Goal: Task Accomplishment & Management: Manage account settings

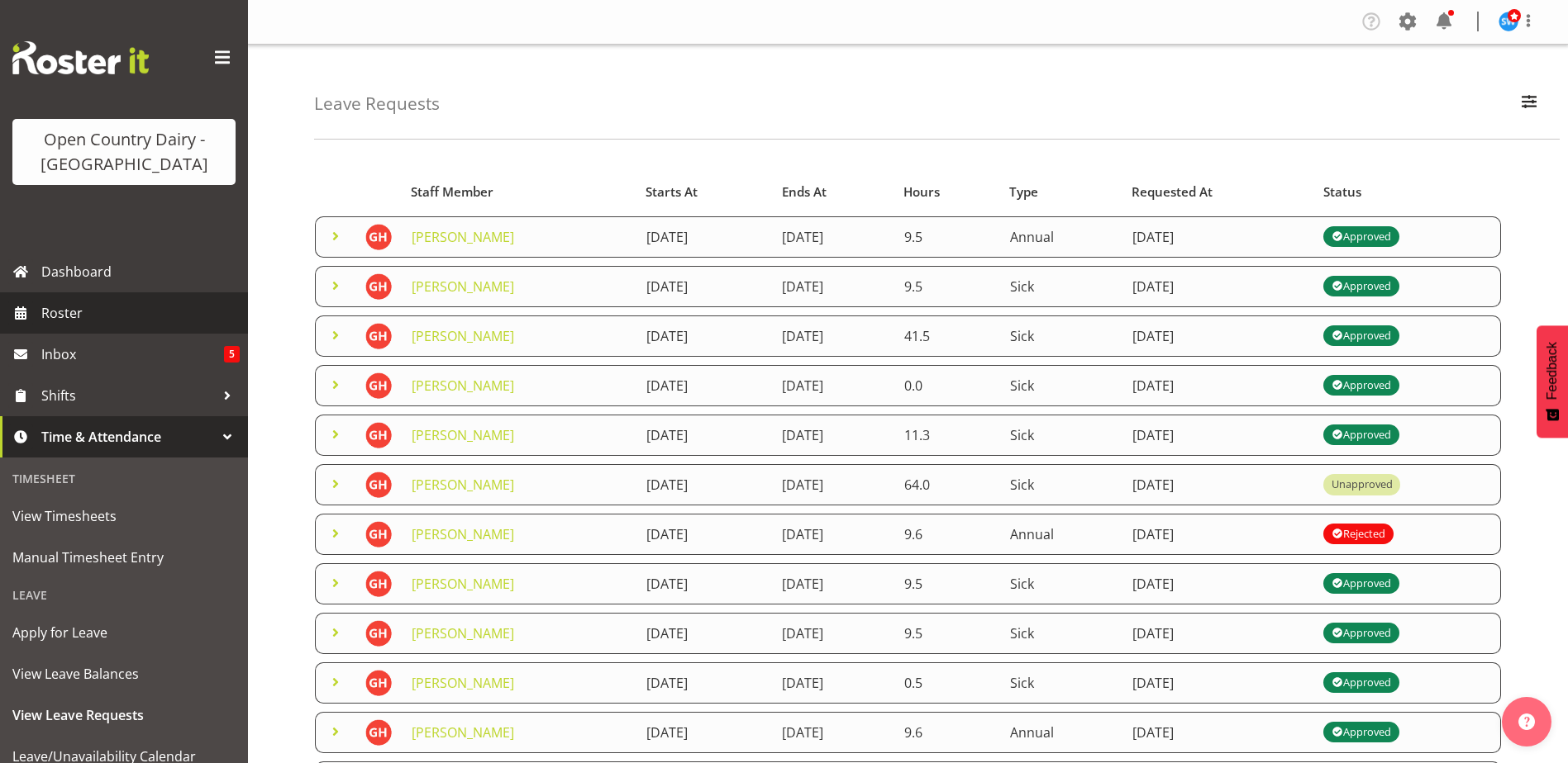
click at [68, 308] on span "Roster" at bounding box center [140, 314] width 199 height 25
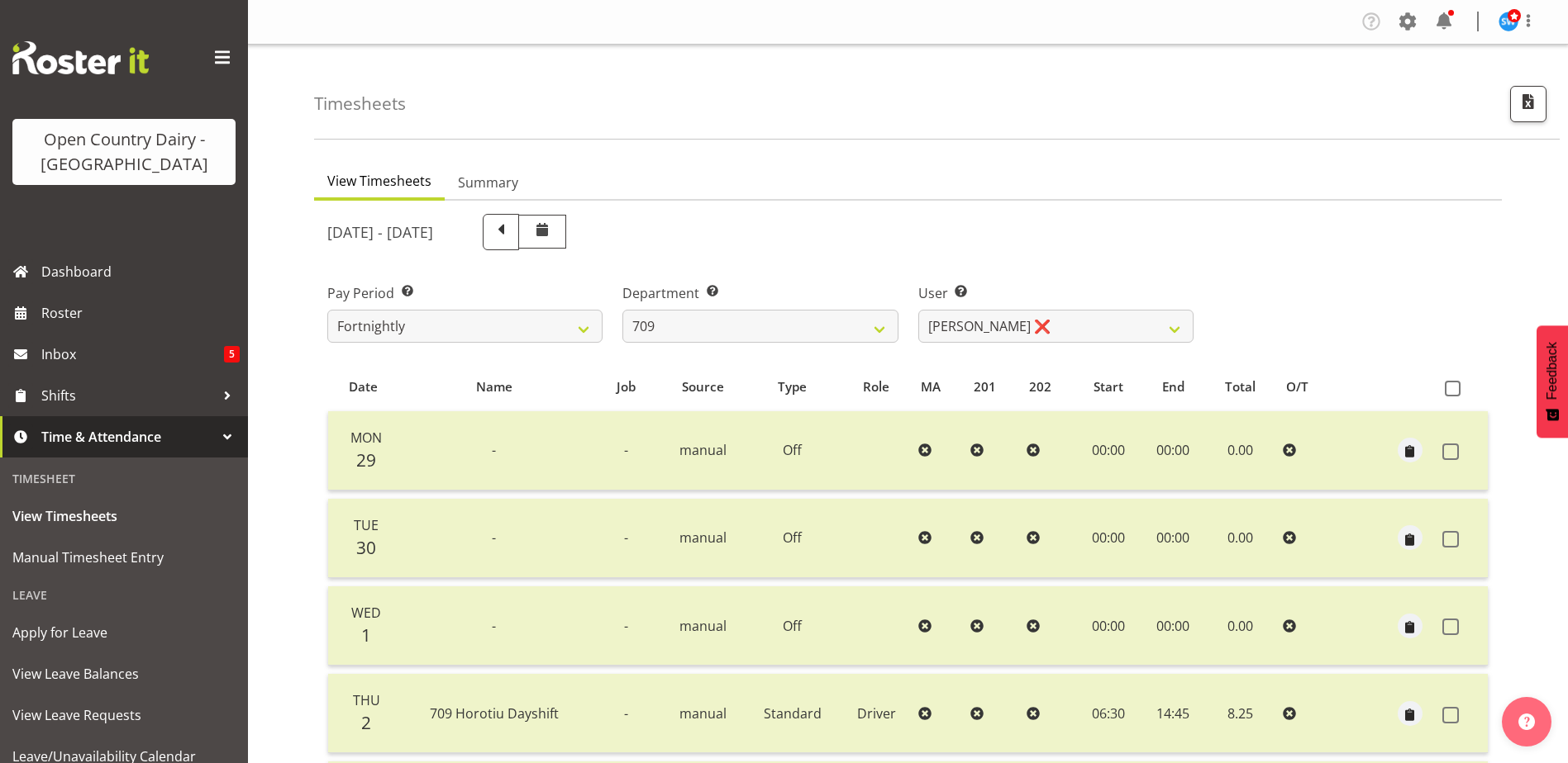
select select "735"
click at [1074, 325] on select "Alex Barclay ❌ Craig Knudsen ❌ Jaswant Singh ❌ Ross Cook ❌" at bounding box center [1056, 326] width 275 height 33
select select "10973"
click at [918, 310] on select "Alex Barclay ❌ Craig Knudsen ❌ Jaswant Singh ❌ Ross Cook ❌" at bounding box center [1056, 326] width 275 height 33
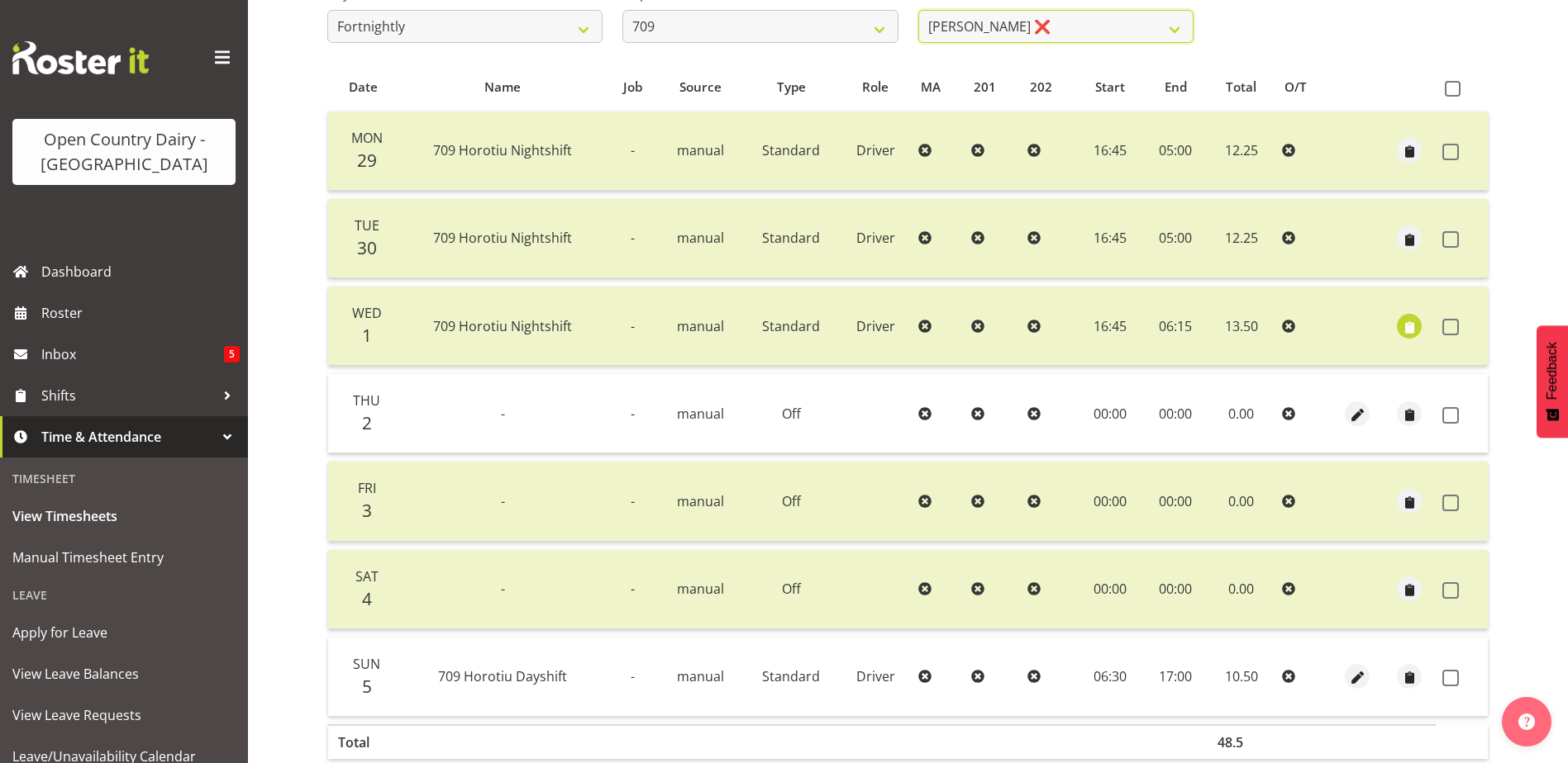
scroll to position [386, 0]
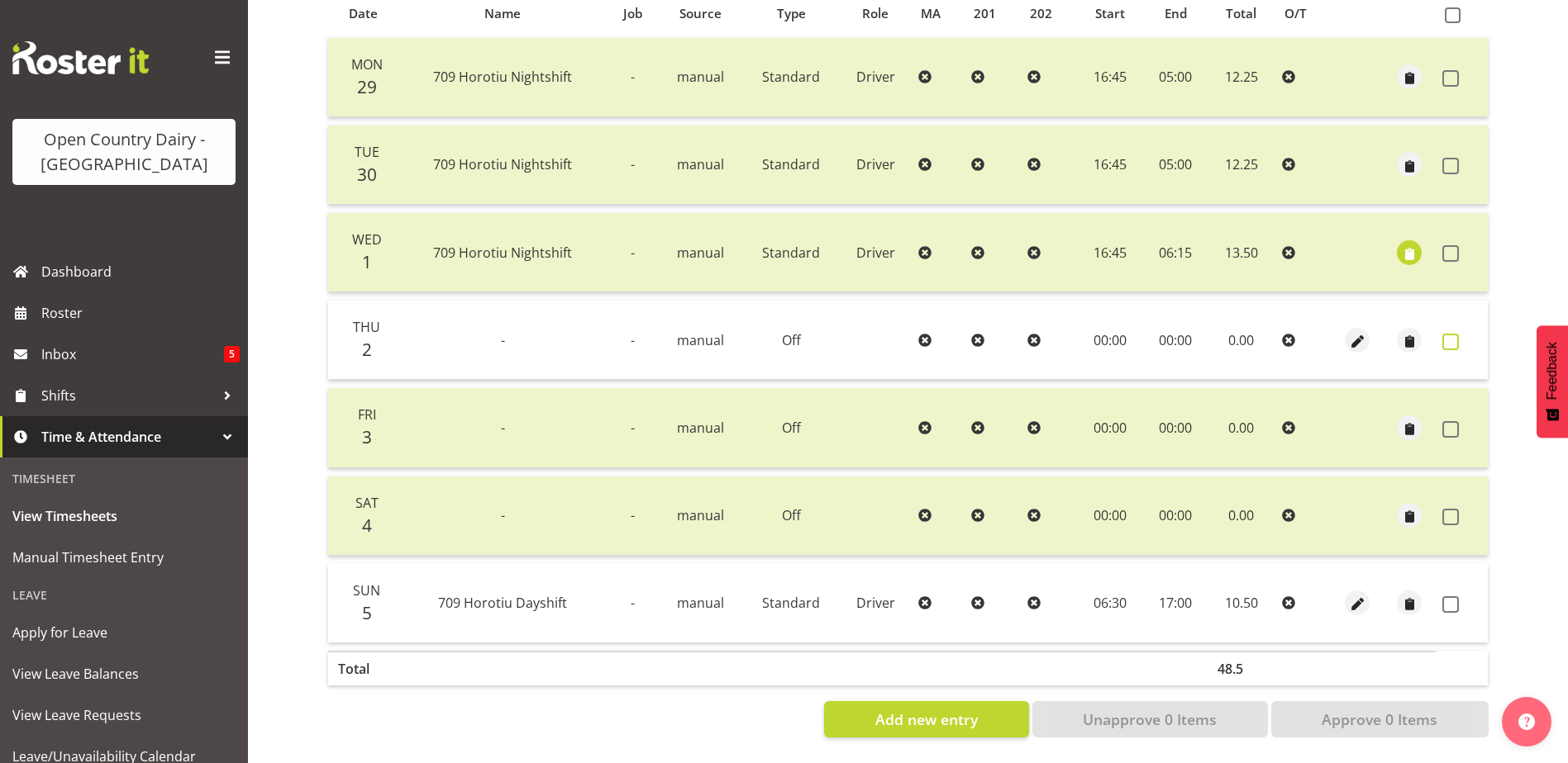
click at [1448, 333] on span at bounding box center [1450, 342] width 16 height 16
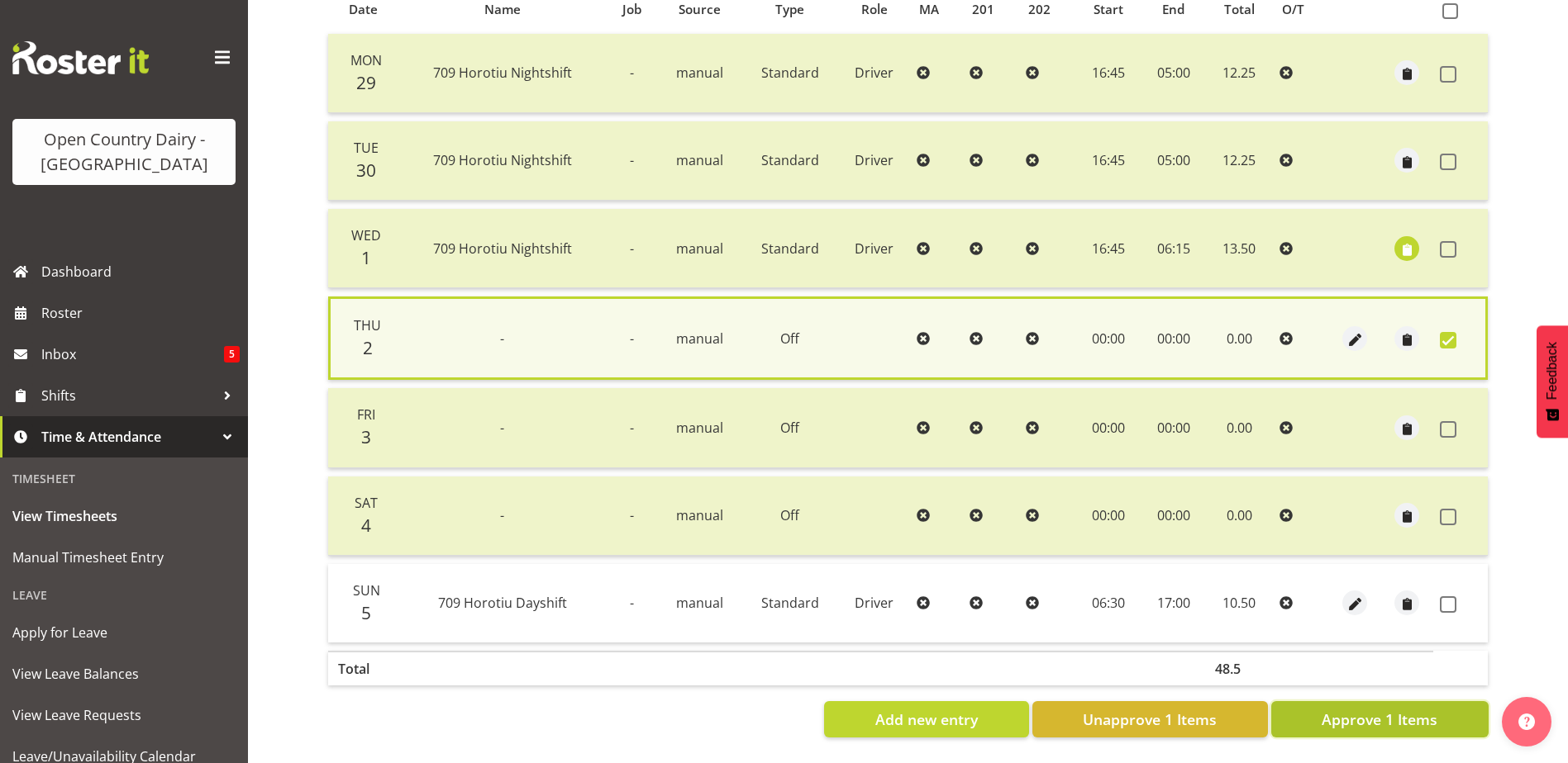
click at [1420, 712] on span "Approve 1 Items" at bounding box center [1379, 720] width 116 height 22
checkbox input "false"
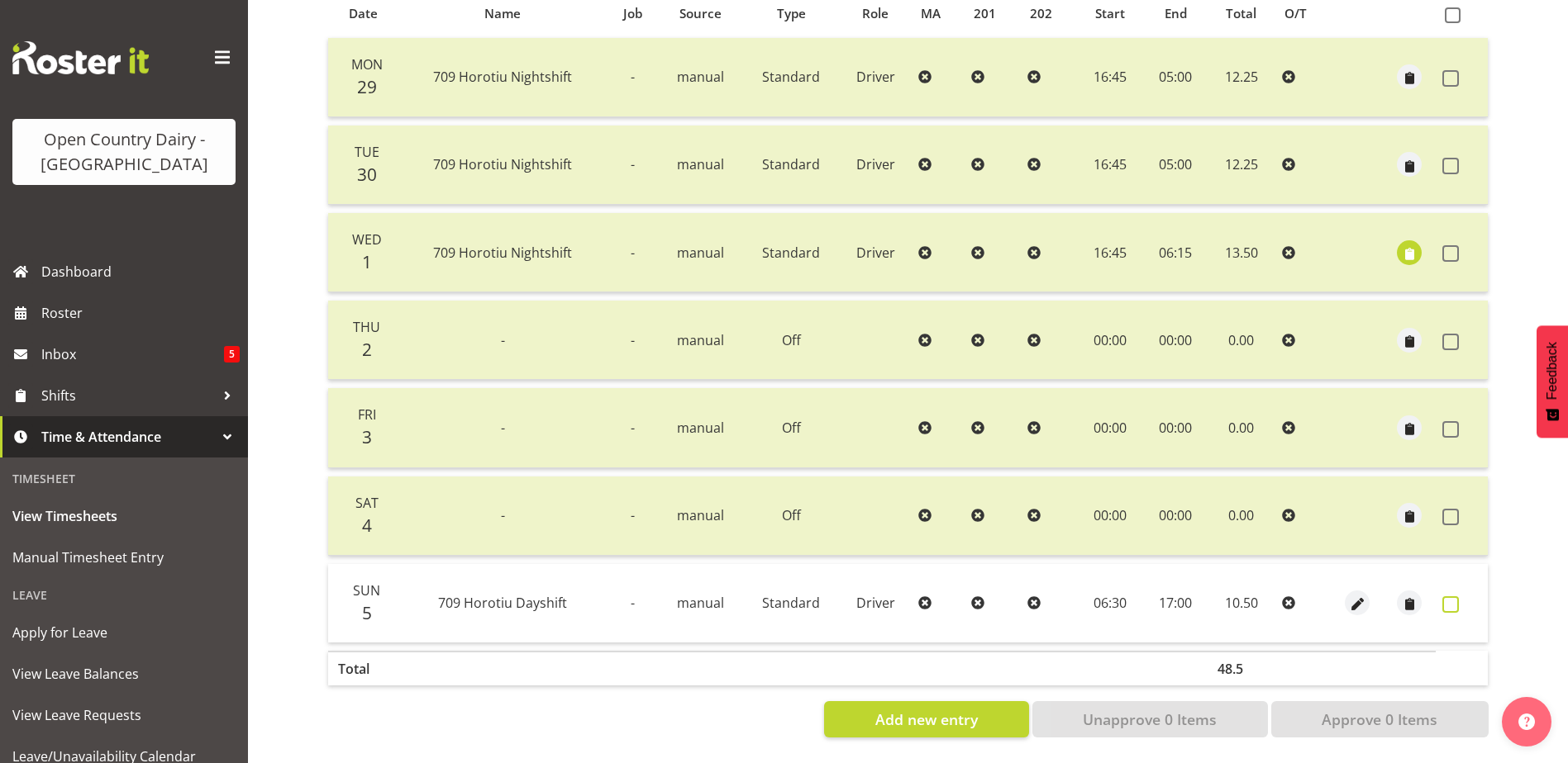
click at [1452, 597] on span at bounding box center [1450, 605] width 16 height 16
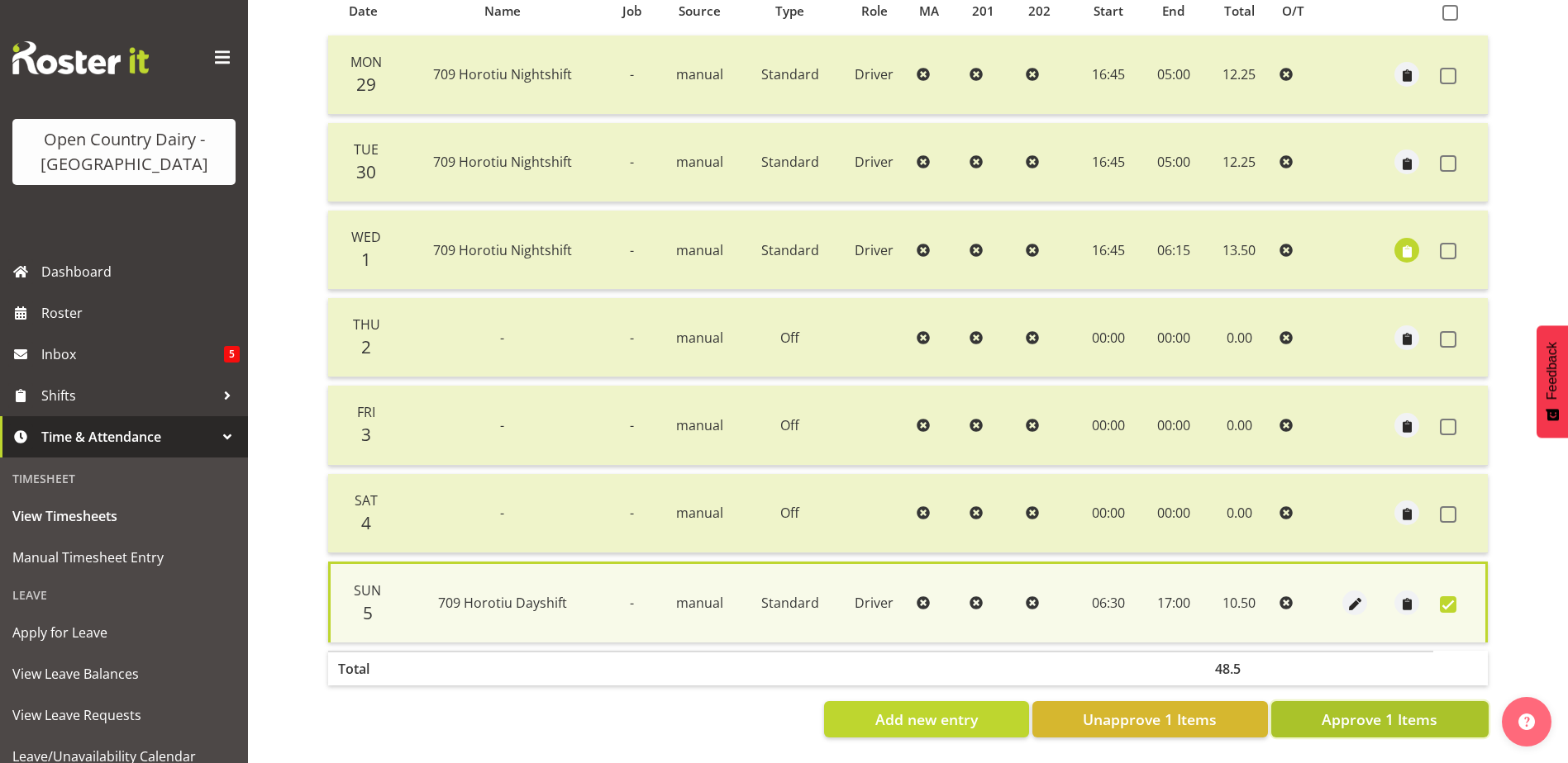
click at [1412, 714] on span "Approve 1 Items" at bounding box center [1379, 720] width 116 height 22
checkbox input "false"
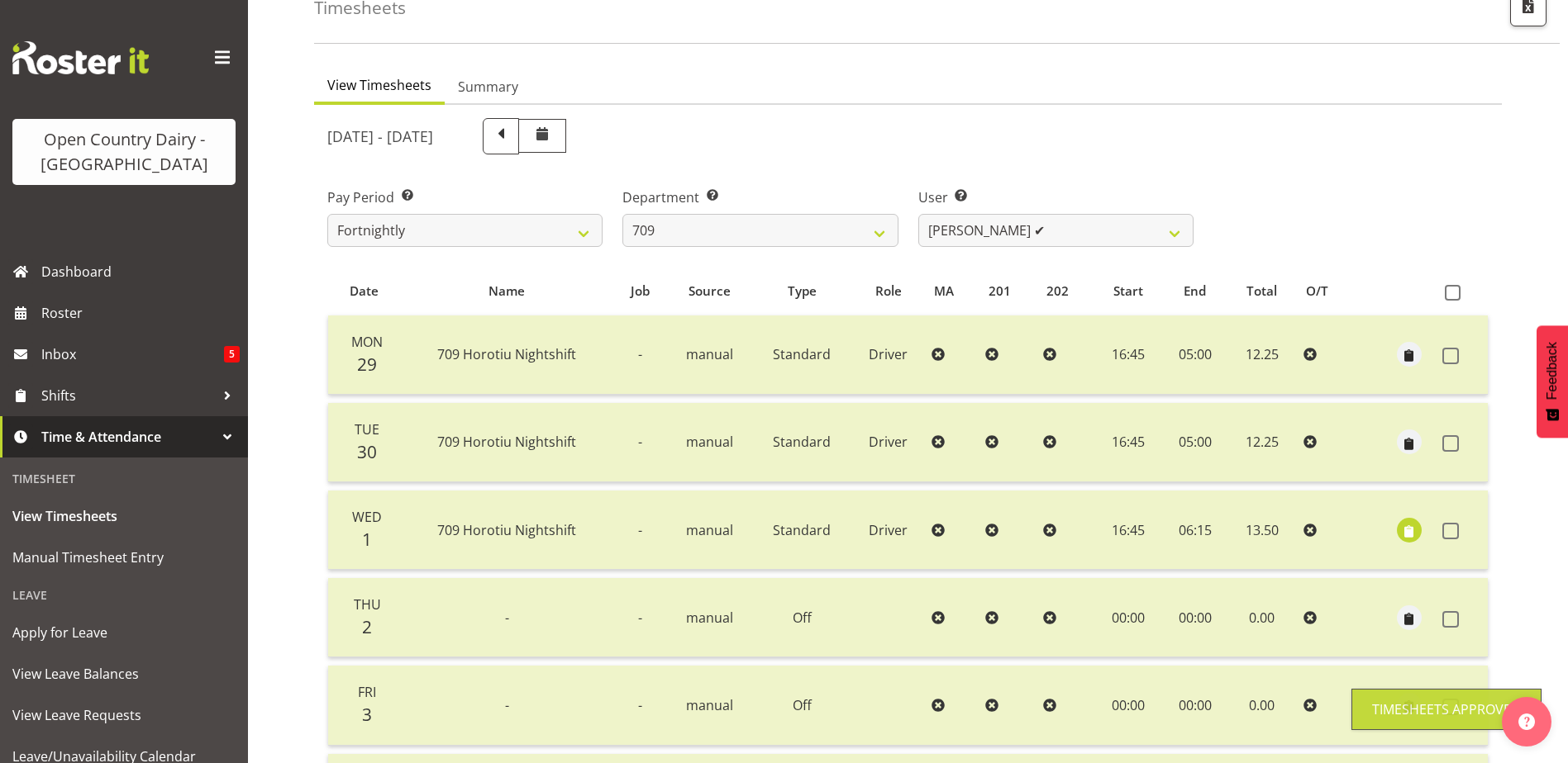
scroll to position [0, 0]
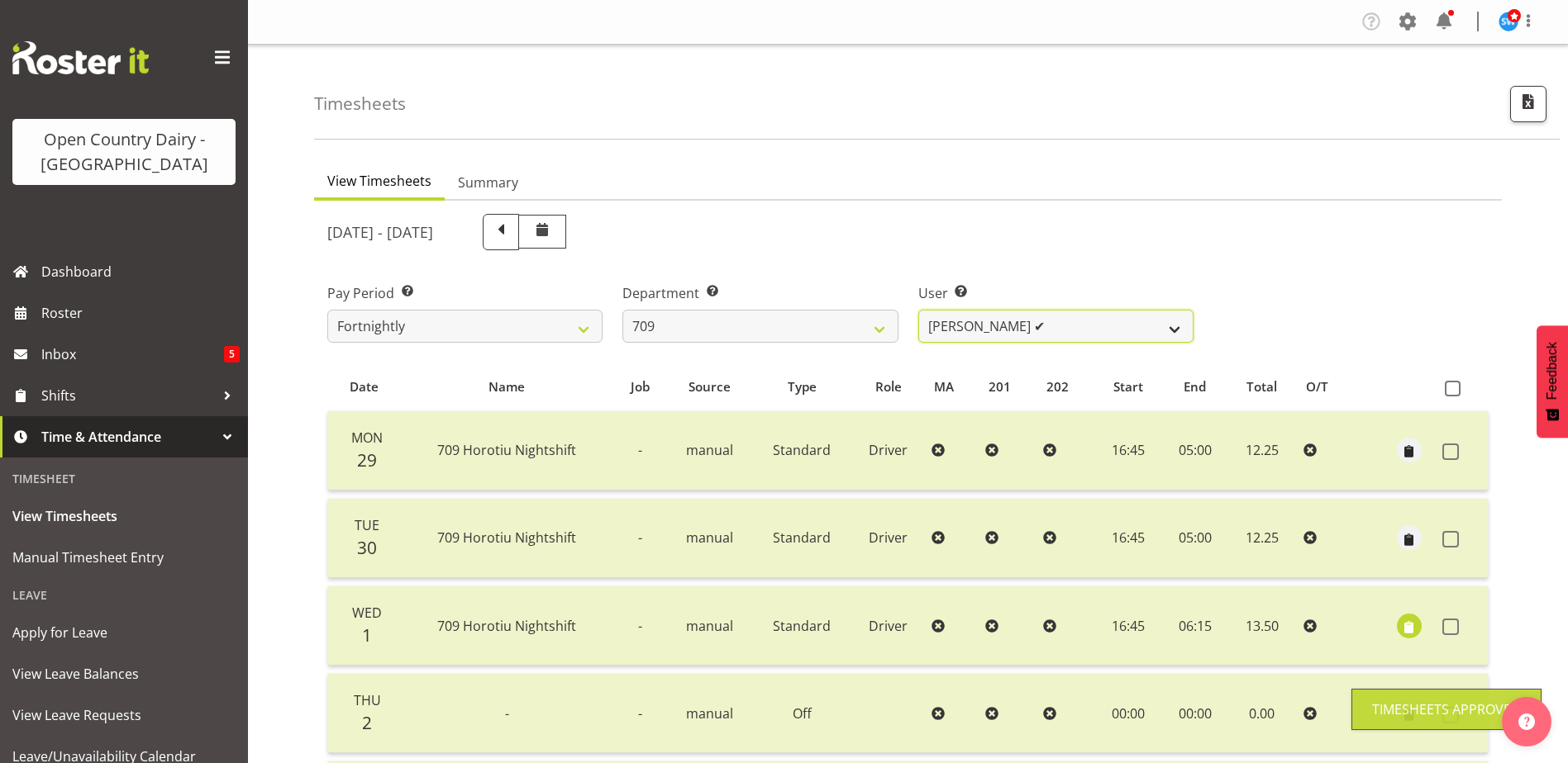
click at [1108, 326] on select "Alex Barclay ❌ Craig Knudsen ✔ Jaswant Singh ❌ Ross Cook ❌" at bounding box center [1056, 326] width 275 height 33
select select "9989"
click at [918, 310] on select "Alex Barclay ❌ Craig Knudsen ✔ Jaswant Singh ❌ Ross Cook ❌" at bounding box center [1056, 326] width 275 height 33
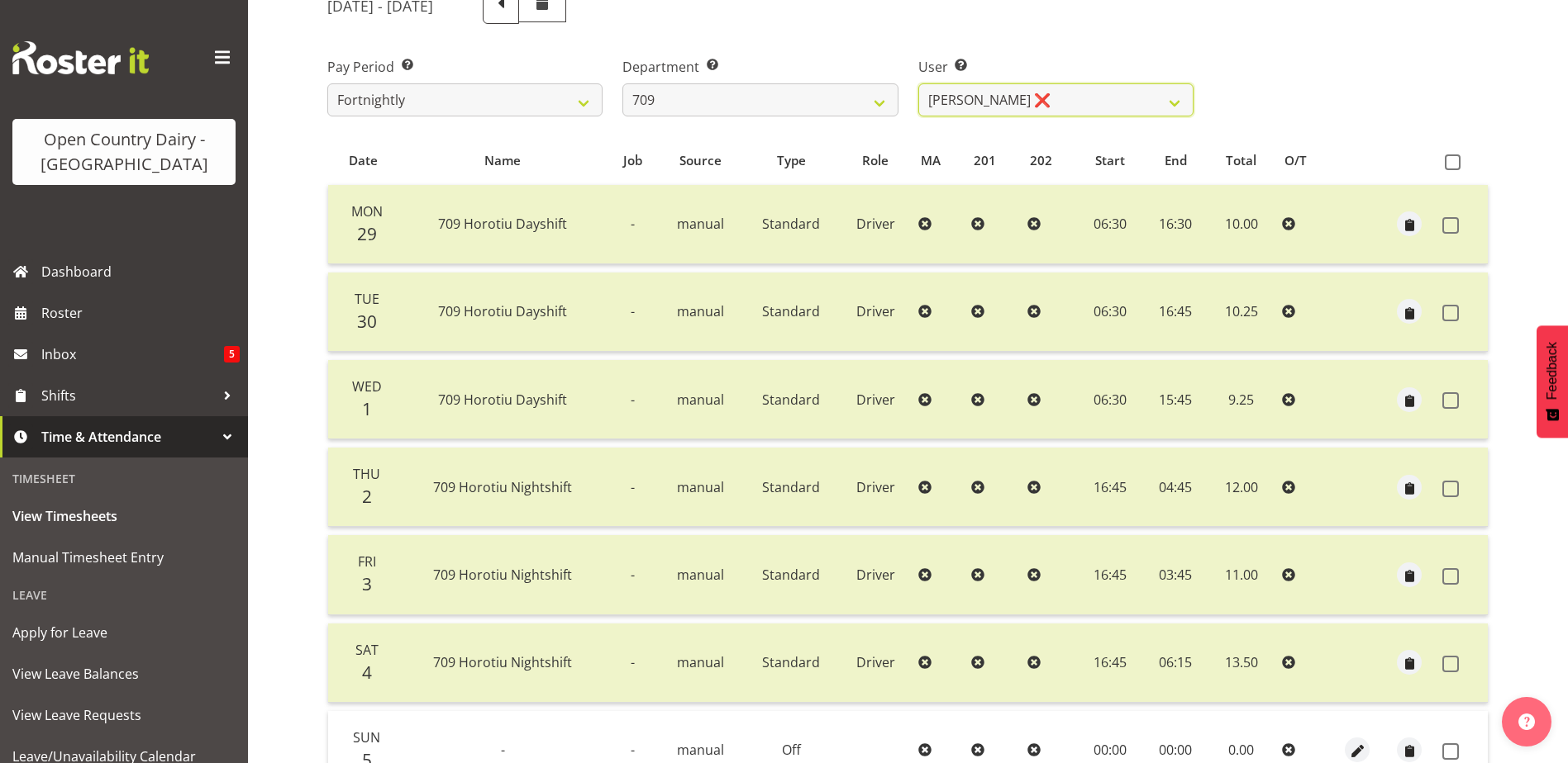
scroll to position [386, 0]
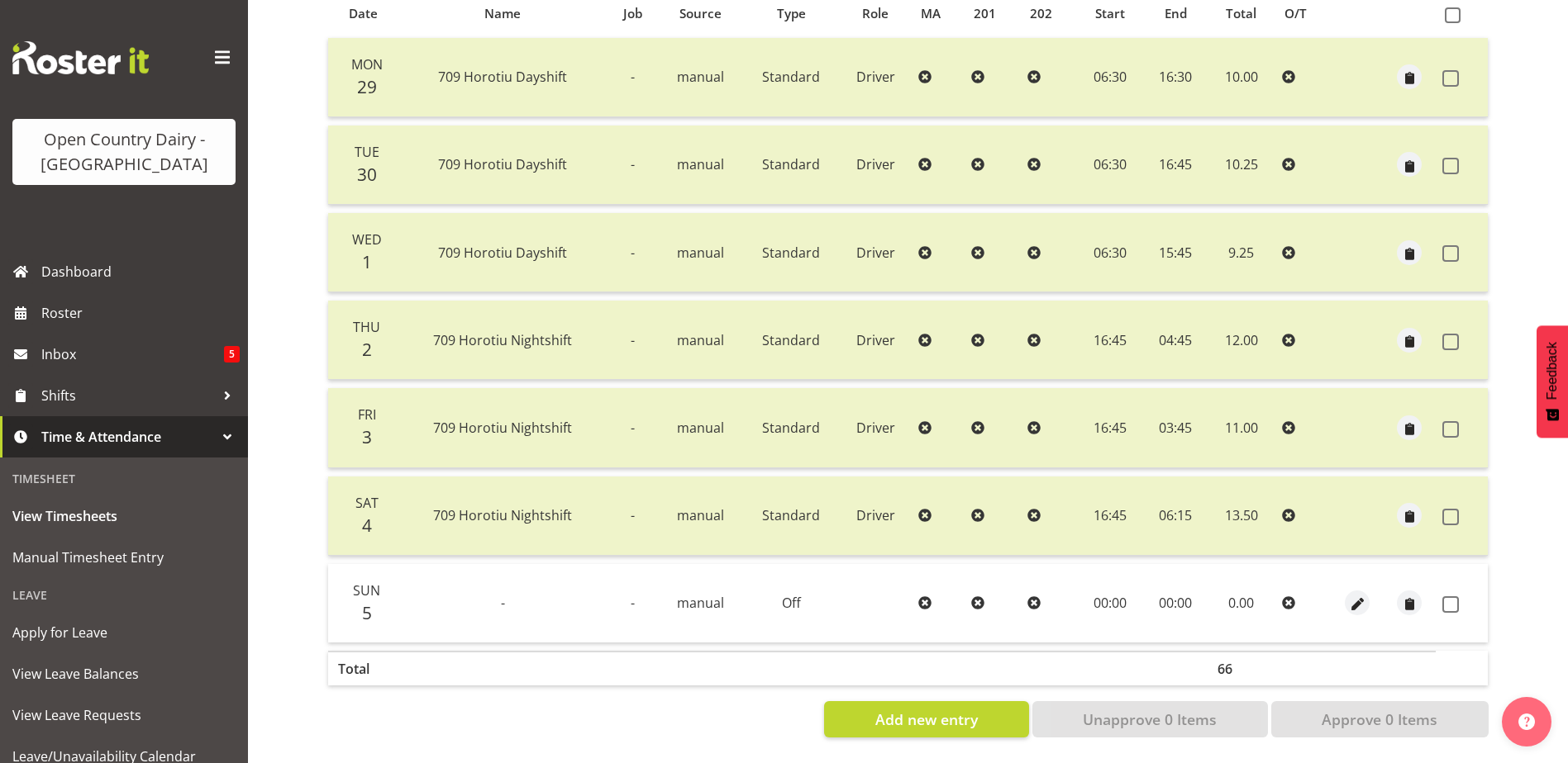
drag, startPoint x: 1452, startPoint y: 594, endPoint x: 1438, endPoint y: 664, distance: 71.4
click at [1452, 597] on span at bounding box center [1450, 605] width 16 height 16
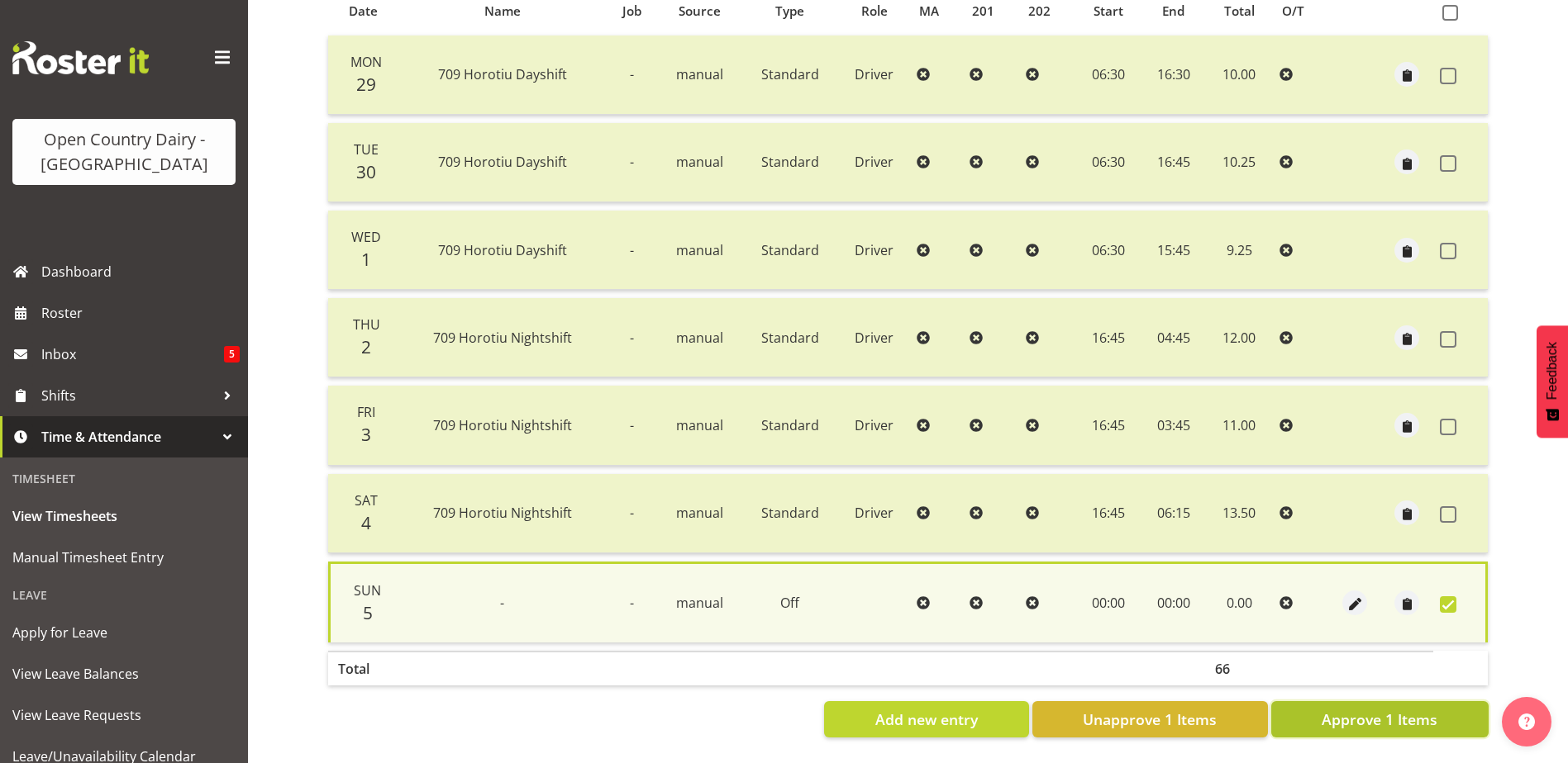
click at [1419, 711] on span "Approve 1 Items" at bounding box center [1379, 720] width 116 height 22
checkbox input "false"
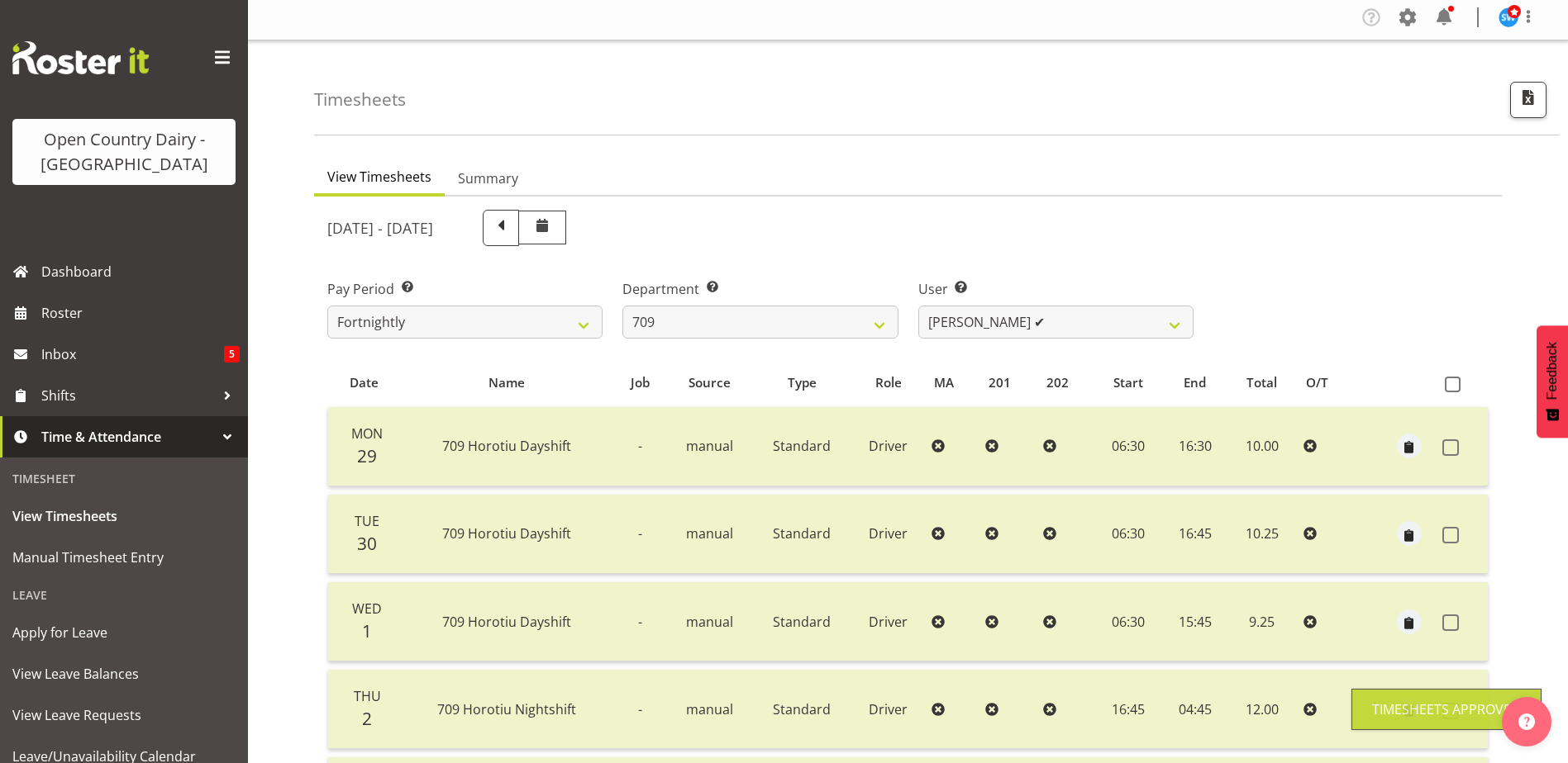
scroll to position [0, 0]
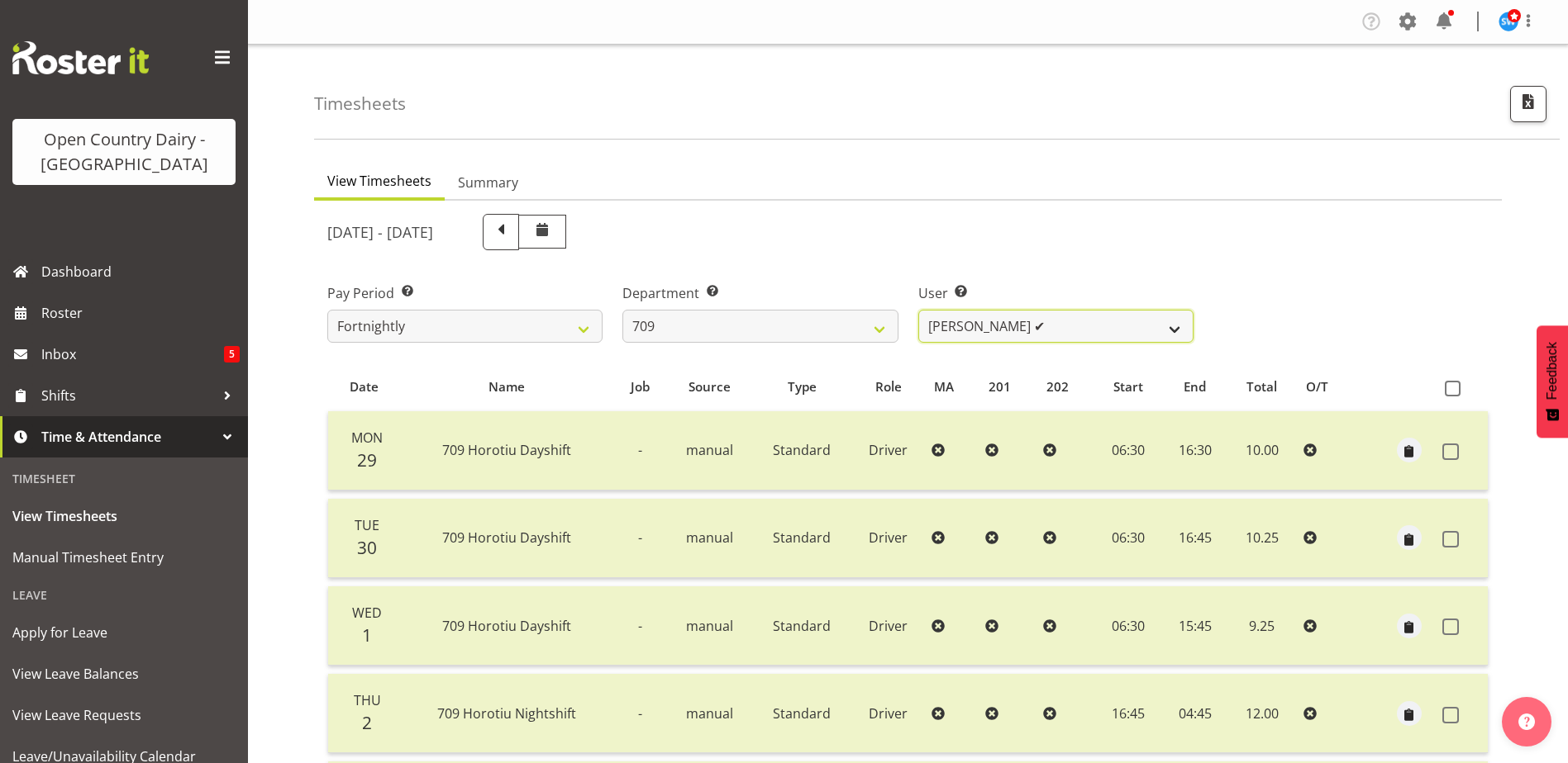
click at [1056, 322] on select "Alex Barclay ❌ Craig Knudsen ✔ Jaswant Singh ✔ Ross Cook ❌" at bounding box center [1056, 326] width 275 height 33
select select "9890"
click at [918, 310] on select "Alex Barclay ❌ Craig Knudsen ✔ Jaswant Singh ✔ Ross Cook ❌" at bounding box center [1056, 326] width 275 height 33
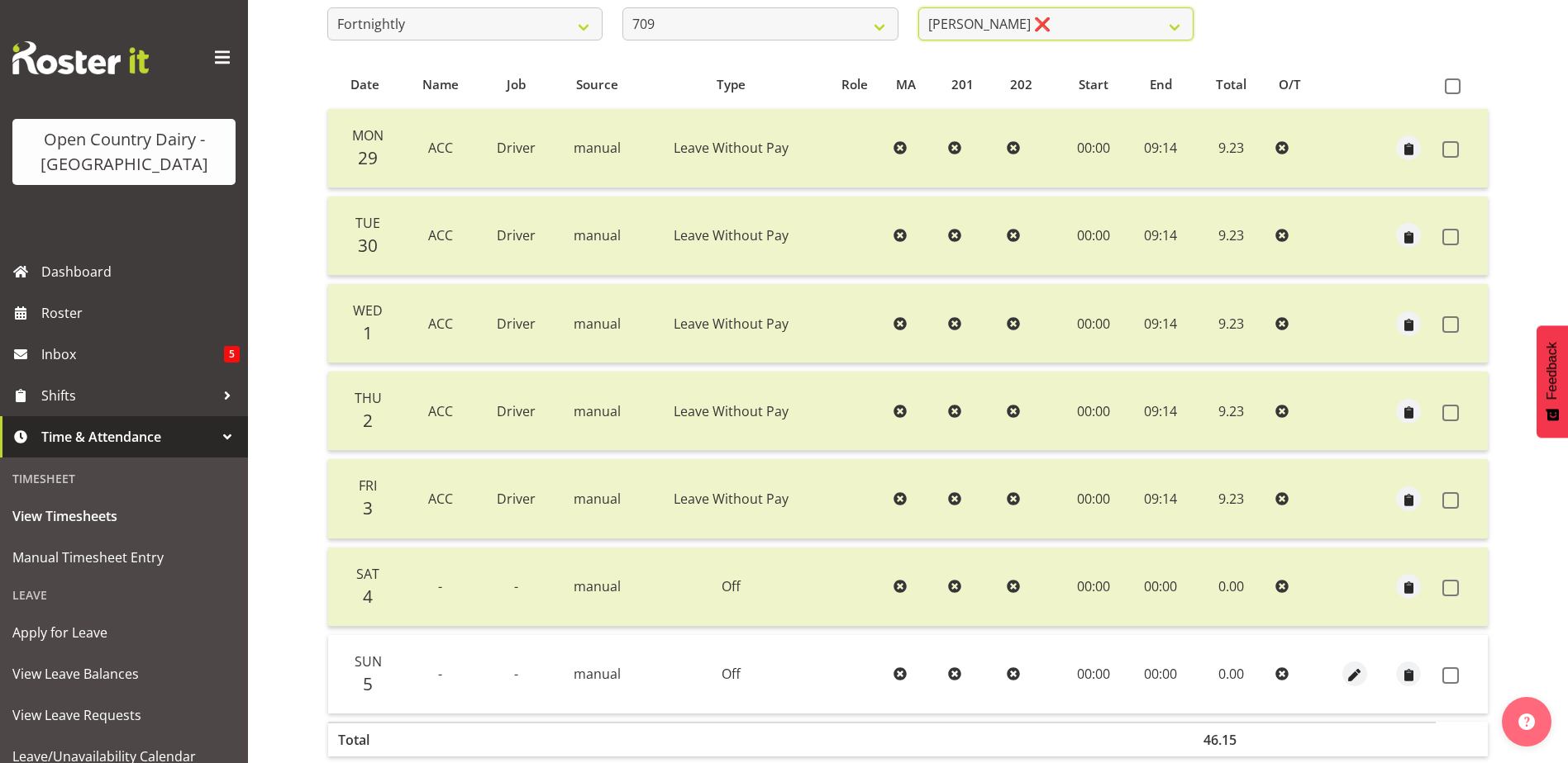
scroll to position [331, 0]
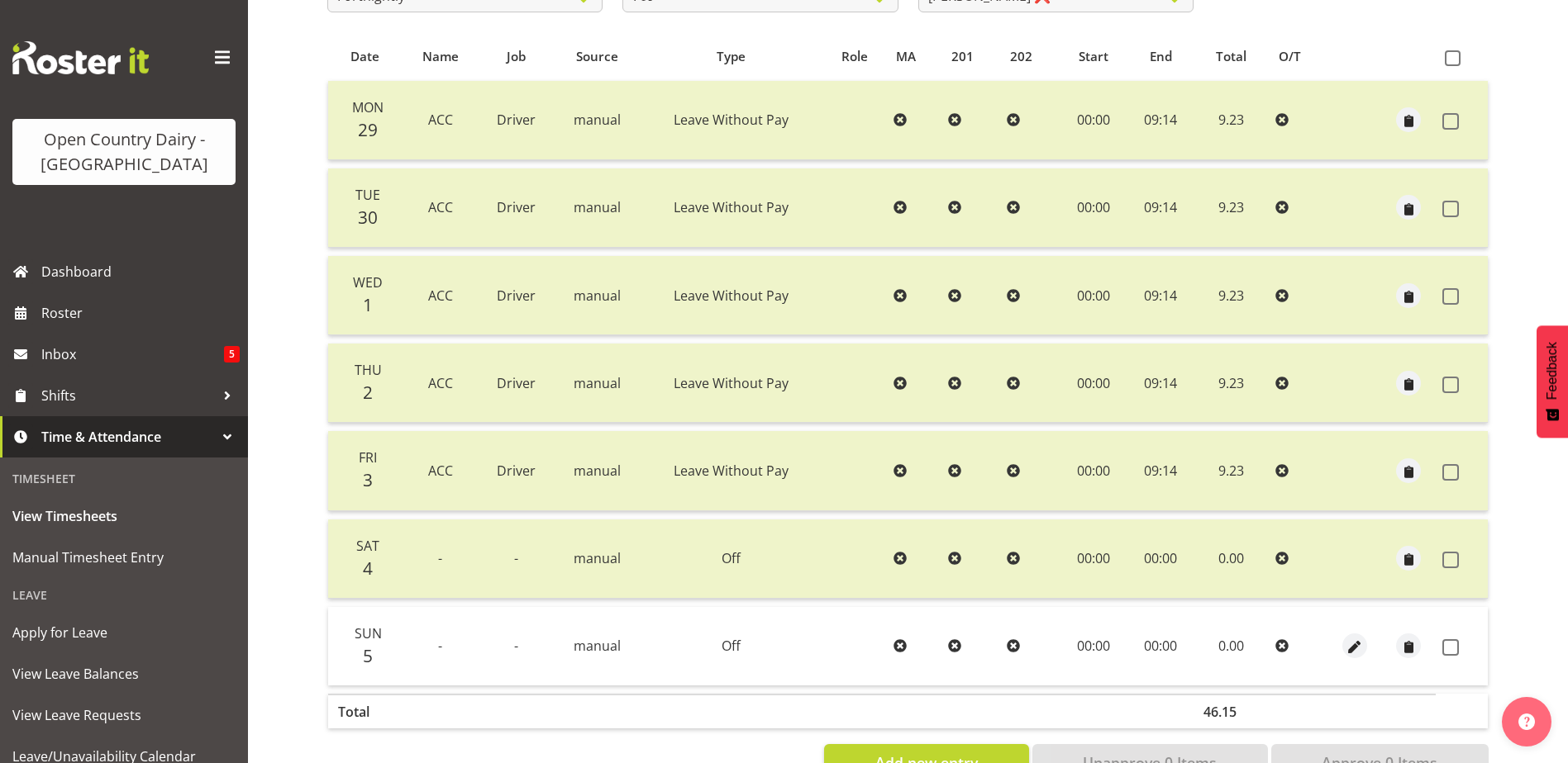
drag, startPoint x: 1447, startPoint y: 647, endPoint x: 1410, endPoint y: 694, distance: 59.8
click at [1447, 645] on span at bounding box center [1450, 647] width 16 height 16
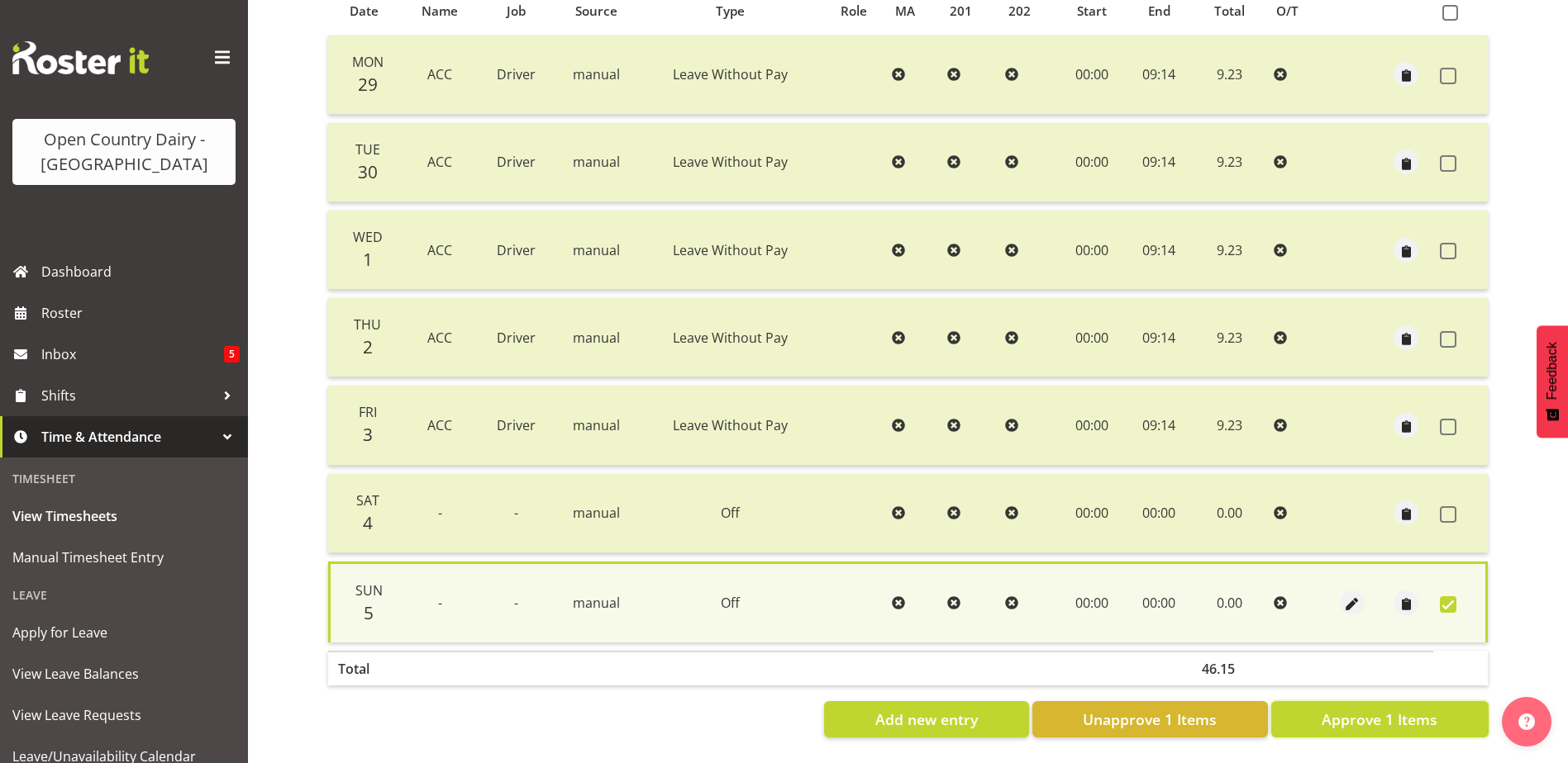
click at [1394, 709] on span "Approve 1 Items" at bounding box center [1379, 720] width 116 height 22
checkbox input "false"
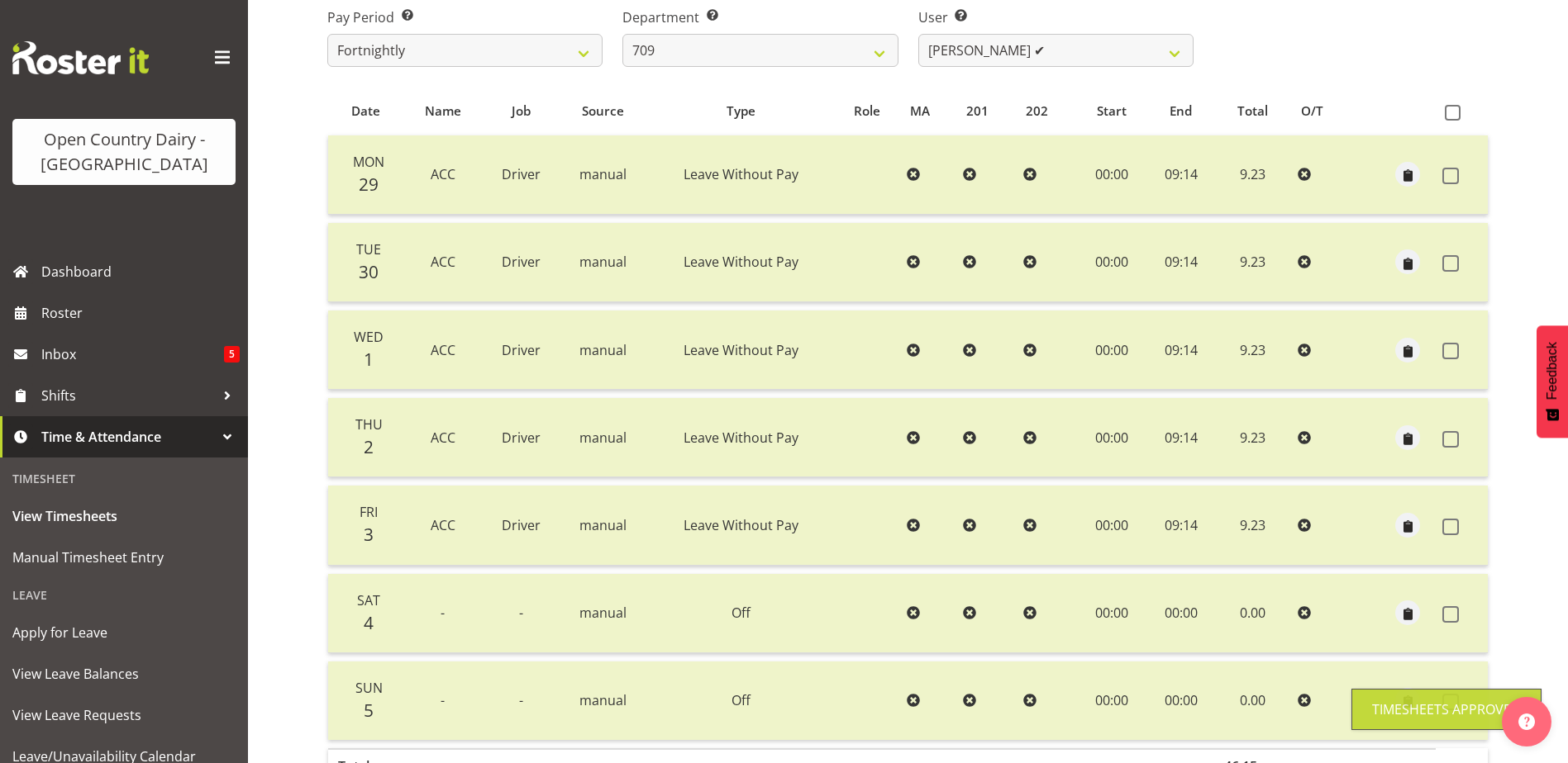
scroll to position [0, 0]
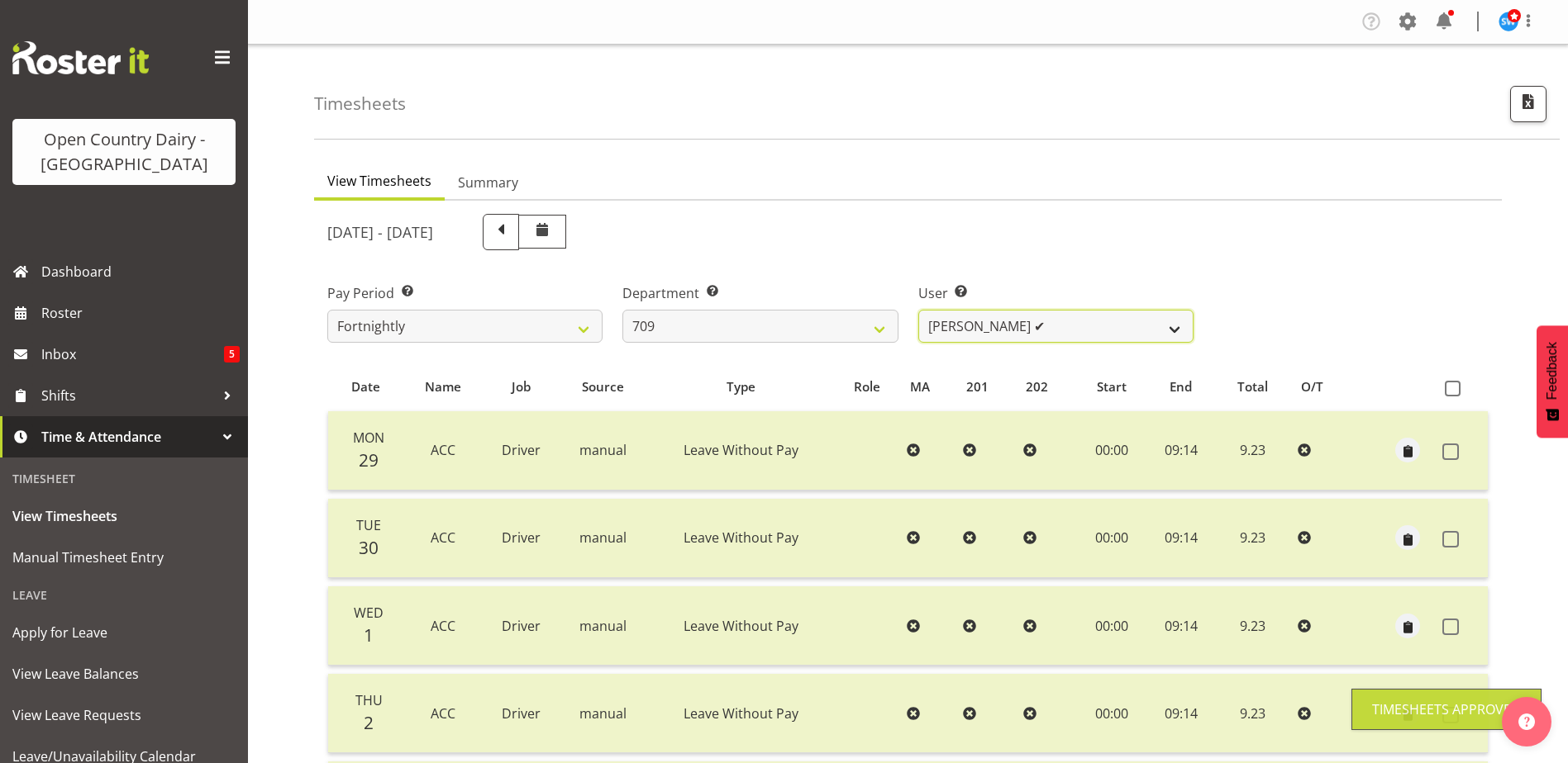
click at [1066, 324] on select "Alex Barclay ❌ Craig Knudsen ✔ Jaswant Singh ✔ Ross Cook ✔" at bounding box center [1056, 326] width 275 height 33
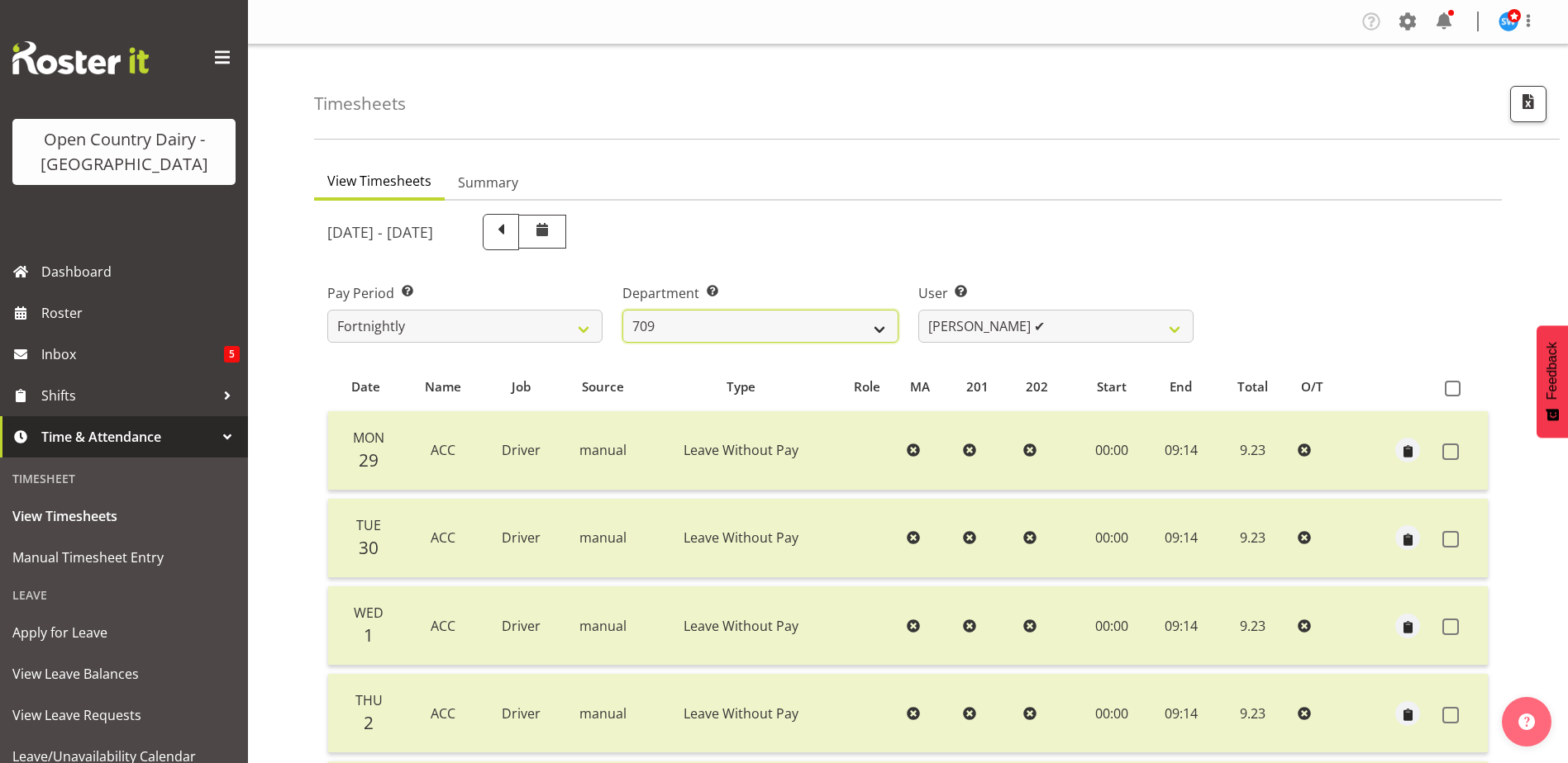
click at [803, 319] on select "701 702 703 704 705 706 707 708 709 710 711 712 713 714 715 716 717 718 719 720" at bounding box center [760, 326] width 275 height 33
select select "875"
click at [622, 310] on select "701 702 703 704 705 706 707 708 709 710 711 712 713 714 715 716 717 718 719 720" at bounding box center [760, 326] width 275 height 33
select select "10971"
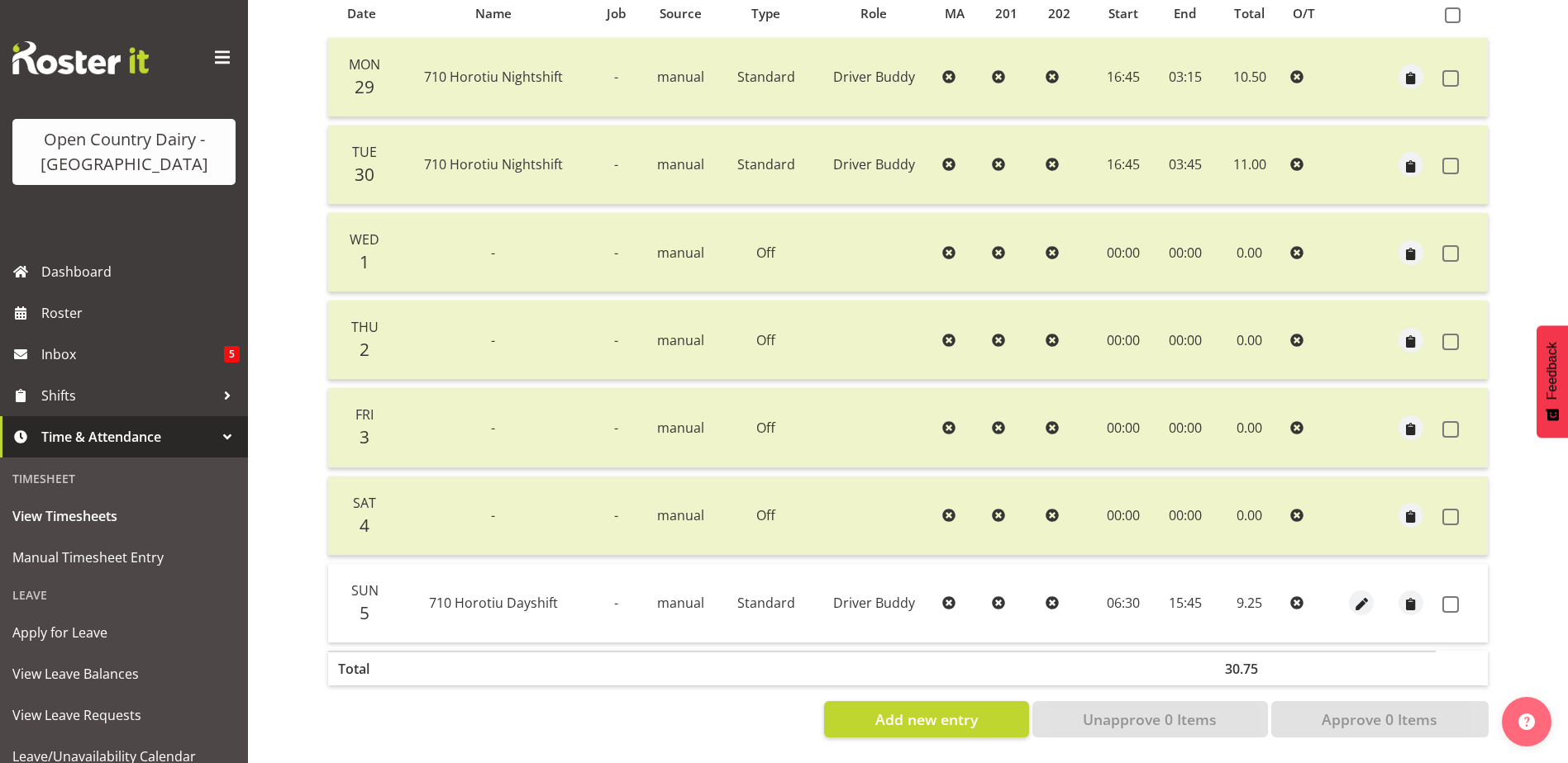
scroll to position [386, 0]
click at [1447, 597] on span at bounding box center [1450, 605] width 16 height 16
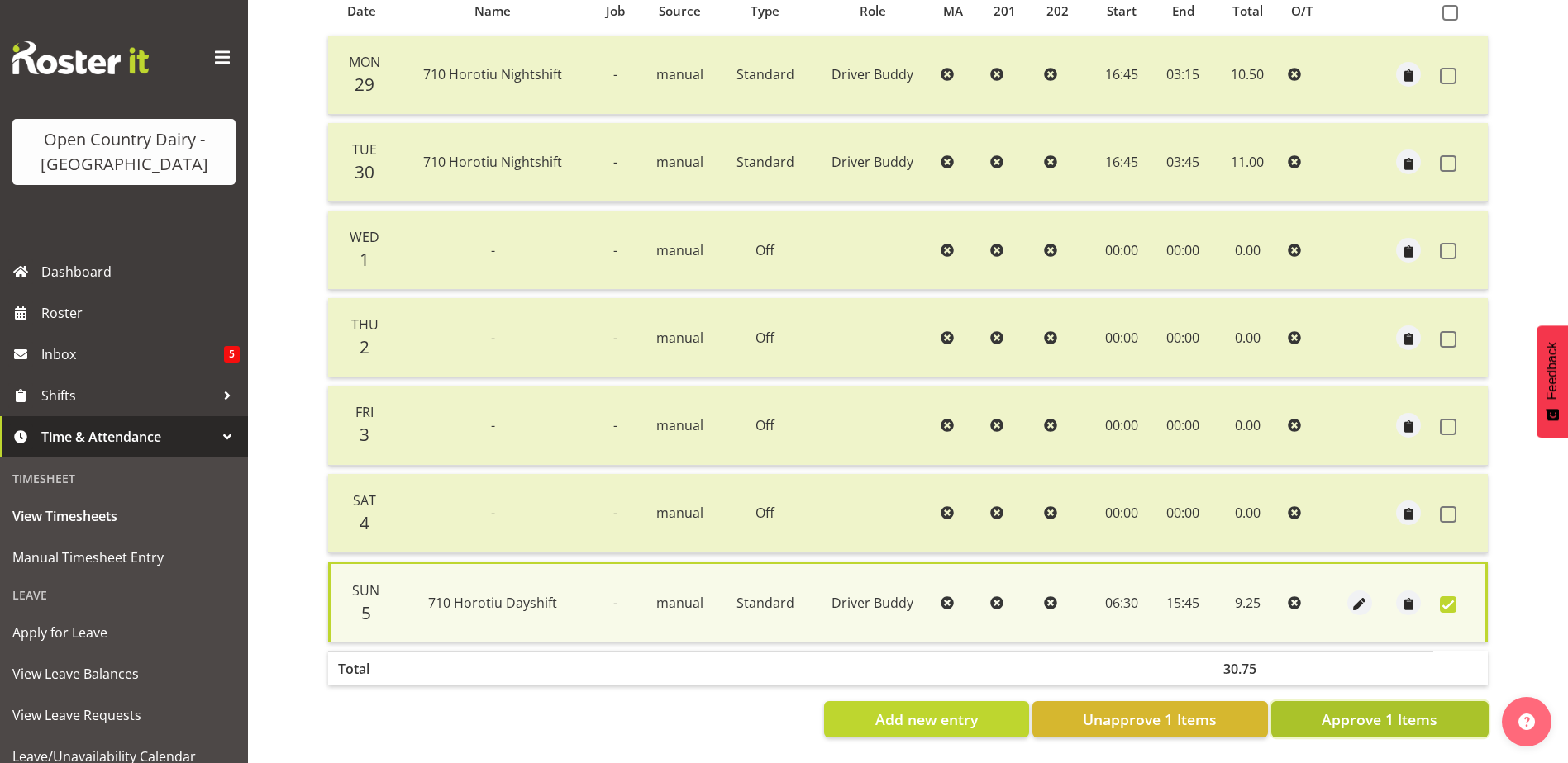
click at [1375, 709] on span "Approve 1 Items" at bounding box center [1379, 720] width 116 height 22
checkbox input "false"
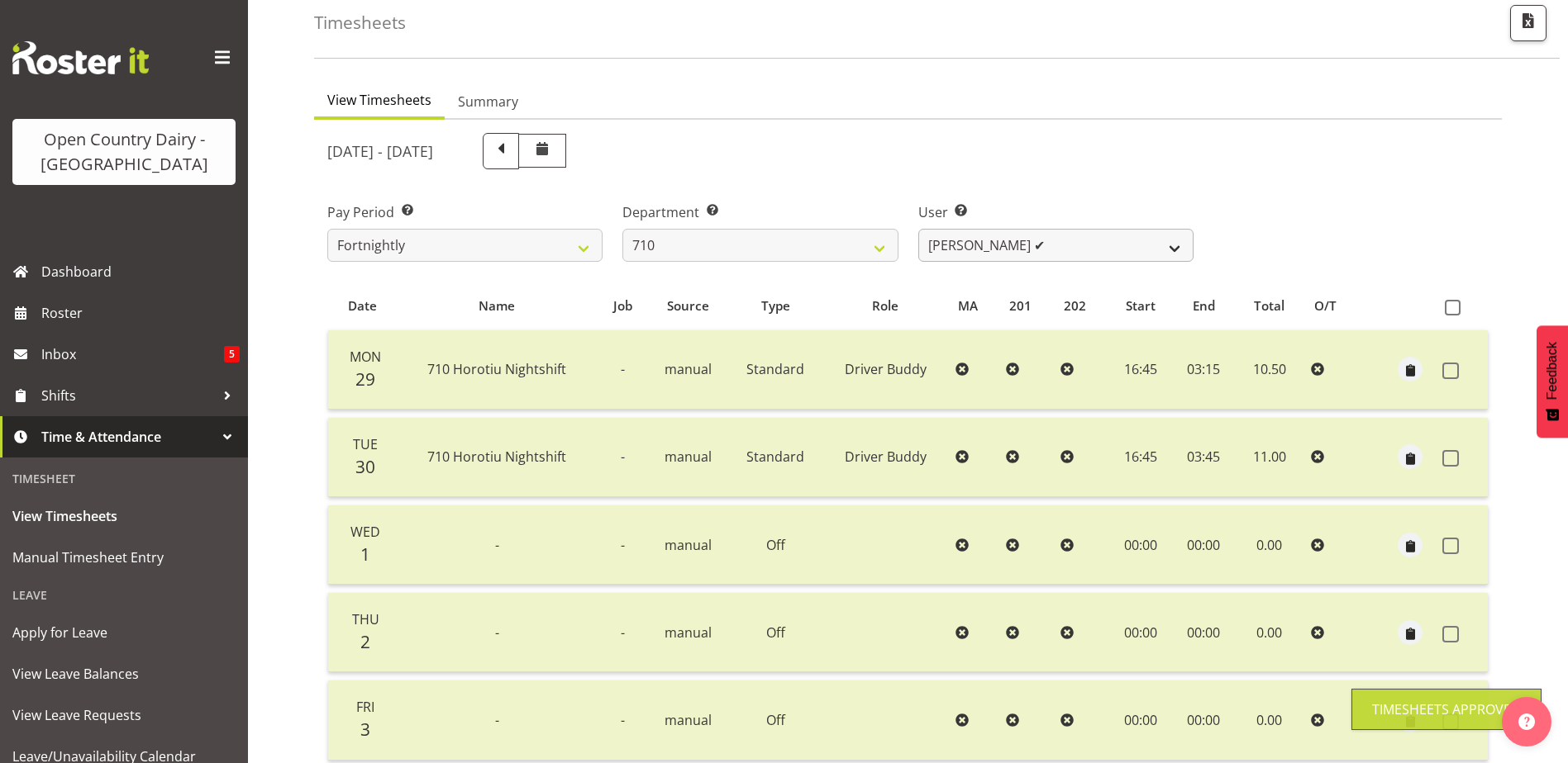
scroll to position [0, 0]
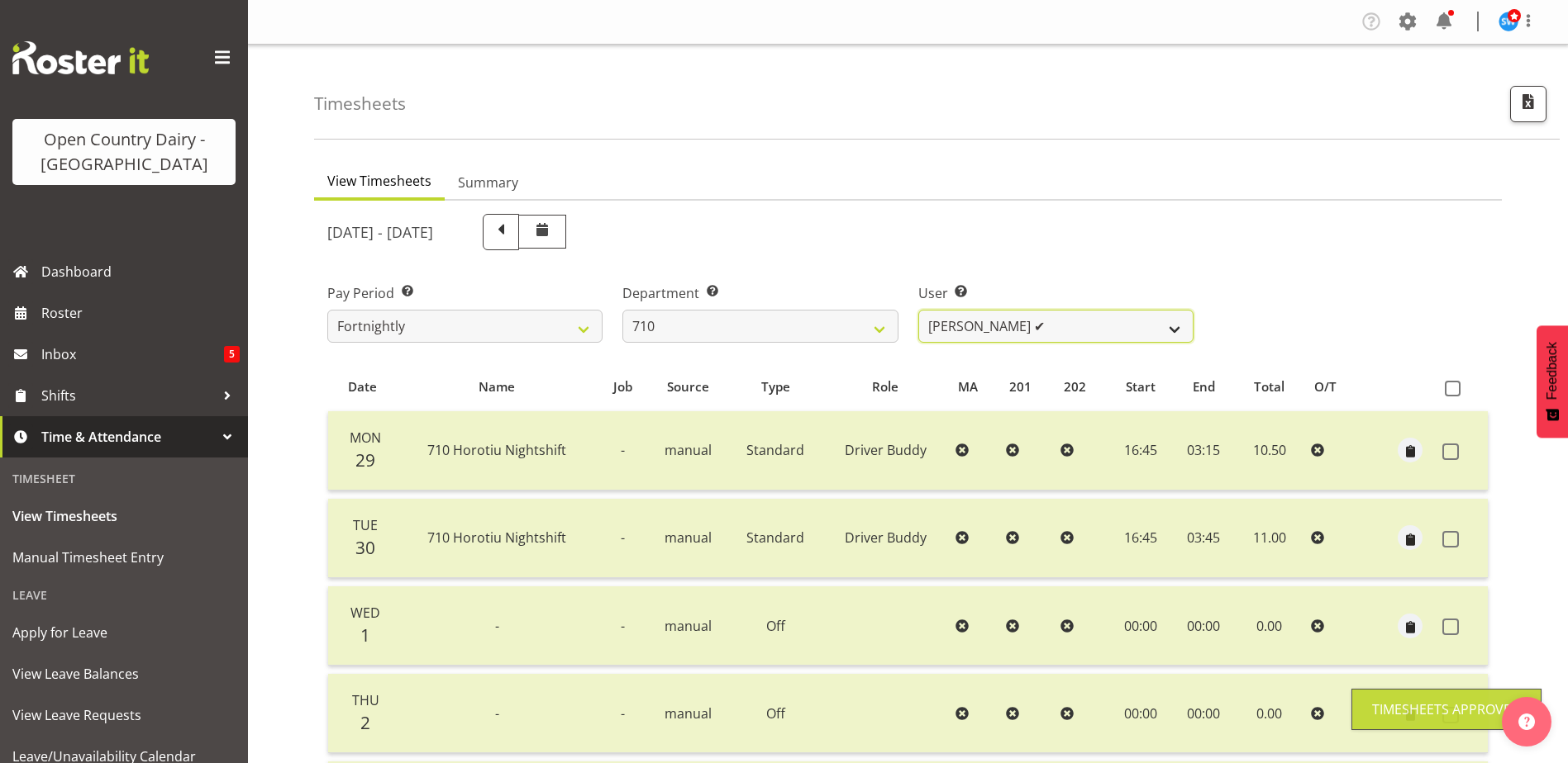
click at [1052, 326] on select "Dean Chapman ✔ George Megchelse ❌ Kris Gambhir ❌ Richie Epere ❌" at bounding box center [1056, 326] width 275 height 33
select select "10161"
click at [918, 310] on select "Dean Chapman ✔ George Megchelse ❌ Kris Gambhir ❌ Richie Epere ❌" at bounding box center [1056, 326] width 275 height 33
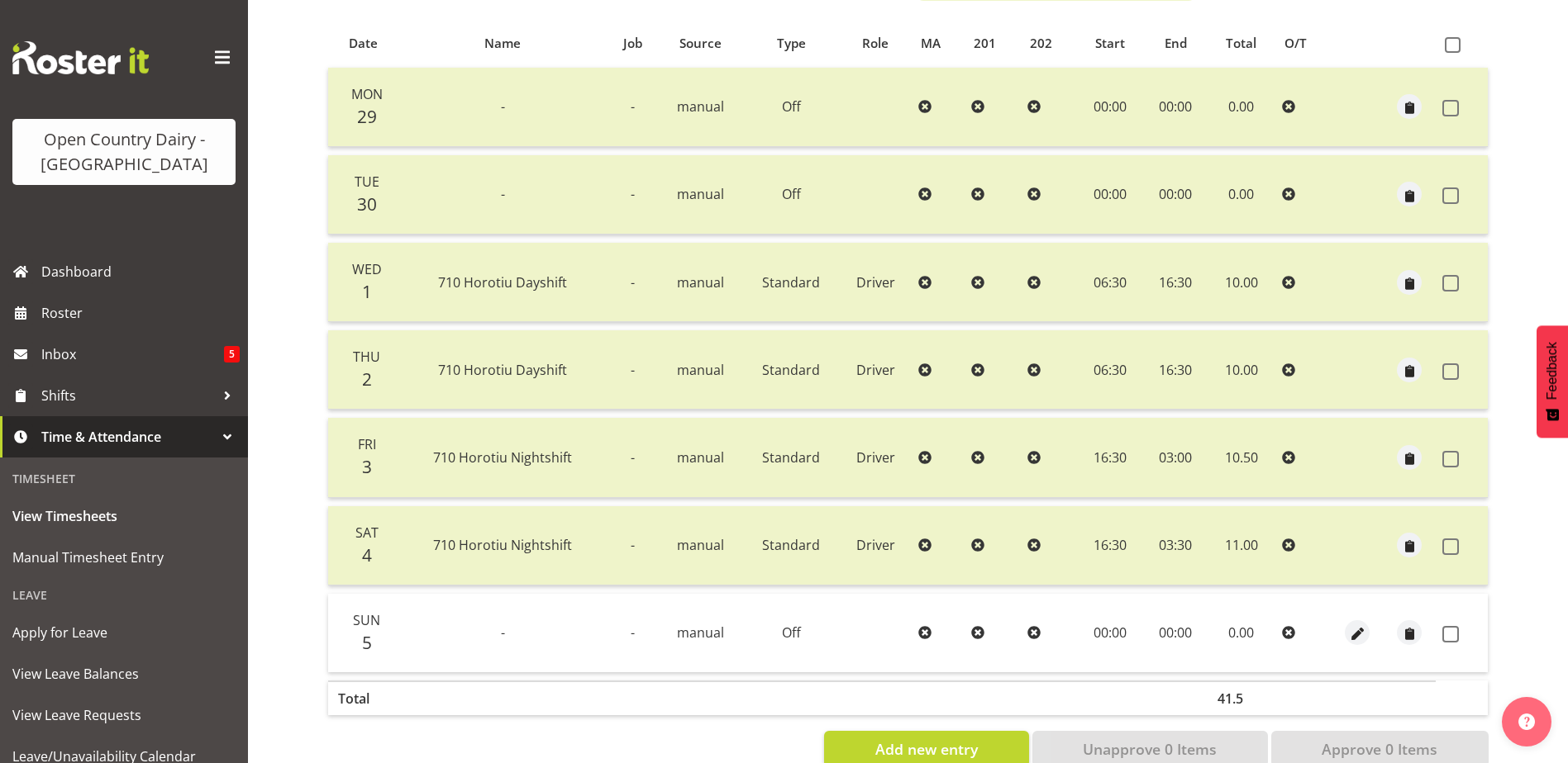
scroll to position [386, 0]
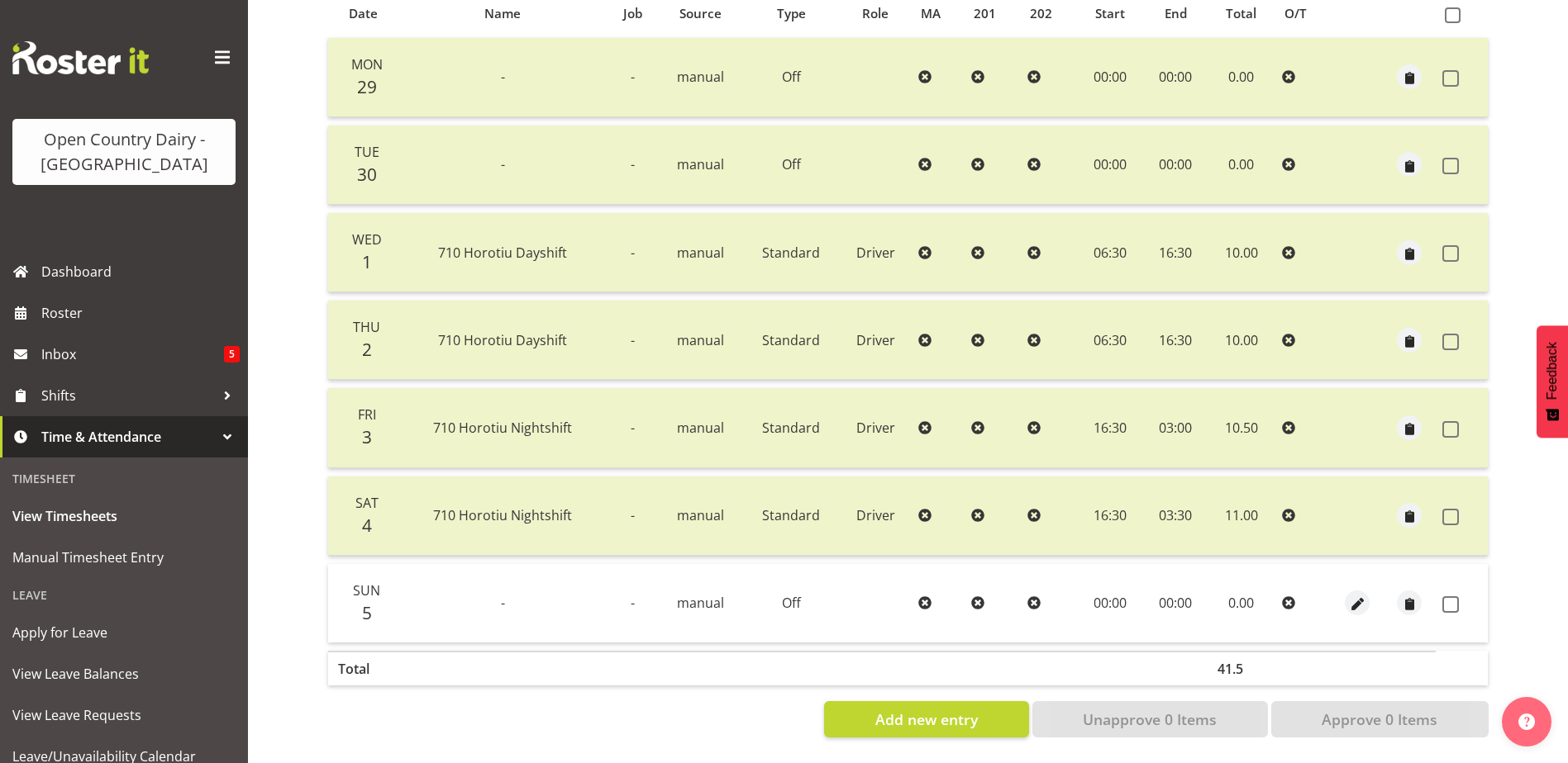
drag, startPoint x: 1448, startPoint y: 590, endPoint x: 1421, endPoint y: 652, distance: 67.6
click at [1448, 597] on span at bounding box center [1450, 605] width 16 height 16
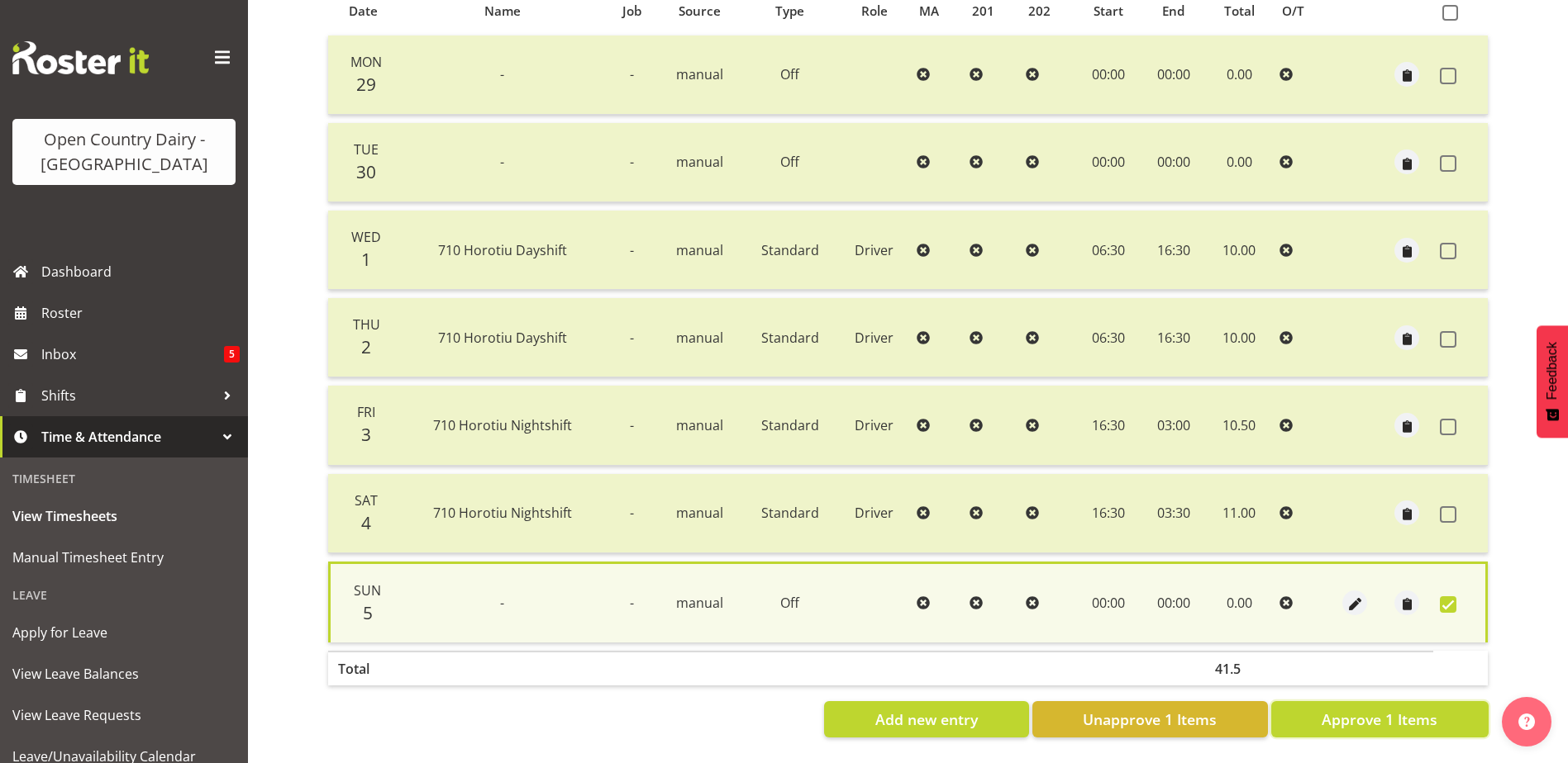
click at [1395, 709] on span "Approve 1 Items" at bounding box center [1379, 720] width 116 height 22
checkbox input "false"
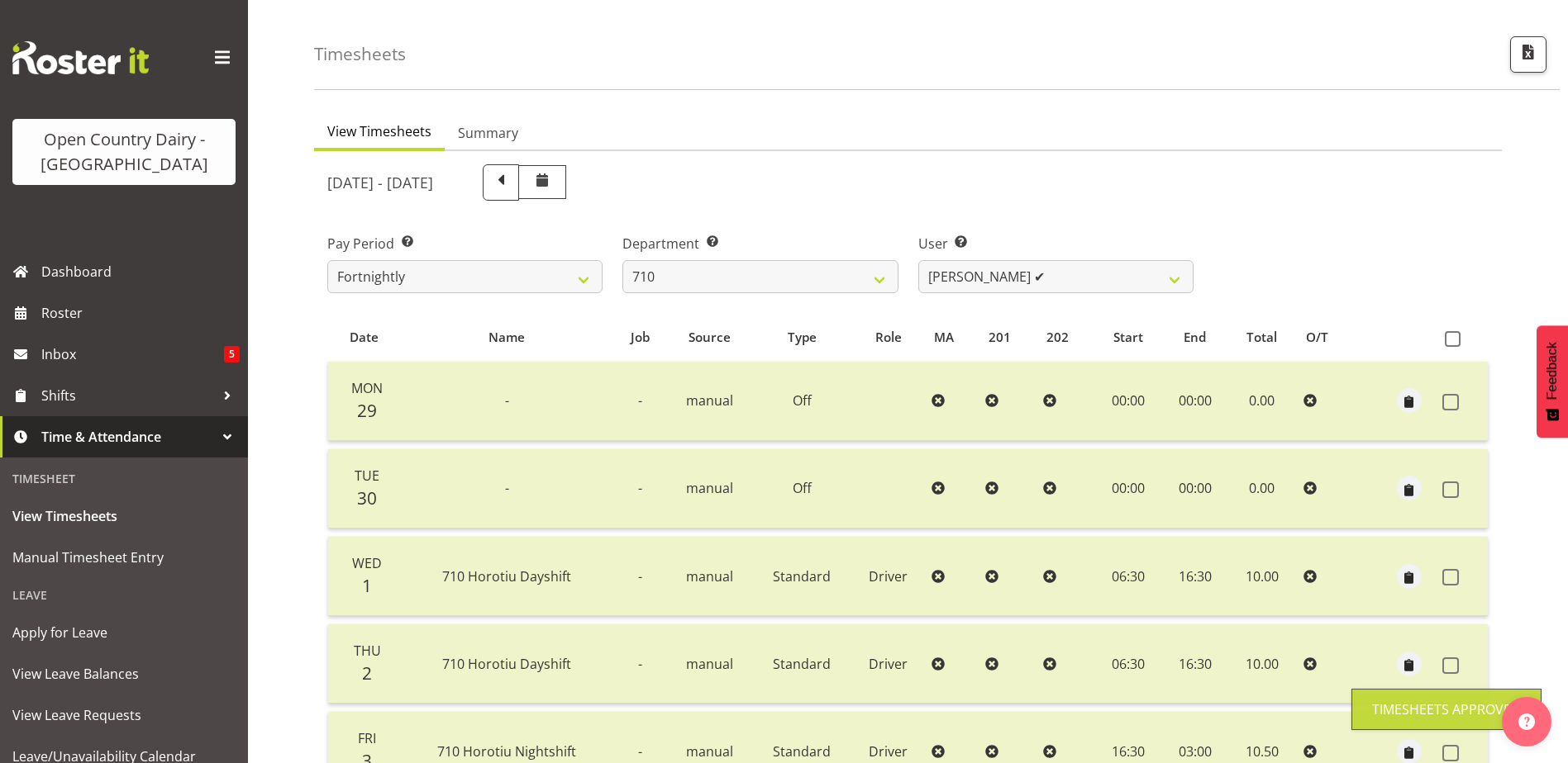
scroll to position [0, 0]
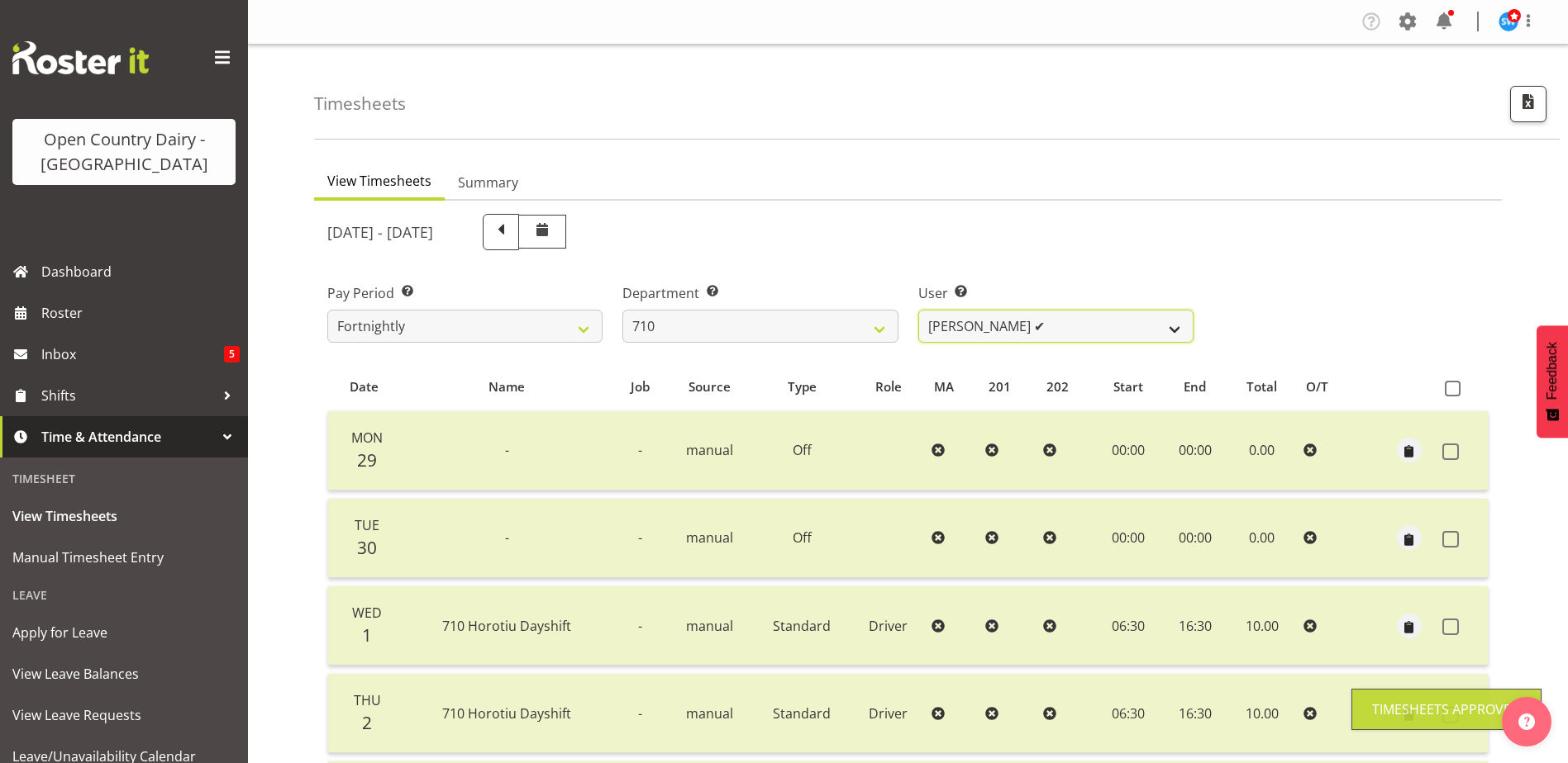
click at [1078, 321] on select "Dean Chapman ✔ George Megchelse ✔ Kris Gambhir ❌ Richie Epere ❌" at bounding box center [1056, 326] width 275 height 33
select select "10216"
click at [918, 310] on select "Dean Chapman ✔ George Megchelse ✔ Kris Gambhir ❌ Richie Epere ❌" at bounding box center [1056, 326] width 275 height 33
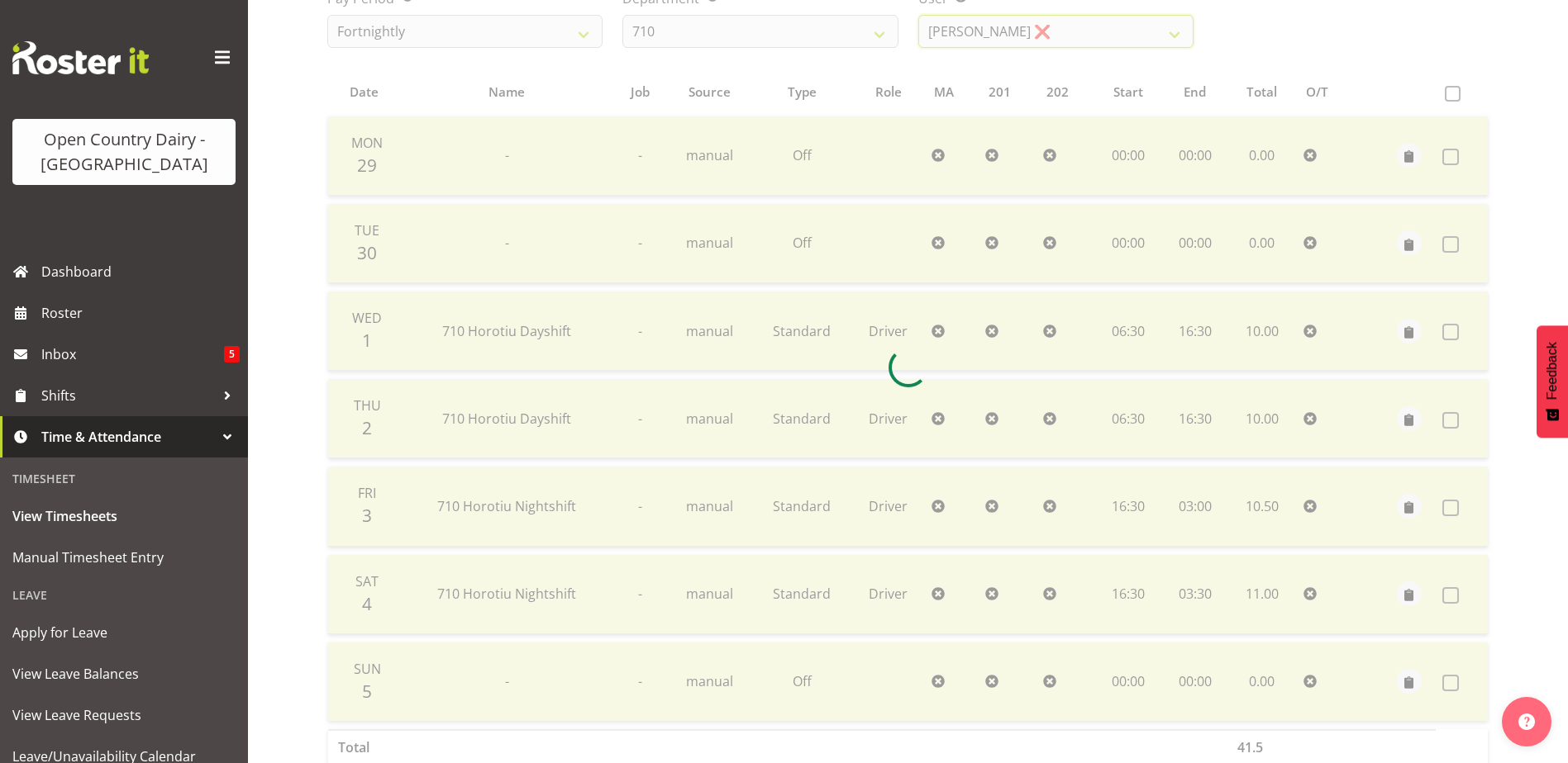
scroll to position [331, 0]
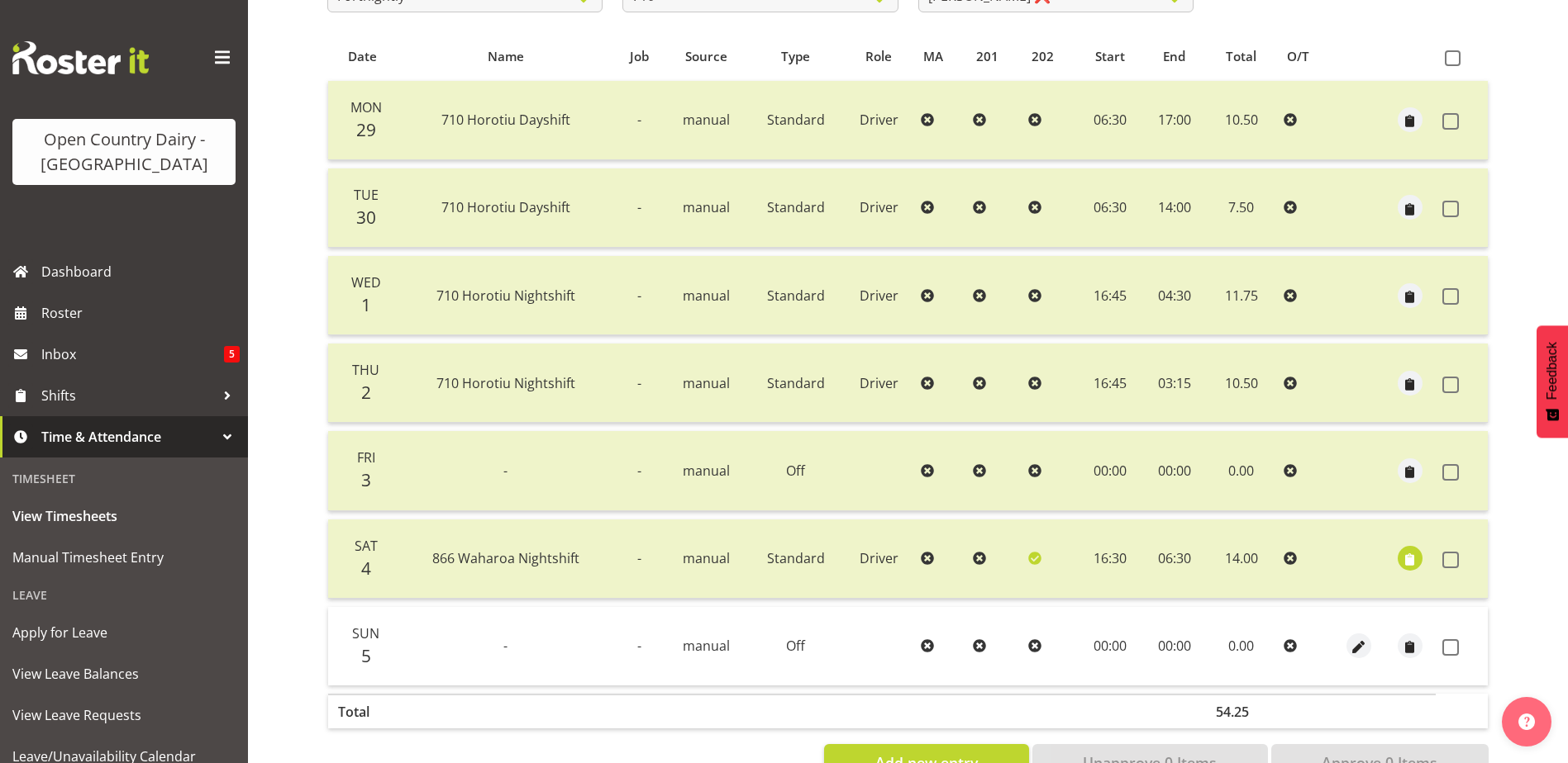
drag, startPoint x: 1448, startPoint y: 650, endPoint x: 1412, endPoint y: 701, distance: 62.4
click at [1446, 646] on span at bounding box center [1450, 647] width 16 height 16
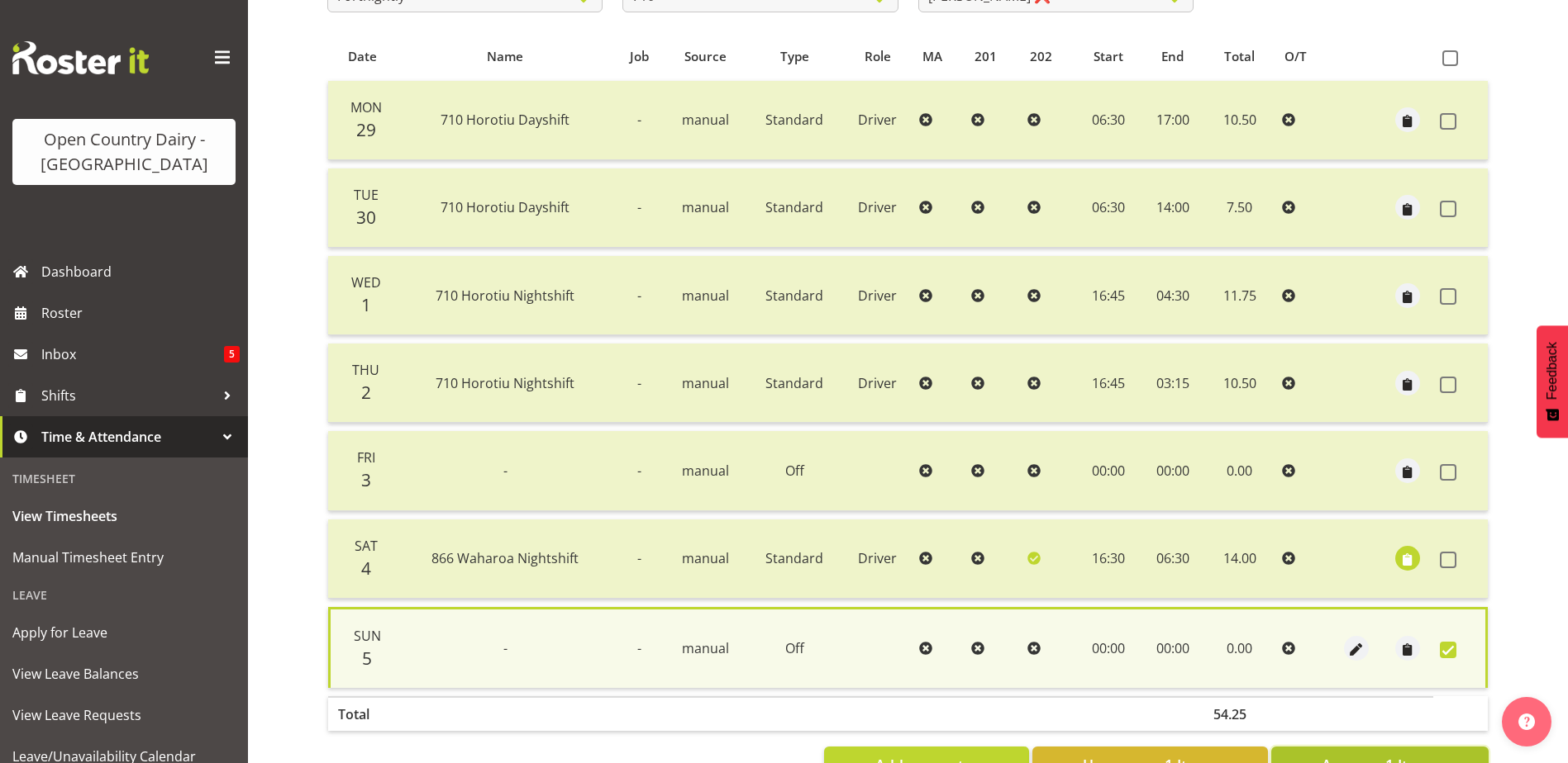
click at [1371, 754] on span "Approve 1 Items" at bounding box center [1379, 765] width 116 height 22
checkbox input "false"
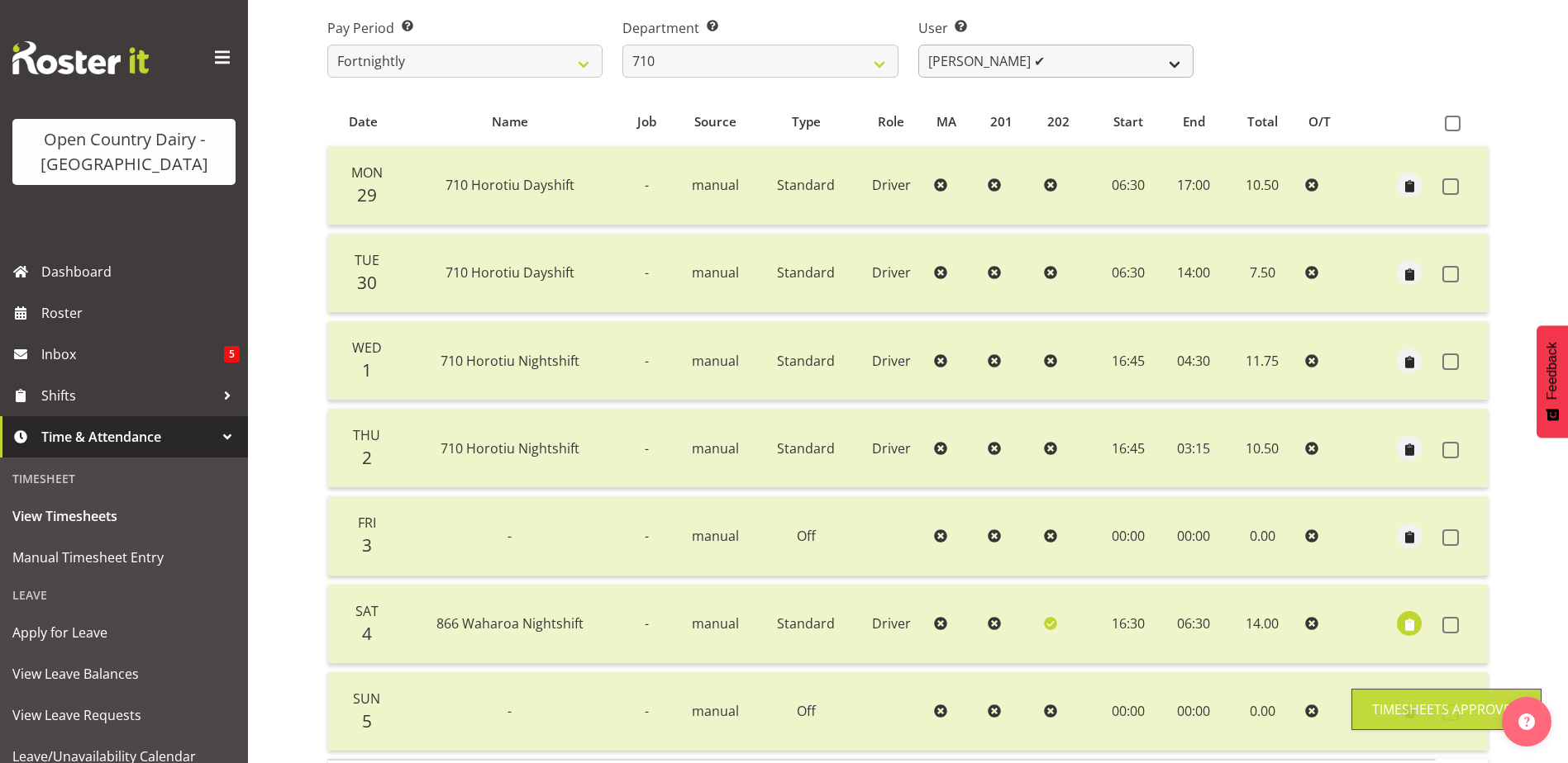
scroll to position [0, 0]
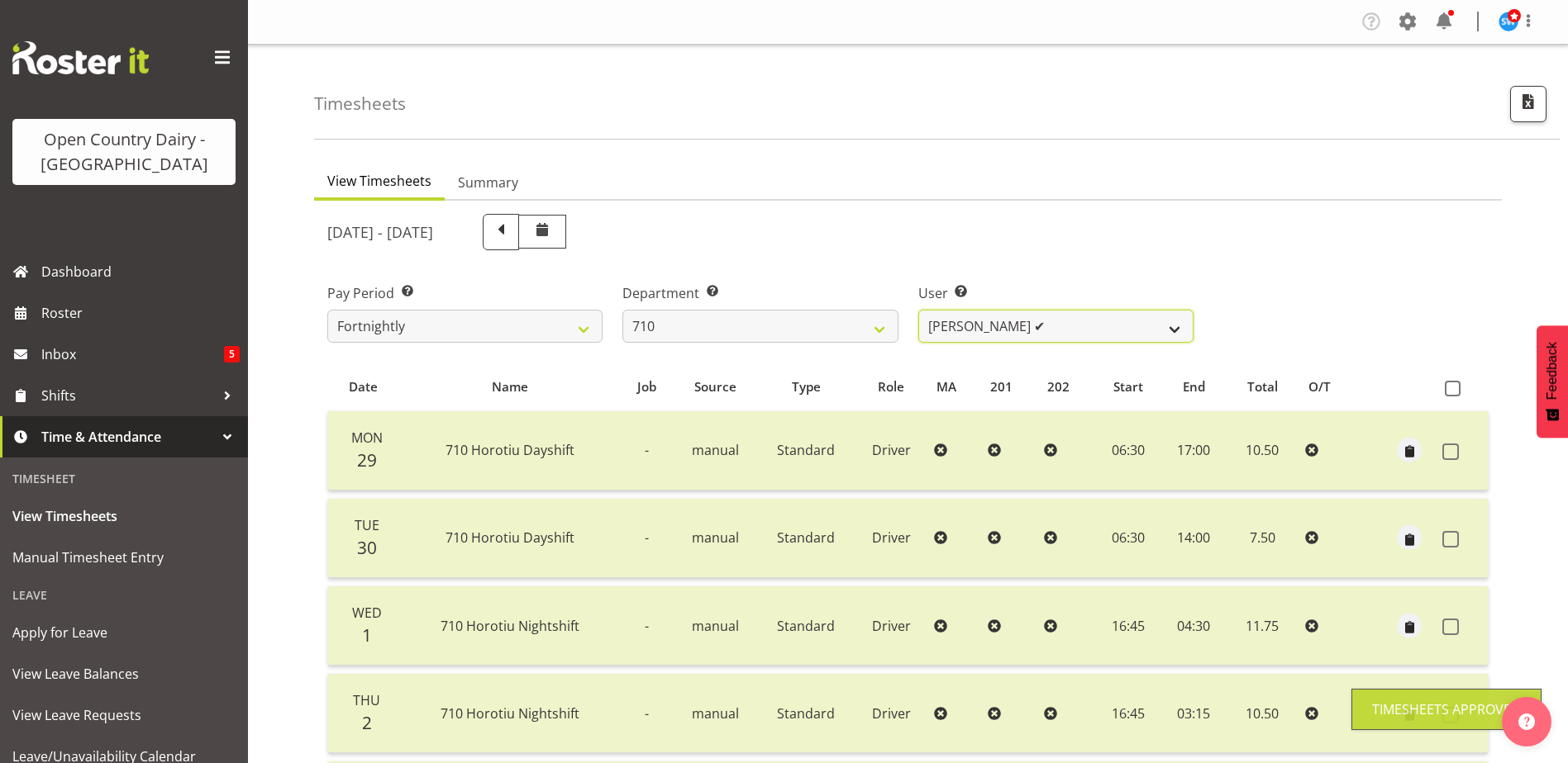
click at [1066, 331] on select "Dean Chapman ✔ George Megchelse ✔ Kris Gambhir ✔ Richie Epere ❌" at bounding box center [1056, 326] width 275 height 33
select select "8203"
click at [918, 310] on select "Dean Chapman ✔ George Megchelse ✔ Kris Gambhir ✔ Richie Epere ❌" at bounding box center [1056, 326] width 275 height 33
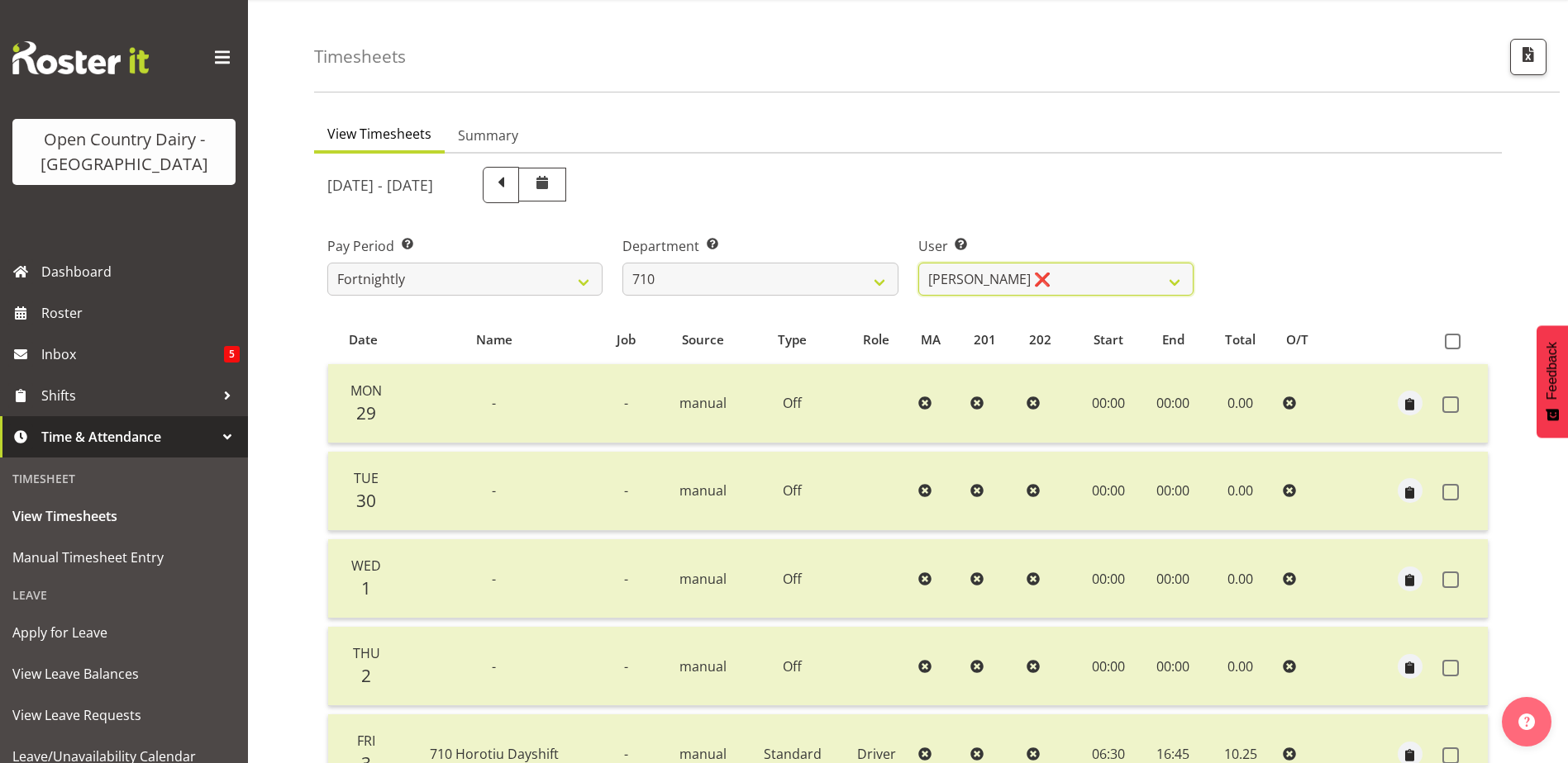
scroll to position [248, 0]
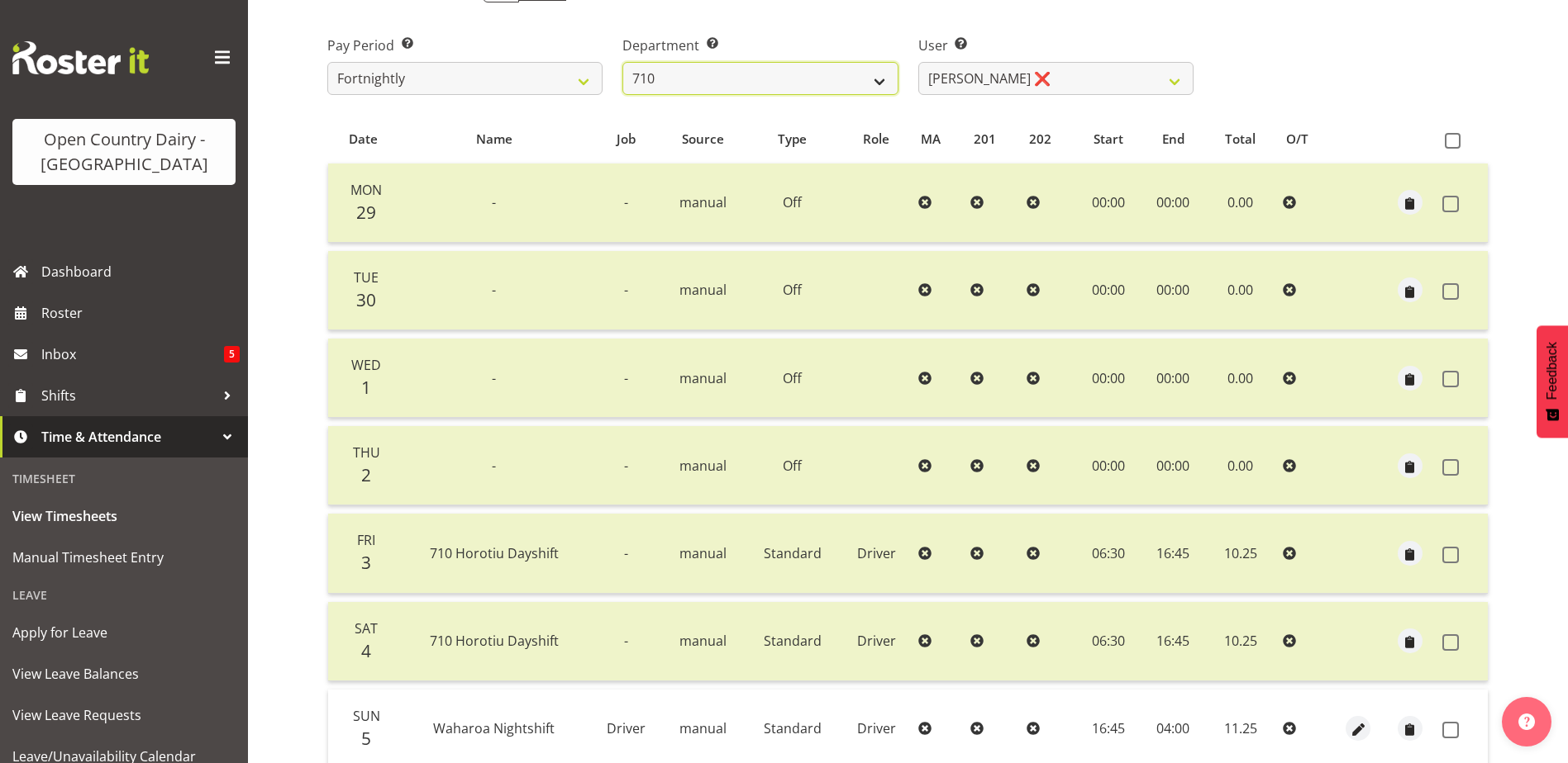
drag, startPoint x: 871, startPoint y: 83, endPoint x: 863, endPoint y: 94, distance: 13.6
click at [871, 83] on select "701 702 703 704 705 706 707 708 709 710 711 712 713 714 715 716 717 718 719 720" at bounding box center [760, 78] width 275 height 33
select select "832"
click at [622, 62] on select "701 702 703 704 705 706 707 708 709 710 711 712 713 714 715 716 717 718 719 720" at bounding box center [760, 78] width 275 height 33
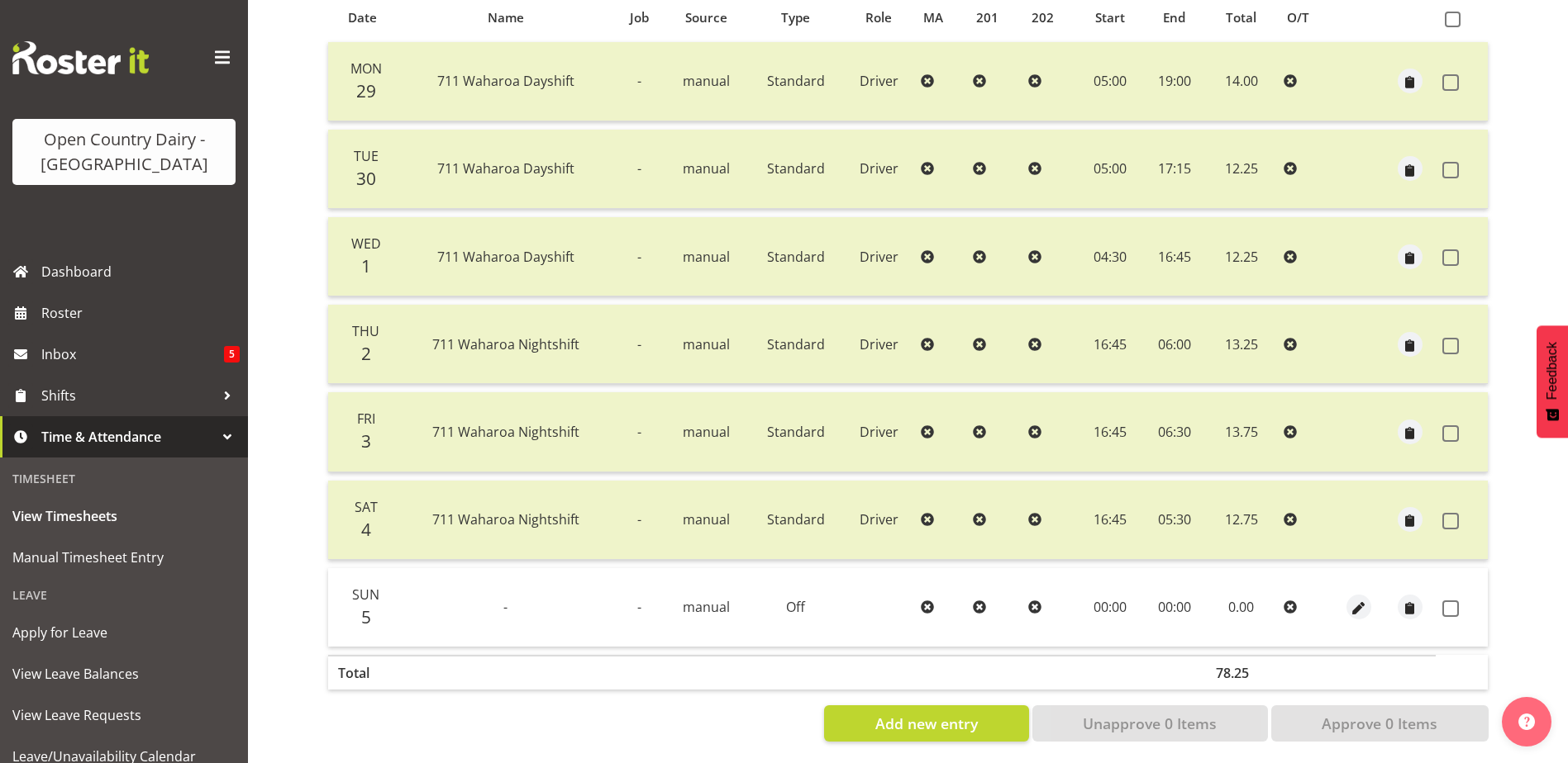
scroll to position [386, 0]
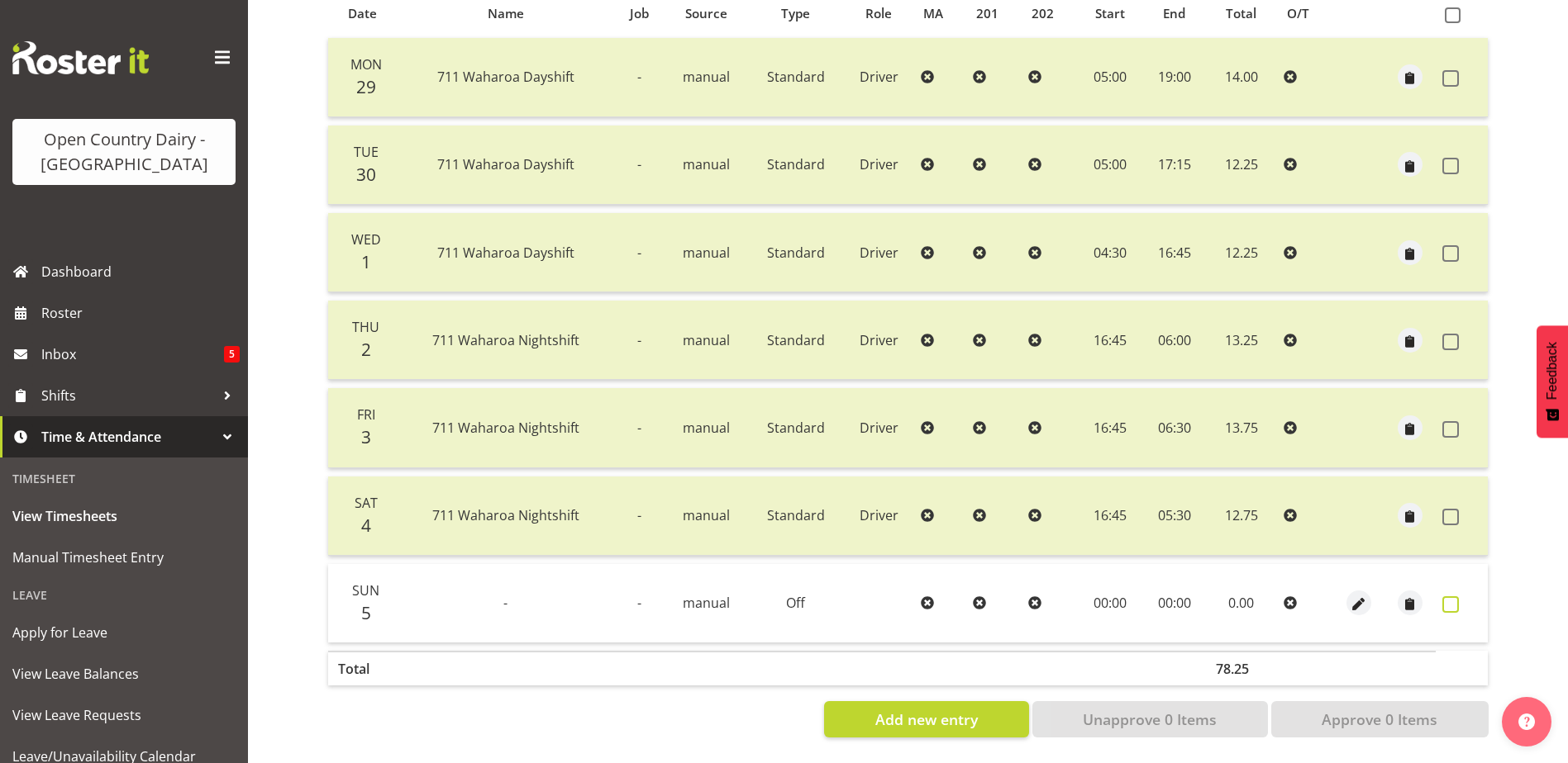
click at [1455, 597] on span at bounding box center [1450, 605] width 16 height 16
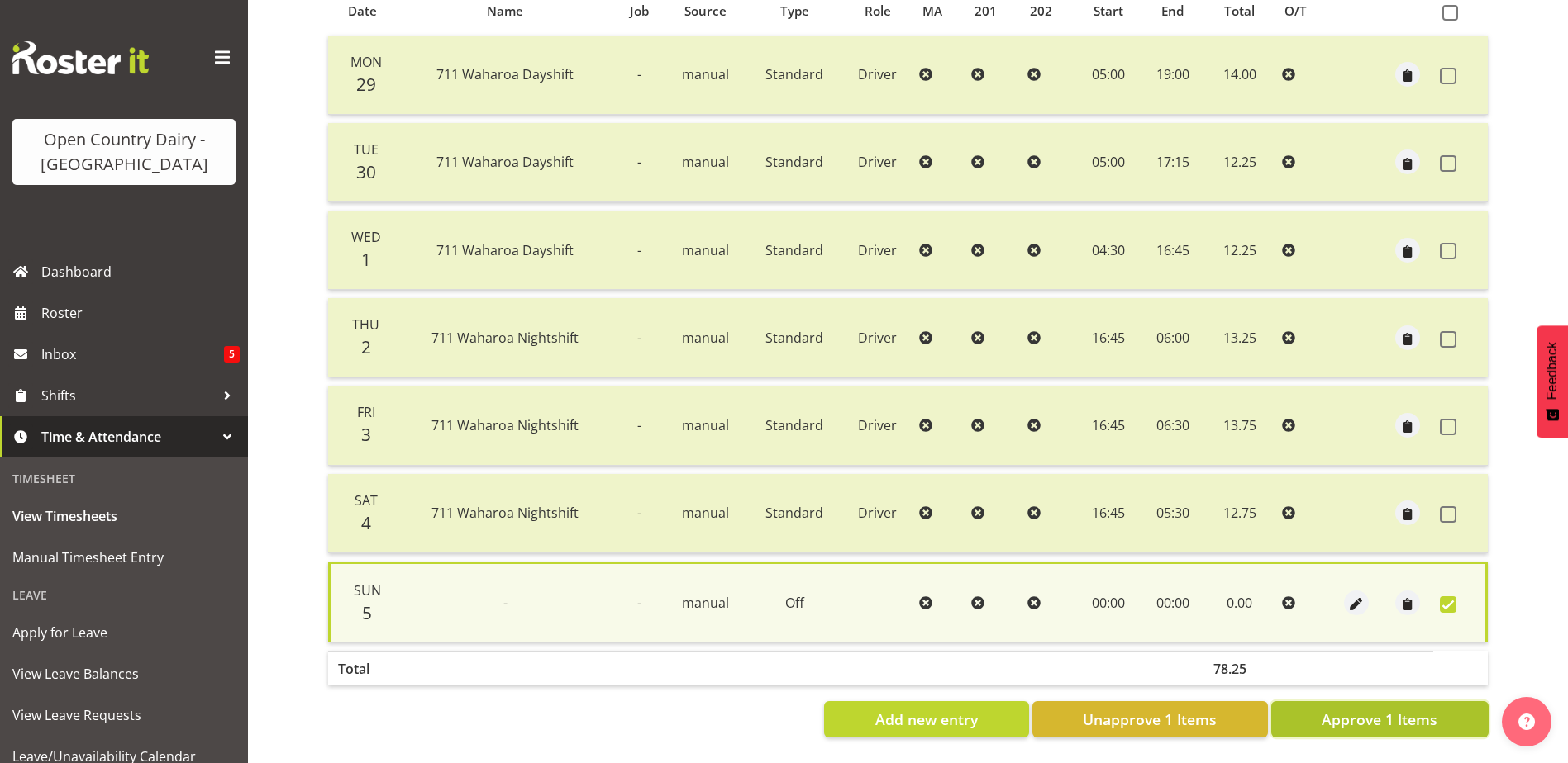
click at [1419, 720] on span "Approve 1 Items" at bounding box center [1379, 720] width 116 height 22
checkbox input "false"
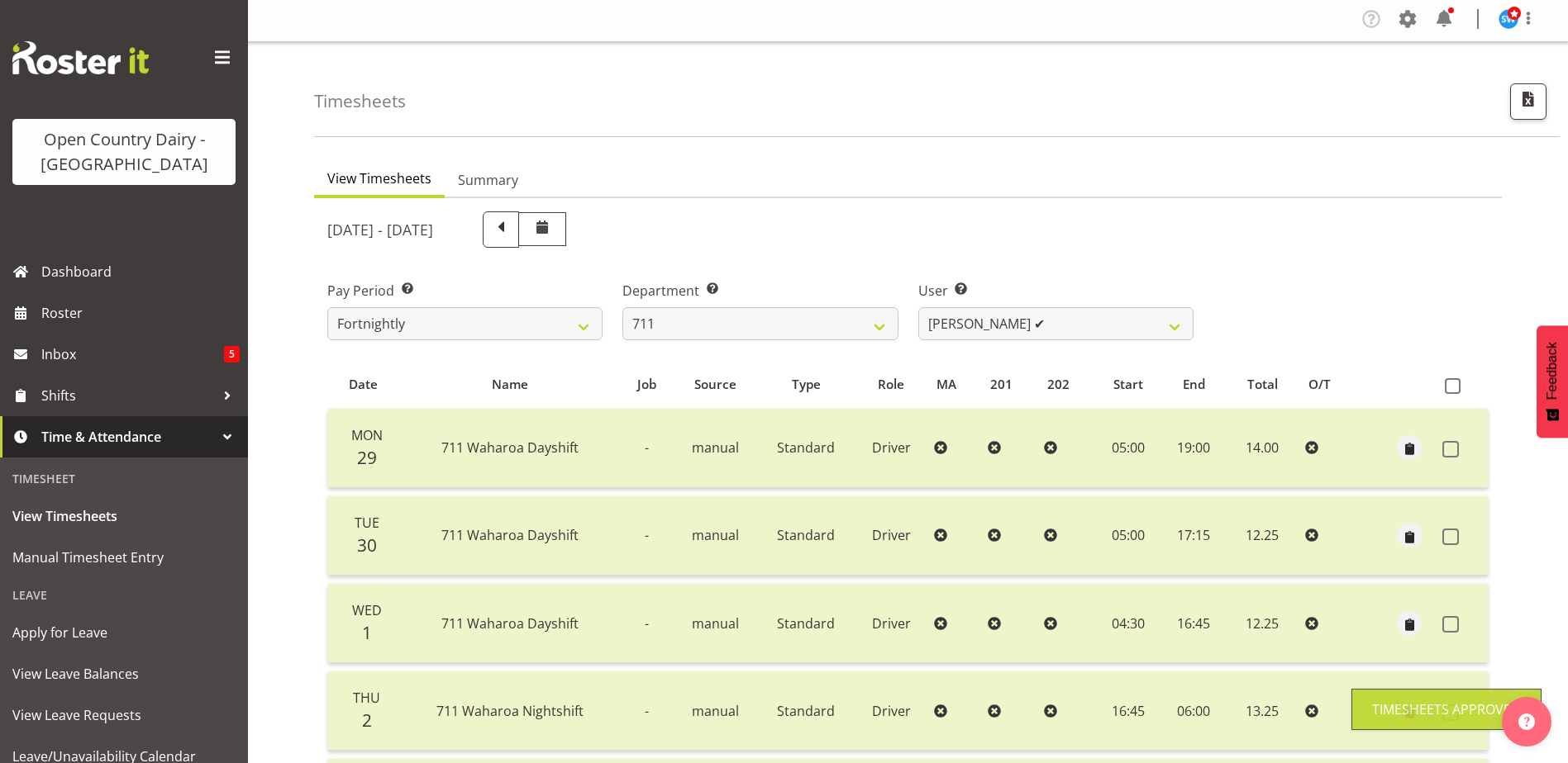
scroll to position [0, 0]
click at [1025, 321] on select "Baz Morgan ✔ Gerard Cavanagh ❌ Tyrone Lawry ❌" at bounding box center [1056, 326] width 275 height 33
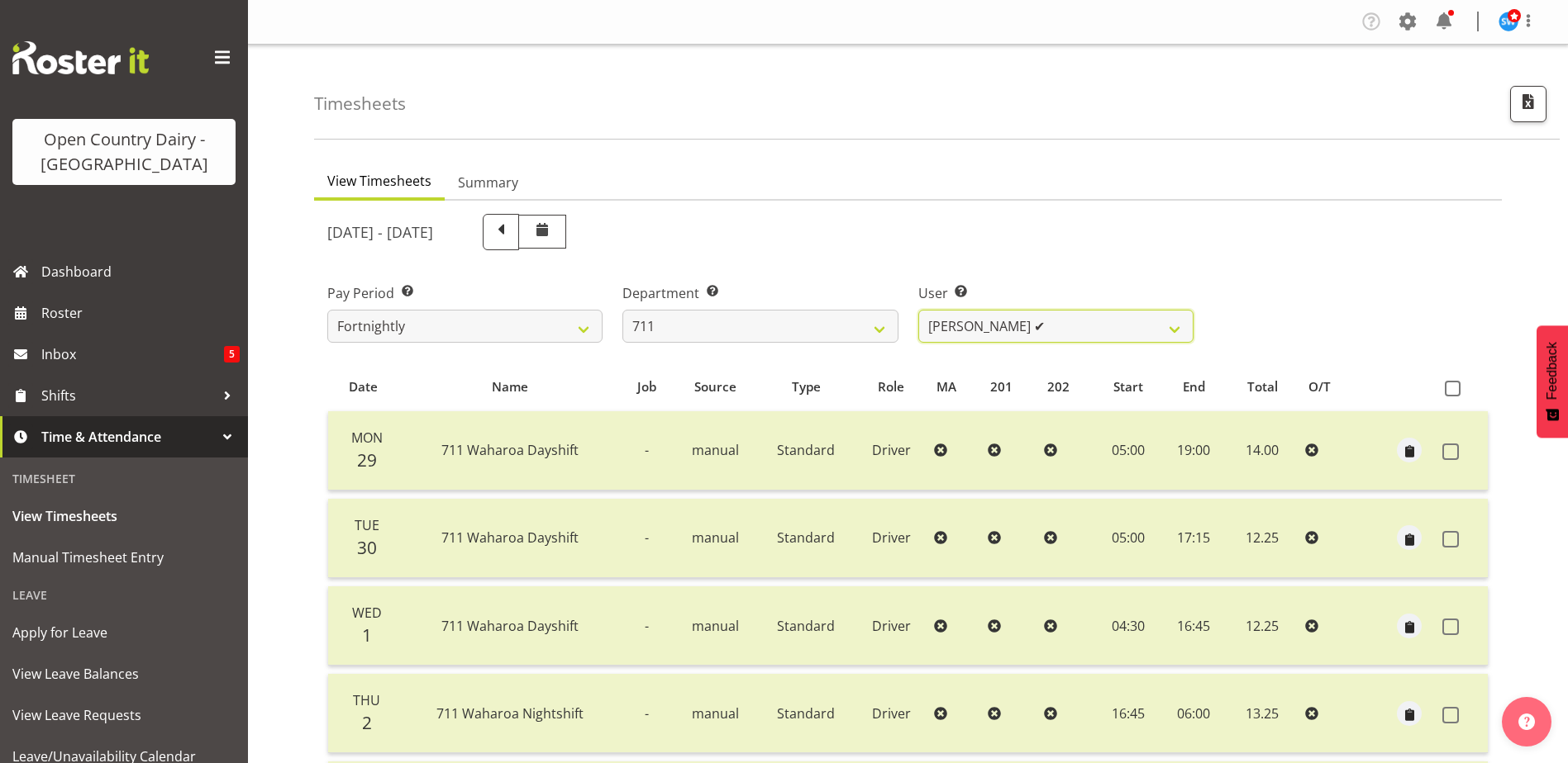
select select "8181"
click at [918, 310] on select "Baz Morgan ✔ Gerard Cavanagh ❌ Tyrone Lawry ❌" at bounding box center [1056, 326] width 275 height 33
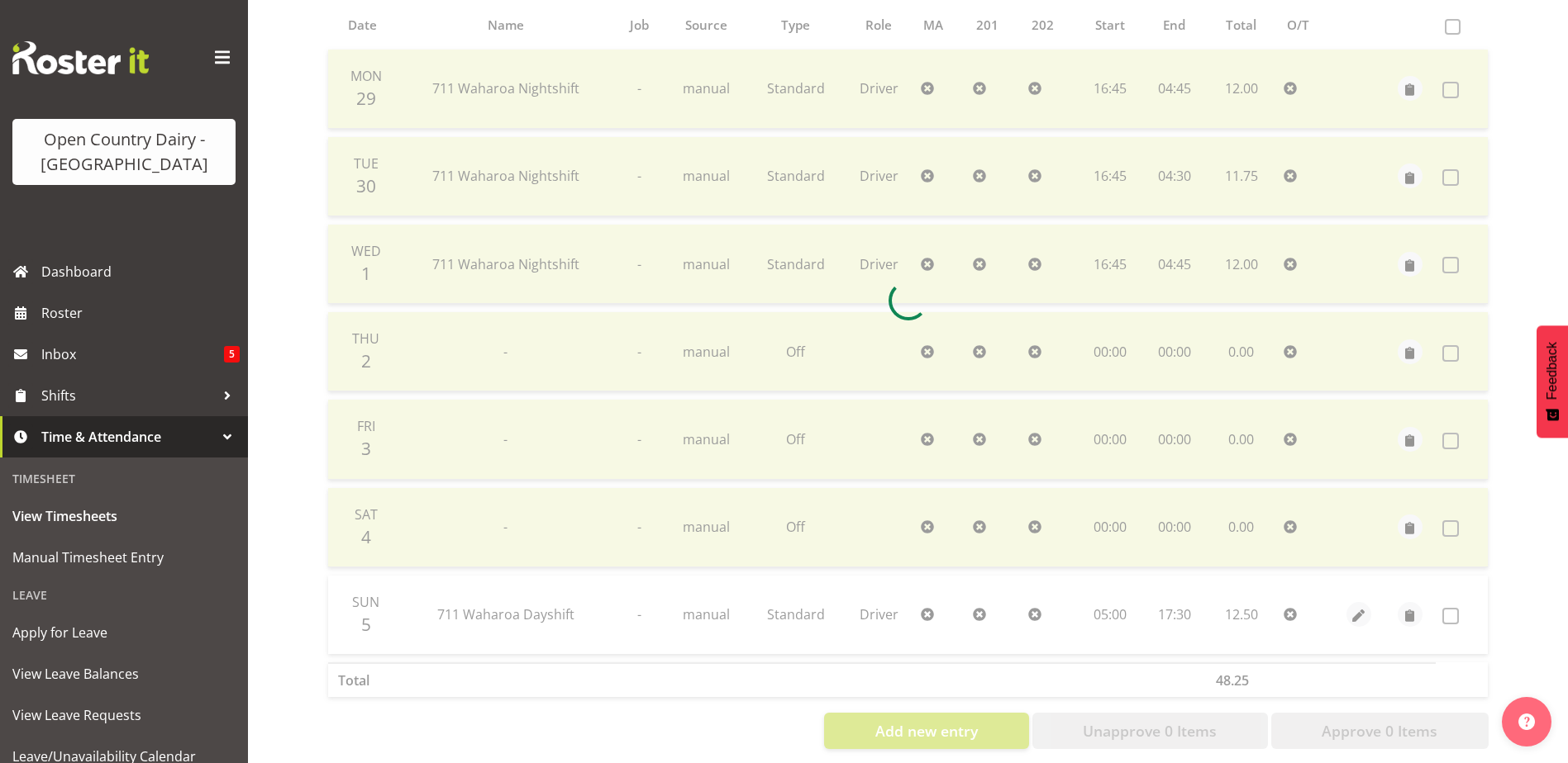
scroll to position [386, 0]
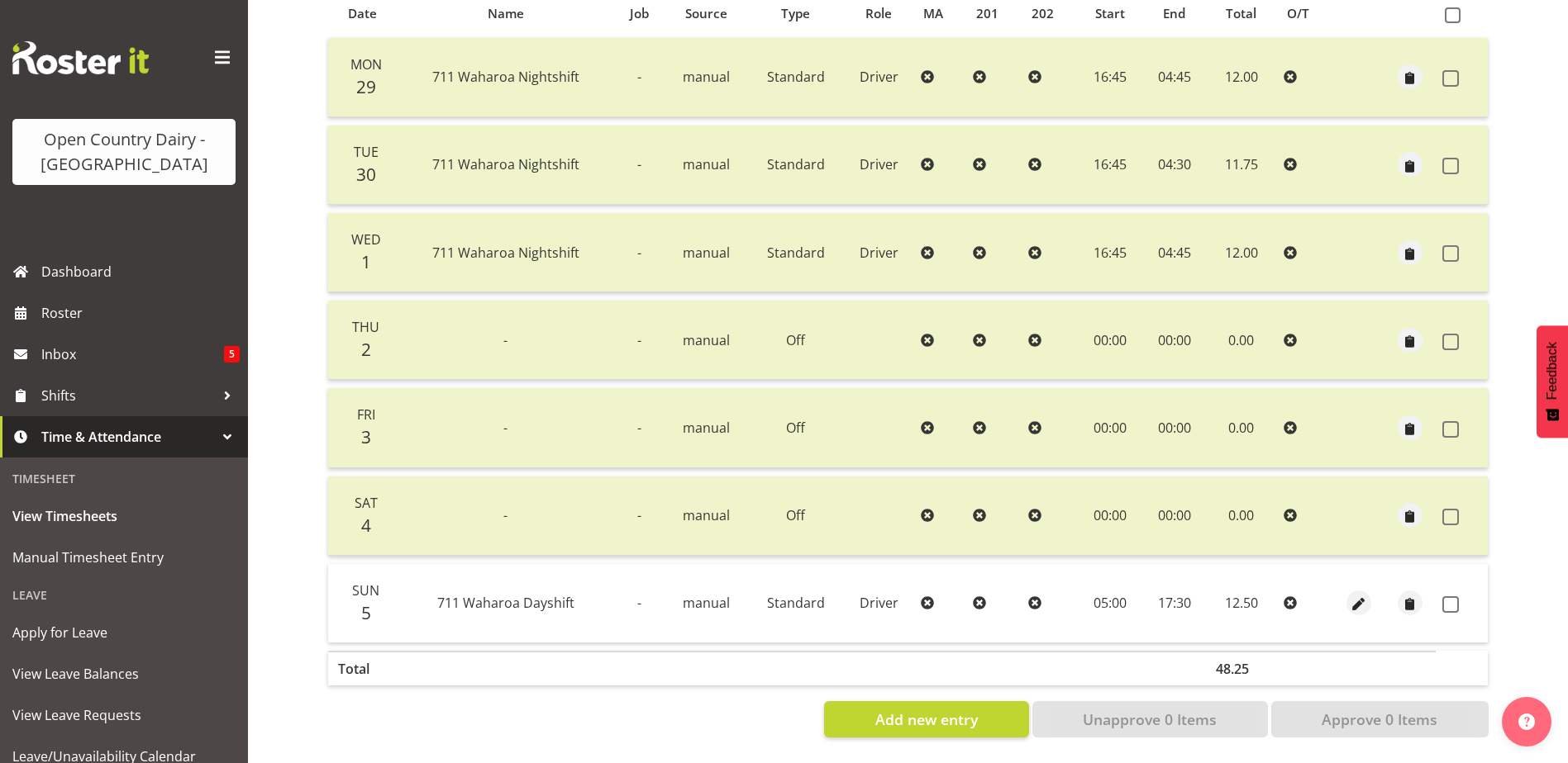
drag, startPoint x: 1447, startPoint y: 590, endPoint x: 1427, endPoint y: 611, distance: 29.0
click at [1448, 597] on span at bounding box center [1450, 605] width 16 height 16
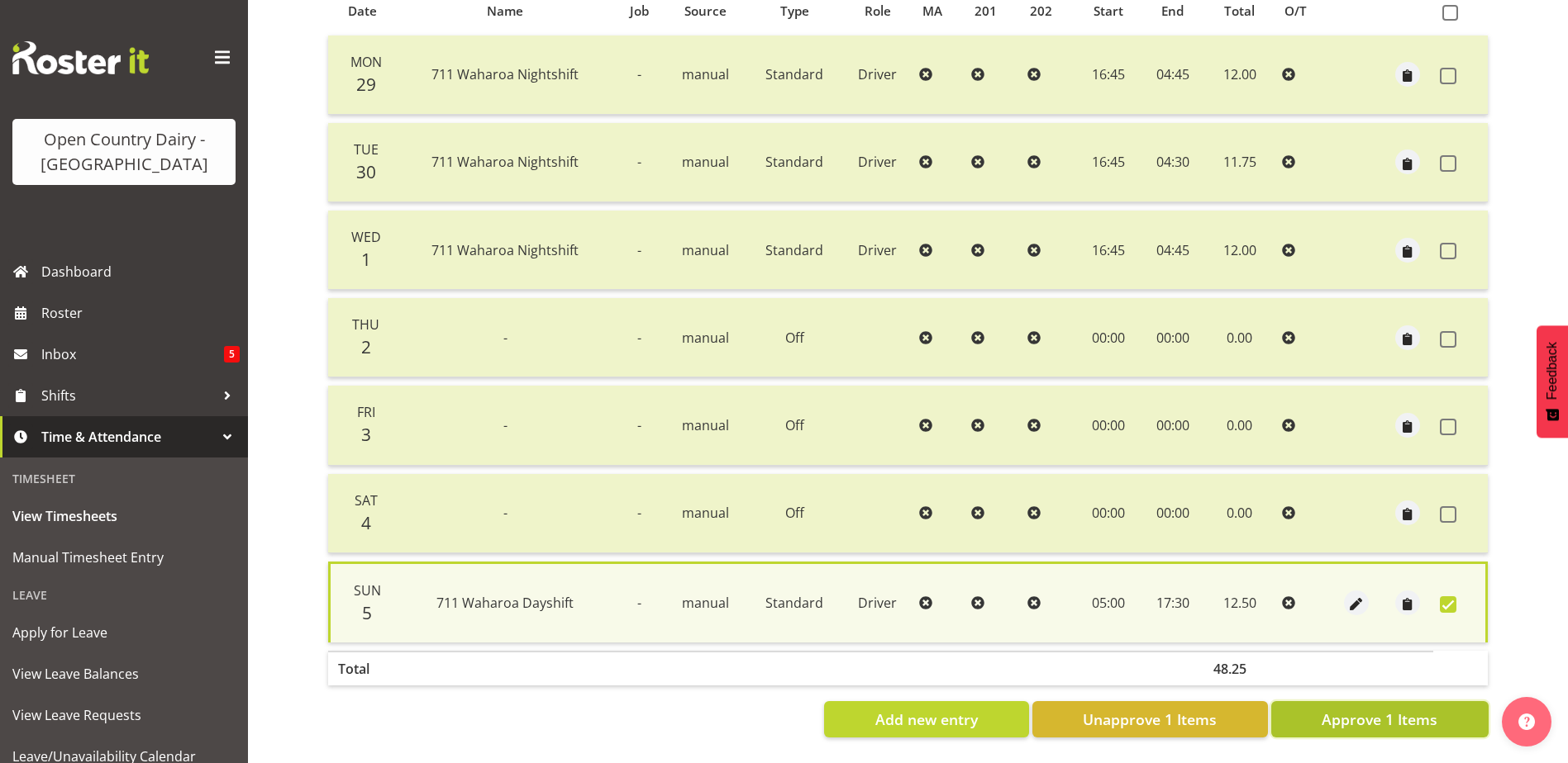
click at [1376, 715] on span "Approve 1 Items" at bounding box center [1379, 720] width 116 height 22
checkbox input "false"
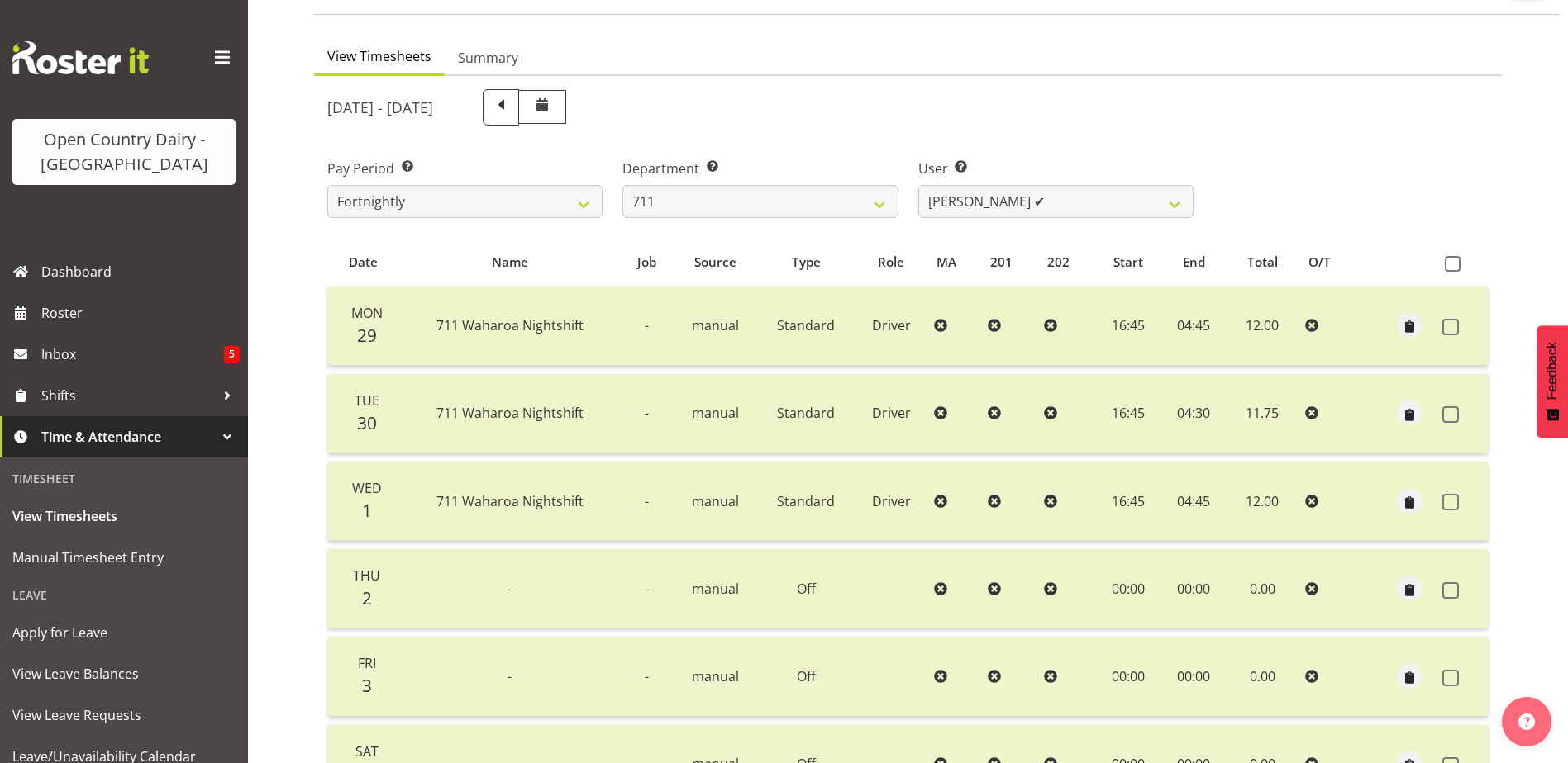
scroll to position [0, 0]
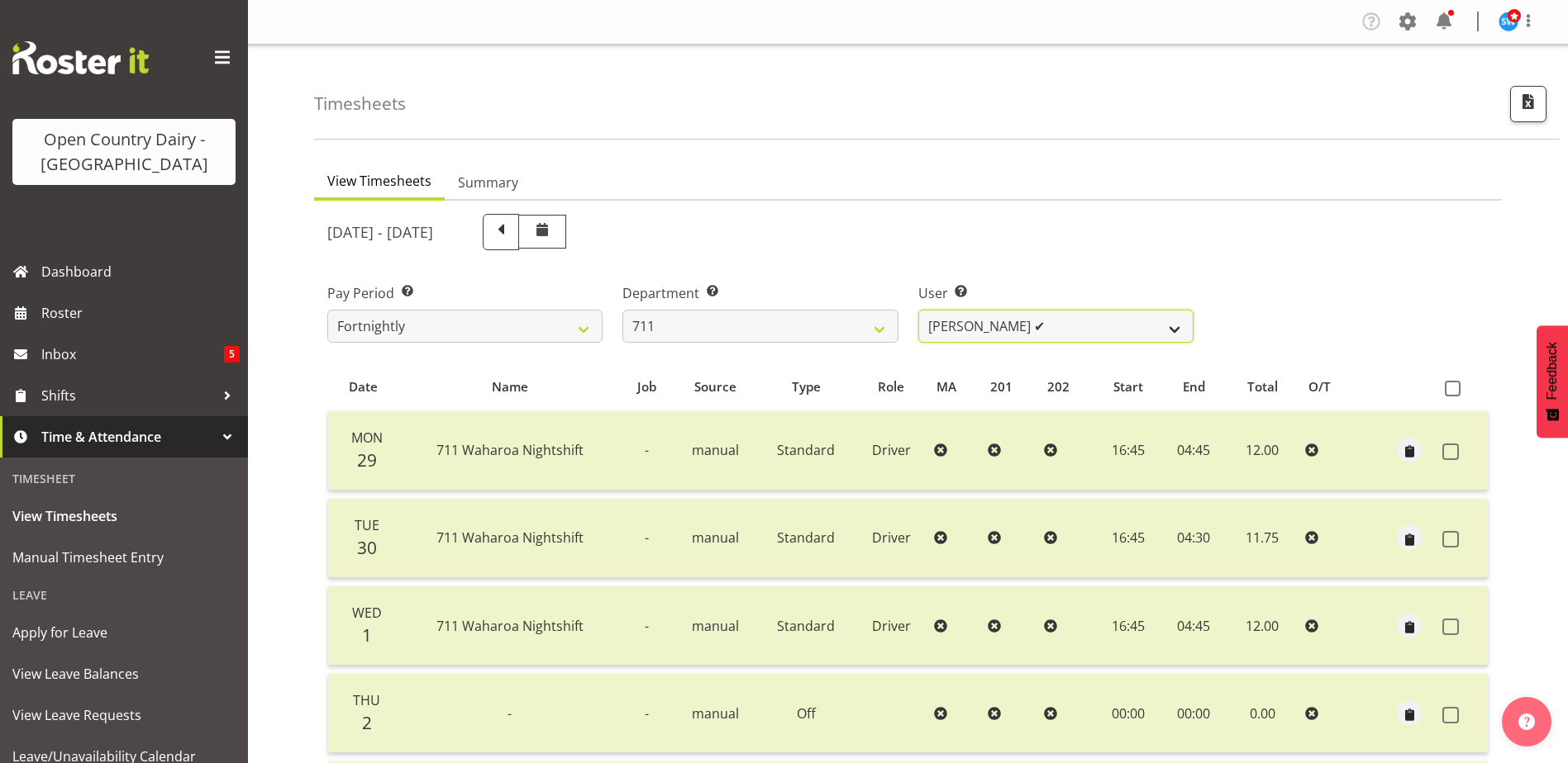
click at [1138, 328] on select "Baz Morgan ✔ Gerard Cavanagh ✔ Tyrone Lawry ❌" at bounding box center [1056, 326] width 275 height 33
select select "10409"
click at [918, 310] on select "Baz Morgan ✔ Gerard Cavanagh ✔ Tyrone Lawry ❌" at bounding box center [1056, 326] width 275 height 33
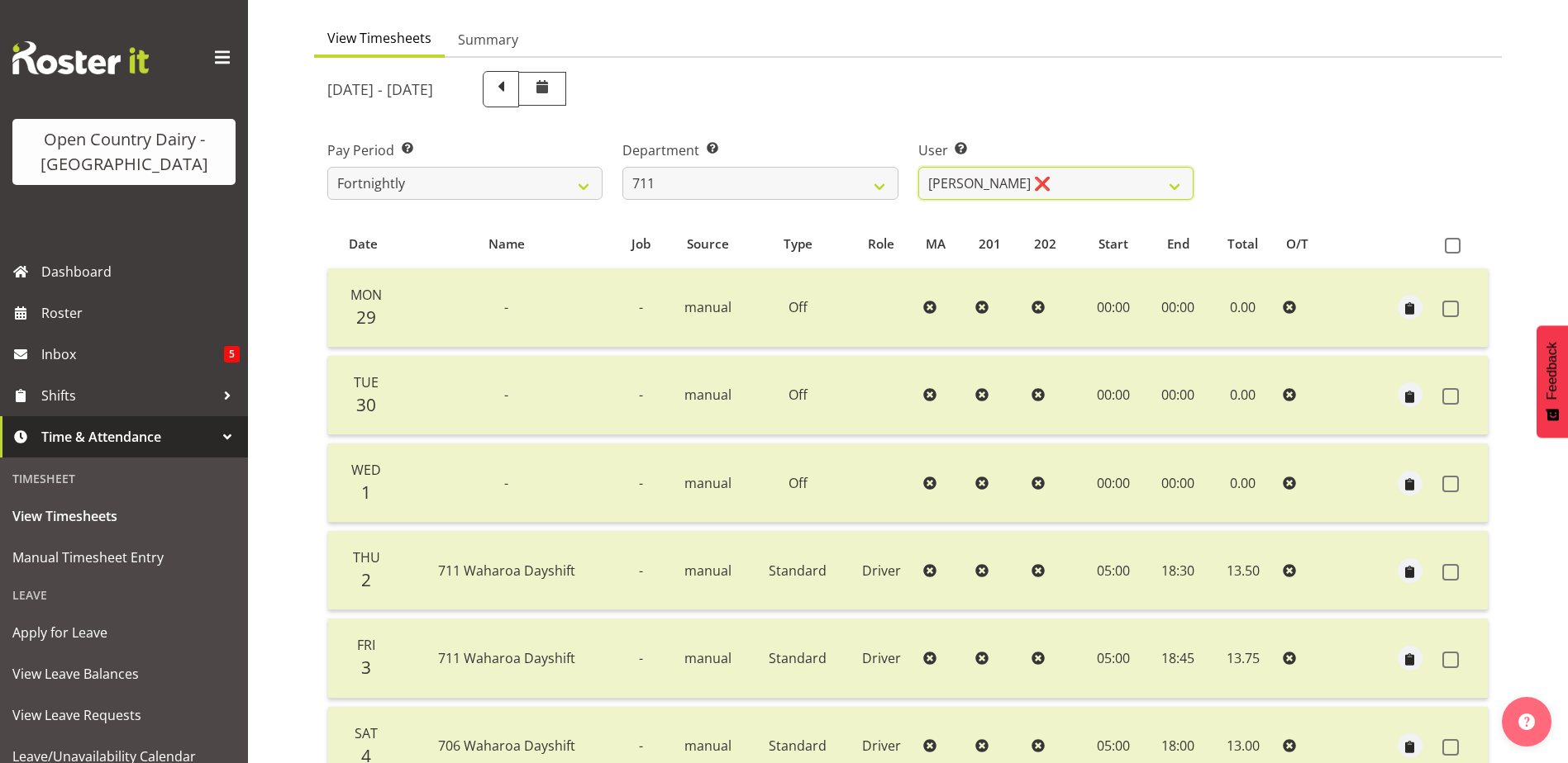
scroll to position [138, 0]
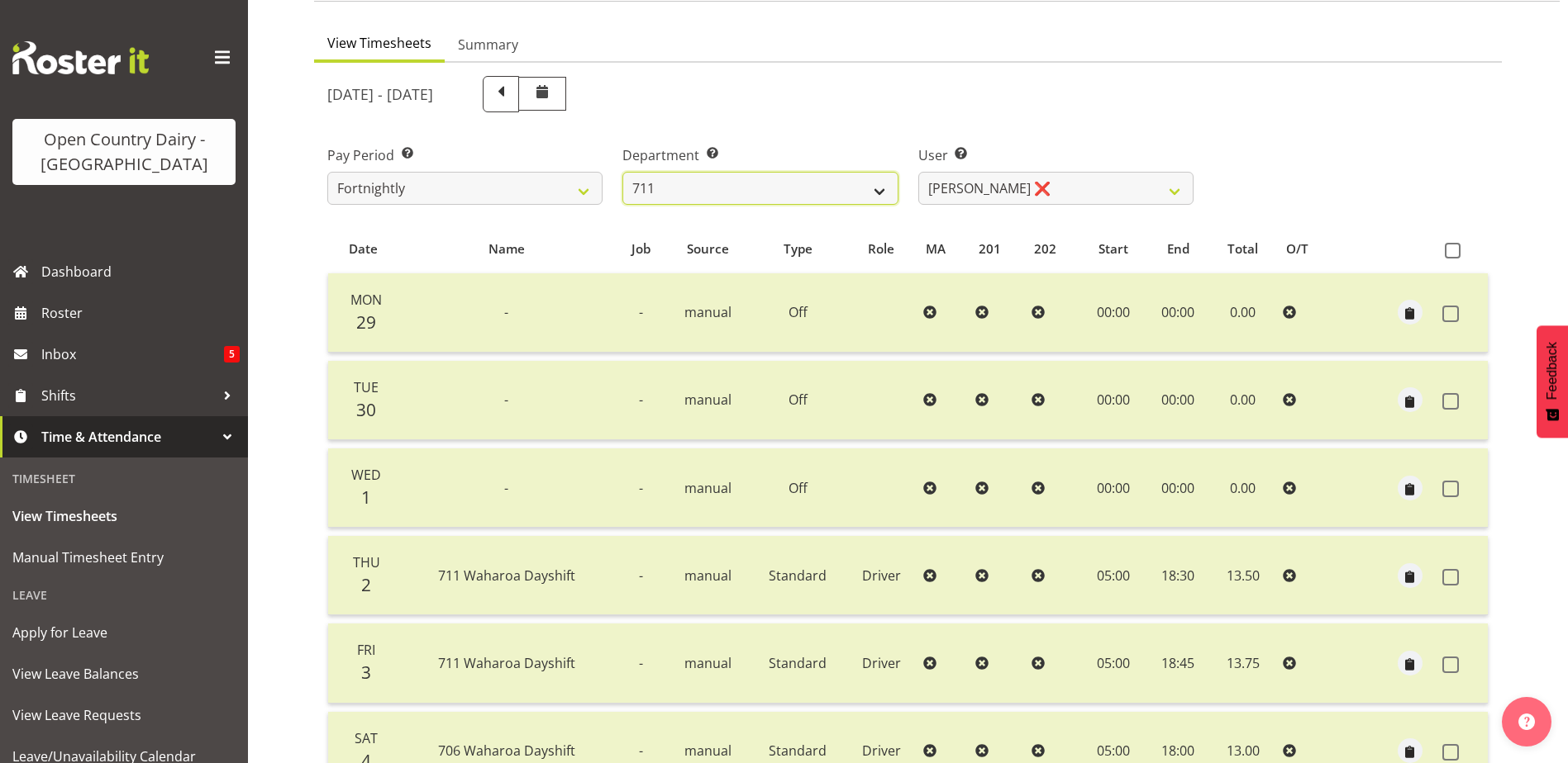
click at [799, 184] on select "701 702 703 704 705 706 707 708 709 710 711 712 713 714 715 716 717 718 719 720" at bounding box center [760, 188] width 275 height 33
select select "822"
click at [622, 172] on select "701 702 703 704 705 706 707 708 709 710 711 712 713 714 715 716 717 718 719 720" at bounding box center [760, 188] width 275 height 33
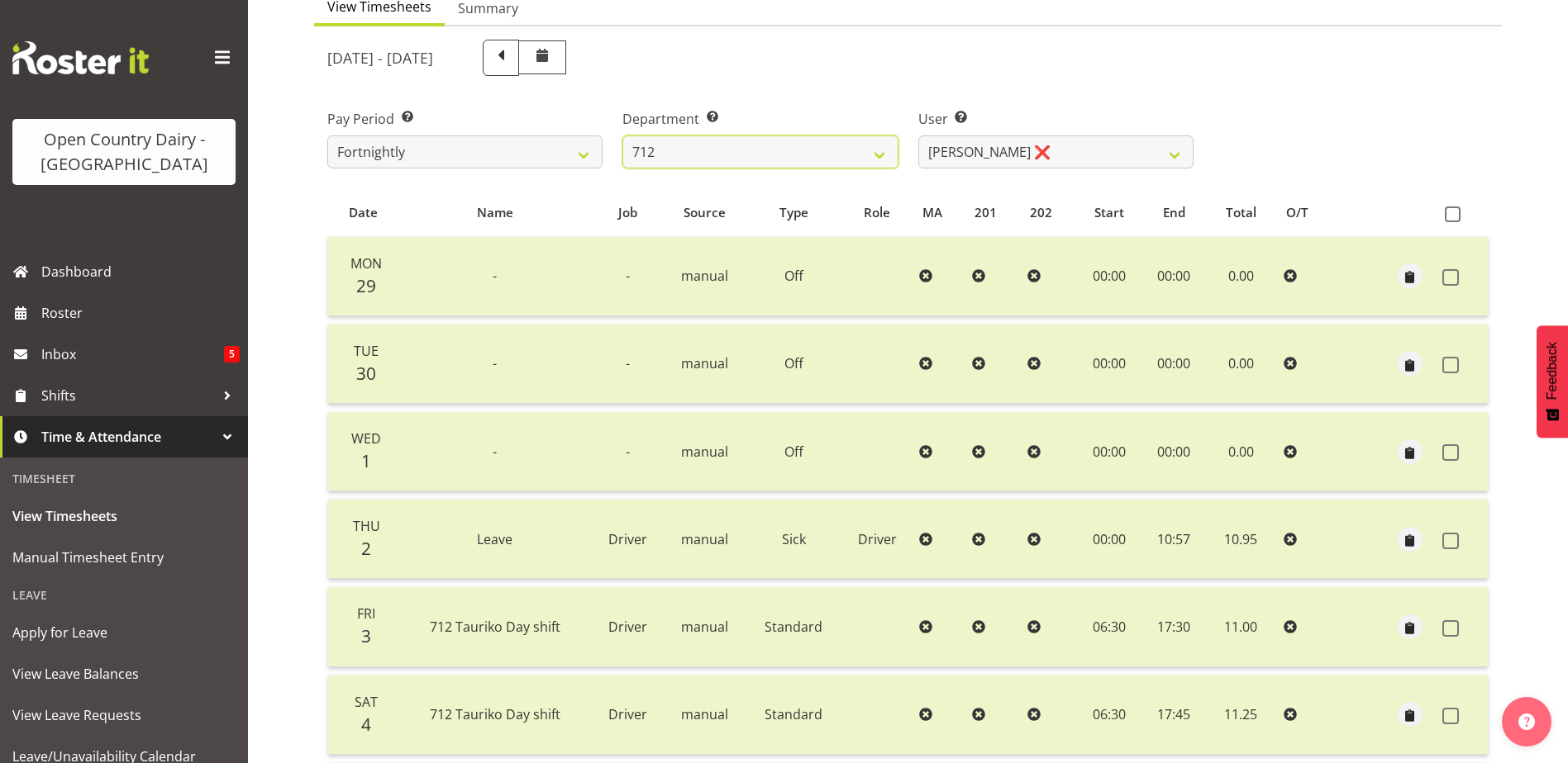
scroll to position [56, 0]
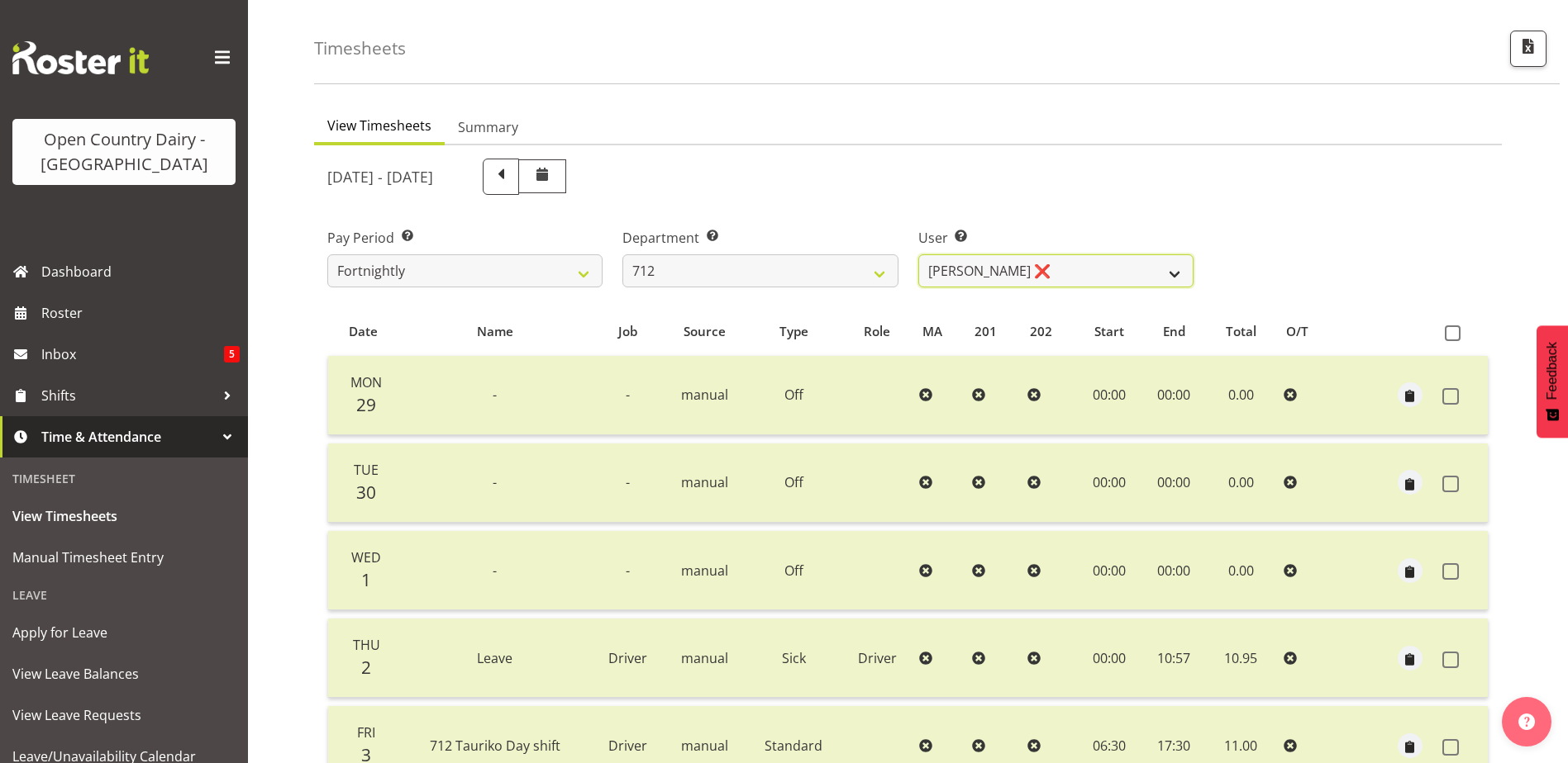
click at [1090, 268] on select "Amrik Singh ❌ Jasdeep Singh ✔ Lucky Kau Kau ❌" at bounding box center [1056, 271] width 275 height 33
select select "8195"
click at [918, 254] on select "Amrik Singh ❌ Jasdeep Singh ✔ Lucky Kau Kau ❌" at bounding box center [1056, 271] width 275 height 33
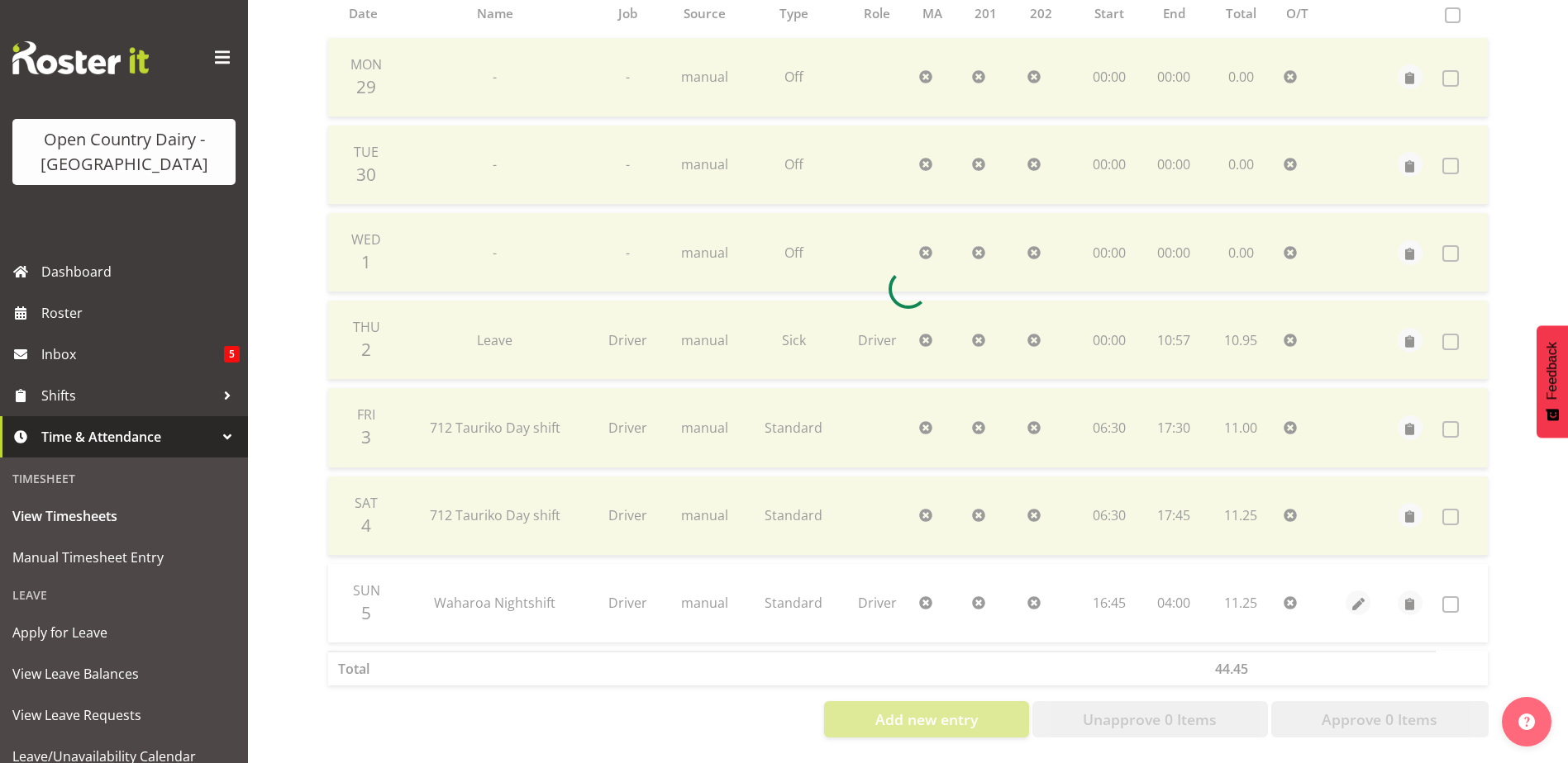
scroll to position [386, 0]
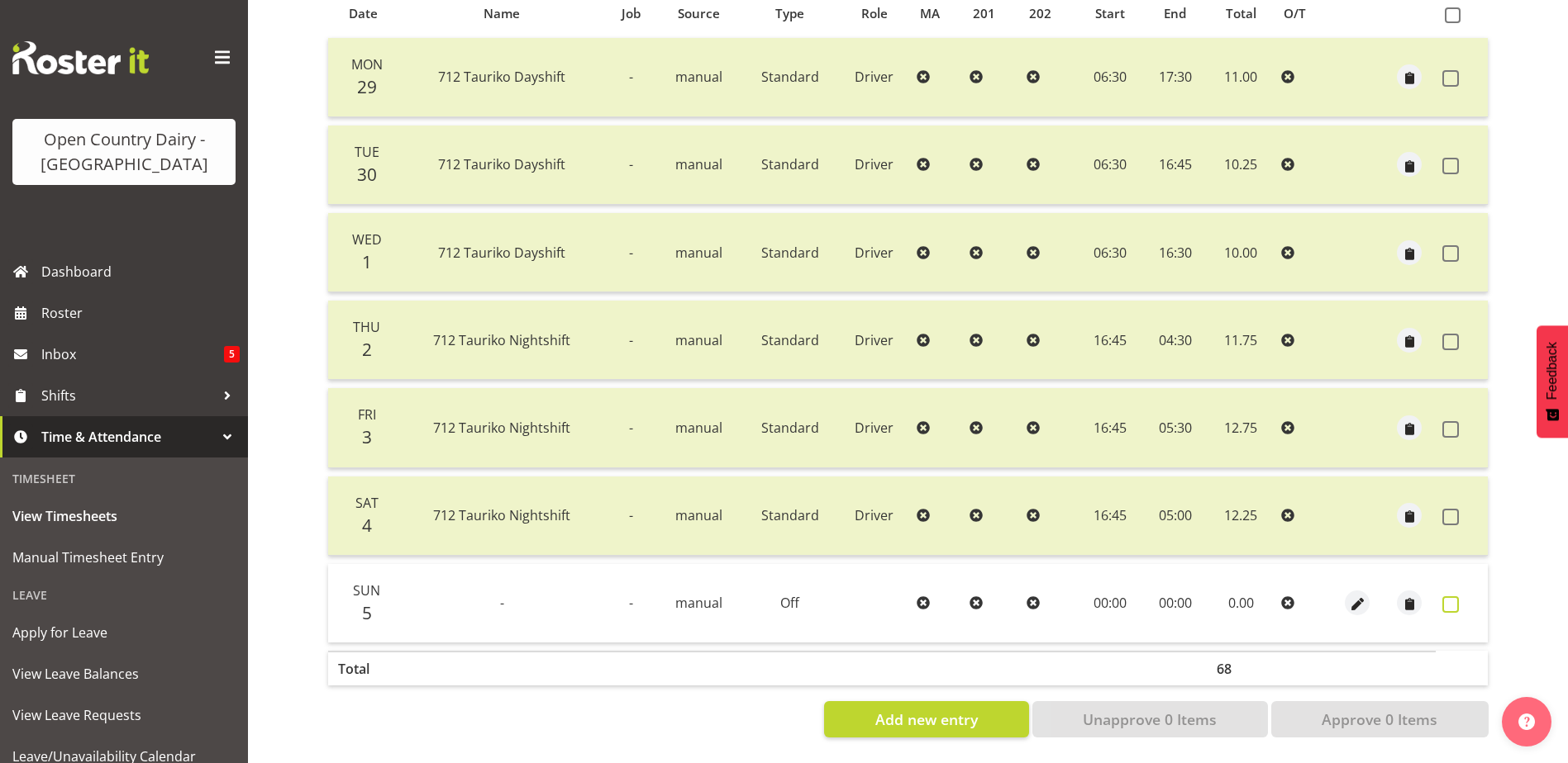
click at [1452, 597] on span at bounding box center [1450, 605] width 16 height 16
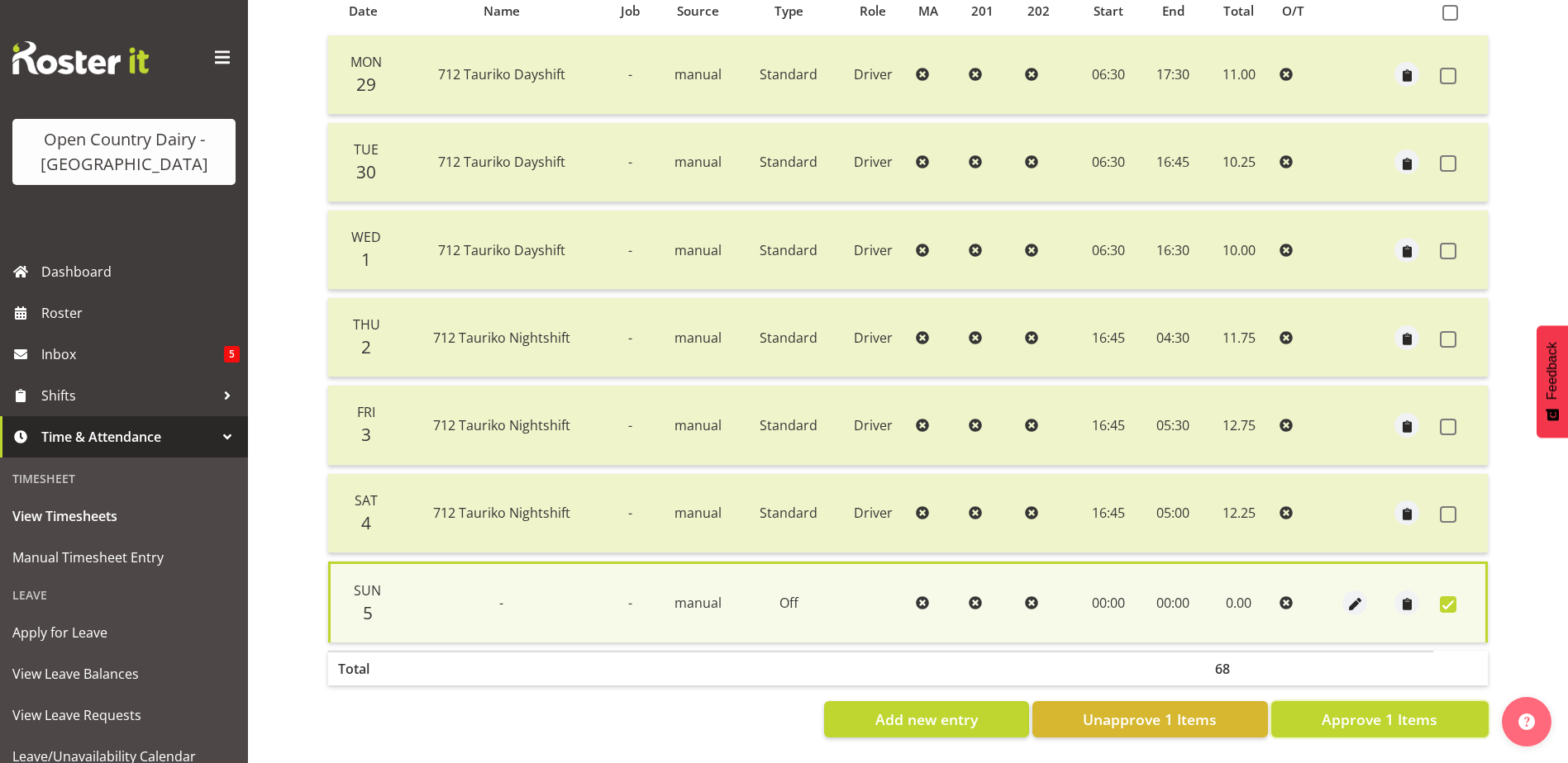
drag, startPoint x: 1422, startPoint y: 706, endPoint x: 1346, endPoint y: 607, distance: 124.8
click at [1422, 709] on span "Approve 1 Items" at bounding box center [1379, 720] width 116 height 22
checkbox input "false"
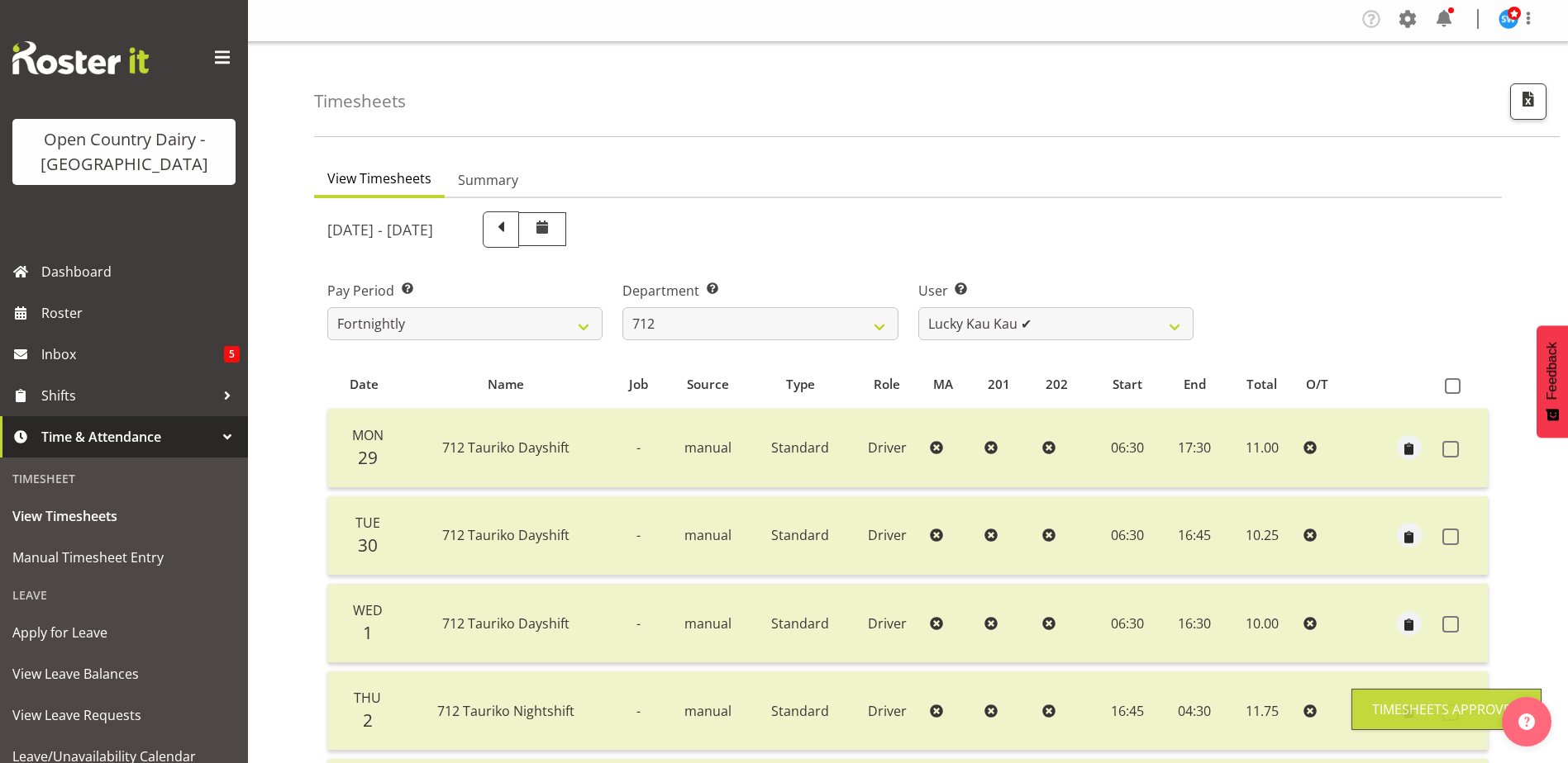
scroll to position [0, 0]
click at [733, 325] on select "701 702 703 704 705 706 707 708 709 710 711 712 713 714 715 716 717 718 719 720" at bounding box center [760, 326] width 275 height 33
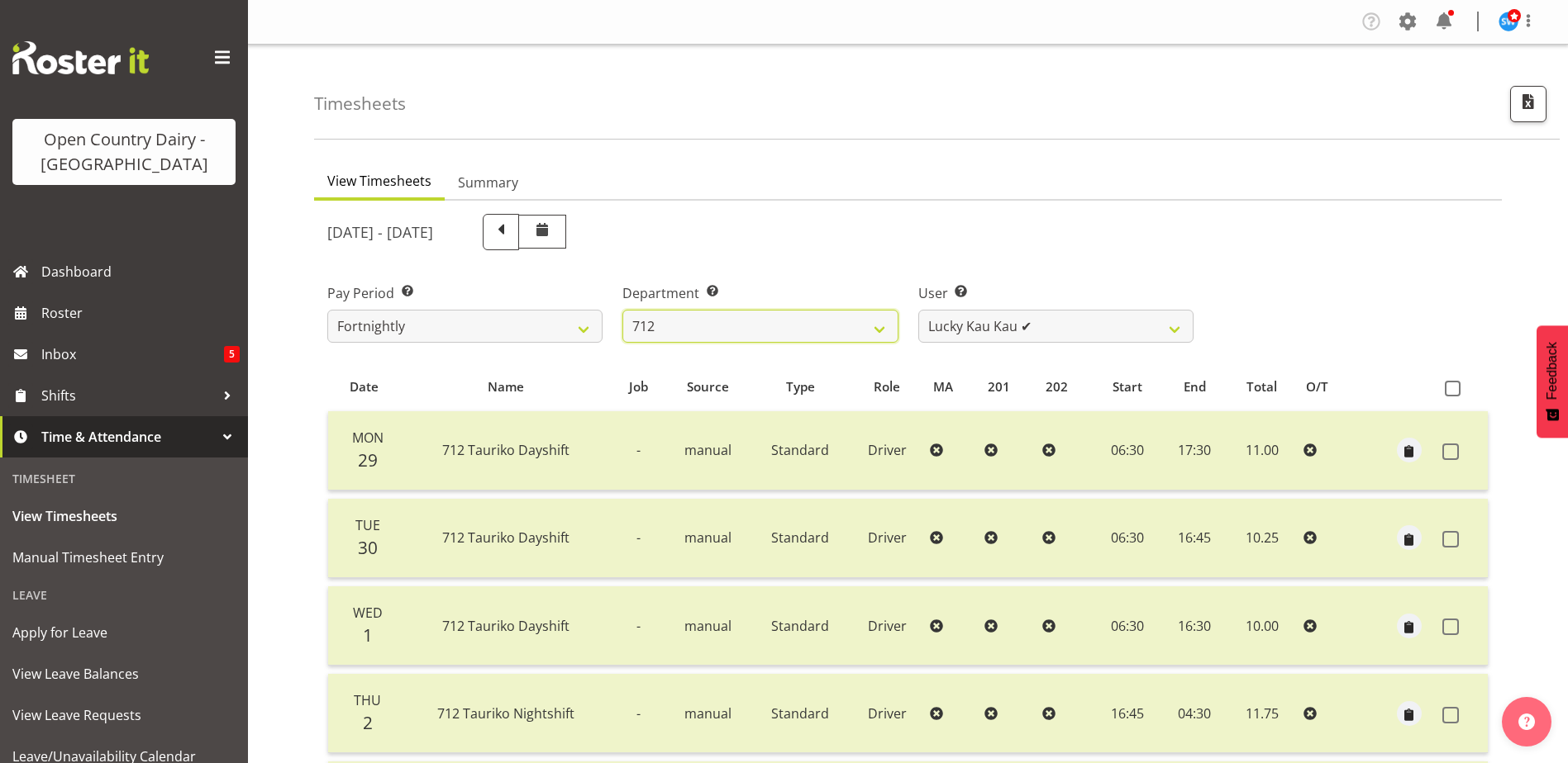
select select "716"
click at [622, 310] on select "701 702 703 704 705 706 707 708 709 710 711 712 713 714 715 716 717 718 719 720" at bounding box center [760, 326] width 275 height 33
select select "10098"
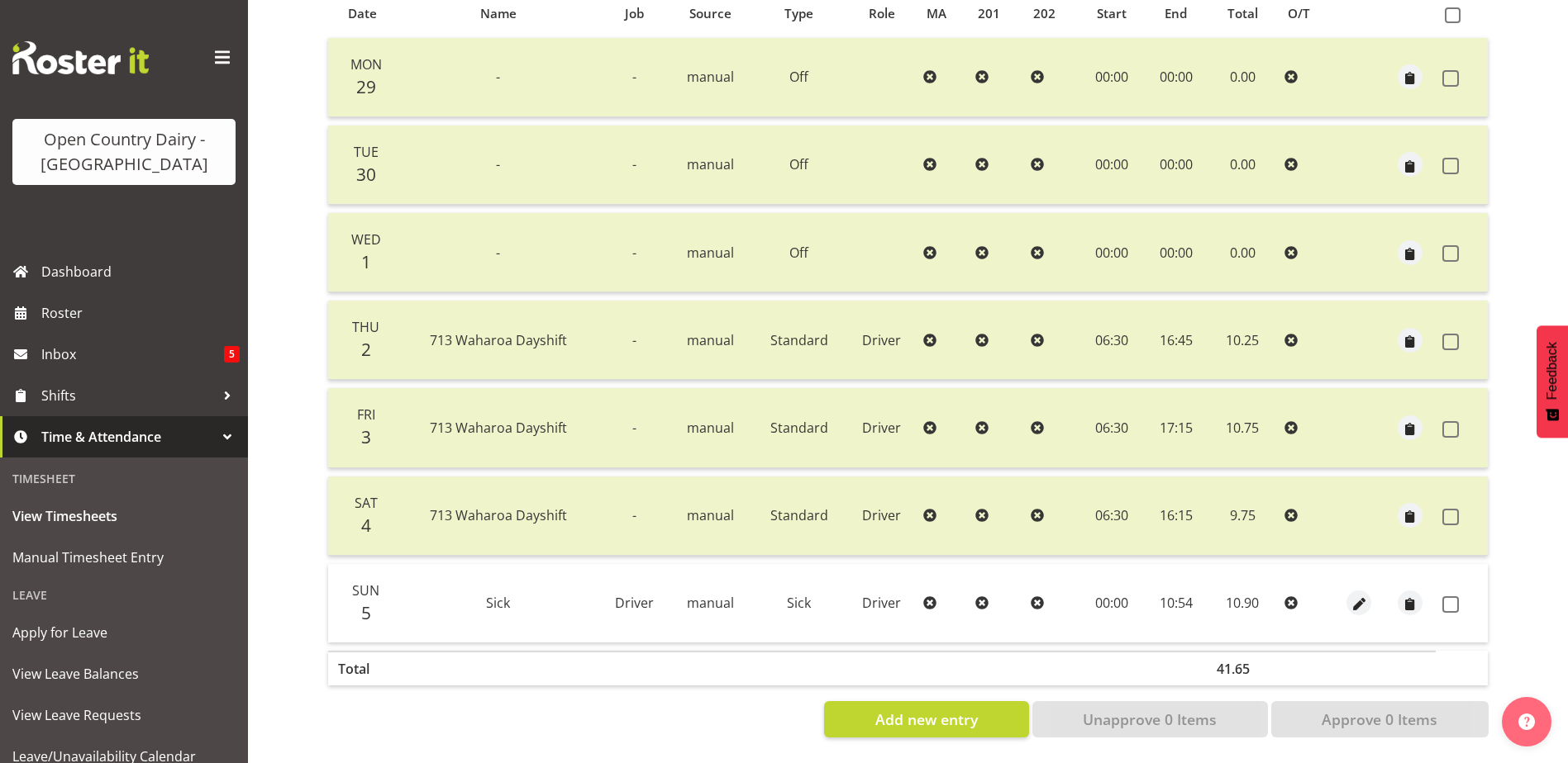
scroll to position [386, 0]
drag, startPoint x: 1452, startPoint y: 590, endPoint x: 1420, endPoint y: 693, distance: 107.9
click at [1451, 597] on span at bounding box center [1450, 605] width 16 height 16
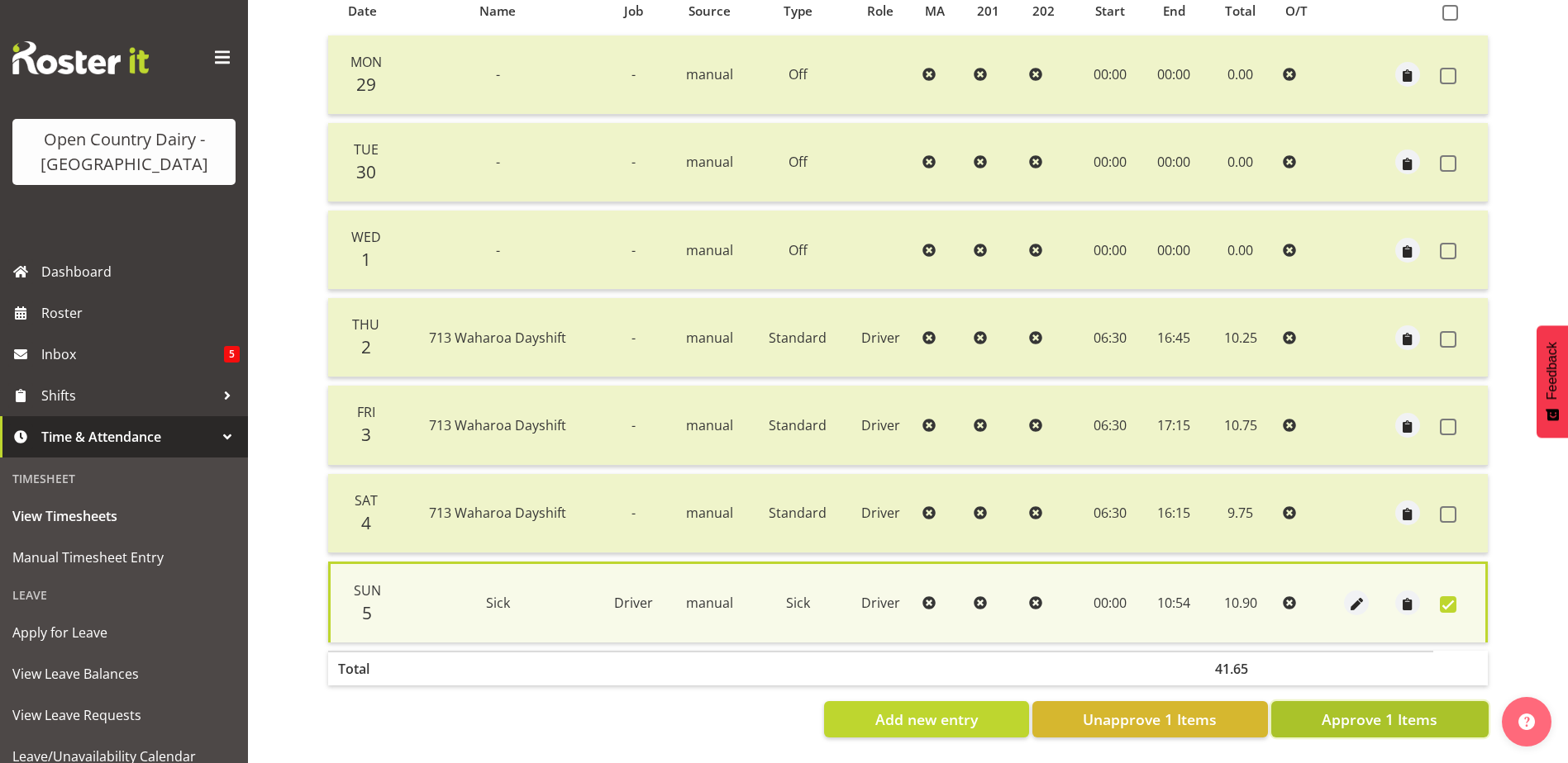
click at [1396, 712] on span "Approve 1 Items" at bounding box center [1379, 720] width 116 height 22
checkbox input "false"
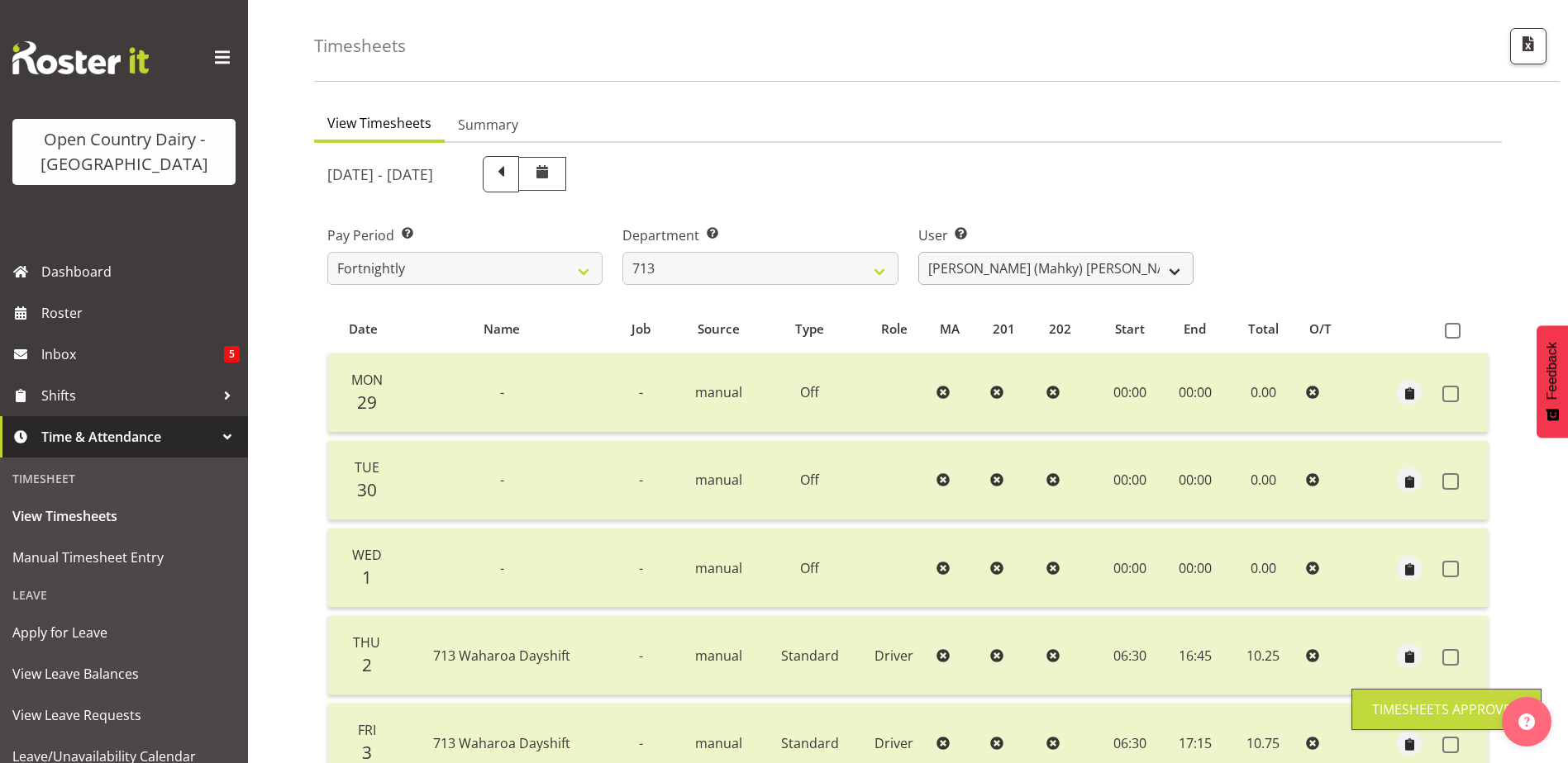
scroll to position [56, 0]
click at [1059, 263] on select "Harmanpreet (Mahky) Dhillon ✔ Marcus Waretini ❌ Norman Sellen ❌" at bounding box center [1056, 271] width 275 height 33
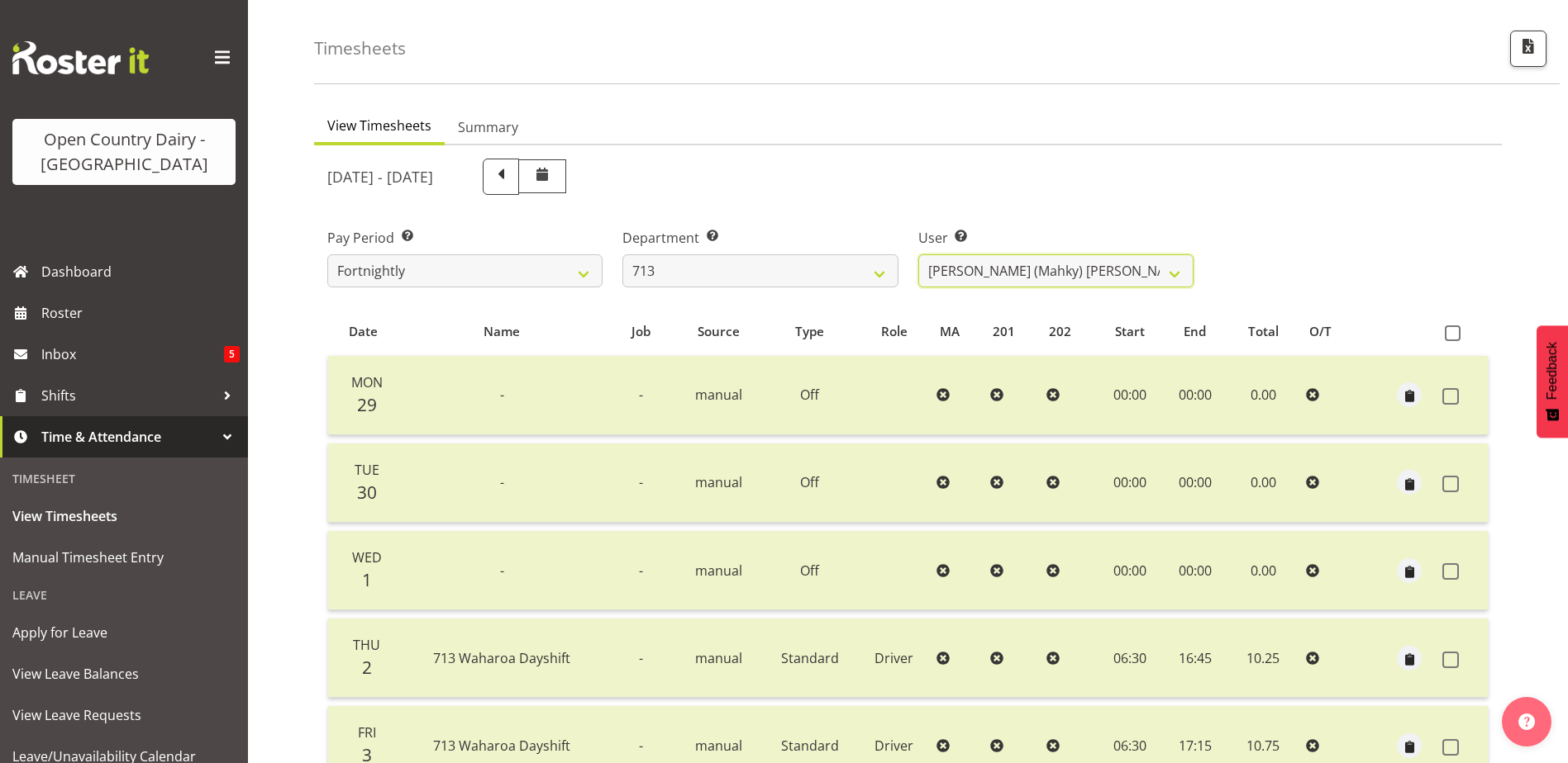
select select "10300"
click at [918, 254] on select "Harmanpreet (Mahky) Dhillon ✔ Marcus Waretini ❌ Norman Sellen ❌" at bounding box center [1056, 271] width 275 height 33
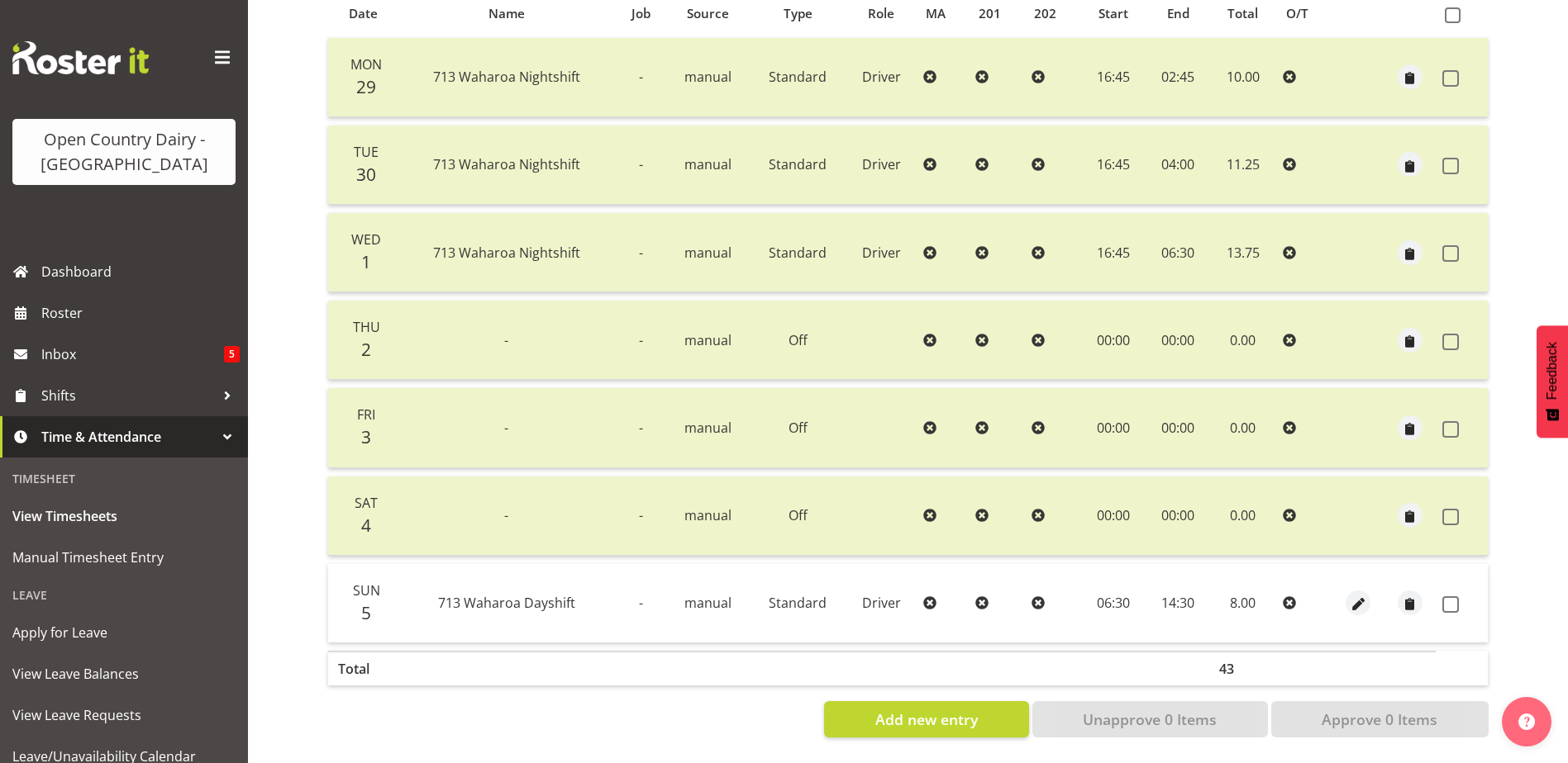
scroll to position [386, 0]
drag, startPoint x: 1448, startPoint y: 590, endPoint x: 1376, endPoint y: 695, distance: 127.3
click at [1448, 597] on span at bounding box center [1450, 605] width 16 height 16
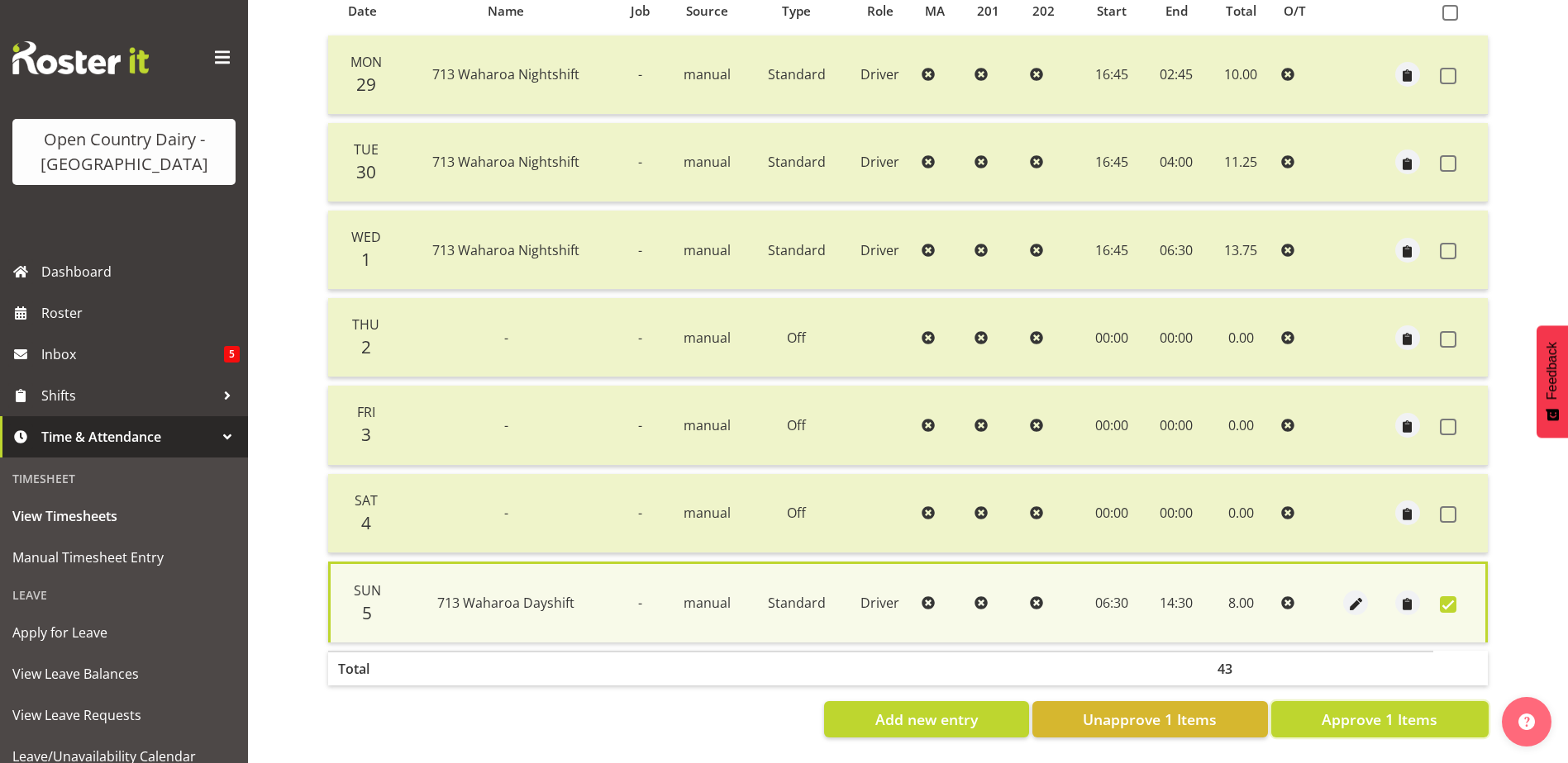
click at [1376, 709] on span "Approve 1 Items" at bounding box center [1379, 720] width 116 height 22
checkbox input "false"
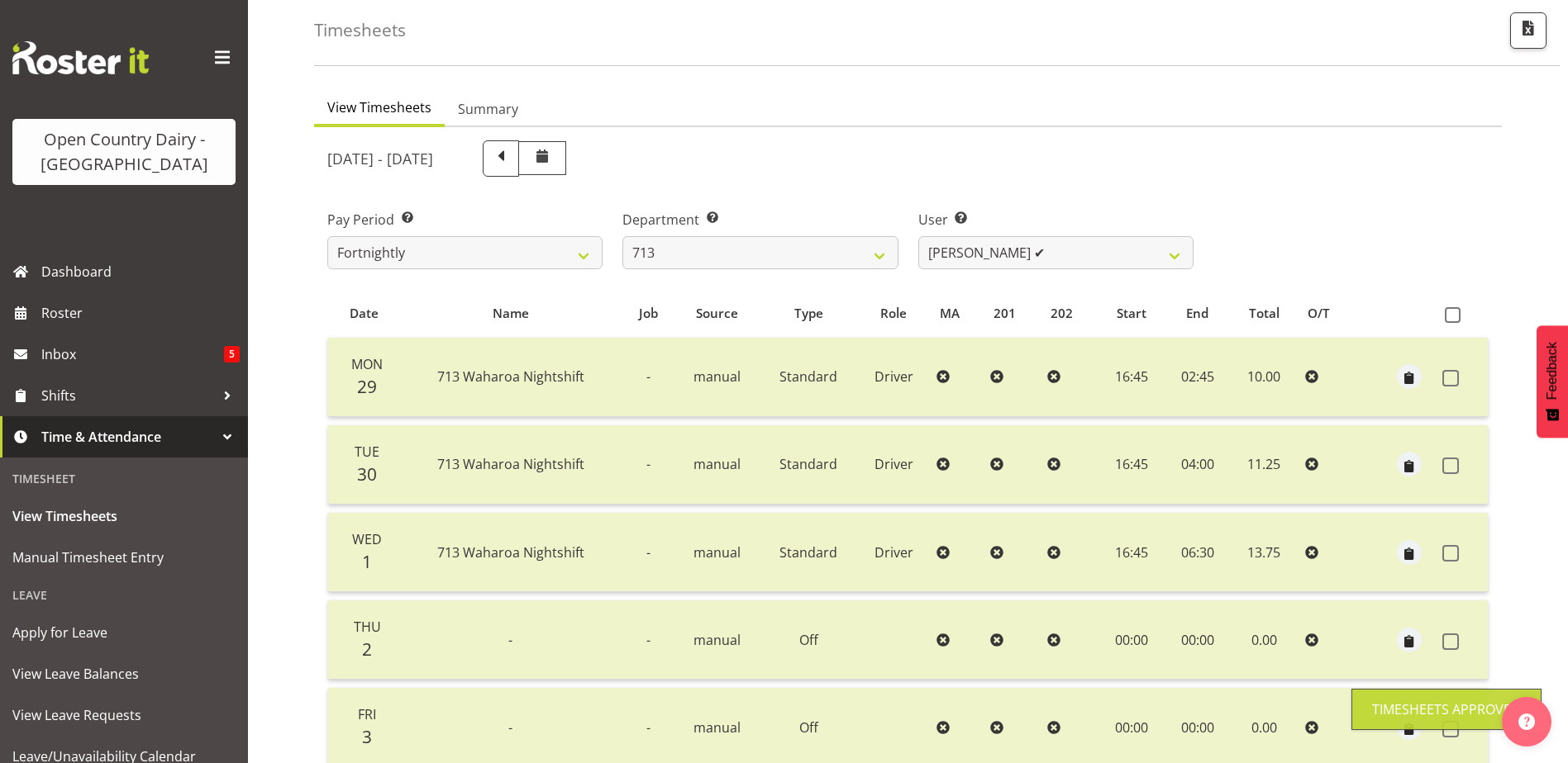
scroll to position [56, 0]
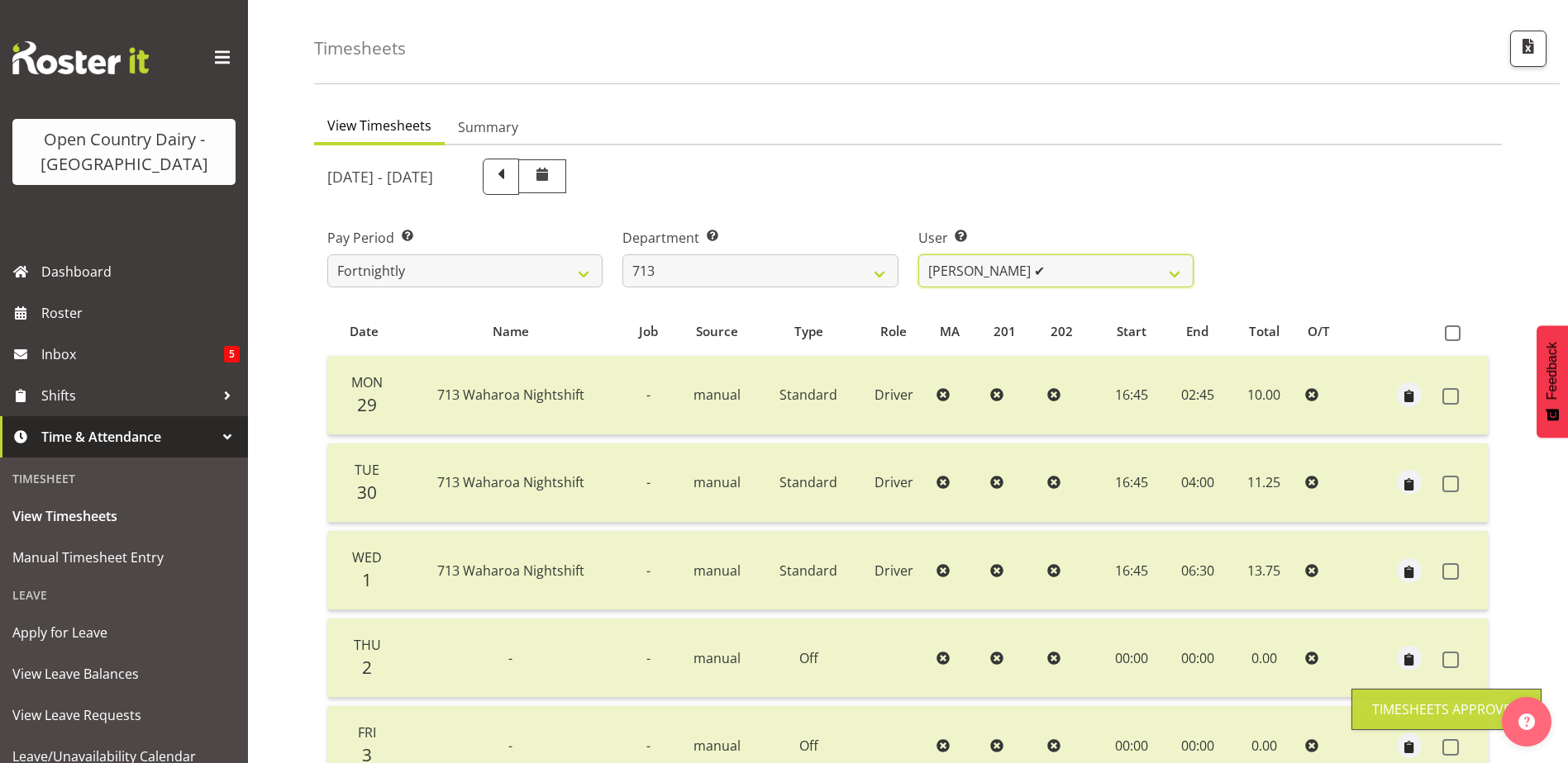
drag, startPoint x: 1072, startPoint y: 268, endPoint x: 1056, endPoint y: 288, distance: 25.6
click at [1072, 268] on select "Harmanpreet (Mahky) Dhillon ✔ Marcus Waretini ✔ Norman Sellen ❌" at bounding box center [1056, 271] width 275 height 33
select select "8201"
click at [918, 254] on select "Harmanpreet (Mahky) Dhillon ✔ Marcus Waretini ✔ Norman Sellen ❌" at bounding box center [1056, 271] width 275 height 33
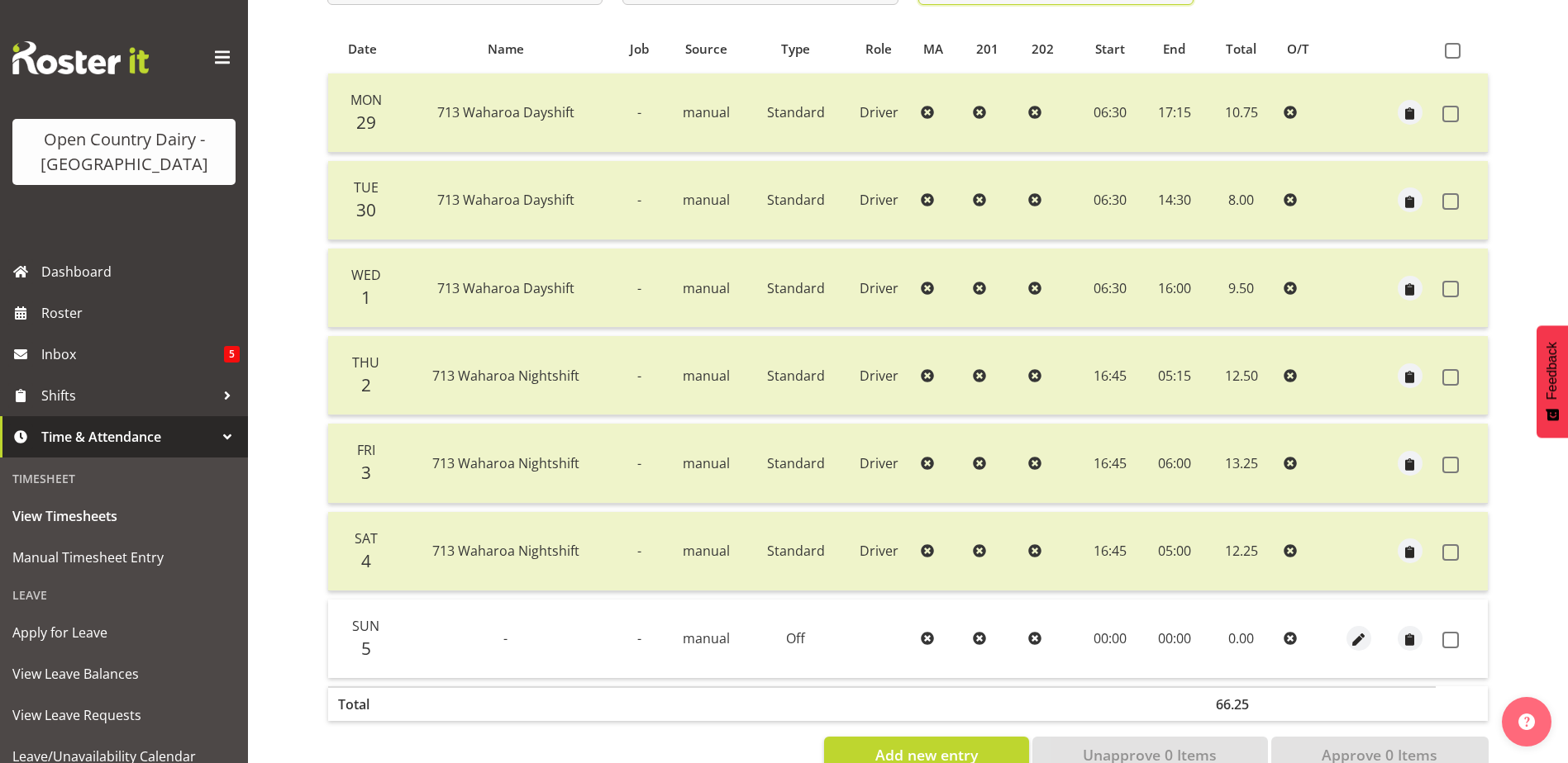
scroll to position [386, 0]
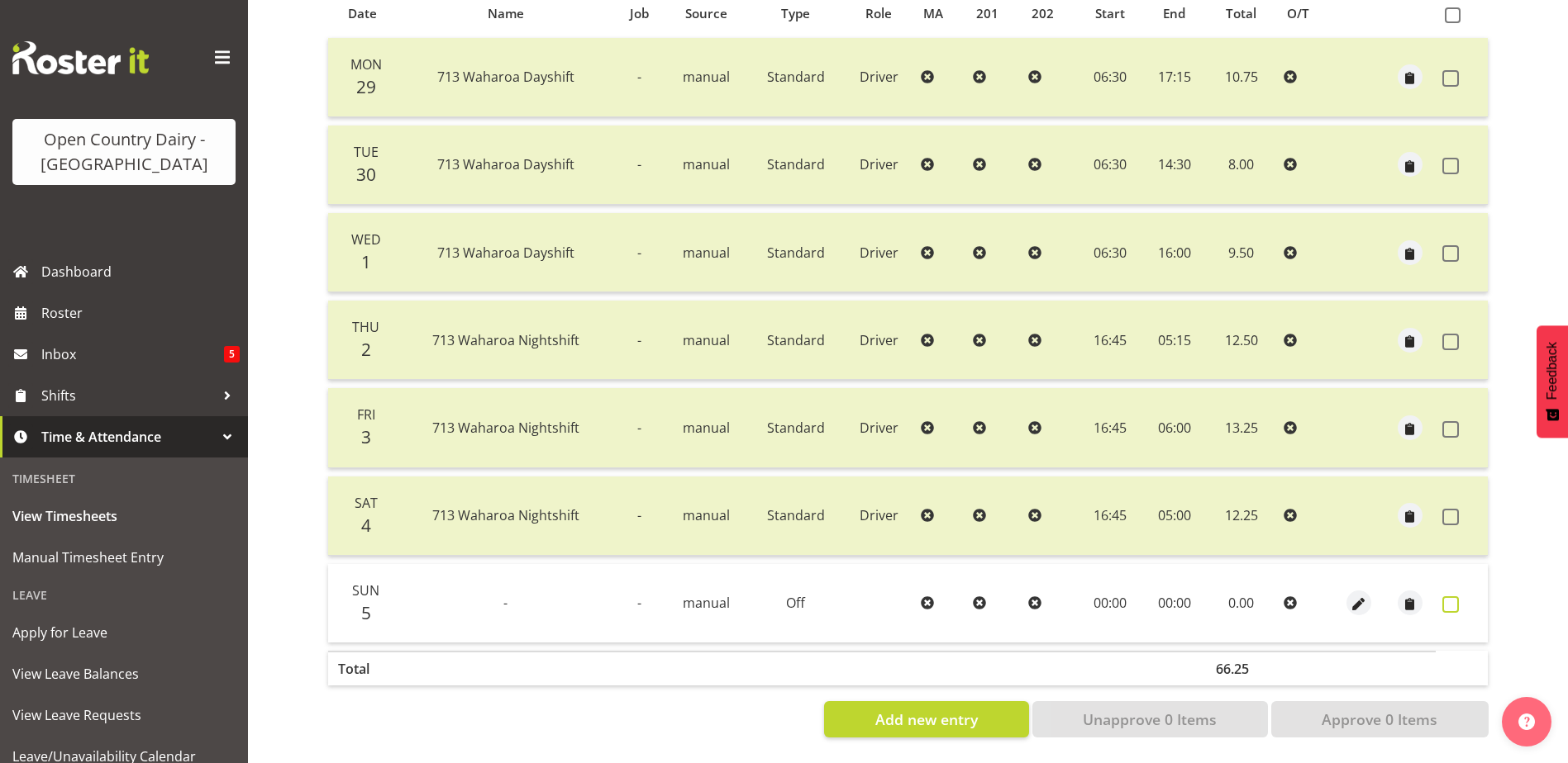
click at [1450, 597] on span at bounding box center [1450, 605] width 16 height 16
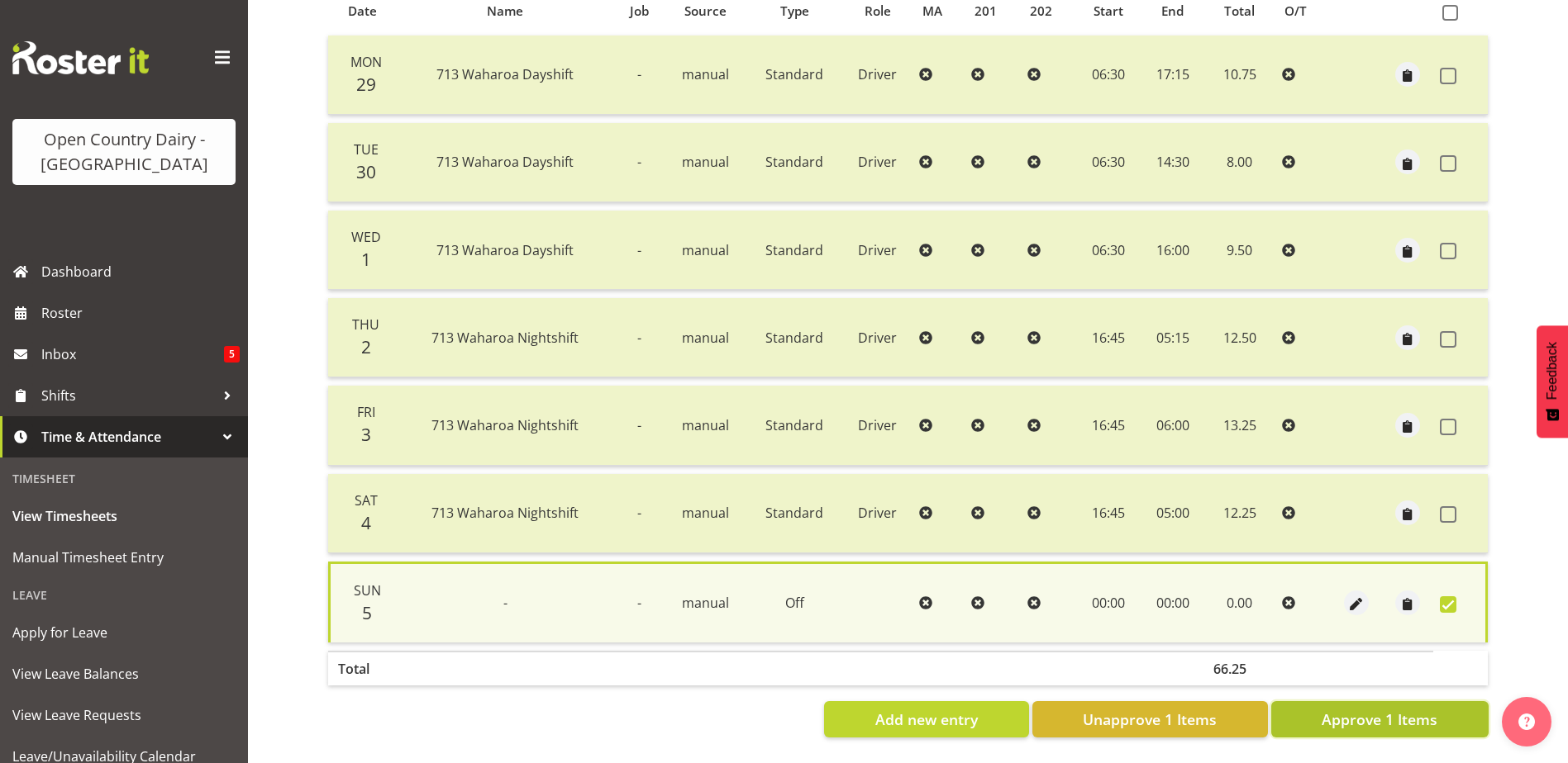
click at [1418, 709] on span "Approve 1 Items" at bounding box center [1379, 720] width 116 height 22
checkbox input "false"
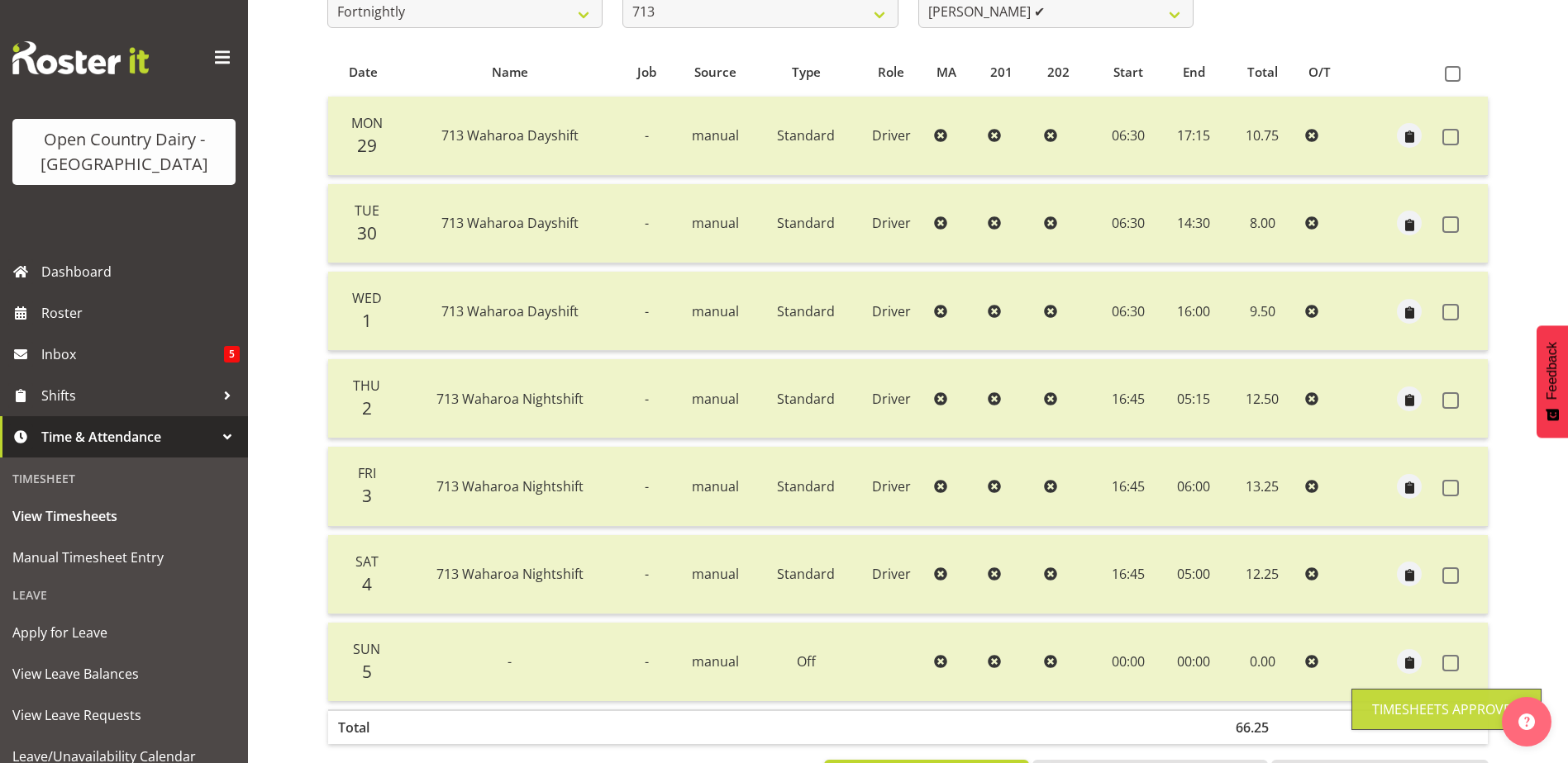
scroll to position [0, 0]
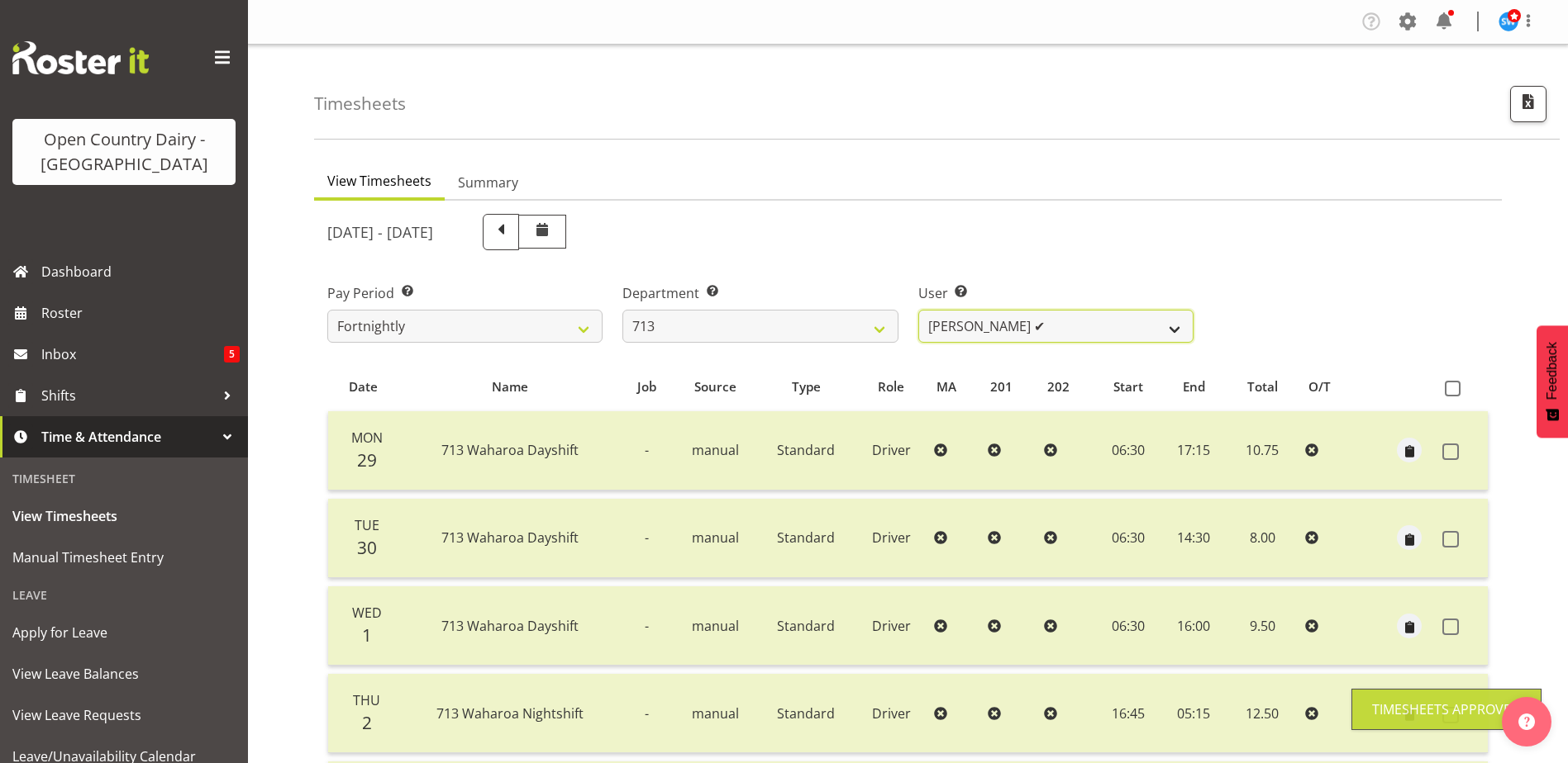
click at [1052, 323] on select "Harmanpreet (Mahky) Dhillon ✔ Marcus Waretini ✔ Norman Sellen ✔" at bounding box center [1056, 326] width 275 height 33
drag, startPoint x: 1051, startPoint y: 322, endPoint x: 1036, endPoint y: 322, distance: 15.0
click at [1051, 322] on select "Harmanpreet (Mahky) Dhillon ✔ Marcus Waretini ✔ Norman Sellen ✔" at bounding box center [1056, 326] width 275 height 33
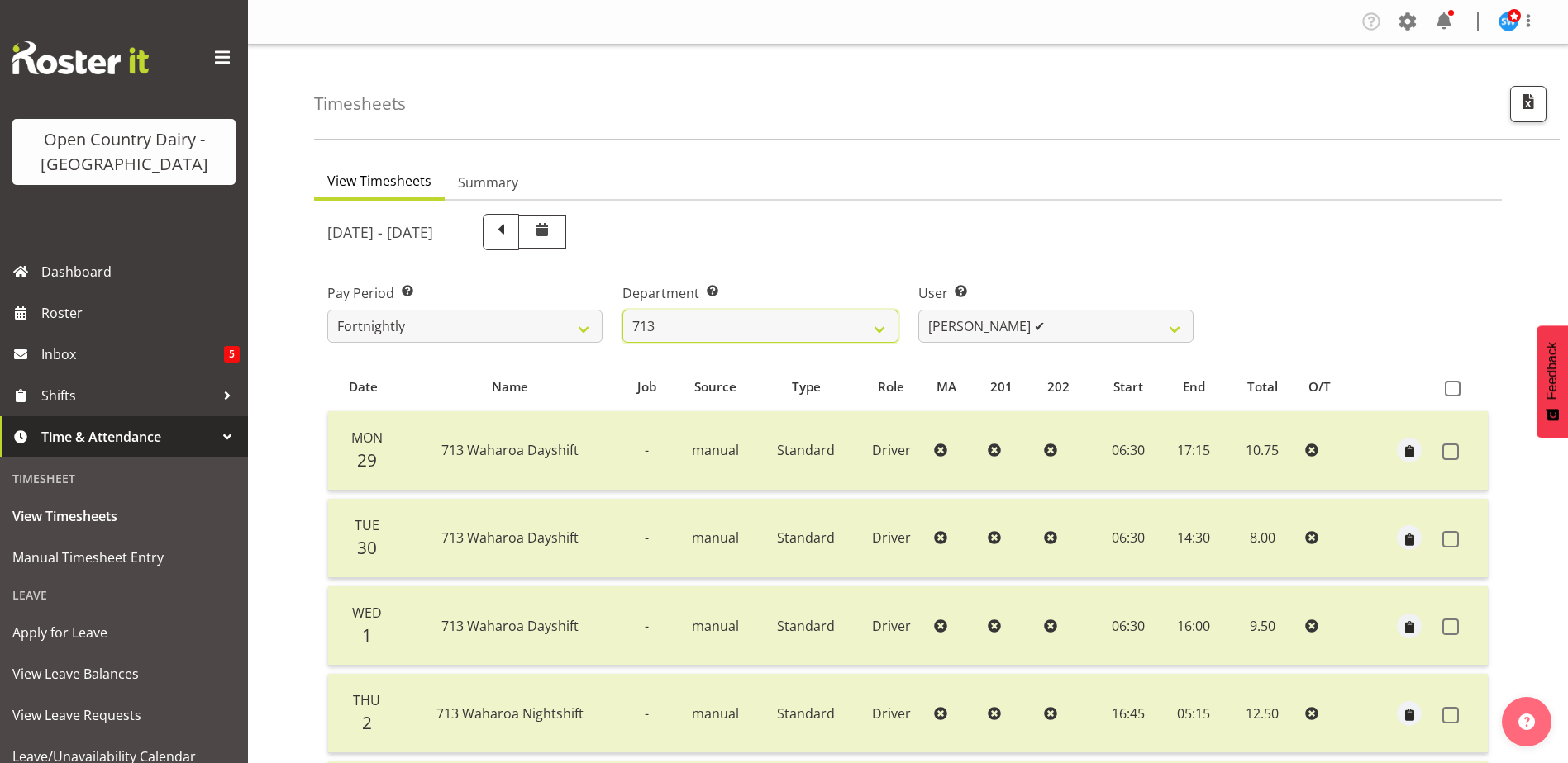
drag, startPoint x: 802, startPoint y: 322, endPoint x: 792, endPoint y: 345, distance: 25.1
click at [802, 322] on select "701 702 703 704 705 706 707 708 709 710 711 712 713 714 715 716 717 718 719 720" at bounding box center [760, 326] width 275 height 33
select select "805"
click at [622, 310] on select "701 702 703 704 705 706 707 708 709 710 711 712 713 714 715 716 717 718 719 720" at bounding box center [760, 326] width 275 height 33
select select "10244"
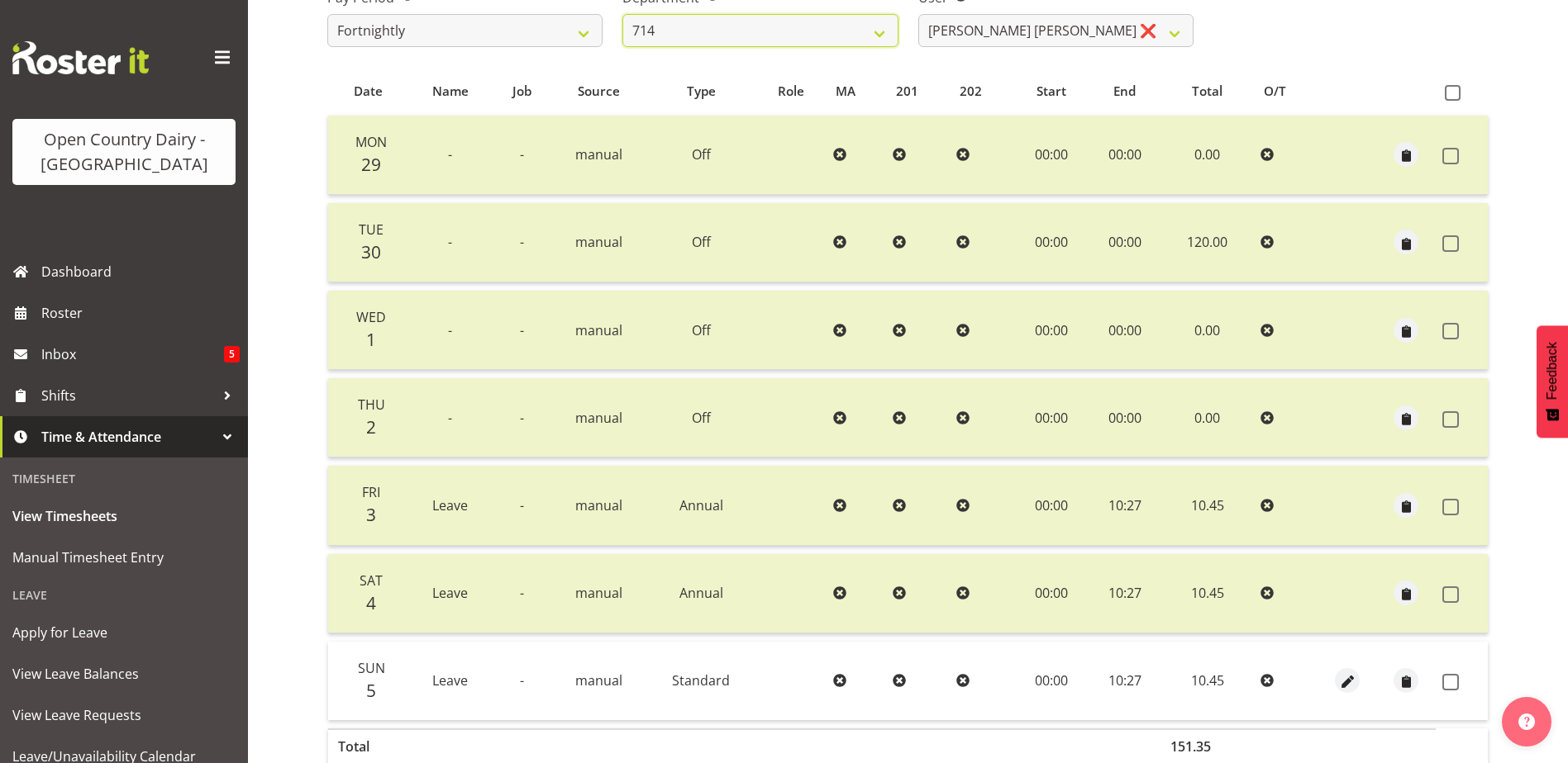
scroll to position [331, 0]
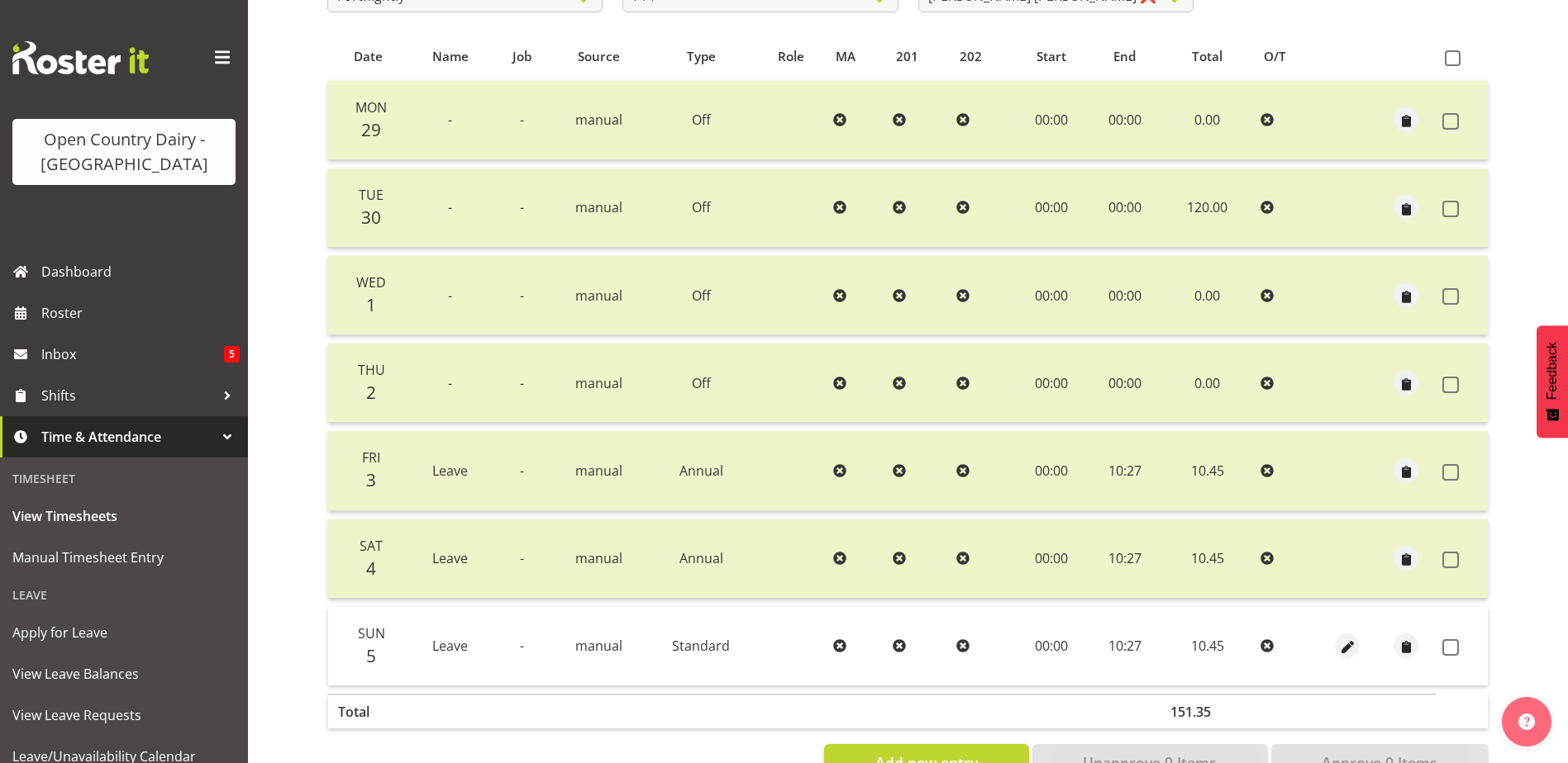
drag, startPoint x: 1452, startPoint y: 649, endPoint x: 1426, endPoint y: 654, distance: 26.5
click at [1450, 649] on span at bounding box center [1450, 647] width 16 height 16
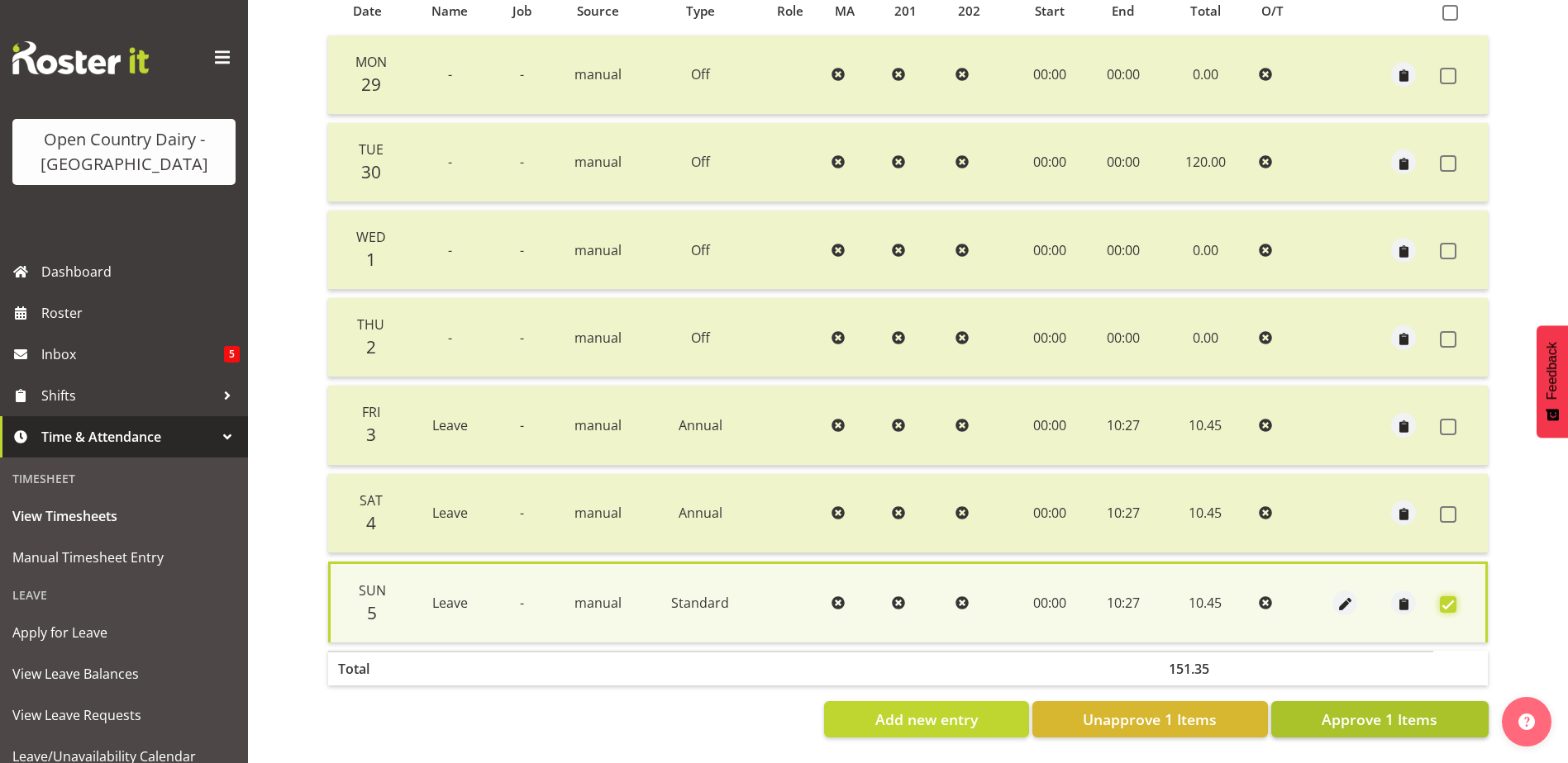
scroll to position [388, 0]
drag, startPoint x: 1352, startPoint y: 714, endPoint x: 1349, endPoint y: 705, distance: 9.5
click at [1350, 709] on span "Approve 1 Items" at bounding box center [1379, 720] width 116 height 22
checkbox input "false"
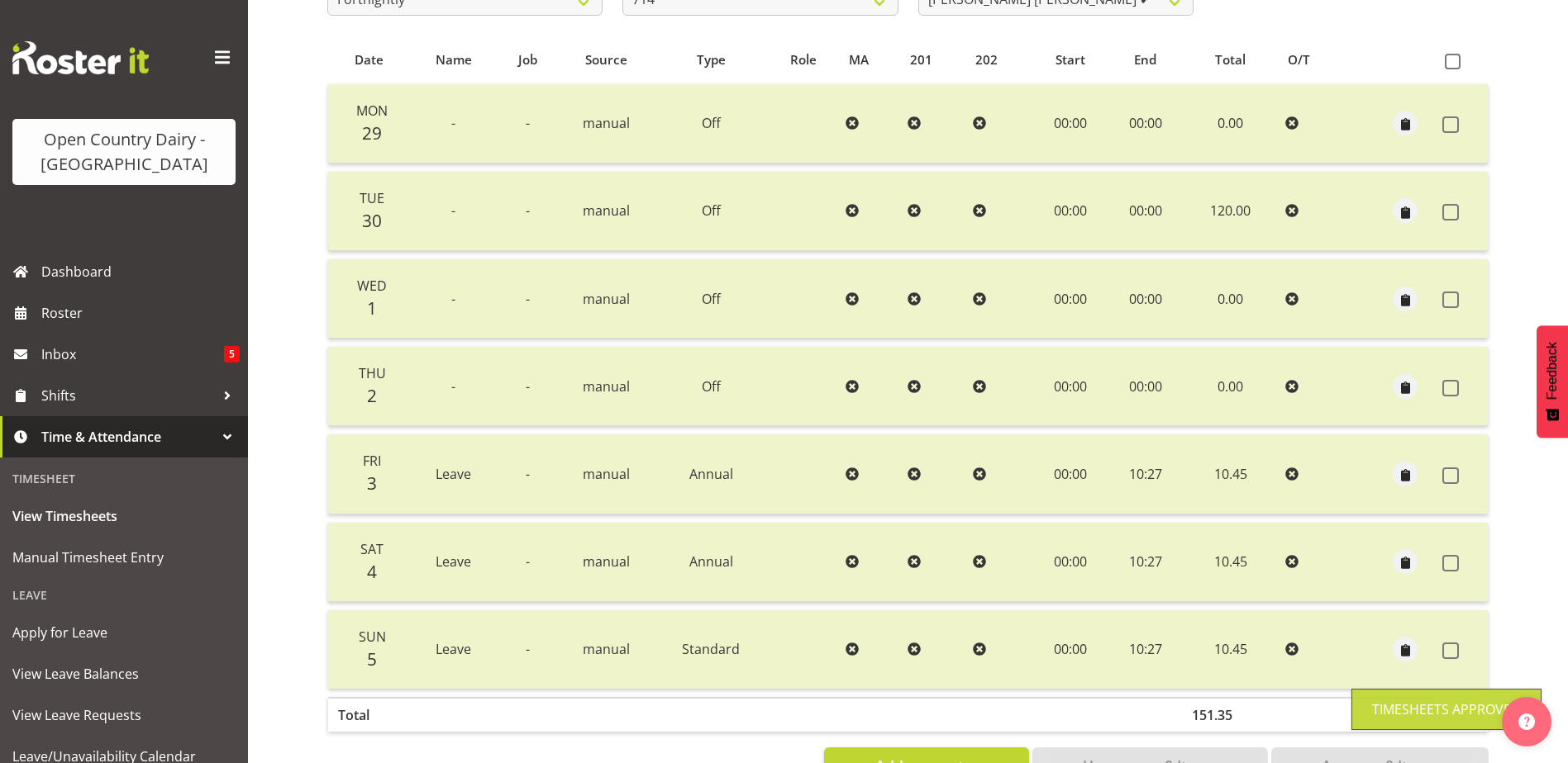
scroll to position [0, 0]
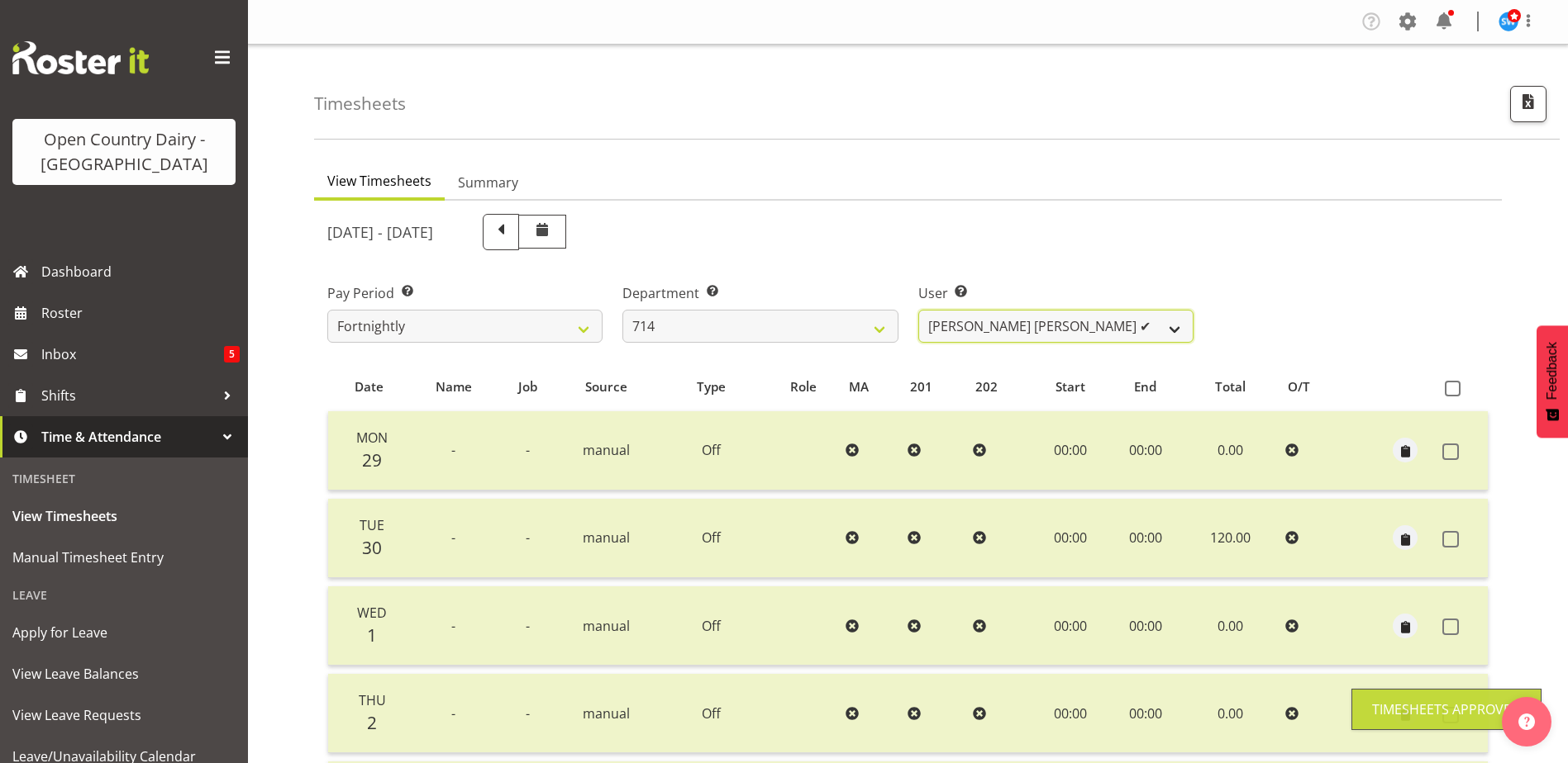
click at [1064, 324] on select "Fraser Stephens ✔ Nev Brewster ❌ Stephen Parsons ❌ Tom Gaelic ❌" at bounding box center [1056, 326] width 275 height 33
select select "10982"
click at [918, 310] on select "Fraser Stephens ✔ Nev Brewster ❌ Stephen Parsons ❌ Tom Gaelic ❌" at bounding box center [1056, 326] width 275 height 33
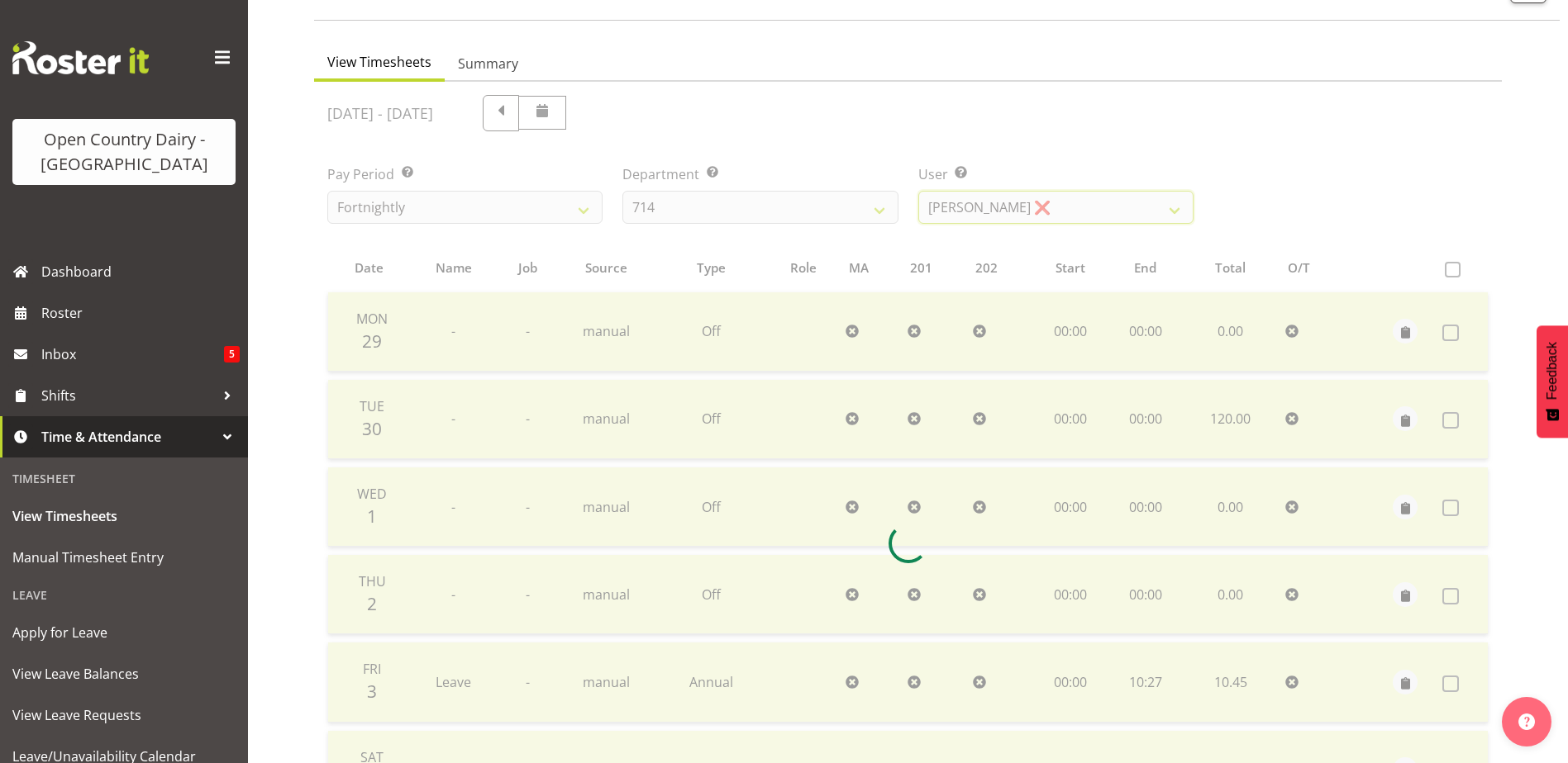
scroll to position [386, 0]
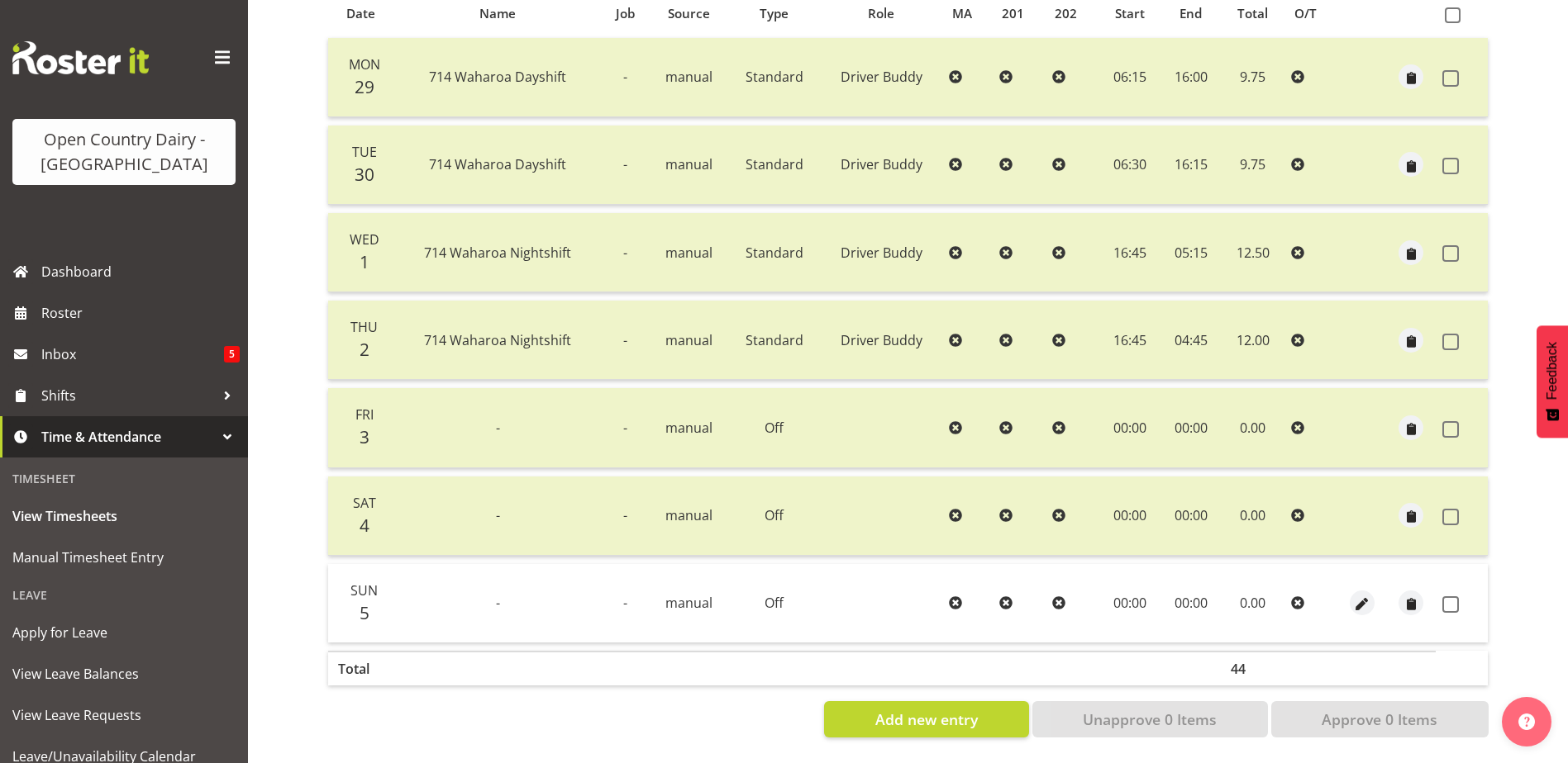
drag, startPoint x: 1453, startPoint y: 595, endPoint x: 1451, endPoint y: 604, distance: 9.2
click at [1453, 597] on span at bounding box center [1450, 605] width 16 height 16
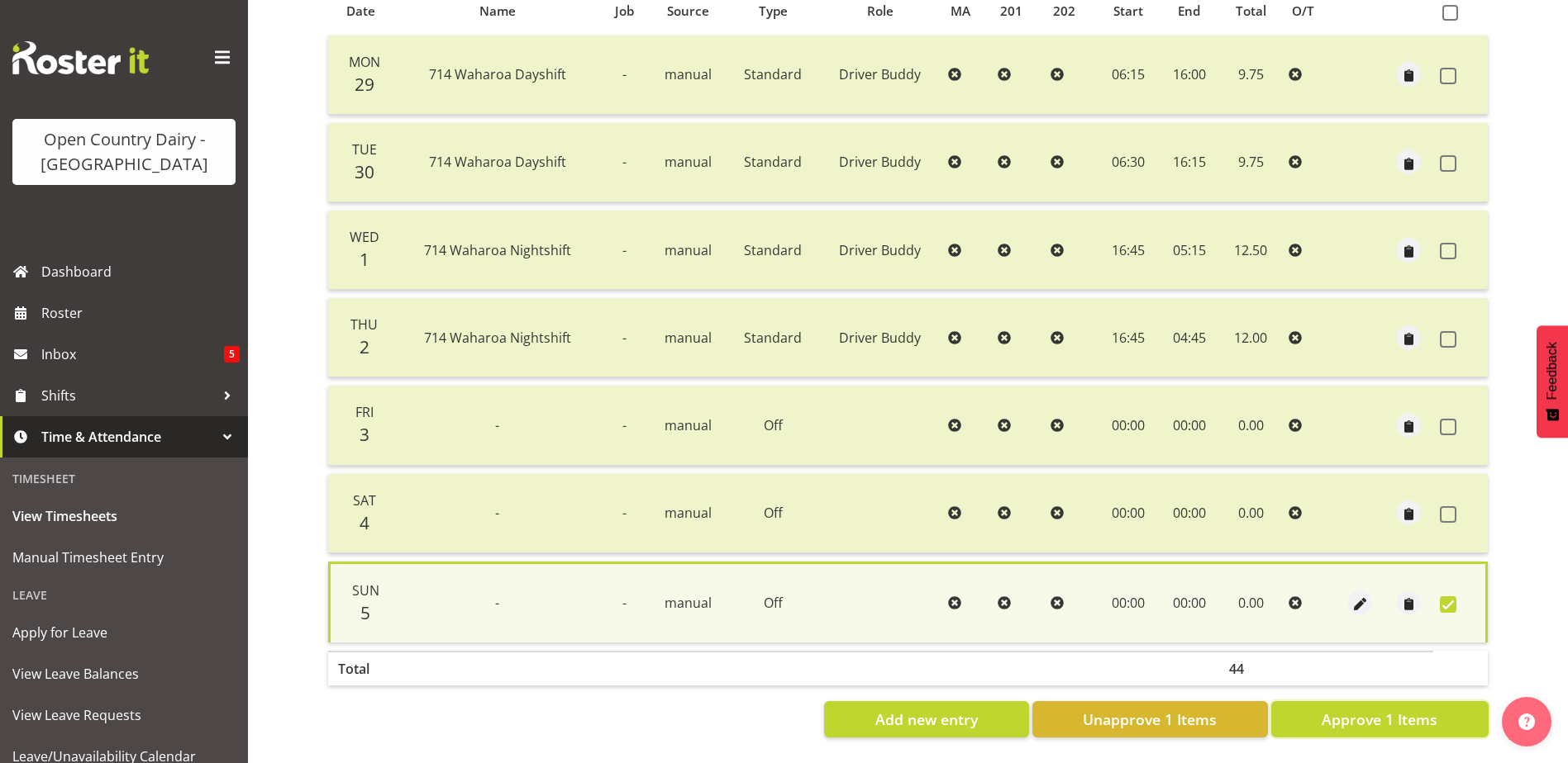
click at [1425, 709] on span "Approve 1 Items" at bounding box center [1379, 720] width 116 height 22
checkbox input "false"
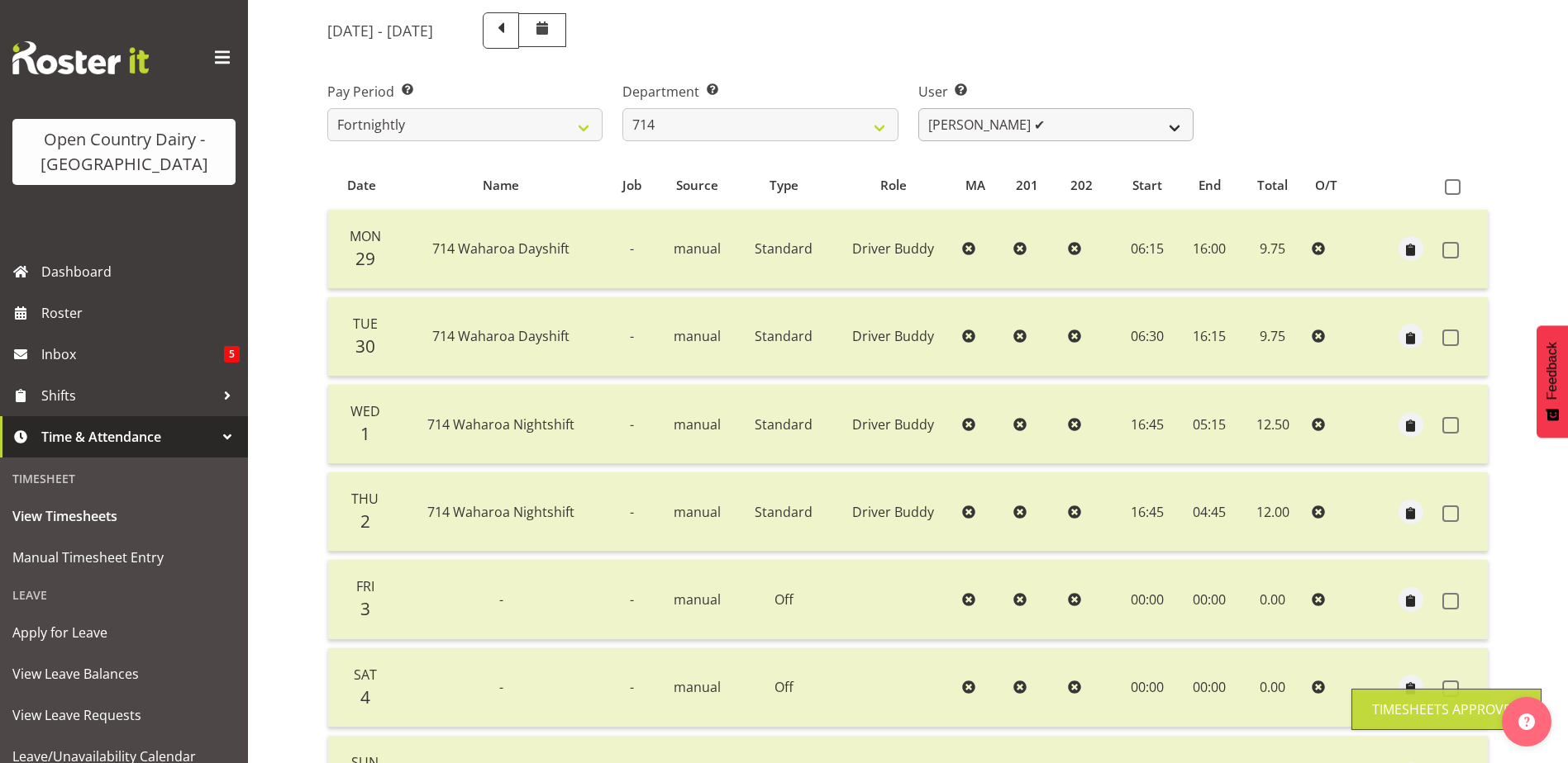
scroll to position [0, 0]
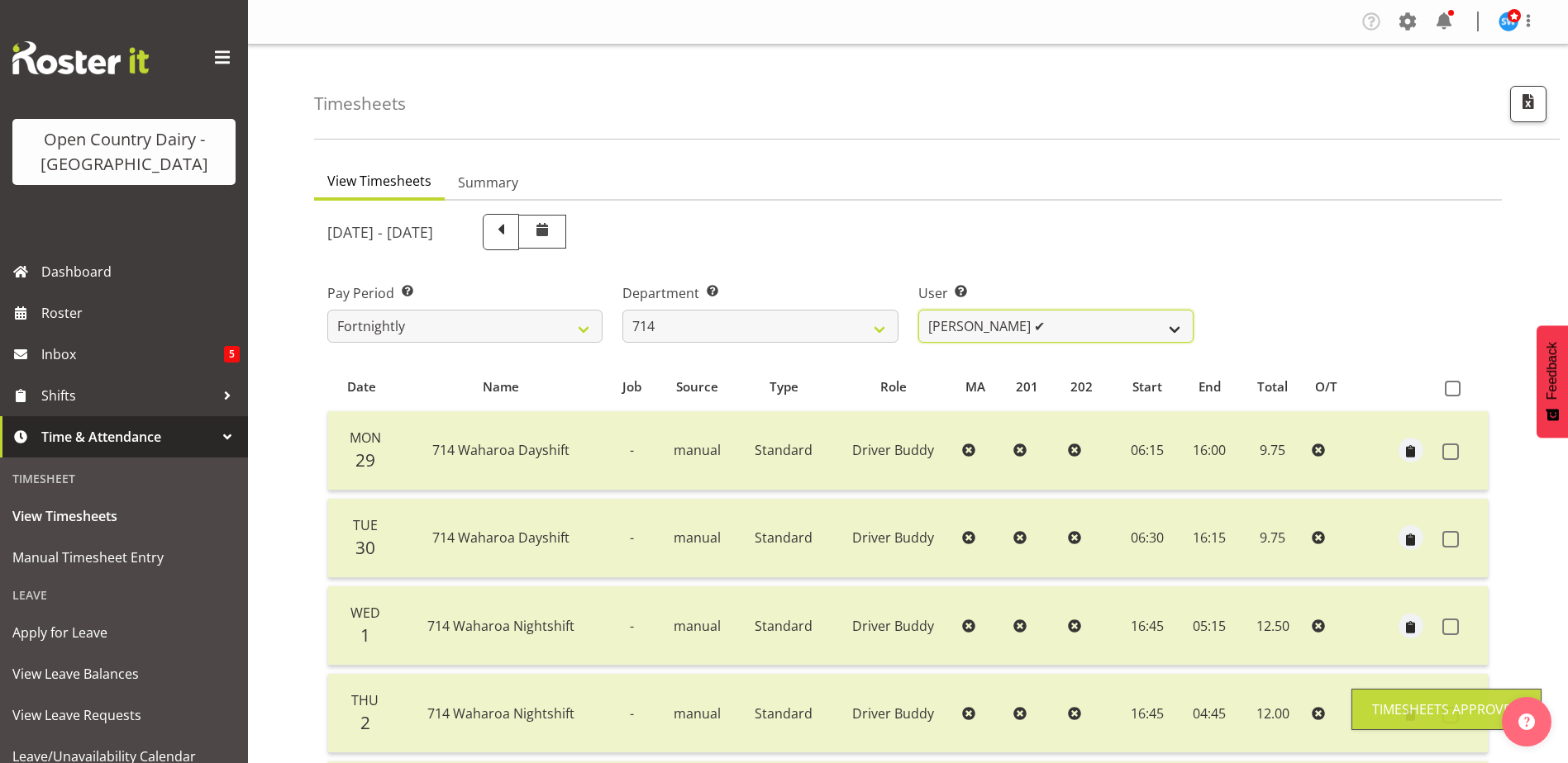
drag, startPoint x: 1032, startPoint y: 322, endPoint x: 1025, endPoint y: 335, distance: 14.8
click at [1033, 322] on select "Fraser Stephens ✔ Nev Brewster ✔ Stephen Parsons ❌ Tom Gaelic ❌" at bounding box center [1056, 326] width 275 height 33
select select "10323"
click at [918, 310] on select "Fraser Stephens ✔ Nev Brewster ✔ Stephen Parsons ❌ Tom Gaelic ❌" at bounding box center [1056, 326] width 275 height 33
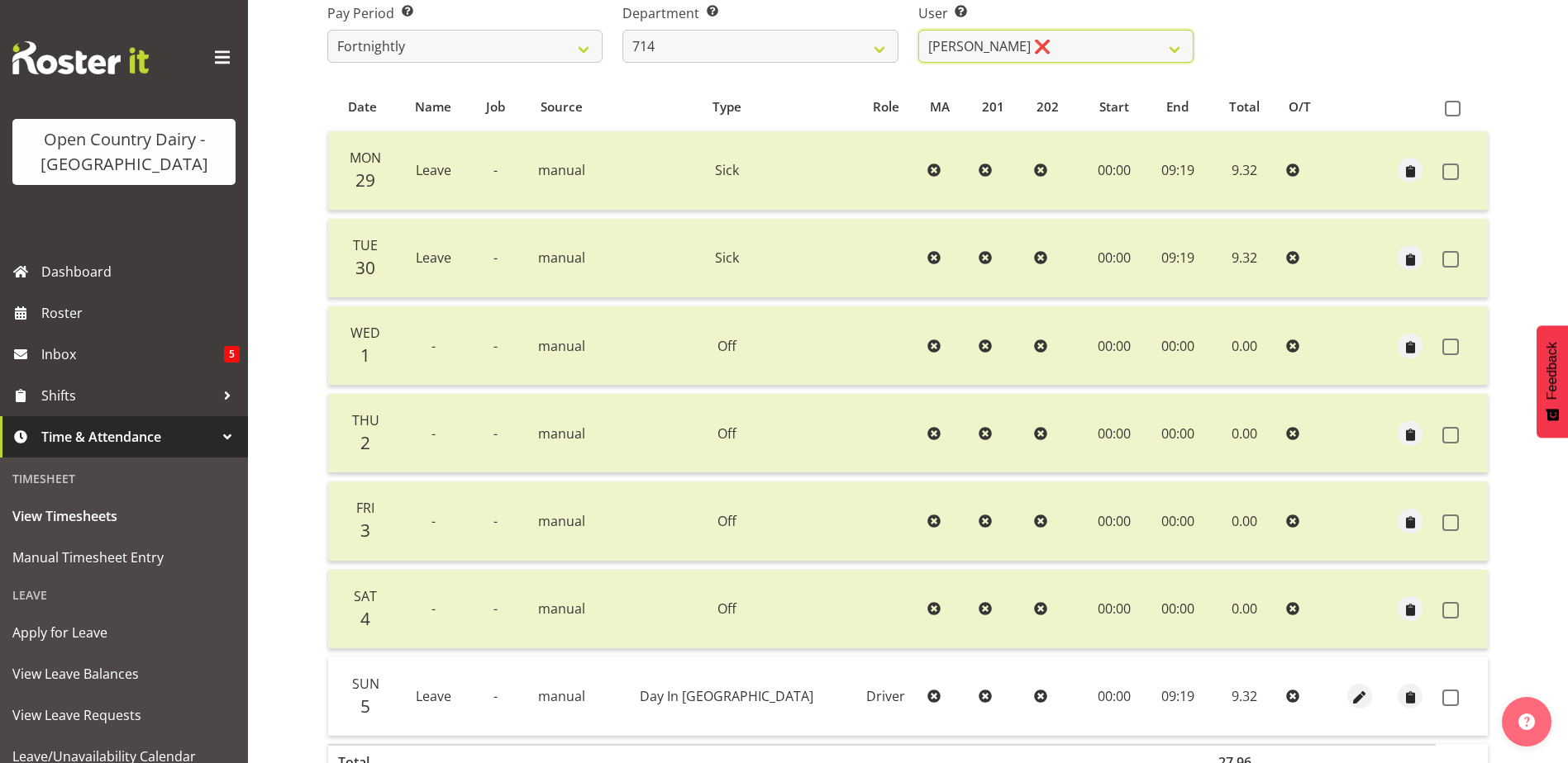
scroll to position [386, 0]
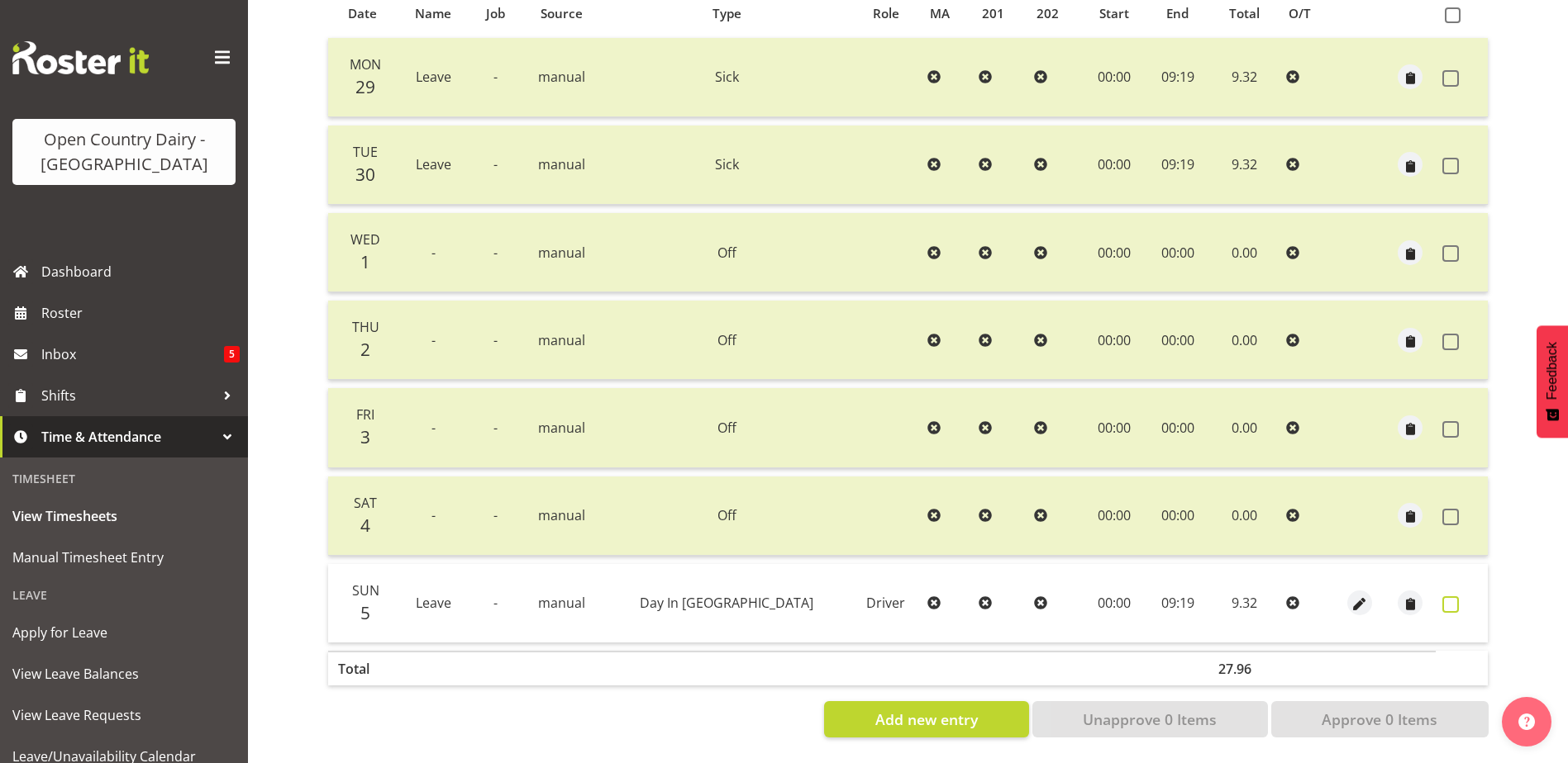
click at [1451, 597] on span at bounding box center [1450, 605] width 16 height 16
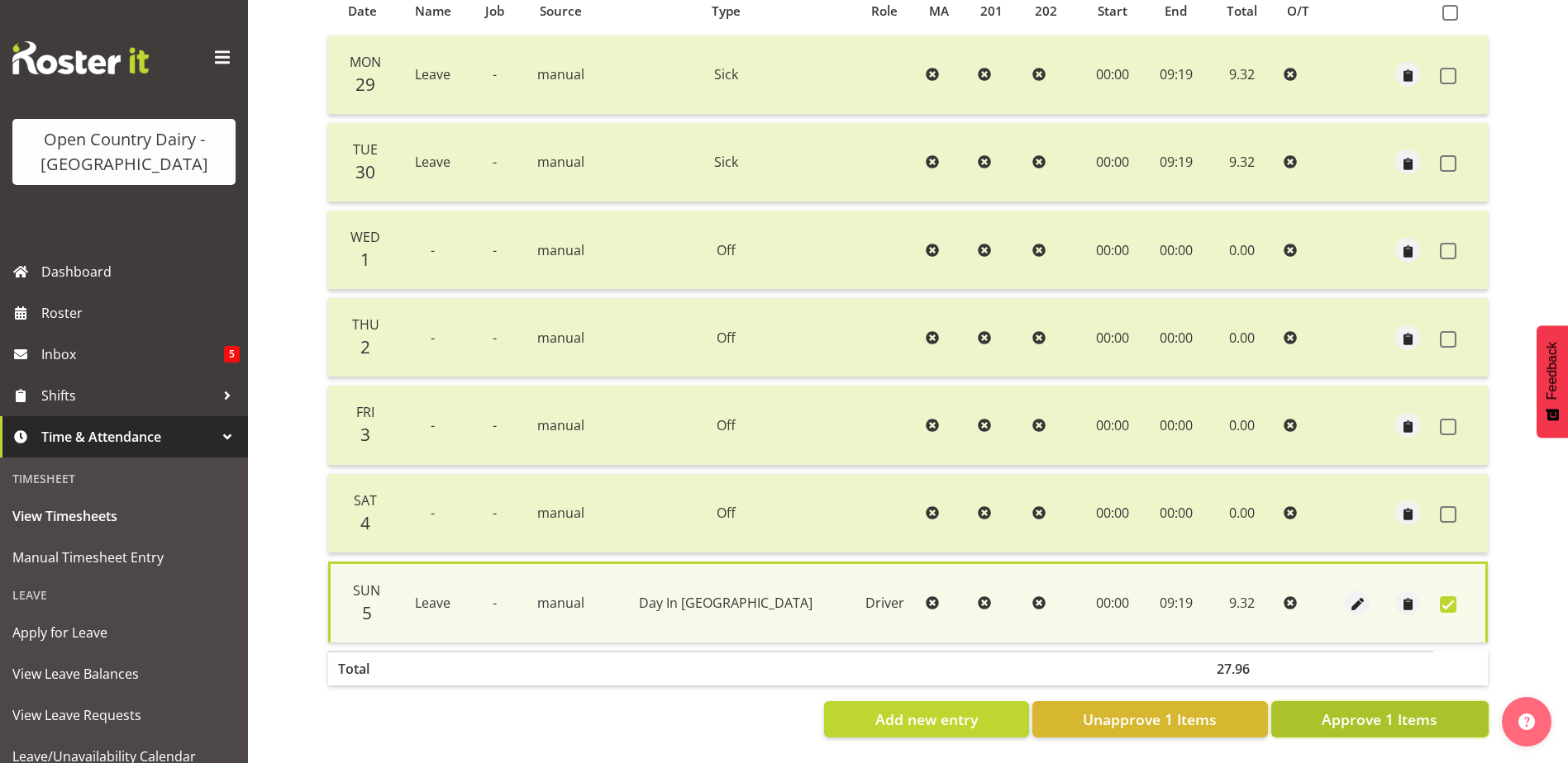
click at [1444, 708] on button "Approve 1 Items" at bounding box center [1380, 719] width 218 height 36
checkbox input "false"
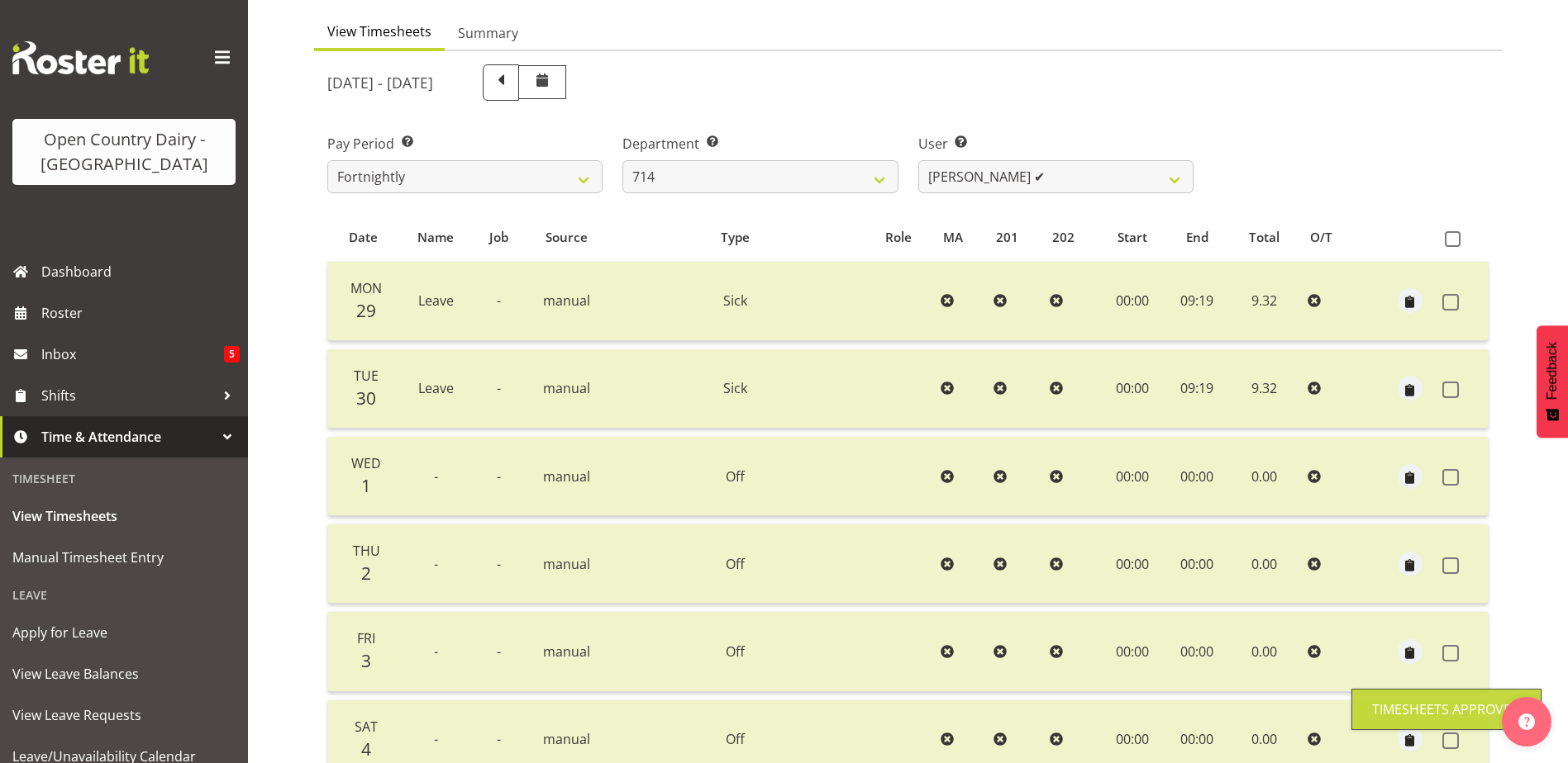
scroll to position [56, 0]
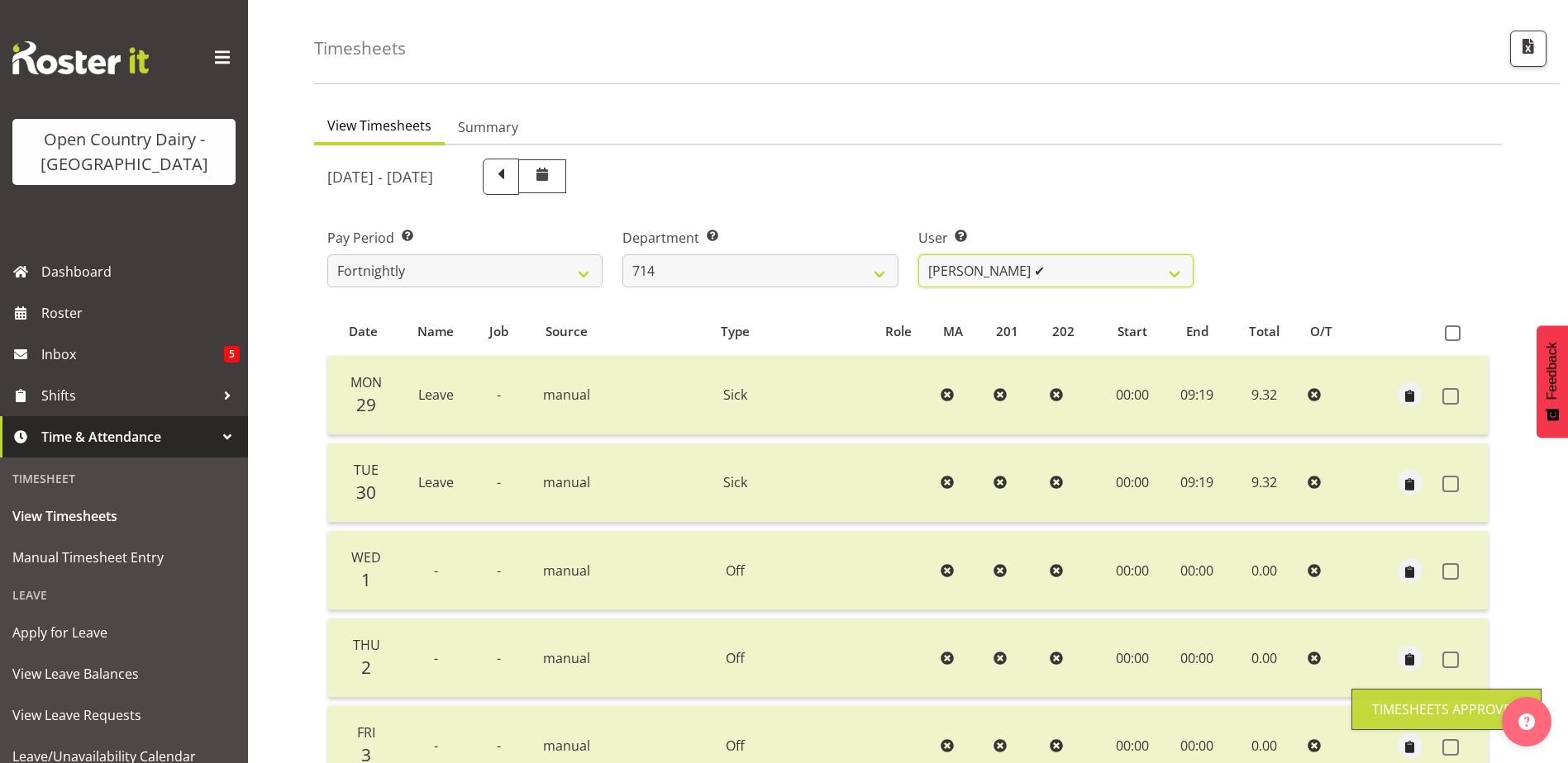
drag, startPoint x: 1055, startPoint y: 261, endPoint x: 1046, endPoint y: 290, distance: 30.4
click at [1057, 262] on select "Fraser Stephens ✔ Nev Brewster ✔ Stephen Parsons ✔ Tom Gaelic ❌" at bounding box center [1056, 271] width 275 height 33
select select "10081"
click at [918, 254] on select "Fraser Stephens ✔ Nev Brewster ✔ Stephen Parsons ✔ Tom Gaelic ❌" at bounding box center [1056, 271] width 275 height 33
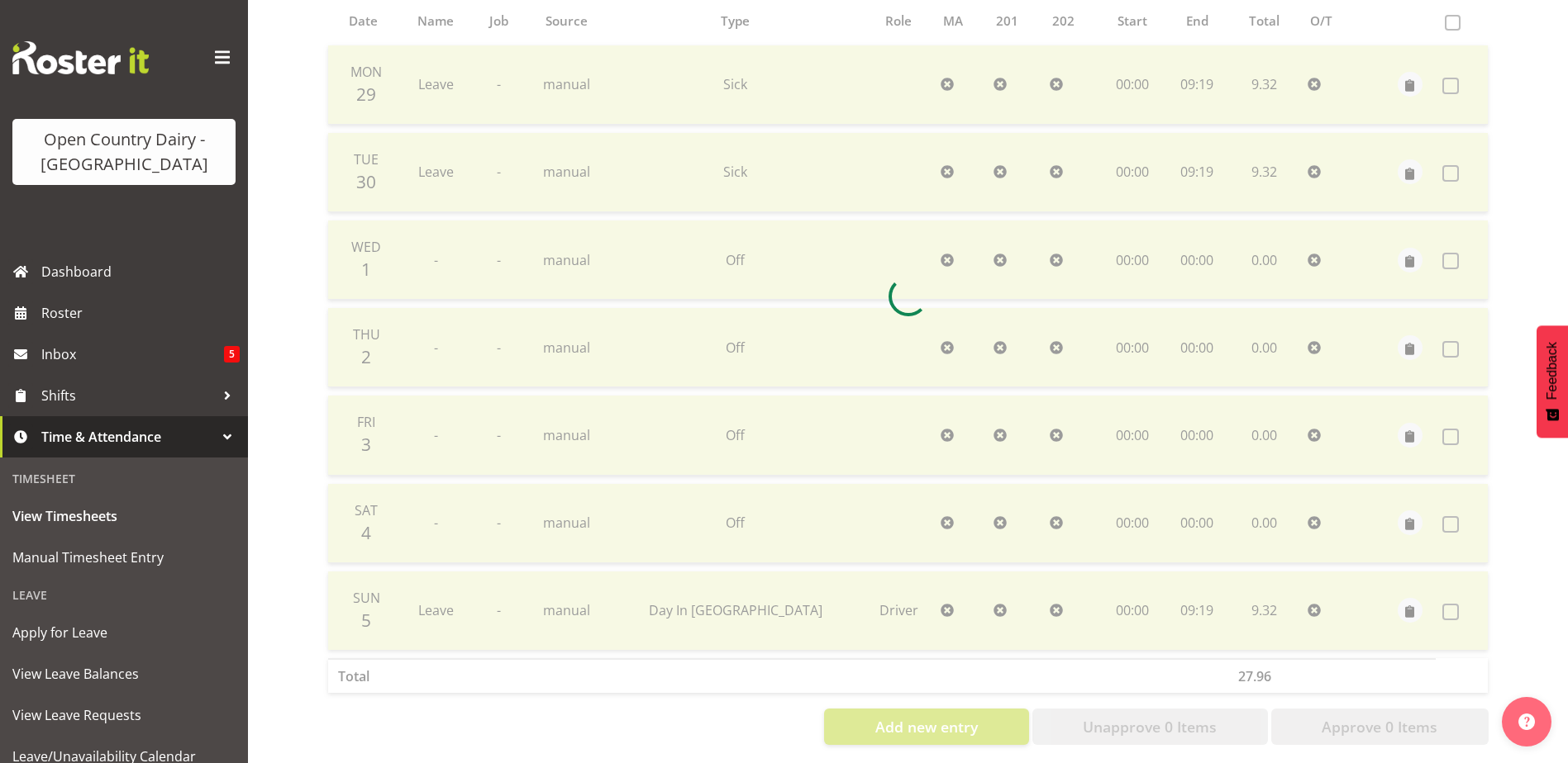
scroll to position [386, 0]
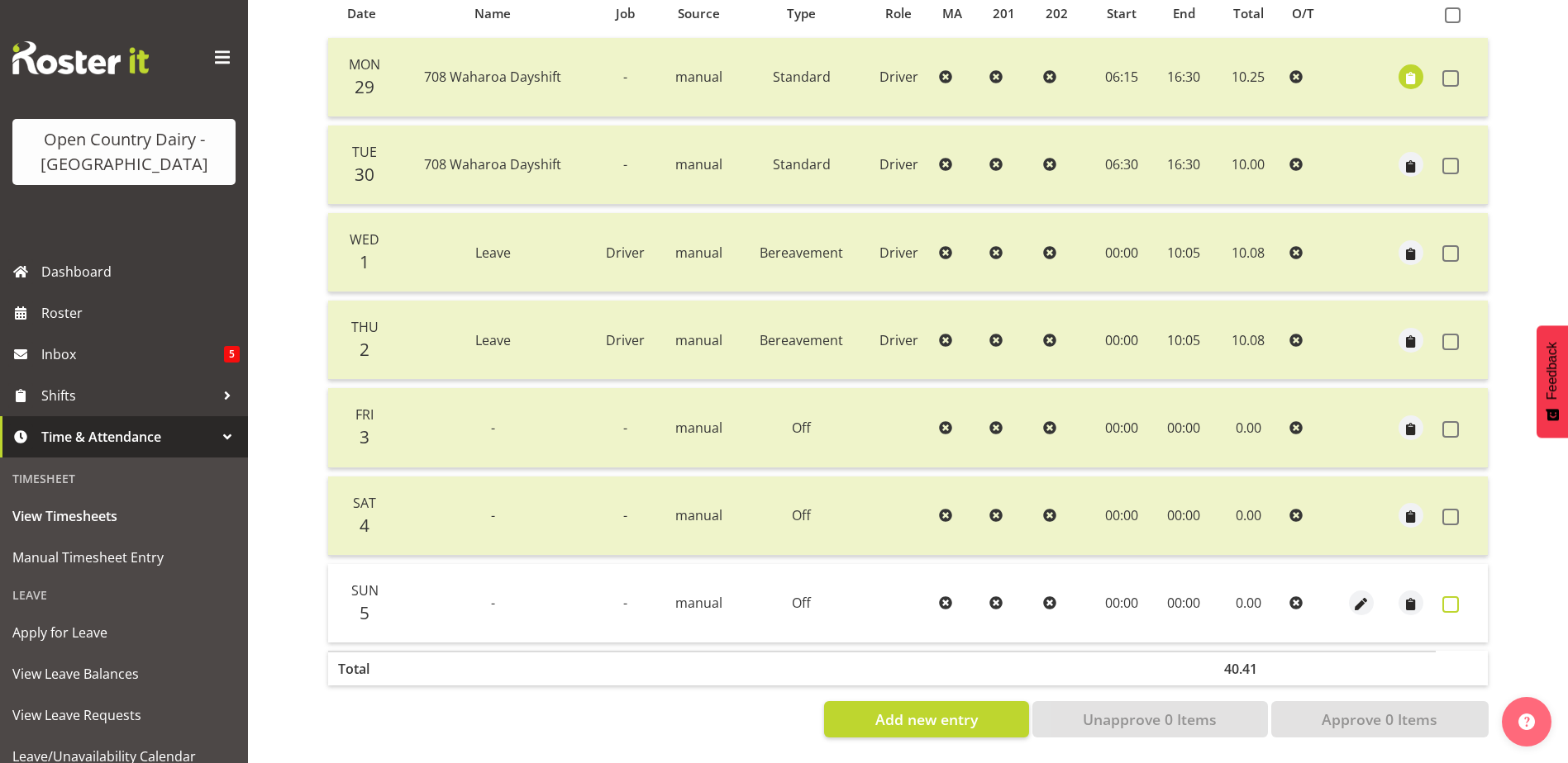
click at [1450, 597] on span at bounding box center [1450, 605] width 16 height 16
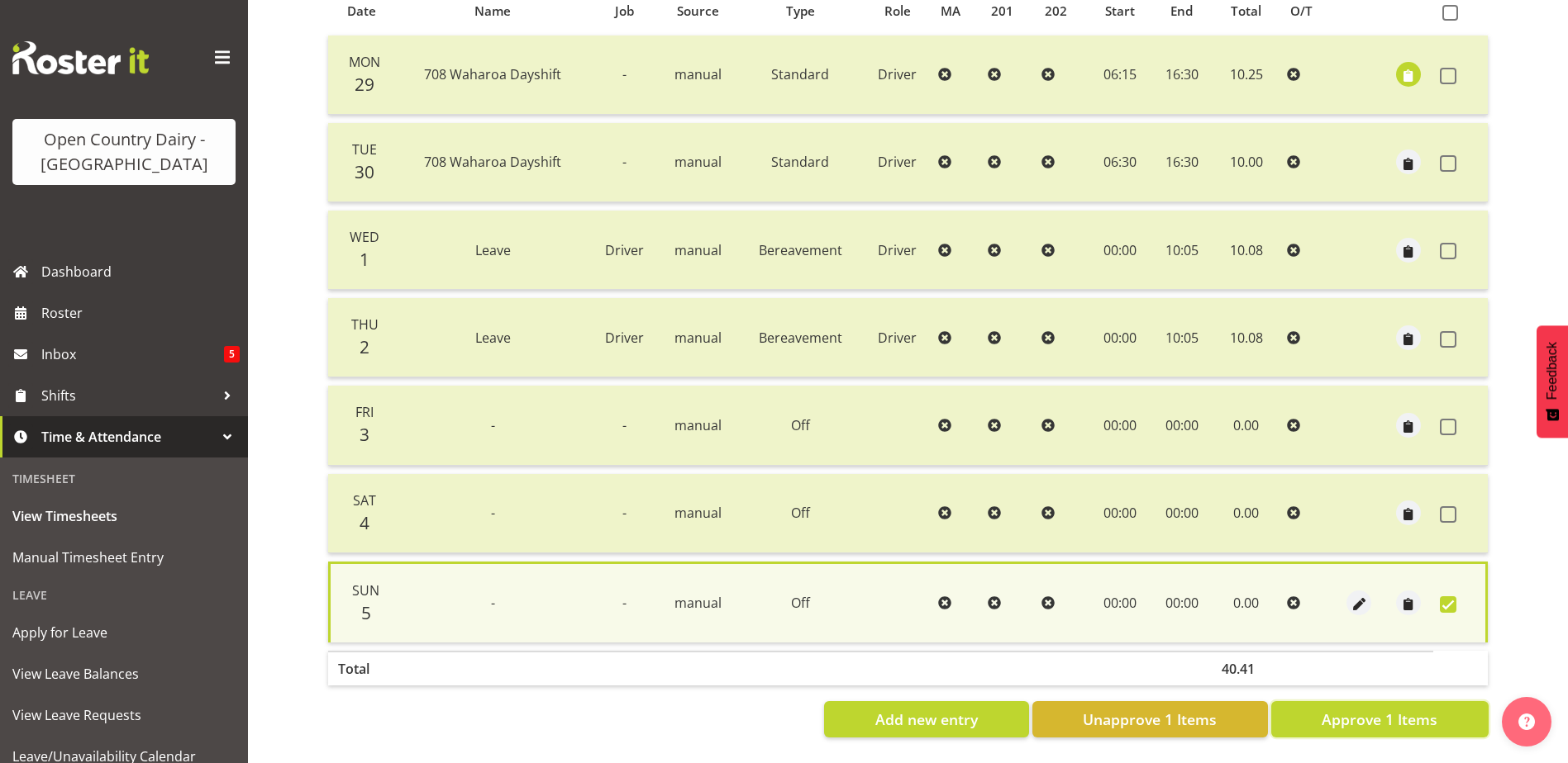
click at [1449, 705] on button "Approve 1 Items" at bounding box center [1380, 719] width 218 height 36
checkbox input "false"
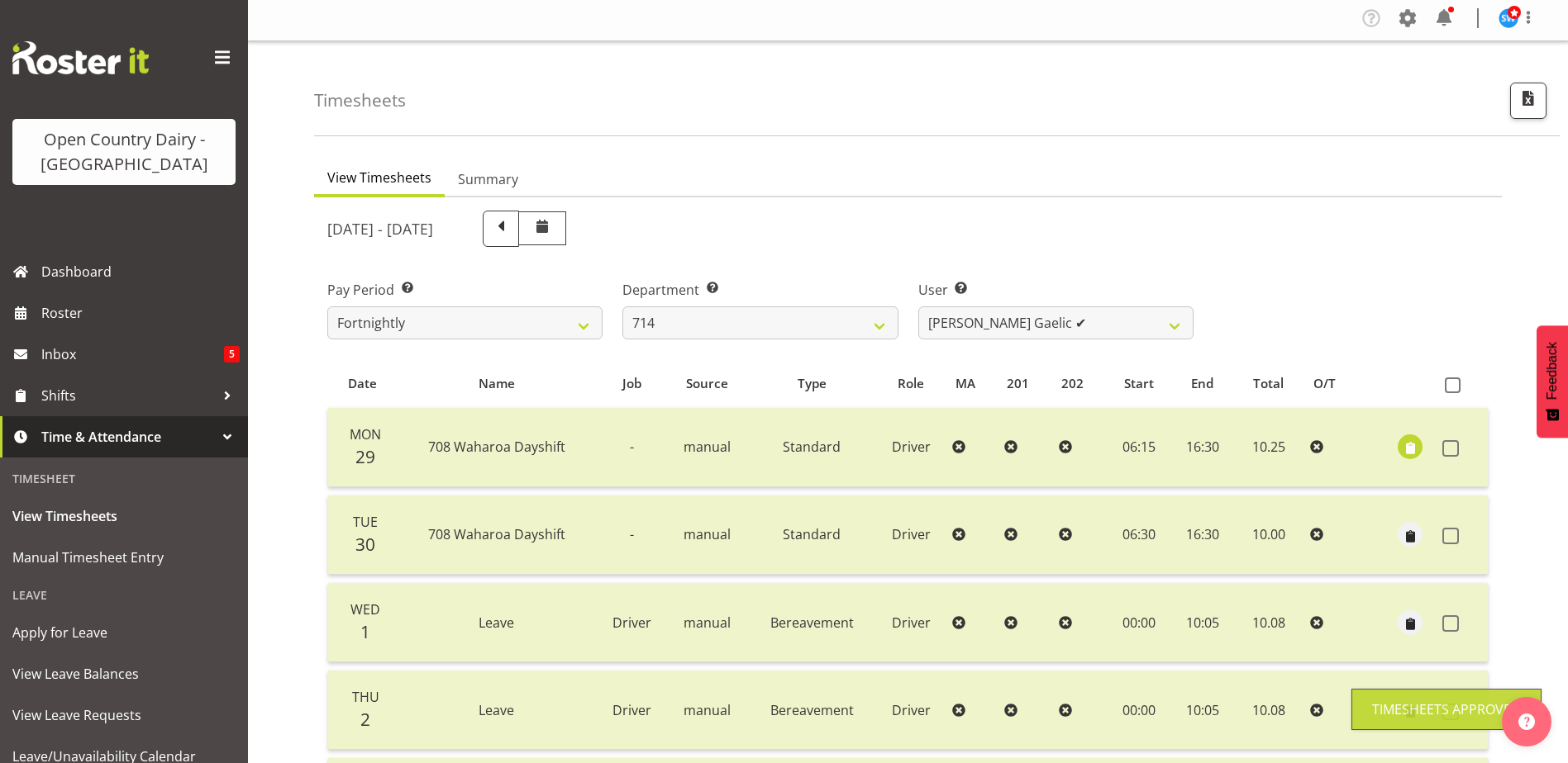
scroll to position [0, 0]
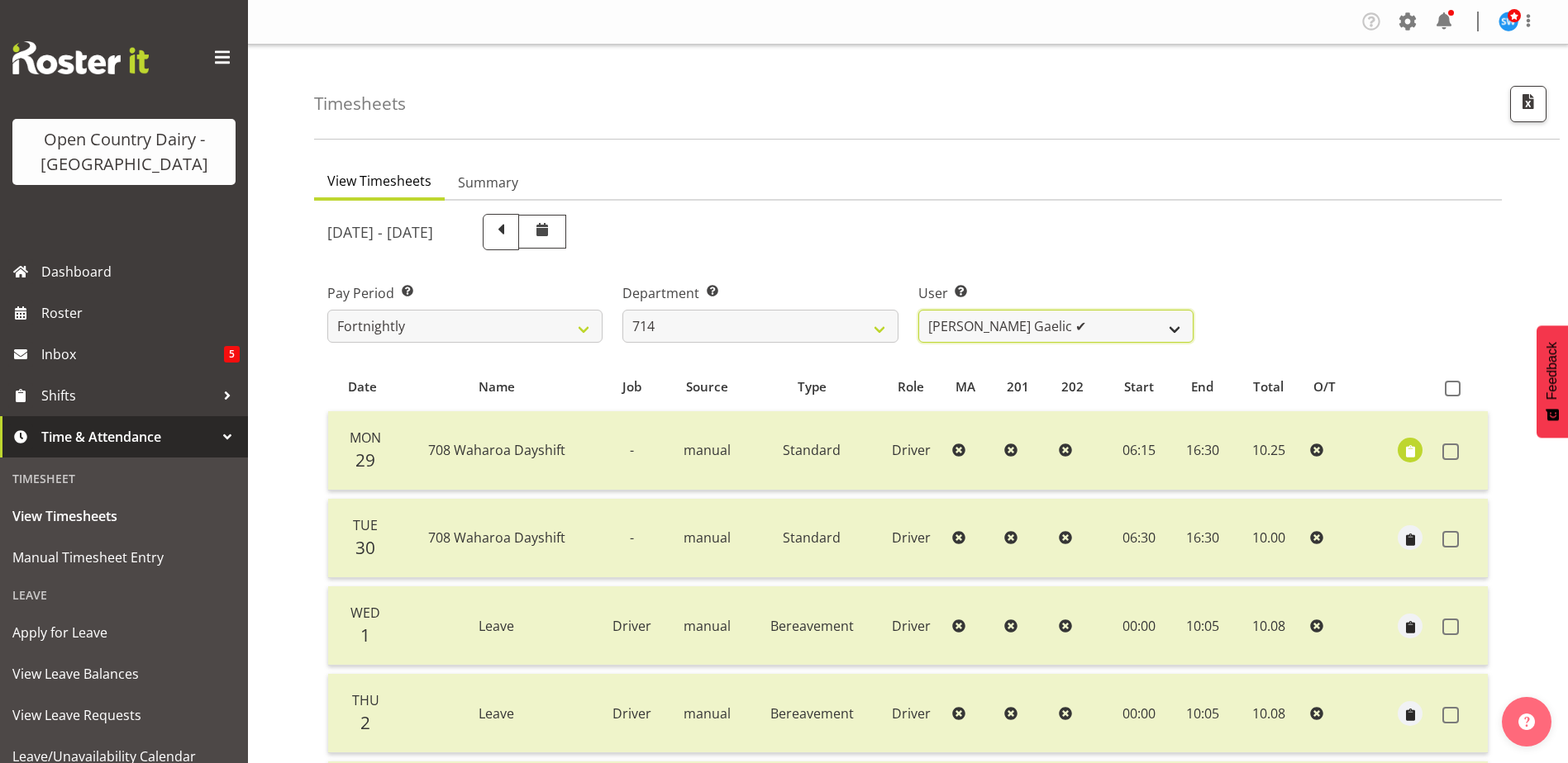
click at [1050, 327] on select "Fraser Stephens ✔ Nev Brewster ✔ Stephen Parsons ✔ Tom Gaelic ✔" at bounding box center [1056, 326] width 275 height 33
click at [731, 314] on select "701 702 703 704 705 706 707 708 709 710 711 712 713 714 715 716 717 718 719 720" at bounding box center [760, 326] width 275 height 33
select select "820"
click at [622, 310] on select "701 702 703 704 705 706 707 708 709 710 711 712 713 714 715 716 717 718 719 720" at bounding box center [760, 326] width 275 height 33
select select "10151"
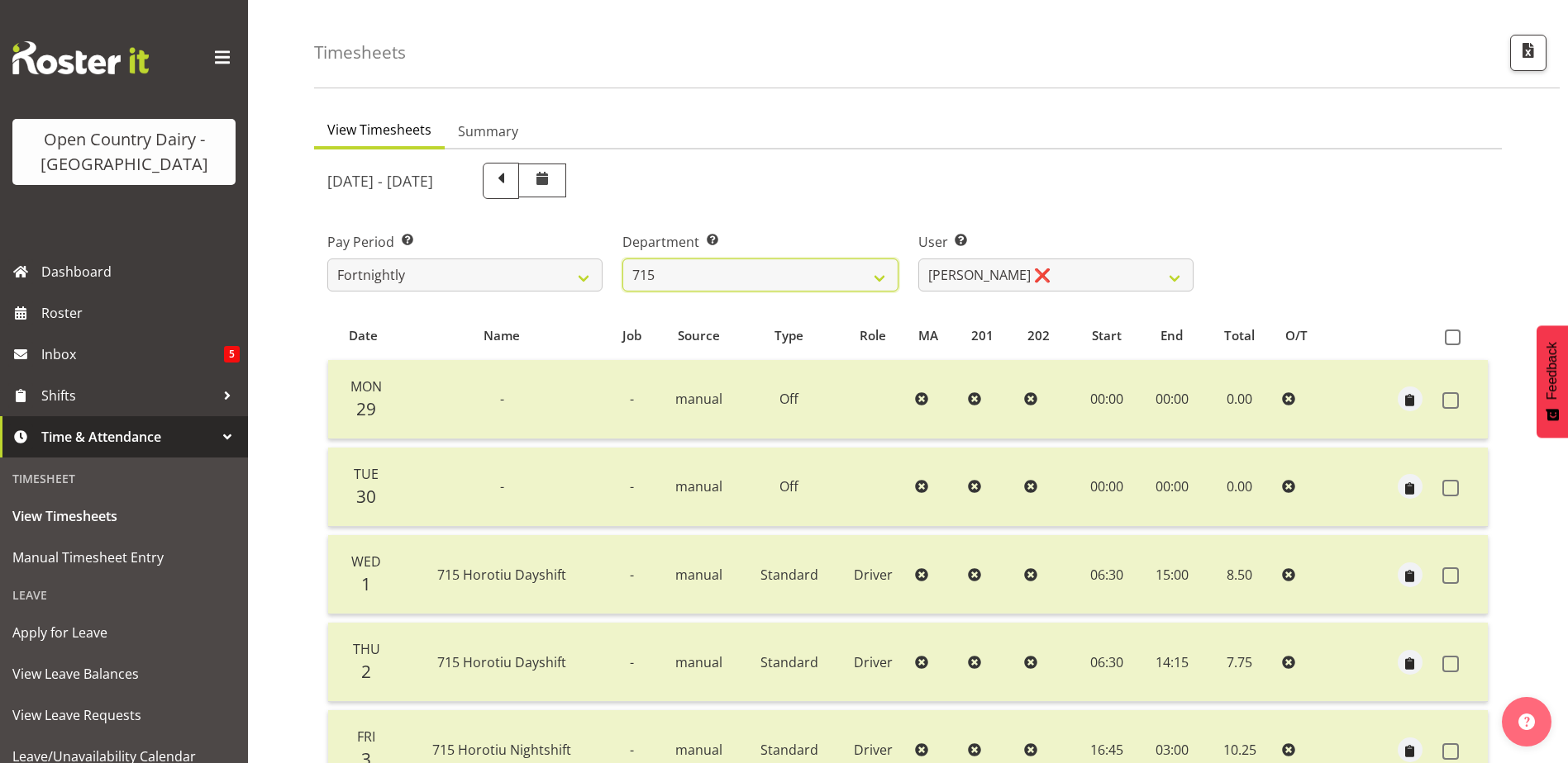
scroll to position [248, 0]
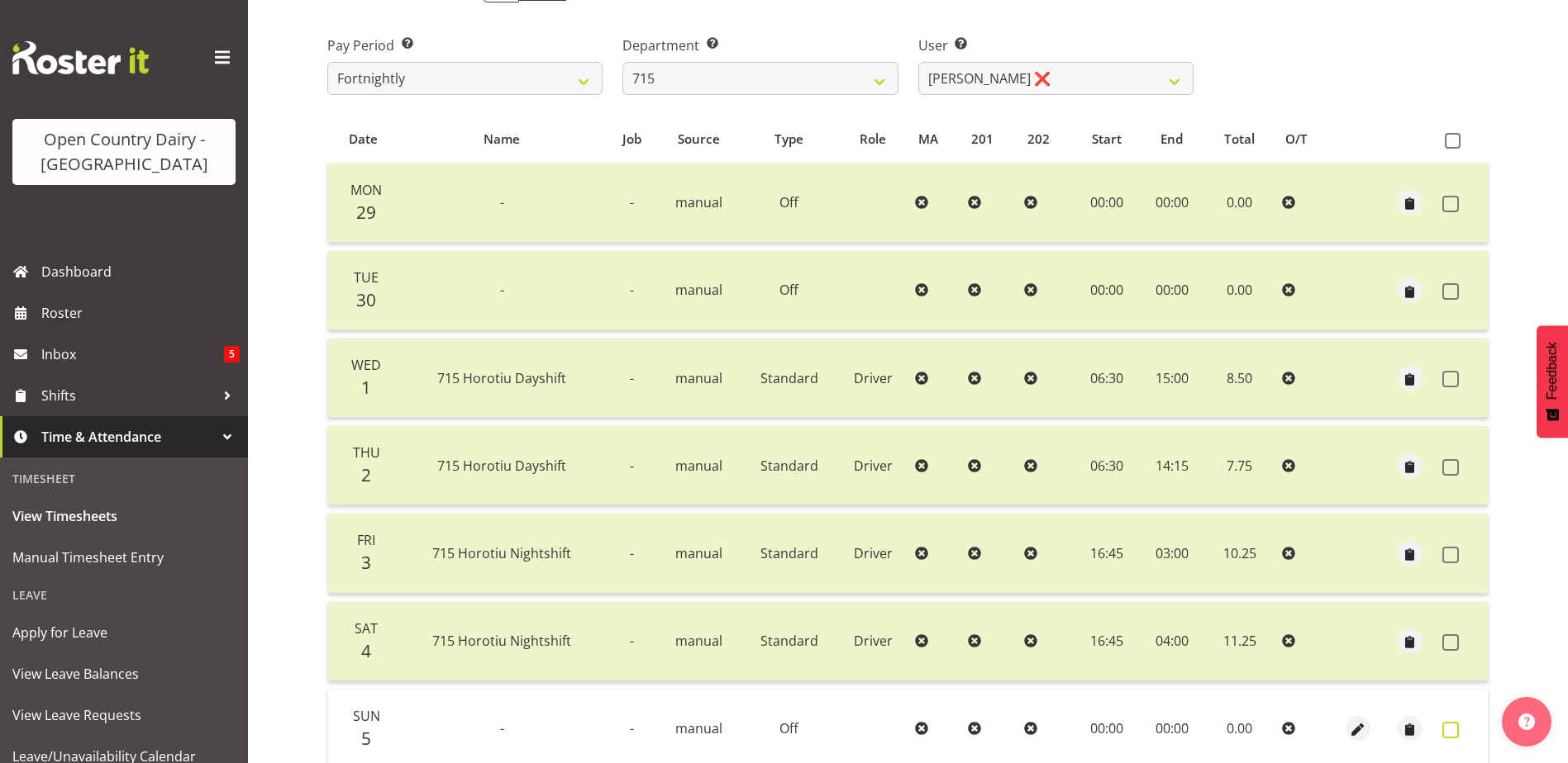
click at [1456, 734] on span at bounding box center [1450, 730] width 16 height 16
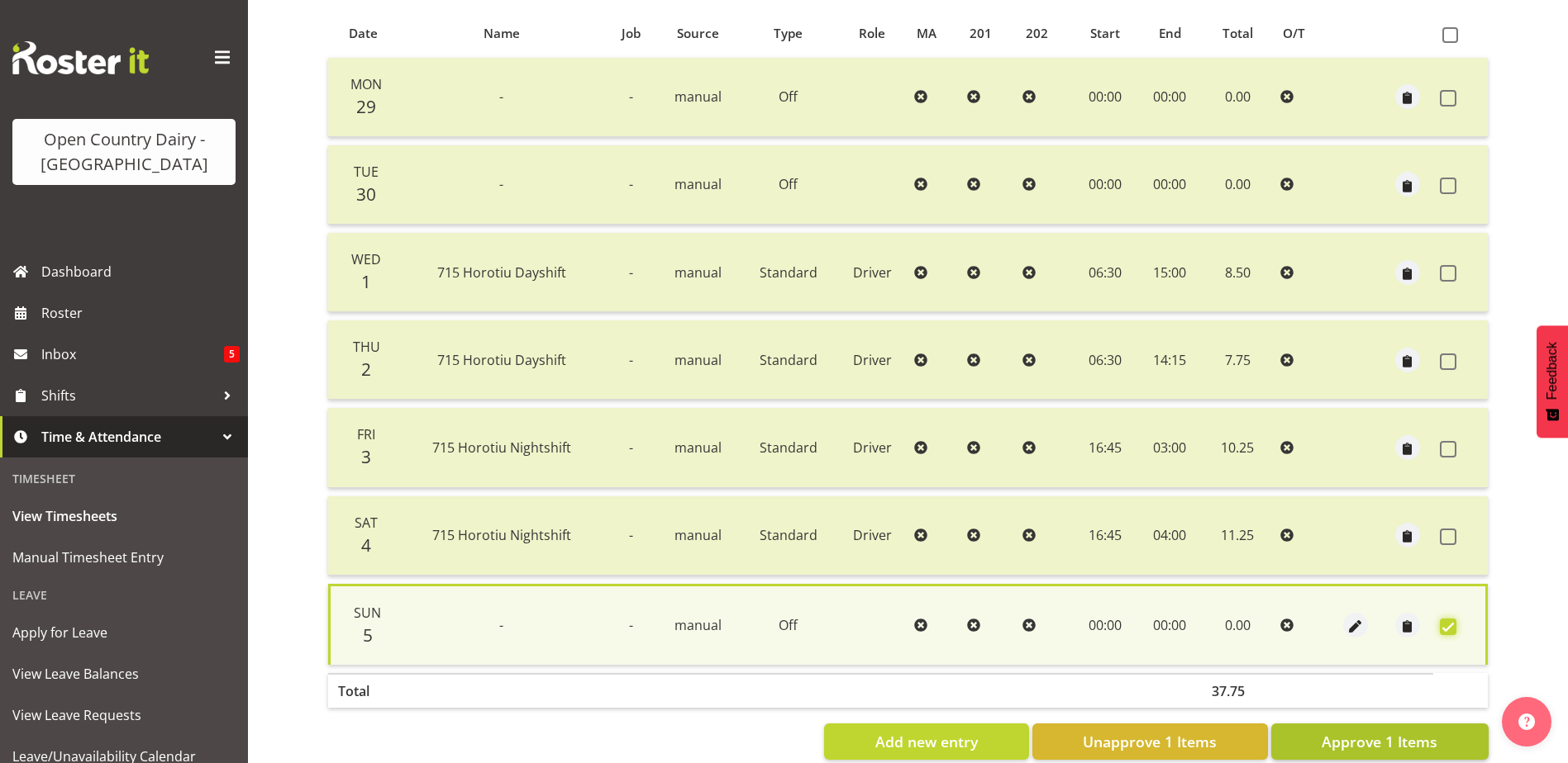
scroll to position [388, 0]
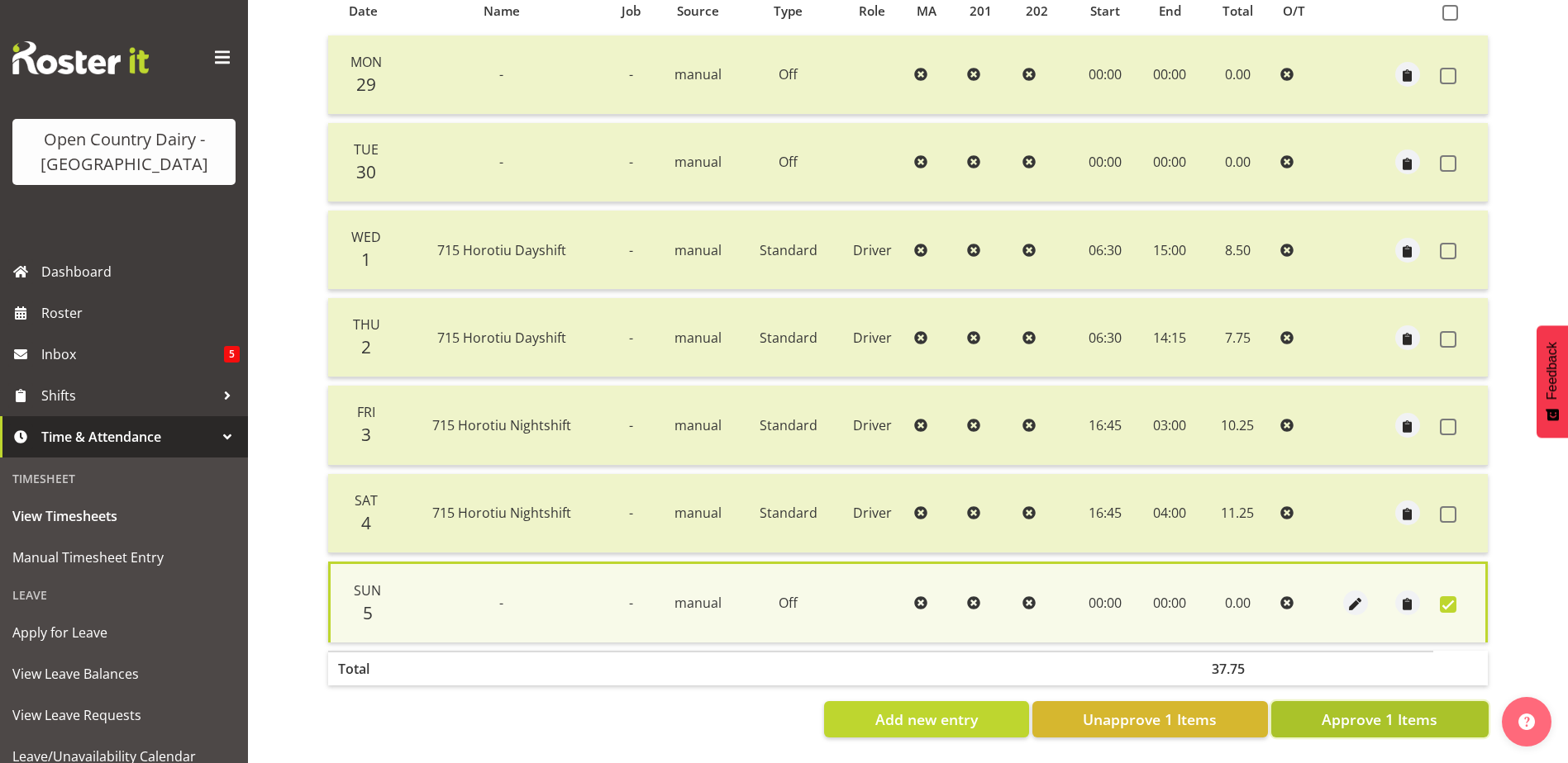
click at [1382, 709] on span "Approve 1 Items" at bounding box center [1379, 720] width 116 height 22
checkbox input "false"
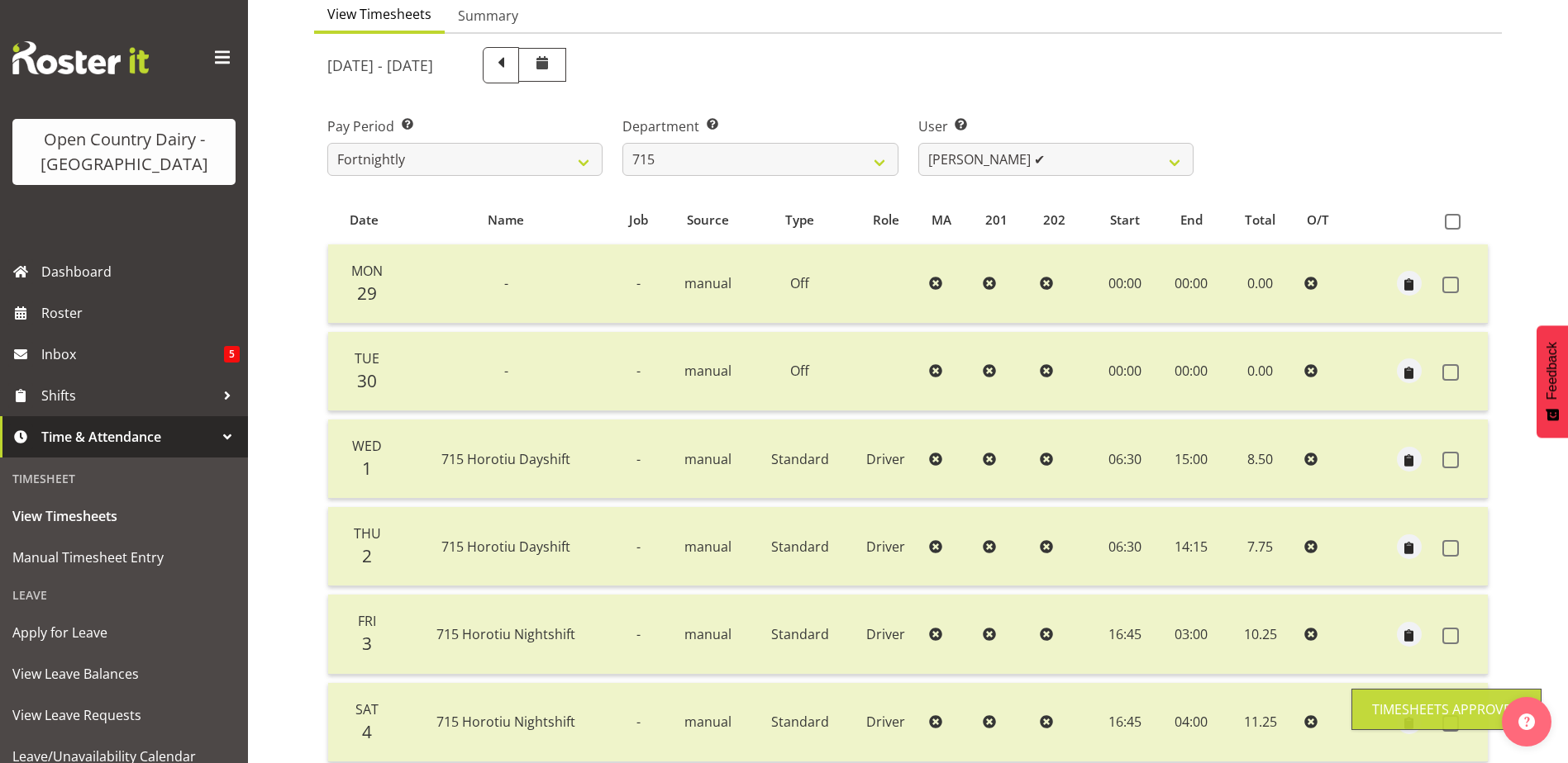
scroll to position [138, 0]
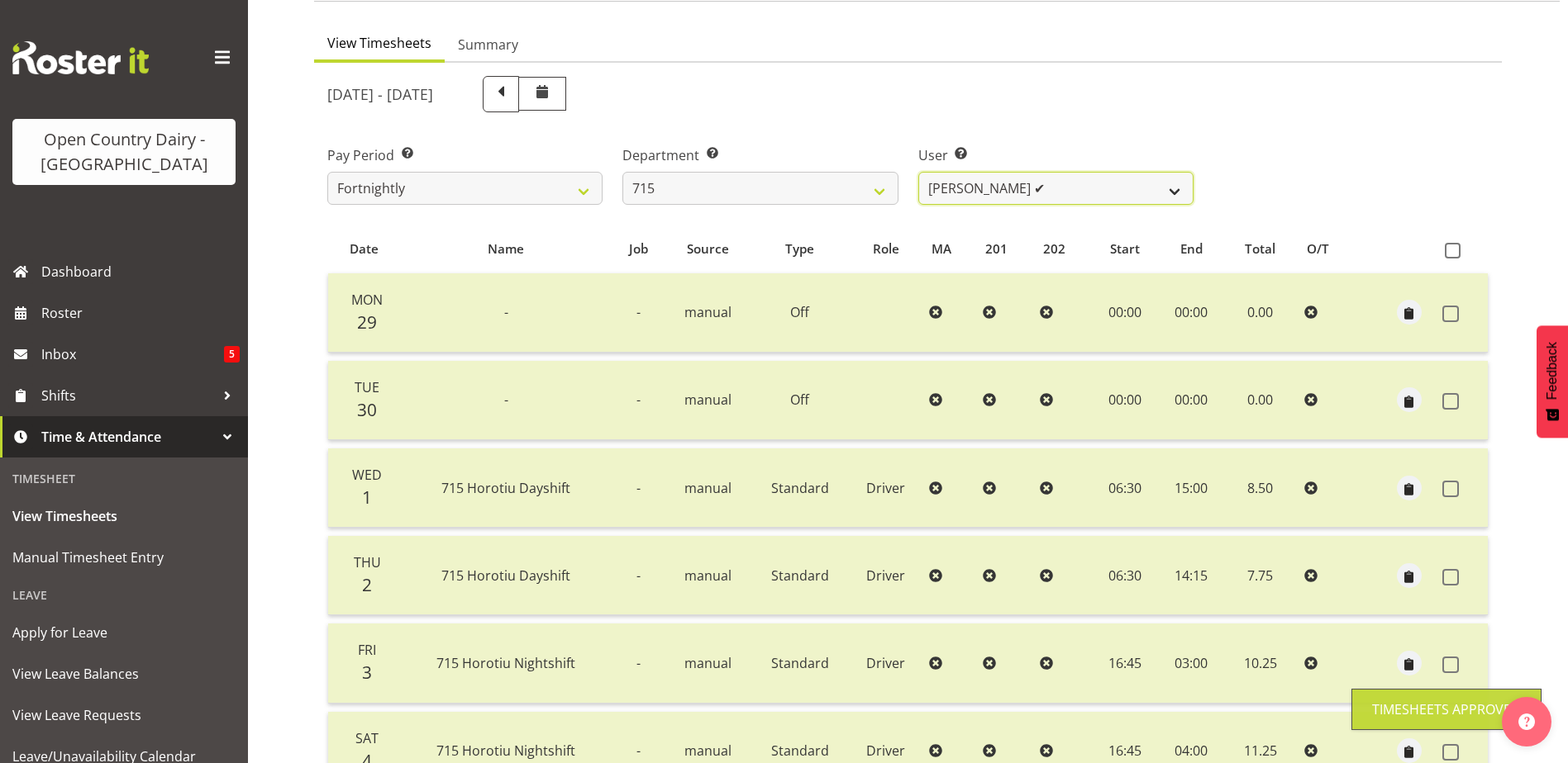
click at [1087, 183] on select "Glenn McPherson ✔ Greg Healey ❌ Max Coulter ❌ Neal Chalklen ❌" at bounding box center [1056, 188] width 275 height 33
select select "9914"
click at [918, 172] on select "Glenn McPherson ✔ Greg Healey ❌ Max Coulter ❌ Neal Chalklen ❌" at bounding box center [1056, 188] width 275 height 33
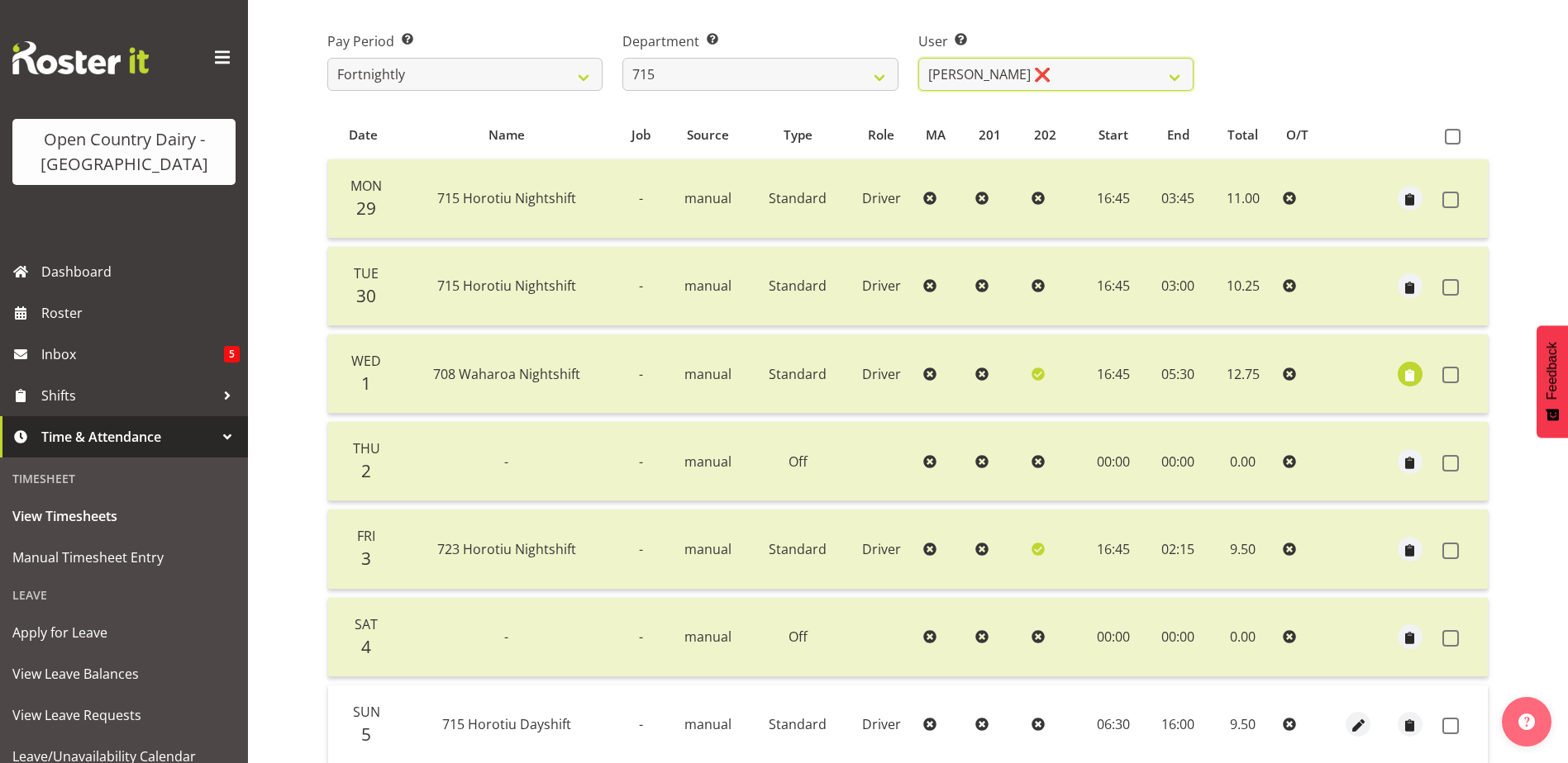
scroll to position [303, 0]
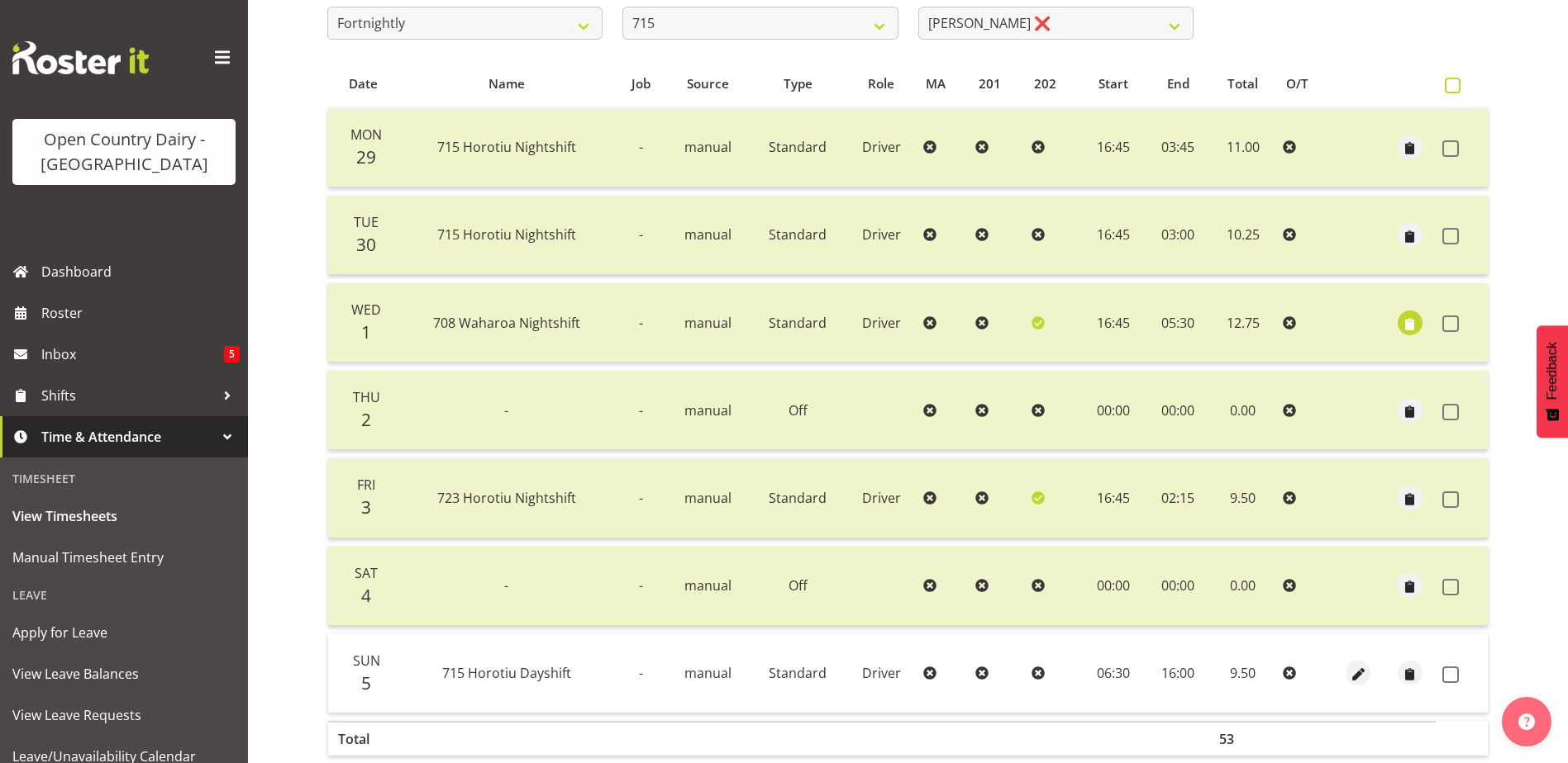
click at [1452, 81] on span at bounding box center [1452, 84] width 15 height 15
click at [1452, 81] on input "checkbox" at bounding box center [1450, 85] width 11 height 11
checkbox input "true"
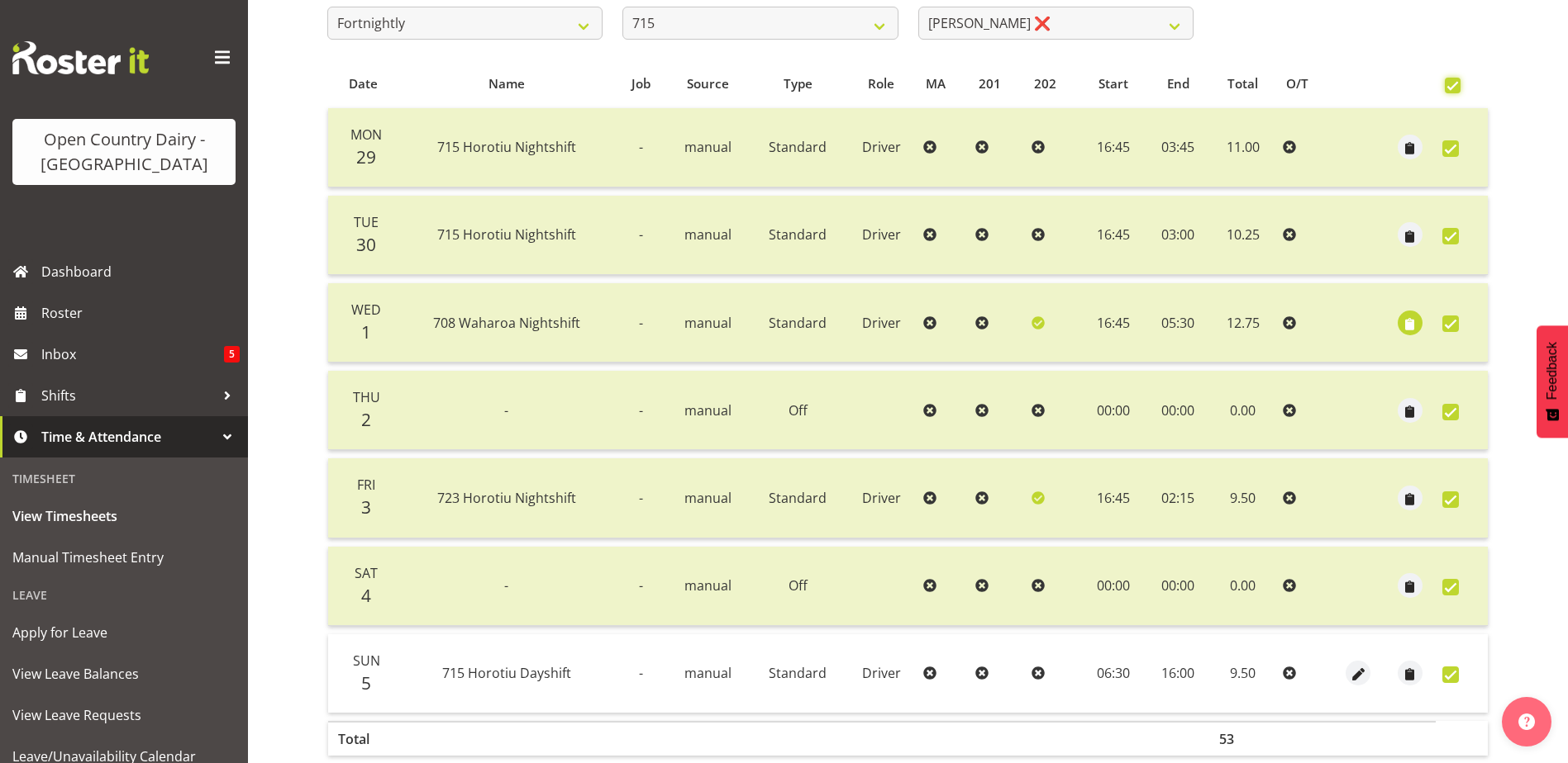
checkbox input "true"
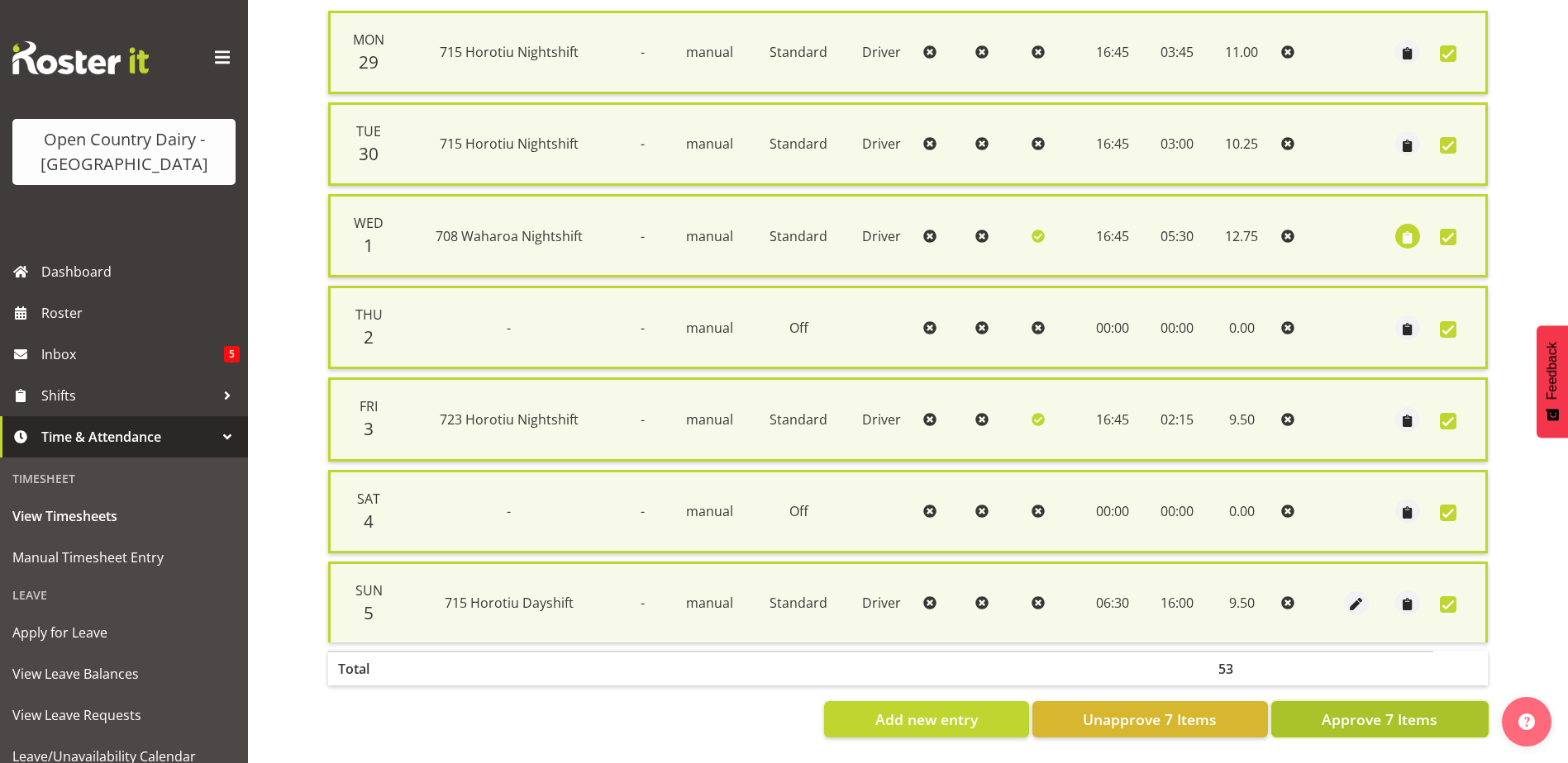
click at [1405, 709] on span "Approve 7 Items" at bounding box center [1379, 720] width 116 height 22
checkbox input "false"
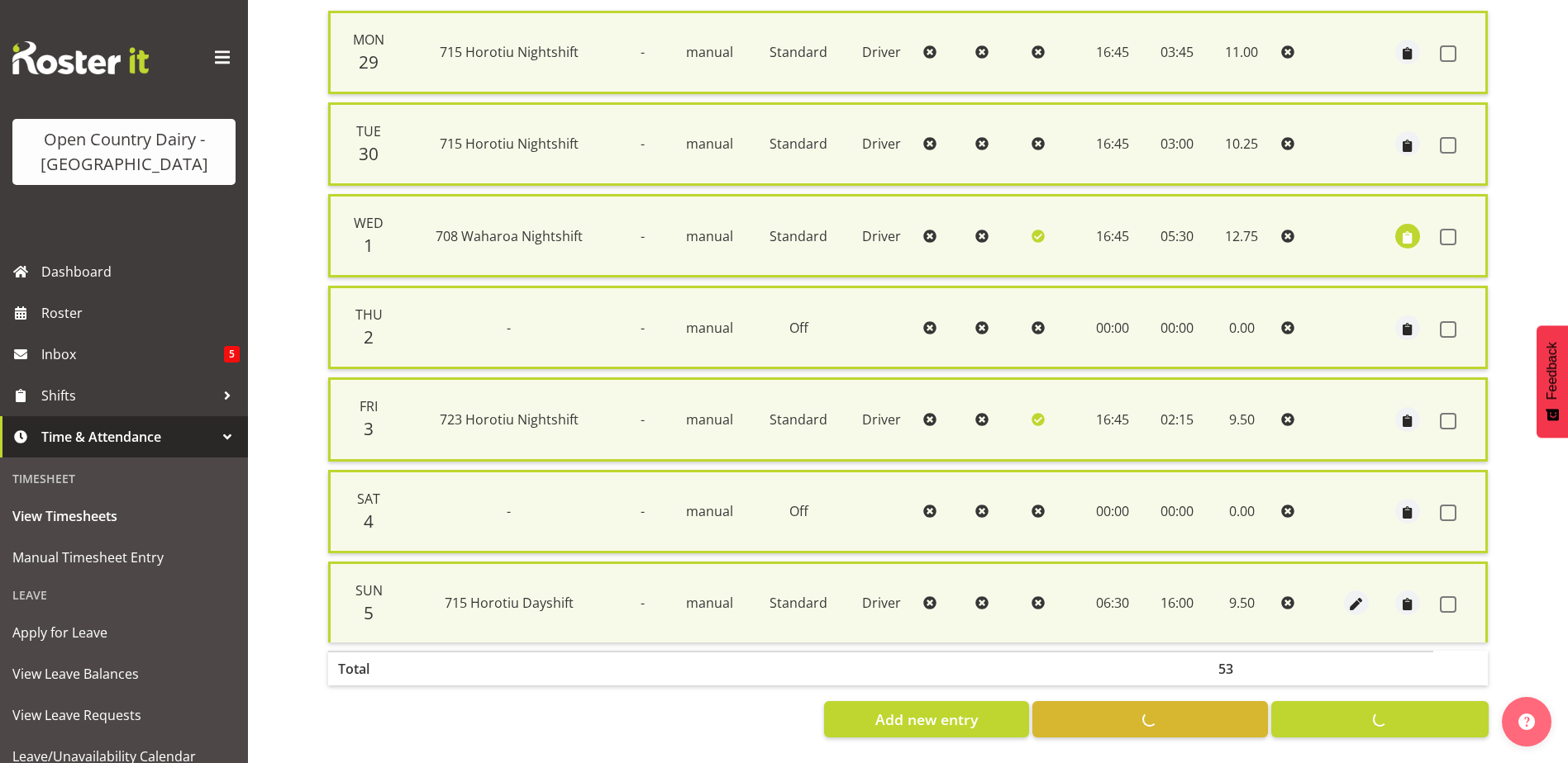
checkbox input "false"
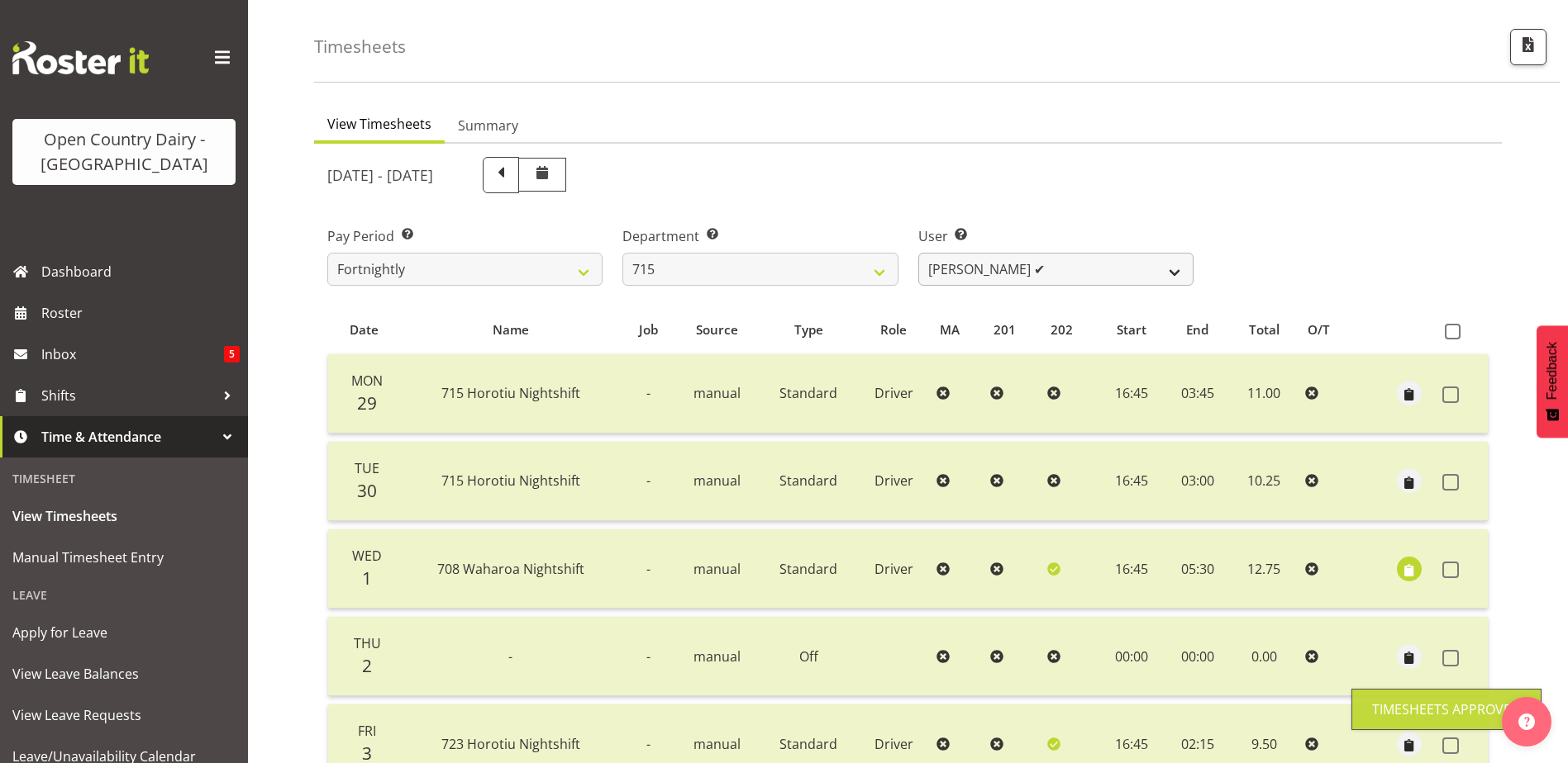
scroll to position [0, 0]
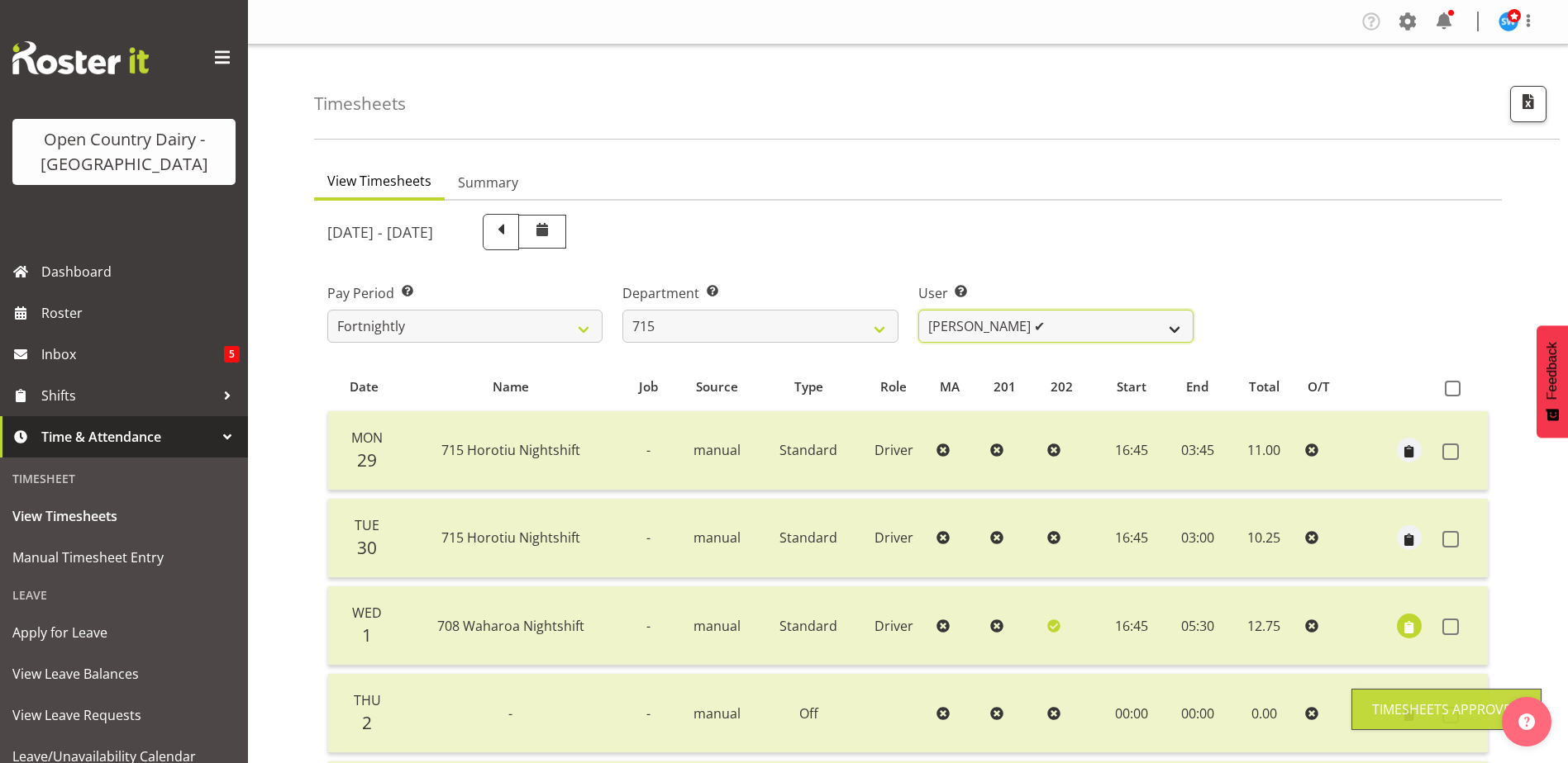
click at [1024, 321] on select "Glenn McPherson ✔ Greg Healey ✔ Max Coulter ❌ Neal Chalklen ❌" at bounding box center [1056, 326] width 275 height 33
select select "9837"
click at [918, 310] on select "Glenn McPherson ✔ Greg Healey ✔ Max Coulter ❌ Neal Chalklen ❌" at bounding box center [1056, 326] width 275 height 33
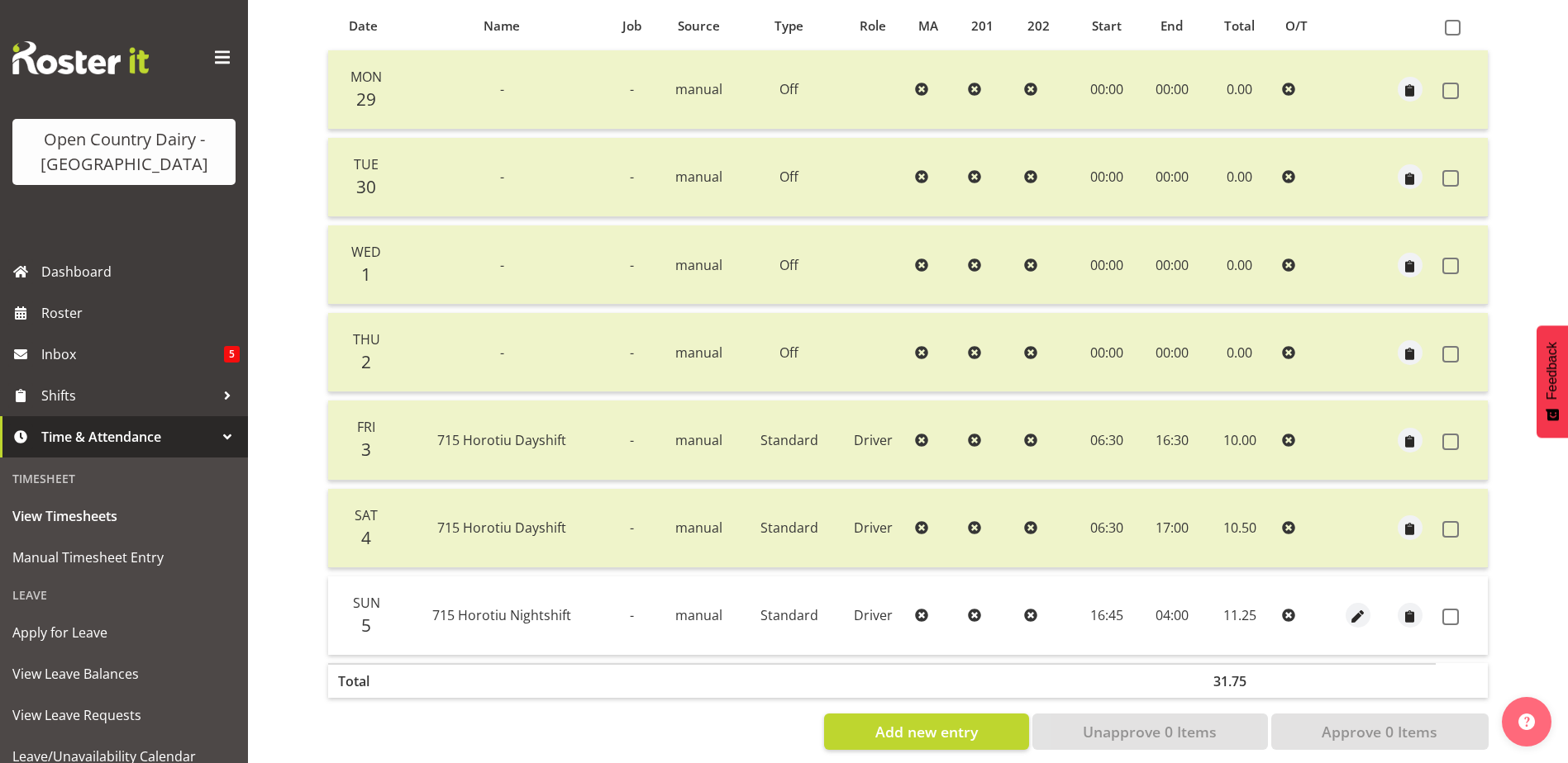
scroll to position [386, 0]
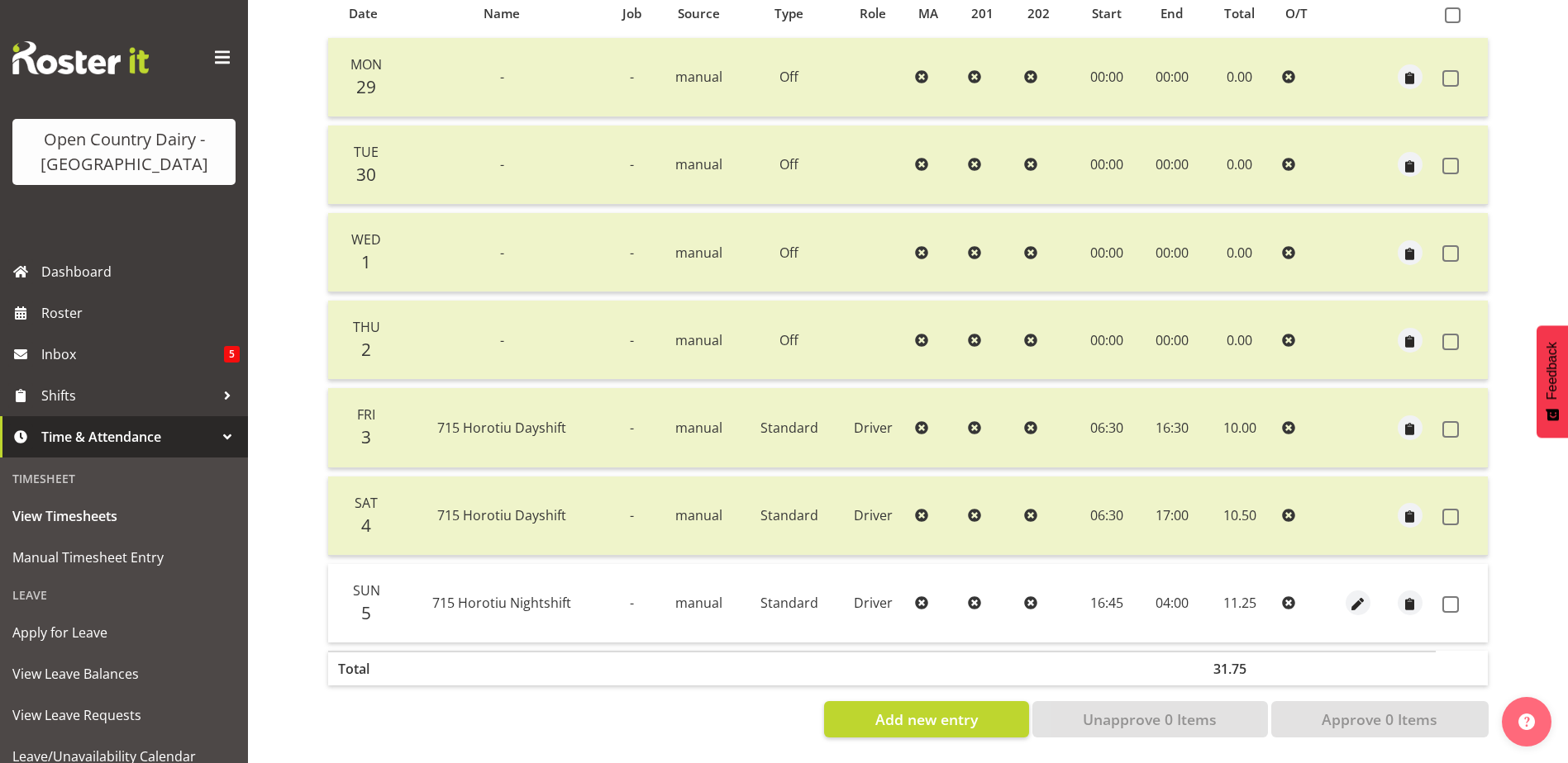
click at [1453, 597] on span at bounding box center [1450, 605] width 16 height 16
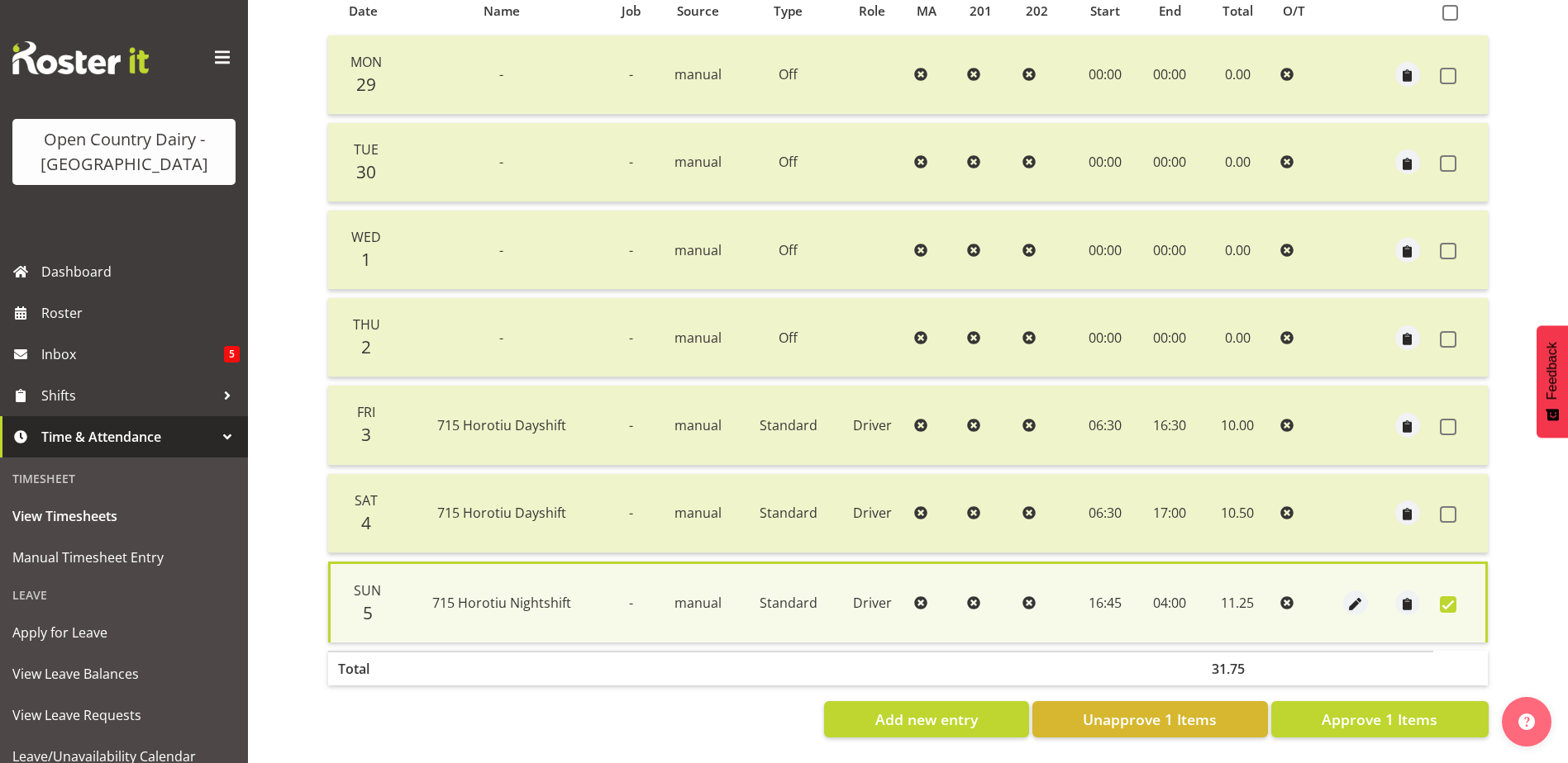
click at [1448, 597] on span at bounding box center [1448, 605] width 16 height 16
checkbox input "false"
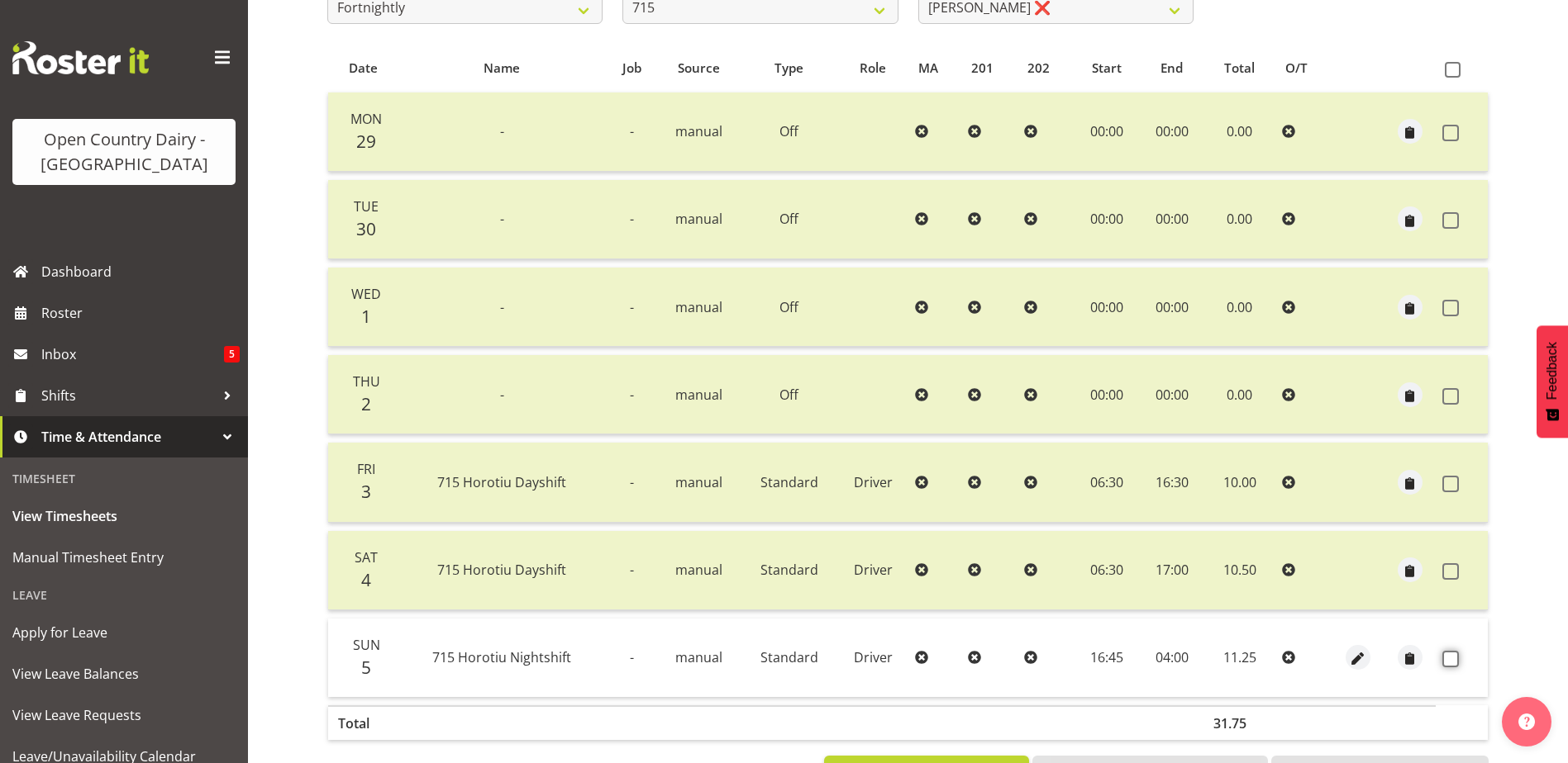
scroll to position [56, 0]
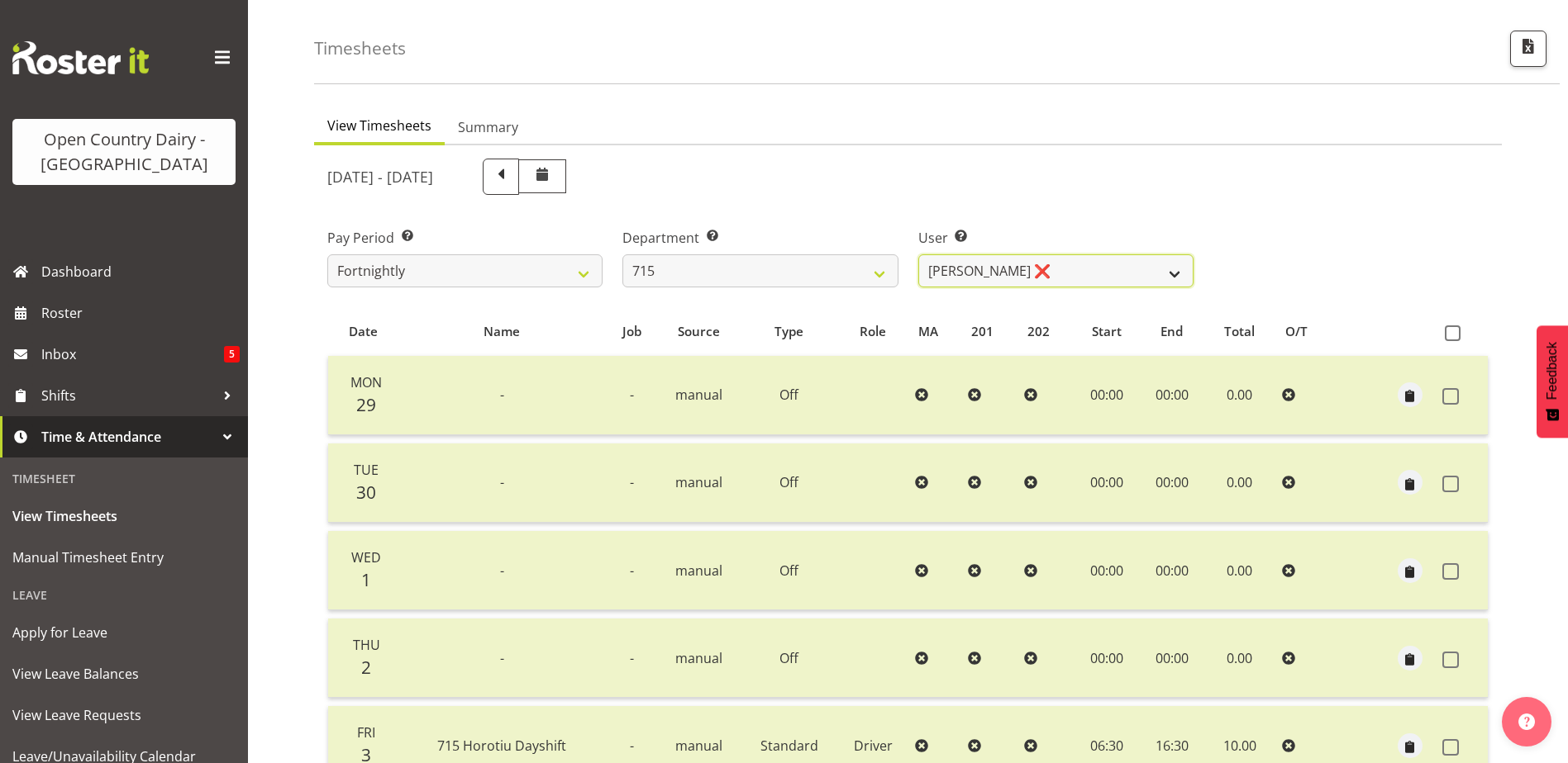
click at [1041, 274] on select "Glenn McPherson ✔ Greg Healey ✔ Max Coulter ❌ Neal Chalklen ❌" at bounding box center [1056, 271] width 275 height 33
select select "8499"
click at [918, 254] on select "Glenn McPherson ✔ Greg Healey ✔ Max Coulter ❌ Neal Chalklen ❌" at bounding box center [1056, 271] width 275 height 33
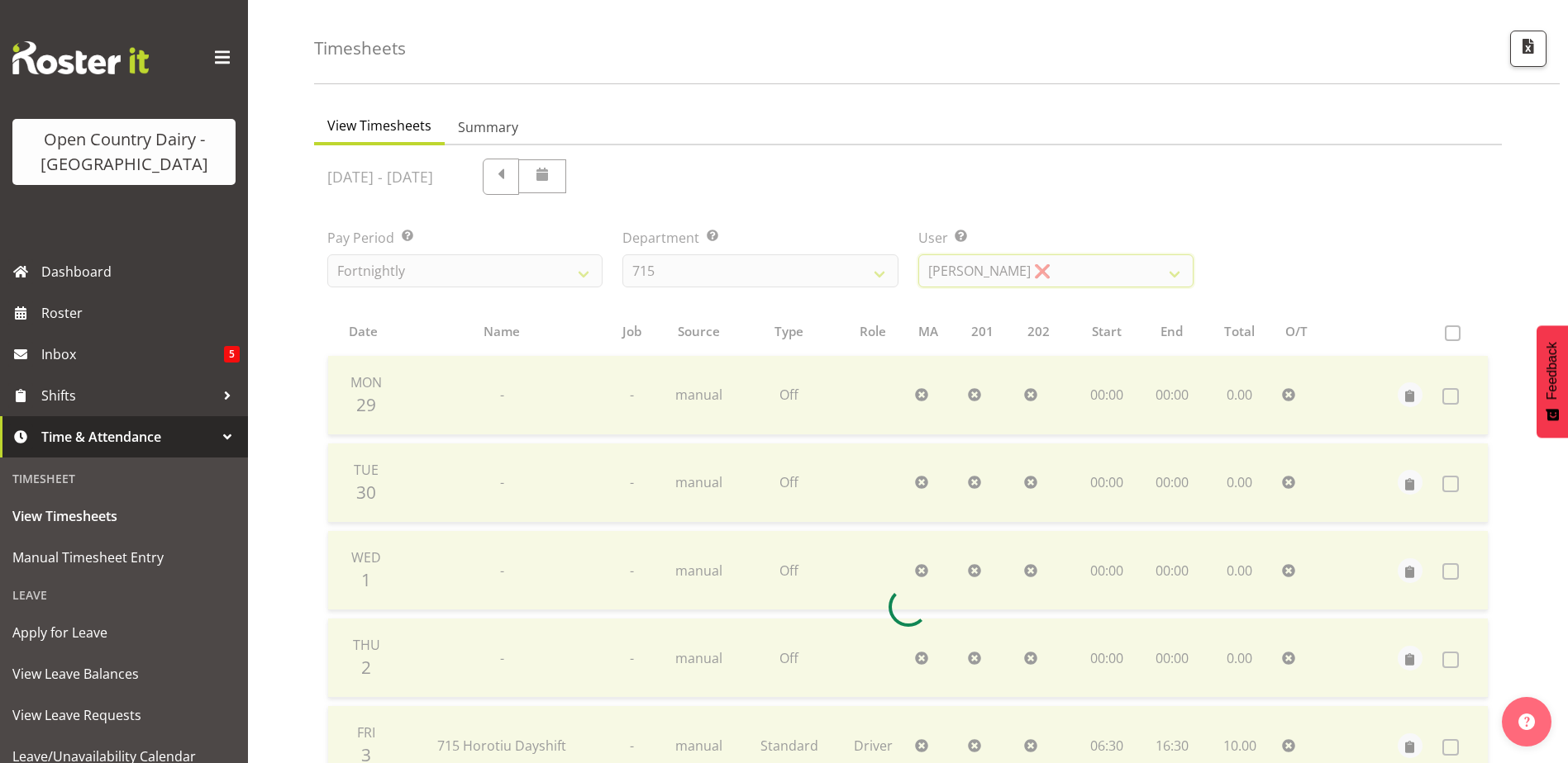
scroll to position [386, 0]
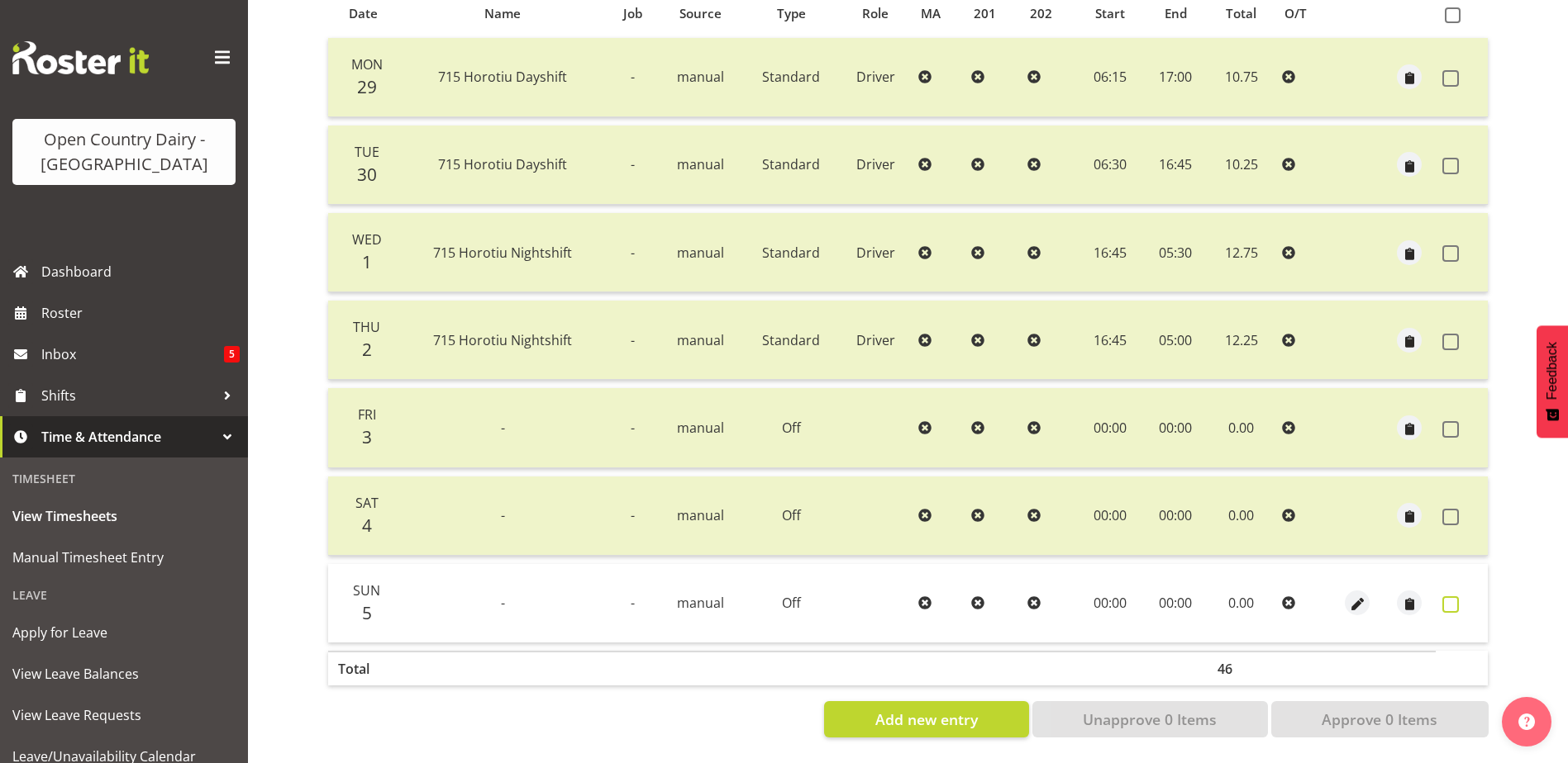
click at [1450, 597] on span at bounding box center [1450, 605] width 16 height 16
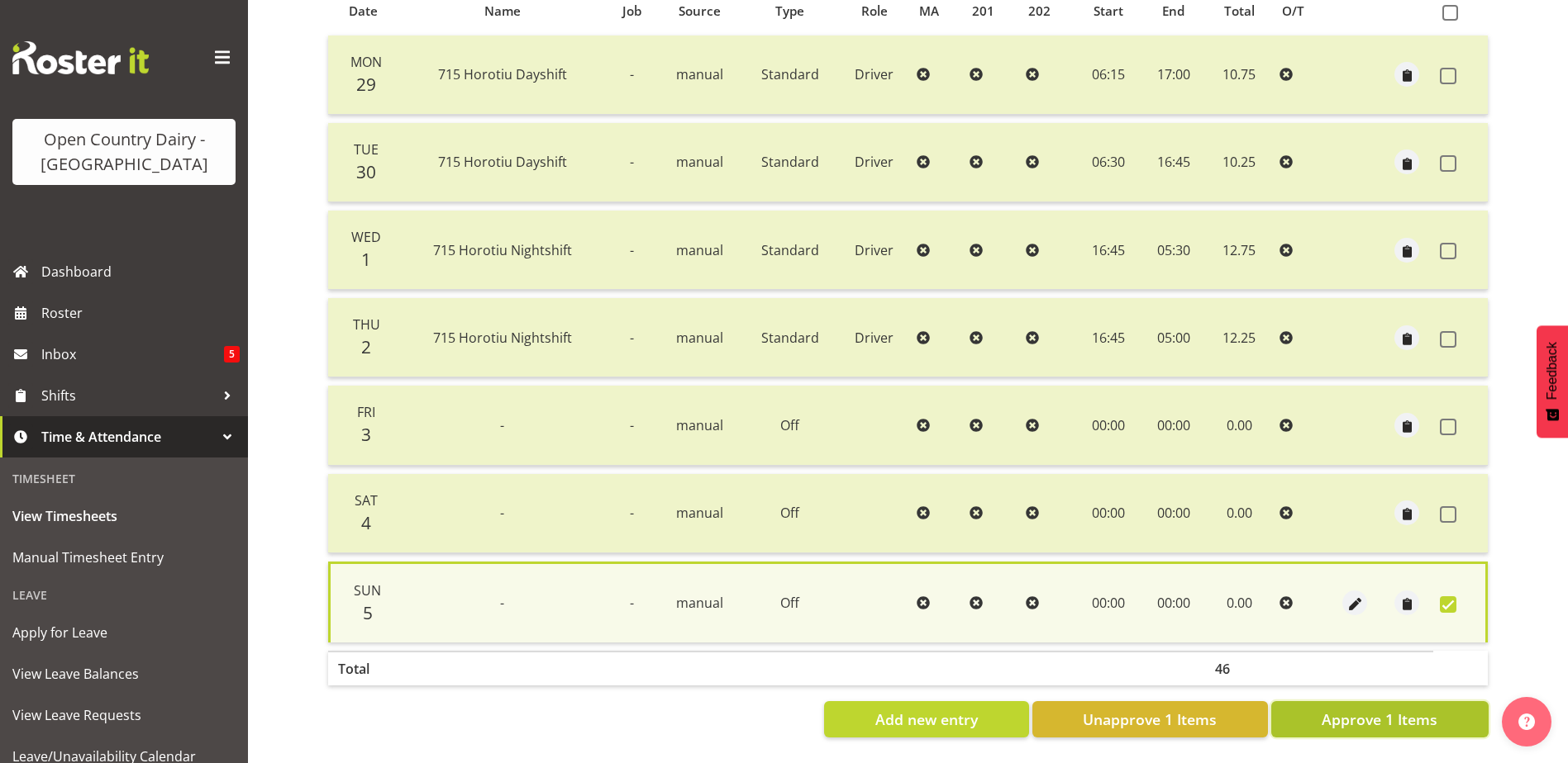
click at [1428, 709] on span "Approve 1 Items" at bounding box center [1379, 720] width 116 height 22
checkbox input "false"
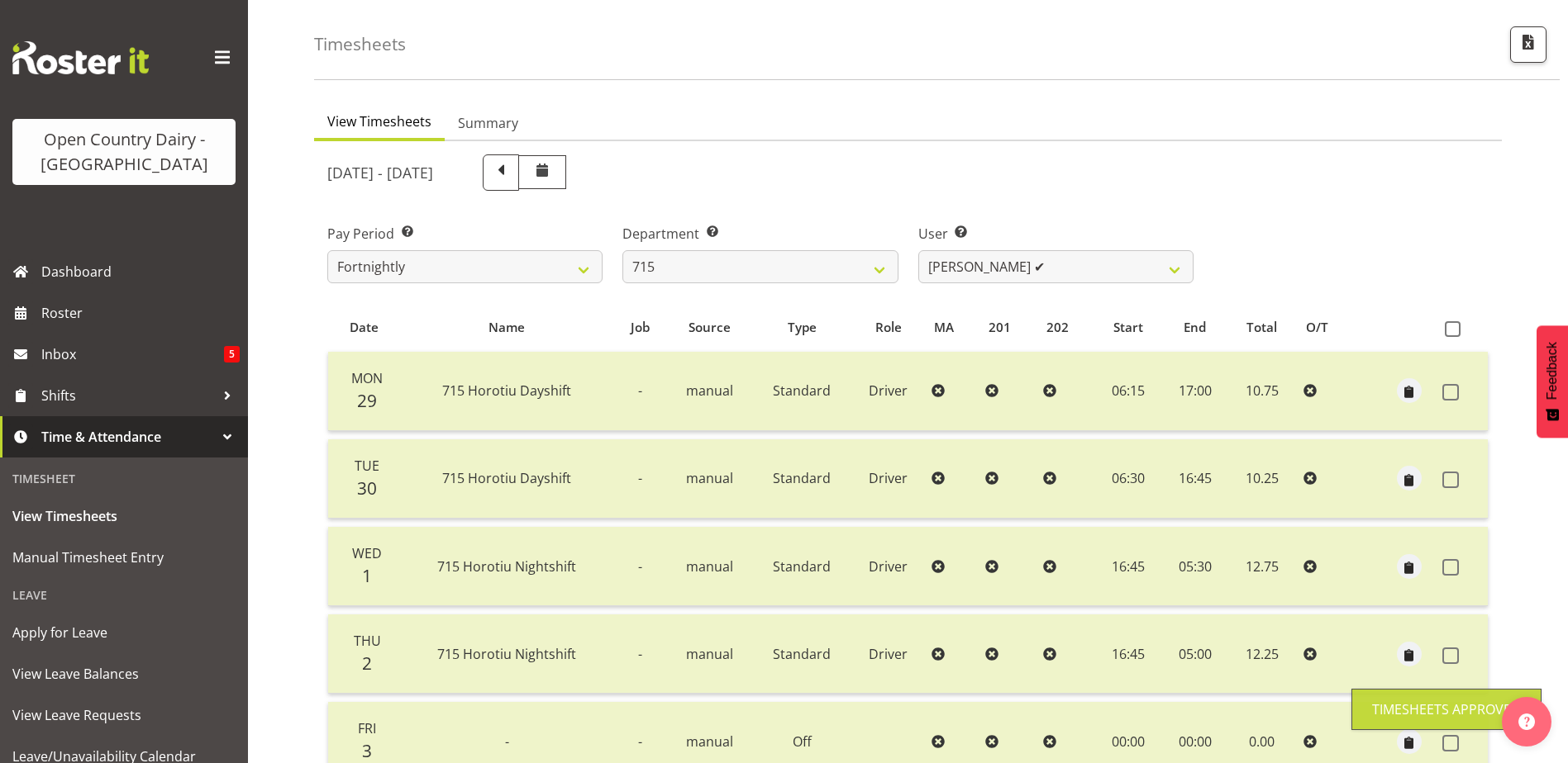
scroll to position [56, 0]
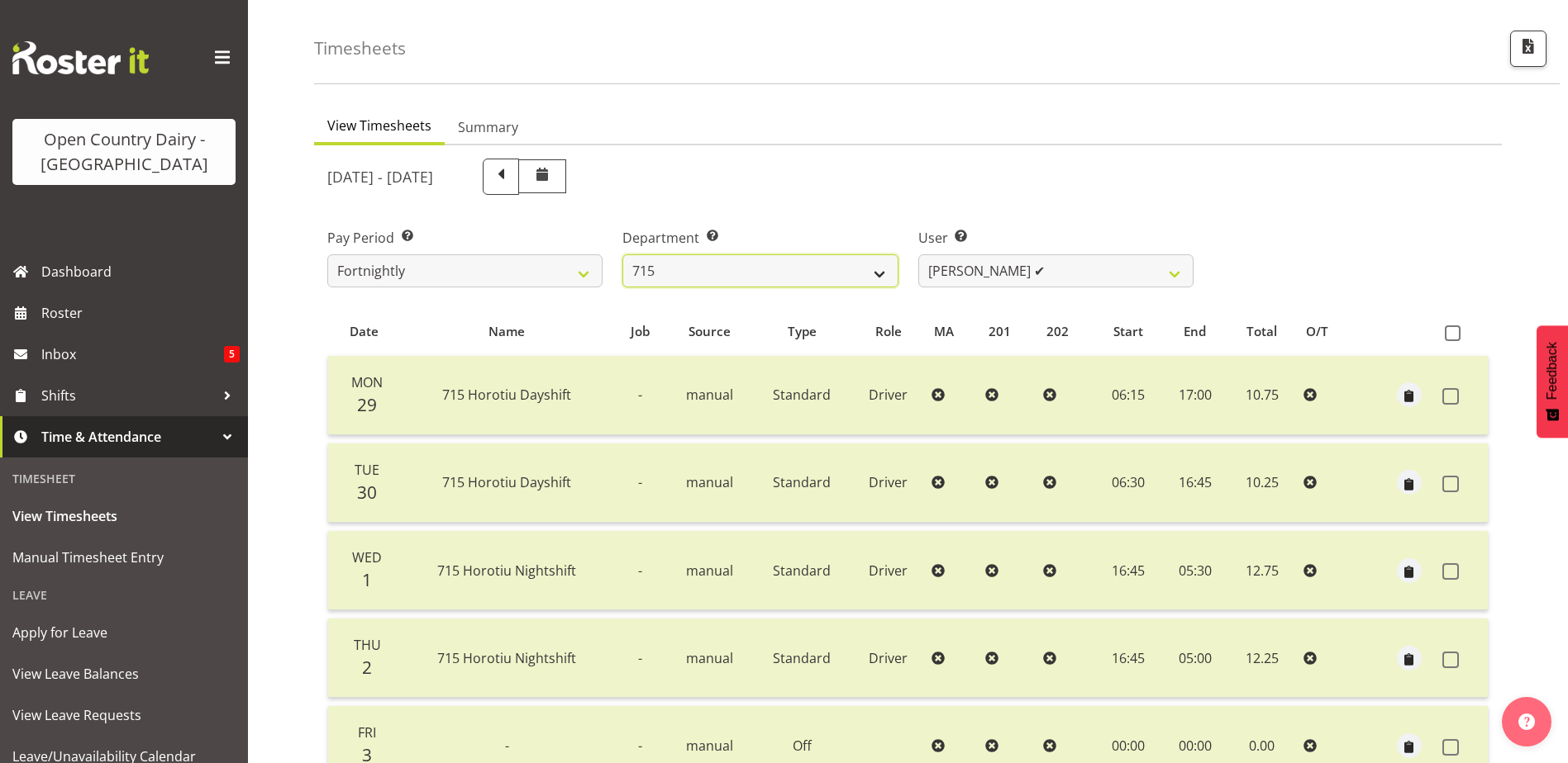
click at [823, 271] on select "701 702 703 704 705 706 707 708 709 710 711 712 713 714 715 716 717 718 719 720" at bounding box center [760, 271] width 275 height 33
select select "754"
click at [622, 254] on select "701 702 703 704 705 706 707 708 709 710 711 712 713 714 715 716 717 718 719 720" at bounding box center [760, 271] width 275 height 33
select select "8172"
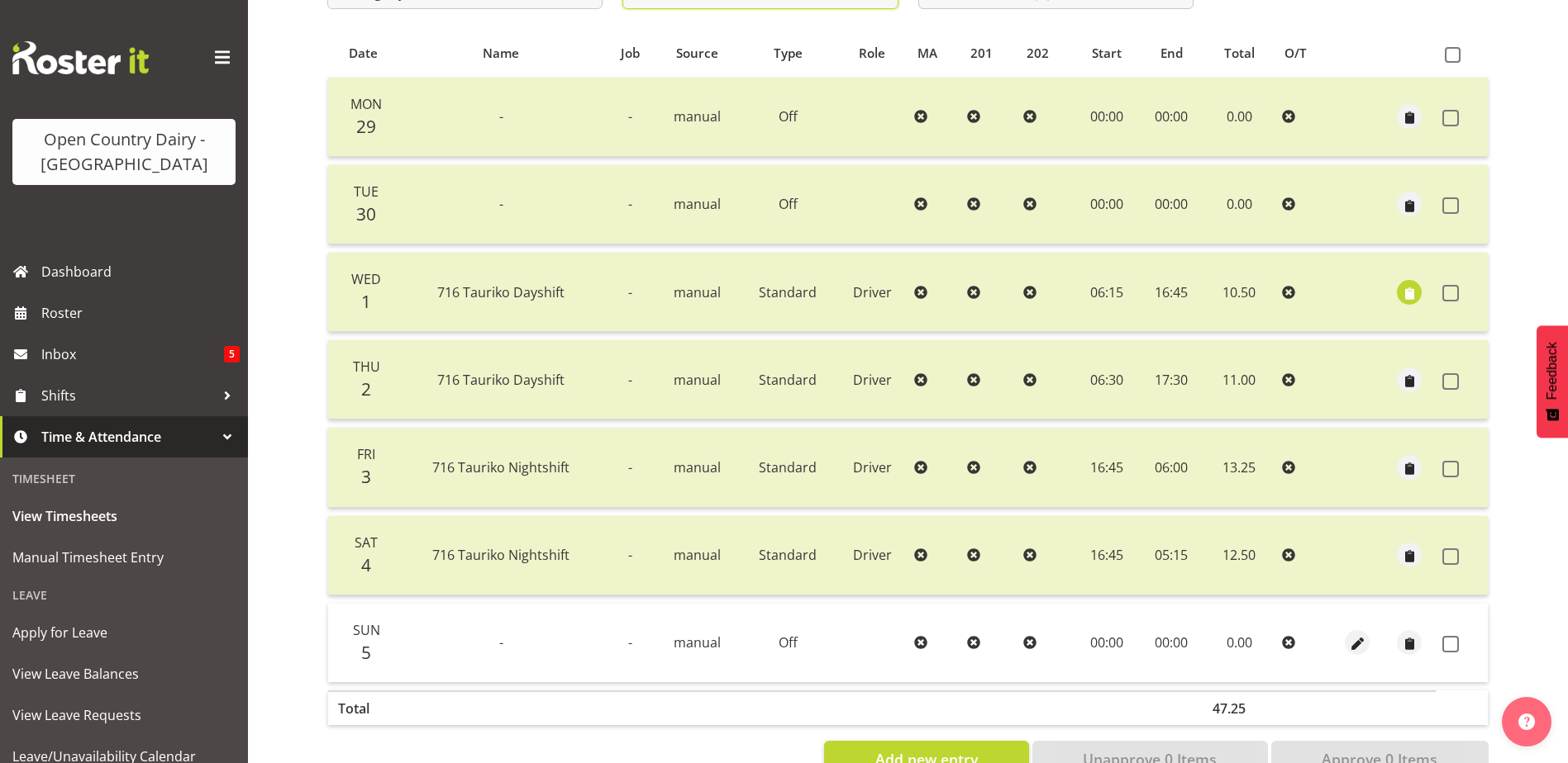
scroll to position [386, 0]
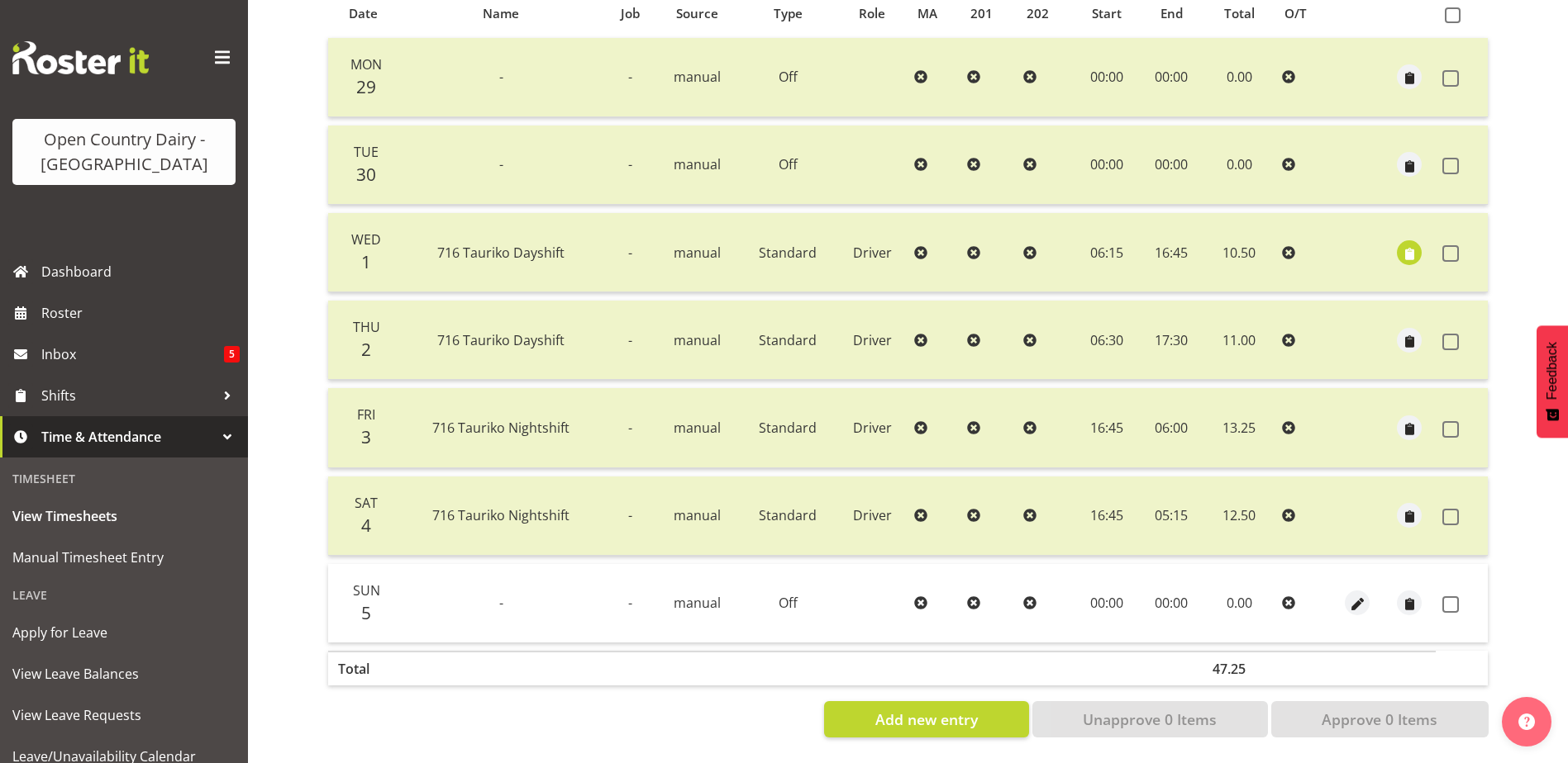
drag, startPoint x: 1449, startPoint y: 590, endPoint x: 1426, endPoint y: 652, distance: 66.1
click at [1448, 597] on span at bounding box center [1450, 605] width 16 height 16
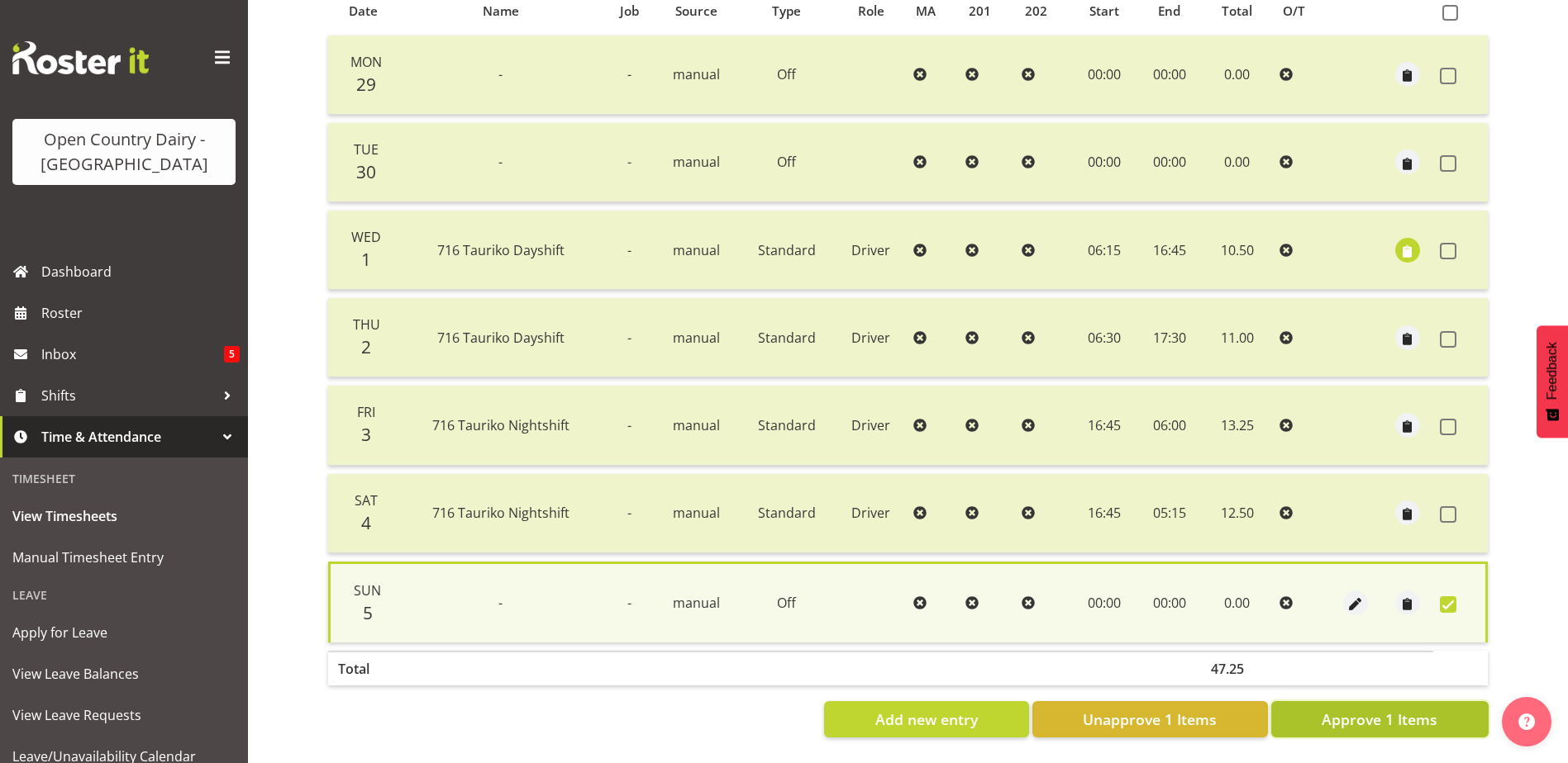
click at [1398, 709] on span "Approve 1 Items" at bounding box center [1379, 720] width 116 height 22
checkbox input "false"
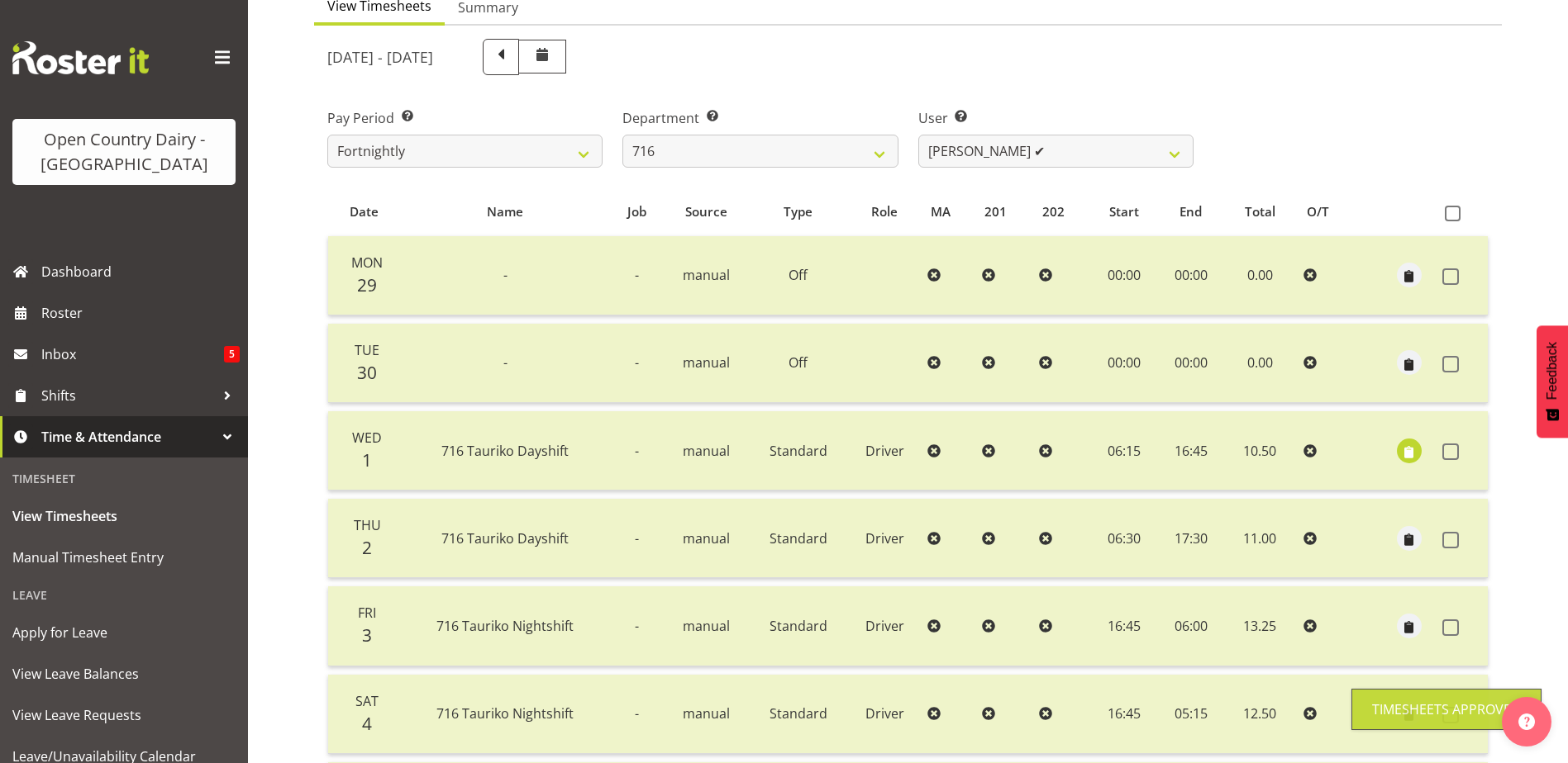
scroll to position [56, 0]
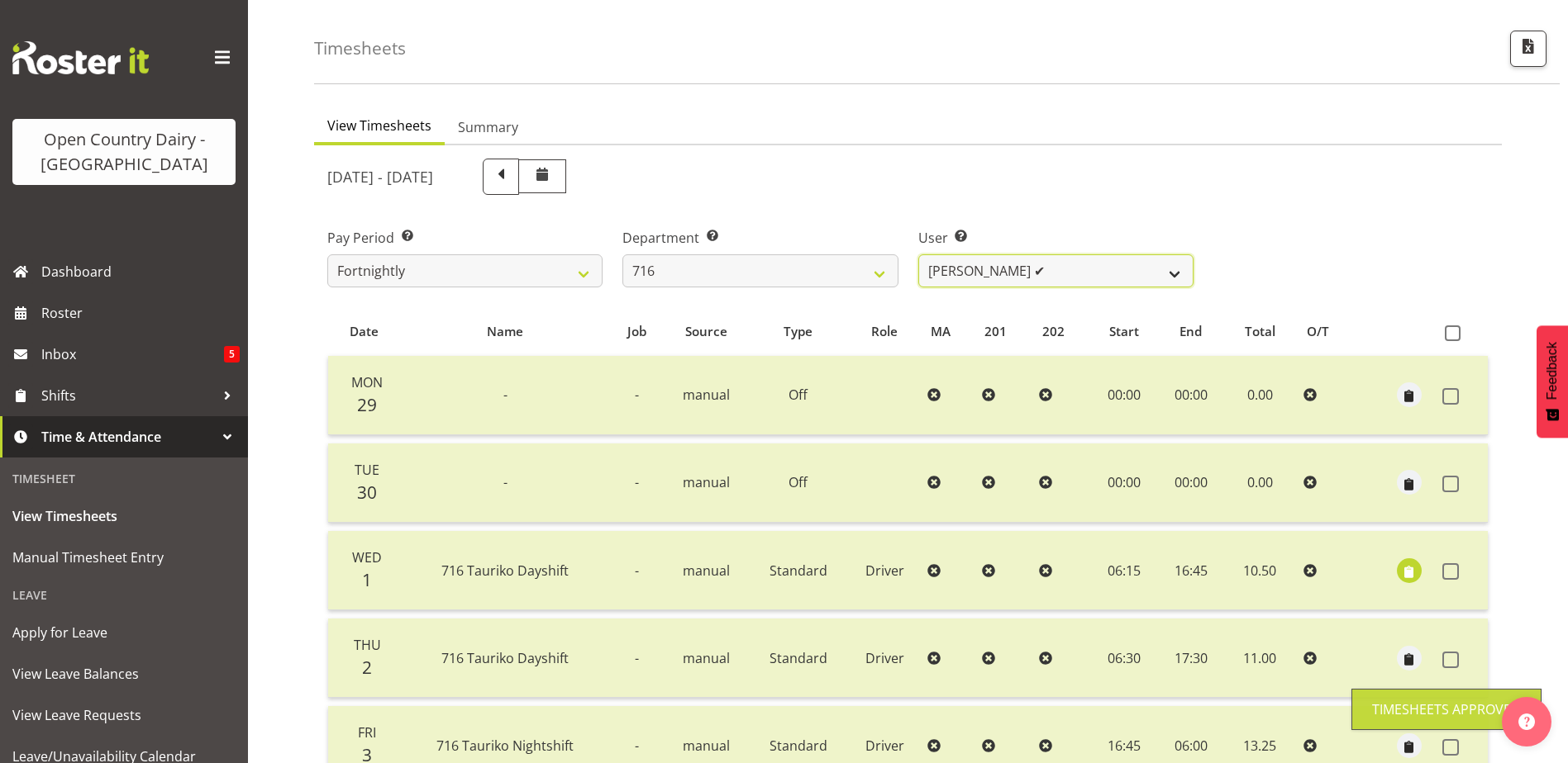
click at [1071, 262] on select "Casey Leonard ✔ Darren Norris ❌ Glen Fraser ❌ Michael O'Connor ❌" at bounding box center [1056, 271] width 275 height 33
click at [918, 254] on select "Casey Leonard ✔ Darren Norris ❌ Glen Fraser ❌ Michael O'Connor ❌" at bounding box center [1056, 271] width 275 height 33
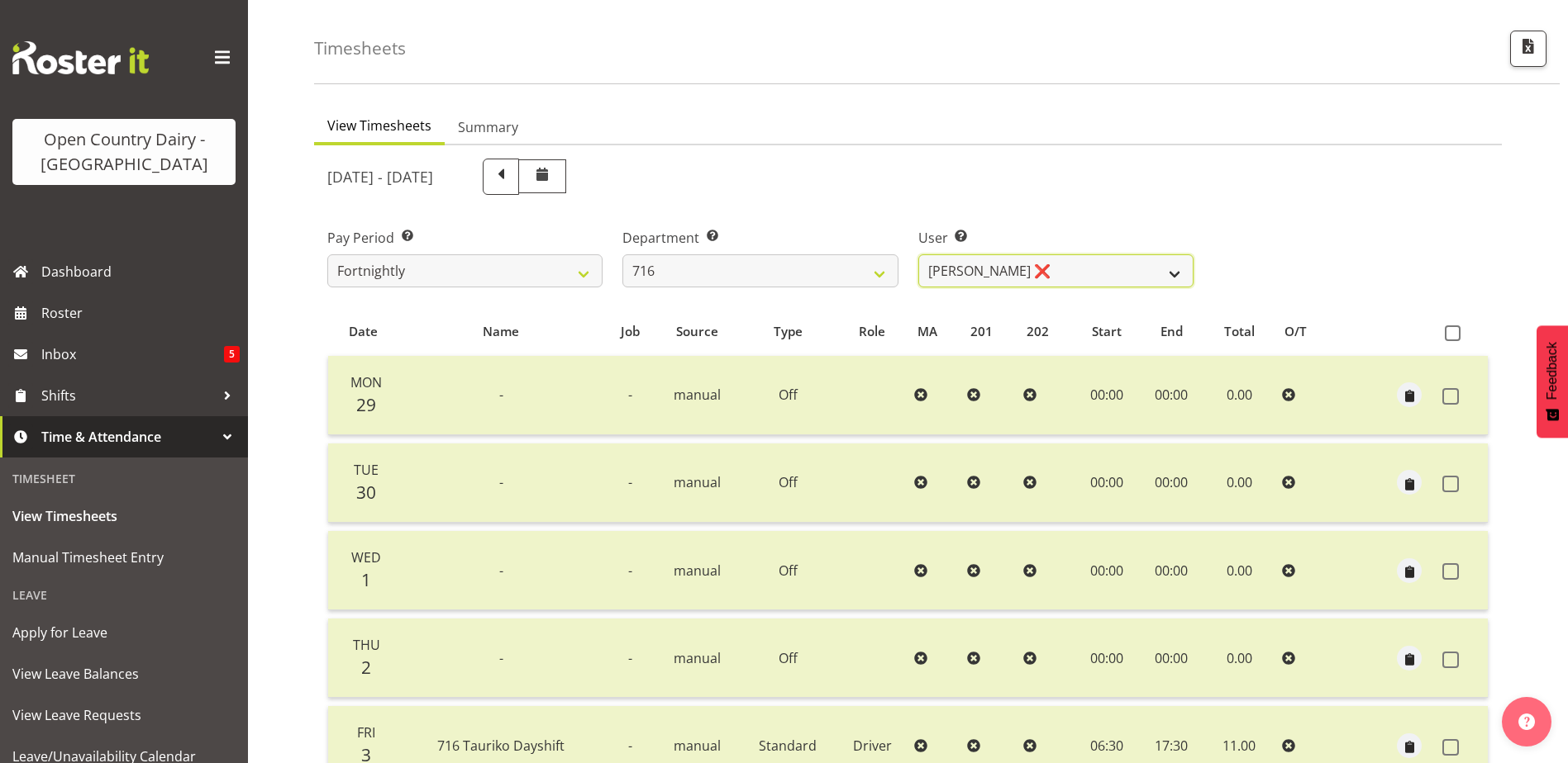
click at [1085, 270] on select "Casey Leonard ✔ Darren Norris ❌ Glen Fraser ❌ Michael O'Connor ❌" at bounding box center [1056, 271] width 275 height 33
select select "10325"
click at [918, 254] on select "Casey Leonard ✔ Darren Norris ❌ Glen Fraser ❌ Michael O'Connor ❌" at bounding box center [1056, 271] width 275 height 33
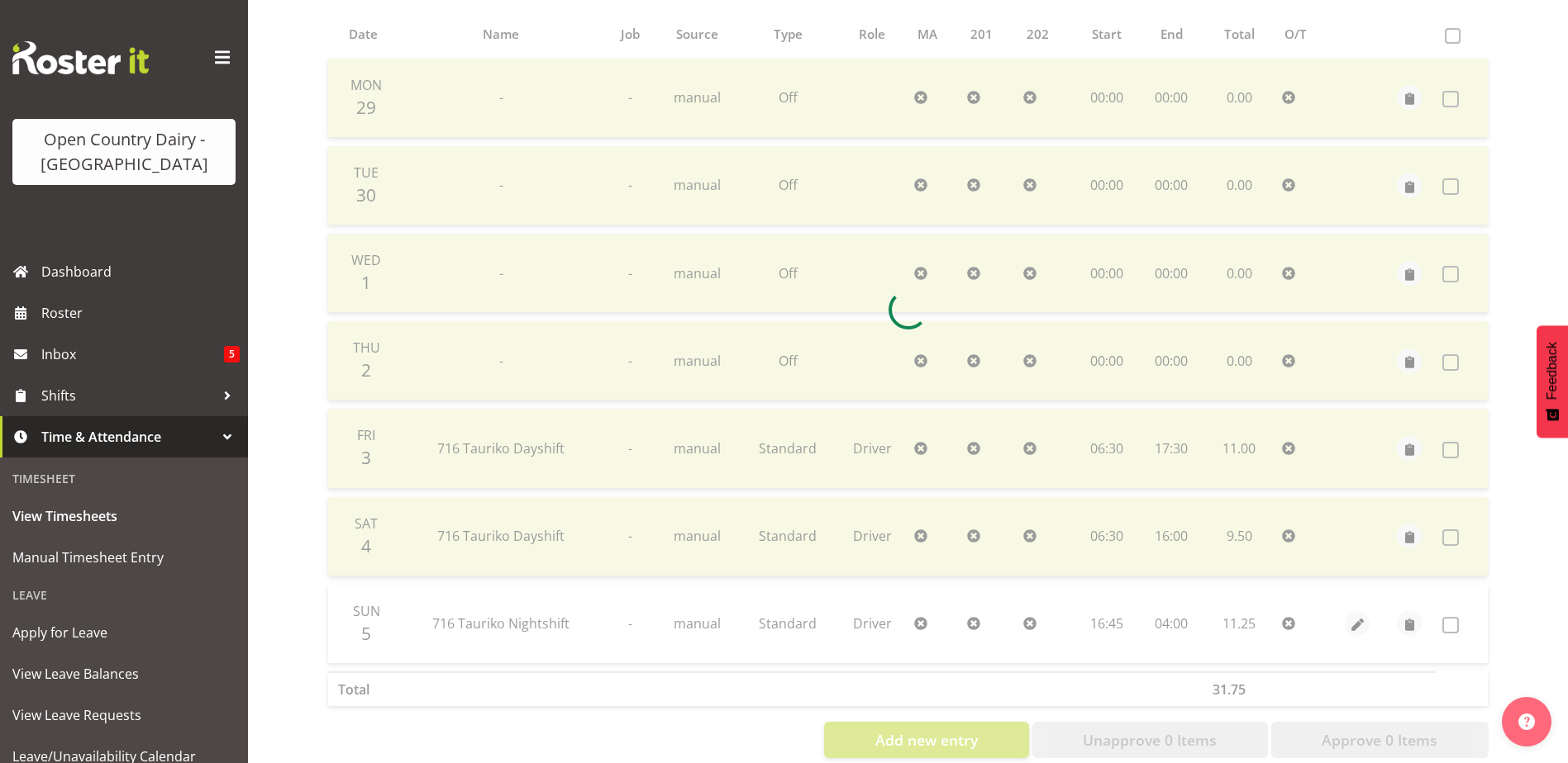
scroll to position [386, 0]
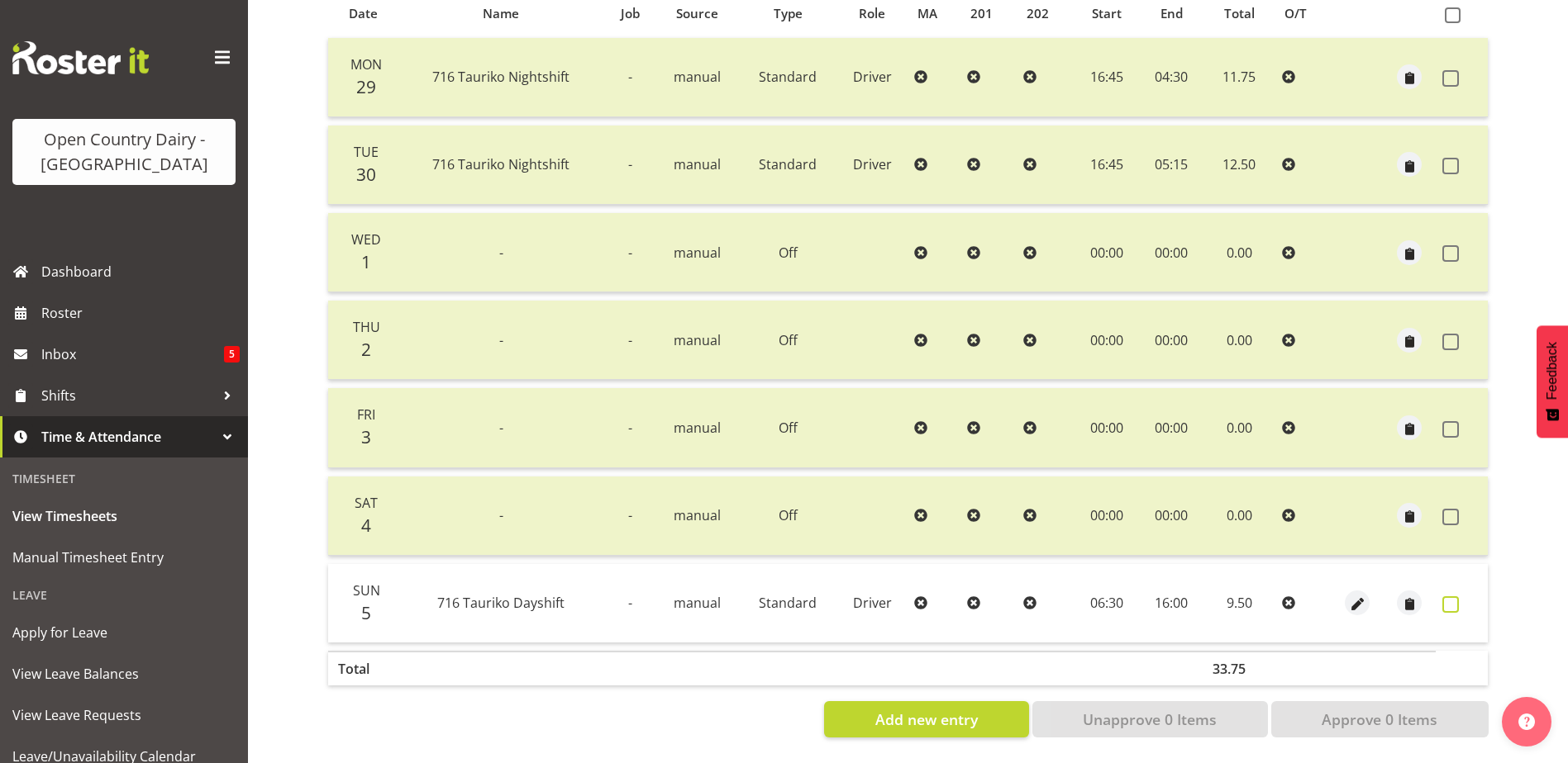
click at [1450, 597] on span at bounding box center [1450, 605] width 16 height 16
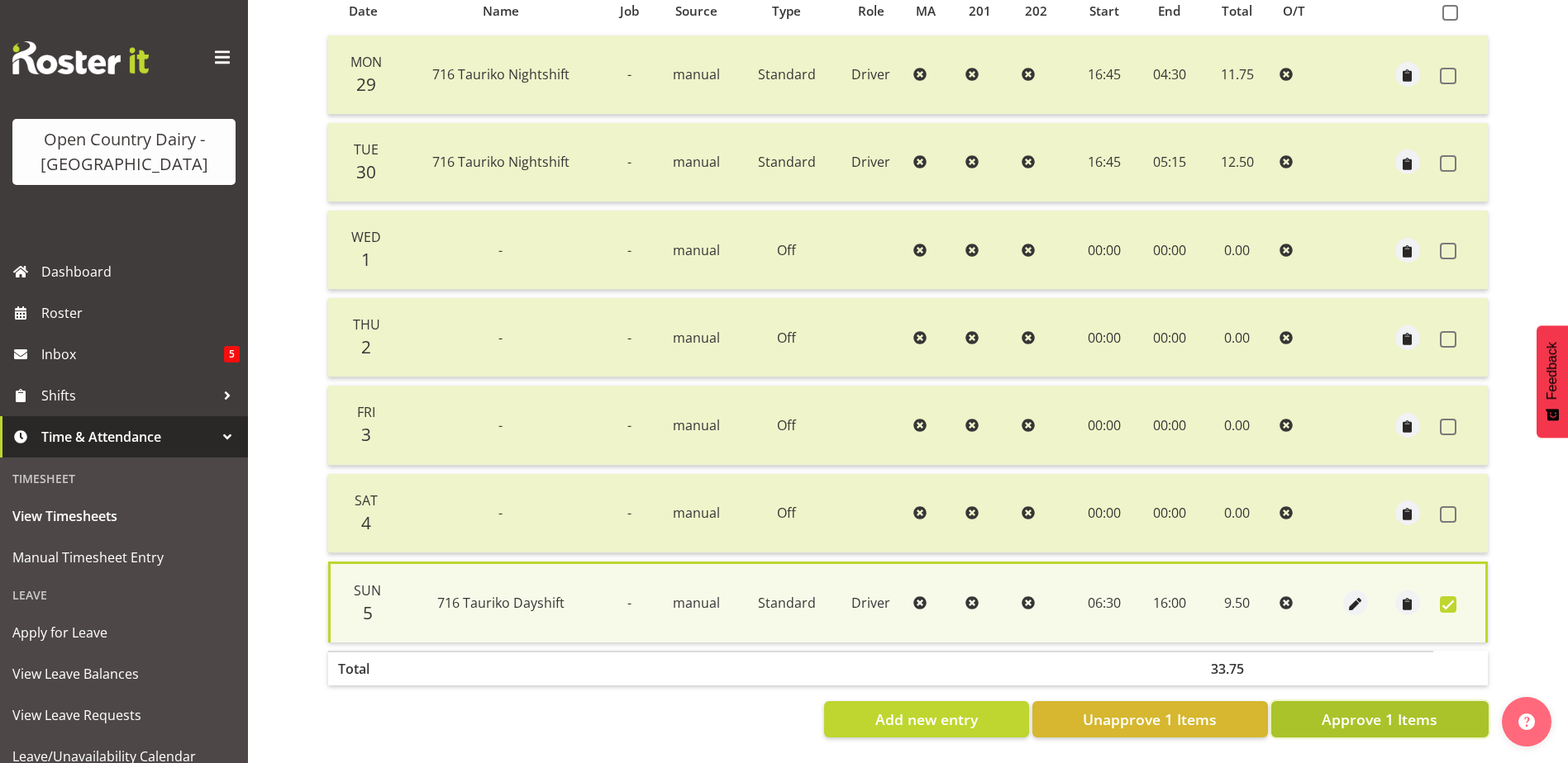
click at [1405, 709] on span "Approve 1 Items" at bounding box center [1379, 720] width 116 height 22
checkbox input "false"
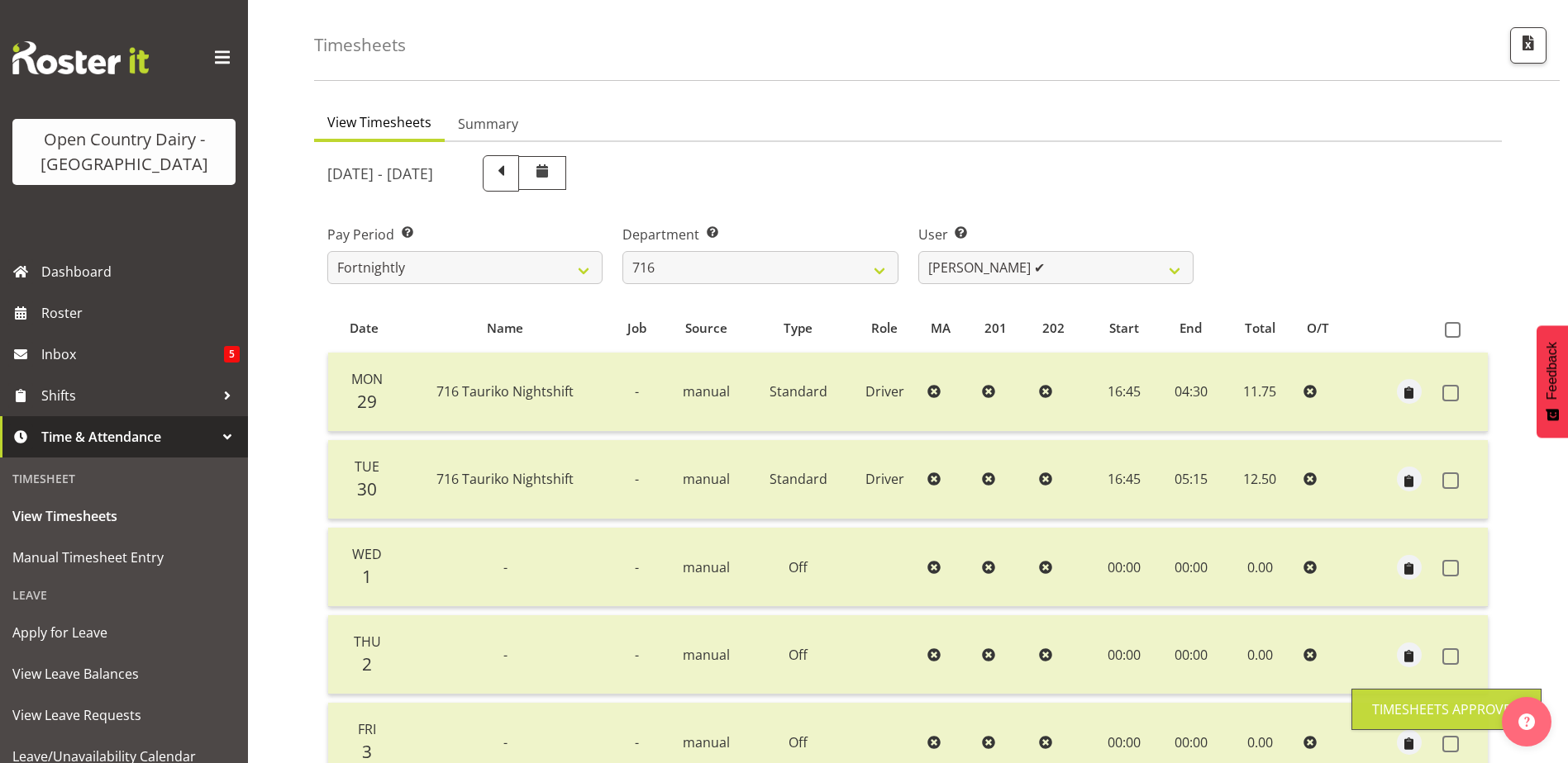
scroll to position [56, 0]
drag, startPoint x: 1075, startPoint y: 264, endPoint x: 1078, endPoint y: 273, distance: 9.5
click at [1075, 264] on select "Casey Leonard ✔ Darren Norris ❌ Glen Fraser ✔ Michael O'Connor ❌" at bounding box center [1056, 271] width 275 height 33
select select "10336"
click at [918, 254] on select "Casey Leonard ✔ Darren Norris ❌ Glen Fraser ✔ Michael O'Connor ❌" at bounding box center [1056, 271] width 275 height 33
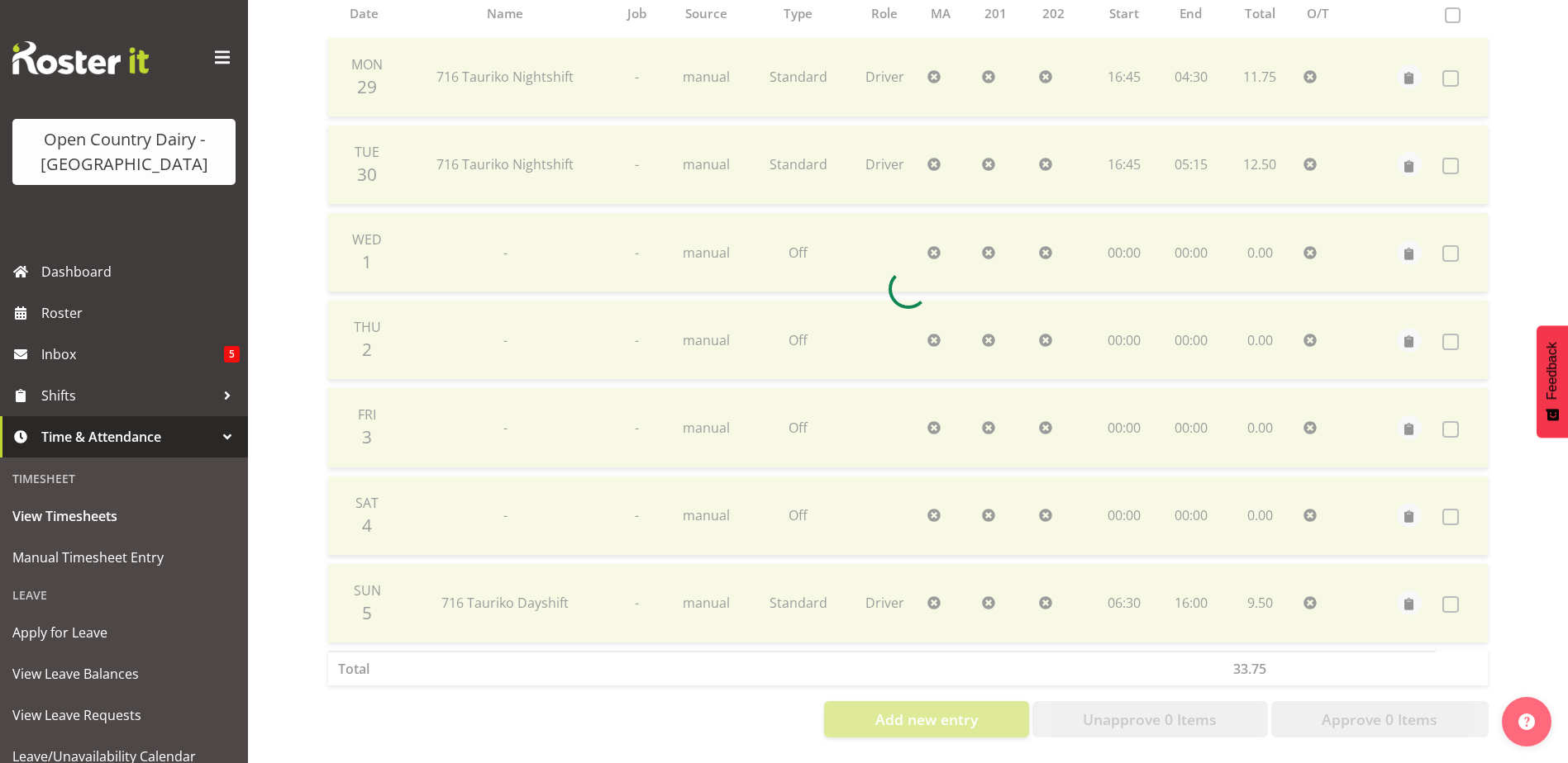
scroll to position [386, 0]
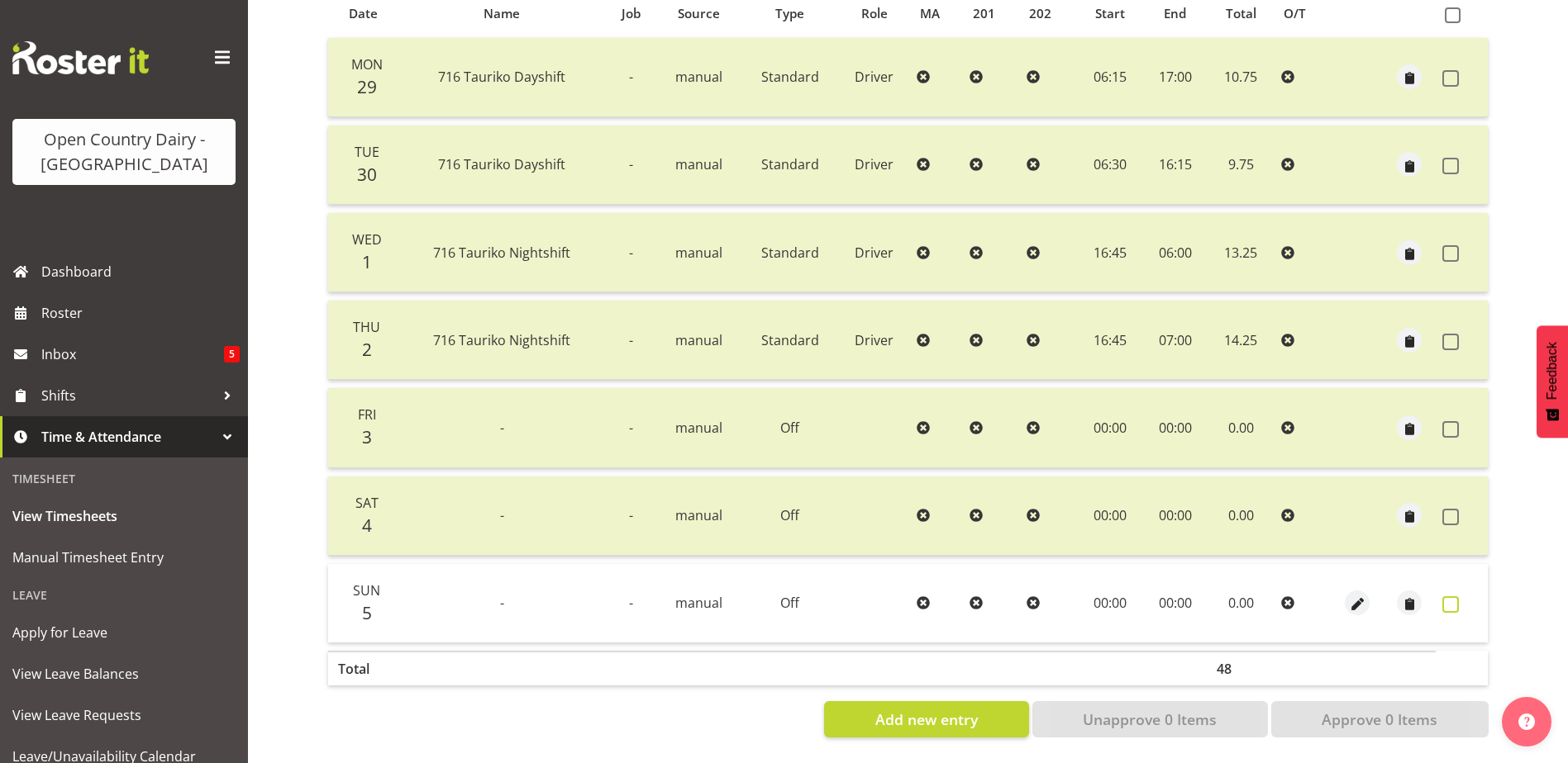
click at [1454, 597] on span at bounding box center [1450, 605] width 16 height 16
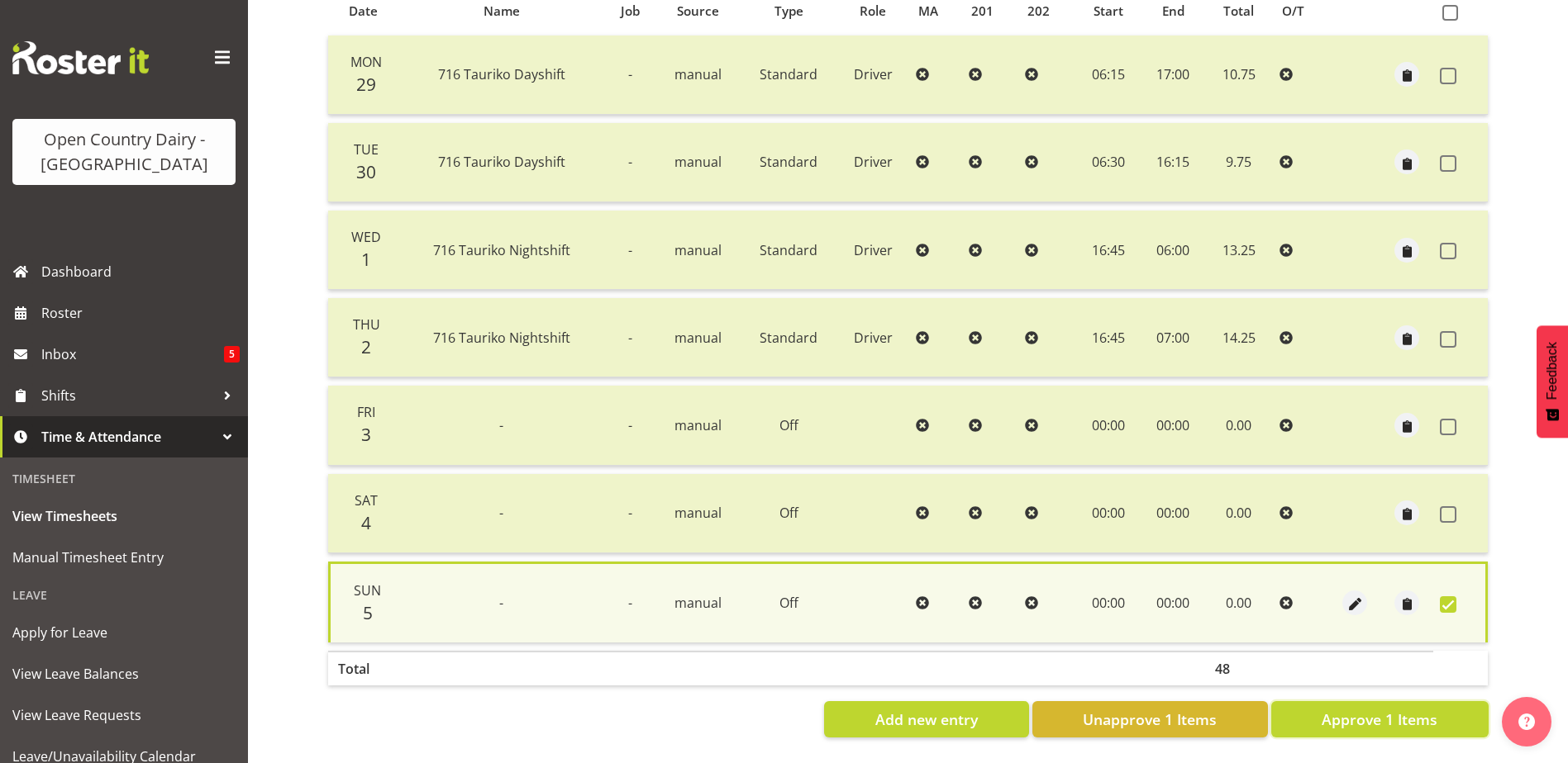
click at [1365, 717] on span "Approve 1 Items" at bounding box center [1379, 720] width 116 height 22
checkbox input "false"
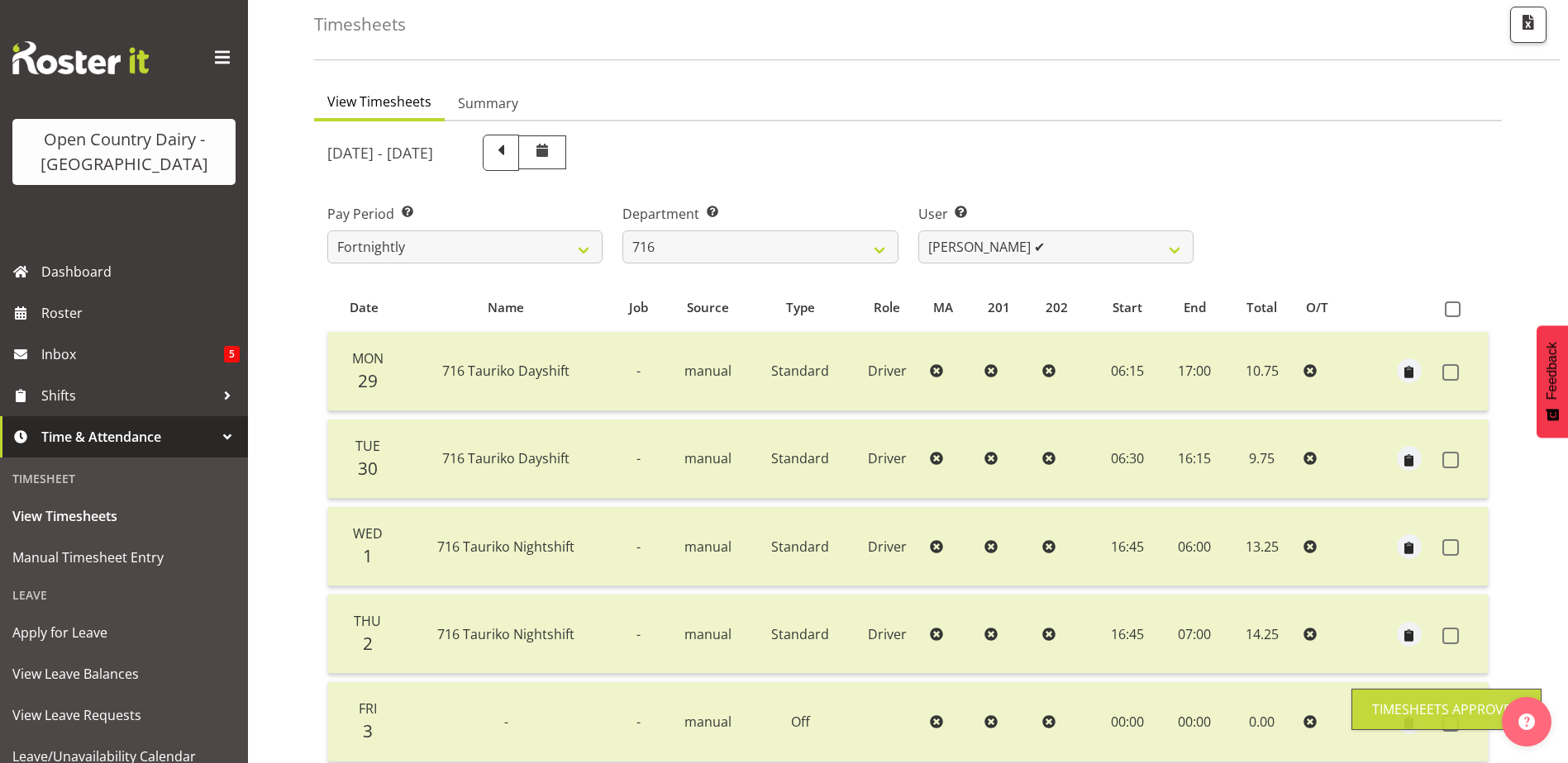
scroll to position [0, 0]
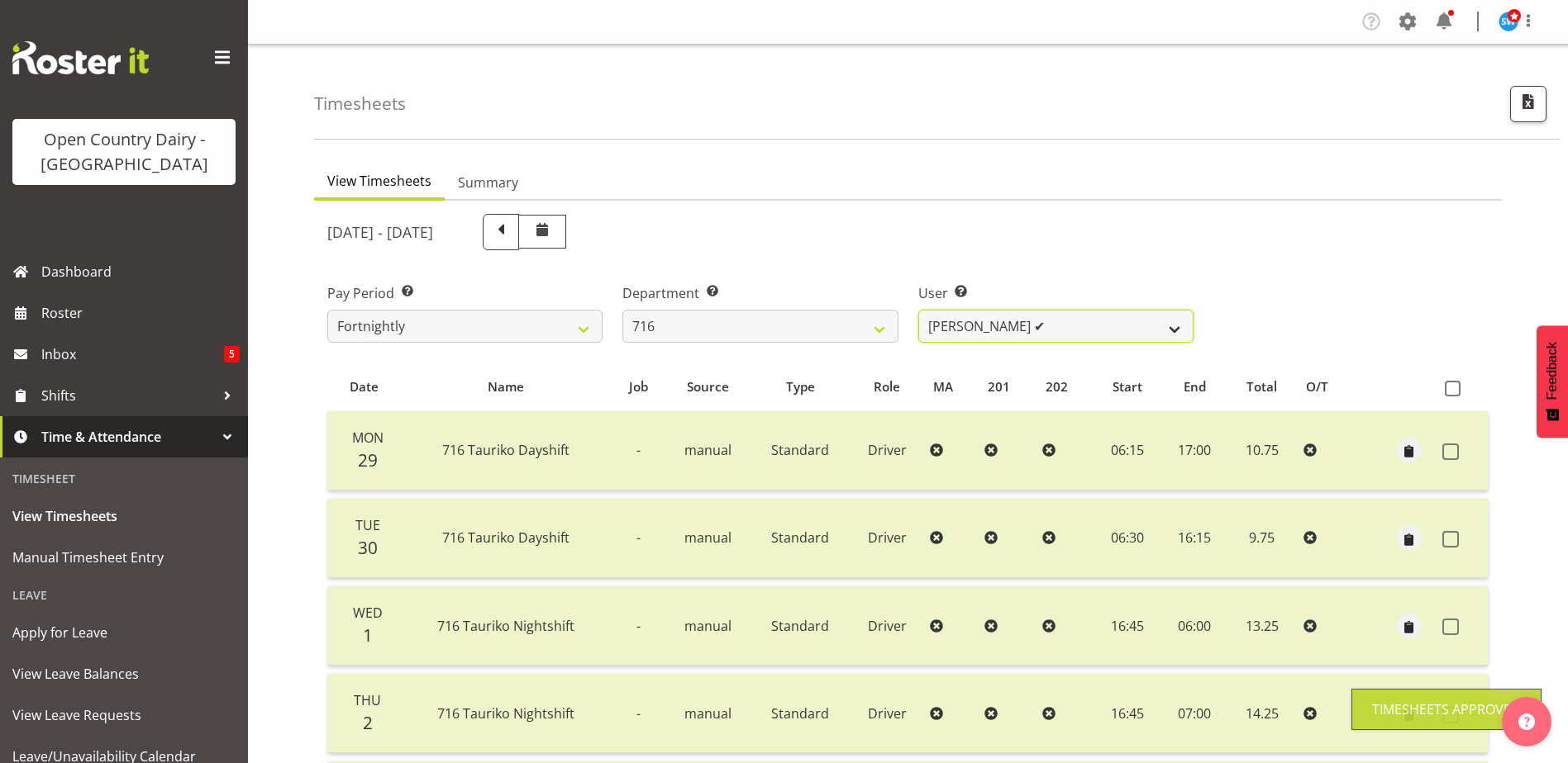
click at [1071, 328] on select "Casey Leonard ✔ Darren Norris ❌ Glen Fraser ✔ Michael O'Connor ✔" at bounding box center [1056, 326] width 275 height 33
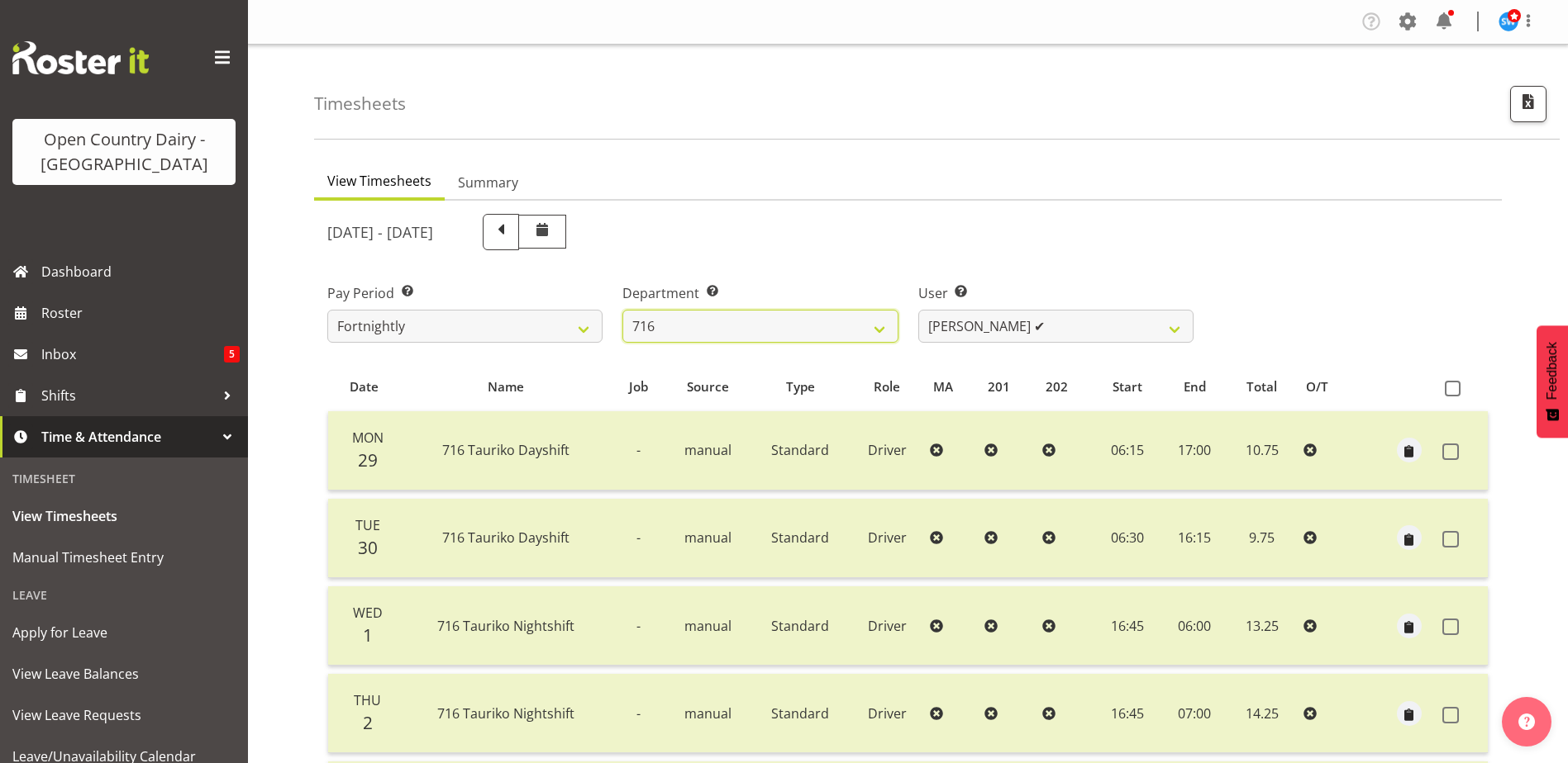
drag, startPoint x: 795, startPoint y: 323, endPoint x: 797, endPoint y: 343, distance: 20.1
click at [795, 320] on select "701 702 703 704 705 706 707 708 709 710 711 712 713 714 715 716 717 718 719 720" at bounding box center [760, 326] width 275 height 33
select select "758"
click at [622, 310] on select "701 702 703 704 705 706 707 708 709 710 711 712 713 714 715 716 717 718 719 720" at bounding box center [760, 326] width 275 height 33
select select "8176"
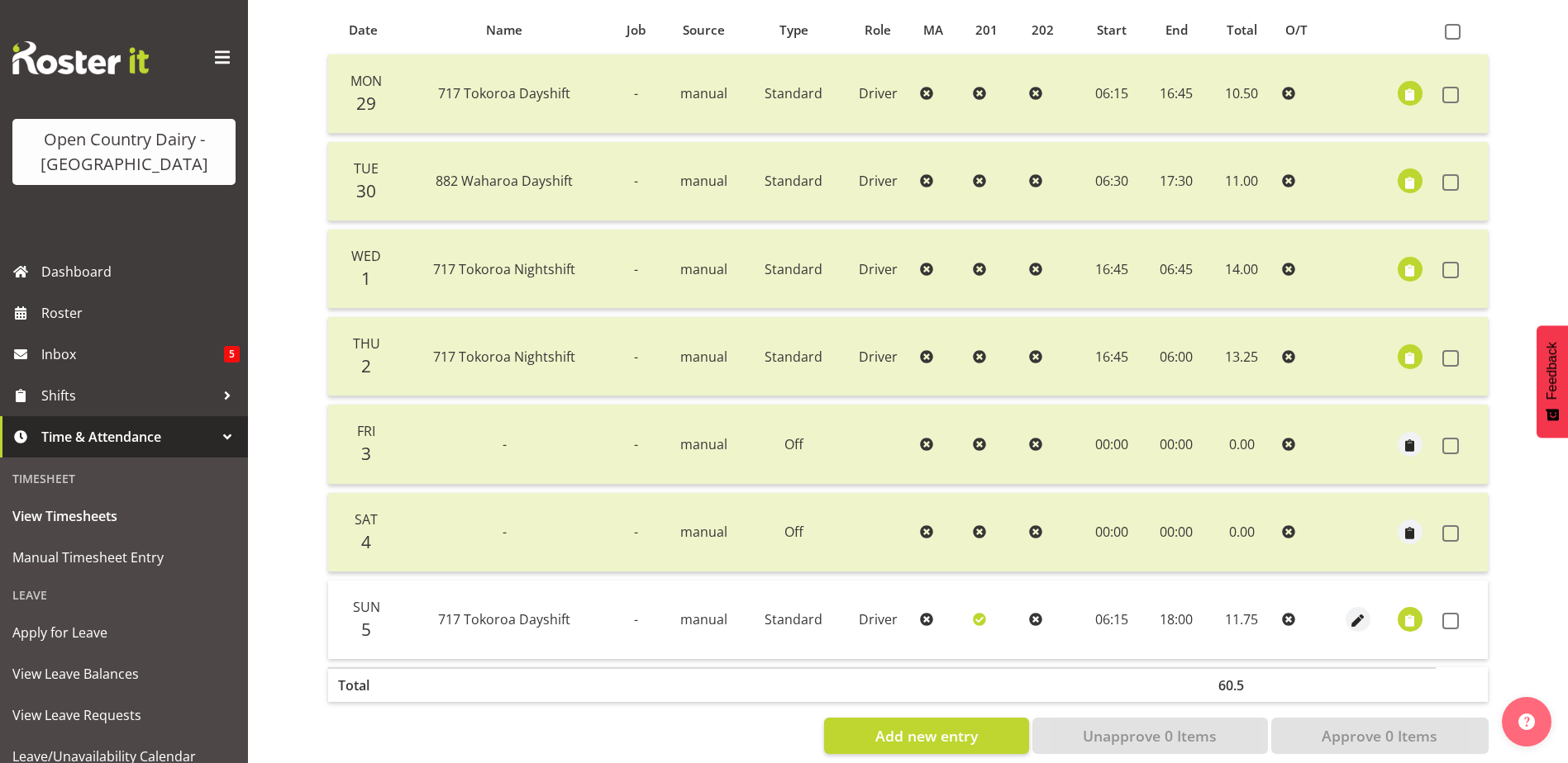
scroll to position [386, 0]
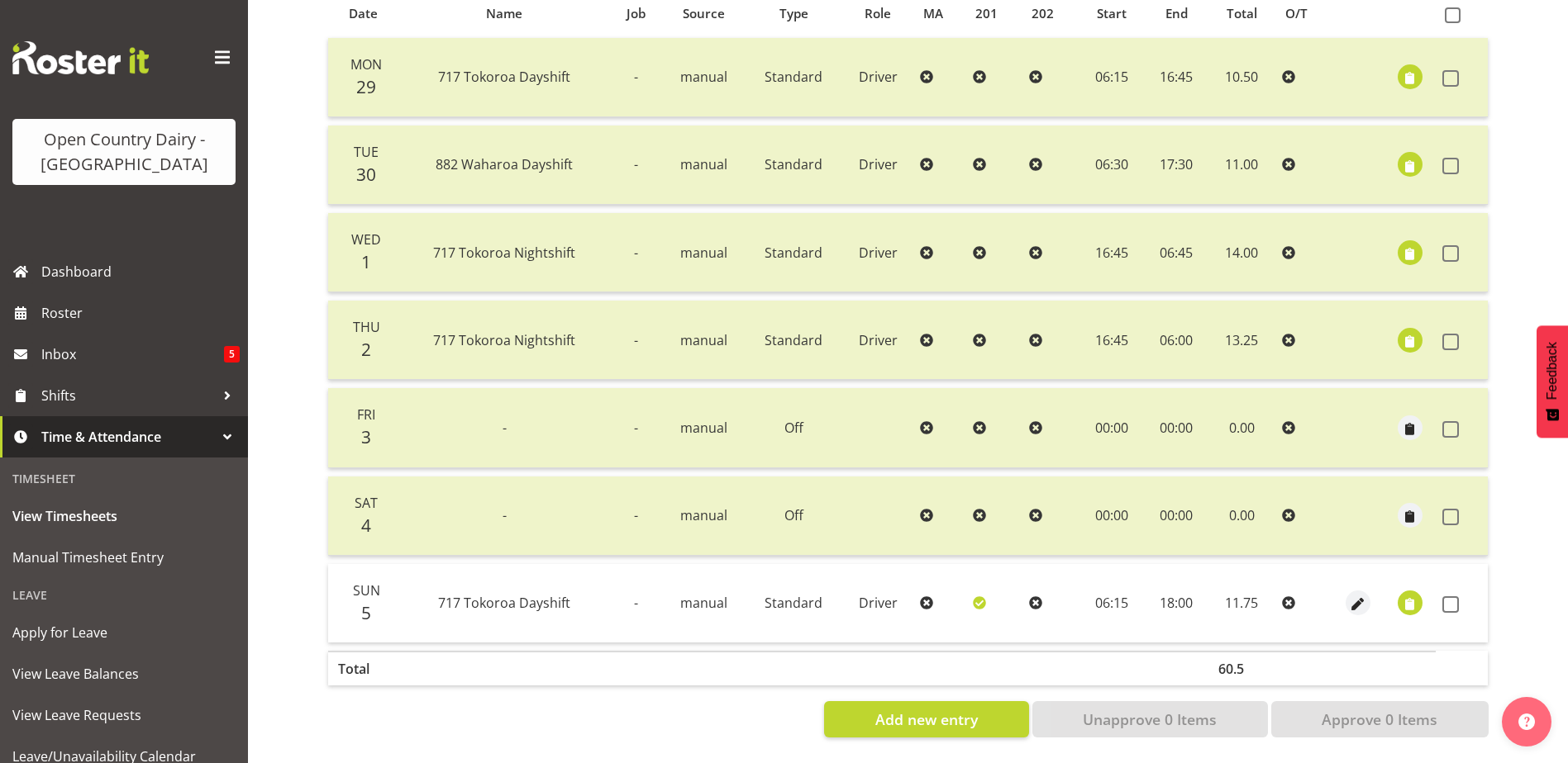
drag, startPoint x: 1448, startPoint y: 594, endPoint x: 1433, endPoint y: 669, distance: 76.5
click at [1447, 597] on span at bounding box center [1450, 605] width 16 height 16
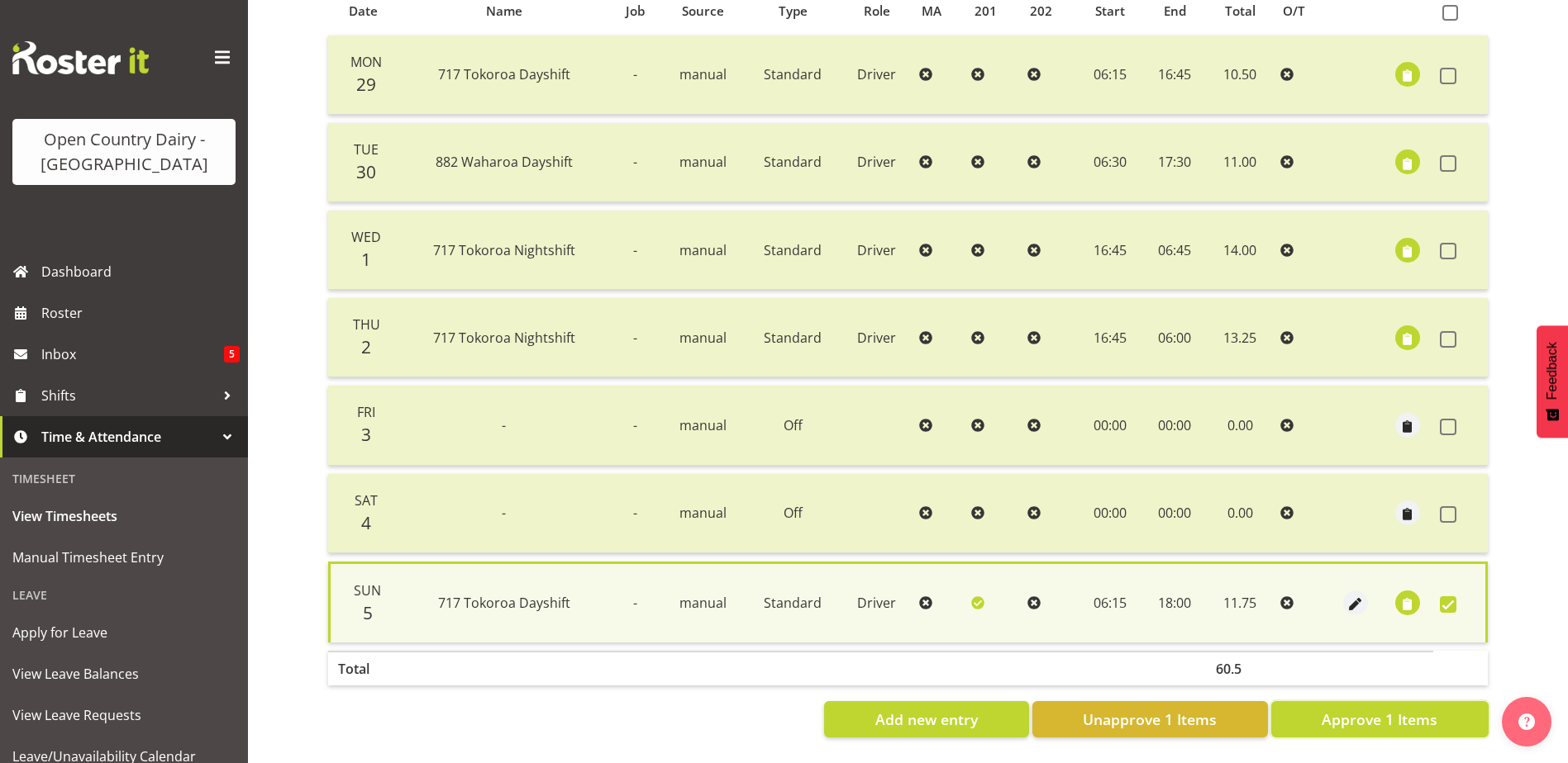
click at [1422, 714] on span "Approve 1 Items" at bounding box center [1379, 720] width 116 height 22
checkbox input "false"
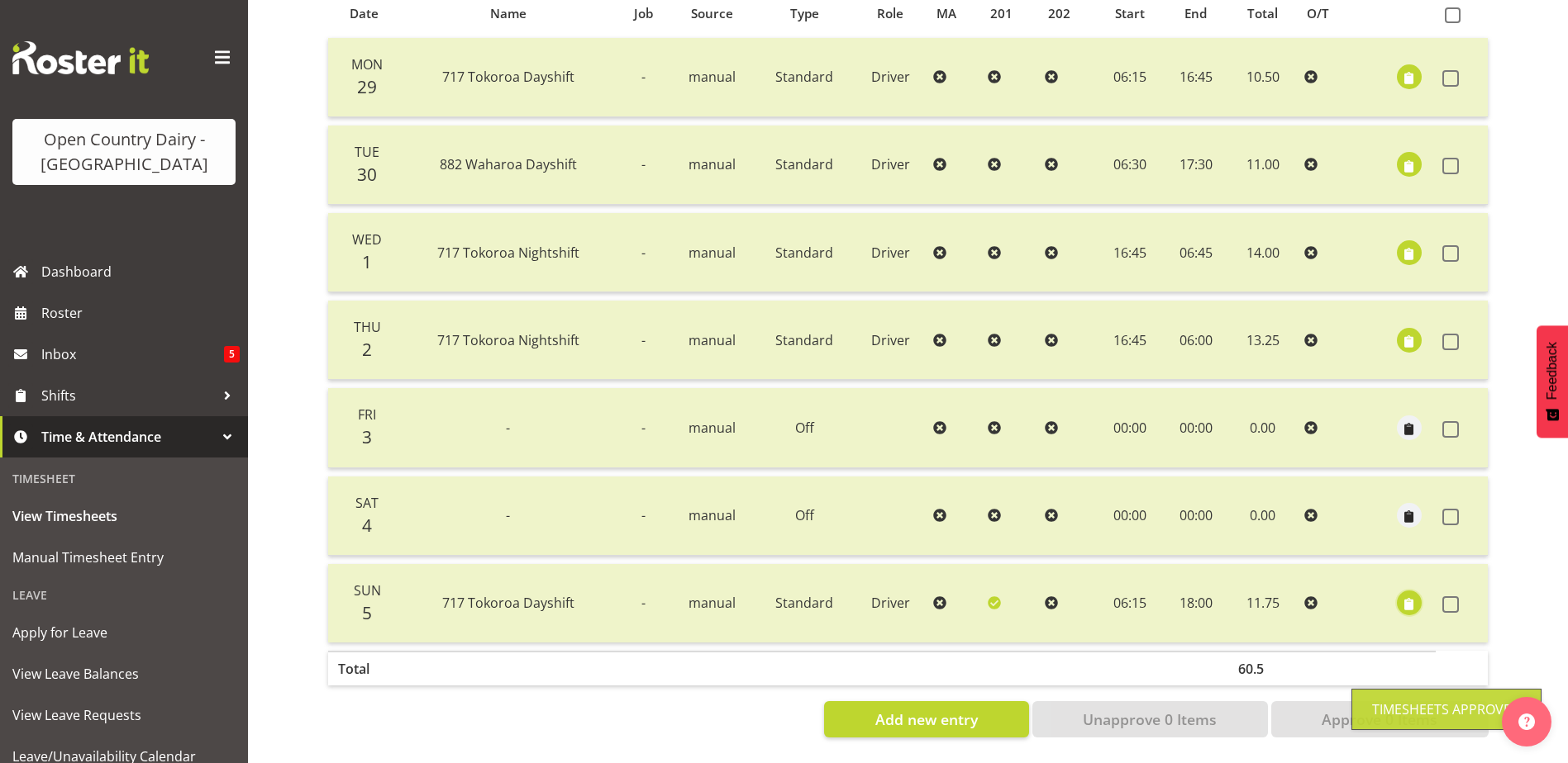
click at [1409, 596] on span "button" at bounding box center [1409, 605] width 19 height 19
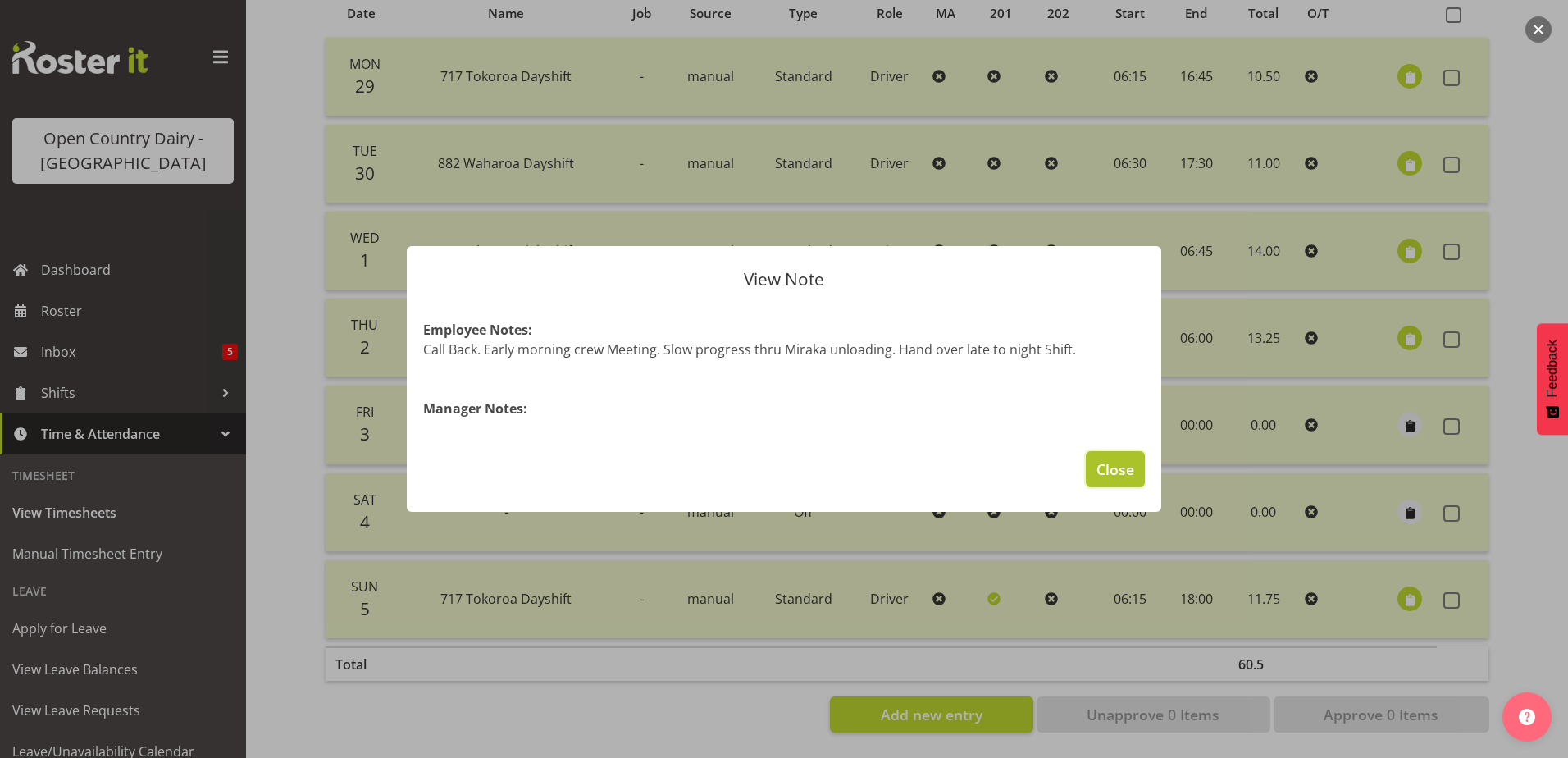
click at [1135, 472] on button "Close" at bounding box center [1116, 470] width 59 height 36
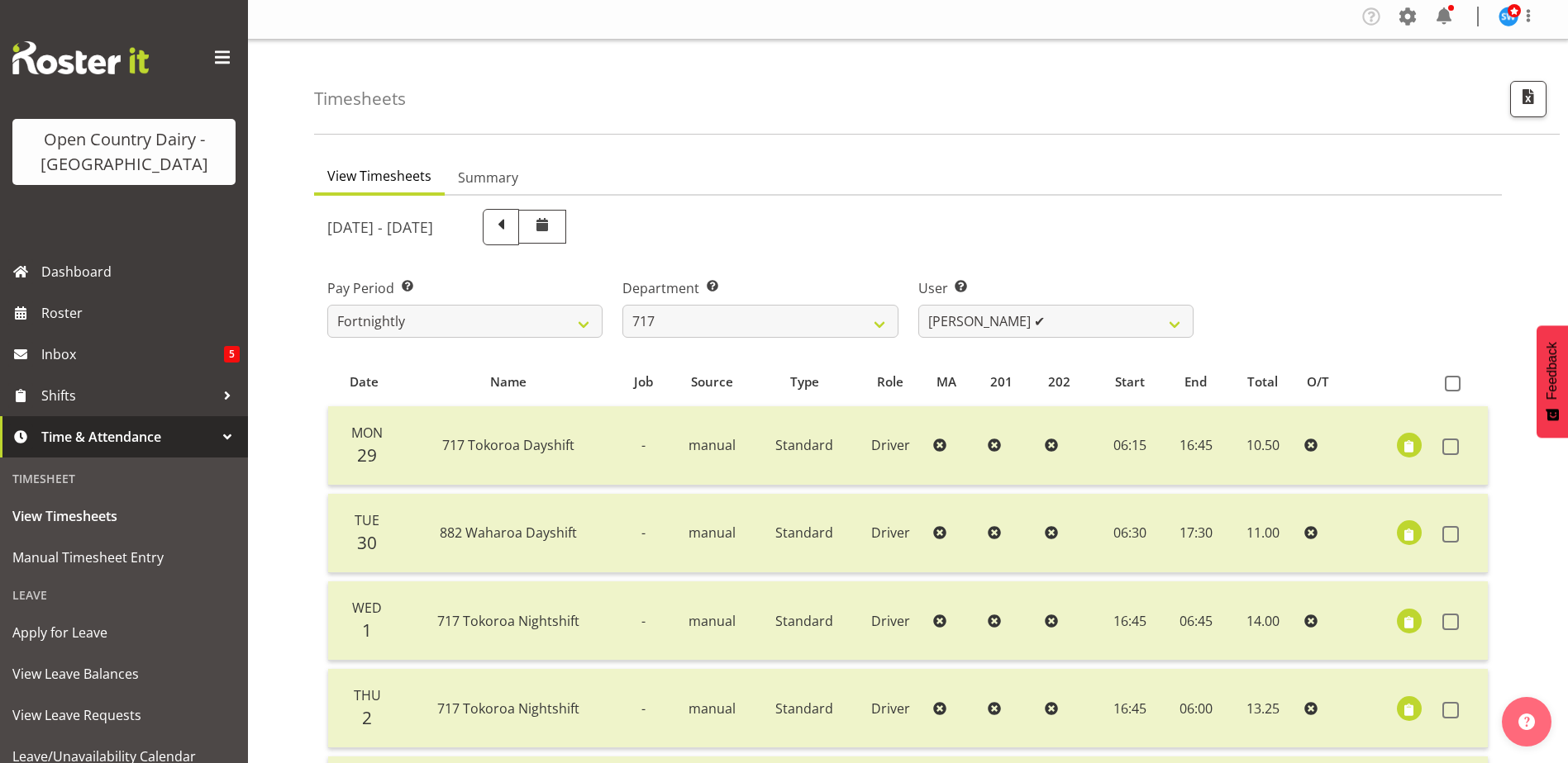
scroll to position [0, 0]
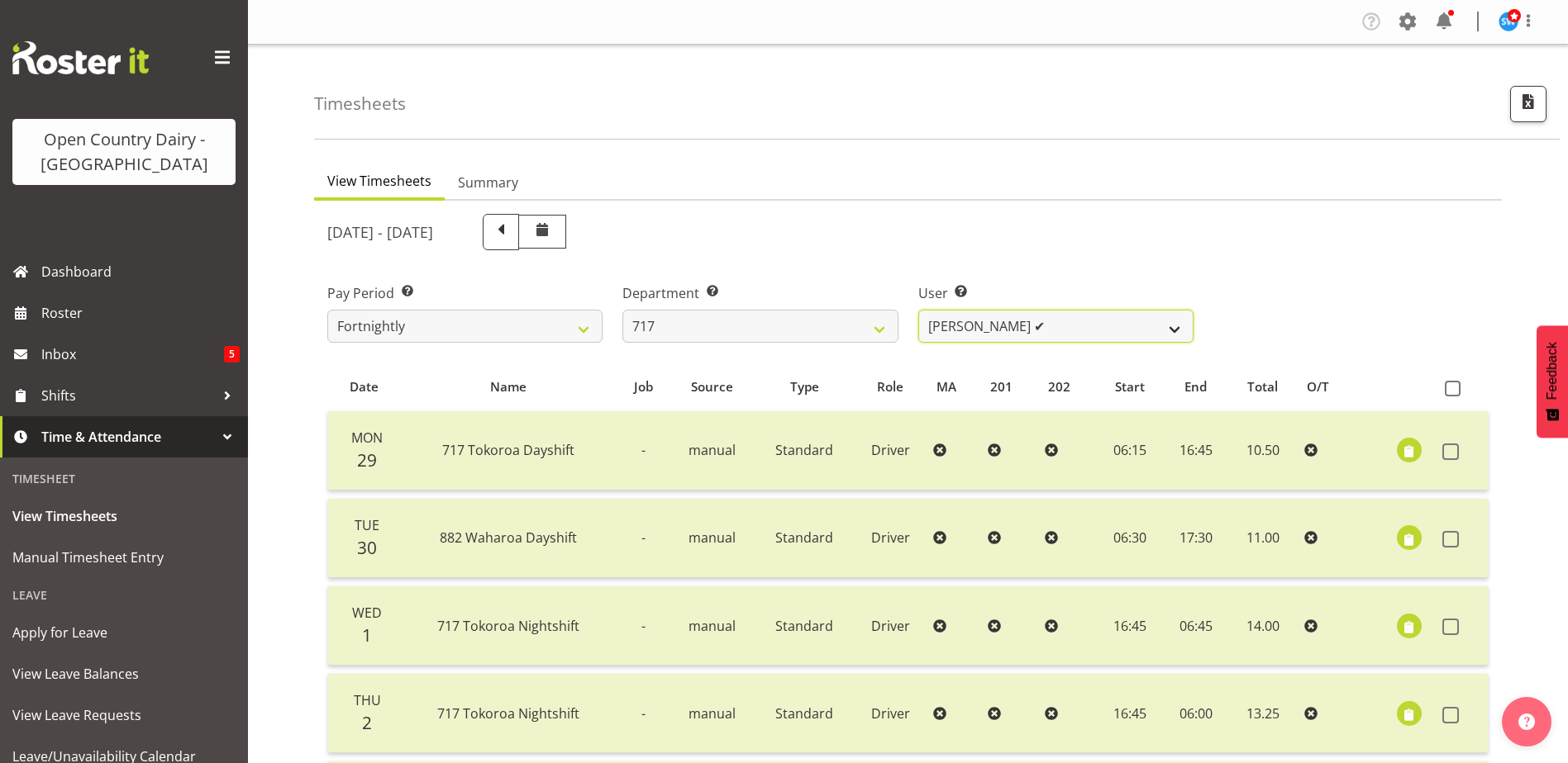
click at [1038, 317] on select "Daryl Wrigley ✔ Dodge Lindsay Laing ❌ Eric Stothers ❌ Jeff Anderson ❌" at bounding box center [1056, 326] width 275 height 33
select select "8726"
click at [918, 310] on select "Daryl Wrigley ✔ Dodge Lindsay Laing ❌ Eric Stothers ❌ Jeff Anderson ❌" at bounding box center [1056, 326] width 275 height 33
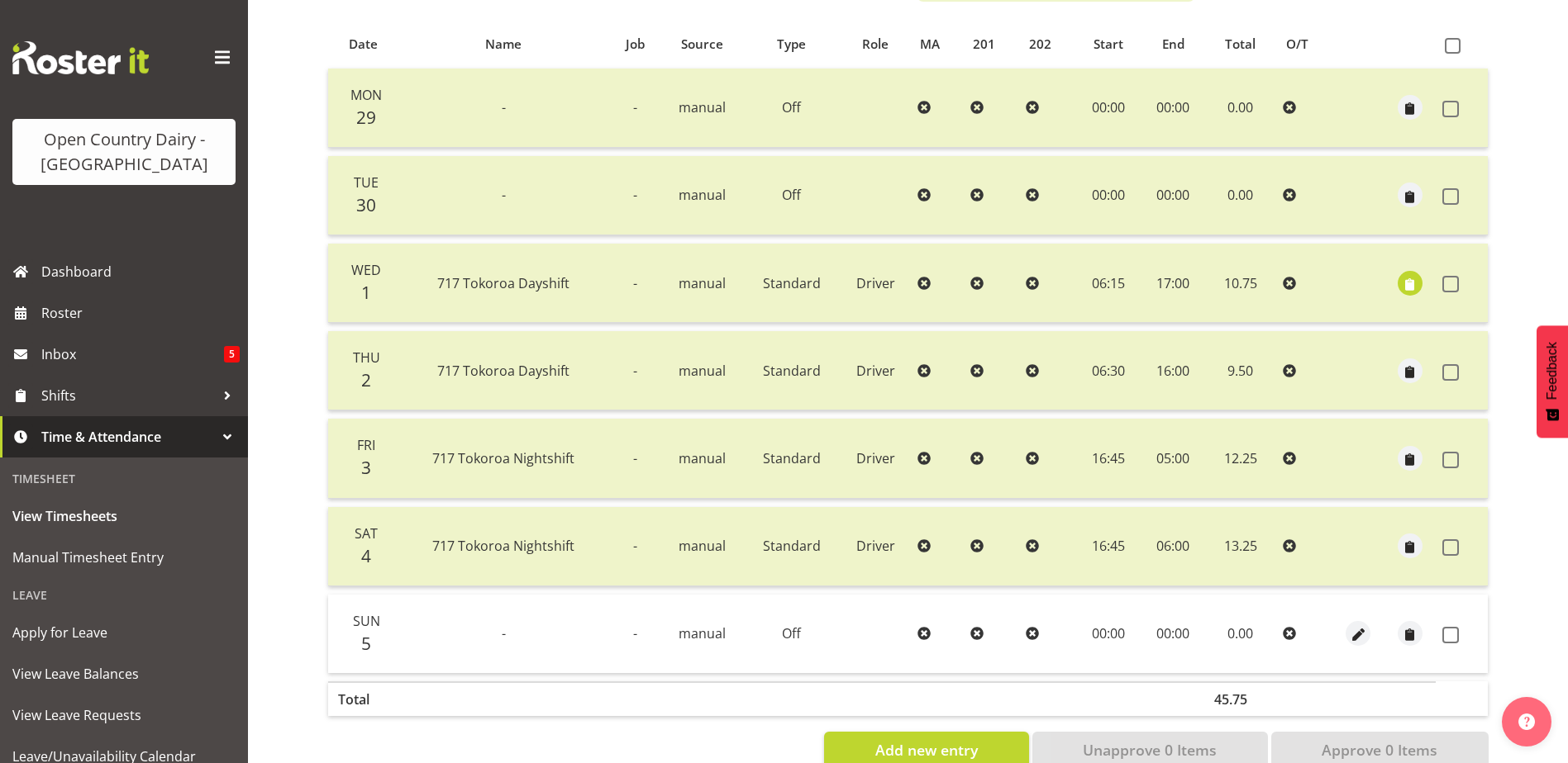
scroll to position [386, 0]
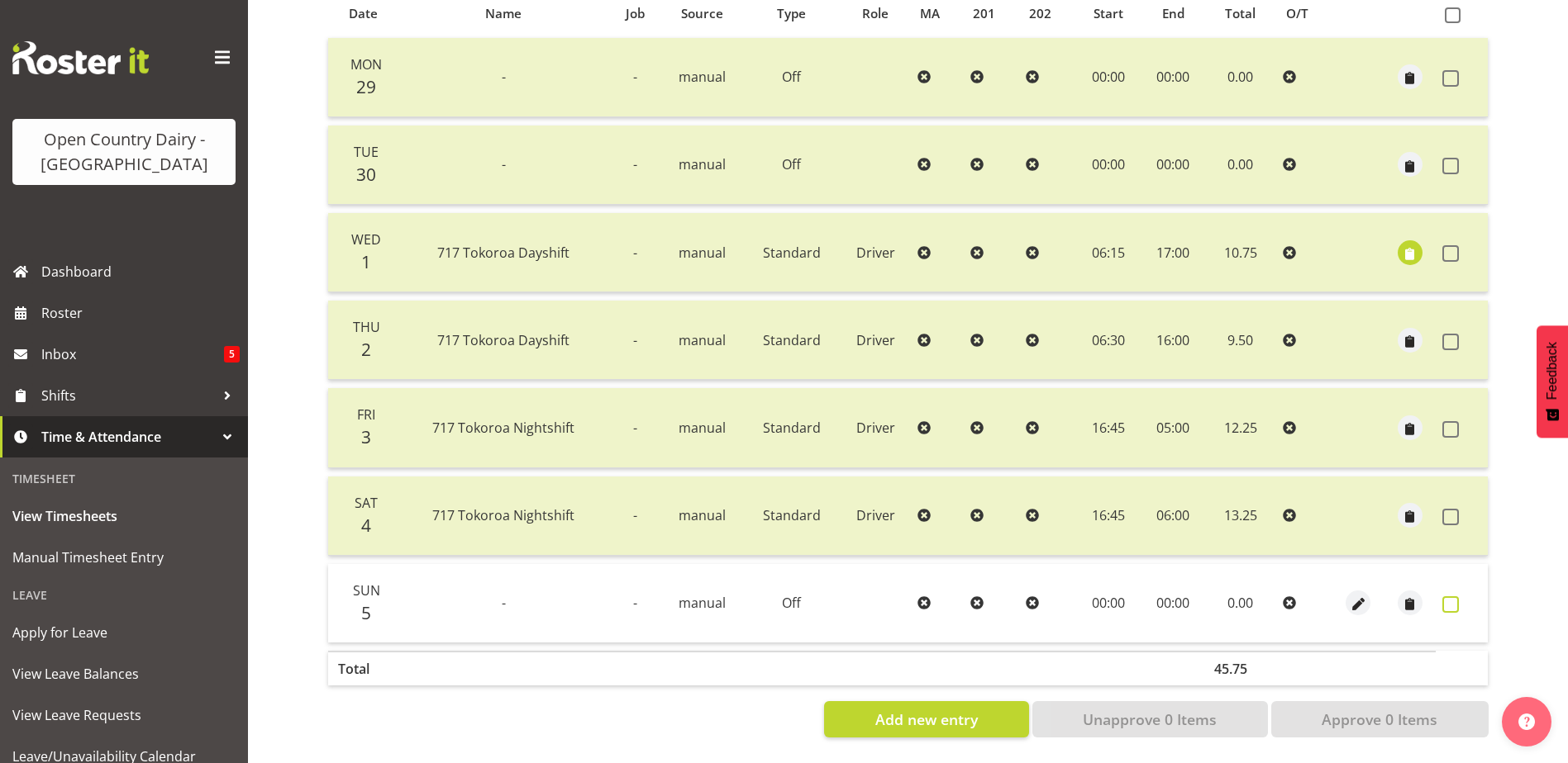
click at [1451, 597] on span at bounding box center [1450, 605] width 16 height 16
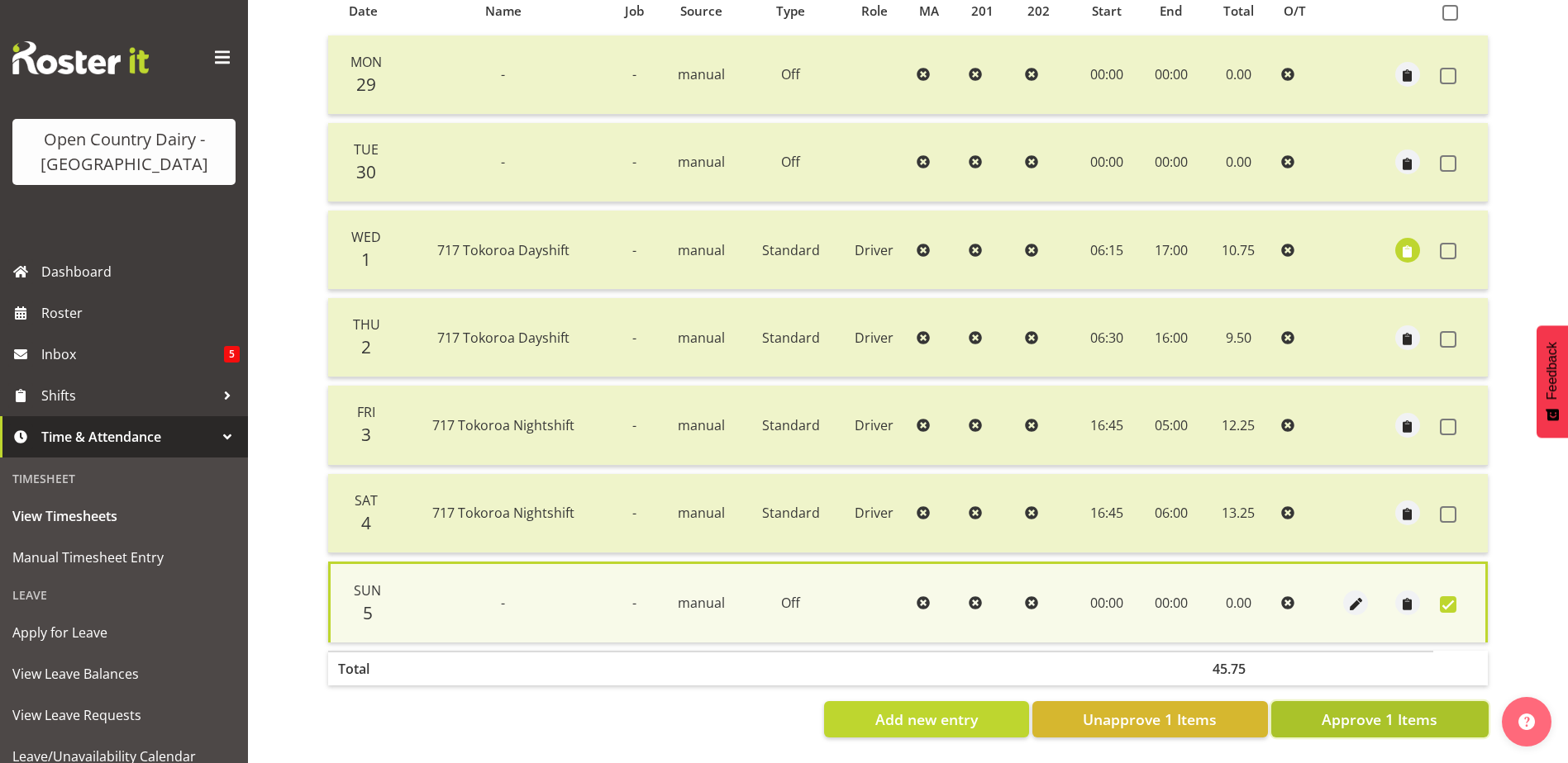
click at [1412, 711] on span "Approve 1 Items" at bounding box center [1379, 720] width 116 height 22
checkbox input "false"
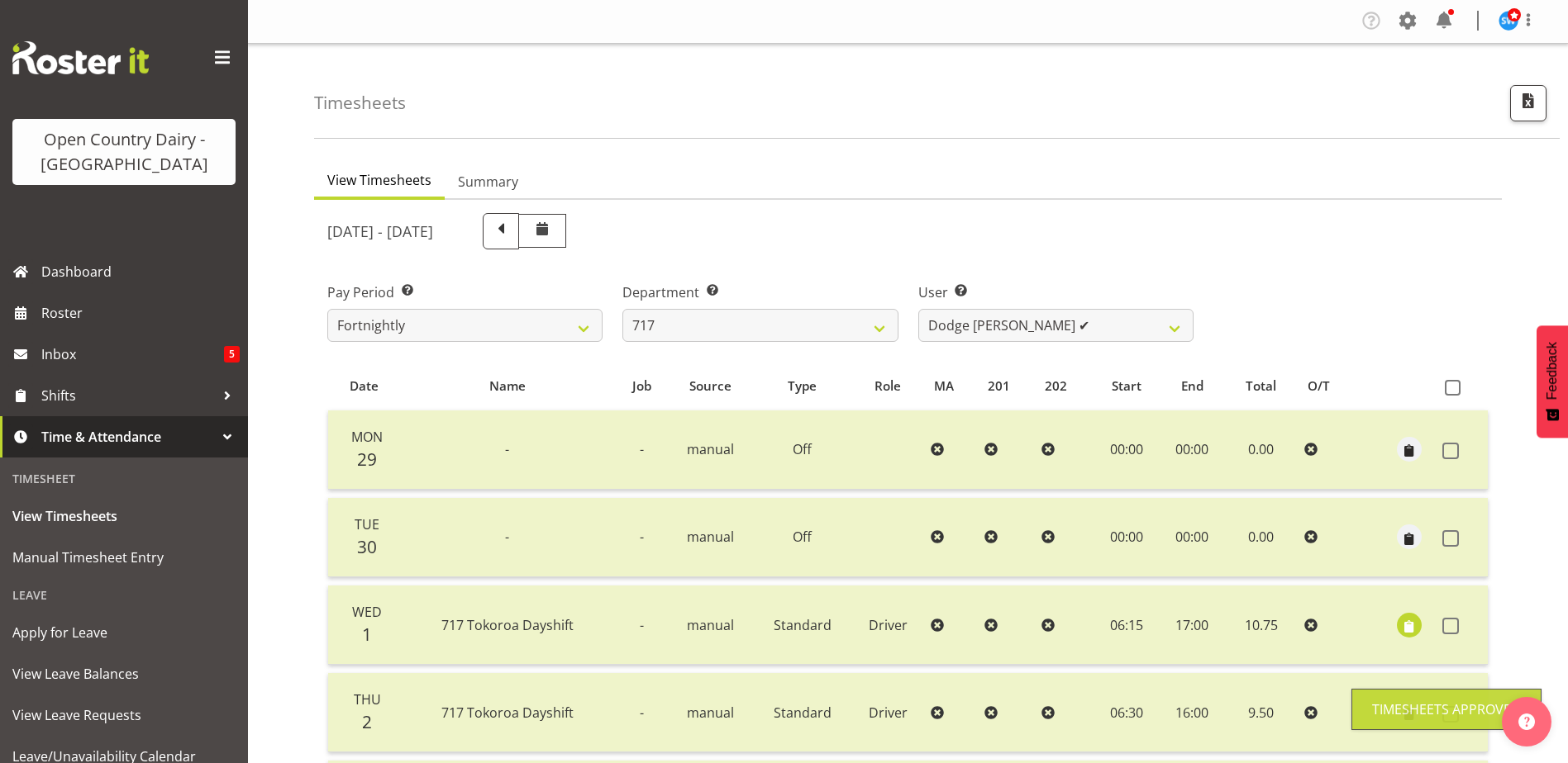
scroll to position [0, 0]
click at [1101, 326] on select "Daryl Wrigley ✔ Dodge Lindsay Laing ✔ Eric Stothers ❌ Jeff Anderson ❌" at bounding box center [1056, 326] width 275 height 33
select select "10284"
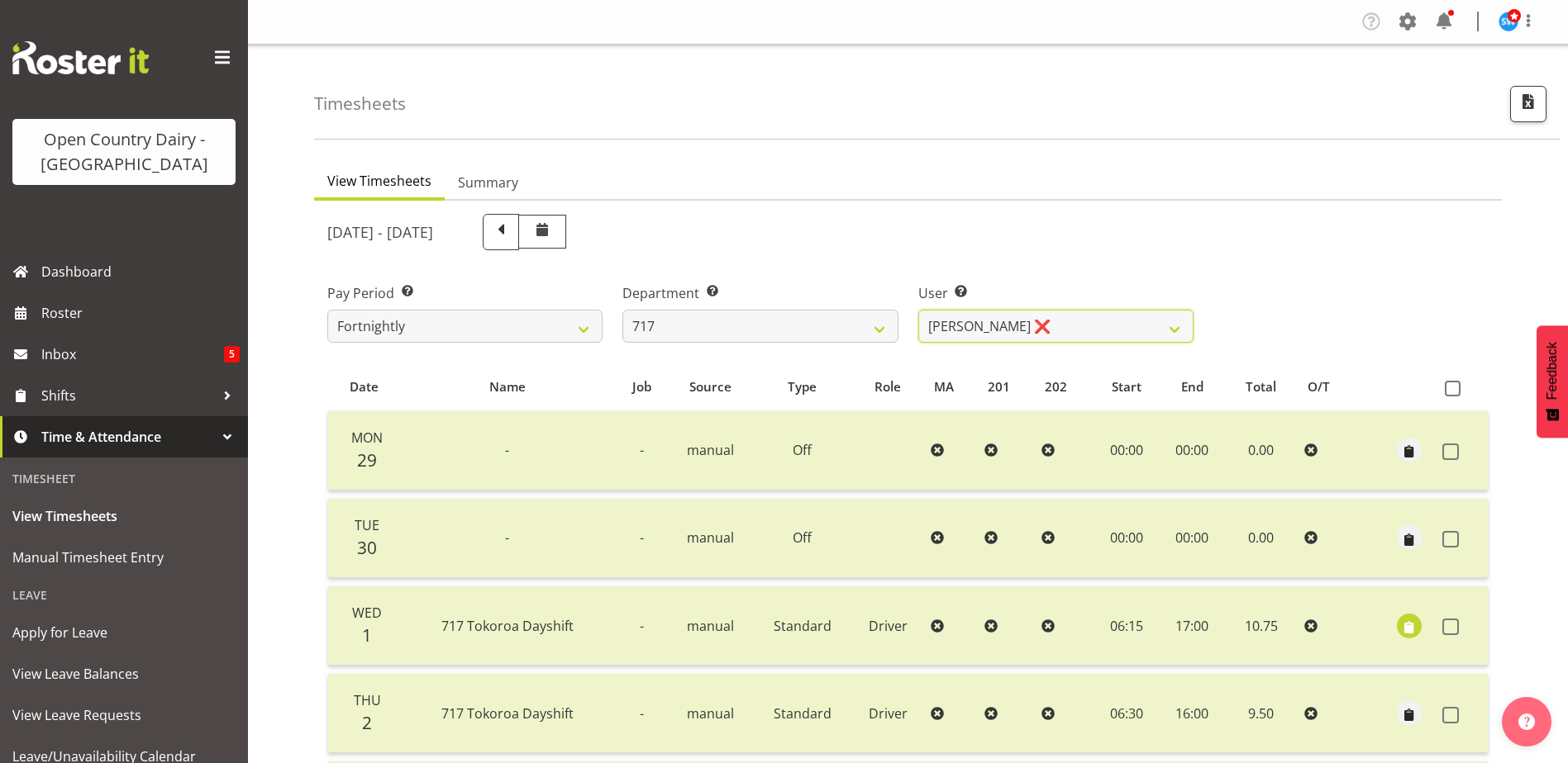
click at [918, 310] on select "Daryl Wrigley ✔ Dodge Lindsay Laing ✔ Eric Stothers ❌ Jeff Anderson ❌" at bounding box center [1056, 326] width 275 height 33
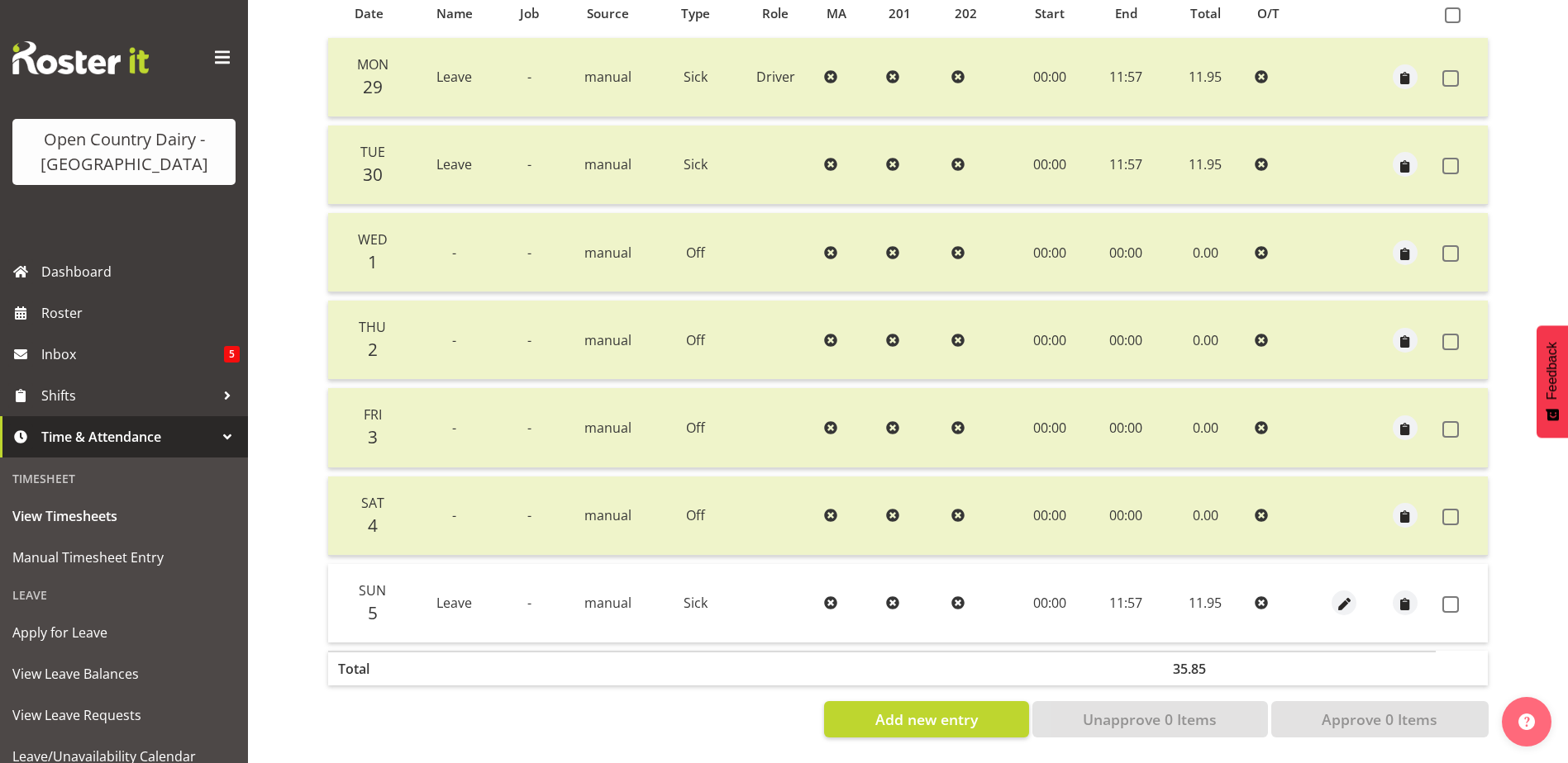
scroll to position [386, 0]
click at [1450, 598] on span at bounding box center [1450, 605] width 16 height 16
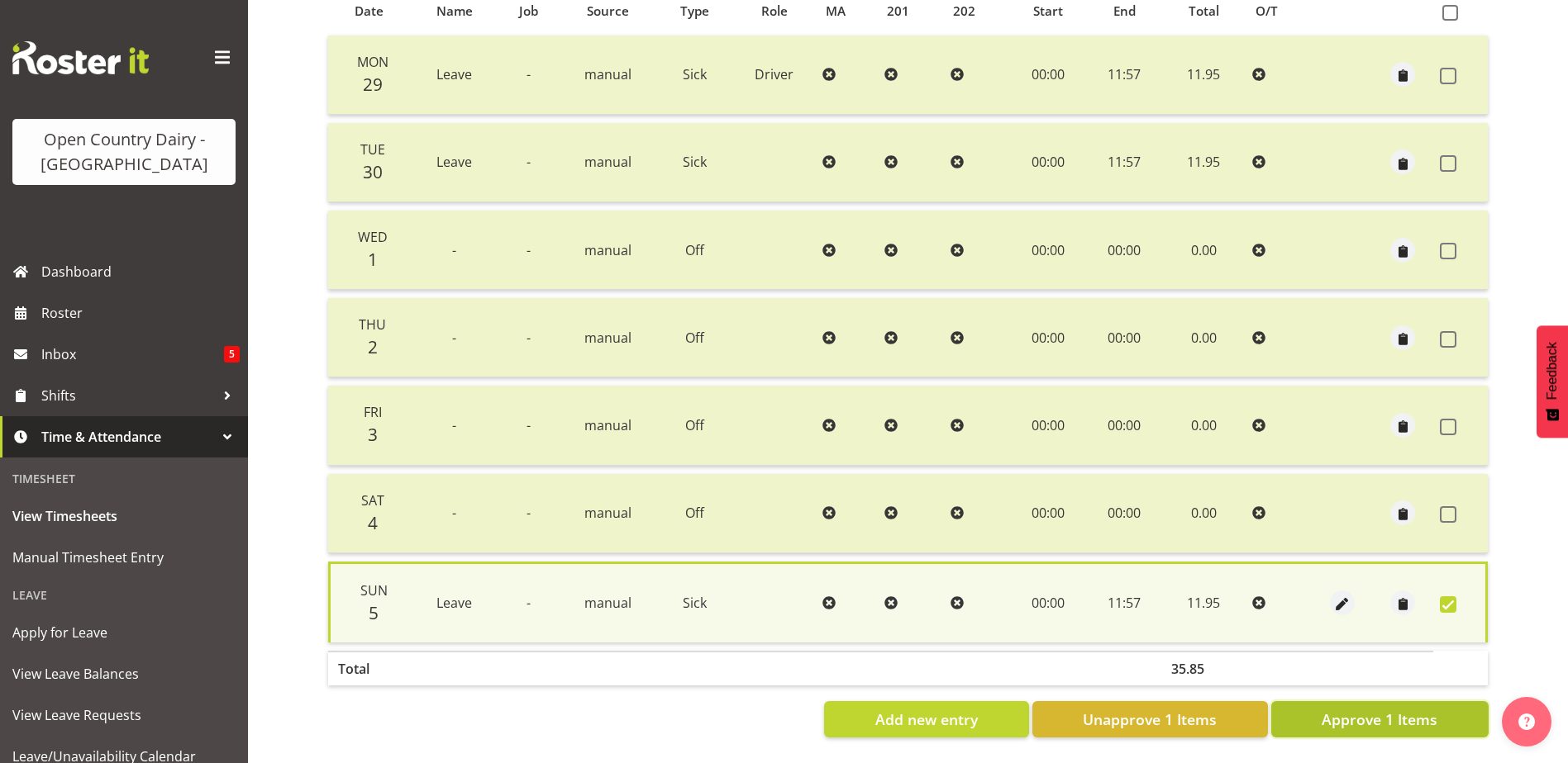
click at [1409, 709] on span "Approve 1 Items" at bounding box center [1379, 720] width 116 height 22
checkbox input "false"
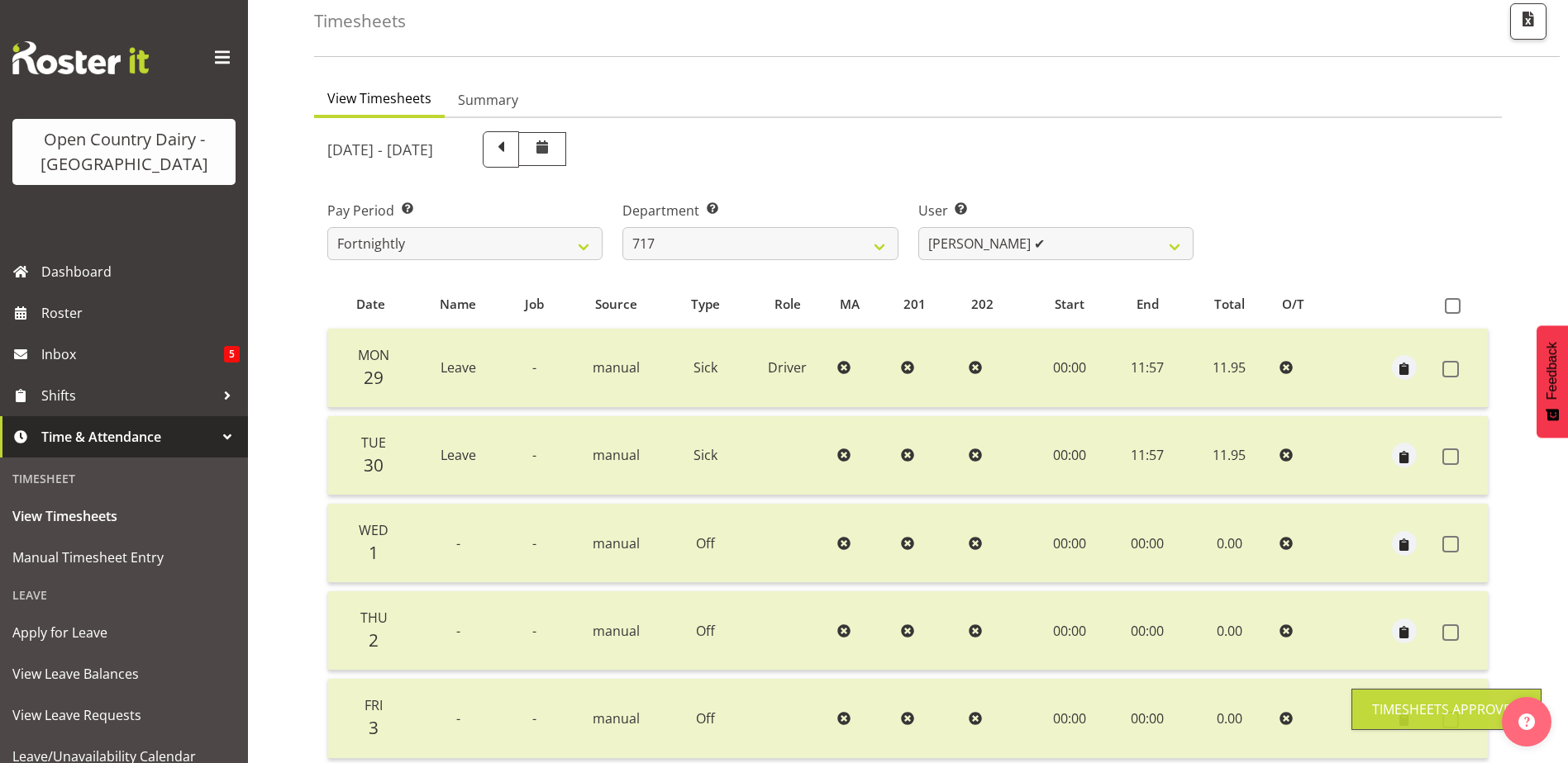
scroll to position [0, 0]
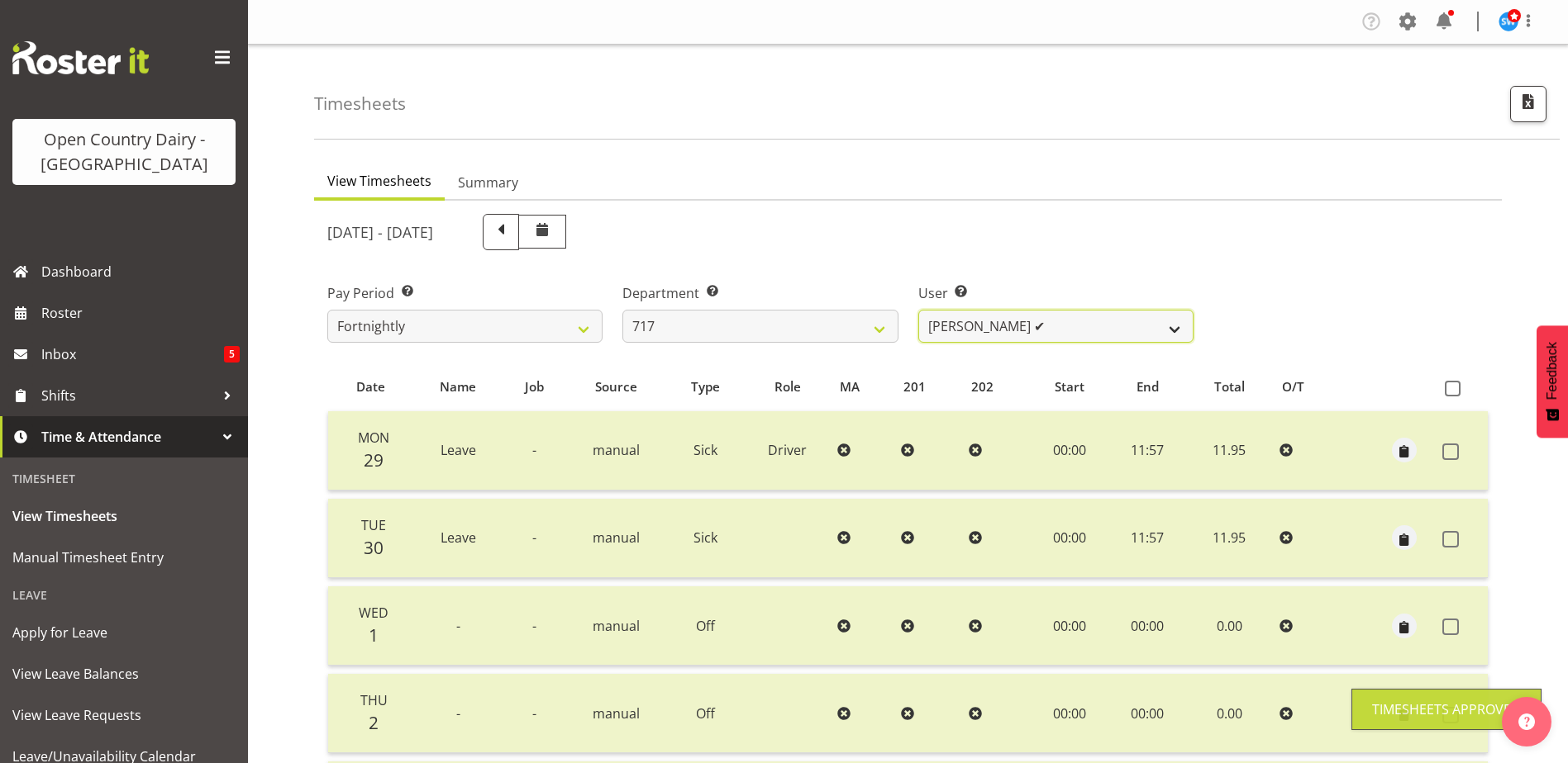
click at [1112, 319] on select "Daryl Wrigley ✔ Dodge Lindsay Laing ✔ Eric Stothers ✔ Jeff Anderson ❌" at bounding box center [1056, 326] width 275 height 33
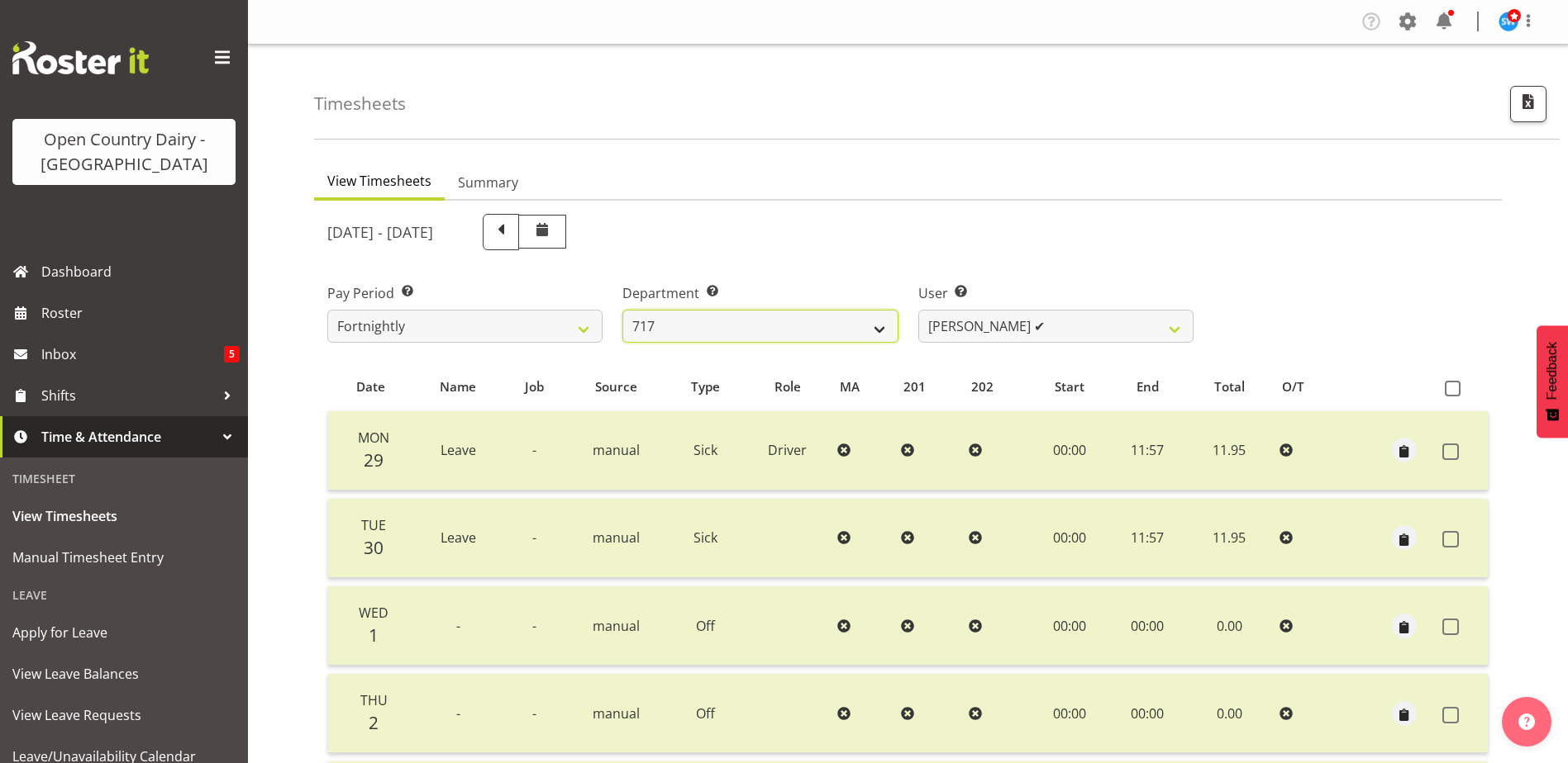
click at [698, 319] on select "701 702 703 704 705 706 707 708 709 710 711 712 713 714 715 716 717 718 719 720" at bounding box center [760, 326] width 275 height 33
select select "757"
click at [622, 310] on select "701 702 703 704 705 706 707 708 709 710 711 712 713 714 715 716 717 718 719 720" at bounding box center [760, 326] width 275 height 33
select select "8183"
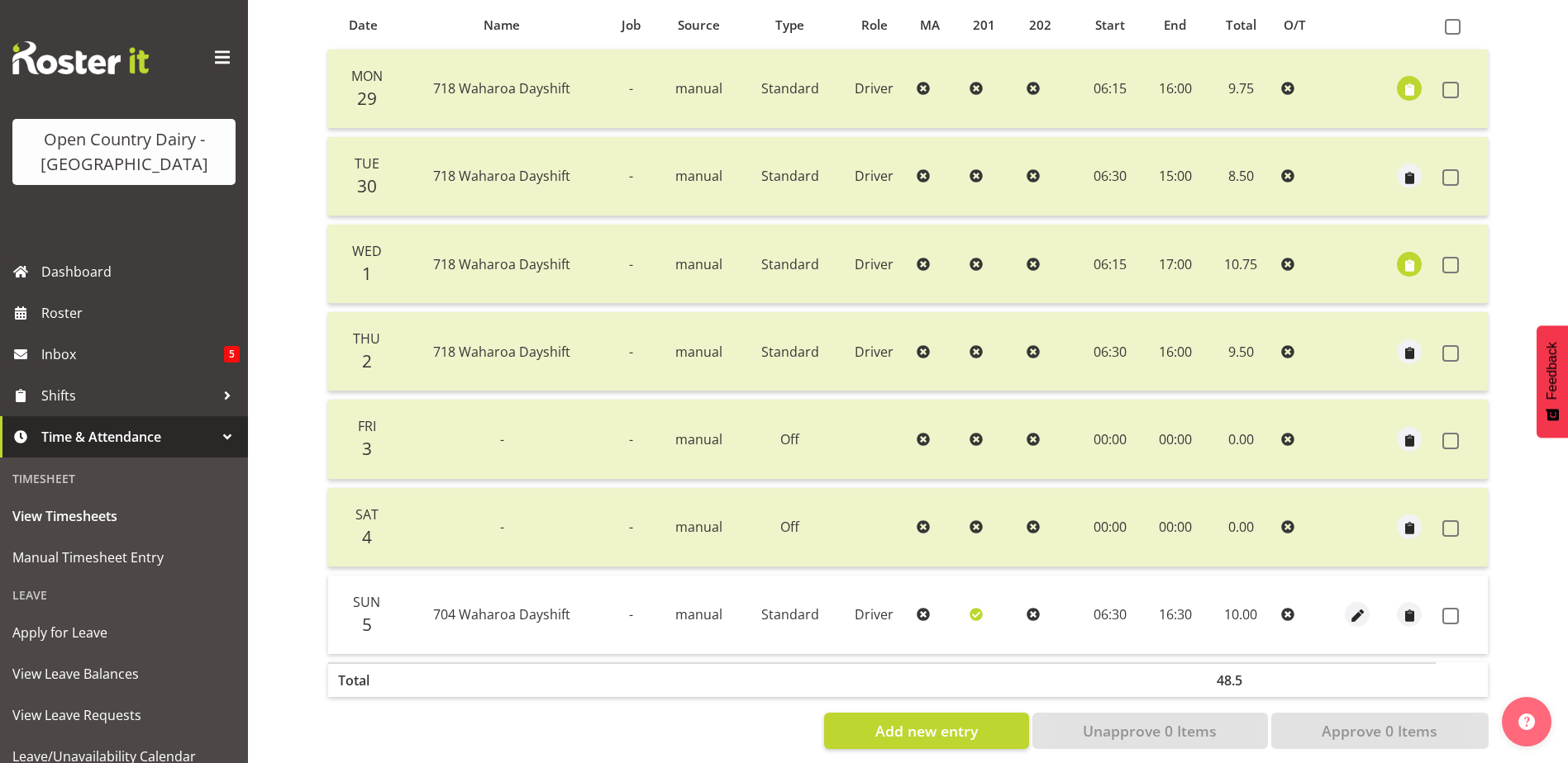
scroll to position [386, 0]
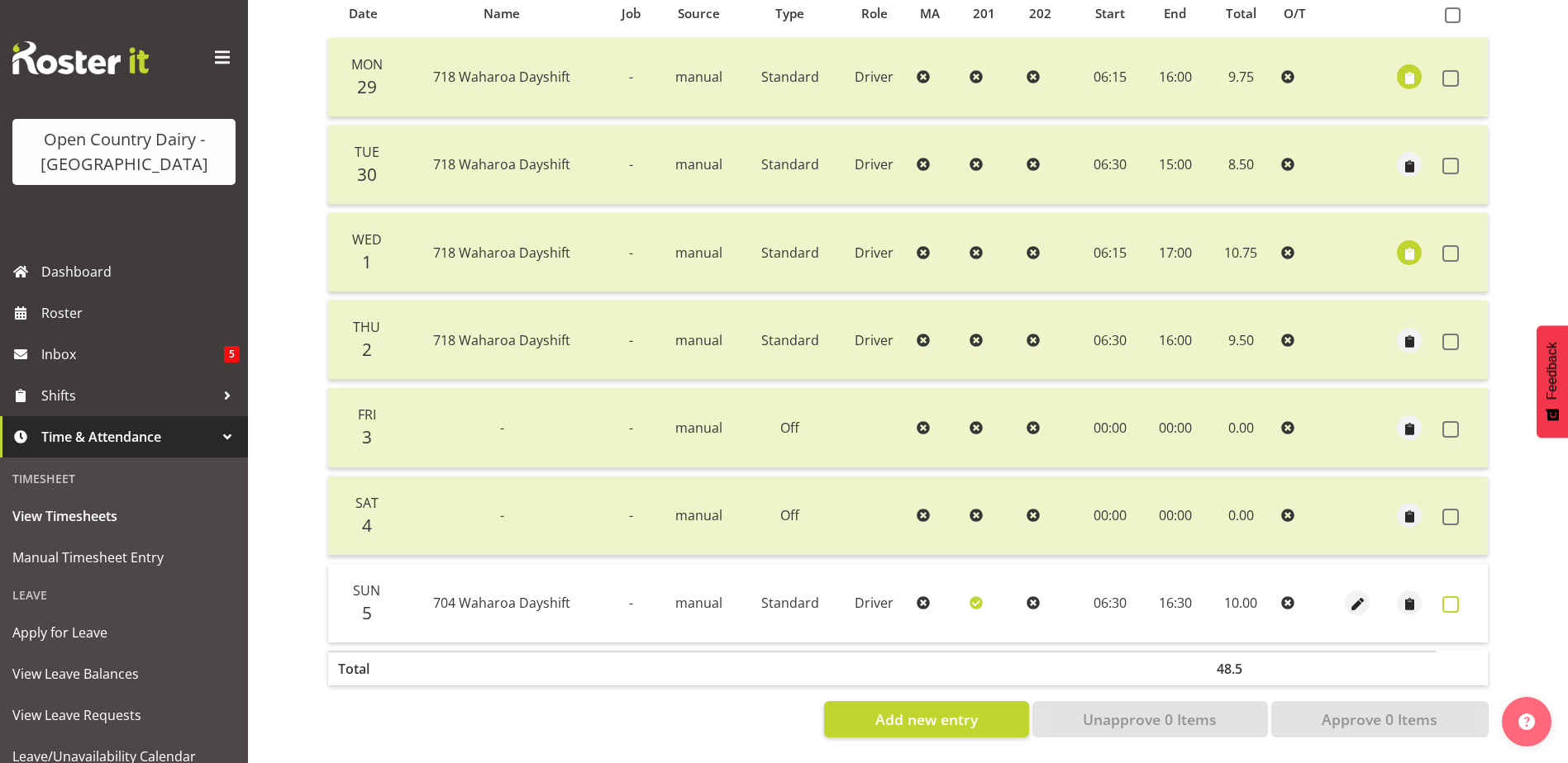
click at [1451, 597] on span at bounding box center [1450, 605] width 16 height 16
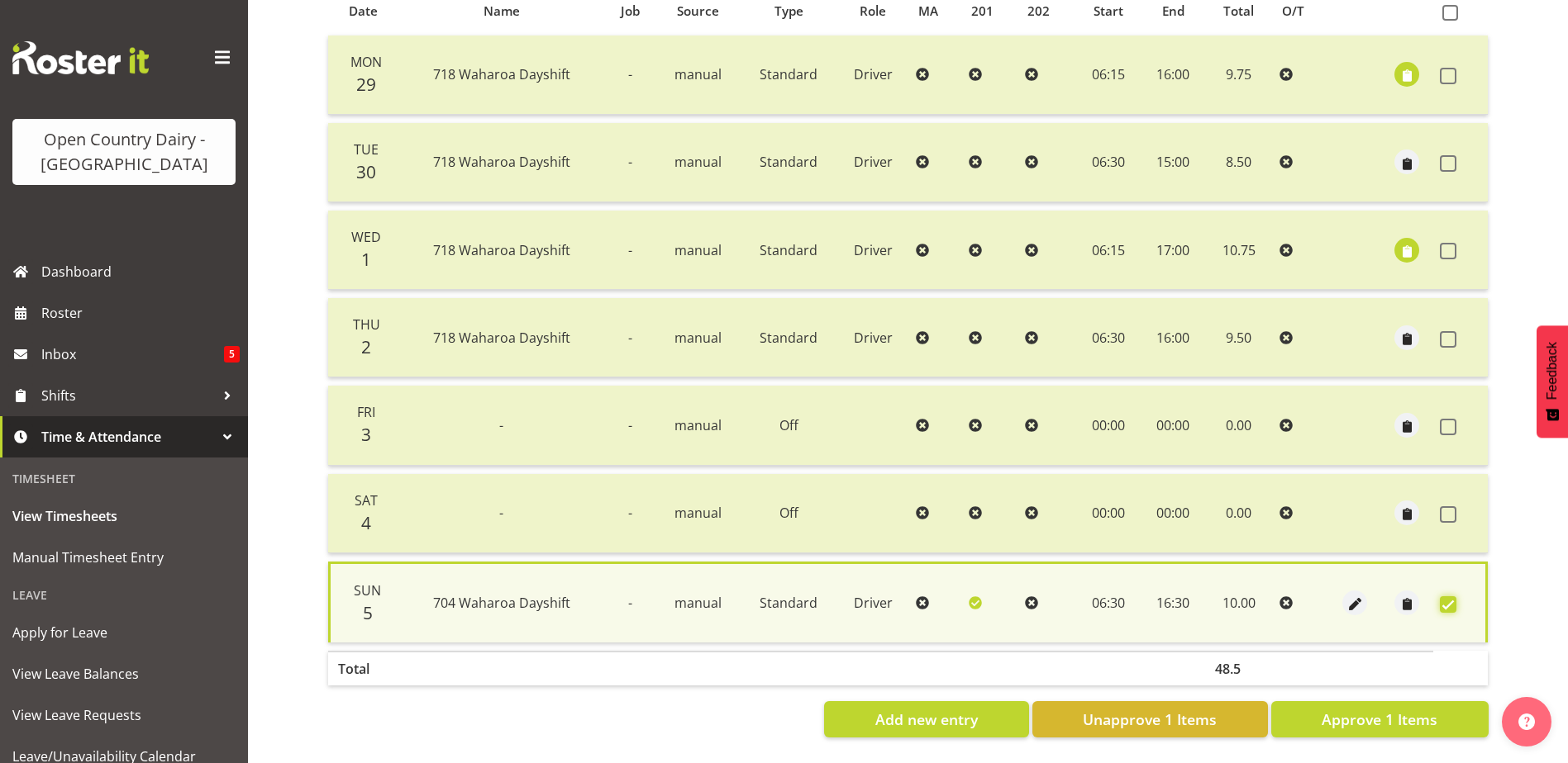
scroll to position [388, 0]
click at [1353, 709] on span "Approve 1 Items" at bounding box center [1379, 720] width 116 height 22
checkbox input "false"
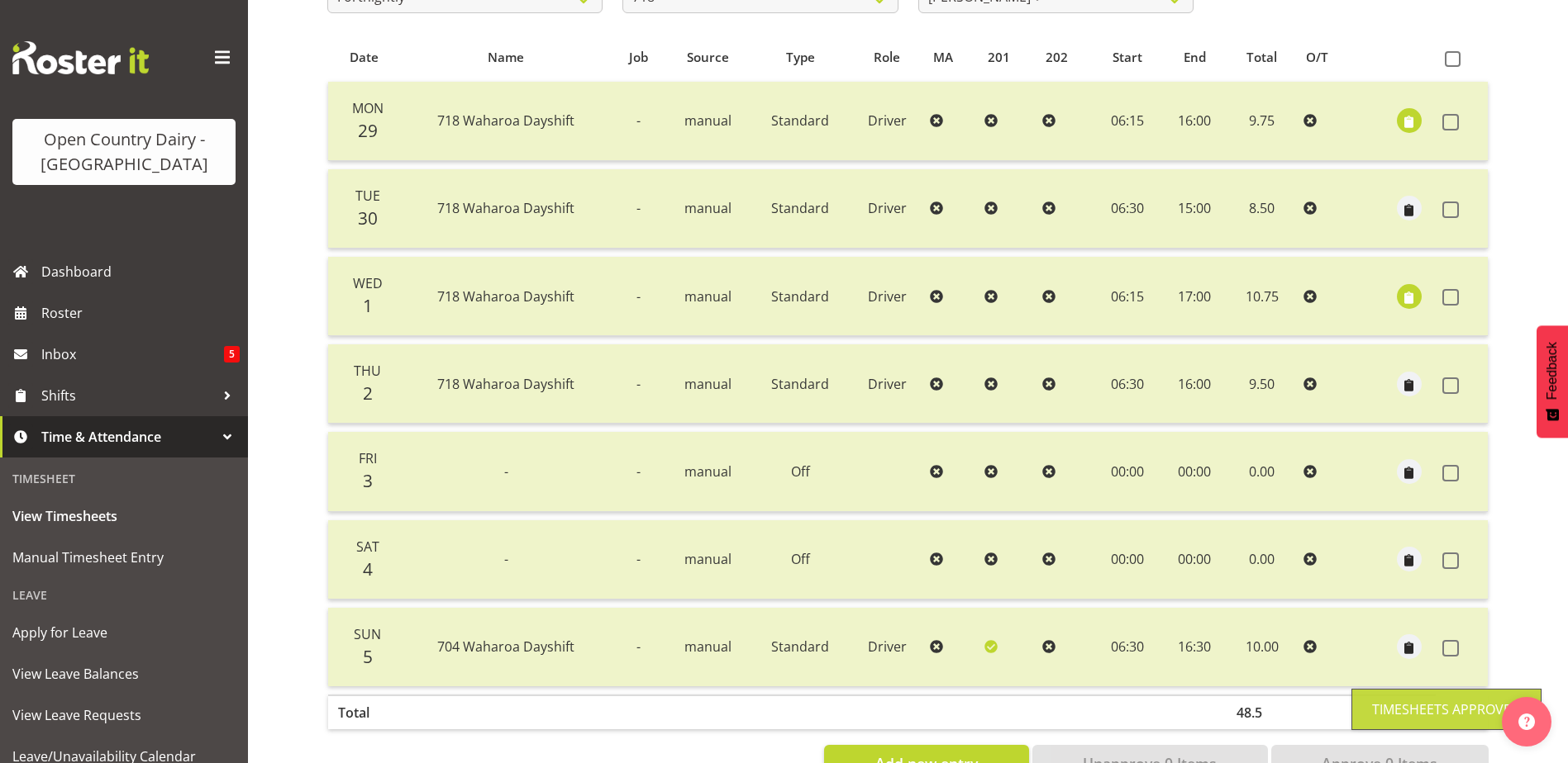
scroll to position [0, 0]
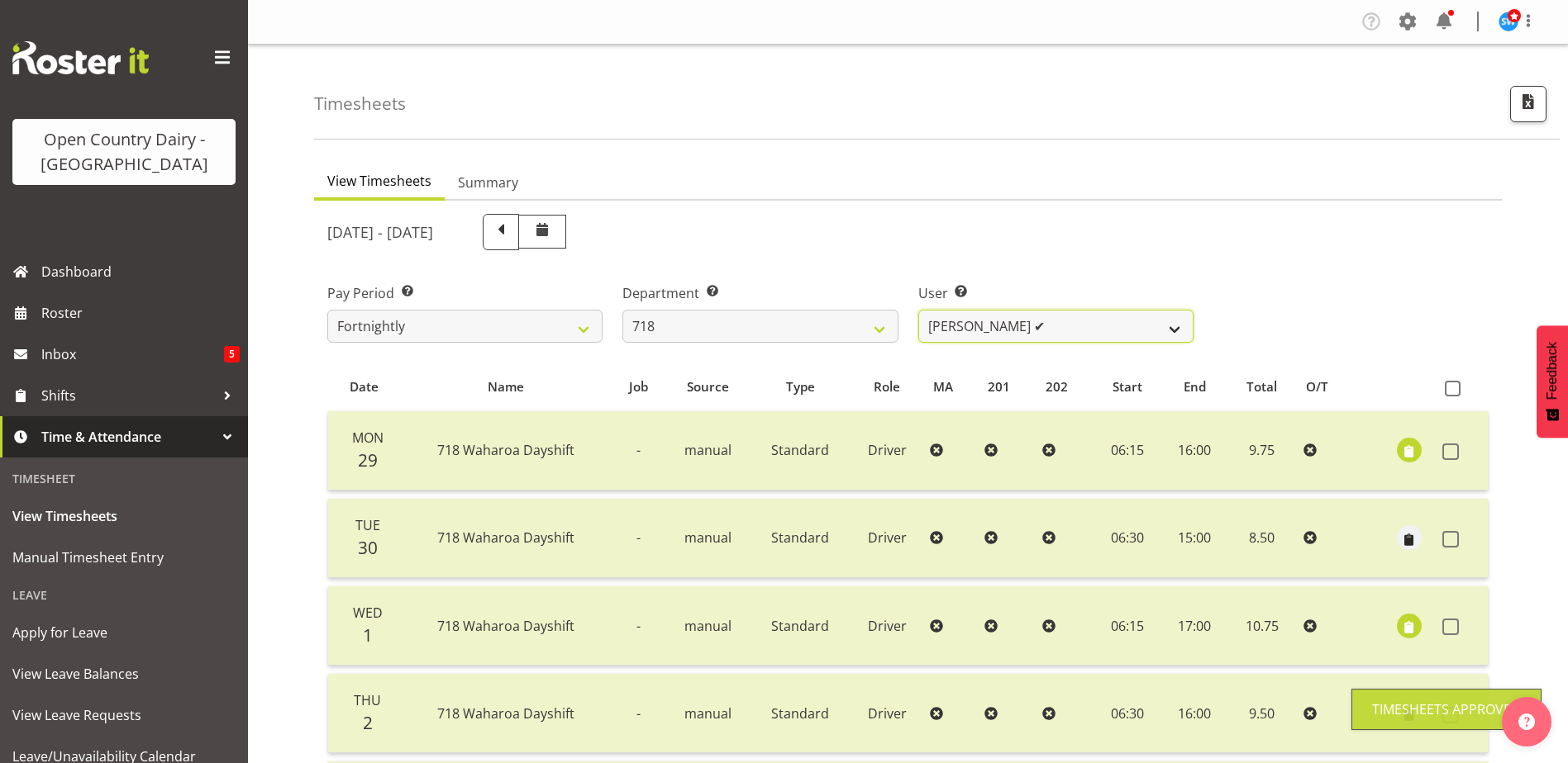
click at [1108, 327] on select "Graeme Raupi ✔ Jimmy Boult ❌ Linsay Bourne ❌ Tony Fielding ❌" at bounding box center [1056, 326] width 275 height 33
select select "10064"
click at [918, 310] on select "Graeme Raupi ✔ Jimmy Boult ❌ Linsay Bourne ❌ Tony Fielding ❌" at bounding box center [1056, 326] width 275 height 33
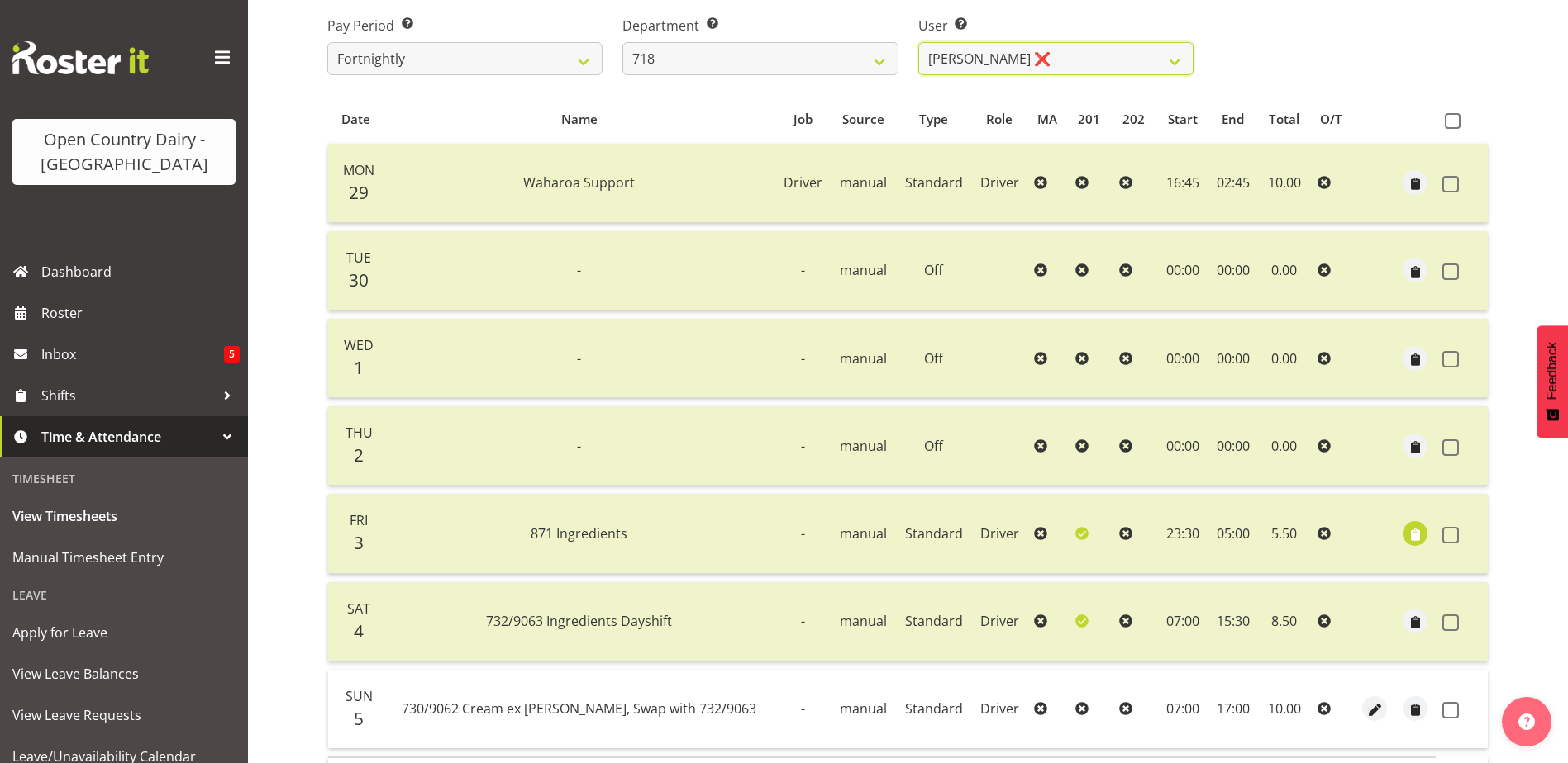
scroll to position [331, 0]
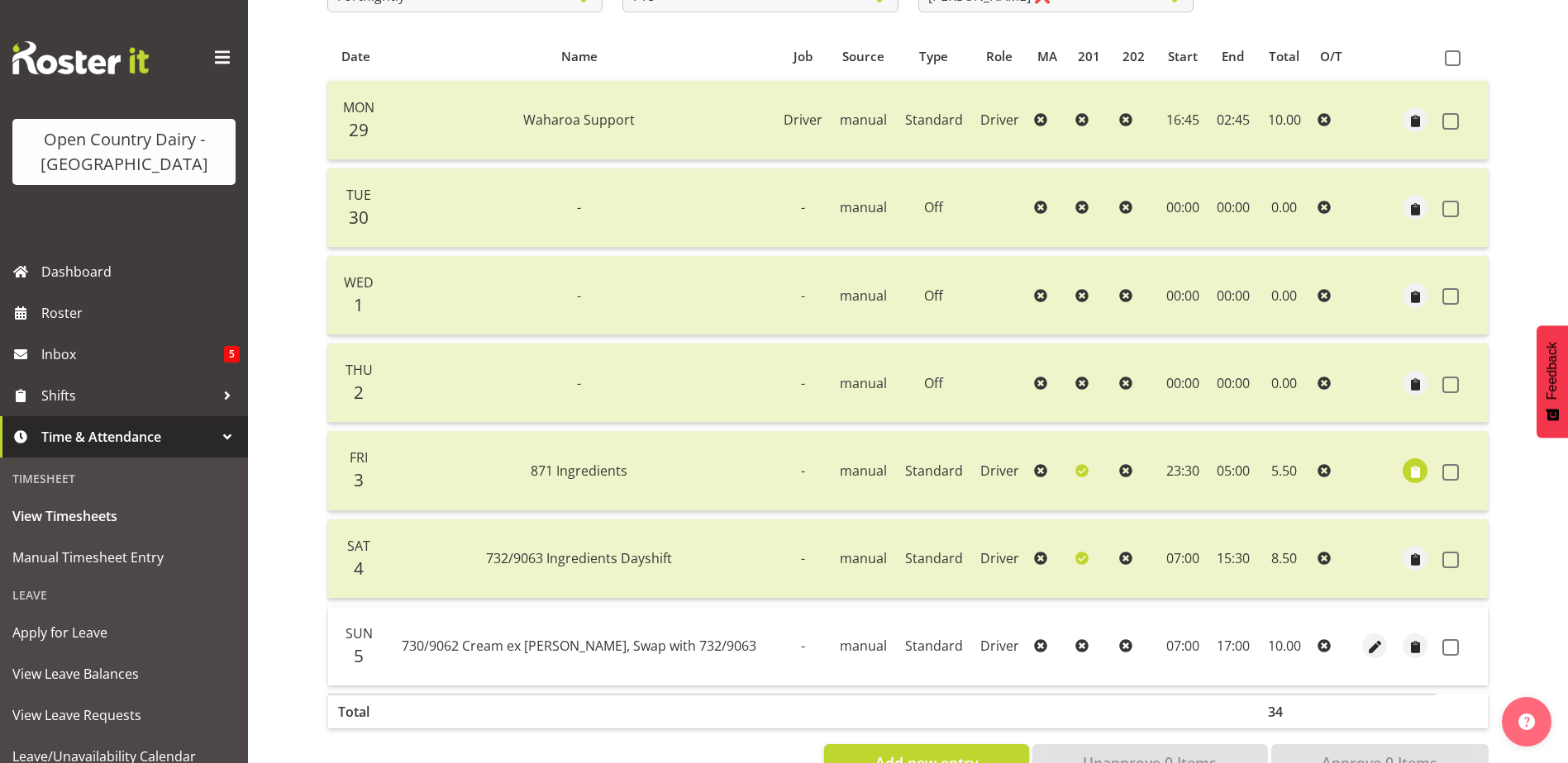
drag, startPoint x: 1453, startPoint y: 649, endPoint x: 1413, endPoint y: 683, distance: 52.5
click at [1451, 647] on span at bounding box center [1450, 647] width 16 height 16
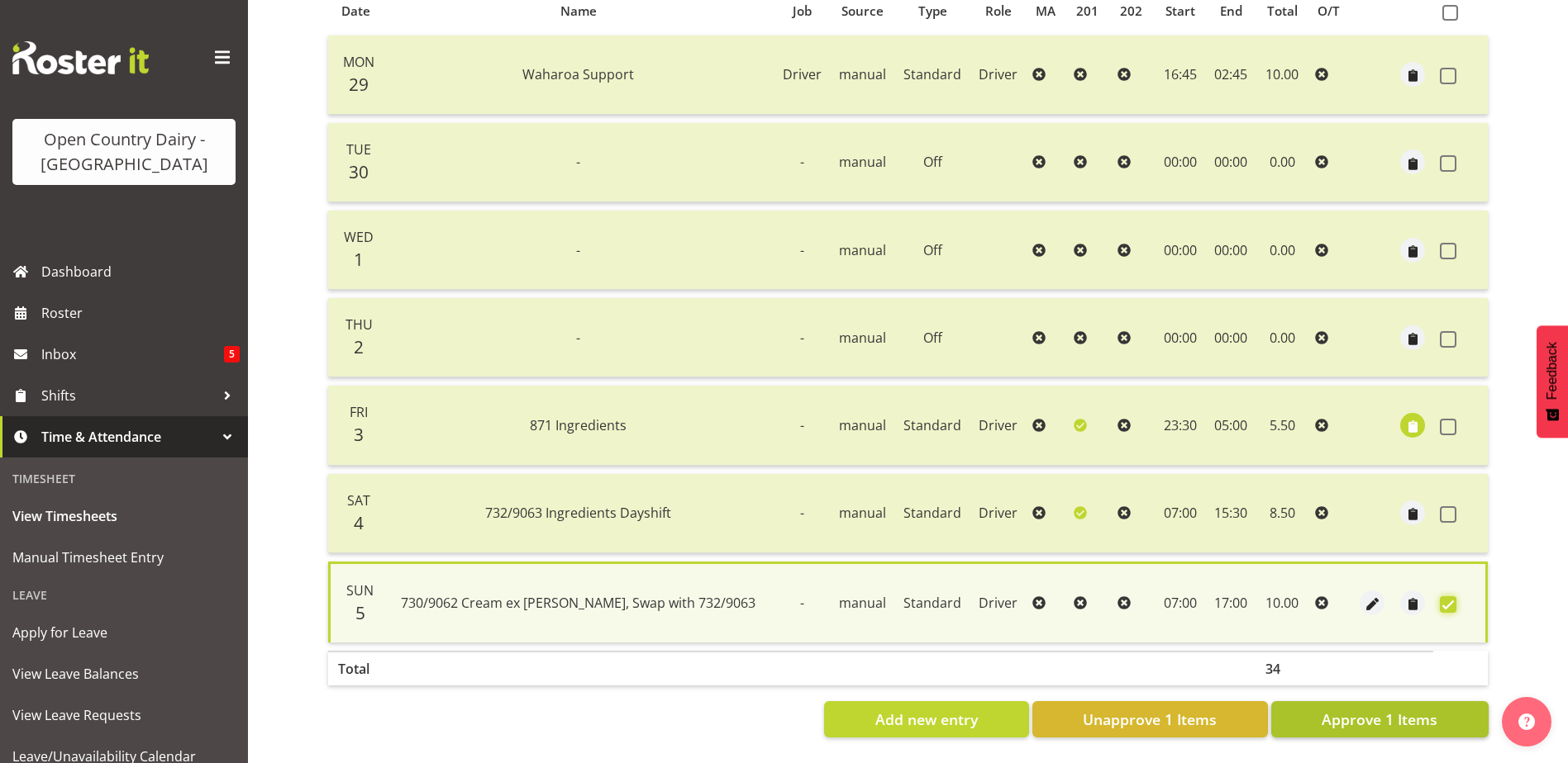
scroll to position [388, 0]
click at [1372, 709] on span "Approve 1 Items" at bounding box center [1379, 720] width 116 height 22
checkbox input "false"
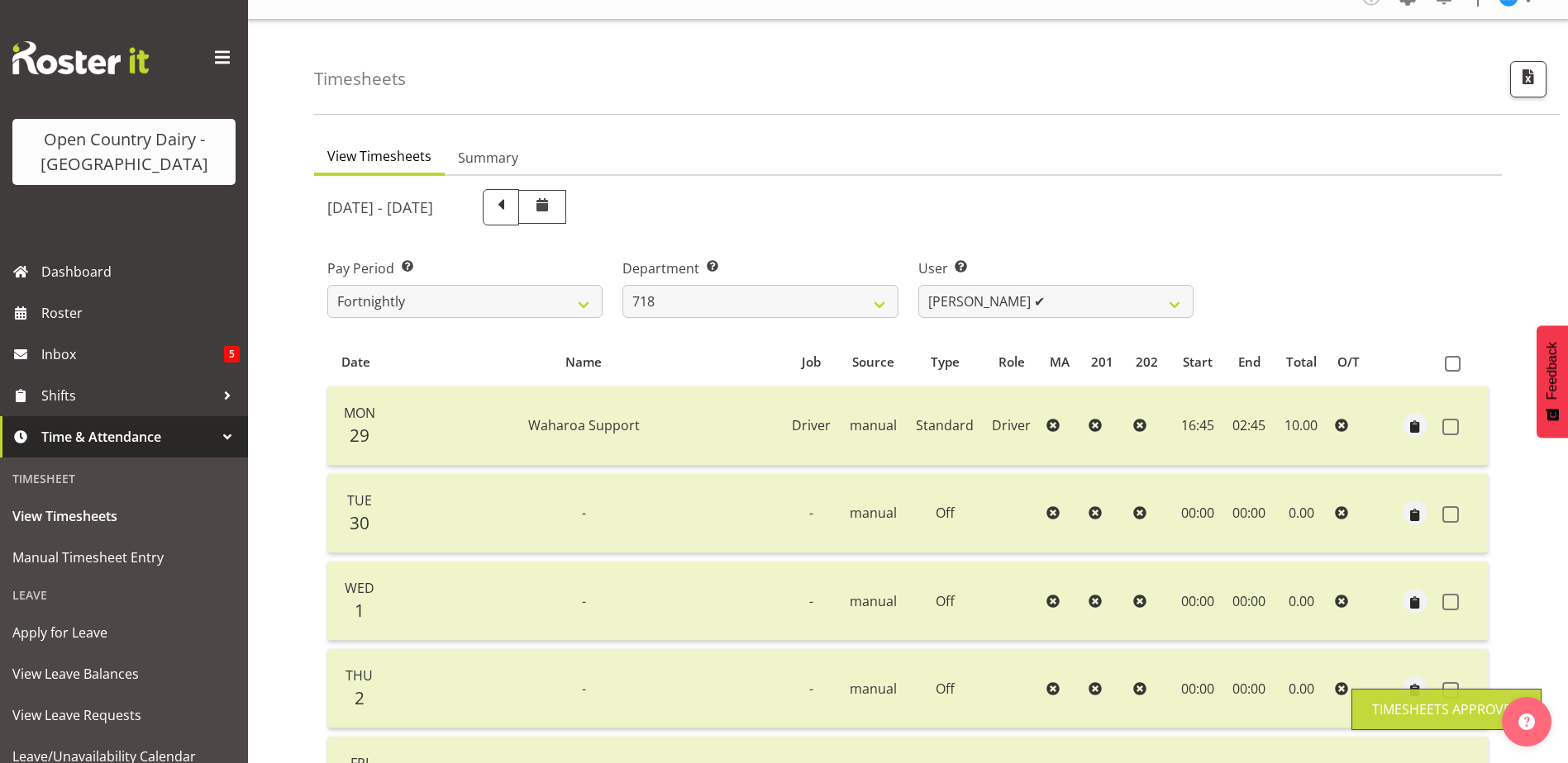
scroll to position [0, 0]
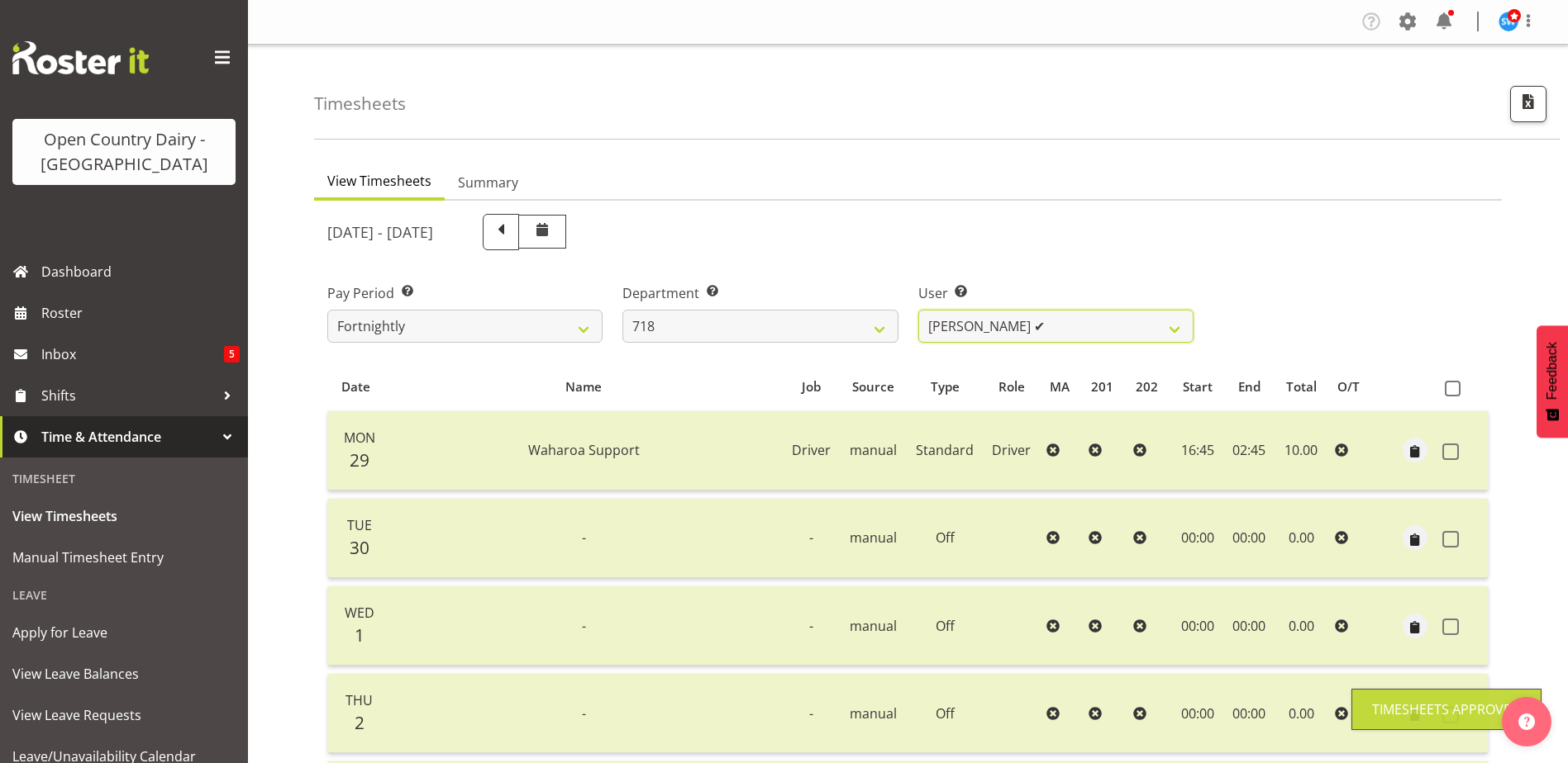
drag, startPoint x: 1133, startPoint y: 327, endPoint x: 1129, endPoint y: 343, distance: 16.5
click at [1133, 327] on select "Graeme Raupi ✔ Jimmy Boult ✔ Linsay Bourne ❌ Tony Fielding ❌" at bounding box center [1056, 326] width 275 height 33
select select "8194"
click at [918, 310] on select "Graeme Raupi ✔ Jimmy Boult ✔ Linsay Bourne ❌ Tony Fielding ❌" at bounding box center [1056, 326] width 275 height 33
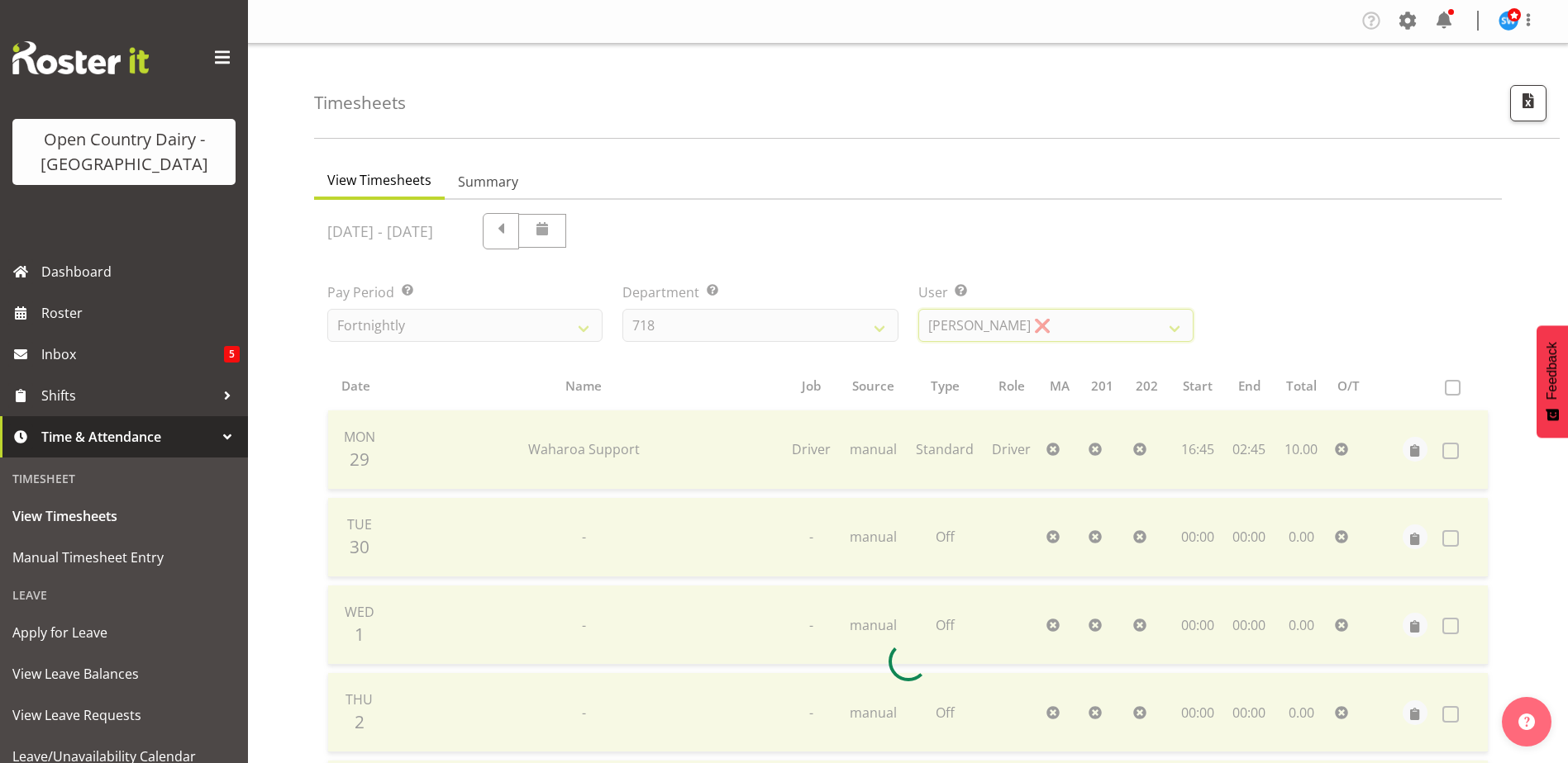
scroll to position [386, 0]
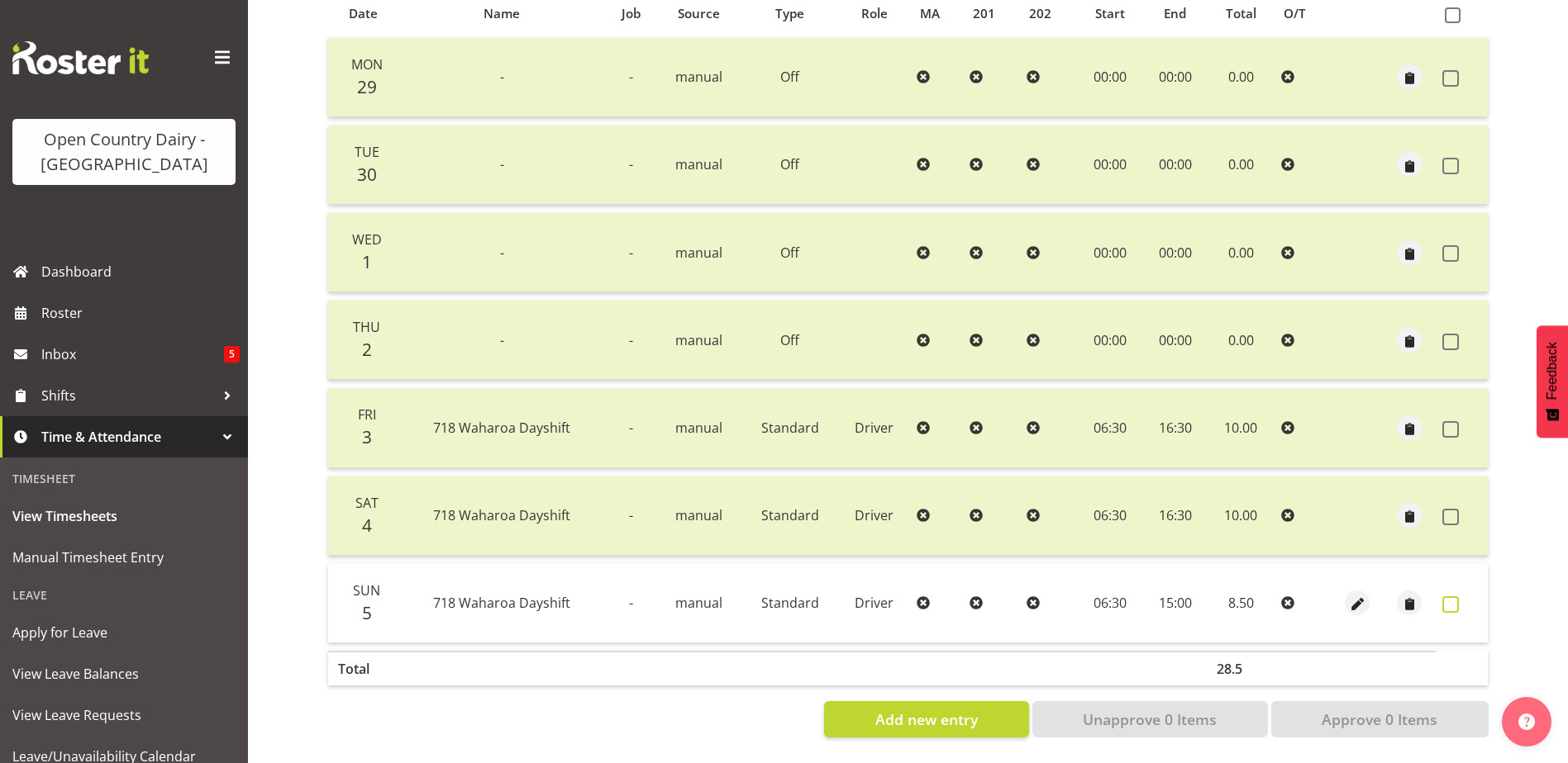
click at [1455, 597] on span at bounding box center [1450, 605] width 16 height 16
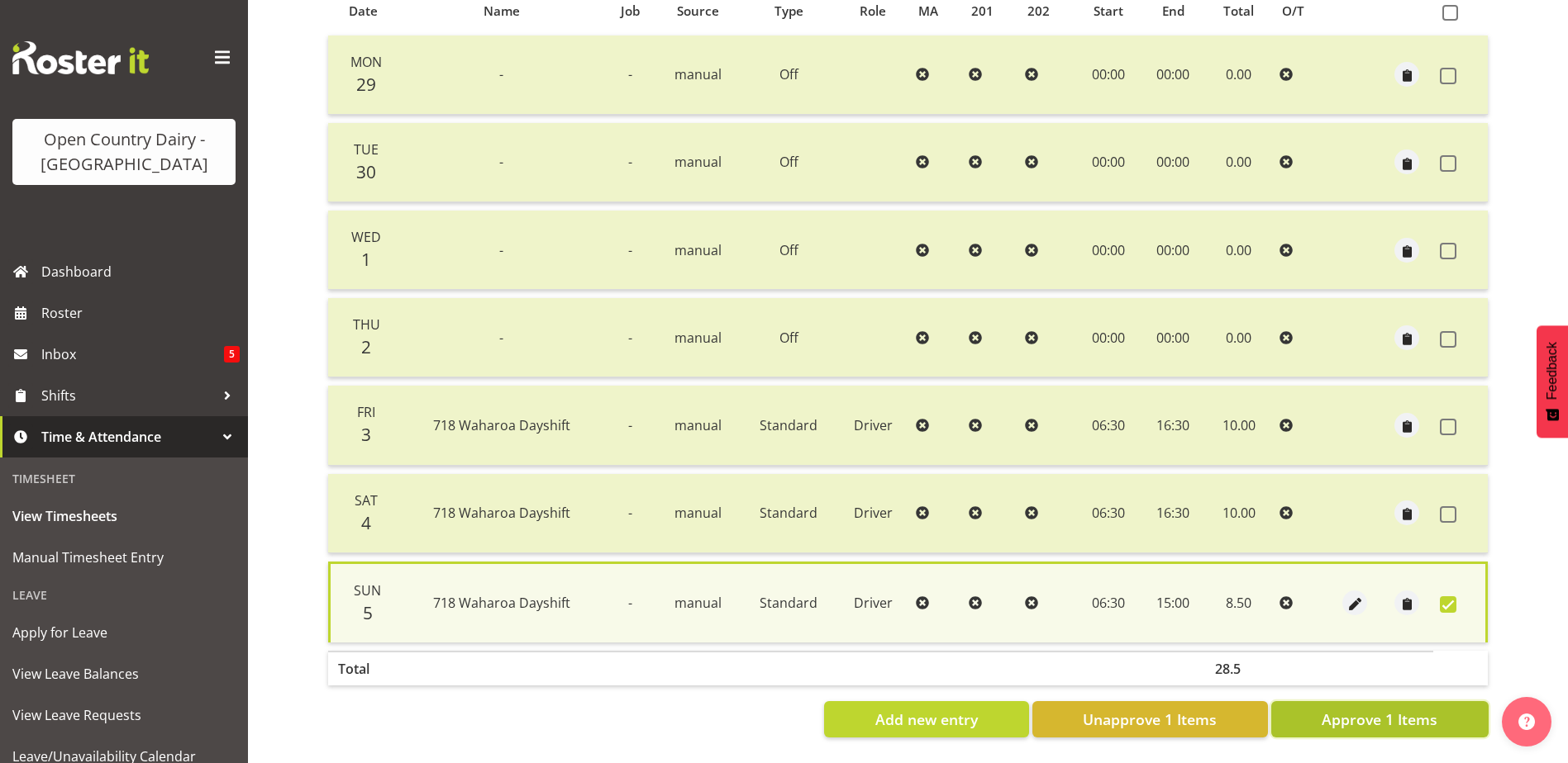
click at [1387, 709] on span "Approve 1 Items" at bounding box center [1379, 720] width 116 height 22
checkbox input "false"
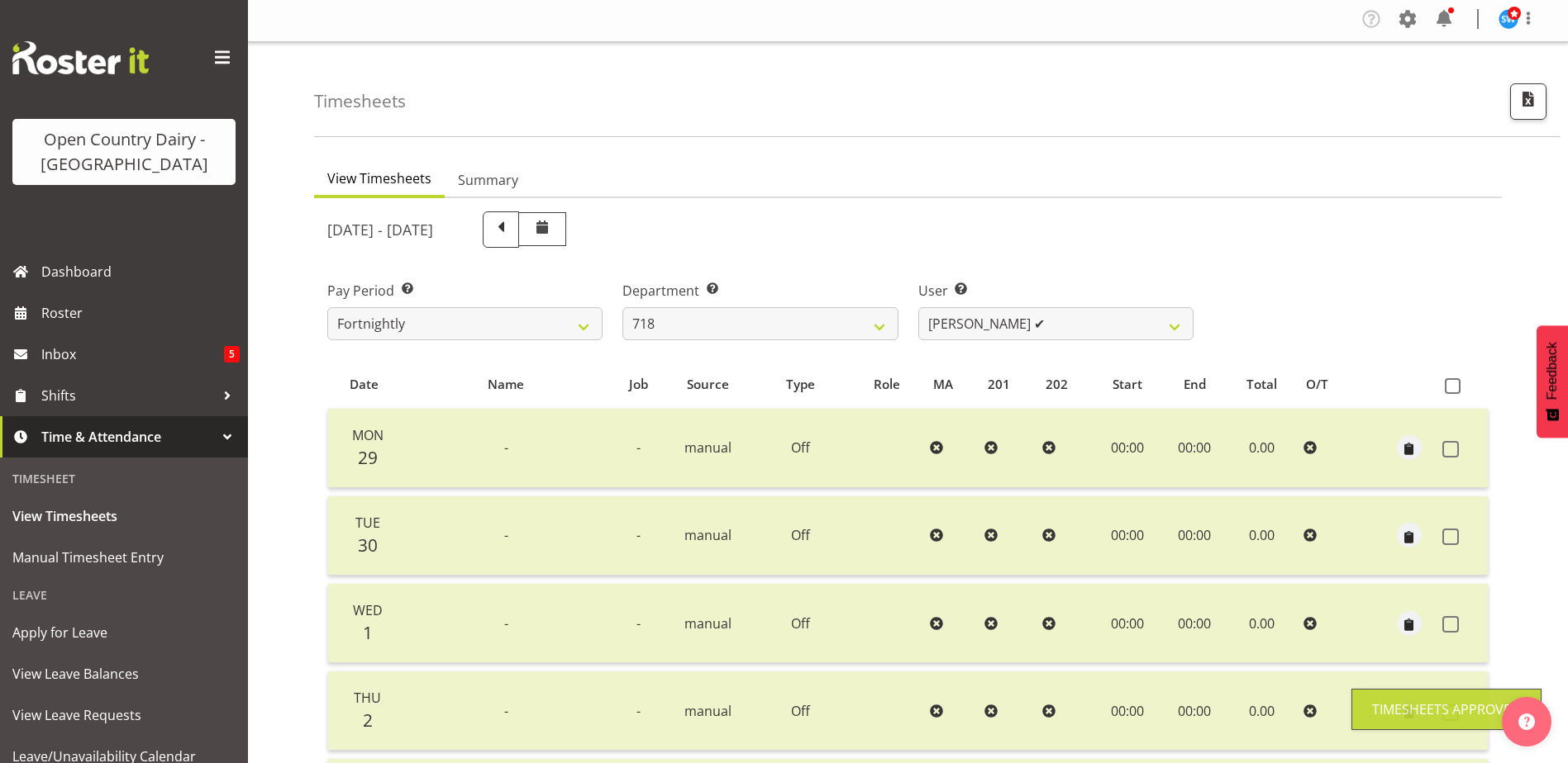
scroll to position [0, 0]
click at [1111, 330] on select "Graeme Raupi ✔ Jimmy Boult ✔ Linsay Bourne ✔ Tony Fielding ❌" at bounding box center [1056, 326] width 275 height 33
select select "8609"
click at [918, 310] on select "Graeme Raupi ✔ Jimmy Boult ✔ Linsay Bourne ✔ Tony Fielding ❌" at bounding box center [1056, 326] width 275 height 33
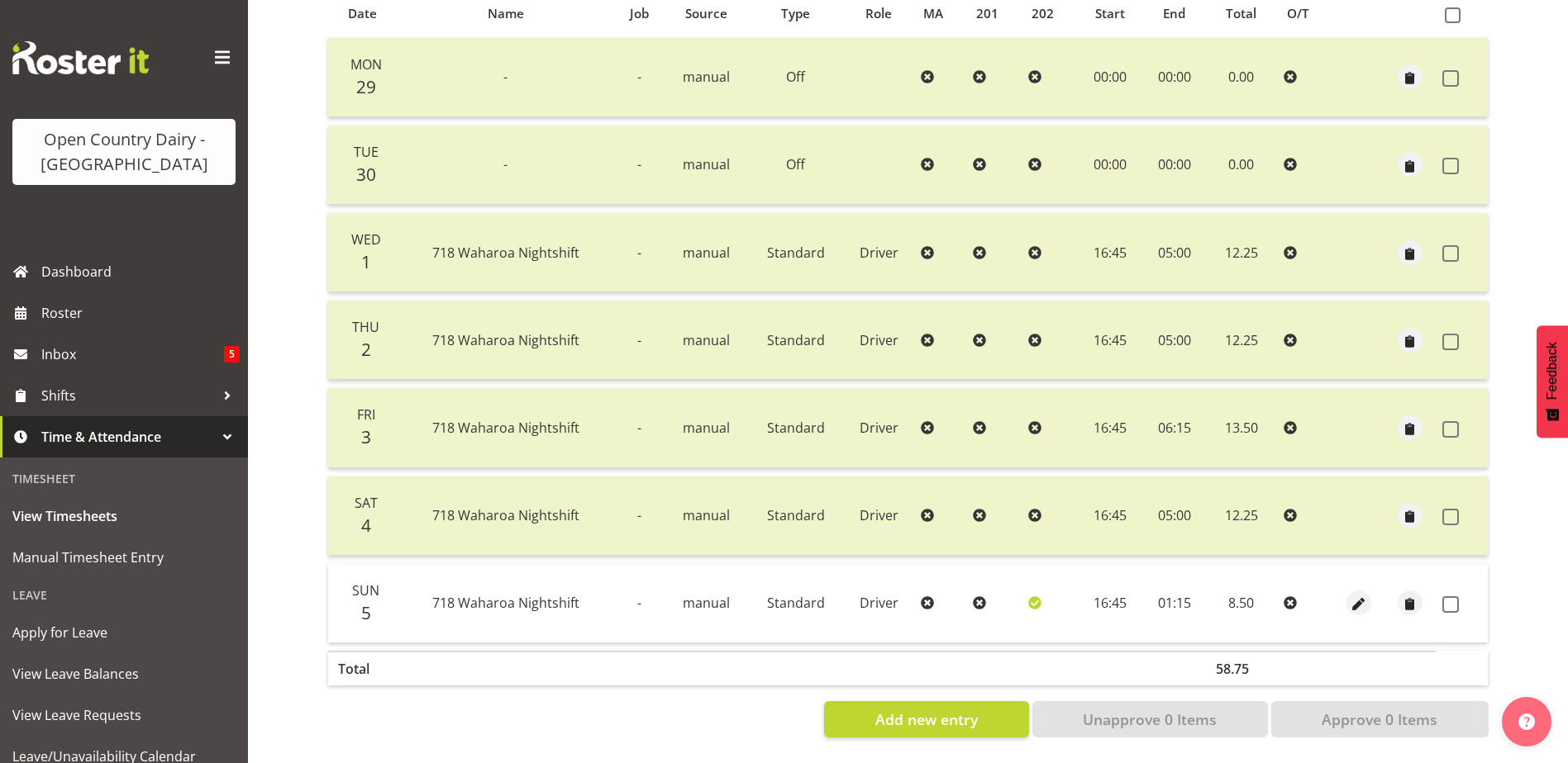
scroll to position [386, 0]
click at [1448, 597] on span at bounding box center [1450, 605] width 16 height 16
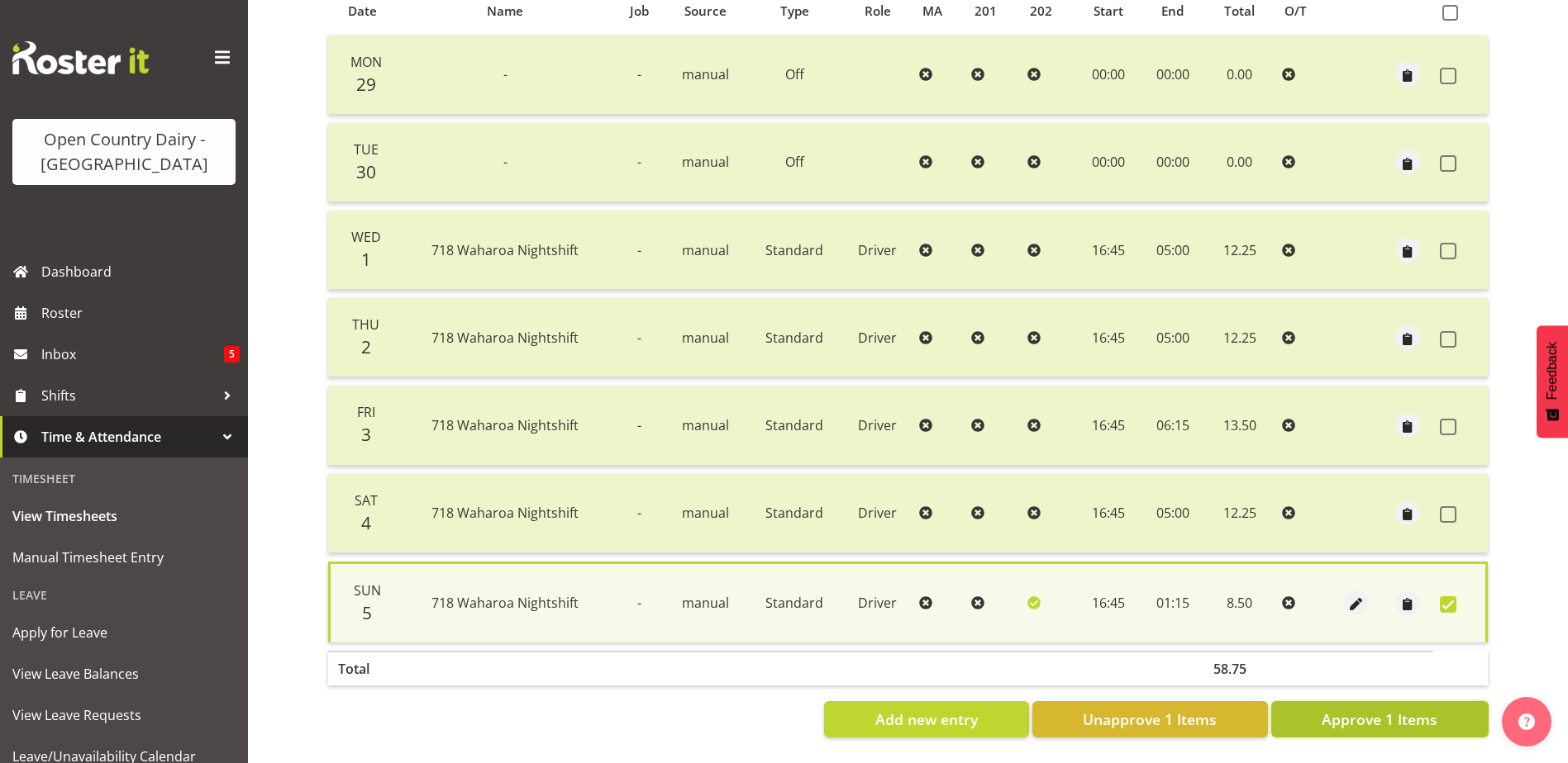
click at [1393, 714] on span "Approve 1 Items" at bounding box center [1379, 720] width 116 height 22
checkbox input "false"
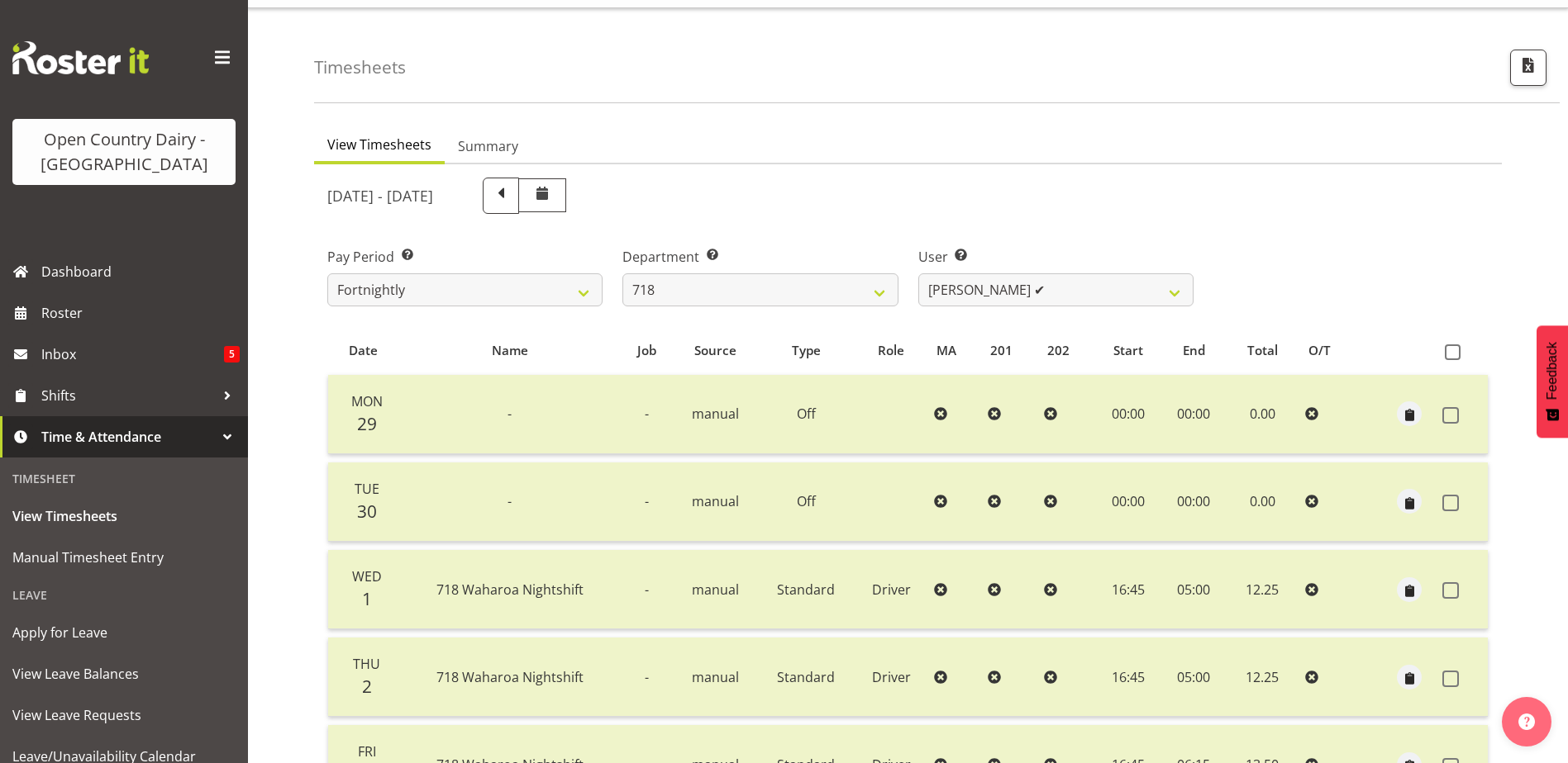
scroll to position [0, 0]
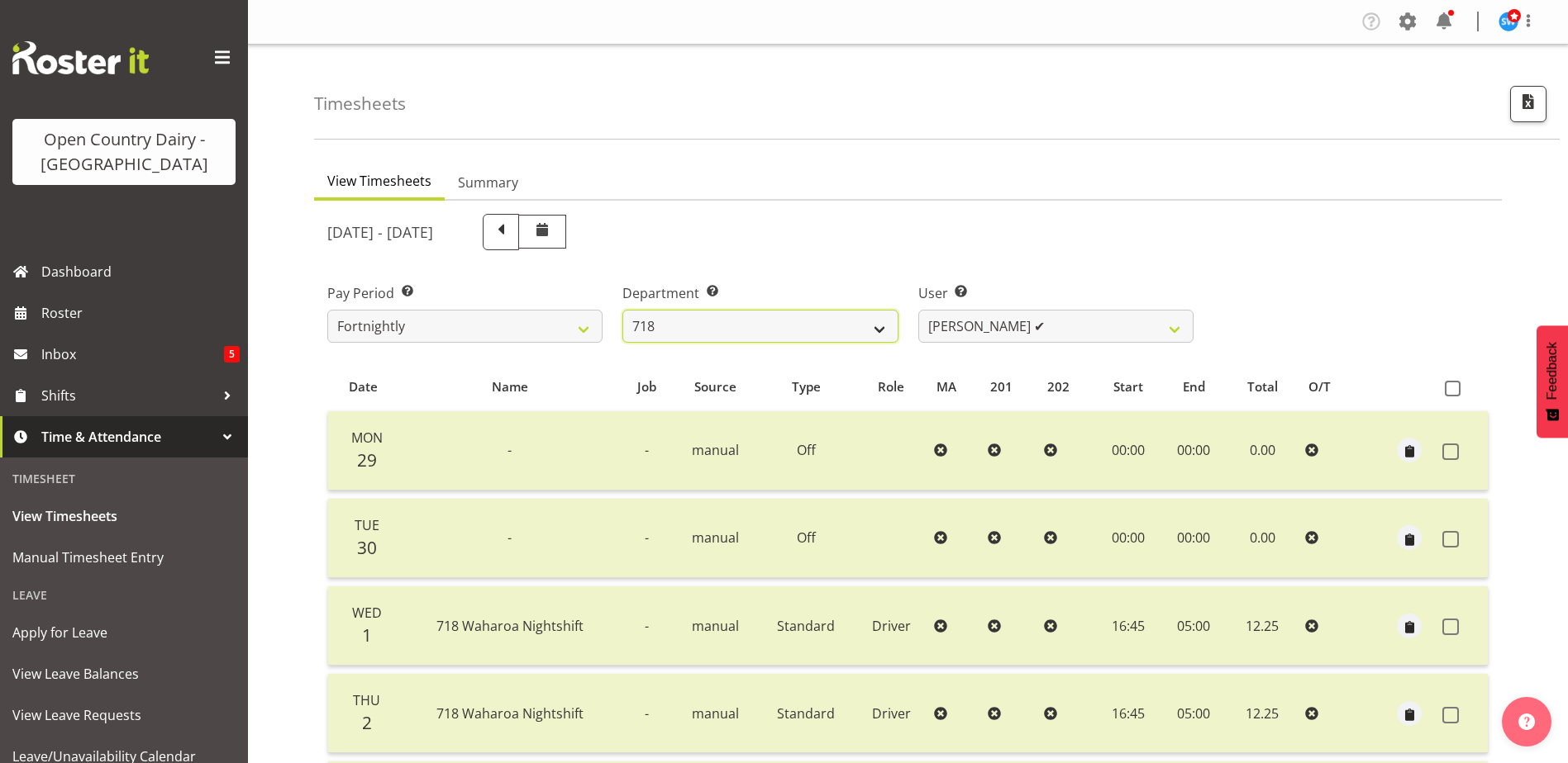
click at [786, 324] on select "701 702 703 704 705 706 707 708 709 710 711 712 713 714 715 716 717 718 719 720" at bounding box center [760, 326] width 275 height 33
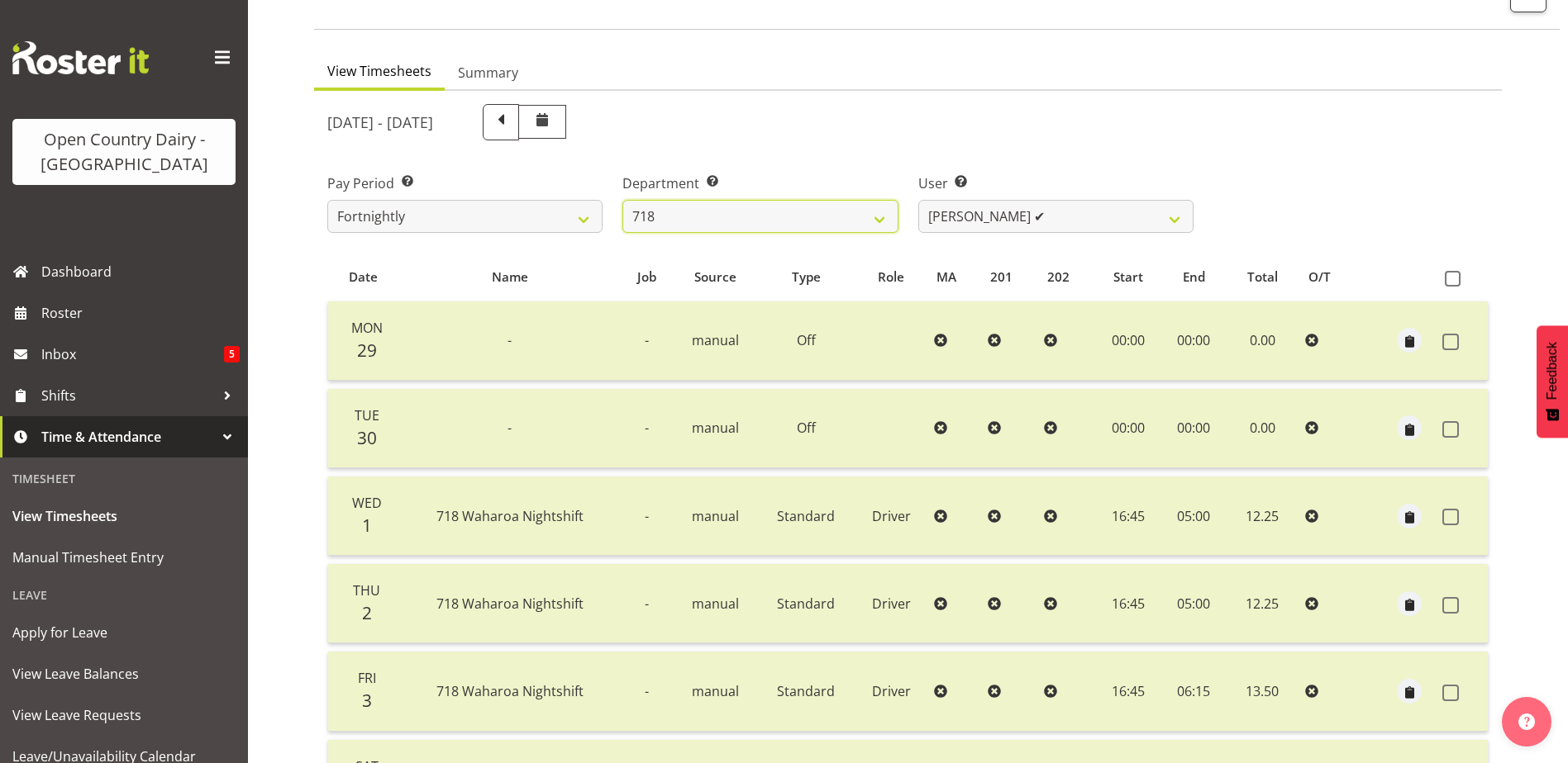
scroll to position [56, 0]
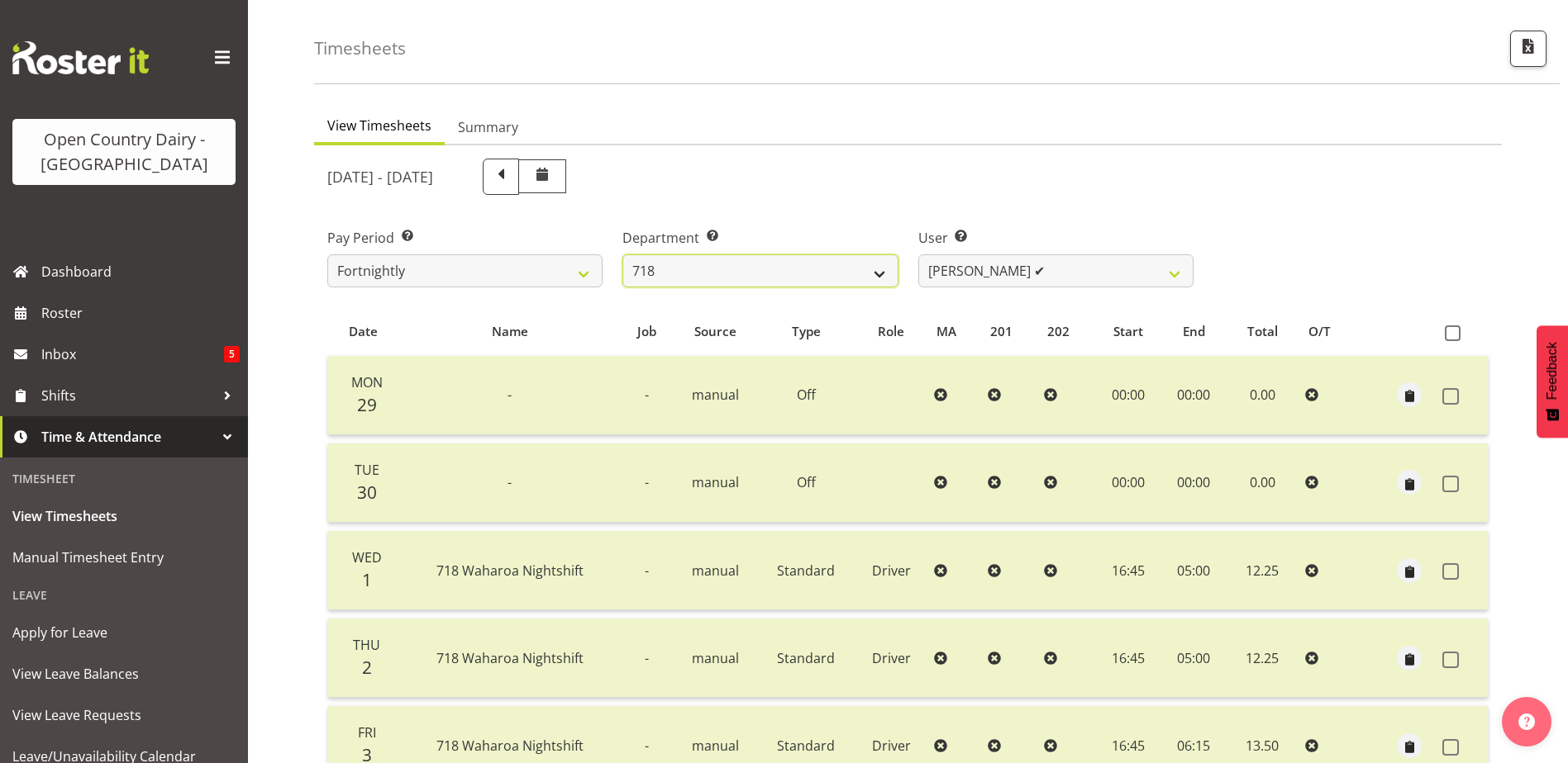
drag, startPoint x: 787, startPoint y: 256, endPoint x: 783, endPoint y: 278, distance: 22.4
click at [787, 257] on select "701 702 703 704 705 706 707 708 709 710 711 712 713 714 715 716 717 718 719 720" at bounding box center [760, 271] width 275 height 33
select select "823"
click at [622, 254] on select "701 702 703 704 705 706 707 708 709 710 711 712 713 714 715 716 717 718 719 720" at bounding box center [760, 271] width 275 height 33
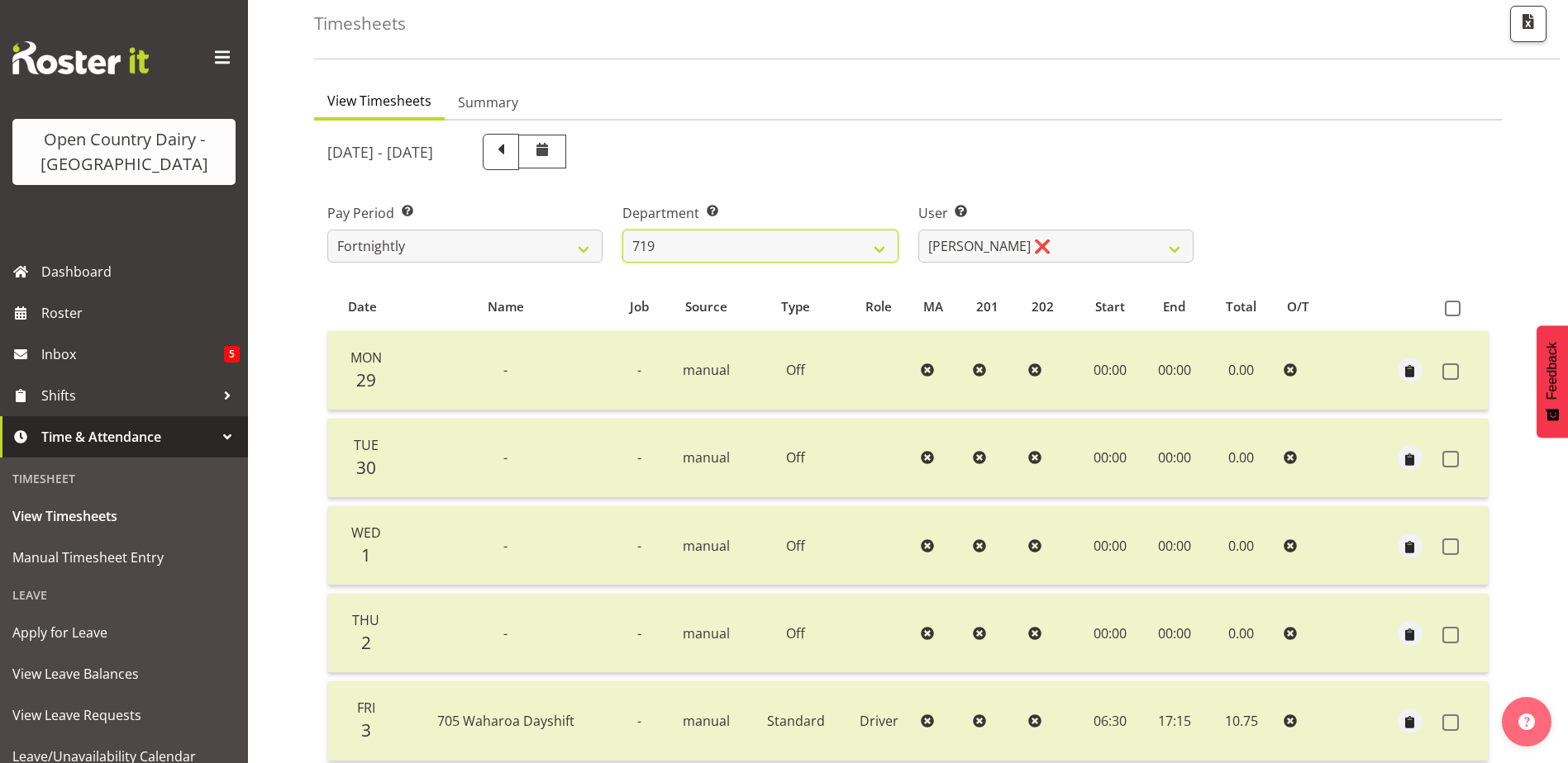
scroll to position [0, 0]
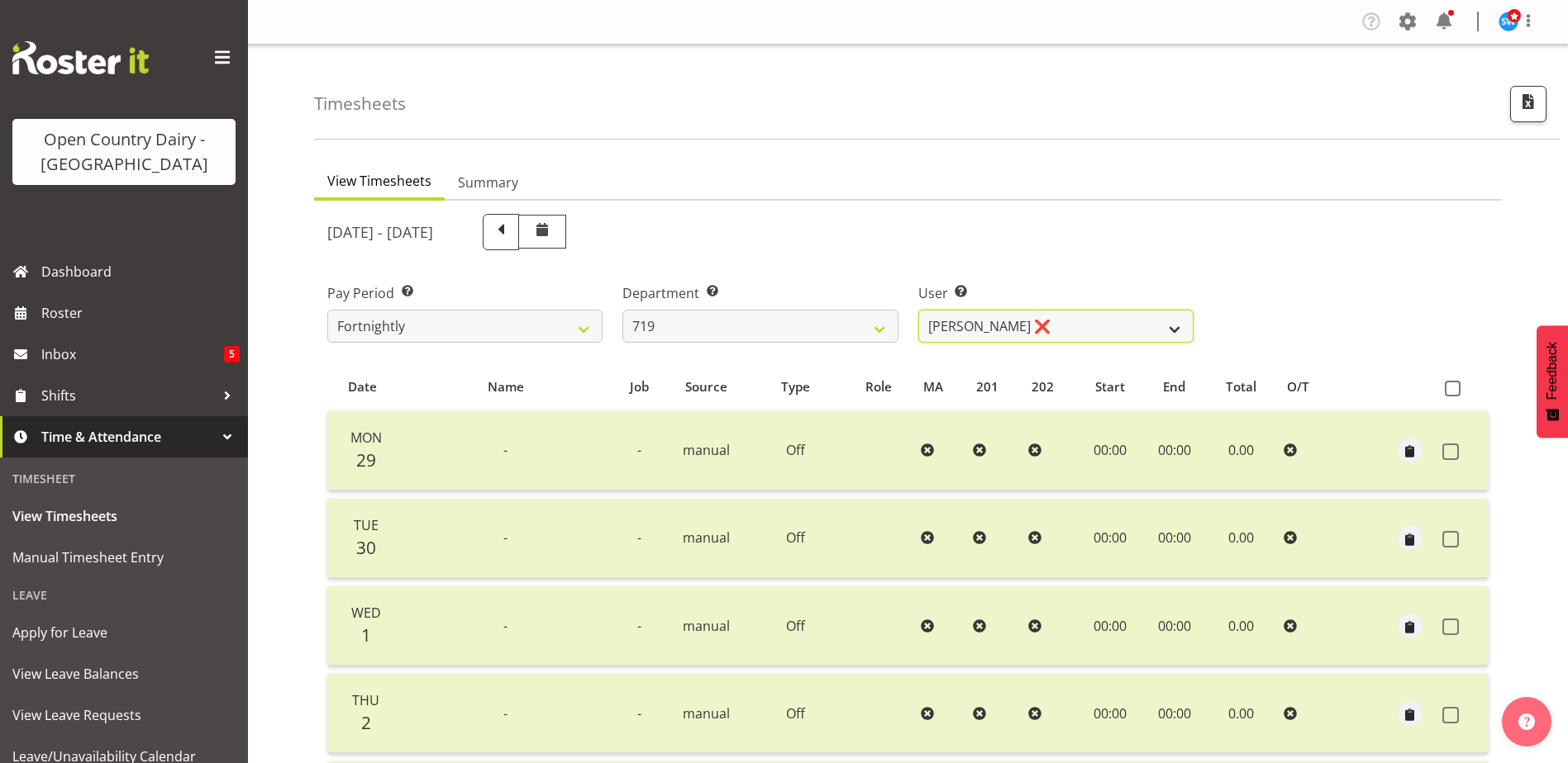
click at [1119, 327] on select "Andrew de Lautour ❌ James Wellington ❌ Sami Ovesen ❌" at bounding box center [1056, 326] width 275 height 33
select select "10224"
click at [918, 310] on select "Andrew de Lautour ❌ James Wellington ❌ Sami Ovesen ❌" at bounding box center [1056, 326] width 275 height 33
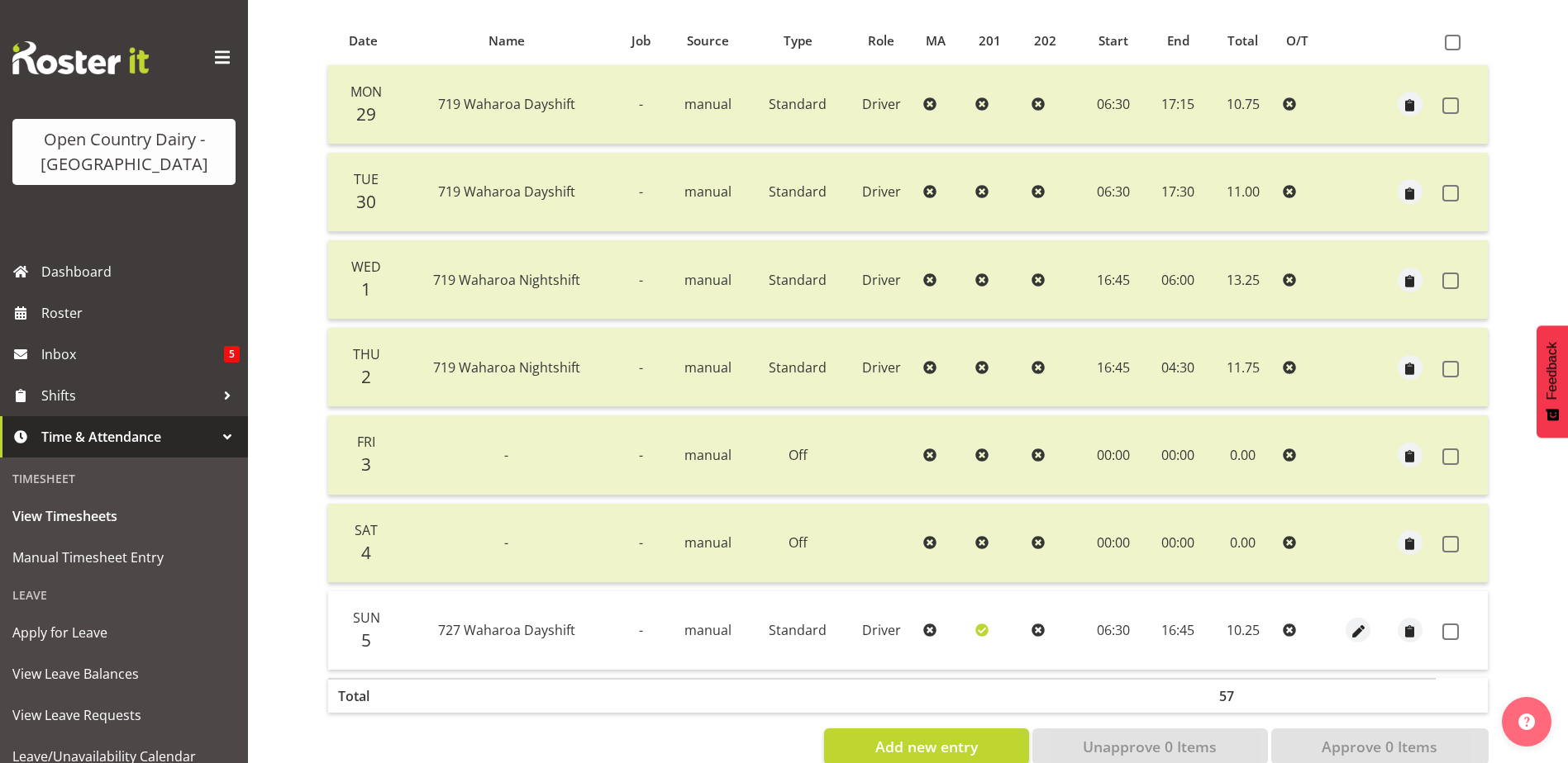
scroll to position [386, 0]
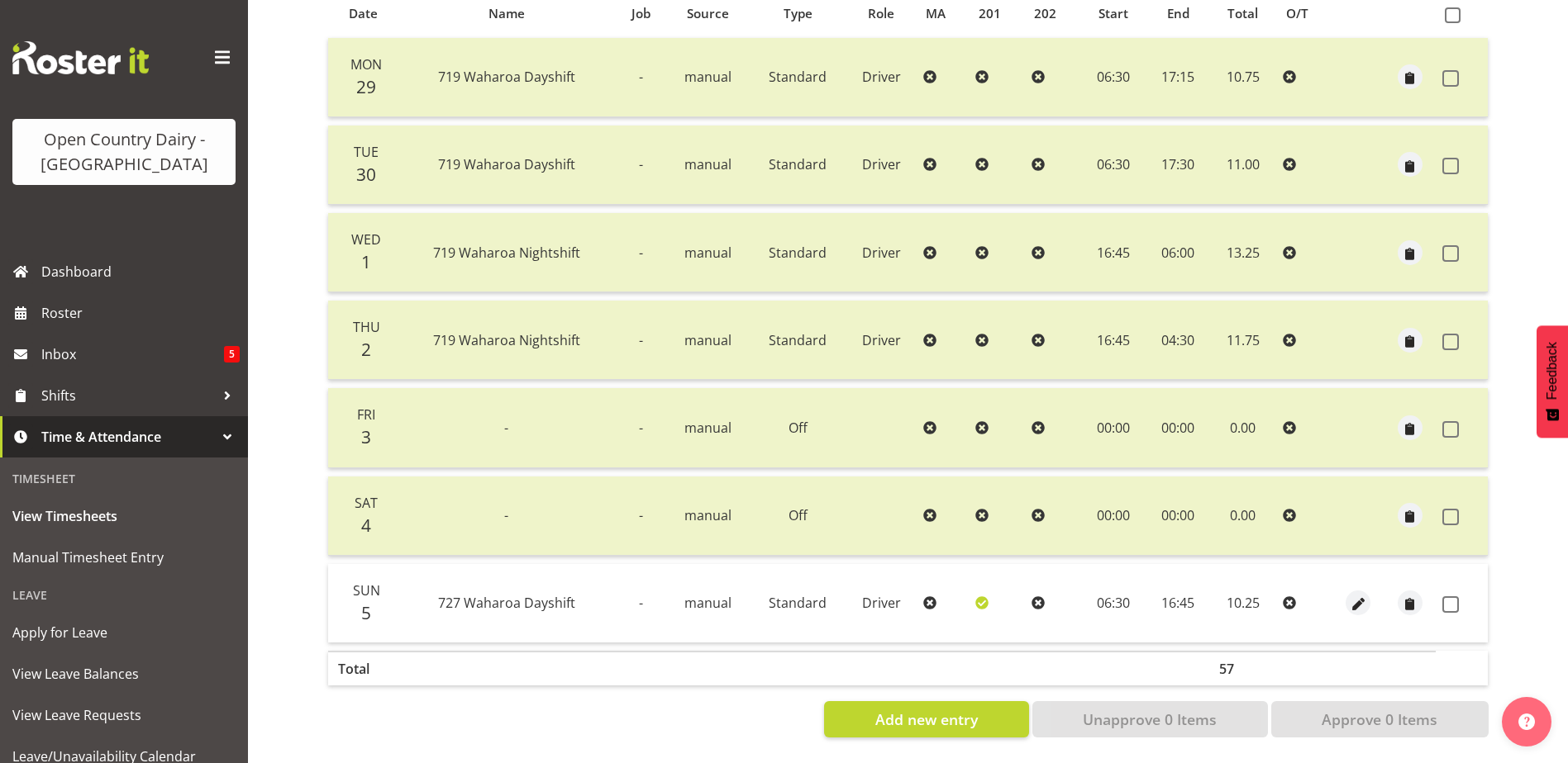
drag, startPoint x: 1454, startPoint y: 593, endPoint x: 1434, endPoint y: 654, distance: 64.2
click at [1453, 597] on span at bounding box center [1450, 605] width 16 height 16
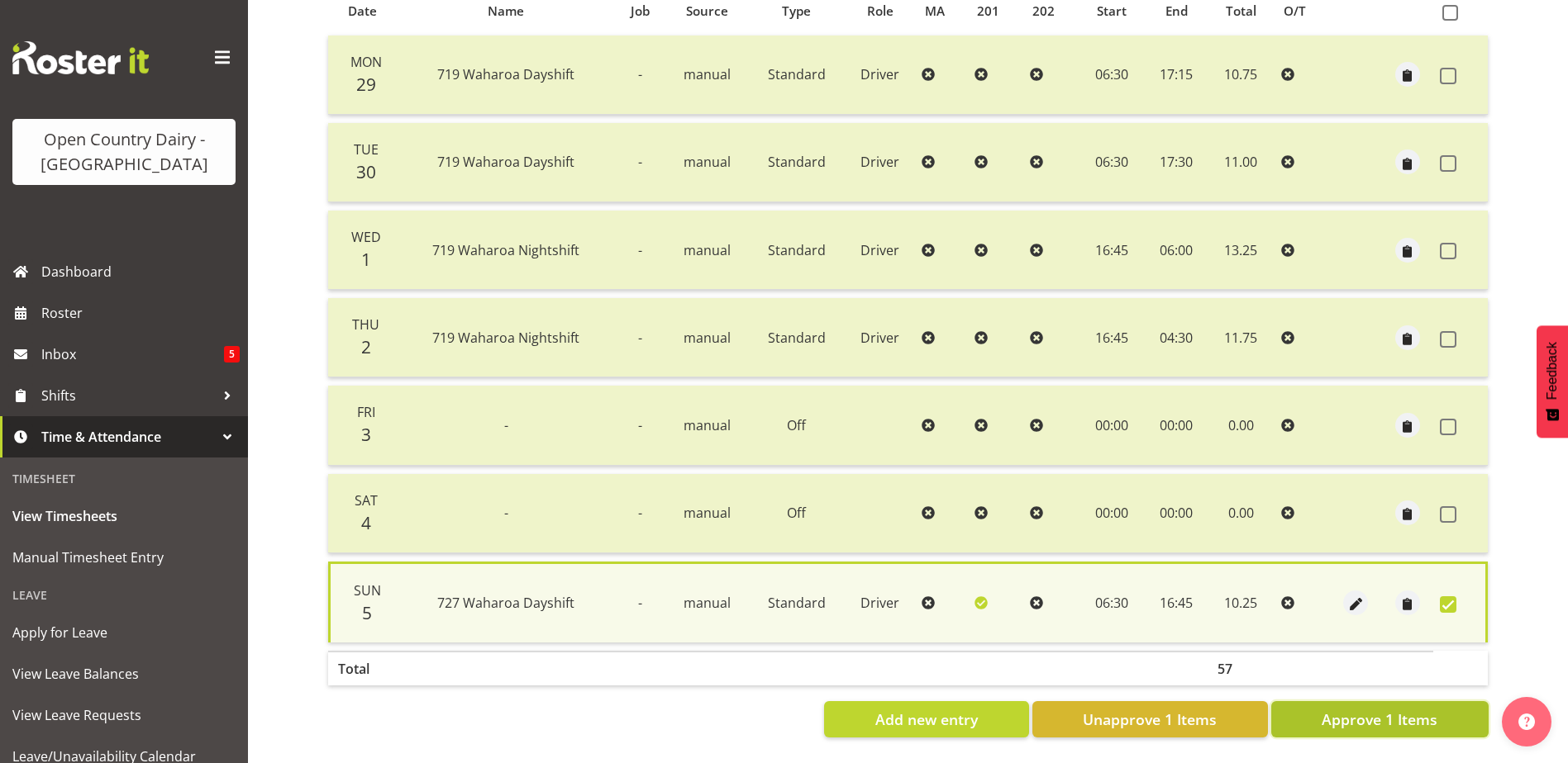
click at [1404, 709] on span "Approve 1 Items" at bounding box center [1379, 720] width 116 height 22
checkbox input "false"
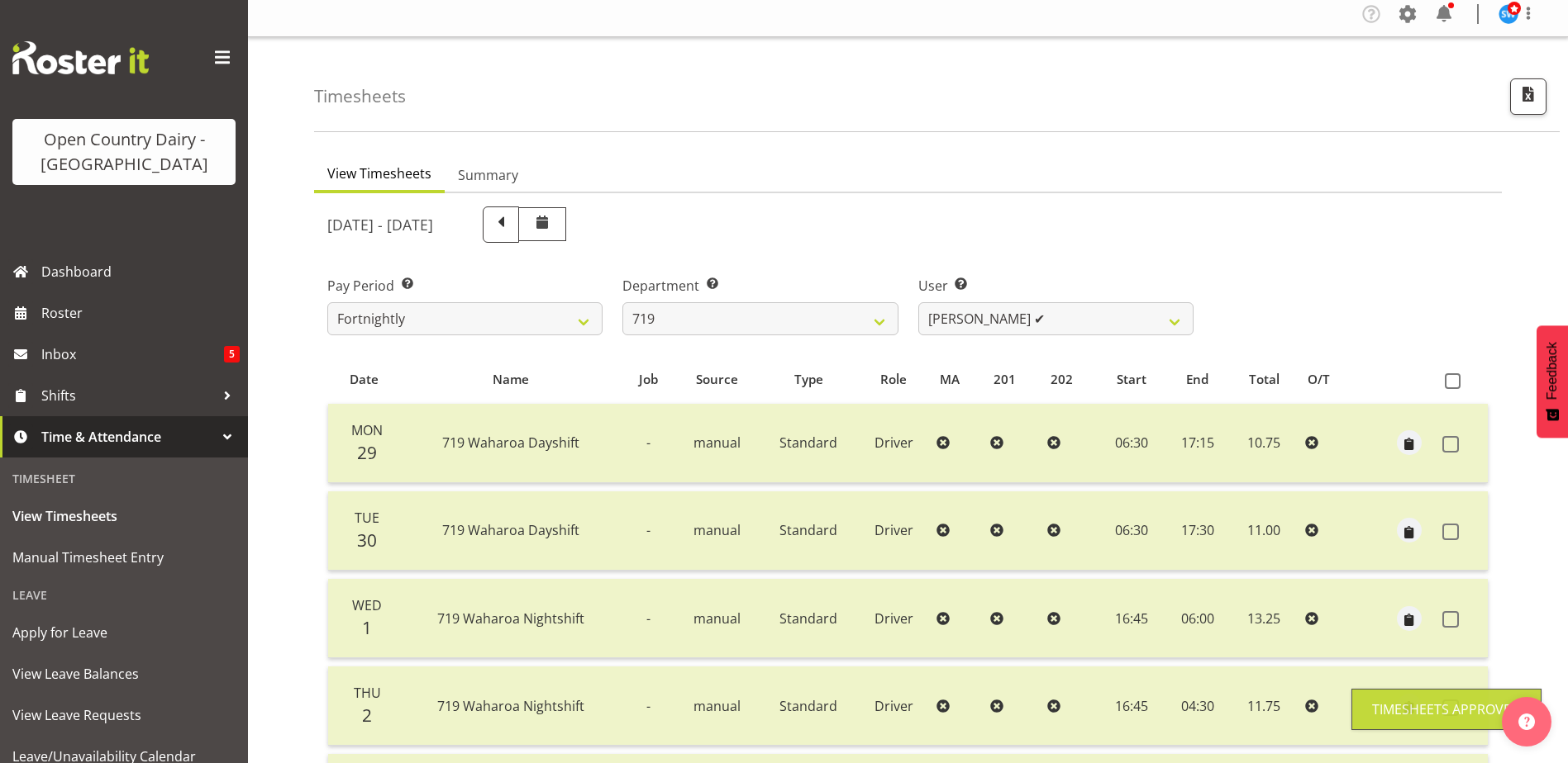
scroll to position [0, 0]
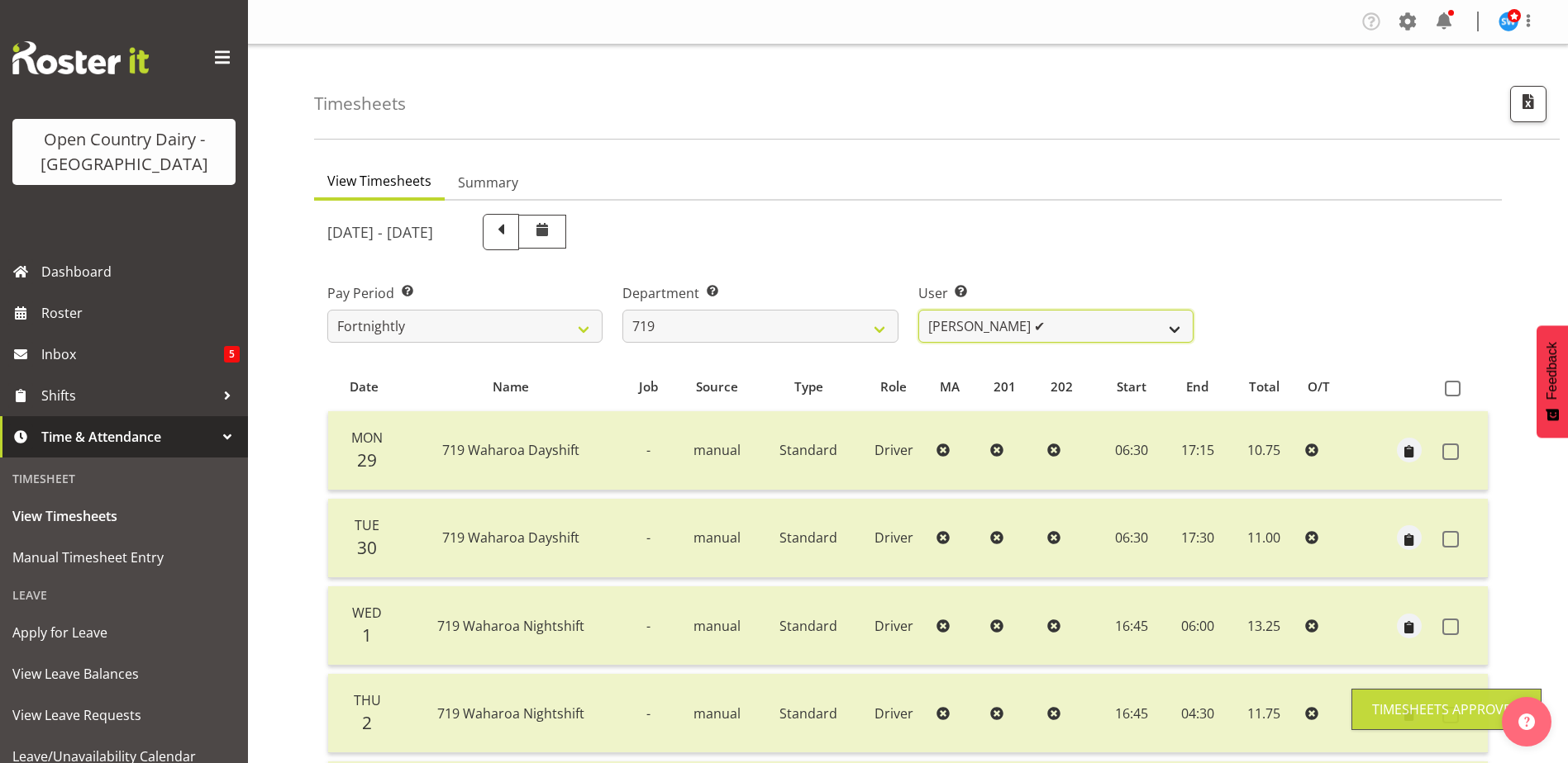
click at [1083, 317] on select "Andrew de Lautour ❌ James Wellington ✔ Sami Ovesen ❌" at bounding box center [1056, 326] width 275 height 33
select select "11013"
click at [918, 310] on select "Andrew de Lautour ❌ James Wellington ✔ Sami Ovesen ❌" at bounding box center [1056, 326] width 275 height 33
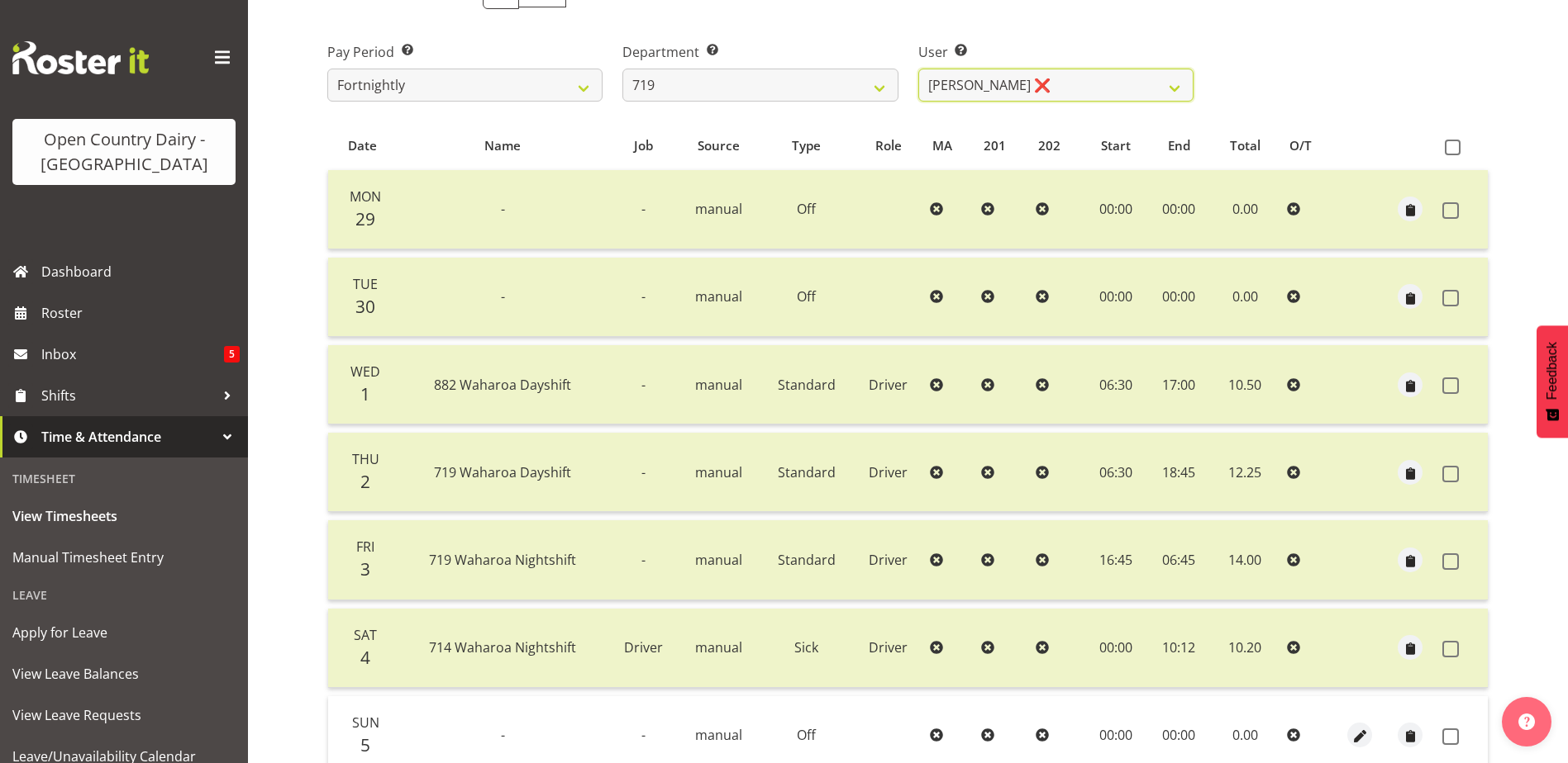
scroll to position [386, 0]
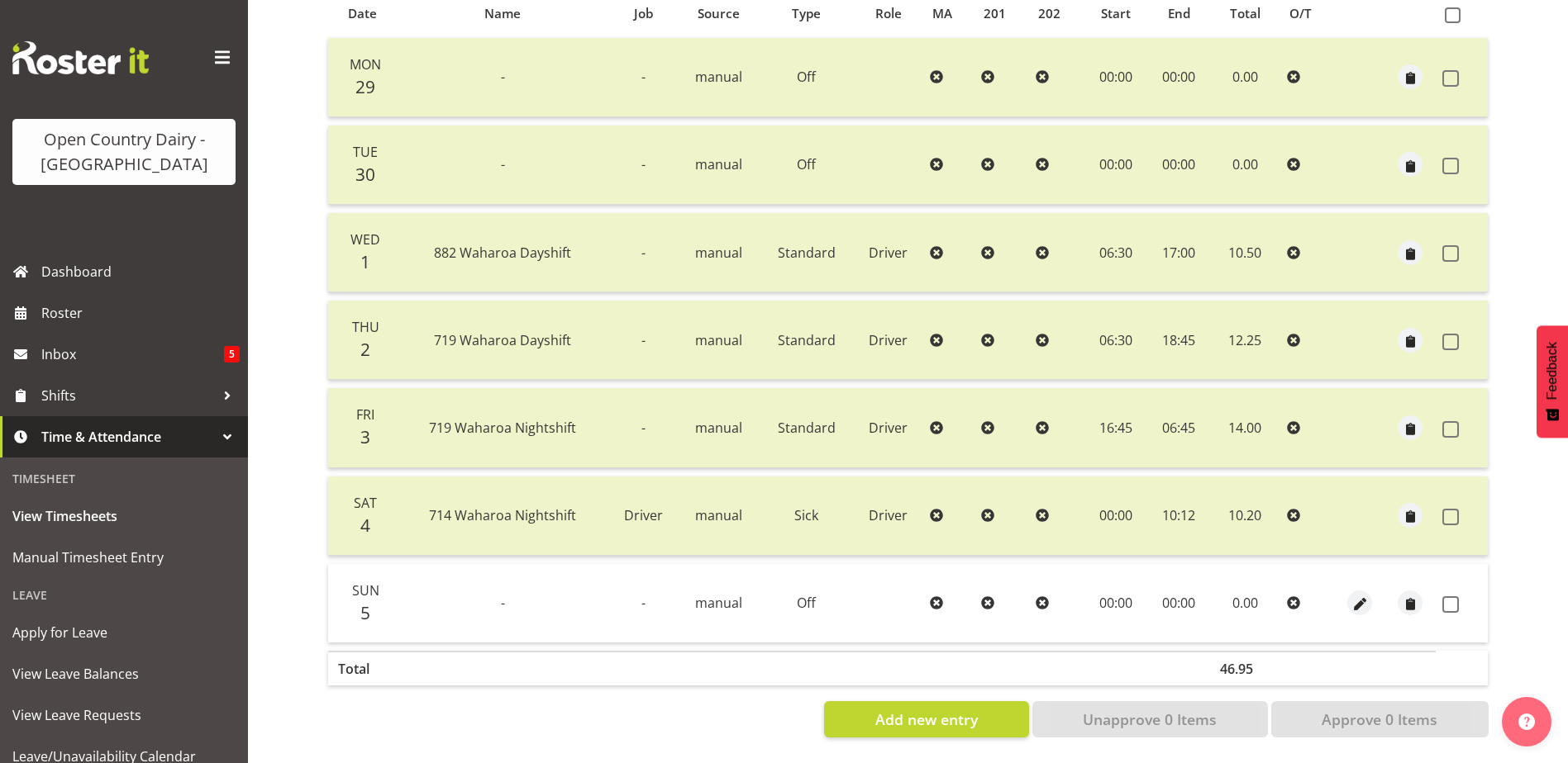
drag, startPoint x: 1455, startPoint y: 593, endPoint x: 1436, endPoint y: 637, distance: 47.9
click at [1455, 597] on span at bounding box center [1450, 605] width 16 height 16
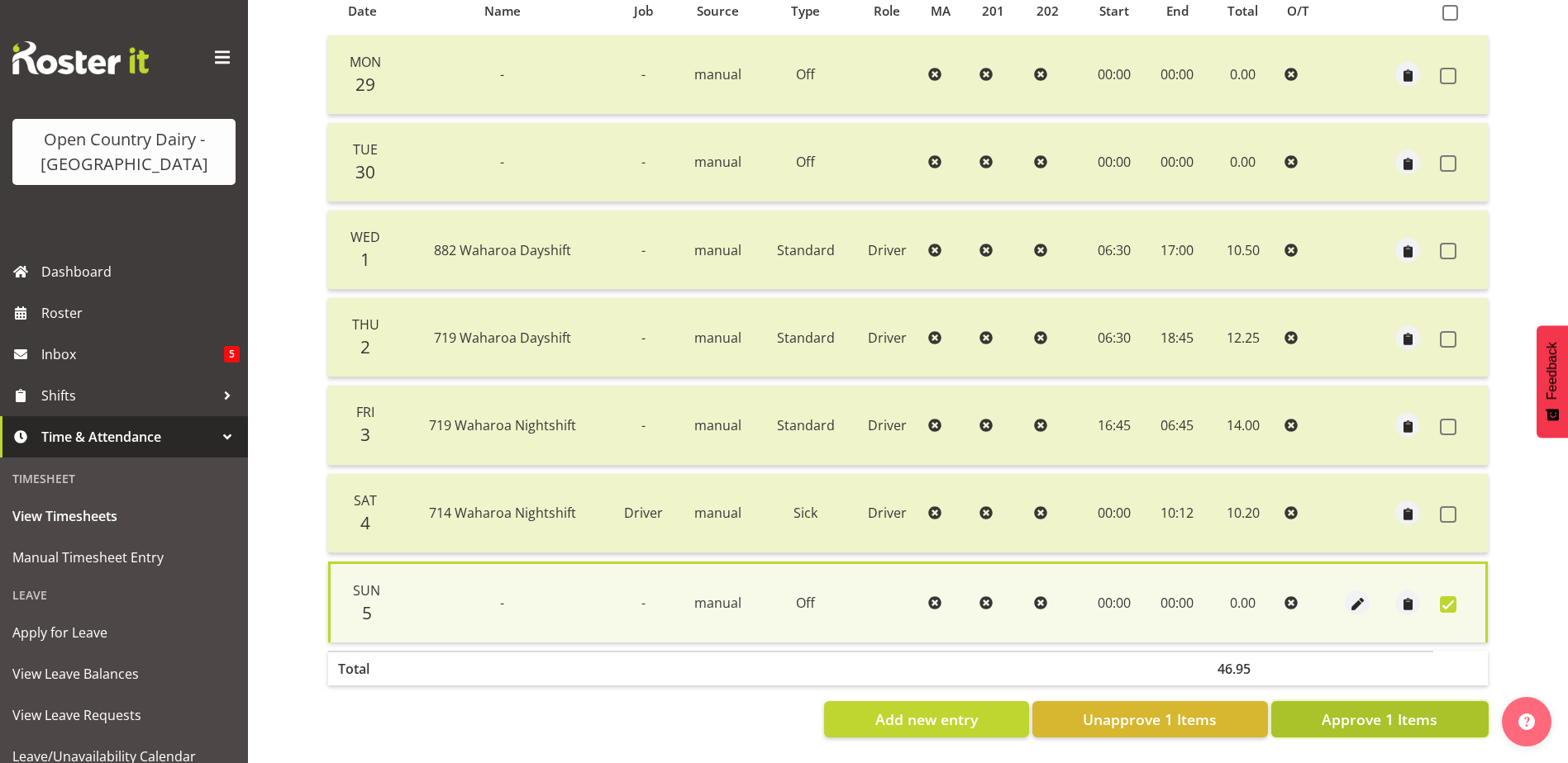
click at [1408, 709] on span "Approve 1 Items" at bounding box center [1379, 720] width 116 height 22
checkbox input "false"
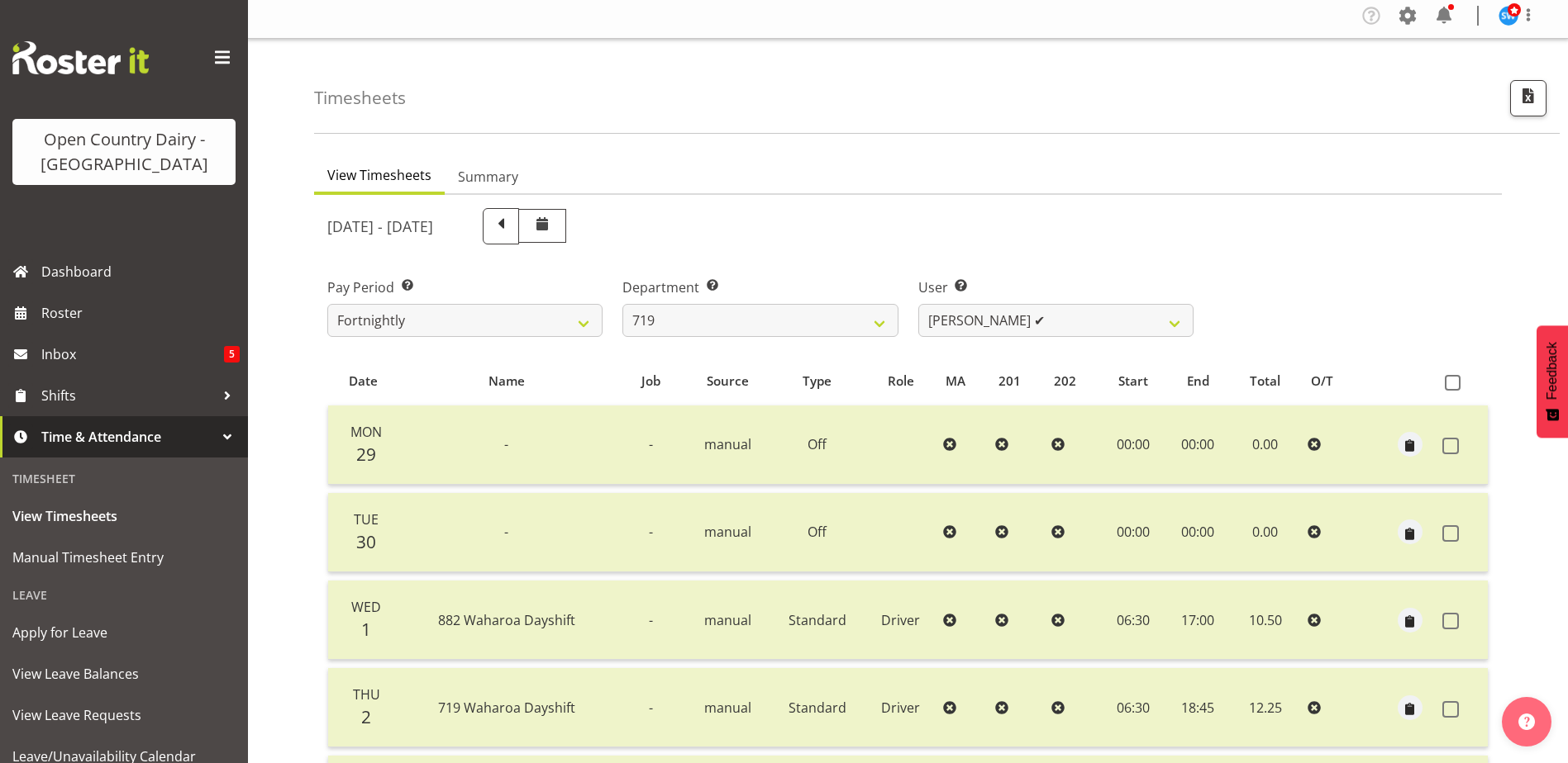
scroll to position [0, 0]
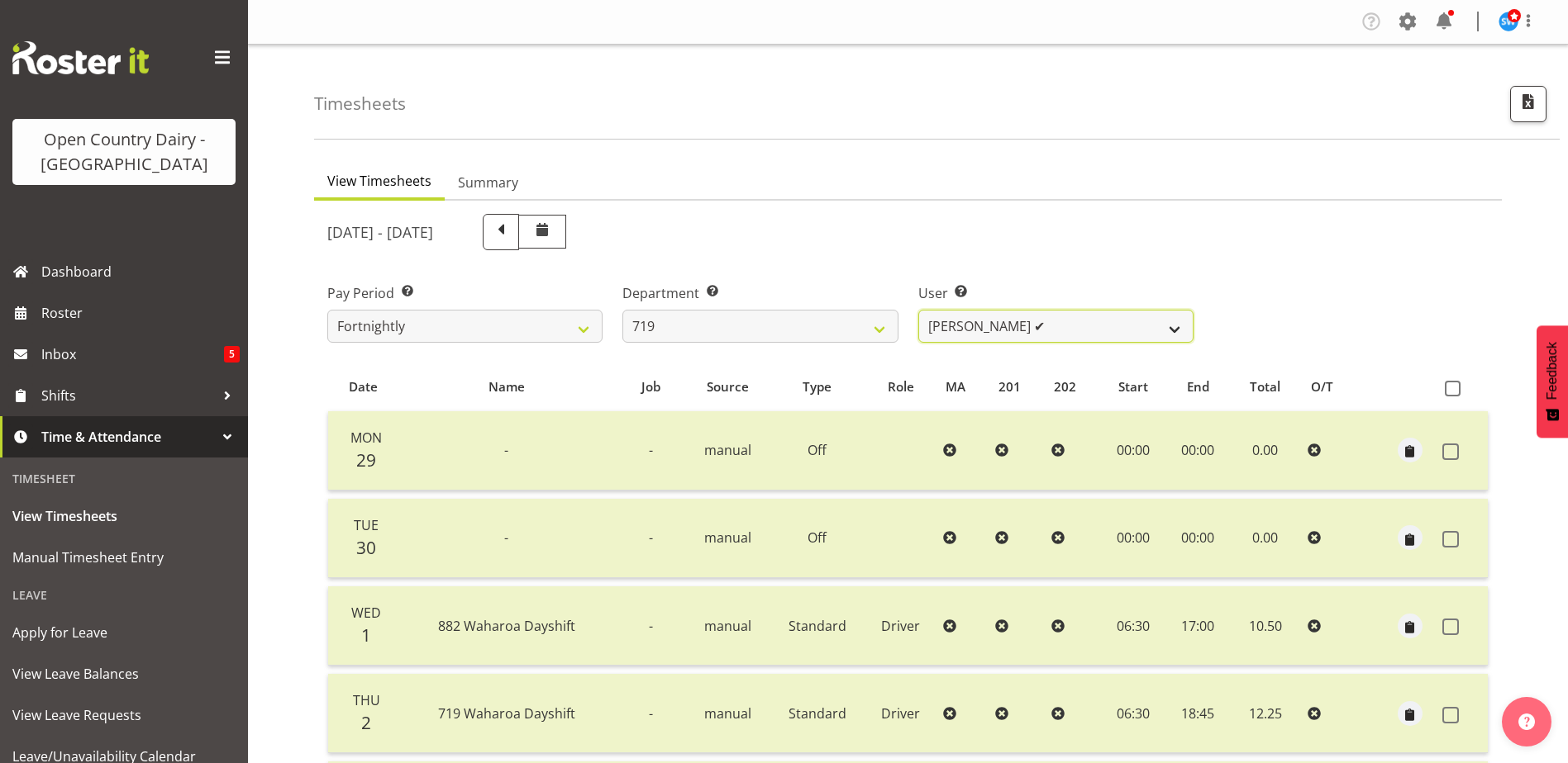
click at [1060, 313] on select "Andrew de Lautour ❌ James Wellington ✔ Sami Ovesen ✔" at bounding box center [1056, 326] width 275 height 33
click at [1057, 313] on select "Andrew de Lautour ❌ James Wellington ✔ Sami Ovesen ✔" at bounding box center [1056, 326] width 275 height 33
drag, startPoint x: 840, startPoint y: 321, endPoint x: 833, endPoint y: 333, distance: 13.9
click at [840, 321] on select "701 702 703 704 705 706 707 708 709 710 711 712 713 714 715 716 717 718 719 720" at bounding box center [760, 326] width 275 height 33
select select "814"
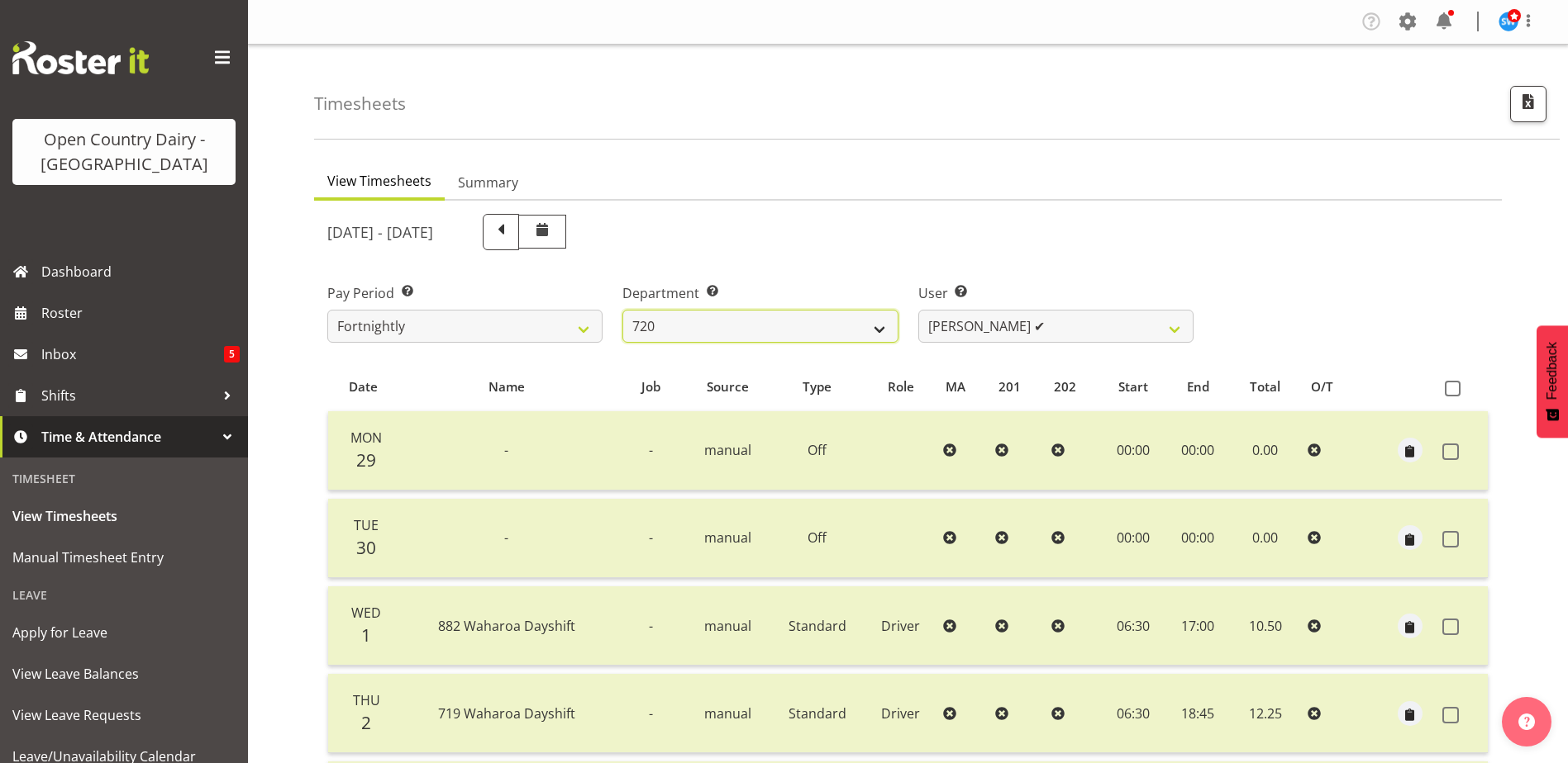
click at [622, 310] on select "701 702 703 704 705 706 707 708 709 710 711 712 713 714 715 716 717 718 719 720" at bounding box center [760, 326] width 275 height 33
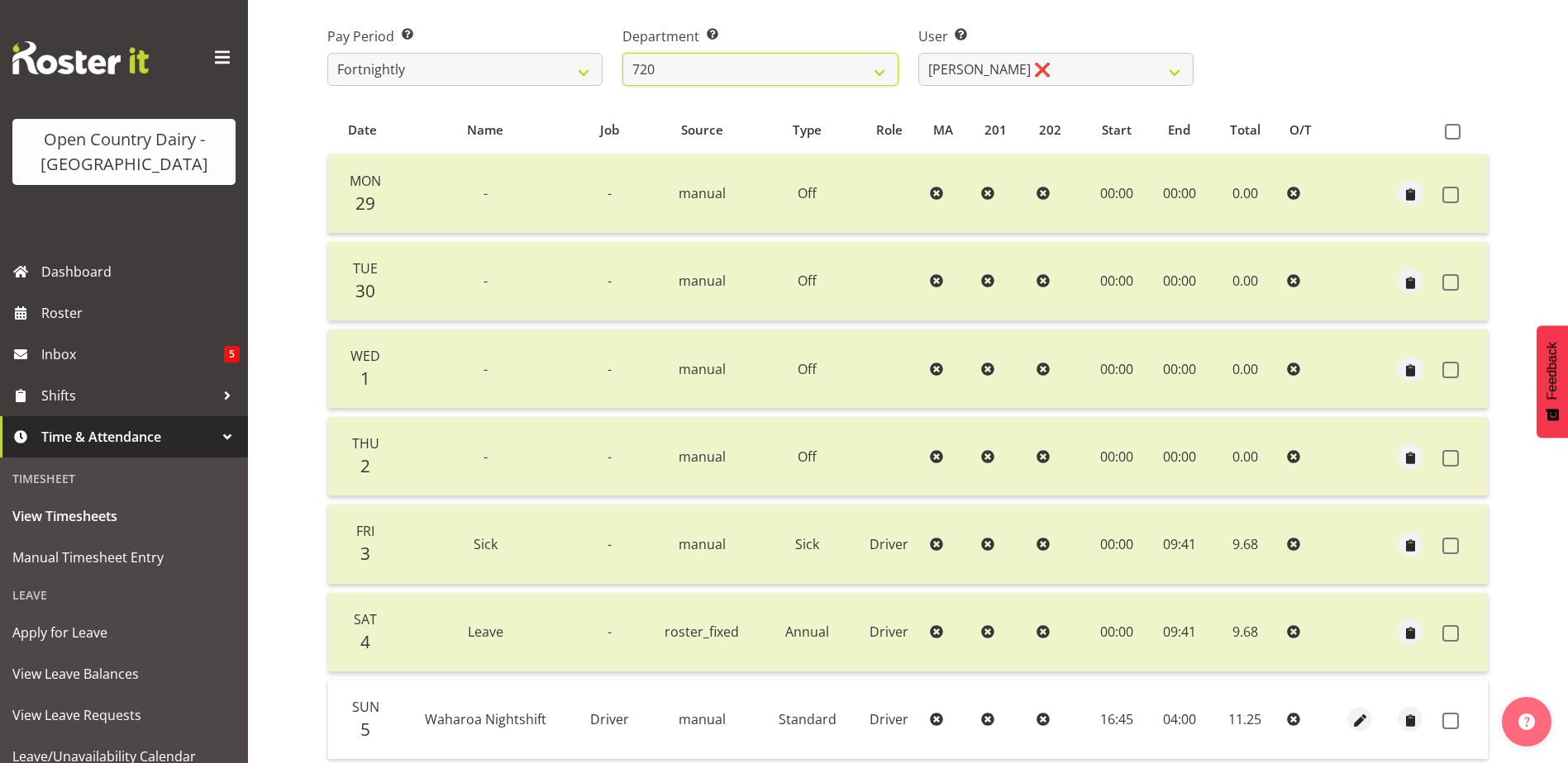
scroll to position [138, 0]
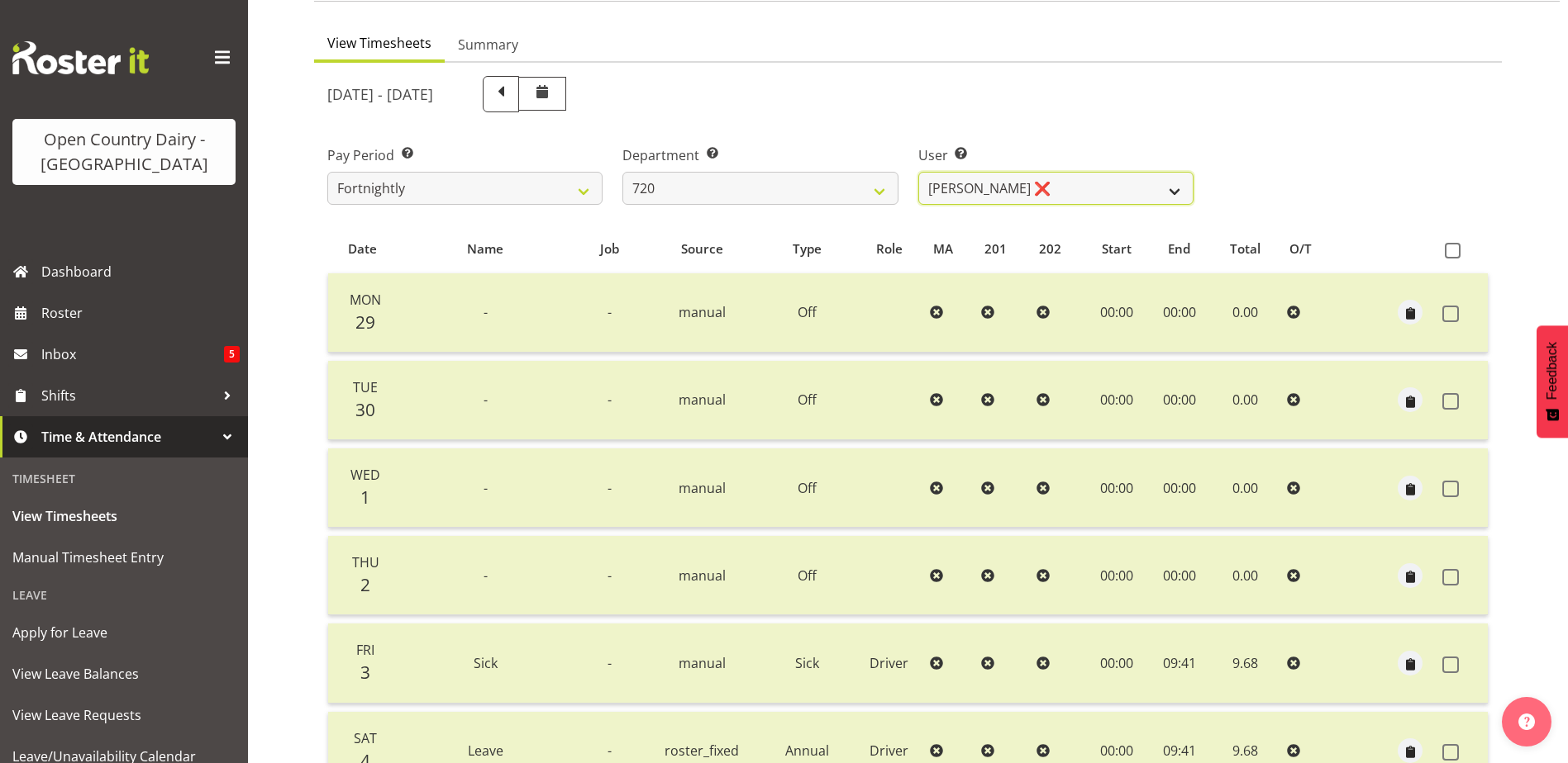
click at [1066, 178] on select "Garry Hooper ❌ Kerry Slater ❌ Nathan Frankhouser ❌ Steve Daly ❌" at bounding box center [1056, 188] width 275 height 33
select select "8192"
click at [918, 172] on select "Garry Hooper ❌ Kerry Slater ❌ Nathan Frankhouser ❌ Steve Daly ❌" at bounding box center [1056, 188] width 275 height 33
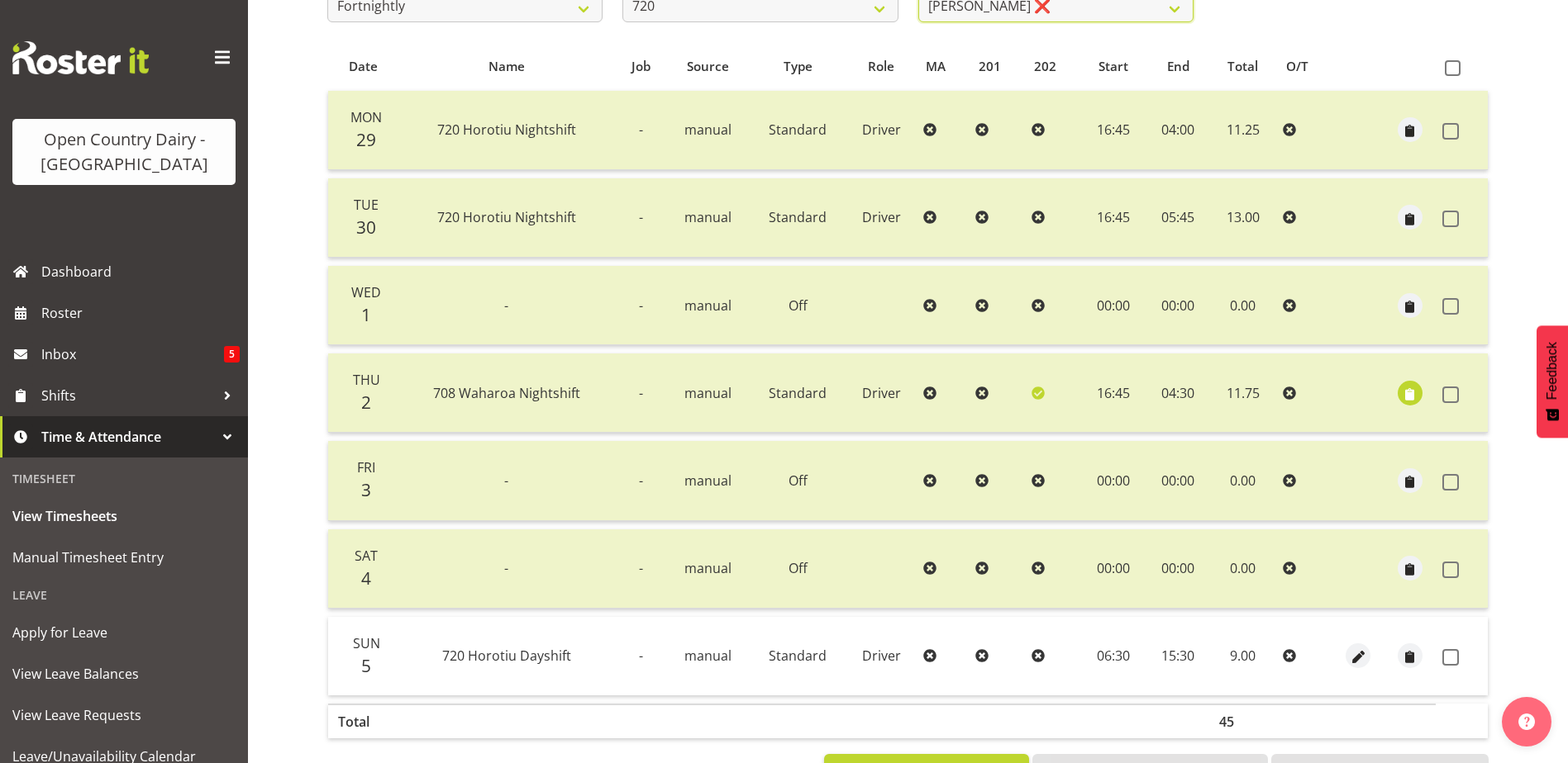
scroll to position [386, 0]
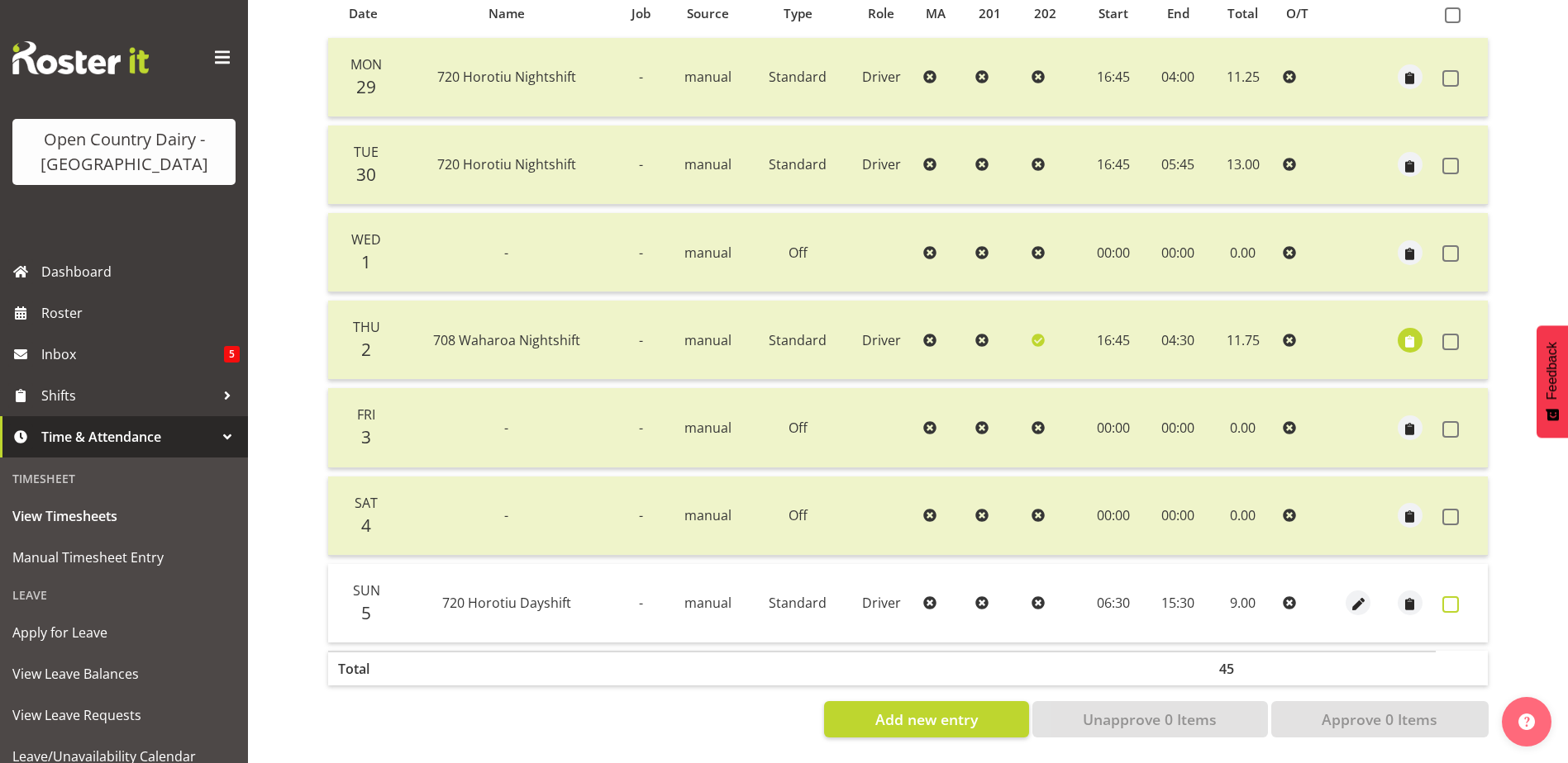
click at [1457, 597] on span at bounding box center [1450, 605] width 16 height 16
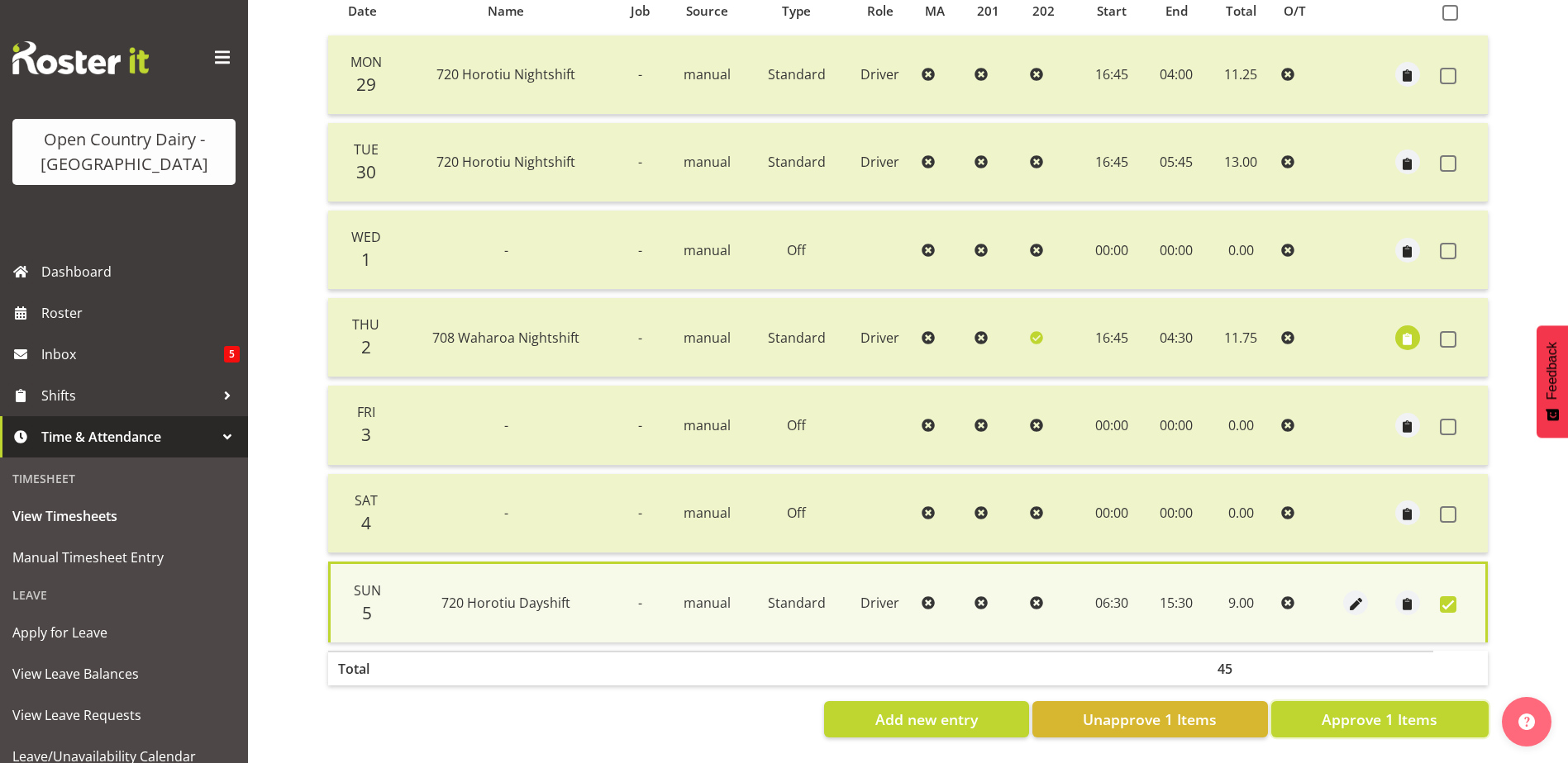
drag, startPoint x: 1411, startPoint y: 705, endPoint x: 1387, endPoint y: 675, distance: 38.4
click at [1411, 709] on span "Approve 1 Items" at bounding box center [1379, 720] width 116 height 22
checkbox input "false"
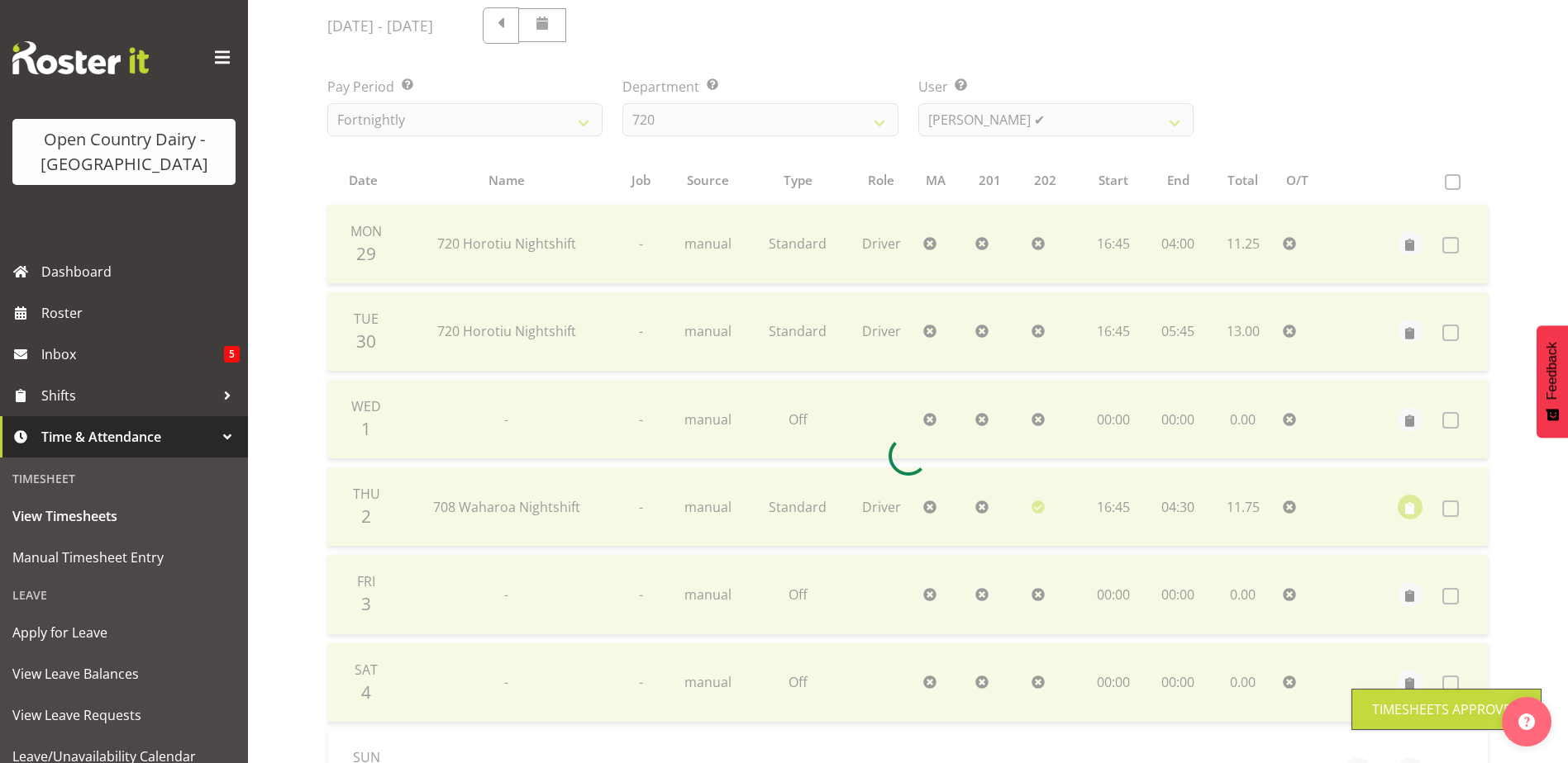
scroll to position [138, 0]
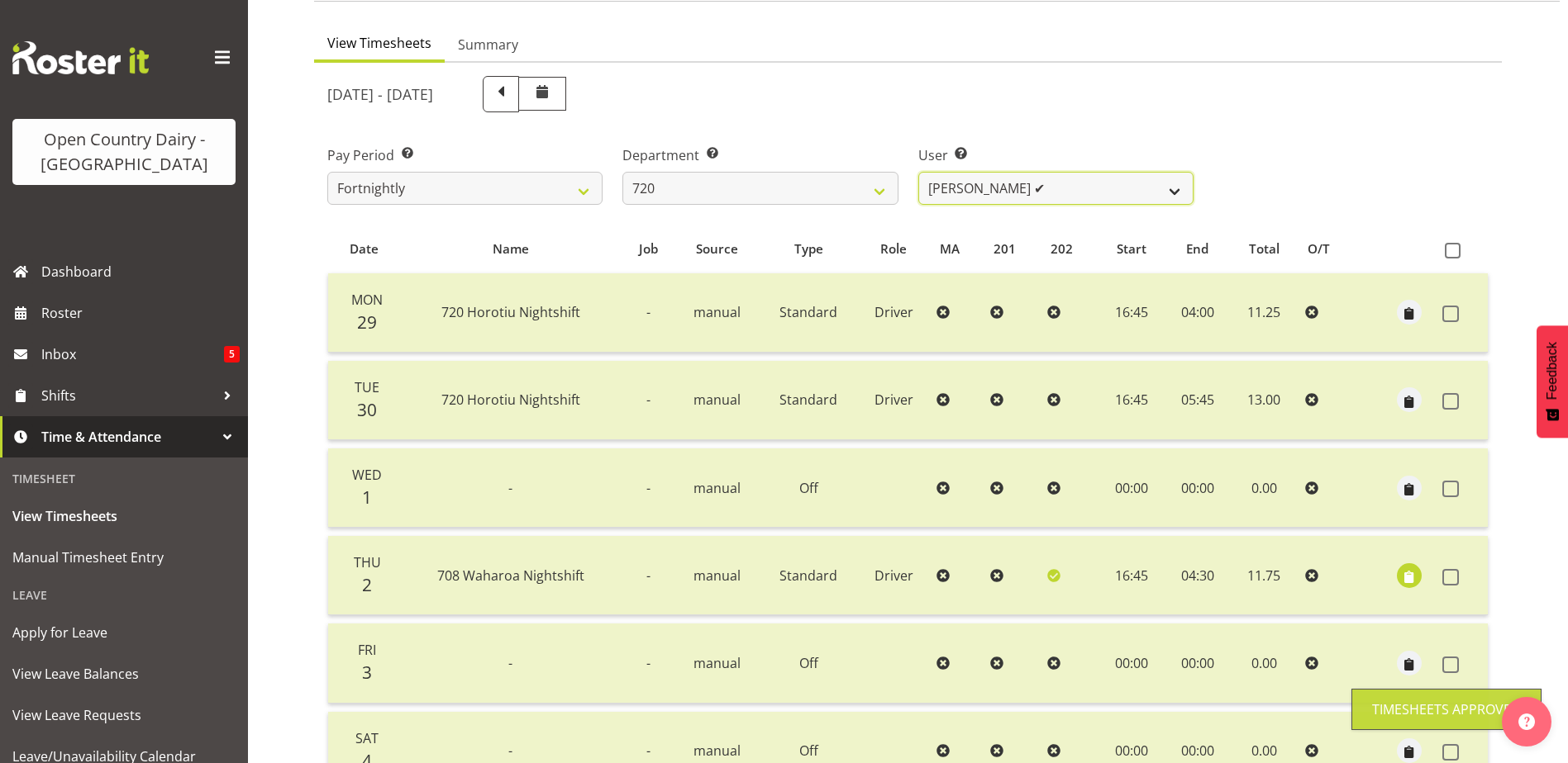
click at [1089, 186] on select "Garry Hooper ❌ Kerry Slater ✔ Nathan Frankhouser ❌ Steve Daly ❌" at bounding box center [1056, 188] width 275 height 33
select select "8200"
click at [918, 172] on select "Garry Hooper ❌ Kerry Slater ✔ Nathan Frankhouser ❌ Steve Daly ❌" at bounding box center [1056, 188] width 275 height 33
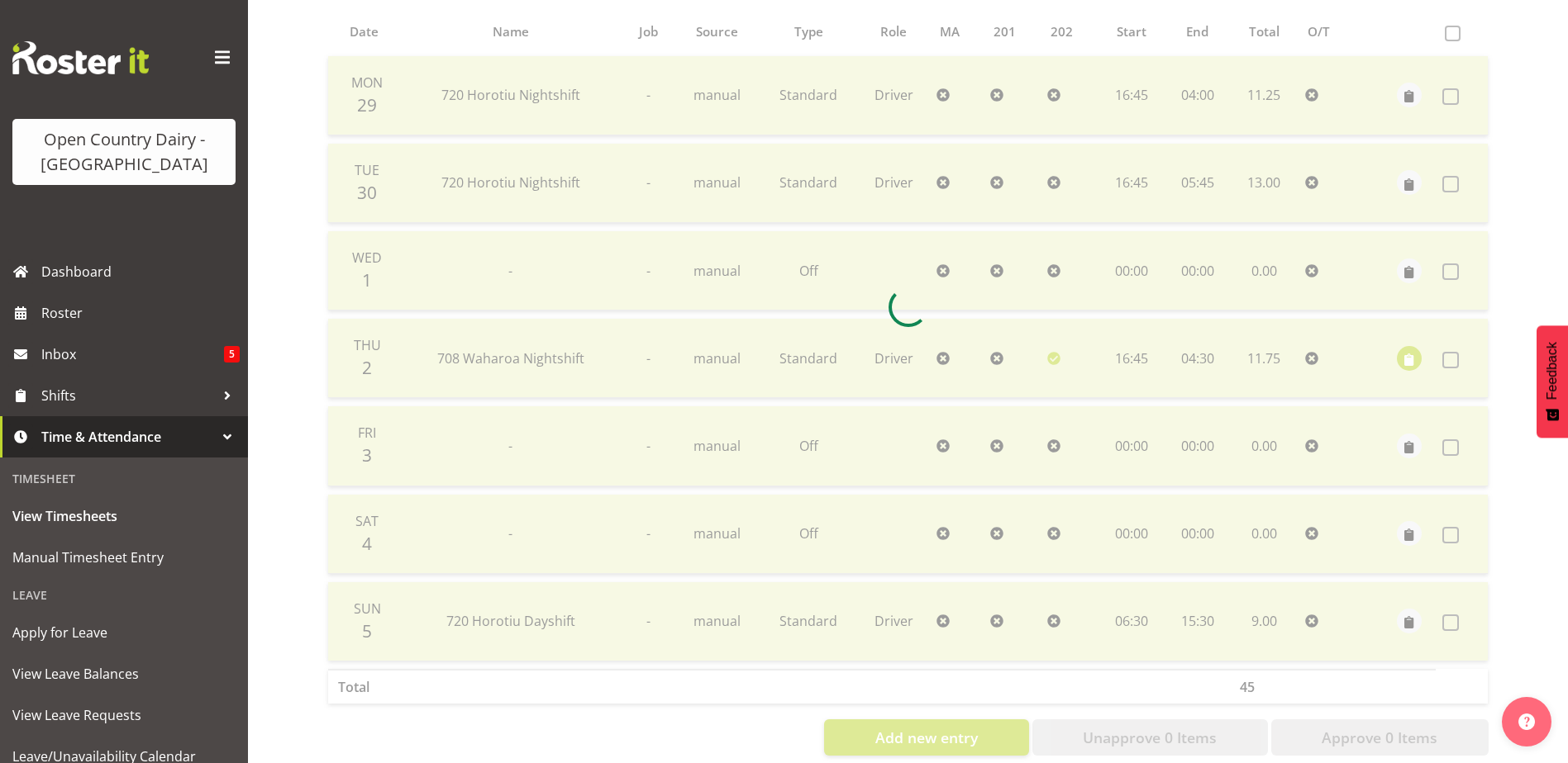
scroll to position [386, 0]
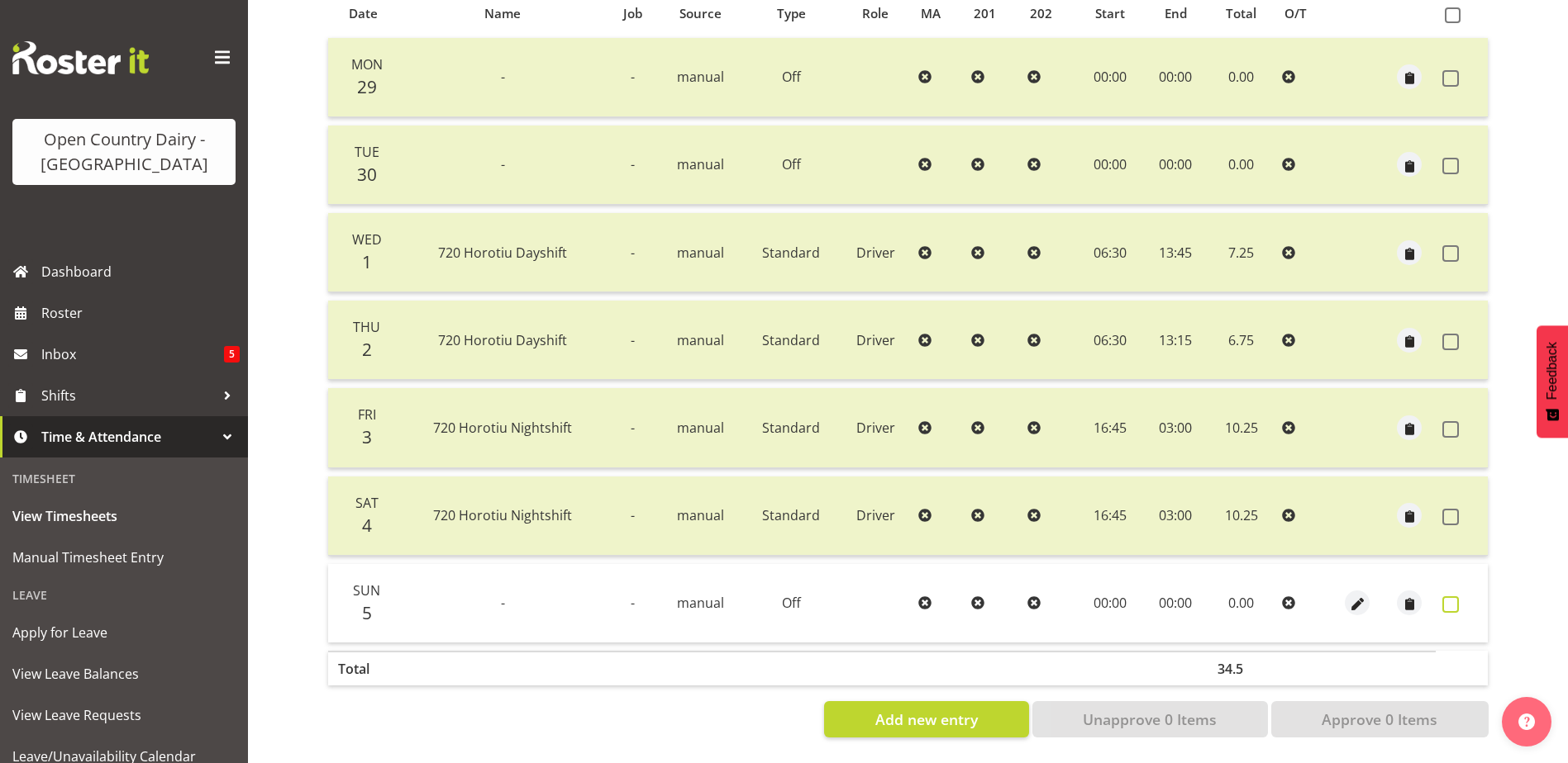
click at [1455, 597] on span at bounding box center [1450, 605] width 16 height 16
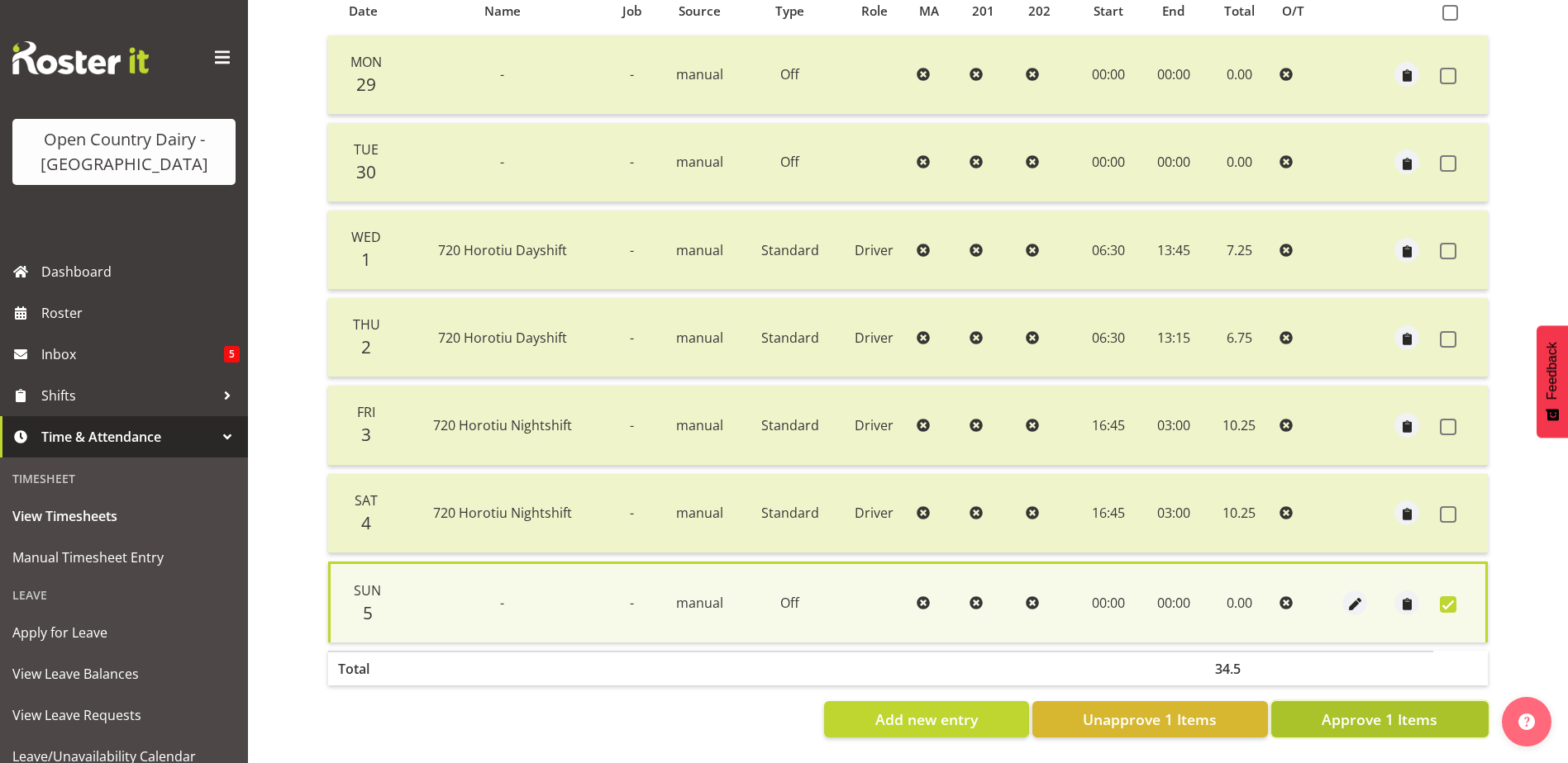
click at [1405, 709] on span "Approve 1 Items" at bounding box center [1379, 720] width 116 height 22
checkbox input "false"
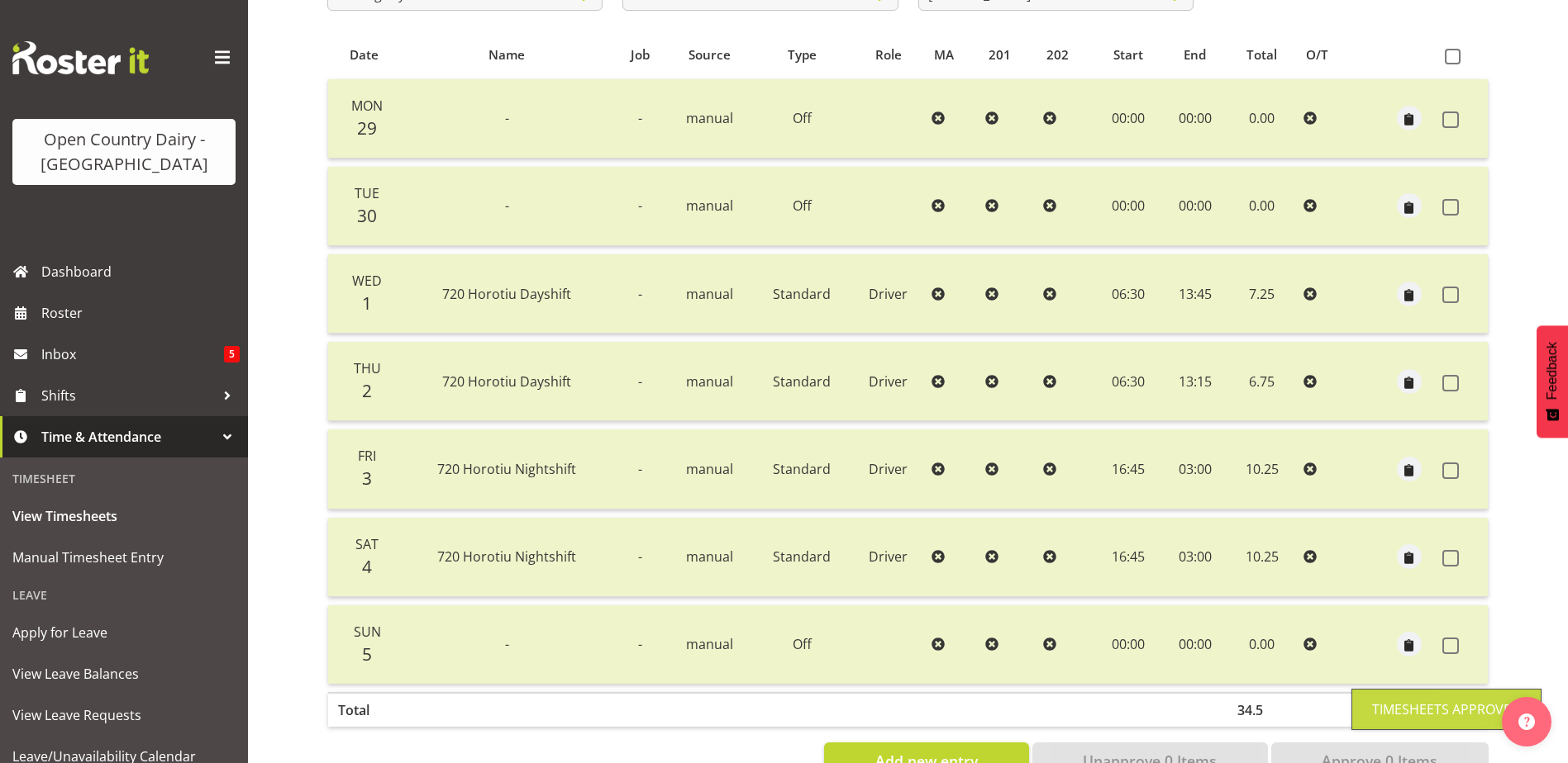
scroll to position [138, 0]
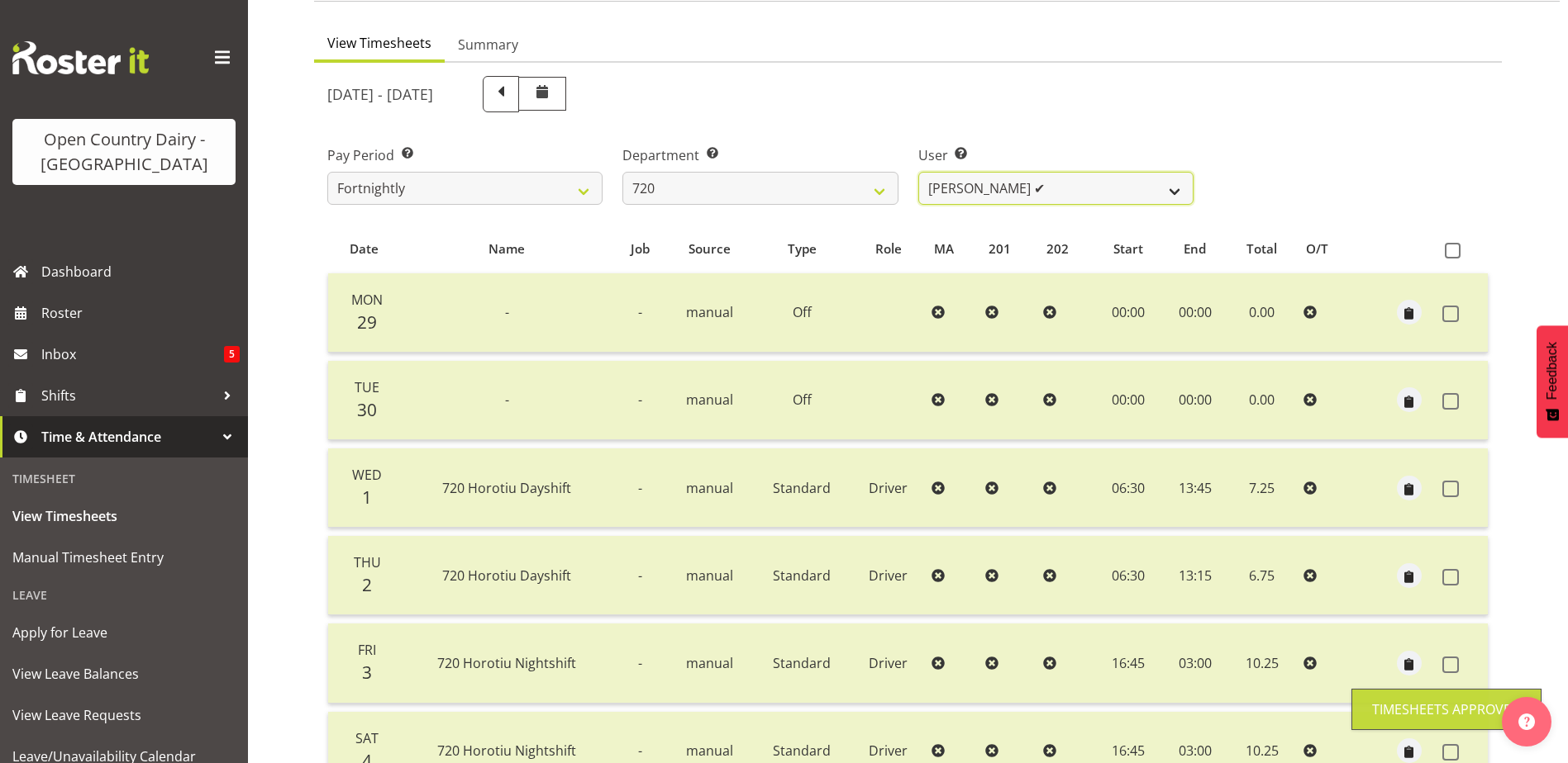
click at [1097, 193] on select "Garry Hooper ❌ Kerry Slater ✔ Nathan Frankhouser ✔ Steve Daly ❌" at bounding box center [1056, 188] width 275 height 33
select select "9913"
click at [918, 172] on select "Garry Hooper ❌ Kerry Slater ✔ Nathan Frankhouser ✔ Steve Daly ❌" at bounding box center [1056, 188] width 275 height 33
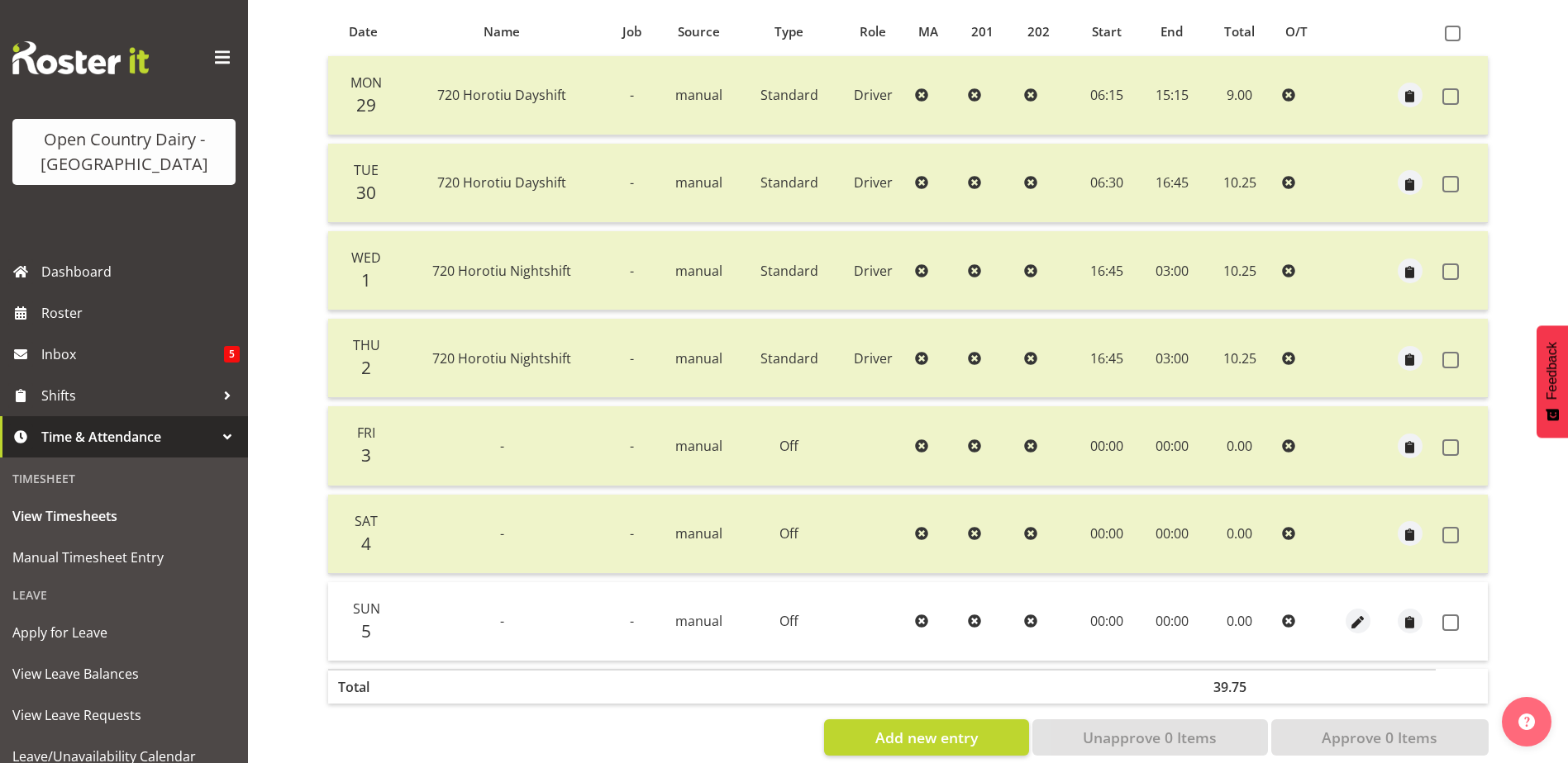
scroll to position [386, 0]
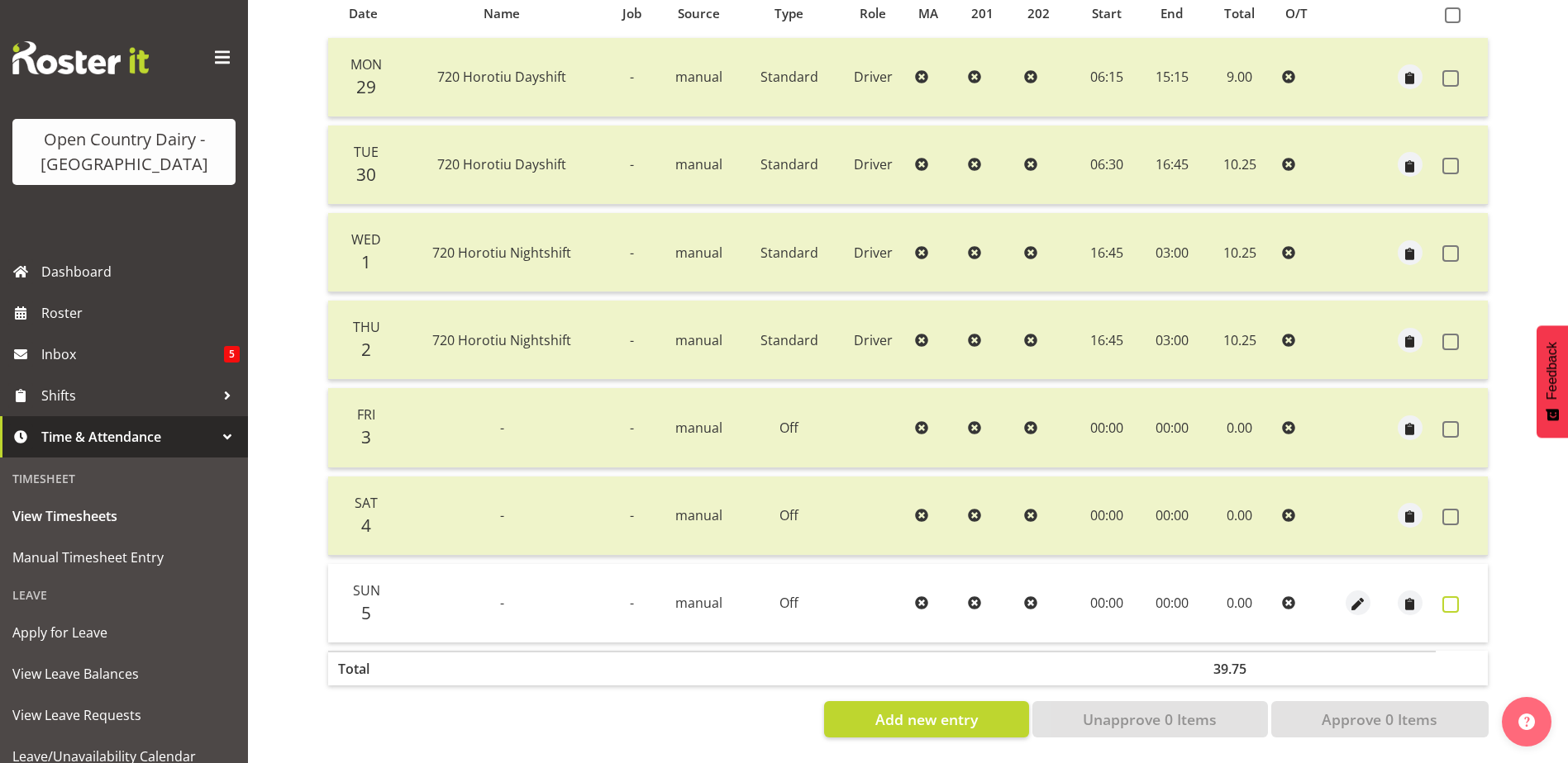
click at [1452, 597] on span at bounding box center [1450, 605] width 16 height 16
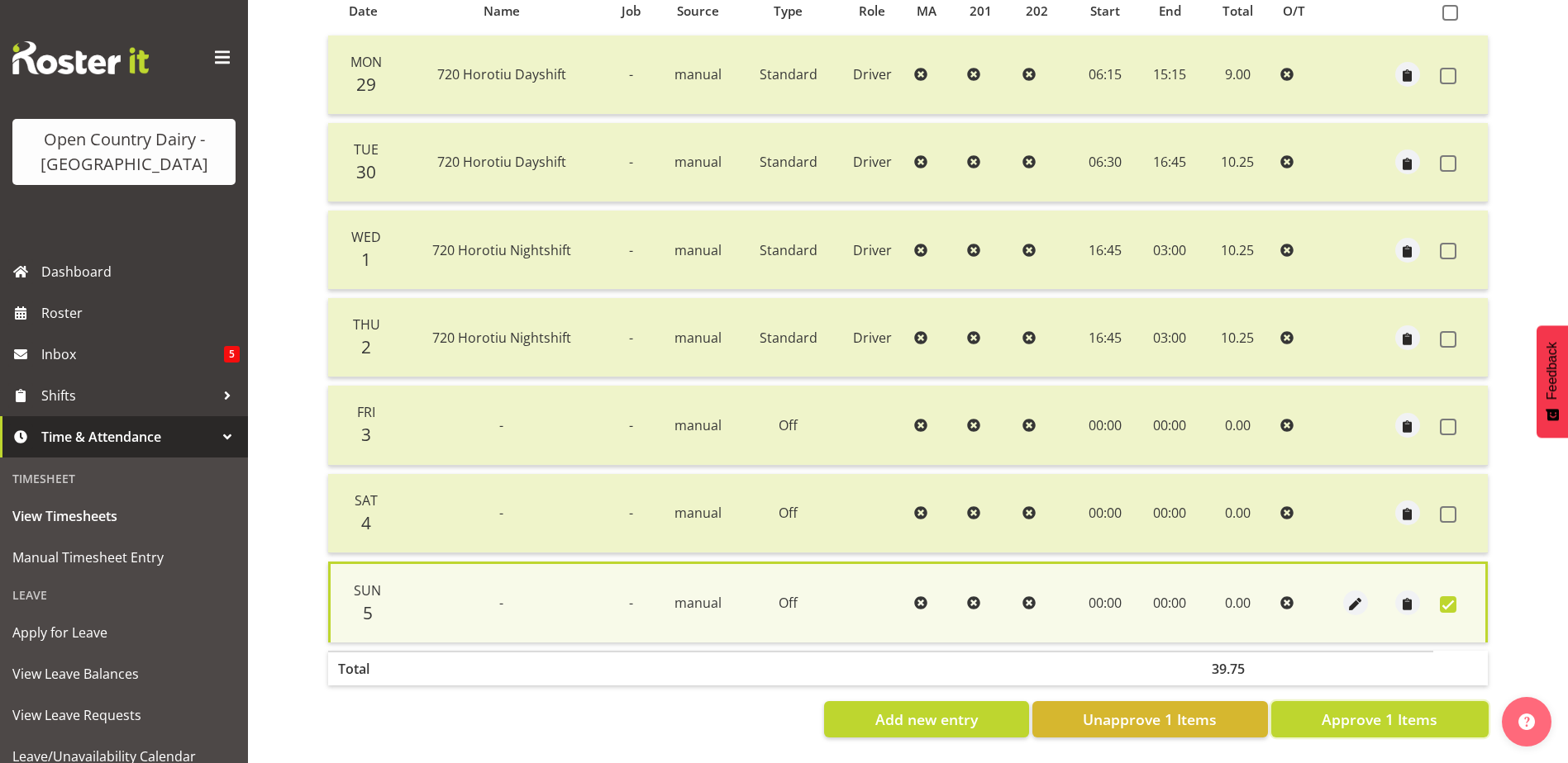
click at [1415, 717] on span "Approve 1 Items" at bounding box center [1379, 720] width 116 height 22
checkbox input "false"
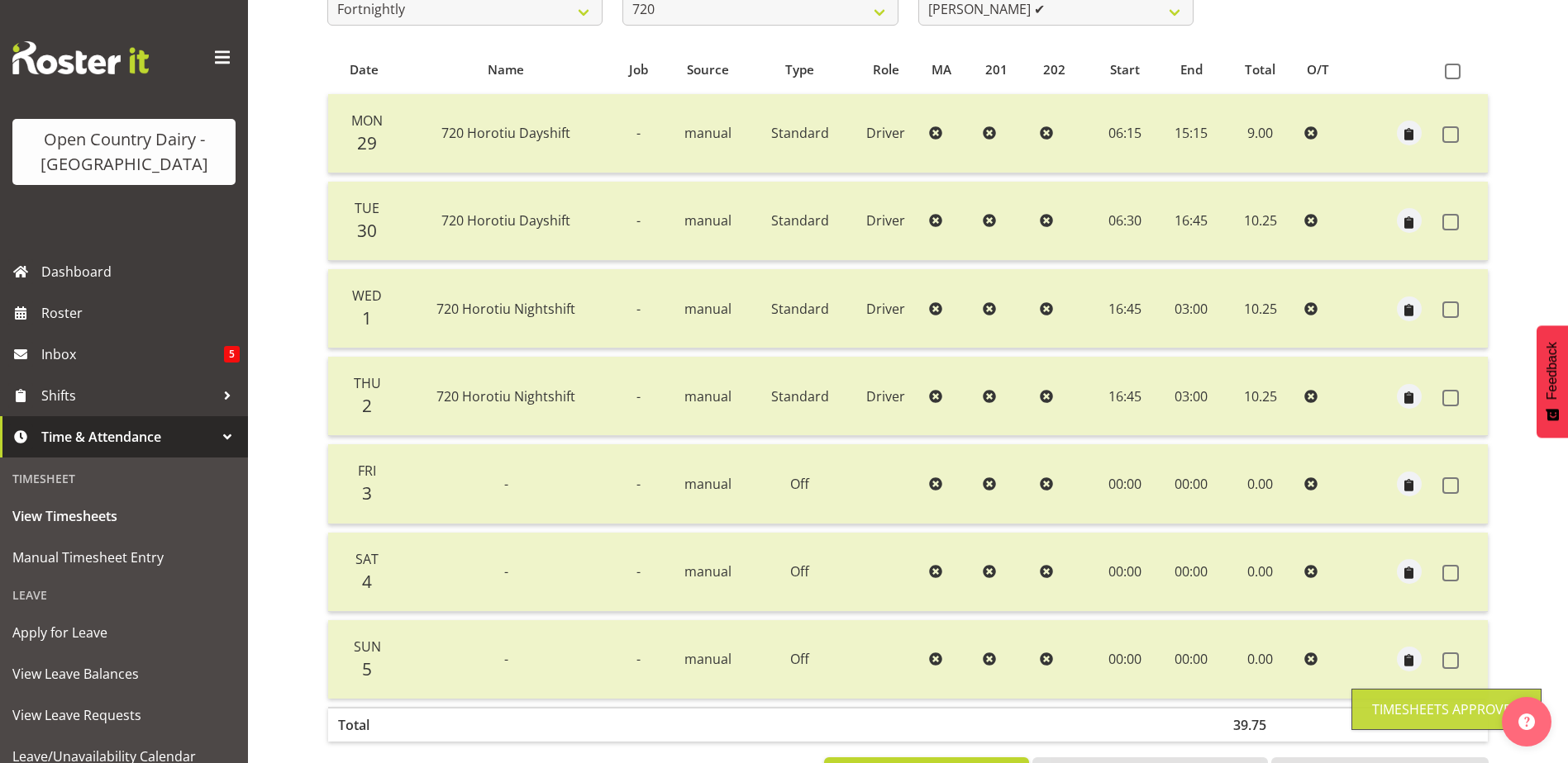
scroll to position [0, 0]
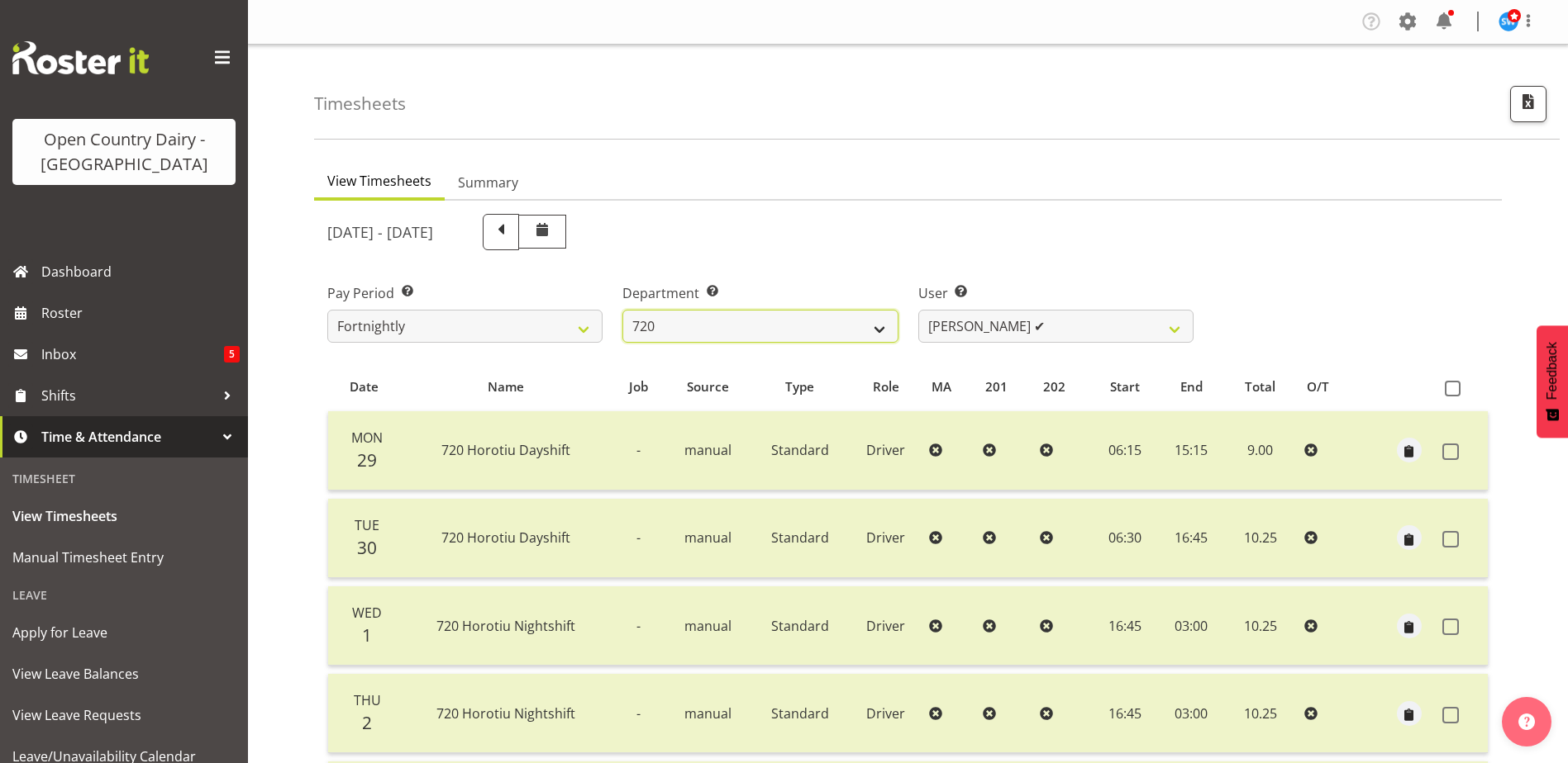
click at [699, 312] on select "701 702 703 704 705 706 707 708 709 710 711 712 713 714 715 716 717 718 719 720" at bounding box center [760, 326] width 275 height 33
select select "759"
click at [622, 310] on select "701 702 703 704 705 706 707 708 709 710 711 712 713 714 715 716 717 718 719 720" at bounding box center [760, 326] width 275 height 33
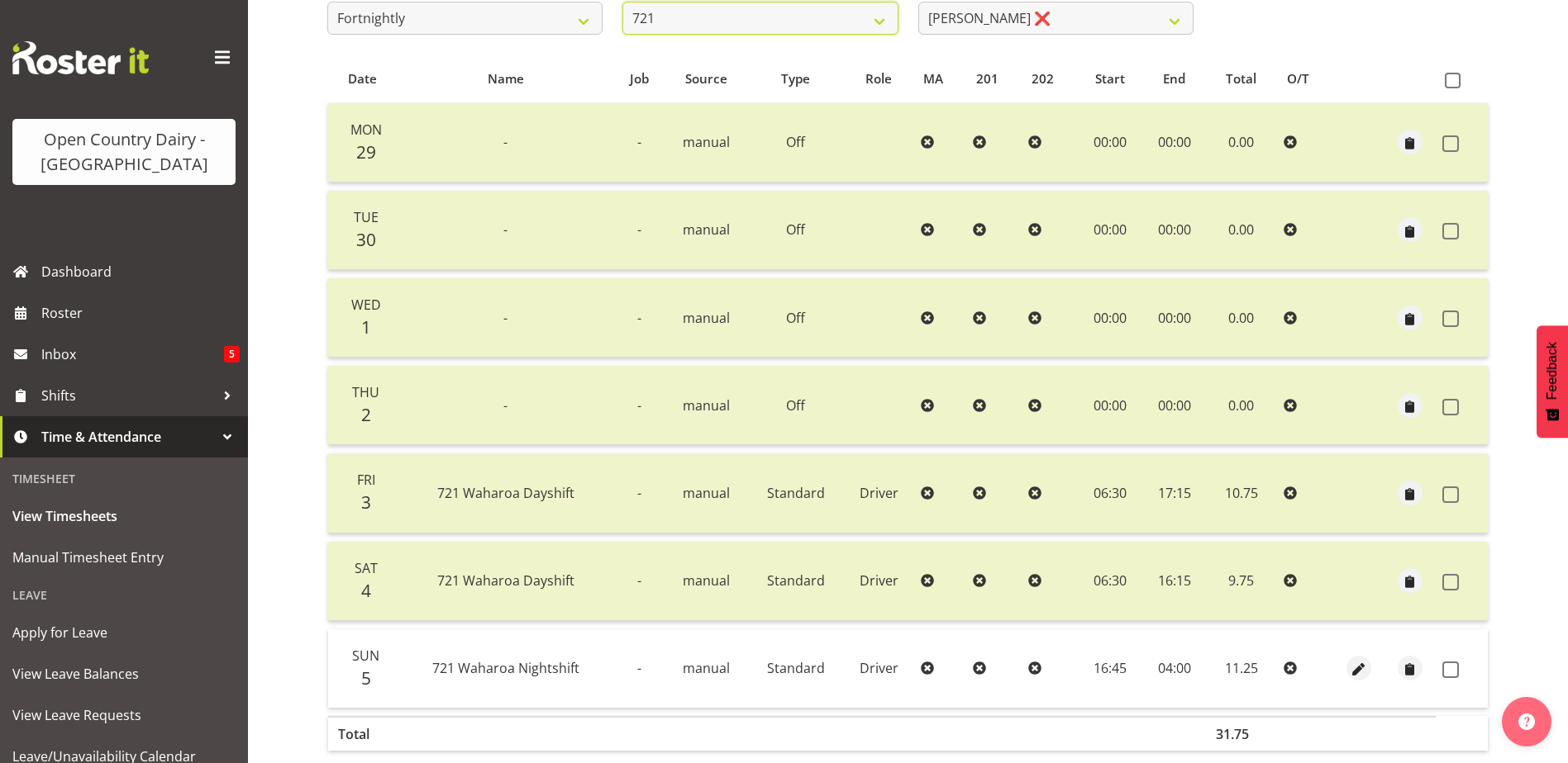
scroll to position [303, 0]
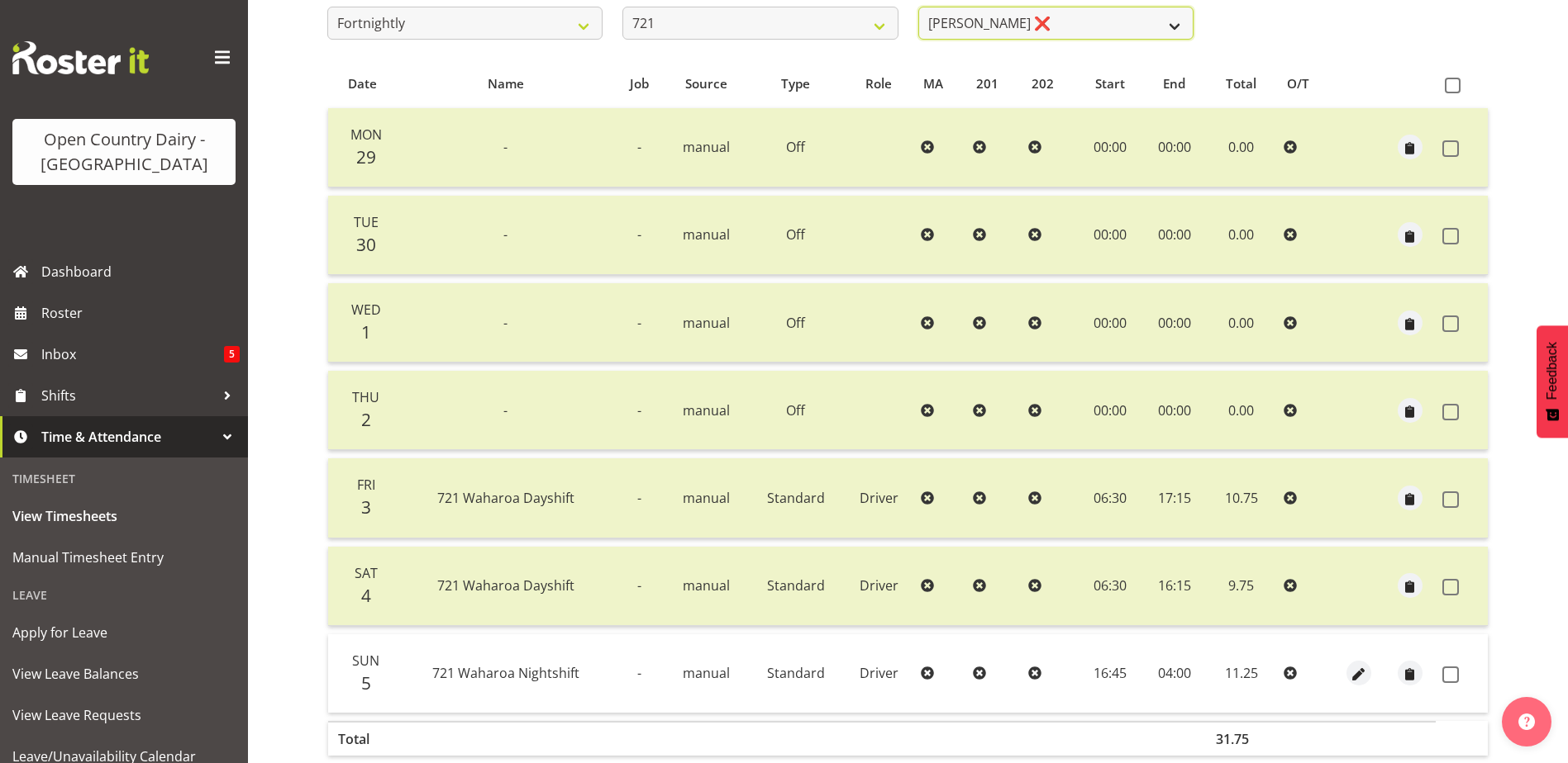
click at [1100, 12] on select "George Taylor ❌ Grant Vercoe ❌ Thakur Ajit Singh ❌" at bounding box center [1056, 22] width 275 height 33
select select "10297"
click at [918, 6] on select "George Taylor ❌ Grant Vercoe ❌ Thakur Ajit Singh ❌" at bounding box center [1056, 22] width 275 height 33
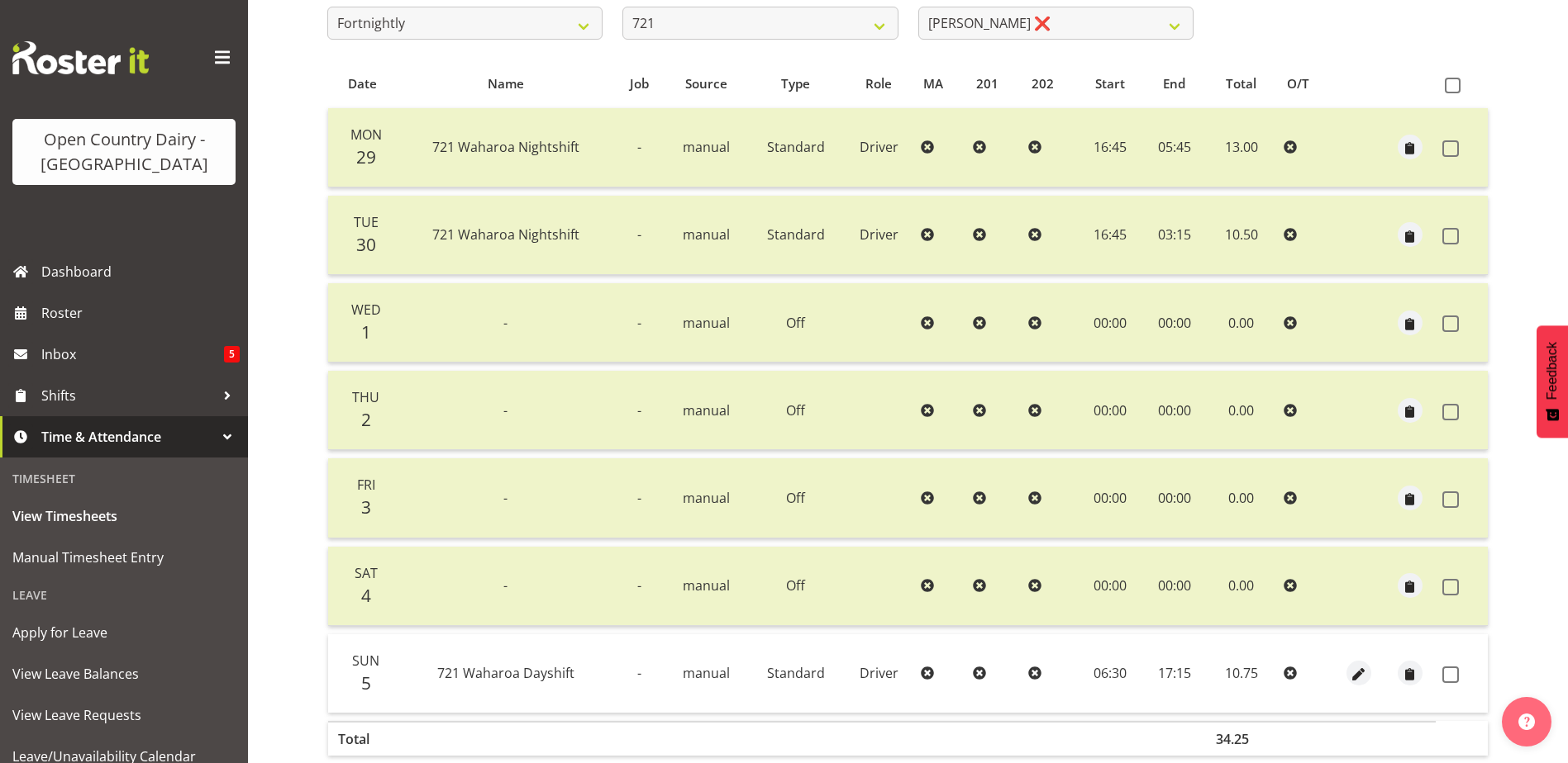
drag, startPoint x: 1449, startPoint y: 671, endPoint x: 1418, endPoint y: 697, distance: 40.5
click at [1446, 670] on span at bounding box center [1450, 675] width 16 height 16
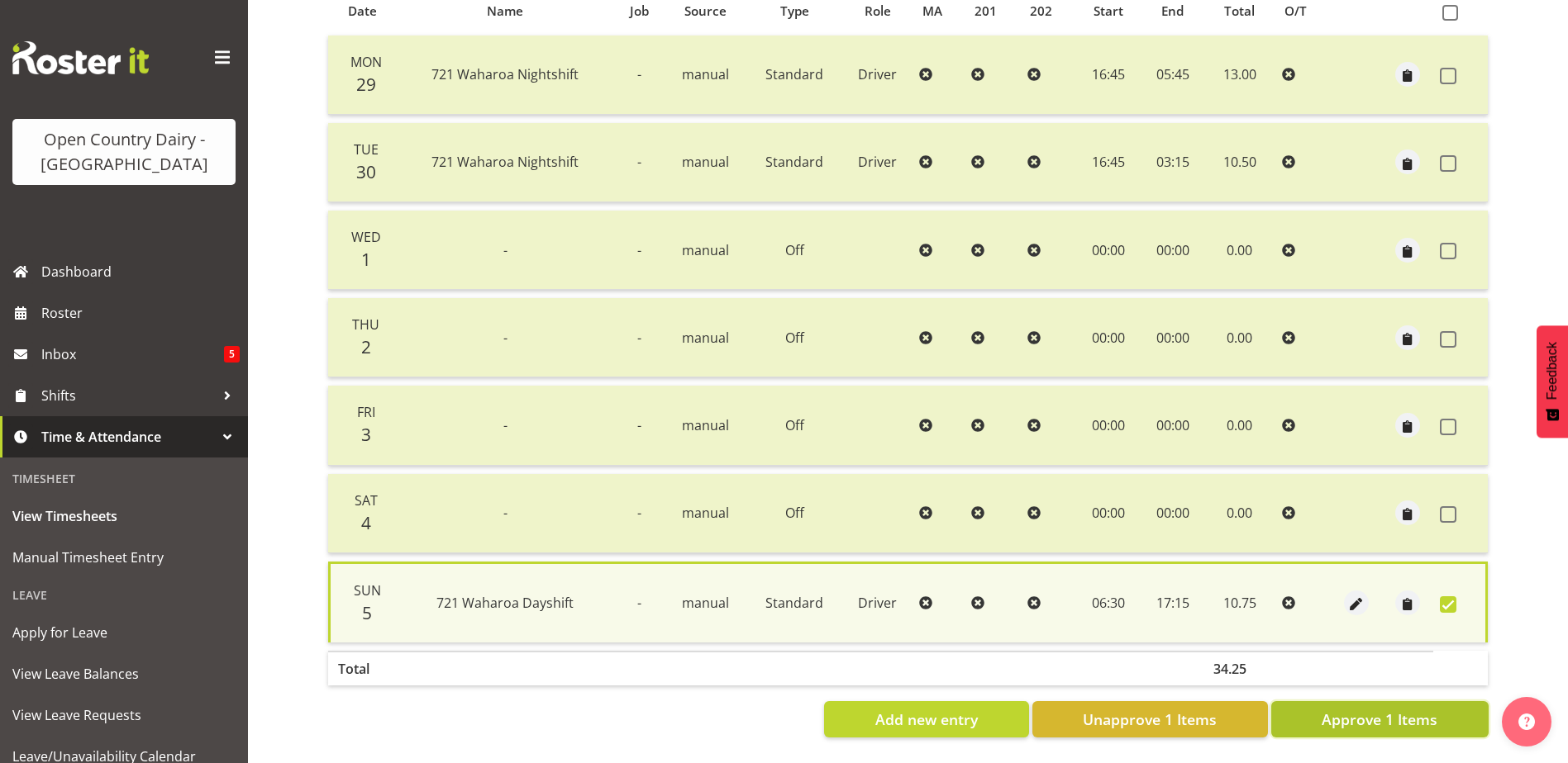
click at [1412, 709] on span "Approve 1 Items" at bounding box center [1379, 720] width 116 height 22
checkbox input "false"
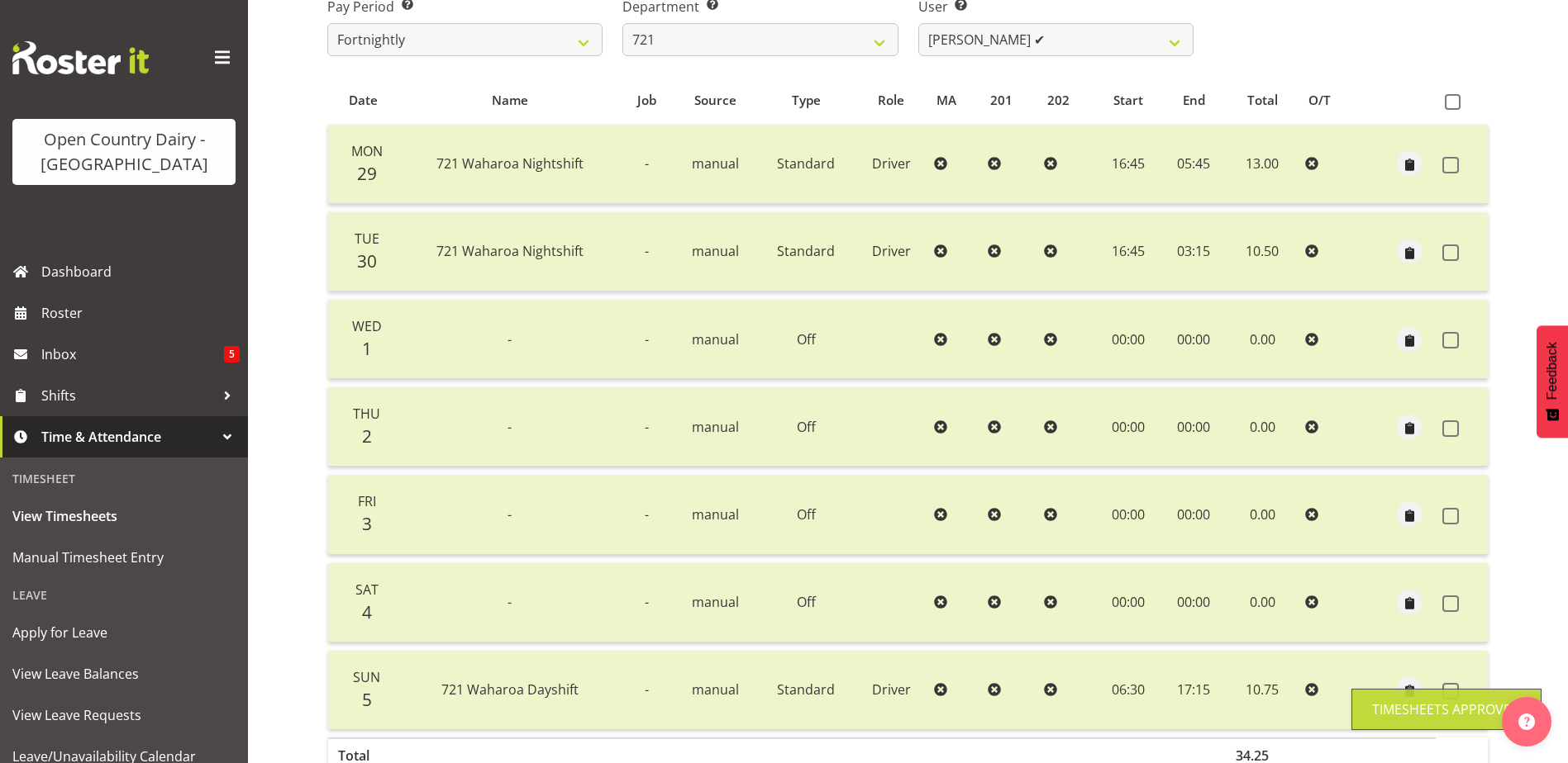
scroll to position [220, 0]
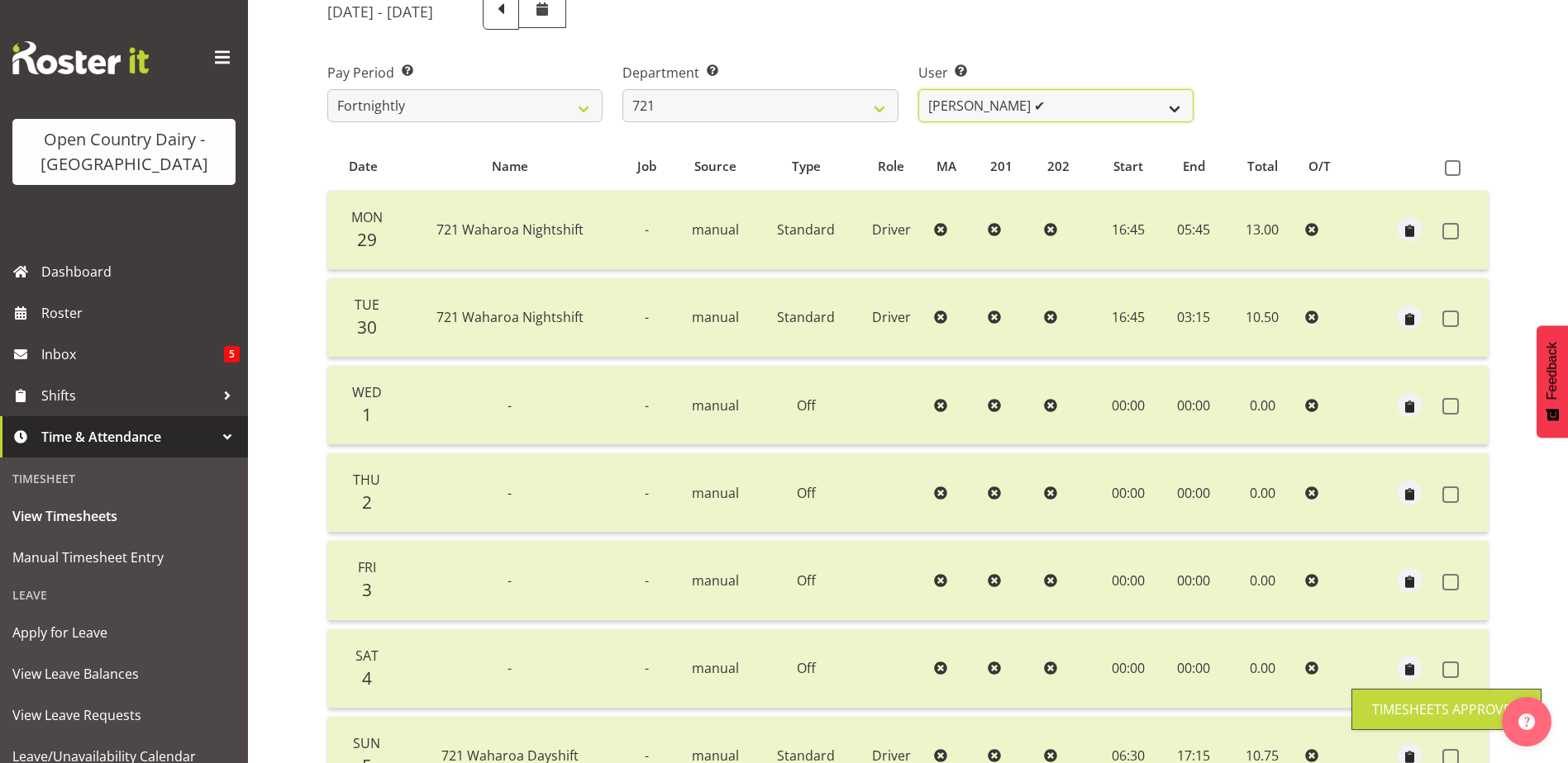
click at [1105, 102] on select "George Taylor ❌ Grant Vercoe ✔ Thakur Ajit Singh ❌" at bounding box center [1056, 105] width 275 height 33
select select "11708"
click at [918, 89] on select "George Taylor ❌ Grant Vercoe ✔ Thakur Ajit Singh ❌" at bounding box center [1056, 105] width 275 height 33
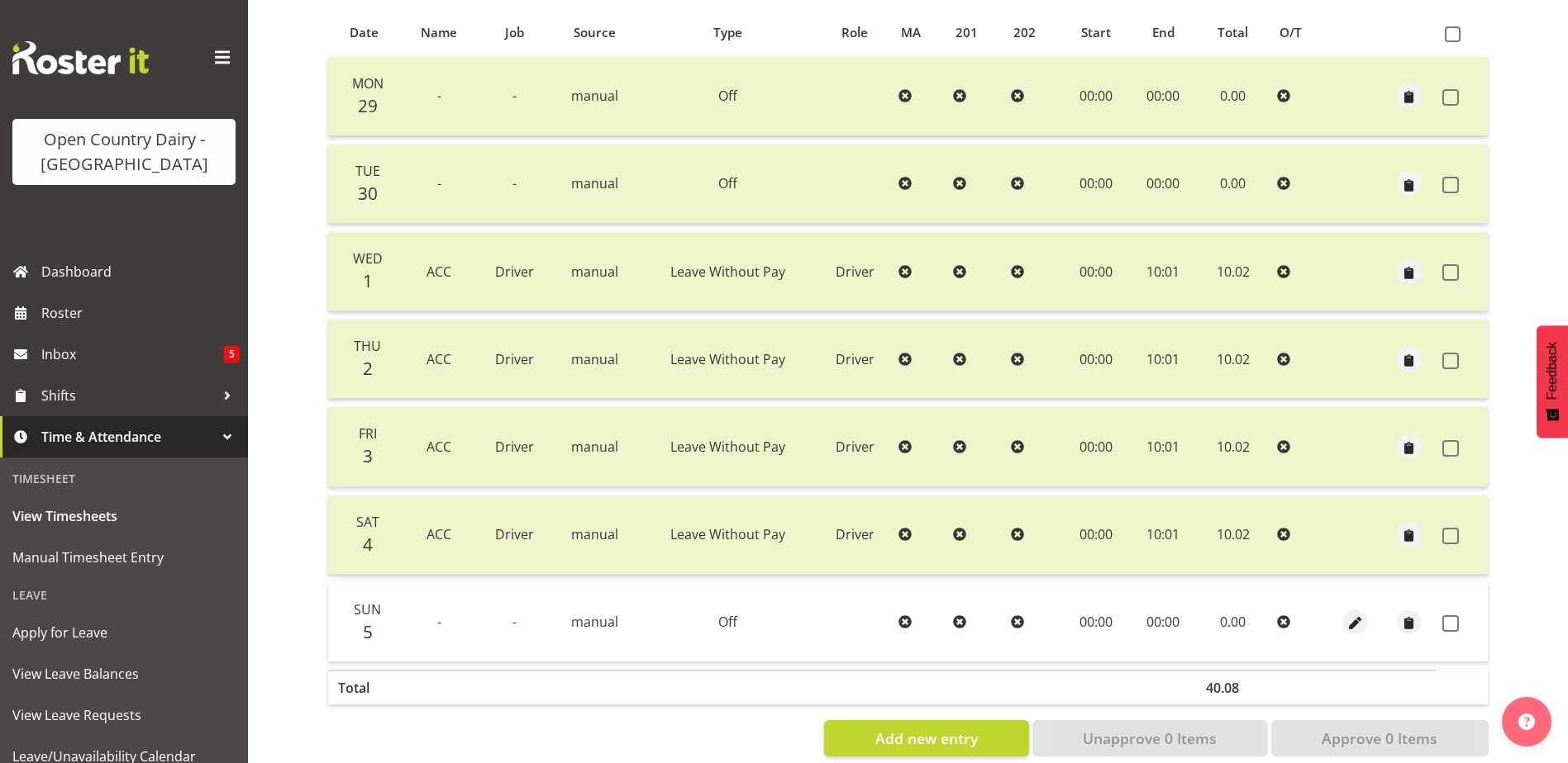
scroll to position [386, 0]
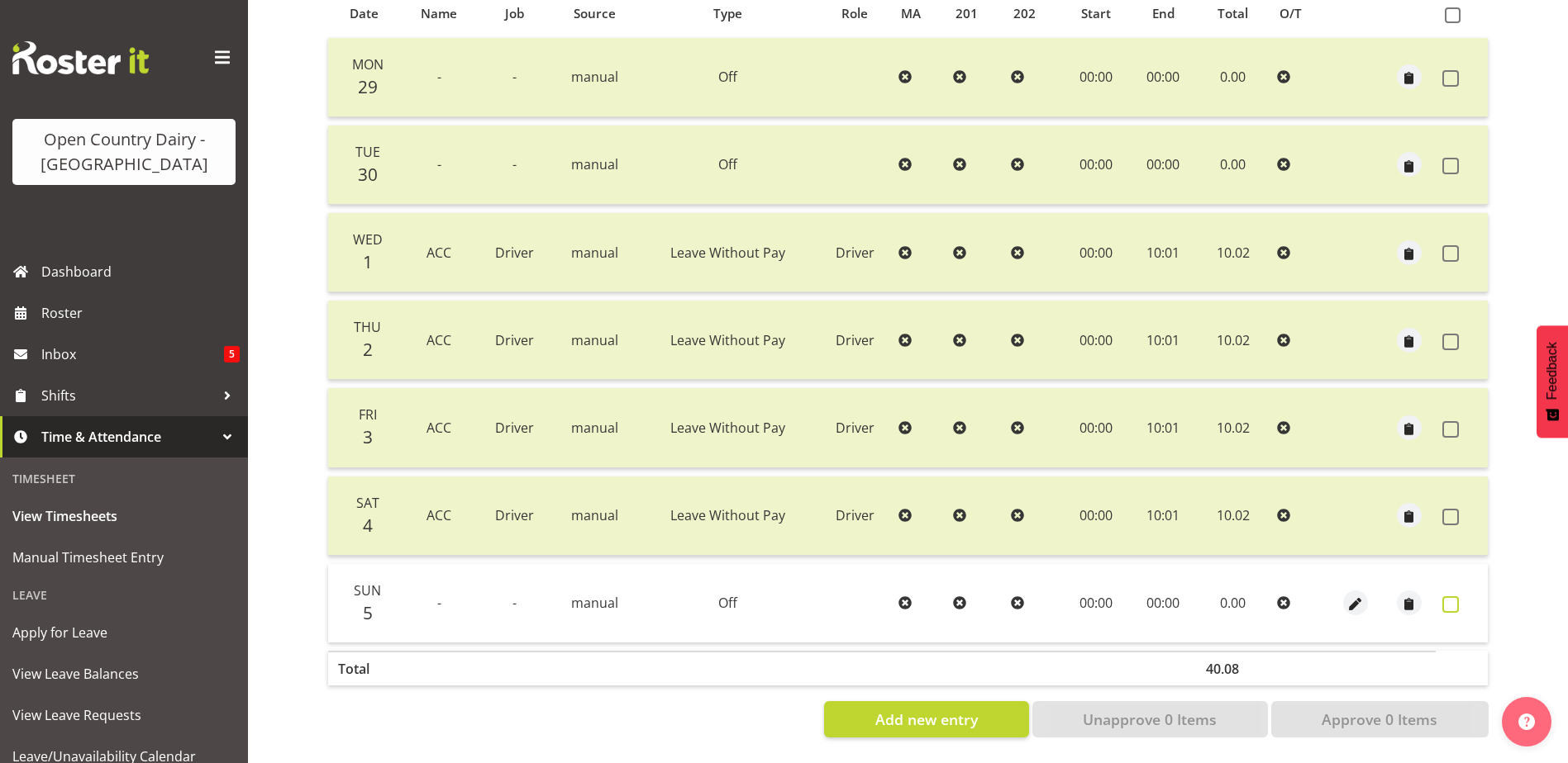
drag, startPoint x: 1455, startPoint y: 589, endPoint x: 1445, endPoint y: 602, distance: 16.4
click at [1454, 597] on span at bounding box center [1450, 605] width 16 height 16
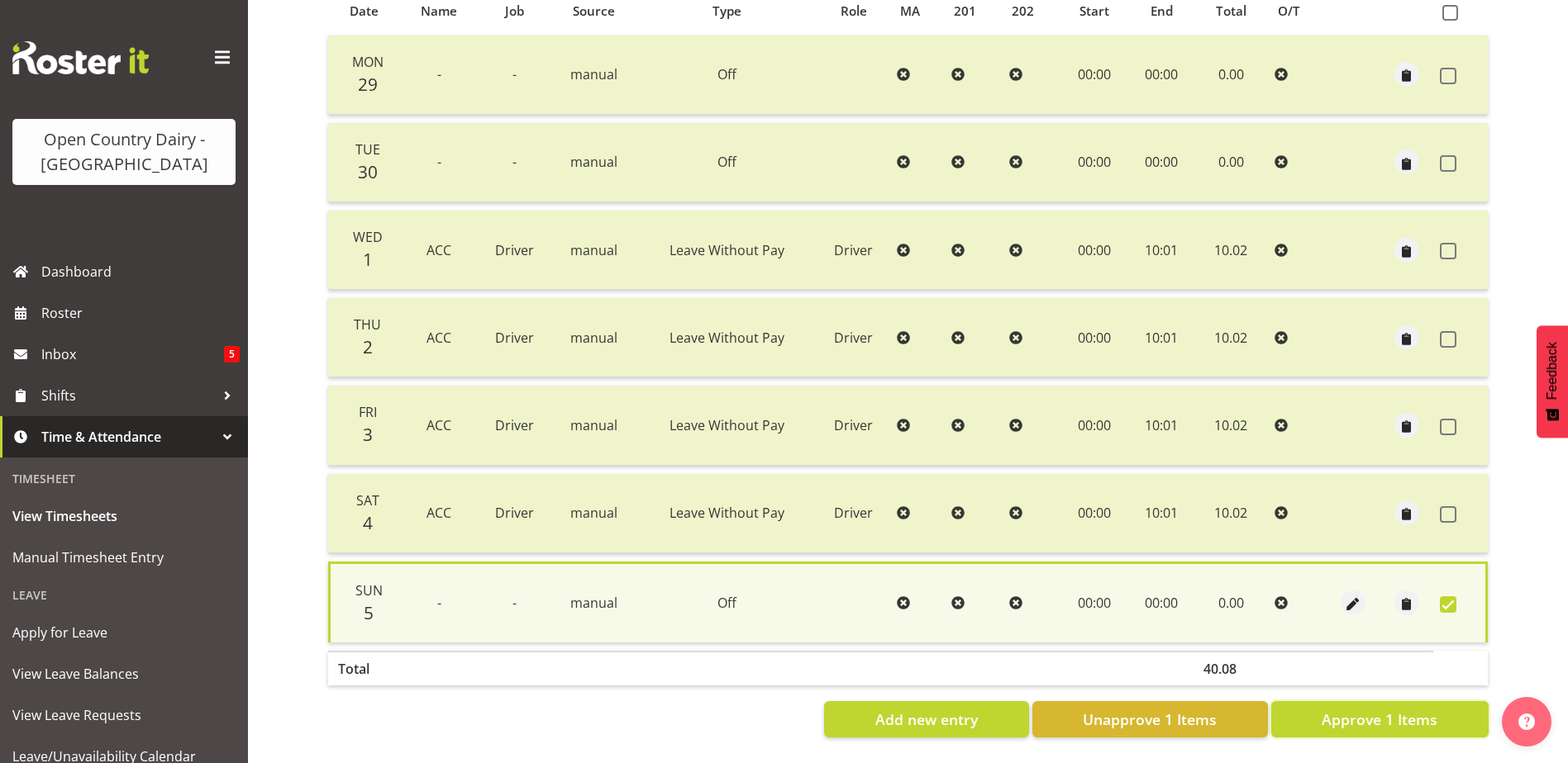
click at [1421, 709] on span "Approve 1 Items" at bounding box center [1379, 720] width 116 height 22
checkbox input "false"
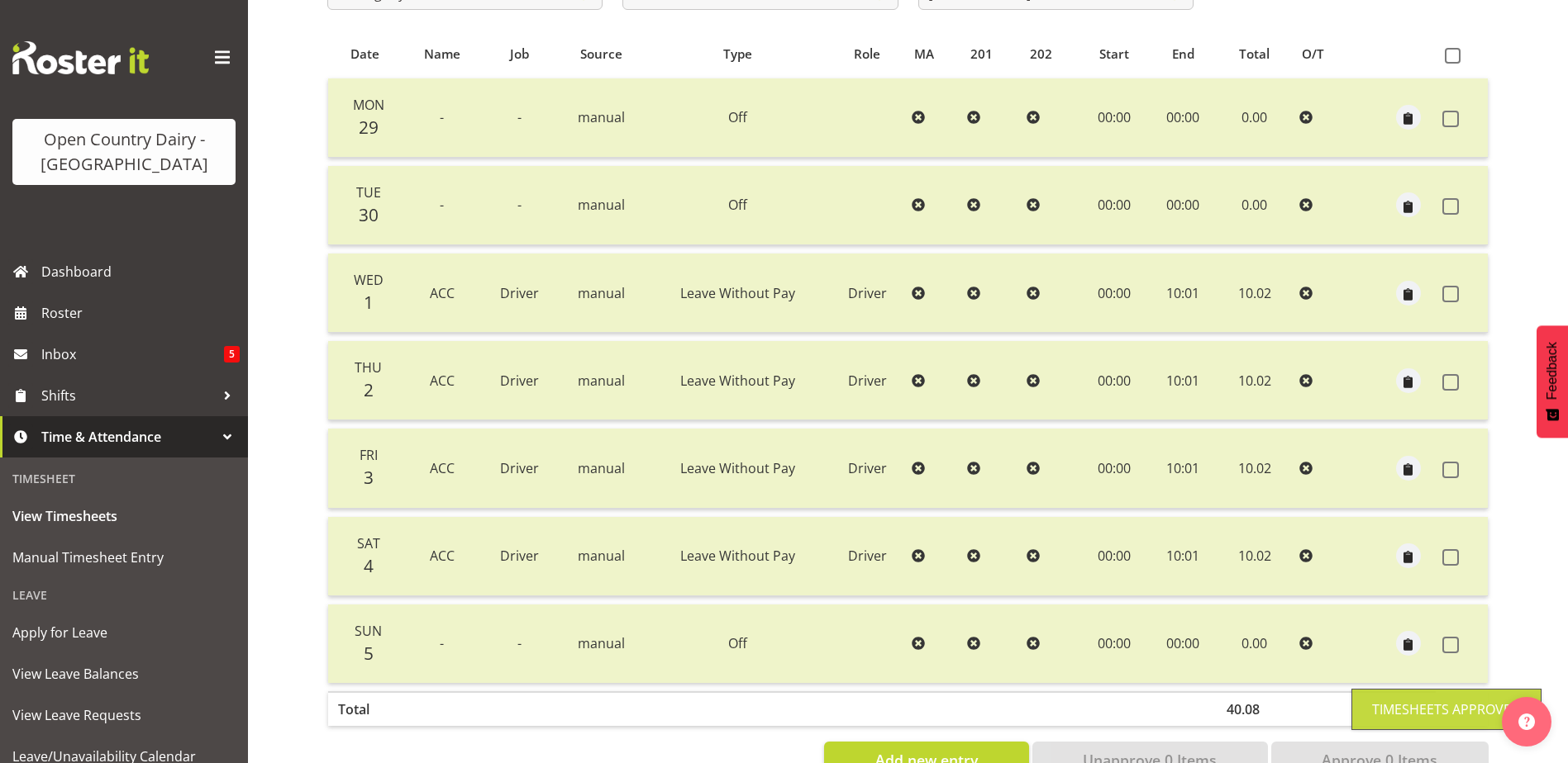
scroll to position [56, 0]
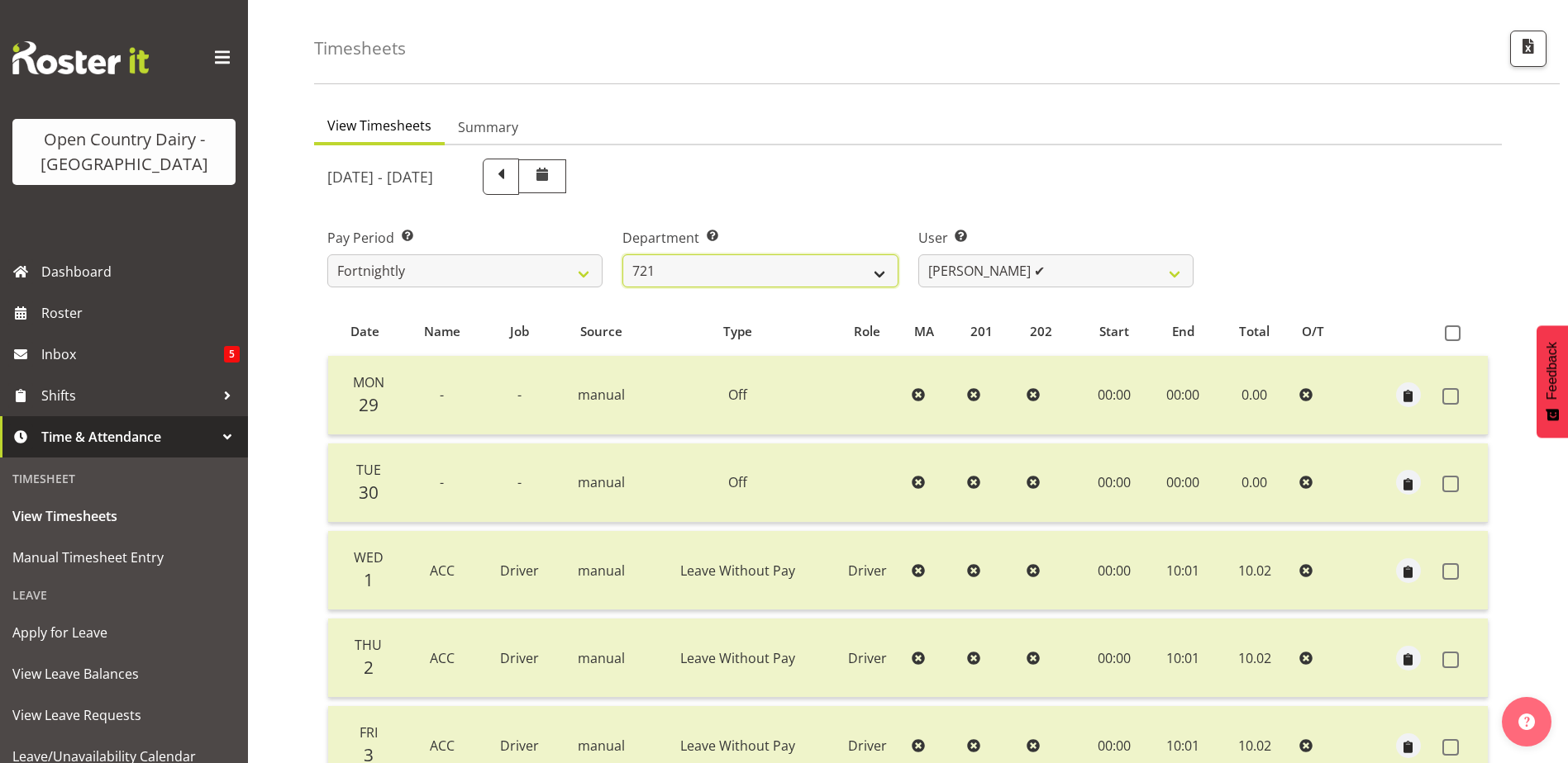
click at [783, 266] on select "701 702 703 704 705 706 707 708 709 710 711 712 713 714 715 716 717 718 719 720" at bounding box center [760, 271] width 275 height 33
select select "756"
click at [622, 254] on select "701 702 703 704 705 706 707 708 709 710 711 712 713 714 715 716 717 718 719 720" at bounding box center [760, 271] width 275 height 33
select select "8163"
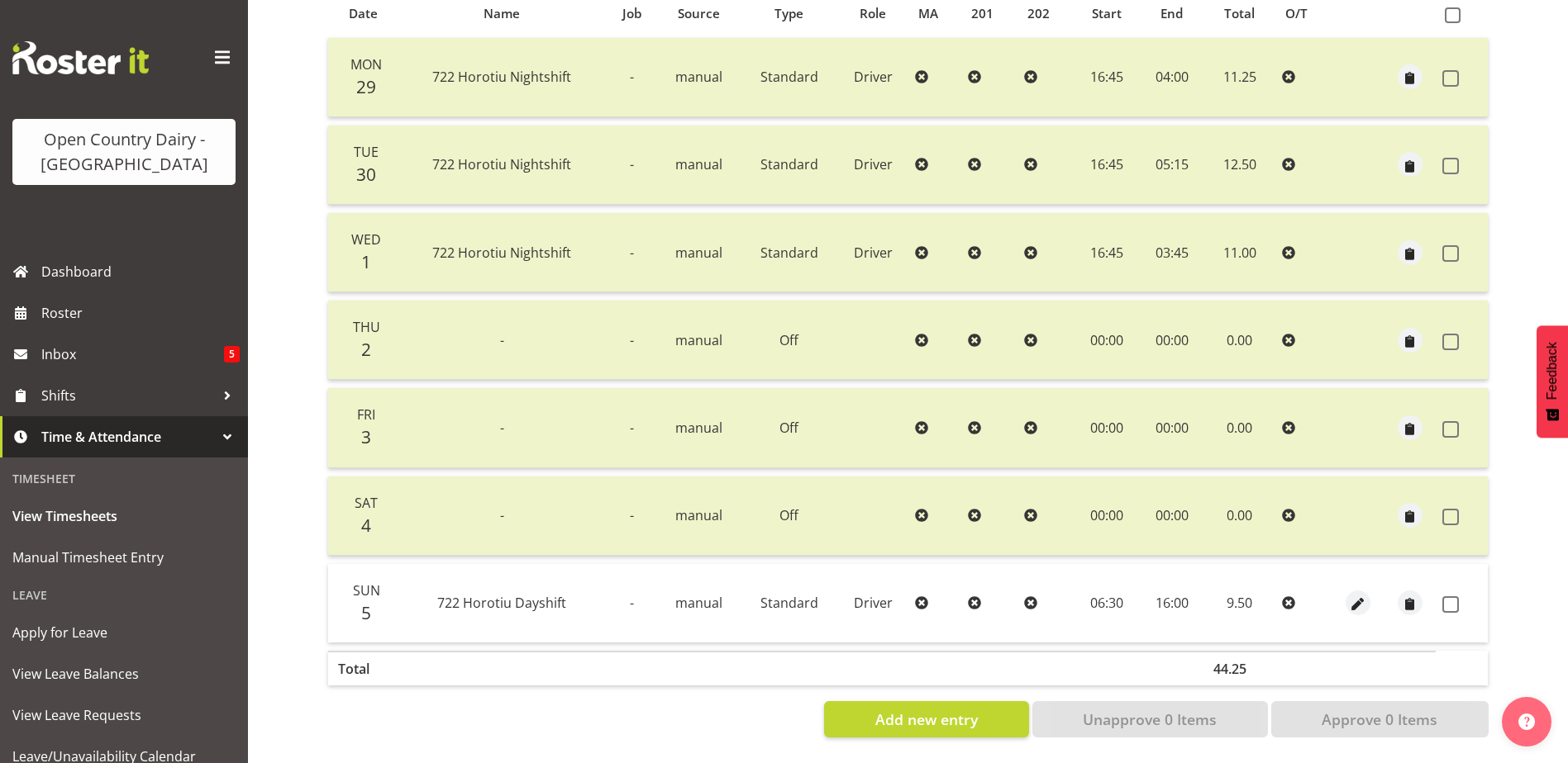
scroll to position [386, 0]
click at [1451, 597] on span at bounding box center [1450, 605] width 16 height 16
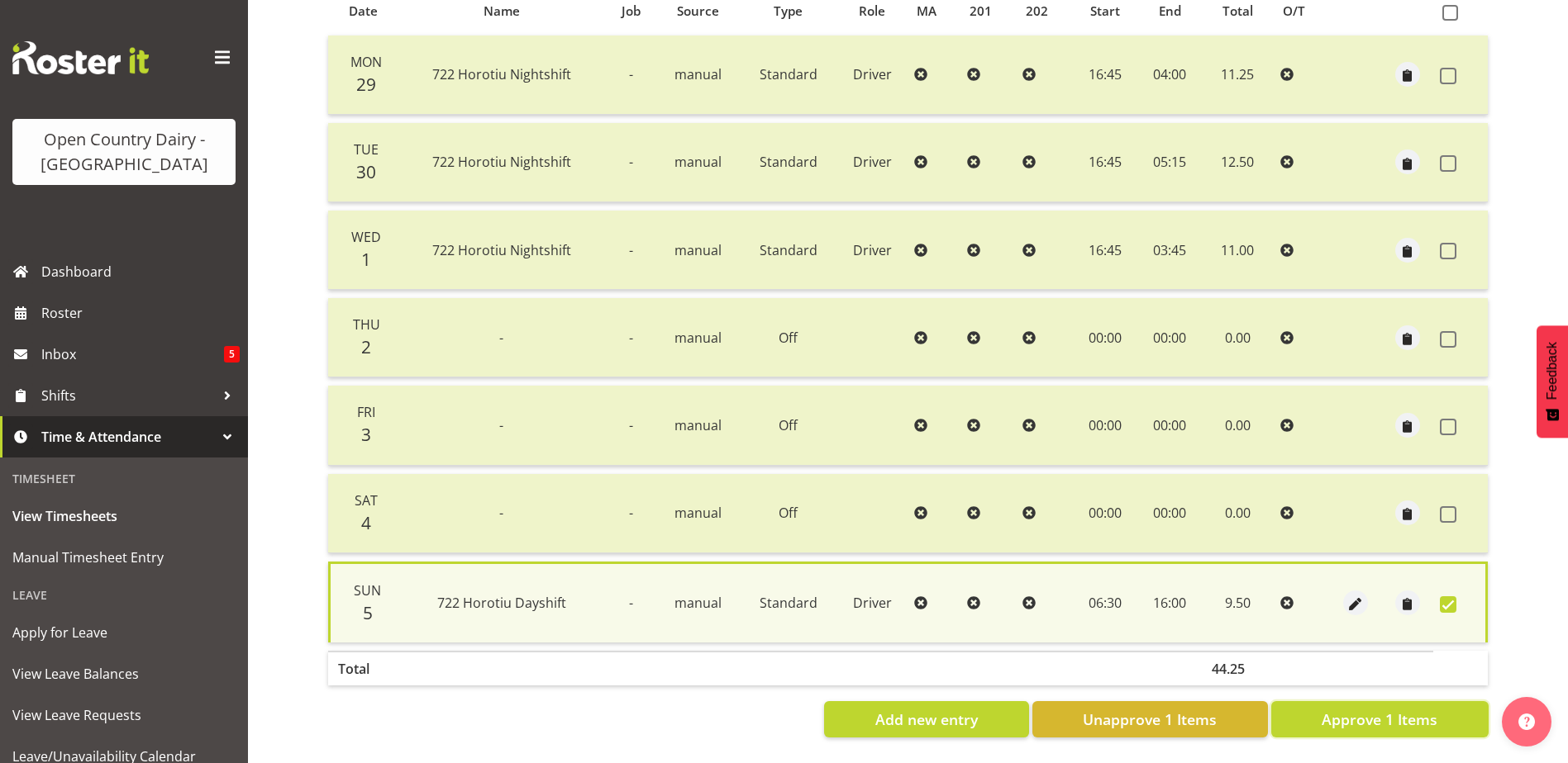
click at [1425, 713] on span "Approve 1 Items" at bounding box center [1379, 720] width 116 height 22
checkbox input "false"
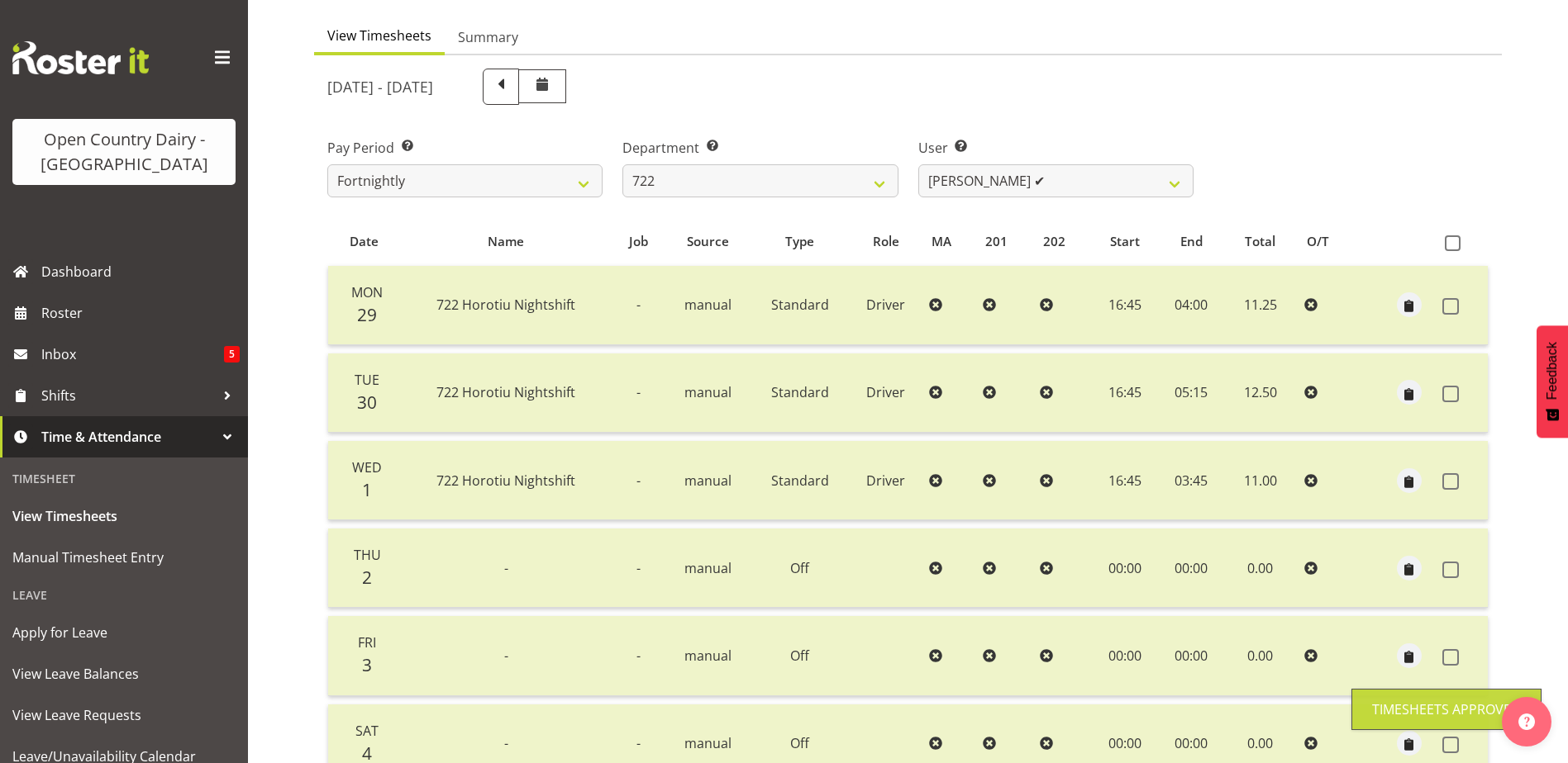
scroll to position [56, 0]
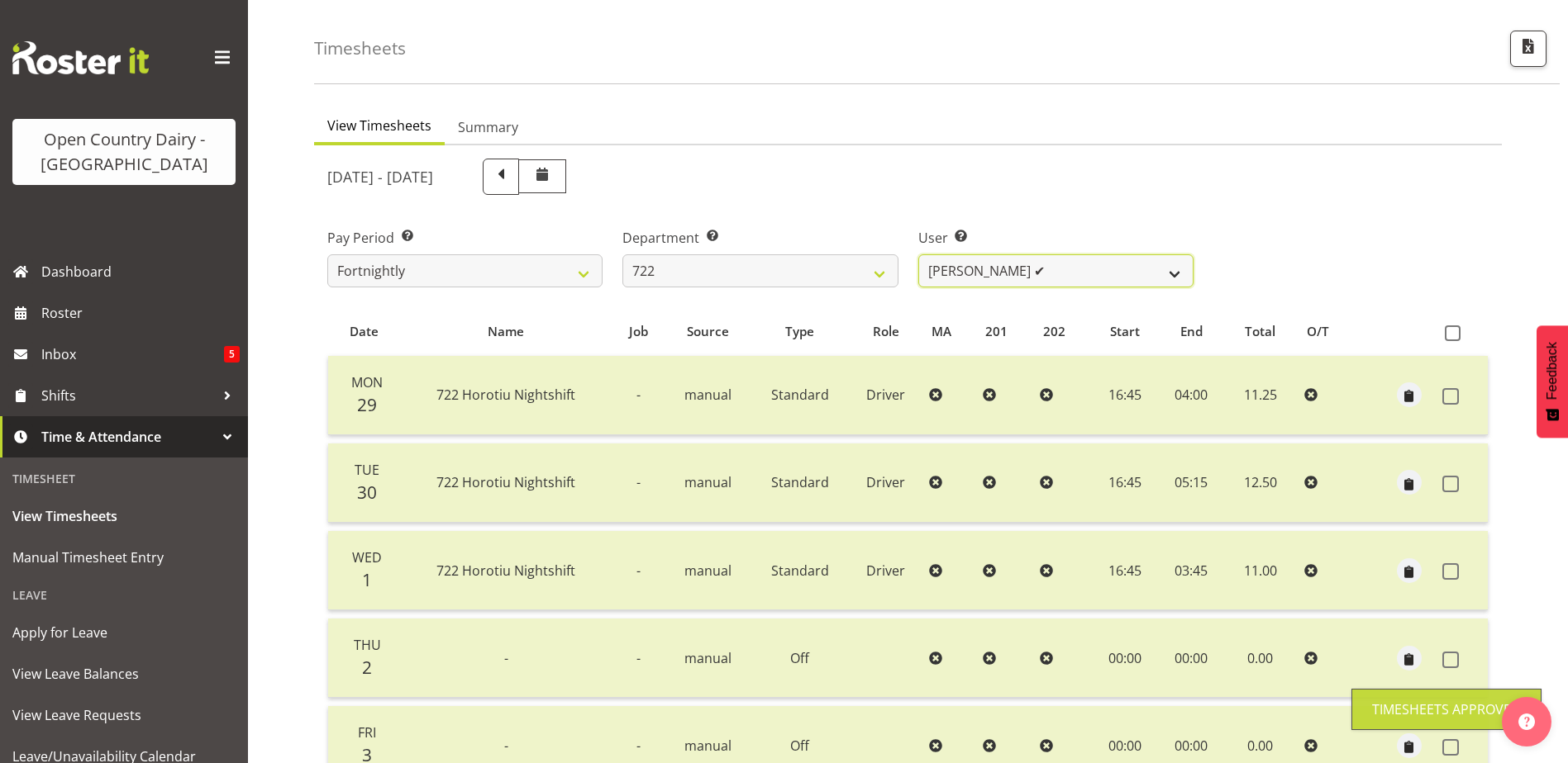
click at [1020, 258] on select "Andy Webb ✔ Darren Hatcher ❌ Gurpreet Singh ❌" at bounding box center [1056, 271] width 275 height 33
click at [918, 254] on select "Andy Webb ✔ Darren Hatcher ❌ Gurpreet Singh ❌" at bounding box center [1056, 271] width 275 height 33
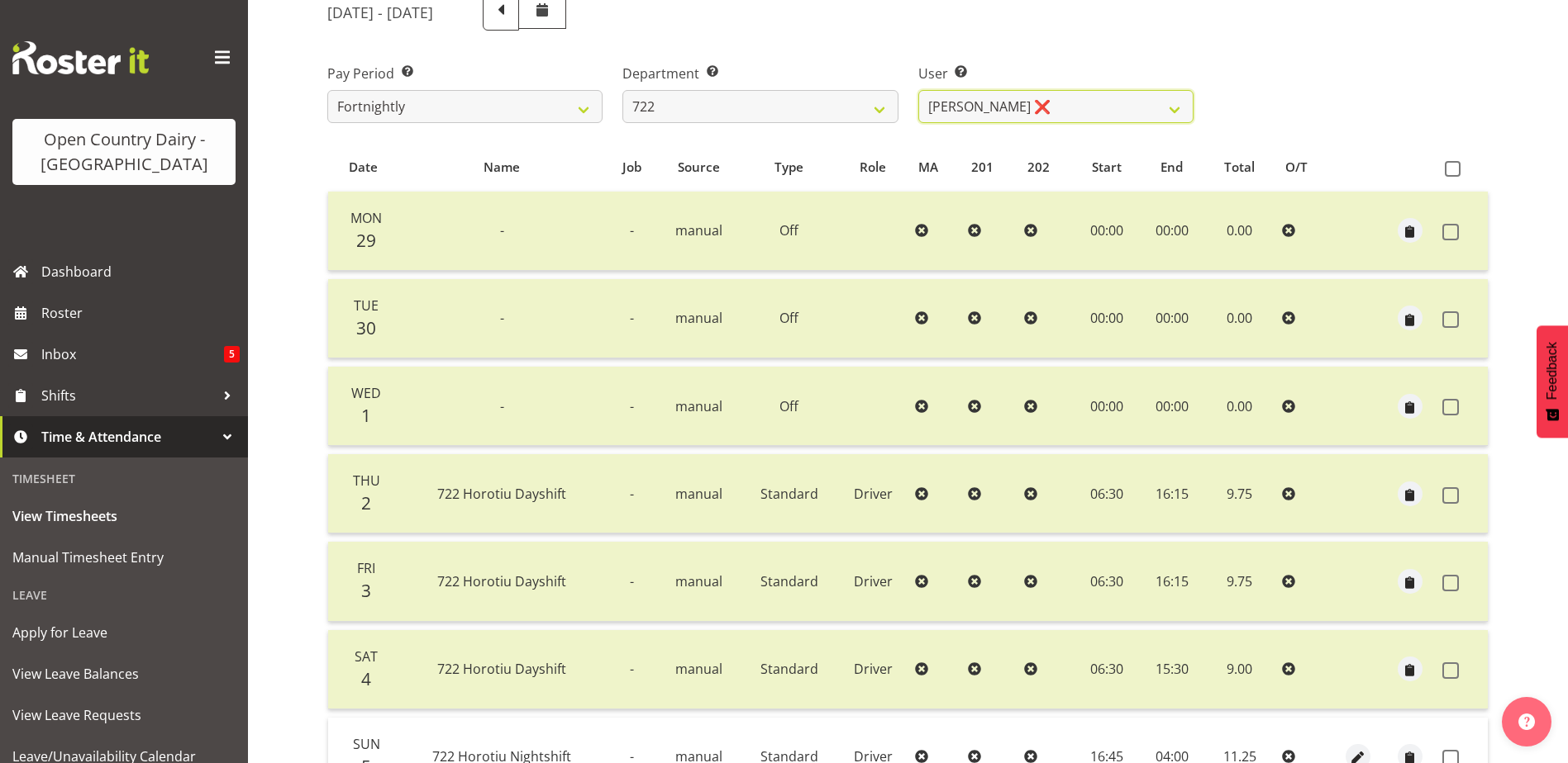
scroll to position [138, 0]
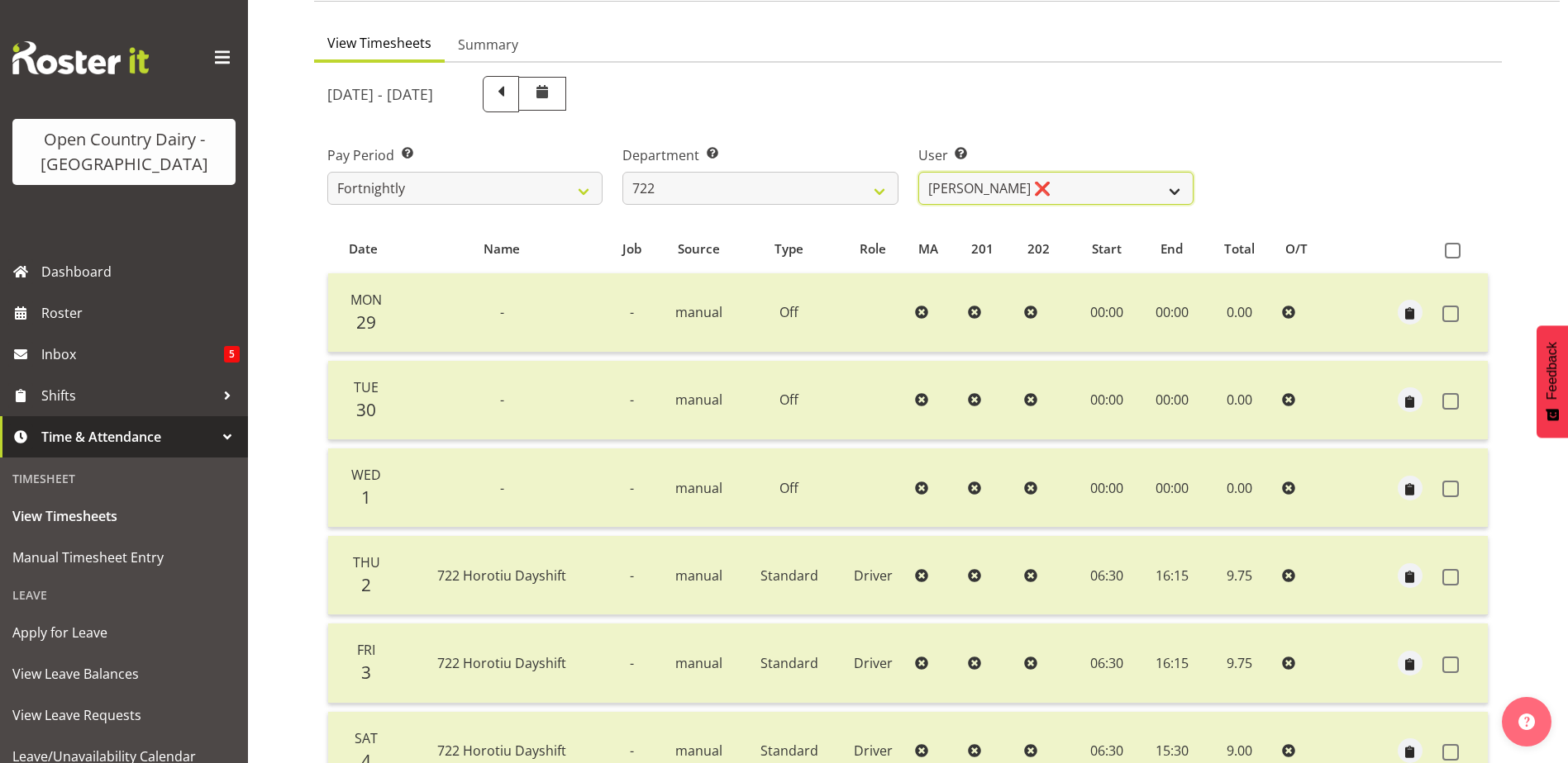
click at [1116, 187] on select "Andy Webb ✔ Darren Hatcher ❌ Gurpreet Singh ❌" at bounding box center [1056, 188] width 275 height 33
select select "11209"
click at [918, 172] on select "Andy Webb ✔ Darren Hatcher ❌ Gurpreet Singh ❌" at bounding box center [1056, 188] width 275 height 33
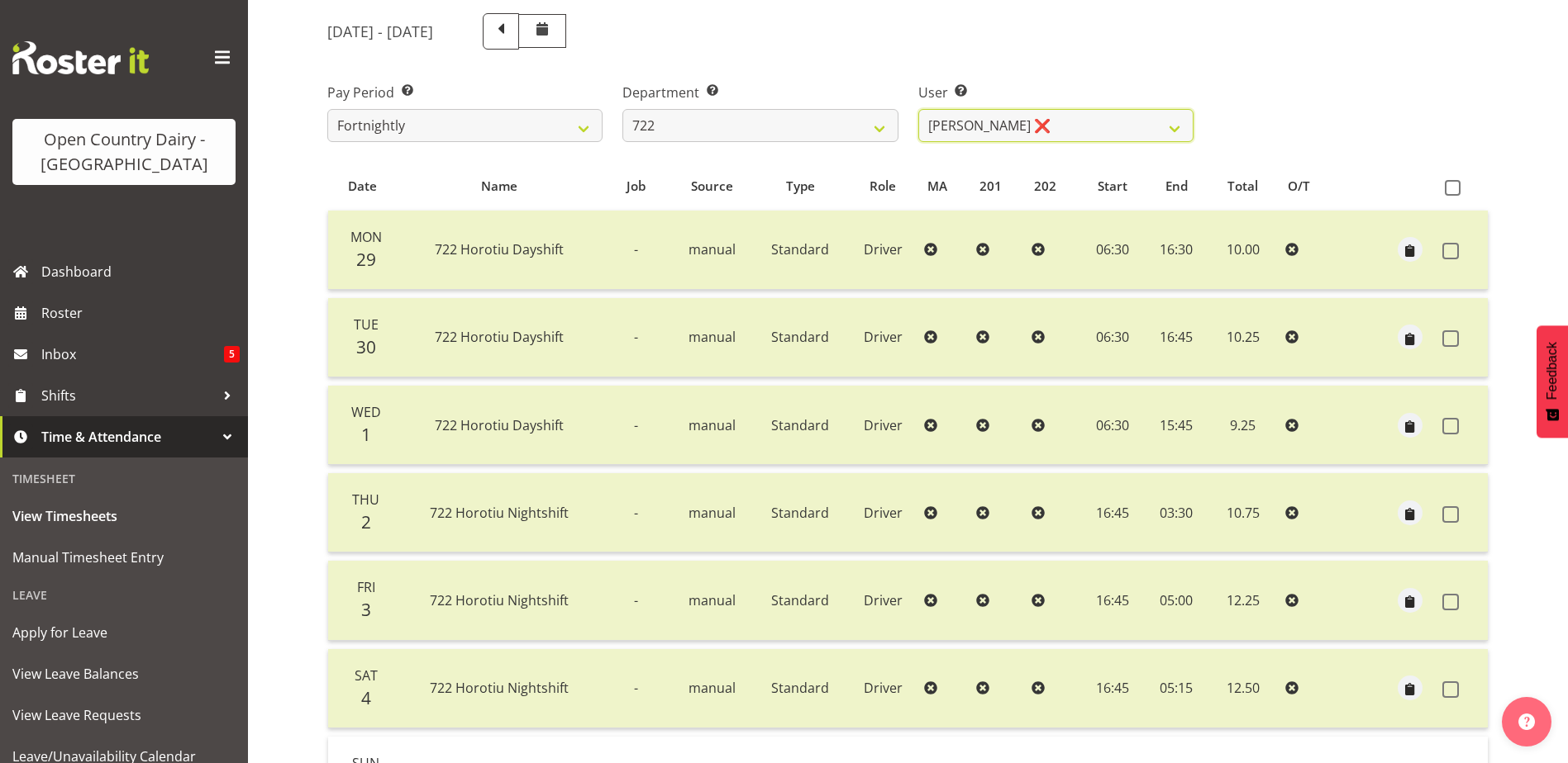
scroll to position [56, 0]
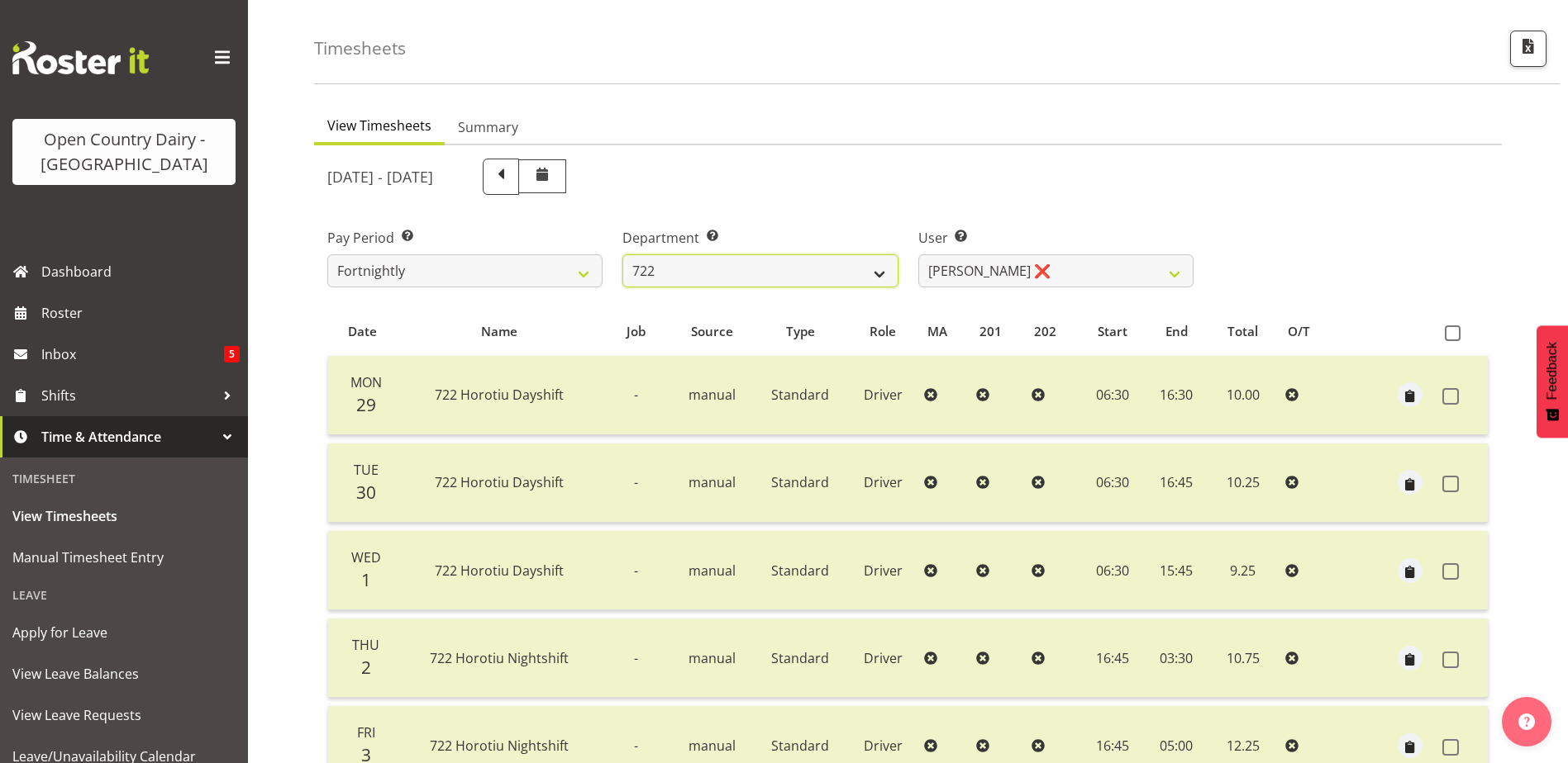
click at [792, 275] on select "701 702 703 704 705 706 707 708 709 710 711 712 713 714 715 716 717 718 719 720" at bounding box center [760, 271] width 275 height 33
select select "819"
click at [622, 254] on select "701 702 703 704 705 706 707 708 709 710 711 712 713 714 715 716 717 718 719 720" at bounding box center [760, 271] width 275 height 33
select select "11213"
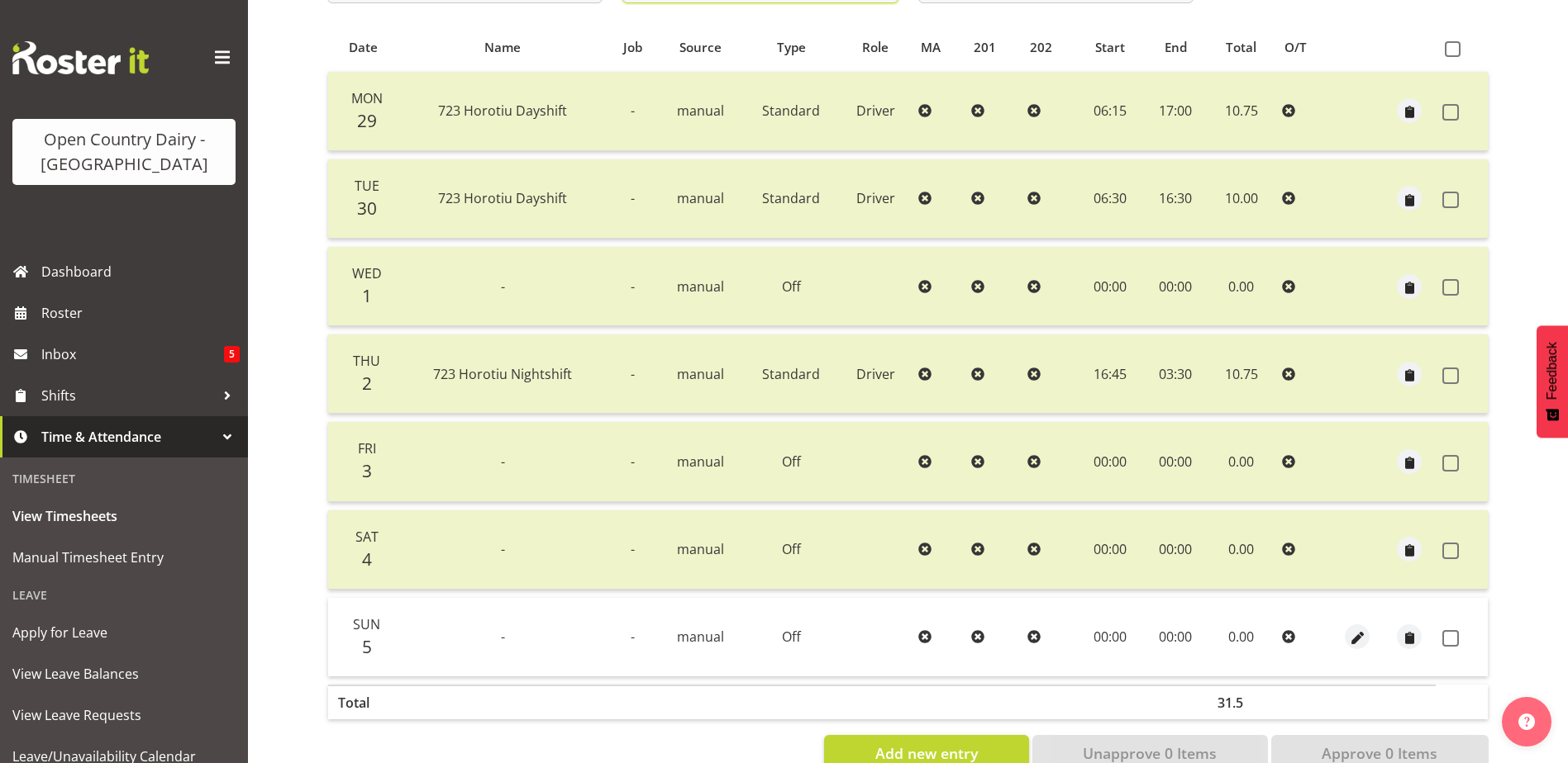
scroll to position [386, 0]
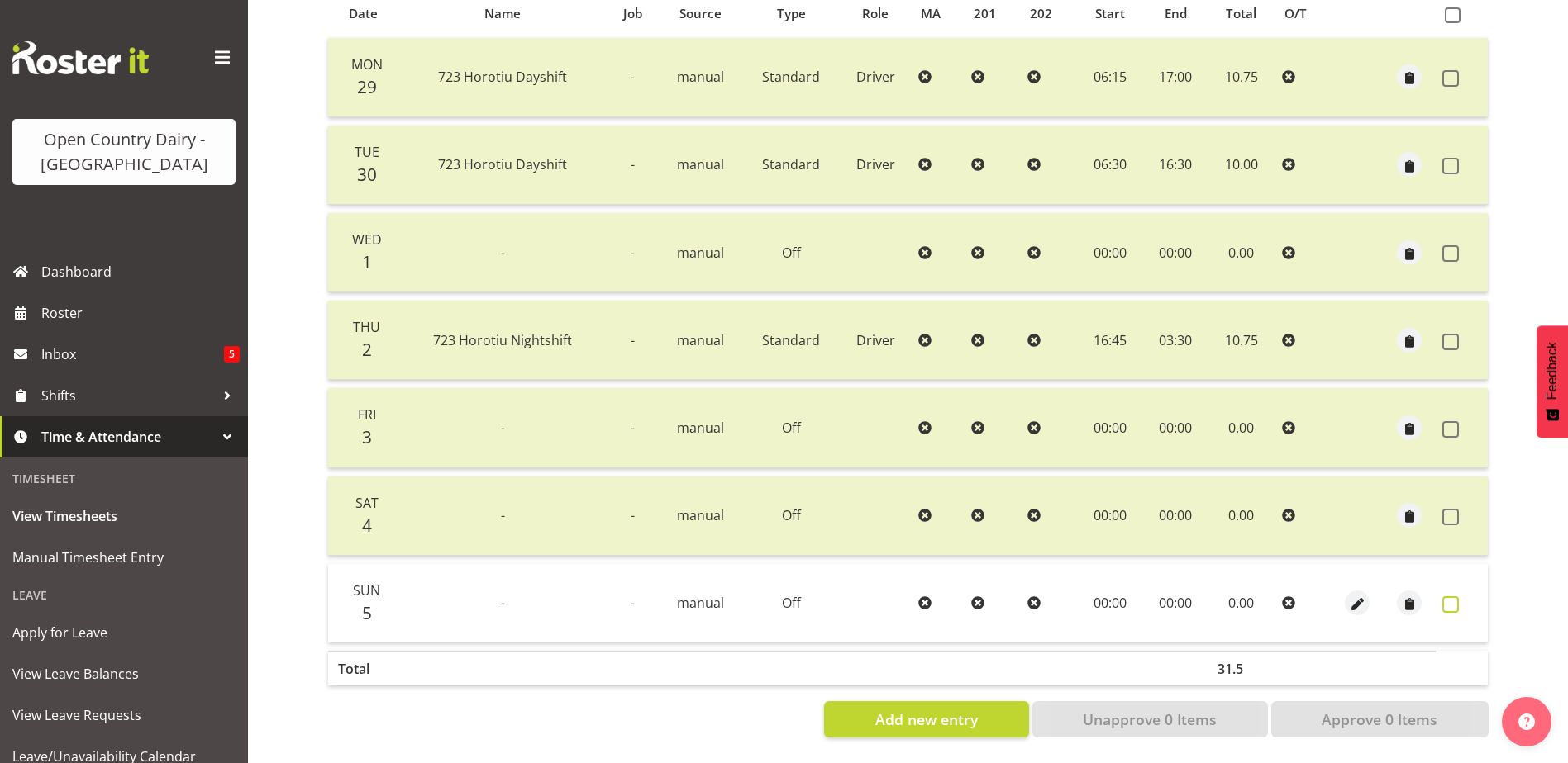
click at [1450, 597] on span at bounding box center [1450, 605] width 16 height 16
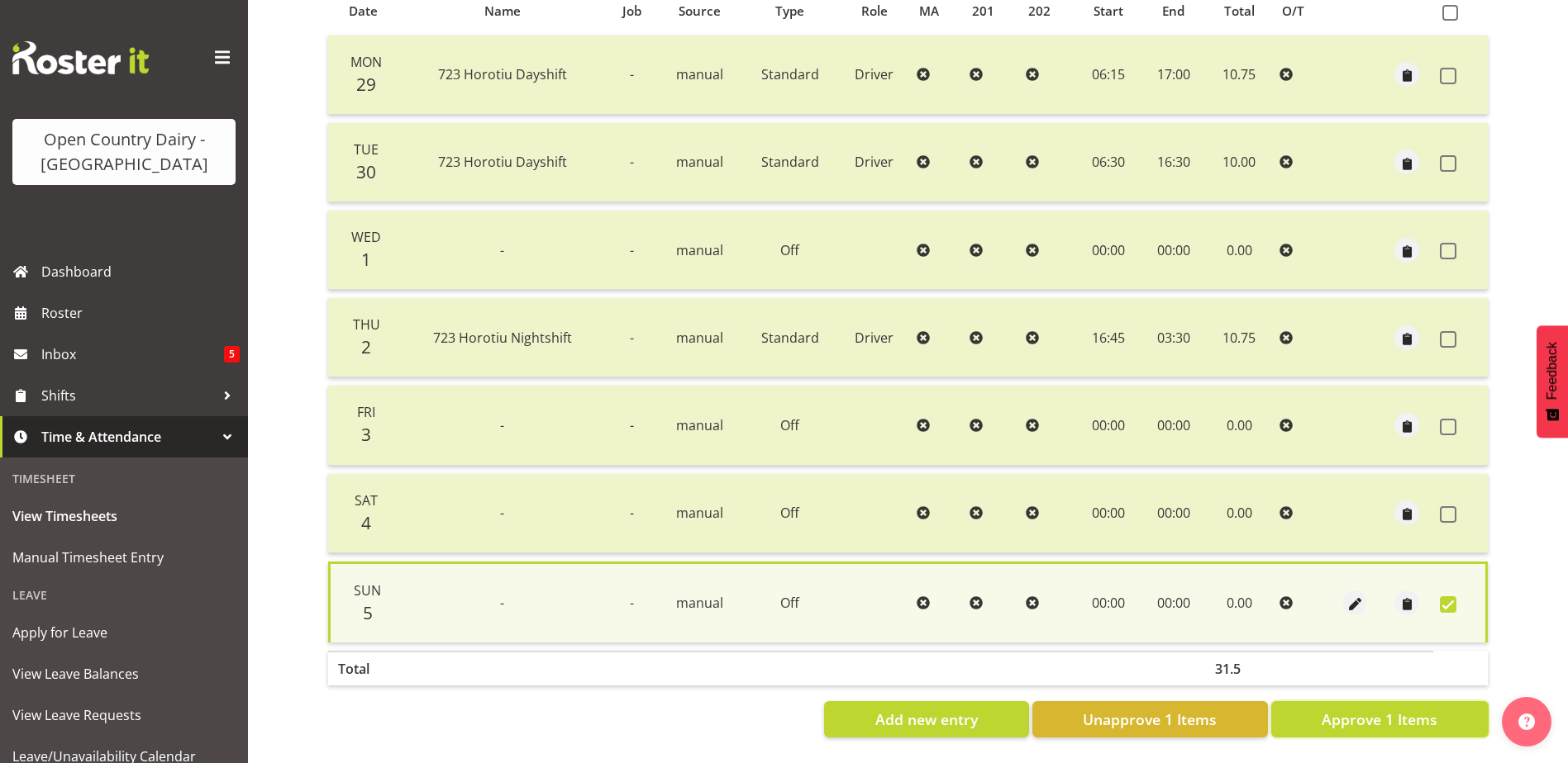
click at [1409, 709] on span "Approve 1 Items" at bounding box center [1379, 720] width 116 height 22
checkbox input "false"
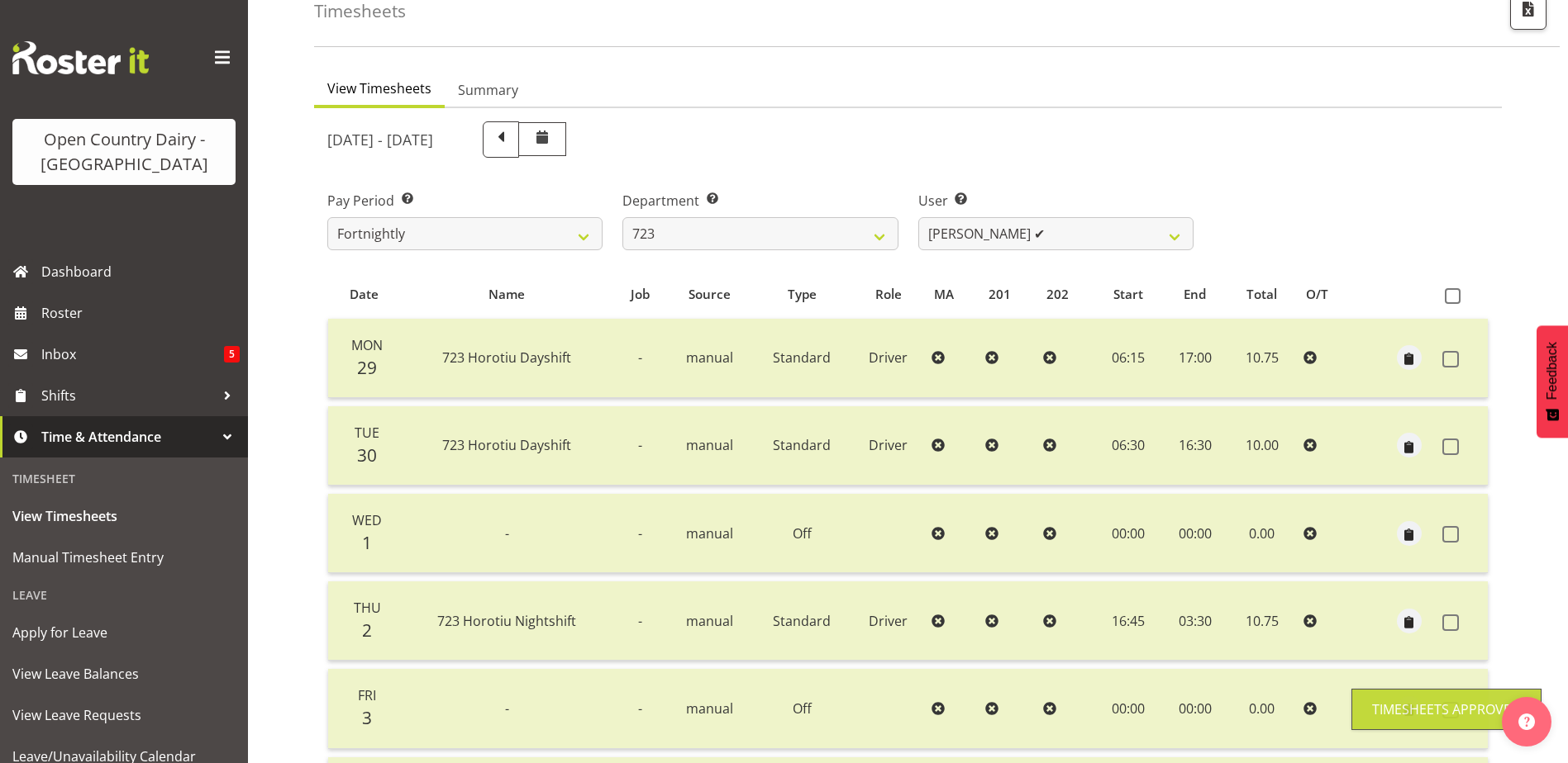
scroll to position [56, 0]
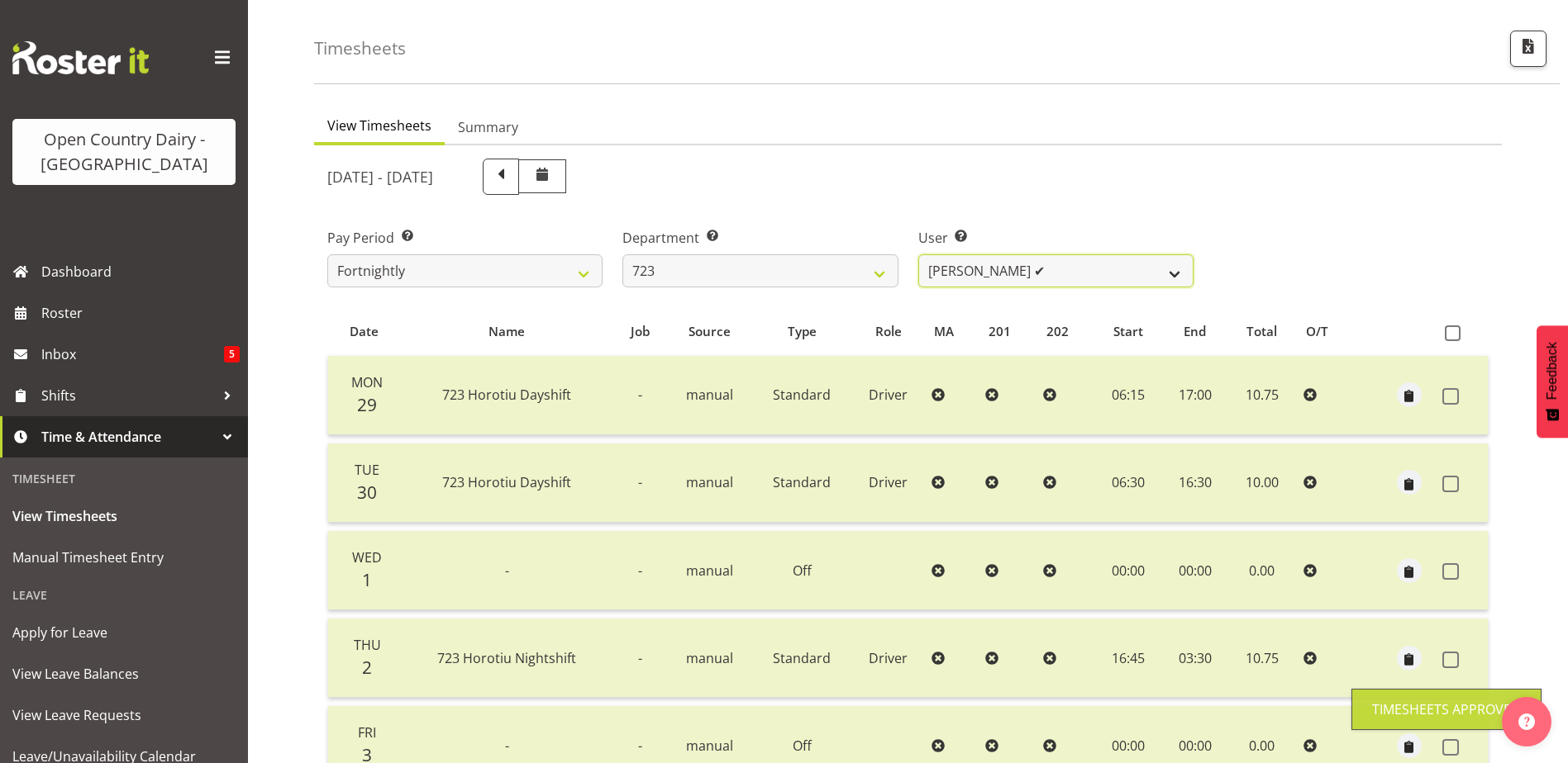
click at [1056, 273] on select "Daljeet Rai ✔ Manjinder Singh ❌ Prabhjot Singh ❌ Varninder Singh ❌" at bounding box center [1056, 271] width 275 height 33
select select "9511"
click at [918, 254] on select "Daljeet Rai ✔ Manjinder Singh ❌ Prabhjot Singh ❌ Varninder Singh ❌" at bounding box center [1056, 271] width 275 height 33
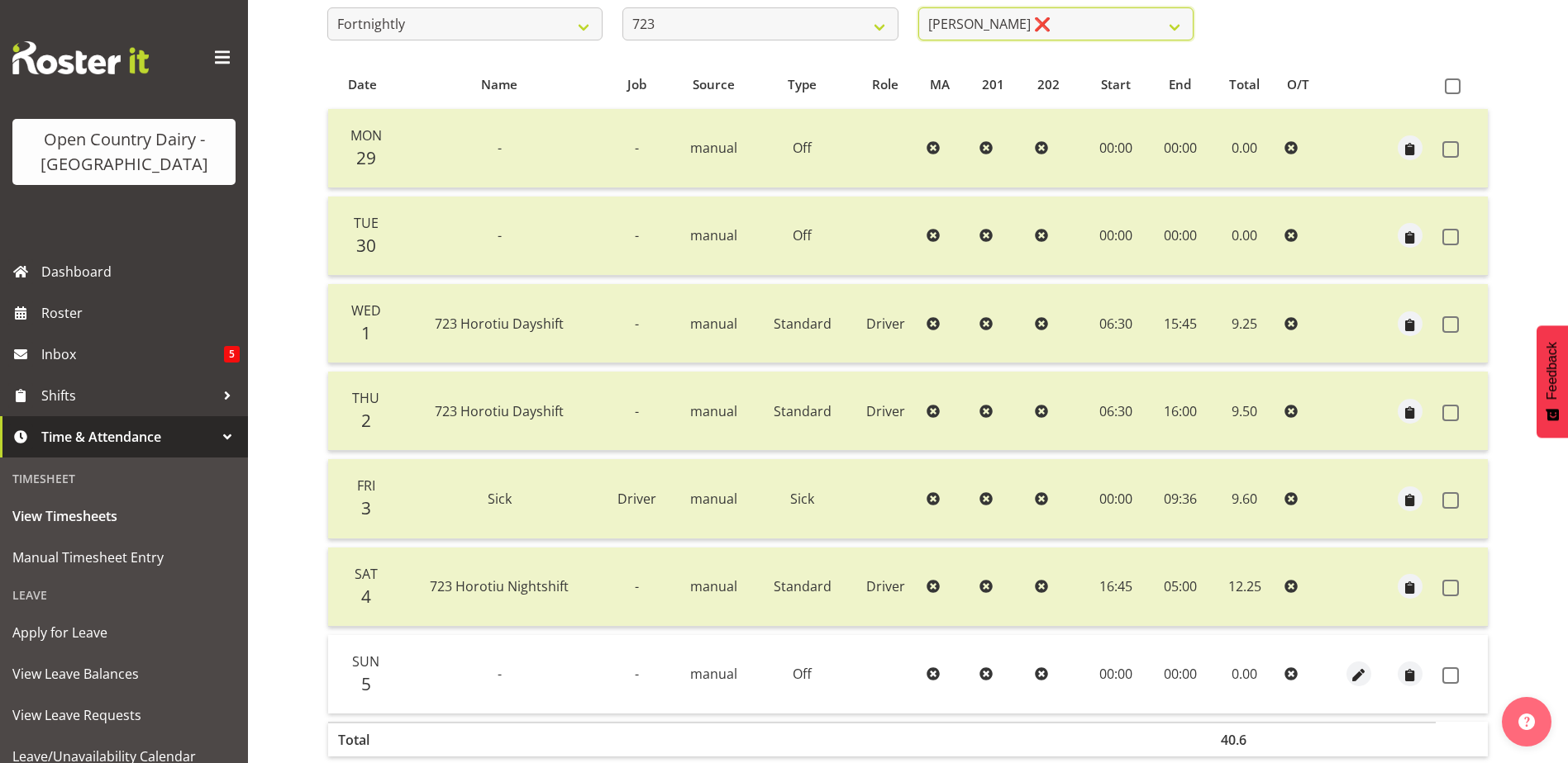
scroll to position [386, 0]
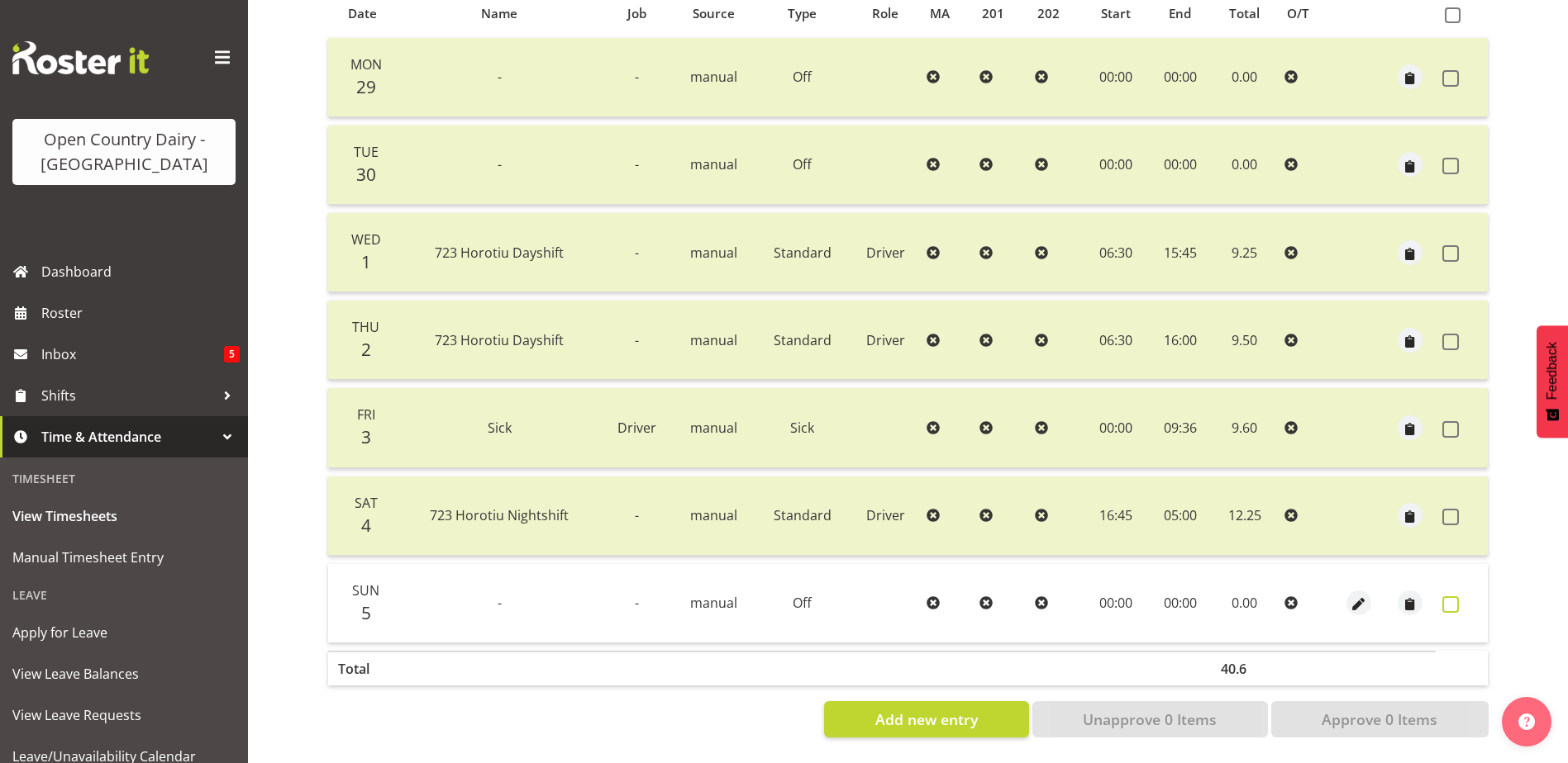
click at [1448, 597] on span at bounding box center [1450, 605] width 16 height 16
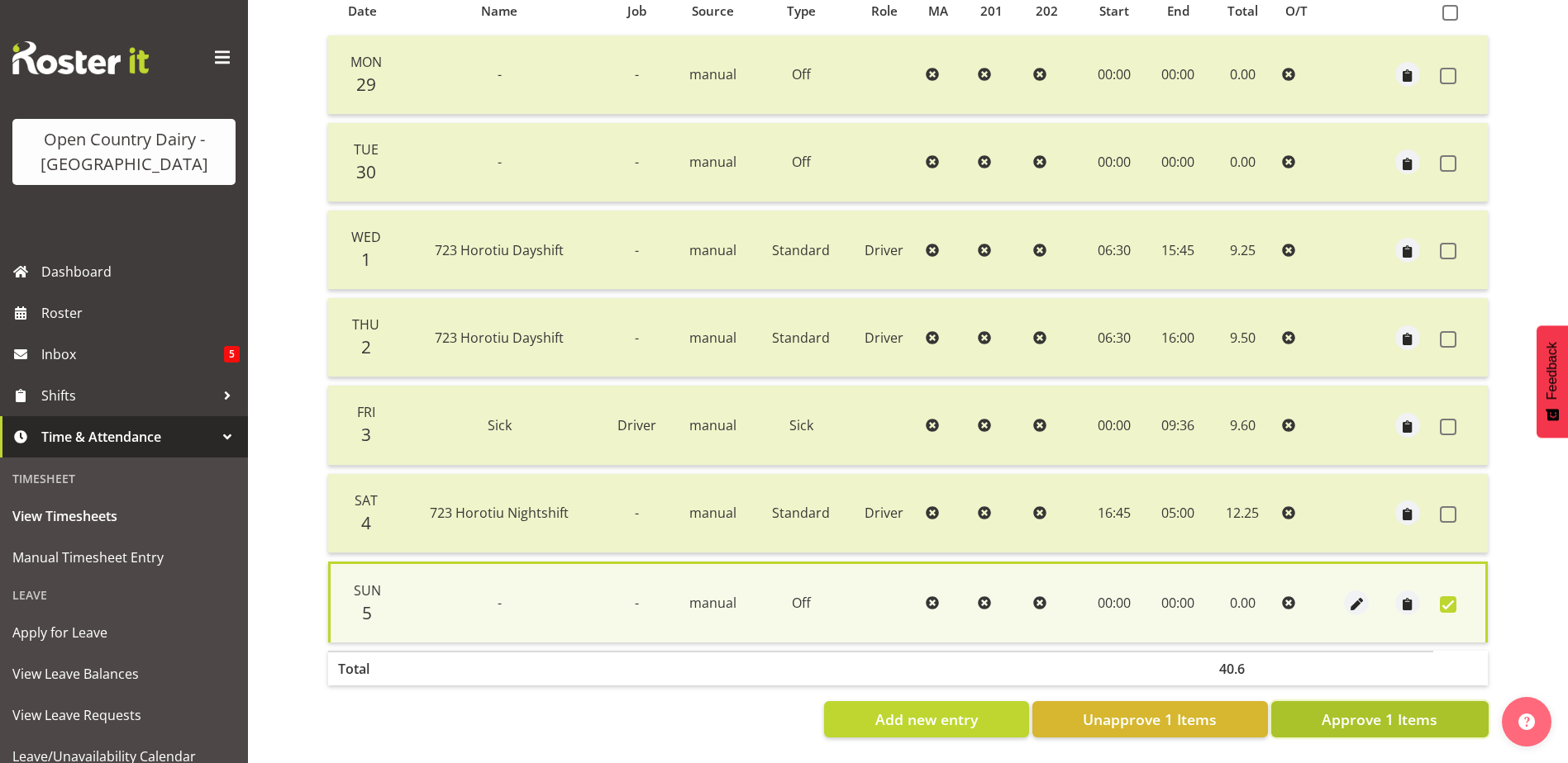
click at [1395, 709] on span "Approve 1 Items" at bounding box center [1379, 720] width 116 height 22
checkbox input "false"
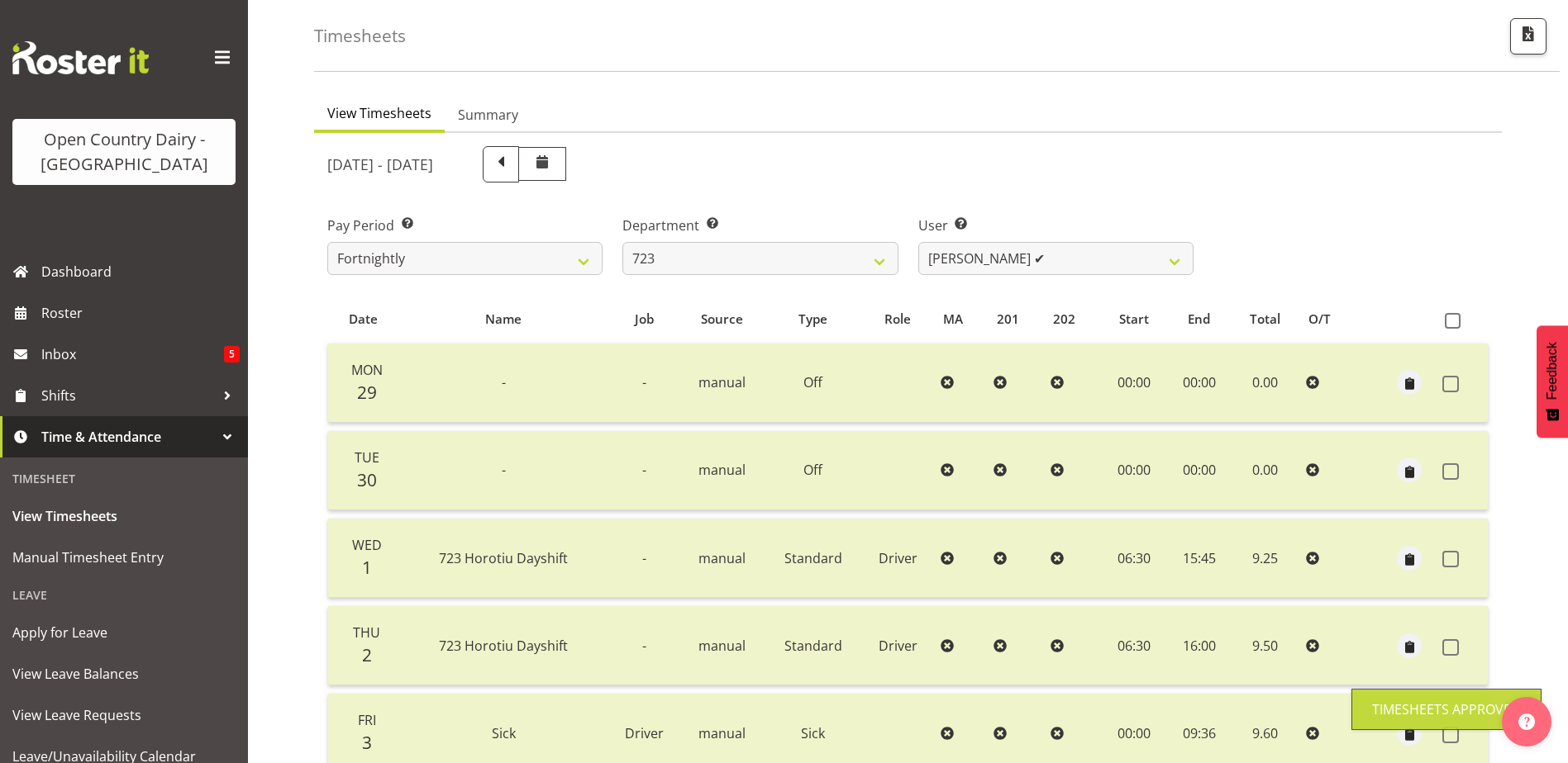
scroll to position [56, 0]
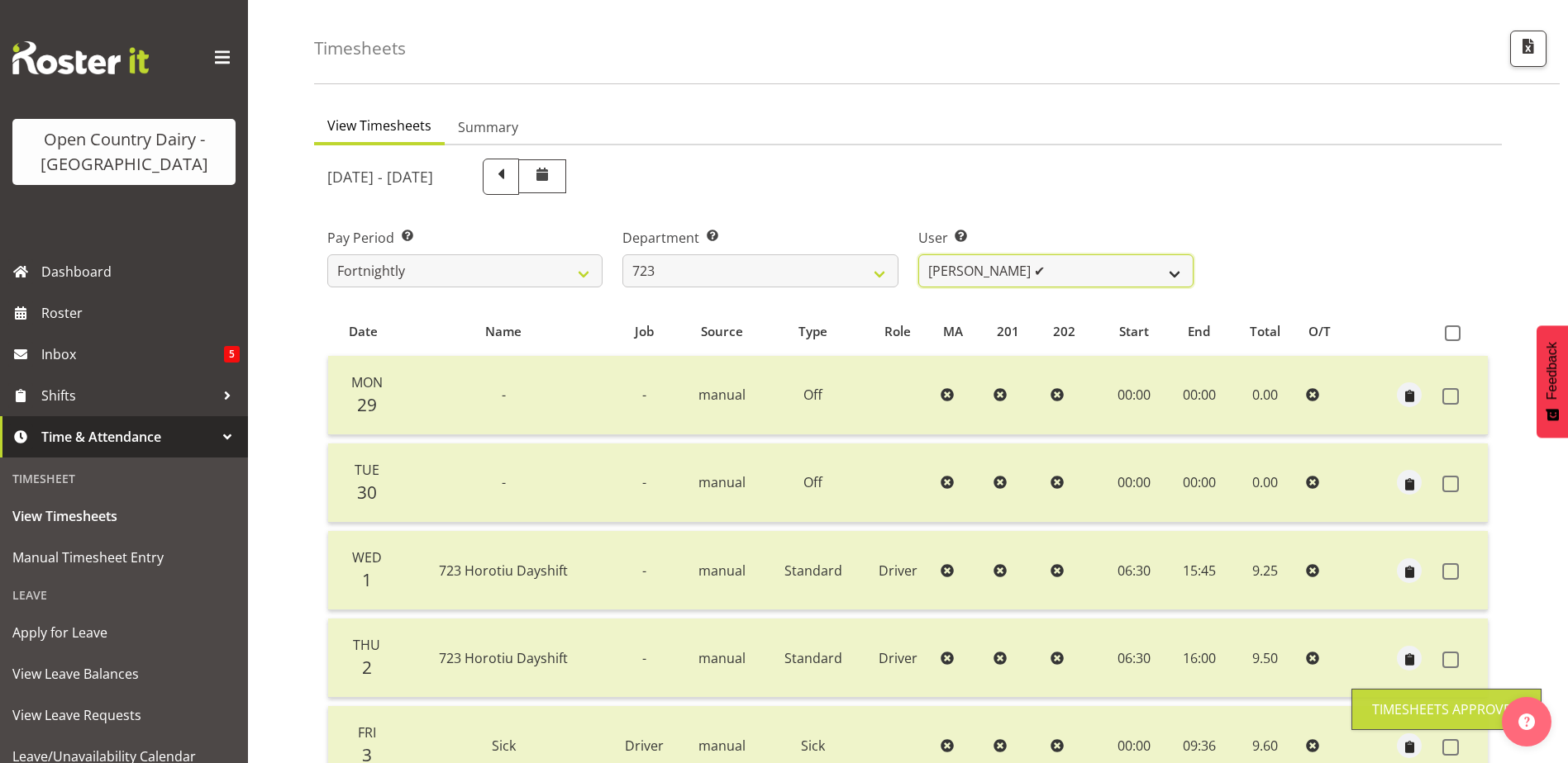
click at [1082, 268] on select "Daljeet Rai ✔ Manjinder Singh ✔ Prabhjot Singh ❌ Varninder Singh ❌" at bounding box center [1056, 271] width 275 height 33
select select "10999"
click at [918, 254] on select "Daljeet Rai ✔ Manjinder Singh ✔ Prabhjot Singh ❌ Varninder Singh ❌" at bounding box center [1056, 271] width 275 height 33
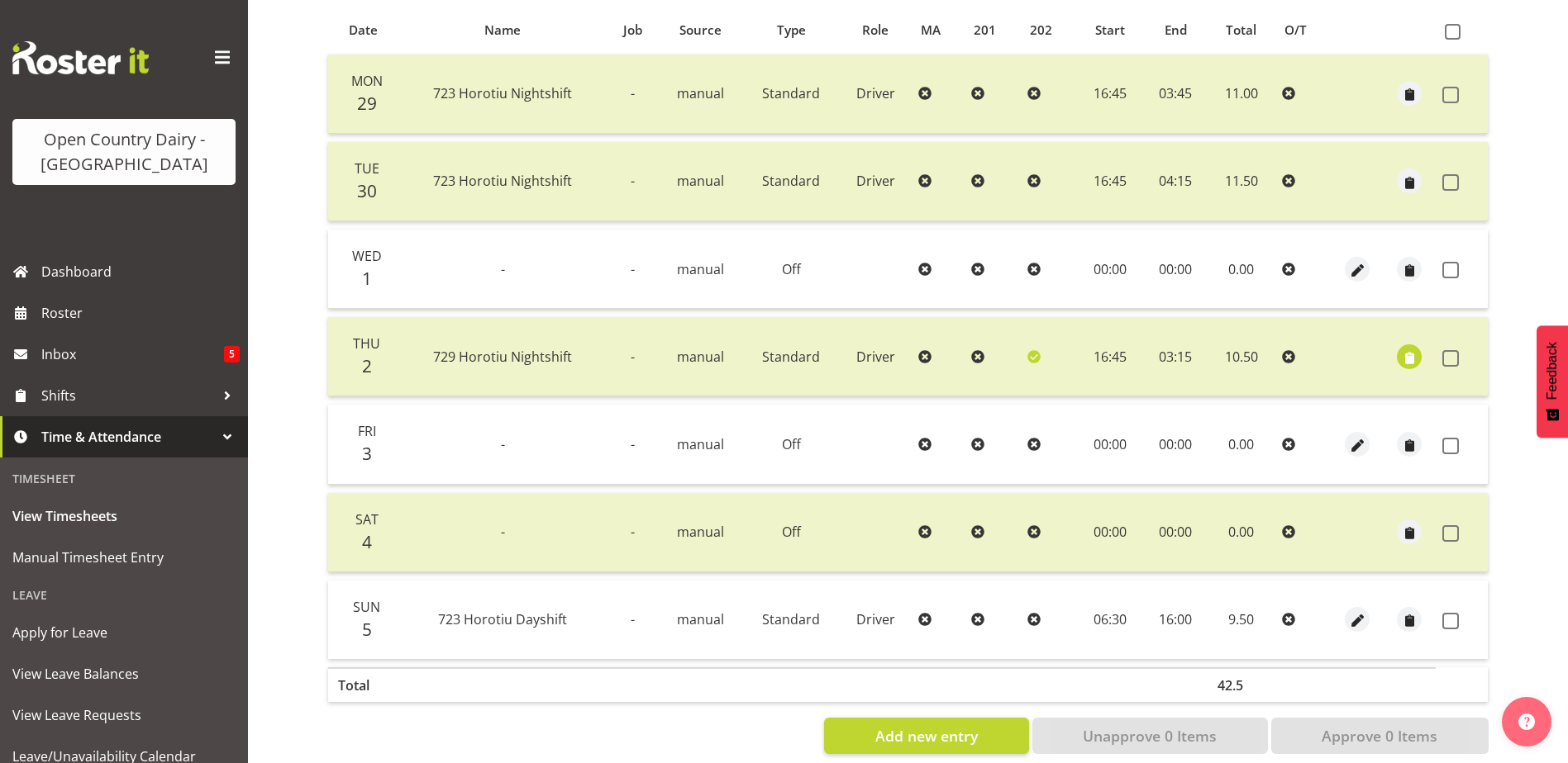
scroll to position [386, 0]
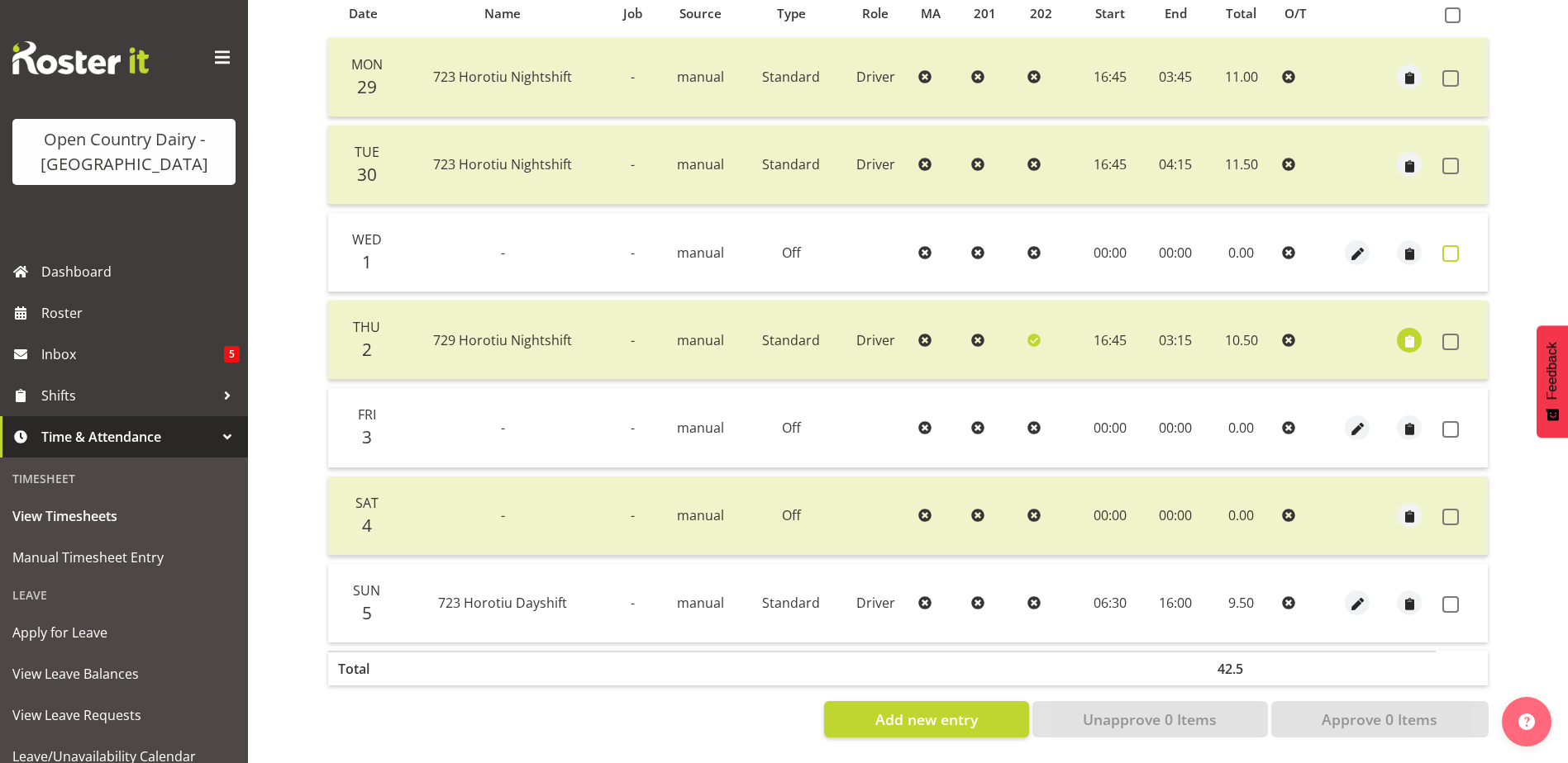
click at [1450, 245] on span at bounding box center [1450, 253] width 16 height 16
checkbox input "true"
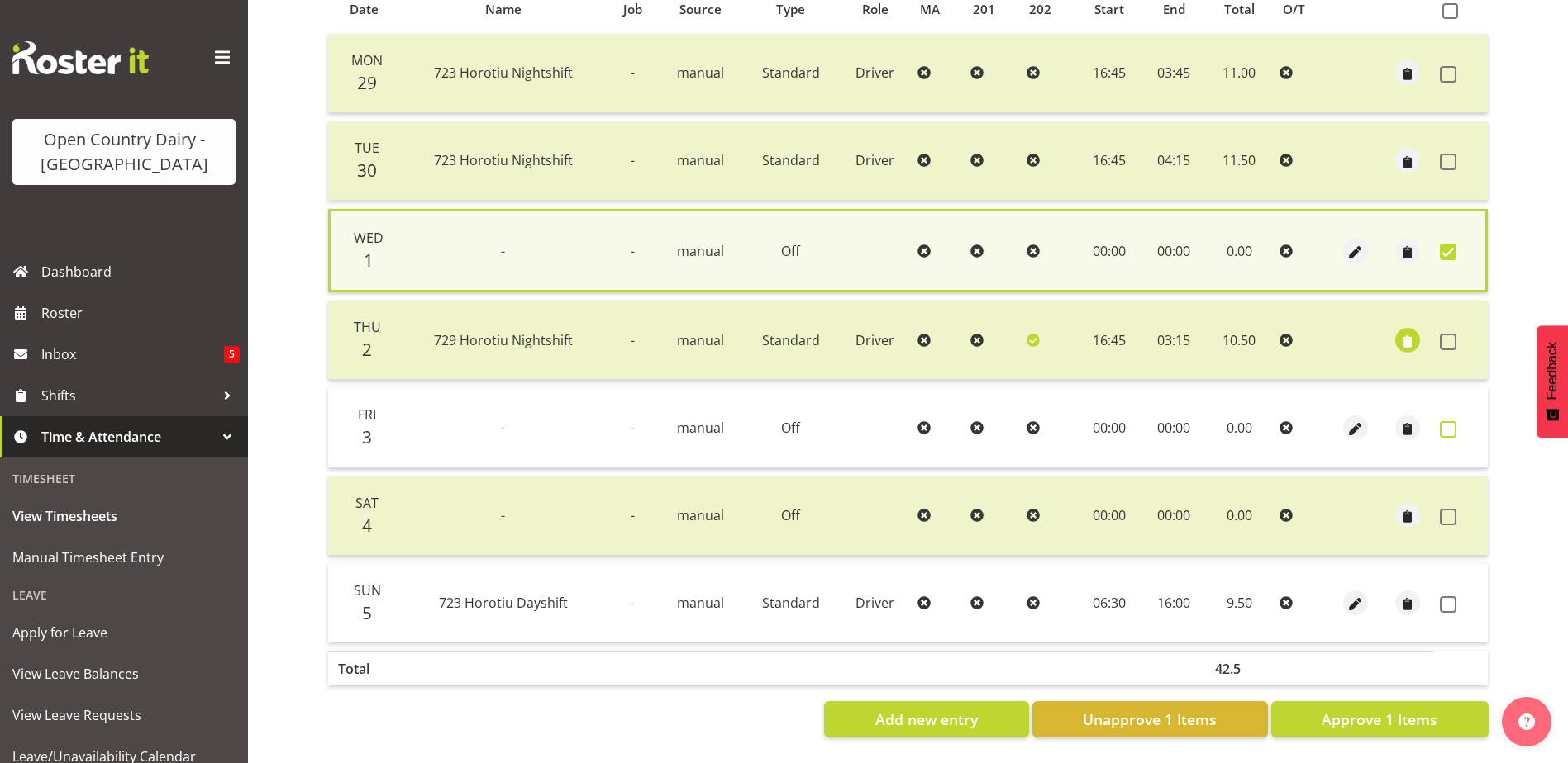
click at [1451, 421] on span at bounding box center [1448, 430] width 16 height 16
checkbox input "true"
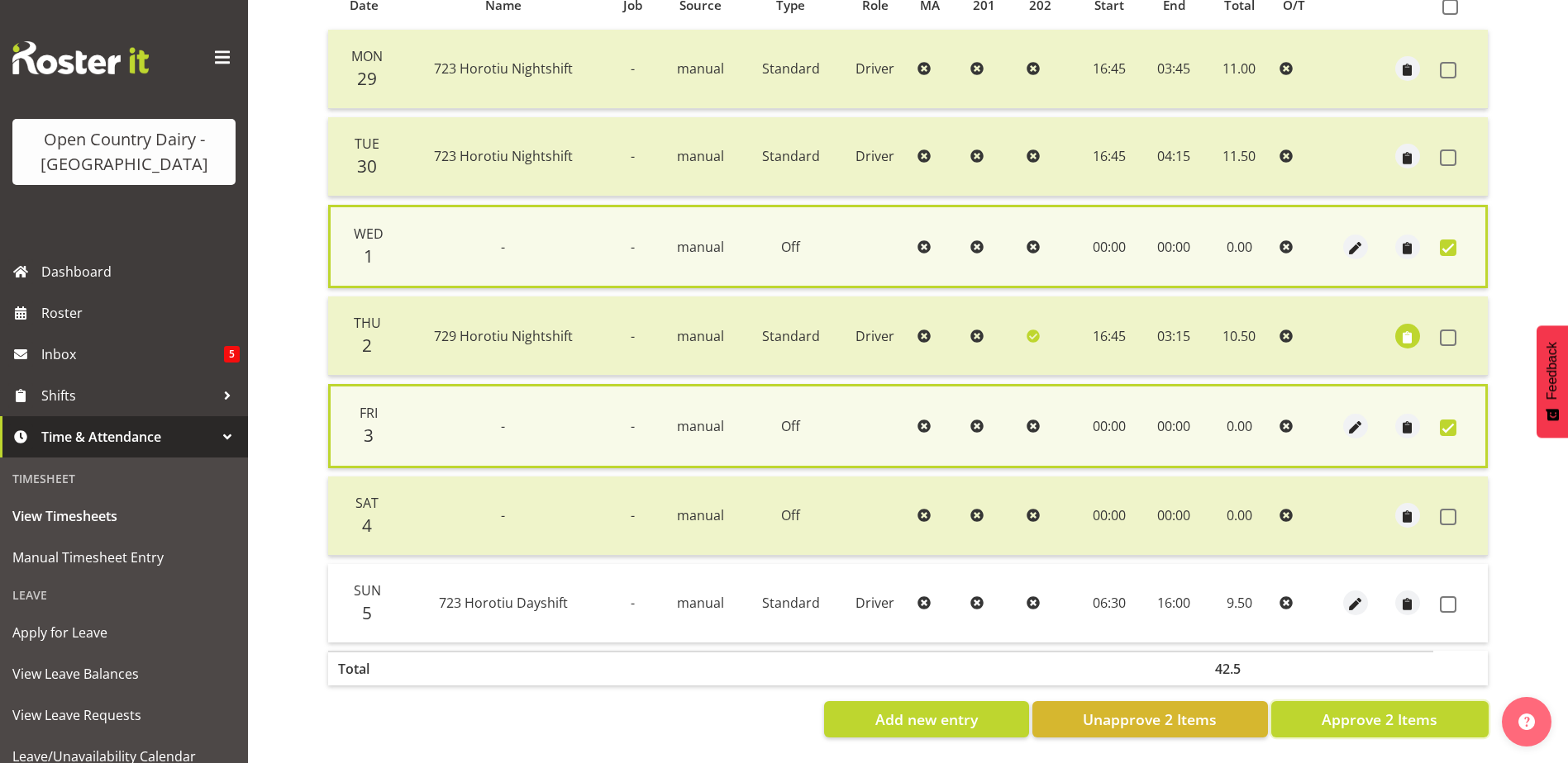
click at [1354, 721] on span "Approve 2 Items" at bounding box center [1379, 720] width 116 height 22
checkbox input "false"
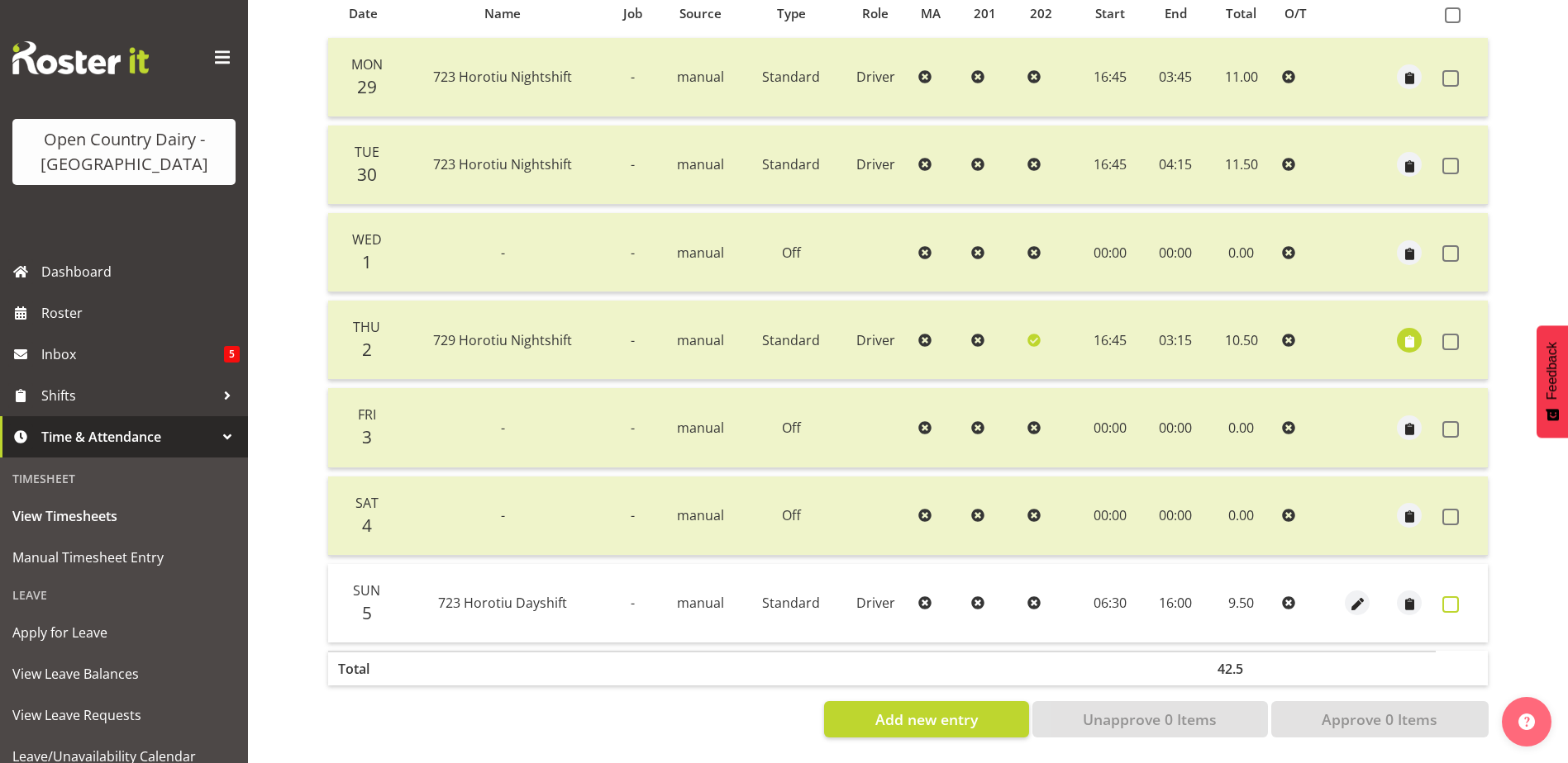
click at [1455, 597] on span at bounding box center [1450, 605] width 16 height 16
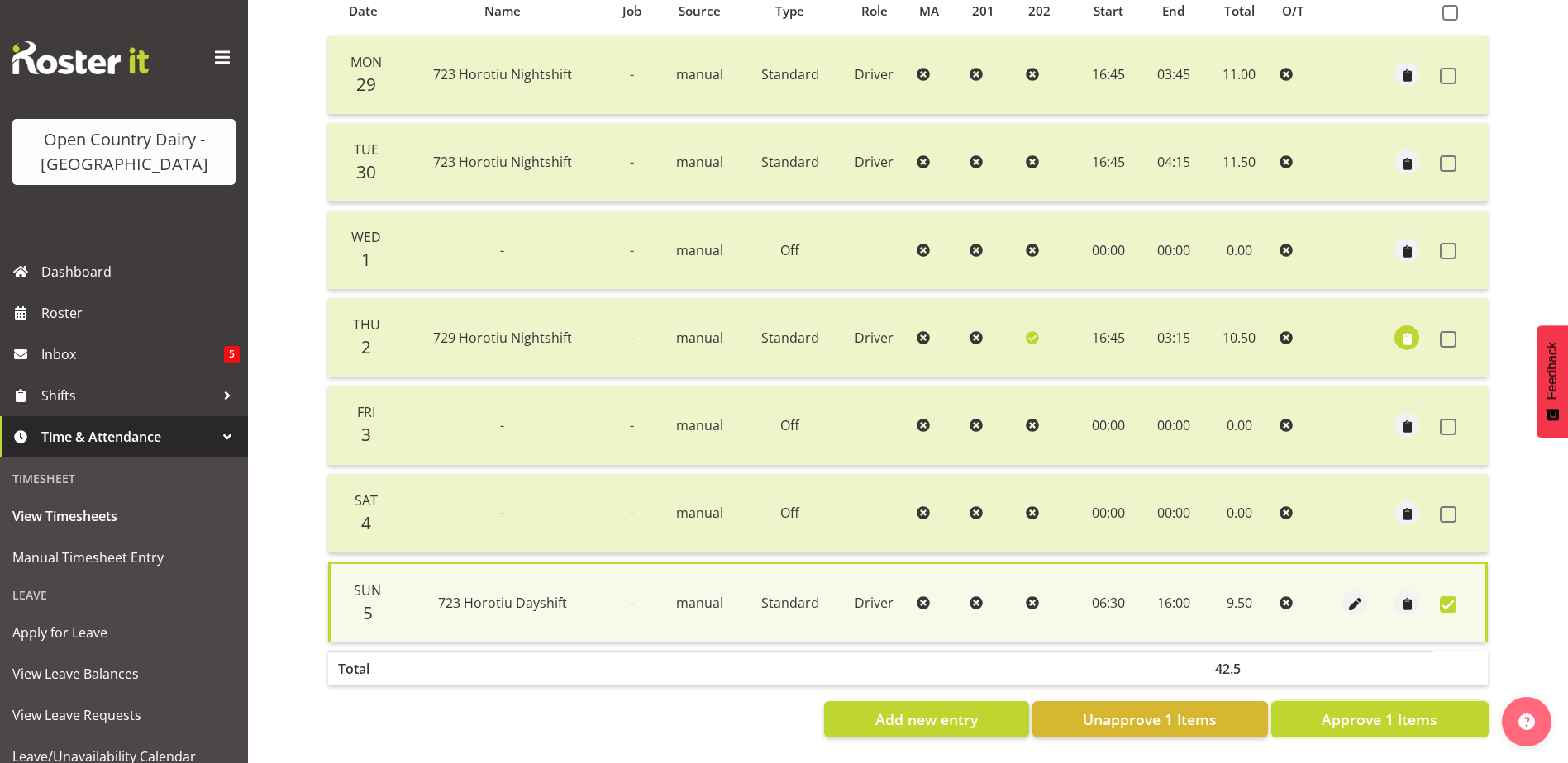
click at [1379, 709] on span "Approve 1 Items" at bounding box center [1379, 720] width 116 height 22
checkbox input "false"
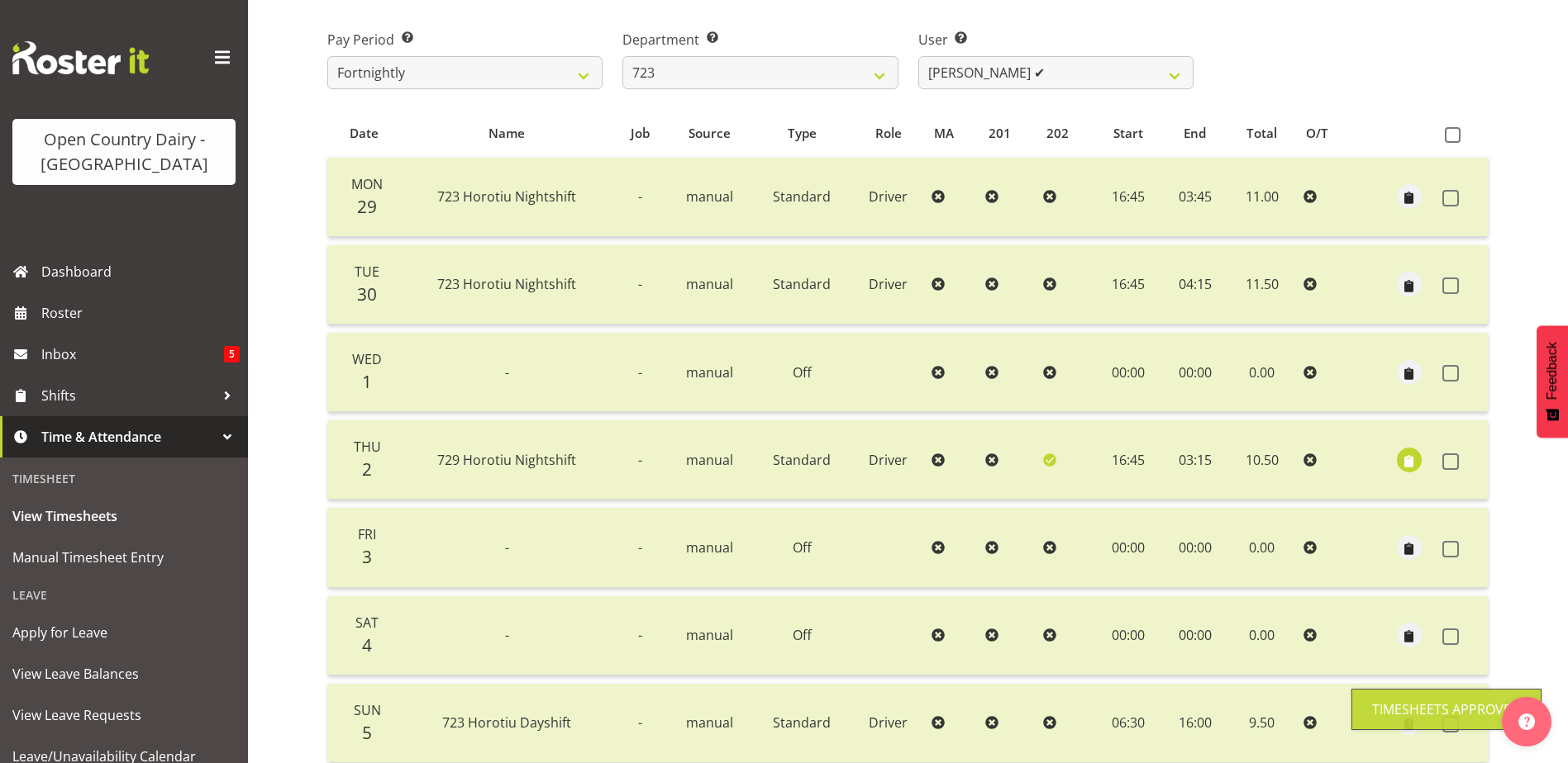
scroll to position [0, 0]
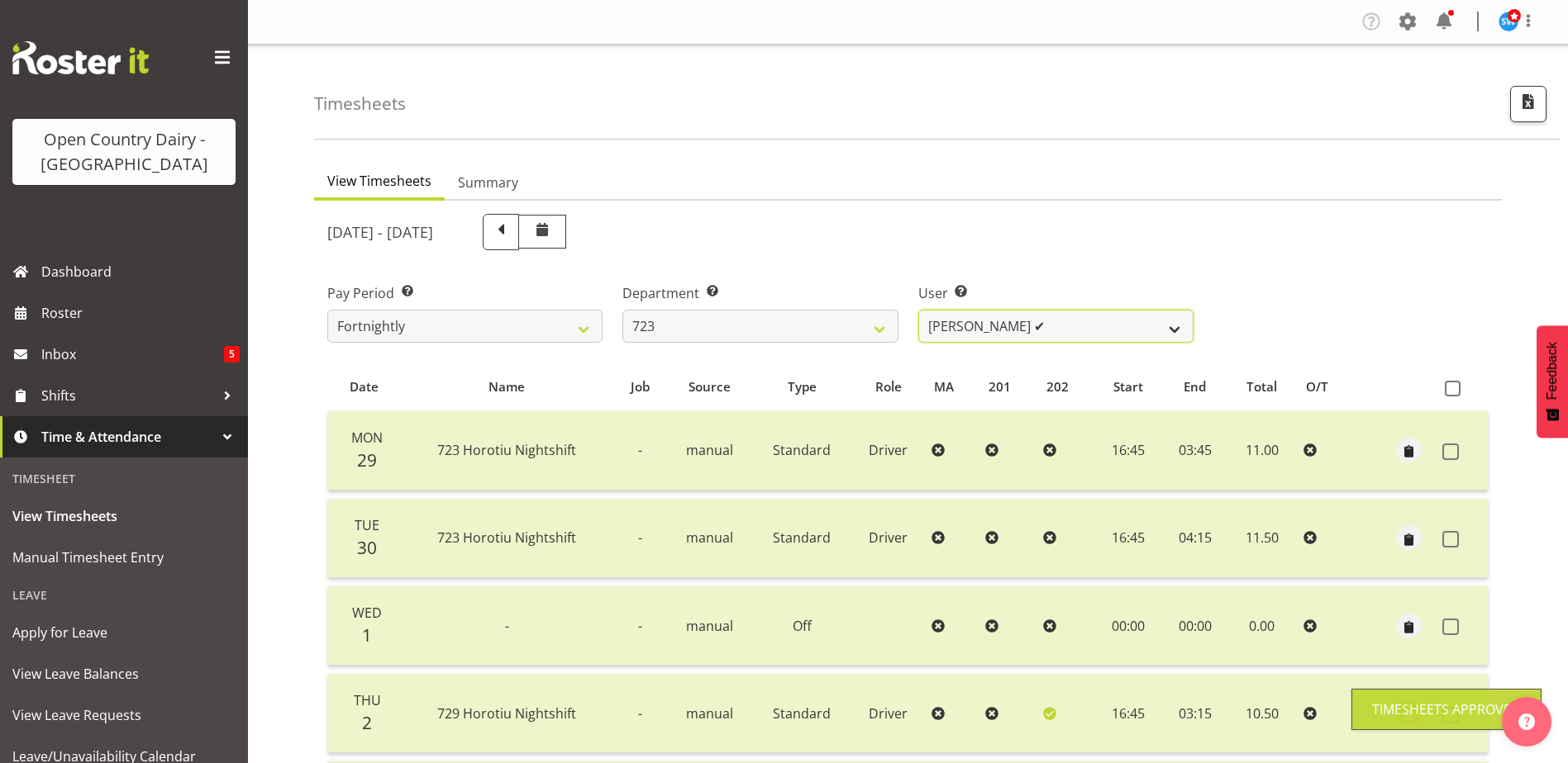
drag, startPoint x: 1098, startPoint y: 317, endPoint x: 1093, endPoint y: 332, distance: 15.8
click at [1098, 317] on select "Daljeet Rai ✔ Manjinder Singh ✔ Prabhjot Singh ✔ Varninder Singh ❌" at bounding box center [1056, 326] width 275 height 33
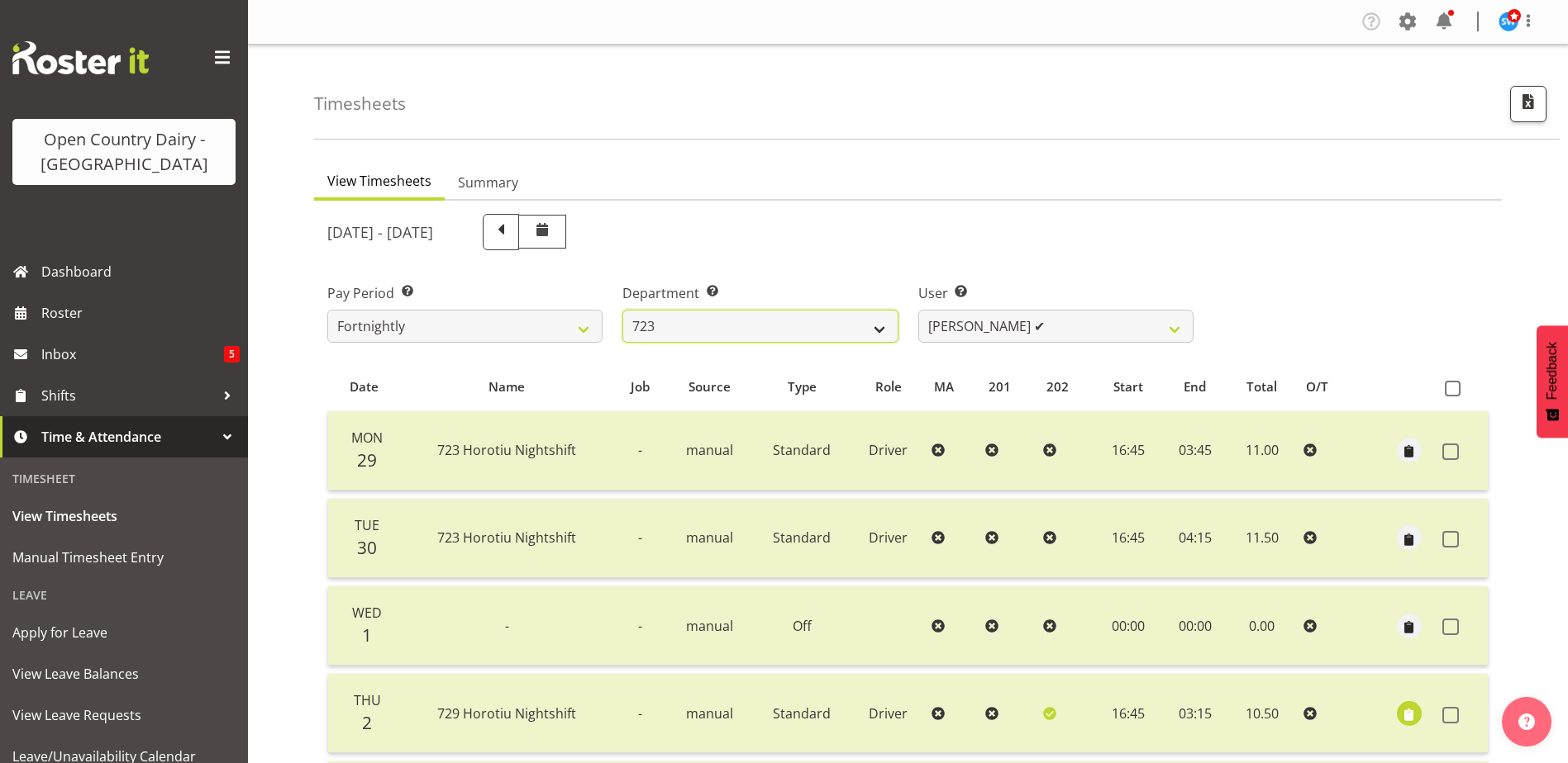
click at [704, 325] on select "701 702 703 704 705 706 707 708 709 710 711 712 713 714 715 716 717 718 719 720" at bounding box center [760, 326] width 275 height 33
select select "760"
click at [622, 310] on select "701 702 703 704 705 706 707 708 709 710 711 712 713 714 715 716 717 718 719 720" at bounding box center [760, 326] width 275 height 33
select select "8169"
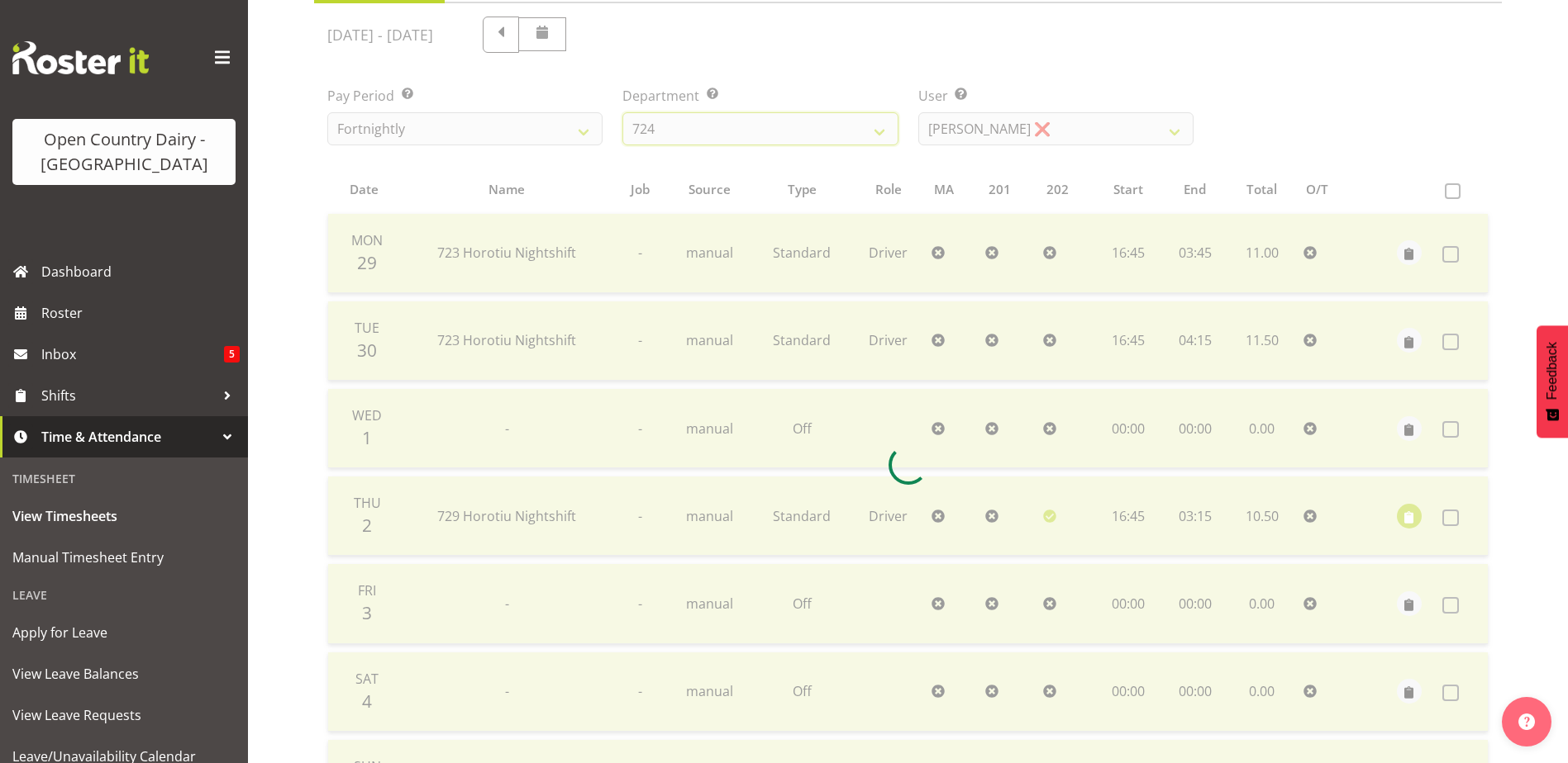
scroll to position [248, 0]
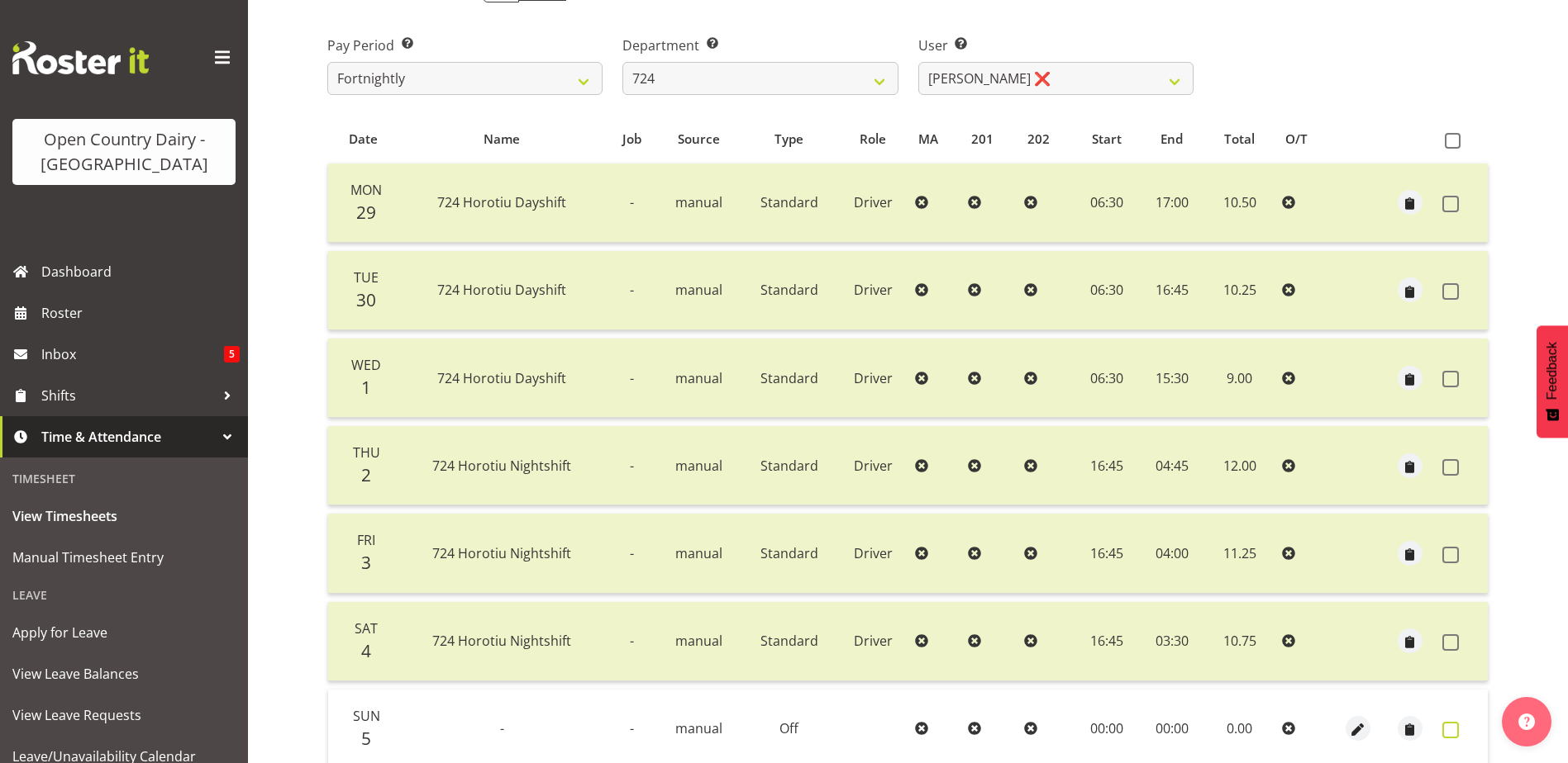
click at [1454, 728] on span at bounding box center [1450, 730] width 16 height 16
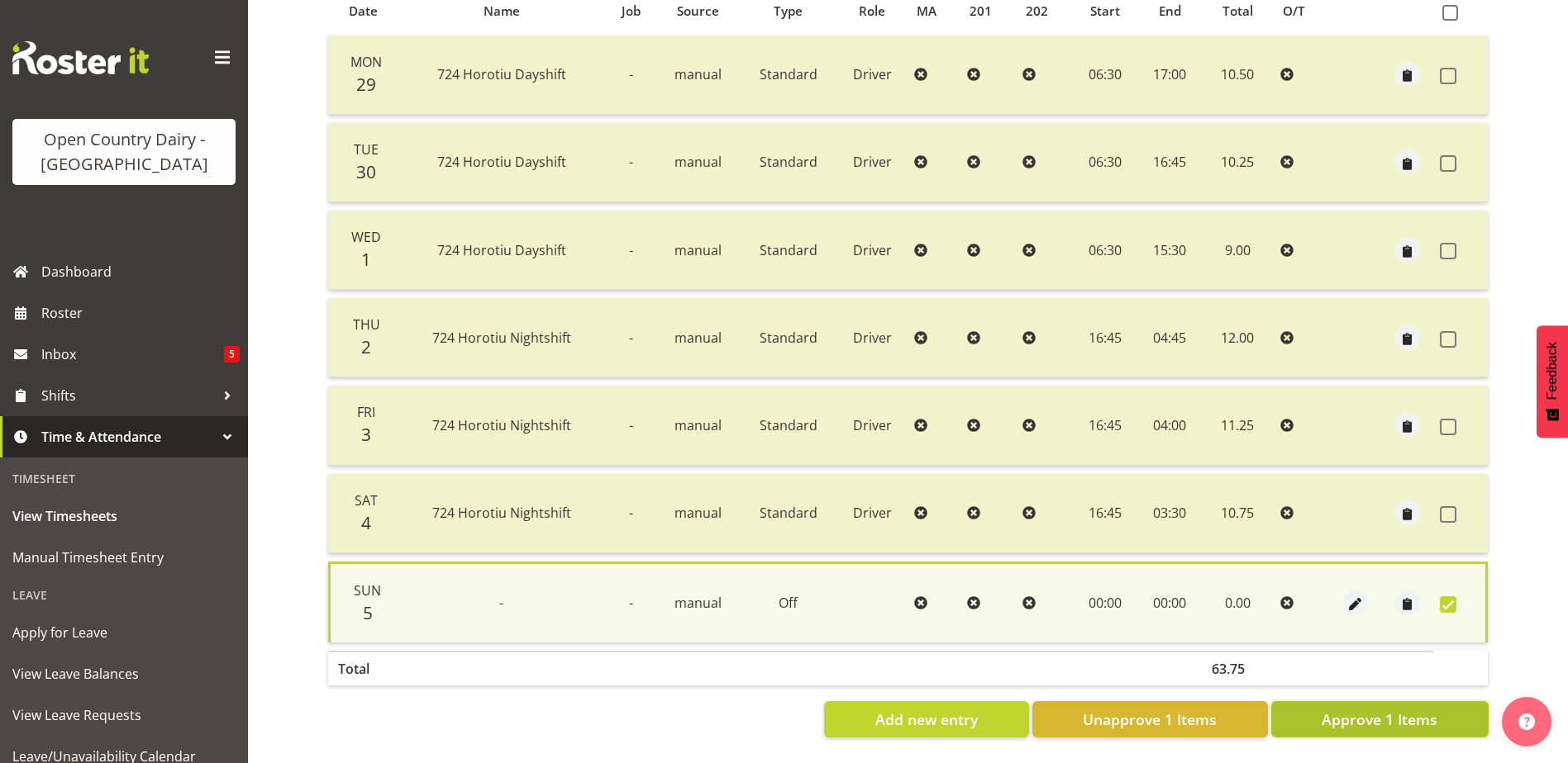
click at [1421, 716] on span "Approve 1 Items" at bounding box center [1379, 720] width 116 height 22
checkbox input "false"
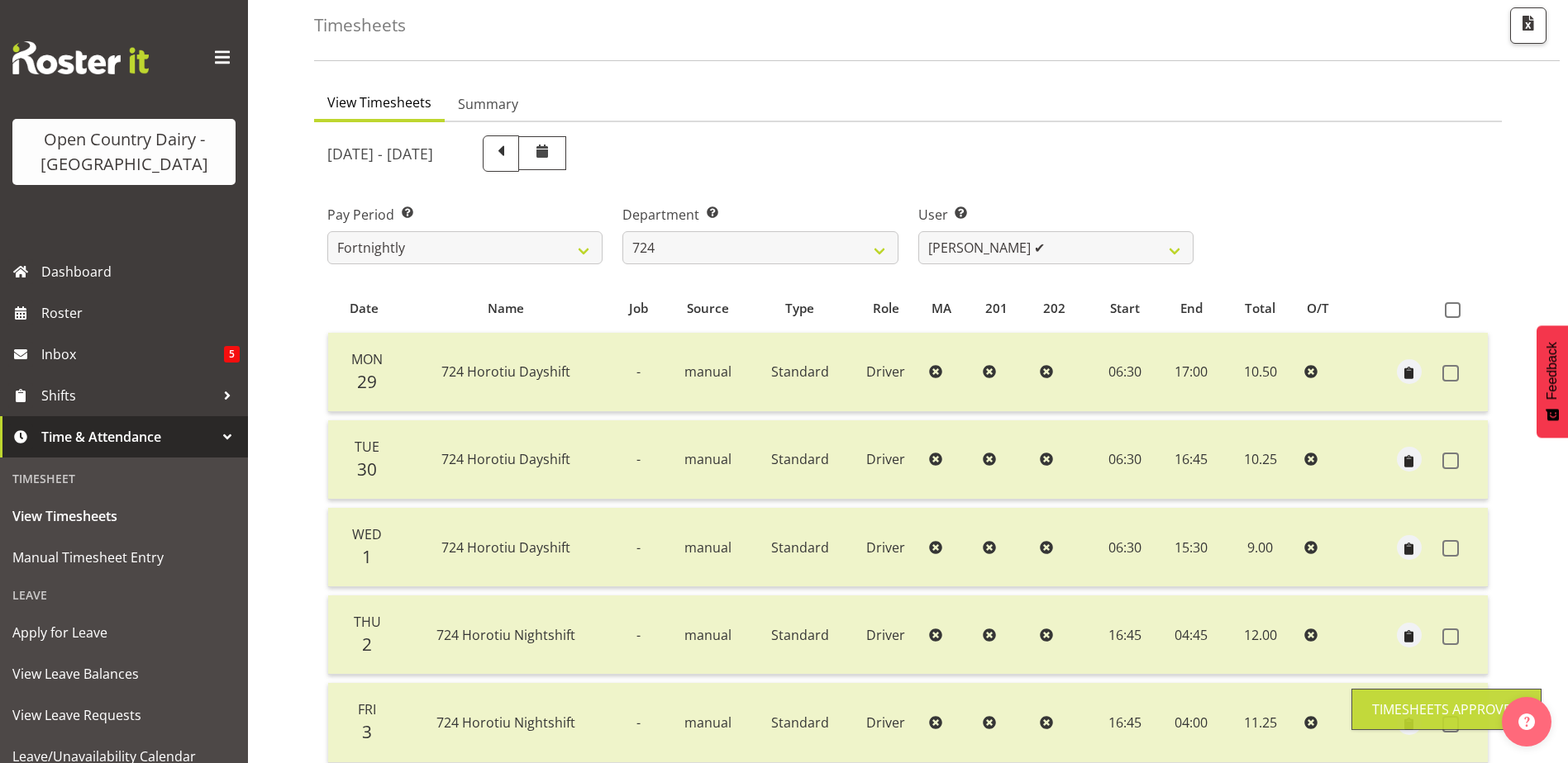
scroll to position [56, 0]
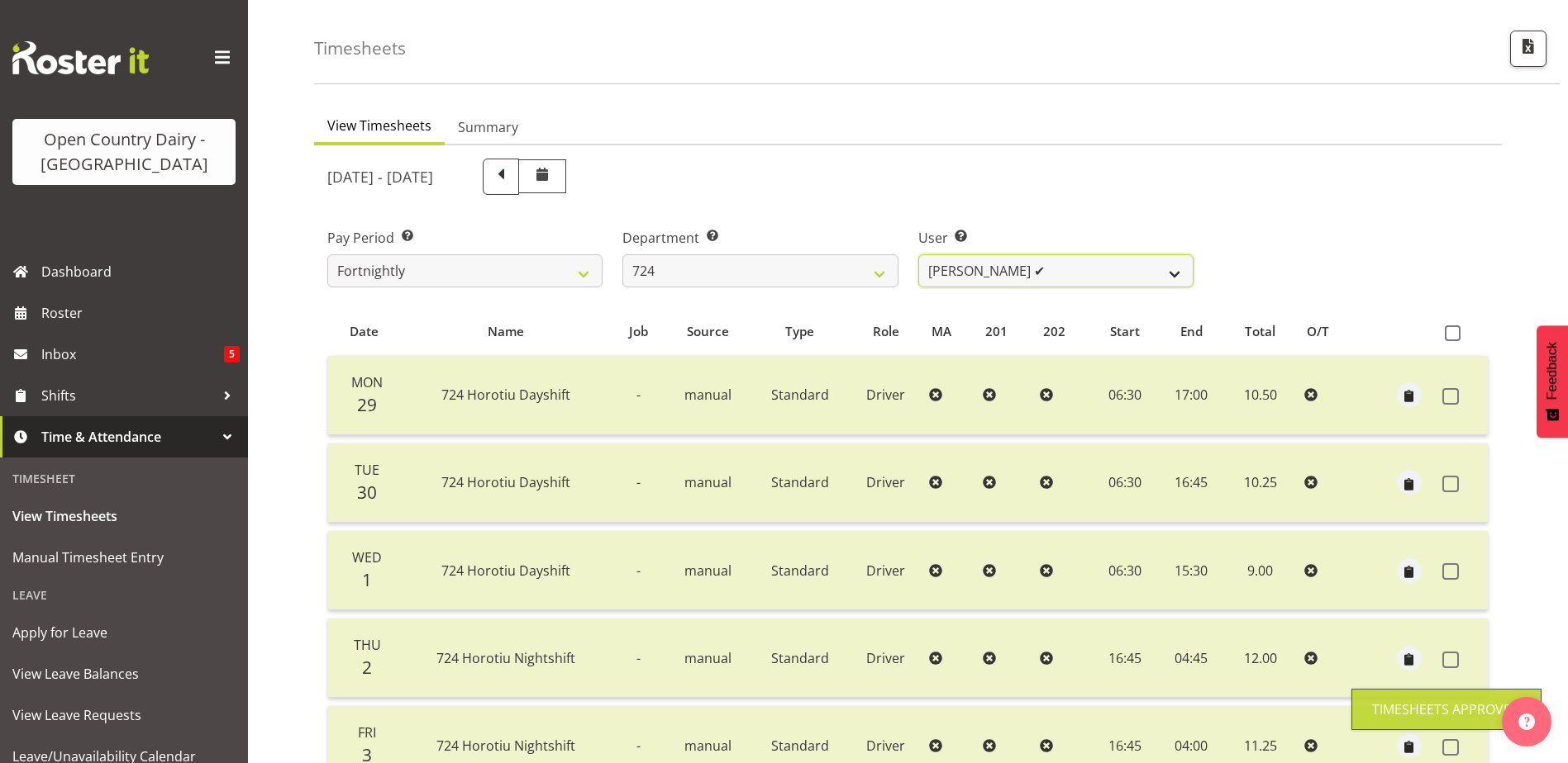
click at [1139, 264] on select "Brent Adams ✔ Jaspreet Singh ❌ John Walters ❌" at bounding box center [1056, 271] width 275 height 33
click at [918, 254] on select "Brent Adams ✔ Jaspreet Singh ❌ John Walters ❌" at bounding box center [1056, 271] width 275 height 33
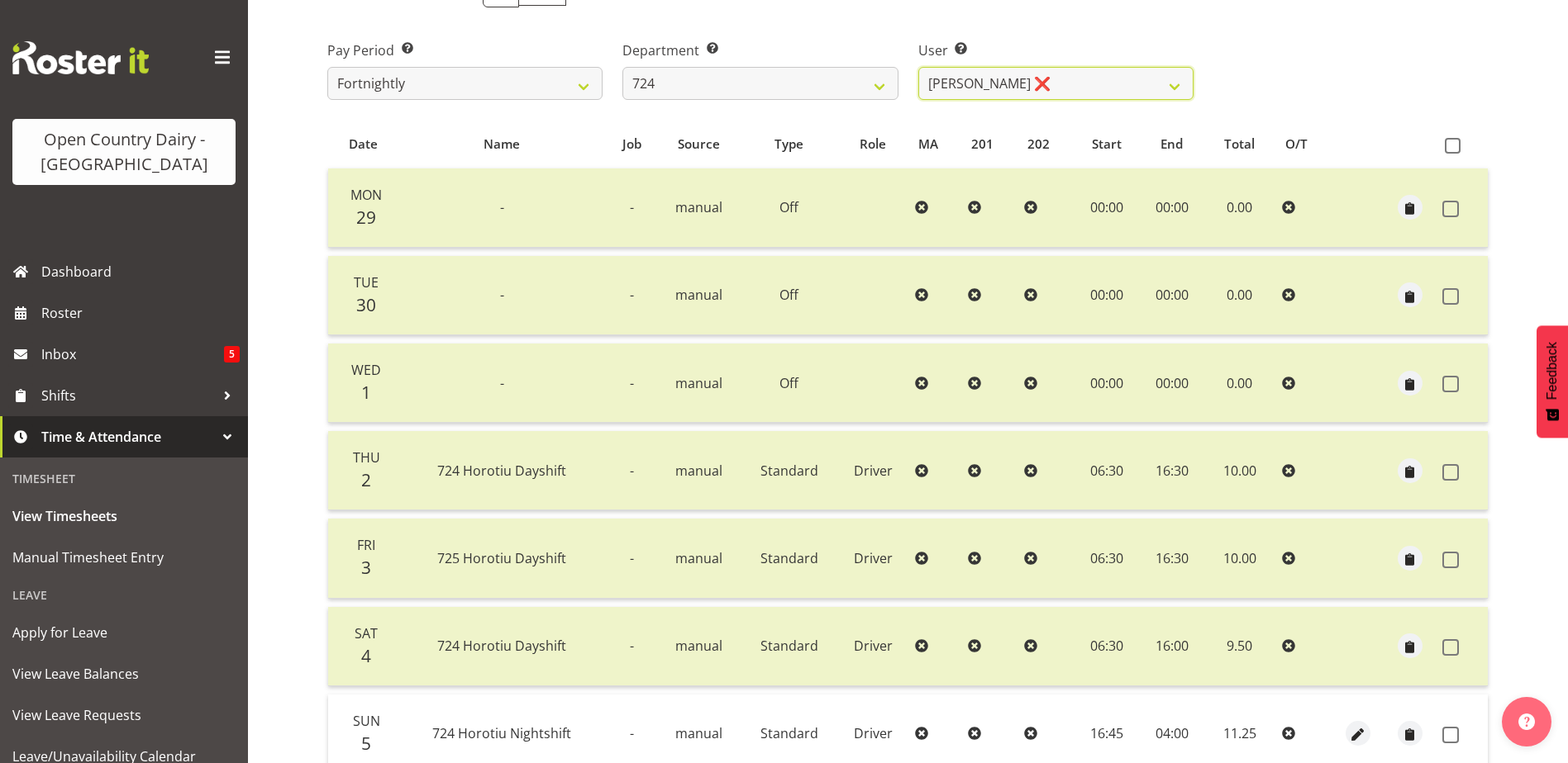
scroll to position [220, 0]
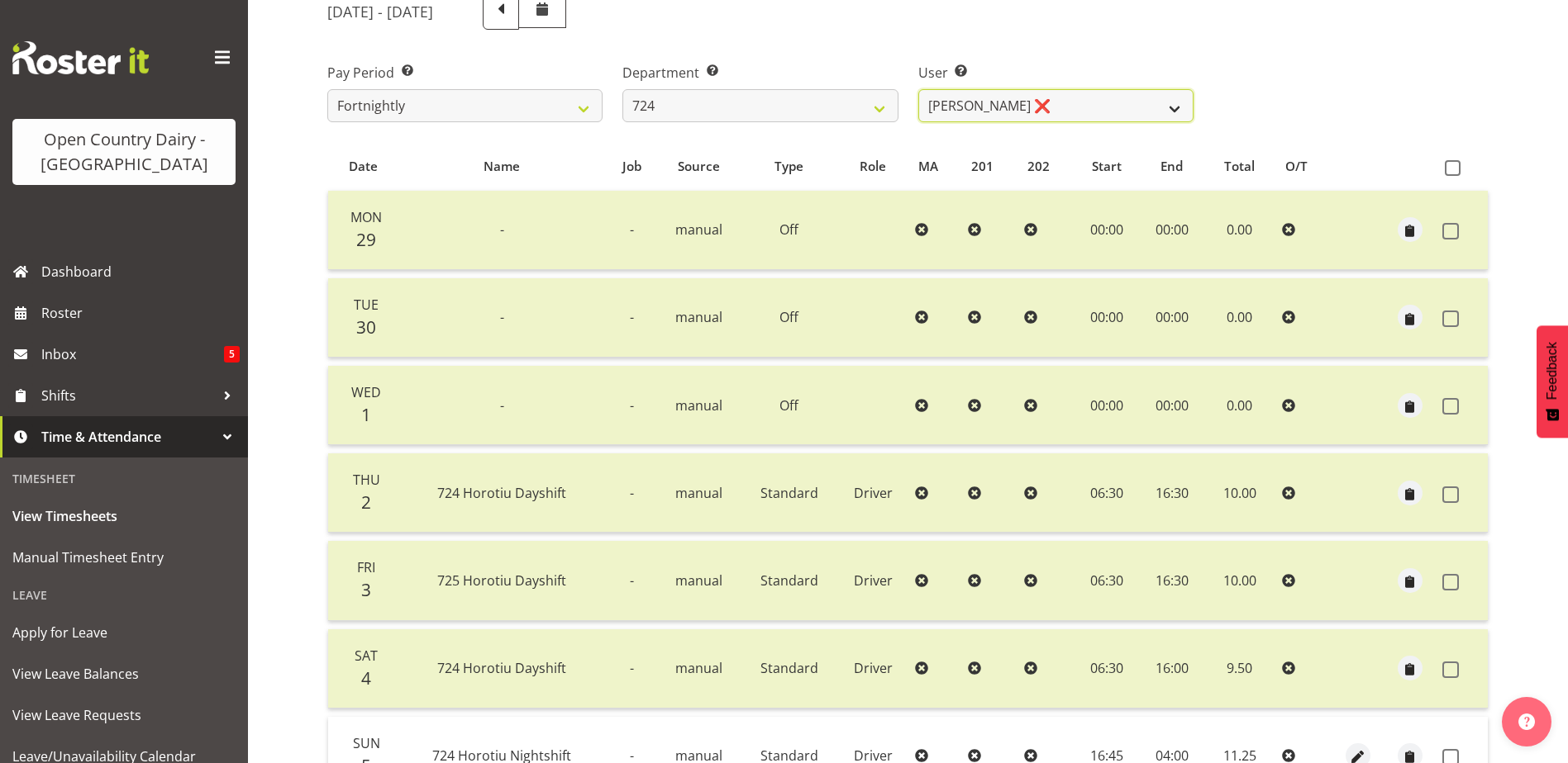
click at [1088, 97] on select "Brent Adams ✔ Jaspreet Singh ❌ John Walters ❌" at bounding box center [1056, 105] width 275 height 33
select select "8189"
click at [918, 89] on select "Brent Adams ✔ Jaspreet Singh ❌ John Walters ❌" at bounding box center [1056, 105] width 275 height 33
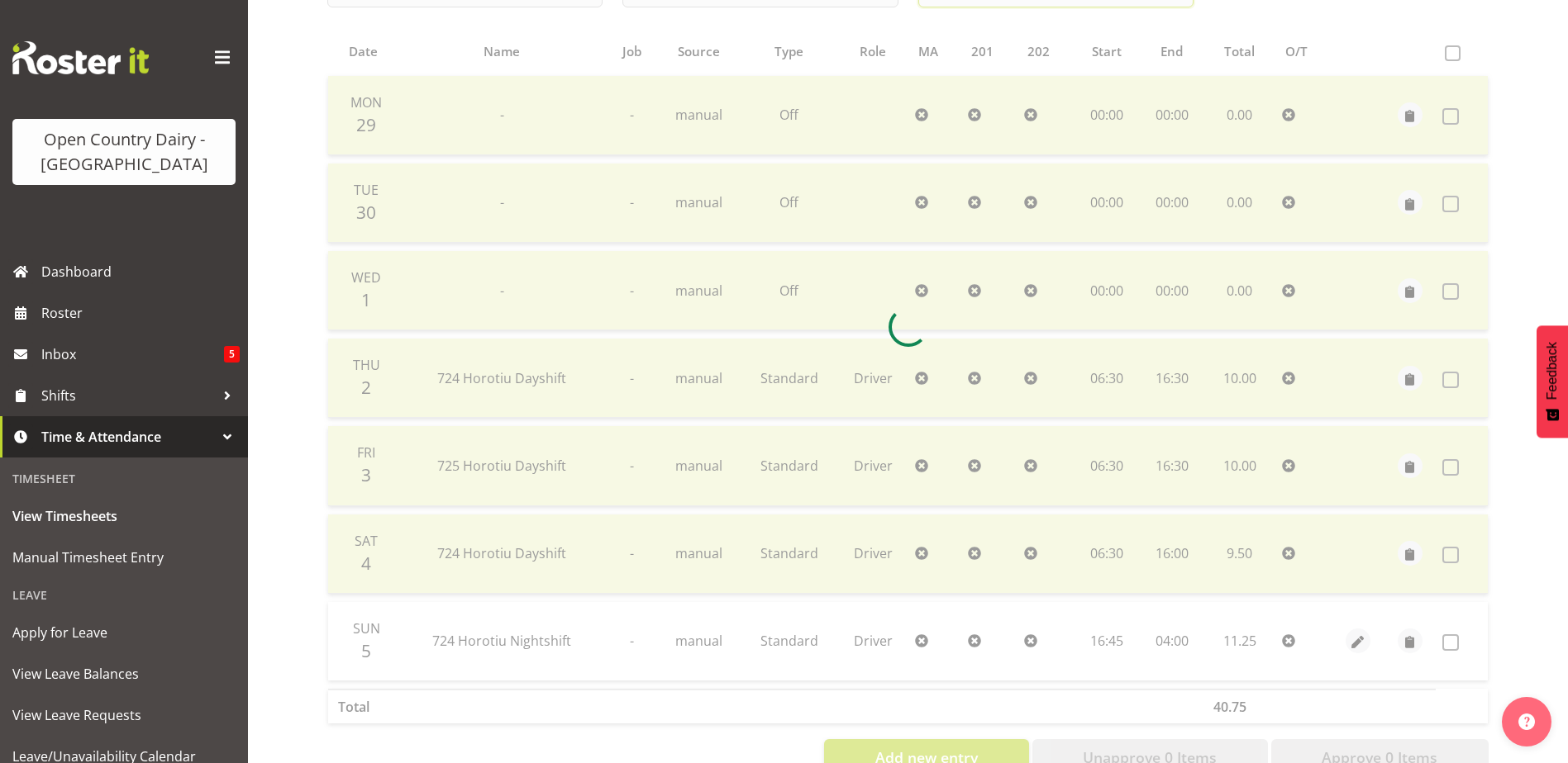
scroll to position [386, 0]
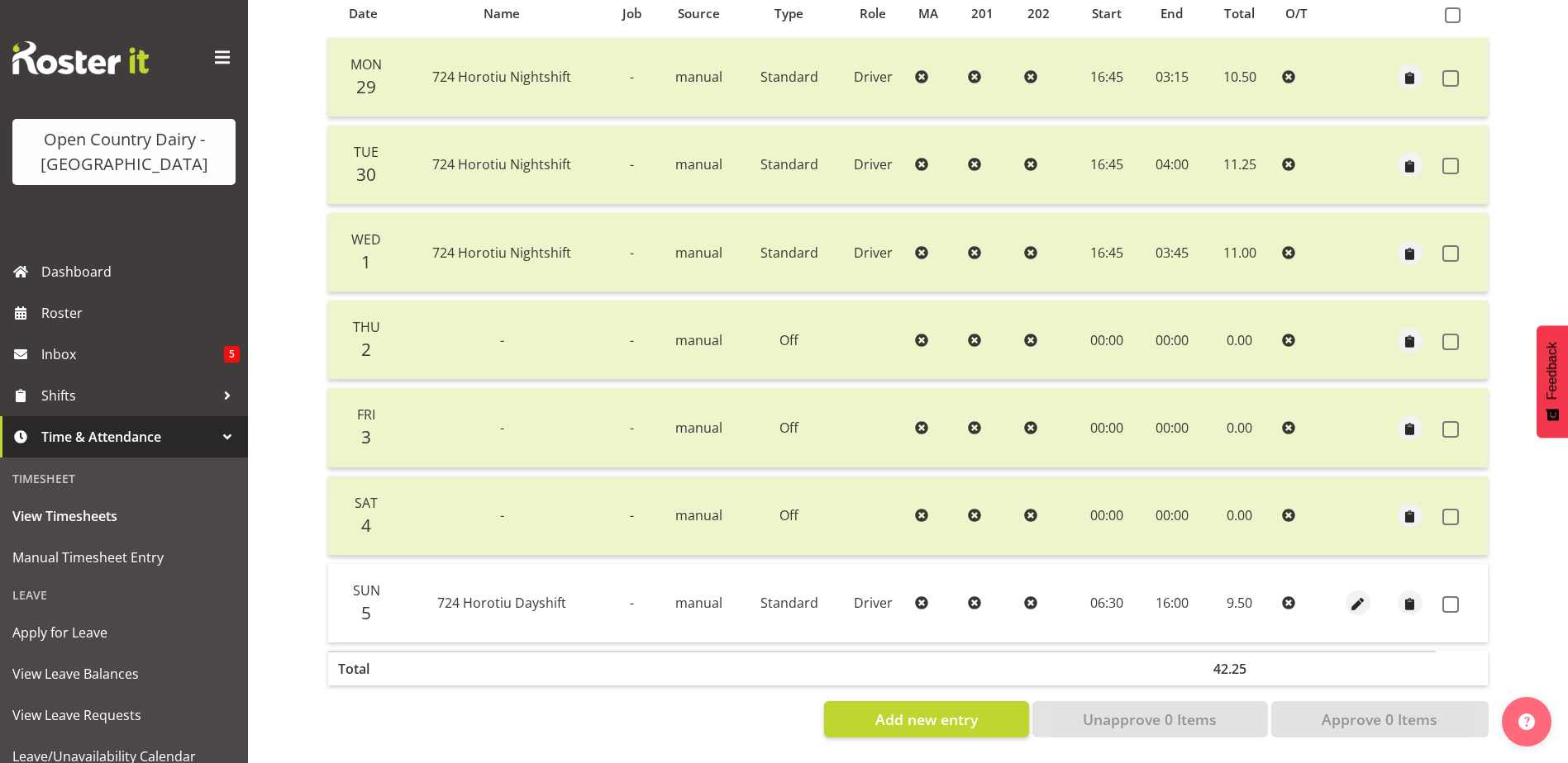
drag, startPoint x: 1450, startPoint y: 590, endPoint x: 1450, endPoint y: 625, distance: 35.0
click at [1452, 597] on span at bounding box center [1450, 605] width 16 height 16
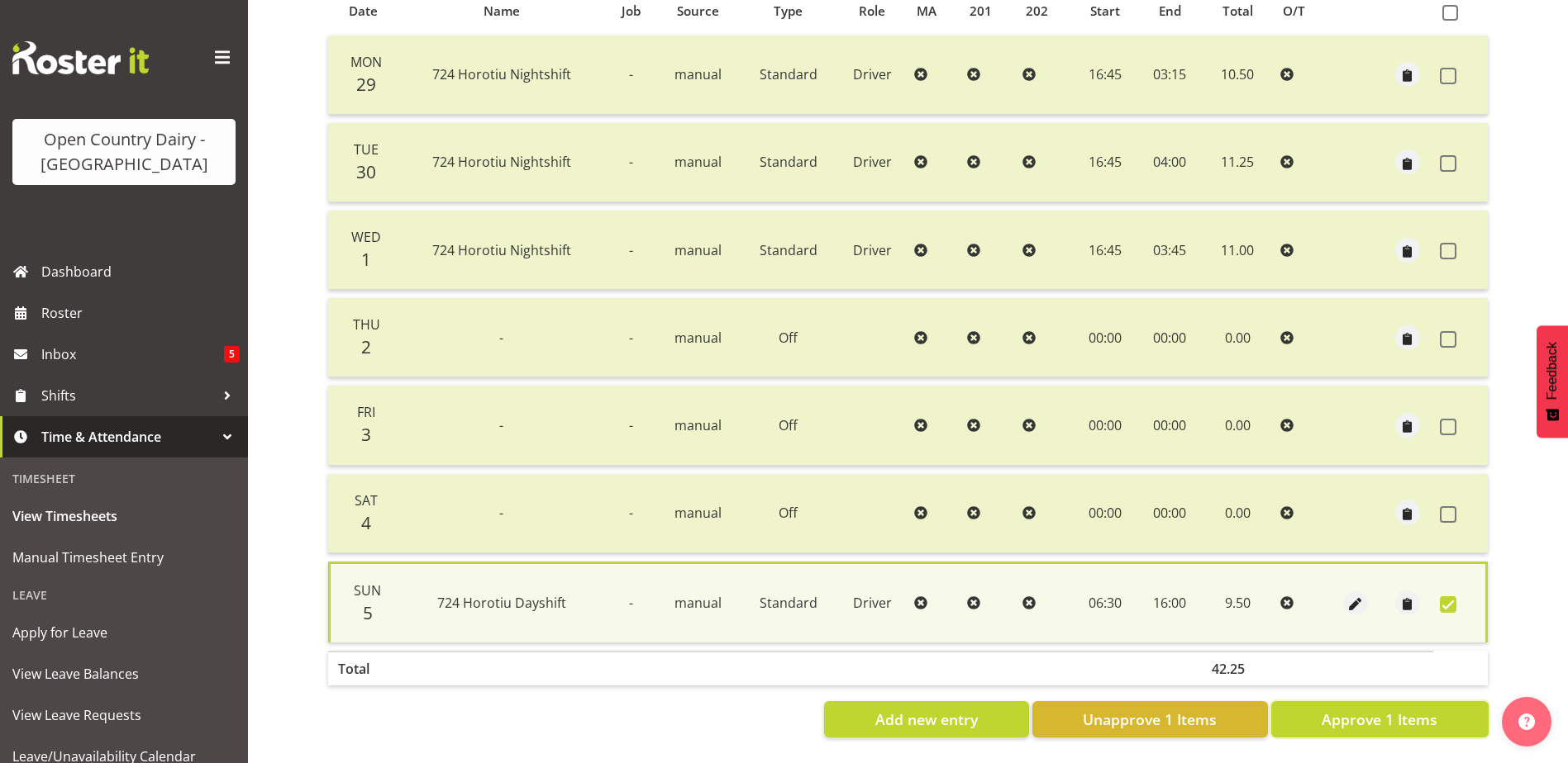
drag, startPoint x: 1435, startPoint y: 712, endPoint x: 1400, endPoint y: 679, distance: 48.1
click at [1434, 709] on span "Approve 1 Items" at bounding box center [1379, 720] width 116 height 22
checkbox input "false"
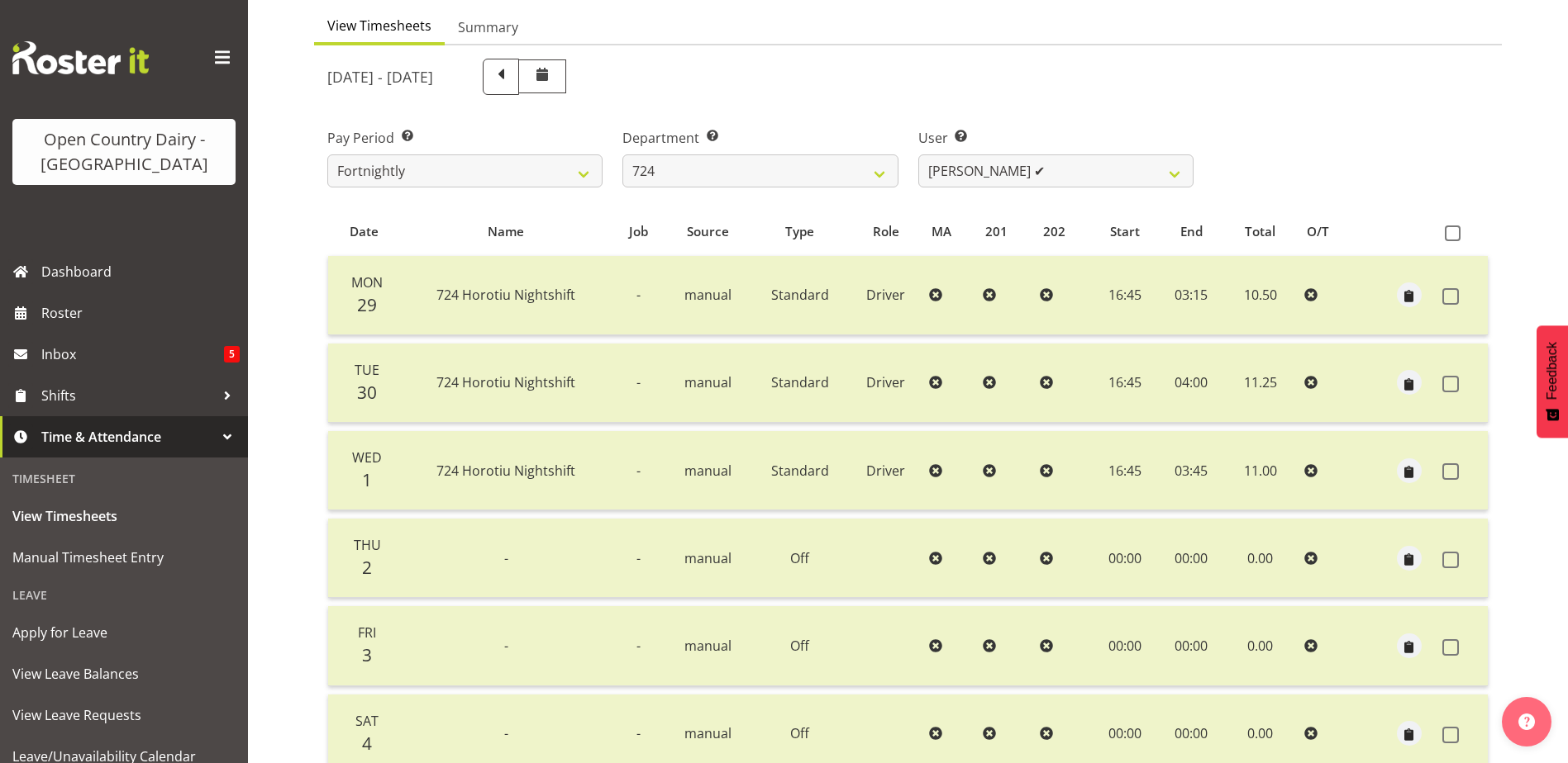
scroll to position [0, 0]
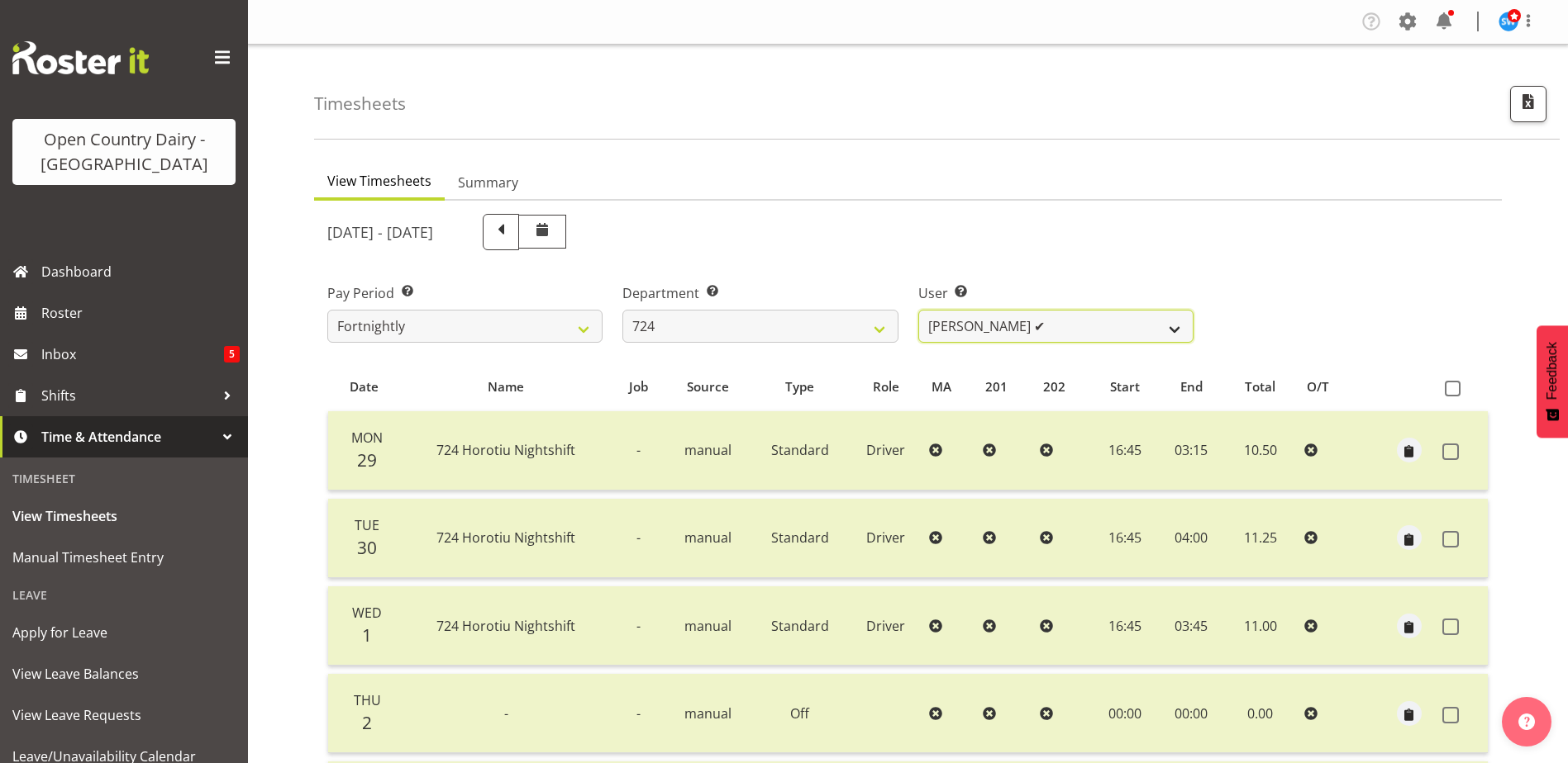
click at [1070, 322] on select "Brent Adams ✔ Jaspreet Singh ❌ John Walters ✔" at bounding box center [1056, 326] width 275 height 33
click at [756, 319] on select "701 702 703 704 705 706 707 708 709 710 711 712 713 714 715 716 717 718 719 720" at bounding box center [760, 326] width 275 height 33
select select "803"
click at [622, 310] on select "701 702 703 704 705 706 707 708 709 710 711 712 713 714 715 716 717 718 719 720" at bounding box center [760, 326] width 275 height 33
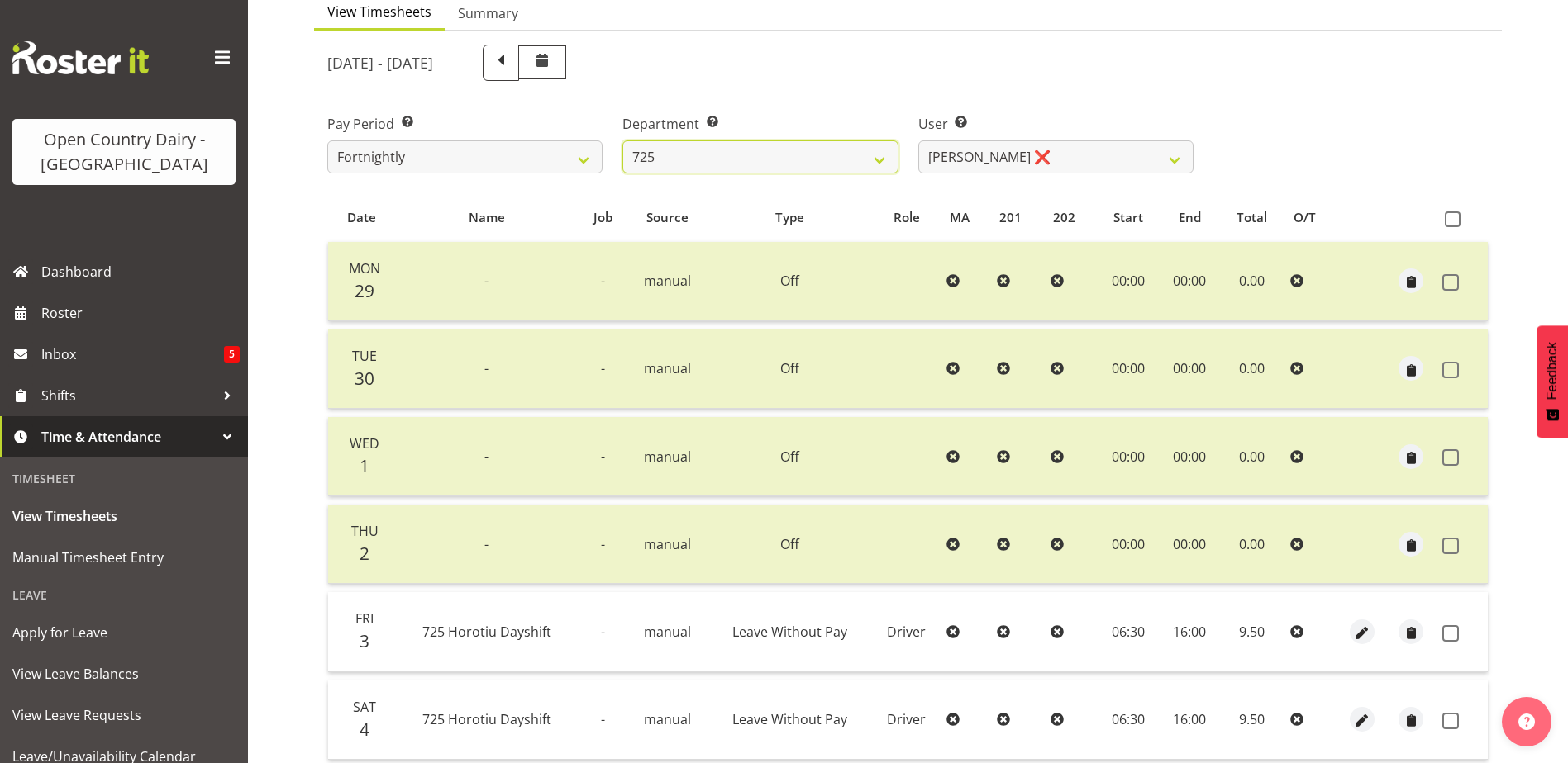
scroll to position [138, 0]
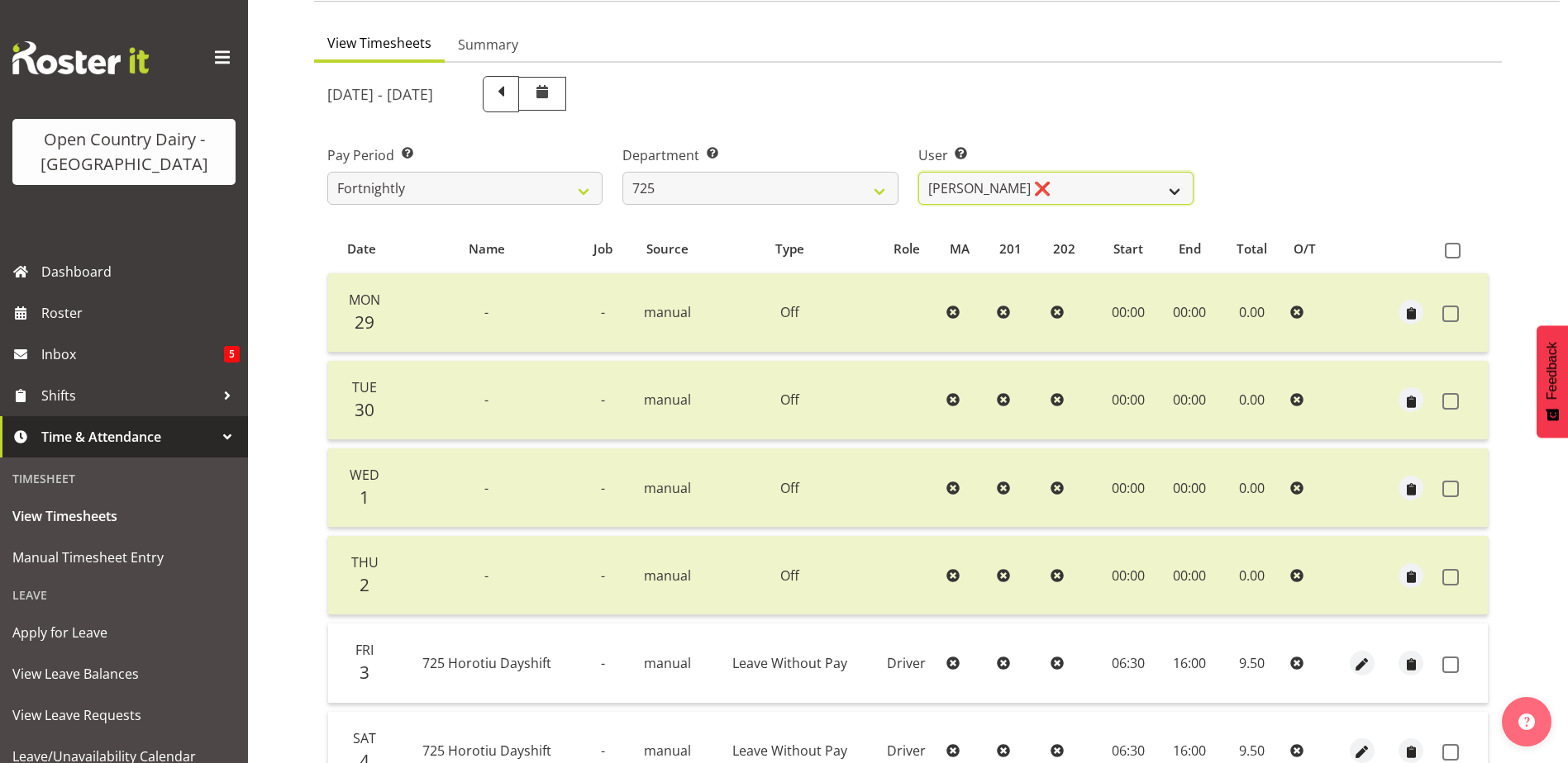
click at [1096, 178] on select "Bhupinder Dhaliwal ❌ Gurpreet Singh Kahlon ❌ Hendrik Potgieter ❌ Len Grace ❌" at bounding box center [1056, 188] width 275 height 33
select select "10410"
click at [918, 172] on select "Bhupinder Dhaliwal ❌ Gurpreet Singh Kahlon ❌ Hendrik Potgieter ❌ Len Grace ❌" at bounding box center [1056, 188] width 275 height 33
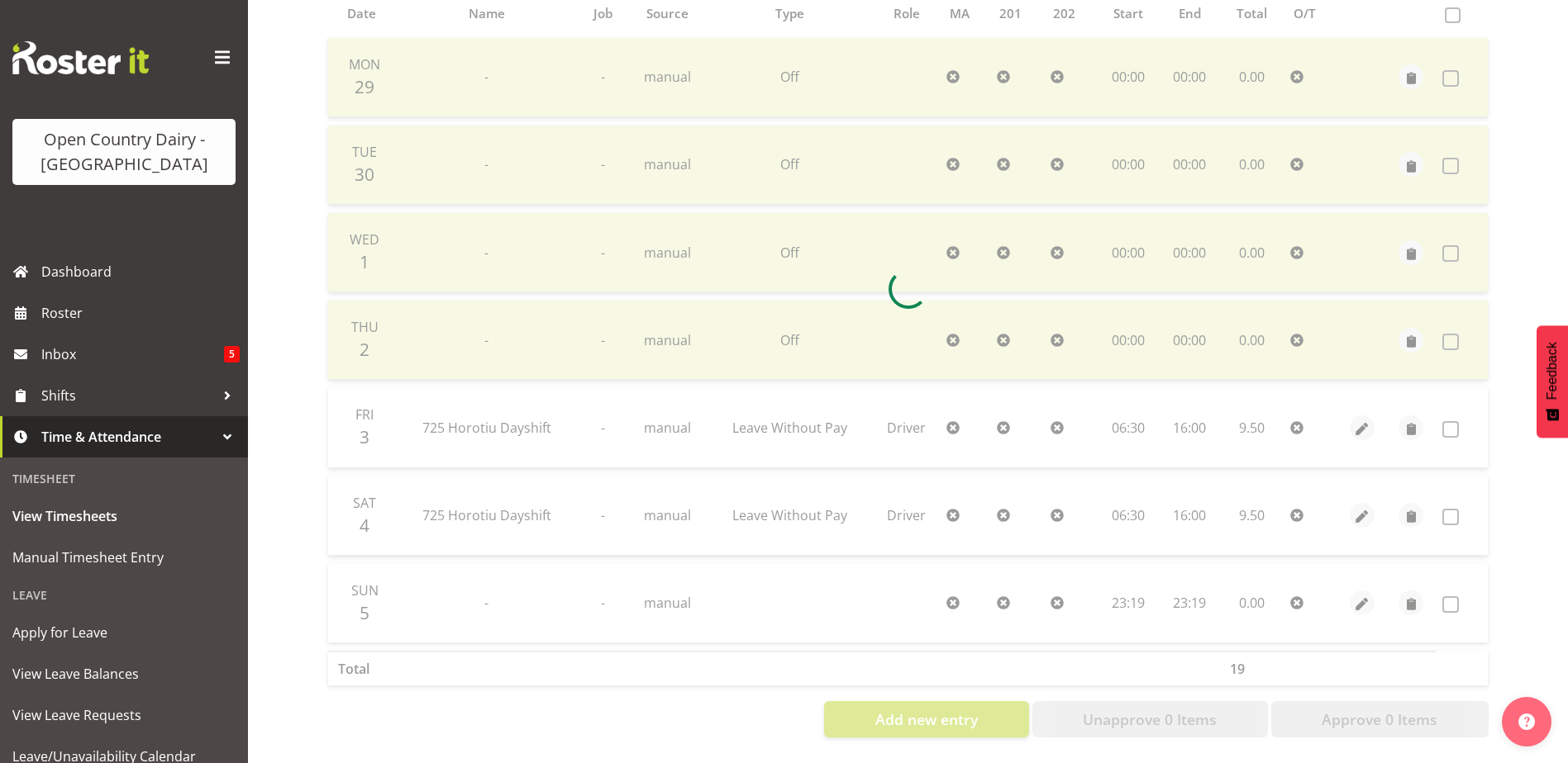
scroll to position [386, 0]
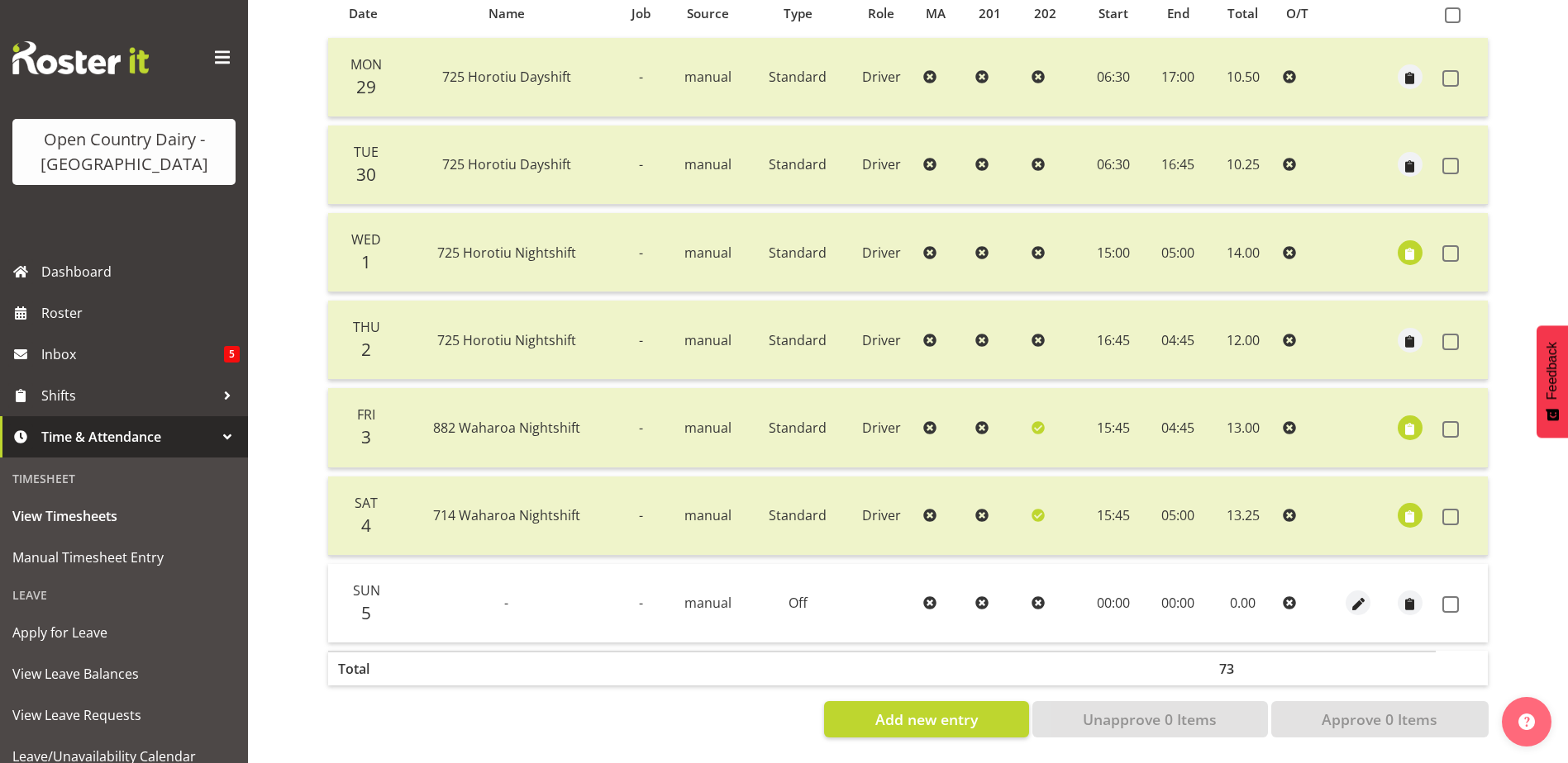
drag, startPoint x: 1452, startPoint y: 592, endPoint x: 1447, endPoint y: 636, distance: 44.3
click at [1452, 597] on span at bounding box center [1450, 605] width 16 height 16
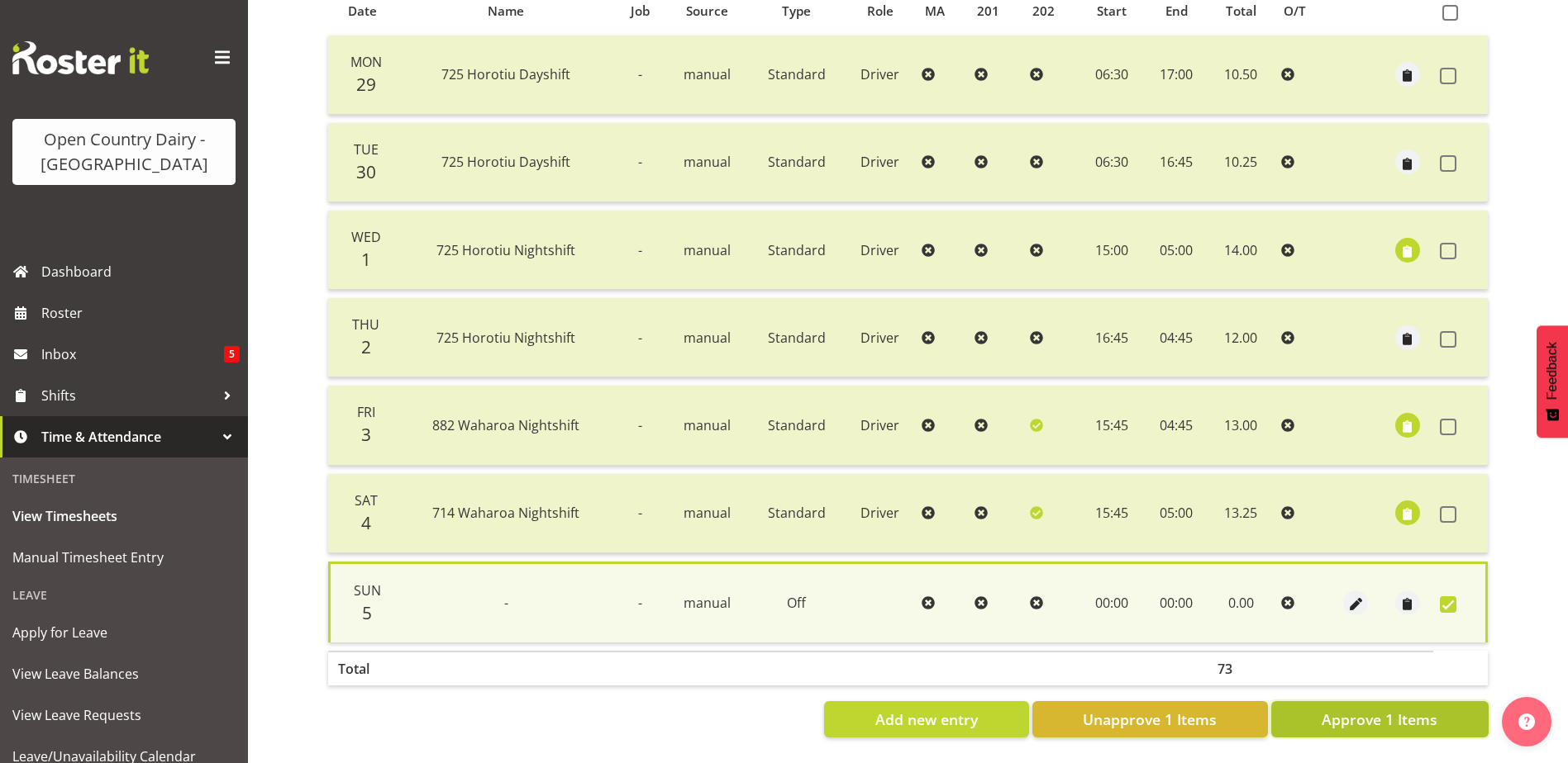
drag, startPoint x: 1432, startPoint y: 708, endPoint x: 1369, endPoint y: 643, distance: 90.5
click at [1432, 709] on span "Approve 1 Items" at bounding box center [1379, 720] width 116 height 22
checkbox input "false"
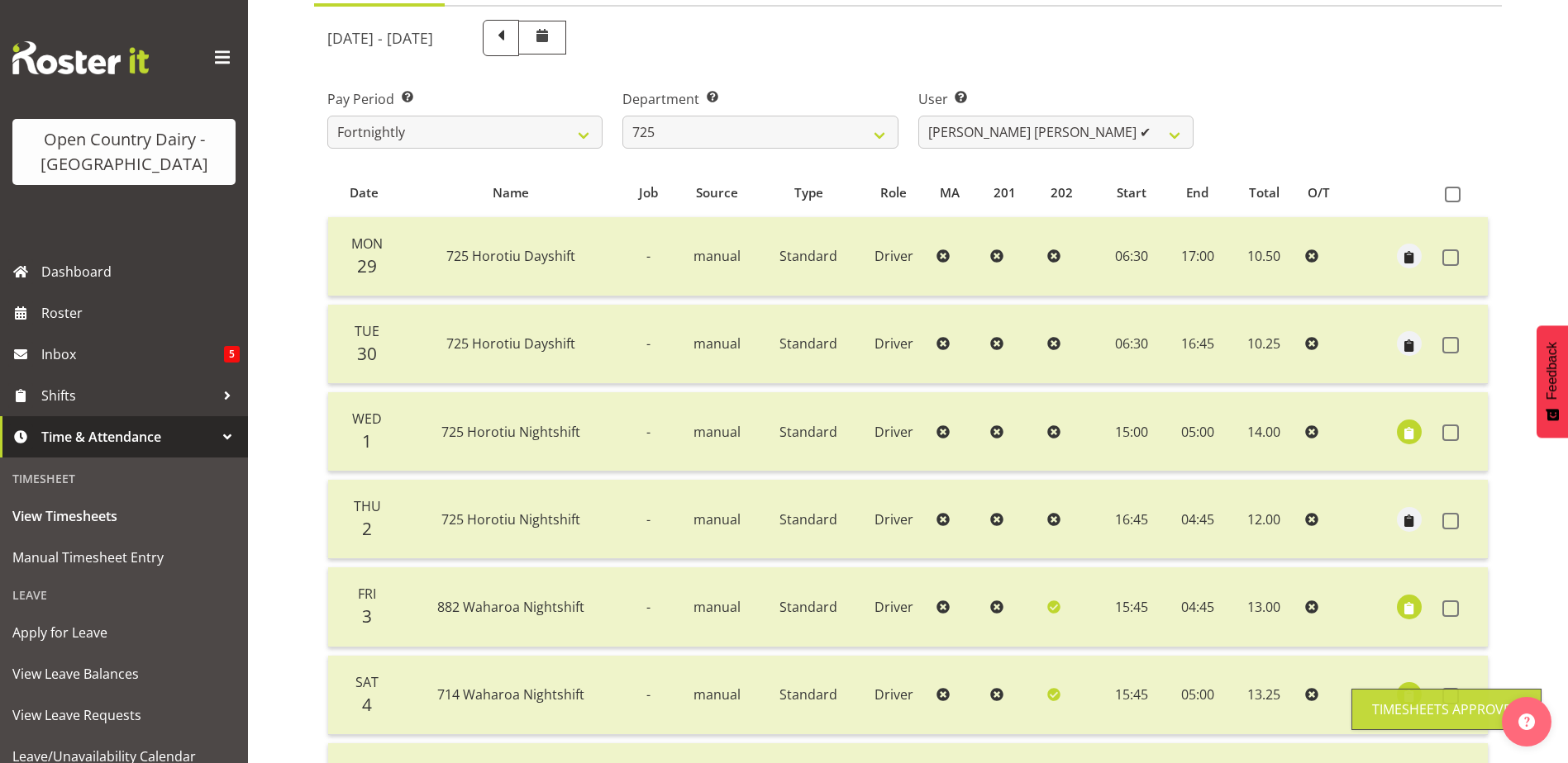
scroll to position [56, 0]
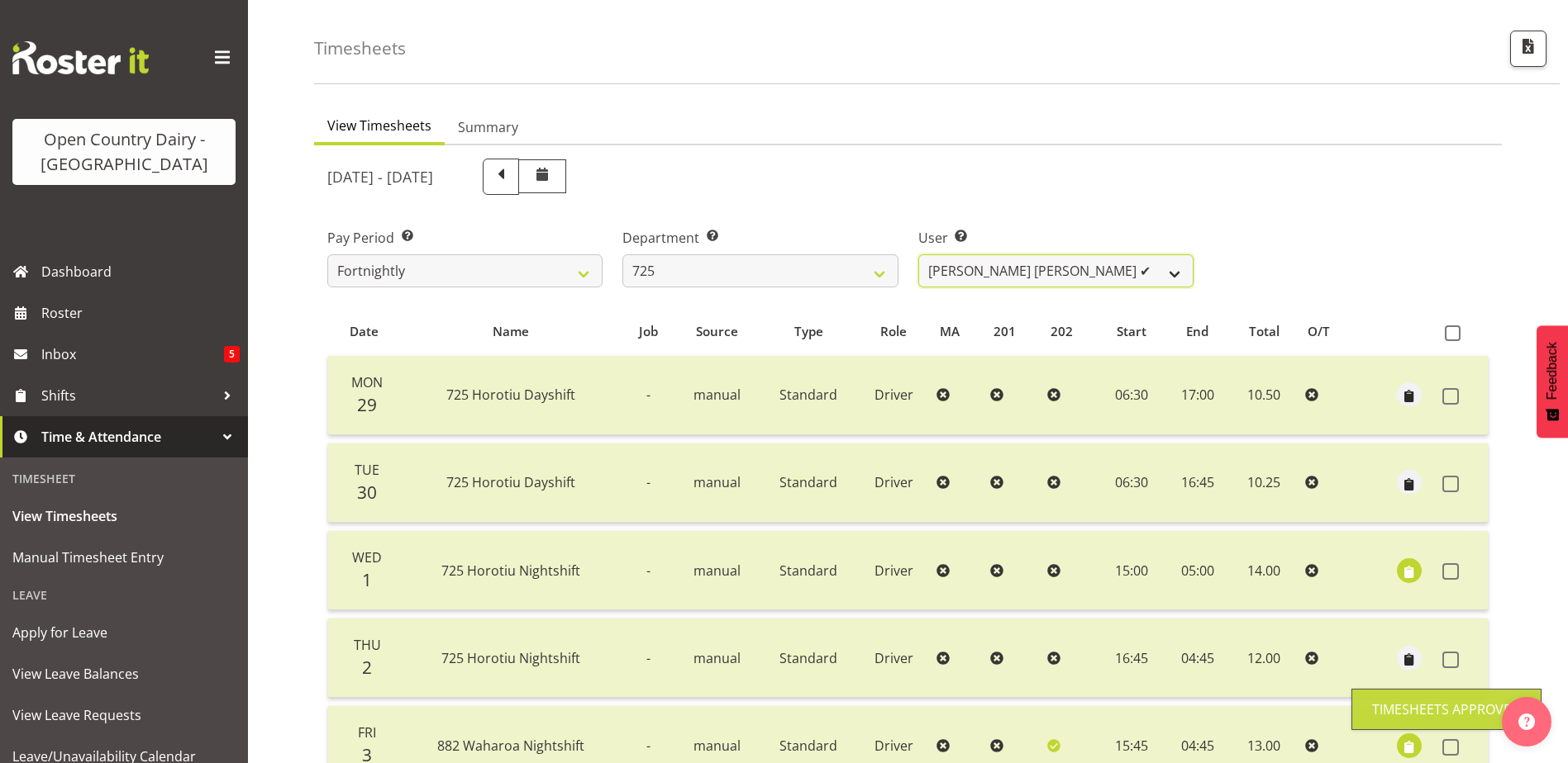
click at [1109, 265] on select "Bhupinder Dhaliwal ❌ Gurpreet Singh Kahlon ✔ Hendrik Potgieter ❌ Len Grace ❌" at bounding box center [1056, 271] width 275 height 33
select select "11206"
click at [918, 254] on select "Bhupinder Dhaliwal ❌ Gurpreet Singh Kahlon ✔ Hendrik Potgieter ❌ Len Grace ❌" at bounding box center [1056, 271] width 275 height 33
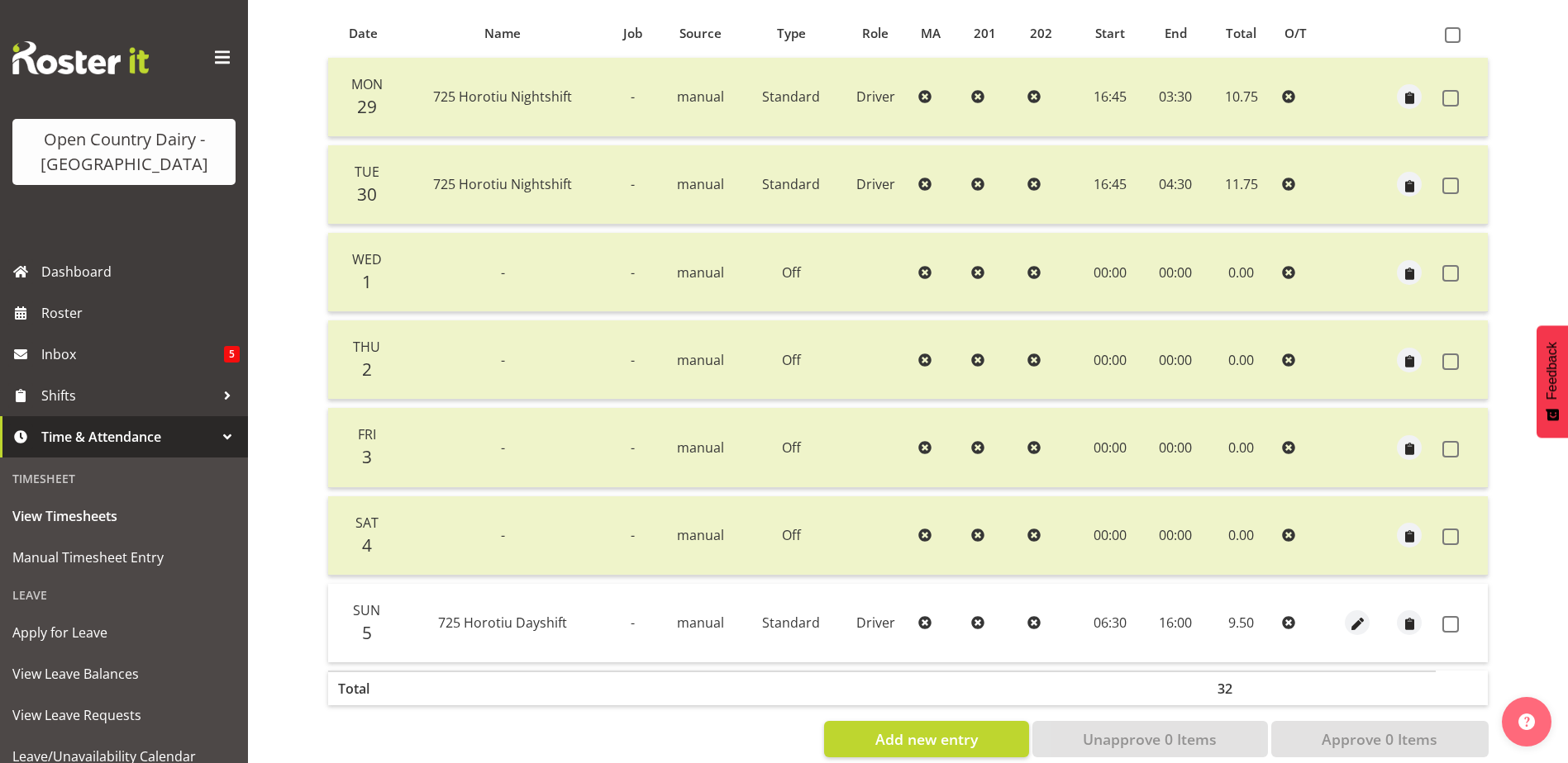
scroll to position [386, 0]
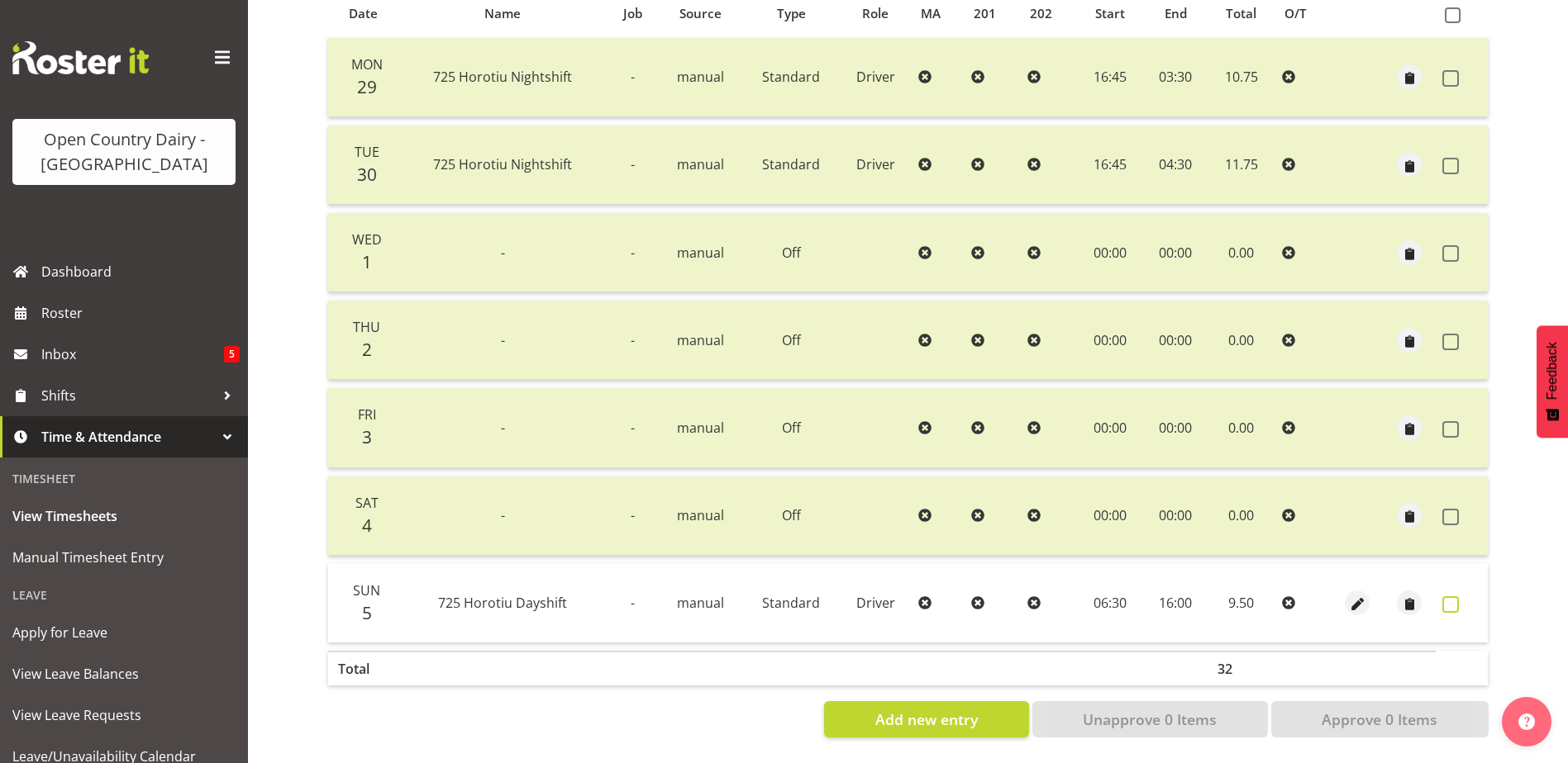
click at [1450, 597] on span at bounding box center [1450, 605] width 16 height 16
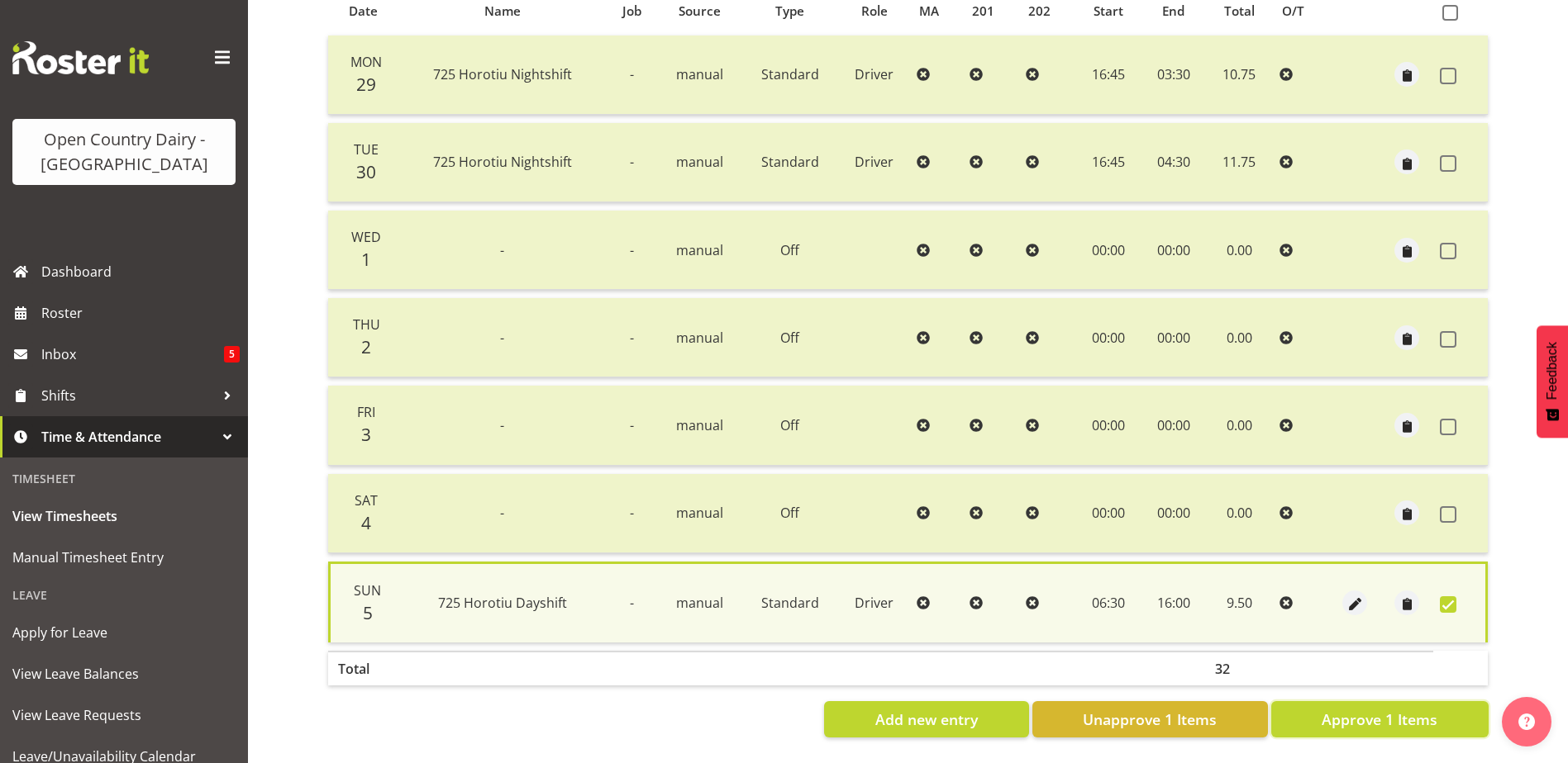
click at [1405, 710] on span "Approve 1 Items" at bounding box center [1379, 720] width 116 height 22
checkbox input "false"
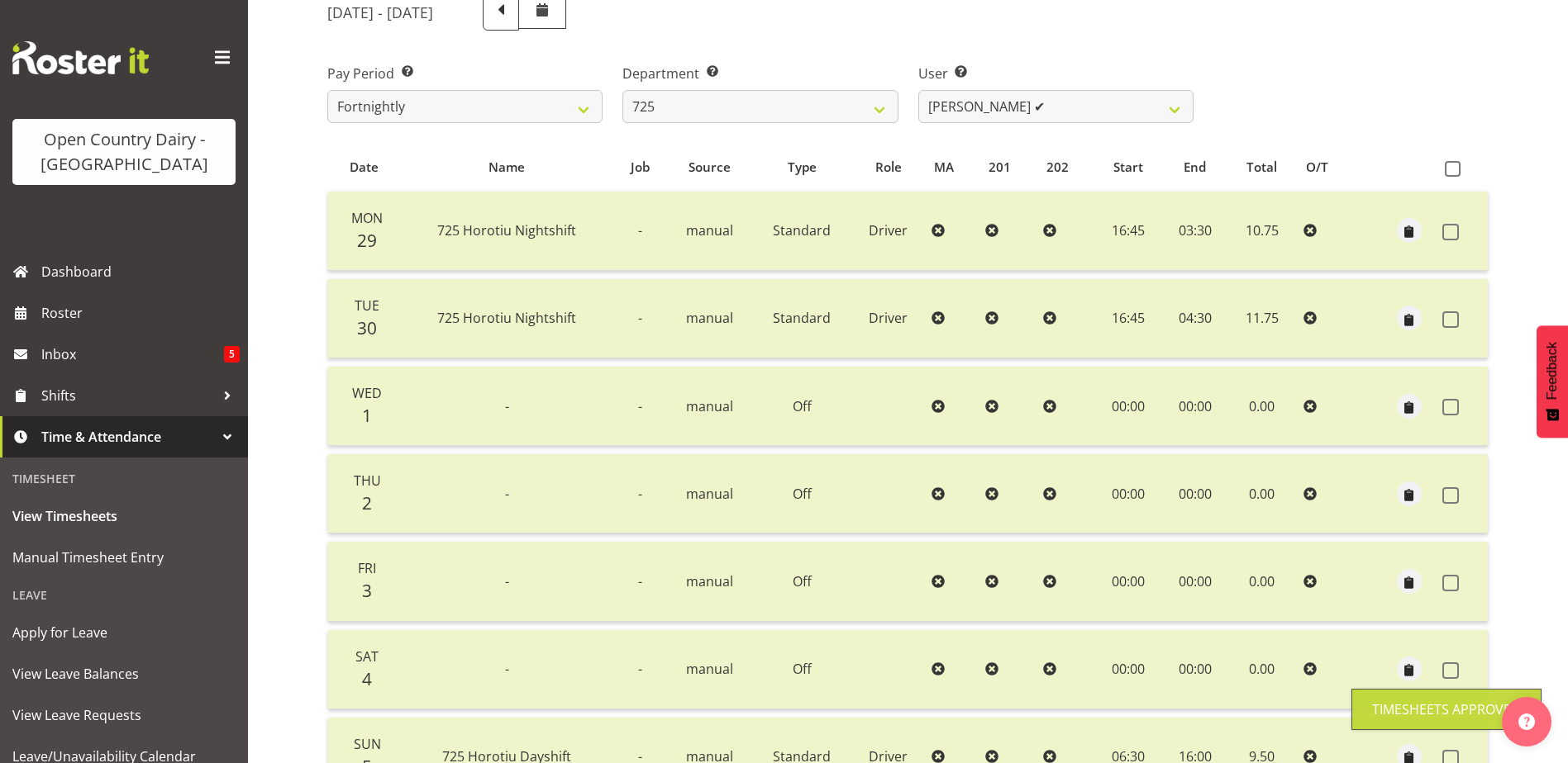
scroll to position [138, 0]
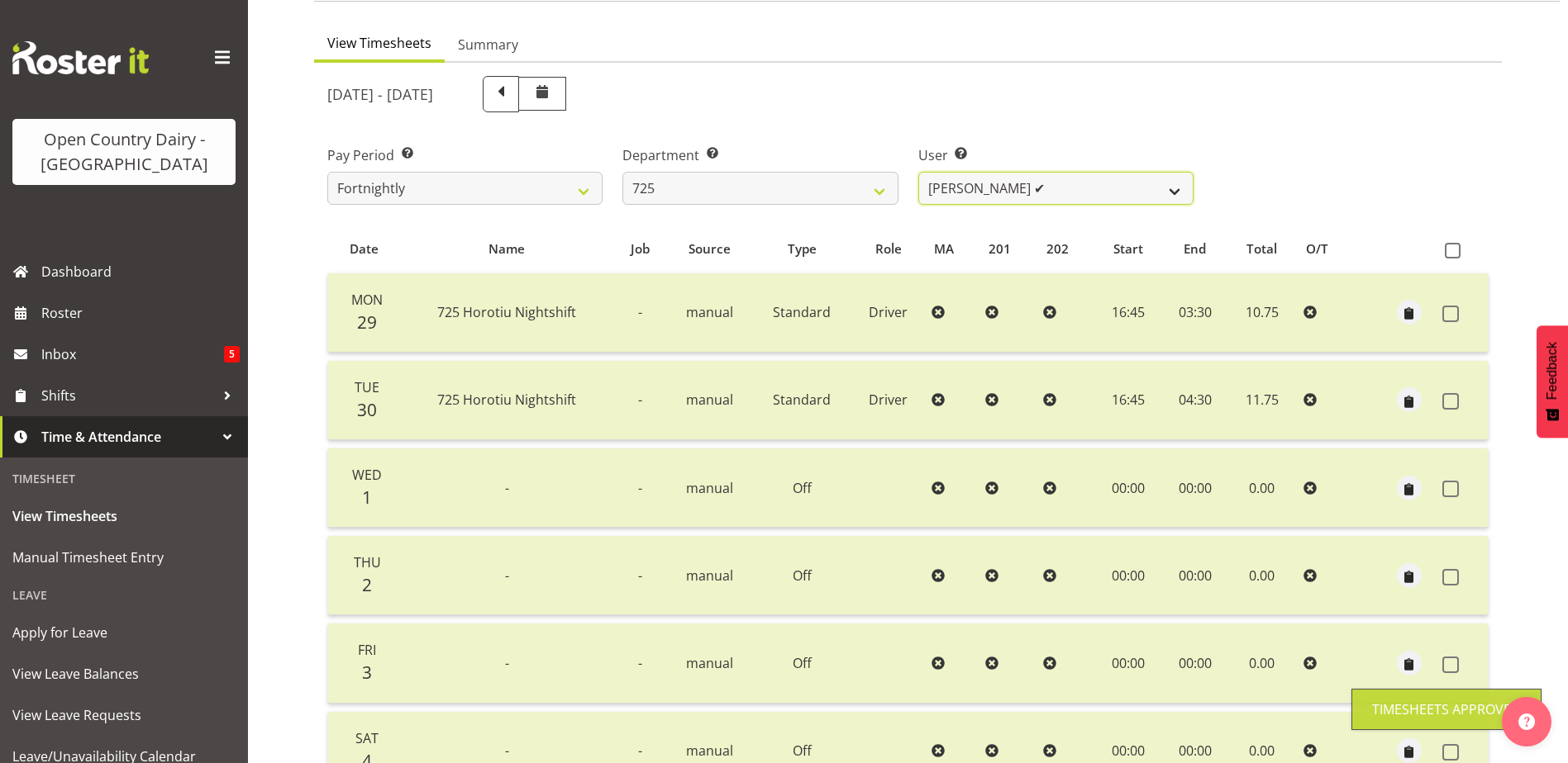
drag, startPoint x: 1066, startPoint y: 182, endPoint x: 1057, endPoint y: 182, distance: 9.0
click at [1061, 182] on select "Bhupinder Dhaliwal ❌ Gurpreet Singh Kahlon ✔ Hendrik Potgieter ✔ Len Grace ❌" at bounding box center [1056, 188] width 275 height 33
select select "11235"
click at [918, 172] on select "Bhupinder Dhaliwal ❌ Gurpreet Singh Kahlon ✔ Hendrik Potgieter ✔ Len Grace ❌" at bounding box center [1056, 188] width 275 height 33
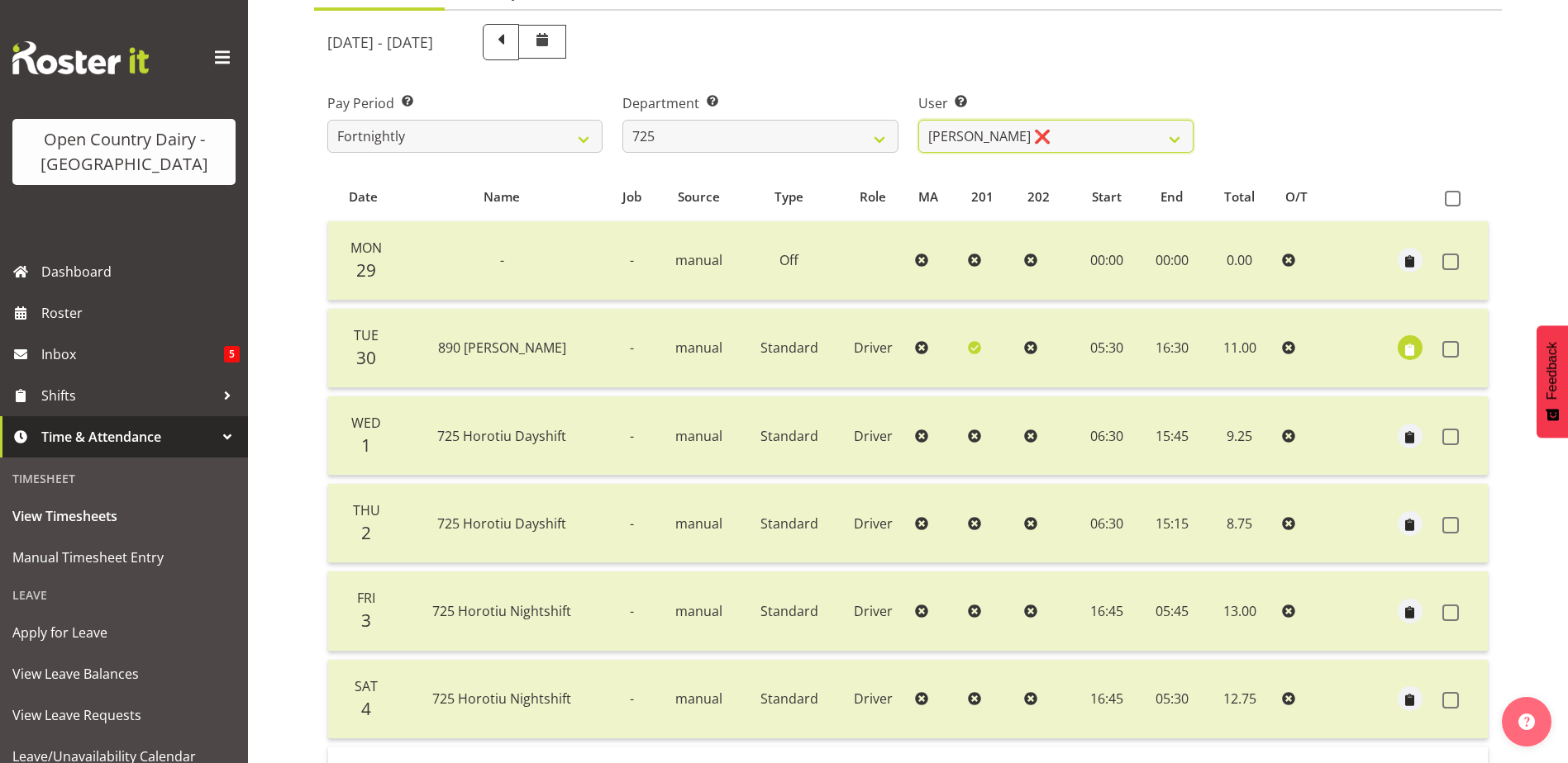
scroll to position [386, 0]
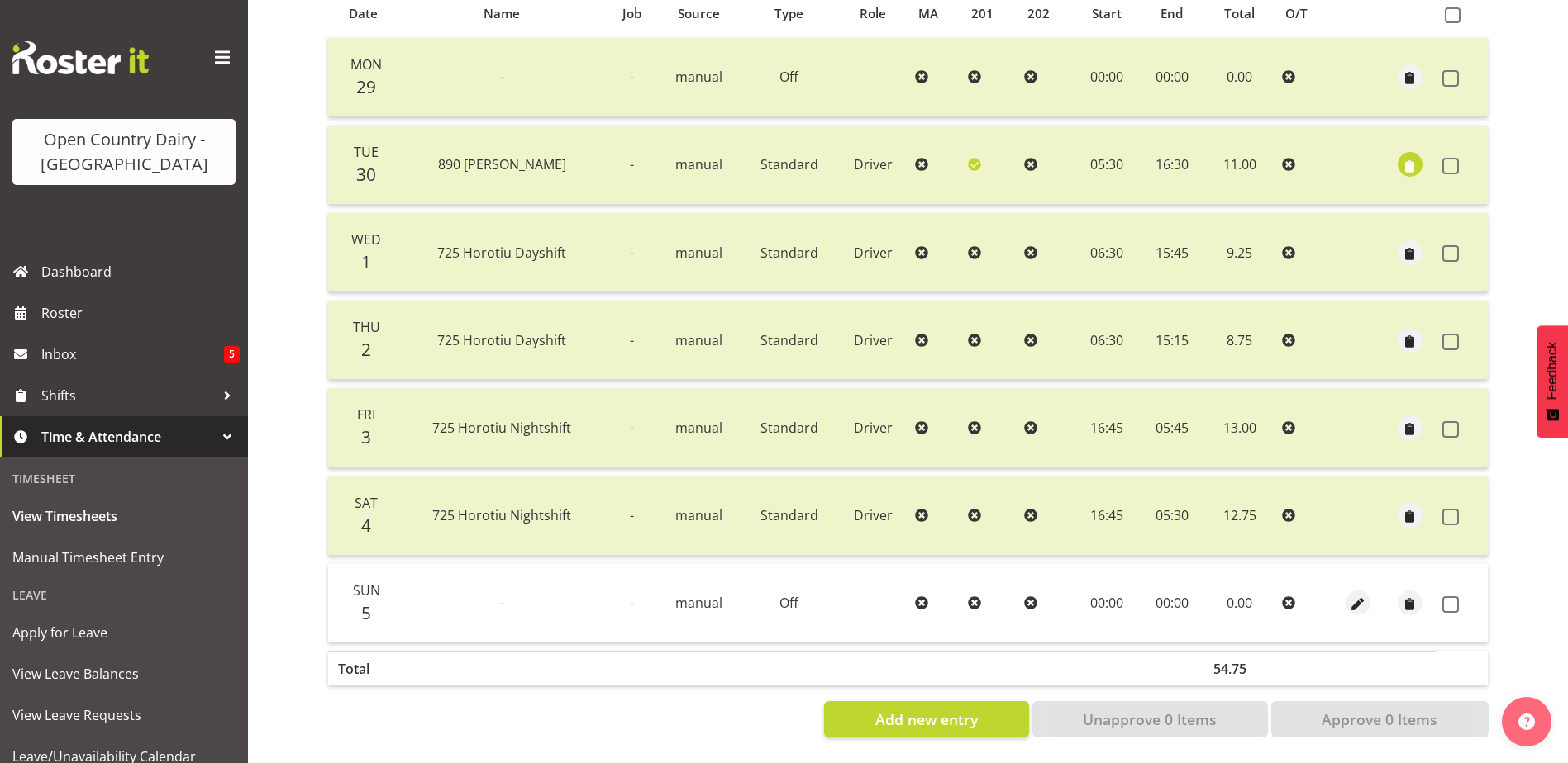
drag, startPoint x: 1448, startPoint y: 591, endPoint x: 1420, endPoint y: 759, distance: 170.3
click at [1437, 588] on td at bounding box center [1462, 603] width 52 height 78
click at [1446, 597] on span at bounding box center [1450, 605] width 16 height 16
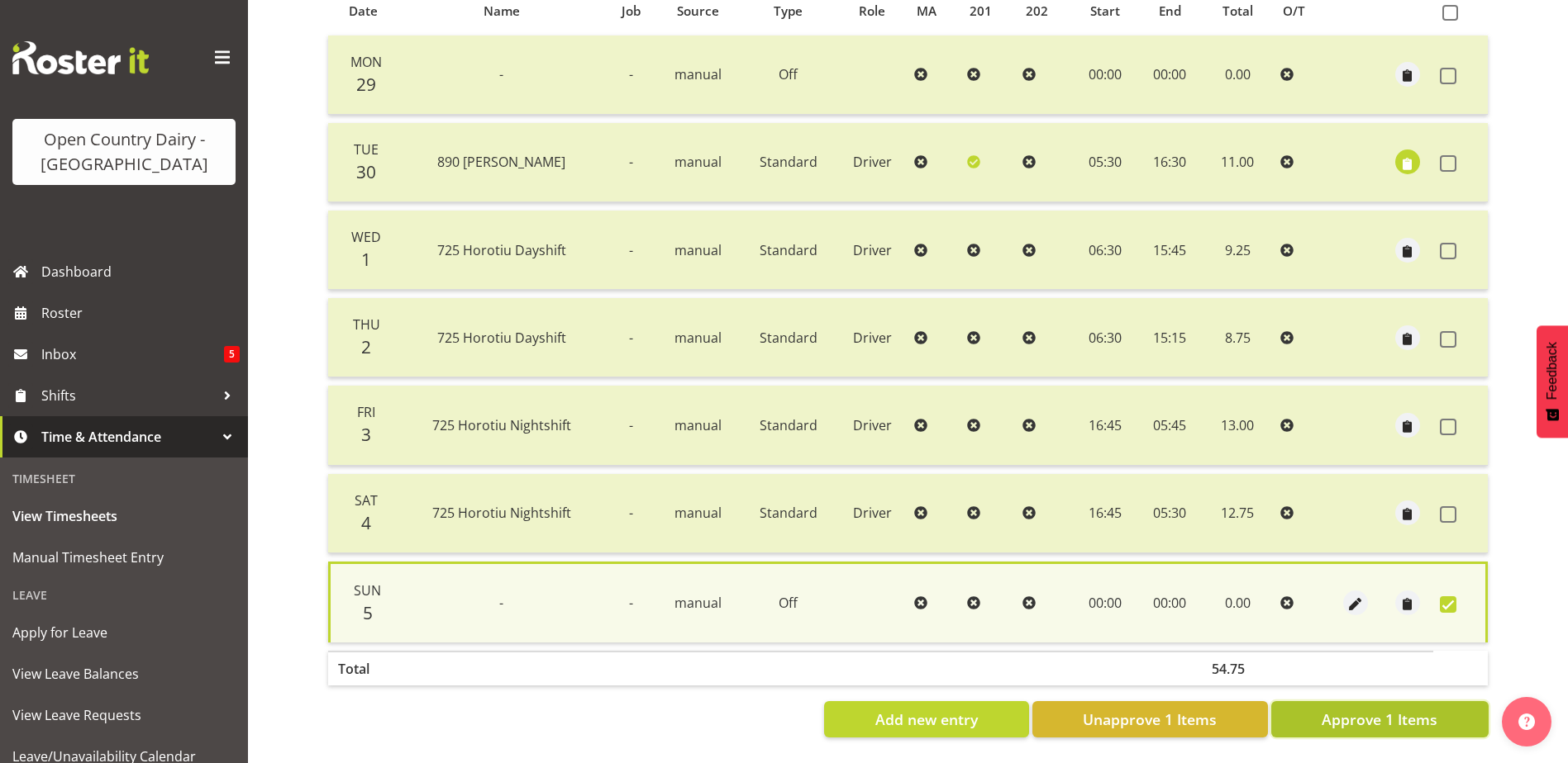
click at [1403, 709] on span "Approve 1 Items" at bounding box center [1379, 720] width 116 height 22
checkbox input "false"
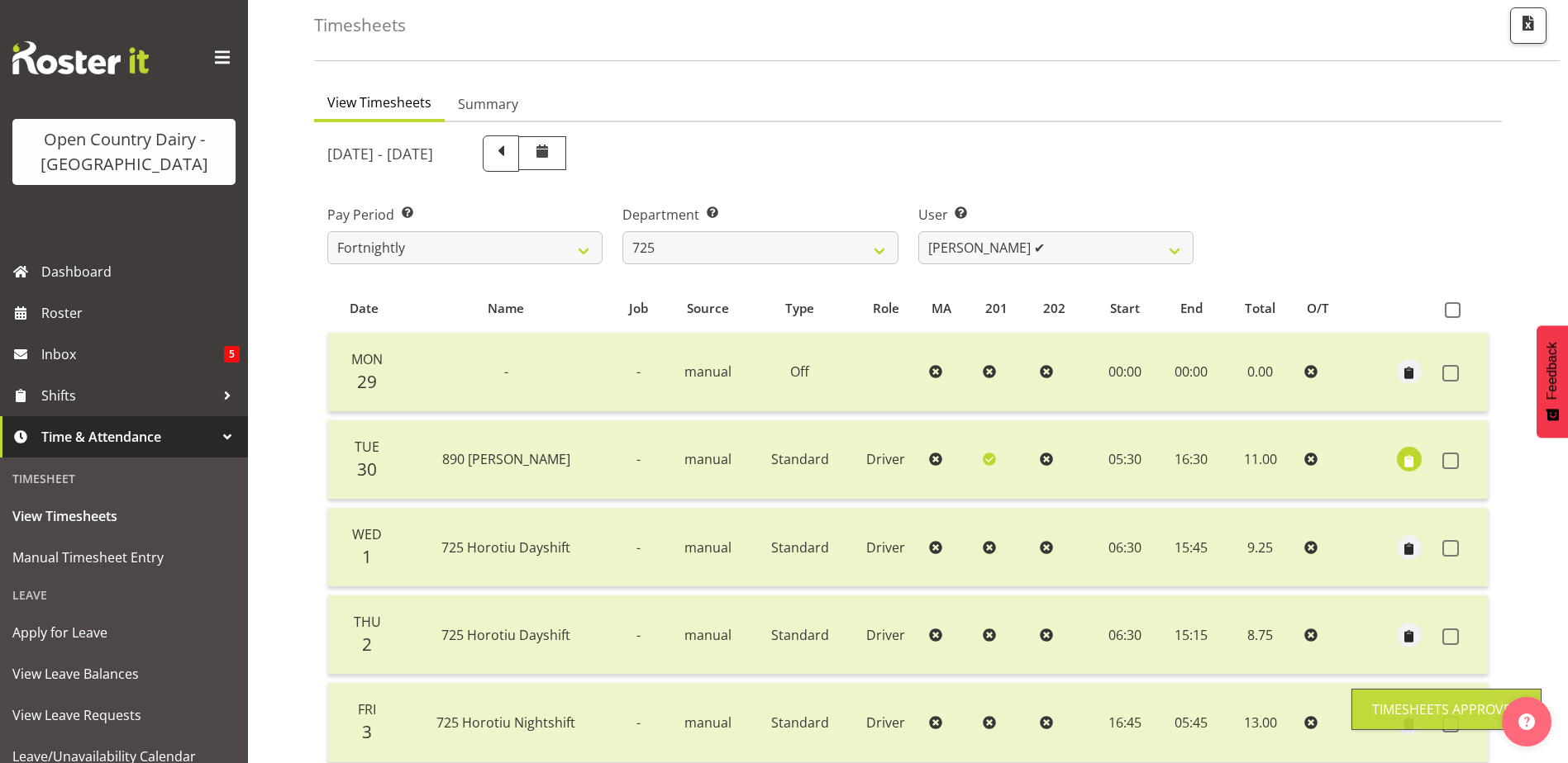
scroll to position [0, 0]
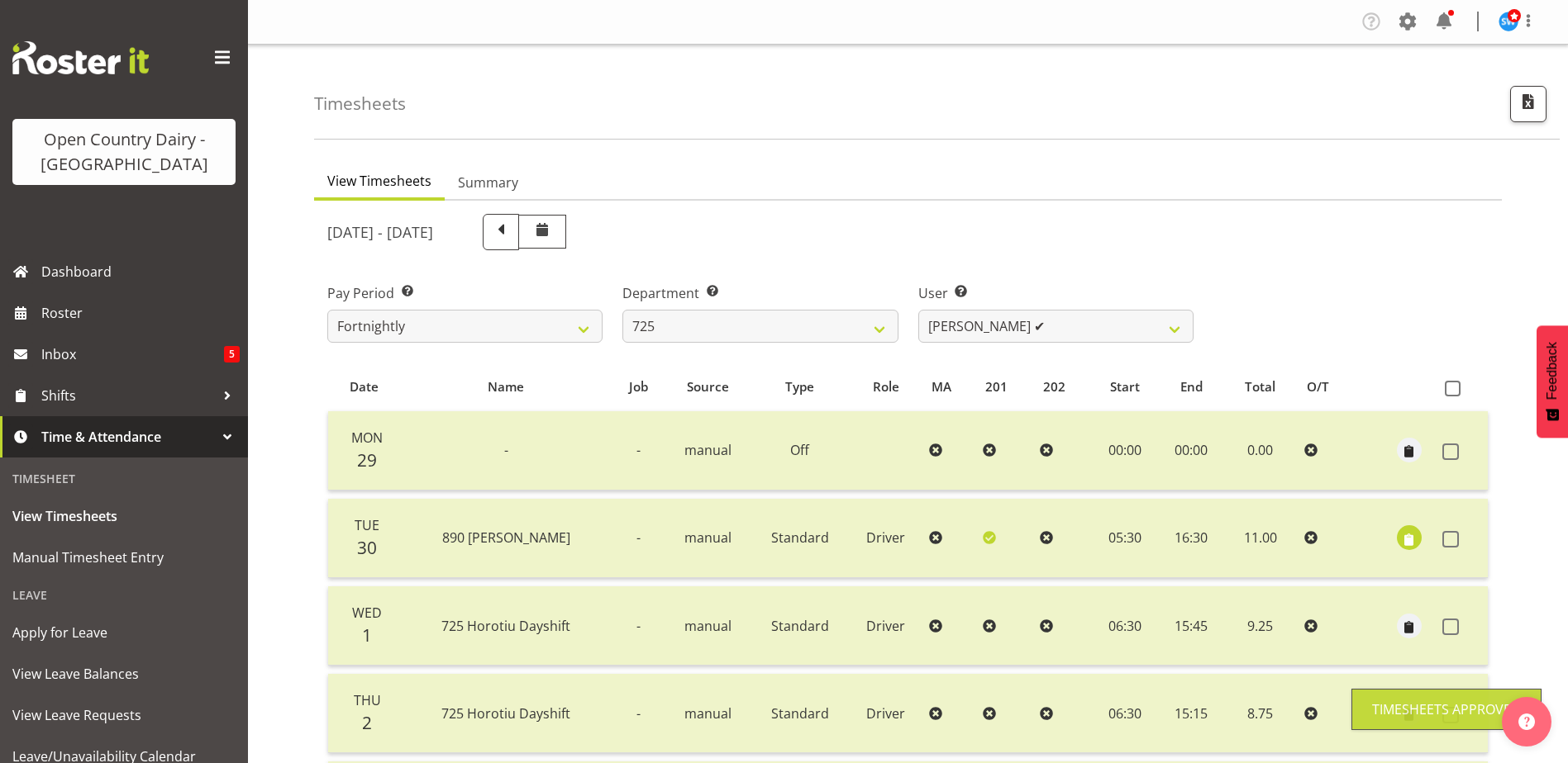
click at [782, 305] on div "Department Select which department you would like to view. 701 702 703 704 705 …" at bounding box center [760, 313] width 275 height 59
click at [782, 324] on select "701 702 703 704 705 706 707 708 709 710 711 712 713 714 715 716 717 718 719 720" at bounding box center [760, 326] width 275 height 33
select select "808"
click at [622, 310] on select "701 702 703 704 705 706 707 708 709 710 711 712 713 714 715 716 717 718 719 720" at bounding box center [760, 326] width 275 height 33
select select "10486"
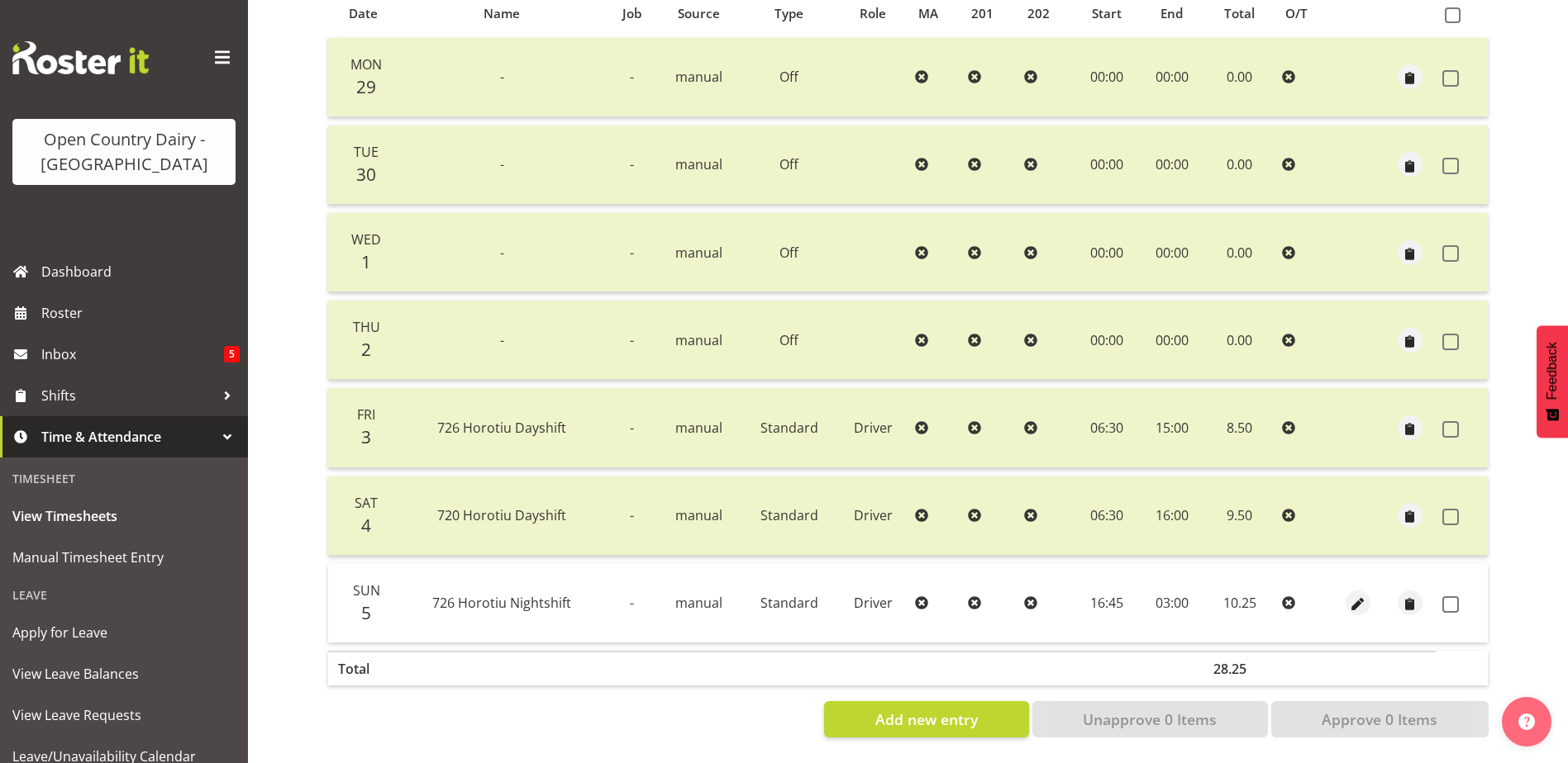
scroll to position [386, 0]
drag, startPoint x: 1451, startPoint y: 593, endPoint x: 1398, endPoint y: 659, distance: 84.6
click at [1444, 597] on span at bounding box center [1450, 605] width 16 height 16
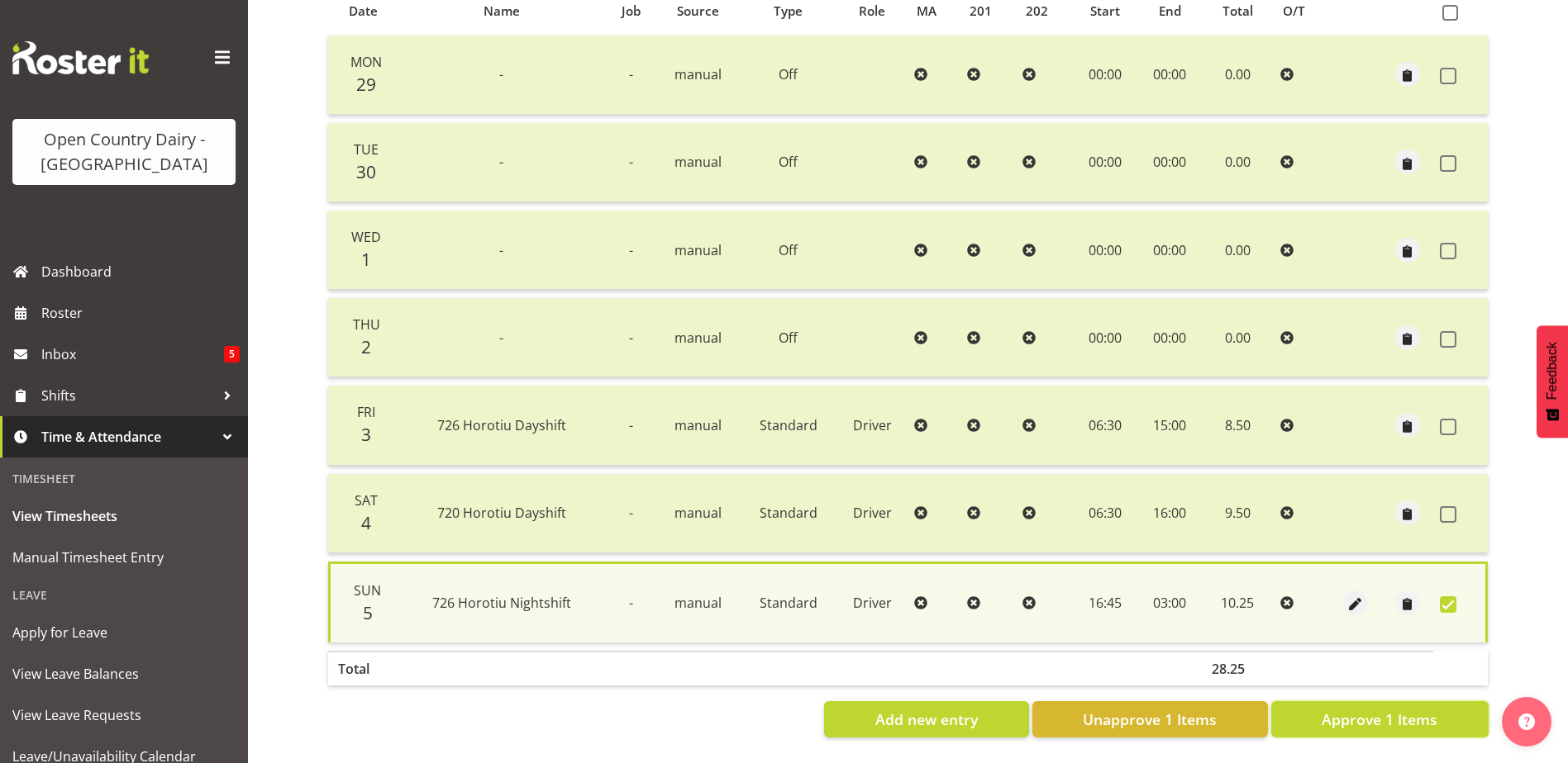
click at [1358, 709] on span "Approve 1 Items" at bounding box center [1379, 720] width 116 height 22
checkbox input "false"
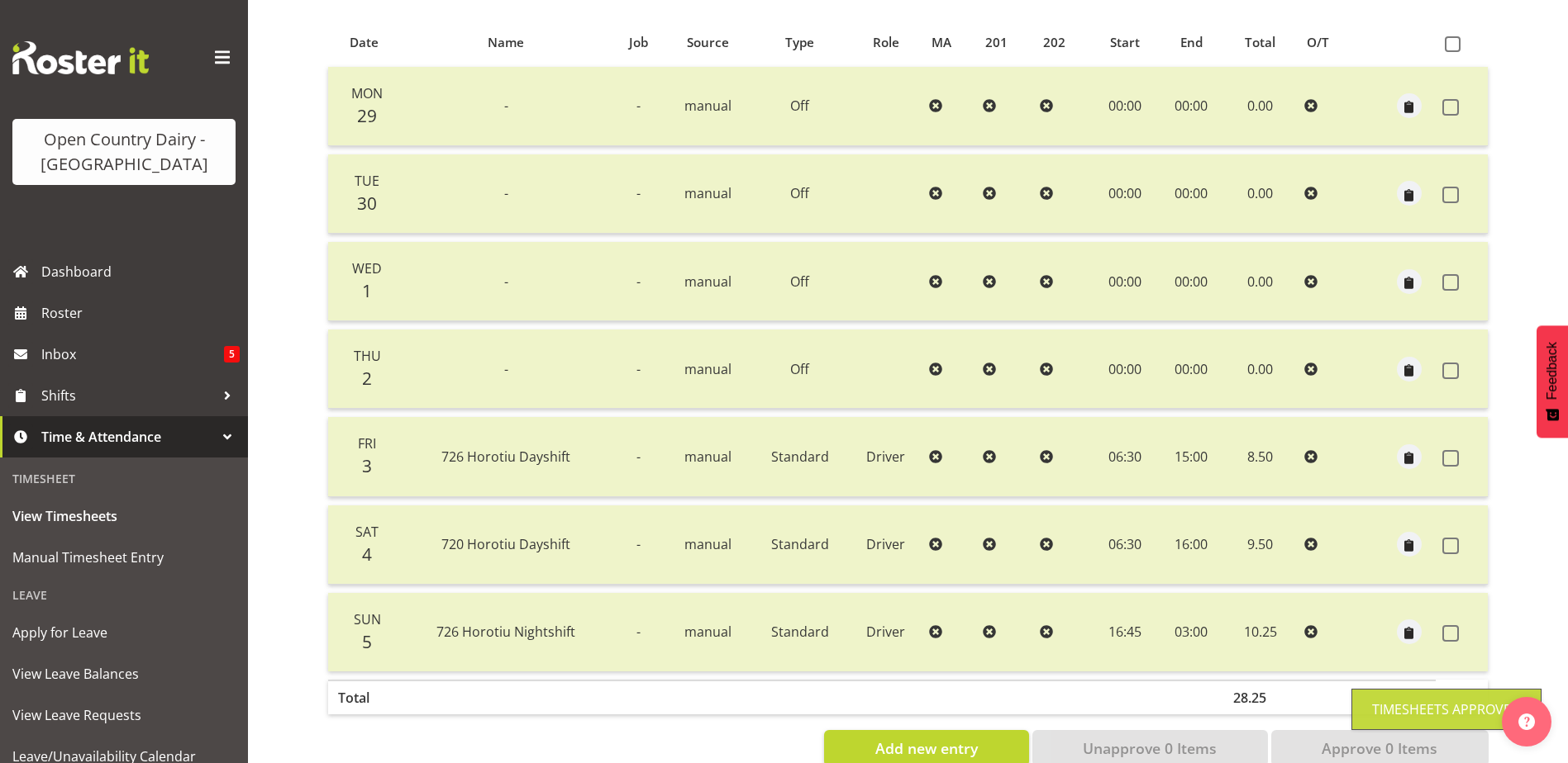
scroll to position [0, 0]
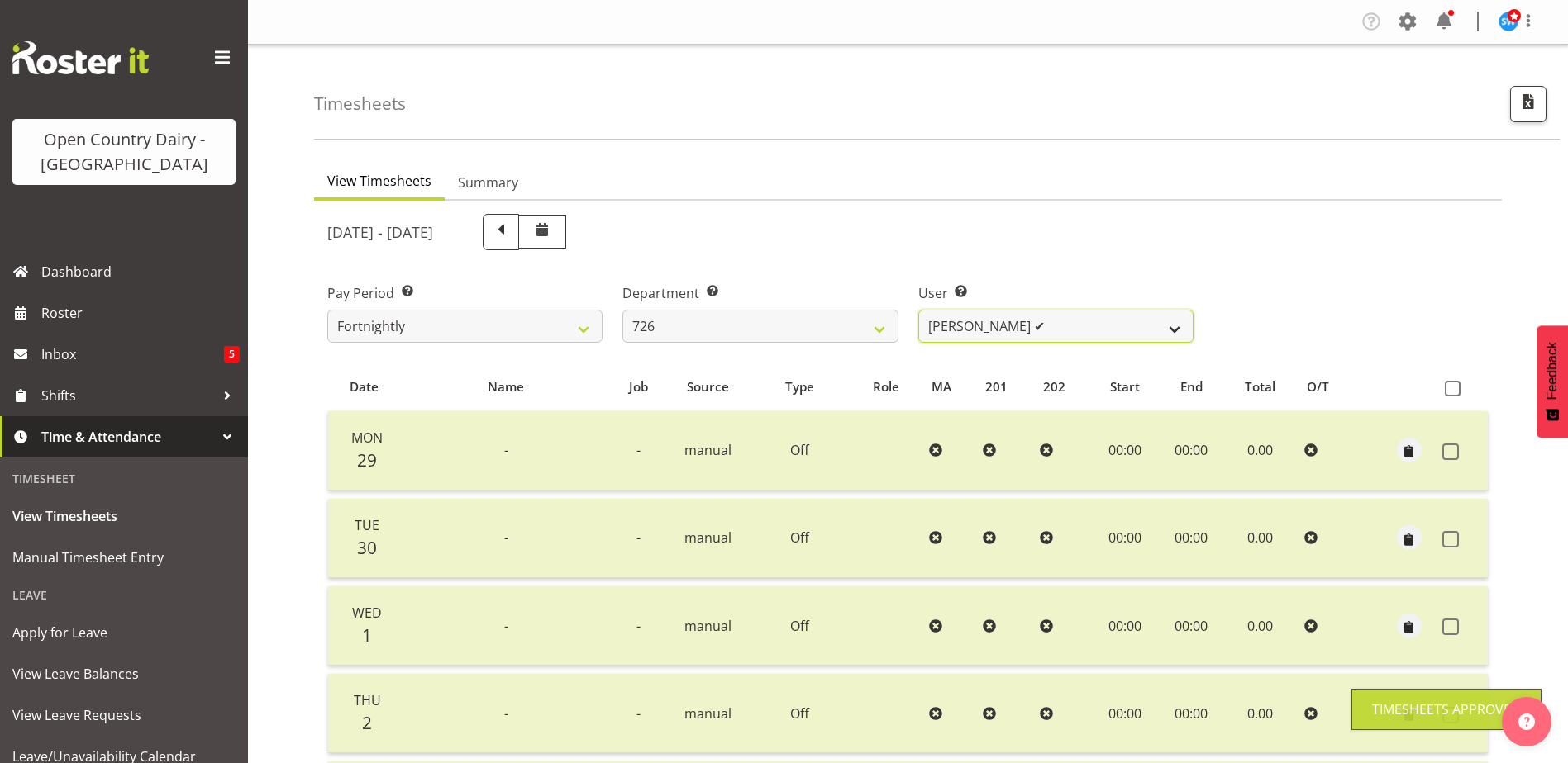
click at [1038, 327] on select "Angela Burrill ✔ Bryan Leathart ❌ Harpreet Singh ❌ Kerry Young ❌" at bounding box center [1056, 326] width 275 height 33
select select "9904"
click at [918, 310] on select "Angela Burrill ✔ Bryan Leathart ❌ Harpreet Singh ❌ Kerry Young ❌" at bounding box center [1056, 326] width 275 height 33
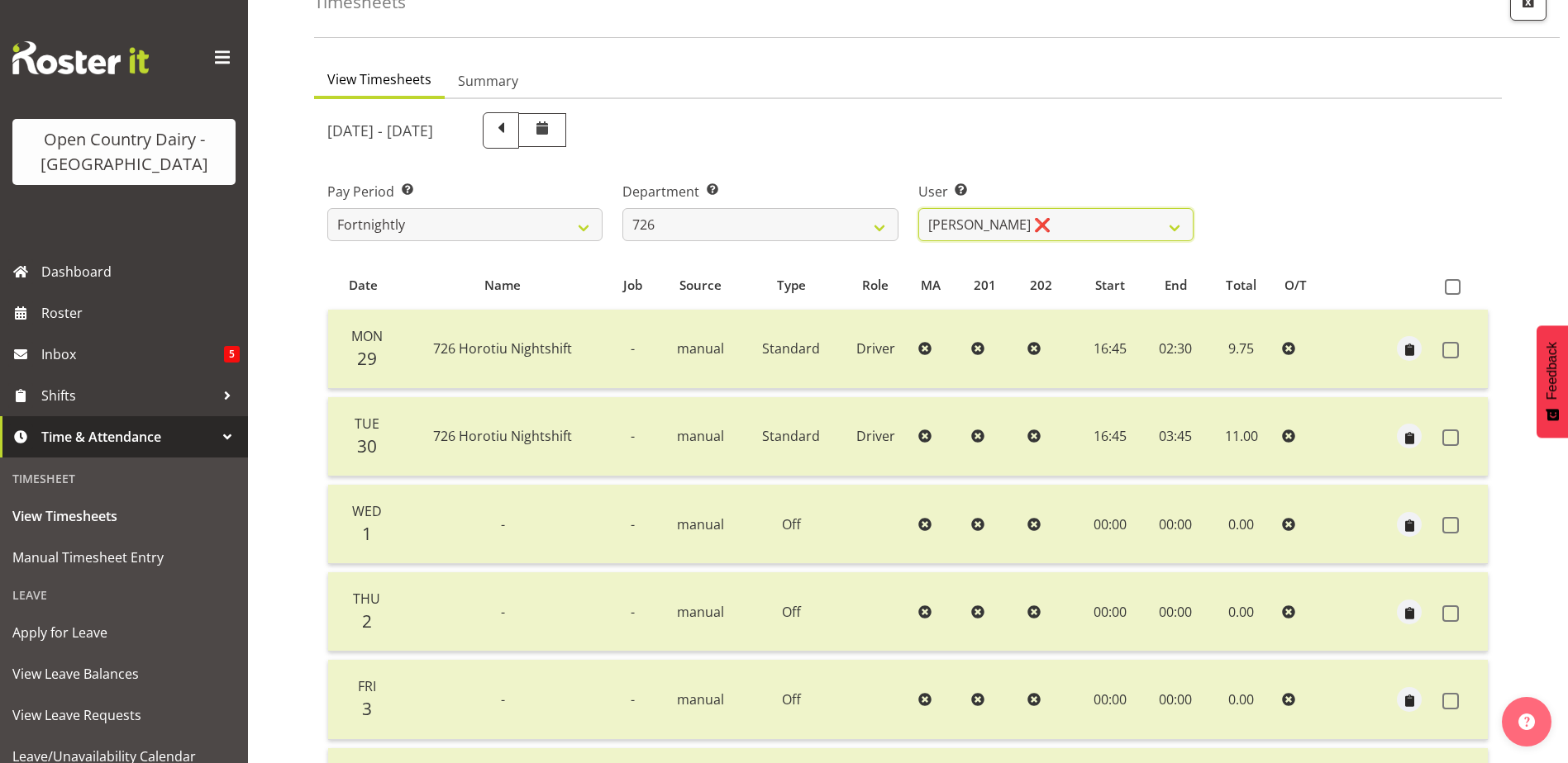
scroll to position [386, 0]
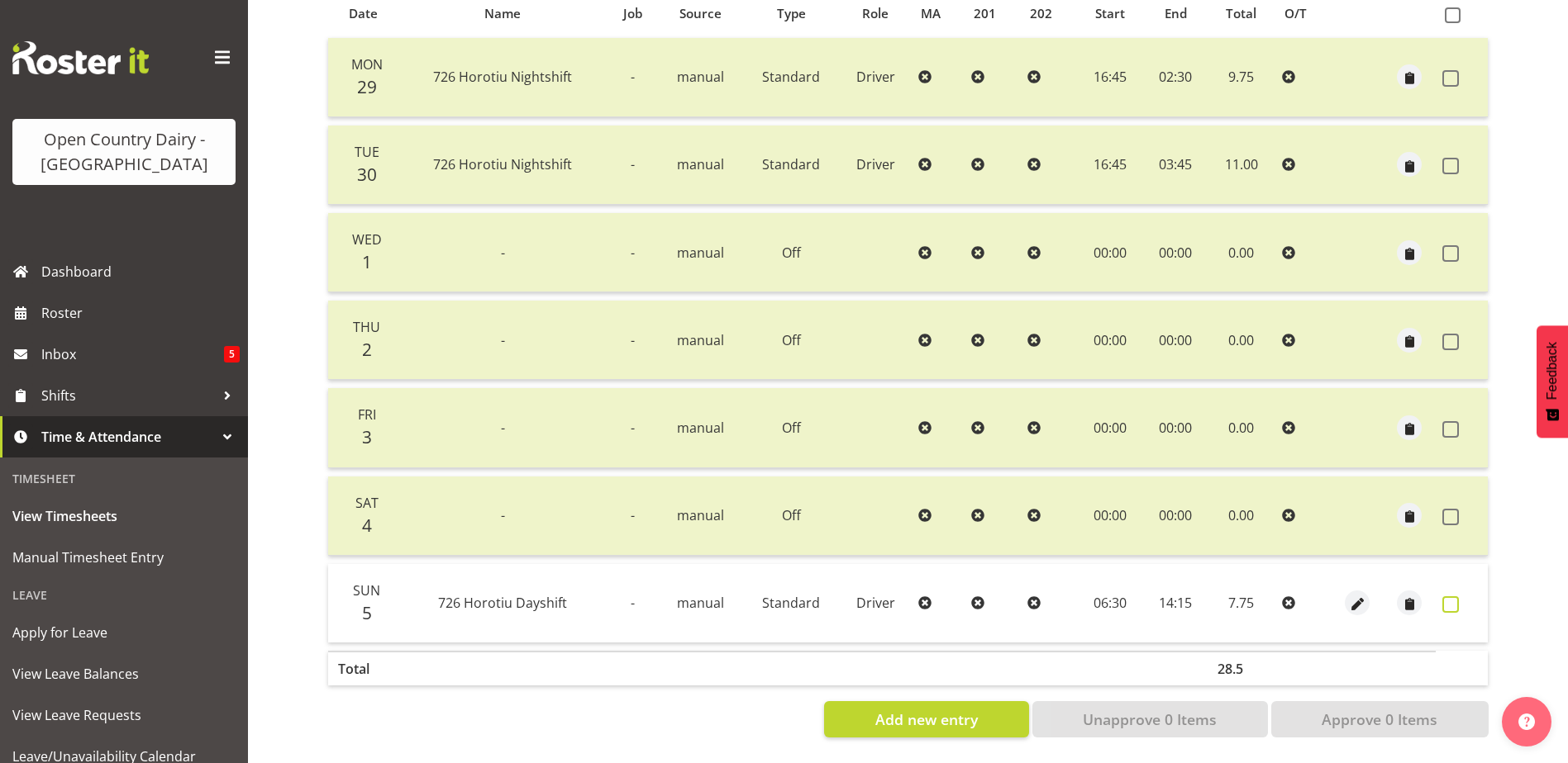
click at [1453, 597] on span at bounding box center [1450, 605] width 16 height 16
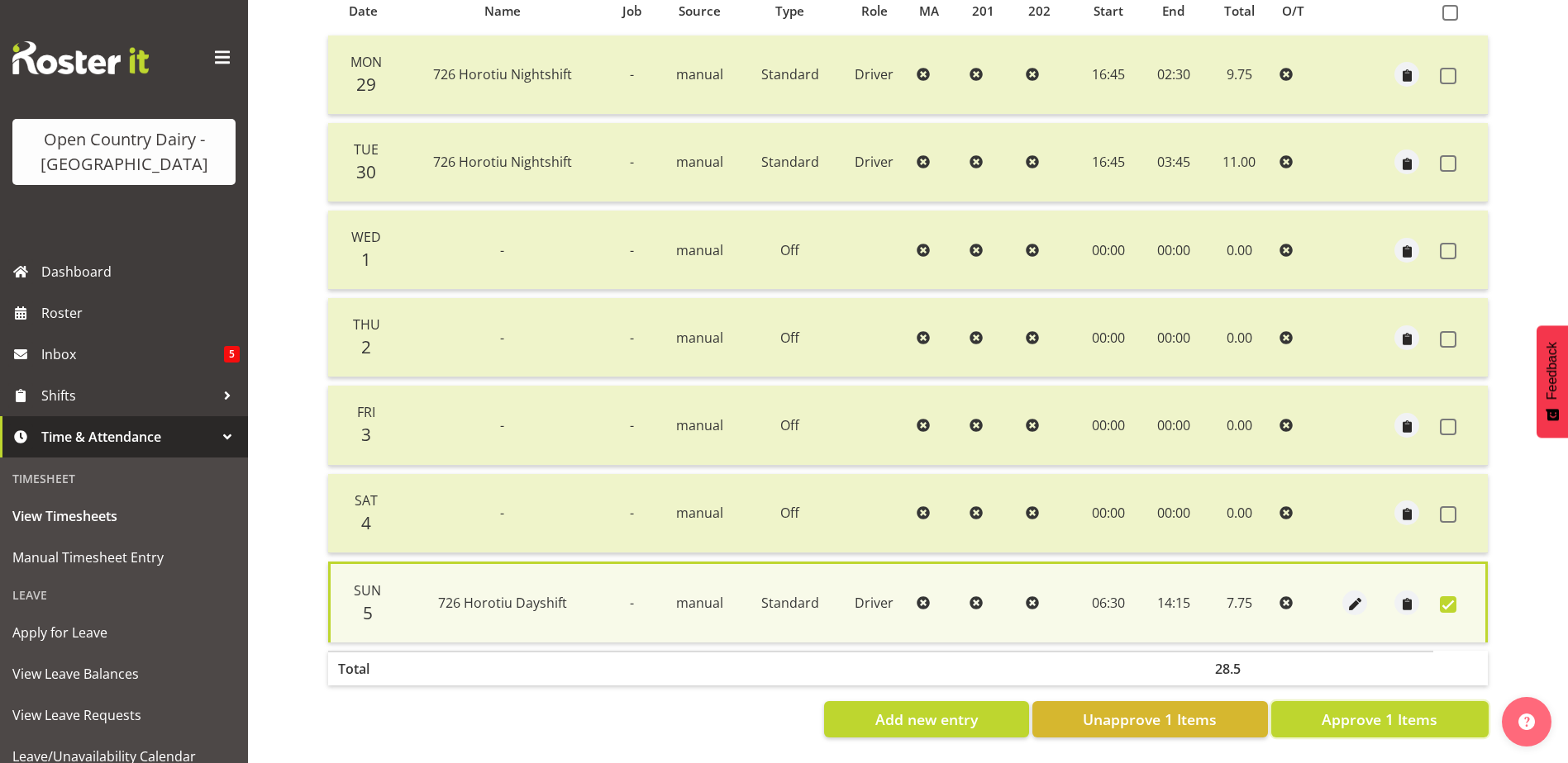
click at [1401, 709] on span "Approve 1 Items" at bounding box center [1379, 720] width 116 height 22
checkbox input "false"
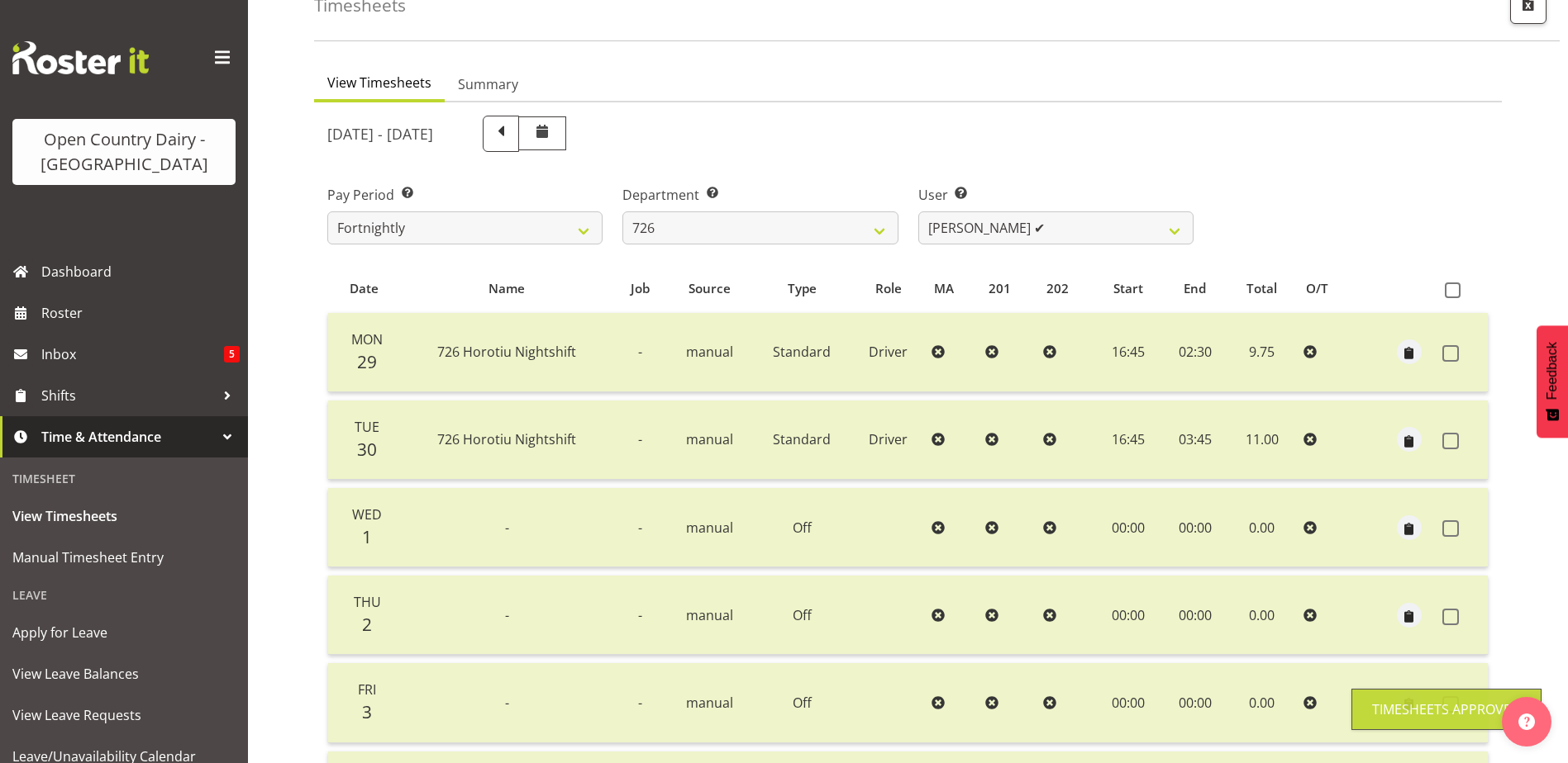
scroll to position [0, 0]
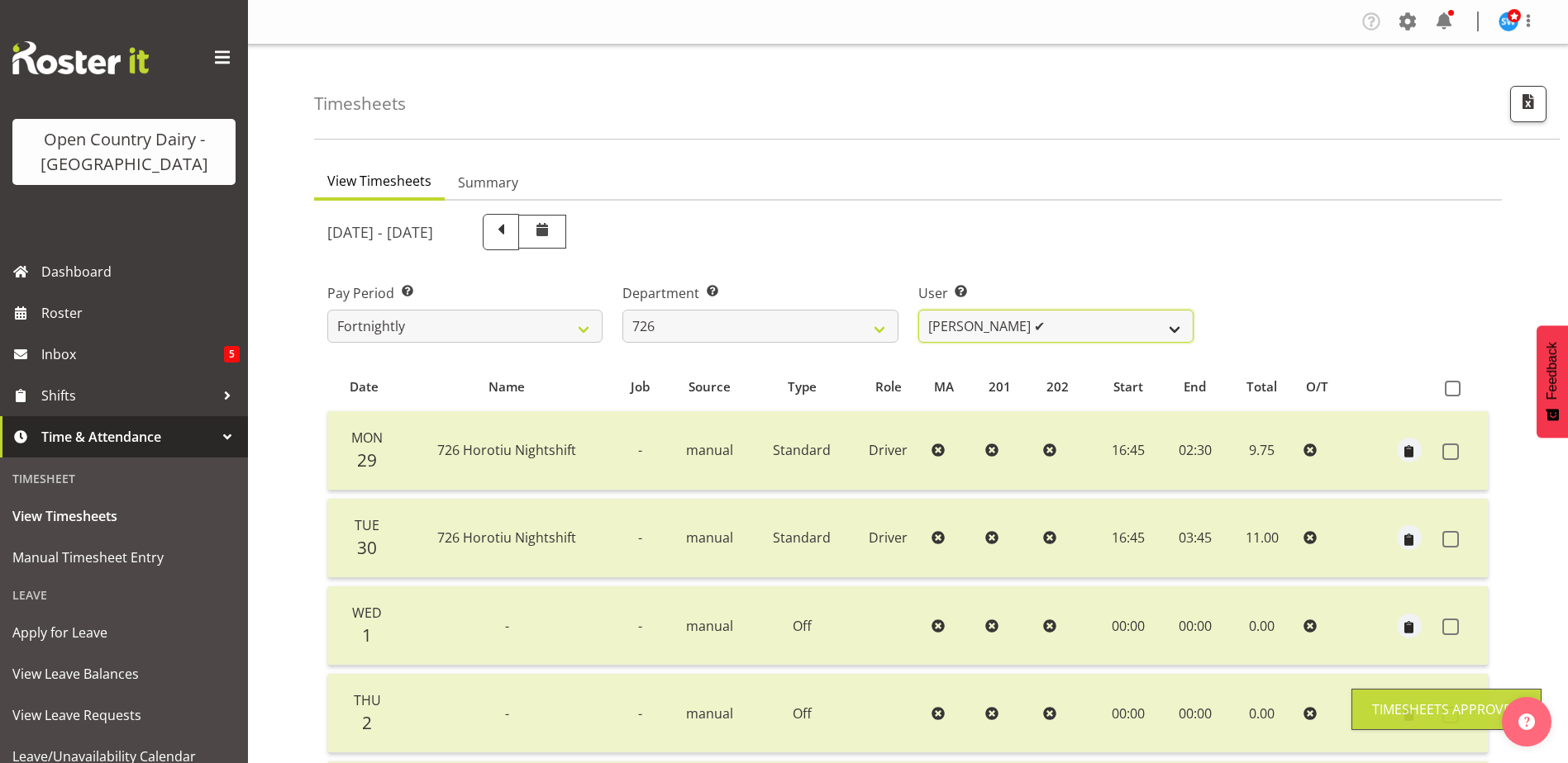
click at [1058, 327] on select "Angela Burrill ✔ Bryan Leathart ✔ Harpreet Singh ❌ Kerry Young ❌" at bounding box center [1056, 326] width 275 height 33
select select "11081"
click at [918, 310] on select "Angela Burrill ✔ Bryan Leathart ✔ Harpreet Singh ❌ Kerry Young ❌" at bounding box center [1056, 326] width 275 height 33
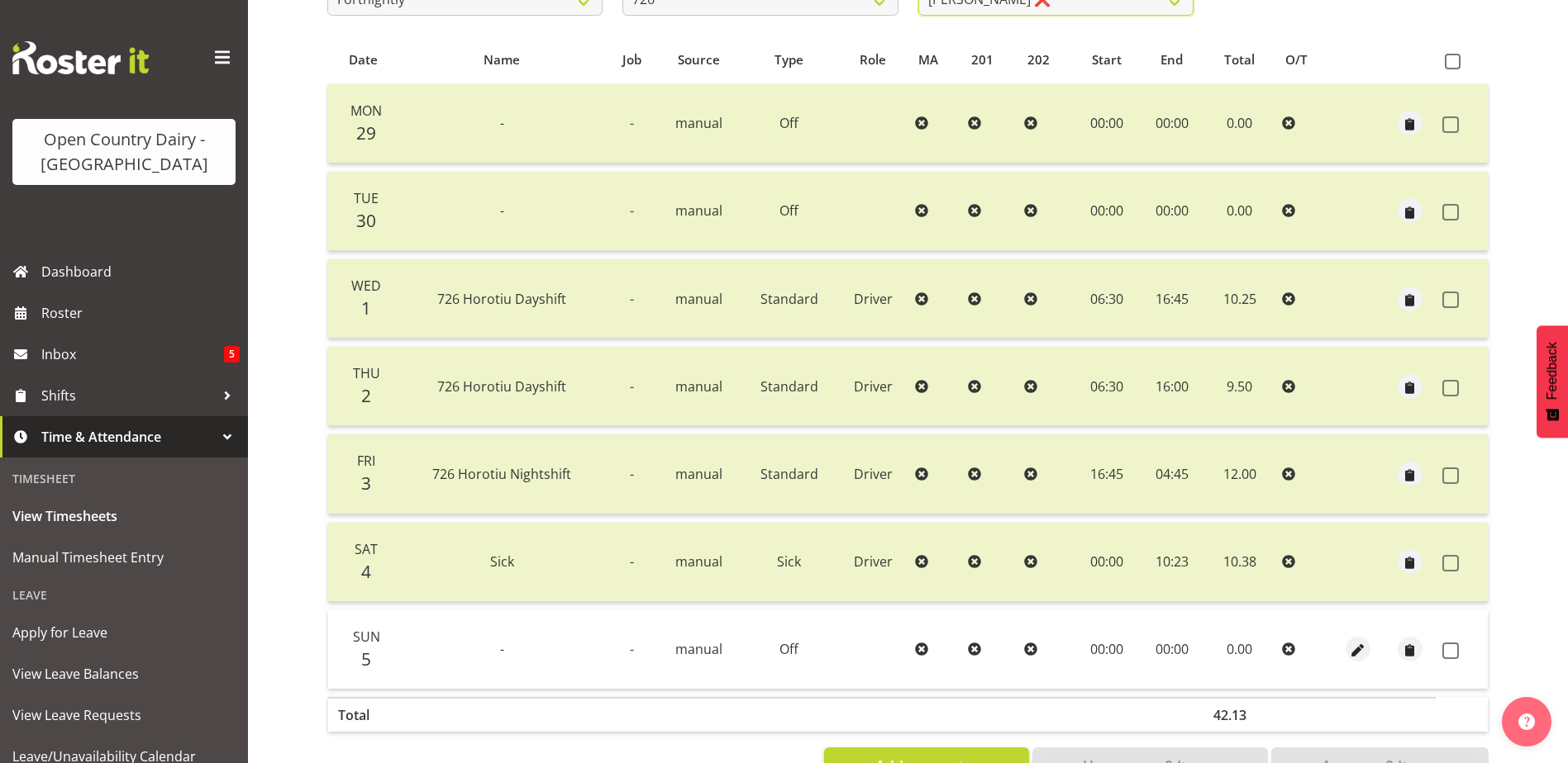
scroll to position [386, 0]
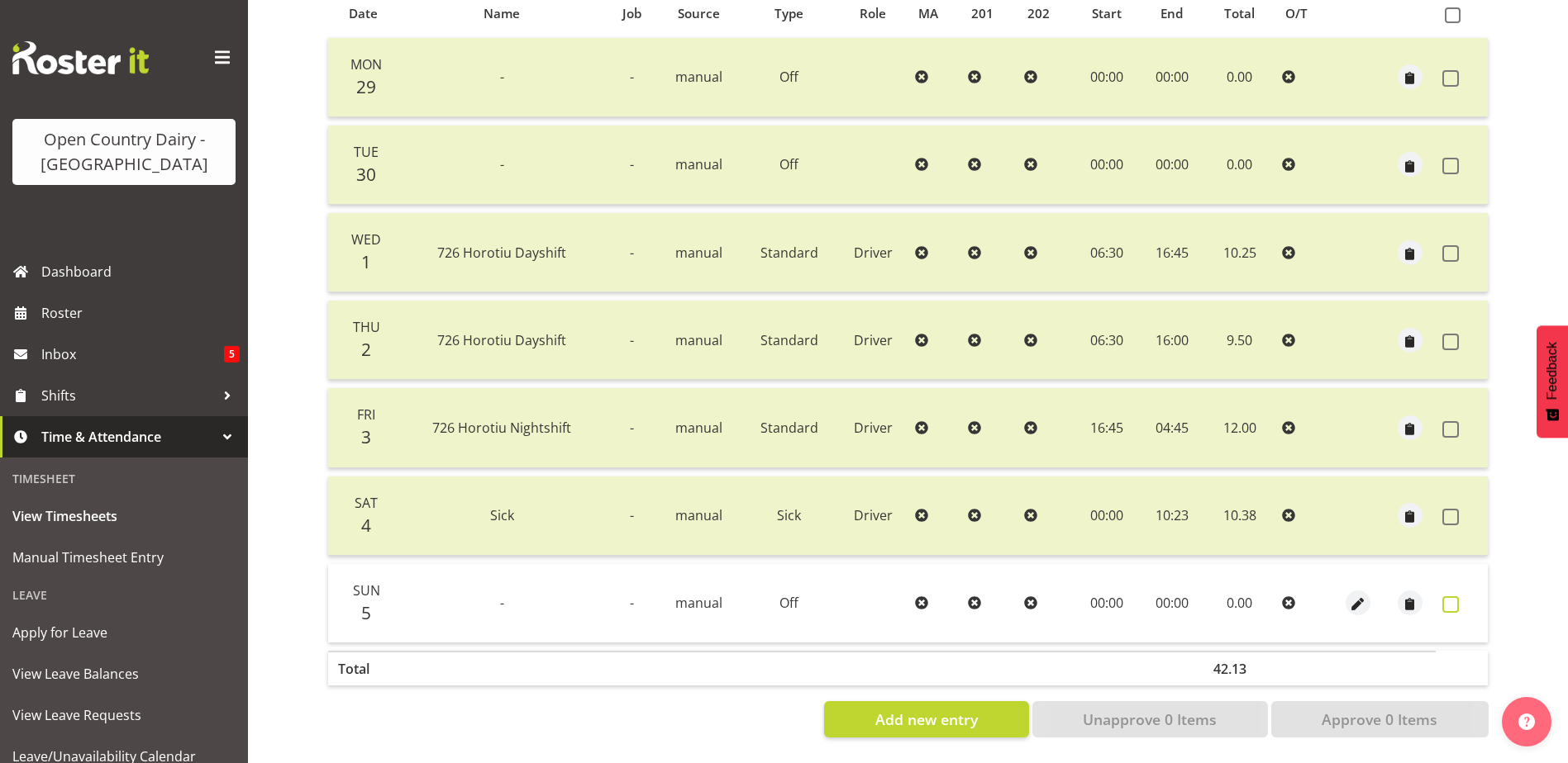
click at [1448, 597] on span at bounding box center [1450, 605] width 16 height 16
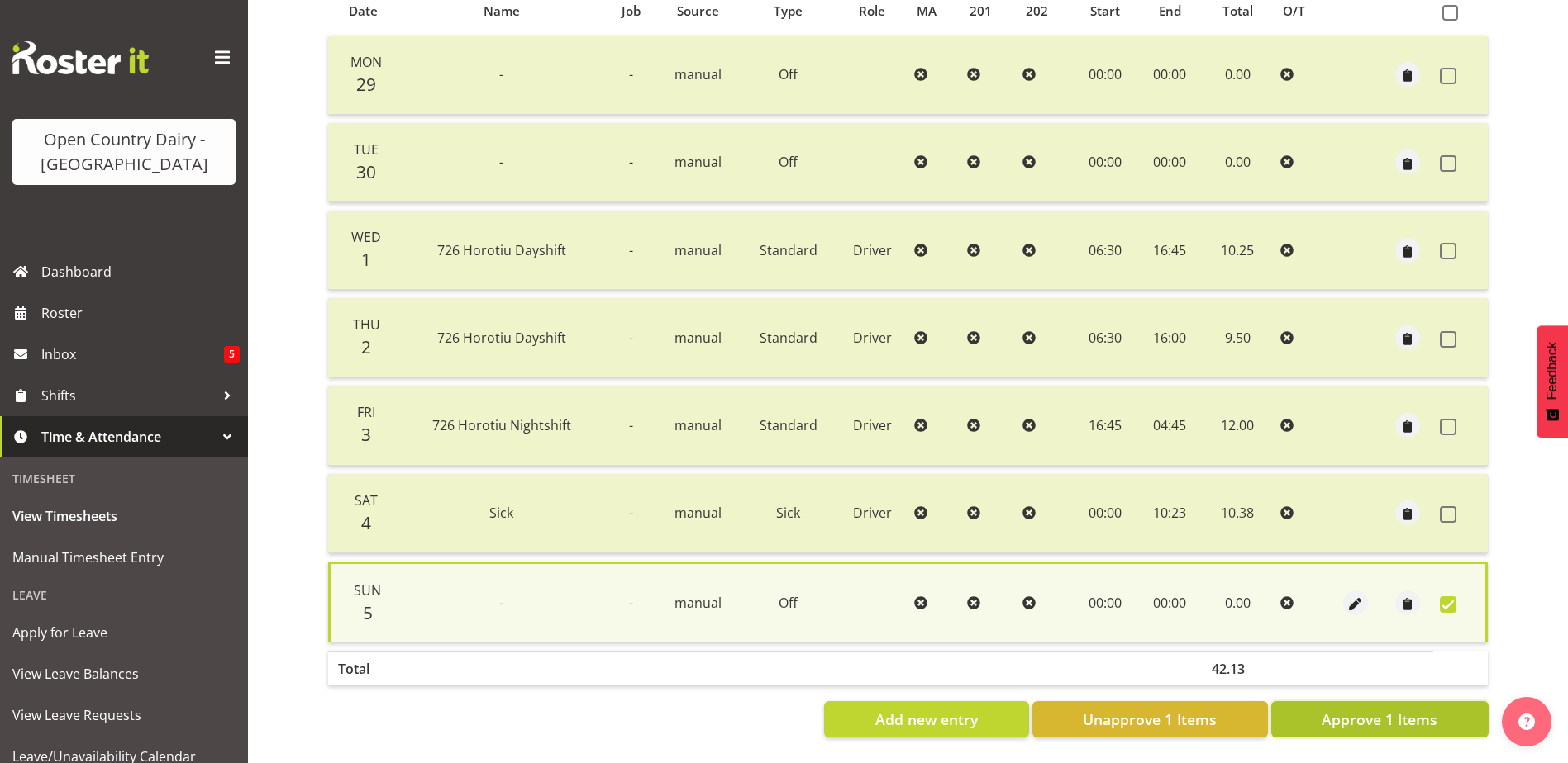
click at [1430, 710] on span "Approve 1 Items" at bounding box center [1379, 720] width 116 height 22
checkbox input "false"
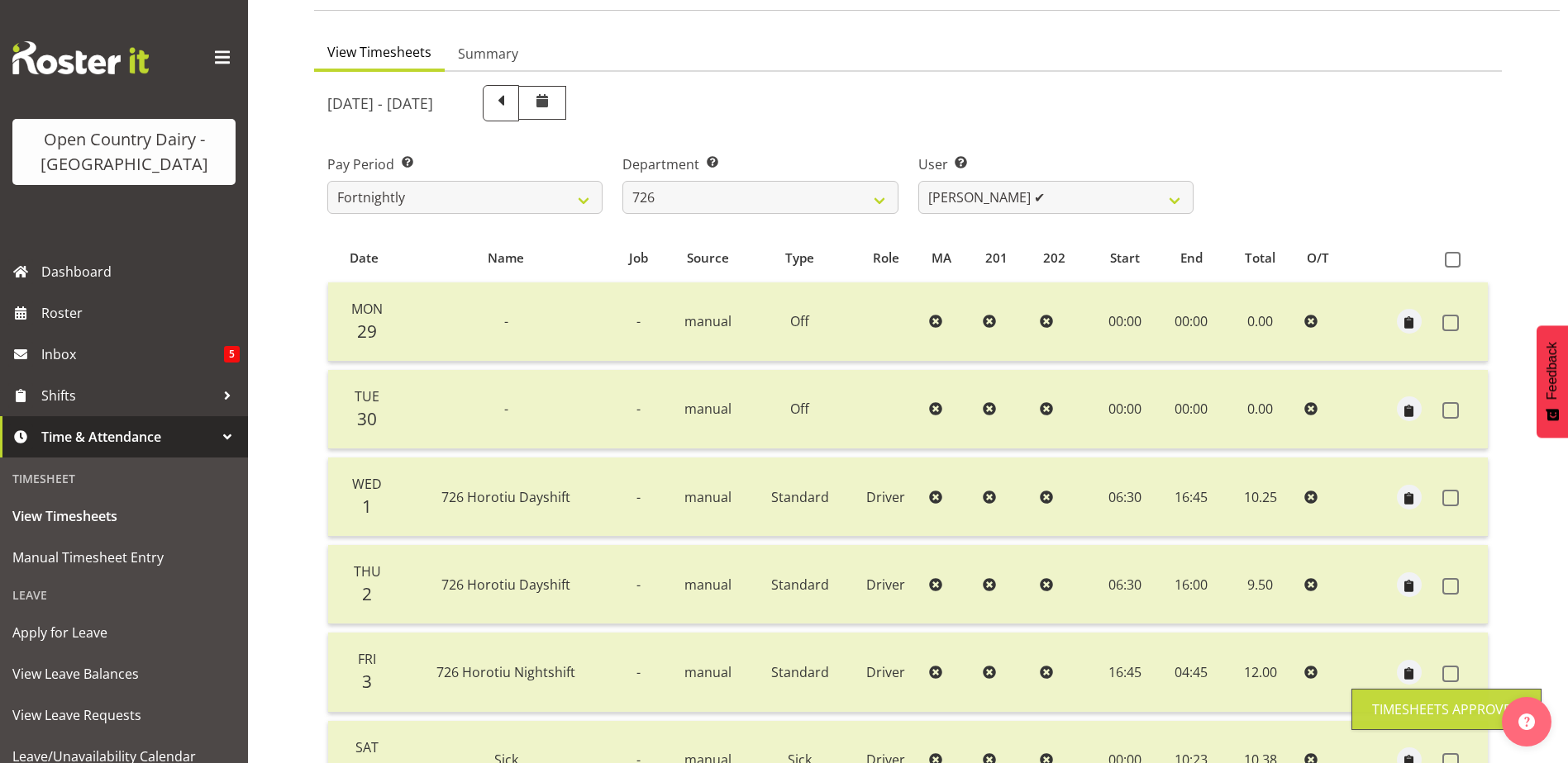
scroll to position [56, 0]
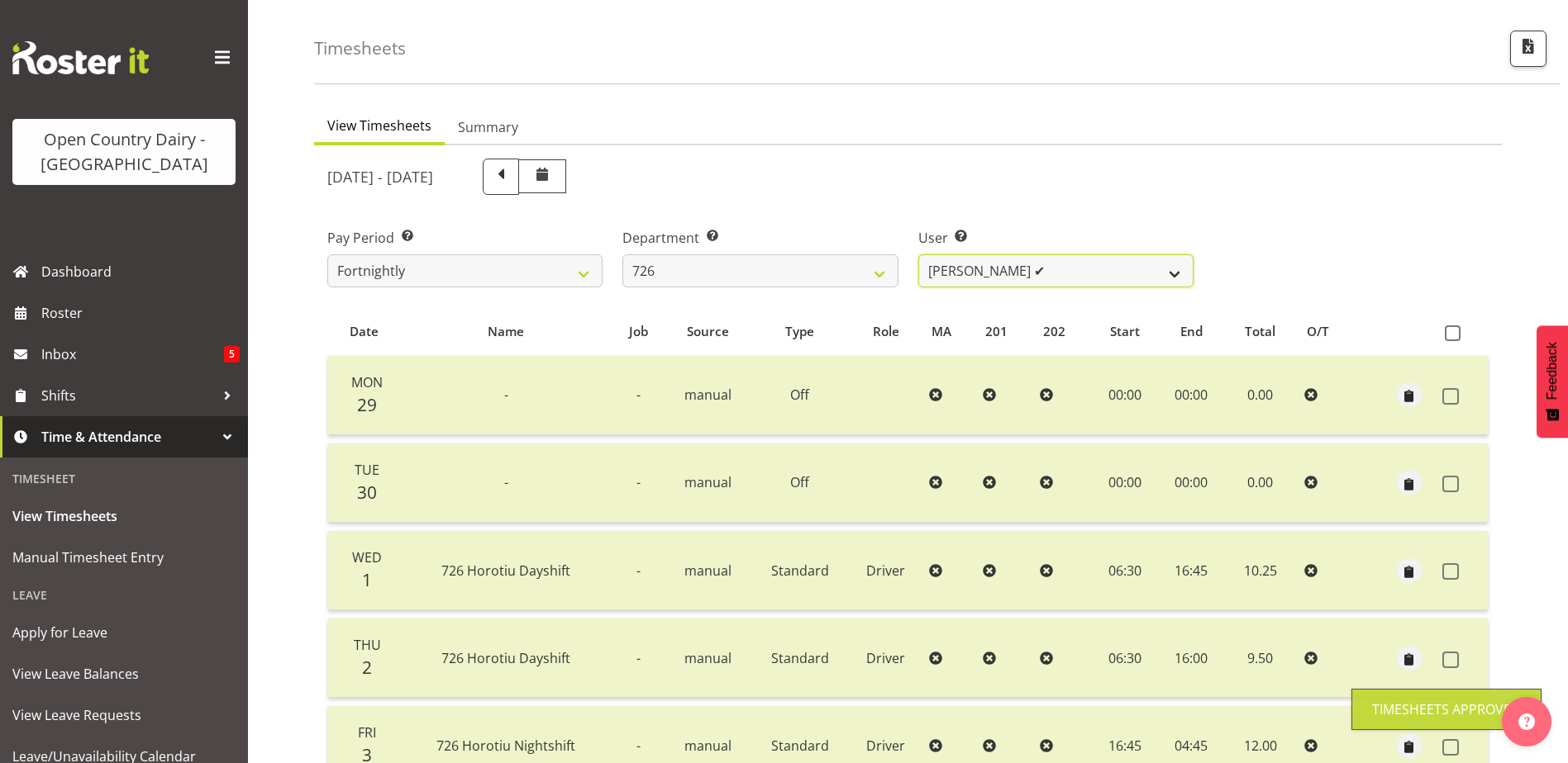
click at [1057, 262] on select "Angela Burrill ✔ Bryan Leathart ✔ Harpreet Singh ✔ Kerry Young ❌" at bounding box center [1056, 271] width 275 height 33
select select "11236"
click at [918, 254] on select "Angela Burrill ✔ Bryan Leathart ✔ Harpreet Singh ✔ Kerry Young ❌" at bounding box center [1056, 271] width 275 height 33
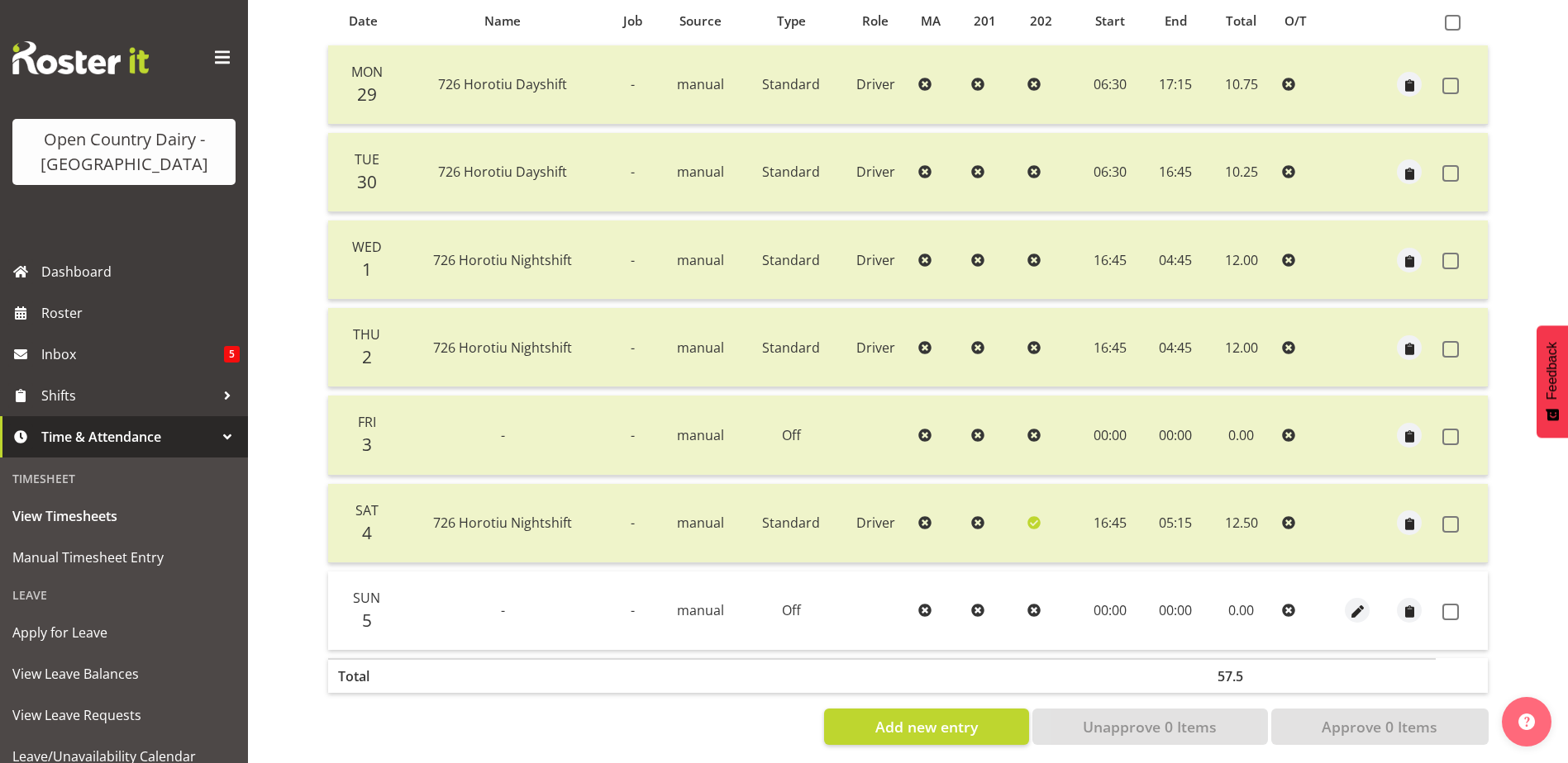
scroll to position [386, 0]
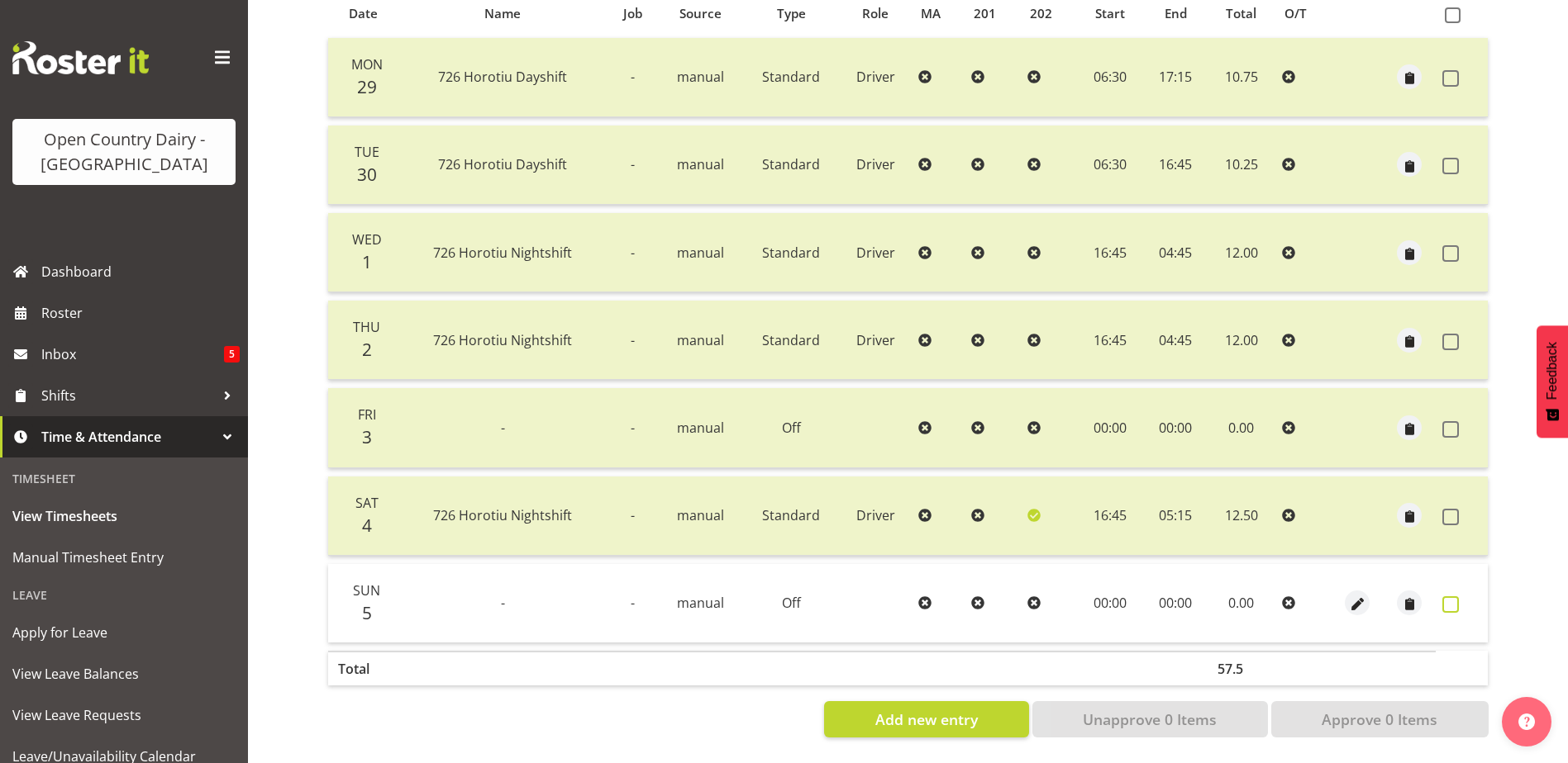
drag, startPoint x: 1455, startPoint y: 589, endPoint x: 1444, endPoint y: 598, distance: 14.2
click at [1448, 597] on span at bounding box center [1450, 605] width 16 height 16
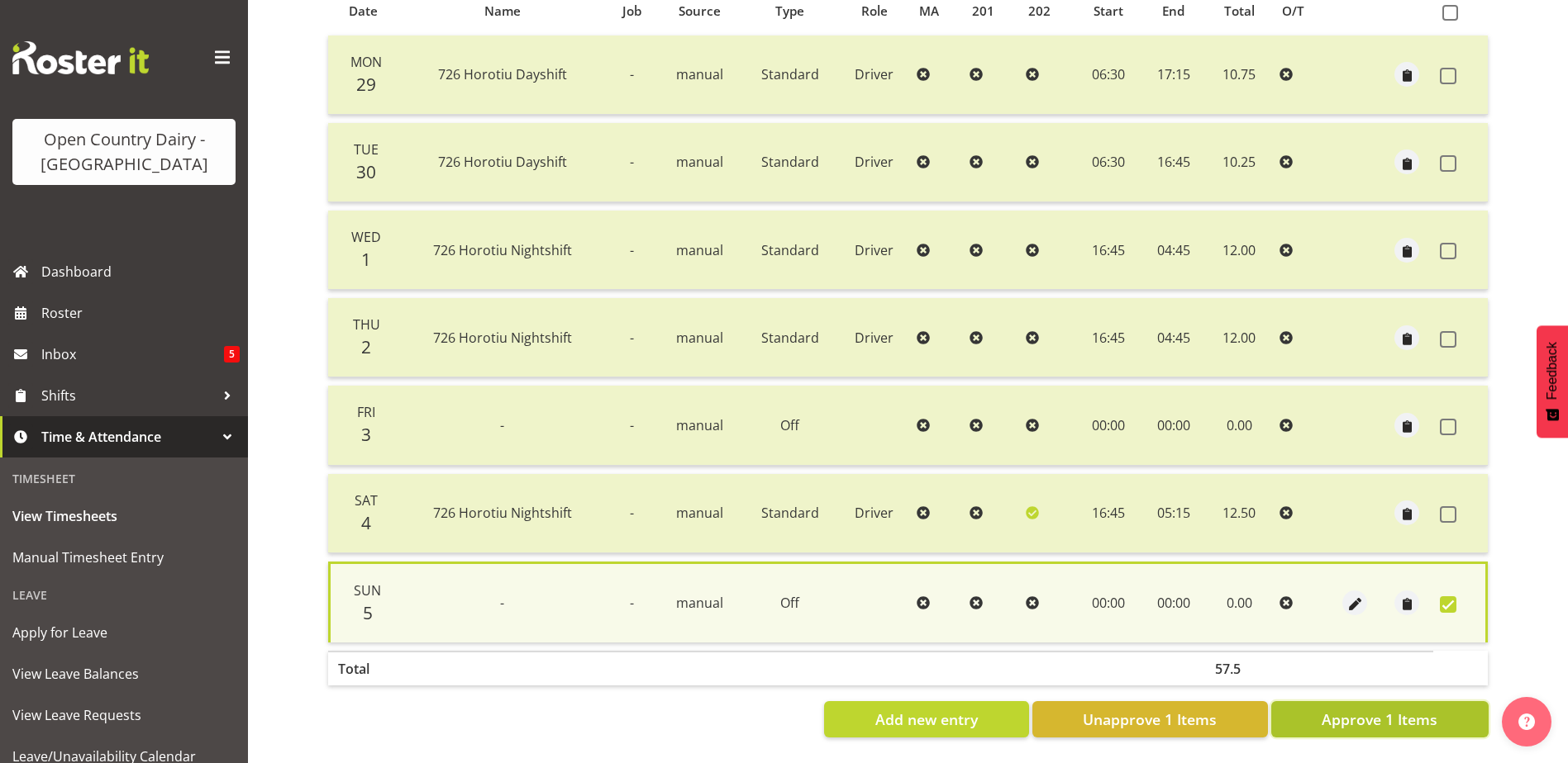
click at [1386, 709] on span "Approve 1 Items" at bounding box center [1379, 720] width 116 height 22
checkbox input "false"
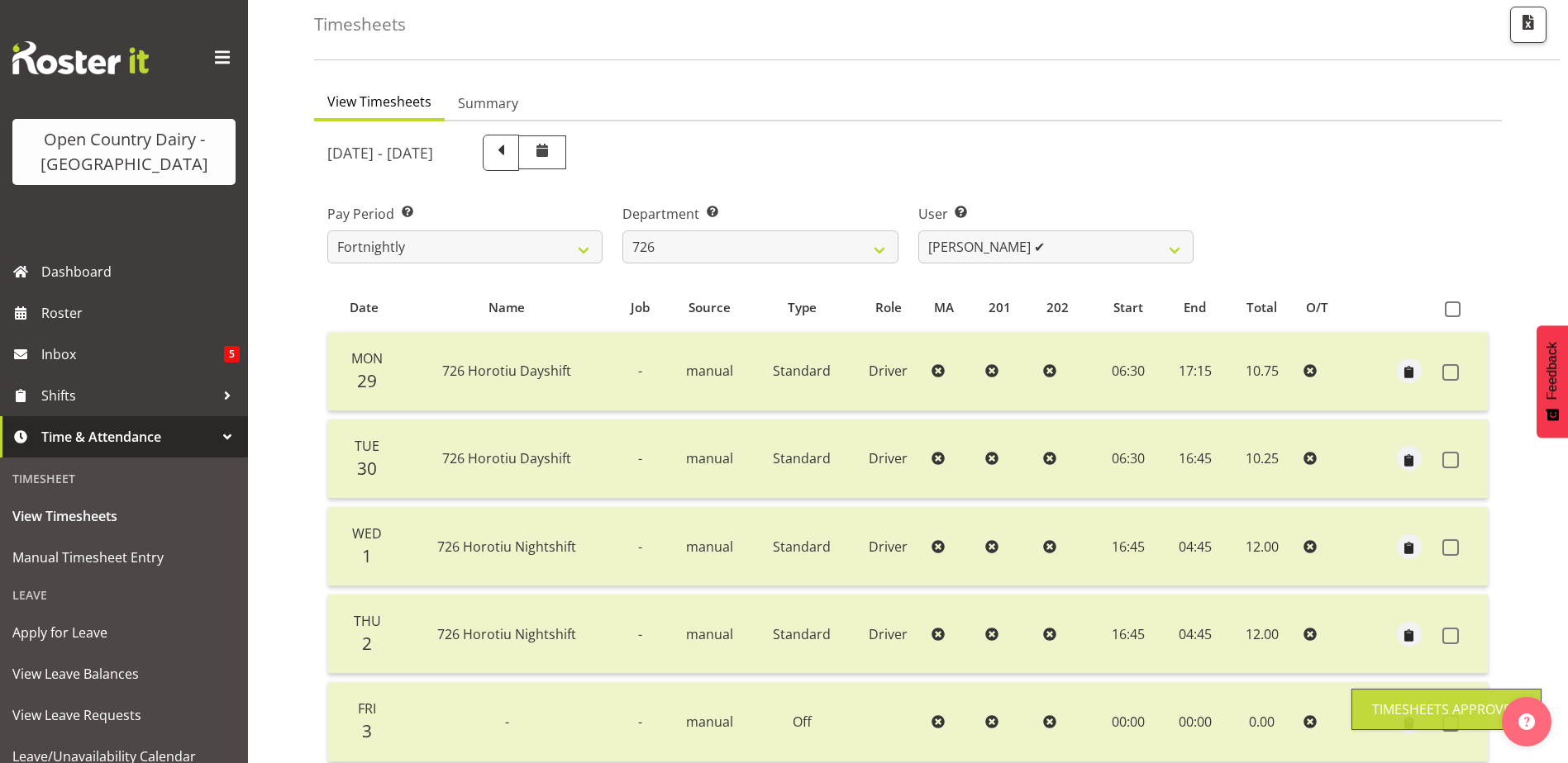
scroll to position [0, 0]
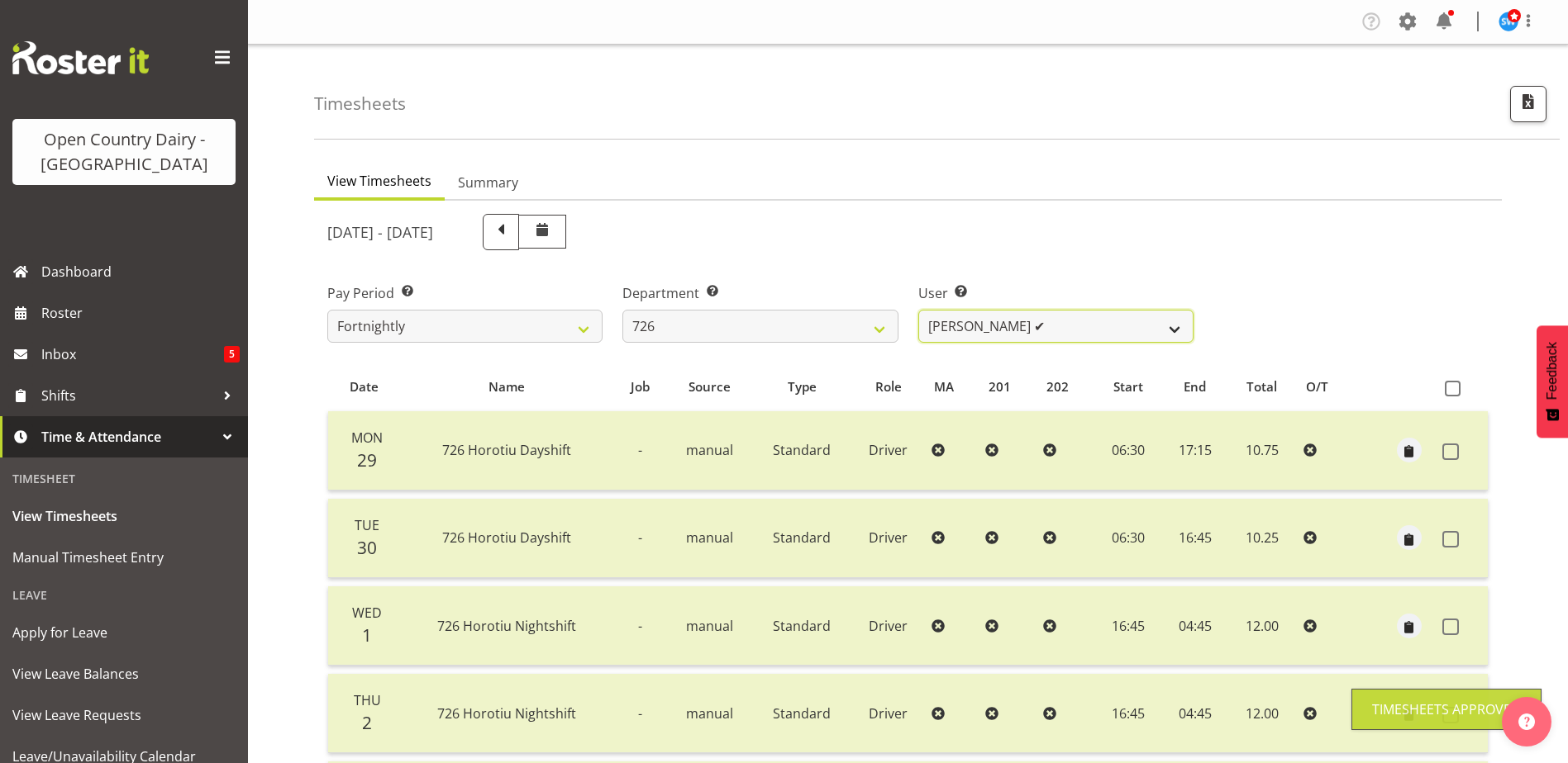
click at [1040, 318] on select "Angela Burrill ✔ Bryan Leathart ✔ Harpreet Singh ✔ Kerry Young ✔" at bounding box center [1056, 326] width 275 height 33
drag, startPoint x: 1040, startPoint y: 318, endPoint x: 976, endPoint y: 326, distance: 64.5
click at [1040, 318] on select "Angela Burrill ✔ Bryan Leathart ✔ Harpreet Singh ✔ Kerry Young ✔" at bounding box center [1056, 326] width 275 height 33
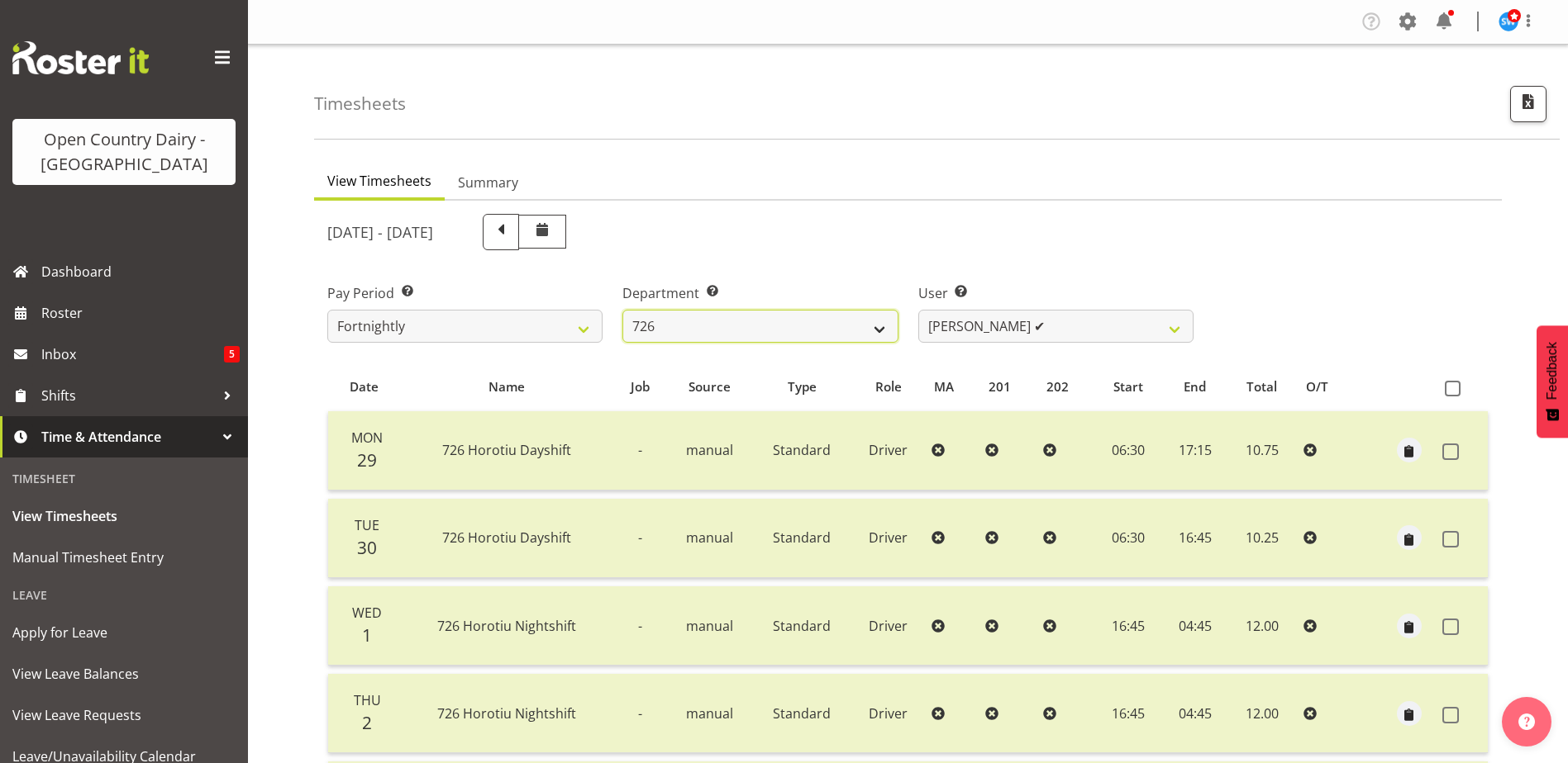
click at [824, 320] on select "701 702 703 704 705 706 707 708 709 710 711 712 713 714 715 716 717 718 719 720" at bounding box center [760, 326] width 275 height 33
click at [622, 310] on select "701 702 703 704 705 706 707 708 709 710 711 712 713 714 715 716 717 718 719 720" at bounding box center [760, 326] width 275 height 33
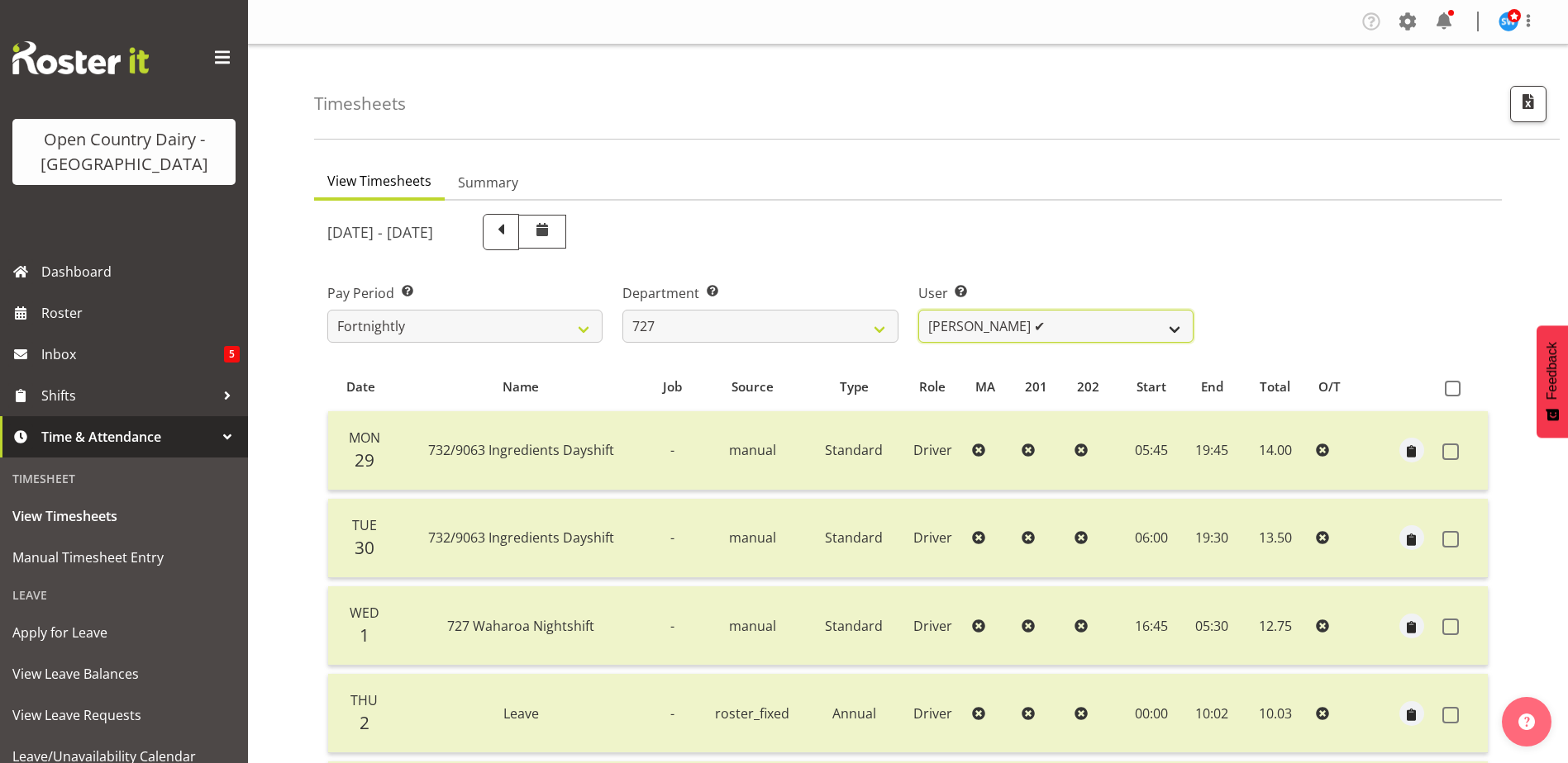
click at [1055, 315] on select "David Pawley ✔ Kase Hussey ❌ Rhys Greener ✔" at bounding box center [1056, 326] width 275 height 33
click at [778, 333] on select "701 702 703 704 705 706 707 708 709 710 711 712 713 714 715 716 717 718 719 720" at bounding box center [760, 326] width 275 height 33
select select "842"
click at [622, 310] on select "701 702 703 704 705 706 707 708 709 710 711 712 713 714 715 716 717 718 719 720" at bounding box center [760, 326] width 275 height 33
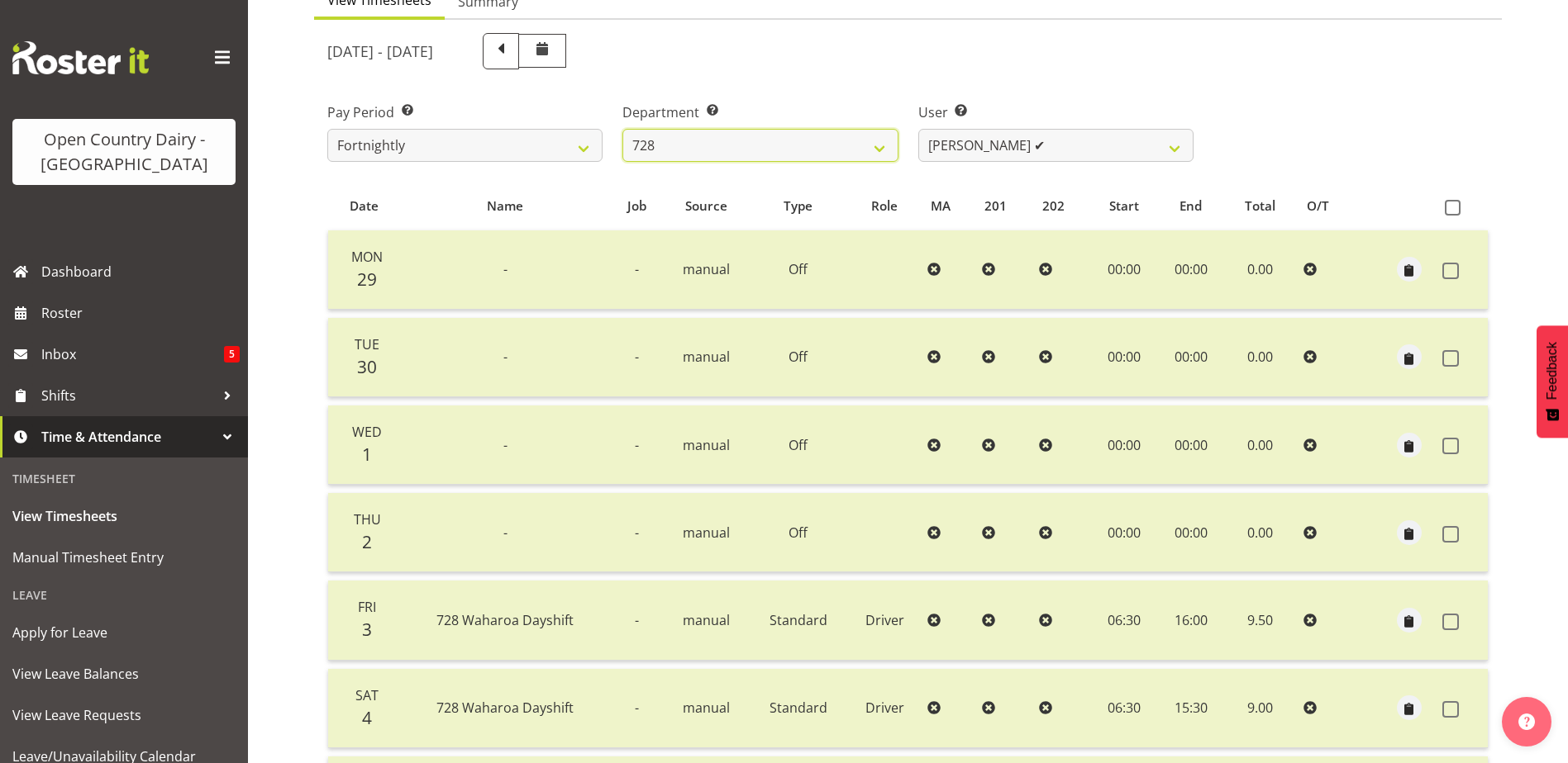
scroll to position [165, 0]
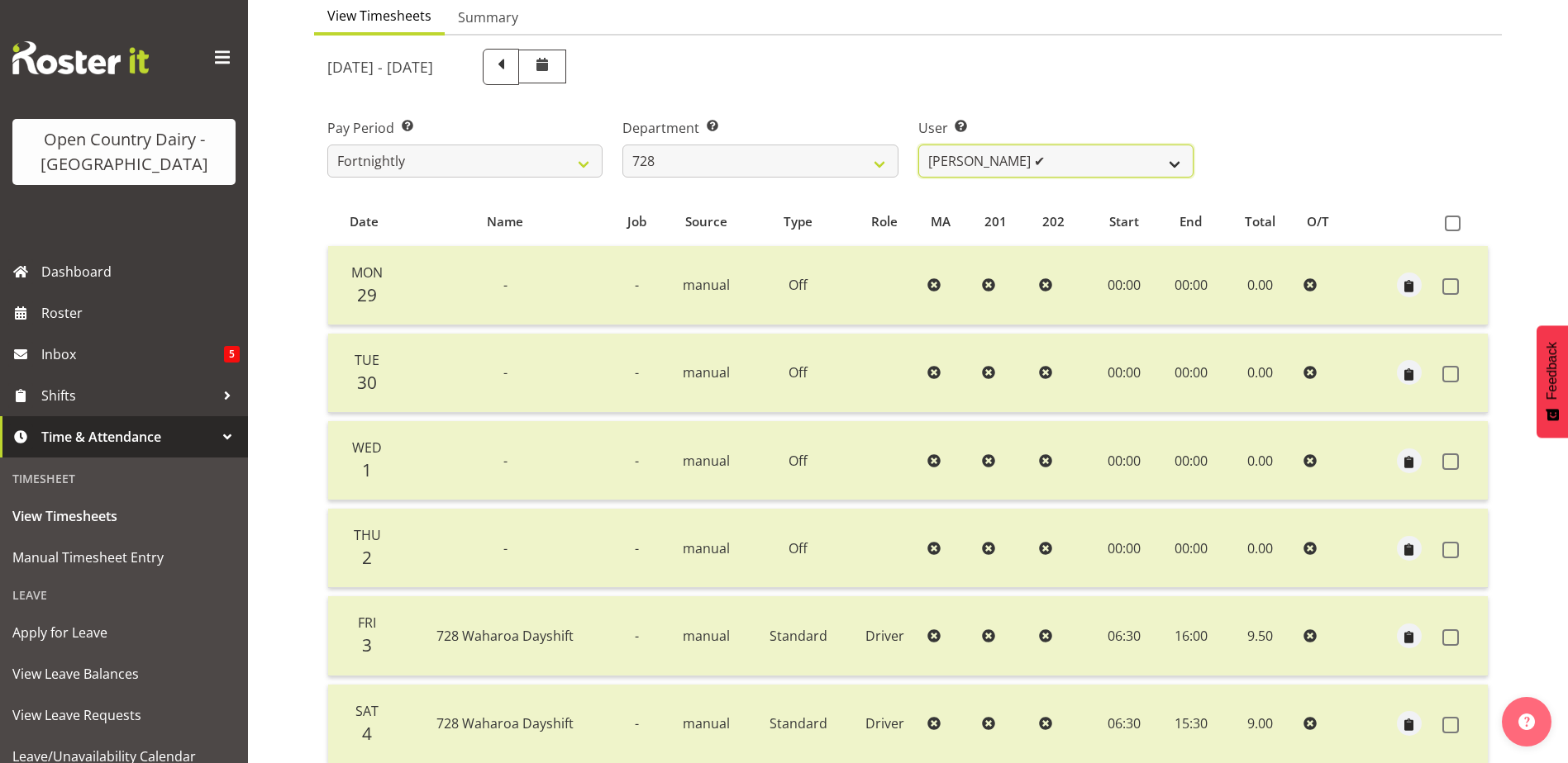
click at [1089, 154] on select "Callum Leslie ✔ Nick Warren ✔ Ross Robert Hamilton ✔ Stuart Cherrington ❌ Wally…" at bounding box center [1056, 161] width 275 height 33
click at [918, 145] on select "Callum Leslie ✔ Nick Warren ✔ Ross Robert Hamilton ✔ Stuart Cherrington ❌ Wally…" at bounding box center [1056, 161] width 275 height 33
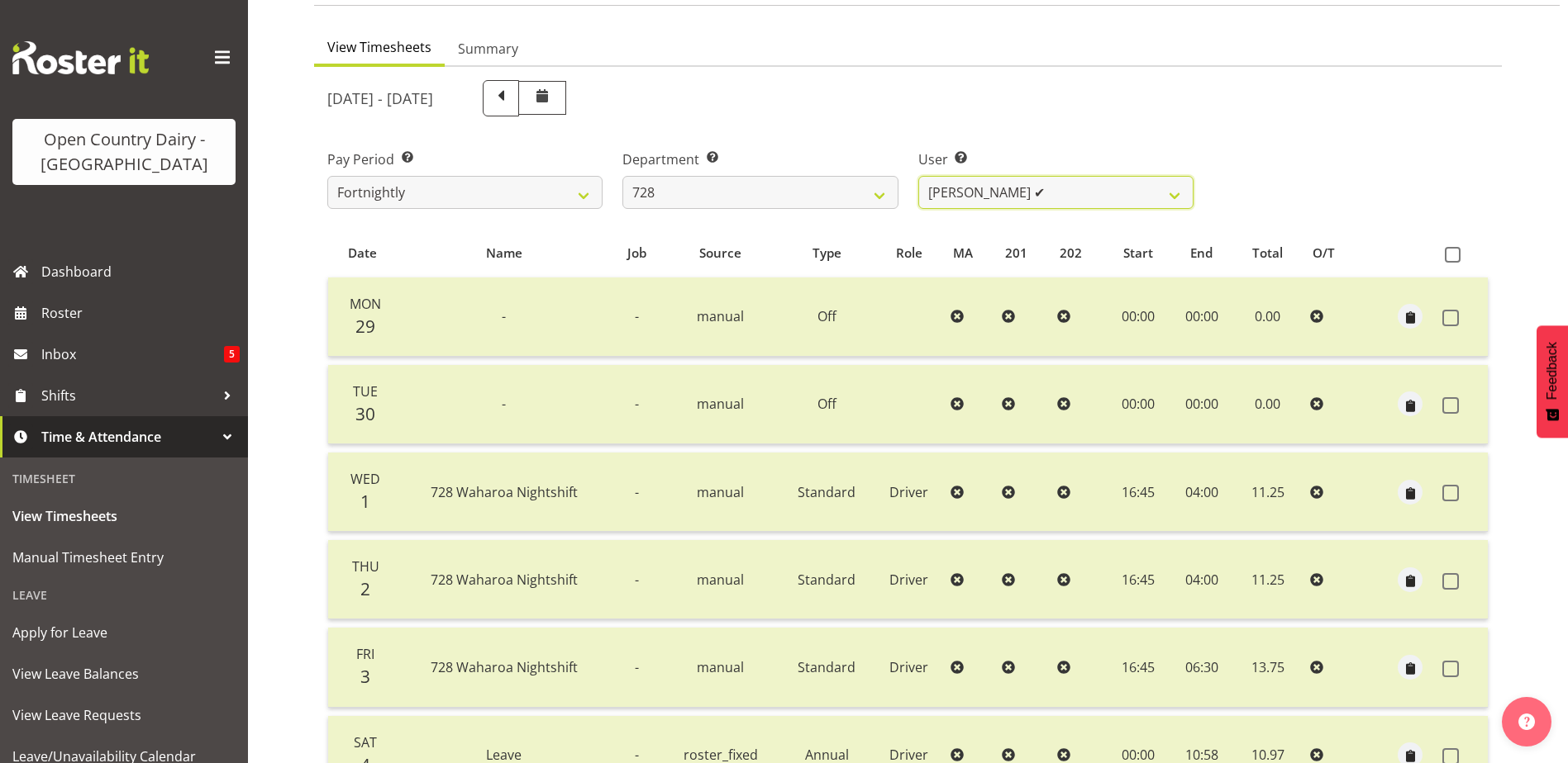
scroll to position [56, 0]
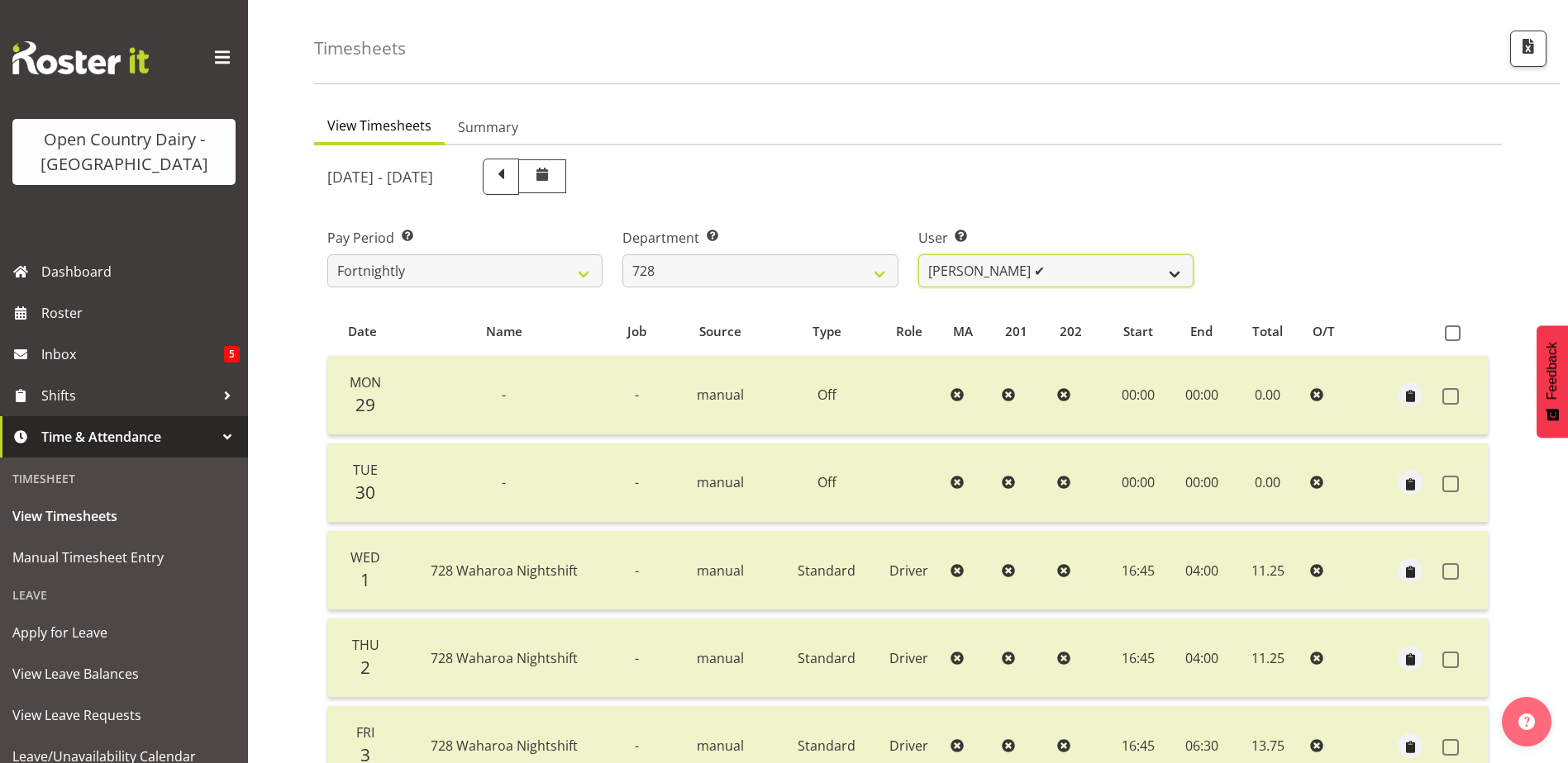
click at [1075, 259] on select "Callum Leslie ✔ Nick Warren ✔ Ross Robert Hamilton ✔ Stuart Cherrington ❌ Wally…" at bounding box center [1056, 271] width 275 height 33
click at [918, 254] on select "Callum Leslie ✔ Nick Warren ✔ Ross Robert Hamilton ✔ Stuart Cherrington ❌ Wally…" at bounding box center [1056, 271] width 275 height 33
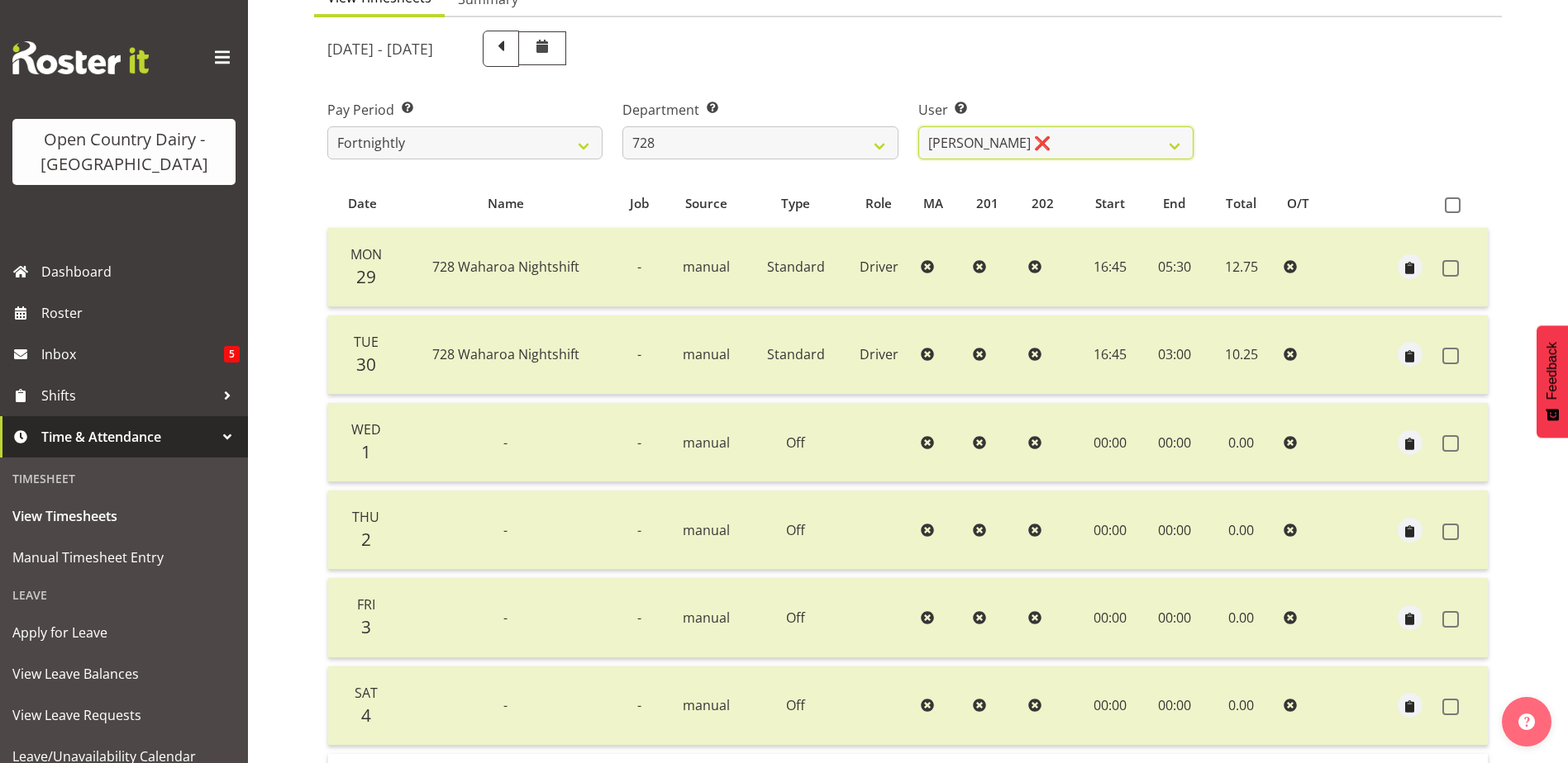
scroll to position [138, 0]
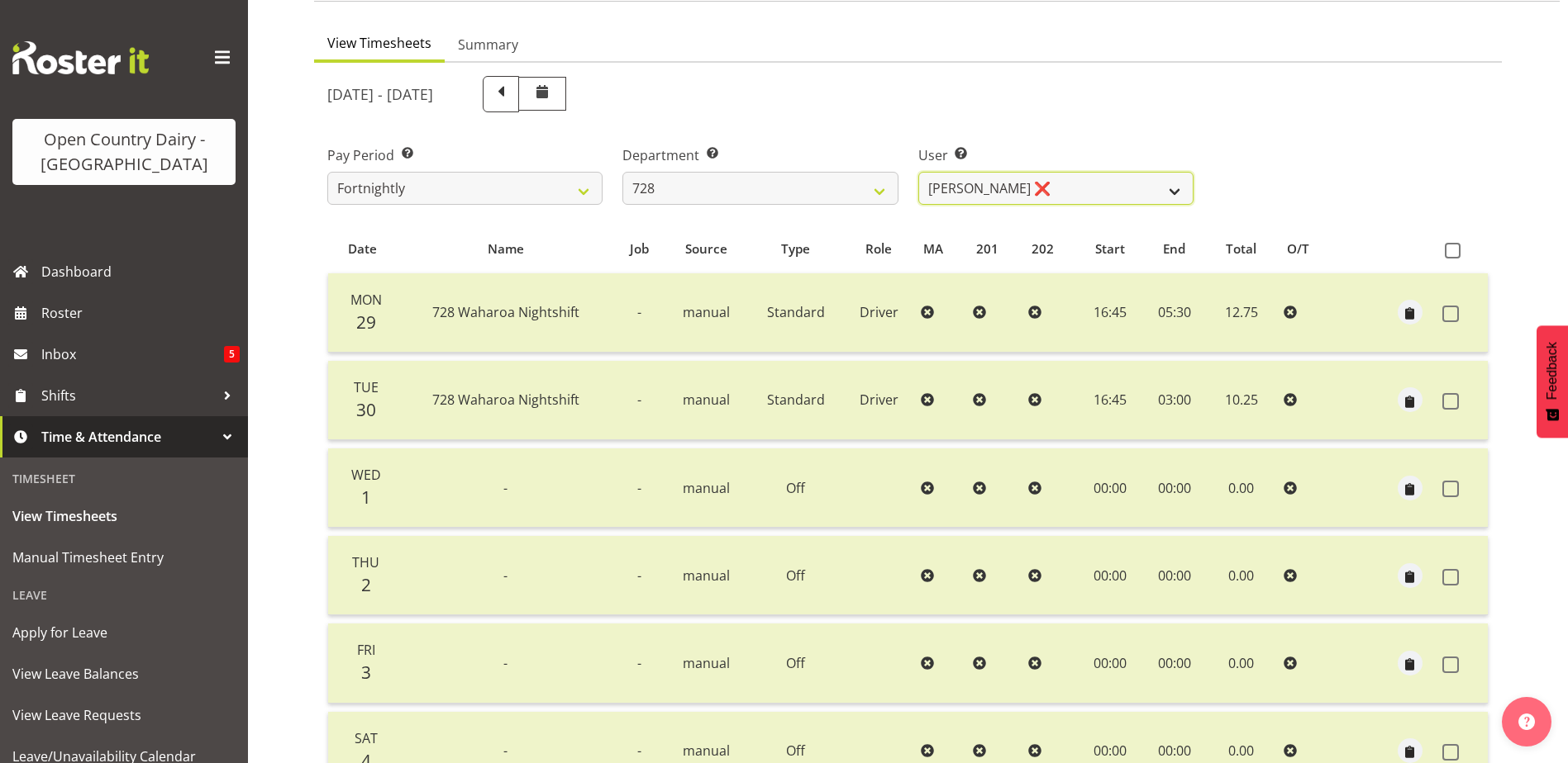
click at [1133, 186] on select "Callum Leslie ✔ Nick Warren ✔ Ross Robert Hamilton ✔ Stuart Cherrington ❌ Wally…" at bounding box center [1056, 188] width 275 height 33
select select "8251"
click at [918, 172] on select "Callum Leslie ✔ Nick Warren ✔ Ross Robert Hamilton ✔ Stuart Cherrington ❌ Wally…" at bounding box center [1056, 188] width 275 height 33
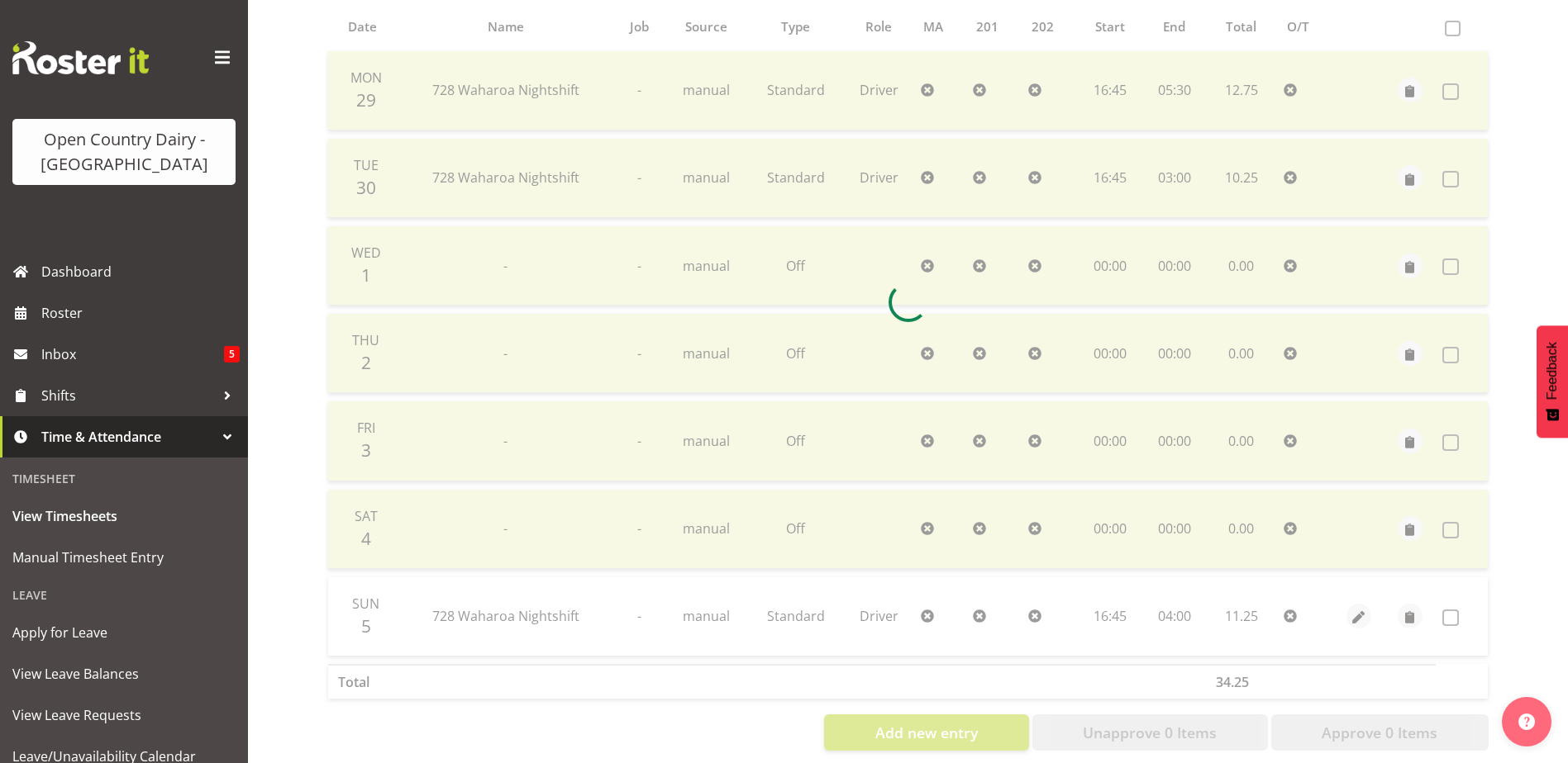
scroll to position [386, 0]
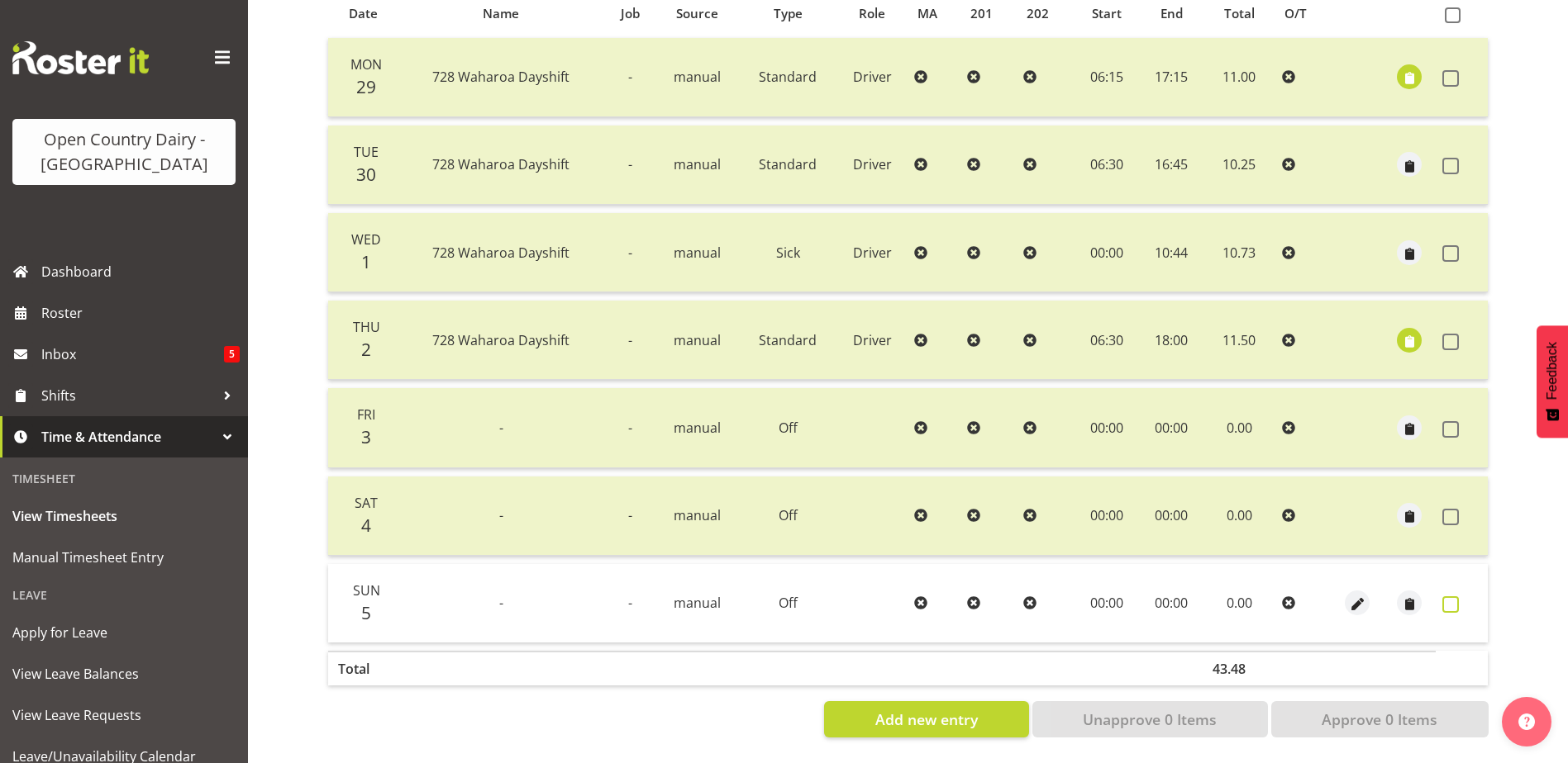
click at [1449, 599] on span at bounding box center [1450, 605] width 16 height 16
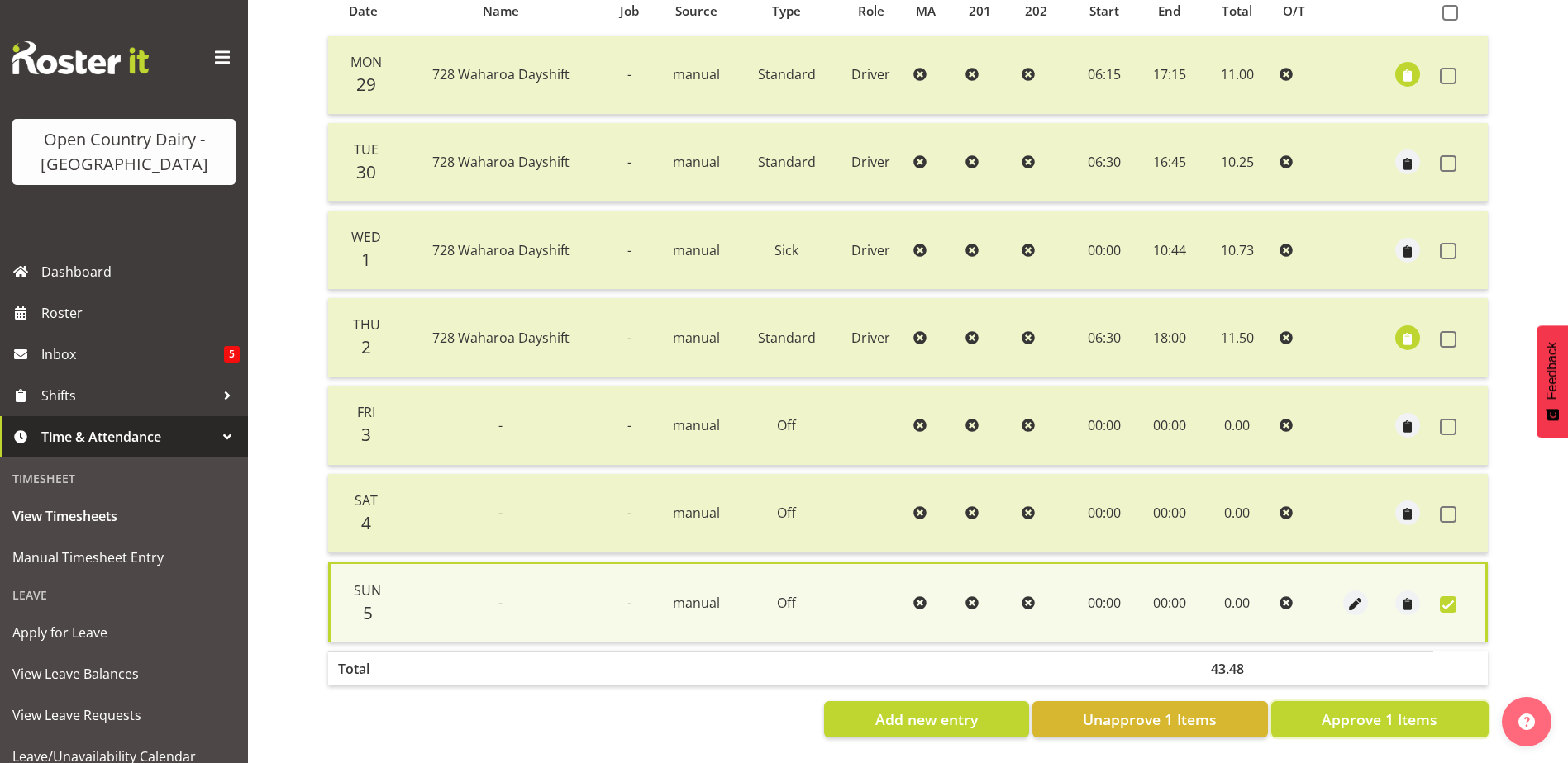
click at [1395, 709] on span "Approve 1 Items" at bounding box center [1379, 720] width 116 height 22
checkbox input "false"
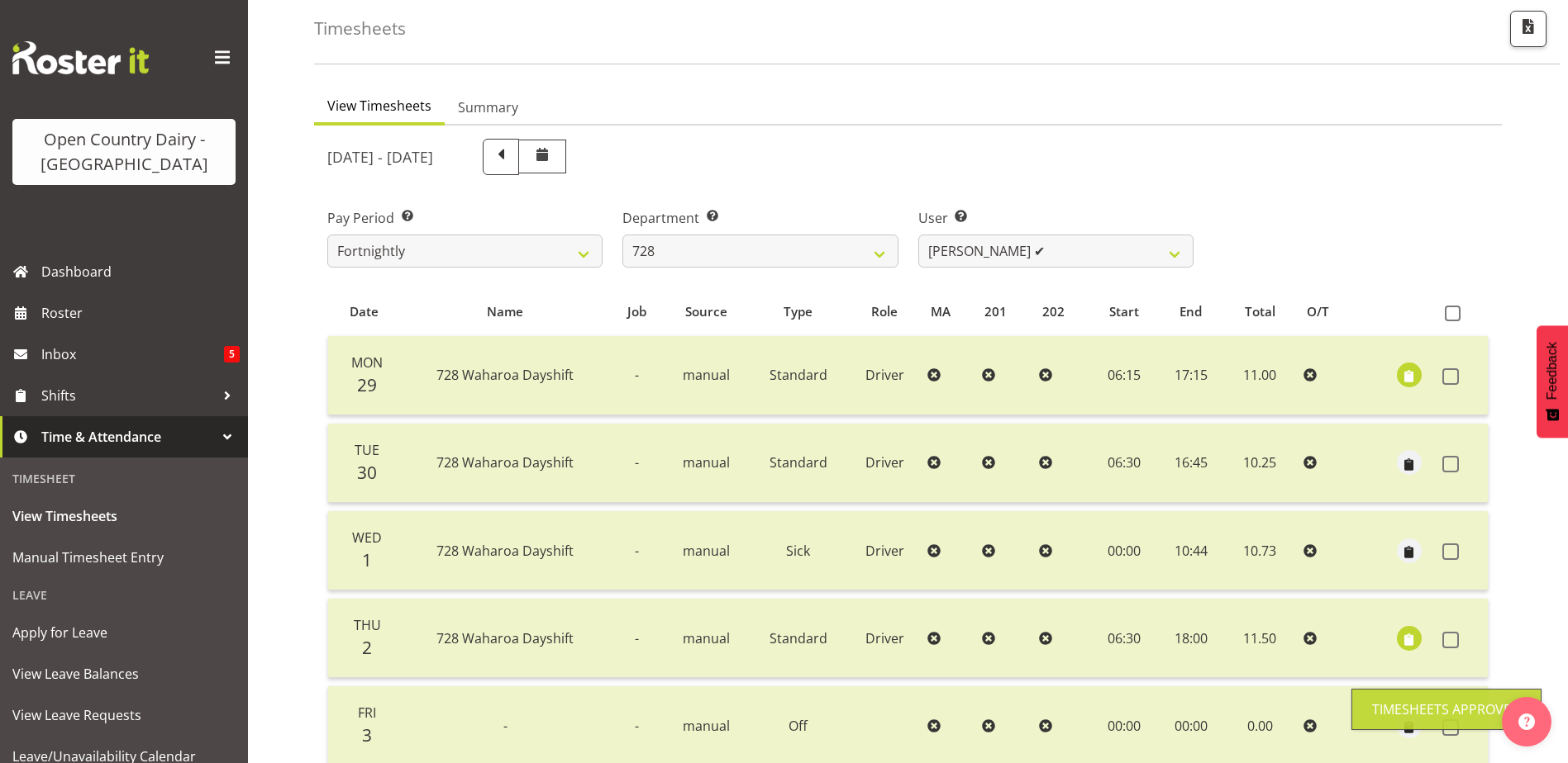
scroll to position [0, 0]
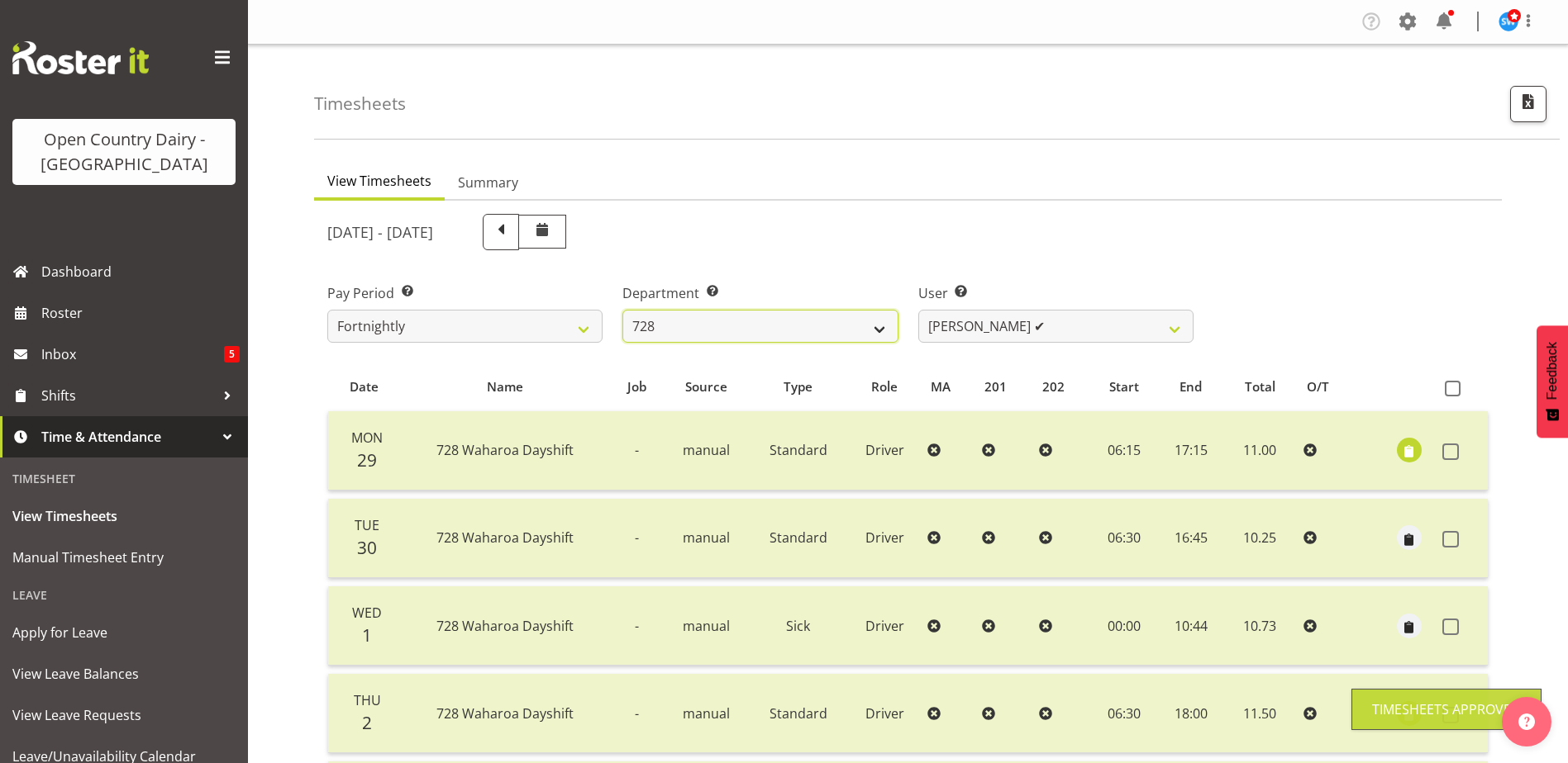
click at [797, 328] on select "701 702 703 704 705 706 707 708 709 710 711 712 713 714 715 716 717 718 719 720" at bounding box center [760, 326] width 275 height 33
select select "727"
click at [622, 310] on select "701 702 703 704 705 706 707 708 709 710 711 712 713 714 715 716 717 718 719 720" at bounding box center [760, 326] width 275 height 33
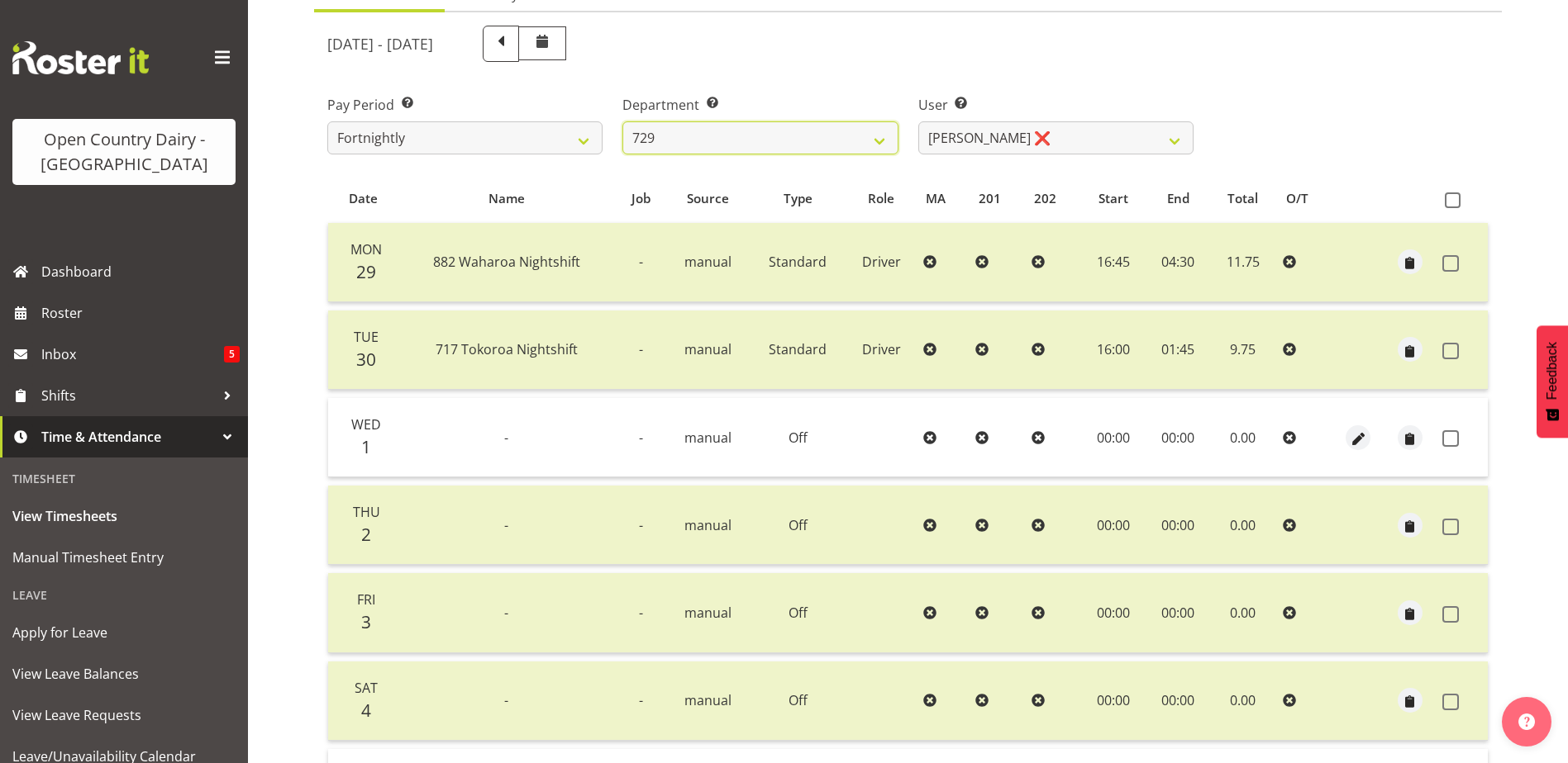
scroll to position [331, 0]
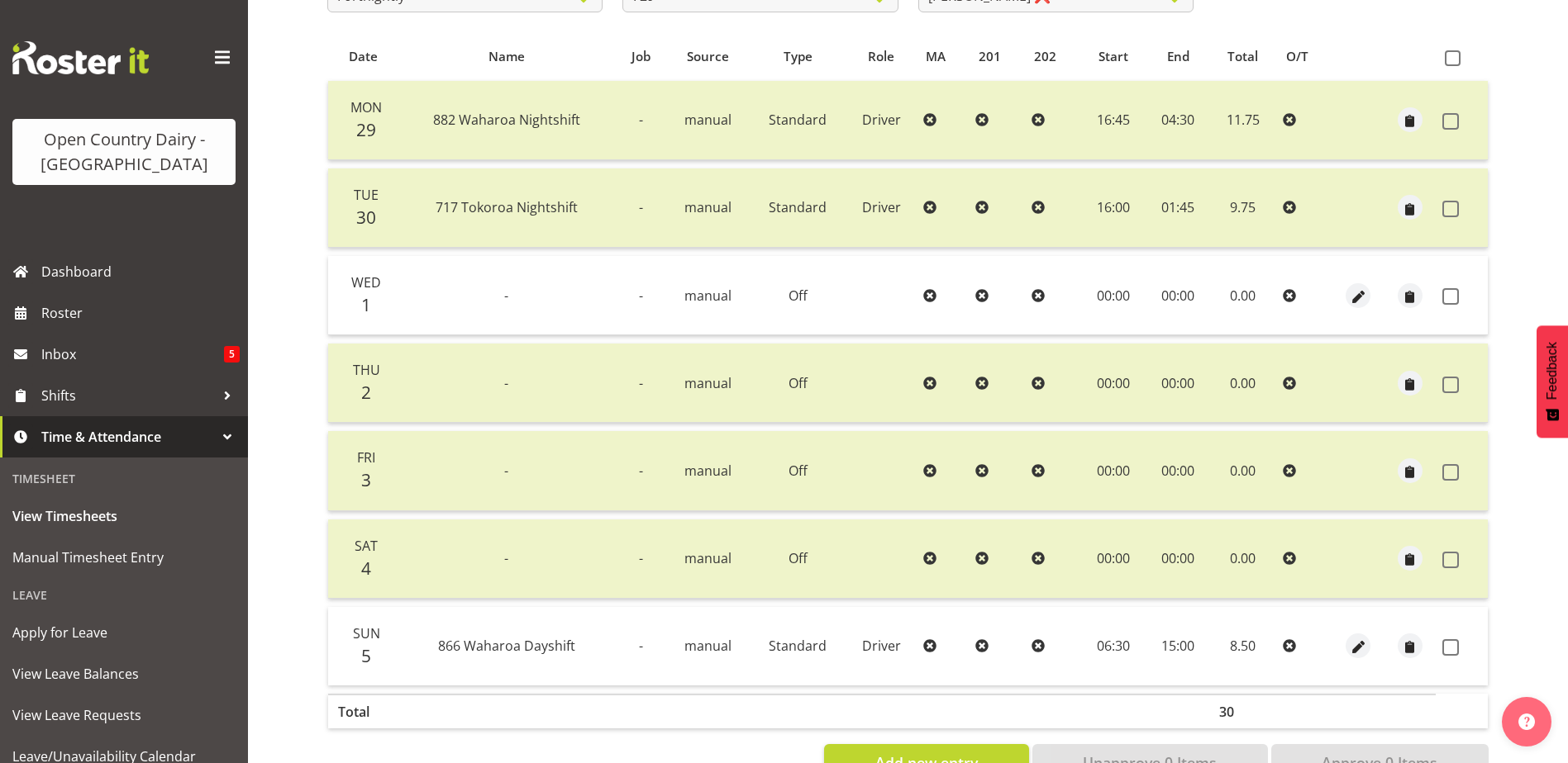
drag, startPoint x: 1453, startPoint y: 297, endPoint x: 1439, endPoint y: 415, distance: 118.8
click at [1455, 297] on span at bounding box center [1450, 297] width 16 height 16
checkbox input "true"
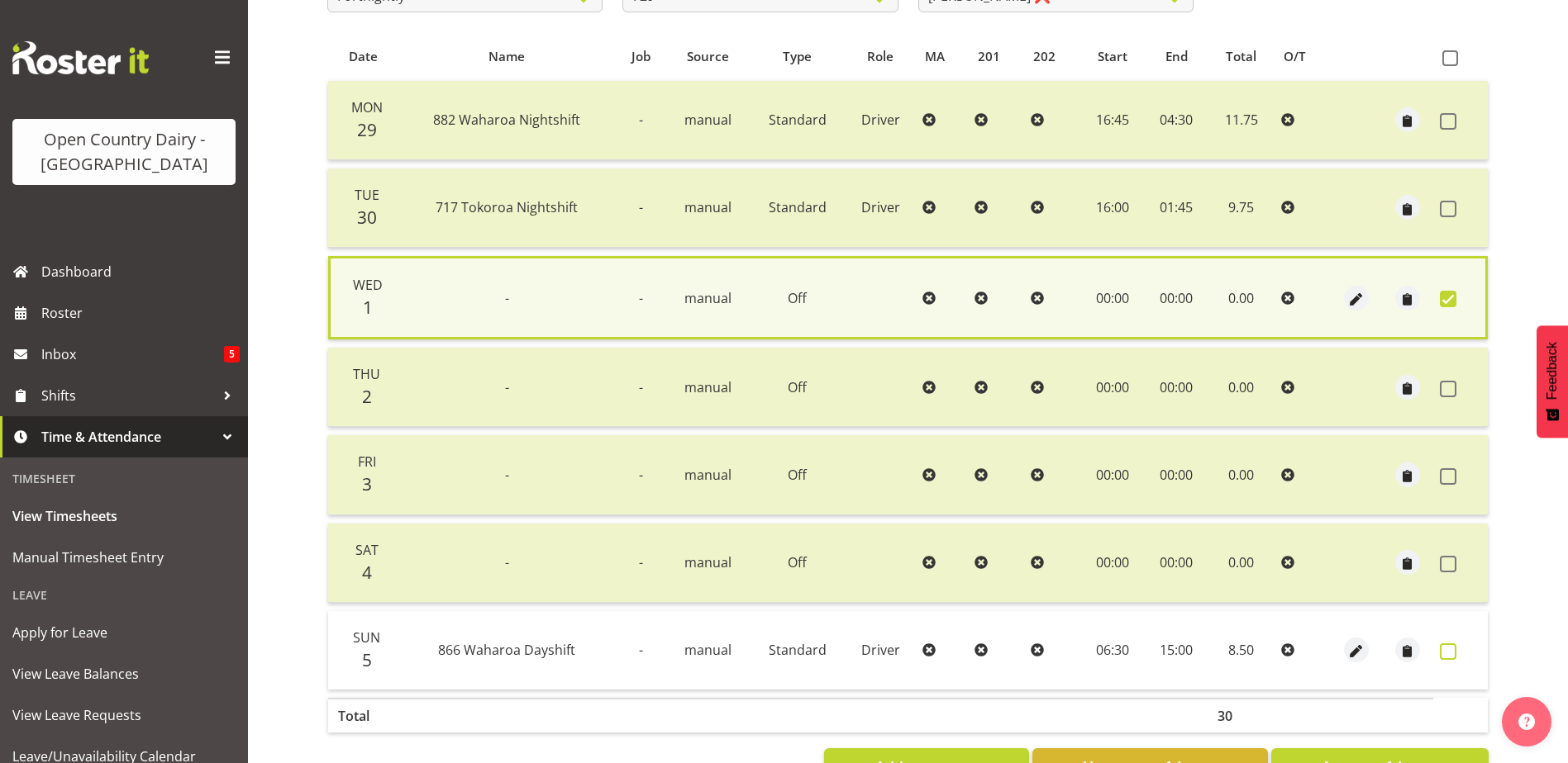
click at [1446, 653] on span at bounding box center [1448, 652] width 16 height 16
checkbox input "true"
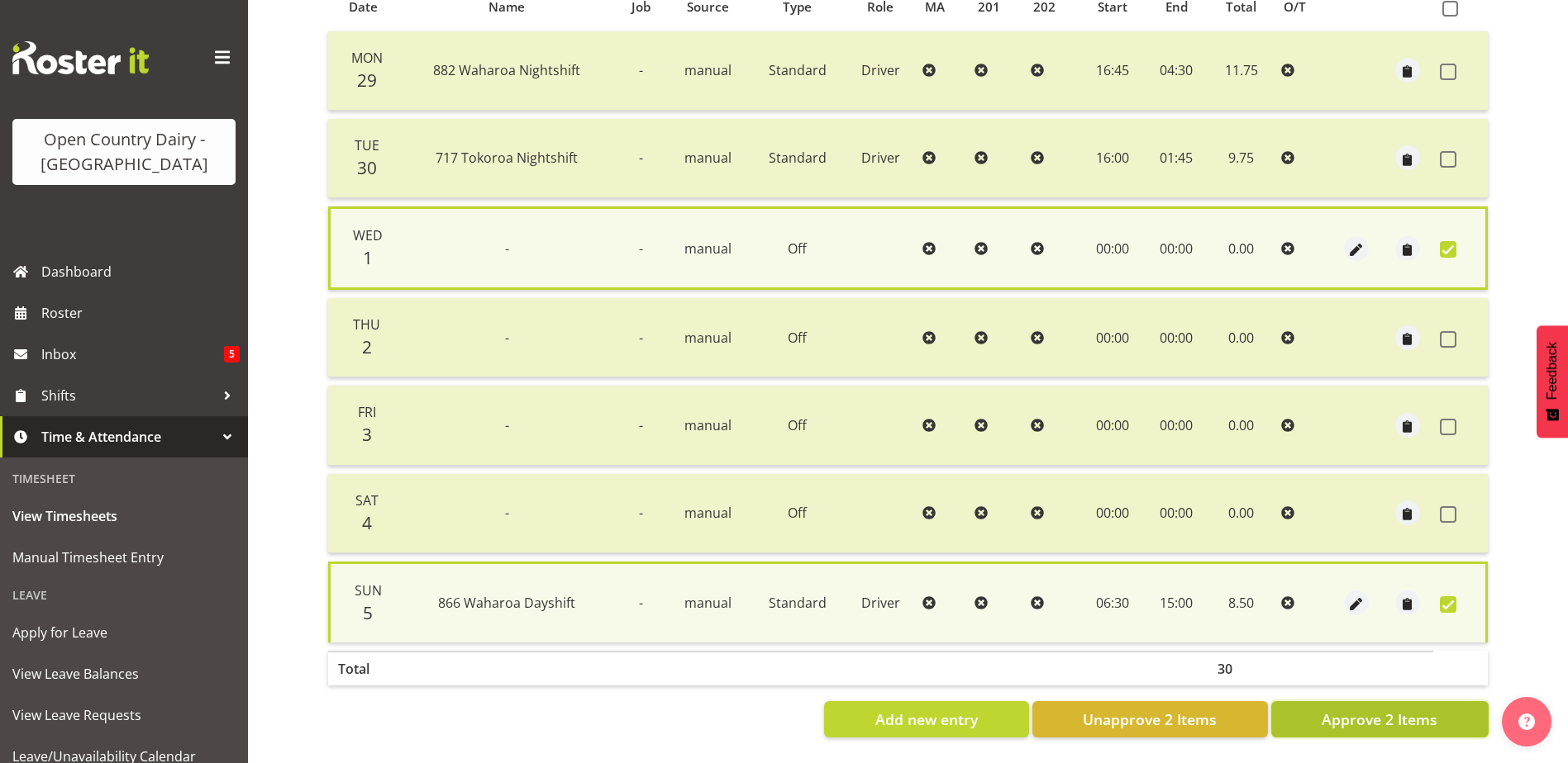
click at [1379, 713] on span "Approve 2 Items" at bounding box center [1379, 720] width 116 height 22
checkbox input "false"
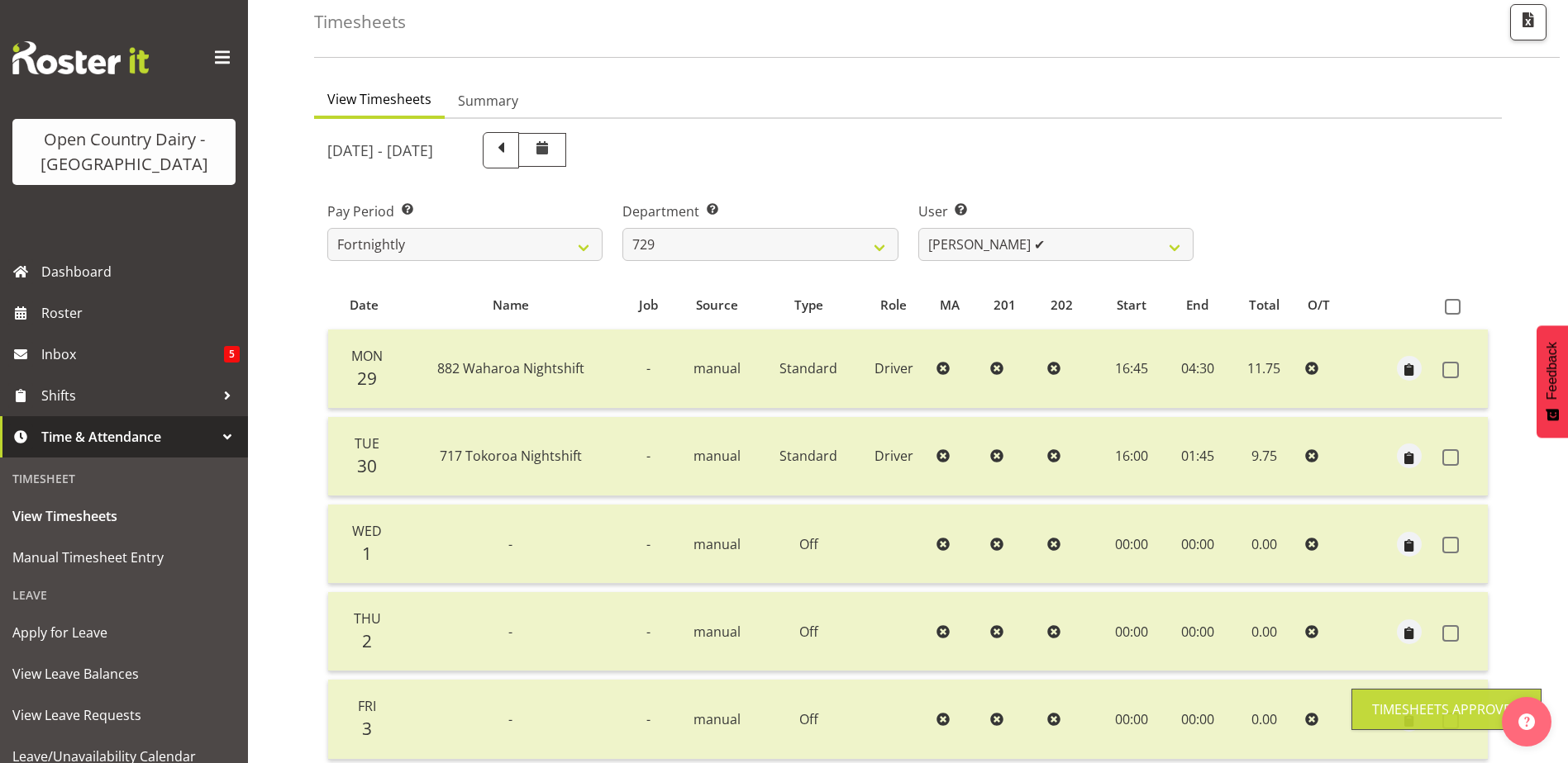
scroll to position [0, 0]
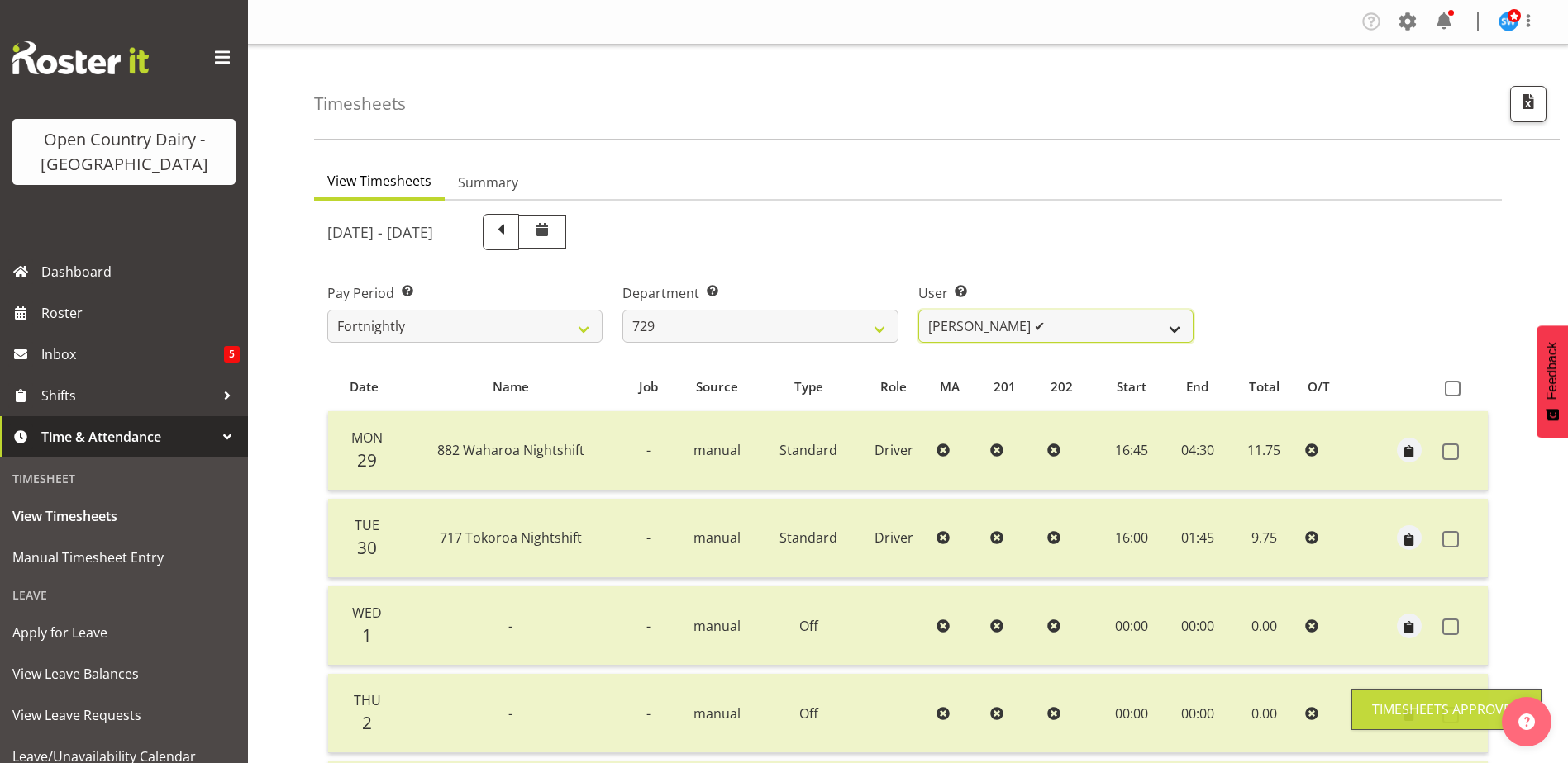
click at [1074, 324] on select "Craig Schlager-Reay ✔ Dave Trepels ❌ Jimi Jack ❌ Shannan Wood ❌" at bounding box center [1056, 326] width 275 height 33
select select "8177"
click at [918, 310] on select "Craig Schlager-Reay ✔ Dave Trepels ❌ Jimi Jack ❌ Shannan Wood ❌" at bounding box center [1056, 326] width 275 height 33
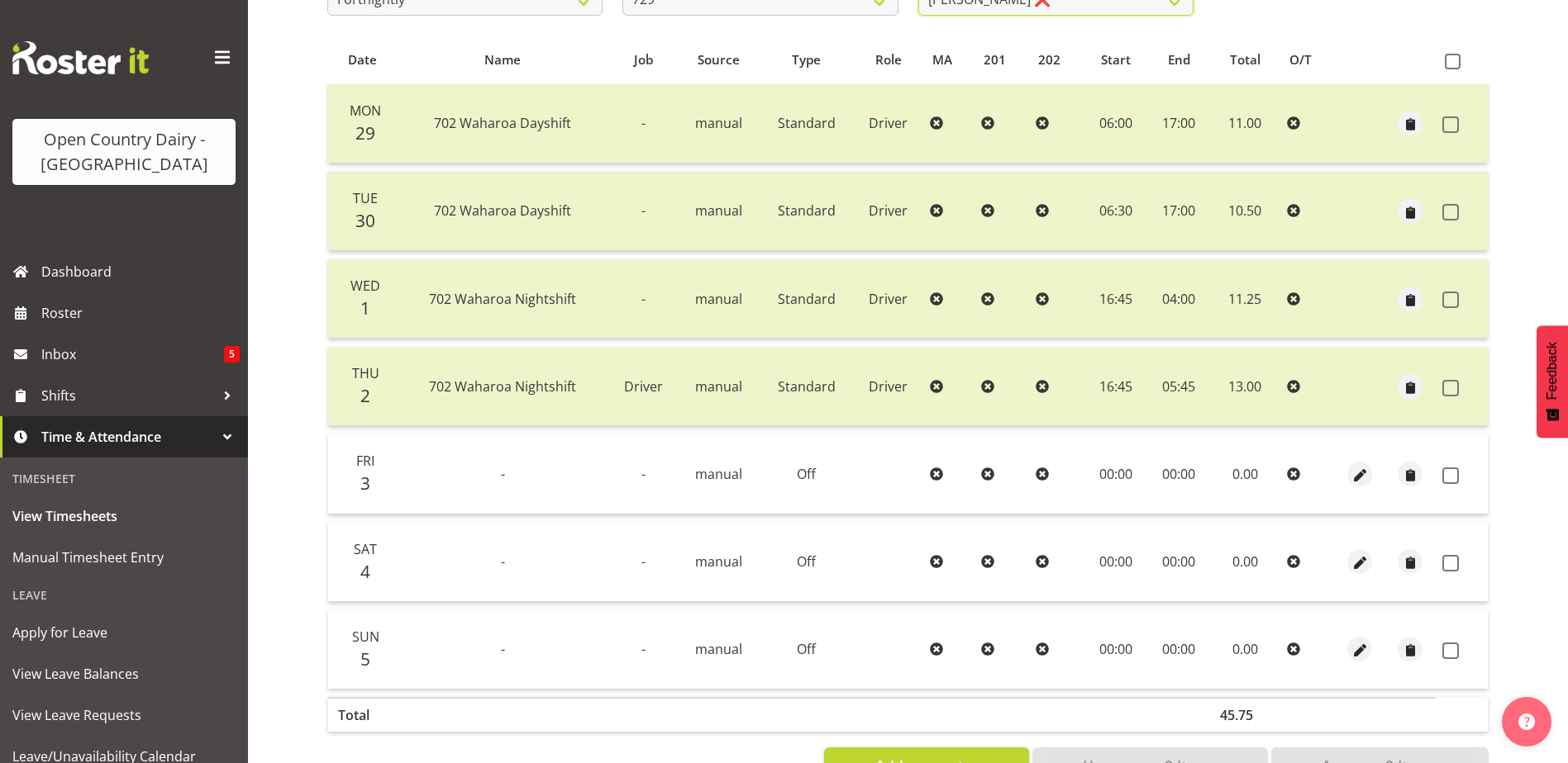
scroll to position [386, 0]
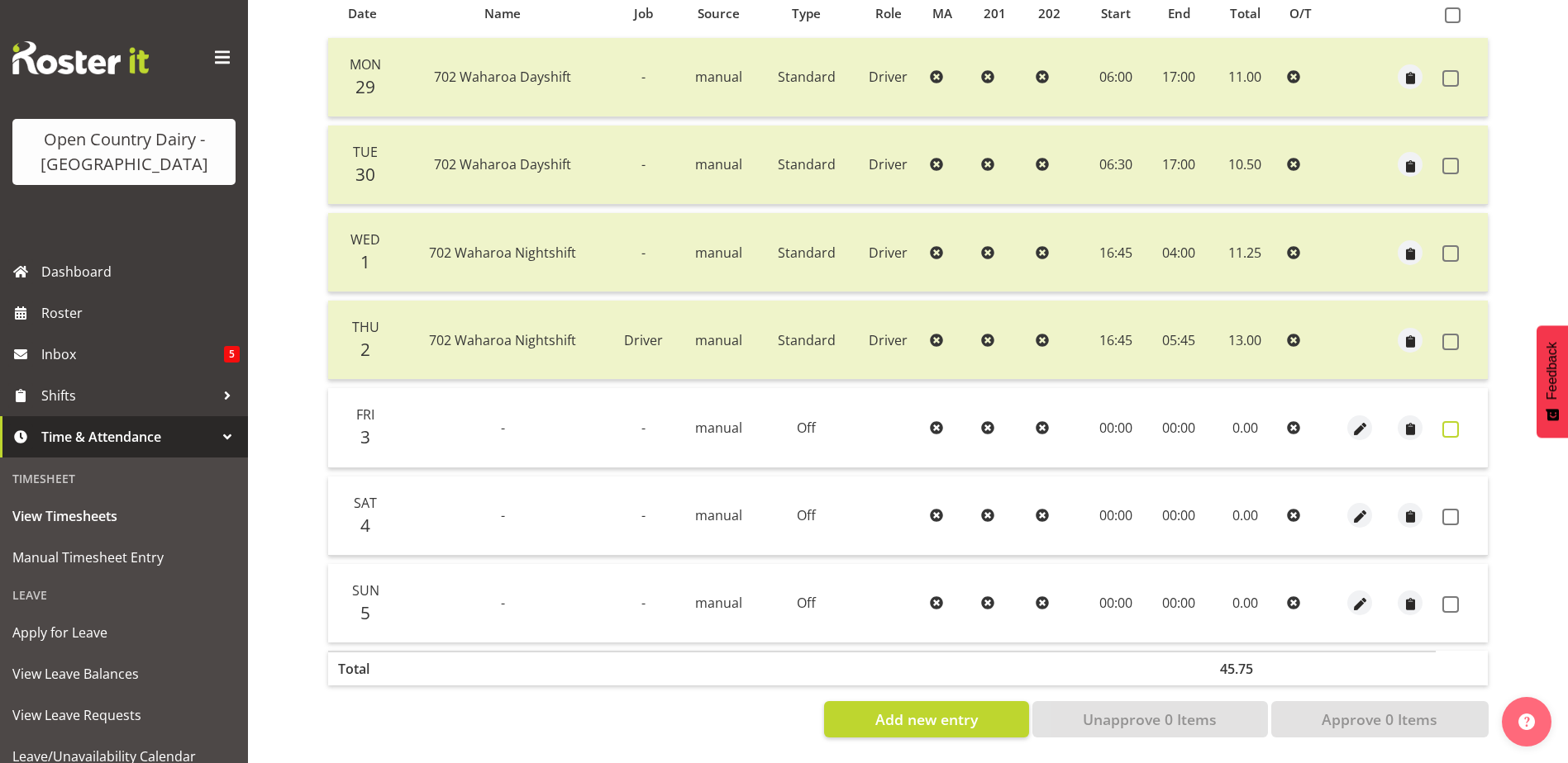
click at [1451, 421] on span at bounding box center [1450, 430] width 16 height 16
checkbox input "true"
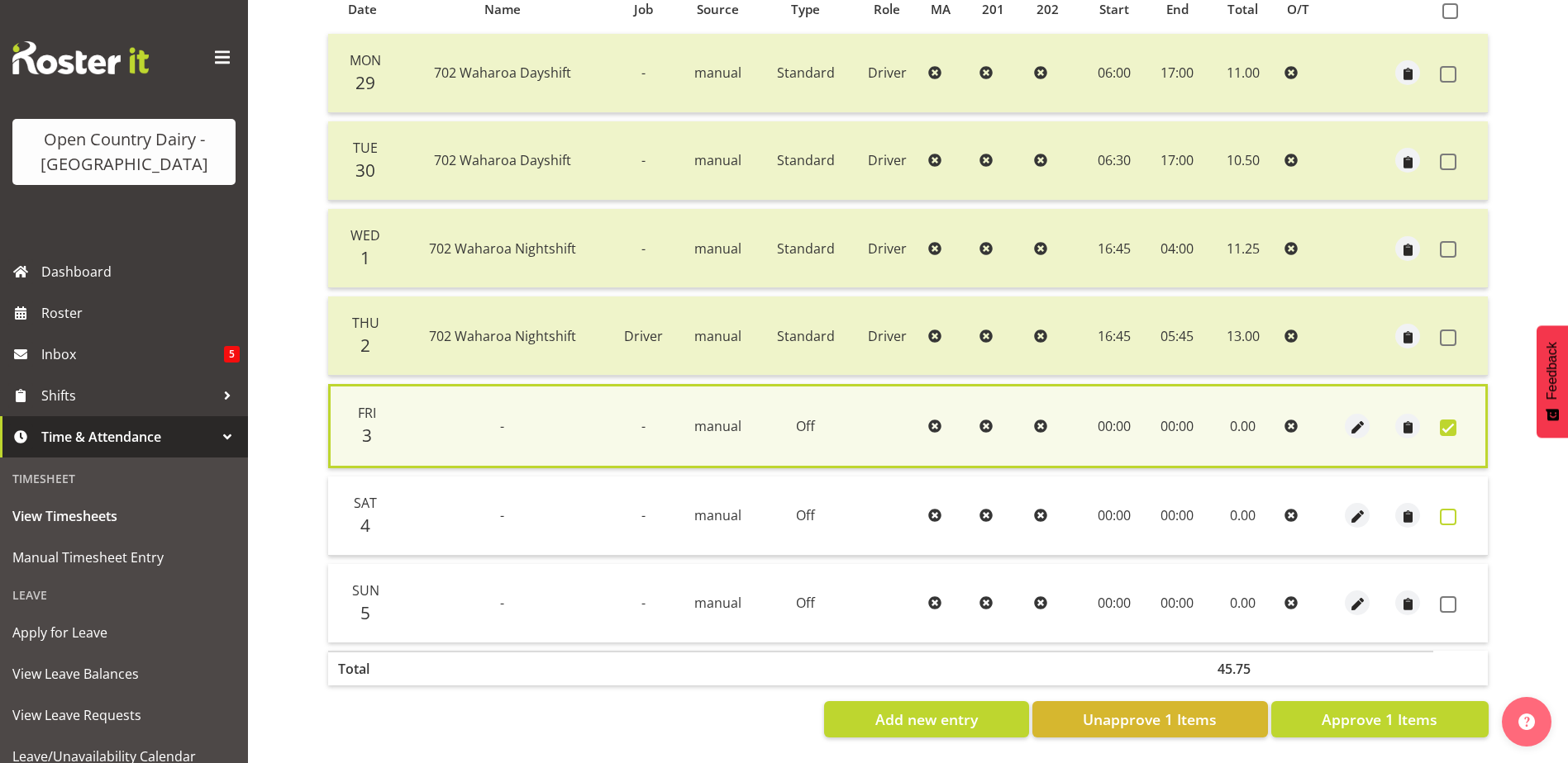
click at [1453, 509] on span at bounding box center [1448, 517] width 16 height 16
checkbox input "true"
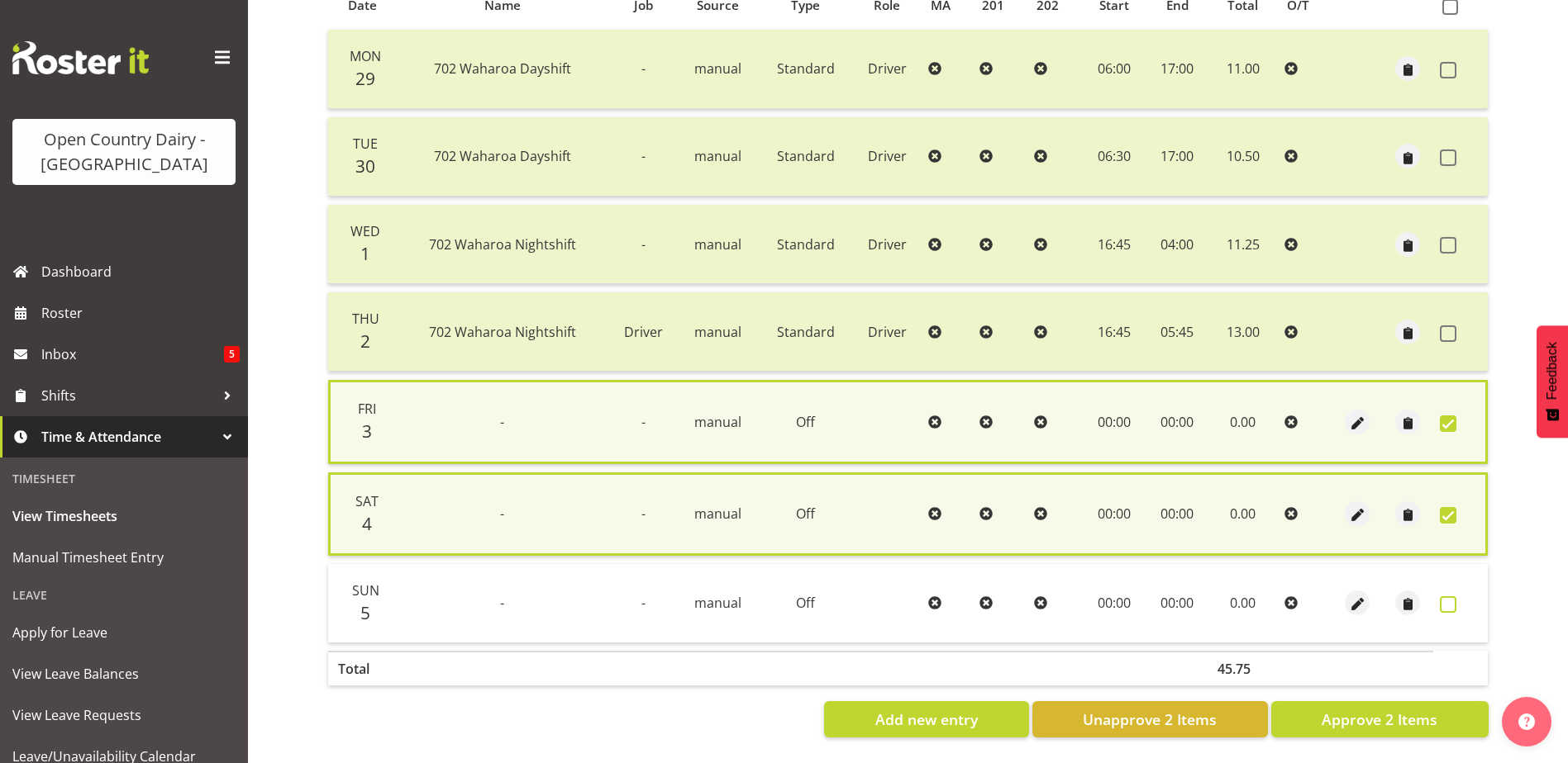
click at [1453, 600] on span at bounding box center [1448, 605] width 16 height 16
checkbox input "true"
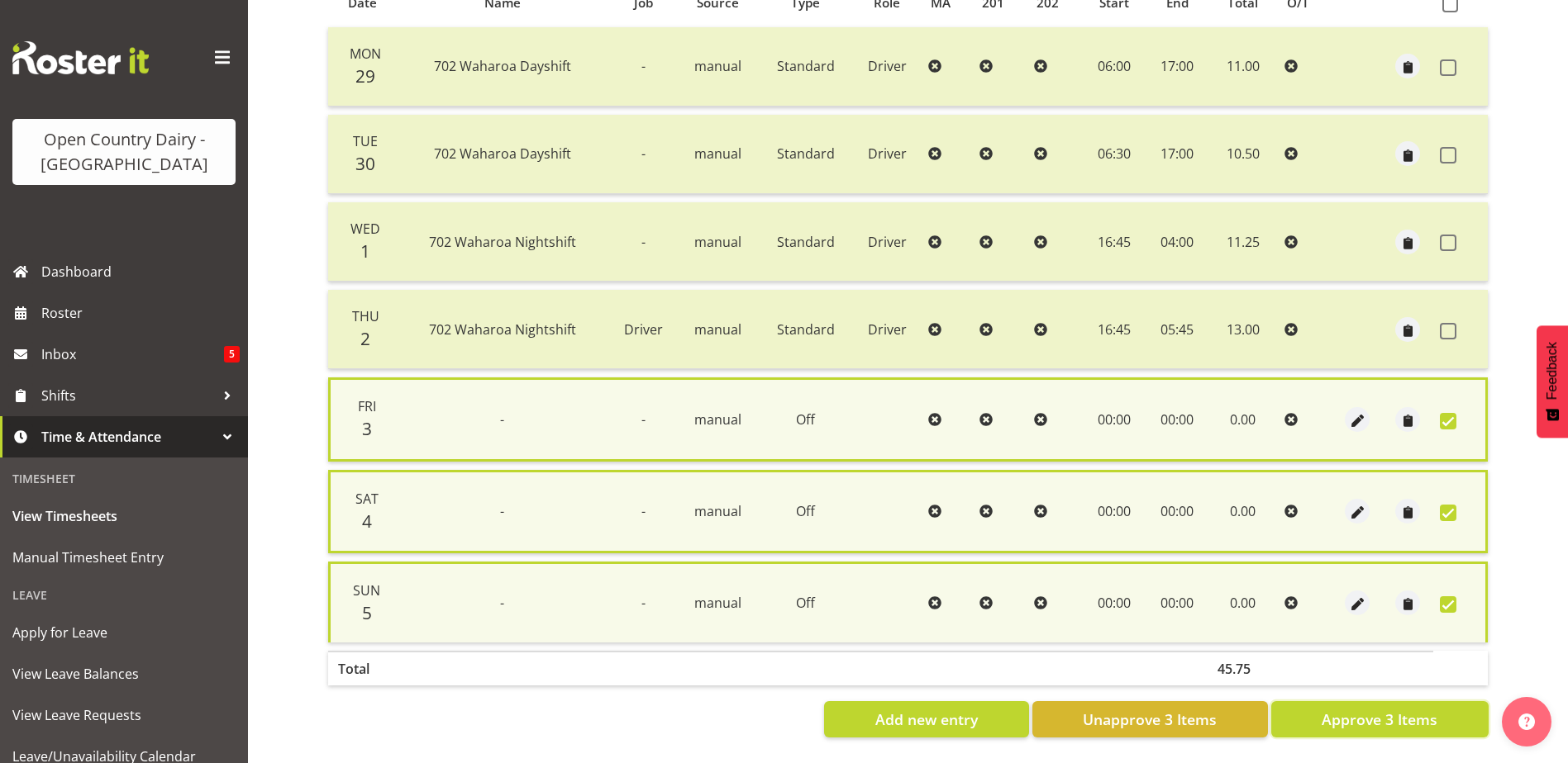
click at [1424, 726] on span "Approve 3 Items" at bounding box center [1379, 720] width 116 height 22
checkbox input "false"
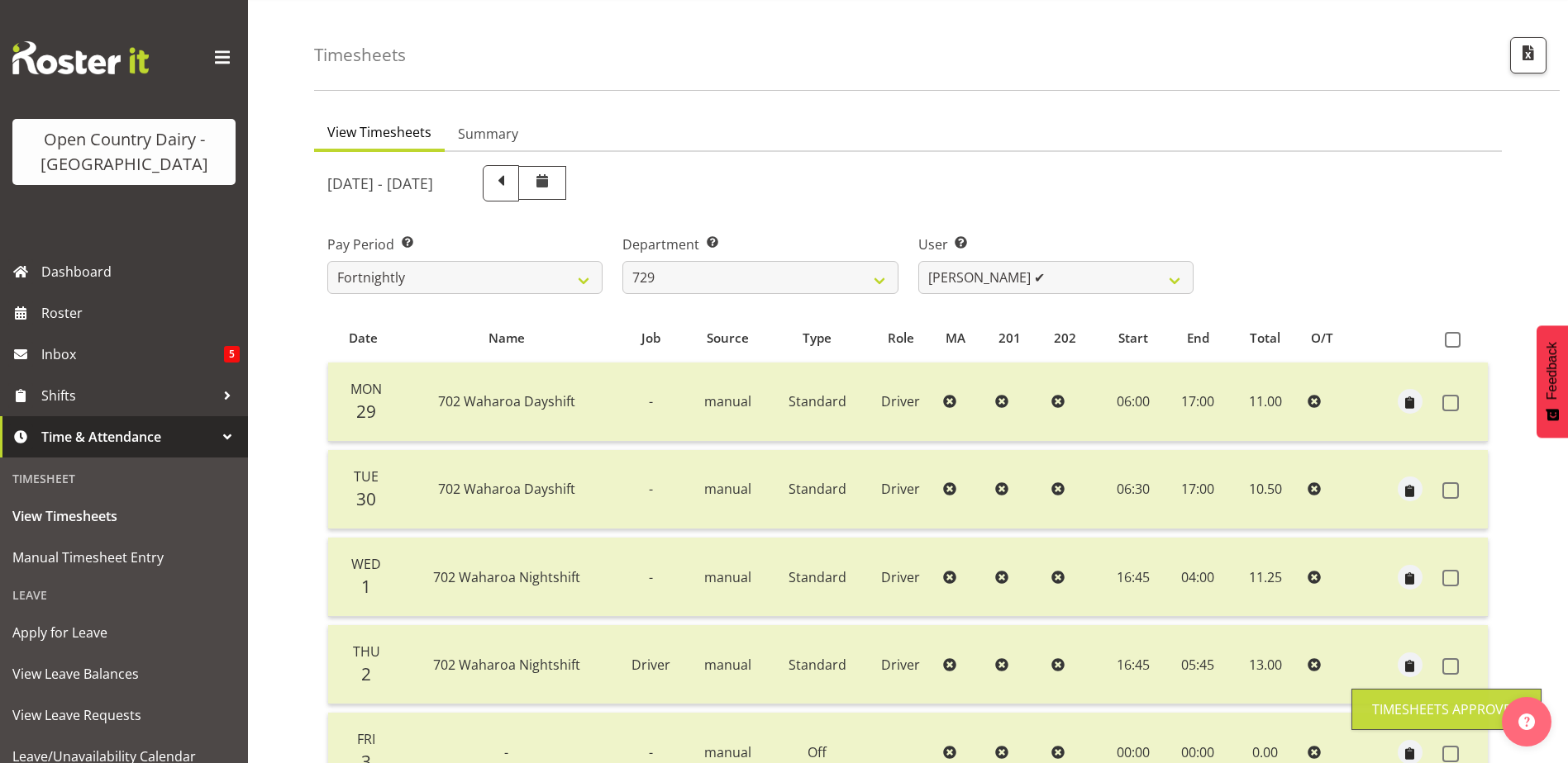
scroll to position [0, 0]
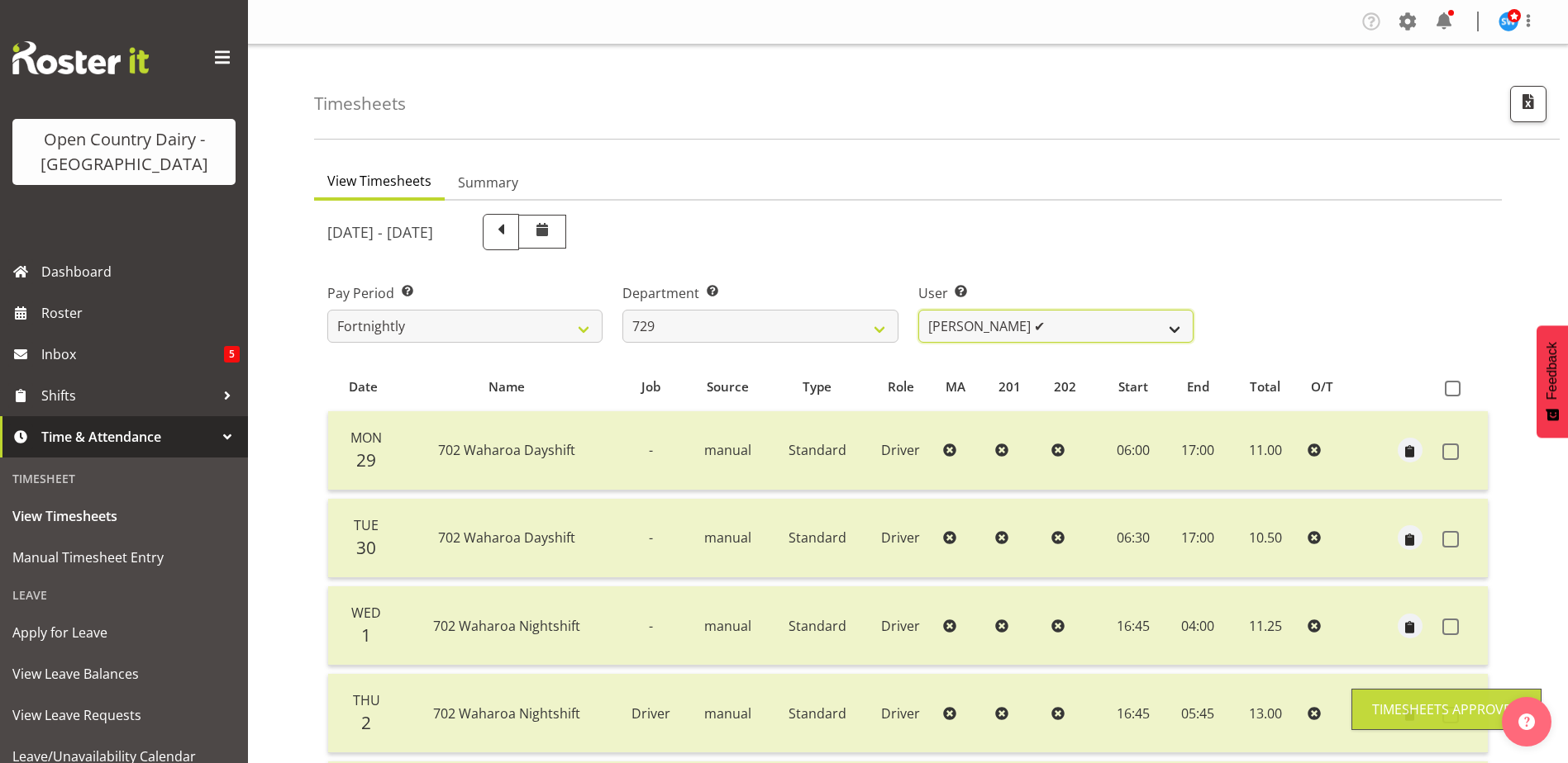
click at [1058, 327] on select "Craig Schlager-Reay ✔ Dave Trepels ✔ Jimi Jack ❌ Shannan Wood ❌" at bounding box center [1056, 326] width 275 height 33
select select "9997"
click at [918, 310] on select "Craig Schlager-Reay ✔ Dave Trepels ✔ Jimi Jack ❌ Shannan Wood ❌" at bounding box center [1056, 326] width 275 height 33
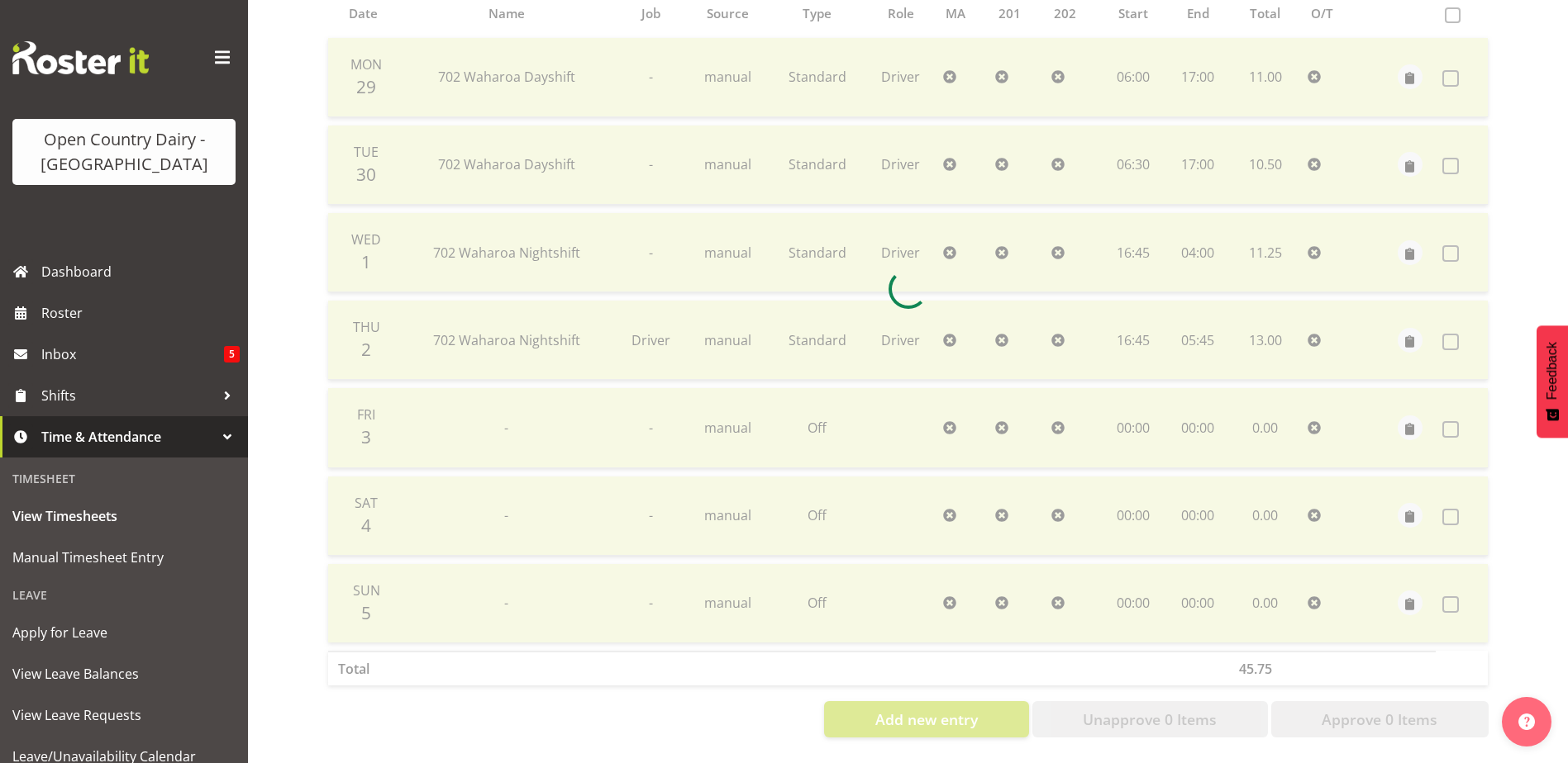
scroll to position [62, 0]
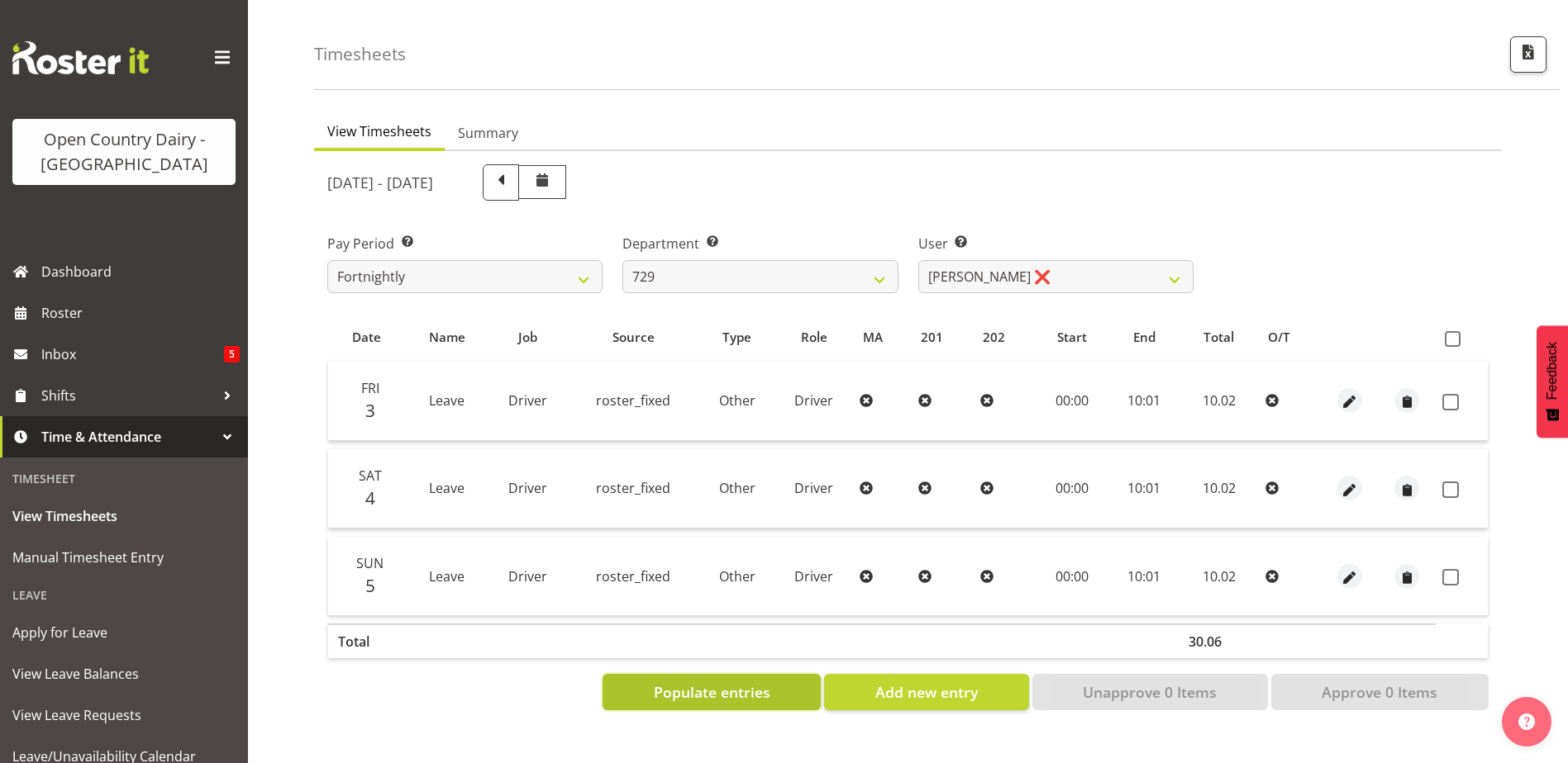
click at [697, 681] on span "Populate entries" at bounding box center [712, 692] width 117 height 22
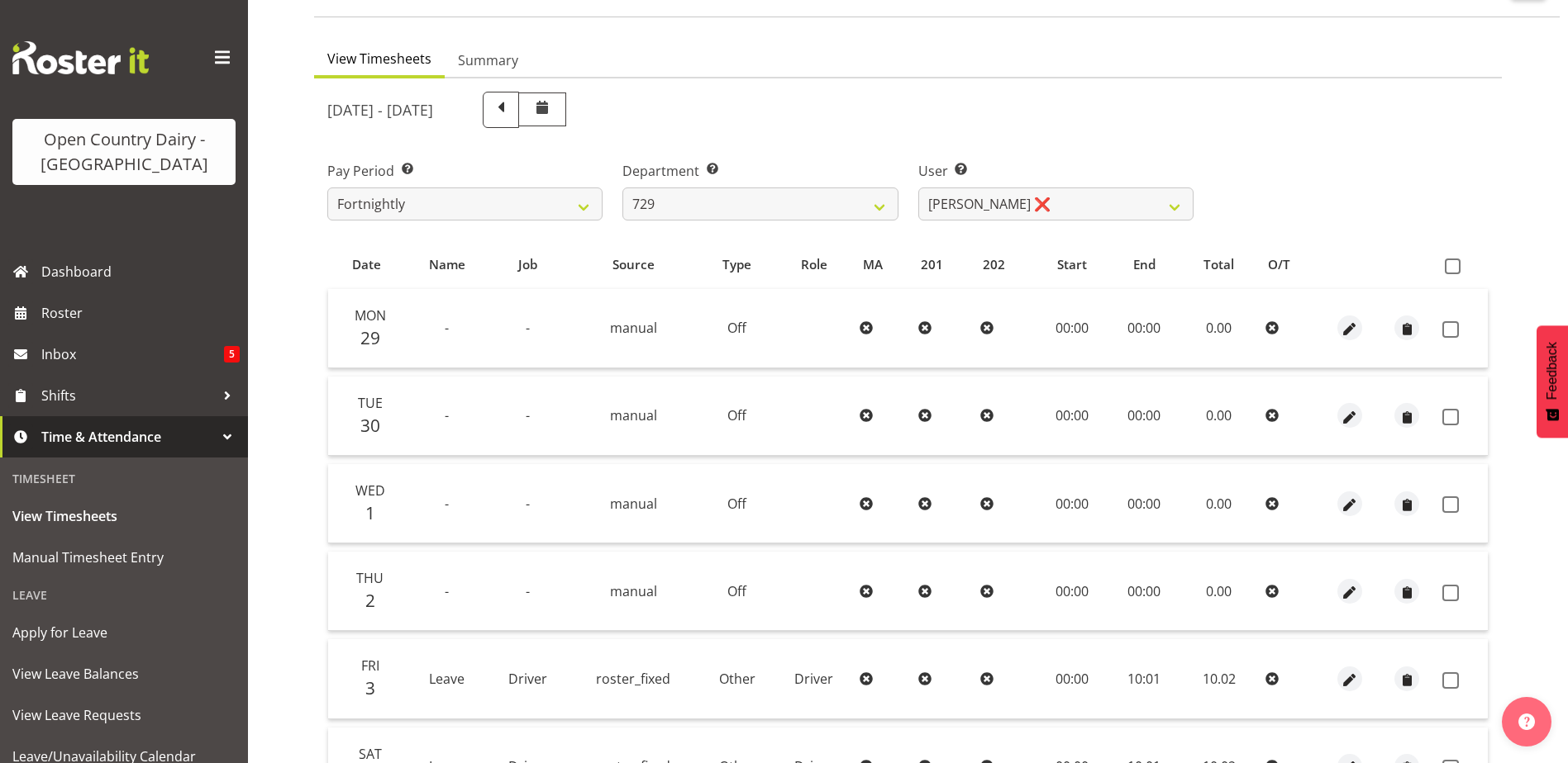
scroll to position [310, 0]
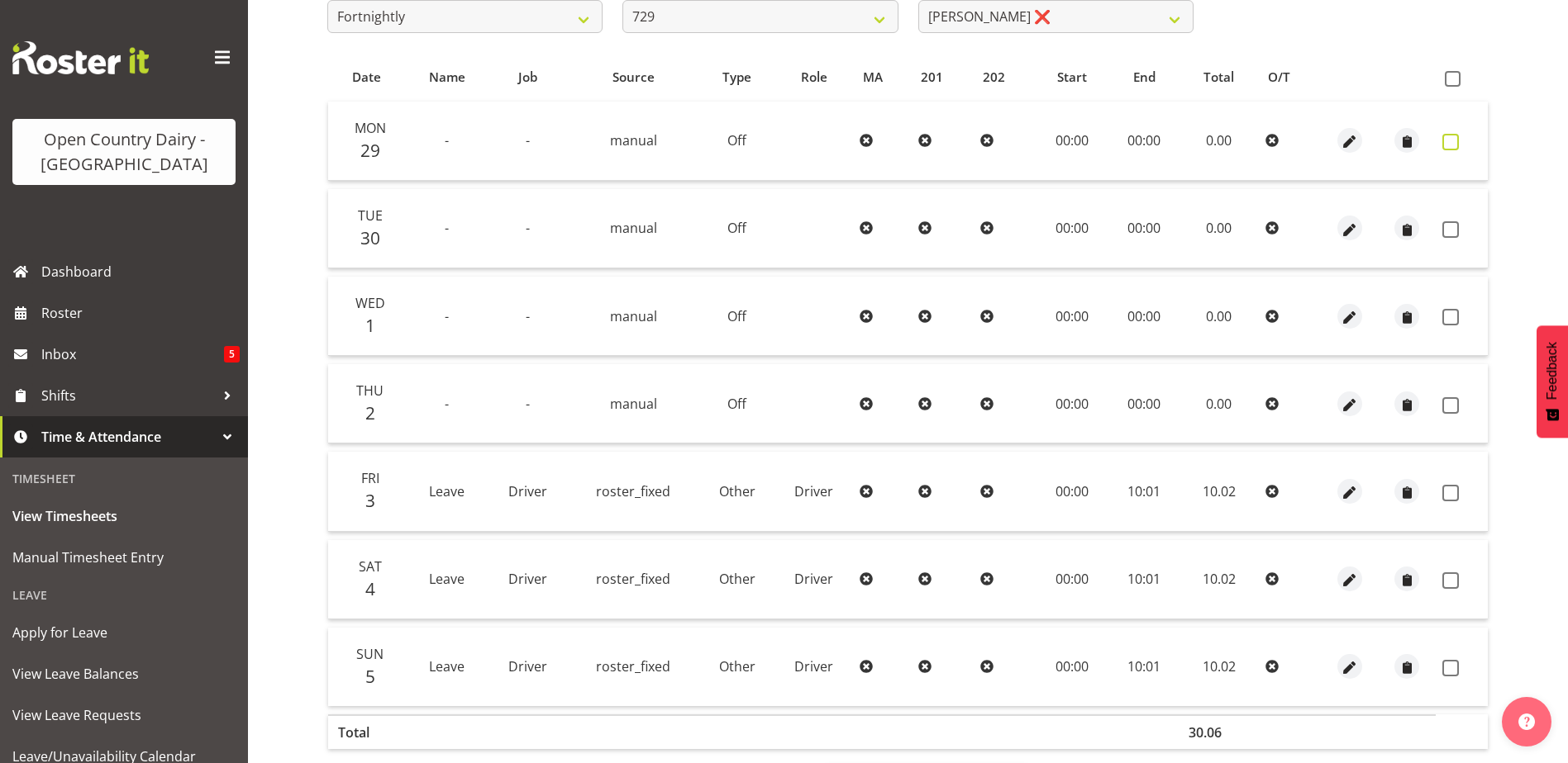
click at [1451, 140] on span at bounding box center [1450, 142] width 16 height 16
checkbox input "true"
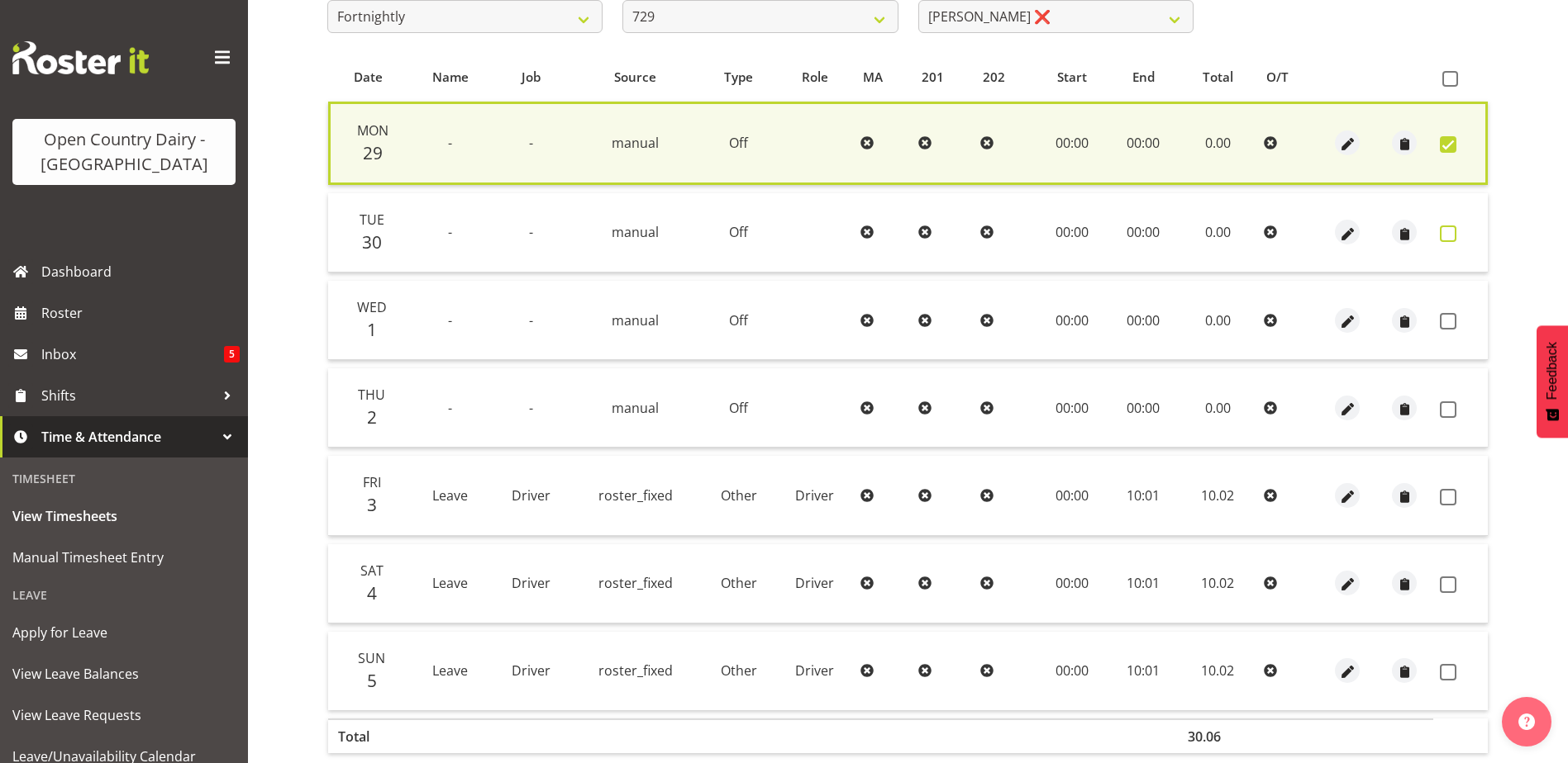
click at [1446, 231] on span at bounding box center [1448, 234] width 16 height 16
checkbox input "true"
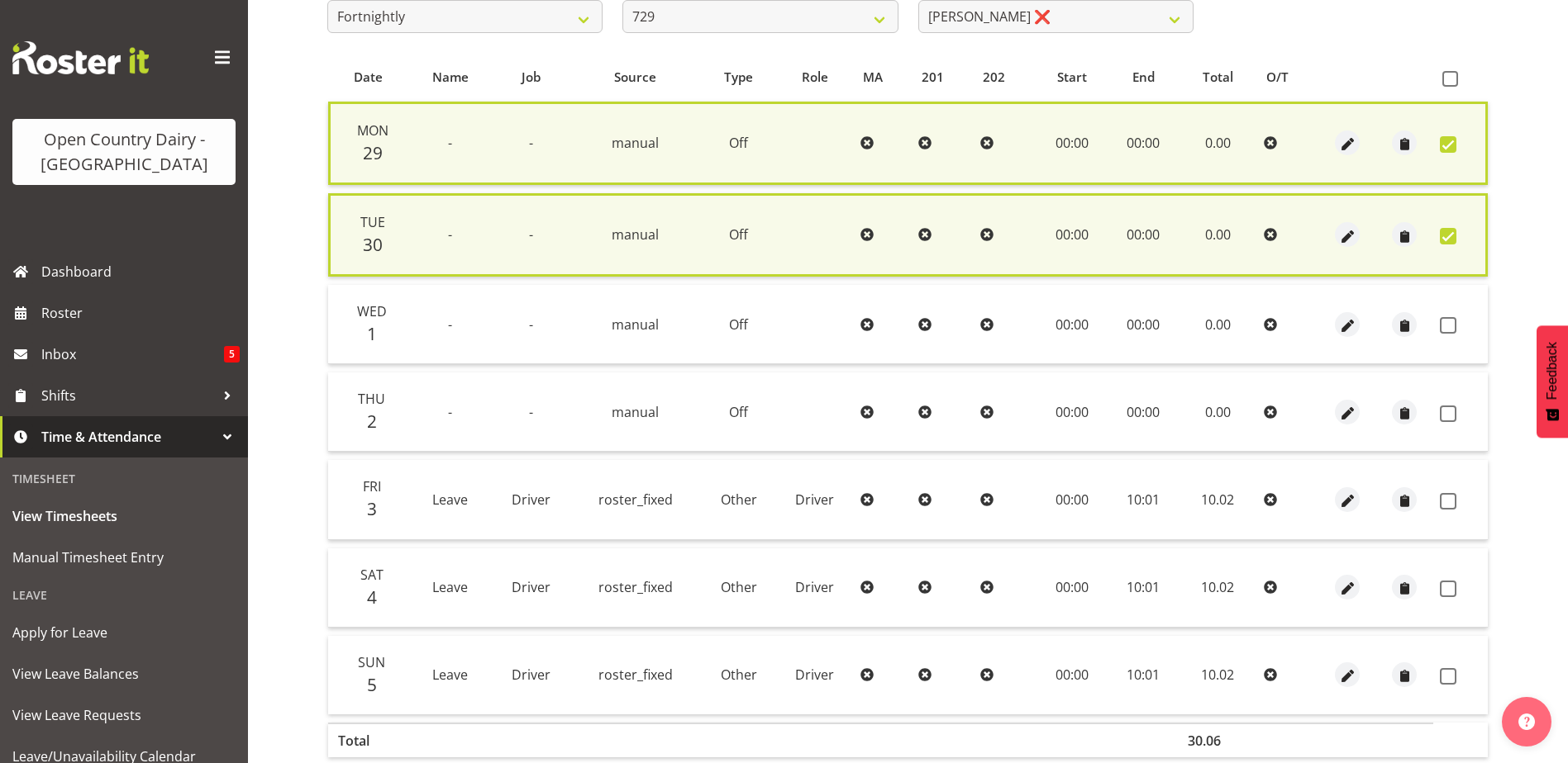
drag, startPoint x: 1450, startPoint y: 324, endPoint x: 1454, endPoint y: 360, distance: 36.2
click at [1448, 320] on span at bounding box center [1448, 325] width 16 height 16
checkbox input "true"
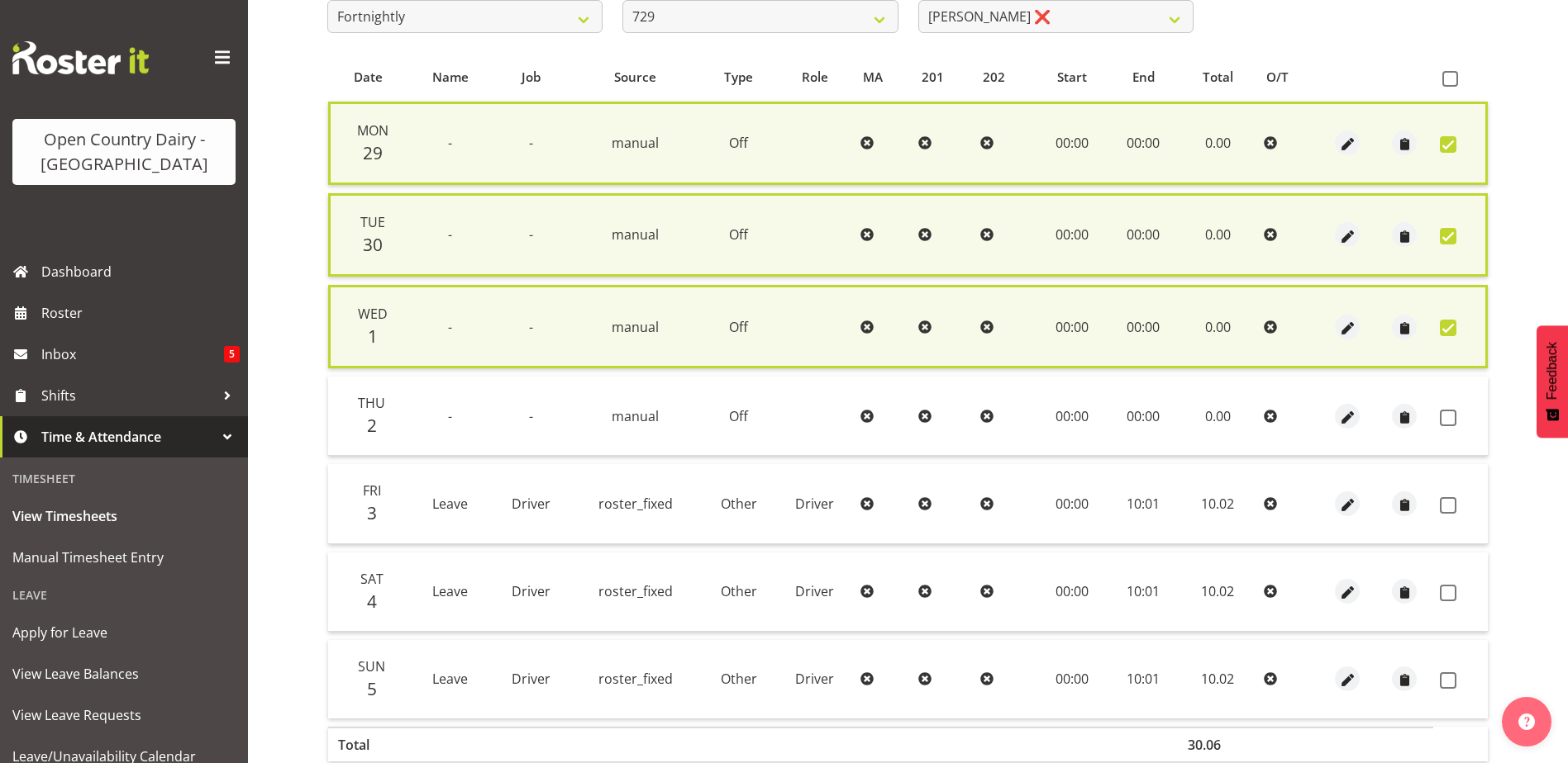
drag, startPoint x: 1446, startPoint y: 417, endPoint x: 1430, endPoint y: 420, distance: 16.3
click at [1446, 408] on td at bounding box center [1460, 416] width 55 height 79
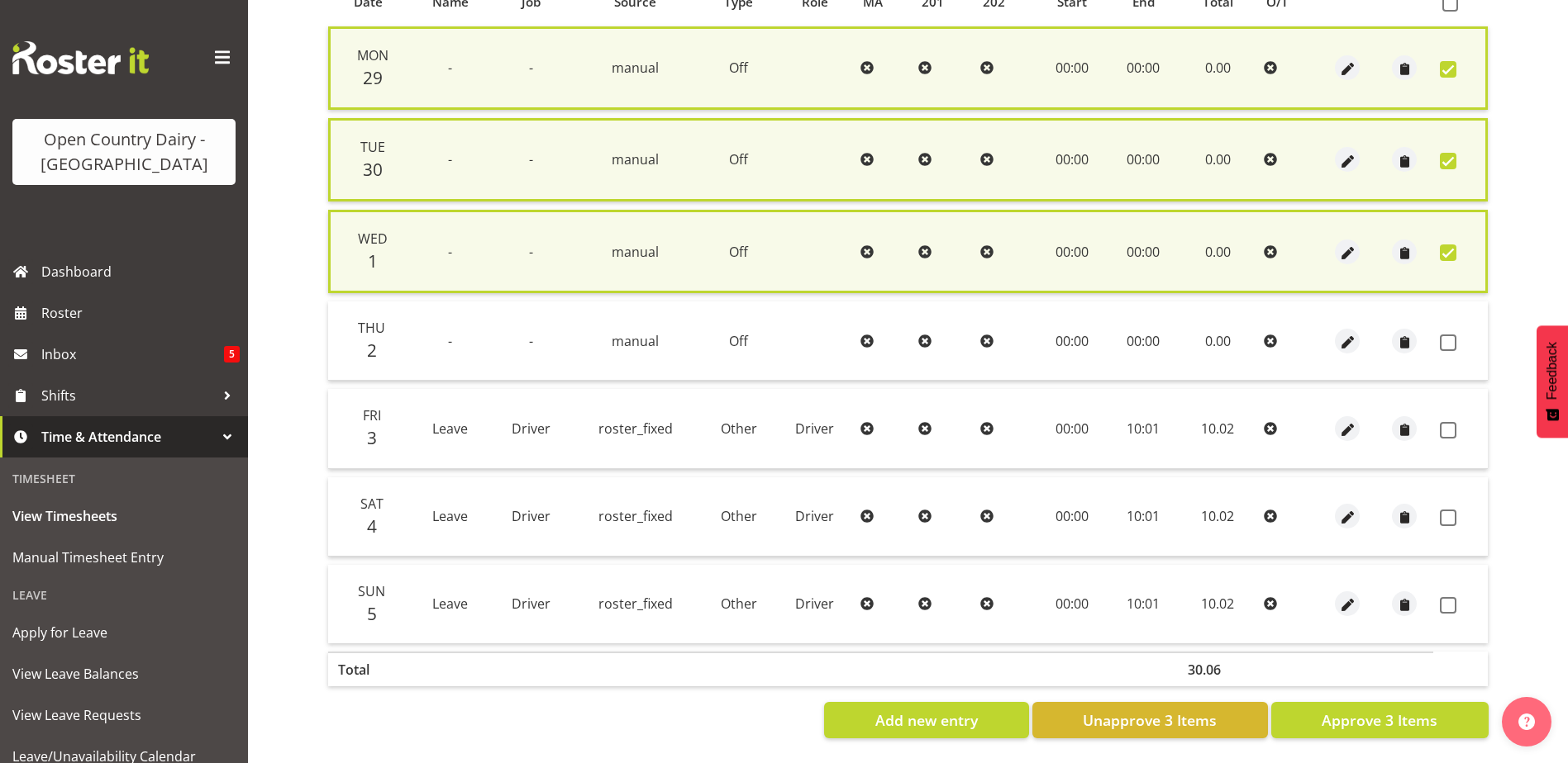
scroll to position [398, 0]
click at [1412, 711] on span "Approve 3 Items" at bounding box center [1379, 720] width 116 height 22
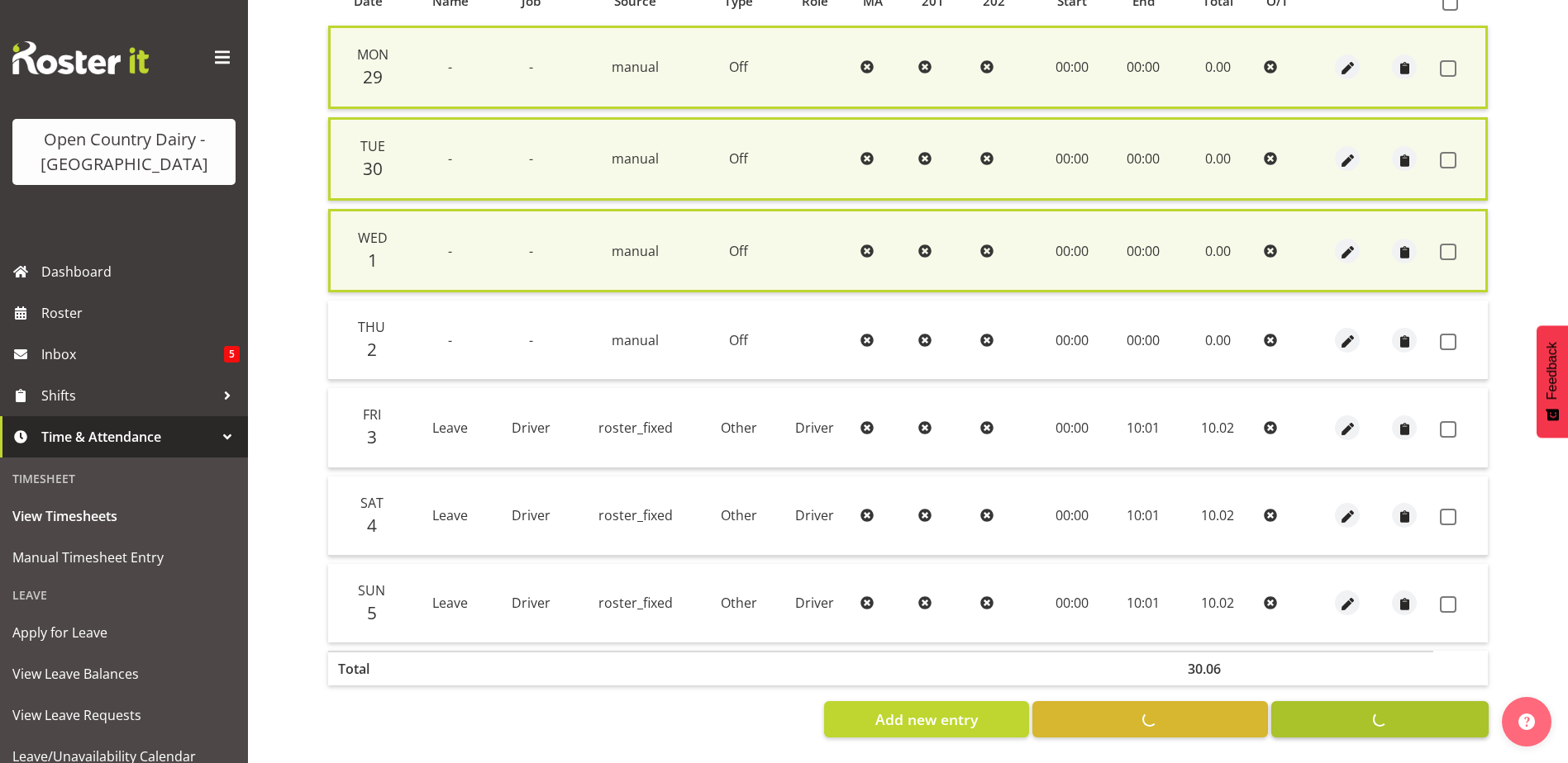
checkbox input "false"
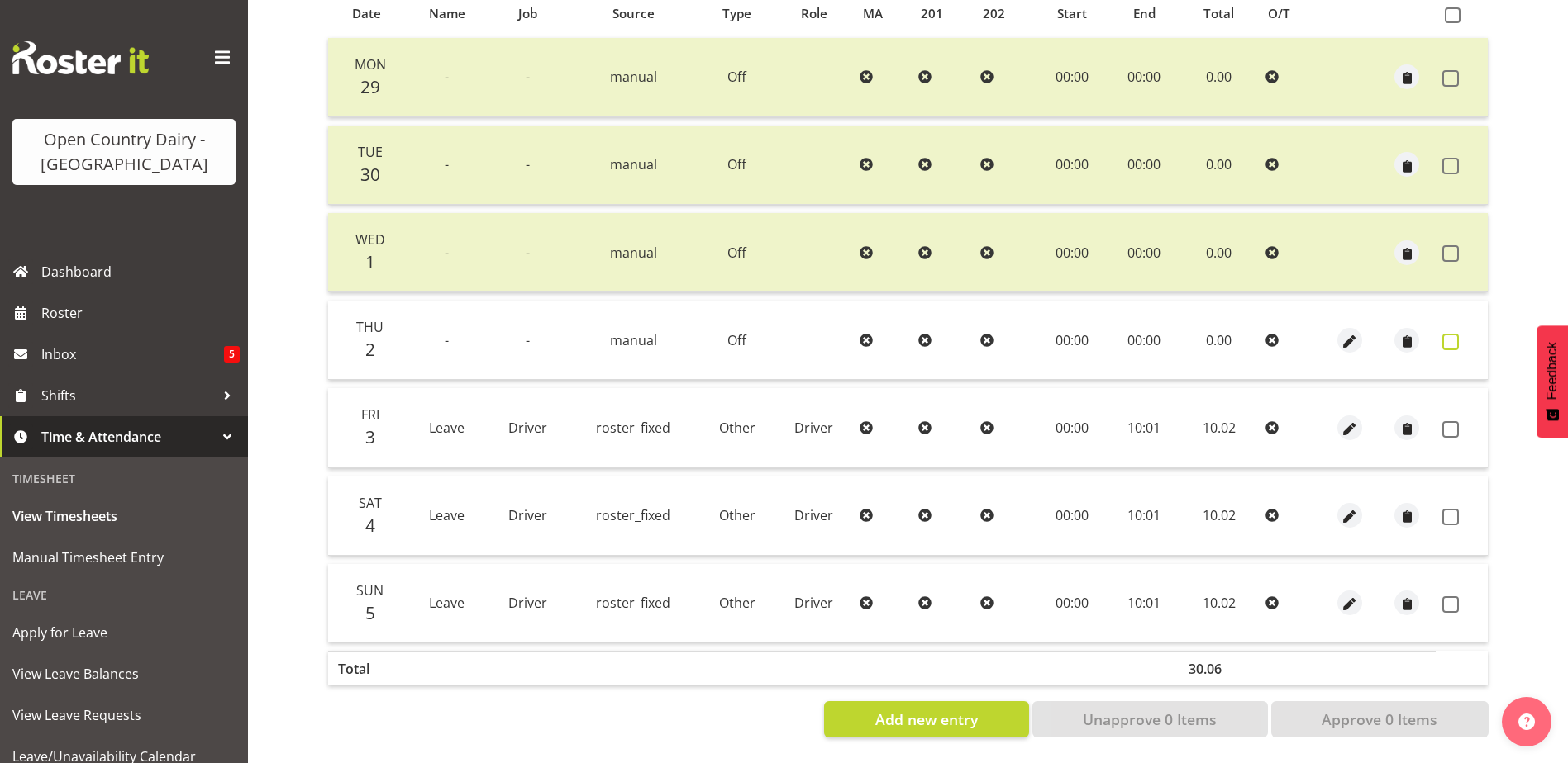
click at [1448, 333] on span at bounding box center [1450, 342] width 16 height 16
checkbox input "true"
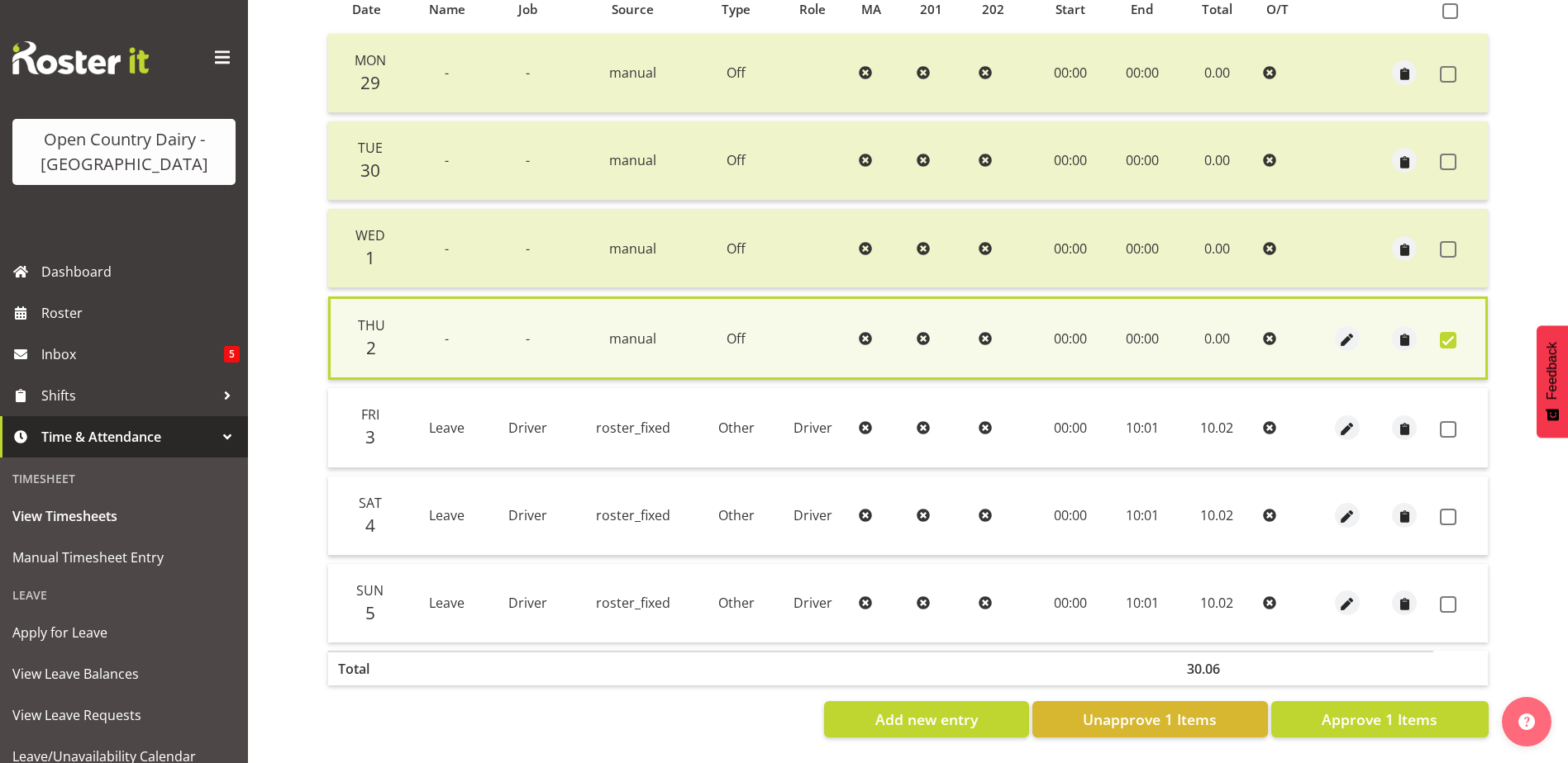
drag, startPoint x: 1453, startPoint y: 425, endPoint x: 1457, endPoint y: 464, distance: 39.2
click at [1453, 424] on span at bounding box center [1448, 430] width 16 height 16
checkbox input "true"
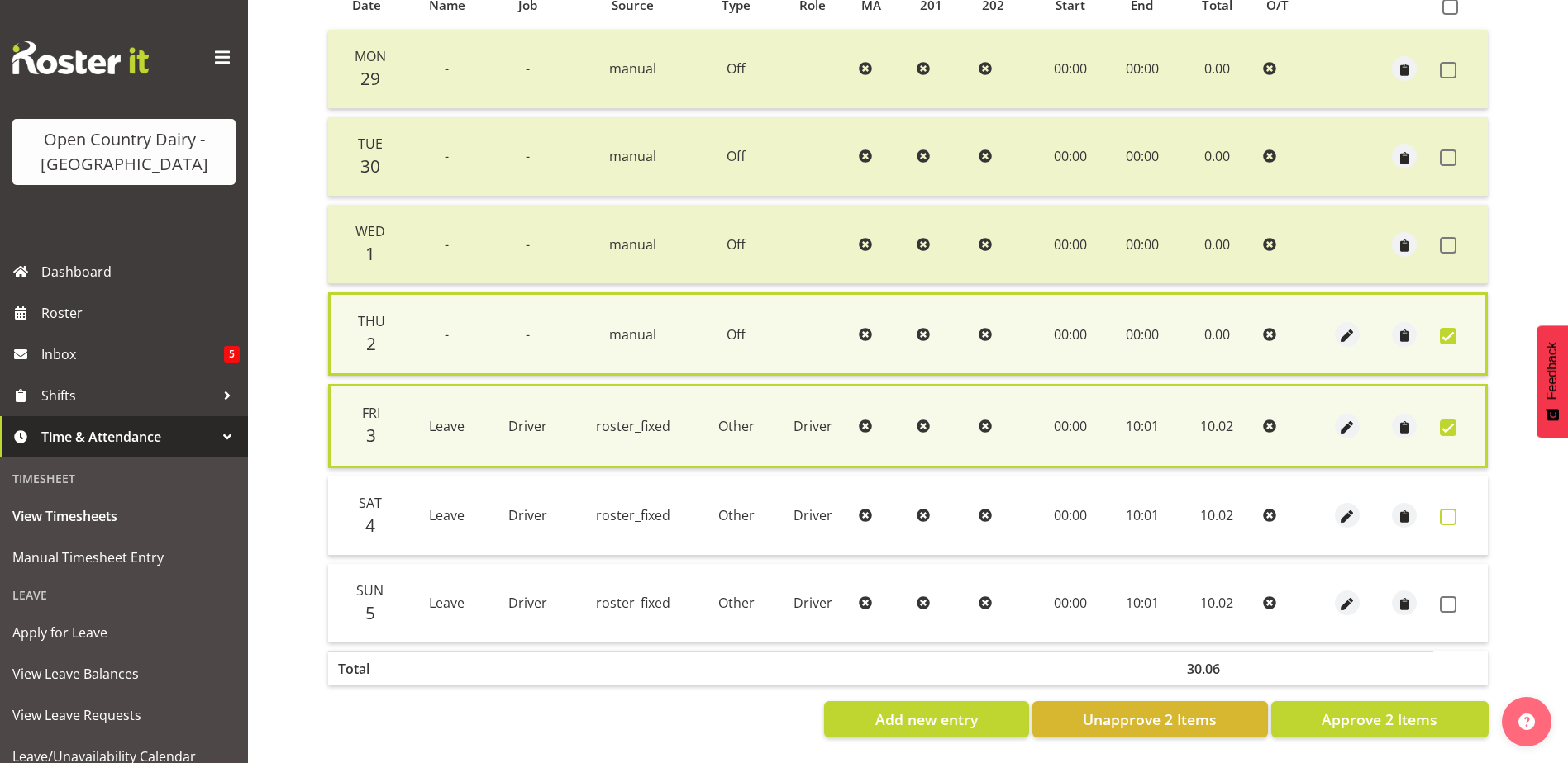
click at [1450, 513] on span at bounding box center [1448, 517] width 16 height 16
checkbox input "true"
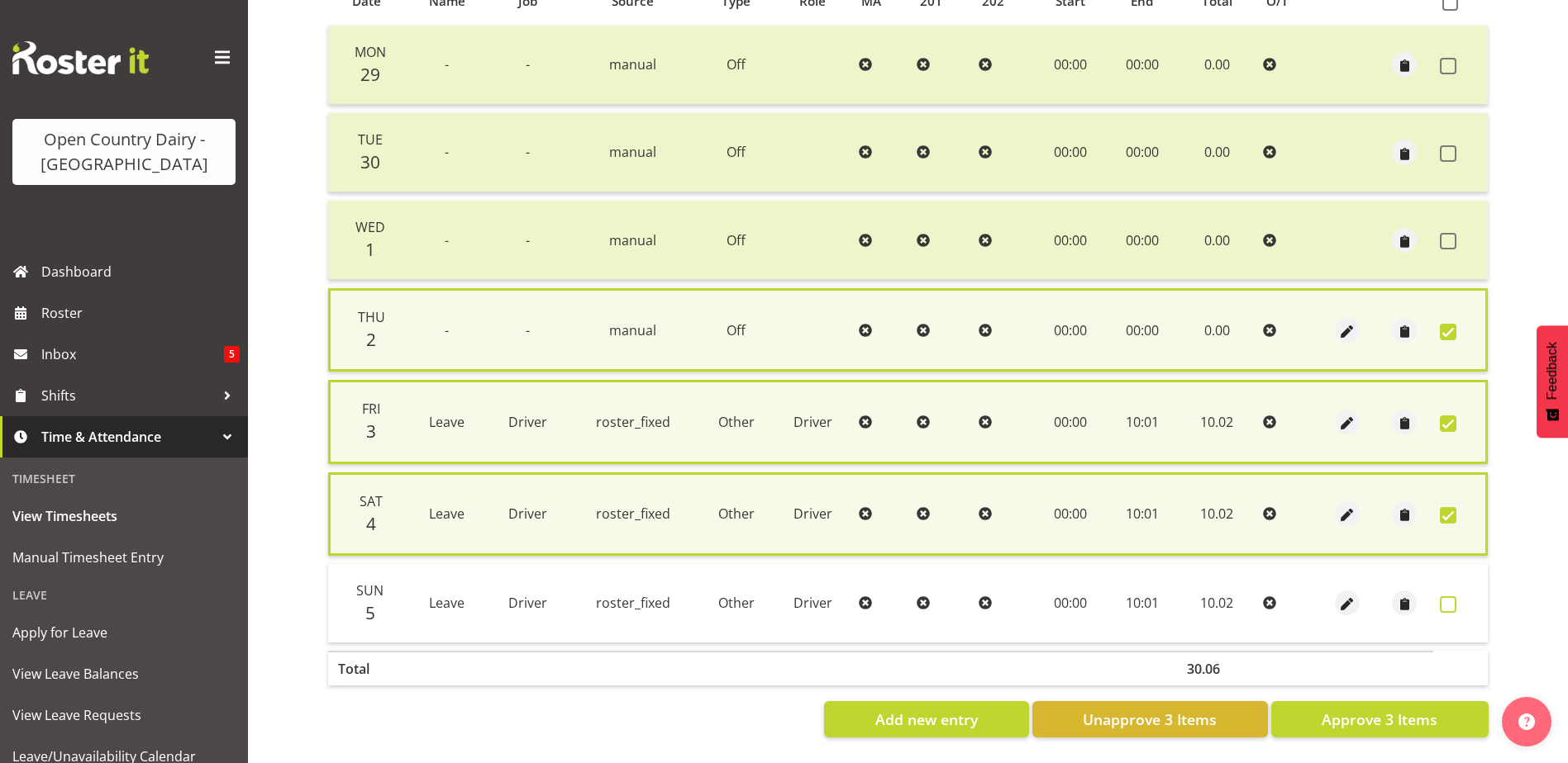
click at [1450, 603] on span at bounding box center [1448, 605] width 16 height 16
checkbox input "true"
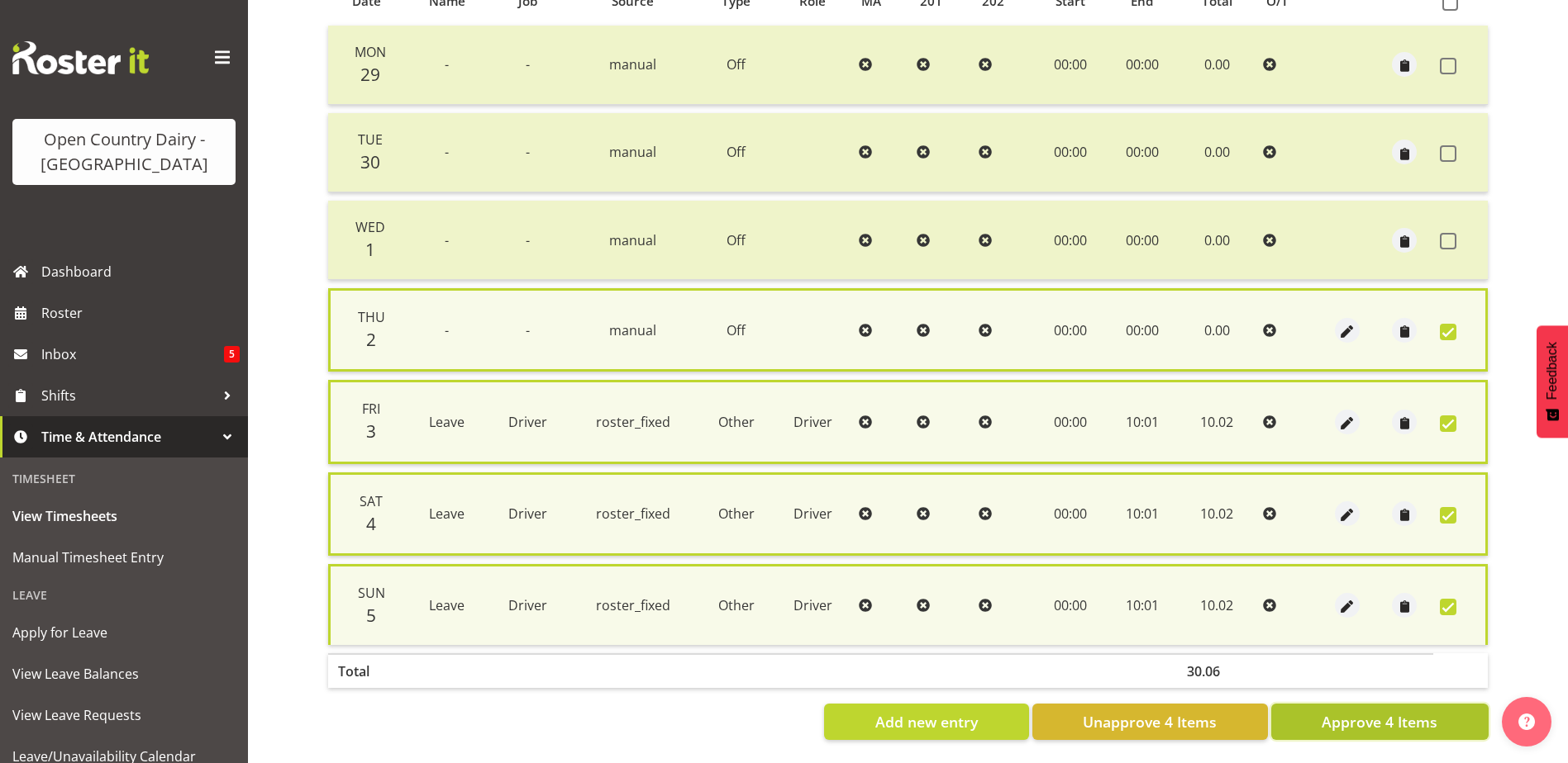
click at [1426, 728] on span "Approve 4 Items" at bounding box center [1379, 722] width 116 height 22
checkbox input "false"
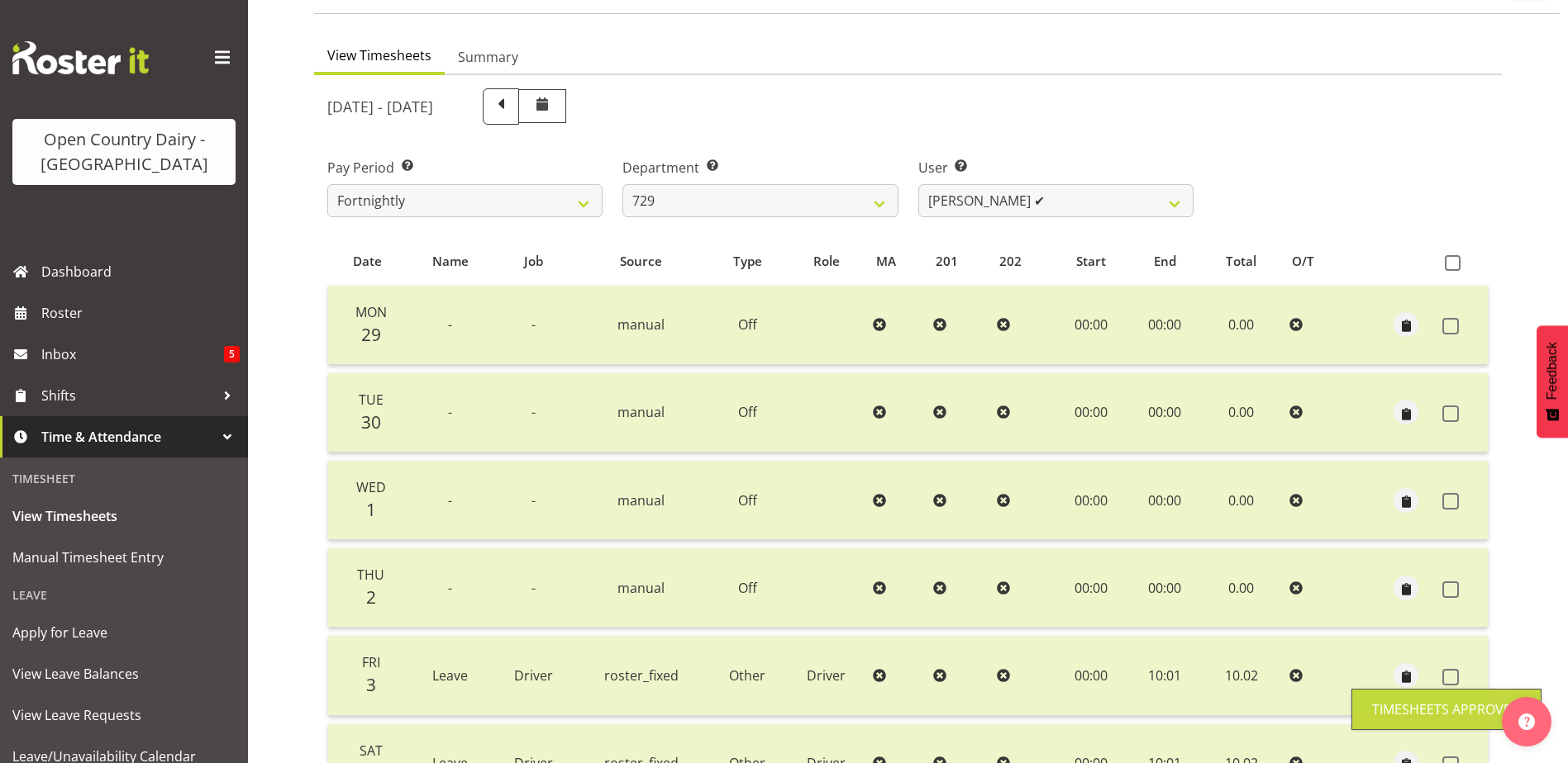
scroll to position [56, 0]
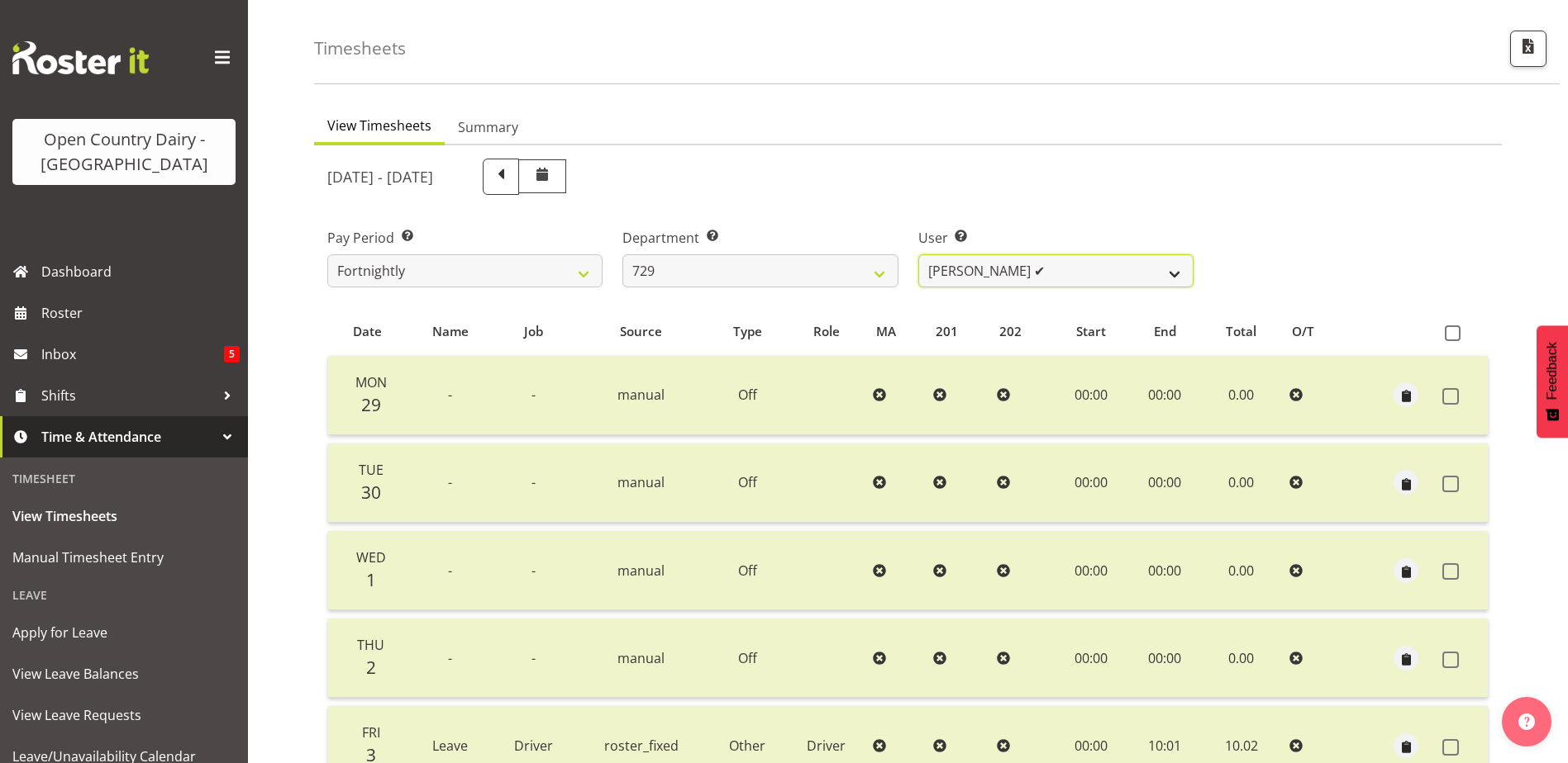
click at [1091, 260] on select "Craig Schlager-Reay ✔ Dave Trepels ✔ Jimi Jack ✔ Shannan Wood ❌" at bounding box center [1056, 271] width 275 height 33
select select "11232"
click at [918, 254] on select "Craig Schlager-Reay ✔ Dave Trepels ✔ Jimi Jack ✔ Shannan Wood ❌" at bounding box center [1056, 271] width 275 height 33
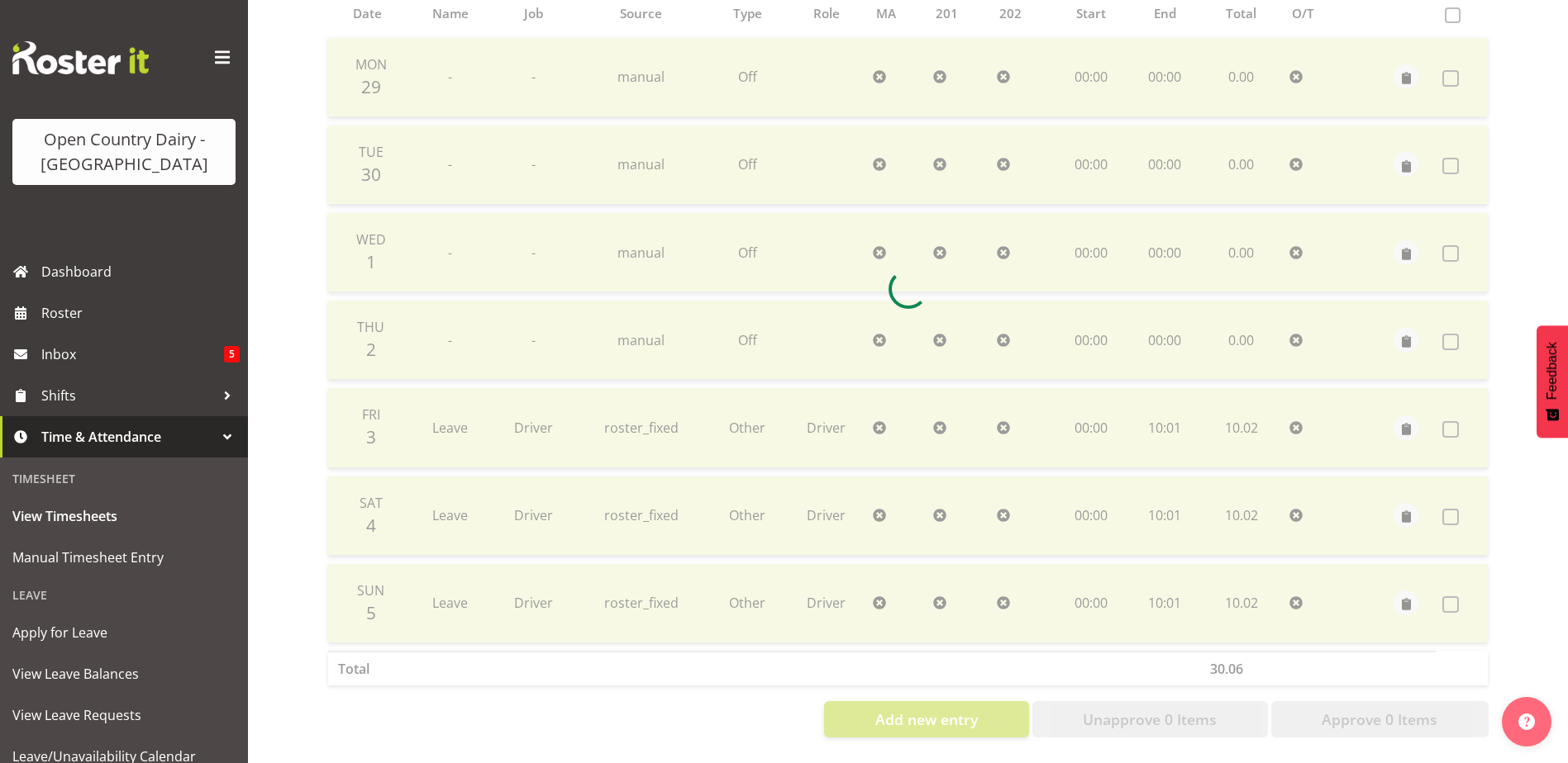
scroll to position [386, 0]
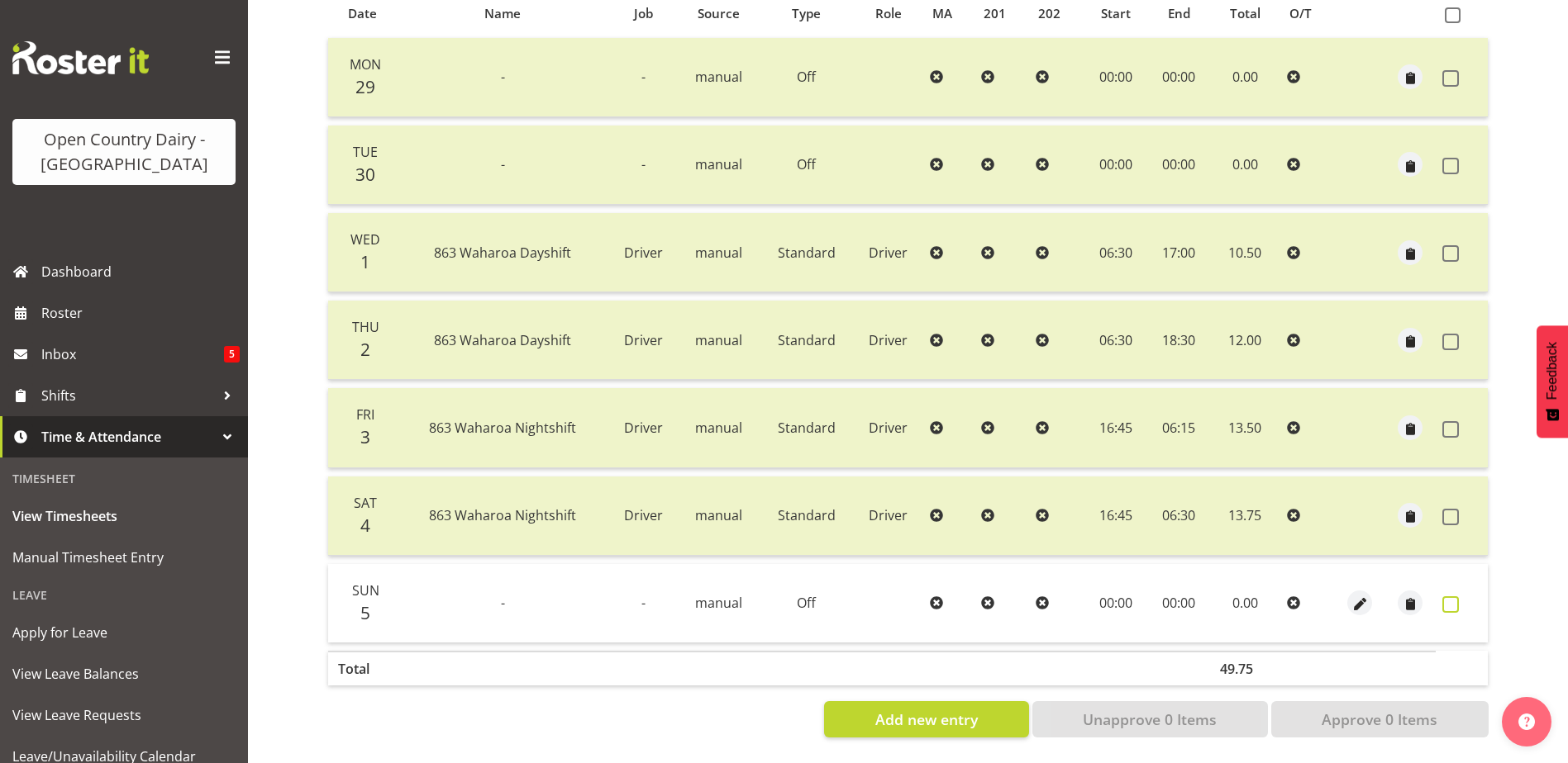
click at [1446, 597] on span at bounding box center [1450, 605] width 16 height 16
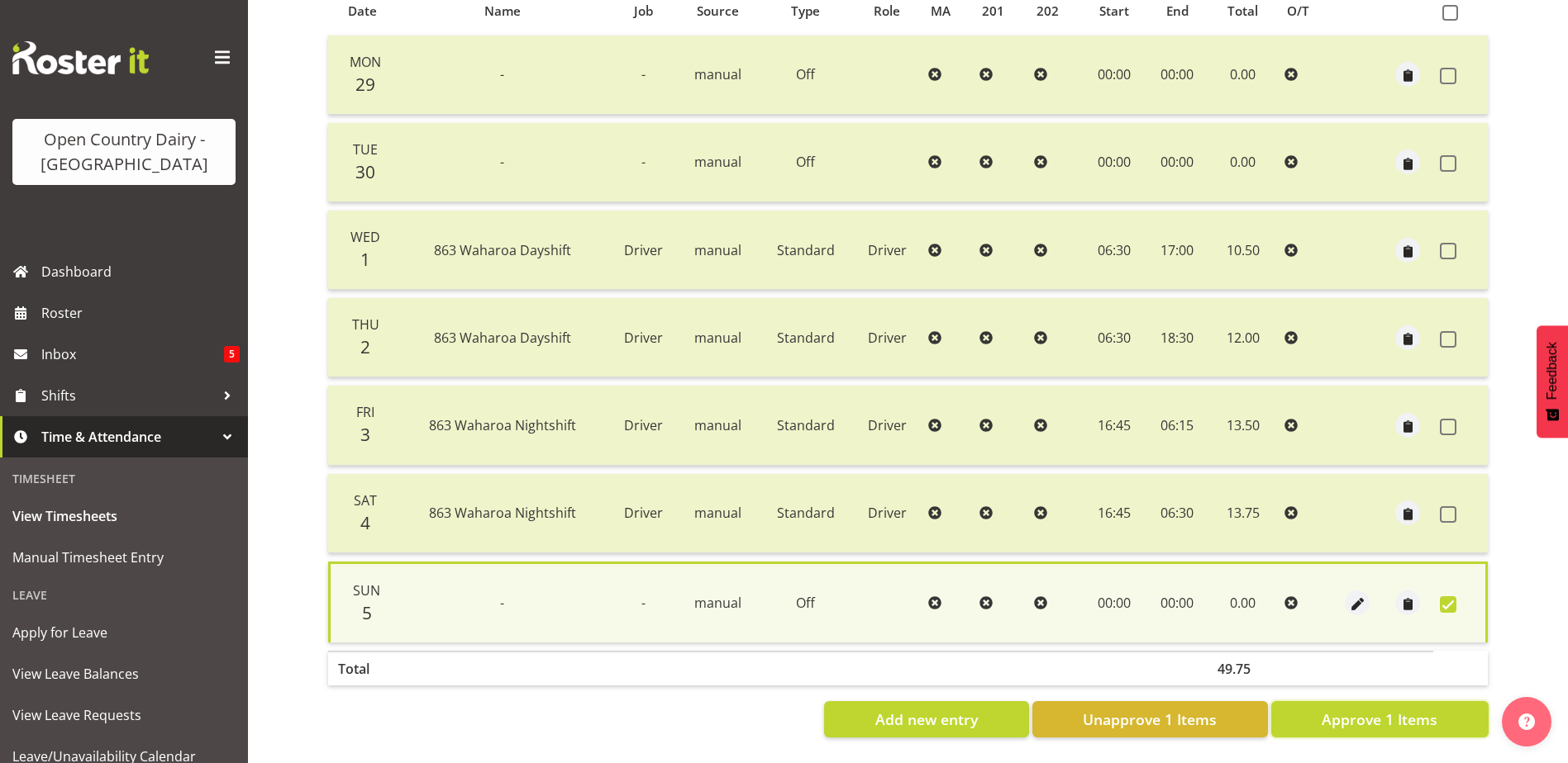
drag, startPoint x: 1394, startPoint y: 706, endPoint x: 1356, endPoint y: 682, distance: 44.9
click at [1394, 709] on span "Approve 1 Items" at bounding box center [1379, 720] width 116 height 22
checkbox input "false"
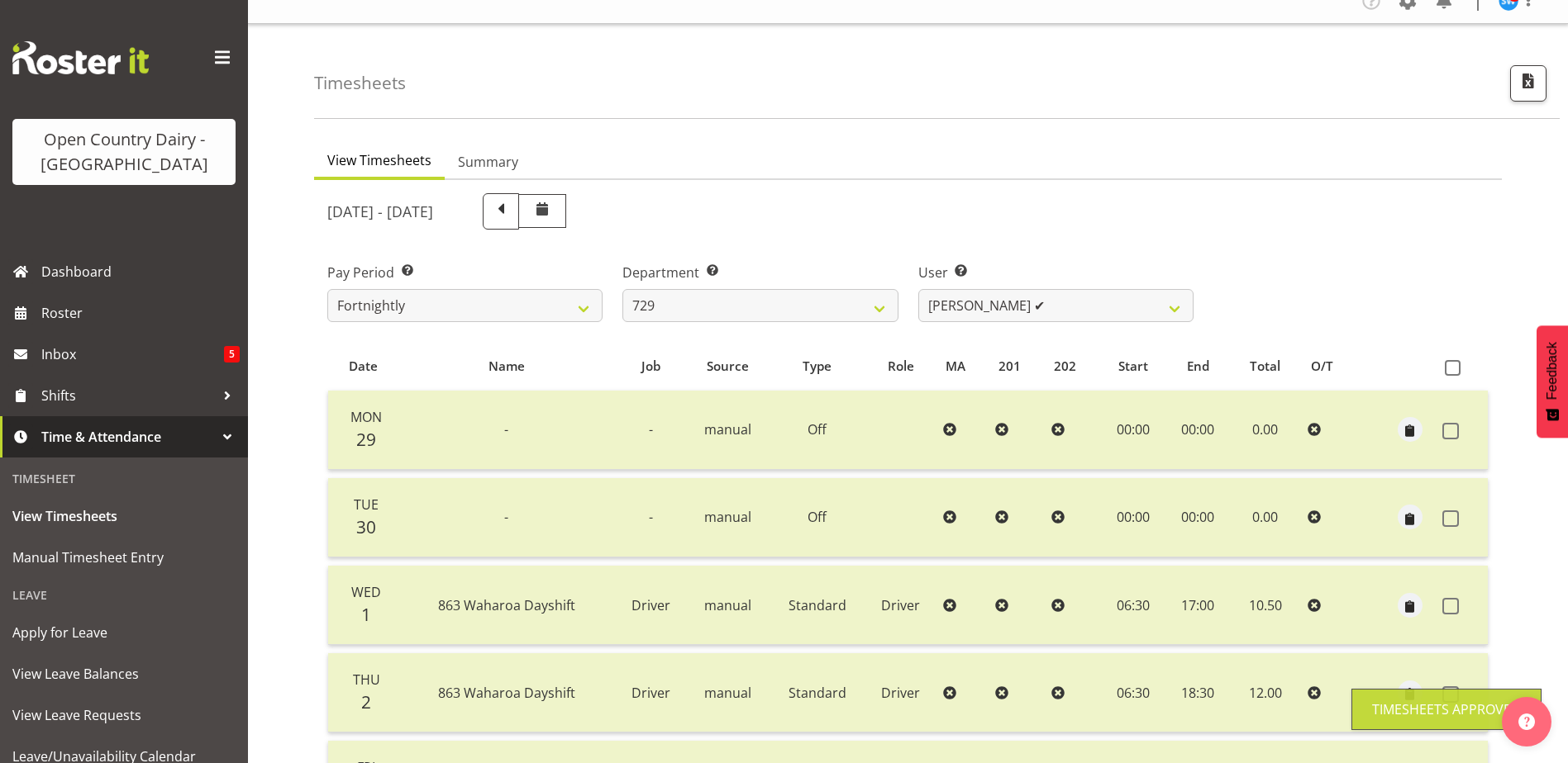
scroll to position [0, 0]
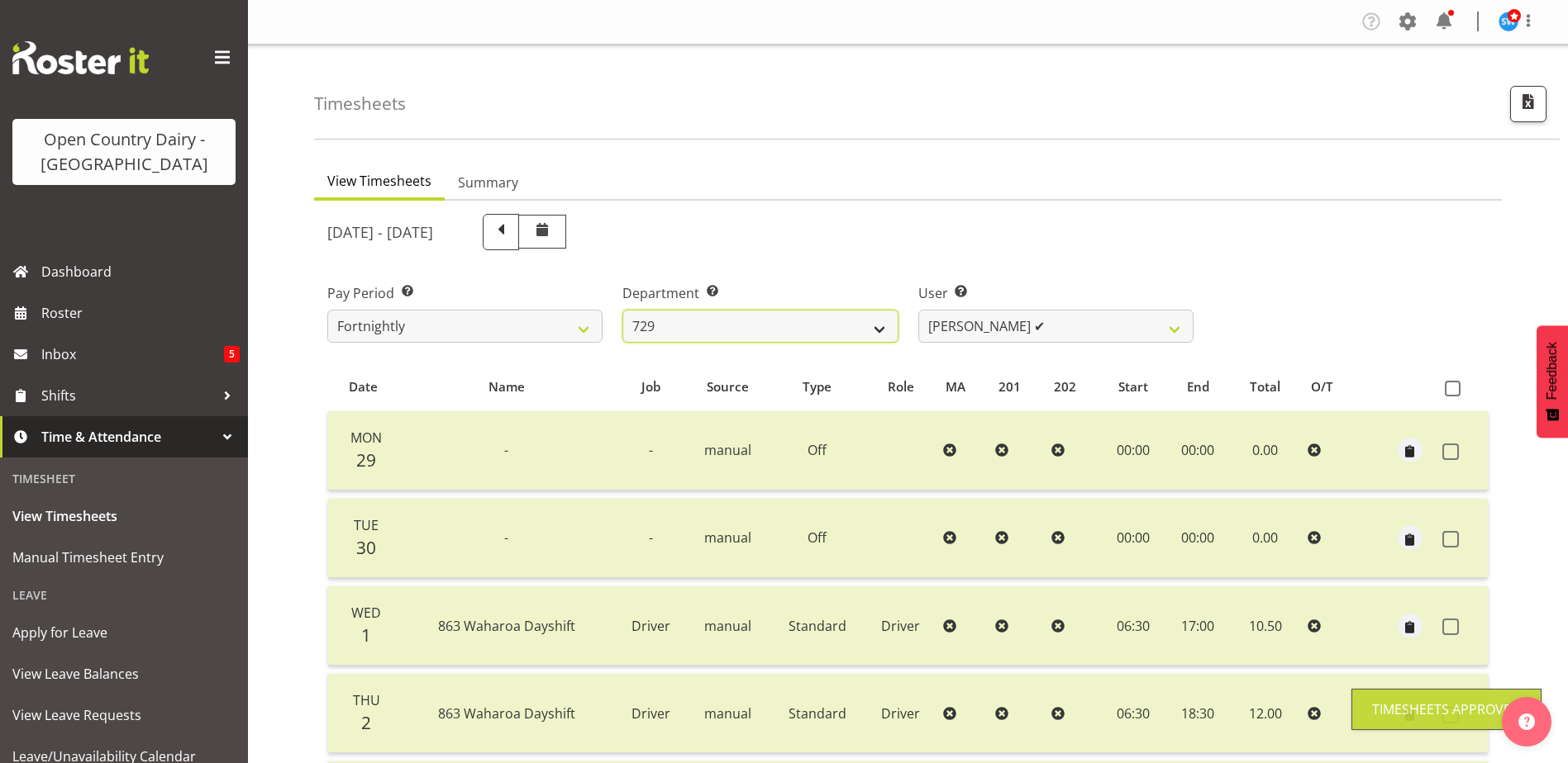
click at [742, 327] on select "701 702 703 704 705 706 707 708 709 710 711 712 713 714 715 716 717 718 719 720" at bounding box center [760, 326] width 275 height 33
select select "880"
click at [622, 310] on select "701 702 703 704 705 706 707 708 709 710 711 712 713 714 715 716 717 718 719 720" at bounding box center [760, 326] width 275 height 33
select select "11252"
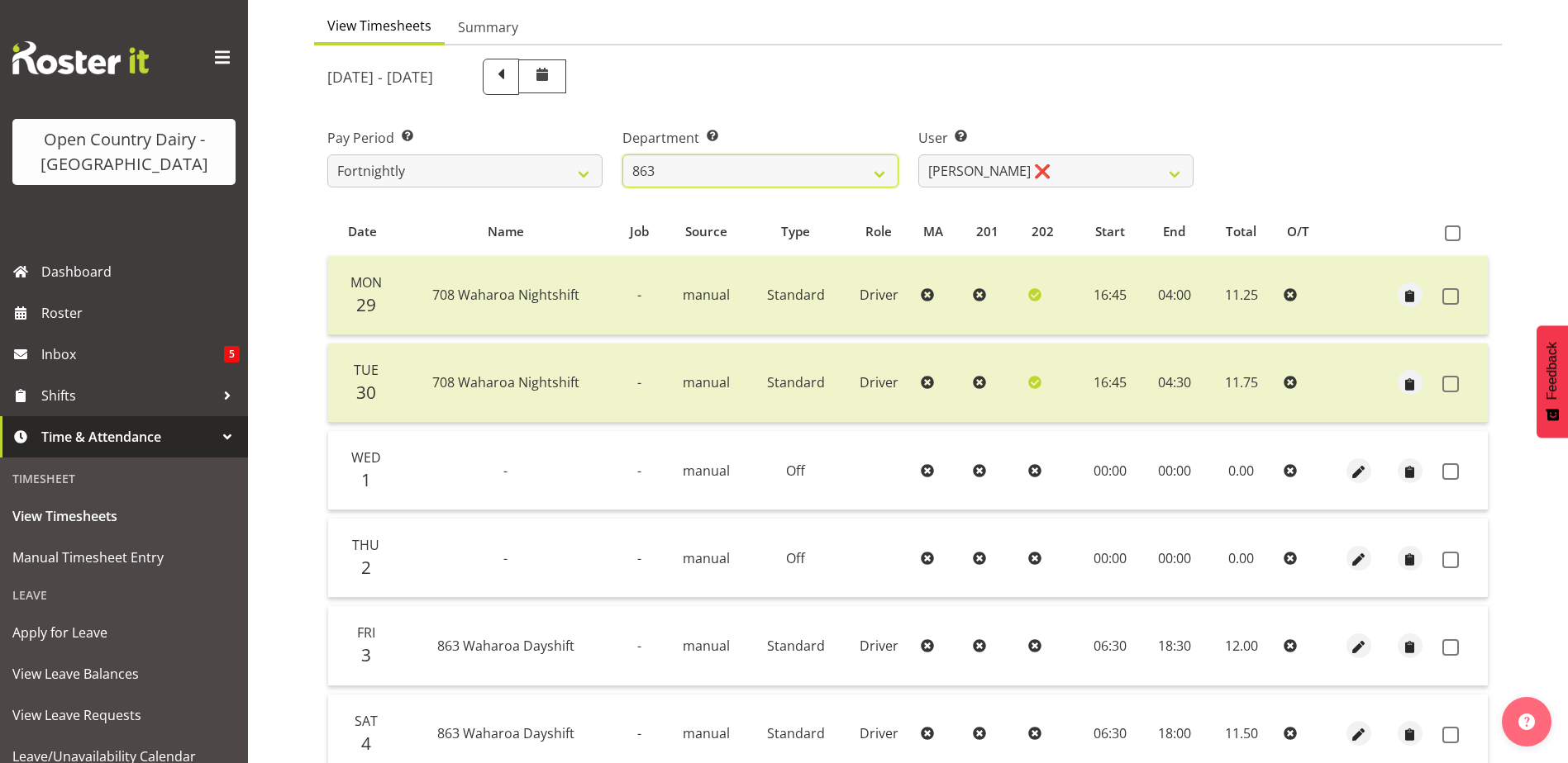
scroll to position [248, 0]
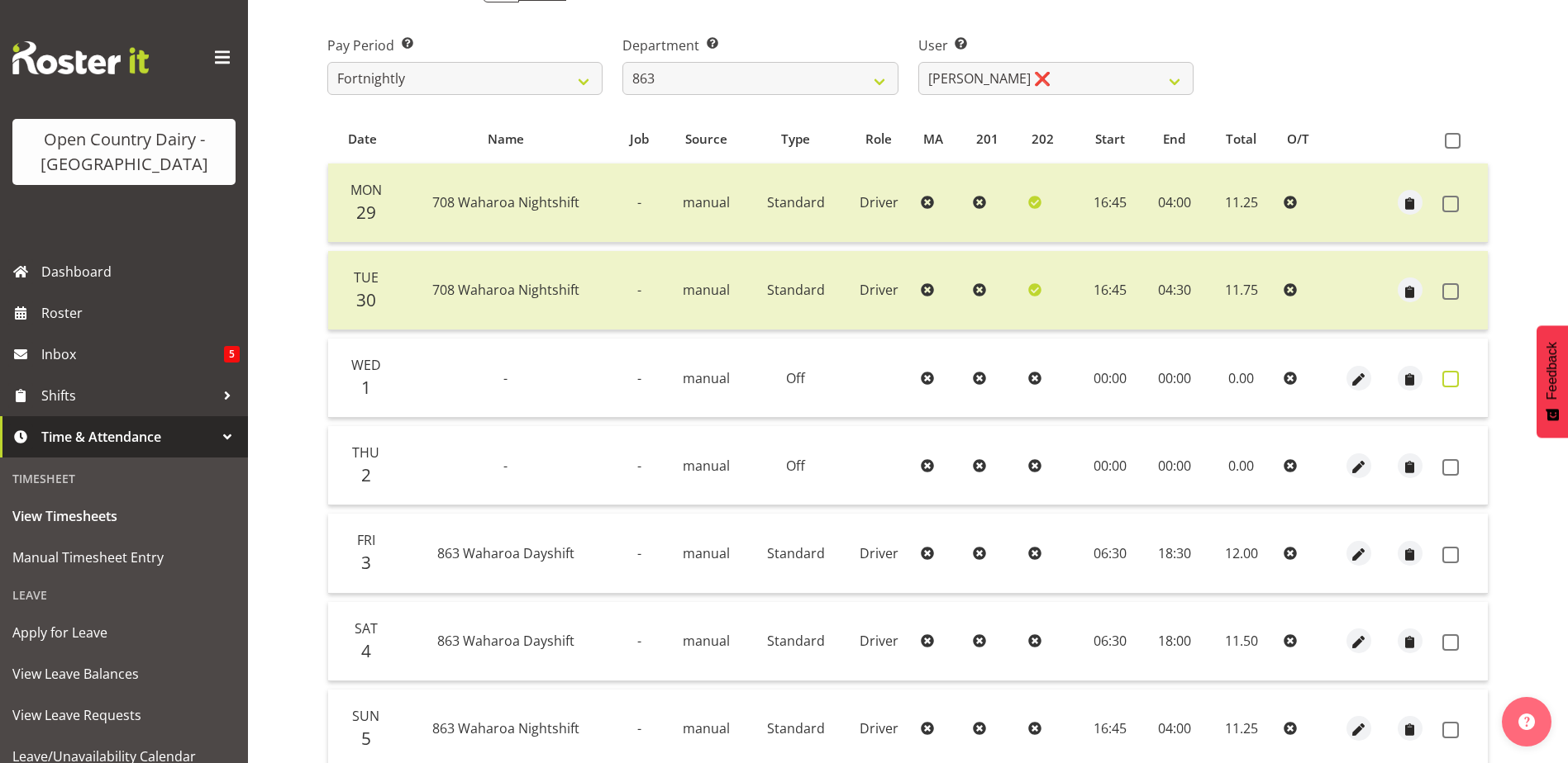
click at [1451, 379] on span at bounding box center [1450, 379] width 16 height 16
checkbox input "true"
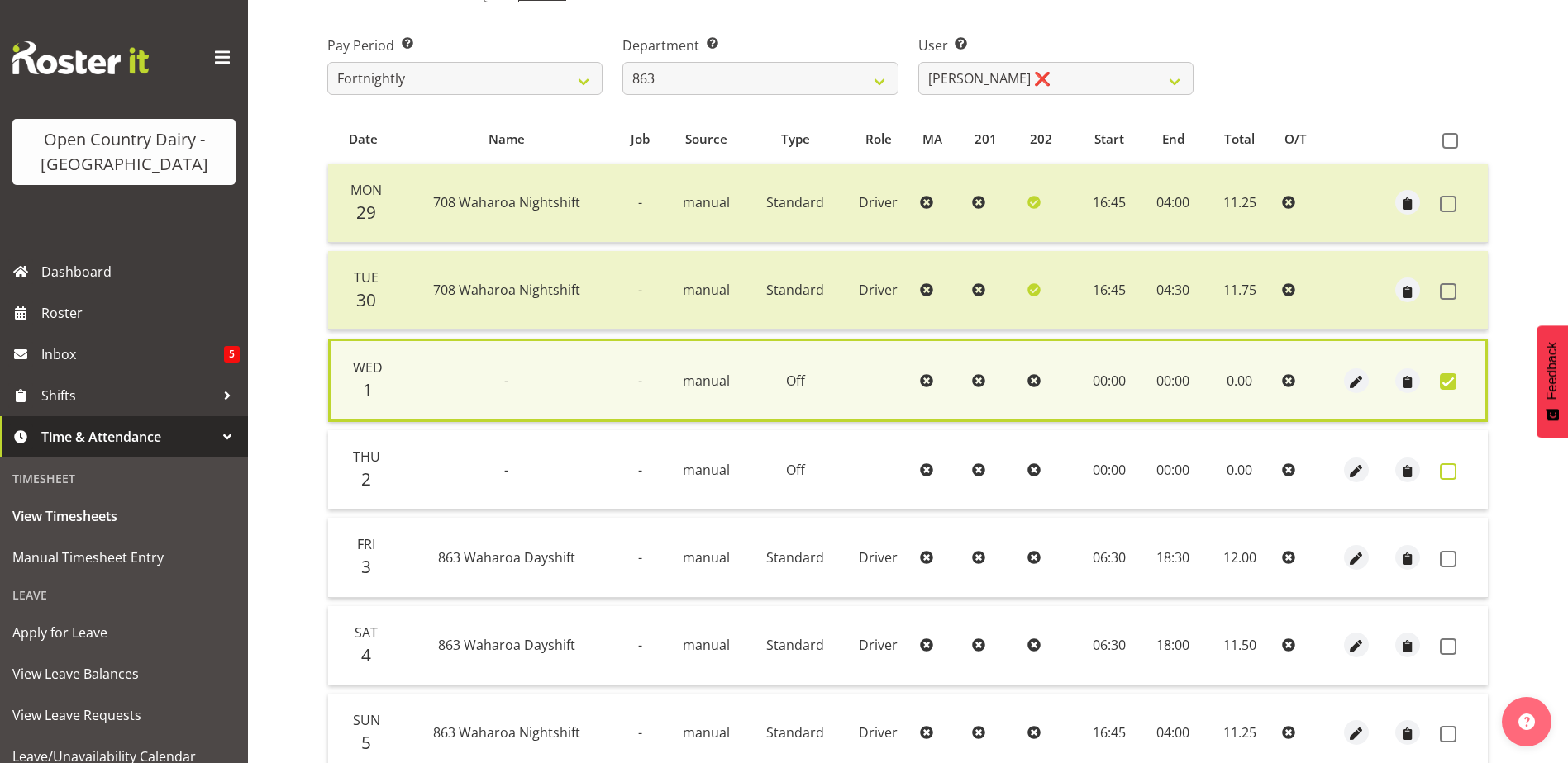
click at [1449, 465] on span at bounding box center [1448, 472] width 16 height 16
checkbox input "true"
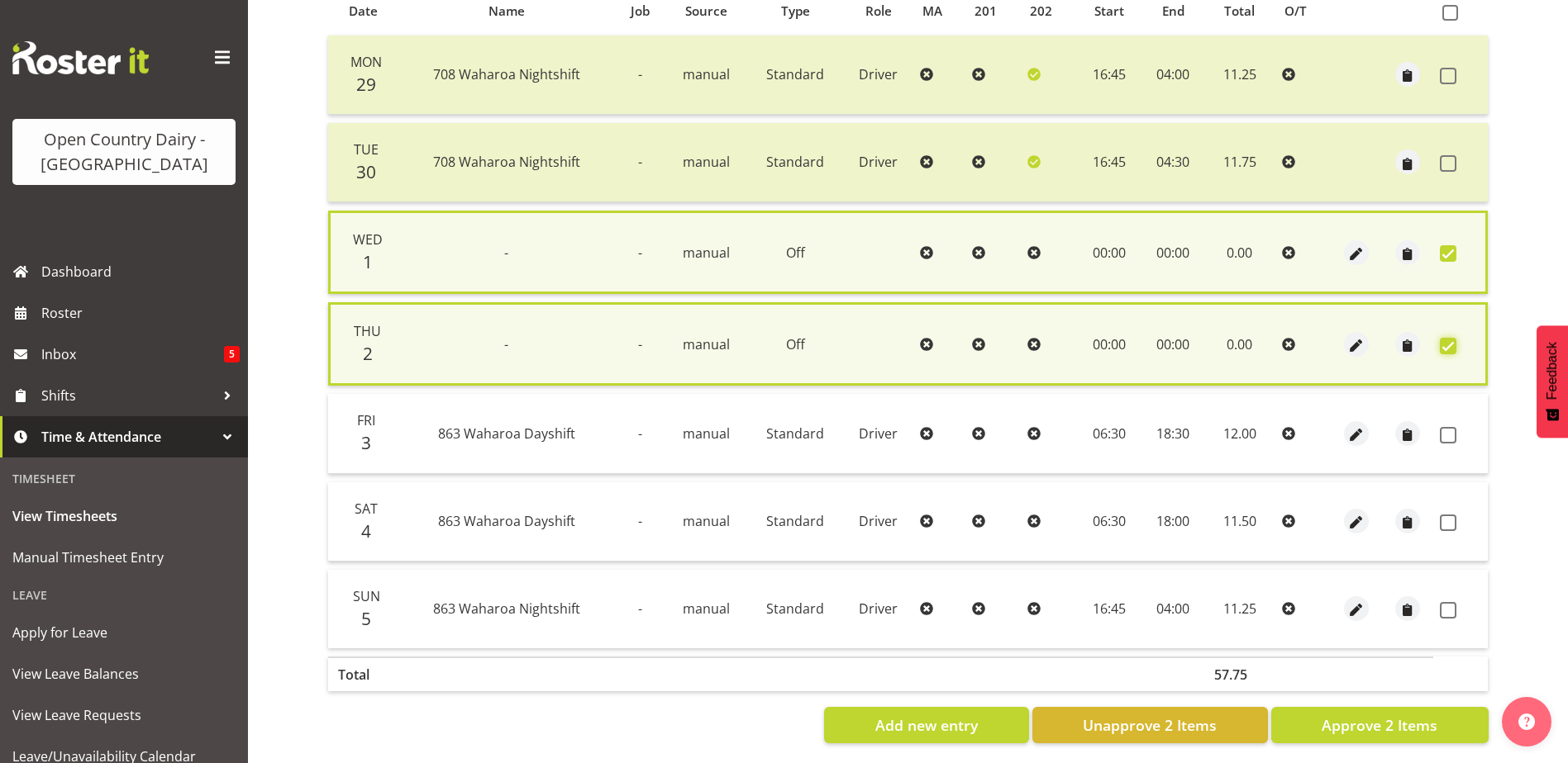
scroll to position [394, 0]
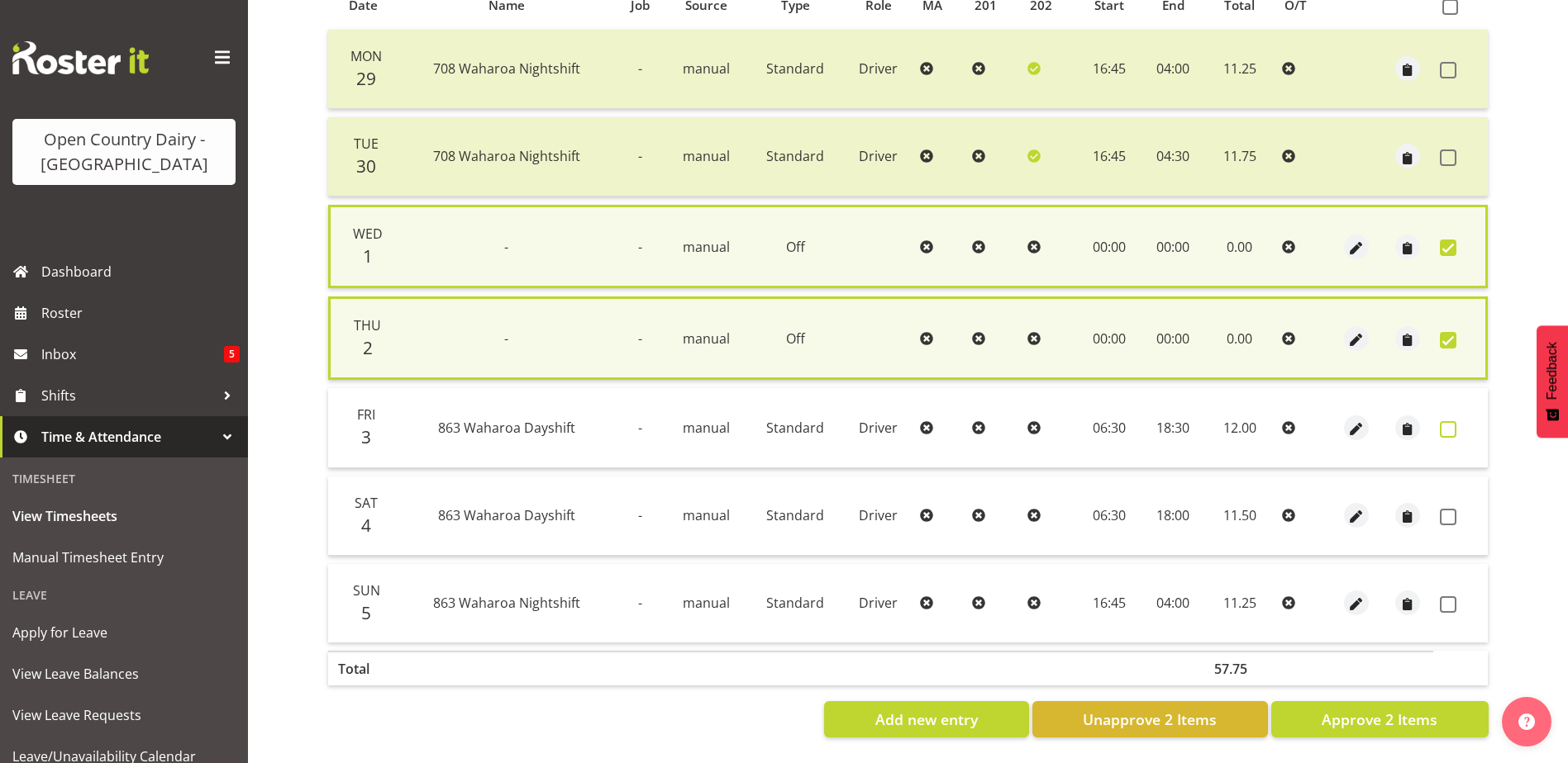
click at [1451, 421] on span at bounding box center [1448, 430] width 16 height 16
checkbox input "true"
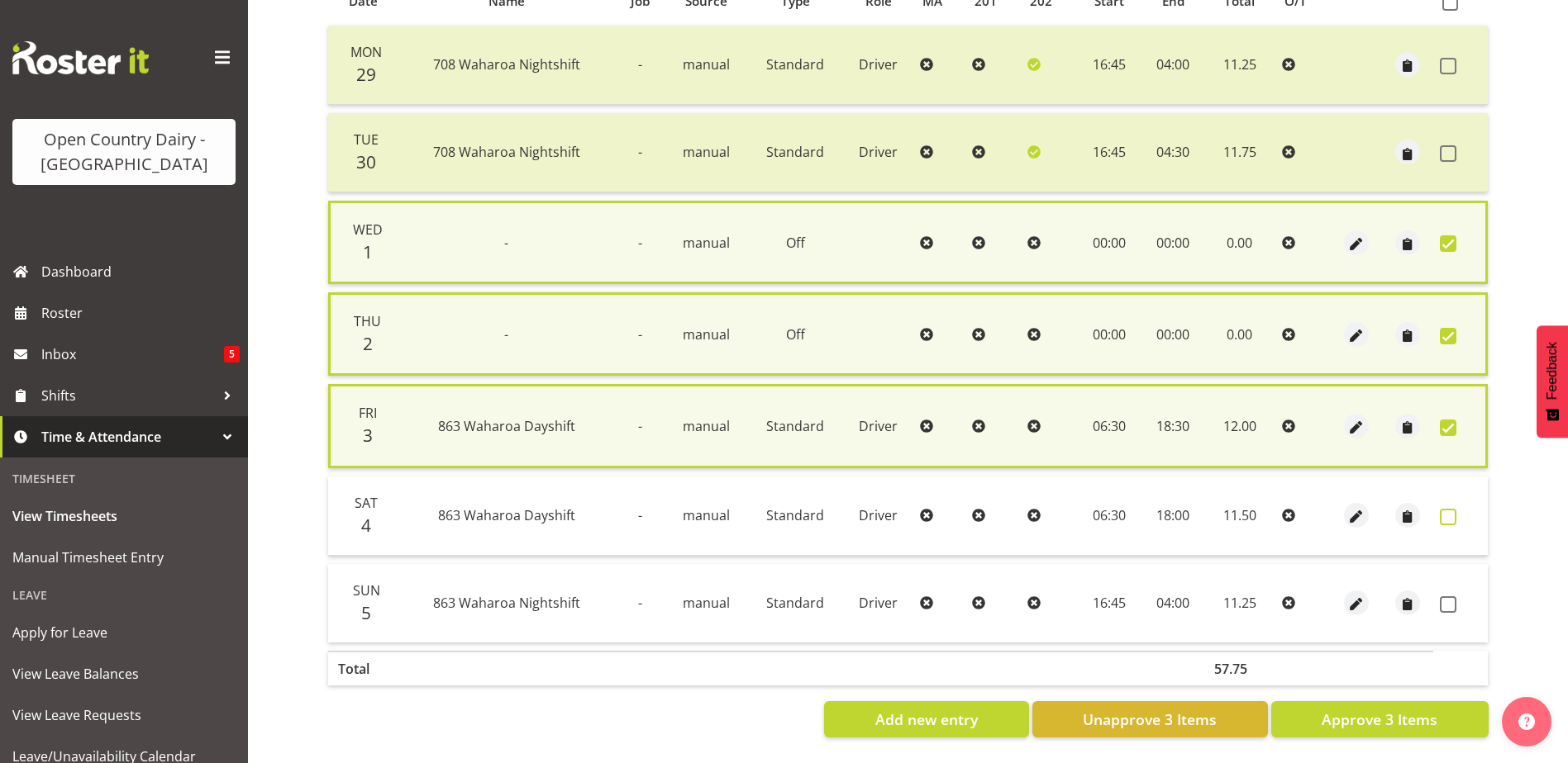
click at [1449, 513] on span at bounding box center [1448, 517] width 16 height 16
checkbox input "true"
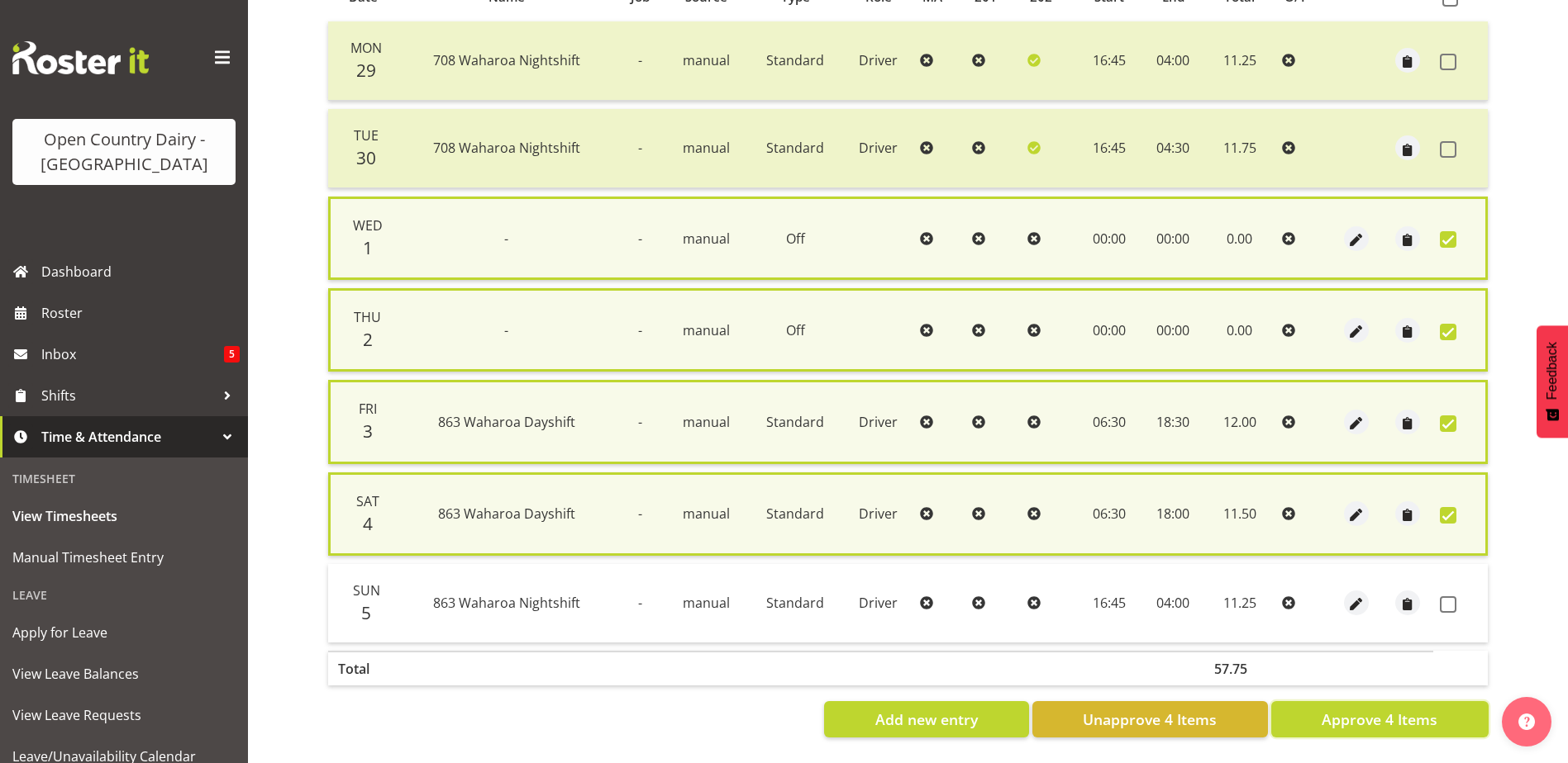
click at [1430, 709] on span "Approve 4 Items" at bounding box center [1379, 720] width 116 height 22
checkbox input "false"
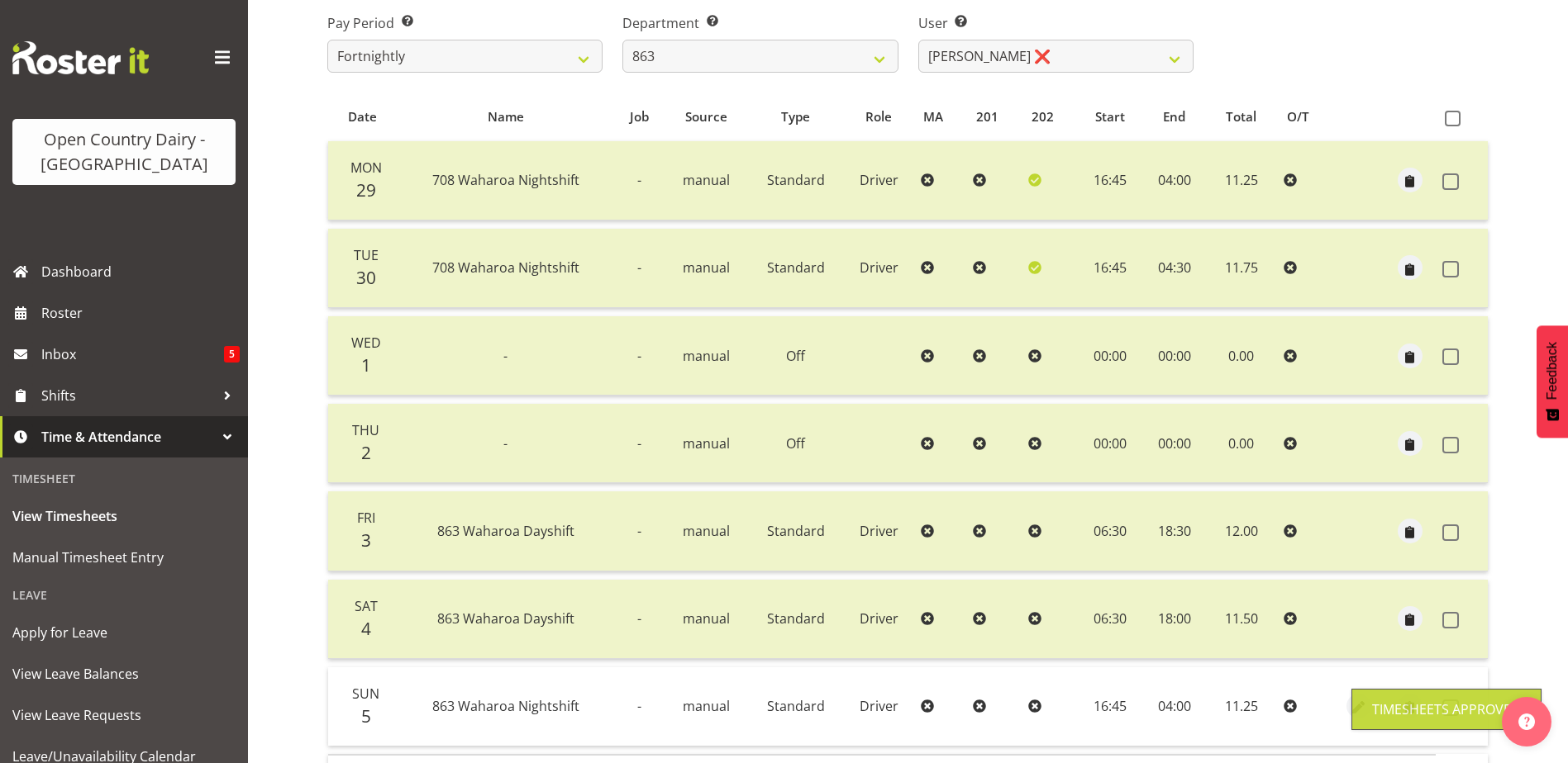
scroll to position [220, 0]
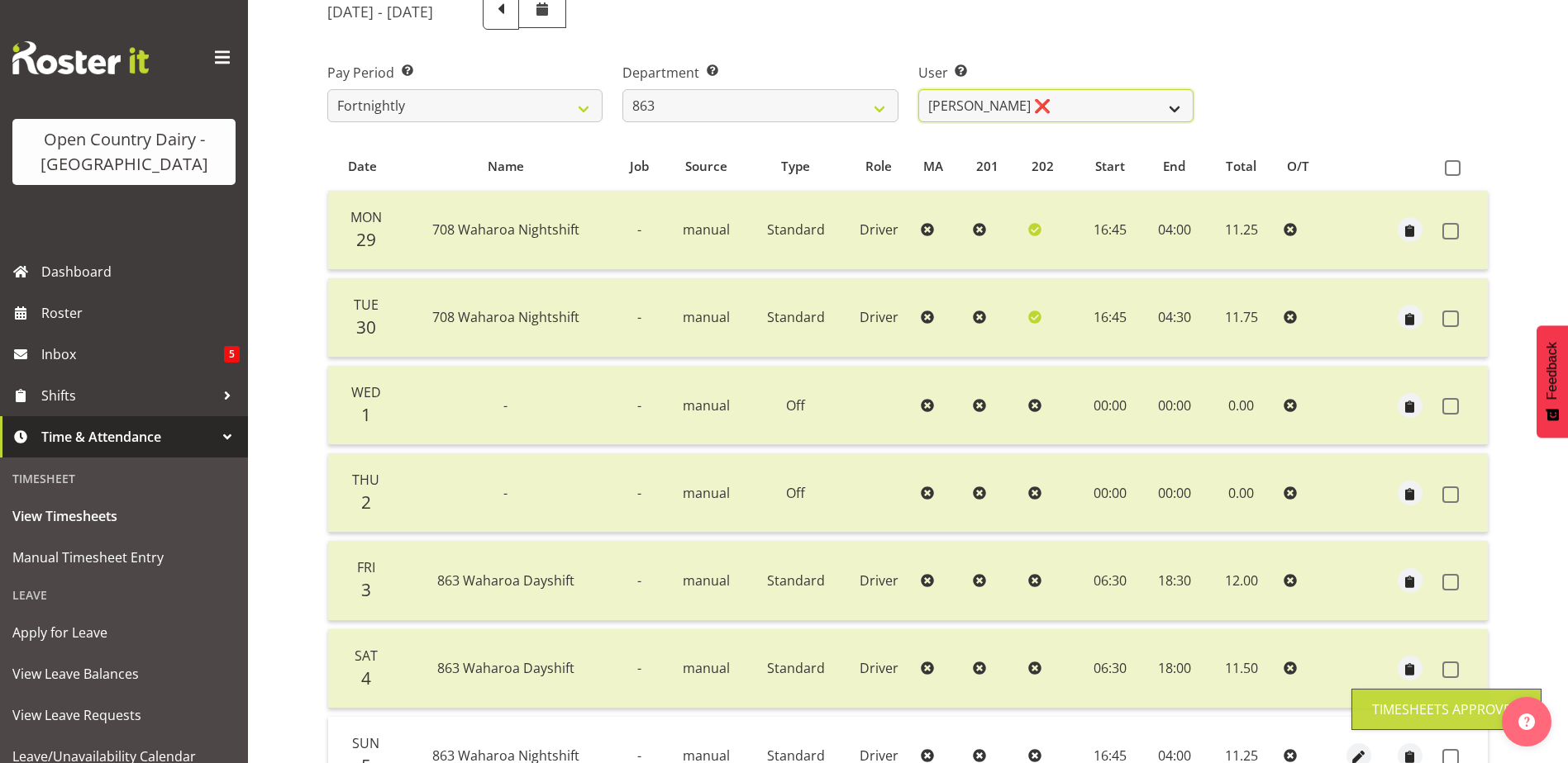
click at [1044, 103] on select "Billy Walters ❌ Glyn Spiller ❌ Mike Paki ❌ Paul Bunyan ❌" at bounding box center [1056, 105] width 275 height 33
select select "11250"
click at [918, 89] on select "Billy Walters ❌ Glyn Spiller ❌ Mike Paki ❌ Paul Bunyan ❌" at bounding box center [1056, 105] width 275 height 33
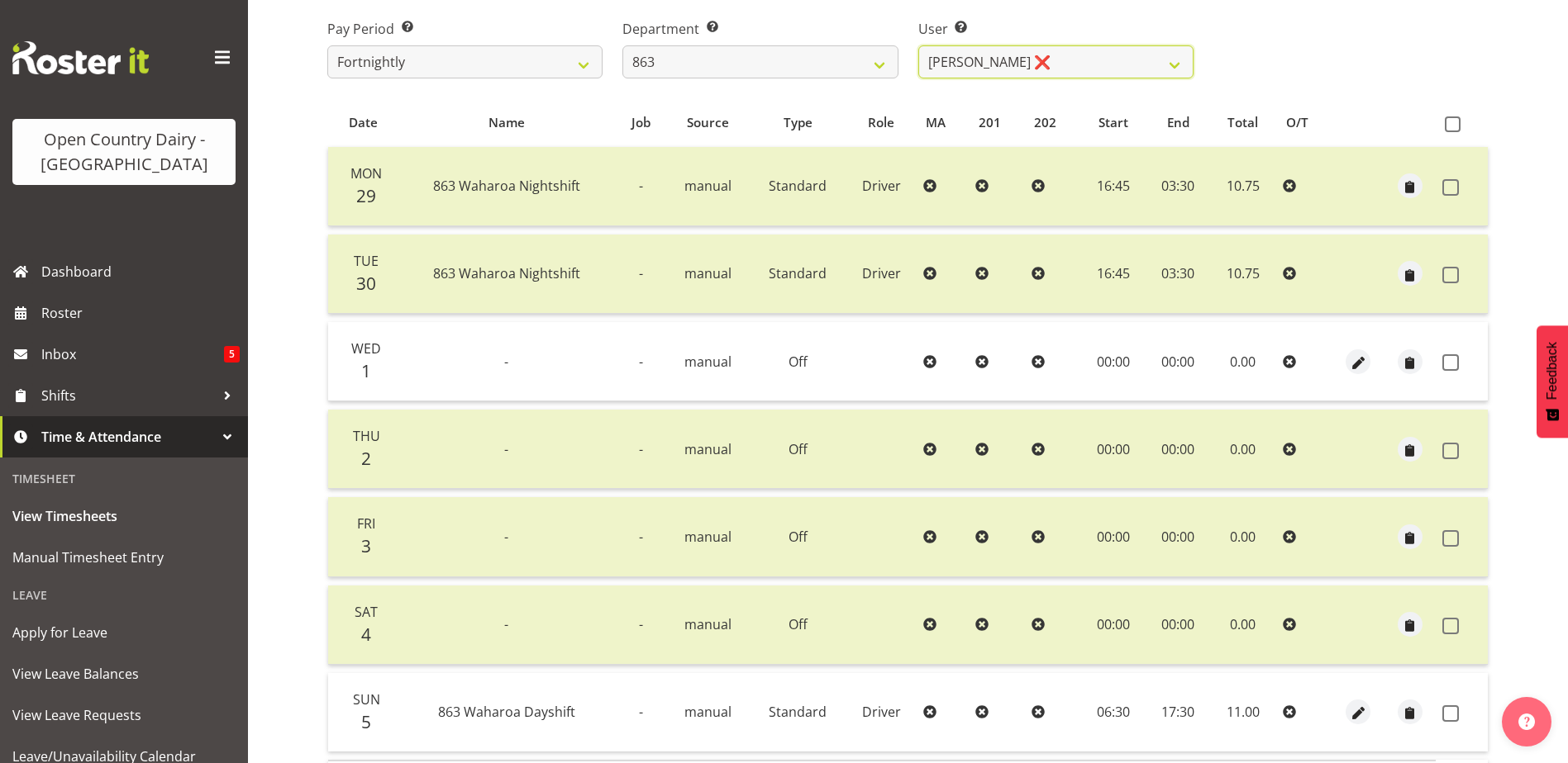
scroll to position [386, 0]
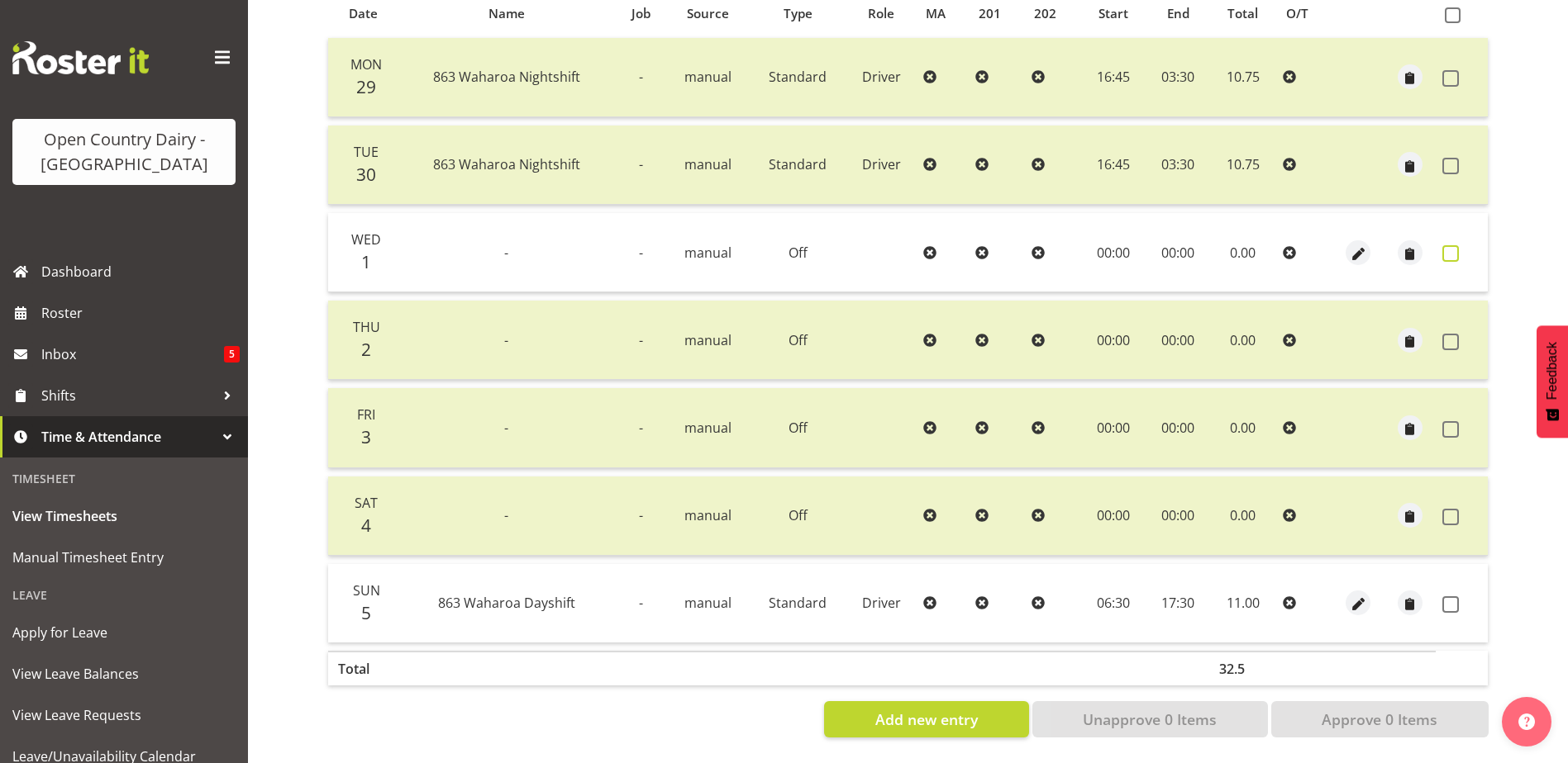
click at [1451, 245] on span at bounding box center [1450, 253] width 16 height 16
checkbox input "true"
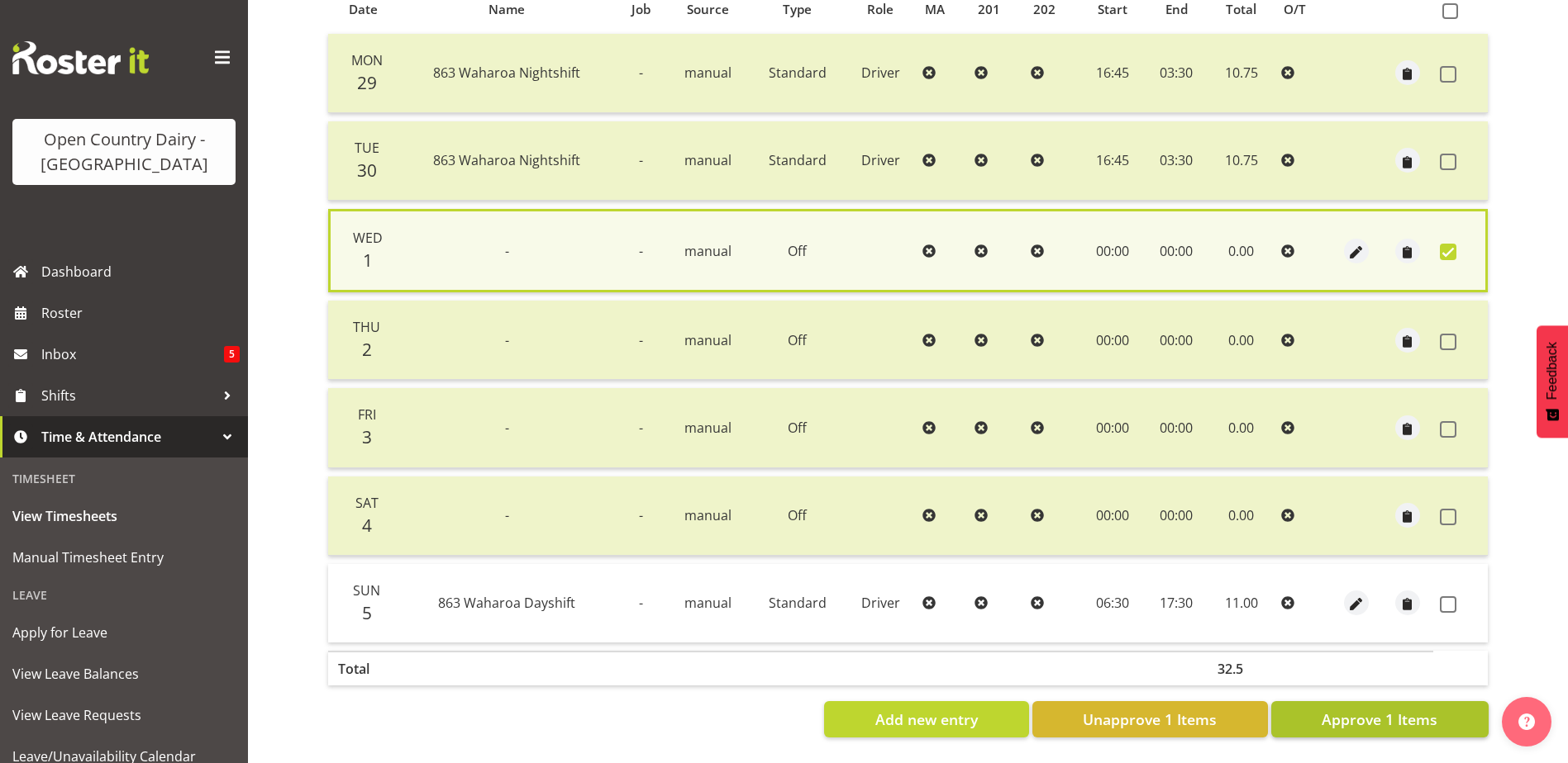
drag, startPoint x: 1451, startPoint y: 592, endPoint x: 1437, endPoint y: 704, distance: 112.9
click at [1449, 597] on span at bounding box center [1448, 605] width 16 height 16
checkbox input "true"
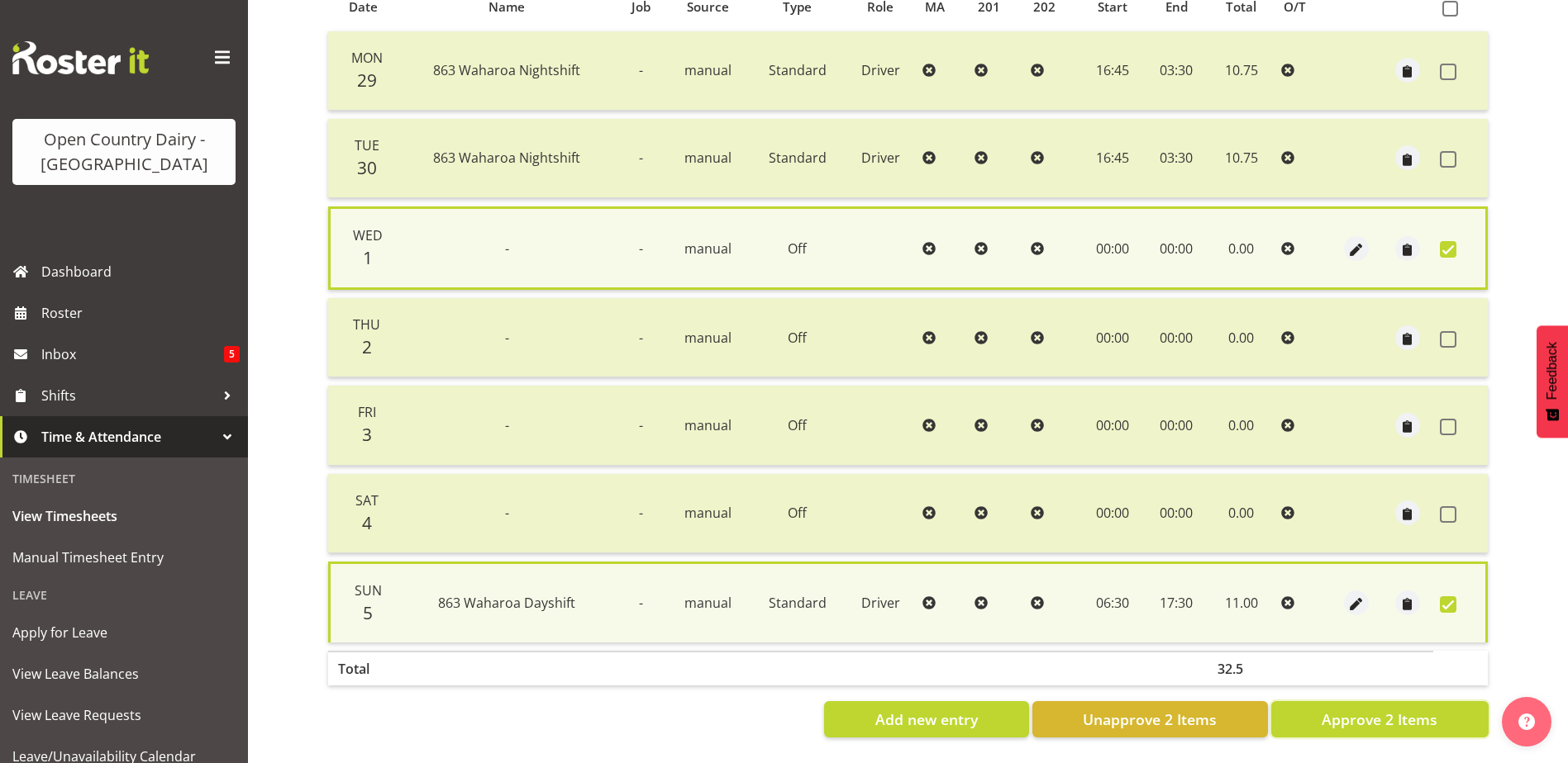
click at [1428, 718] on span "Approve 2 Items" at bounding box center [1379, 720] width 116 height 22
checkbox input "false"
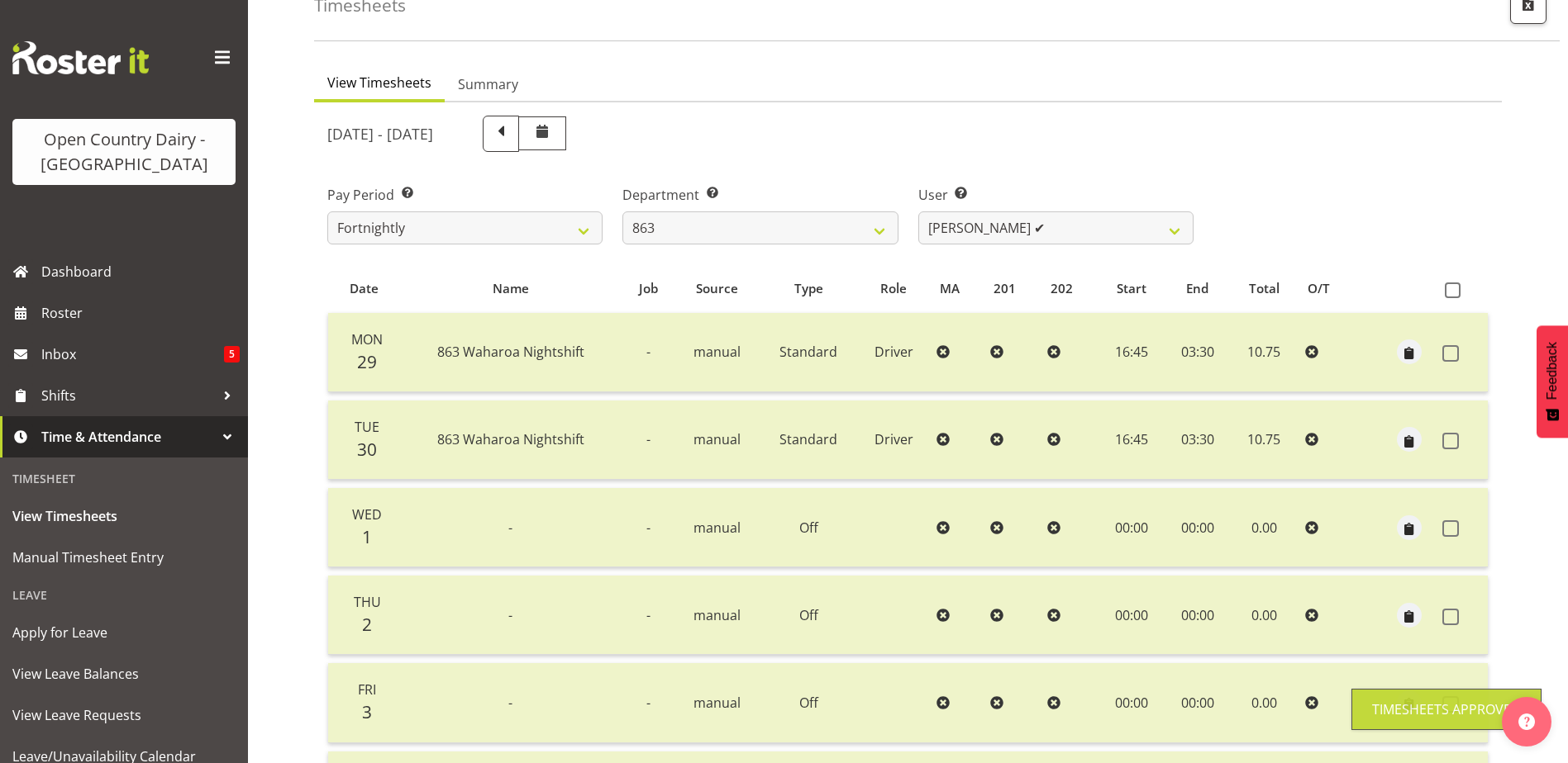
scroll to position [56, 0]
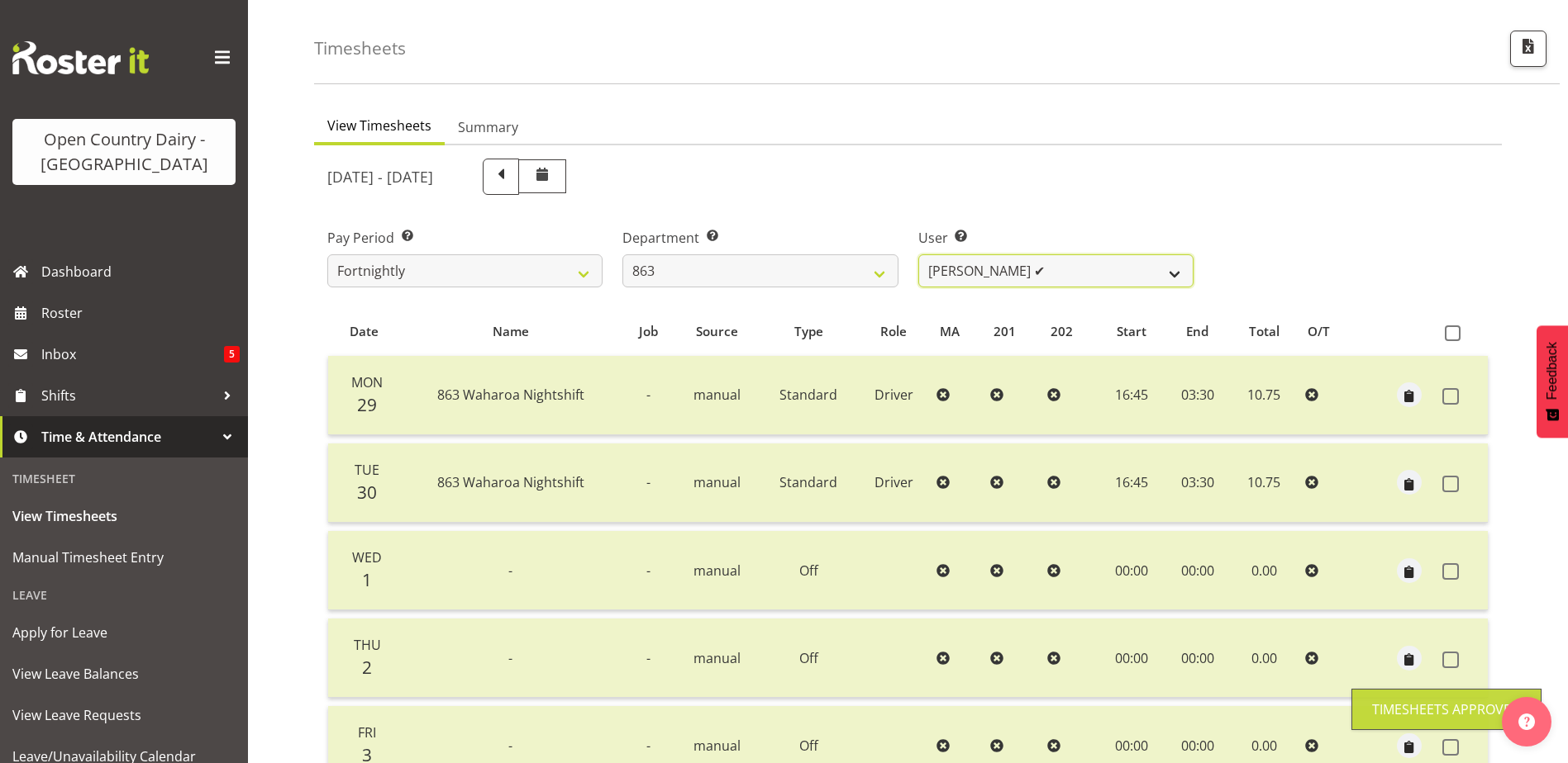
click at [1047, 271] on select "Billy Walters ❌ Glyn Spiller ✔ Mike Paki ❌ Paul Bunyan ❌" at bounding box center [1056, 271] width 275 height 33
select select "9512"
click at [918, 254] on select "Billy Walters ❌ Glyn Spiller ✔ Mike Paki ❌ Paul Bunyan ❌" at bounding box center [1056, 271] width 275 height 33
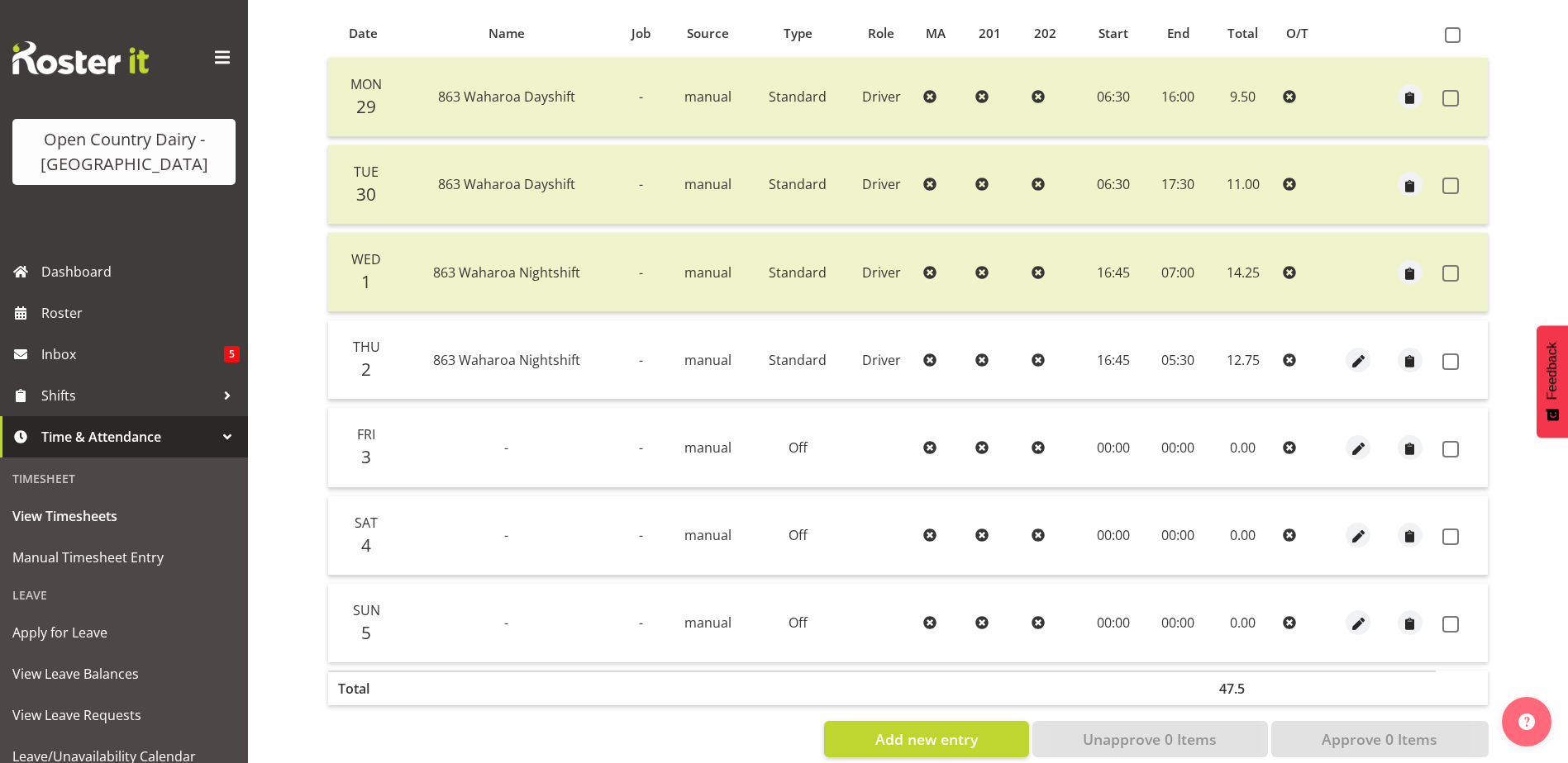
scroll to position [386, 0]
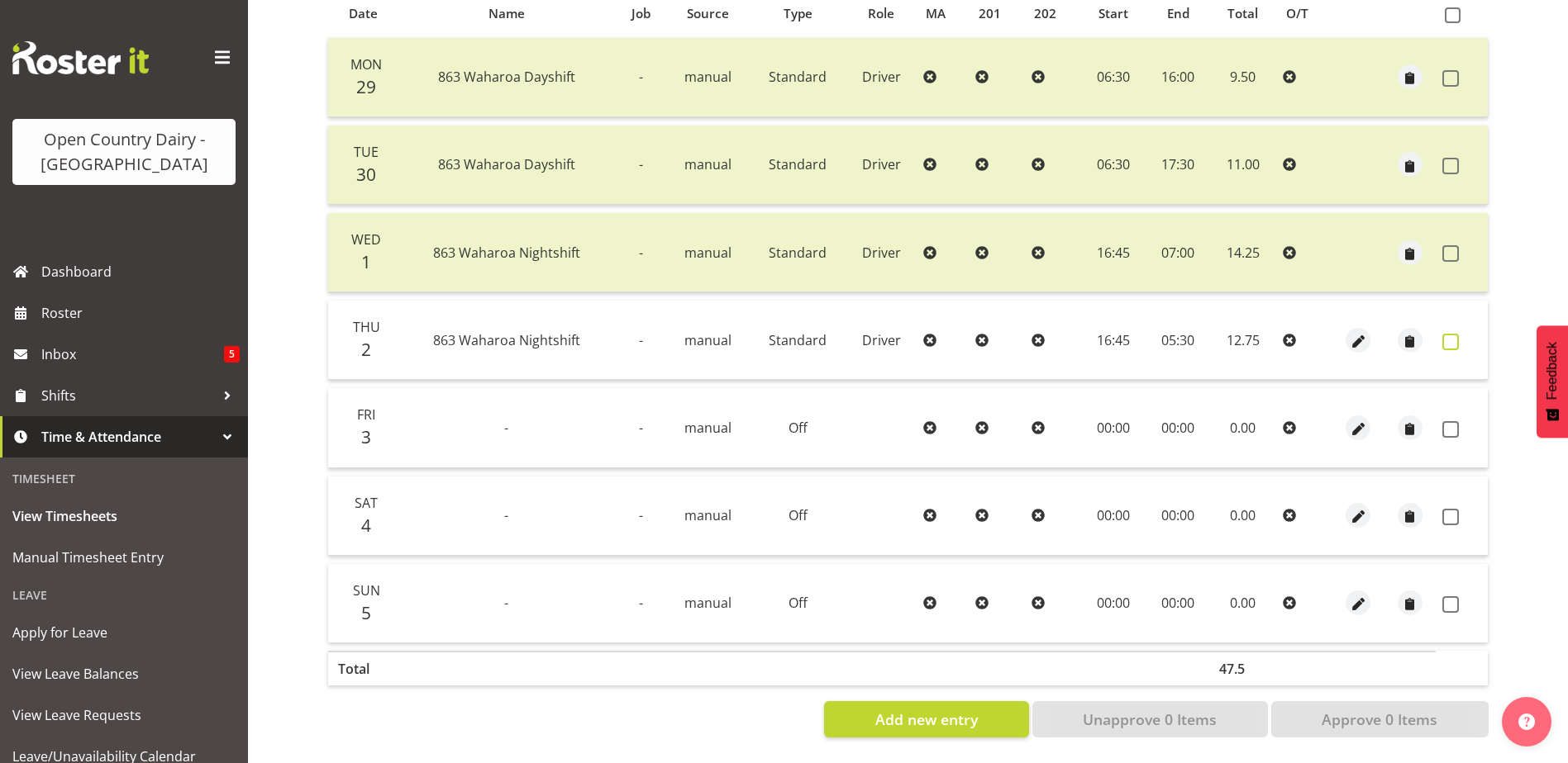
click at [1450, 333] on span at bounding box center [1450, 342] width 16 height 16
checkbox input "true"
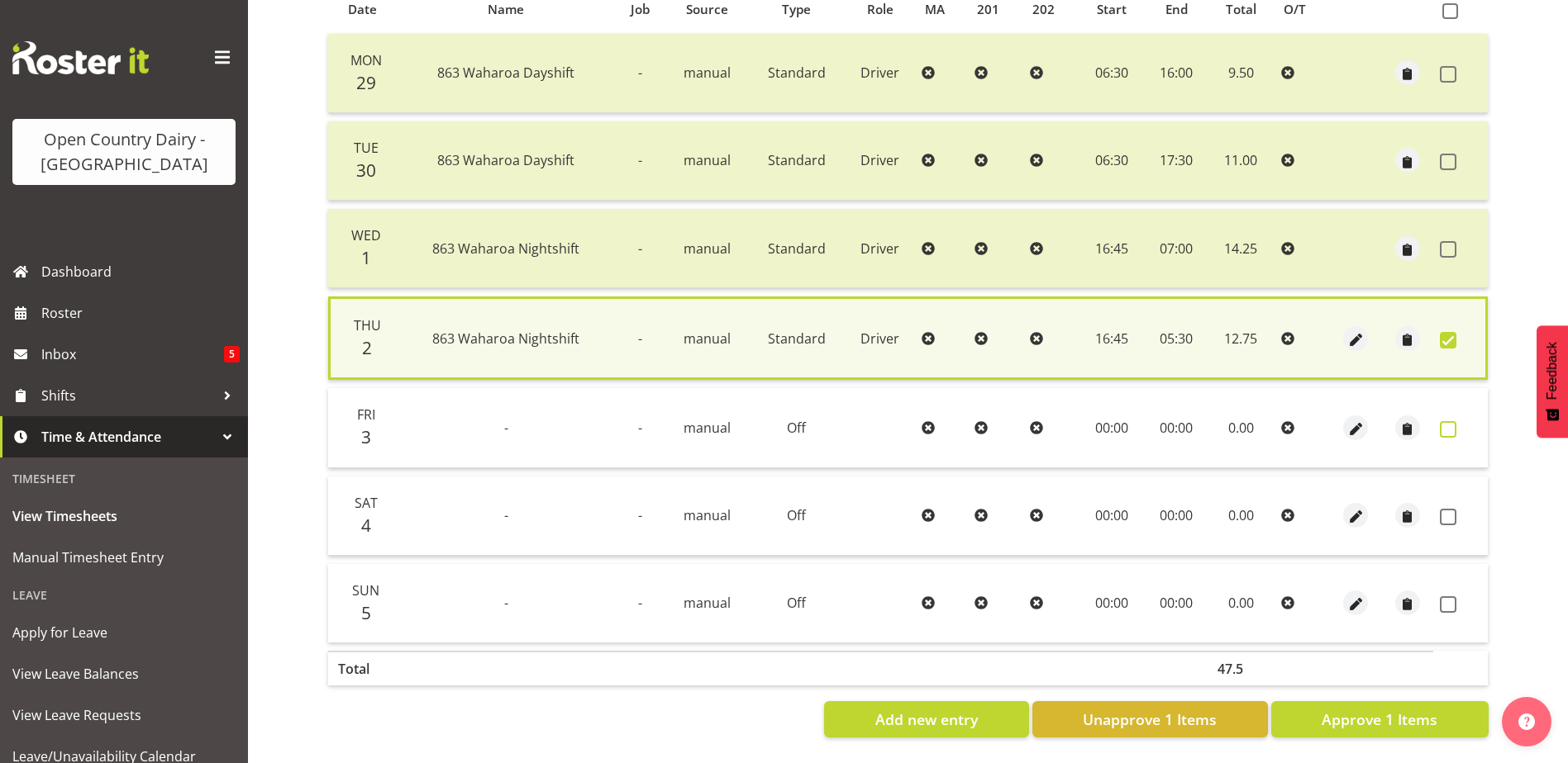
drag, startPoint x: 1443, startPoint y: 423, endPoint x: 1441, endPoint y: 454, distance: 31.1
click at [1443, 422] on span at bounding box center [1448, 430] width 16 height 16
checkbox input "true"
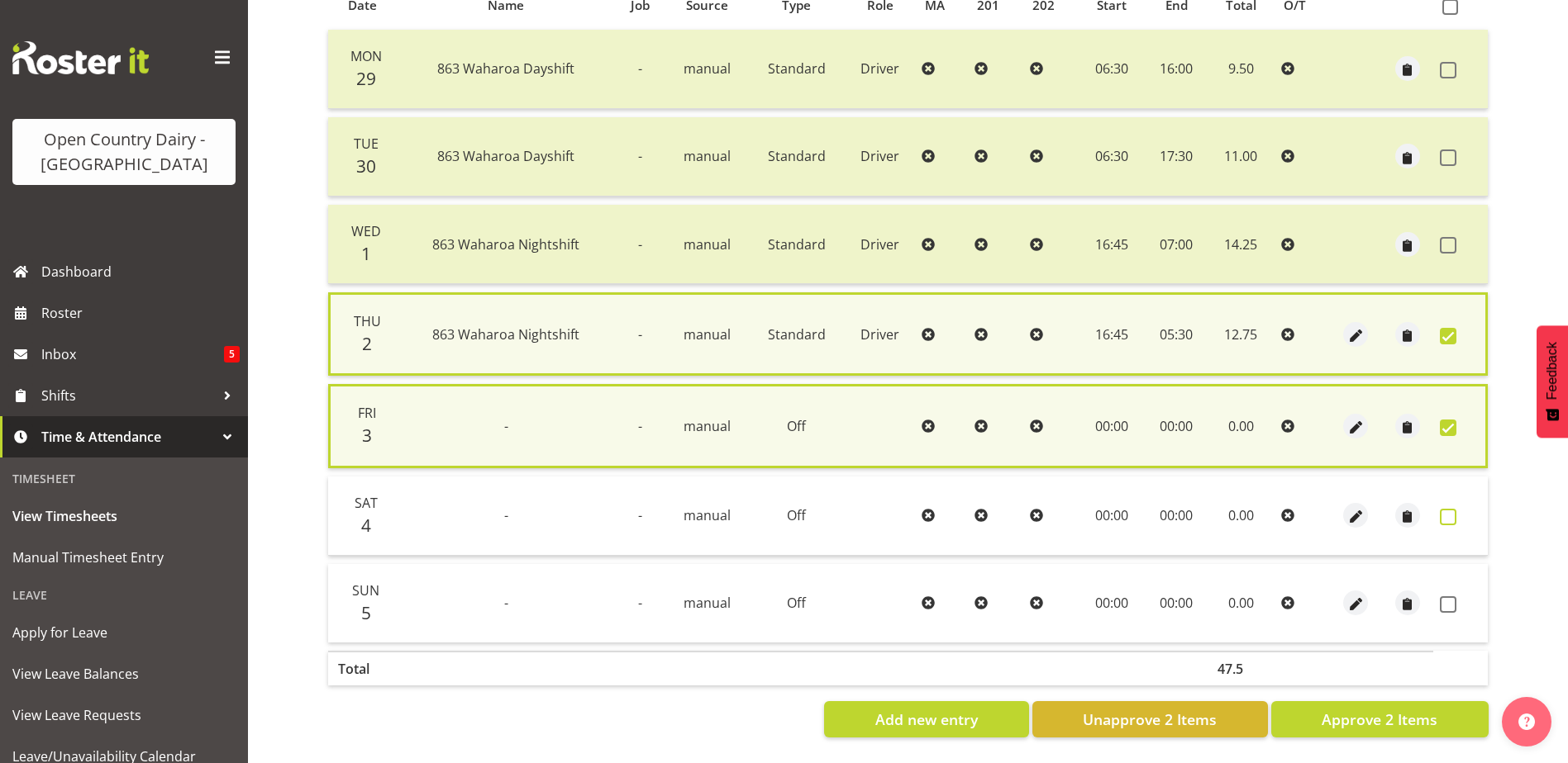
click at [1441, 514] on span at bounding box center [1448, 517] width 16 height 16
checkbox input "true"
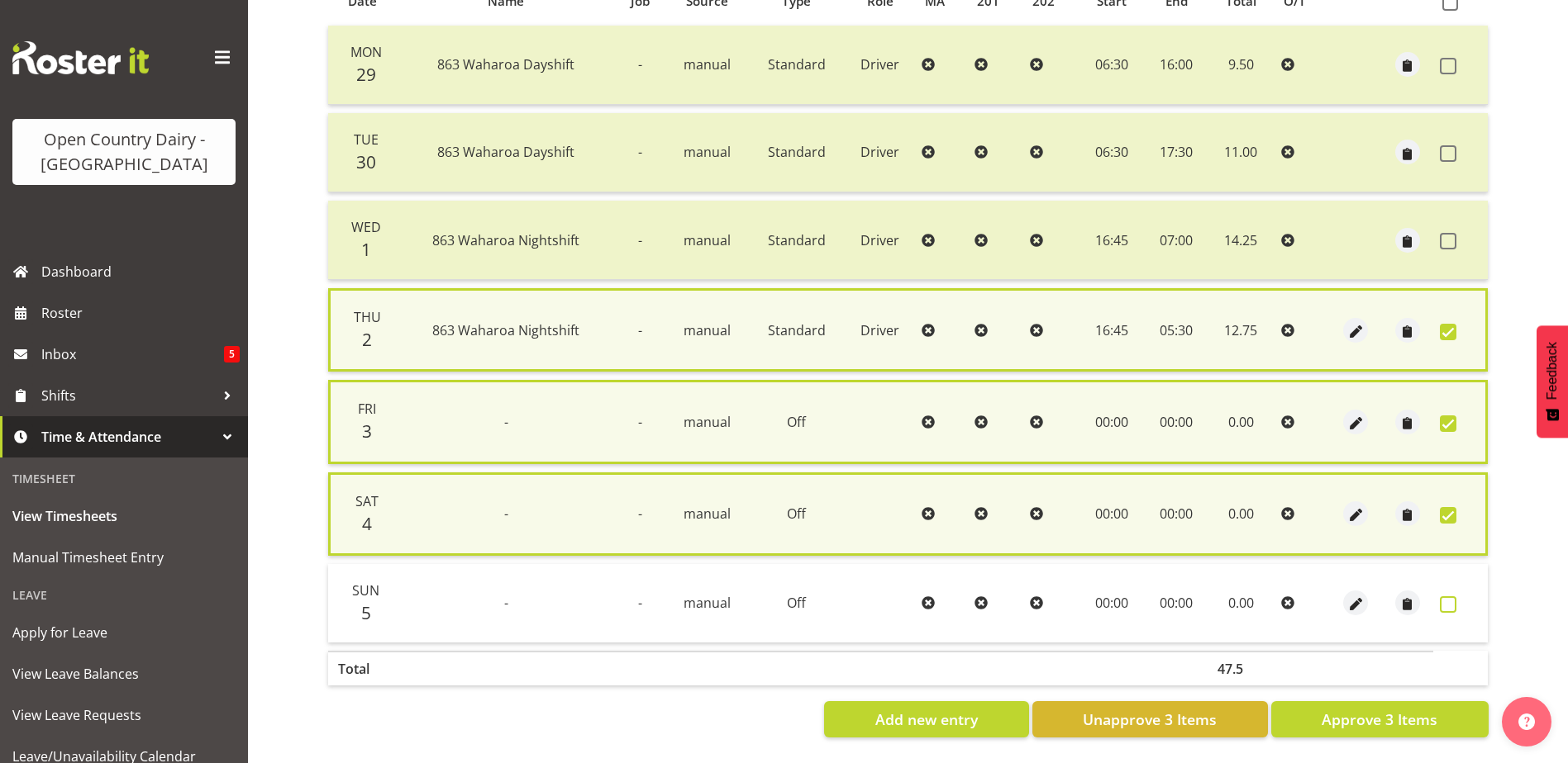
click at [1448, 603] on span at bounding box center [1448, 605] width 16 height 16
checkbox input "true"
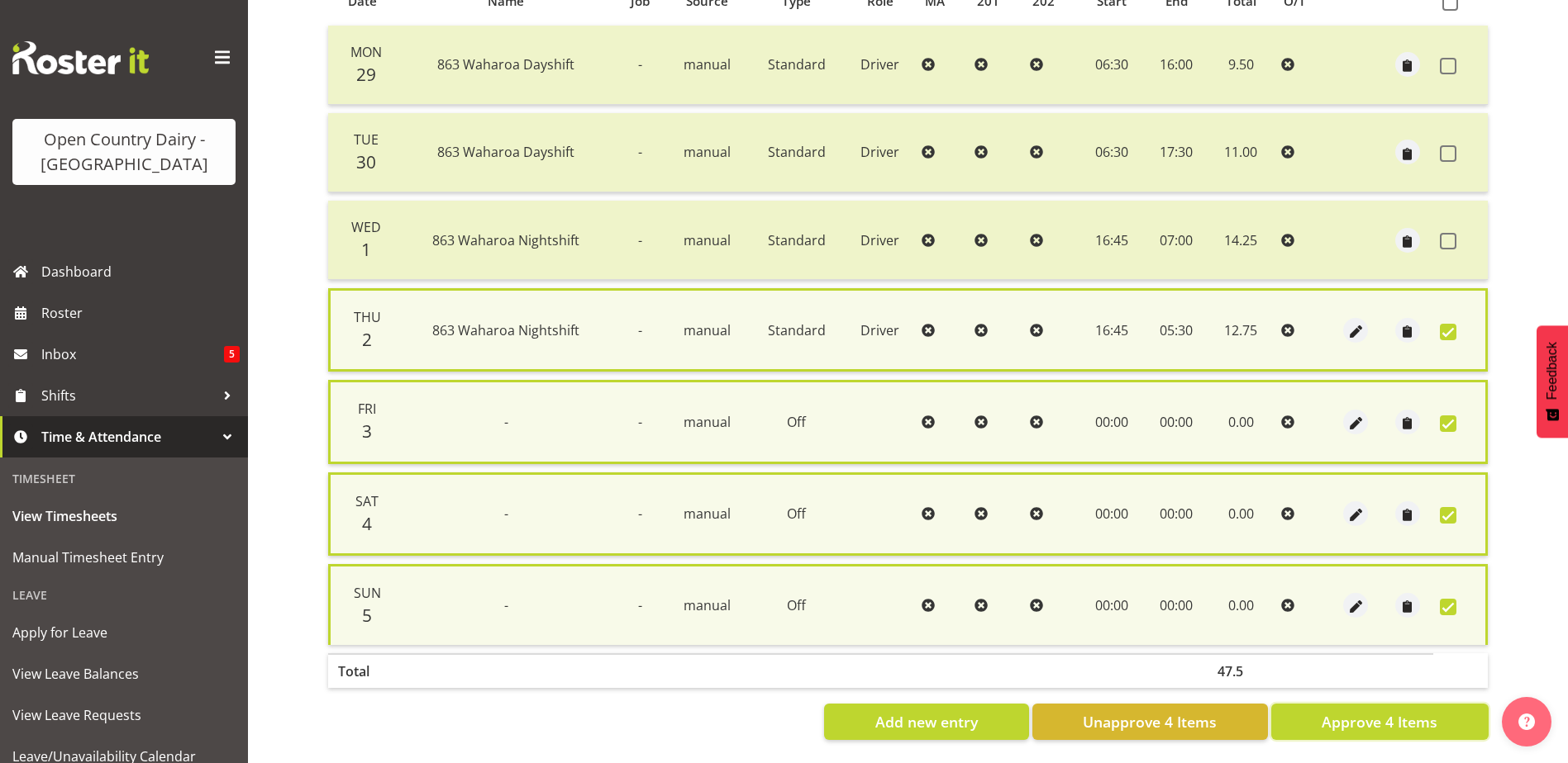
click at [1418, 711] on span "Approve 4 Items" at bounding box center [1379, 722] width 116 height 22
checkbox input "false"
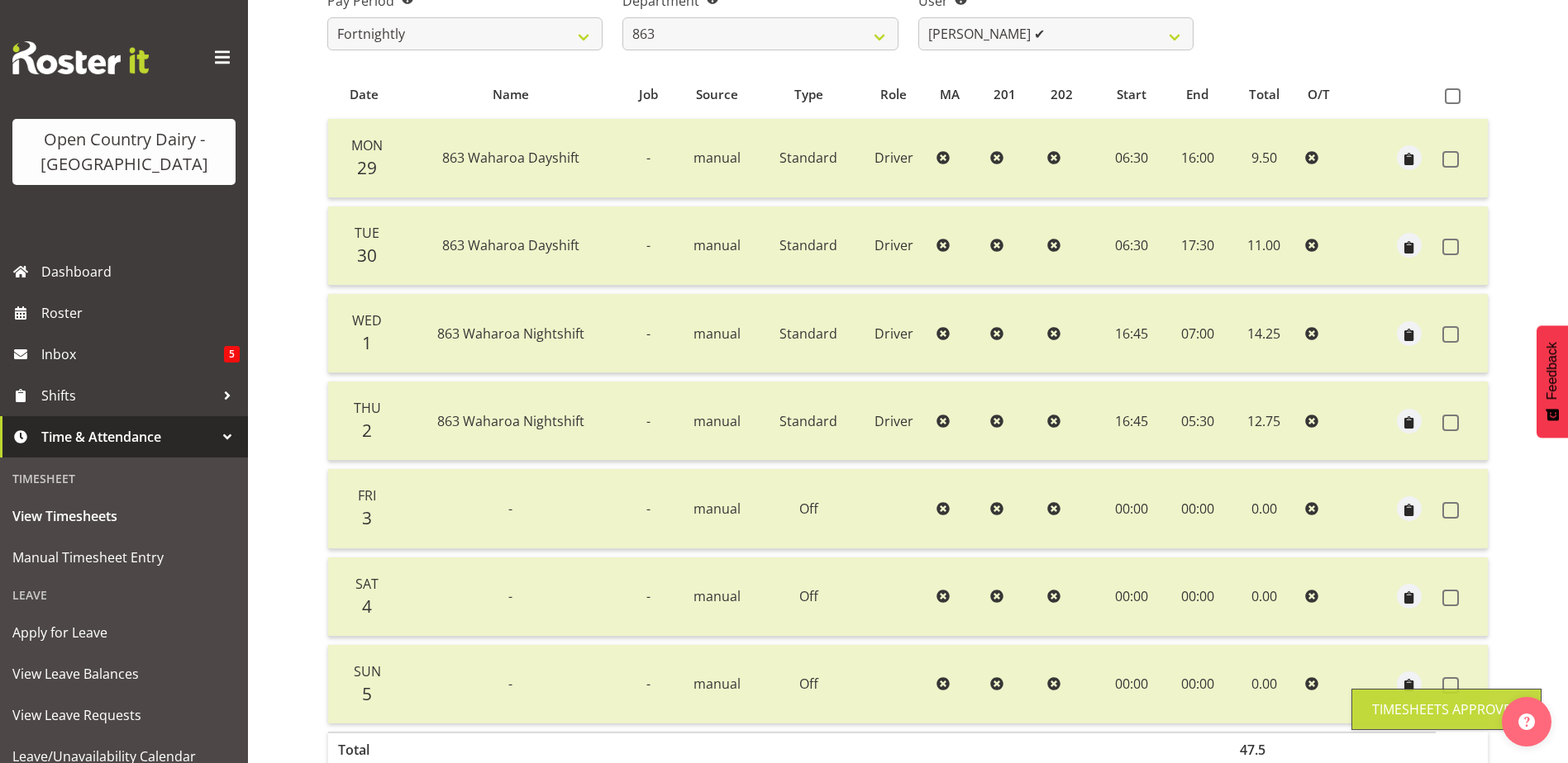
scroll to position [0, 0]
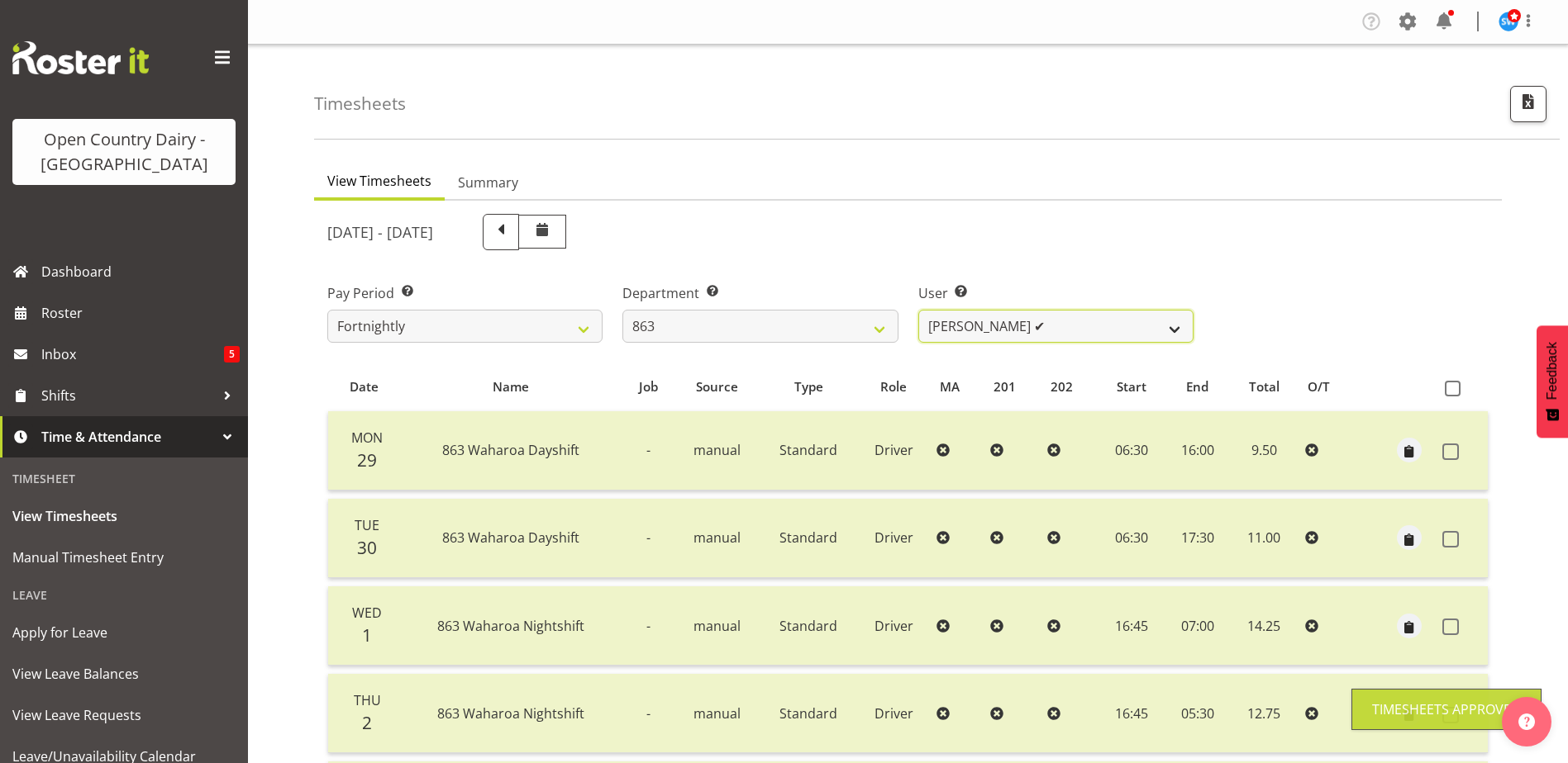
click at [1013, 315] on select "Billy Walters ❌ Glyn Spiller ✔ Mike Paki ✔ Paul Bunyan ❌" at bounding box center [1056, 326] width 275 height 33
select select "11251"
click at [918, 310] on select "Billy Walters ❌ Glyn Spiller ✔ Mike Paki ✔ Paul Bunyan ❌" at bounding box center [1056, 326] width 275 height 33
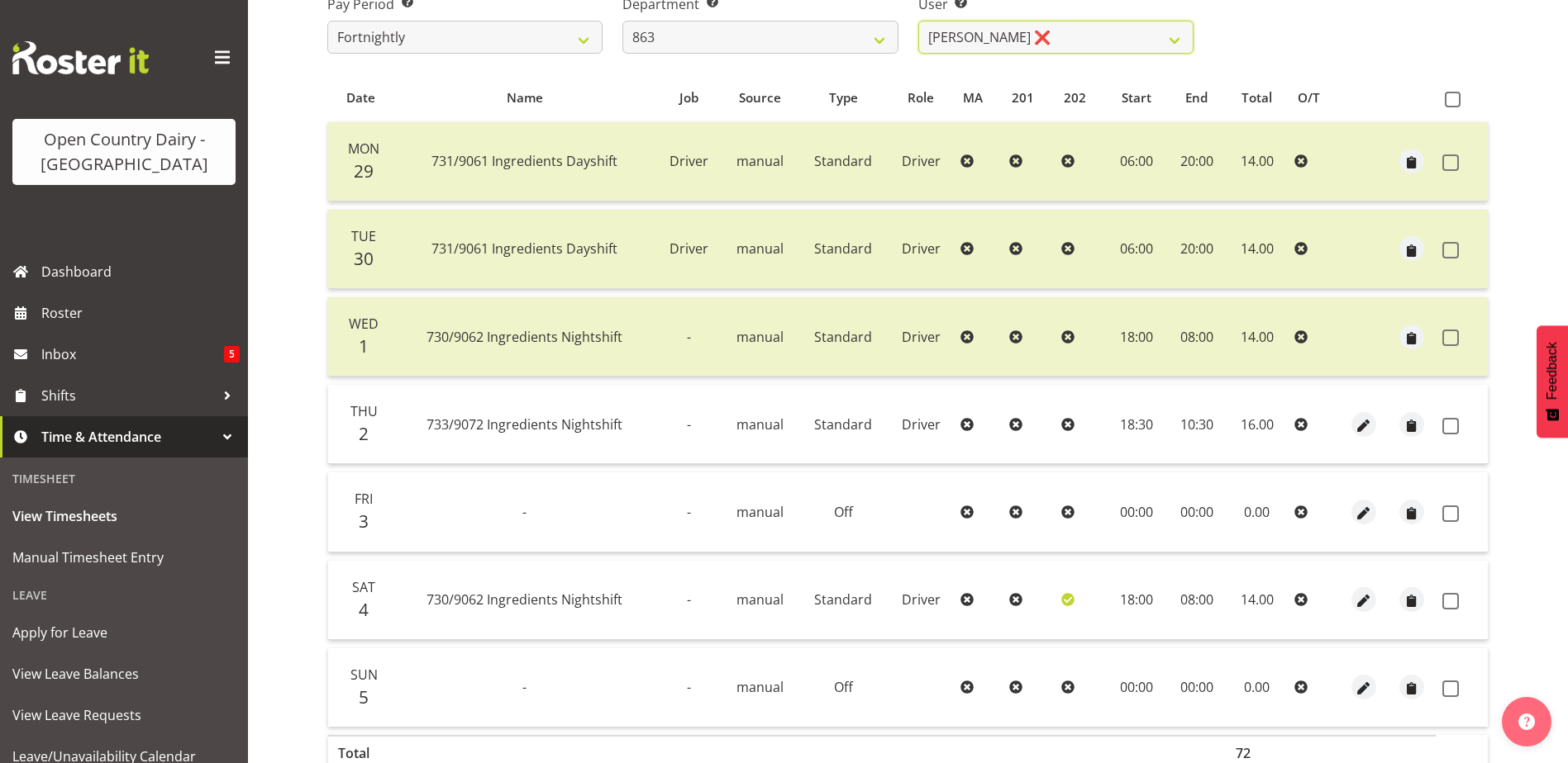
scroll to position [331, 0]
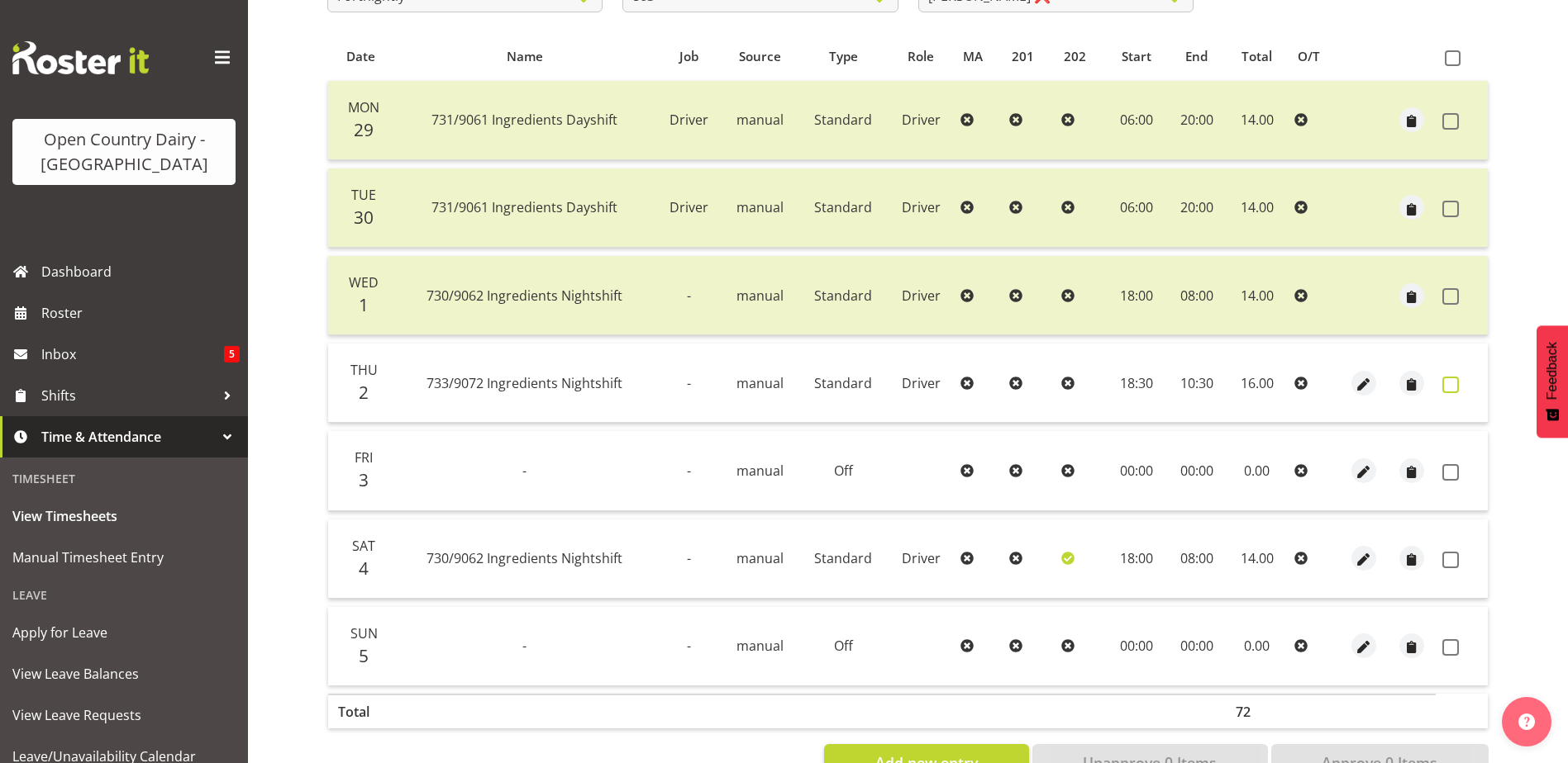
click at [1451, 378] on span at bounding box center [1450, 385] width 16 height 16
checkbox input "true"
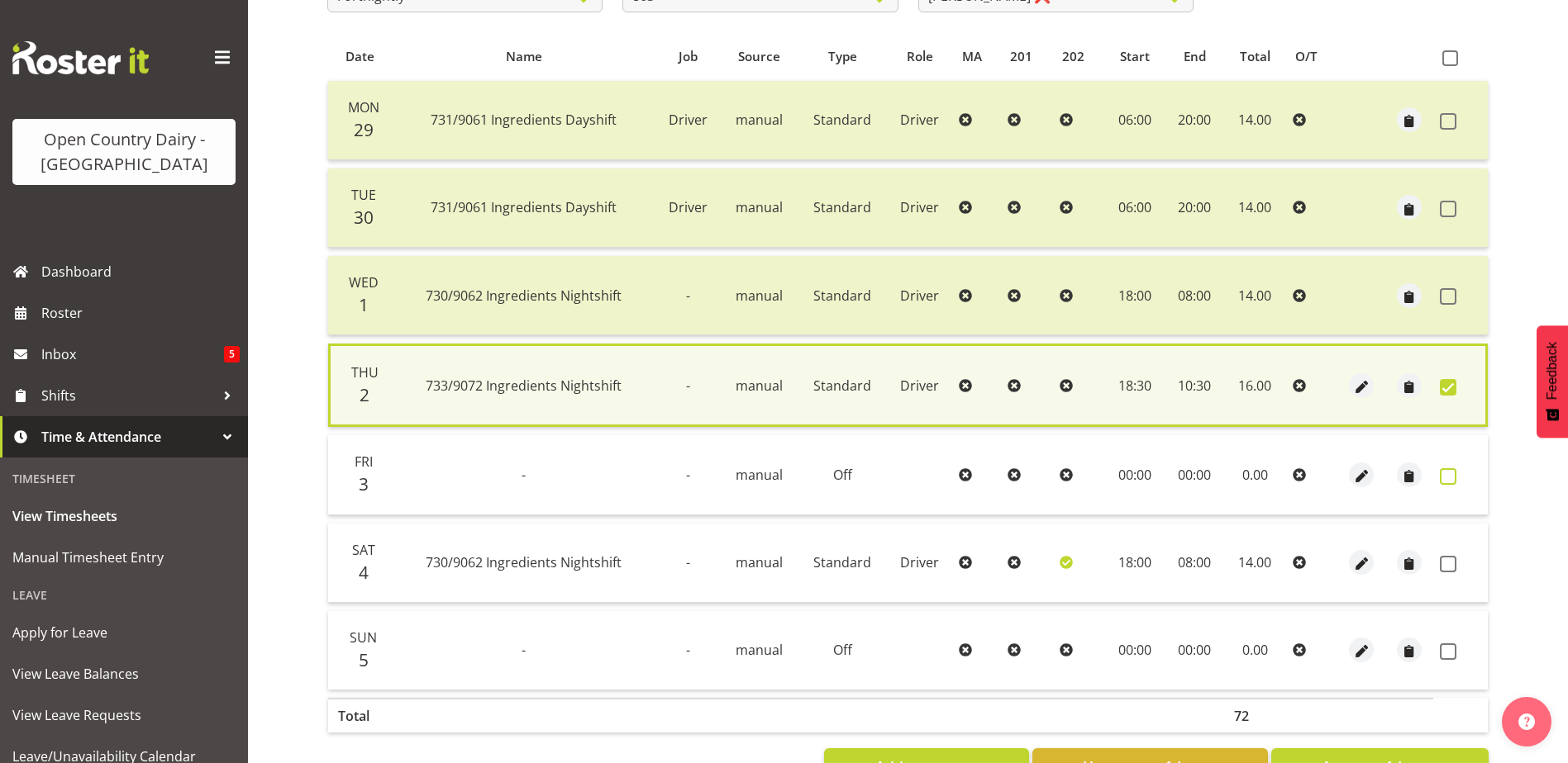
click at [1446, 474] on span at bounding box center [1448, 476] width 16 height 16
checkbox input "true"
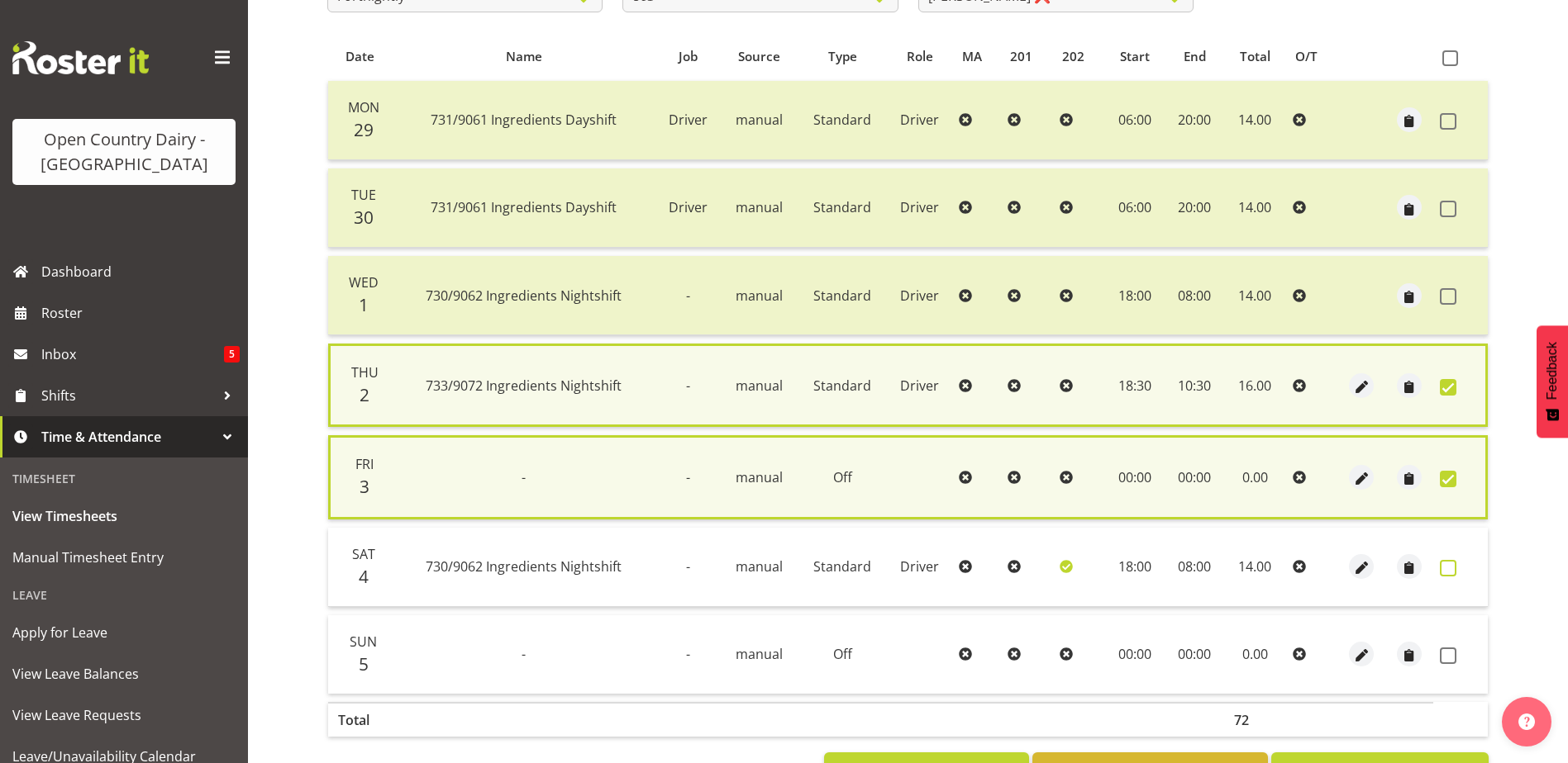
click at [1446, 567] on span at bounding box center [1448, 568] width 16 height 16
checkbox input "true"
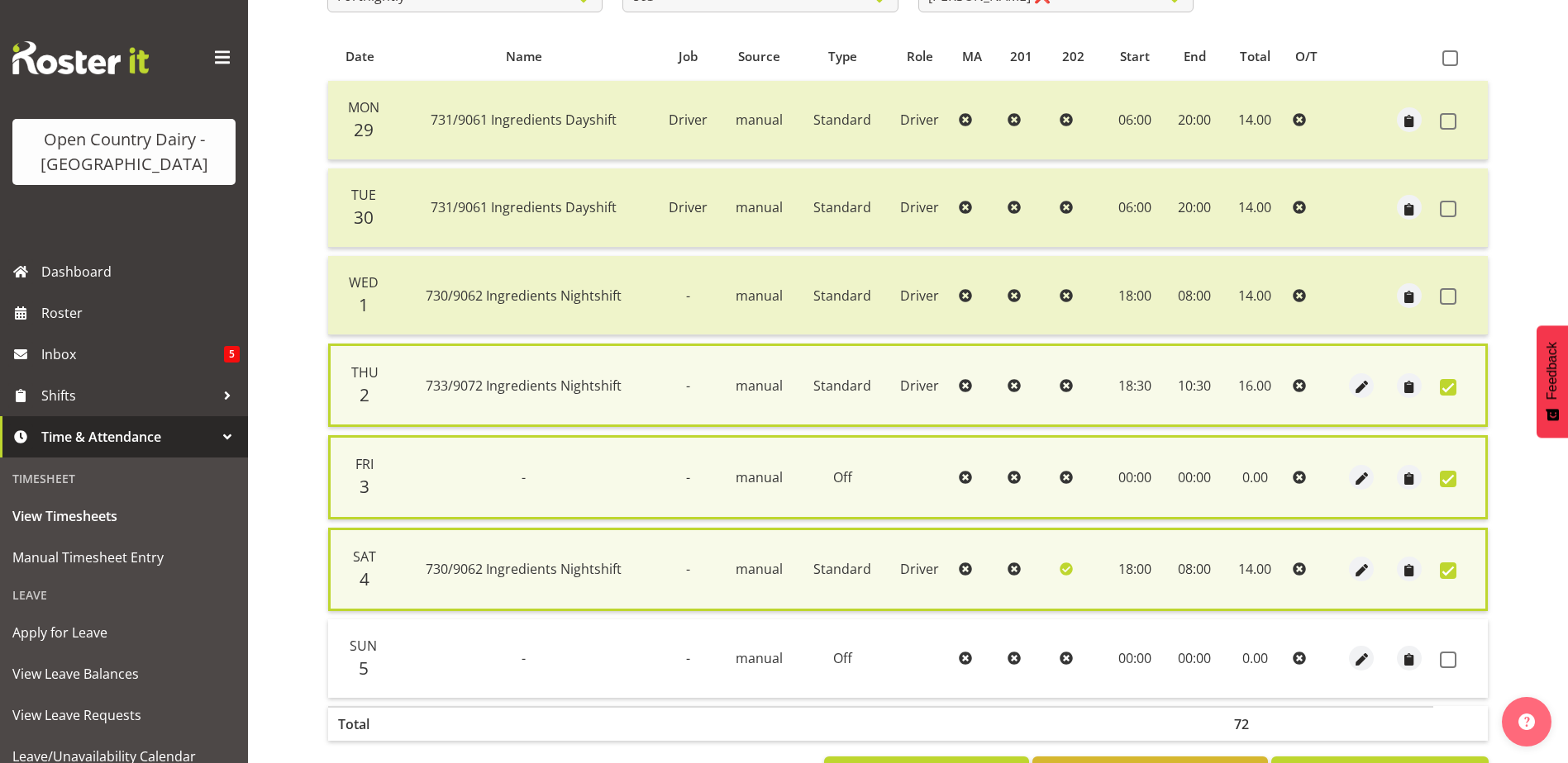
drag, startPoint x: 1451, startPoint y: 658, endPoint x: 1430, endPoint y: 676, distance: 27.7
click at [1450, 660] on span at bounding box center [1448, 660] width 16 height 16
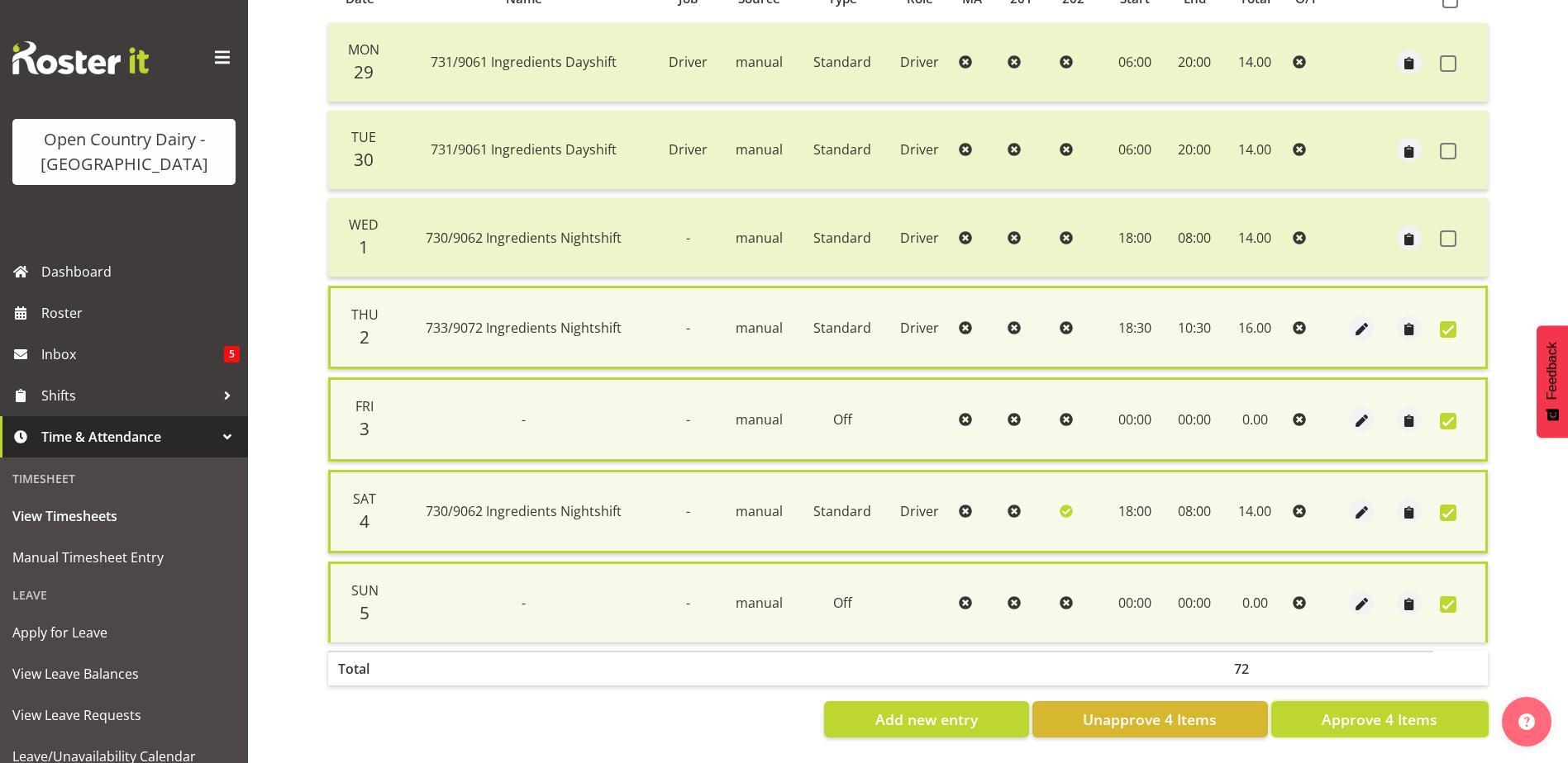
click at [1421, 709] on span "Approve 4 Items" at bounding box center [1379, 720] width 116 height 22
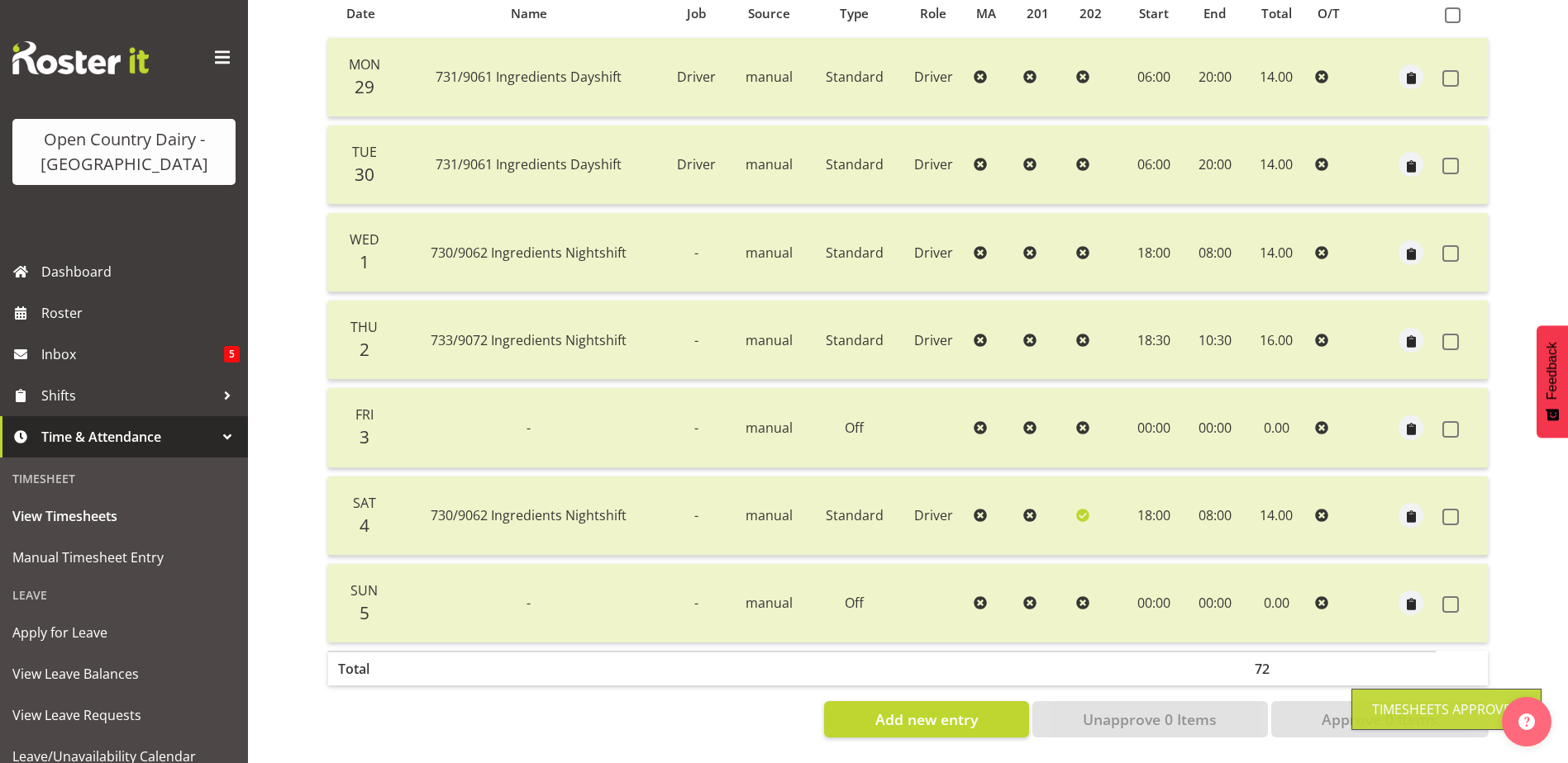
scroll to position [0, 0]
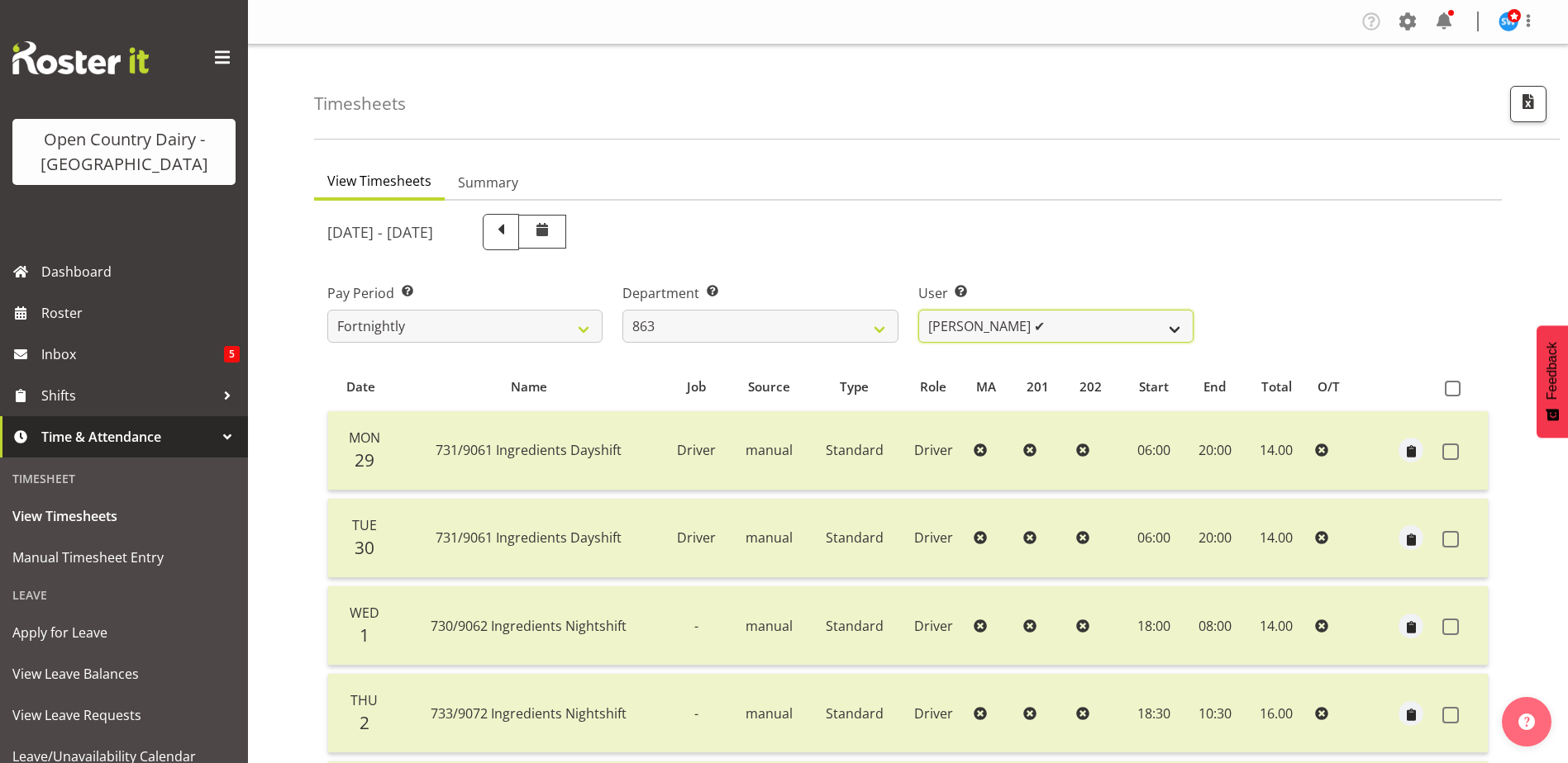
click at [1051, 324] on select "Billy Walters ❌ Glyn Spiller ✔ Mike Paki ✔ Paul Bunyan ✔" at bounding box center [1056, 326] width 275 height 33
click at [824, 326] on select "701 702 703 704 705 706 707 708 709 710 711 712 713 714 715 716 717 718 719 720" at bounding box center [760, 326] width 275 height 33
click at [622, 310] on select "701 702 703 704 705 706 707 708 709 710 711 712 713 714 715 716 717 718 719 720" at bounding box center [760, 326] width 275 height 33
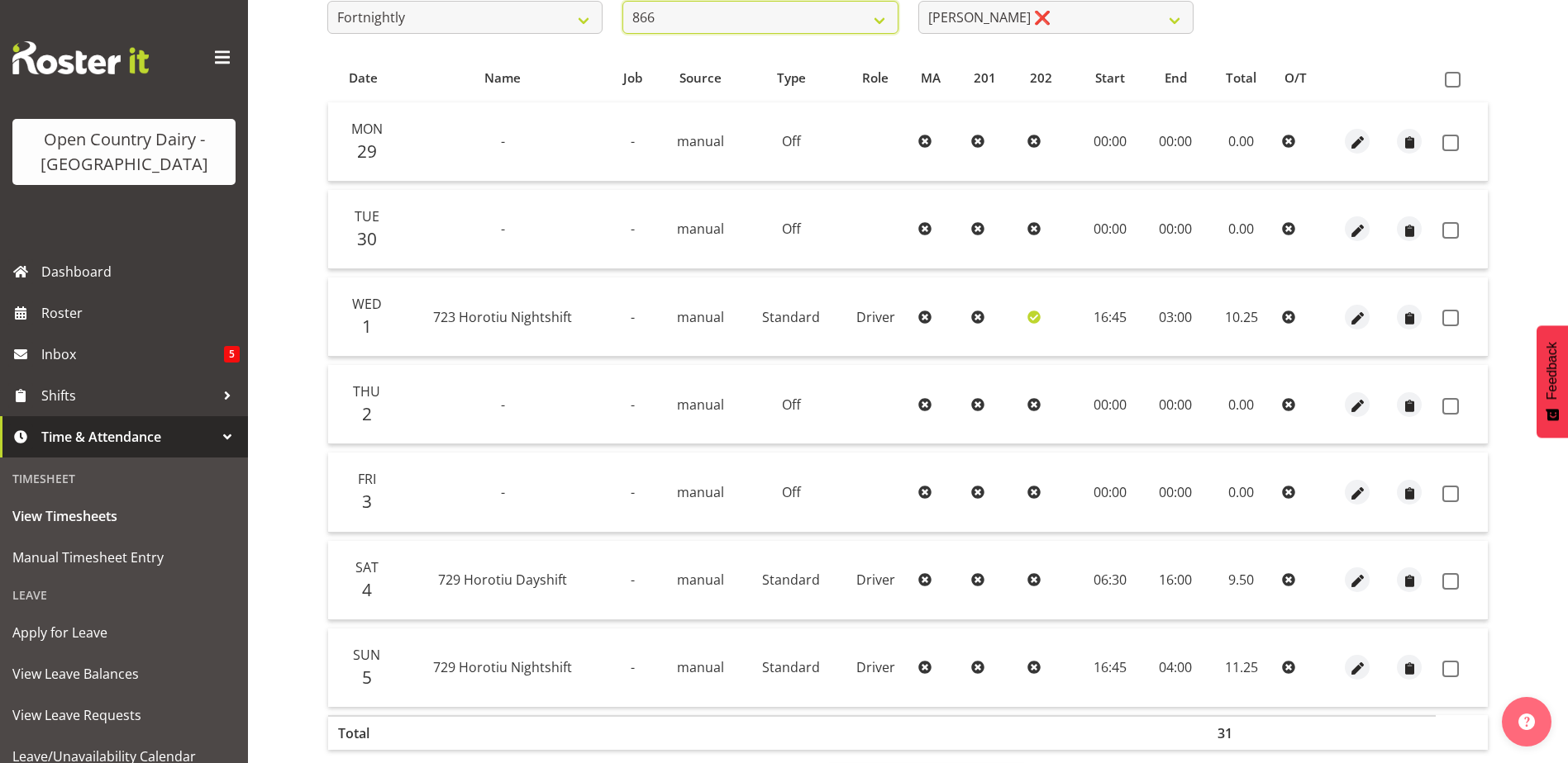
scroll to position [303, 0]
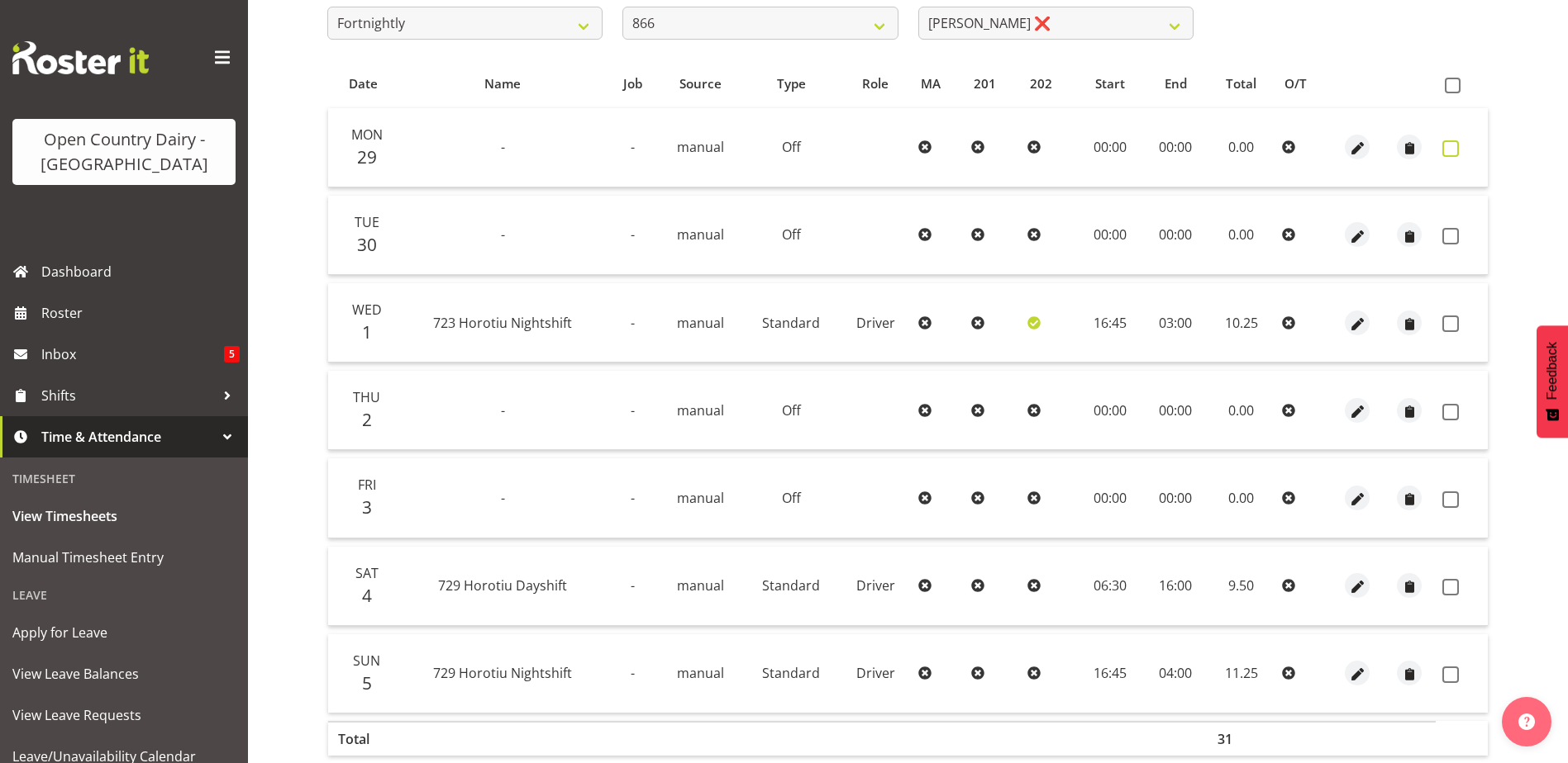
click at [1447, 142] on span at bounding box center [1450, 148] width 16 height 16
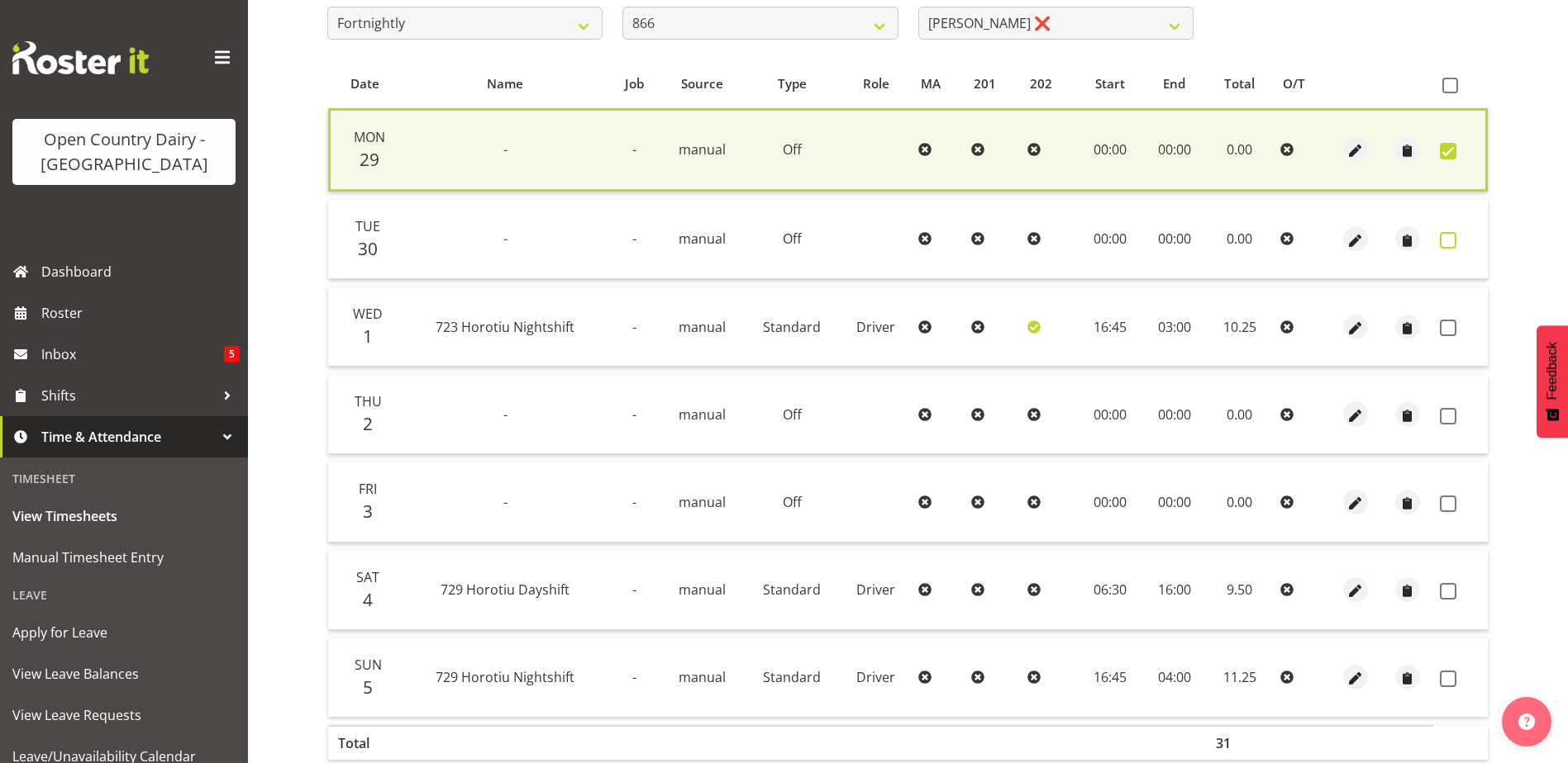
click at [1448, 240] on span at bounding box center [1448, 240] width 16 height 16
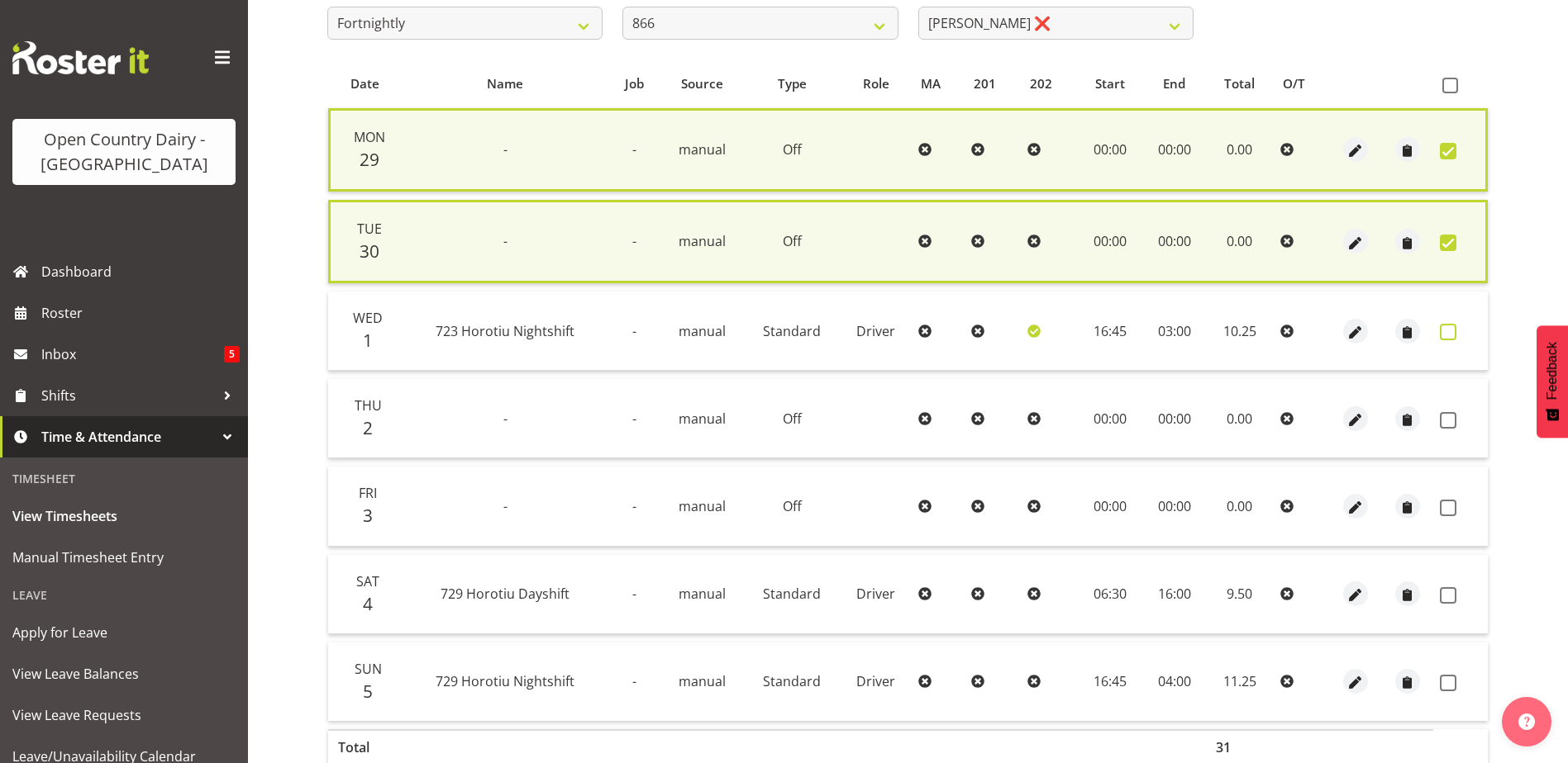
click at [1446, 332] on span at bounding box center [1448, 332] width 16 height 16
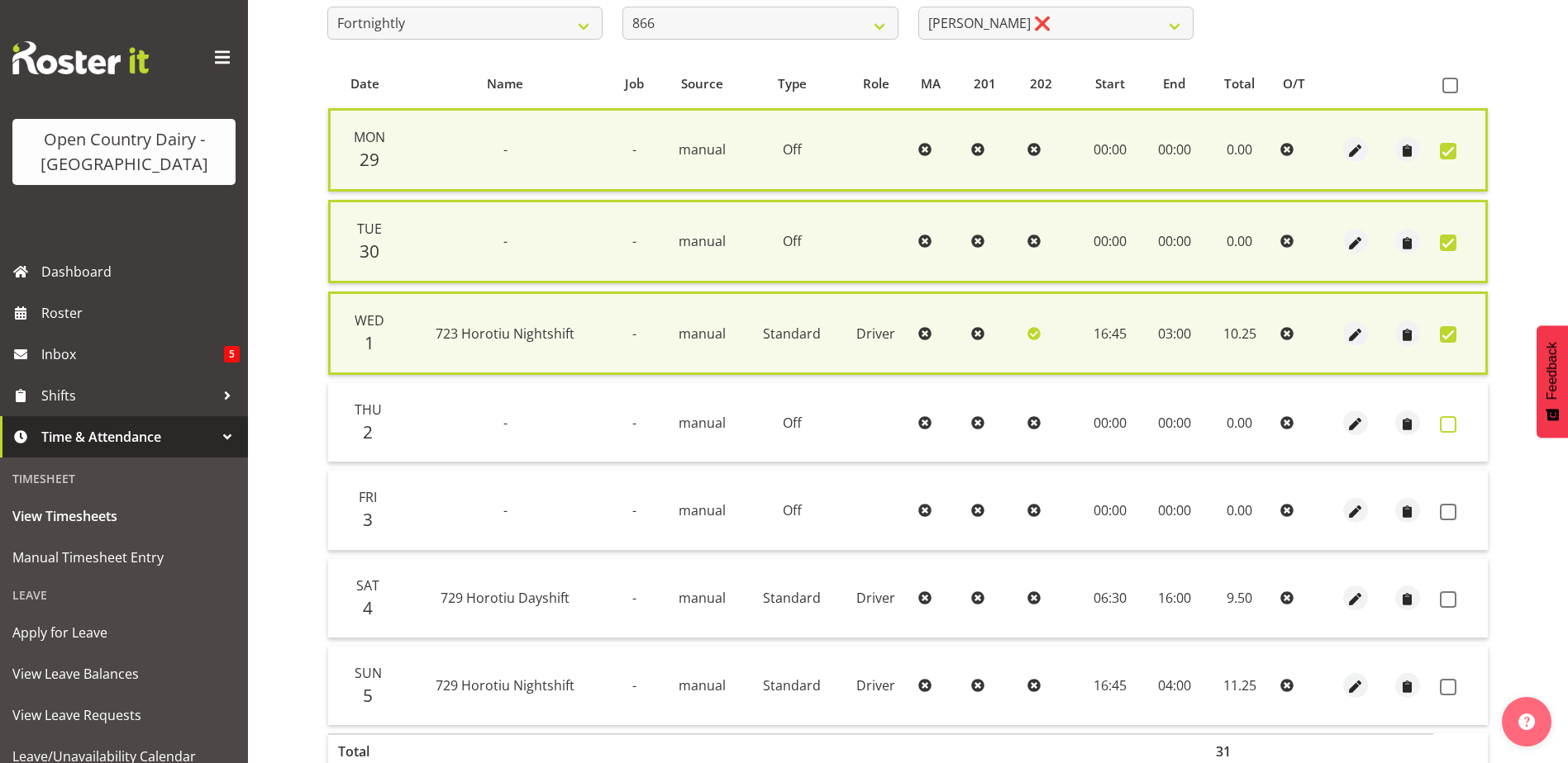
click at [1446, 424] on span at bounding box center [1448, 424] width 16 height 16
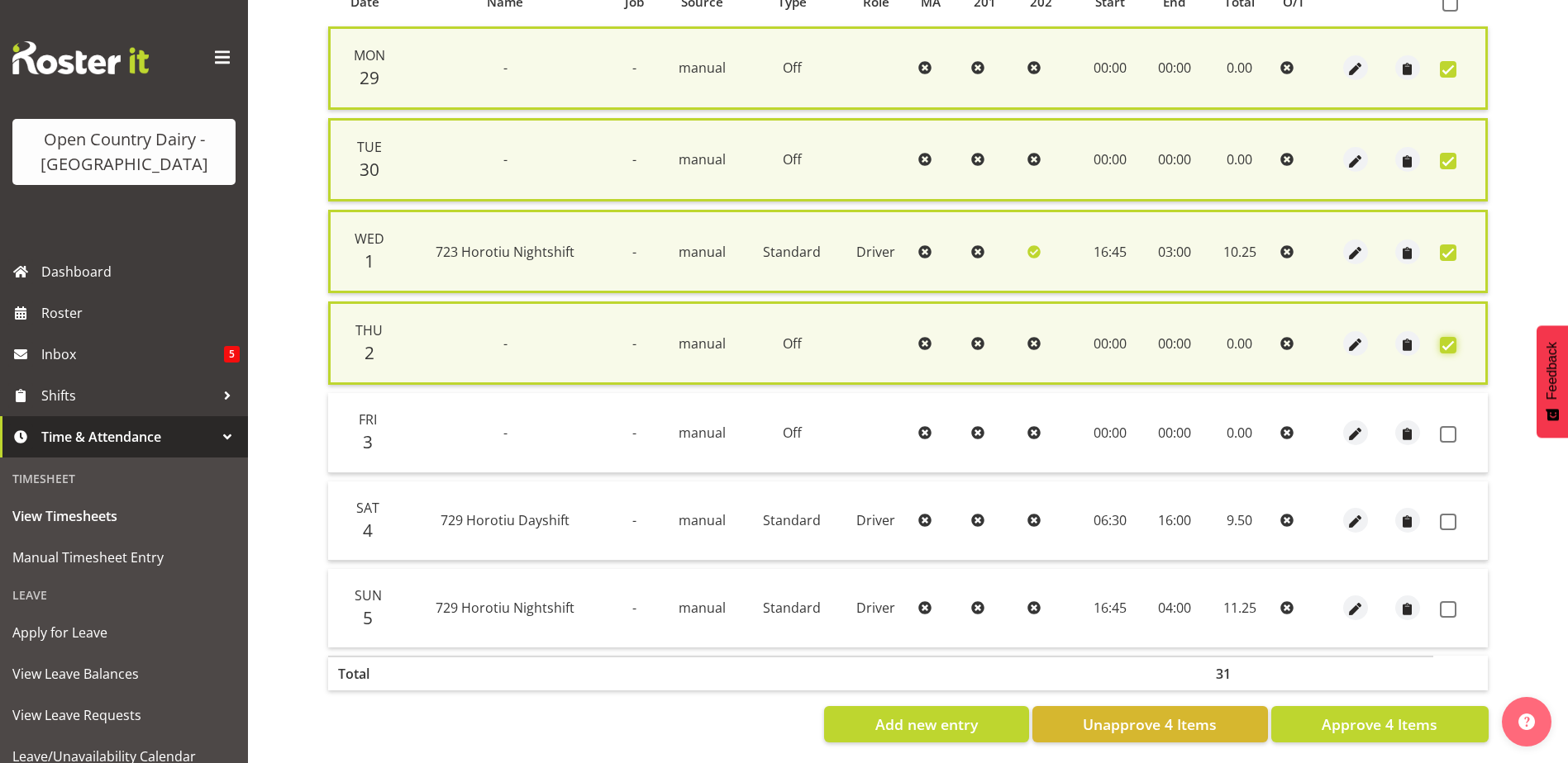
scroll to position [403, 0]
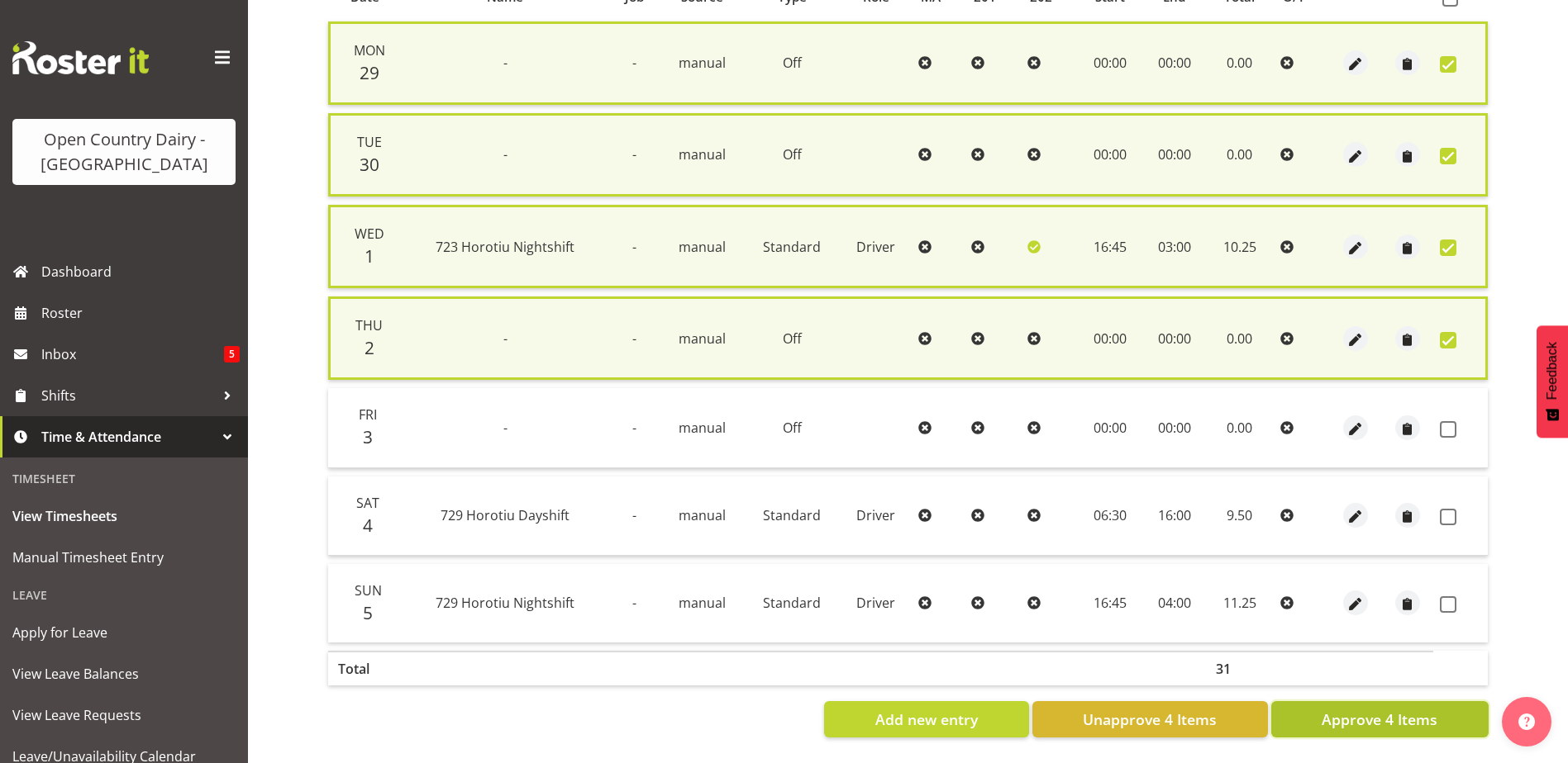
click at [1331, 710] on span "Approve 4 Items" at bounding box center [1379, 720] width 116 height 22
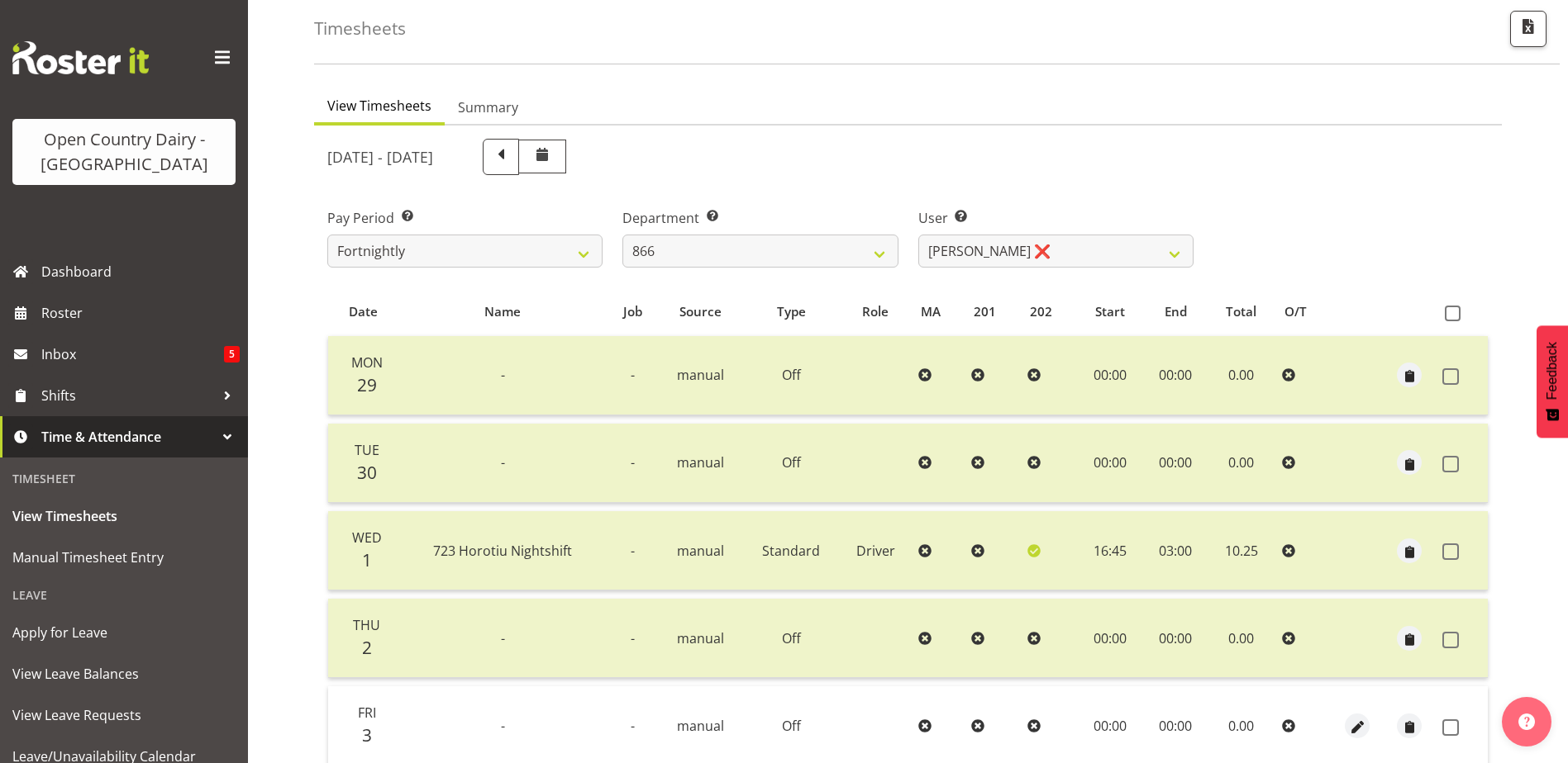
scroll to position [56, 0]
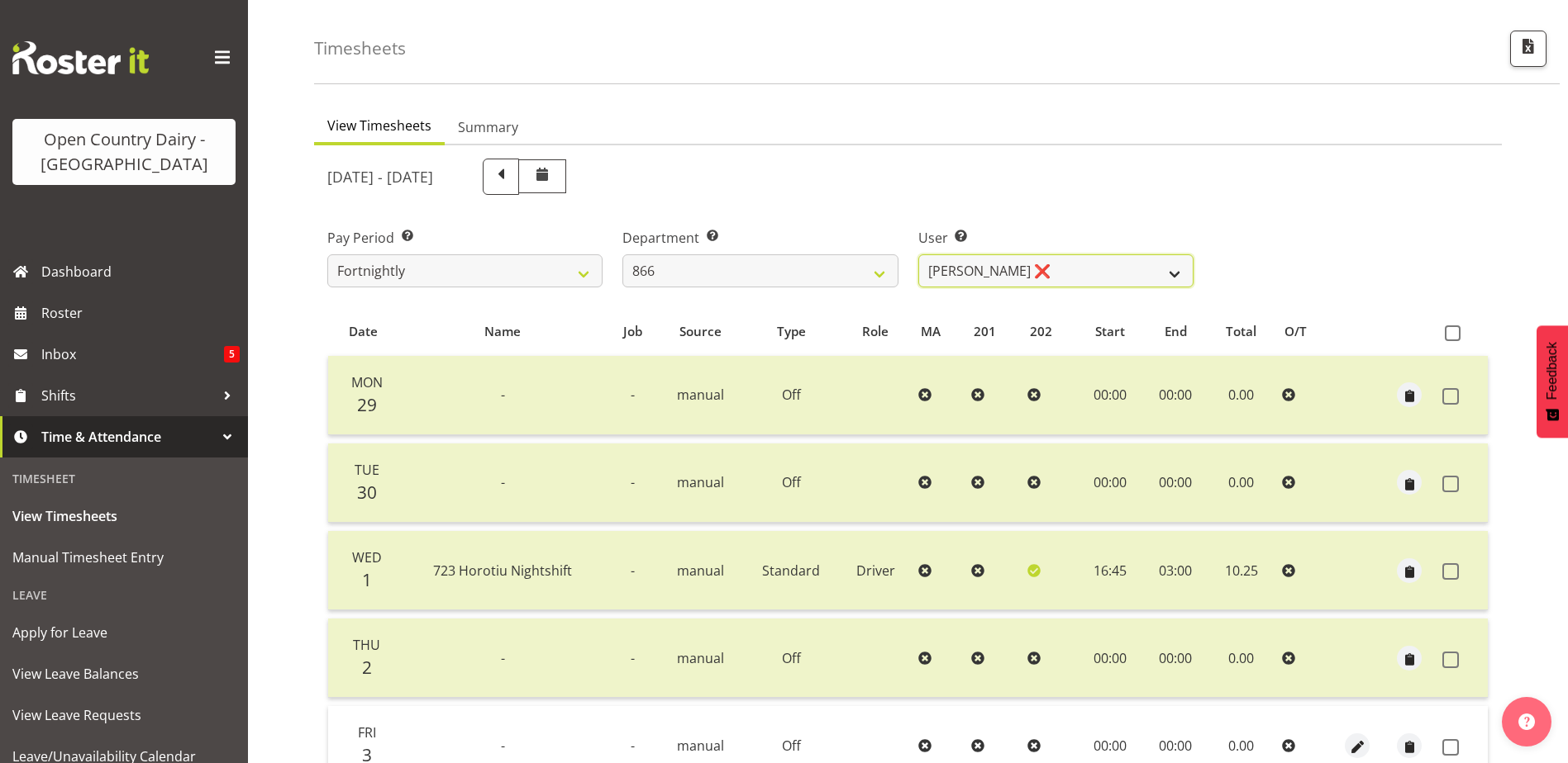
click at [1057, 263] on select "Harshdeep Singh ❌ Jacques Nel ❌ Navreet Jawanda ❌ Neil Abrahams ❌" at bounding box center [1056, 271] width 275 height 33
click at [918, 254] on select "Harshdeep Singh ❌ Jacques Nel ❌ Navreet Jawanda ❌ Neil Abrahams ❌" at bounding box center [1056, 271] width 275 height 33
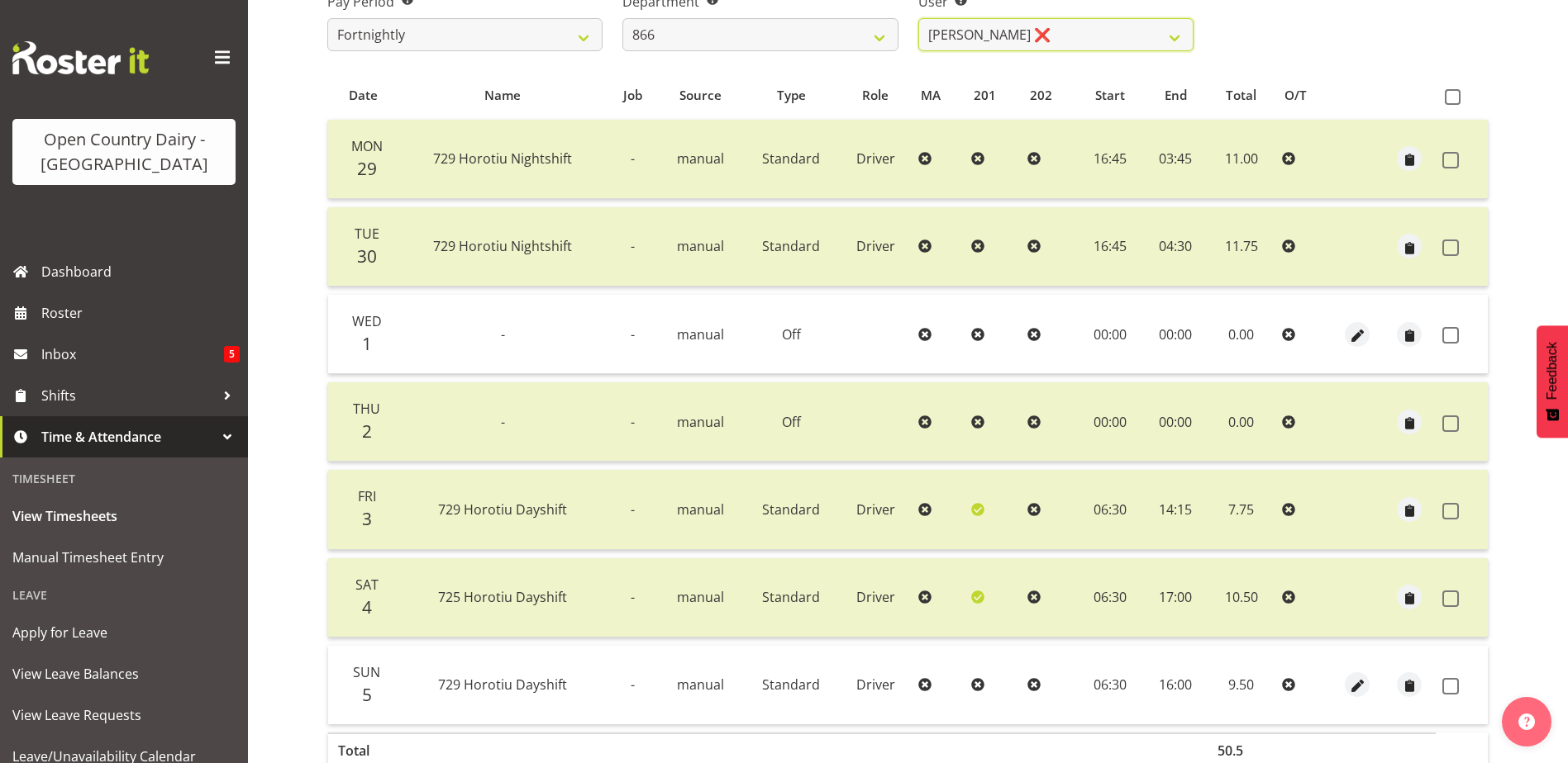
scroll to position [303, 0]
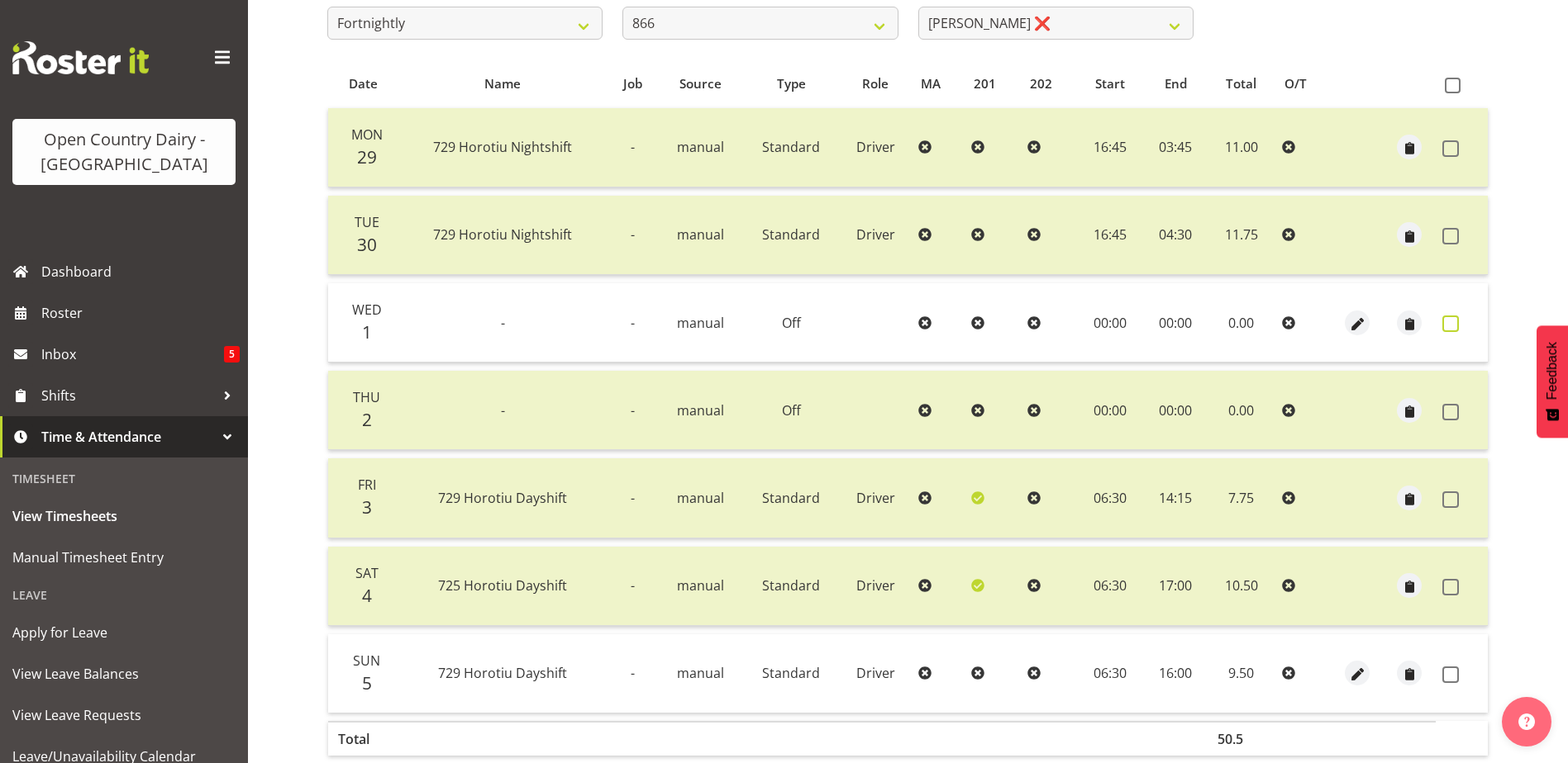
click at [1448, 321] on span at bounding box center [1450, 324] width 16 height 16
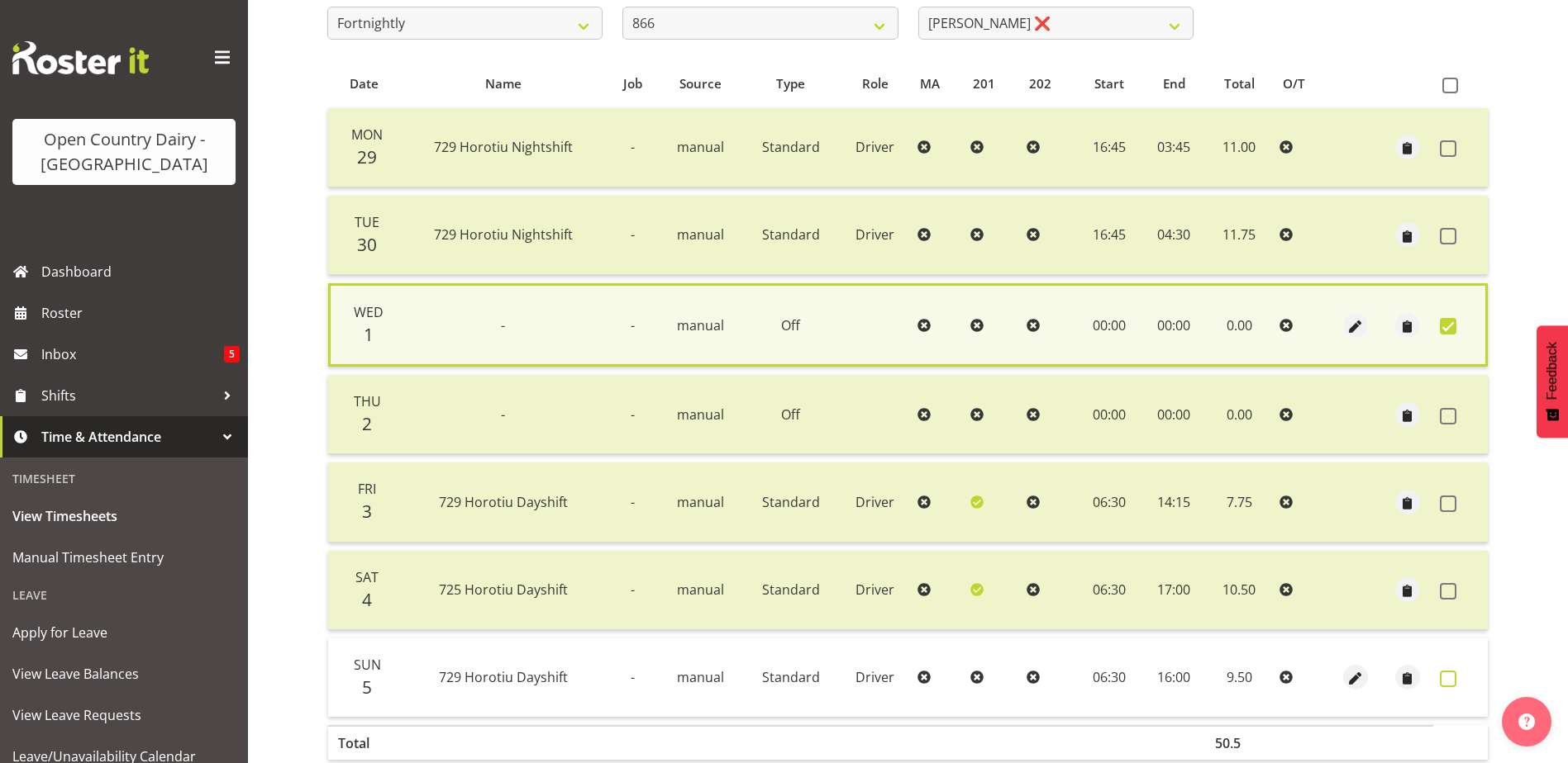
drag, startPoint x: 1449, startPoint y: 677, endPoint x: 1429, endPoint y: 679, distance: 20.1
click at [1449, 676] on span at bounding box center [1448, 679] width 16 height 16
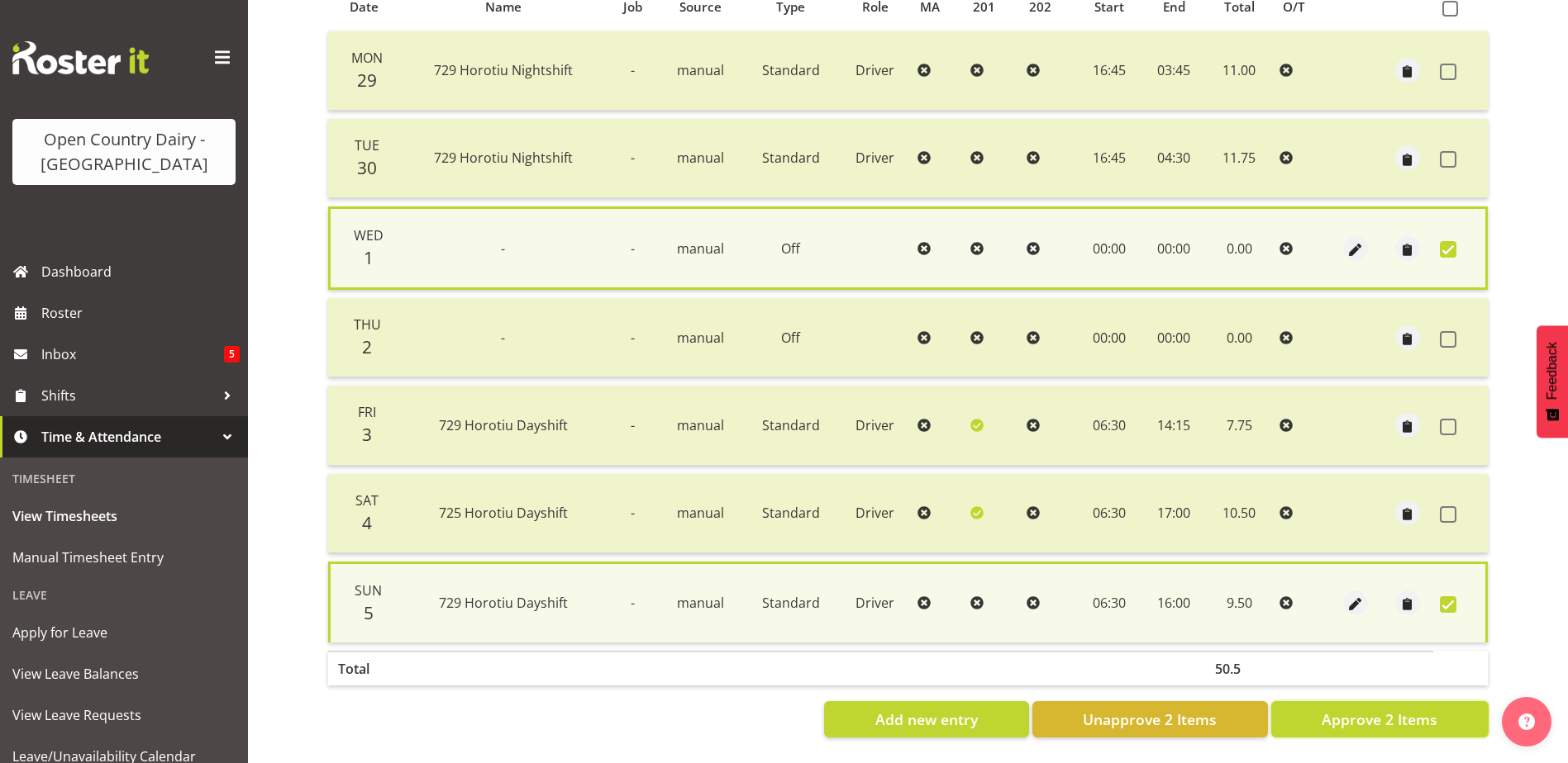
click at [1371, 709] on span "Approve 2 Items" at bounding box center [1379, 720] width 116 height 22
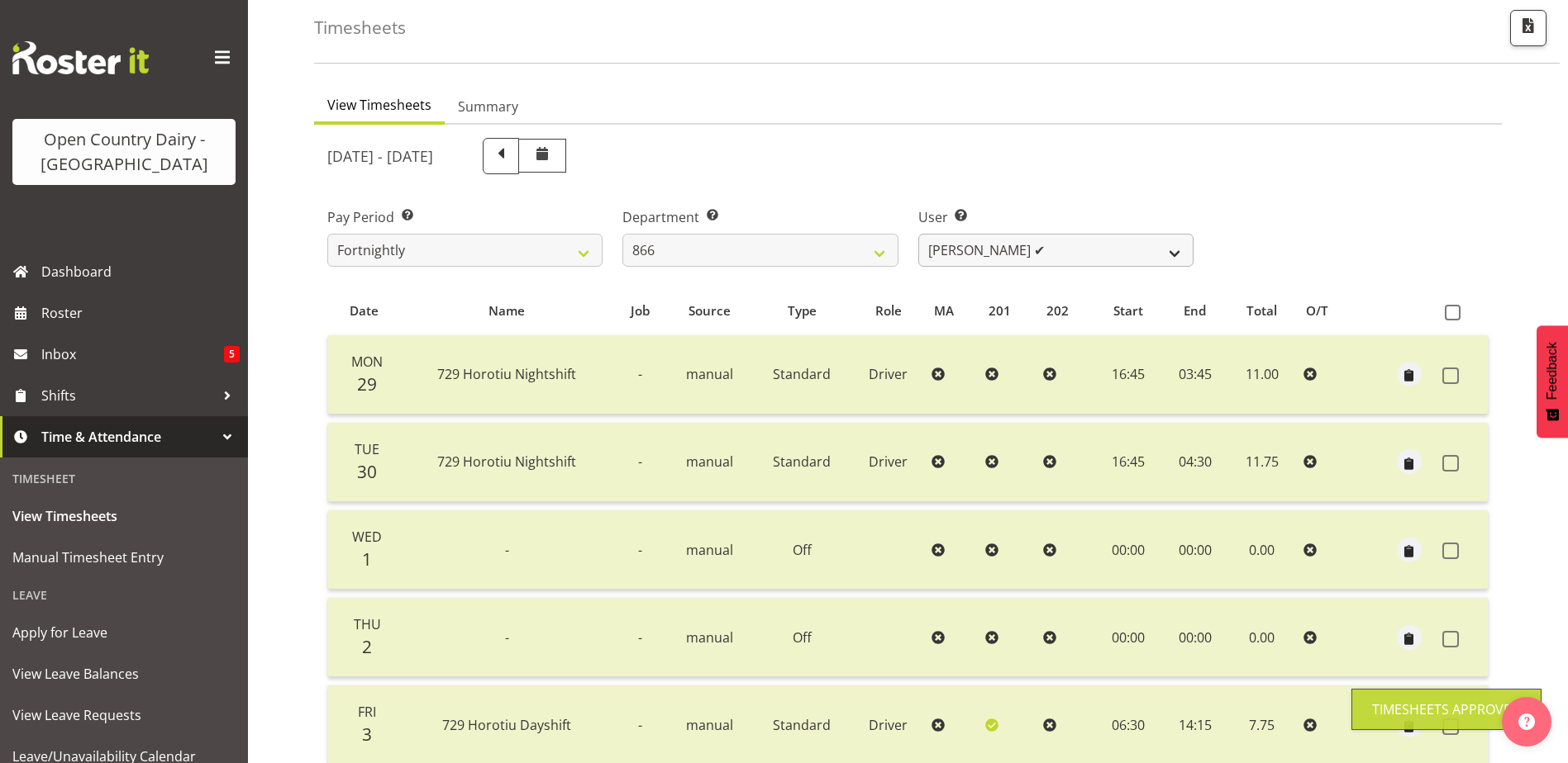
scroll to position [56, 0]
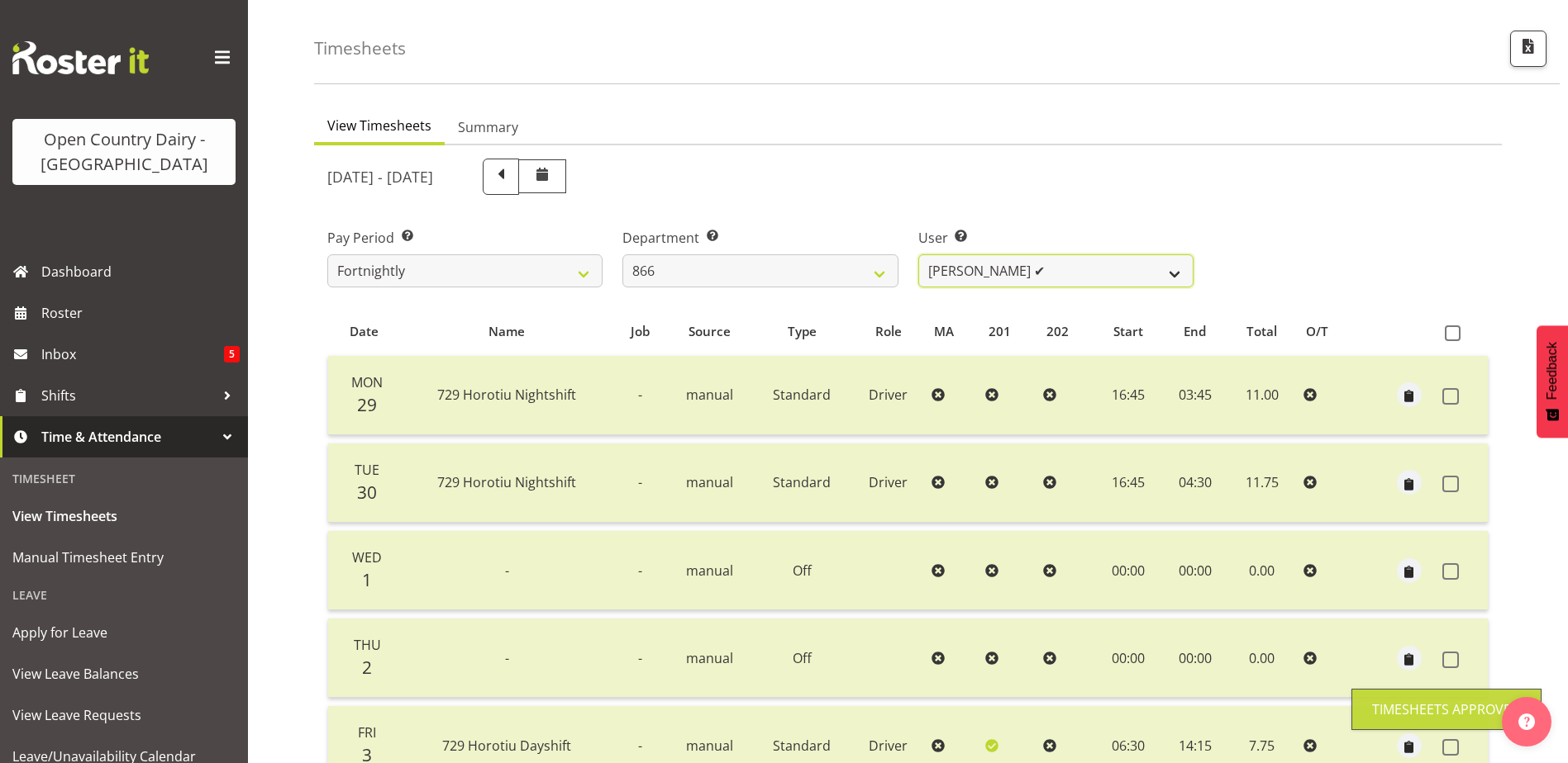
click at [1109, 266] on select "Harshdeep Singh ❌ Jacques Nel ✔ Navreet Jawanda ❌ Neil Abrahams ❌" at bounding box center [1056, 271] width 275 height 33
click at [918, 254] on select "Harshdeep Singh ❌ Jacques Nel ✔ Navreet Jawanda ❌ Neil Abrahams ❌" at bounding box center [1056, 271] width 275 height 33
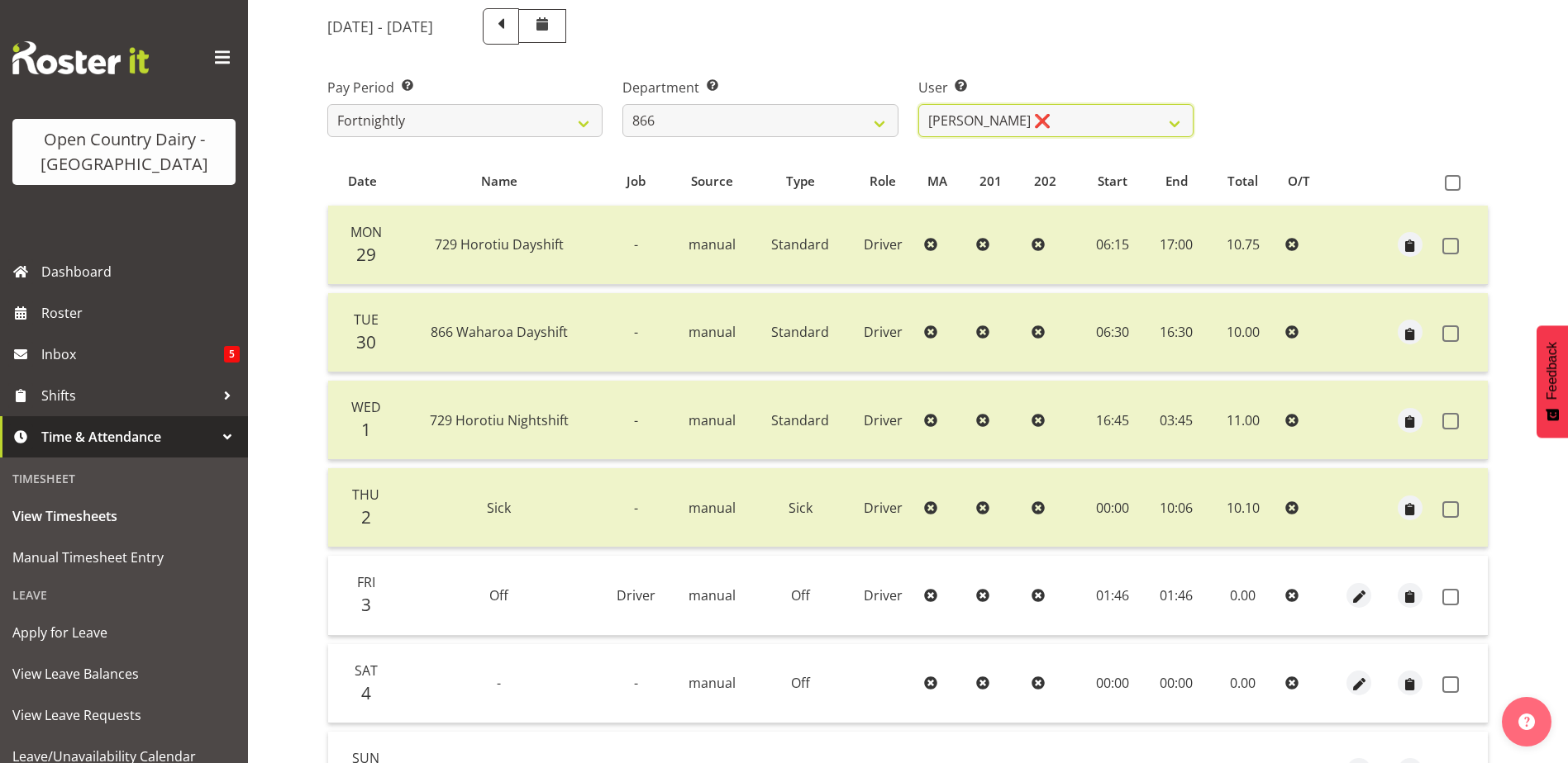
scroll to position [303, 0]
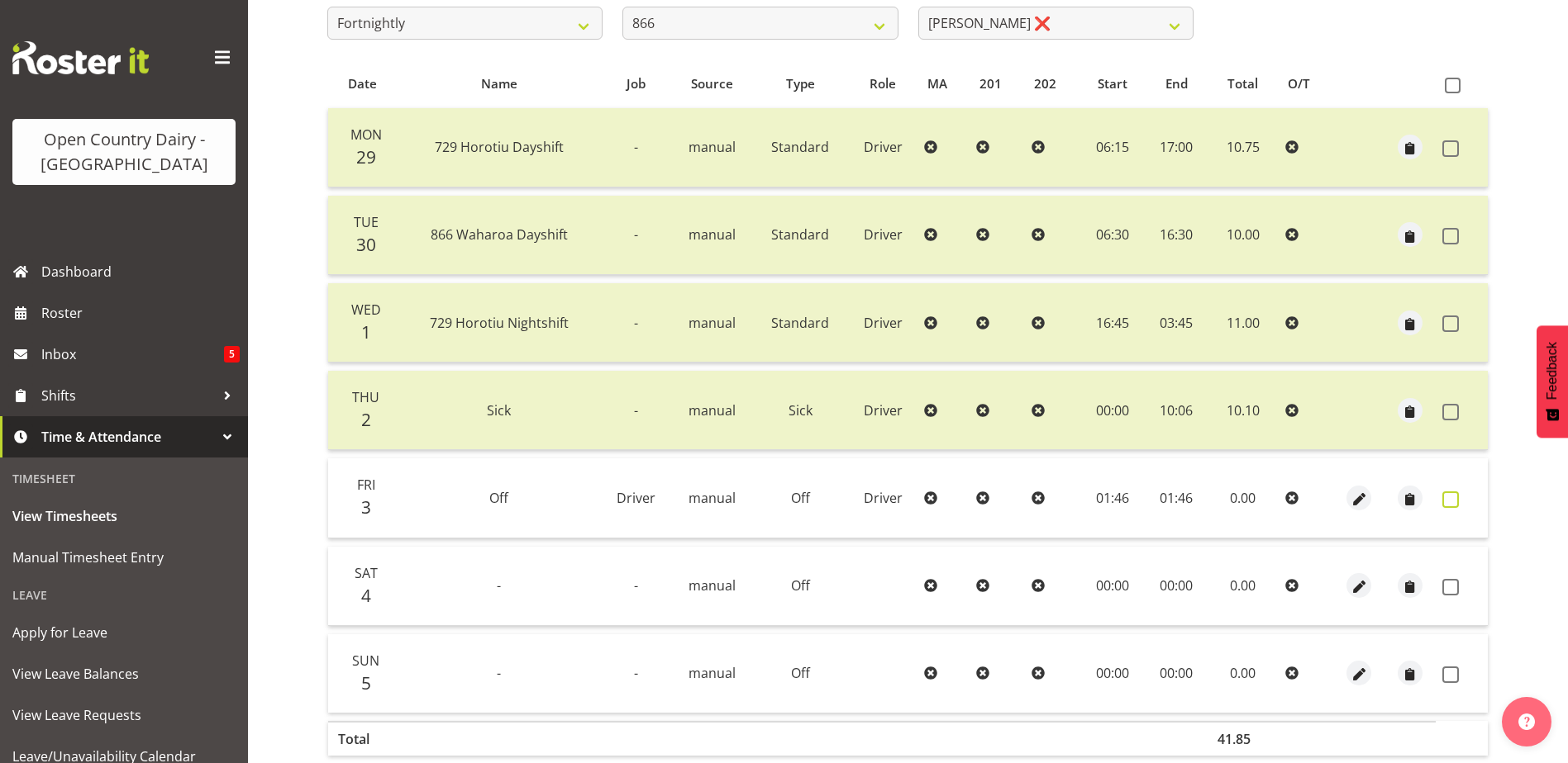
click at [1456, 498] on span at bounding box center [1450, 500] width 16 height 16
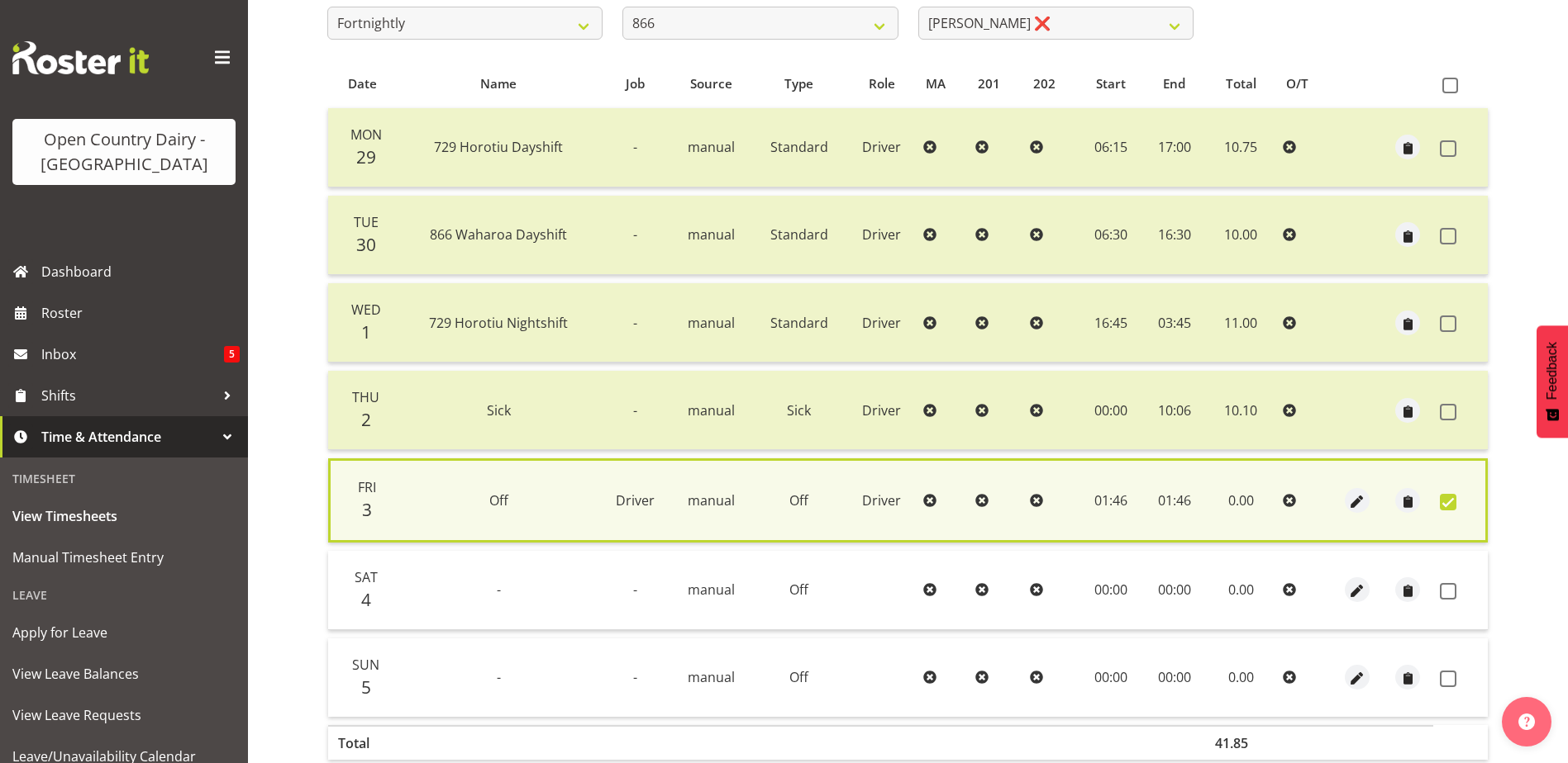
click at [1452, 588] on span at bounding box center [1448, 591] width 16 height 16
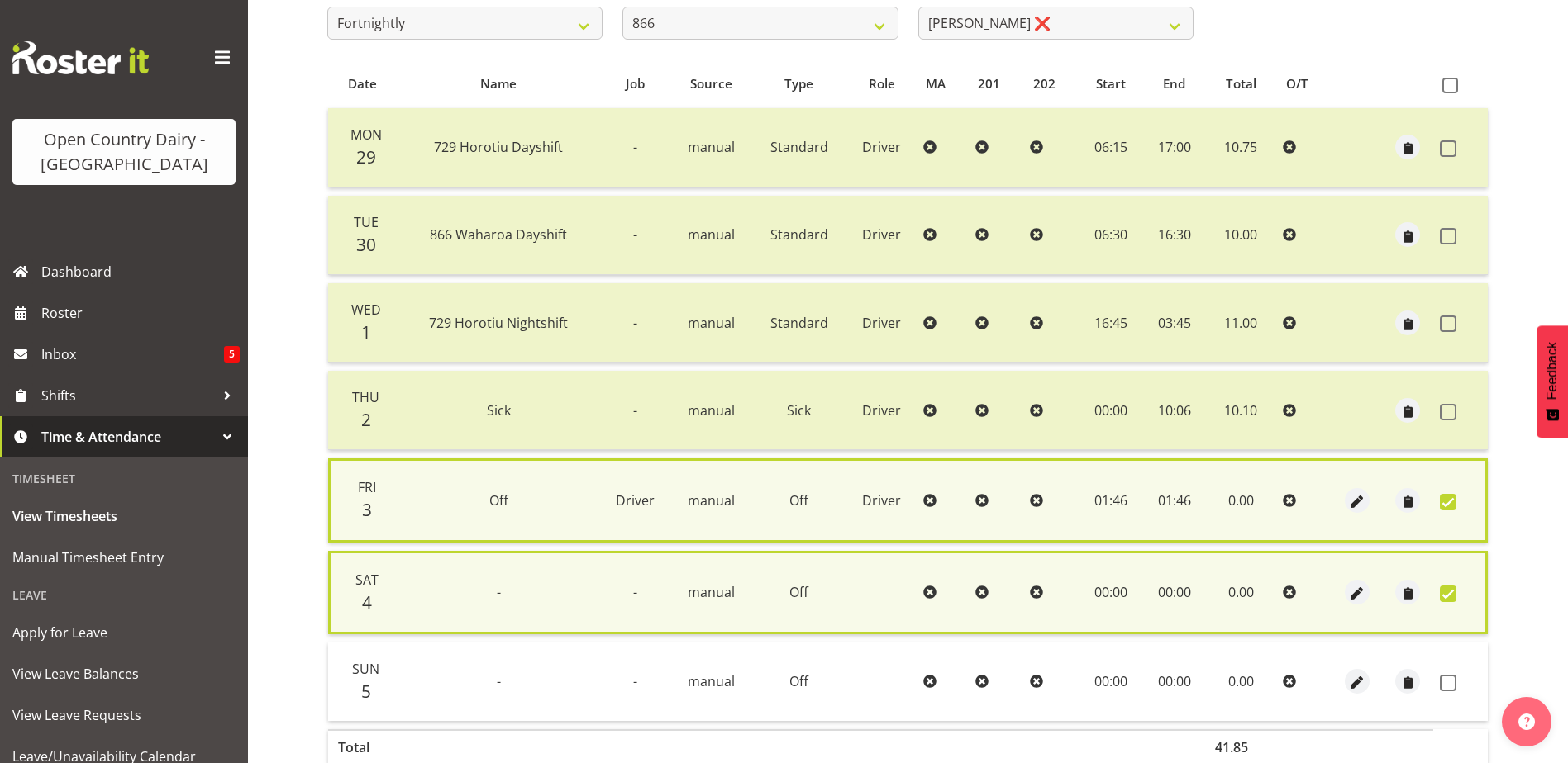
drag, startPoint x: 1448, startPoint y: 682, endPoint x: 1420, endPoint y: 721, distance: 48.0
click at [1446, 681] on span at bounding box center [1448, 683] width 16 height 16
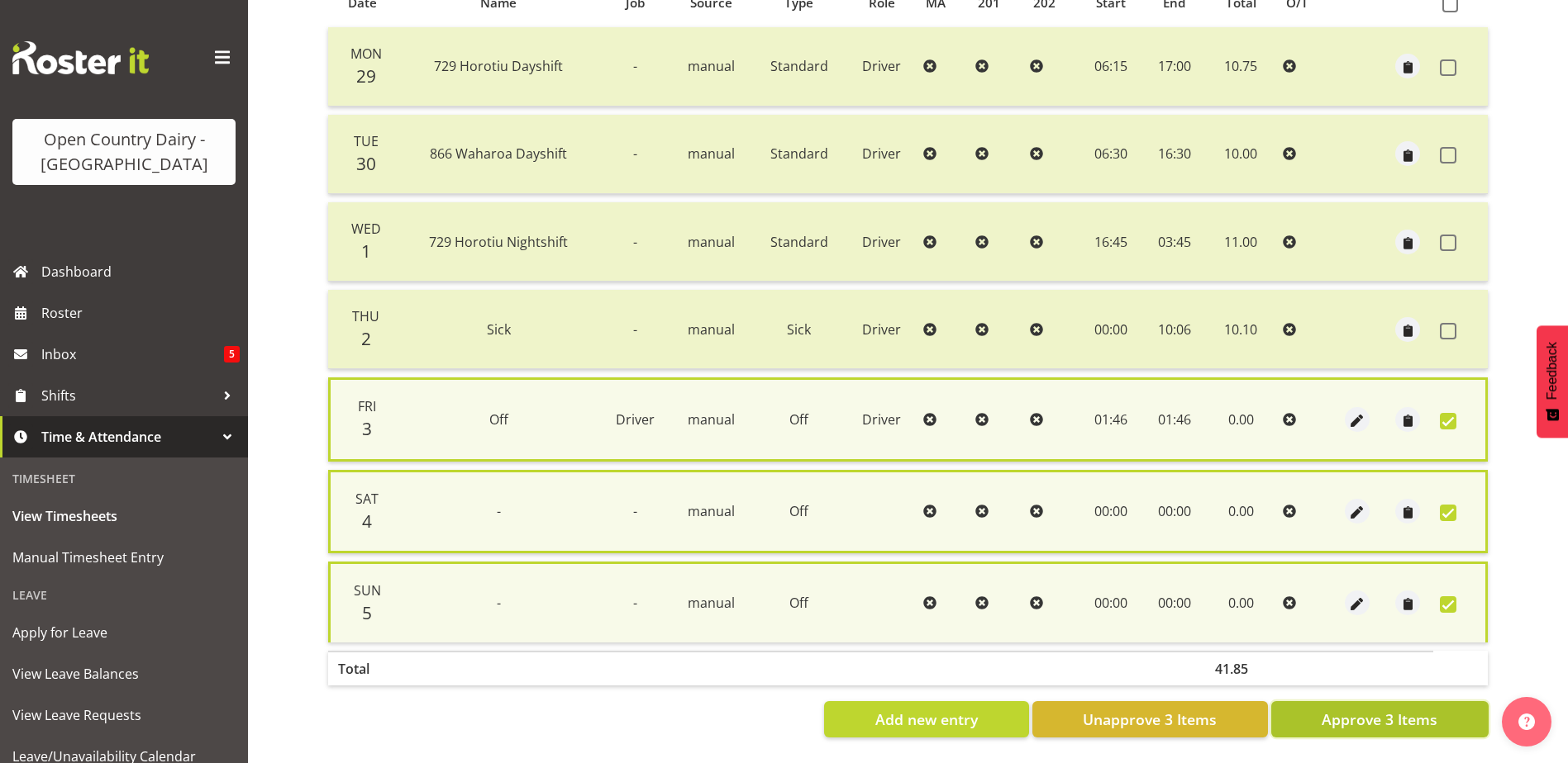
click at [1419, 709] on span "Approve 3 Items" at bounding box center [1379, 720] width 116 height 22
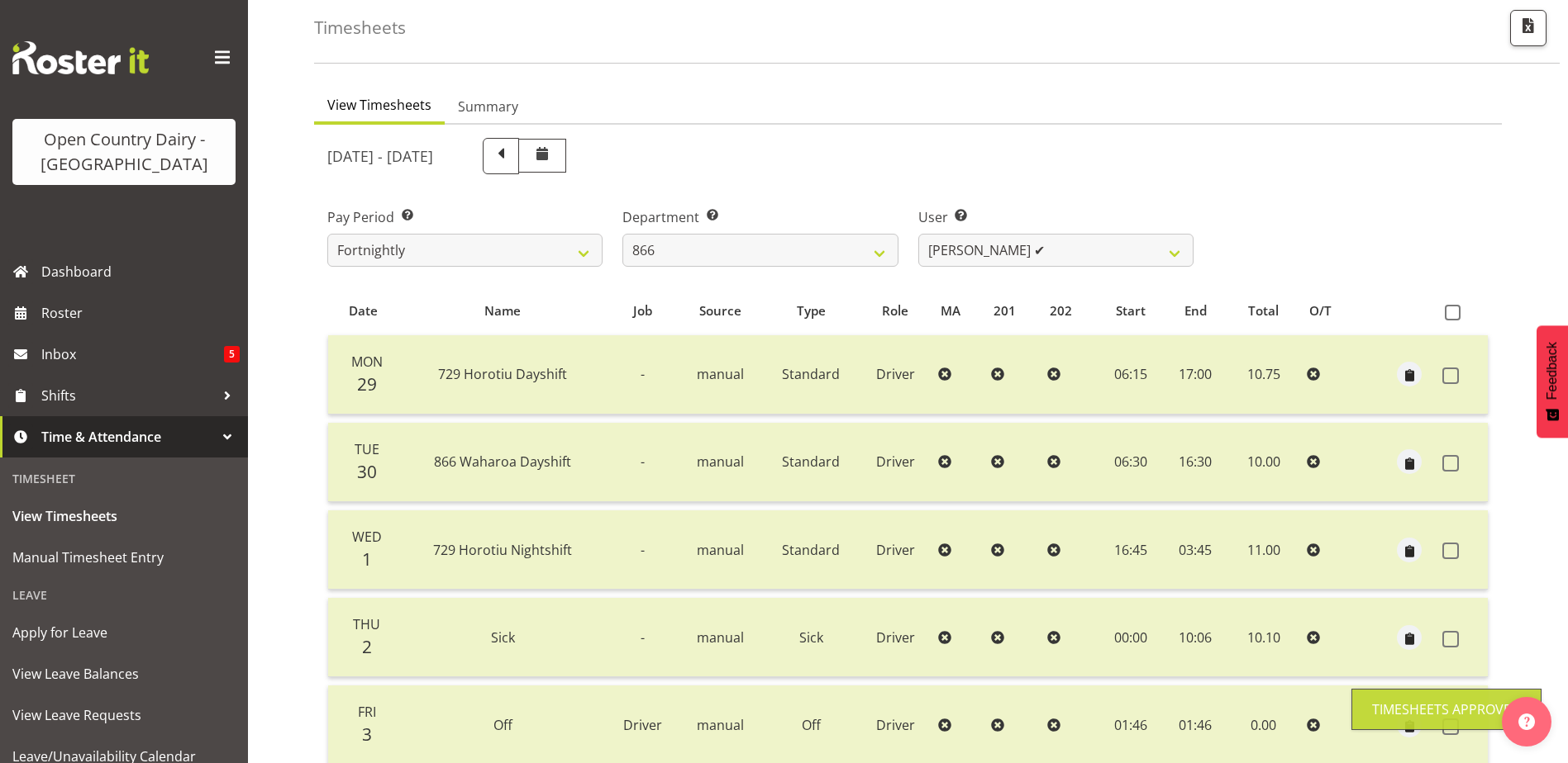
scroll to position [56, 0]
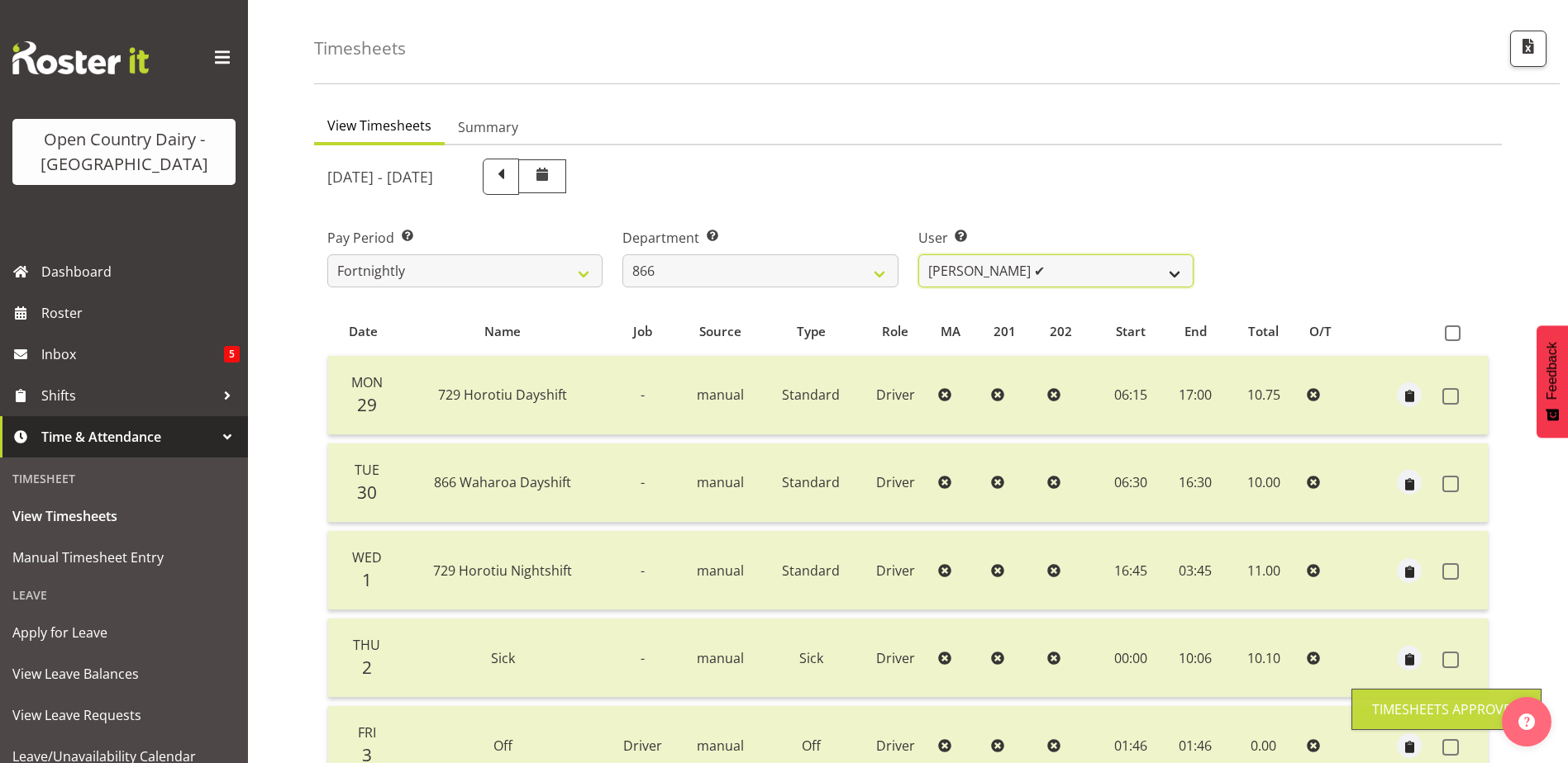
click at [1084, 271] on select "Harshdeep Singh ❌ Jacques Nel ✔ Navreet Jawanda ✔ Neil Abrahams ❌" at bounding box center [1056, 271] width 275 height 33
click at [918, 254] on select "Harshdeep Singh ❌ Jacques Nel ✔ Navreet Jawanda ✔ Neil Abrahams ❌" at bounding box center [1056, 271] width 275 height 33
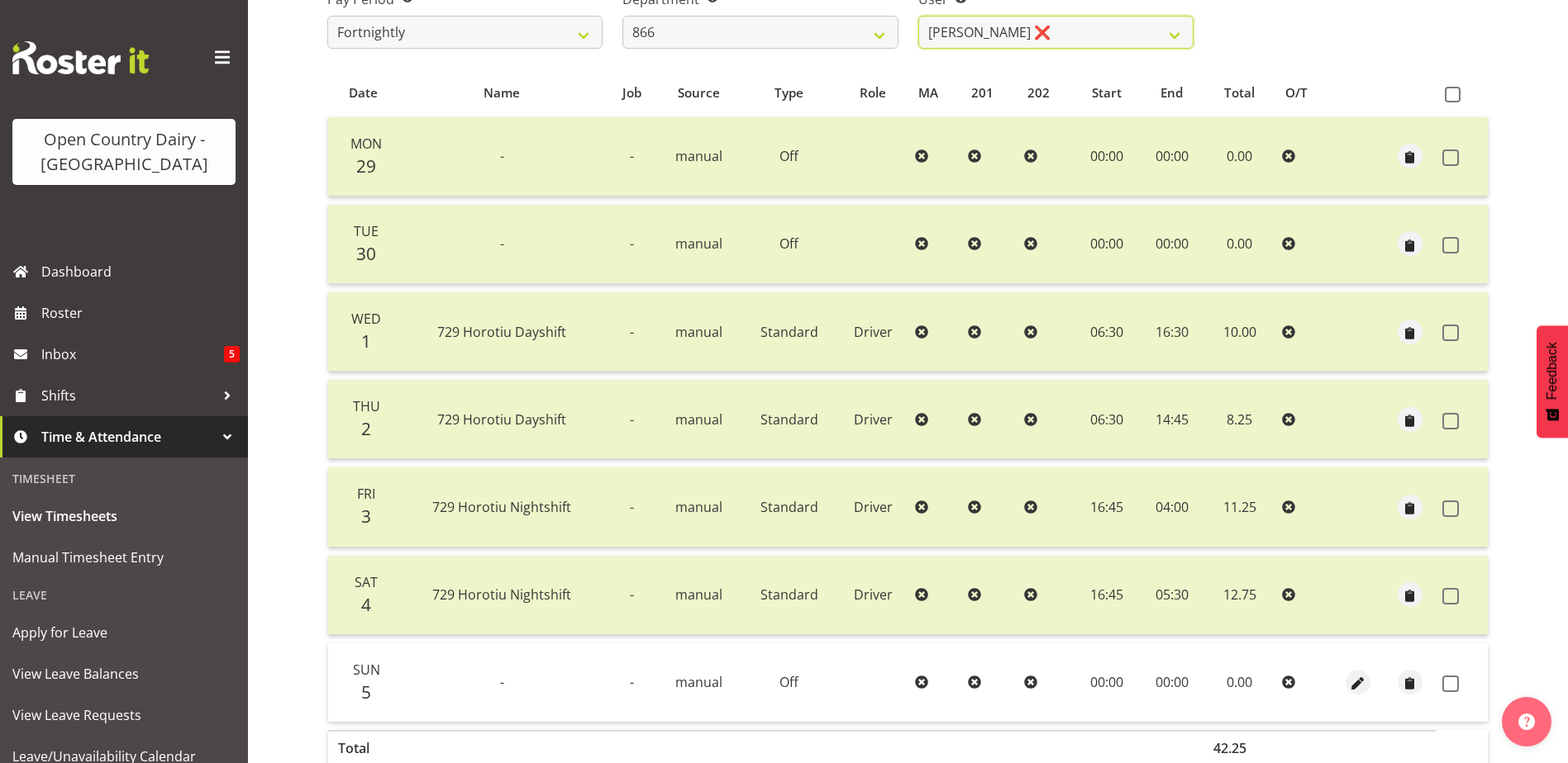
scroll to position [303, 0]
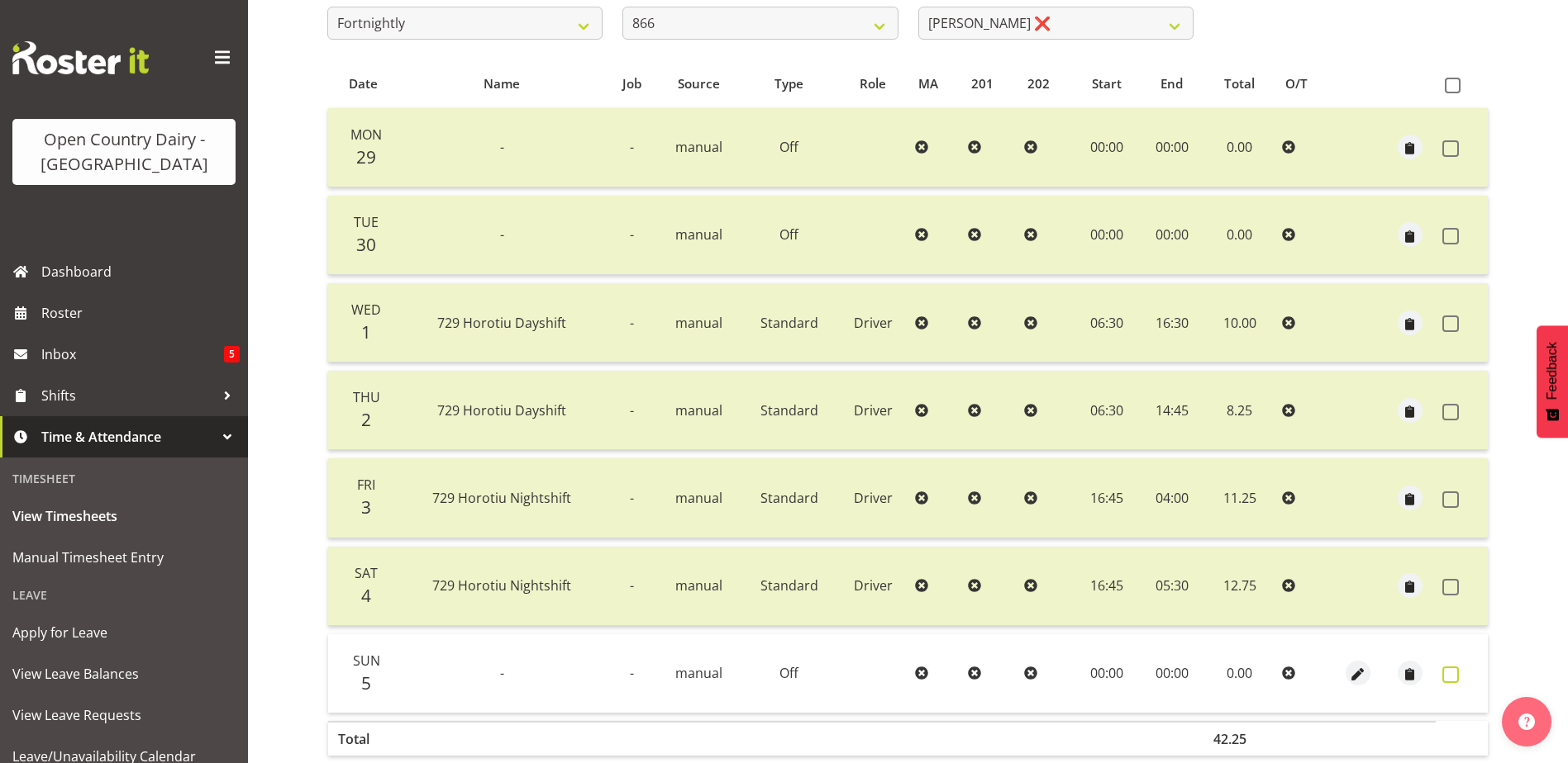
click at [1448, 678] on span at bounding box center [1450, 675] width 16 height 16
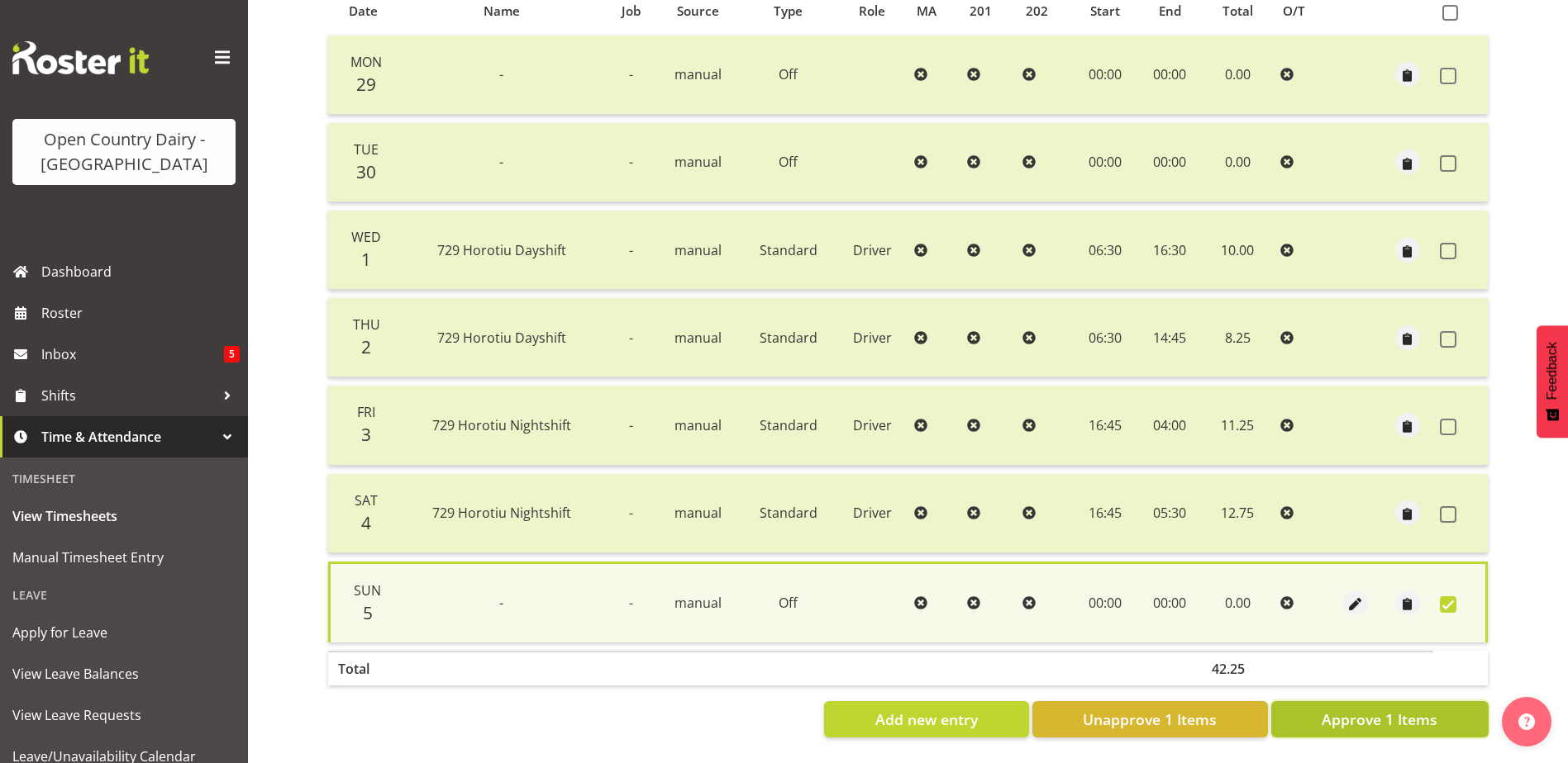
click at [1415, 709] on span "Approve 1 Items" at bounding box center [1379, 720] width 116 height 22
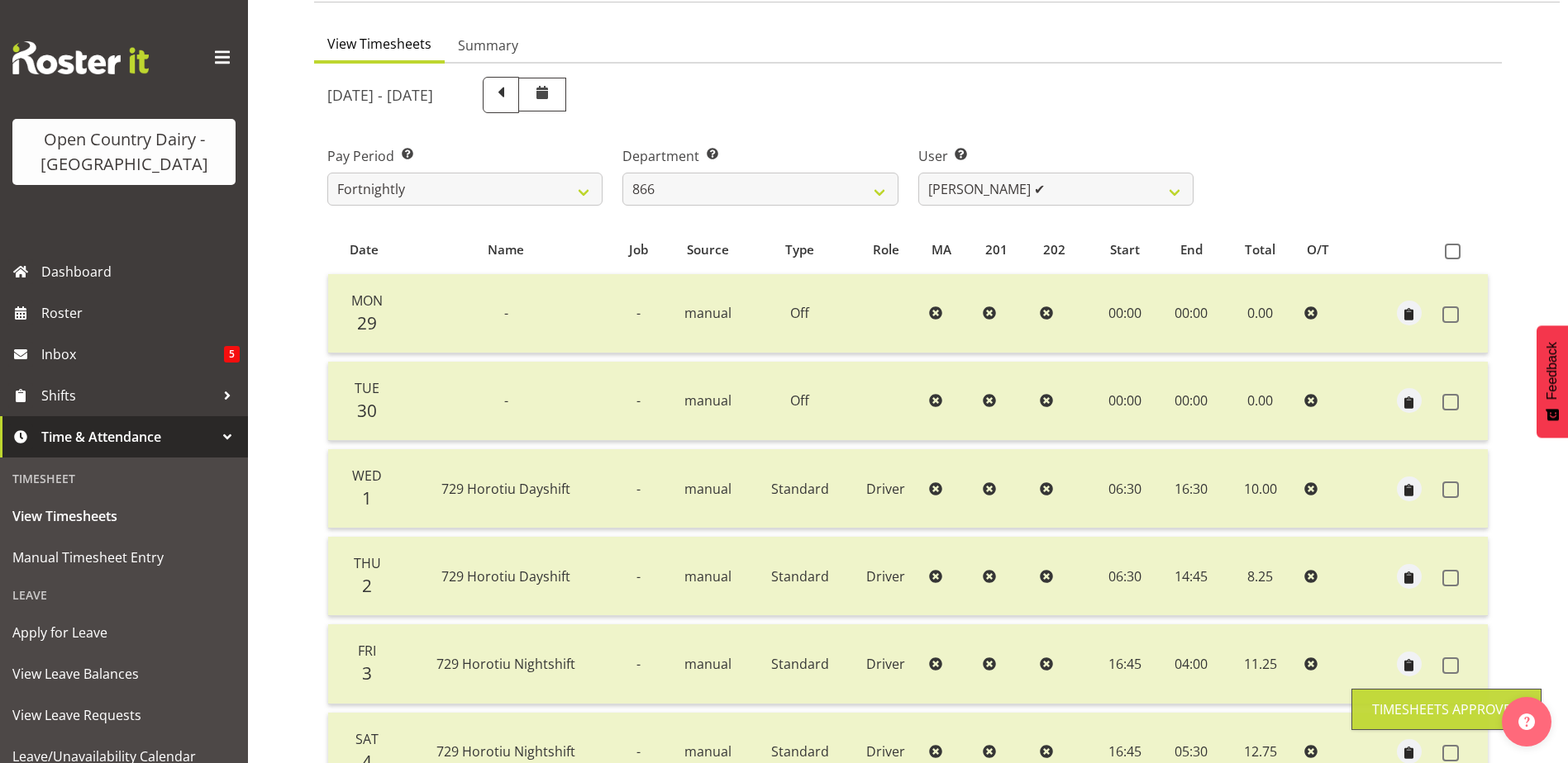
scroll to position [56, 0]
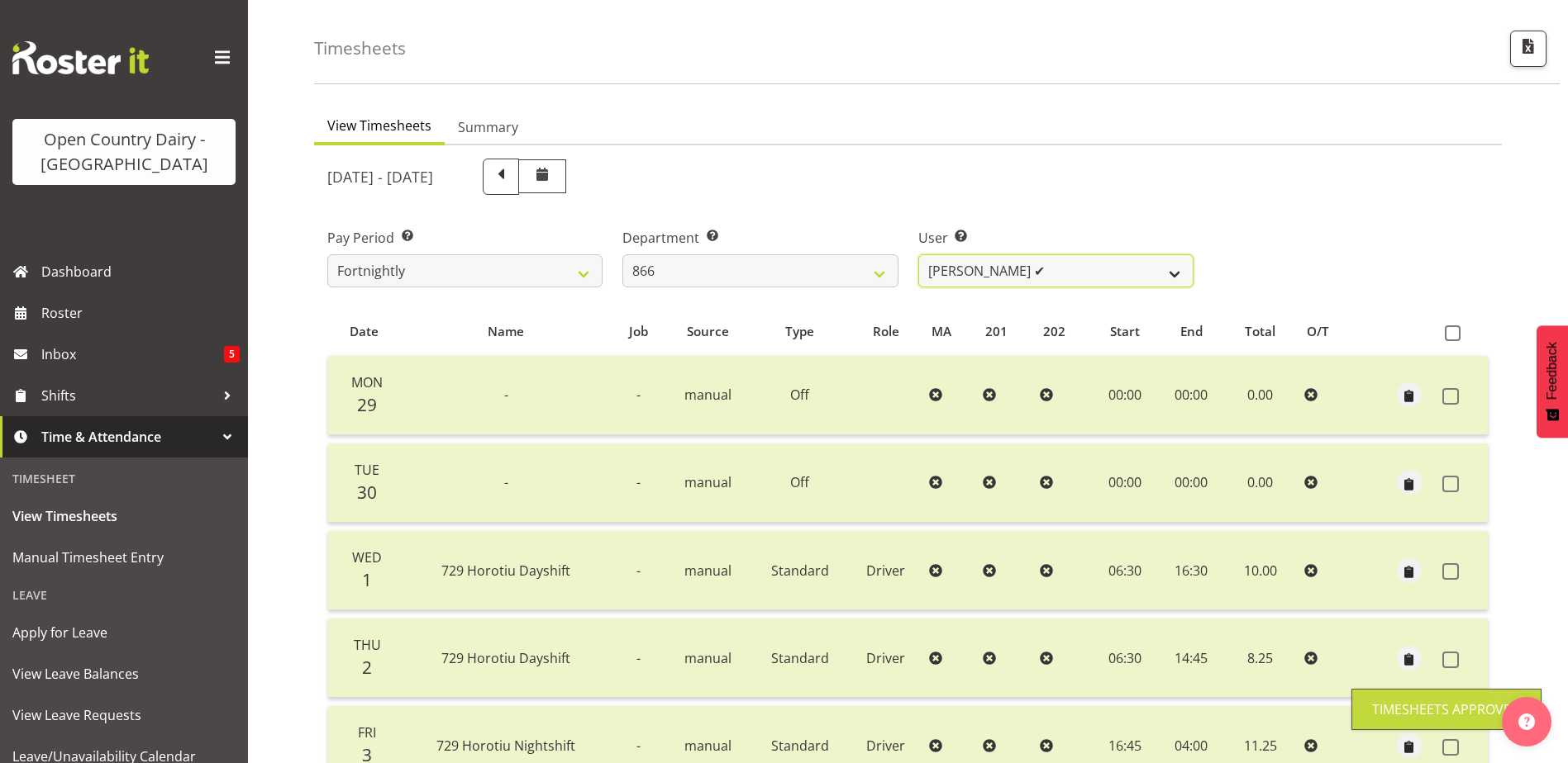
click at [1045, 266] on select "Harshdeep Singh ❌ Jacques Nel ✔ Navreet Jawanda ✔ Neil Abrahams ✔" at bounding box center [1056, 271] width 275 height 33
drag, startPoint x: 1044, startPoint y: 266, endPoint x: 1033, endPoint y: 265, distance: 11.0
click at [1044, 264] on select "Harshdeep Singh ❌ Jacques Nel ✔ Navreet Jawanda ✔ Neil Abrahams ✔" at bounding box center [1056, 271] width 275 height 33
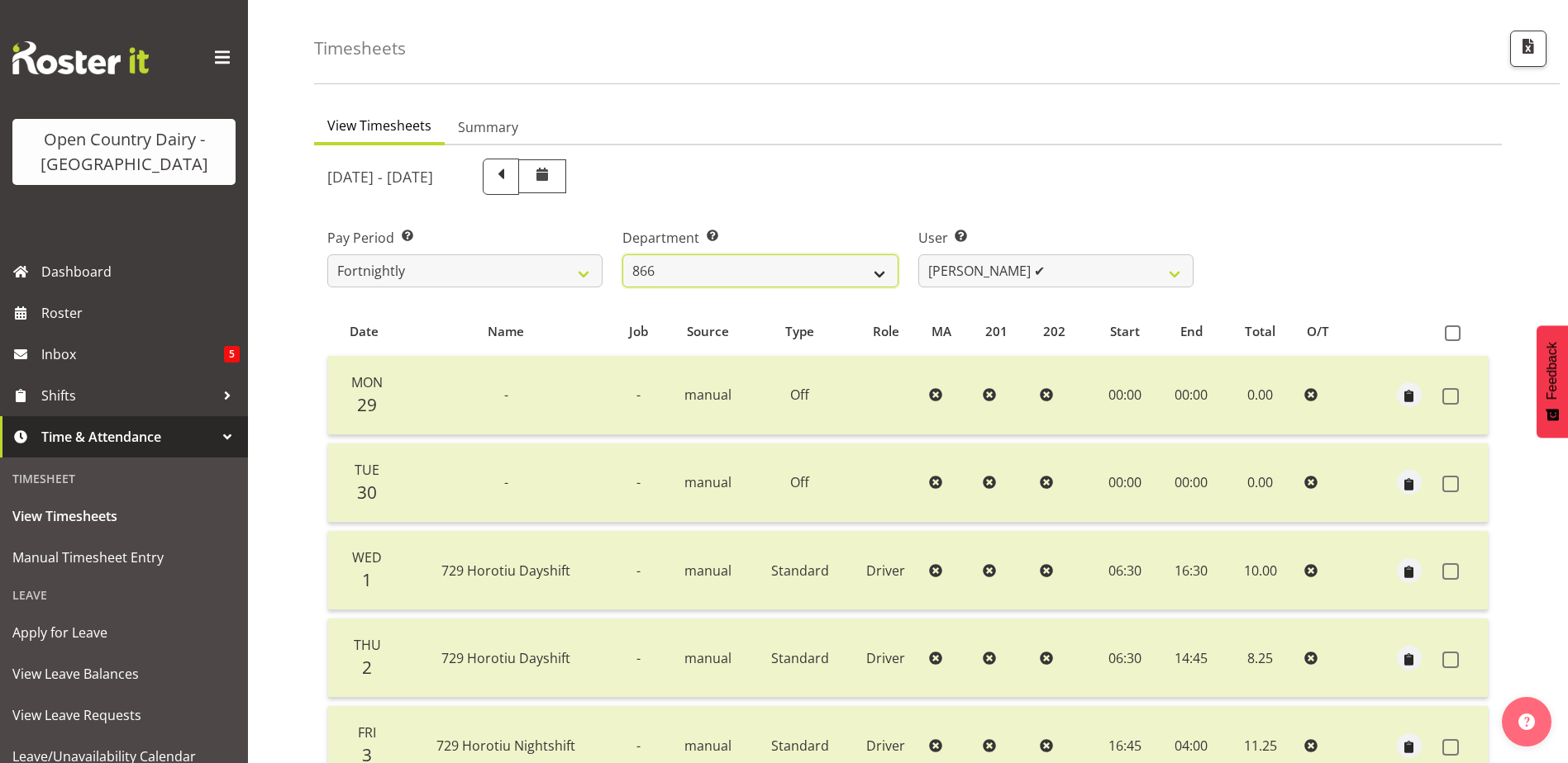
click at [796, 269] on select "701 702 703 704 705 706 707 708 709 710 711 712 713 714 715 716 717 718 719 720" at bounding box center [760, 271] width 275 height 33
click at [622, 254] on select "701 702 703 704 705 706 707 708 709 710 711 712 713 714 715 716 717 718 719 720" at bounding box center [760, 271] width 275 height 33
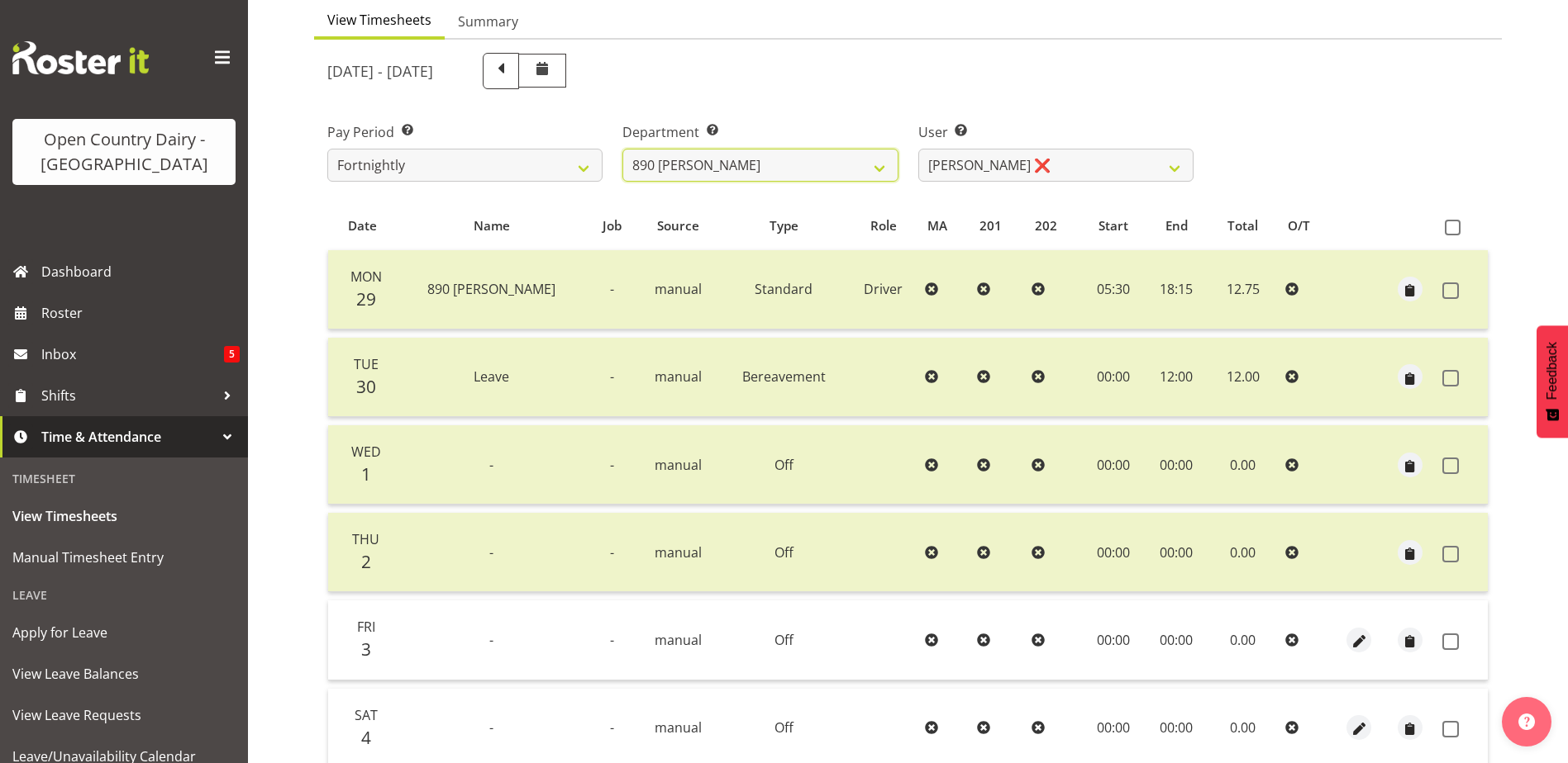
scroll to position [386, 0]
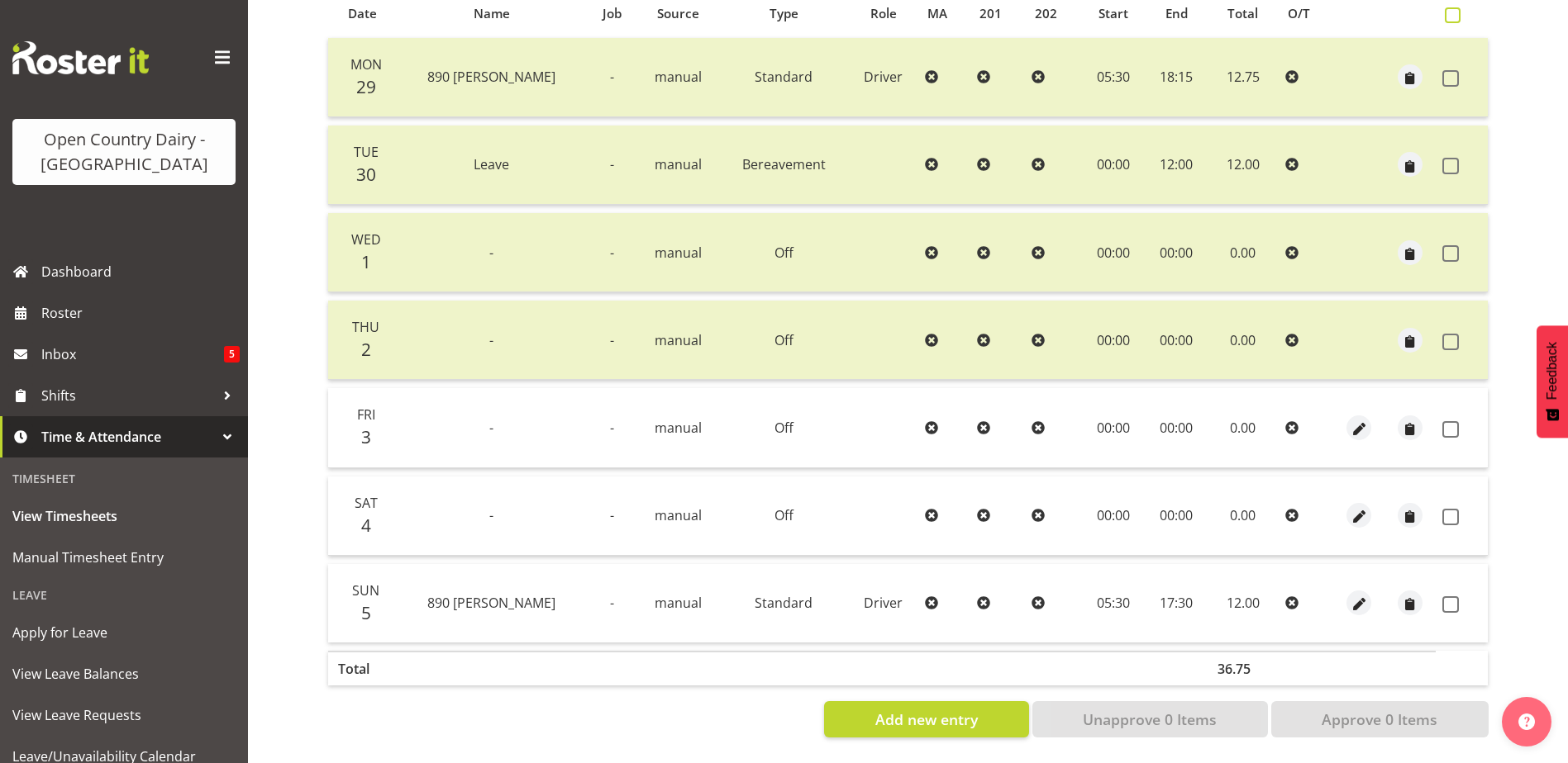
click at [1453, 7] on span at bounding box center [1452, 14] width 15 height 15
click at [1453, 10] on input "checkbox" at bounding box center [1450, 15] width 11 height 11
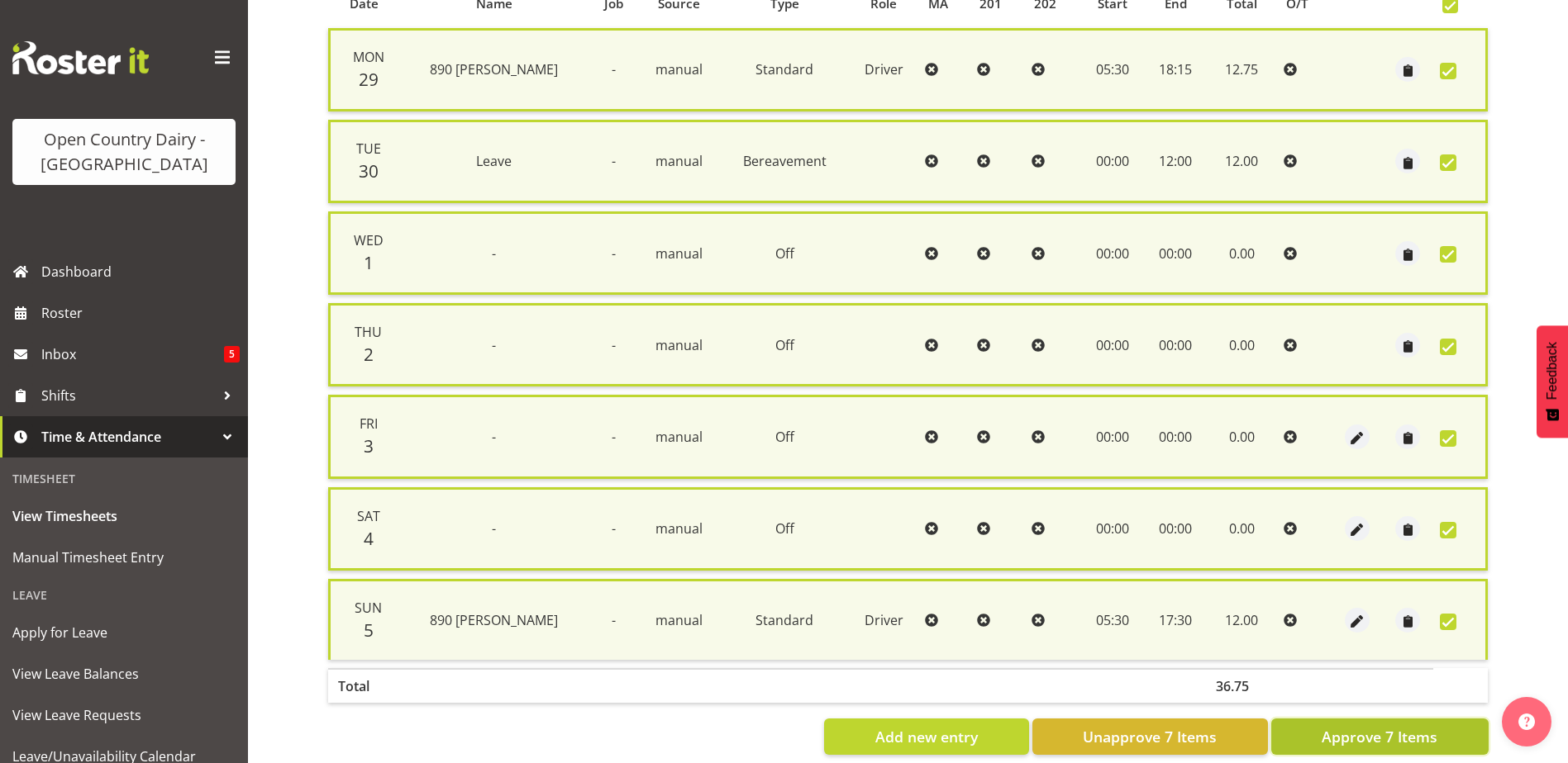
click at [1427, 741] on span "Approve 7 Items" at bounding box center [1379, 737] width 116 height 22
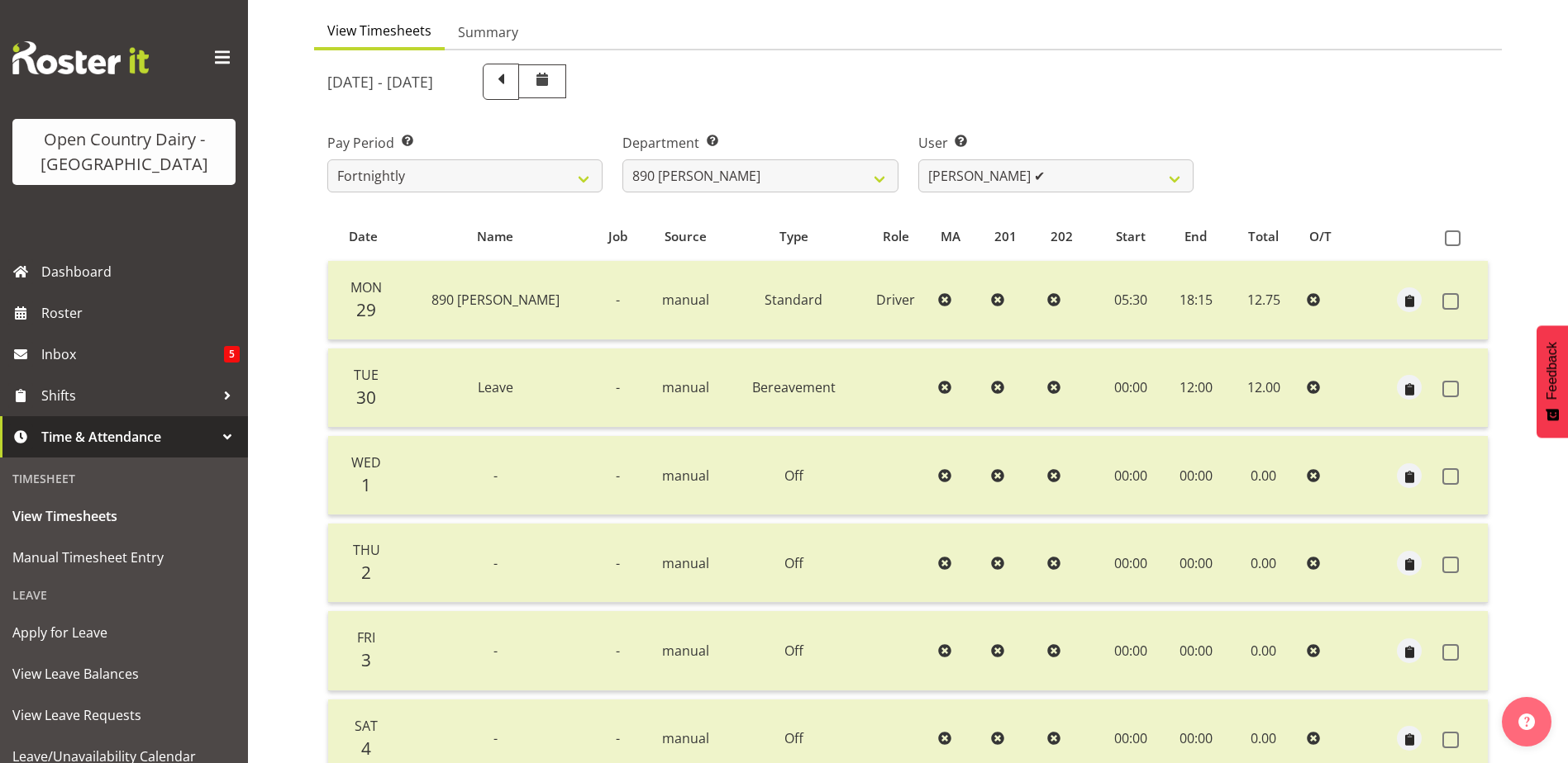
scroll to position [136, 0]
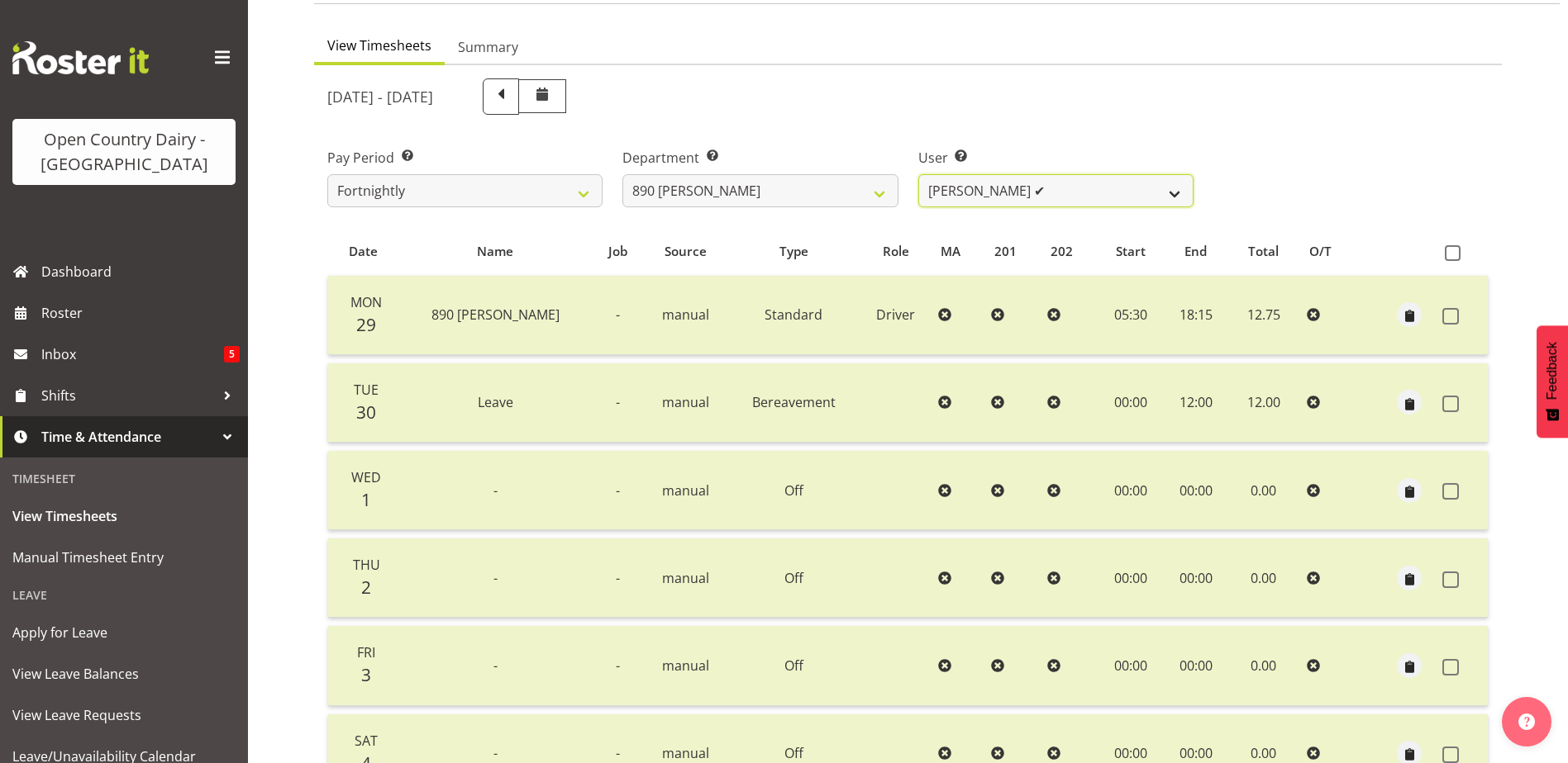
click at [1074, 191] on select "Graeme Schollum ✔ Sukhpreet Chandi ❌" at bounding box center [1056, 191] width 275 height 33
click at [918, 174] on select "Graeme Schollum ✔ Sukhpreet Chandi ❌" at bounding box center [1056, 191] width 275 height 33
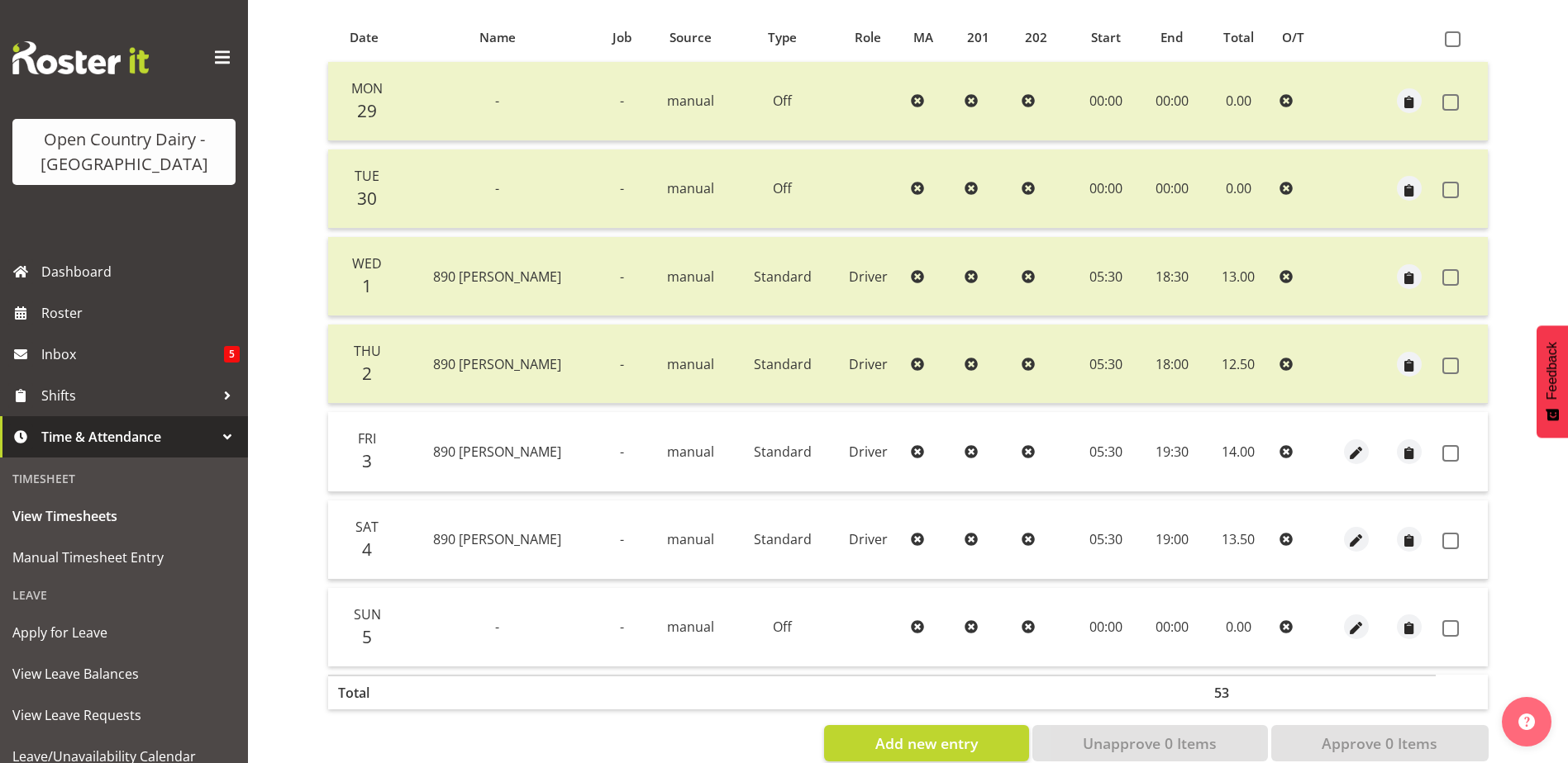
scroll to position [386, 0]
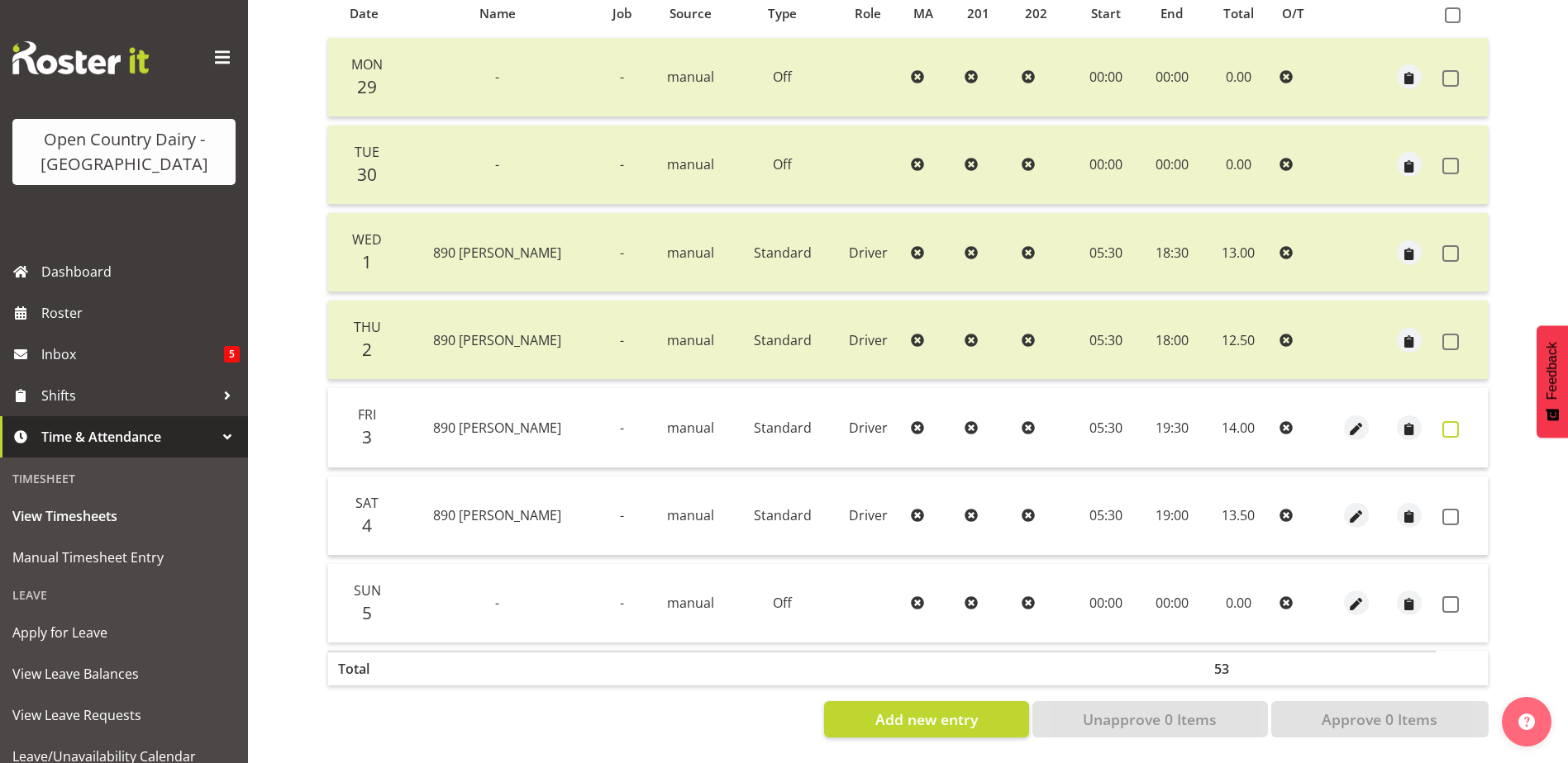
click at [1447, 421] on span at bounding box center [1450, 430] width 16 height 16
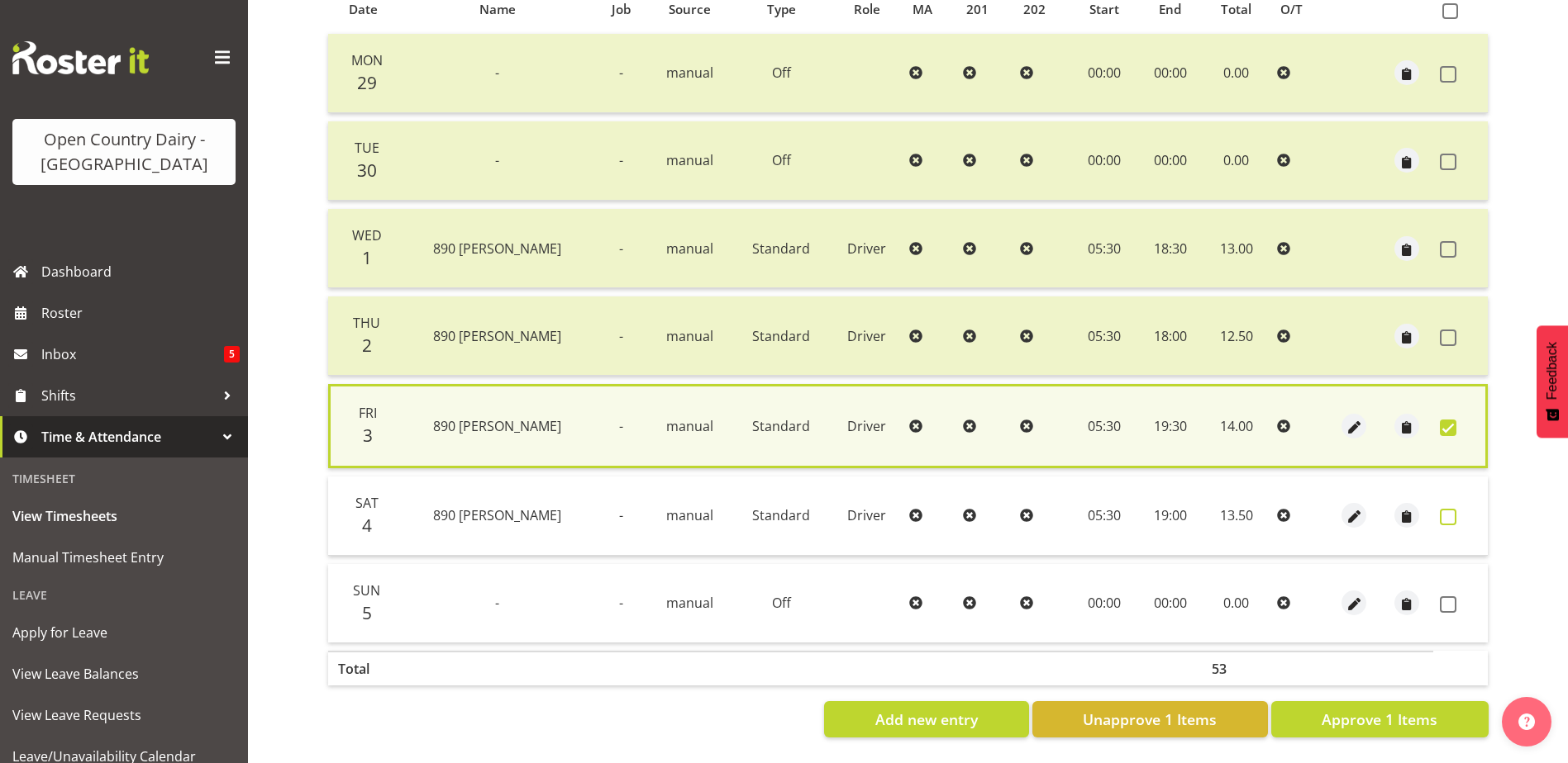
click at [1451, 513] on span at bounding box center [1448, 517] width 16 height 16
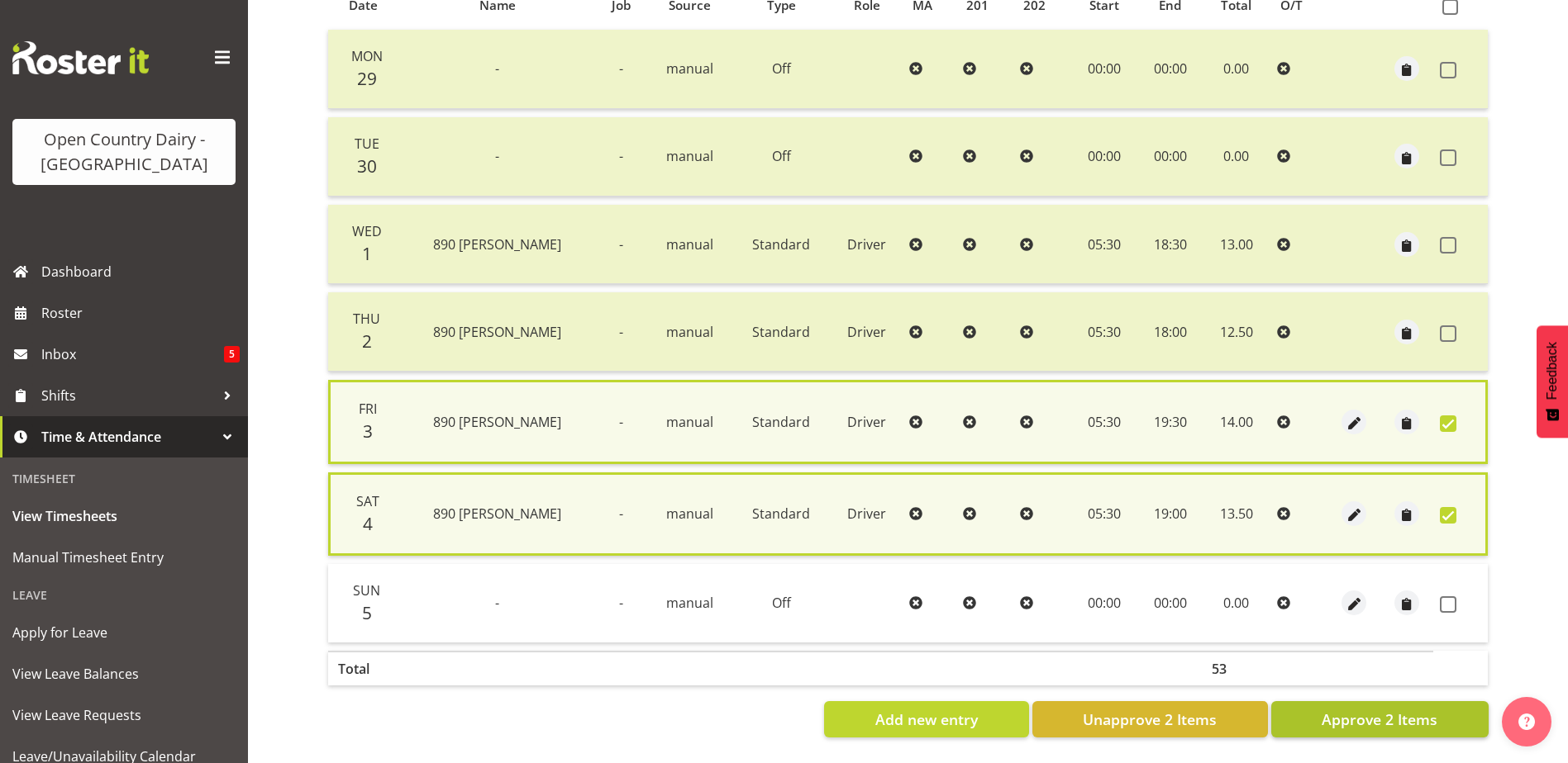
click at [1449, 601] on span at bounding box center [1448, 605] width 16 height 16
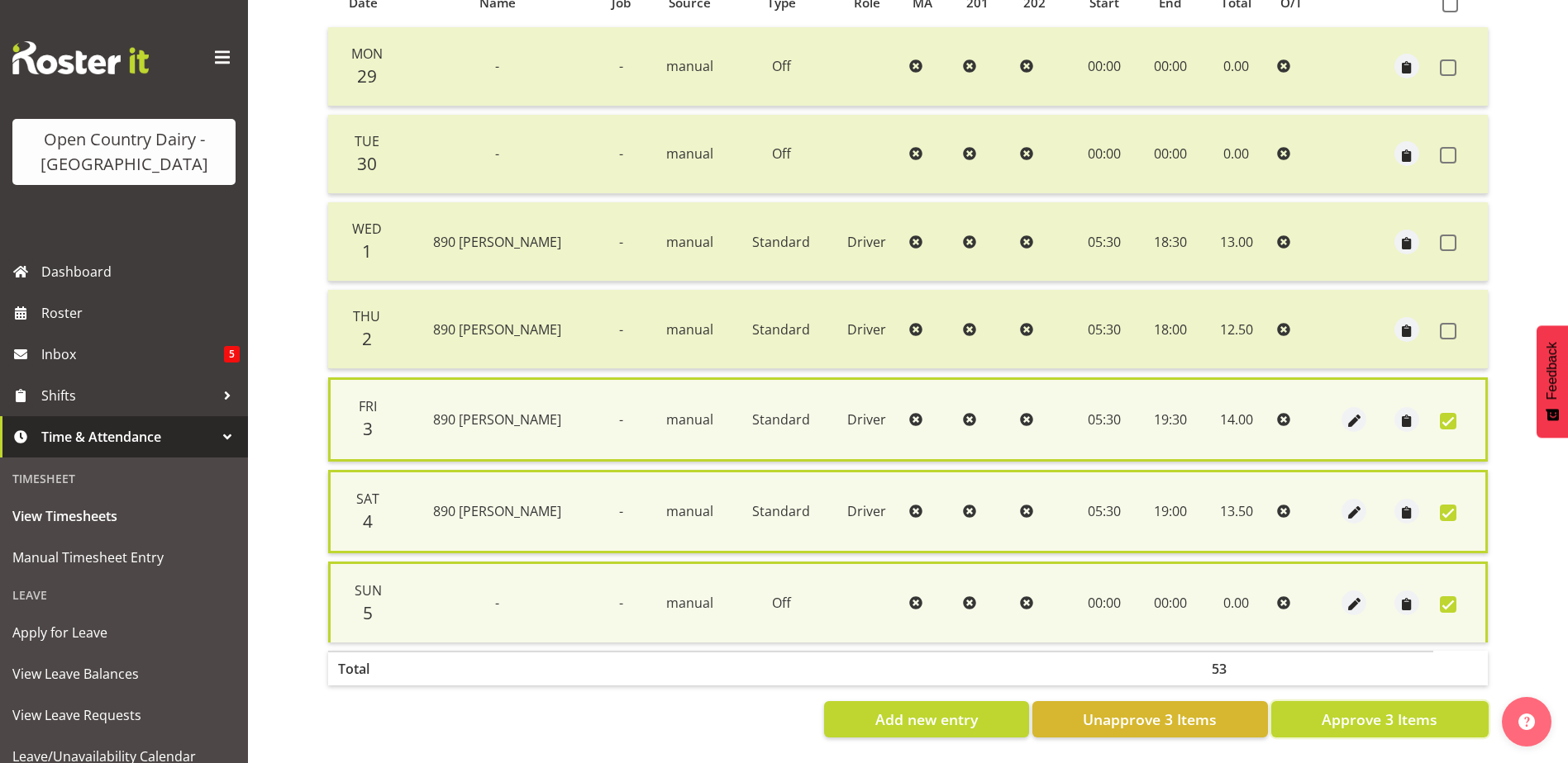
click at [1422, 720] on span "Approve 3 Items" at bounding box center [1379, 720] width 116 height 22
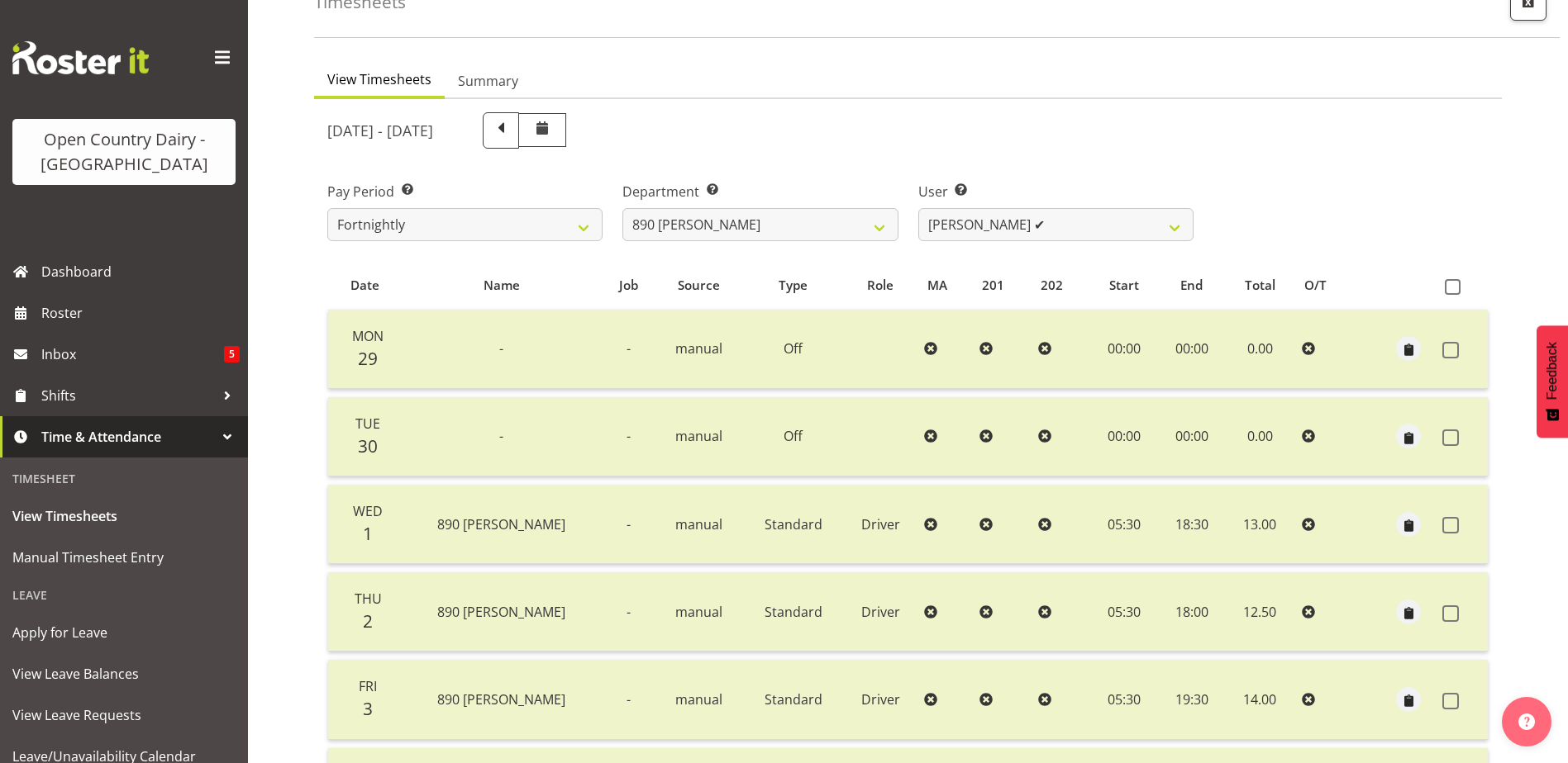
scroll to position [0, 0]
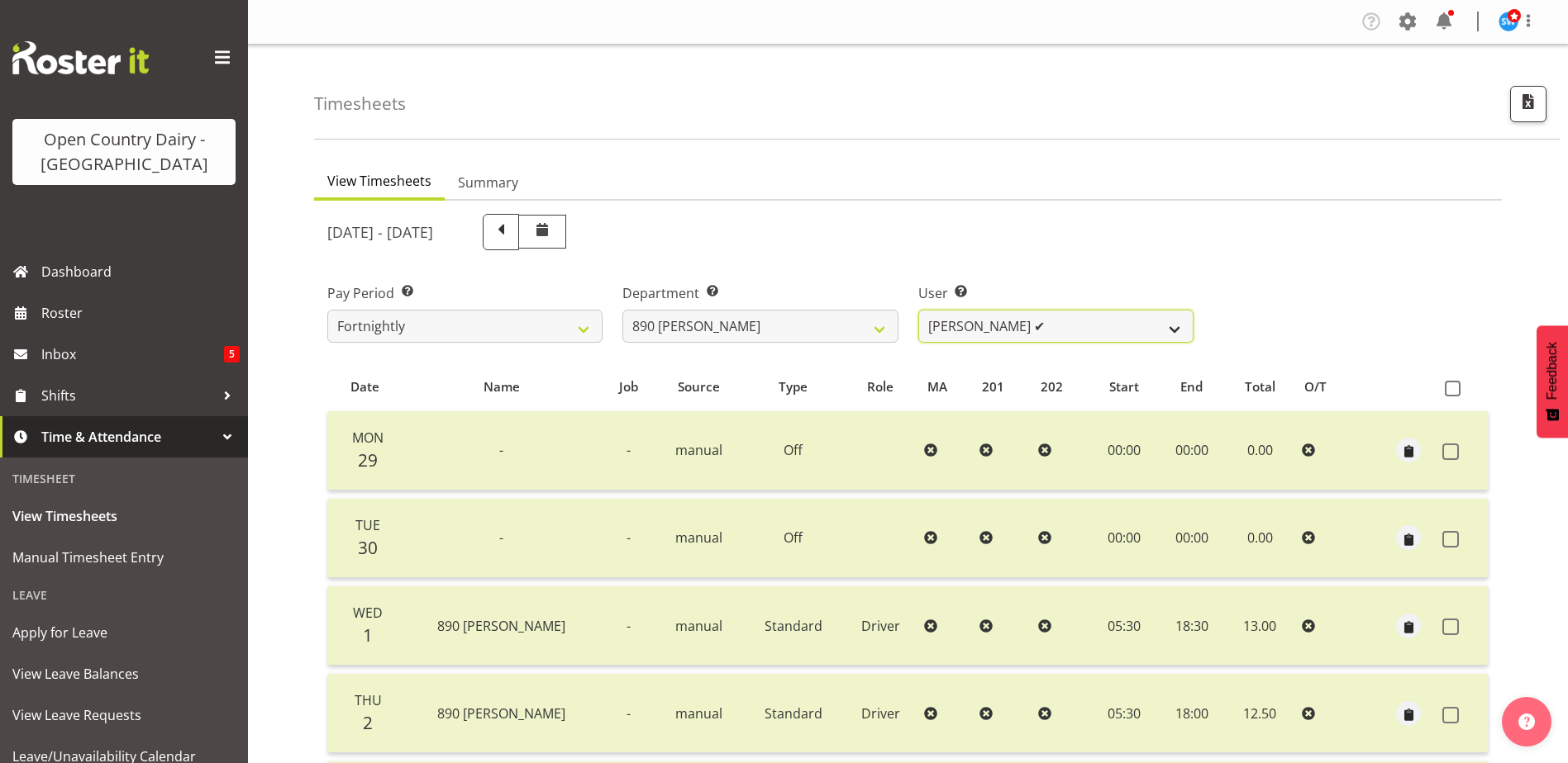
click at [1057, 322] on select "Graeme Schollum ✔ Sukhpreet Chandi ✔" at bounding box center [1056, 326] width 275 height 33
drag, startPoint x: 1057, startPoint y: 322, endPoint x: 1031, endPoint y: 324, distance: 26.1
click at [1057, 322] on select "Graeme Schollum ✔ Sukhpreet Chandi ✔" at bounding box center [1056, 326] width 275 height 33
click at [804, 324] on select "701 702 703 704 705 706 707 708 709 710 711 712 713 714 715 716 717 718 719 720" at bounding box center [760, 326] width 275 height 33
click at [622, 310] on select "701 702 703 704 705 706 707 708 709 710 711 712 713 714 715 716 717 718 719 720" at bounding box center [760, 326] width 275 height 33
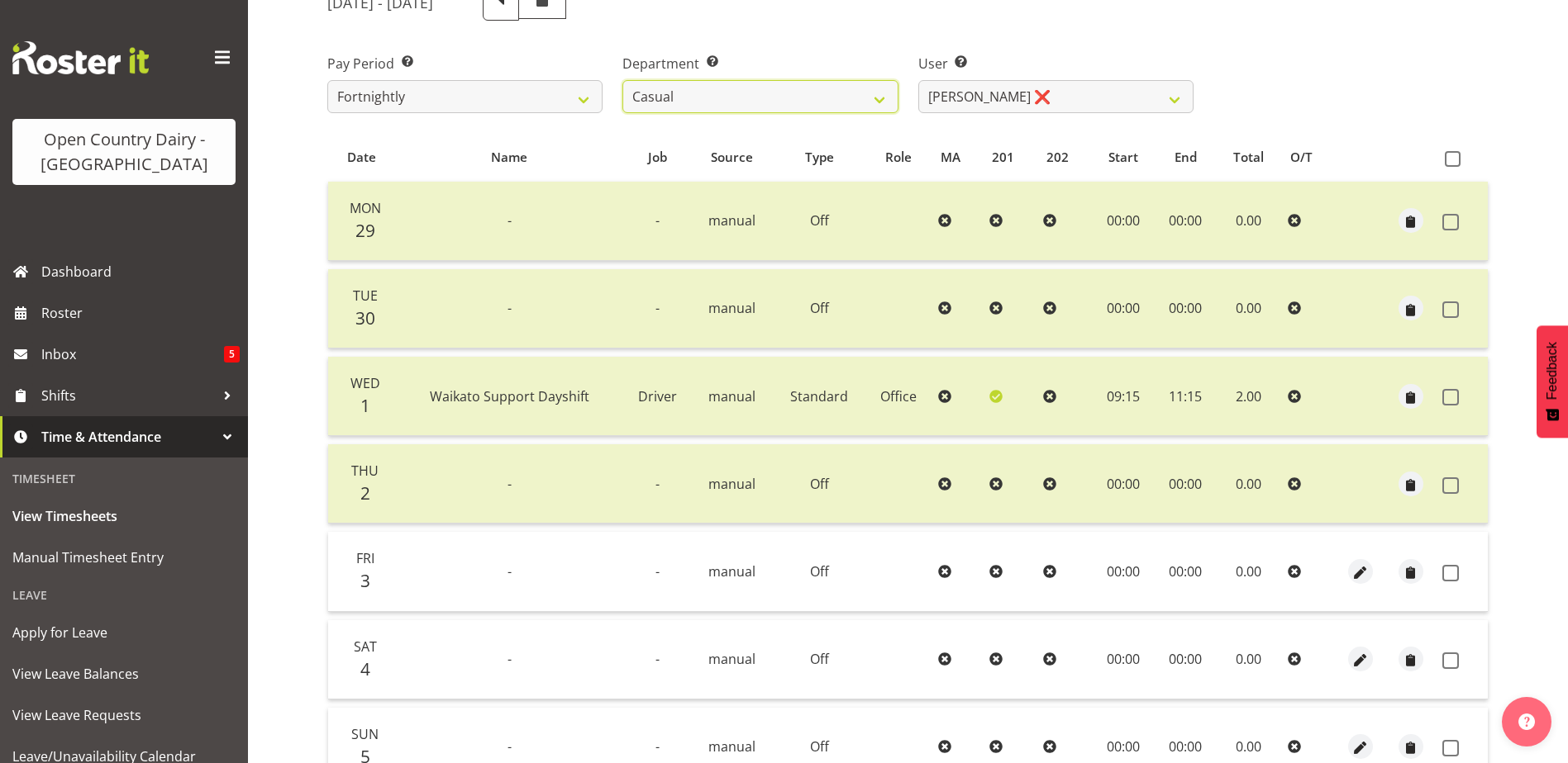
scroll to position [248, 0]
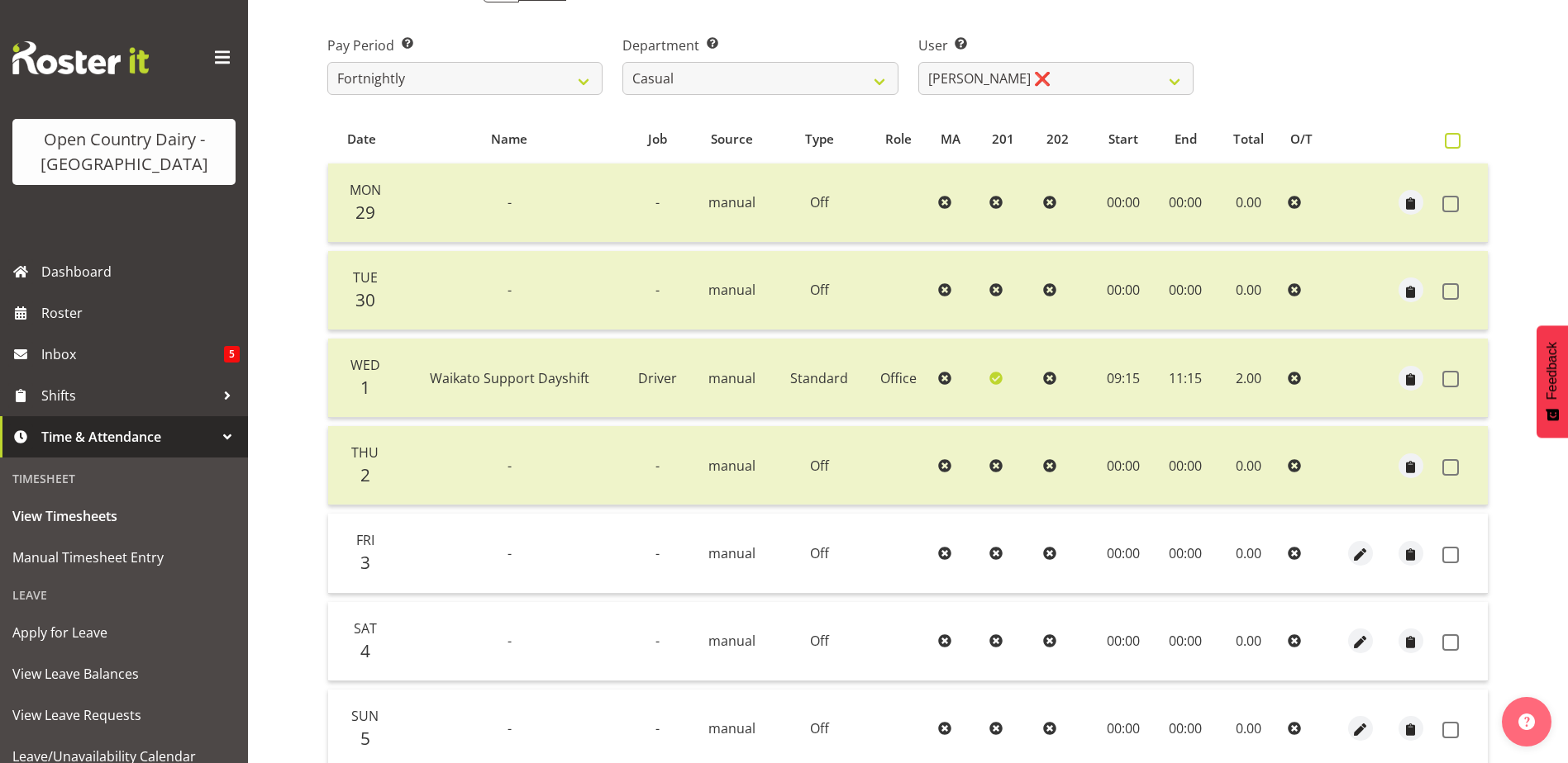
click at [1454, 139] on span at bounding box center [1452, 140] width 15 height 15
click at [1454, 139] on input "checkbox" at bounding box center [1450, 141] width 11 height 11
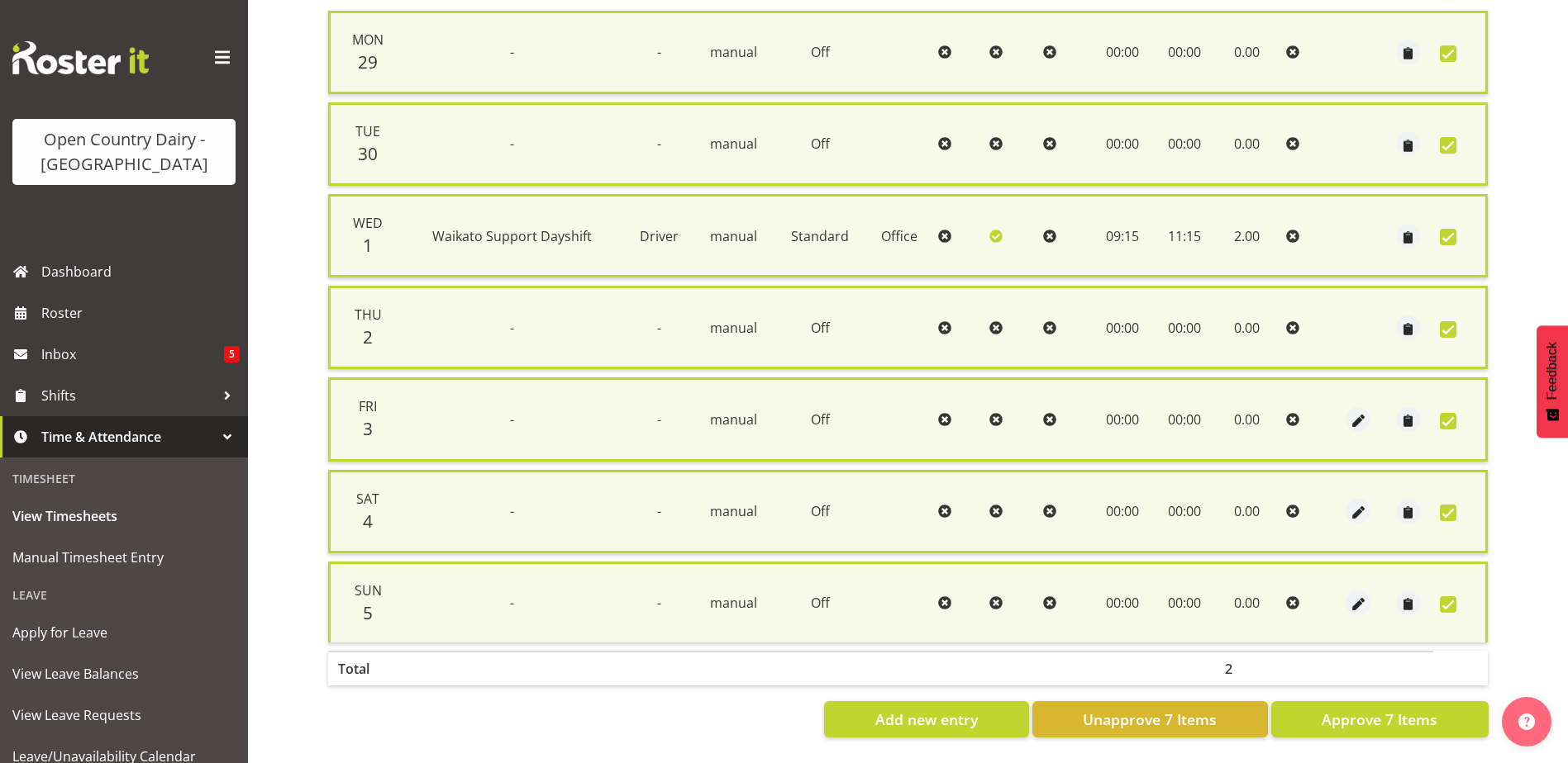
scroll to position [413, 0]
click at [1384, 709] on span "Approve 7 Items" at bounding box center [1379, 720] width 116 height 22
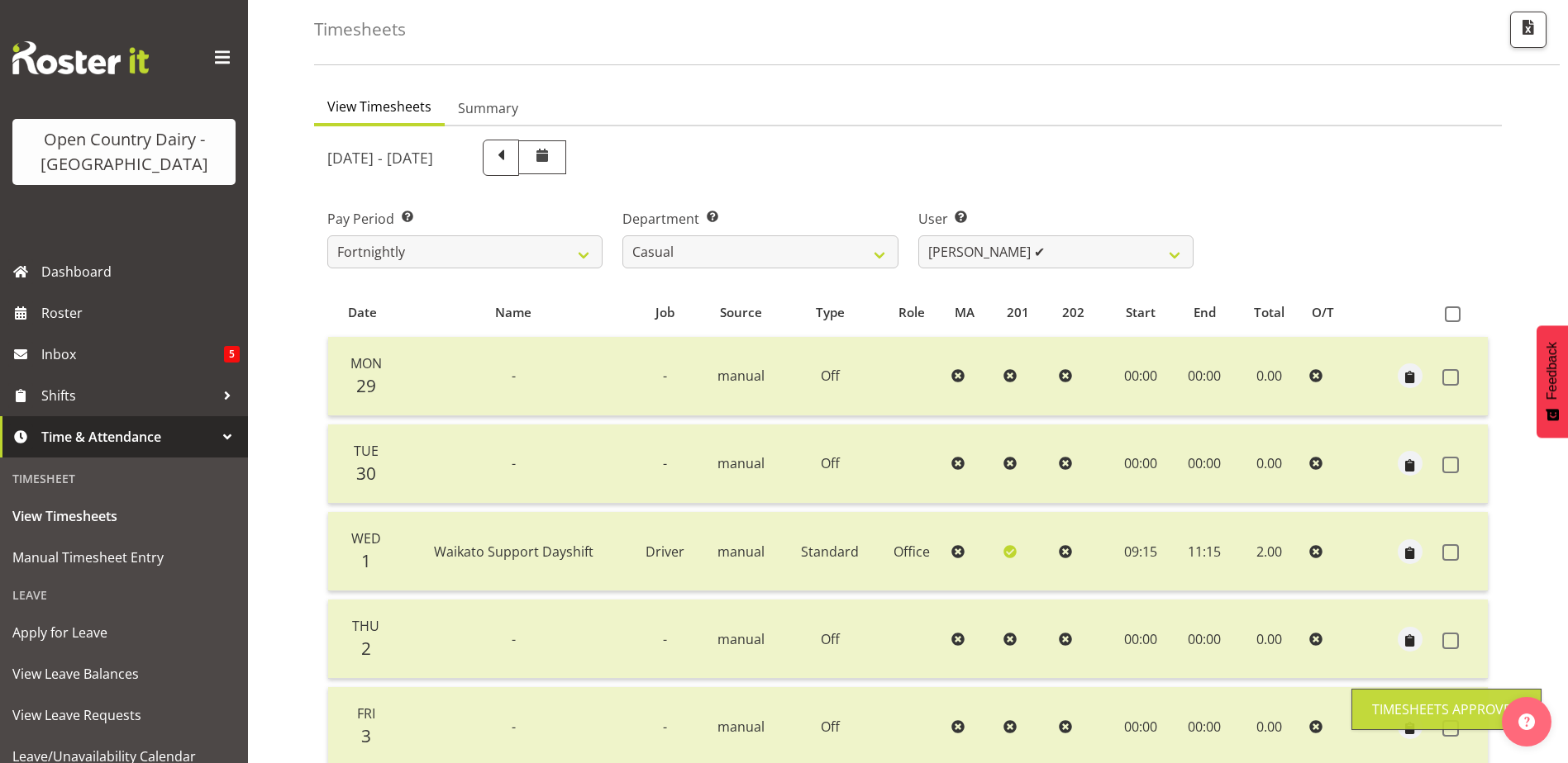
scroll to position [56, 0]
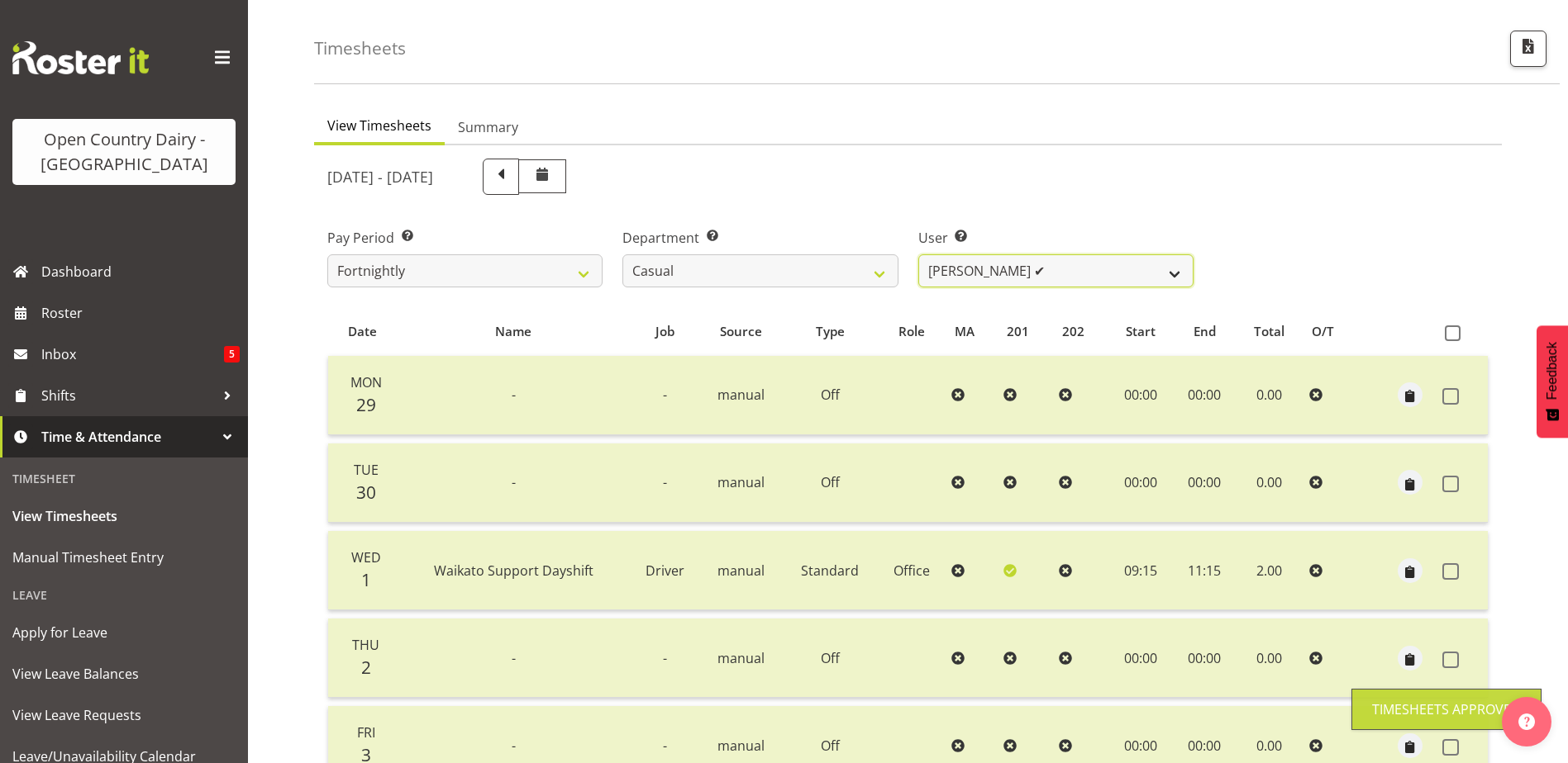
click at [1039, 269] on select "Bruce Morgan ✔ Dutchie Egbert Dijkstra ❌ Mark Hedge ❌ Rob Luke ❌" at bounding box center [1056, 271] width 275 height 33
click at [918, 254] on select "Bruce Morgan ✔ Dutchie Egbert Dijkstra ❌ Mark Hedge ❌ Rob Luke ❌" at bounding box center [1056, 271] width 275 height 33
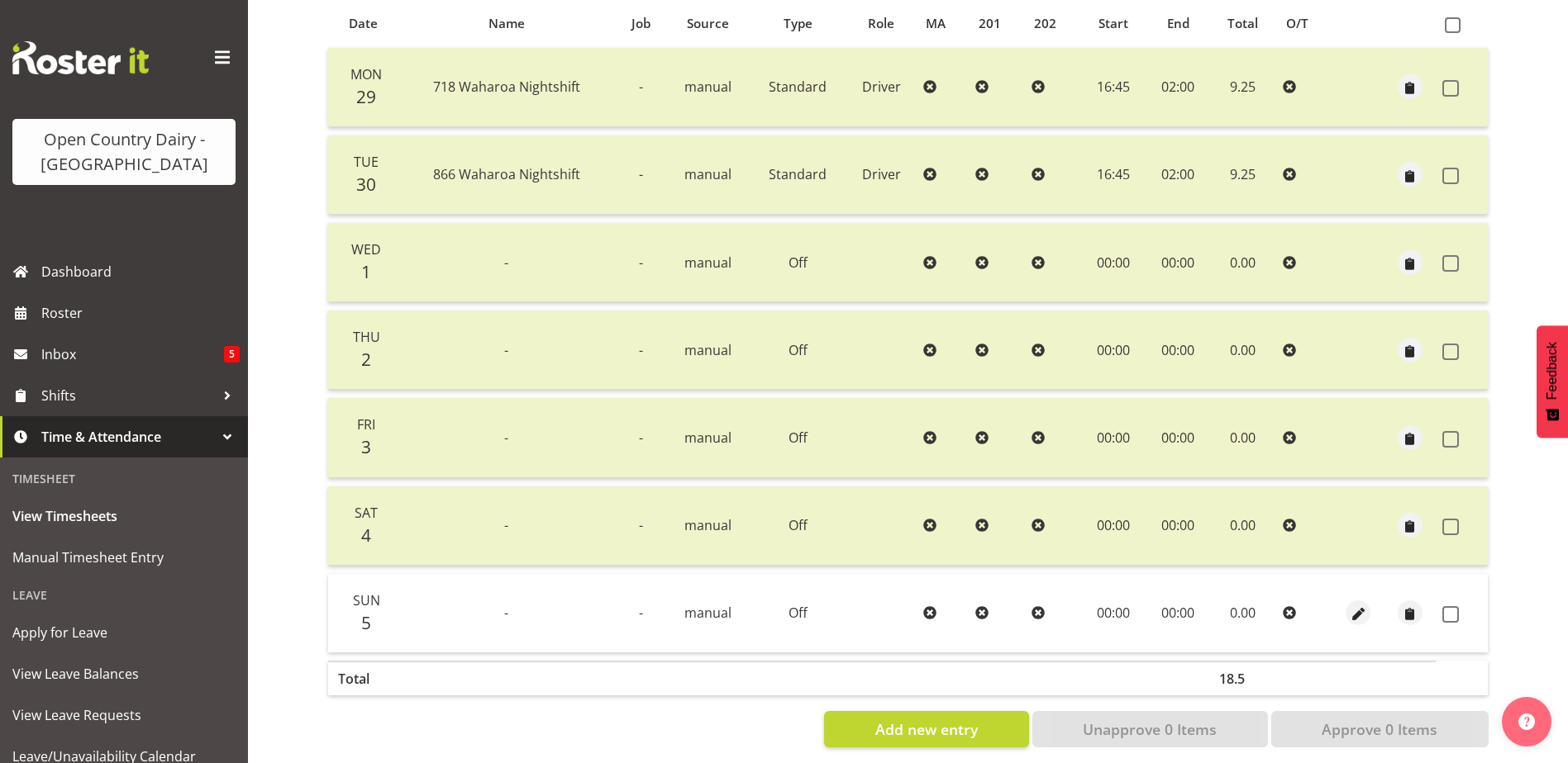
scroll to position [386, 0]
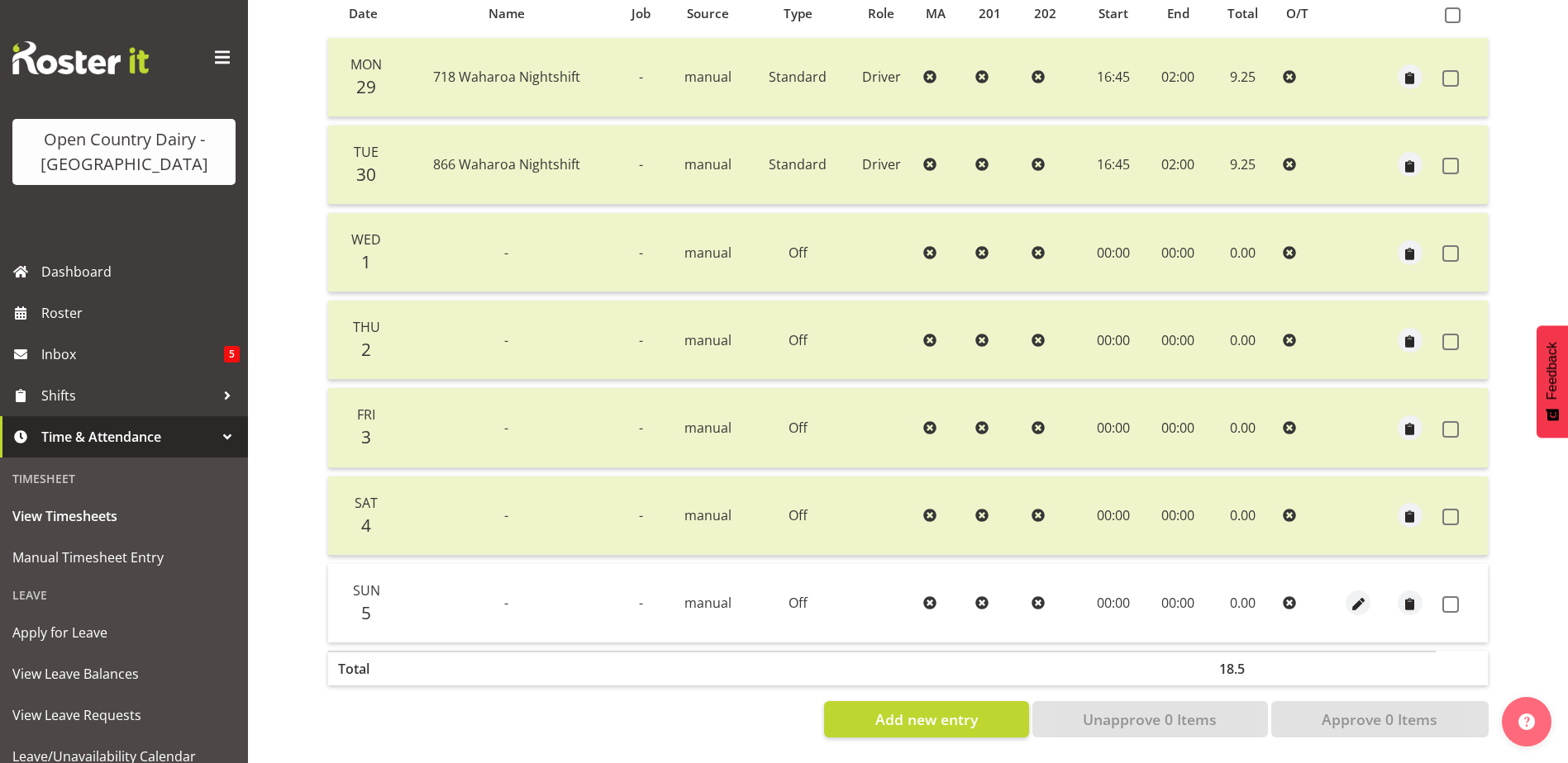
drag, startPoint x: 1453, startPoint y: 590, endPoint x: 1456, endPoint y: 679, distance: 89.1
click at [1452, 597] on span at bounding box center [1450, 605] width 16 height 16
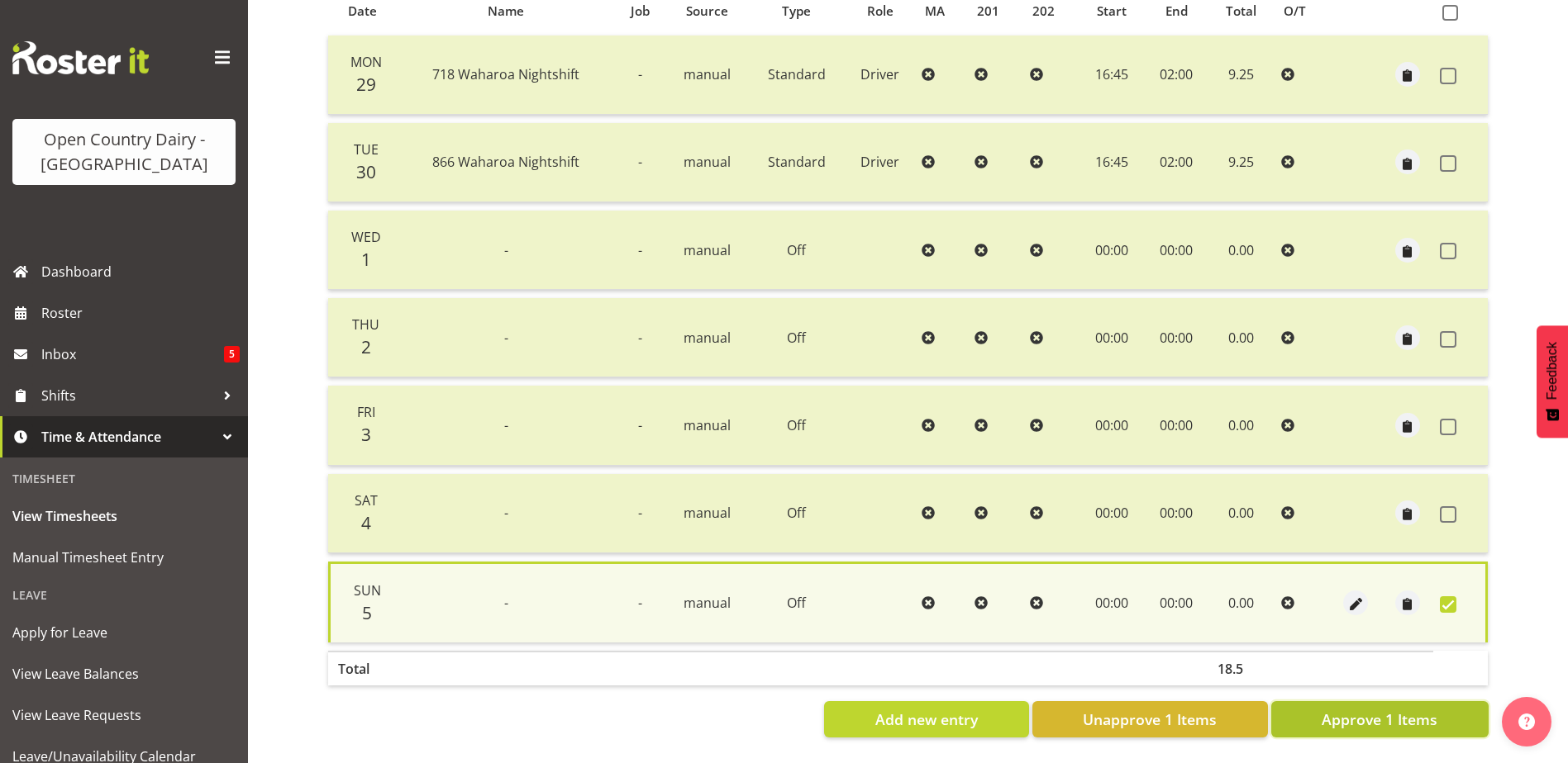
click at [1430, 711] on span "Approve 1 Items" at bounding box center [1379, 720] width 116 height 22
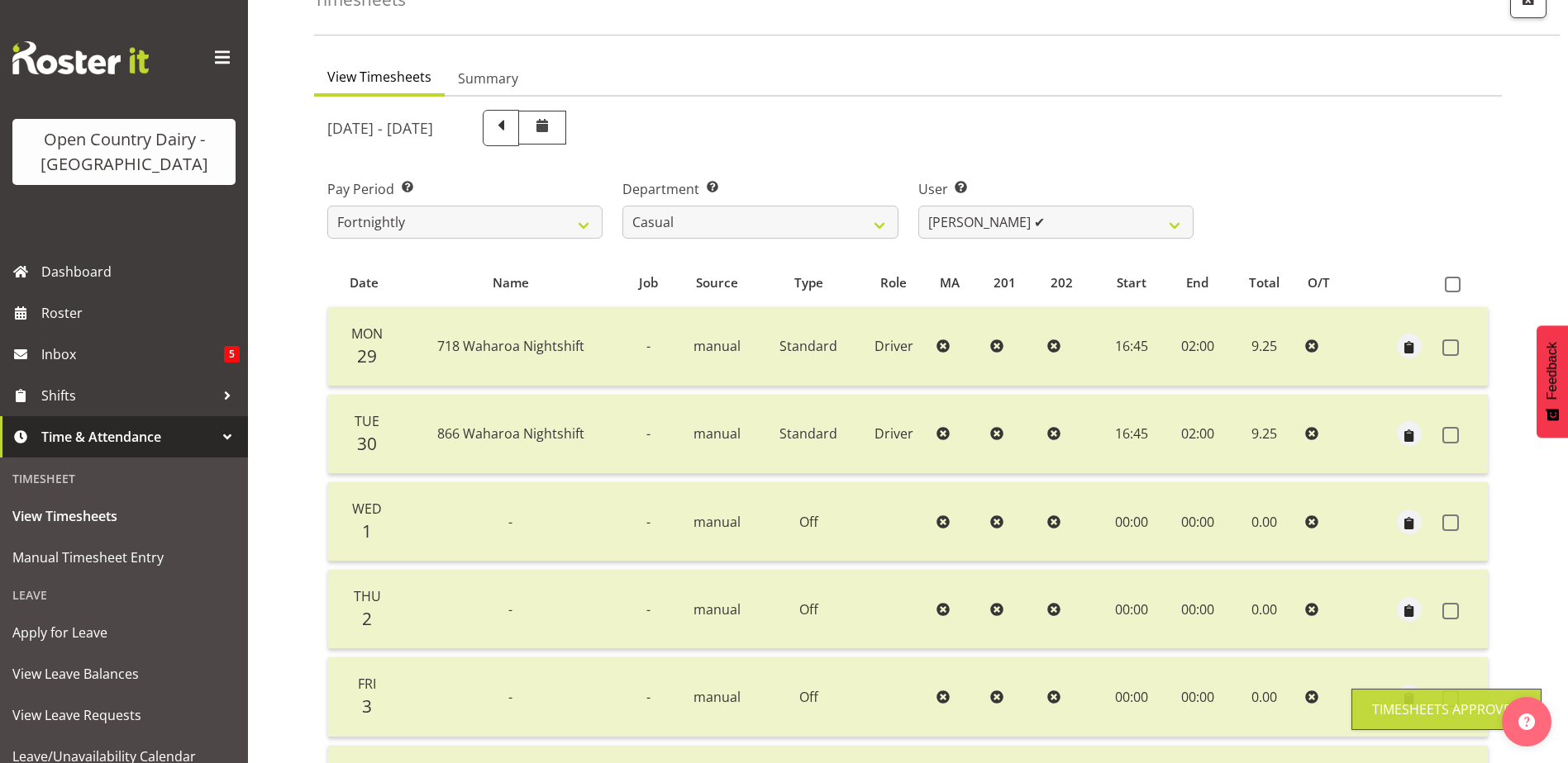
scroll to position [56, 0]
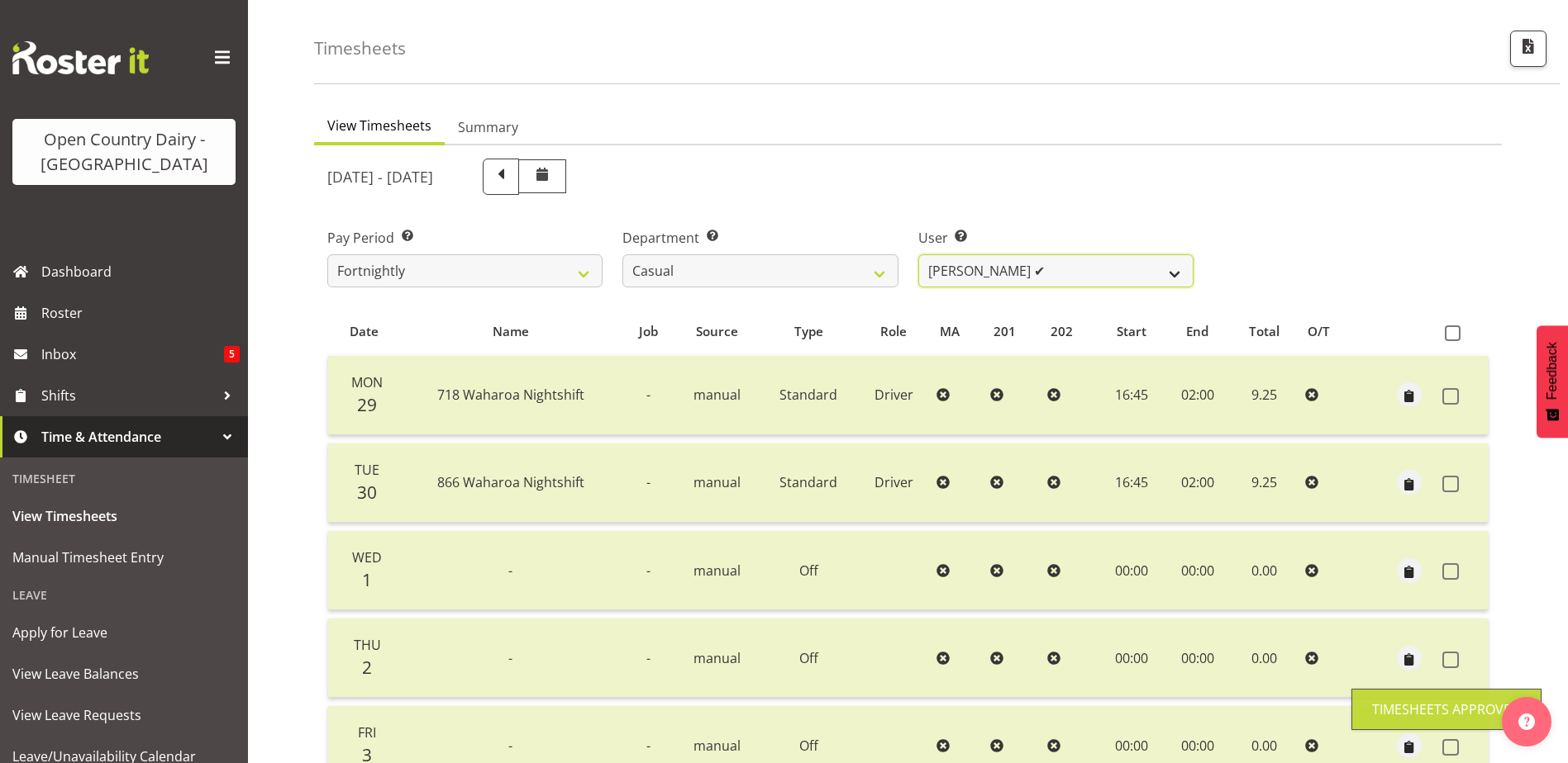
click at [1109, 272] on select "Bruce Morgan ✔ Dutchie Egbert Dijkstra ✔ Mark Hedge ❌ Rob Luke ❌" at bounding box center [1056, 271] width 275 height 33
click at [918, 254] on select "Bruce Morgan ✔ Dutchie Egbert Dijkstra ✔ Mark Hedge ❌ Rob Luke ❌" at bounding box center [1056, 271] width 275 height 33
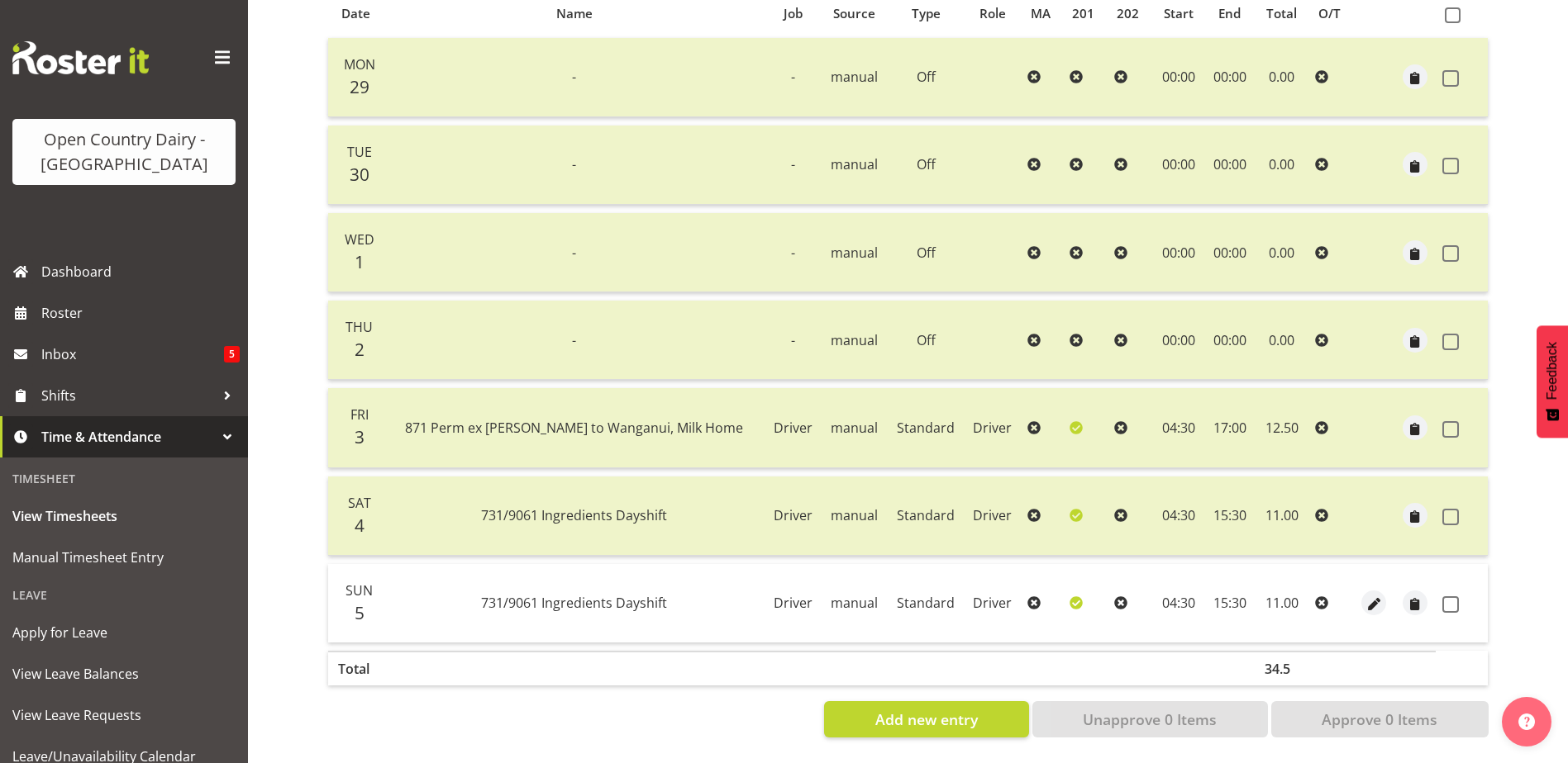
scroll to position [386, 0]
click at [1447, 597] on span at bounding box center [1450, 605] width 16 height 16
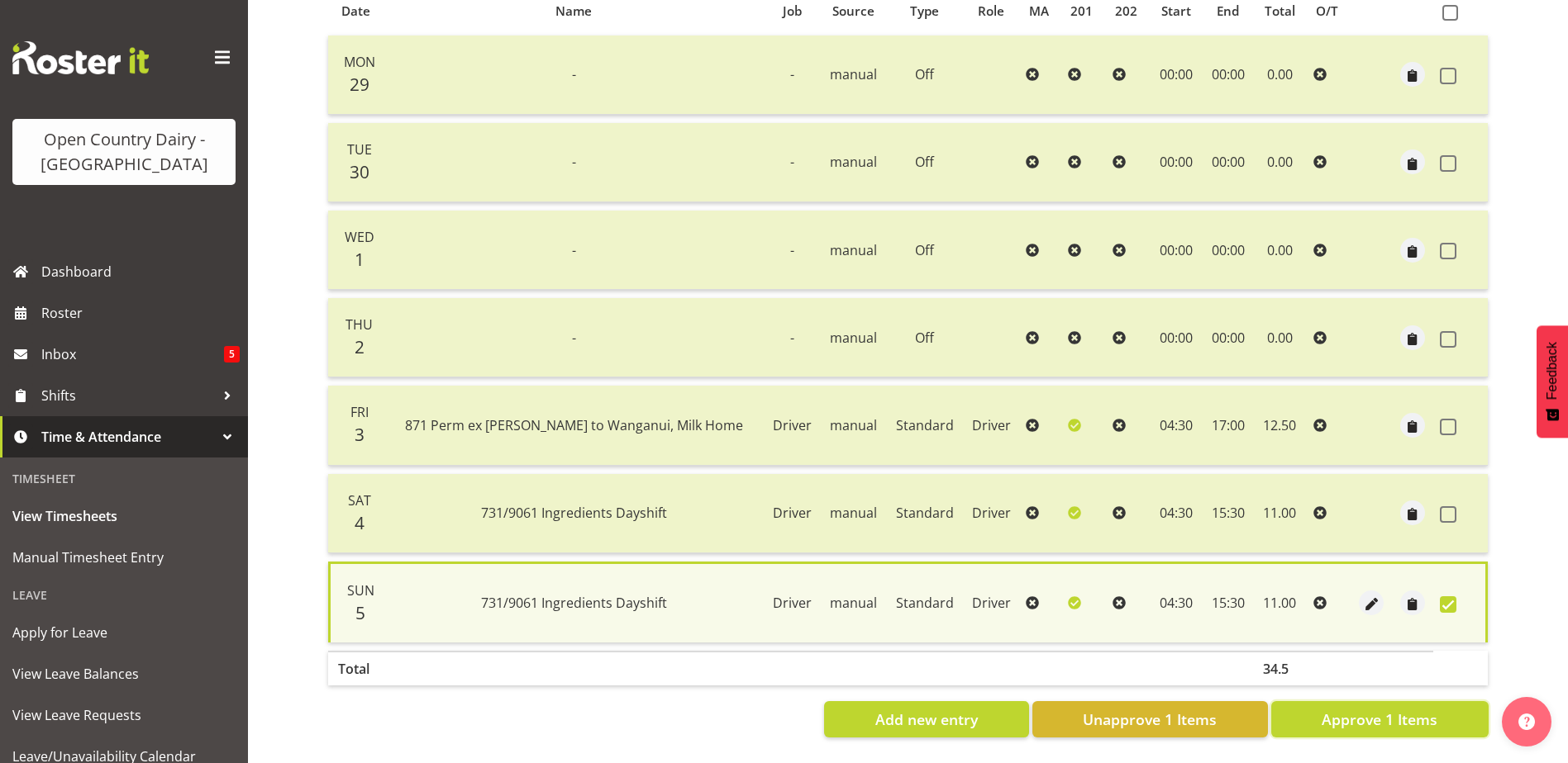
click at [1416, 709] on span "Approve 1 Items" at bounding box center [1379, 720] width 116 height 22
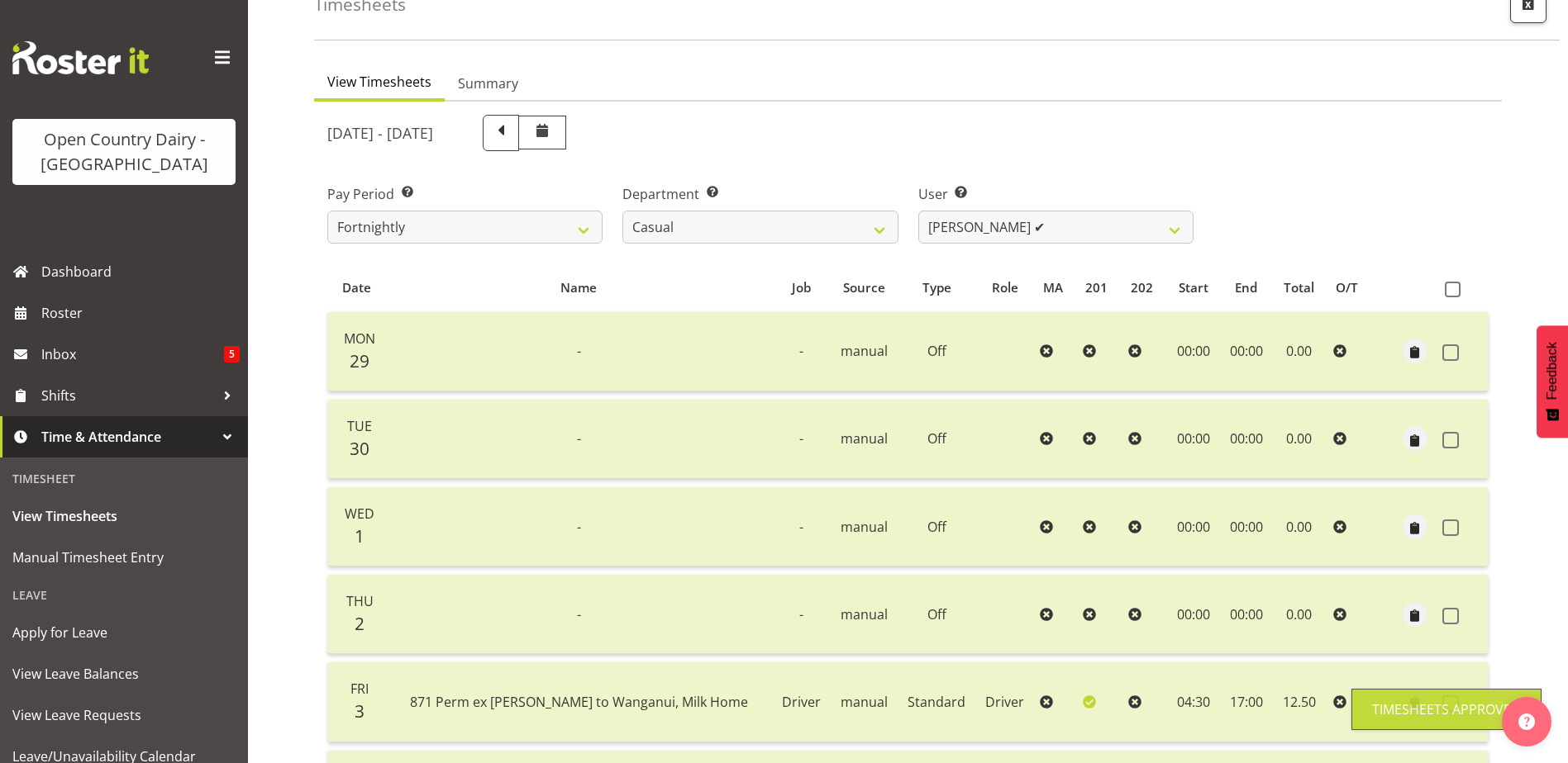
scroll to position [56, 0]
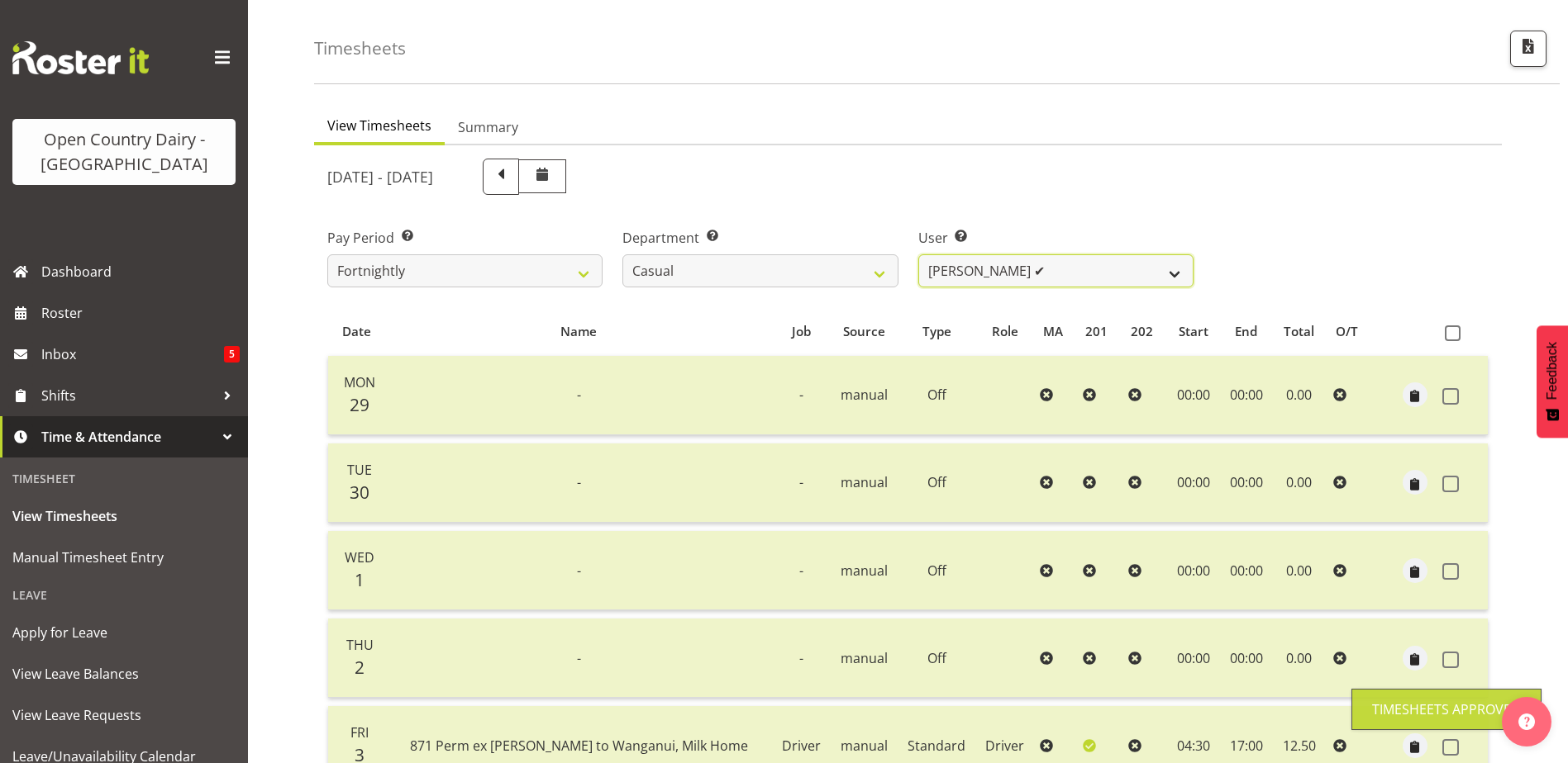
click at [1025, 268] on select "Bruce Morgan ✔ Dutchie Egbert Dijkstra ✔ Mark Hedge ✔ Rob Luke ❌" at bounding box center [1056, 271] width 275 height 33
click at [918, 254] on select "Bruce Morgan ✔ Dutchie Egbert Dijkstra ✔ Mark Hedge ✔ Rob Luke ❌" at bounding box center [1056, 271] width 275 height 33
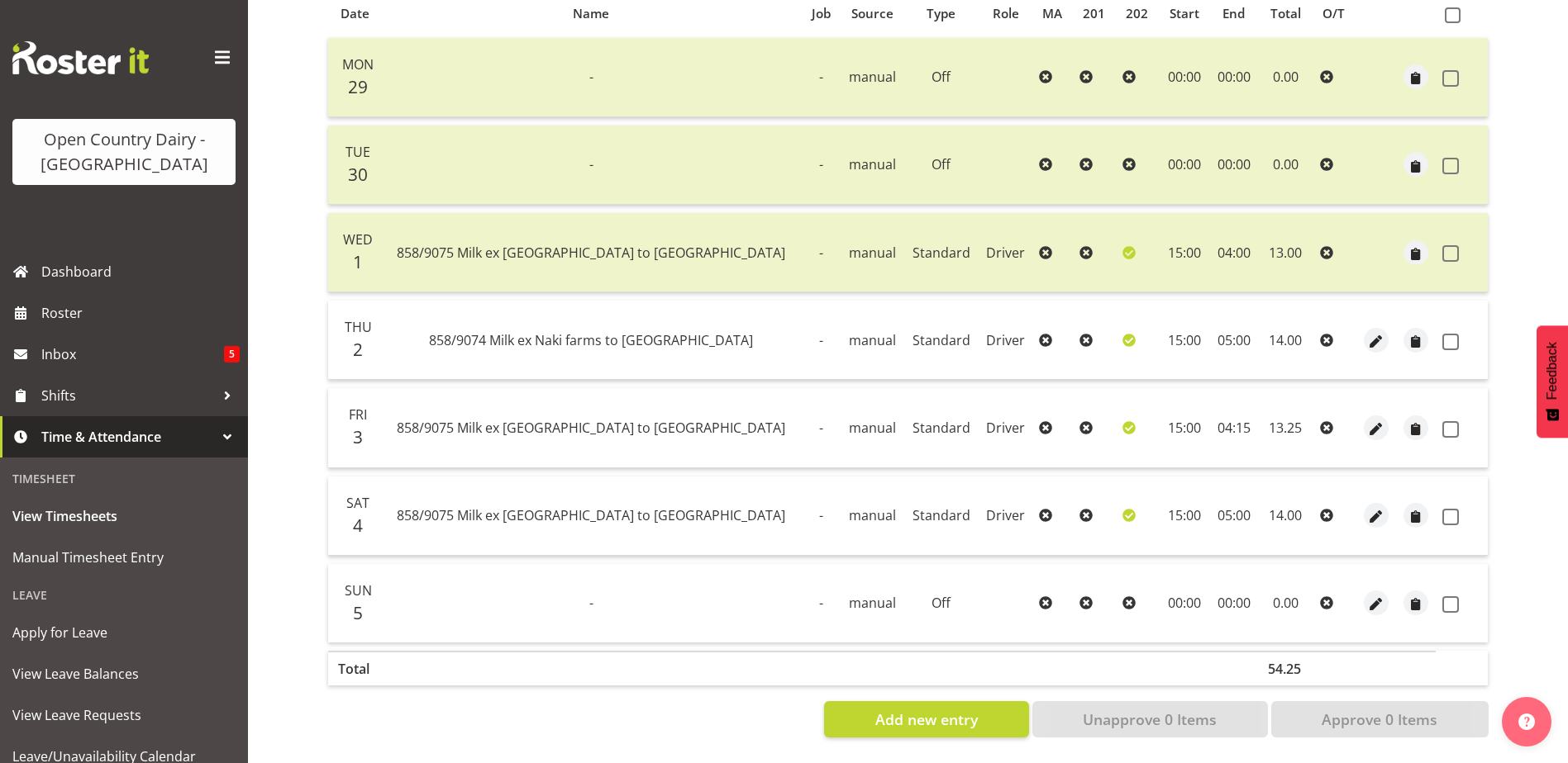
scroll to position [386, 0]
click at [1457, 7] on span at bounding box center [1452, 14] width 15 height 15
click at [1456, 10] on input "checkbox" at bounding box center [1450, 15] width 11 height 11
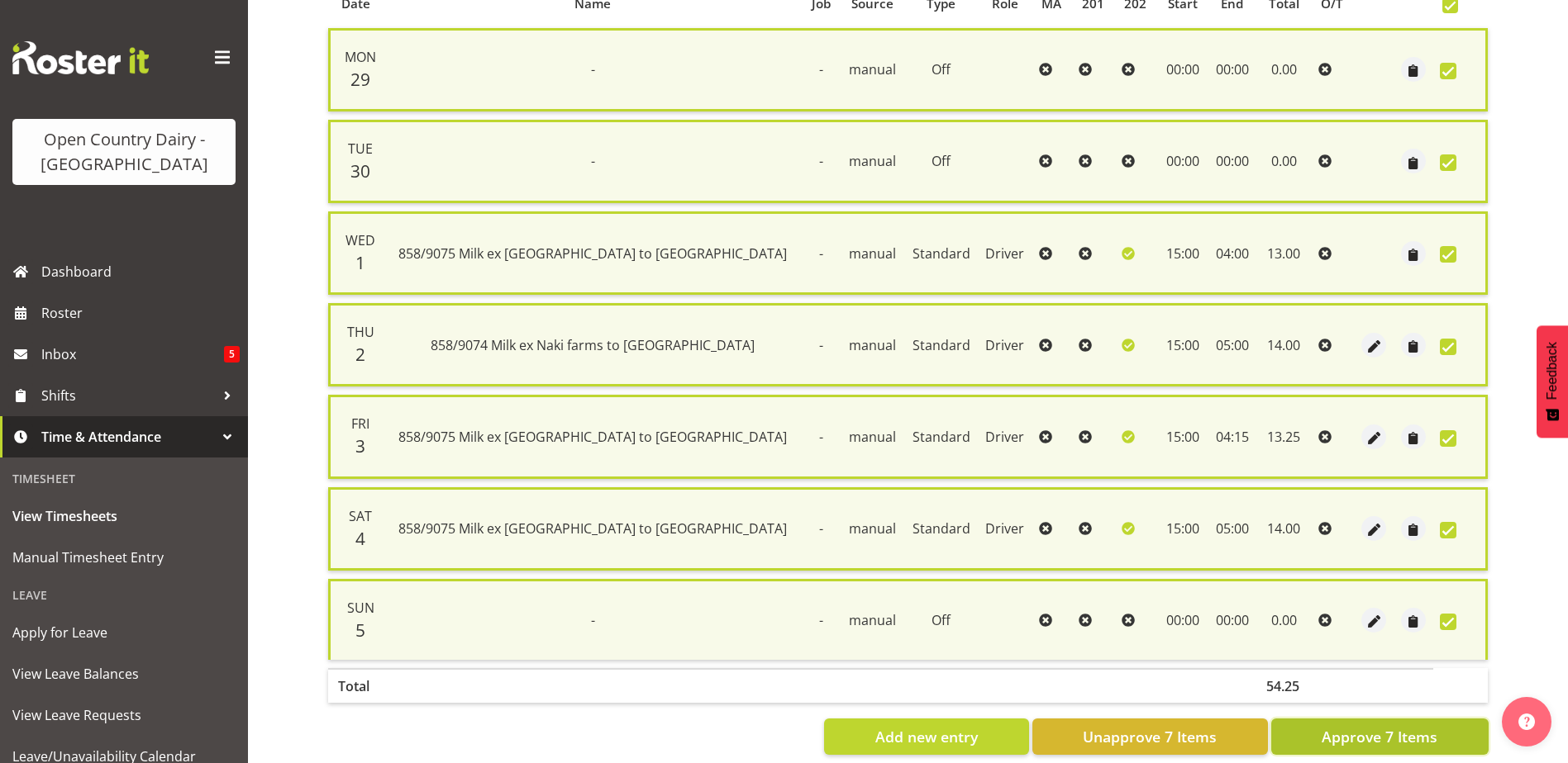
click at [1370, 733] on span "Approve 7 Items" at bounding box center [1379, 737] width 116 height 22
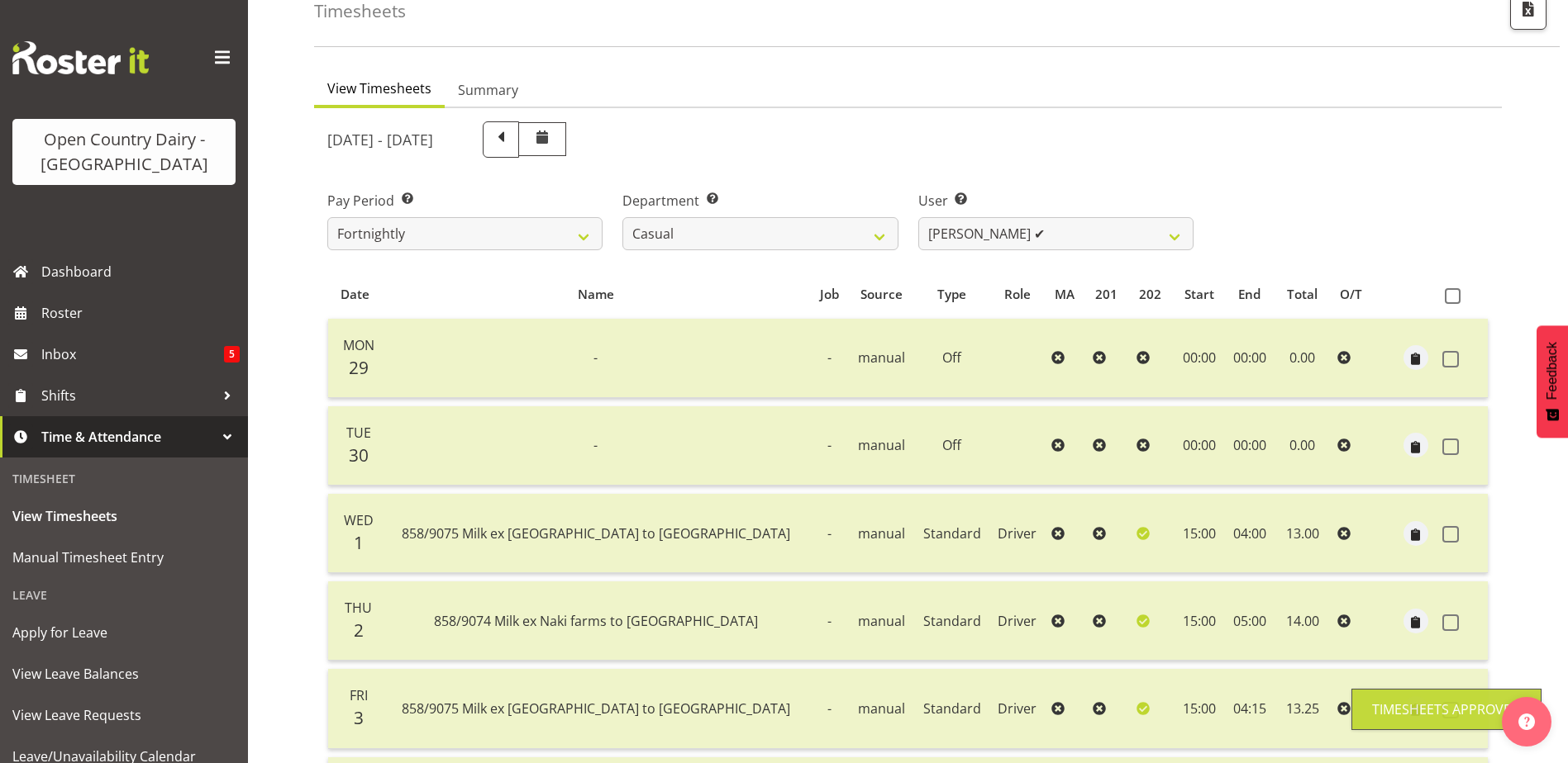
scroll to position [53, 0]
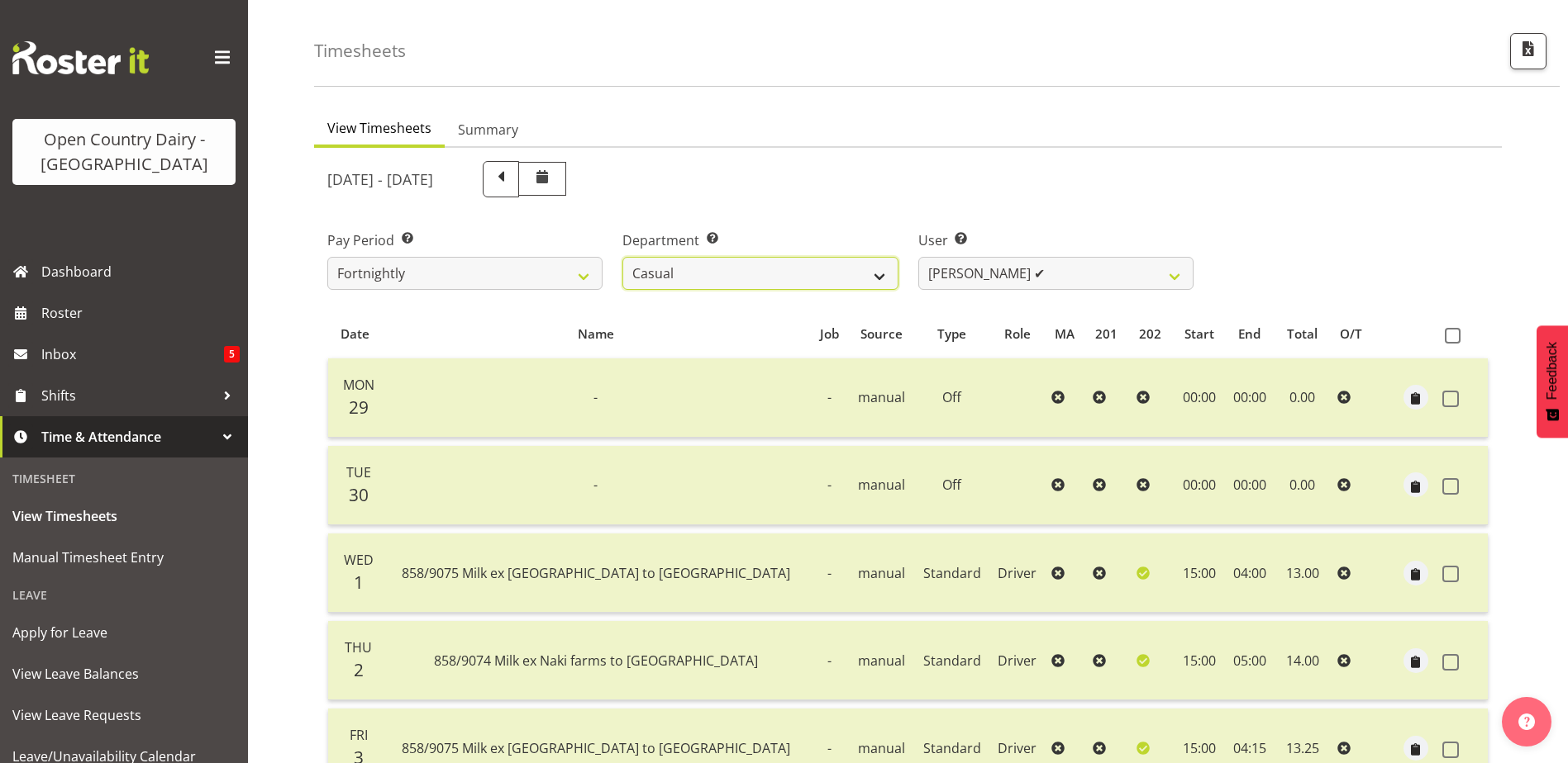
click at [723, 275] on select "701 702 703 704 705 706 707 708 709 710 711 712 713 714 715 716 717 718 719 720" at bounding box center [760, 273] width 275 height 33
click at [622, 257] on select "701 702 703 704 705 706 707 708 709 710 711 712 713 714 715 716 717 718 719 720" at bounding box center [760, 273] width 275 height 33
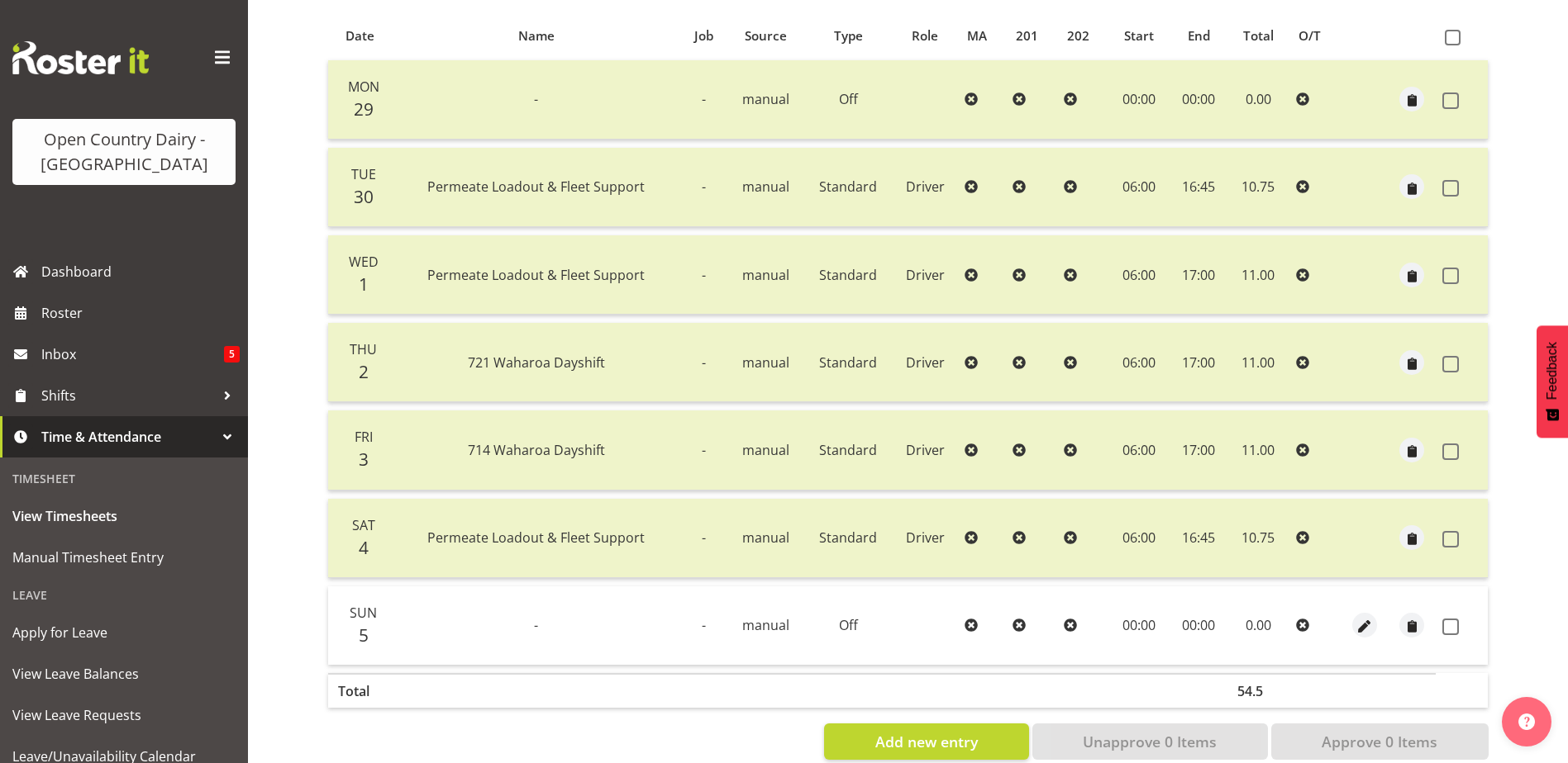
scroll to position [386, 0]
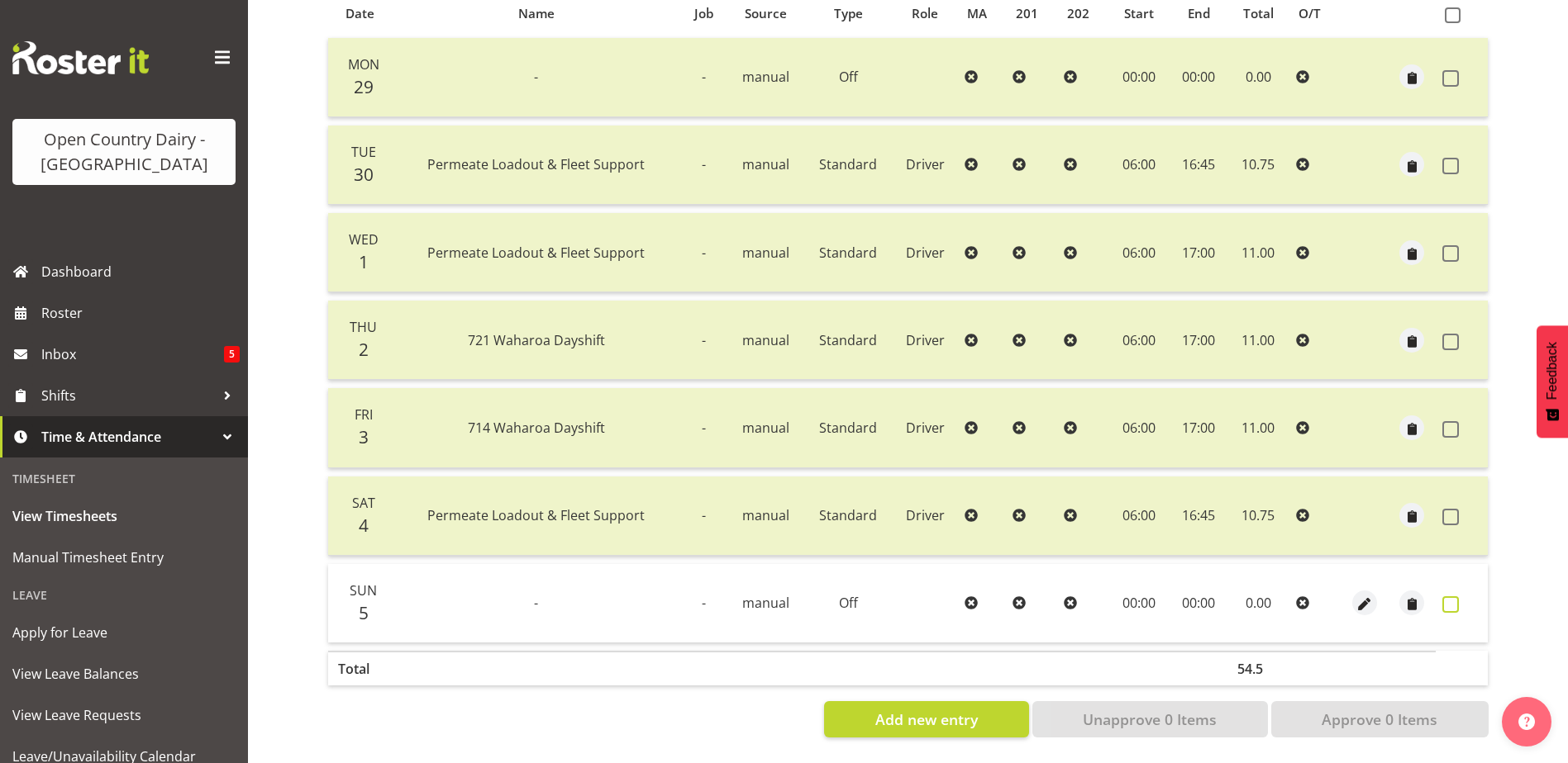
drag, startPoint x: 1446, startPoint y: 591, endPoint x: 1438, endPoint y: 612, distance: 22.5
click at [1445, 597] on span at bounding box center [1450, 605] width 16 height 16
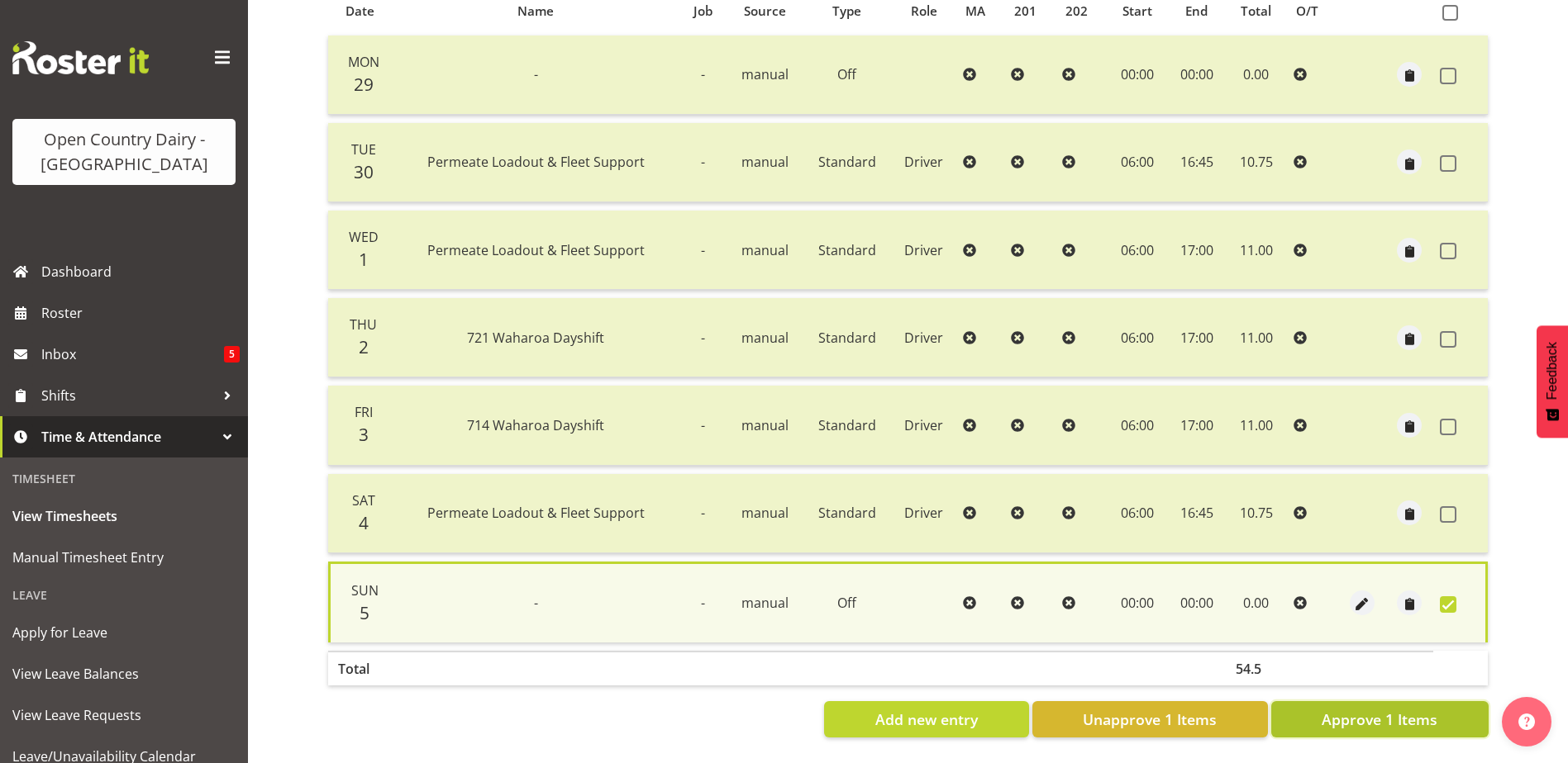
click at [1383, 709] on span "Approve 1 Items" at bounding box center [1379, 720] width 116 height 22
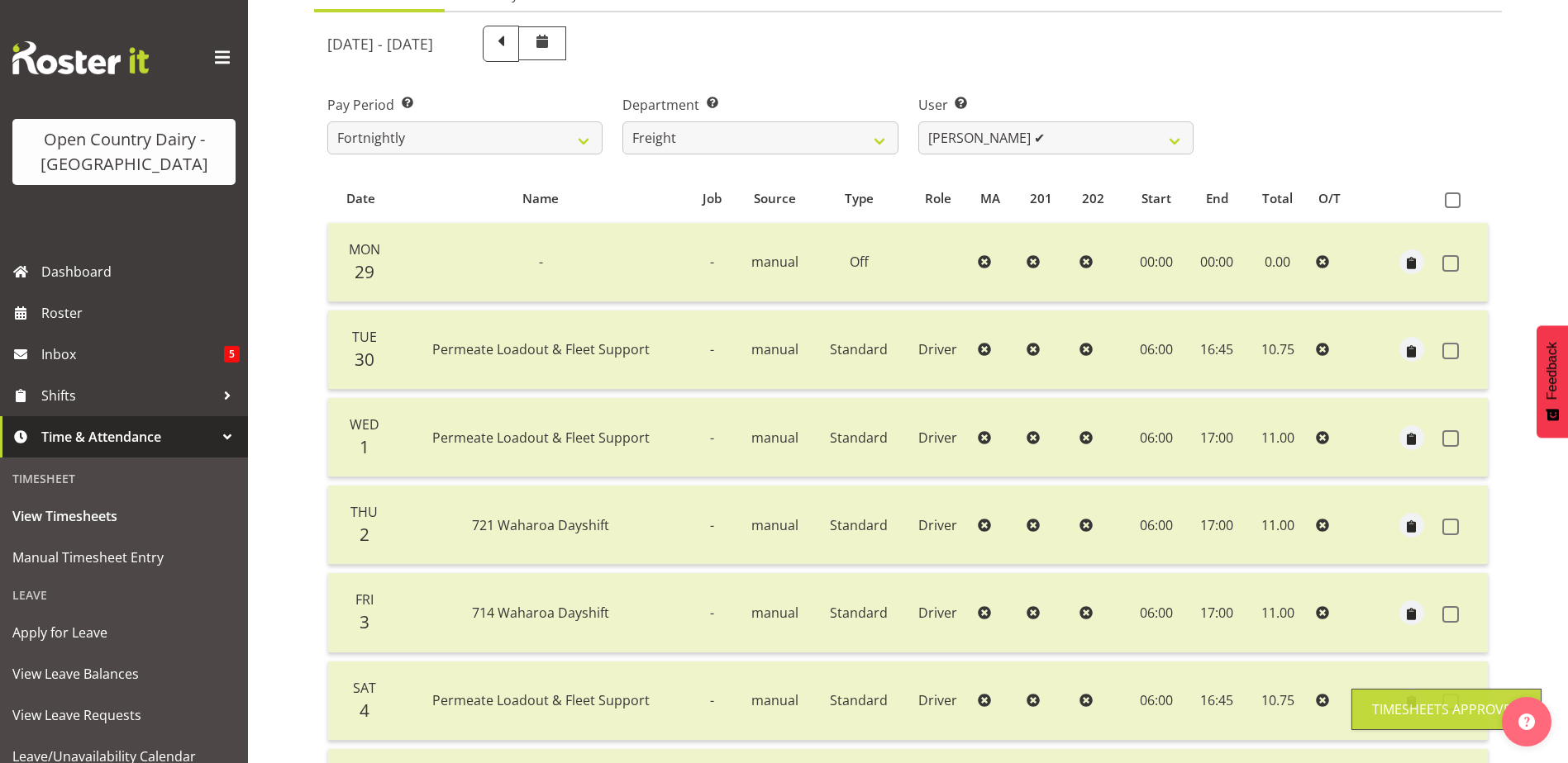
scroll to position [138, 0]
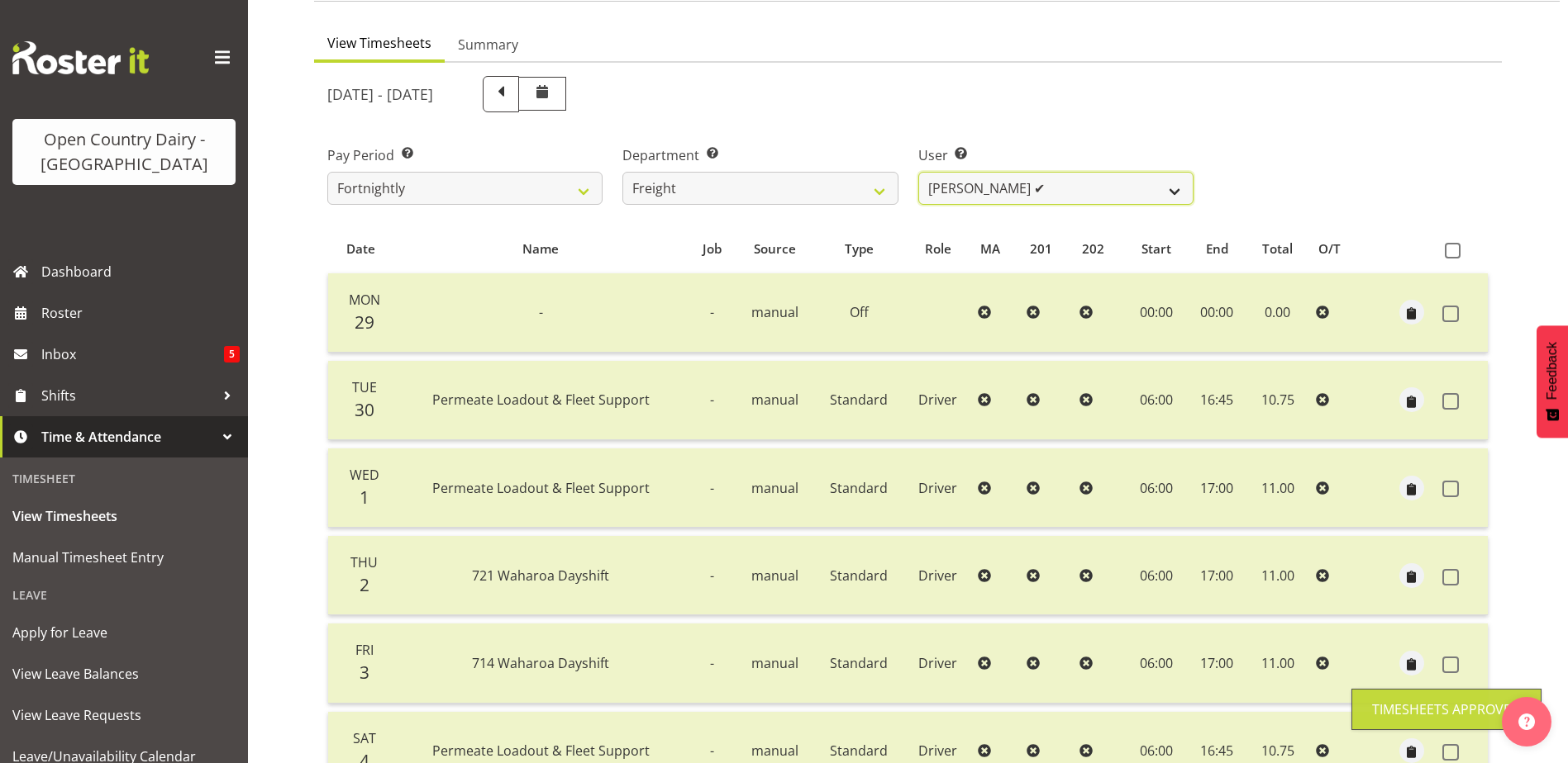
click at [997, 187] on select "Gavin Harvey ✔ Lalesh Kumar ❌" at bounding box center [1056, 188] width 275 height 33
click at [918, 172] on select "Gavin Harvey ✔ Lalesh Kumar ❌" at bounding box center [1056, 188] width 275 height 33
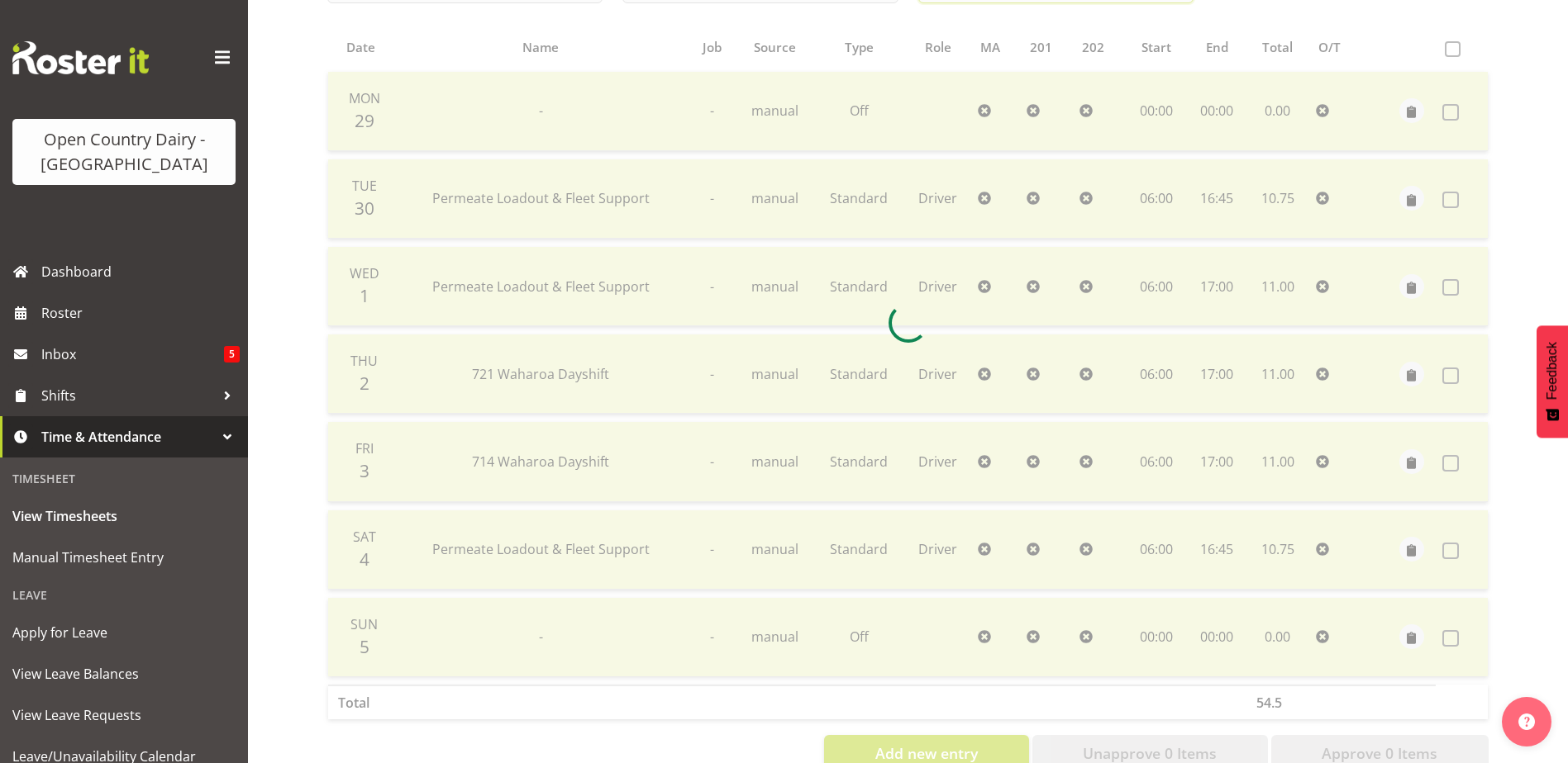
scroll to position [386, 0]
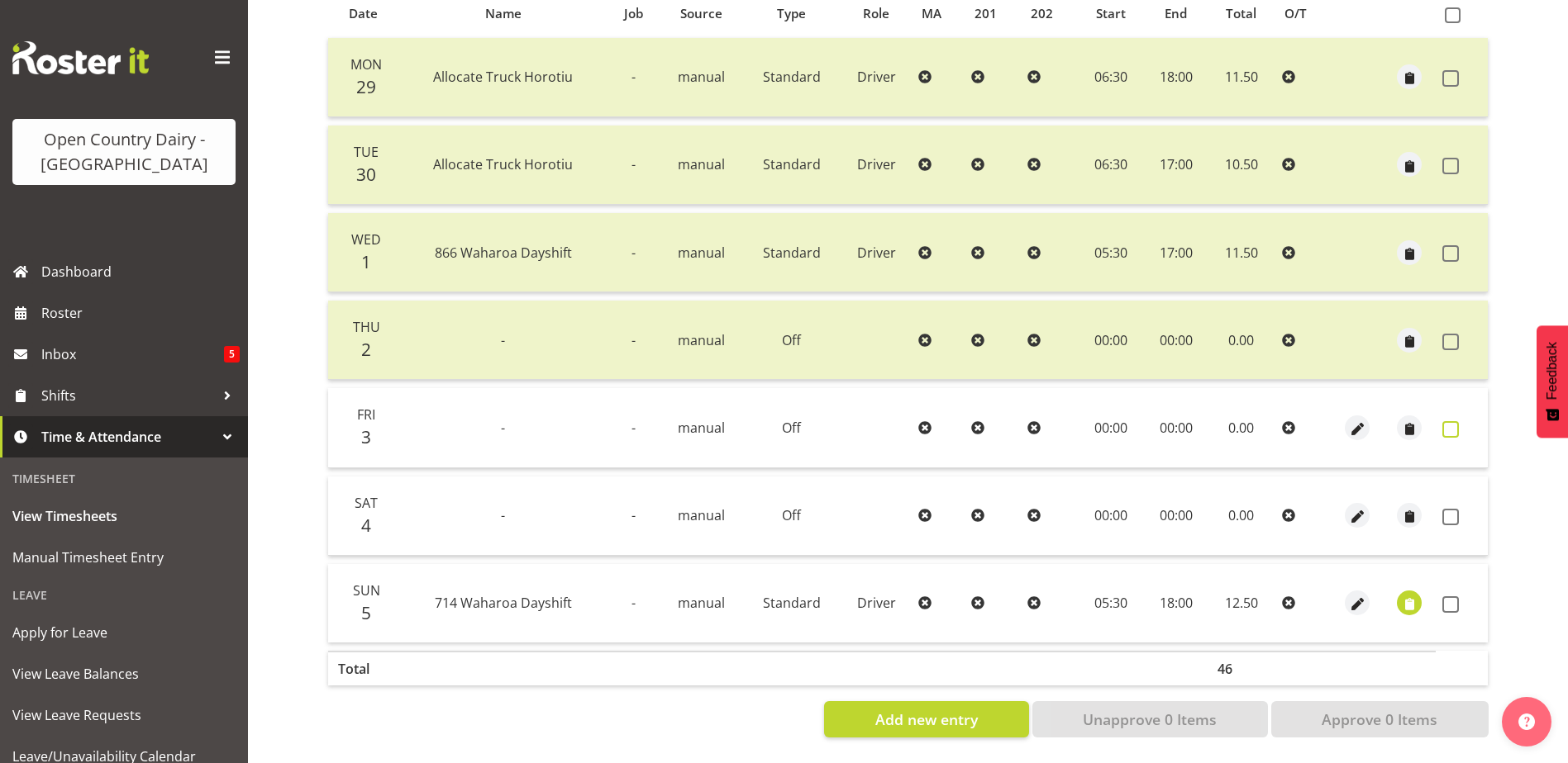
click at [1453, 421] on span at bounding box center [1450, 430] width 16 height 16
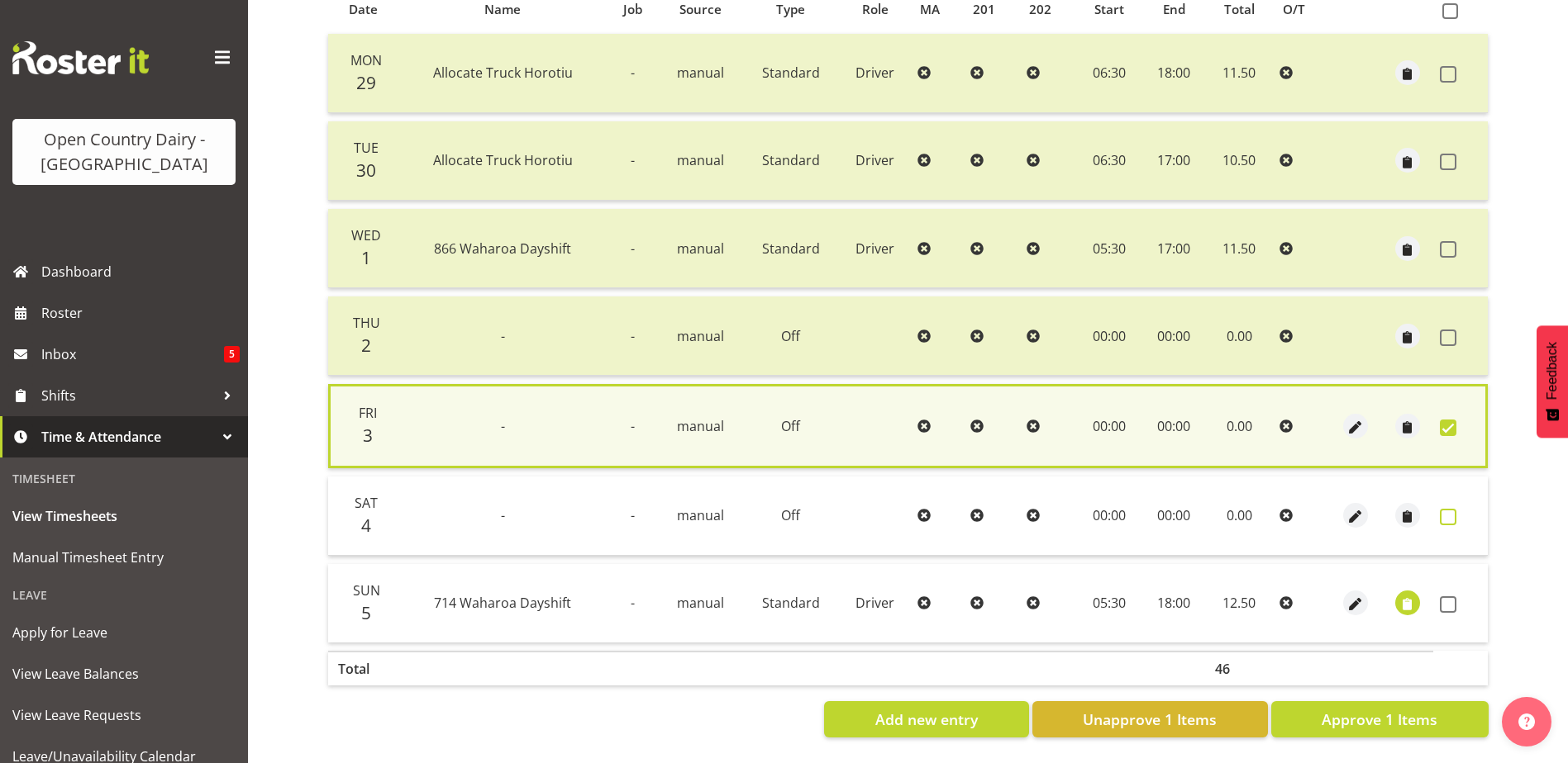
click at [1449, 509] on span at bounding box center [1448, 517] width 16 height 16
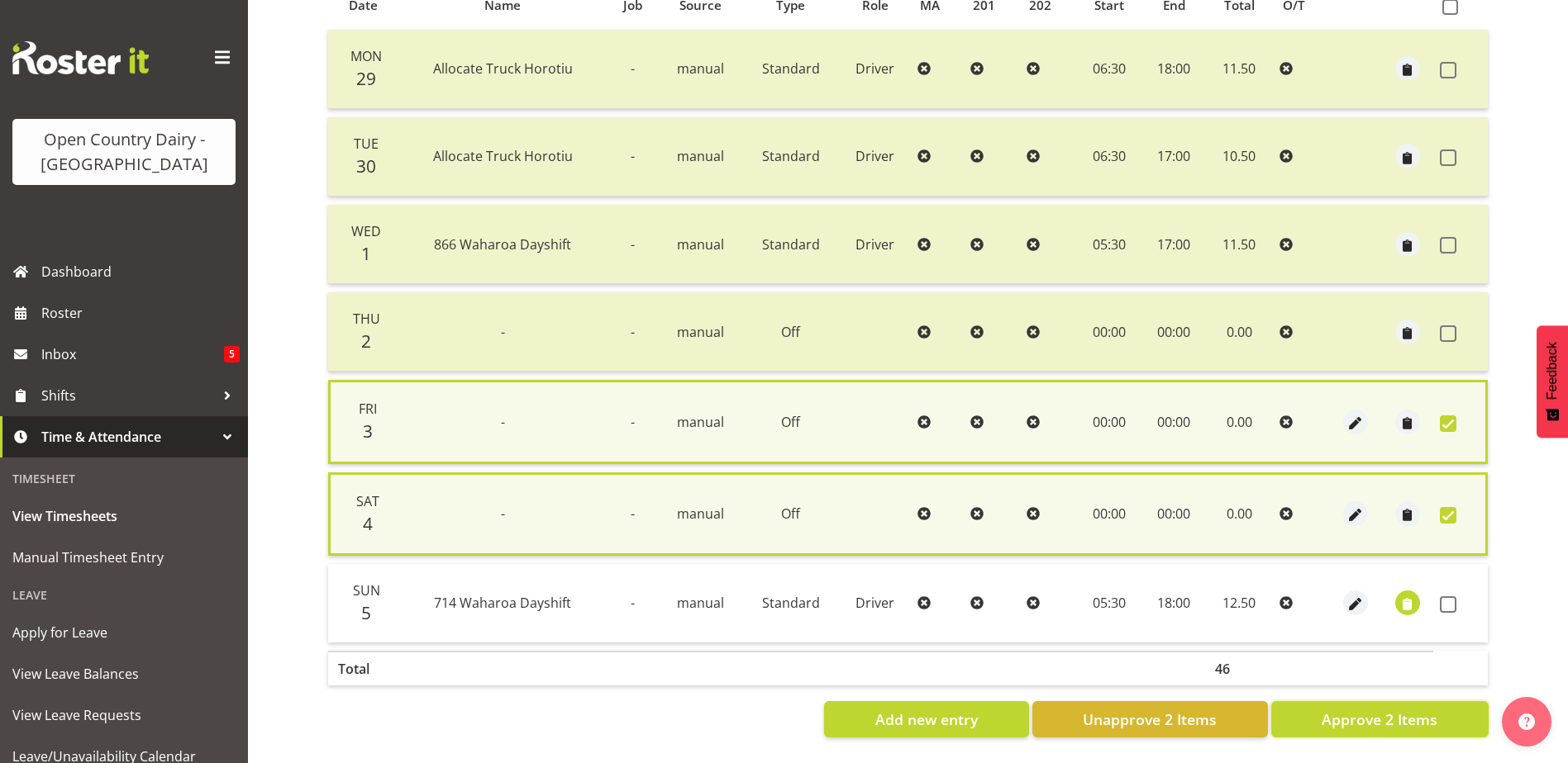
click at [1446, 719] on button "Approve 2 Items" at bounding box center [1380, 719] width 218 height 36
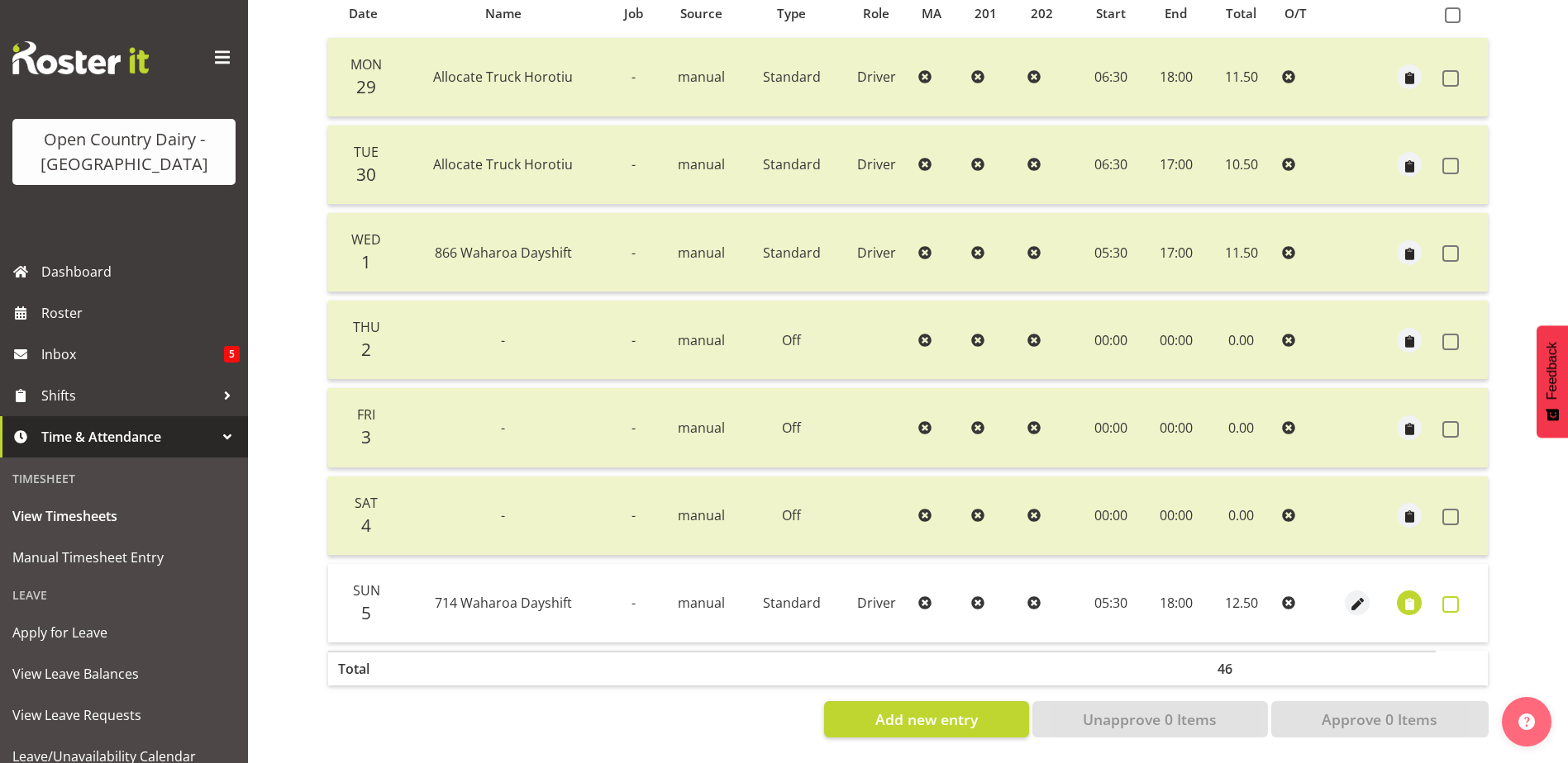
click at [1454, 597] on span at bounding box center [1450, 605] width 16 height 16
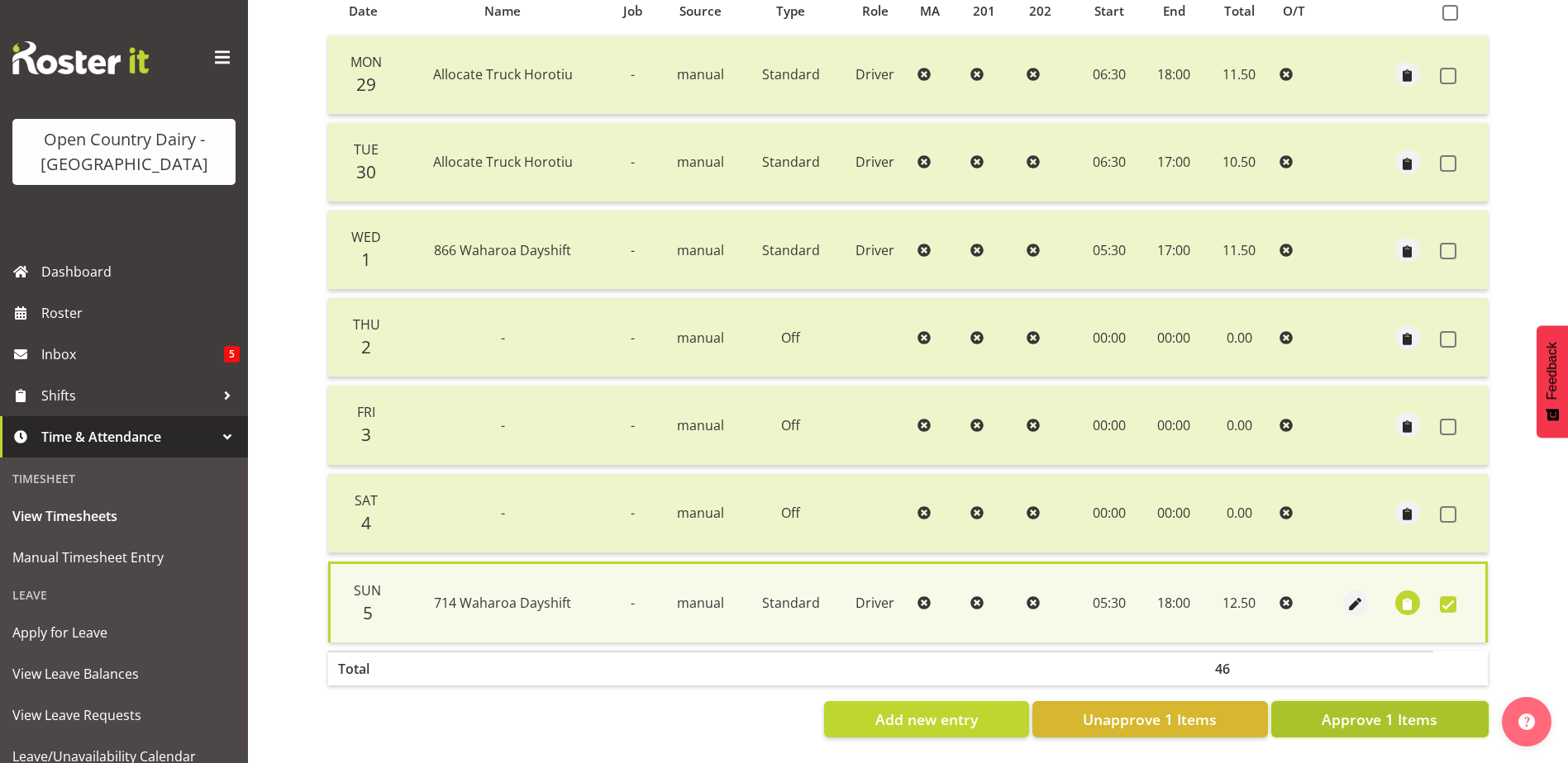
click at [1450, 703] on button "Approve 1 Items" at bounding box center [1380, 719] width 218 height 36
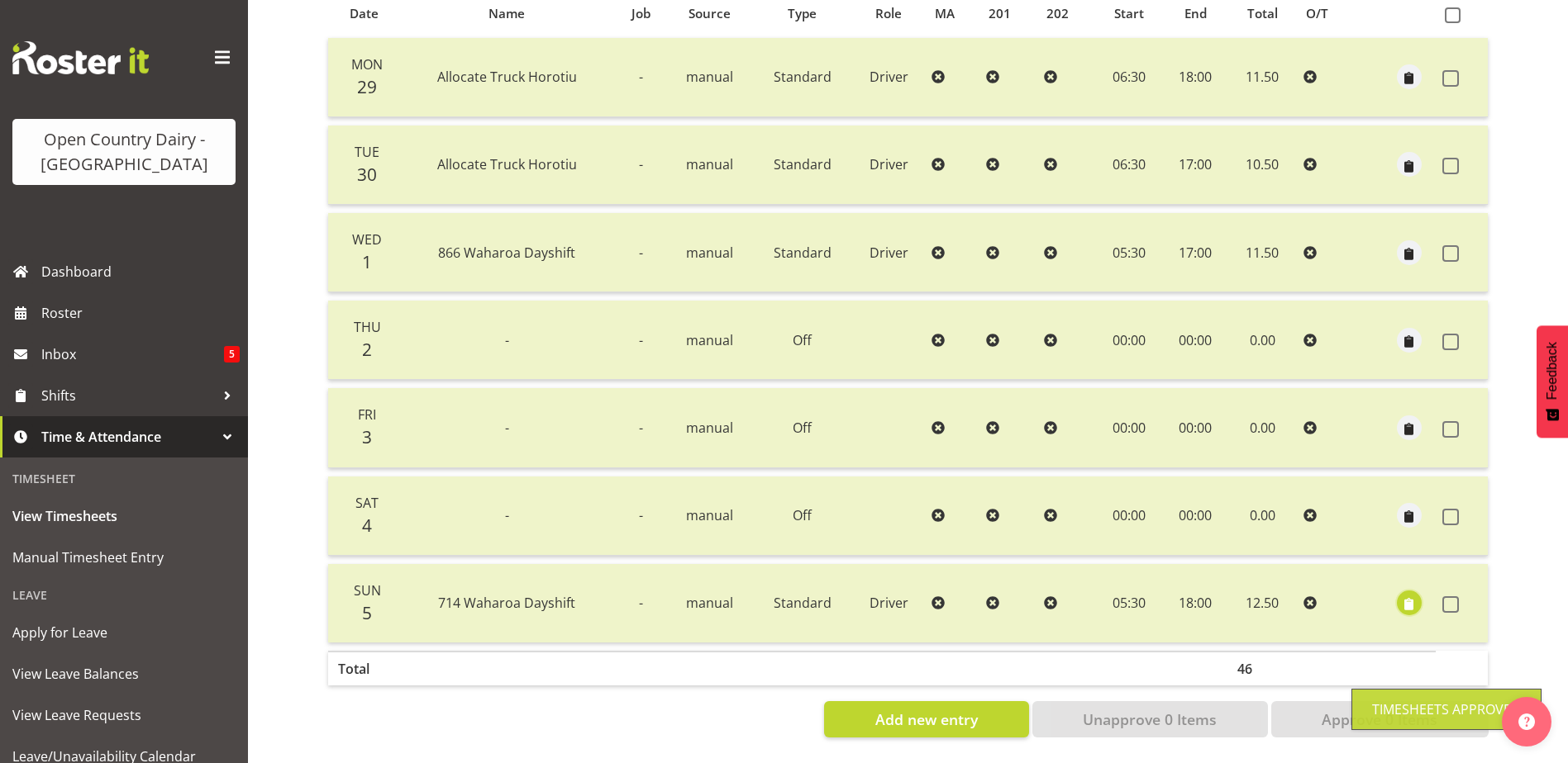
click at [1411, 596] on span "button" at bounding box center [1408, 605] width 19 height 19
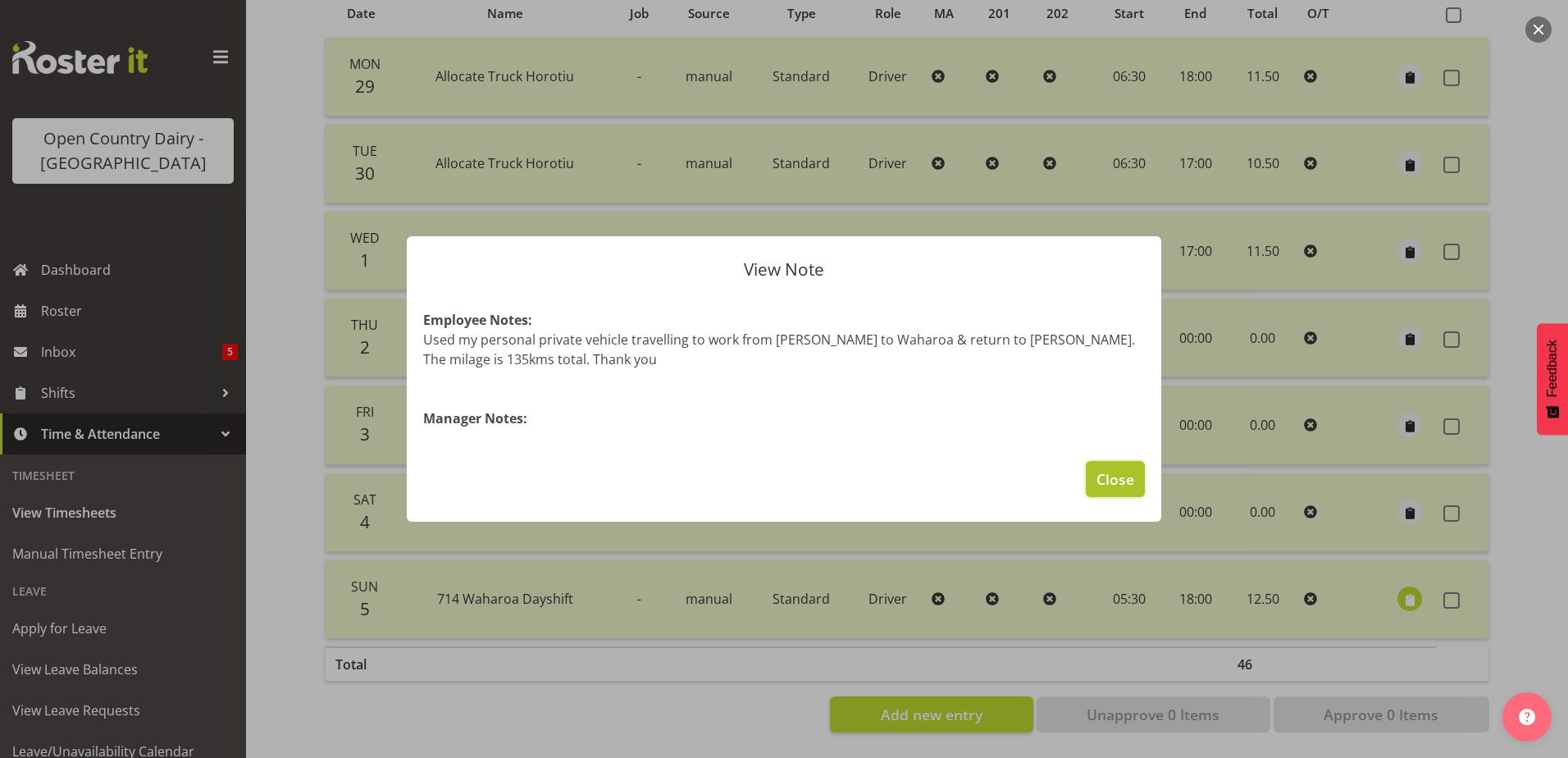
click at [1137, 473] on button "Close" at bounding box center [1116, 479] width 59 height 36
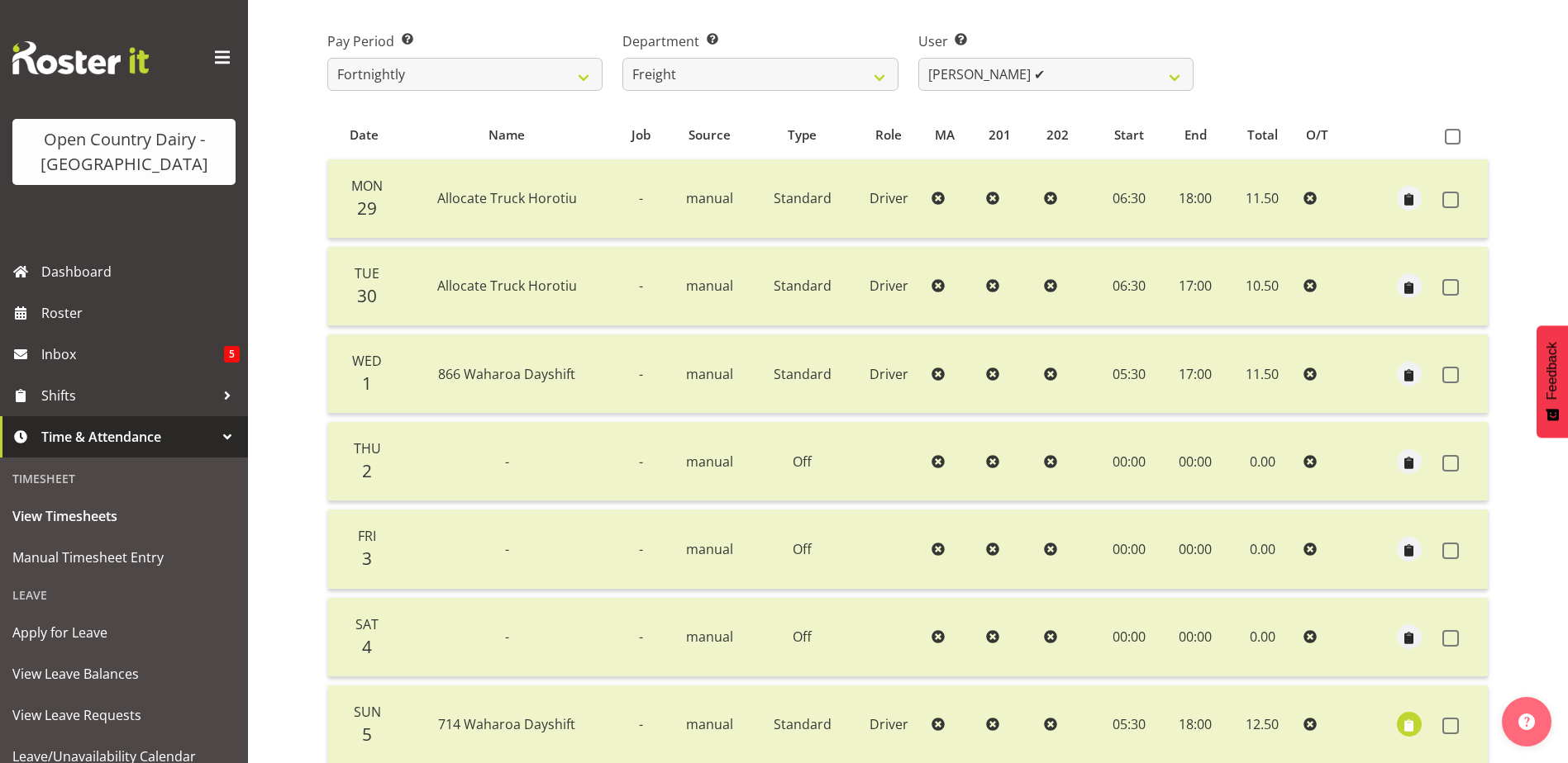
scroll to position [0, 0]
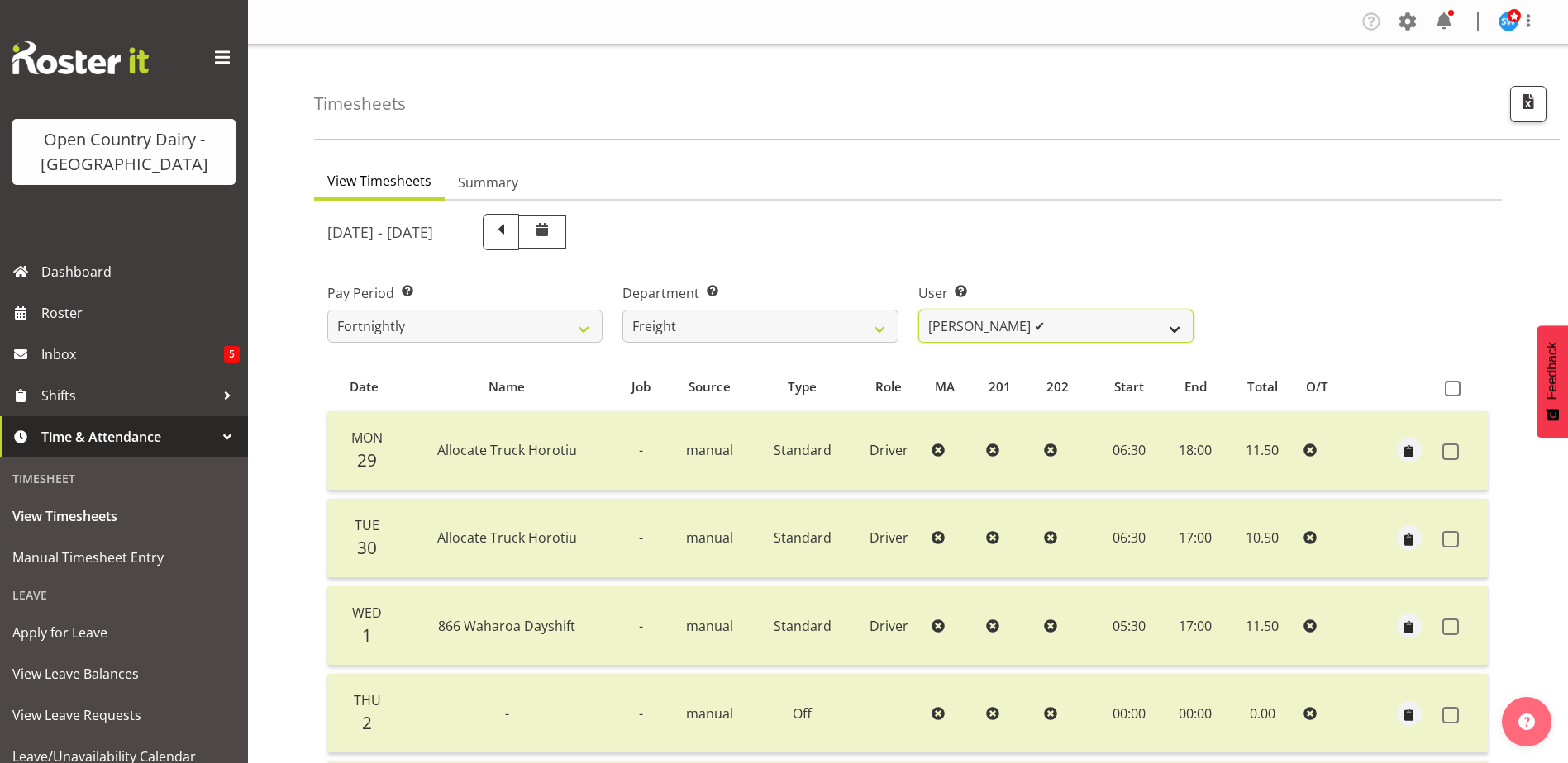
click at [1097, 319] on select "Gavin Harvey ✔ Lalesh Kumar ✔" at bounding box center [1056, 326] width 275 height 33
drag, startPoint x: 1097, startPoint y: 318, endPoint x: 1061, endPoint y: 315, distance: 36.1
click at [1100, 318] on select "Gavin Harvey ✔ Lalesh Kumar ✔" at bounding box center [1056, 326] width 275 height 33
click at [884, 323] on select "701 702 703 704 705 706 707 708 709 710 711 712 713 714 715 716 717 718 719 720" at bounding box center [760, 326] width 275 height 33
click at [622, 310] on select "701 702 703 704 705 706 707 708 709 710 711 712 713 714 715 716 717 718 719 720" at bounding box center [760, 326] width 275 height 33
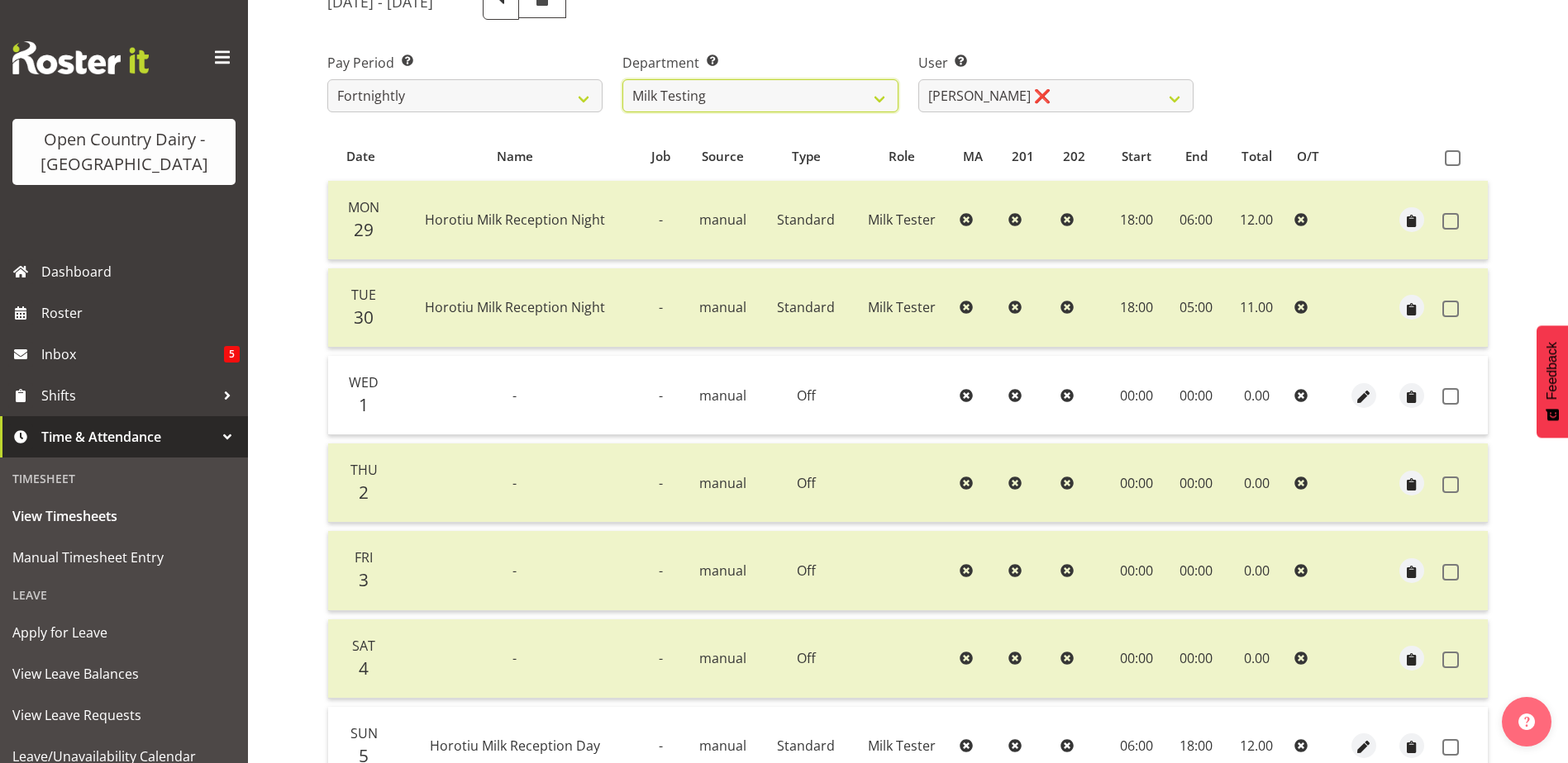
scroll to position [248, 0]
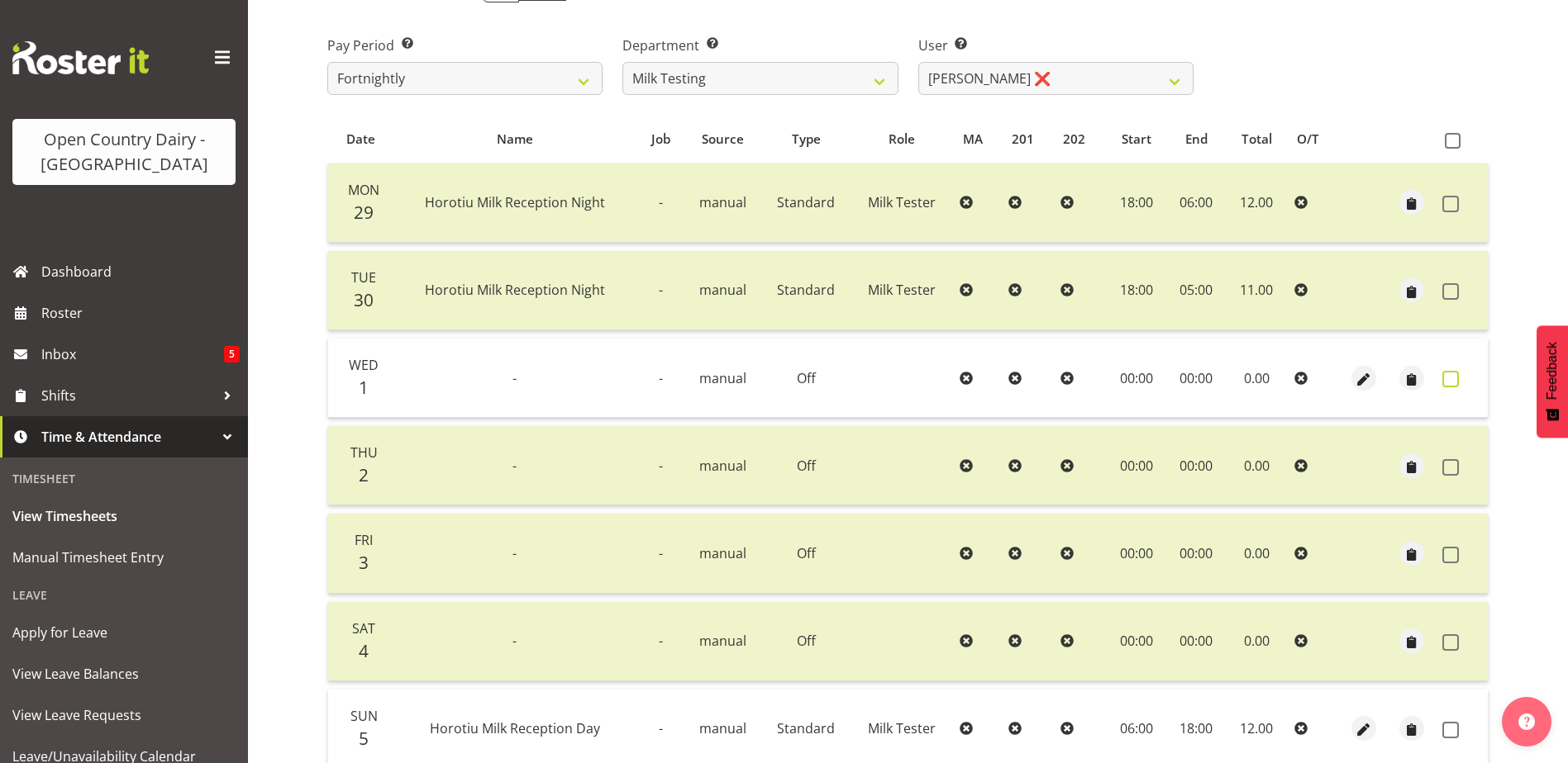
click at [1453, 374] on span at bounding box center [1450, 379] width 16 height 16
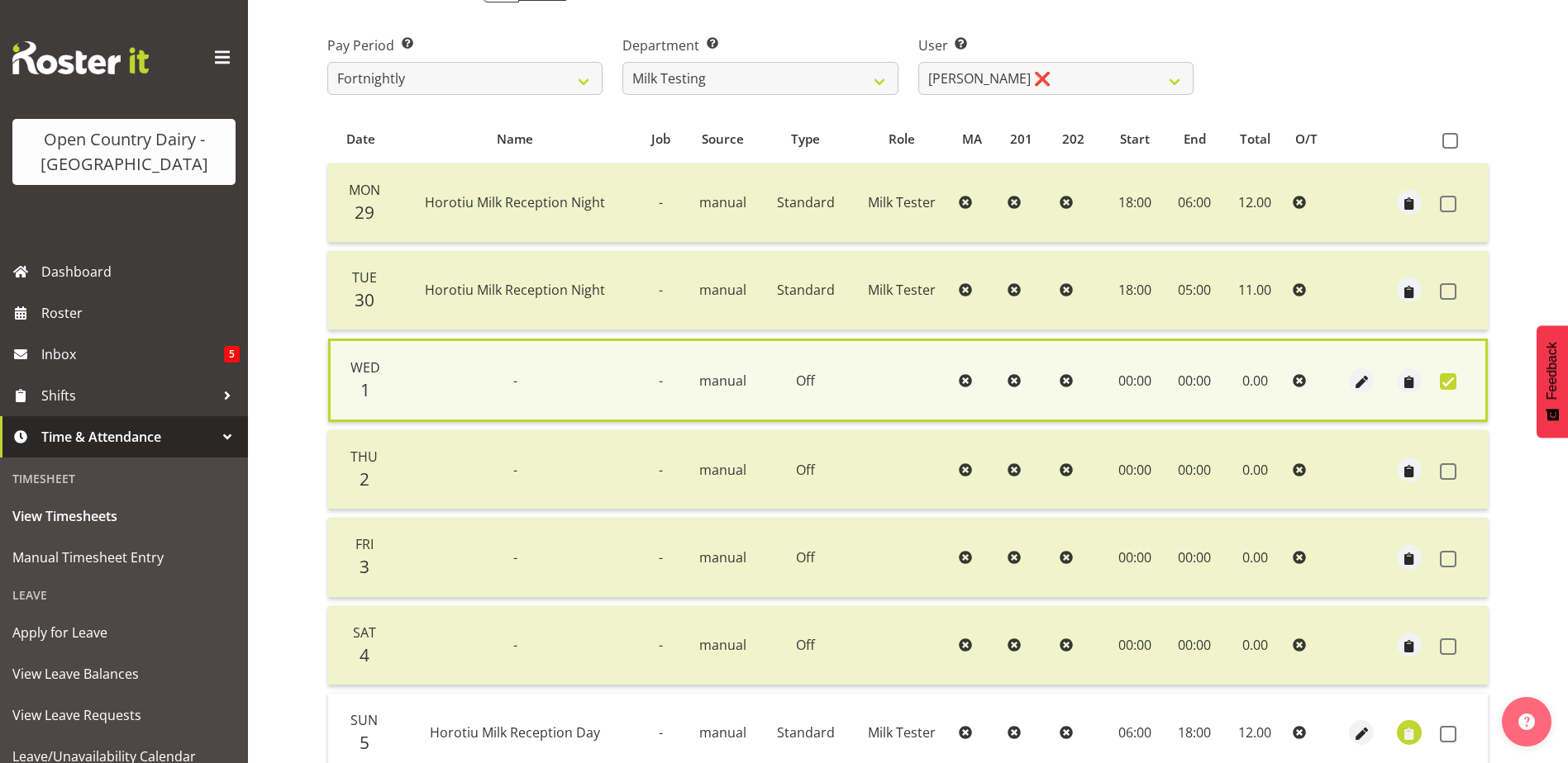
click at [1448, 735] on span at bounding box center [1448, 734] width 16 height 16
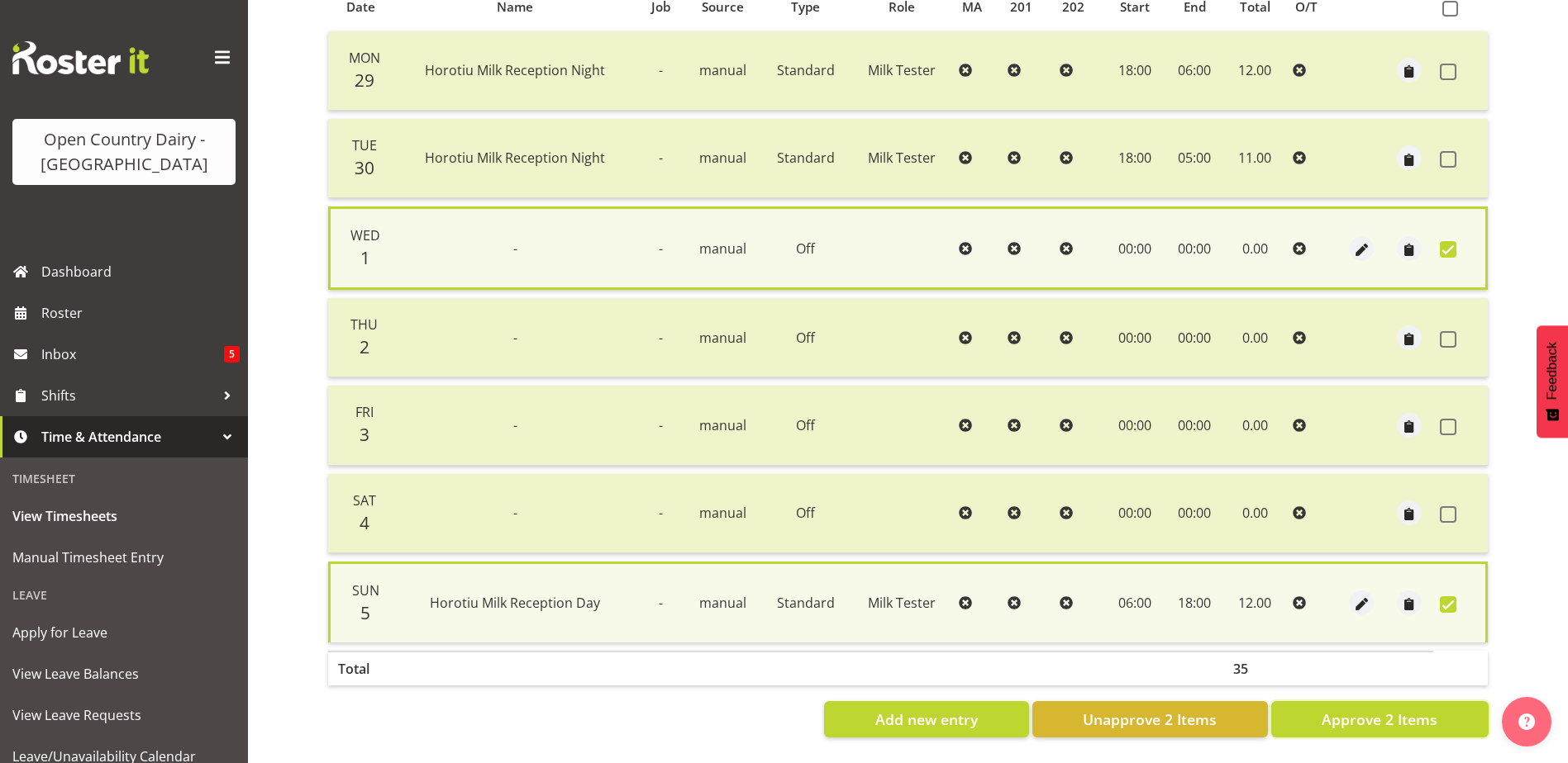
click at [1397, 709] on span "Approve 2 Items" at bounding box center [1379, 720] width 116 height 22
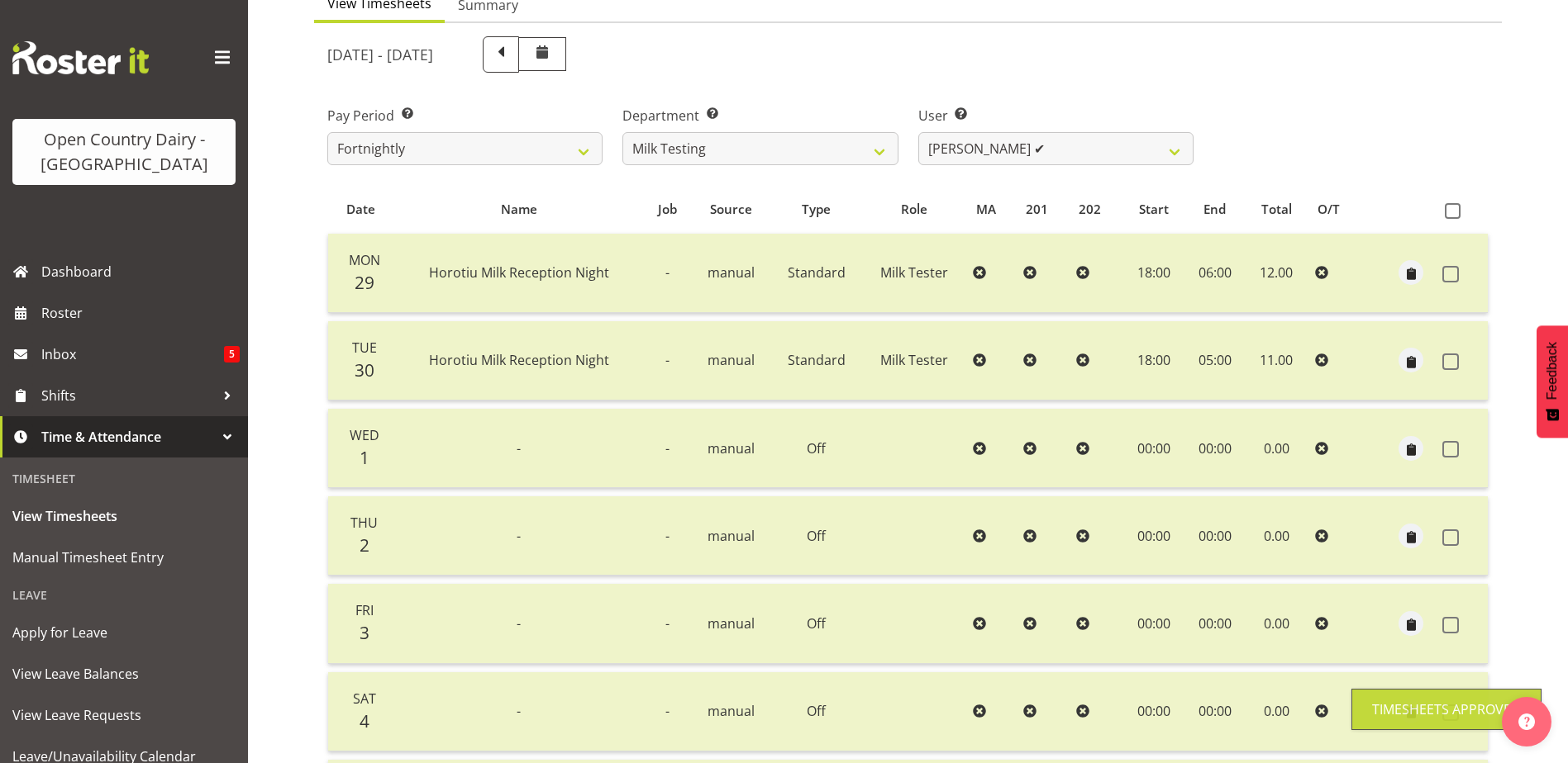
scroll to position [138, 0]
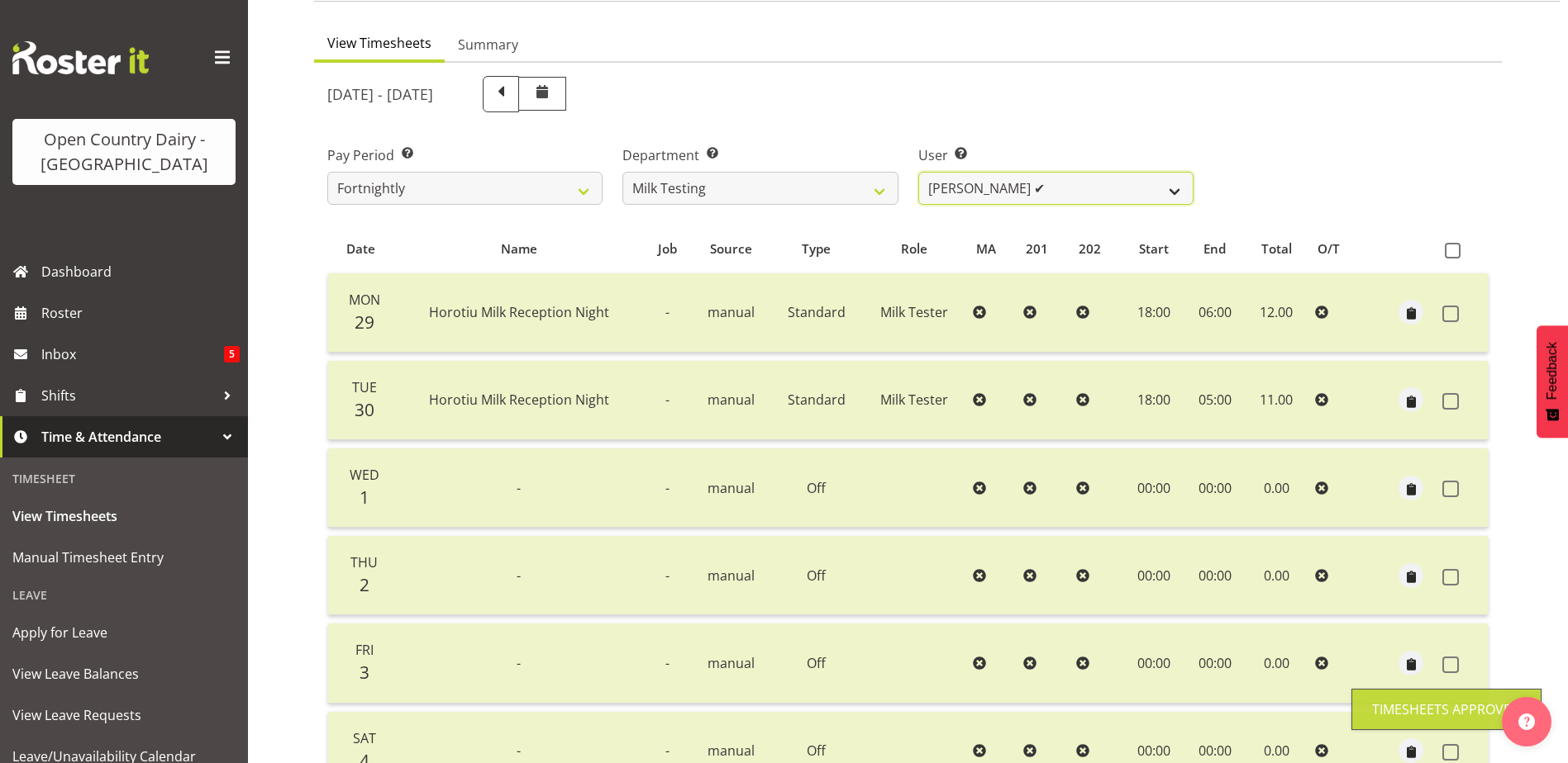
click at [1061, 182] on select "Diana Ridings ✔ George Smith ❌ Helaina Walker ❌ Kim Madden ❌ Michael Brechelt ❌…" at bounding box center [1056, 188] width 275 height 33
click at [918, 172] on select "Diana Ridings ✔ George Smith ❌ Helaina Walker ❌ Kim Madden ❌ Michael Brechelt ❌…" at bounding box center [1056, 188] width 275 height 33
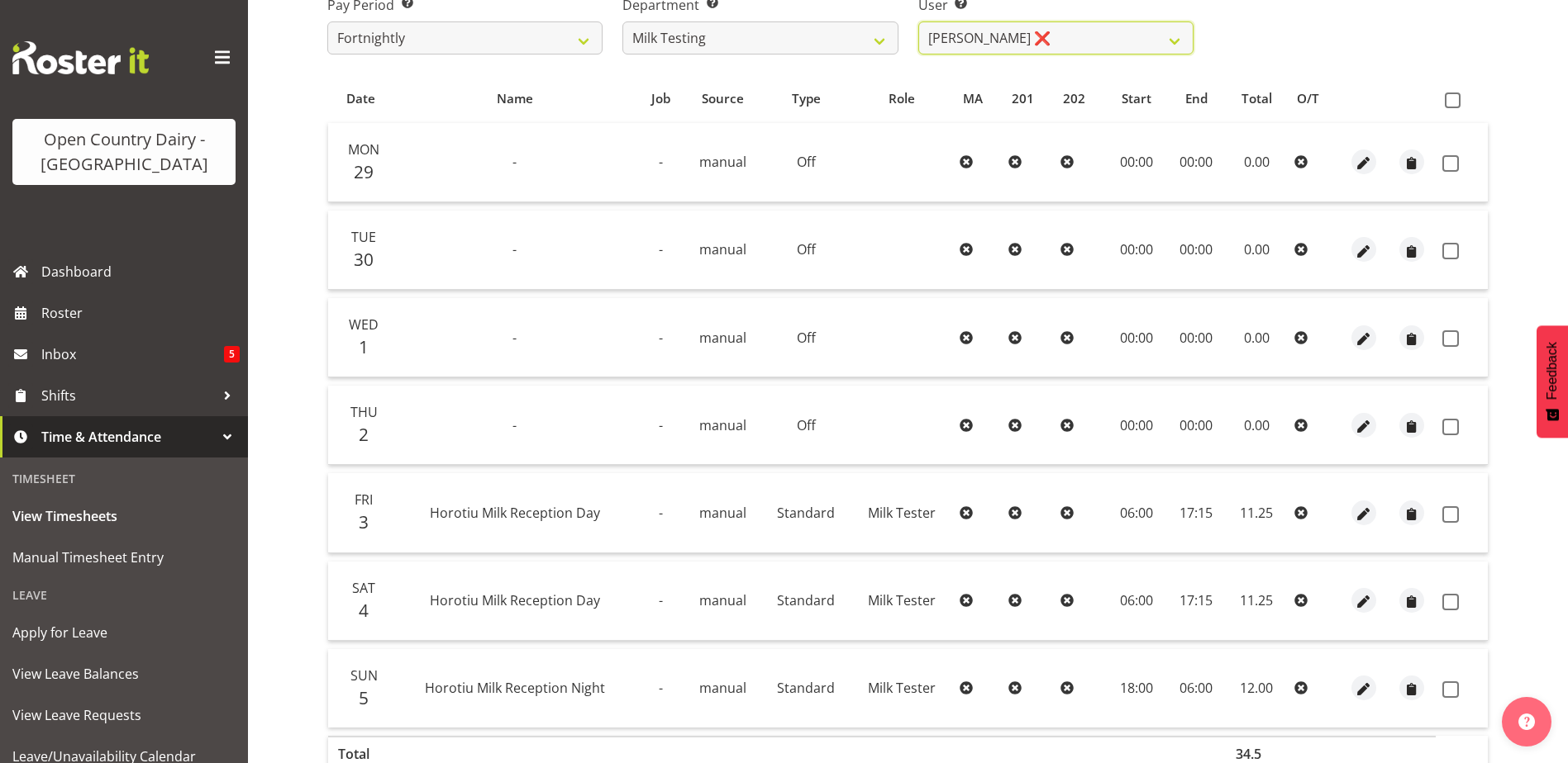
scroll to position [303, 0]
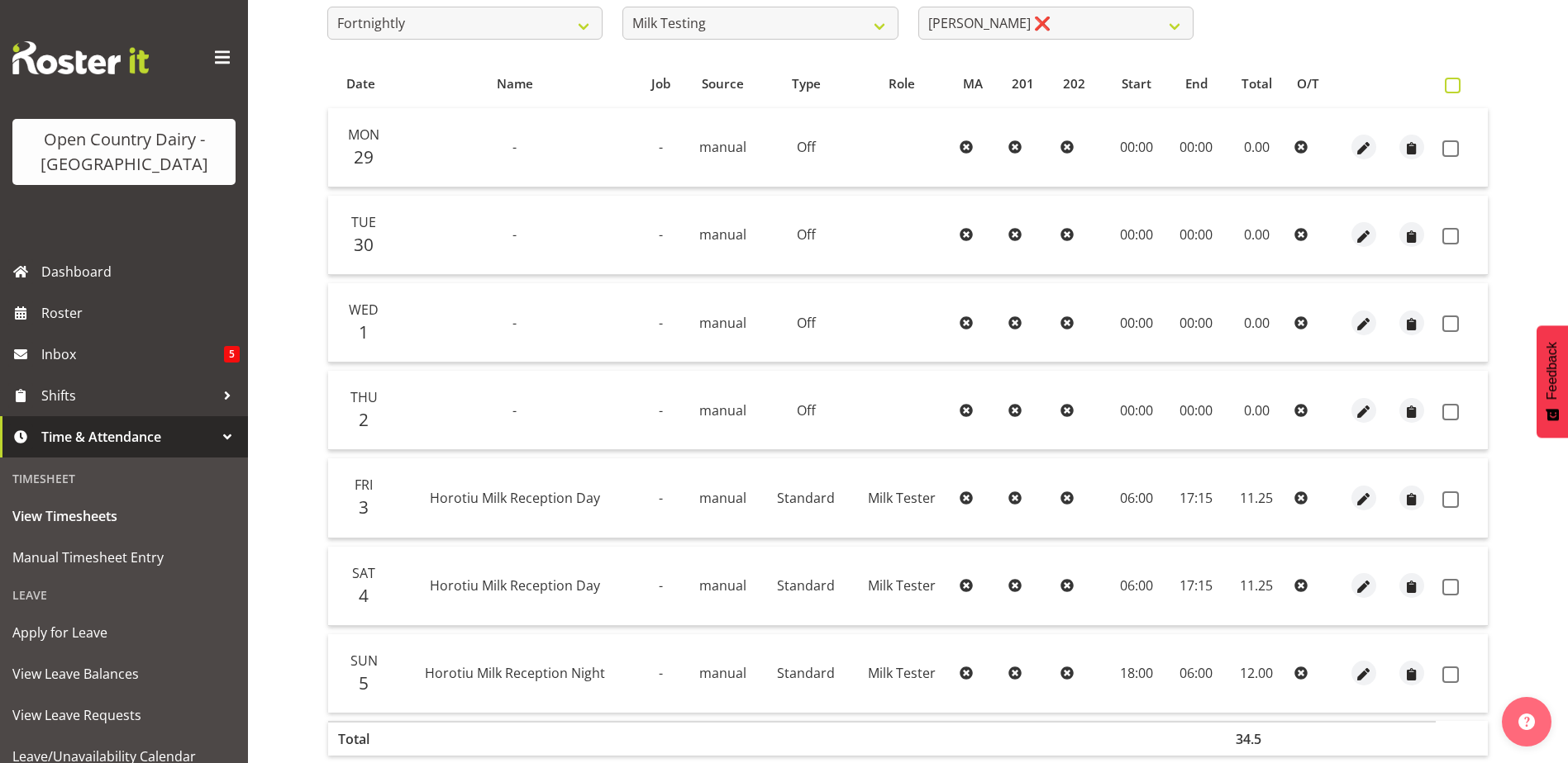
click at [1455, 83] on span at bounding box center [1452, 84] width 15 height 15
click at [1455, 83] on input "checkbox" at bounding box center [1450, 85] width 11 height 11
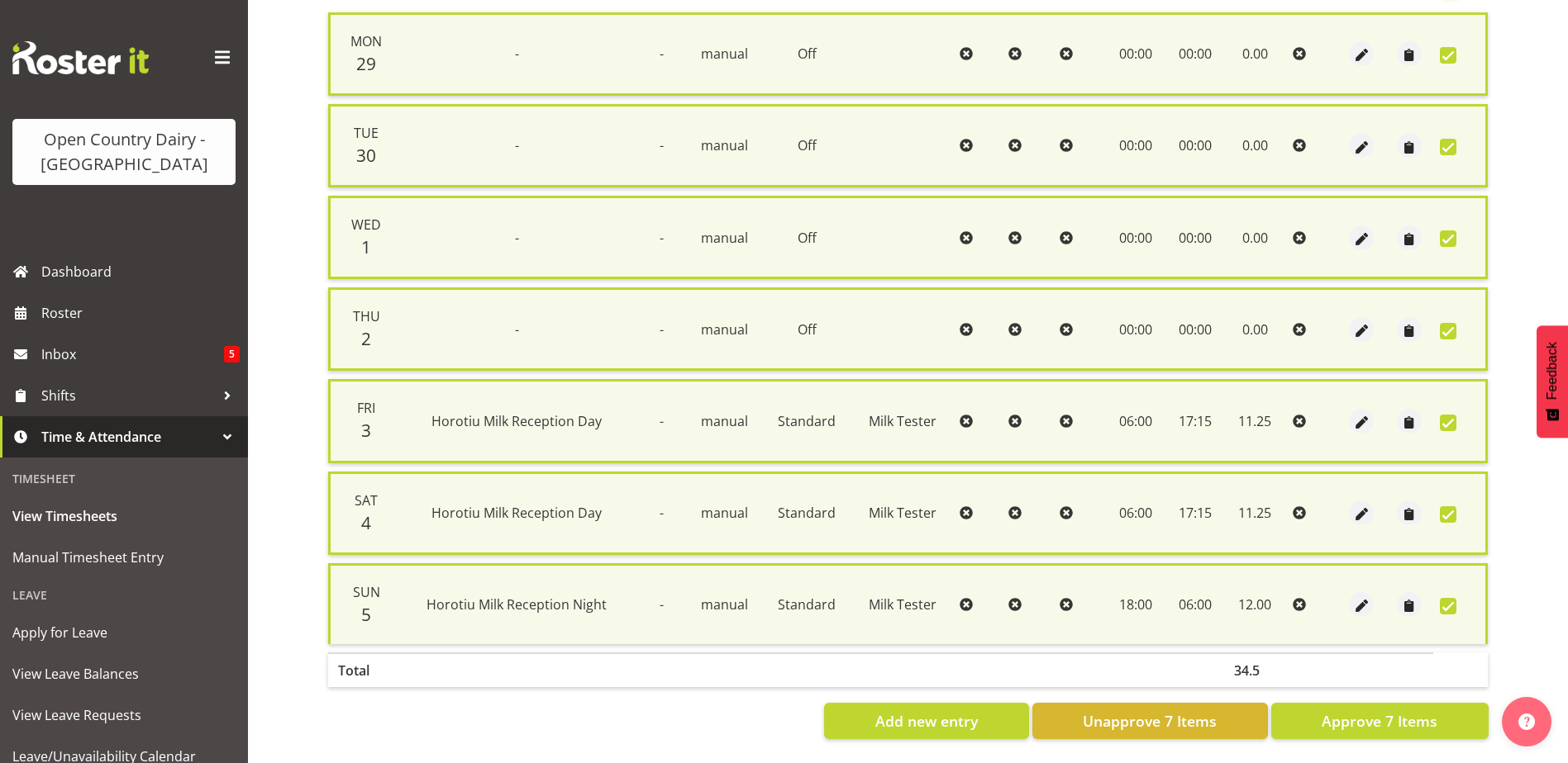
scroll to position [413, 0]
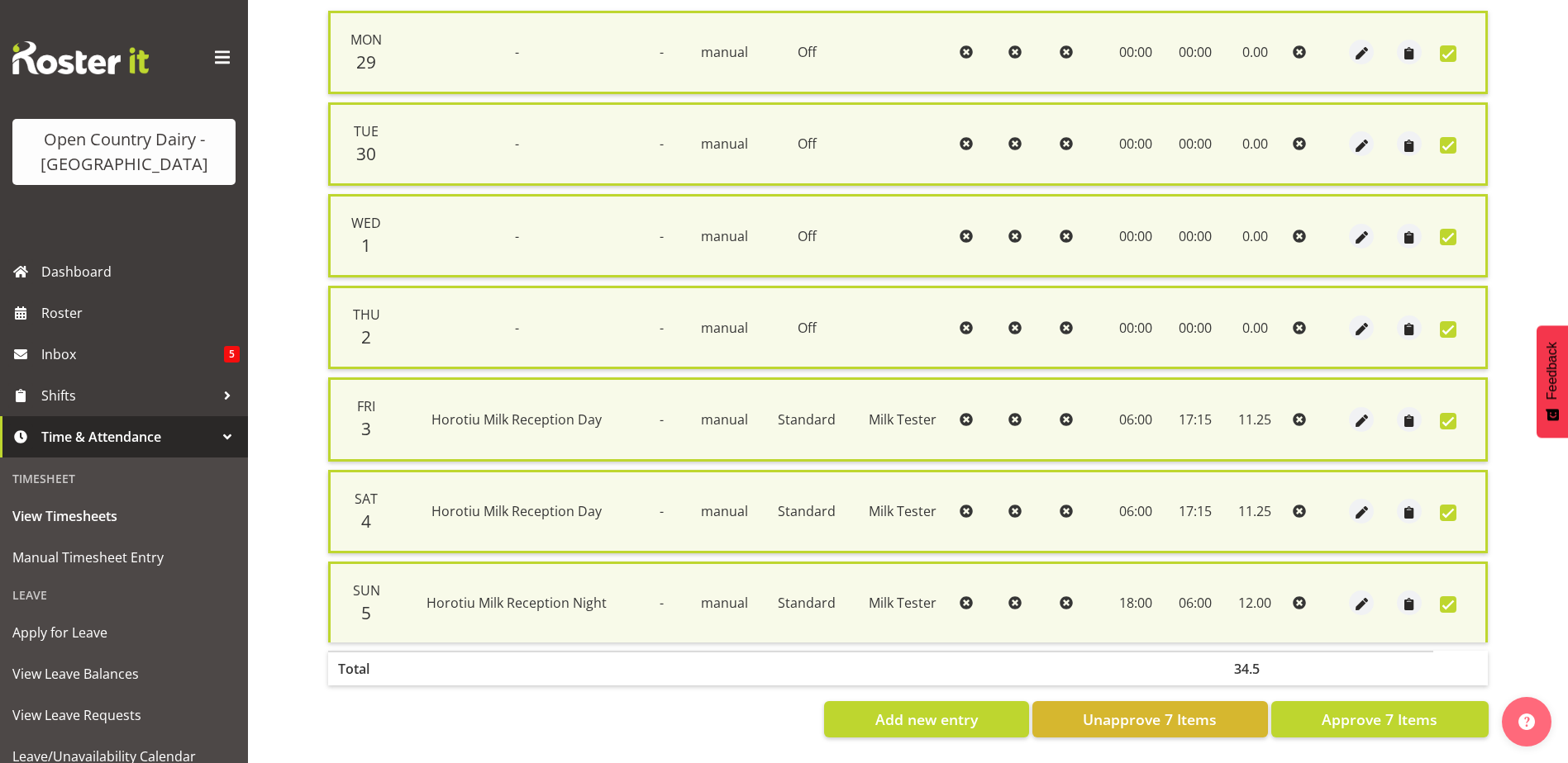
click at [1452, 597] on span at bounding box center [1448, 605] width 16 height 16
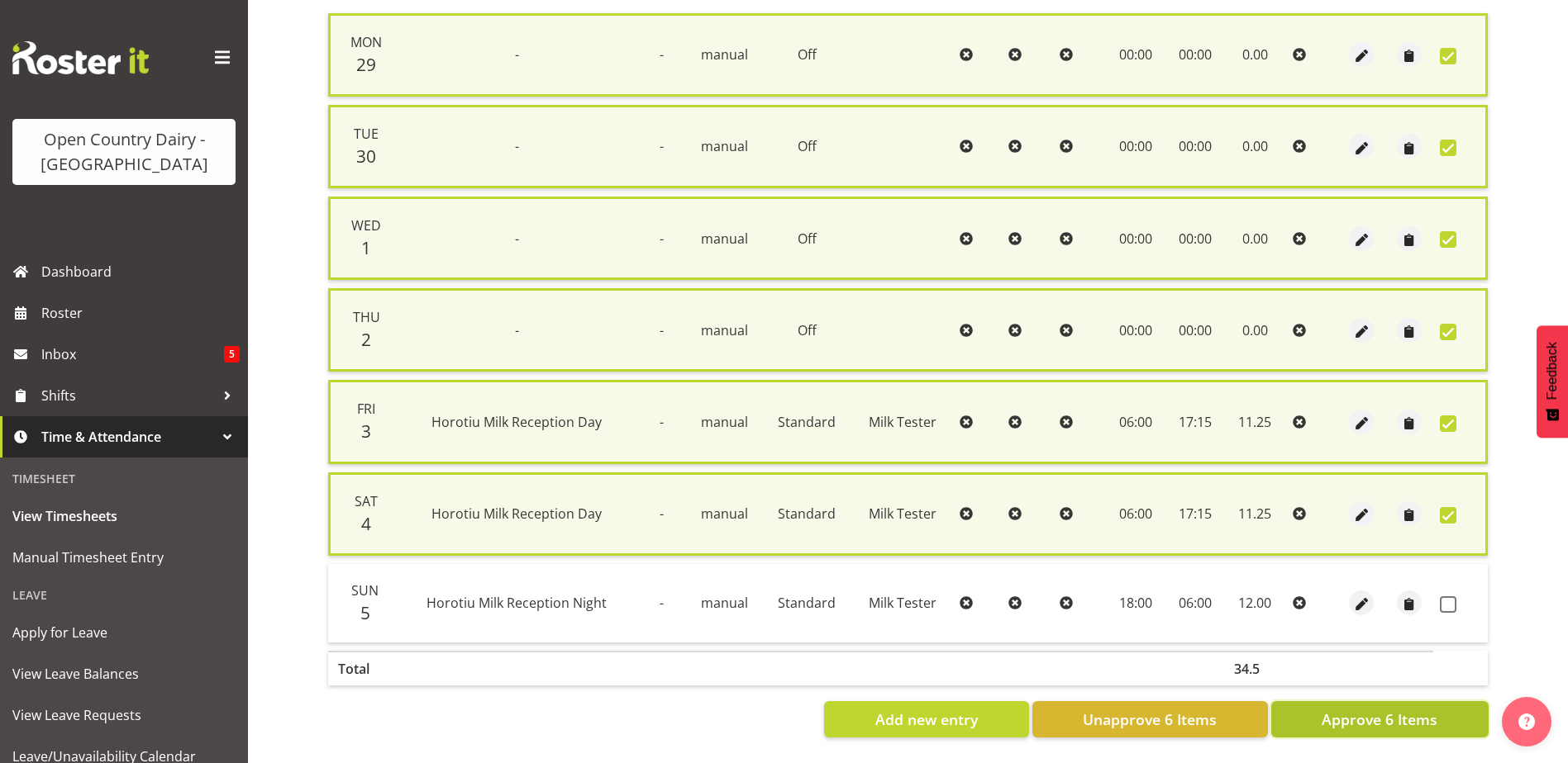
click at [1392, 709] on span "Approve 6 Items" at bounding box center [1379, 720] width 116 height 22
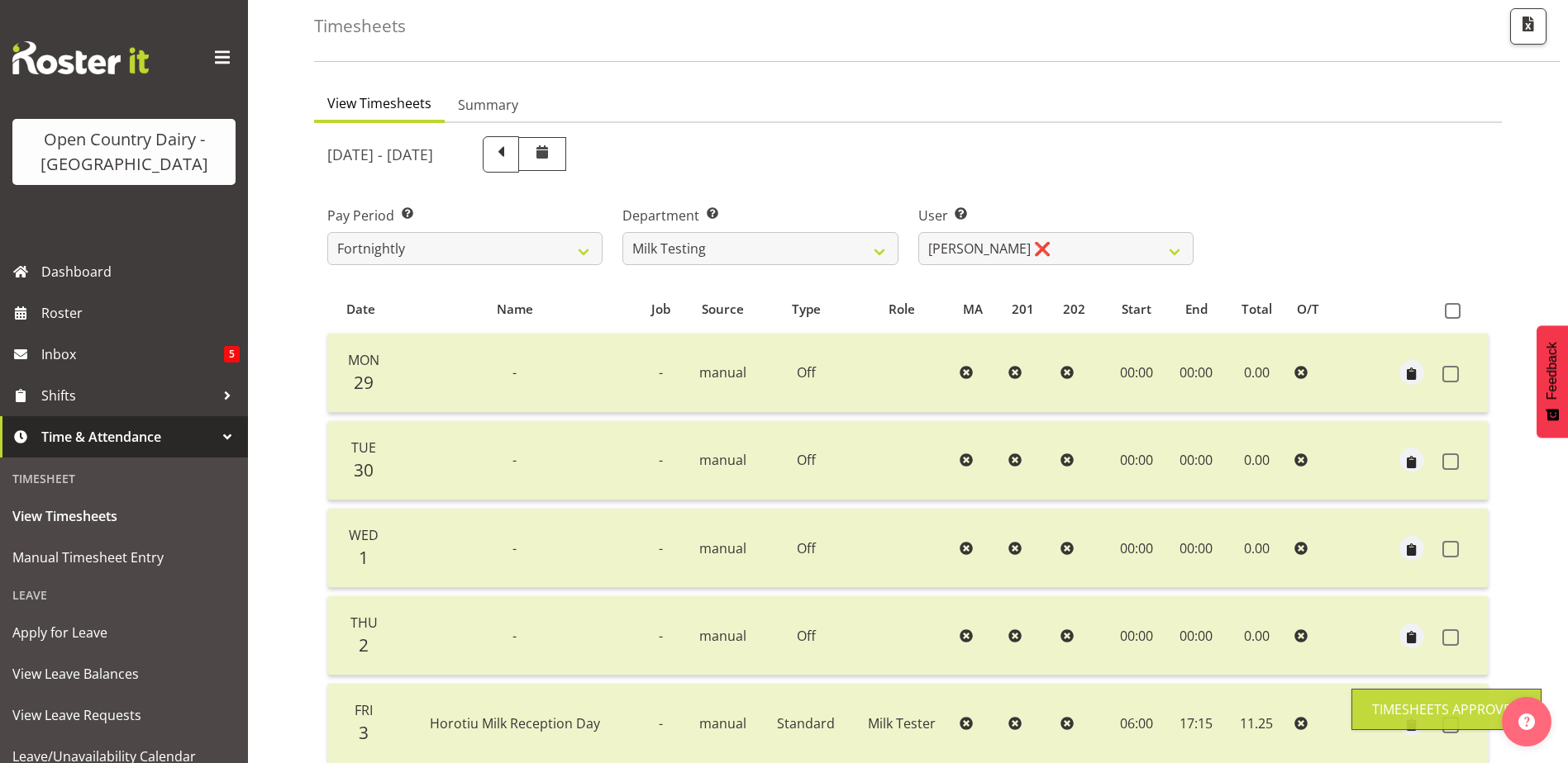
scroll to position [56, 0]
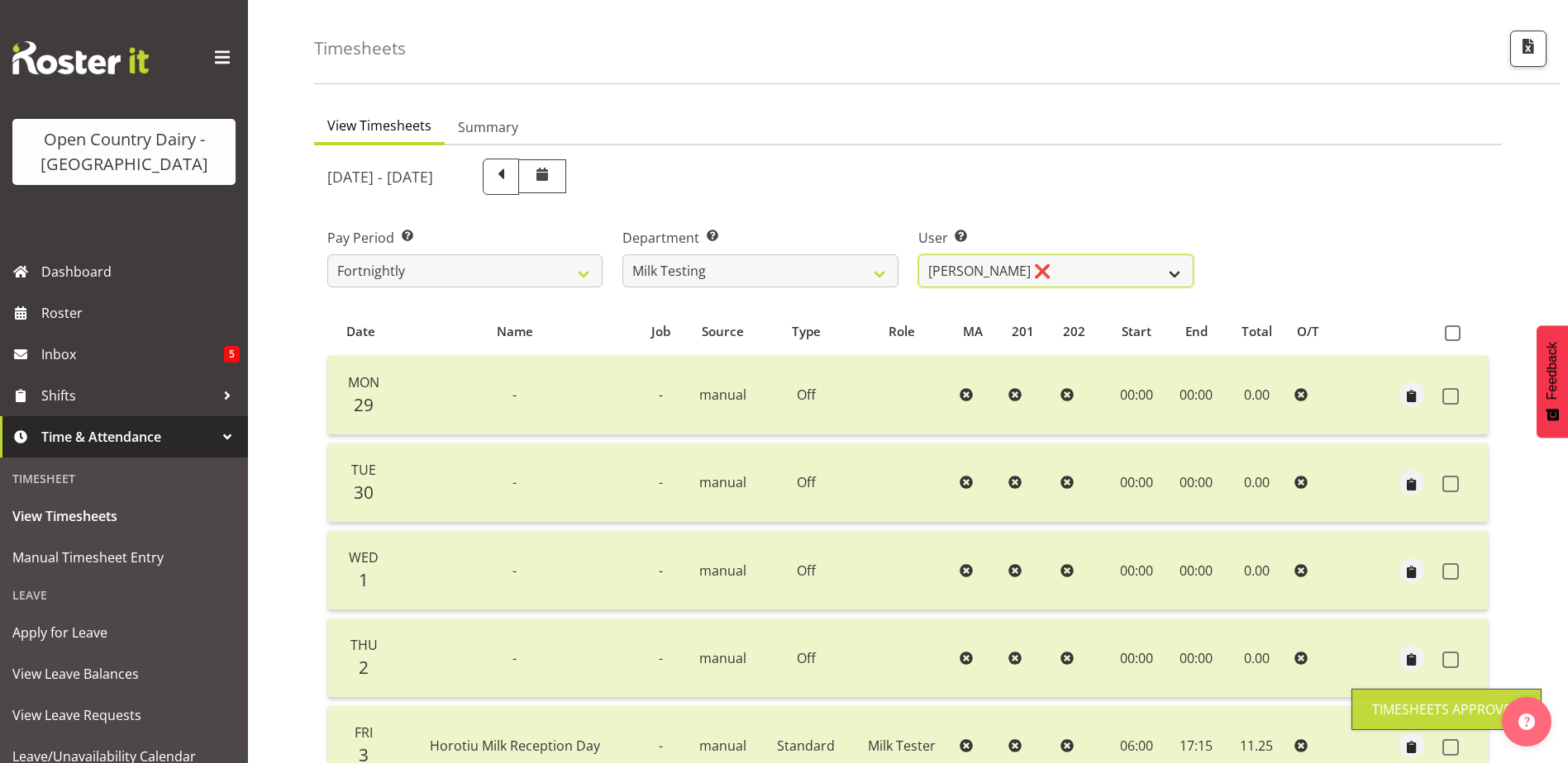
click at [1058, 264] on select "Diana Ridings ✔ George Smith ❌ Helaina Walker ❌ Kim Madden ❌ Michael Brechelt ❌…" at bounding box center [1056, 271] width 275 height 33
click at [918, 254] on select "Diana Ridings ✔ George Smith ❌ Helaina Walker ❌ Kim Madden ❌ Michael Brechelt ❌…" at bounding box center [1056, 271] width 275 height 33
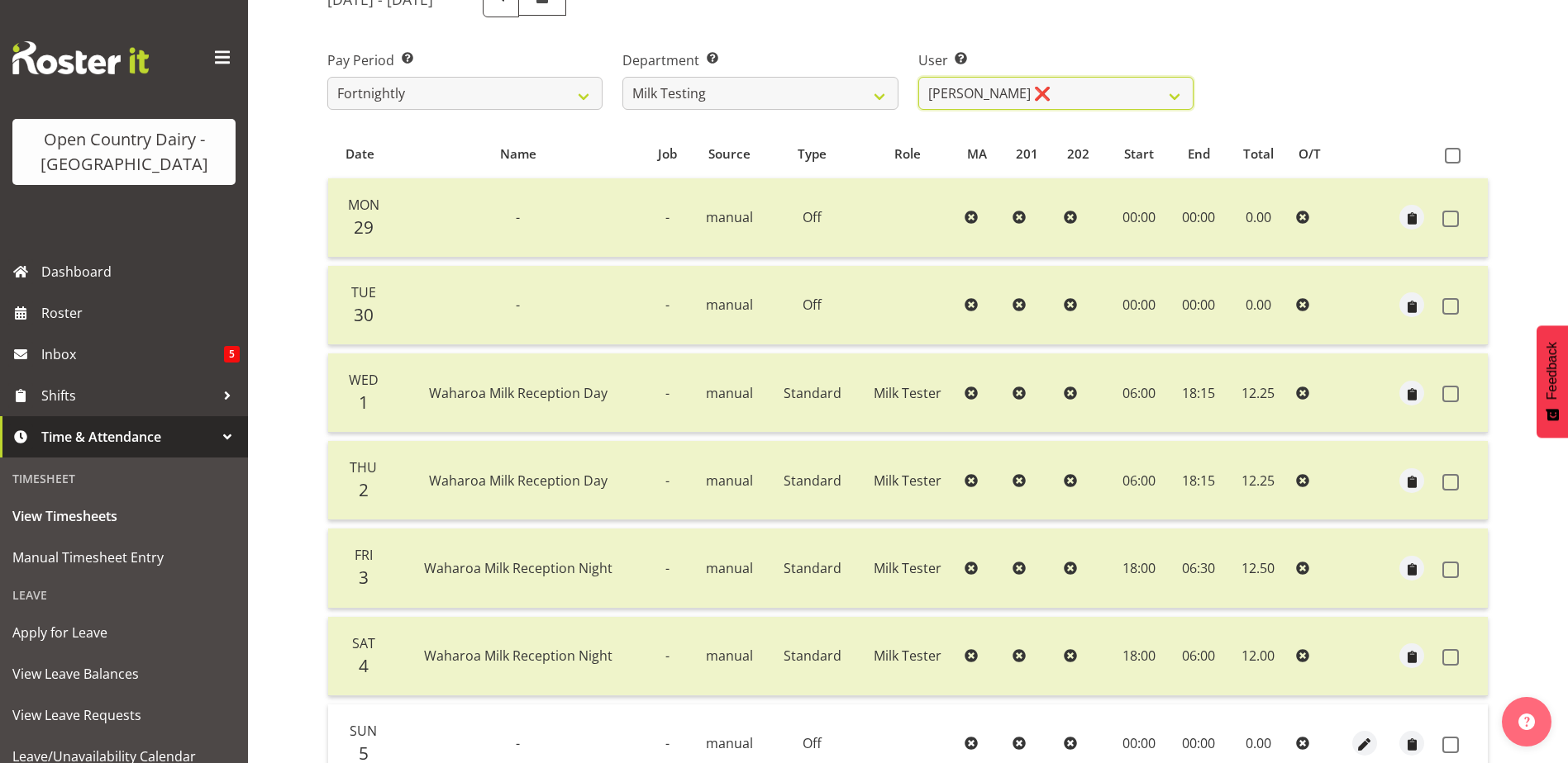
scroll to position [303, 0]
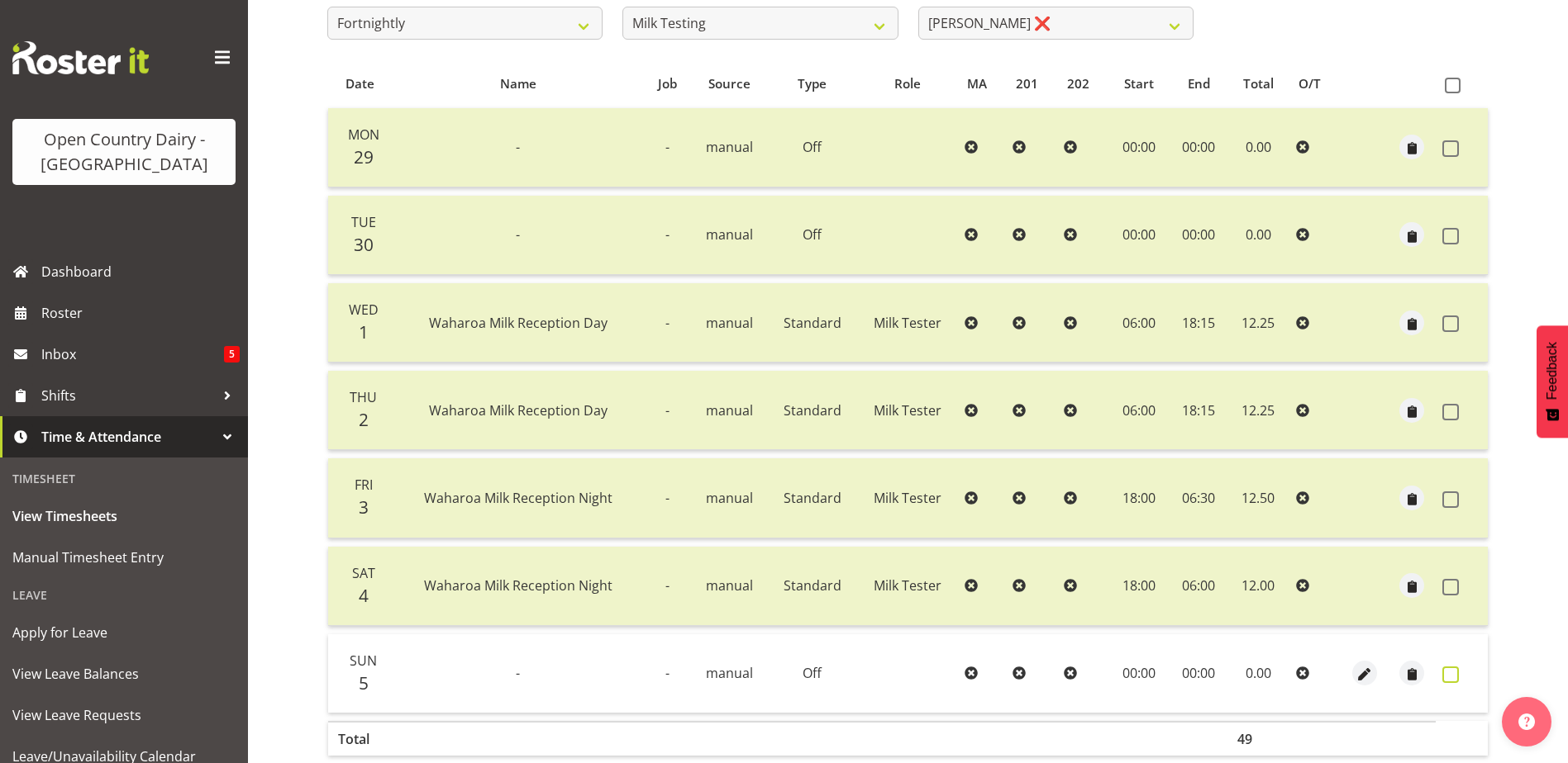
click at [1449, 675] on span at bounding box center [1450, 675] width 16 height 16
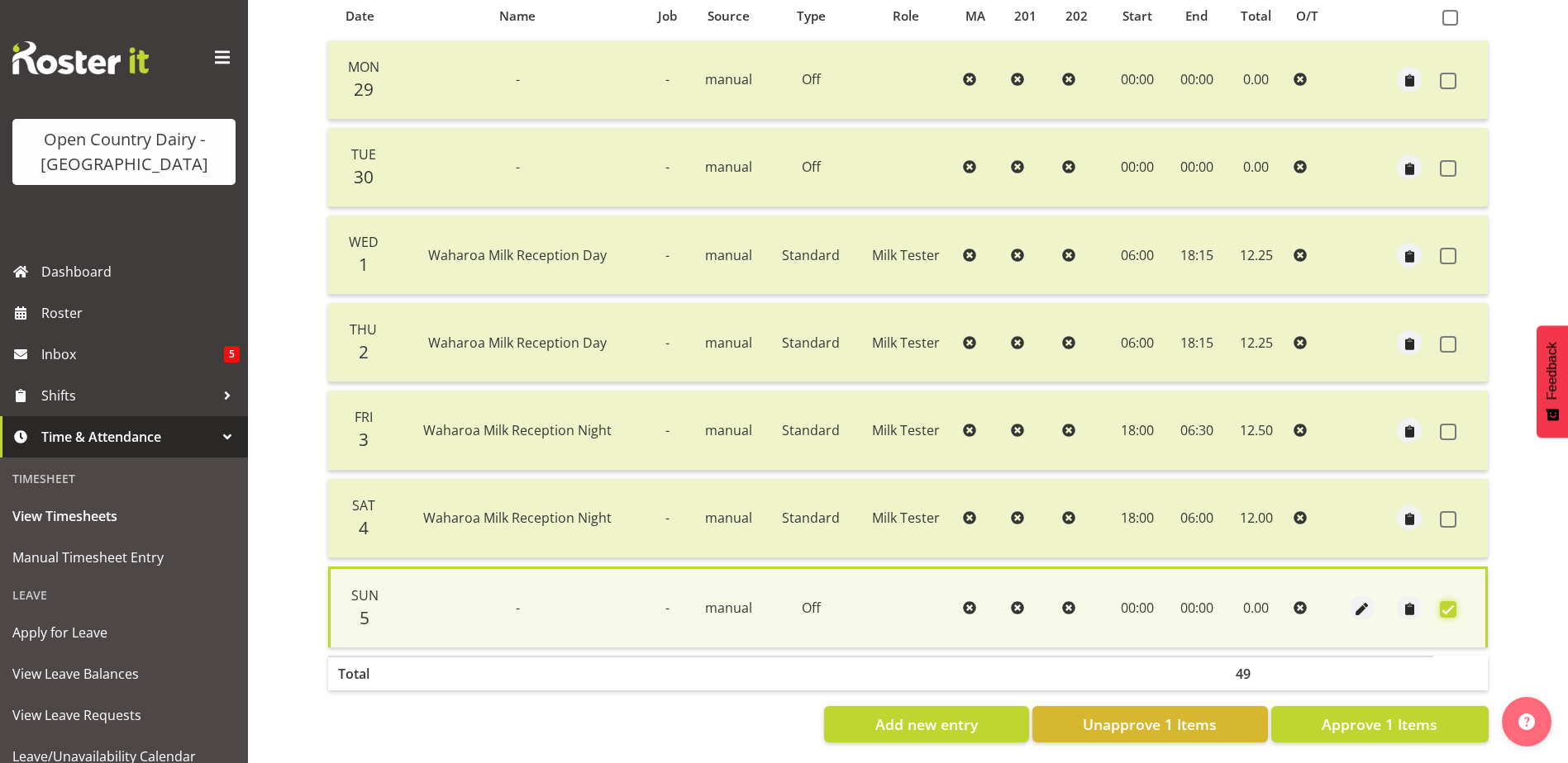
scroll to position [388, 0]
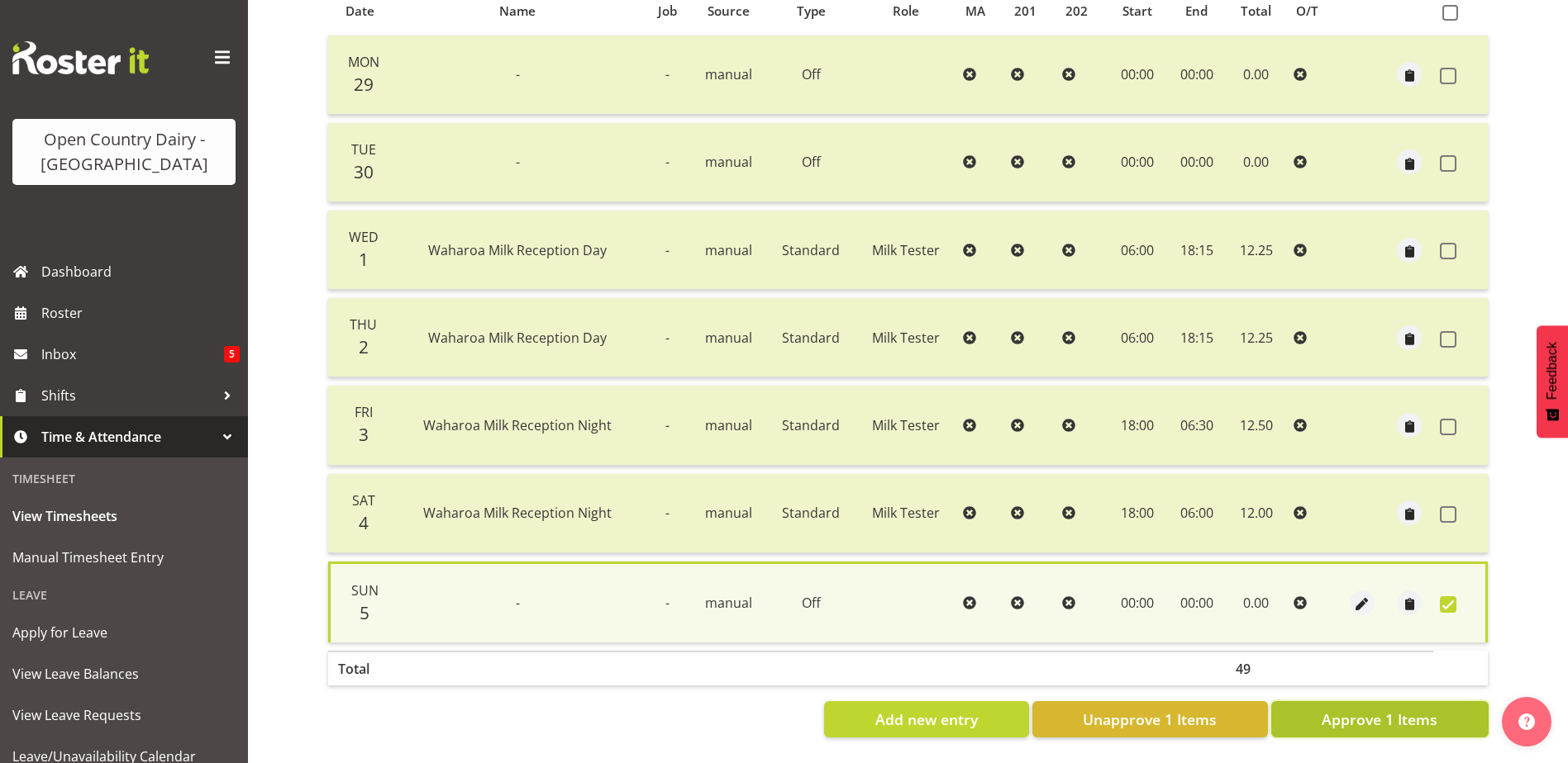
click at [1388, 711] on span "Approve 1 Items" at bounding box center [1379, 720] width 116 height 22
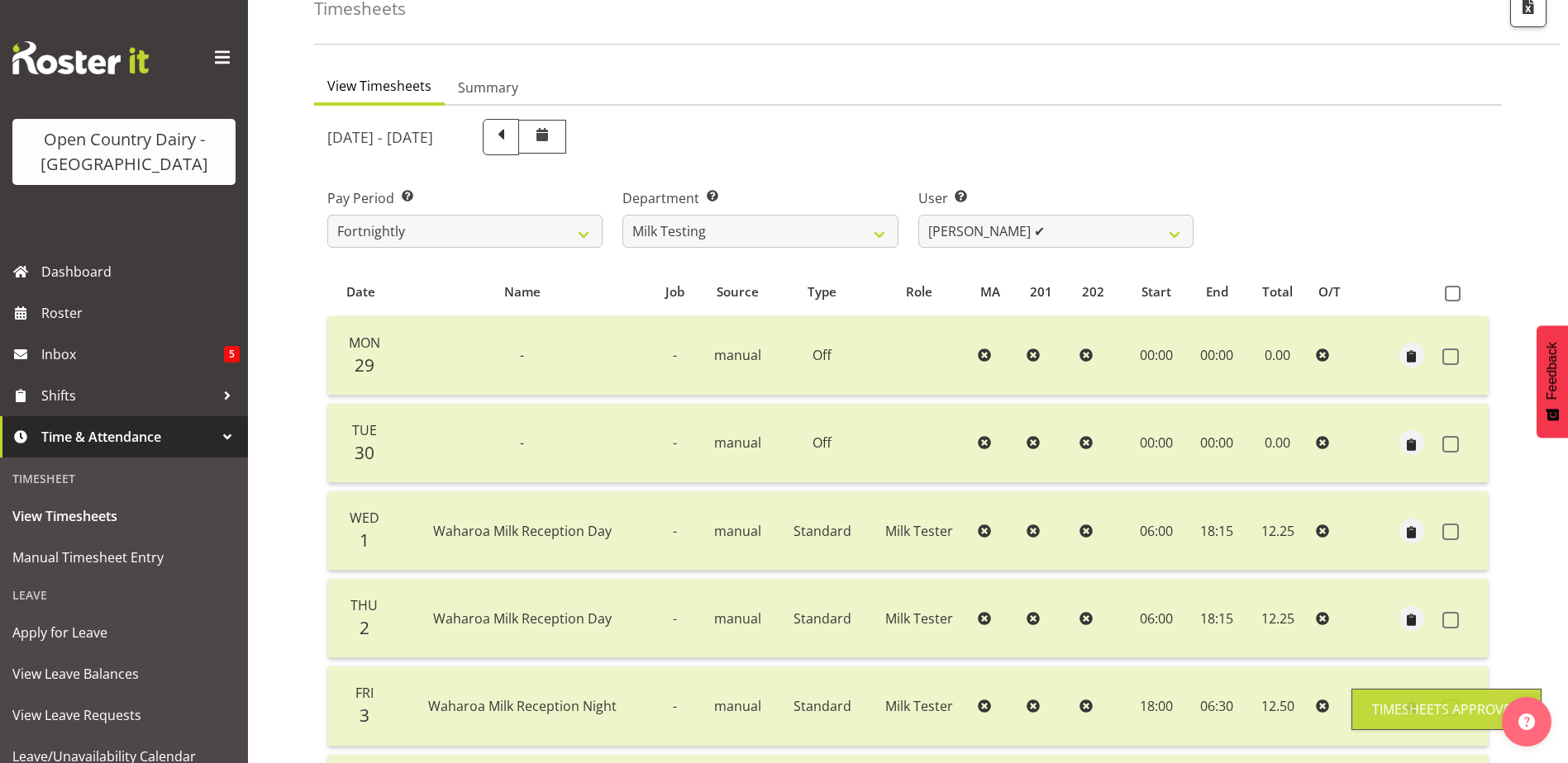
scroll to position [56, 0]
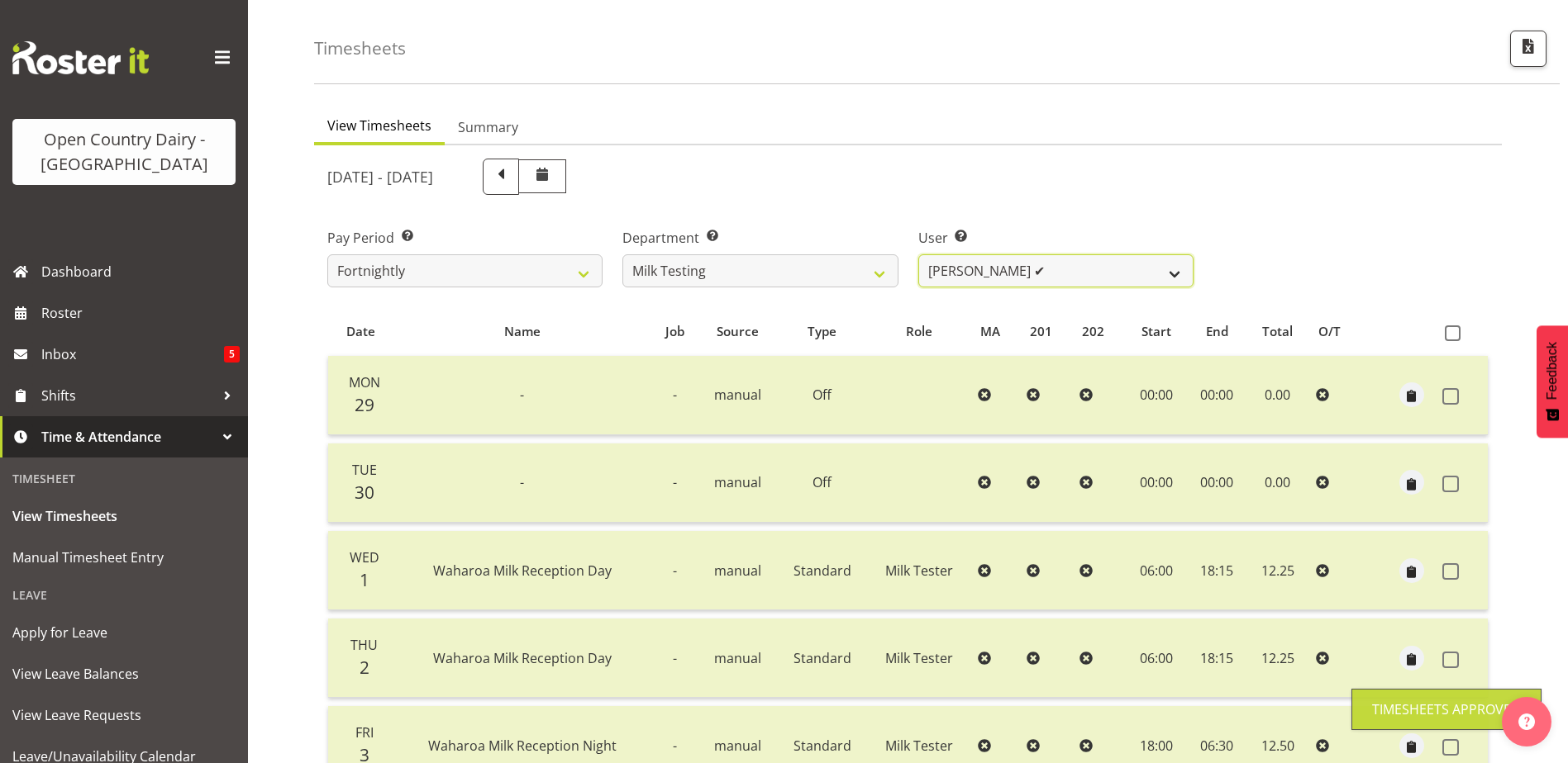
click at [1066, 266] on select "Diana Ridings ✔ George Smith ❌ Helaina Walker ✔ Kim Madden ❌ Michael Brechelt ❌…" at bounding box center [1056, 271] width 275 height 33
click at [918, 254] on select "Diana Ridings ✔ George Smith ❌ Helaina Walker ✔ Kim Madden ❌ Michael Brechelt ❌…" at bounding box center [1056, 271] width 275 height 33
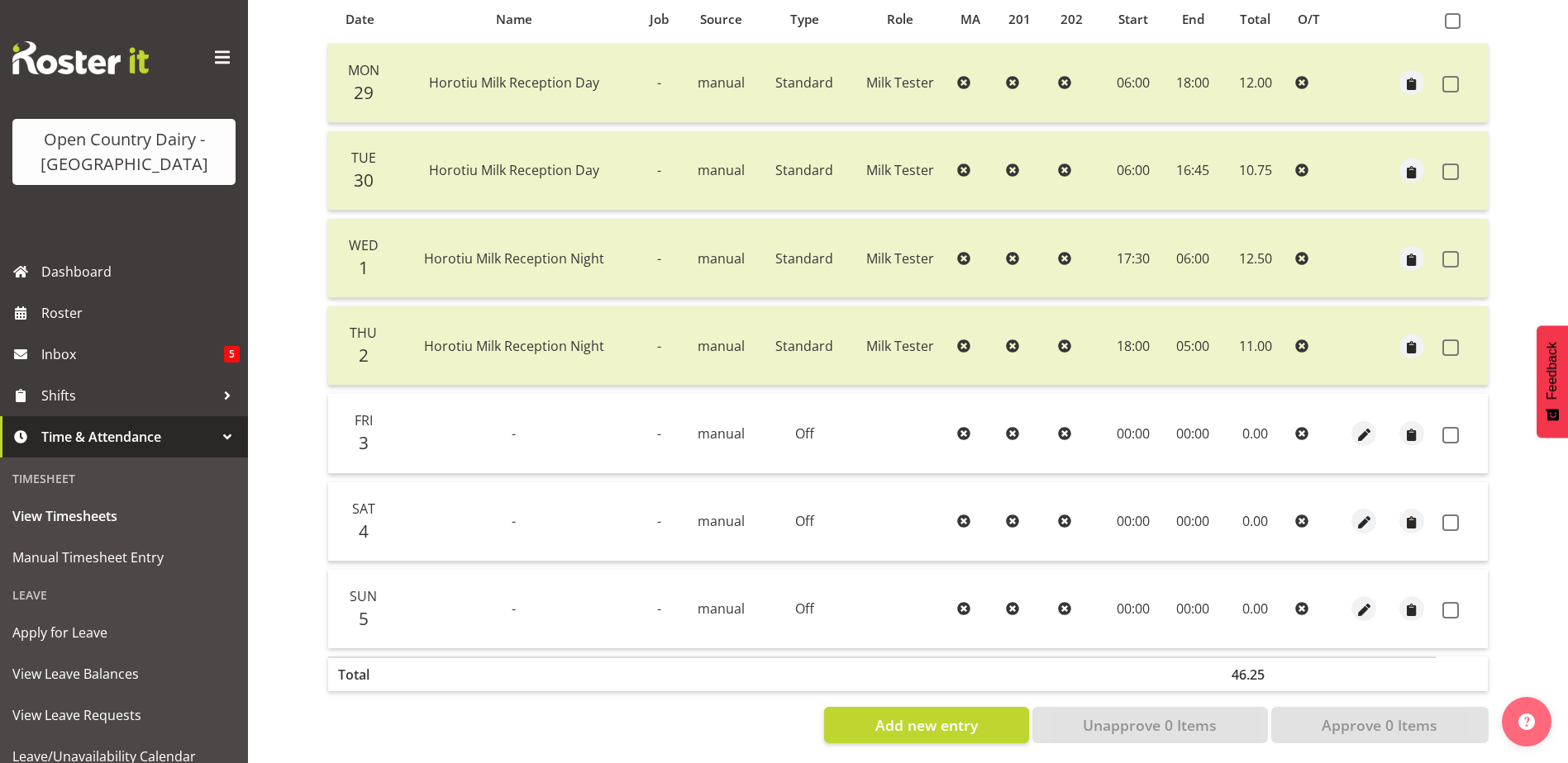
scroll to position [386, 0]
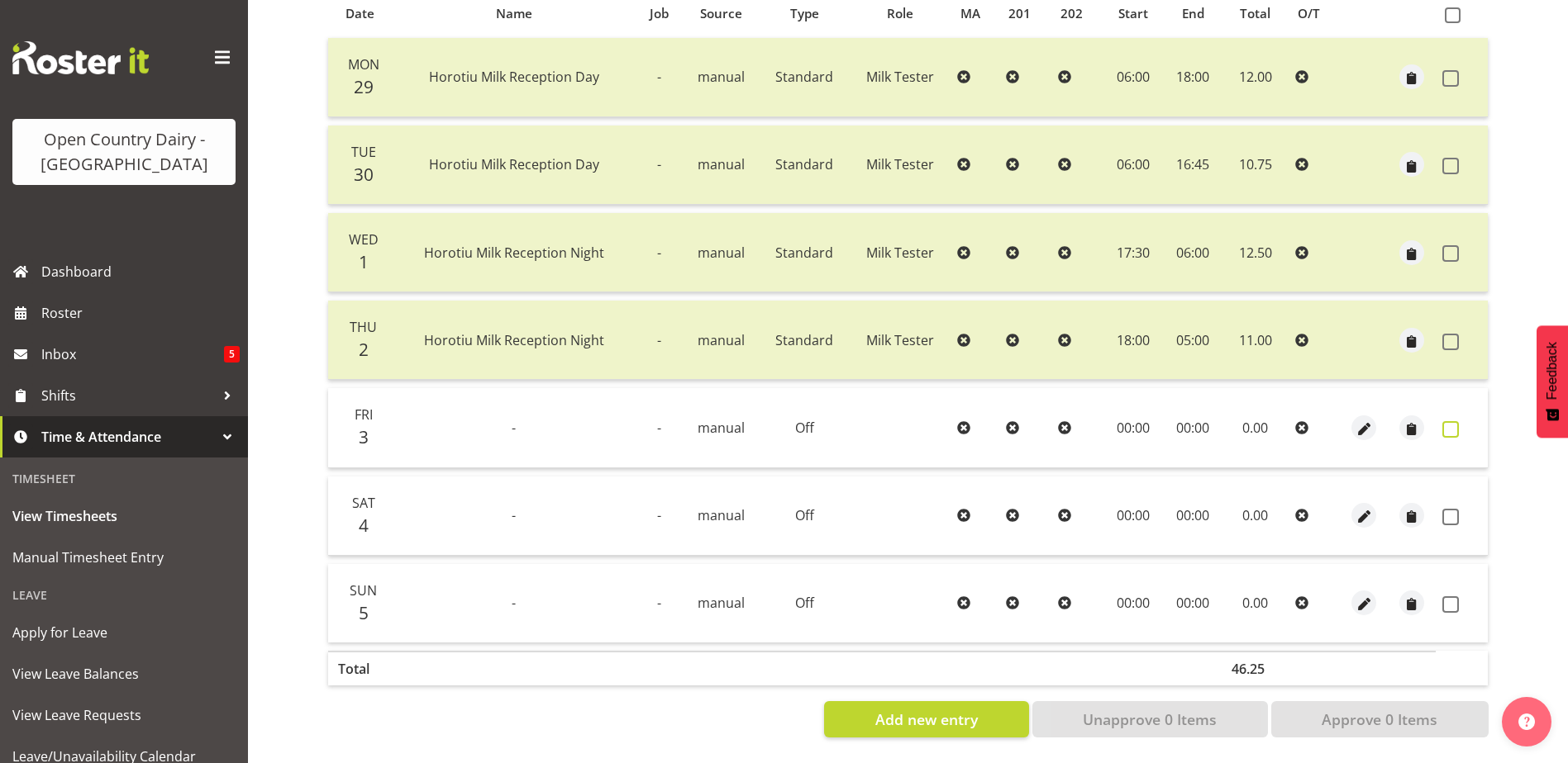
click at [1448, 421] on span at bounding box center [1450, 430] width 16 height 16
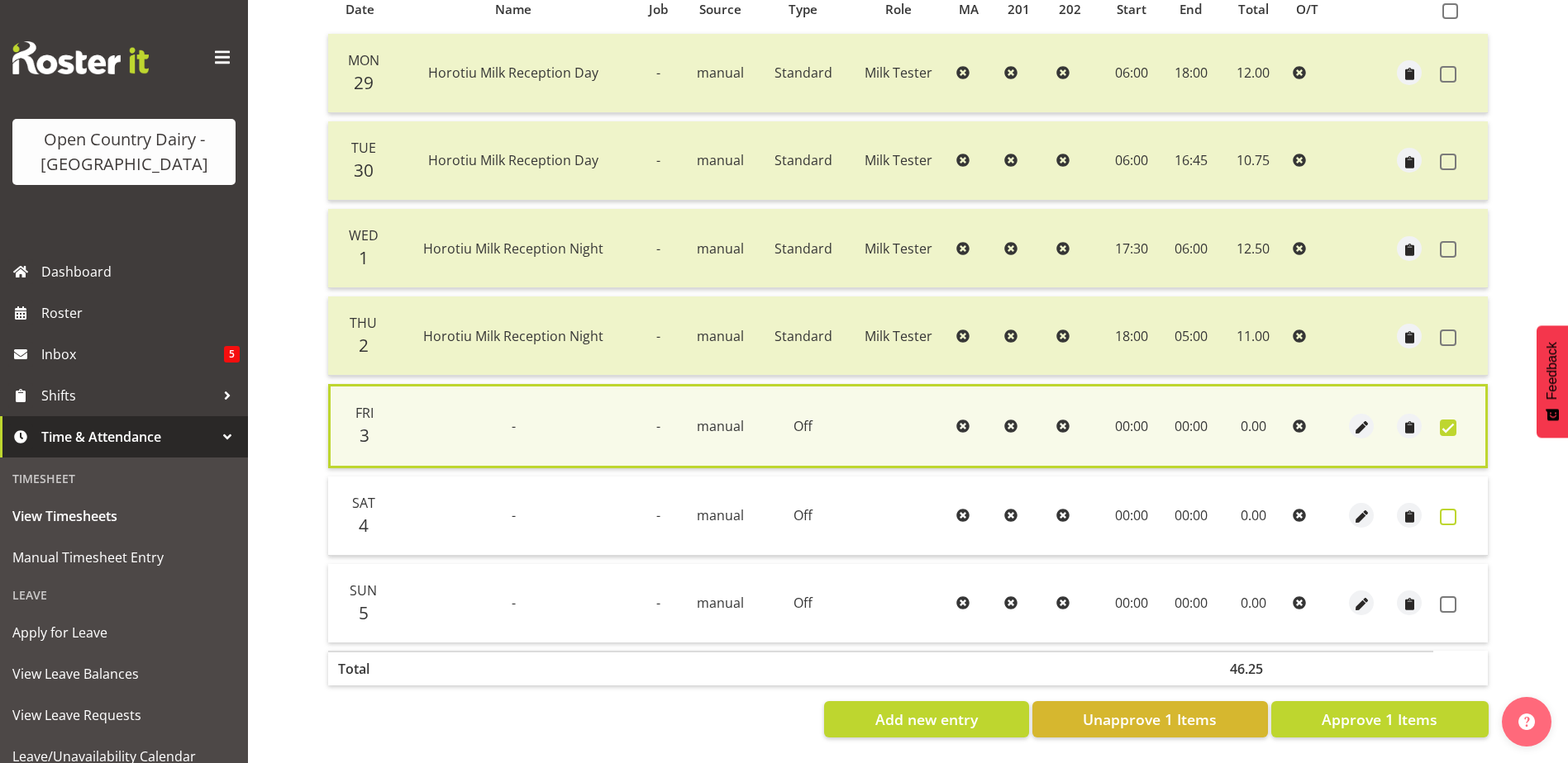
drag, startPoint x: 1451, startPoint y: 506, endPoint x: 1450, endPoint y: 519, distance: 13.0
click at [1451, 509] on span at bounding box center [1448, 517] width 16 height 16
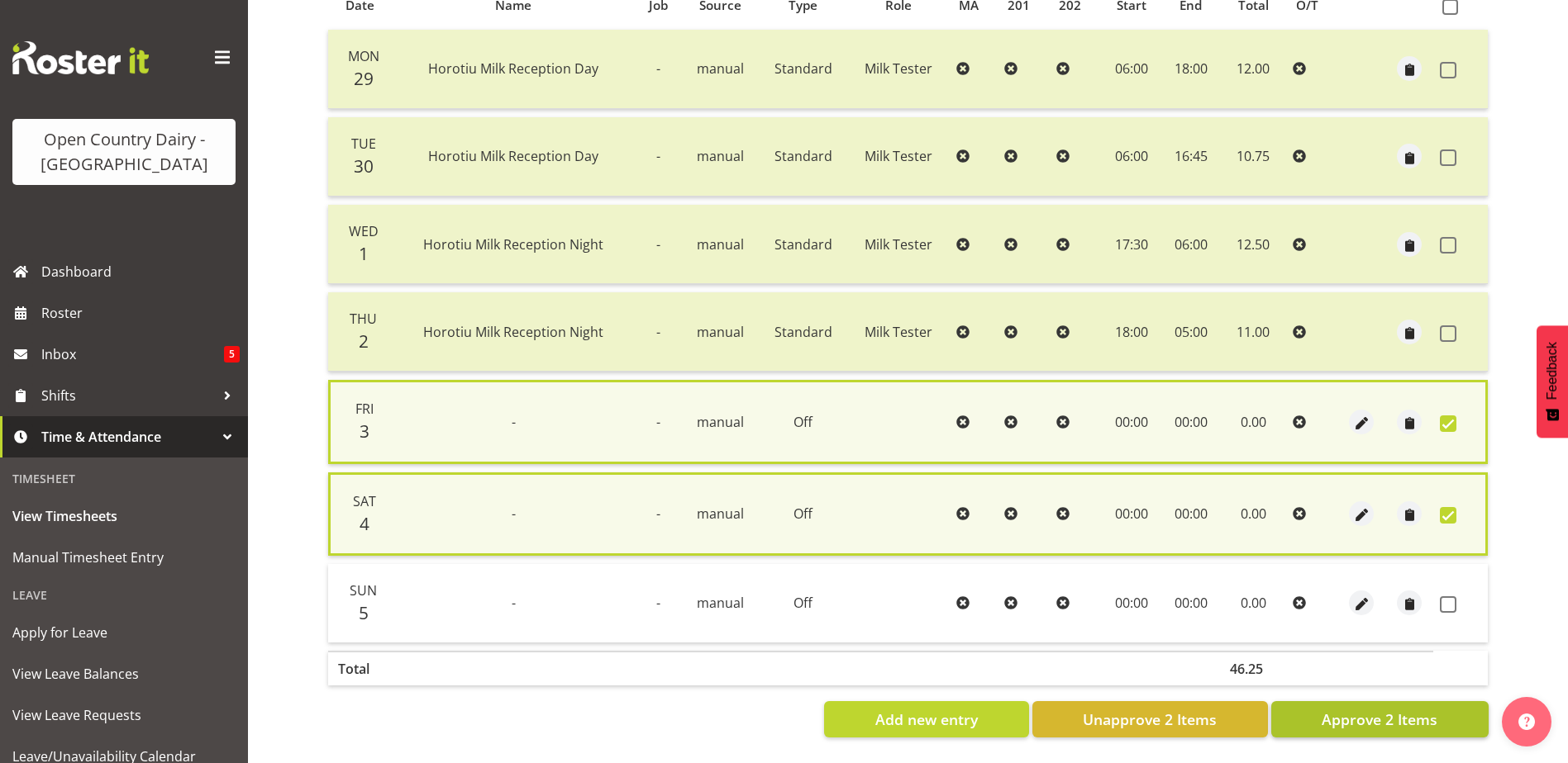
drag, startPoint x: 1451, startPoint y: 601, endPoint x: 1403, endPoint y: 715, distance: 123.7
click at [1448, 603] on span at bounding box center [1448, 605] width 16 height 16
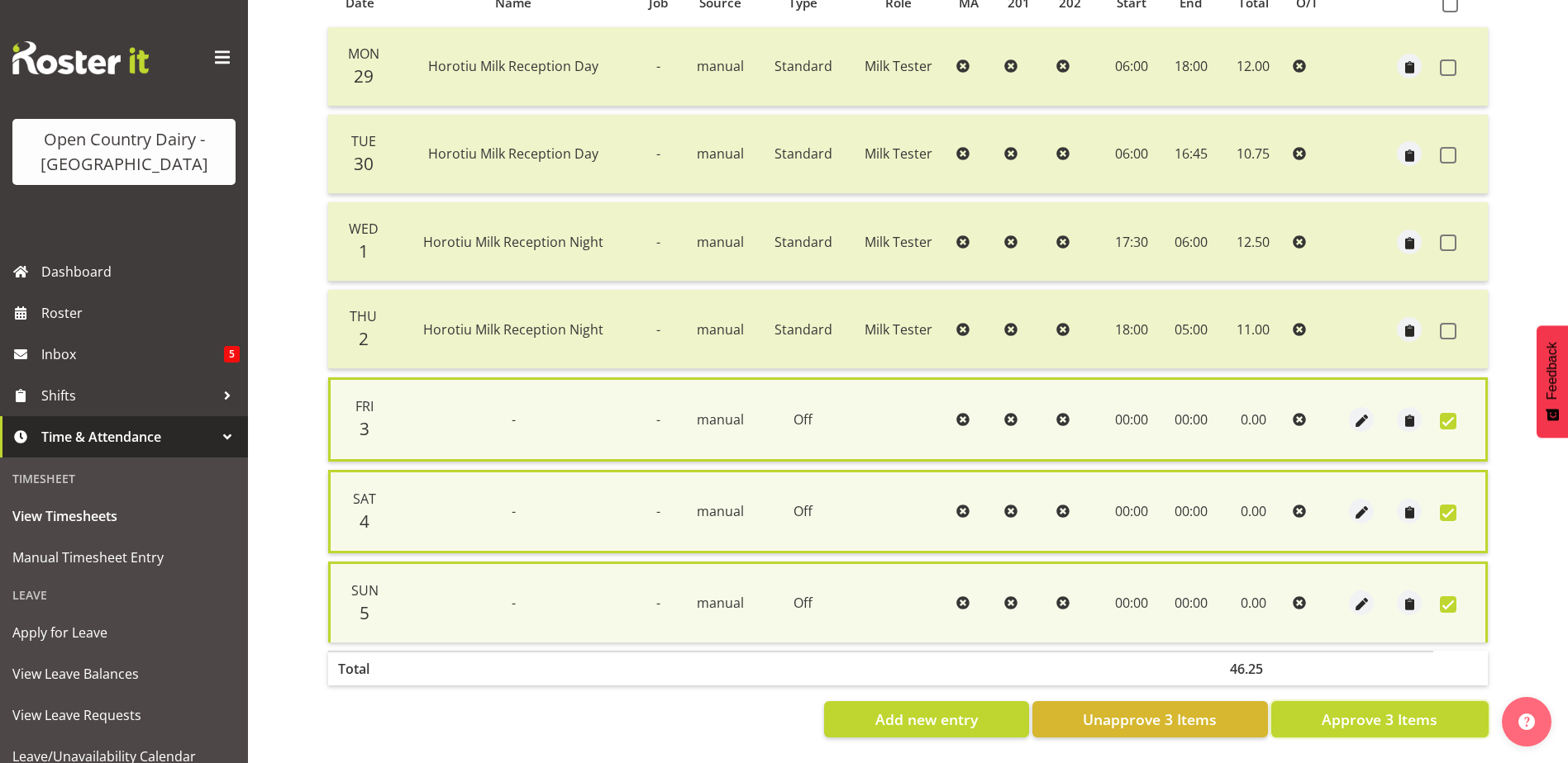
click at [1378, 720] on span "Approve 3 Items" at bounding box center [1379, 720] width 116 height 22
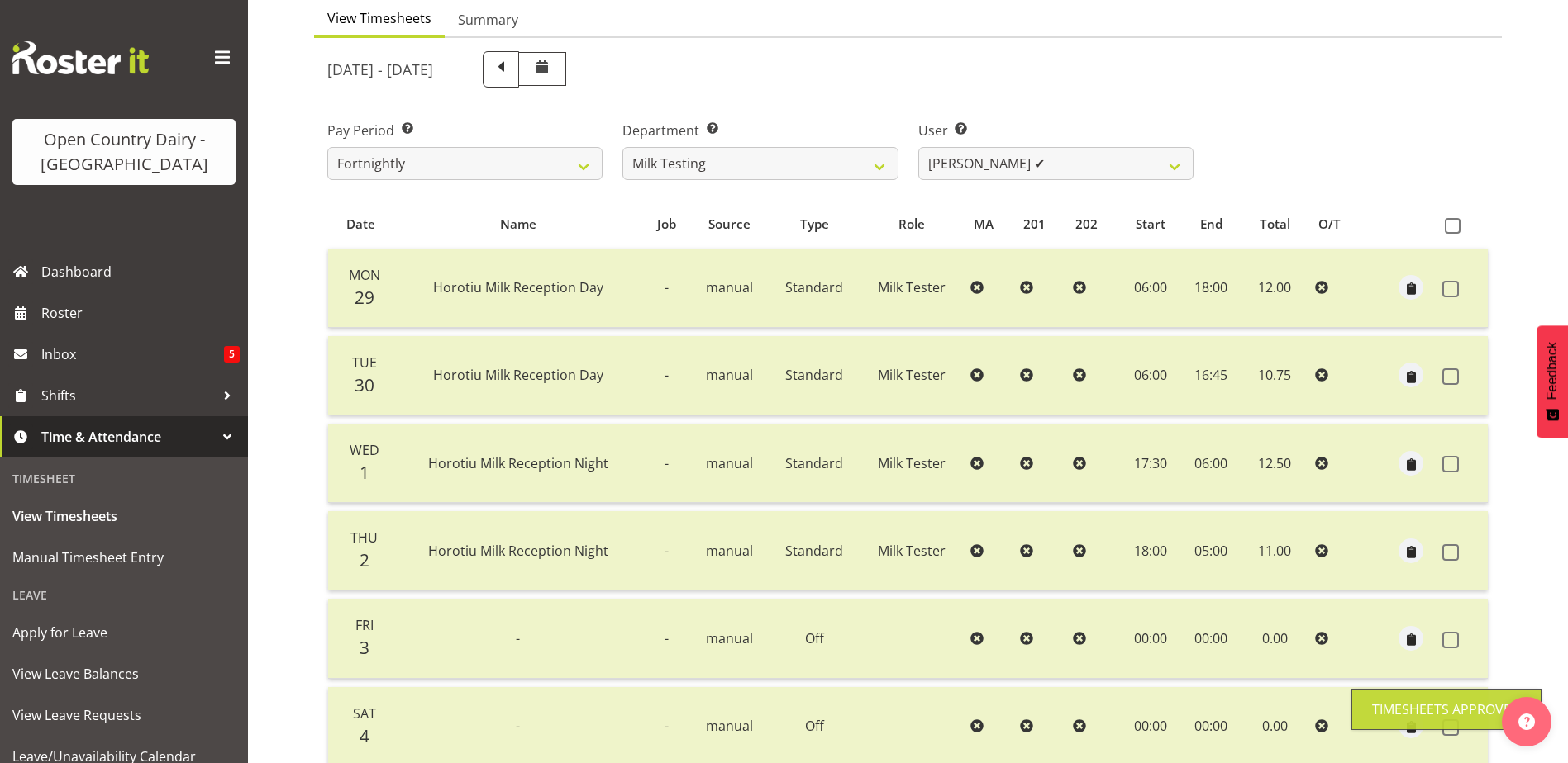
scroll to position [138, 0]
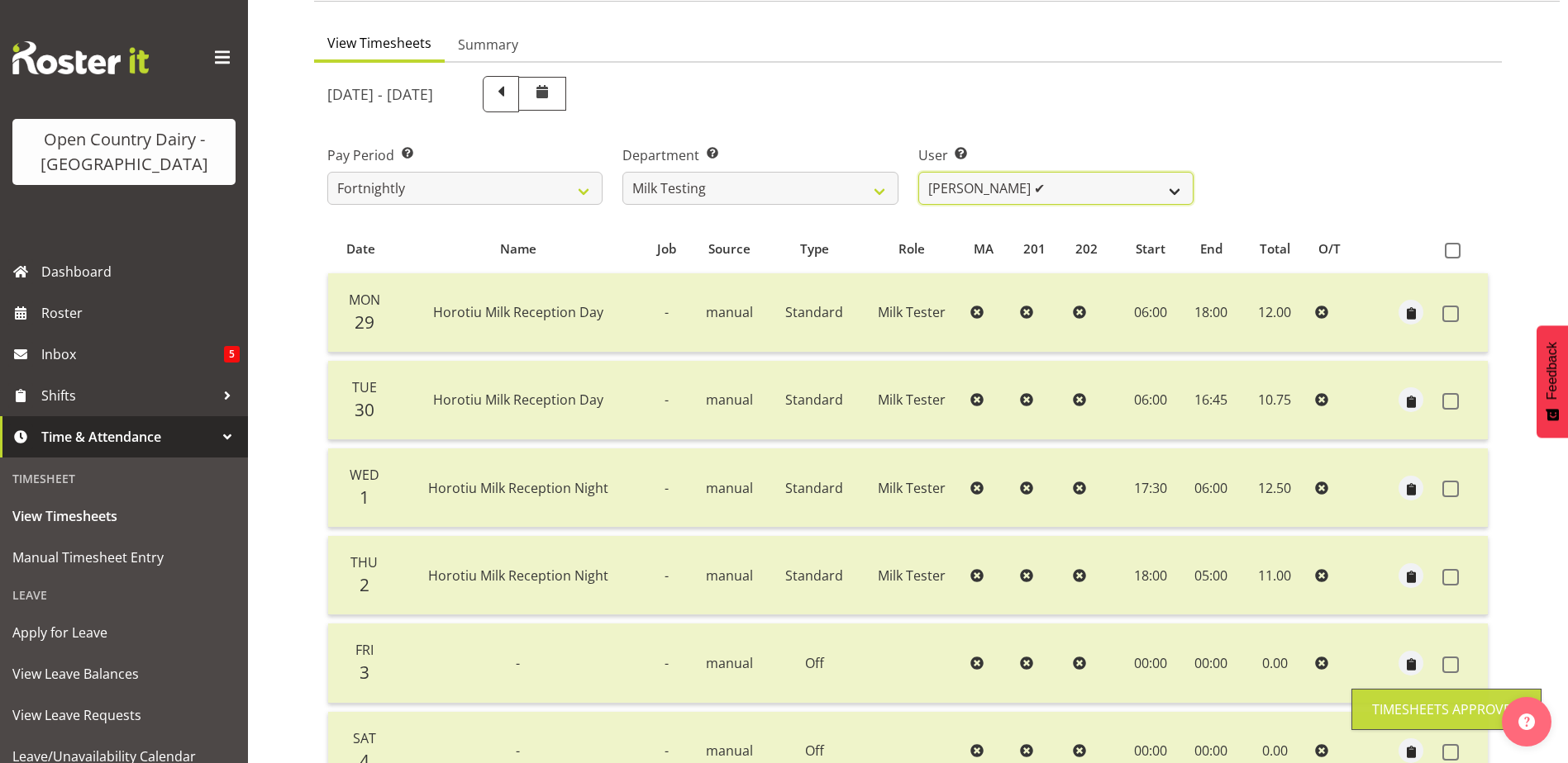
click at [1044, 184] on select "Diana Ridings ✔ George Smith ❌ Helaina Walker ✔ Kim Madden ✔ Michael Brechelt ❌…" at bounding box center [1056, 188] width 275 height 33
click at [918, 172] on select "Diana Ridings ✔ George Smith ❌ Helaina Walker ✔ Kim Madden ✔ Michael Brechelt ❌…" at bounding box center [1056, 188] width 275 height 33
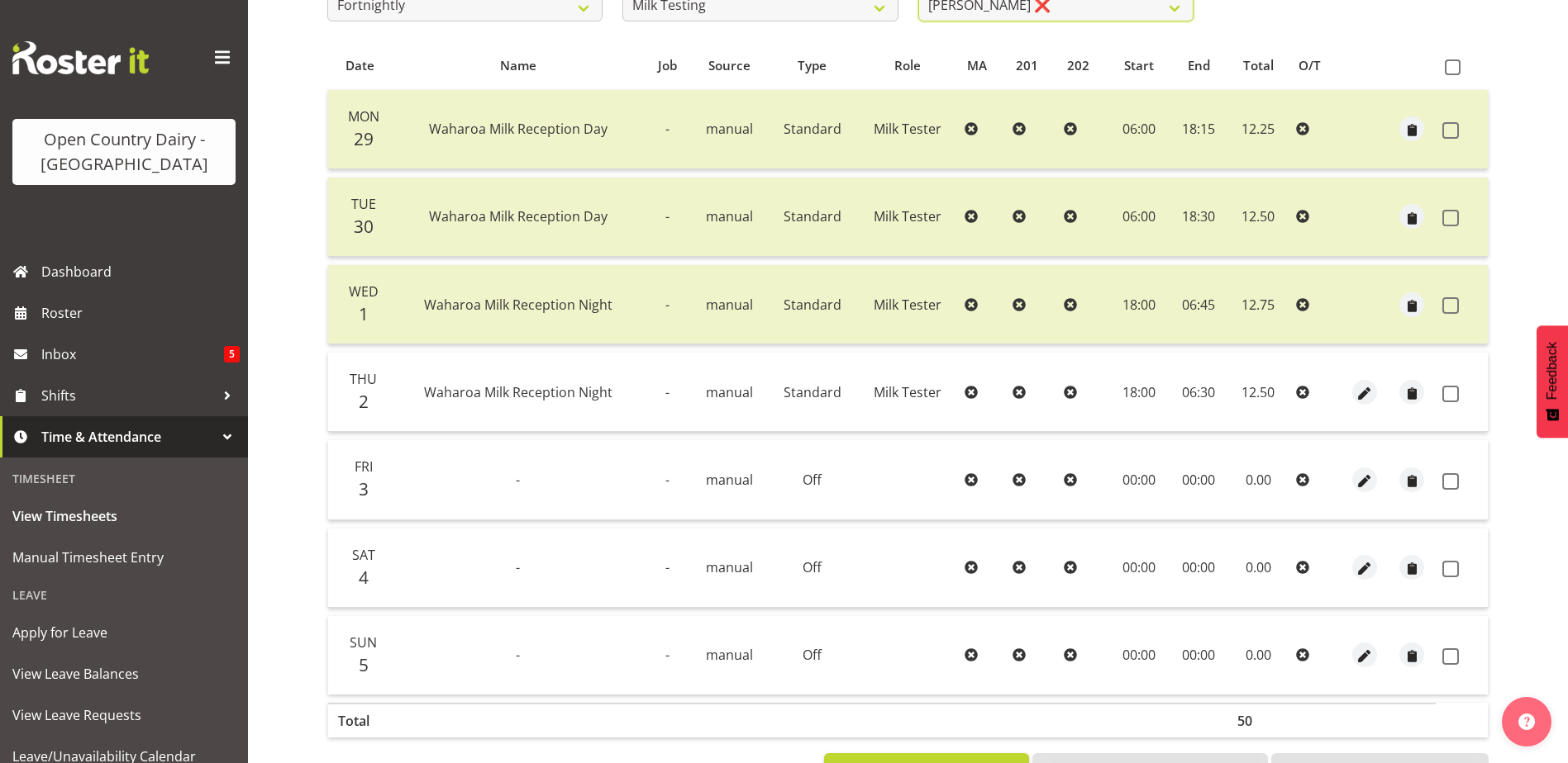
scroll to position [386, 0]
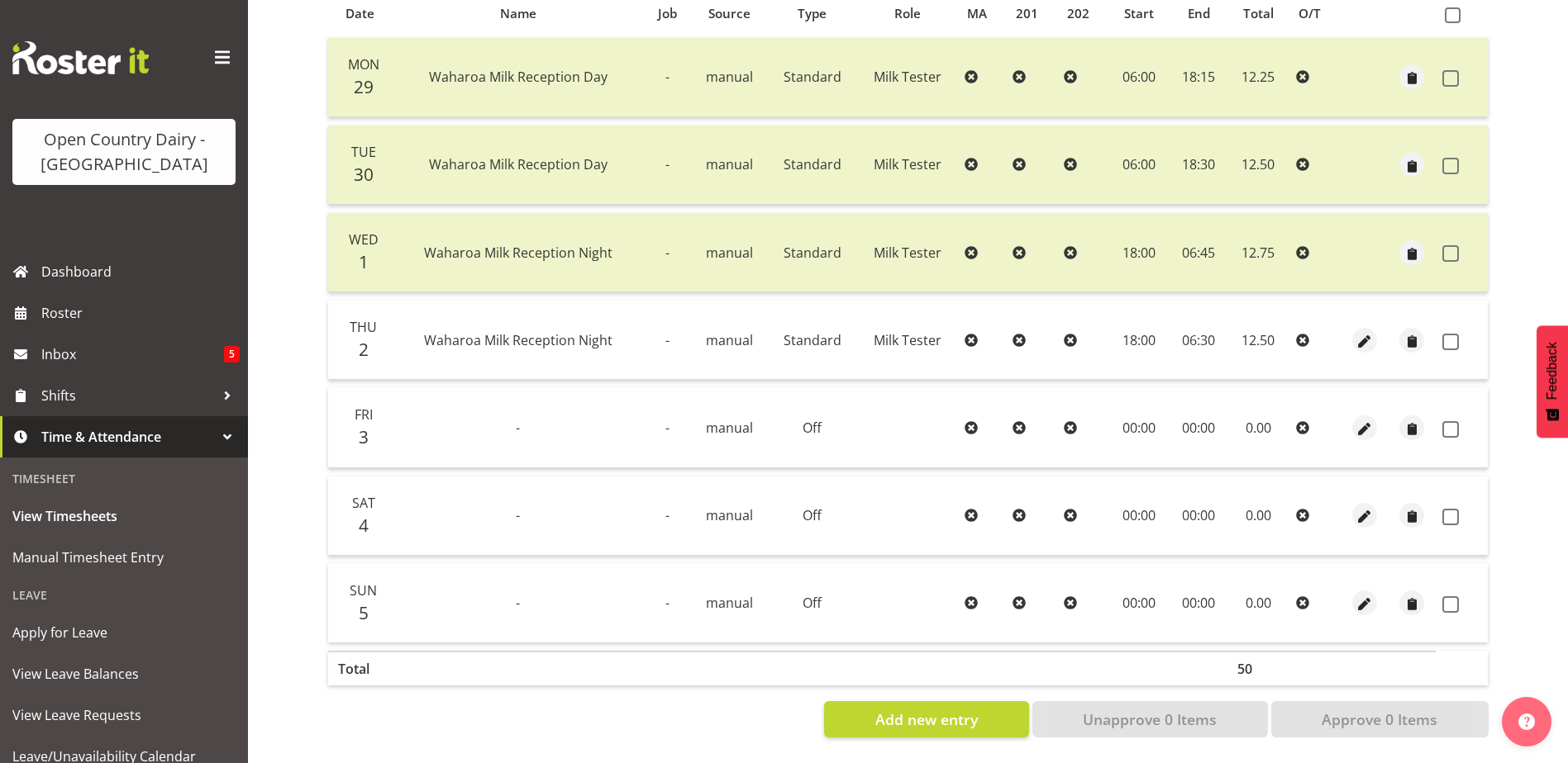
drag, startPoint x: 1453, startPoint y: 332, endPoint x: 1442, endPoint y: 404, distance: 72.8
click at [1452, 333] on span at bounding box center [1450, 342] width 16 height 16
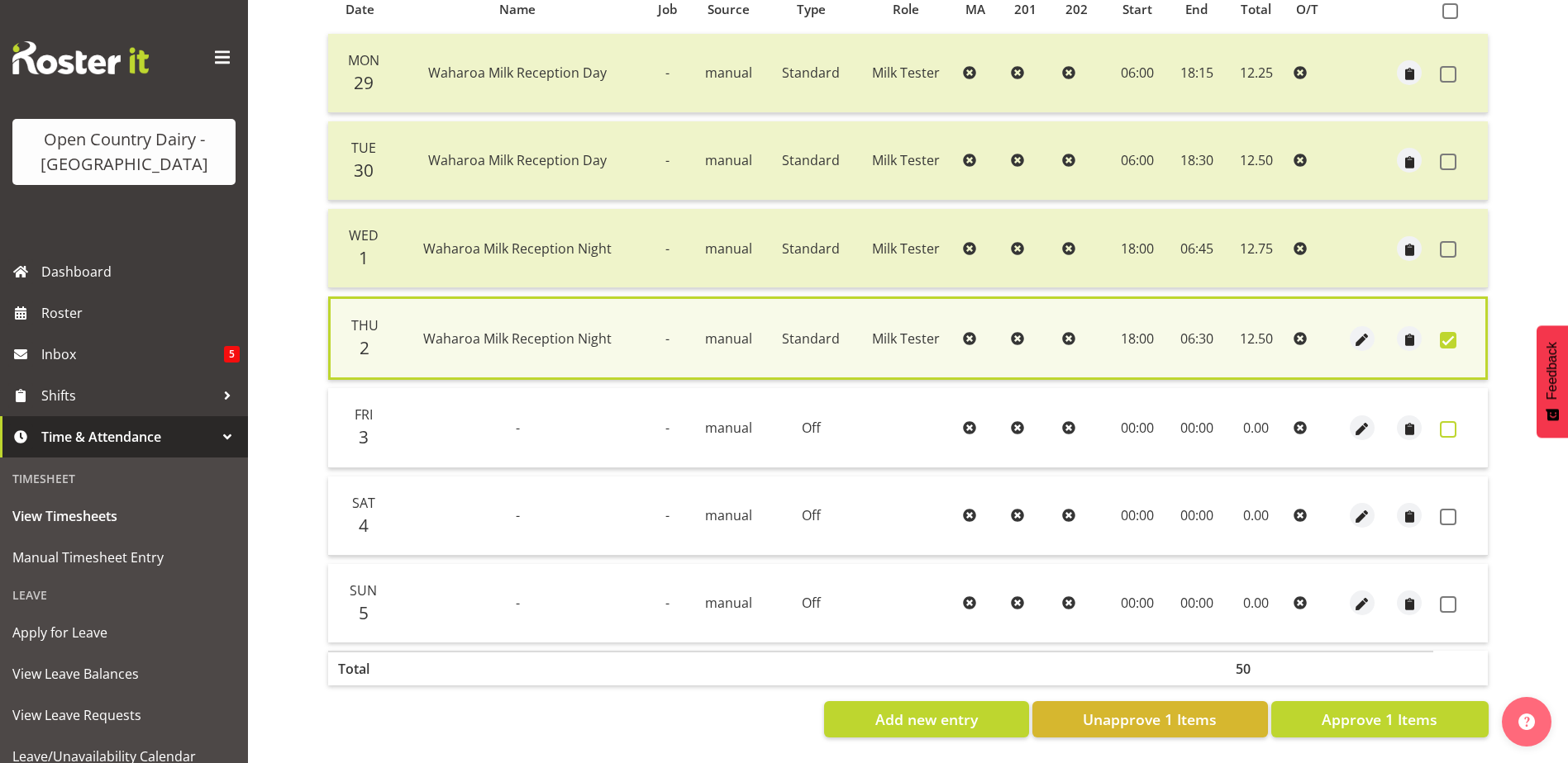
drag, startPoint x: 1449, startPoint y: 417, endPoint x: 1446, endPoint y: 506, distance: 89.1
click at [1447, 421] on span at bounding box center [1448, 430] width 16 height 16
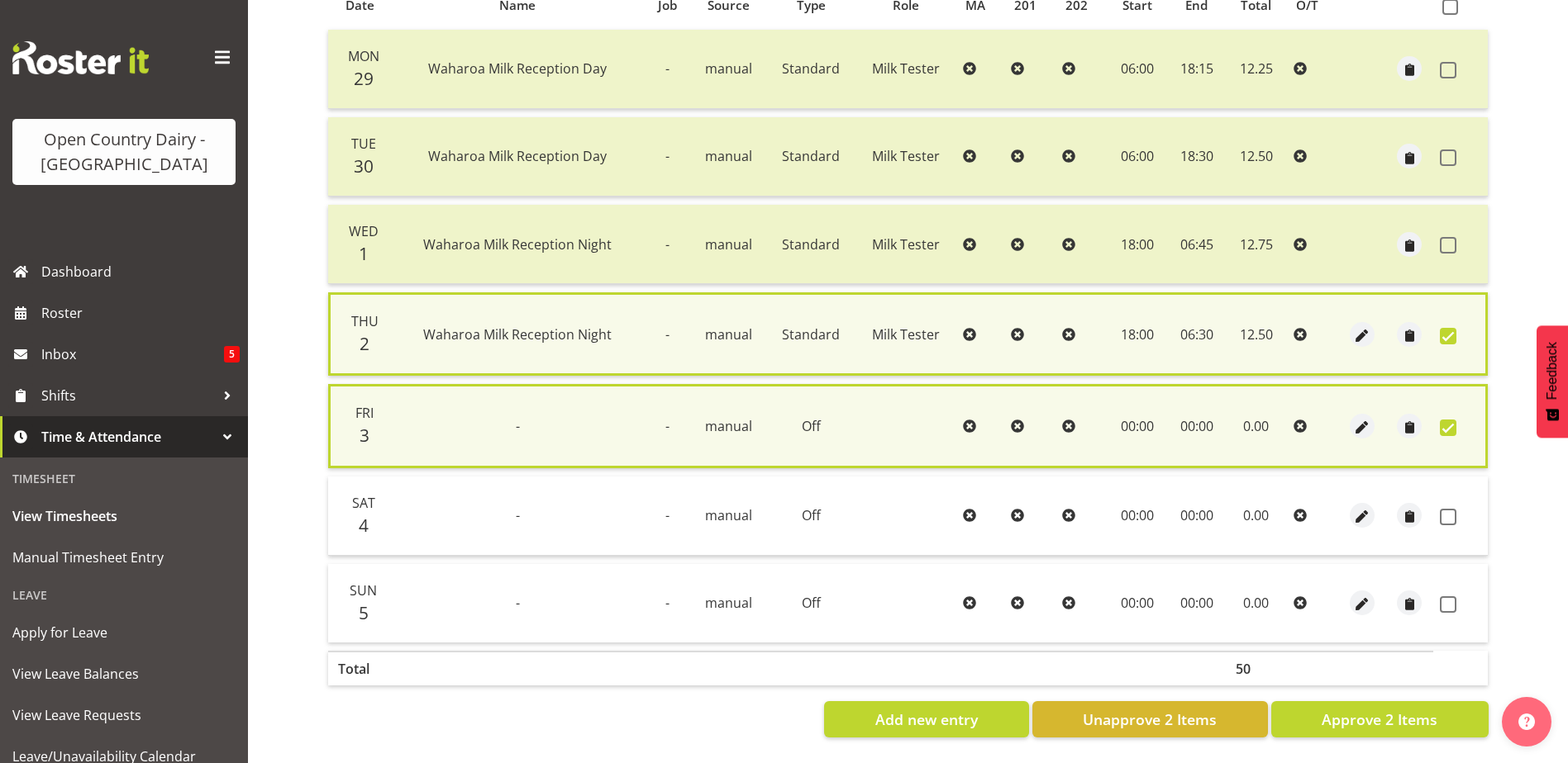
drag, startPoint x: 1451, startPoint y: 516, endPoint x: 1450, endPoint y: 546, distance: 30.0
click at [1451, 516] on span at bounding box center [1448, 517] width 16 height 16
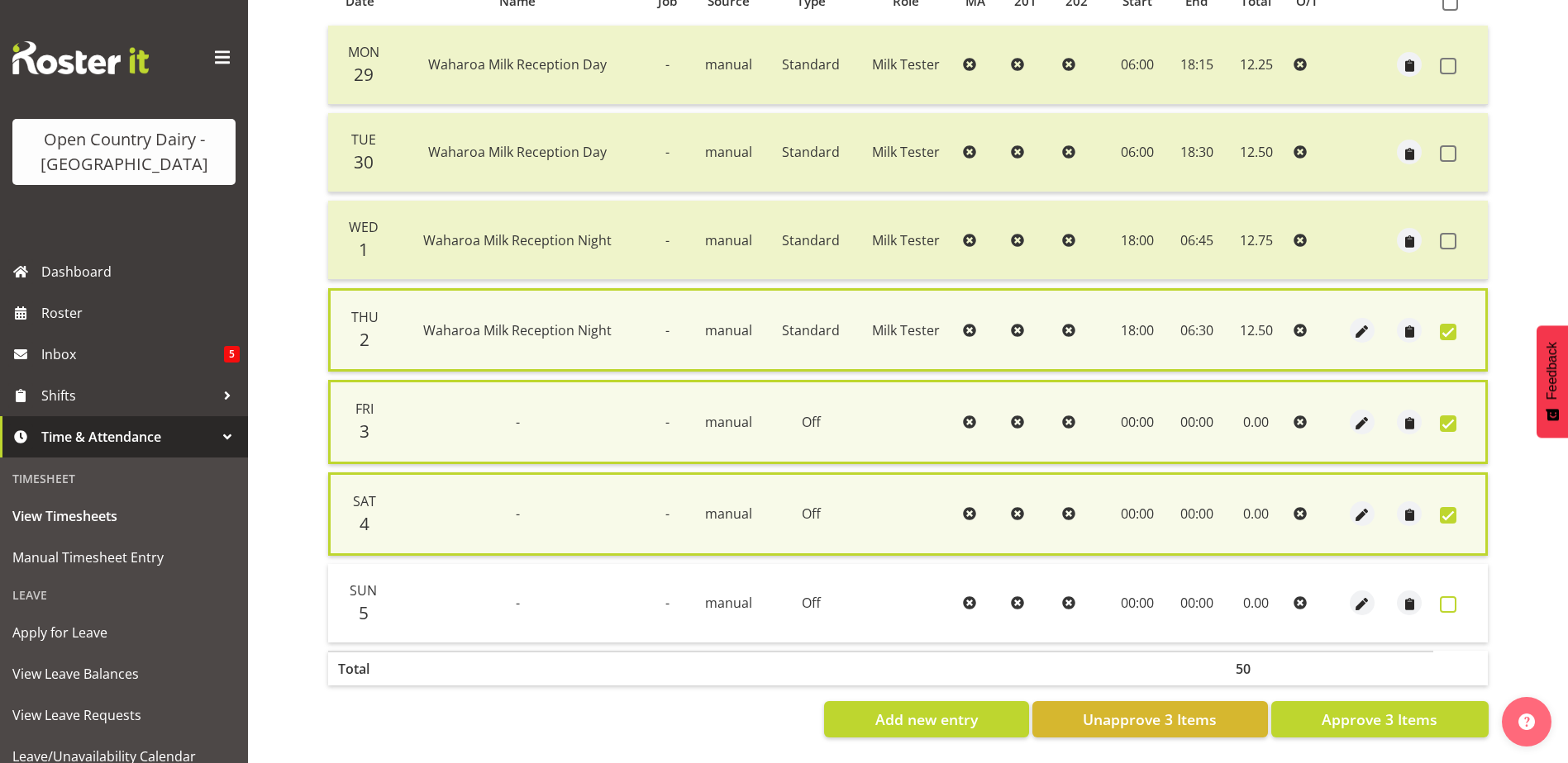
click at [1450, 603] on span at bounding box center [1448, 605] width 16 height 16
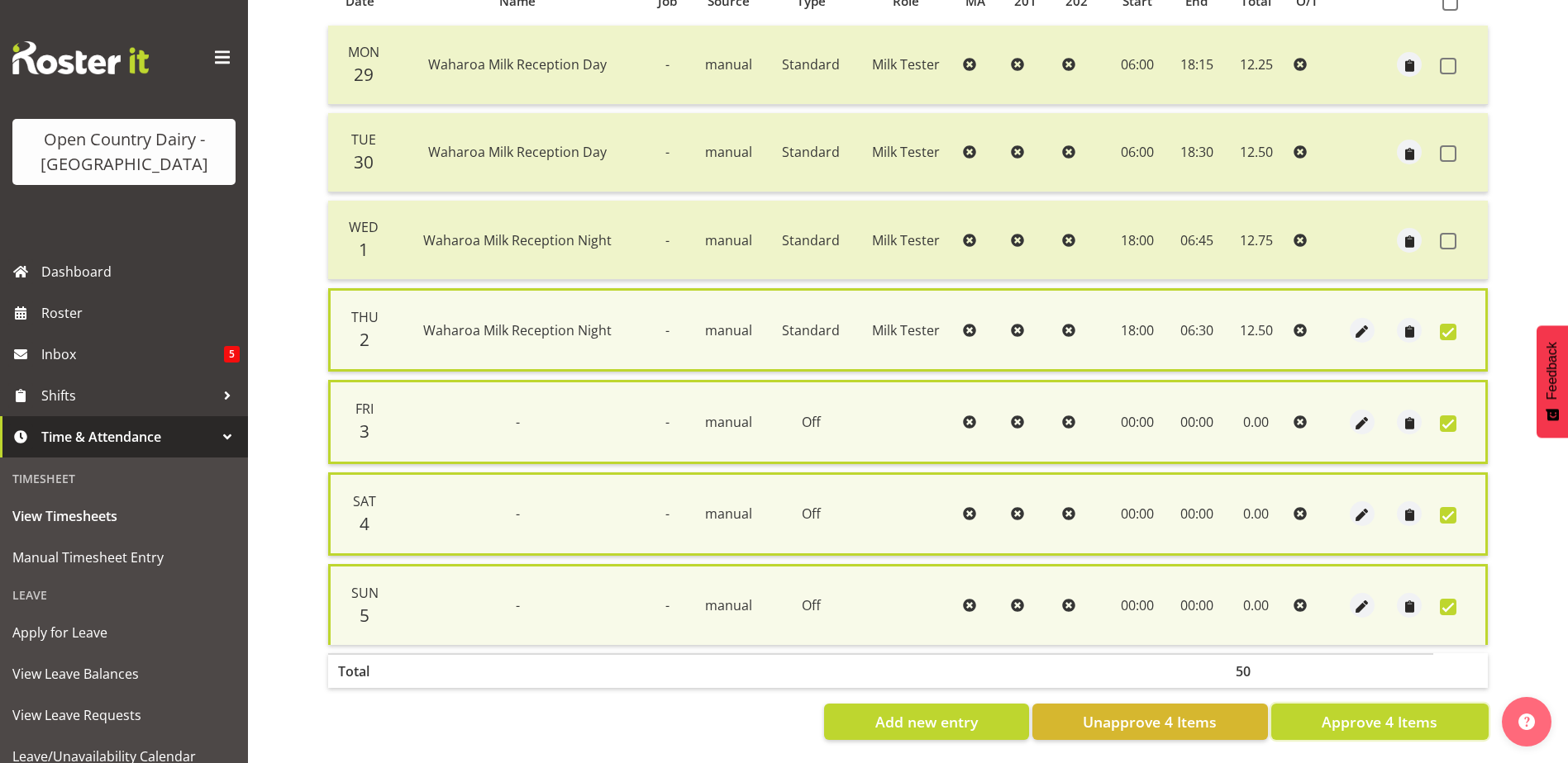
click at [1440, 715] on button "Approve 4 Items" at bounding box center [1380, 722] width 218 height 36
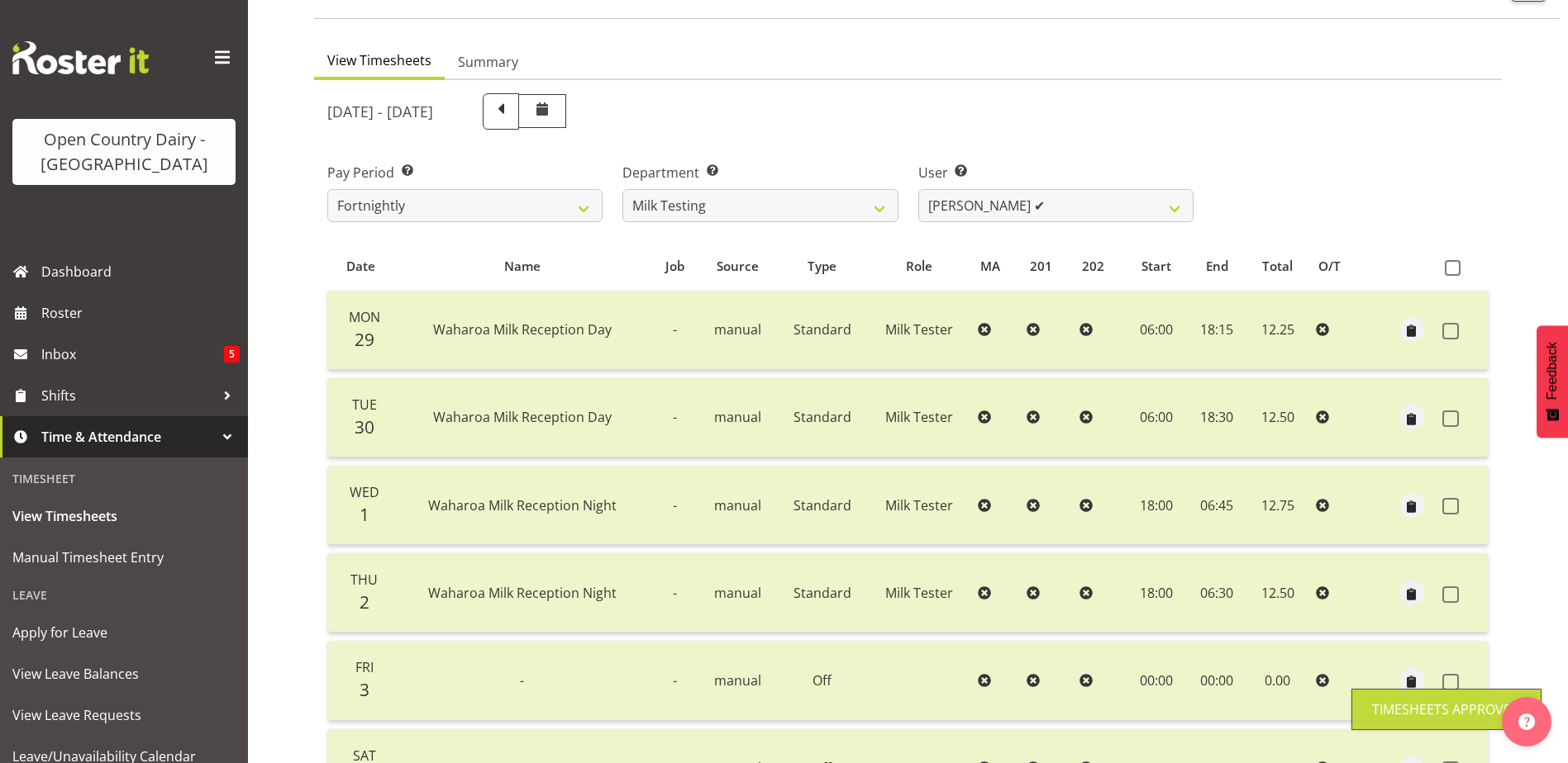
scroll to position [56, 0]
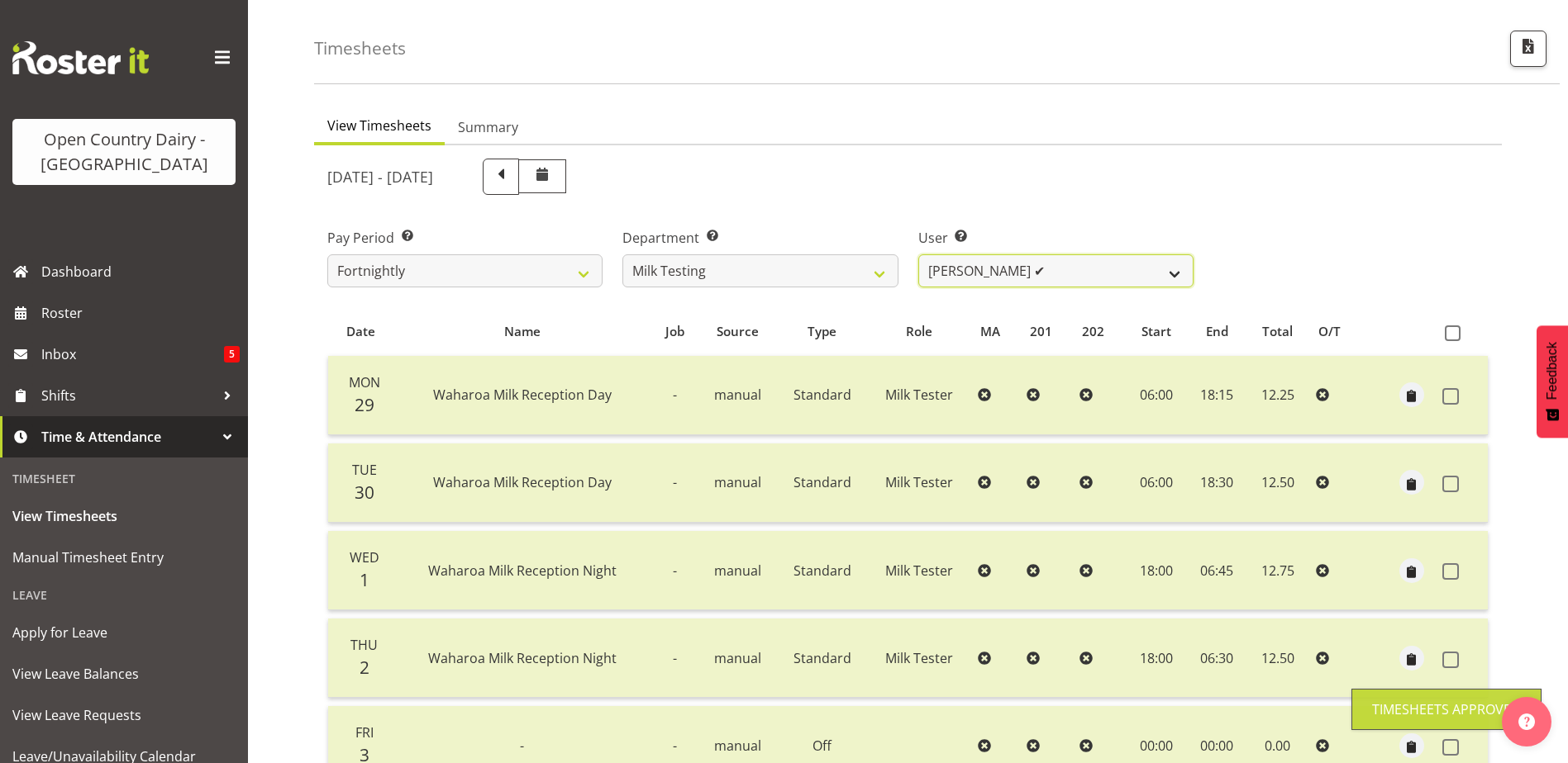
click at [1068, 261] on select "Diana Ridings ✔ George Smith ❌ Helaina Walker ✔ Kim Madden ✔ Michael Brechelt ✔…" at bounding box center [1056, 271] width 275 height 33
click at [918, 254] on select "Diana Ridings ✔ George Smith ❌ Helaina Walker ✔ Kim Madden ✔ Michael Brechelt ✔…" at bounding box center [1056, 271] width 275 height 33
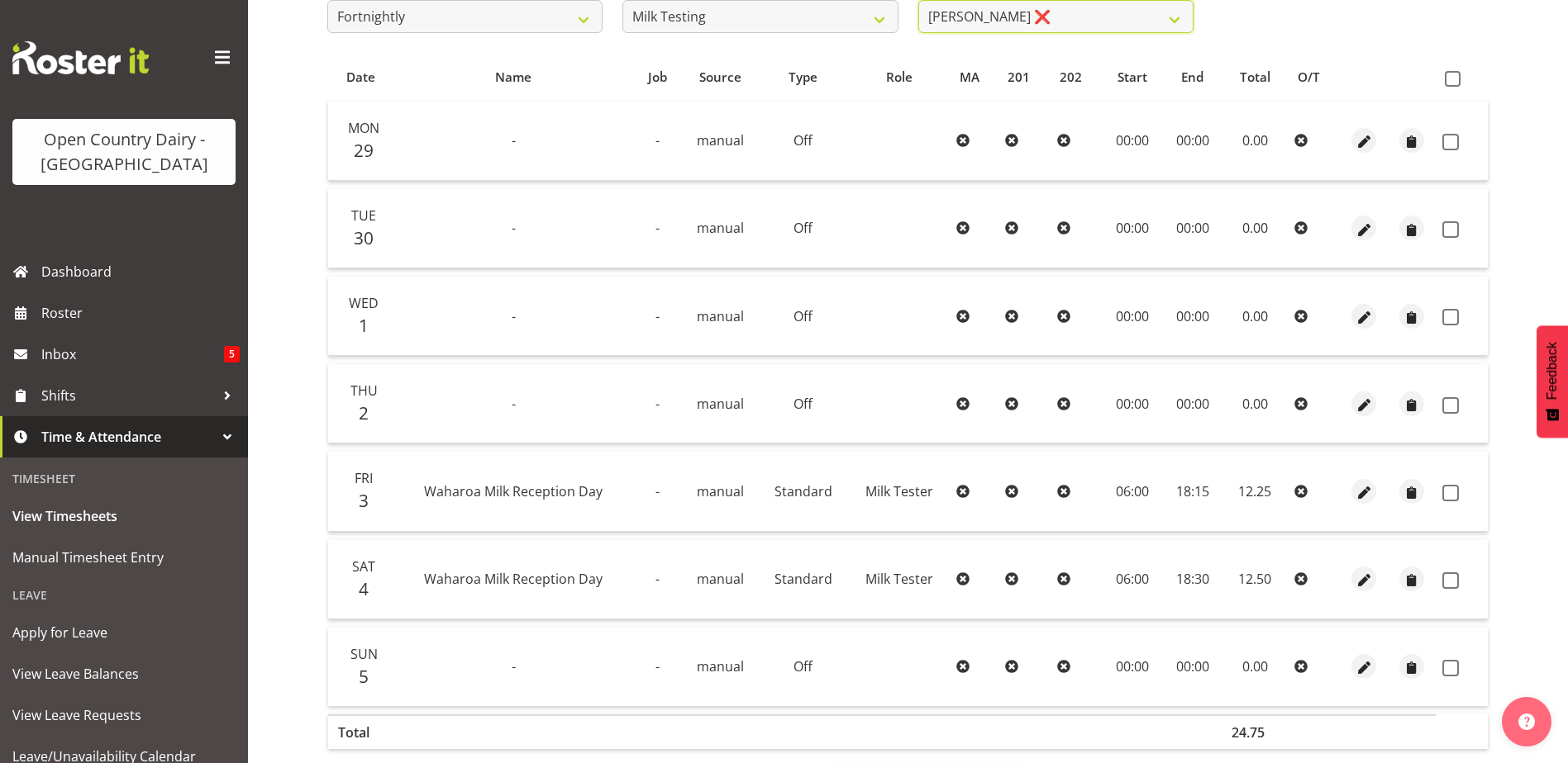
scroll to position [303, 0]
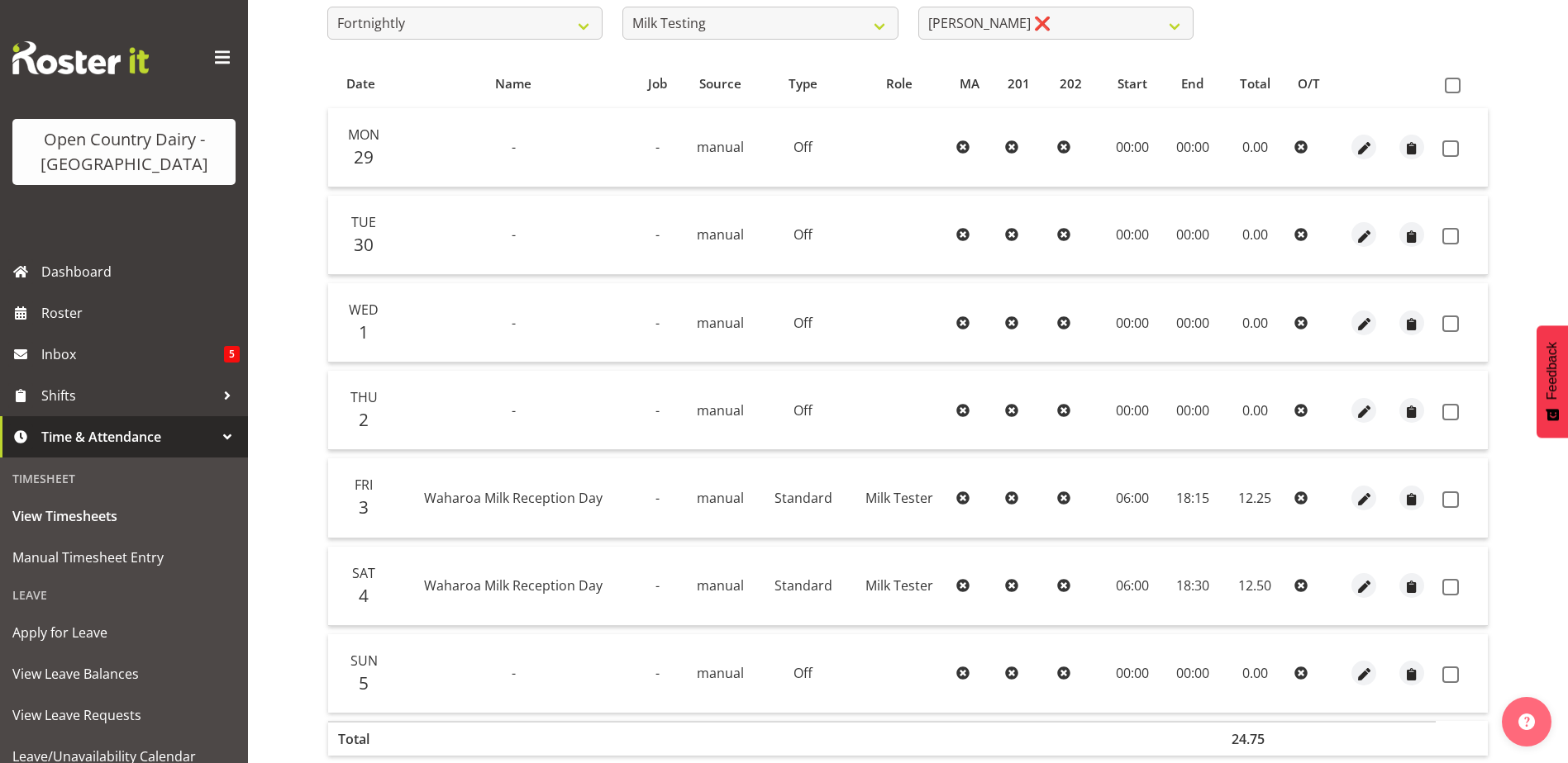
click at [1450, 148] on span at bounding box center [1450, 148] width 16 height 16
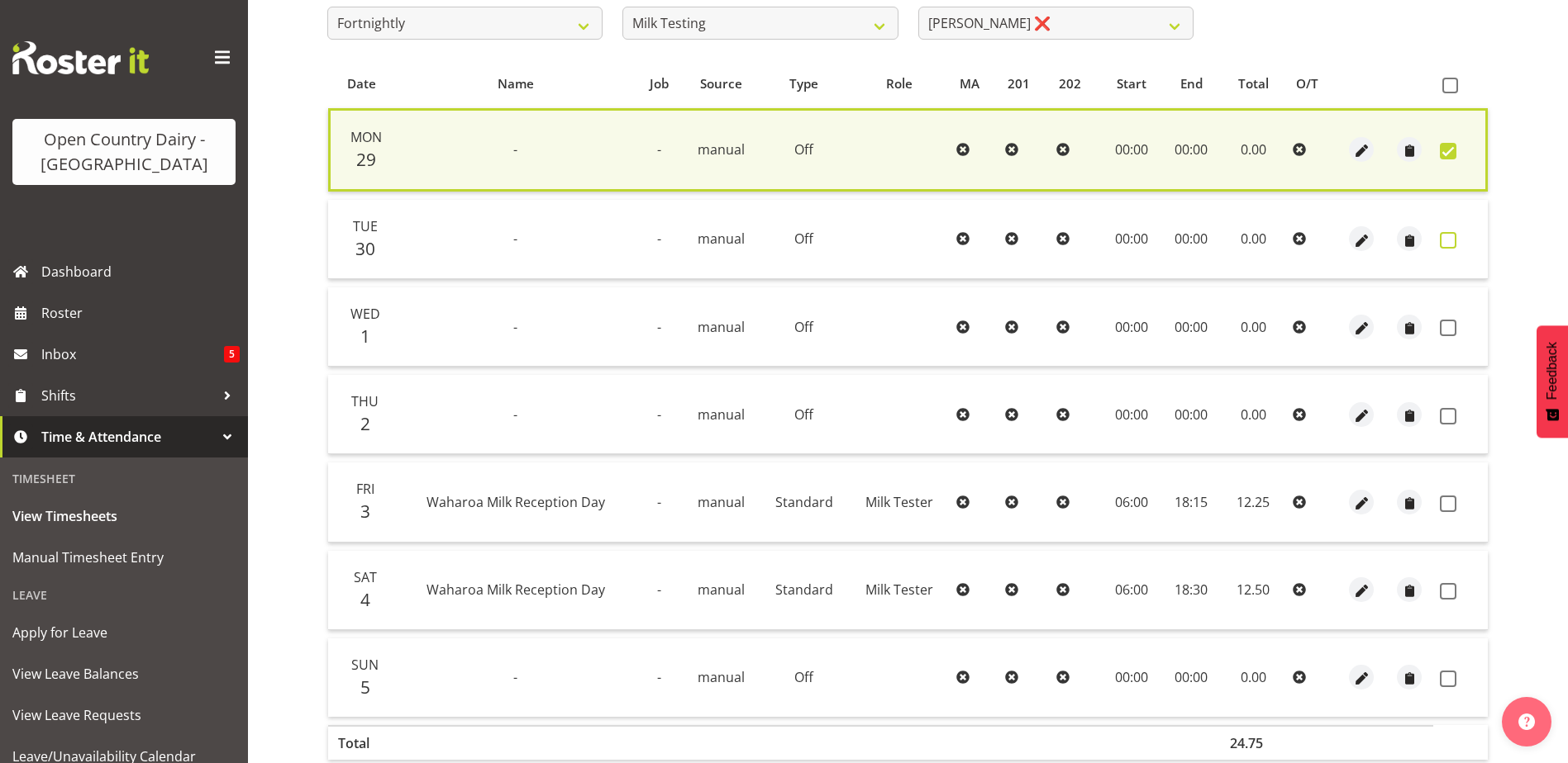
click at [1451, 237] on span at bounding box center [1448, 240] width 16 height 16
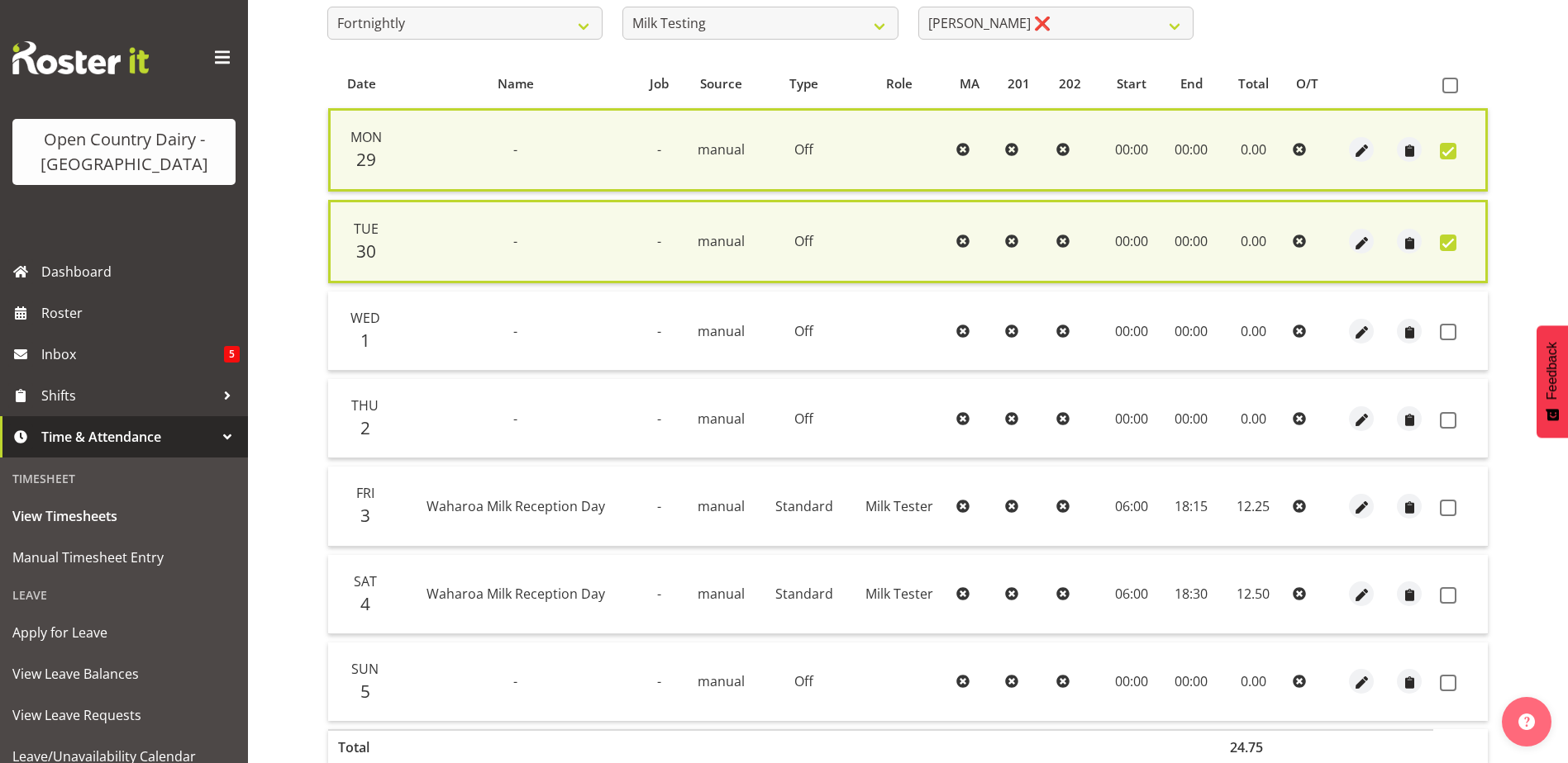
click at [1451, 349] on td at bounding box center [1460, 331] width 55 height 79
drag, startPoint x: 1451, startPoint y: 327, endPoint x: 1447, endPoint y: 391, distance: 64.1
click at [1452, 330] on span at bounding box center [1448, 332] width 16 height 16
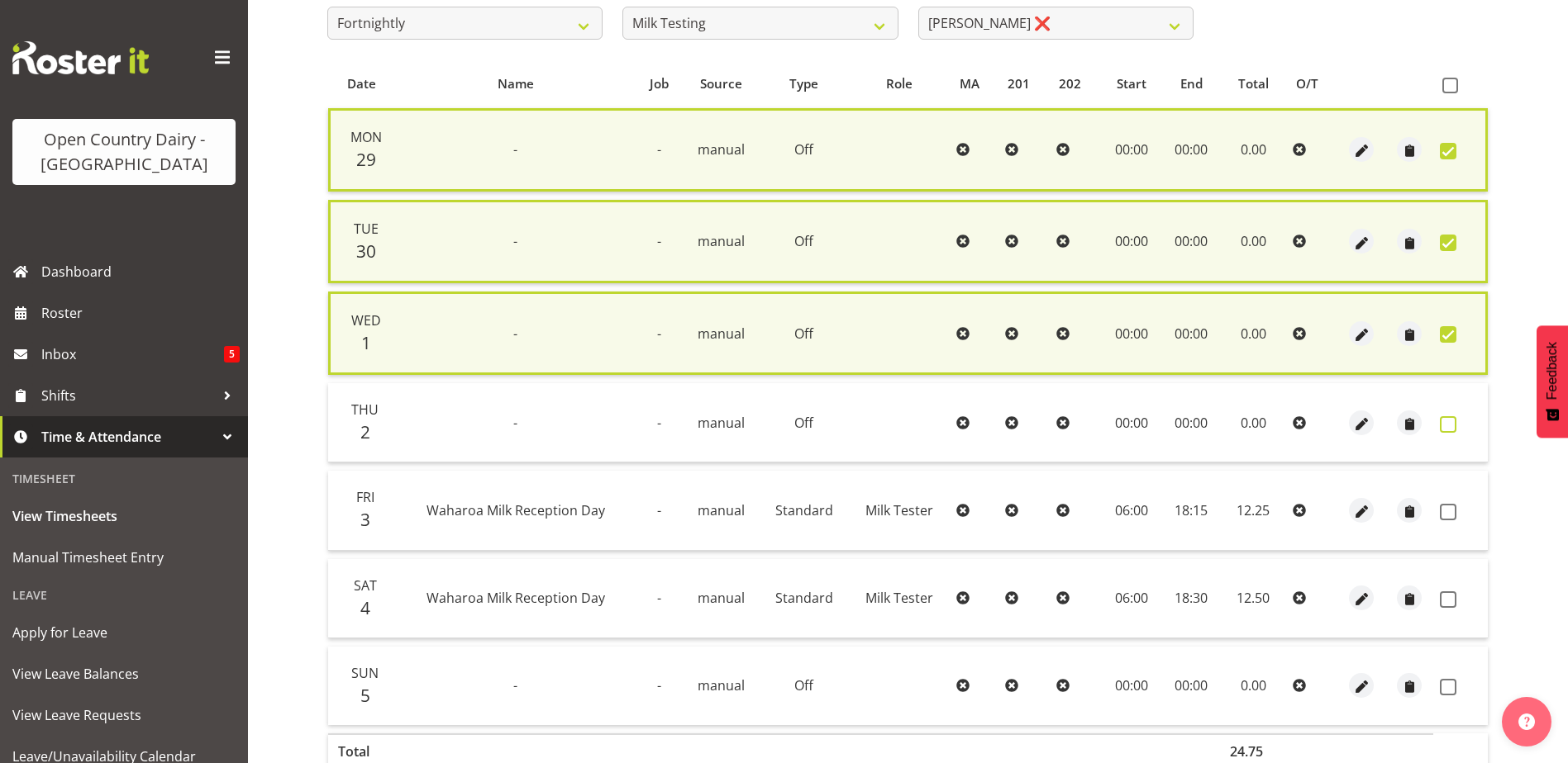
click at [1452, 421] on span at bounding box center [1448, 424] width 16 height 16
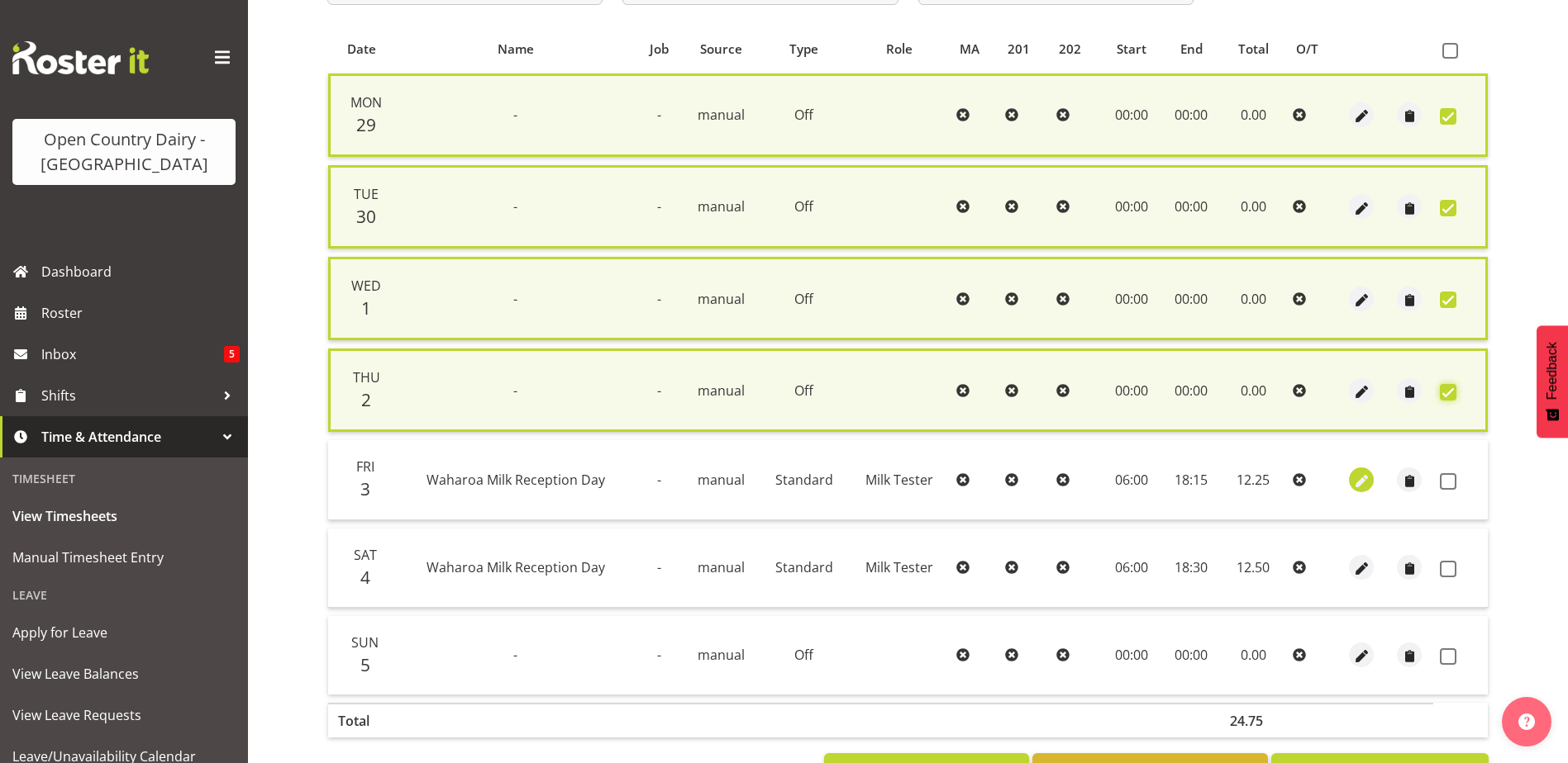
scroll to position [403, 0]
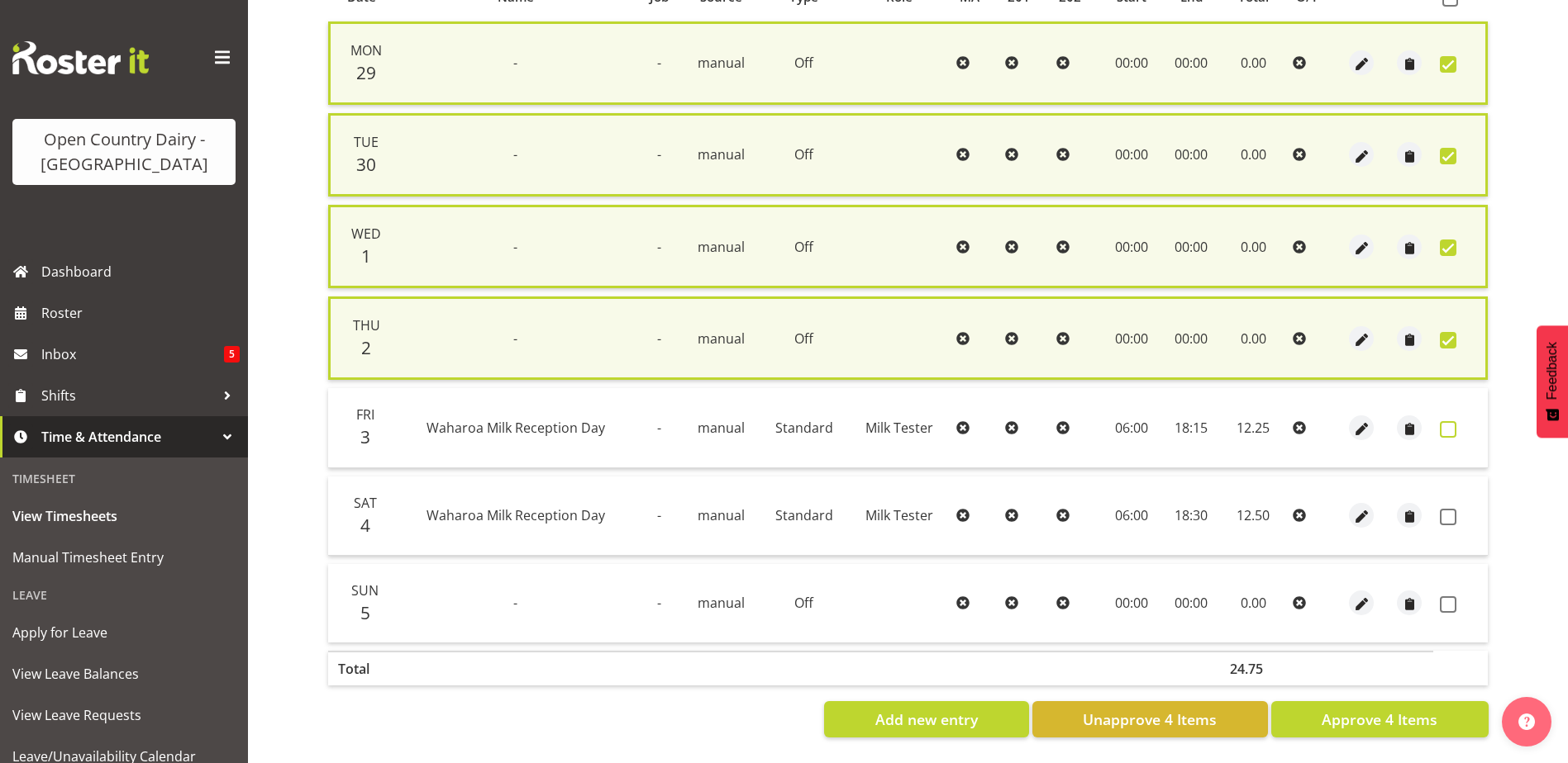
click at [1451, 421] on span at bounding box center [1448, 430] width 16 height 16
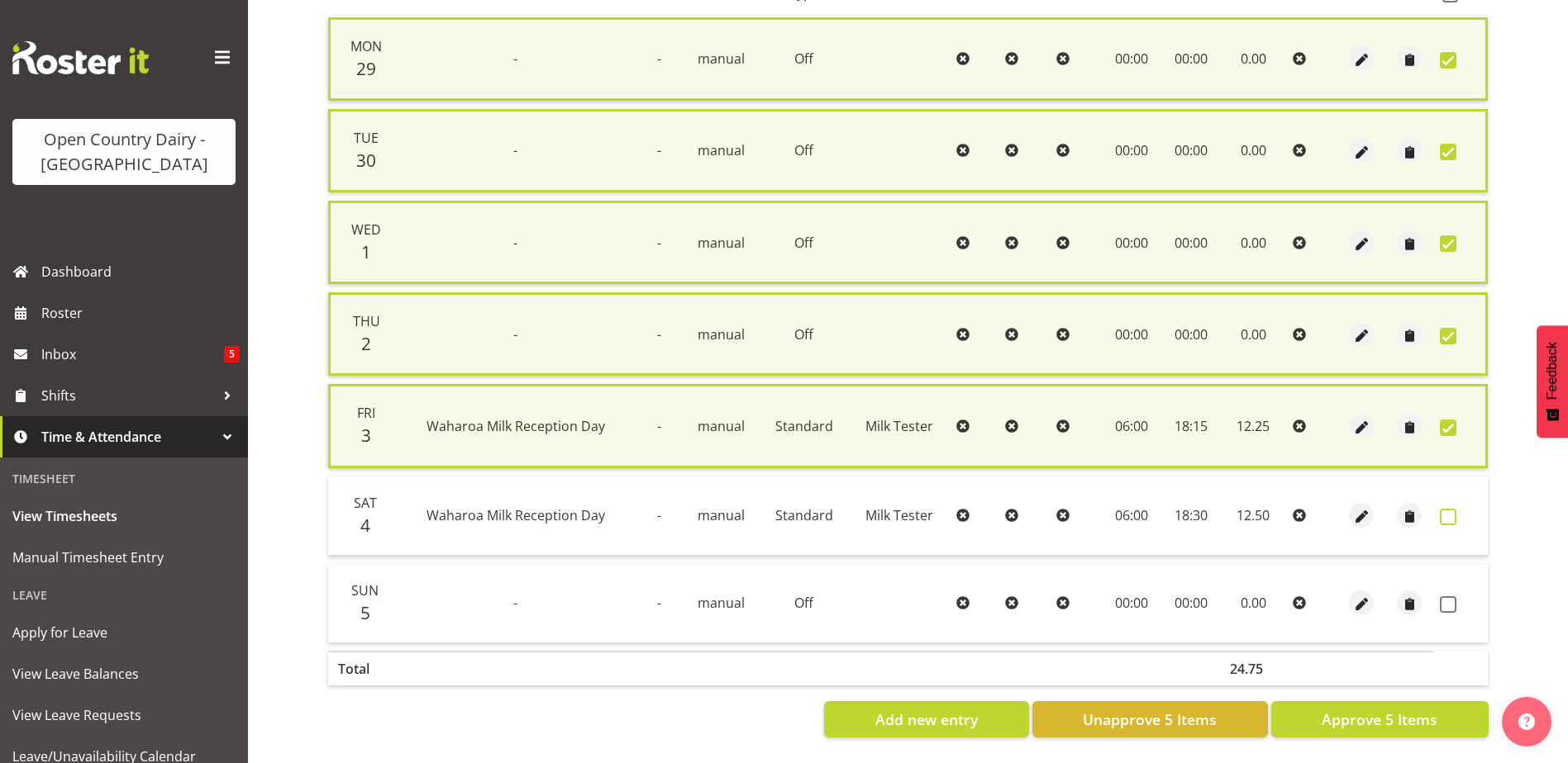
click at [1453, 509] on span at bounding box center [1448, 517] width 16 height 16
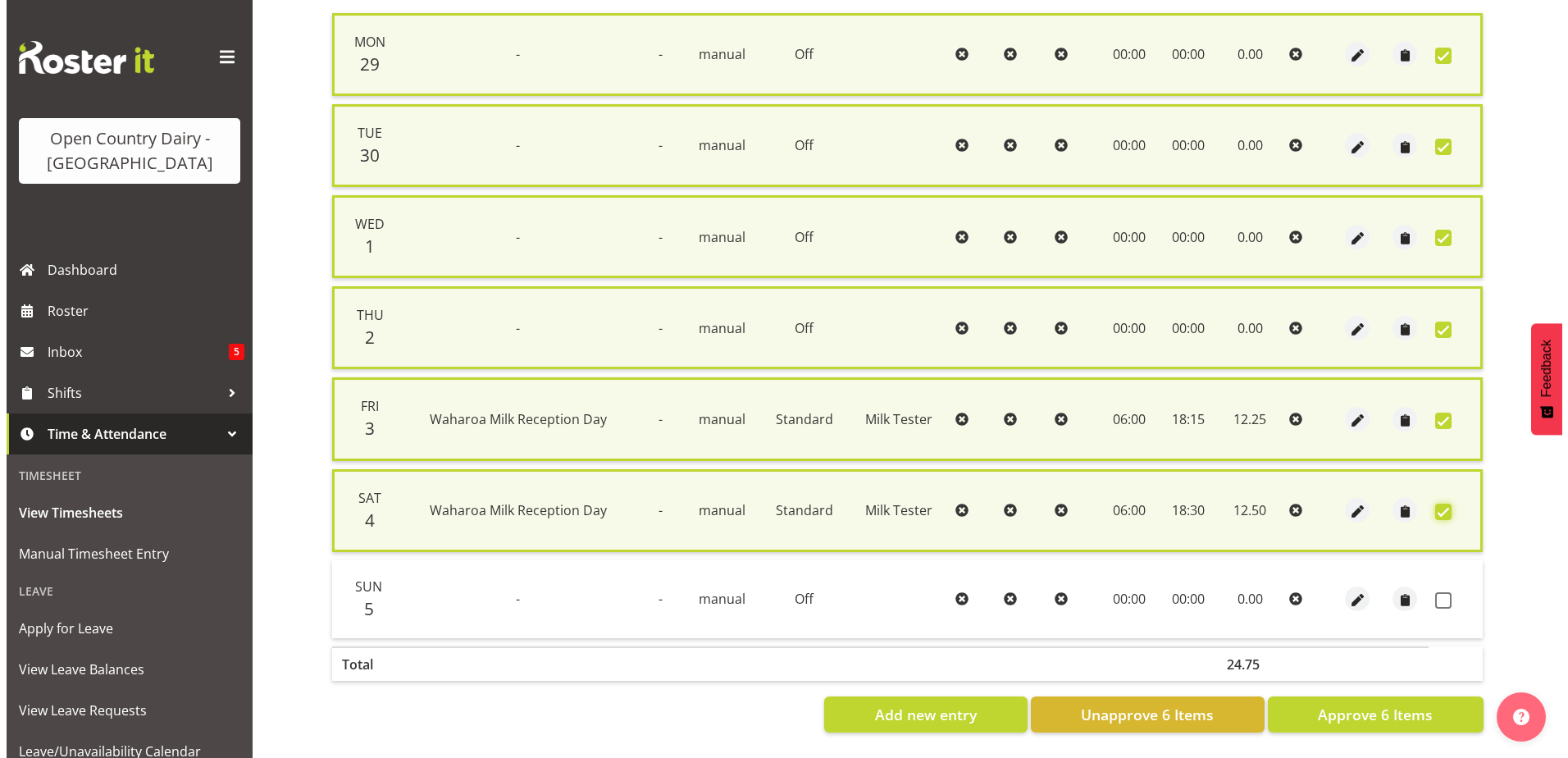
scroll to position [408, 0]
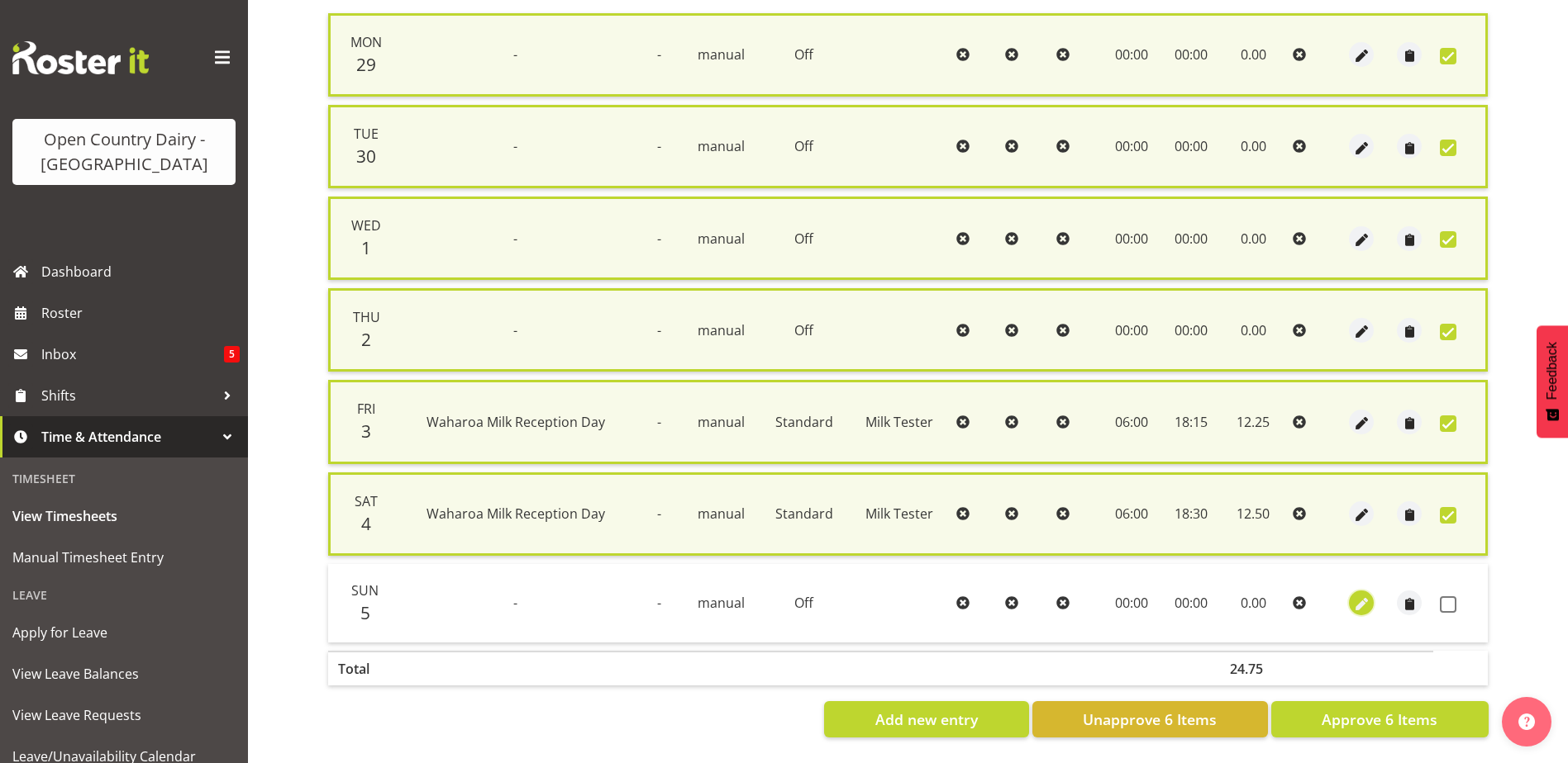
click at [1367, 596] on span "button" at bounding box center [1361, 605] width 19 height 19
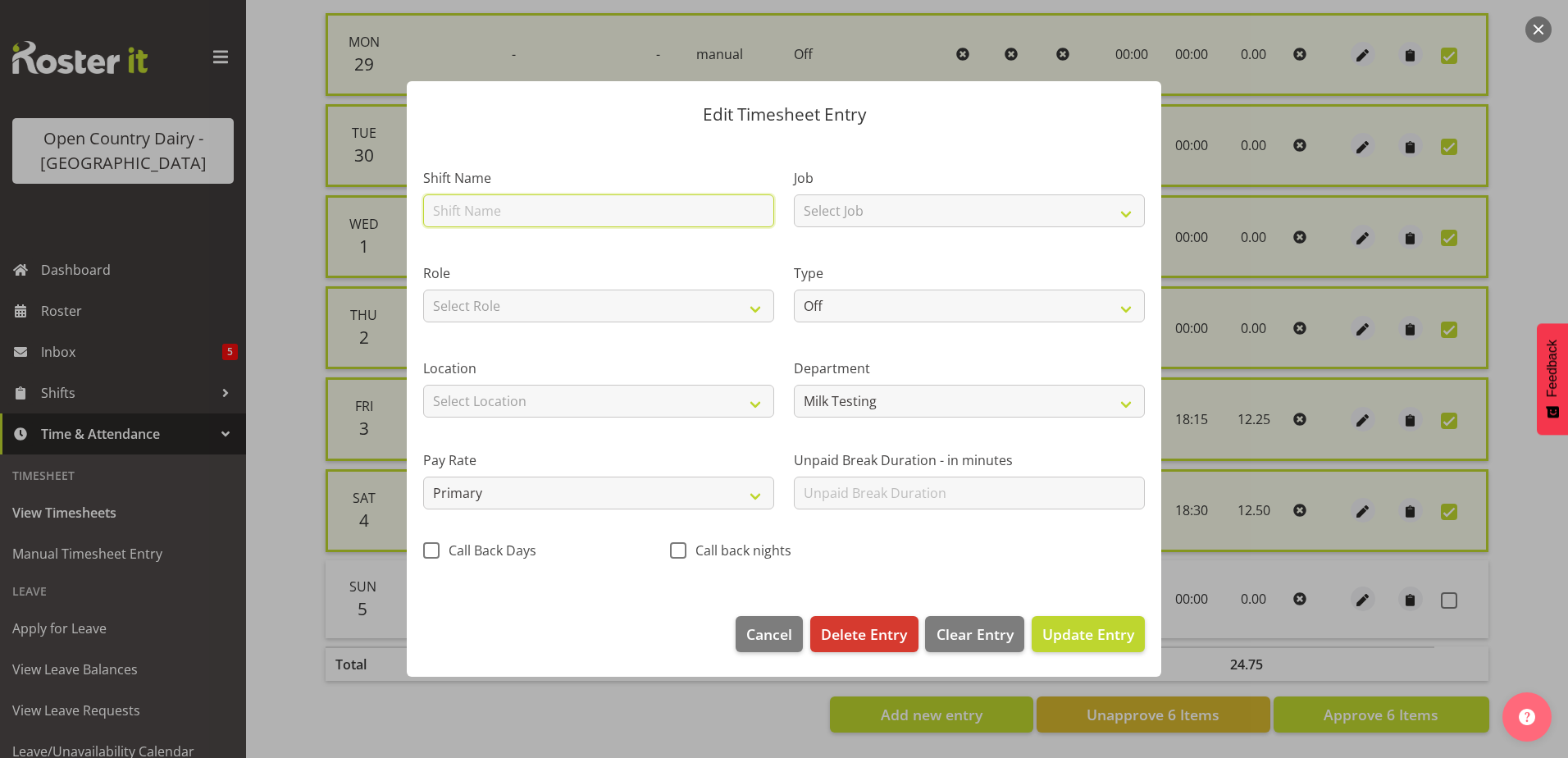
click at [523, 204] on input "text" at bounding box center [598, 211] width 351 height 33
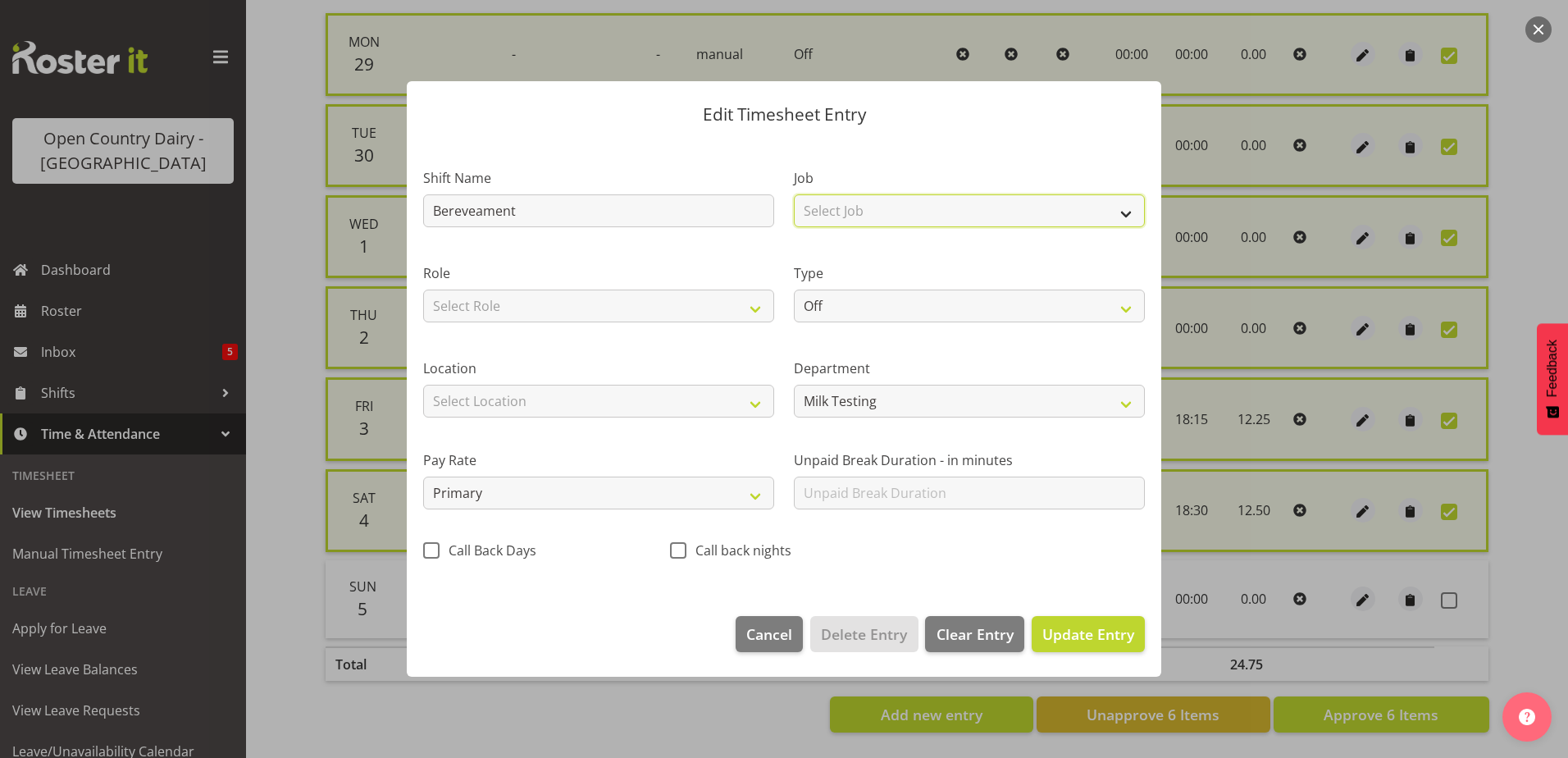
click at [847, 205] on select "Select Job Driver Driver supervisor Support" at bounding box center [969, 211] width 351 height 33
click at [794, 195] on select "Select Job Driver Driver supervisor Support" at bounding box center [969, 211] width 351 height 33
click at [902, 204] on select "Driver Driver supervisor Support" at bounding box center [969, 211] width 351 height 33
click at [794, 195] on select "Driver Driver supervisor Support" at bounding box center [969, 211] width 351 height 33
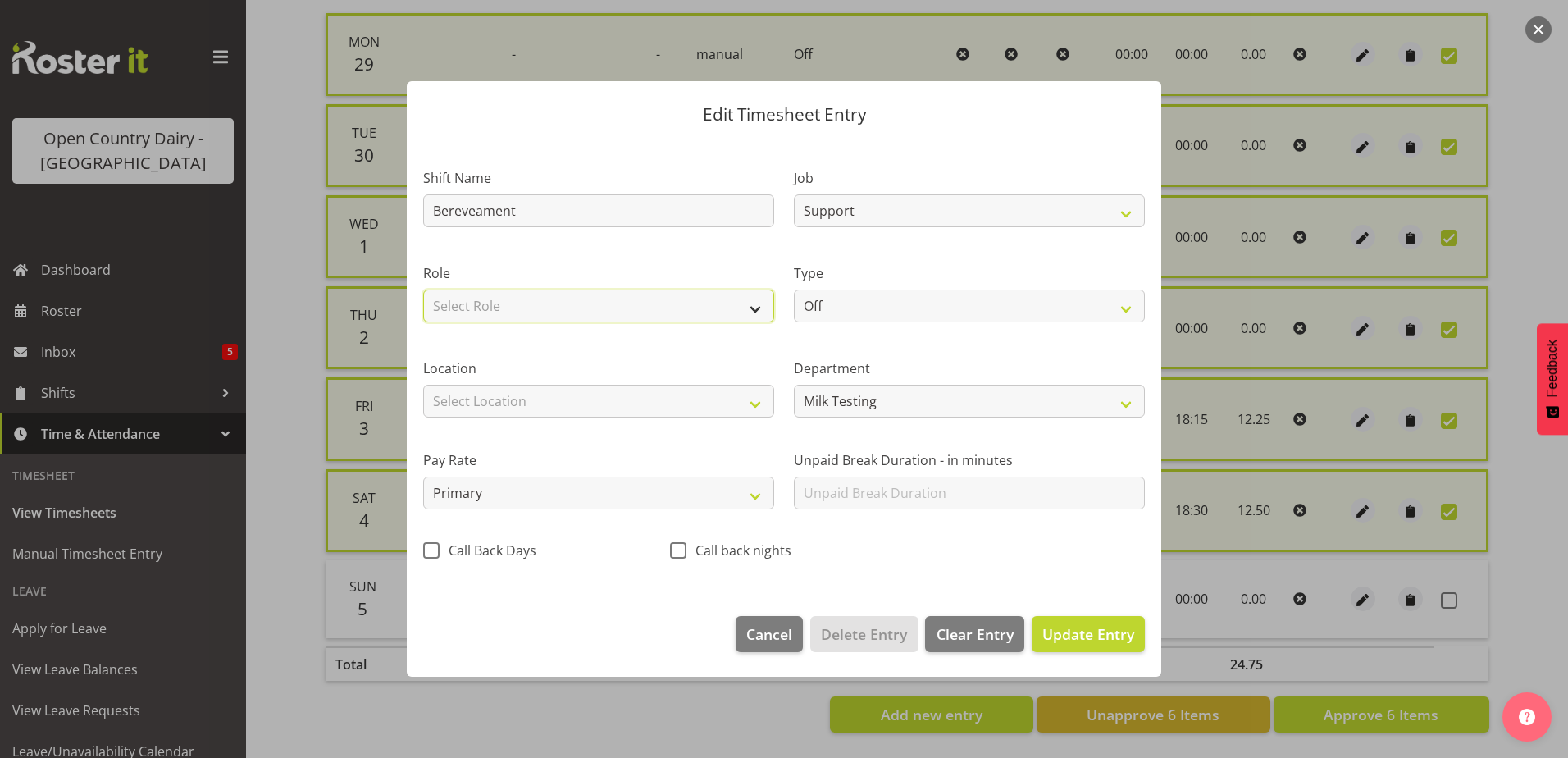
click at [641, 311] on select "Select Role Milk Tester Shift Supervisor" at bounding box center [598, 305] width 351 height 33
click at [423, 289] on select "Select Role Milk Tester Shift Supervisor" at bounding box center [598, 305] width 351 height 33
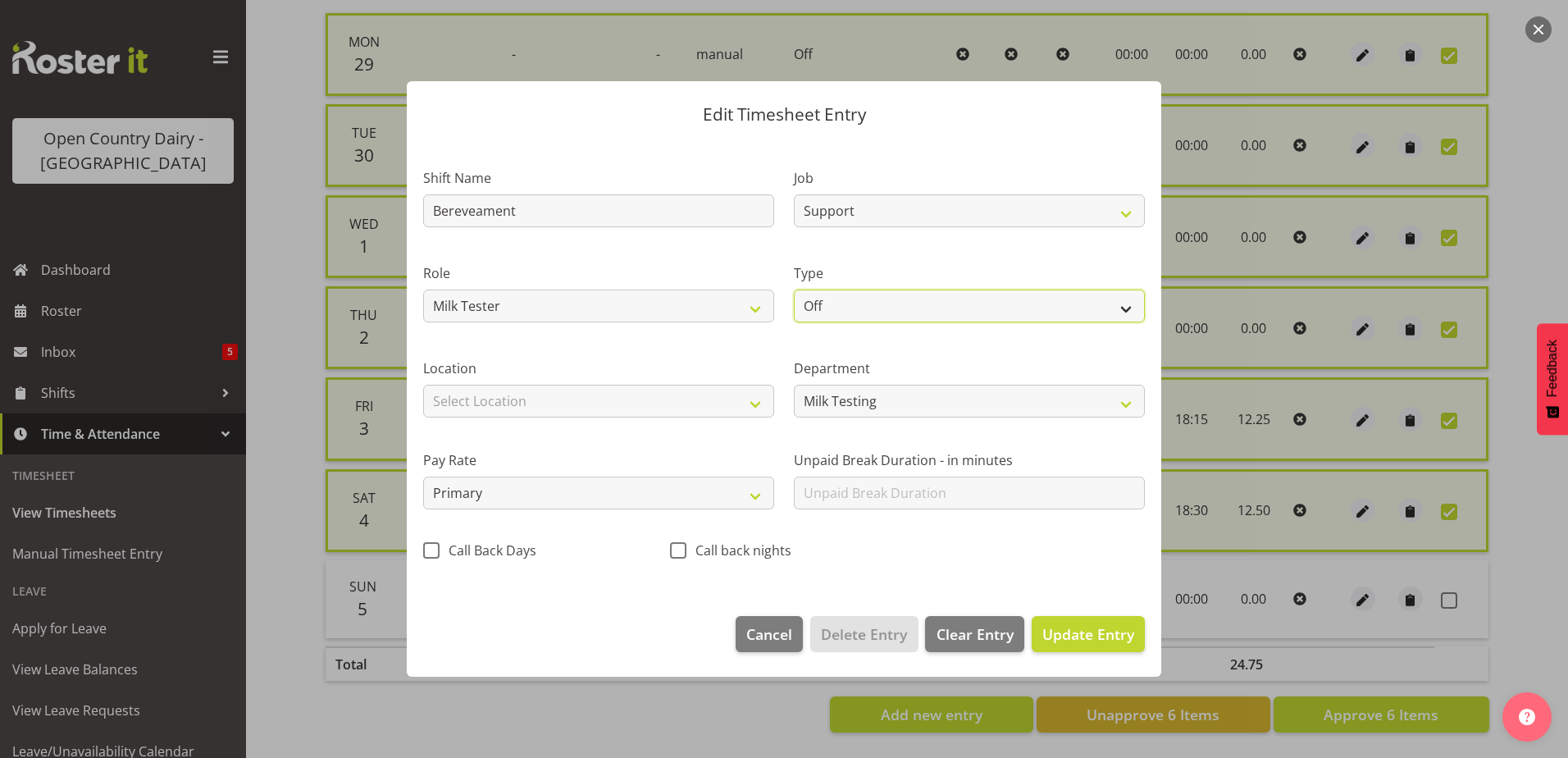
click at [873, 304] on select "Off Standard Public Holiday Public Holiday (Worked) Day In Lieu Annual Leave Si…" at bounding box center [969, 305] width 351 height 33
click at [794, 289] on select "Off Standard Public Holiday Public Holiday (Worked) Day In Lieu Annual Leave Si…" at bounding box center [969, 305] width 351 height 33
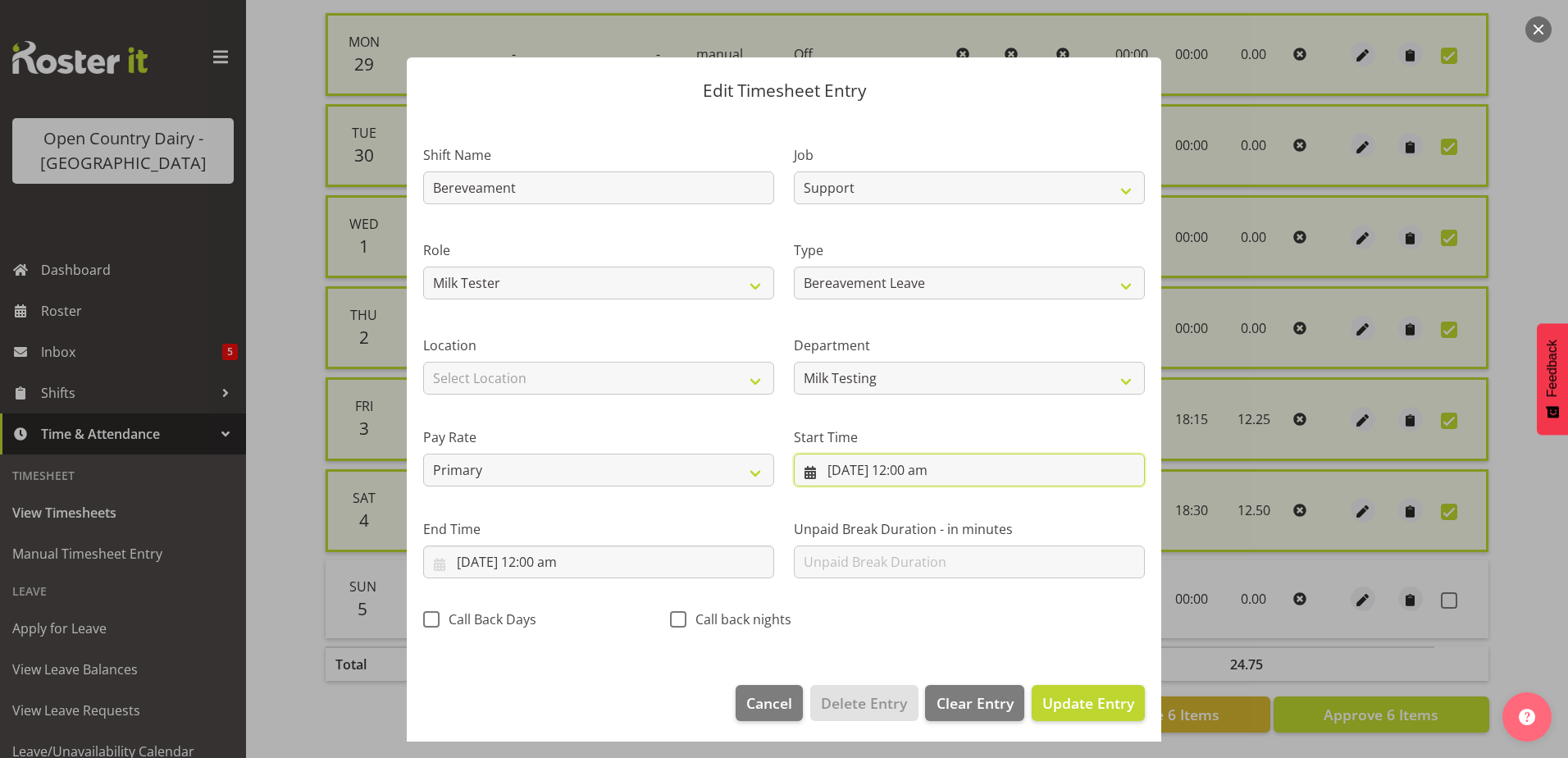
click at [917, 469] on input "5/10/2025, 12:00 am" at bounding box center [969, 470] width 351 height 33
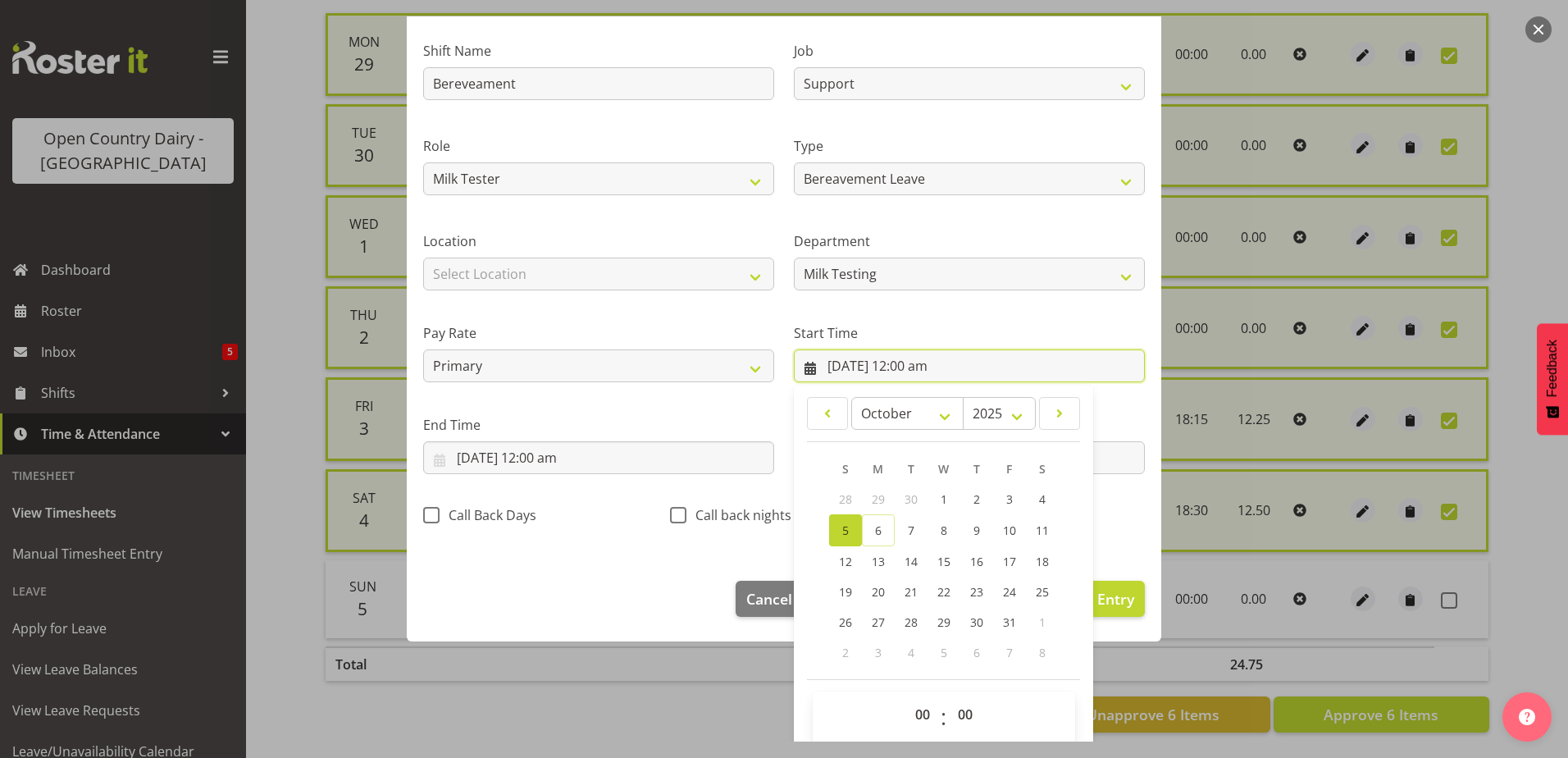
scroll to position [120, 0]
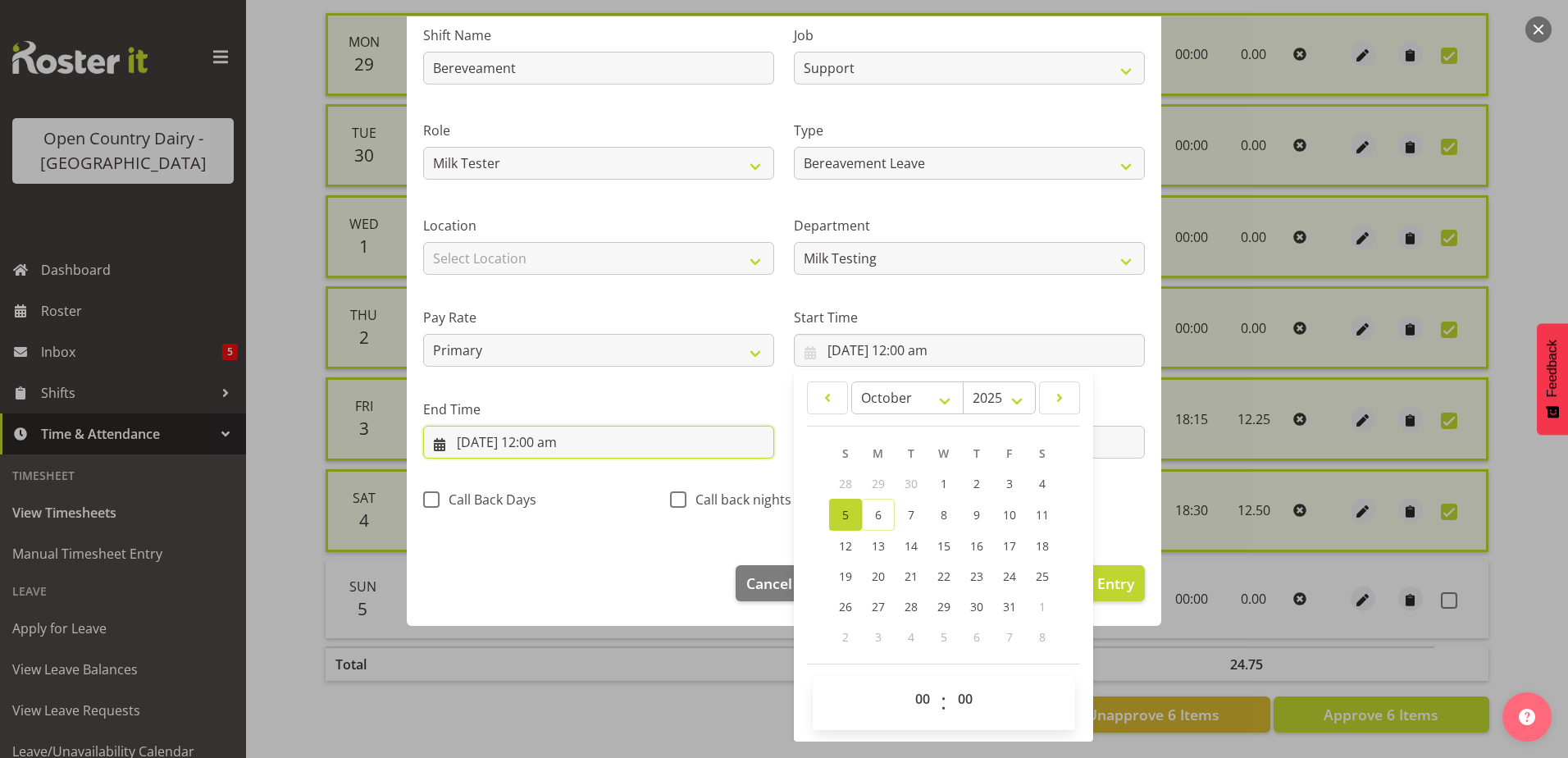
click at [536, 443] on input "5/10/2025, 12:00 am" at bounding box center [598, 442] width 351 height 33
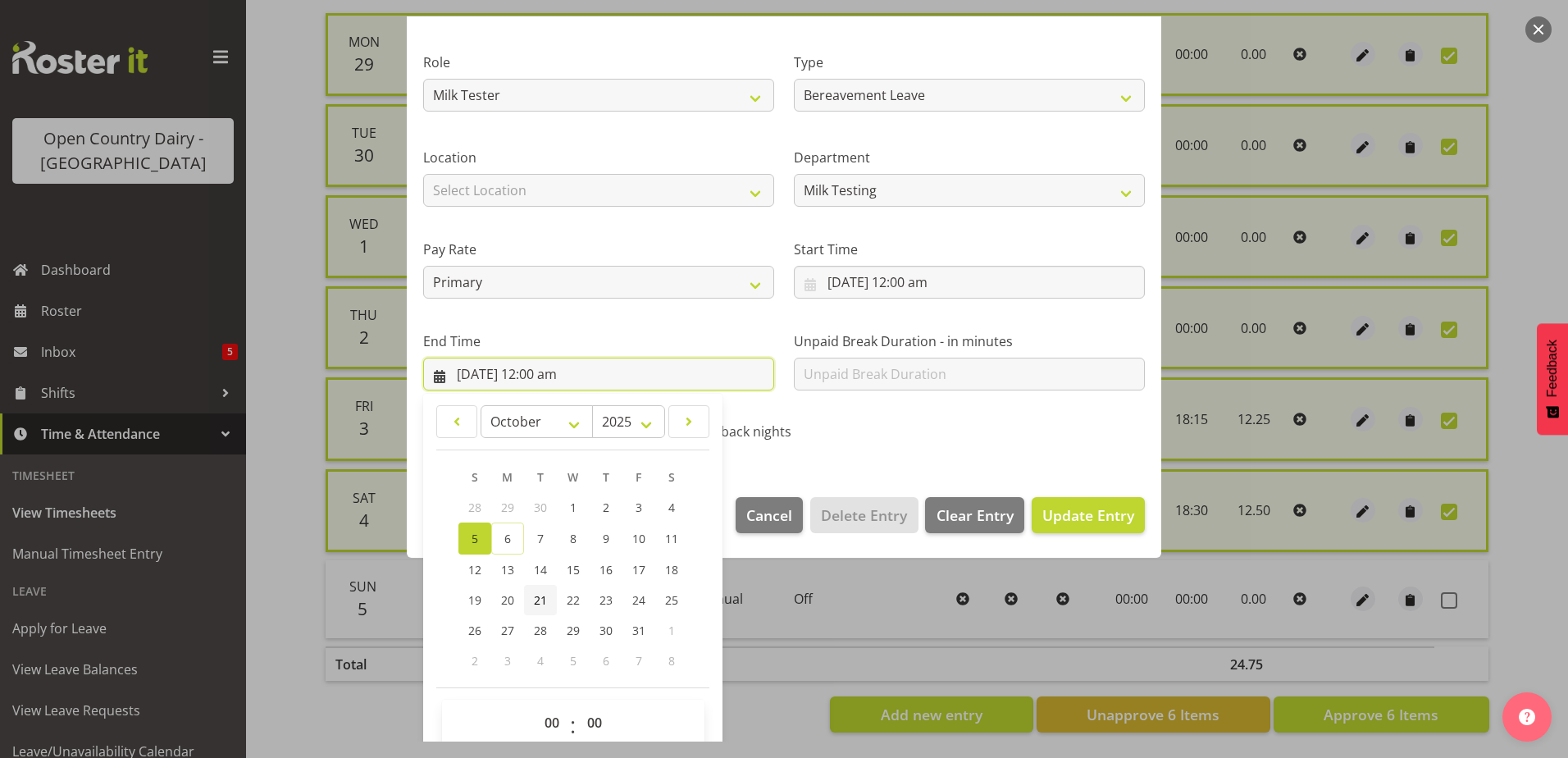
scroll to position [212, 0]
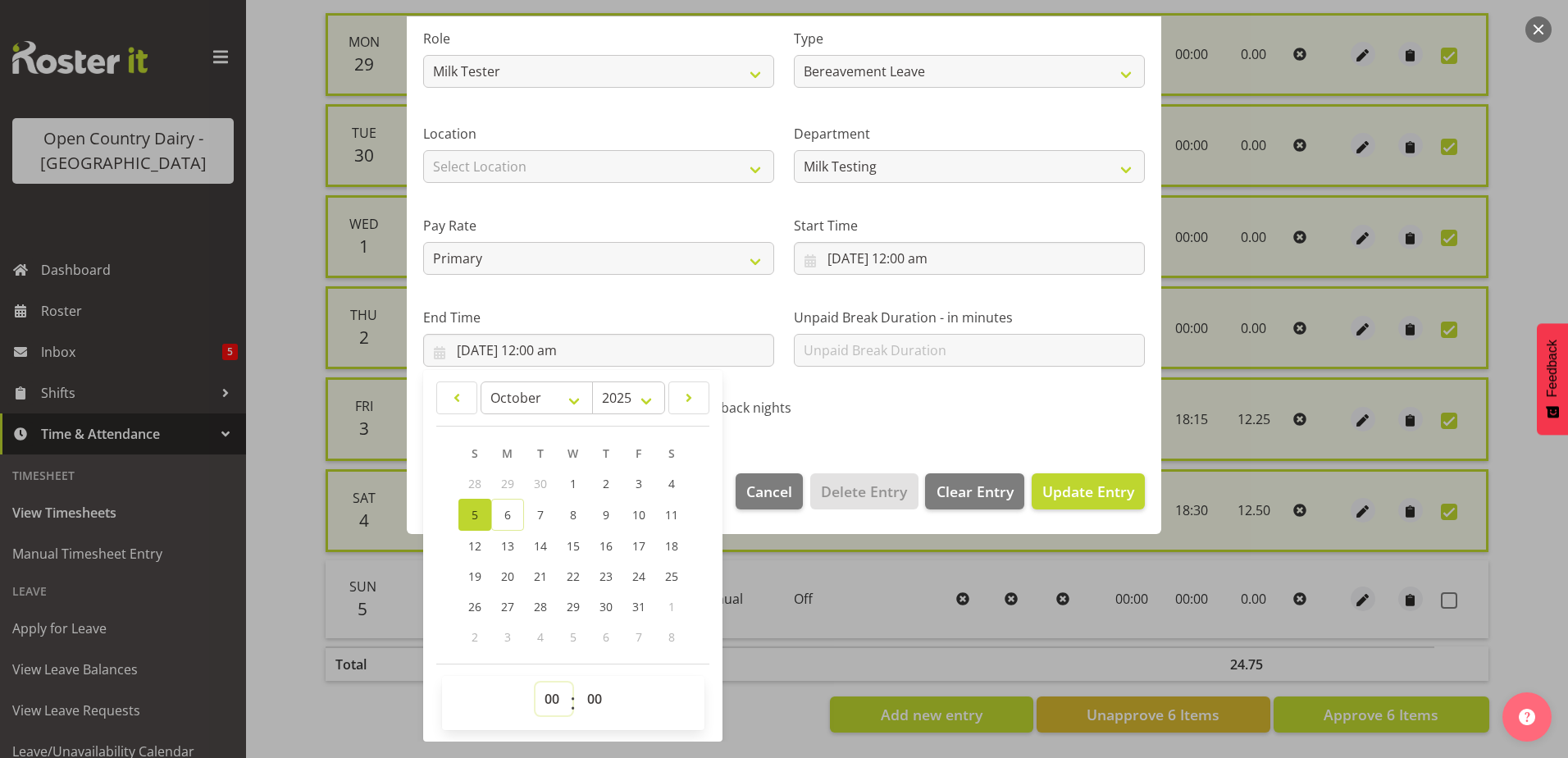
click at [553, 696] on select "00 01 02 03 04 05 06 07 08 09 10 11 12 13 14 15 16 17 18 19 20 21 22 23" at bounding box center [553, 699] width 37 height 33
click at [535, 683] on select "00 01 02 03 04 05 06 07 08 09 10 11 12 13 14 15 16 17 18 19 20 21 22 23" at bounding box center [553, 699] width 37 height 33
click at [1066, 485] on span "Update Entry" at bounding box center [1088, 492] width 92 height 20
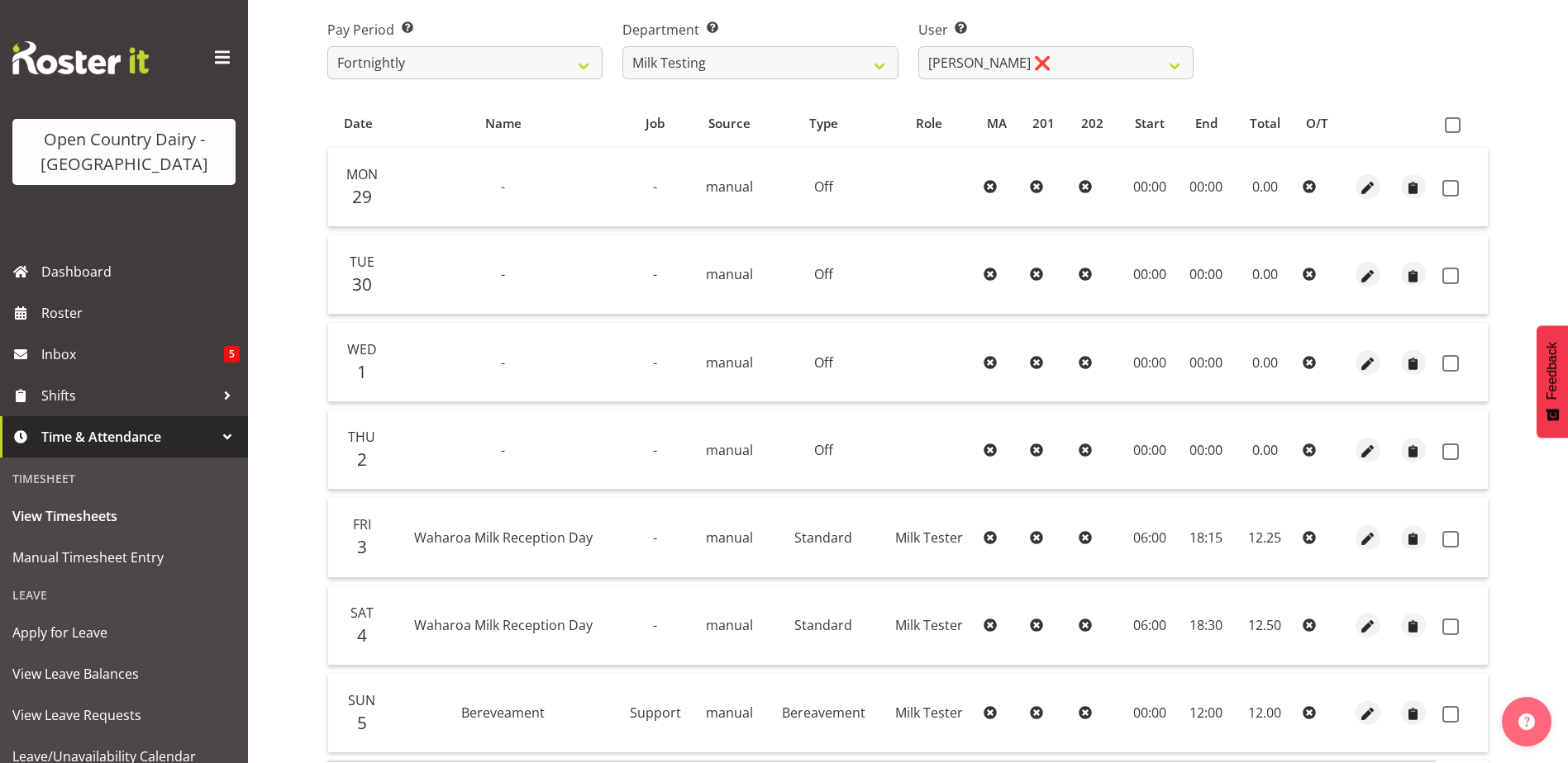
scroll to position [220, 0]
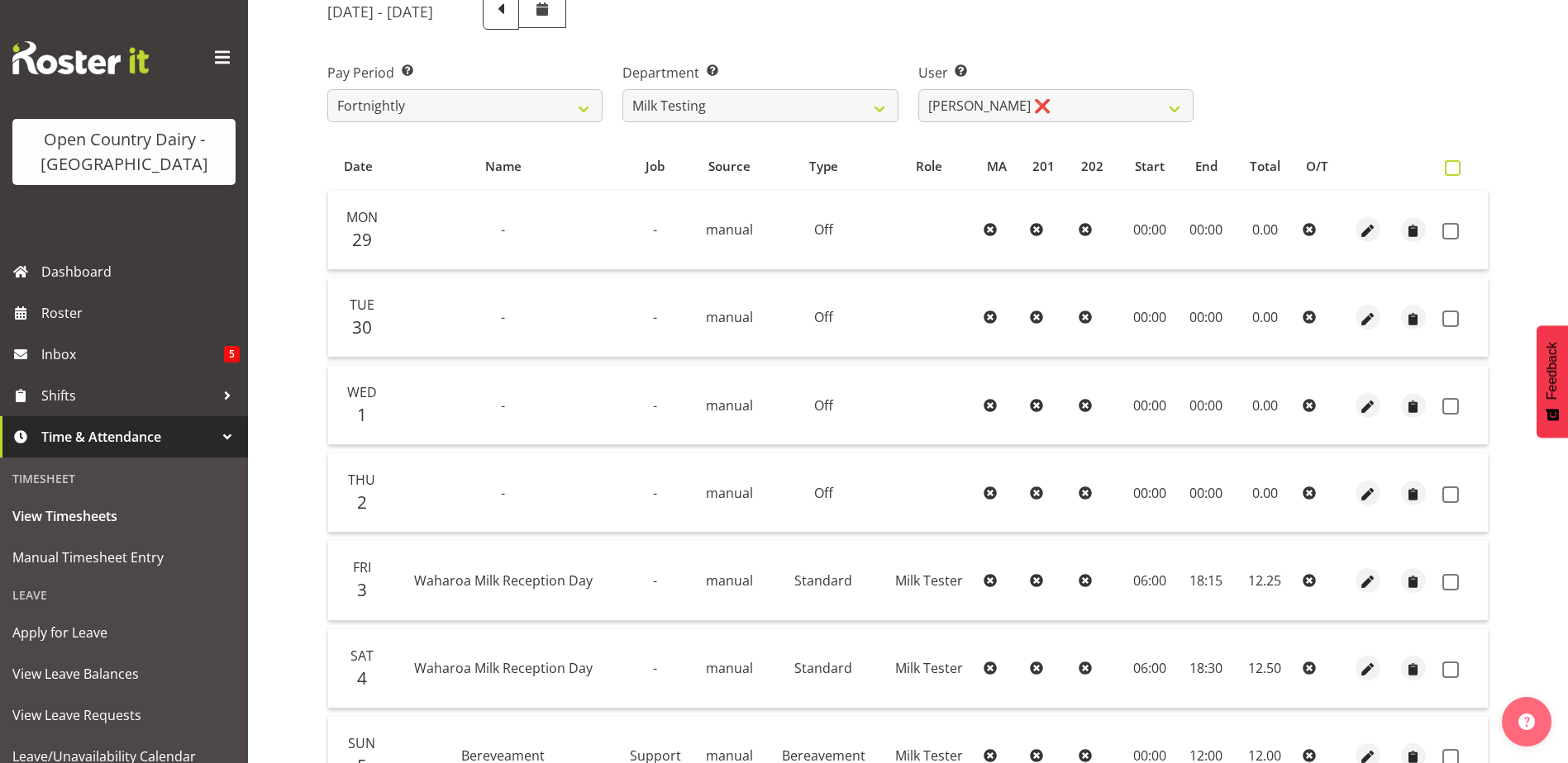
click at [1453, 166] on span at bounding box center [1452, 167] width 15 height 15
click at [1453, 166] on input "checkbox" at bounding box center [1450, 168] width 11 height 11
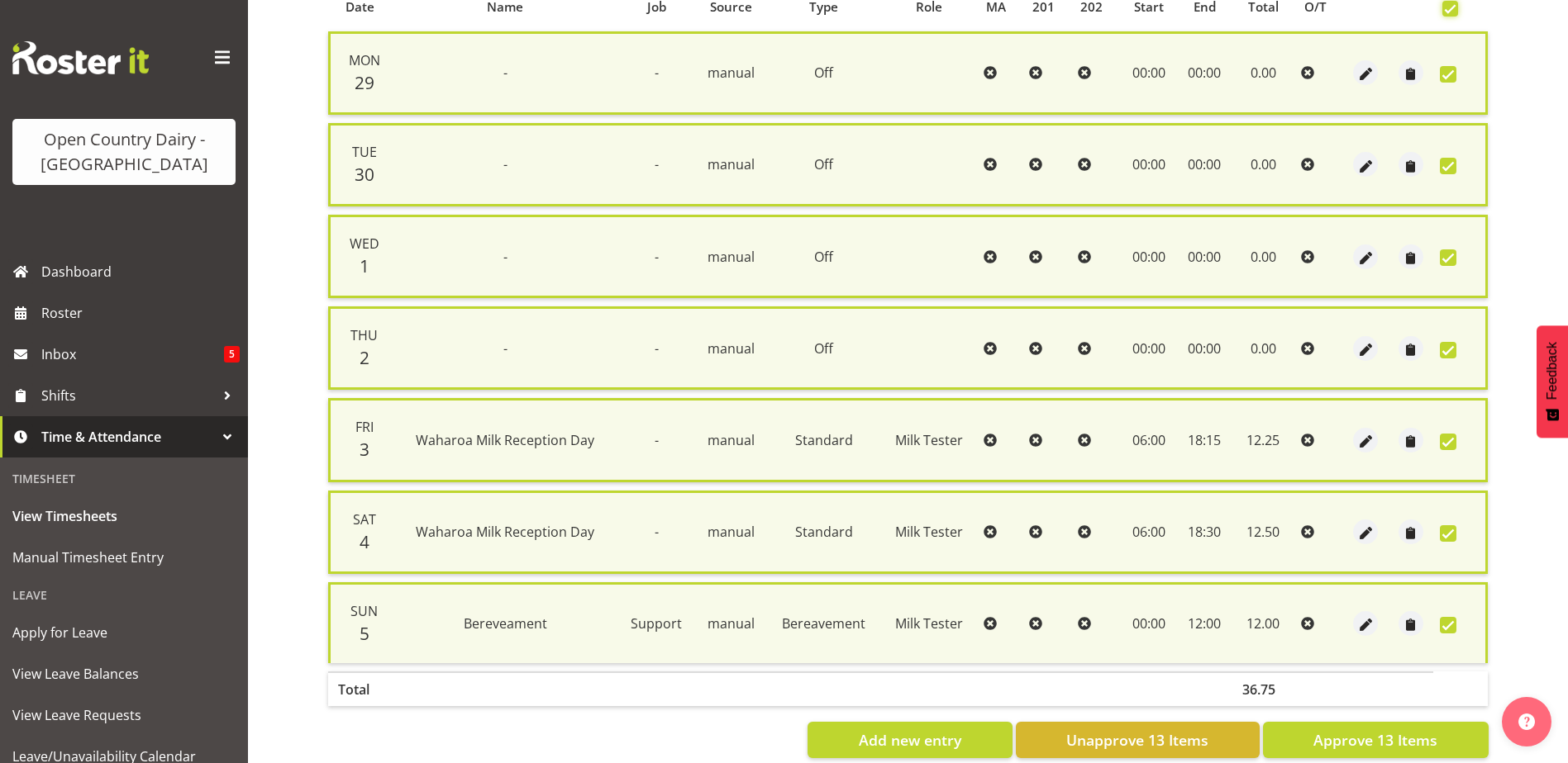
scroll to position [413, 0]
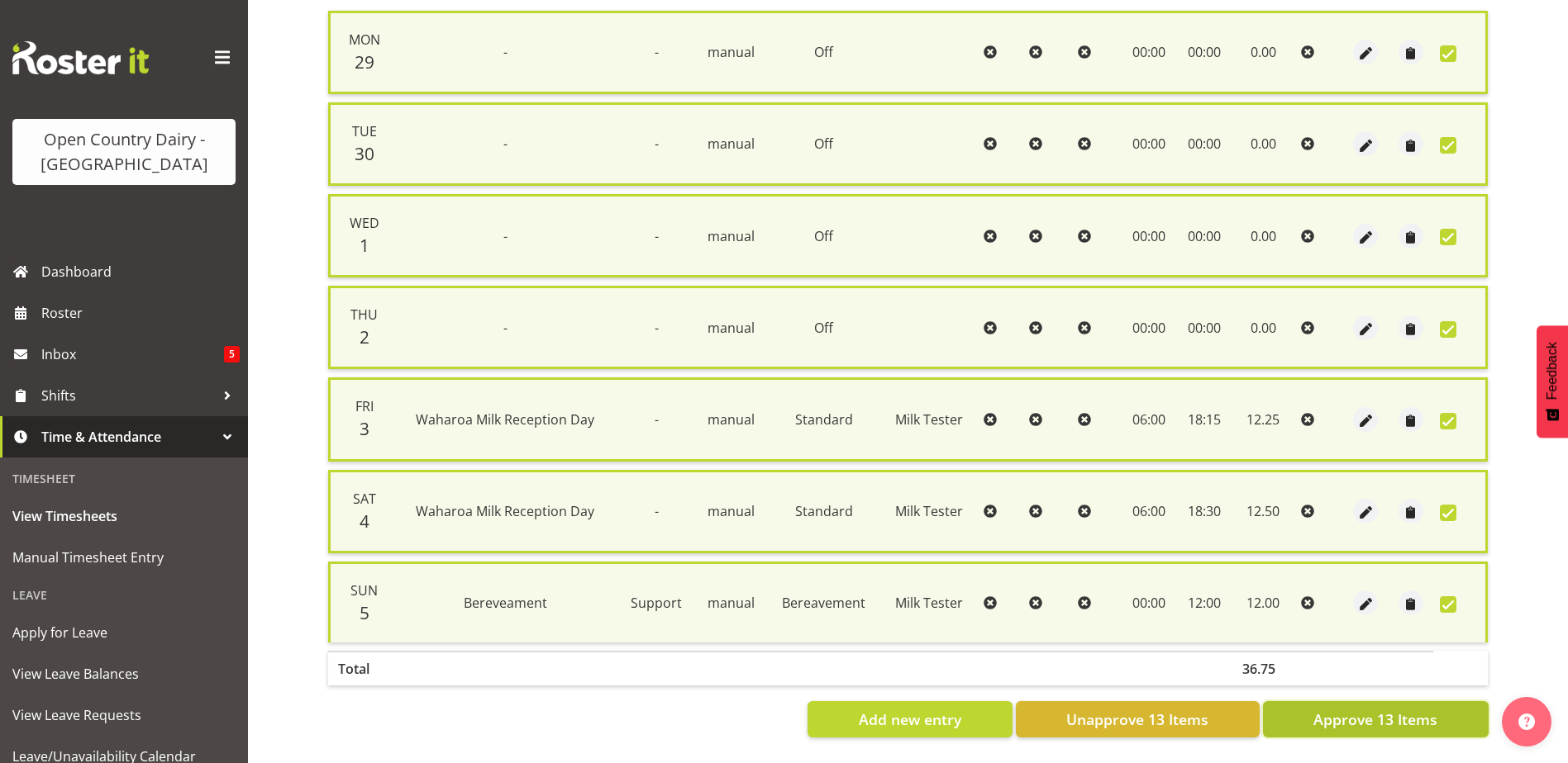
click at [1374, 714] on span "Approve 13 Items" at bounding box center [1376, 720] width 124 height 22
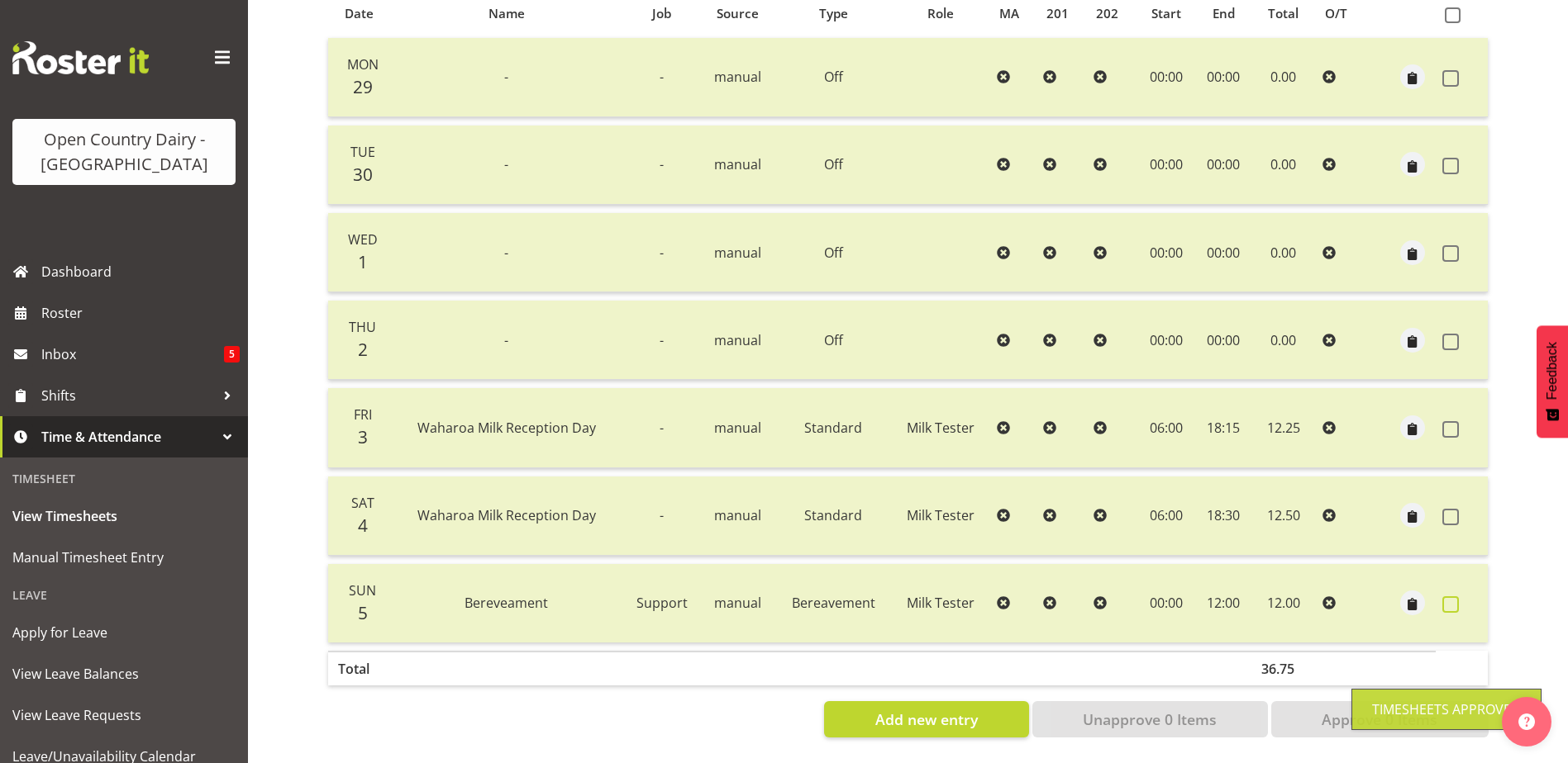
click at [1452, 597] on span at bounding box center [1450, 605] width 16 height 16
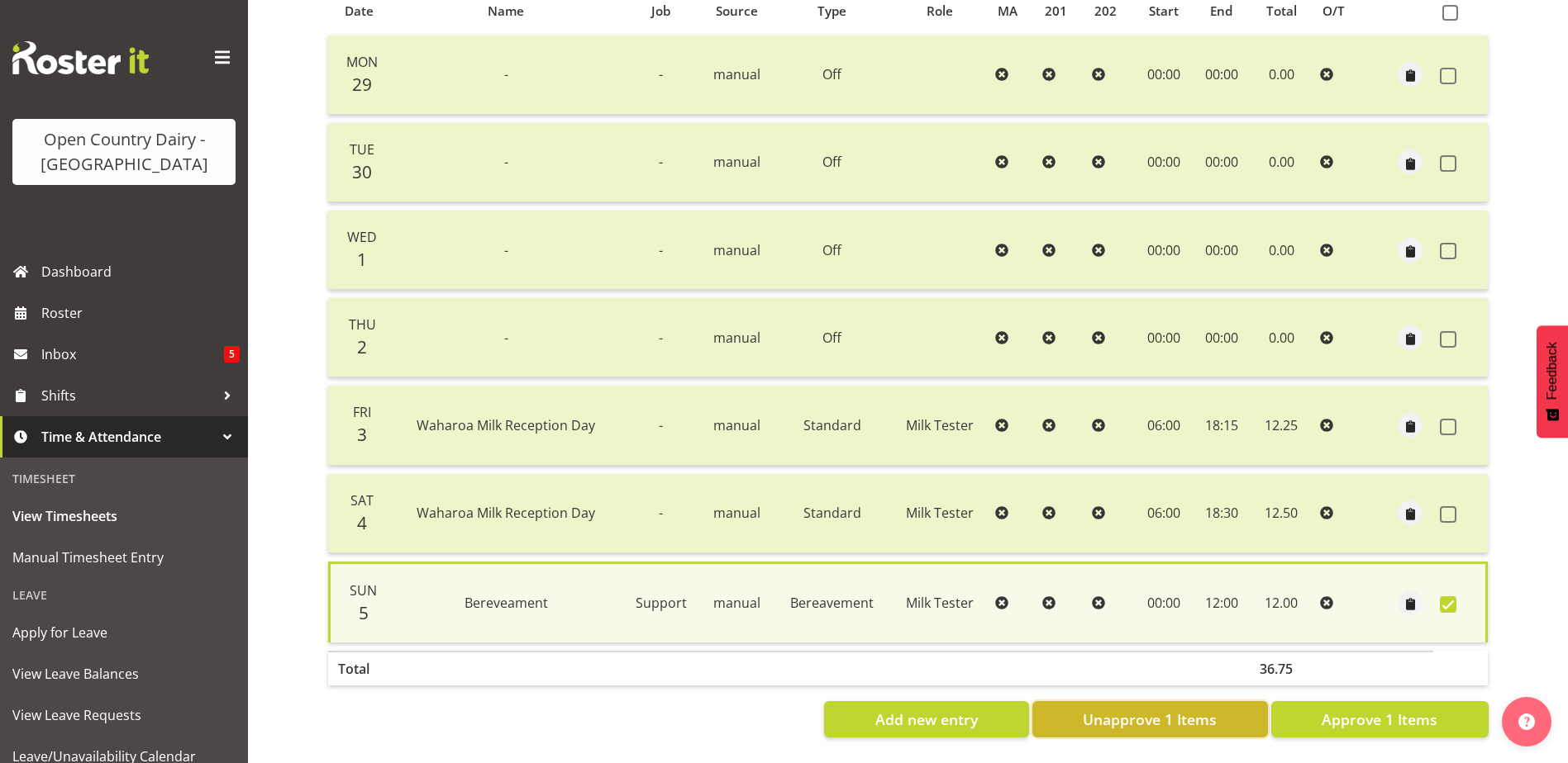
click at [1171, 715] on span "Unapprove 1 Items" at bounding box center [1149, 720] width 134 height 22
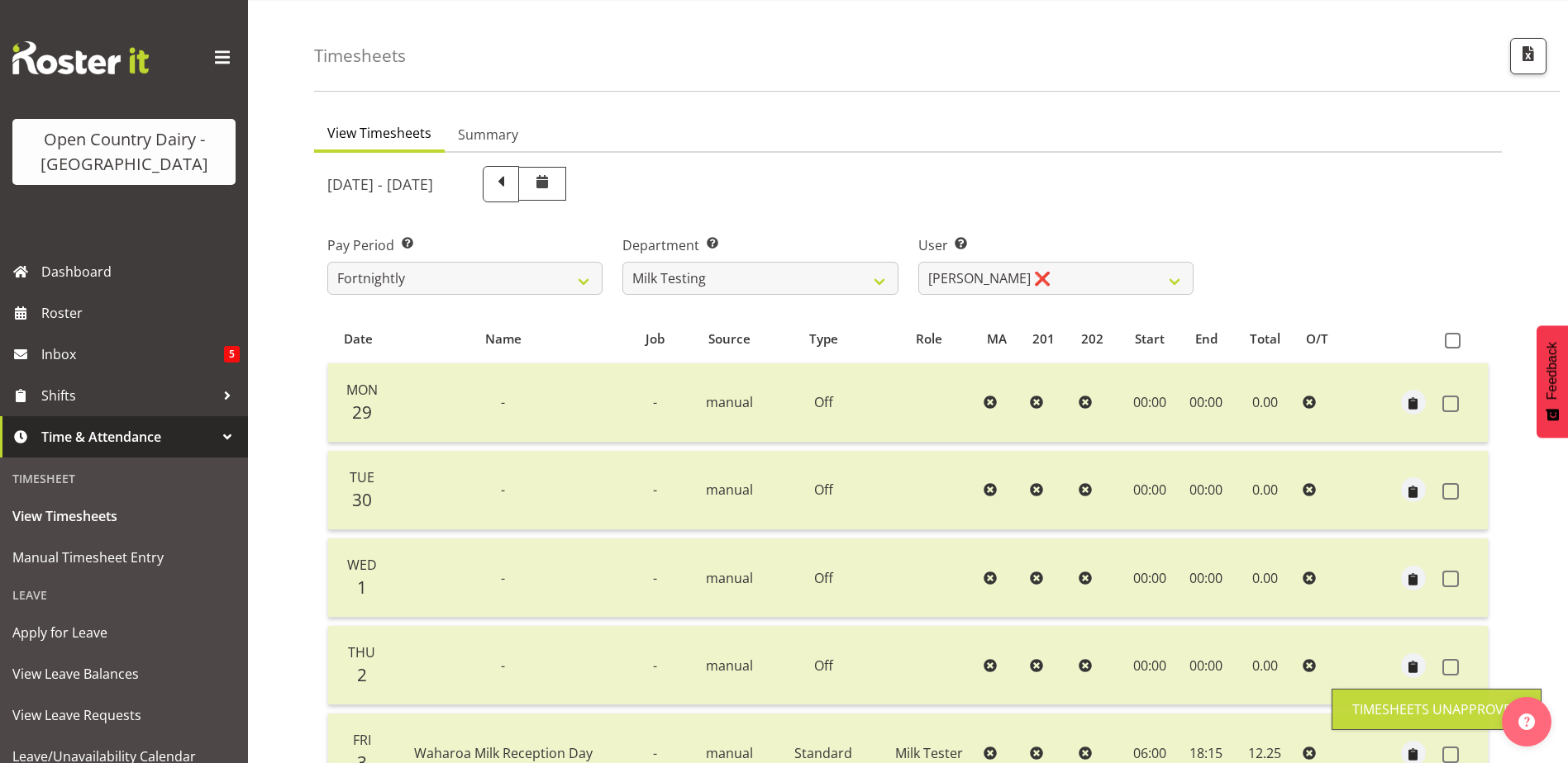
scroll to position [0, 0]
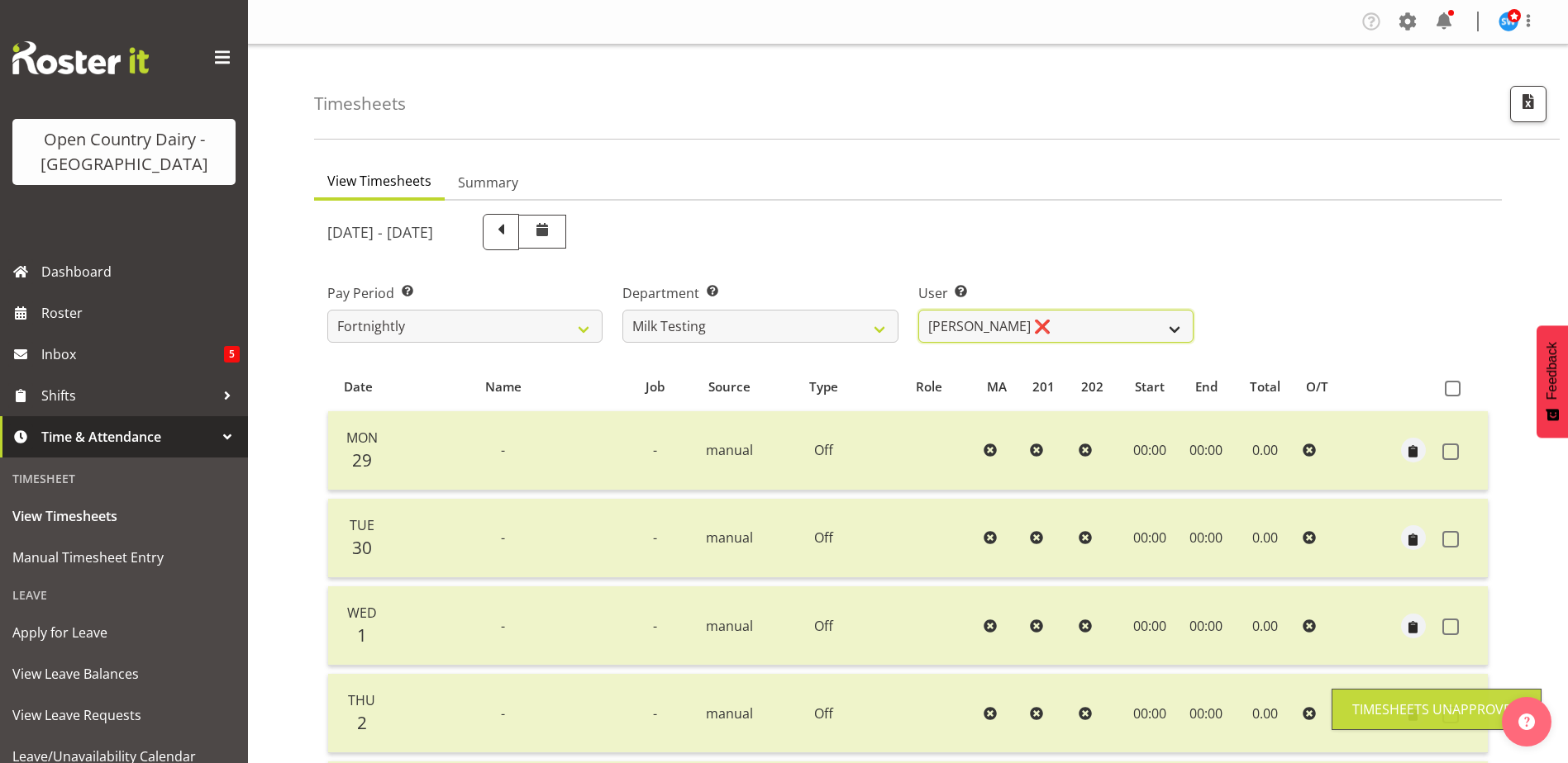
click at [1100, 329] on select "Diana Ridings ✔ George Smith ❌ Helaina Walker ✔ Kim Madden ✔ Michael Brechelt ✔…" at bounding box center [1056, 326] width 275 height 33
click at [918, 310] on select "Diana Ridings ✔ George Smith ❌ Helaina Walker ✔ Kim Madden ✔ Michael Brechelt ✔…" at bounding box center [1056, 326] width 275 height 33
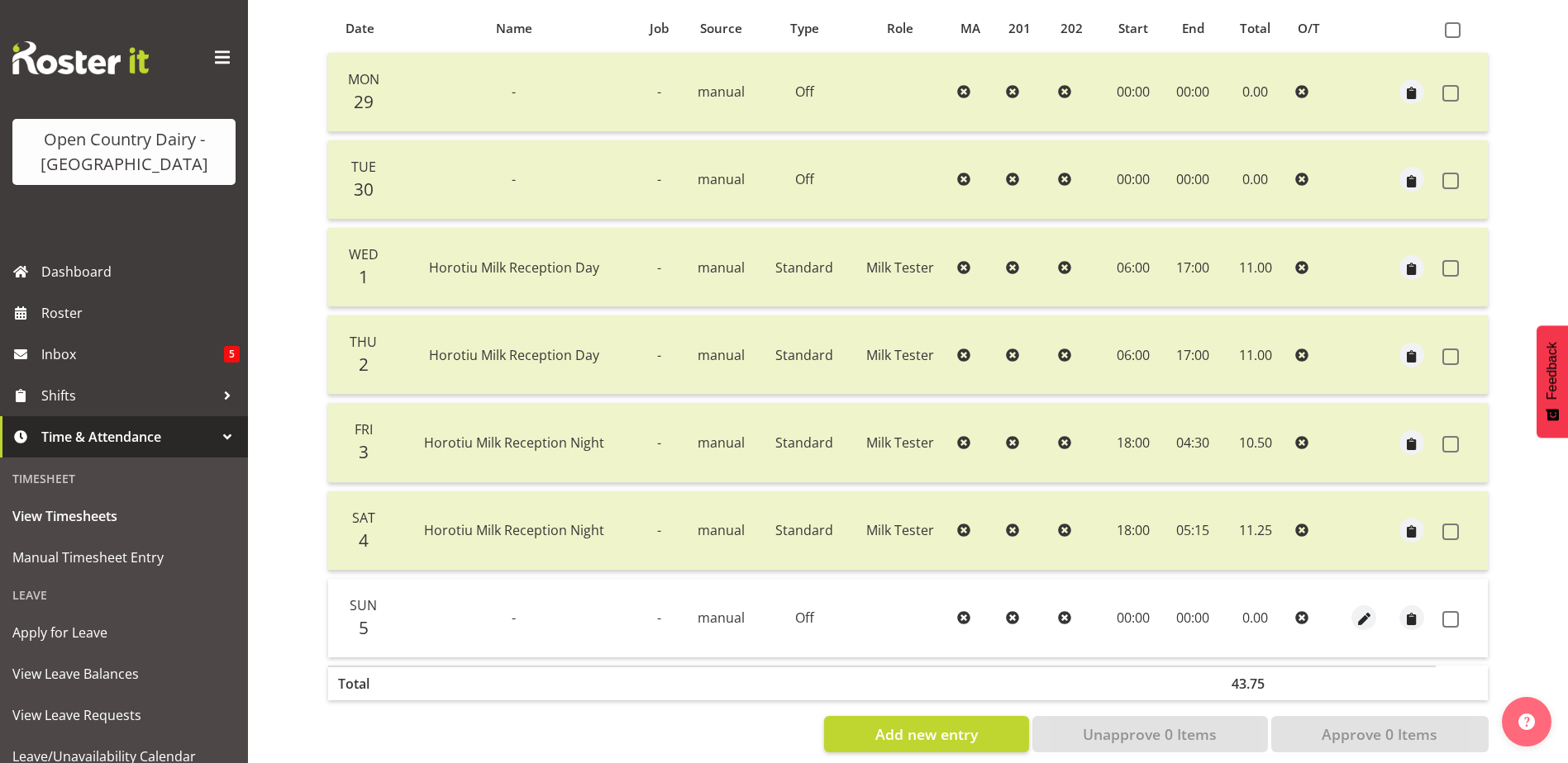
scroll to position [303, 0]
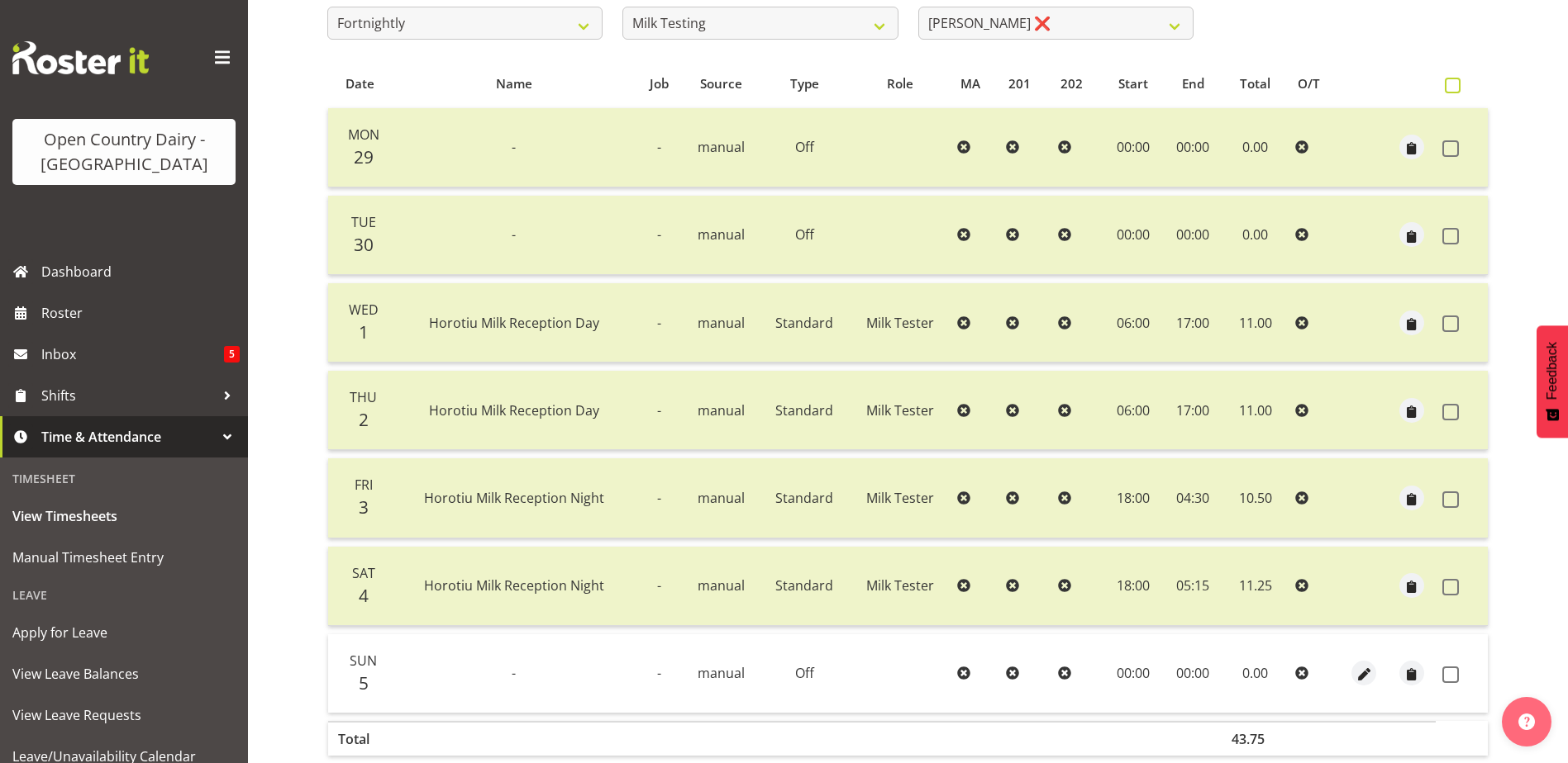
click at [1454, 81] on span at bounding box center [1452, 84] width 15 height 15
click at [1454, 81] on input "checkbox" at bounding box center [1450, 85] width 11 height 11
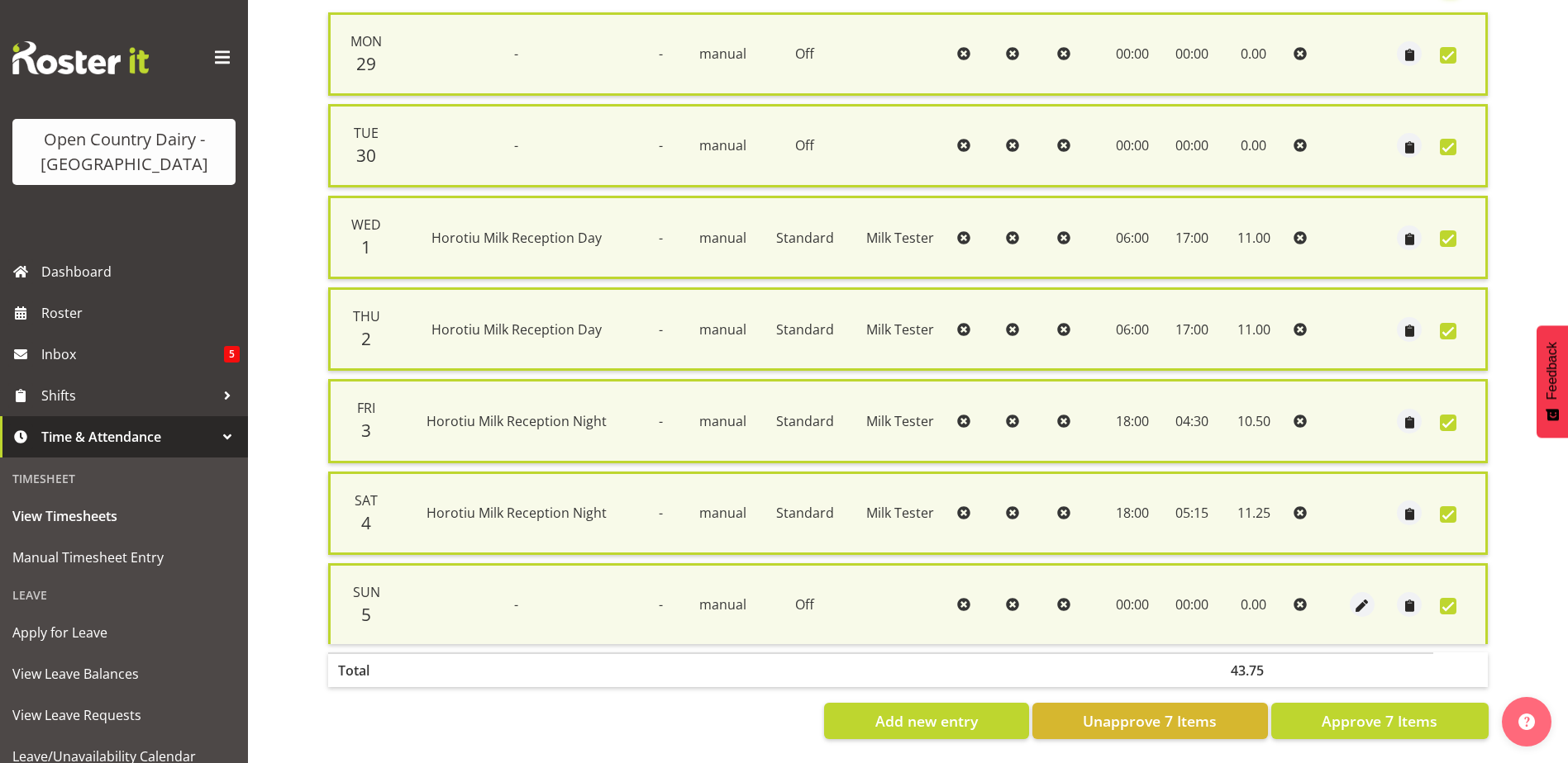
scroll to position [413, 0]
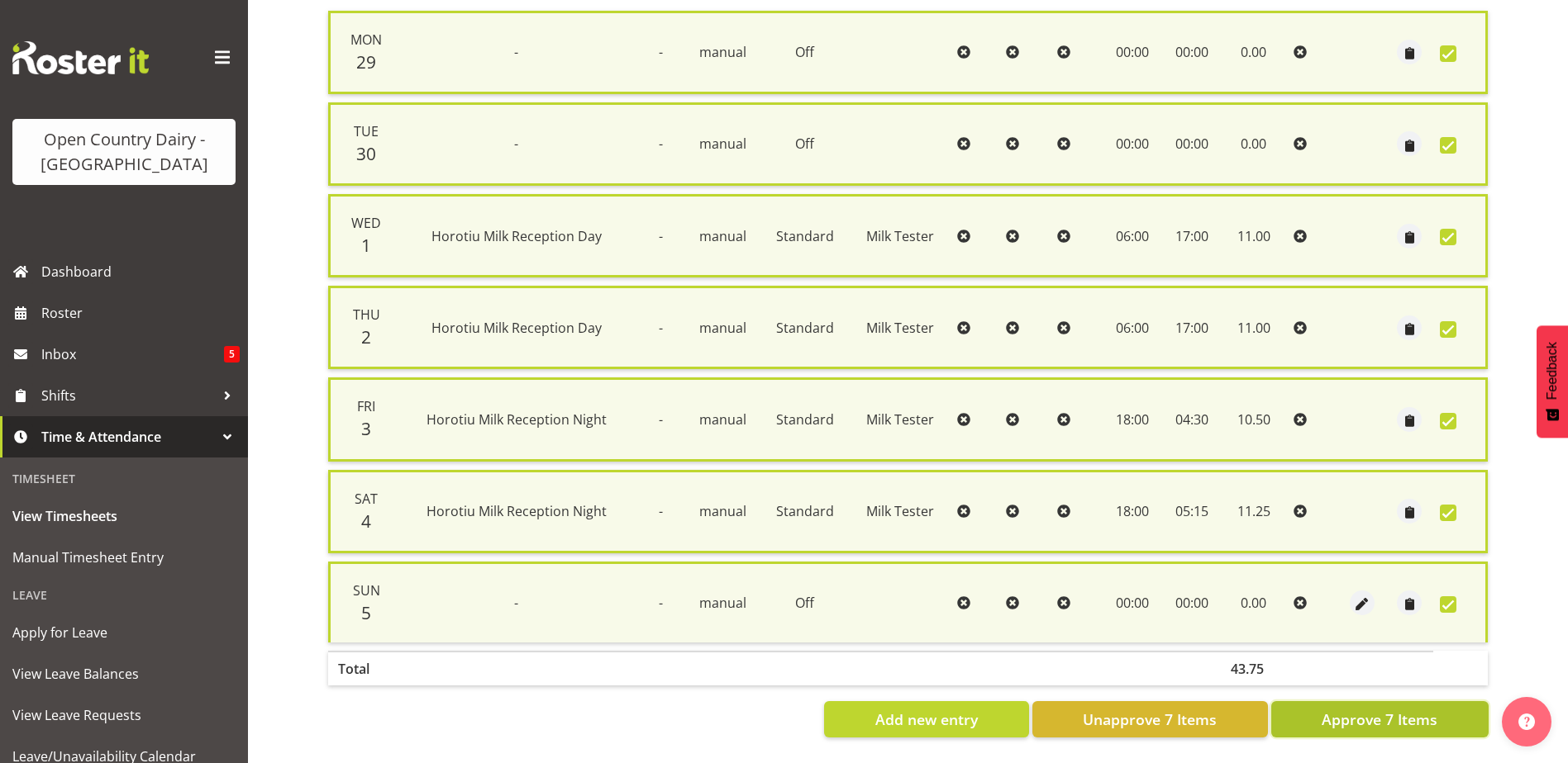
click at [1430, 710] on span "Approve 7 Items" at bounding box center [1379, 720] width 116 height 22
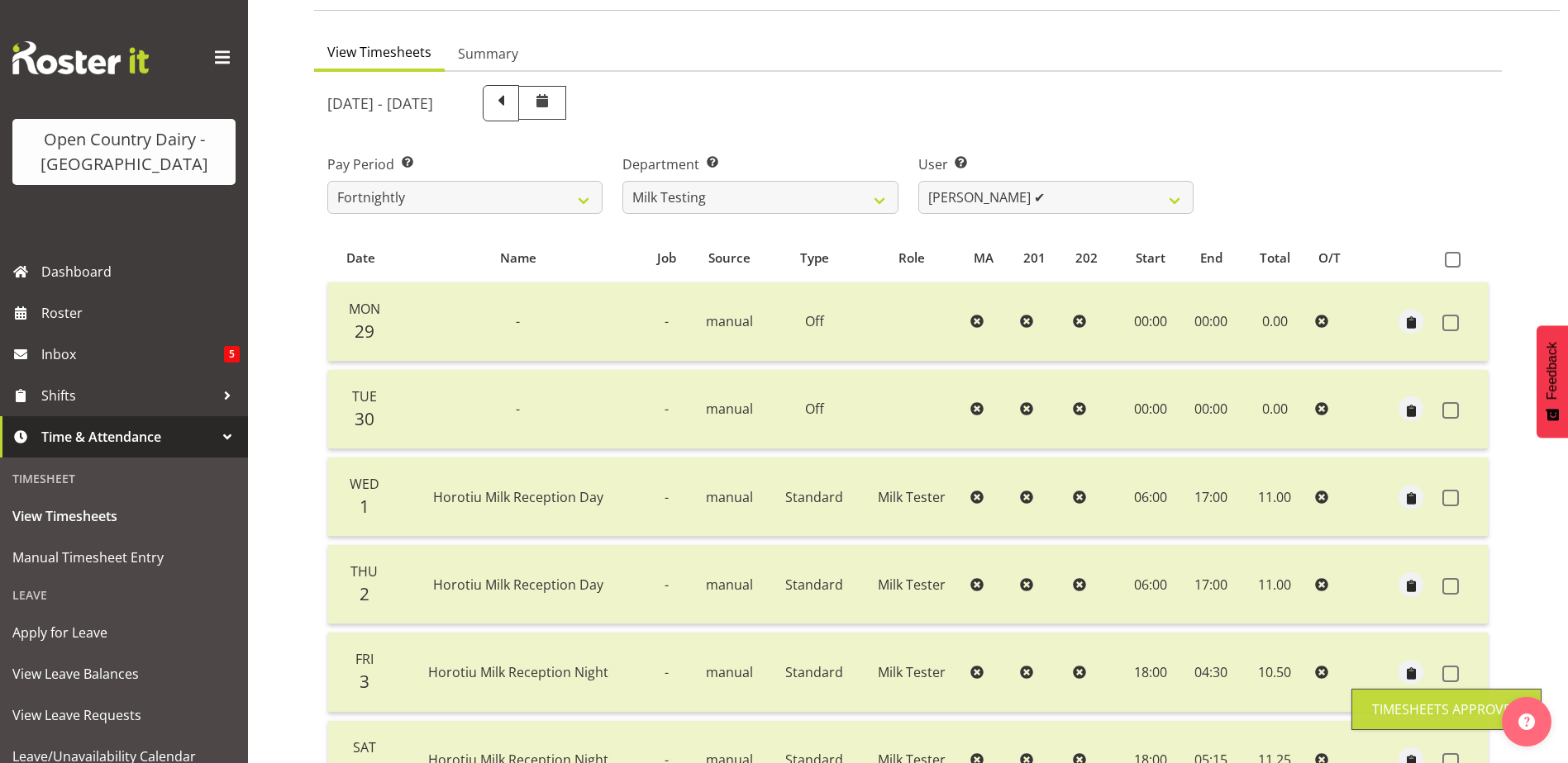
scroll to position [56, 0]
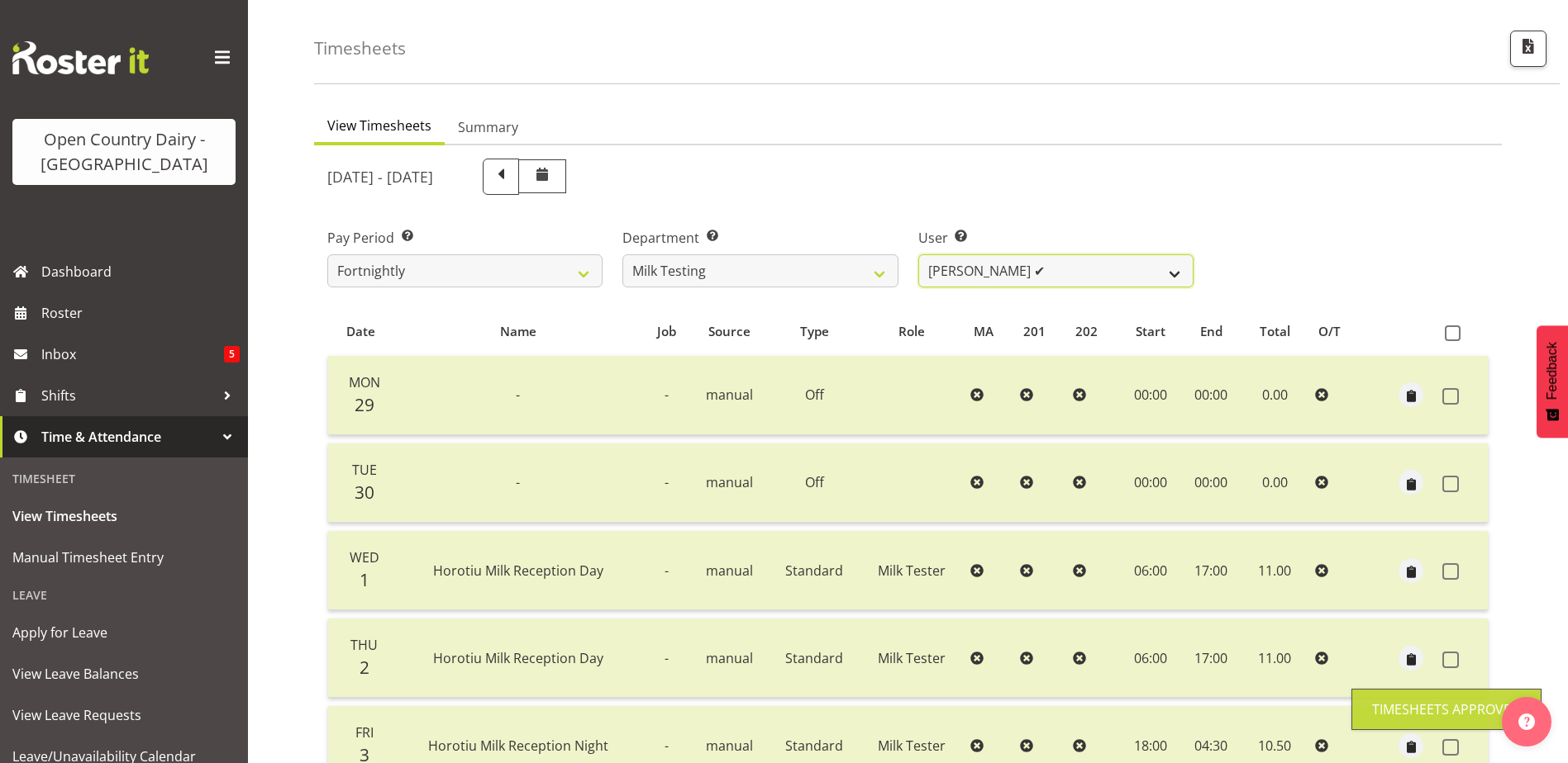
click at [1099, 262] on select "Diana Ridings ✔ George Smith ❌ Helaina Walker ✔ Kim Madden ✔ Michael Brechelt ✔…" at bounding box center [1056, 271] width 275 height 33
click at [918, 254] on select "Diana Ridings ✔ George Smith ❌ Helaina Walker ✔ Kim Madden ✔ Michael Brechelt ✔…" at bounding box center [1056, 271] width 275 height 33
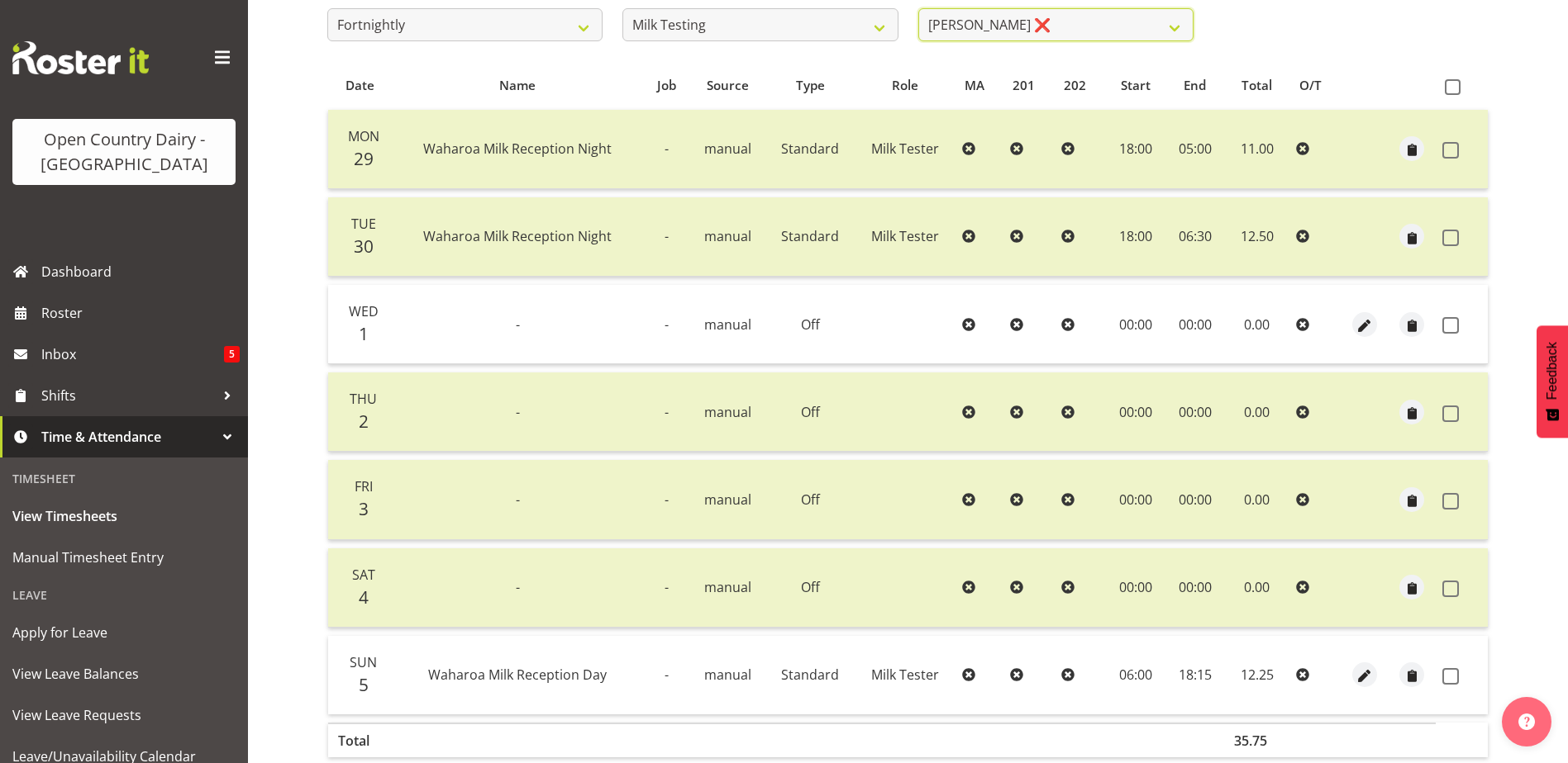
scroll to position [386, 0]
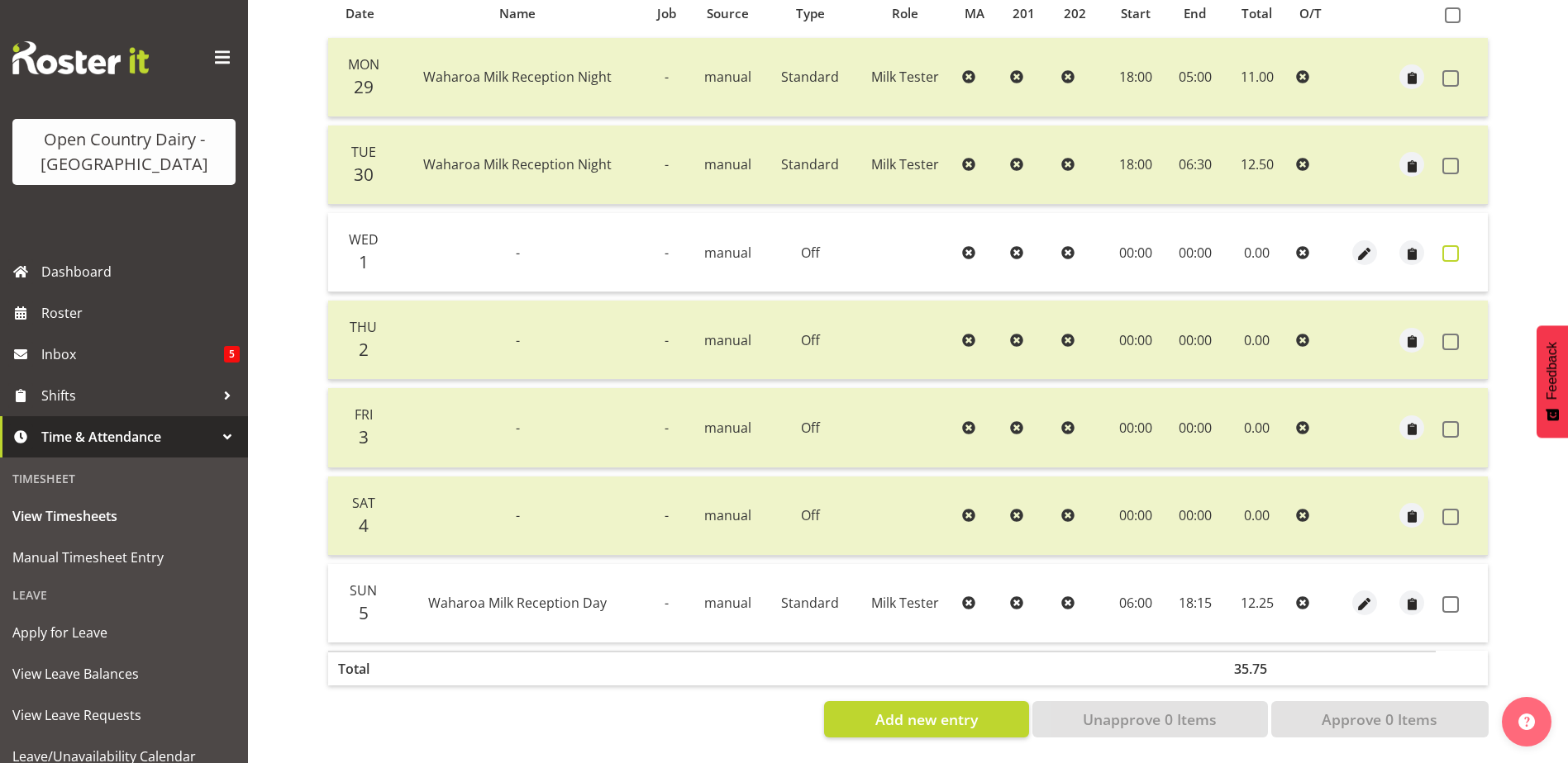
click at [1446, 245] on span at bounding box center [1450, 253] width 16 height 16
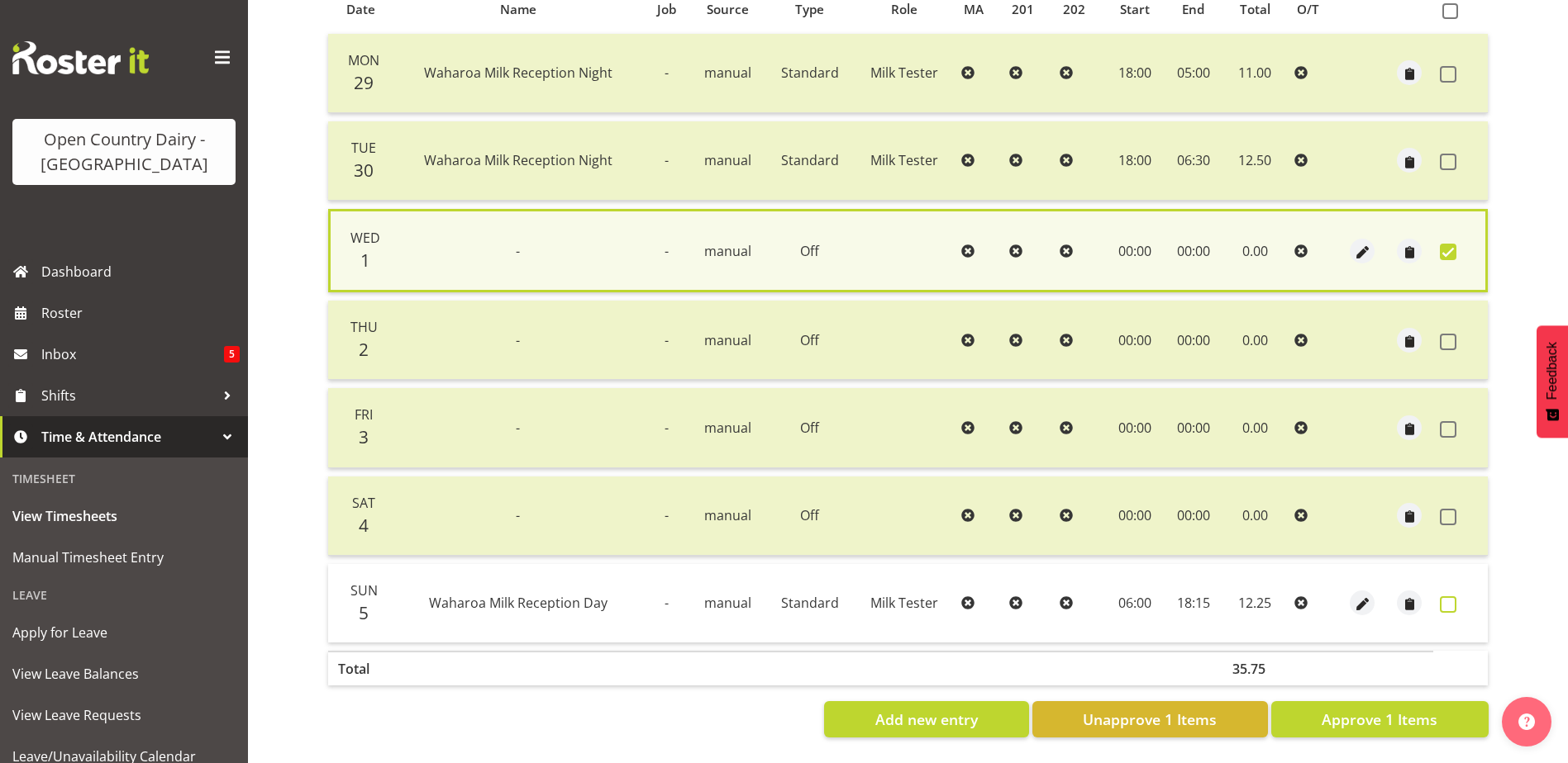
click at [1450, 597] on span at bounding box center [1448, 605] width 16 height 16
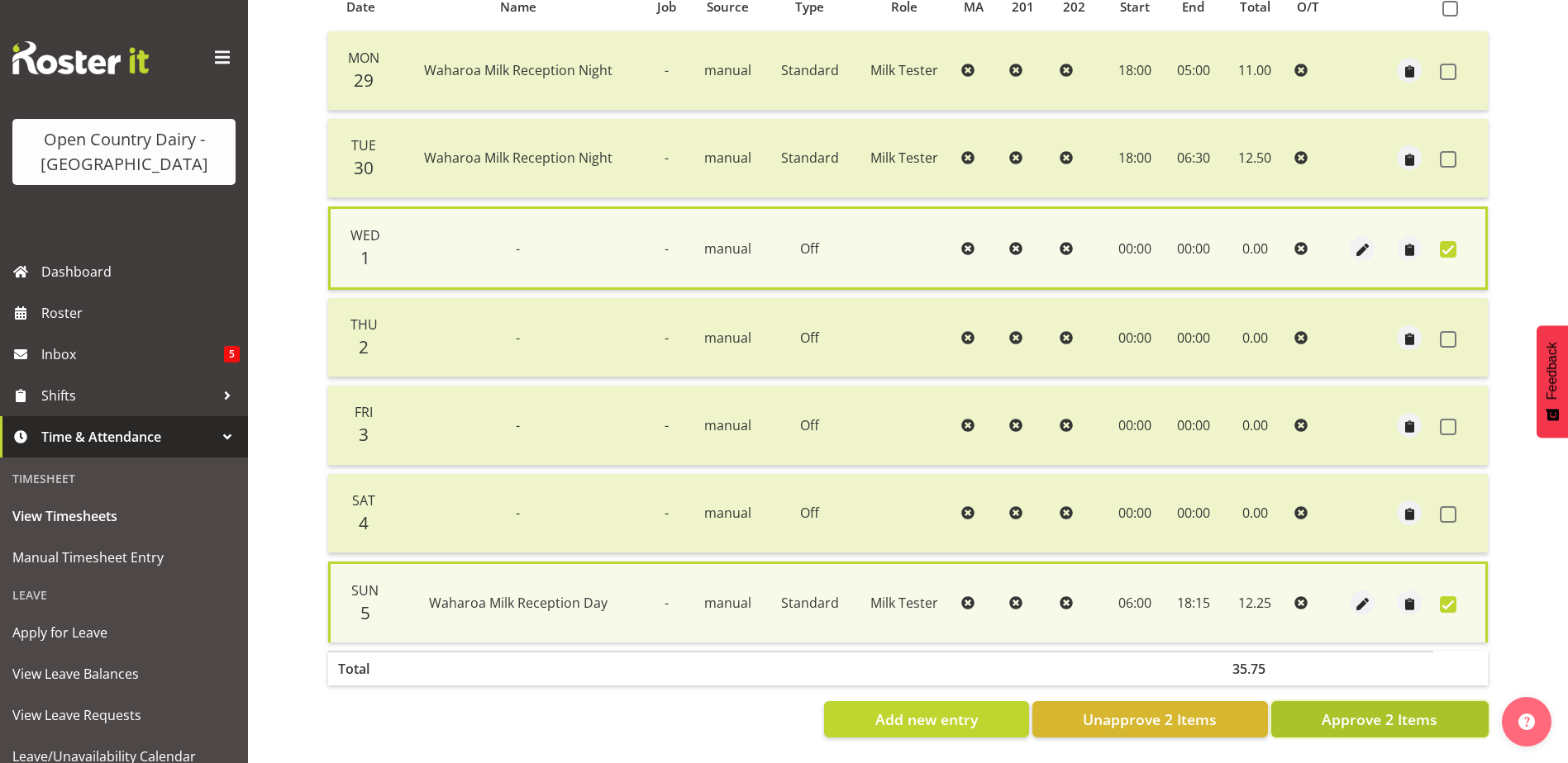
click at [1397, 716] on span "Approve 2 Items" at bounding box center [1379, 720] width 116 height 22
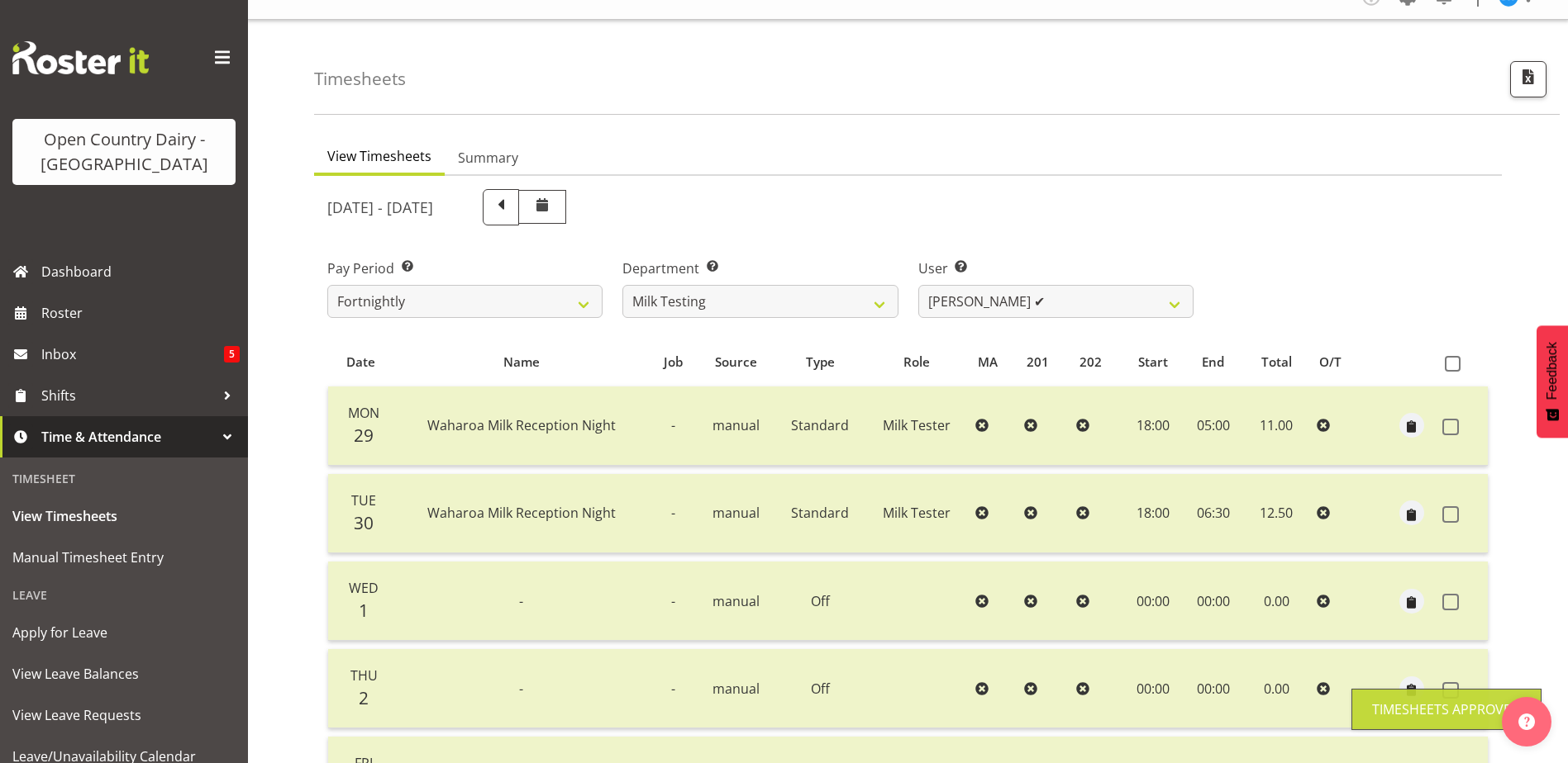
scroll to position [0, 0]
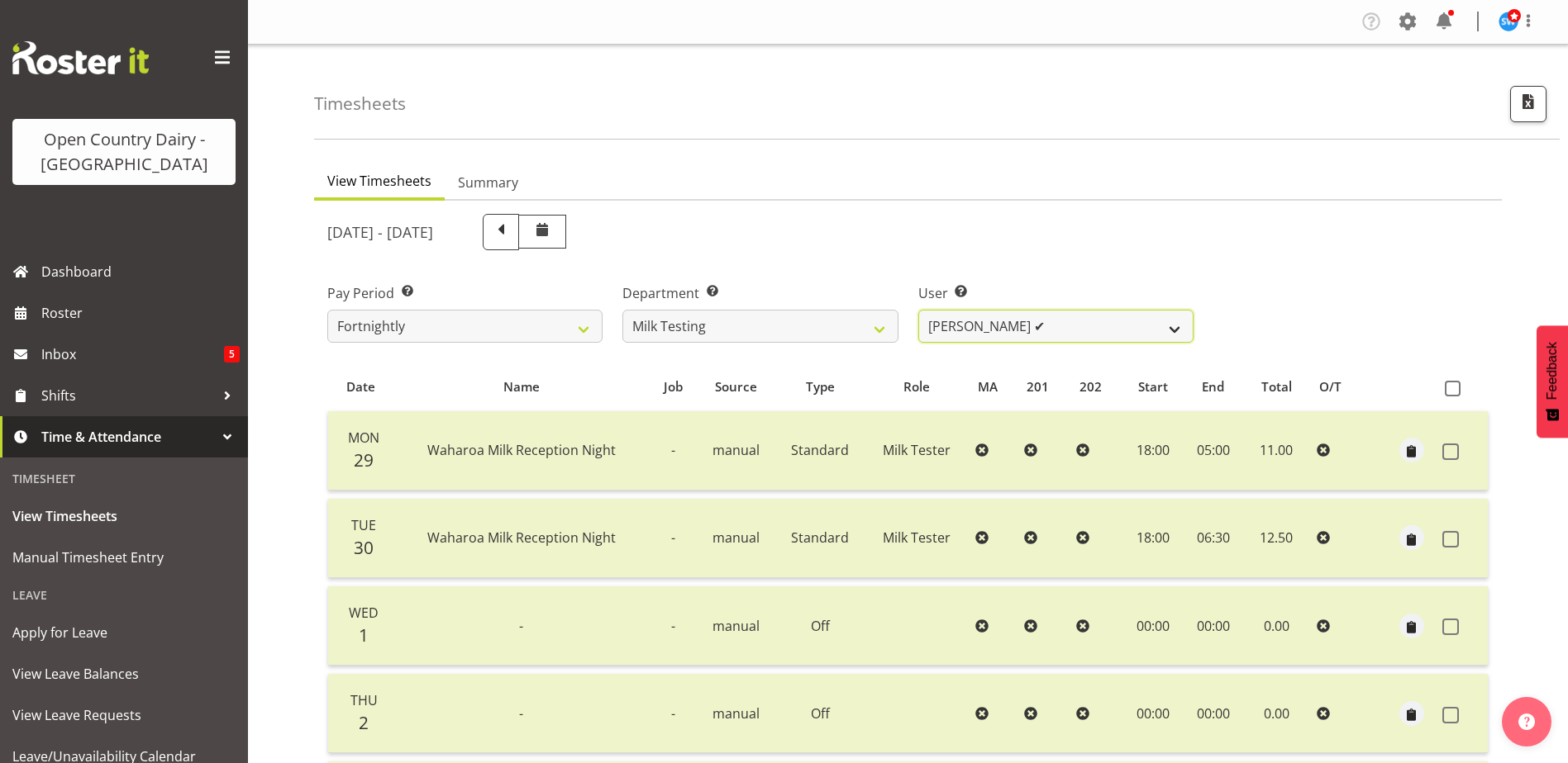
click at [1079, 322] on select "Diana Ridings ✔ George Smith ❌ Helaina Walker ✔ Kim Madden ✔ Michael Brechelt ✔…" at bounding box center [1056, 326] width 275 height 33
drag, startPoint x: 1082, startPoint y: 322, endPoint x: 967, endPoint y: 334, distance: 115.6
click at [1082, 321] on select "Diana Ridings ✔ George Smith ❌ Helaina Walker ✔ Kim Madden ✔ Michael Brechelt ✔…" at bounding box center [1056, 326] width 275 height 33
click at [829, 327] on select "701 702 703 704 705 706 707 708 709 710 711 712 713 714 715 716 717 718 719 720" at bounding box center [760, 326] width 275 height 33
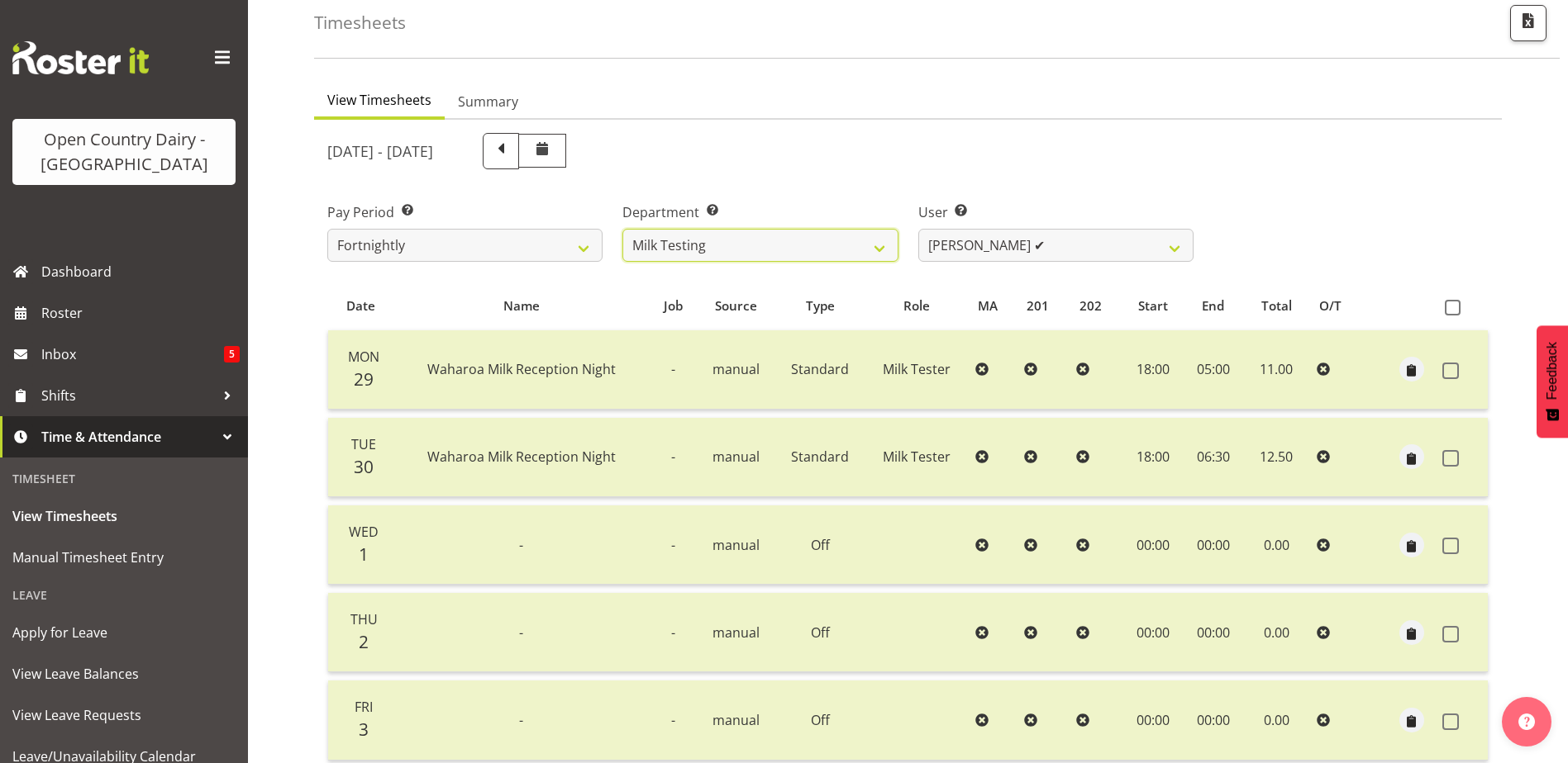
scroll to position [248, 0]
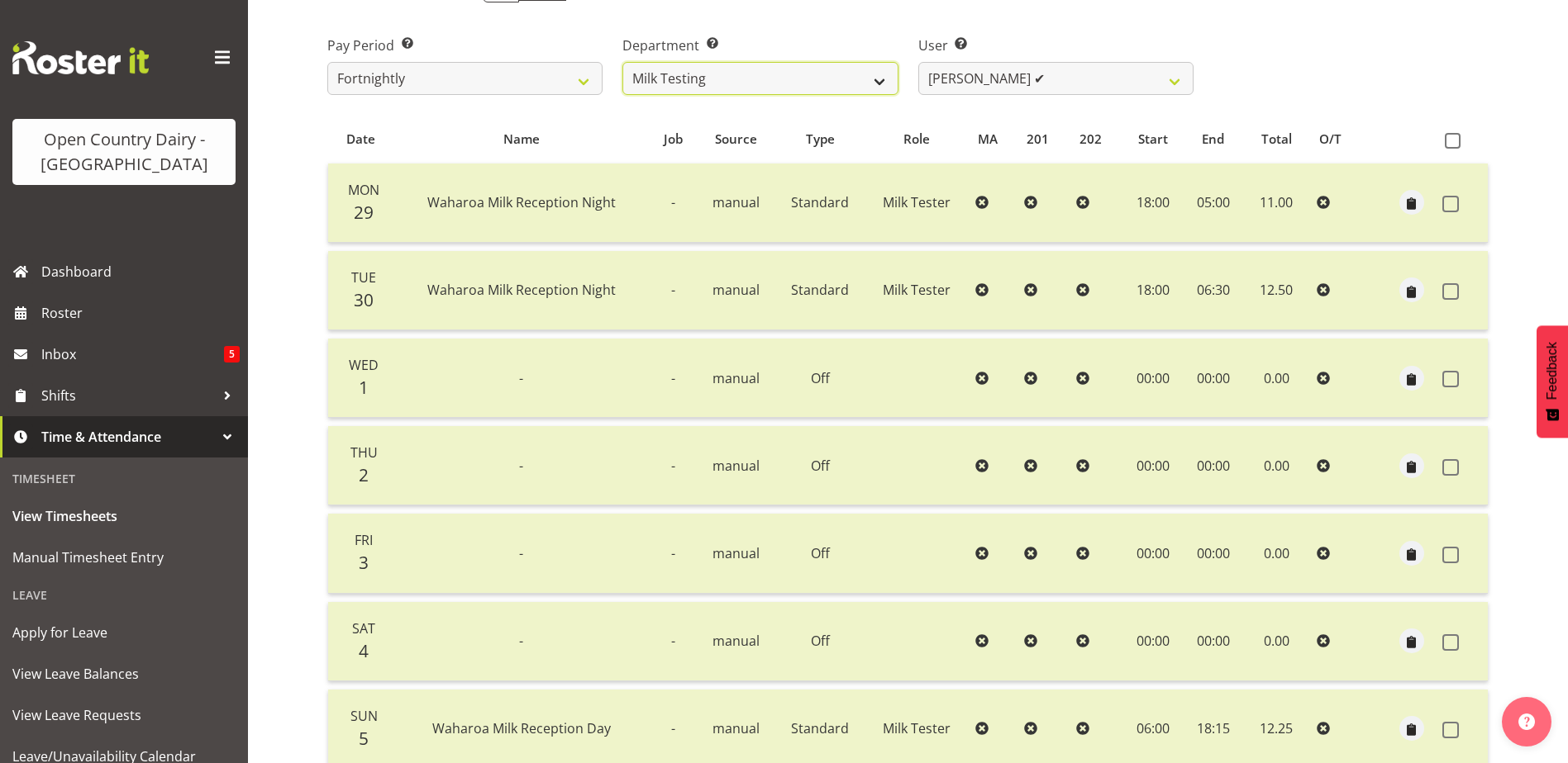
click at [789, 72] on select "701 702 703 704 705 706 707 708 709 710 711 712 713 714 715 716 717 718 719 720" at bounding box center [760, 78] width 275 height 33
click at [622, 62] on select "701 702 703 704 705 706 707 708 709 710 711 712 713 714 715 716 717 718 719 720" at bounding box center [760, 78] width 275 height 33
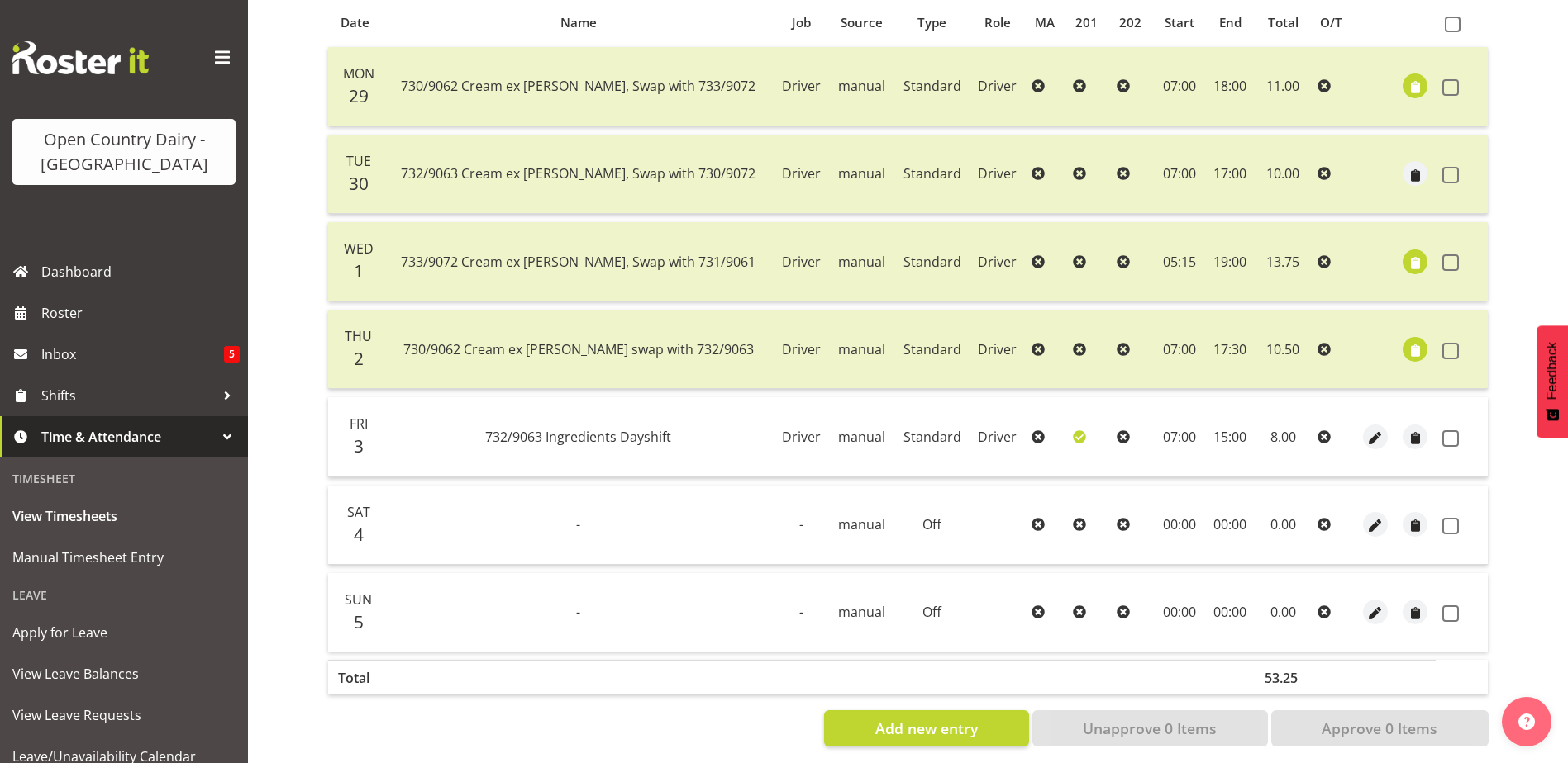
scroll to position [386, 0]
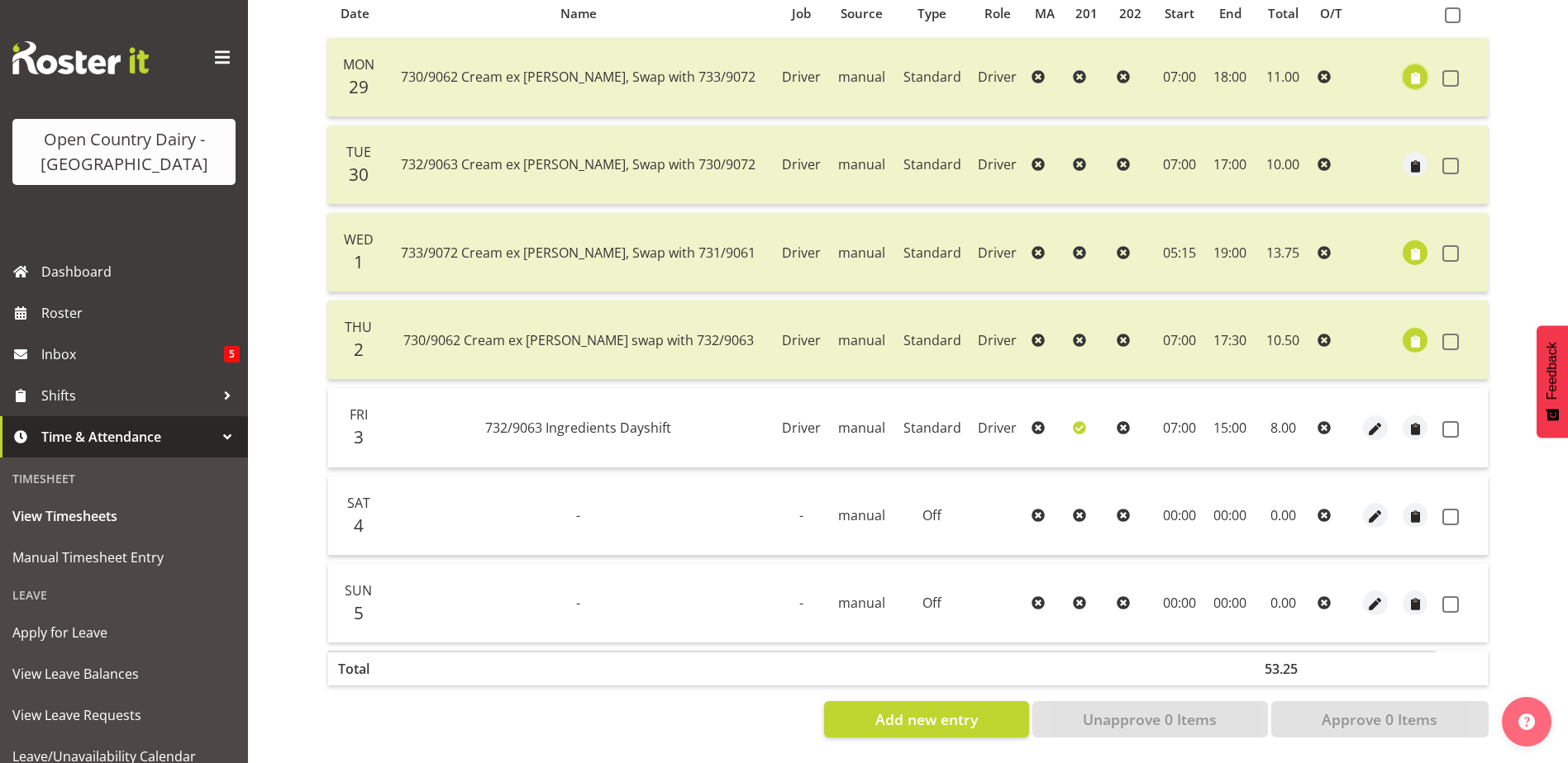
click at [1421, 69] on span "button" at bounding box center [1414, 78] width 19 height 19
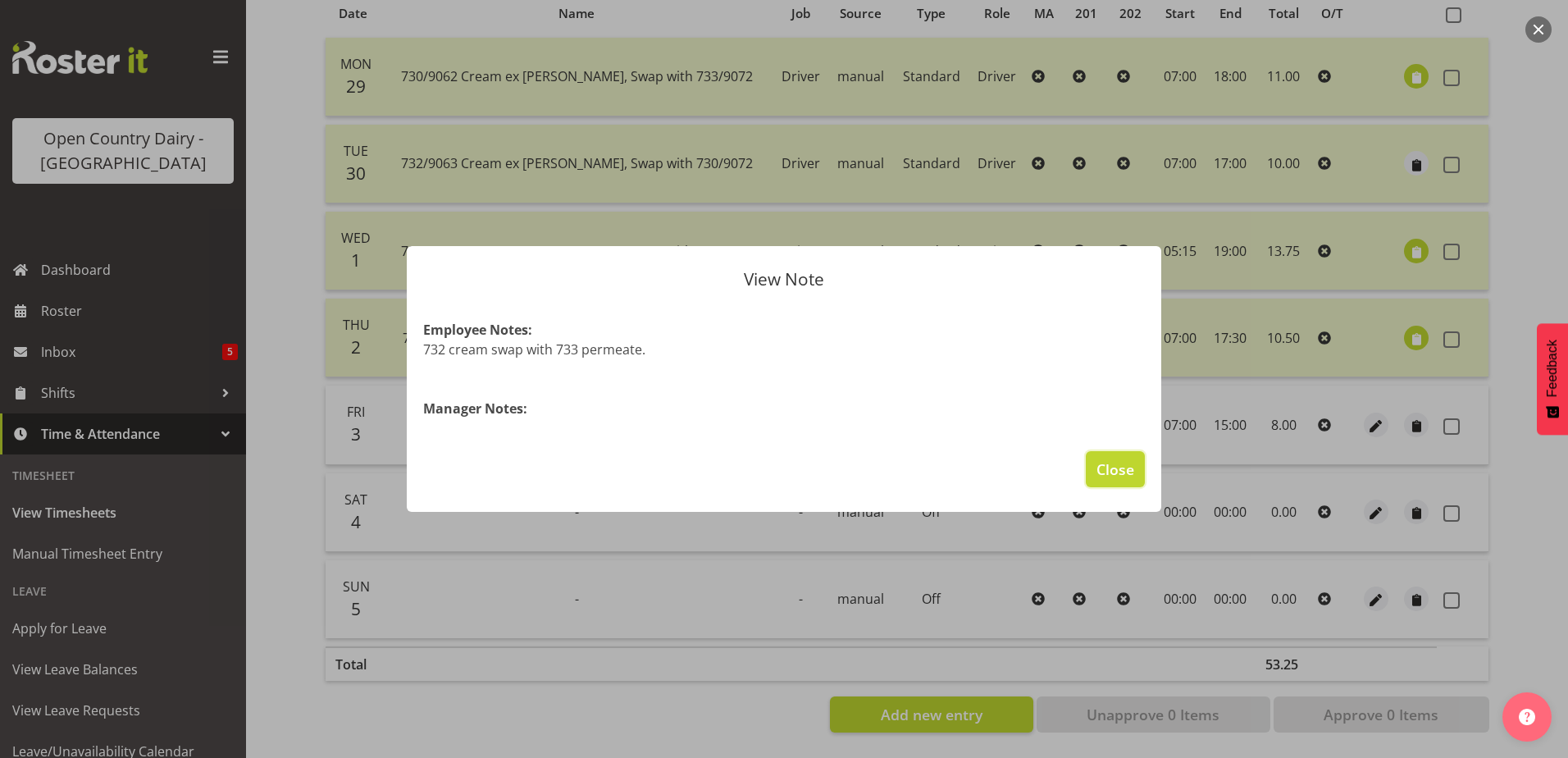
drag, startPoint x: 1133, startPoint y: 460, endPoint x: 1143, endPoint y: 452, distance: 12.8
click at [1131, 462] on span "Close" at bounding box center [1116, 470] width 37 height 21
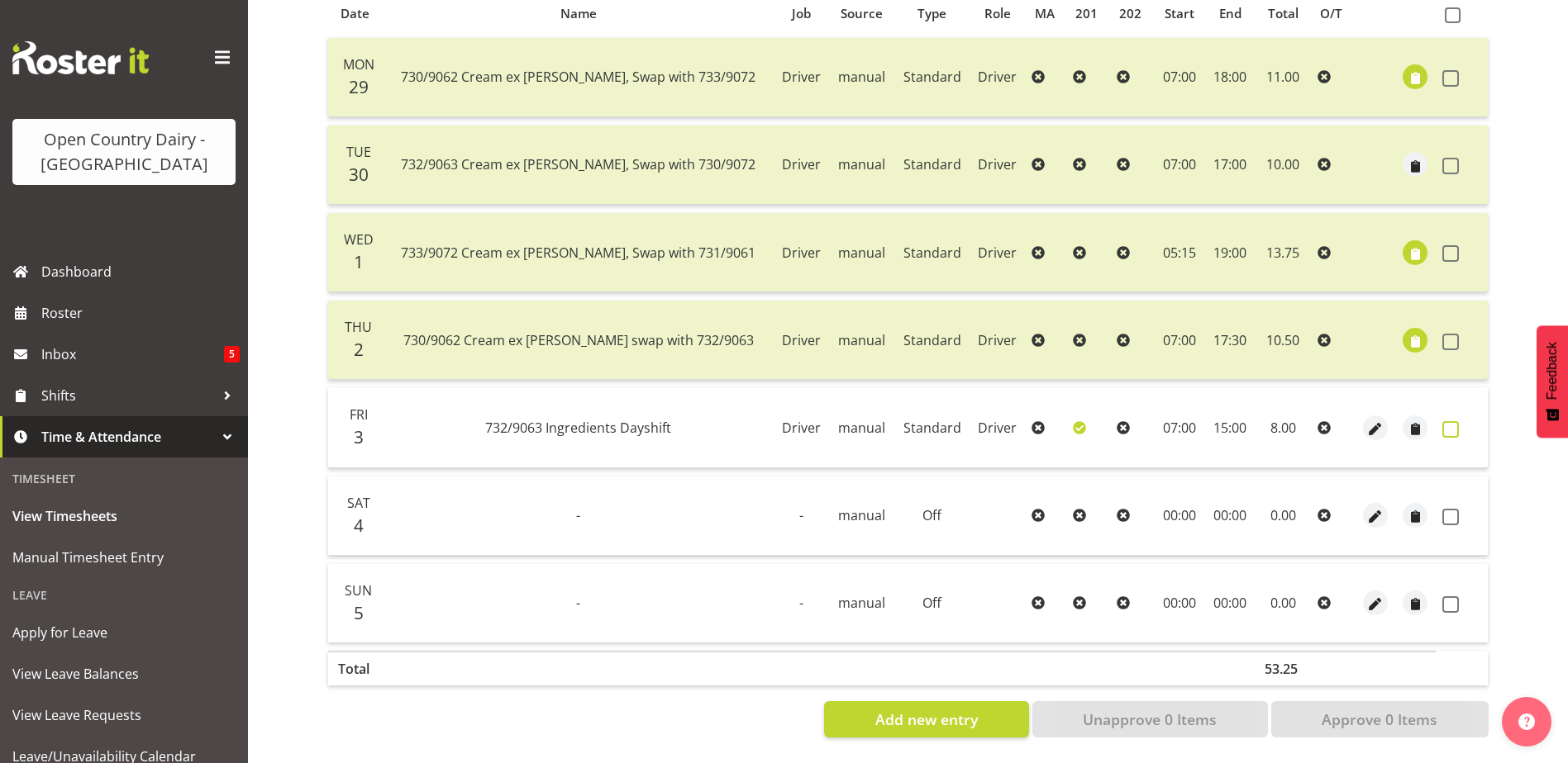
click at [1449, 421] on span at bounding box center [1450, 430] width 16 height 16
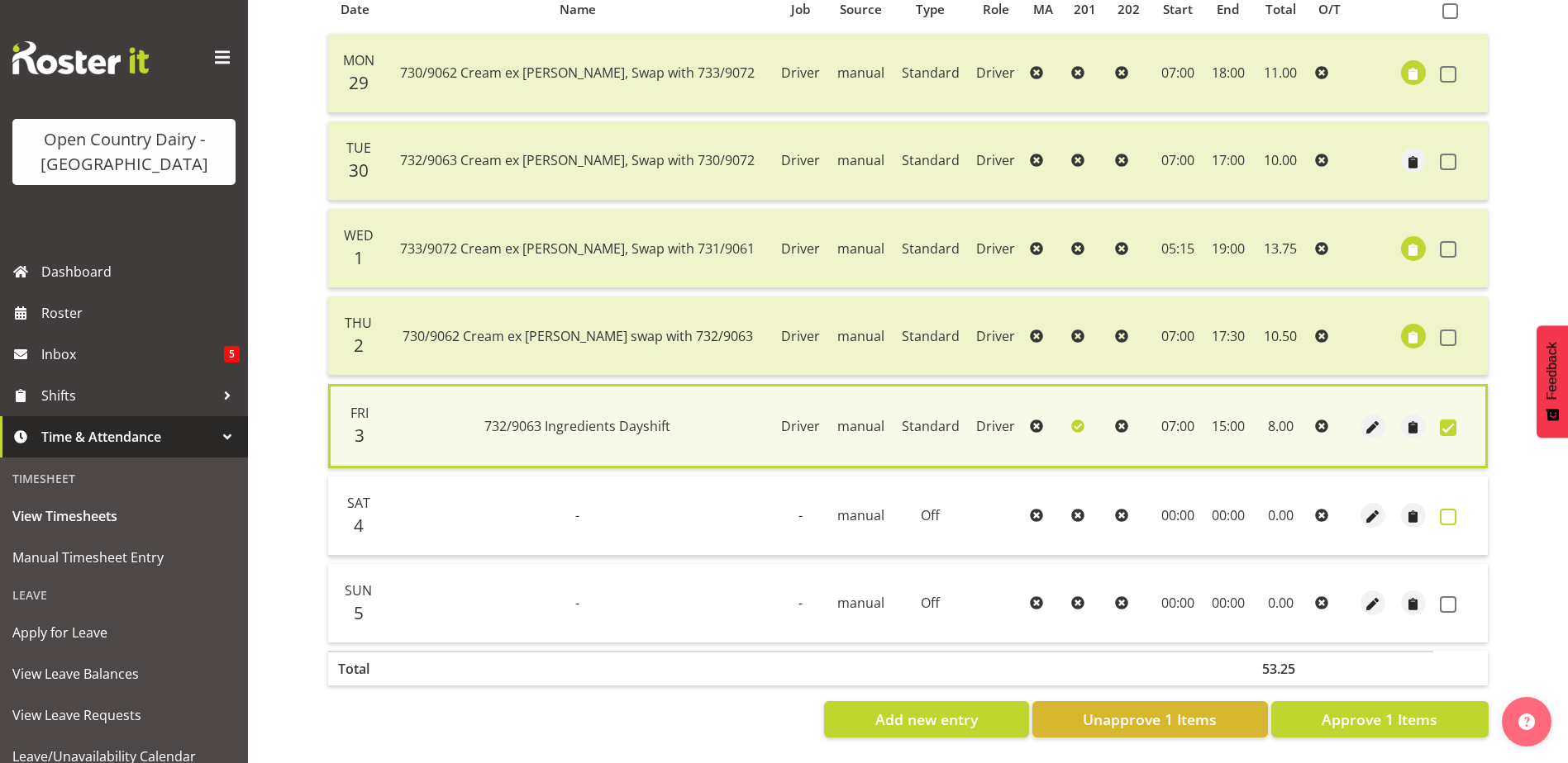
click at [1450, 509] on span at bounding box center [1448, 517] width 16 height 16
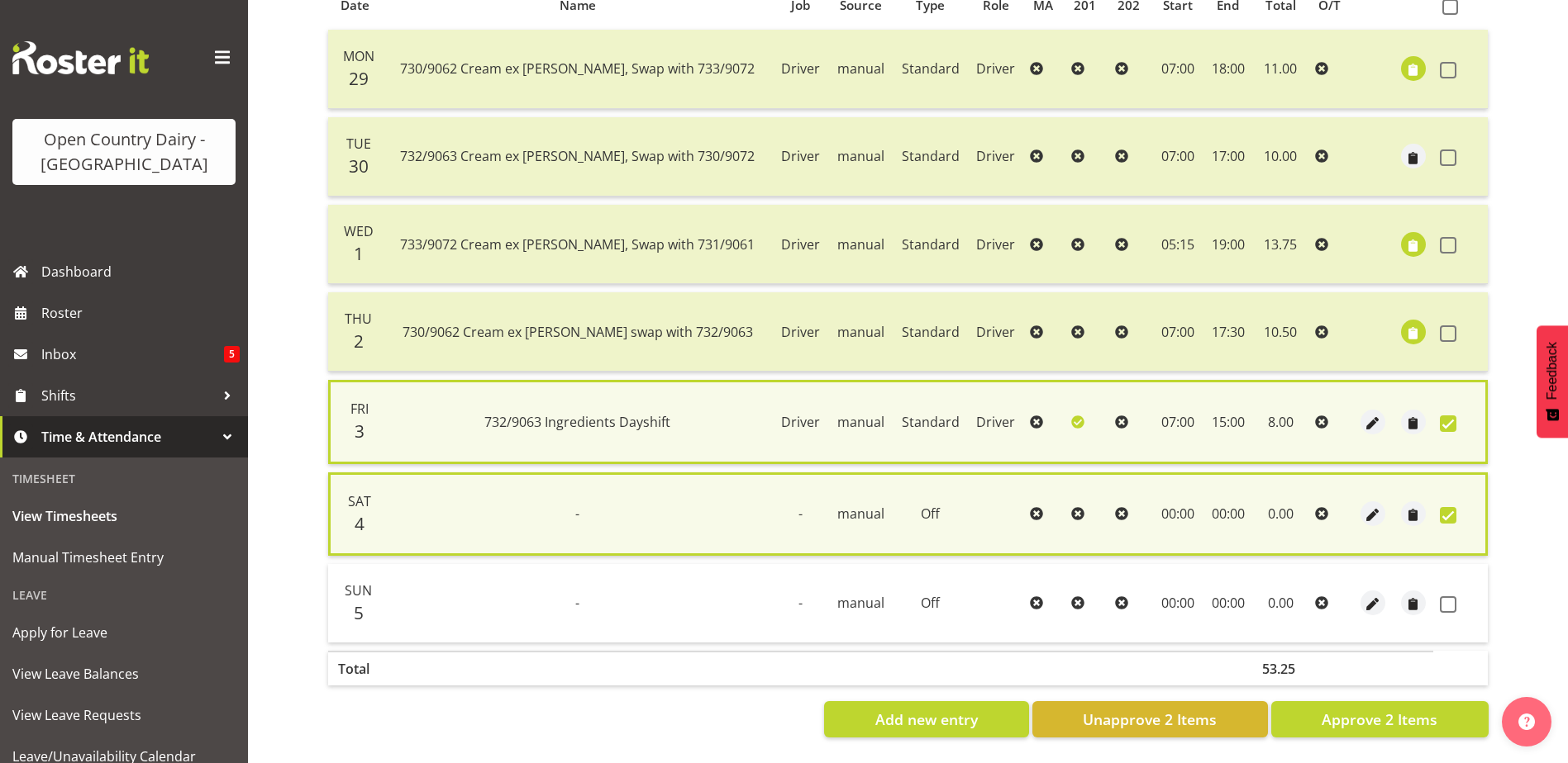
drag, startPoint x: 1451, startPoint y: 606, endPoint x: 1443, endPoint y: 631, distance: 26.2
click at [1450, 605] on span at bounding box center [1448, 605] width 16 height 16
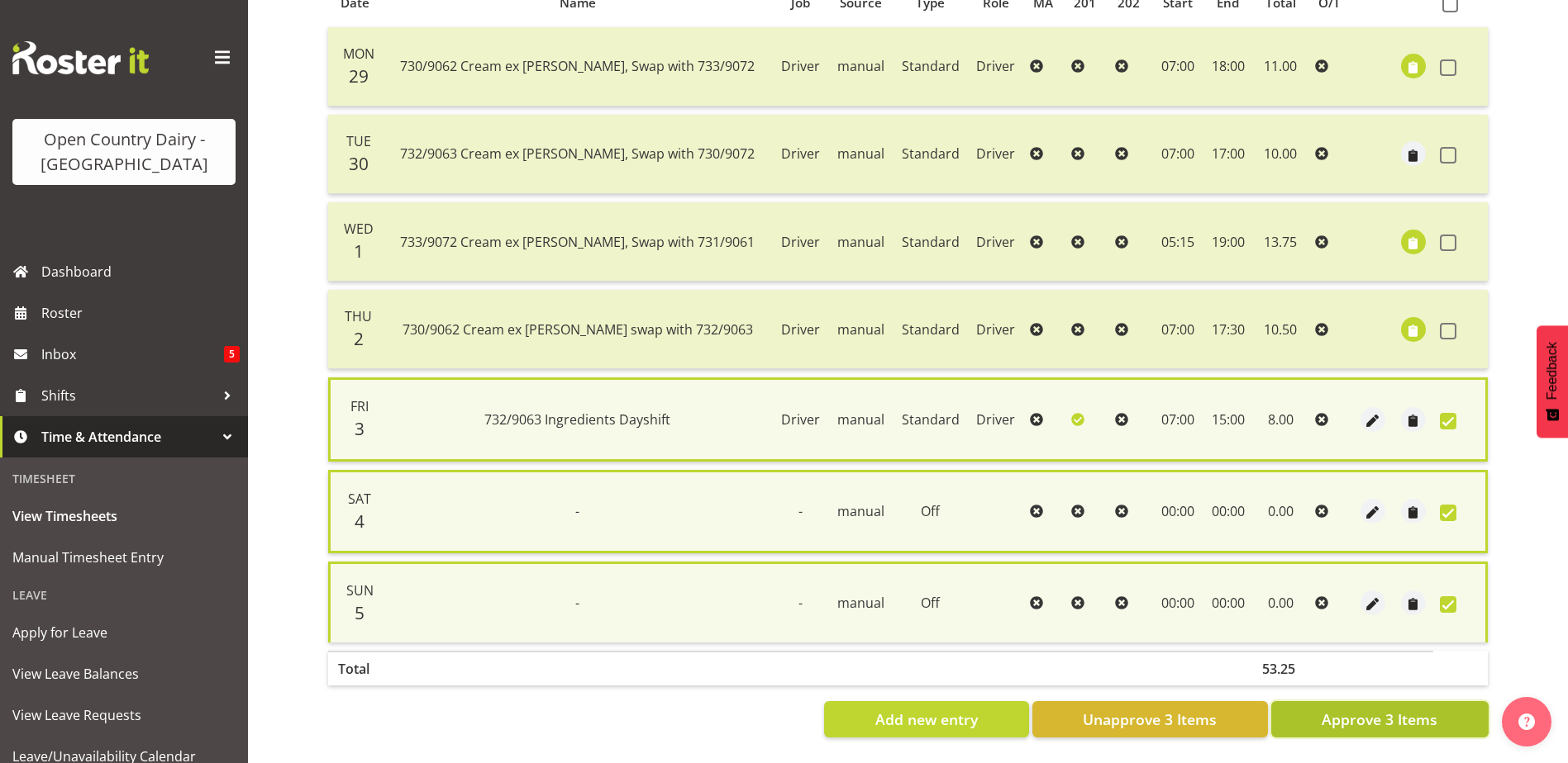
click at [1415, 720] on span "Approve 3 Items" at bounding box center [1379, 720] width 116 height 22
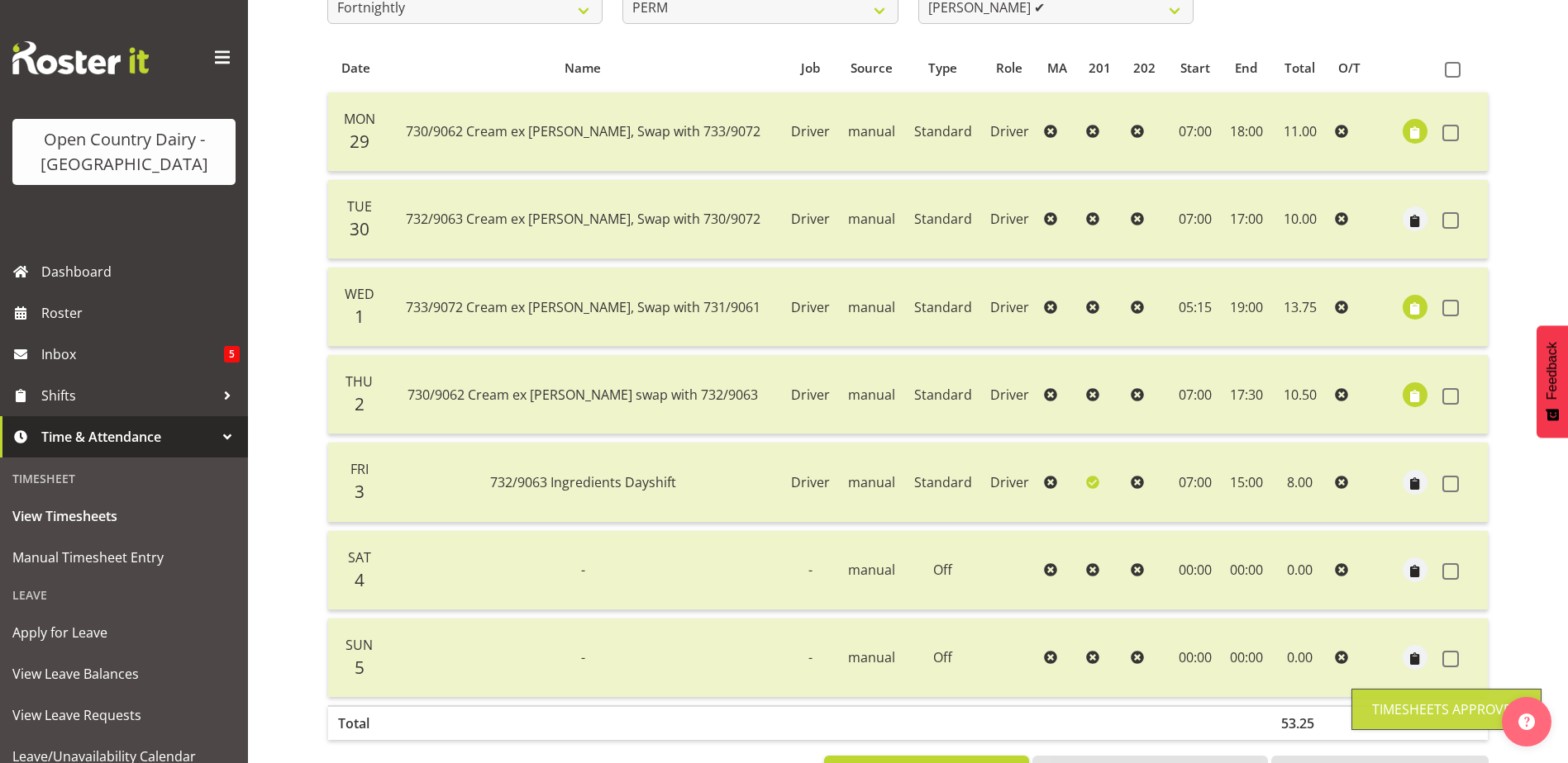
scroll to position [56, 0]
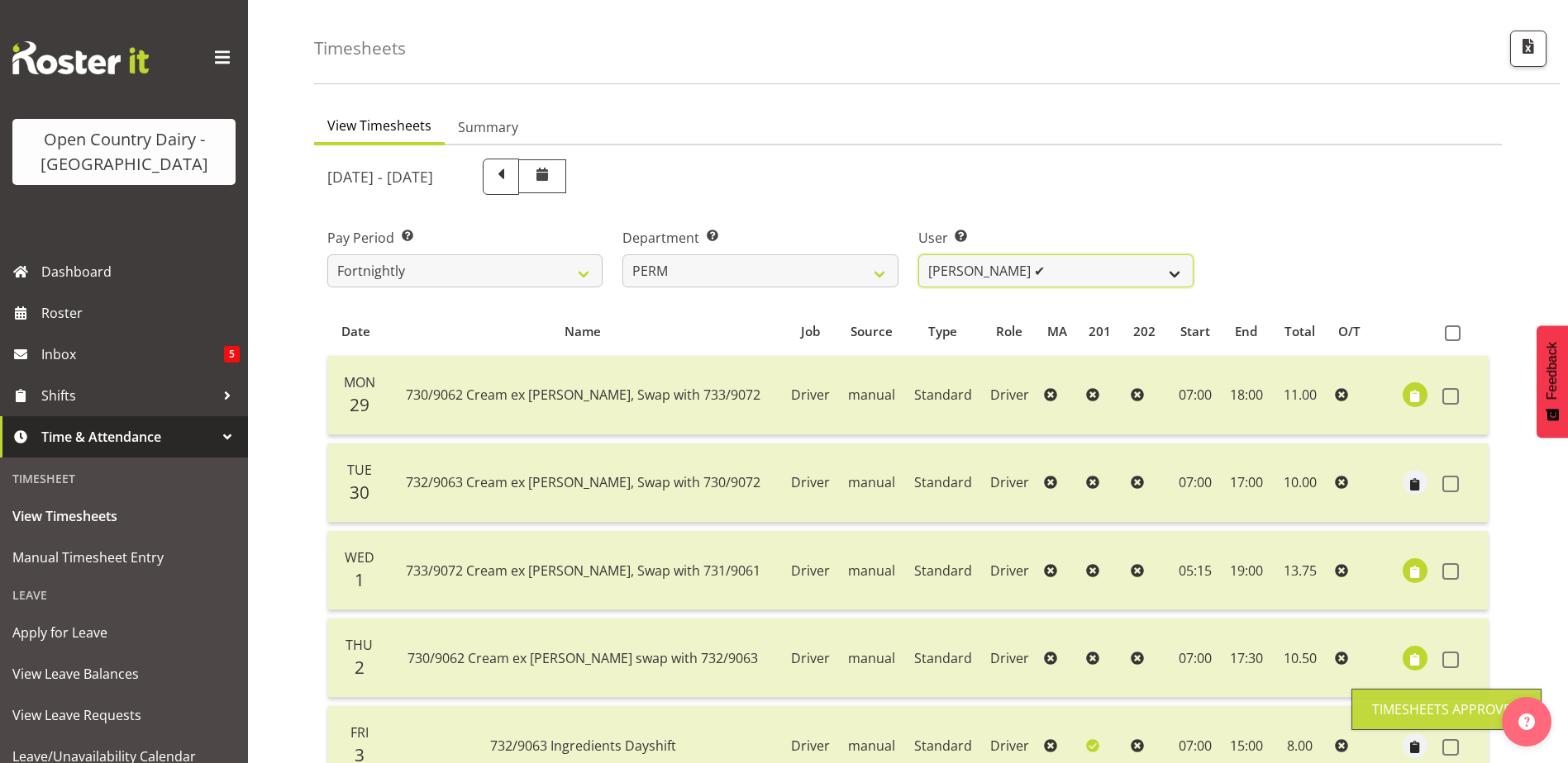
click at [1047, 267] on select "Abhilash Antony ✔ Amba Swann ❌ Chris Kneebone ❌ Haley Galecki ❌ Jayden Vincent …" at bounding box center [1056, 271] width 275 height 33
click at [918, 254] on select "Abhilash Antony ✔ Amba Swann ❌ Chris Kneebone ❌ Haley Galecki ❌ Jayden Vincent …" at bounding box center [1056, 271] width 275 height 33
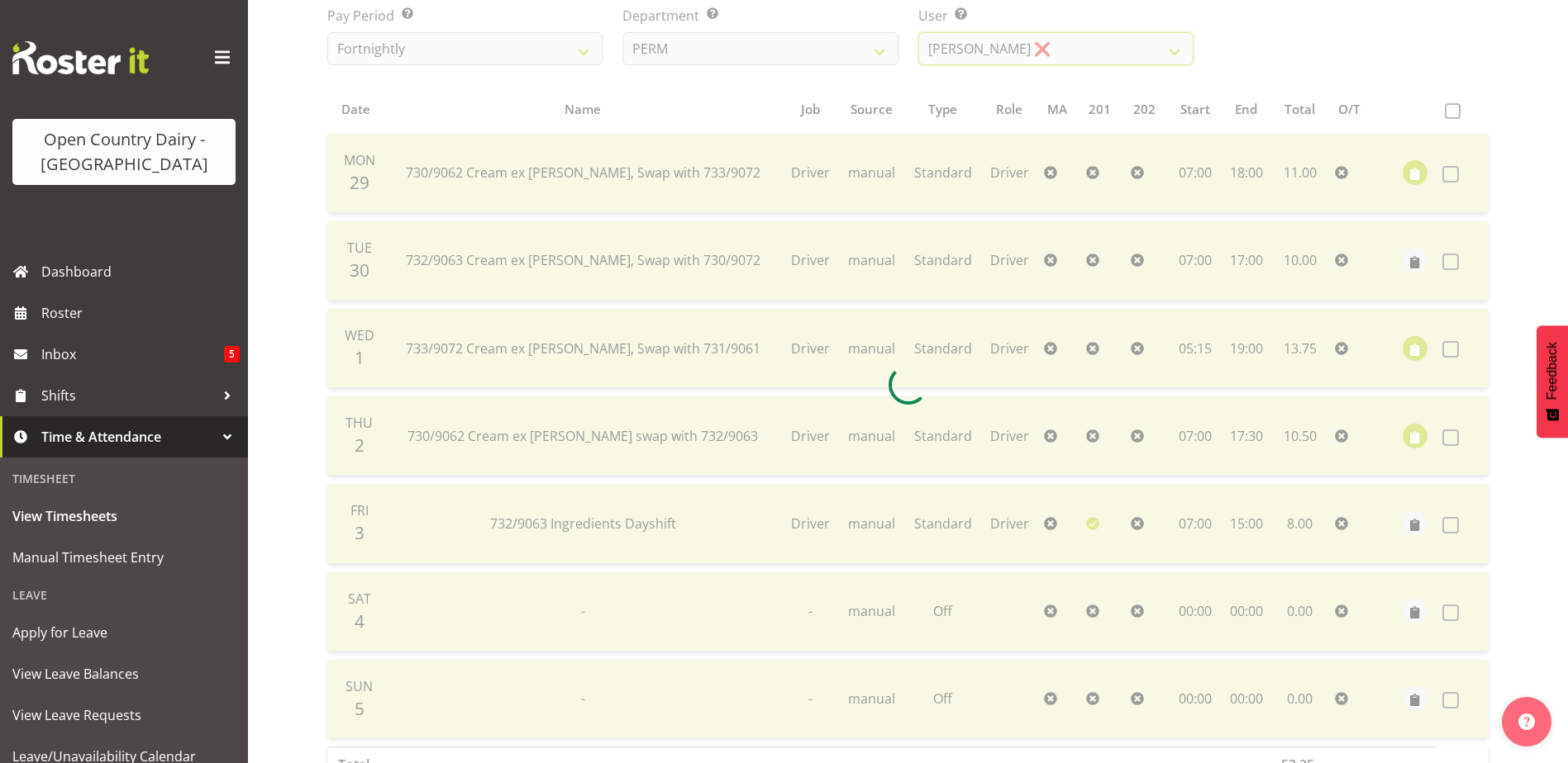
scroll to position [303, 0]
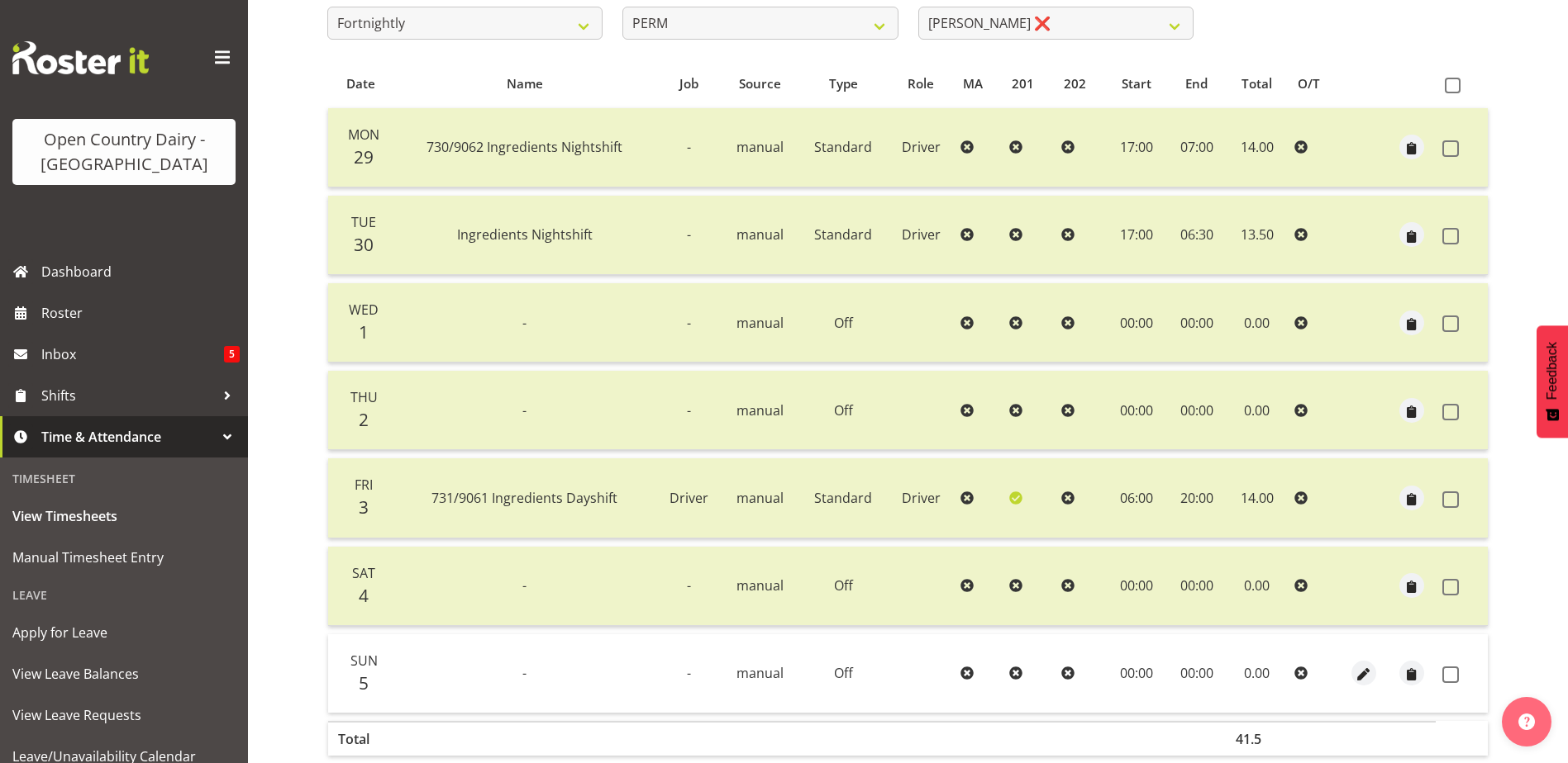
drag, startPoint x: 1453, startPoint y: 675, endPoint x: 1412, endPoint y: 690, distance: 43.7
click at [1454, 671] on span at bounding box center [1450, 675] width 16 height 16
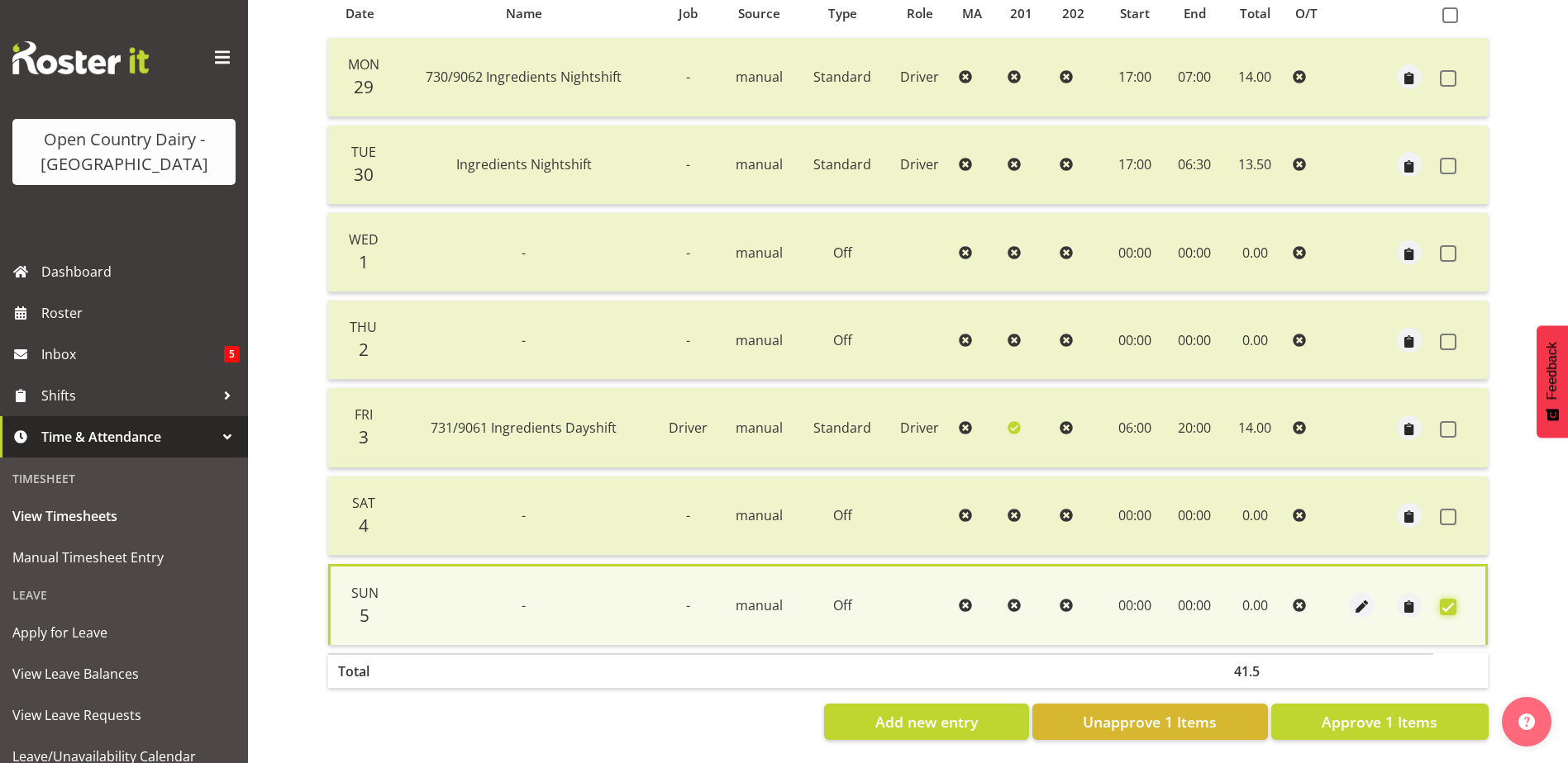
scroll to position [388, 0]
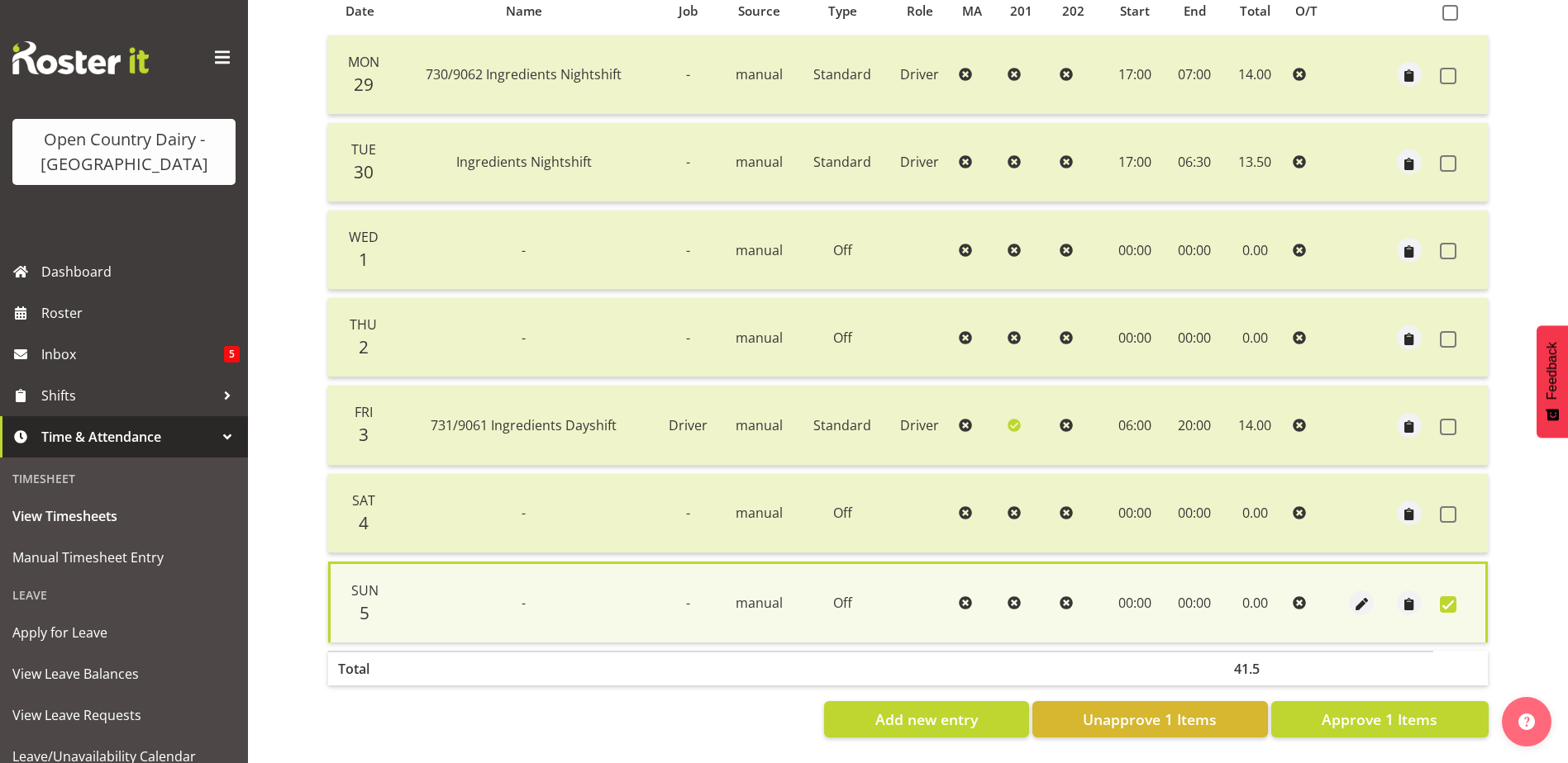
click at [1451, 597] on span at bounding box center [1448, 605] width 16 height 16
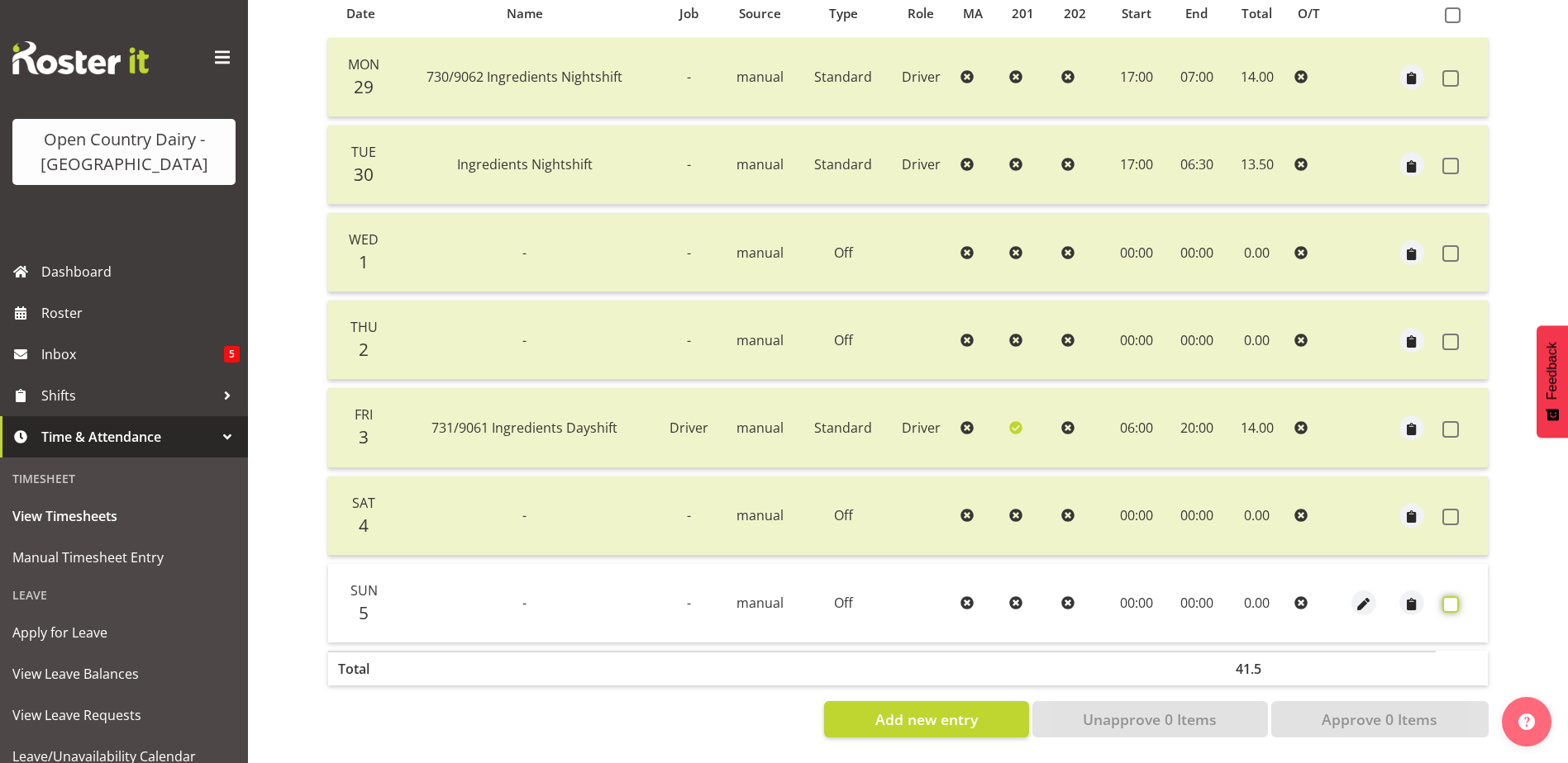
scroll to position [386, 0]
click at [1364, 596] on span "button" at bounding box center [1363, 605] width 19 height 19
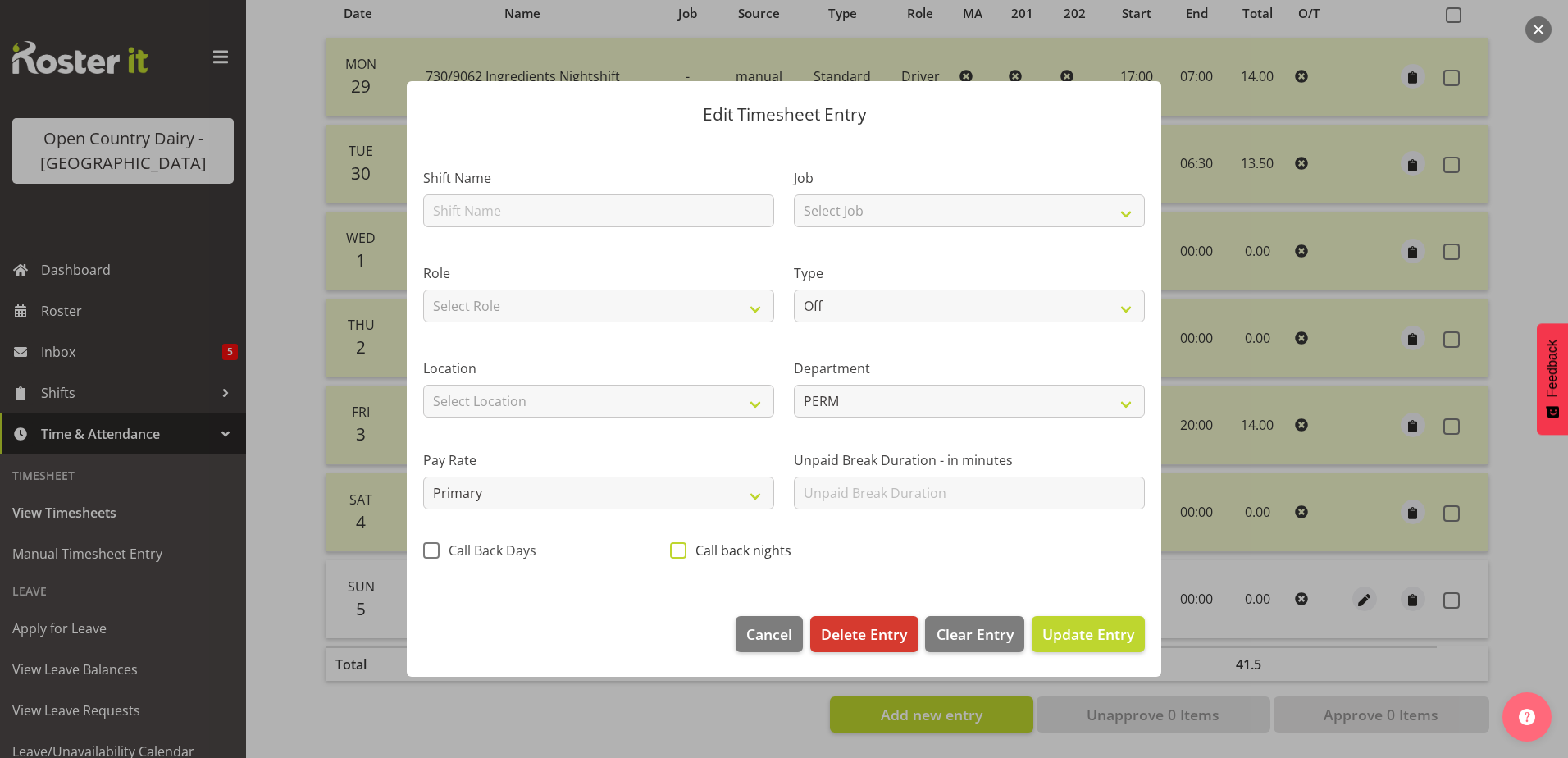
click at [684, 554] on span at bounding box center [678, 551] width 16 height 16
click at [681, 554] on input "Call back nights" at bounding box center [676, 551] width 11 height 11
click at [1125, 636] on span "Update Entry" at bounding box center [1088, 634] width 92 height 20
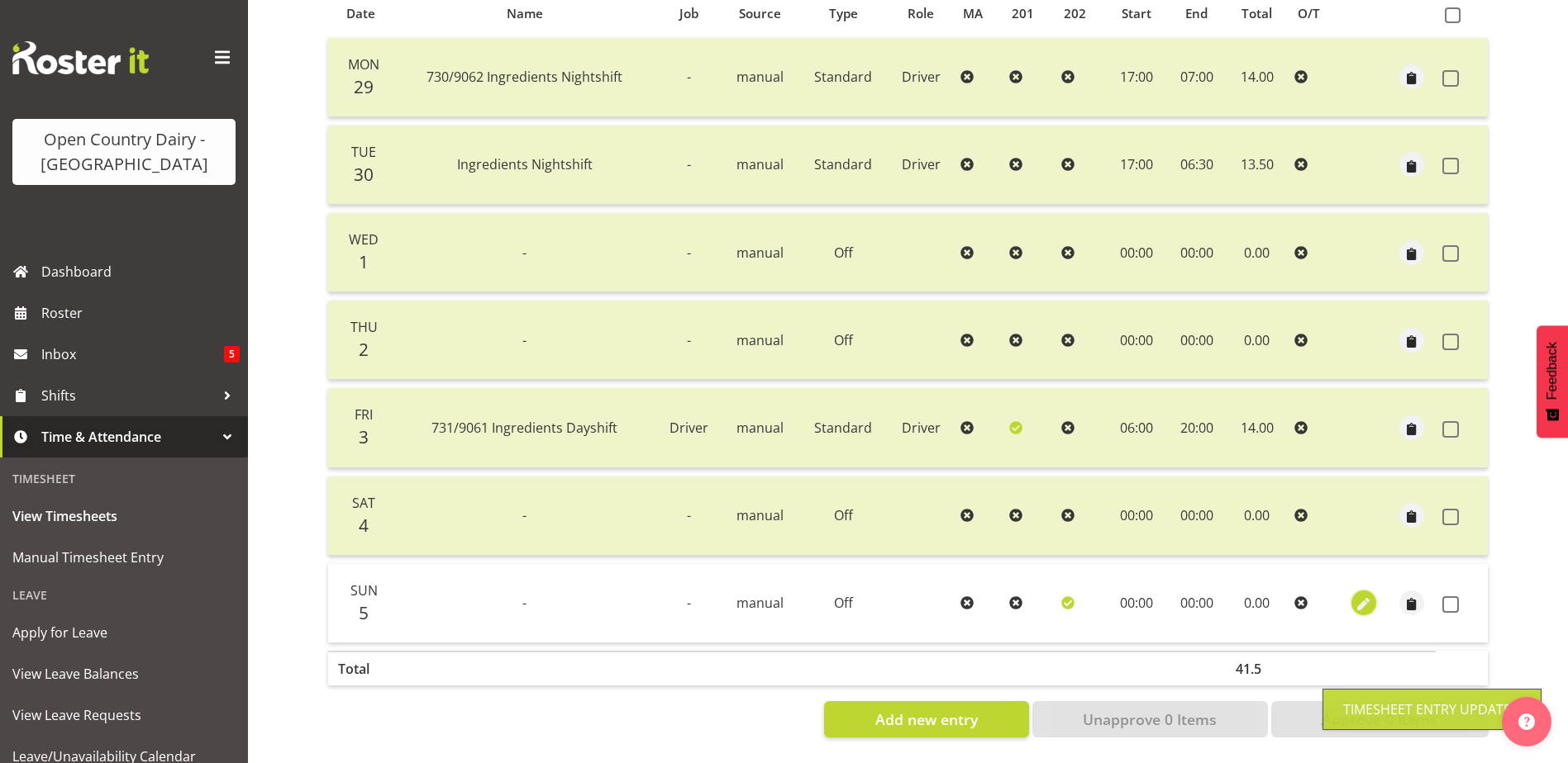
click at [1362, 596] on span "button" at bounding box center [1363, 605] width 19 height 19
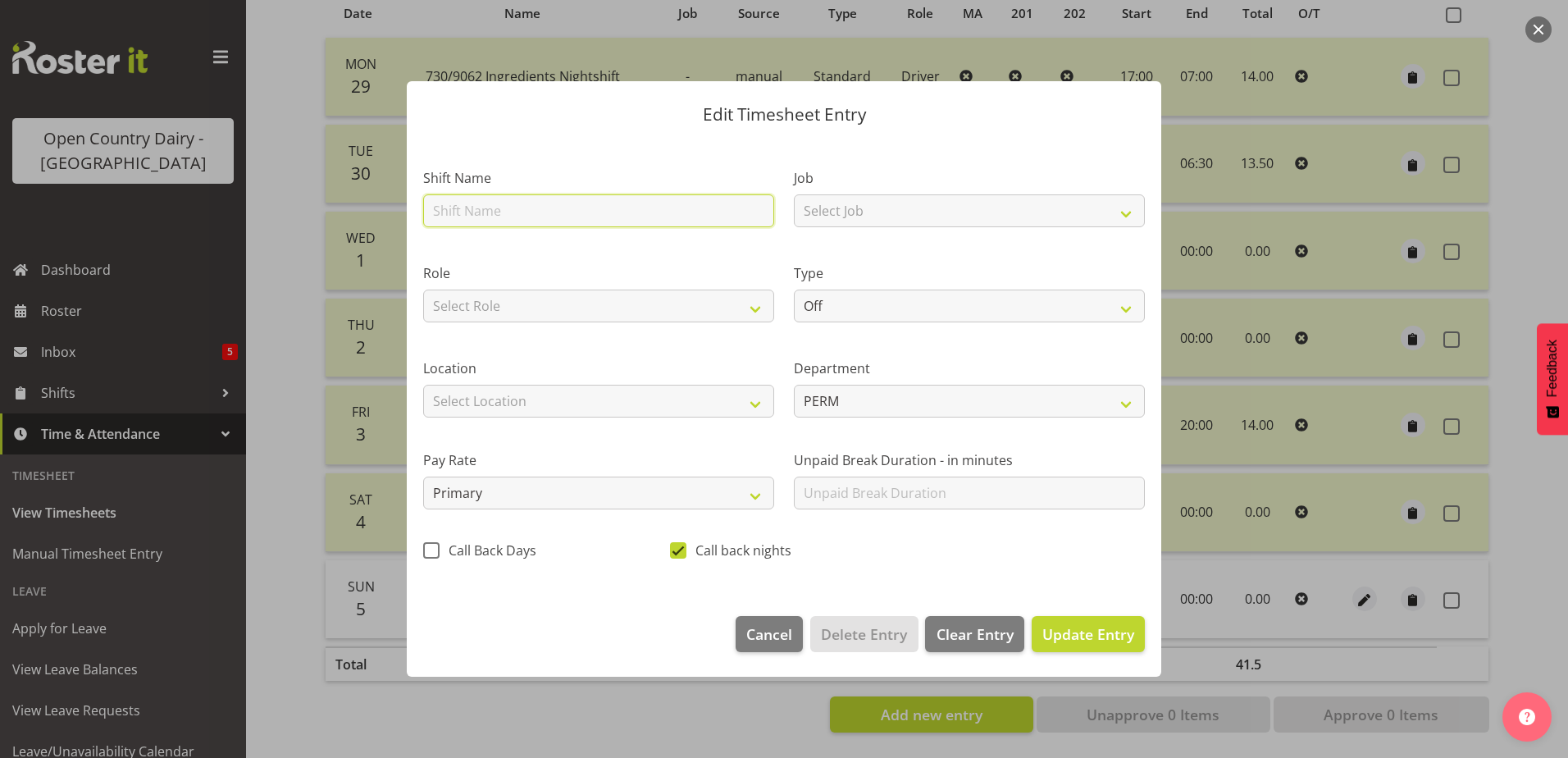
click at [522, 207] on input "text" at bounding box center [598, 211] width 351 height 33
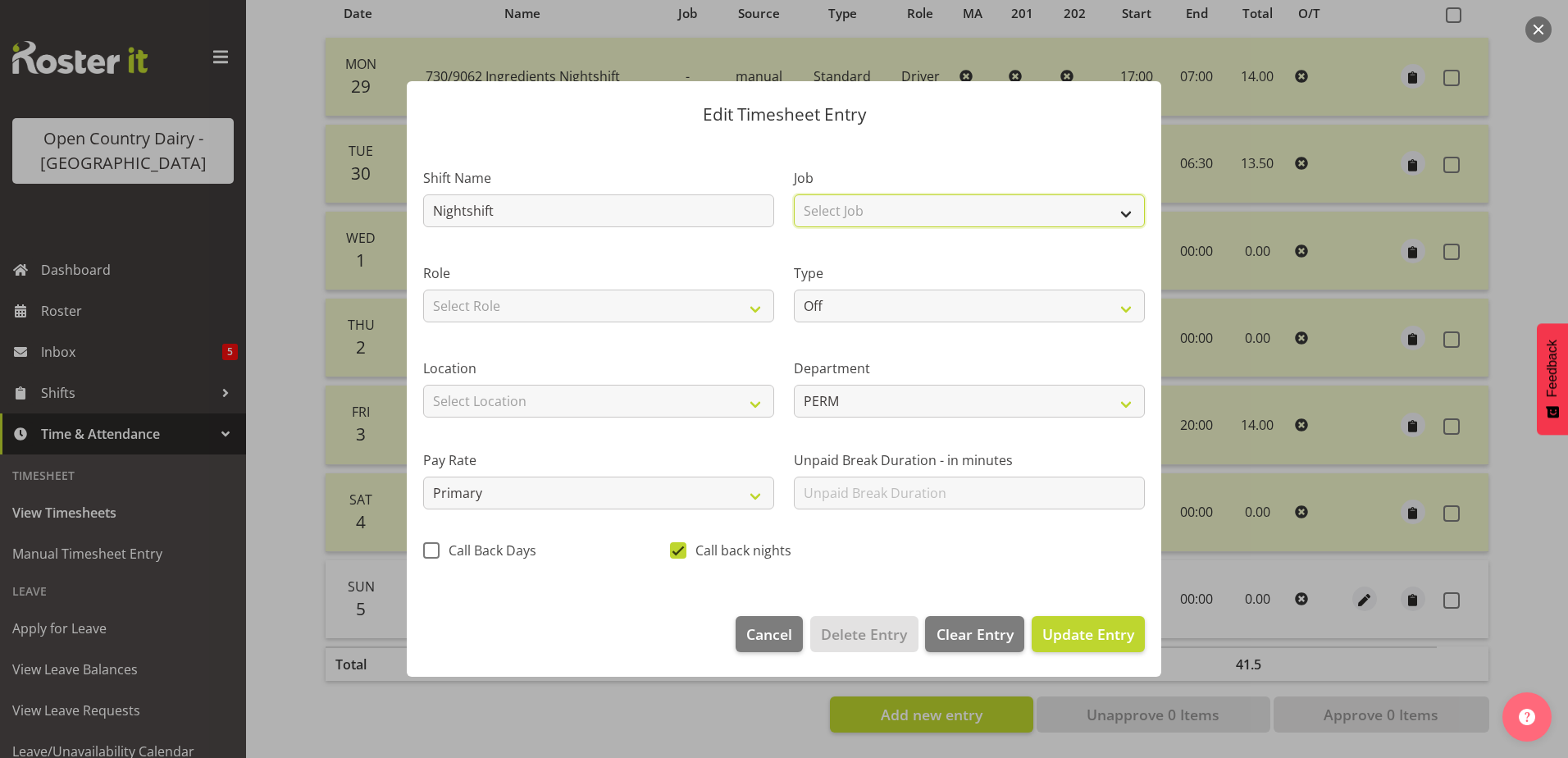
click at [993, 208] on select "Select Job Driver Driver supervisor Support" at bounding box center [969, 211] width 351 height 33
click at [794, 195] on select "Select Job Driver Driver supervisor Support" at bounding box center [969, 211] width 351 height 33
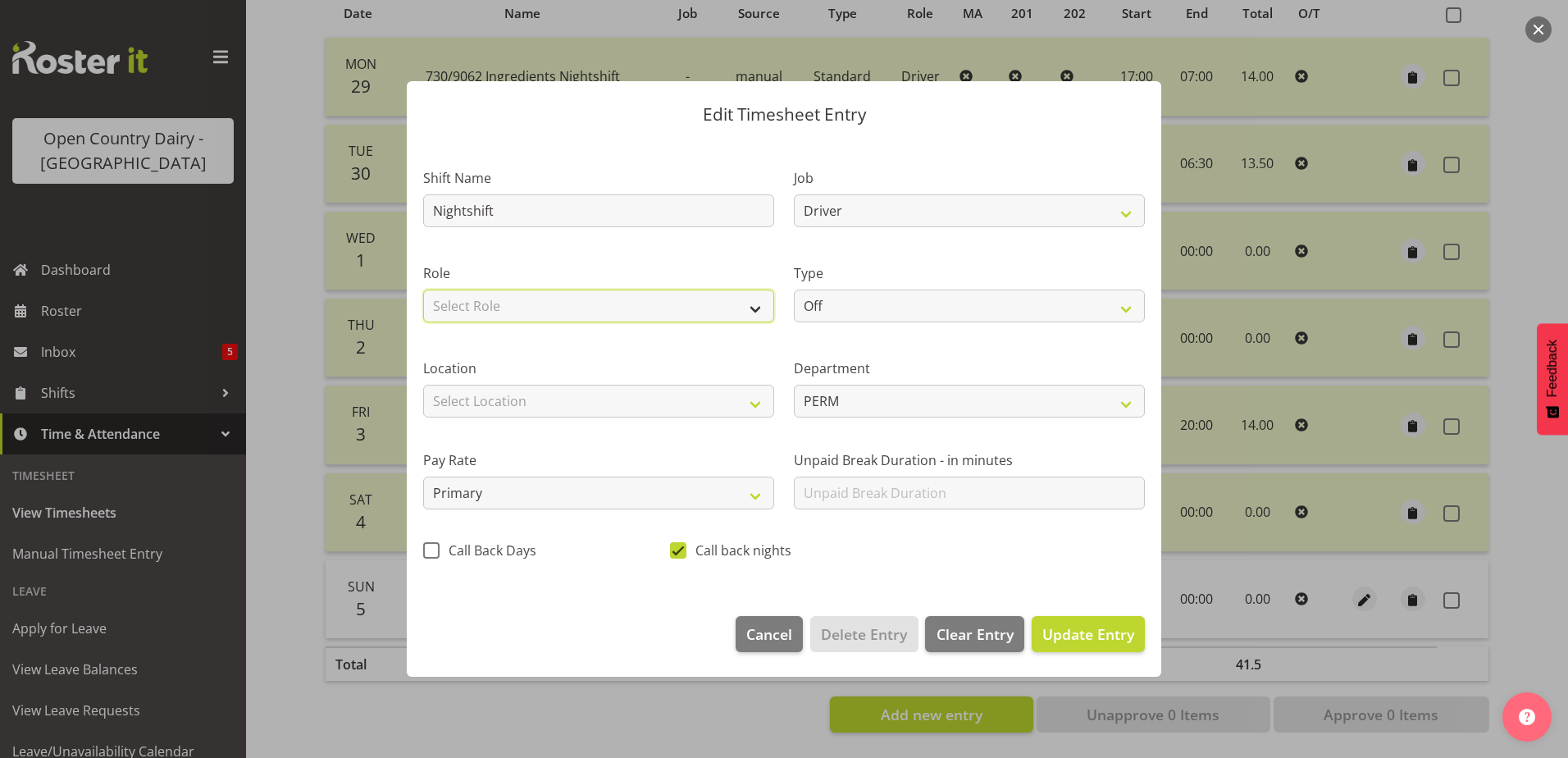
click at [545, 310] on select "Select Role Driver Driver Buddy" at bounding box center [598, 305] width 351 height 33
click at [423, 289] on select "Select Role Driver Driver Buddy" at bounding box center [598, 305] width 351 height 33
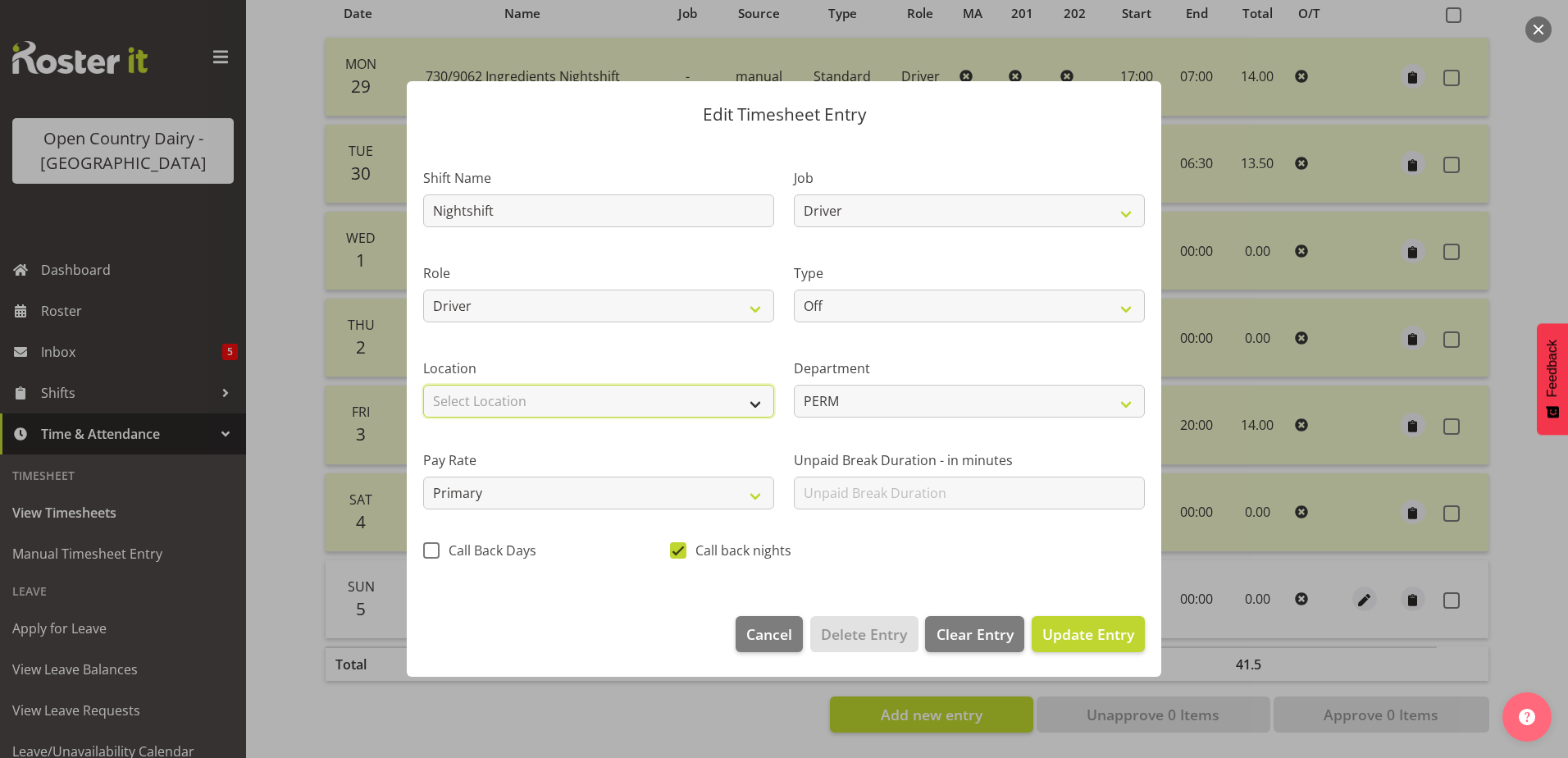
click at [535, 403] on select "Select Location Containers Horotiu Ingredients Waharoa Office Waikato Milk Whan…" at bounding box center [598, 401] width 351 height 33
click at [423, 385] on select "Select Location Containers Horotiu Ingredients Waharoa Office Waikato Milk Whan…" at bounding box center [598, 401] width 351 height 33
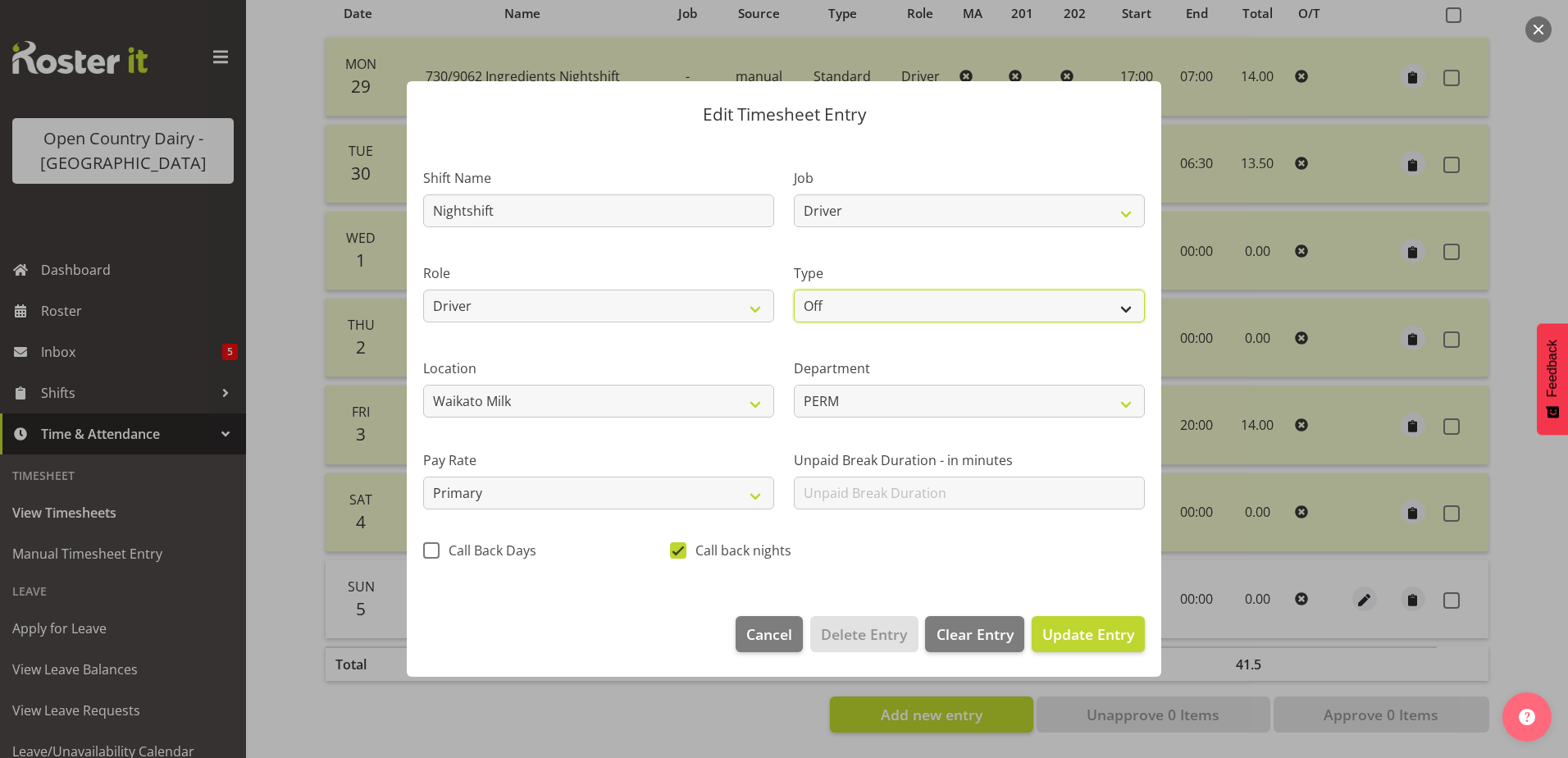
click at [889, 315] on select "Off Standard Public Holiday Public Holiday (Worked) Day In Lieu Annual Leave Si…" at bounding box center [969, 305] width 351 height 33
click at [794, 289] on select "Off Standard Public Holiday Public Holiday (Worked) Day In Lieu Annual Leave Si…" at bounding box center [969, 305] width 351 height 33
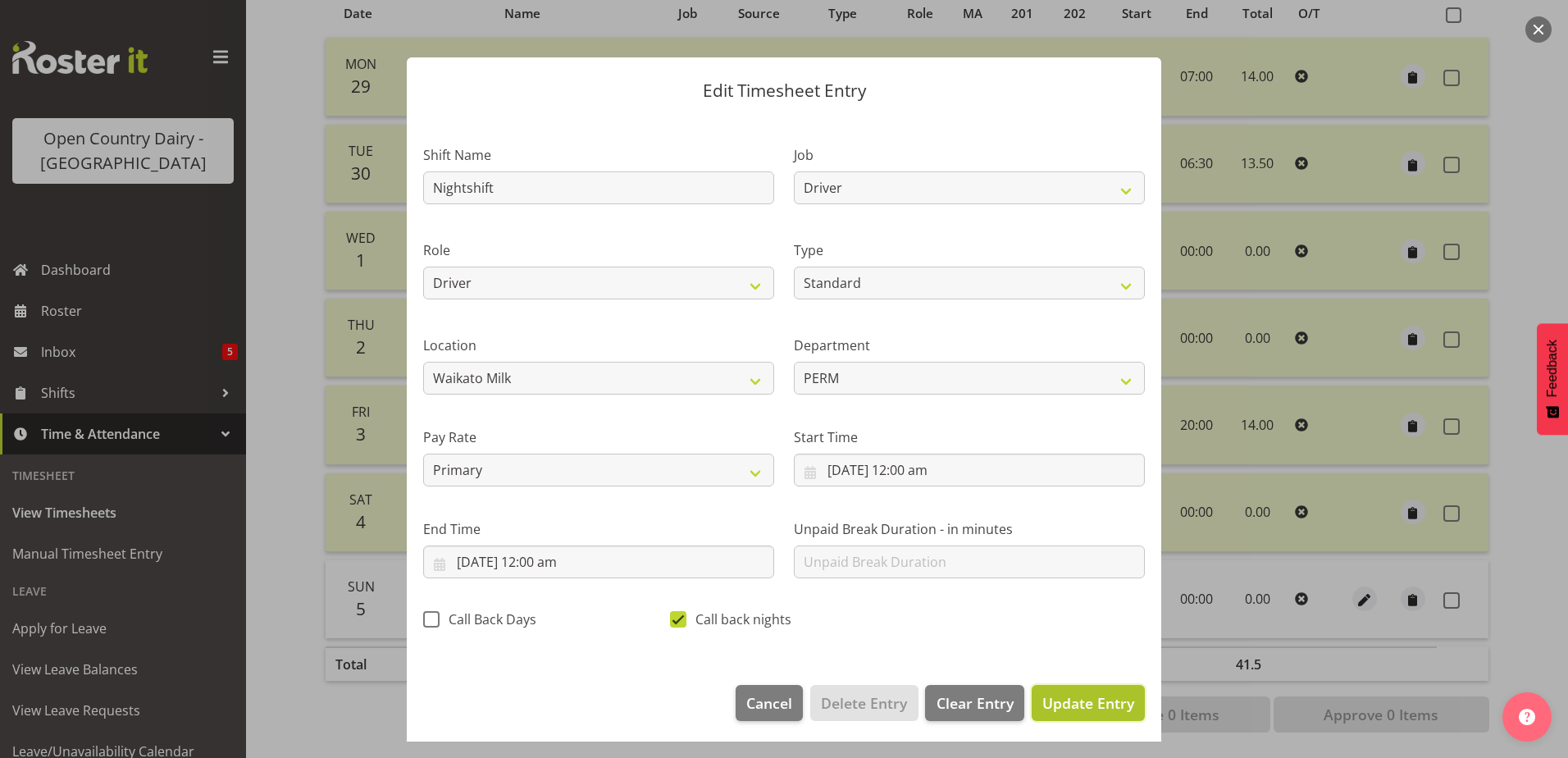
click at [1083, 696] on span "Update Entry" at bounding box center [1088, 704] width 92 height 20
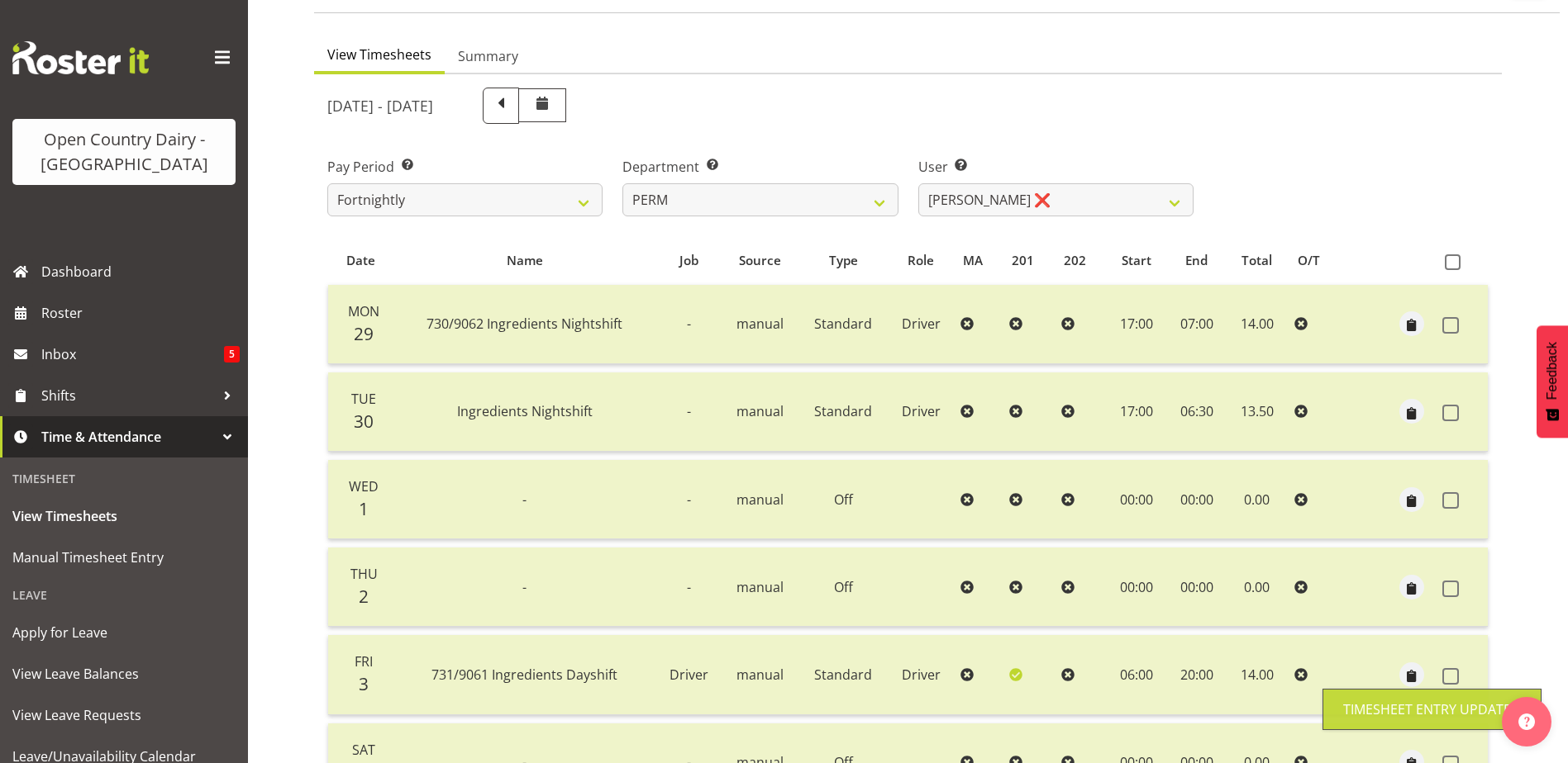
scroll to position [56, 0]
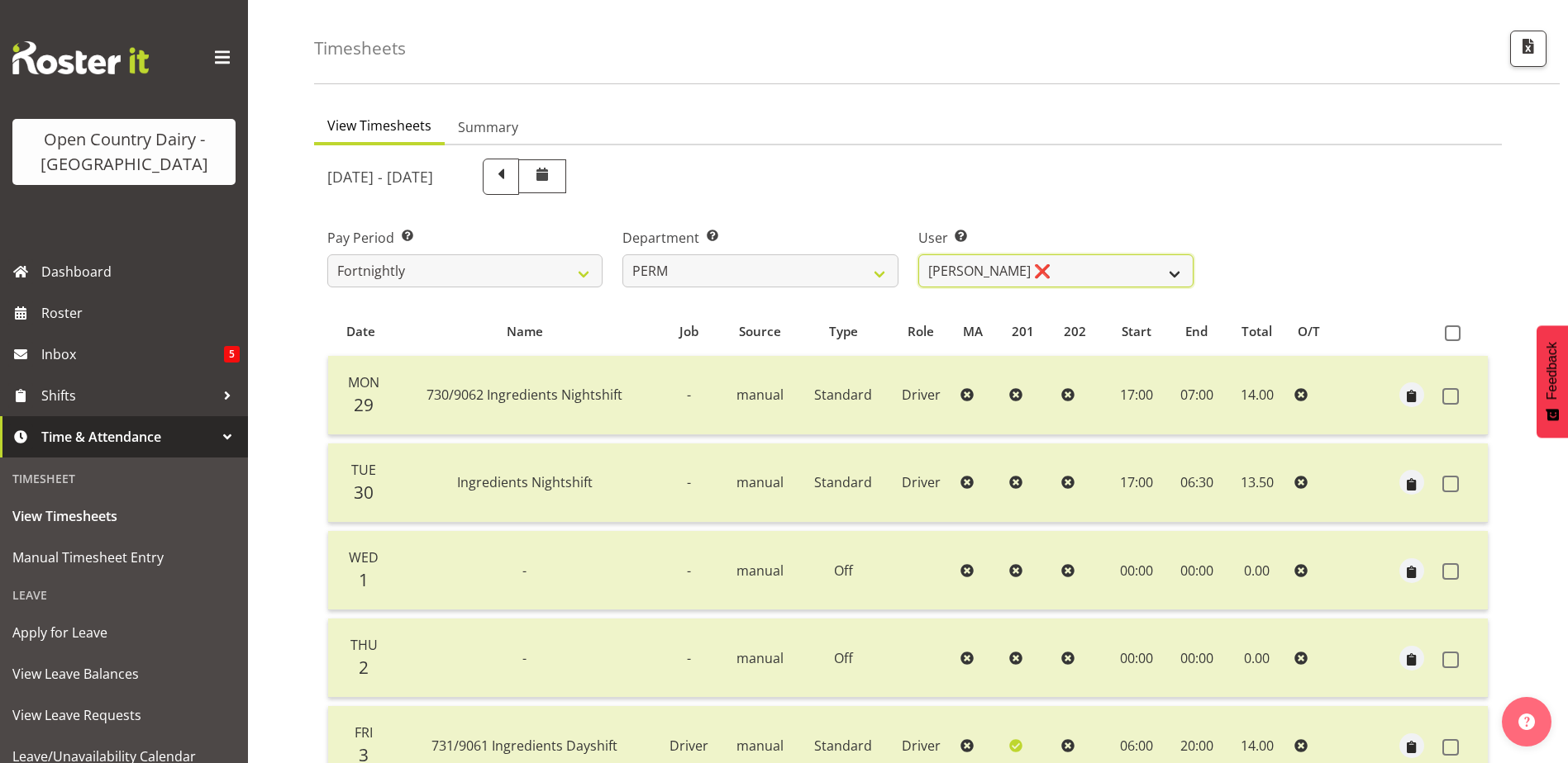
click at [1110, 266] on select "Abhilash Antony ✔ Amba Swann ❌ Chris Kneebone ❌ Haley Galecki ❌ Jayden Vincent …" at bounding box center [1056, 271] width 275 height 33
click at [918, 254] on select "Abhilash Antony ✔ Amba Swann ❌ Chris Kneebone ❌ Haley Galecki ❌ Jayden Vincent …" at bounding box center [1056, 271] width 275 height 33
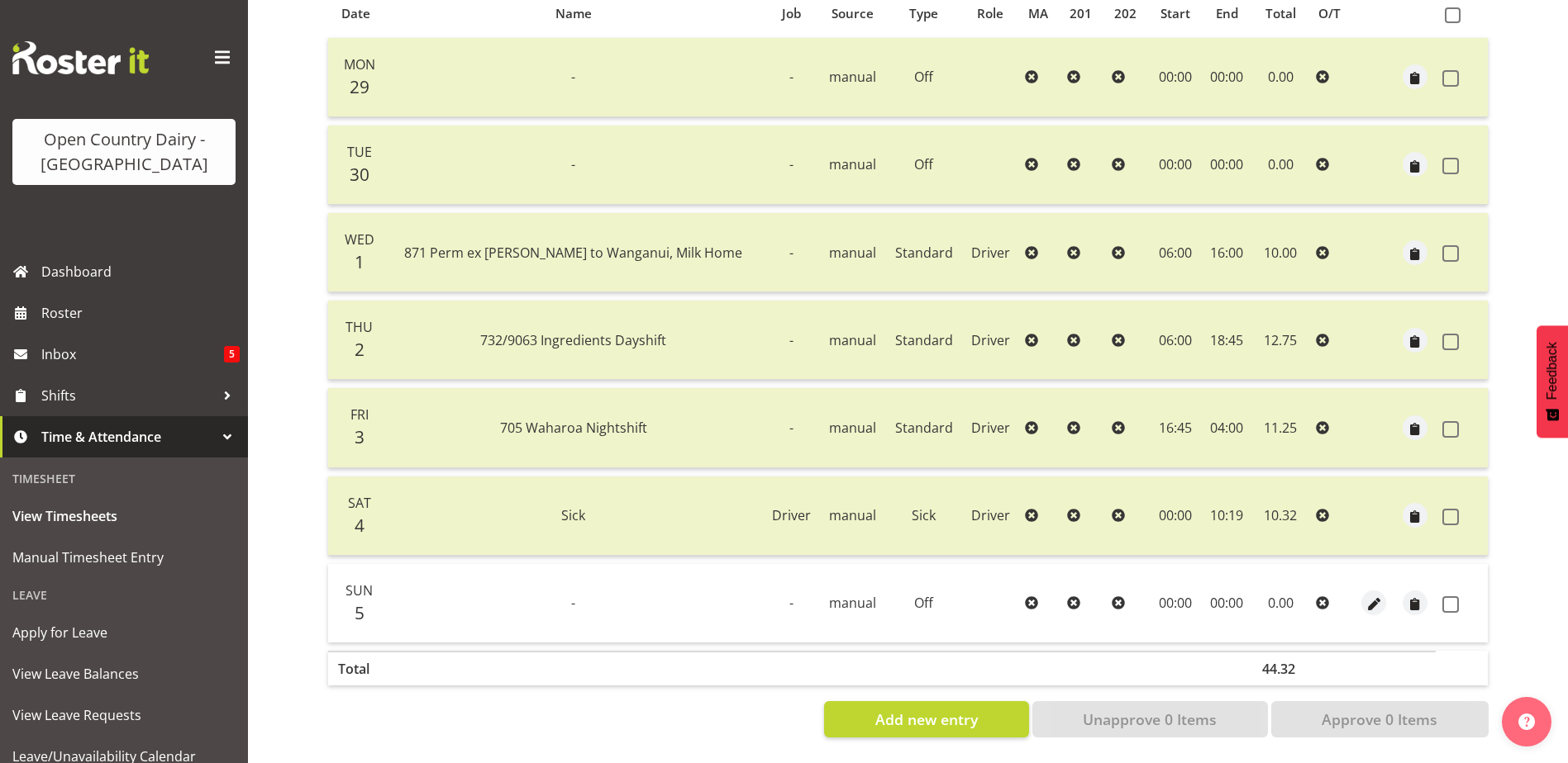
scroll to position [386, 0]
click at [1452, 509] on span at bounding box center [1450, 517] width 16 height 16
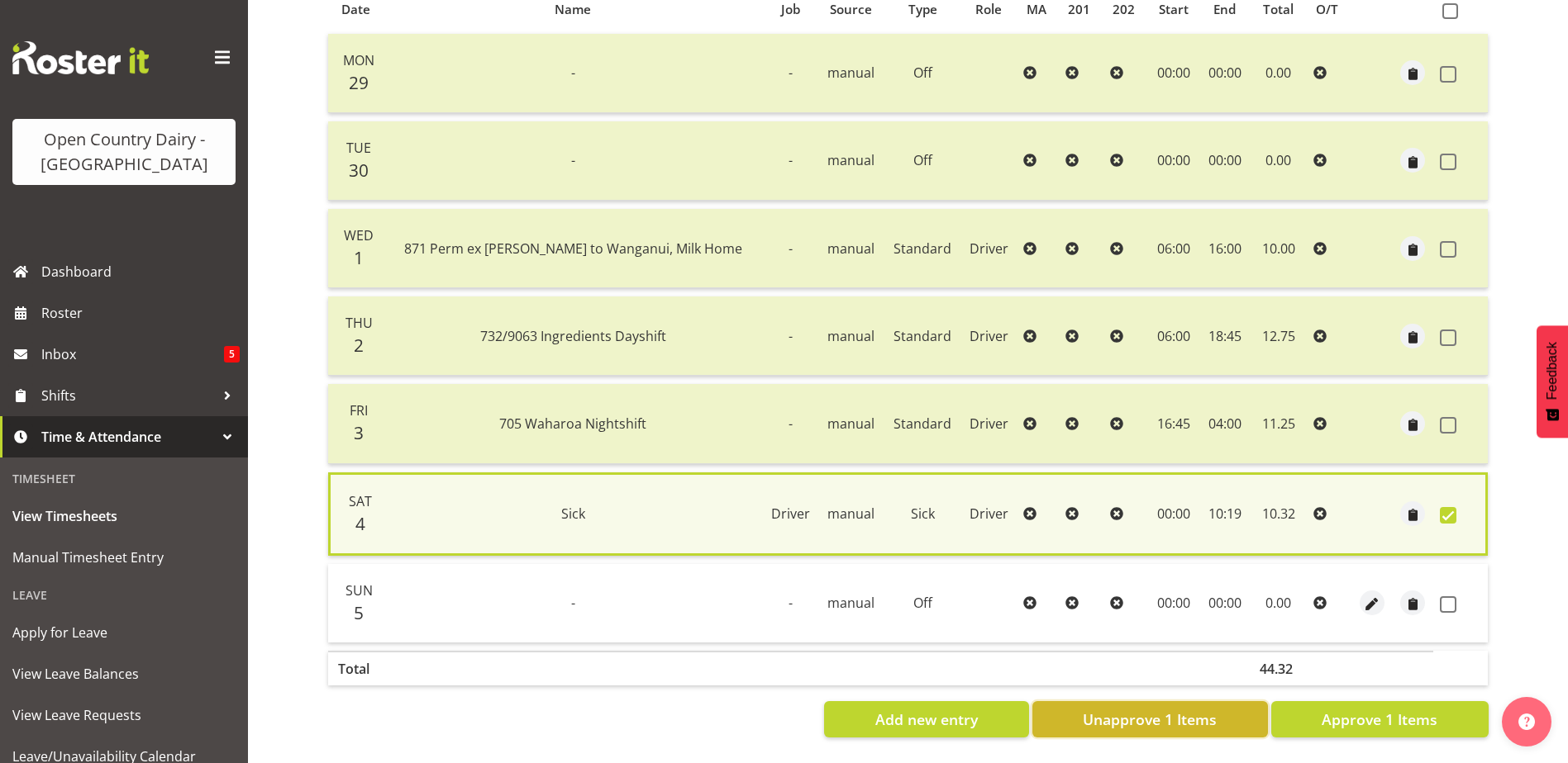
click at [1178, 714] on span "Unapprove 1 Items" at bounding box center [1149, 720] width 134 height 22
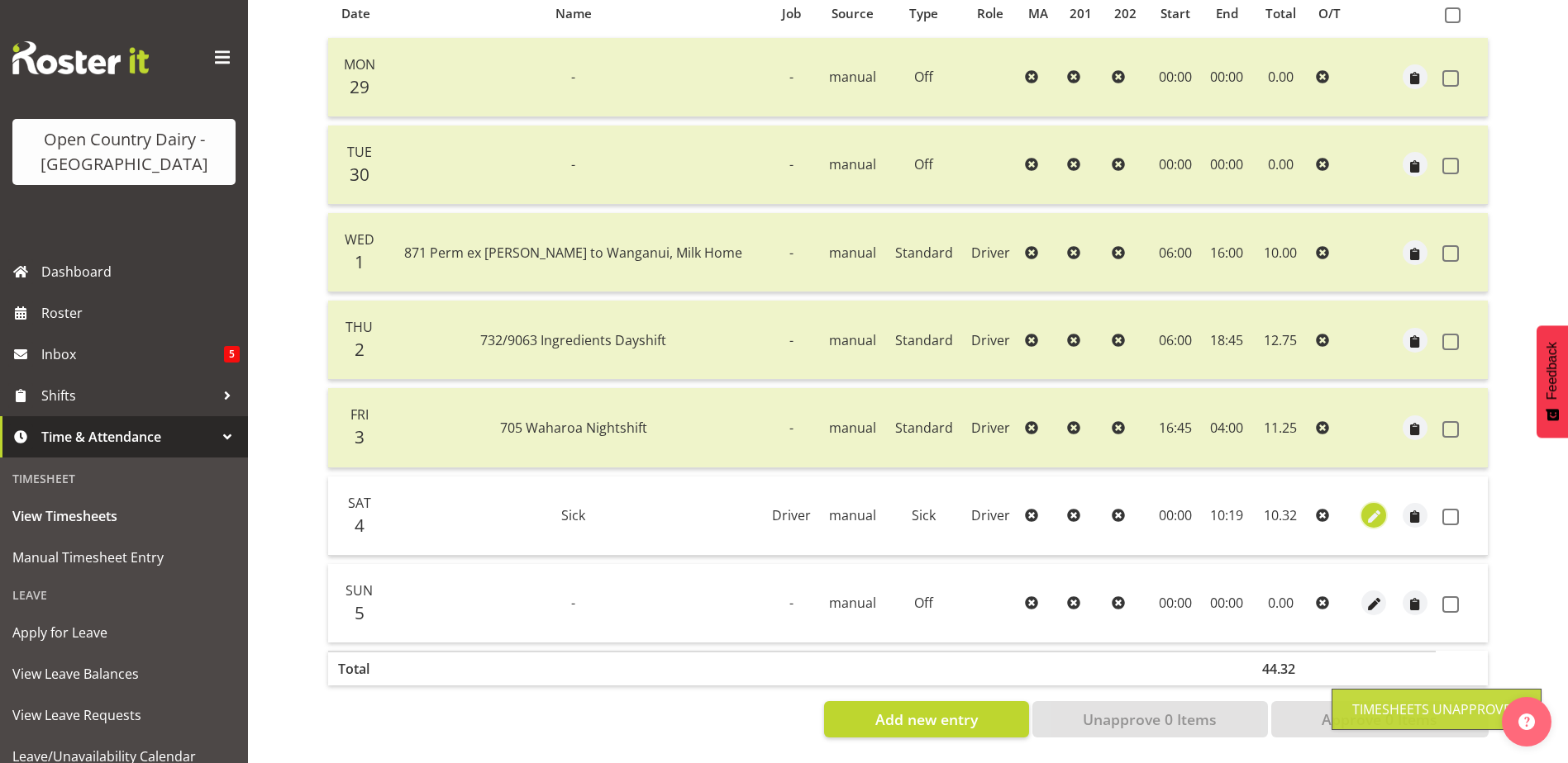
click at [1366, 508] on span "button" at bounding box center [1373, 517] width 19 height 19
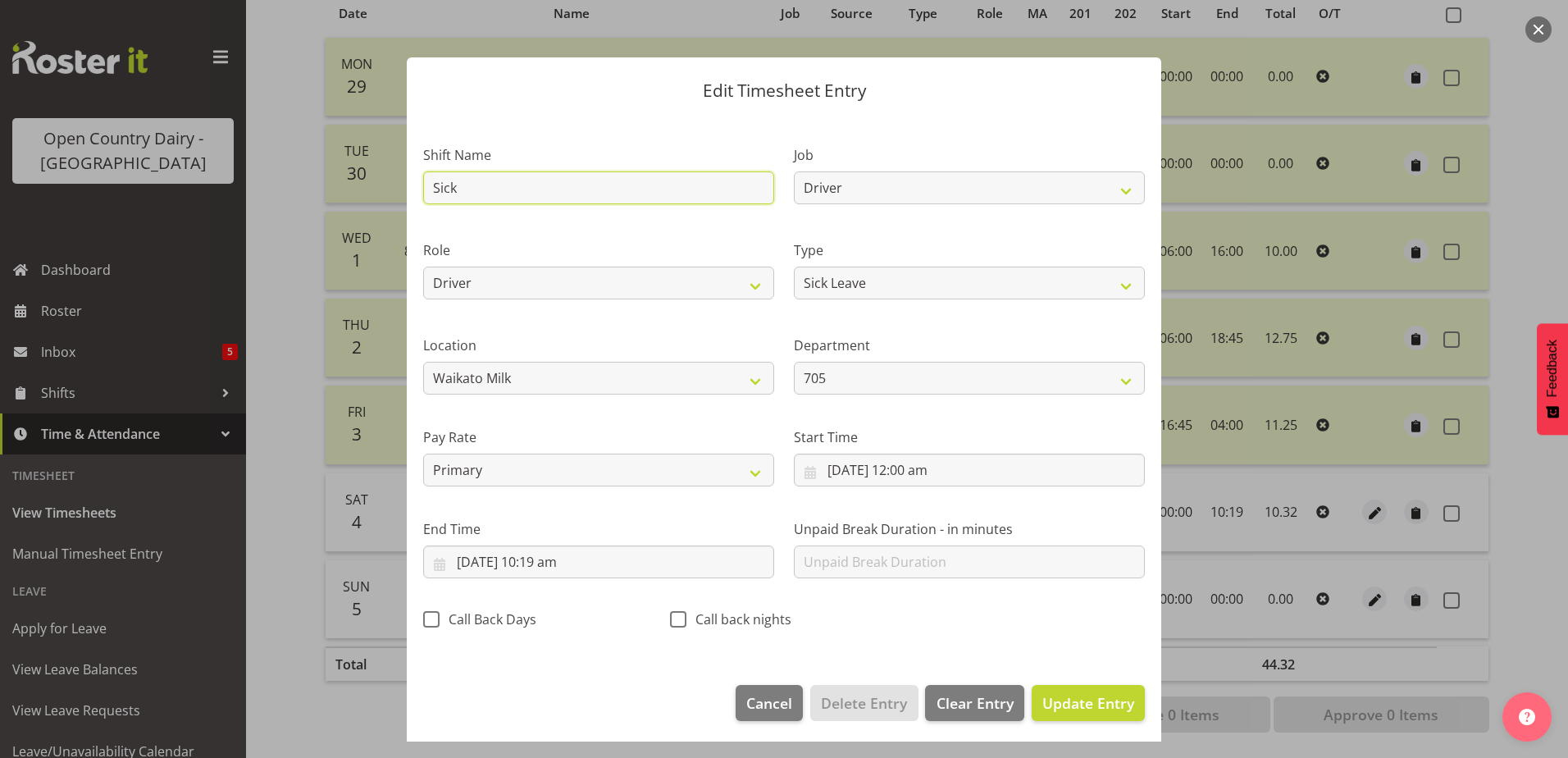
click at [573, 176] on input "Sick" at bounding box center [598, 187] width 351 height 33
click at [869, 274] on select "Off Standard Public Holiday Public Holiday (Worked) Day In Lieu Annual Leave Si…" at bounding box center [969, 283] width 351 height 33
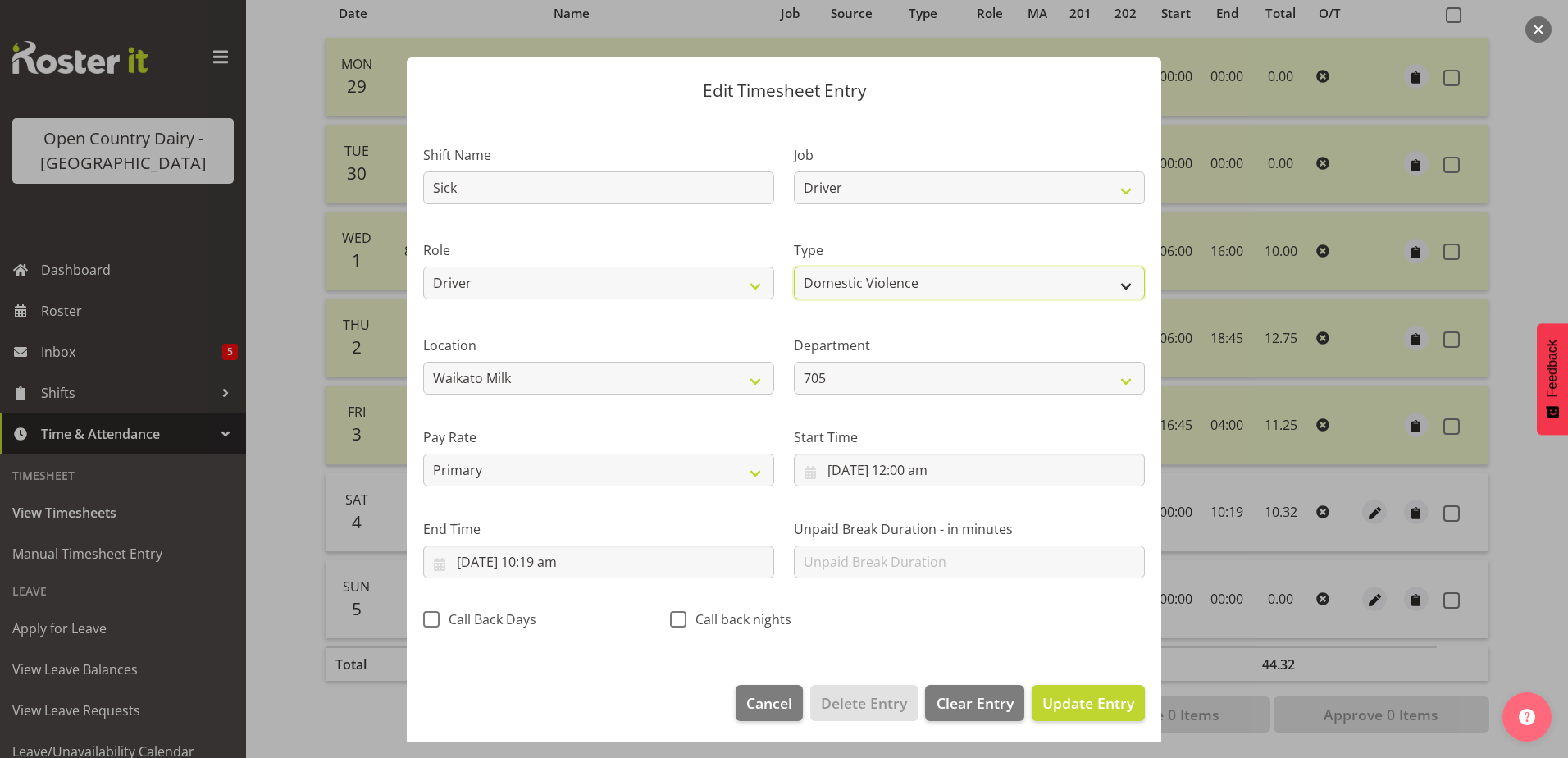
click at [794, 267] on select "Off Standard Public Holiday Public Holiday (Worked) Day In Lieu Annual Leave Si…" at bounding box center [969, 283] width 351 height 33
drag, startPoint x: 472, startPoint y: 185, endPoint x: 400, endPoint y: 179, distance: 72.2
click at [400, 179] on div "Edit Timesheet Entry Shift Name Sick Job Driver Driver supervisor Support Role …" at bounding box center [784, 379] width 787 height 726
click at [1084, 705] on span "Update Entry" at bounding box center [1088, 704] width 92 height 20
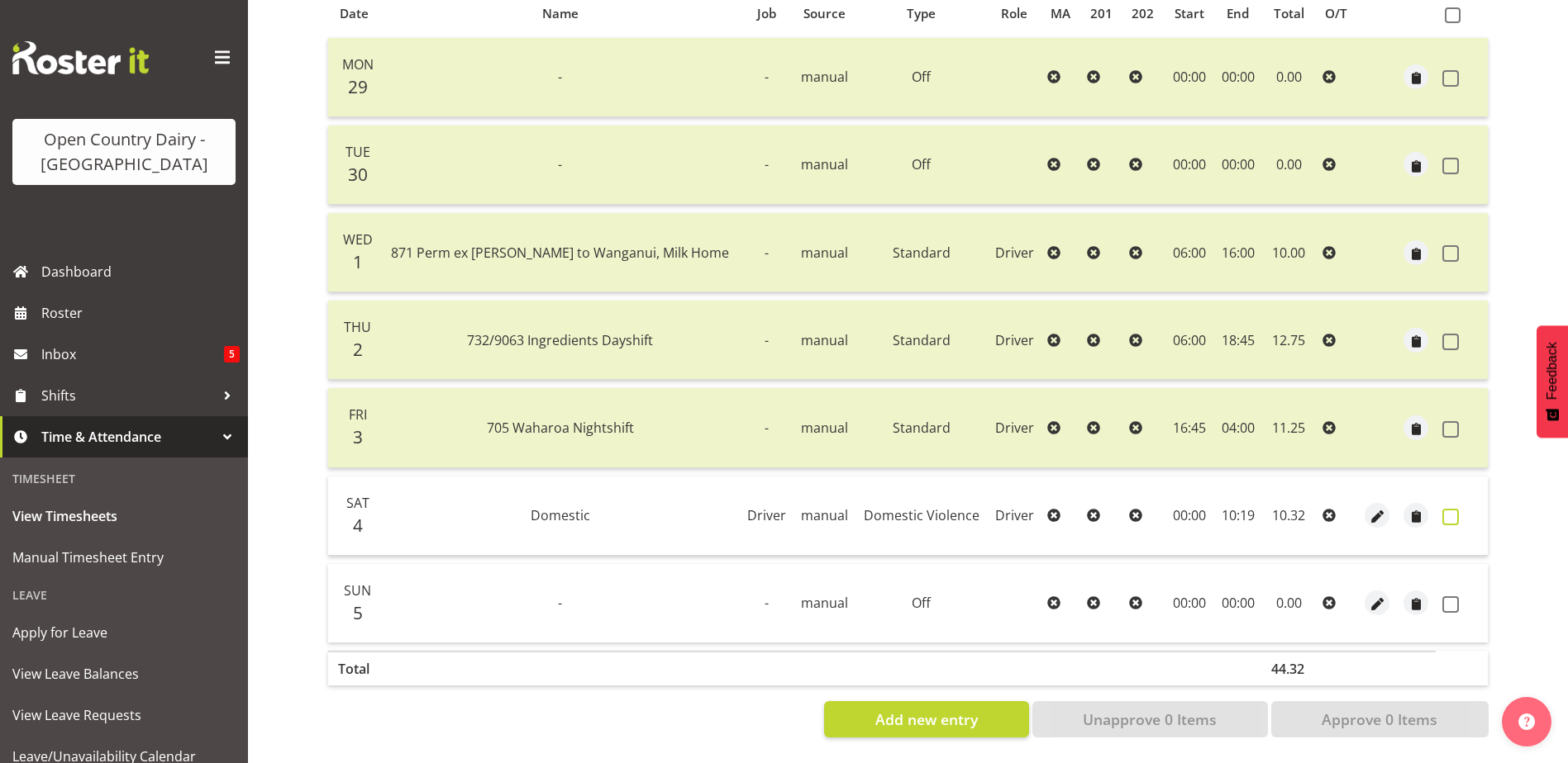
click at [1448, 509] on span at bounding box center [1450, 517] width 16 height 16
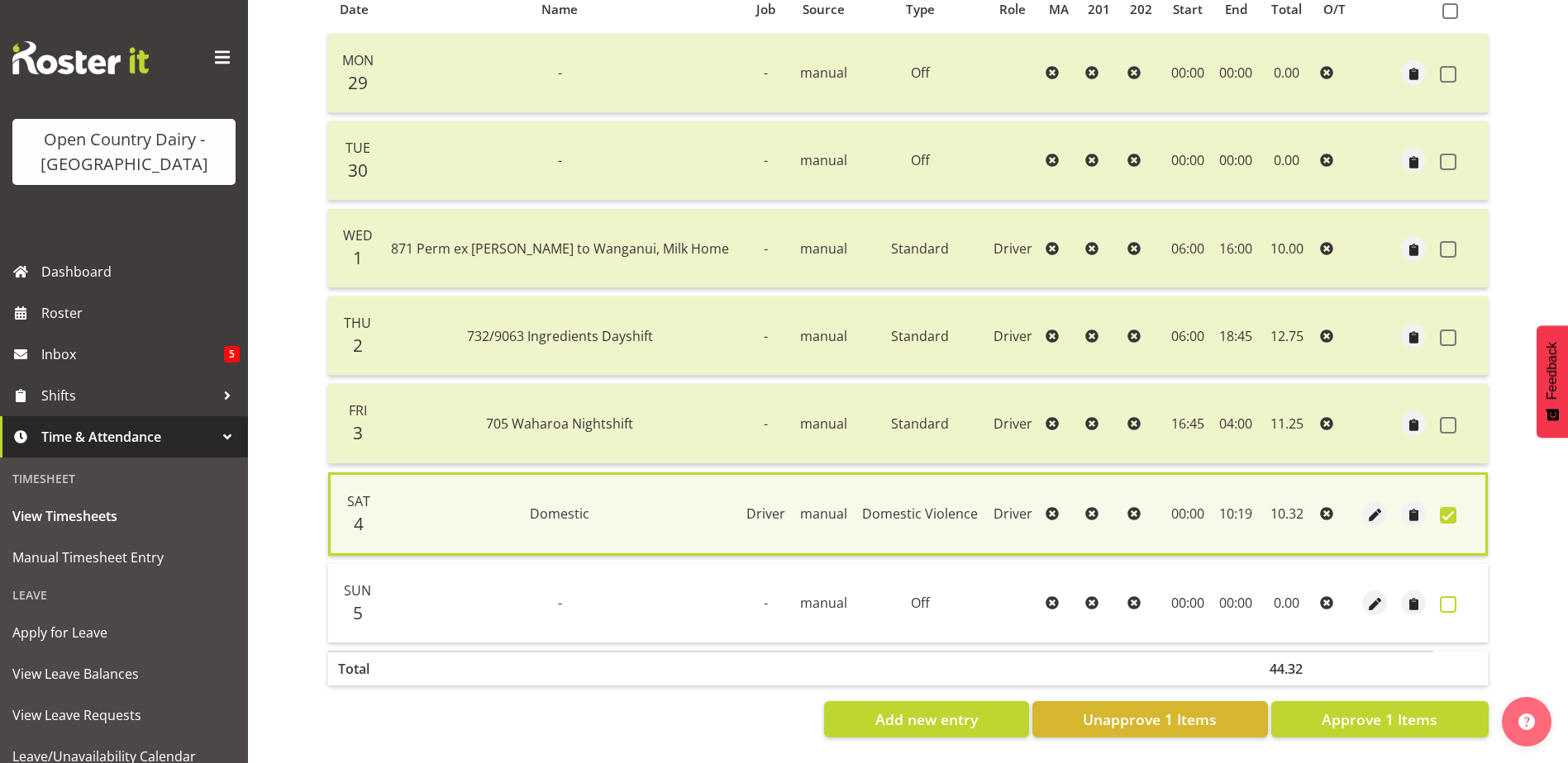
click at [1452, 598] on span at bounding box center [1448, 605] width 16 height 16
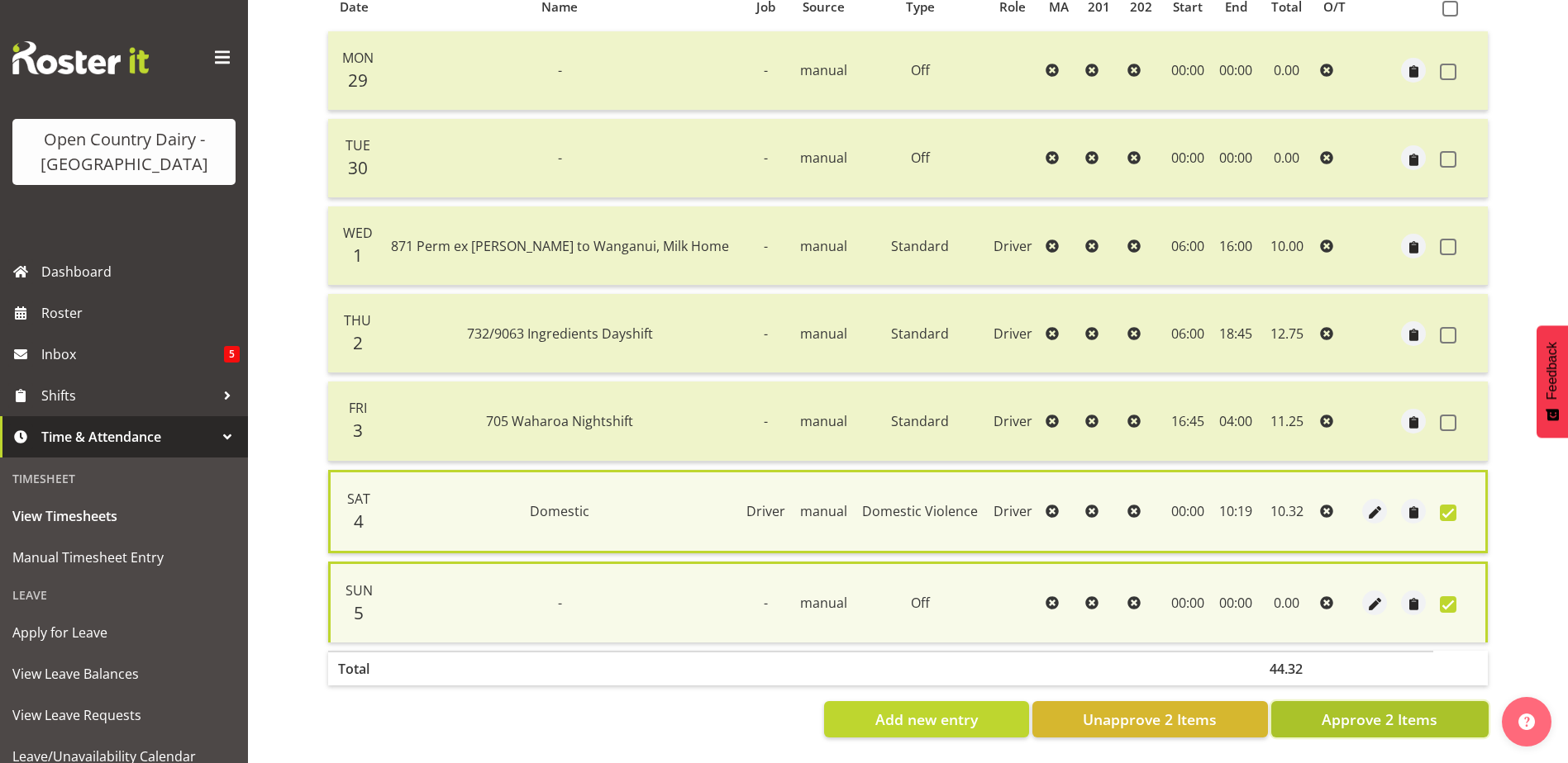
click at [1398, 709] on span "Approve 2 Items" at bounding box center [1379, 720] width 116 height 22
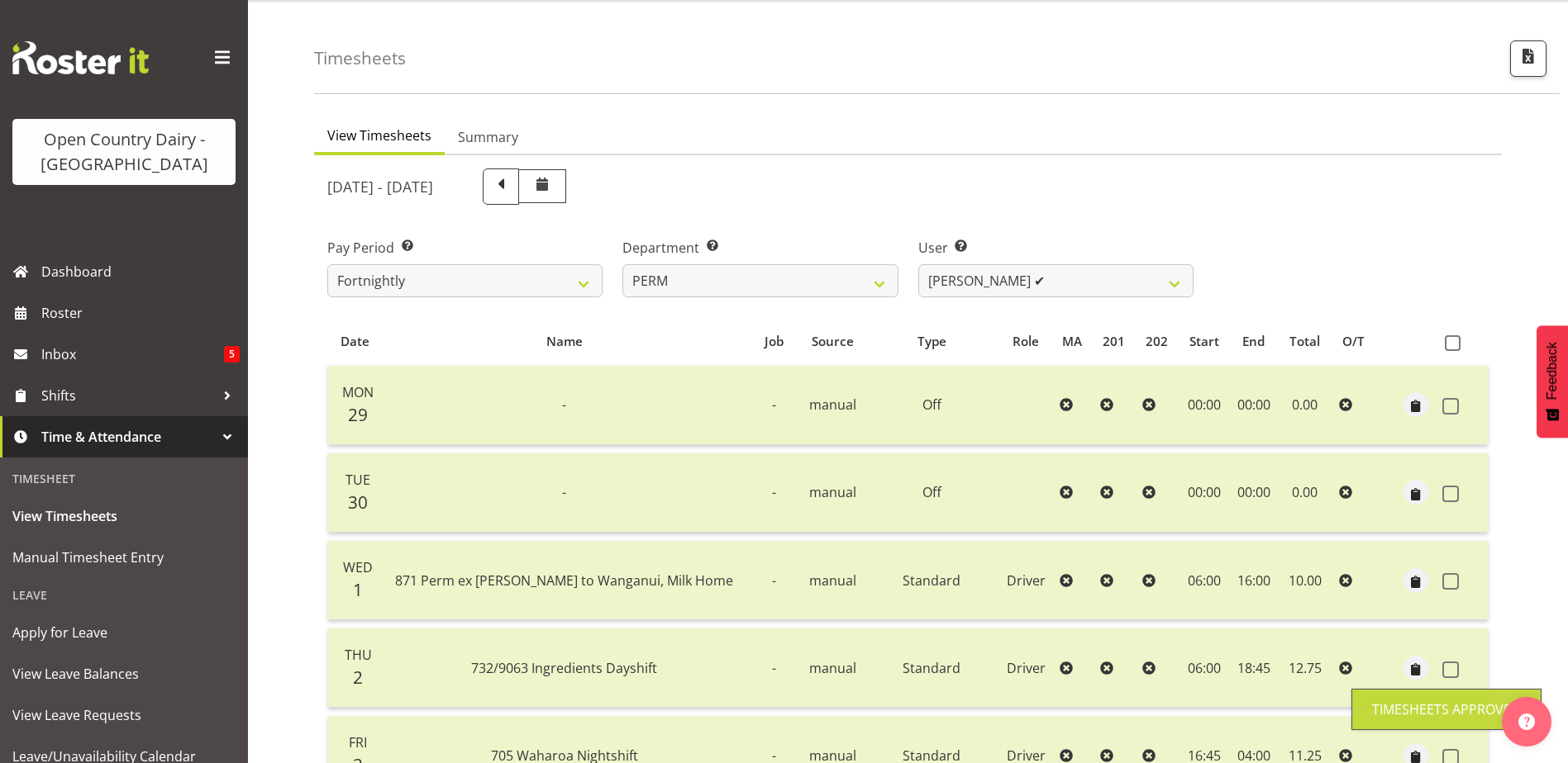
scroll to position [0, 0]
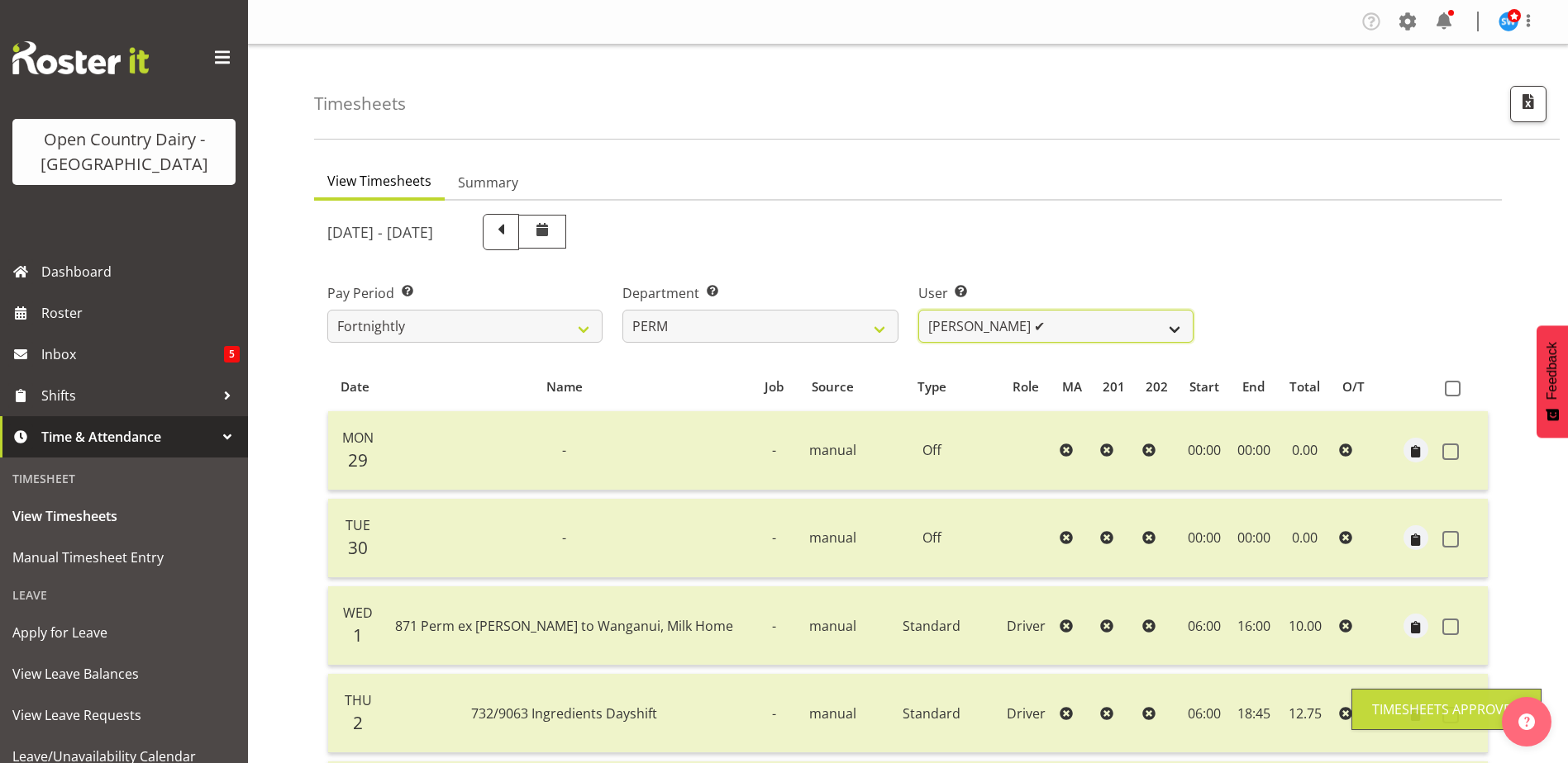
click at [1089, 325] on select "Abhilash Antony ✔ Amba Swann ❌ Chris Kneebone ❌ Haley Galecki ✔ Jayden Vincent …" at bounding box center [1056, 326] width 275 height 33
click at [918, 310] on select "Abhilash Antony ✔ Amba Swann ❌ Chris Kneebone ❌ Haley Galecki ✔ Jayden Vincent …" at bounding box center [1056, 326] width 275 height 33
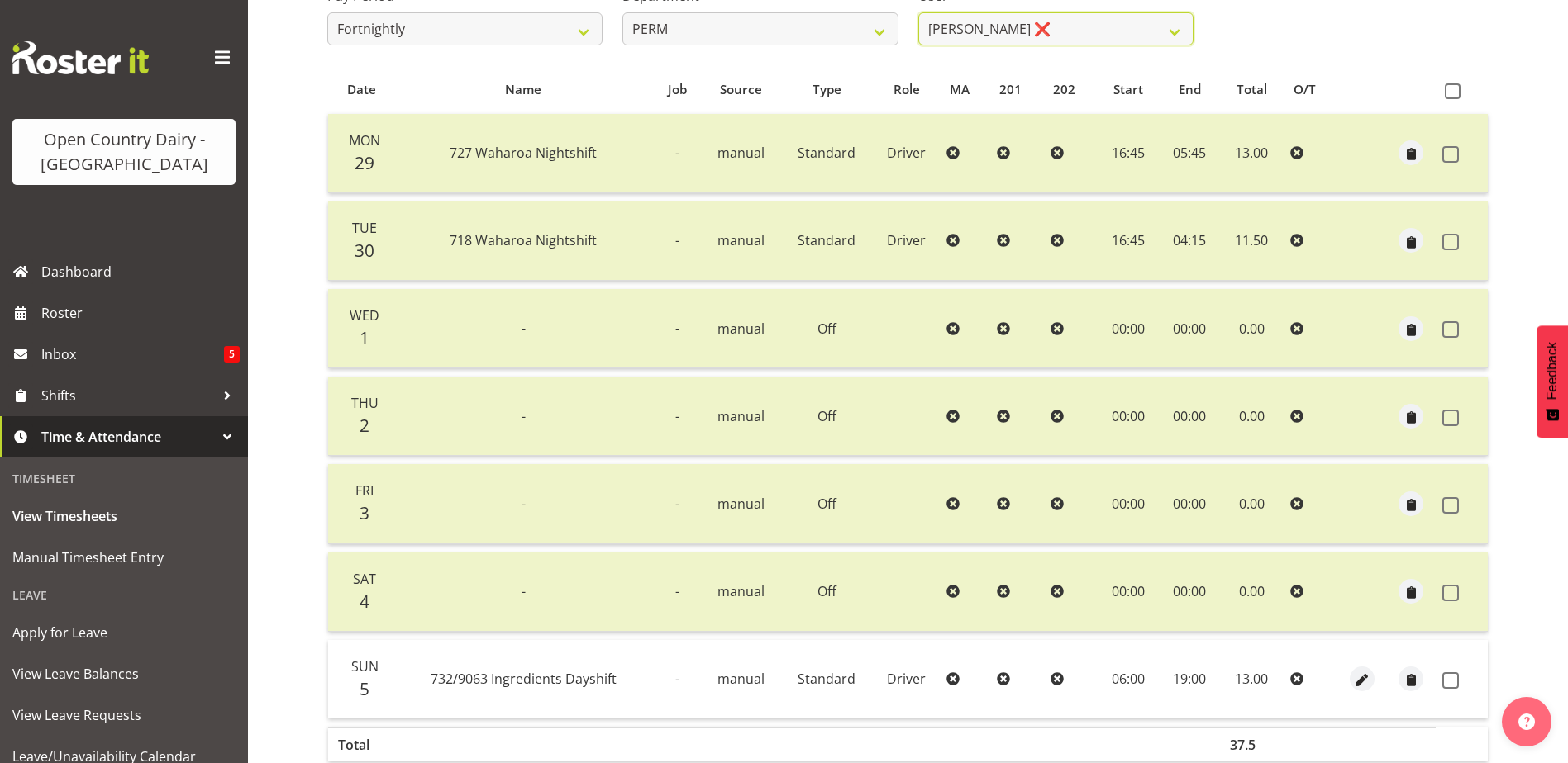
scroll to position [331, 0]
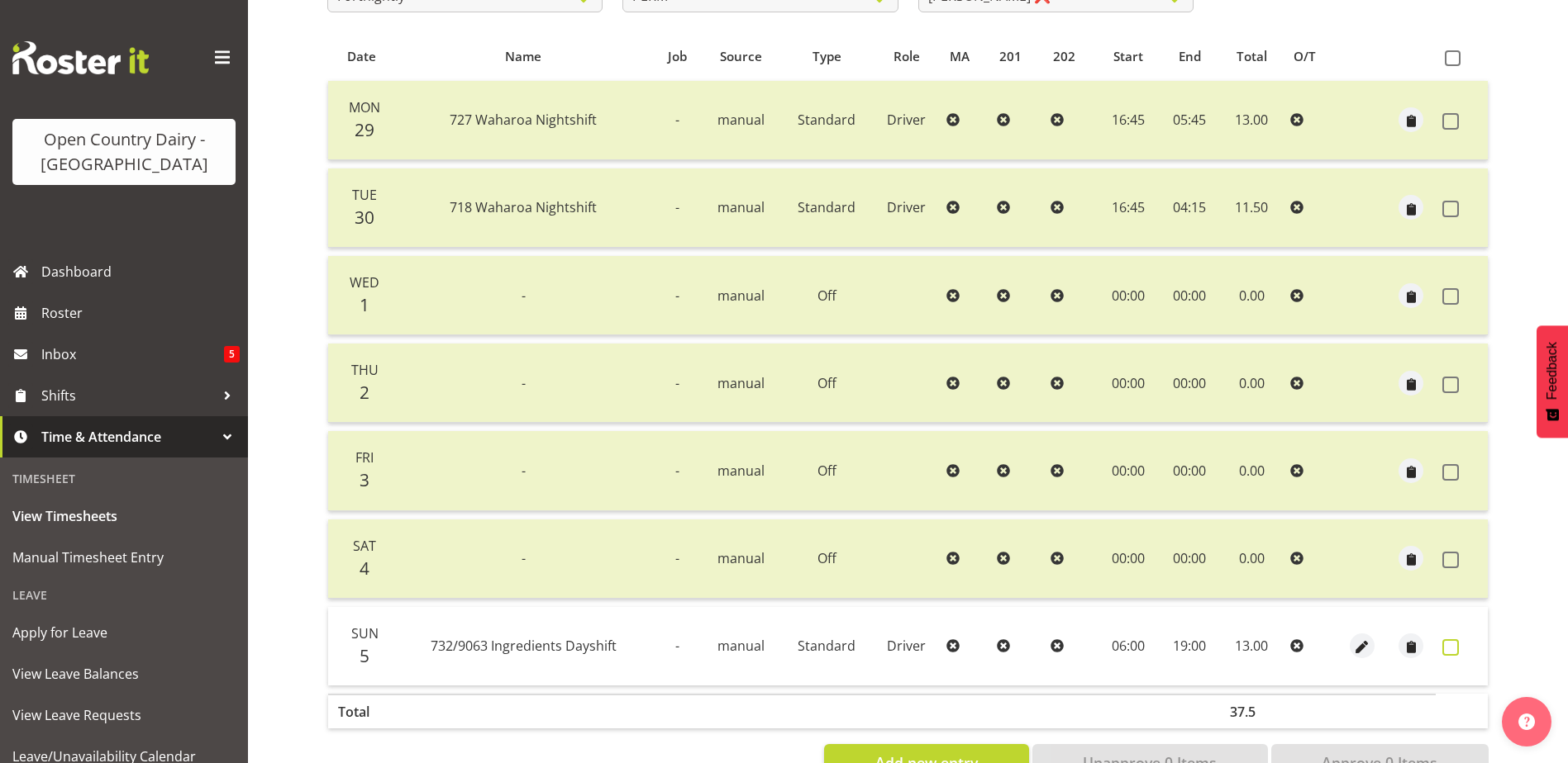
click at [1455, 648] on span at bounding box center [1450, 647] width 16 height 16
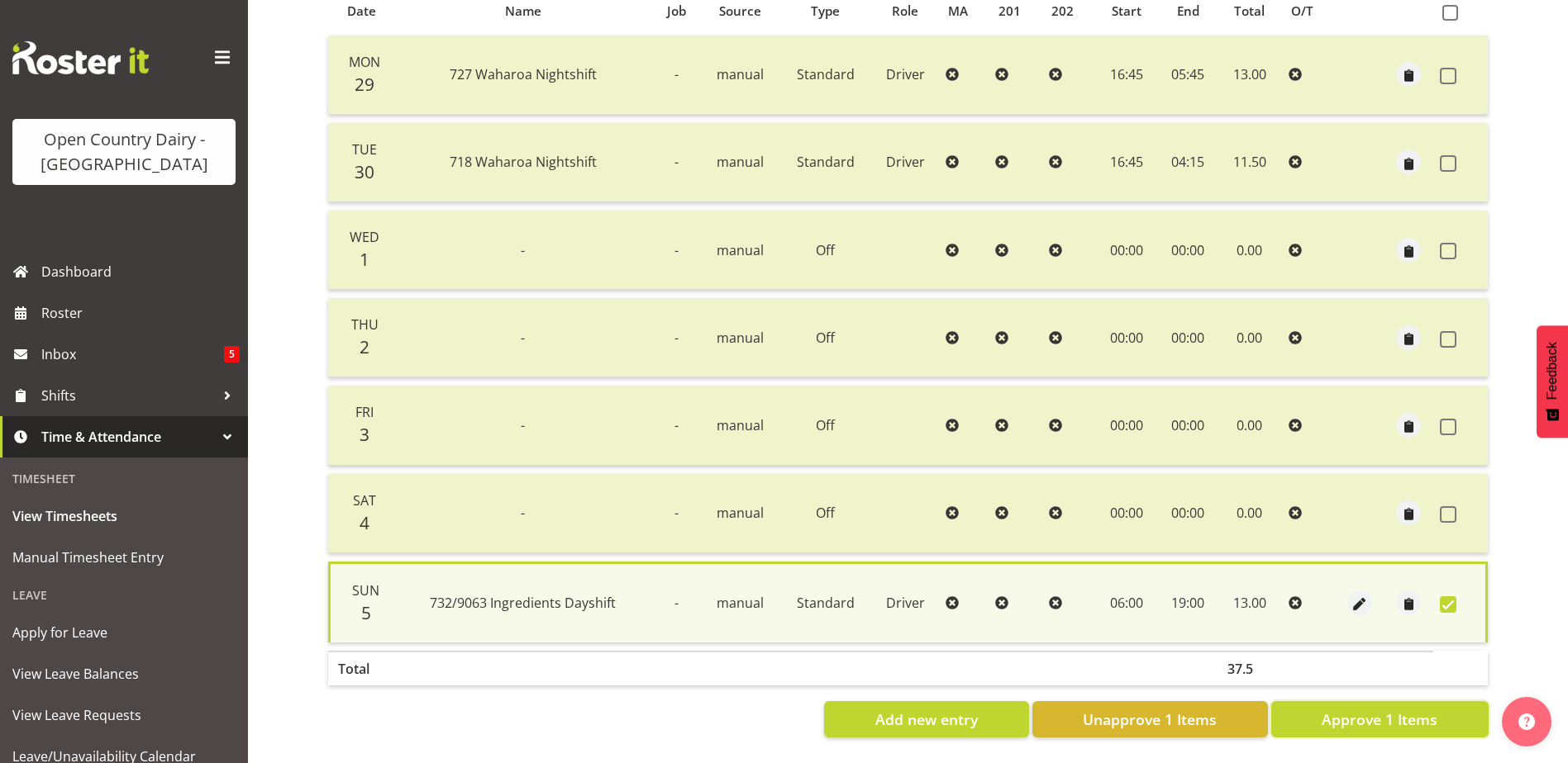
click at [1420, 710] on span "Approve 1 Items" at bounding box center [1379, 720] width 116 height 22
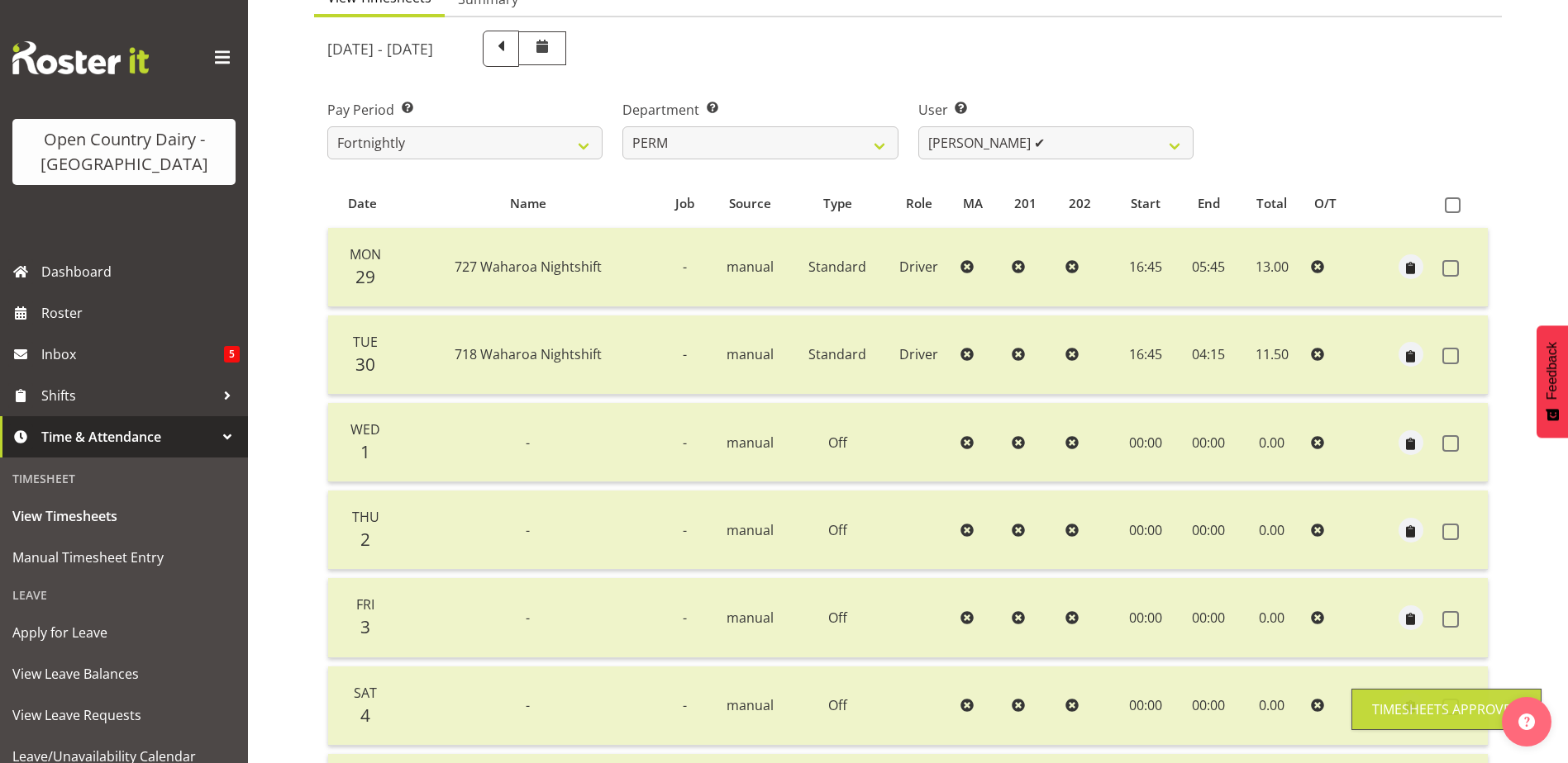
scroll to position [138, 0]
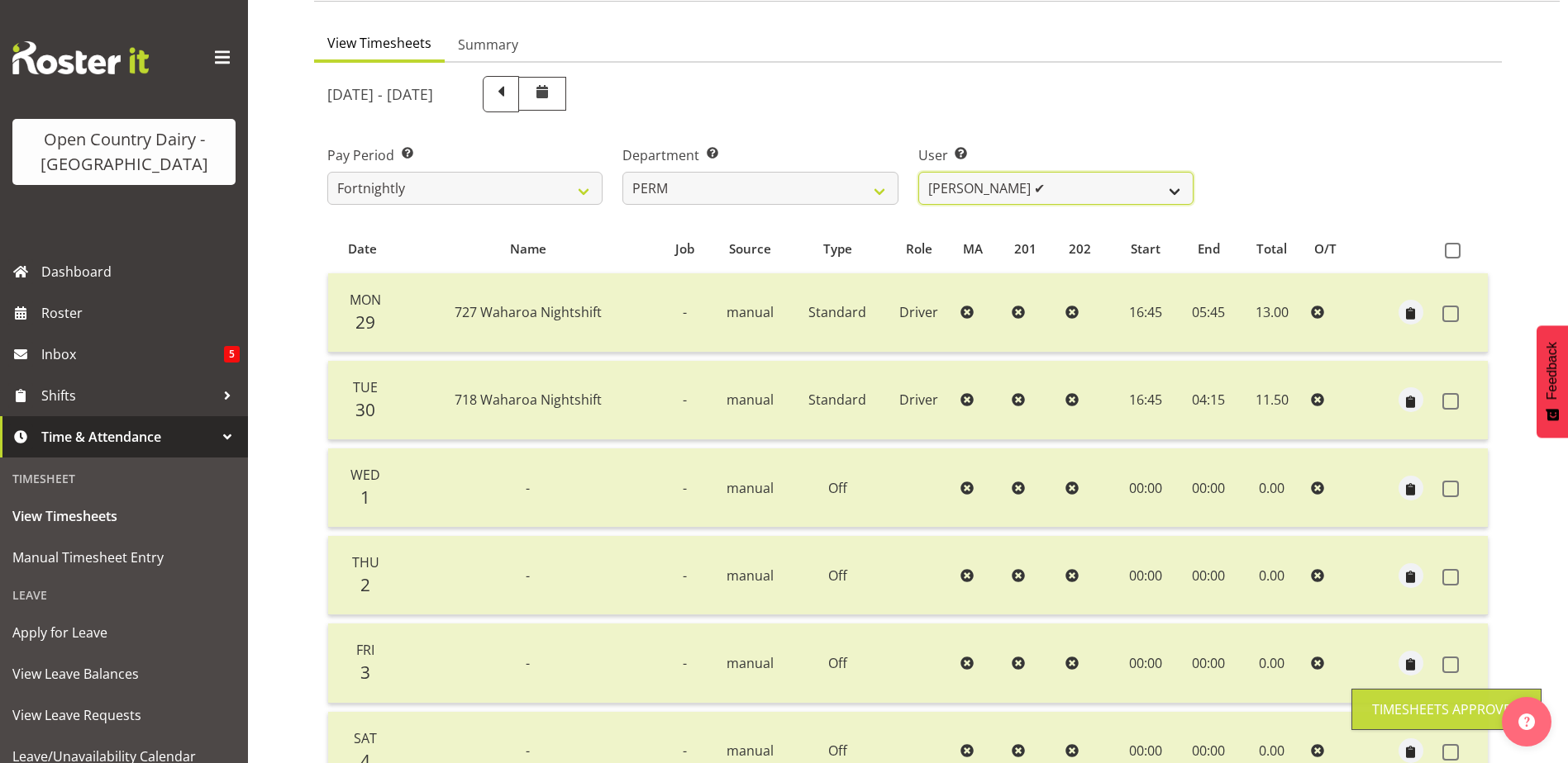
click at [1149, 183] on select "Abhilash Antony ✔ Amba Swann ❌ Chris Kneebone ❌ Haley Galecki ✔ Jayden Vincent …" at bounding box center [1056, 188] width 275 height 33
click at [918, 172] on select "Abhilash Antony ✔ Amba Swann ❌ Chris Kneebone ❌ Haley Galecki ✔ Jayden Vincent …" at bounding box center [1056, 188] width 275 height 33
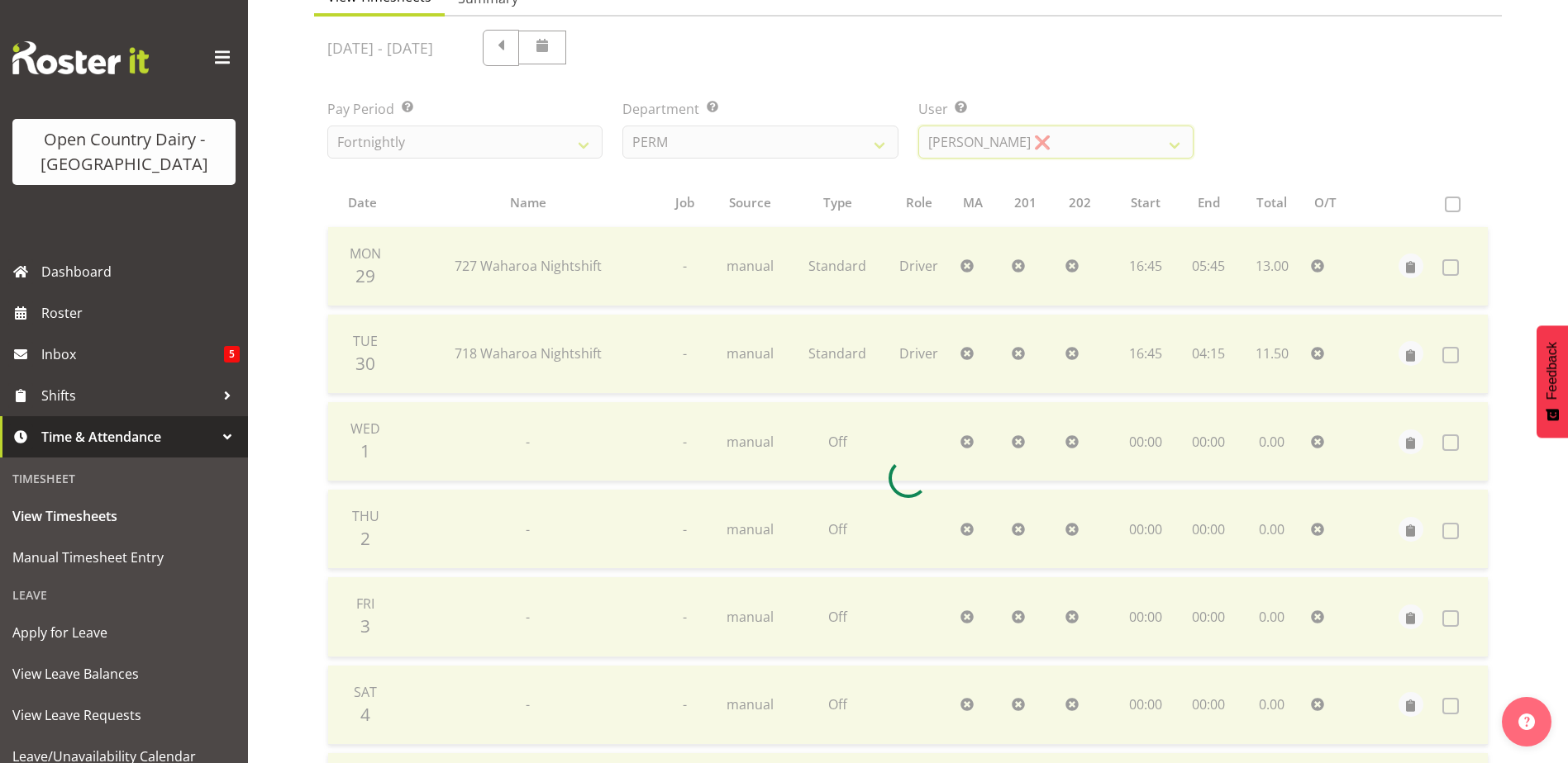
scroll to position [386, 0]
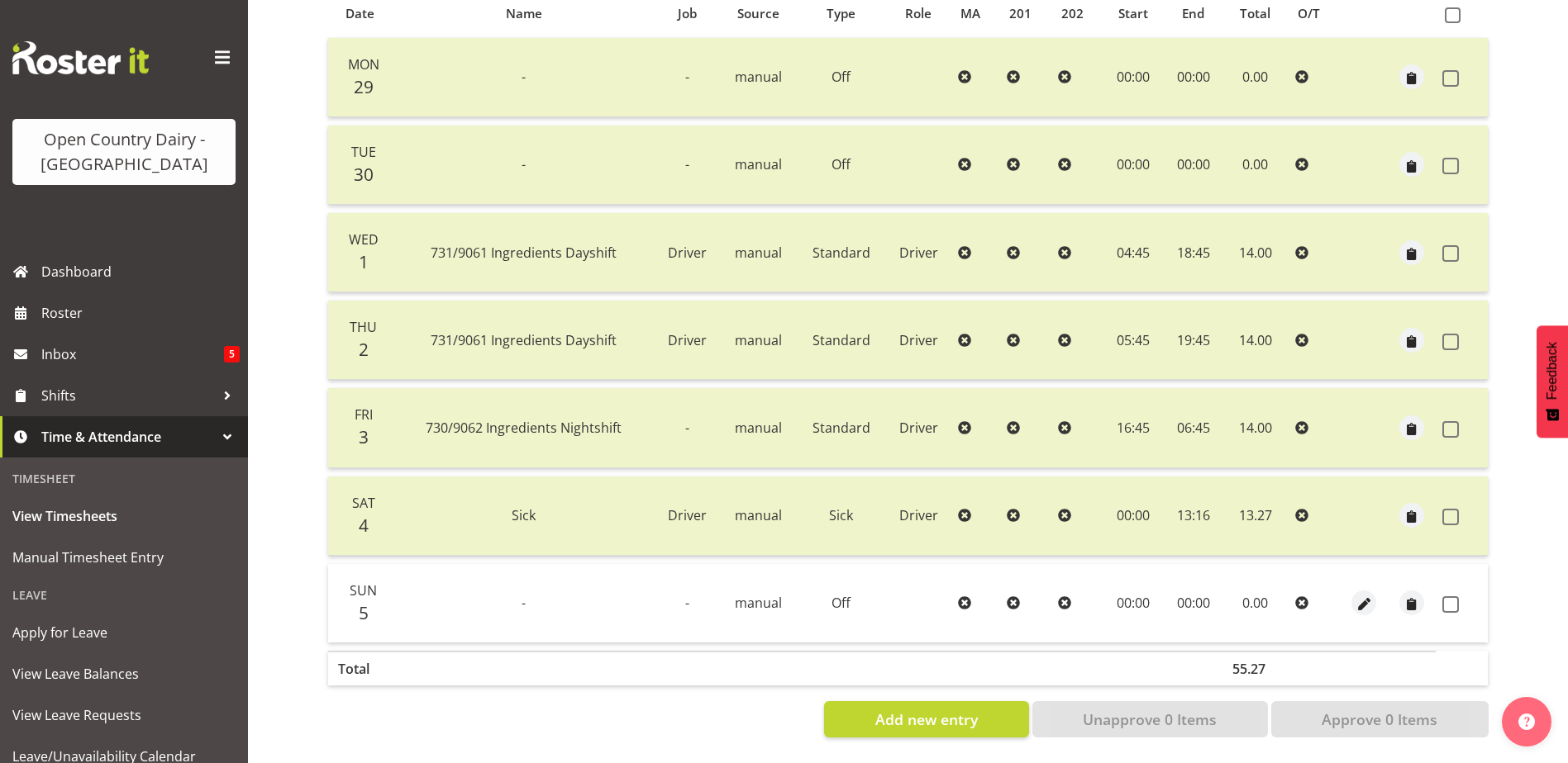
click at [1441, 591] on td at bounding box center [1462, 603] width 52 height 78
click at [1443, 590] on td at bounding box center [1462, 603] width 52 height 78
drag, startPoint x: 1448, startPoint y: 594, endPoint x: 1451, endPoint y: 608, distance: 14.3
click at [1454, 599] on span at bounding box center [1450, 605] width 16 height 16
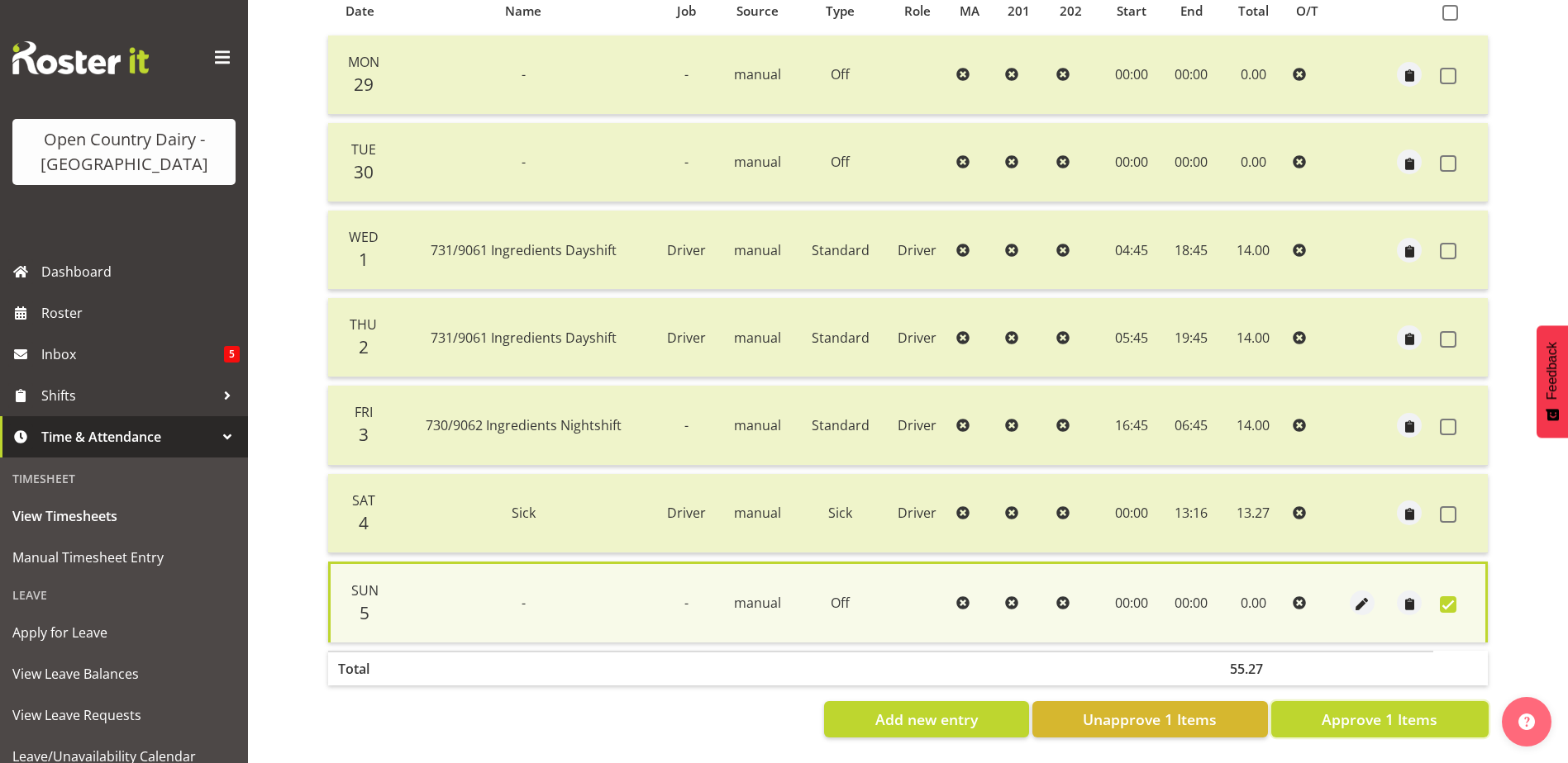
click at [1402, 709] on span "Approve 1 Items" at bounding box center [1379, 720] width 116 height 22
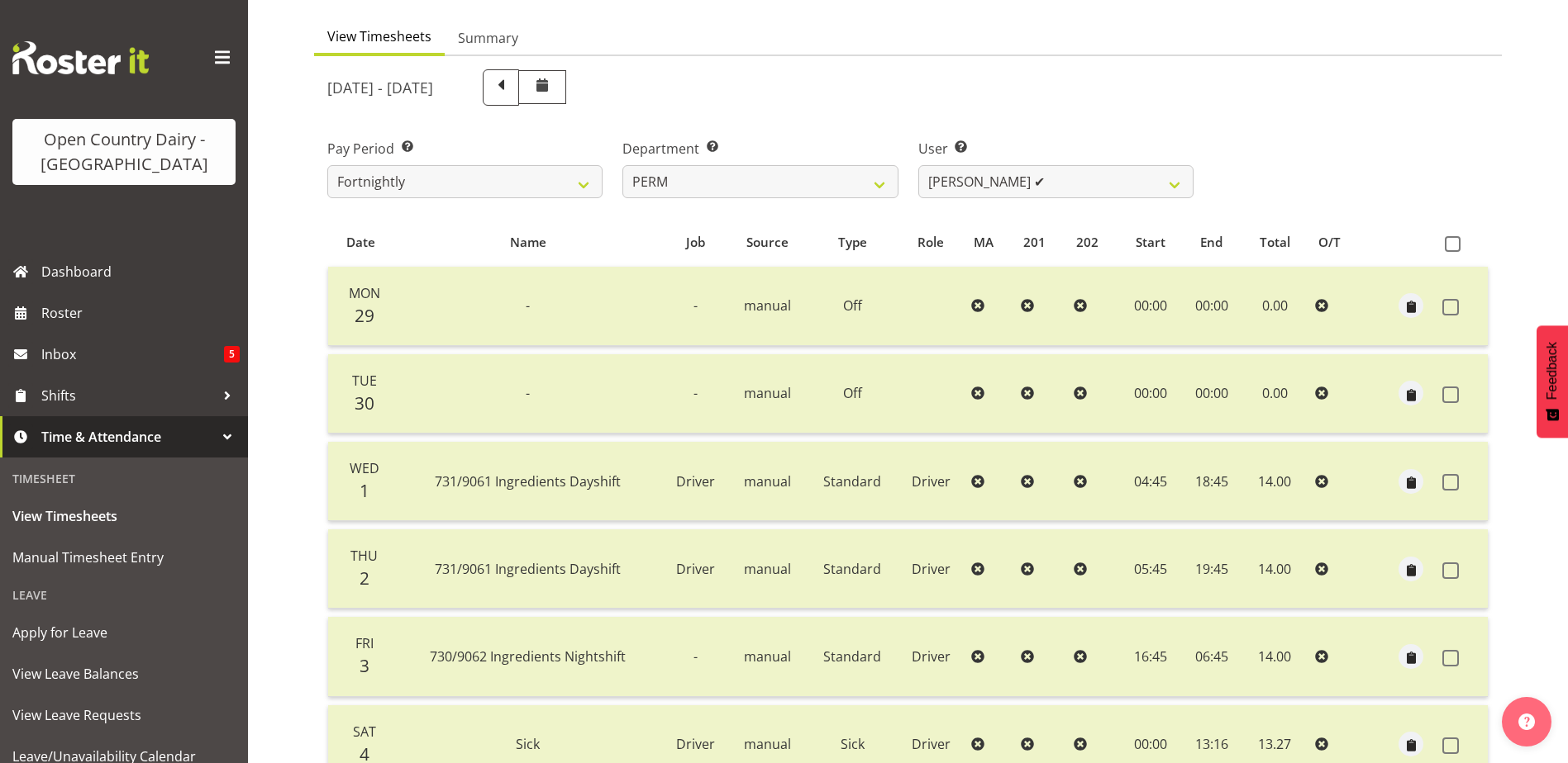
scroll to position [138, 0]
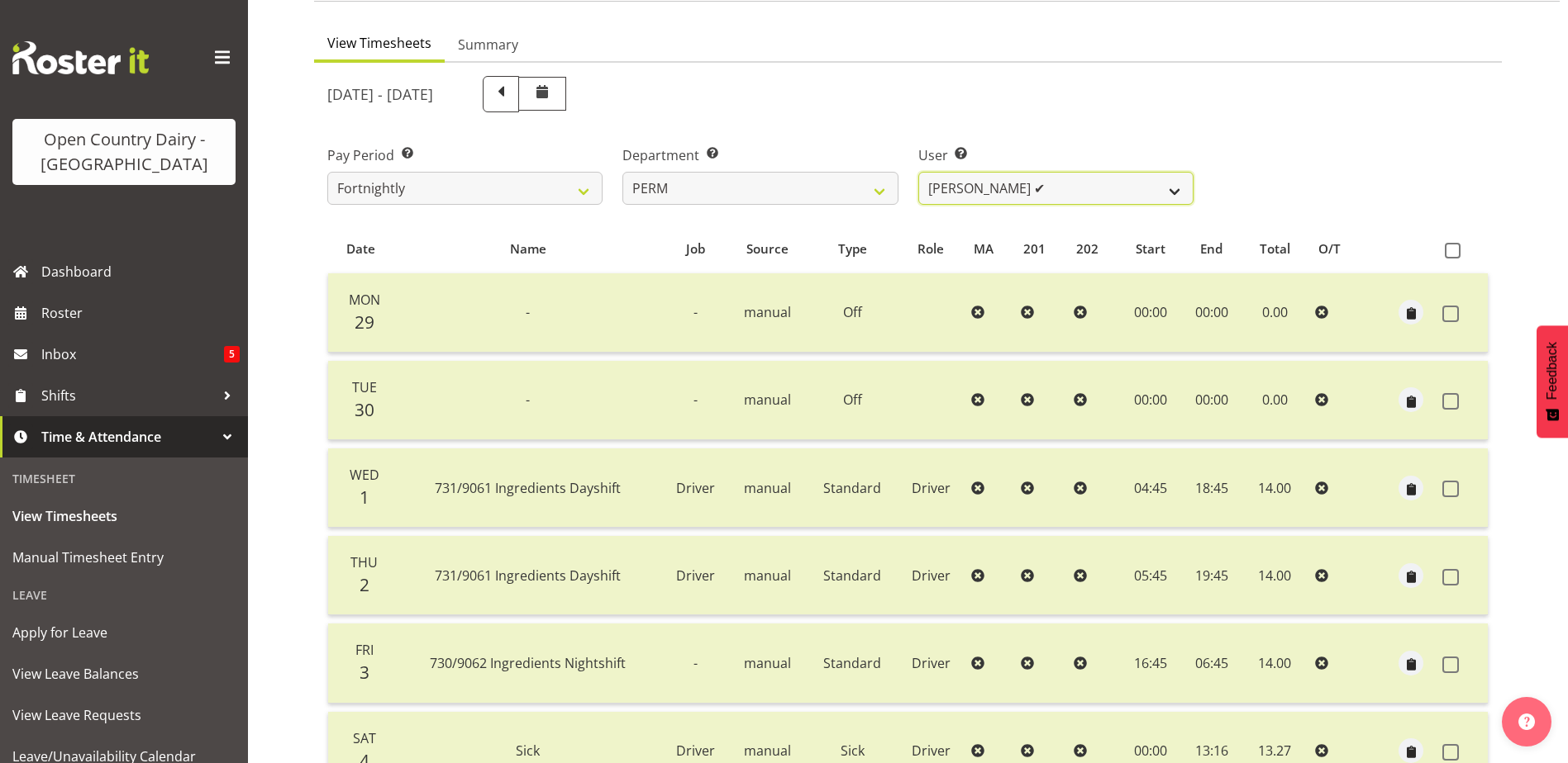
click at [1095, 189] on select "Abhilash Antony ✔ Amba Swann ❌ Chris Kneebone ❌ Haley Galecki ✔ Jayden Vincent …" at bounding box center [1056, 188] width 275 height 33
click at [918, 172] on select "Abhilash Antony ✔ Amba Swann ❌ Chris Kneebone ❌ Haley Galecki ✔ Jayden Vincent …" at bounding box center [1056, 188] width 275 height 33
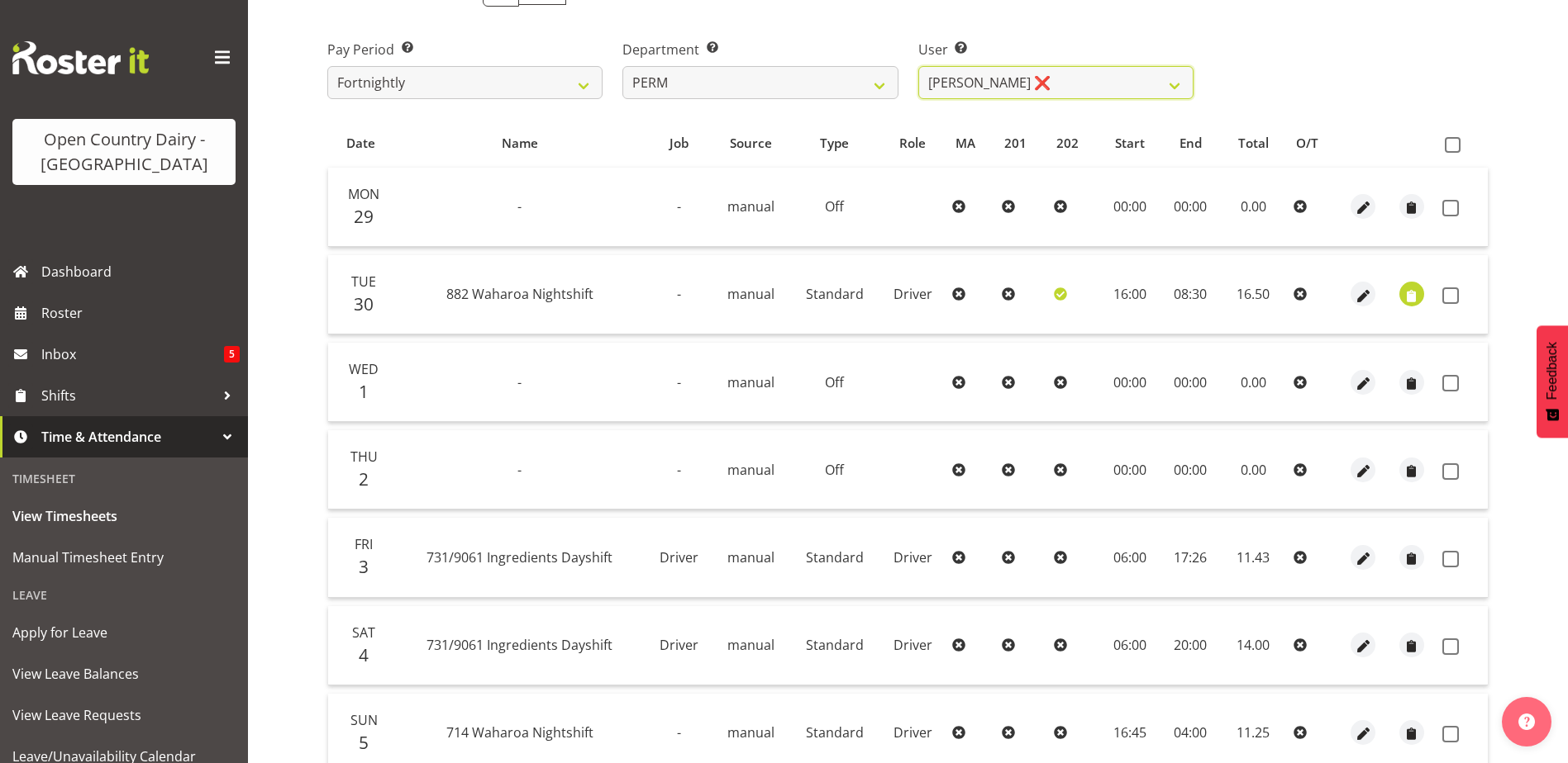
scroll to position [220, 0]
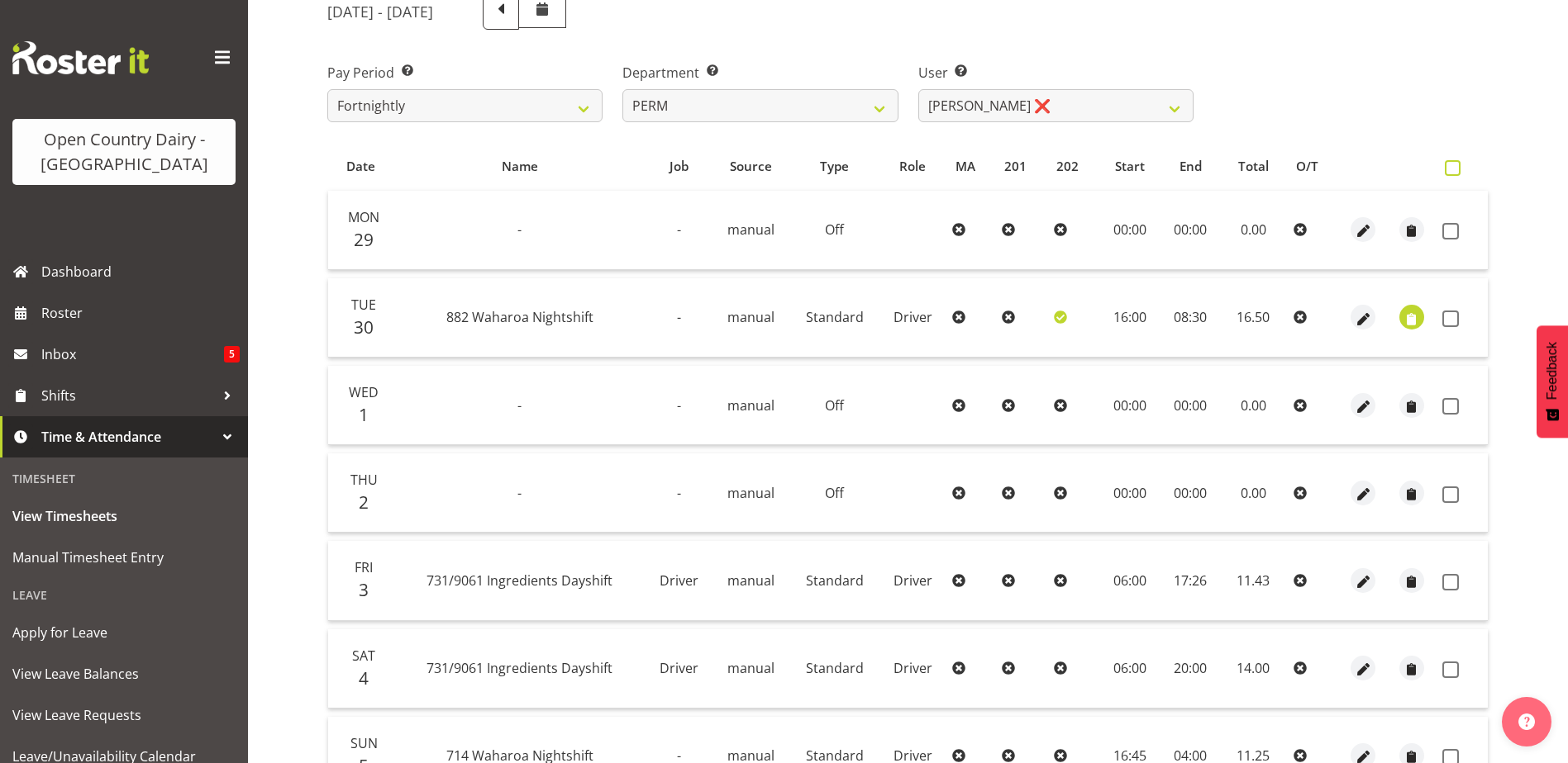
click at [1454, 164] on span at bounding box center [1452, 167] width 15 height 15
click at [1454, 164] on input "checkbox" at bounding box center [1450, 168] width 11 height 11
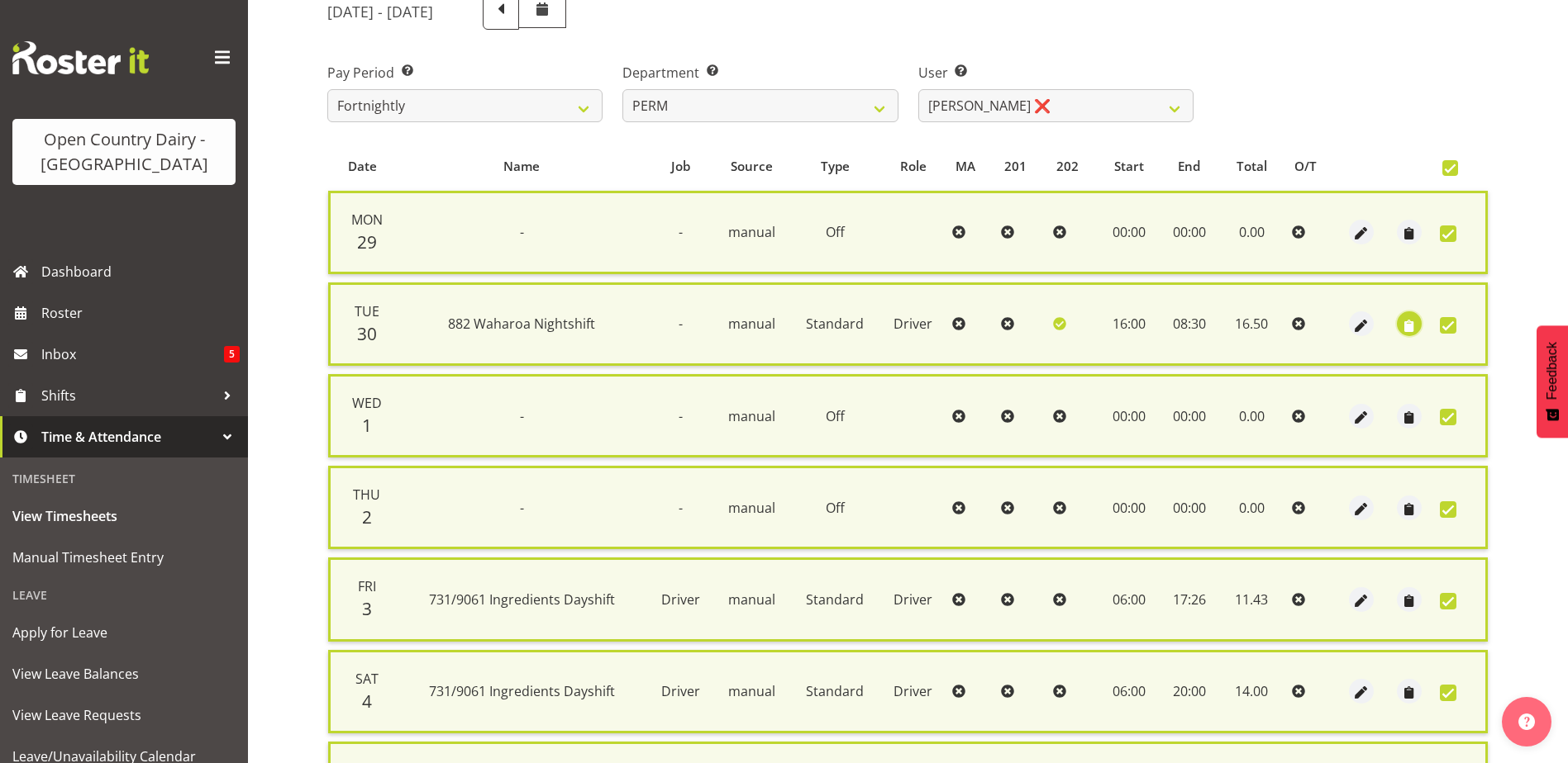
click at [1406, 325] on span "button" at bounding box center [1409, 325] width 19 height 19
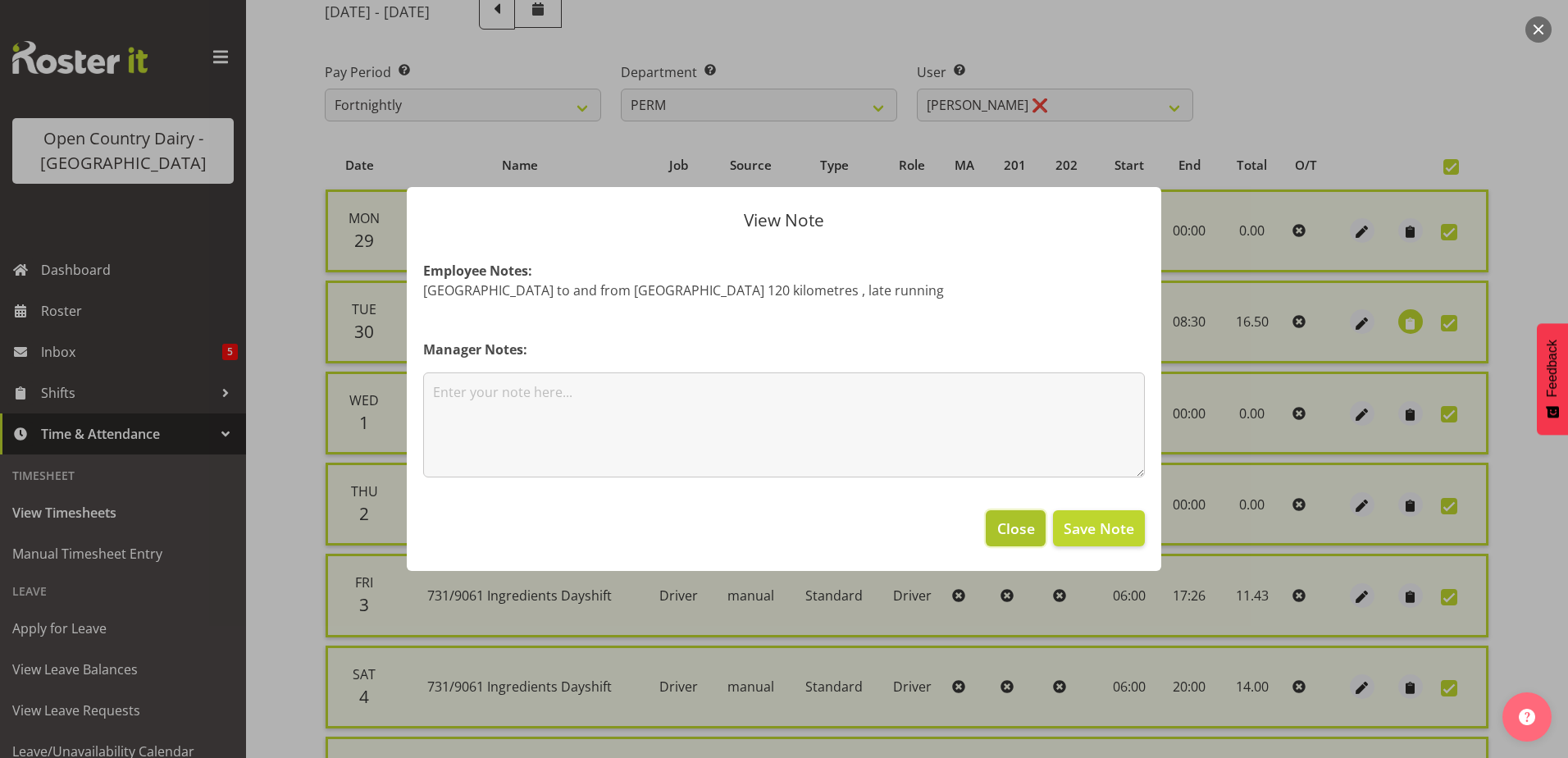
click at [1022, 532] on span "Close" at bounding box center [1016, 529] width 37 height 21
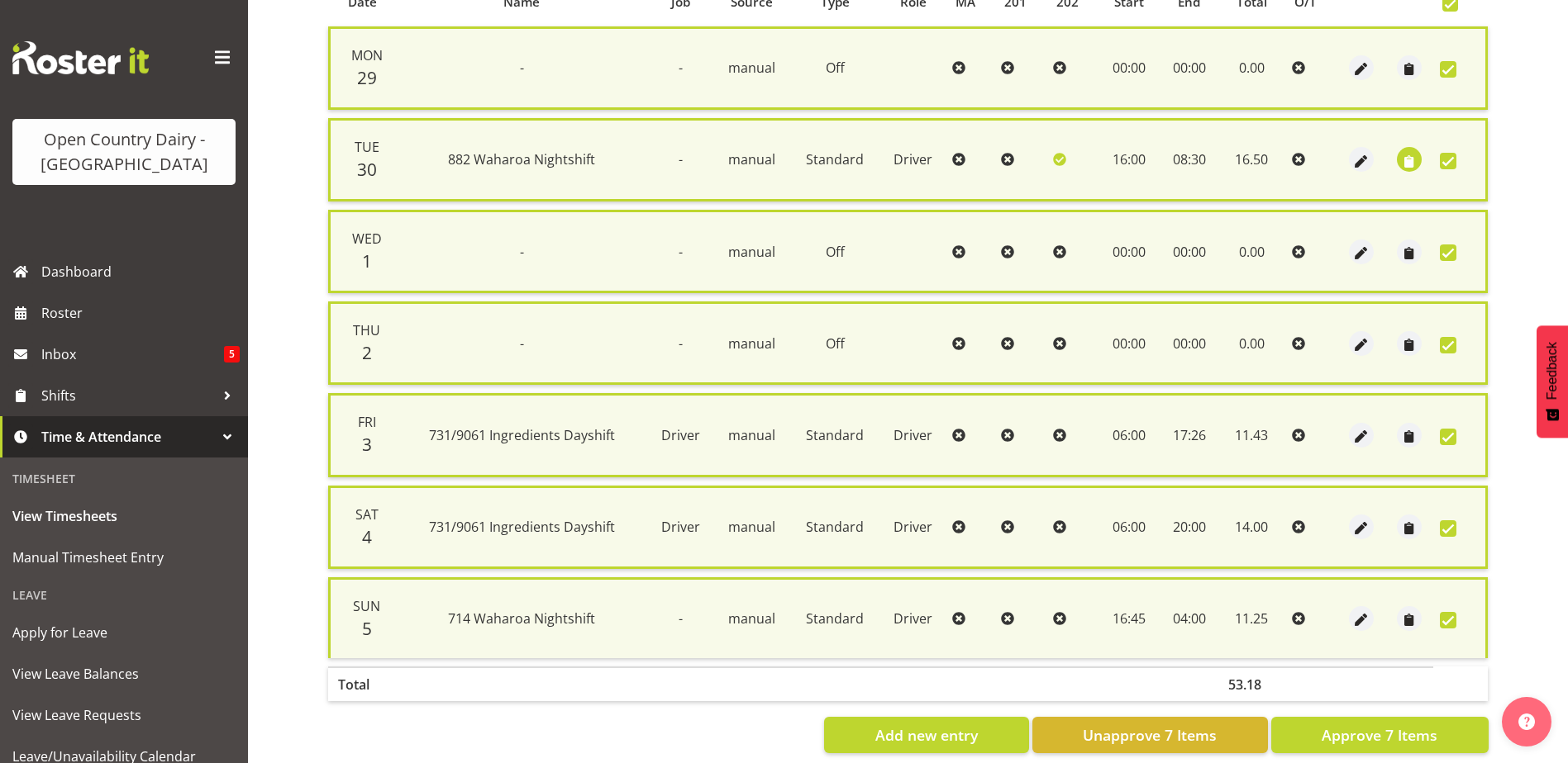
scroll to position [413, 0]
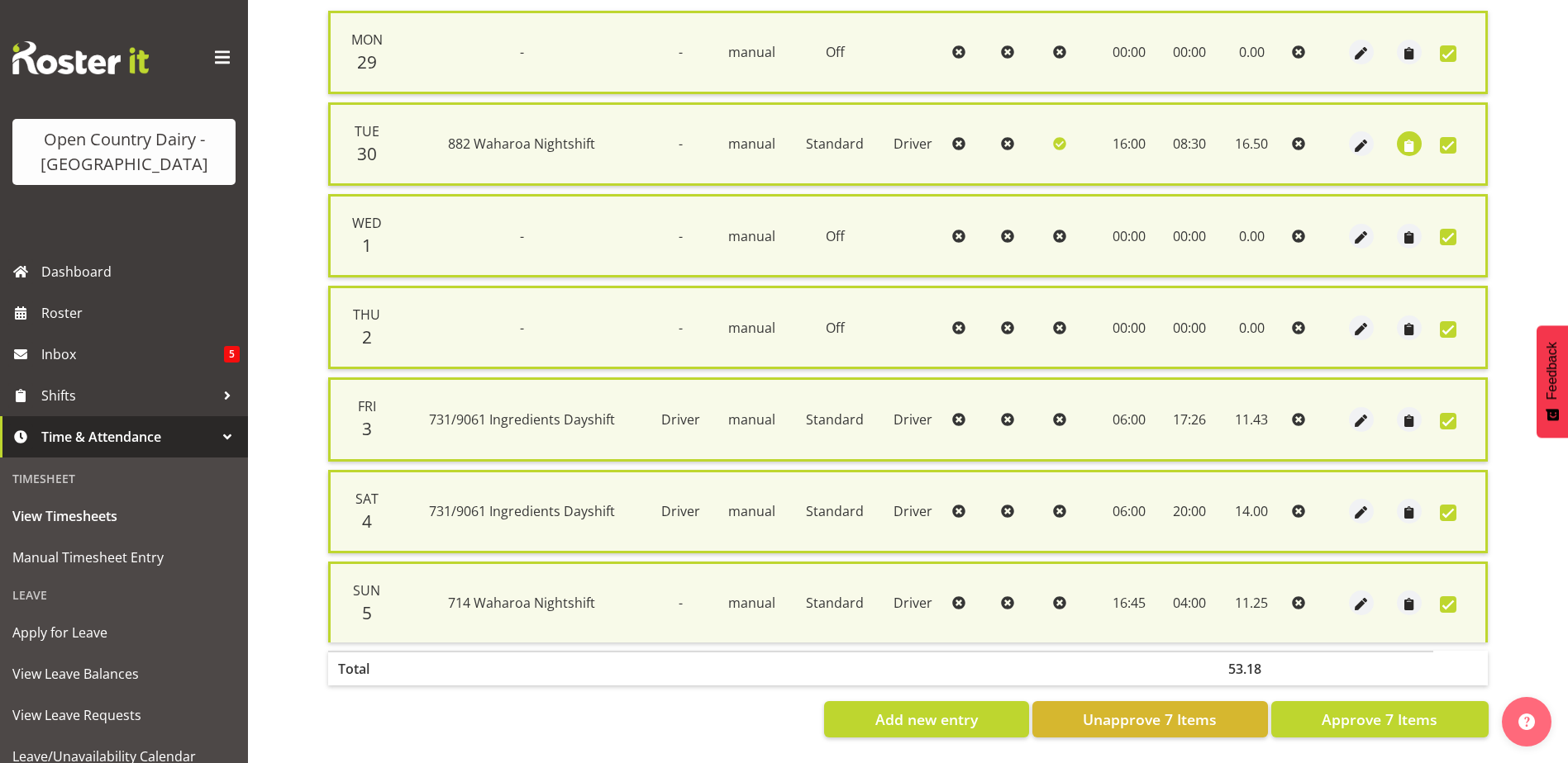
click at [1447, 598] on span at bounding box center [1448, 605] width 16 height 16
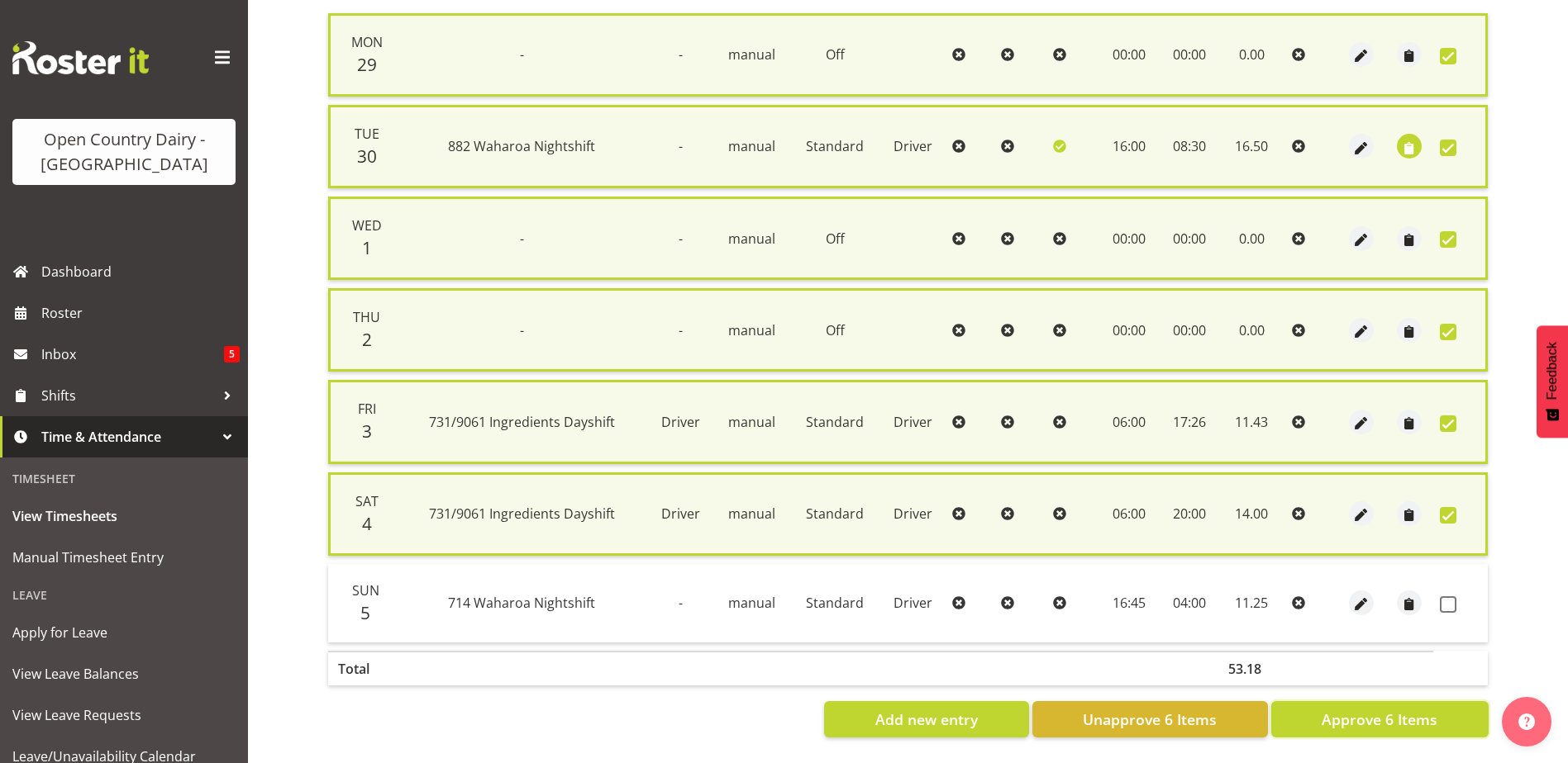
click at [1417, 712] on span "Approve 6 Items" at bounding box center [1379, 720] width 116 height 22
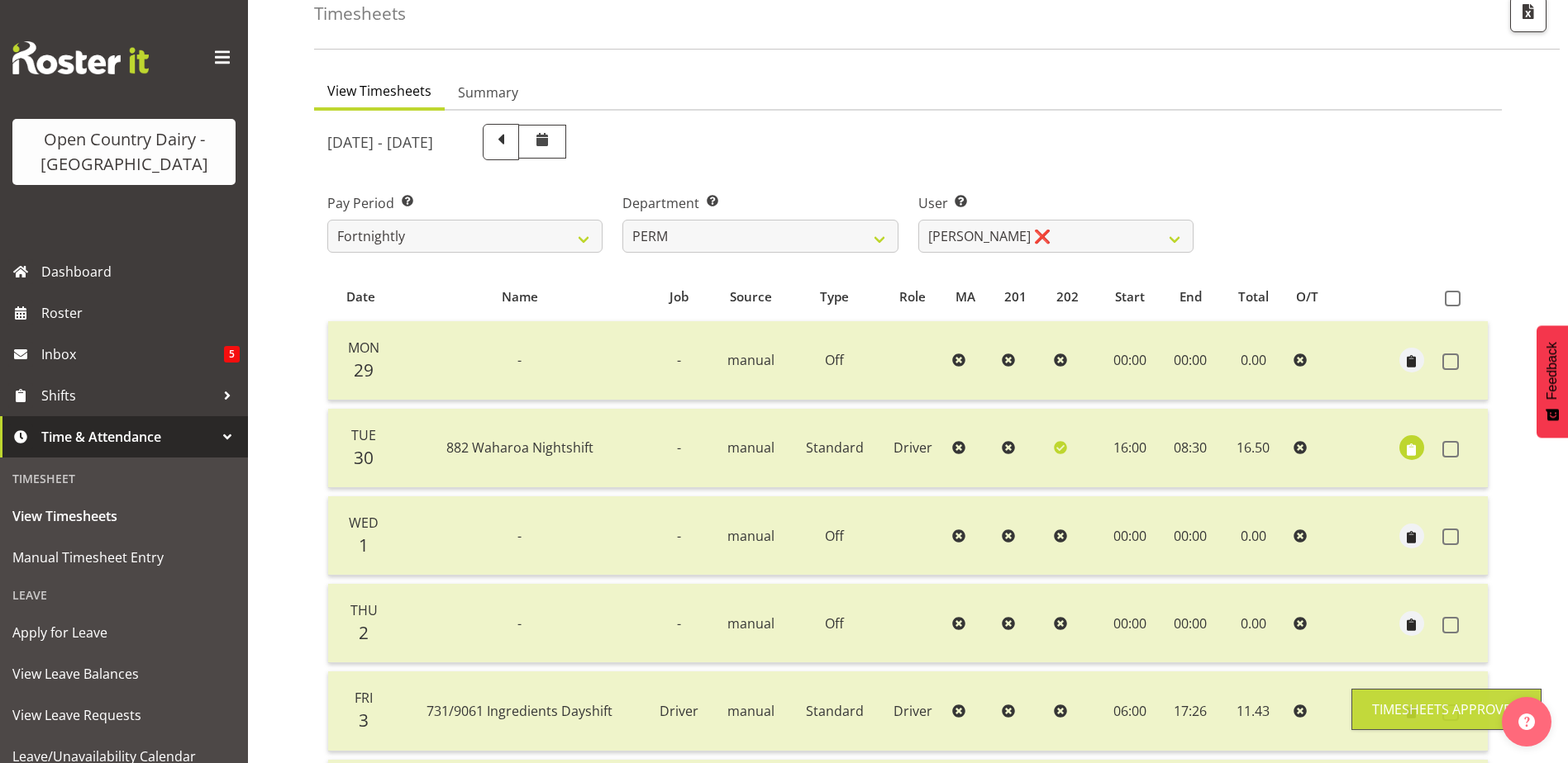
scroll to position [0, 0]
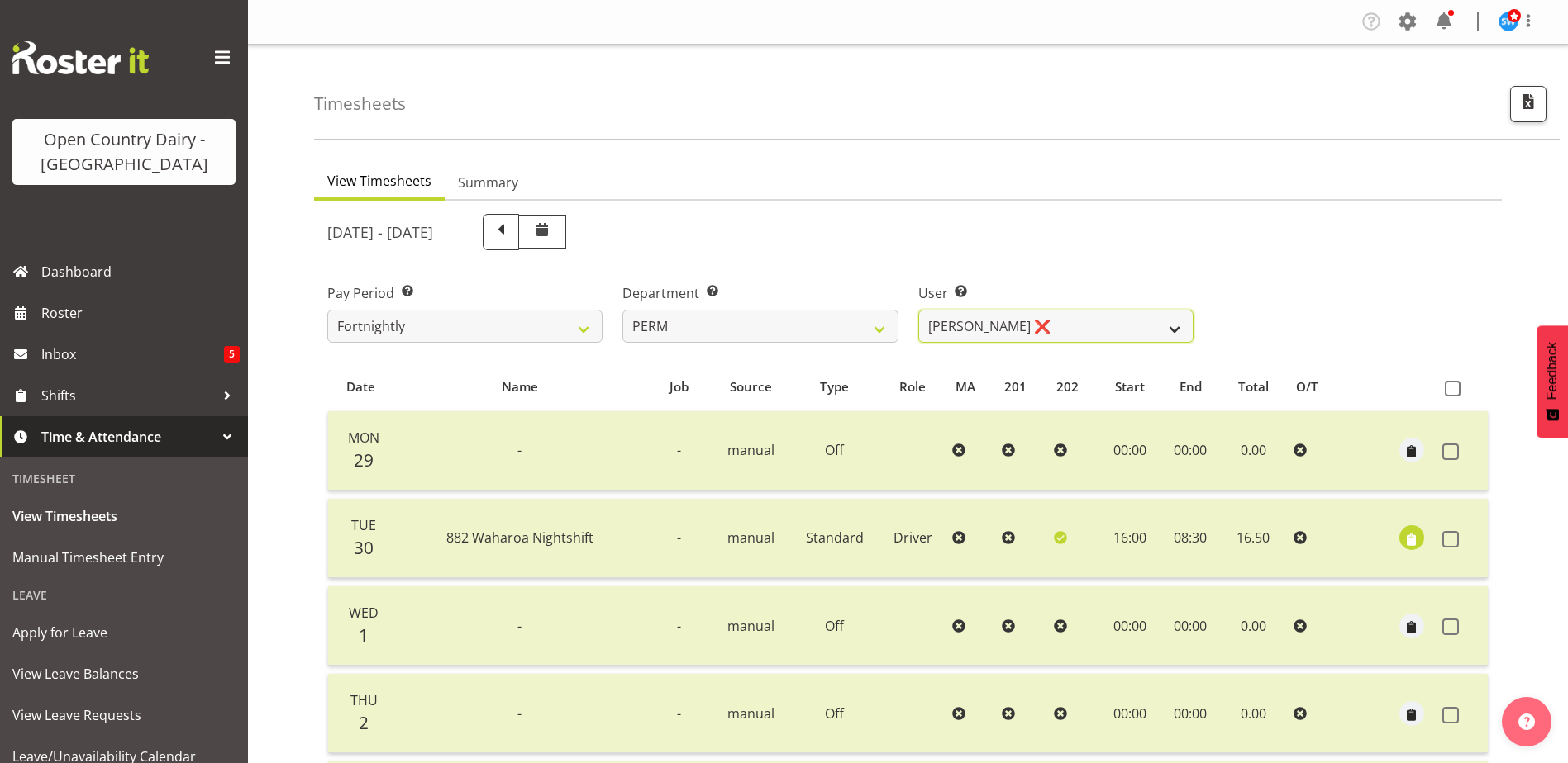
click at [1101, 330] on select "Abhilash Antony ✔ Amba Swann ❌ Chris Kneebone ❌ Haley Galecki ✔ Jayden Vincent …" at bounding box center [1056, 326] width 275 height 33
click at [918, 310] on select "Abhilash Antony ✔ Amba Swann ❌ Chris Kneebone ❌ Haley Galecki ✔ Jayden Vincent …" at bounding box center [1056, 326] width 275 height 33
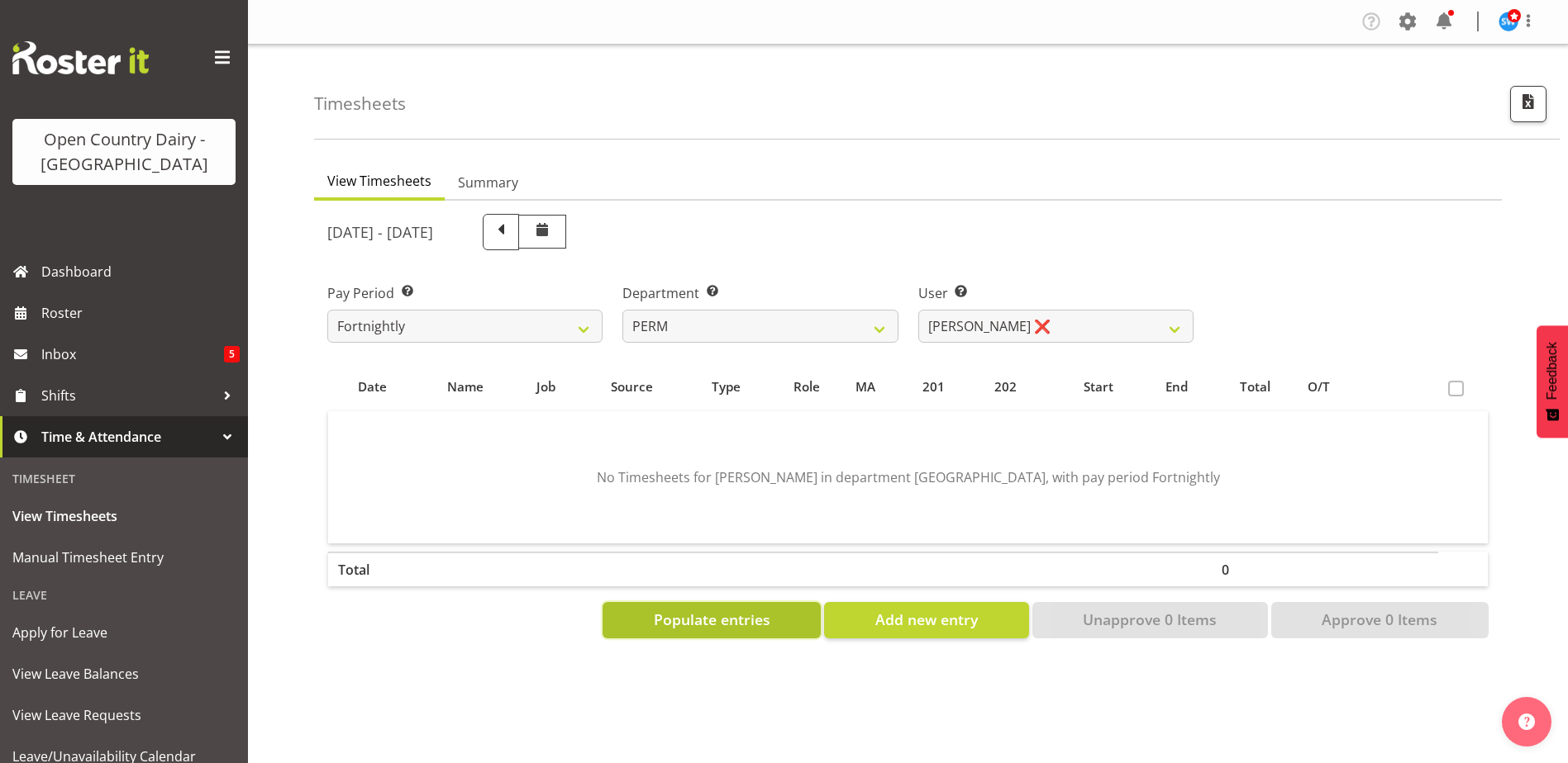
click at [718, 625] on span "Populate entries" at bounding box center [712, 619] width 117 height 22
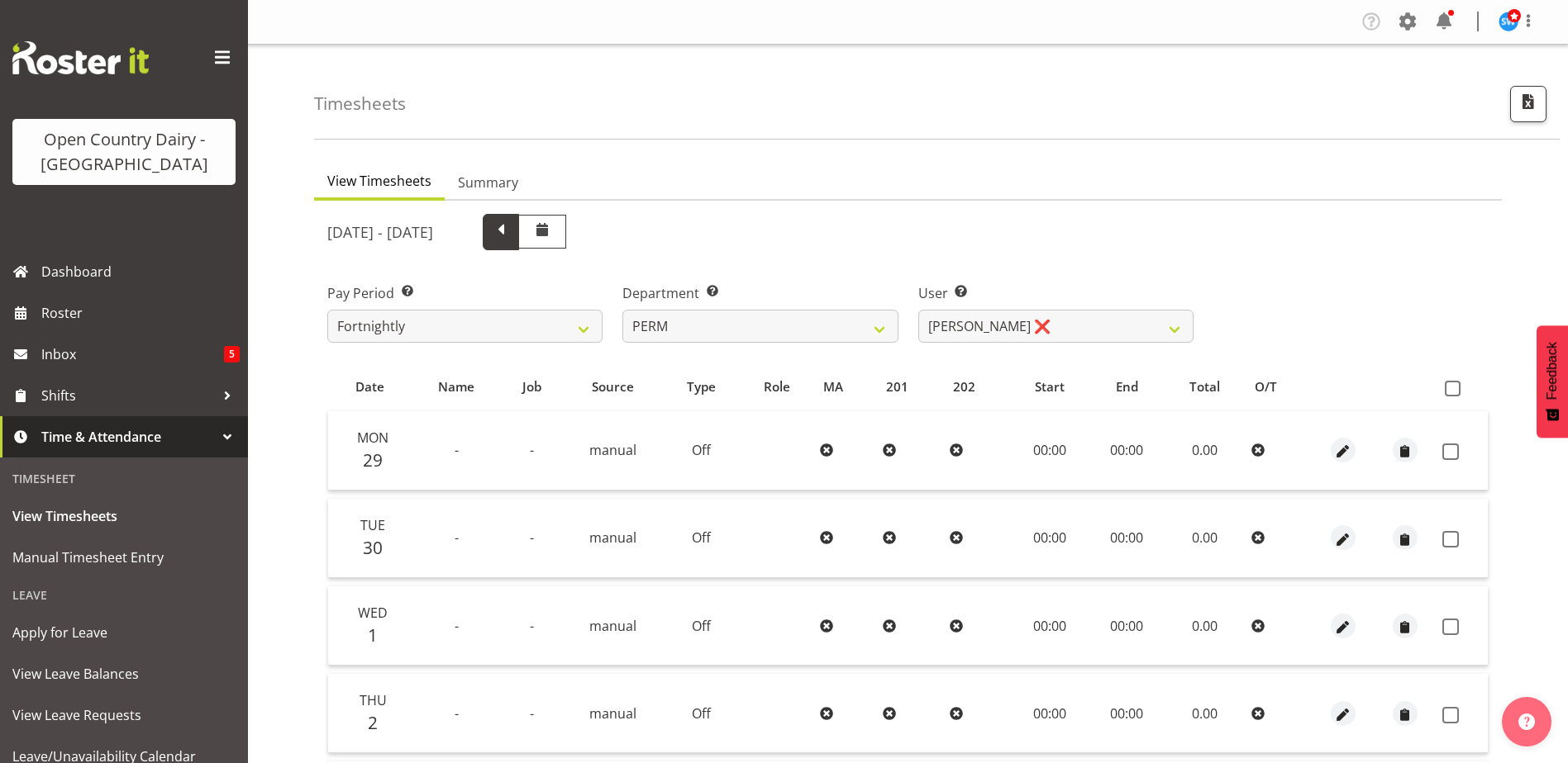
click at [512, 228] on span at bounding box center [501, 230] width 22 height 22
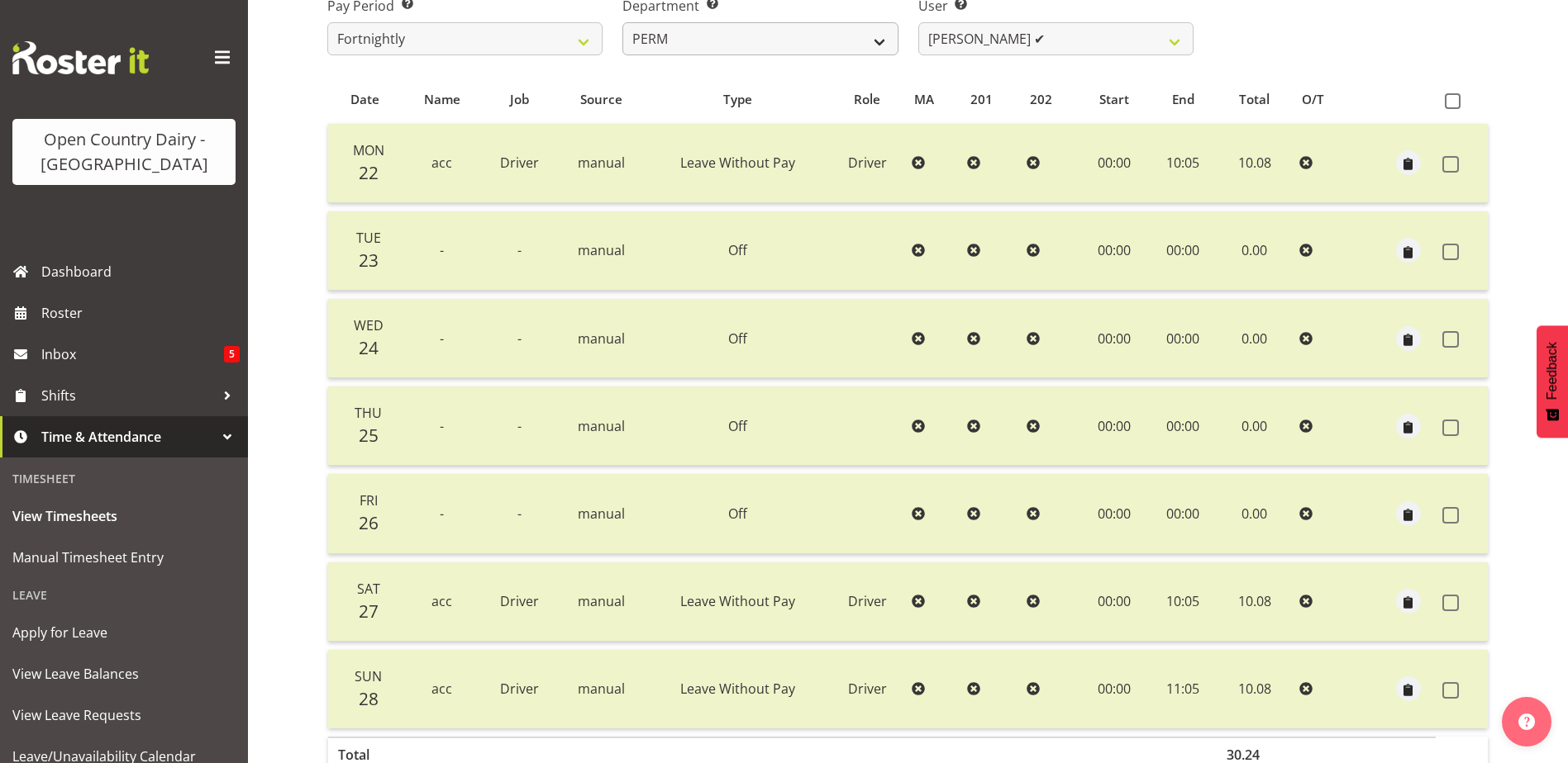
scroll to position [83, 0]
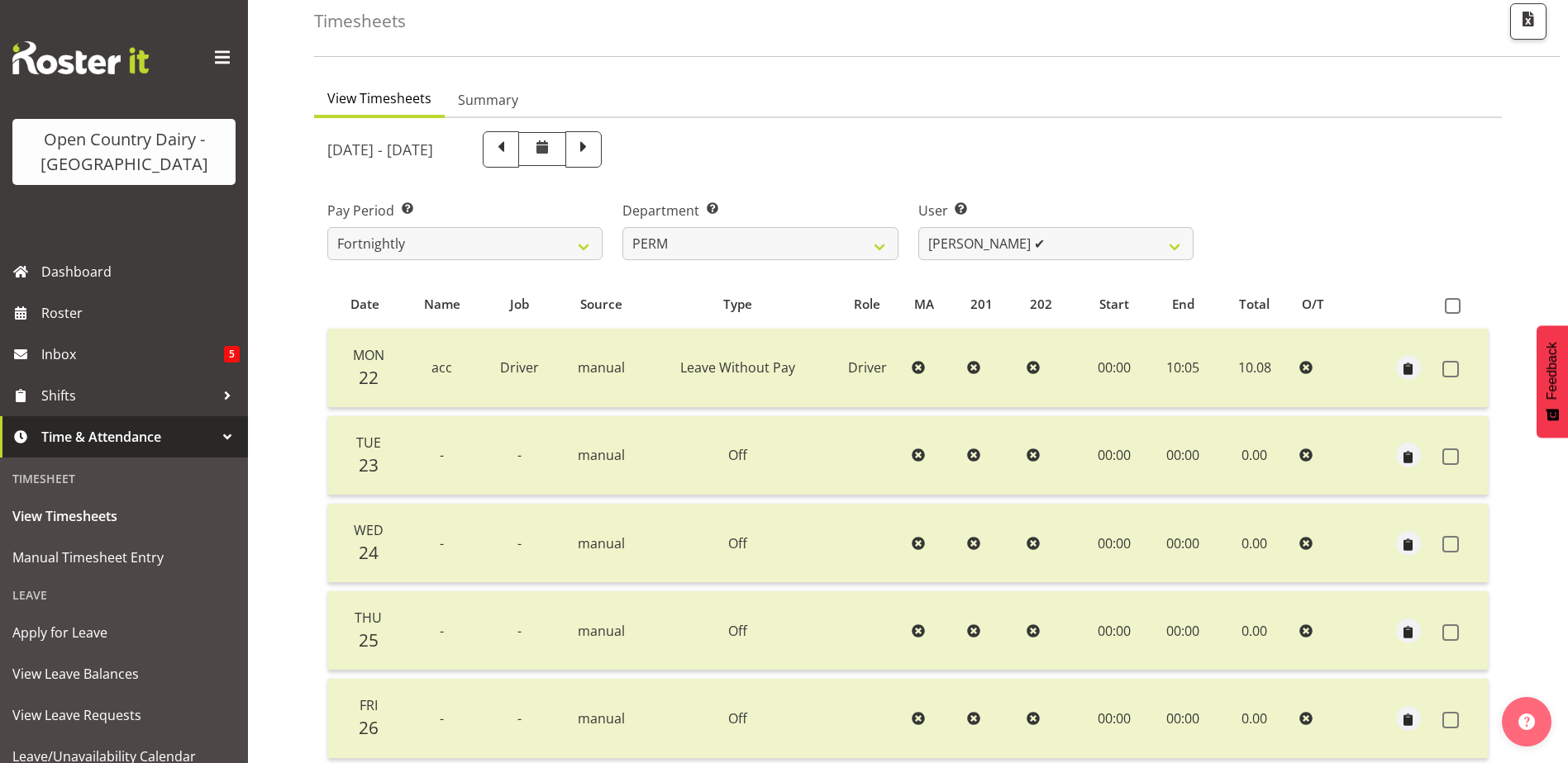
click at [594, 151] on span at bounding box center [584, 148] width 22 height 22
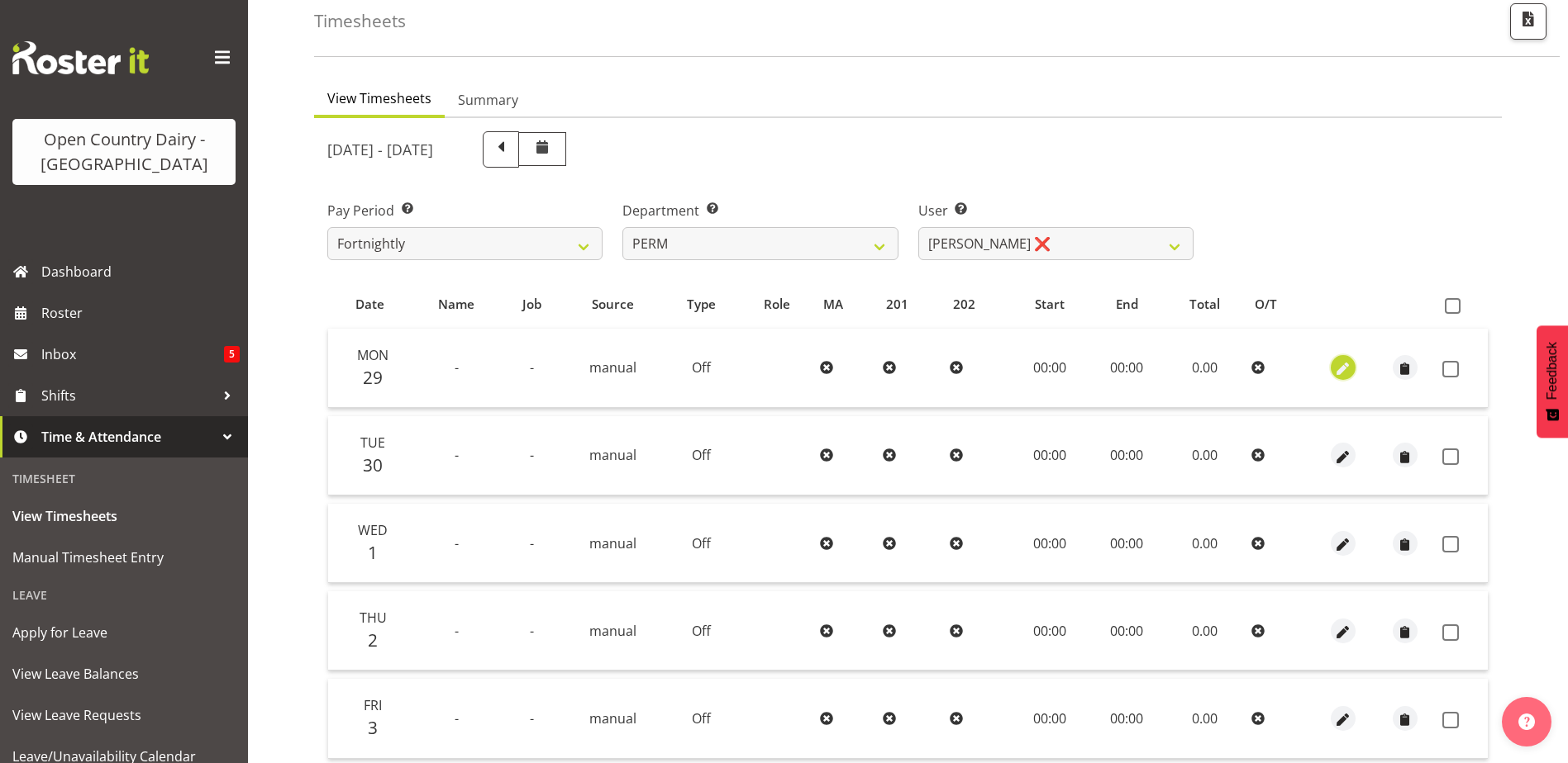
click at [1349, 368] on span "button" at bounding box center [1342, 369] width 19 height 19
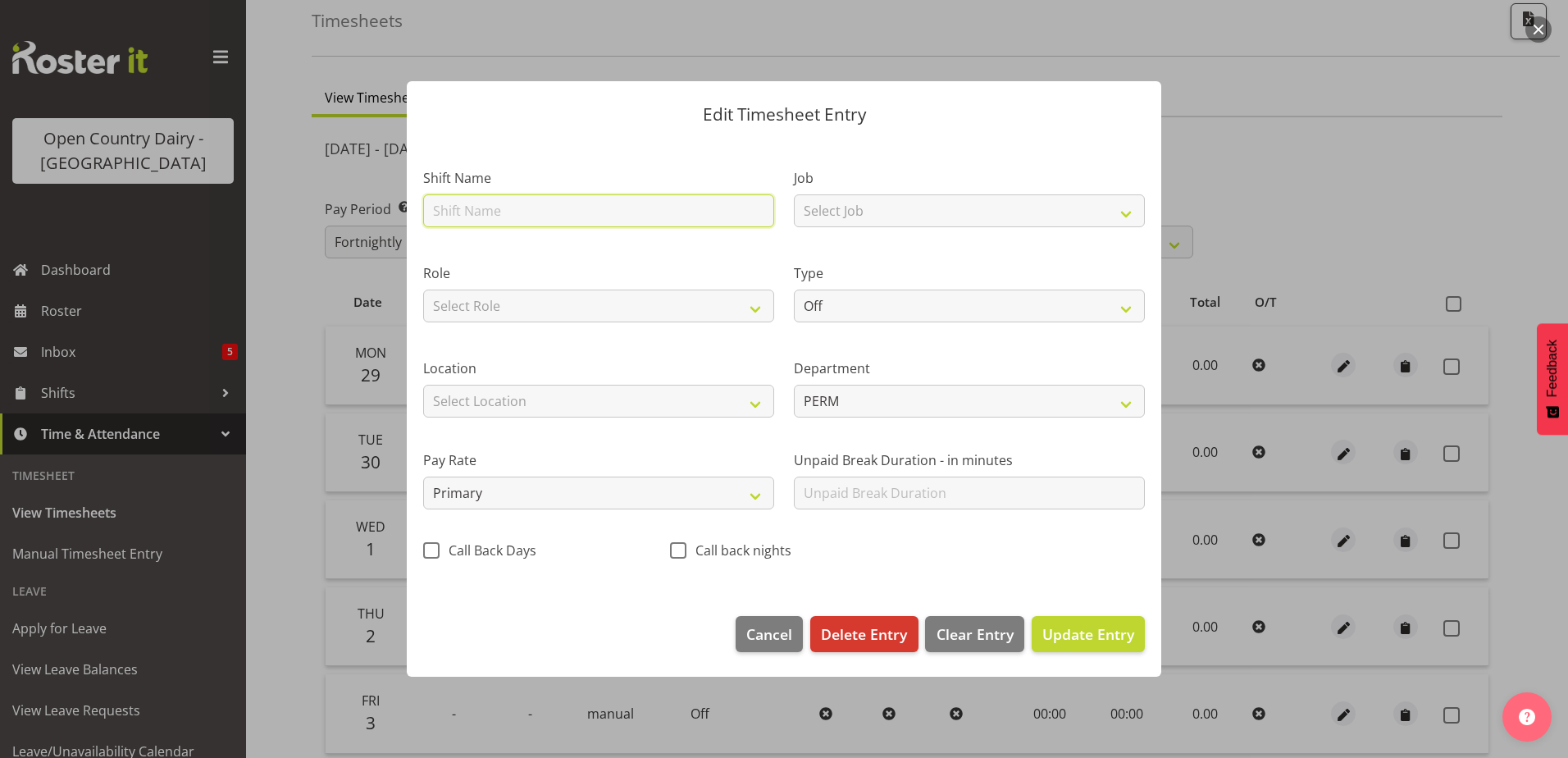
click at [539, 210] on input "text" at bounding box center [598, 211] width 351 height 33
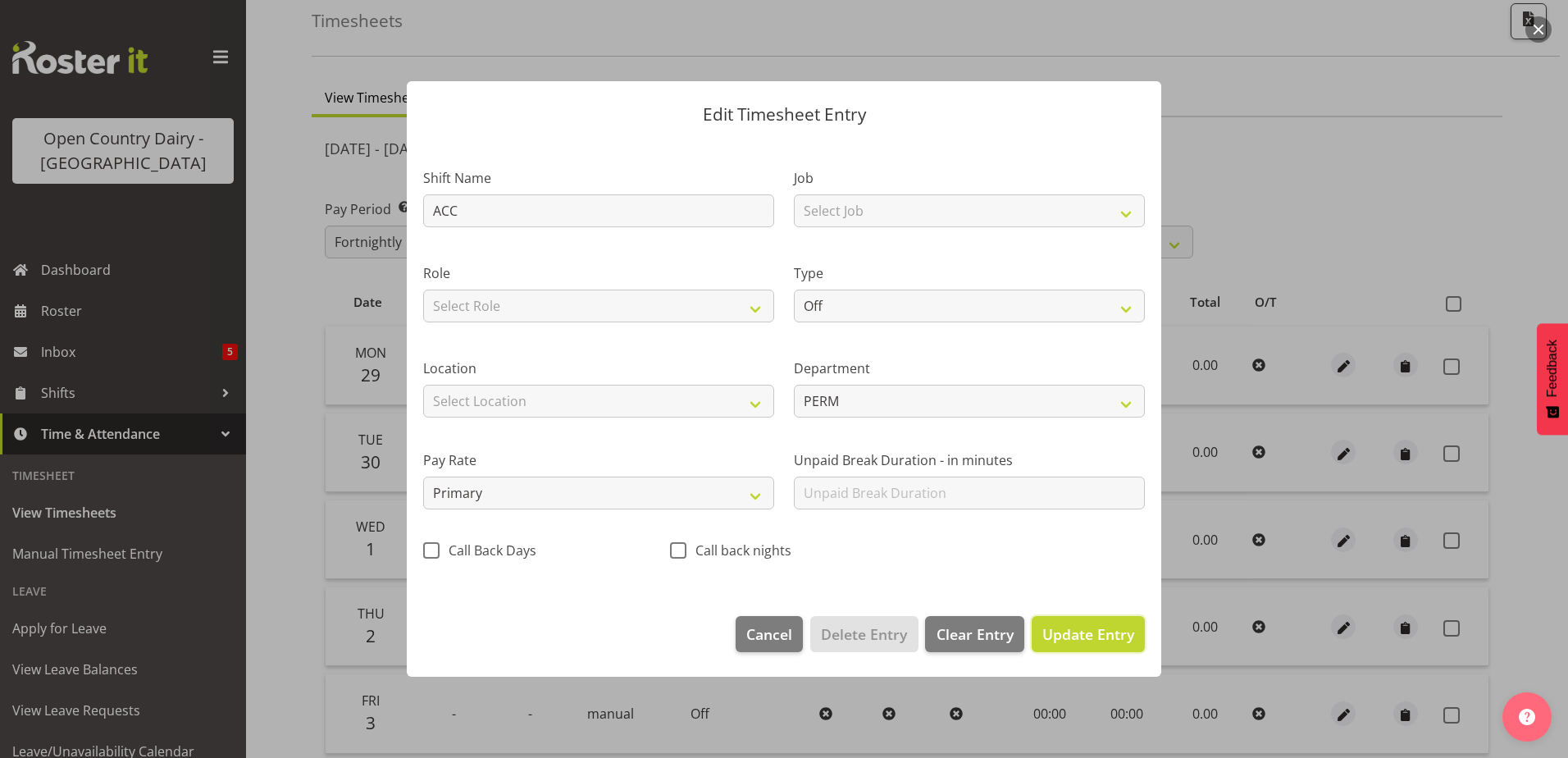
click at [1105, 647] on button "Update Entry" at bounding box center [1088, 634] width 113 height 36
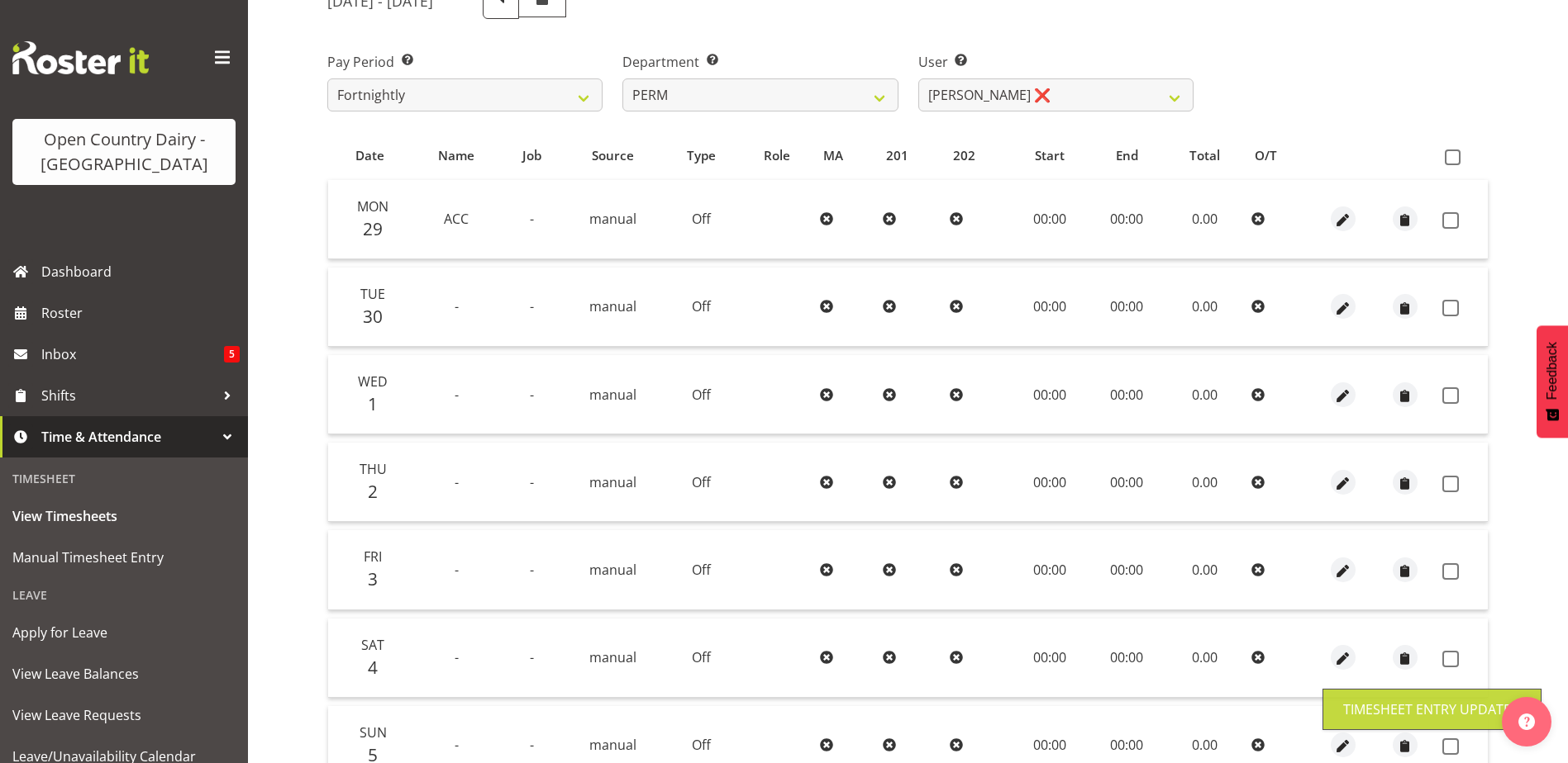
scroll to position [248, 0]
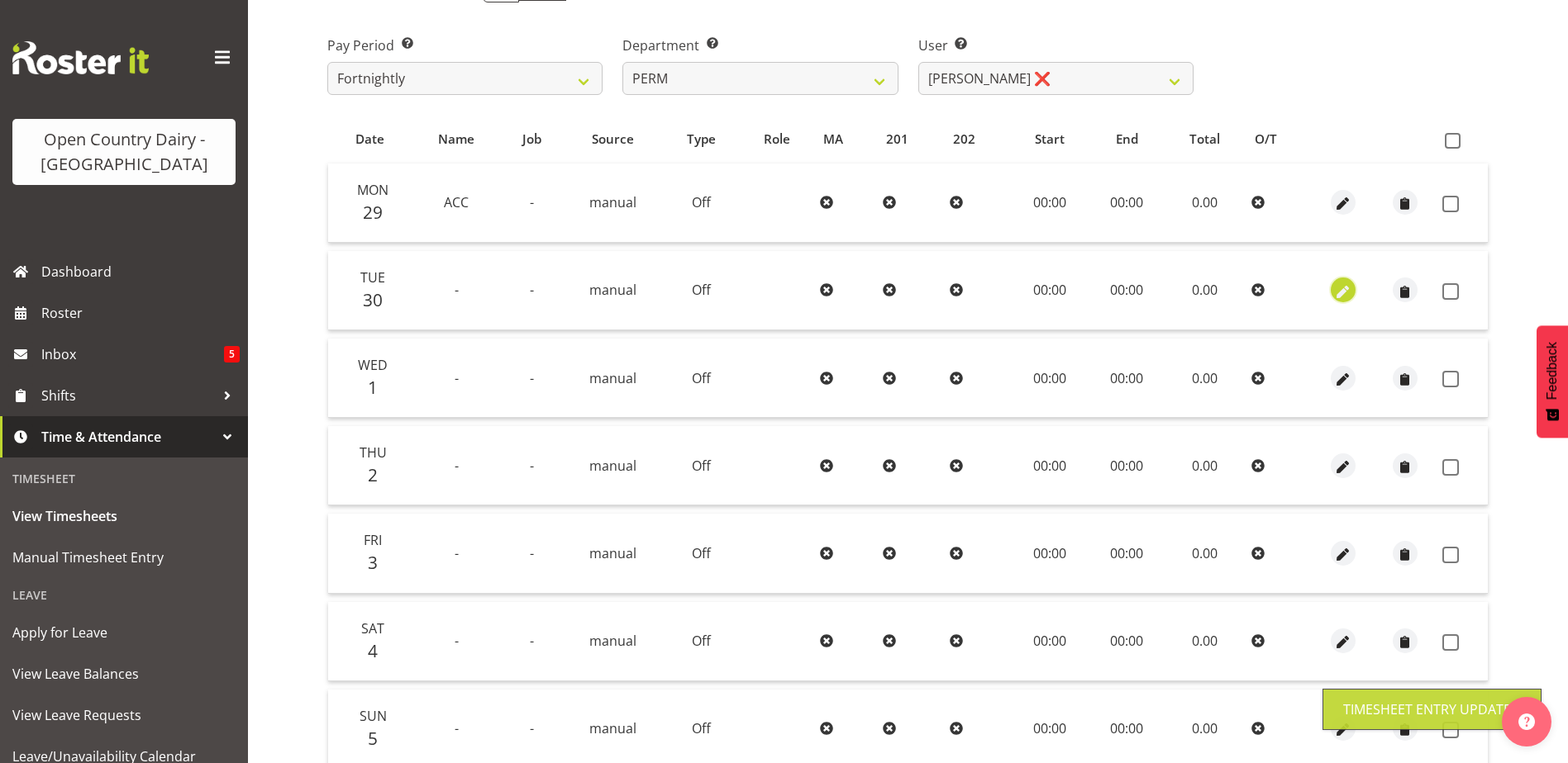
click at [1341, 292] on span "button" at bounding box center [1342, 291] width 19 height 19
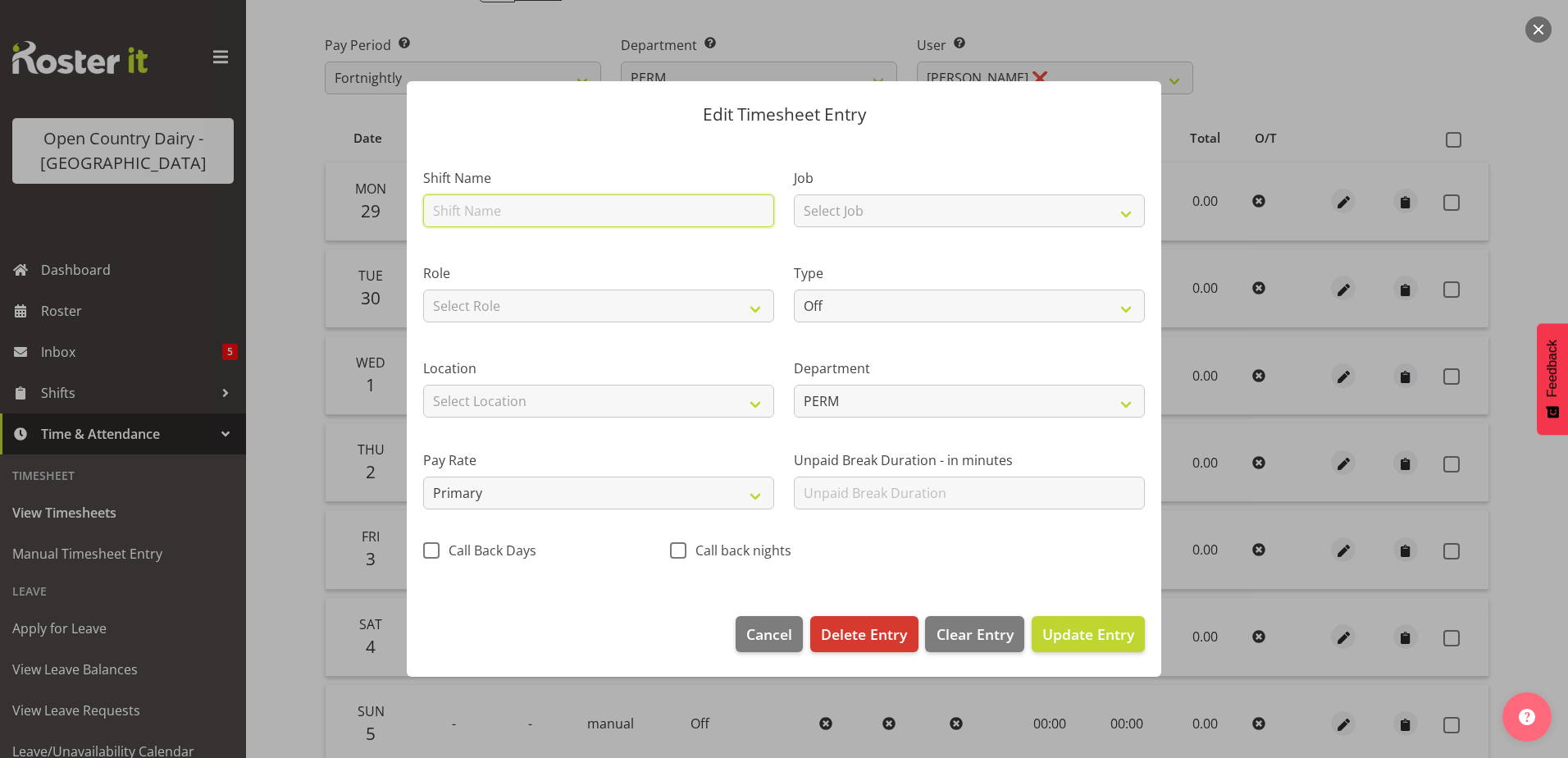
click at [510, 208] on input "text" at bounding box center [598, 211] width 351 height 33
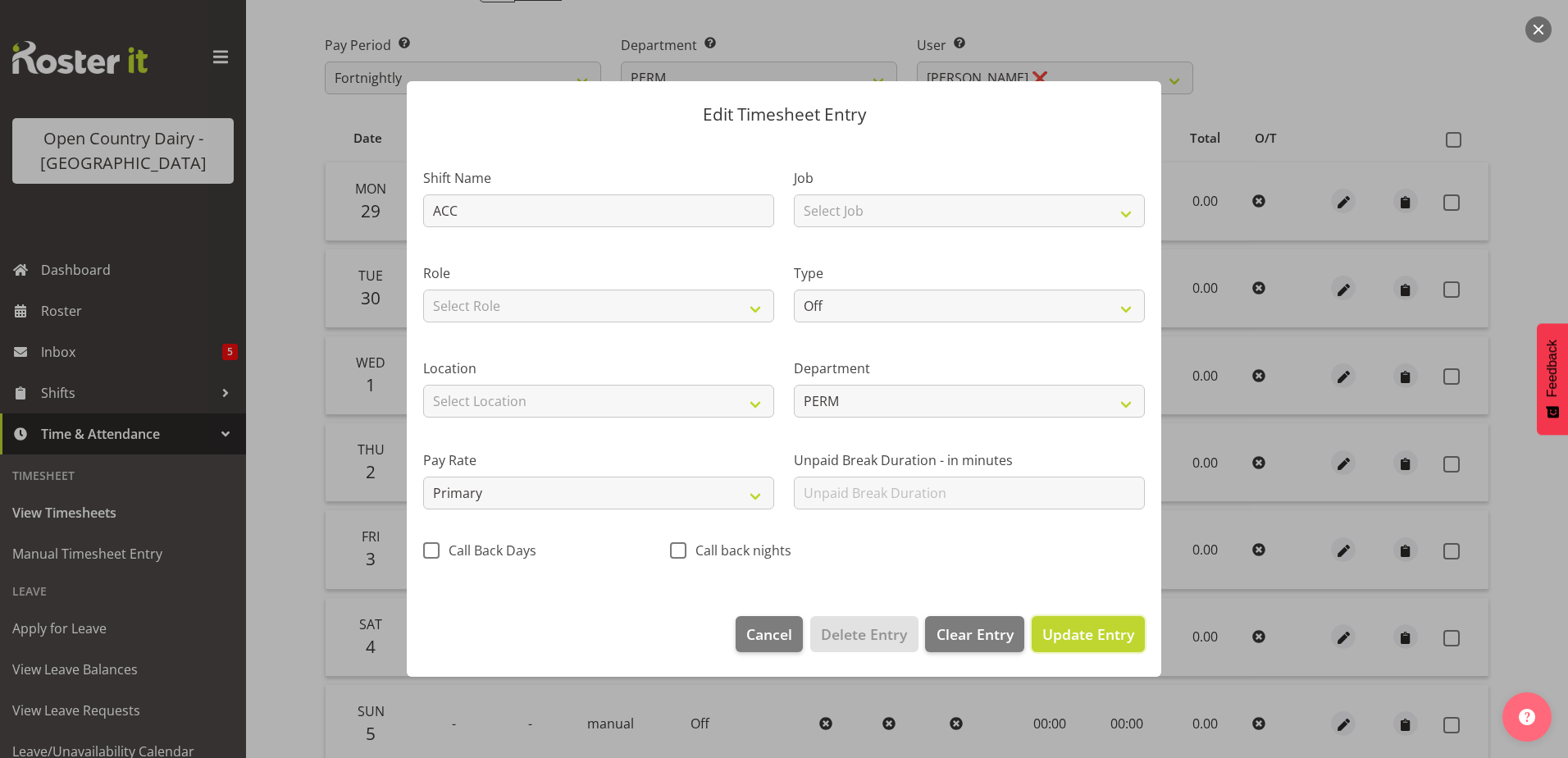
click at [1084, 629] on span "Update Entry" at bounding box center [1088, 634] width 92 height 20
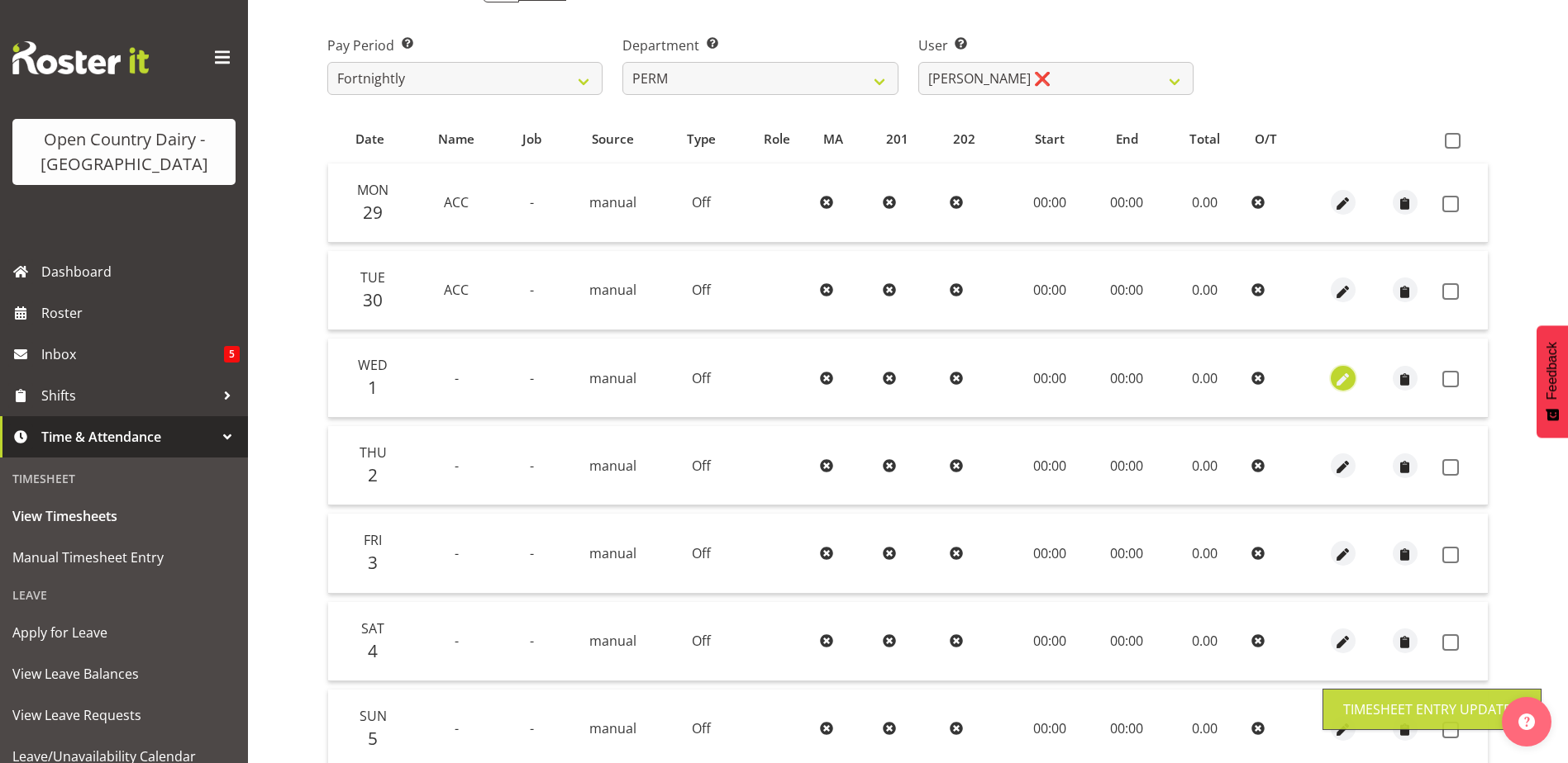
click at [1346, 382] on span "button" at bounding box center [1342, 379] width 19 height 19
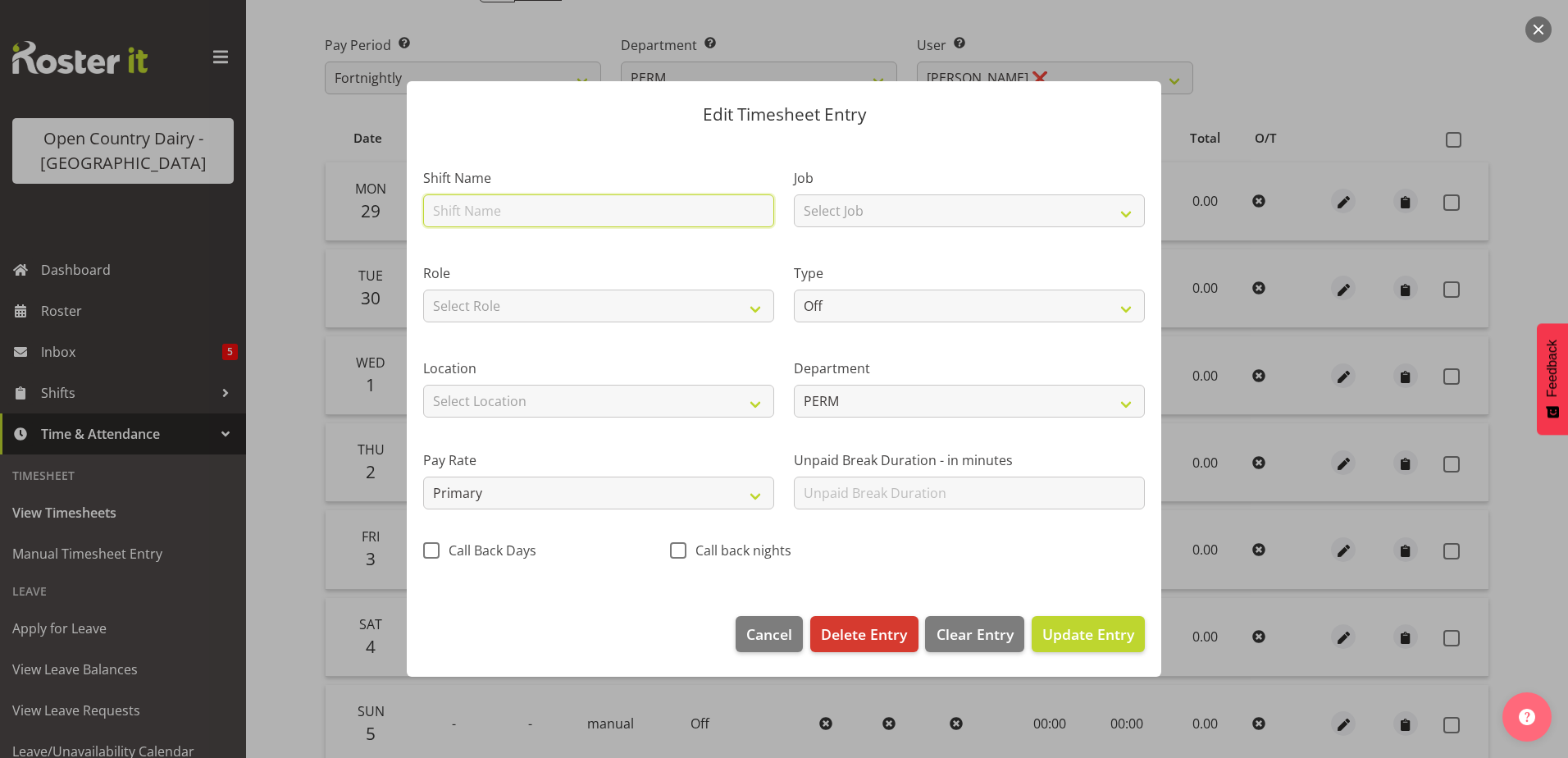
click at [493, 207] on input "text" at bounding box center [598, 211] width 351 height 33
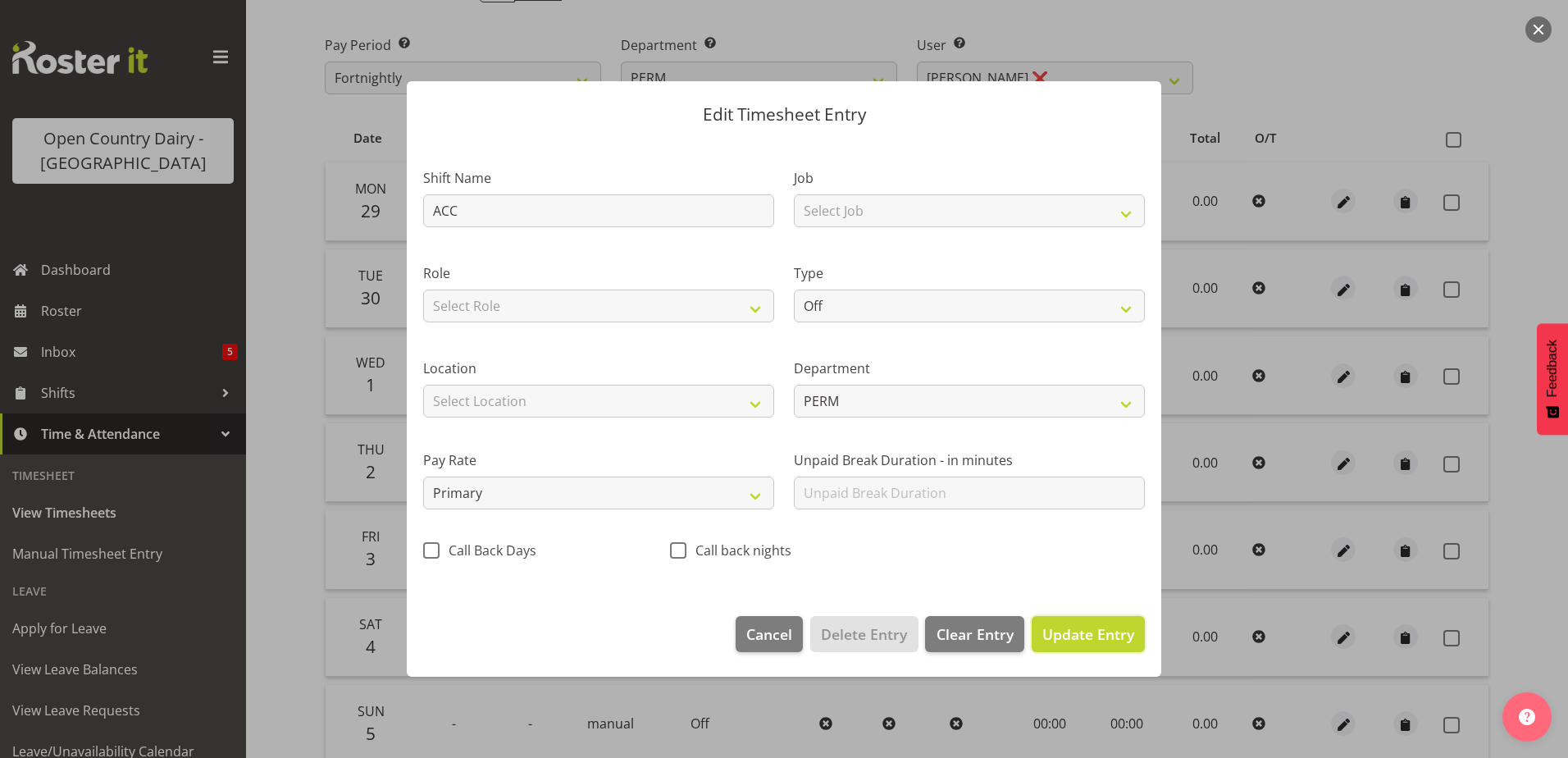
click at [1123, 633] on span "Update Entry" at bounding box center [1088, 634] width 92 height 20
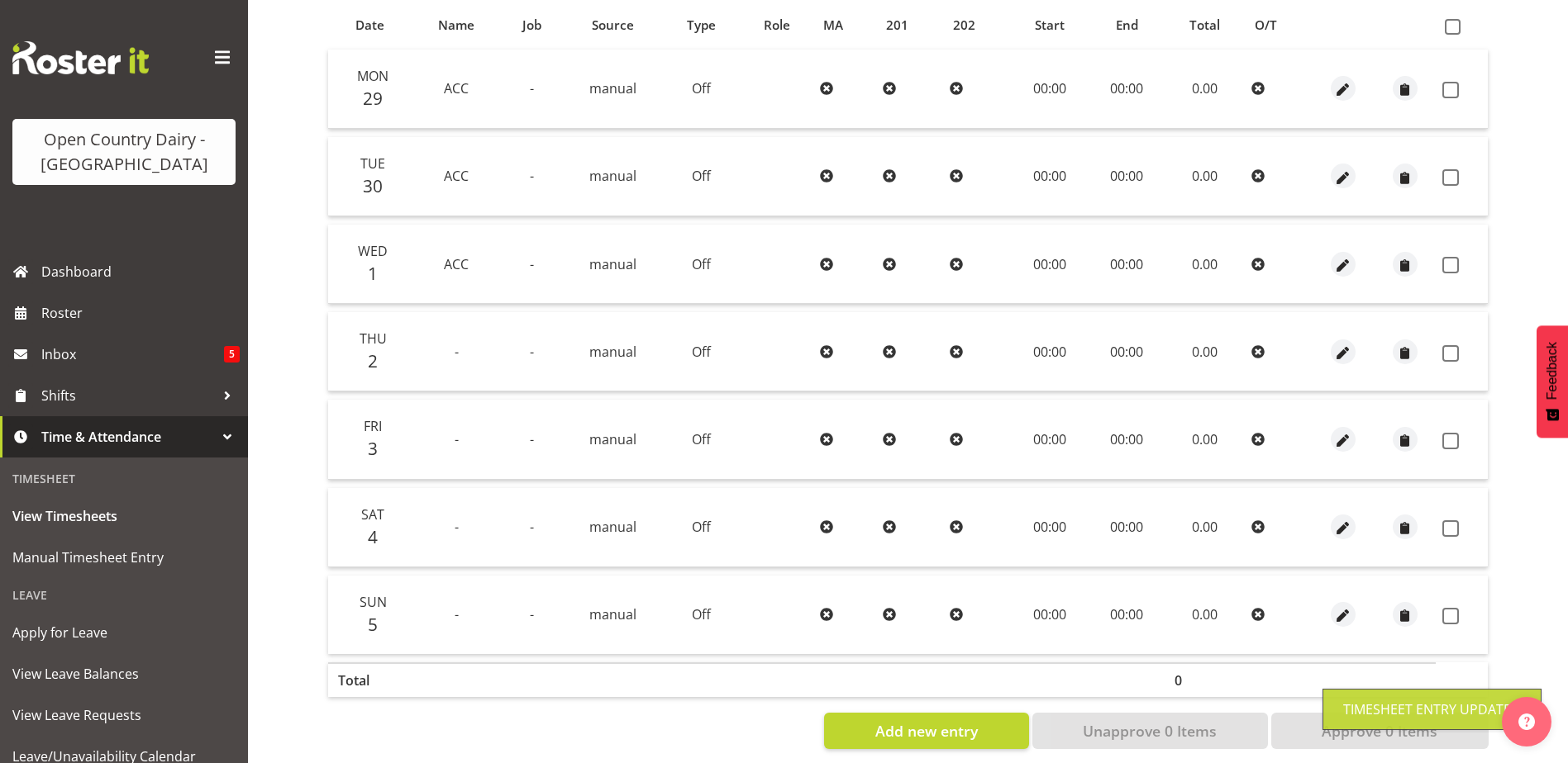
scroll to position [386, 0]
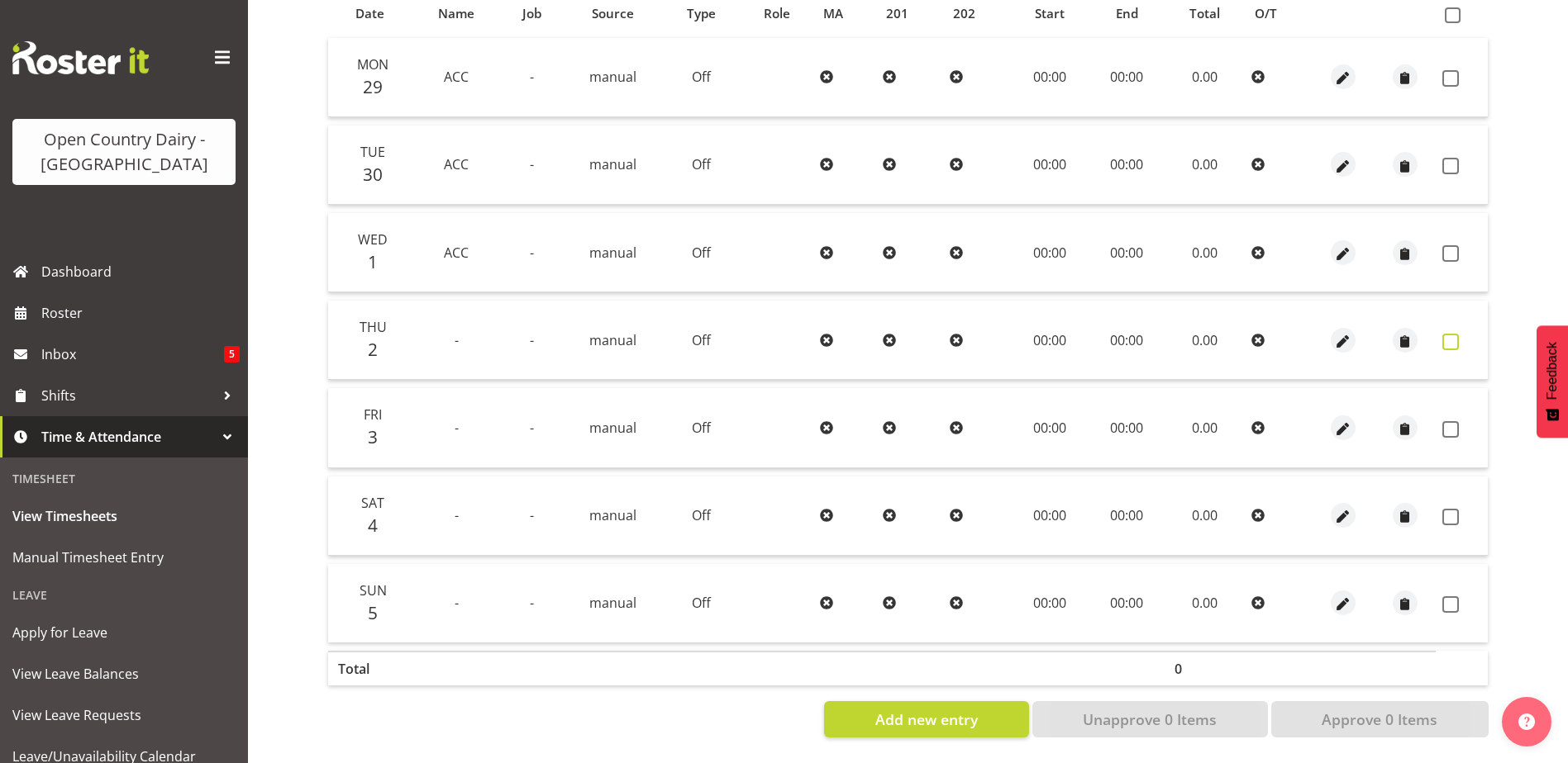
click at [1457, 333] on span at bounding box center [1450, 342] width 16 height 16
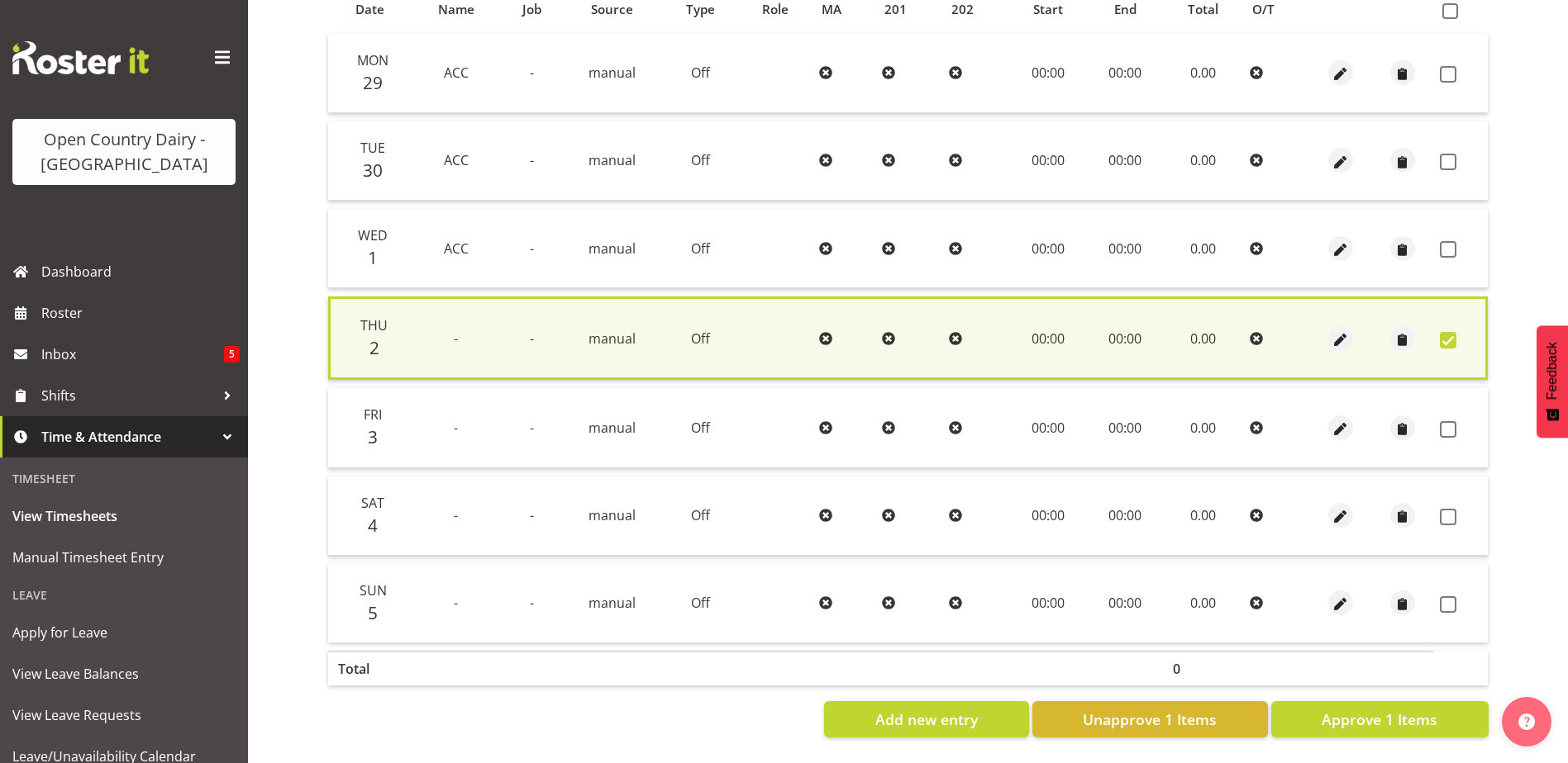
drag, startPoint x: 1450, startPoint y: 420, endPoint x: 1446, endPoint y: 489, distance: 69.1
click at [1453, 421] on span at bounding box center [1448, 430] width 16 height 16
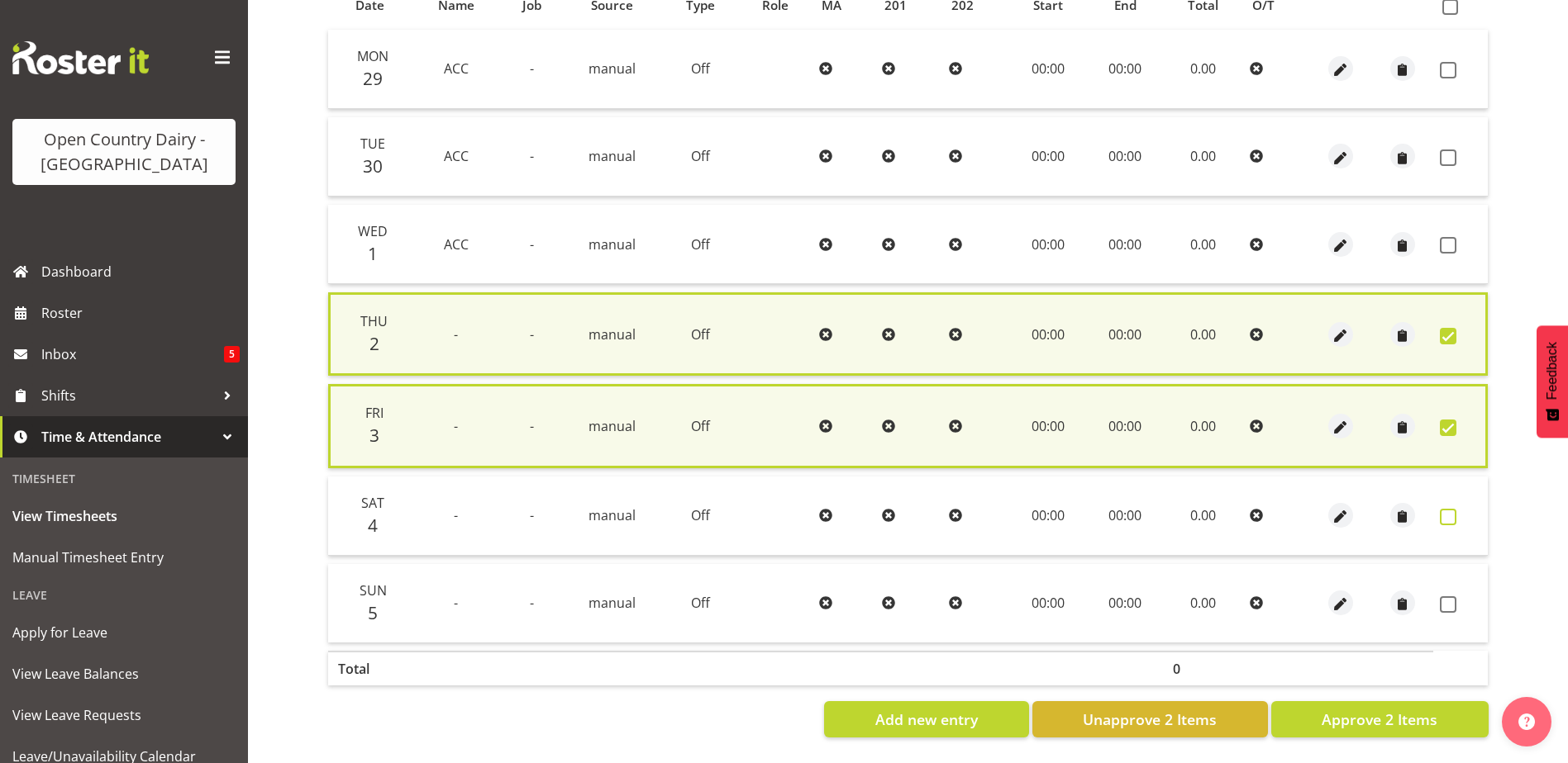
click at [1450, 513] on span at bounding box center [1448, 517] width 16 height 16
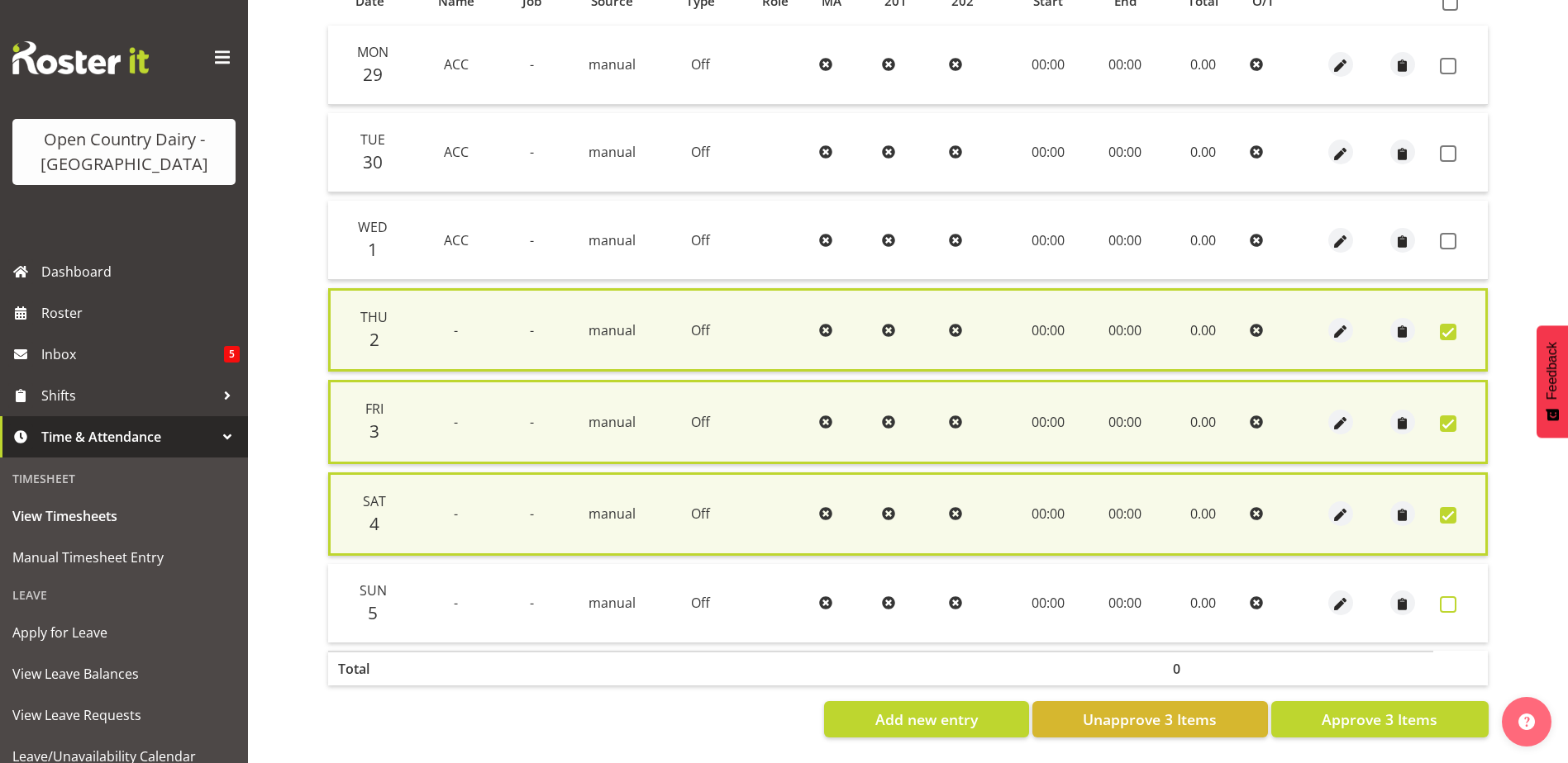
click at [1449, 606] on span at bounding box center [1448, 605] width 16 height 16
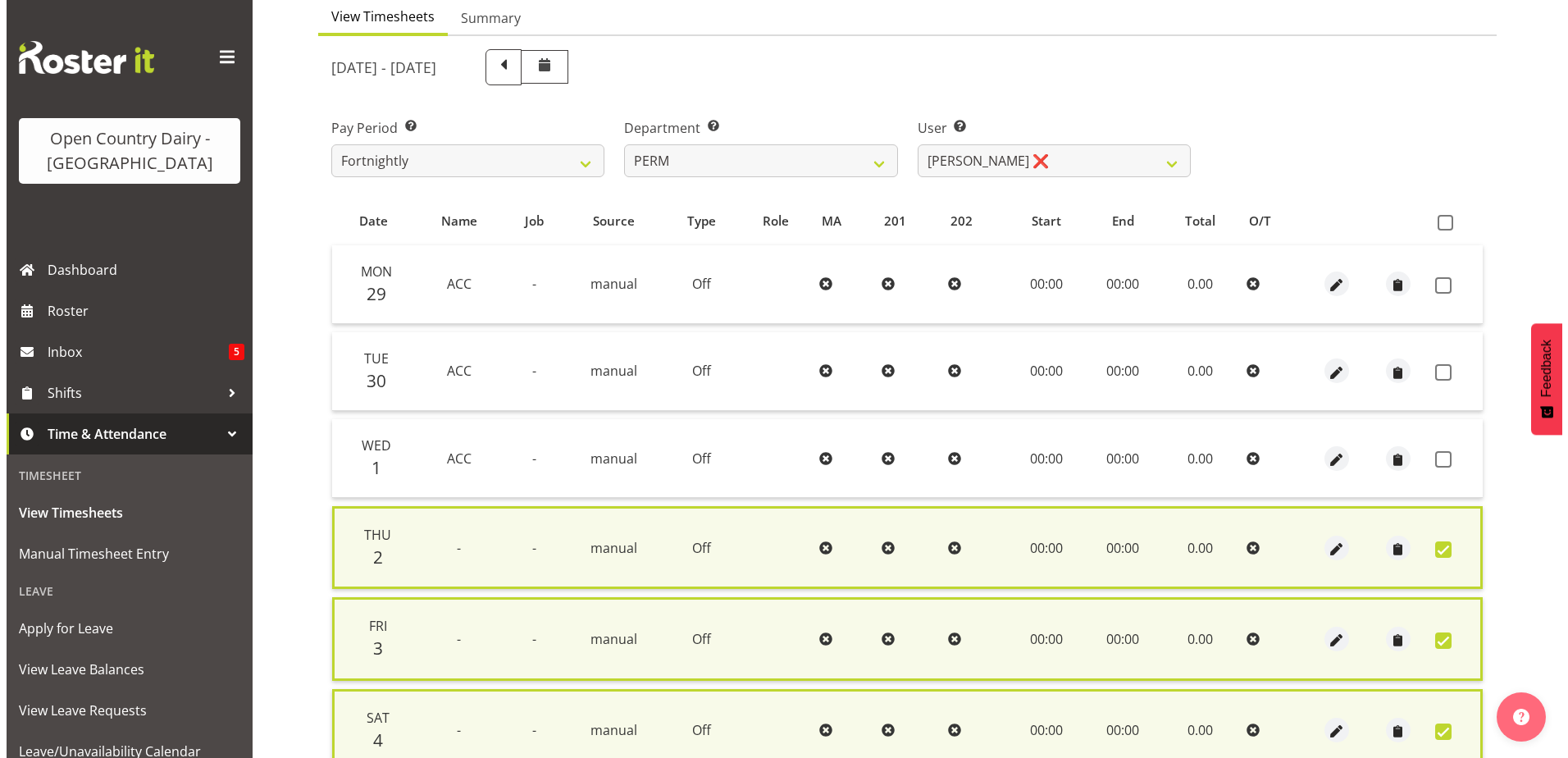
scroll to position [137, 0]
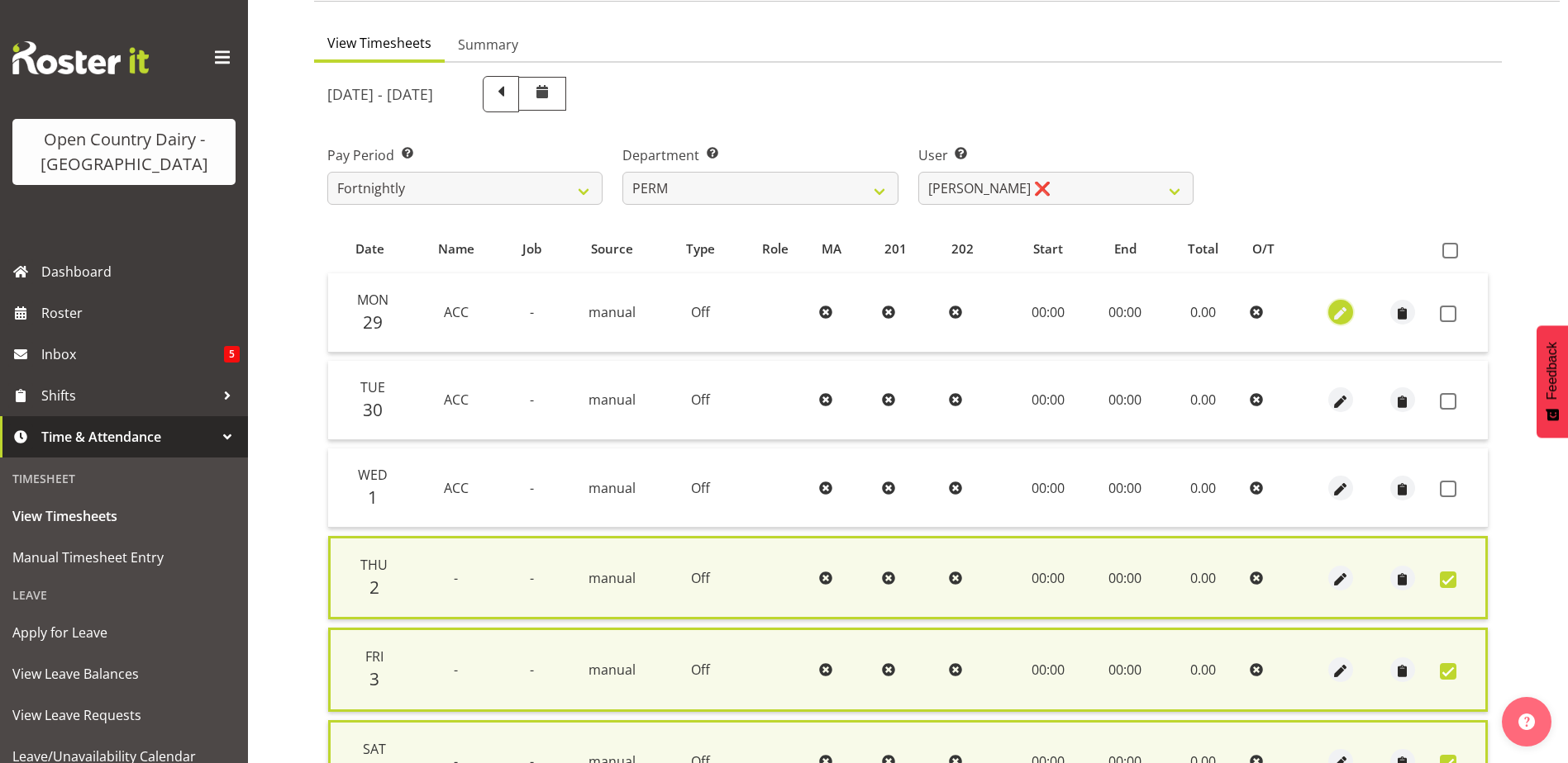
click at [1341, 314] on span "button" at bounding box center [1341, 314] width 19 height 19
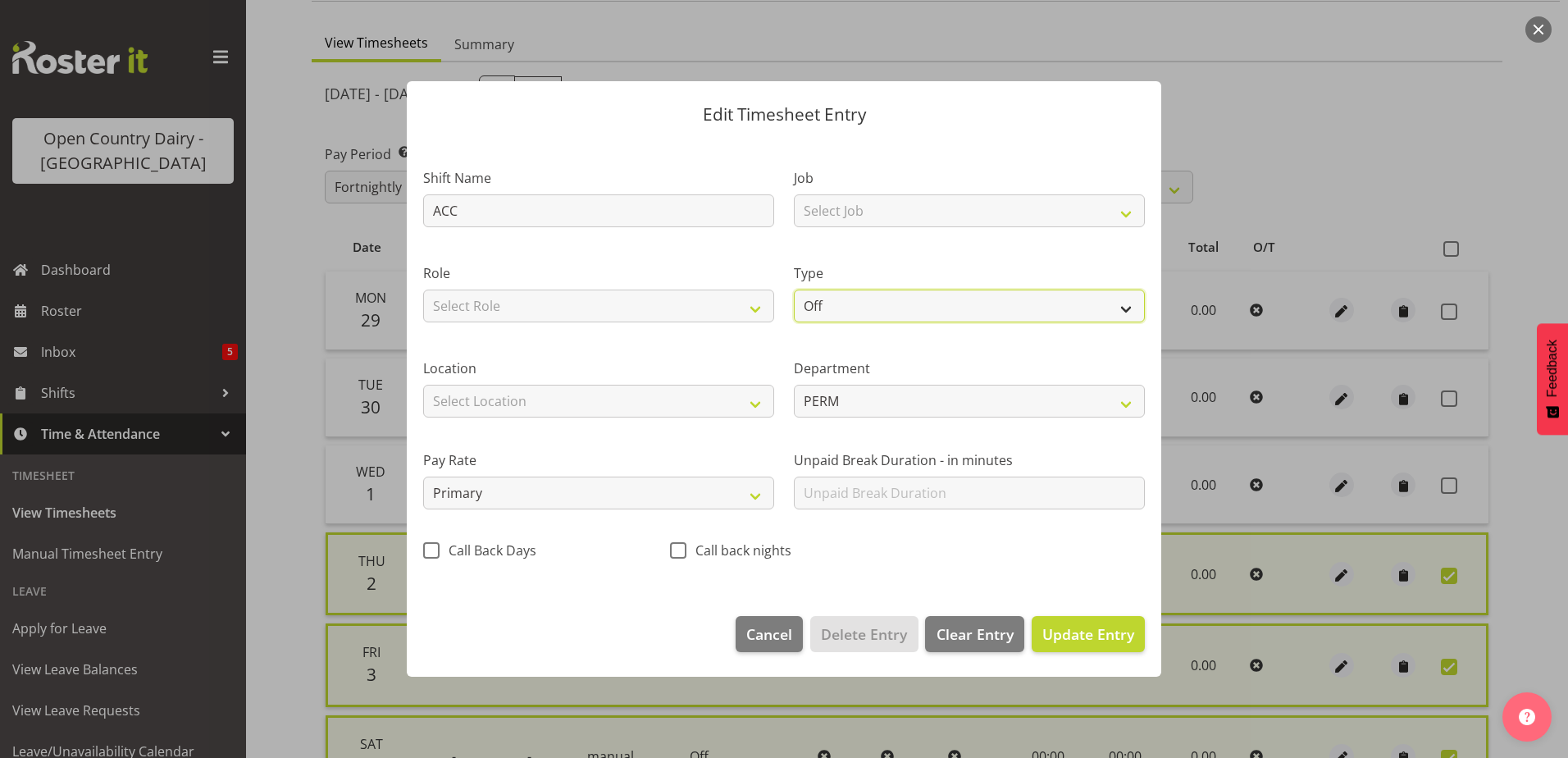
click at [850, 301] on select "Off Standard Public Holiday Public Holiday (Worked) Day In Lieu Annual Leave Si…" at bounding box center [969, 305] width 351 height 33
click at [794, 289] on select "Off Standard Public Holiday Public Holiday (Worked) Day In Lieu Annual Leave Si…" at bounding box center [969, 305] width 351 height 33
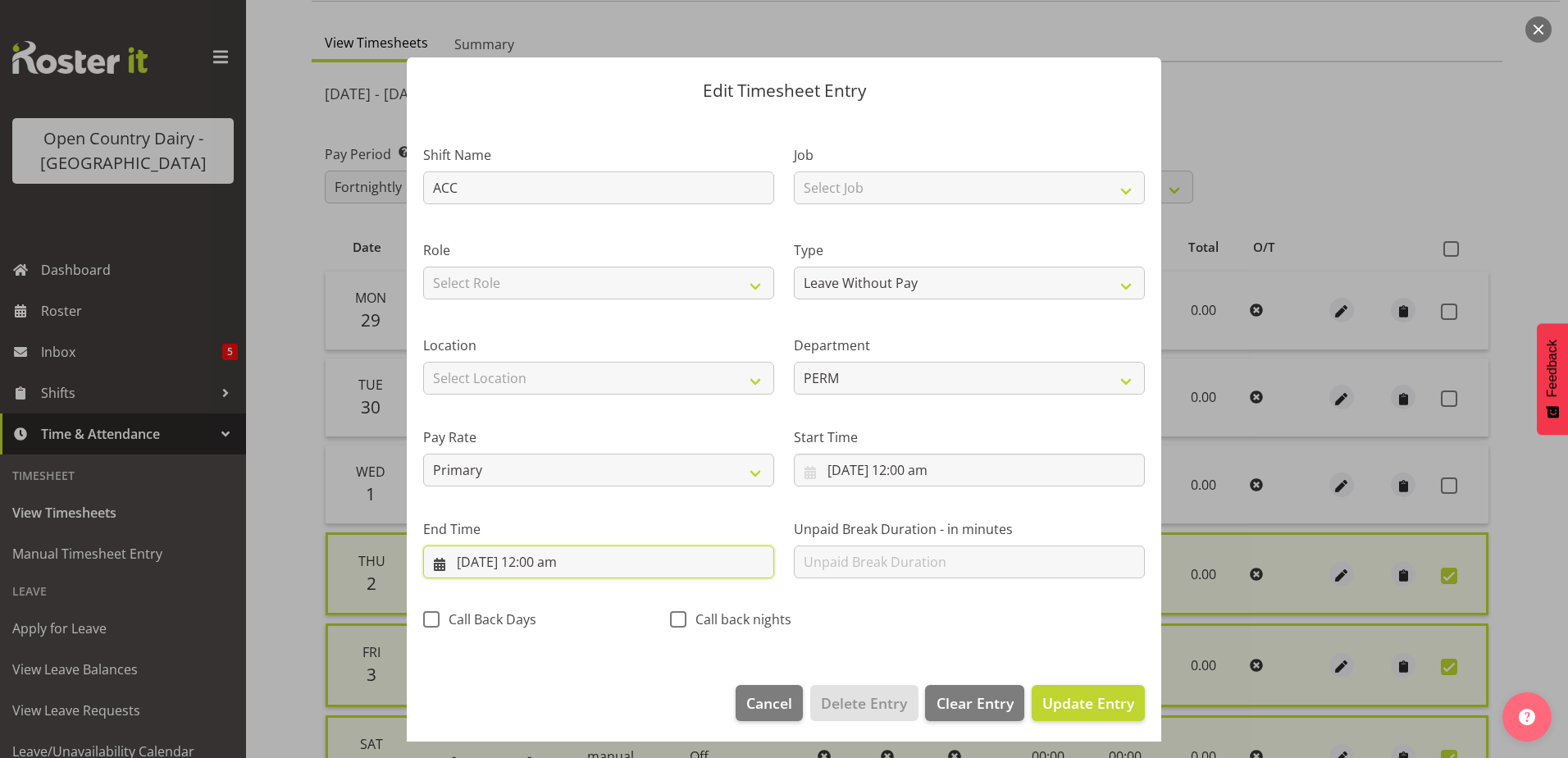
click at [552, 564] on input "29/09/2025, 12:00 am" at bounding box center [598, 562] width 351 height 33
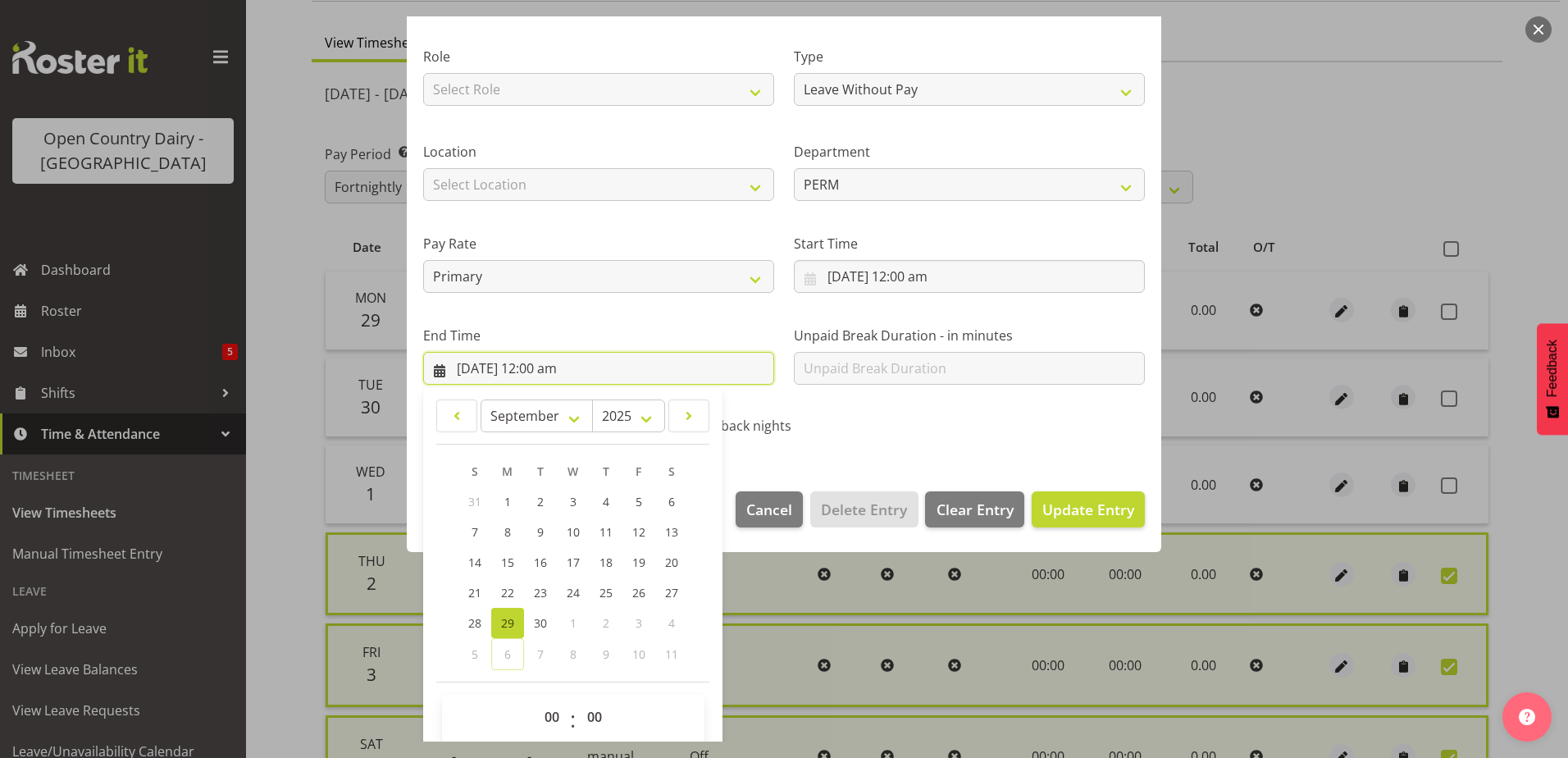
scroll to position [212, 0]
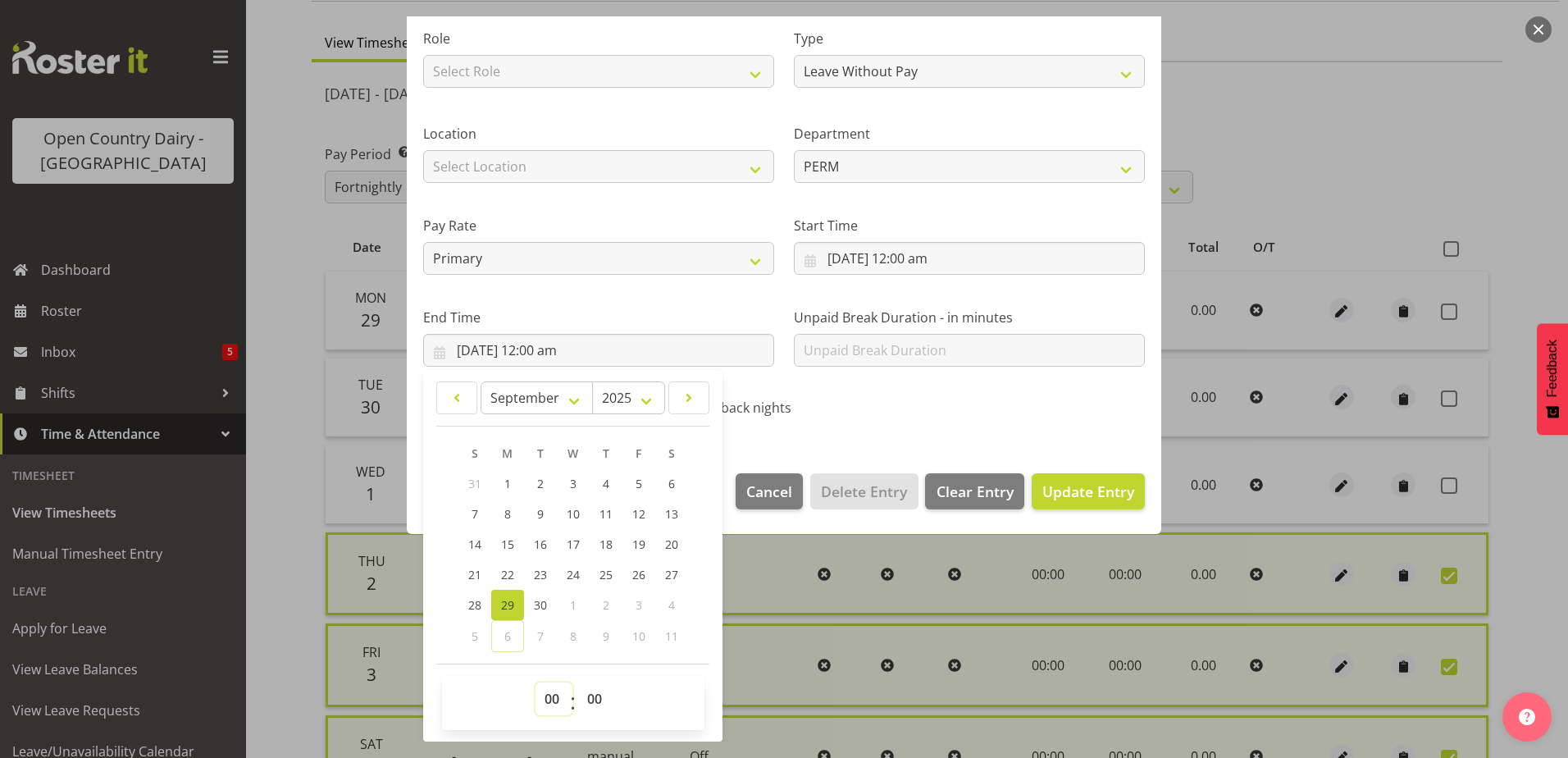
click at [557, 701] on select "00 01 02 03 04 05 06 07 08 09 10 11 12 13 14 15 16 17 18 19 20 21 22 23" at bounding box center [553, 699] width 37 height 33
click at [535, 683] on select "00 01 02 03 04 05 06 07 08 09 10 11 12 13 14 15 16 17 18 19 20 21 22 23" at bounding box center [553, 699] width 37 height 33
drag, startPoint x: 600, startPoint y: 703, endPoint x: 601, endPoint y: 685, distance: 18.0
click at [601, 697] on select "00 01 02 03 04 05 06 07 08 09 10 11 12 13 14 15 16 17 18 19 20 21 22 23 24 25 2…" at bounding box center [596, 699] width 37 height 33
click at [578, 683] on select "00 01 02 03 04 05 06 07 08 09 10 11 12 13 14 15 16 17 18 19 20 21 22 23 24 25 2…" at bounding box center [596, 699] width 37 height 33
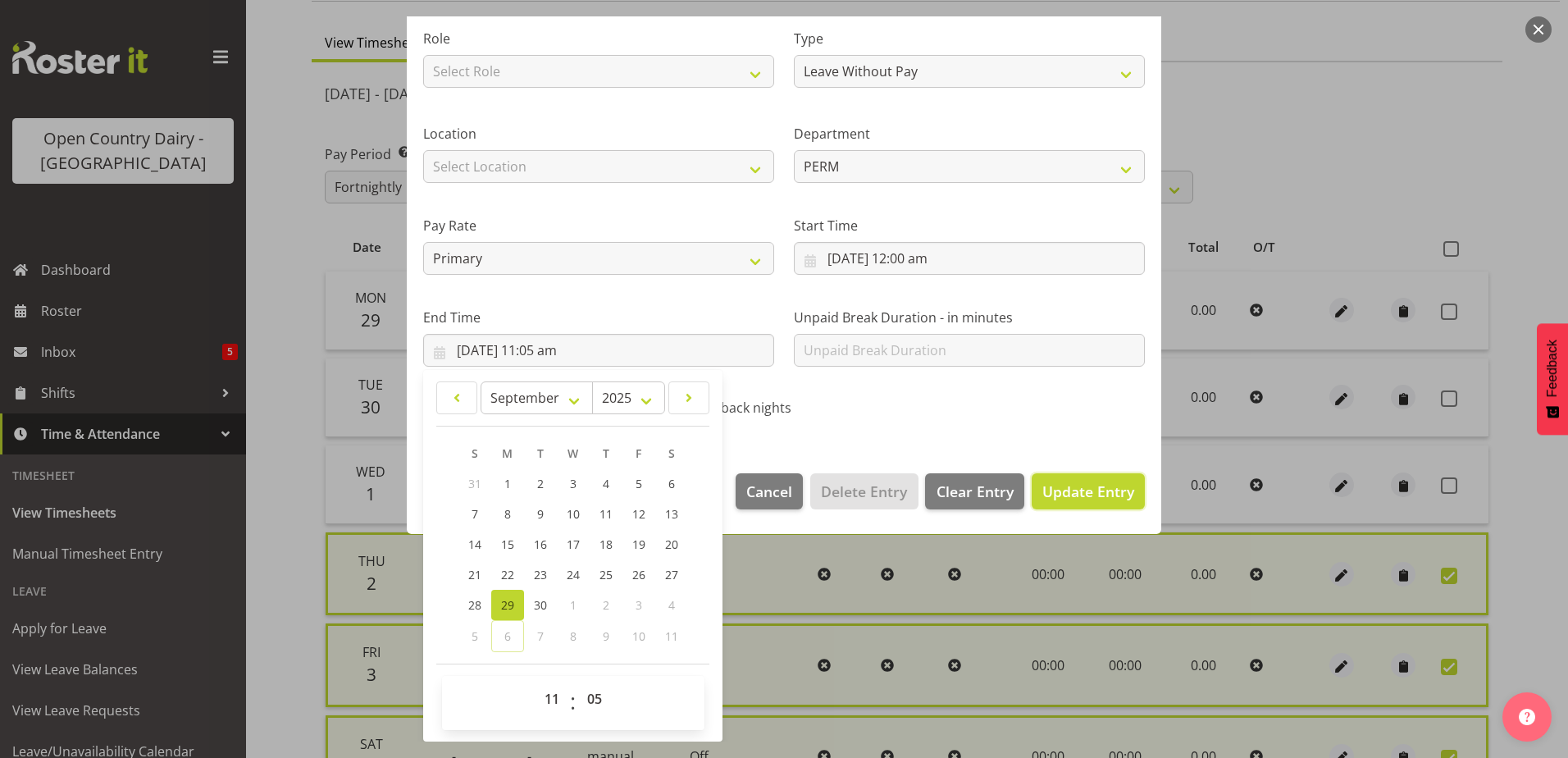
click at [1068, 485] on span "Update Entry" at bounding box center [1088, 492] width 92 height 20
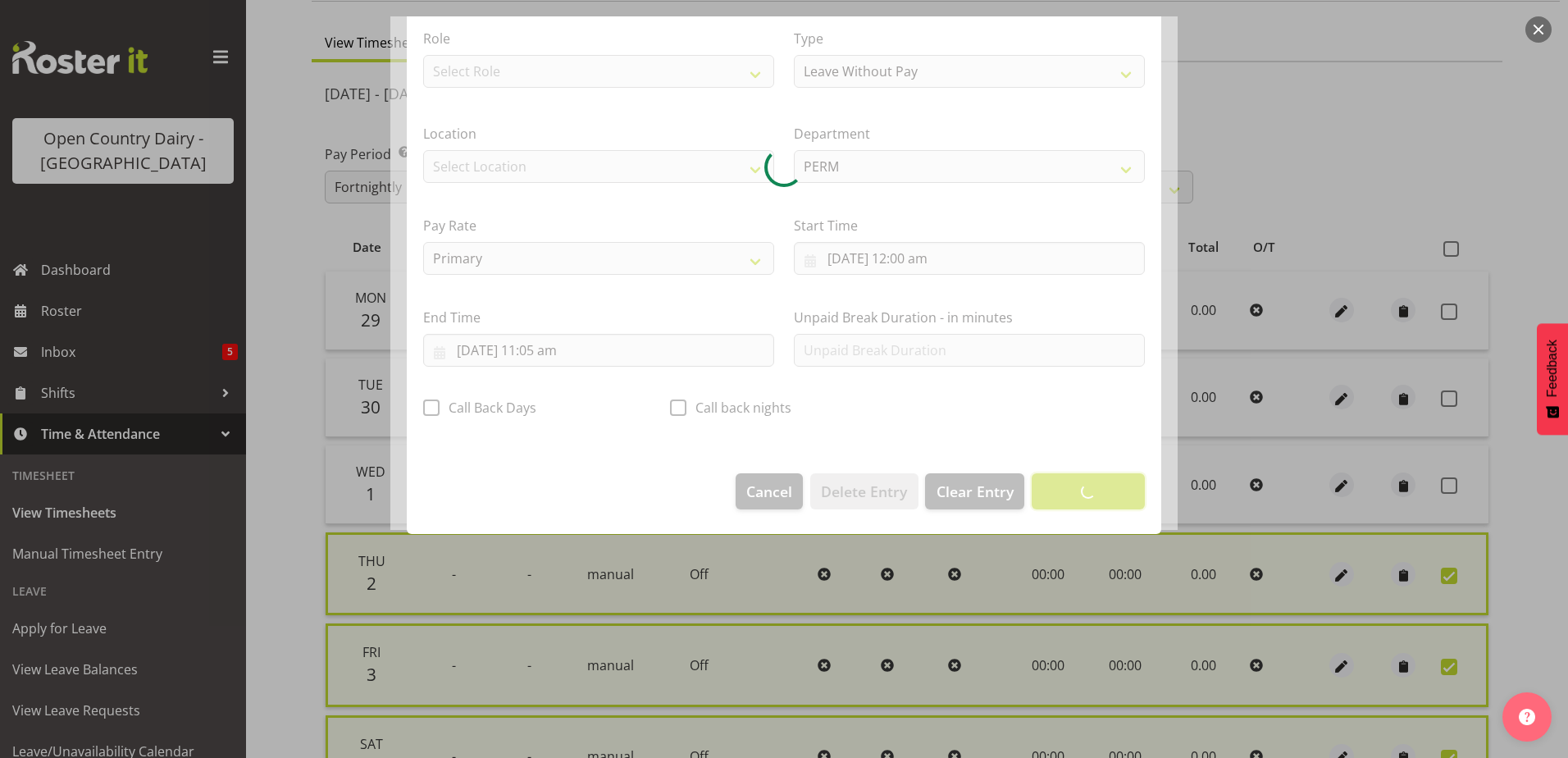
scroll to position [4, 0]
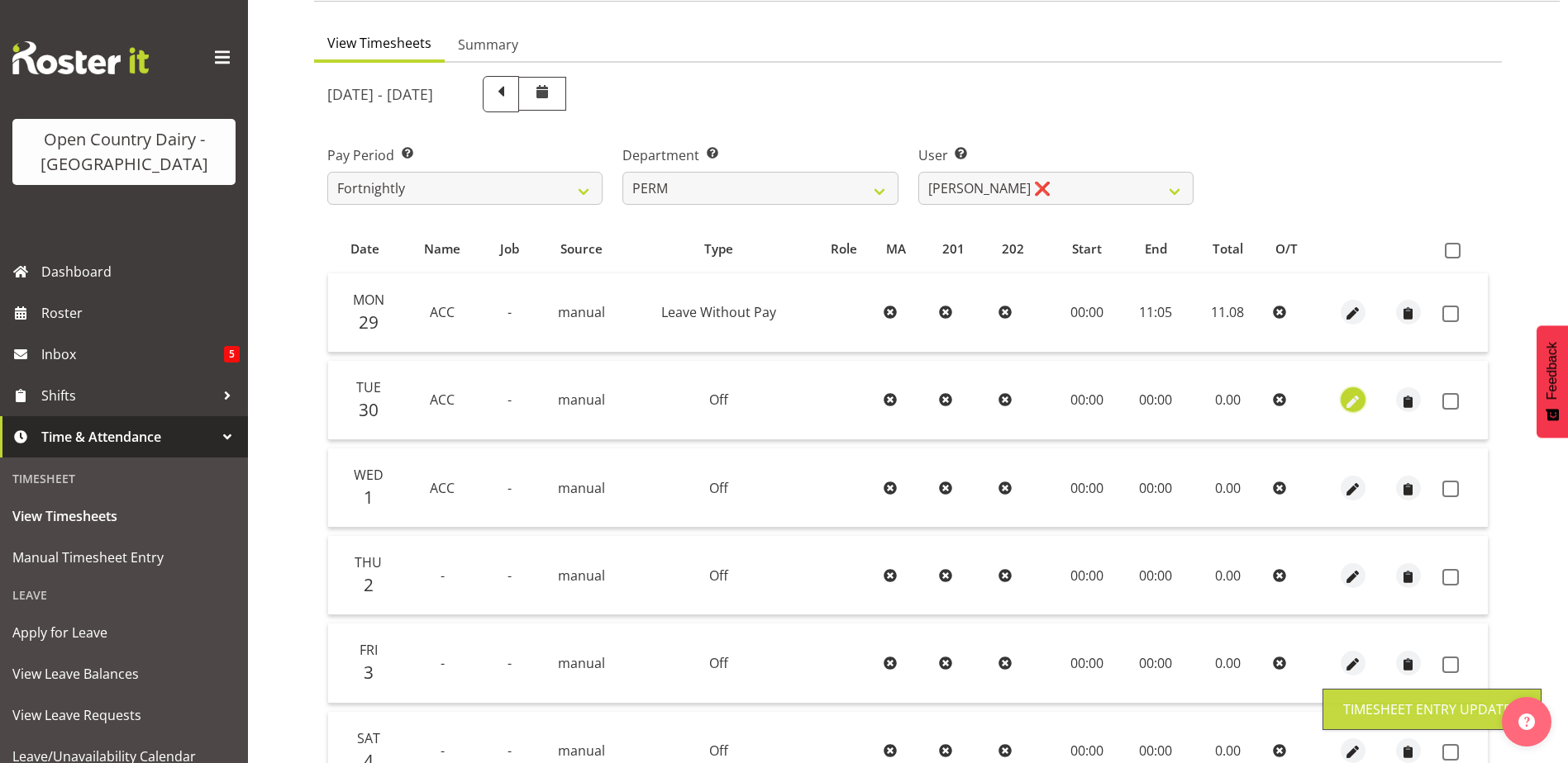
click at [1351, 399] on span "button" at bounding box center [1353, 402] width 19 height 19
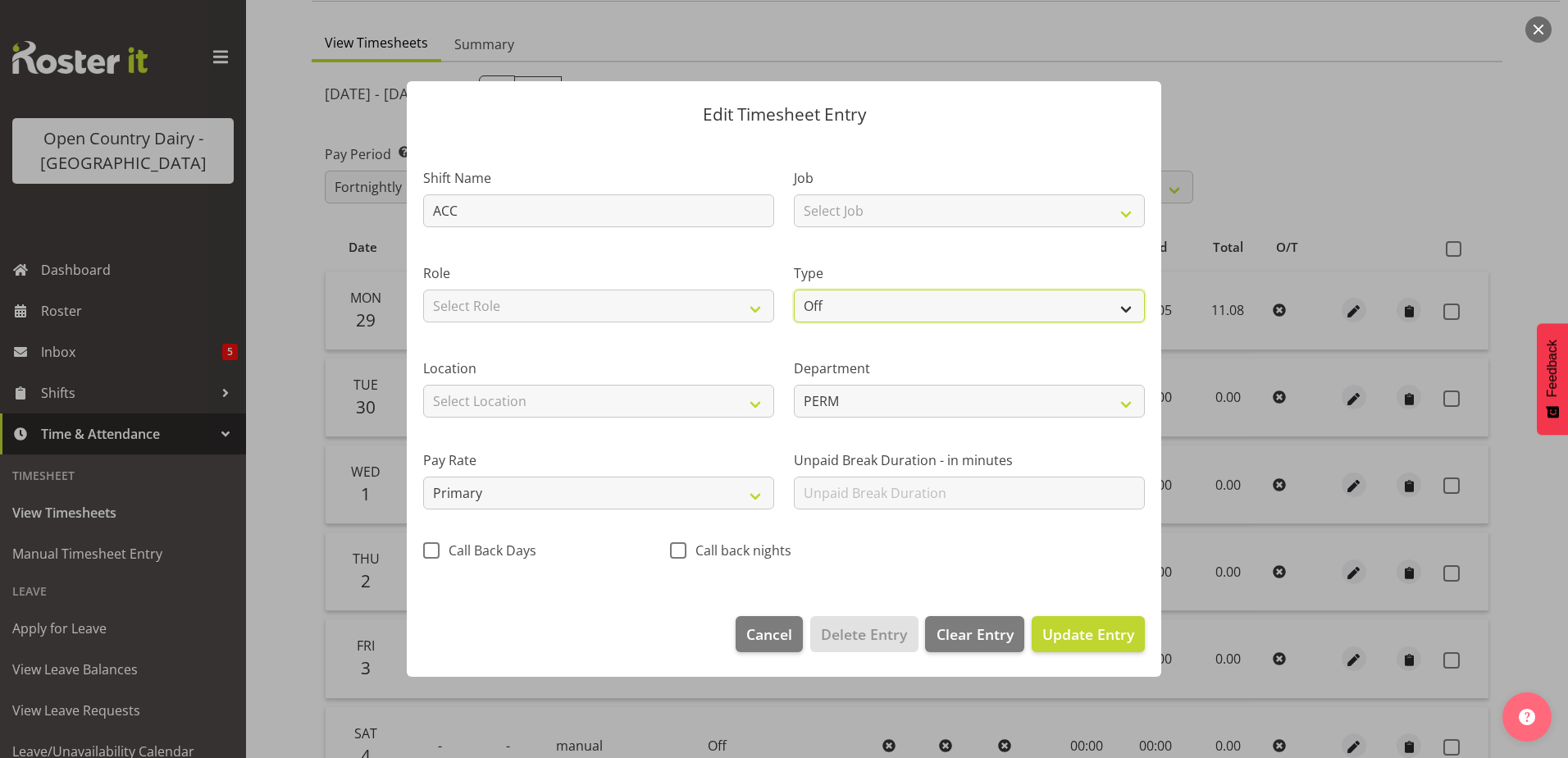
click at [856, 300] on select "Off Standard Public Holiday Public Holiday (Worked) Day In Lieu Annual Leave Si…" at bounding box center [969, 305] width 351 height 33
click at [794, 289] on select "Off Standard Public Holiday Public Holiday (Worked) Day In Lieu Annual Leave Si…" at bounding box center [969, 305] width 351 height 33
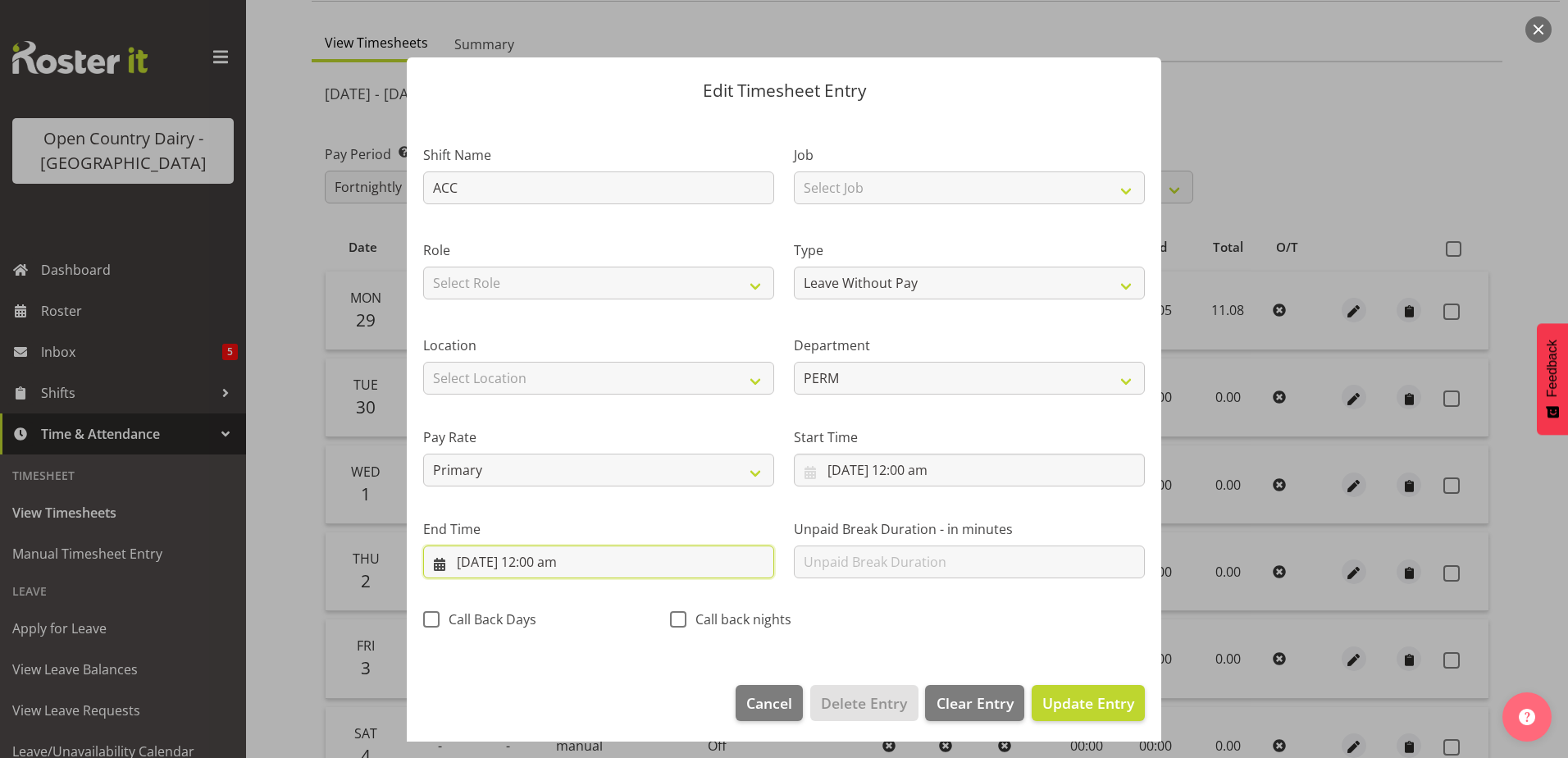
click at [552, 563] on input "30/09/2025, 12:00 am" at bounding box center [598, 562] width 351 height 33
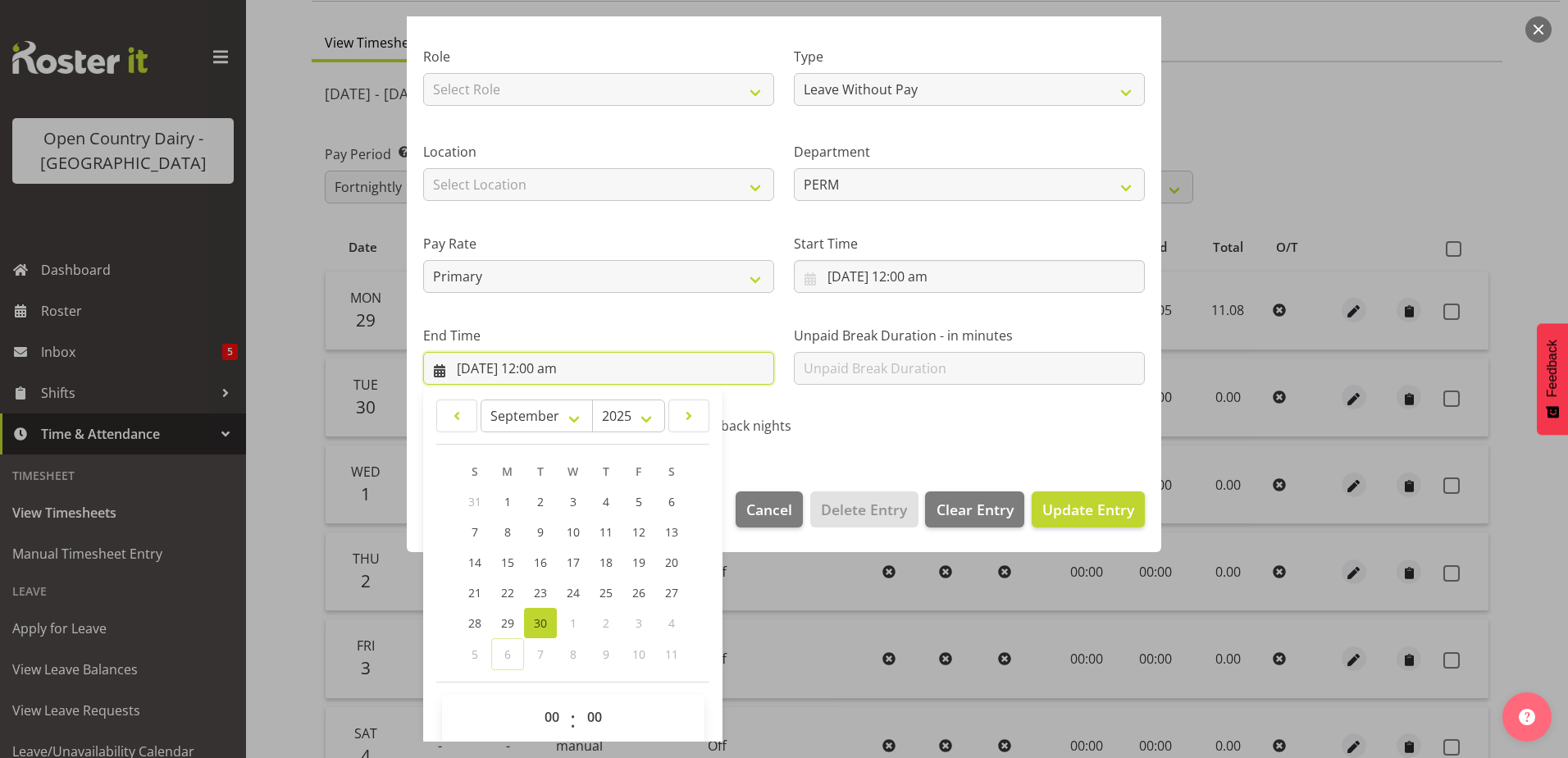
scroll to position [212, 0]
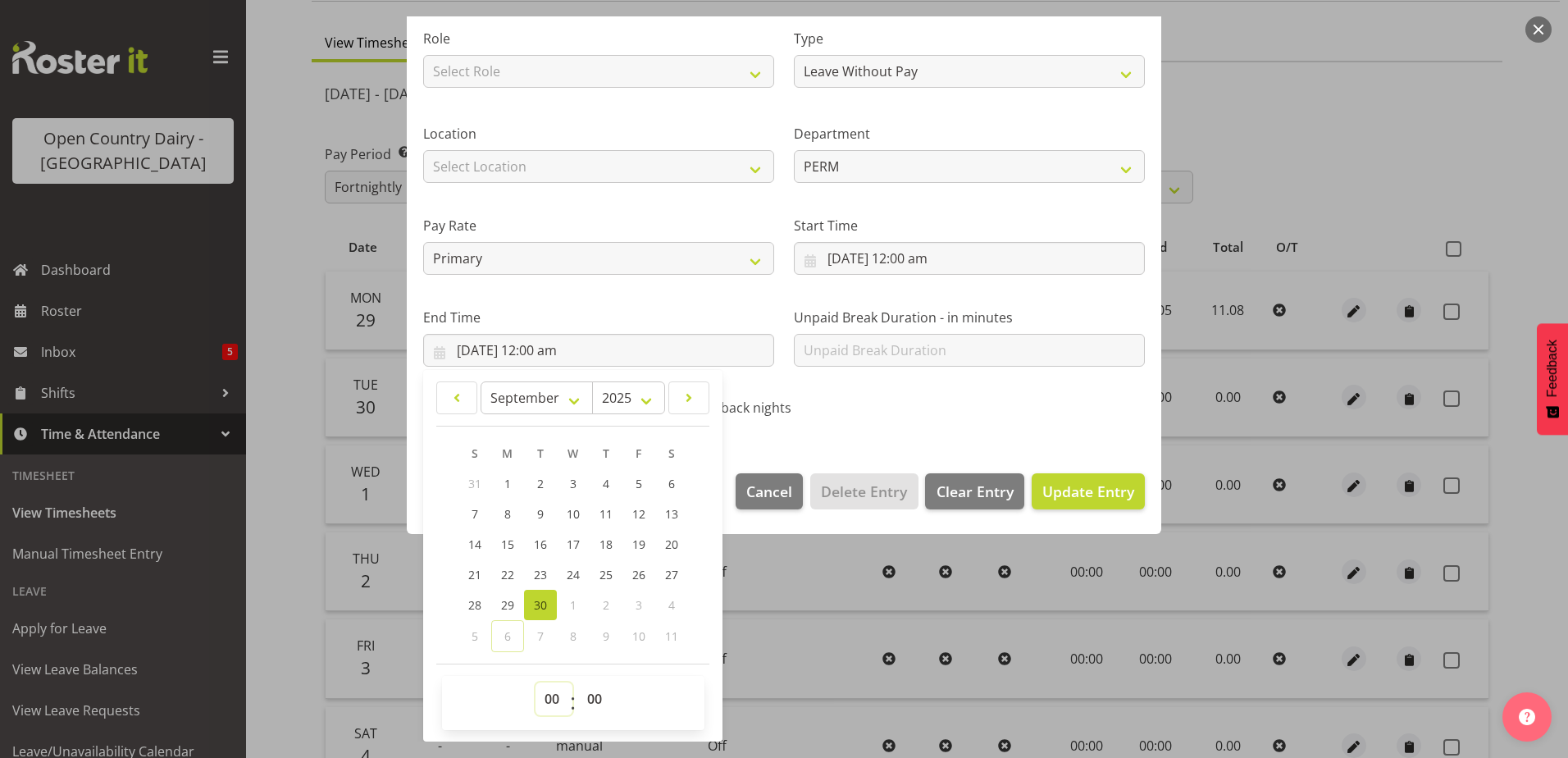
drag, startPoint x: 556, startPoint y: 703, endPoint x: 556, endPoint y: 694, distance: 9.0
click at [556, 703] on select "00 01 02 03 04 05 06 07 08 09 10 11 12 13 14 15 16 17 18 19 20 21 22 23" at bounding box center [553, 699] width 37 height 33
click at [535, 683] on select "00 01 02 03 04 05 06 07 08 09 10 11 12 13 14 15 16 17 18 19 20 21 22 23" at bounding box center [553, 699] width 37 height 33
drag, startPoint x: 594, startPoint y: 699, endPoint x: 591, endPoint y: 692, distance: 7.6
click at [593, 695] on select "00 01 02 03 04 05 06 07 08 09 10 11 12 13 14 15 16 17 18 19 20 21 22 23 24 25 2…" at bounding box center [596, 699] width 37 height 33
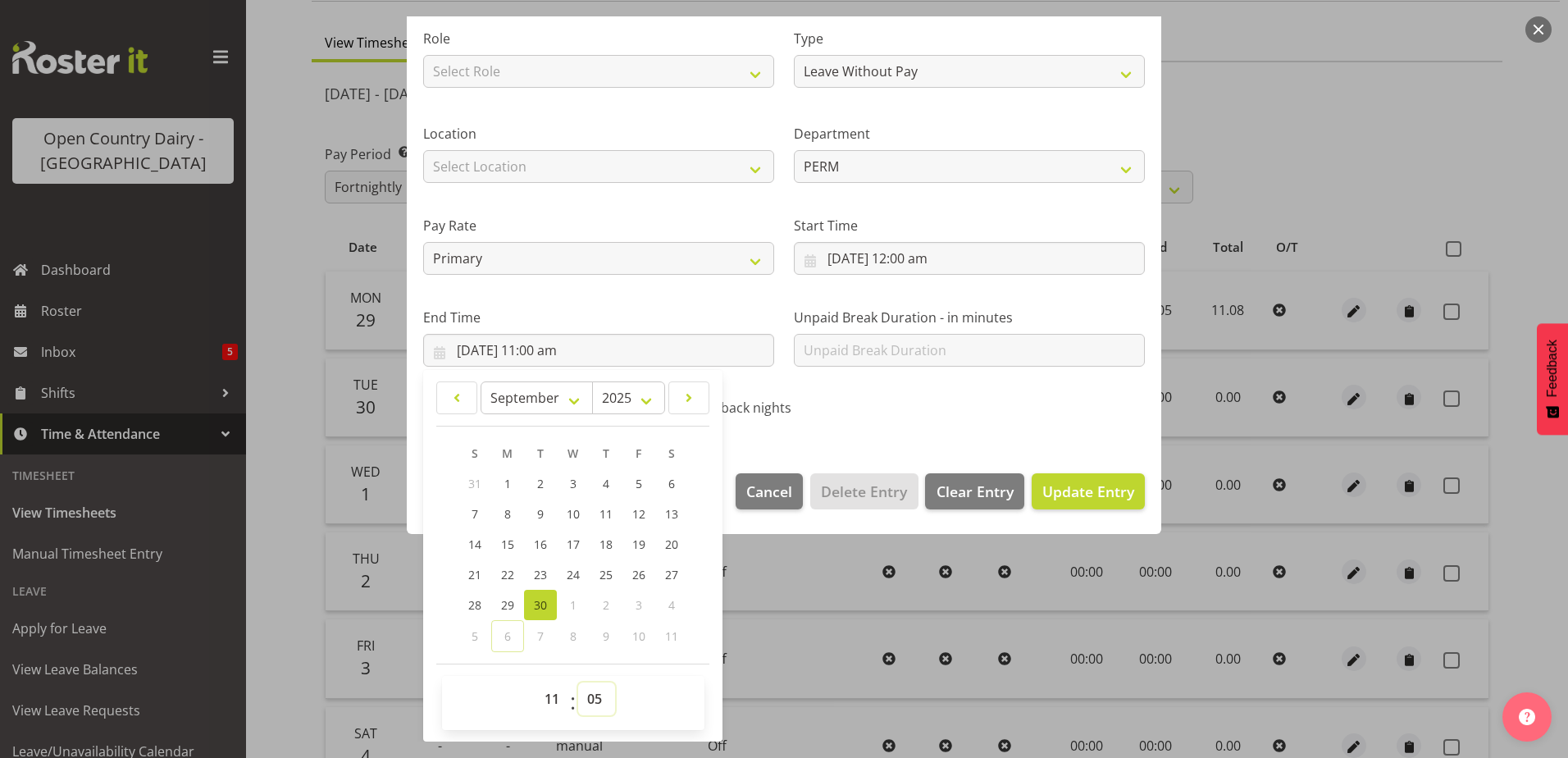
click at [578, 683] on select "00 01 02 03 04 05 06 07 08 09 10 11 12 13 14 15 16 17 18 19 20 21 22 23 24 25 2…" at bounding box center [596, 699] width 37 height 33
click at [1077, 490] on span "Update Entry" at bounding box center [1088, 492] width 92 height 20
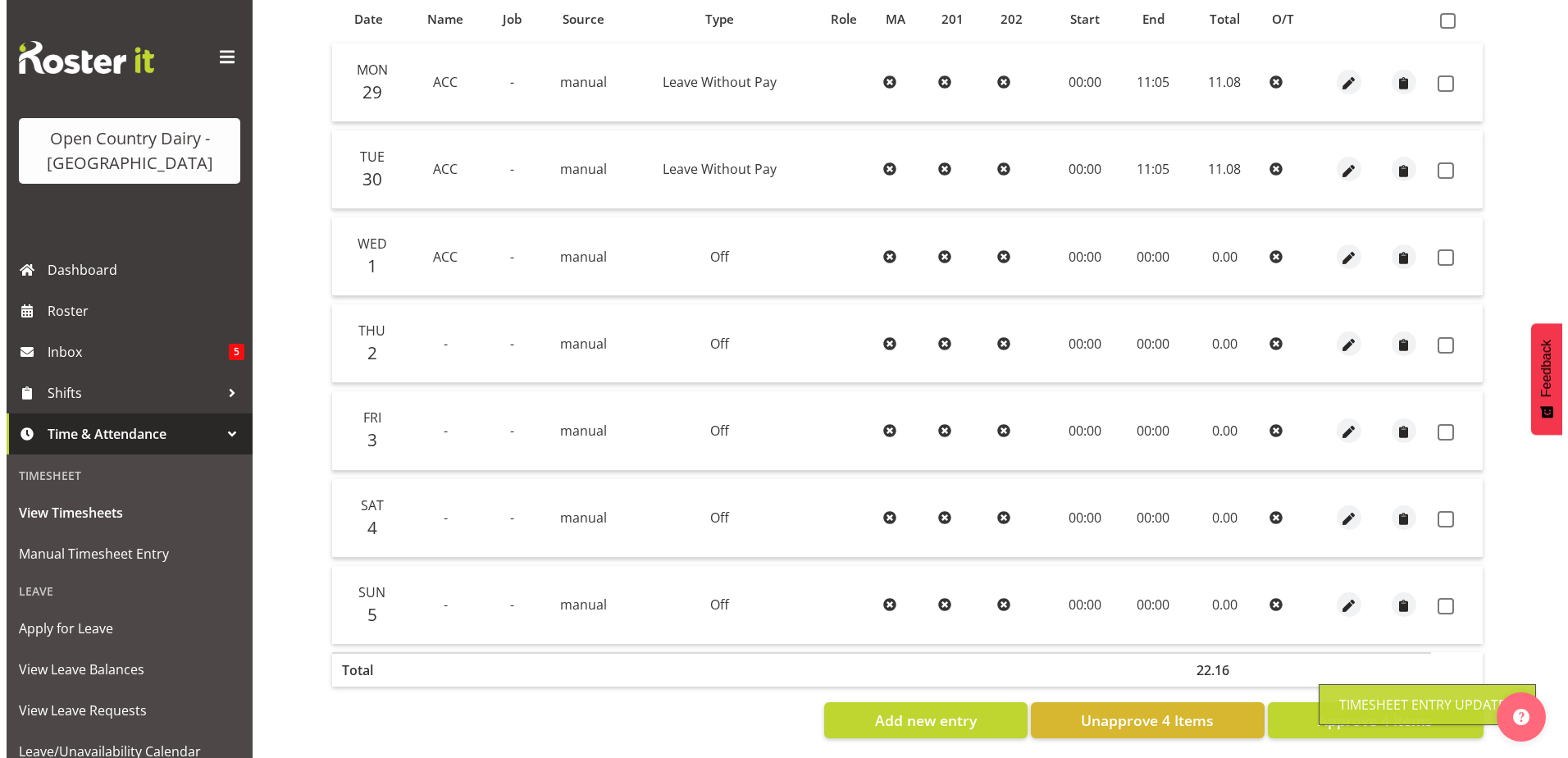
scroll to position [383, 0]
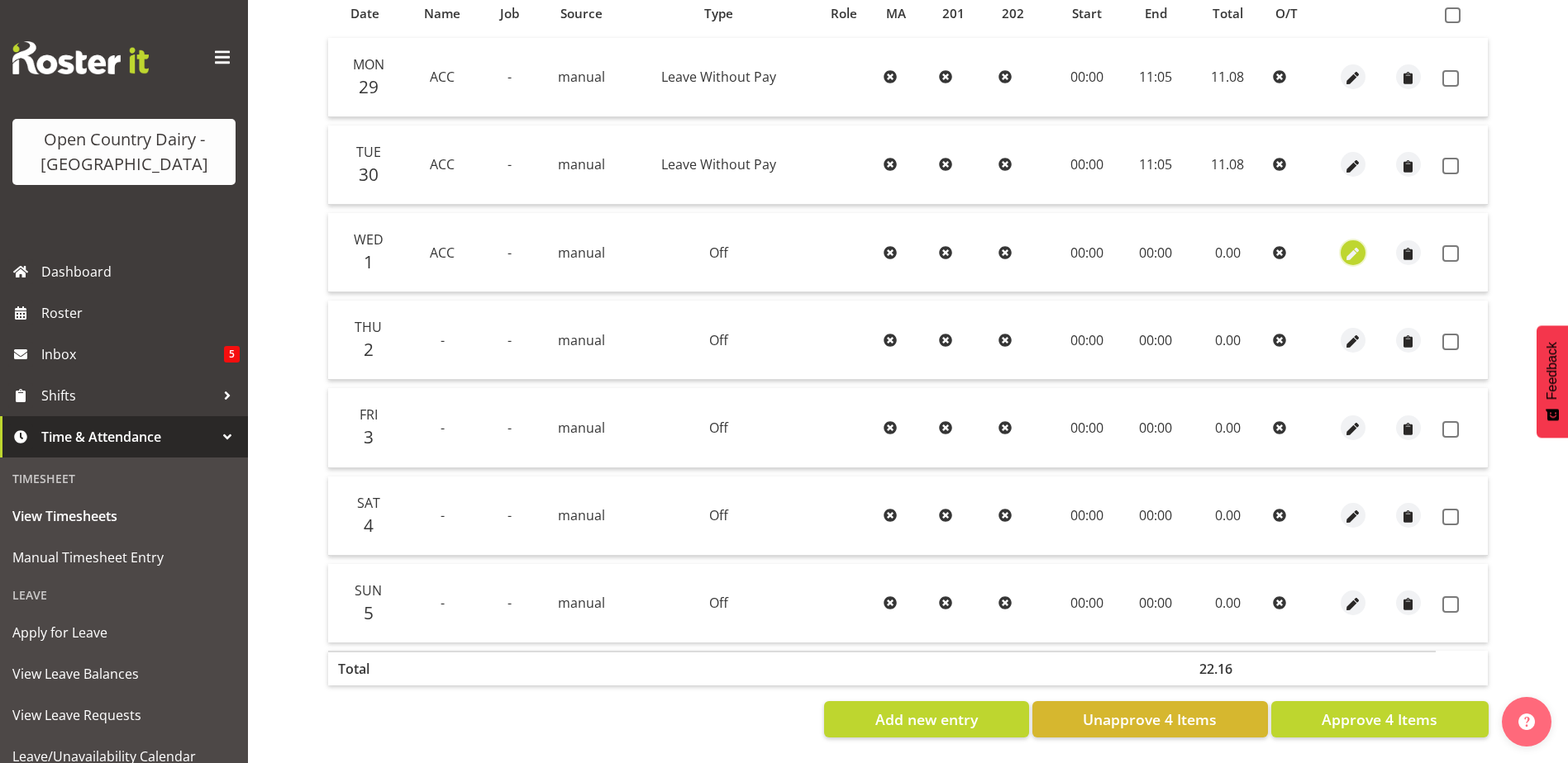
click at [1362, 240] on button "button" at bounding box center [1353, 253] width 25 height 25
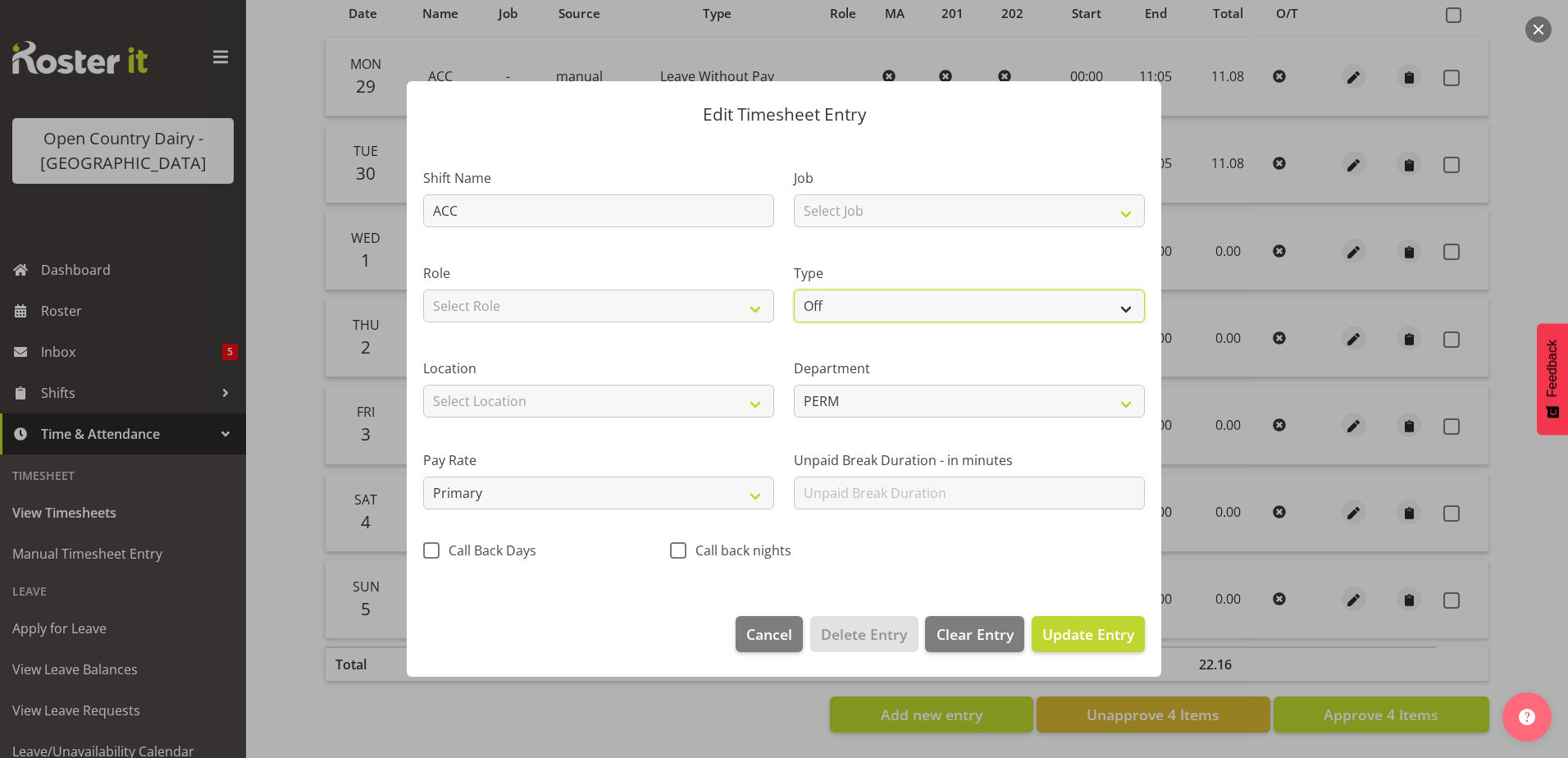
click at [877, 301] on select "Off Standard Public Holiday Public Holiday (Worked) Day In Lieu Annual Leave Si…" at bounding box center [969, 305] width 351 height 33
click at [794, 289] on select "Off Standard Public Holiday Public Holiday (Worked) Day In Lieu Annual Leave Si…" at bounding box center [969, 305] width 351 height 33
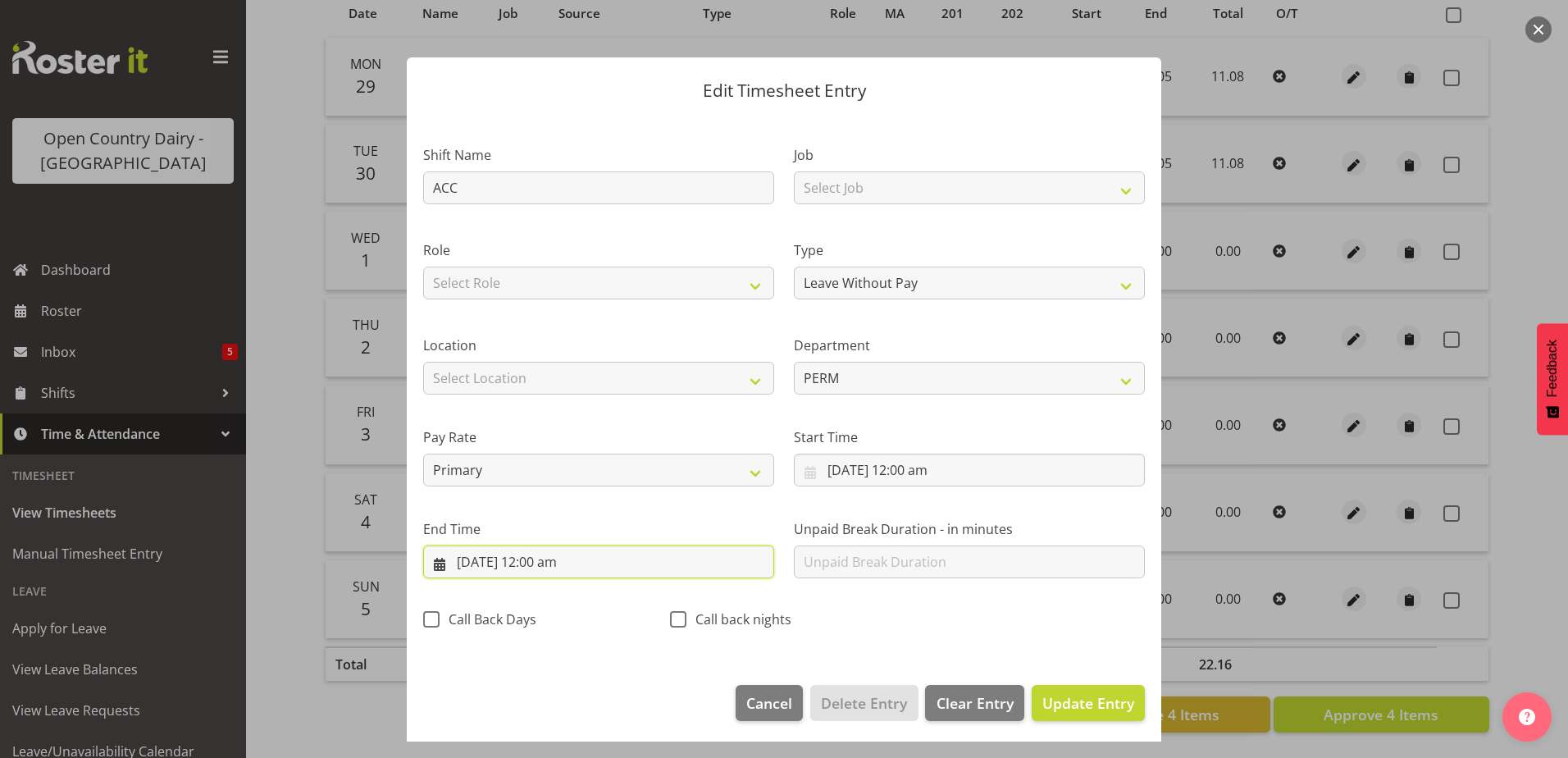
click at [543, 566] on input "1/10/2025, 12:00 am" at bounding box center [598, 562] width 351 height 33
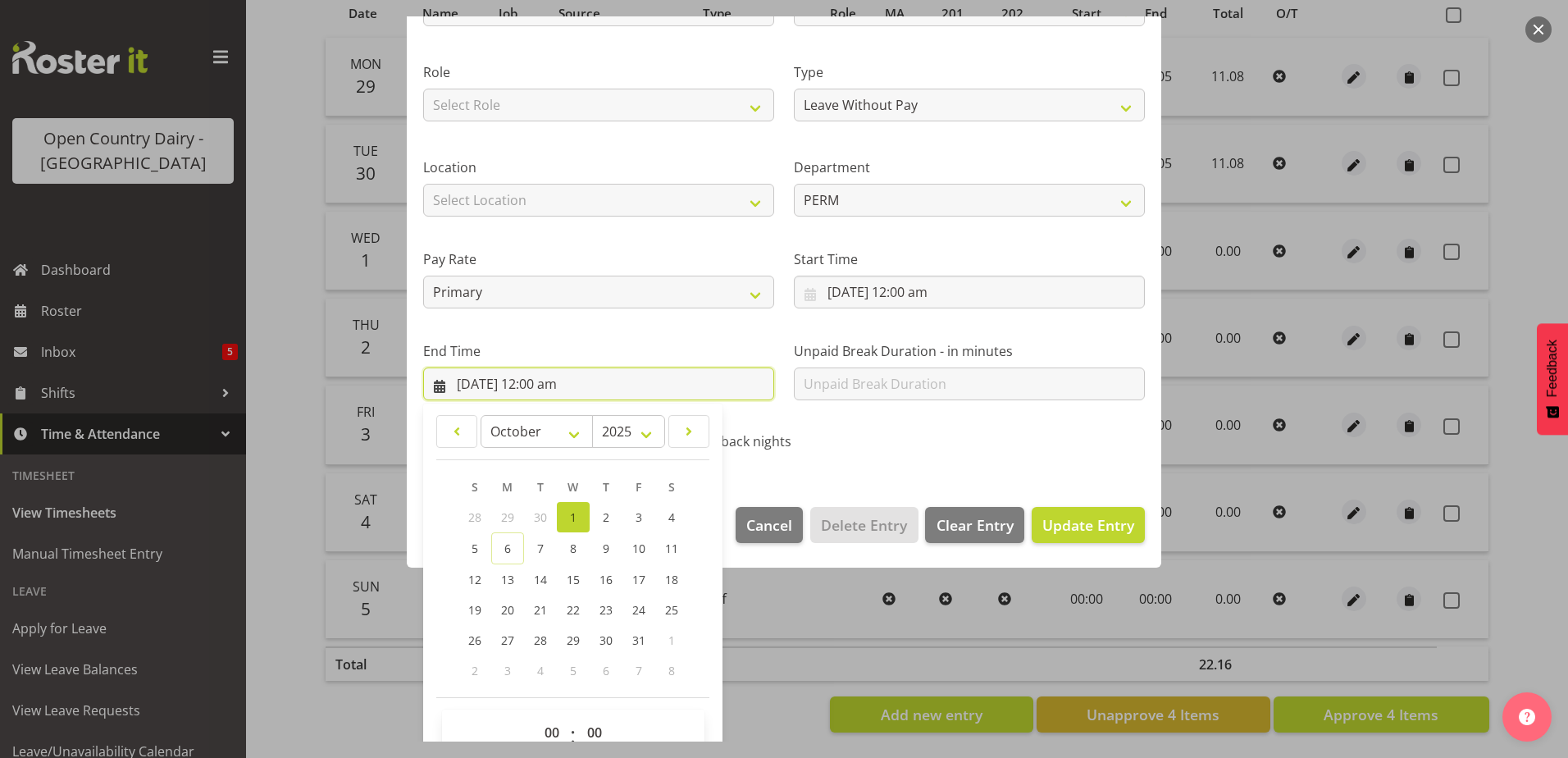
scroll to position [212, 0]
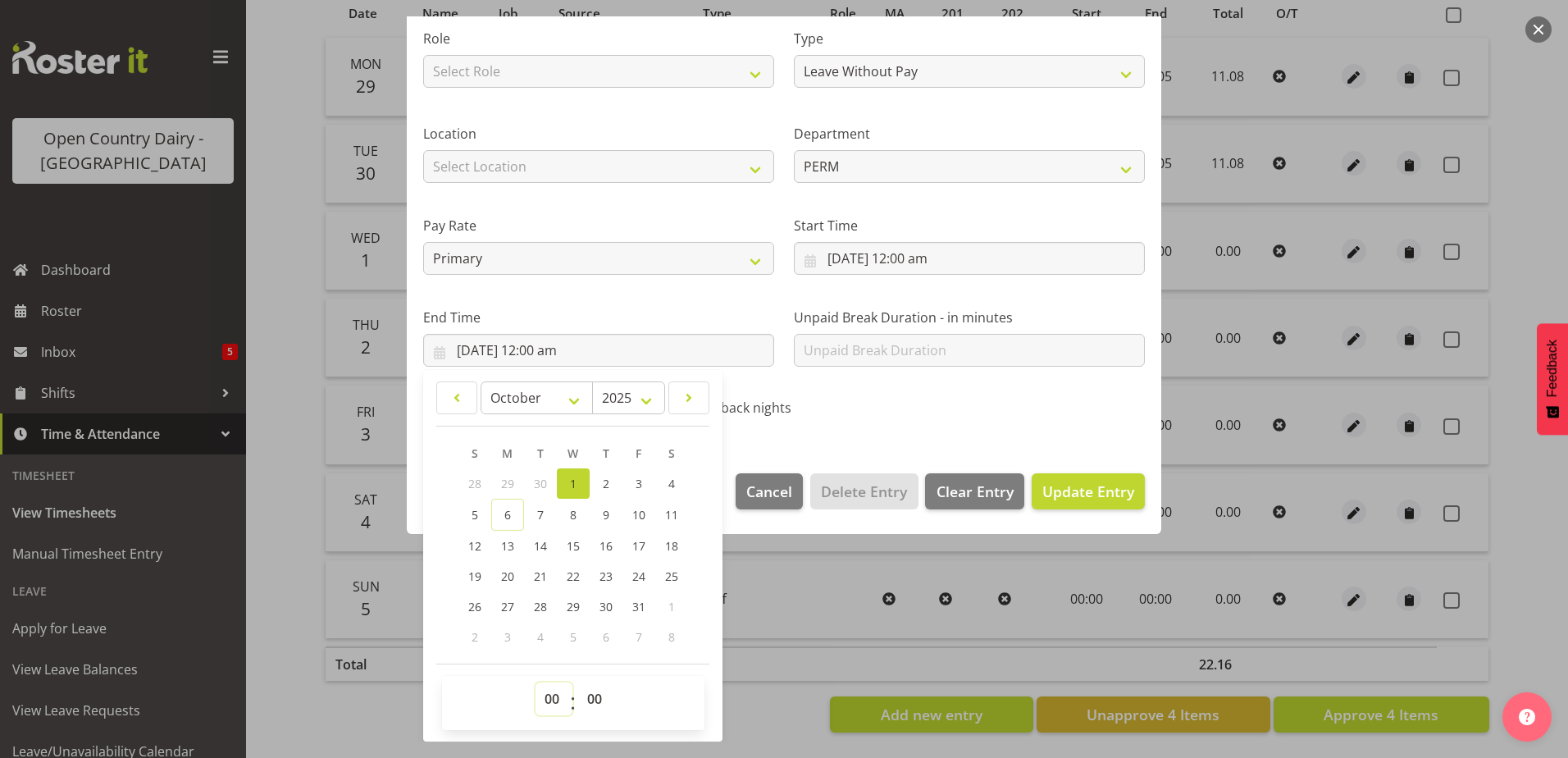
click at [552, 700] on select "00 01 02 03 04 05 06 07 08 09 10 11 12 13 14 15 16 17 18 19 20 21 22 23" at bounding box center [553, 699] width 37 height 33
click at [535, 683] on select "00 01 02 03 04 05 06 07 08 09 10 11 12 13 14 15 16 17 18 19 20 21 22 23" at bounding box center [553, 699] width 37 height 33
click at [600, 700] on select "00 01 02 03 04 05 06 07 08 09 10 11 12 13 14 15 16 17 18 19 20 21 22 23 24 25 2…" at bounding box center [596, 699] width 37 height 33
click at [578, 683] on select "00 01 02 03 04 05 06 07 08 09 10 11 12 13 14 15 16 17 18 19 20 21 22 23 24 25 2…" at bounding box center [596, 699] width 37 height 33
click at [1087, 482] on span "Update Entry" at bounding box center [1088, 492] width 92 height 20
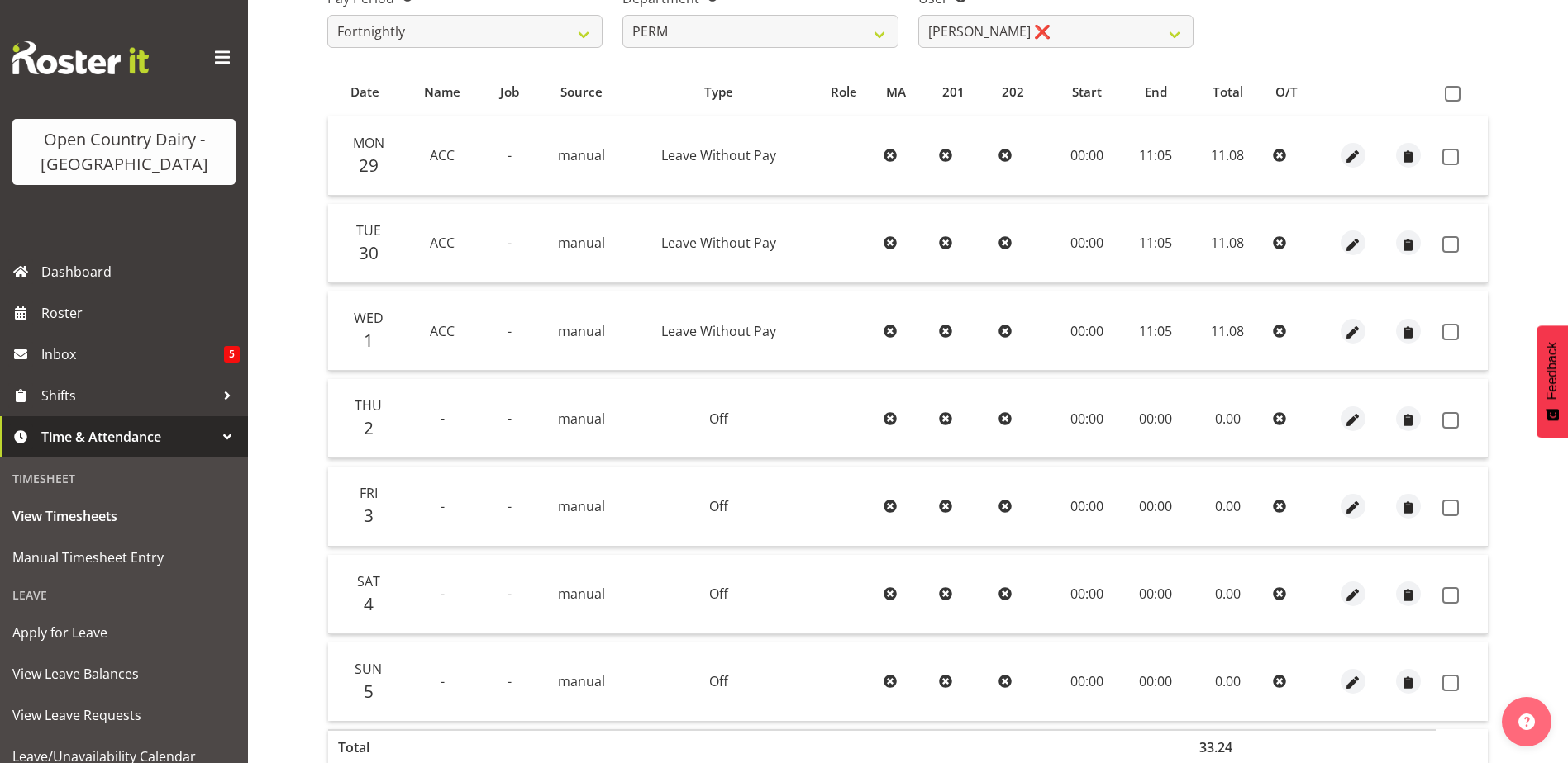
scroll to position [220, 0]
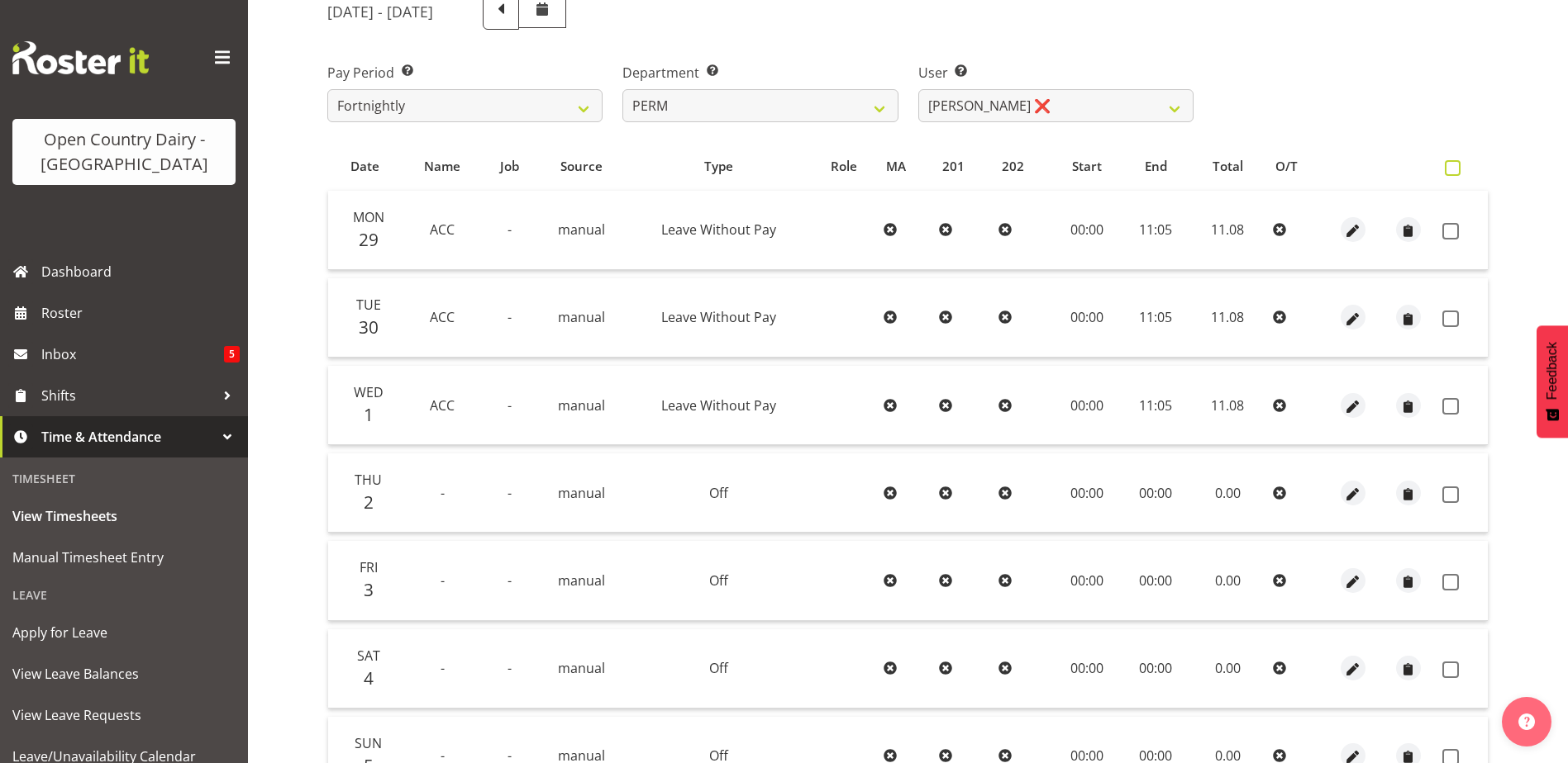
click at [1454, 162] on span at bounding box center [1452, 167] width 15 height 15
click at [1454, 163] on input "checkbox" at bounding box center [1450, 168] width 11 height 11
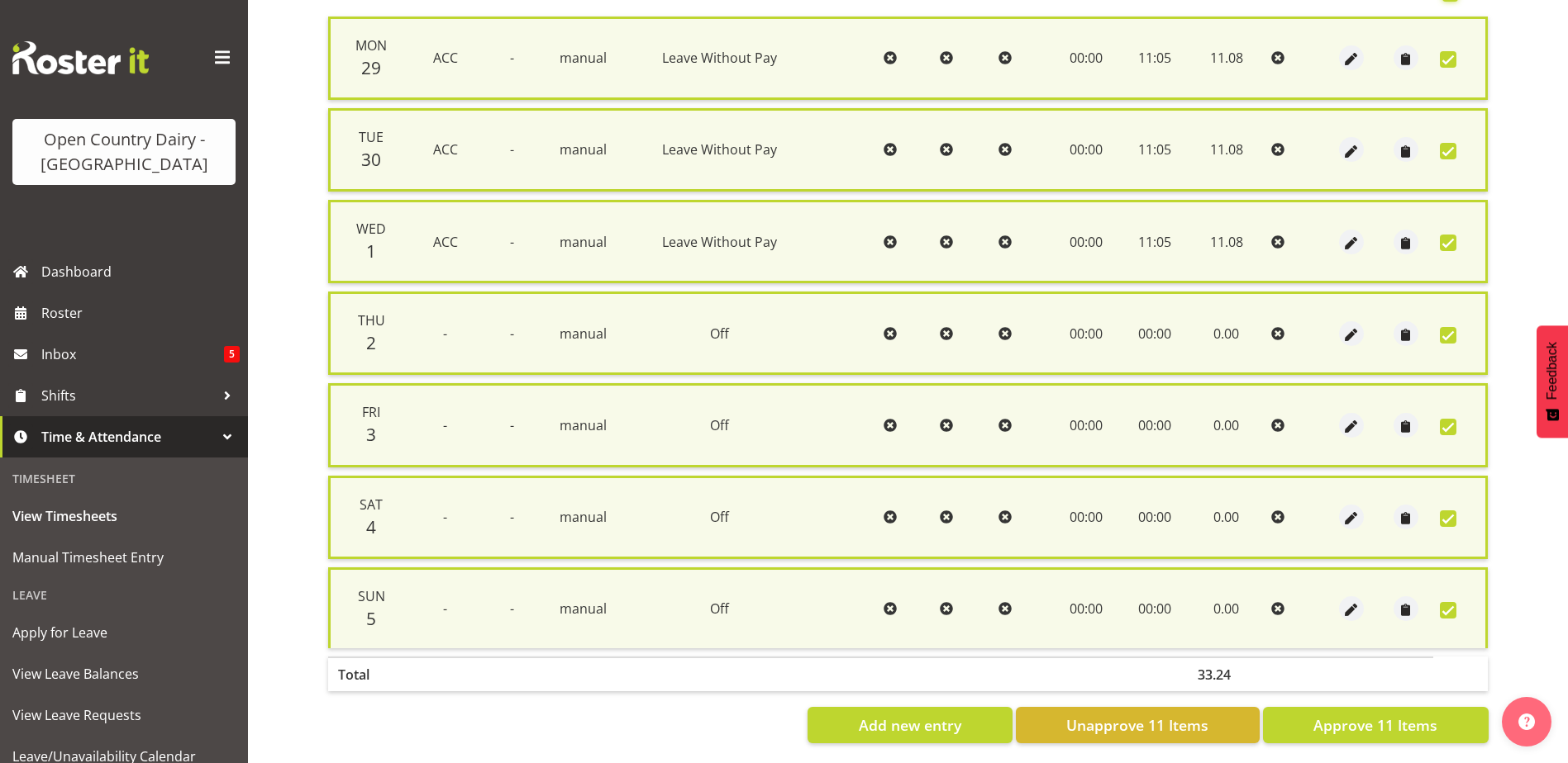
scroll to position [413, 0]
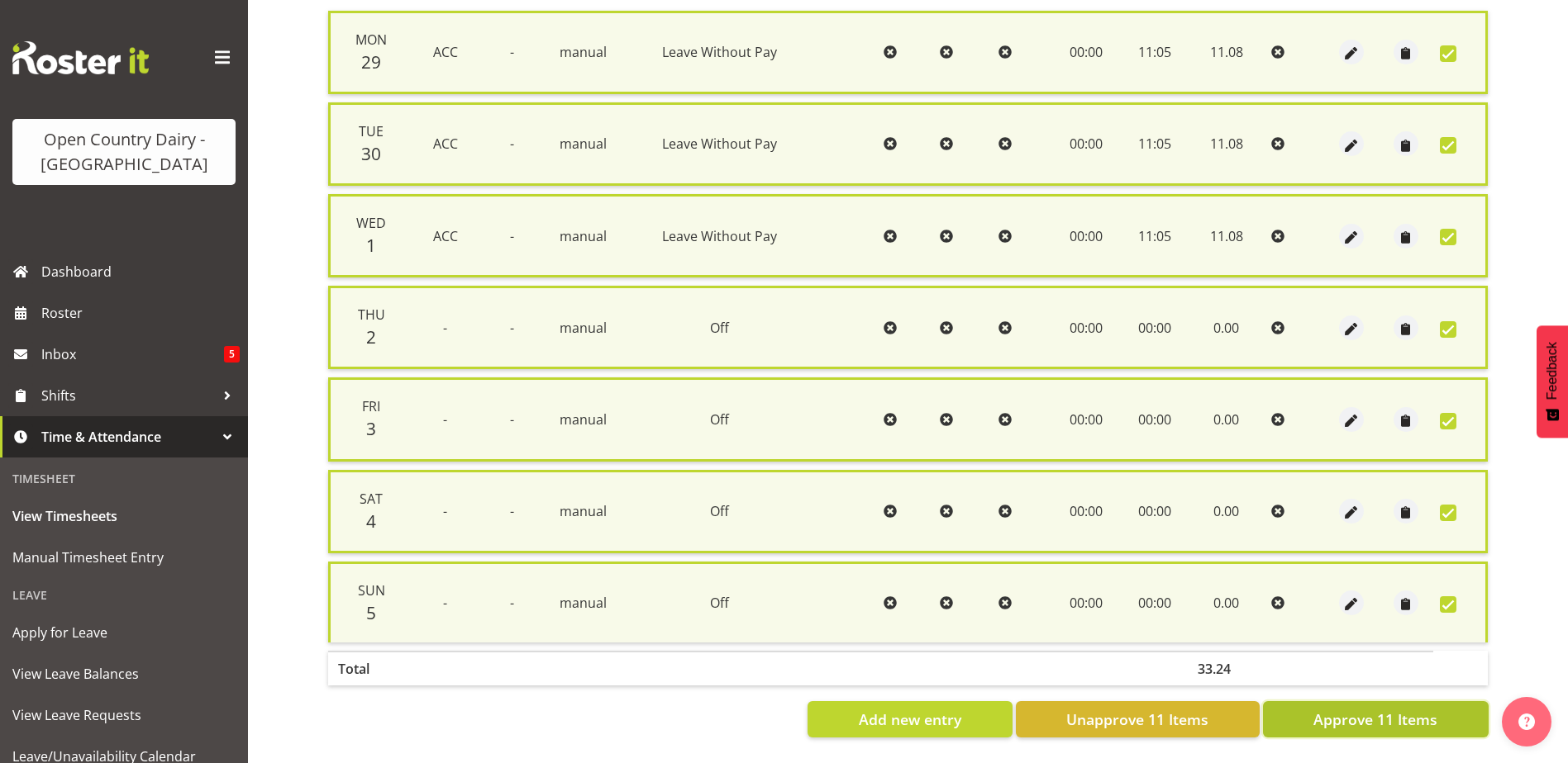
click at [1370, 710] on span "Approve 11 Items" at bounding box center [1376, 720] width 124 height 22
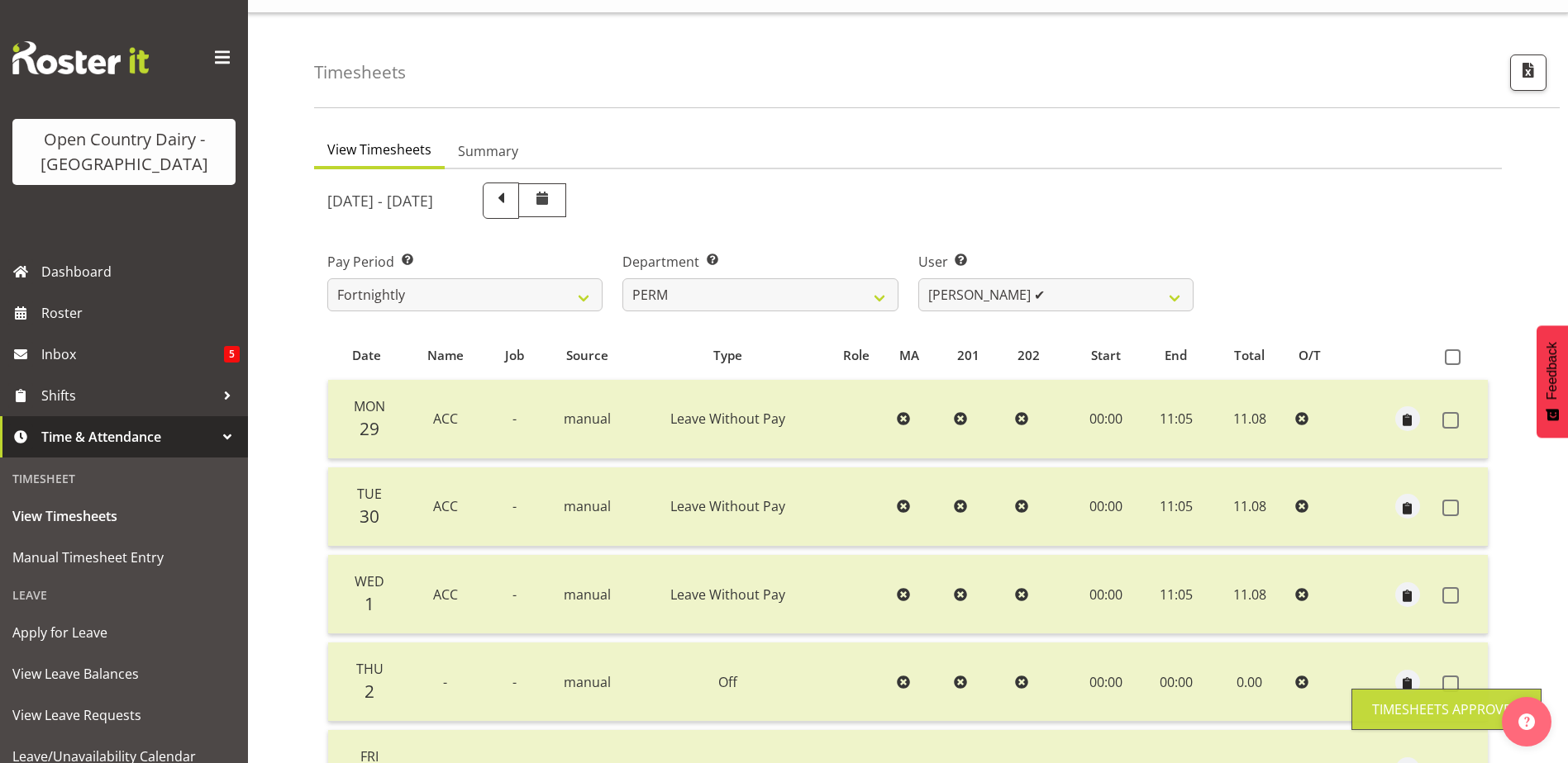
scroll to position [0, 0]
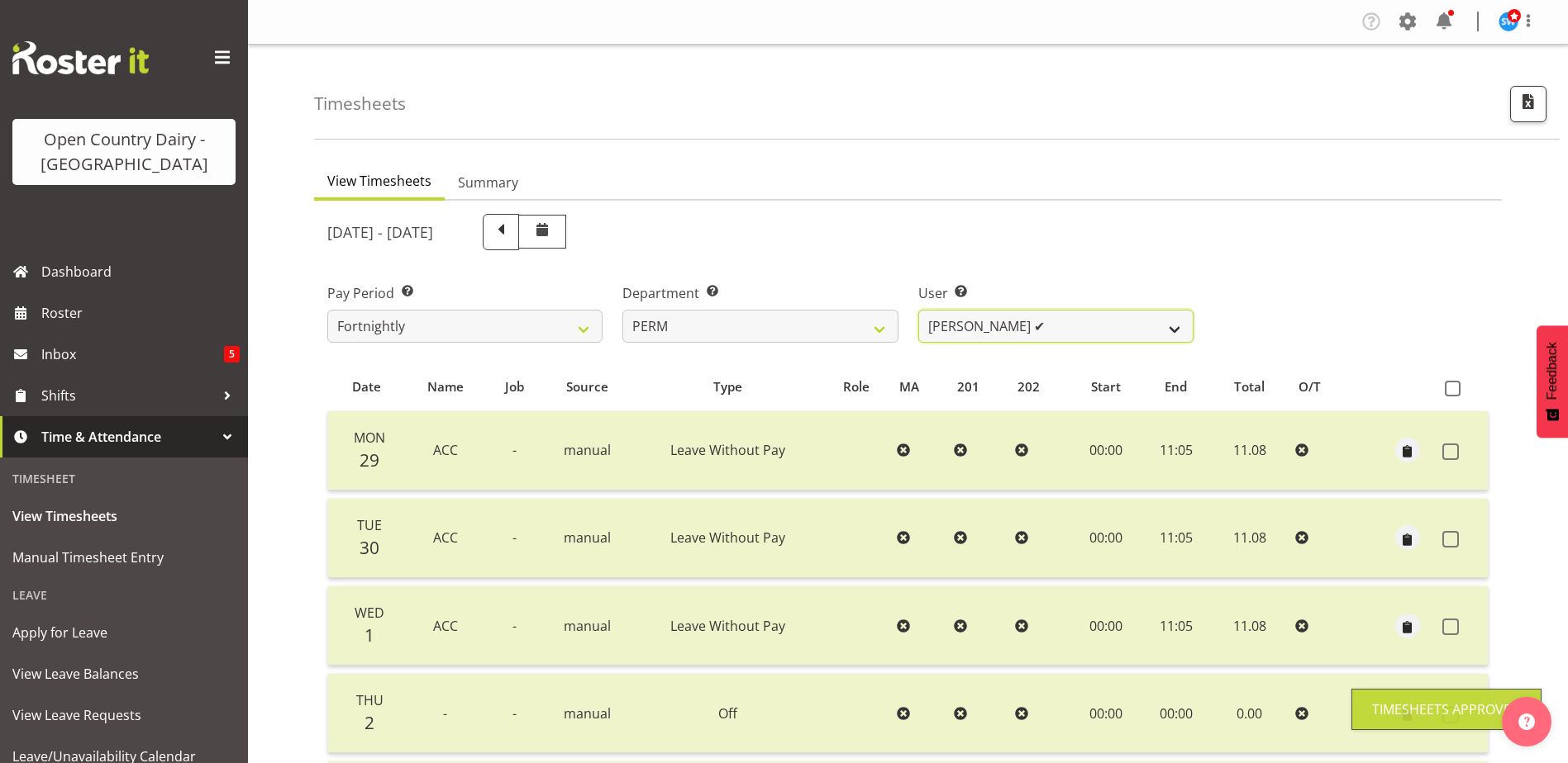
click at [1057, 320] on select "Abhilash Antony ✔ Amba Swann ❌ Chris Kneebone ❌ Haley Galecki ✔ Jayden Vincent …" at bounding box center [1056, 326] width 275 height 33
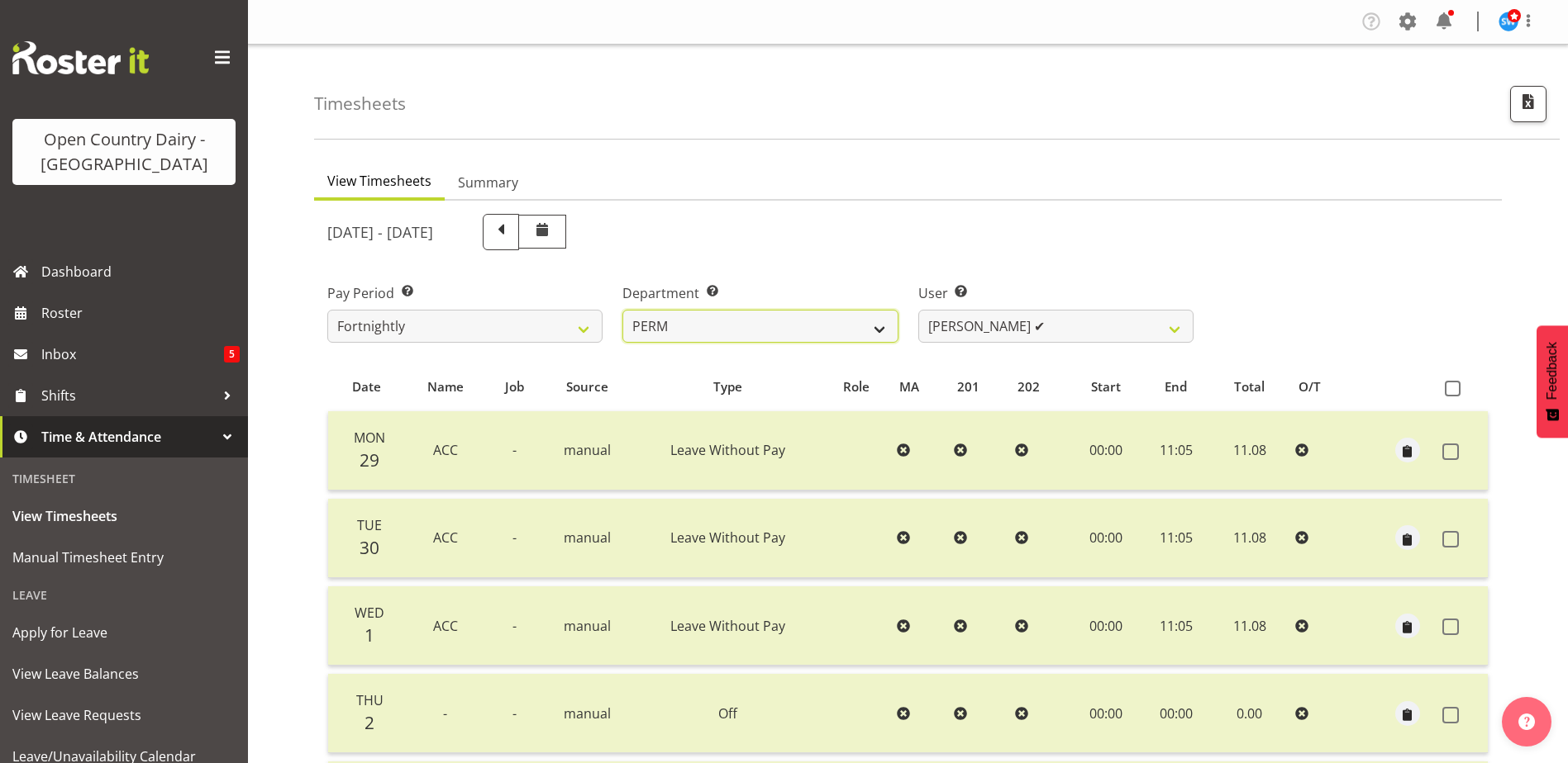
click at [748, 320] on select "701 702 703 704 705 706 707 708 709 710 711 712 713 714 715 716 717 718 719 720" at bounding box center [760, 326] width 275 height 33
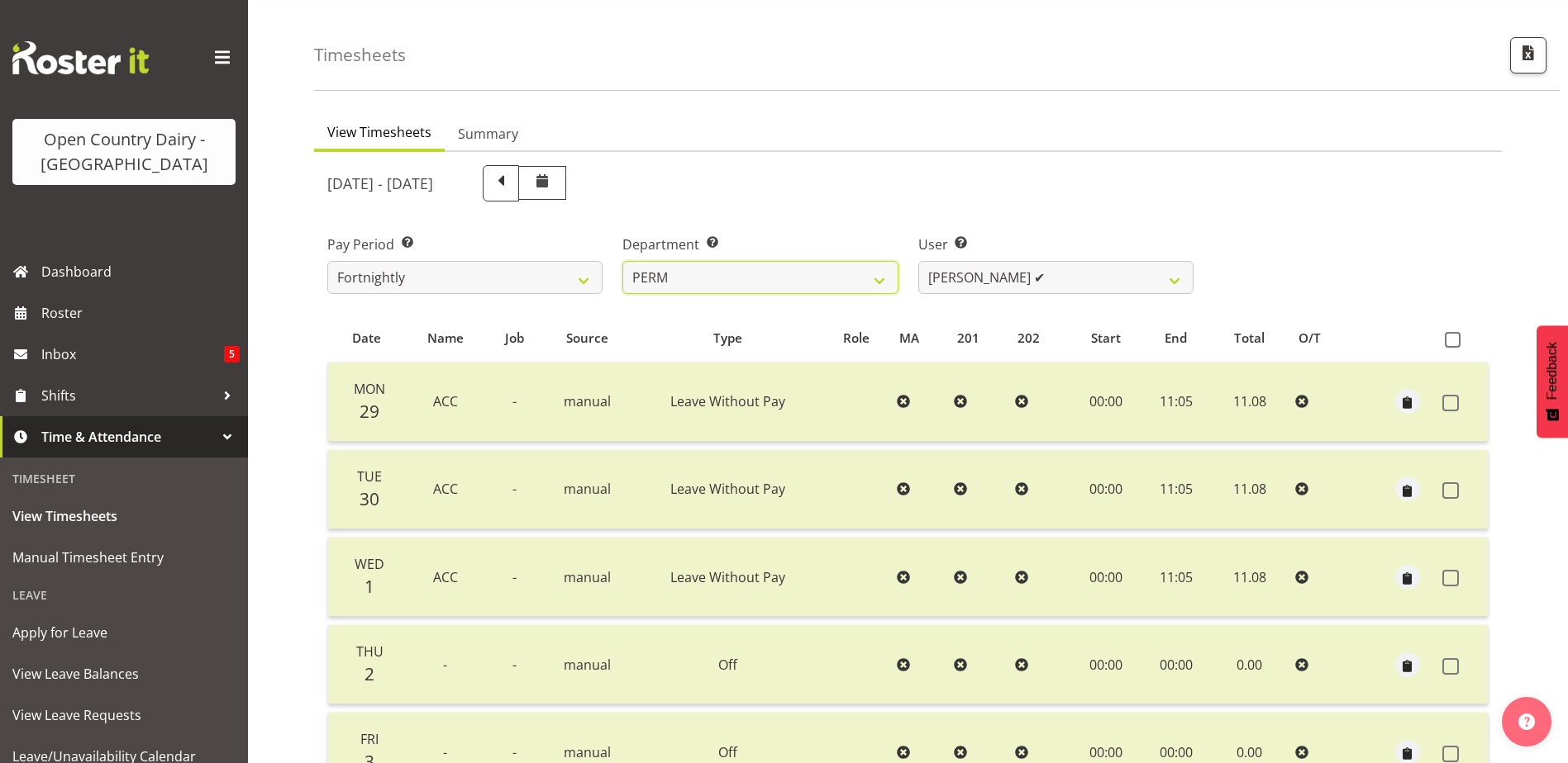
scroll to position [248, 0]
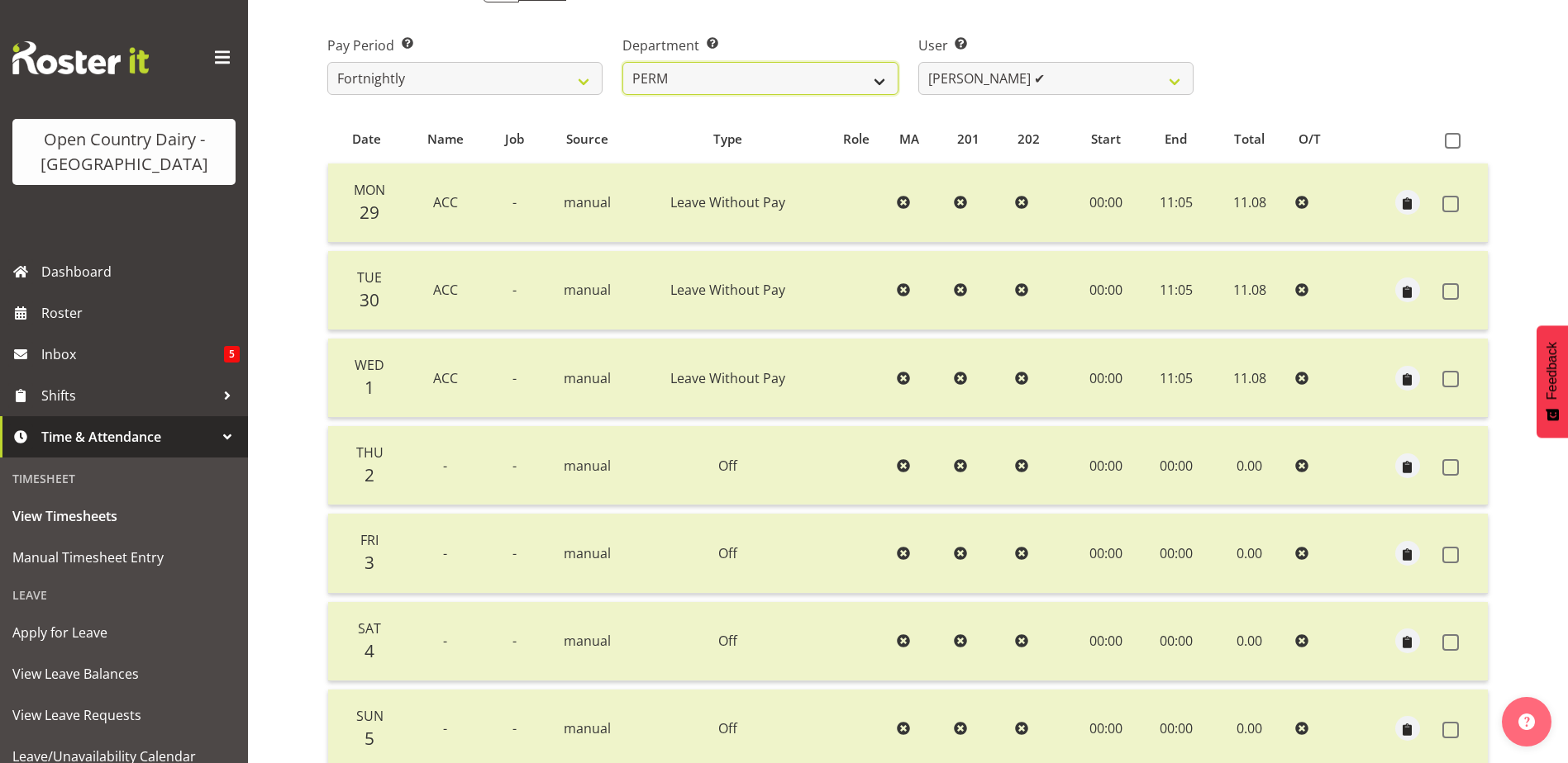
click at [838, 72] on select "701 702 703 704 705 706 707 708 709 710 711 712 713 714 715 716 717 718 719 720" at bounding box center [760, 78] width 275 height 33
click at [622, 62] on select "701 702 703 704 705 706 707 708 709 710 711 712 713 714 715 716 717 718 719 720" at bounding box center [760, 78] width 275 height 33
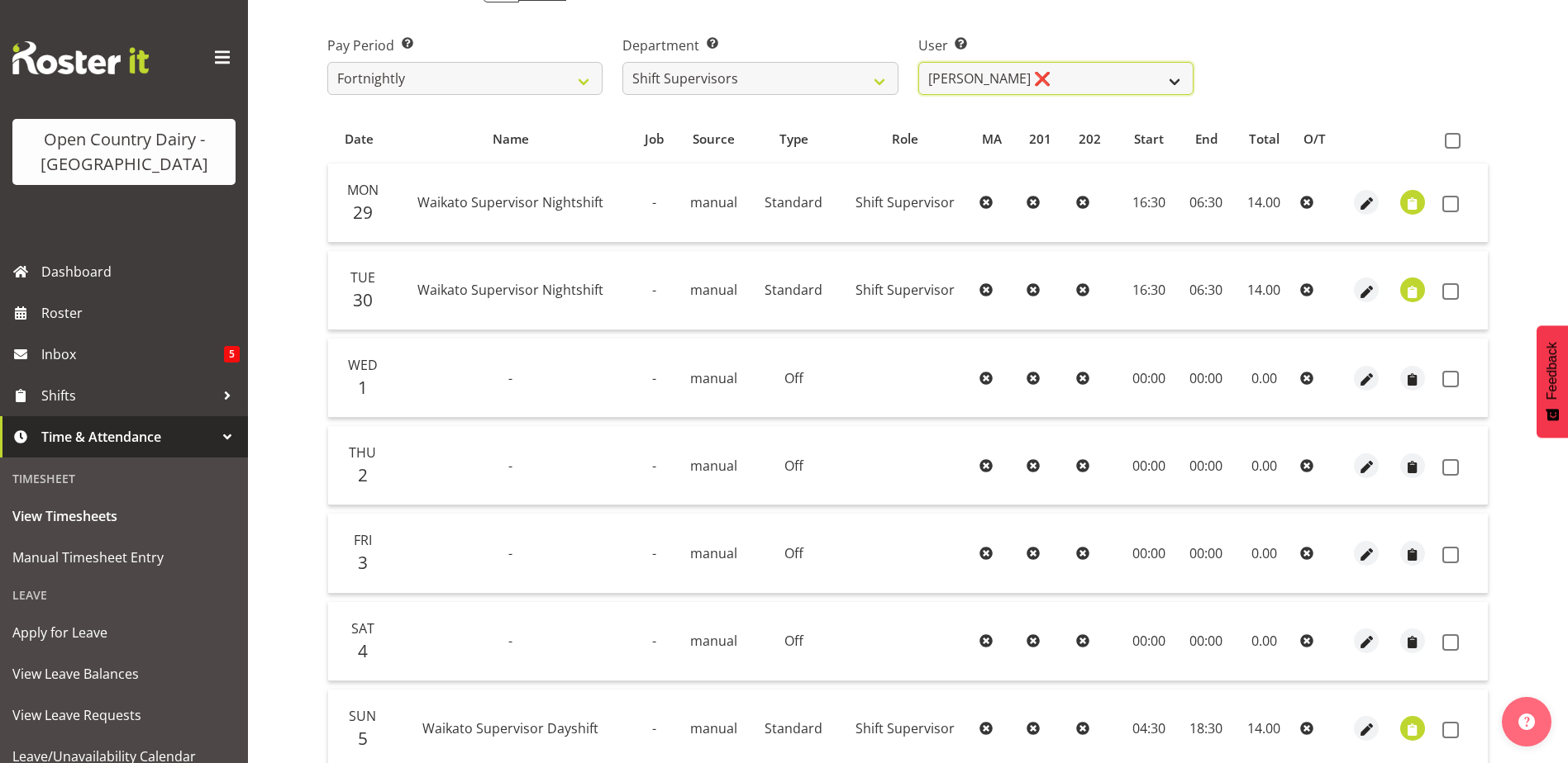
click at [1128, 76] on select "Harald Aalderink ❌ Phillip Robb ❌ Teresa Perkinson ❌ Tom Clark ❌" at bounding box center [1056, 78] width 275 height 33
click at [918, 62] on select "Harald Aalderink ❌ Phillip Robb ❌ Teresa Perkinson ❌ Tom Clark ❌" at bounding box center [1056, 78] width 275 height 33
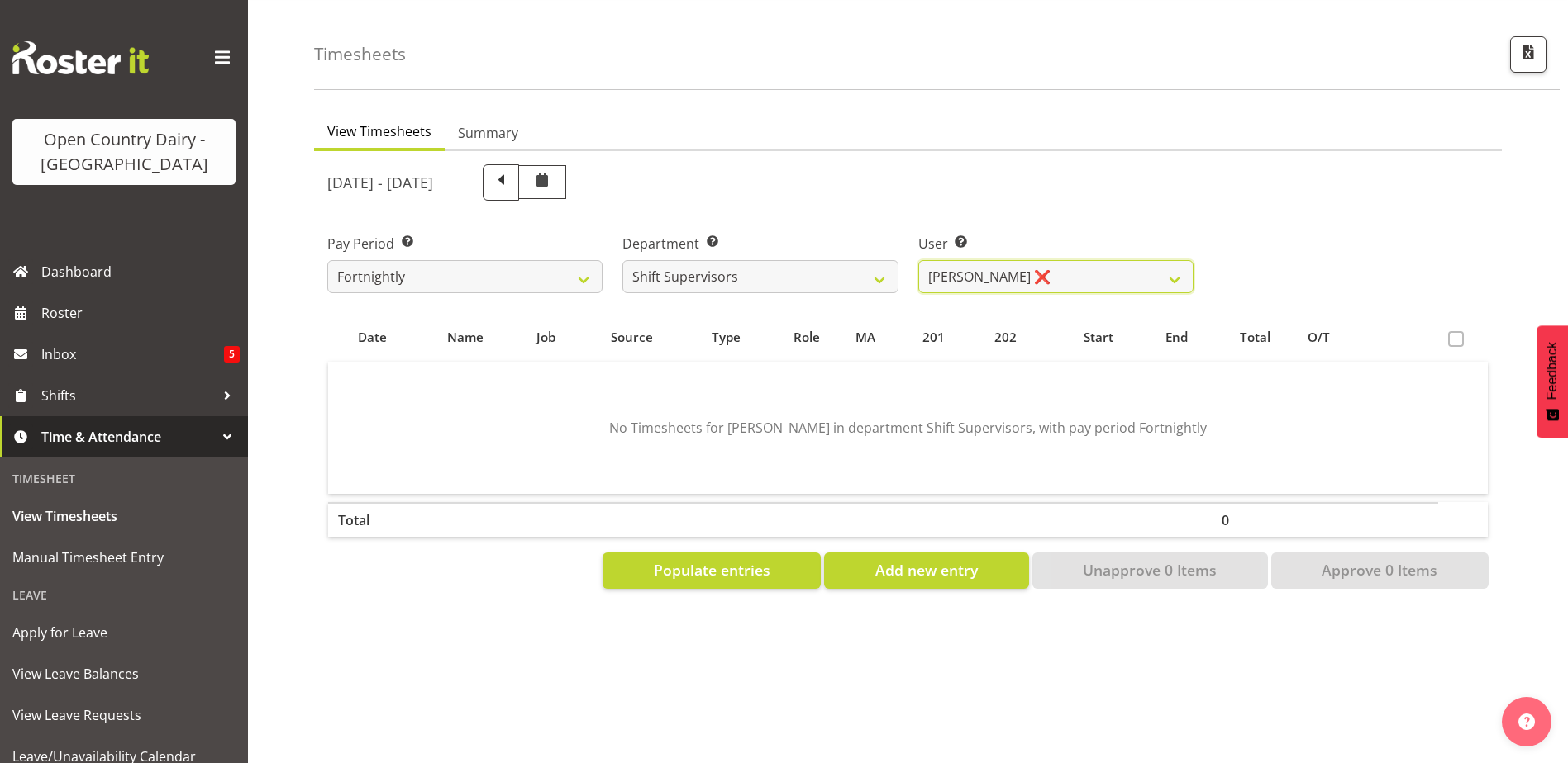
scroll to position [62, 0]
click at [756, 561] on span "Populate entries" at bounding box center [712, 570] width 117 height 22
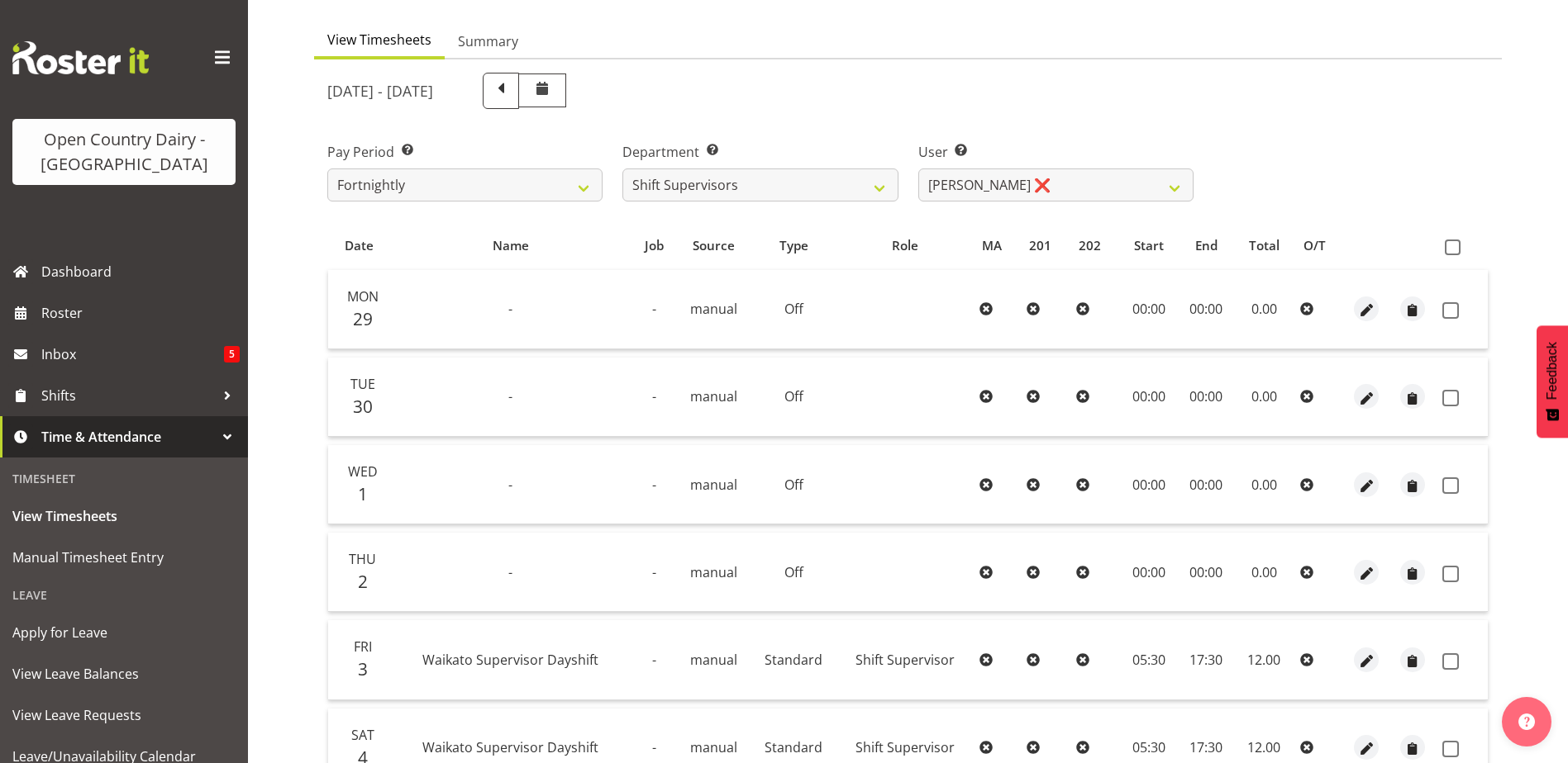
scroll to position [145, 0]
click at [1457, 307] on span at bounding box center [1450, 307] width 16 height 16
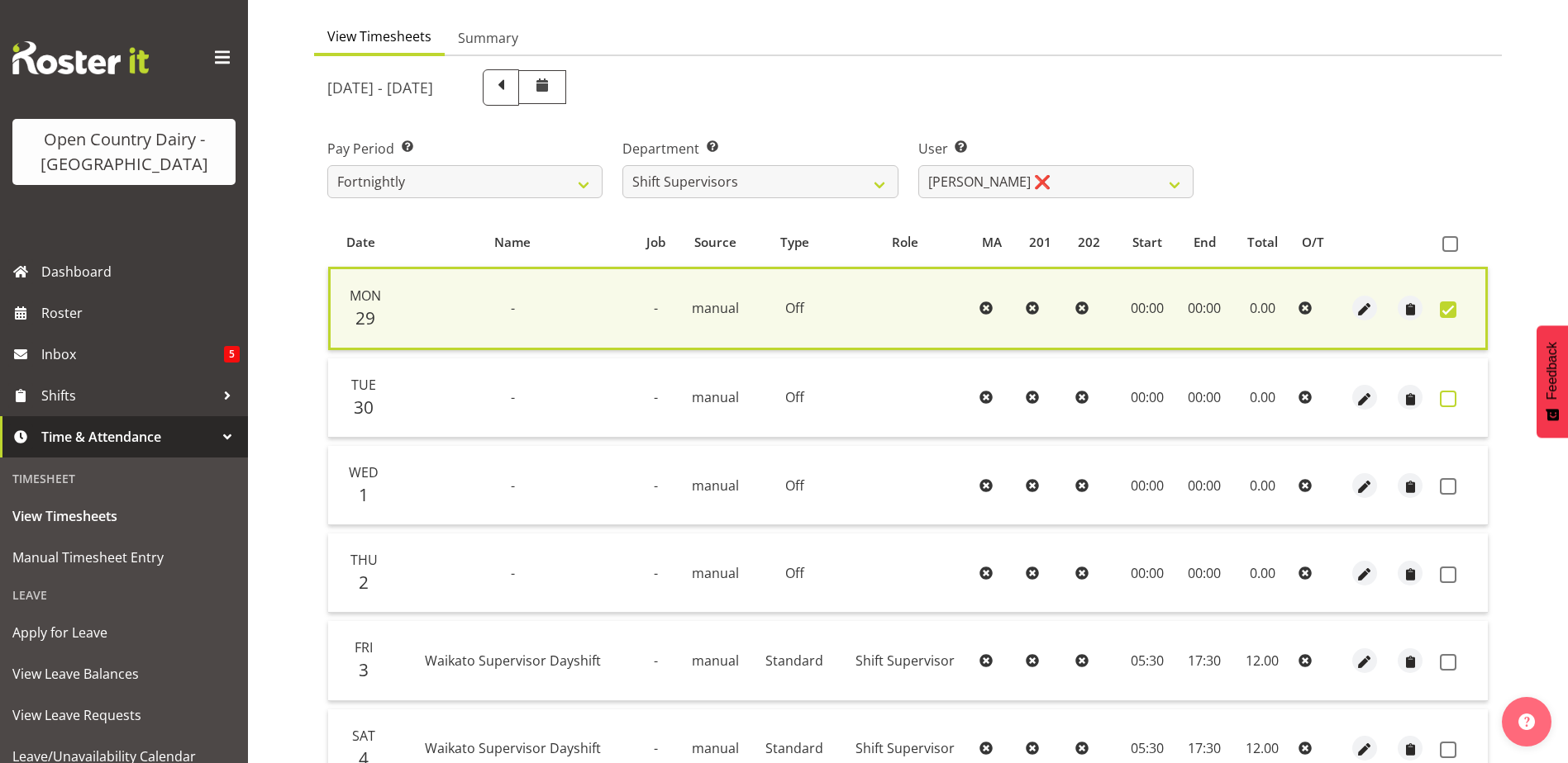
drag, startPoint x: 1447, startPoint y: 396, endPoint x: 1446, endPoint y: 413, distance: 17.0
click at [1447, 399] on span at bounding box center [1448, 399] width 16 height 16
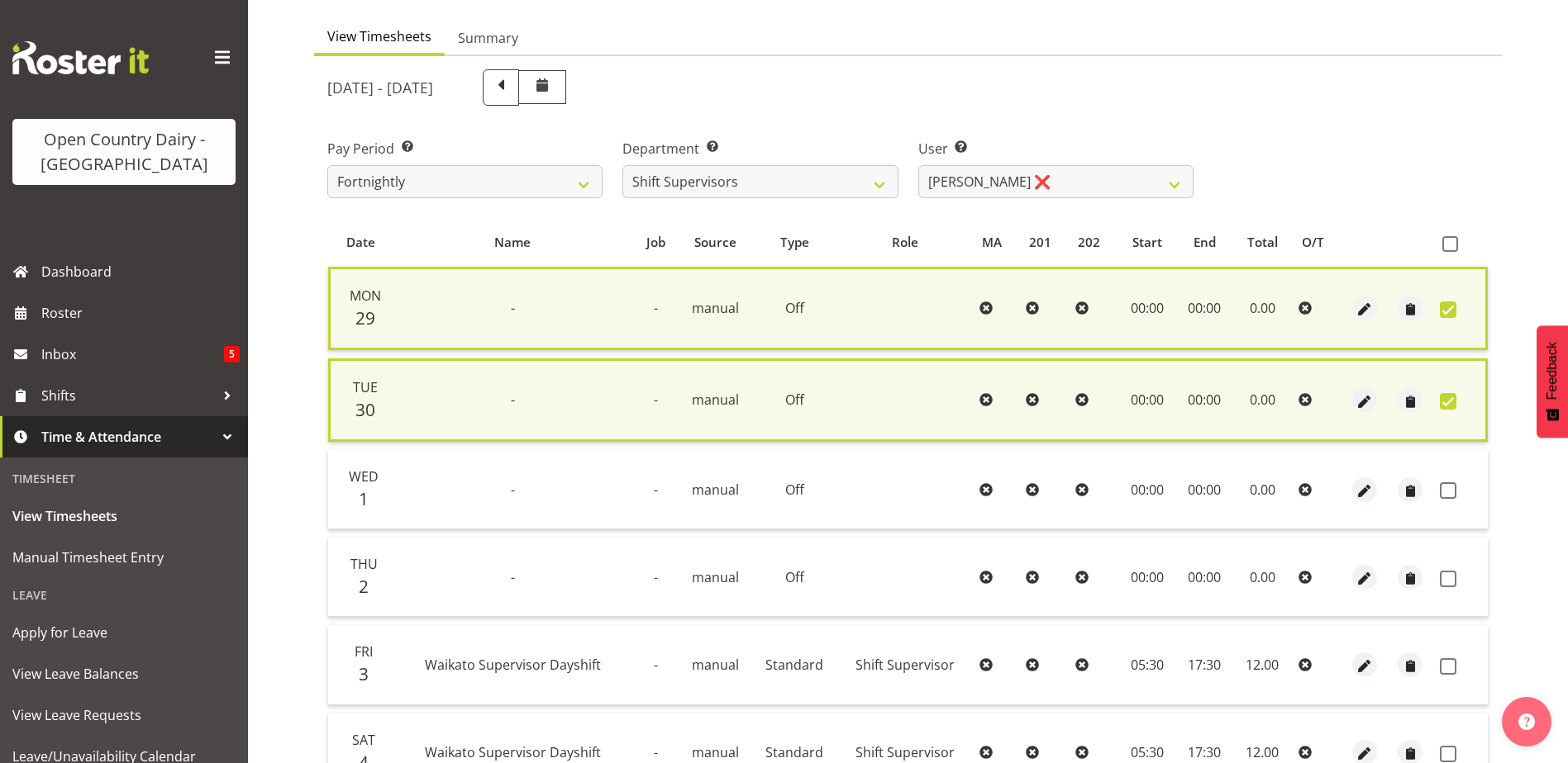
drag, startPoint x: 1448, startPoint y: 487, endPoint x: 1454, endPoint y: 519, distance: 32.6
click at [1450, 490] on span at bounding box center [1448, 491] width 16 height 16
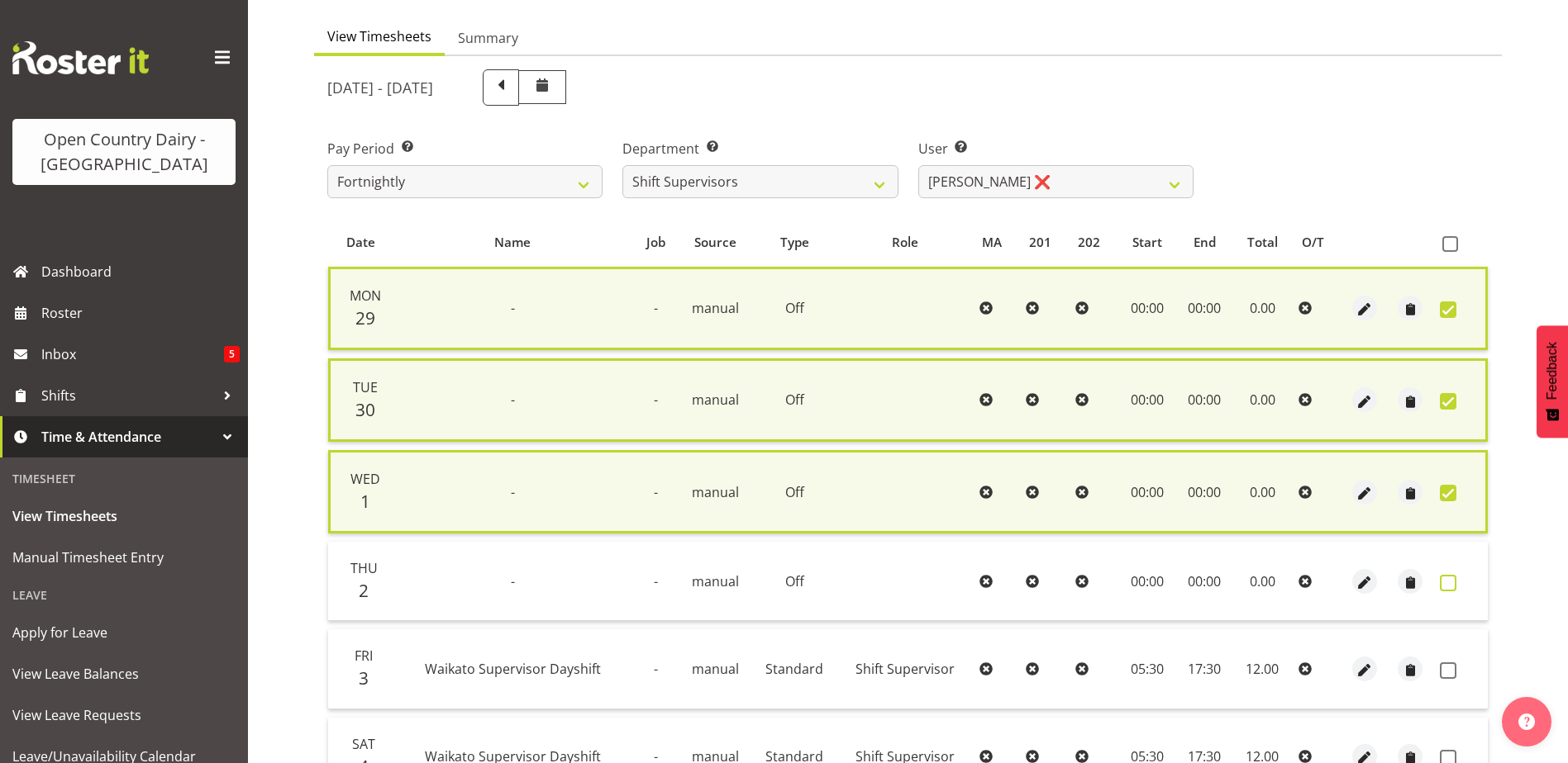
click at [1451, 583] on span at bounding box center [1448, 583] width 16 height 16
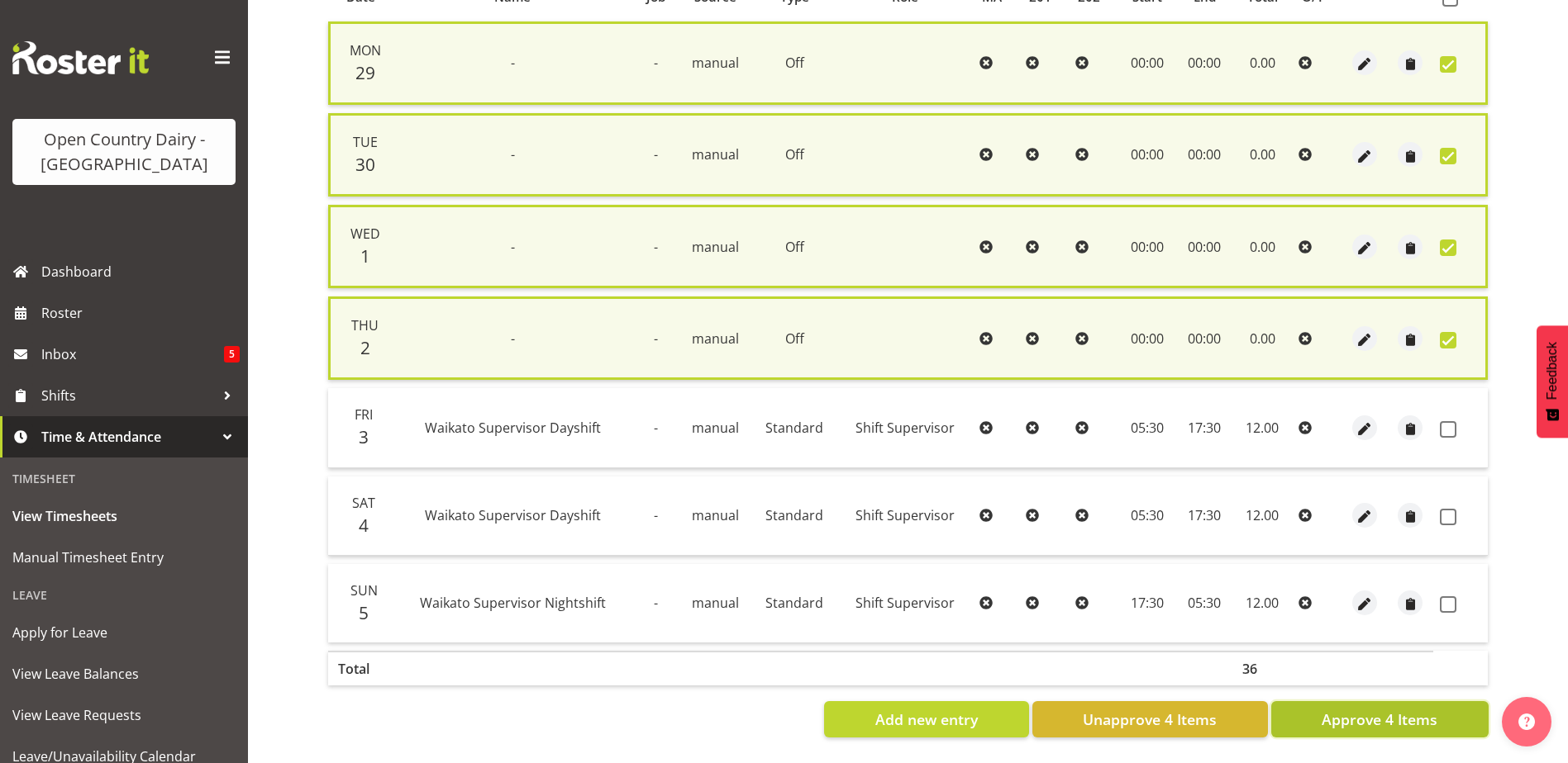
click at [1449, 705] on button "Approve 4 Items" at bounding box center [1380, 719] width 218 height 36
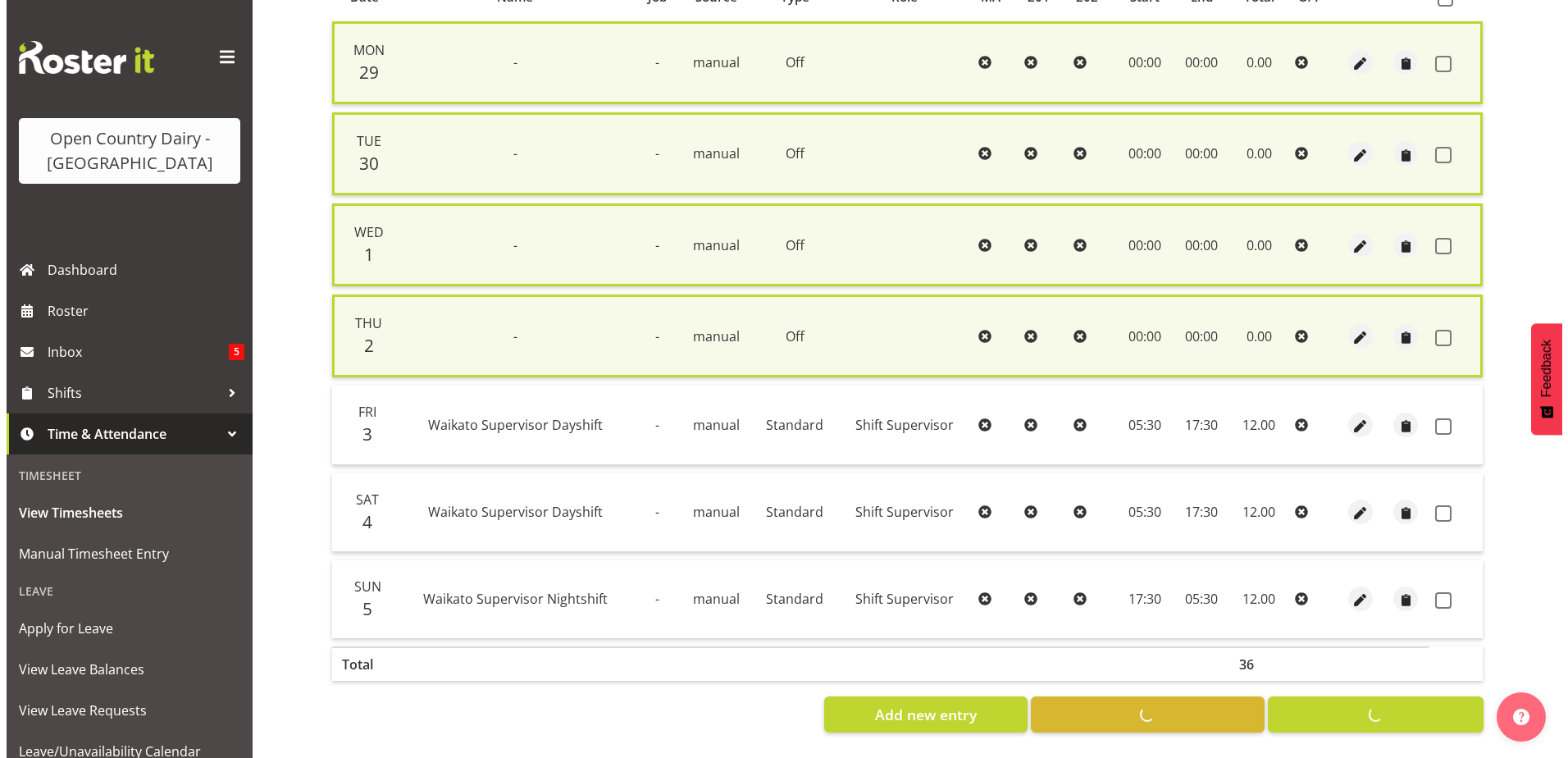
scroll to position [383, 0]
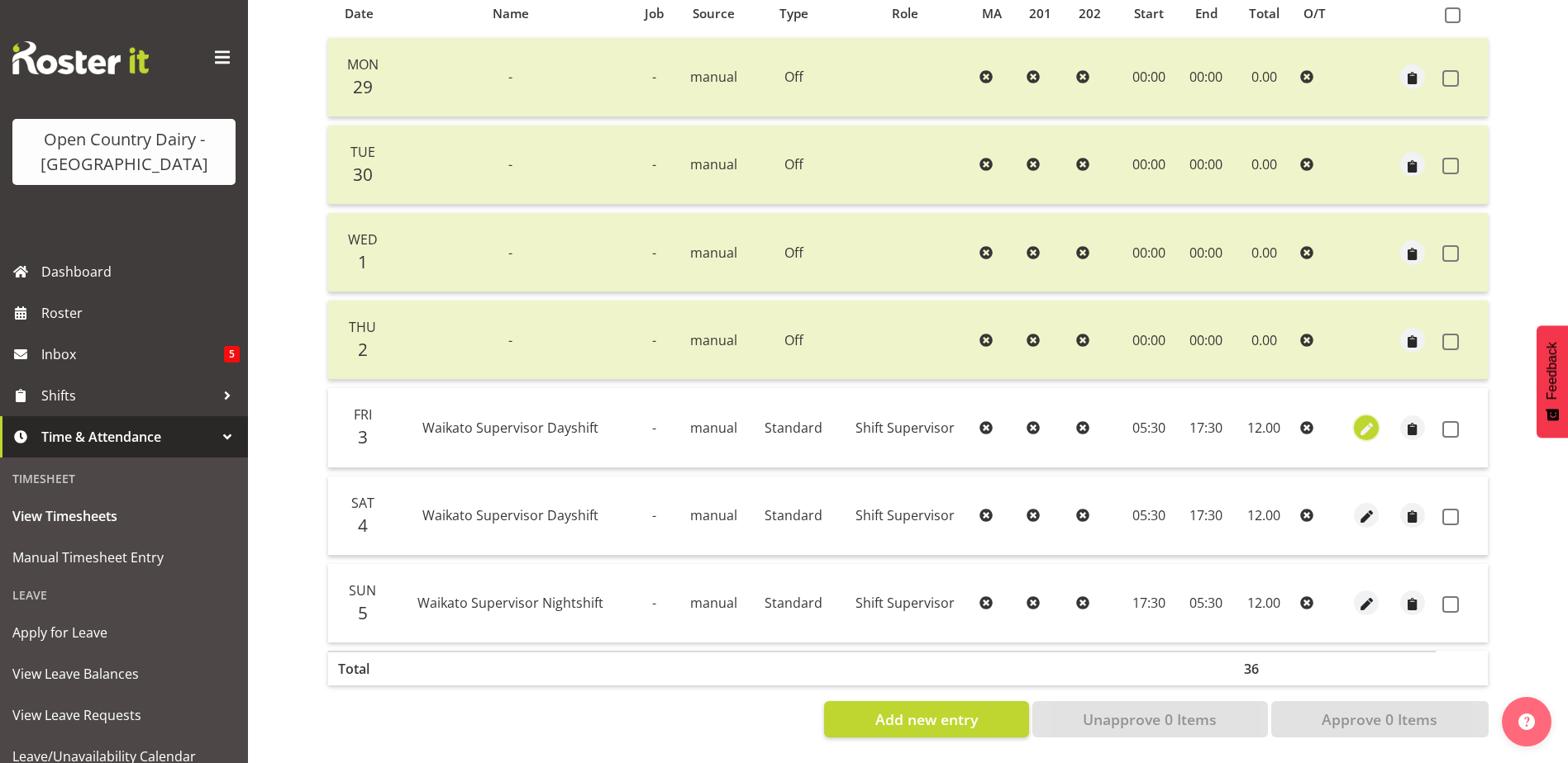
click at [1364, 420] on span "button" at bounding box center [1366, 429] width 19 height 19
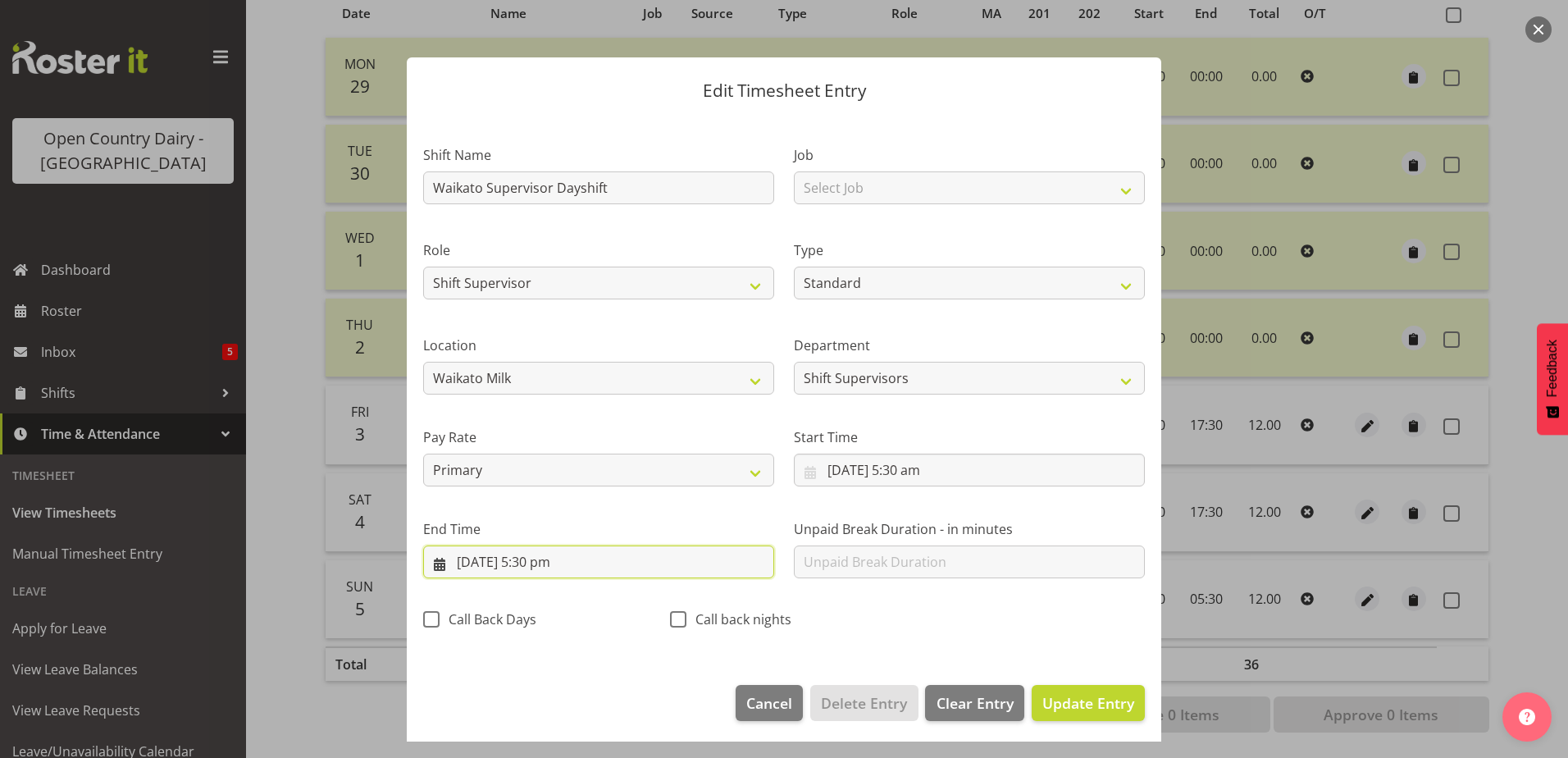
click at [543, 563] on input "3/10/2025, 5:30 pm" at bounding box center [598, 562] width 351 height 33
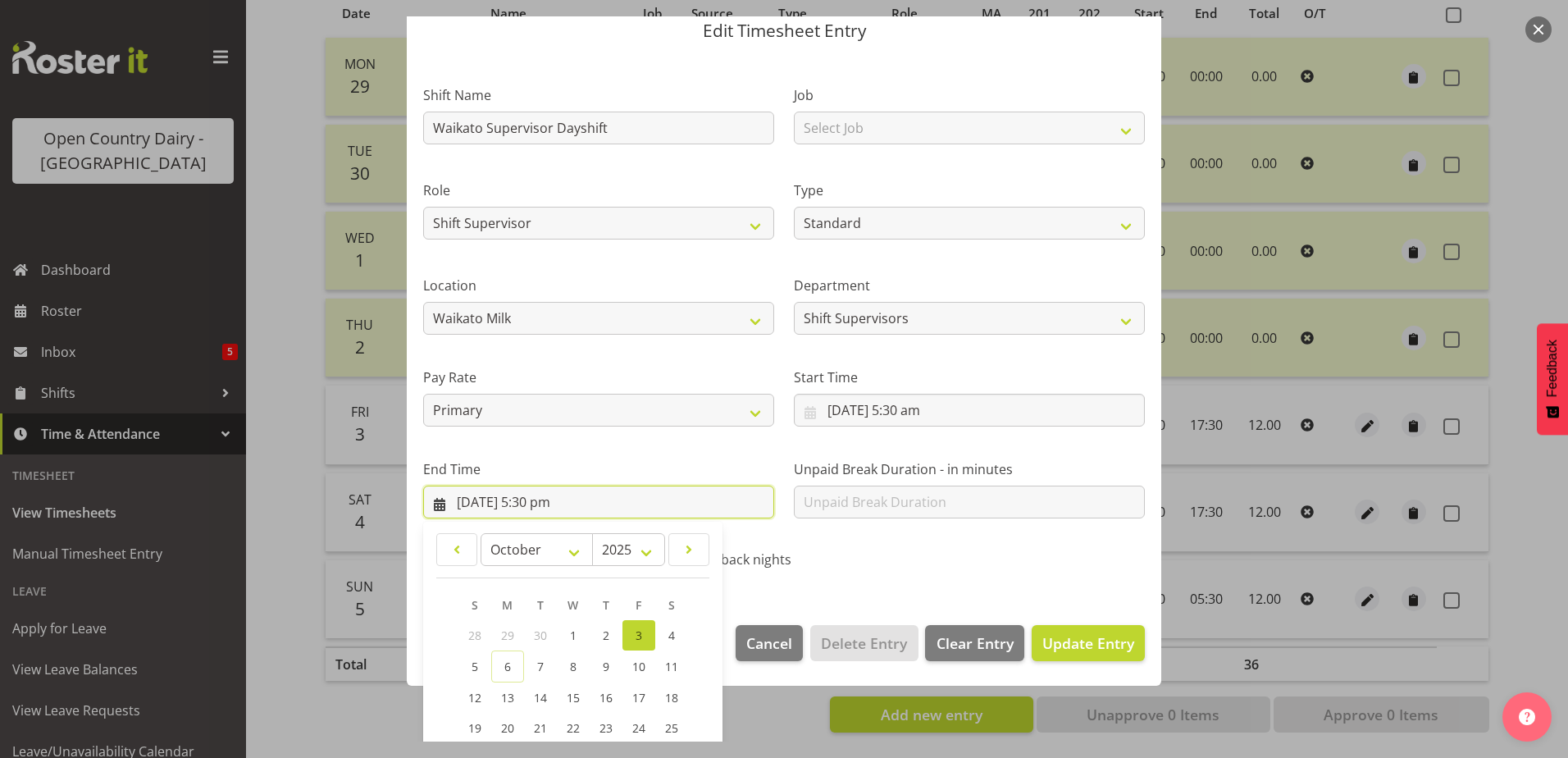
scroll to position [212, 0]
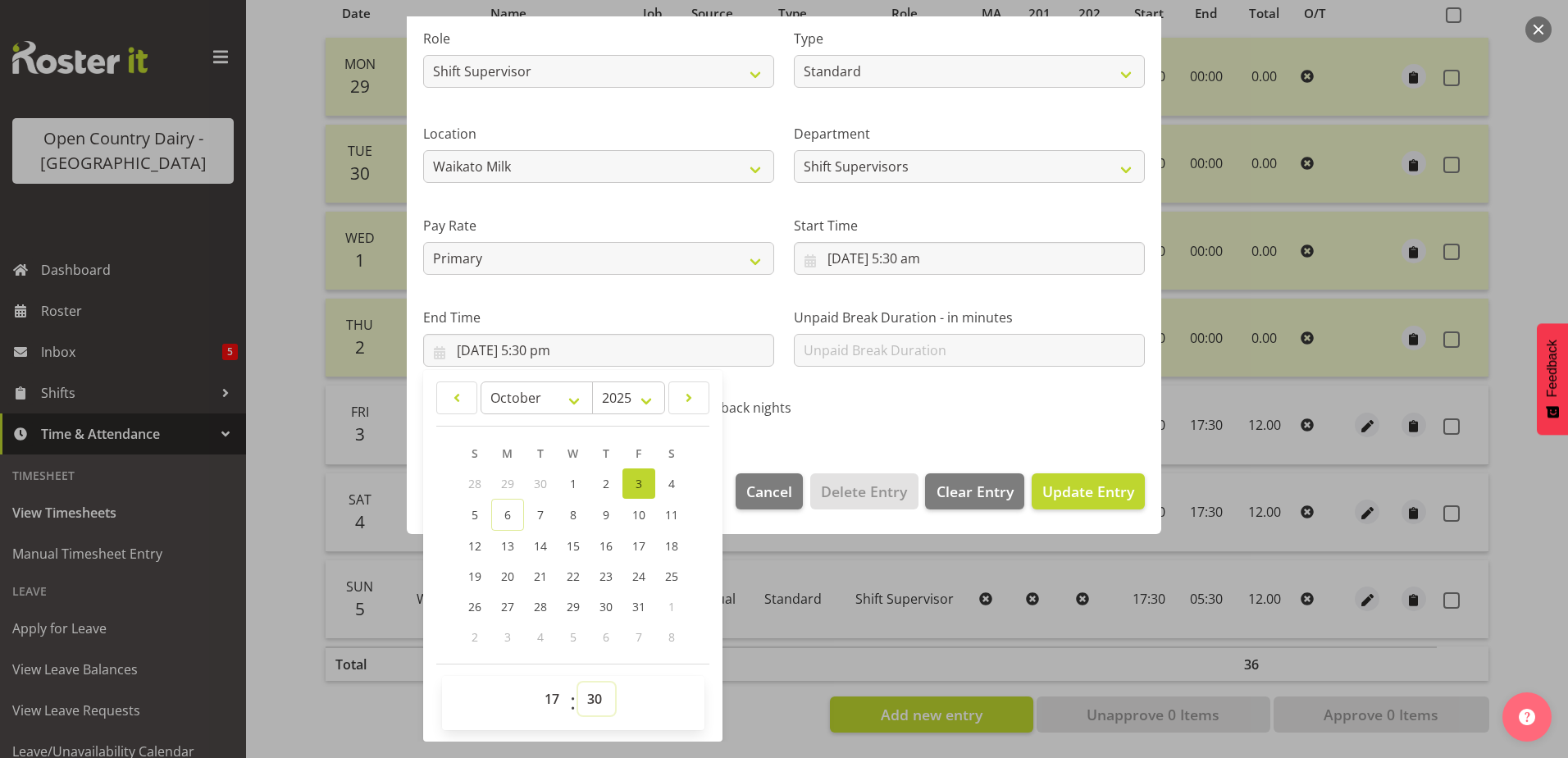
click at [601, 696] on select "00 01 02 03 04 05 06 07 08 09 10 11 12 13 14 15 16 17 18 19 20 21 22 23 24 25 2…" at bounding box center [596, 699] width 37 height 33
click at [578, 683] on select "00 01 02 03 04 05 06 07 08 09 10 11 12 13 14 15 16 17 18 19 20 21 22 23 24 25 2…" at bounding box center [596, 699] width 37 height 33
click at [1105, 496] on span "Update Entry" at bounding box center [1088, 492] width 92 height 20
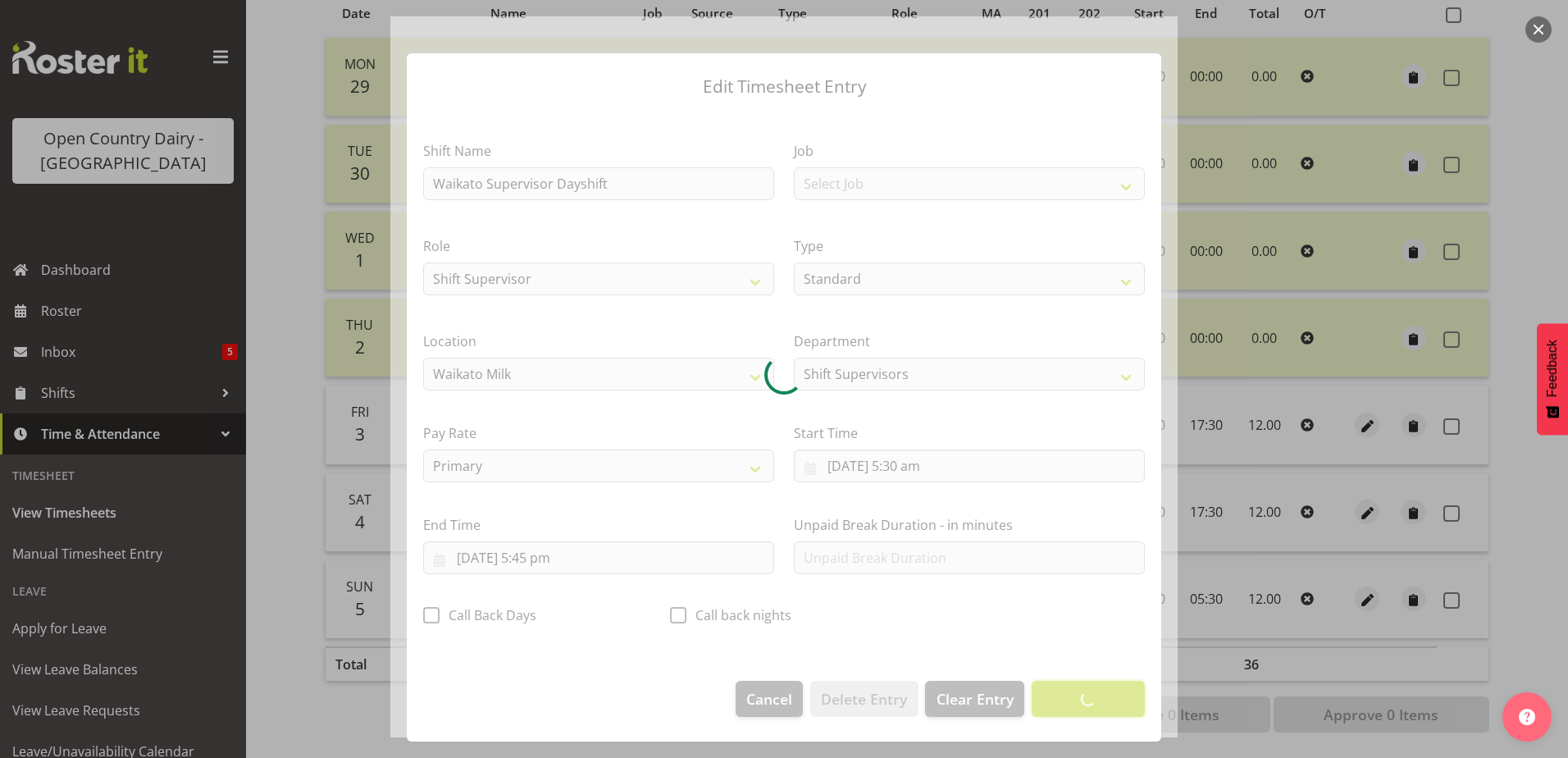
scroll to position [4, 0]
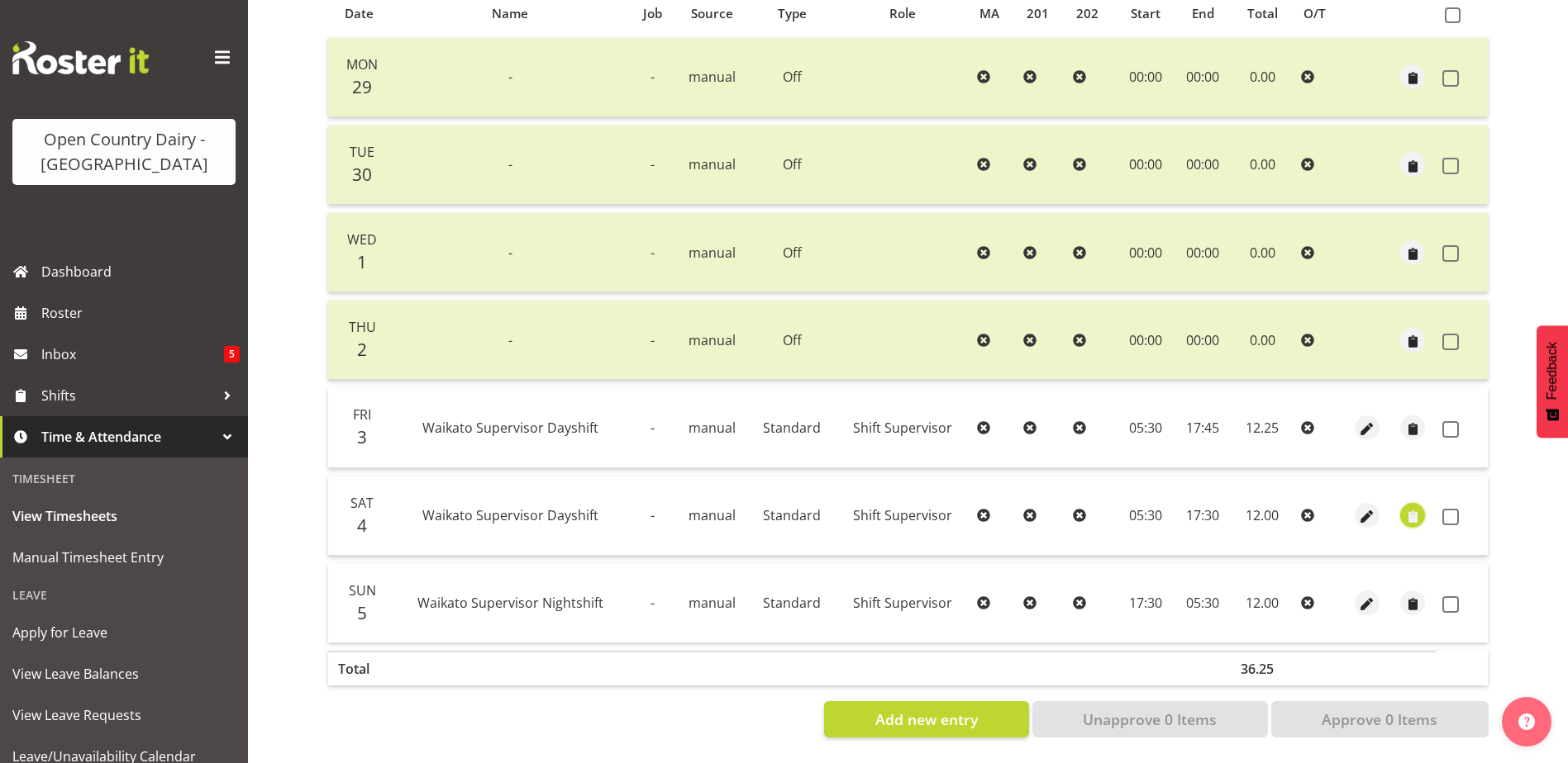
click at [1419, 508] on span "button" at bounding box center [1412, 517] width 19 height 19
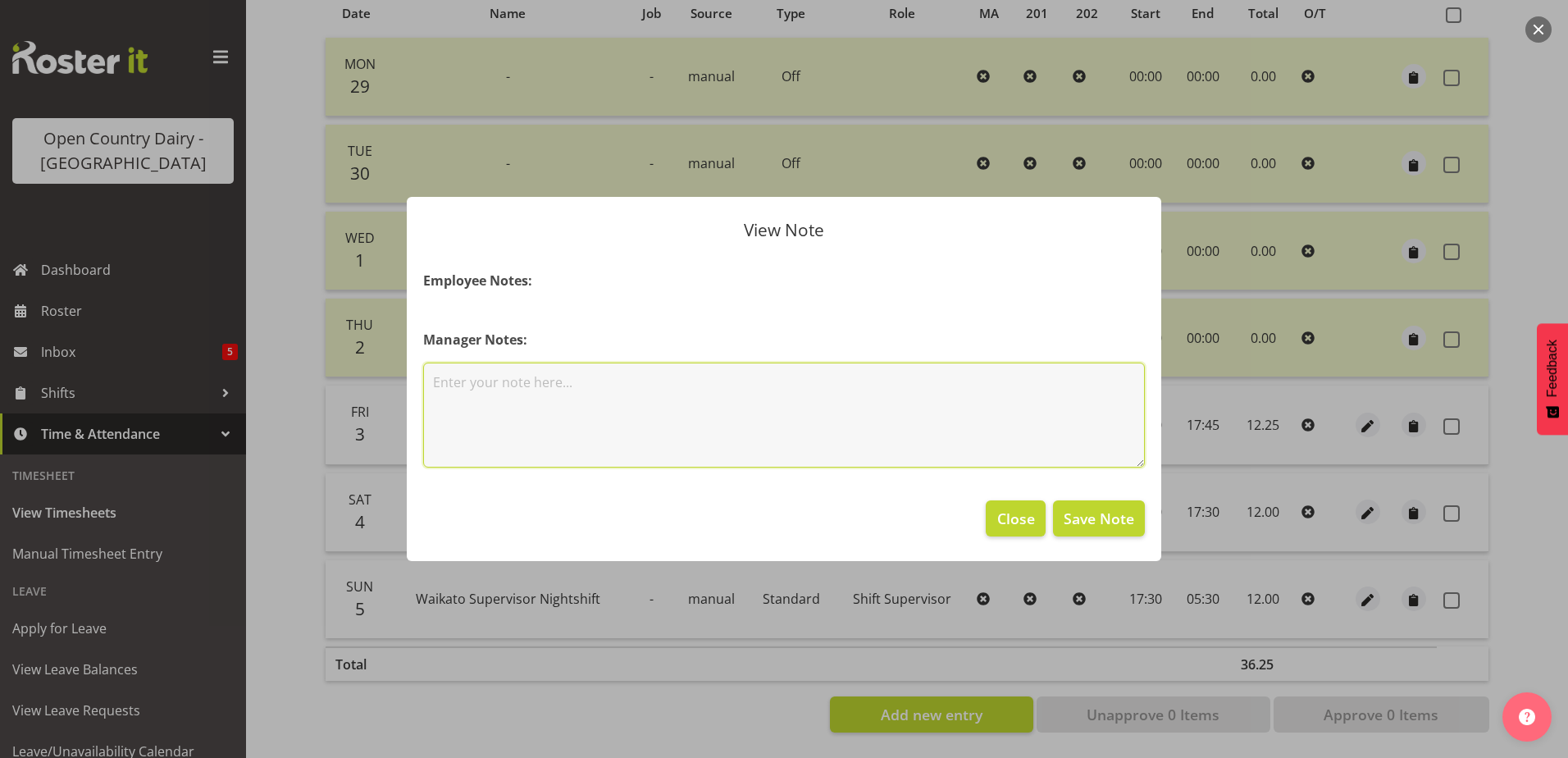
drag, startPoint x: 735, startPoint y: 391, endPoint x: 769, endPoint y: 389, distance: 34.1
click at [737, 391] on textarea at bounding box center [784, 415] width 722 height 105
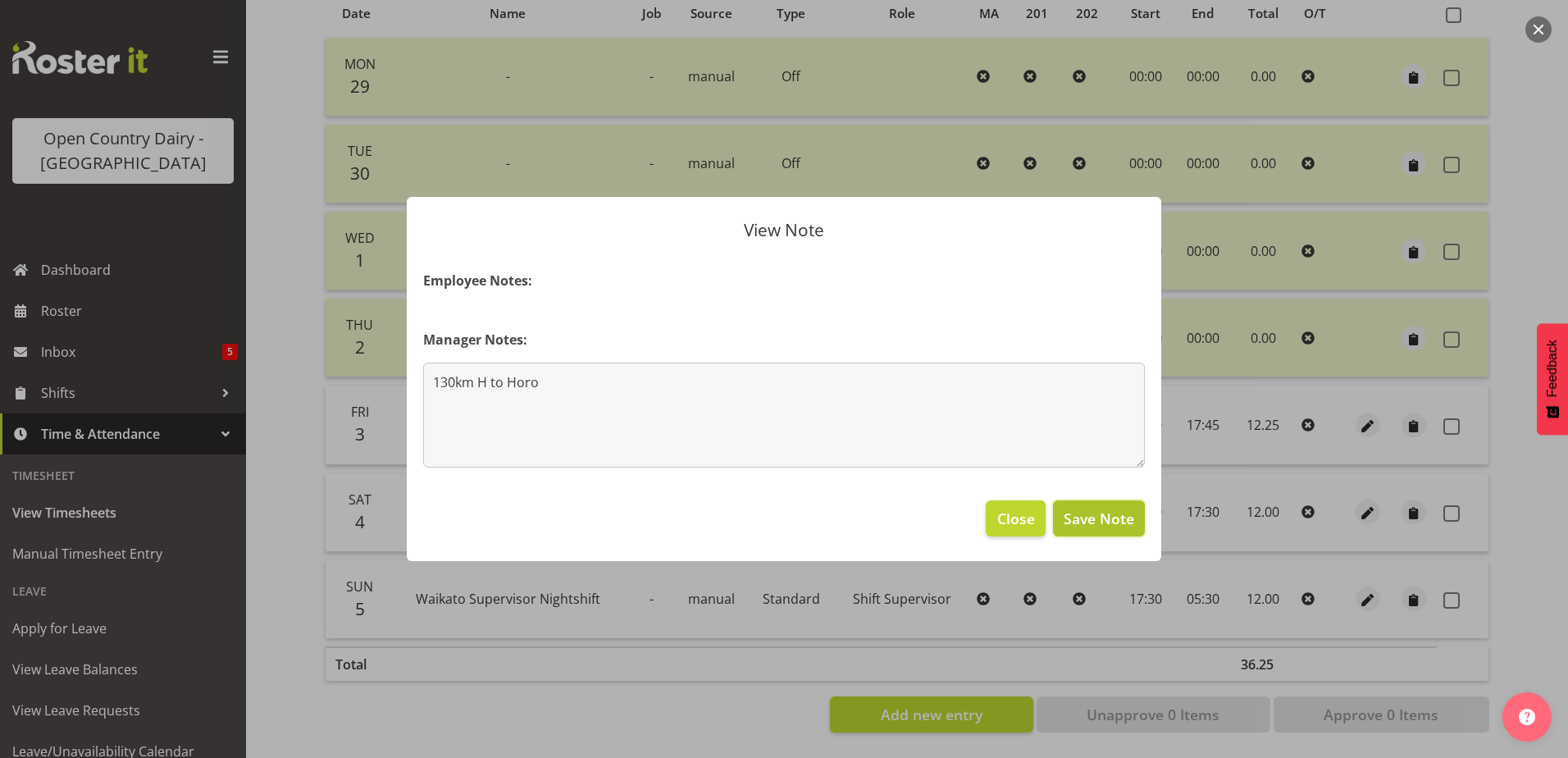
click at [1100, 522] on span "Save Note" at bounding box center [1099, 519] width 71 height 21
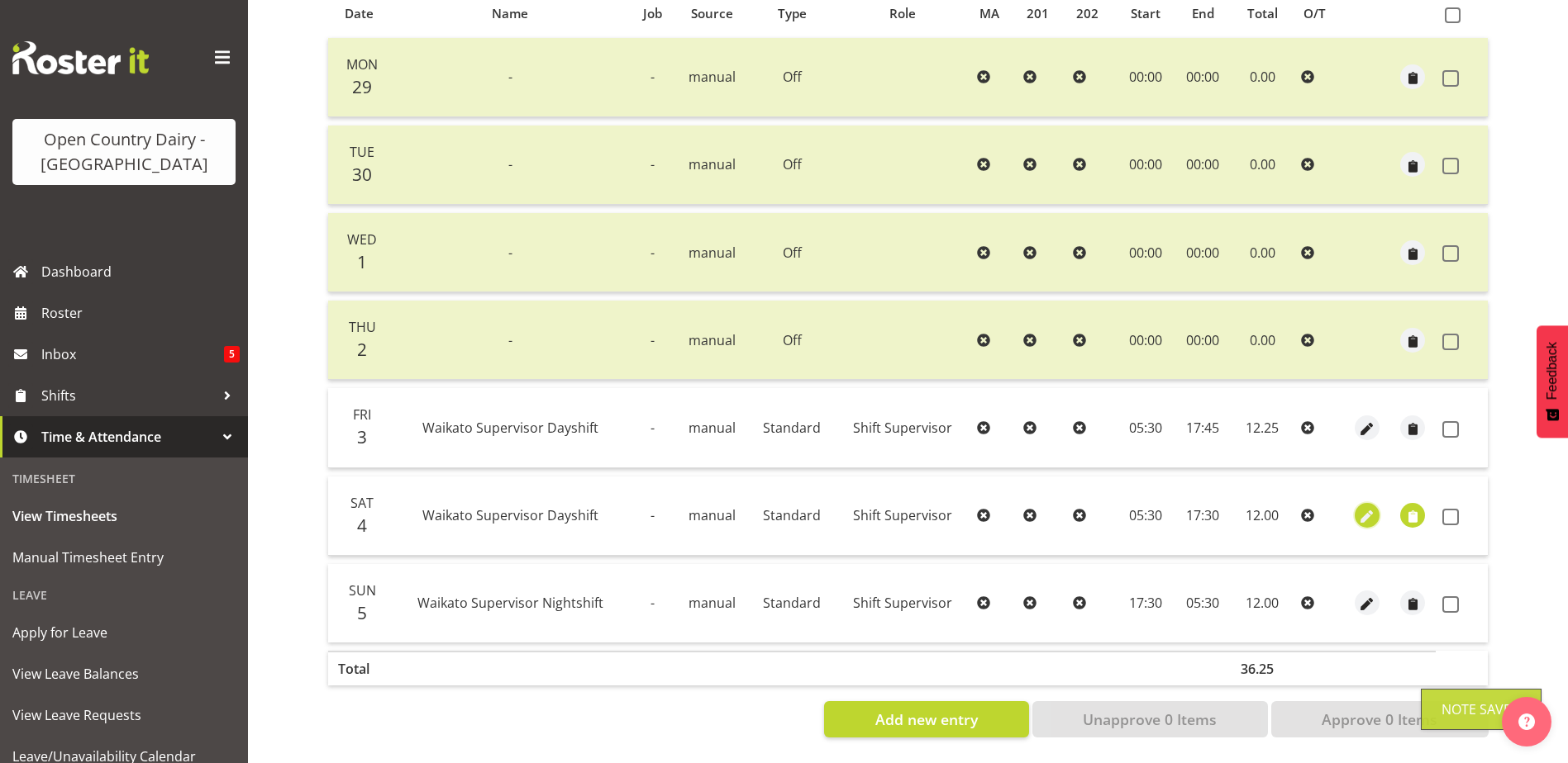
click at [1366, 508] on span "button" at bounding box center [1366, 517] width 19 height 19
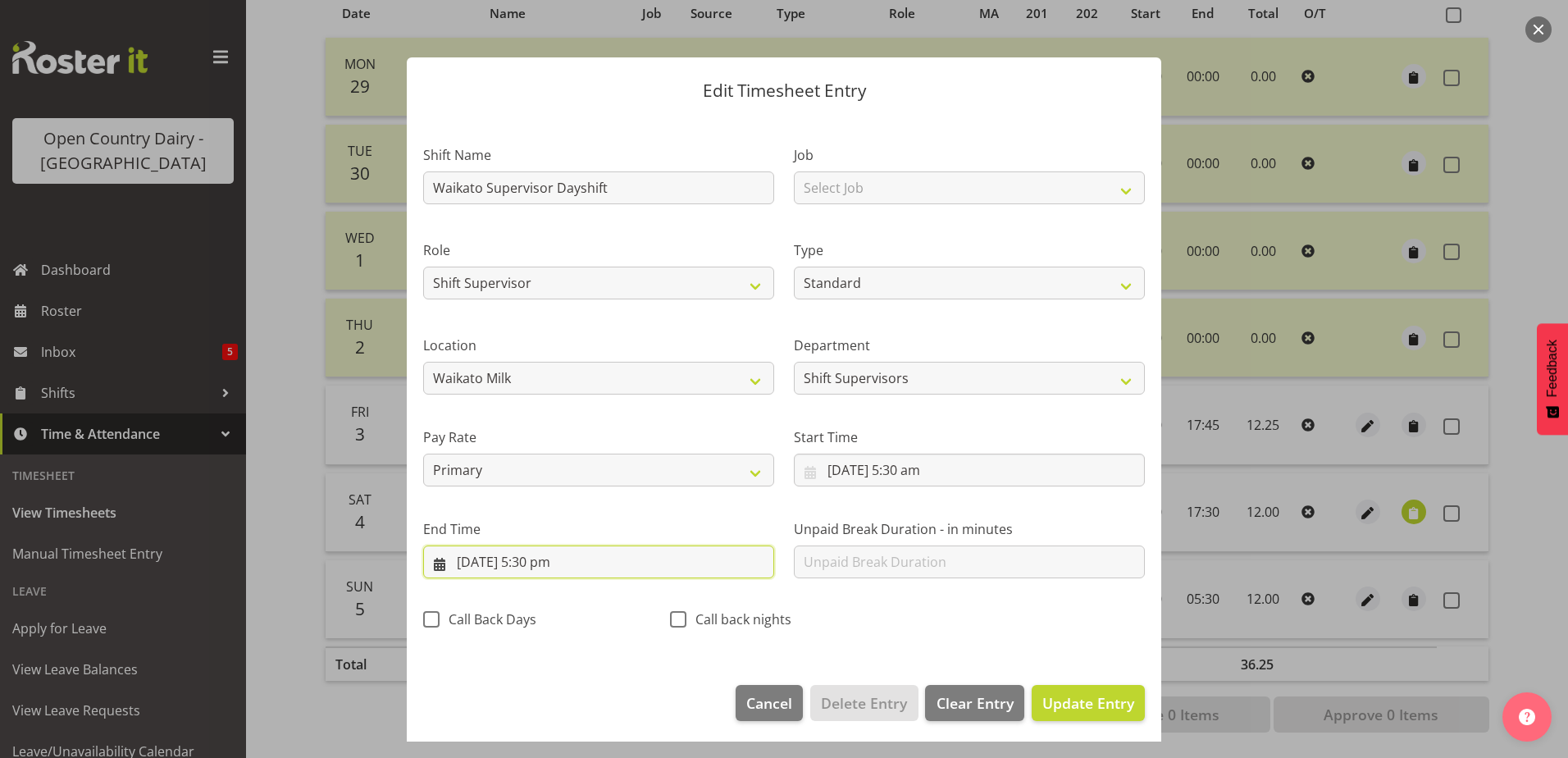
click at [531, 564] on input "4/10/2025, 5:30 pm" at bounding box center [598, 562] width 351 height 33
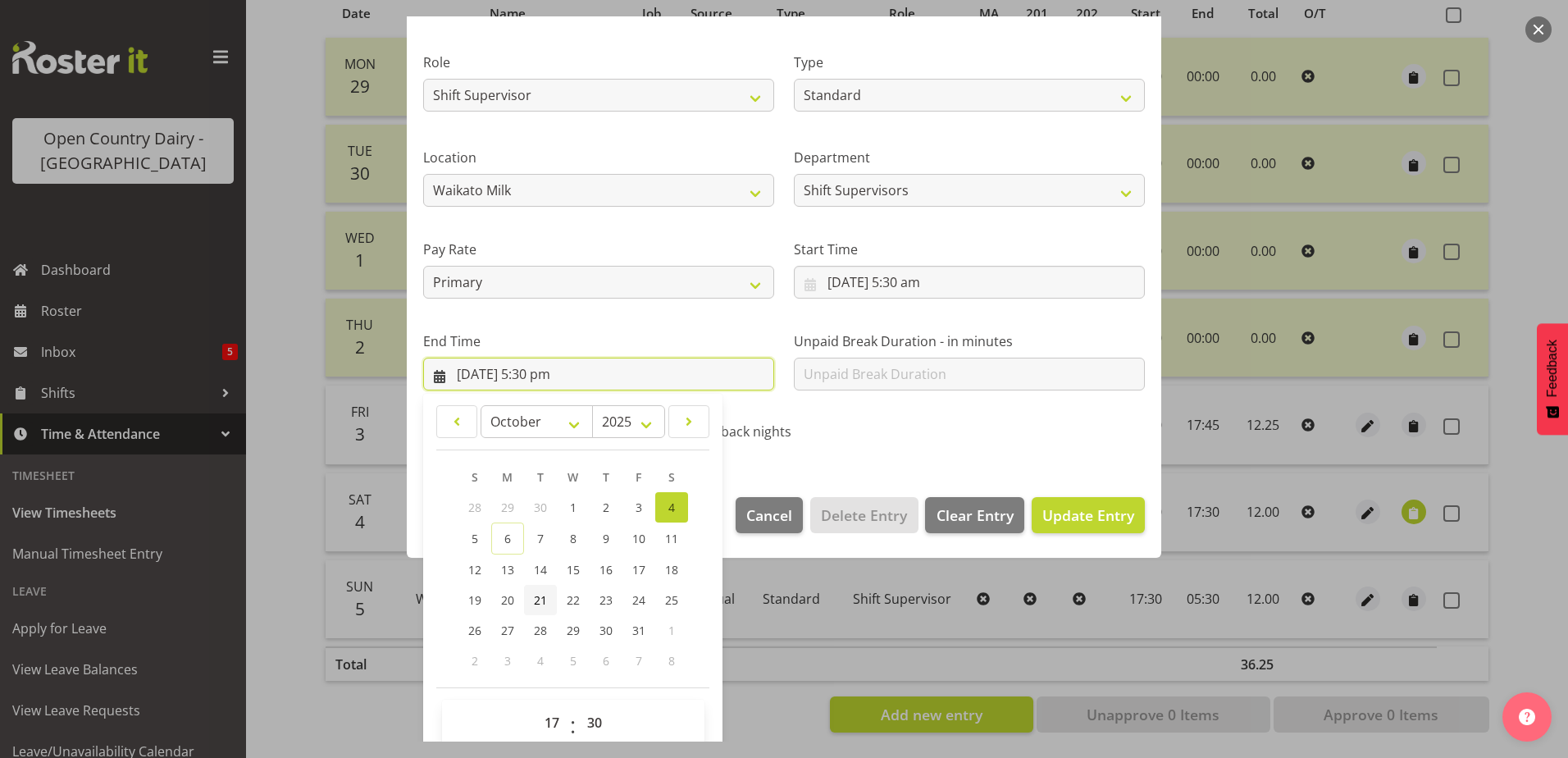
scroll to position [212, 0]
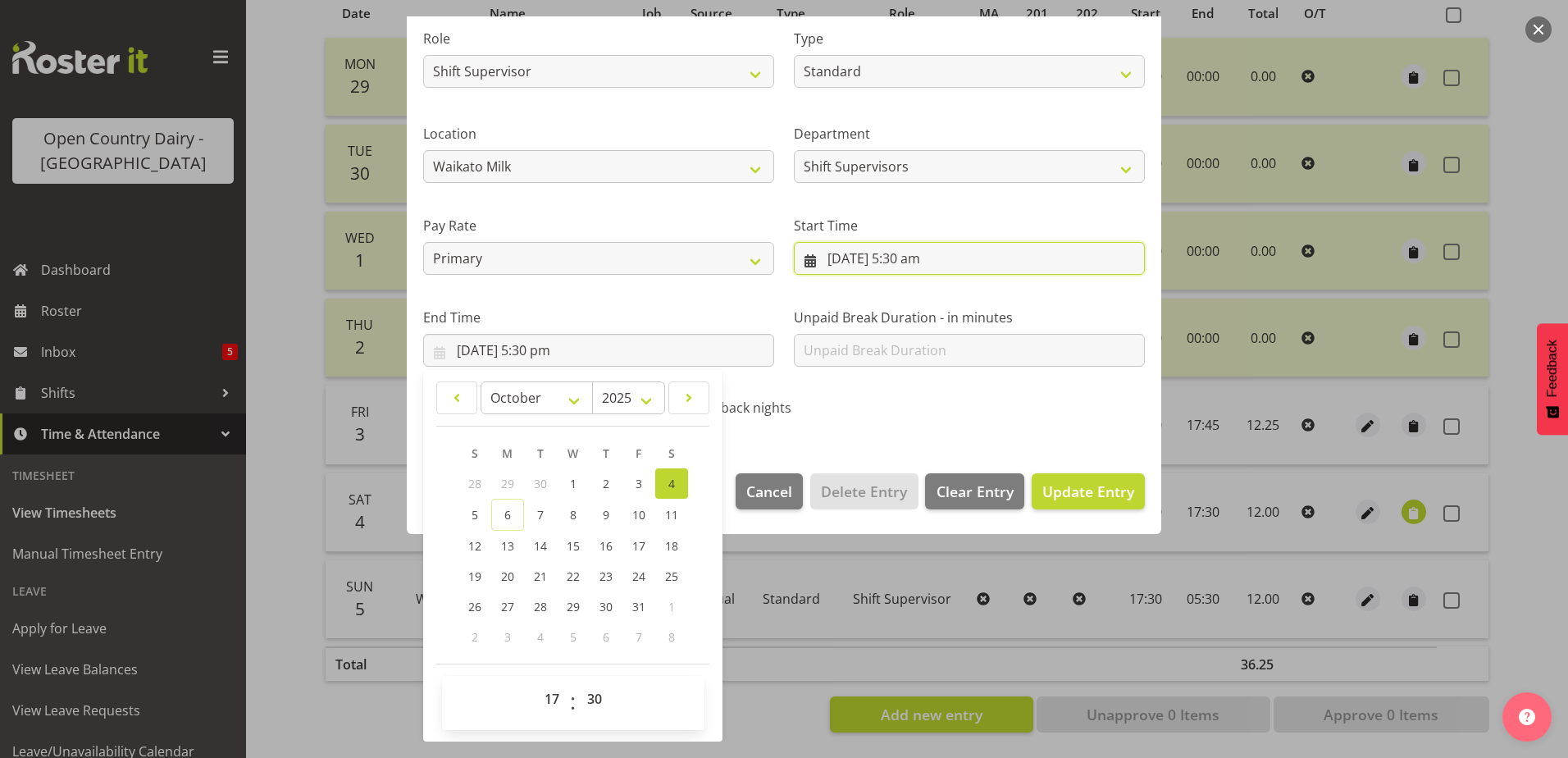
click at [933, 259] on input "4/10/2025, 5:30 am" at bounding box center [969, 258] width 351 height 33
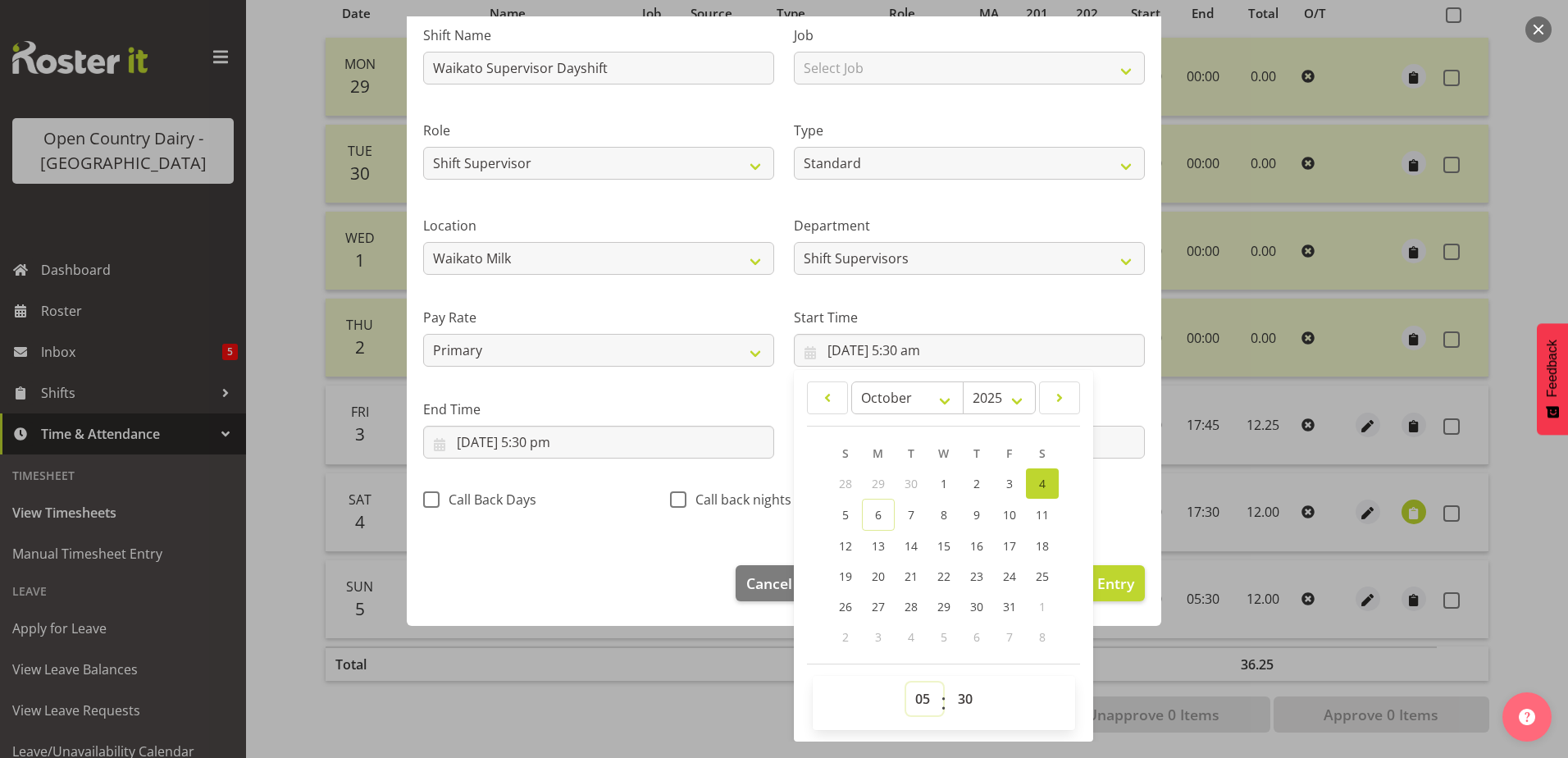
click at [913, 700] on select "00 01 02 03 04 05 06 07 08 09 10 11 12 13 14 15 16 17 18 19 20 21 22 23" at bounding box center [925, 699] width 37 height 33
click at [907, 683] on select "00 01 02 03 04 05 06 07 08 09 10 11 12 13 14 15 16 17 18 19 20 21 22 23" at bounding box center [925, 699] width 37 height 33
click at [540, 441] on input "4/10/2025, 5:30 pm" at bounding box center [598, 442] width 351 height 33
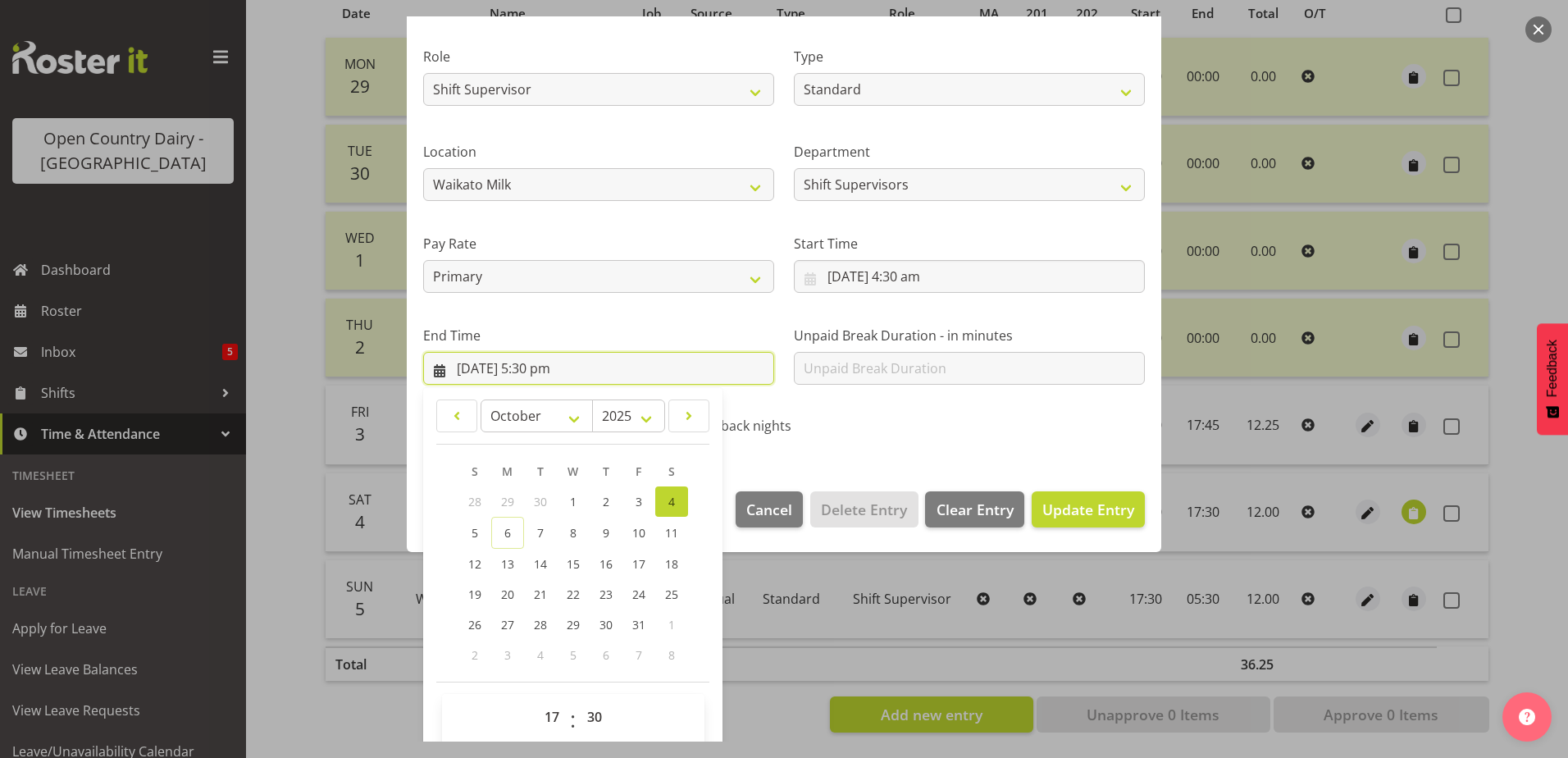
scroll to position [212, 0]
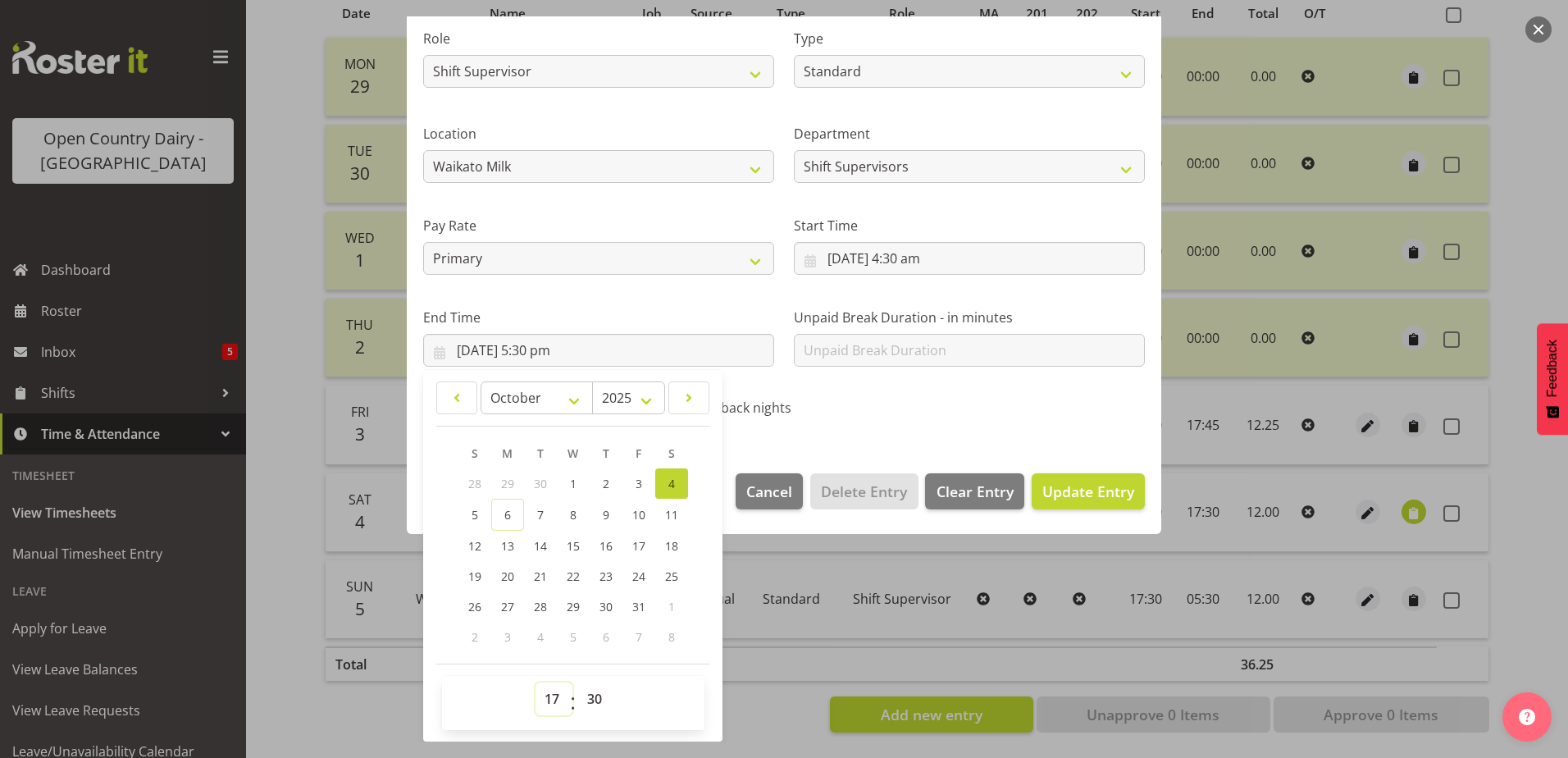
click at [551, 702] on select "00 01 02 03 04 05 06 07 08 09 10 11 12 13 14 15 16 17 18 19 20 21 22 23" at bounding box center [553, 699] width 37 height 33
click at [535, 683] on select "00 01 02 03 04 05 06 07 08 09 10 11 12 13 14 15 16 17 18 19 20 21 22 23" at bounding box center [553, 699] width 37 height 33
click at [605, 701] on select "00 01 02 03 04 05 06 07 08 09 10 11 12 13 14 15 16 17 18 19 20 21 22 23 24 25 2…" at bounding box center [596, 699] width 37 height 33
click at [578, 683] on select "00 01 02 03 04 05 06 07 08 09 10 11 12 13 14 15 16 17 18 19 20 21 22 23 24 25 2…" at bounding box center [596, 699] width 37 height 33
click at [1059, 494] on span "Update Entry" at bounding box center [1088, 492] width 92 height 20
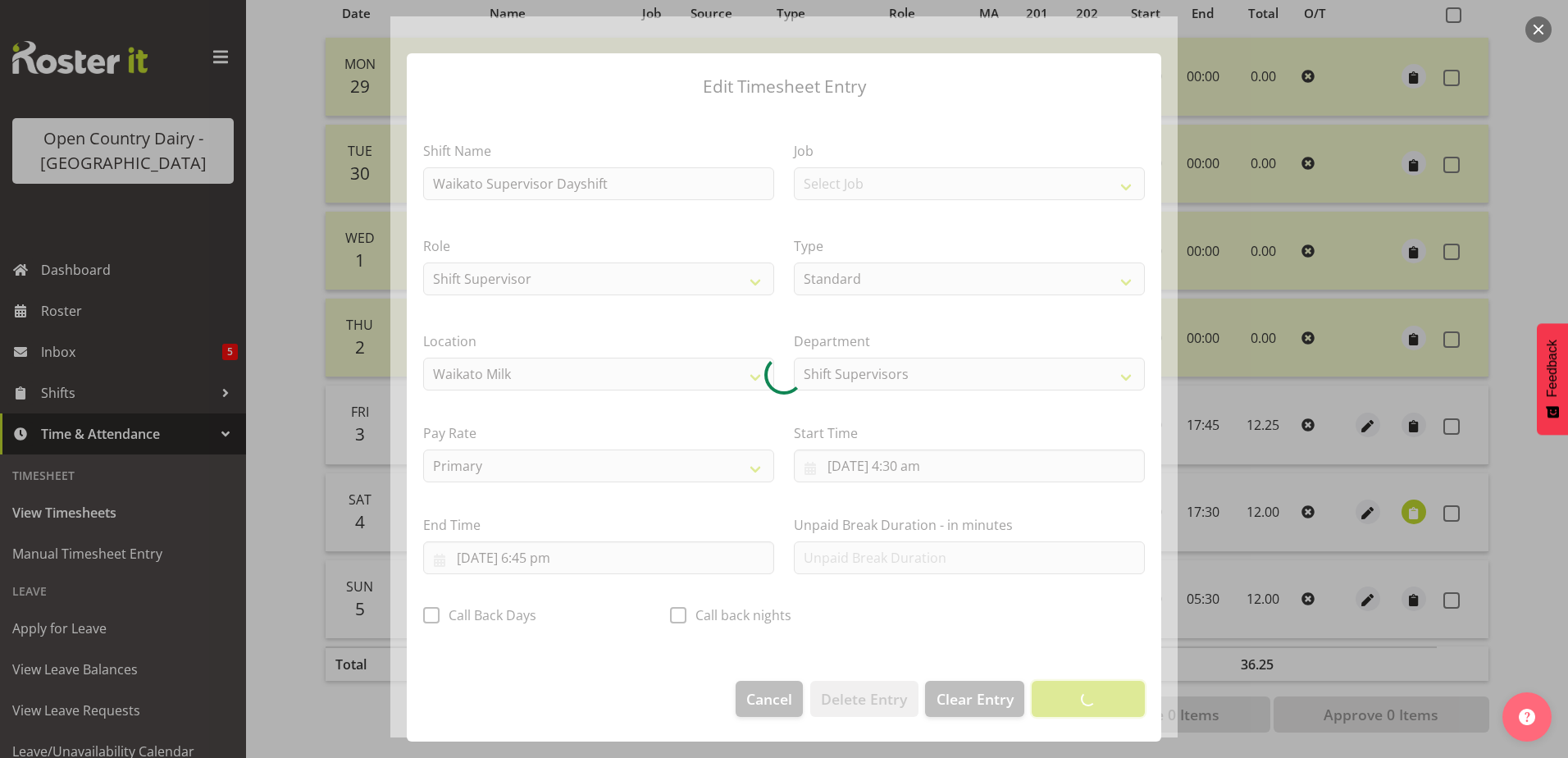
scroll to position [4, 0]
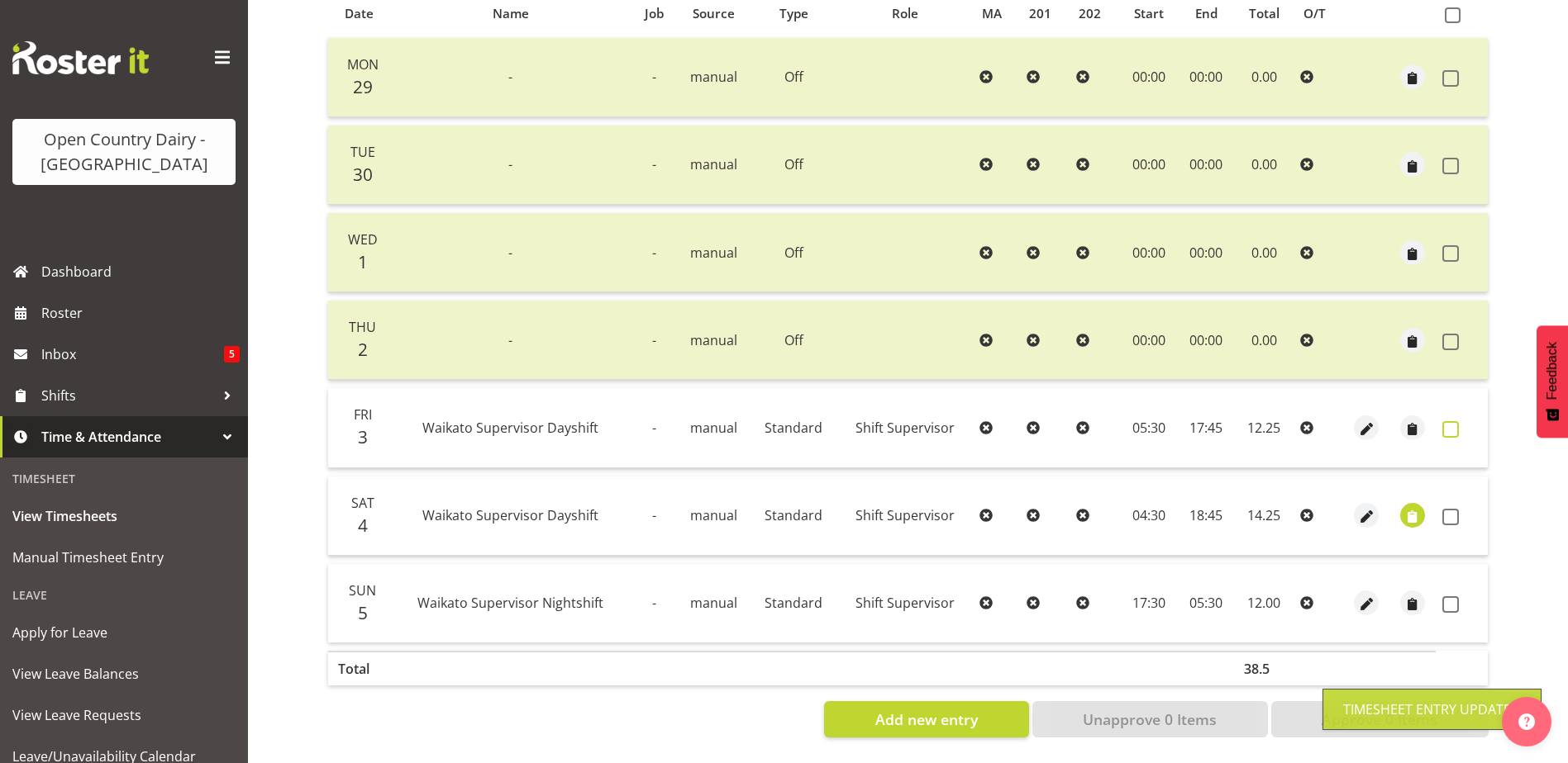
click at [1450, 421] on span at bounding box center [1450, 430] width 16 height 16
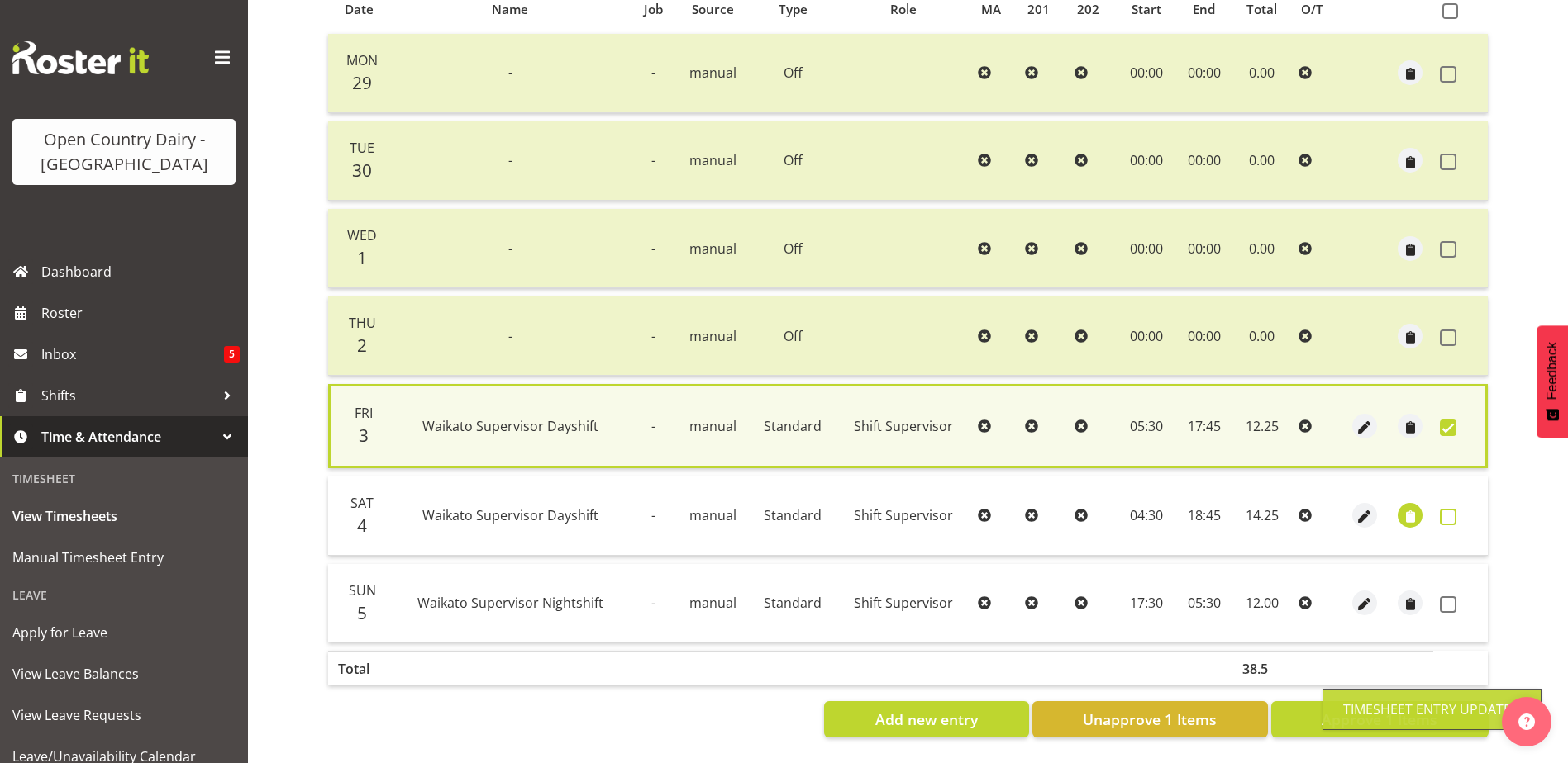
drag, startPoint x: 1447, startPoint y: 506, endPoint x: 1439, endPoint y: 517, distance: 13.6
click at [1448, 509] on span at bounding box center [1448, 517] width 16 height 16
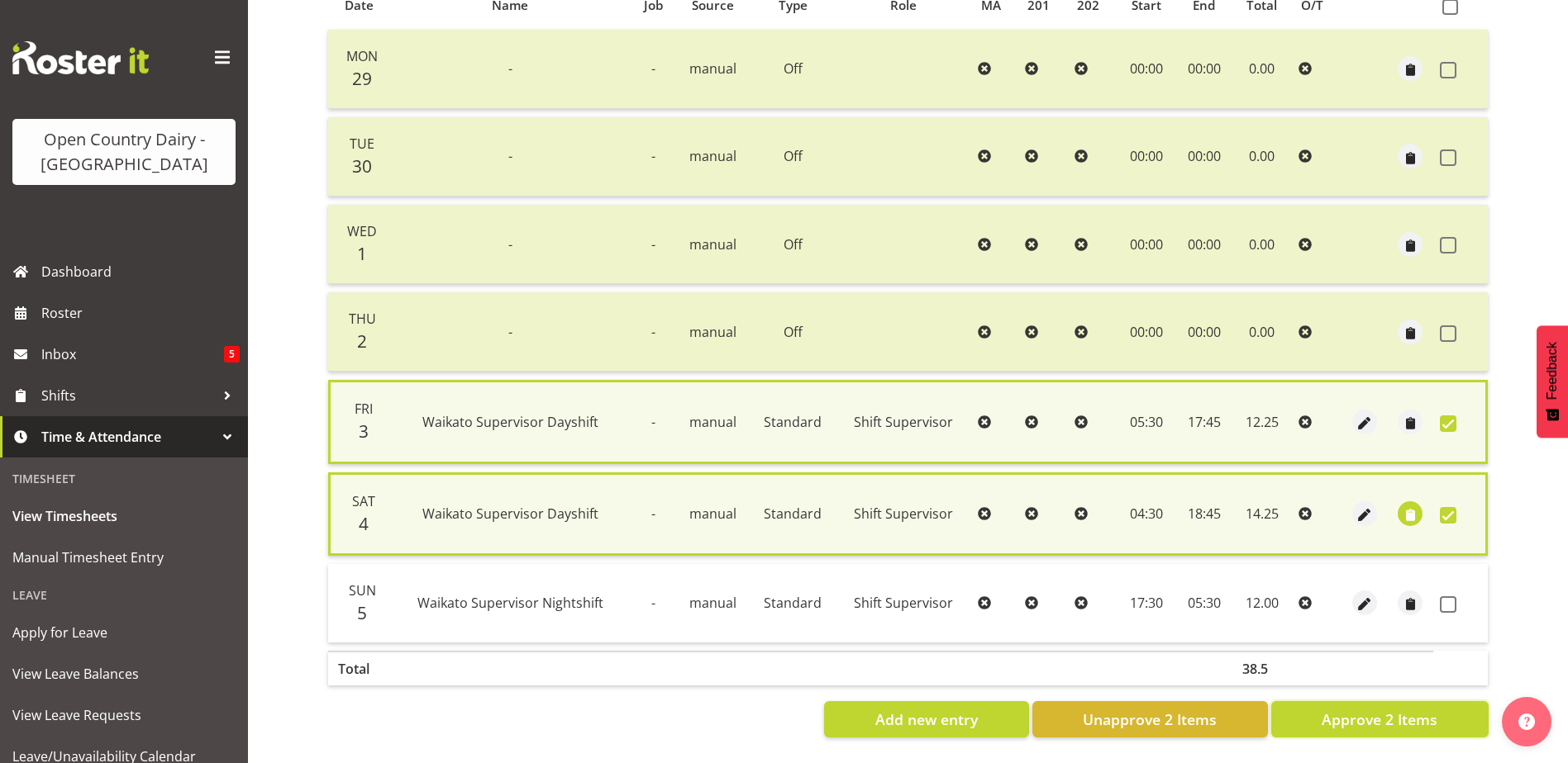
click at [1439, 710] on button "Approve 2 Items" at bounding box center [1380, 719] width 218 height 36
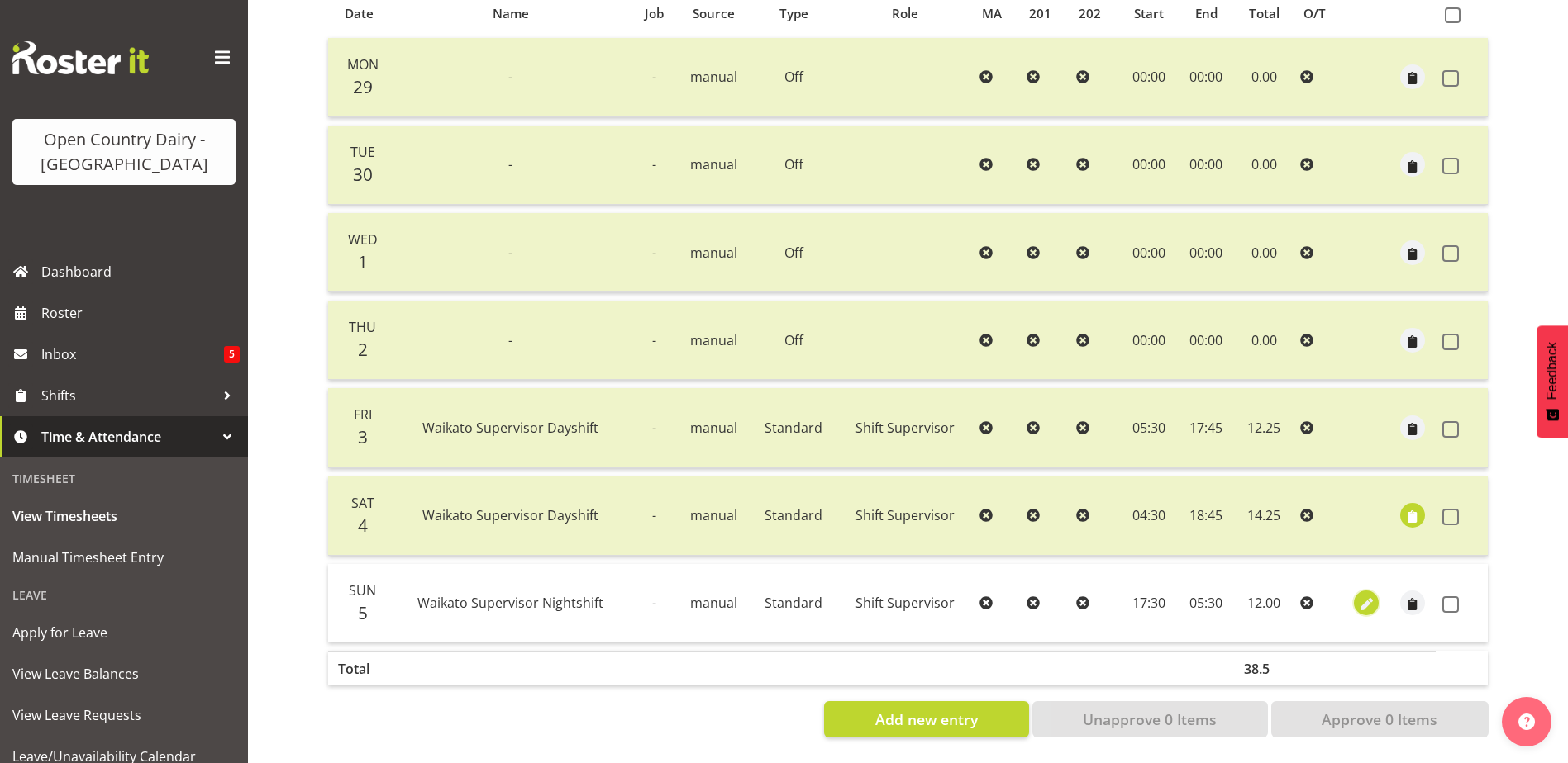
click at [1366, 596] on span "button" at bounding box center [1366, 605] width 19 height 19
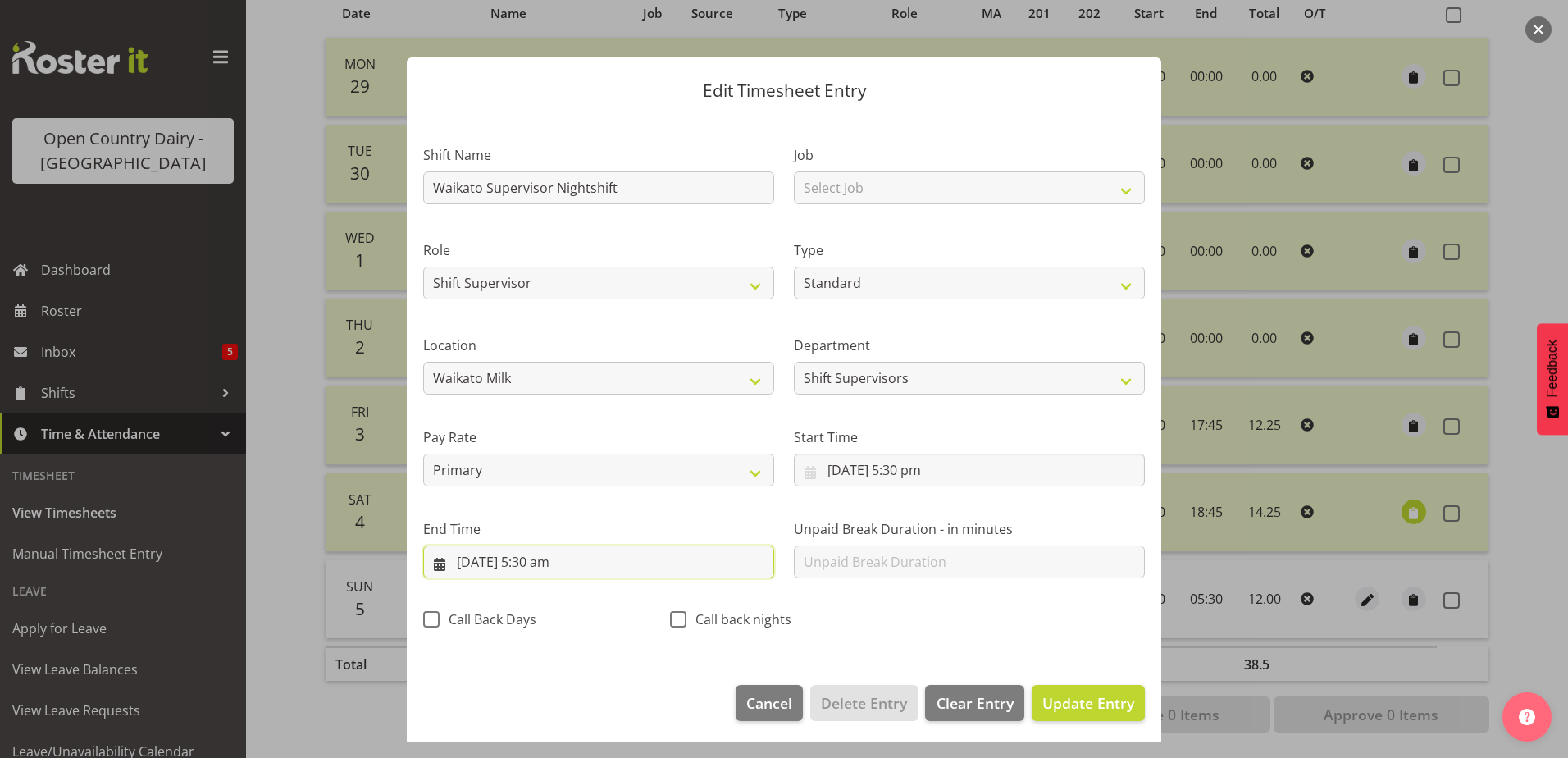
click at [543, 564] on input "6/10/2025, 5:30 am" at bounding box center [598, 562] width 351 height 33
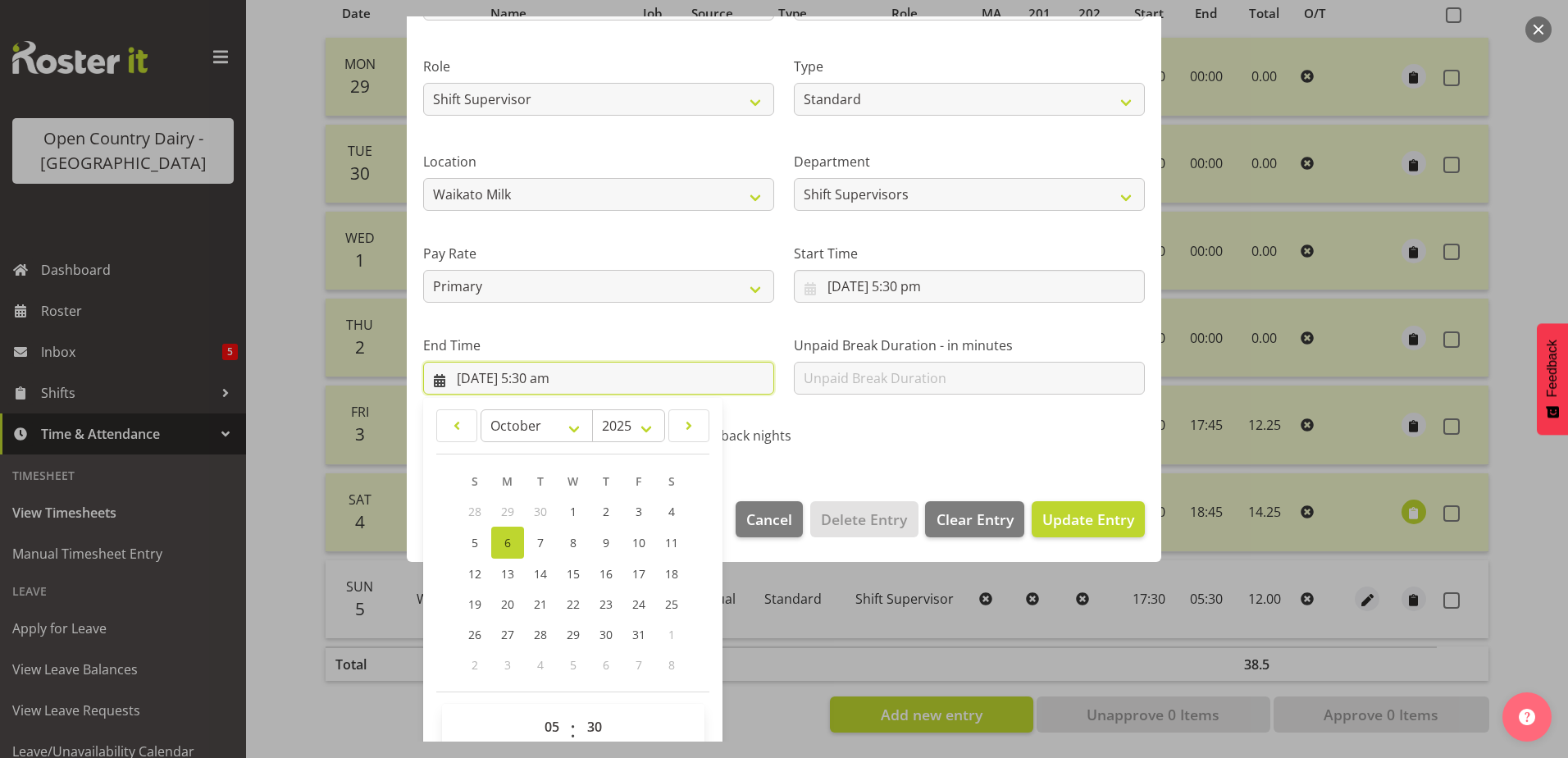
scroll to position [212, 0]
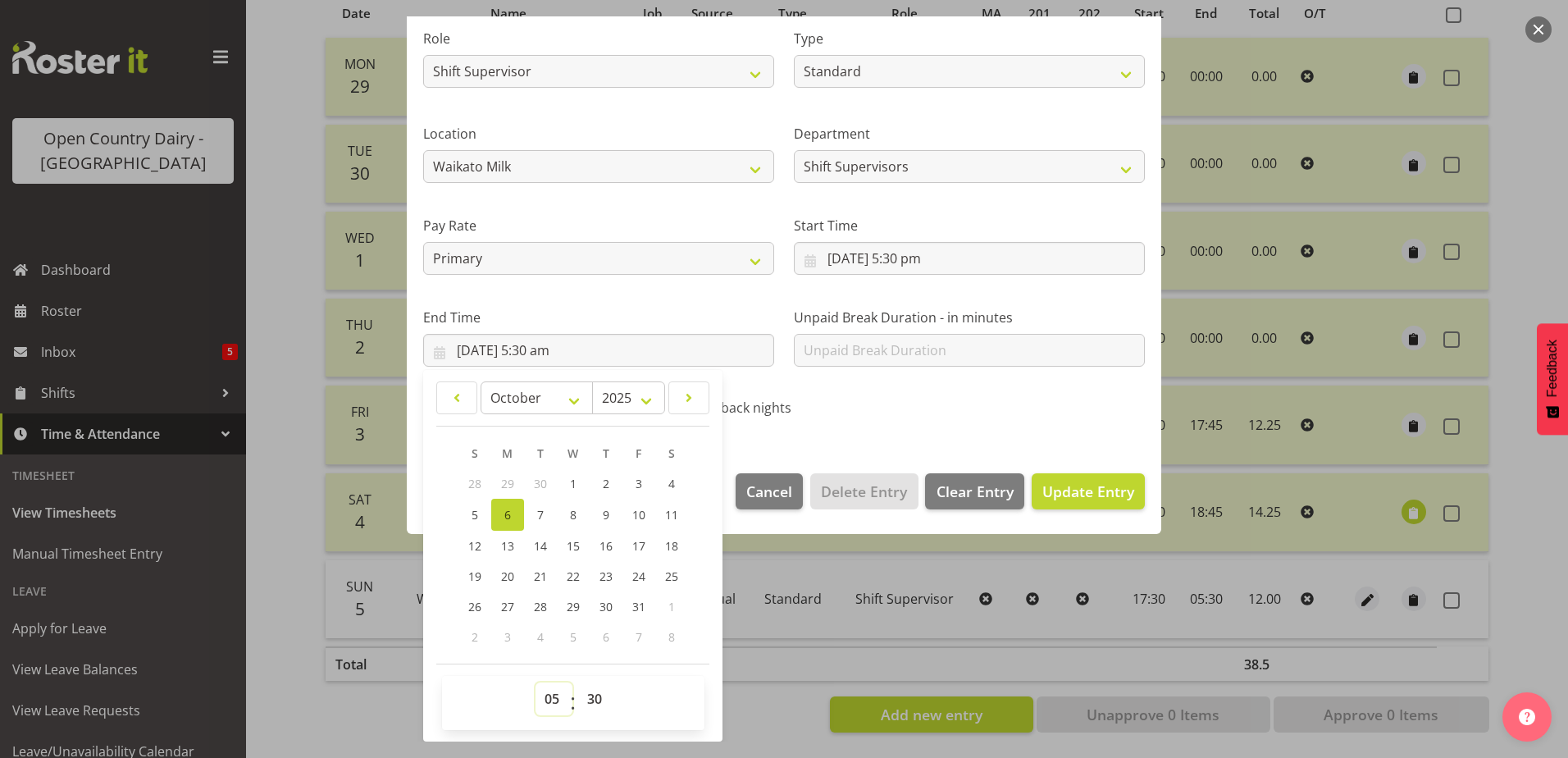
drag, startPoint x: 551, startPoint y: 701, endPoint x: 549, endPoint y: 683, distance: 18.1
click at [551, 700] on select "00 01 02 03 04 05 06 07 08 09 10 11 12 13 14 15 16 17 18 19 20 21 22 23" at bounding box center [553, 699] width 37 height 33
click at [535, 683] on select "00 01 02 03 04 05 06 07 08 09 10 11 12 13 14 15 16 17 18 19 20 21 22 23" at bounding box center [553, 699] width 37 height 33
drag, startPoint x: 593, startPoint y: 697, endPoint x: 593, endPoint y: 685, distance: 12.0
click at [593, 696] on select "00 01 02 03 04 05 06 07 08 09 10 11 12 13 14 15 16 17 18 19 20 21 22 23 24 25 2…" at bounding box center [596, 699] width 37 height 33
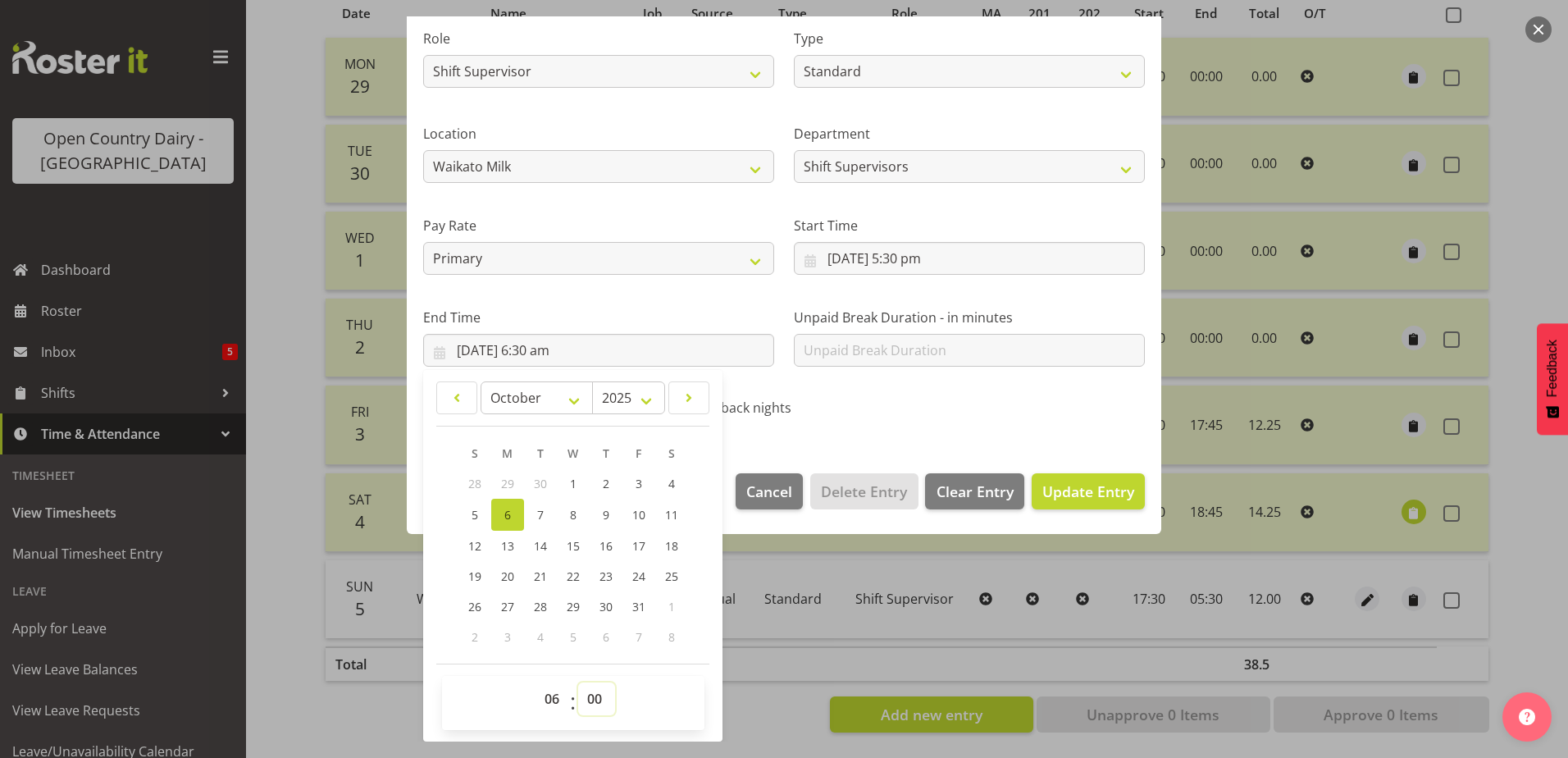
click at [578, 683] on select "00 01 02 03 04 05 06 07 08 09 10 11 12 13 14 15 16 17 18 19 20 21 22 23 24 25 2…" at bounding box center [596, 699] width 37 height 33
click at [1098, 501] on span "Update Entry" at bounding box center [1088, 492] width 92 height 20
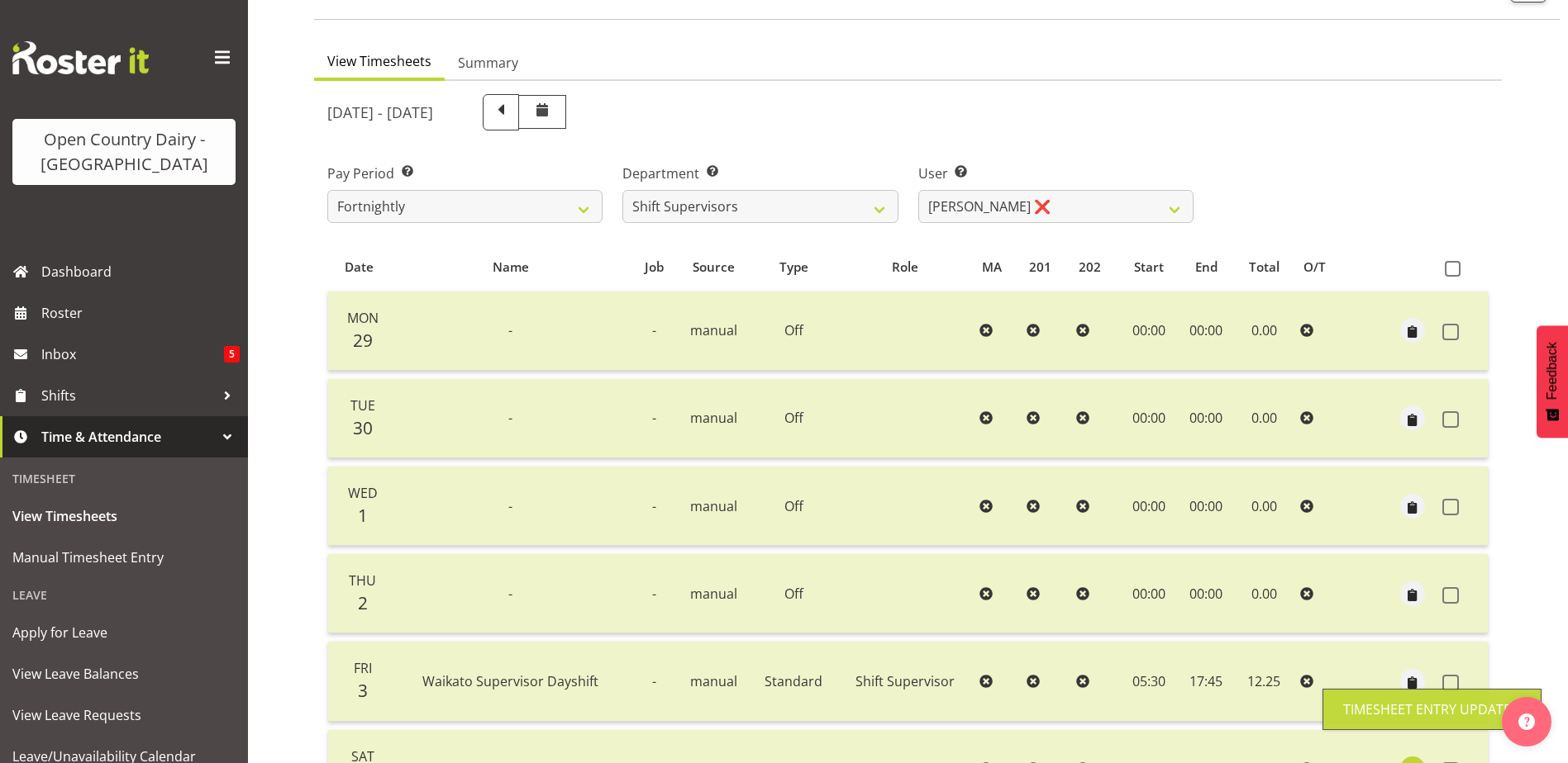
scroll to position [56, 0]
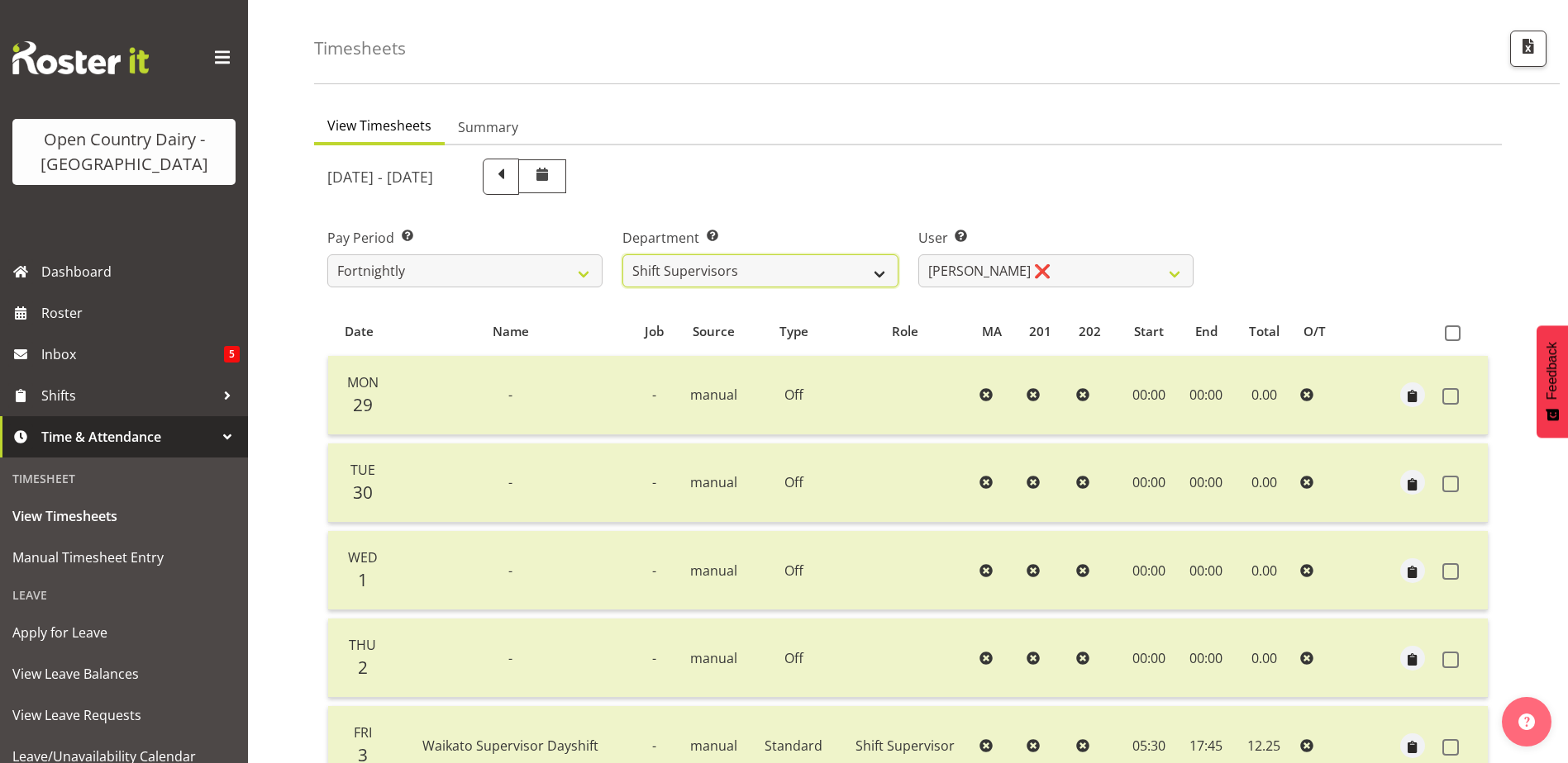
click at [804, 257] on select "701 702 703 704 705 706 707 708 709 710 711 712 713 714 715 716 717 718 719 720" at bounding box center [760, 271] width 275 height 33
click at [622, 254] on select "701 702 703 704 705 706 707 708 709 710 711 712 713 714 715 716 717 718 719 720" at bounding box center [760, 271] width 275 height 33
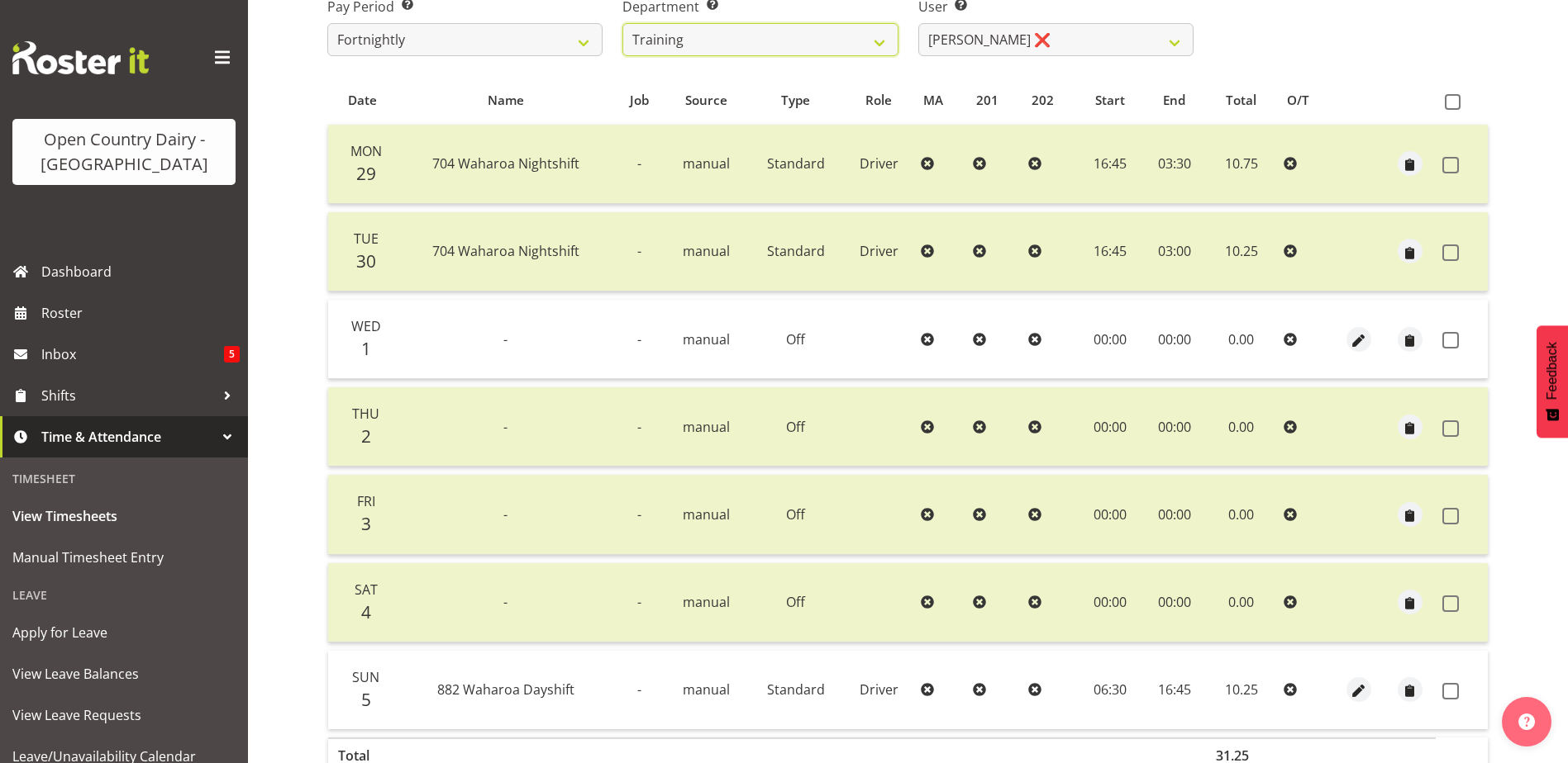
scroll to position [303, 0]
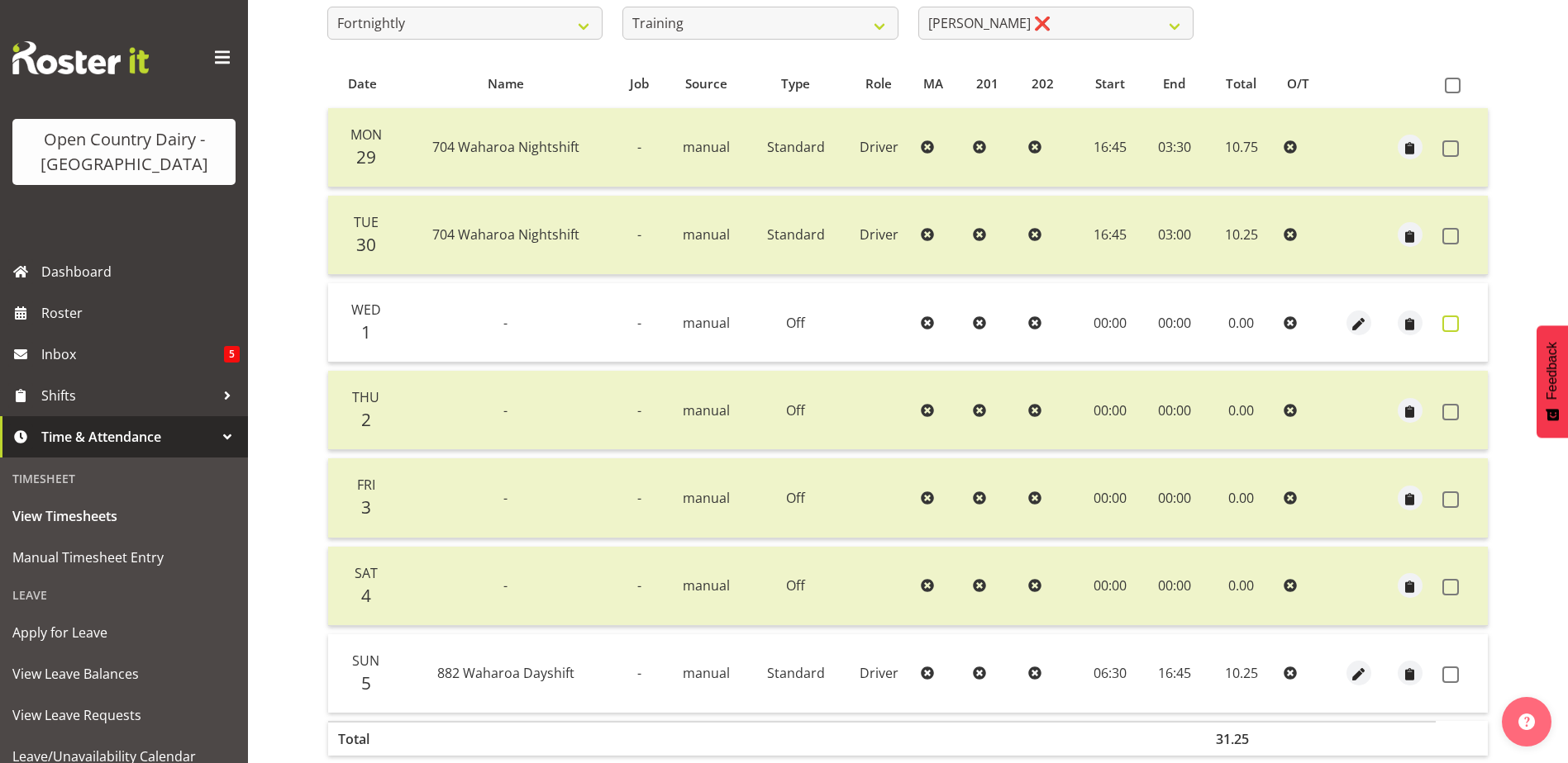
click at [1448, 322] on span at bounding box center [1450, 324] width 16 height 16
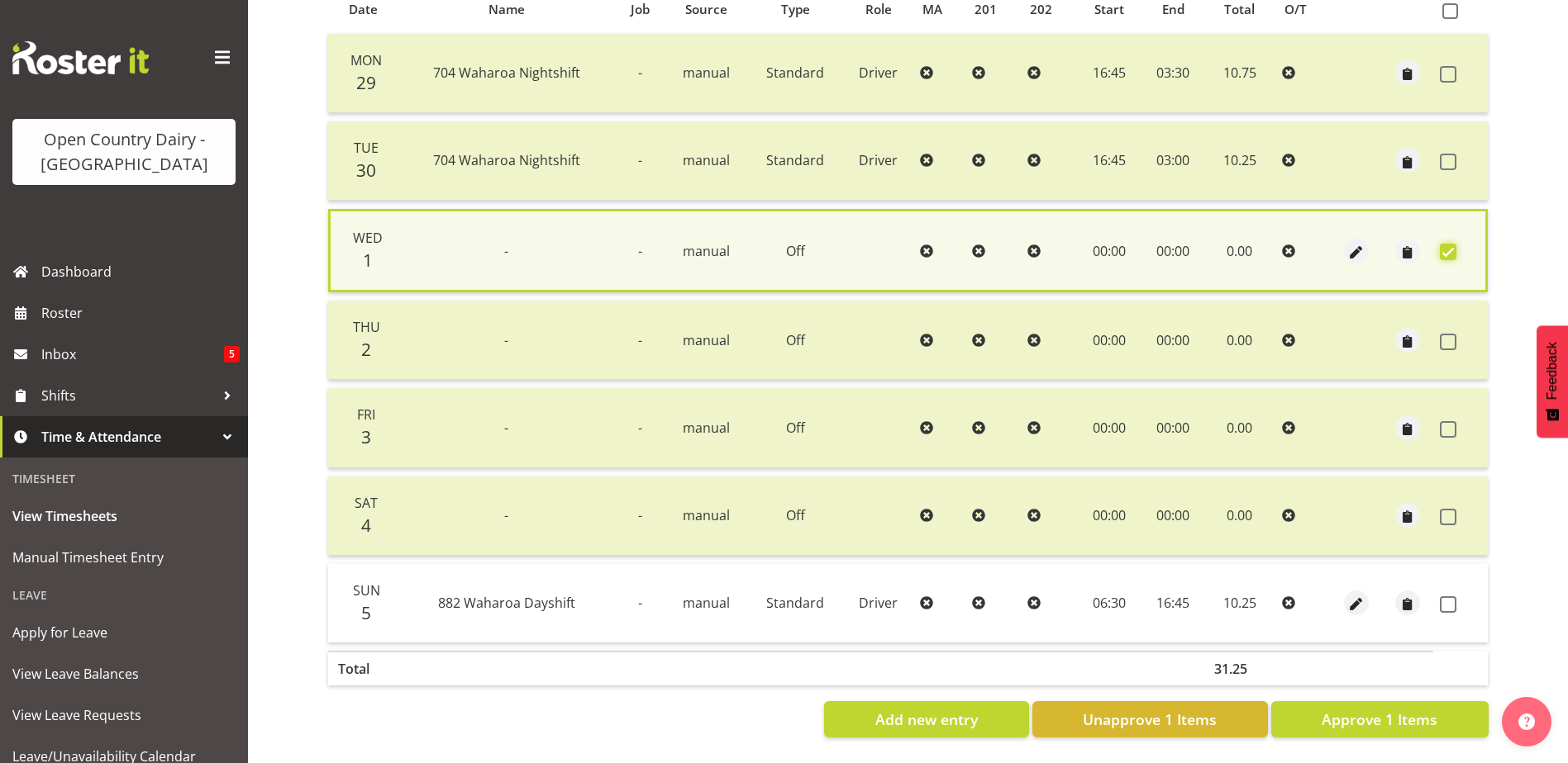
scroll to position [390, 0]
click at [1421, 709] on span "Approve 1 Items" at bounding box center [1379, 720] width 116 height 22
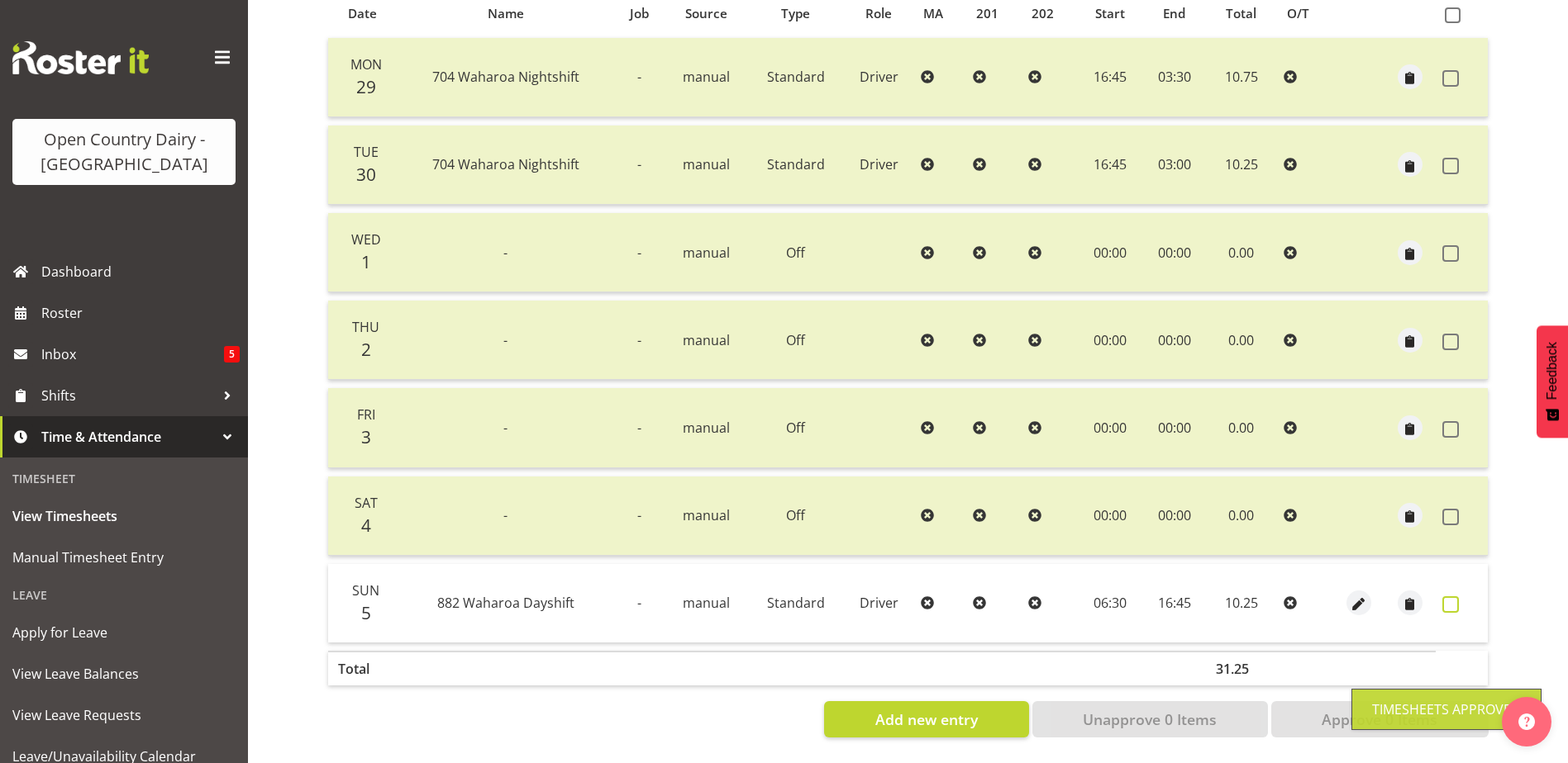
click at [1445, 597] on span at bounding box center [1450, 605] width 16 height 16
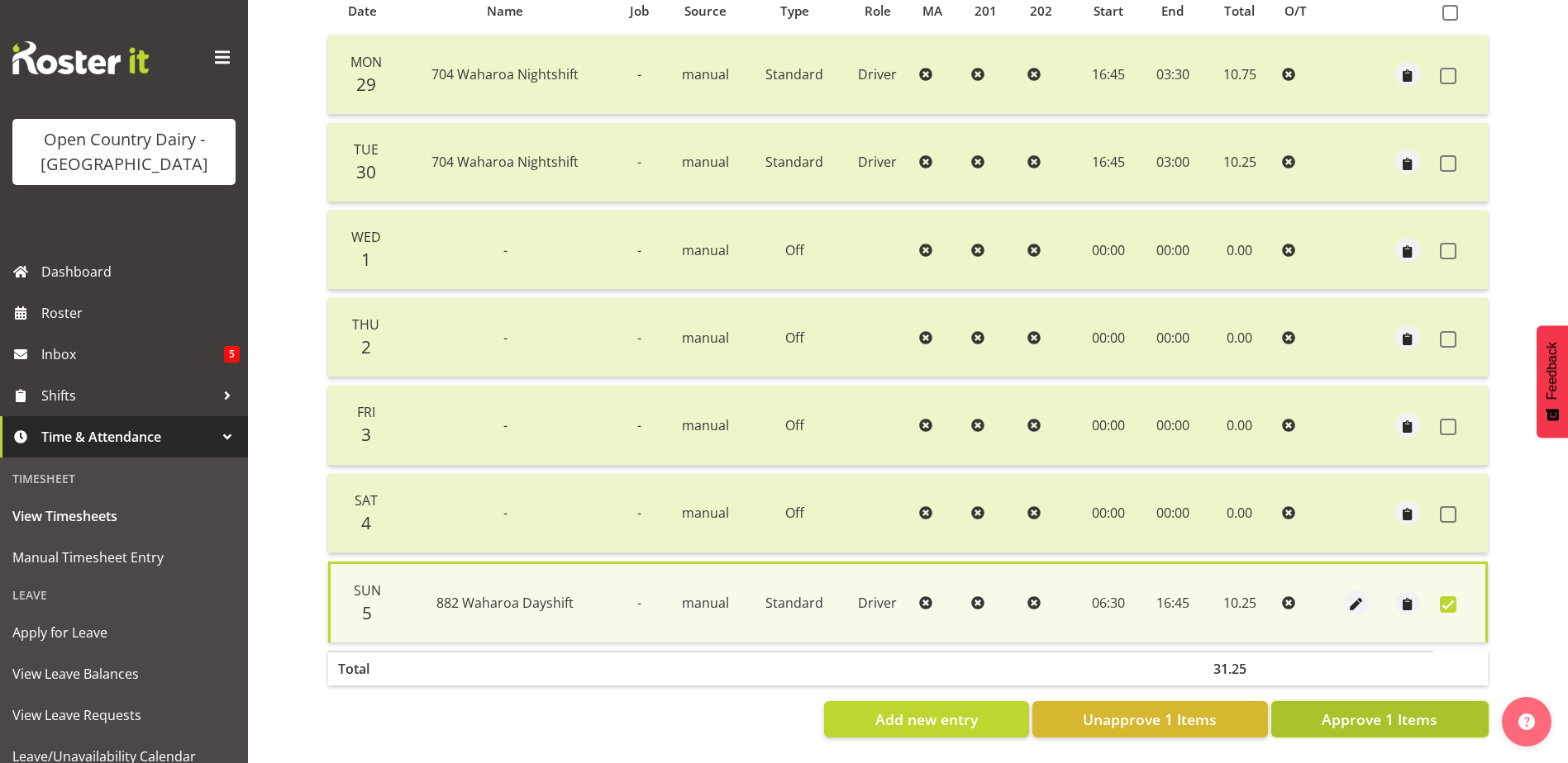
click at [1332, 711] on span "Approve 1 Items" at bounding box center [1379, 720] width 116 height 22
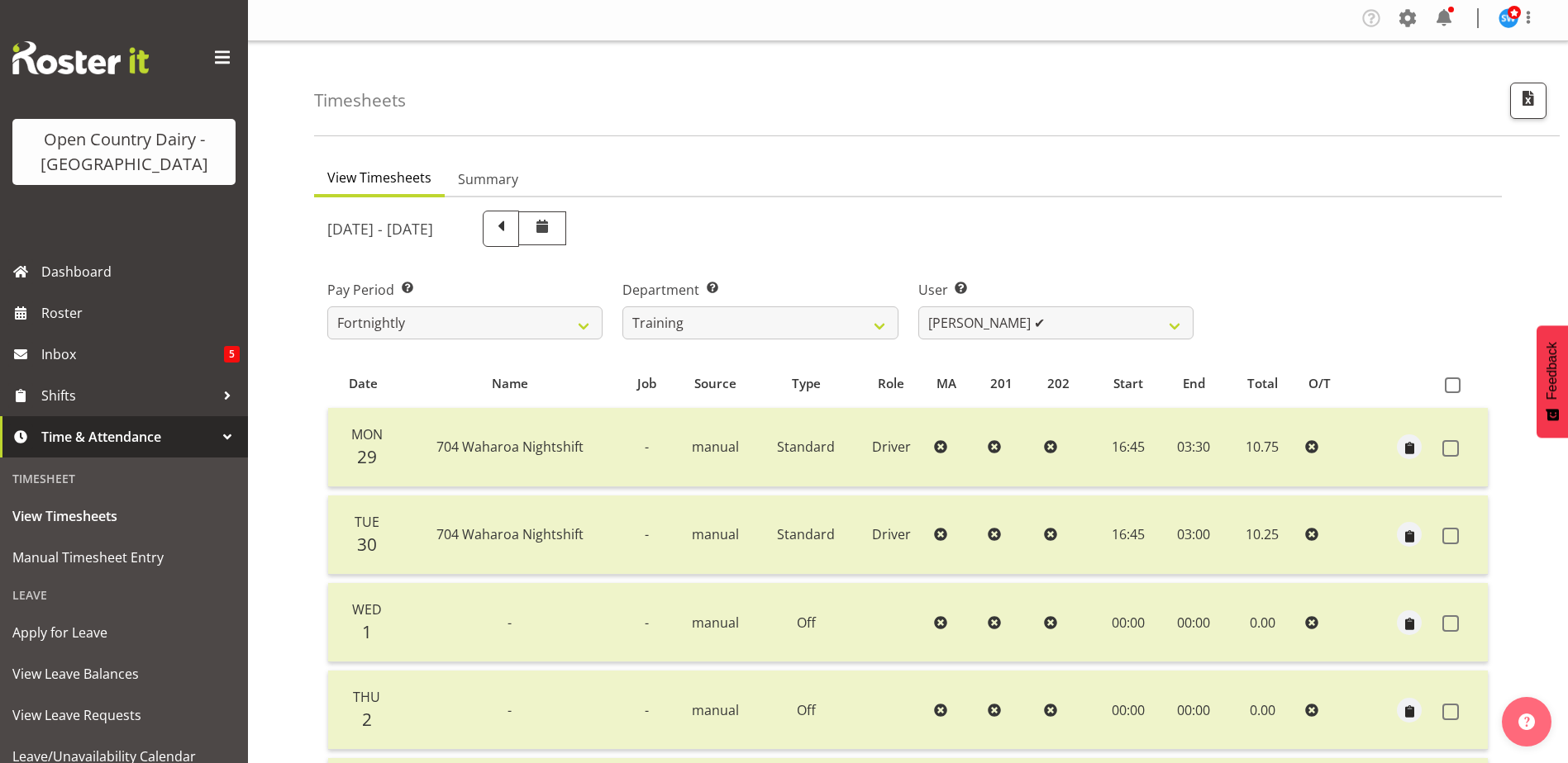
scroll to position [0, 0]
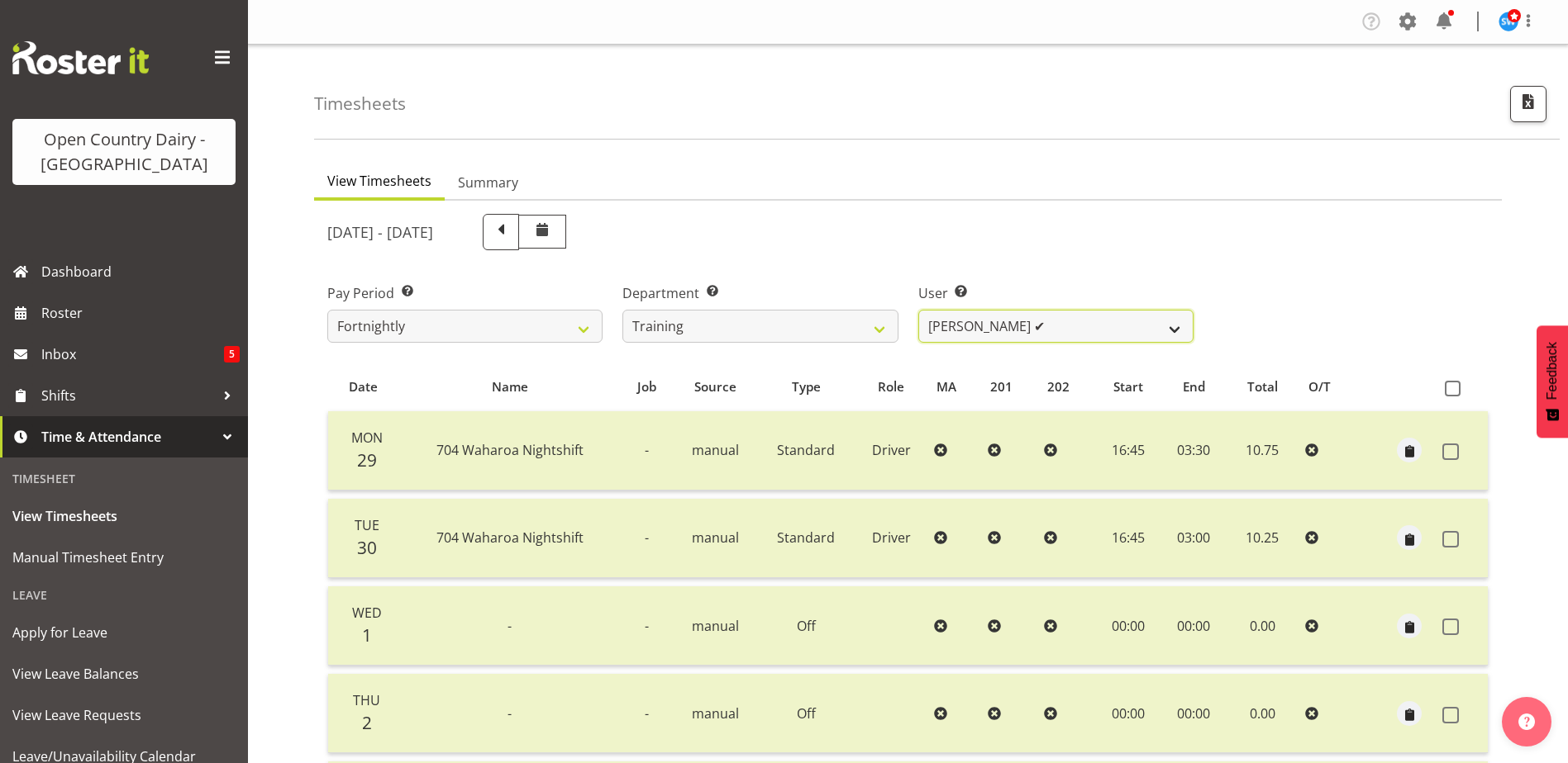
click at [1063, 317] on select "Andre Syben ✔ Antony Lockyer ❌ Jesse Simpson ❌ Kimberley-Rose Adams ❌ Liam Wats…" at bounding box center [1056, 326] width 275 height 33
click at [918, 310] on select "Andre Syben ✔ Antony Lockyer ❌ Jesse Simpson ❌ Kimberley-Rose Adams ❌ Liam Wats…" at bounding box center [1056, 326] width 275 height 33
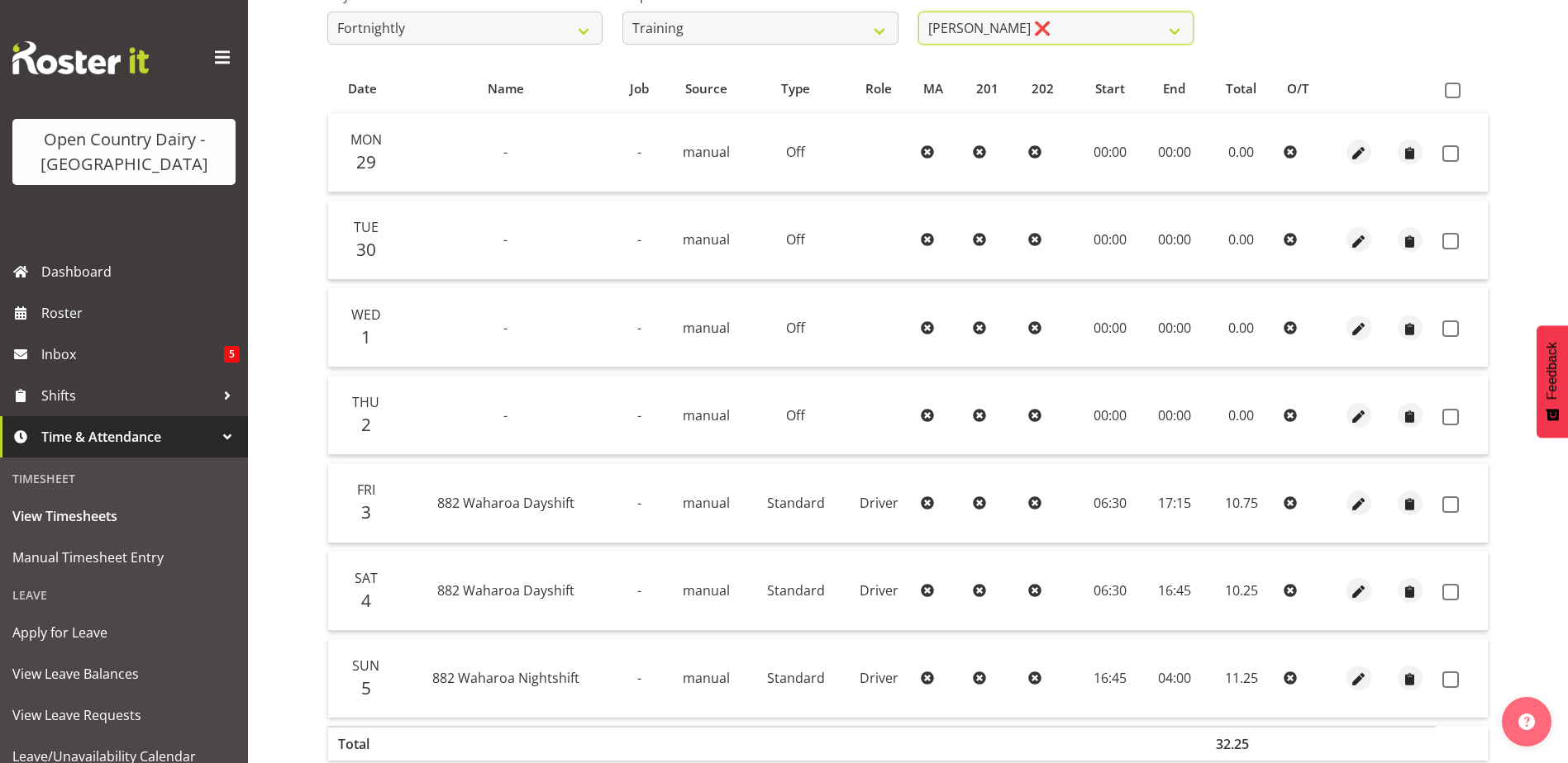
scroll to position [331, 0]
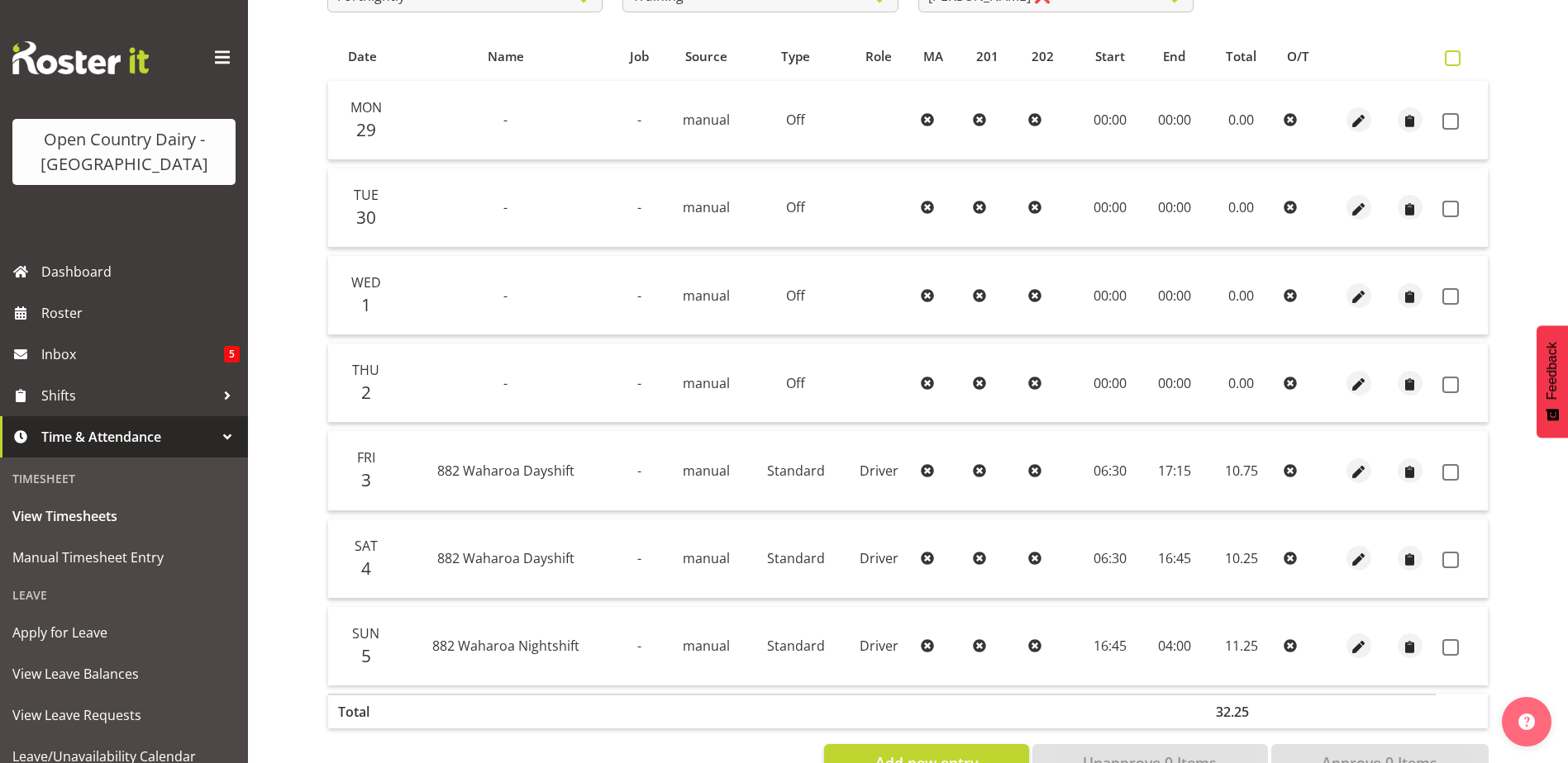
click at [1460, 54] on span at bounding box center [1452, 58] width 15 height 15
click at [1456, 54] on input "checkbox" at bounding box center [1450, 58] width 11 height 11
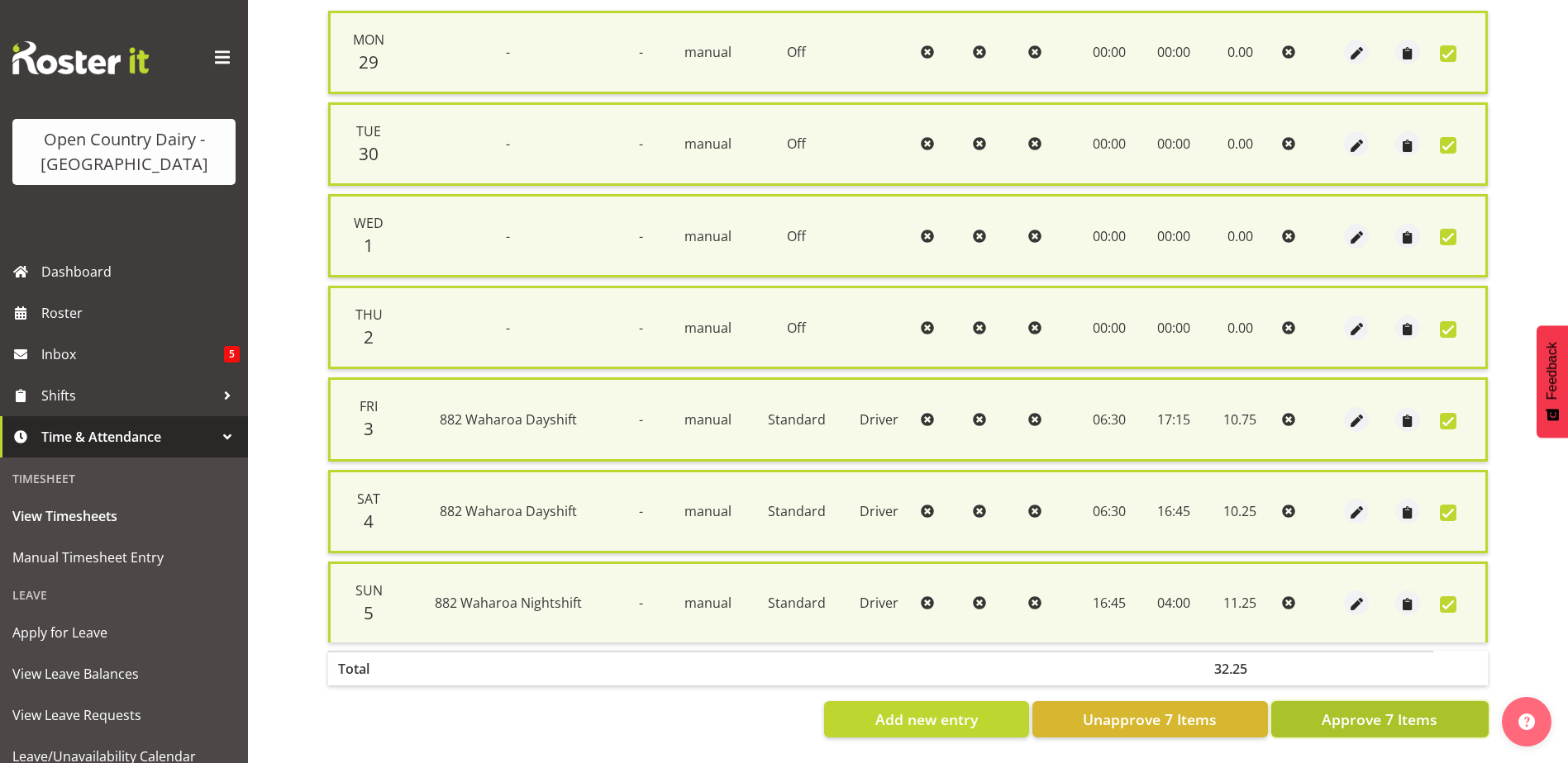
click at [1398, 709] on span "Approve 7 Items" at bounding box center [1379, 720] width 116 height 22
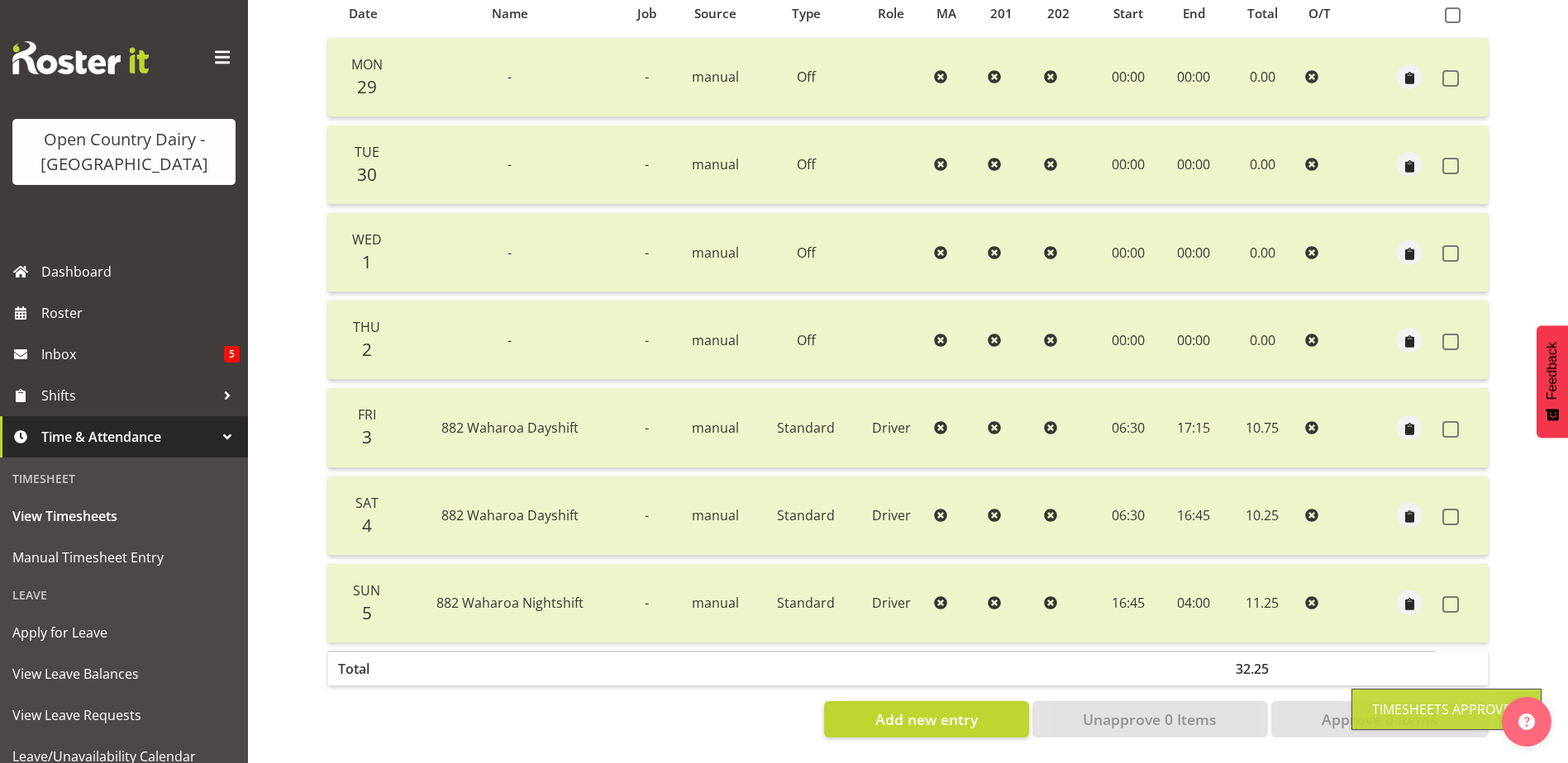
drag, startPoint x: 1452, startPoint y: 598, endPoint x: 1425, endPoint y: 607, distance: 28.5
click at [1450, 597] on span at bounding box center [1450, 605] width 16 height 16
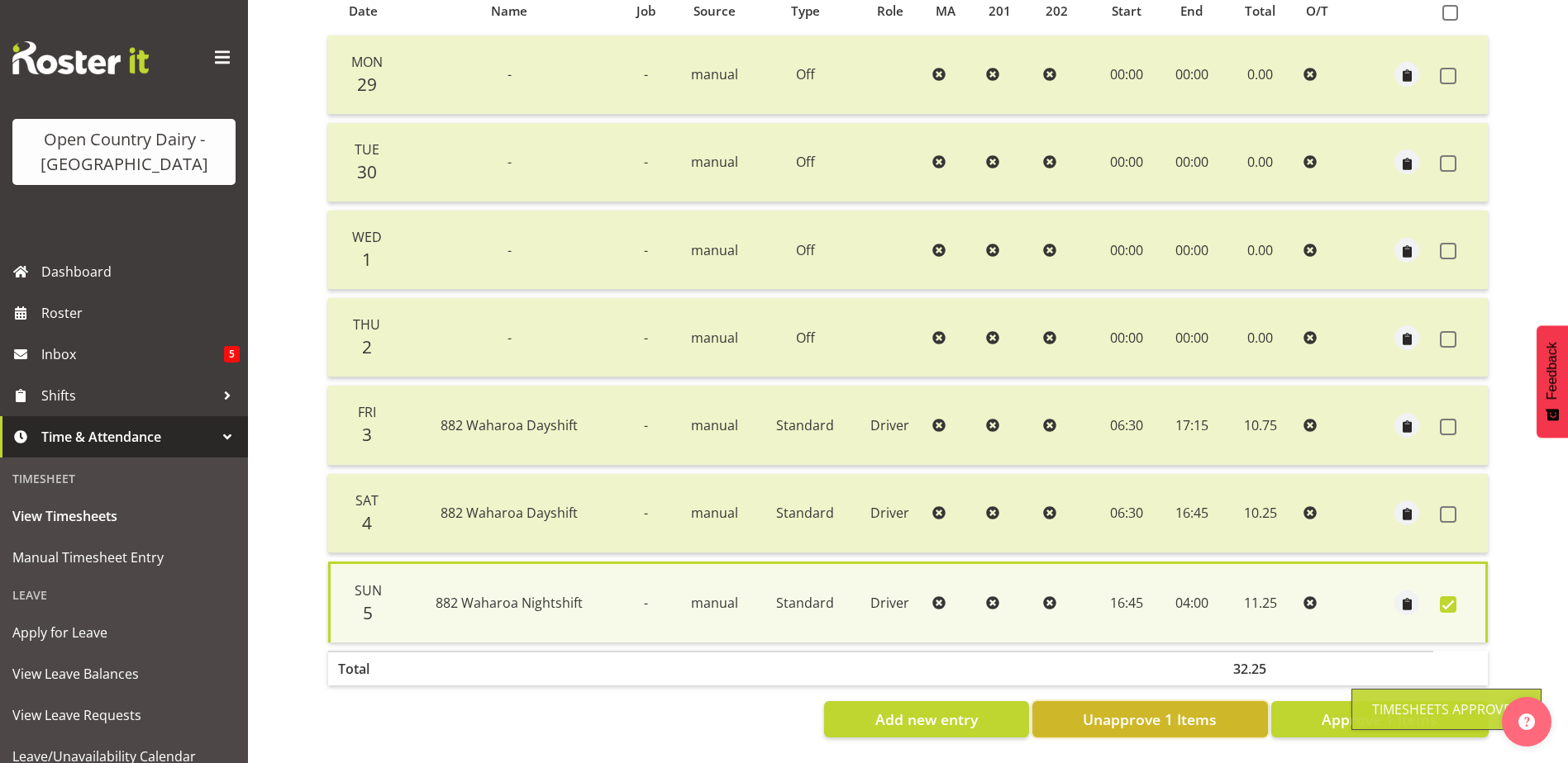
click at [1197, 709] on span "Unapprove 1 Items" at bounding box center [1149, 720] width 134 height 22
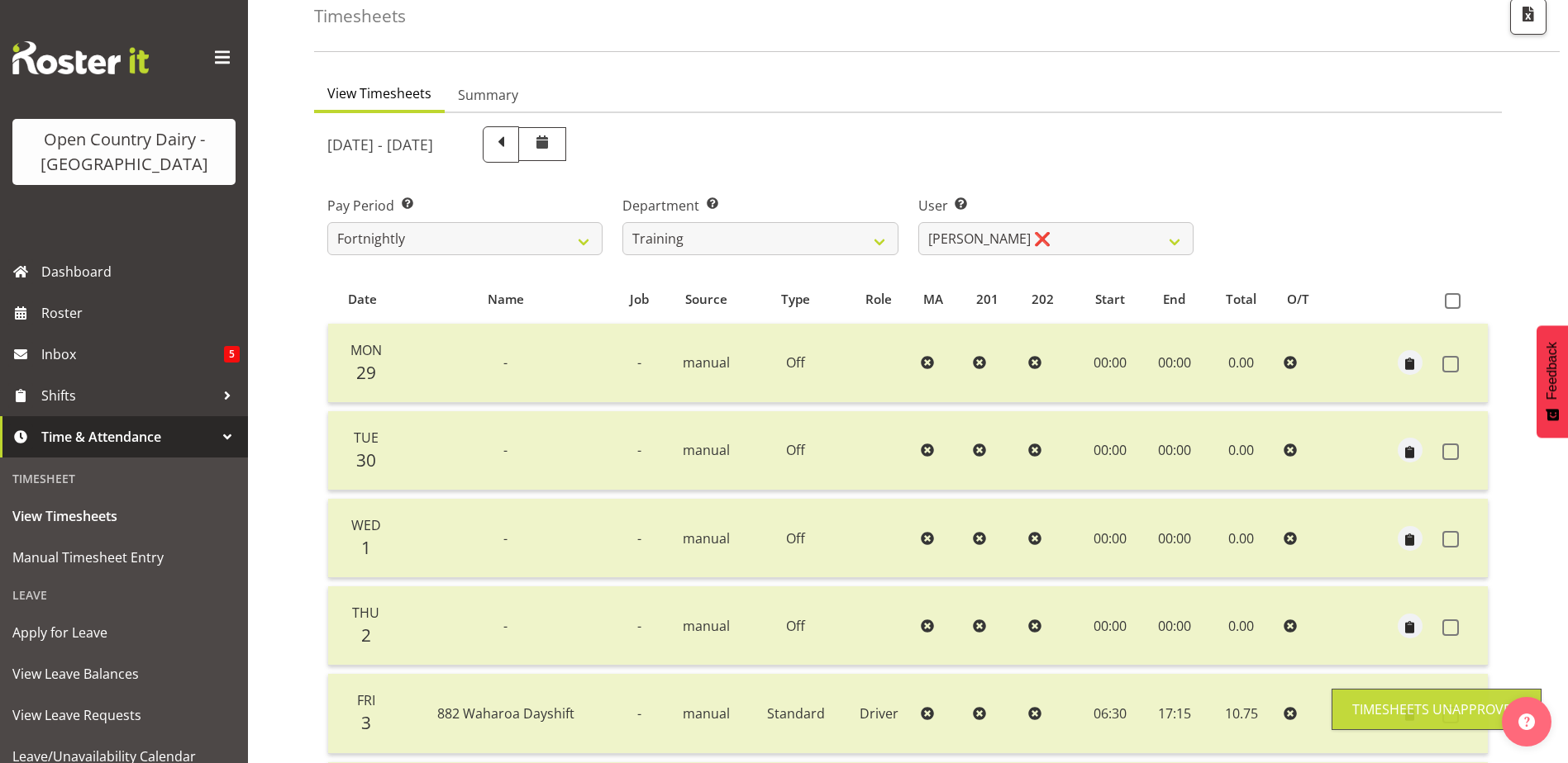
scroll to position [0, 0]
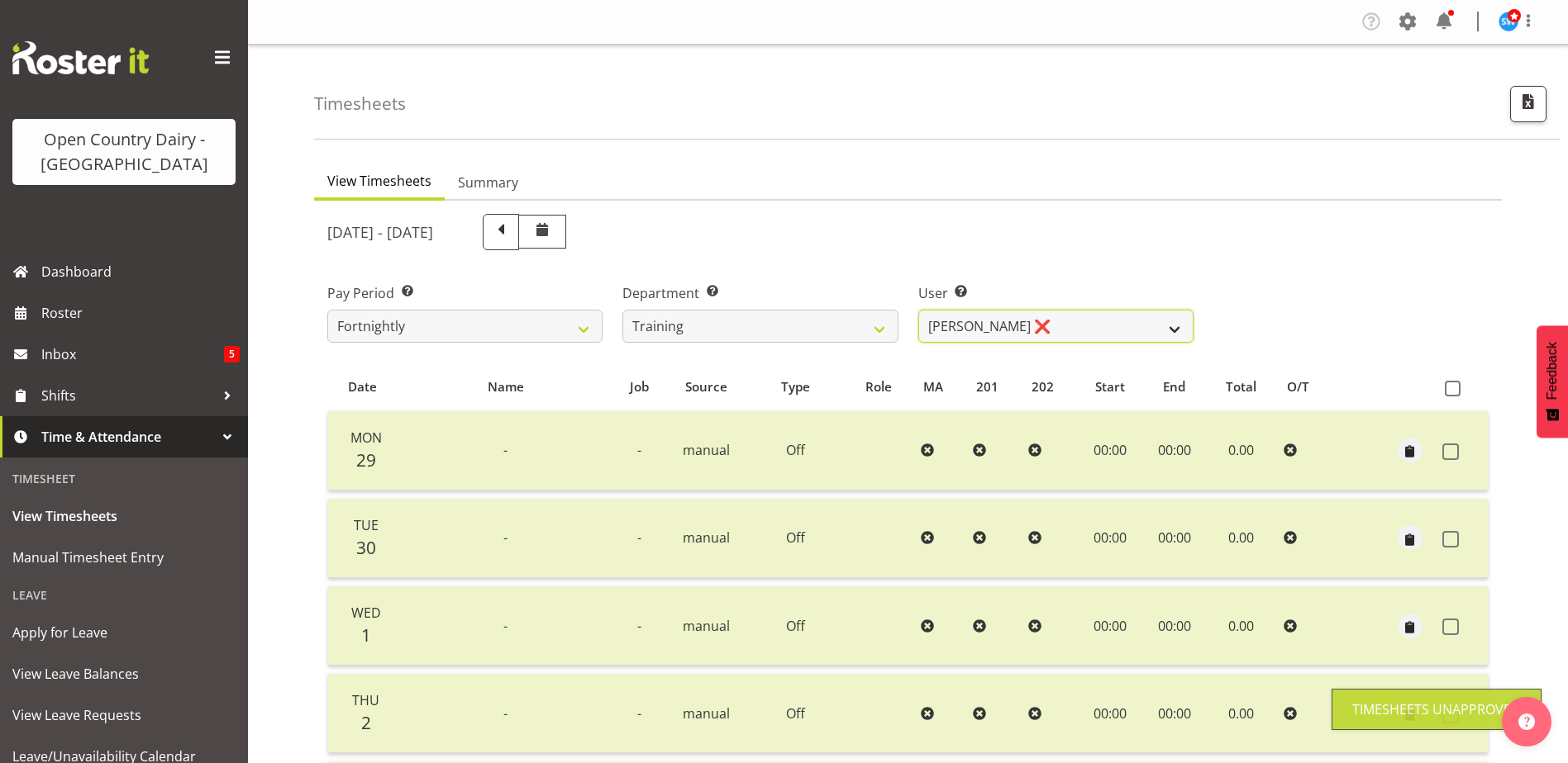
click at [1108, 314] on select "Andre Syben ✔ Antony Lockyer ❌ Jesse Simpson ❌ Kimberley-Rose Adams ❌ Liam Wats…" at bounding box center [1056, 326] width 275 height 33
click at [918, 310] on select "Andre Syben ✔ Antony Lockyer ❌ Jesse Simpson ❌ Kimberley-Rose Adams ❌ Liam Wats…" at bounding box center [1056, 326] width 275 height 33
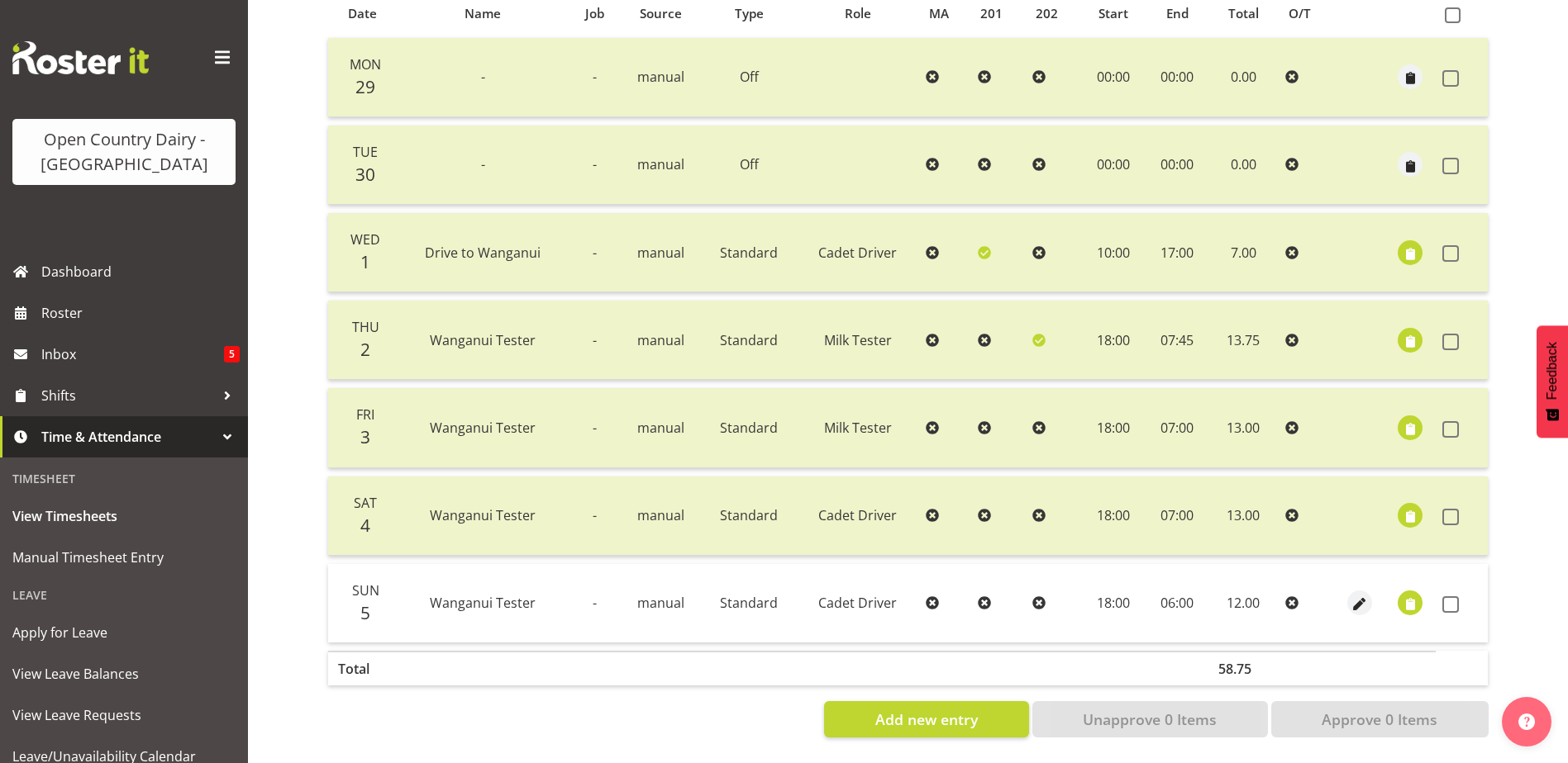
scroll to position [386, 0]
click at [1414, 244] on span "button" at bounding box center [1410, 253] width 19 height 19
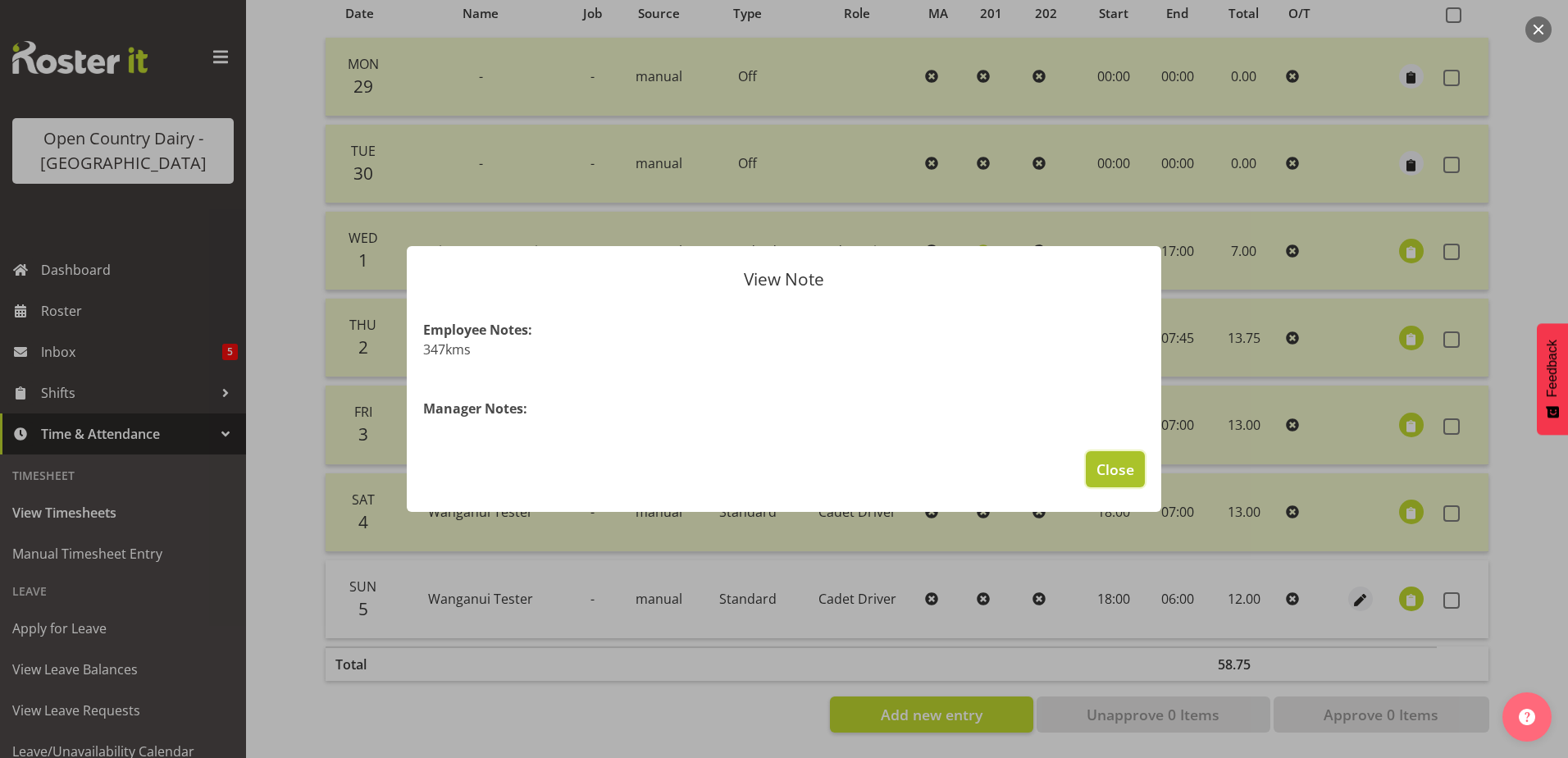
click at [1121, 462] on span "Close" at bounding box center [1116, 470] width 37 height 21
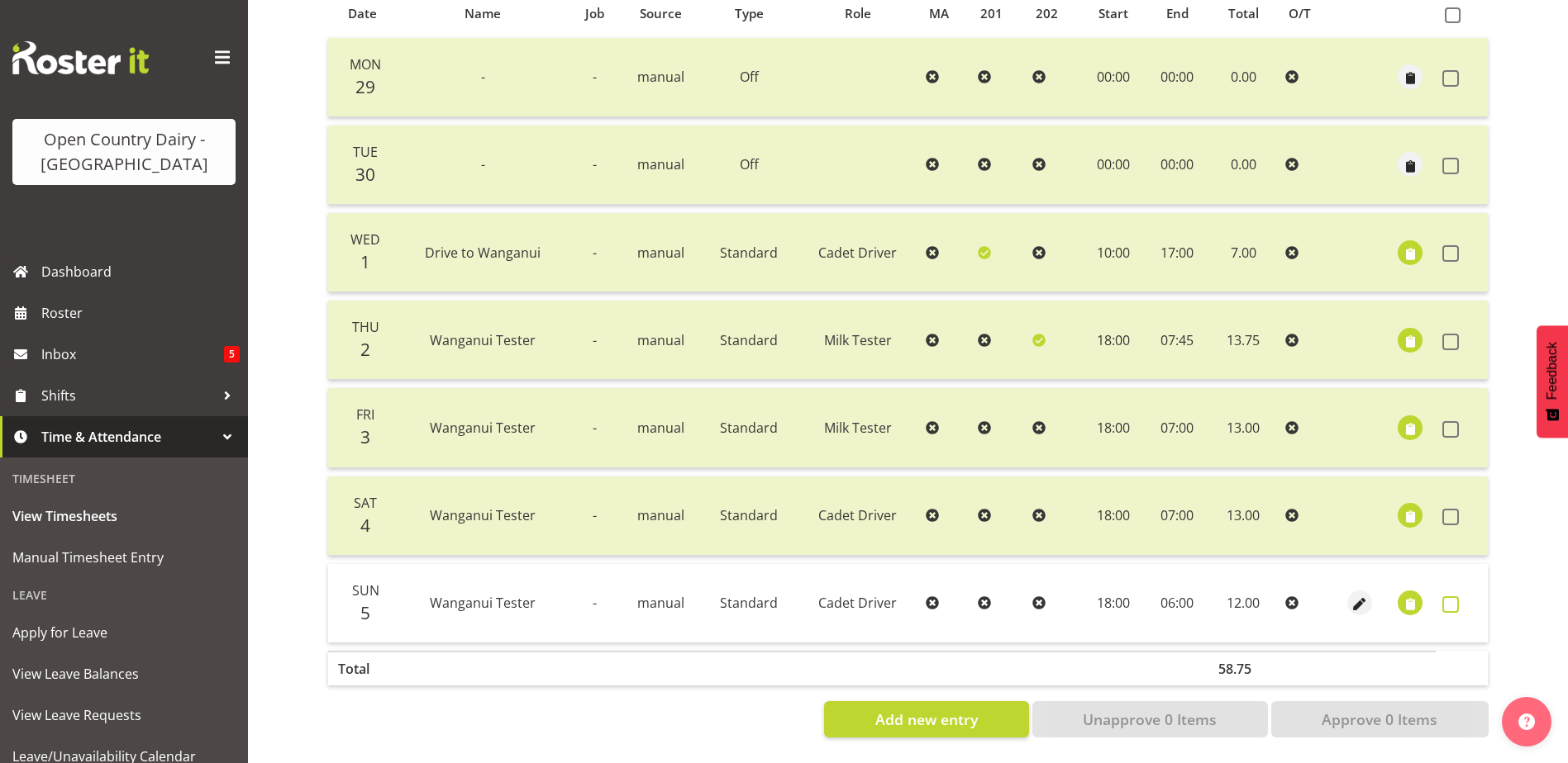
click at [1447, 597] on span at bounding box center [1450, 605] width 16 height 16
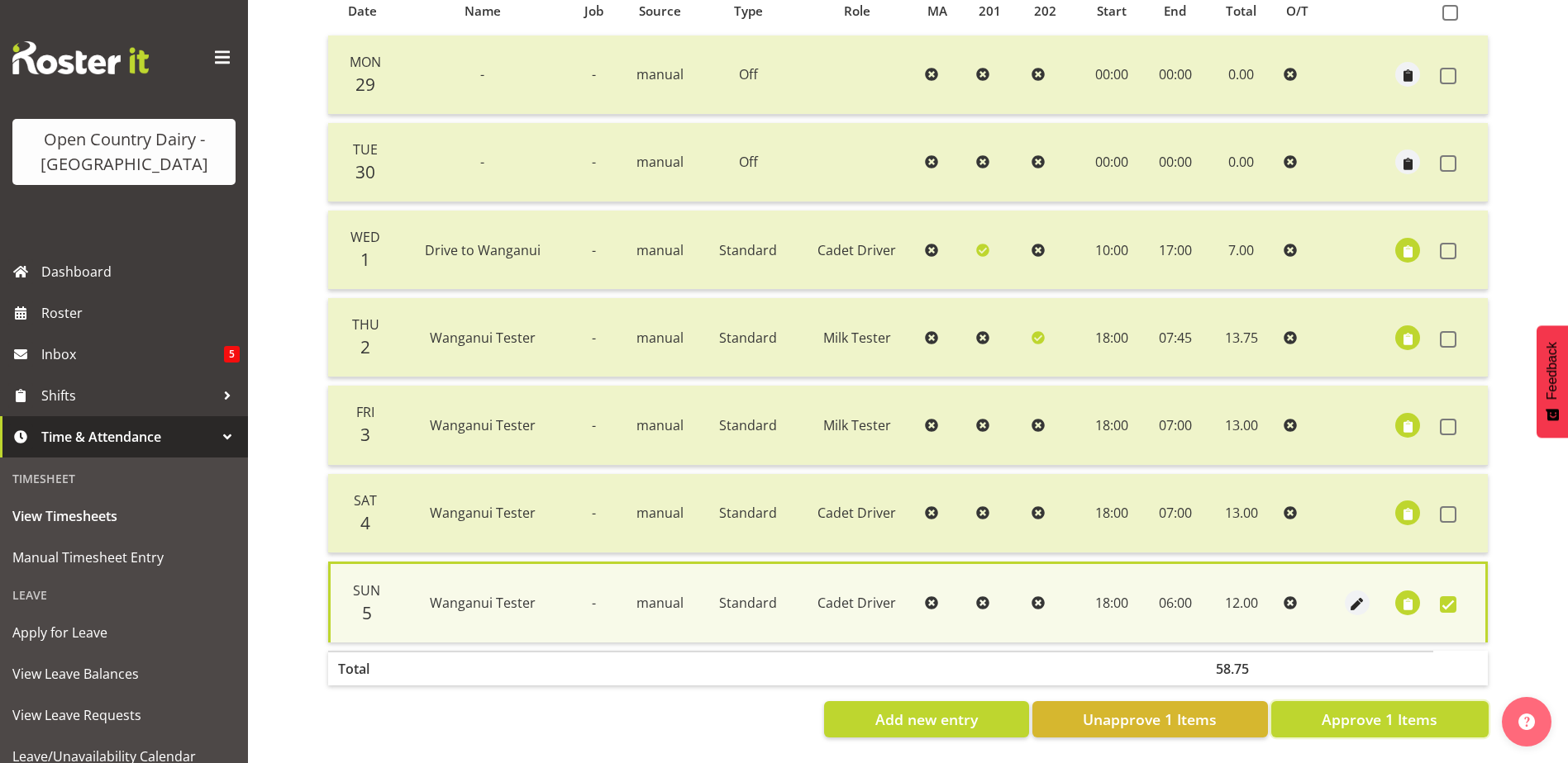
click at [1385, 709] on span "Approve 1 Items" at bounding box center [1379, 720] width 116 height 22
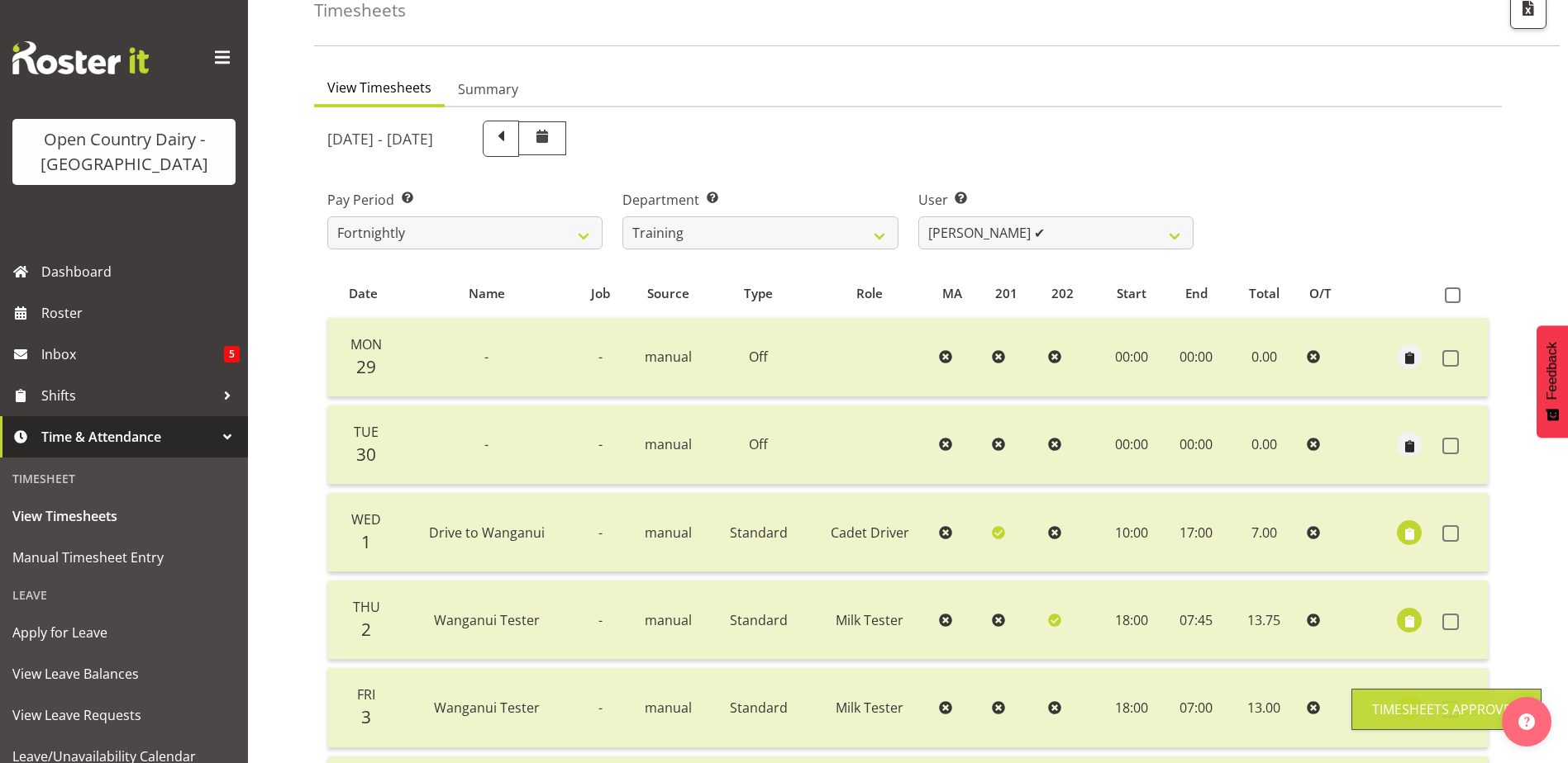
scroll to position [56, 0]
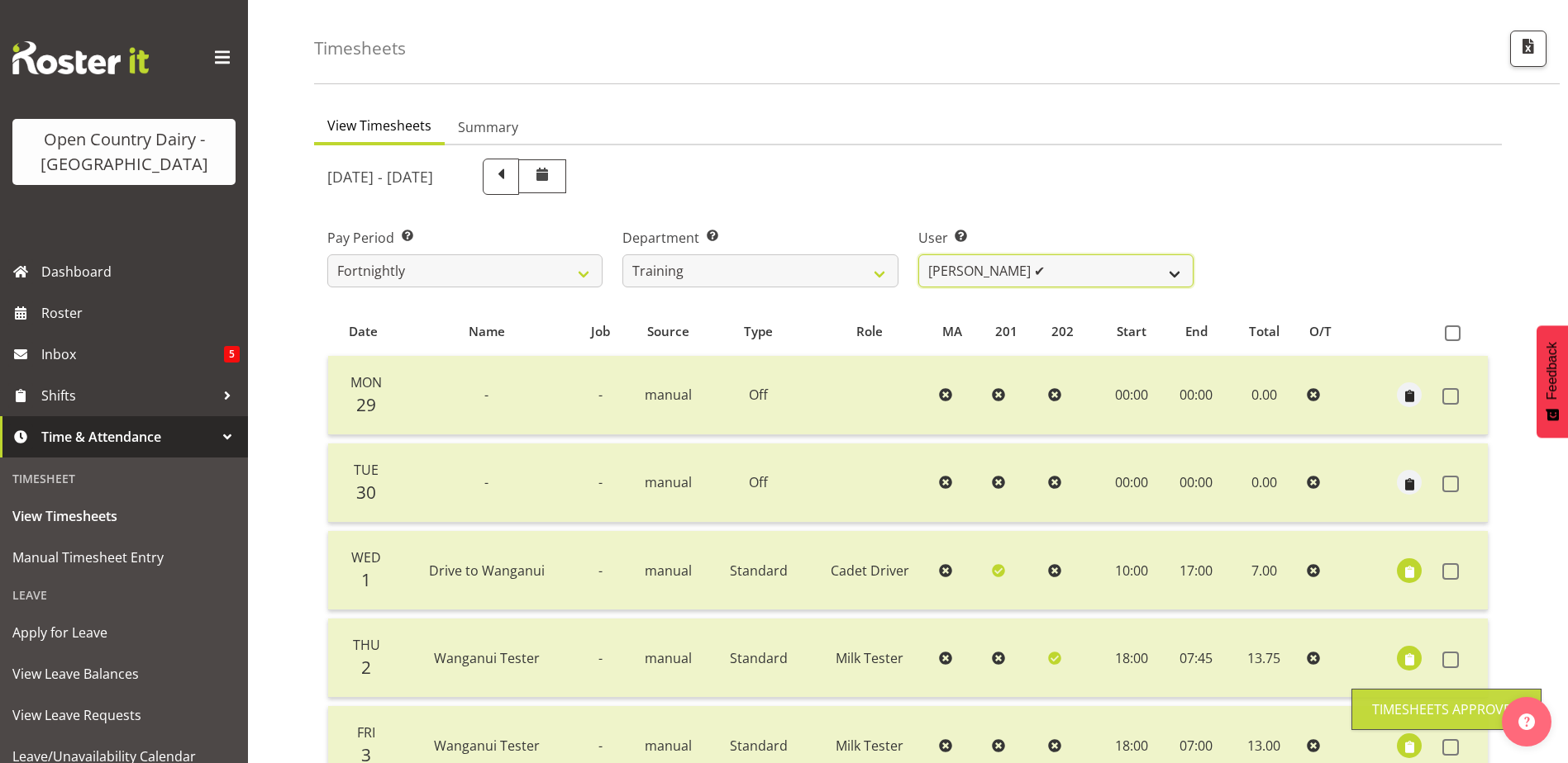
click at [1054, 267] on select "Andre Syben ✔ Antony Lockyer ❌ Jesse Simpson ✔ Kimberley-Rose Adams ❌ Liam Wats…" at bounding box center [1056, 271] width 275 height 33
click at [918, 254] on select "Andre Syben ✔ Antony Lockyer ❌ Jesse Simpson ✔ Kimberley-Rose Adams ❌ Liam Wats…" at bounding box center [1056, 271] width 275 height 33
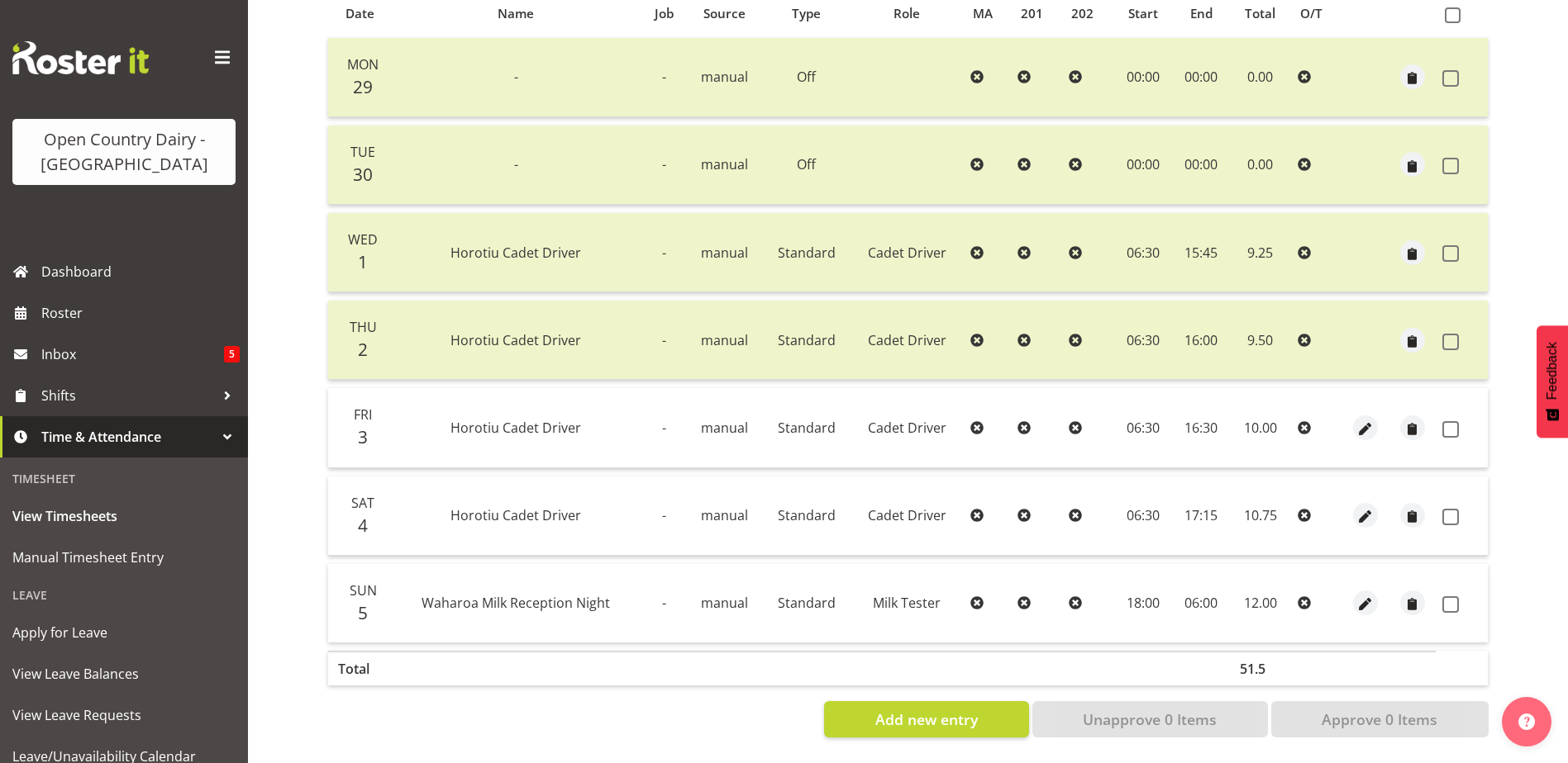
scroll to position [386, 0]
click at [1366, 596] on span "button" at bounding box center [1364, 605] width 19 height 19
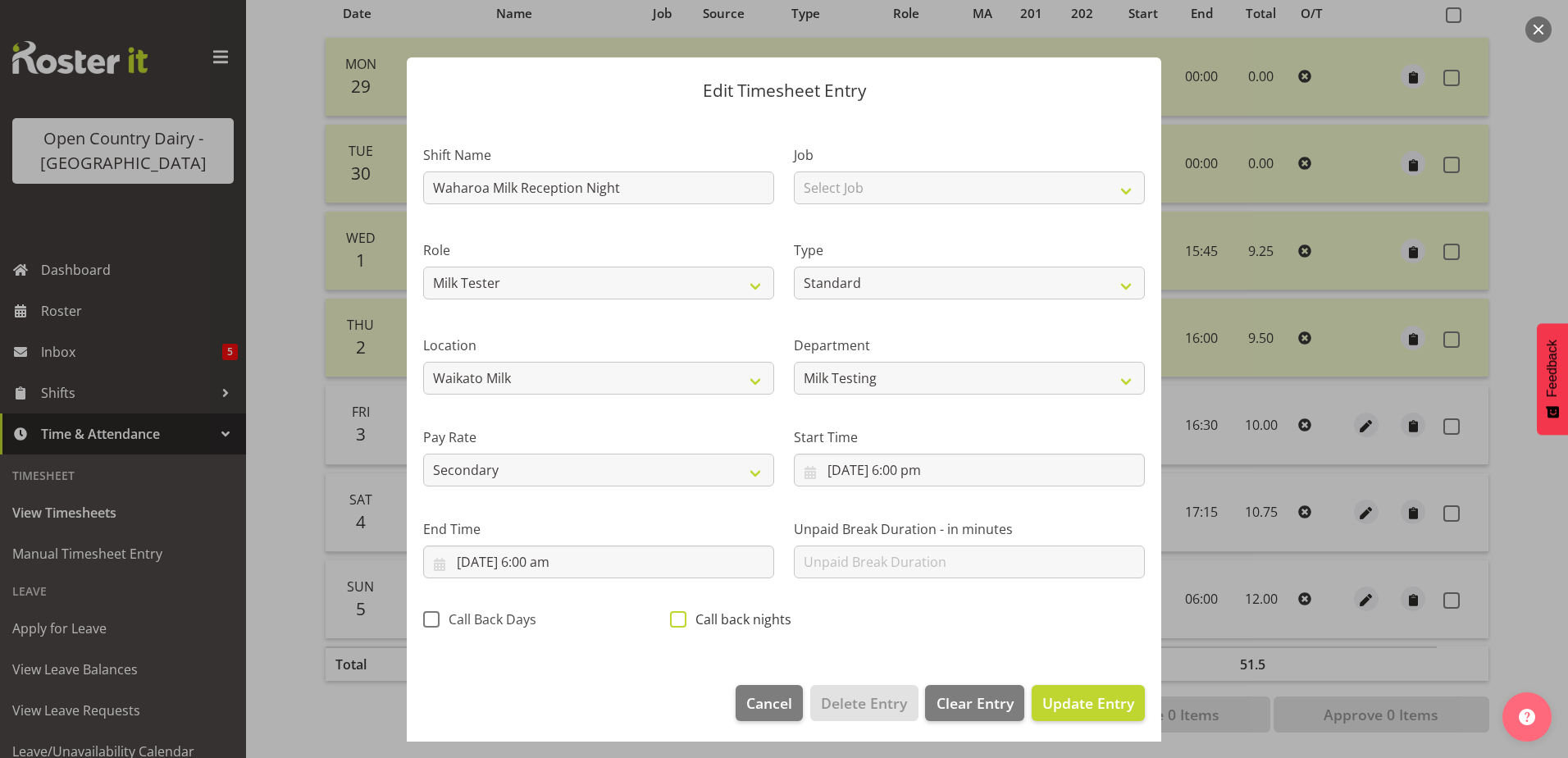
drag, startPoint x: 677, startPoint y: 619, endPoint x: 668, endPoint y: 625, distance: 10.8
click at [672, 617] on span at bounding box center [678, 620] width 16 height 16
click at [672, 617] on input "Call back nights" at bounding box center [676, 620] width 11 height 11
click at [1100, 699] on span "Update Entry" at bounding box center [1088, 704] width 92 height 20
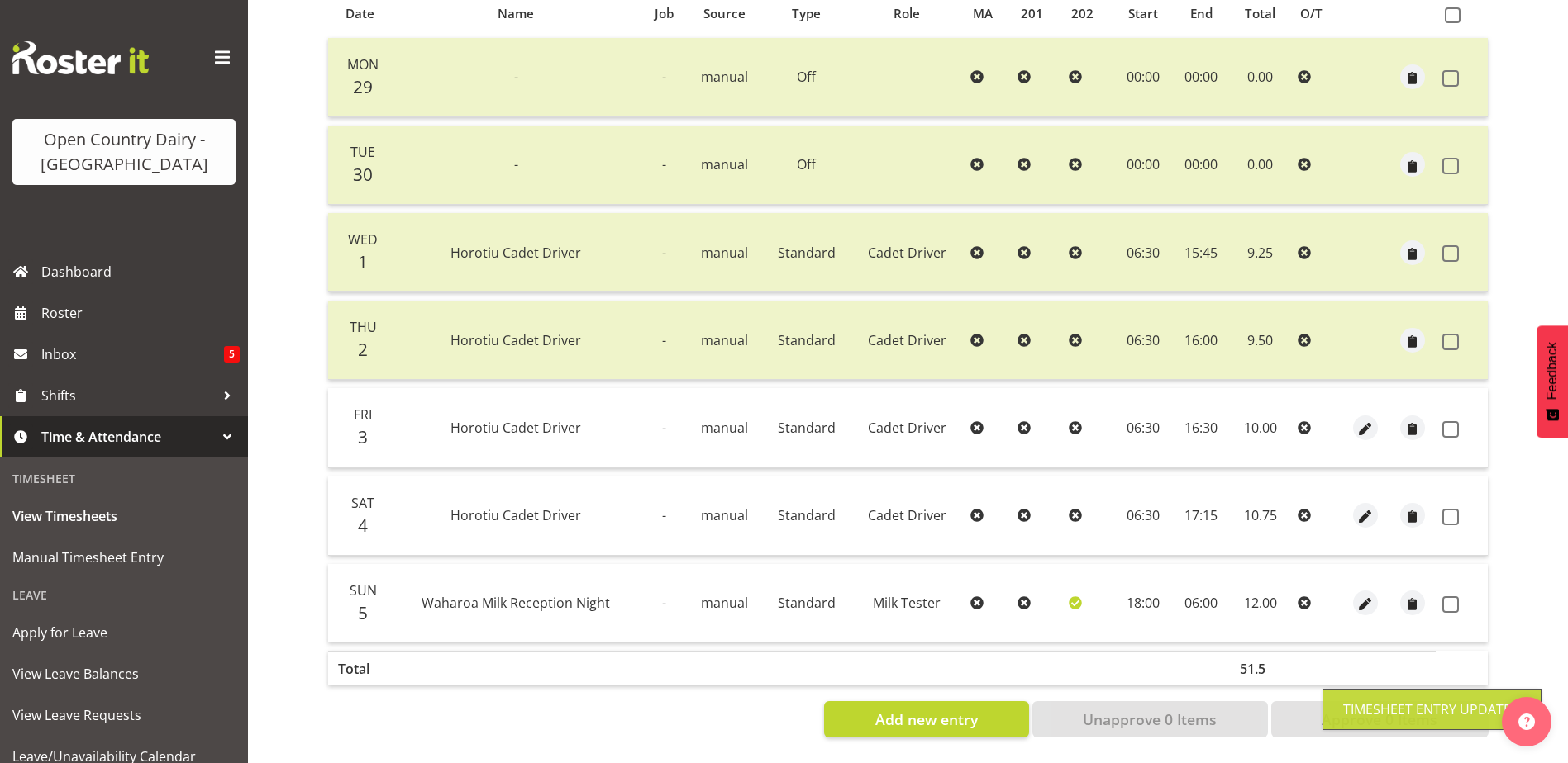
drag, startPoint x: 1453, startPoint y: 409, endPoint x: 1444, endPoint y: 464, distance: 55.7
click at [1453, 407] on td at bounding box center [1462, 428] width 52 height 79
drag, startPoint x: 1456, startPoint y: 419, endPoint x: 1466, endPoint y: 501, distance: 82.6
click at [1456, 421] on span at bounding box center [1450, 430] width 16 height 16
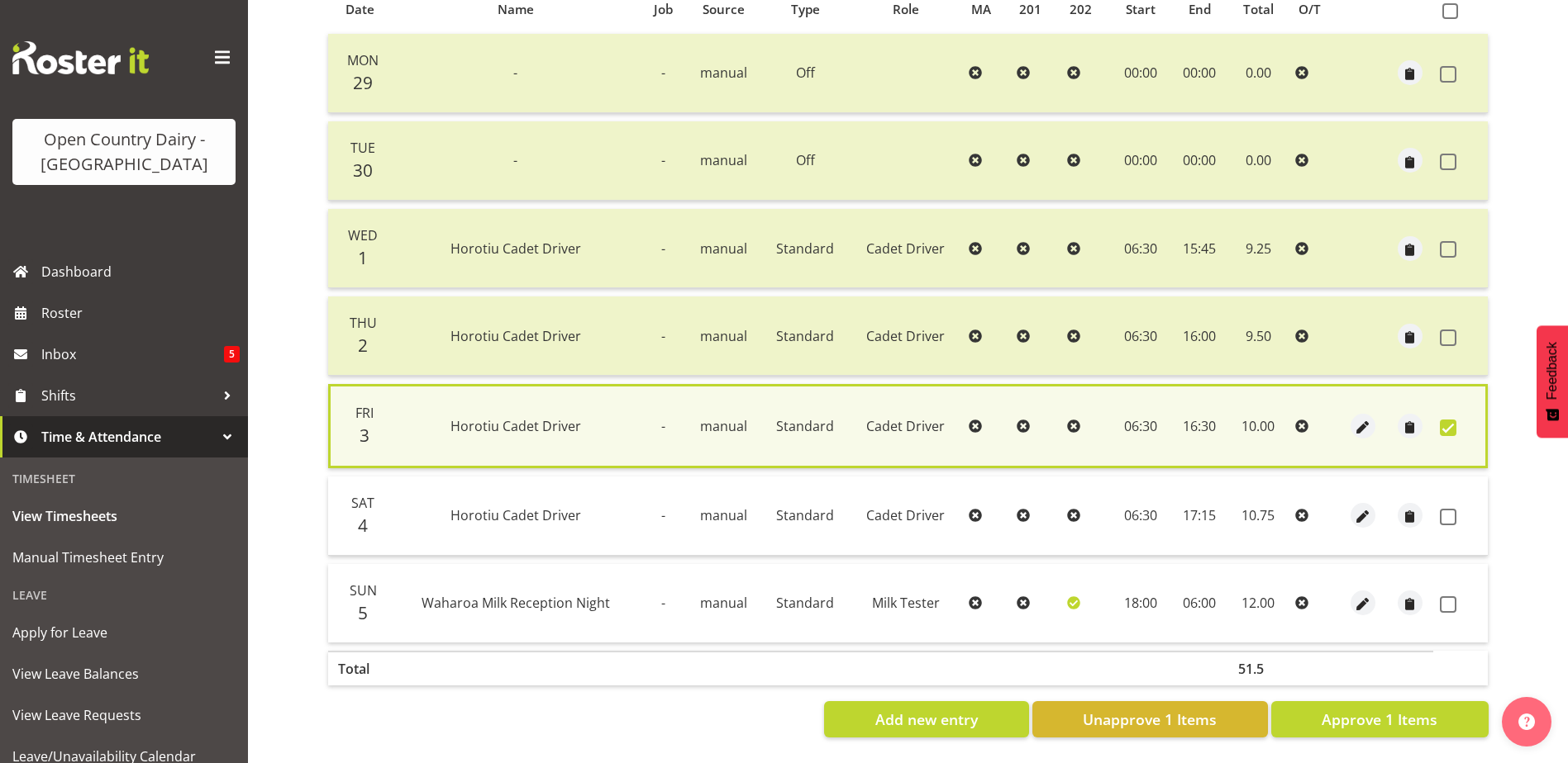
drag, startPoint x: 1447, startPoint y: 504, endPoint x: 1444, endPoint y: 586, distance: 82.1
click at [1448, 509] on span at bounding box center [1448, 517] width 16 height 16
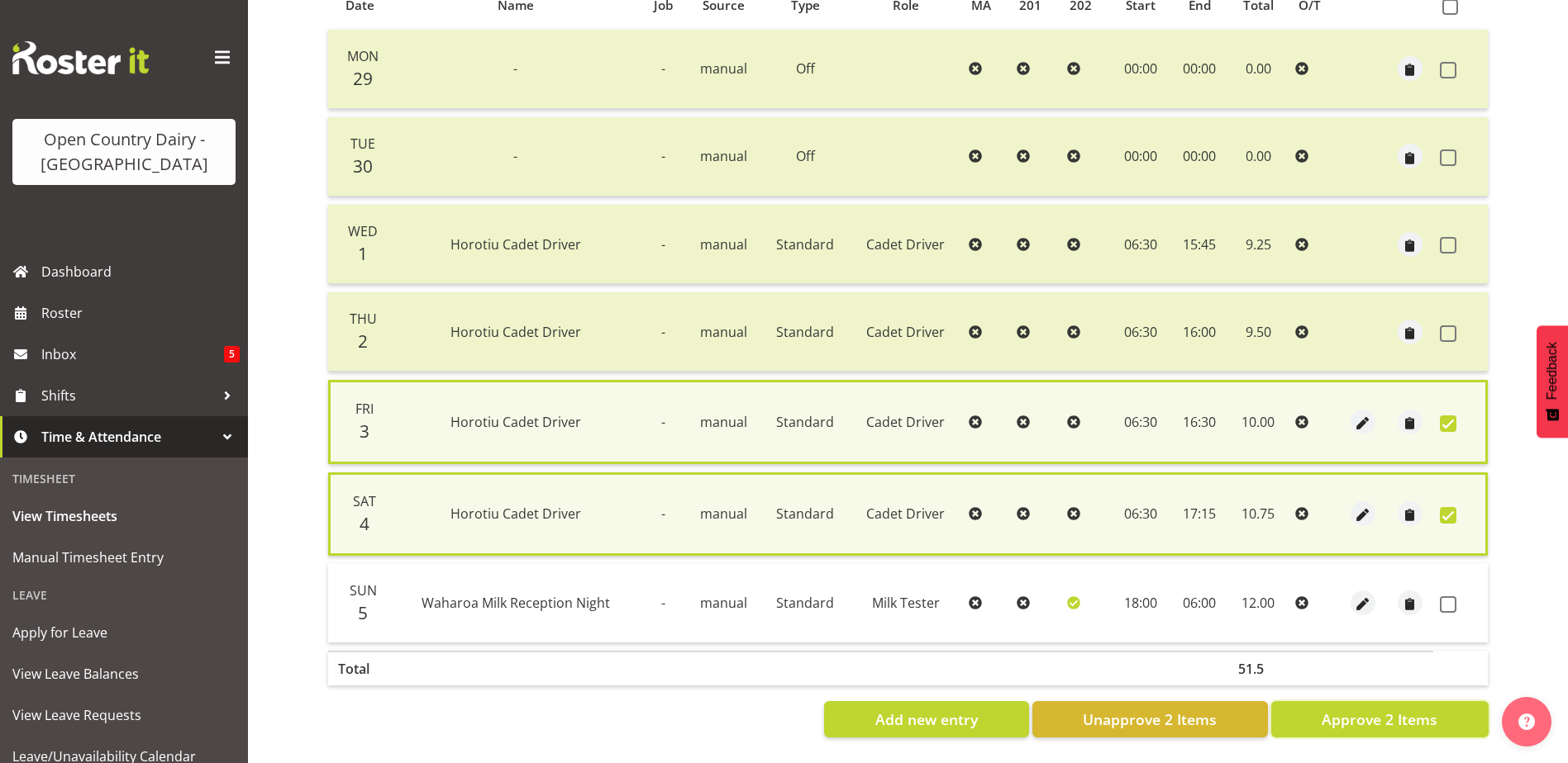
click at [1425, 713] on span "Approve 2 Items" at bounding box center [1379, 720] width 116 height 22
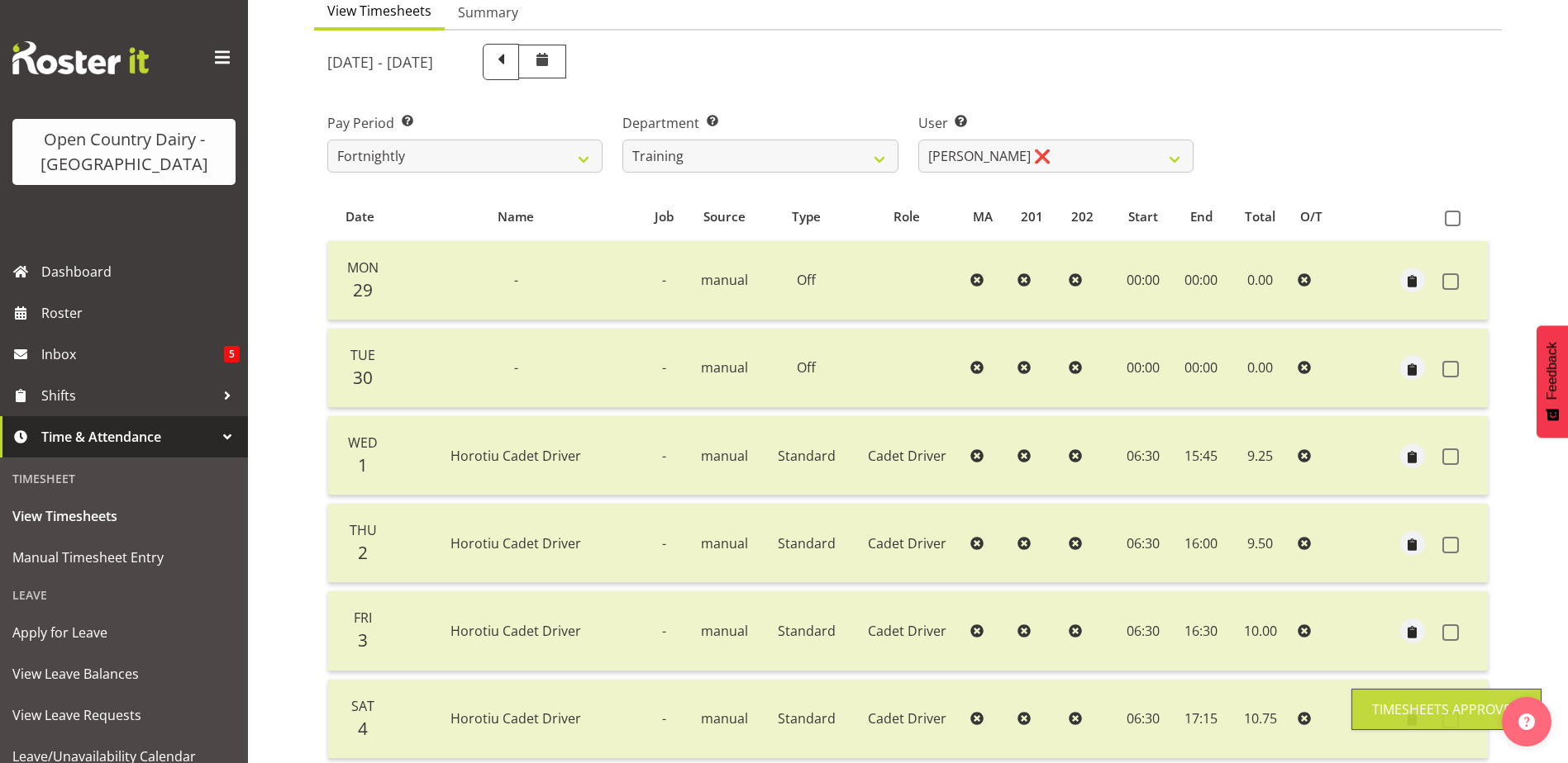
scroll to position [138, 0]
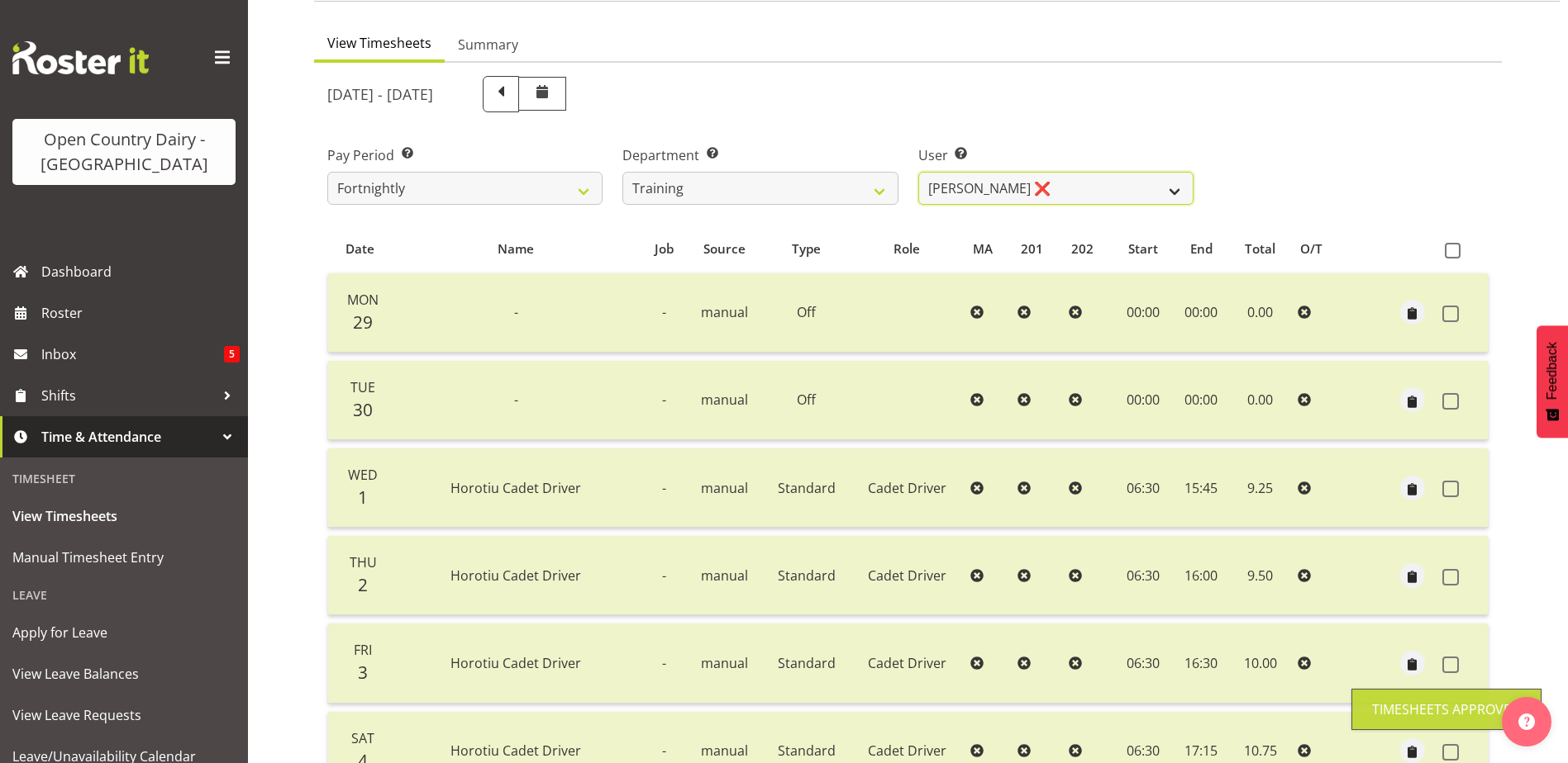
click at [1128, 183] on select "Andre Syben ✔ Antony Lockyer ❌ Jesse Simpson ✔ Kimberley-Rose Adams ❌ Liam Wats…" at bounding box center [1056, 188] width 275 height 33
click at [918, 172] on select "Andre Syben ✔ Antony Lockyer ❌ Jesse Simpson ✔ Kimberley-Rose Adams ❌ Liam Wats…" at bounding box center [1056, 188] width 275 height 33
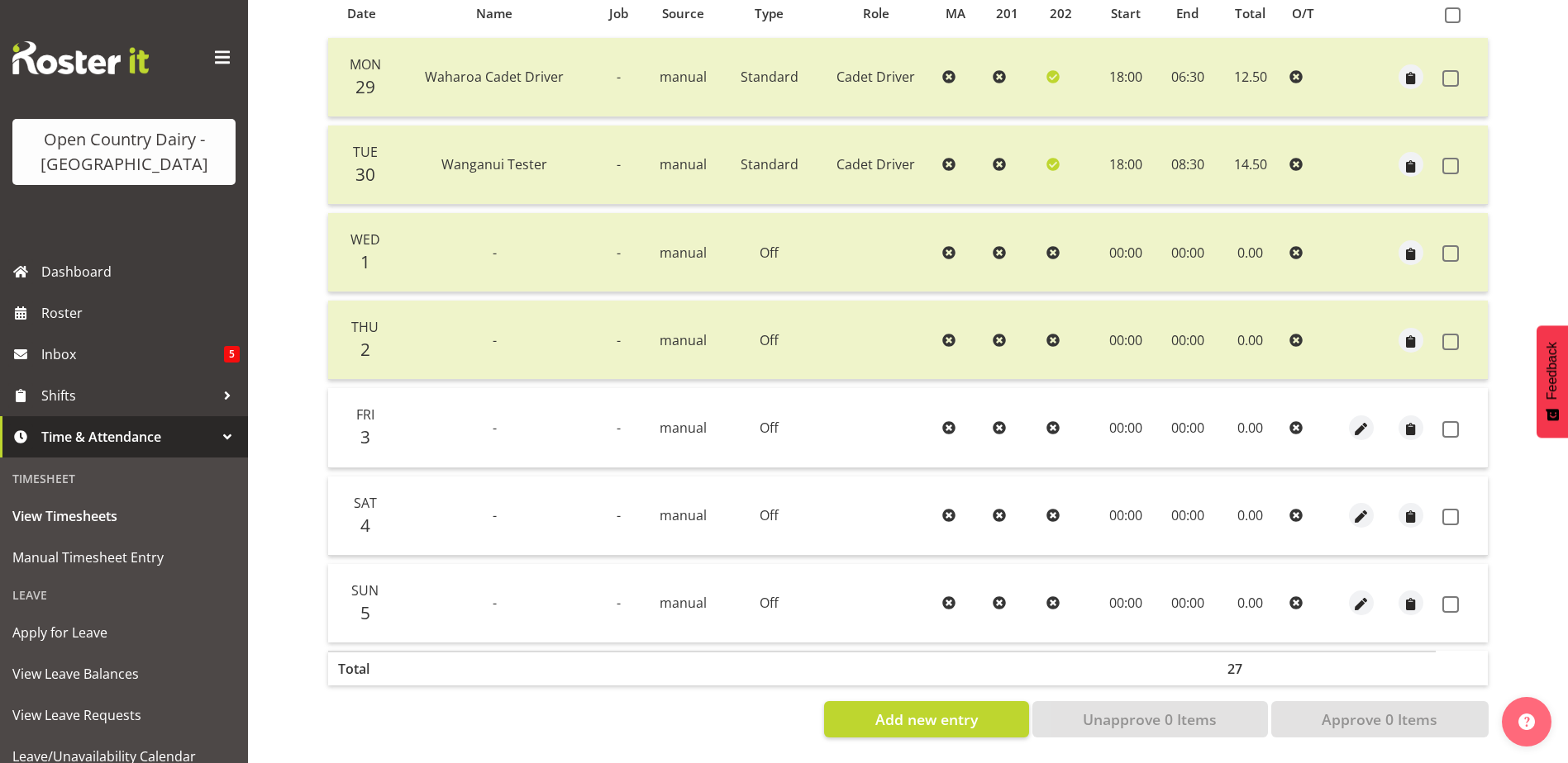
scroll to position [386, 0]
drag, startPoint x: 1456, startPoint y: 413, endPoint x: 1450, endPoint y: 432, distance: 19.9
click at [1456, 421] on span at bounding box center [1450, 430] width 16 height 16
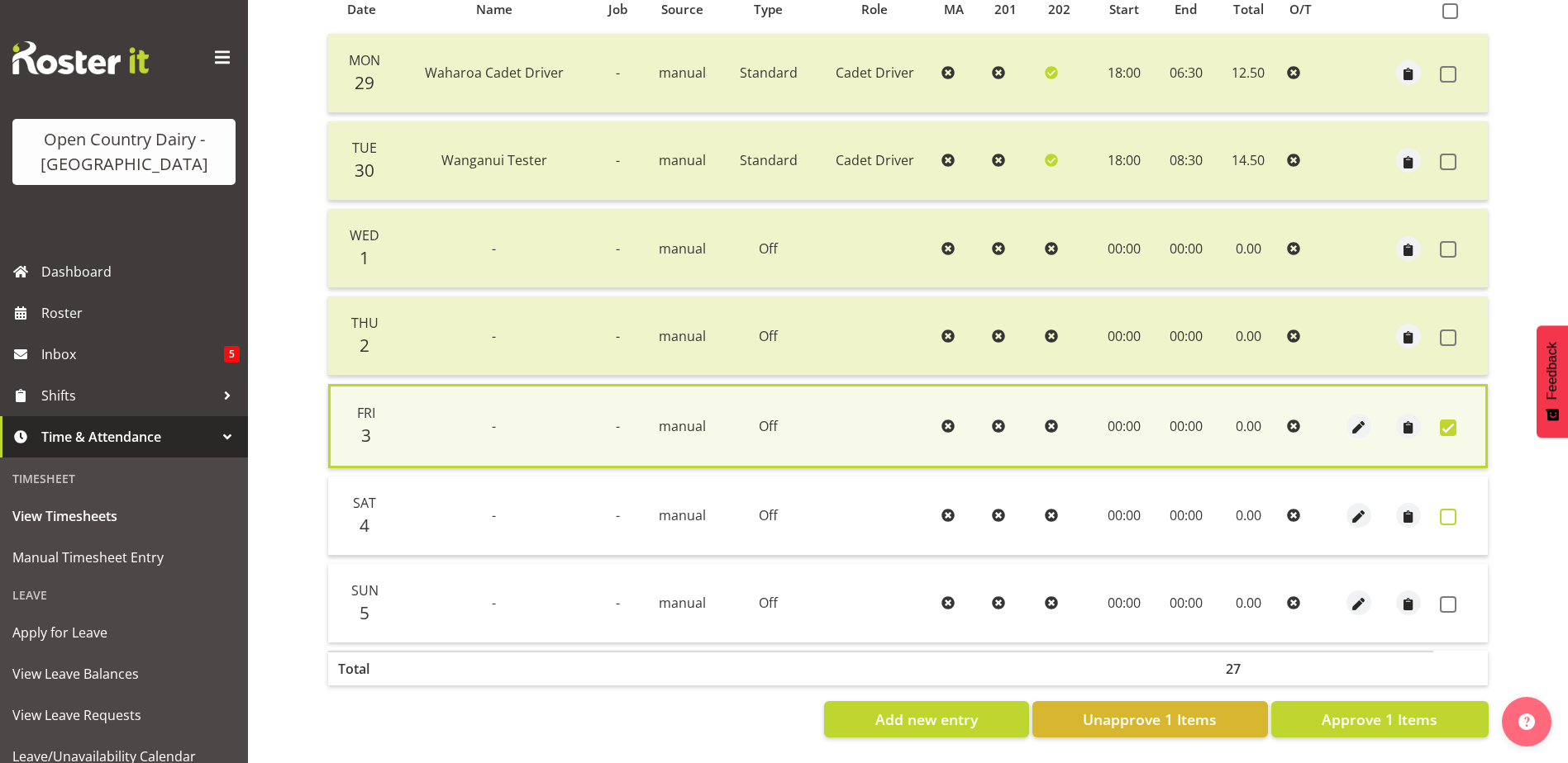
click at [1447, 509] on span at bounding box center [1448, 517] width 16 height 16
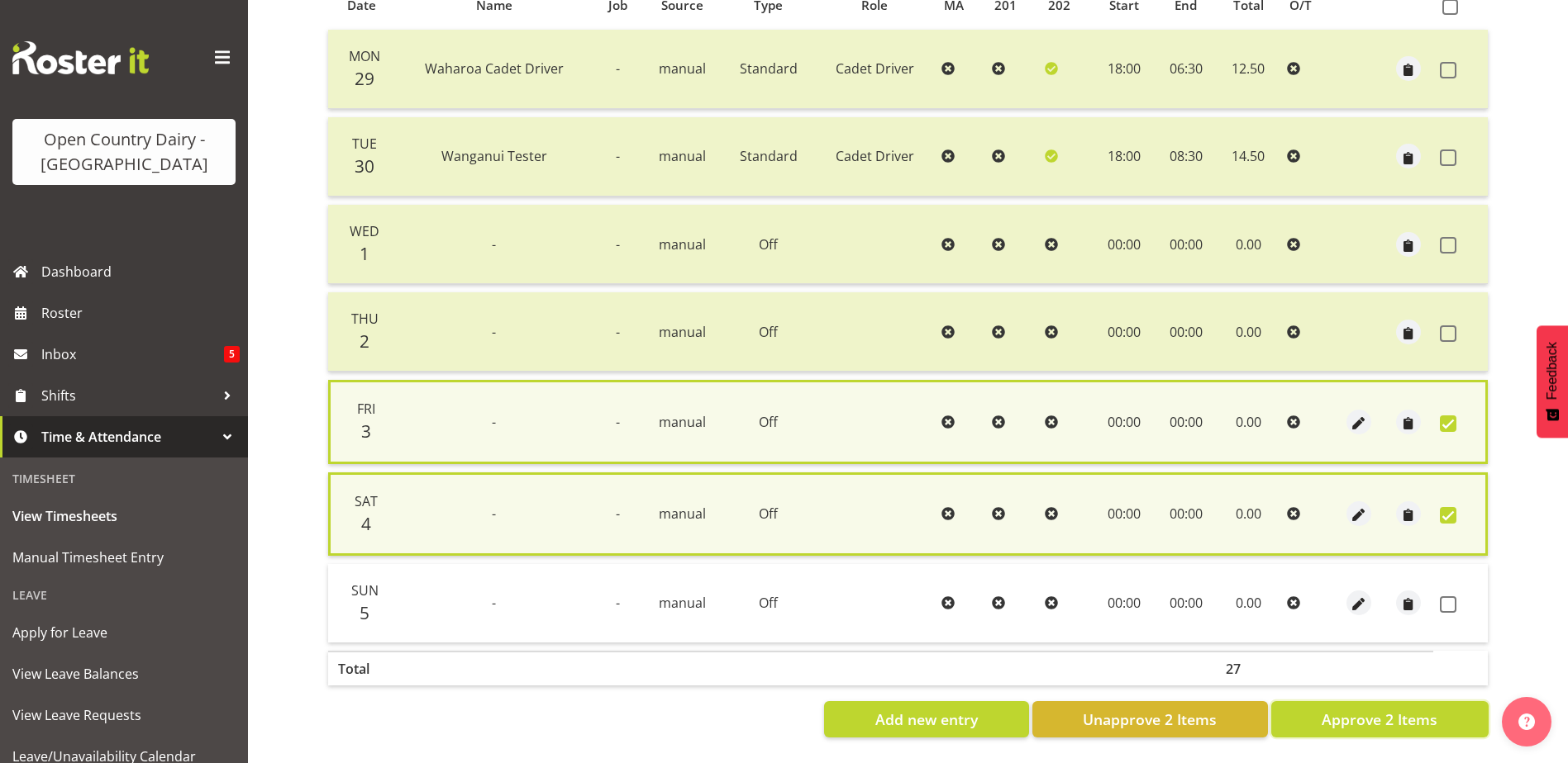
click at [1403, 714] on span "Approve 2 Items" at bounding box center [1379, 720] width 116 height 22
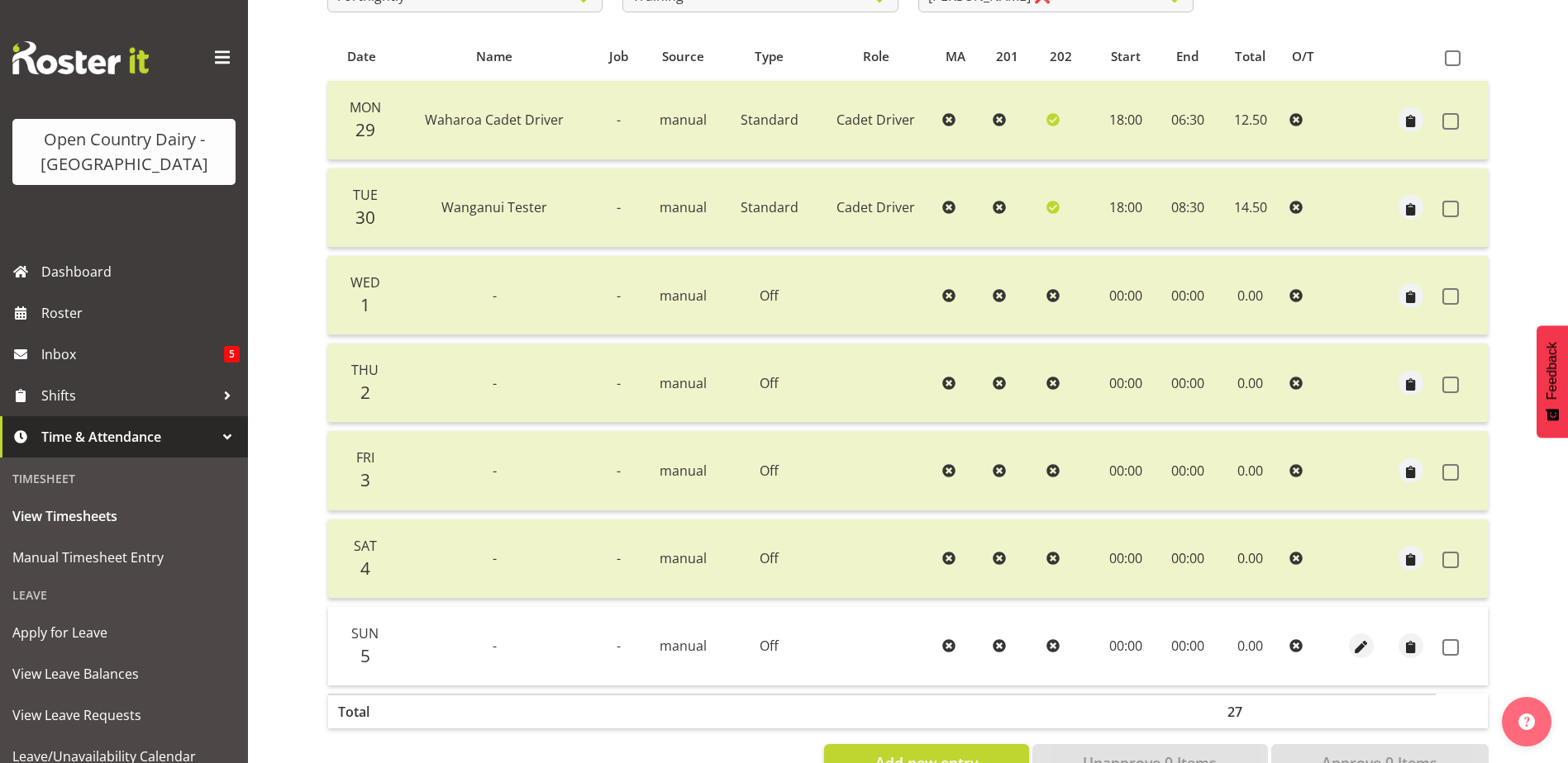
scroll to position [220, 0]
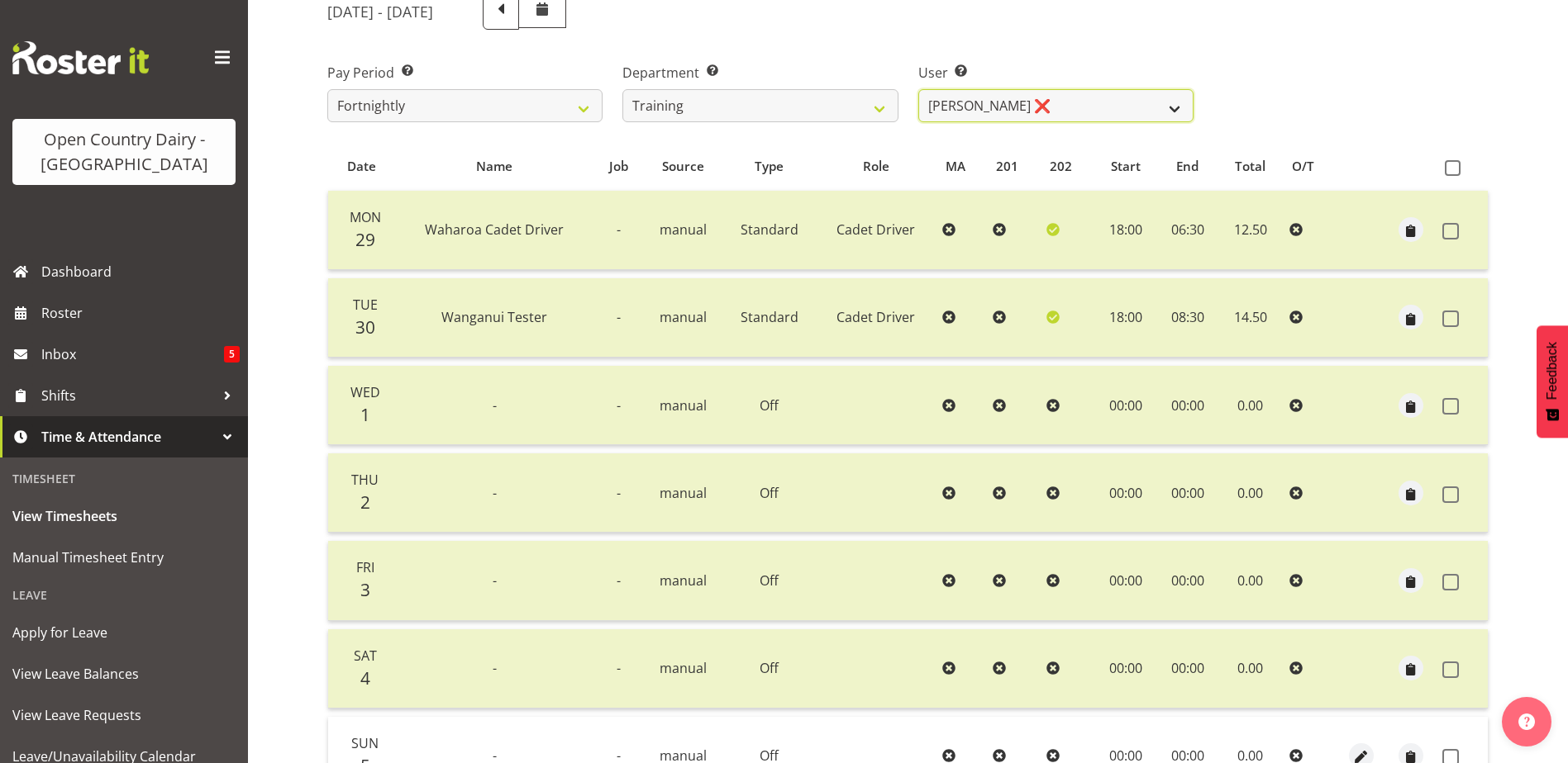
click at [1082, 102] on select "Andre Syben ✔ Antony Lockyer ❌ Jesse Simpson ✔ Kimberley-Rose Adams ❌ Liam Wats…" at bounding box center [1056, 105] width 275 height 33
click at [918, 89] on select "Andre Syben ✔ Antony Lockyer ❌ Jesse Simpson ✔ Kimberley-Rose Adams ❌ Liam Wats…" at bounding box center [1056, 105] width 275 height 33
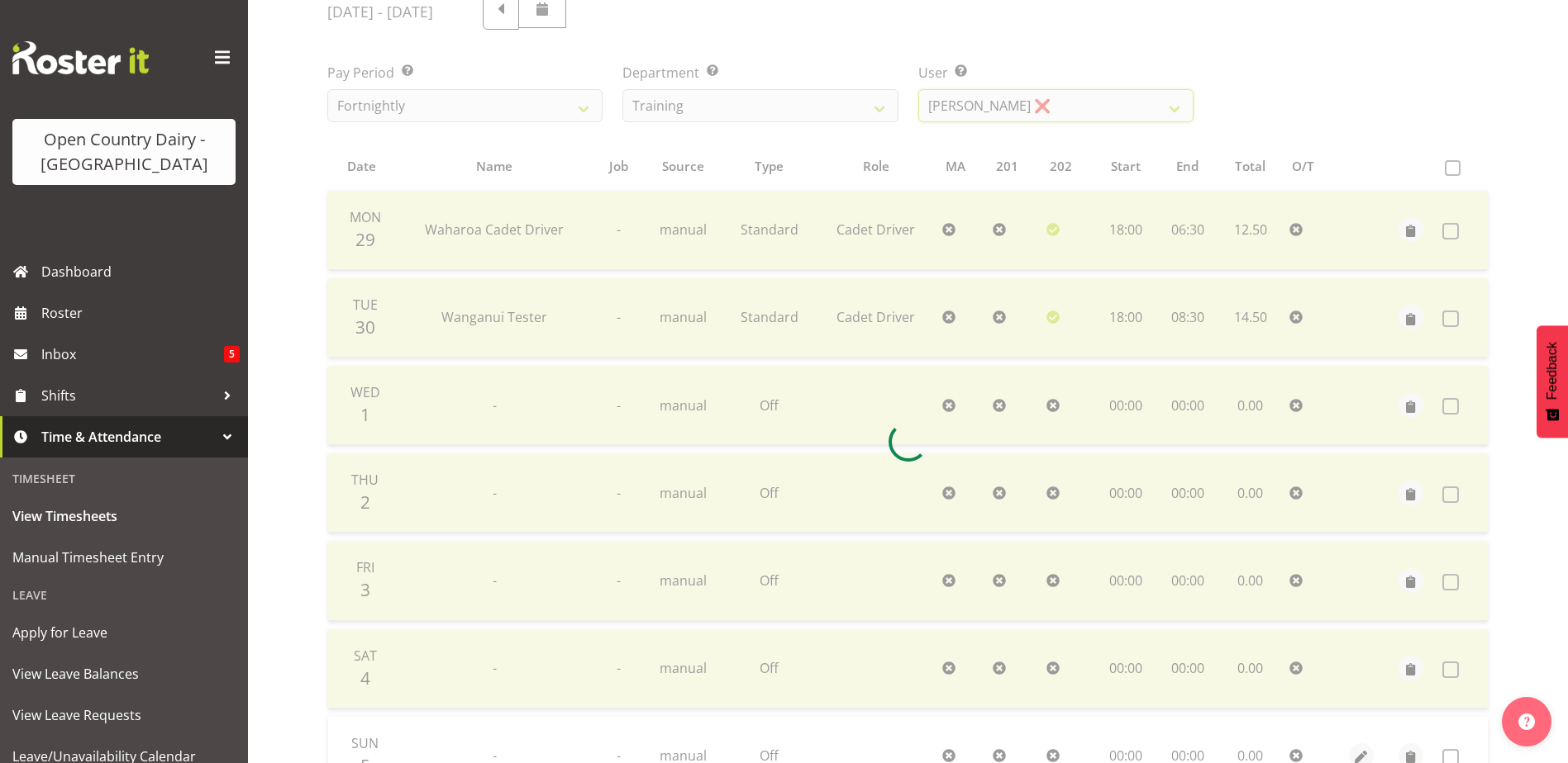
scroll to position [62, 0]
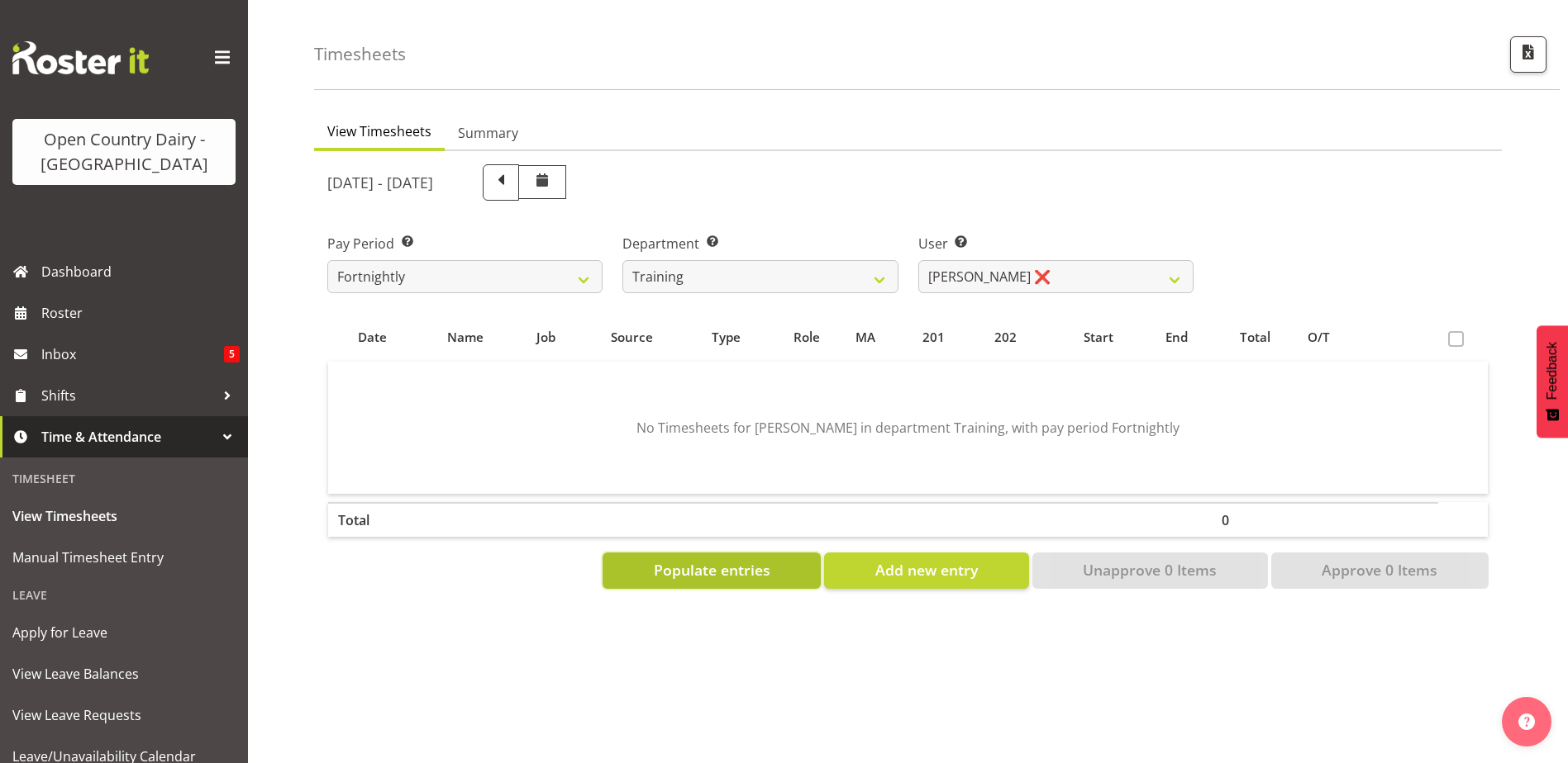
click at [780, 558] on button "Populate entries" at bounding box center [711, 571] width 218 height 36
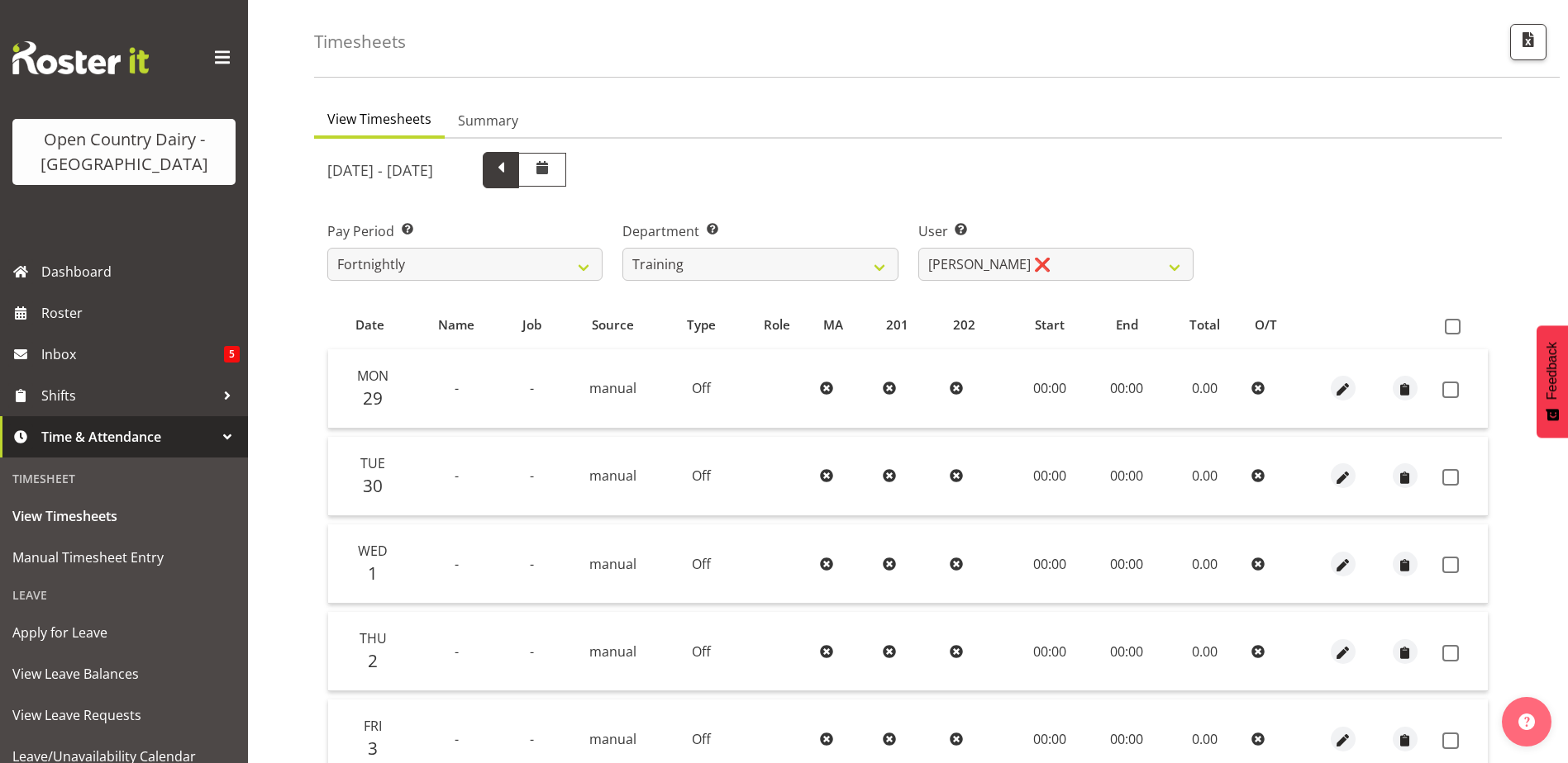
click at [512, 170] on span at bounding box center [501, 169] width 22 height 22
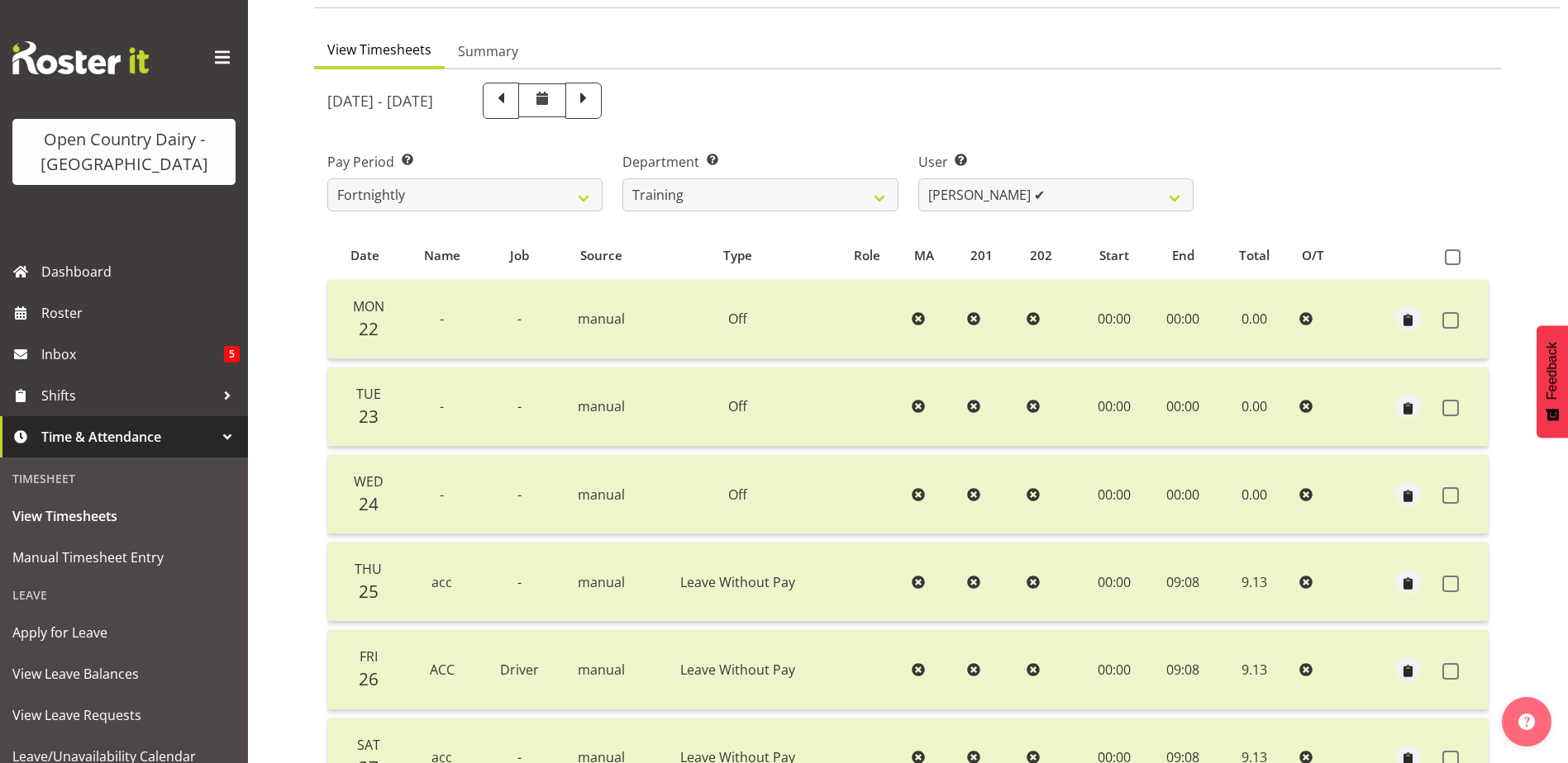
scroll to position [56, 0]
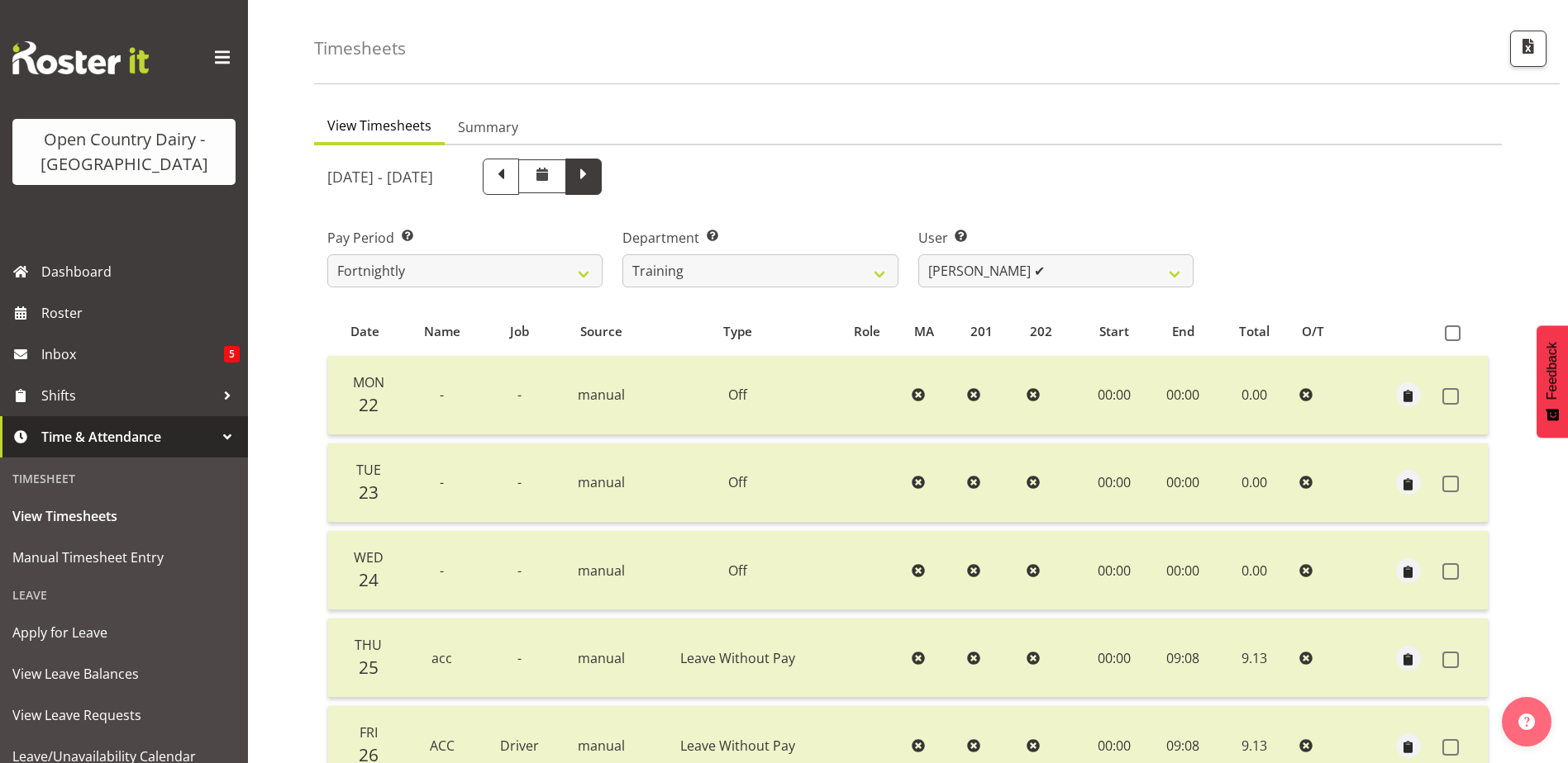
click at [594, 180] on span at bounding box center [584, 175] width 22 height 22
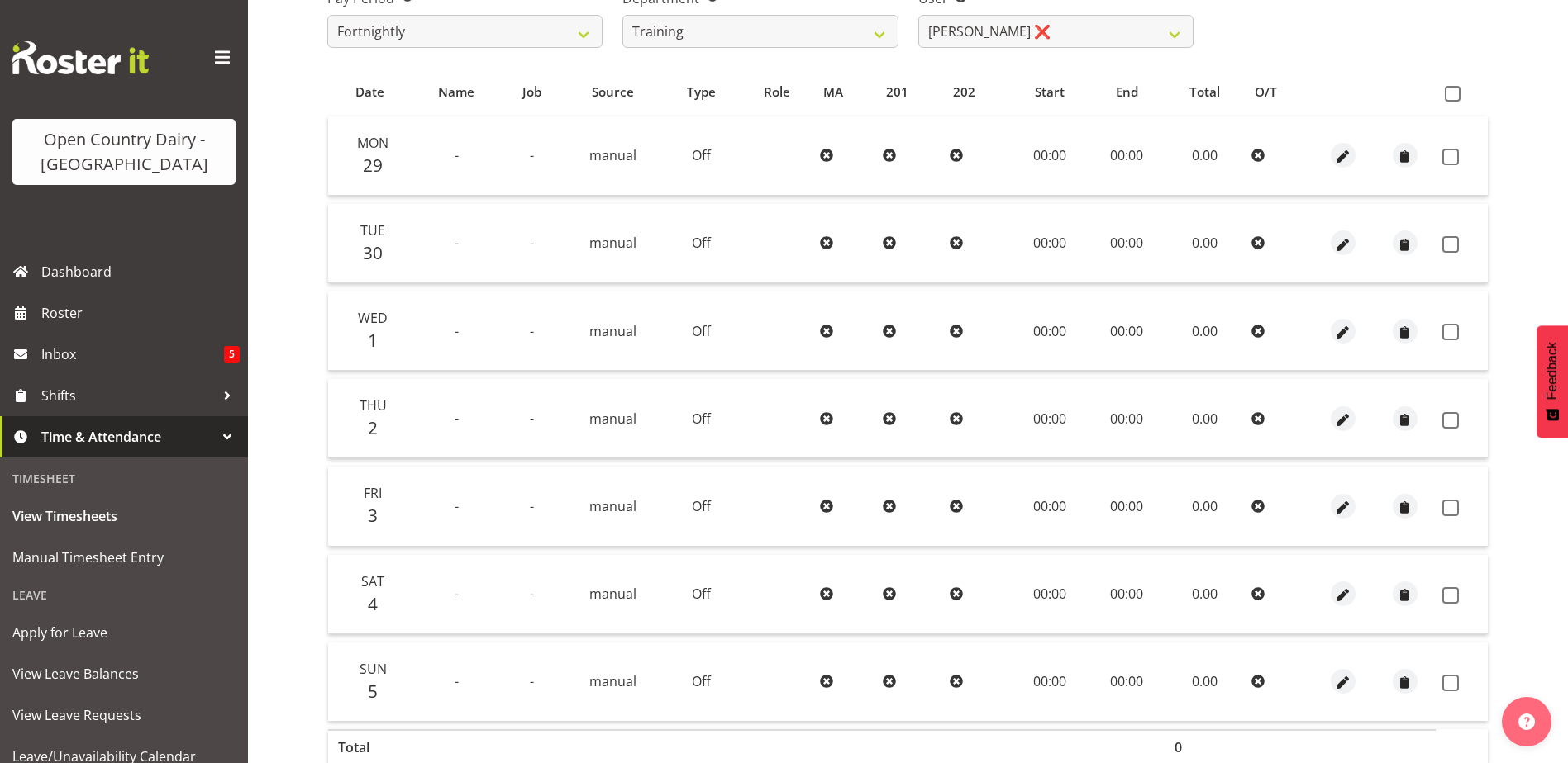
scroll to position [303, 0]
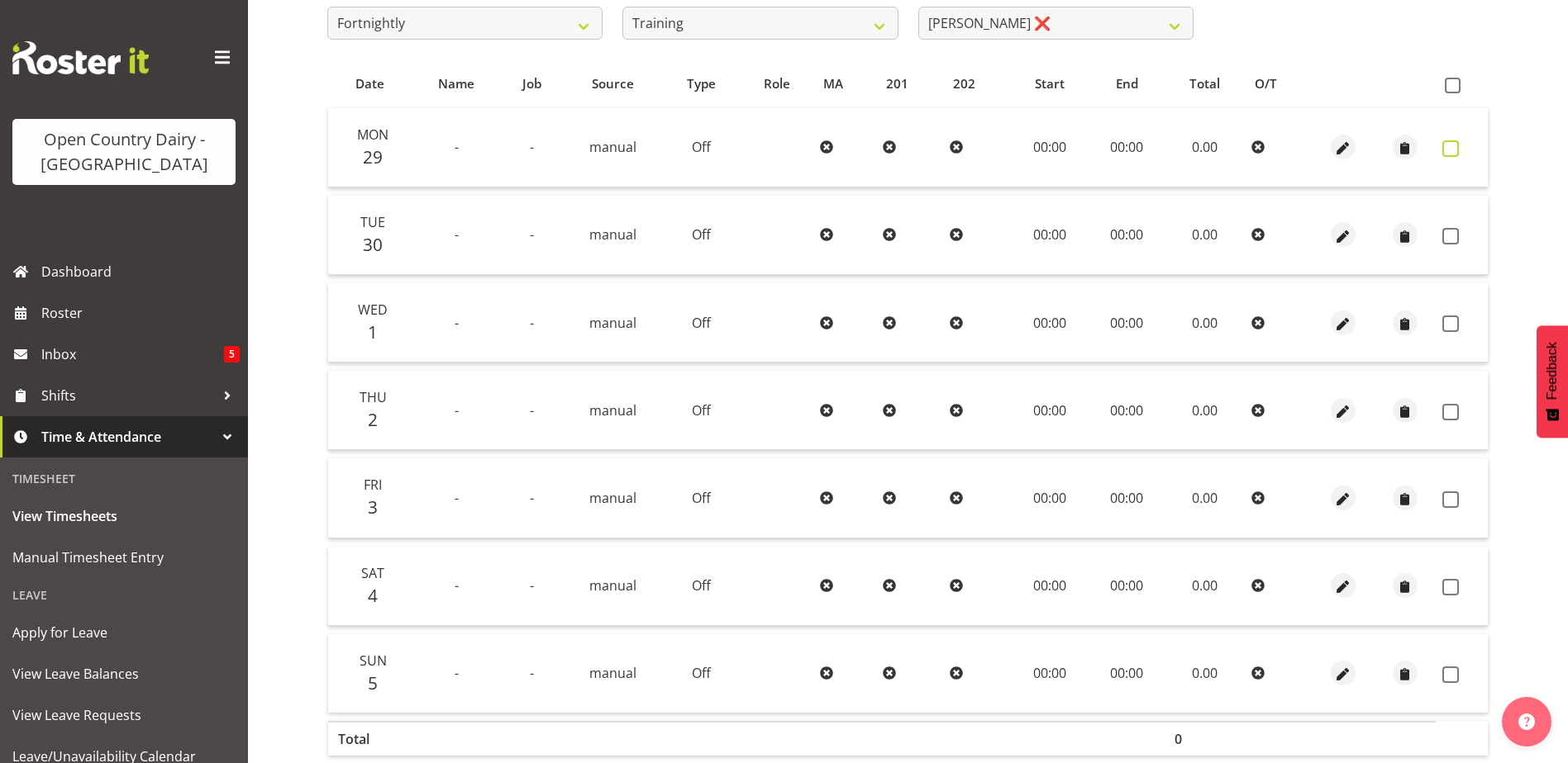
click at [1452, 151] on span at bounding box center [1450, 148] width 16 height 16
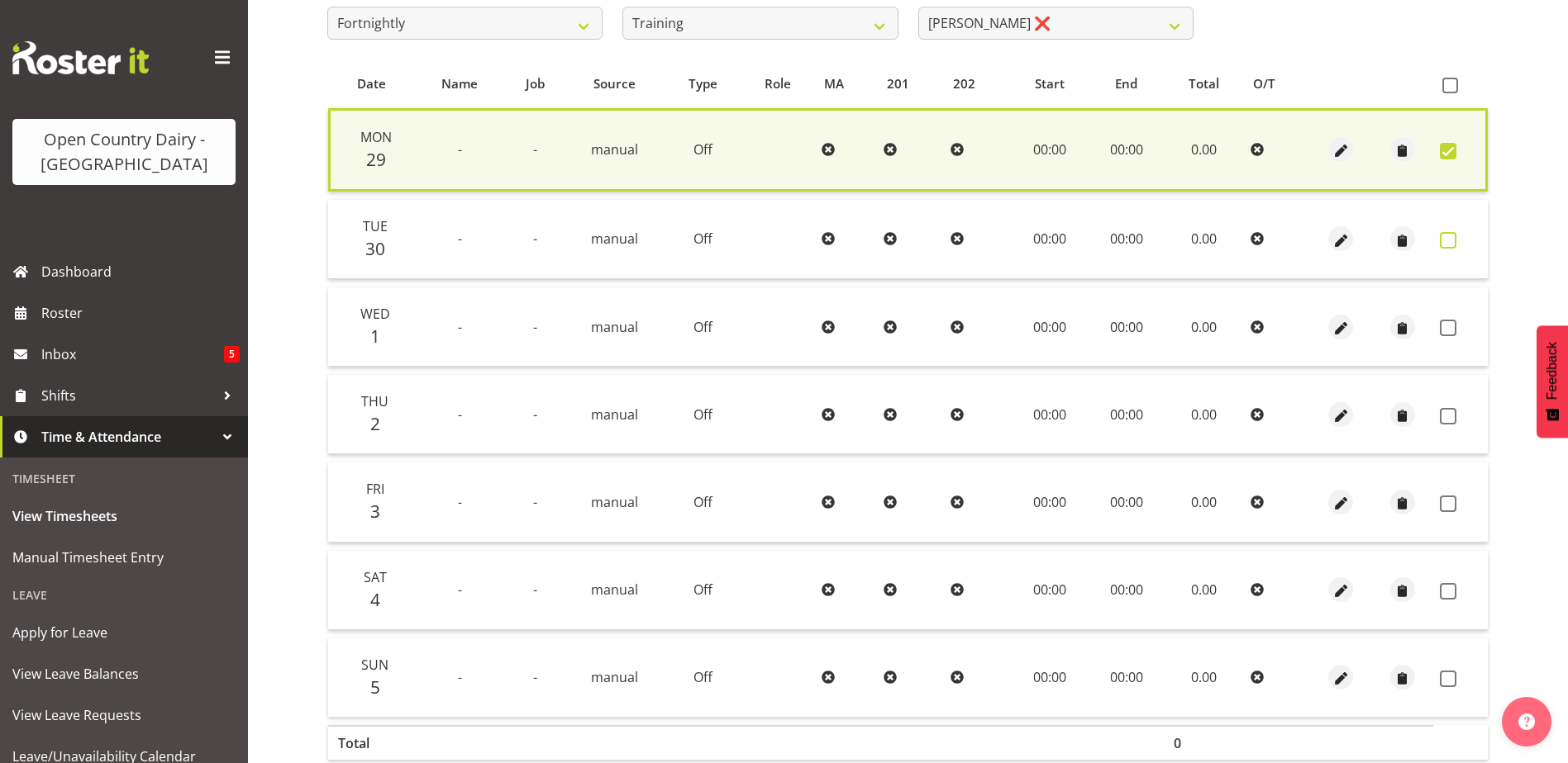
drag, startPoint x: 1448, startPoint y: 235, endPoint x: 1463, endPoint y: 306, distance: 72.6
click at [1448, 235] on span at bounding box center [1448, 240] width 16 height 16
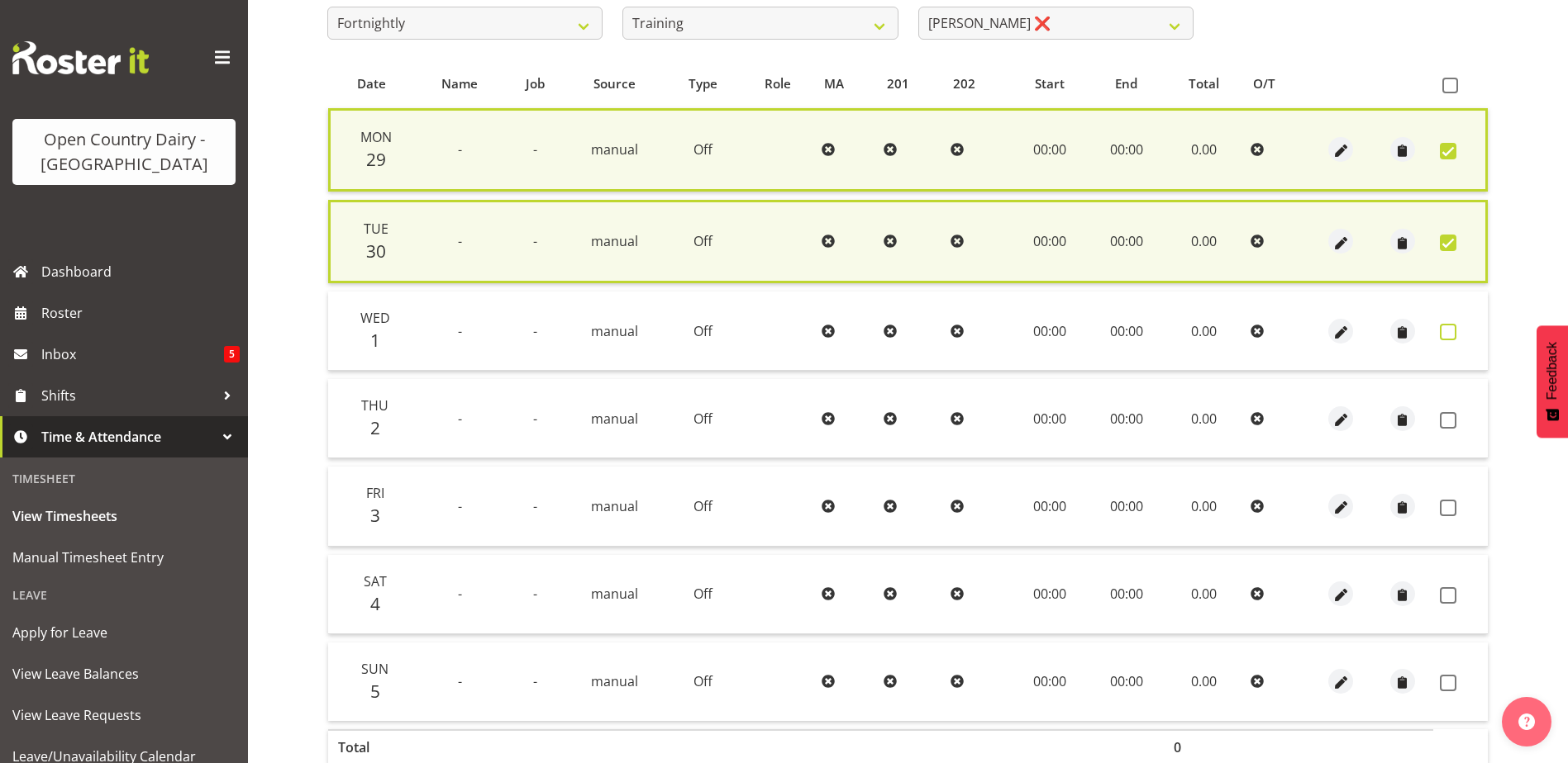
click at [1446, 327] on span at bounding box center [1448, 332] width 16 height 16
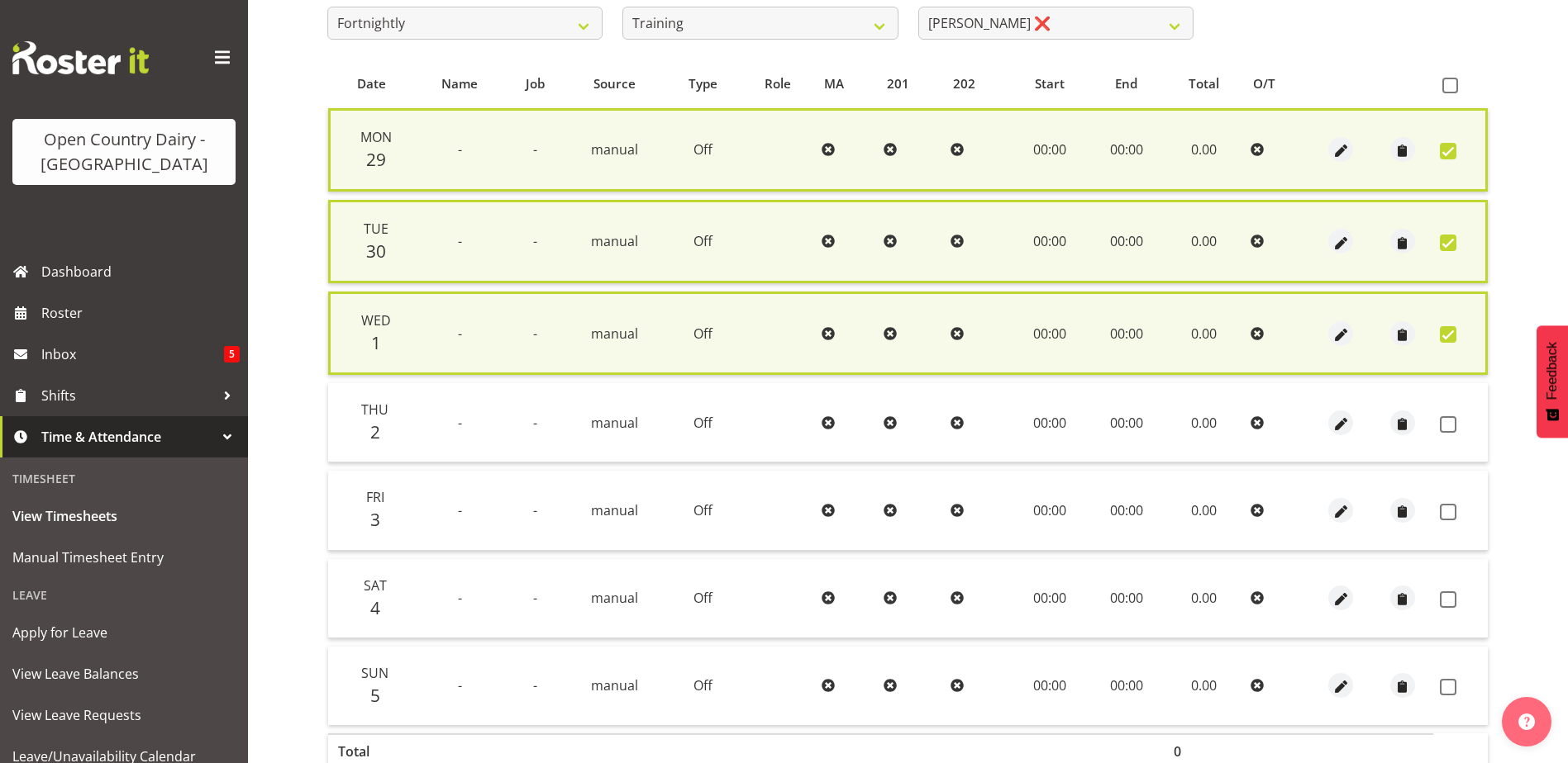
drag, startPoint x: 1446, startPoint y: 424, endPoint x: 1421, endPoint y: 448, distance: 34.7
click at [1446, 421] on span at bounding box center [1448, 424] width 16 height 16
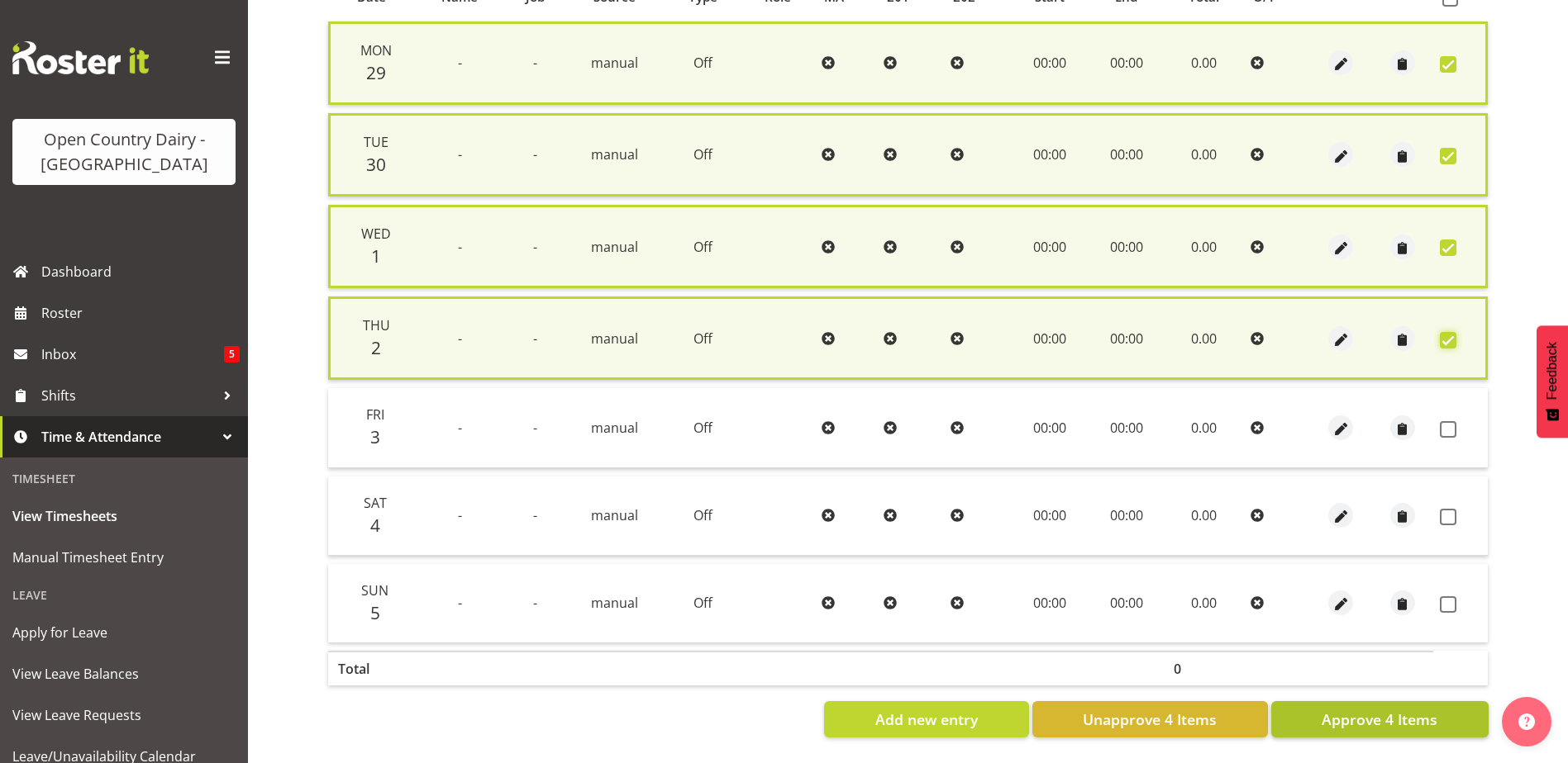
scroll to position [403, 0]
click at [1377, 710] on span "Approve 4 Items" at bounding box center [1379, 720] width 116 height 22
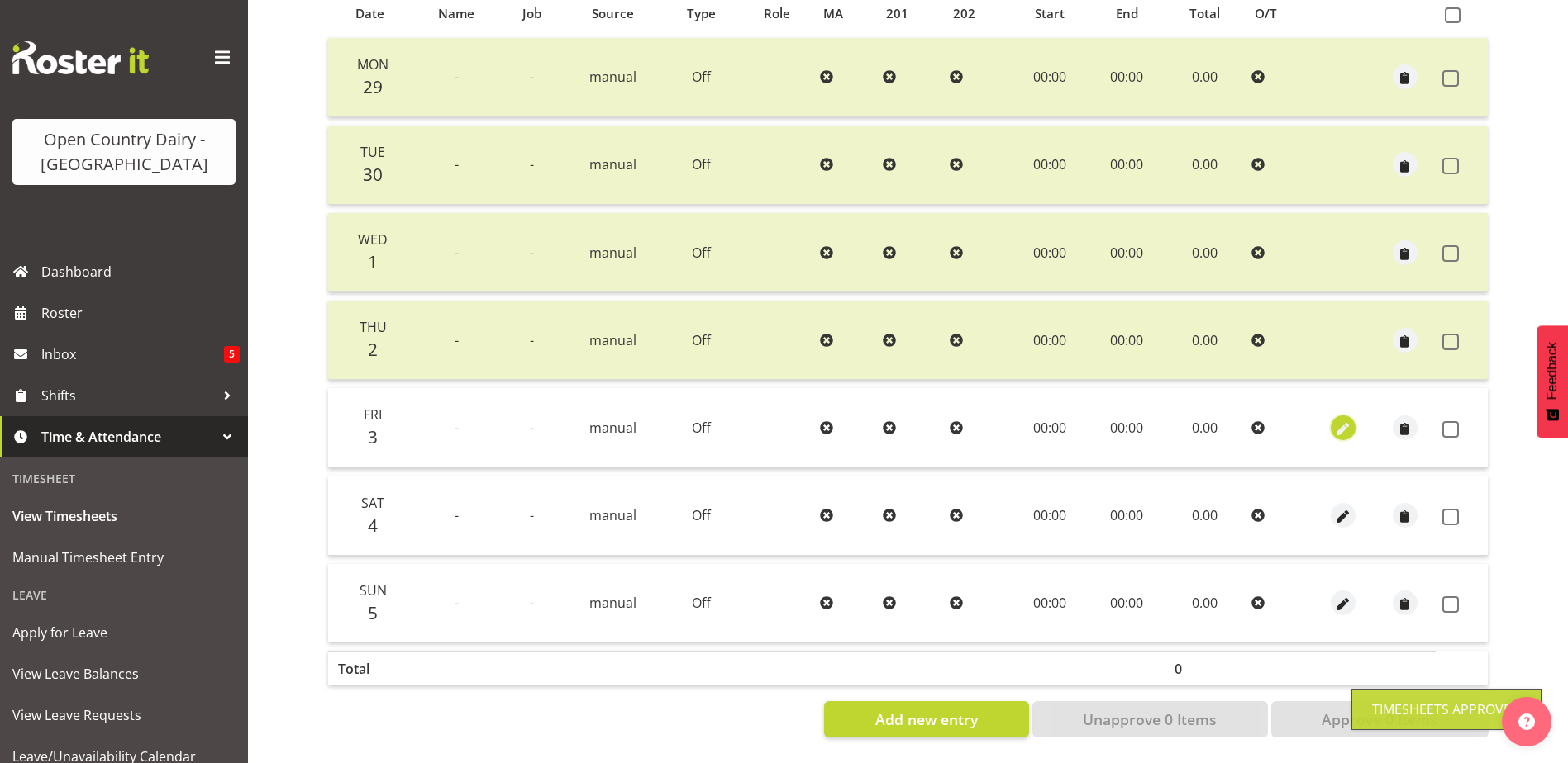
click at [1340, 420] on span "button" at bounding box center [1342, 429] width 19 height 19
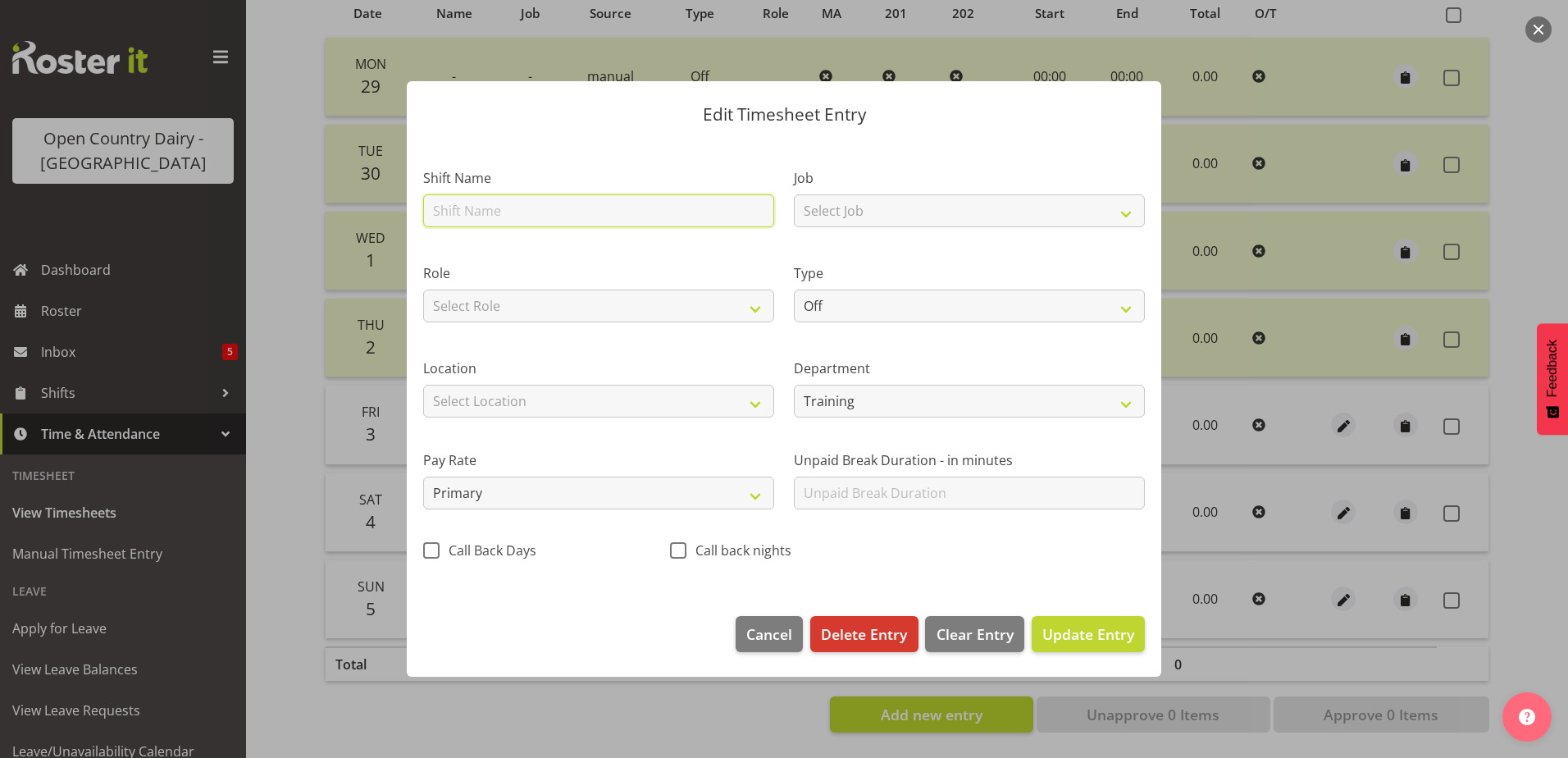
click at [566, 216] on input "text" at bounding box center [598, 211] width 351 height 33
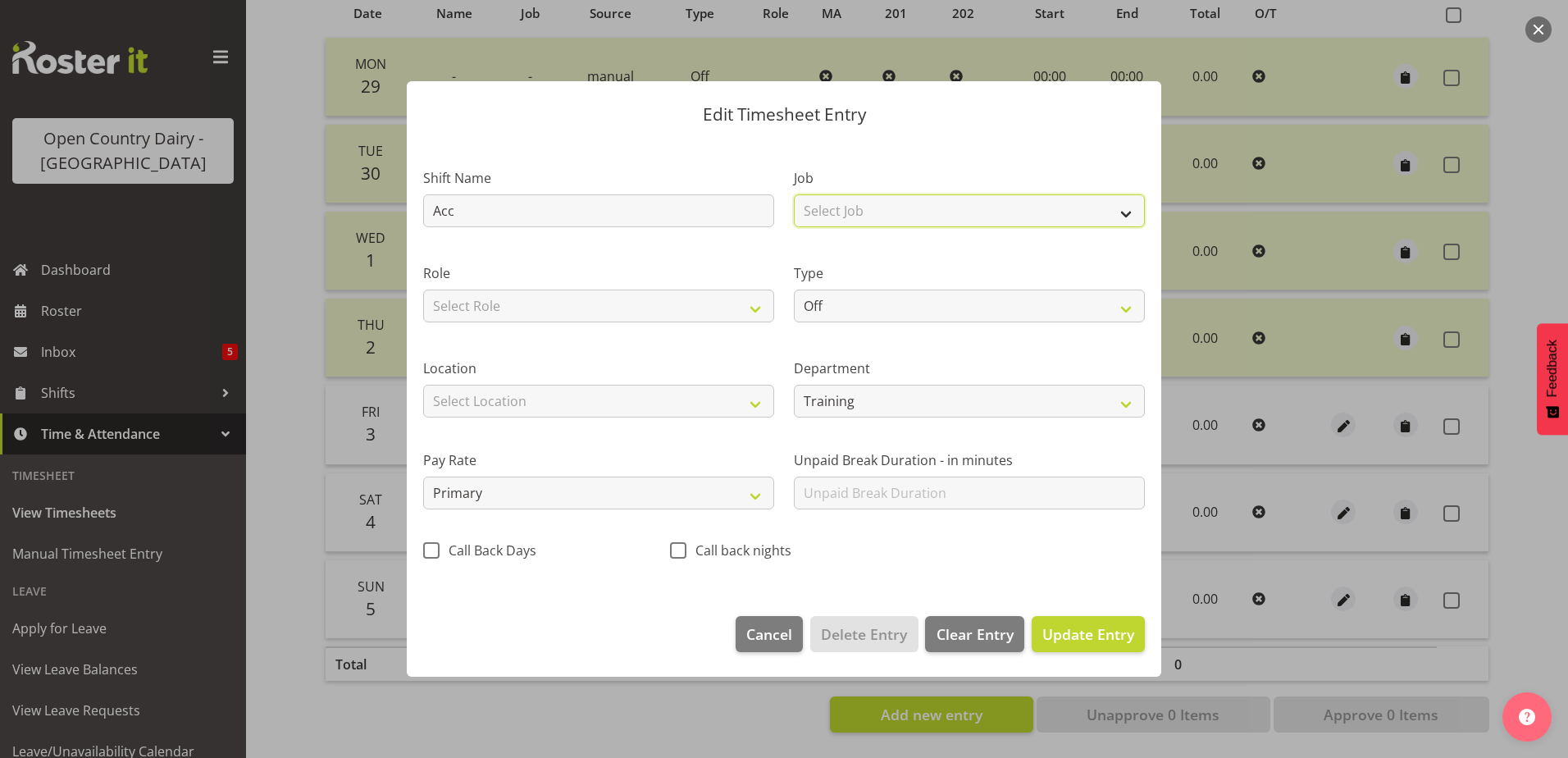
click at [960, 204] on select "Select Job Driver Driver supervisor Support" at bounding box center [969, 211] width 351 height 33
click at [794, 195] on select "Select Job Driver Driver supervisor Support" at bounding box center [969, 211] width 351 height 33
click at [778, 628] on span "Cancel" at bounding box center [768, 635] width 46 height 21
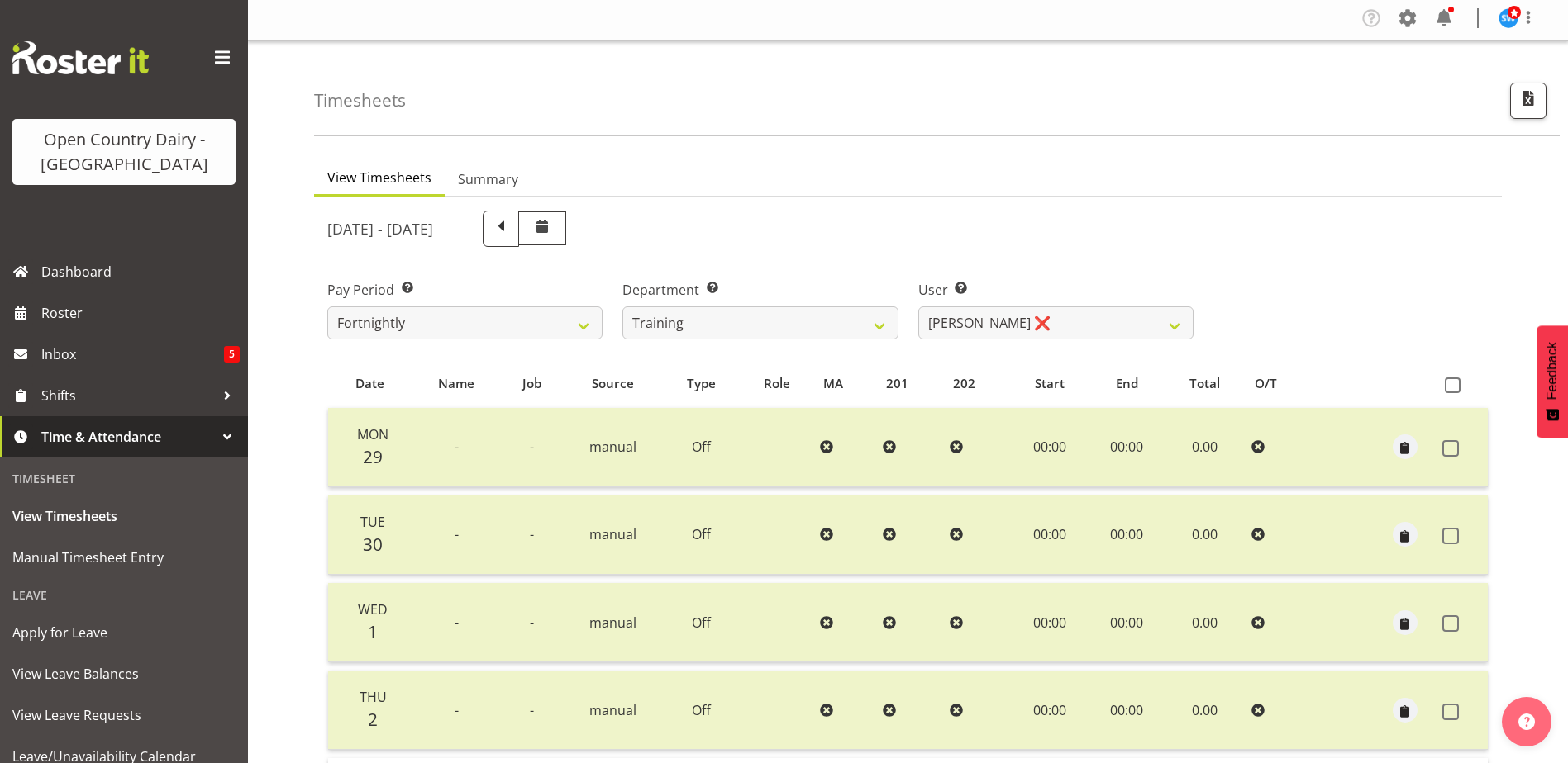
scroll to position [0, 0]
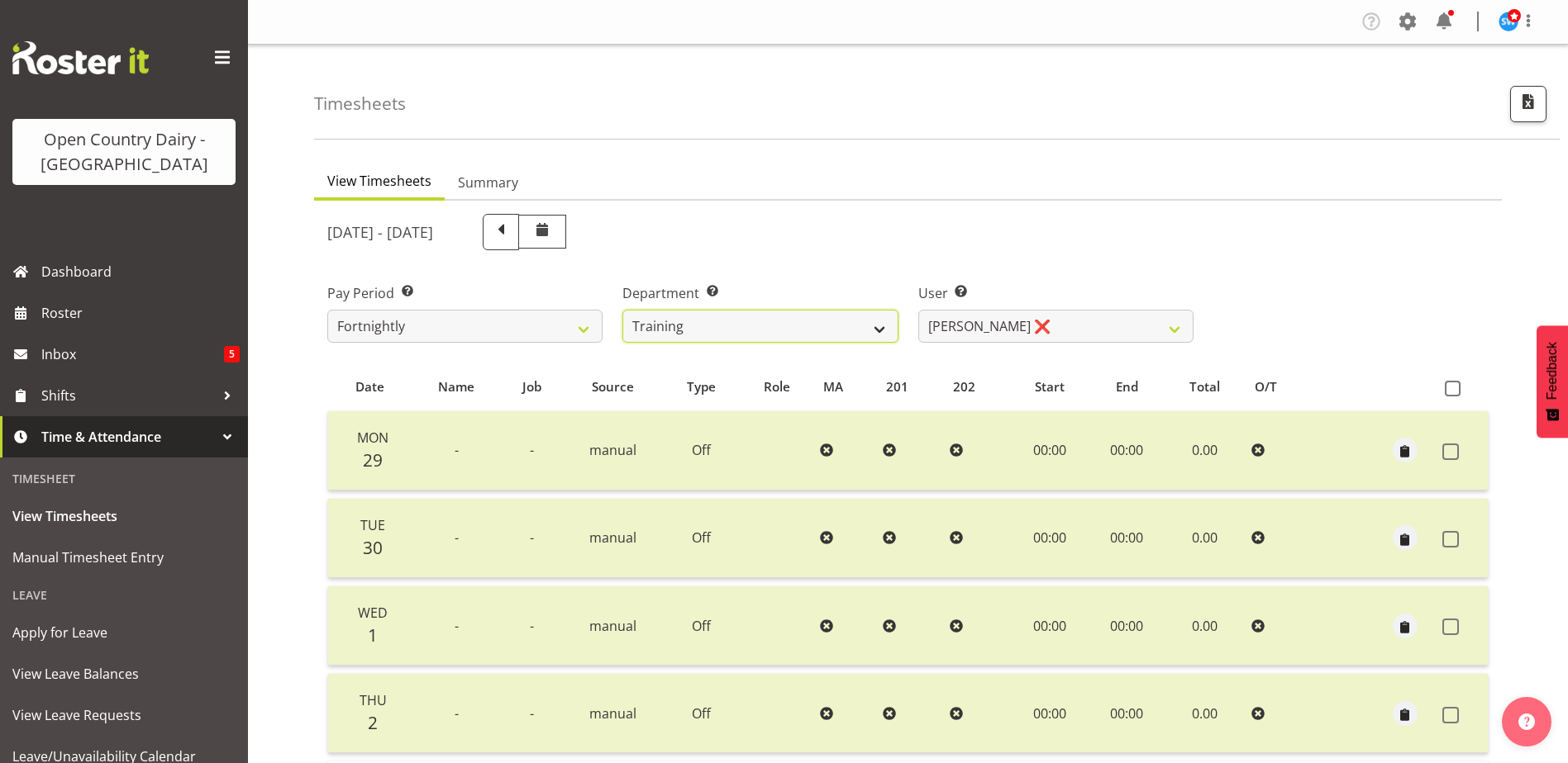
click at [784, 318] on select "701 702 703 704 705 706 707 708 709 710 711 712 713 714 715 716 717 718 719 720" at bounding box center [760, 326] width 275 height 33
click at [622, 310] on select "701 702 703 704 705 706 707 708 709 710 711 712 713 714 715 716 717 718 719 720" at bounding box center [760, 326] width 275 height 33
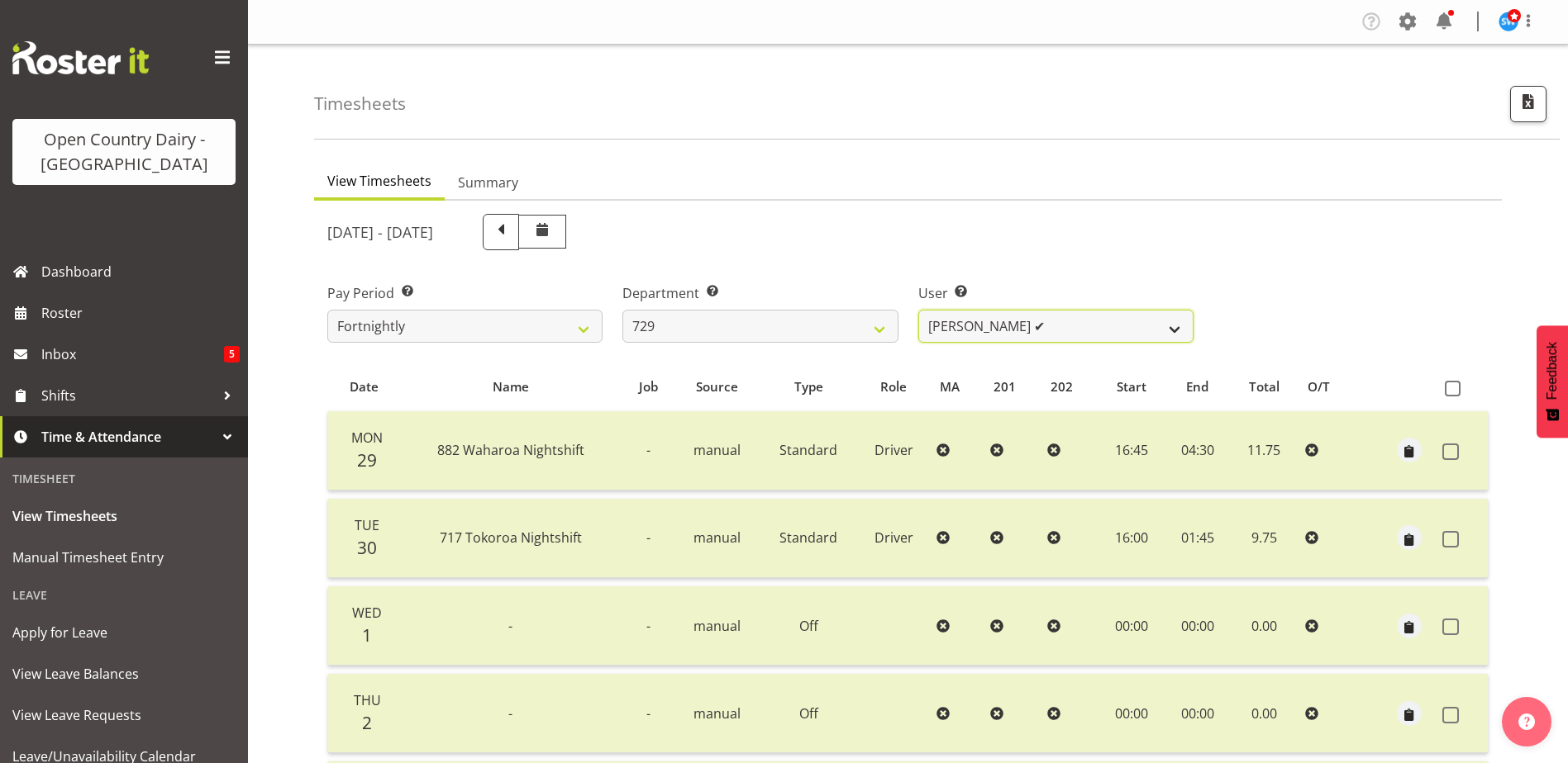
click at [1083, 326] on select "Craig Schlager-Reay ✔ Dave Trepels ✔ Jimi Jack ✔ Shannan Wood ✔" at bounding box center [1056, 326] width 275 height 33
click at [720, 328] on select "701 702 703 704 705 706 707 708 709 710 711 712 713 714 715 716 717 718 719 720" at bounding box center [760, 326] width 275 height 33
click at [622, 310] on select "701 702 703 704 705 706 707 708 709 710 711 712 713 714 715 716 717 718 719 720" at bounding box center [760, 326] width 275 height 33
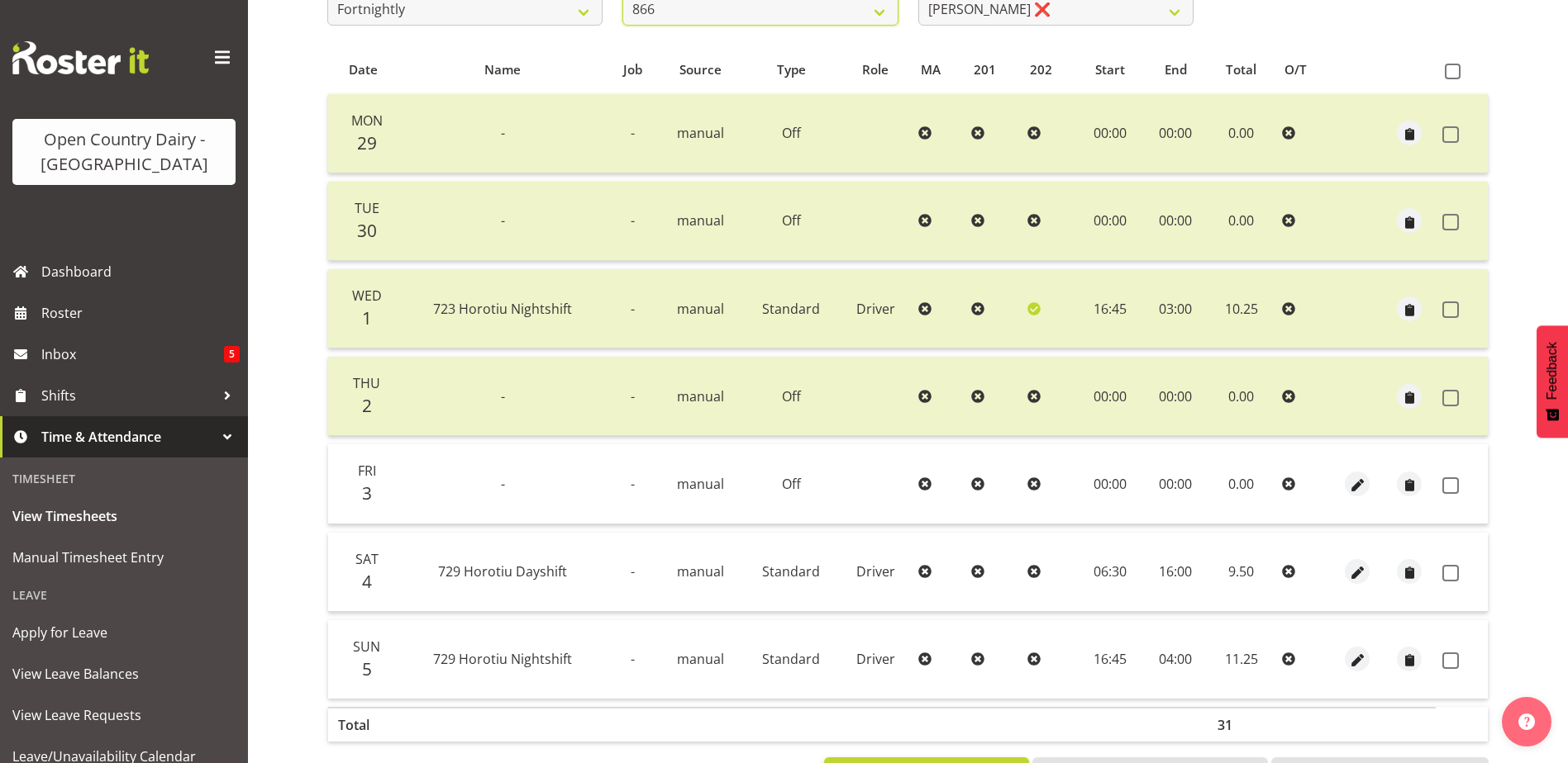
scroll to position [386, 0]
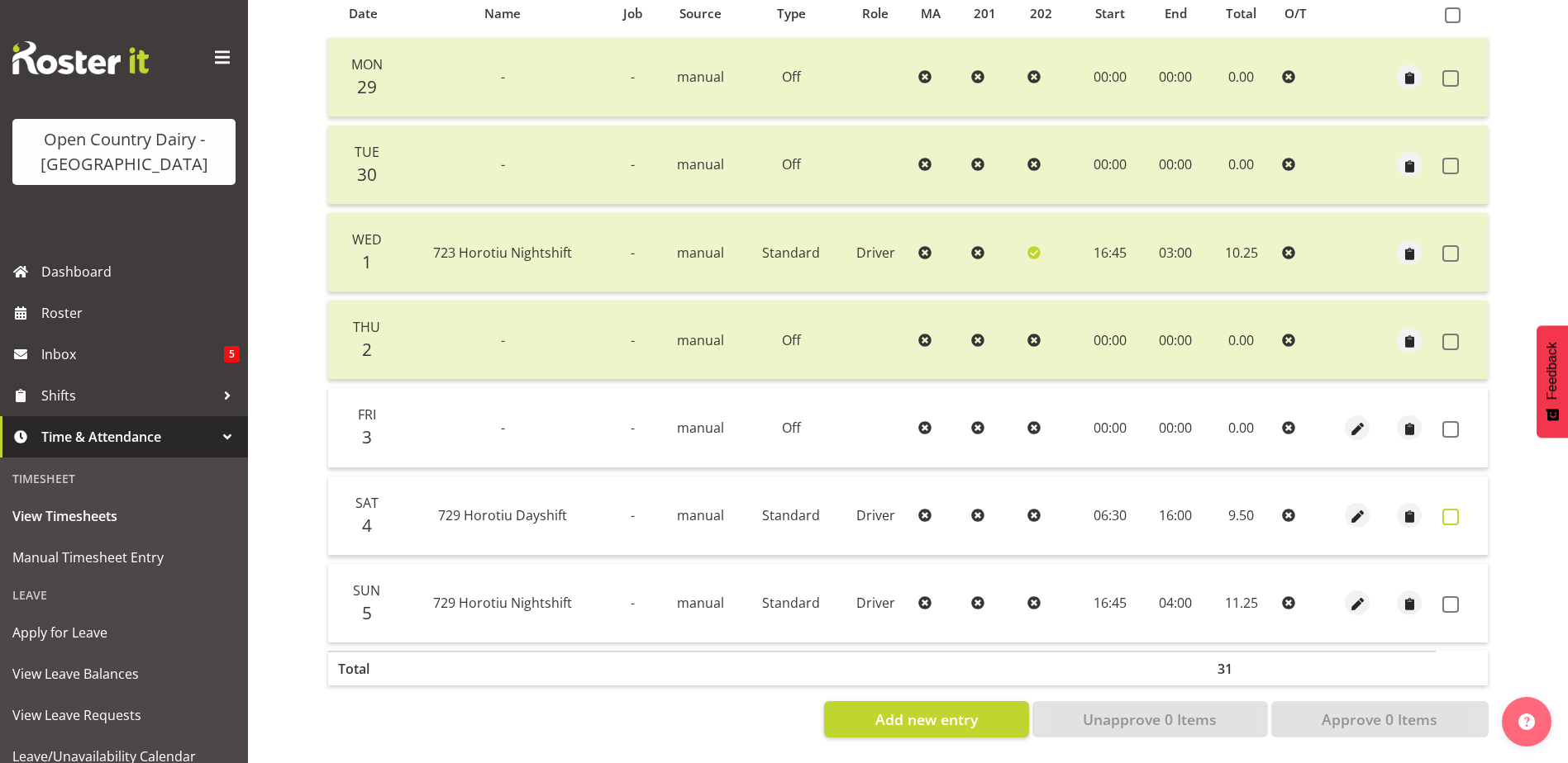
drag, startPoint x: 1452, startPoint y: 505, endPoint x: 1448, endPoint y: 515, distance: 10.8
click at [1454, 509] on span at bounding box center [1450, 517] width 16 height 16
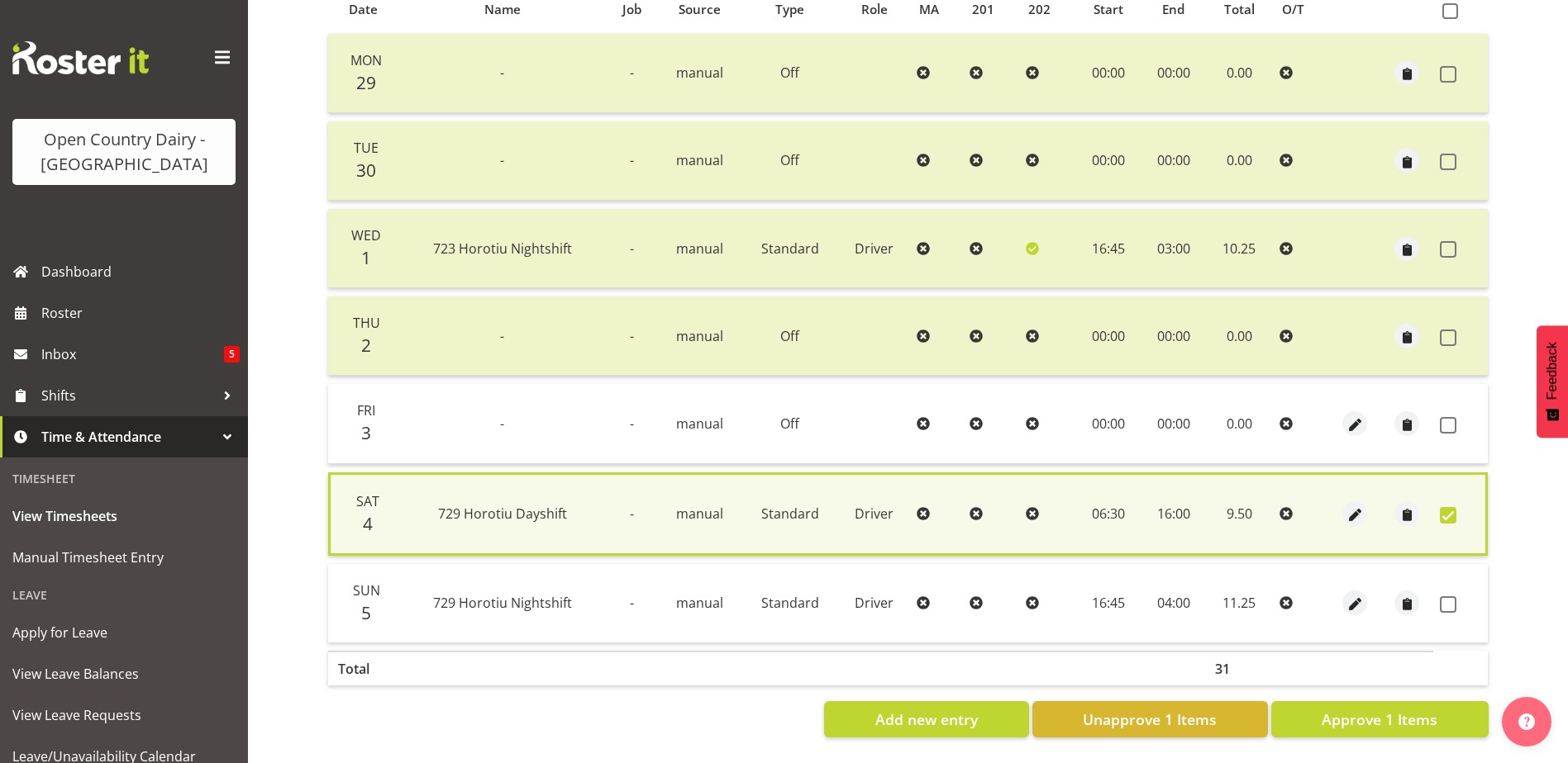
click at [1447, 509] on span at bounding box center [1448, 515] width 16 height 16
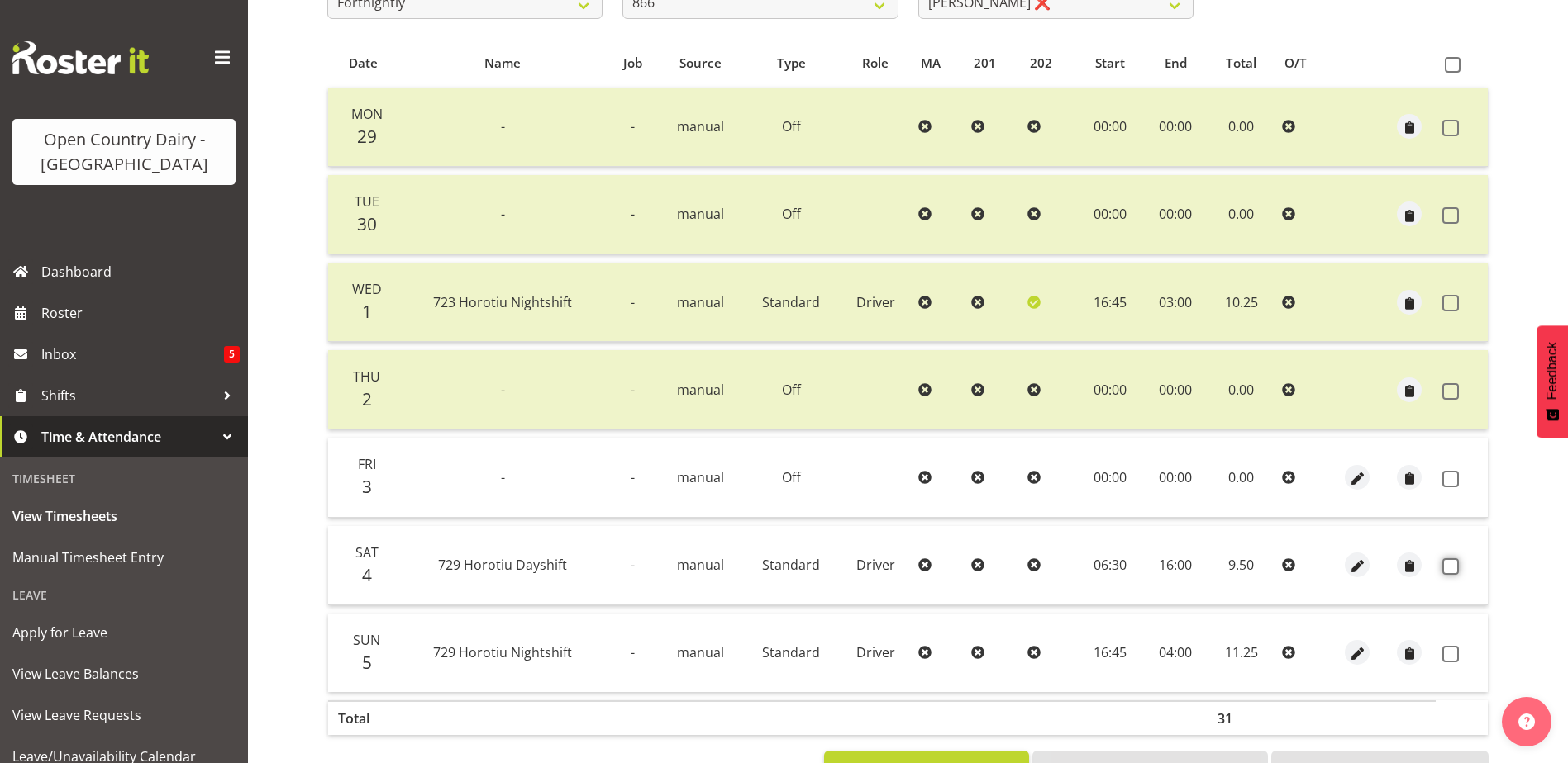
scroll to position [0, 0]
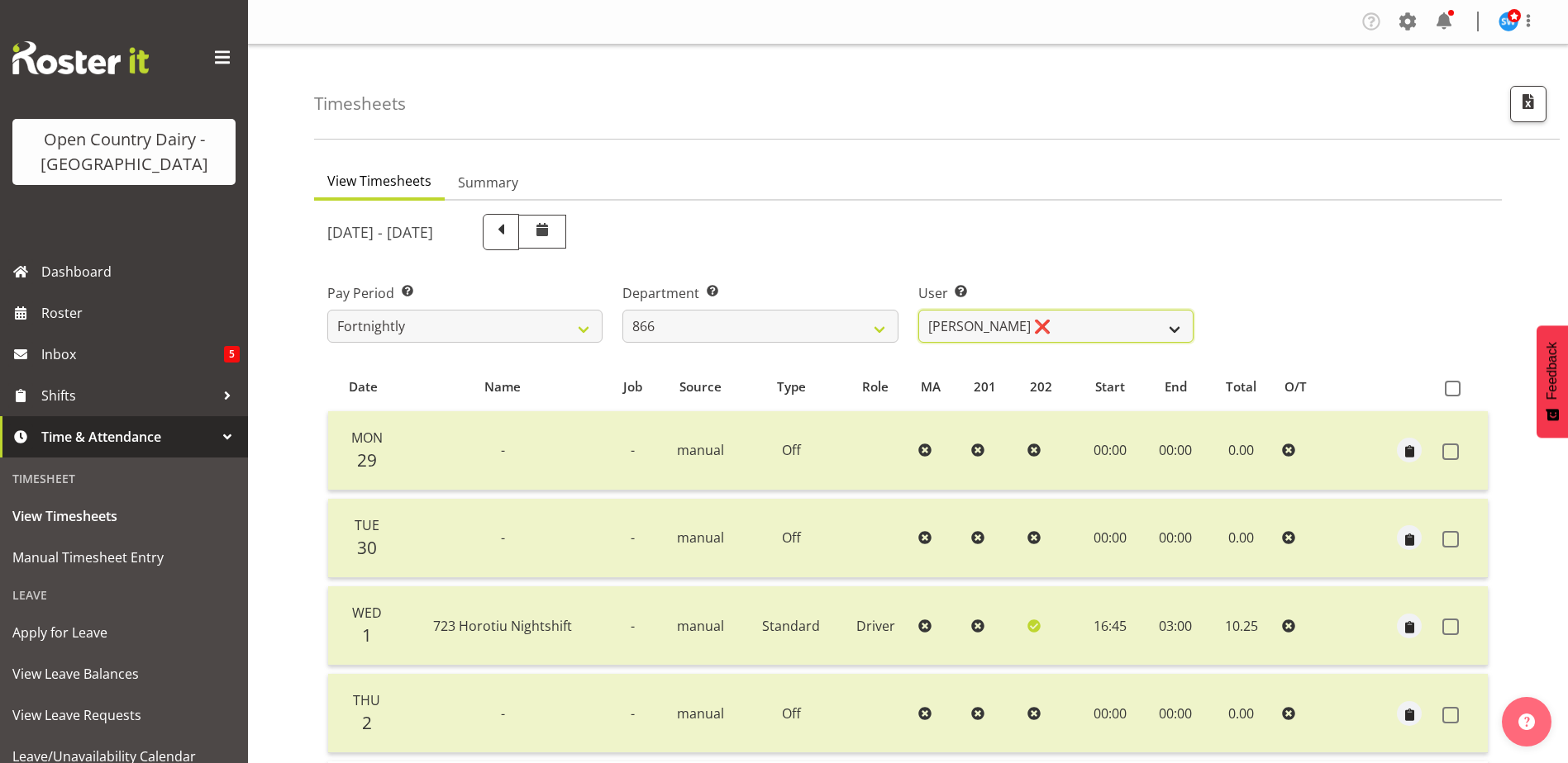
click at [1063, 325] on select "Harshdeep Singh ❌ Jacques Nel ✔ Navreet Jawanda ✔ Neil Abrahams ✔" at bounding box center [1056, 326] width 275 height 33
click at [1132, 242] on div "September 29th - October 5th 2025" at bounding box center [760, 232] width 886 height 57
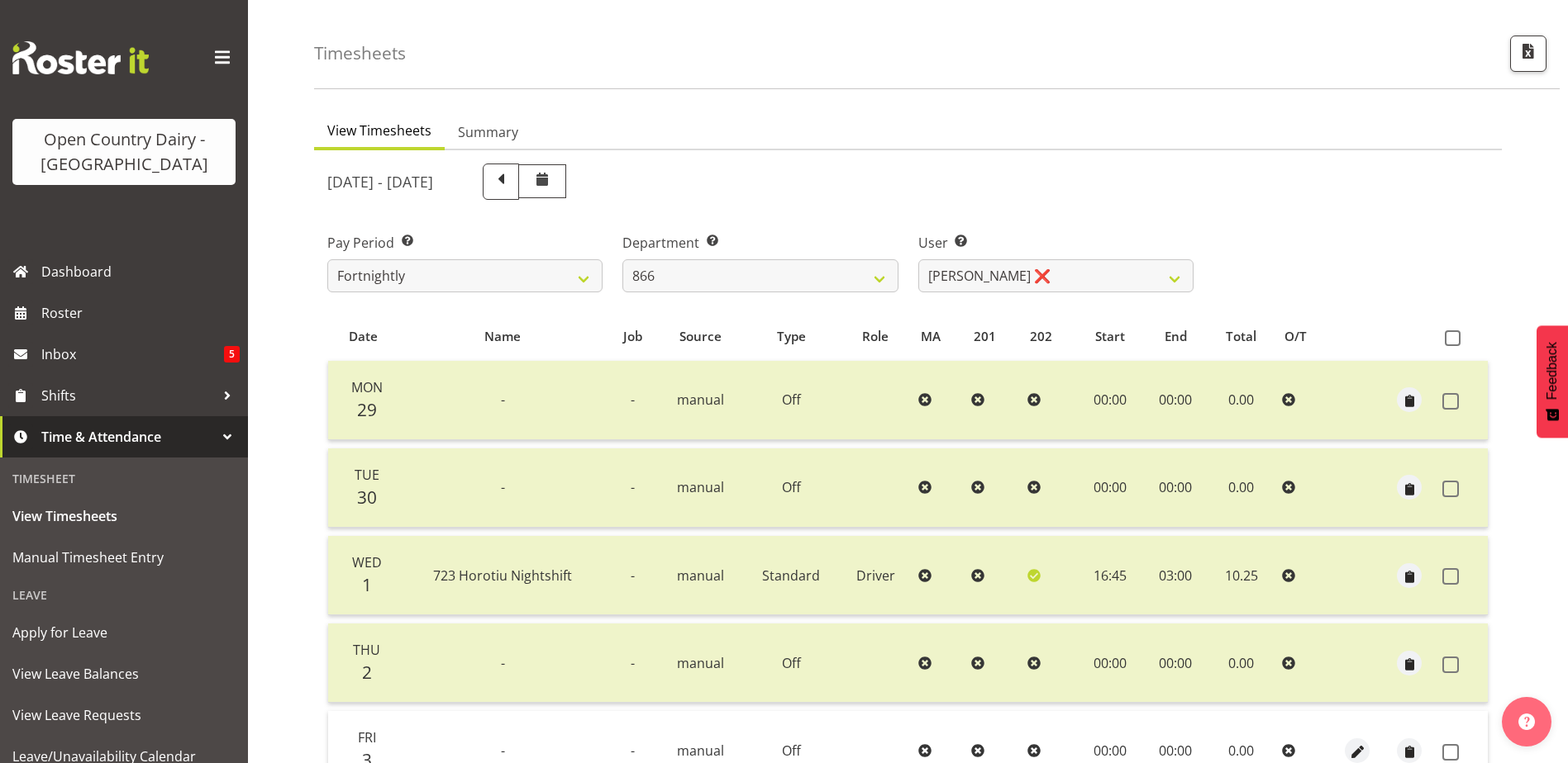
scroll to position [165, 0]
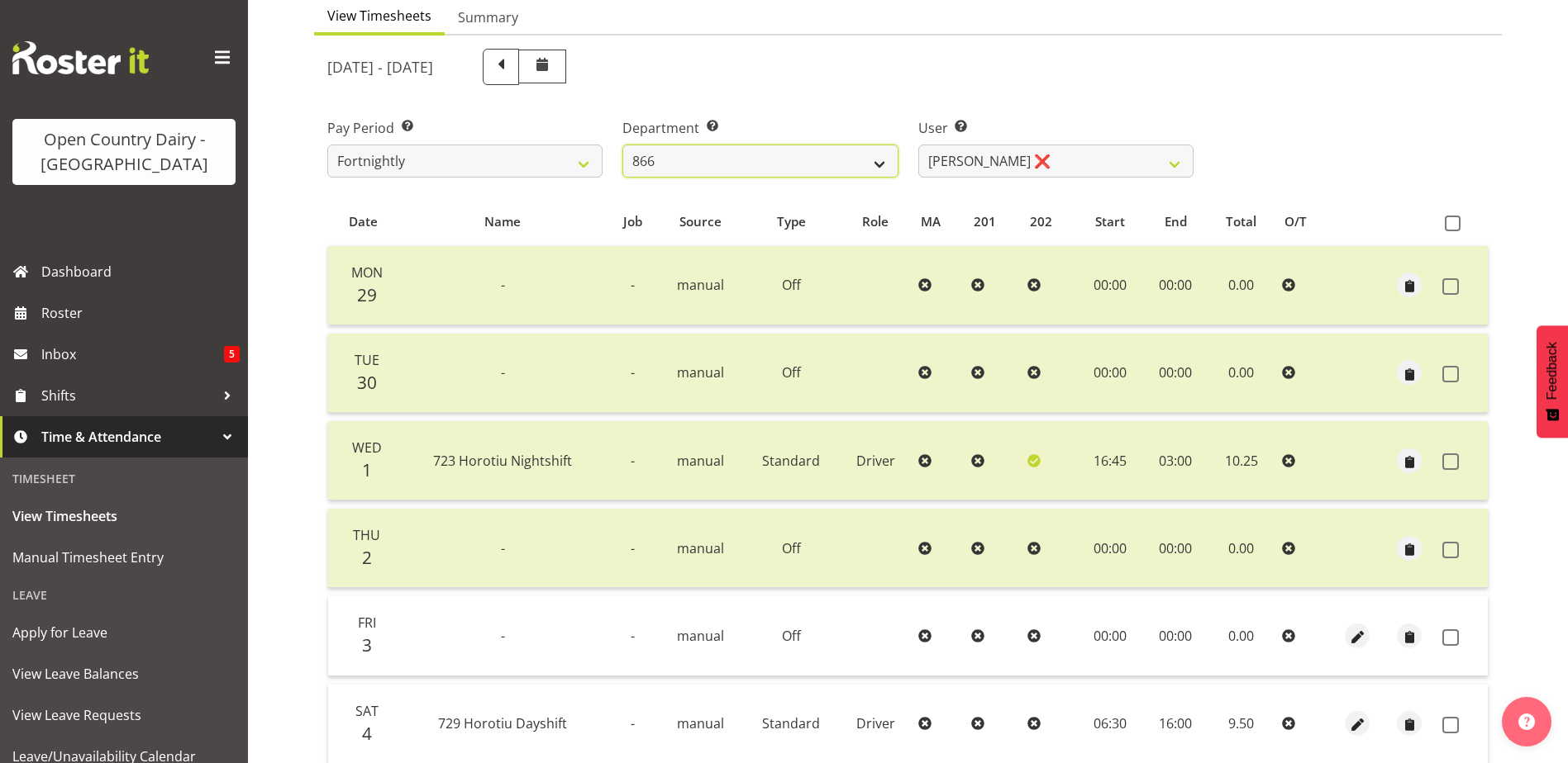
click at [818, 145] on select "701 702 703 704 705 706 707 708 709 710 711 712 713 714 715 716 717 718 719 720" at bounding box center [760, 161] width 275 height 33
click at [622, 145] on select "701 702 703 704 705 706 707 708 709 710 711 712 713 714 715 716 717 718 719 720" at bounding box center [760, 161] width 275 height 33
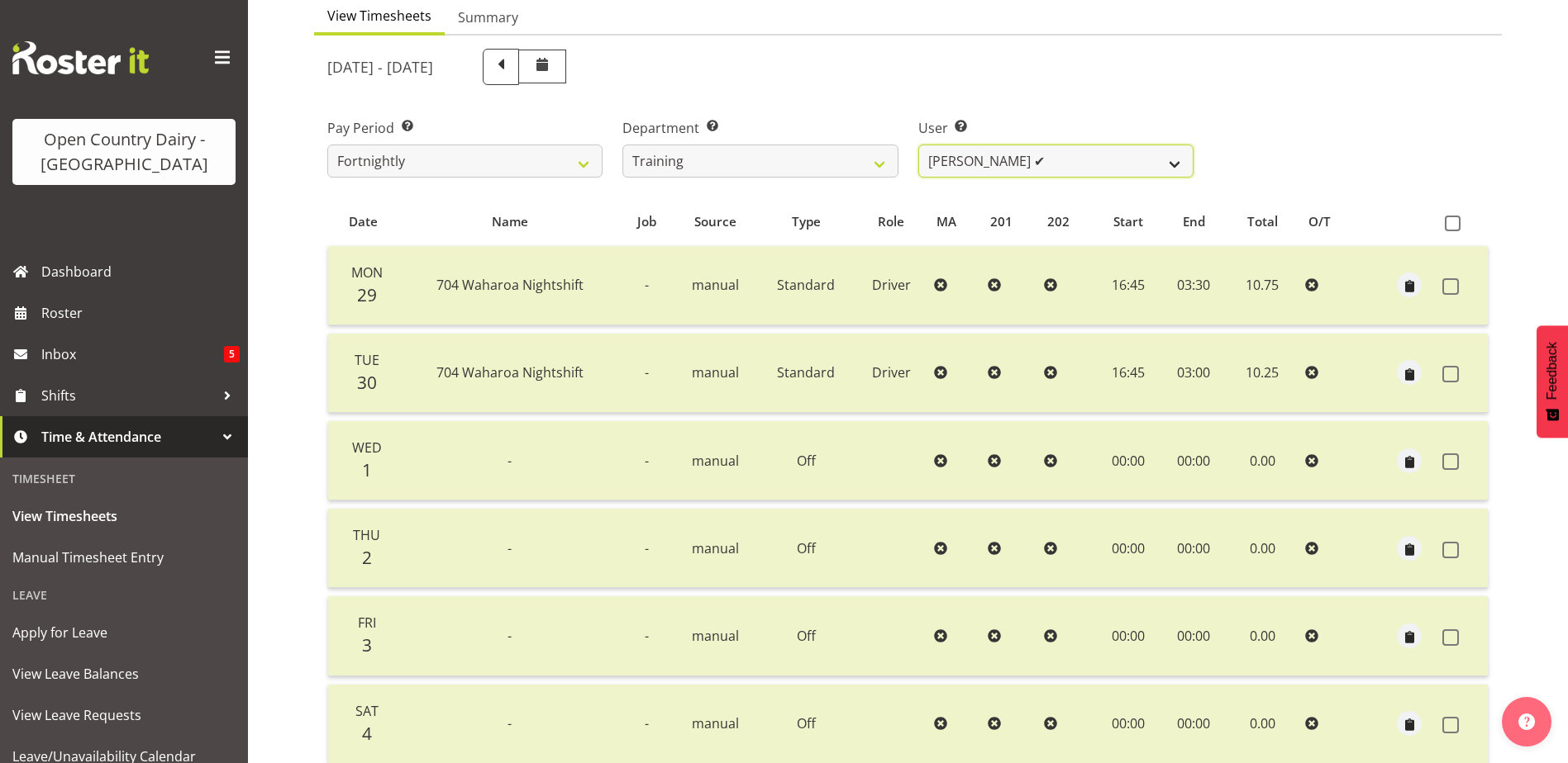
click at [1065, 155] on select "Andre Syben ✔ Antony Lockyer ❌ Jesse Simpson ✔ Kimberley-Rose Adams ❌ Liam Wats…" at bounding box center [1056, 161] width 275 height 33
click at [918, 145] on select "Andre Syben ✔ Antony Lockyer ❌ Jesse Simpson ✔ Kimberley-Rose Adams ❌ Liam Wats…" at bounding box center [1056, 161] width 275 height 33
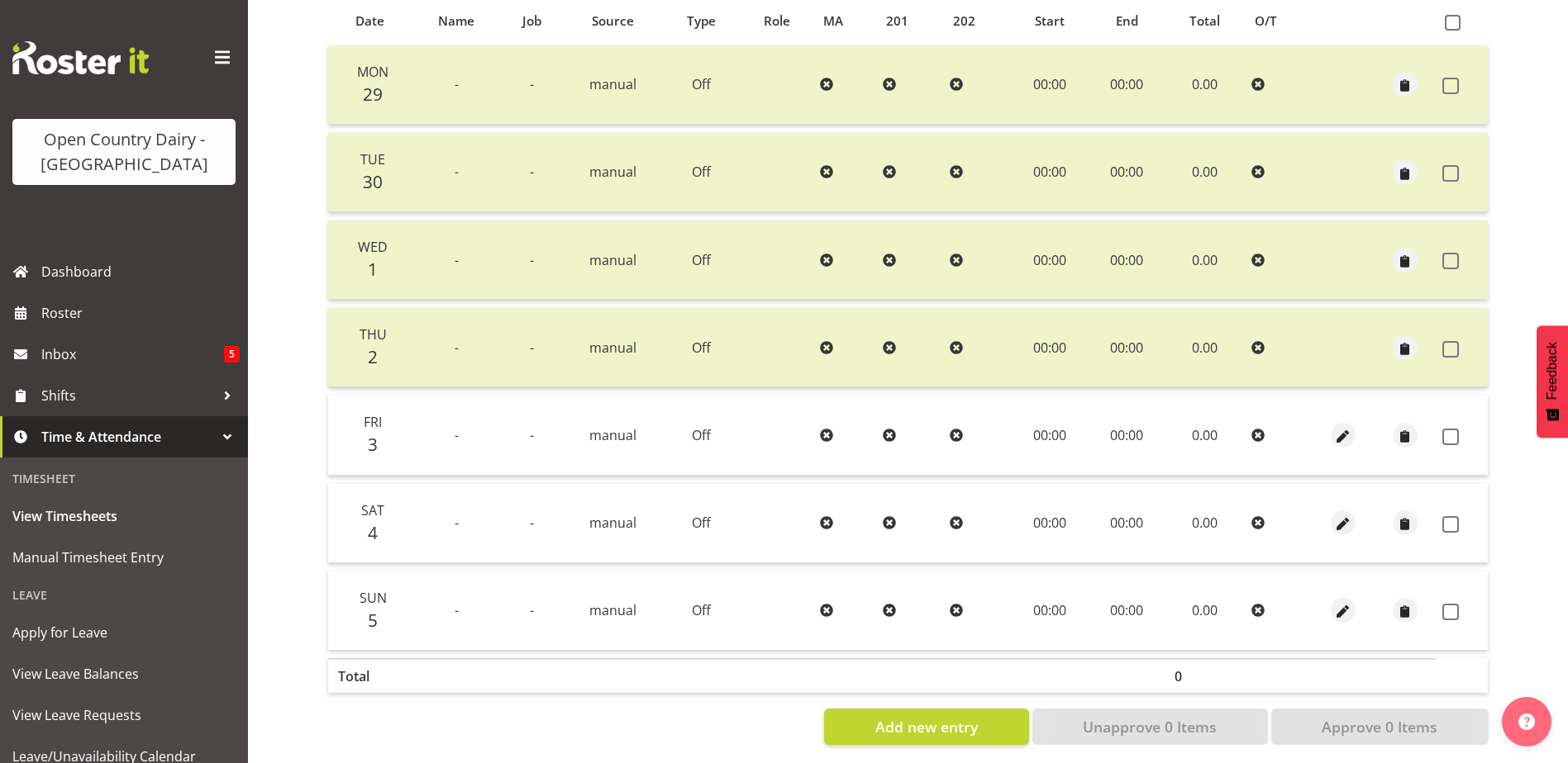
scroll to position [386, 0]
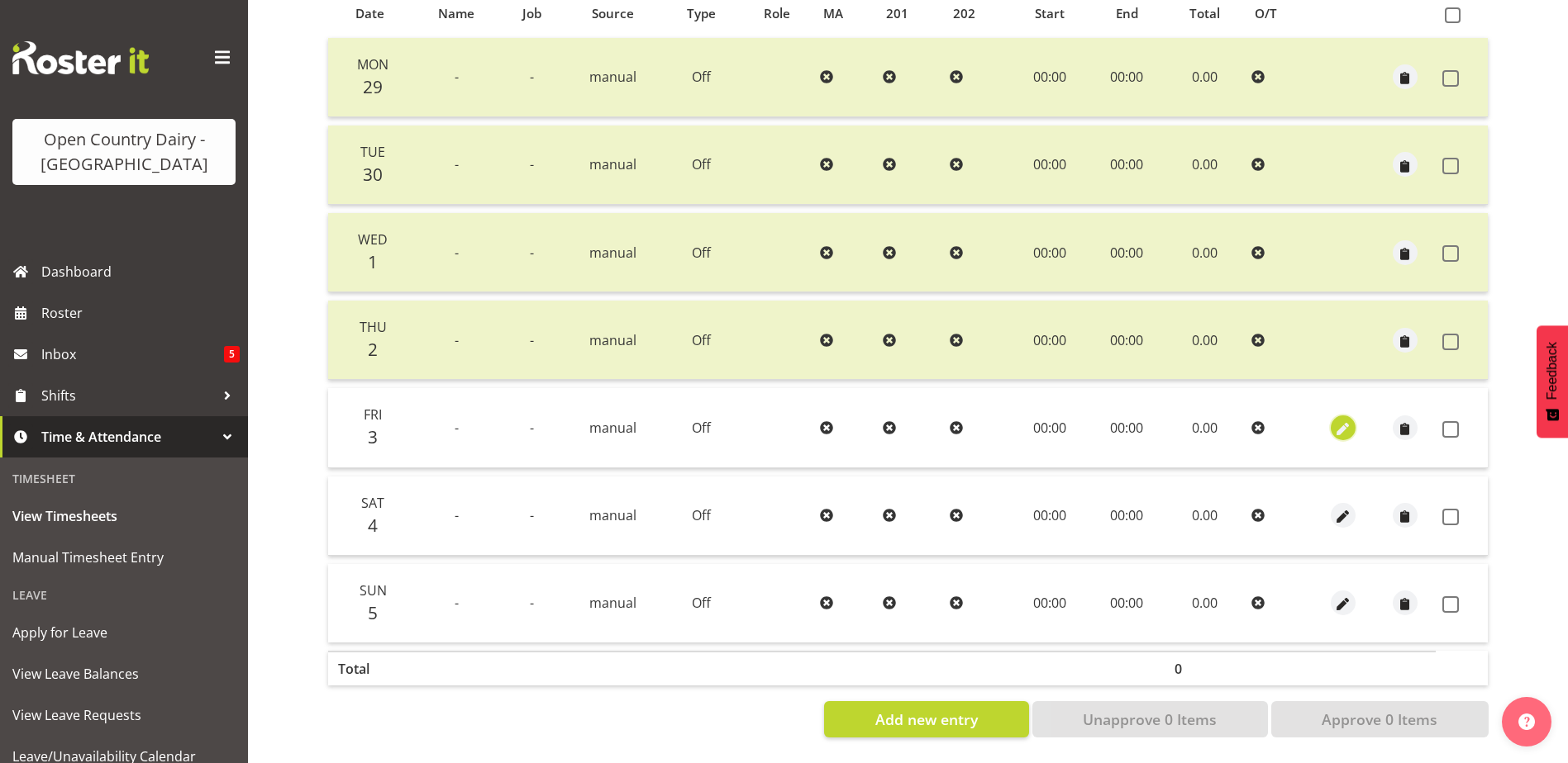
click at [1350, 420] on span "button" at bounding box center [1342, 429] width 19 height 19
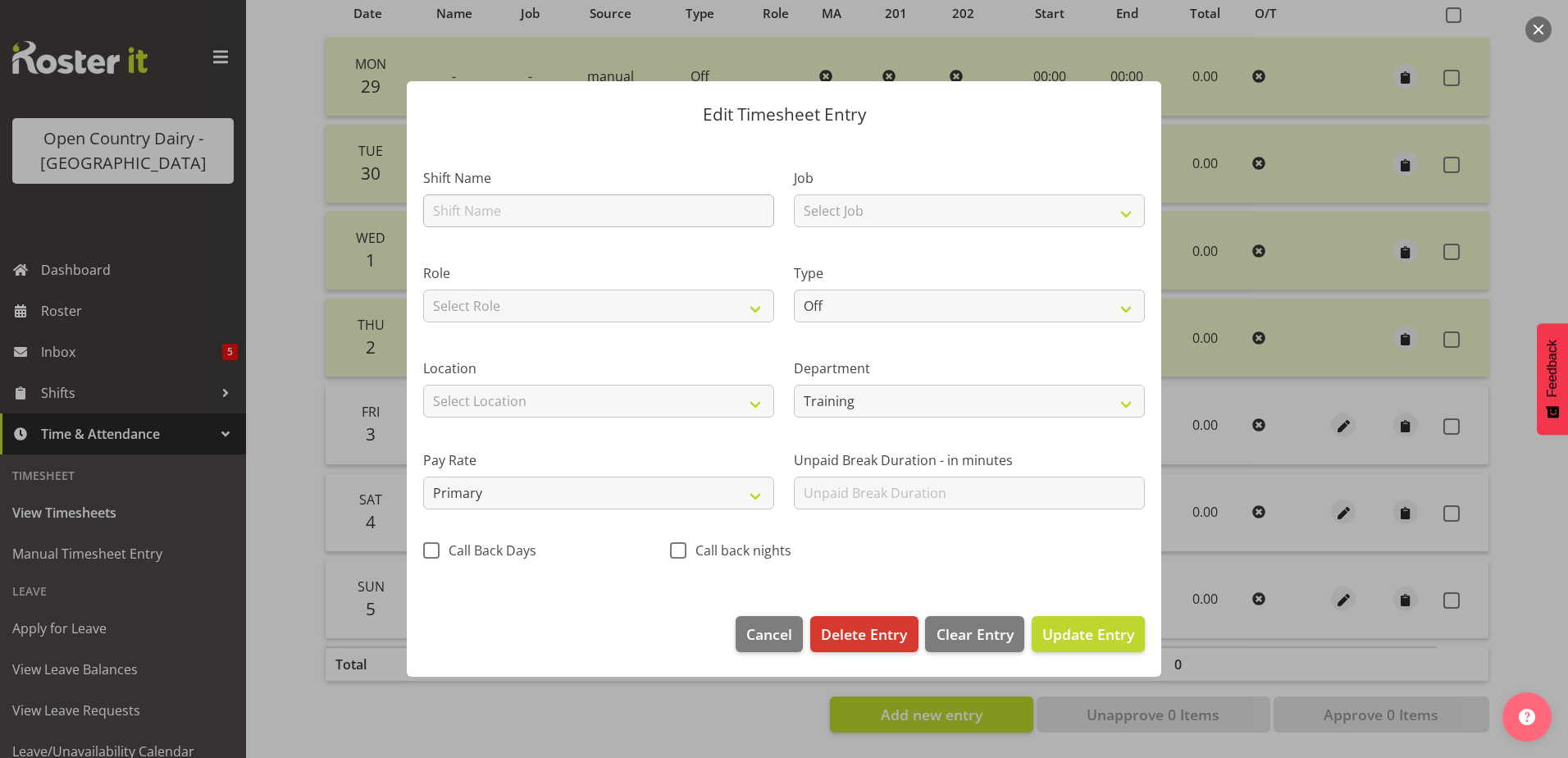
click at [454, 204] on div at bounding box center [784, 379] width 787 height 679
click at [450, 203] on input "text" at bounding box center [598, 211] width 351 height 33
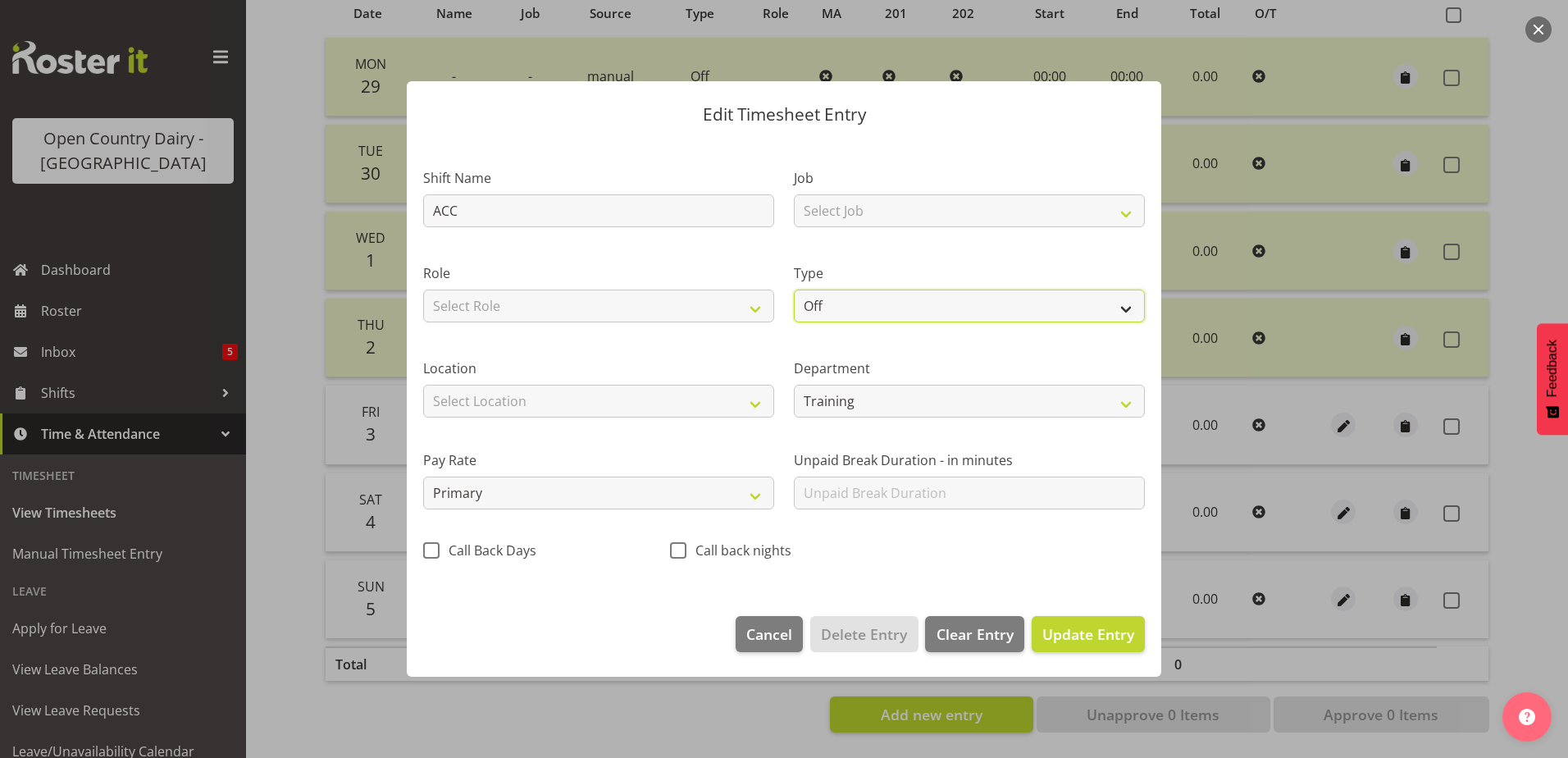
click at [856, 302] on select "Off Standard Public Holiday Public Holiday (Worked) Day In Lieu Annual Leave Si…" at bounding box center [969, 305] width 351 height 33
click at [794, 289] on select "Off Standard Public Holiday Public Holiday (Worked) Day In Lieu Annual Leave Si…" at bounding box center [969, 305] width 351 height 33
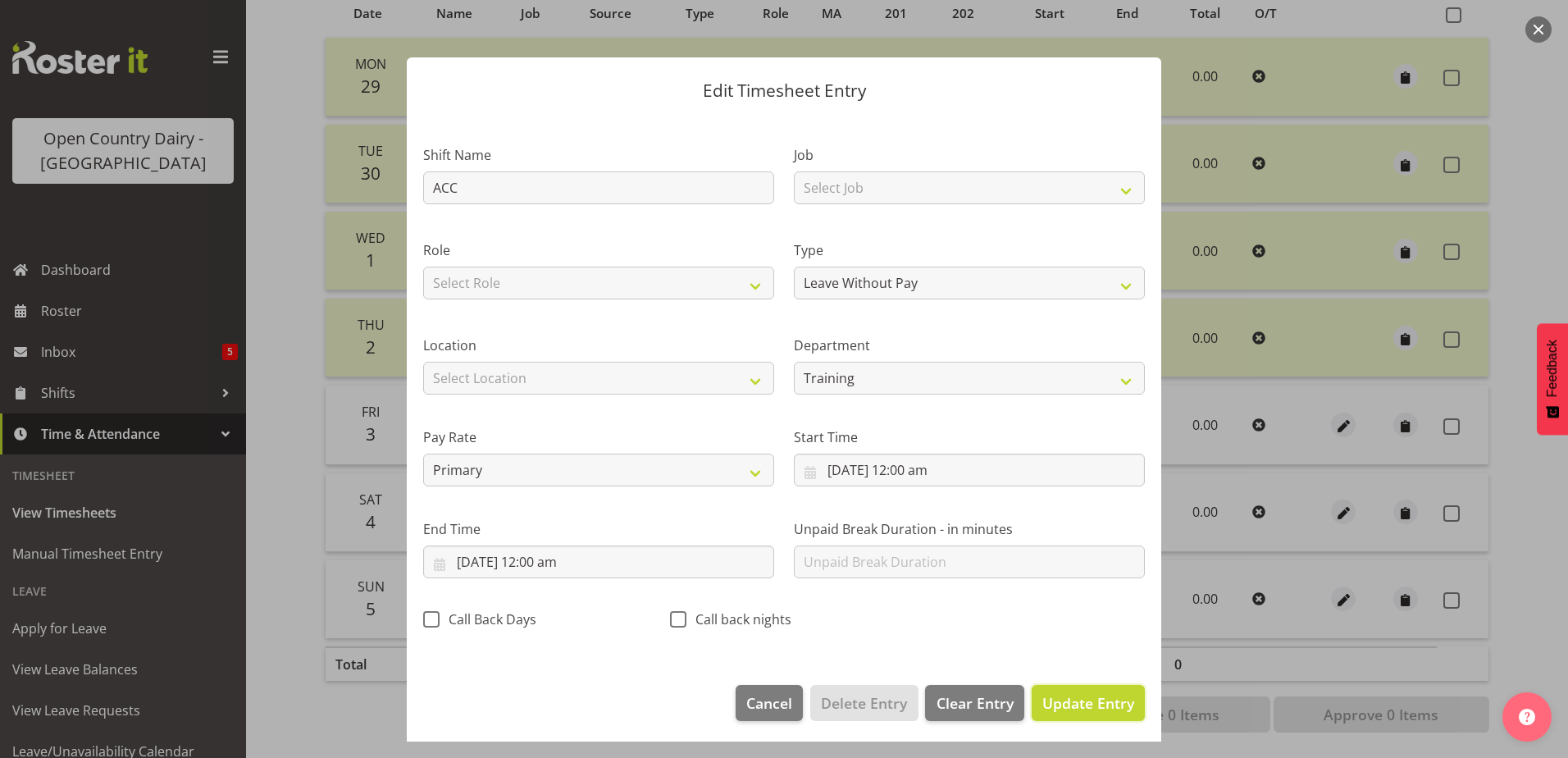
click at [1093, 699] on span "Update Entry" at bounding box center [1088, 704] width 92 height 20
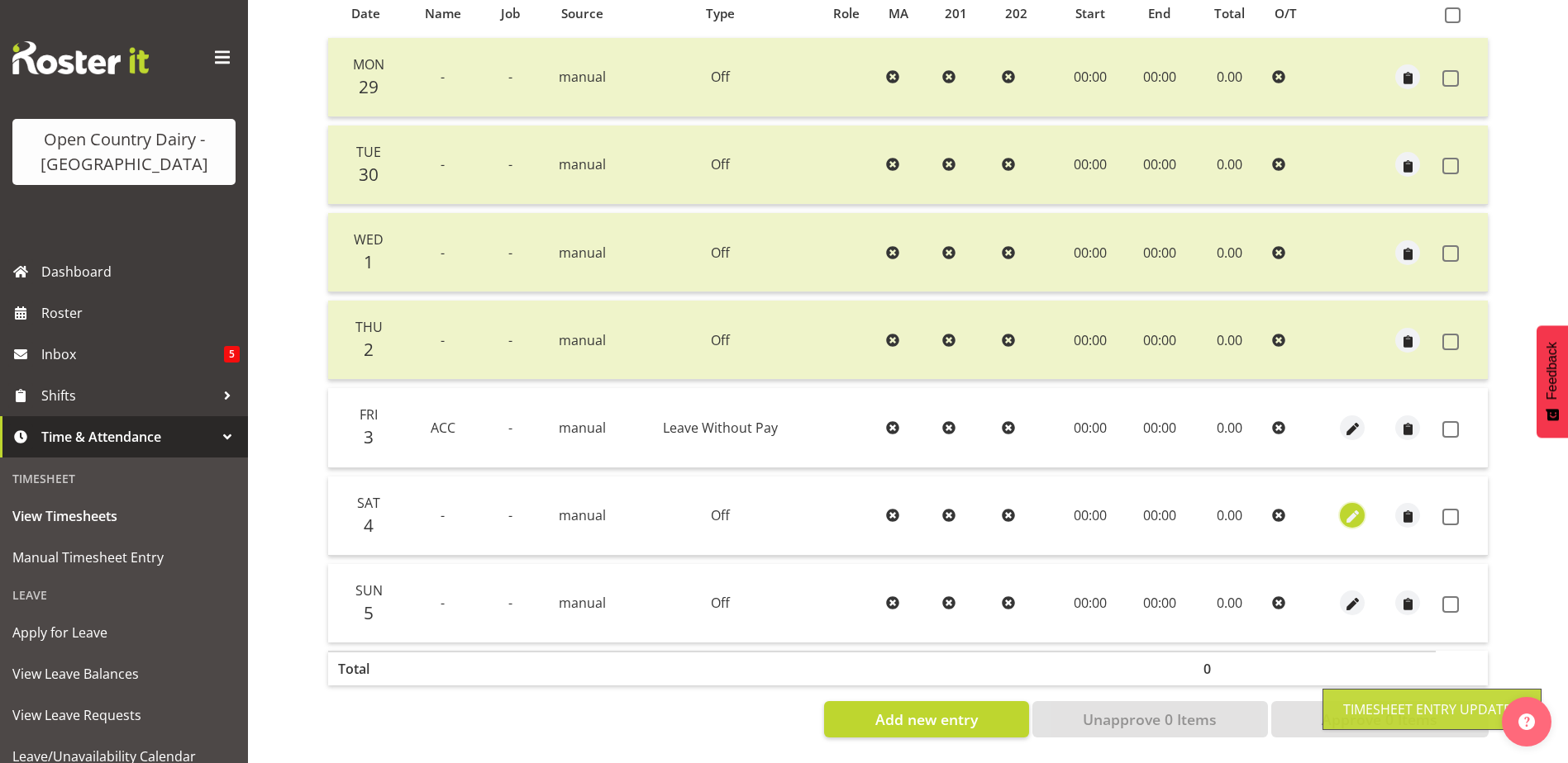
click at [1345, 508] on span "button" at bounding box center [1352, 517] width 19 height 19
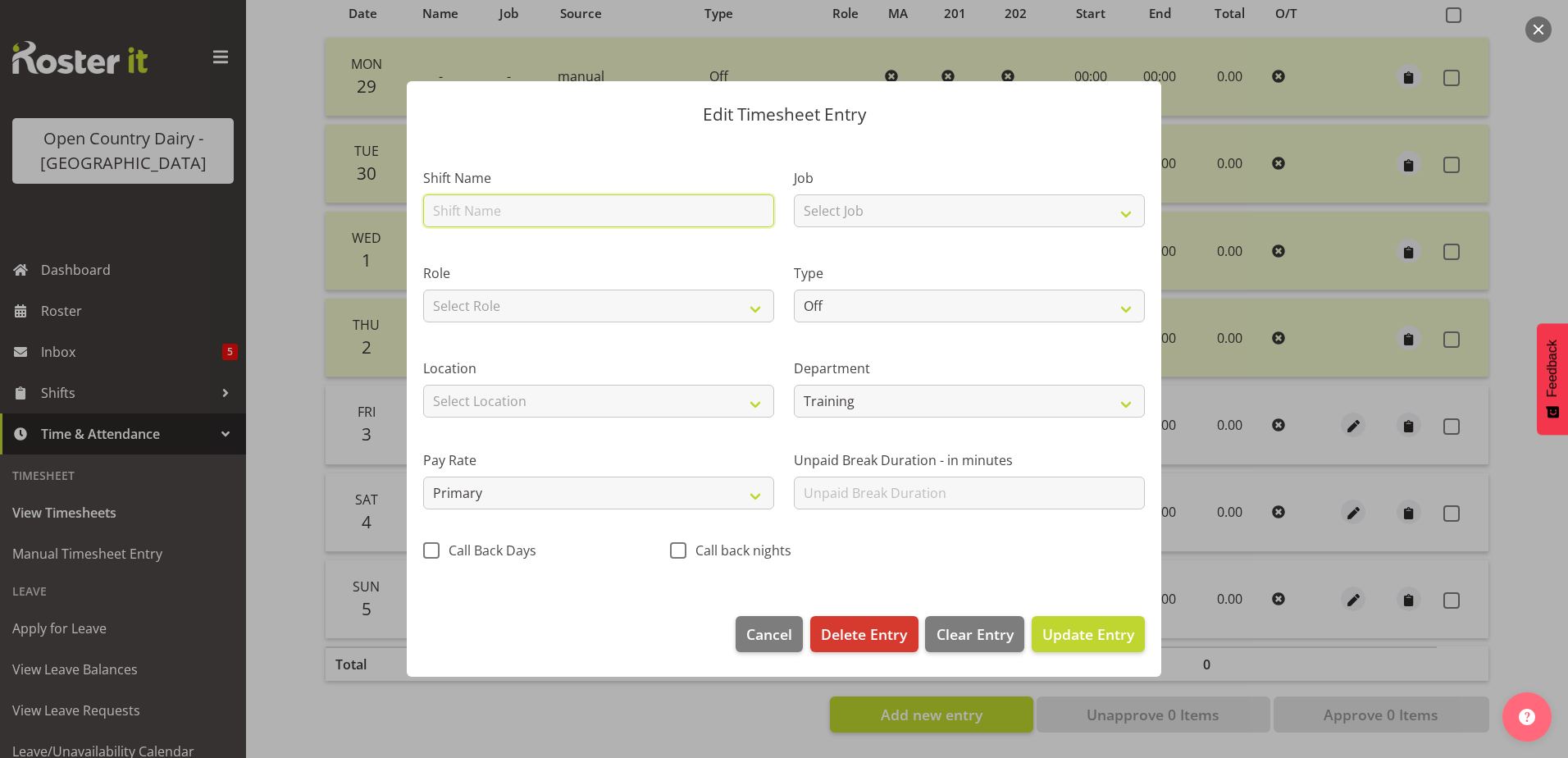
click at [549, 206] on input "text" at bounding box center [598, 211] width 351 height 33
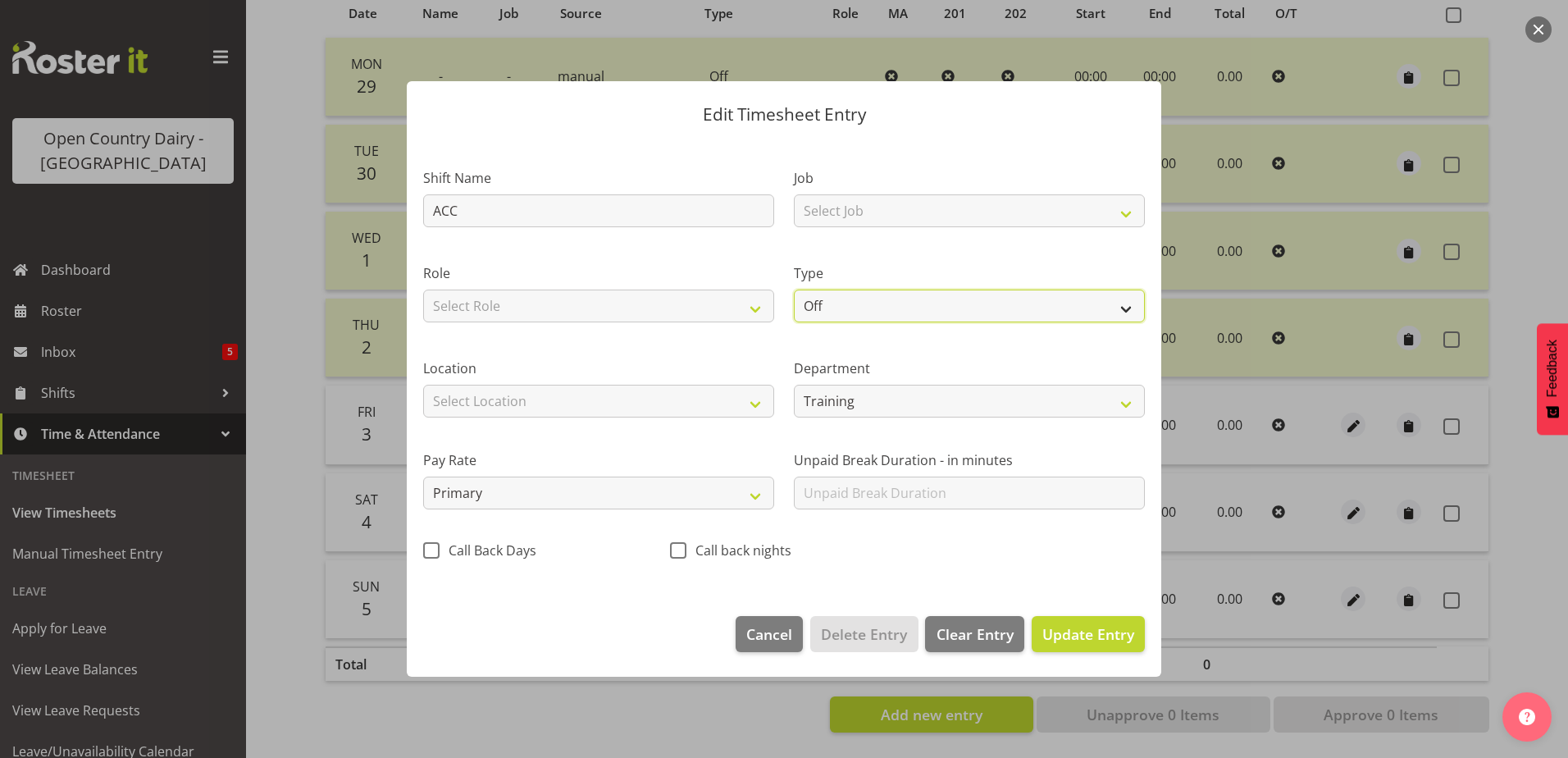
click at [908, 300] on select "Off Standard Public Holiday Public Holiday (Worked) Day In Lieu Annual Leave Si…" at bounding box center [969, 305] width 351 height 33
click at [794, 289] on select "Off Standard Public Holiday Public Holiday (Worked) Day In Lieu Annual Leave Si…" at bounding box center [969, 305] width 351 height 33
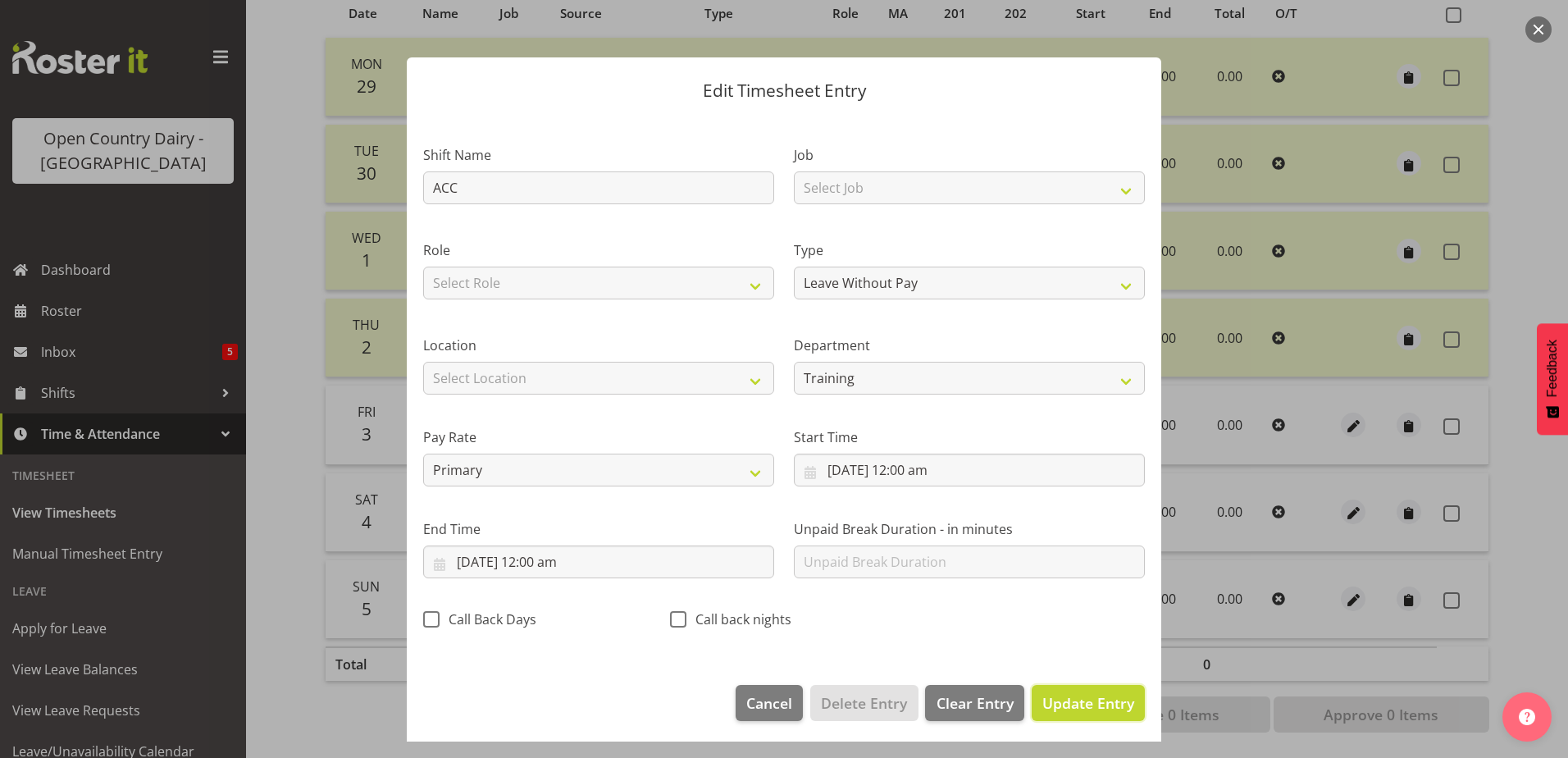
drag, startPoint x: 1100, startPoint y: 703, endPoint x: 1165, endPoint y: 657, distance: 79.6
click at [1100, 703] on span "Update Entry" at bounding box center [1088, 704] width 92 height 20
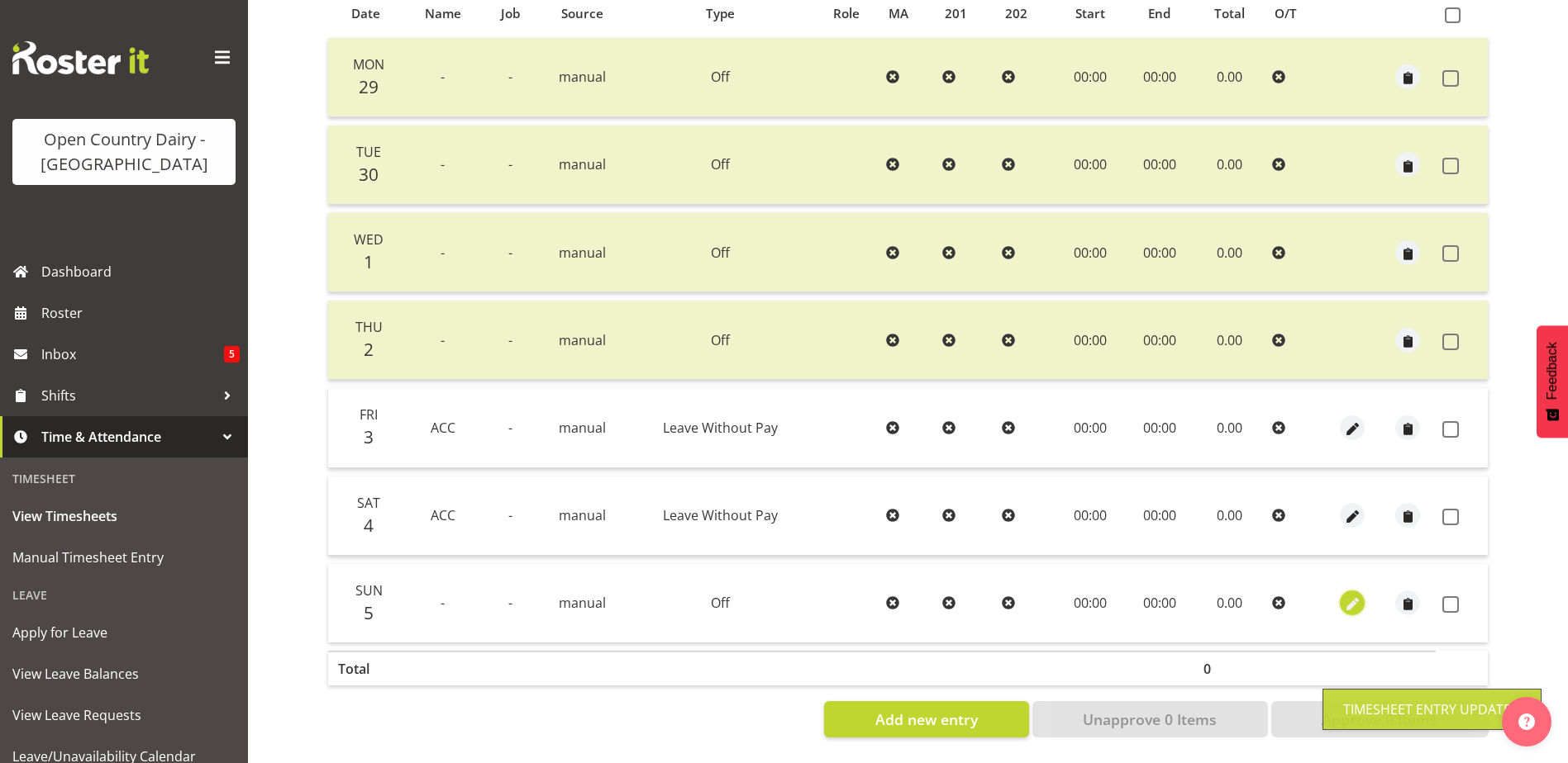
click at [1354, 596] on span "button" at bounding box center [1352, 605] width 19 height 19
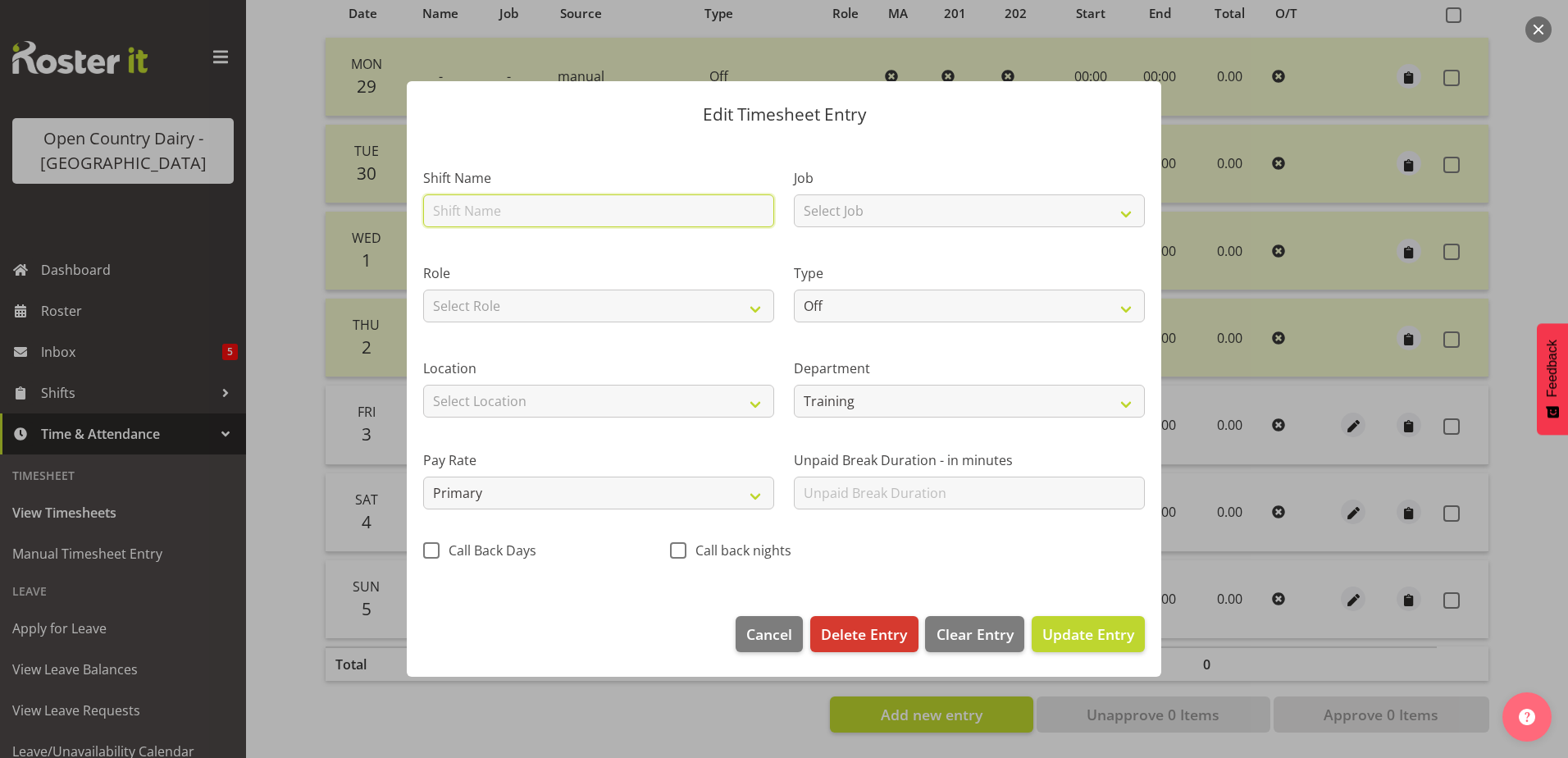
click at [568, 206] on input "text" at bounding box center [598, 211] width 351 height 33
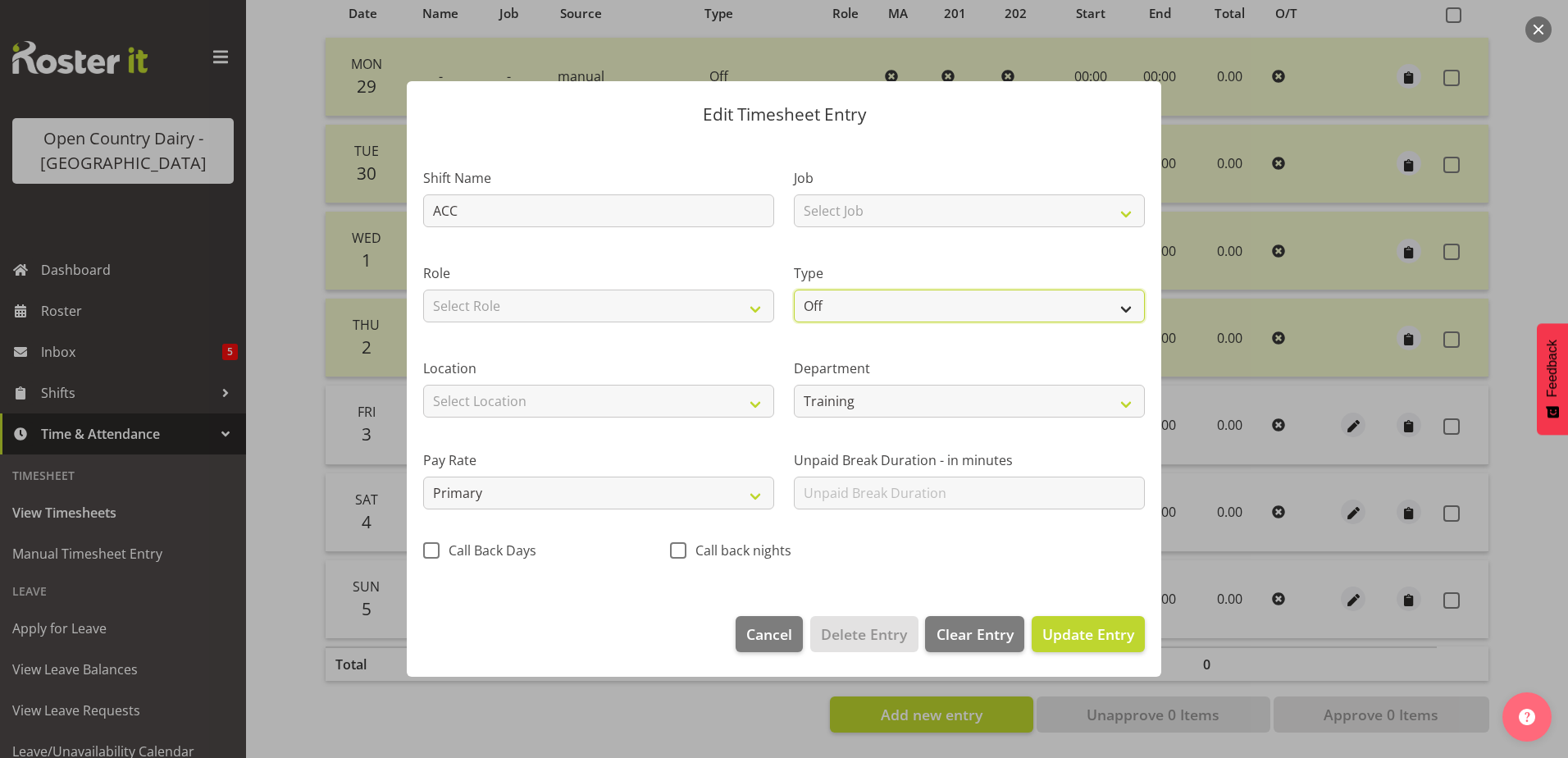
click at [925, 302] on select "Off Standard Public Holiday Public Holiday (Worked) Day In Lieu Annual Leave Si…" at bounding box center [969, 305] width 351 height 33
click at [794, 289] on select "Off Standard Public Holiday Public Holiday (Worked) Day In Lieu Annual Leave Si…" at bounding box center [969, 305] width 351 height 33
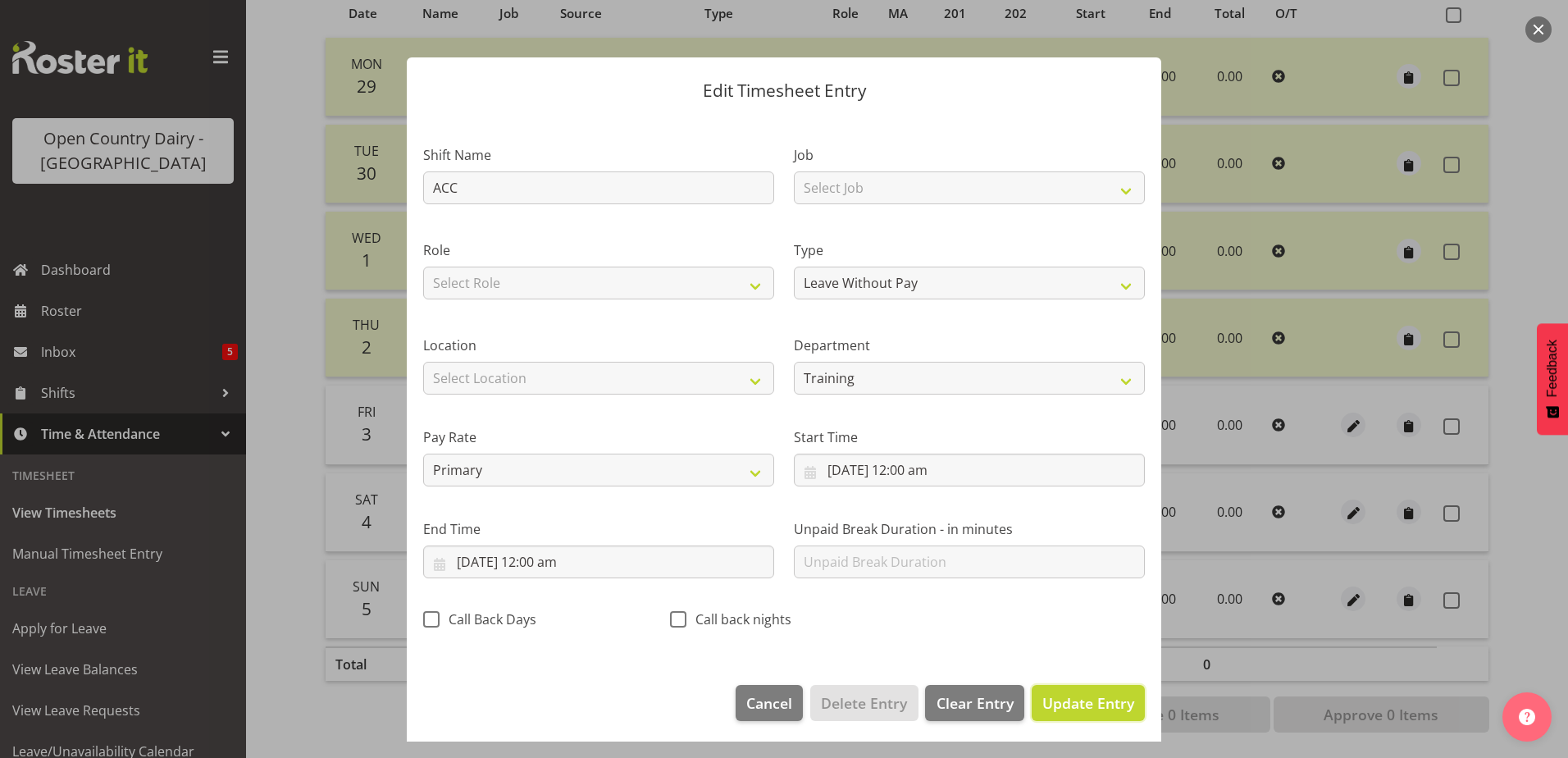
click at [1091, 699] on span "Update Entry" at bounding box center [1088, 704] width 92 height 20
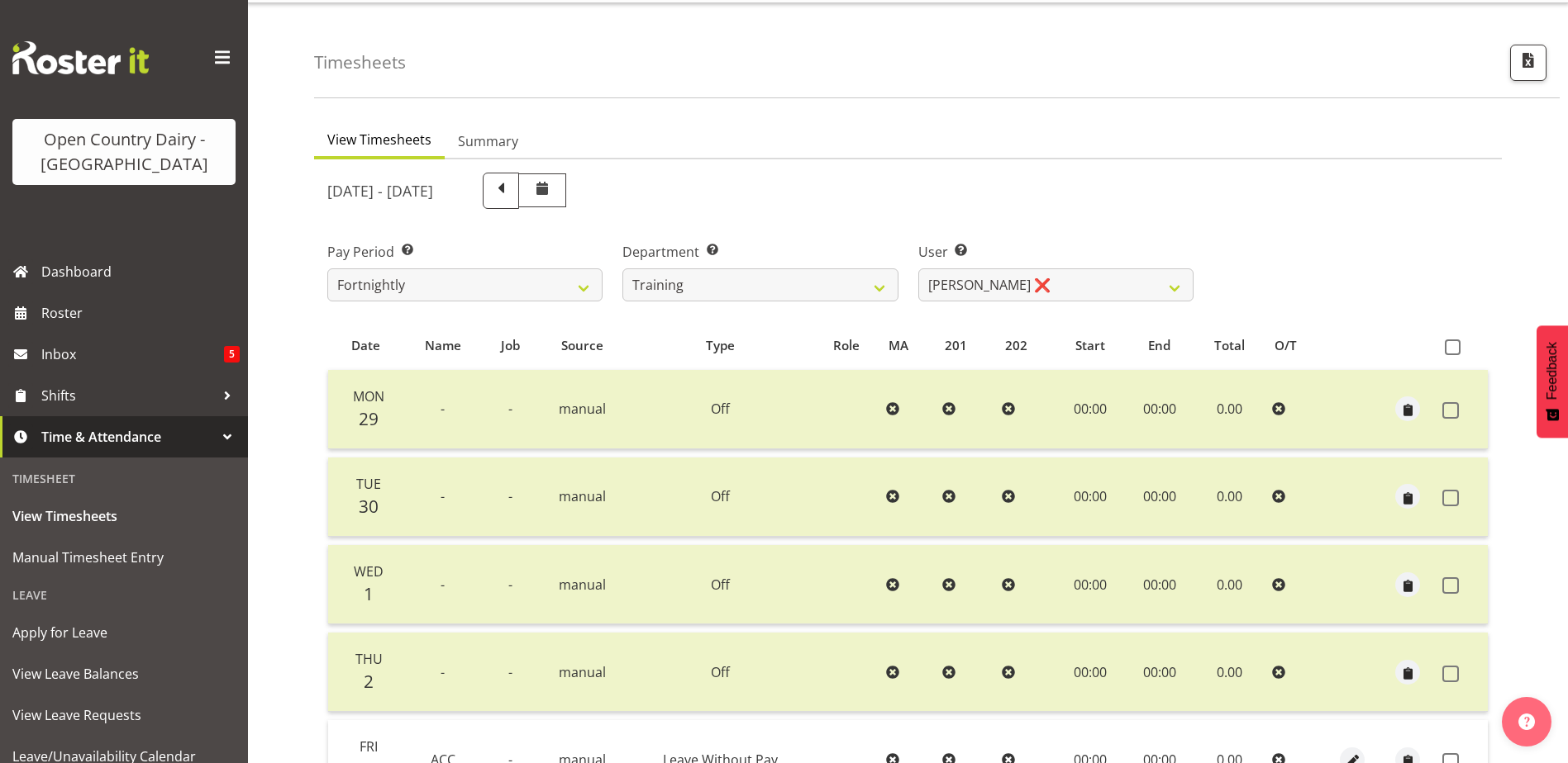
scroll to position [0, 0]
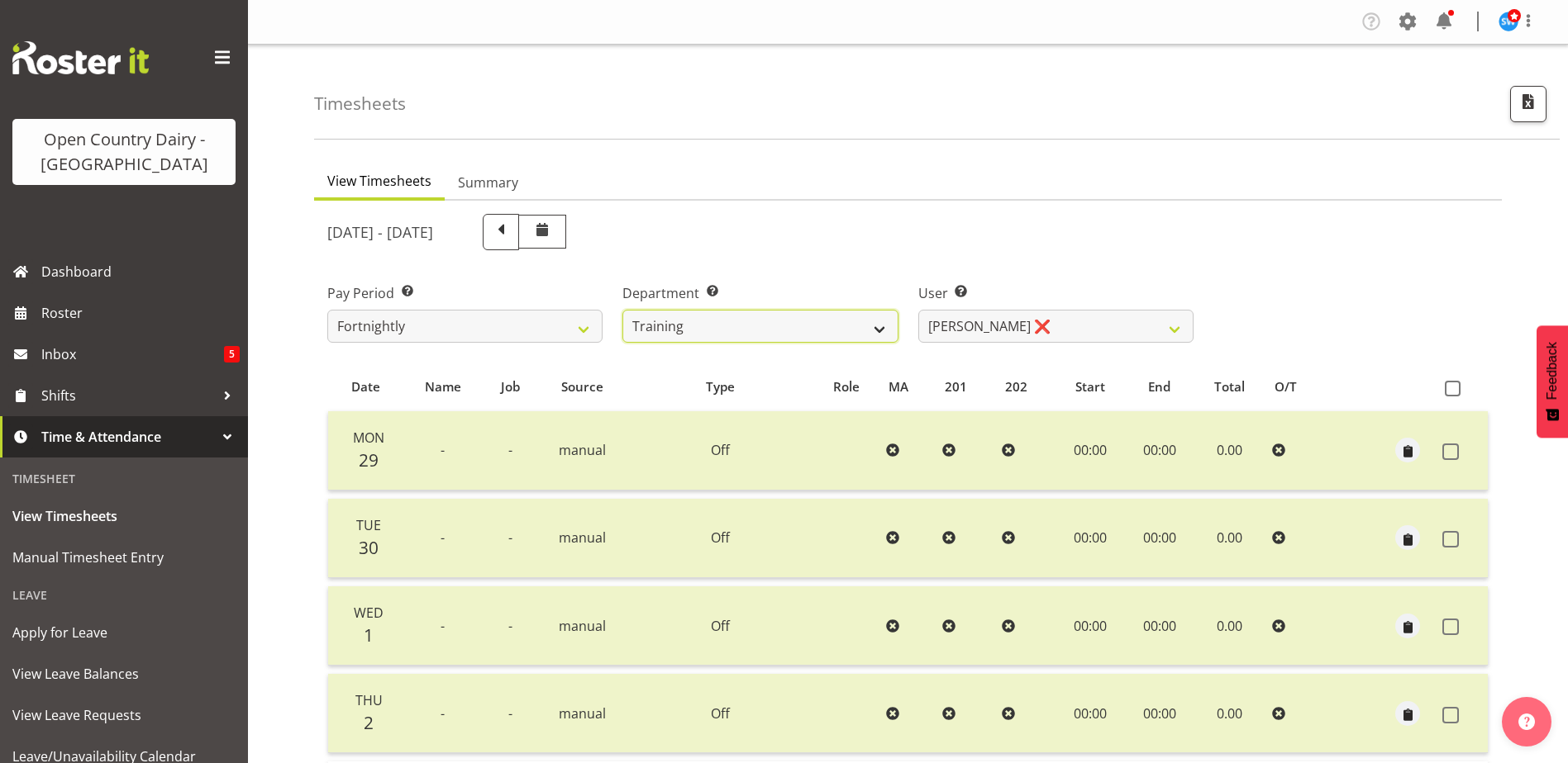
click at [731, 321] on select "701 702 703 704 705 706 707 708 709 710 711 712 713 714 715 716 717 718 719 720" at bounding box center [760, 326] width 275 height 33
click at [622, 310] on select "701 702 703 704 705 706 707 708 709 710 711 712 713 714 715 716 717 718 719 720" at bounding box center [760, 326] width 275 height 33
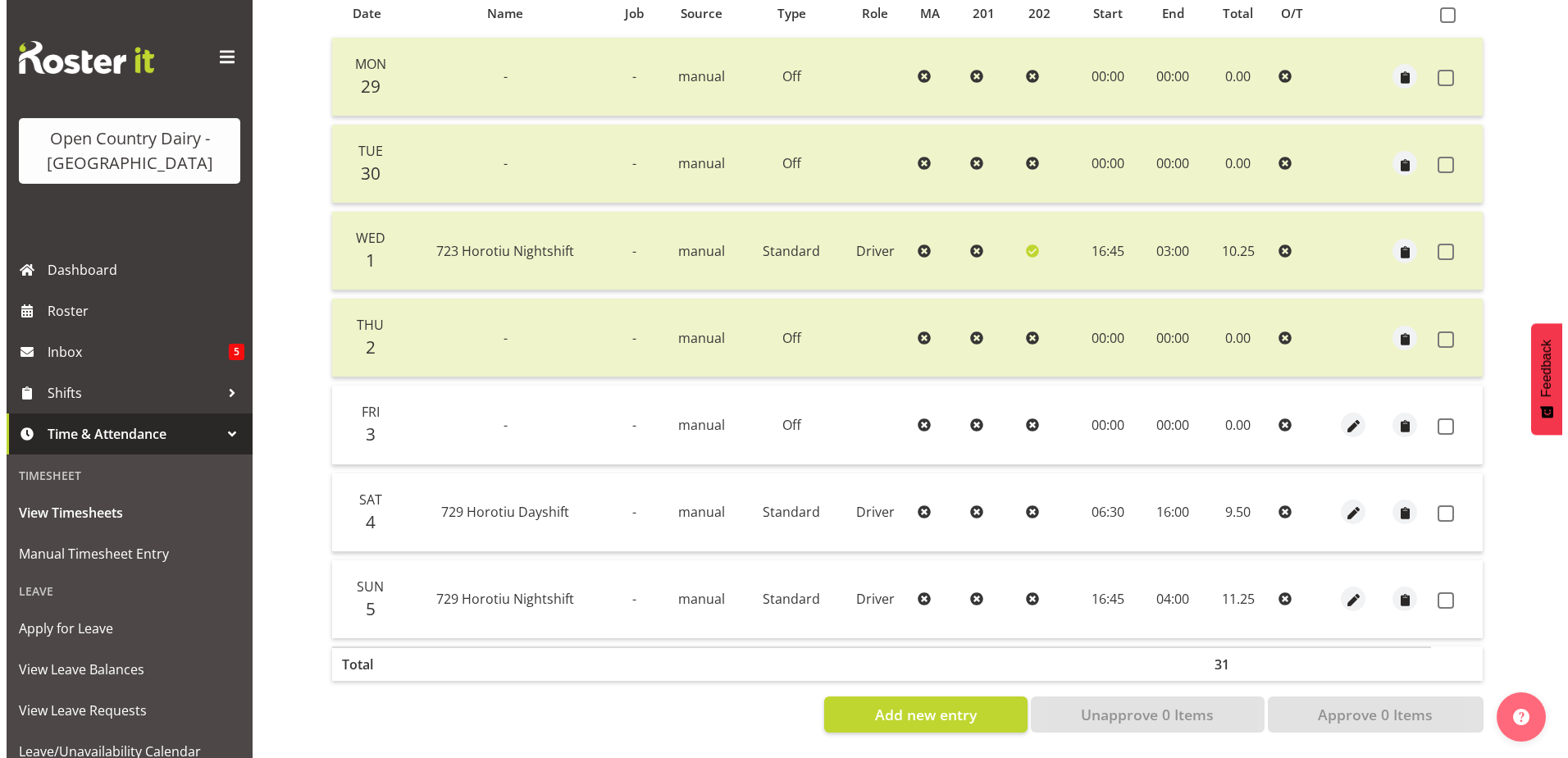
scroll to position [383, 0]
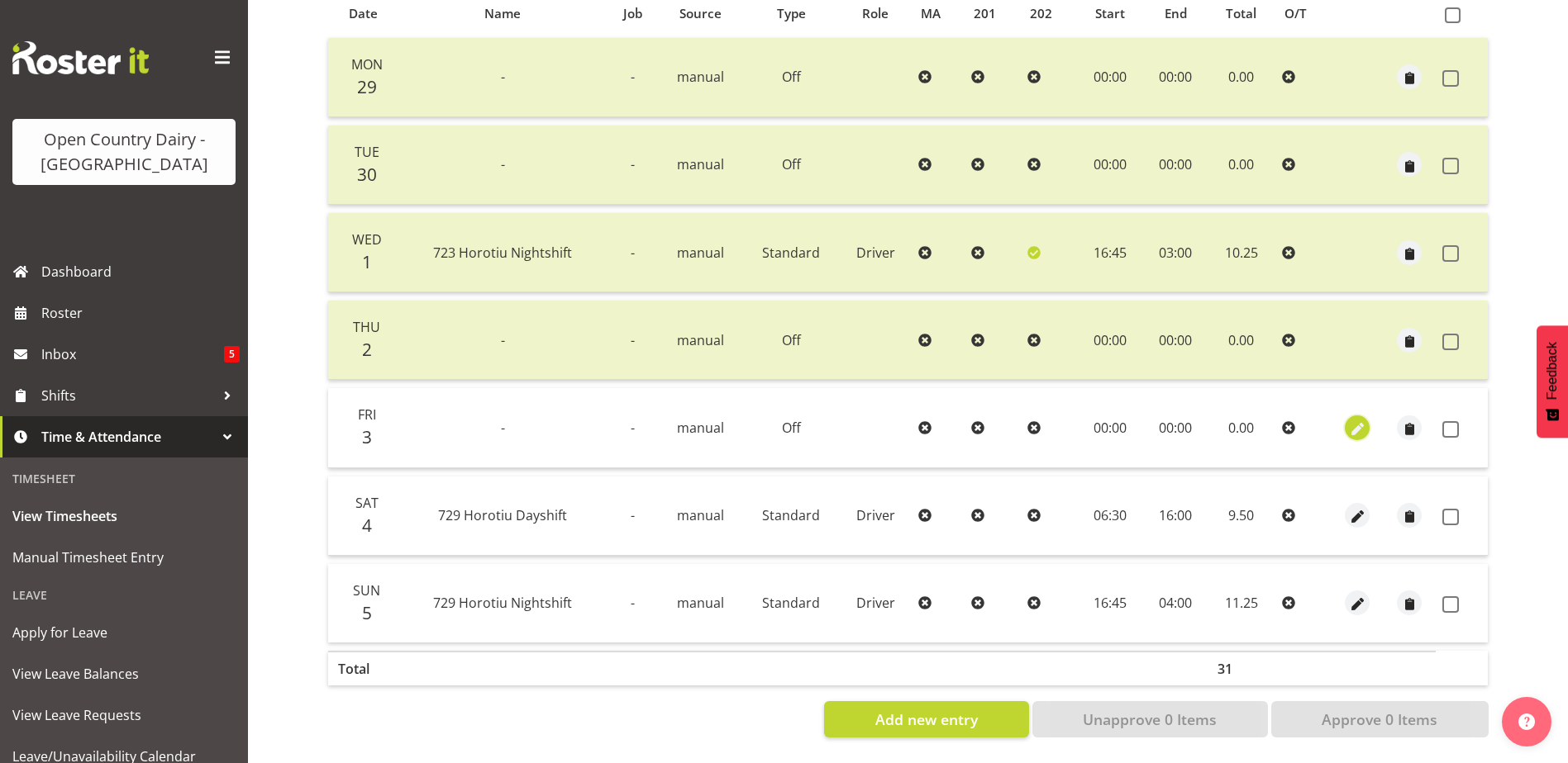
click at [1359, 420] on span "button" at bounding box center [1357, 429] width 19 height 19
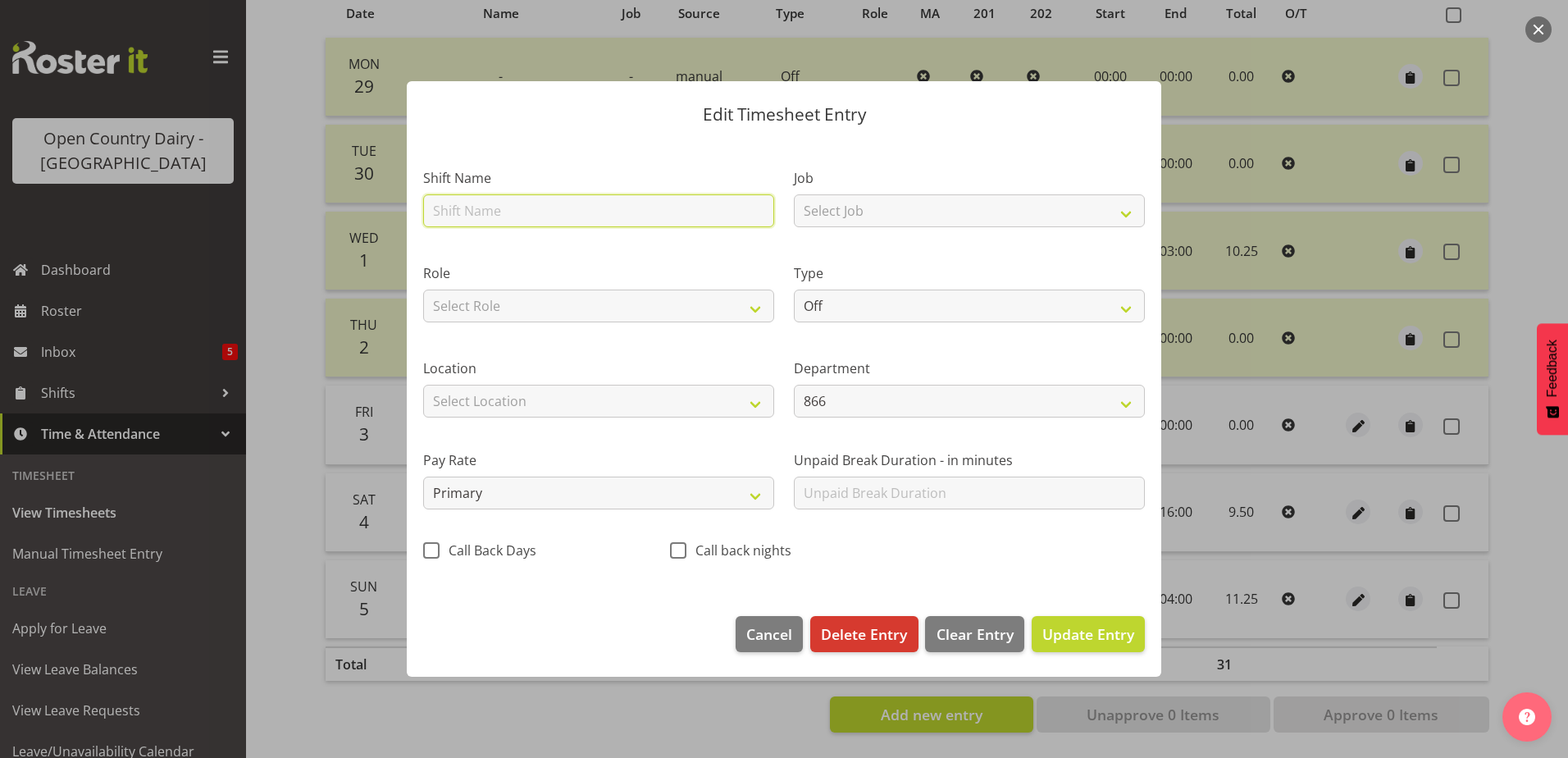
click at [557, 204] on input "text" at bounding box center [598, 211] width 351 height 33
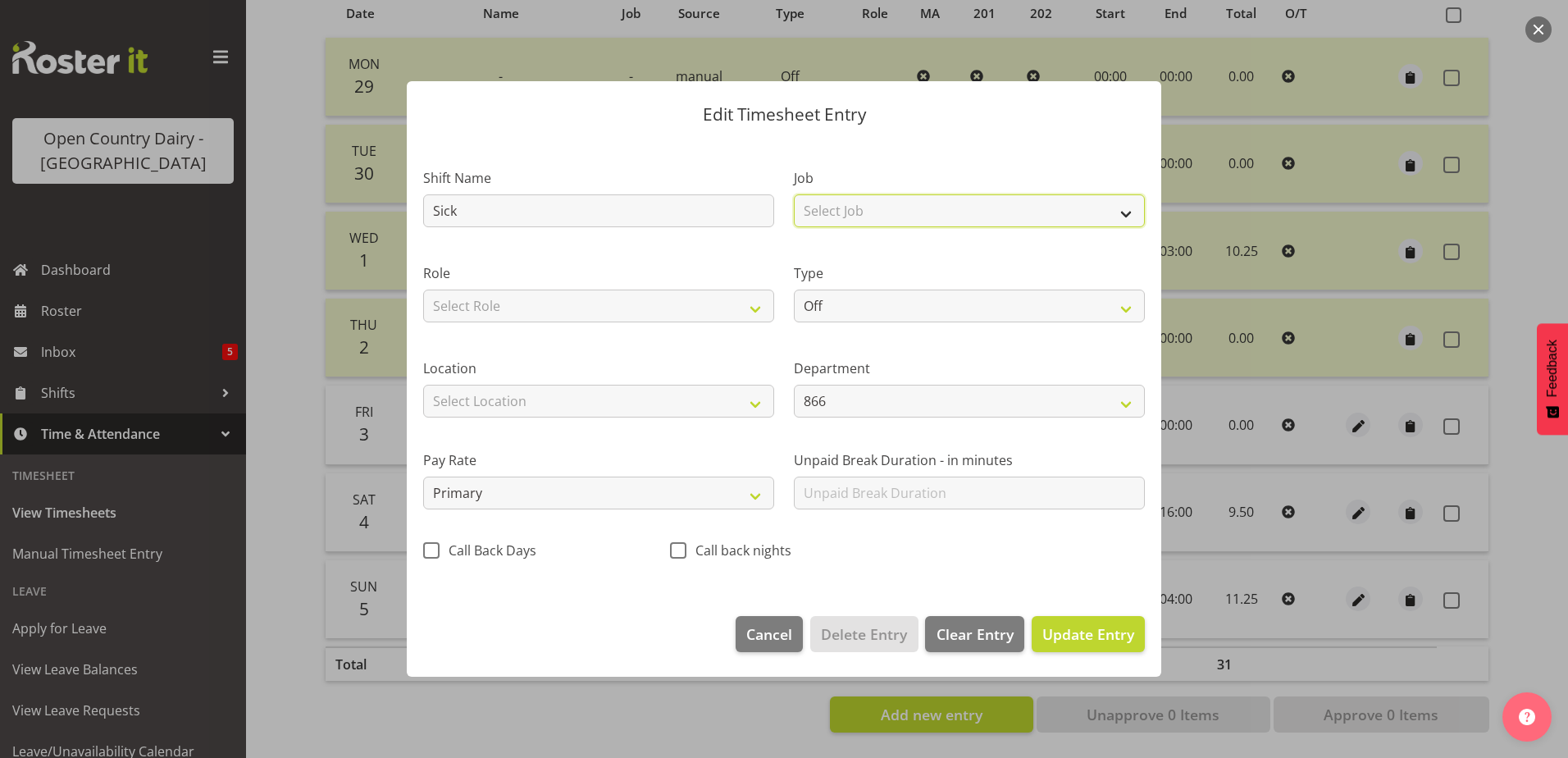
click at [883, 209] on select "Select Job Driver Driver supervisor Support" at bounding box center [969, 211] width 351 height 33
click at [794, 195] on select "Select Job Driver Driver supervisor Support" at bounding box center [969, 211] width 351 height 33
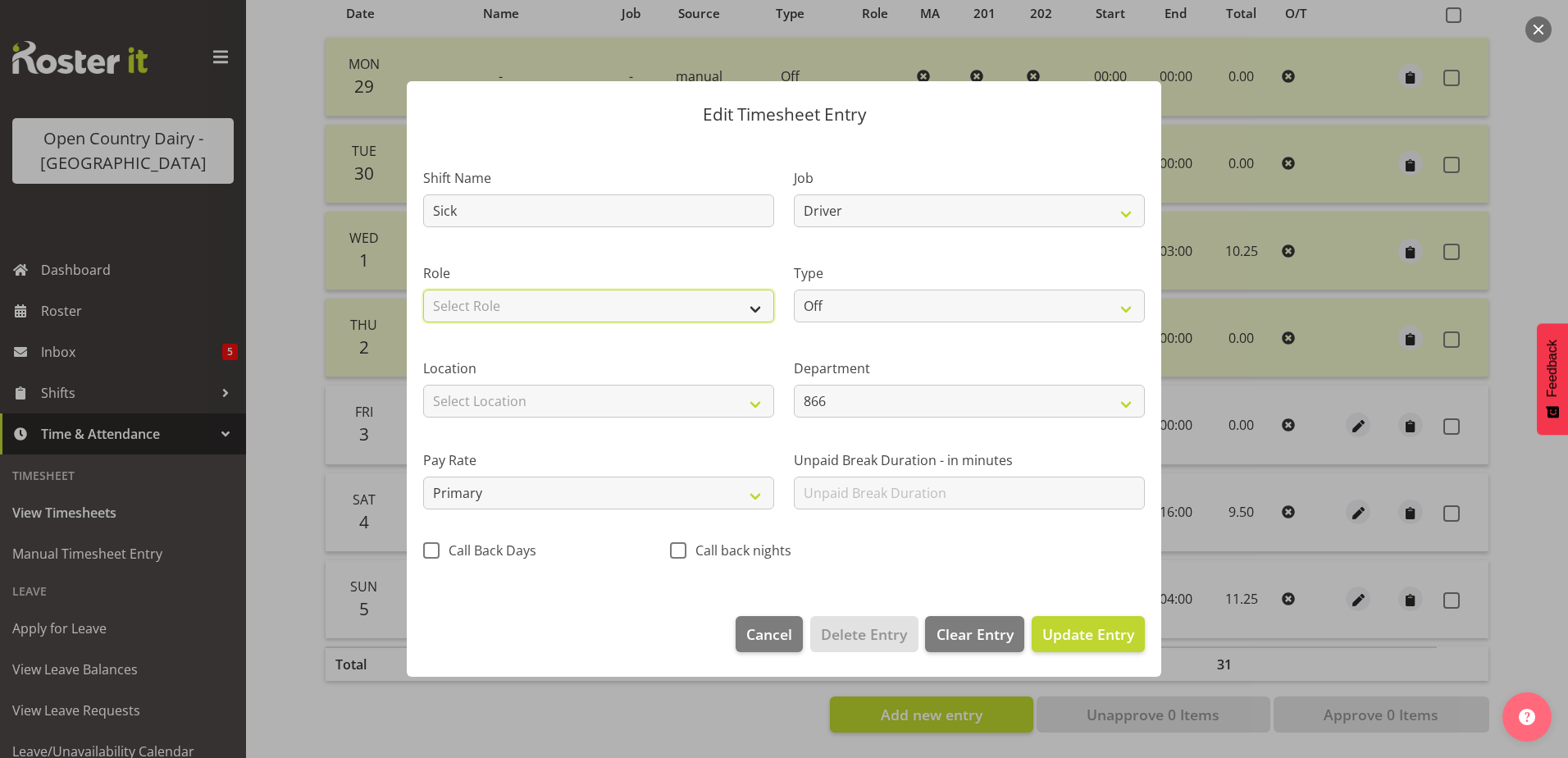
click at [593, 300] on select "Select Role Driver" at bounding box center [598, 305] width 351 height 33
click at [423, 289] on select "Select Role Driver" at bounding box center [598, 305] width 351 height 33
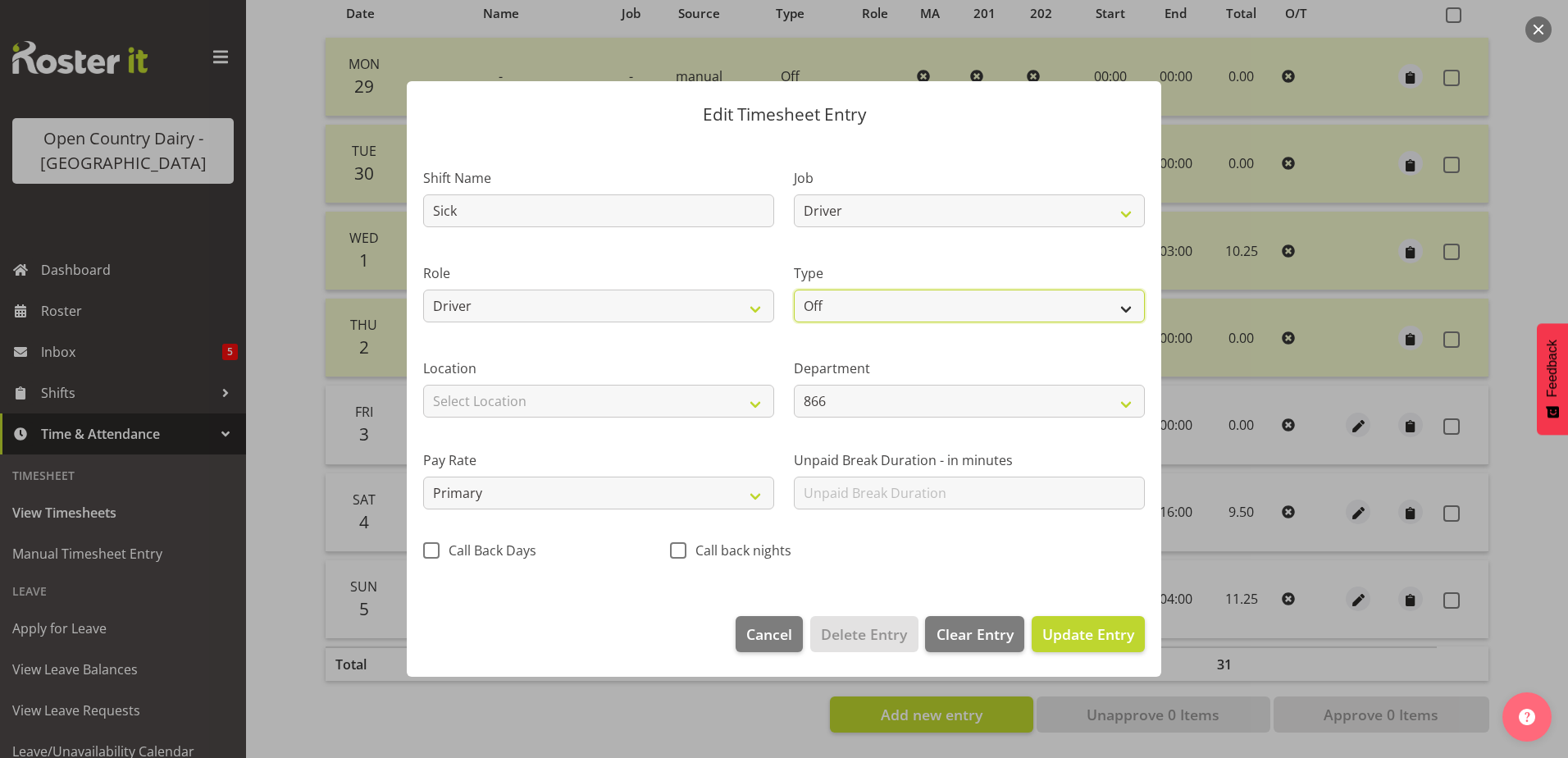
click at [875, 312] on select "Off Standard Public Holiday Public Holiday (Worked) Day In Lieu Annual Leave Si…" at bounding box center [969, 305] width 351 height 33
click at [794, 289] on select "Off Standard Public Holiday Public Holiday (Worked) Day In Lieu Annual Leave Si…" at bounding box center [969, 305] width 351 height 33
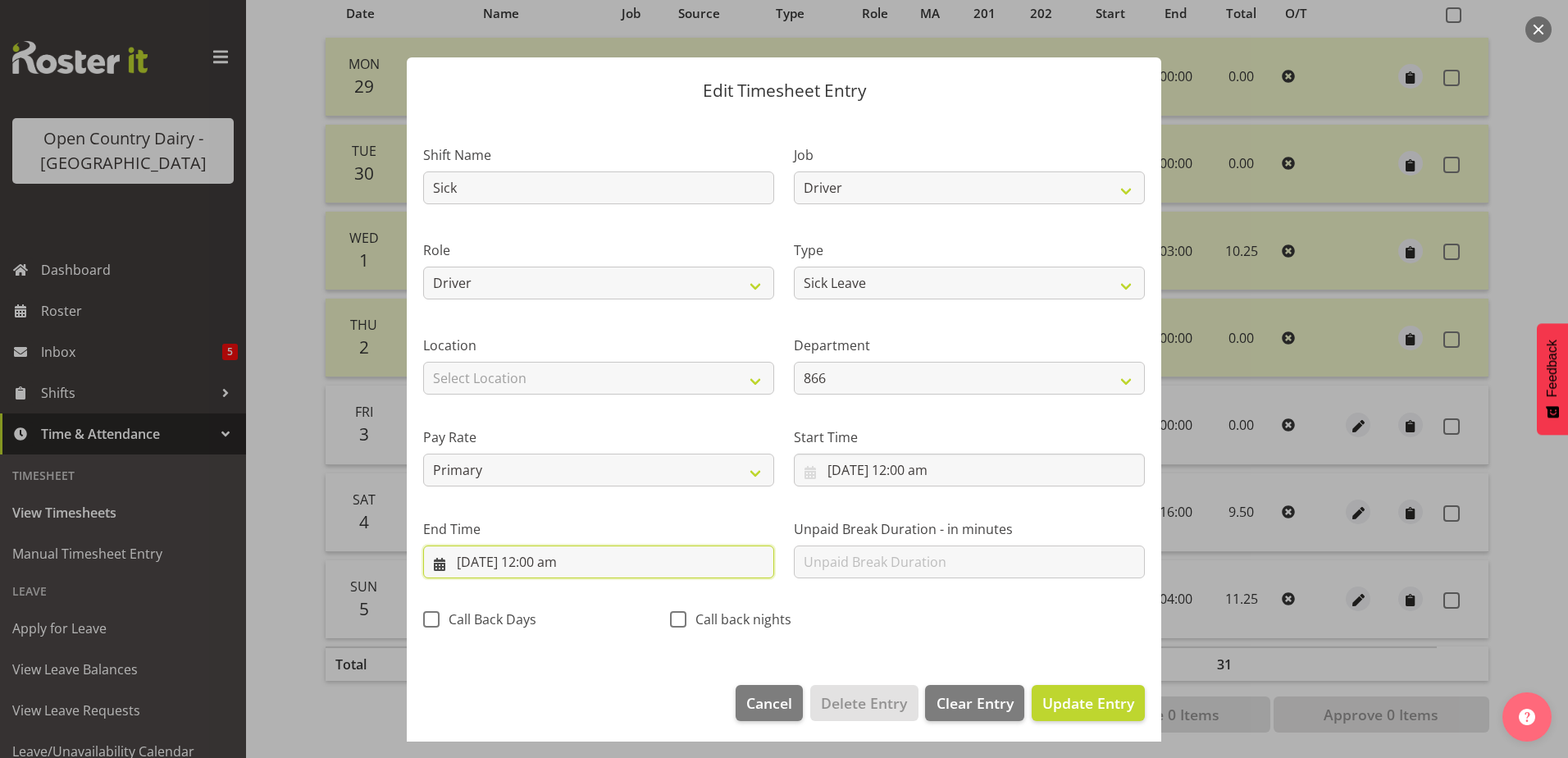
click at [537, 567] on input "3/10/2025, 12:00 am" at bounding box center [598, 562] width 351 height 33
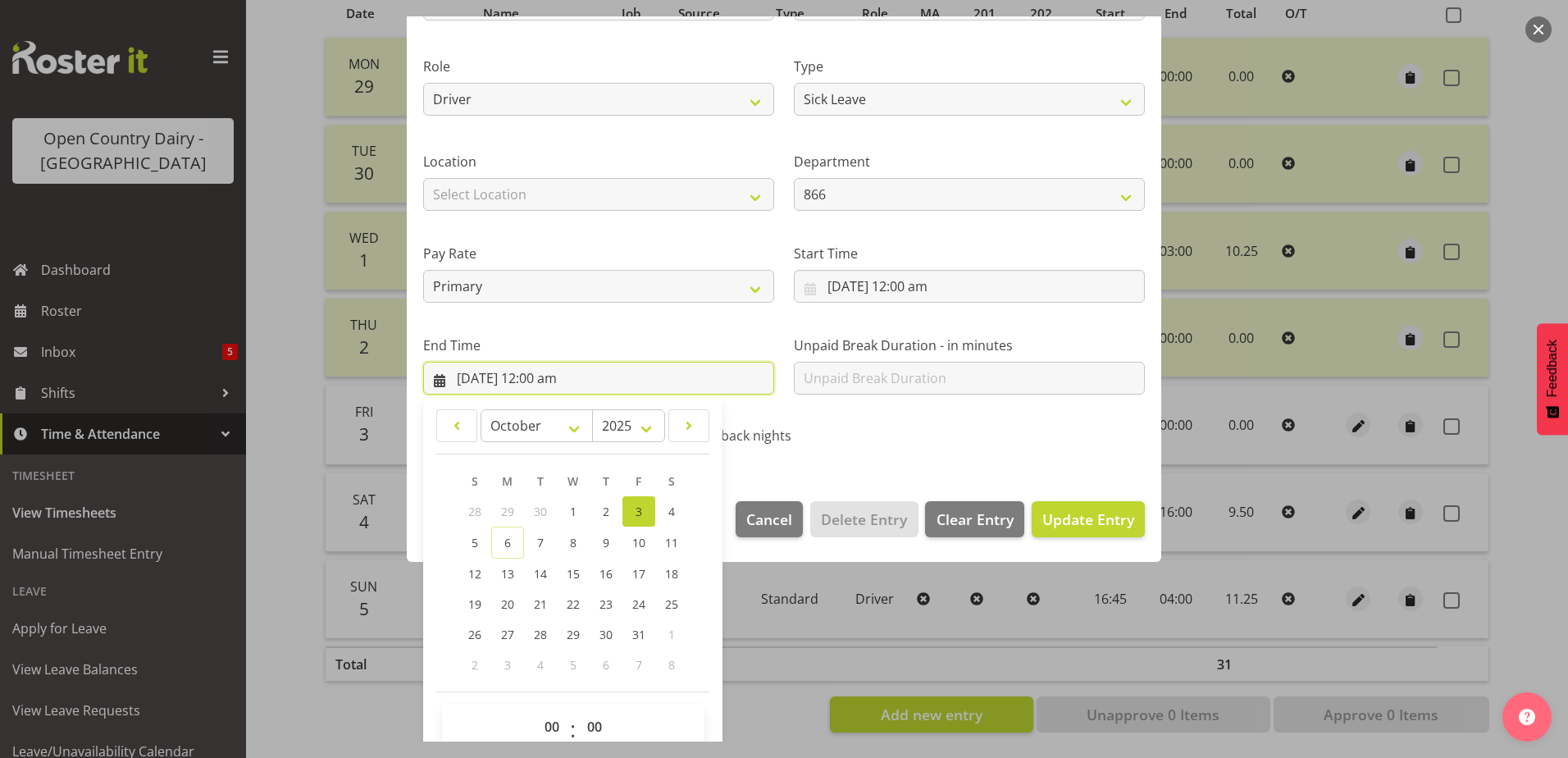
scroll to position [212, 0]
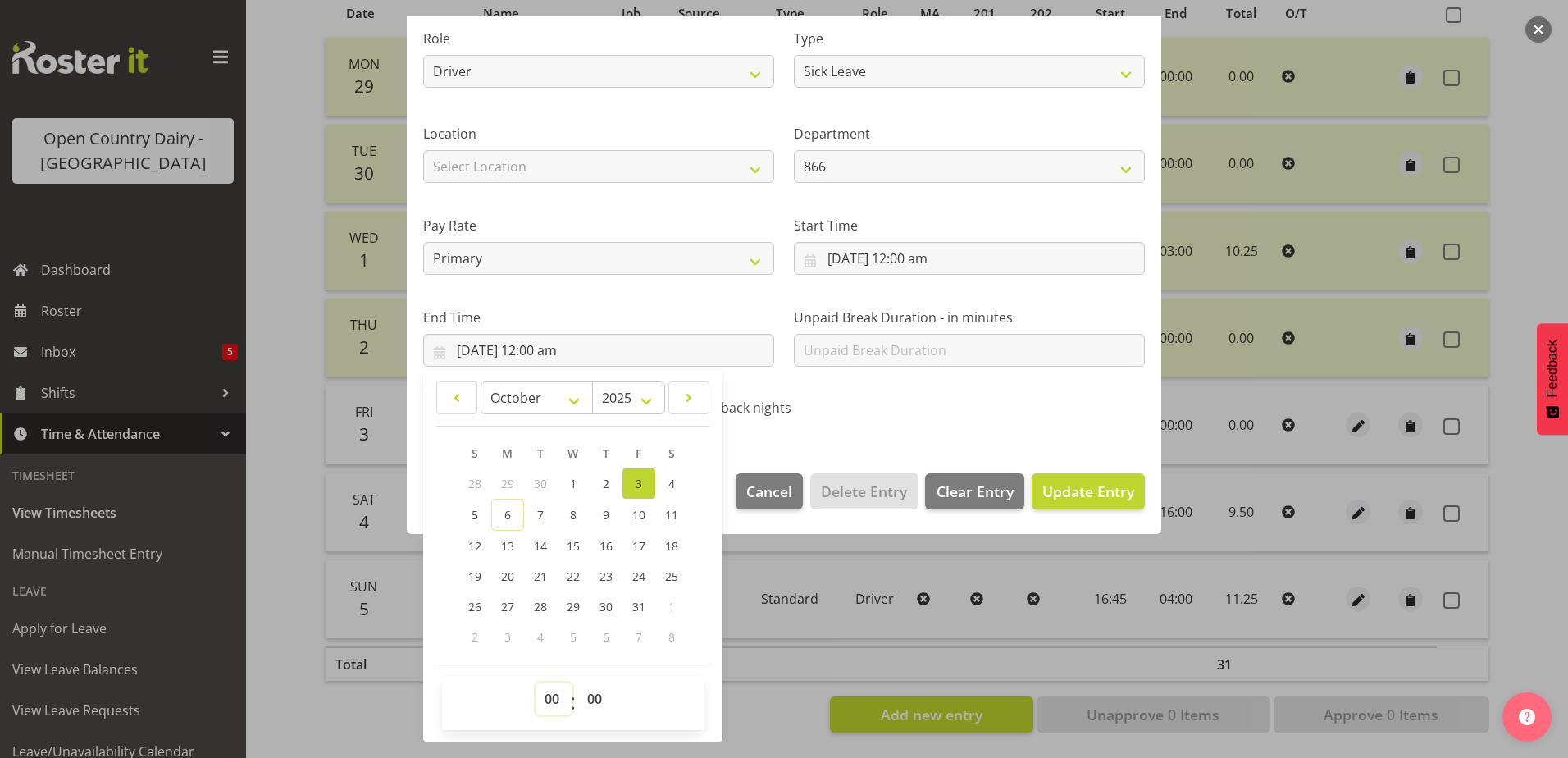
click at [555, 696] on select "00 01 02 03 04 05 06 07 08 09 10 11 12 13 14 15 16 17 18 19 20 21 22 23" at bounding box center [553, 699] width 37 height 33
click at [535, 683] on select "00 01 02 03 04 05 06 07 08 09 10 11 12 13 14 15 16 17 18 19 20 21 22 23" at bounding box center [553, 699] width 37 height 33
click at [1058, 474] on button "Update Entry" at bounding box center [1088, 491] width 113 height 36
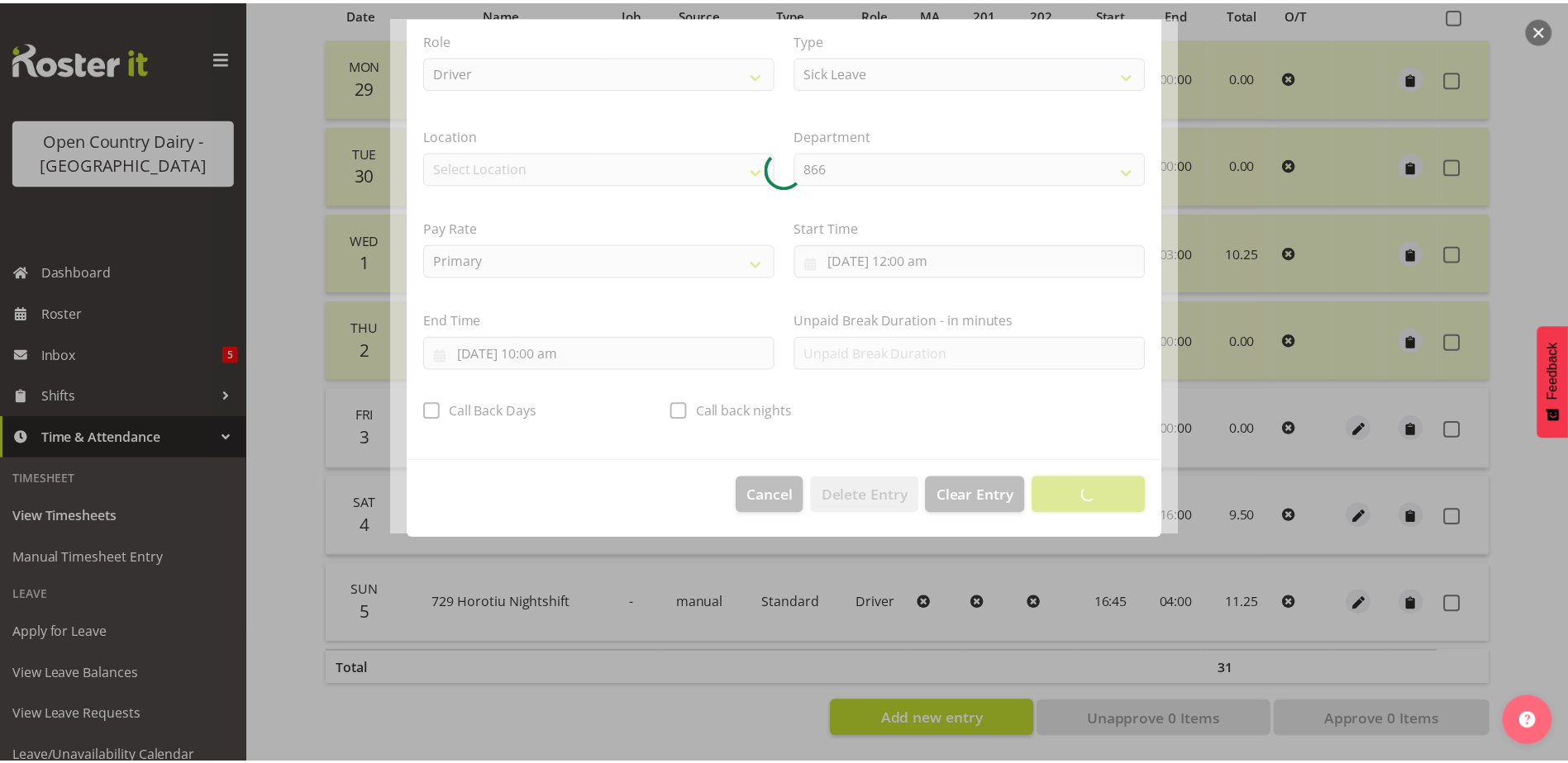
scroll to position [4, 0]
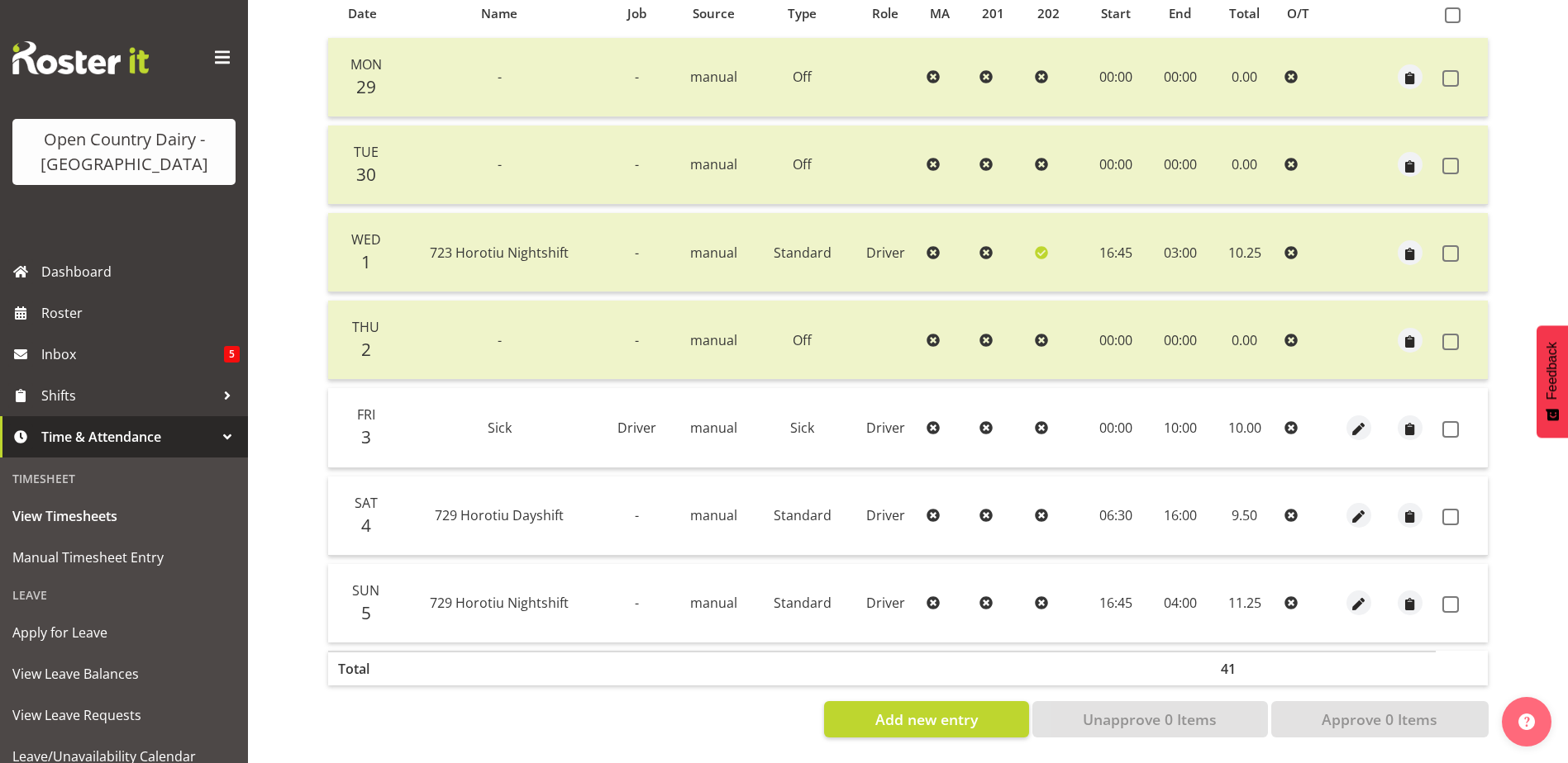
click at [1438, 502] on td at bounding box center [1462, 516] width 52 height 79
click at [1449, 509] on span at bounding box center [1450, 517] width 16 height 16
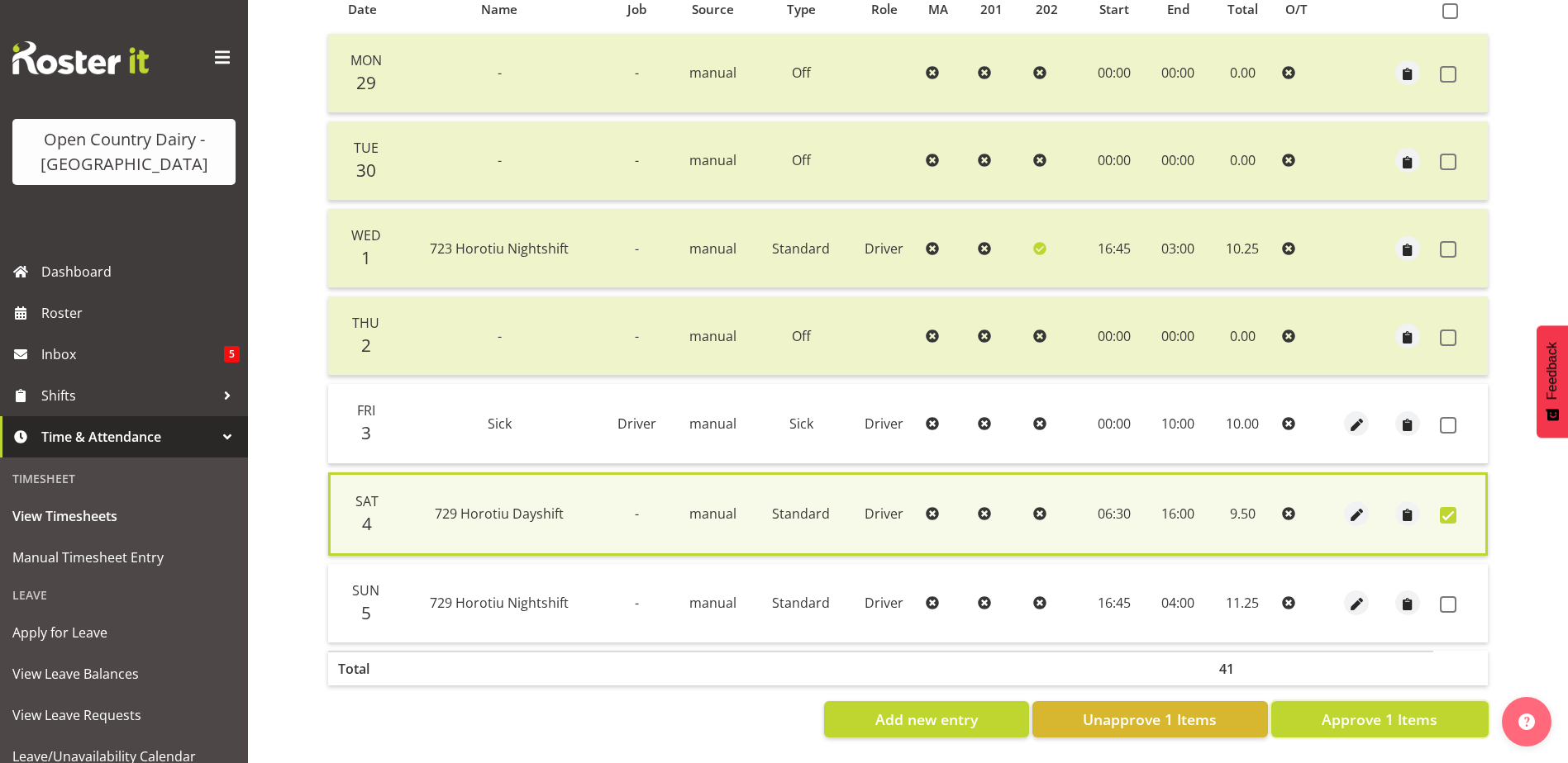
click at [1439, 710] on button "Approve 1 Items" at bounding box center [1380, 719] width 218 height 36
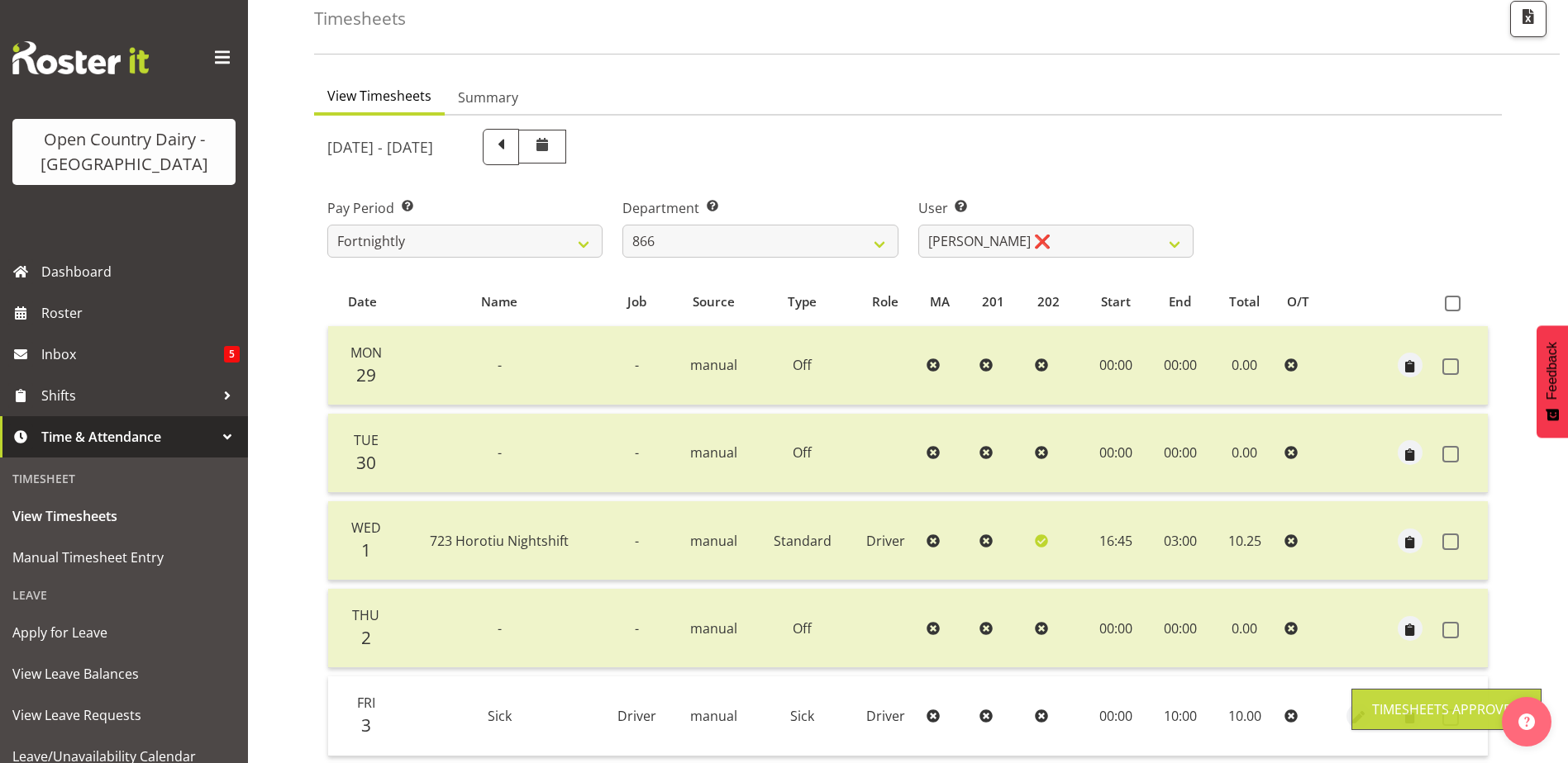
scroll to position [56, 0]
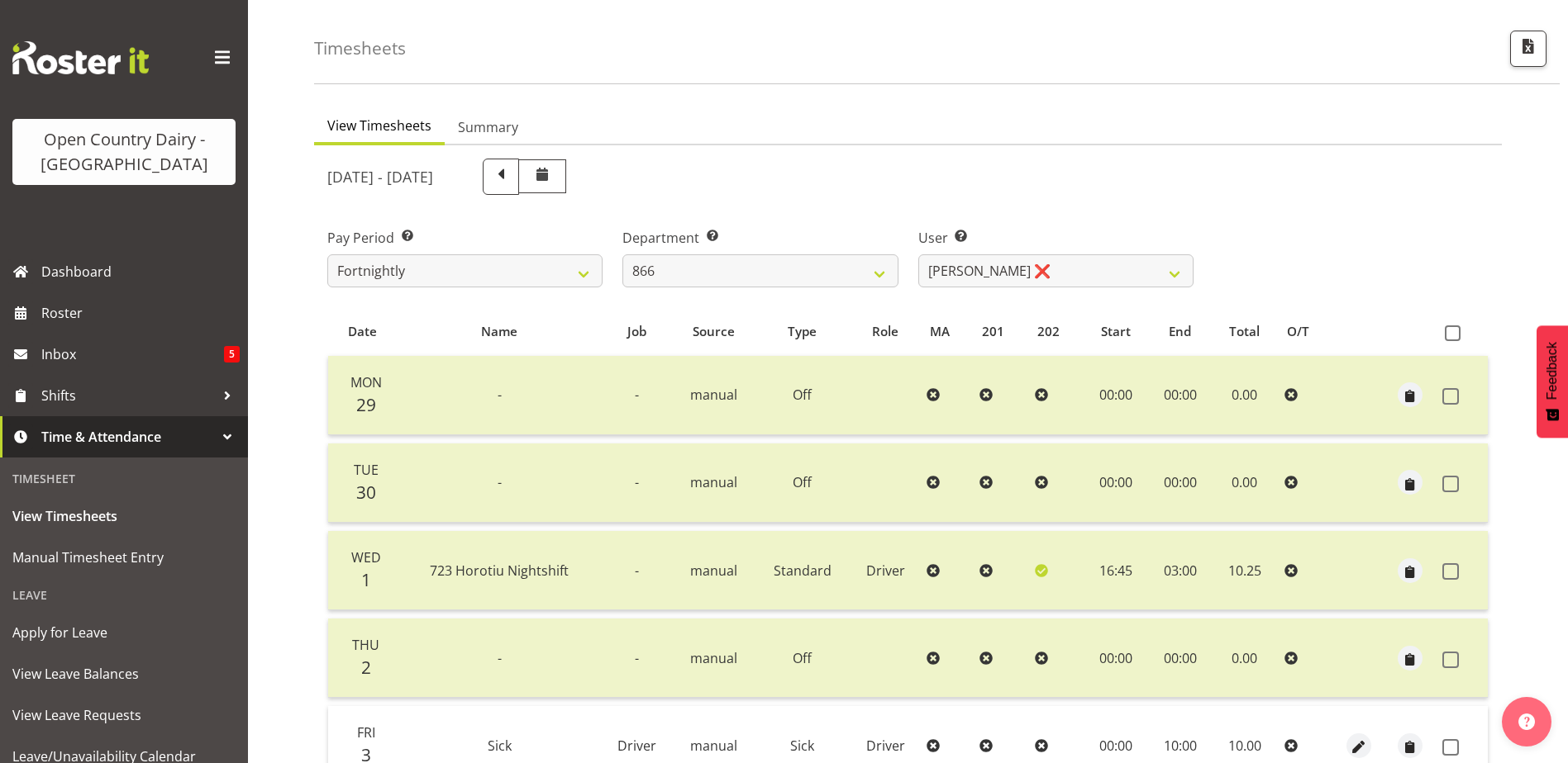
click at [512, 172] on span at bounding box center [501, 175] width 22 height 22
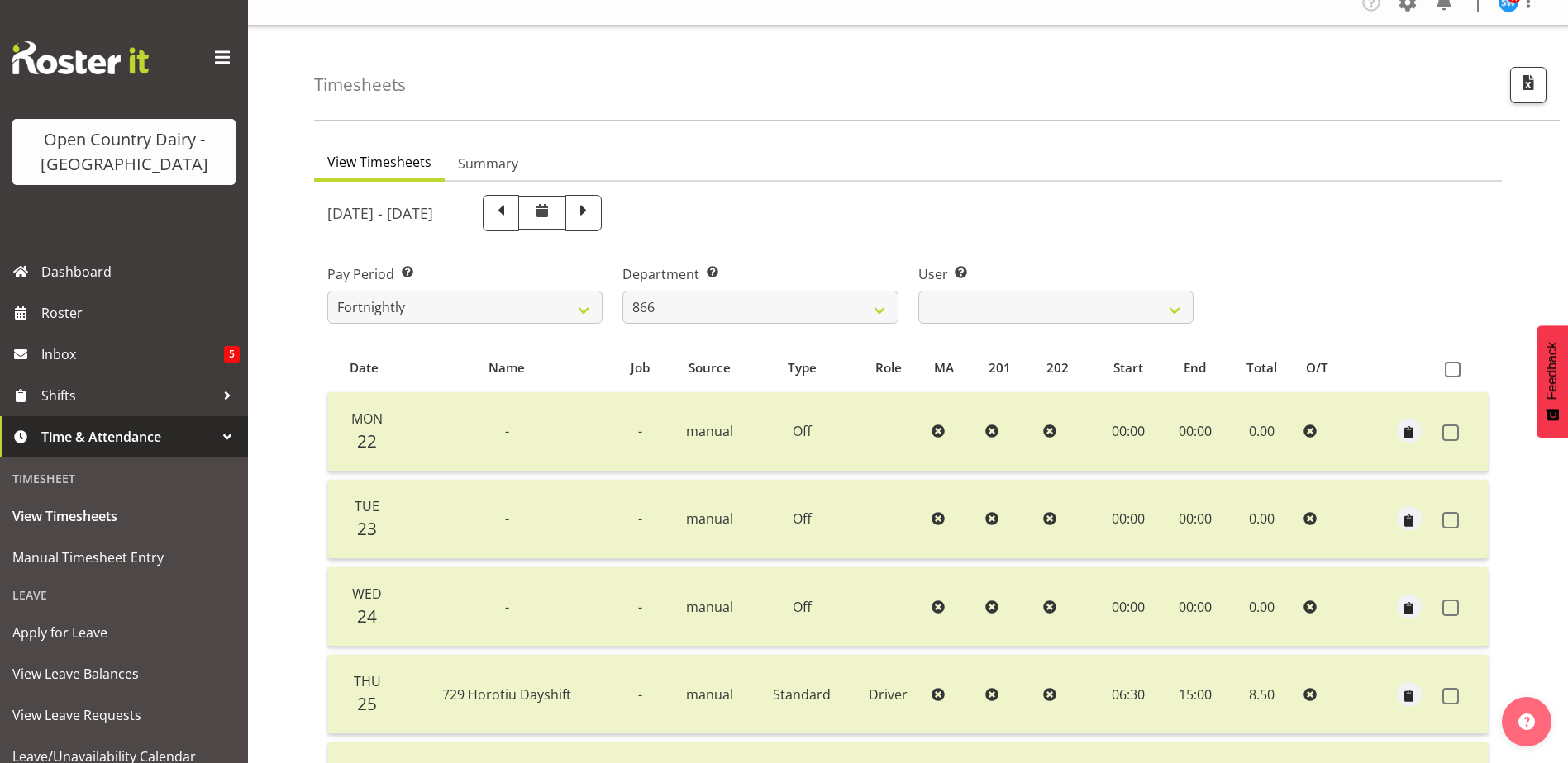
scroll to position [0, 0]
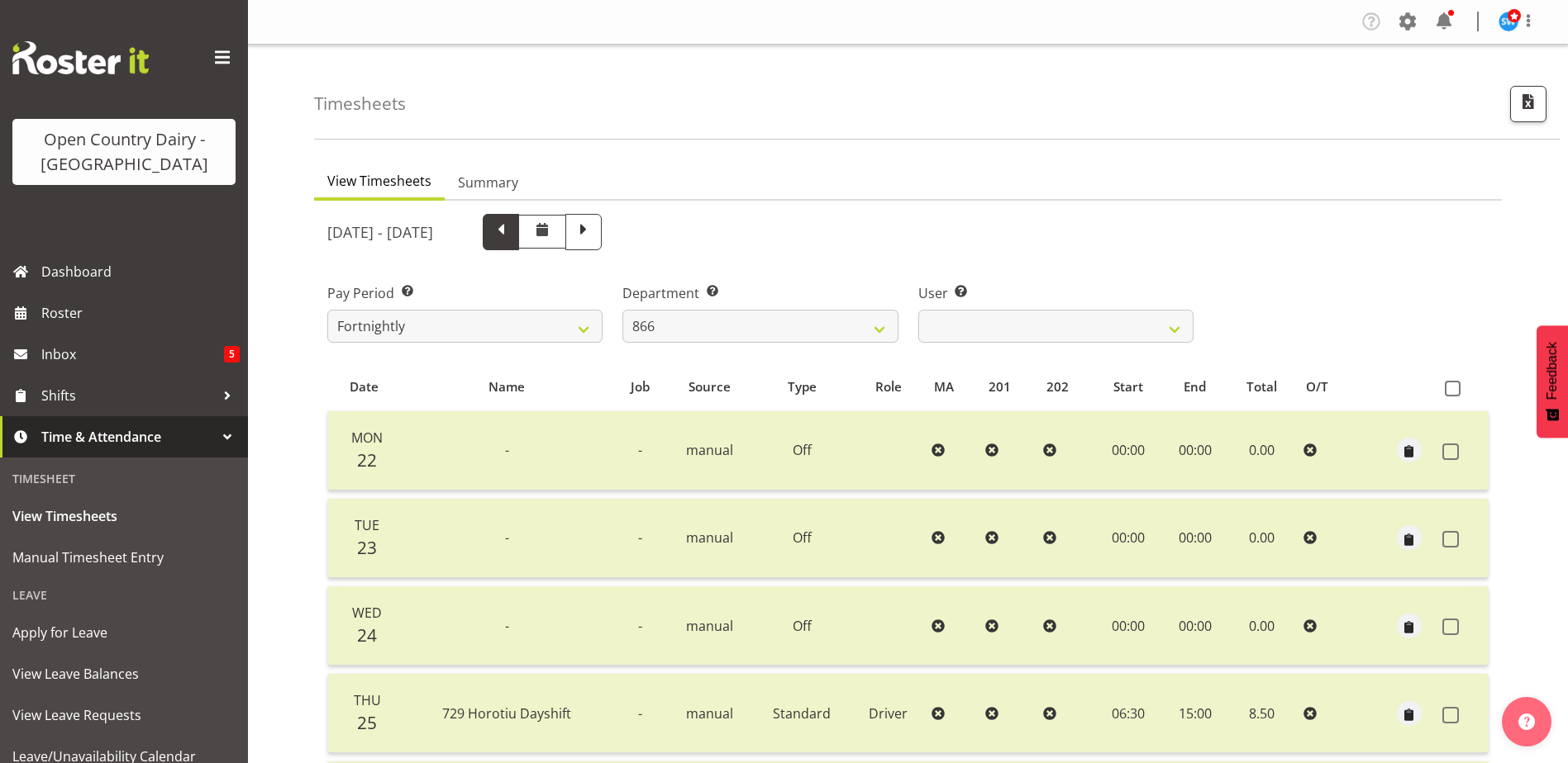
click at [512, 233] on span at bounding box center [501, 230] width 22 height 22
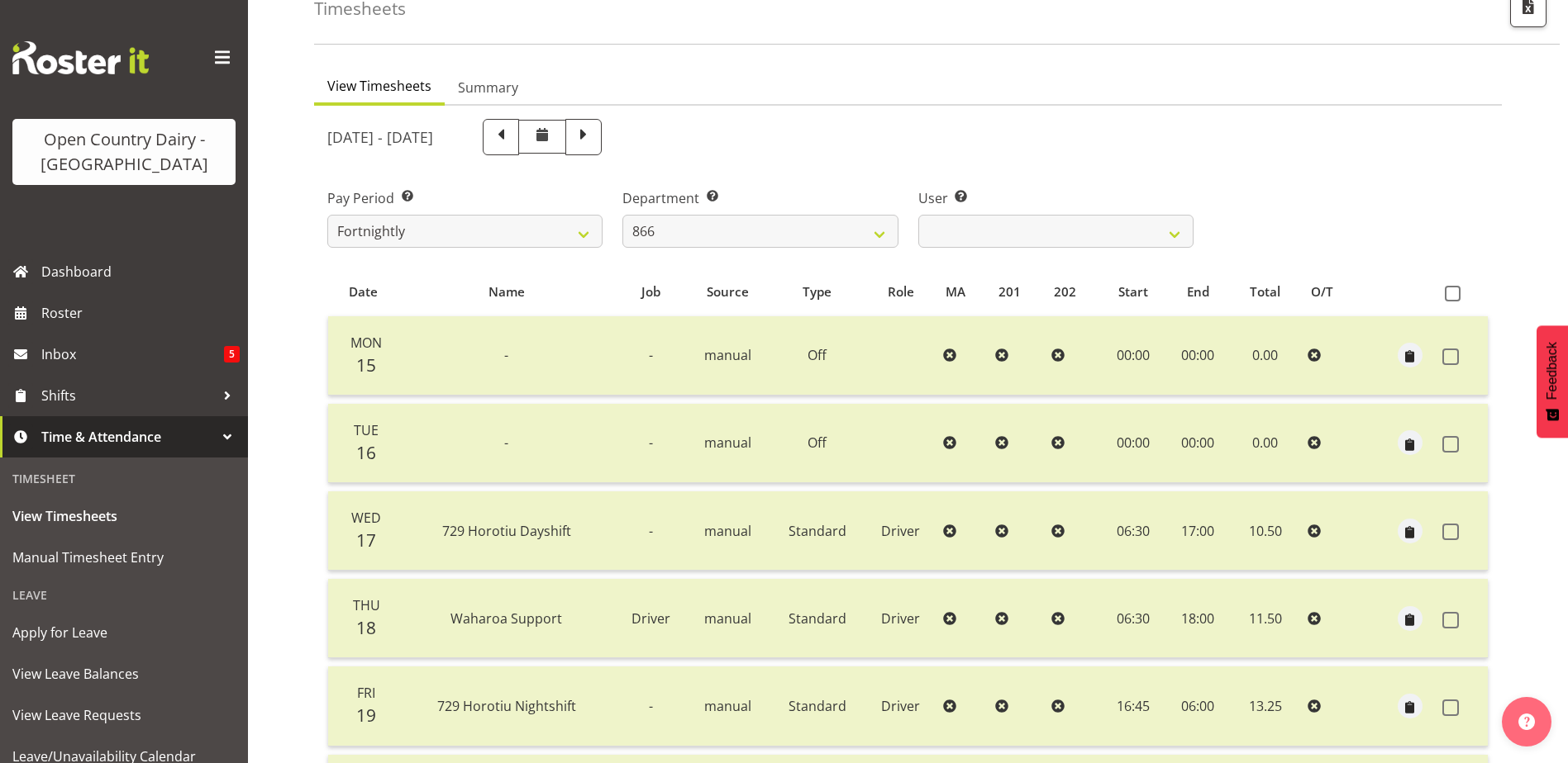
scroll to position [83, 0]
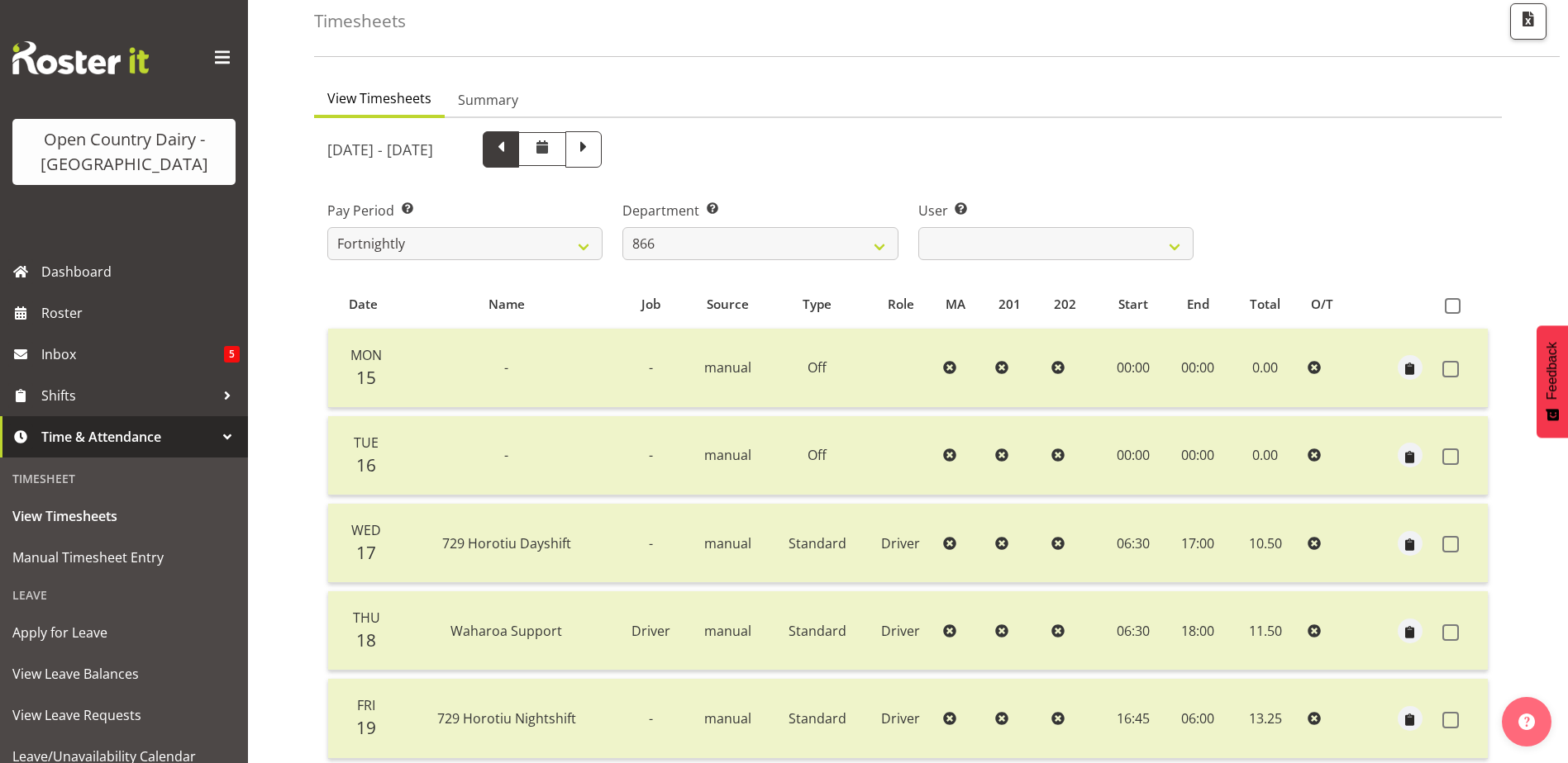
click at [512, 146] on span at bounding box center [501, 148] width 22 height 22
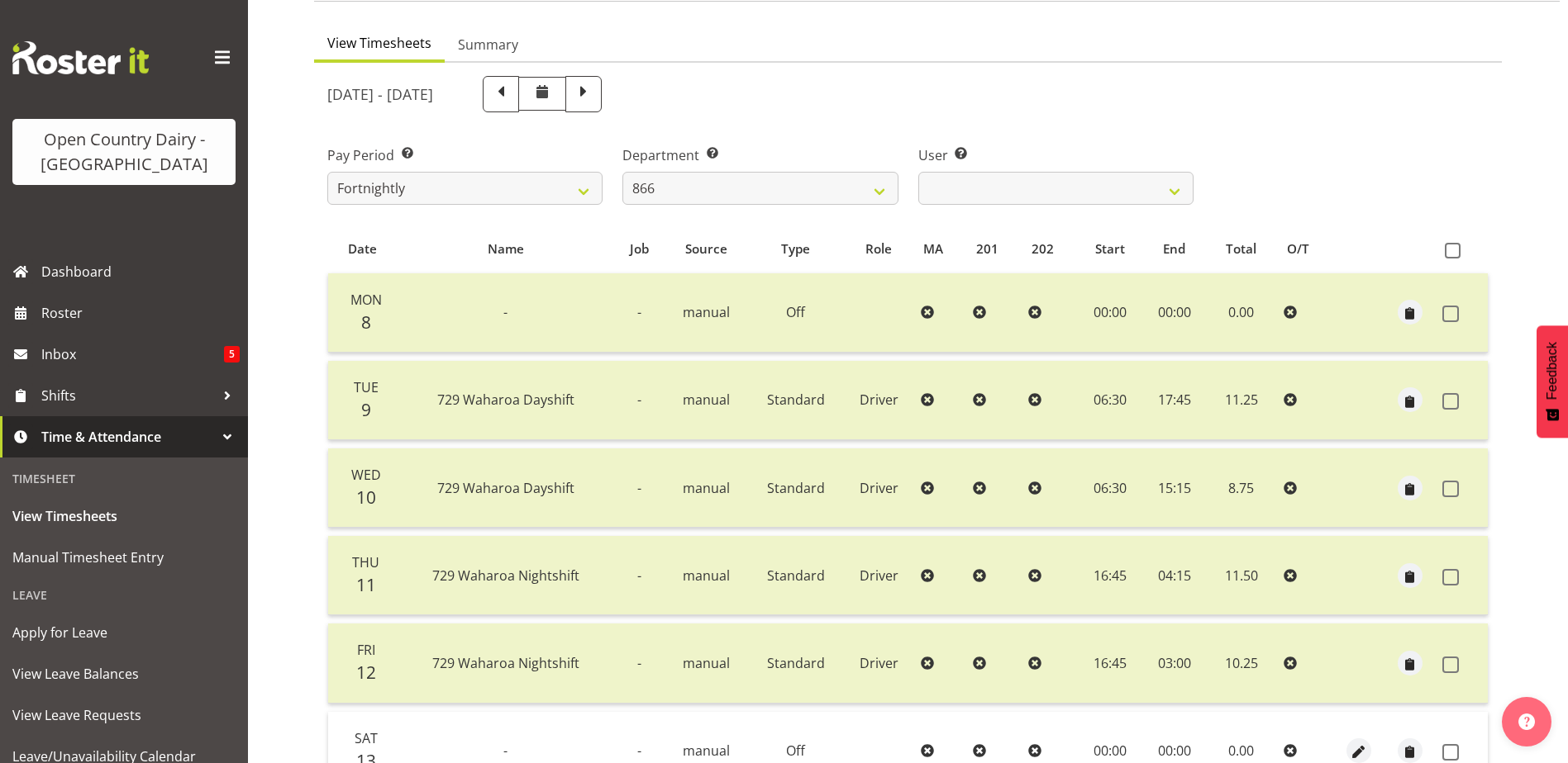
scroll to position [386, 0]
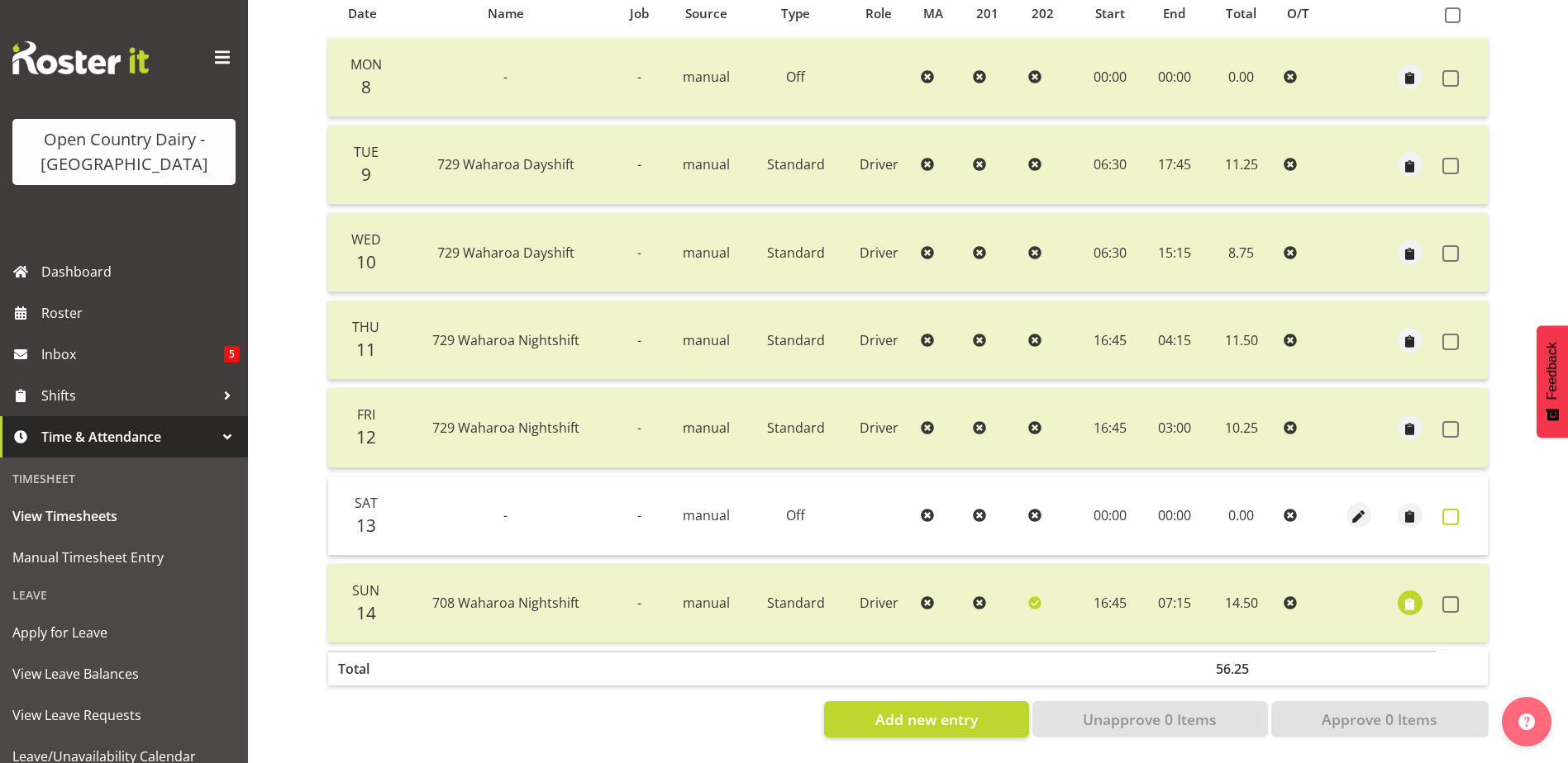
click at [1452, 509] on span at bounding box center [1450, 517] width 16 height 16
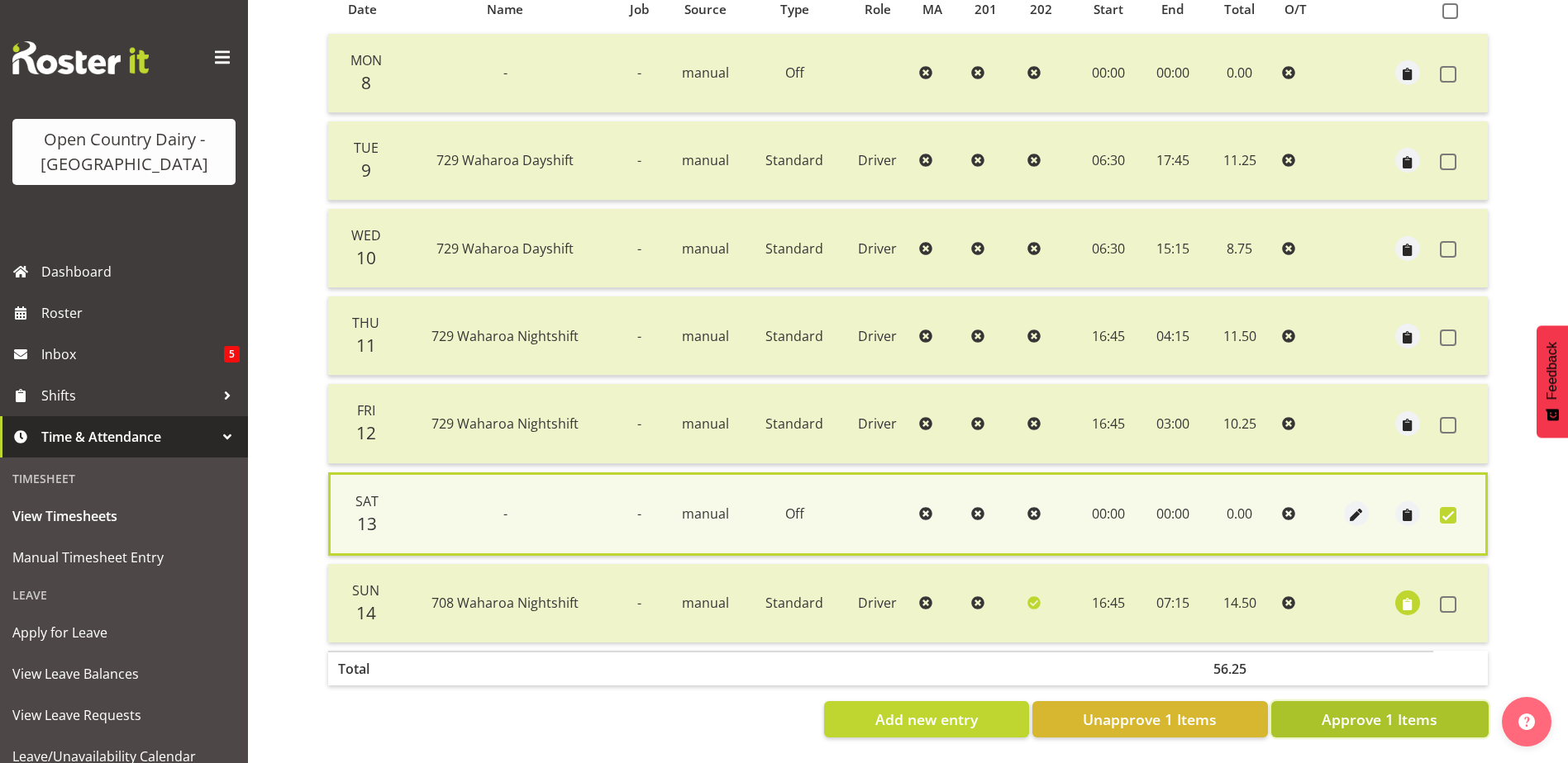
click at [1414, 719] on span "Approve 1 Items" at bounding box center [1379, 720] width 116 height 22
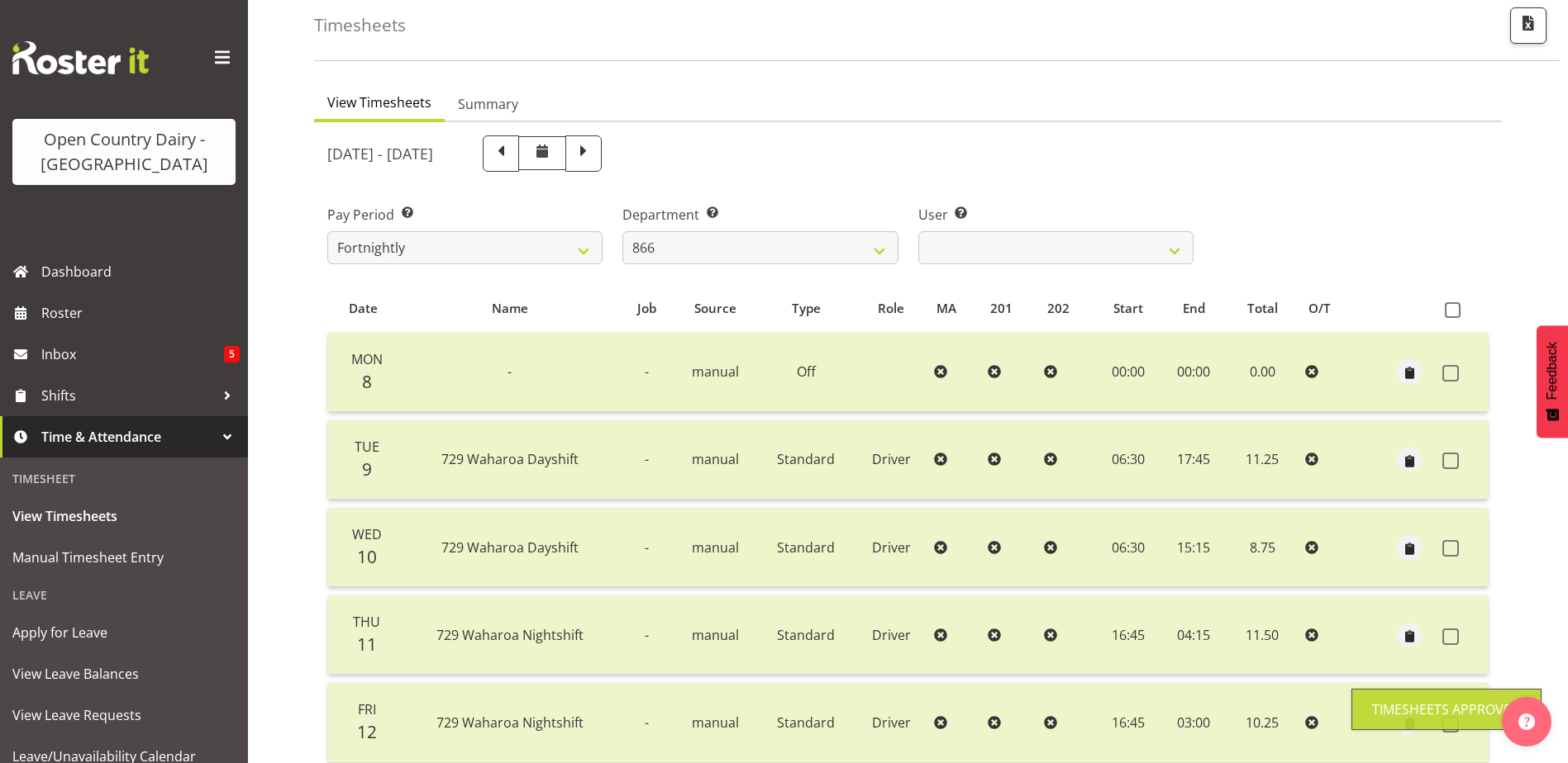
scroll to position [56, 0]
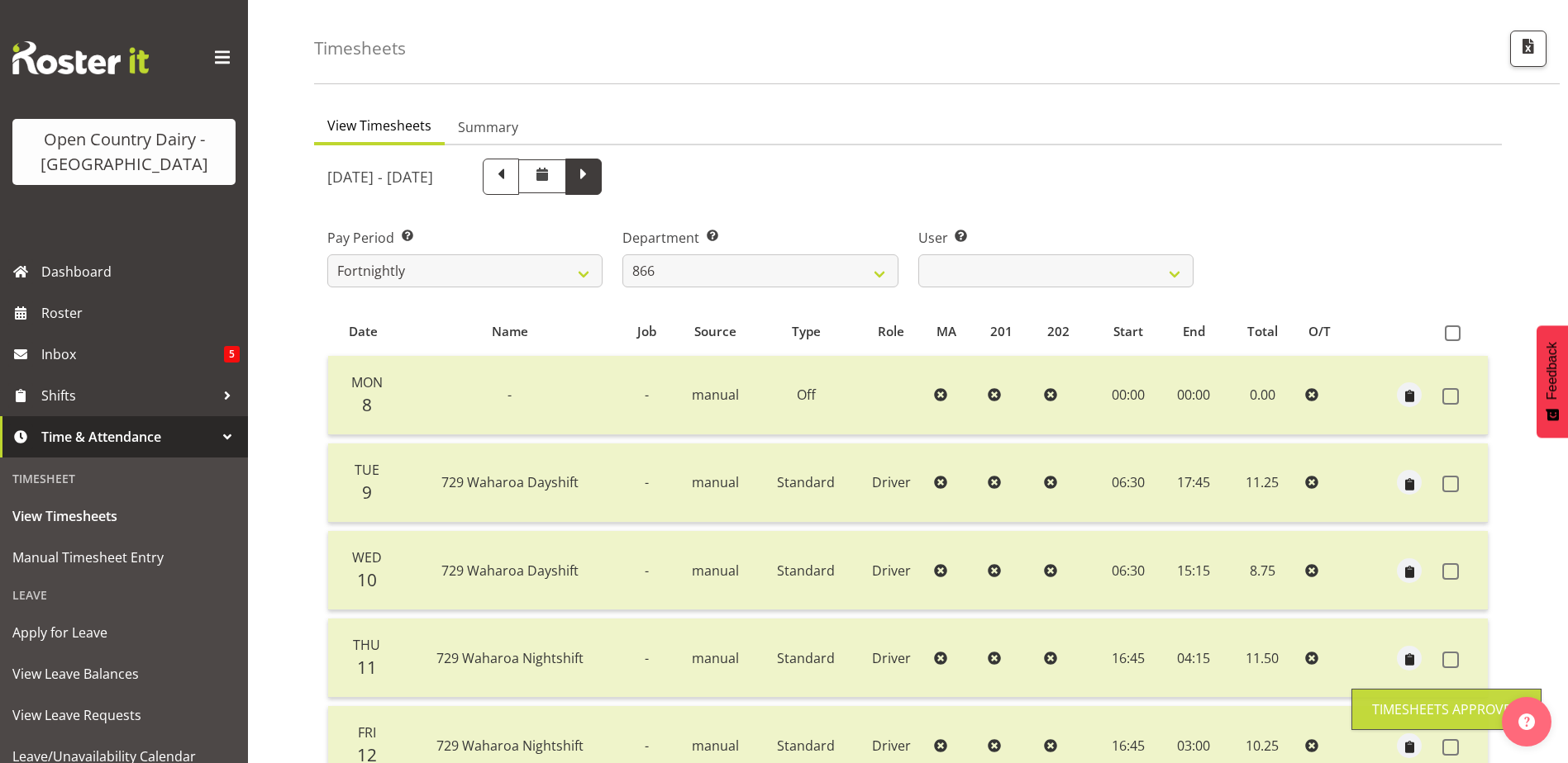
click at [594, 173] on span at bounding box center [584, 175] width 22 height 22
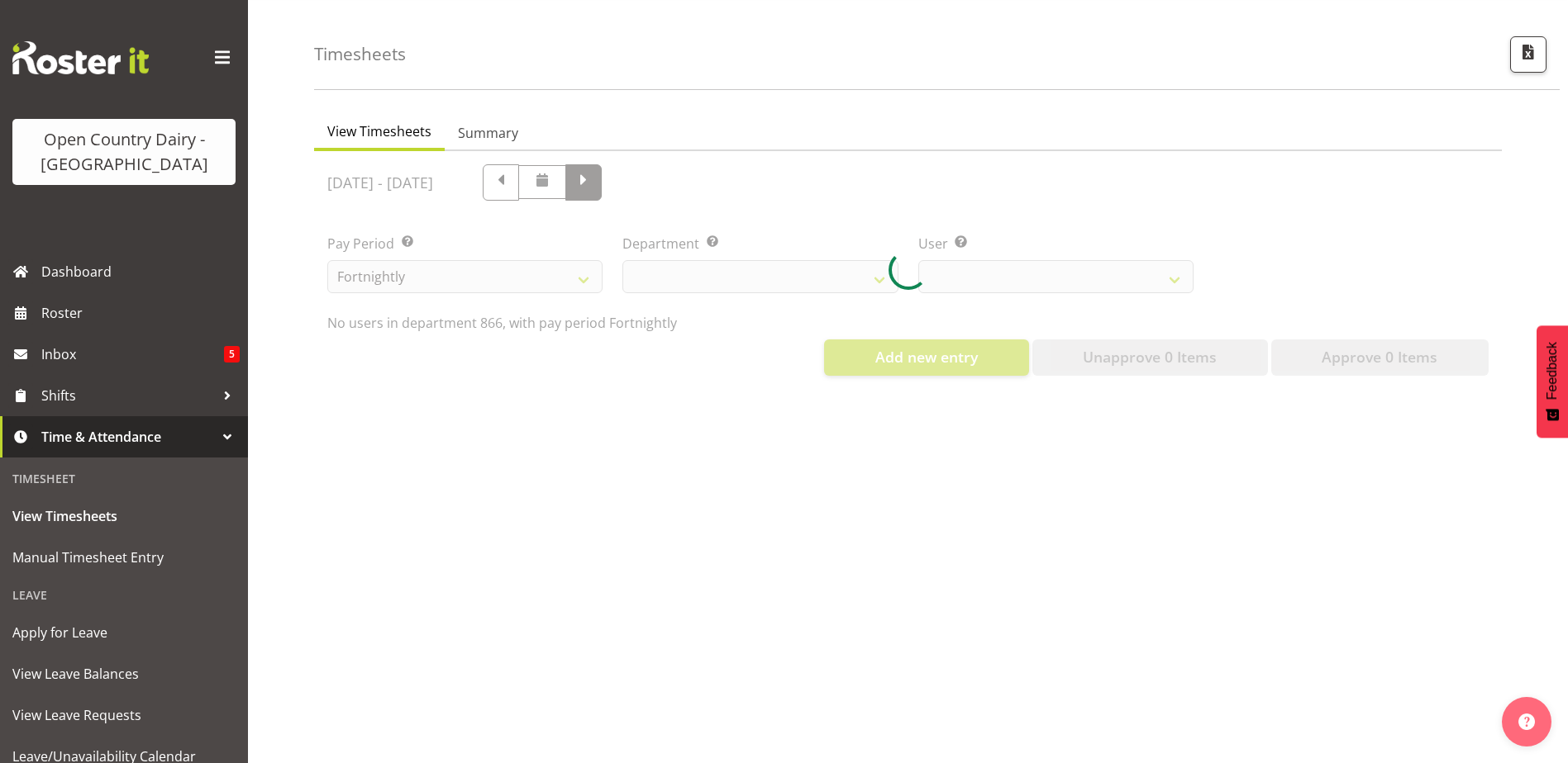
click at [738, 177] on div at bounding box center [907, 270] width 1188 height 238
click at [743, 178] on div at bounding box center [907, 270] width 1188 height 238
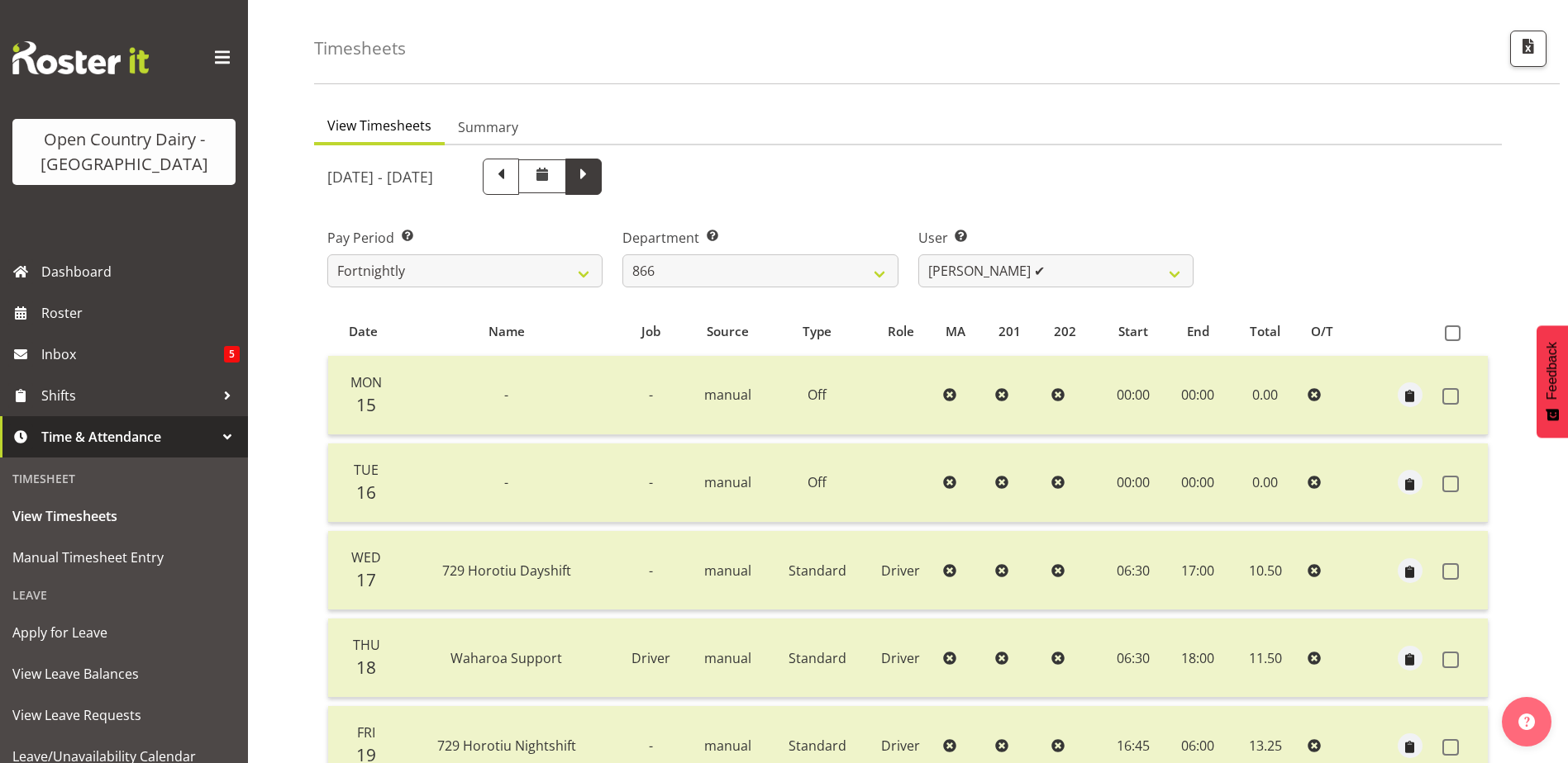
click at [594, 164] on span at bounding box center [584, 175] width 22 height 22
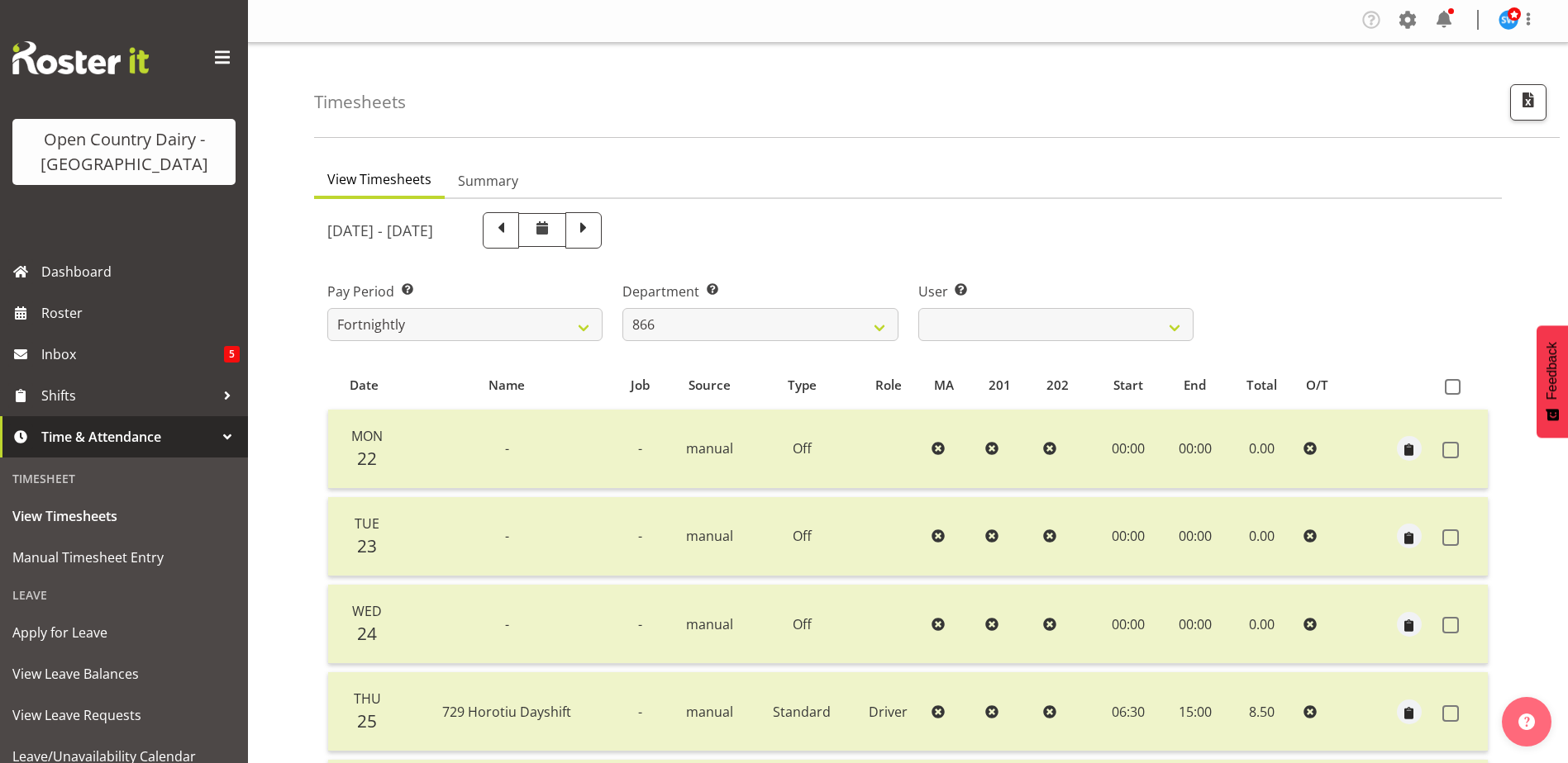
scroll to position [0, 0]
click at [594, 227] on span at bounding box center [584, 230] width 22 height 22
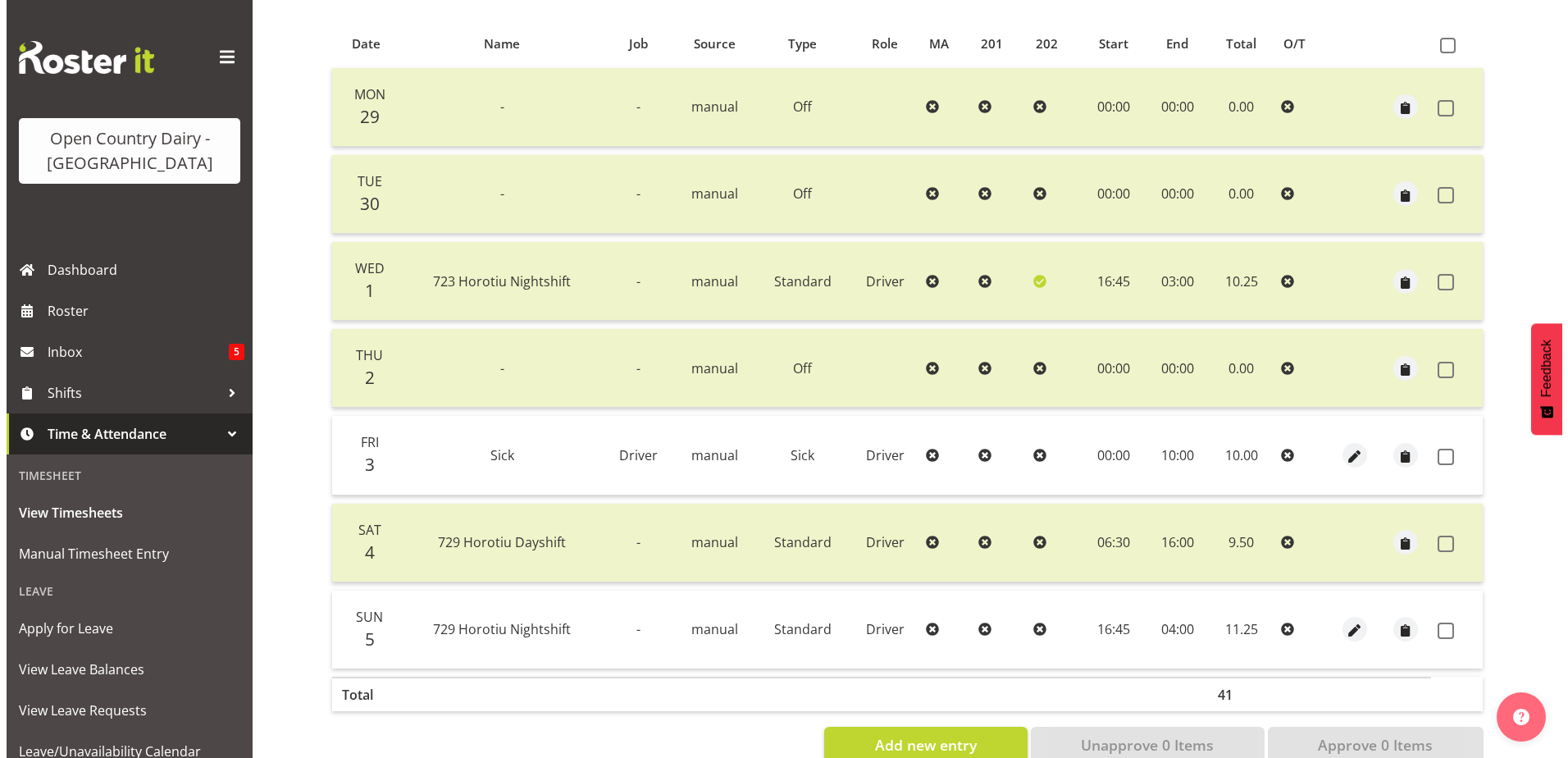
scroll to position [383, 0]
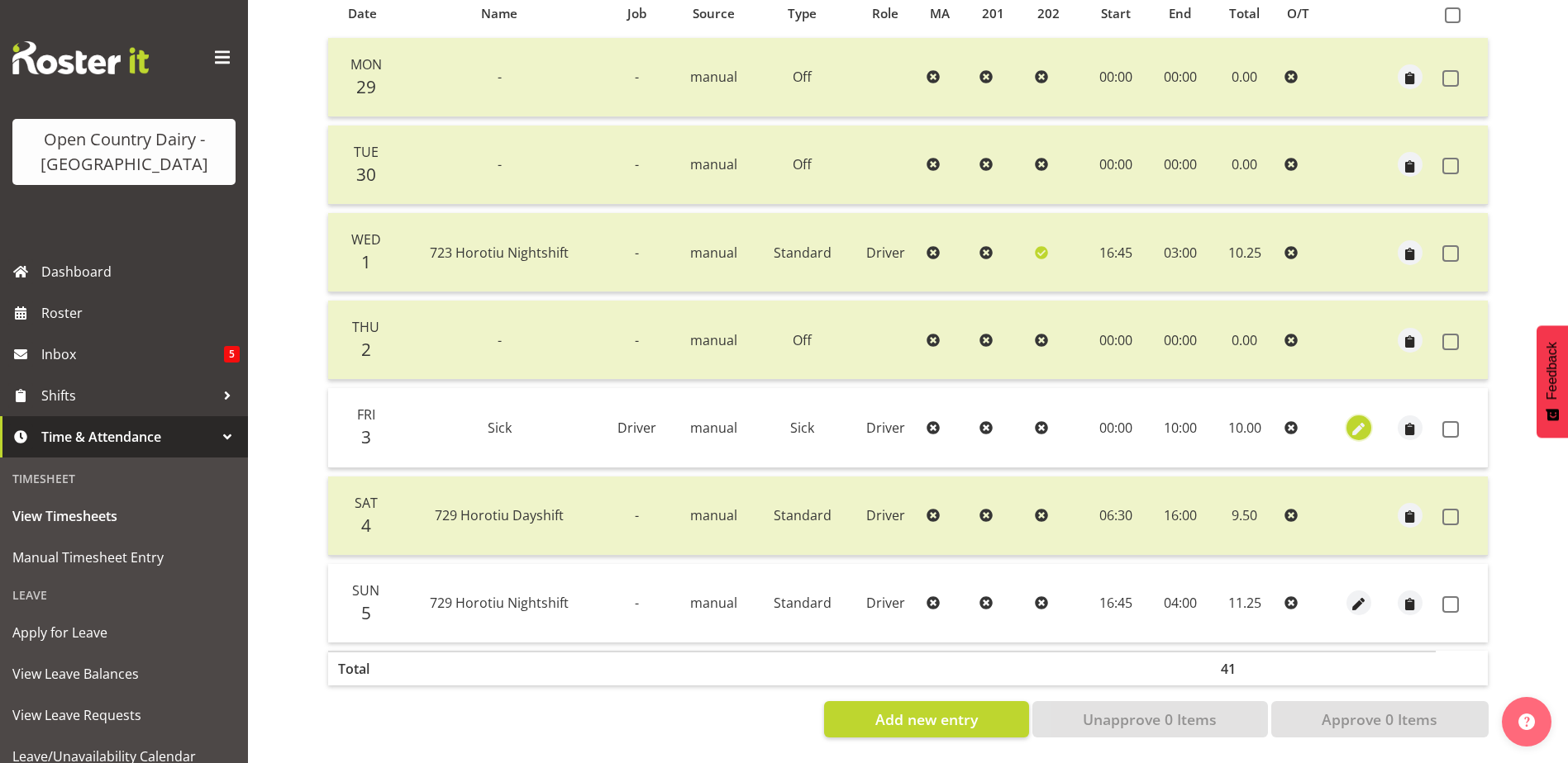
click at [1360, 420] on span "button" at bounding box center [1359, 429] width 19 height 19
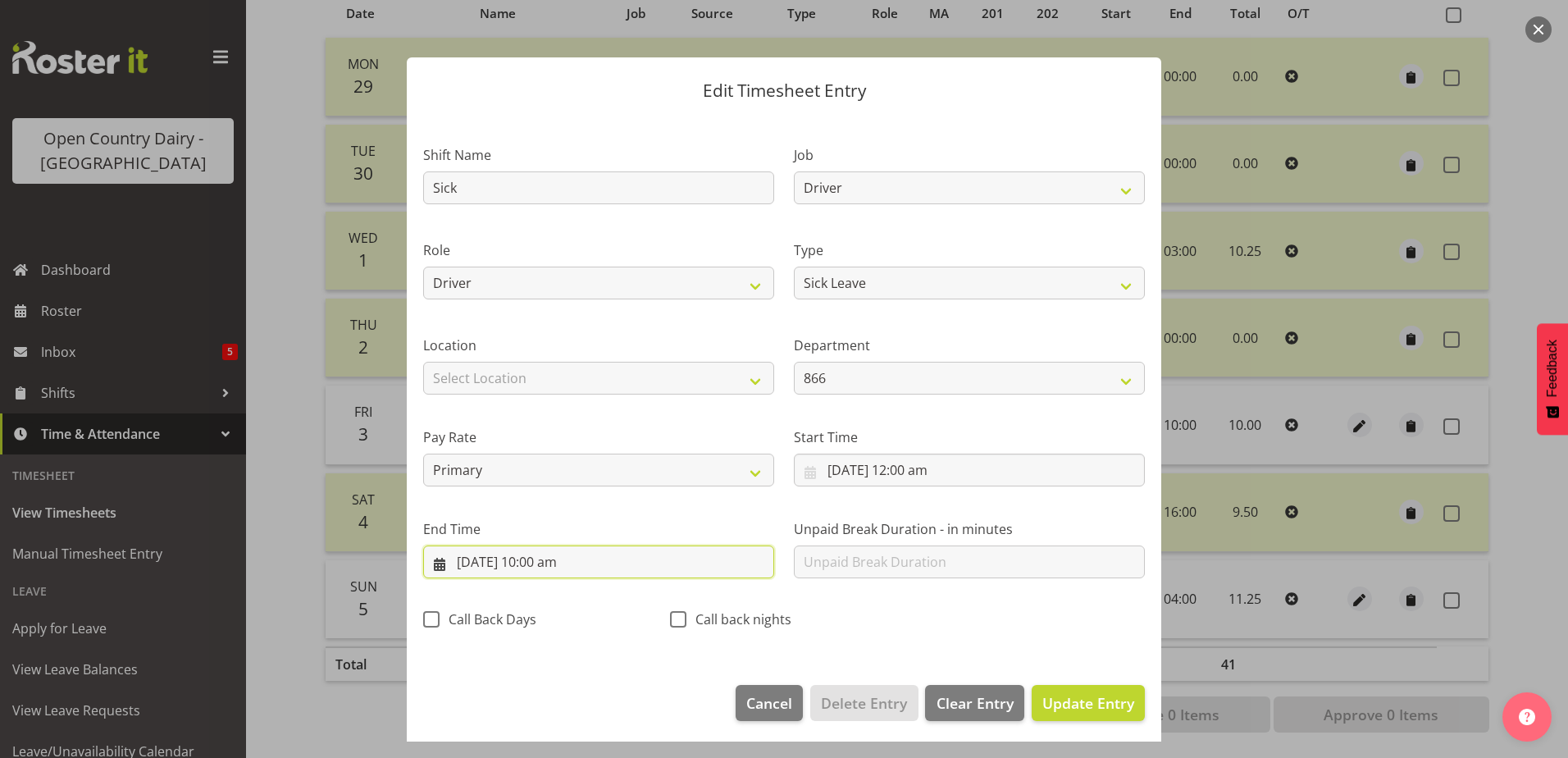
click at [531, 563] on input "3/10/2025, 10:00 am" at bounding box center [598, 562] width 351 height 33
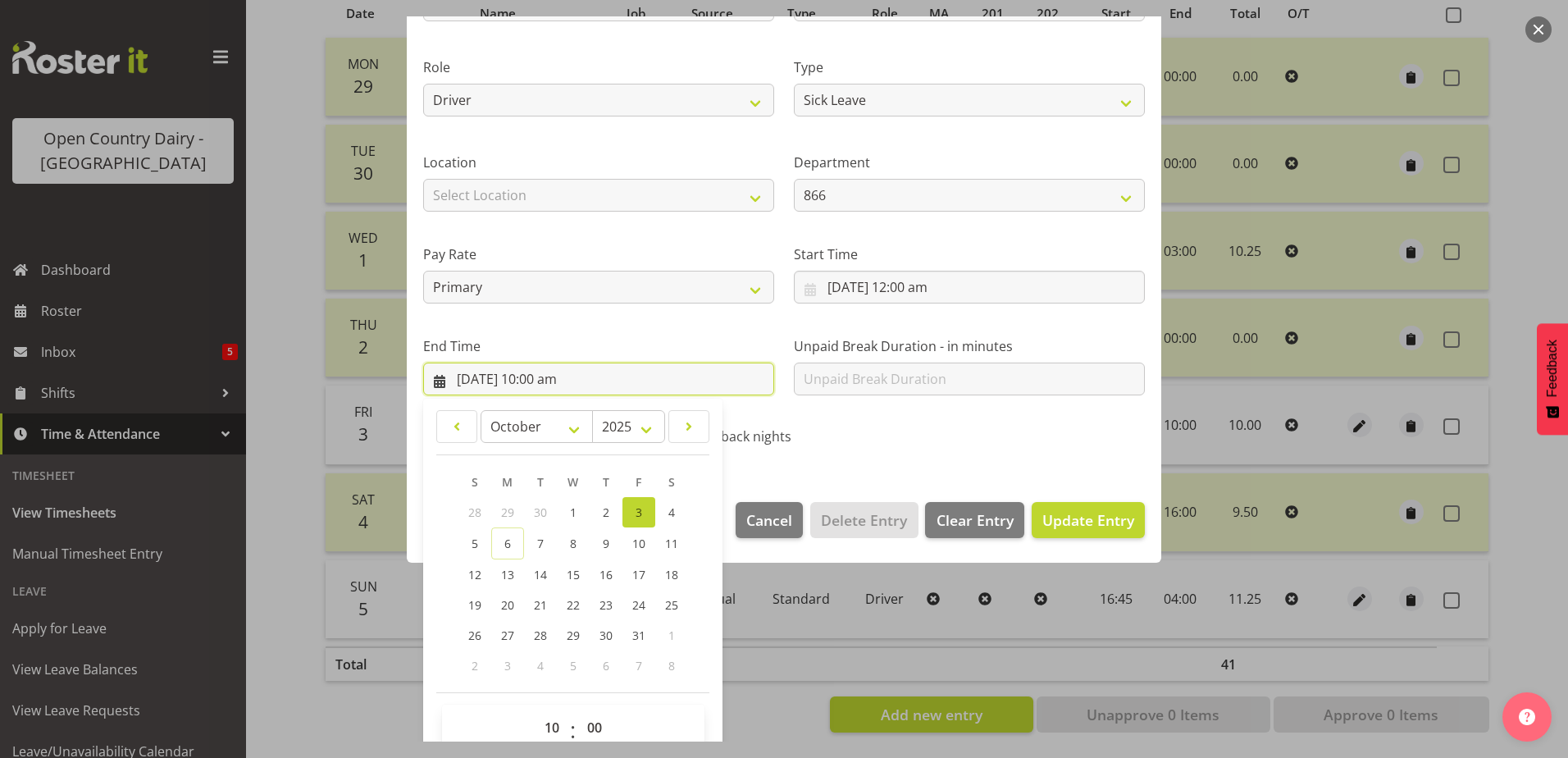
scroll to position [212, 0]
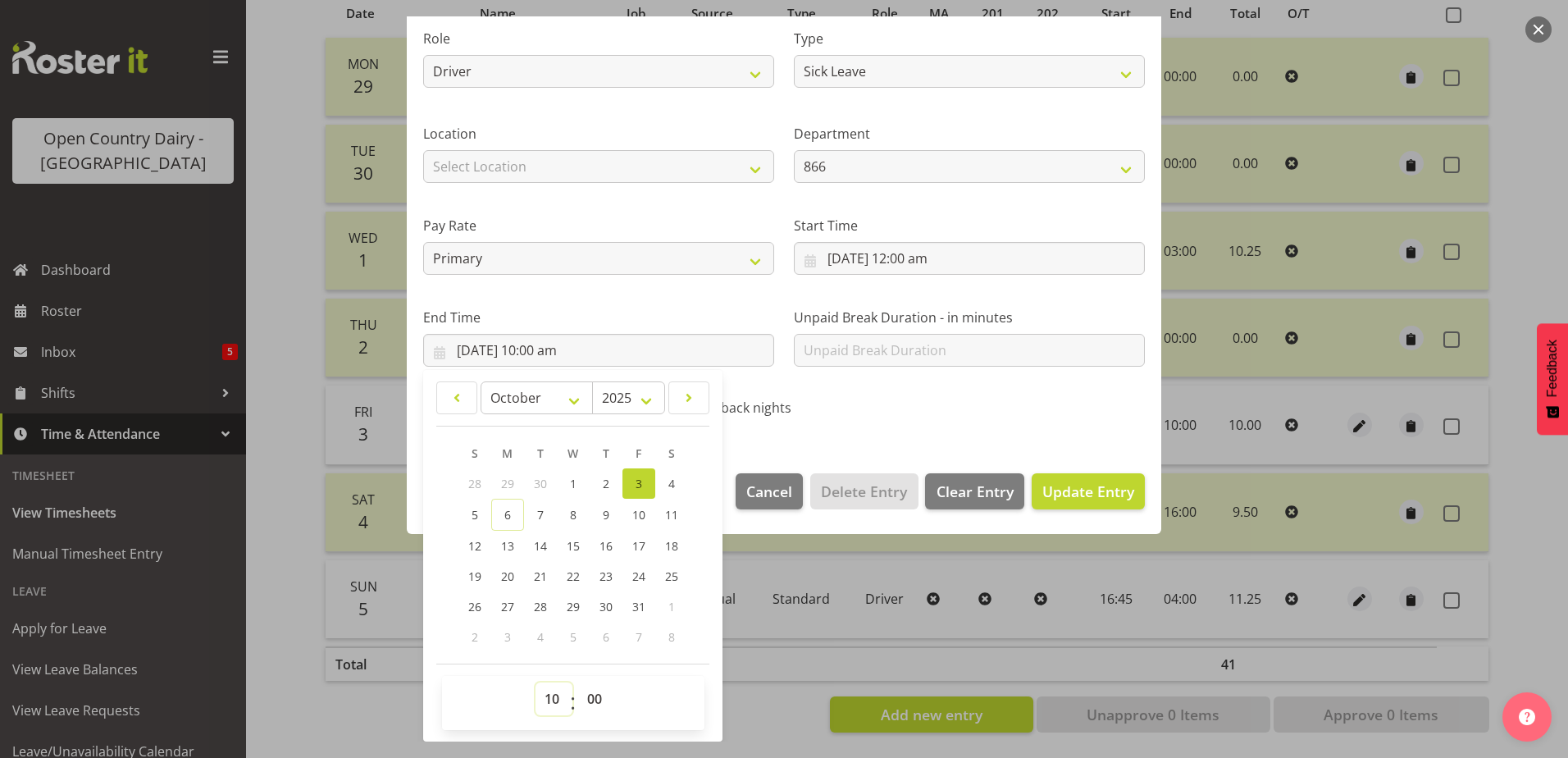
click at [551, 700] on select "00 01 02 03 04 05 06 07 08 09 10 11 12 13 14 15 16 17 18 19 20 21 22 23" at bounding box center [553, 699] width 37 height 33
click at [535, 683] on select "00 01 02 03 04 05 06 07 08 09 10 11 12 13 14 15 16 17 18 19 20 21 22 23" at bounding box center [553, 699] width 37 height 33
click at [588, 698] on select "00 01 02 03 04 05 06 07 08 09 10 11 12 13 14 15 16 17 18 19 20 21 22 23 24 25 2…" at bounding box center [596, 699] width 37 height 33
click at [578, 683] on select "00 01 02 03 04 05 06 07 08 09 10 11 12 13 14 15 16 17 18 19 20 21 22 23 24 25 2…" at bounding box center [596, 699] width 37 height 33
click at [1083, 490] on span "Update Entry" at bounding box center [1088, 492] width 92 height 20
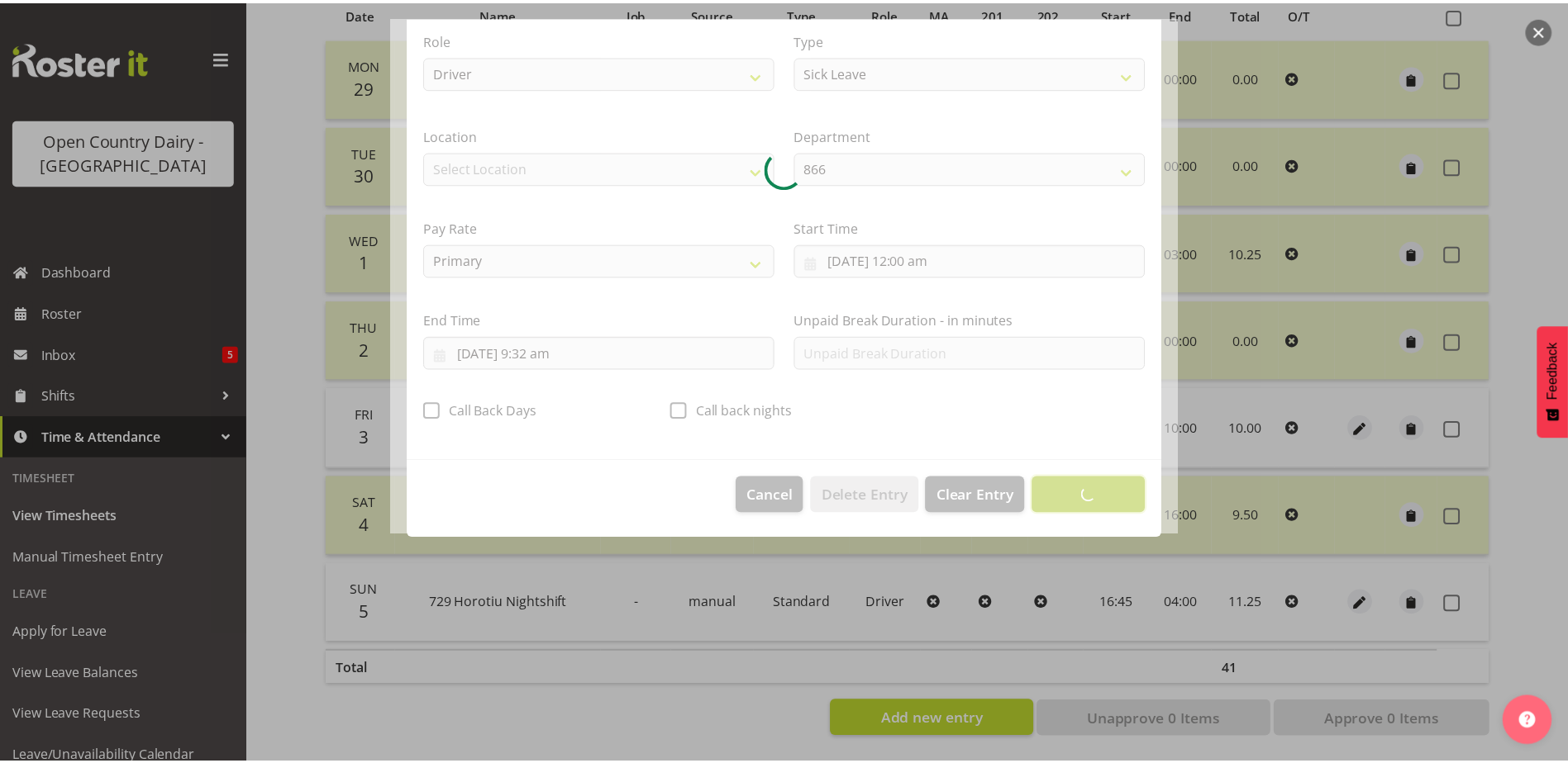
scroll to position [4, 0]
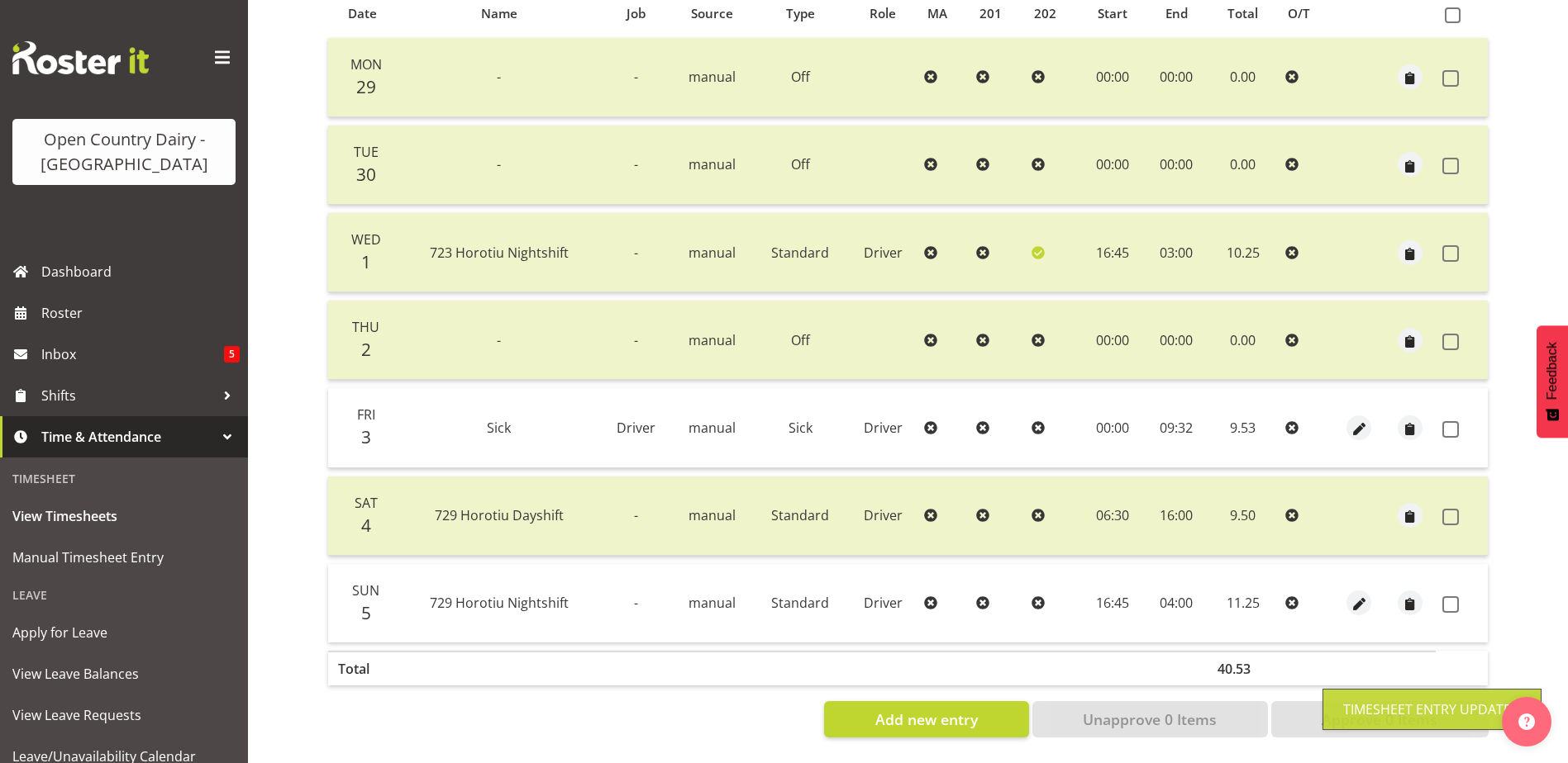
drag, startPoint x: 1447, startPoint y: 419, endPoint x: 1436, endPoint y: 427, distance: 13.6
click at [1446, 421] on span at bounding box center [1450, 430] width 16 height 16
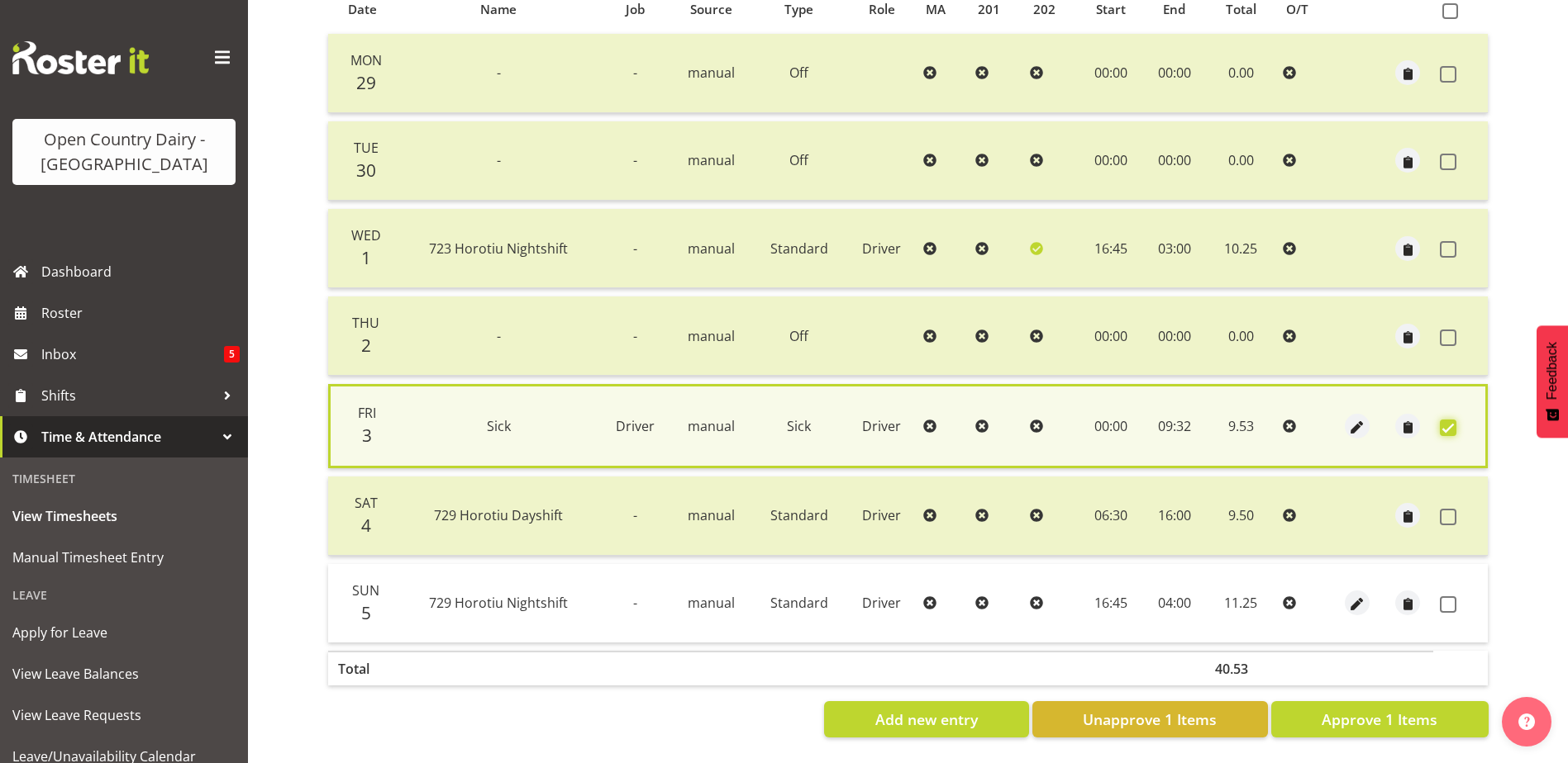
scroll to position [390, 0]
click at [1384, 711] on span "Approve 1 Items" at bounding box center [1379, 720] width 116 height 22
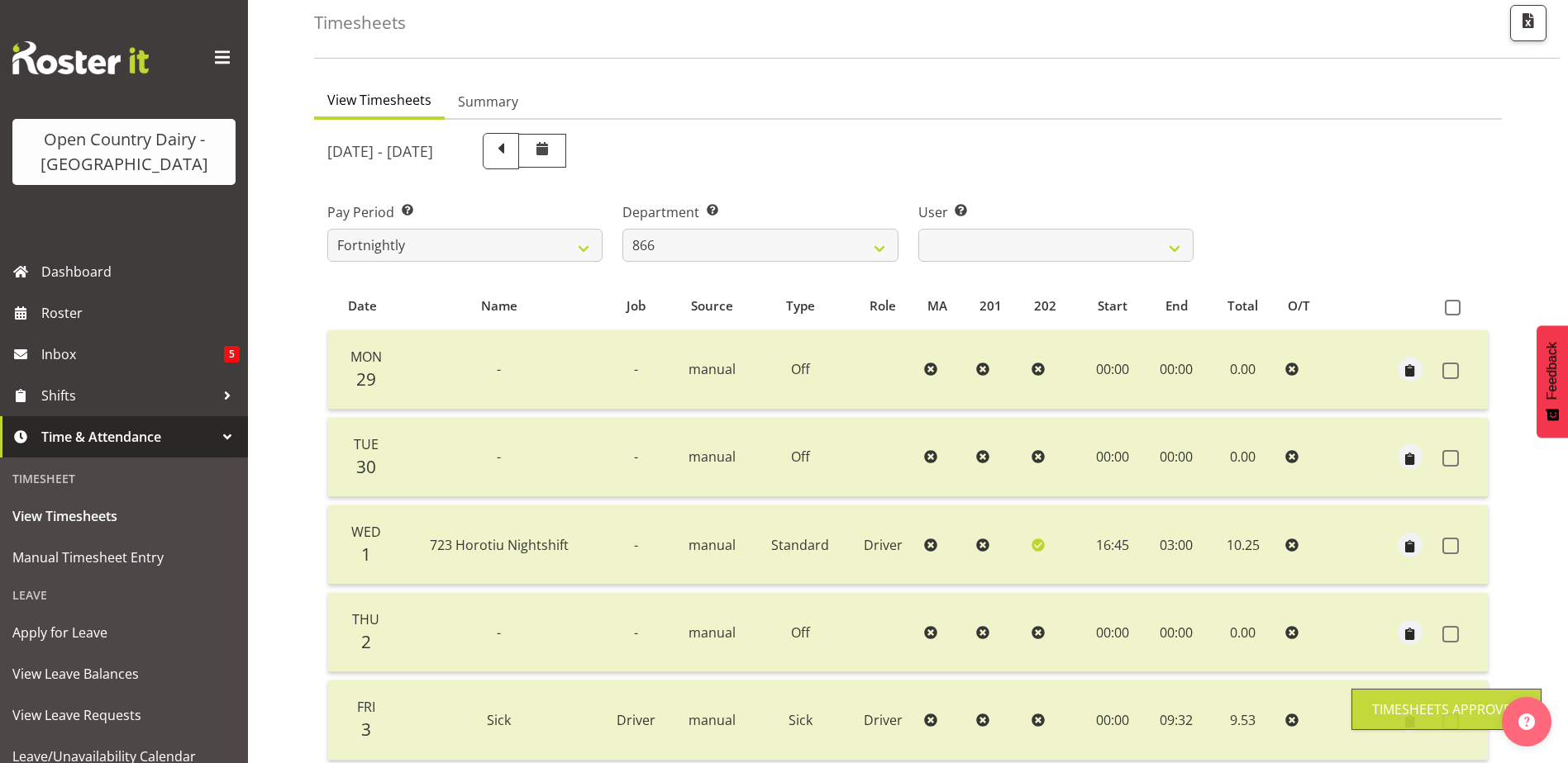
scroll to position [56, 0]
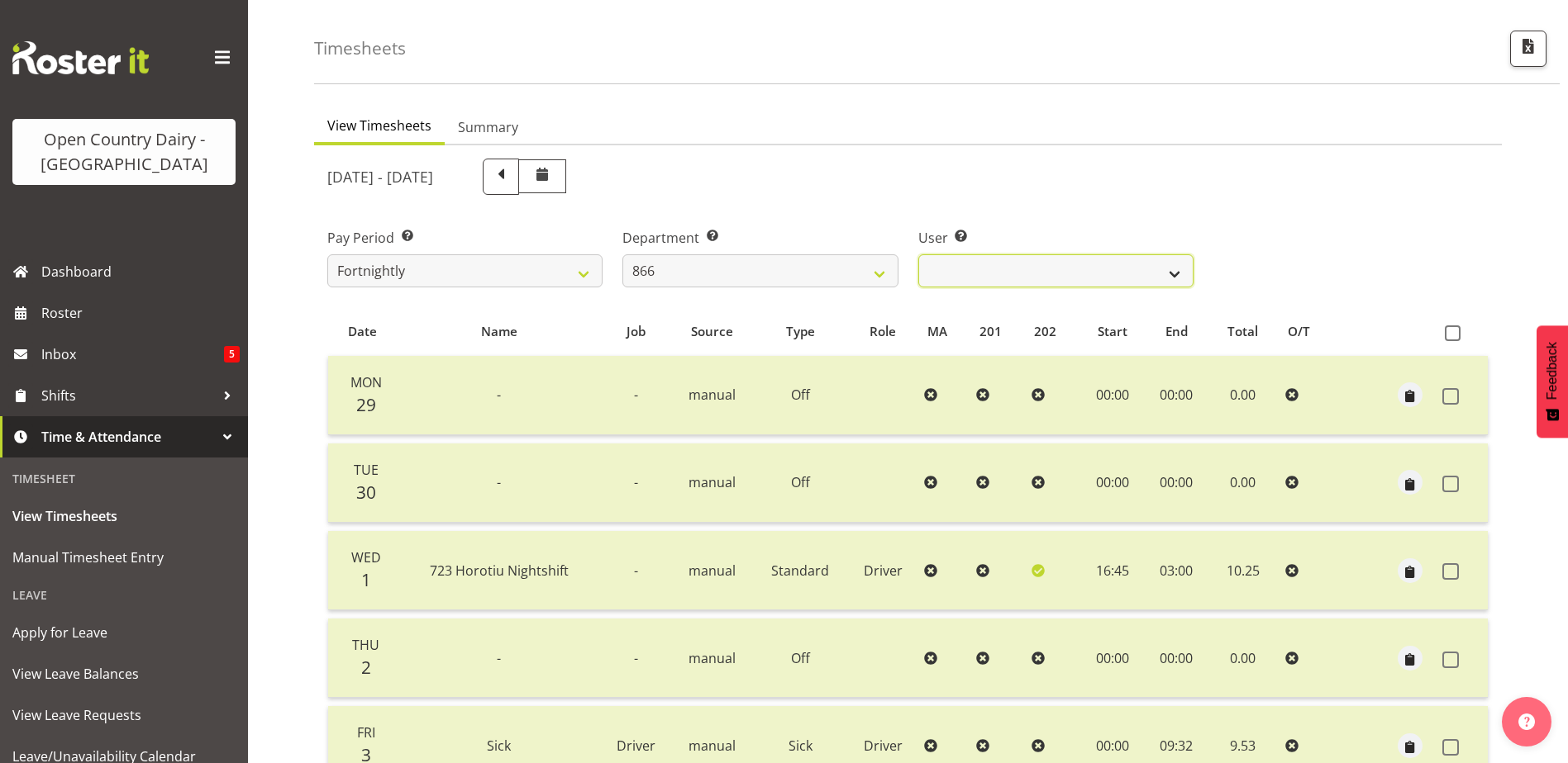
click at [1058, 272] on select "Harshdeep Singh ❌ Jacques Nel ✔ Navreet Jawanda ✔ Neil Abrahams ✔" at bounding box center [1056, 271] width 275 height 33
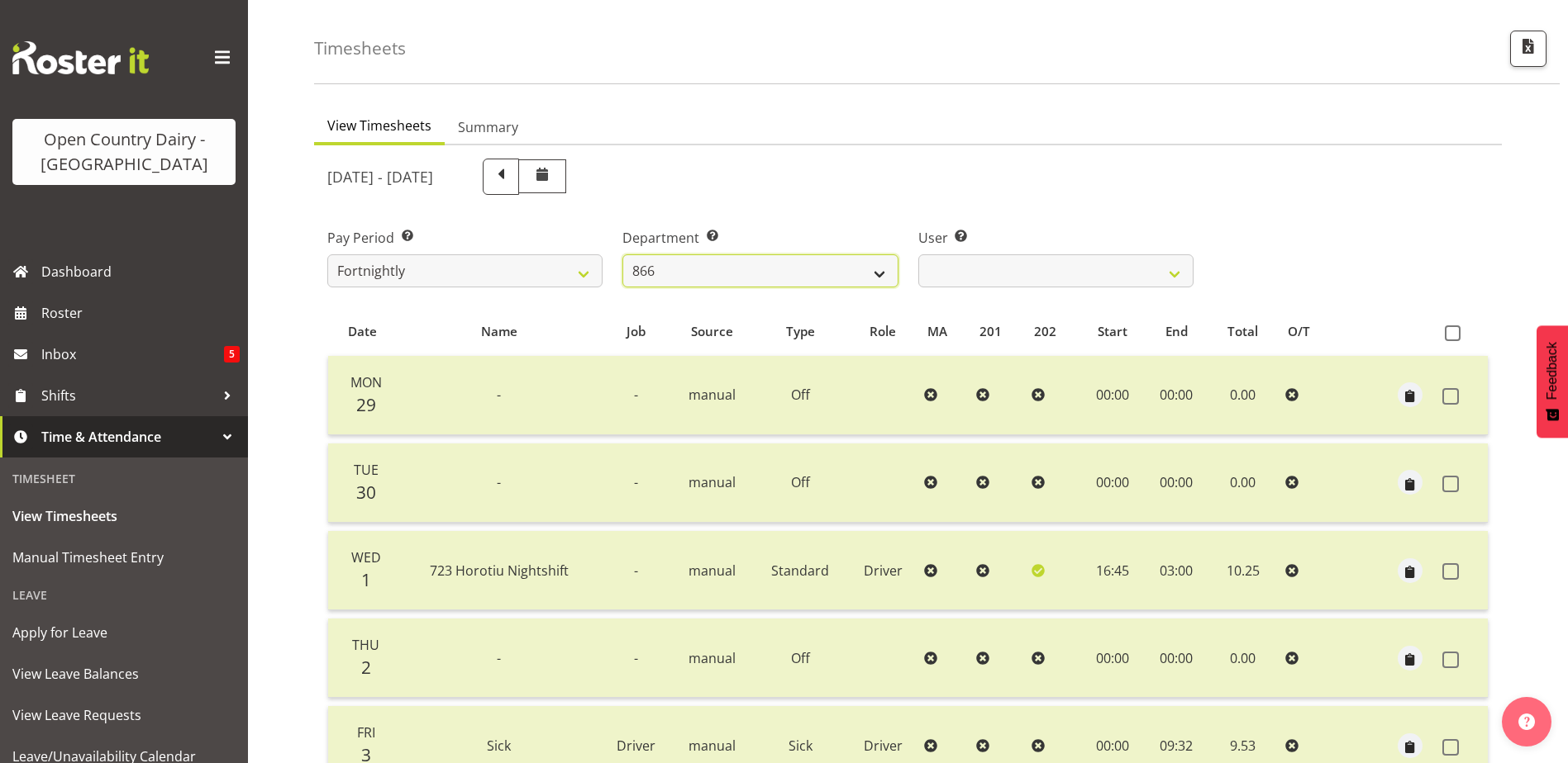
click at [874, 273] on select "701 702 703 704 705 706 707 708 709 710 711 712 713 714 715 716 717 718 719 720" at bounding box center [760, 271] width 275 height 33
click at [1323, 205] on div "Pay Period Select which pay period you would like to view. Fortnightly Departme…" at bounding box center [907, 251] width 1180 height 93
click at [780, 271] on select "701 702 703 704 705 706 707 708 709 710 711 712 713 714 715 716 717 718 719 720" at bounding box center [760, 271] width 275 height 33
click at [622, 254] on select "701 702 703 704 705 706 707 708 709 710 711 712 713 714 715 716 717 718 719 720" at bounding box center [760, 271] width 275 height 33
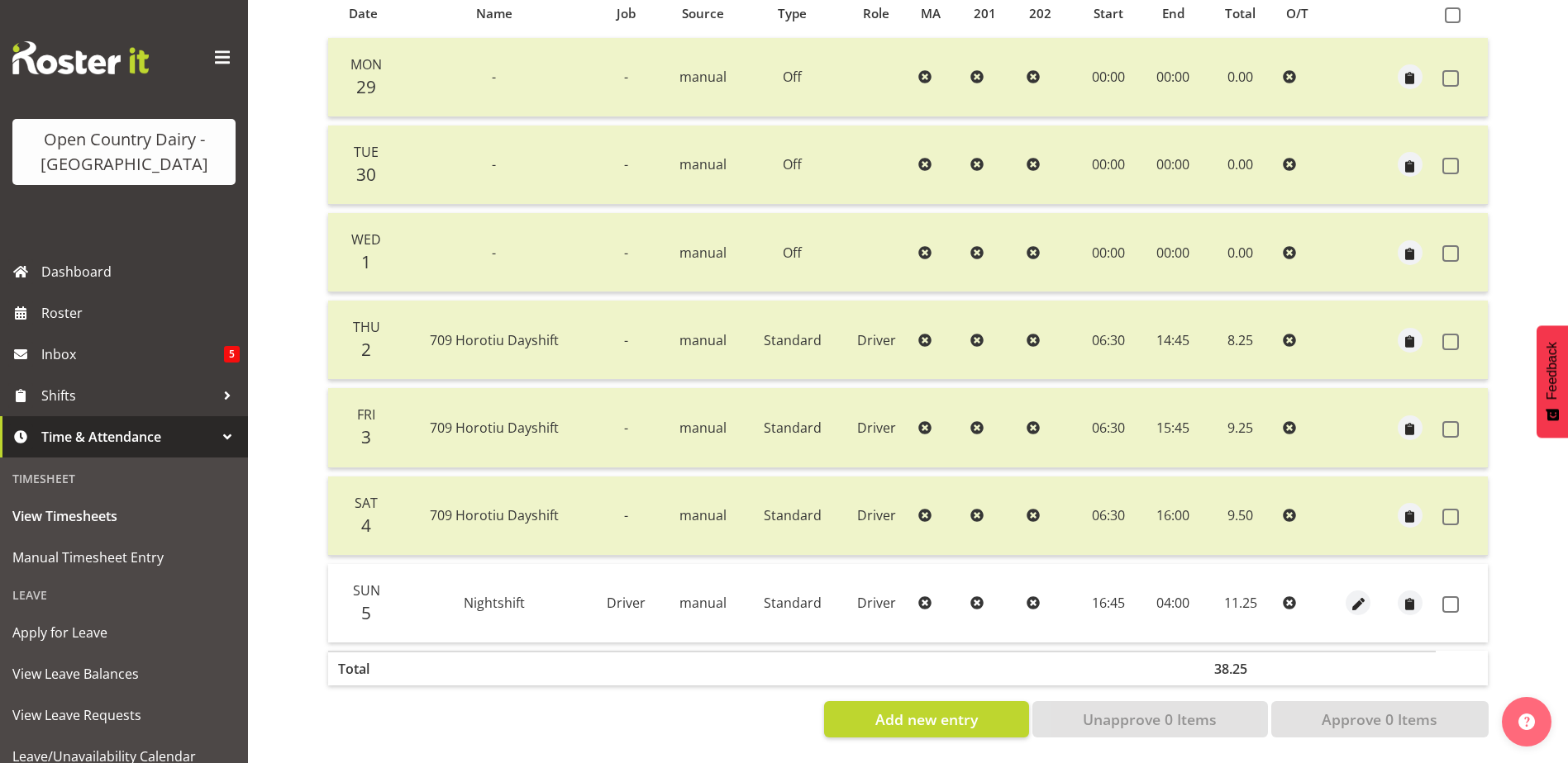
scroll to position [386, 0]
click at [1452, 597] on span at bounding box center [1450, 605] width 16 height 16
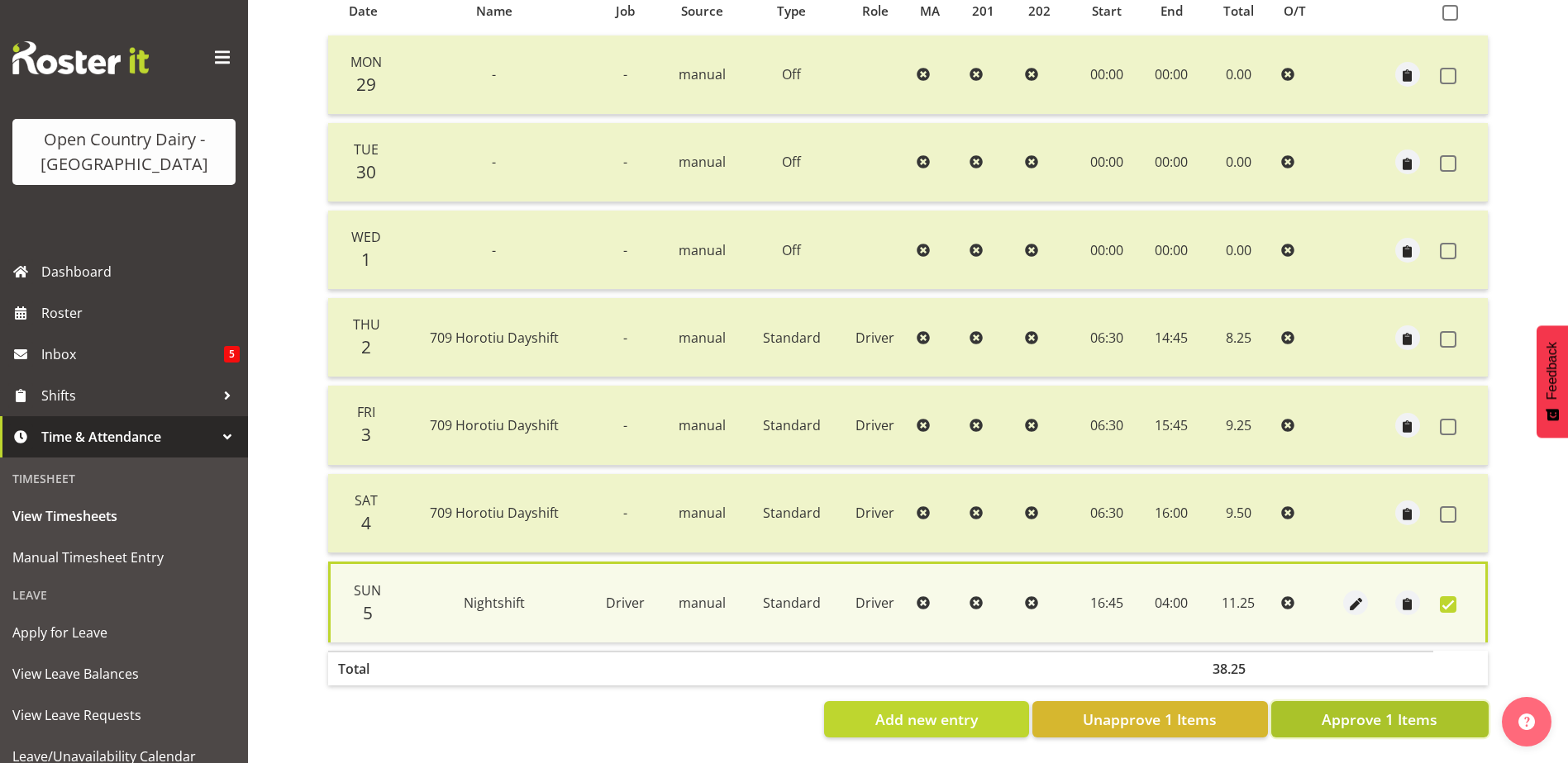
click at [1387, 714] on span "Approve 1 Items" at bounding box center [1379, 720] width 116 height 22
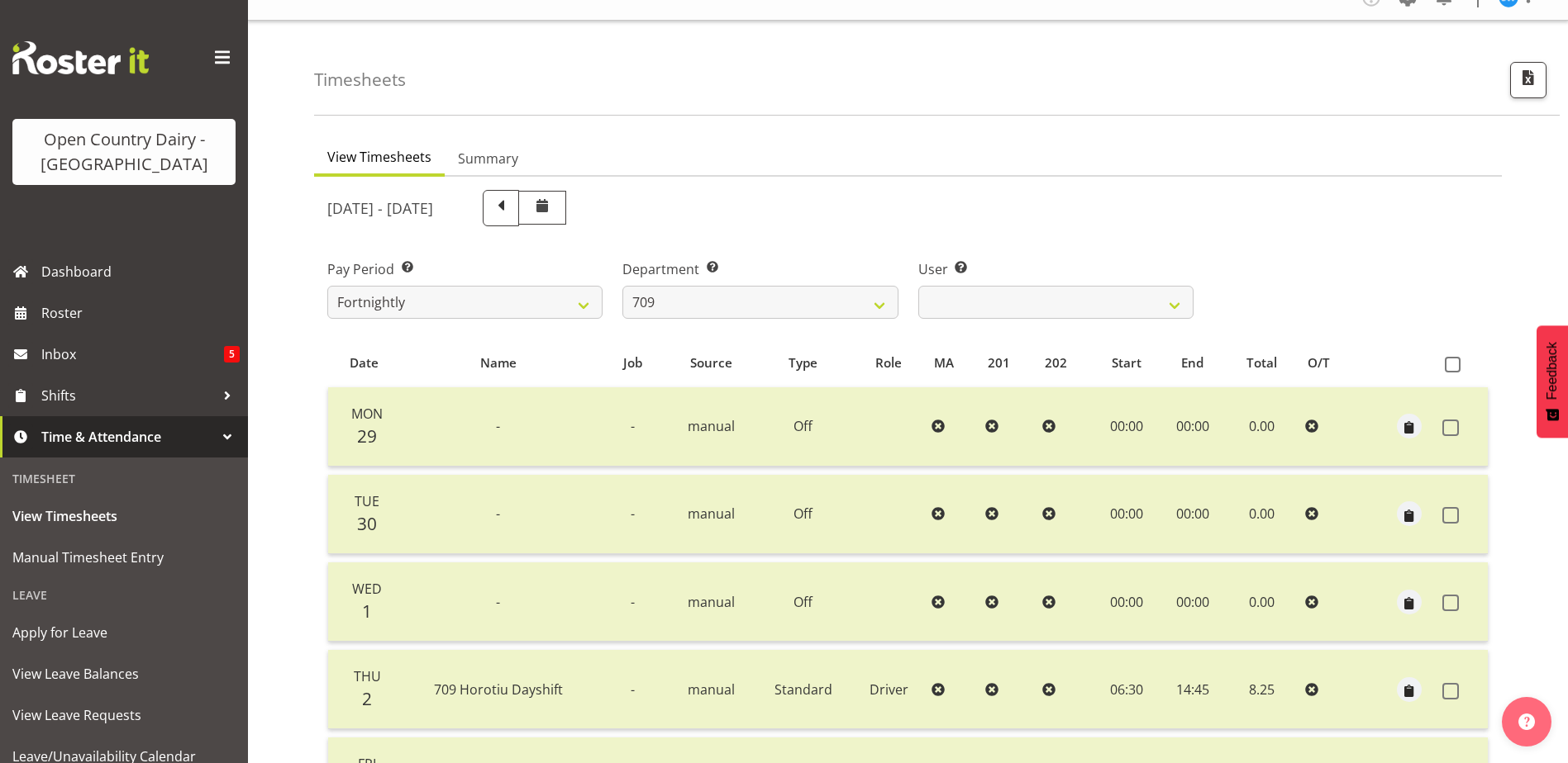
scroll to position [0, 0]
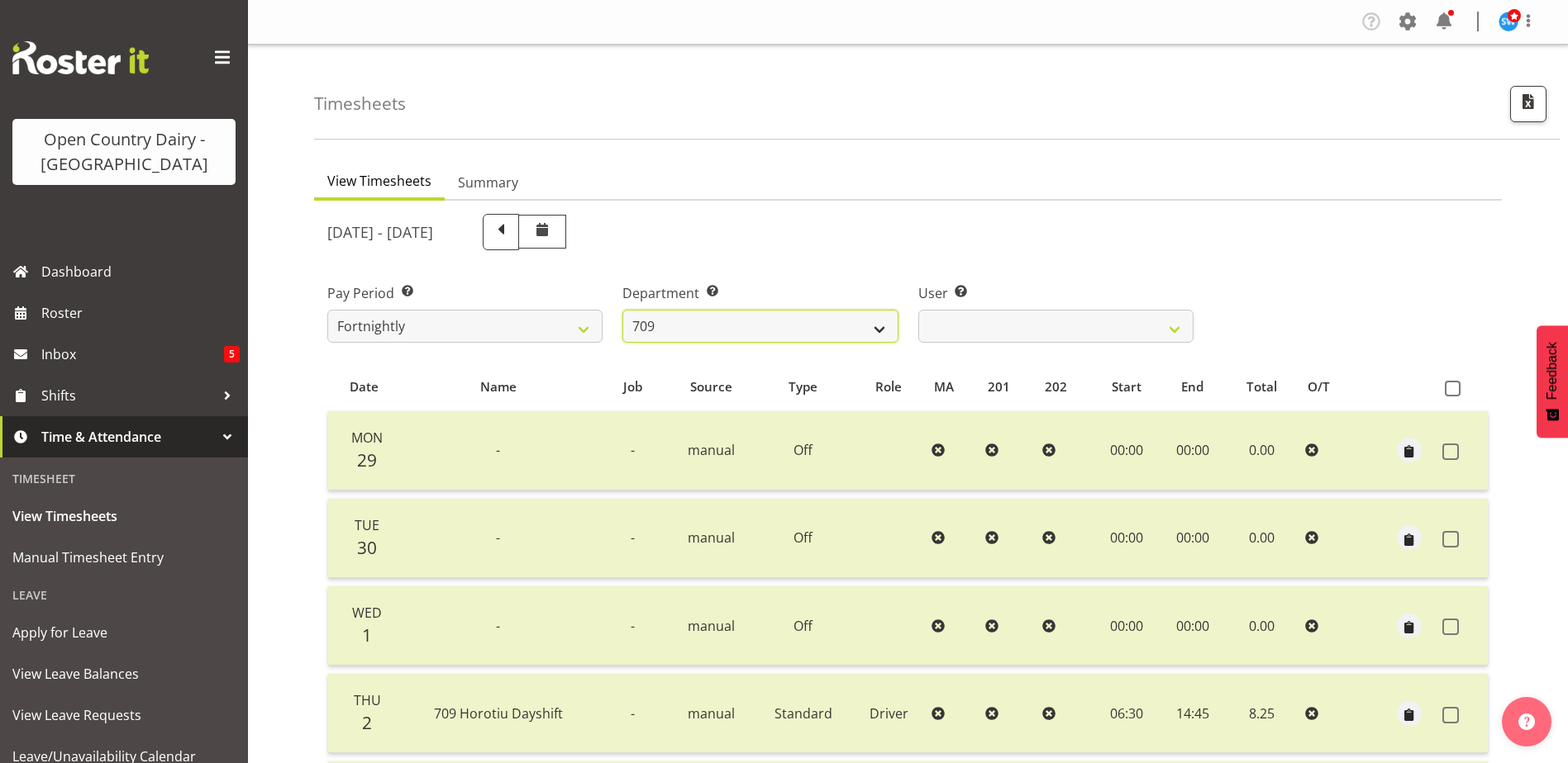
click at [755, 324] on select "701 702 703 704 705 706 707 708 709 710 711 712 713 714 715 716 717 718 719 720" at bounding box center [760, 326] width 275 height 33
click at [622, 310] on select "701 702 703 704 705 706 707 708 709 710 711 712 713 714 715 716 717 718 719 720" at bounding box center [760, 326] width 275 height 33
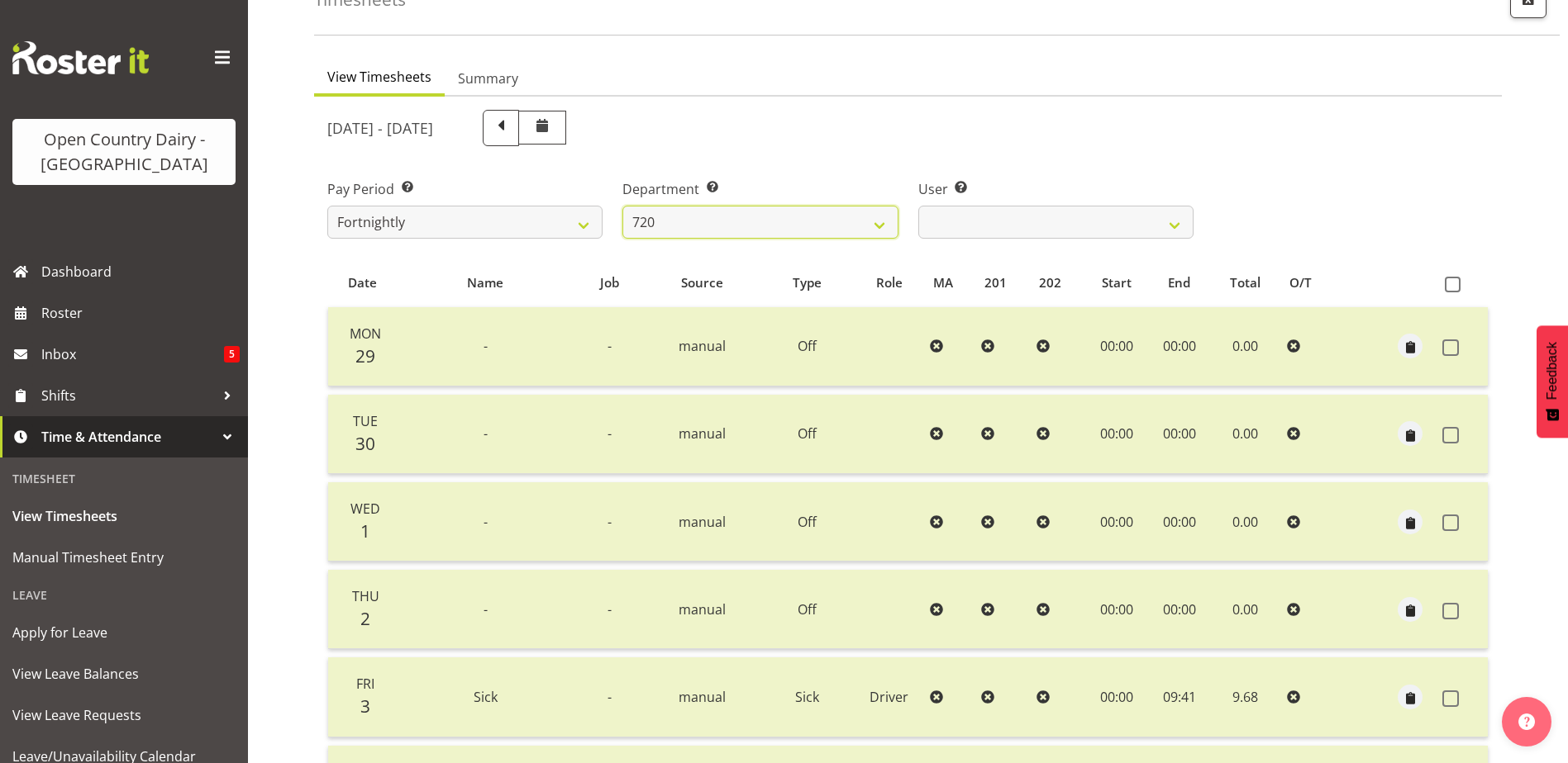
scroll to position [56, 0]
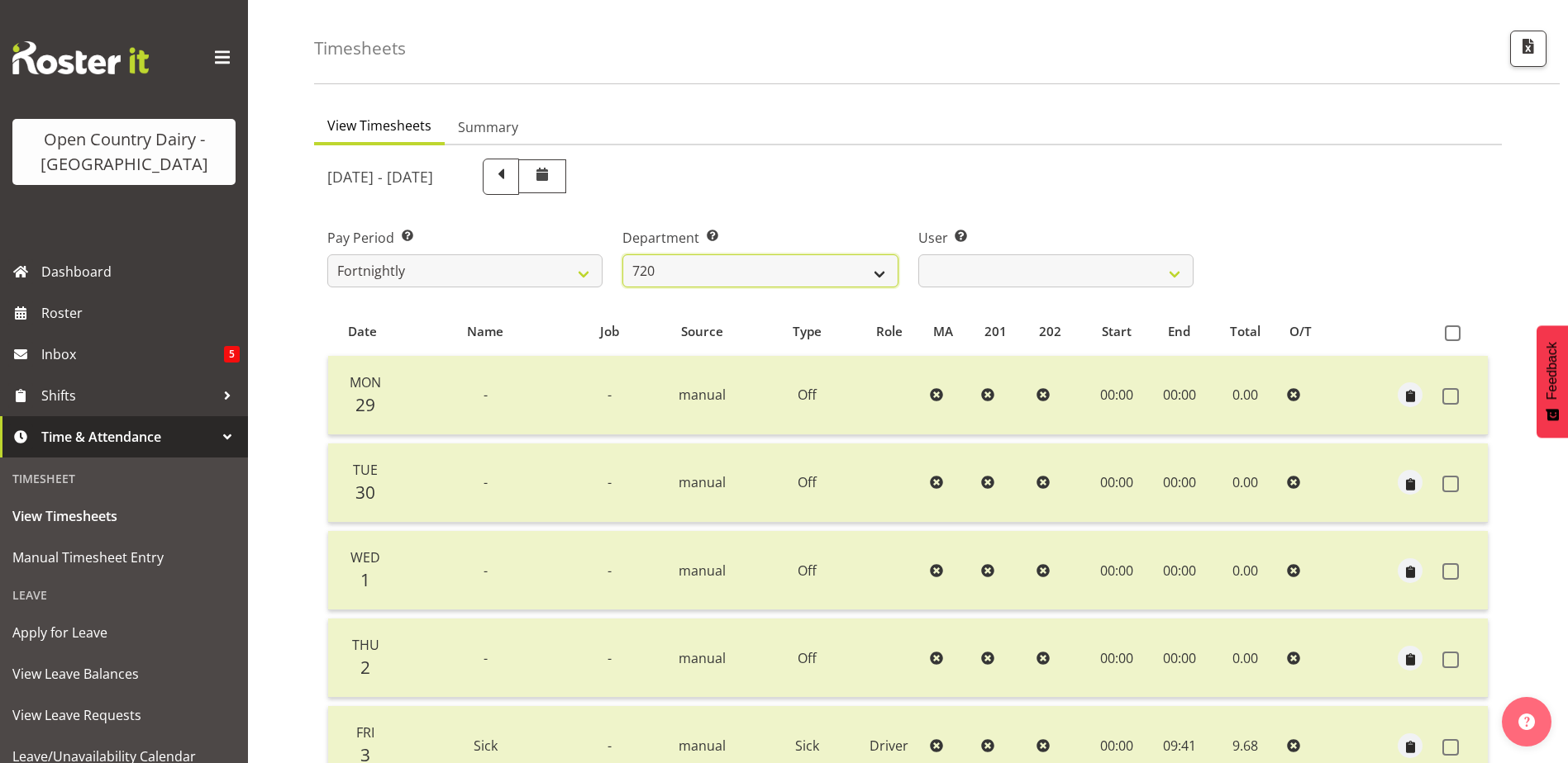
click at [838, 269] on select "701 702 703 704 705 706 707 708 709 710 711 712 713 714 715 716 717 718 719 720" at bounding box center [760, 271] width 275 height 33
click at [622, 254] on select "701 702 703 704 705 706 707 708 709 710 711 712 713 714 715 716 717 718 719 720" at bounding box center [760, 271] width 275 height 33
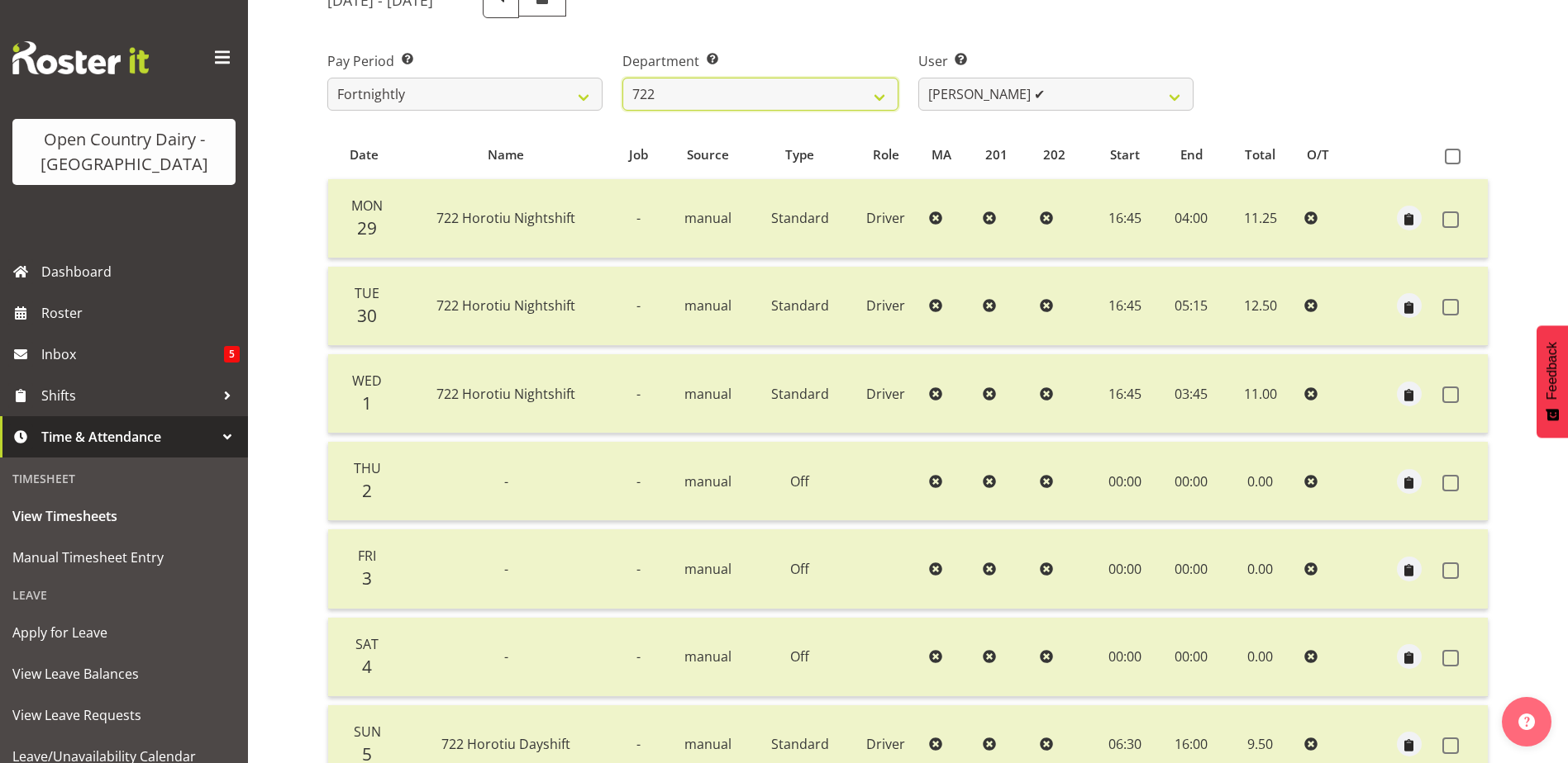
scroll to position [220, 0]
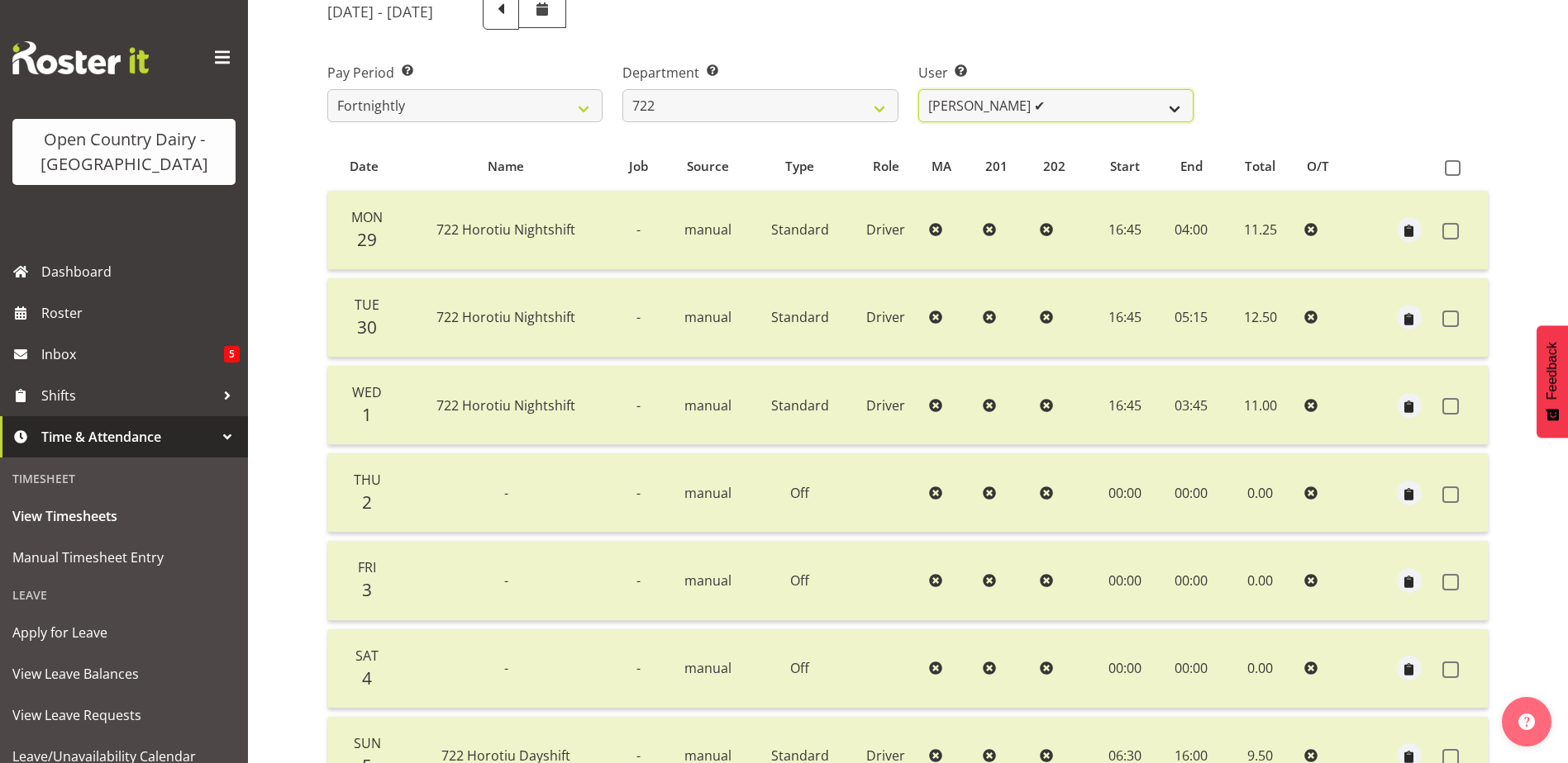
click at [1065, 97] on select "Andy Webb ✔ Darren Hatcher ❌ Gurpreet Singh ❌" at bounding box center [1056, 105] width 275 height 33
click at [918, 89] on select "Andy Webb ✔ Darren Hatcher ❌ Gurpreet Singh ❌" at bounding box center [1056, 105] width 275 height 33
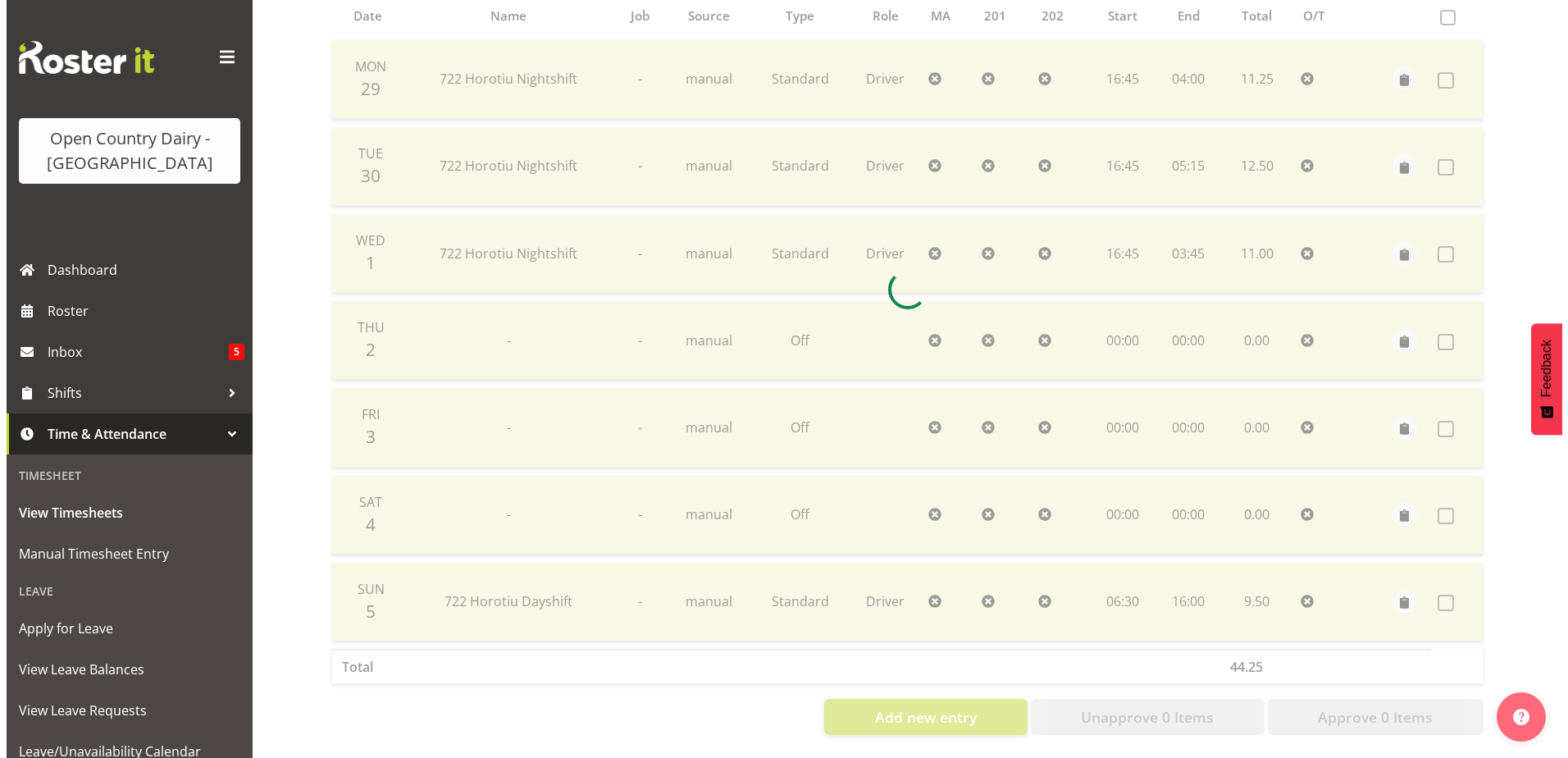
scroll to position [383, 0]
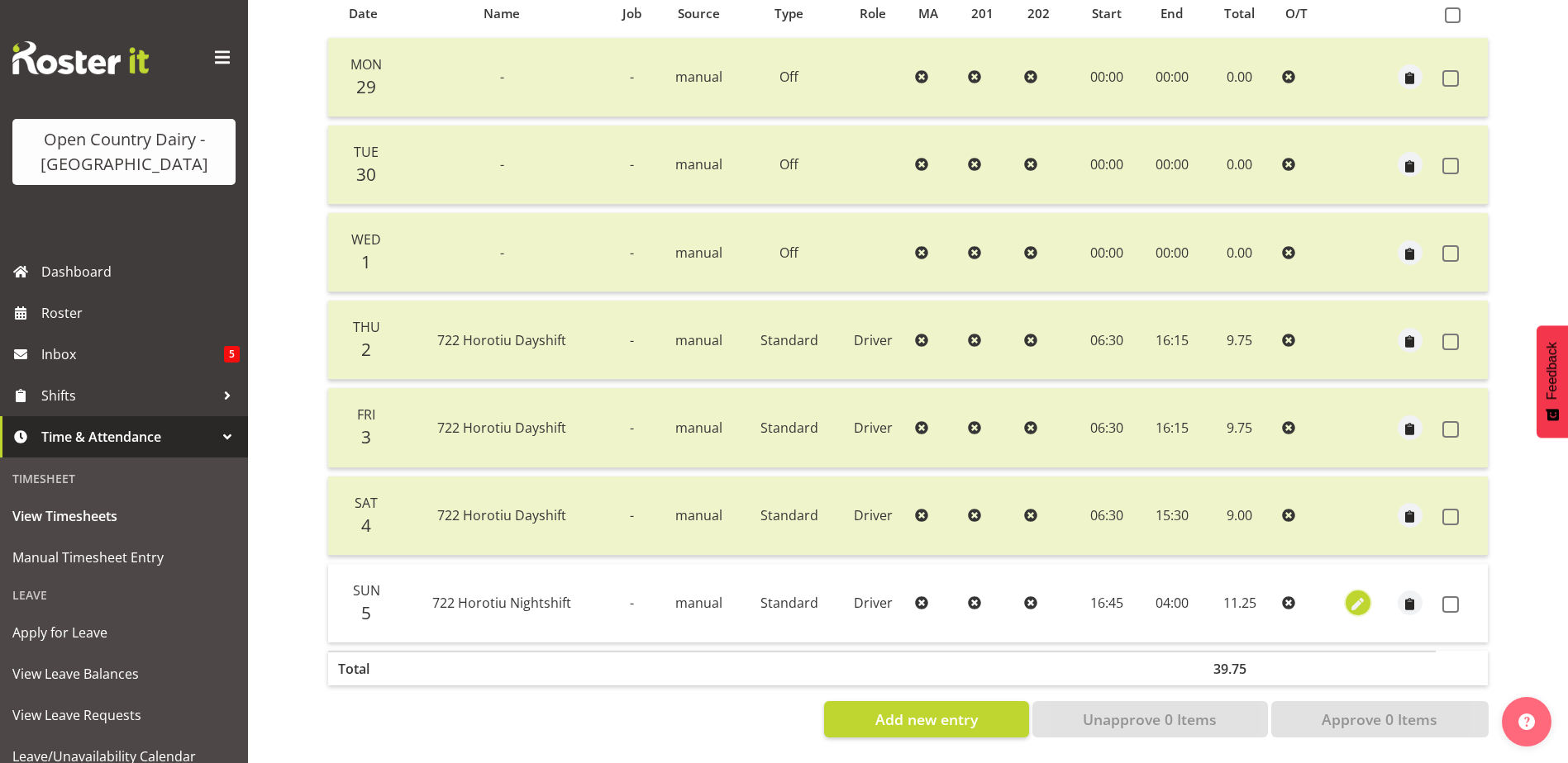
click at [1358, 598] on span "button" at bounding box center [1357, 605] width 19 height 19
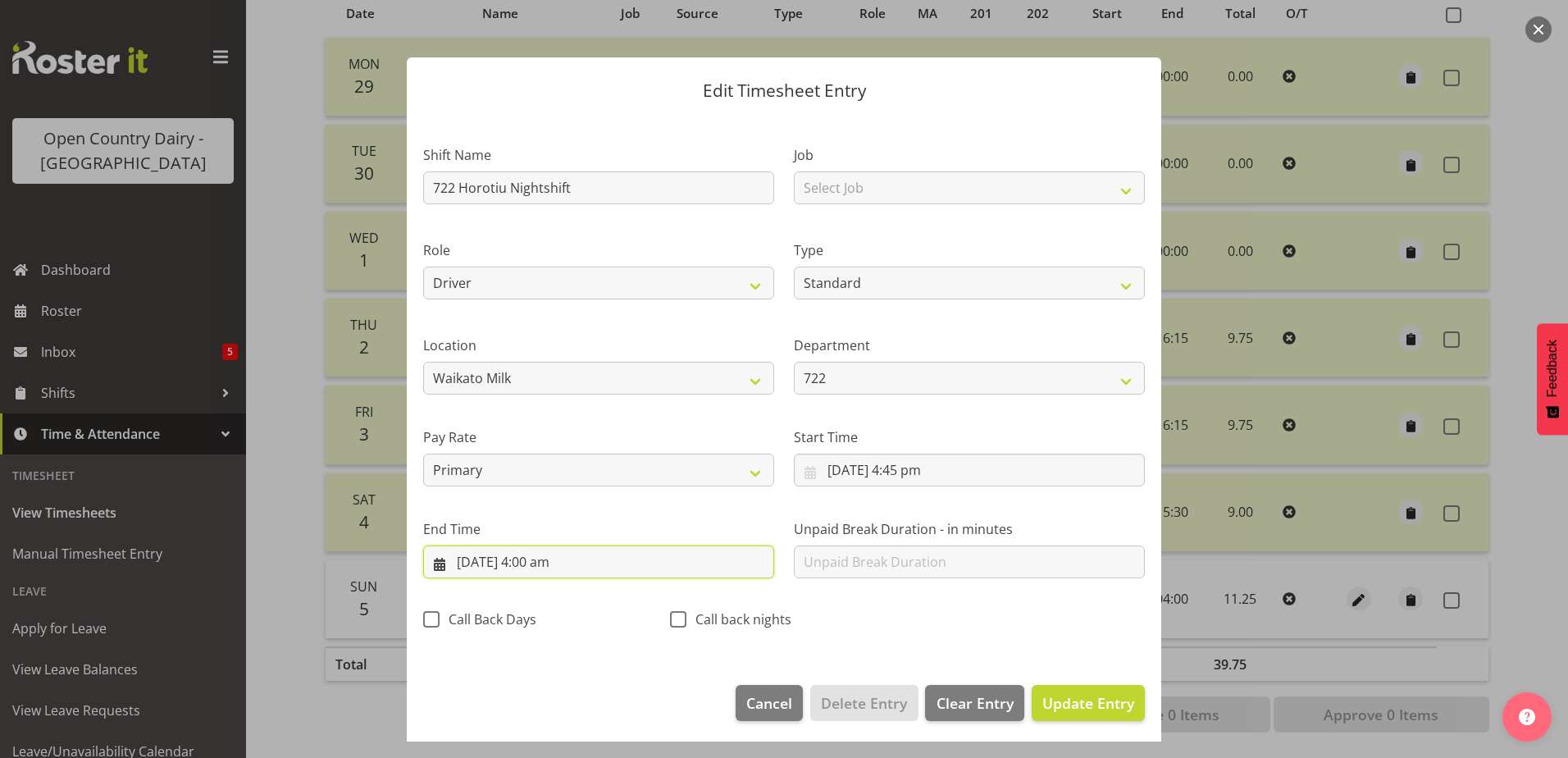
click at [543, 565] on input "6/10/2025, 4:00 am" at bounding box center [598, 562] width 351 height 33
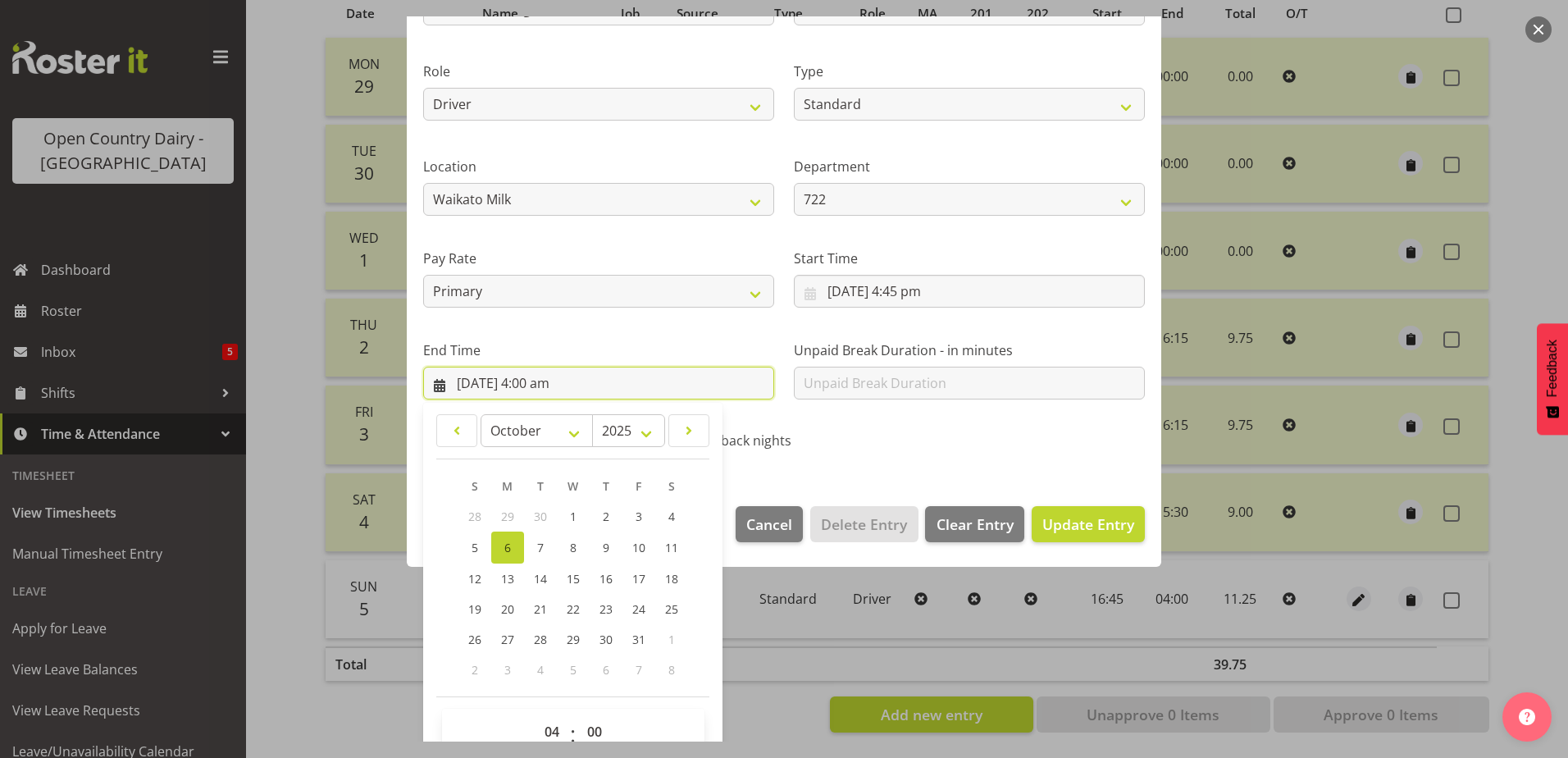
scroll to position [212, 0]
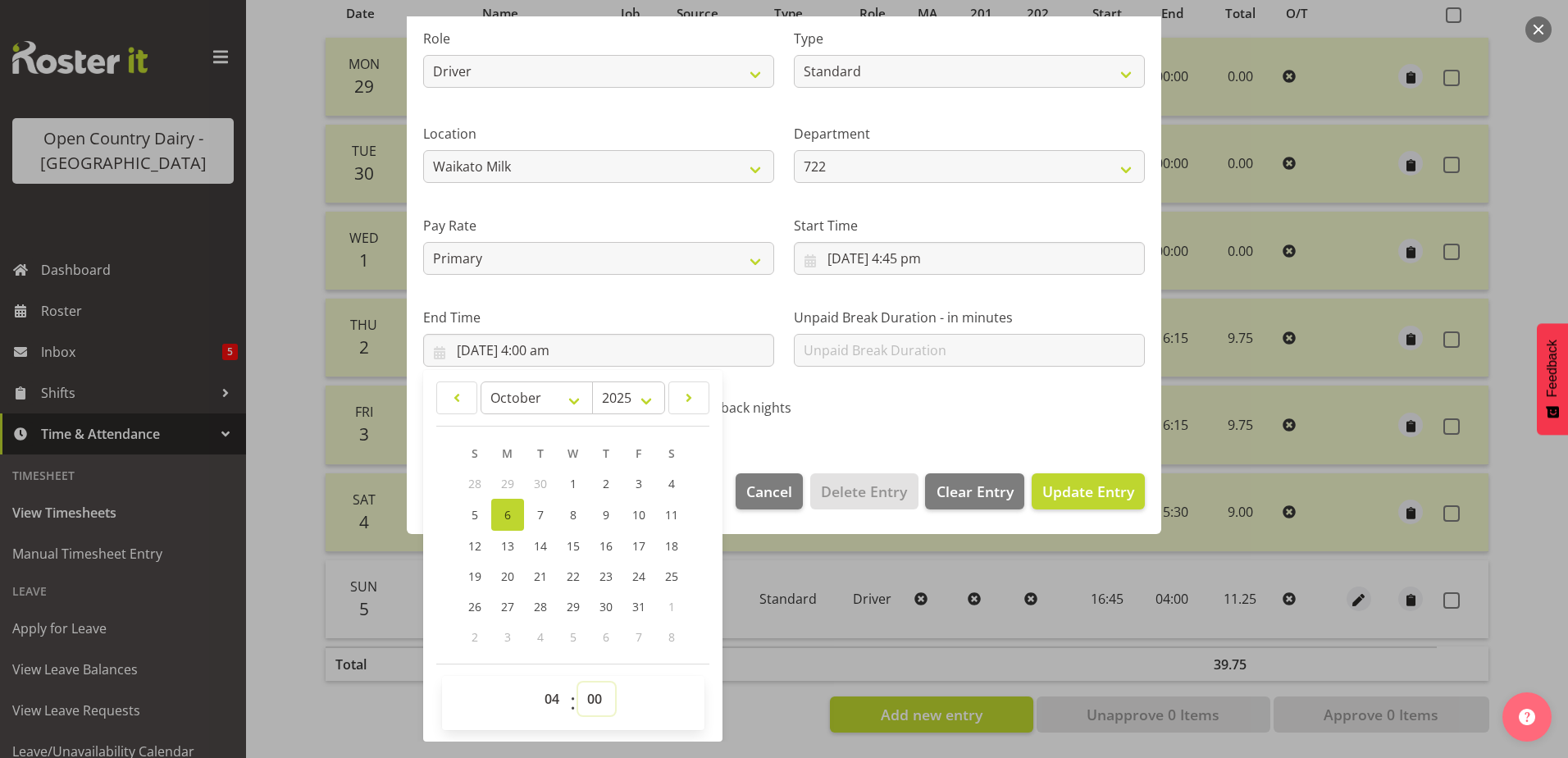
click at [597, 699] on select "00 01 02 03 04 05 06 07 08 09 10 11 12 13 14 15 16 17 18 19 20 21 22 23 24 25 2…" at bounding box center [596, 699] width 37 height 33
click at [578, 683] on select "00 01 02 03 04 05 06 07 08 09 10 11 12 13 14 15 16 17 18 19 20 21 22 23 24 25 2…" at bounding box center [596, 699] width 37 height 33
click at [1099, 496] on span "Update Entry" at bounding box center [1088, 492] width 92 height 20
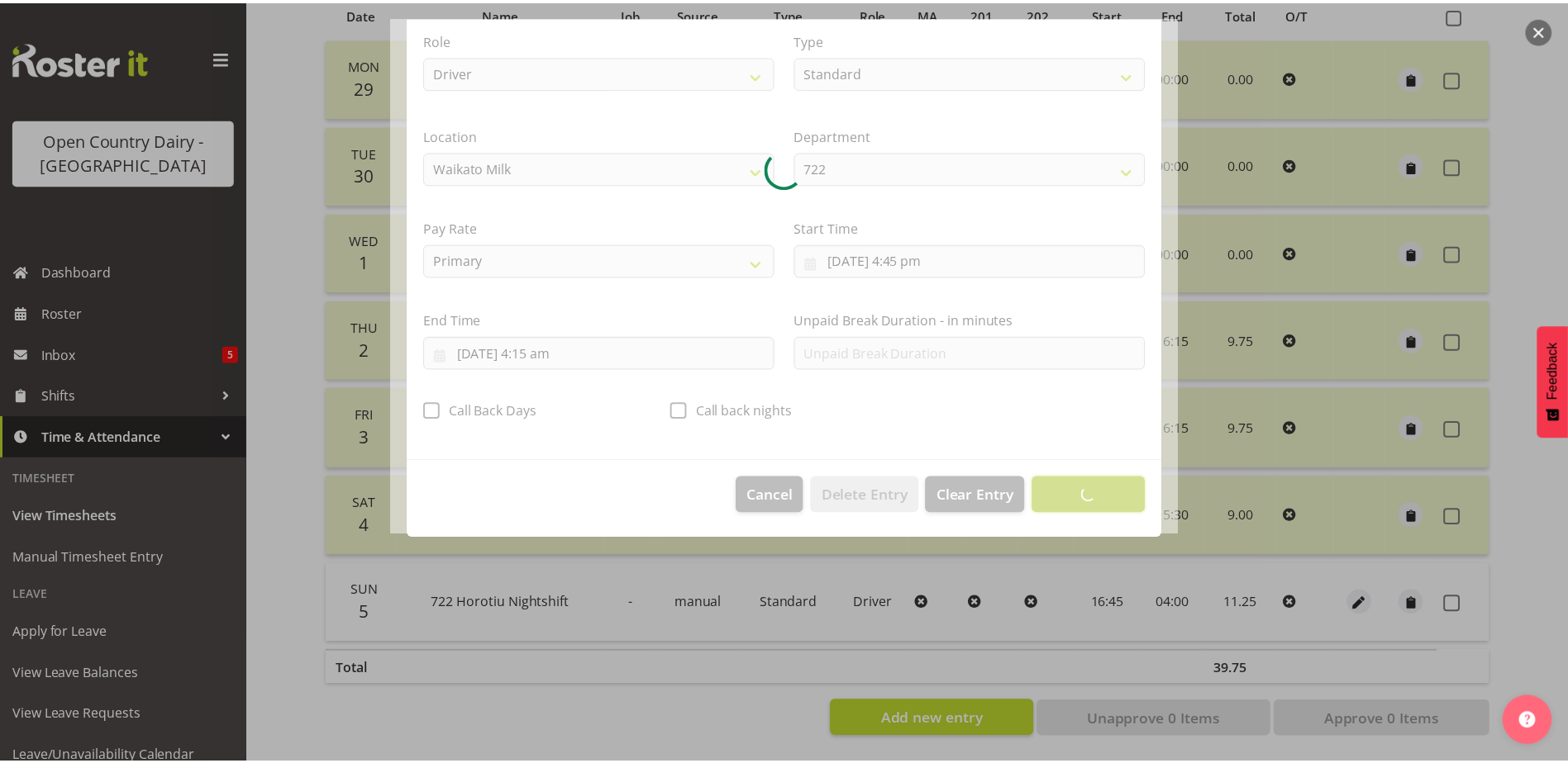
scroll to position [4, 0]
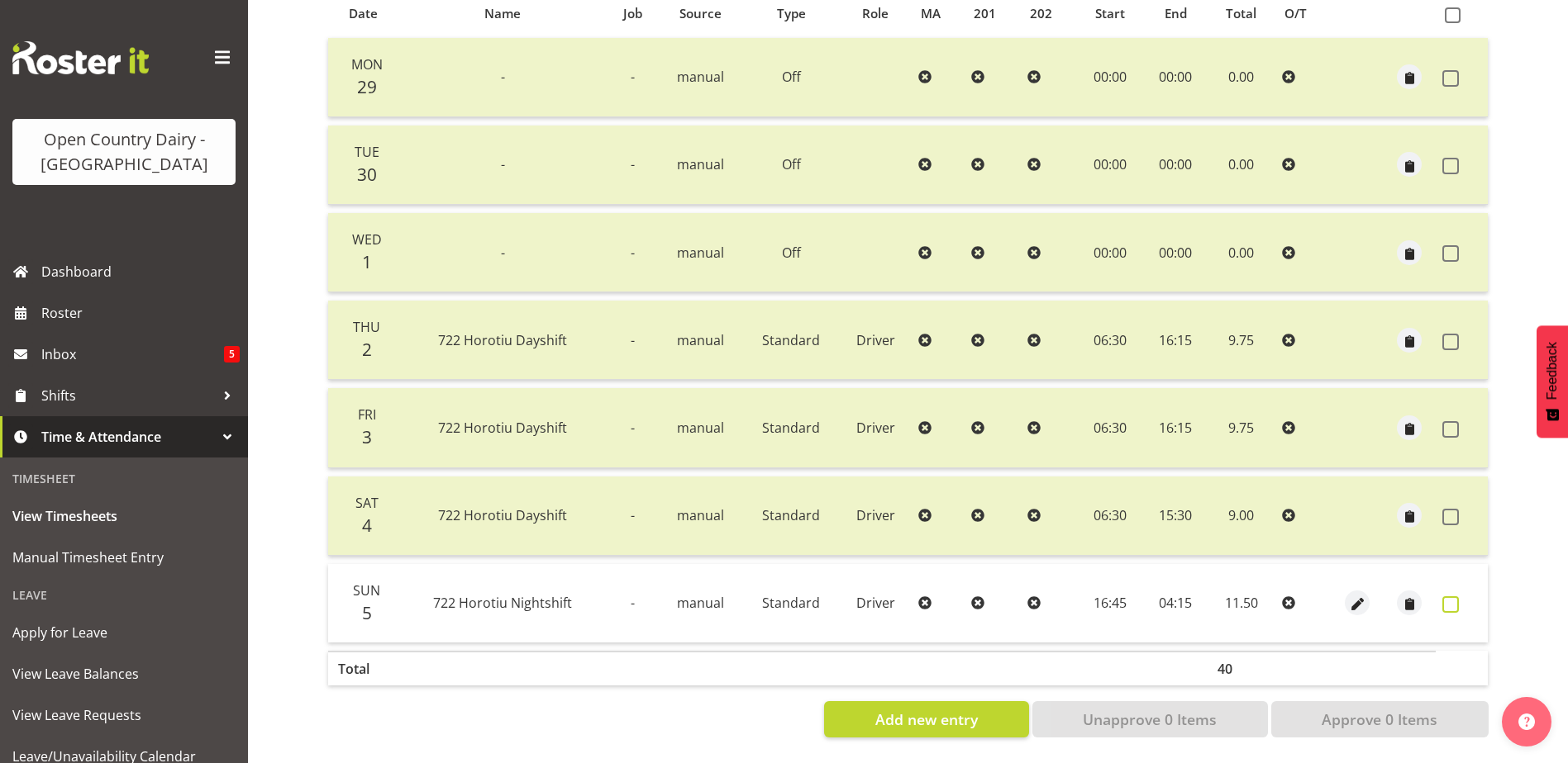
click at [1456, 597] on span at bounding box center [1450, 605] width 16 height 16
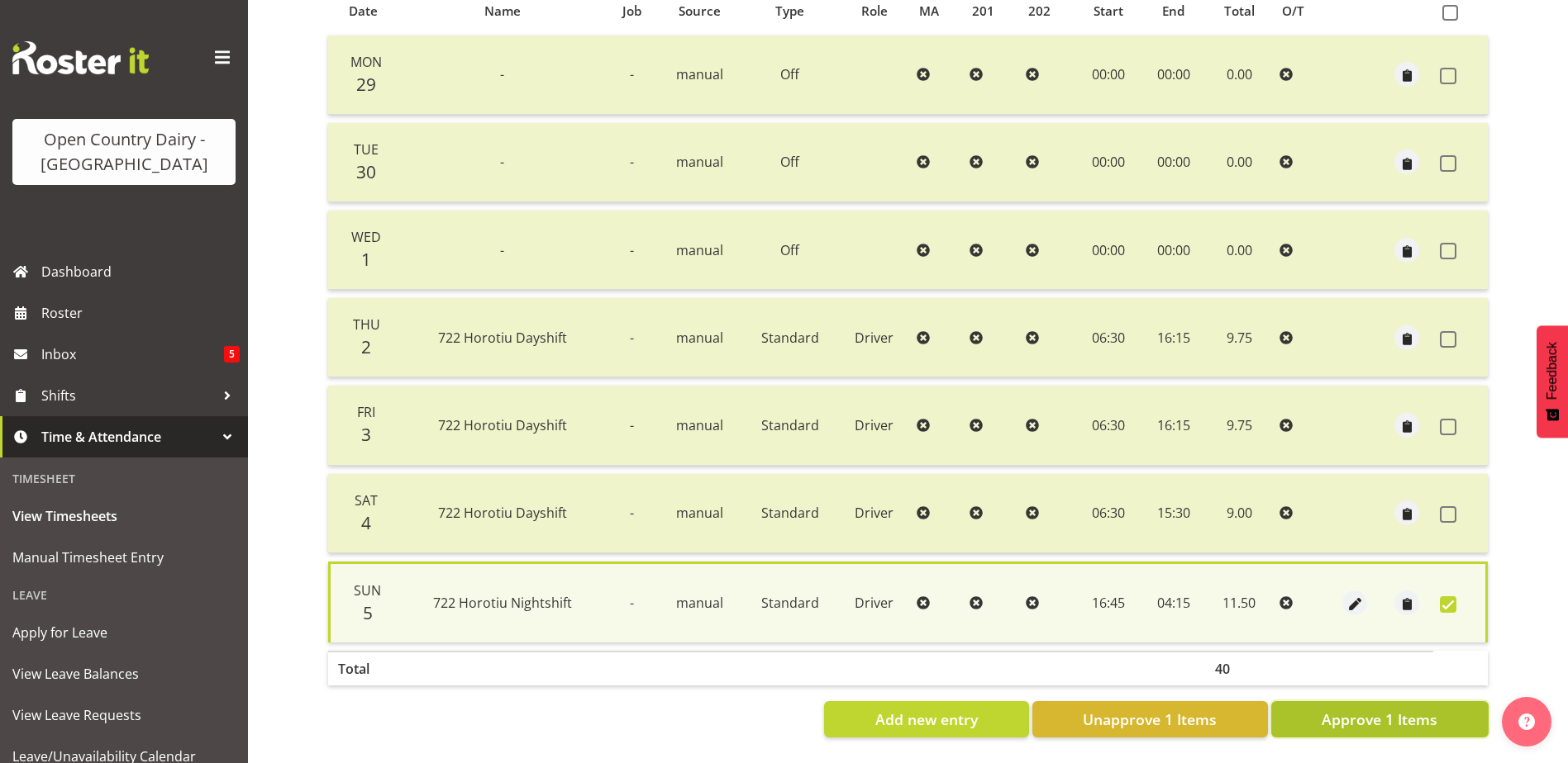
click at [1426, 709] on span "Approve 1 Items" at bounding box center [1379, 720] width 116 height 22
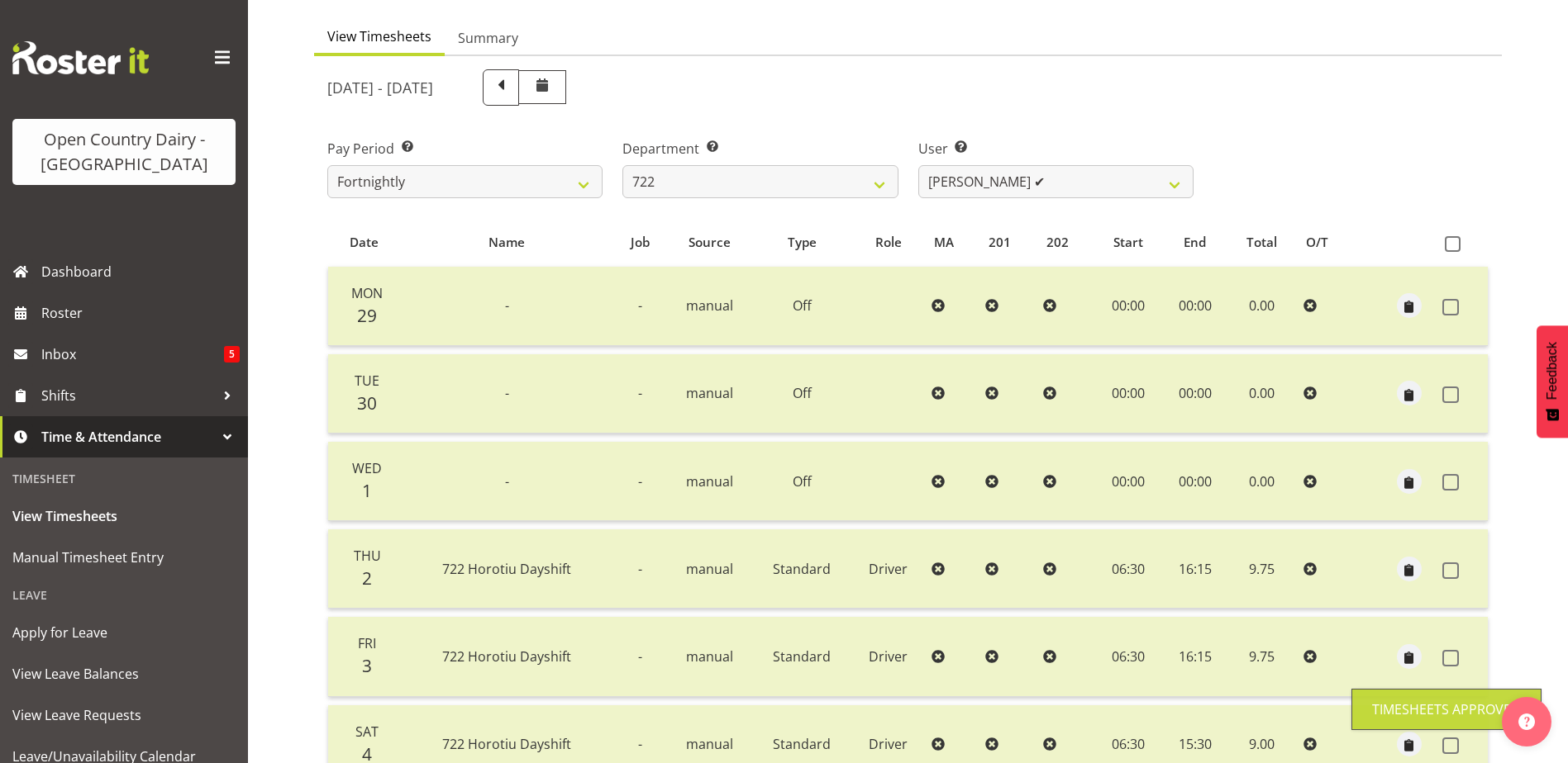
scroll to position [56, 0]
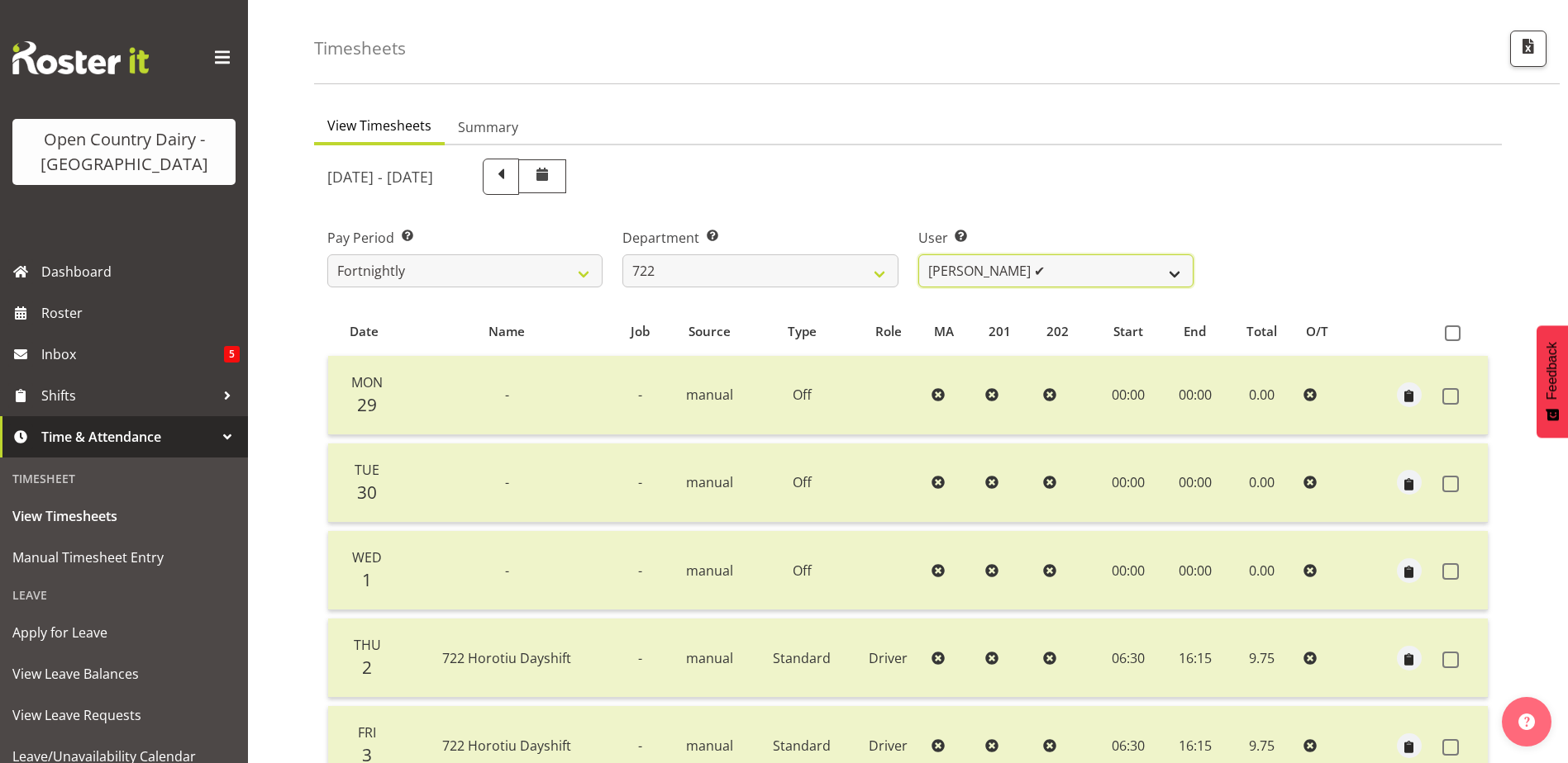
click at [1118, 268] on select "Andy Webb ✔ Darren Hatcher ✔ Gurpreet Singh ❌" at bounding box center [1056, 271] width 275 height 33
click at [1117, 269] on select "Andy Webb ✔ Darren Hatcher ✔ Gurpreet Singh ❌" at bounding box center [1056, 271] width 275 height 33
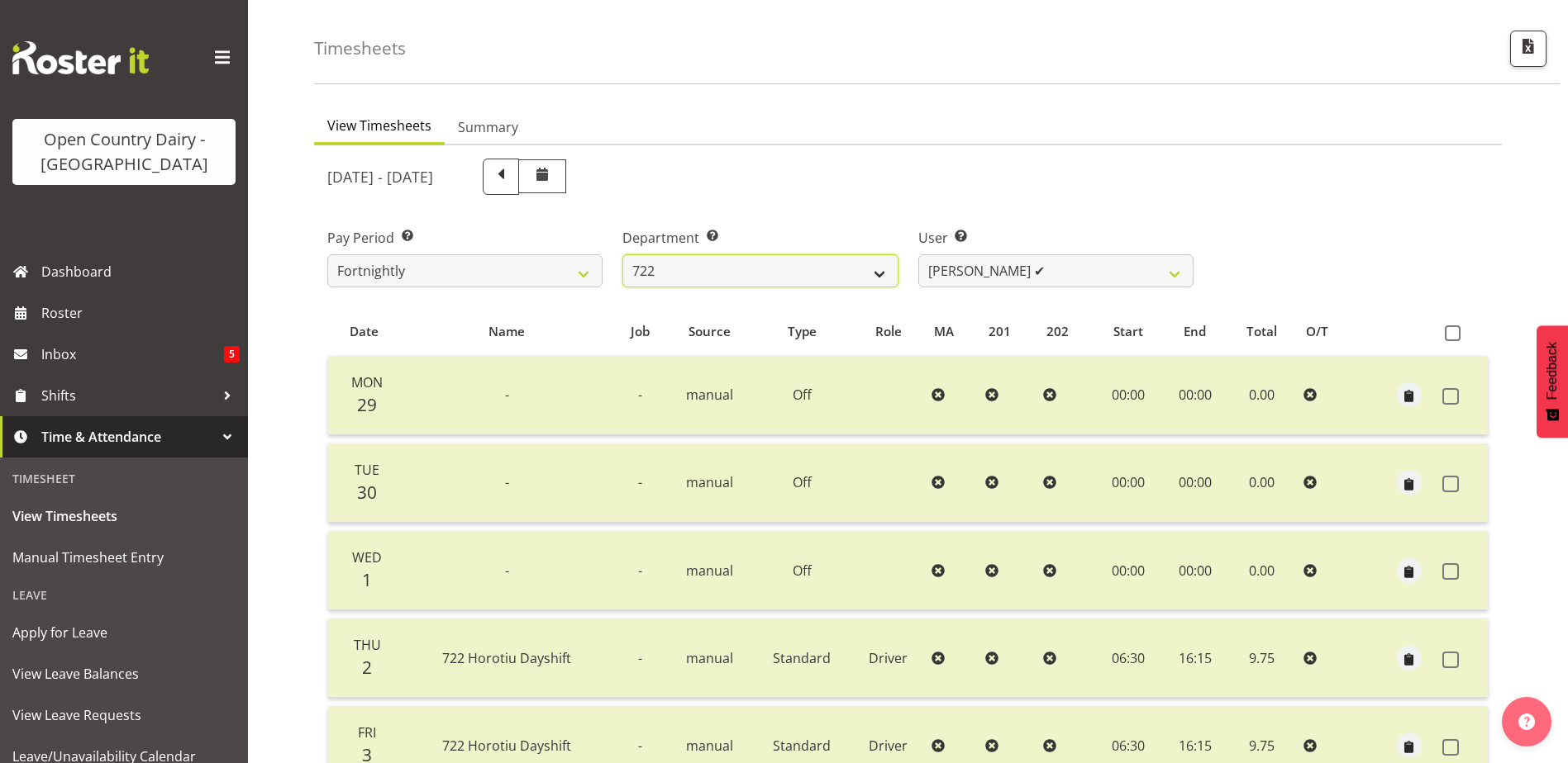
click at [748, 281] on select "701 702 703 704 705 706 707 708 709 710 711 712 713 714 715 716 717 718 719 720" at bounding box center [760, 271] width 275 height 33
click at [622, 254] on select "701 702 703 704 705 706 707 708 709 710 711 712 713 714 715 716 717 718 719 720" at bounding box center [760, 271] width 275 height 33
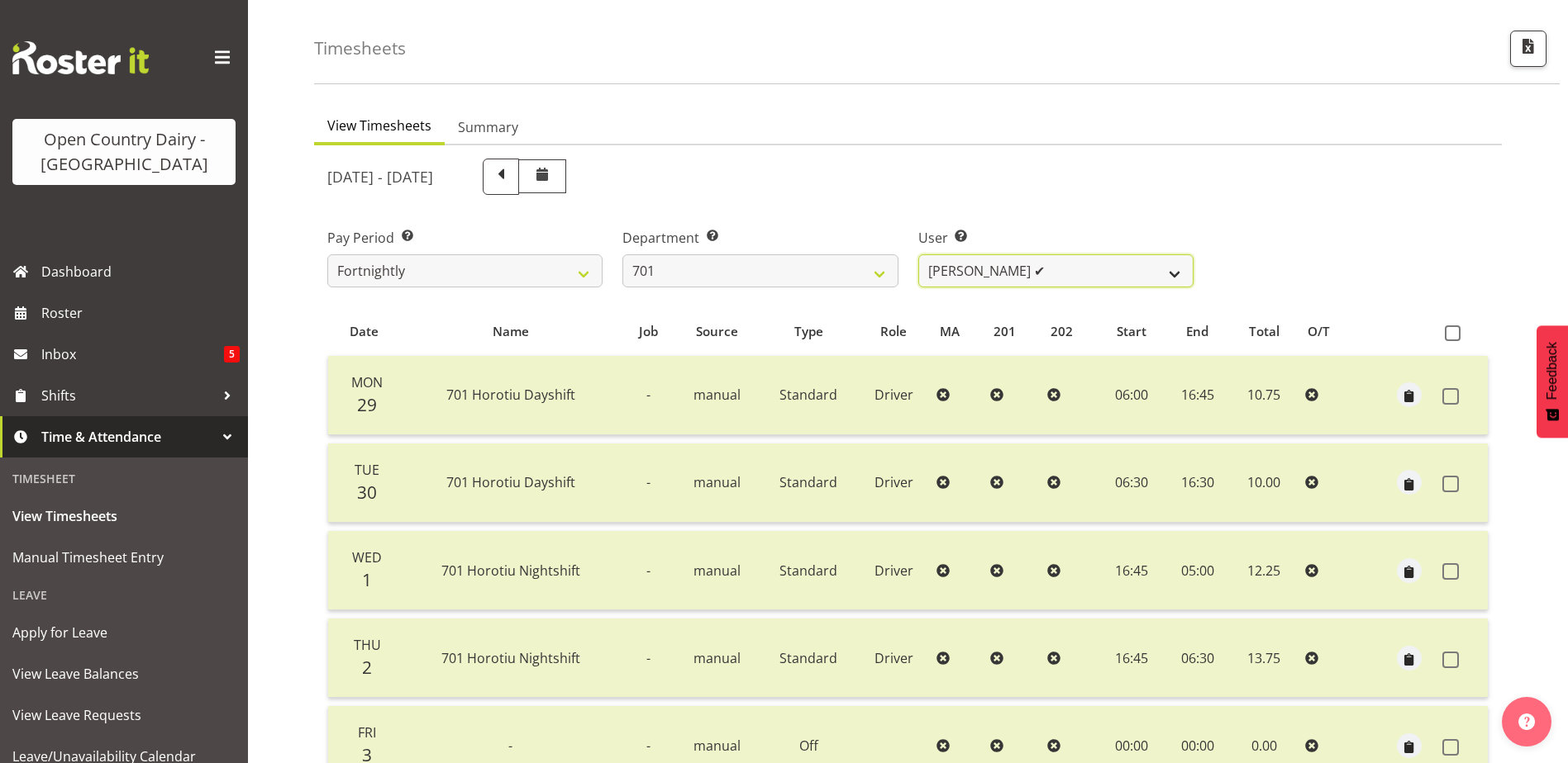
click at [1093, 273] on select "Duncan Shirley ✔ Gagandeep Singh ❌ Johann Van Zyl ✔ John Cottingham ✔" at bounding box center [1056, 271] width 275 height 33
click at [918, 254] on select "Duncan Shirley ✔ Gagandeep Singh ❌ Johann Van Zyl ✔ John Cottingham ✔" at bounding box center [1056, 271] width 275 height 33
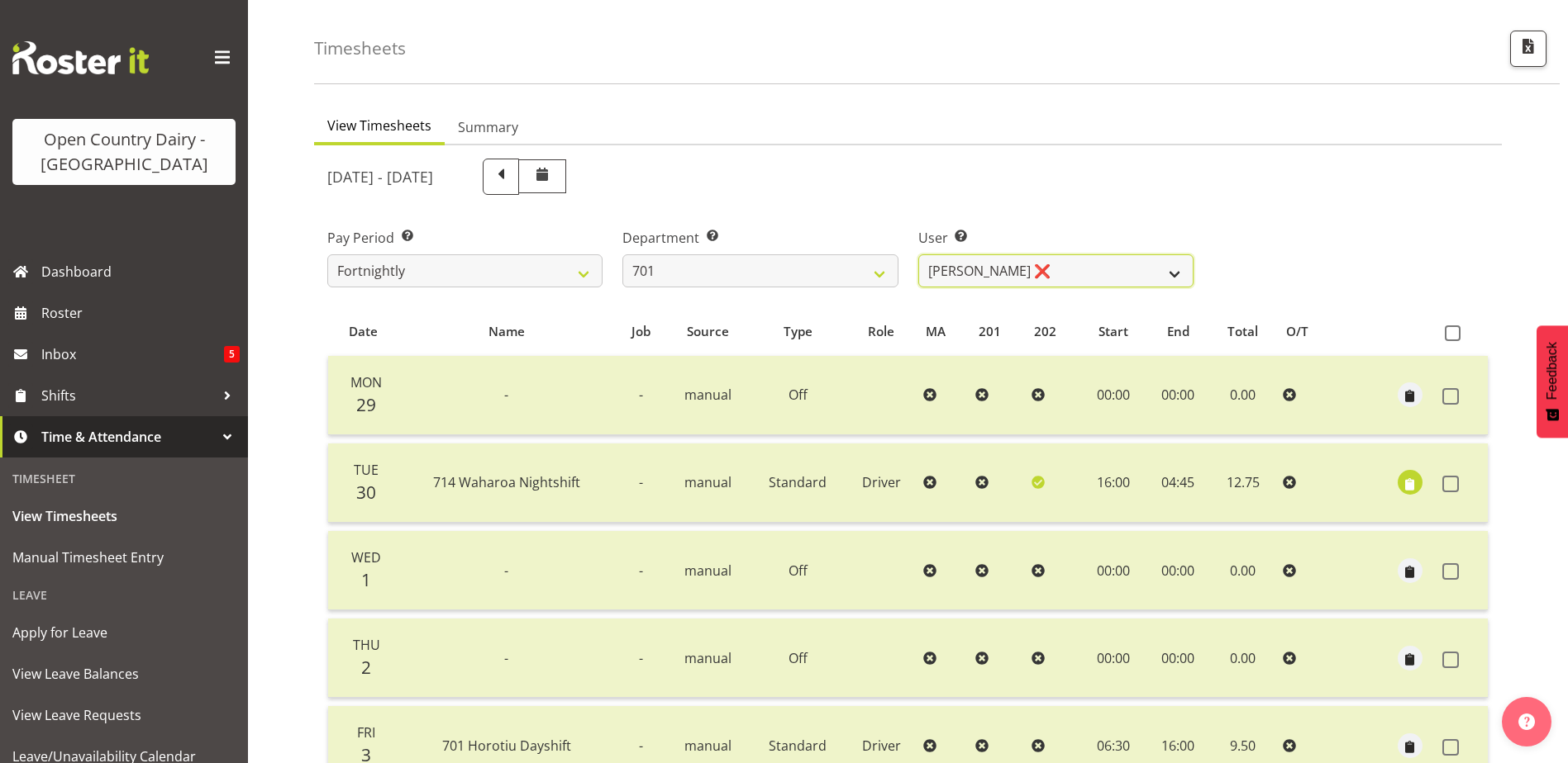
click at [1118, 264] on select "Duncan Shirley ✔ Gagandeep Singh ❌ Johann Van Zyl ✔ John Cottingham ✔" at bounding box center [1056, 271] width 275 height 33
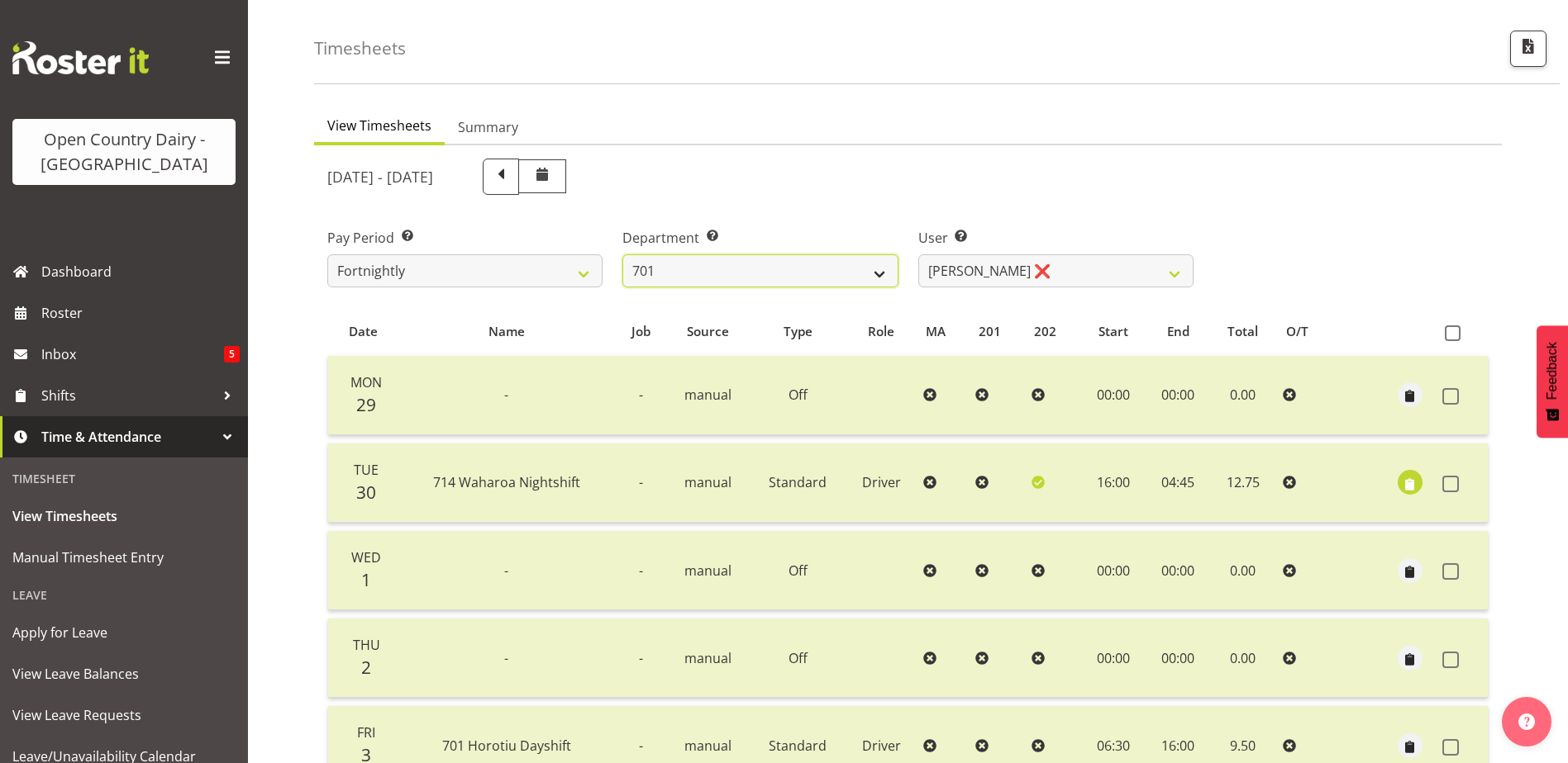
click at [813, 262] on select "701 702 703 704 705 706 707 708 709 710 711 712 713 714 715 716 717 718 719 720" at bounding box center [760, 271] width 275 height 33
click at [622, 254] on select "701 702 703 704 705 706 707 708 709 710 711 712 713 714 715 716 717 718 719 720" at bounding box center [760, 271] width 275 height 33
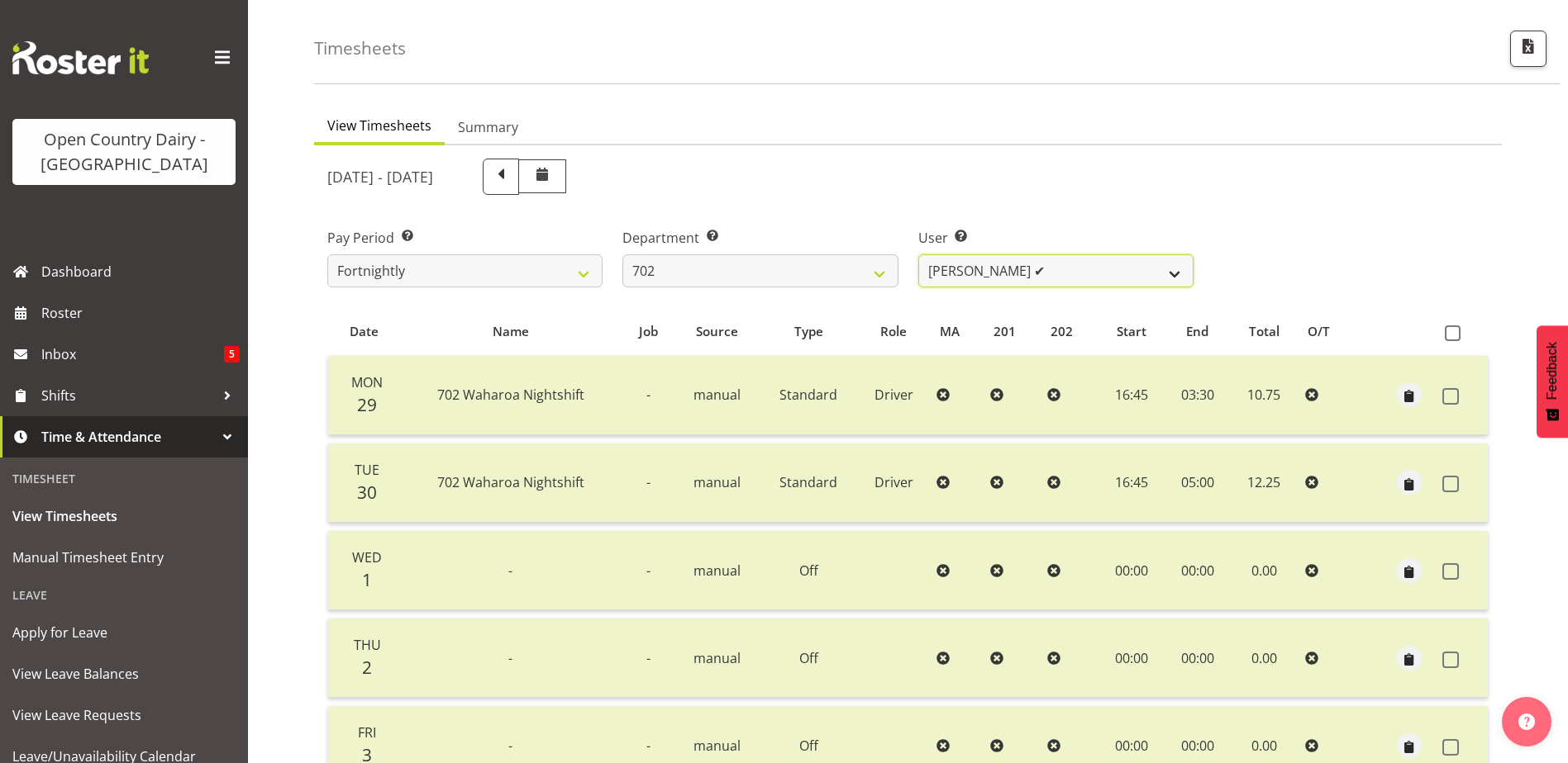
click at [1077, 271] on select "Brian Riddle ✔ Denica Tapiki ✔ Nick Adlington ❌ Simon Phillpott ✔" at bounding box center [1056, 271] width 275 height 33
drag, startPoint x: 1077, startPoint y: 271, endPoint x: 1024, endPoint y: 278, distance: 53.5
click at [1077, 271] on select "Brian Riddle ✔ Denica Tapiki ✔ Nick Adlington ❌ Simon Phillpott ✔" at bounding box center [1056, 271] width 275 height 33
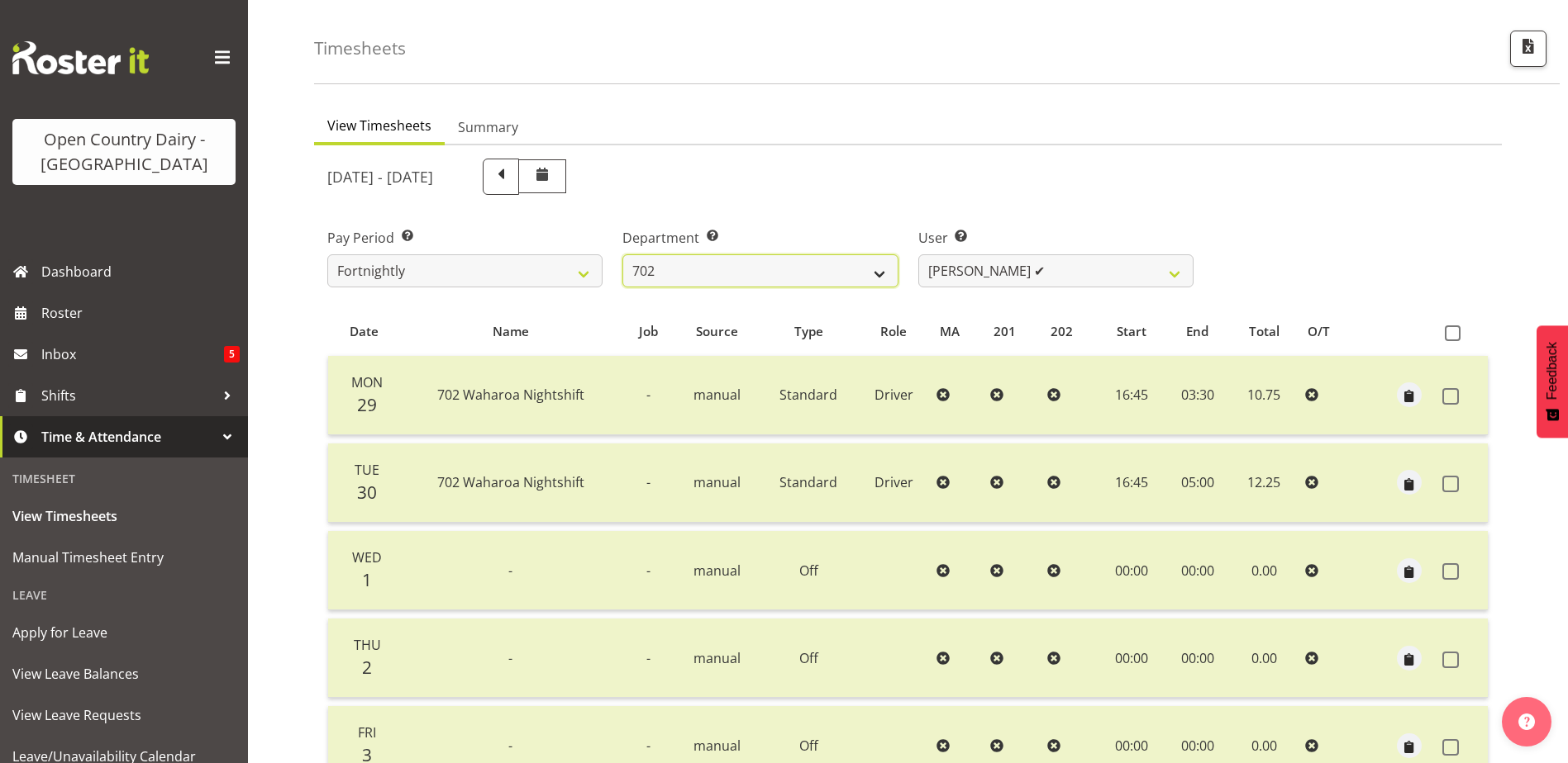
click at [828, 271] on select "701 702 703 704 705 706 707 708 709 710 711 712 713 714 715 716 717 718 719 720" at bounding box center [760, 271] width 275 height 33
click at [622, 254] on select "701 702 703 704 705 706 707 708 709 710 711 712 713 714 715 716 717 718 719 720" at bounding box center [760, 271] width 275 height 33
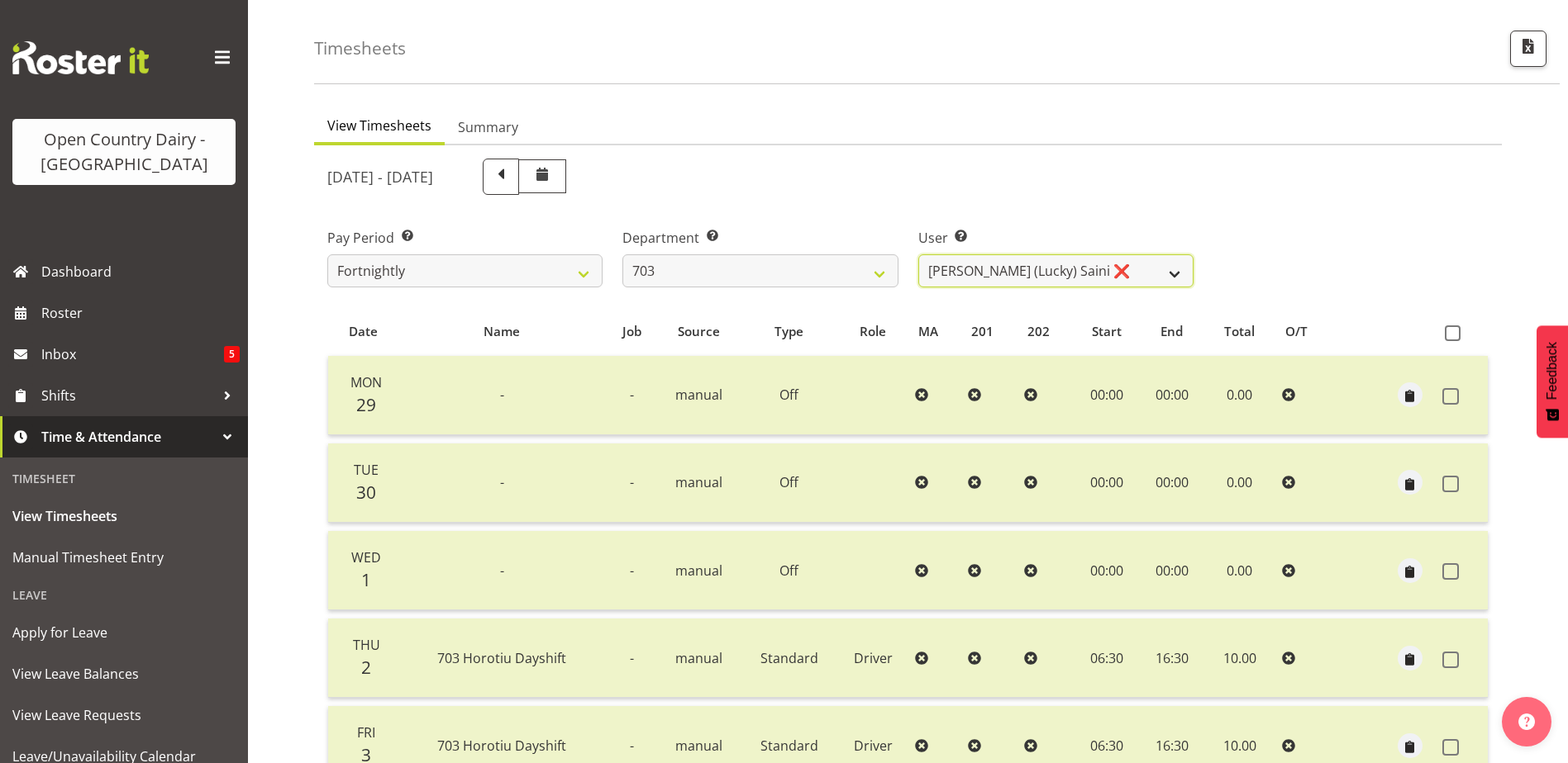
click at [1123, 266] on select "Bhupinder (Lucky) Saini ❌ Mark Fowler ✔ Tama Baker ✔" at bounding box center [1056, 271] width 275 height 33
drag, startPoint x: 1123, startPoint y: 266, endPoint x: 1061, endPoint y: 275, distance: 62.6
click at [1123, 266] on select "Bhupinder (Lucky) Saini ❌ Mark Fowler ✔ Tama Baker ✔" at bounding box center [1056, 271] width 275 height 33
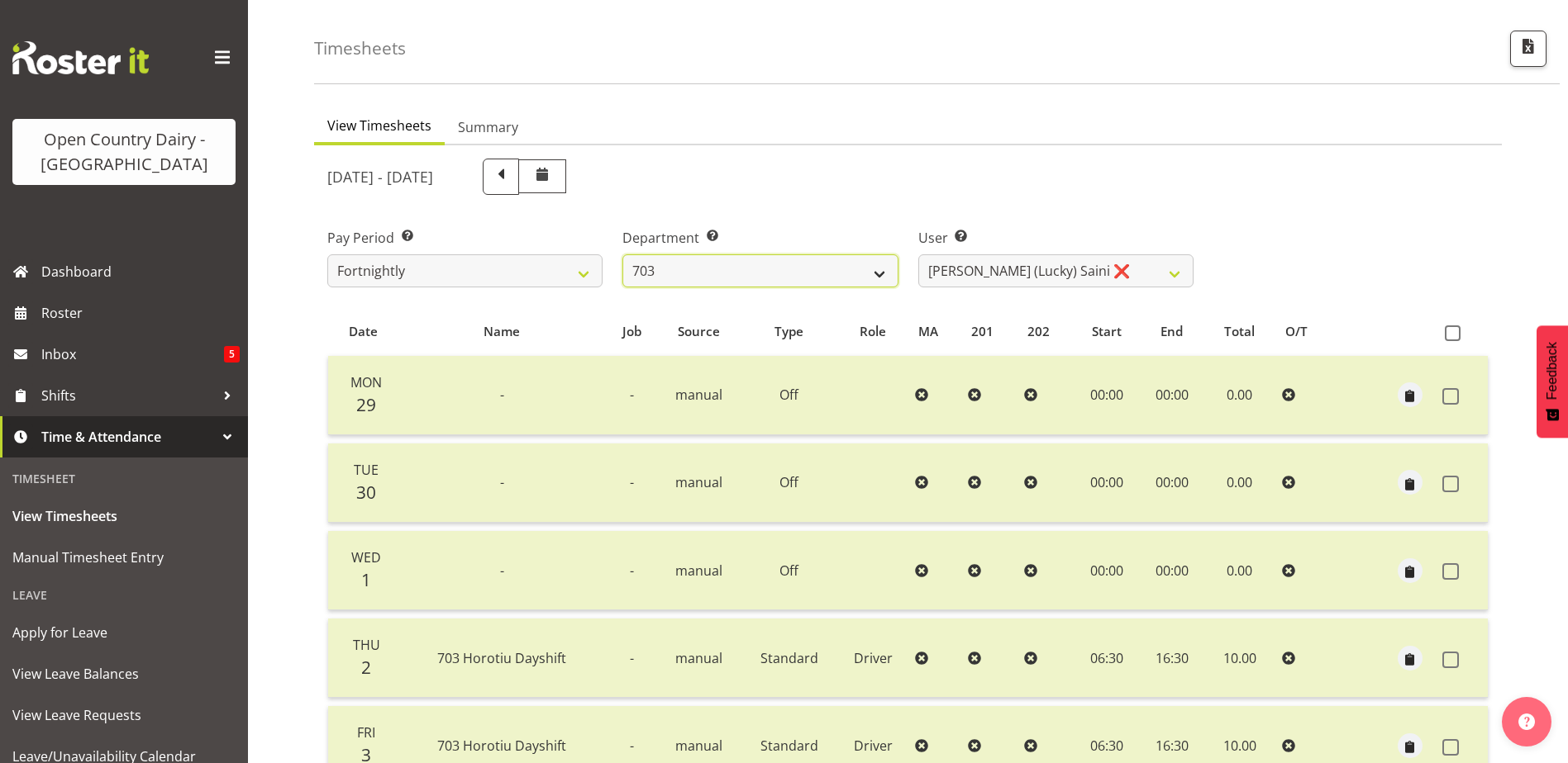
click at [782, 279] on select "701 702 703 704 705 706 707 708 709 710 711 712 713 714 715 716 717 718 719 720" at bounding box center [760, 271] width 275 height 33
click at [622, 254] on select "701 702 703 704 705 706 707 708 709 710 711 712 713 714 715 716 717 718 719 720" at bounding box center [760, 271] width 275 height 33
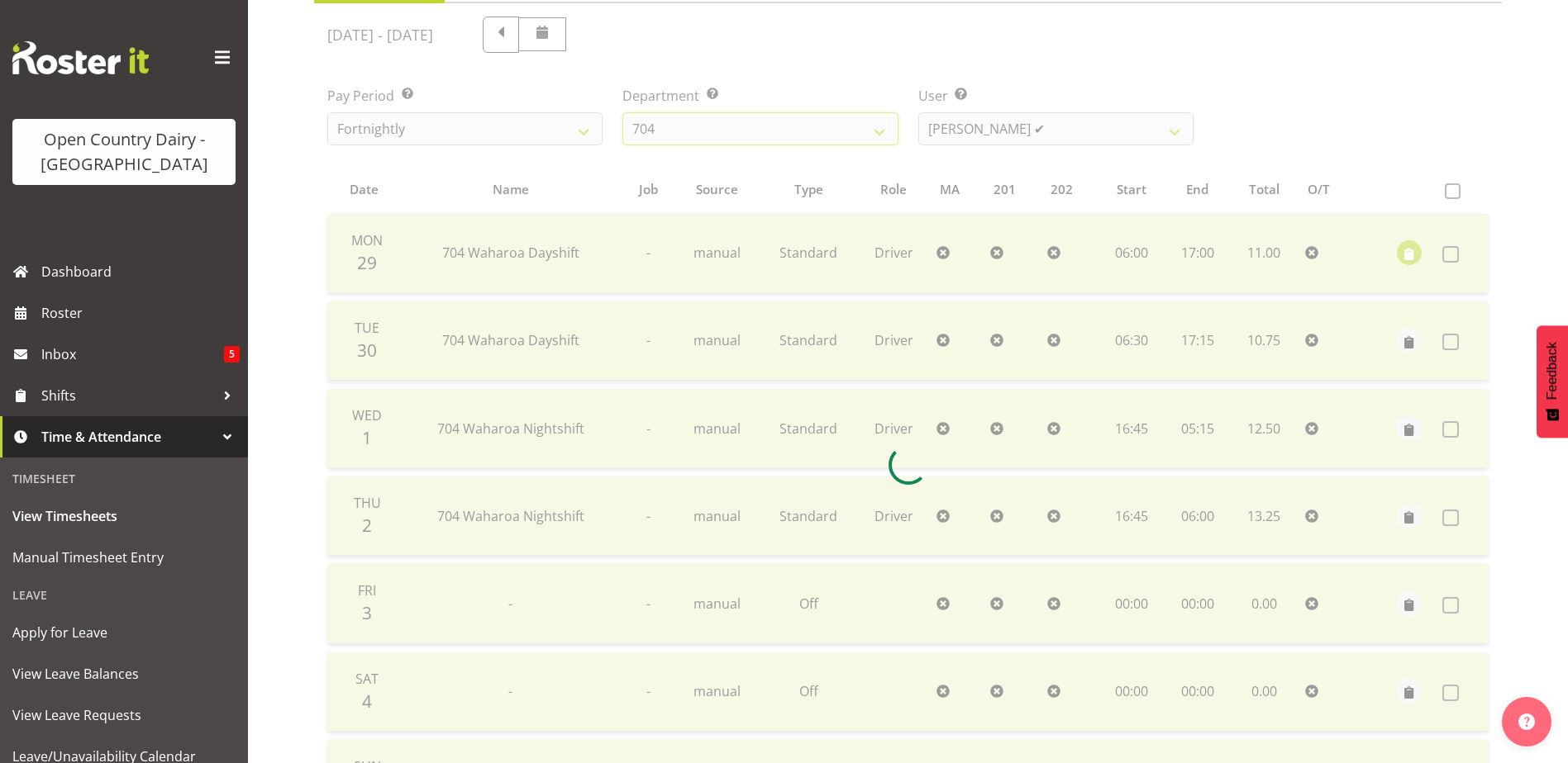
scroll to position [220, 0]
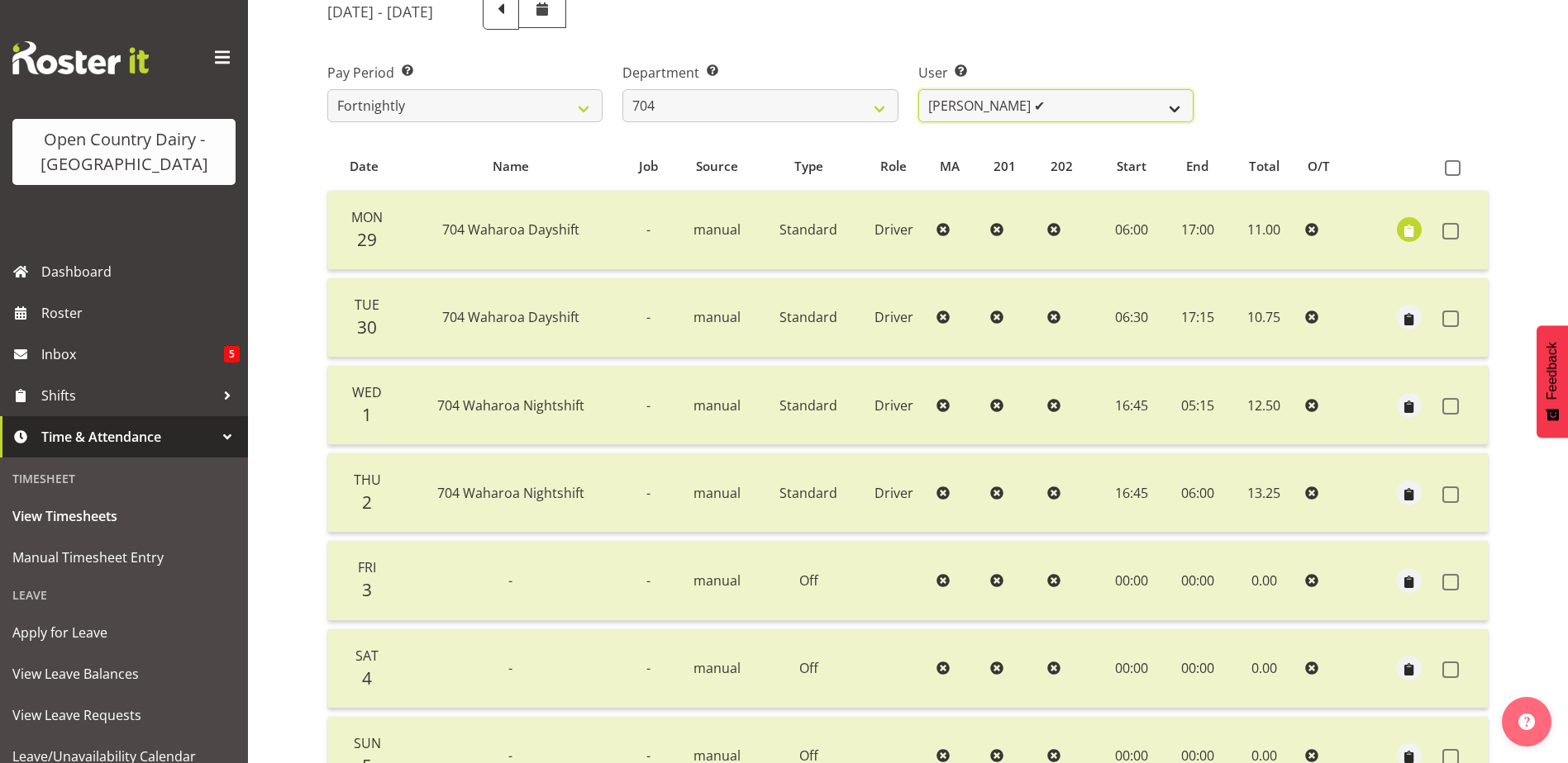
click at [1082, 108] on select "Graham Houghton ✔ Jon Williams ❌ Stephen Rae ❌" at bounding box center [1056, 105] width 275 height 33
drag, startPoint x: 1082, startPoint y: 108, endPoint x: 790, endPoint y: 129, distance: 292.8
click at [1068, 110] on select "Graham Houghton ✔ Jon Williams ❌ Stephen Rae ❌" at bounding box center [1056, 105] width 275 height 33
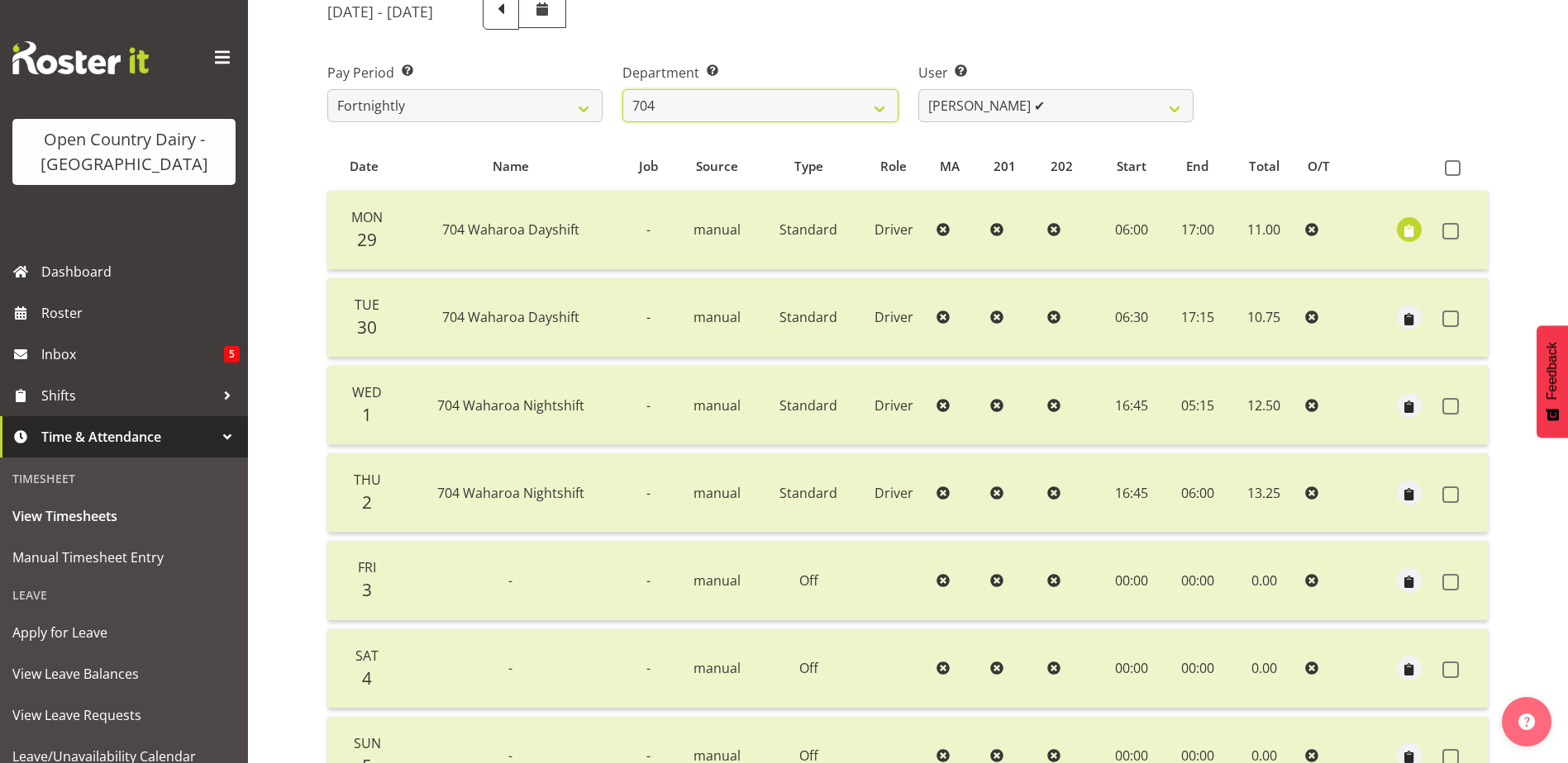
drag, startPoint x: 762, startPoint y: 100, endPoint x: 758, endPoint y: 123, distance: 23.3
click at [762, 100] on select "701 702 703 704 705 706 707 708 709 710 711 712 713 714 715 716 717 718 719 720" at bounding box center [760, 105] width 275 height 33
click at [622, 89] on select "701 702 703 704 705 706 707 708 709 710 711 712 713 714 715 716 717 718 719 720" at bounding box center [760, 105] width 275 height 33
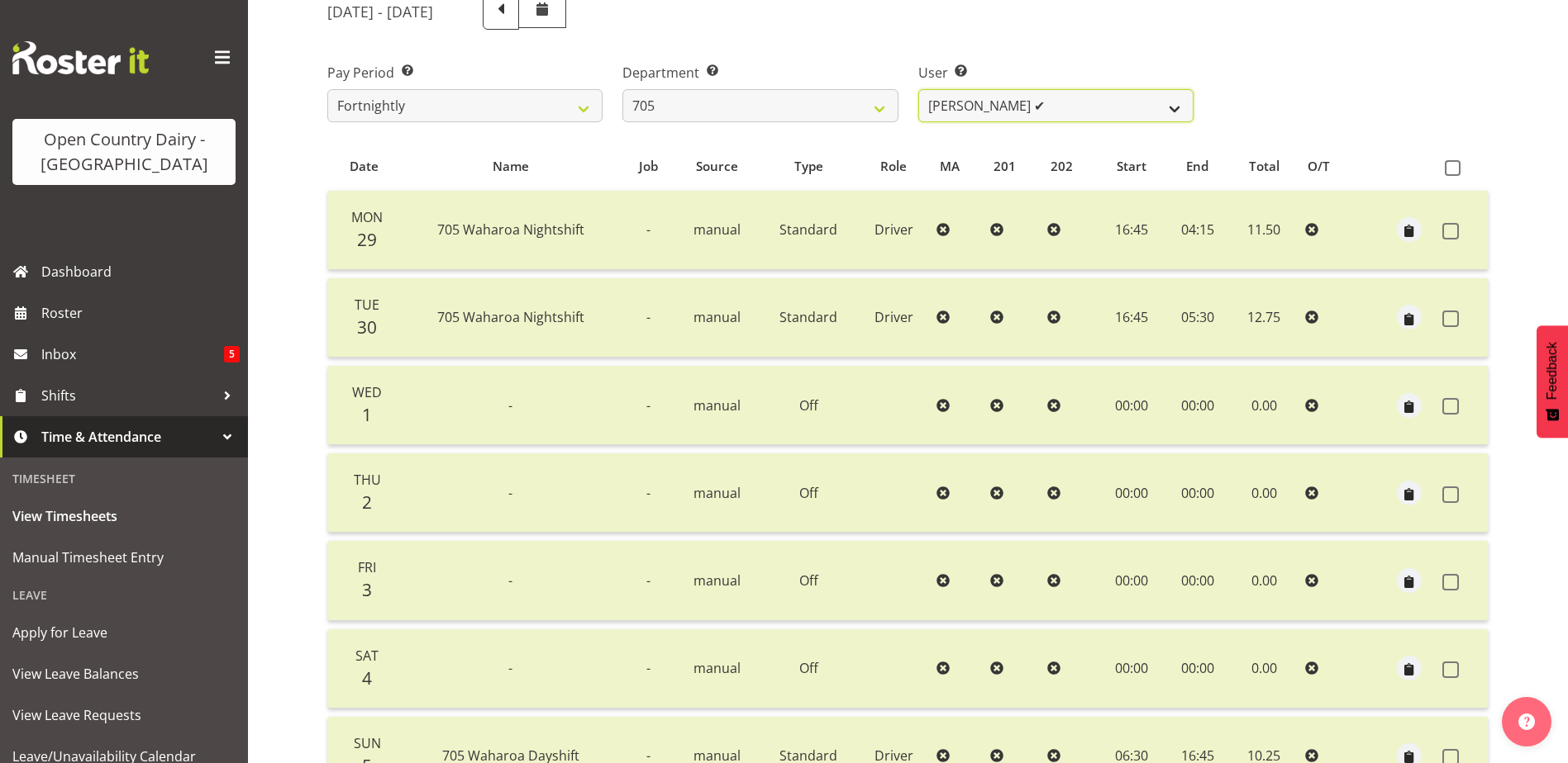
click at [1088, 109] on select "Chris Gibbs ✔ Colin Kelly ✔ Craig Cottam ✔ John May ❌" at bounding box center [1056, 105] width 275 height 33
drag, startPoint x: 1088, startPoint y: 109, endPoint x: 1042, endPoint y: 109, distance: 46.0
click at [1088, 109] on select "Chris Gibbs ✔ Colin Kelly ✔ Craig Cottam ✔ John May ❌" at bounding box center [1056, 105] width 275 height 33
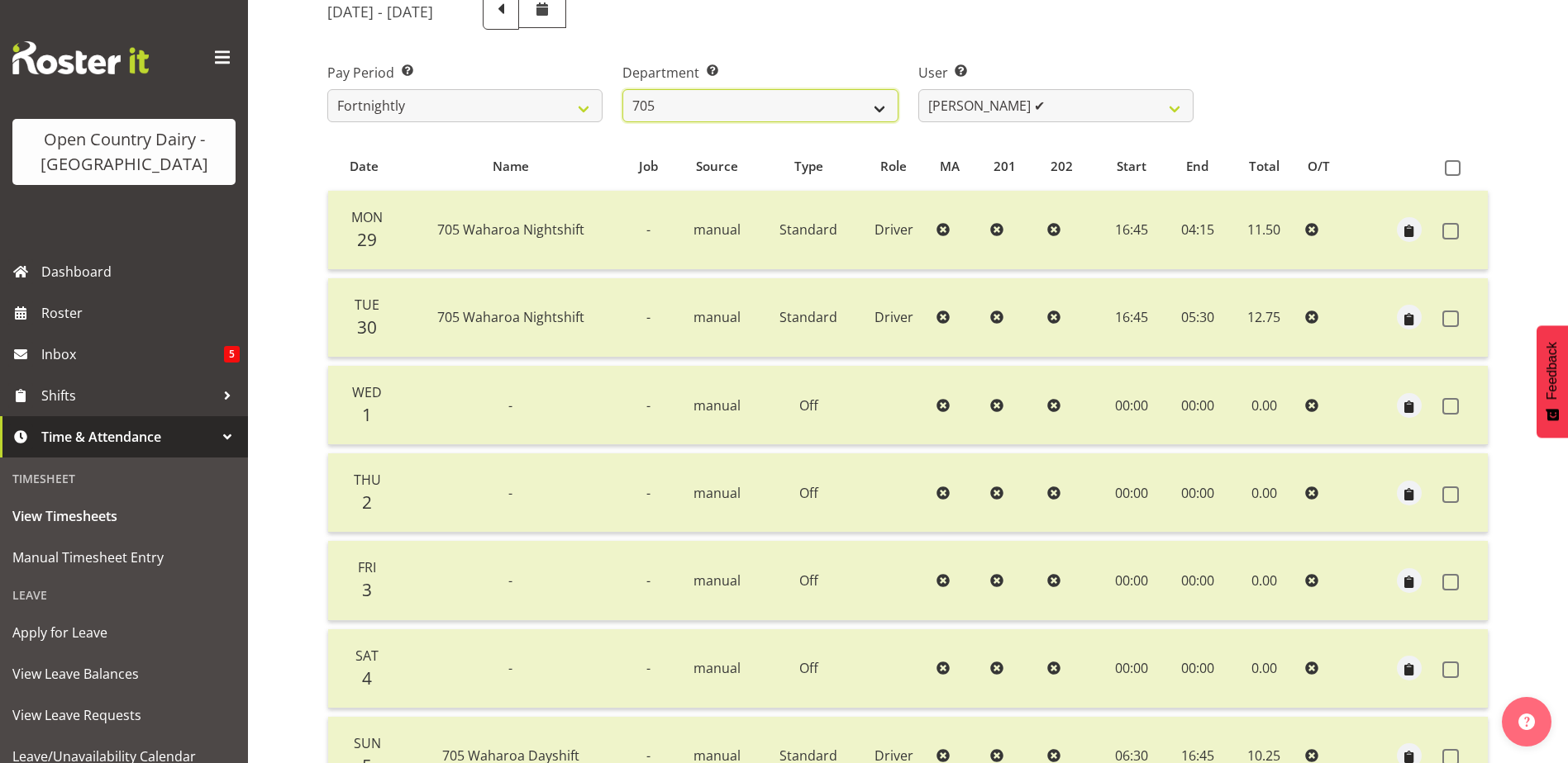
drag, startPoint x: 833, startPoint y: 108, endPoint x: 828, endPoint y: 116, distance: 9.4
click at [833, 108] on select "701 702 703 704 705 706 707 708 709 710 711 712 713 714 715 716 717 718 719 720" at bounding box center [760, 105] width 275 height 33
click at [622, 89] on select "701 702 703 704 705 706 707 708 709 710 711 712 713 714 715 716 717 718 719 720" at bounding box center [760, 105] width 275 height 33
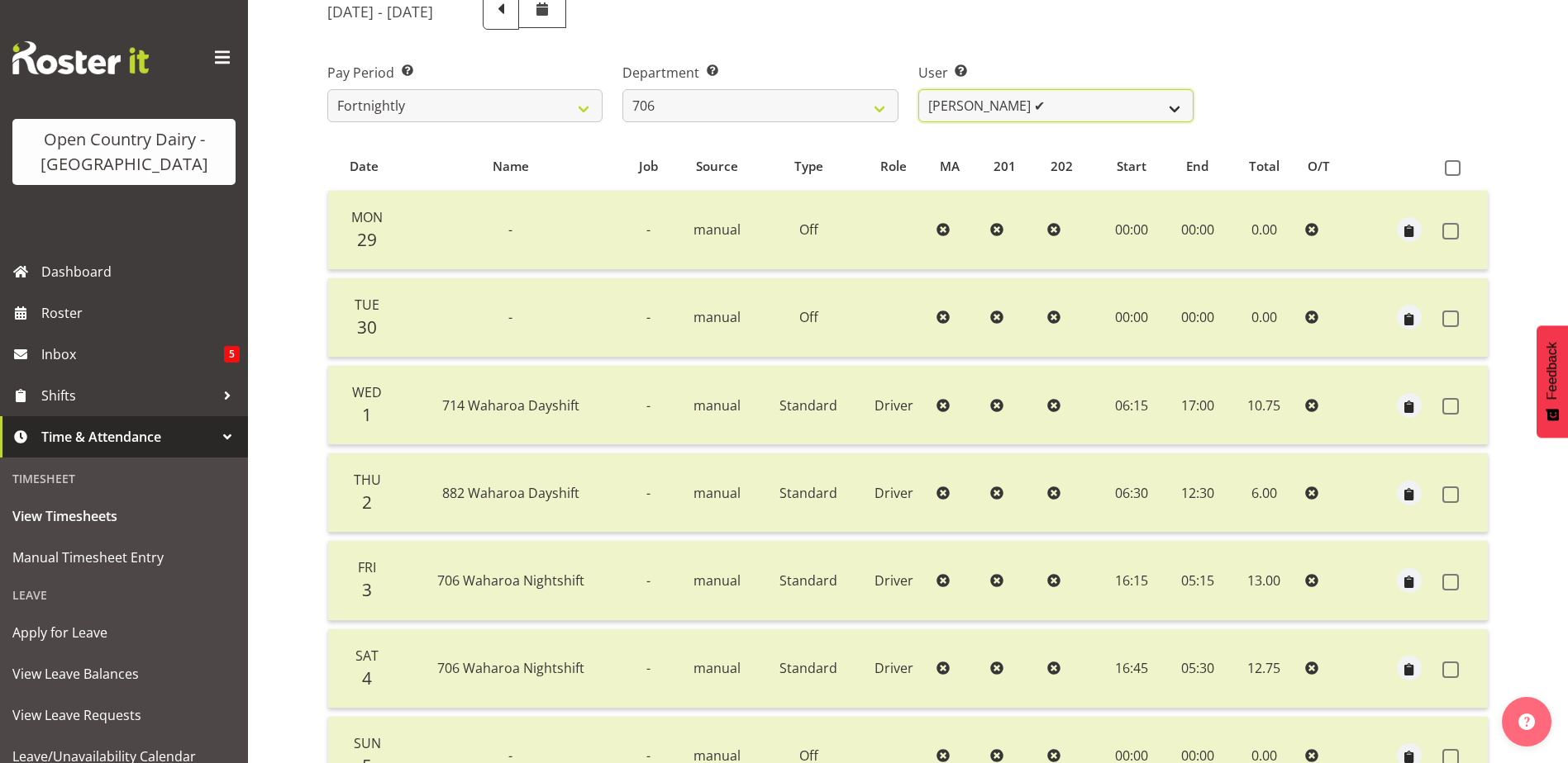
click at [1099, 108] on select "Andrew Kearns ✔ Len Symons ✔ Mark Ansley ✔ Paul Griffin ❌" at bounding box center [1056, 105] width 275 height 33
drag, startPoint x: 1099, startPoint y: 108, endPoint x: 939, endPoint y: 126, distance: 161.0
click at [1099, 108] on select "Andrew Kearns ✔ Len Symons ✔ Mark Ansley ✔ Paul Griffin ❌" at bounding box center [1056, 105] width 275 height 33
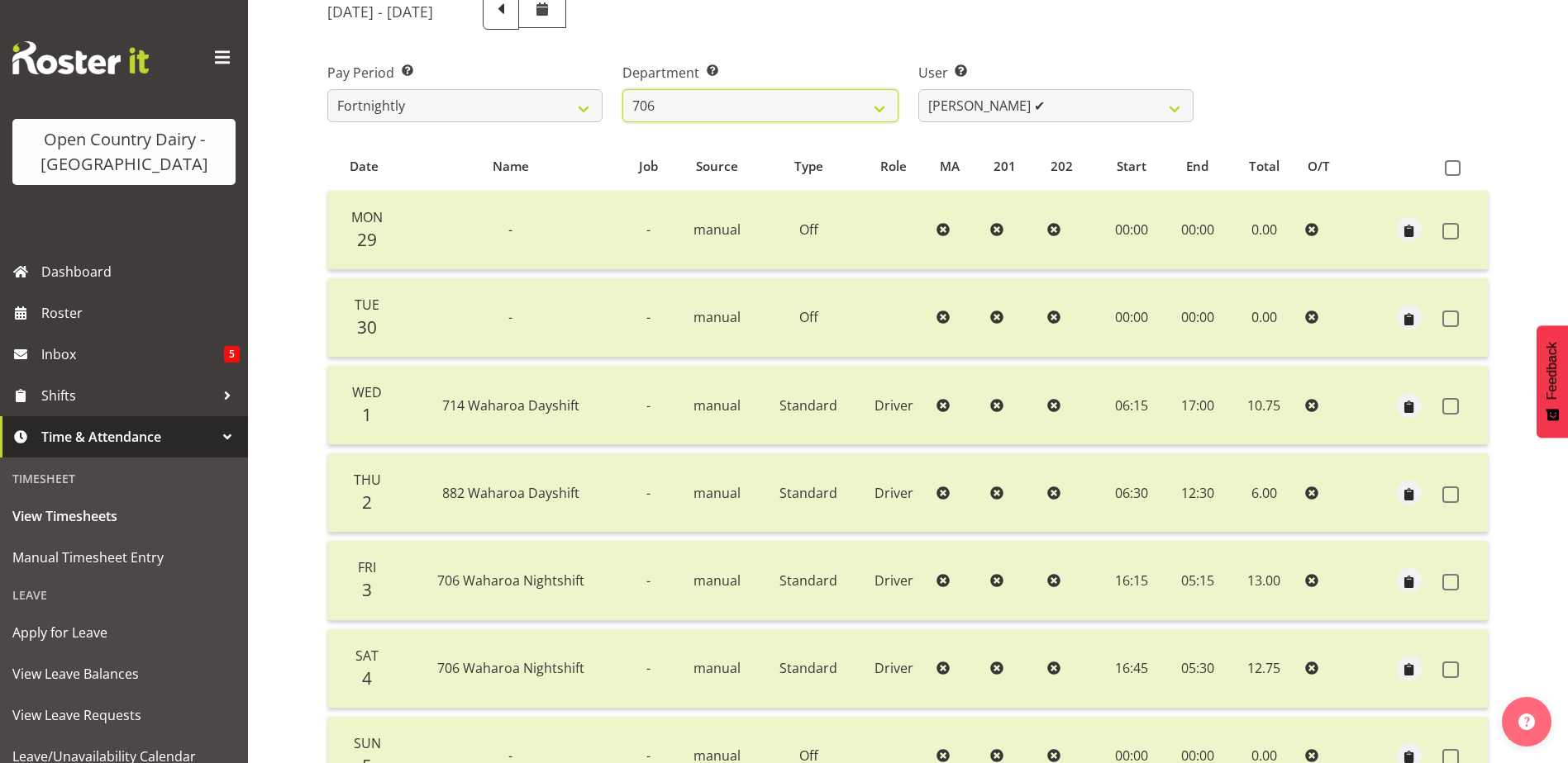
drag, startPoint x: 728, startPoint y: 112, endPoint x: 731, endPoint y: 125, distance: 13.3
click at [728, 112] on select "701 702 703 704 705 706 707 708 709 710 711 712 713 714 715 716 717 718 719 720" at bounding box center [760, 105] width 275 height 33
click at [622, 89] on select "701 702 703 704 705 706 707 708 709 710 711 712 713 714 715 716 717 718 719 720" at bounding box center [760, 105] width 275 height 33
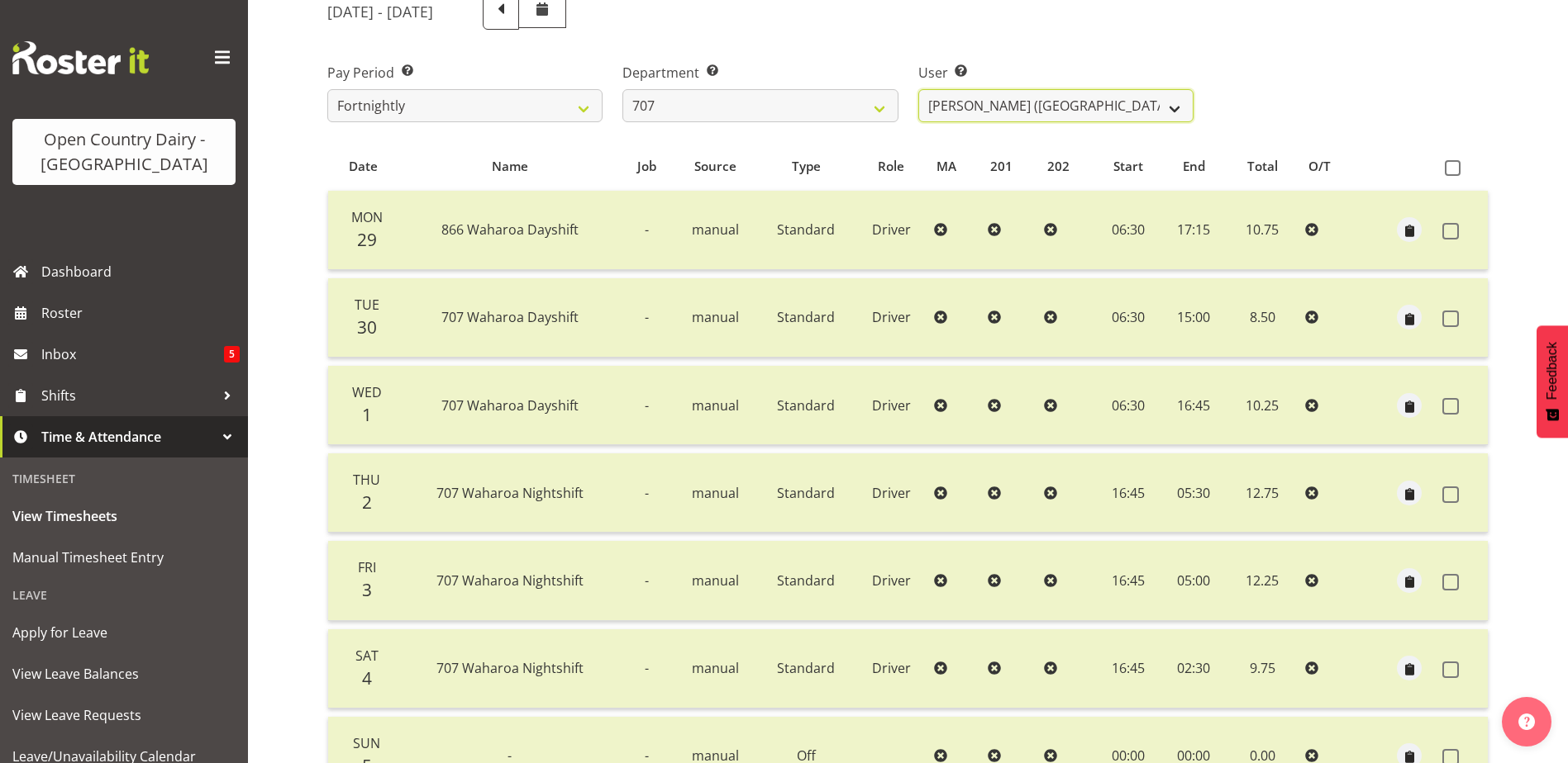
click at [1065, 105] on select "Alan (TK) Bedford ✔ David Foote (Junior) ❌ Mike Madden ✔" at bounding box center [1056, 105] width 275 height 33
drag, startPoint x: 1065, startPoint y: 104, endPoint x: 961, endPoint y: 104, distance: 104.0
click at [1065, 104] on select "Alan (TK) Bedford ✔ David Foote (Junior) ❌ Mike Madden ✔" at bounding box center [1056, 105] width 275 height 33
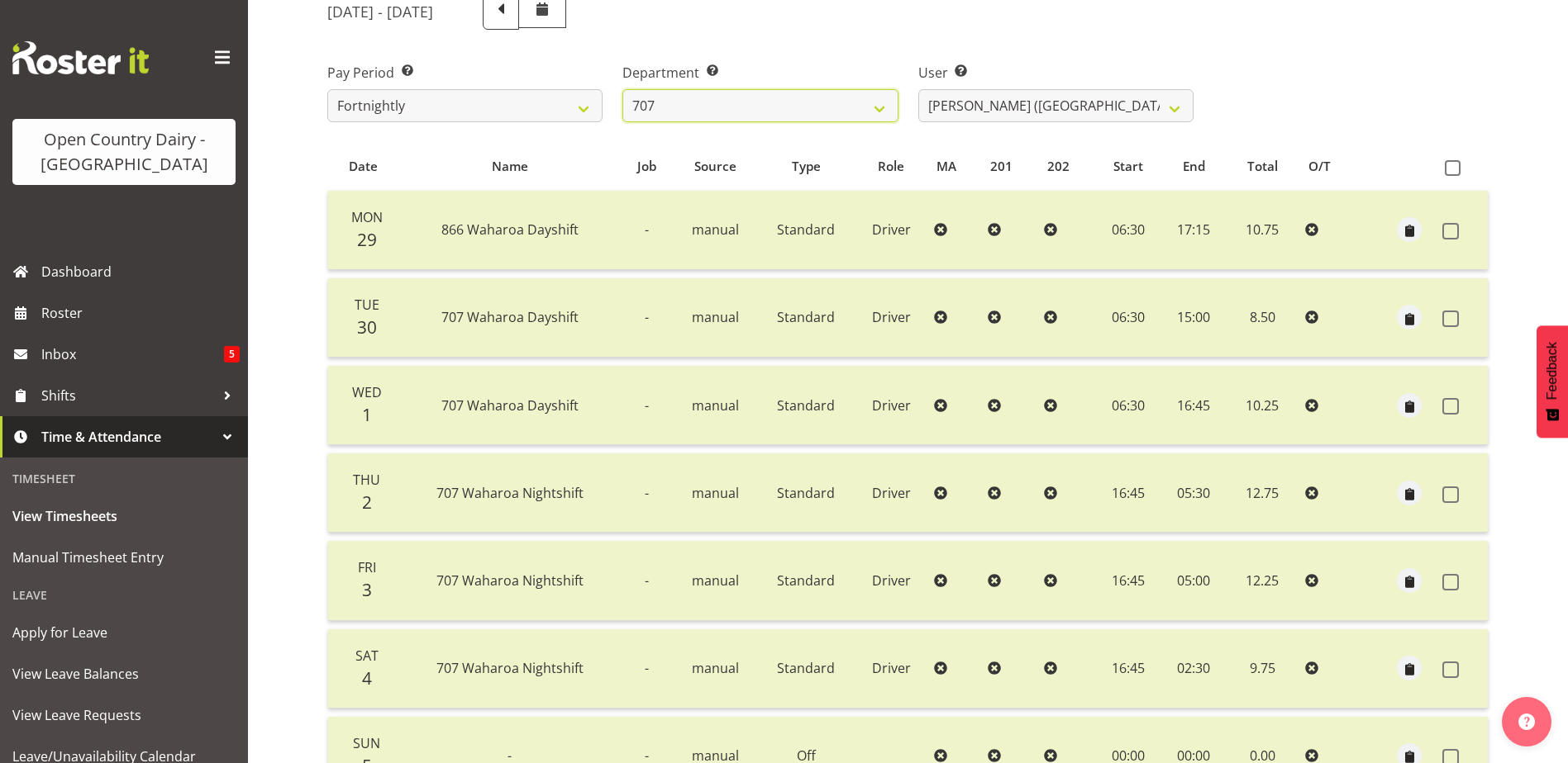
drag, startPoint x: 765, startPoint y: 97, endPoint x: 759, endPoint y: 123, distance: 26.7
click at [765, 97] on select "701 702 703 704 705 706 707 708 709 710 711 712 713 714 715 716 717 718 719 720" at bounding box center [760, 105] width 275 height 33
click at [622, 89] on select "701 702 703 704 705 706 707 708 709 710 711 712 713 714 715 716 717 718 719 720" at bounding box center [760, 105] width 275 height 33
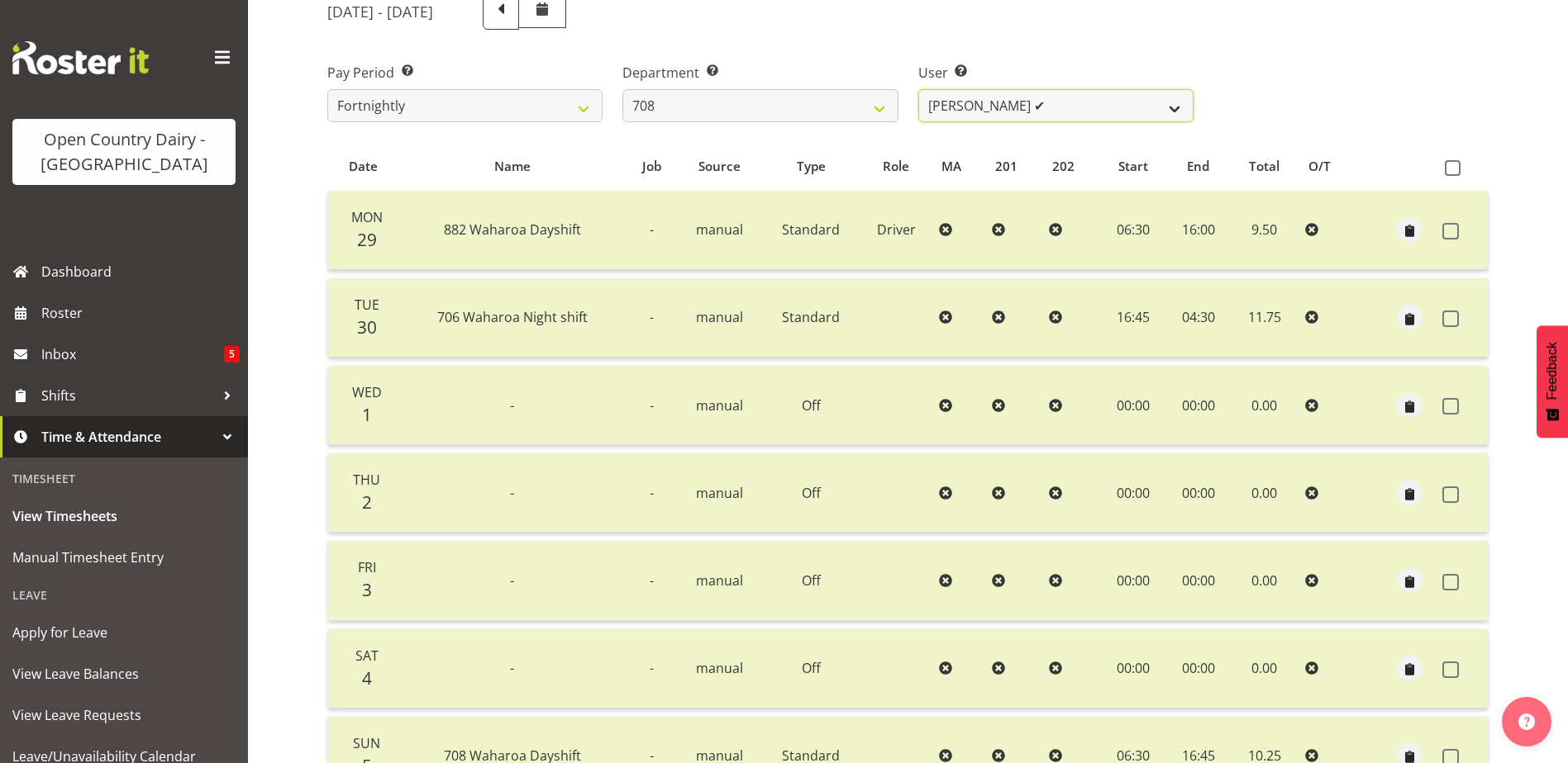
click at [1087, 102] on select "Andrew Murphy ✔ David Foote ✔ Mark Himiona ❌" at bounding box center [1056, 105] width 275 height 33
click at [918, 89] on select "Andrew Murphy ✔ David Foote ✔ Mark Himiona ❌" at bounding box center [1056, 105] width 275 height 33
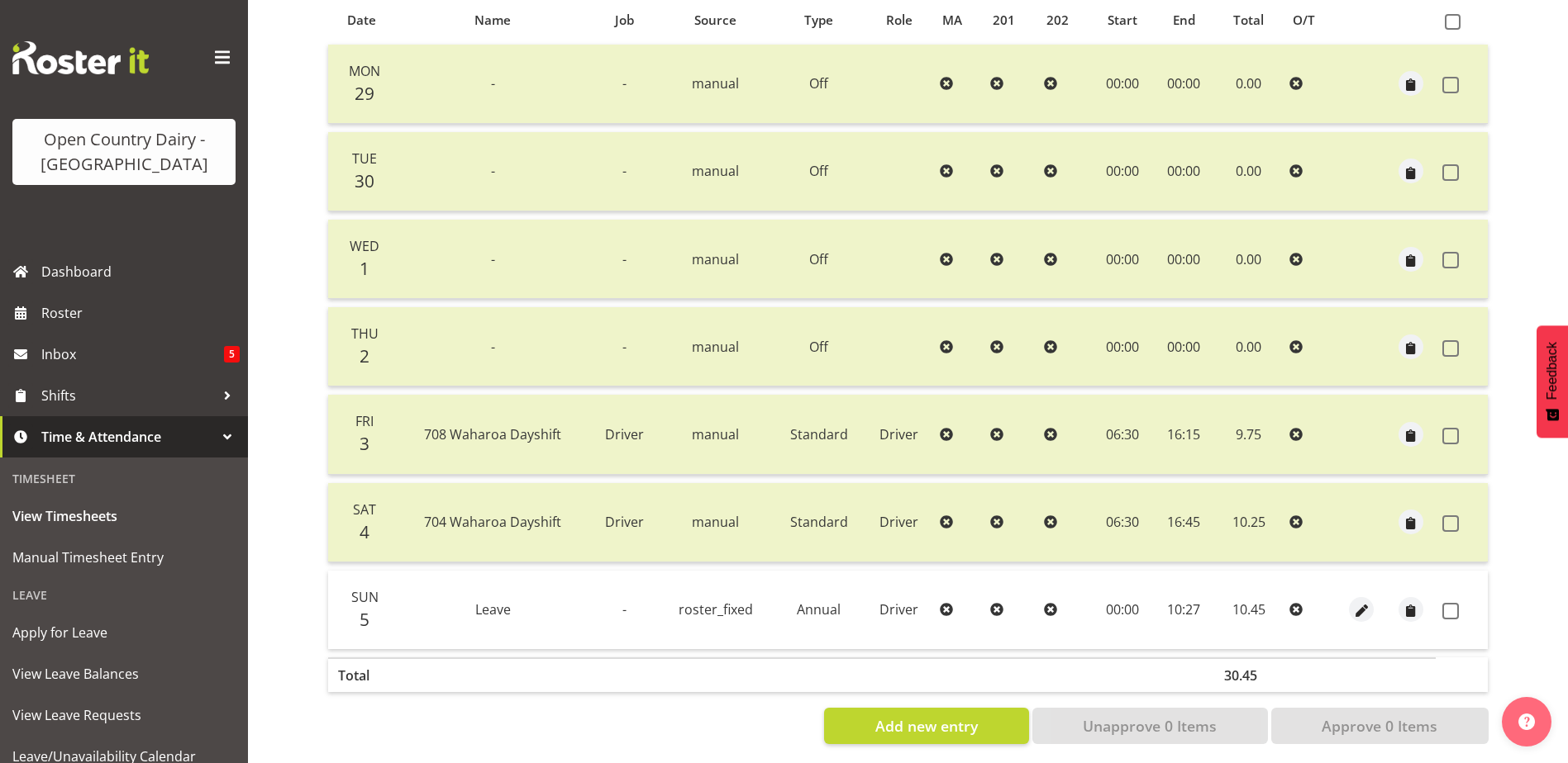
scroll to position [386, 0]
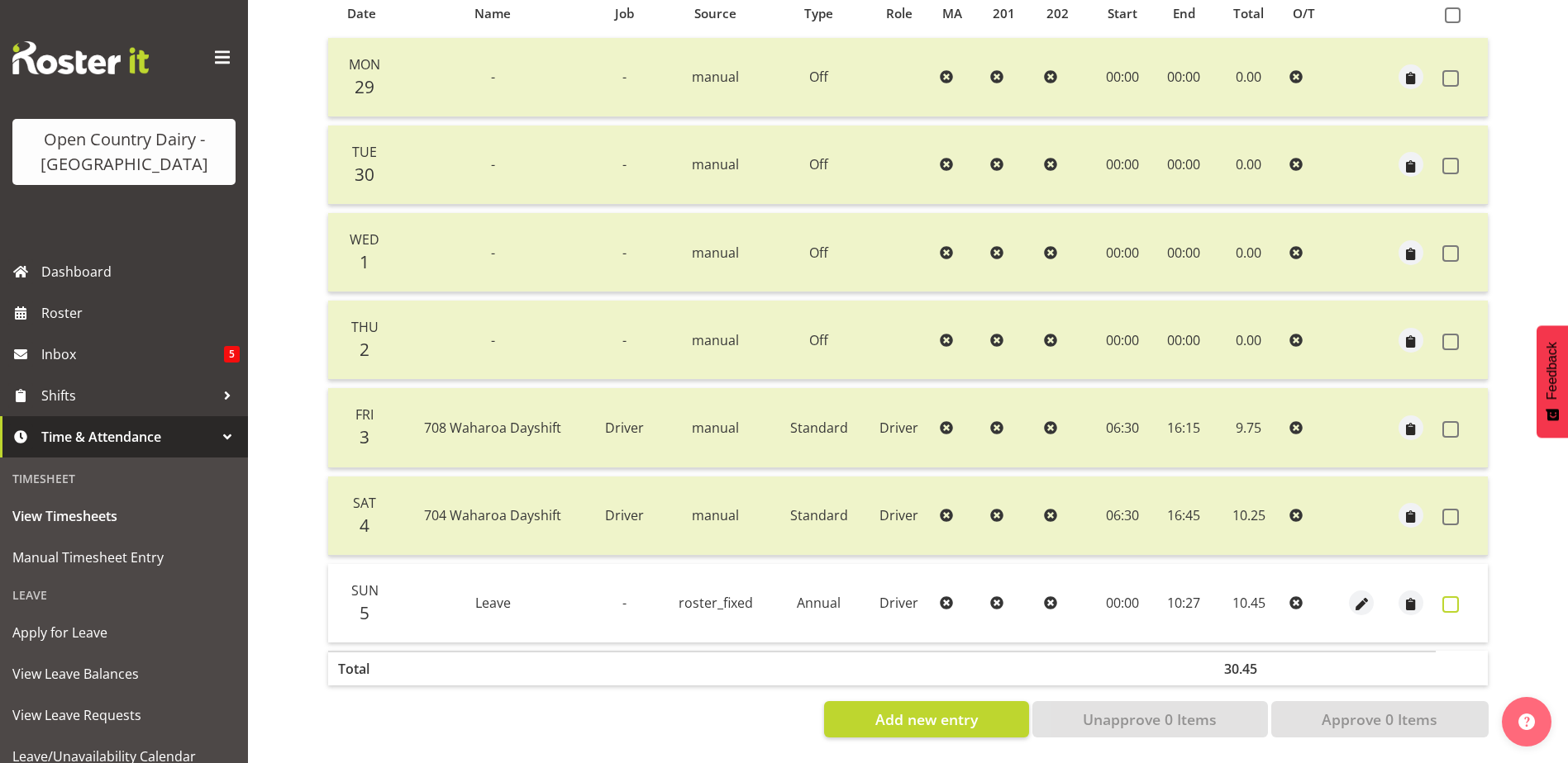
click at [1450, 597] on span at bounding box center [1450, 605] width 16 height 16
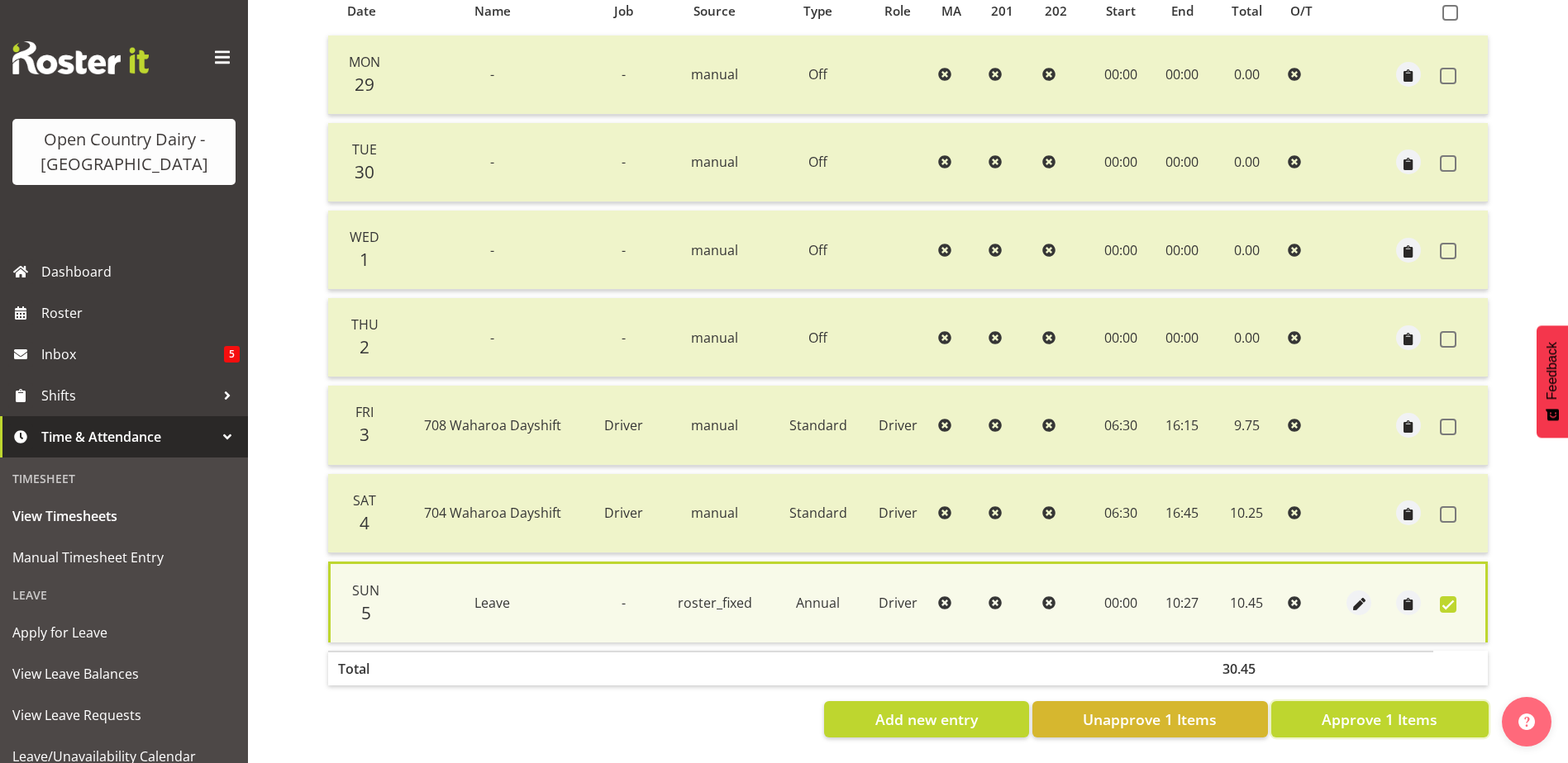
click at [1387, 710] on span "Approve 1 Items" at bounding box center [1379, 720] width 116 height 22
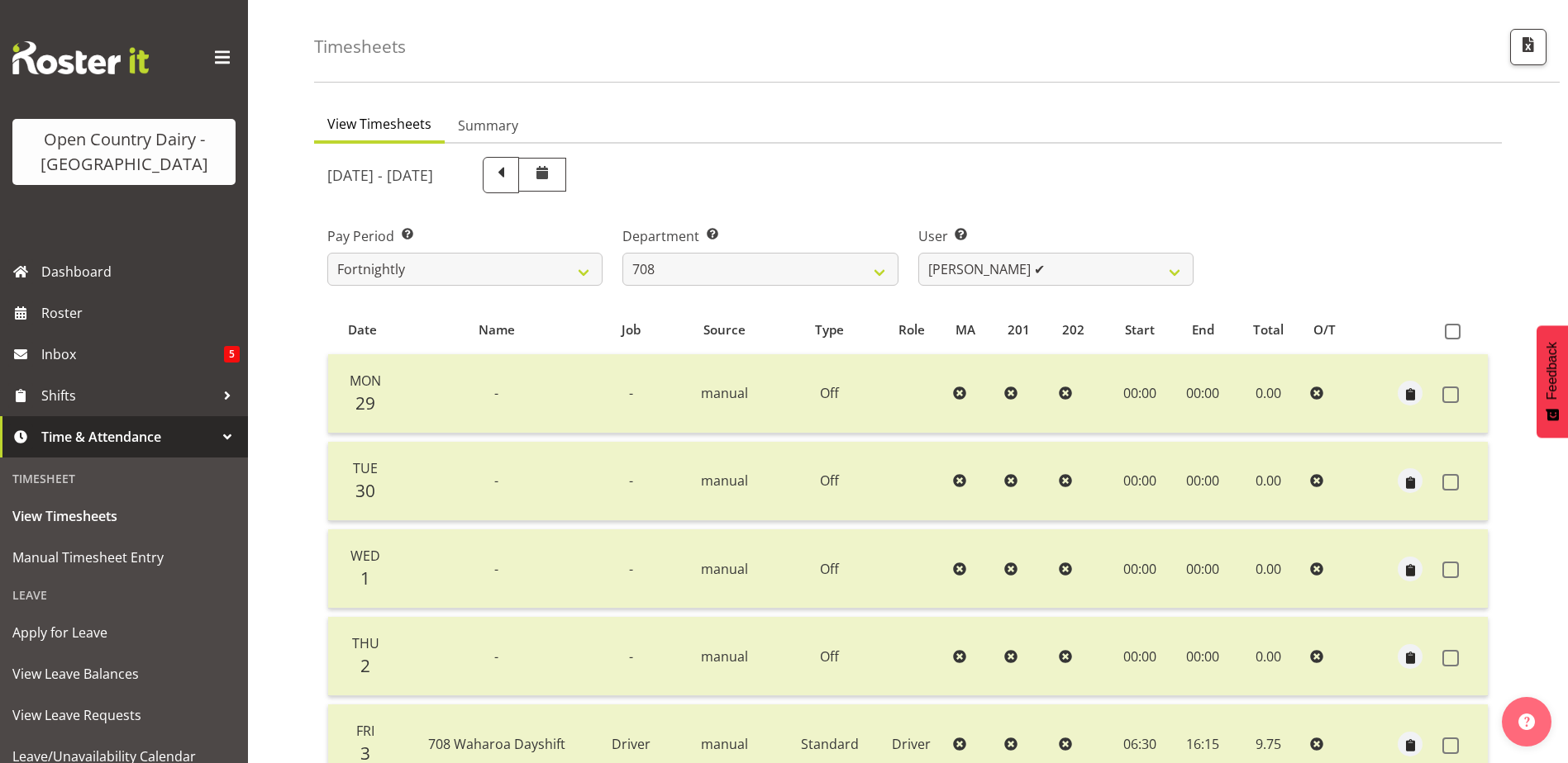
scroll to position [56, 0]
click at [1068, 275] on select "Andrew Murphy ✔ David Foote ✔ Mark Himiona ✔" at bounding box center [1056, 271] width 275 height 33
drag, startPoint x: 1068, startPoint y: 275, endPoint x: 988, endPoint y: 294, distance: 82.2
click at [1068, 275] on select "Andrew Murphy ✔ David Foote ✔ Mark Himiona ✔" at bounding box center [1056, 271] width 275 height 33
drag, startPoint x: 798, startPoint y: 269, endPoint x: 794, endPoint y: 279, distance: 10.8
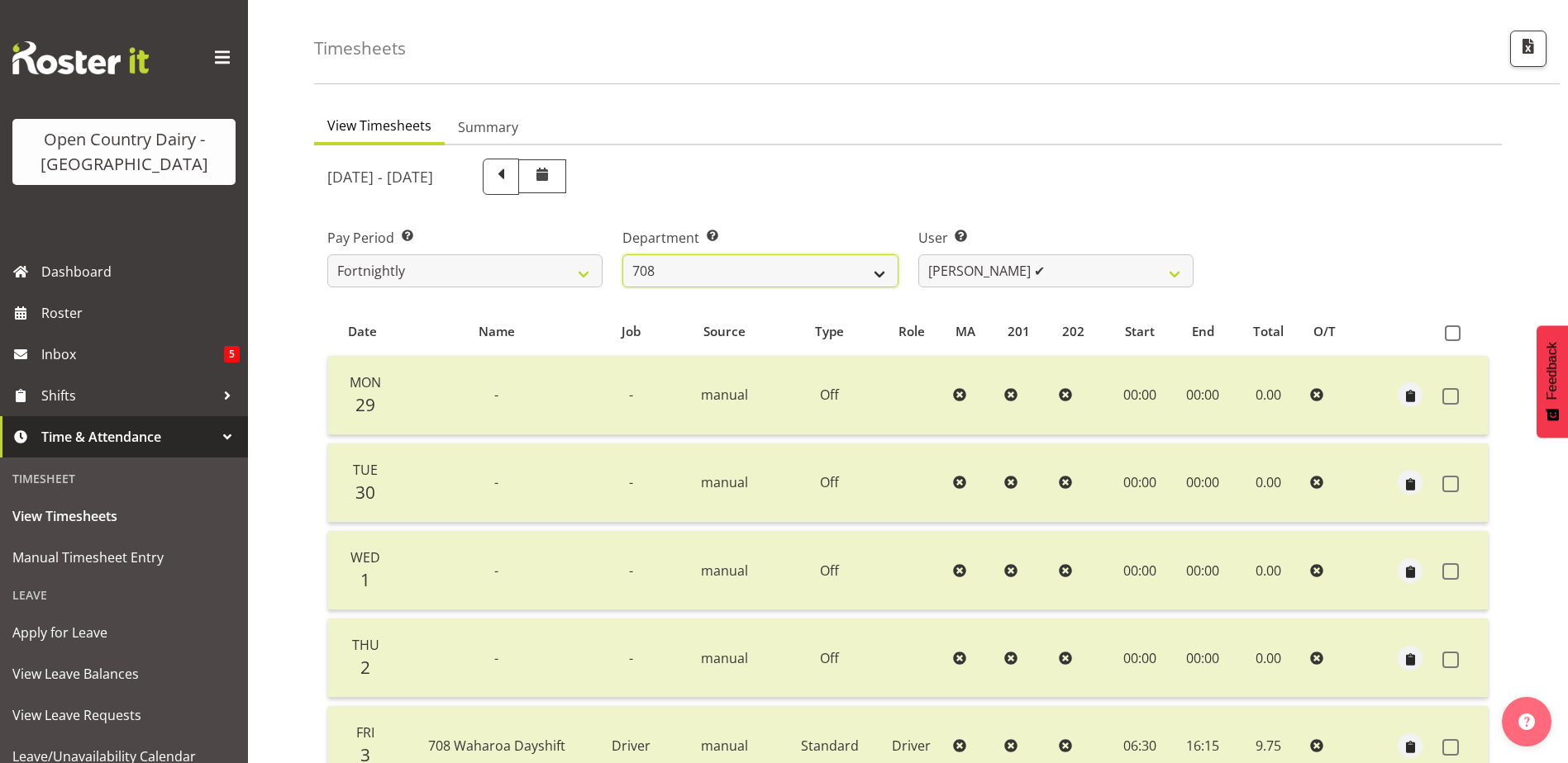
click at [798, 269] on select "701 702 703 704 705 706 707 708 709 710 711 712 713 714 715 716 717 718 719 720" at bounding box center [760, 271] width 275 height 33
click at [622, 254] on select "701 702 703 704 705 706 707 708 709 710 711 712 713 714 715 716 717 718 719 720" at bounding box center [760, 271] width 275 height 33
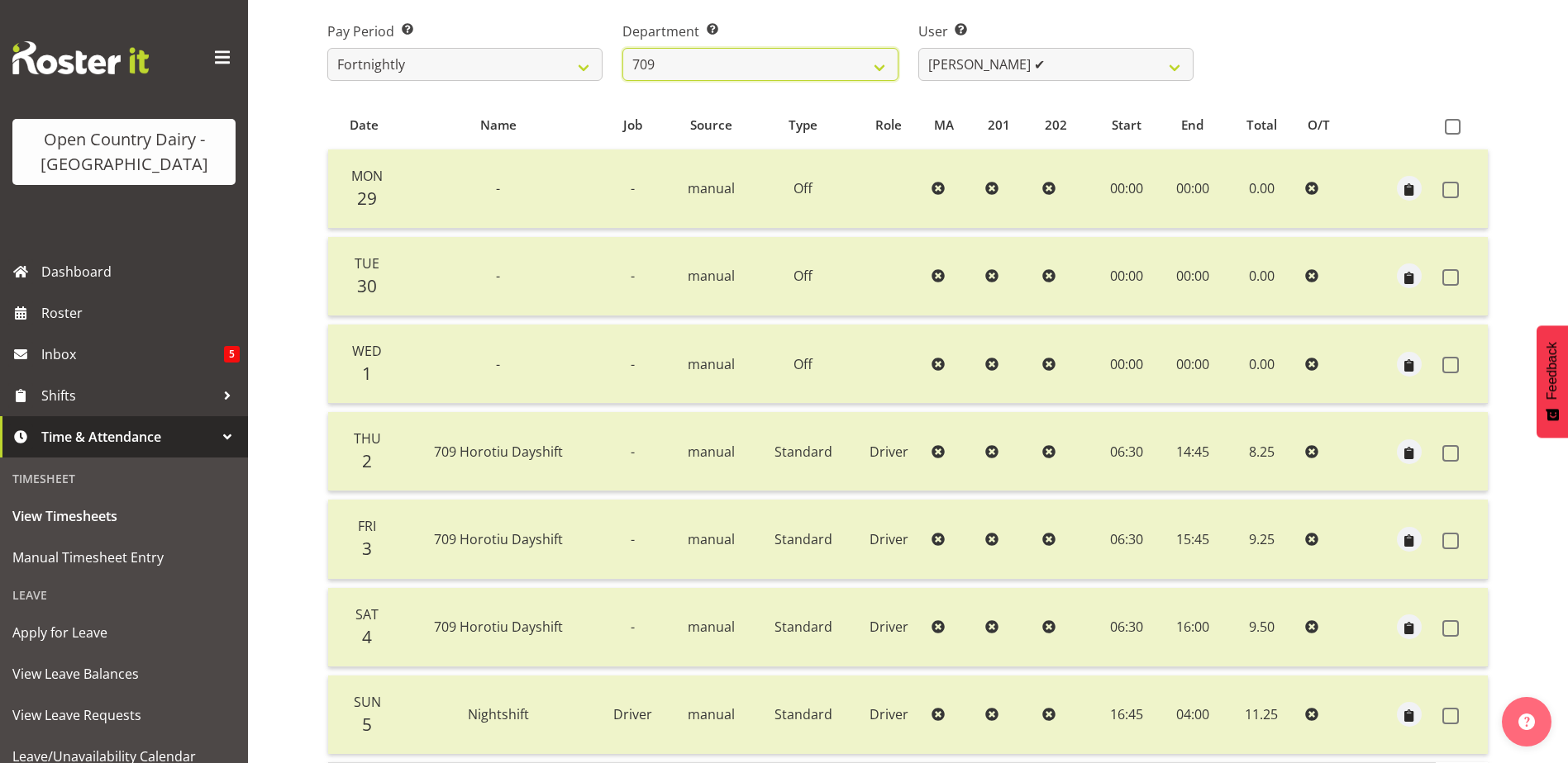
scroll to position [303, 0]
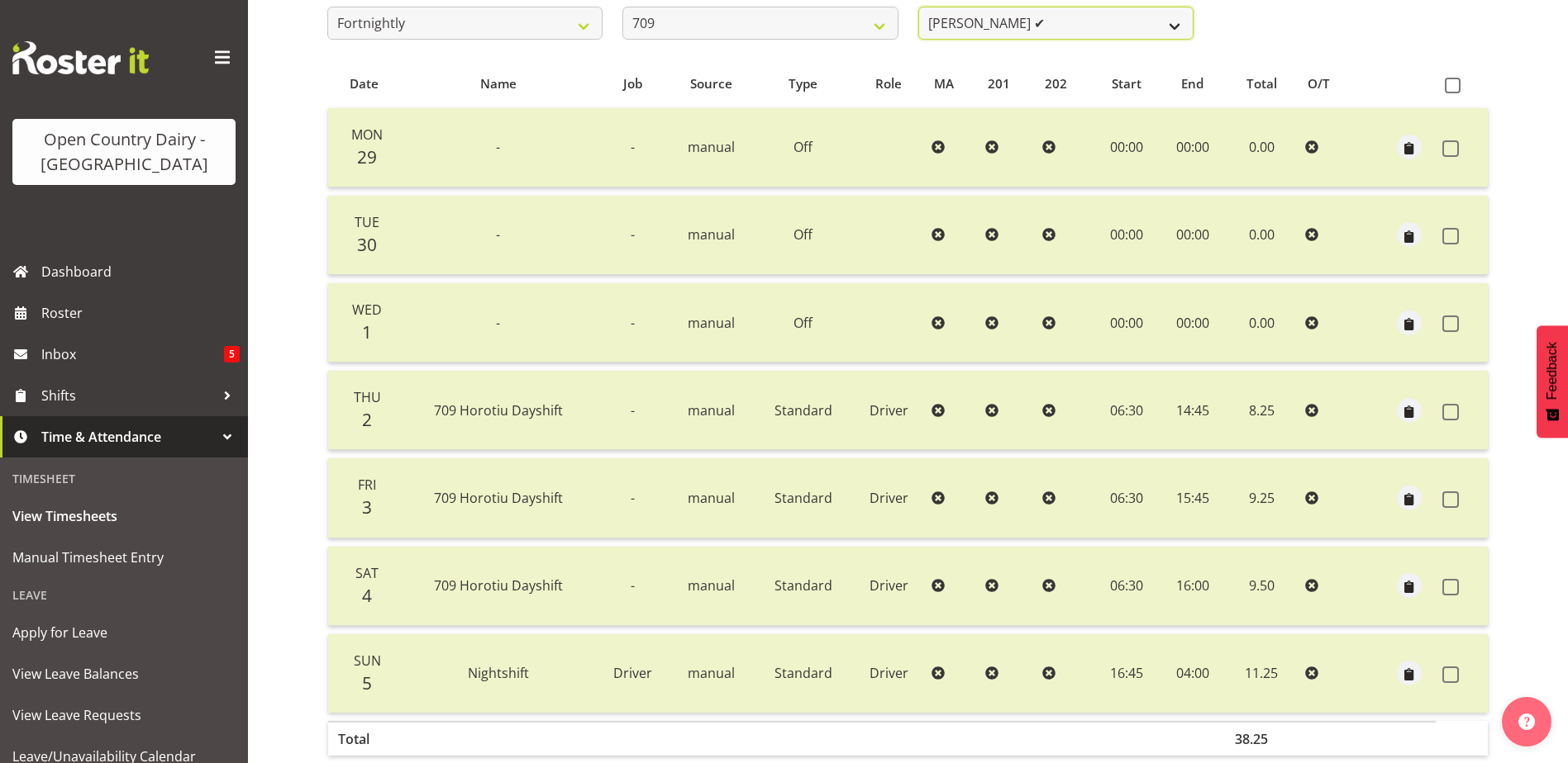
click at [1072, 20] on select "Alex Barclay ✔ Craig Knudsen ✔ Jaswant Singh ✔ Ross Cook ✔" at bounding box center [1056, 22] width 275 height 33
drag, startPoint x: 1071, startPoint y: 22, endPoint x: 835, endPoint y: 48, distance: 237.4
click at [1064, 25] on select "Alex Barclay ✔ Craig Knudsen ✔ Jaswant Singh ✔ Ross Cook ✔" at bounding box center [1056, 22] width 275 height 33
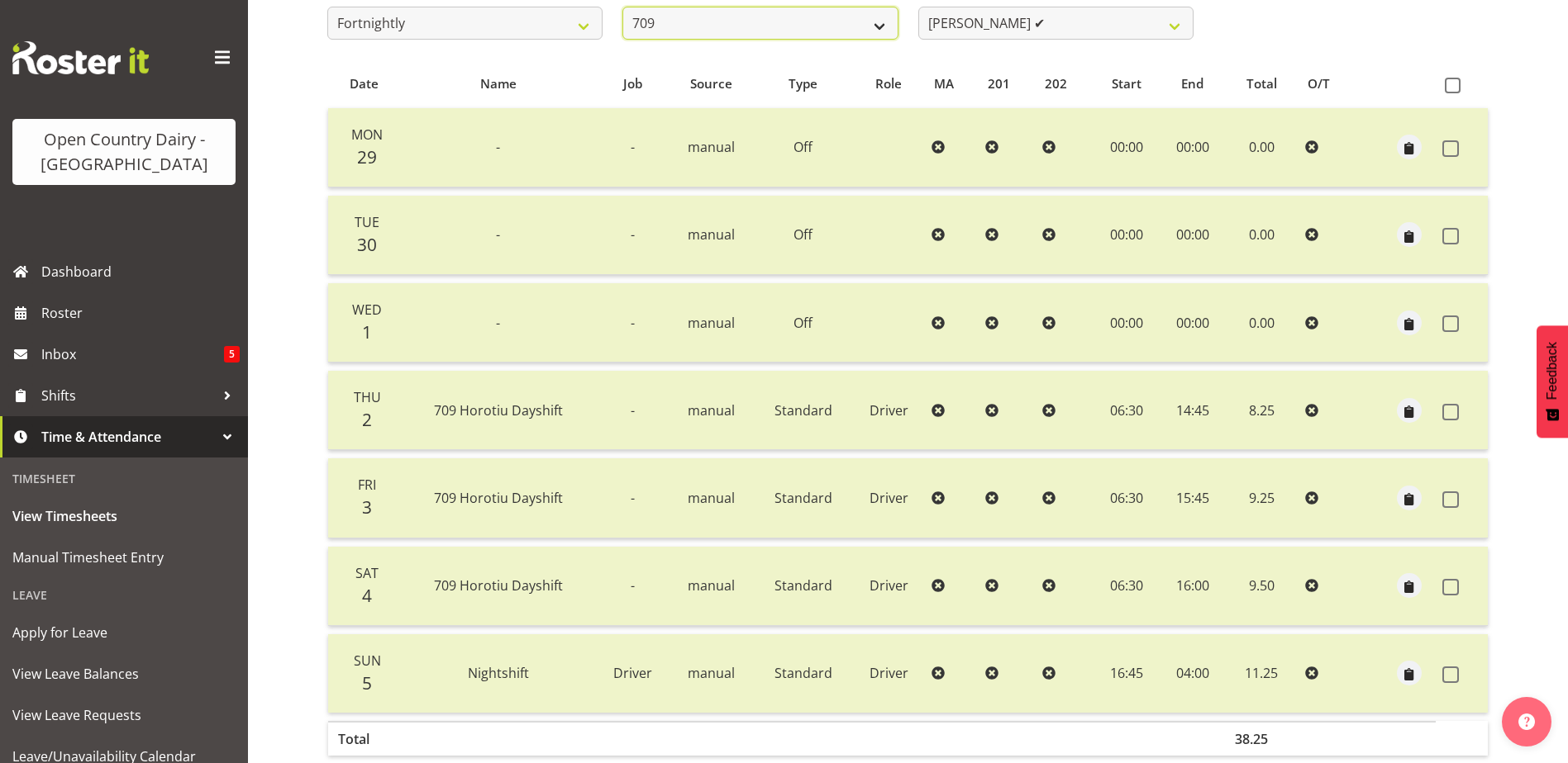
click at [752, 29] on select "701 702 703 704 705 706 707 708 709 710 711 712 713 714 715 716 717 718 719 720" at bounding box center [760, 22] width 275 height 33
click at [622, 6] on select "701 702 703 704 705 706 707 708 709 710 711 712 713 714 715 716 717 718 719 720" at bounding box center [760, 22] width 275 height 33
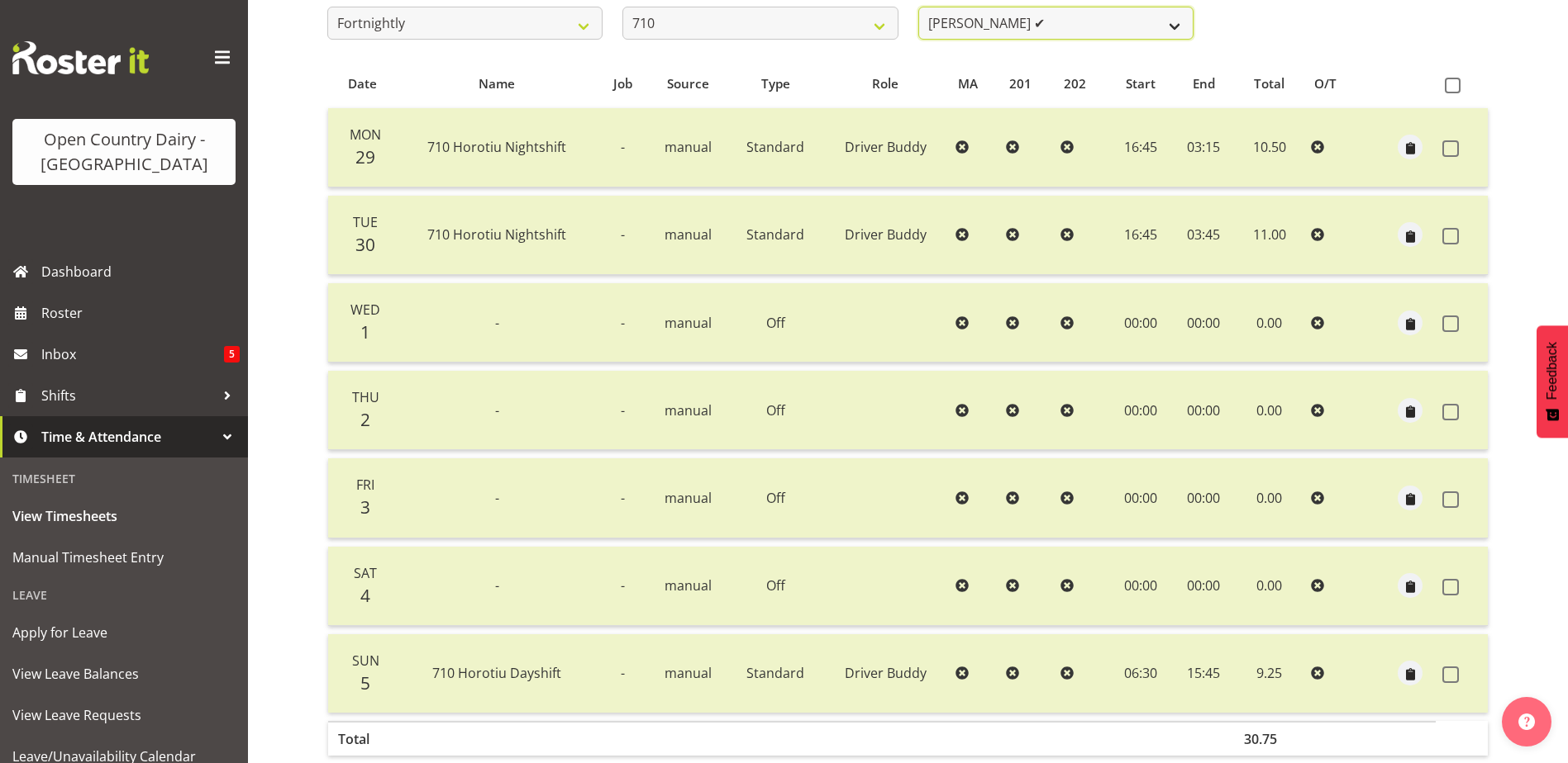
click at [1101, 22] on select "Dean Chapman ✔ George Megchelse ✔ Kris Gambhir ✔ Richie Epere ❌" at bounding box center [1056, 22] width 275 height 33
drag, startPoint x: 1100, startPoint y: 21, endPoint x: 990, endPoint y: 22, distance: 110.0
click at [1100, 21] on select "Dean Chapman ✔ George Megchelse ✔ Kris Gambhir ✔ Richie Epere ❌" at bounding box center [1056, 22] width 275 height 33
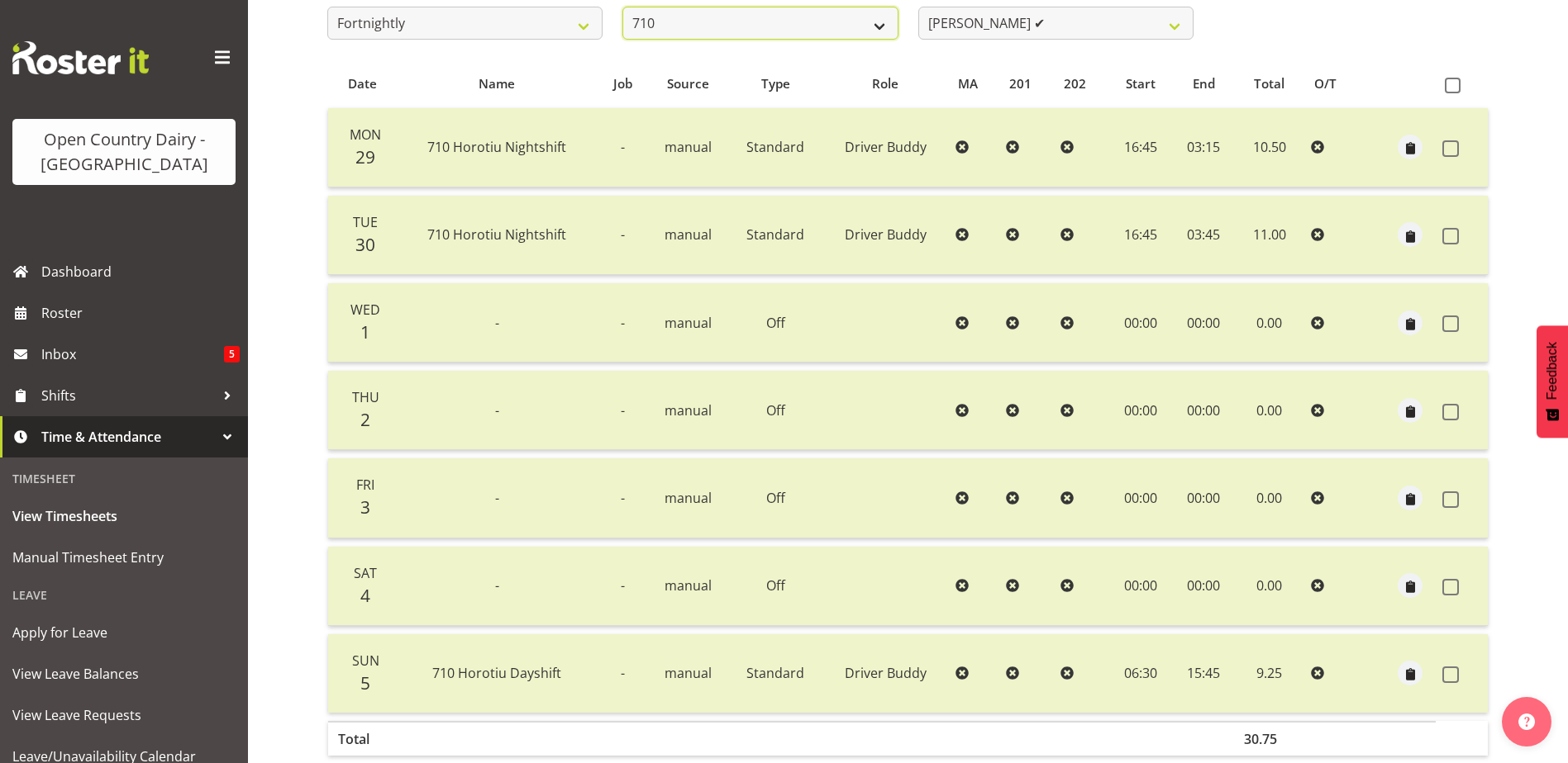
click at [700, 18] on select "701 702 703 704 705 706 707 708 709 710 711 712 713 714 715 716 717 718 719 720" at bounding box center [760, 22] width 275 height 33
click at [622, 6] on select "701 702 703 704 705 706 707 708 709 710 711 712 713 714 715 716 717 718 719 720" at bounding box center [760, 22] width 275 height 33
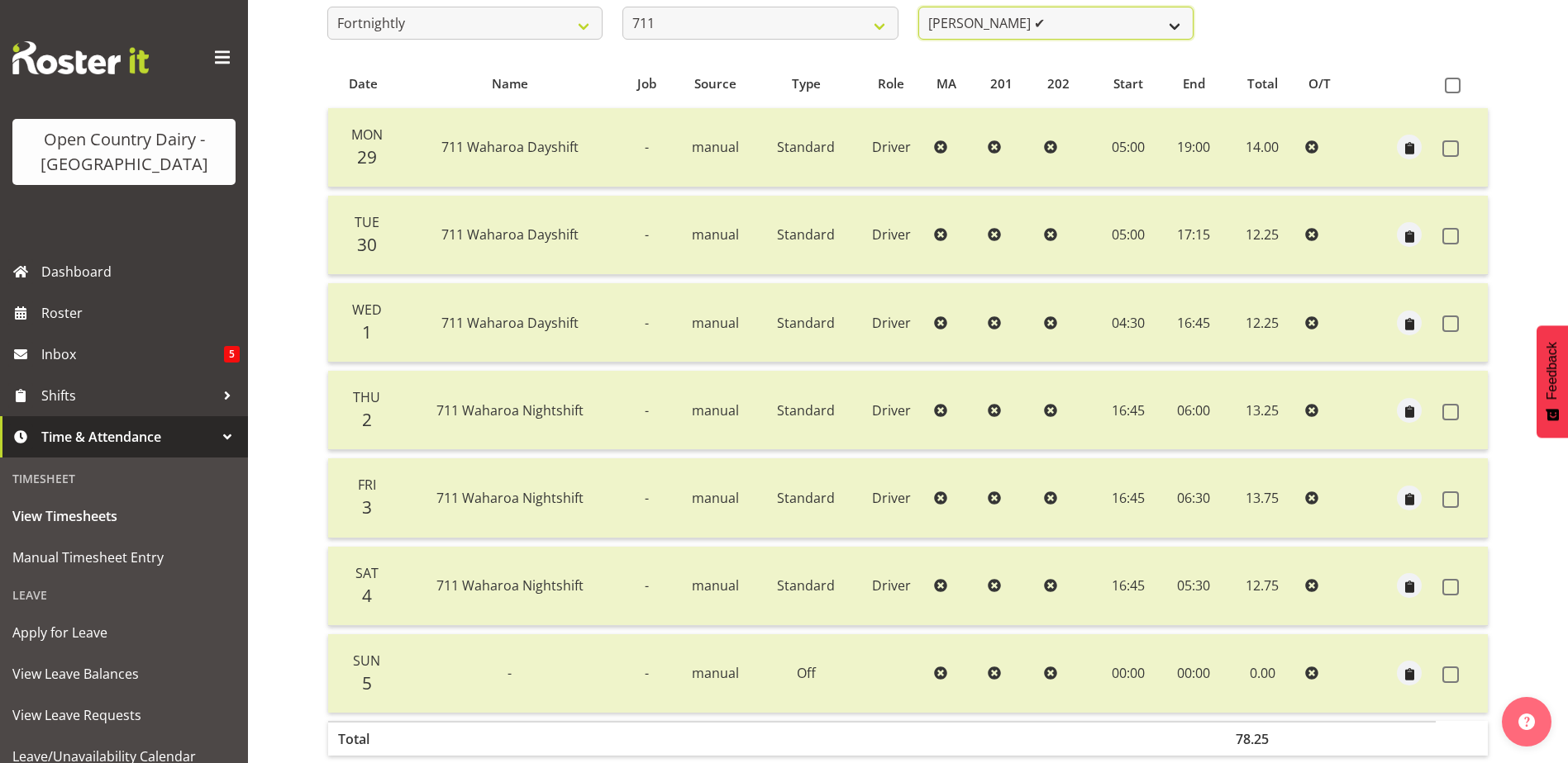
click at [1056, 21] on select "Baz Morgan ✔ Gerard Cavanagh ✔ Tyrone Lawry ❌" at bounding box center [1056, 22] width 275 height 33
drag, startPoint x: 1056, startPoint y: 19, endPoint x: 1038, endPoint y: 15, distance: 18.4
click at [1056, 15] on select "Baz Morgan ✔ Gerard Cavanagh ✔ Tyrone Lawry ❌" at bounding box center [1056, 22] width 275 height 33
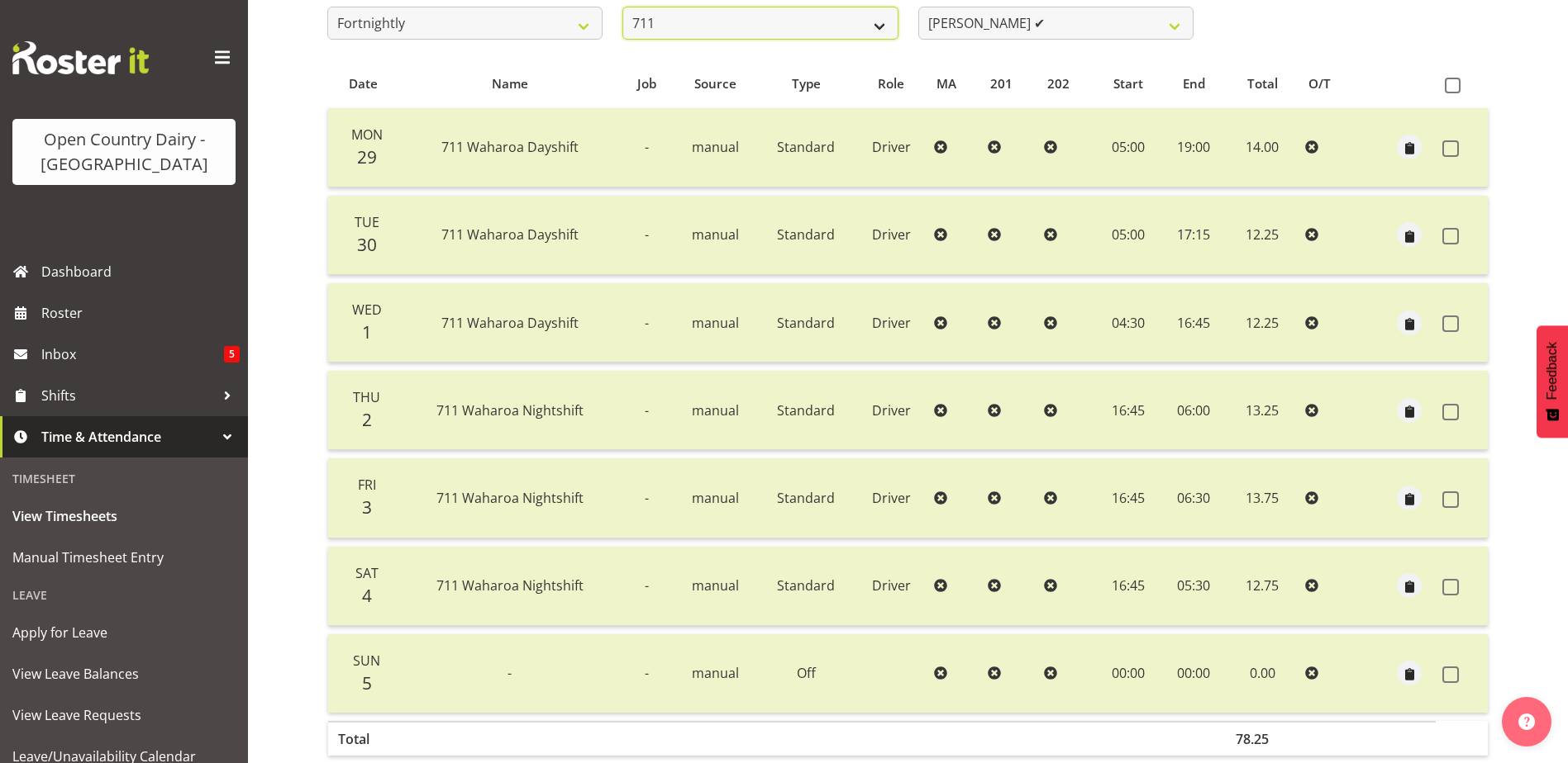
drag, startPoint x: 708, startPoint y: 17, endPoint x: 711, endPoint y: 38, distance: 21.2
click at [708, 17] on select "701 702 703 704 705 706 707 708 709 710 711 712 713 714 715 716 717 718 719 720" at bounding box center [760, 22] width 275 height 33
click at [622, 6] on select "701 702 703 704 705 706 707 708 709 710 711 712 713 714 715 716 717 718 719 720" at bounding box center [760, 22] width 275 height 33
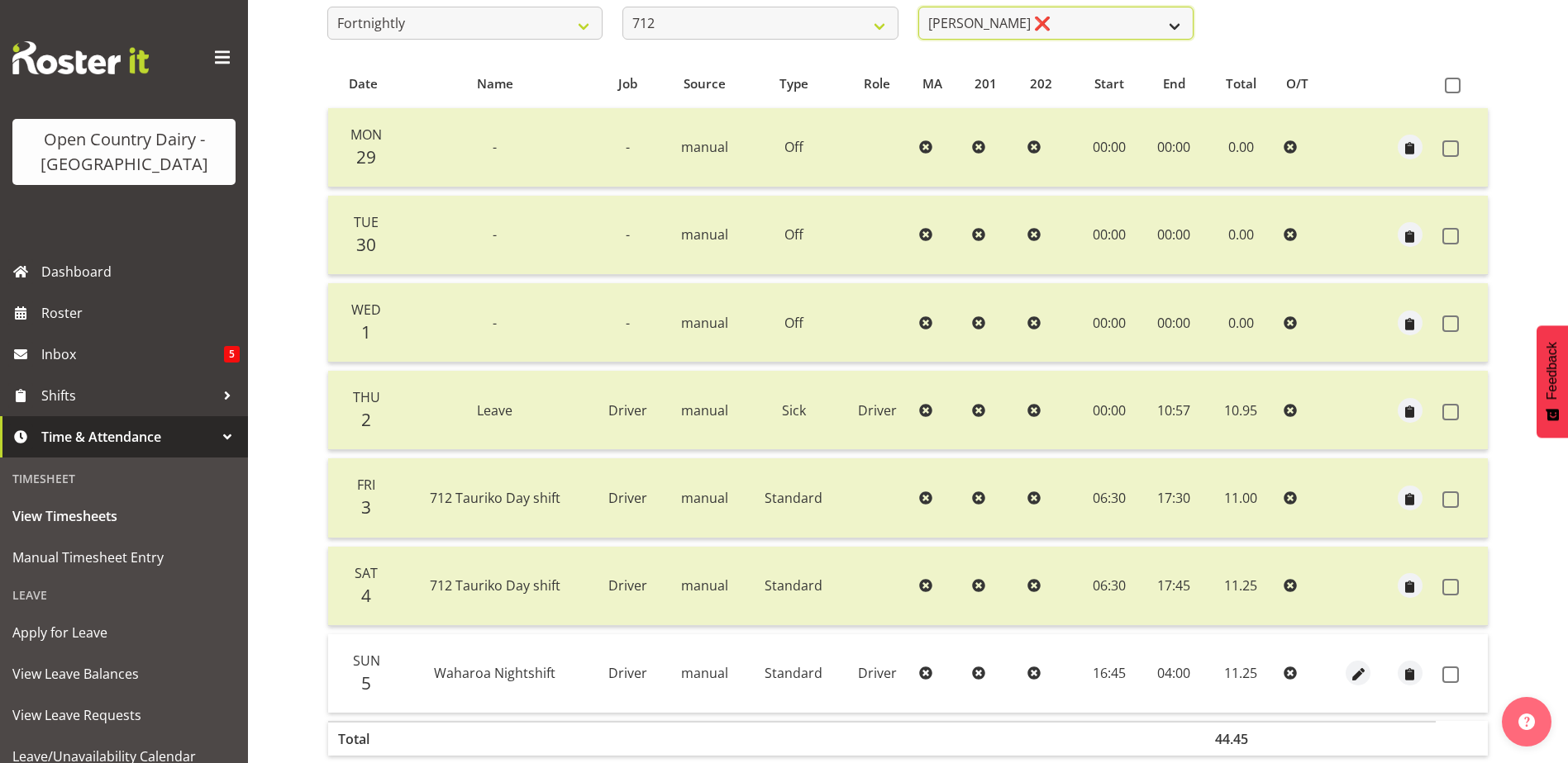
click at [1092, 20] on select "Amrik Singh ❌ Jasdeep Singh ✔ Lucky Kau Kau ✔" at bounding box center [1056, 22] width 275 height 33
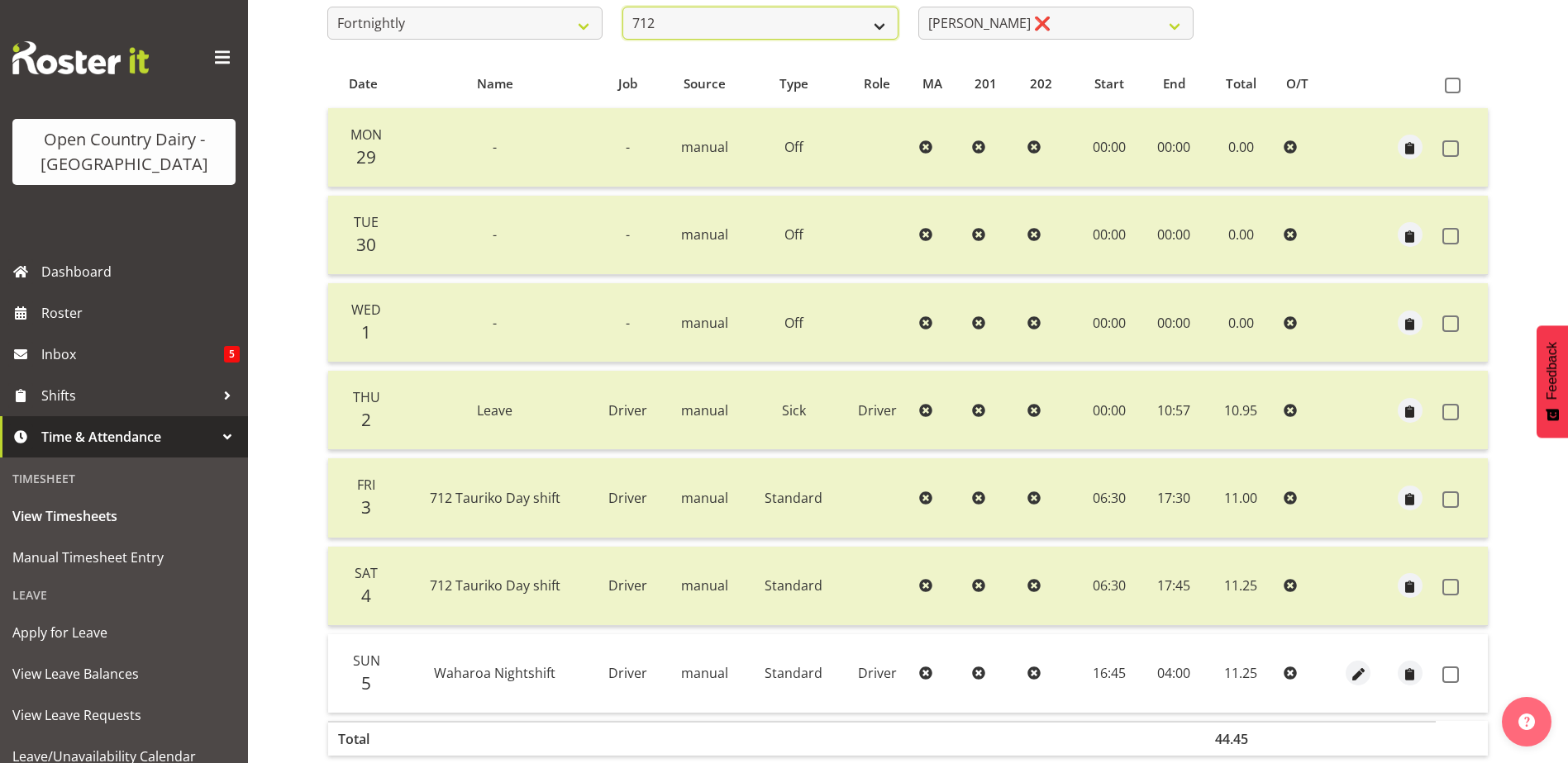
click at [810, 15] on select "701 702 703 704 705 706 707 708 709 710 711 712 713 714 715 716 717 718 719 720" at bounding box center [760, 22] width 275 height 33
click at [622, 6] on select "701 702 703 704 705 706 707 708 709 710 711 712 713 714 715 716 717 718 719 720" at bounding box center [760, 22] width 275 height 33
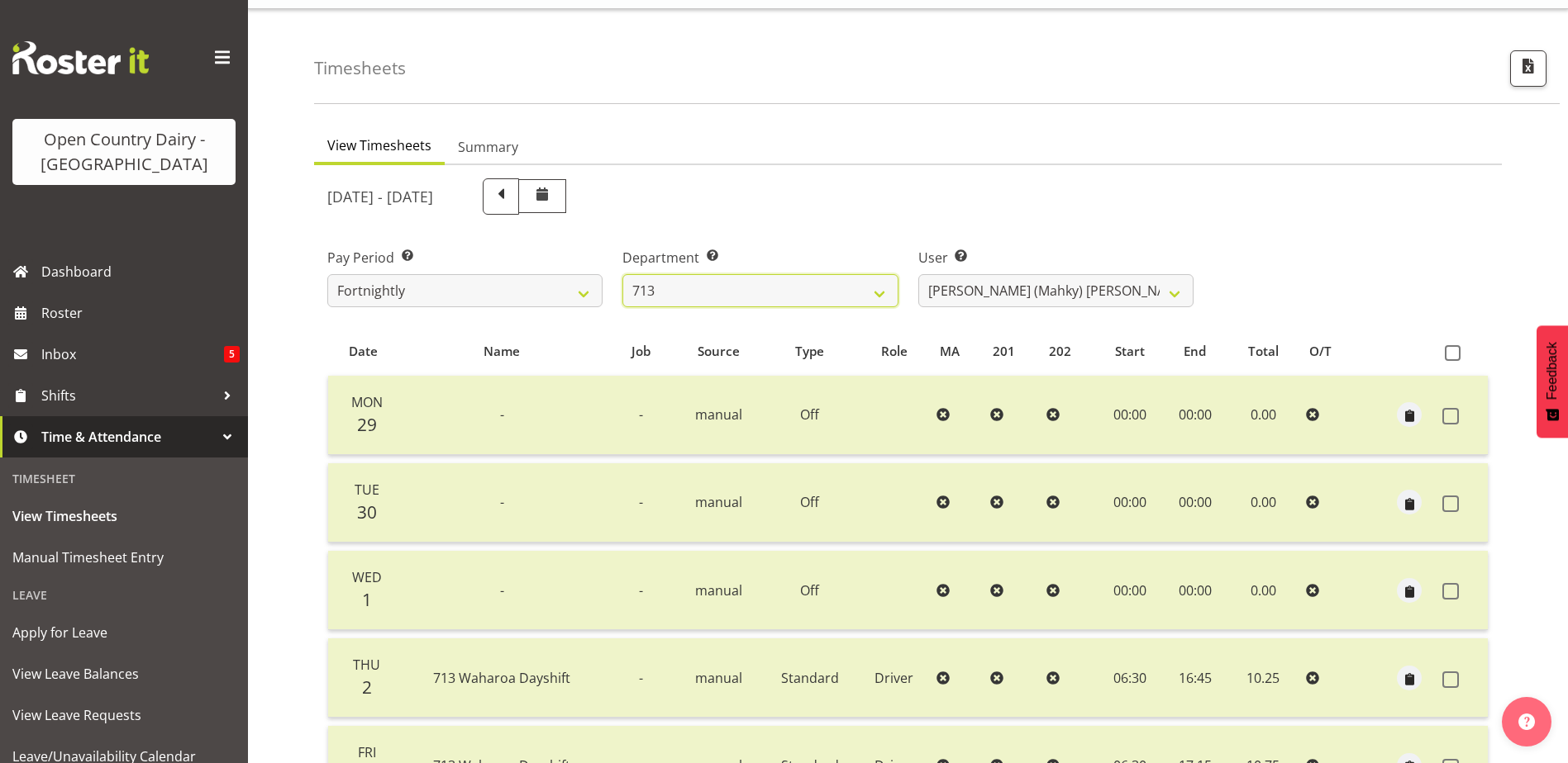
scroll to position [0, 0]
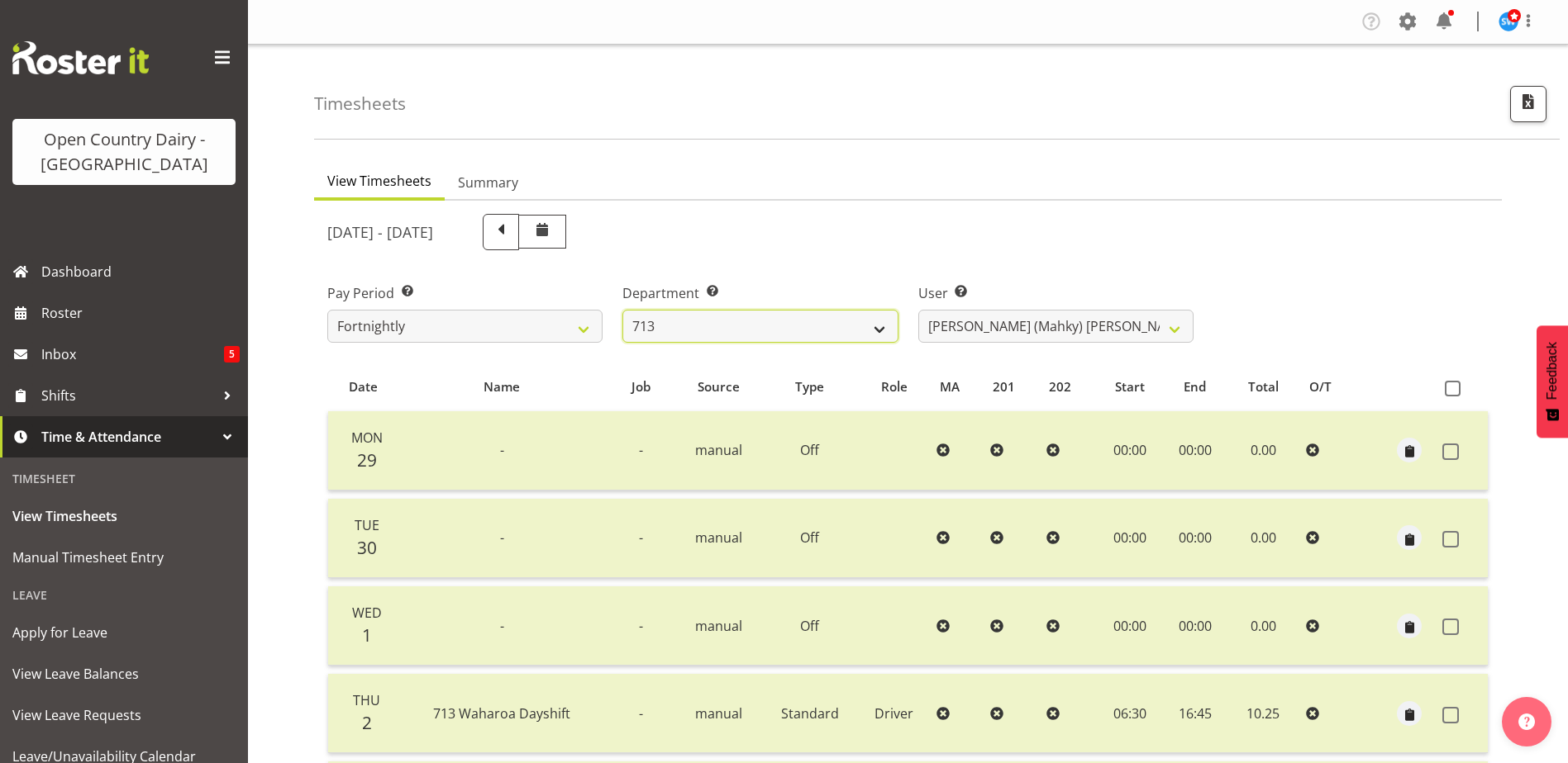
click at [862, 325] on select "701 702 703 704 705 706 707 708 709 710 711 712 713 714 715 716 717 718 719 720" at bounding box center [760, 326] width 275 height 33
click at [622, 310] on select "701 702 703 704 705 706 707 708 709 710 711 712 713 714 715 716 717 718 719 720" at bounding box center [760, 326] width 275 height 33
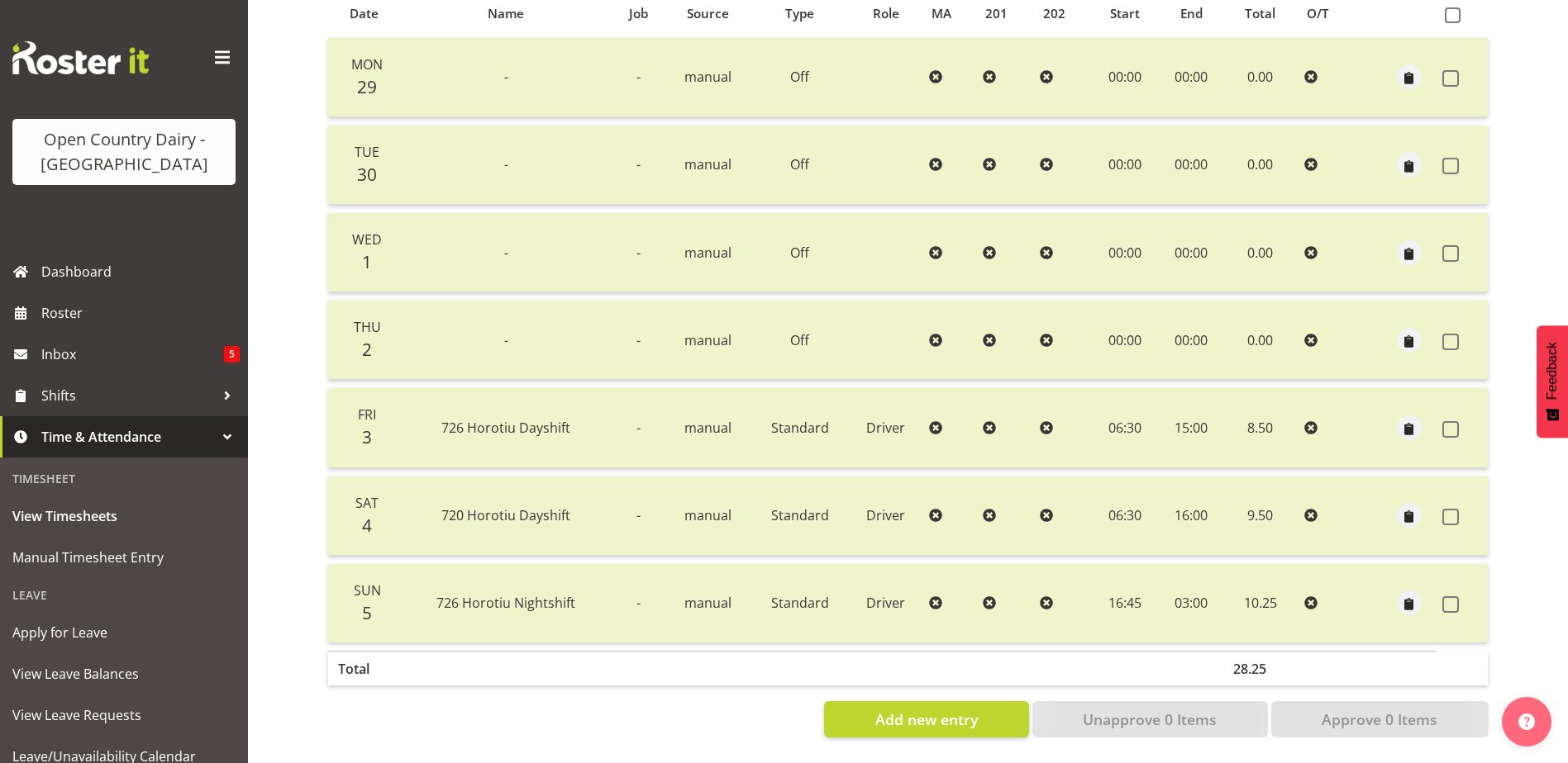
scroll to position [386, 0]
click at [1456, 597] on span at bounding box center [1450, 605] width 16 height 16
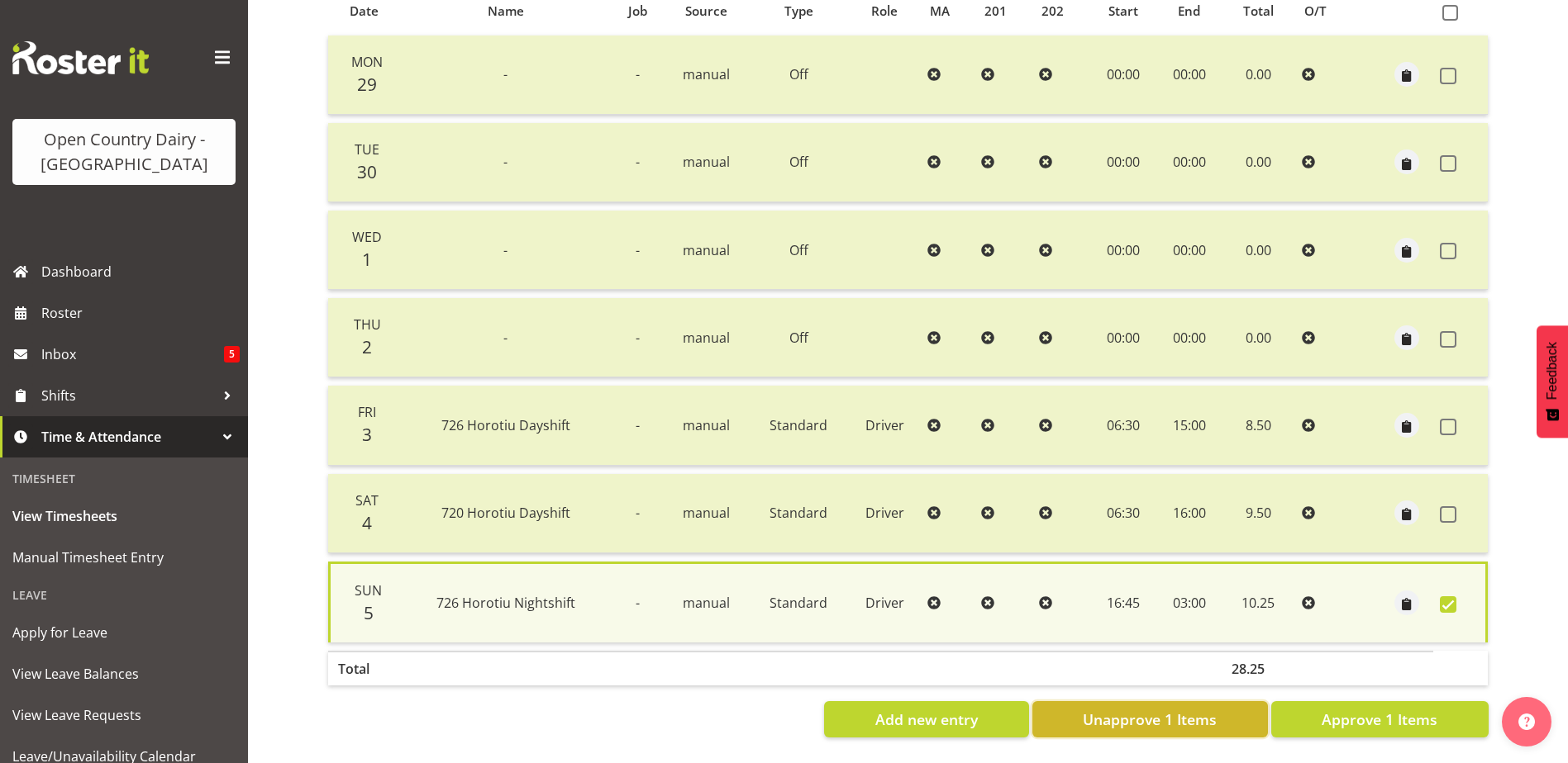
click at [1210, 714] on span "Unapprove 1 Items" at bounding box center [1149, 720] width 134 height 22
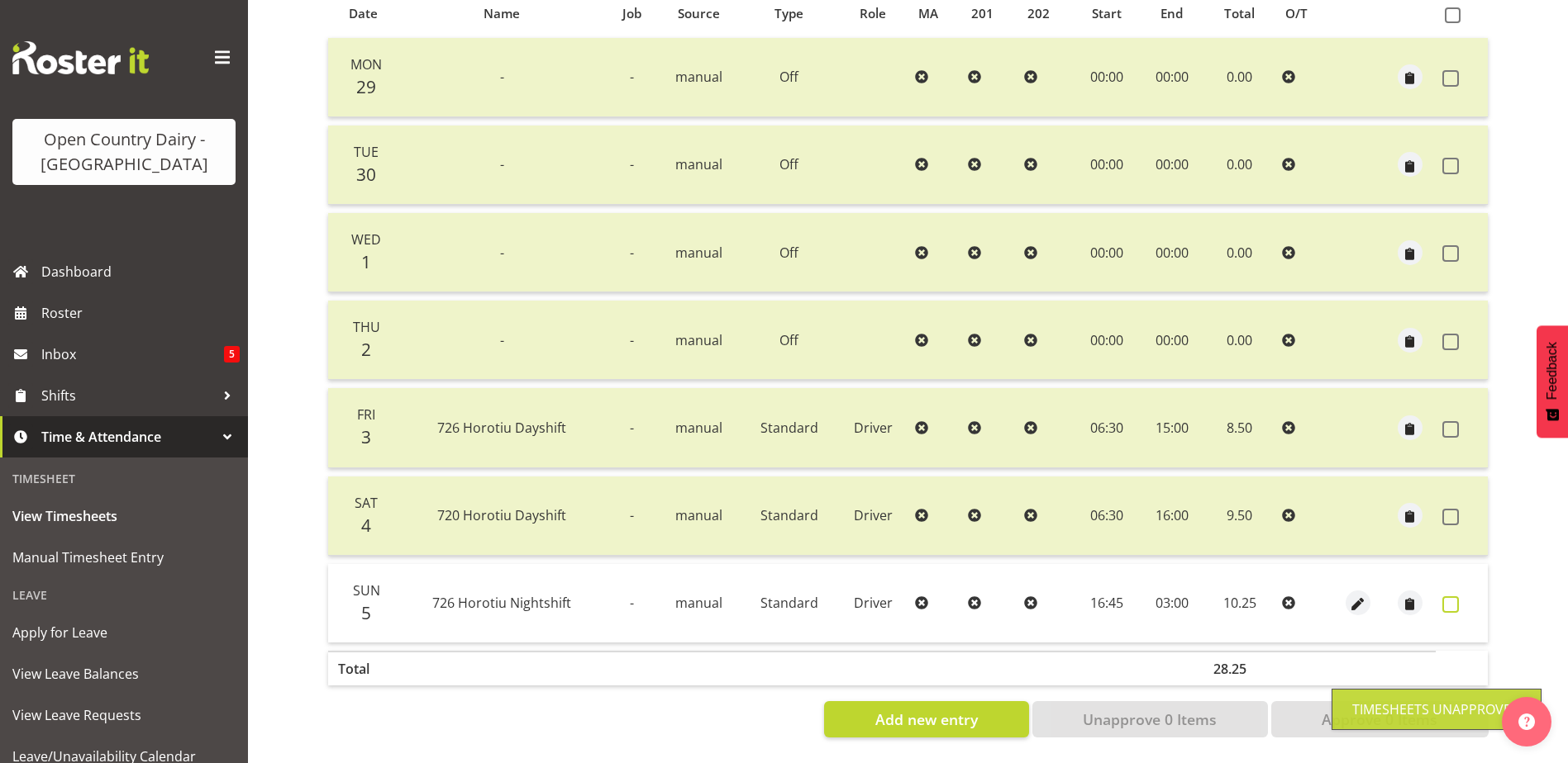
click at [1450, 597] on span at bounding box center [1450, 605] width 16 height 16
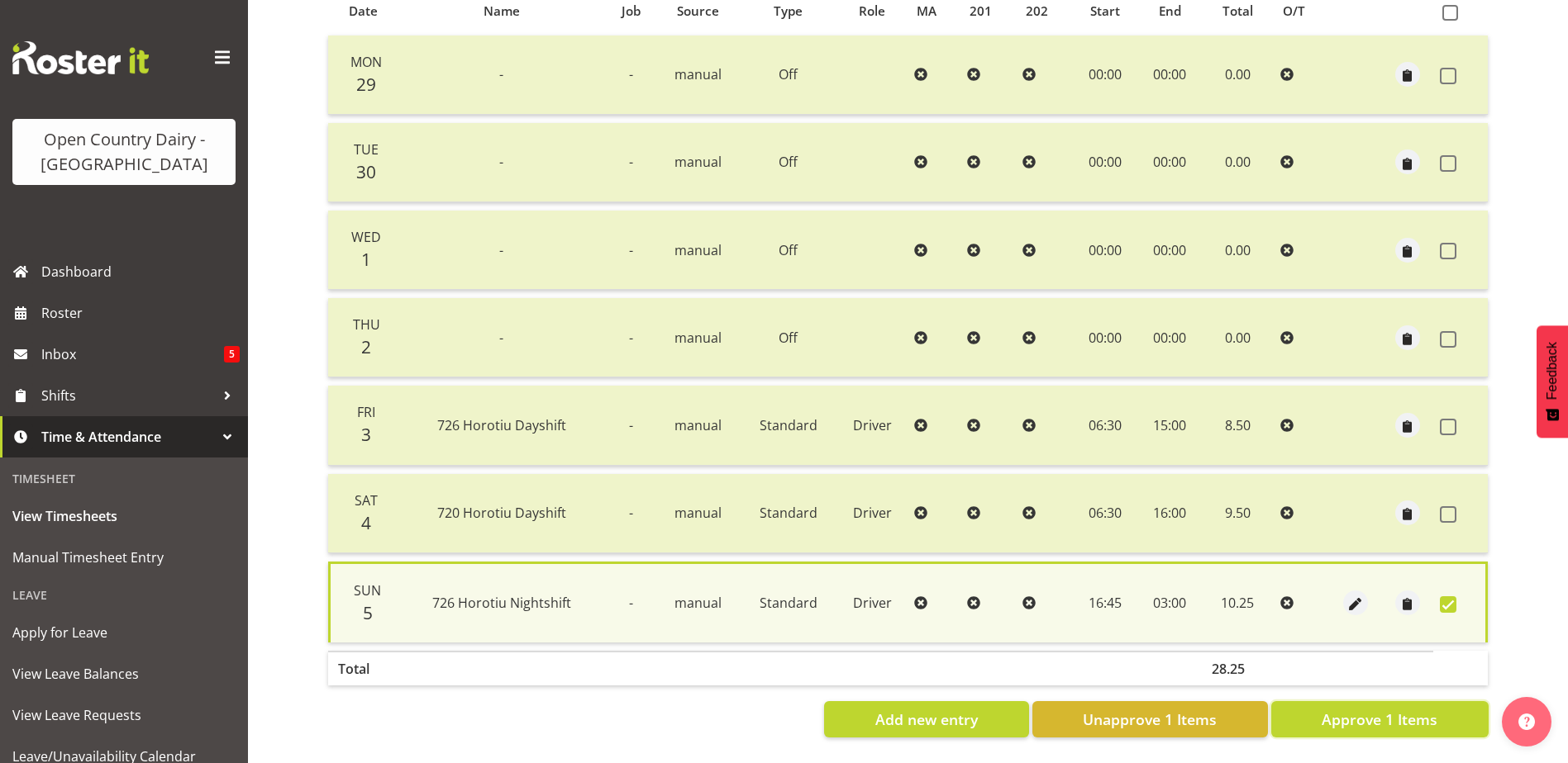
click at [1316, 714] on button "Approve 1 Items" at bounding box center [1380, 719] width 218 height 36
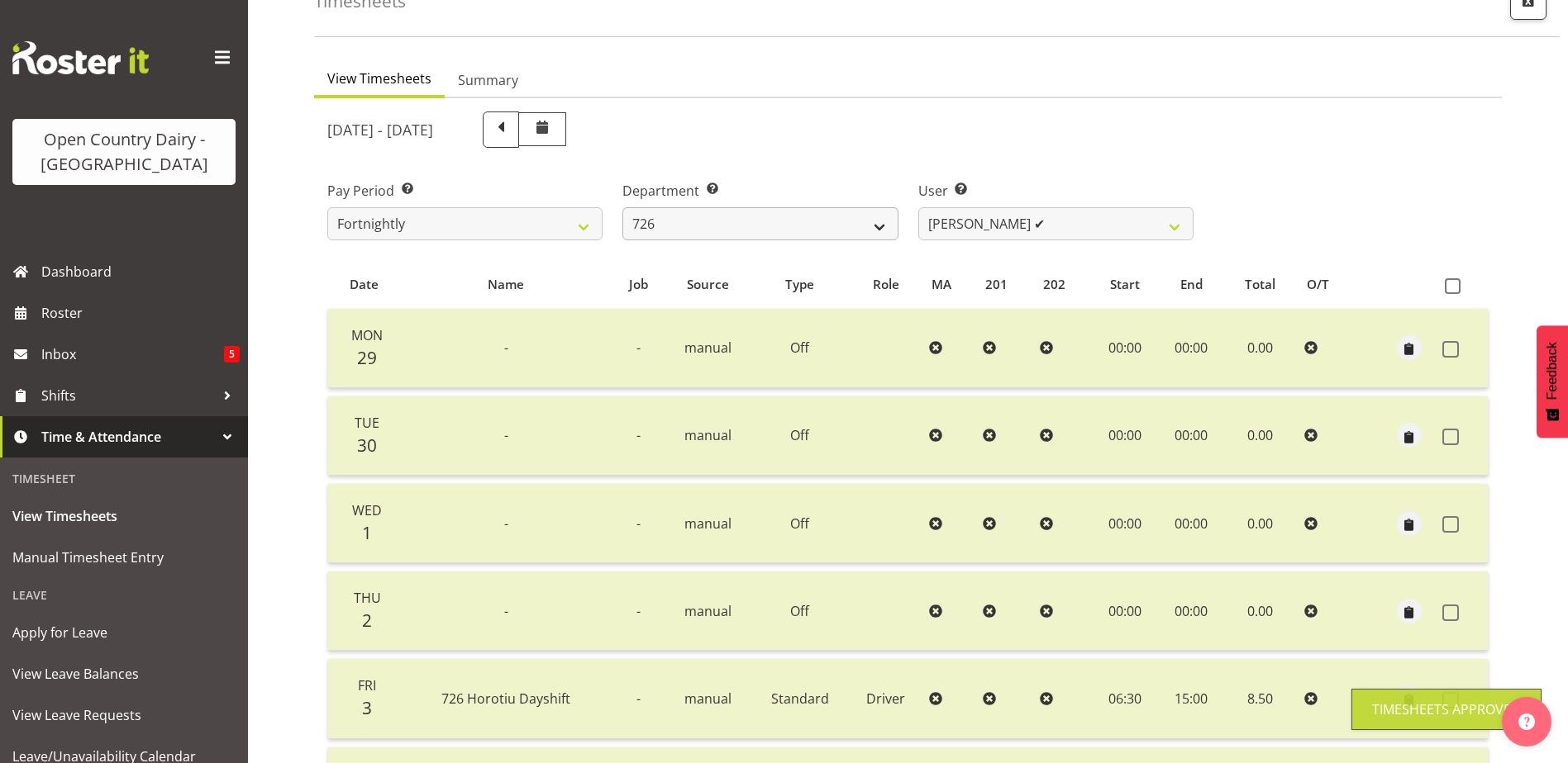
scroll to position [56, 0]
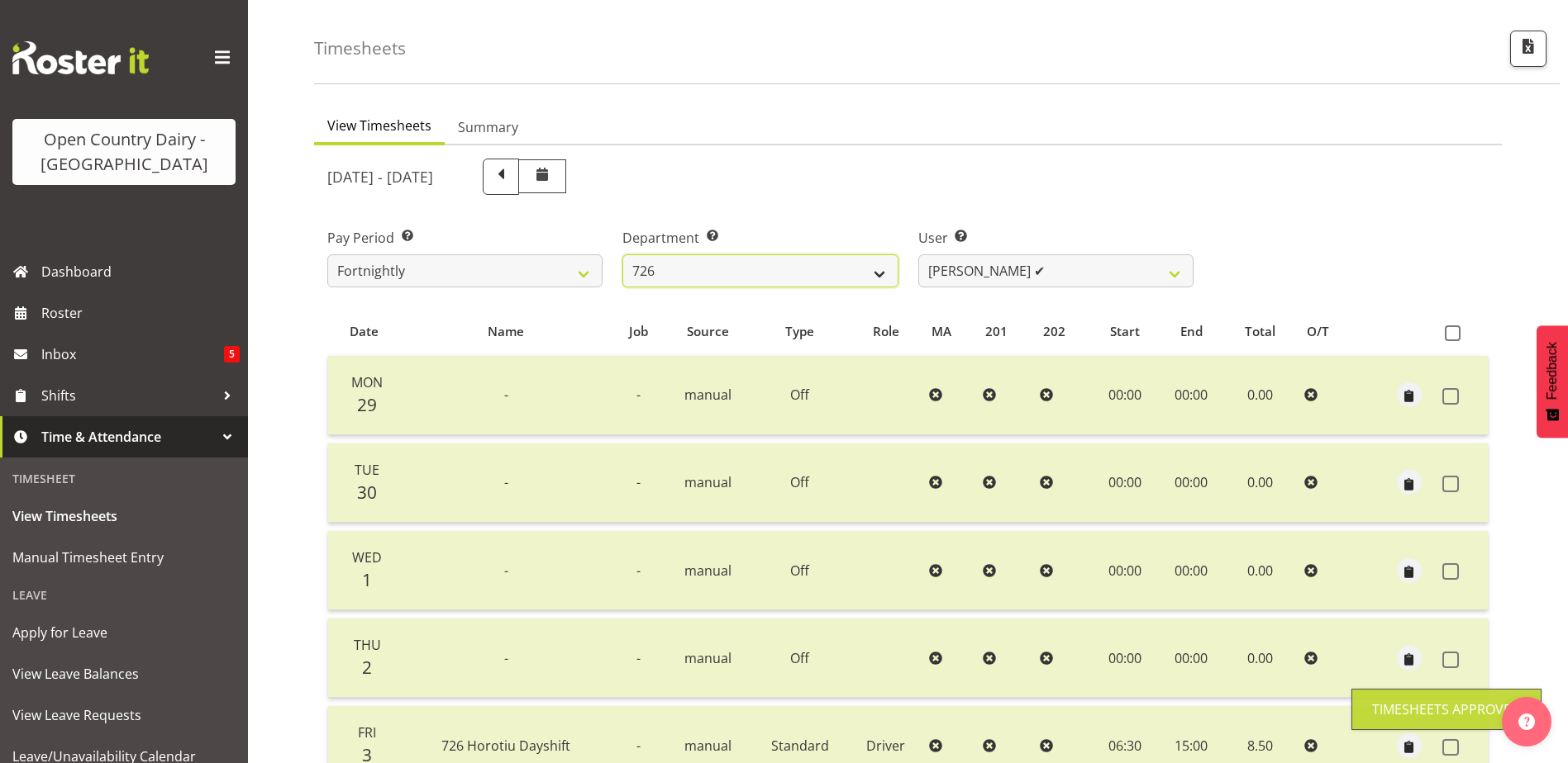
click at [680, 271] on select "701 702 703 704 705 706 707 708 709 710 711 712 713 714 715 716 717 718 719 720" at bounding box center [760, 271] width 275 height 33
click at [622, 254] on select "701 702 703 704 705 706 707 708 709 710 711 712 713 714 715 716 717 718 719 720" at bounding box center [760, 271] width 275 height 33
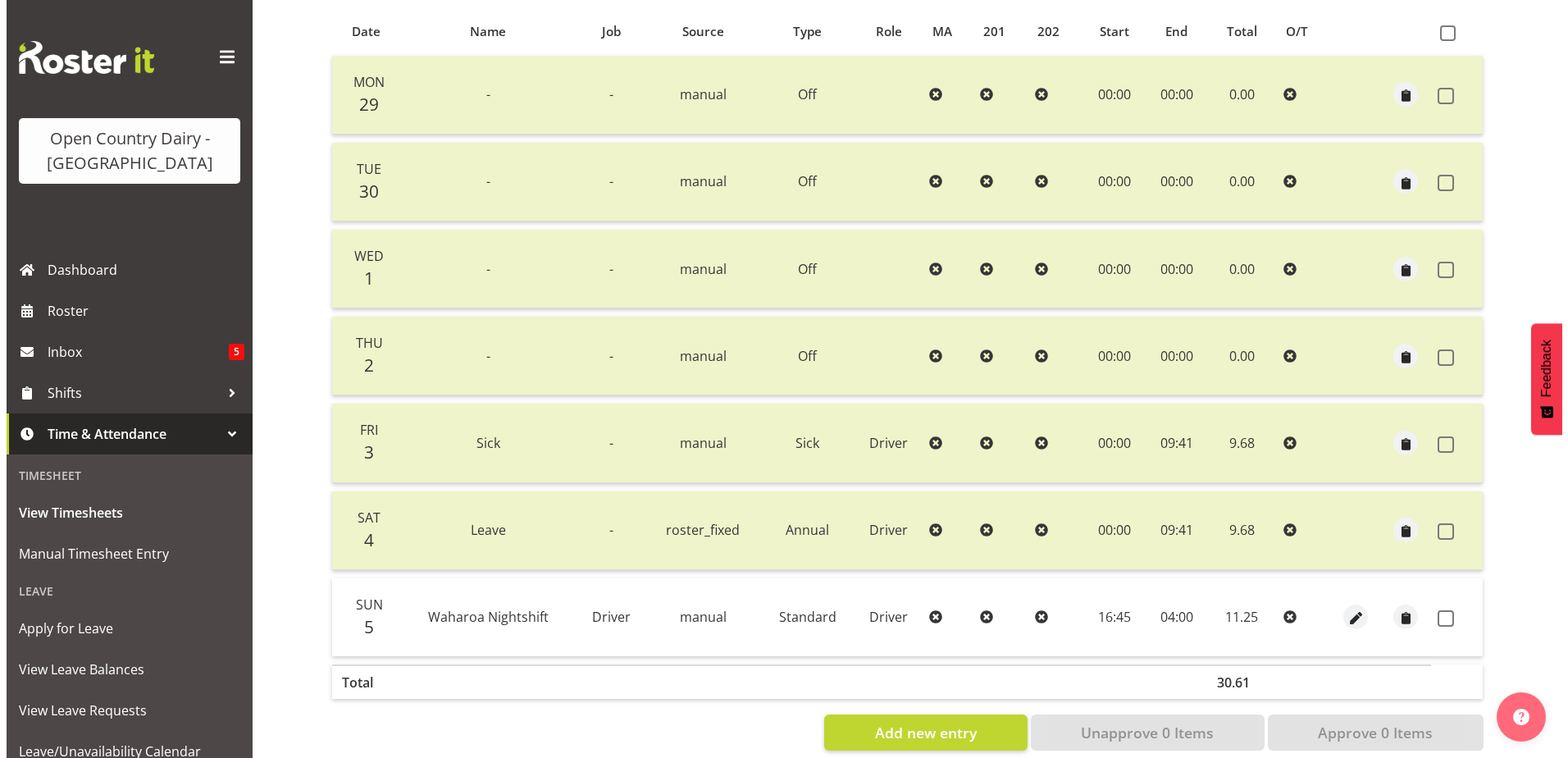
scroll to position [383, 0]
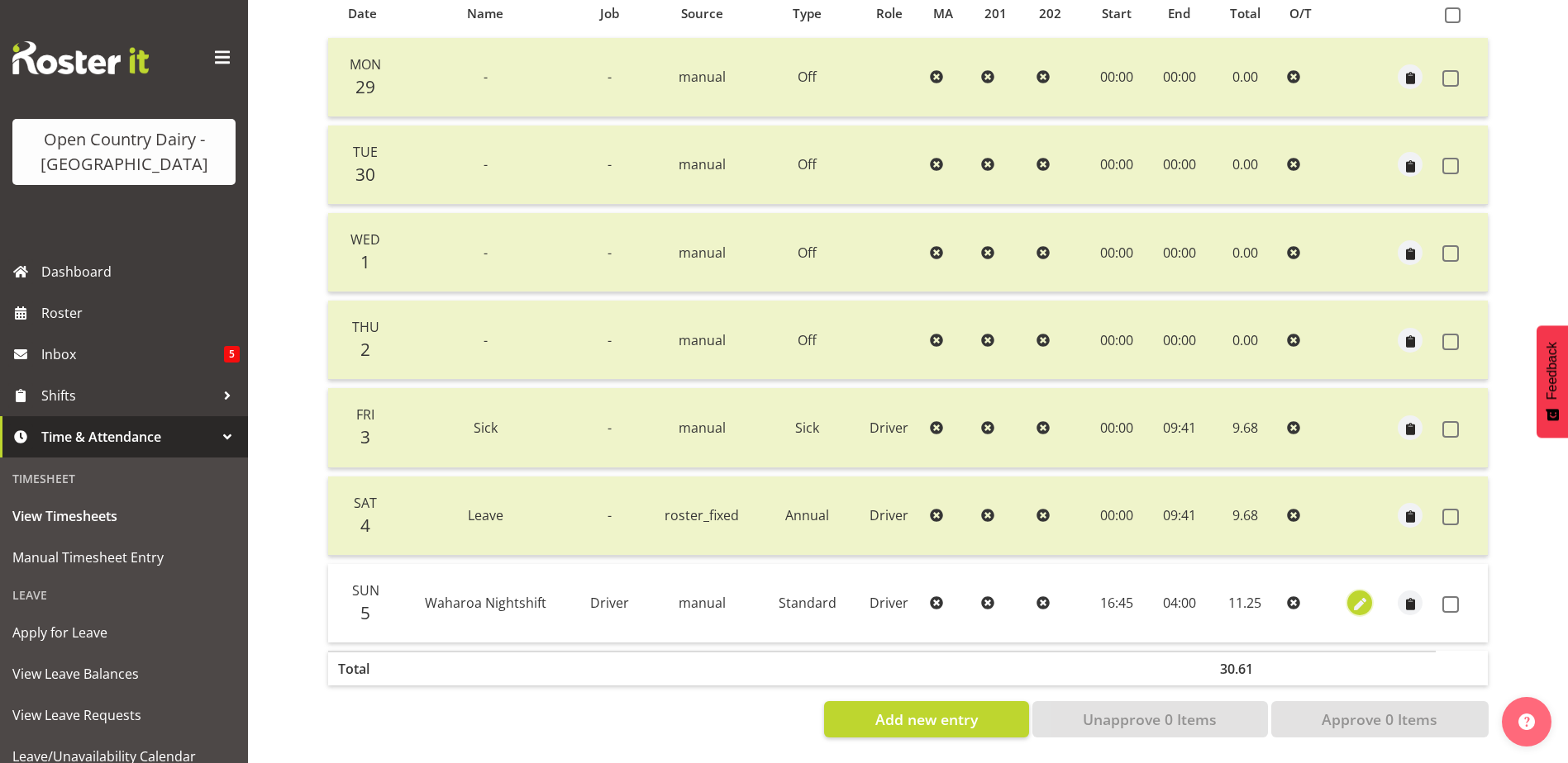
click at [1361, 596] on span "button" at bounding box center [1359, 605] width 19 height 19
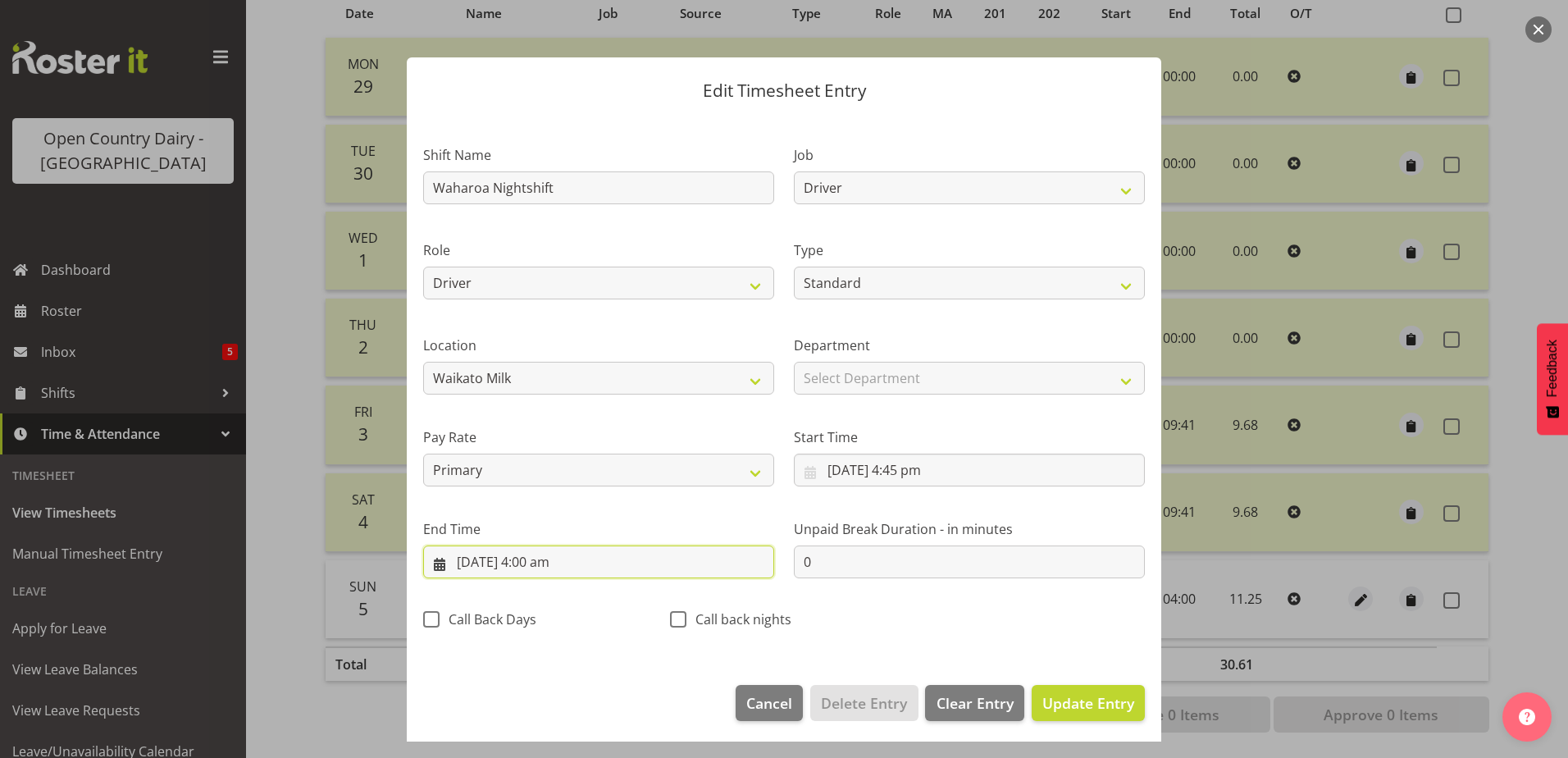
click at [549, 563] on input "6/10/2025, 4:00 am" at bounding box center [598, 562] width 351 height 33
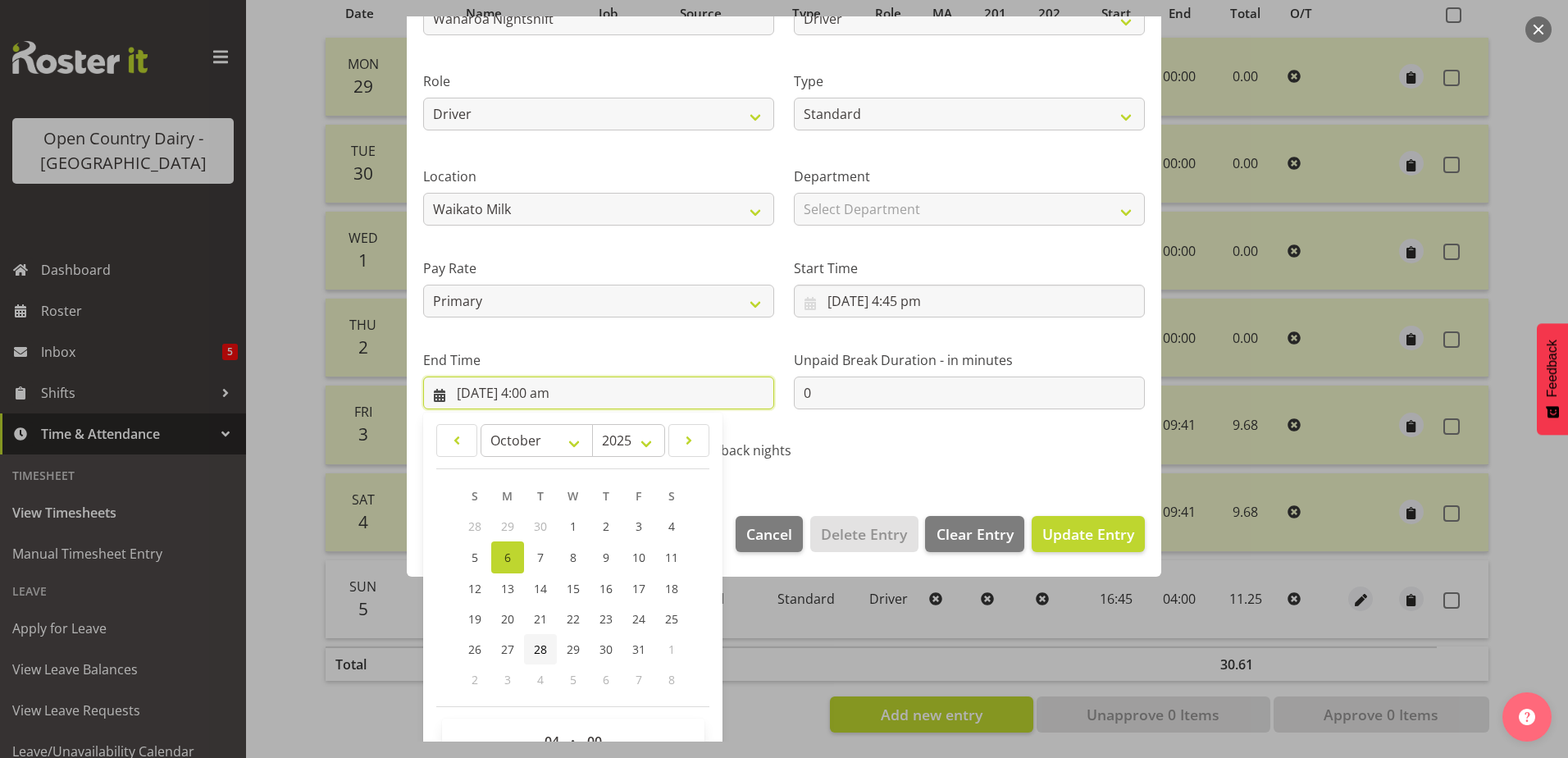
scroll to position [212, 0]
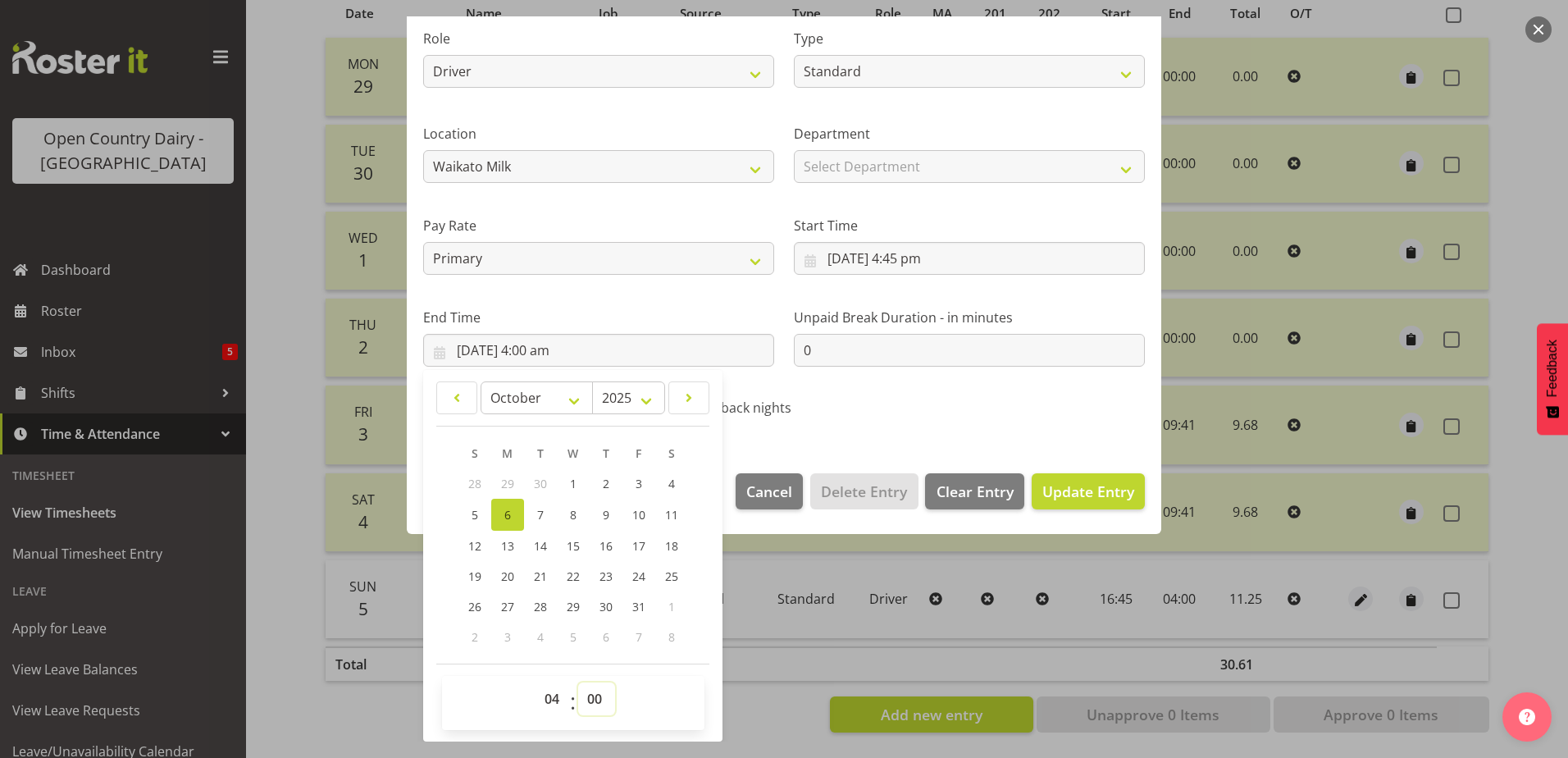
click at [595, 697] on select "00 01 02 03 04 05 06 07 08 09 10 11 12 13 14 15 16 17 18 19 20 21 22 23 24 25 2…" at bounding box center [596, 699] width 37 height 33
click at [578, 683] on select "00 01 02 03 04 05 06 07 08 09 10 11 12 13 14 15 16 17 18 19 20 21 22 23 24 25 2…" at bounding box center [596, 699] width 37 height 33
click at [1091, 491] on span "Update Entry" at bounding box center [1088, 492] width 92 height 20
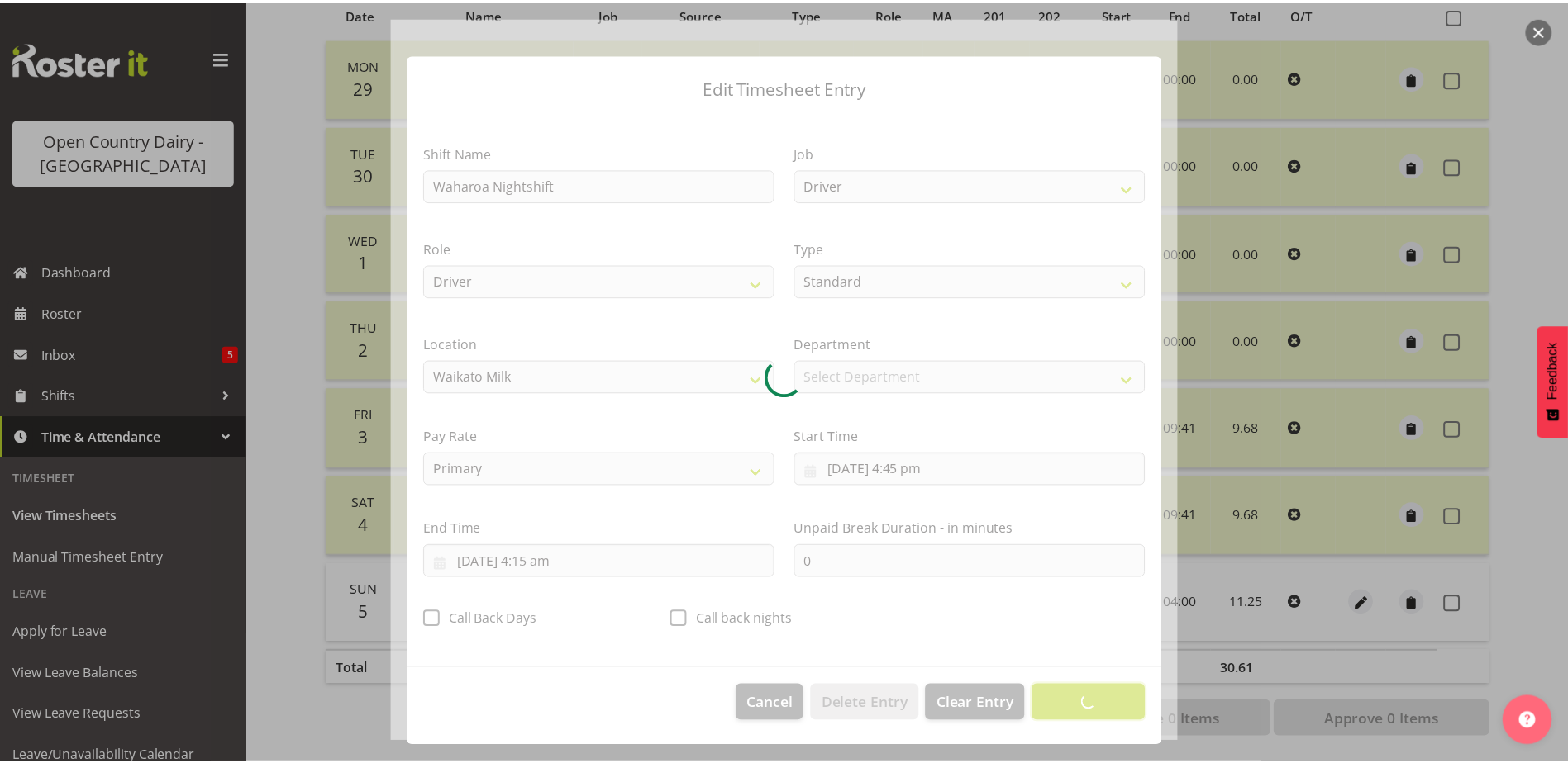
scroll to position [4, 0]
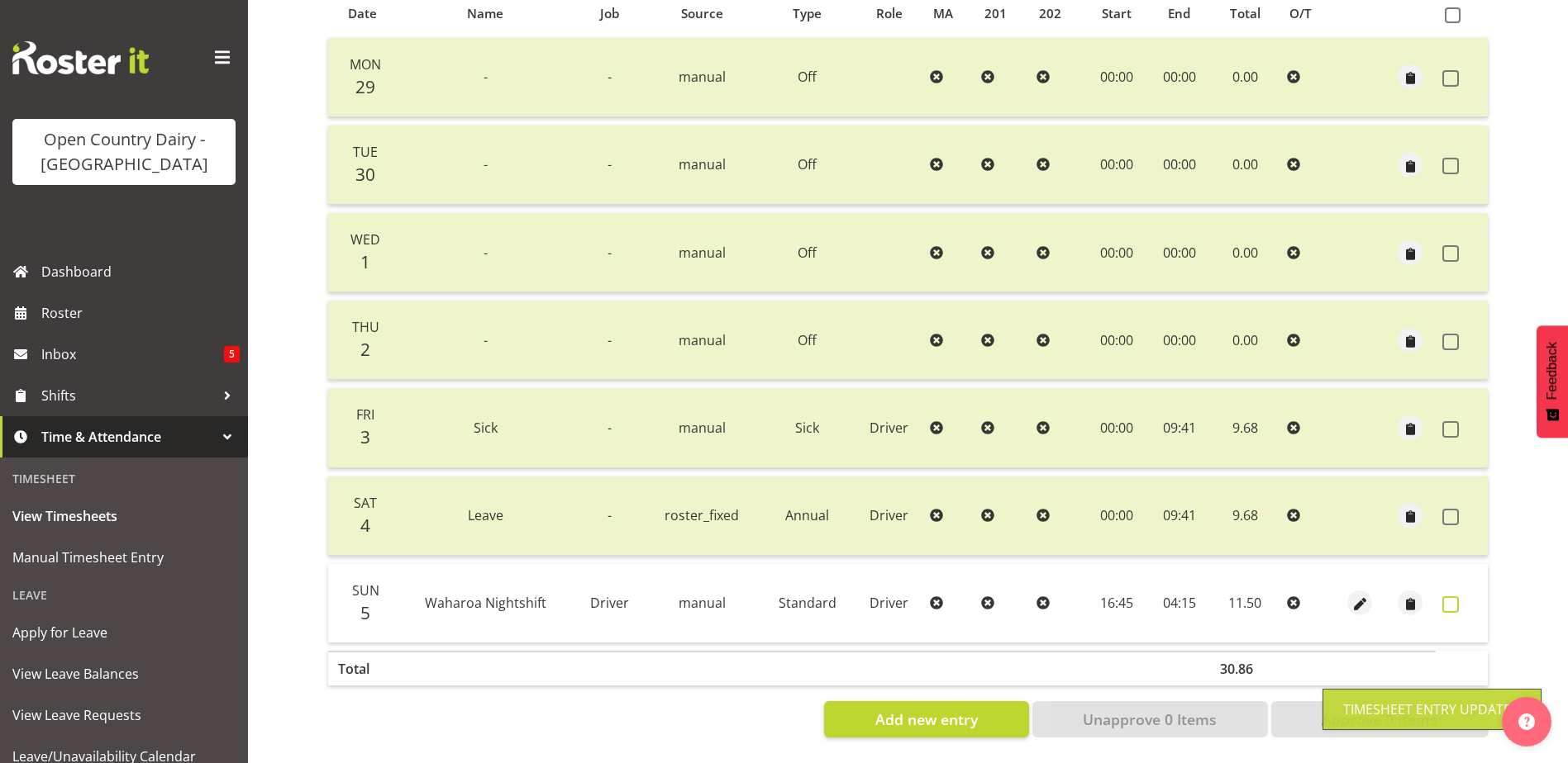
click at [1452, 597] on span at bounding box center [1450, 605] width 16 height 16
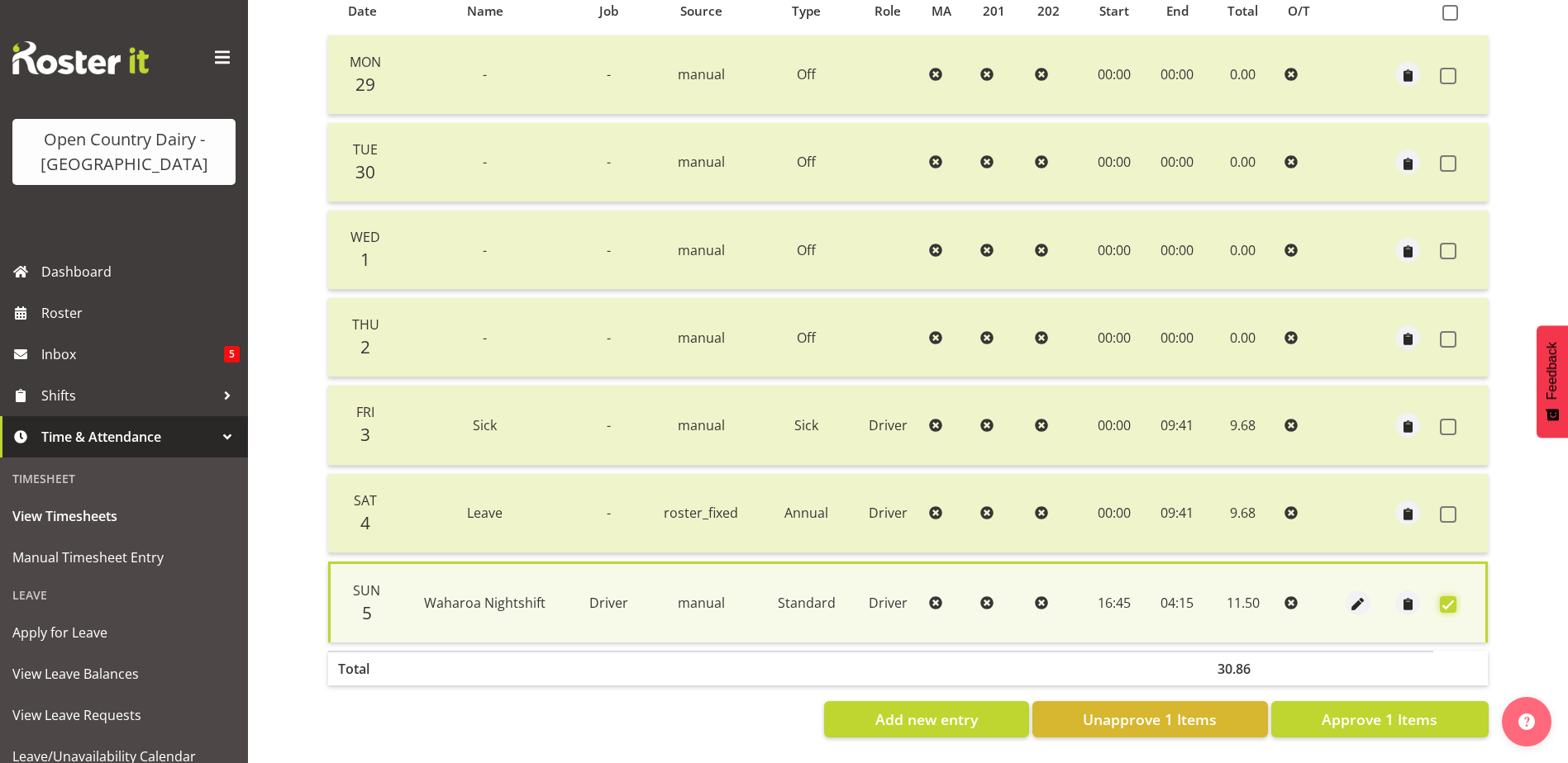
scroll to position [388, 0]
click at [1364, 714] on span "Approve 1 Items" at bounding box center [1379, 720] width 116 height 22
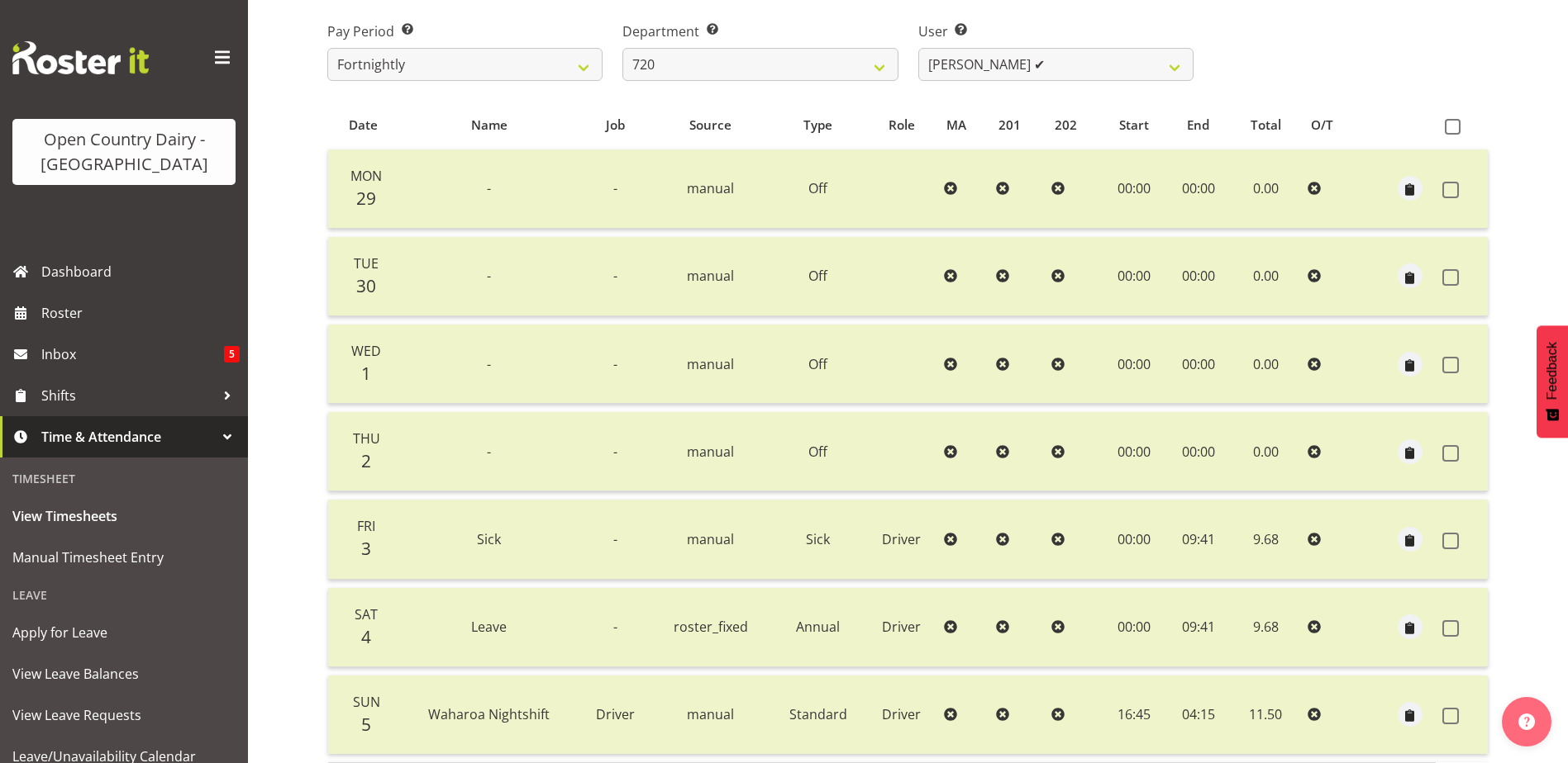
scroll to position [0, 0]
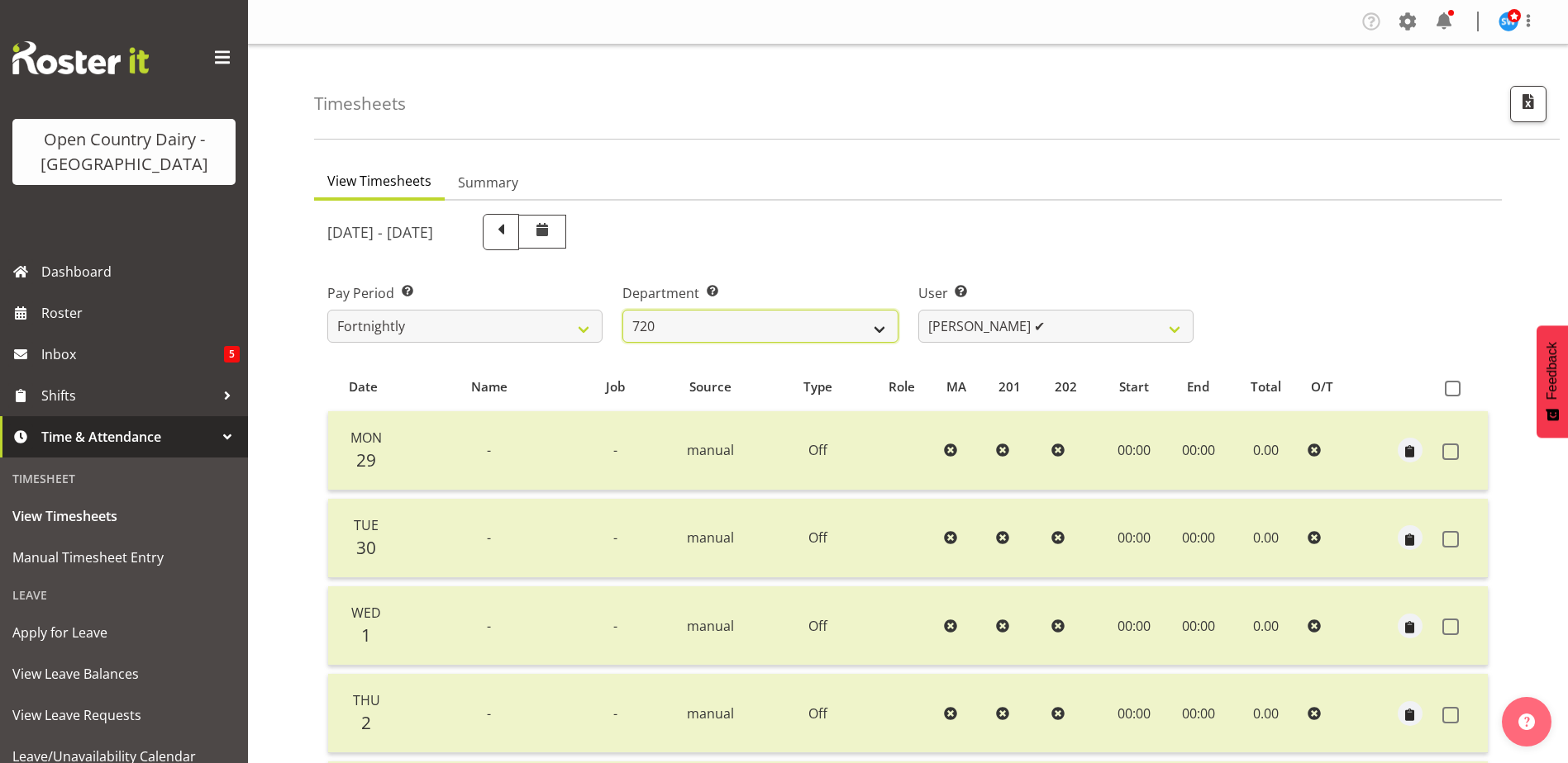
click at [849, 324] on select "701 702 703 704 705 706 707 708 709 710 711 712 713 714 715 716 717 718 719 720" at bounding box center [760, 326] width 275 height 33
click at [622, 310] on select "701 702 703 704 705 706 707 708 709 710 711 712 713 714 715 716 717 718 719 720" at bounding box center [760, 326] width 275 height 33
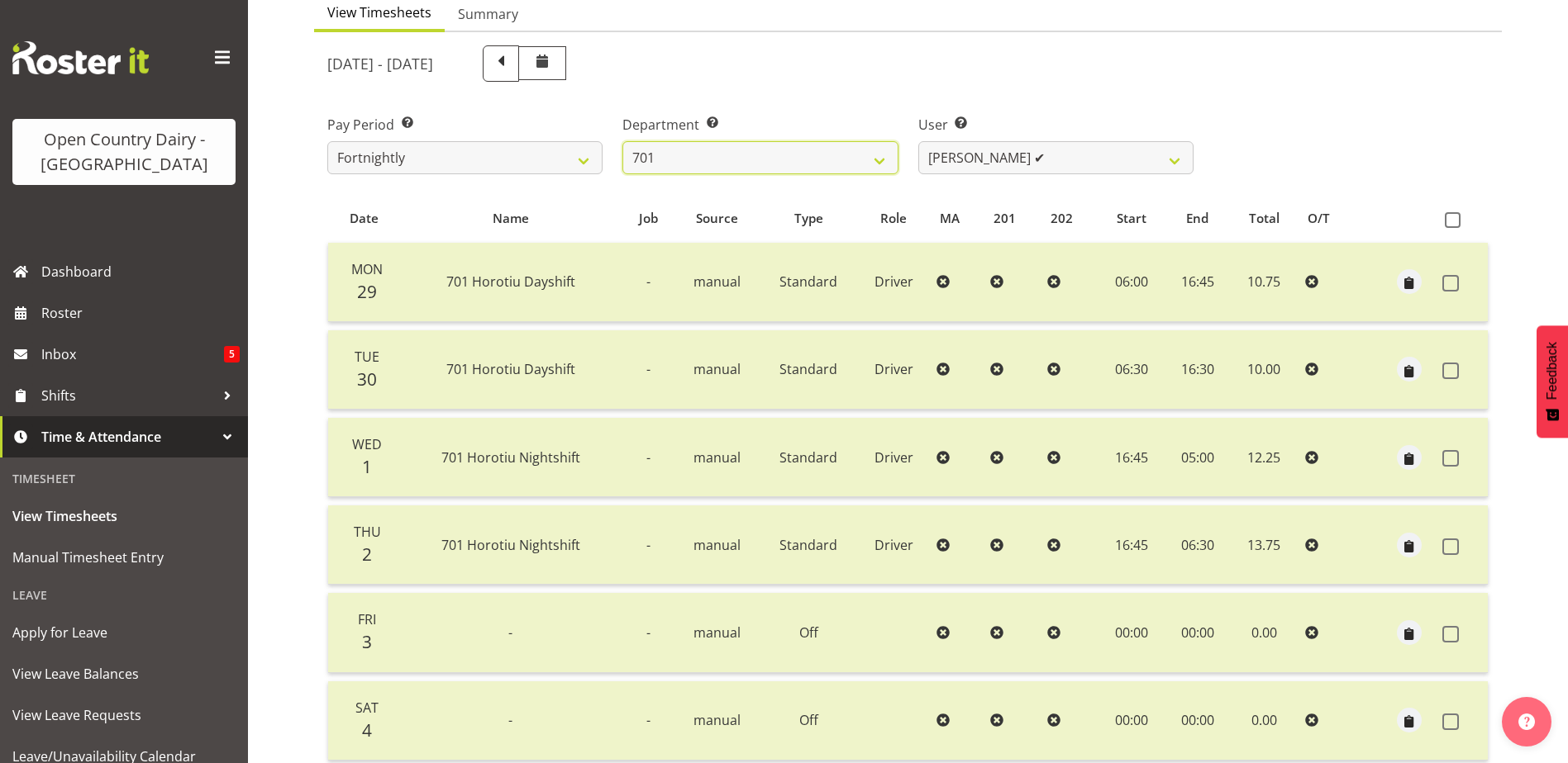
scroll to position [165, 0]
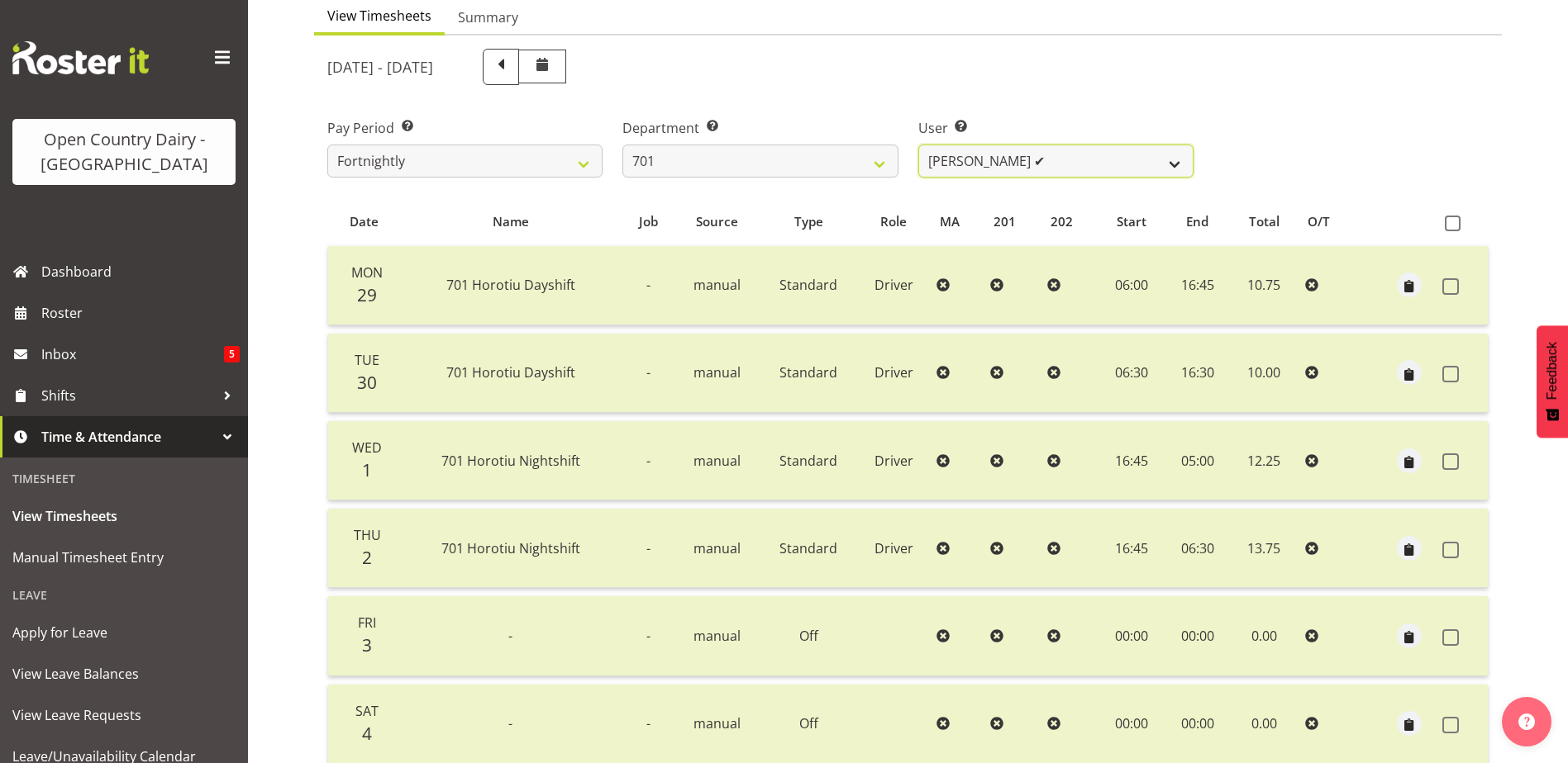
click at [1152, 156] on select "Duncan Shirley ✔ Gagandeep Singh ❌ Johann Van Zyl ✔ John Cottingham ✔" at bounding box center [1056, 161] width 275 height 33
click at [918, 145] on select "Duncan Shirley ✔ Gagandeep Singh ❌ Johann Van Zyl ✔ John Cottingham ✔" at bounding box center [1056, 161] width 275 height 33
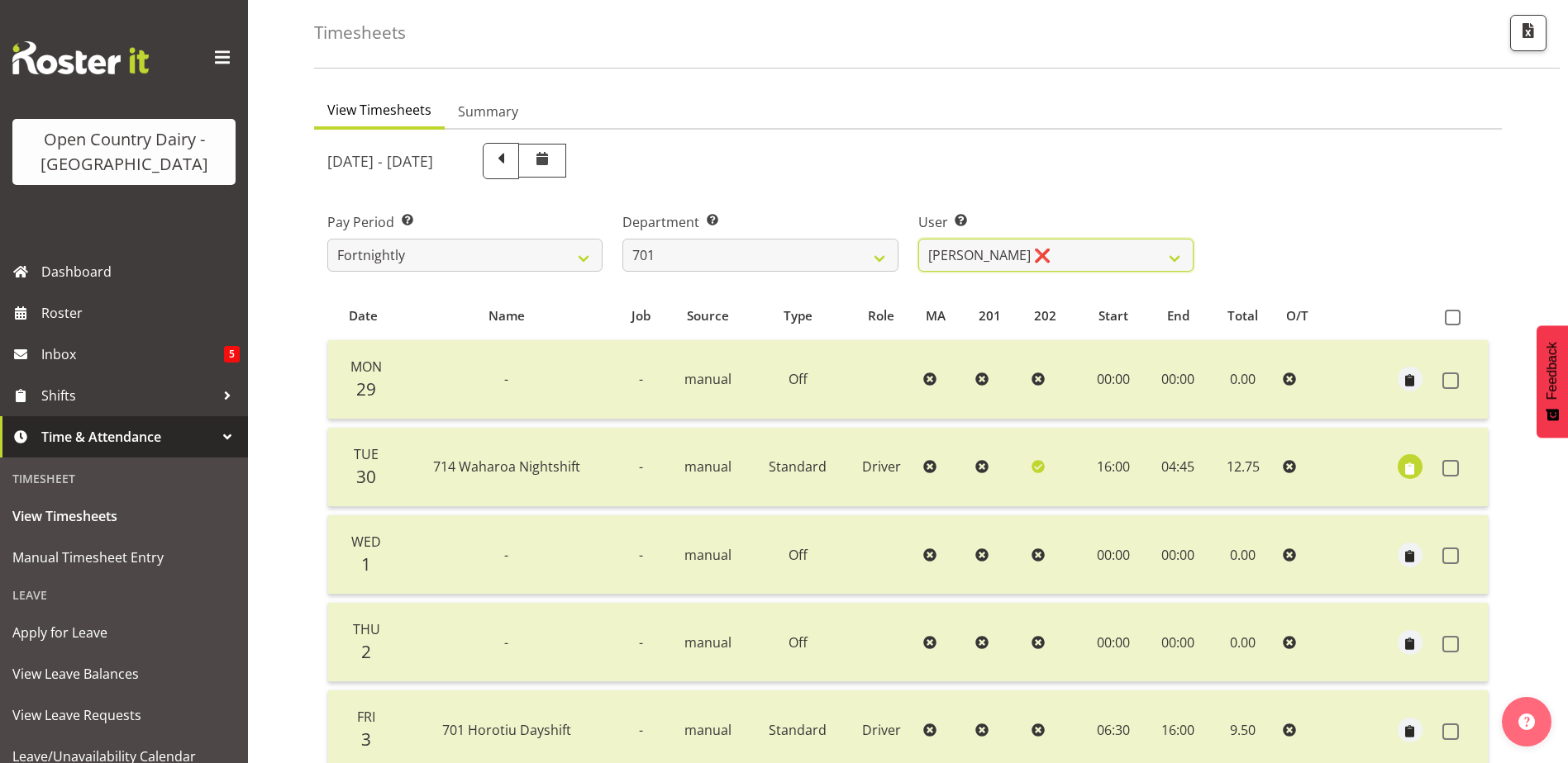
scroll to position [0, 0]
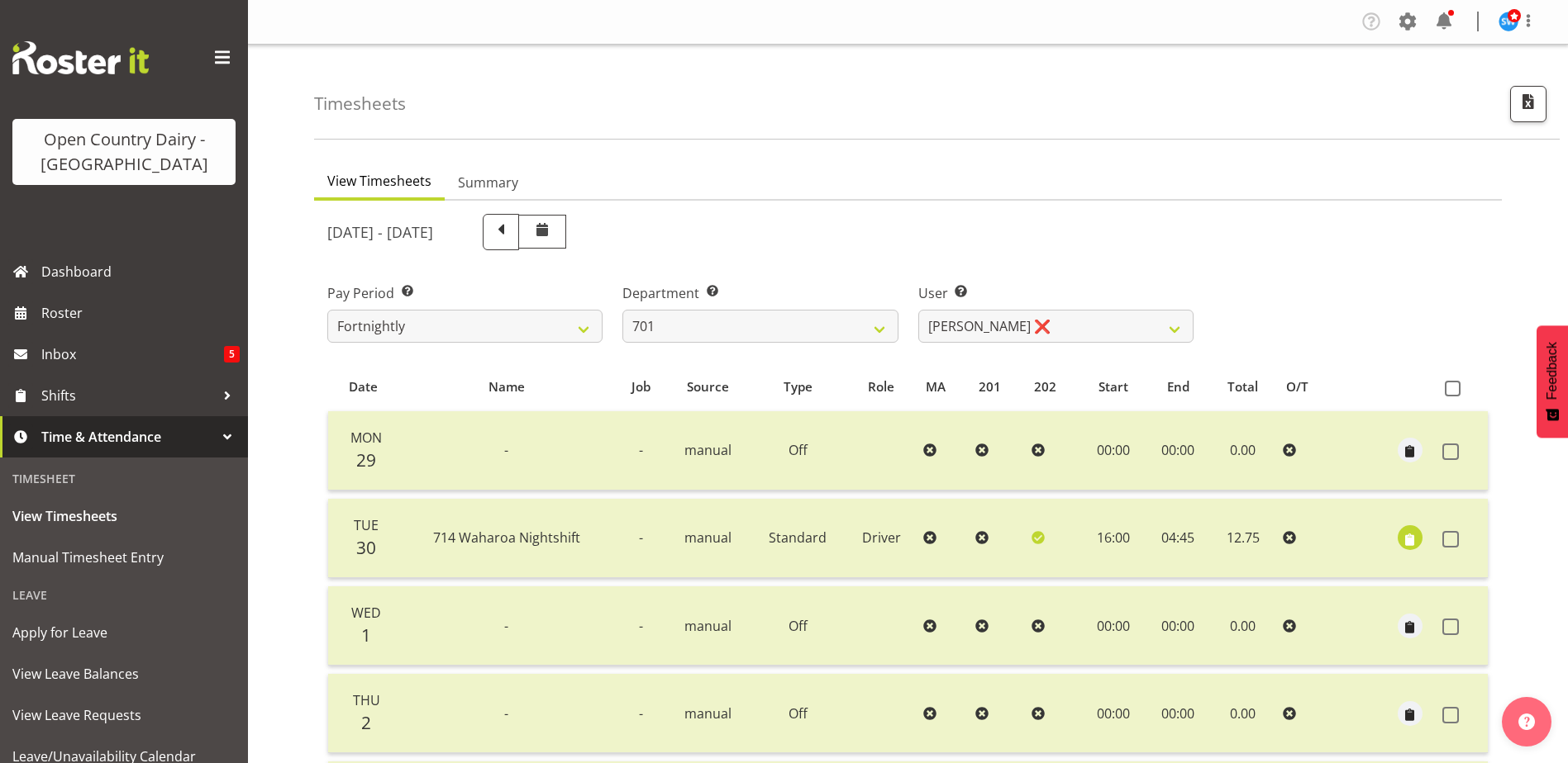
click at [1247, 319] on div "Pay Period Select which pay period you would like to view. Fortnightly Departme…" at bounding box center [907, 306] width 1180 height 93
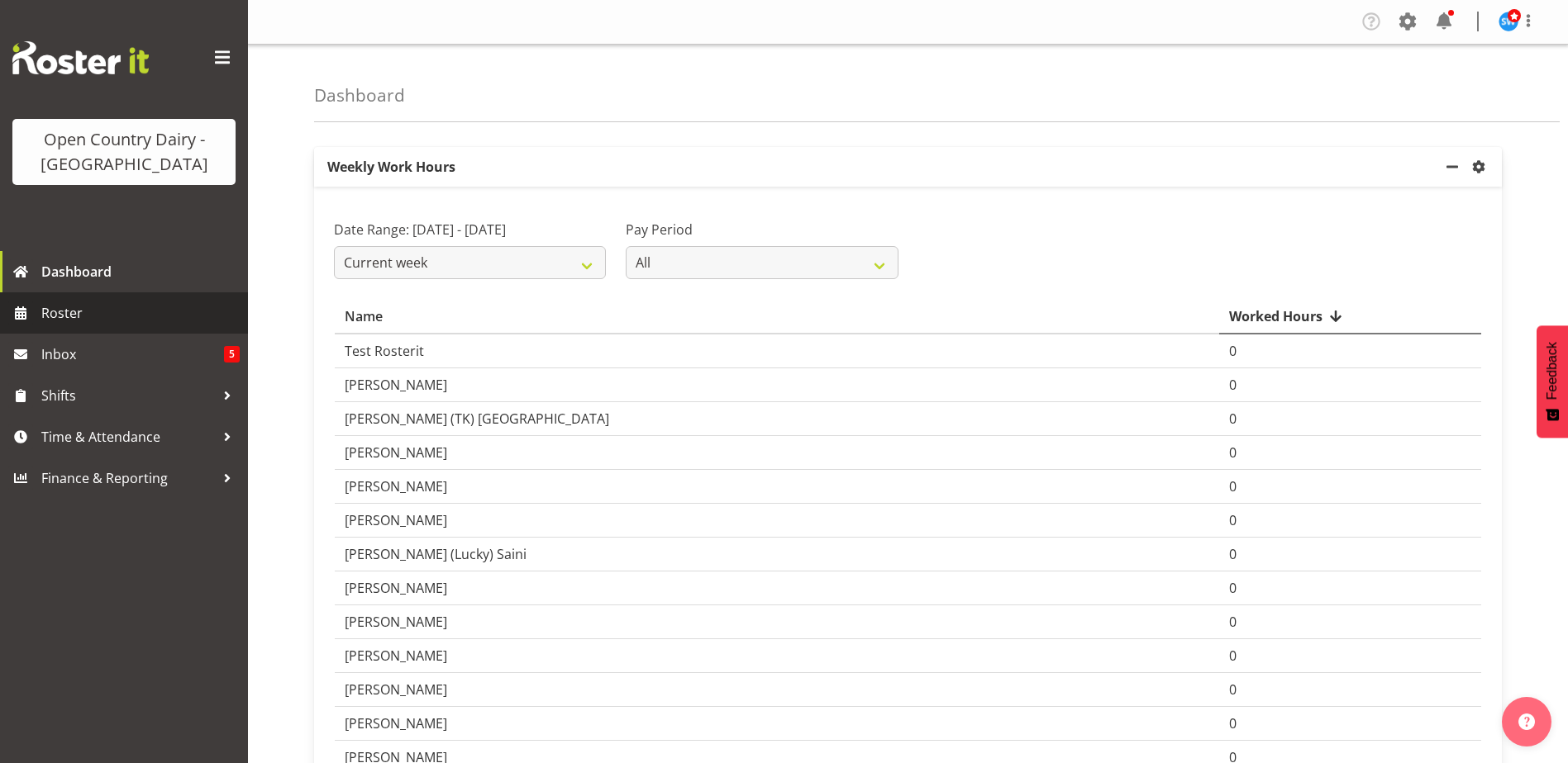
click at [57, 303] on span "Roster" at bounding box center [140, 314] width 199 height 25
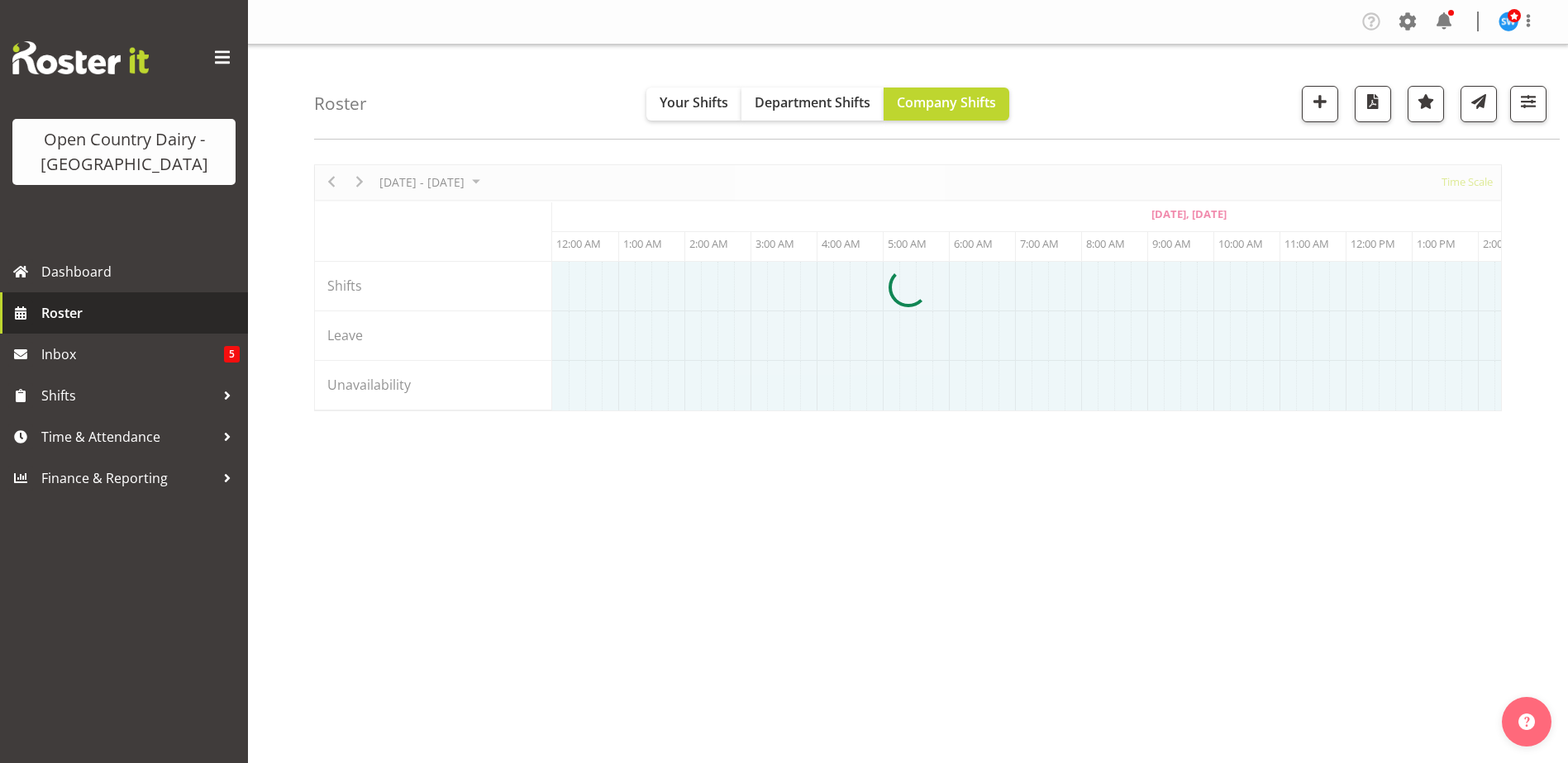
scroll to position [0, 595]
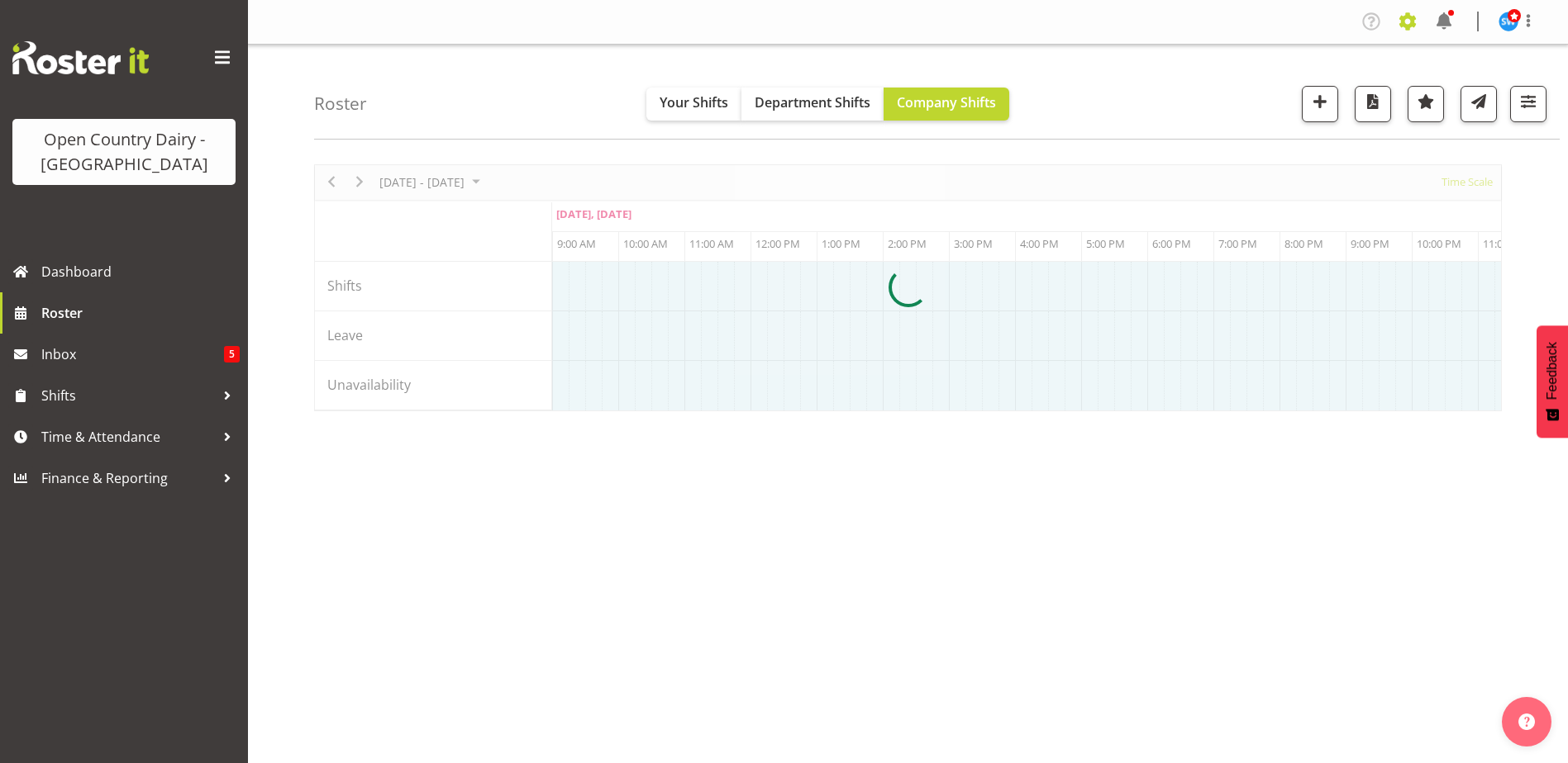
click at [1406, 19] on span at bounding box center [1407, 21] width 26 height 26
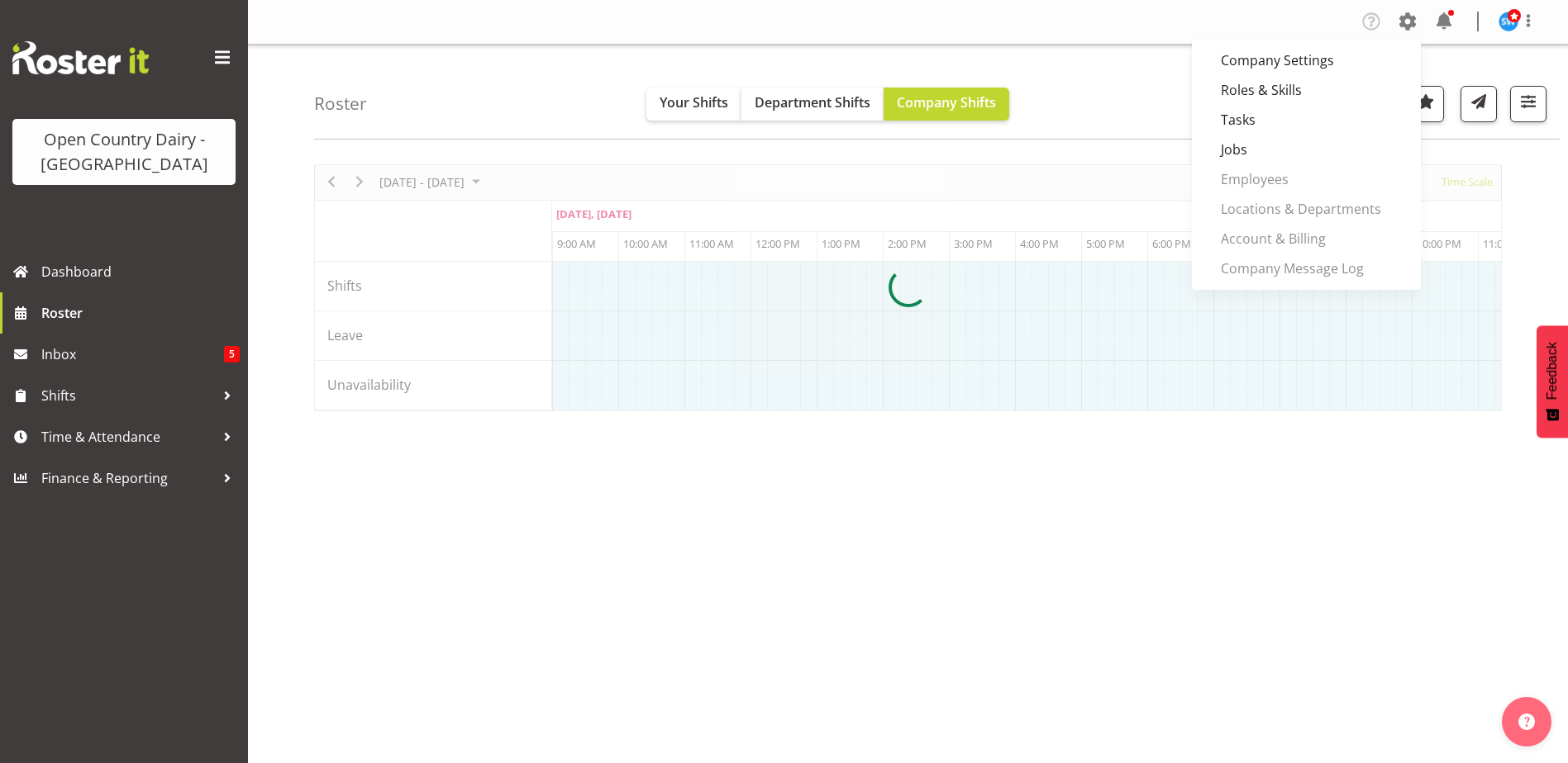
click at [1283, 179] on div at bounding box center [907, 288] width 1188 height 247
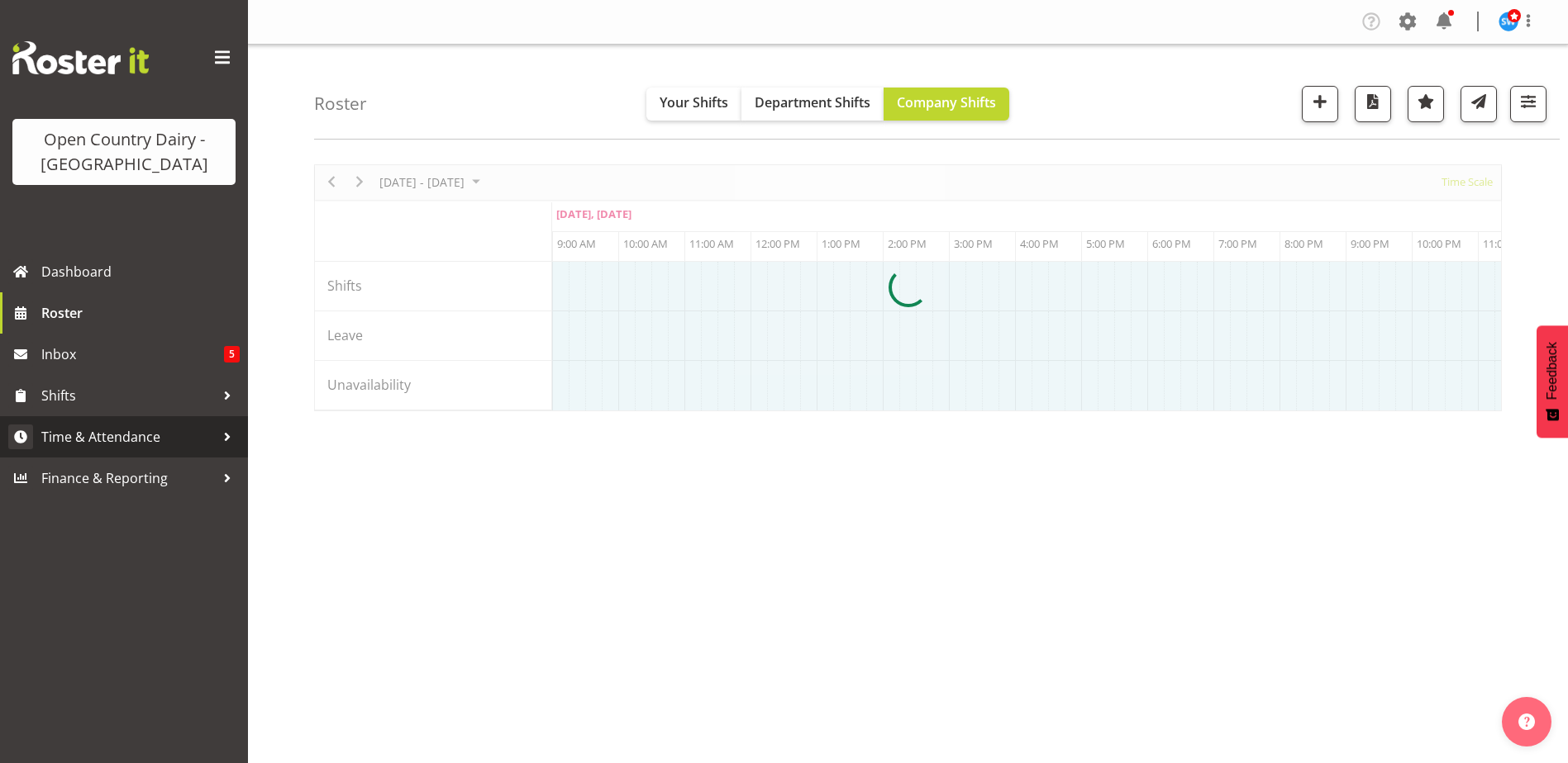
click at [1405, 22] on span at bounding box center [1407, 21] width 26 height 26
click at [1409, 17] on span at bounding box center [1407, 21] width 26 height 26
click at [1404, 17] on span at bounding box center [1407, 21] width 26 height 26
click at [70, 312] on span "Roster" at bounding box center [140, 314] width 199 height 25
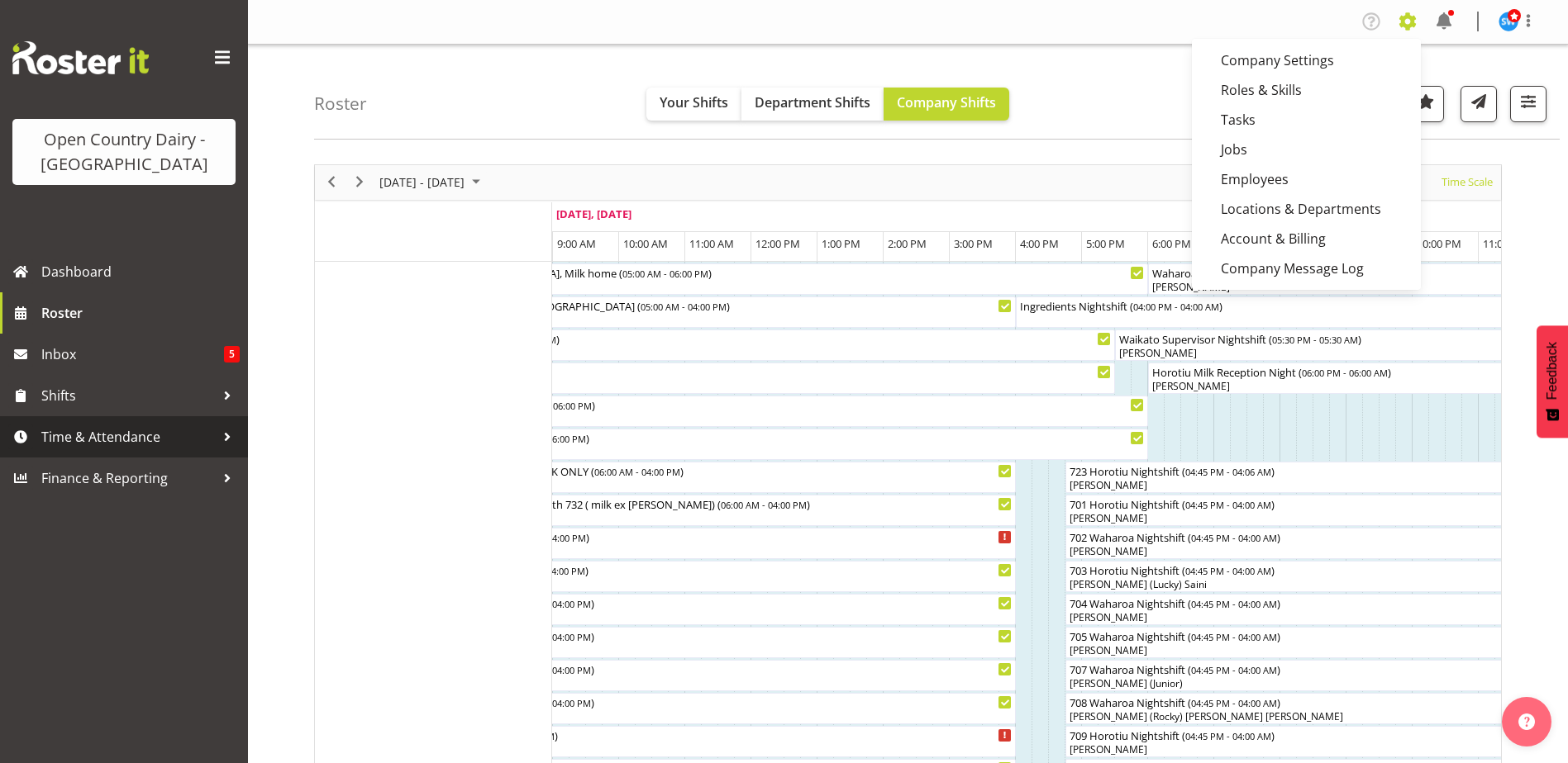
click at [128, 438] on span "Time & Attendance" at bounding box center [128, 437] width 174 height 25
click at [1407, 18] on span at bounding box center [1407, 21] width 26 height 26
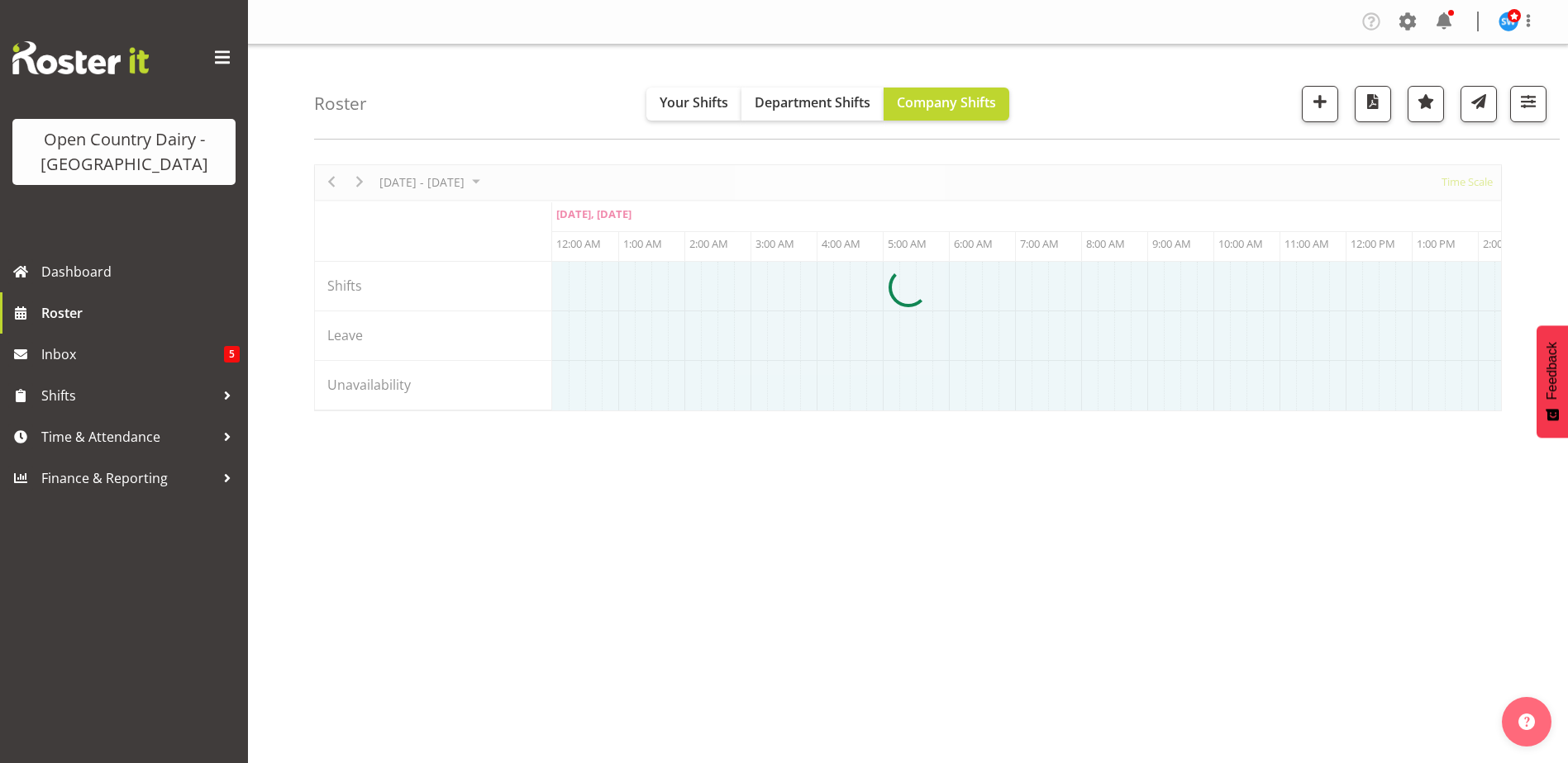
click at [1403, 20] on span at bounding box center [1407, 21] width 26 height 26
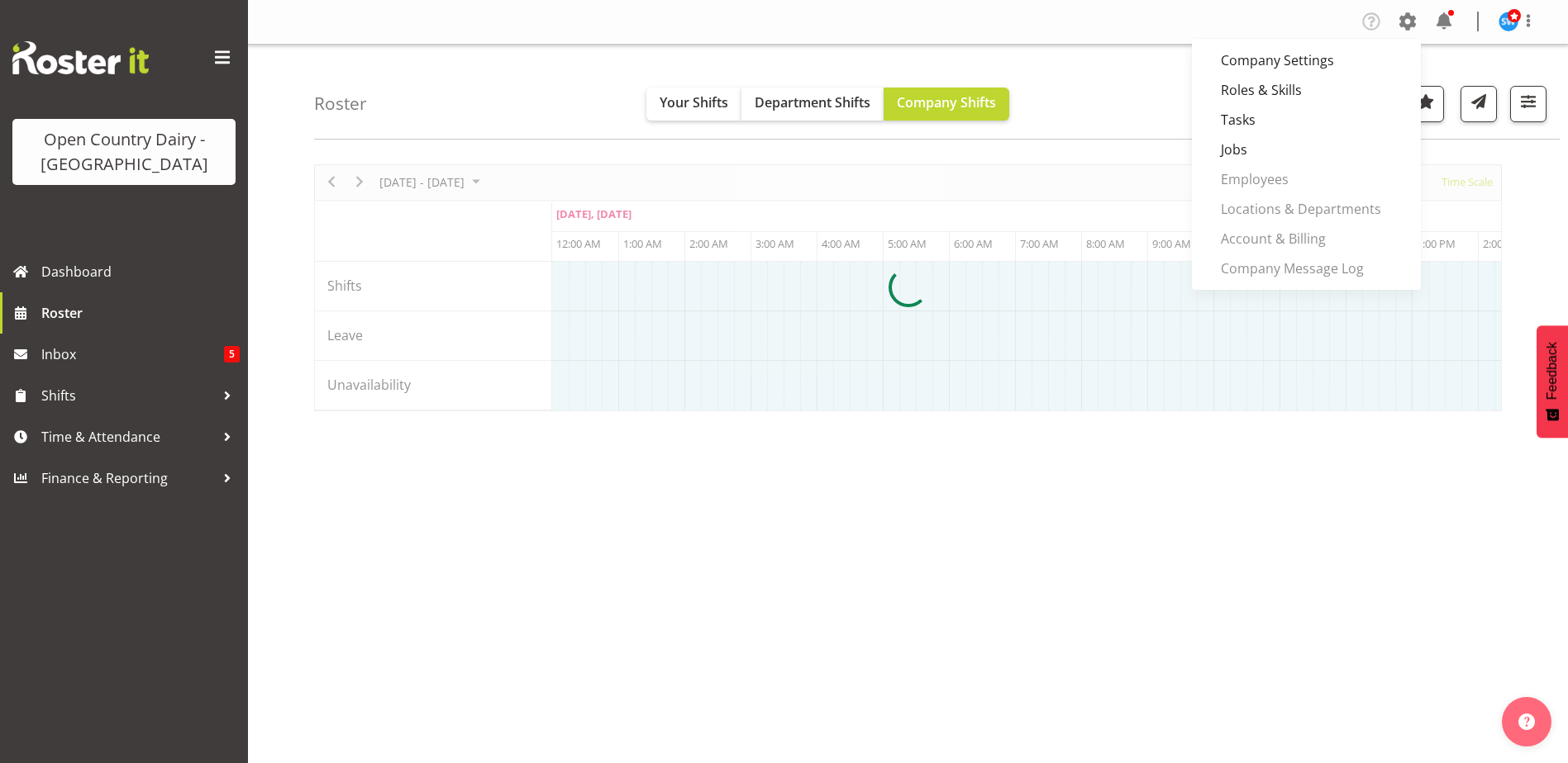
click at [1259, 179] on div at bounding box center [907, 288] width 1188 height 247
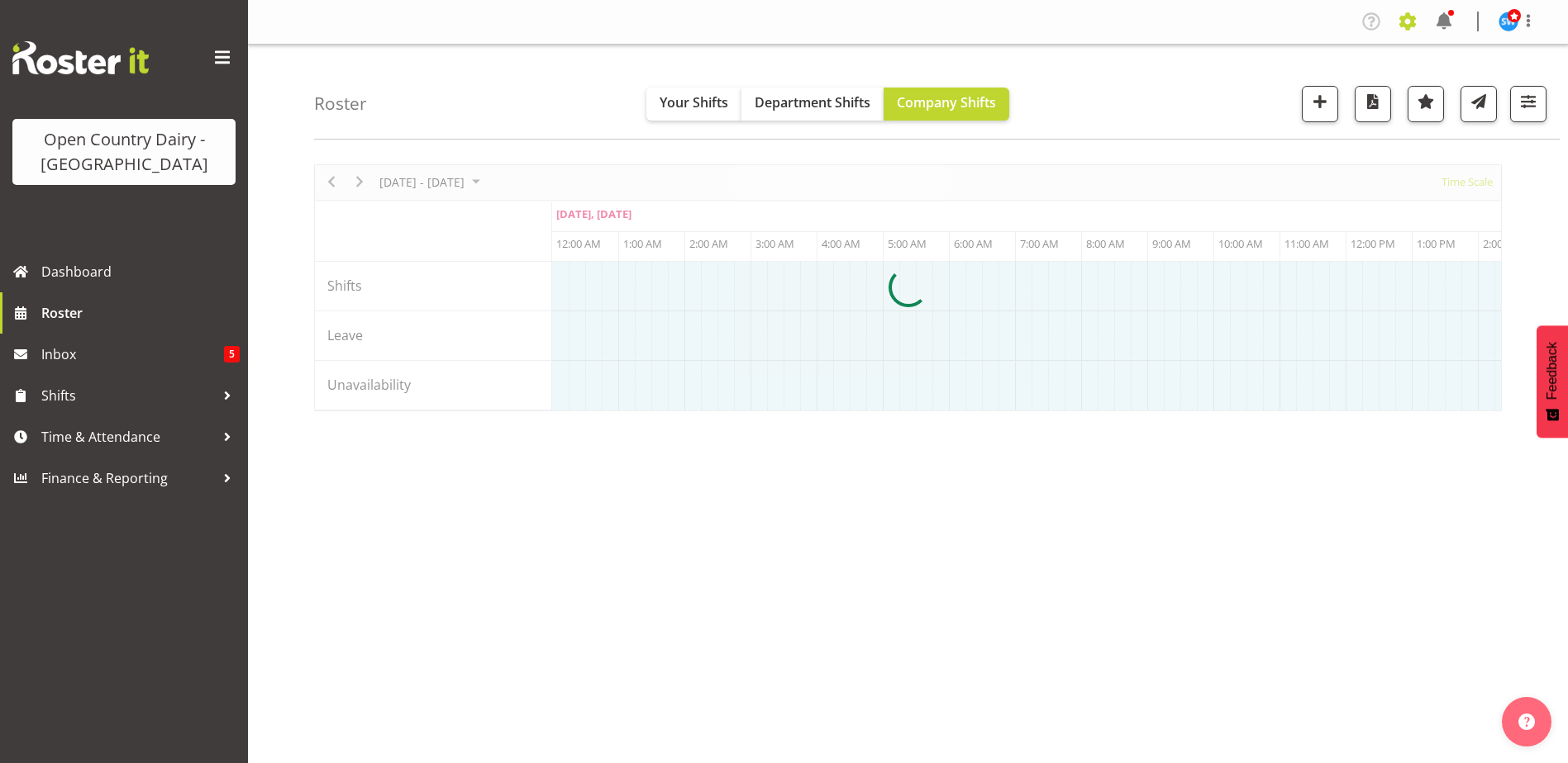
click at [1412, 21] on span at bounding box center [1407, 21] width 26 height 26
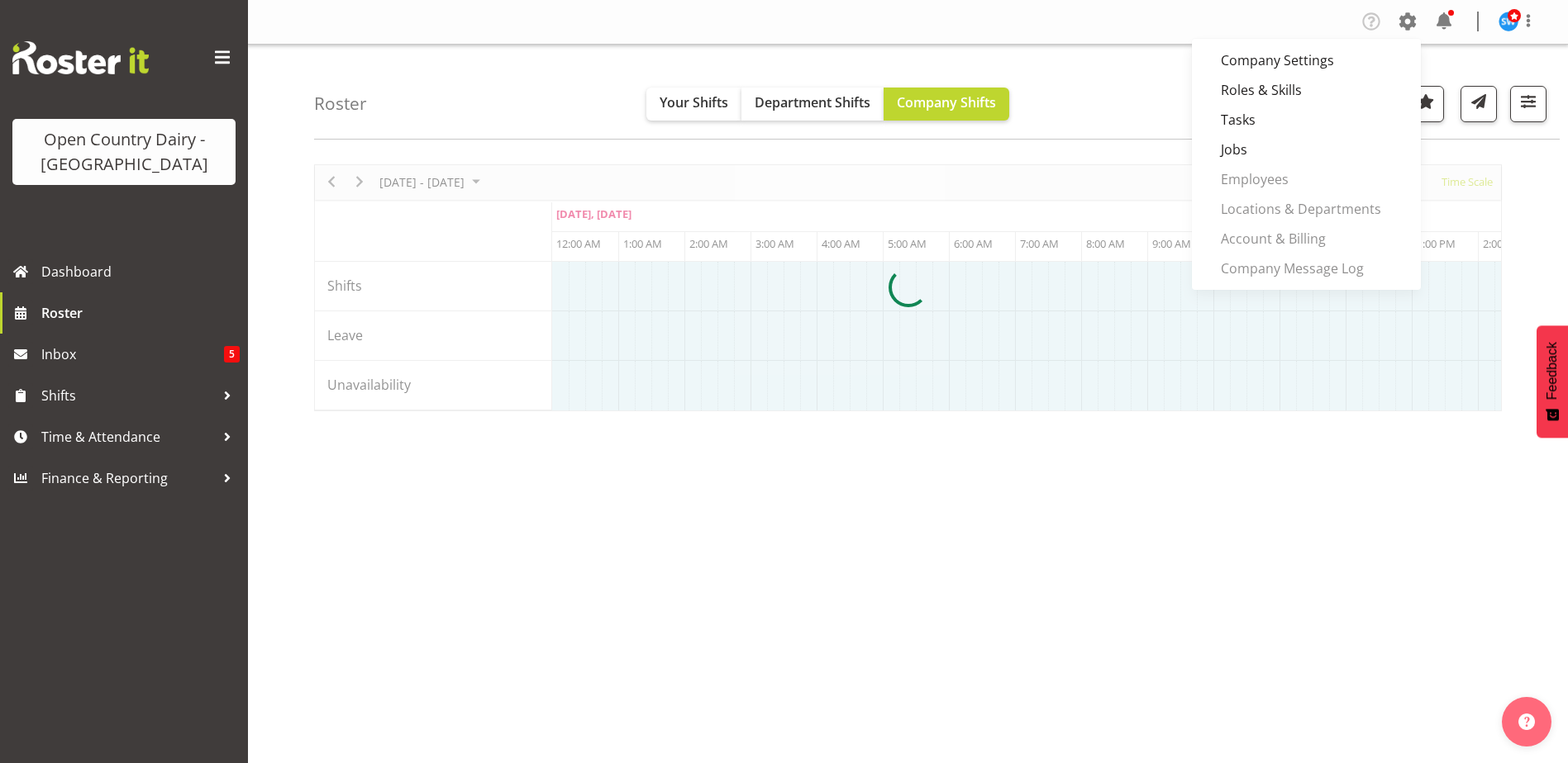
click at [1284, 182] on div at bounding box center [907, 288] width 1188 height 247
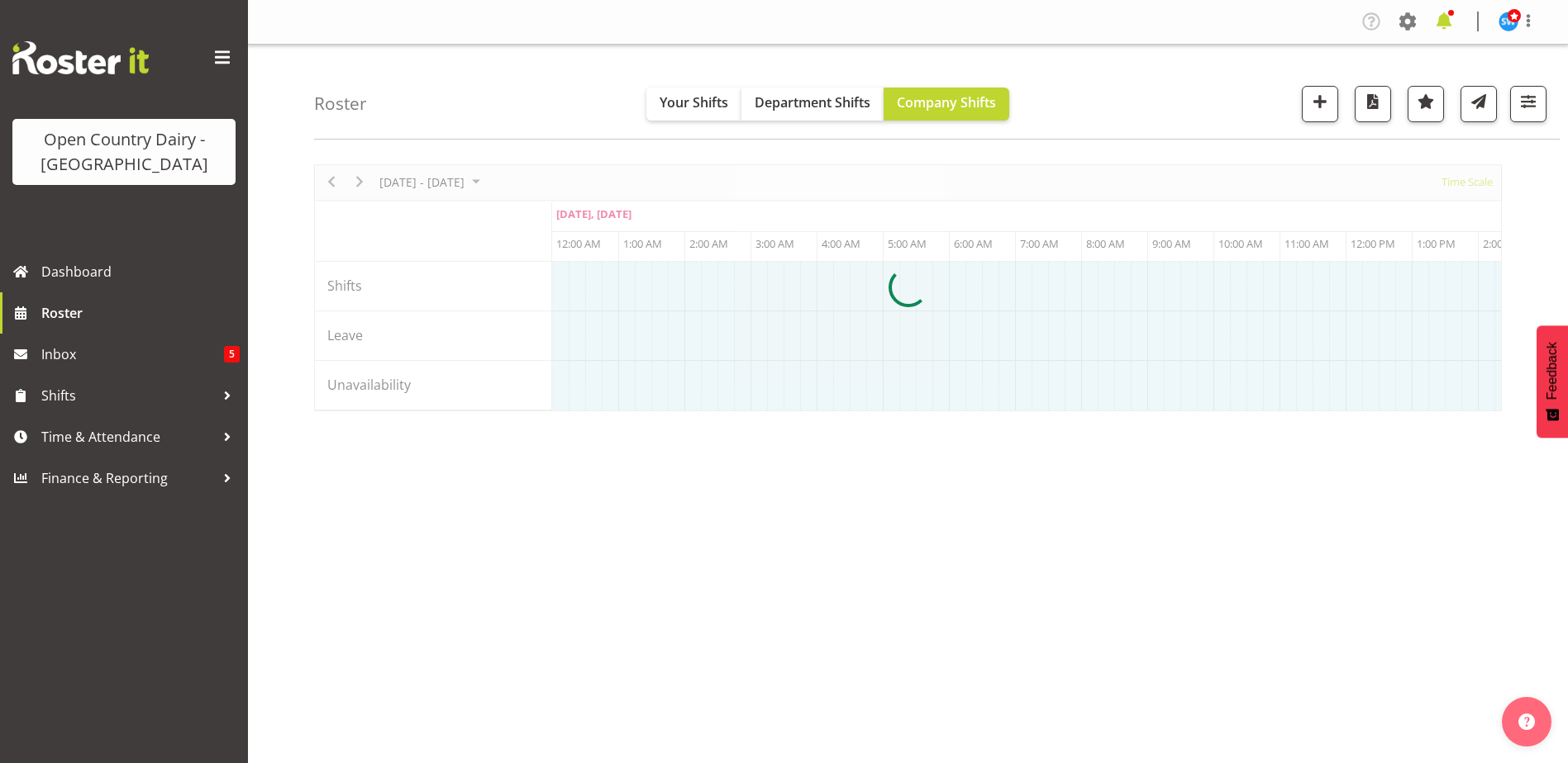
click at [1406, 22] on span at bounding box center [1407, 21] width 26 height 26
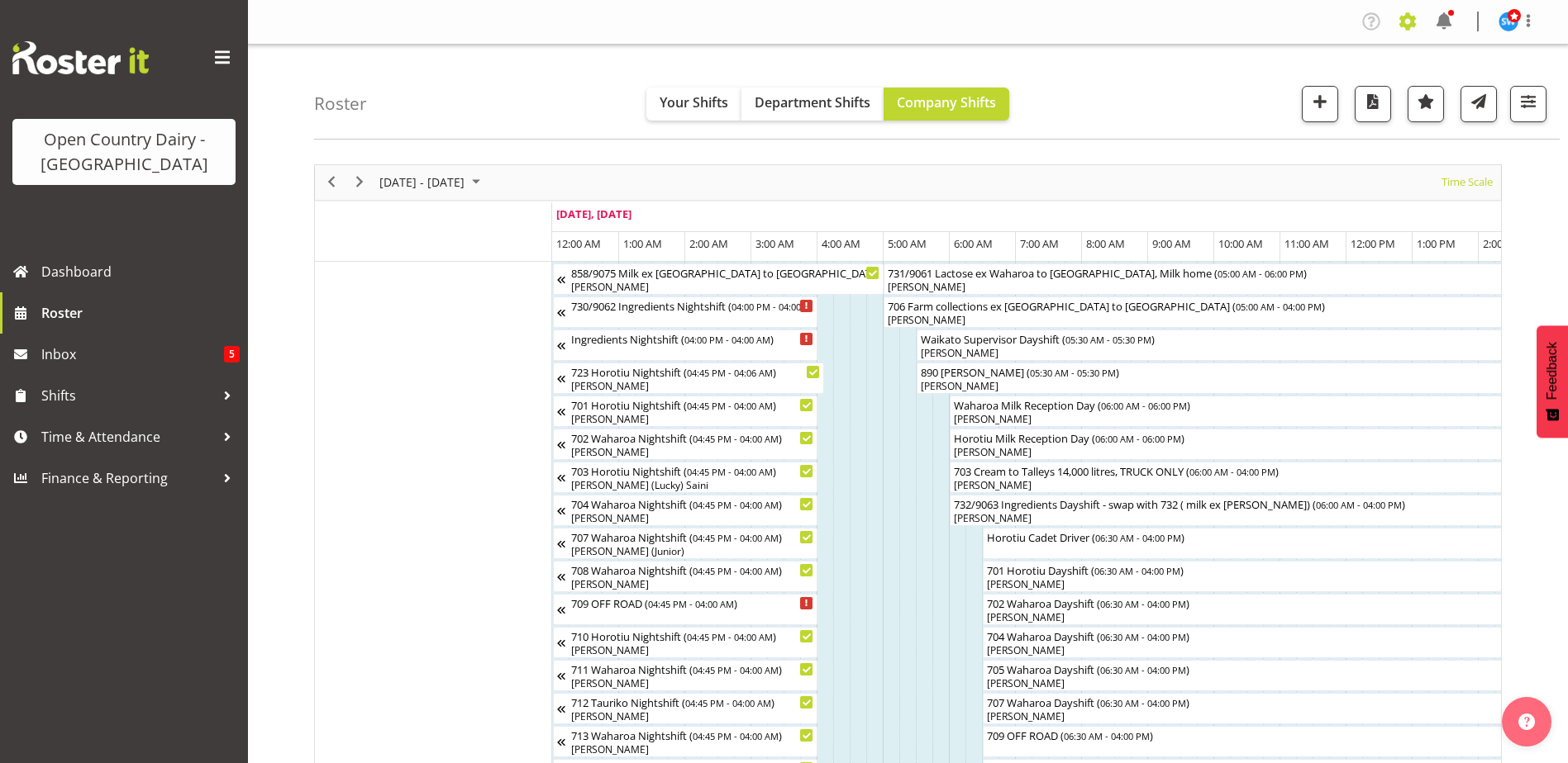
click at [1405, 26] on span at bounding box center [1407, 21] width 26 height 26
click at [1408, 22] on span at bounding box center [1407, 21] width 26 height 26
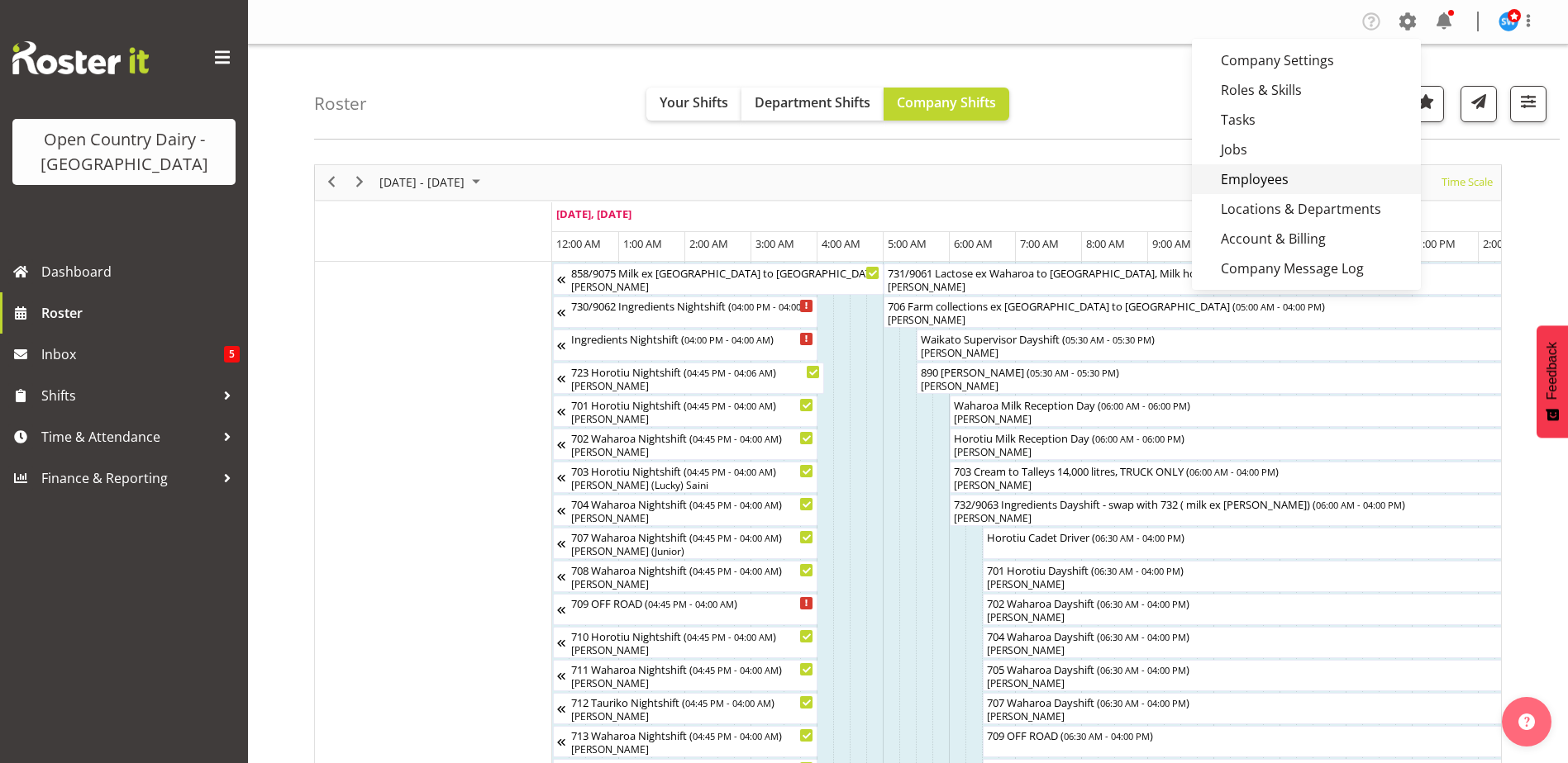
click at [1282, 176] on link "Employees" at bounding box center [1305, 179] width 229 height 30
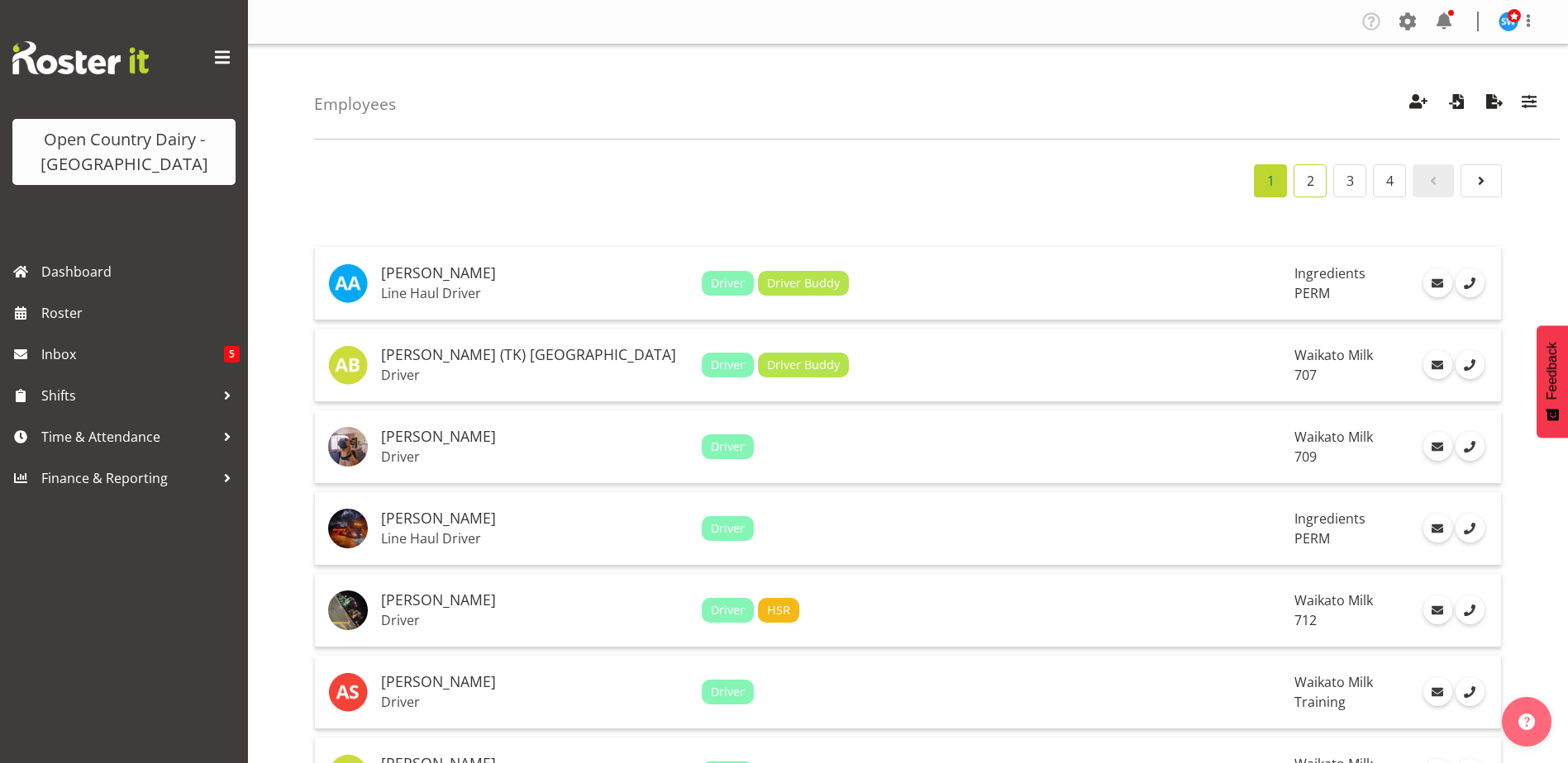
drag, startPoint x: 1312, startPoint y: 196, endPoint x: 1292, endPoint y: 205, distance: 21.9
click at [1313, 196] on link "2" at bounding box center [1309, 181] width 33 height 33
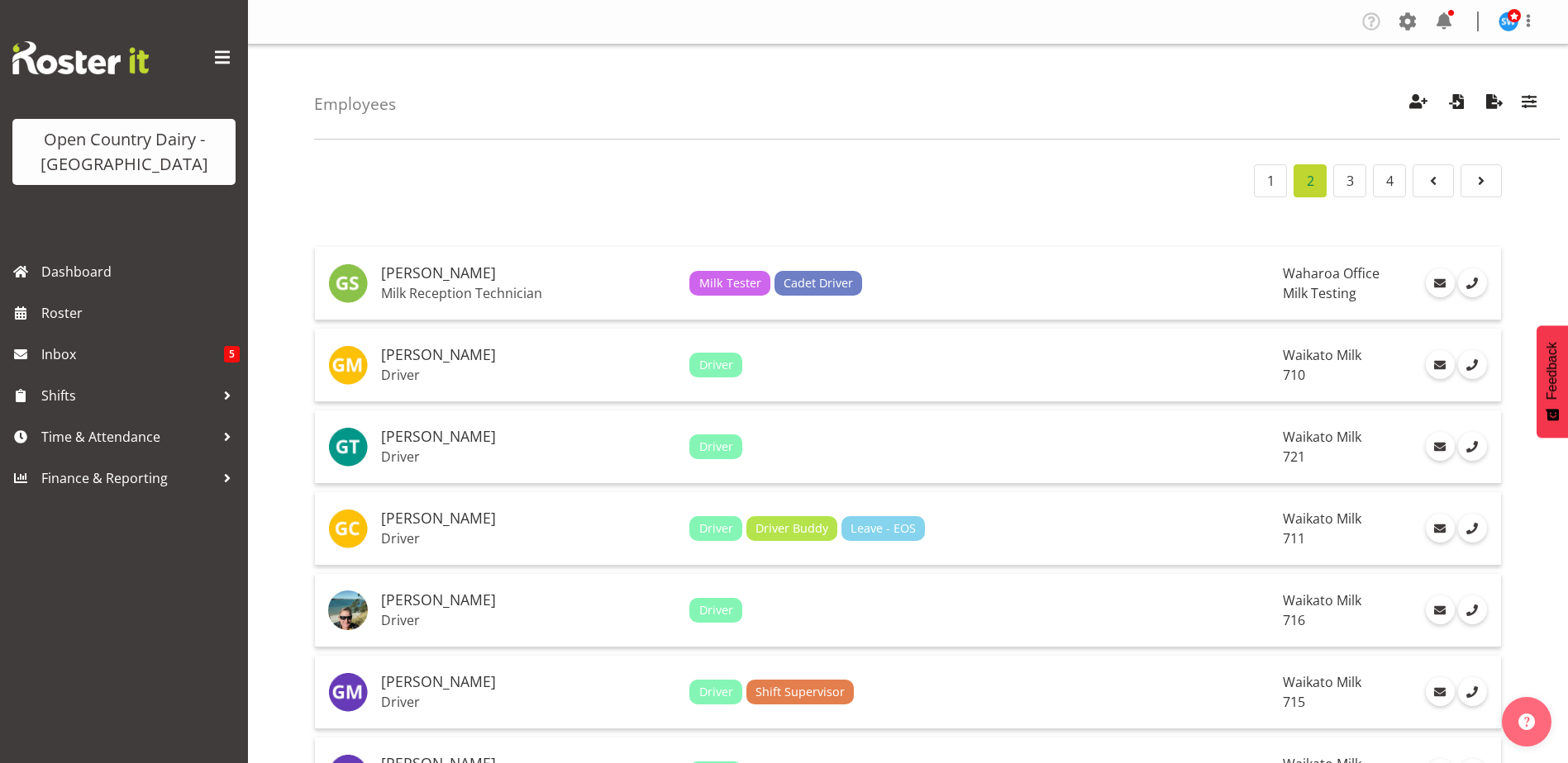
scroll to position [1363, 0]
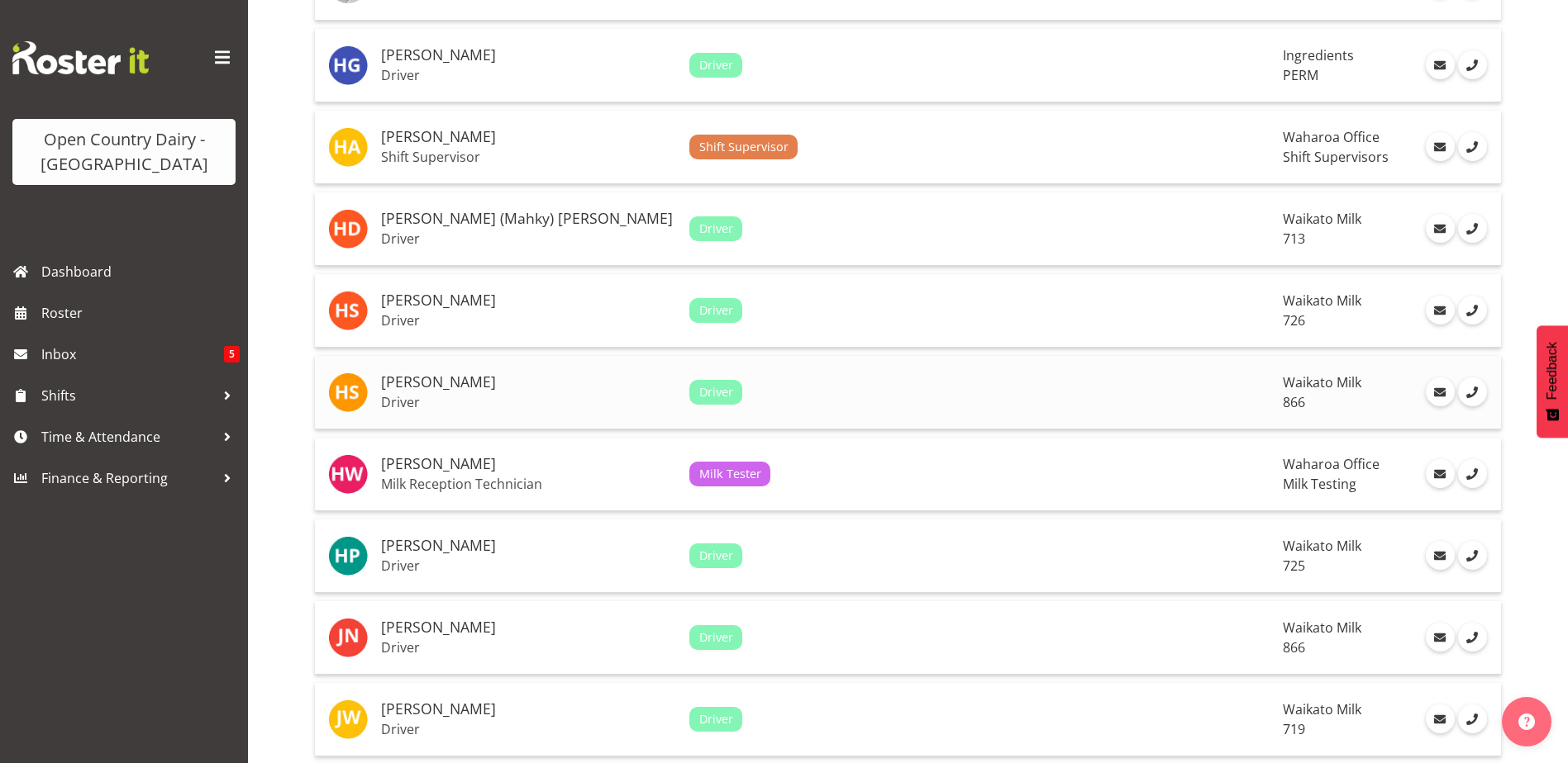
click at [466, 399] on p "Driver" at bounding box center [529, 402] width 295 height 16
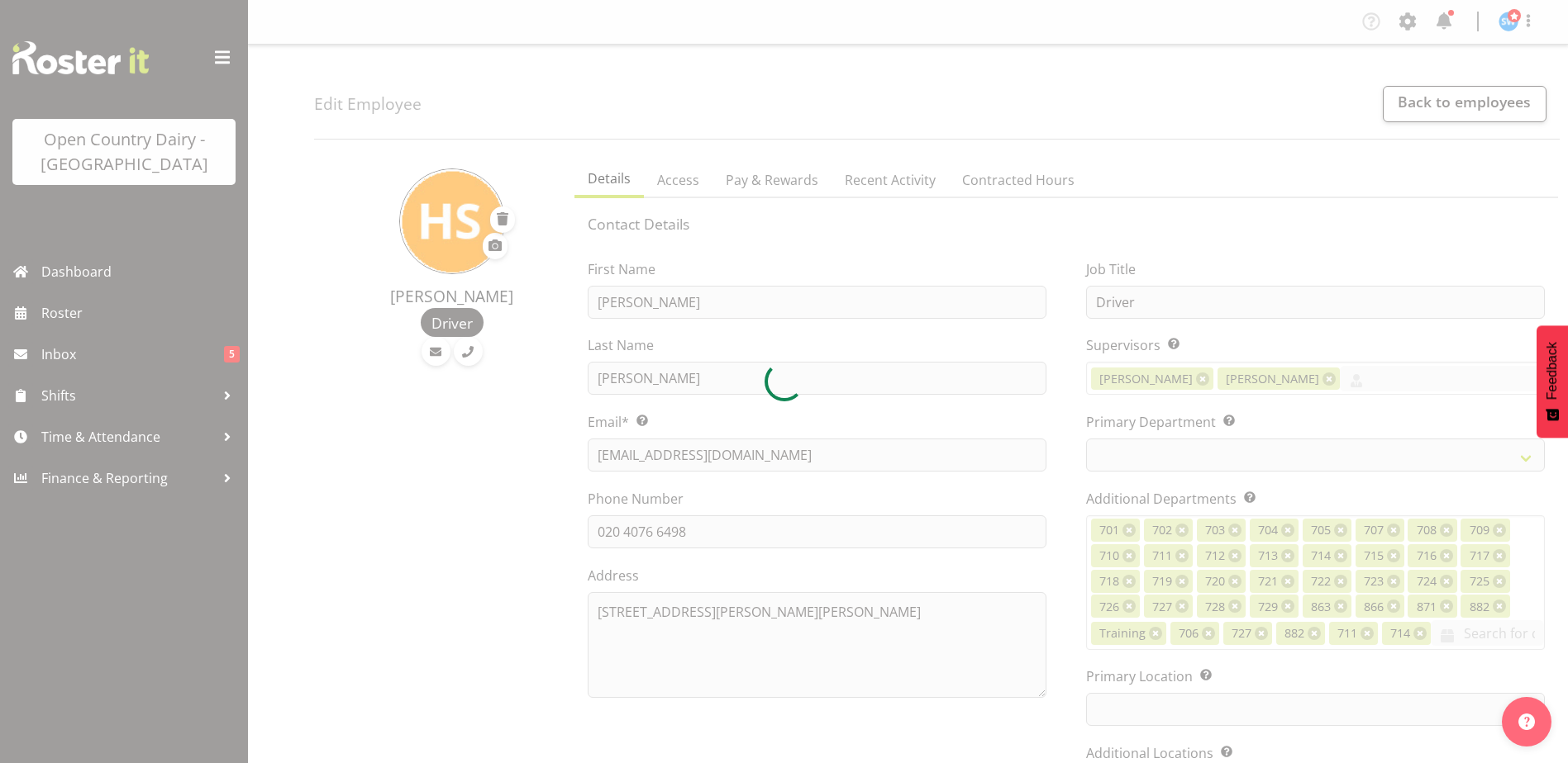
select select "TimelineWeek"
select select
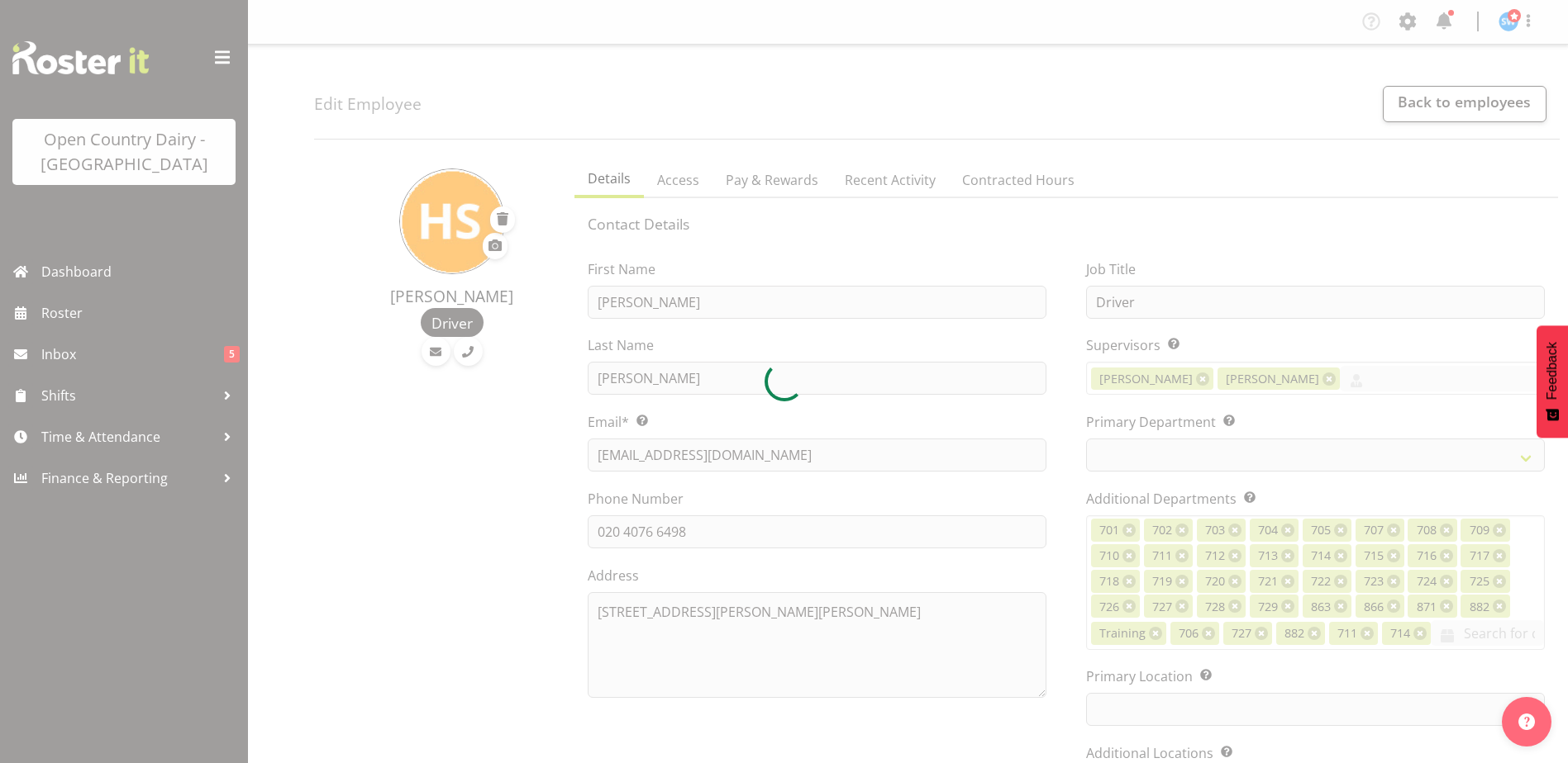
select select
select select "1054"
select select "898"
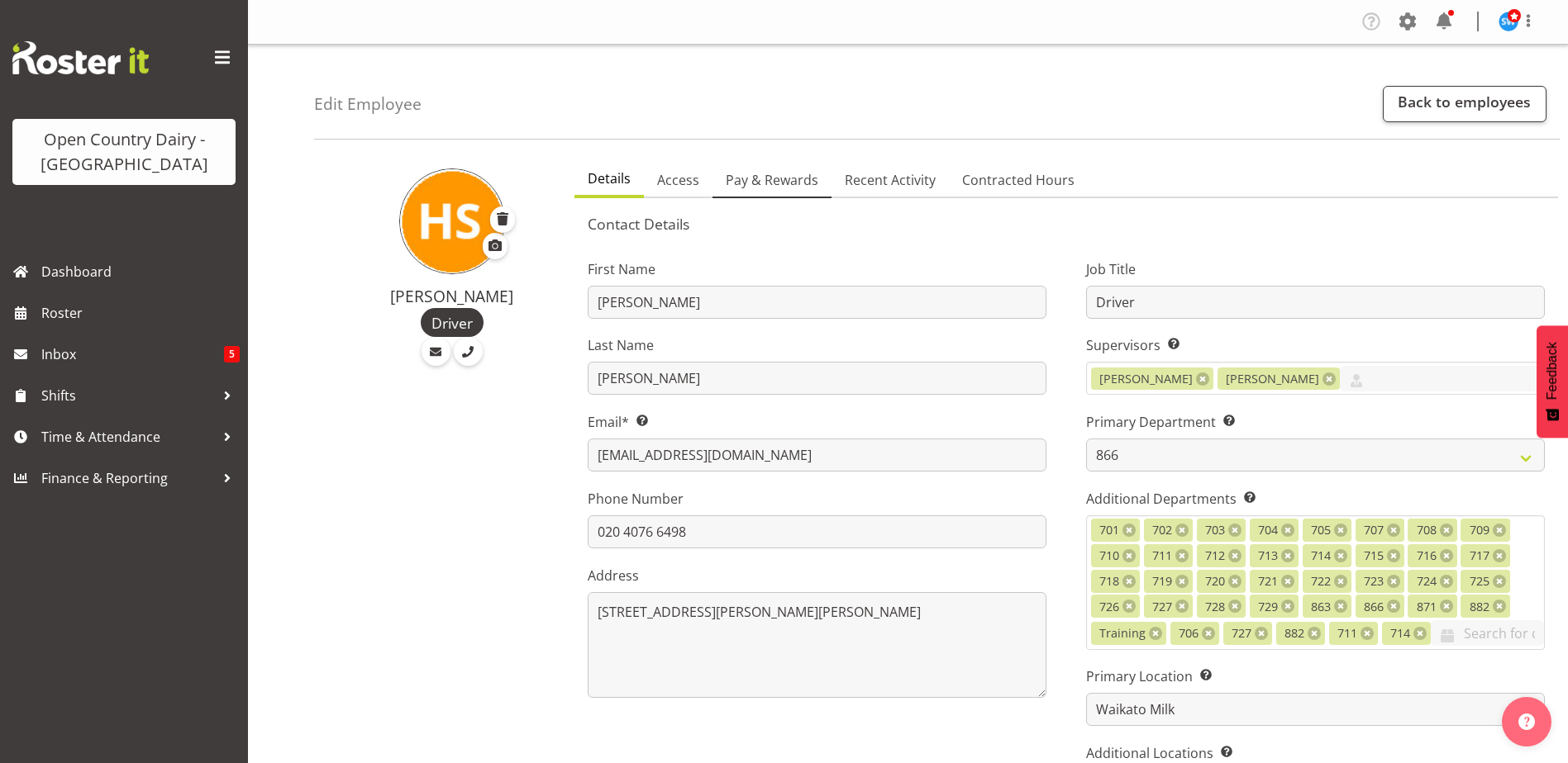
click at [755, 186] on span "Pay & Rewards" at bounding box center [771, 180] width 93 height 20
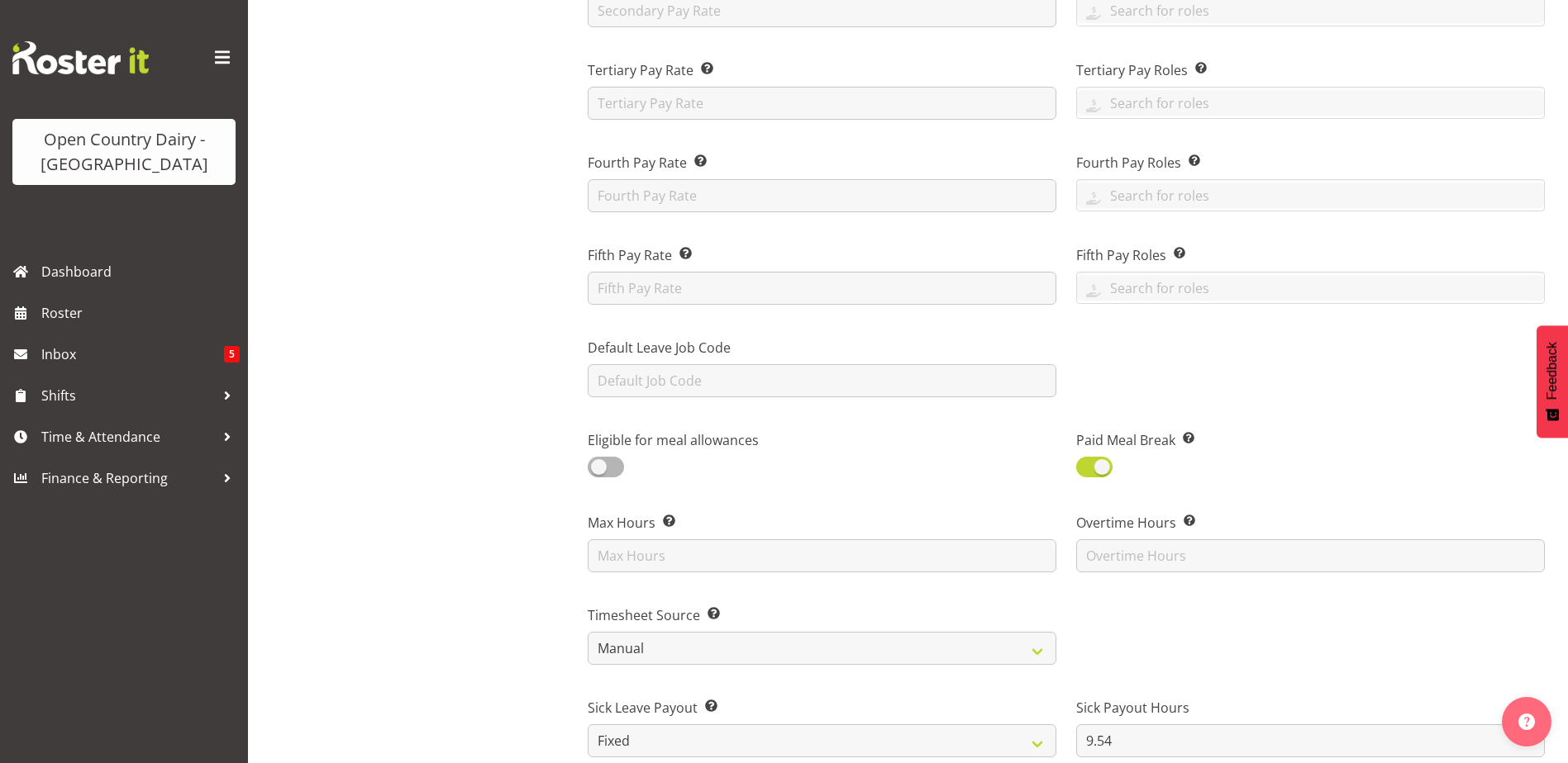
scroll to position [413, 0]
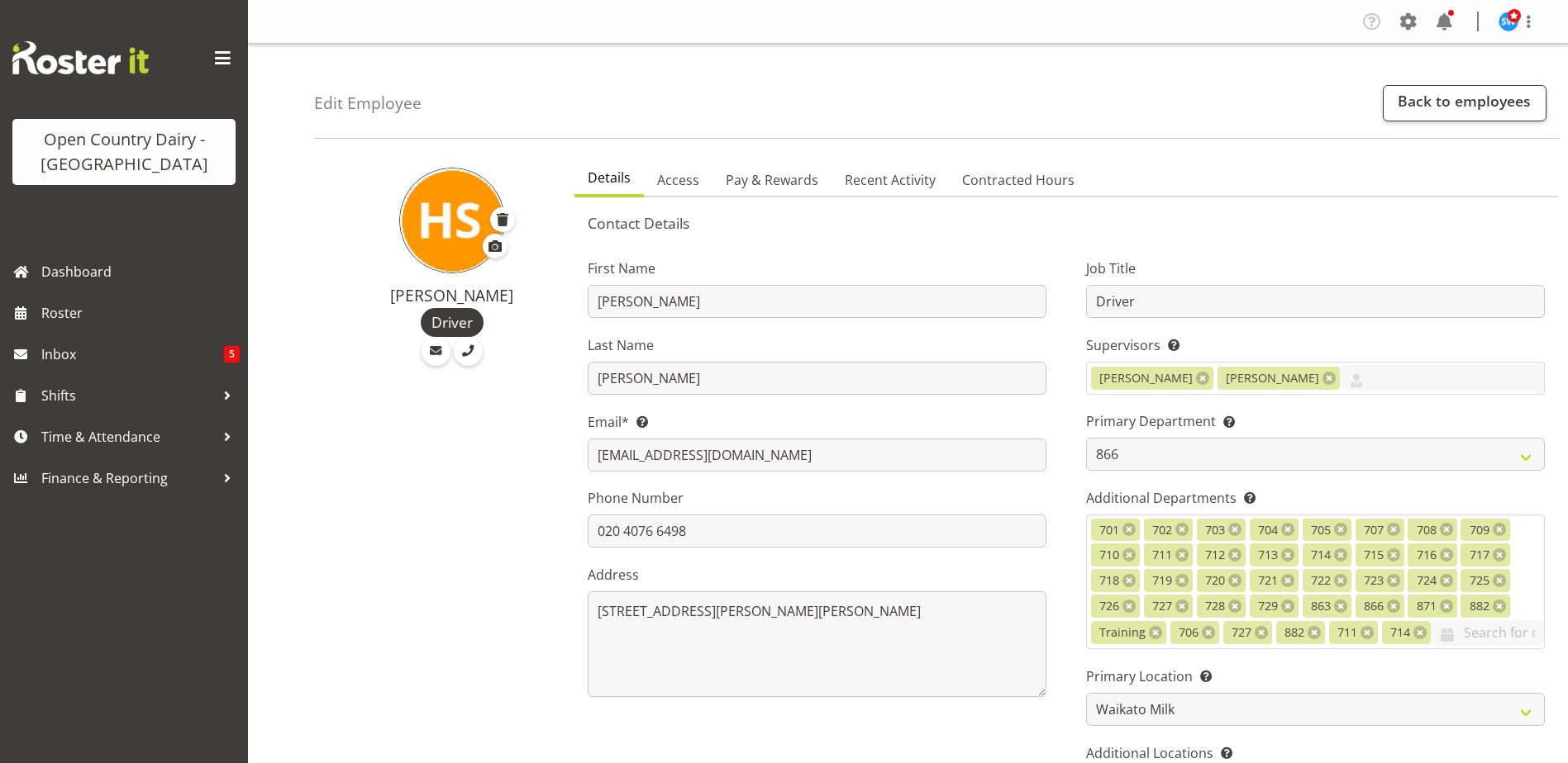
select select "898"
select select "1054"
select select "TimelineWeek"
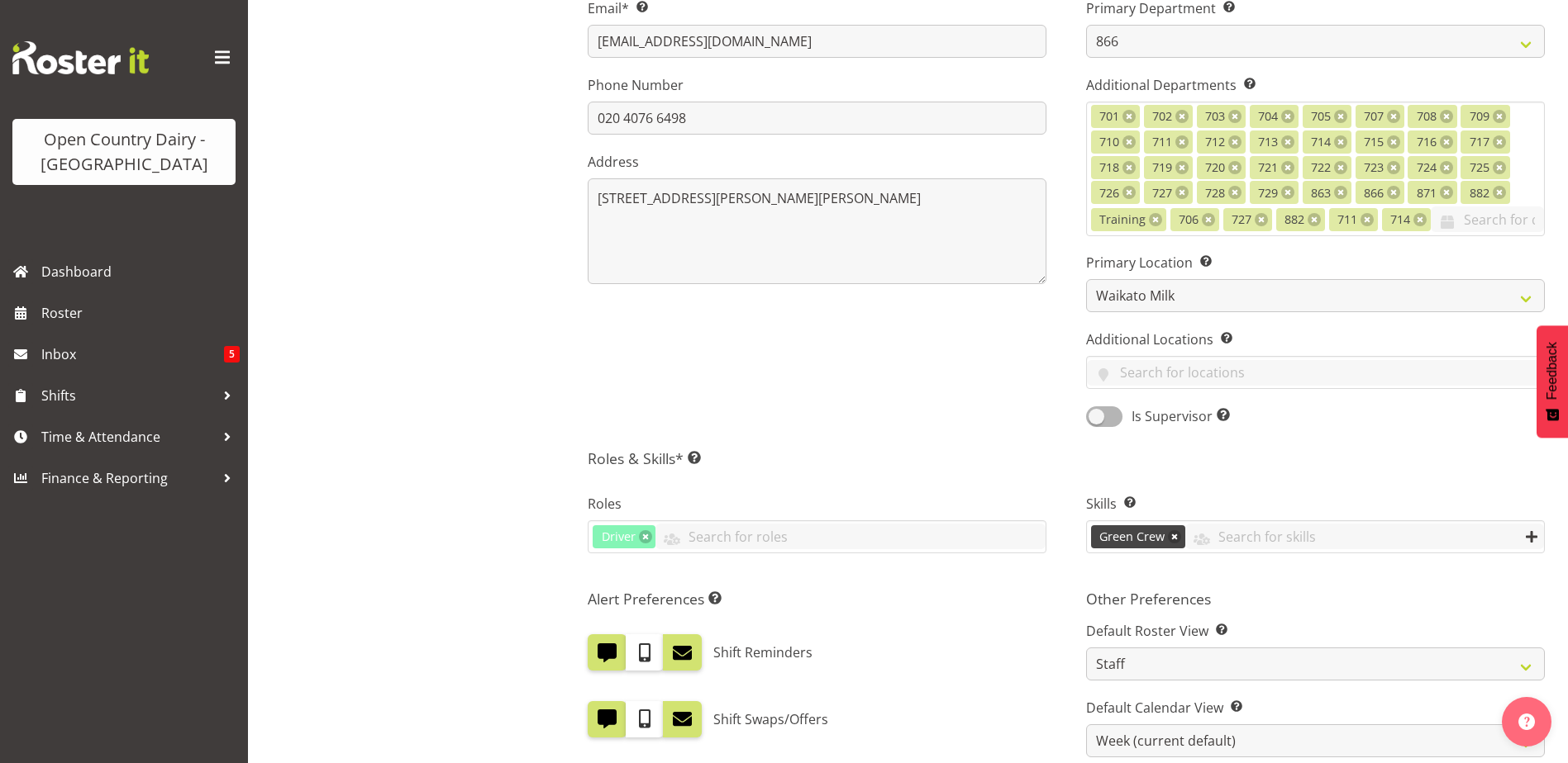
scroll to position [413, 0]
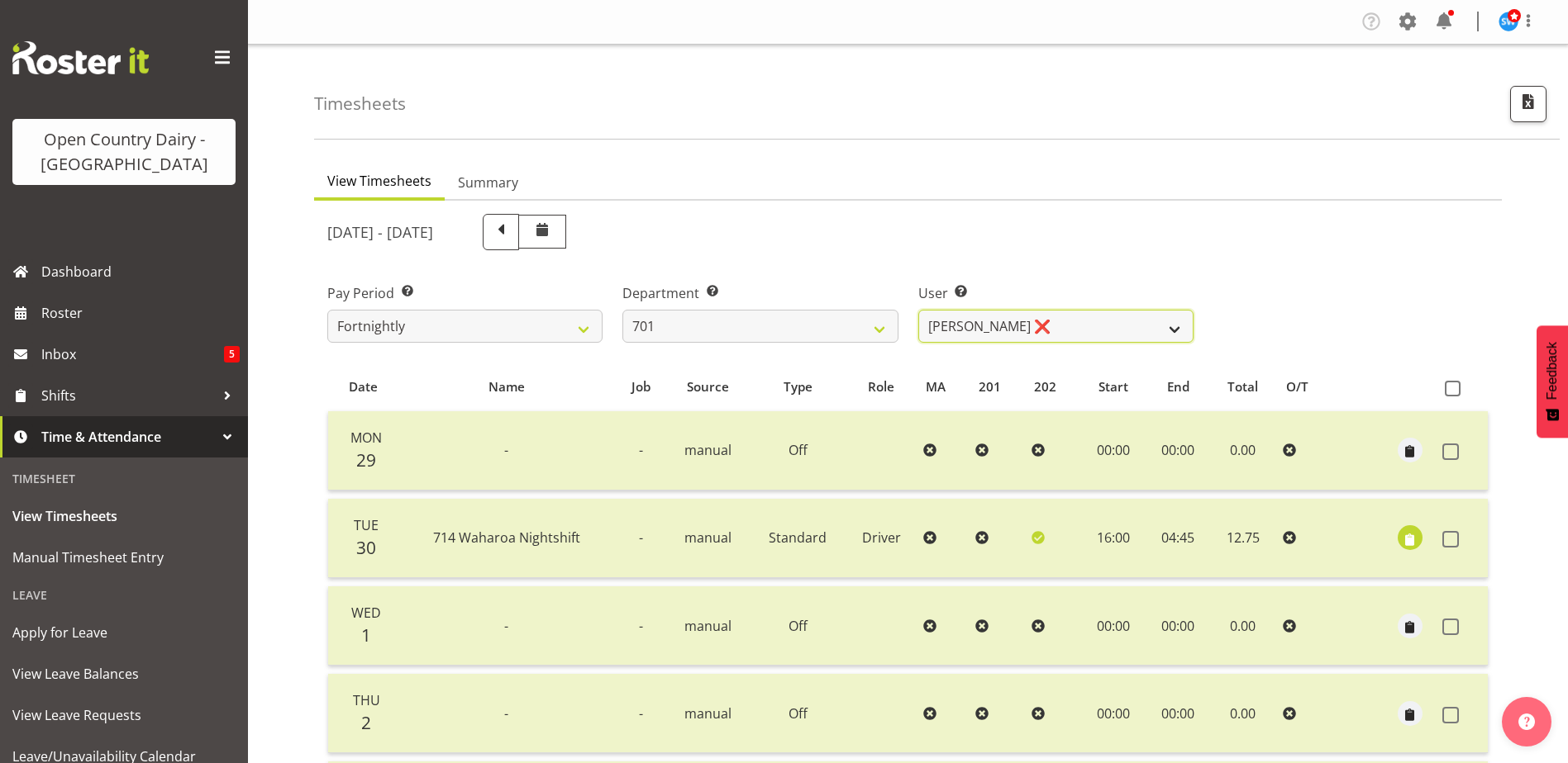
click at [1103, 311] on select "Duncan Shirley ✔ Gagandeep Singh ❌ Johann Van Zyl ✔ John Cottingham ✔" at bounding box center [1056, 326] width 275 height 33
select select "8178"
click at [918, 310] on select "Duncan Shirley ✔ Gagandeep Singh ❌ Johann Van Zyl ✔ John Cottingham ✔" at bounding box center [1056, 326] width 275 height 33
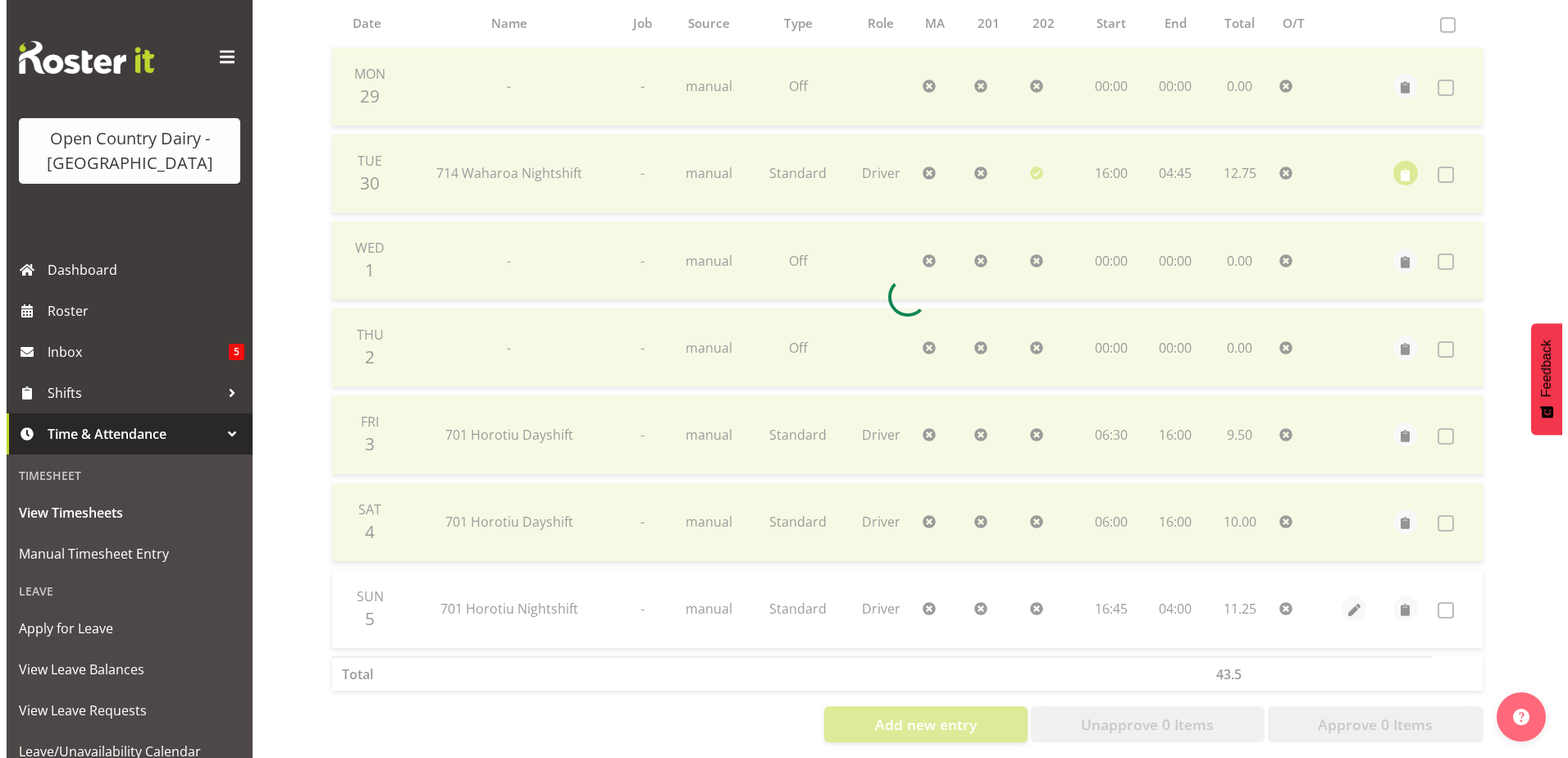
scroll to position [383, 0]
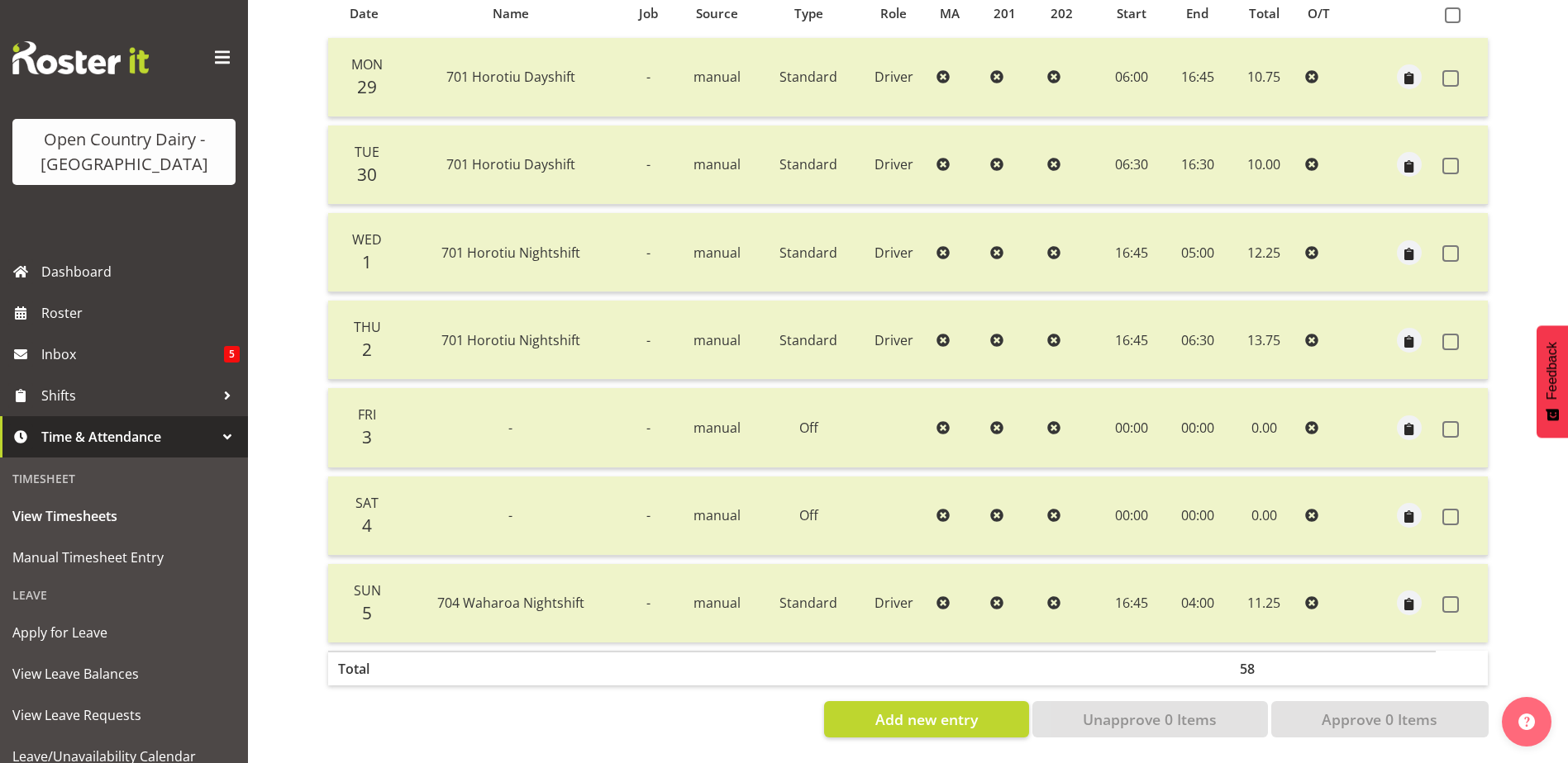
drag, startPoint x: 1448, startPoint y: 591, endPoint x: 1439, endPoint y: 602, distance: 14.2
click at [1449, 597] on span at bounding box center [1450, 605] width 16 height 16
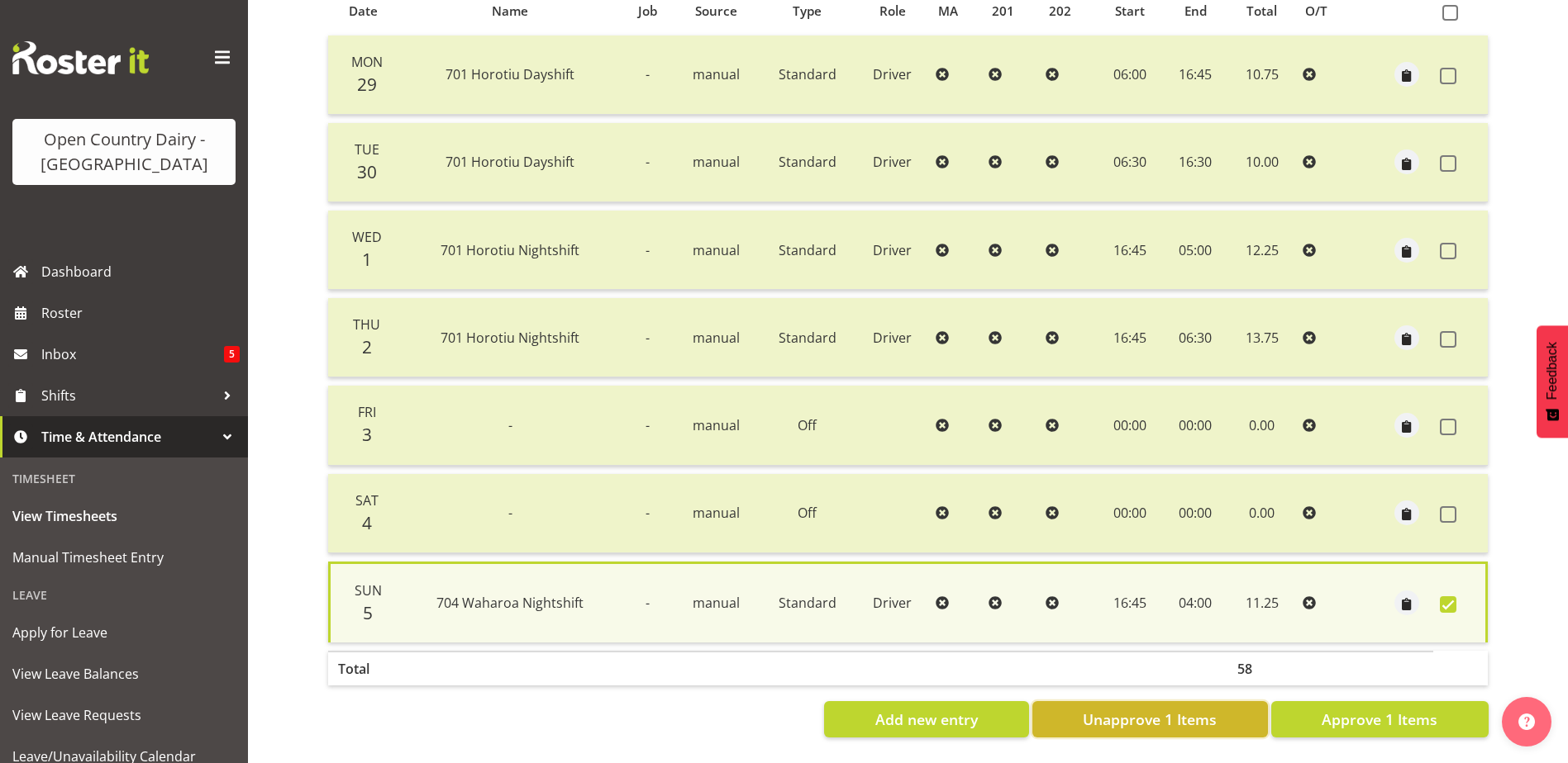
click at [1109, 715] on span "Unapprove 1 Items" at bounding box center [1149, 720] width 134 height 22
checkbox input "false"
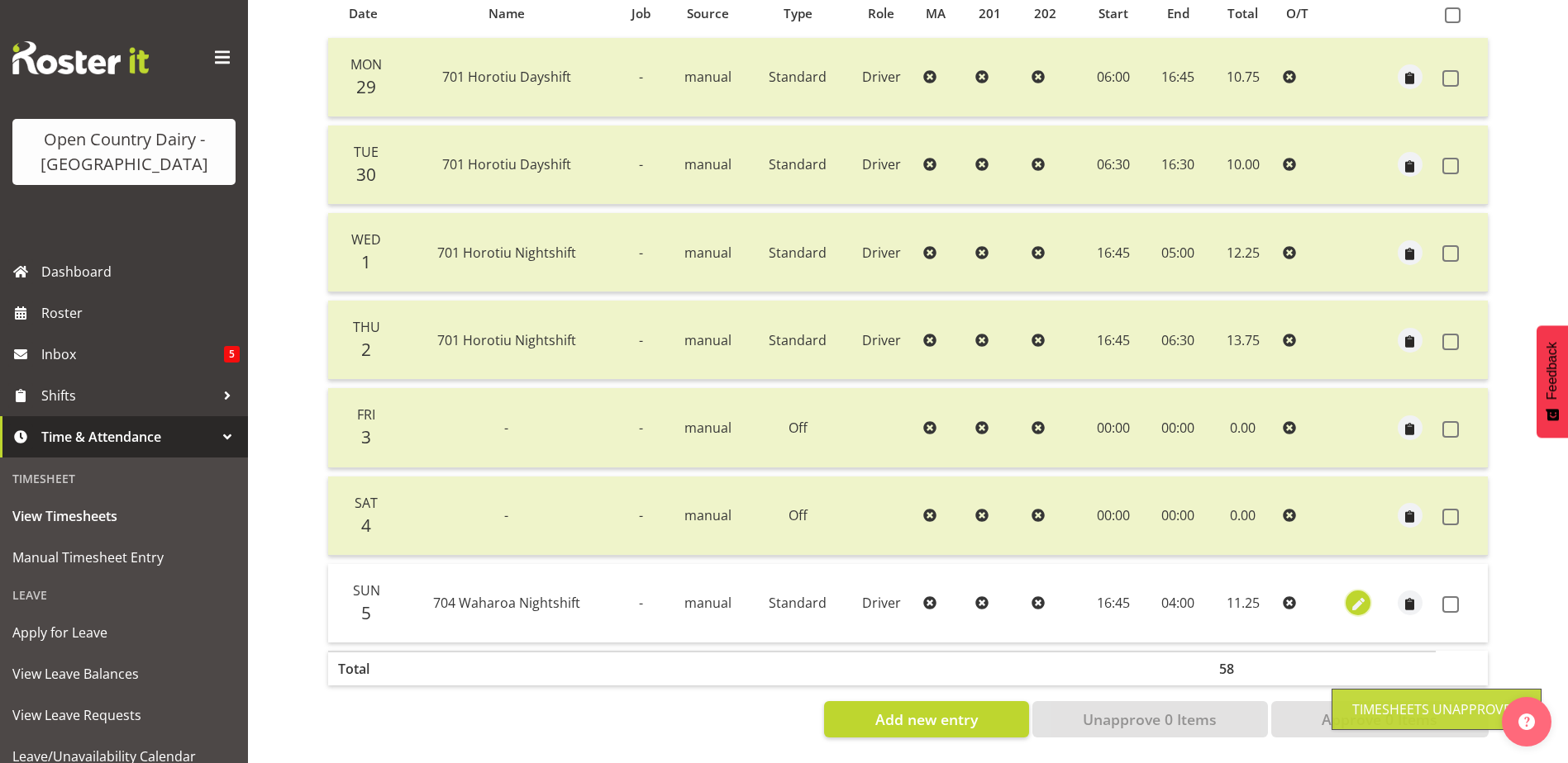
click at [1361, 596] on span "button" at bounding box center [1358, 605] width 19 height 19
select select "Standard"
select select "717"
select select "9"
select select "2025"
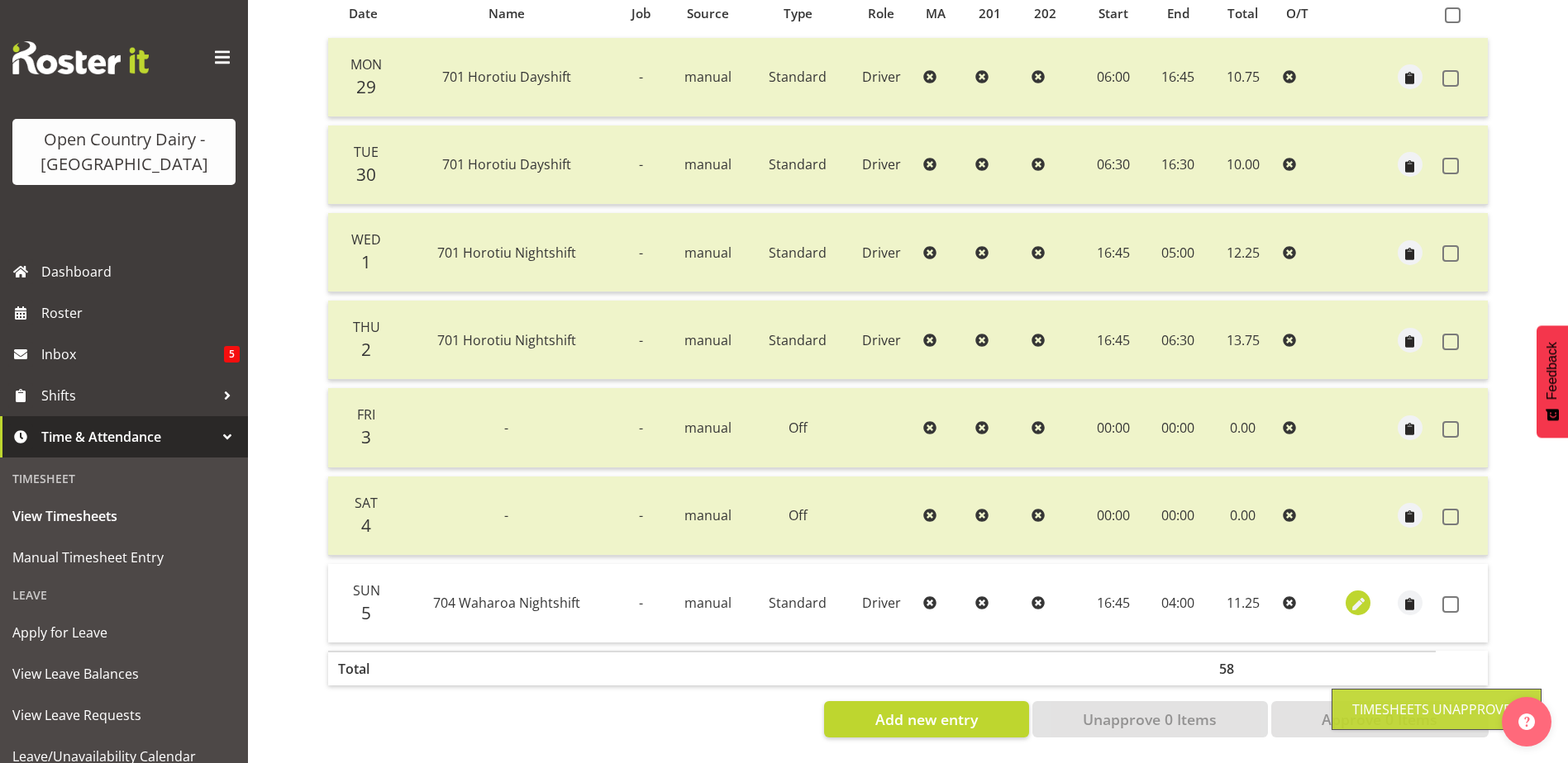
select select "16"
select select "45"
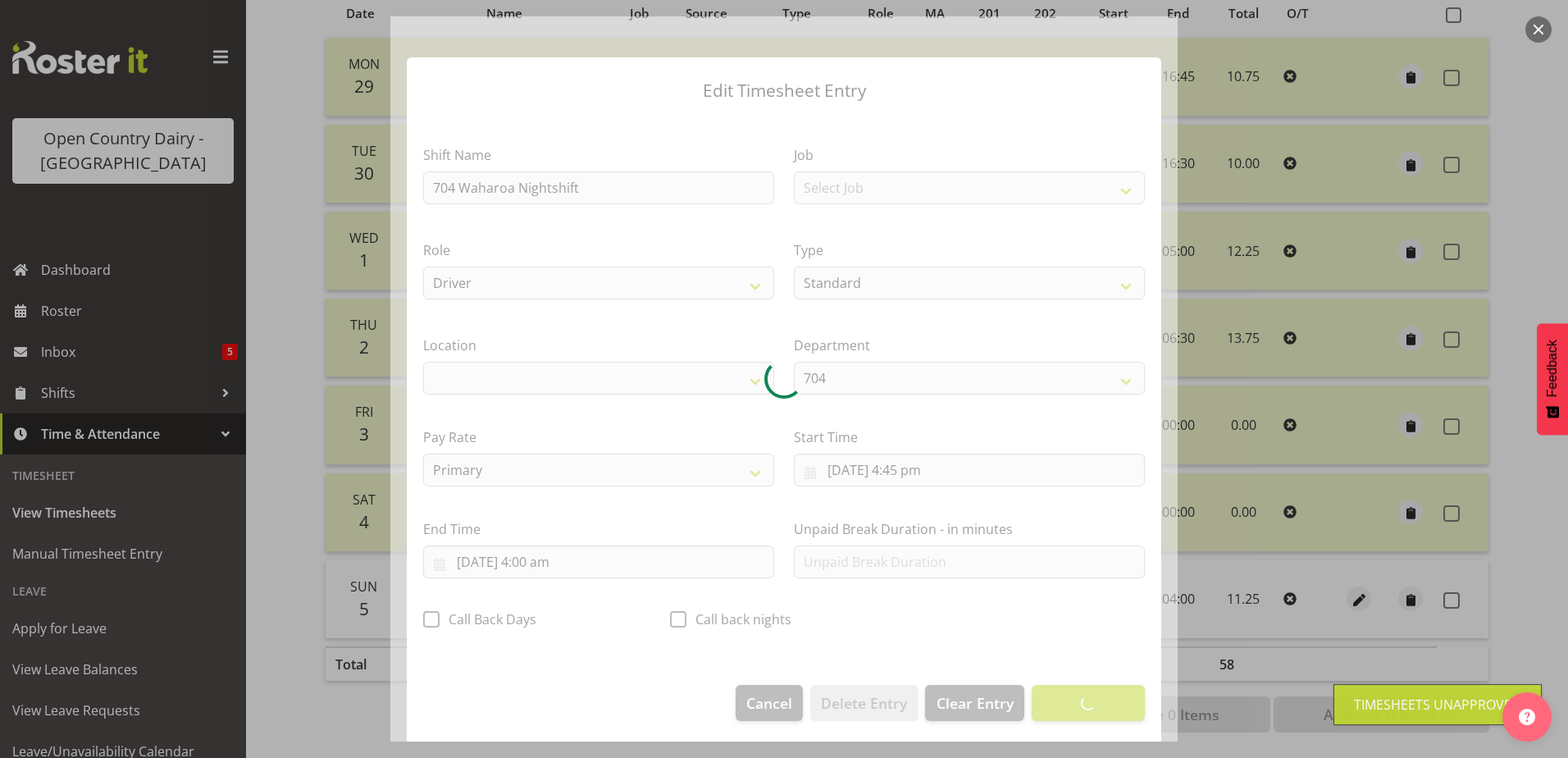
select select "1054"
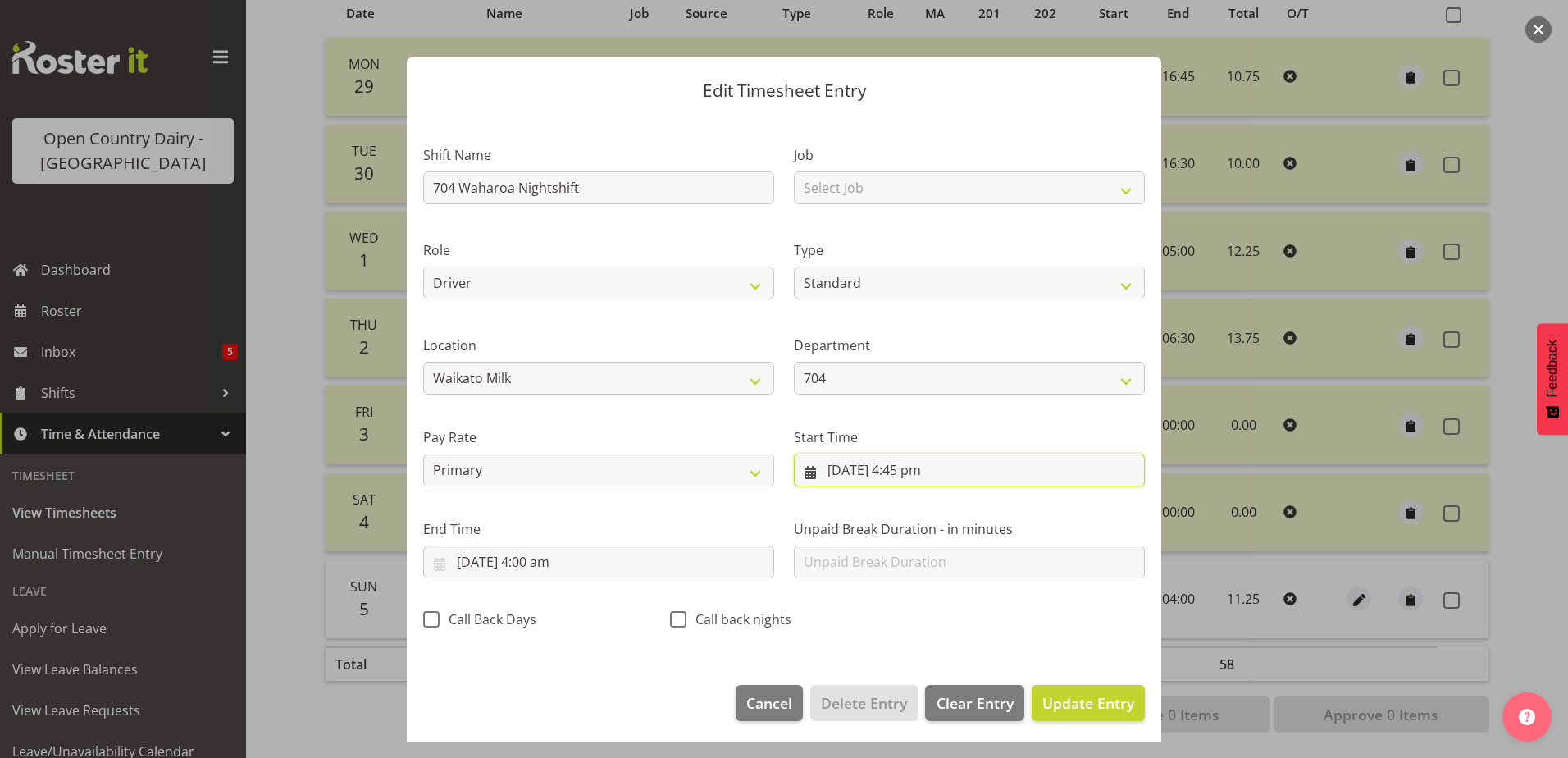
click at [906, 468] on input "5/10/2025, 4:45 pm" at bounding box center [969, 470] width 351 height 33
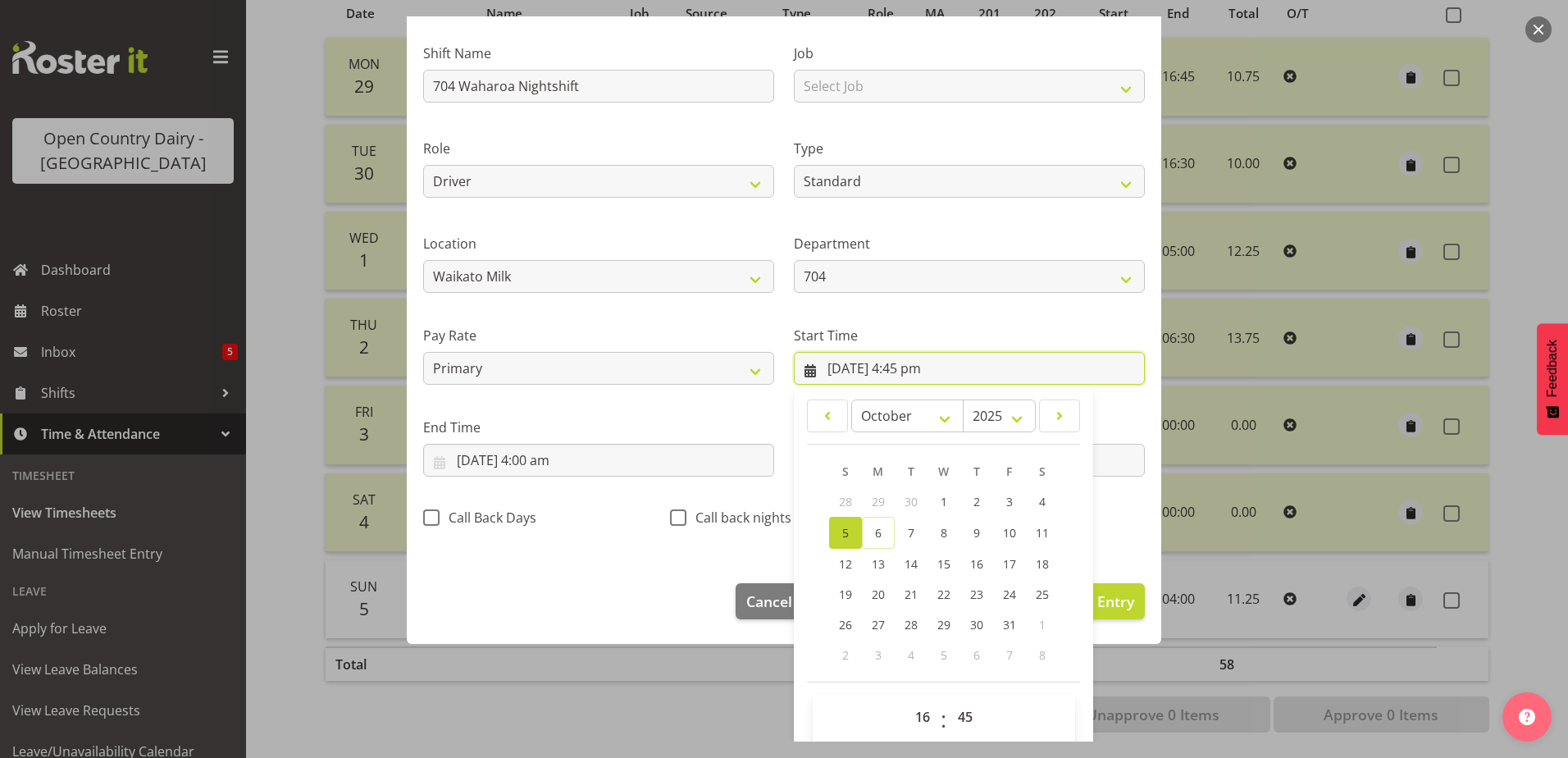
scroll to position [120, 0]
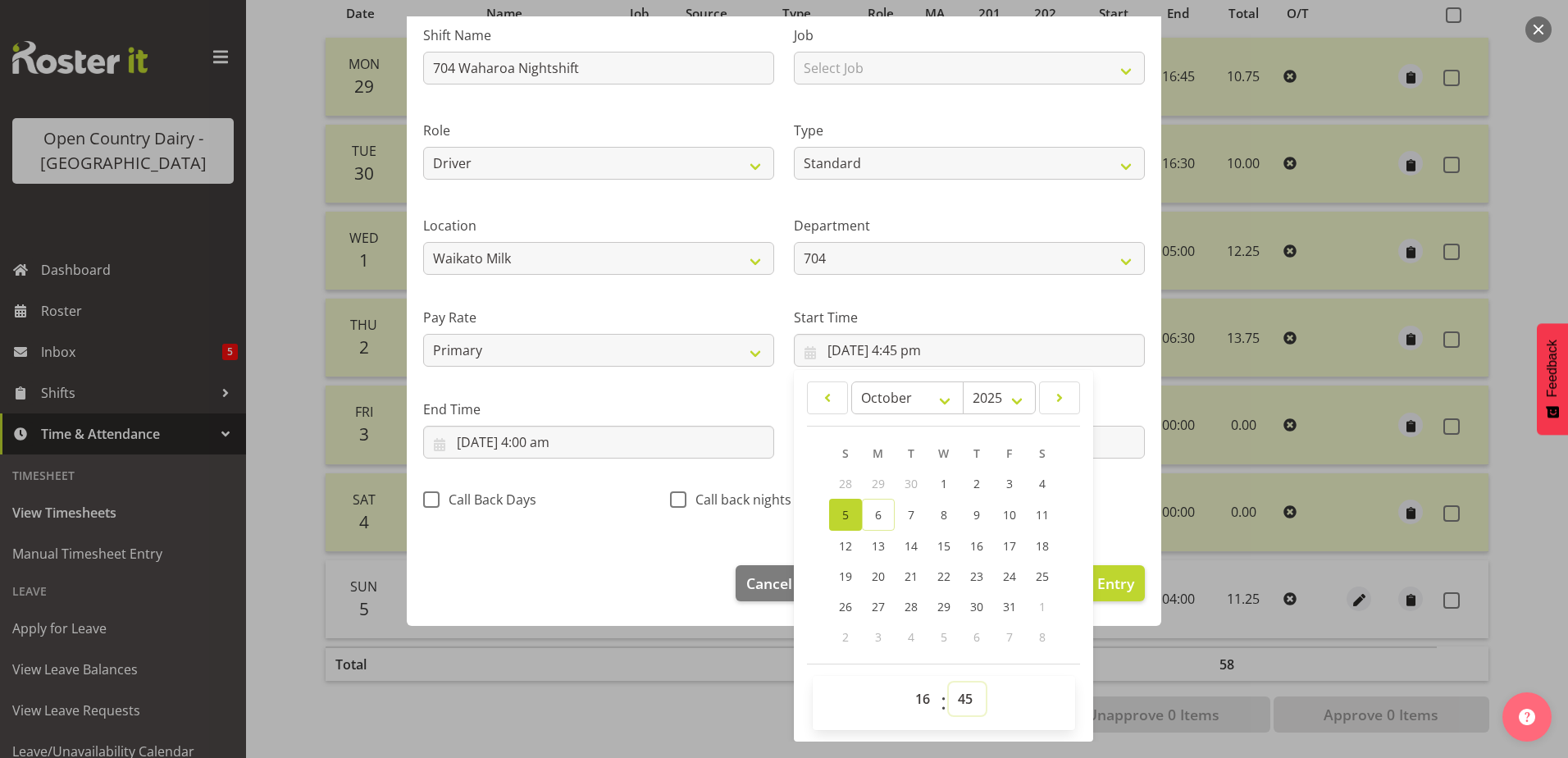
drag, startPoint x: 963, startPoint y: 701, endPoint x: 967, endPoint y: 682, distance: 19.4
click at [963, 699] on select "00 01 02 03 04 05 06 07 08 09 10 11 12 13 14 15 16 17 18 19 20 21 22 23 24 25 2…" at bounding box center [967, 699] width 37 height 33
select select "0"
click at [949, 683] on select "00 01 02 03 04 05 06 07 08 09 10 11 12 13 14 15 16 17 18 19 20 21 22 23 24 25 2…" at bounding box center [967, 699] width 37 height 33
type input "5/10/2025, 4:00 pm"
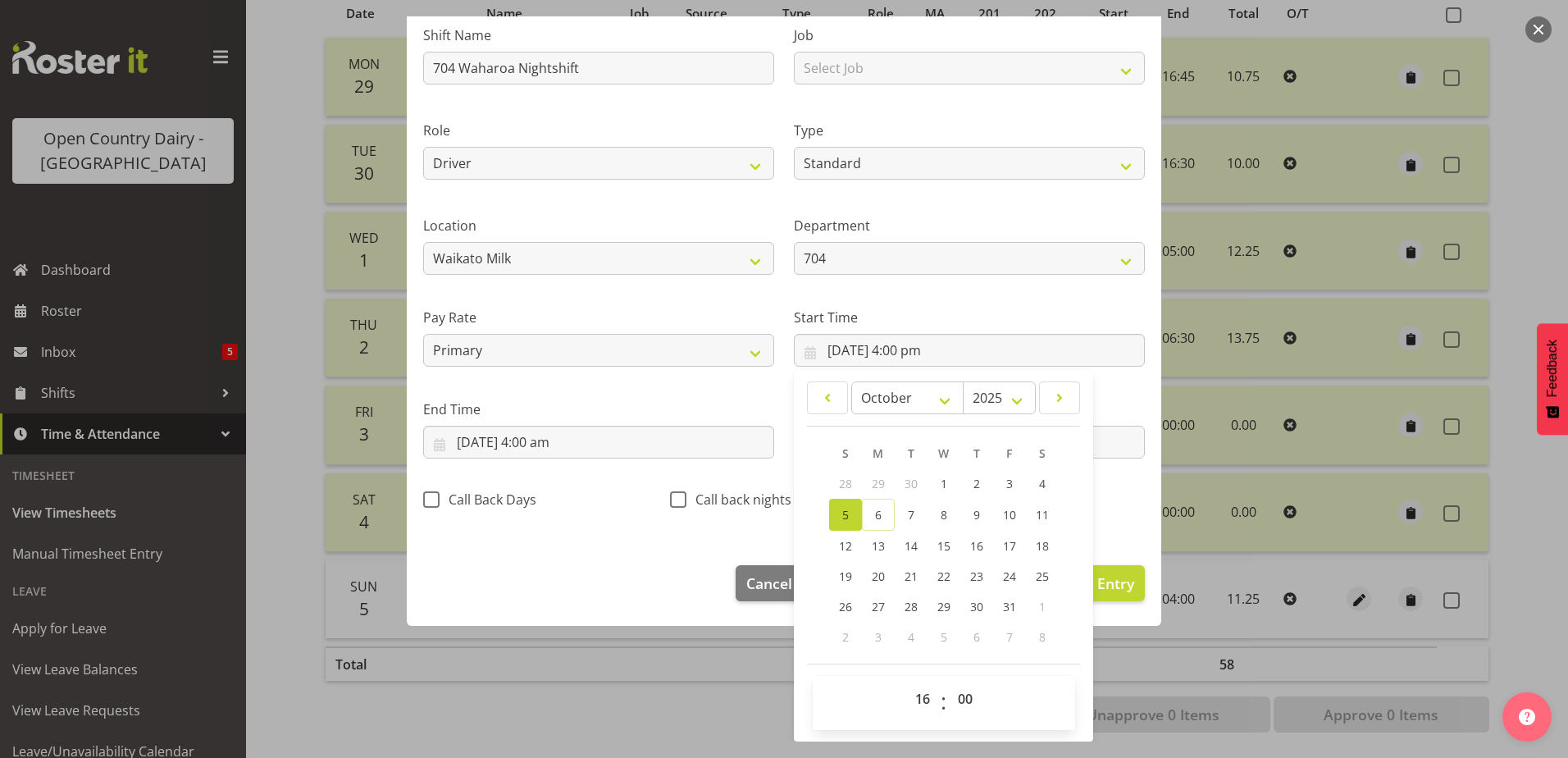
click at [1040, 299] on div "Start Time 5/10/2025, 4:00 pm January February March April May June July August…" at bounding box center [969, 330] width 370 height 92
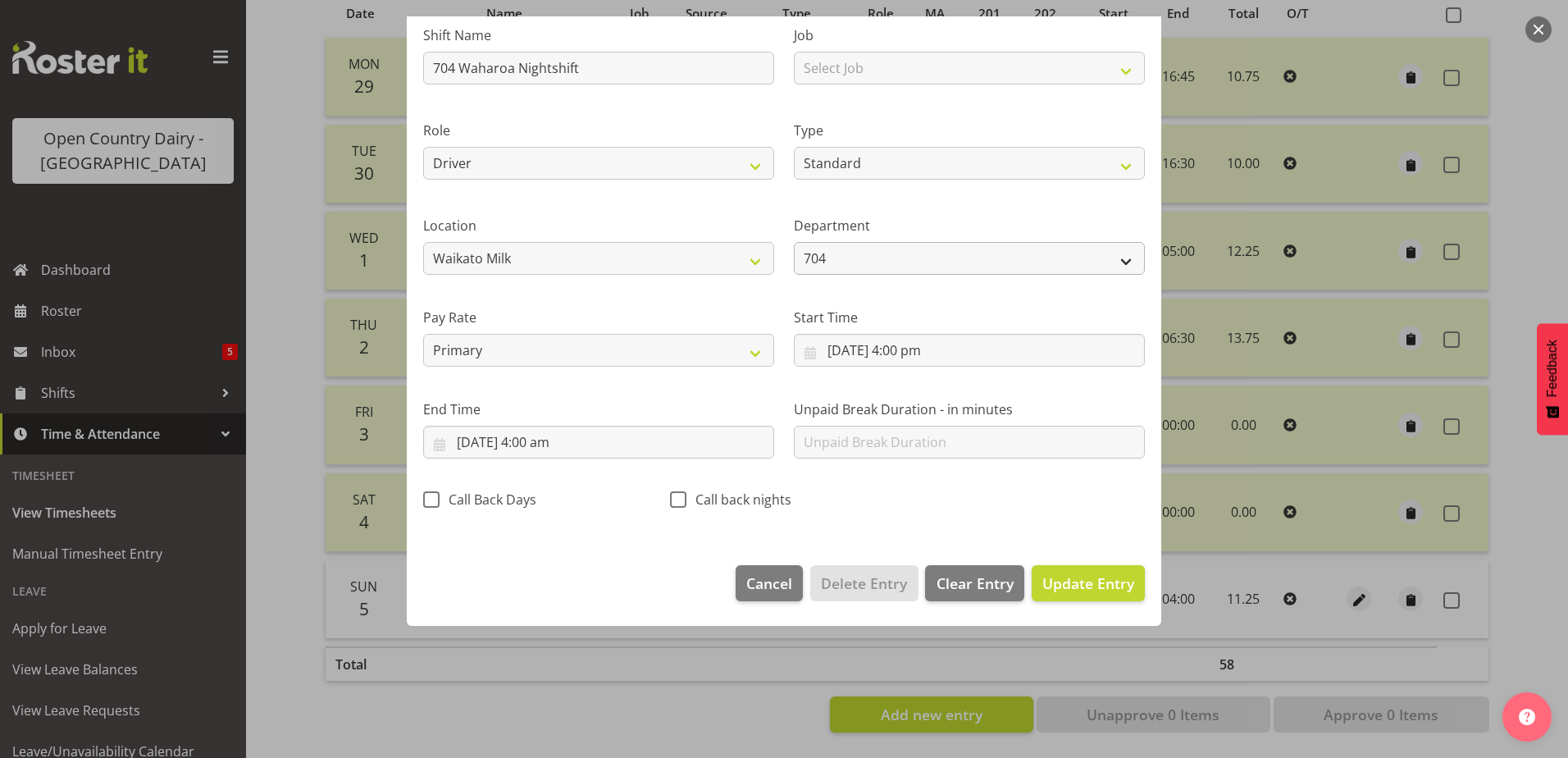
scroll to position [4, 0]
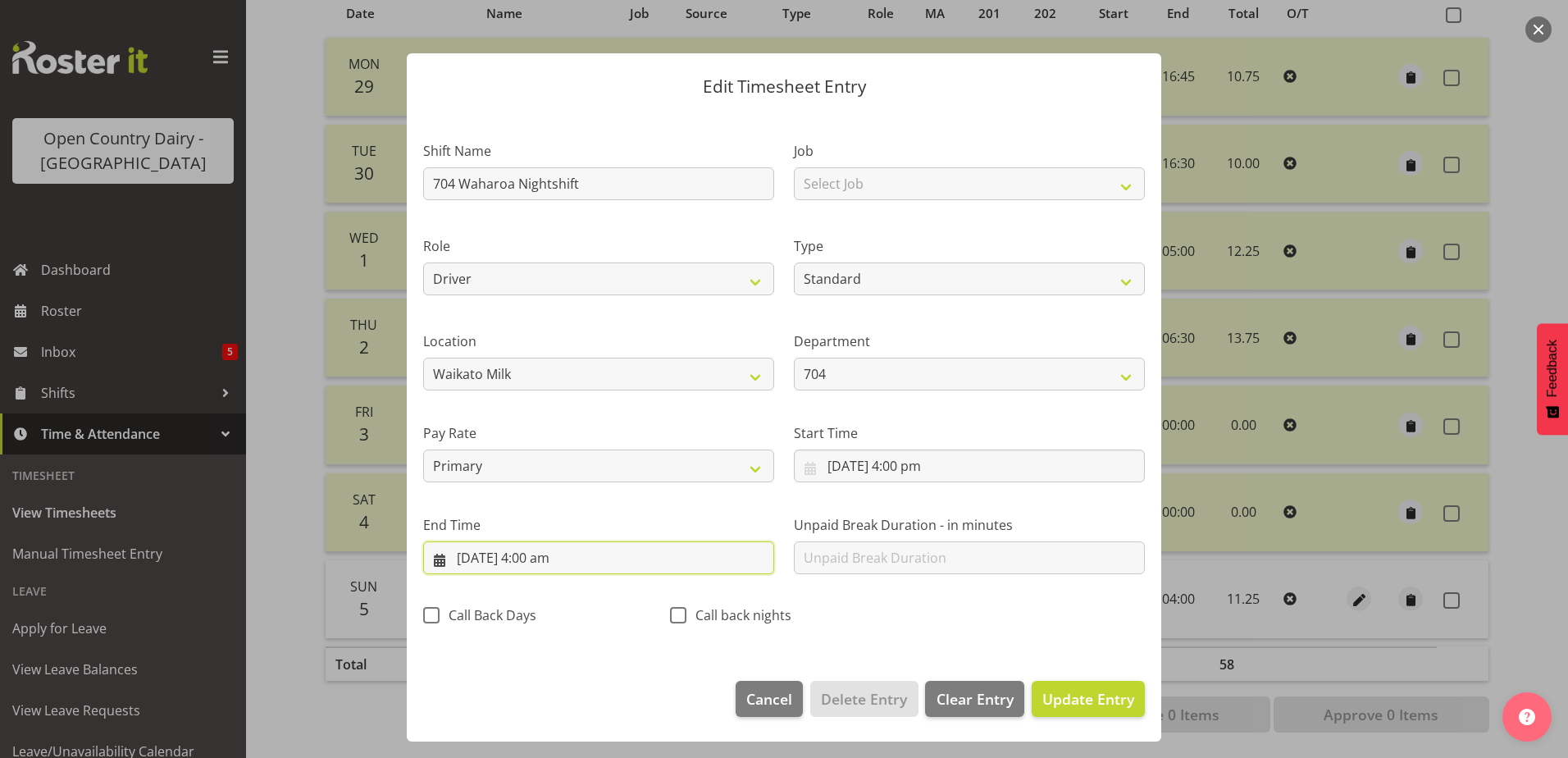
click at [532, 561] on input "6/10/2025, 4:00 am" at bounding box center [598, 558] width 351 height 33
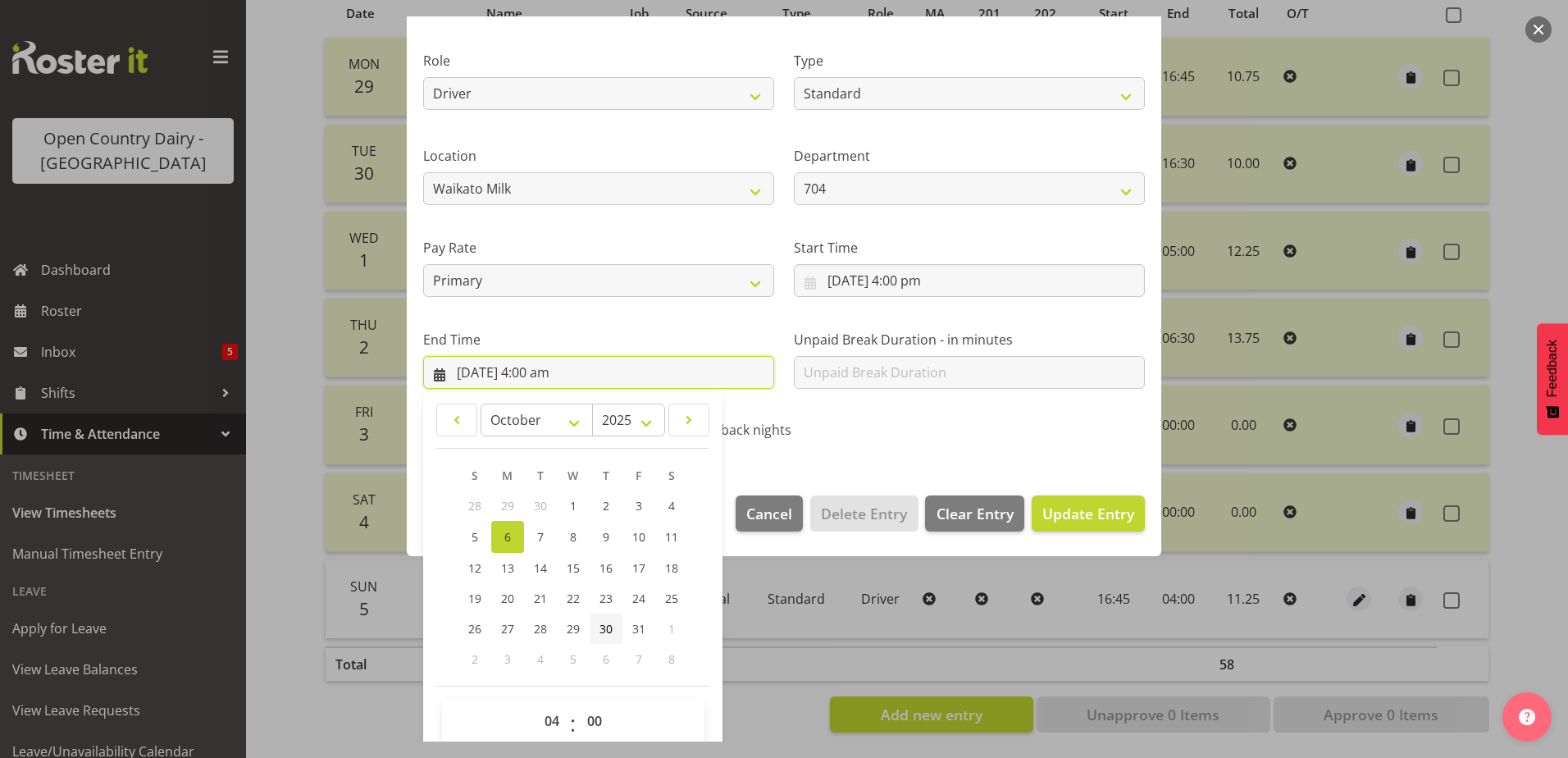
scroll to position [212, 0]
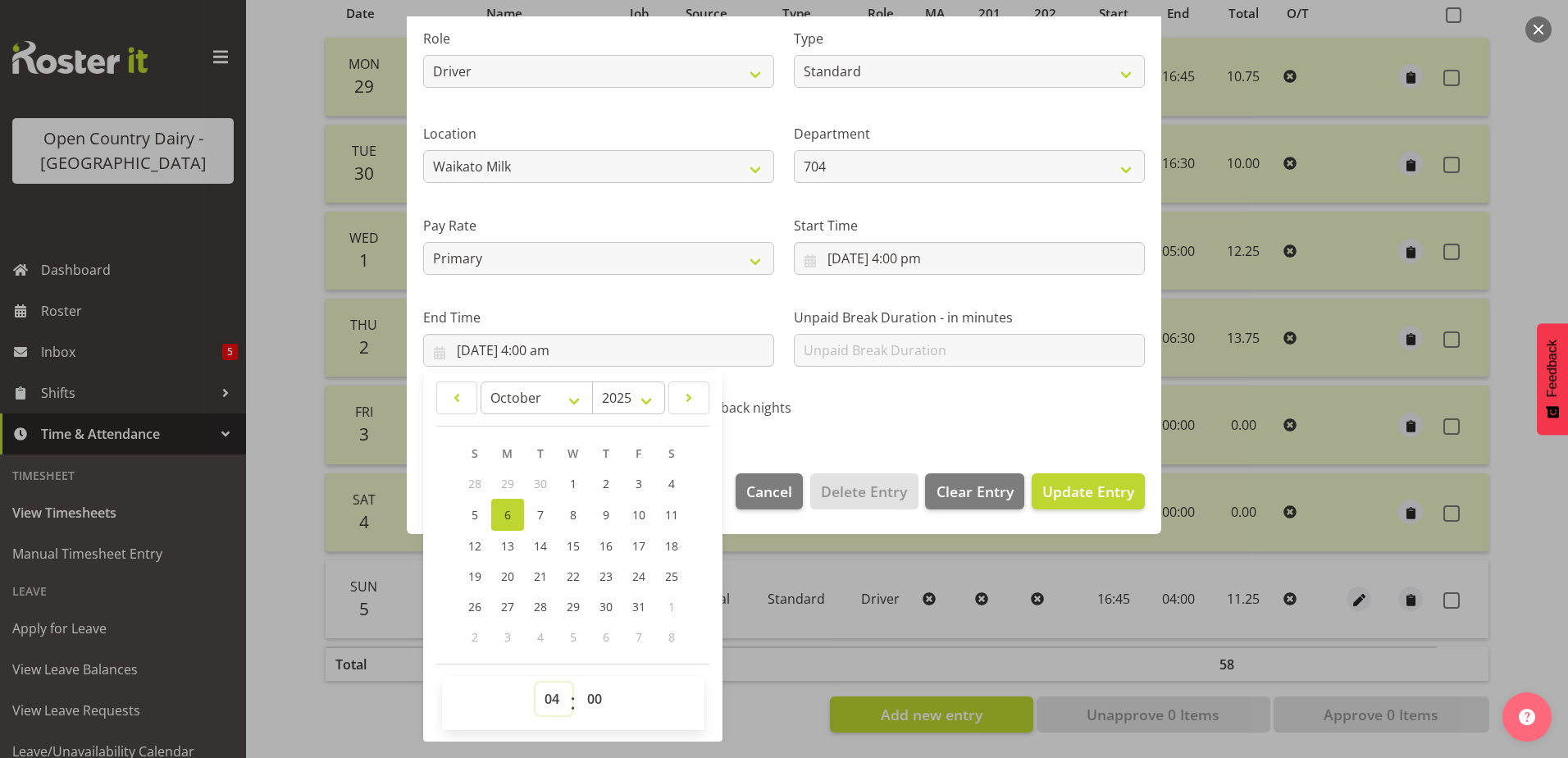
click at [552, 707] on select "00 01 02 03 04 05 06 07 08 09 10 11 12 13 14 15 16 17 18 19 20 21 22 23" at bounding box center [553, 699] width 37 height 33
select select "6"
click at [535, 683] on select "00 01 02 03 04 05 06 07 08 09 10 11 12 13 14 15 16 17 18 19 20 21 22 23" at bounding box center [553, 699] width 37 height 33
type input "6/10/2025, 6:00 am"
click at [1100, 499] on span "Update Entry" at bounding box center [1088, 492] width 92 height 20
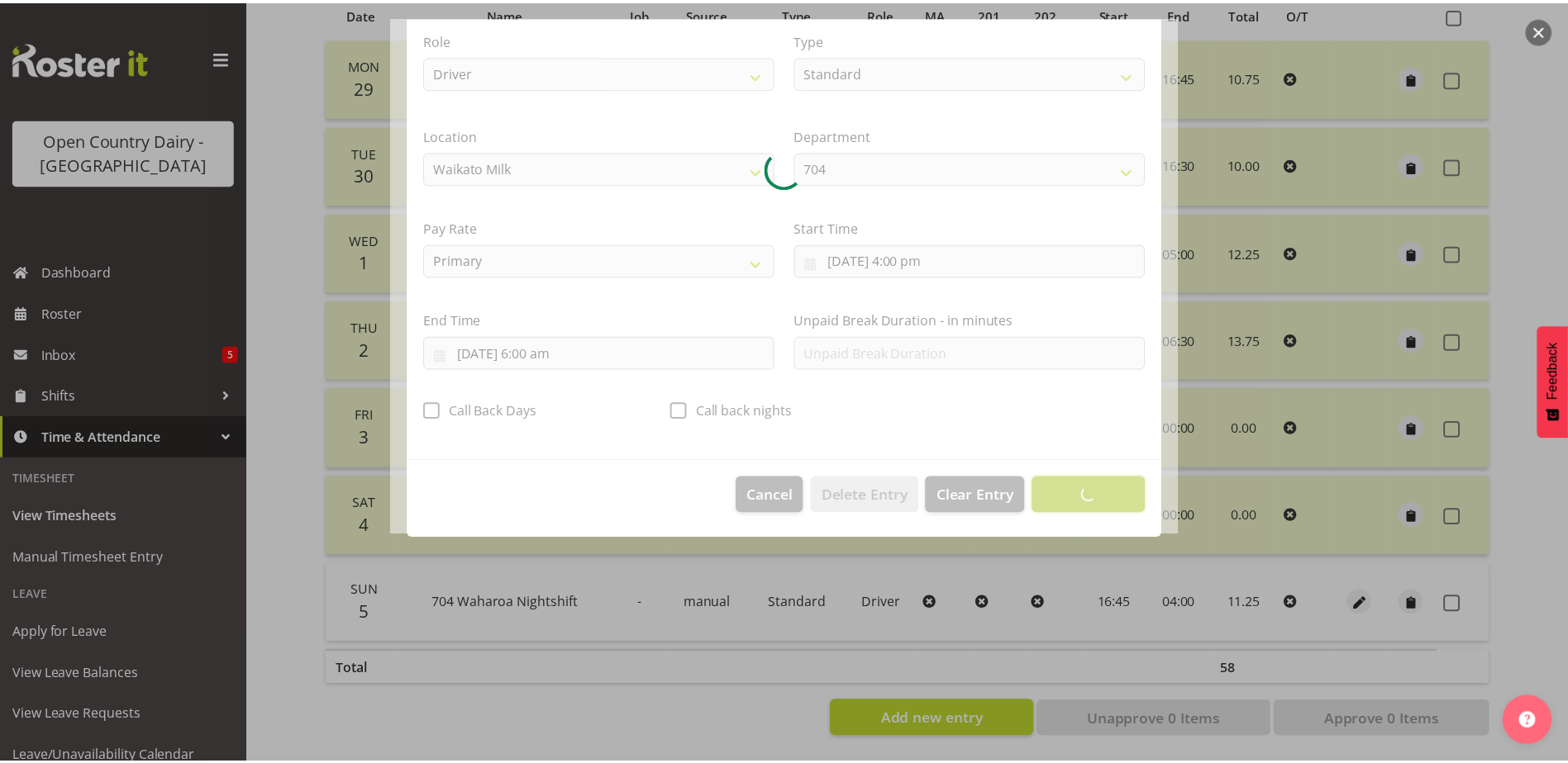
scroll to position [4, 0]
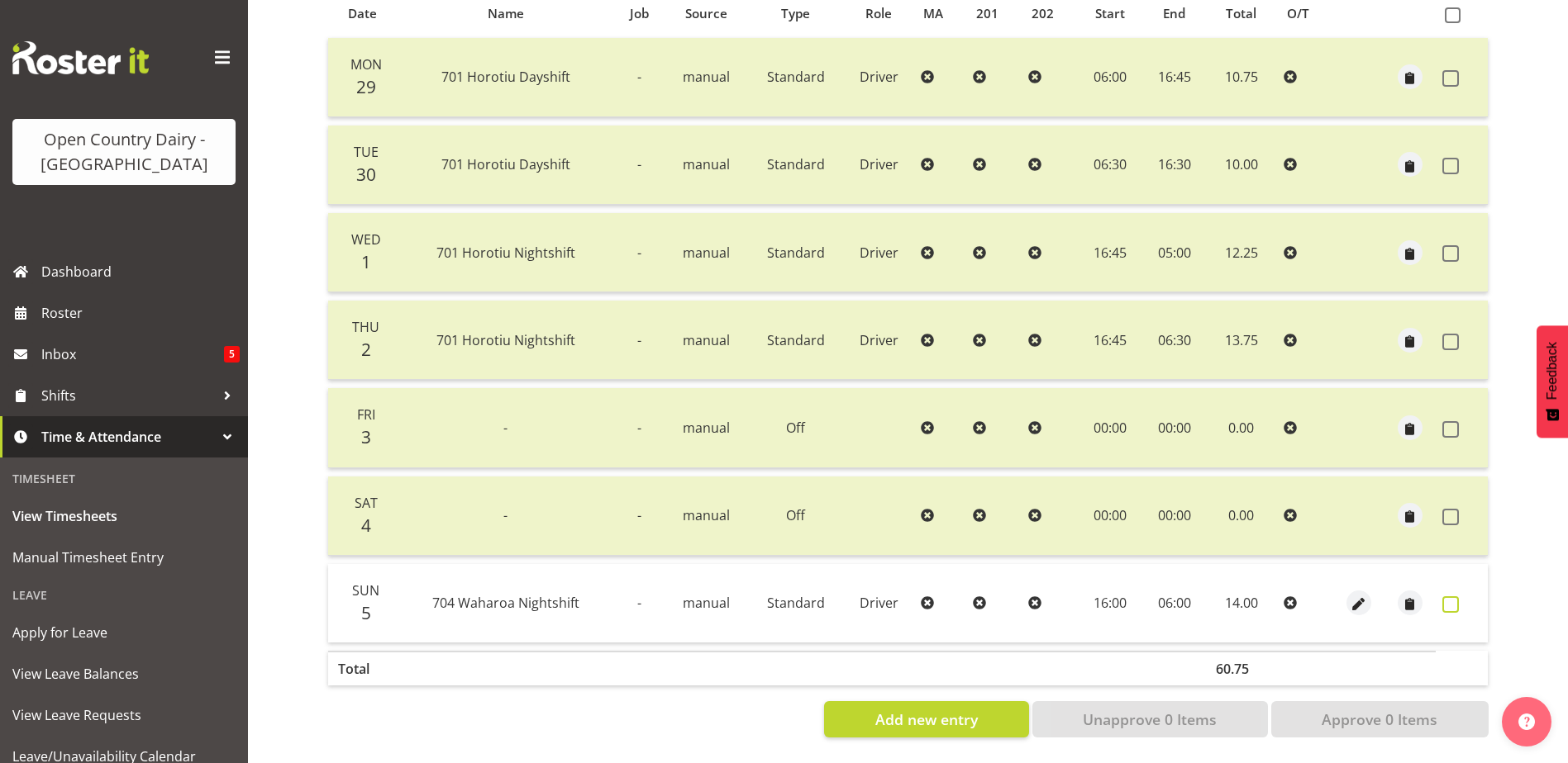
click at [1453, 597] on span at bounding box center [1450, 605] width 16 height 16
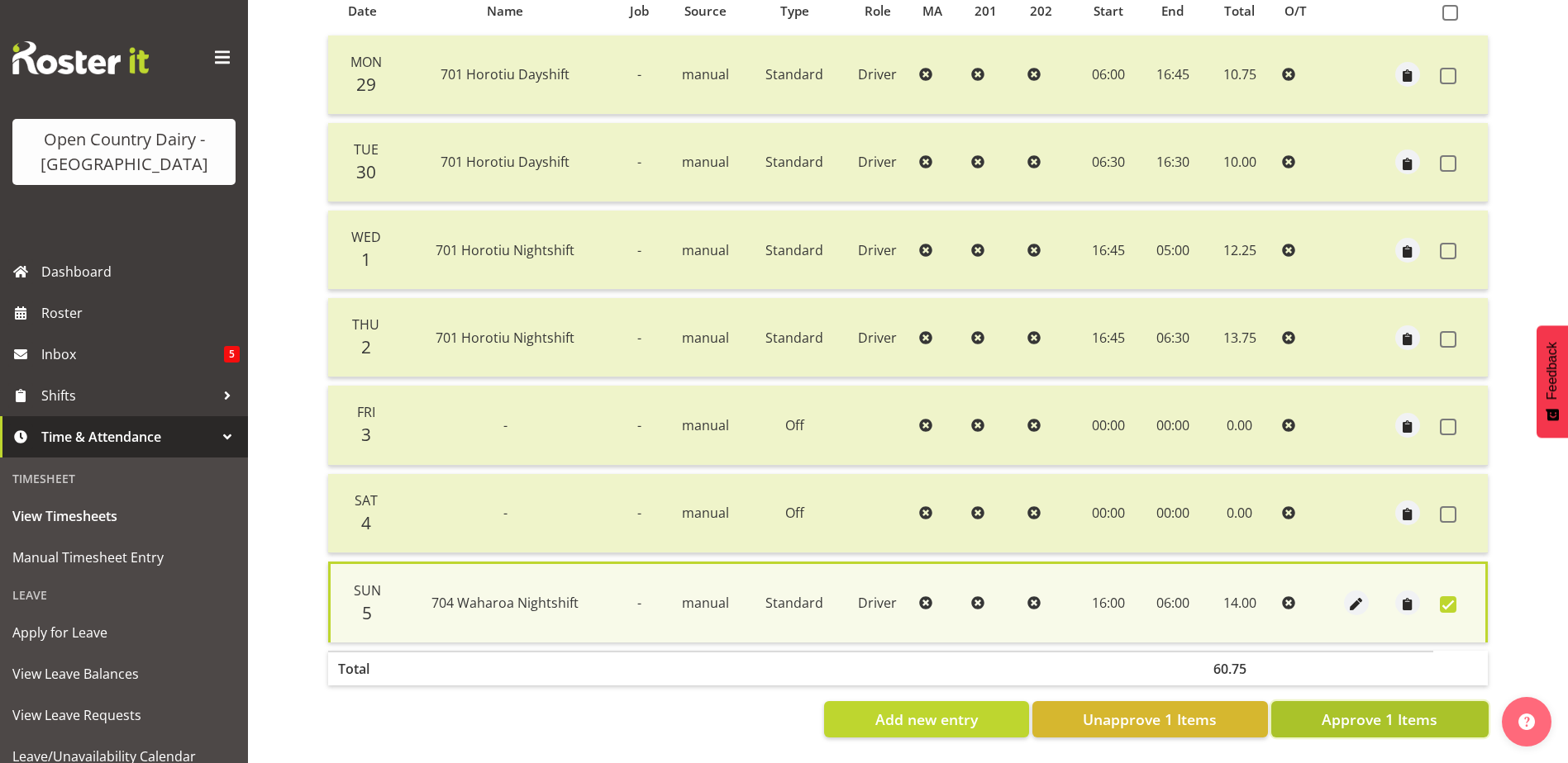
click at [1357, 711] on span "Approve 1 Items" at bounding box center [1379, 720] width 116 height 22
checkbox input "false"
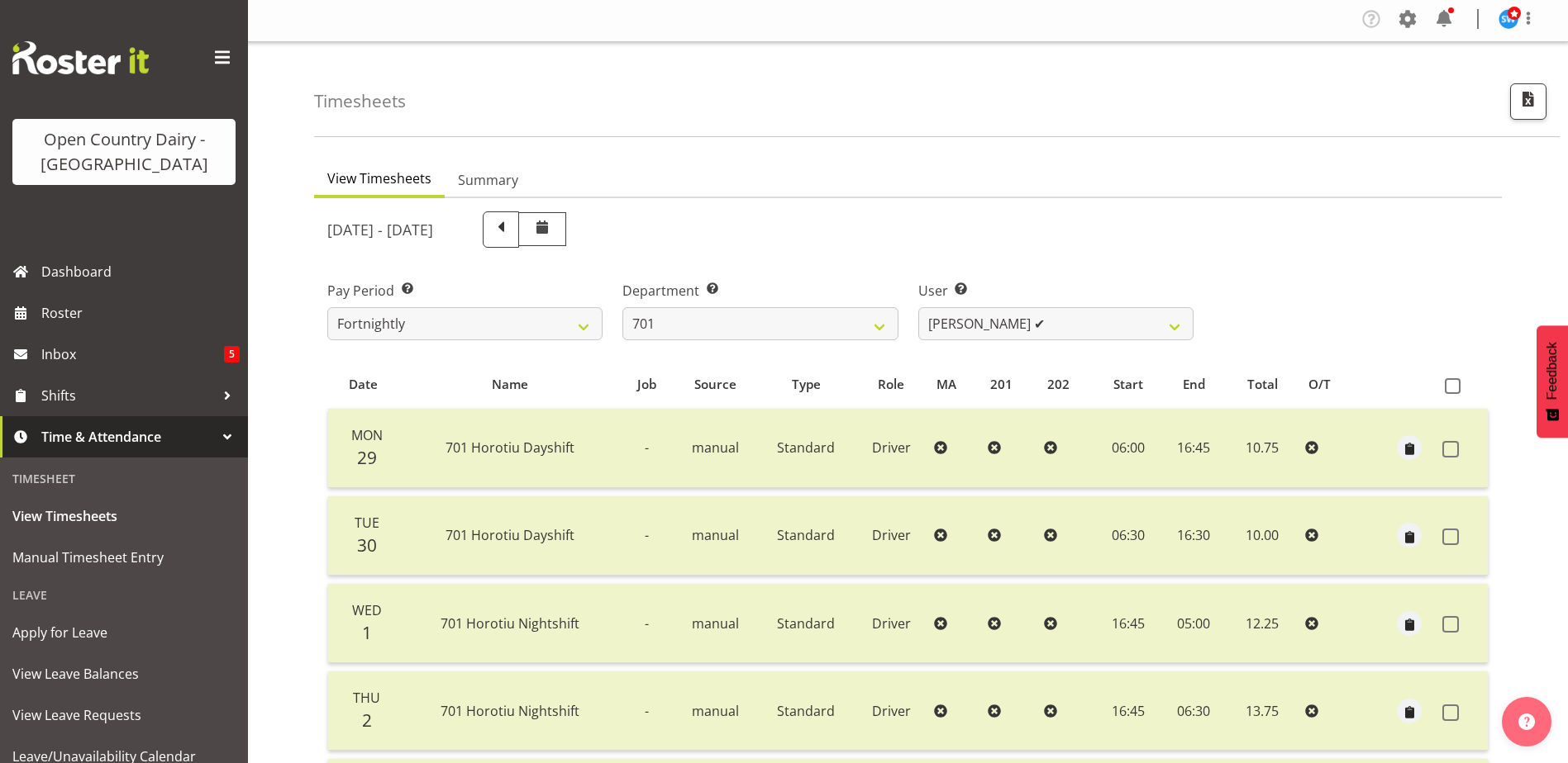
scroll to position [0, 0]
click at [755, 326] on select "701 702 703 704 705 706 707 708 709 710 711 712 713 714 715 716 717 718 719 720" at bounding box center [760, 326] width 275 height 33
click at [622, 310] on select "701 702 703 704 705 706 707 708 709 710 711 712 713 714 715 716 717 718 719 720" at bounding box center [760, 326] width 275 height 33
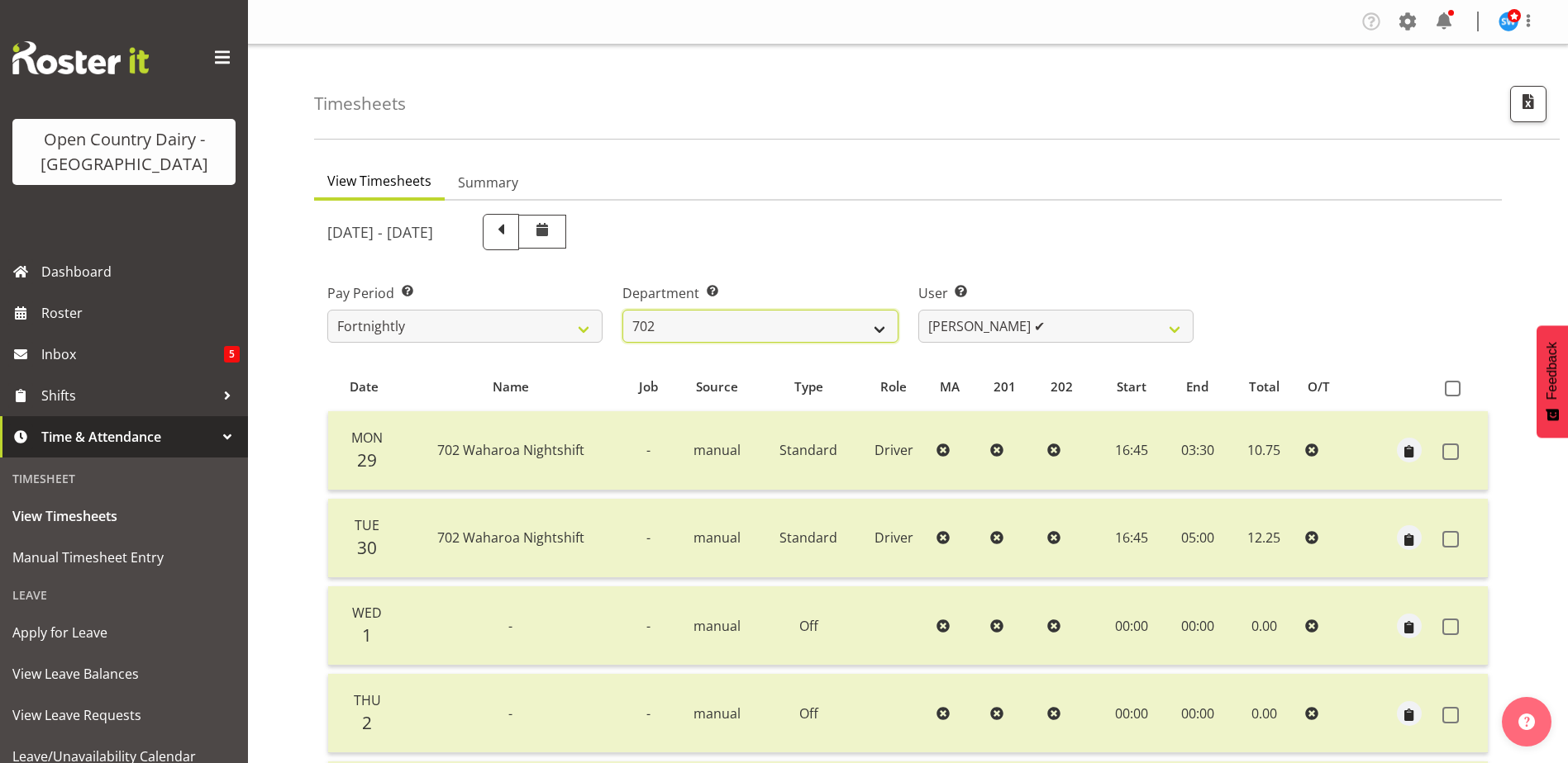
click at [828, 321] on select "701 702 703 704 705 706 707 708 709 710 711 712 713 714 715 716 717 718 719 720" at bounding box center [760, 326] width 275 height 33
select select "874"
click at [622, 310] on select "701 702 703 704 705 706 707 708 709 710 711 712 713 714 715 716 717 718 719 720" at bounding box center [760, 326] width 275 height 33
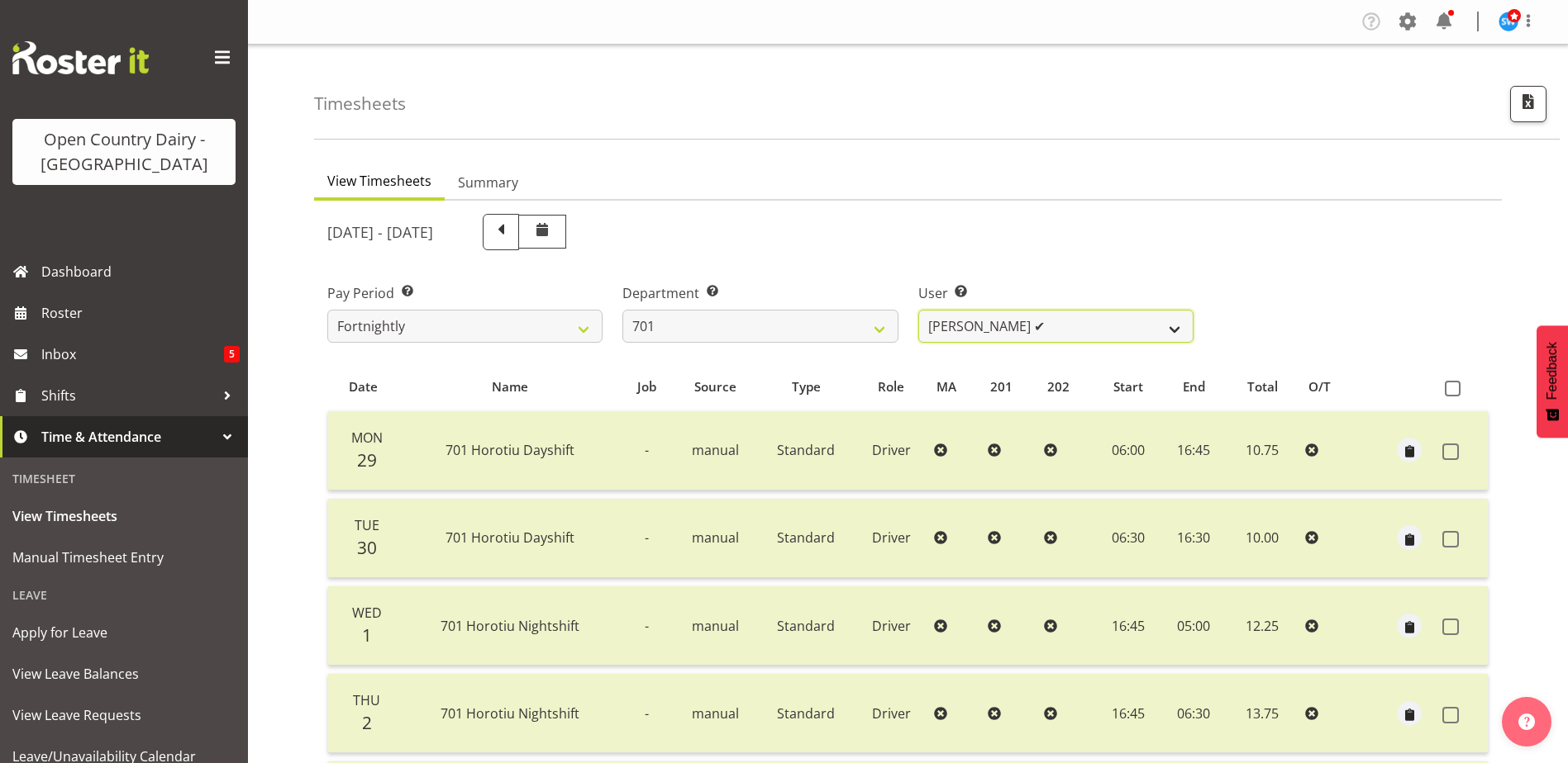
click at [985, 327] on select "Duncan Shirley ✔ Gagandeep Singh ❌ Johann Van Zyl ✔ John Cottingham ✔" at bounding box center [1056, 326] width 275 height 33
select select "9454"
click at [918, 310] on select "Duncan Shirley ✔ Gagandeep Singh ❌ Johann Van Zyl ✔ John Cottingham ✔" at bounding box center [1056, 326] width 275 height 33
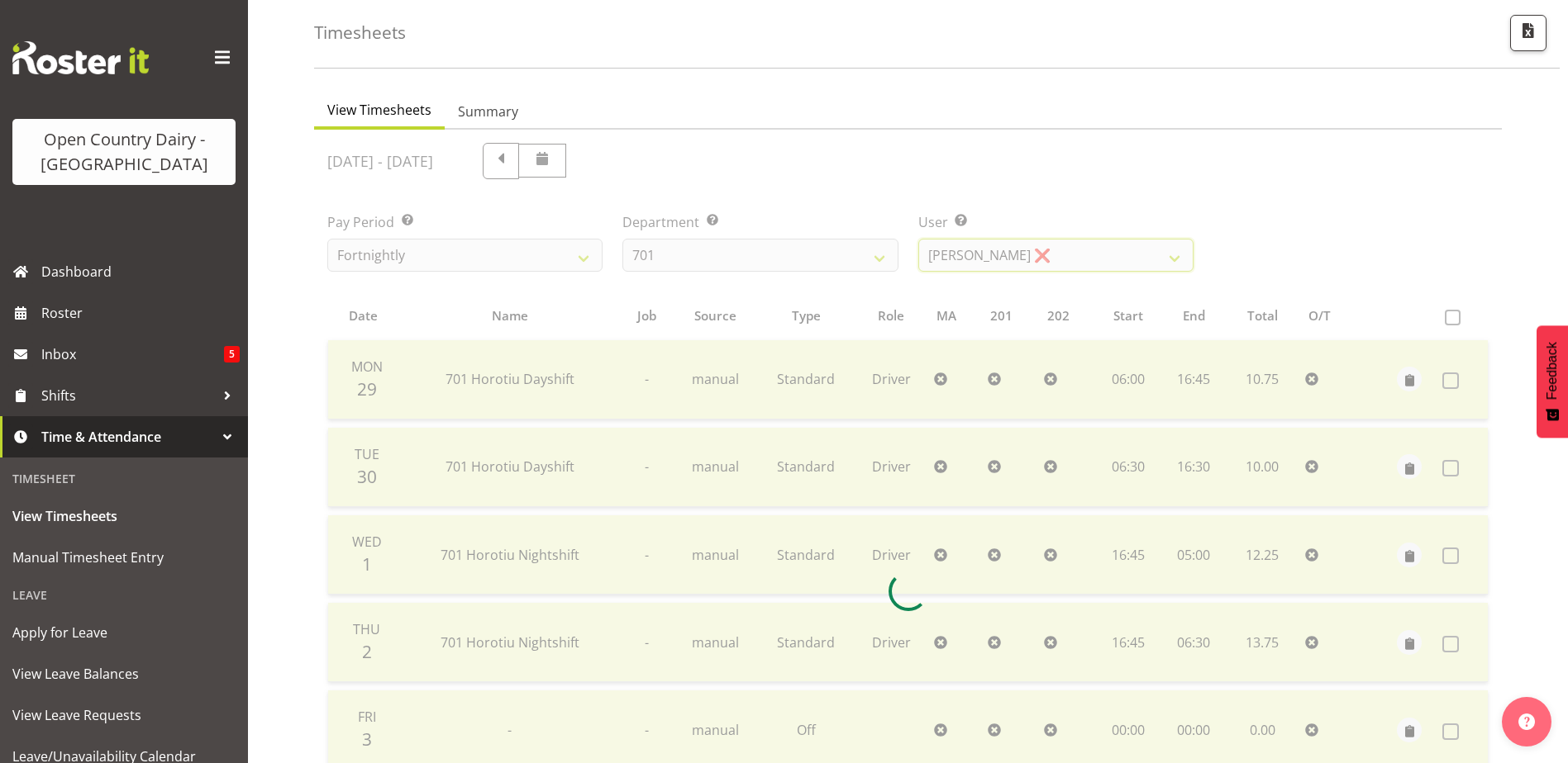
scroll to position [386, 0]
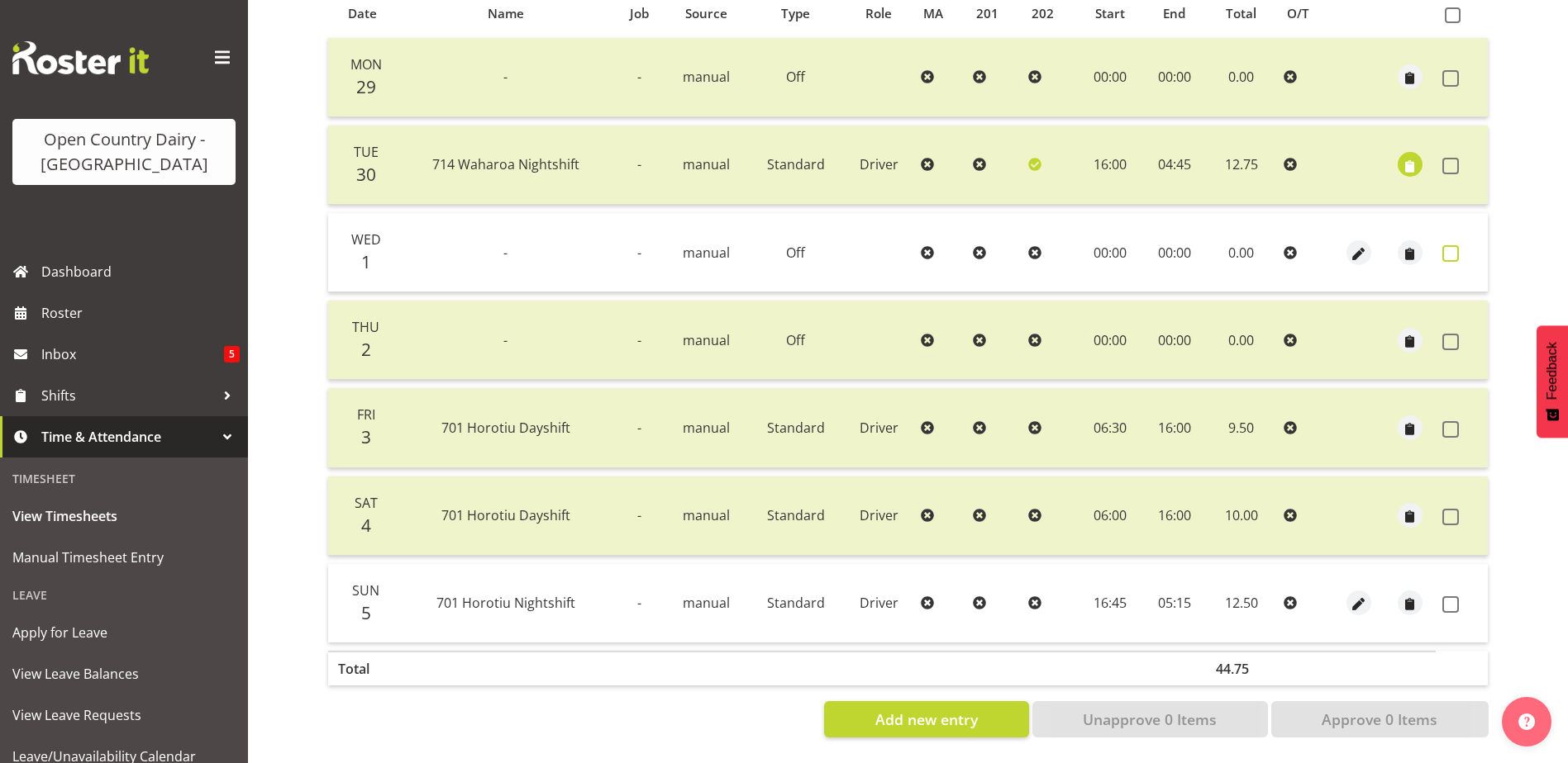
click at [1451, 245] on span at bounding box center [1450, 253] width 16 height 16
checkbox input "true"
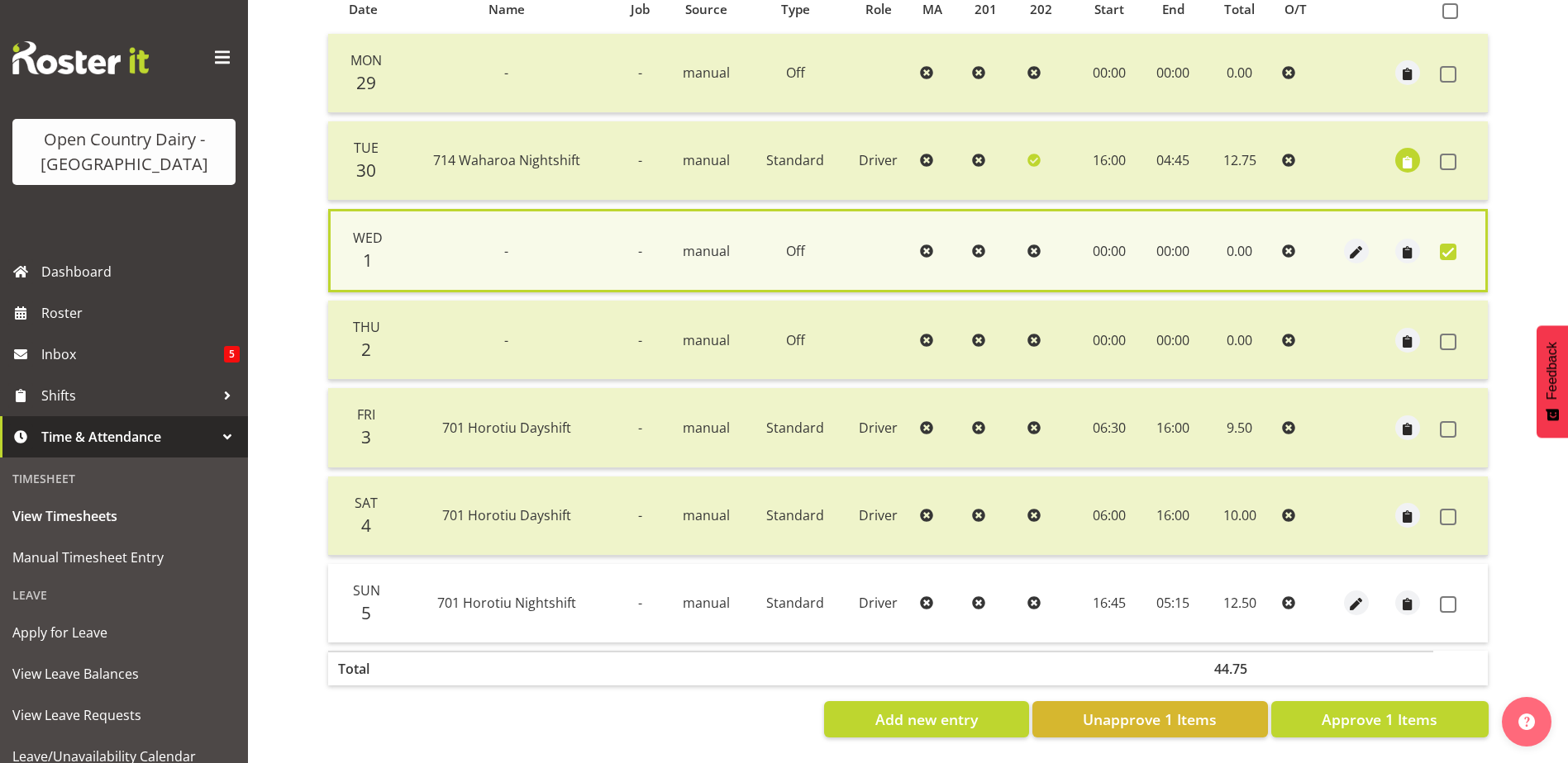
click at [1452, 586] on td at bounding box center [1460, 603] width 55 height 78
drag, startPoint x: 1452, startPoint y: 598, endPoint x: 1448, endPoint y: 631, distance: 33.2
click at [1454, 598] on span at bounding box center [1448, 605] width 16 height 16
checkbox input "true"
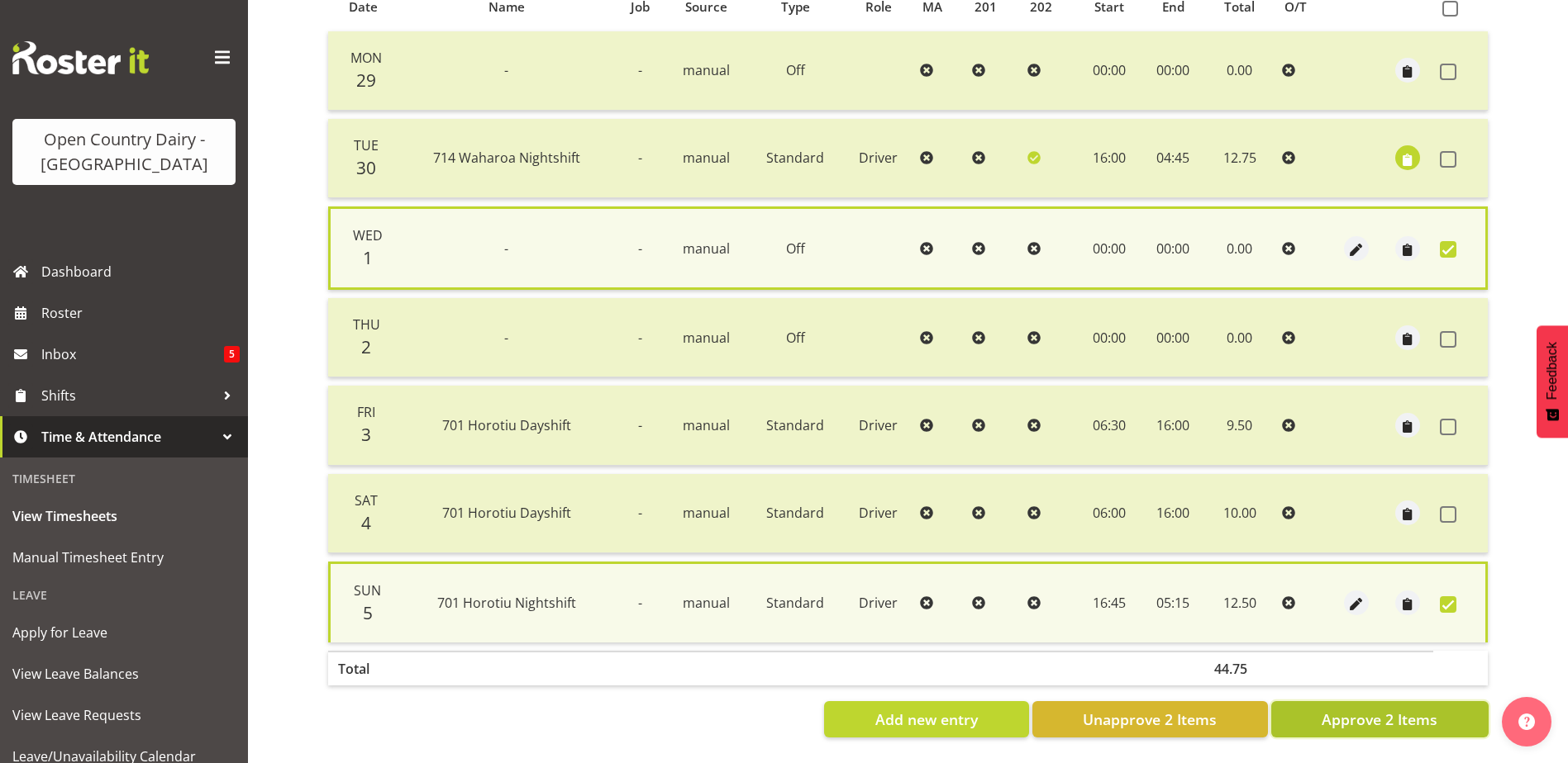
click at [1427, 714] on span "Approve 2 Items" at bounding box center [1379, 720] width 116 height 22
checkbox input "false"
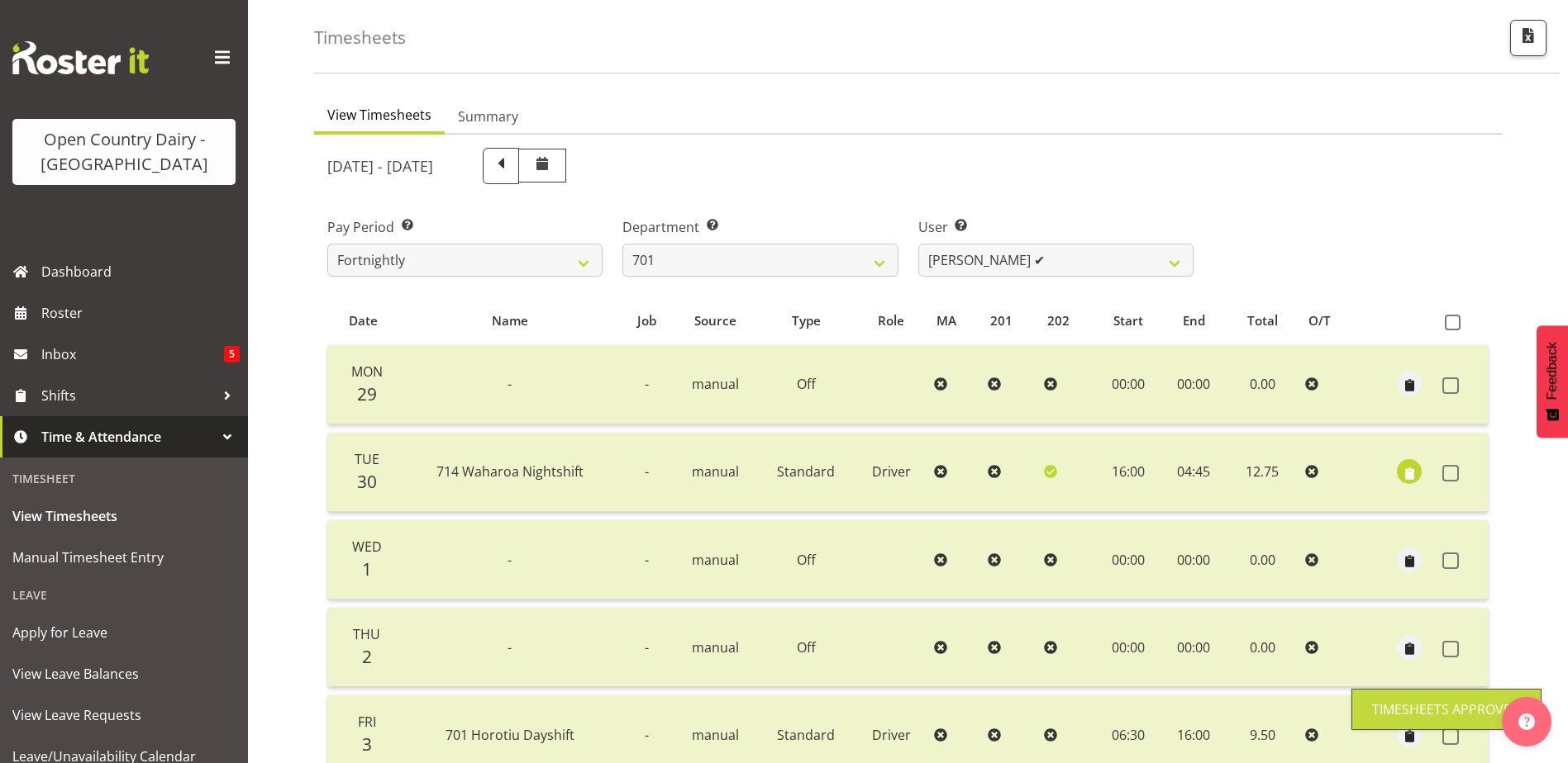
scroll to position [56, 0]
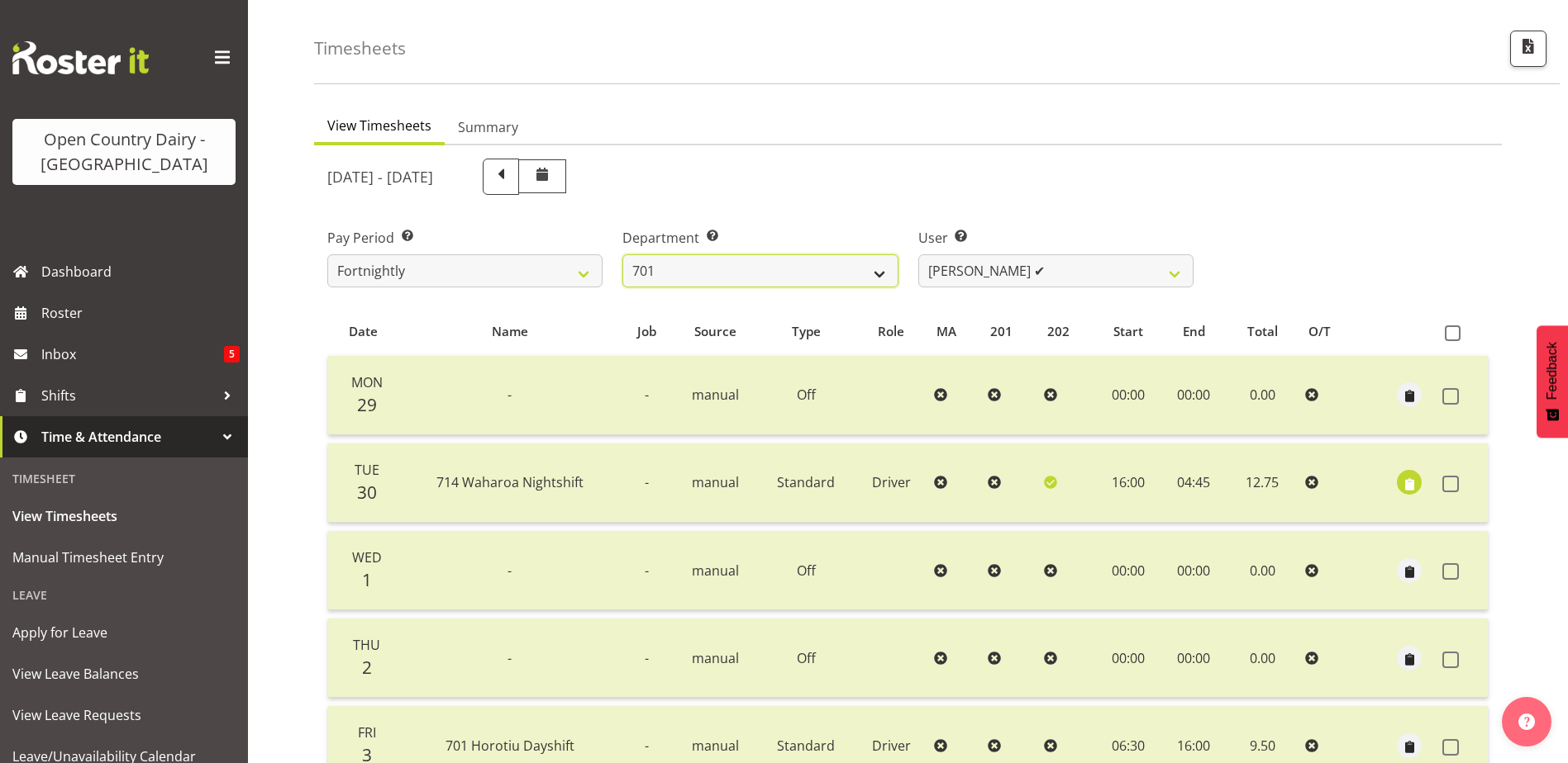
click at [869, 274] on select "701 702 703 704 705 706 707 708 709 710 711 712 713 714 715 716 717 718 719 720" at bounding box center [760, 271] width 275 height 33
select select "720"
click at [622, 254] on select "701 702 703 704 705 706 707 708 709 710 711 712 713 714 715 716 717 718 719 720" at bounding box center [760, 271] width 275 height 33
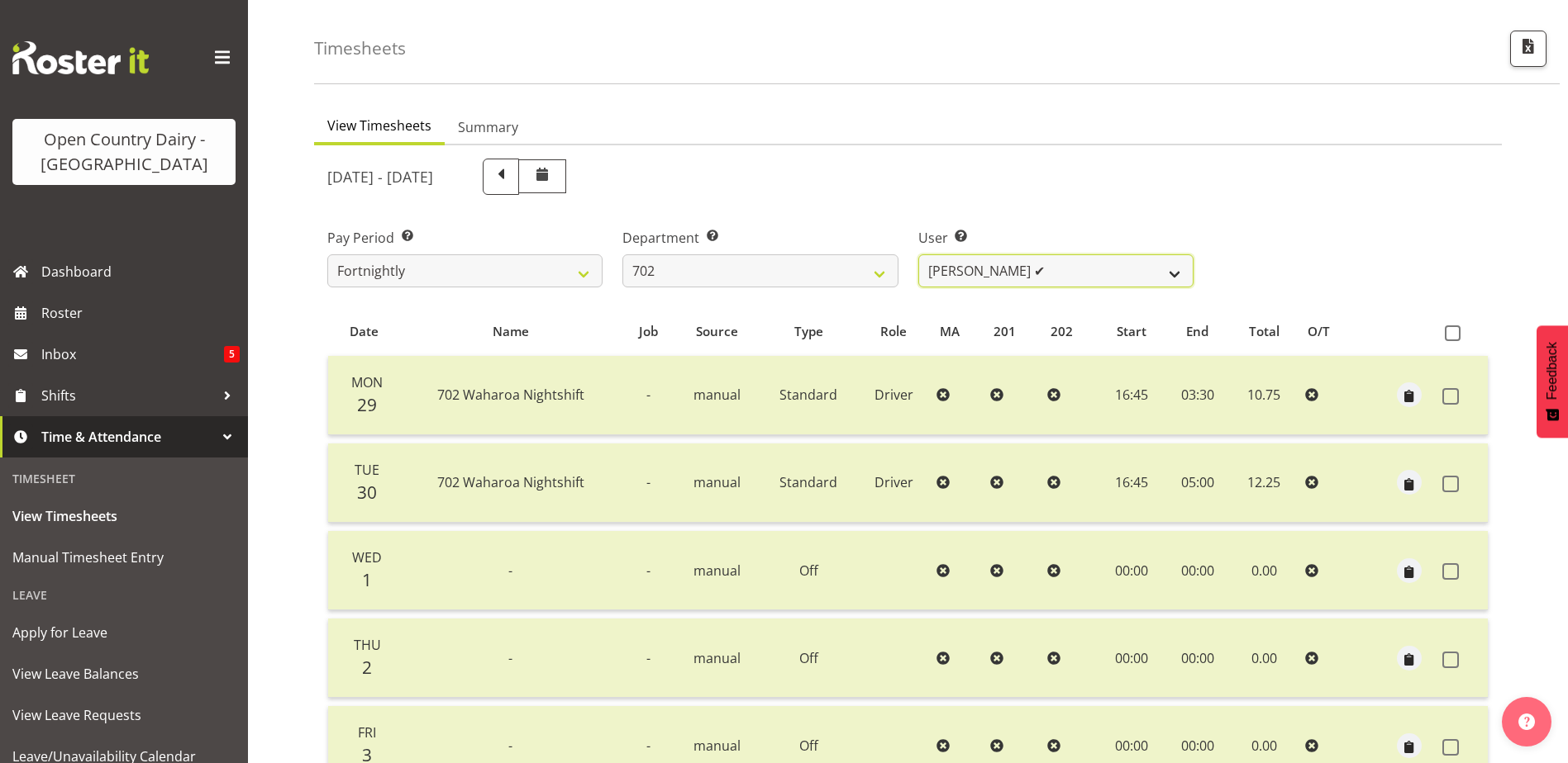
click at [1043, 269] on select "Brian Riddle ✔ Denica Tapiki ✔ Nick Adlington ❌ Simon Phillpott ✔" at bounding box center [1056, 271] width 275 height 33
select select "9996"
click at [918, 254] on select "Brian Riddle ✔ Denica Tapiki ✔ Nick Adlington ❌ Simon Phillpott ✔" at bounding box center [1056, 271] width 275 height 33
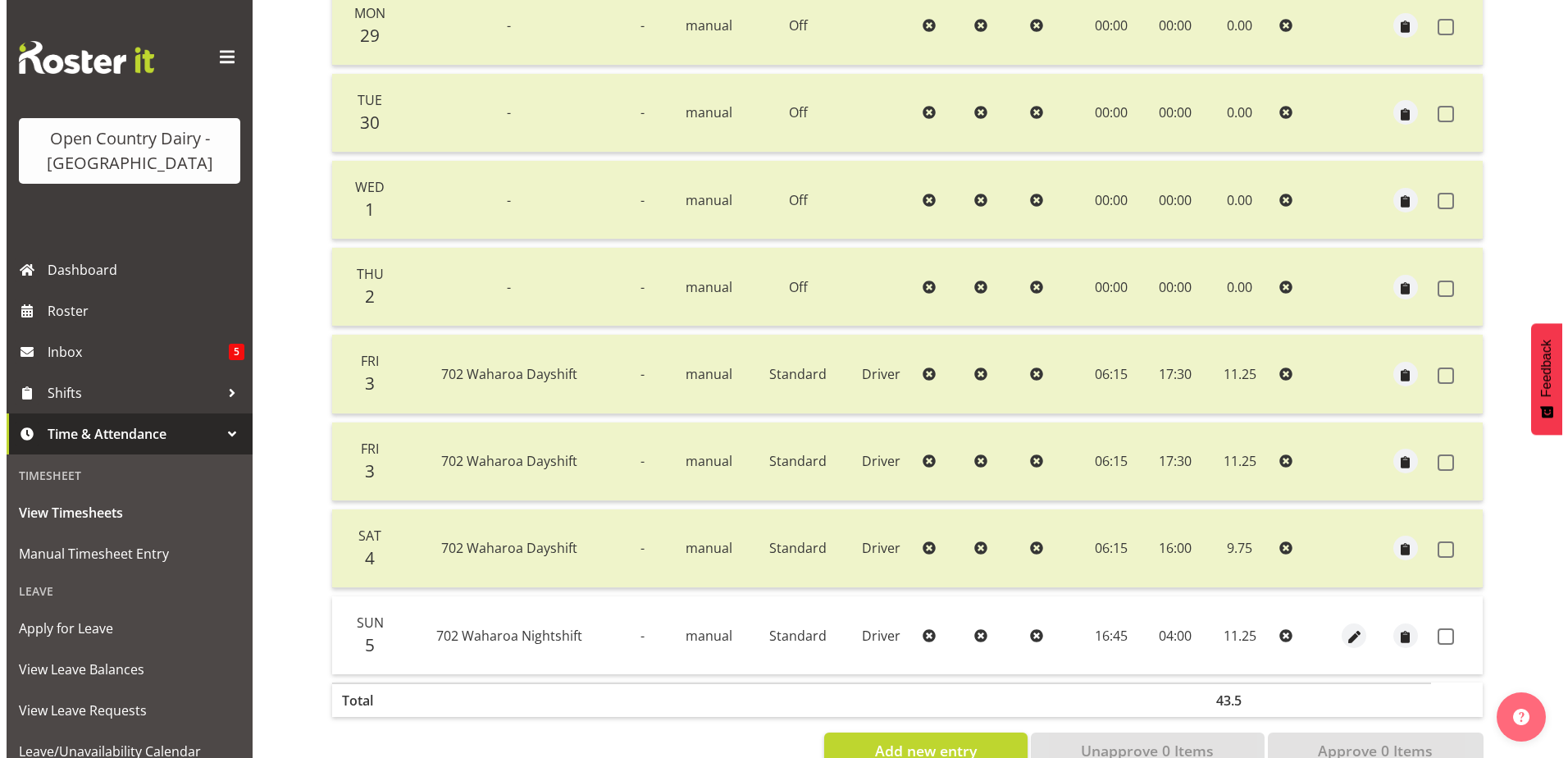
scroll to position [471, 0]
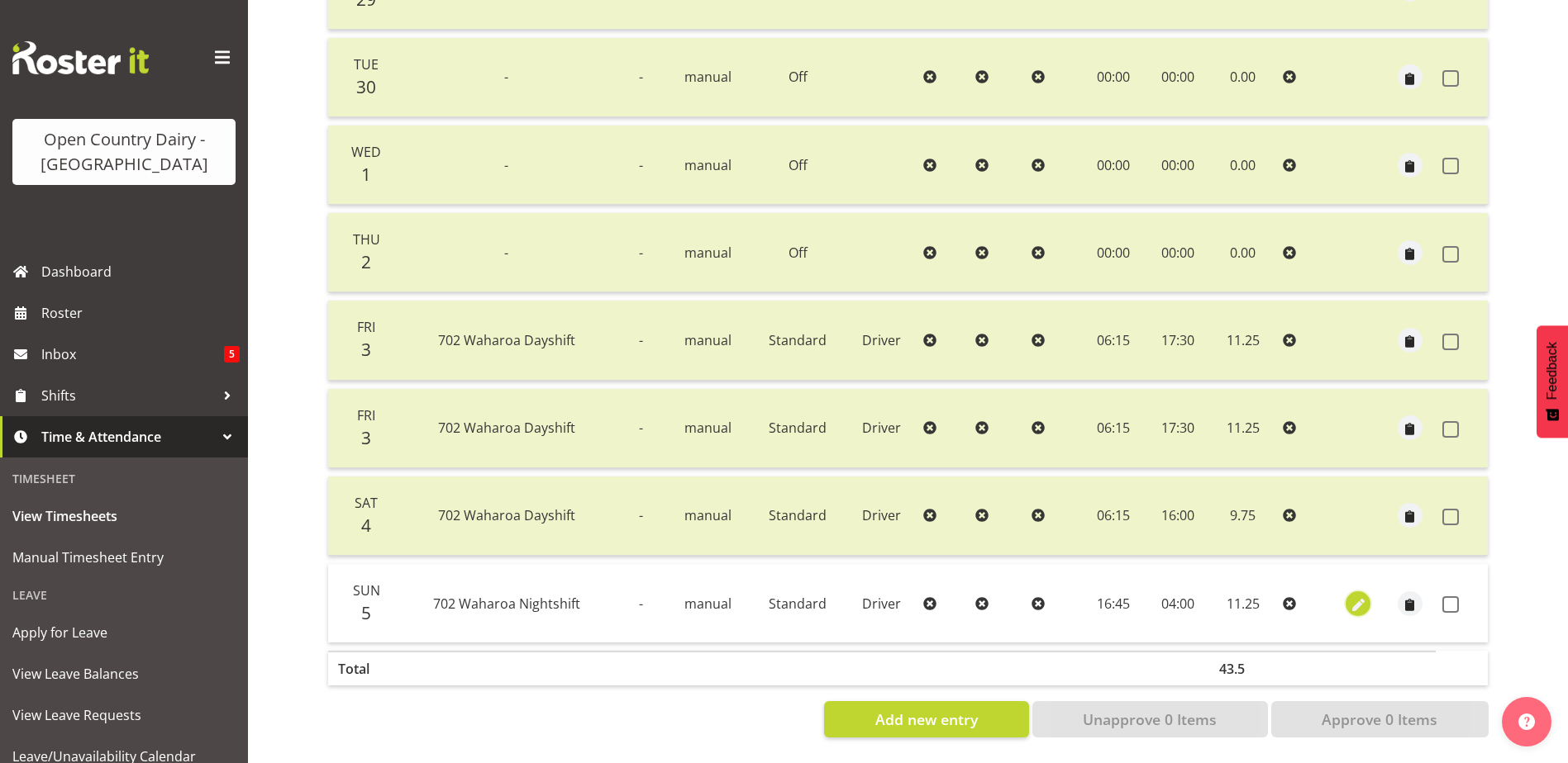
click at [1355, 596] on span "button" at bounding box center [1358, 605] width 19 height 19
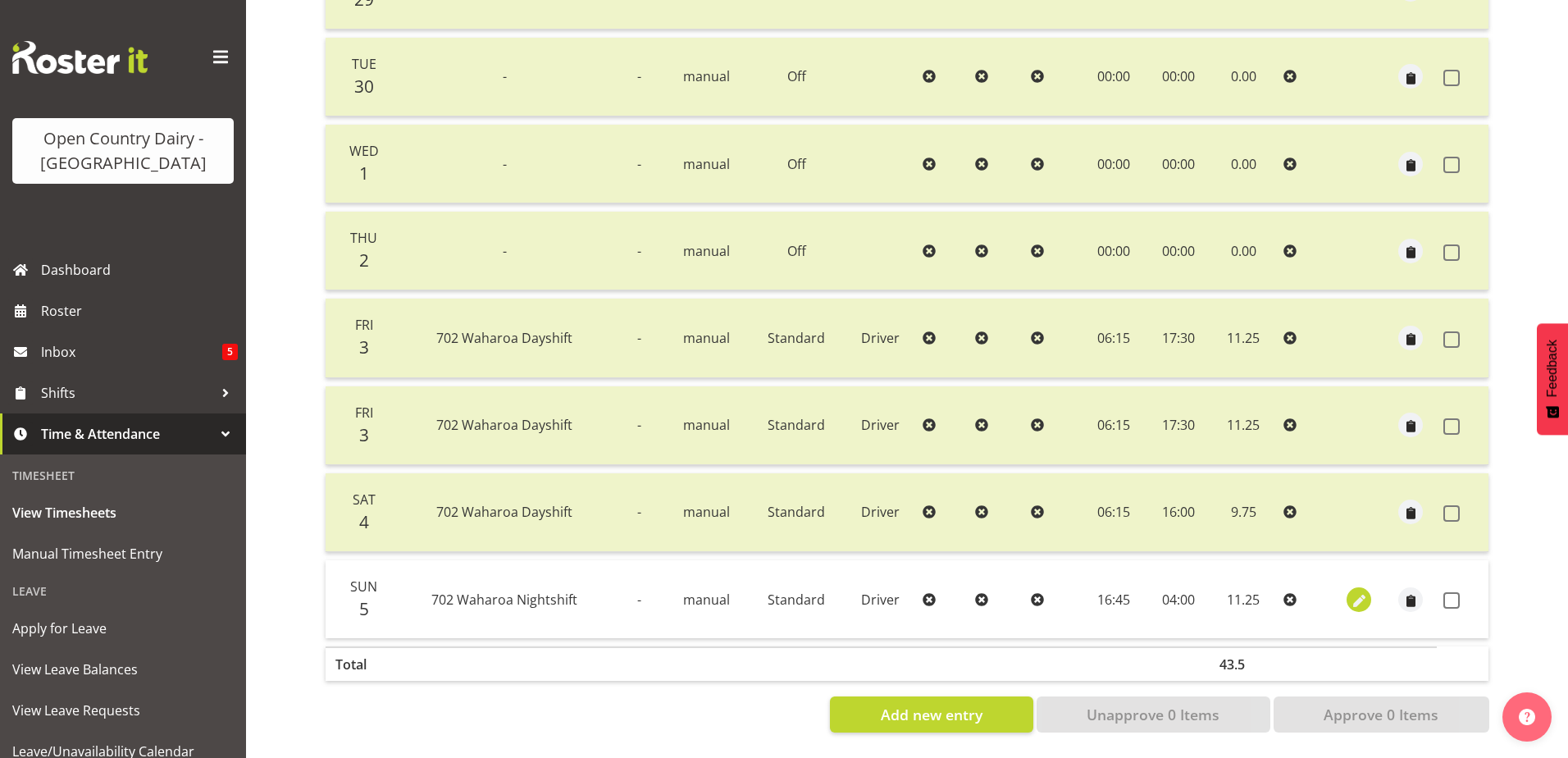
select select "Standard"
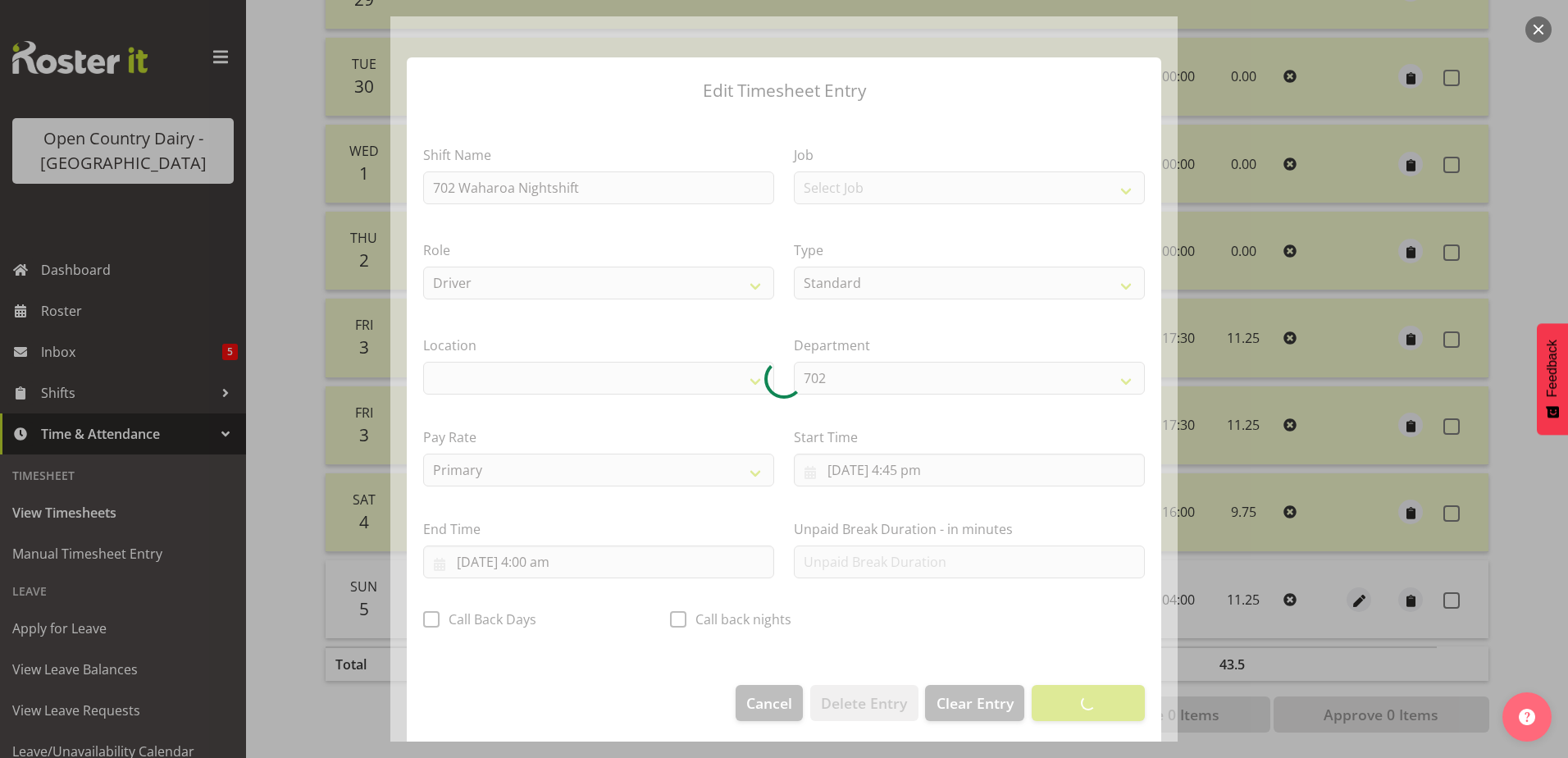
select select "1054"
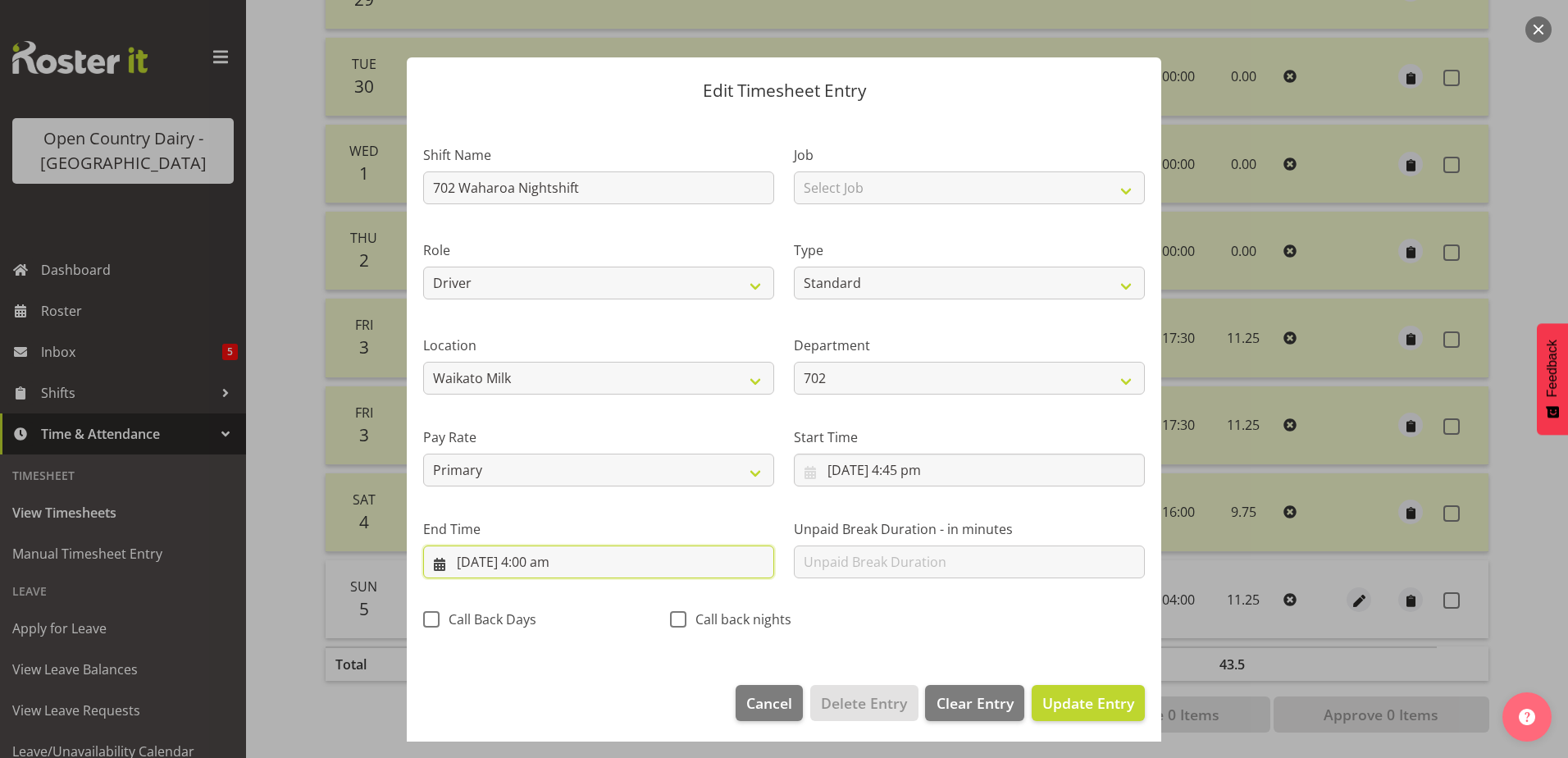
click at [535, 565] on input "6/10/2025, 4:00 am" at bounding box center [598, 562] width 351 height 33
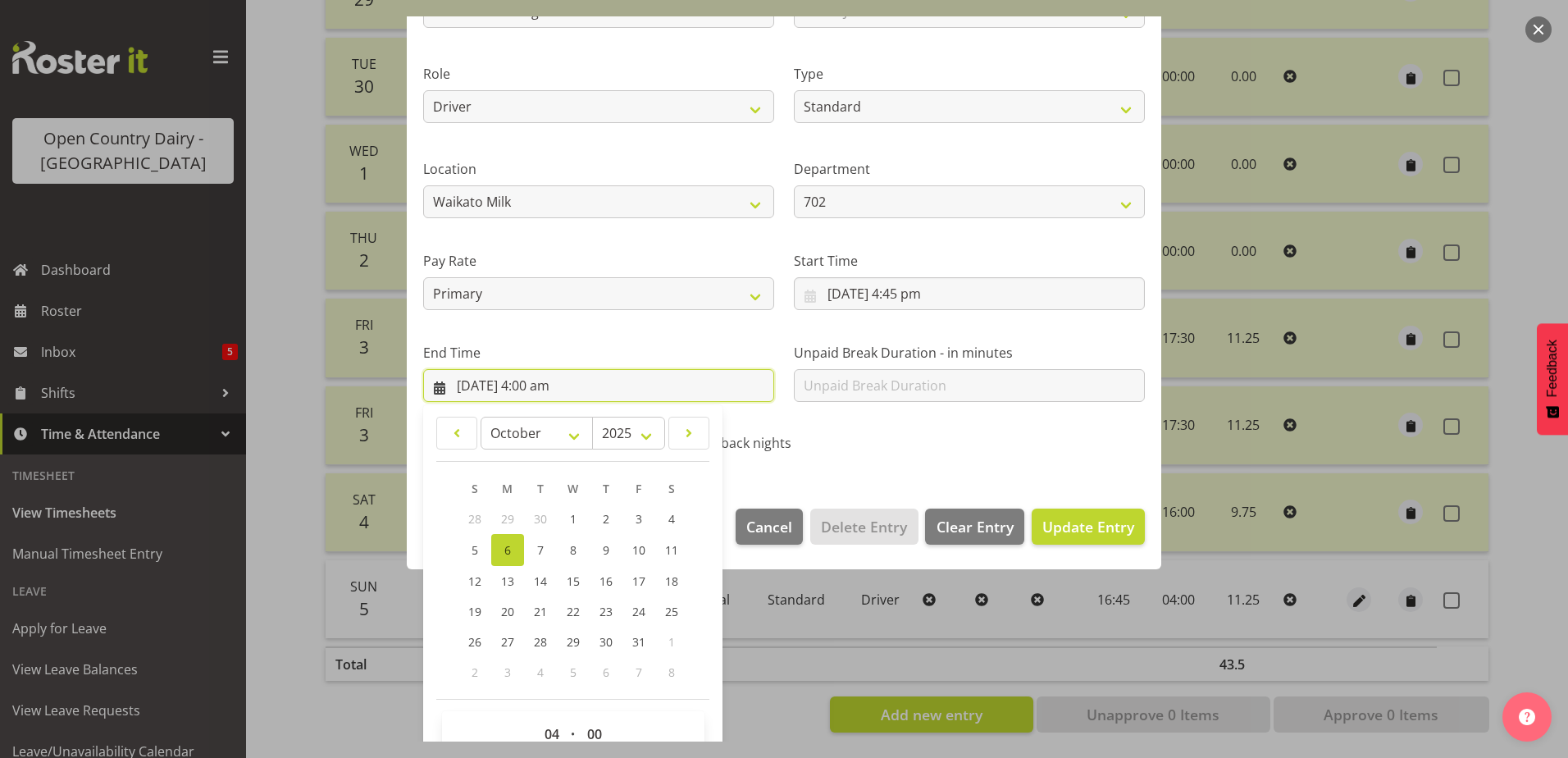
scroll to position [212, 0]
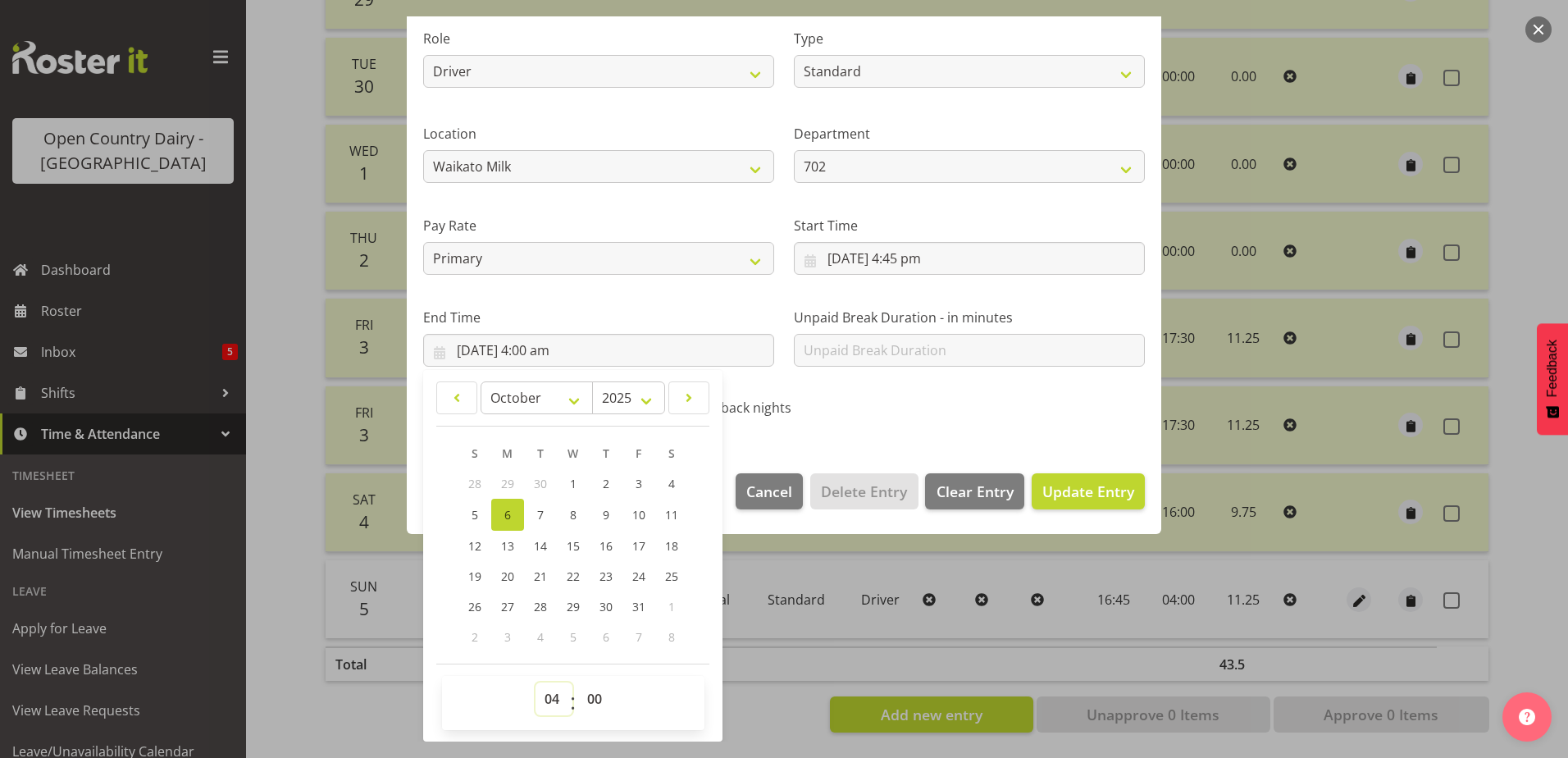
click at [550, 696] on select "00 01 02 03 04 05 06 07 08 09 10 11 12 13 14 15 16 17 18 19 20 21 22 23" at bounding box center [553, 699] width 37 height 33
select select "5"
click at [535, 683] on select "00 01 02 03 04 05 06 07 08 09 10 11 12 13 14 15 16 17 18 19 20 21 22 23" at bounding box center [553, 699] width 37 height 33
type input "6/10/2025, 5:00 am"
click at [600, 705] on select "00 01 02 03 04 05 06 07 08 09 10 11 12 13 14 15 16 17 18 19 20 21 22 23 24 25 2…" at bounding box center [596, 699] width 37 height 33
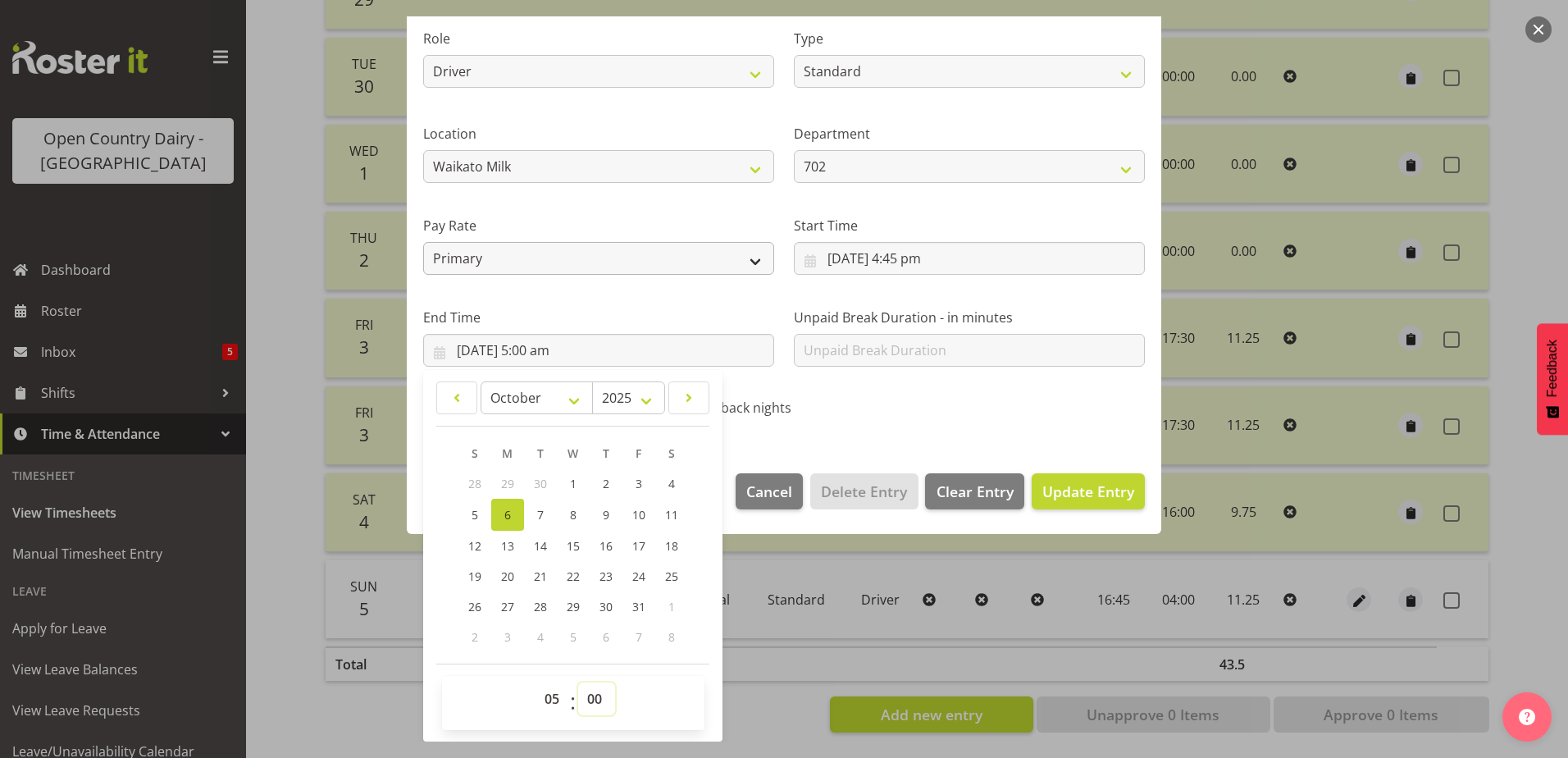
select select "30"
click at [578, 683] on select "00 01 02 03 04 05 06 07 08 09 10 11 12 13 14 15 16 17 18 19 20 21 22 23 24 25 2…" at bounding box center [596, 699] width 37 height 33
type input "6/10/2025, 5:30 am"
click at [1065, 483] on span "Update Entry" at bounding box center [1088, 492] width 92 height 20
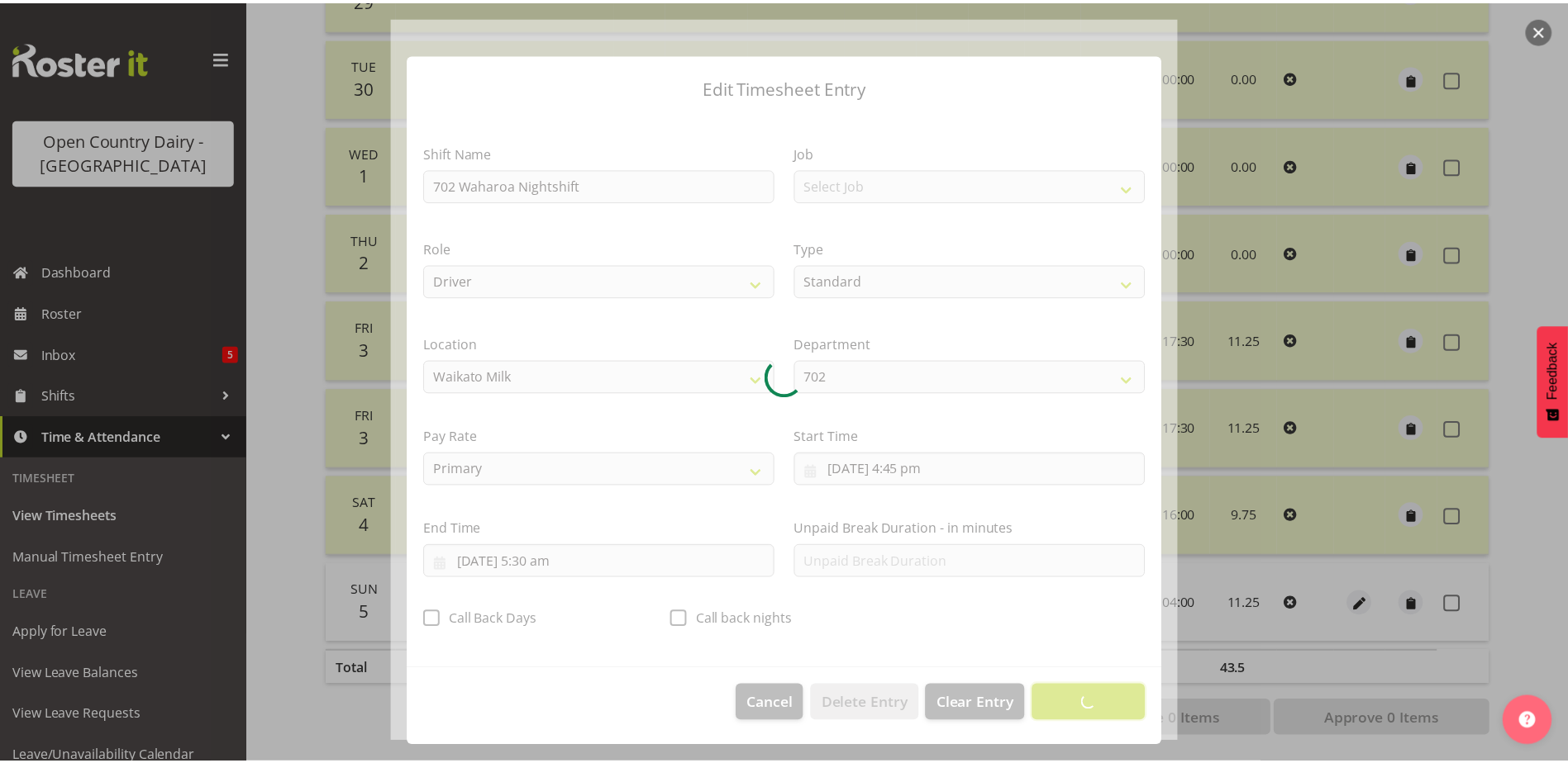
scroll to position [4, 0]
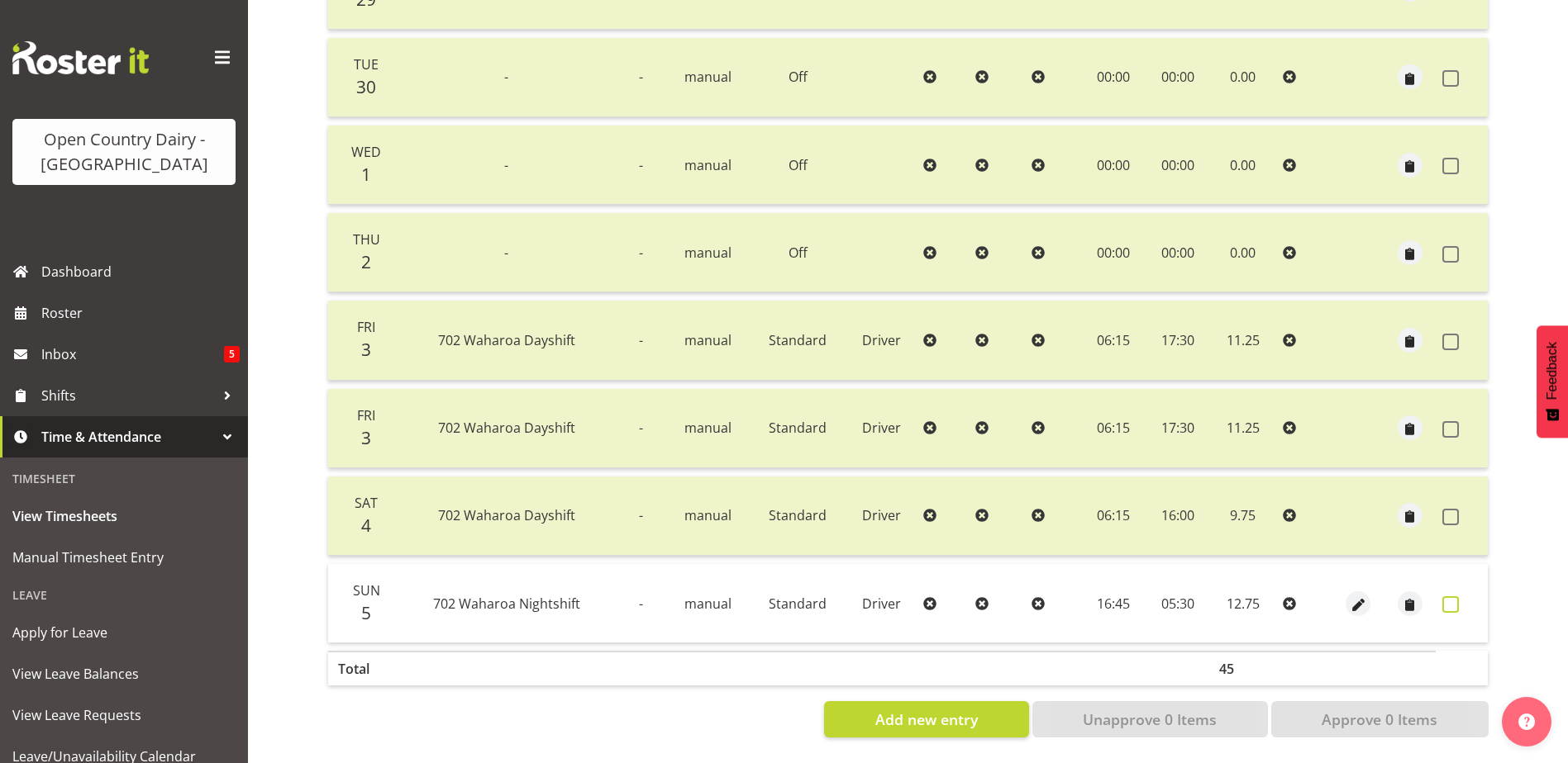
click at [1452, 597] on span at bounding box center [1450, 605] width 16 height 16
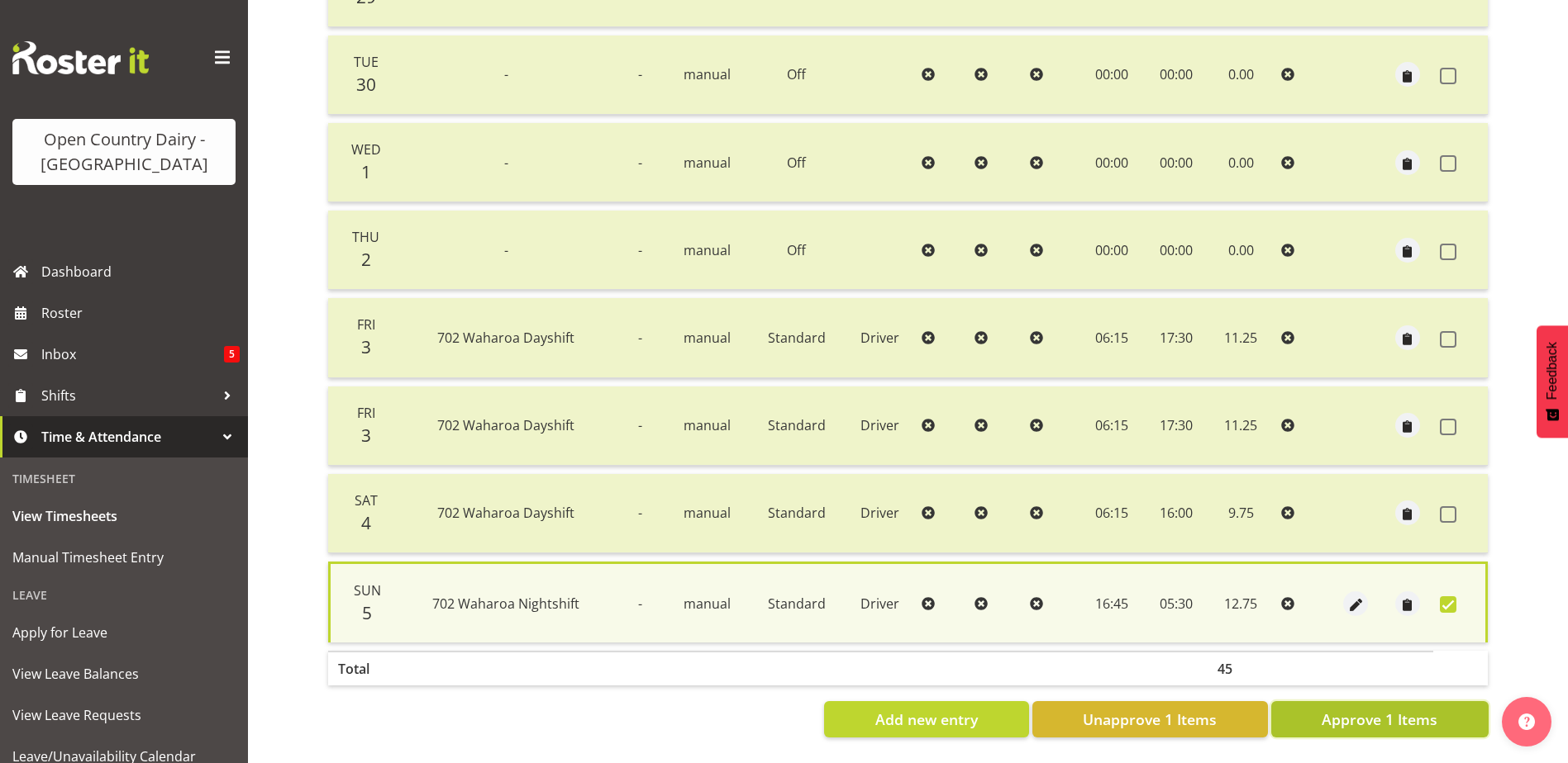
click at [1411, 714] on span "Approve 1 Items" at bounding box center [1379, 720] width 116 height 22
checkbox input "false"
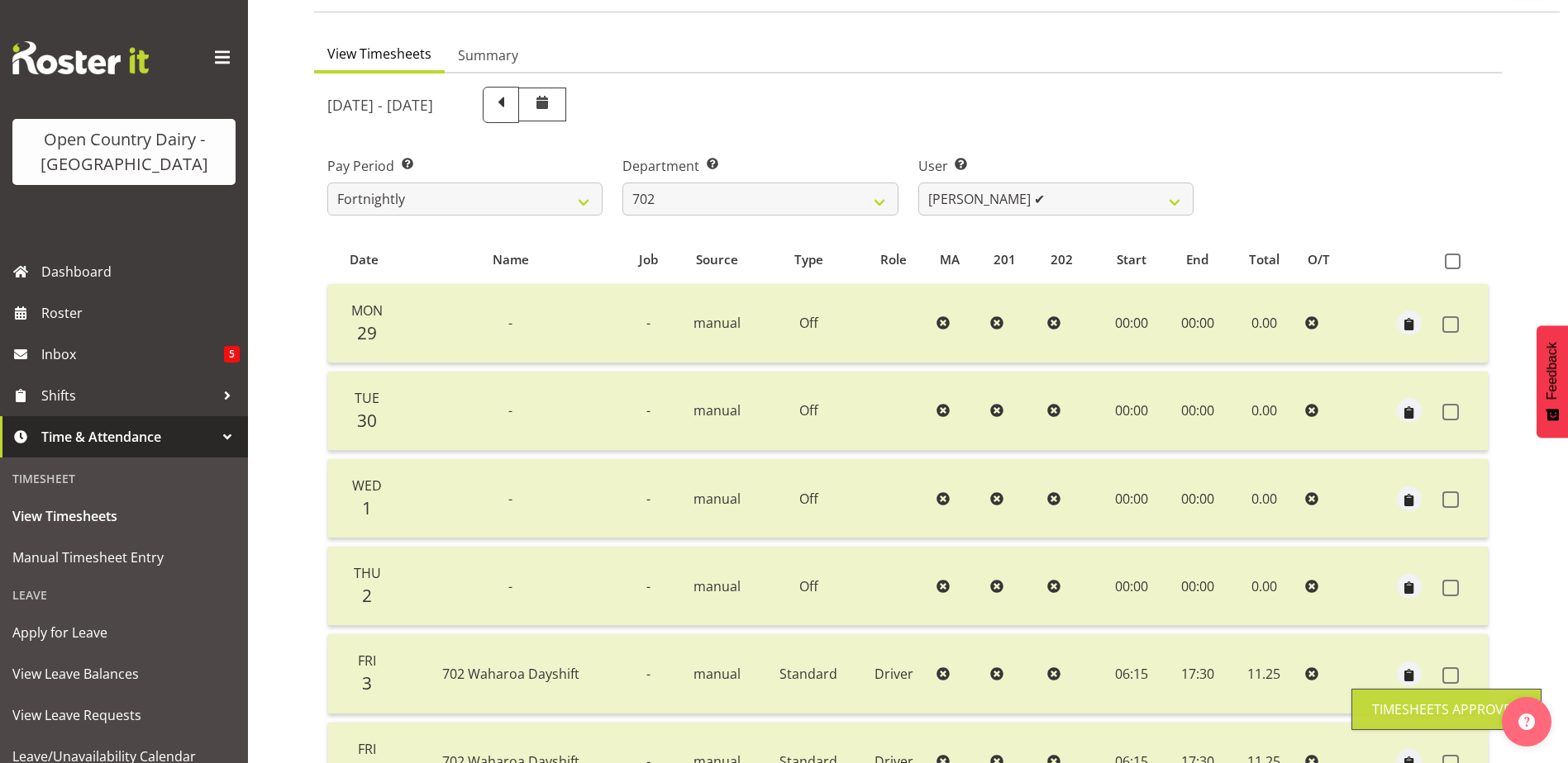
scroll to position [60, 0]
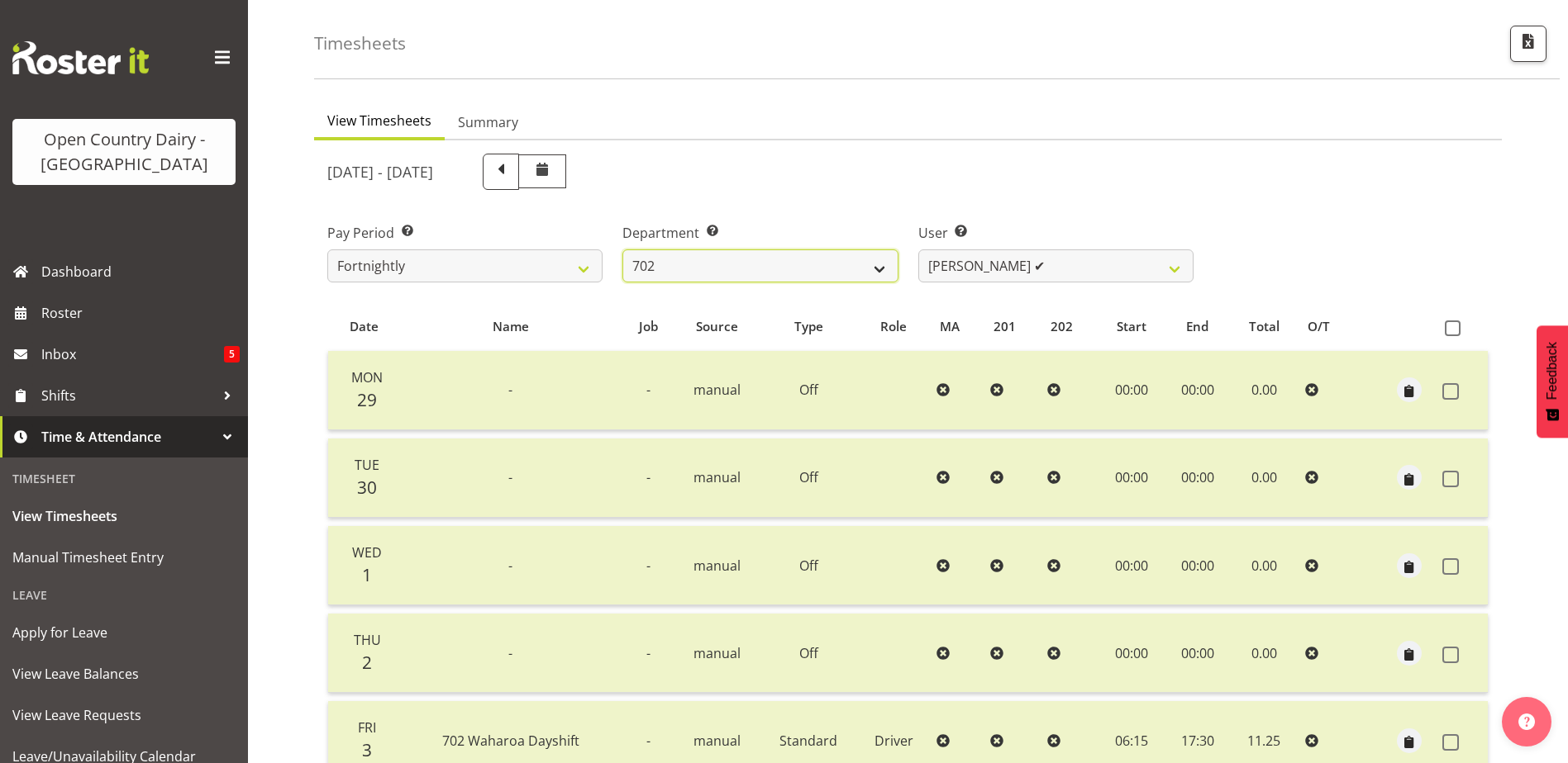
click at [753, 265] on select "701 702 703 704 705 706 707 708 709 710 711 712 713 714 715 716 717 718 719 720" at bounding box center [760, 266] width 275 height 33
select select "820"
click at [622, 250] on select "701 702 703 704 705 706 707 708 709 710 711 712 713 714 715 716 717 718 719 720" at bounding box center [760, 266] width 275 height 33
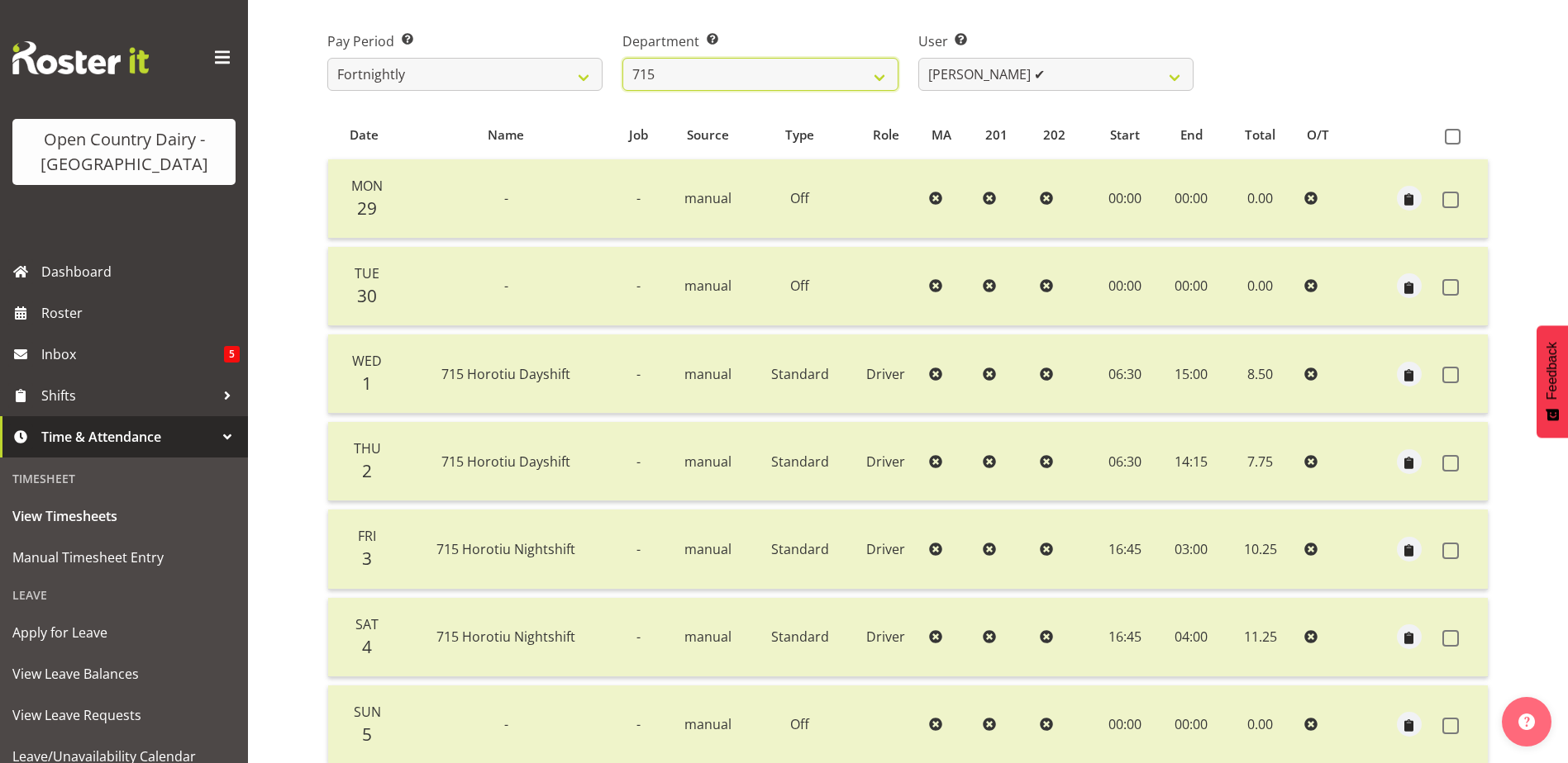
scroll to position [308, 0]
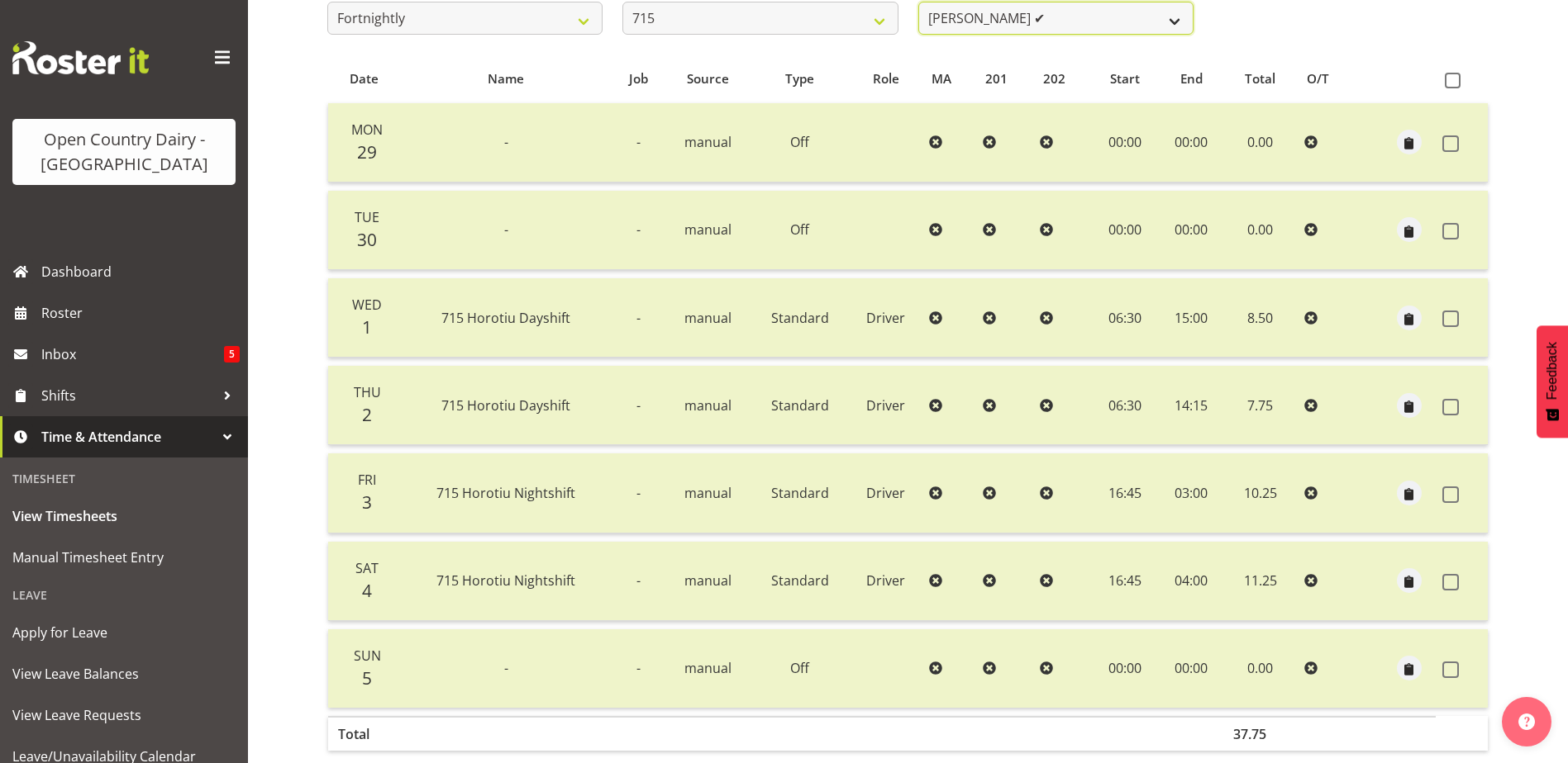
click at [1152, 20] on select "Glenn McPherson ✔ Greg Healey ✔ Max Coulter ❌ Neal Chalklen ✔" at bounding box center [1056, 18] width 275 height 33
select select "9837"
click at [918, 2] on select "Glenn McPherson ✔ Greg Healey ✔ Max Coulter ❌ Neal Chalklen ✔" at bounding box center [1056, 18] width 275 height 33
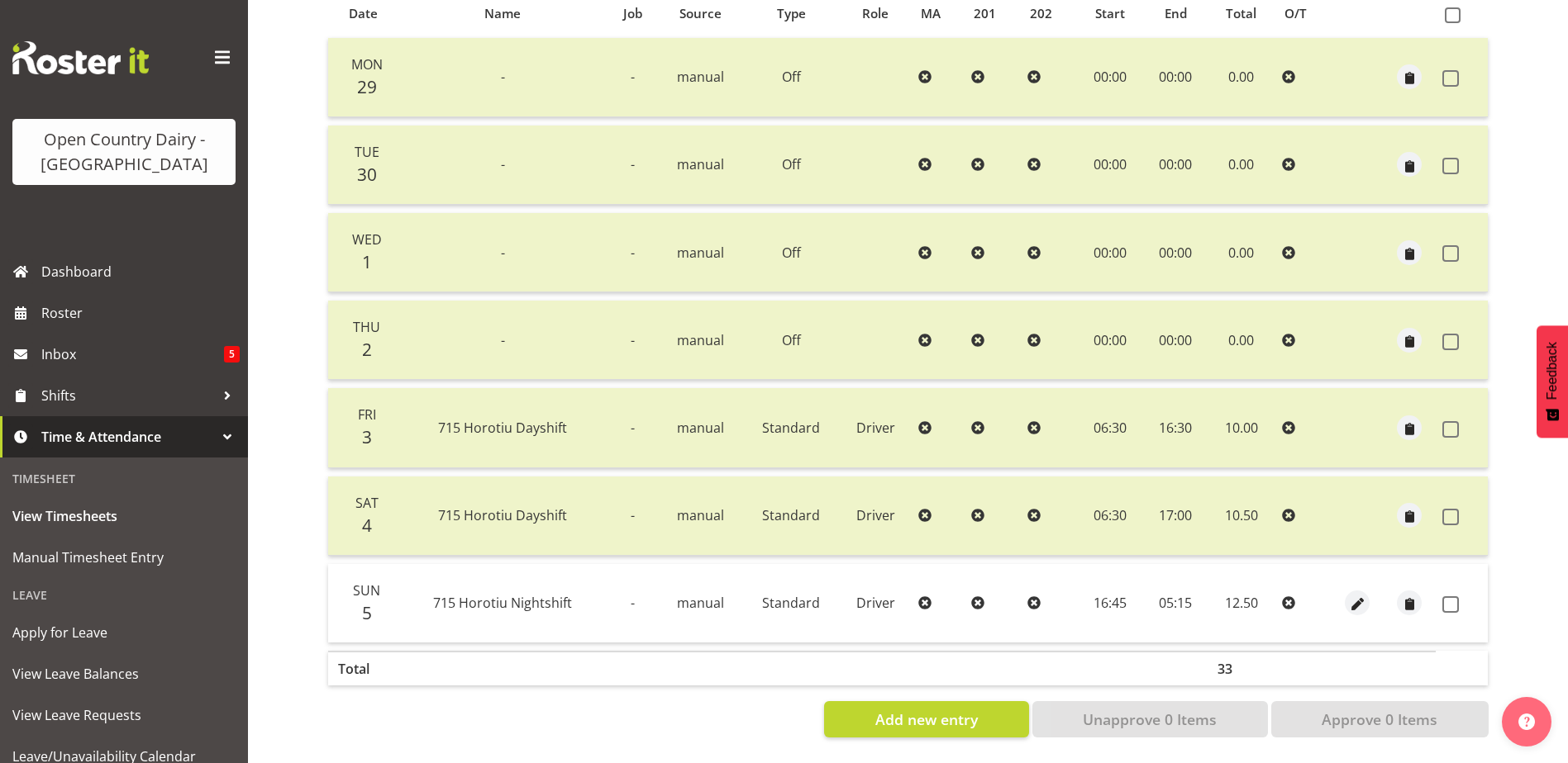
scroll to position [386, 0]
click at [1455, 597] on span at bounding box center [1450, 605] width 16 height 16
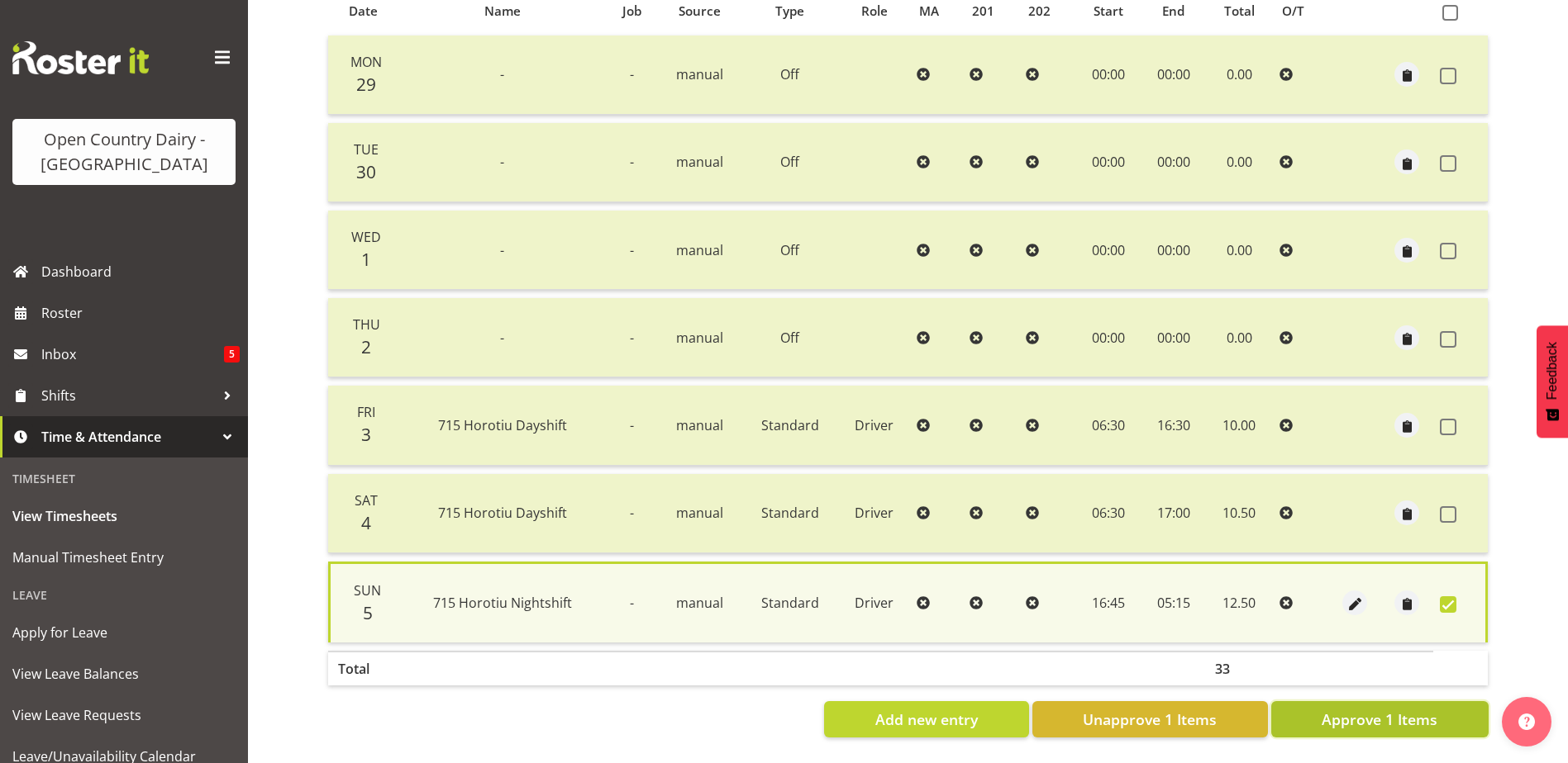
click at [1389, 719] on span "Approve 1 Items" at bounding box center [1379, 720] width 116 height 22
checkbox input "false"
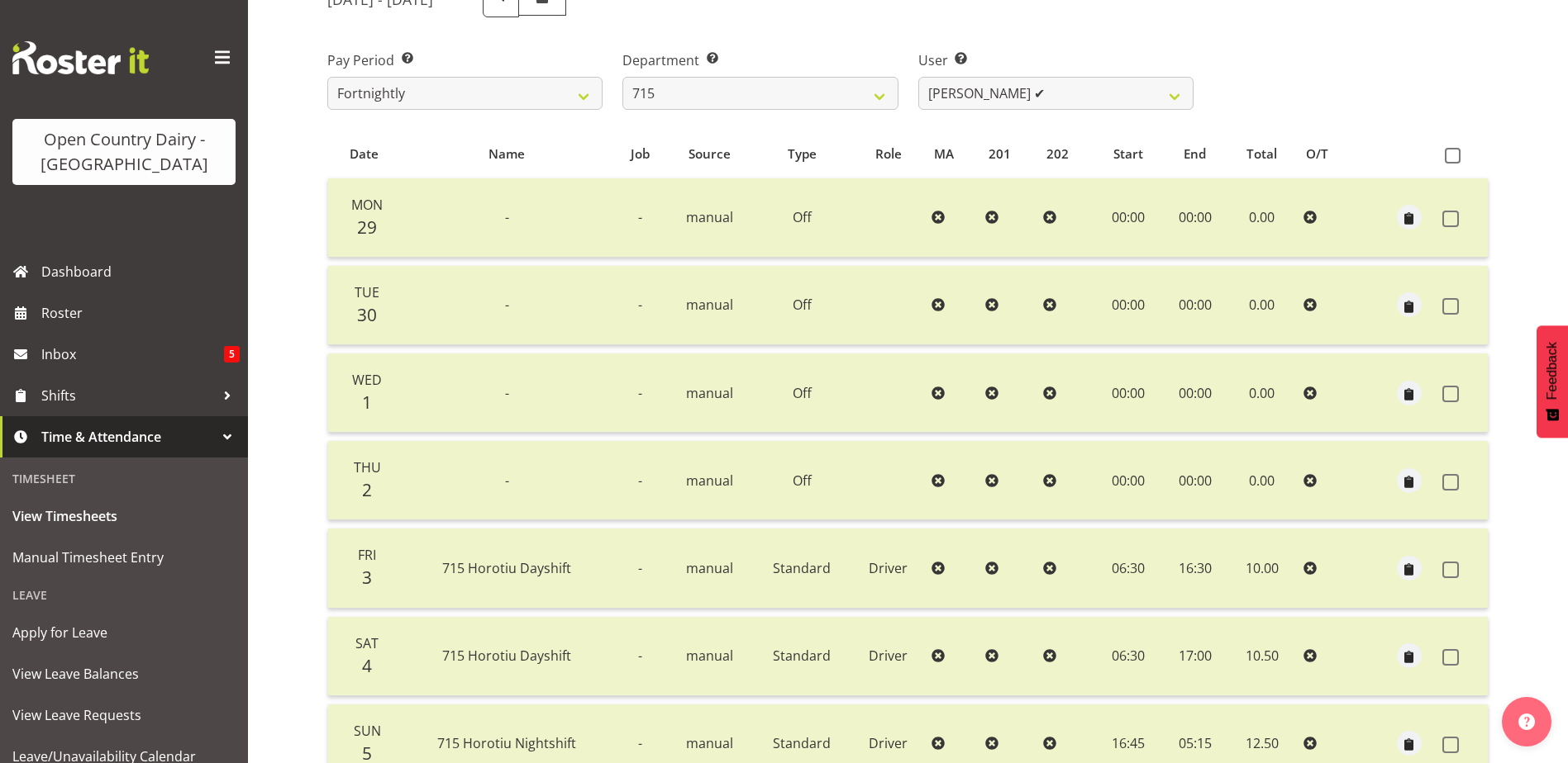
scroll to position [220, 0]
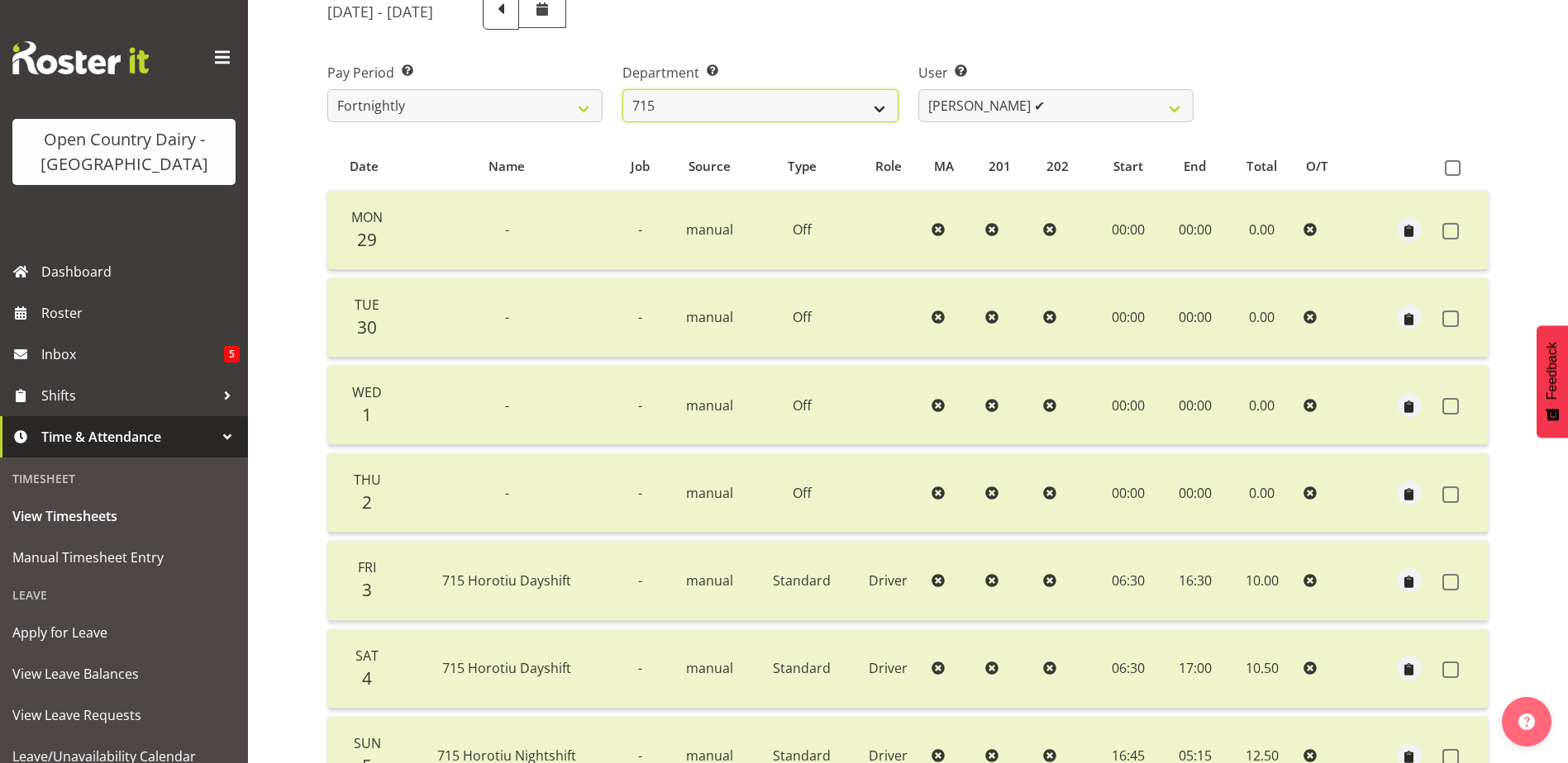
click at [740, 108] on select "701 702 703 704 705 706 707 708 709 710 711 712 713 714 715 716 717 718 719 720" at bounding box center [760, 105] width 275 height 33
select select "874"
click at [622, 89] on select "701 702 703 704 705 706 707 708 709 710 711 712 713 714 715 716 717 718 719 720" at bounding box center [760, 105] width 275 height 33
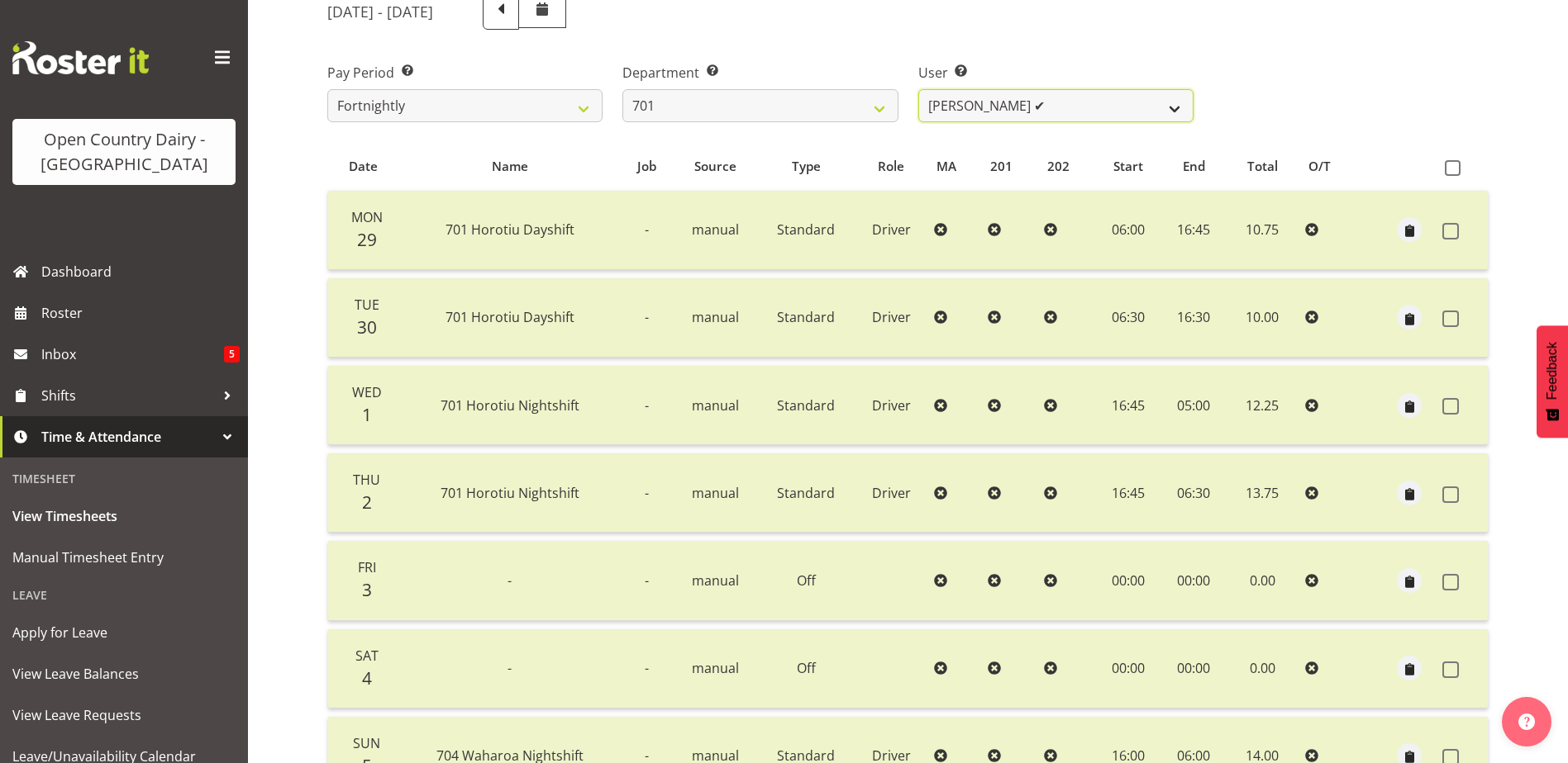
click at [1095, 93] on select "Duncan Shirley ✔ Gagandeep Singh ✔ Johann Van Zyl ✔ John Cottingham ✔" at bounding box center [1056, 105] width 275 height 33
click at [918, 89] on select "Duncan Shirley ✔ Gagandeep Singh ✔ Johann Van Zyl ✔ John Cottingham ✔" at bounding box center [1056, 105] width 275 height 33
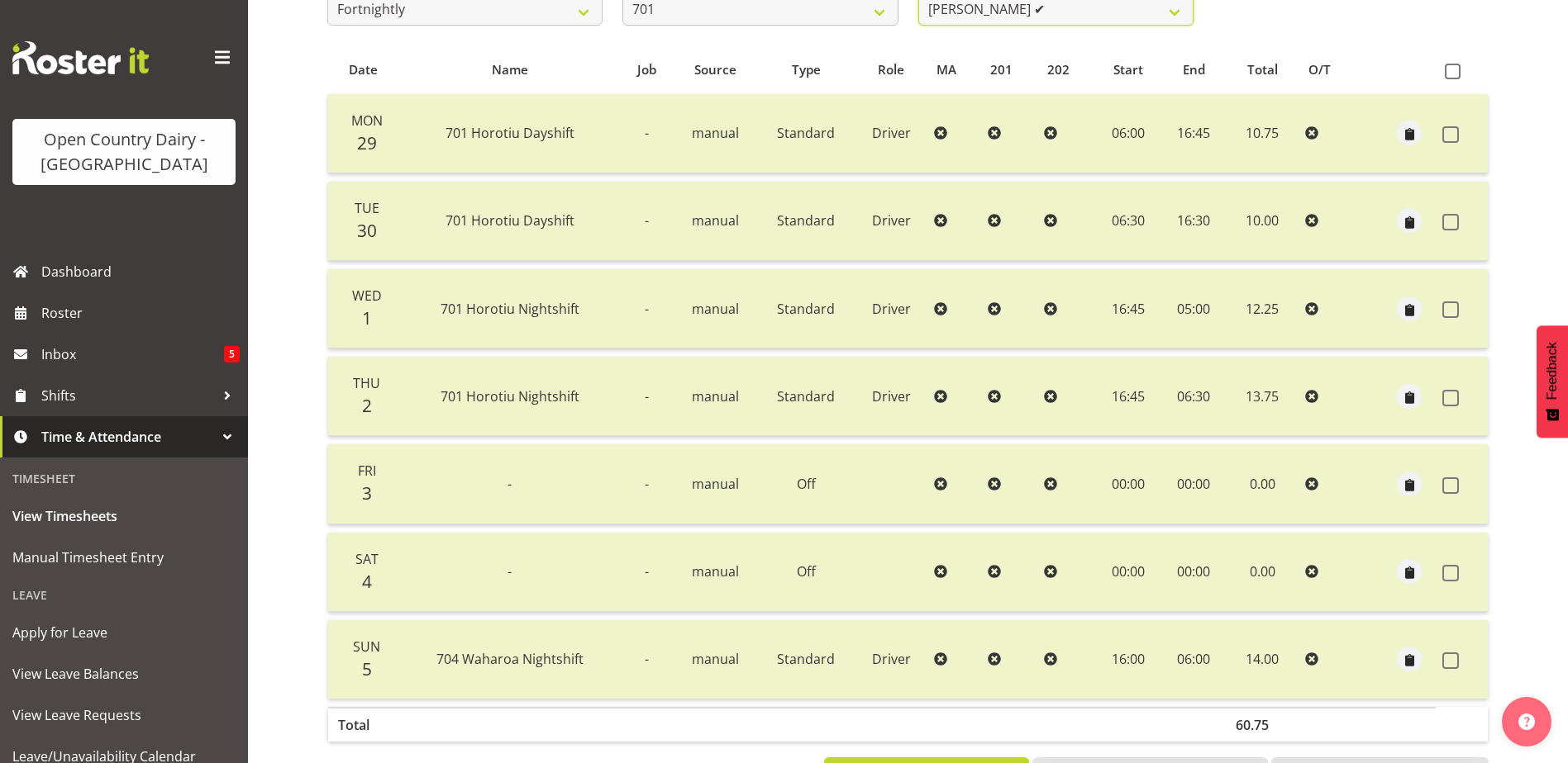
scroll to position [303, 0]
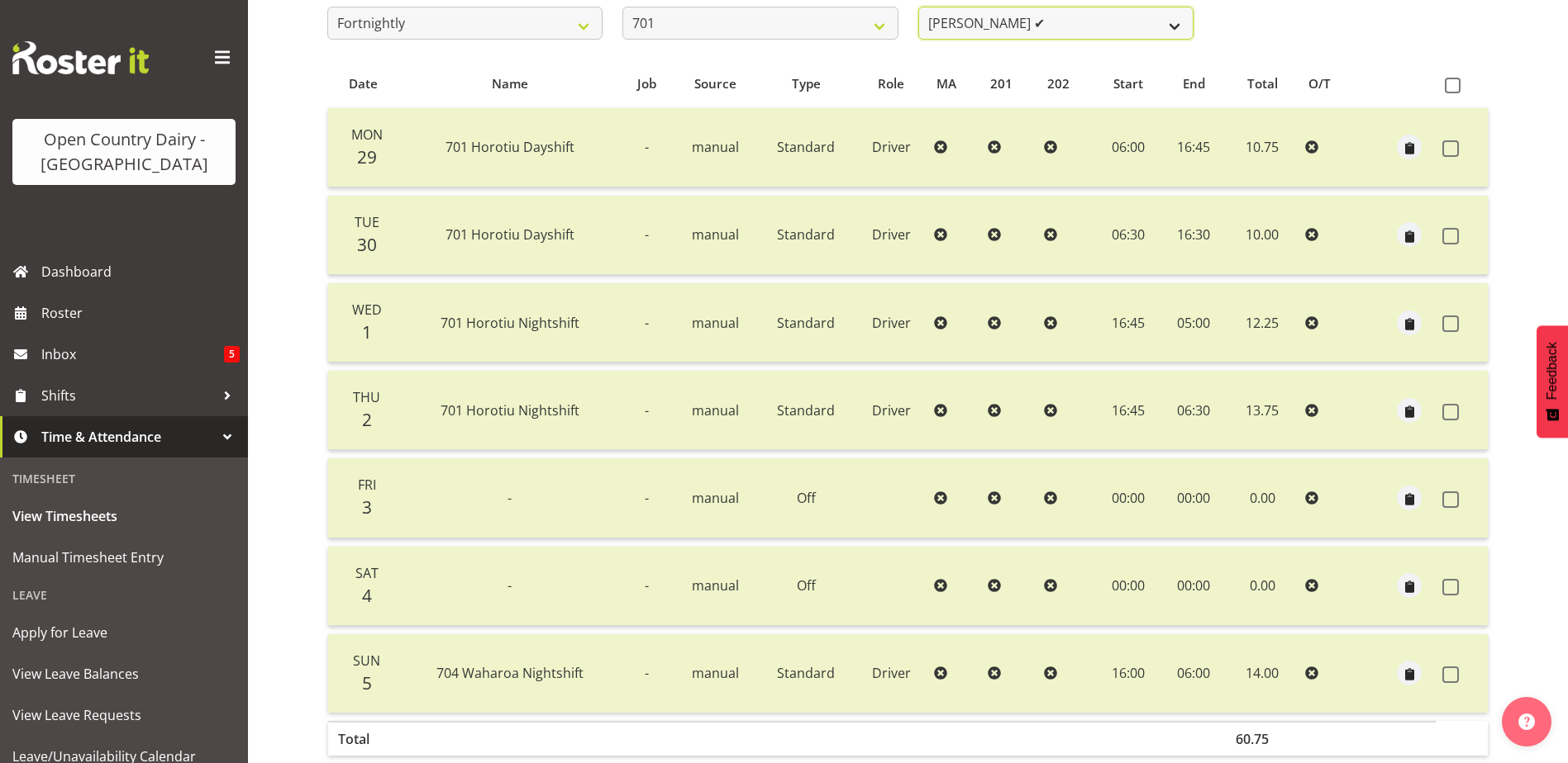
click at [1137, 25] on select "Duncan Shirley ✔ Gagandeep Singh ✔ Johann Van Zyl ✔ John Cottingham ✔" at bounding box center [1056, 22] width 275 height 33
click at [918, 6] on select "Duncan Shirley ✔ Gagandeep Singh ✔ Johann Van Zyl ✔ John Cottingham ✔" at bounding box center [1056, 22] width 275 height 33
click at [1143, 25] on select "Duncan Shirley ✔ Gagandeep Singh ✔ Johann Van Zyl ✔ John Cottingham ✔" at bounding box center [1056, 22] width 275 height 33
click at [918, 6] on select "Duncan Shirley ✔ Gagandeep Singh ✔ Johann Van Zyl ✔ John Cottingham ✔" at bounding box center [1056, 22] width 275 height 33
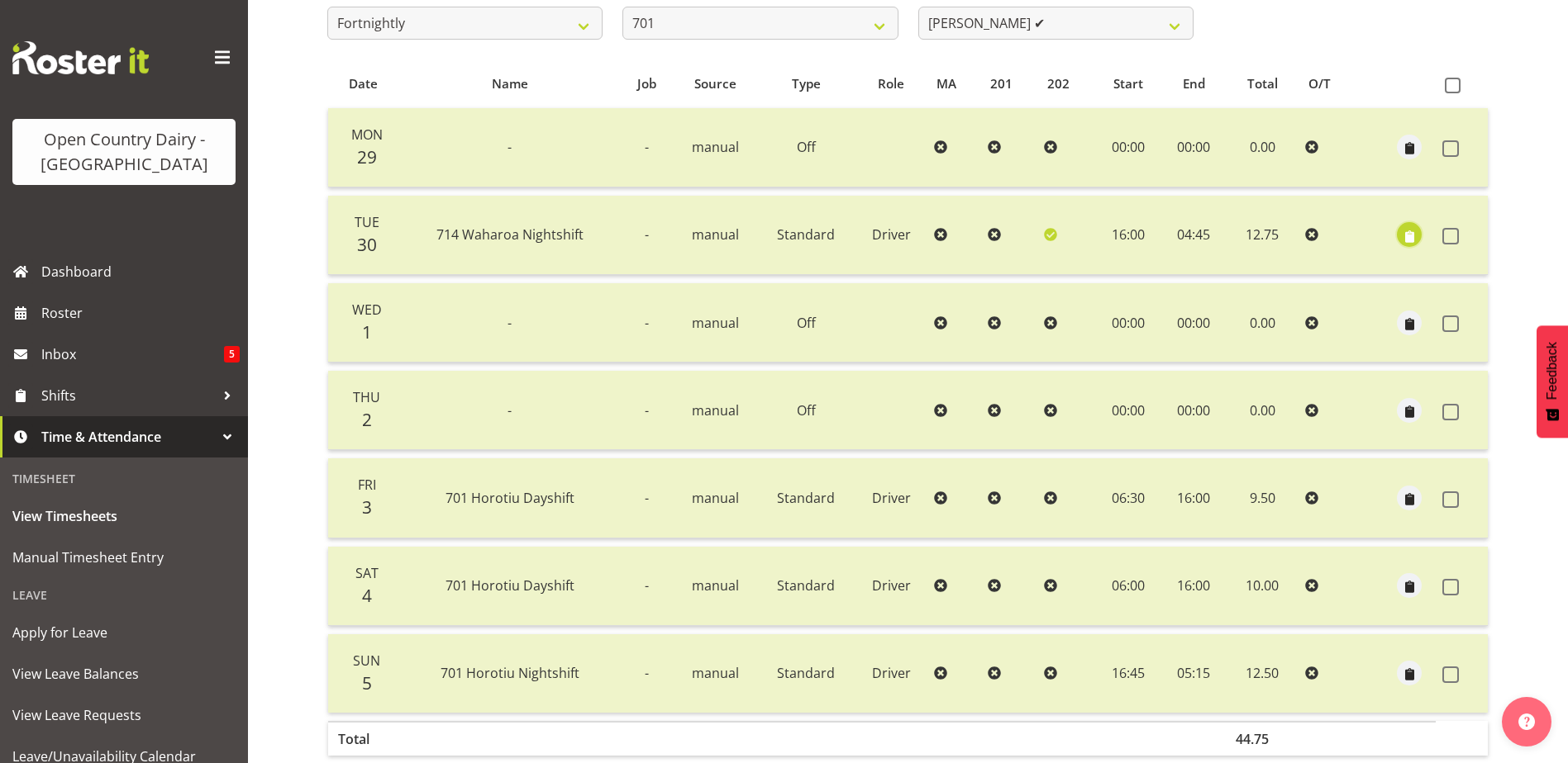
click at [1396, 235] on button "button" at bounding box center [1409, 235] width 25 height 25
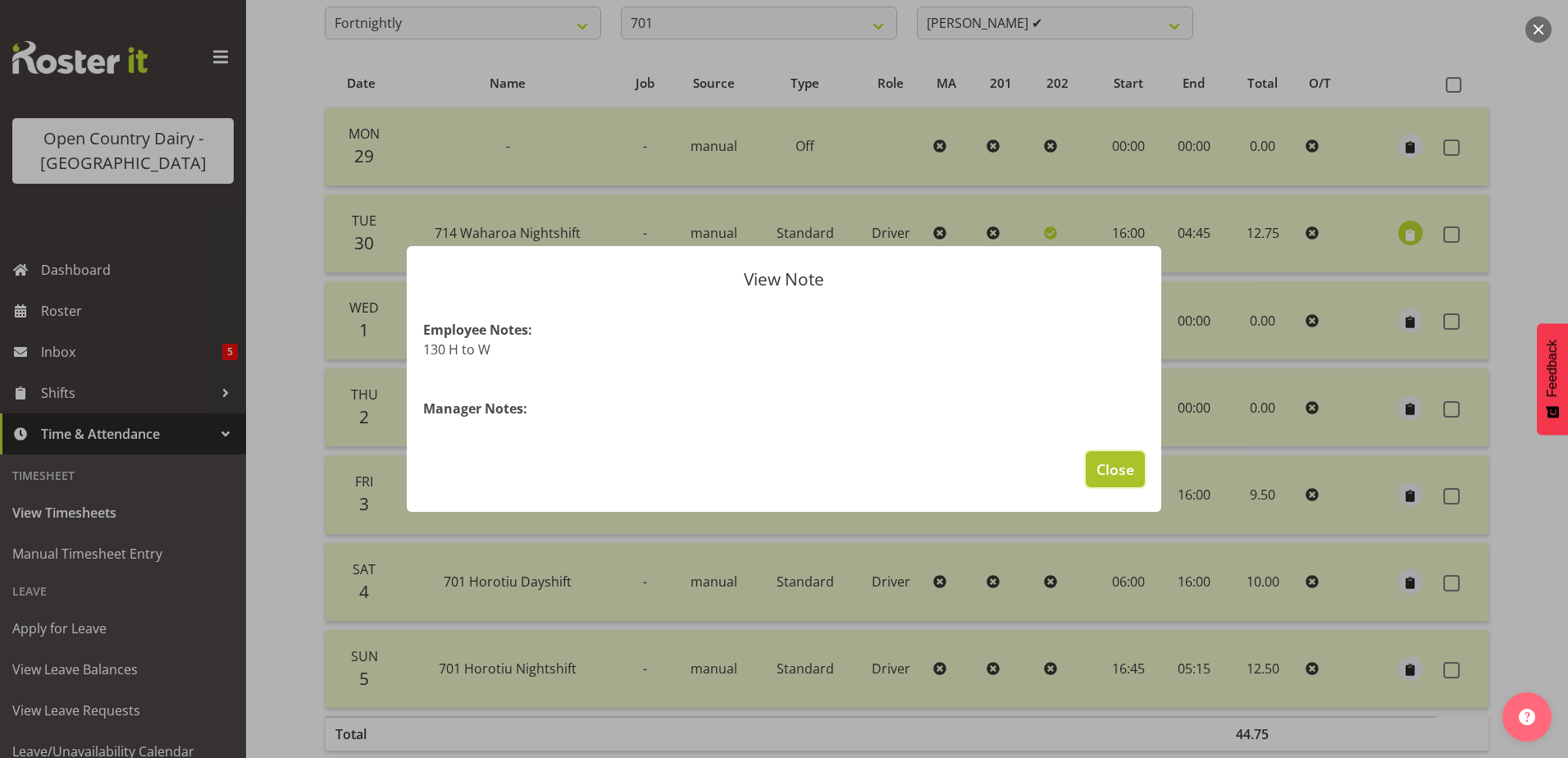
click at [1108, 471] on span "Close" at bounding box center [1116, 470] width 37 height 21
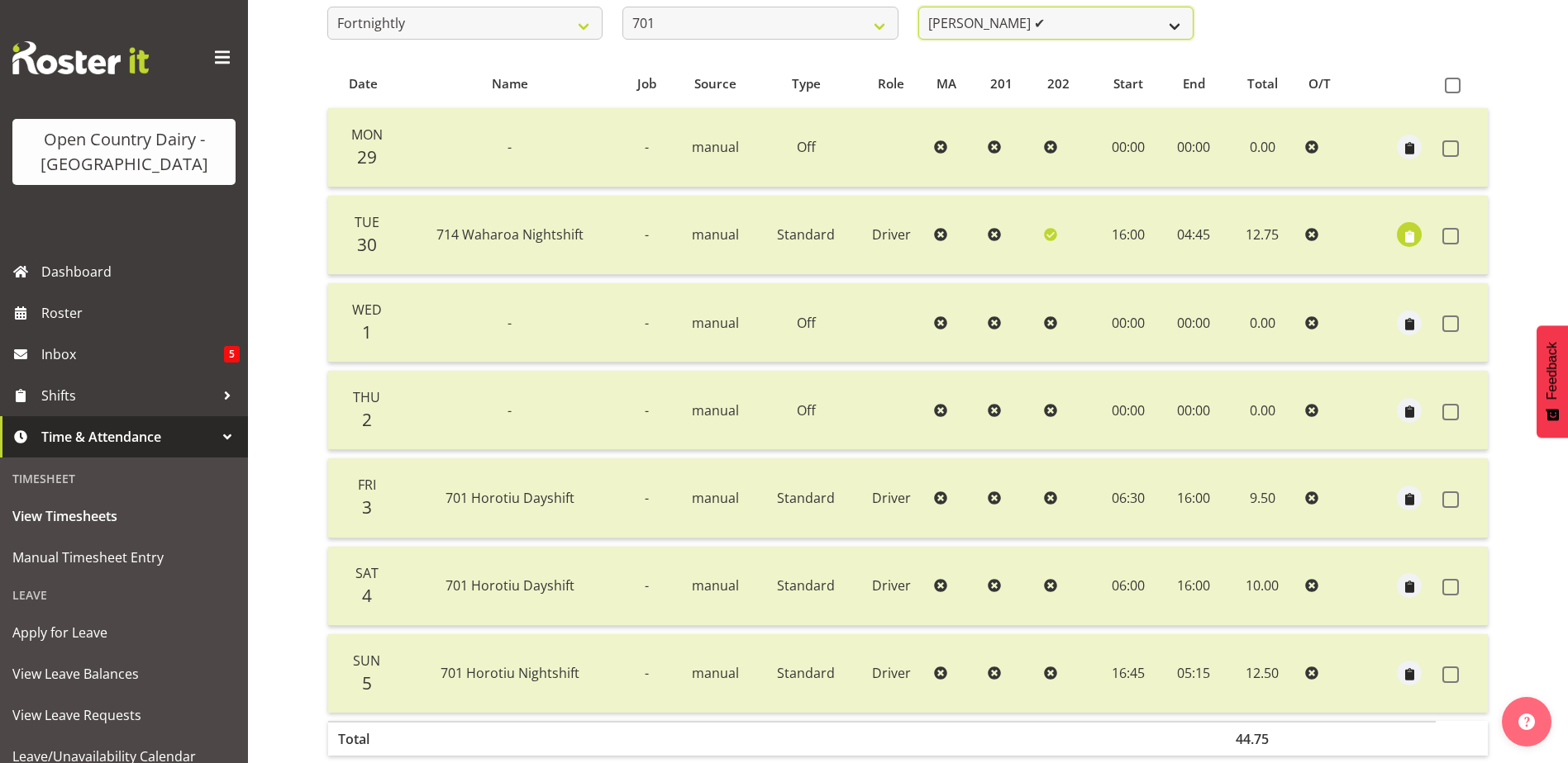
click at [1158, 26] on select "Duncan Shirley ✔ Gagandeep Singh ✔ Johann Van Zyl ✔ John Cottingham ✔" at bounding box center [1056, 22] width 275 height 33
click at [918, 6] on select "Duncan Shirley ✔ Gagandeep Singh ✔ Johann Van Zyl ✔ John Cottingham ✔" at bounding box center [1056, 22] width 275 height 33
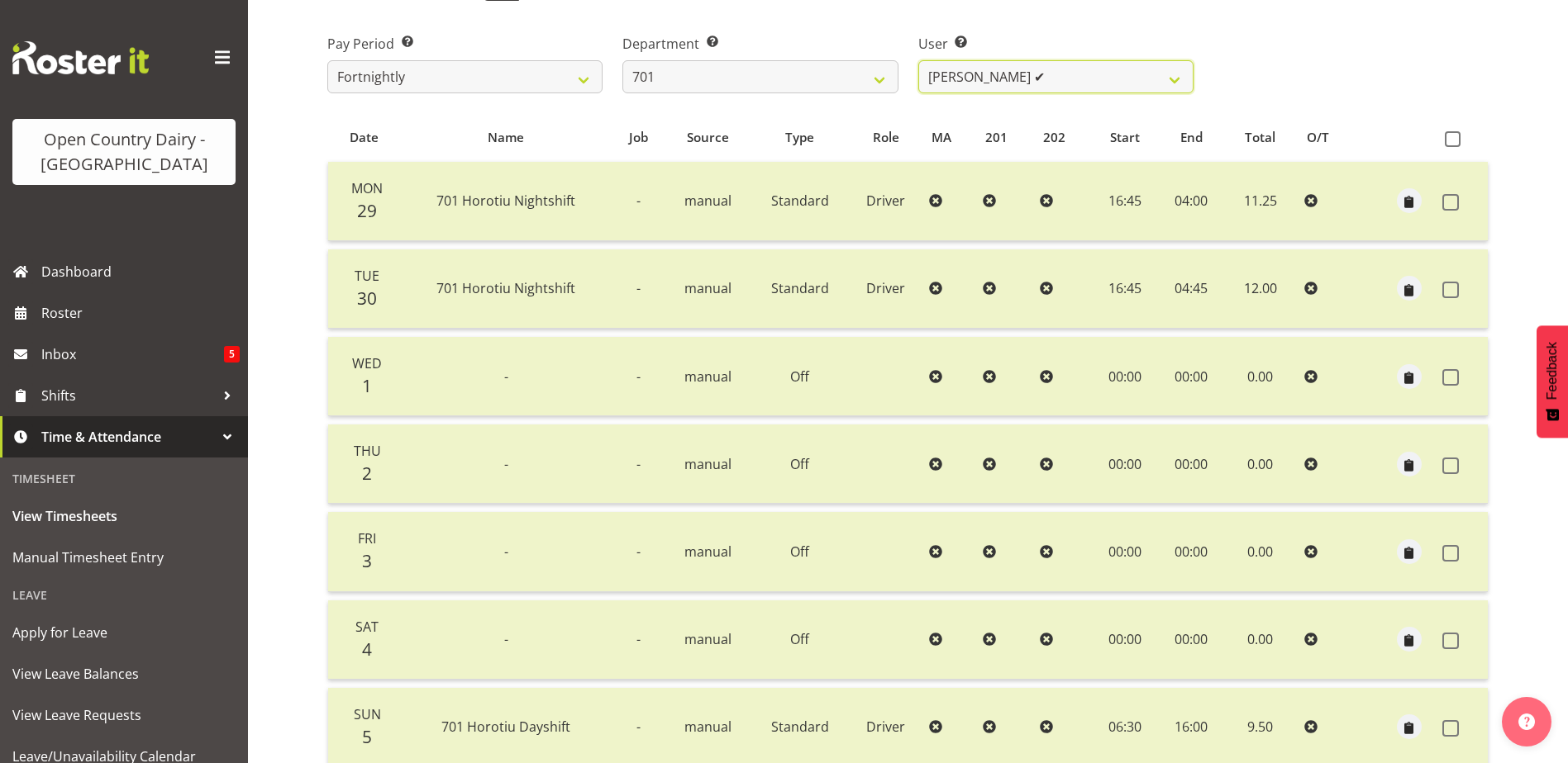
scroll to position [220, 0]
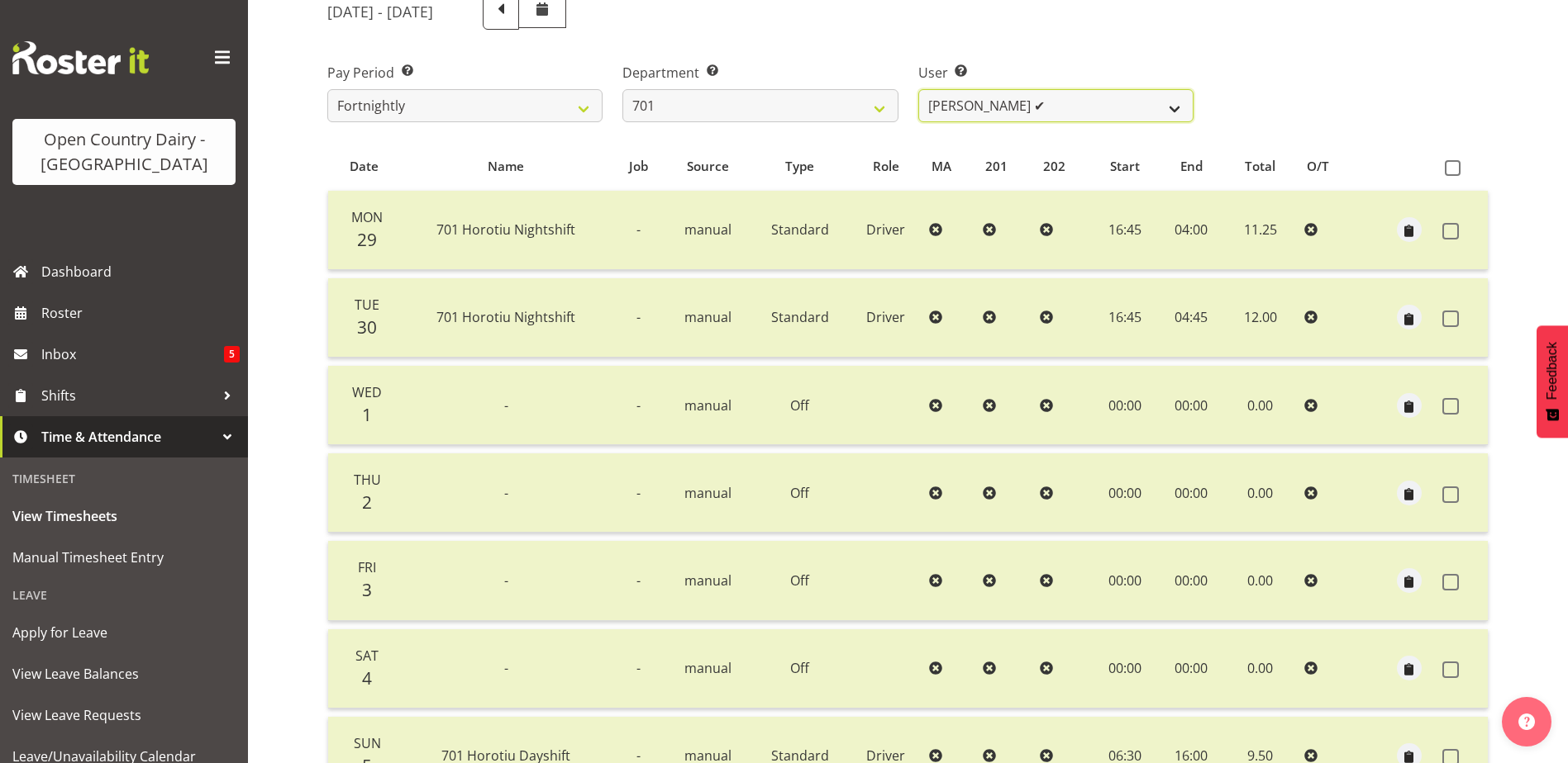
click at [1127, 108] on select "Duncan Shirley ✔ Gagandeep Singh ✔ Johann Van Zyl ✔ John Cottingham ✔" at bounding box center [1056, 105] width 275 height 33
select select "8383"
click at [918, 89] on select "Duncan Shirley ✔ Gagandeep Singh ✔ Johann Van Zyl ✔ John Cottingham ✔" at bounding box center [1056, 105] width 275 height 33
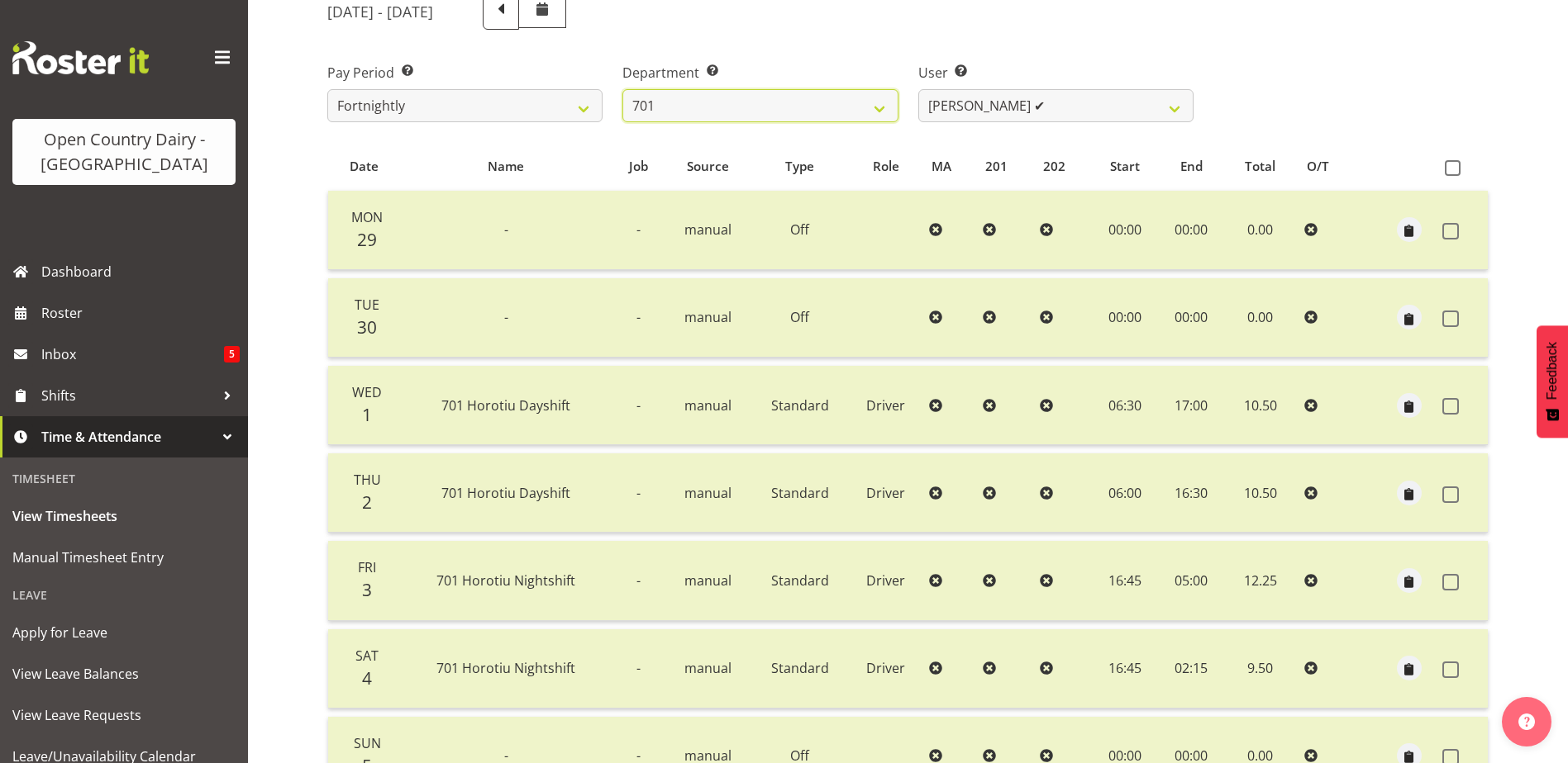
drag, startPoint x: 810, startPoint y: 111, endPoint x: 810, endPoint y: 123, distance: 12.0
click at [810, 111] on select "701 702 703 704 705 706 707 708 709 710 711 712 713 714 715 716 717 718 719 720" at bounding box center [760, 105] width 275 height 33
select select "720"
click at [622, 89] on select "701 702 703 704 705 706 707 708 709 710 711 712 713 714 715 716 717 718 719 720" at bounding box center [760, 105] width 275 height 33
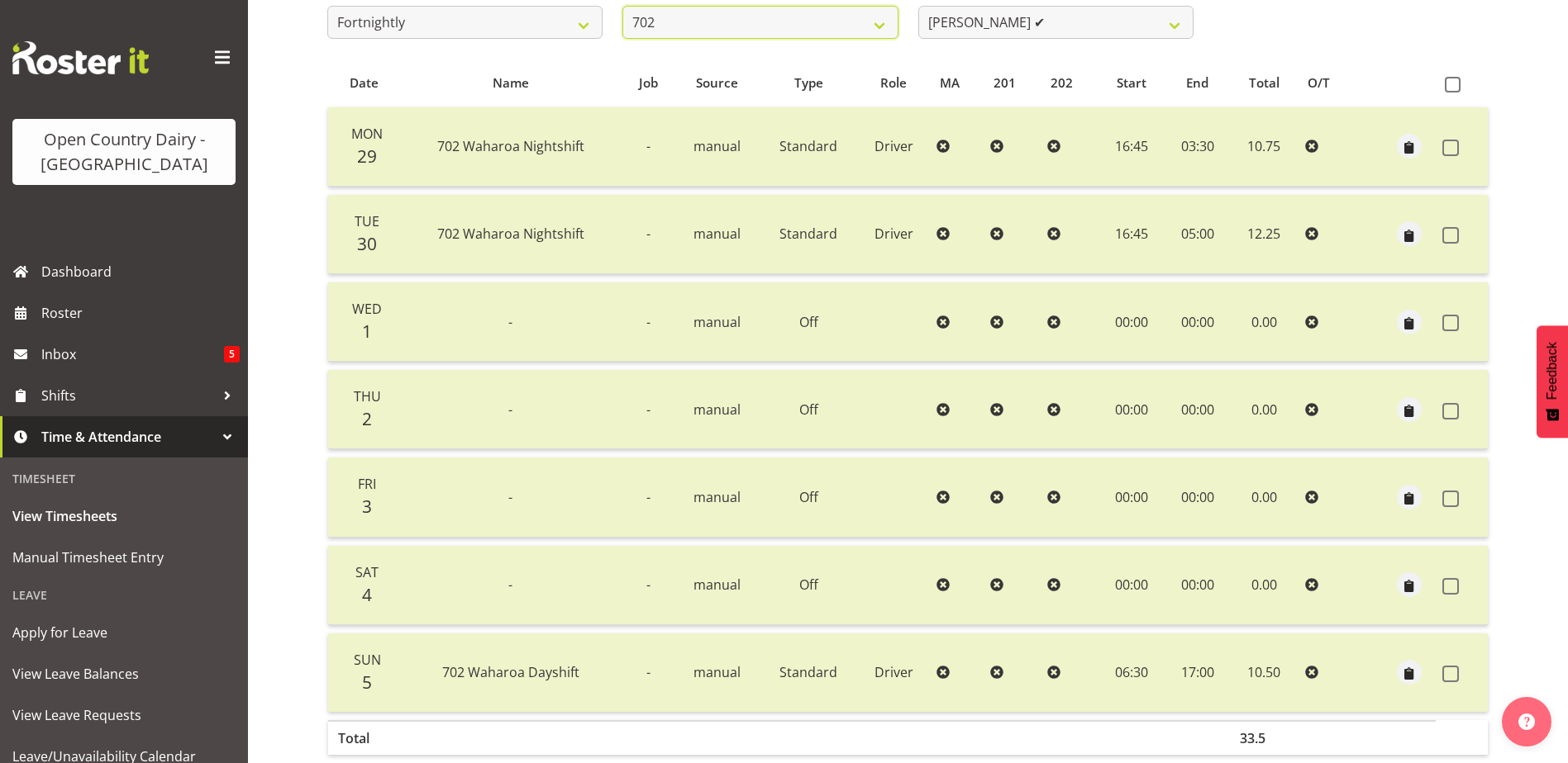
scroll to position [303, 0]
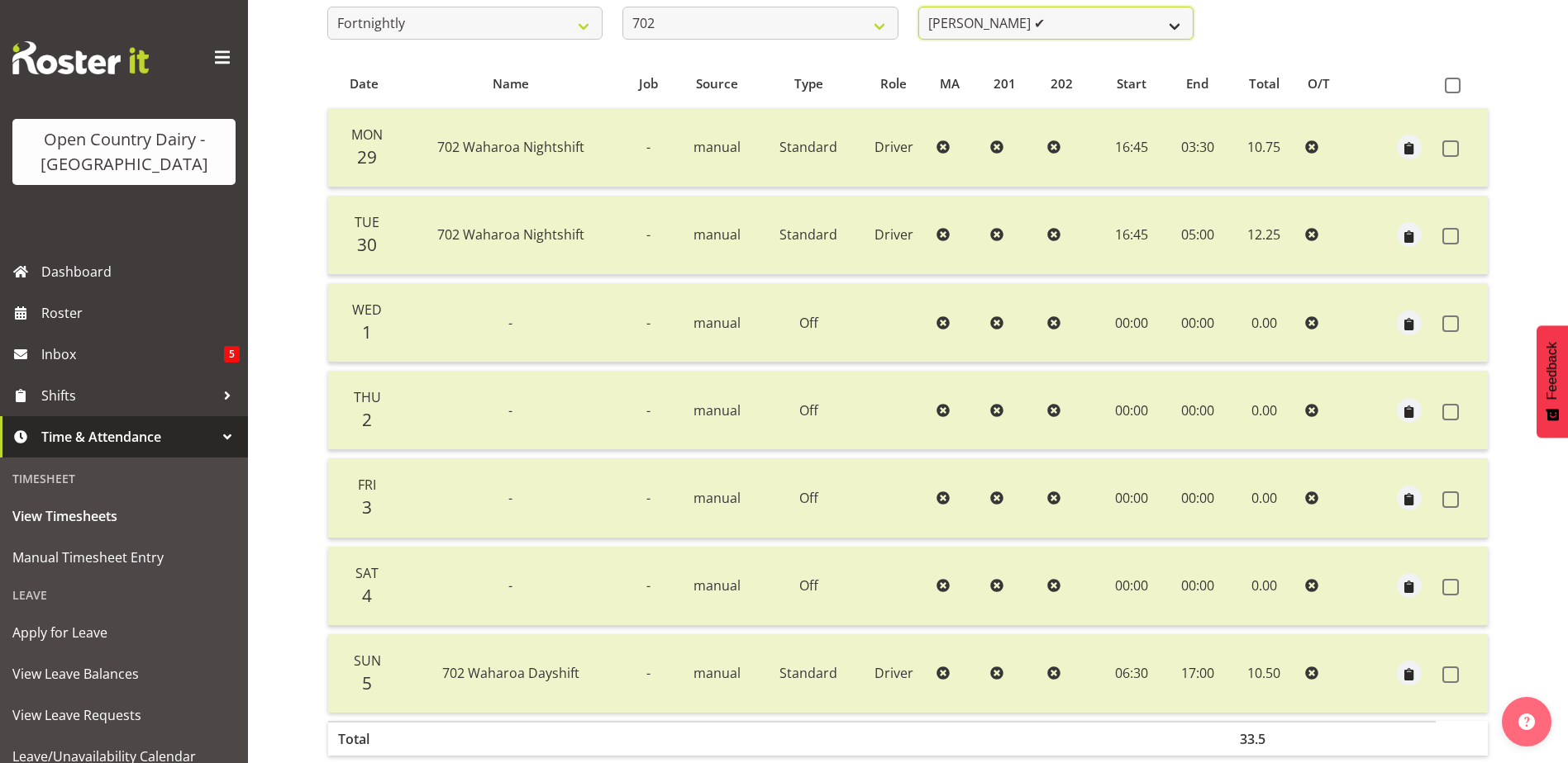
click at [1086, 22] on select "Brian Riddle ✔ Denica Tapiki ✔ Nick Adlington ✔ Simon Phillpott ✔" at bounding box center [1056, 22] width 275 height 33
click at [918, 6] on select "Brian Riddle ✔ Denica Tapiki ✔ Nick Adlington ✔ Simon Phillpott ✔" at bounding box center [1056, 22] width 275 height 33
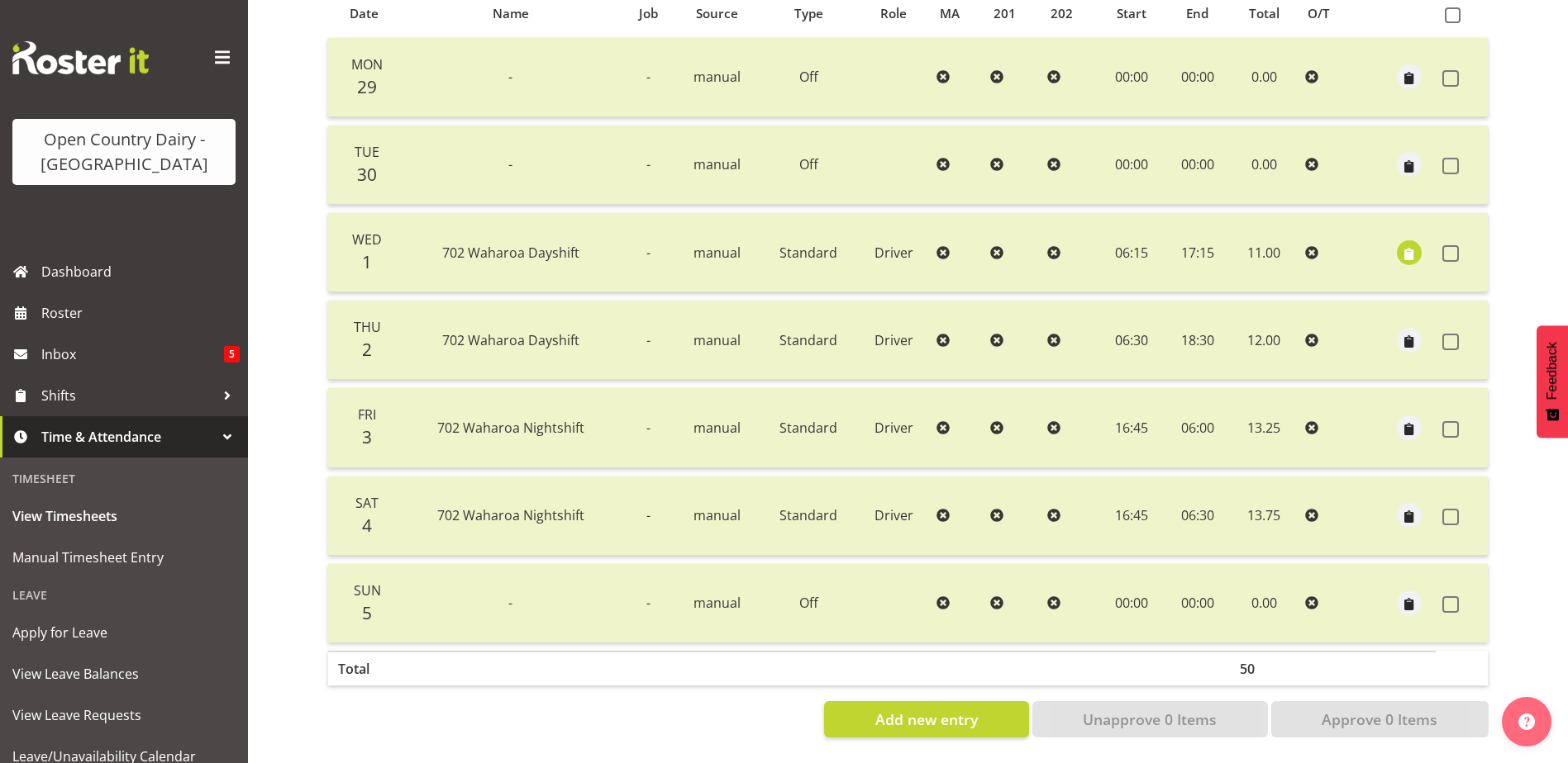
scroll to position [386, 0]
click at [1406, 244] on span "button" at bounding box center [1409, 253] width 19 height 19
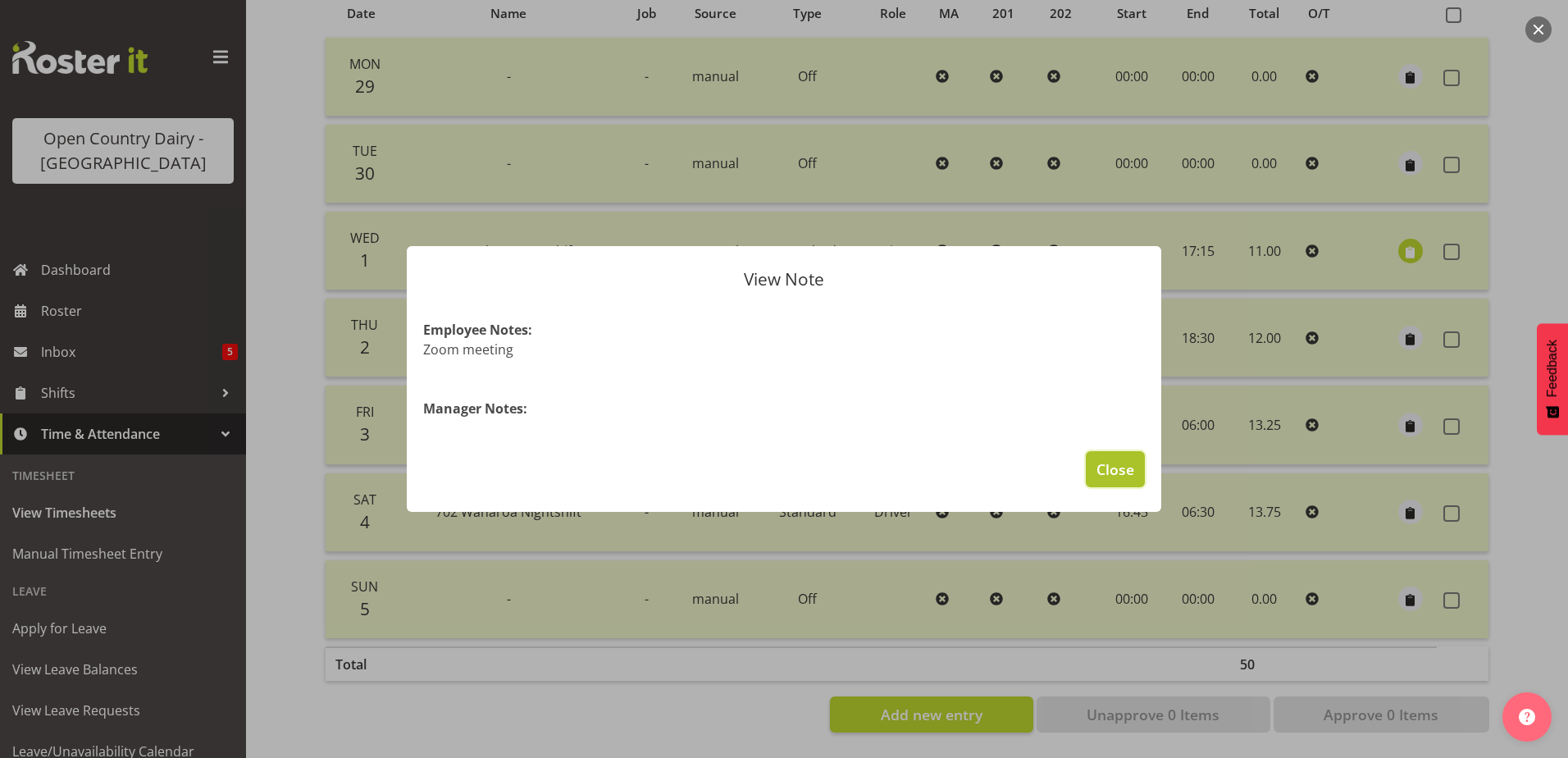
click at [1123, 468] on span "Close" at bounding box center [1116, 470] width 37 height 21
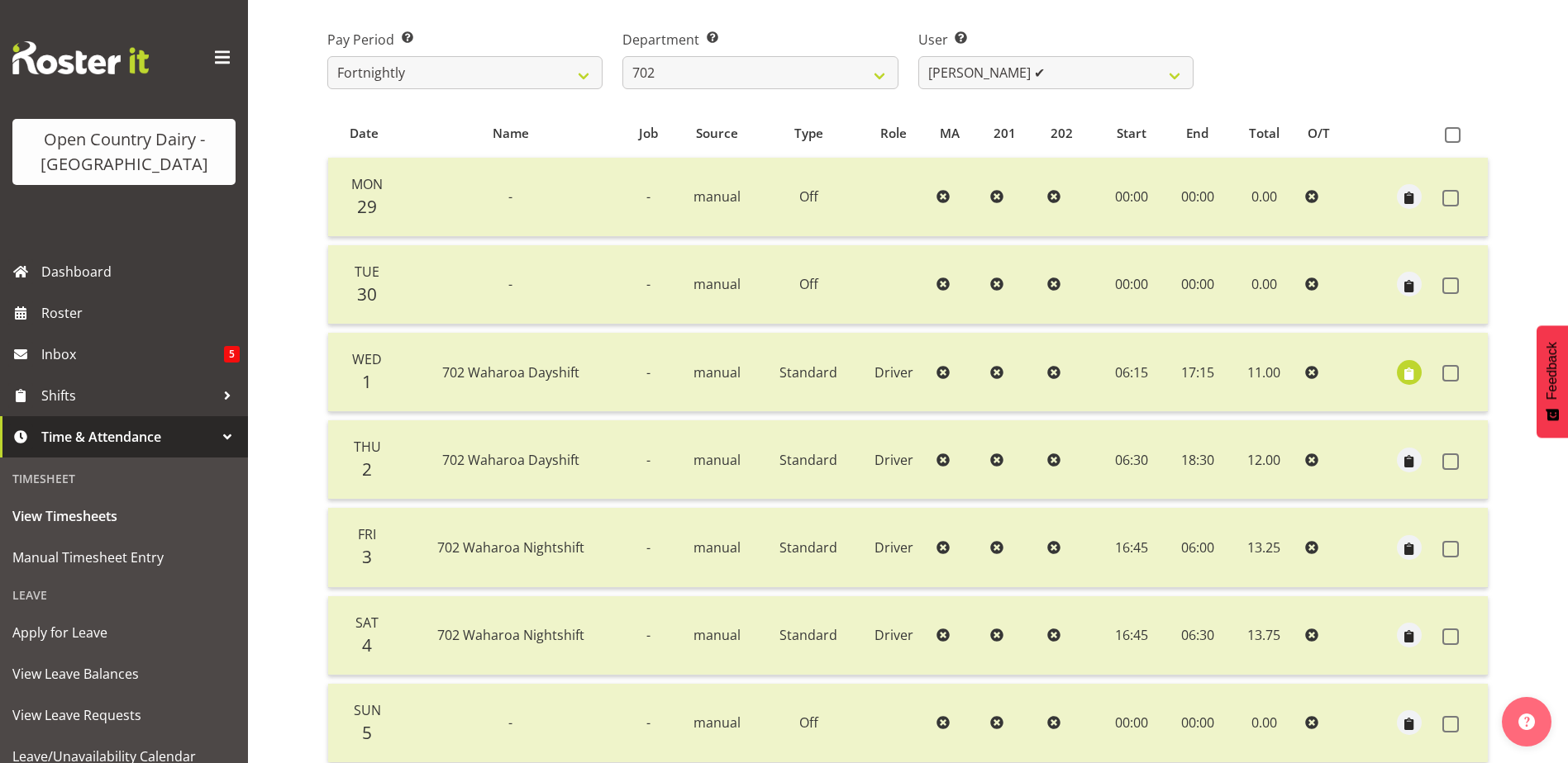
scroll to position [220, 0]
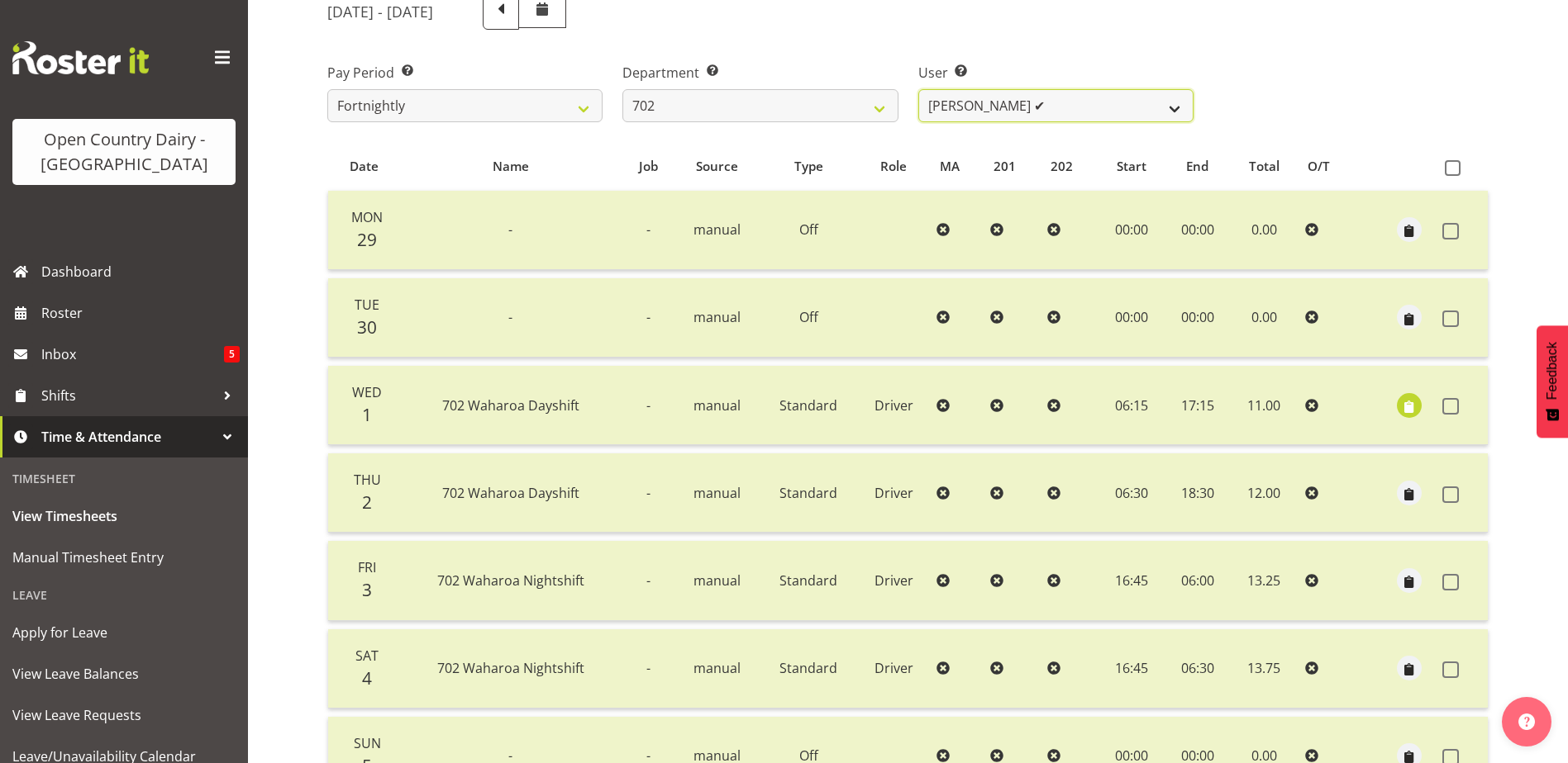
click at [1063, 111] on select "Brian Riddle ✔ Denica Tapiki ✔ Nick Adlington ✔ Simon Phillpott ✔" at bounding box center [1056, 105] width 275 height 33
click at [918, 89] on select "Brian Riddle ✔ Denica Tapiki ✔ Nick Adlington ✔ Simon Phillpott ✔" at bounding box center [1056, 105] width 275 height 33
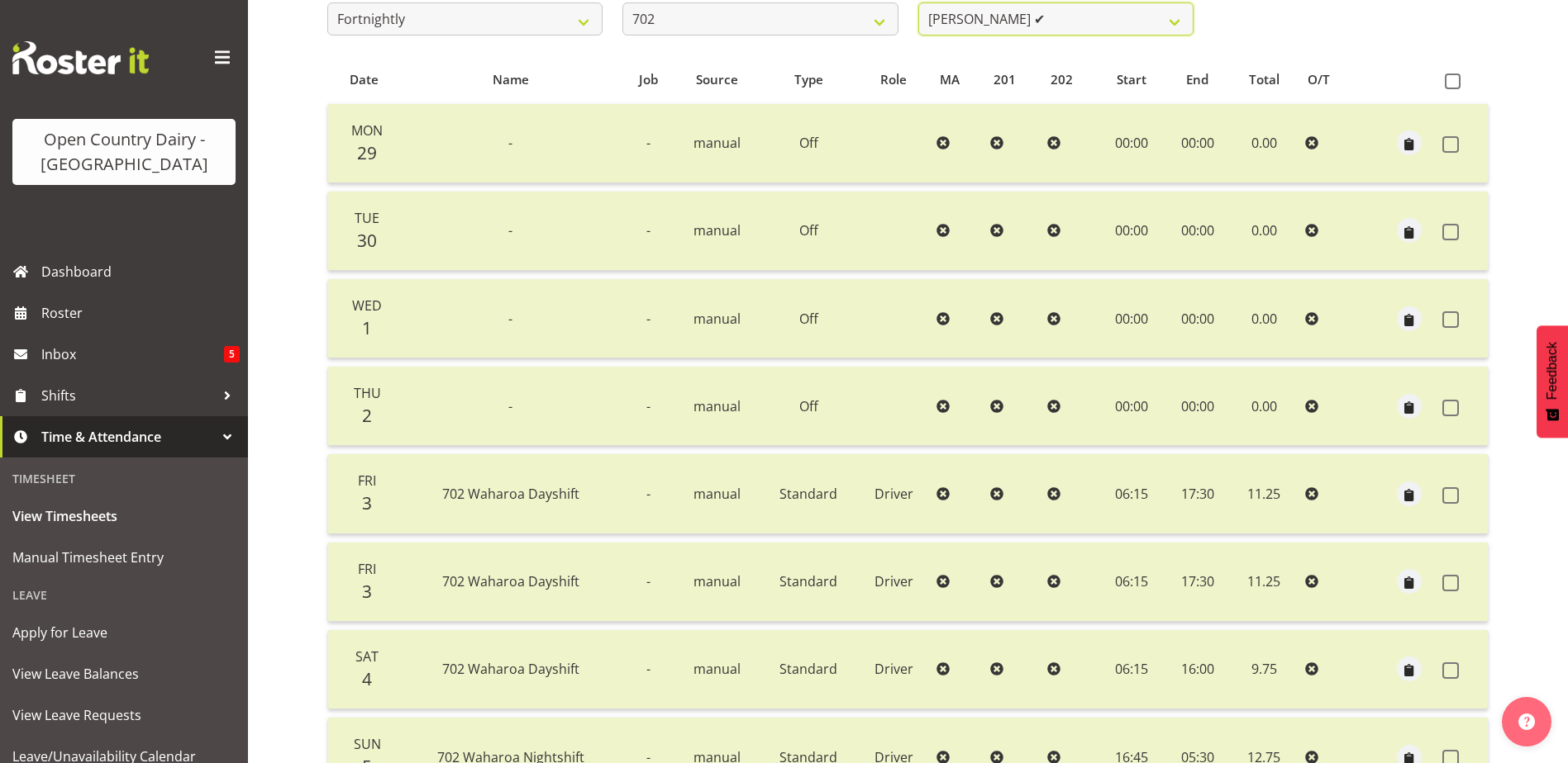
scroll to position [303, 0]
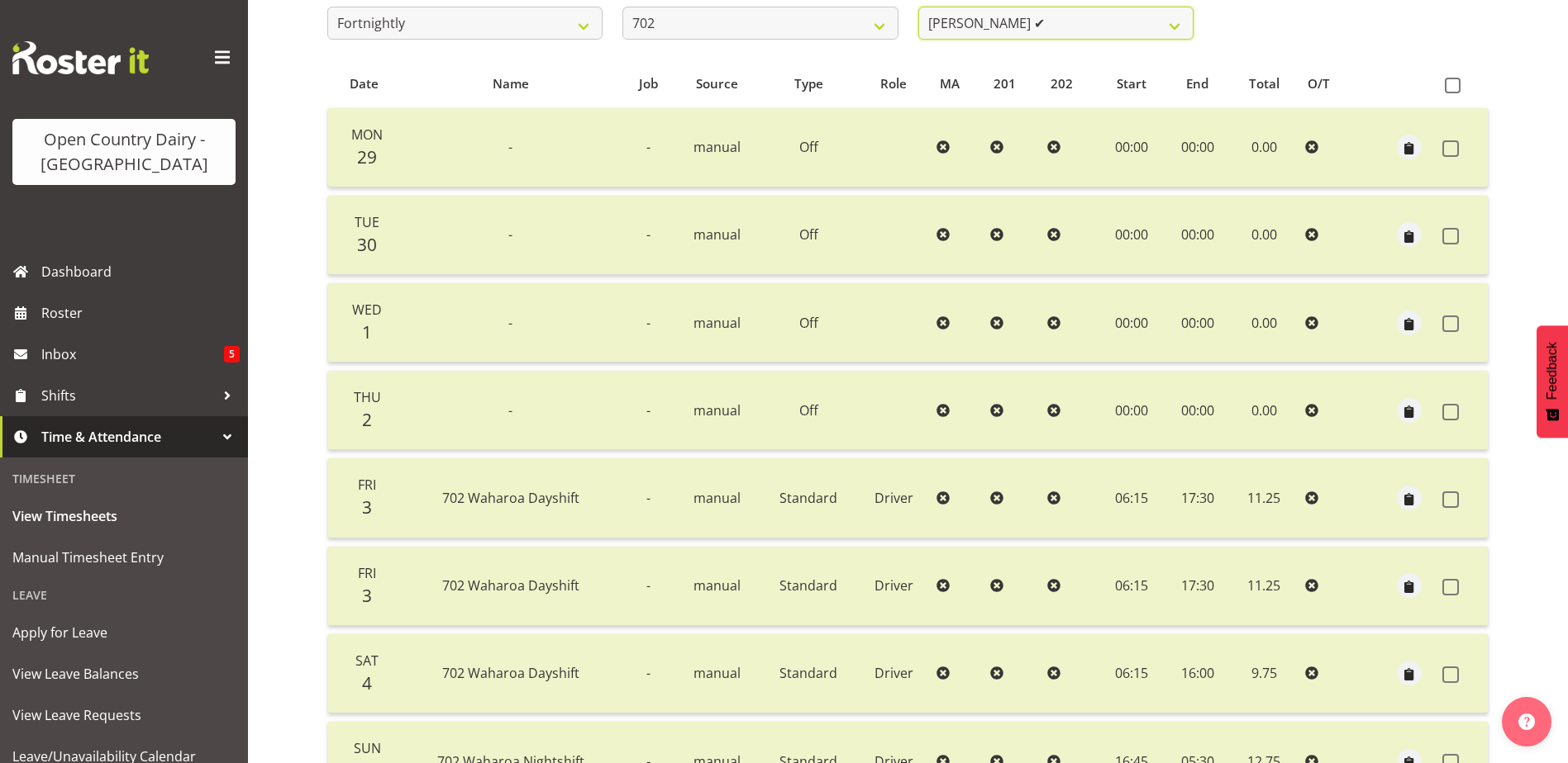
drag, startPoint x: 1098, startPoint y: 22, endPoint x: 1084, endPoint y: 41, distance: 23.6
click at [1098, 22] on select "Brian Riddle ✔ Denica Tapiki ✔ Nick Adlington ✔ Simon Phillpott ✔" at bounding box center [1056, 22] width 275 height 33
select select "11199"
click at [918, 6] on select "Brian Riddle ✔ Denica Tapiki ✔ Nick Adlington ✔ Simon Phillpott ✔" at bounding box center [1056, 22] width 275 height 33
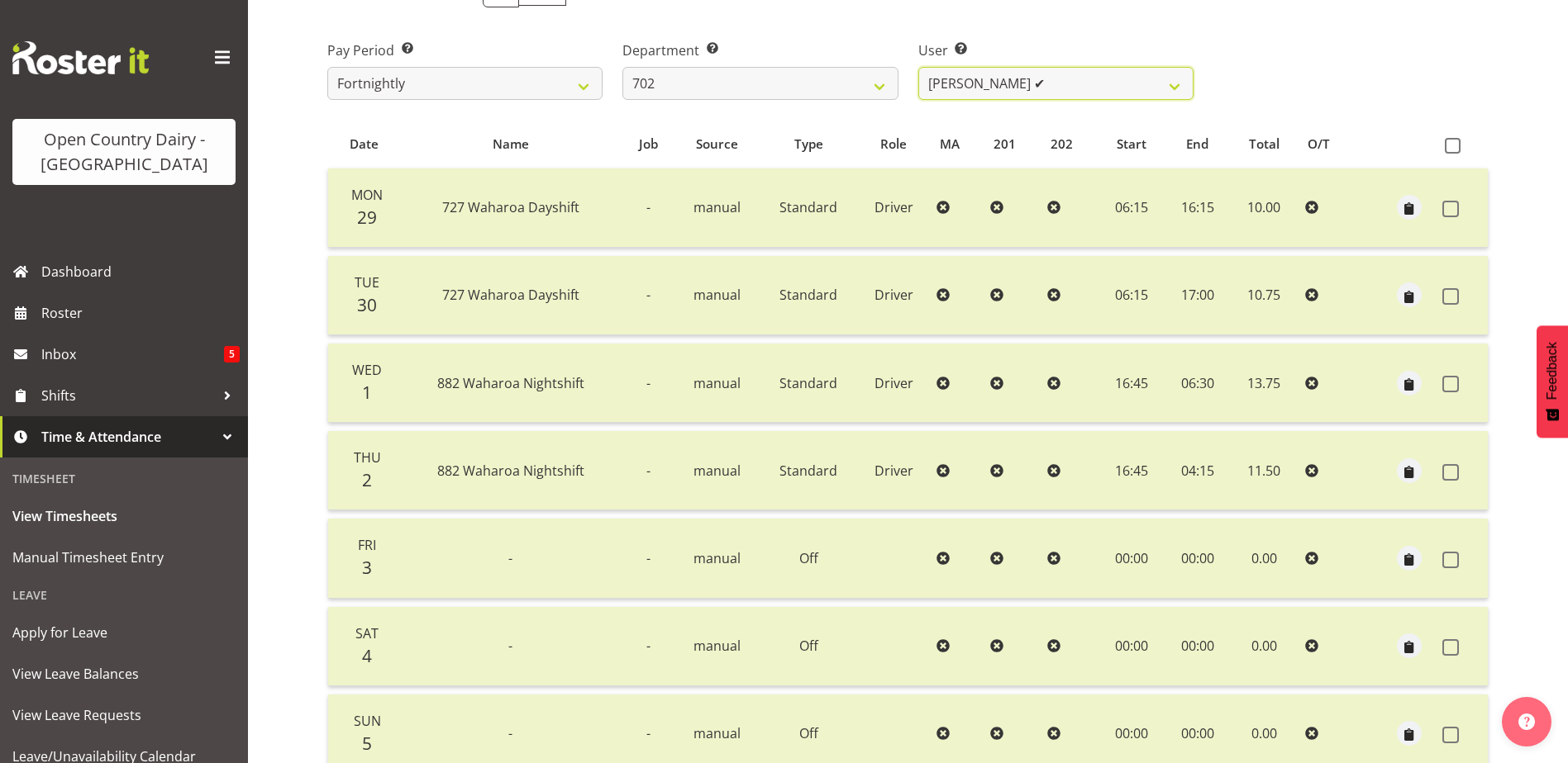
scroll to position [220, 0]
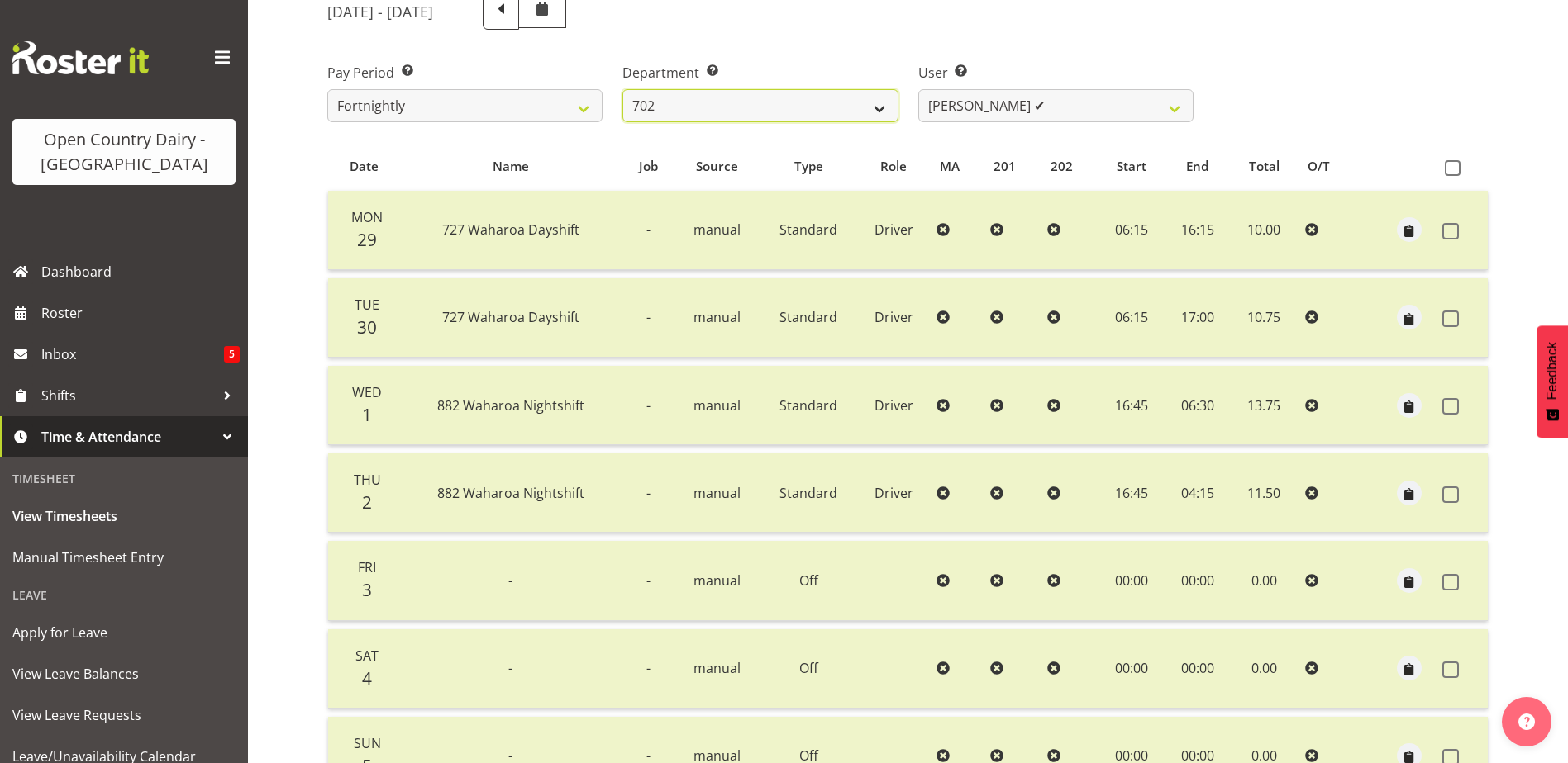
drag, startPoint x: 731, startPoint y: 109, endPoint x: 730, endPoint y: 120, distance: 11.0
click at [731, 109] on select "701 702 703 704 705 706 707 708 709 710 711 712 713 714 715 716 717 718 719 720" at bounding box center [760, 105] width 275 height 33
select select "710"
click at [622, 89] on select "701 702 703 704 705 706 707 708 709 710 711 712 713 714 715 716 717 718 719 720" at bounding box center [760, 105] width 275 height 33
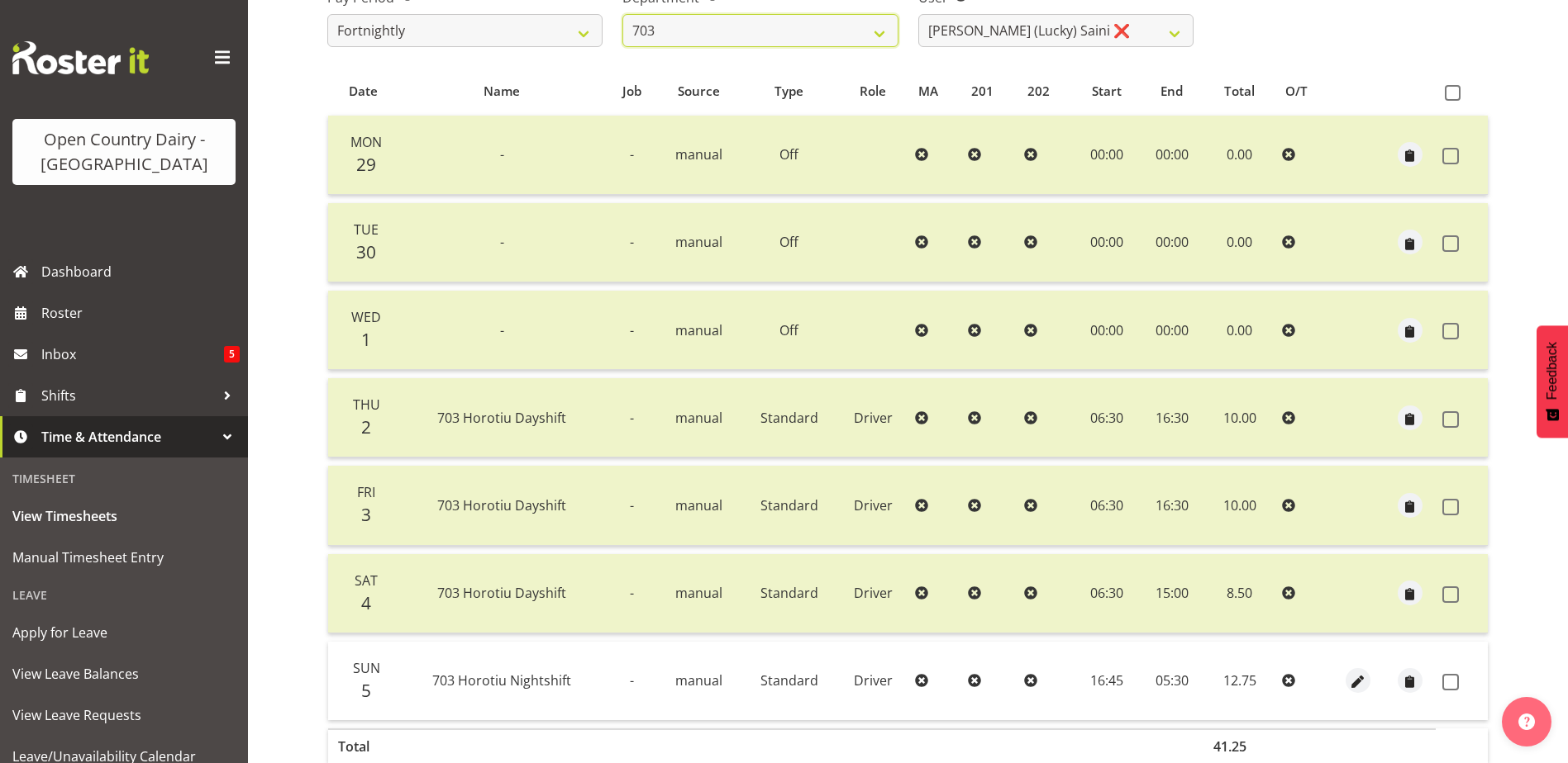
scroll to position [303, 0]
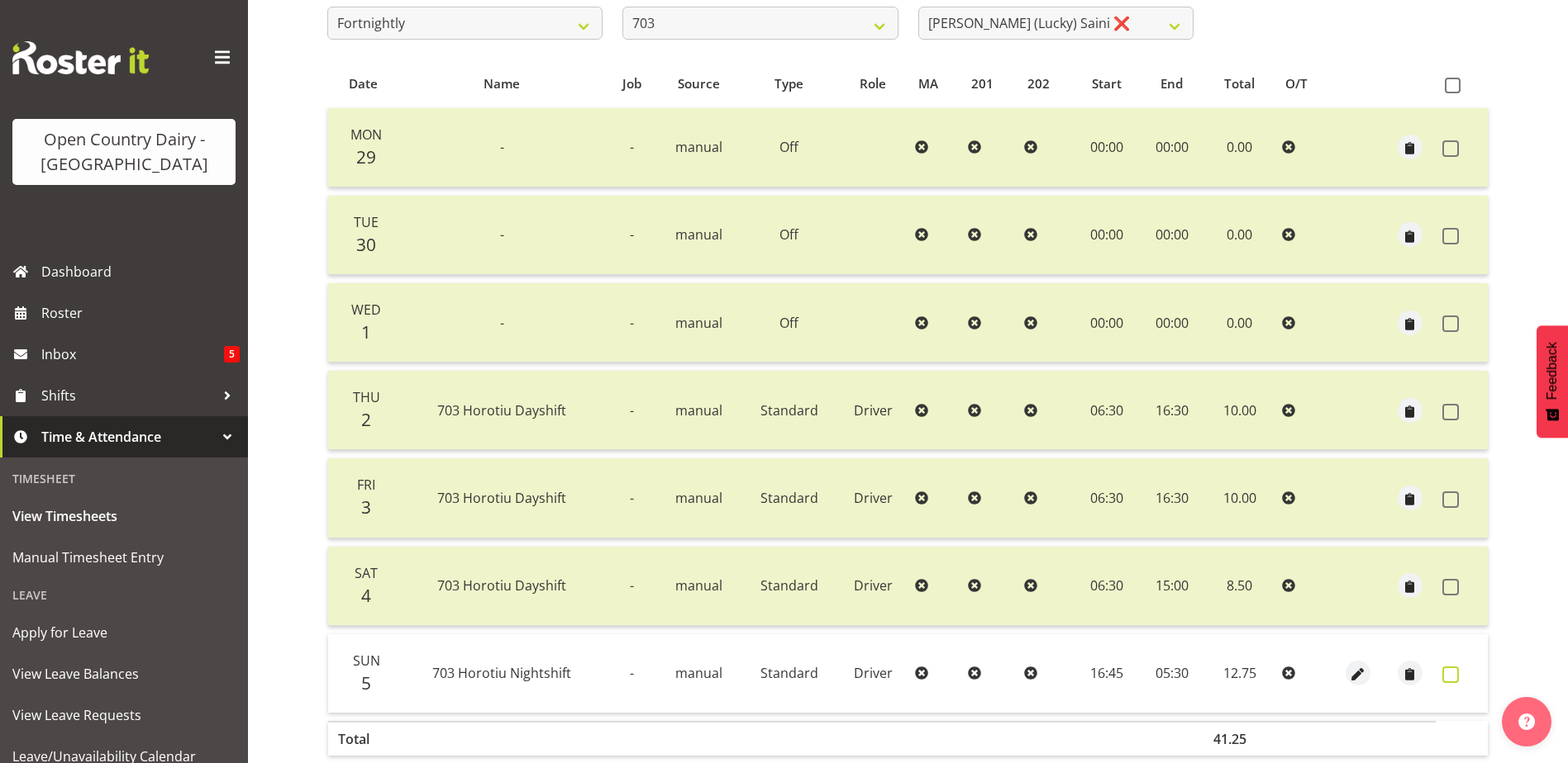
click at [1452, 676] on span at bounding box center [1450, 675] width 16 height 16
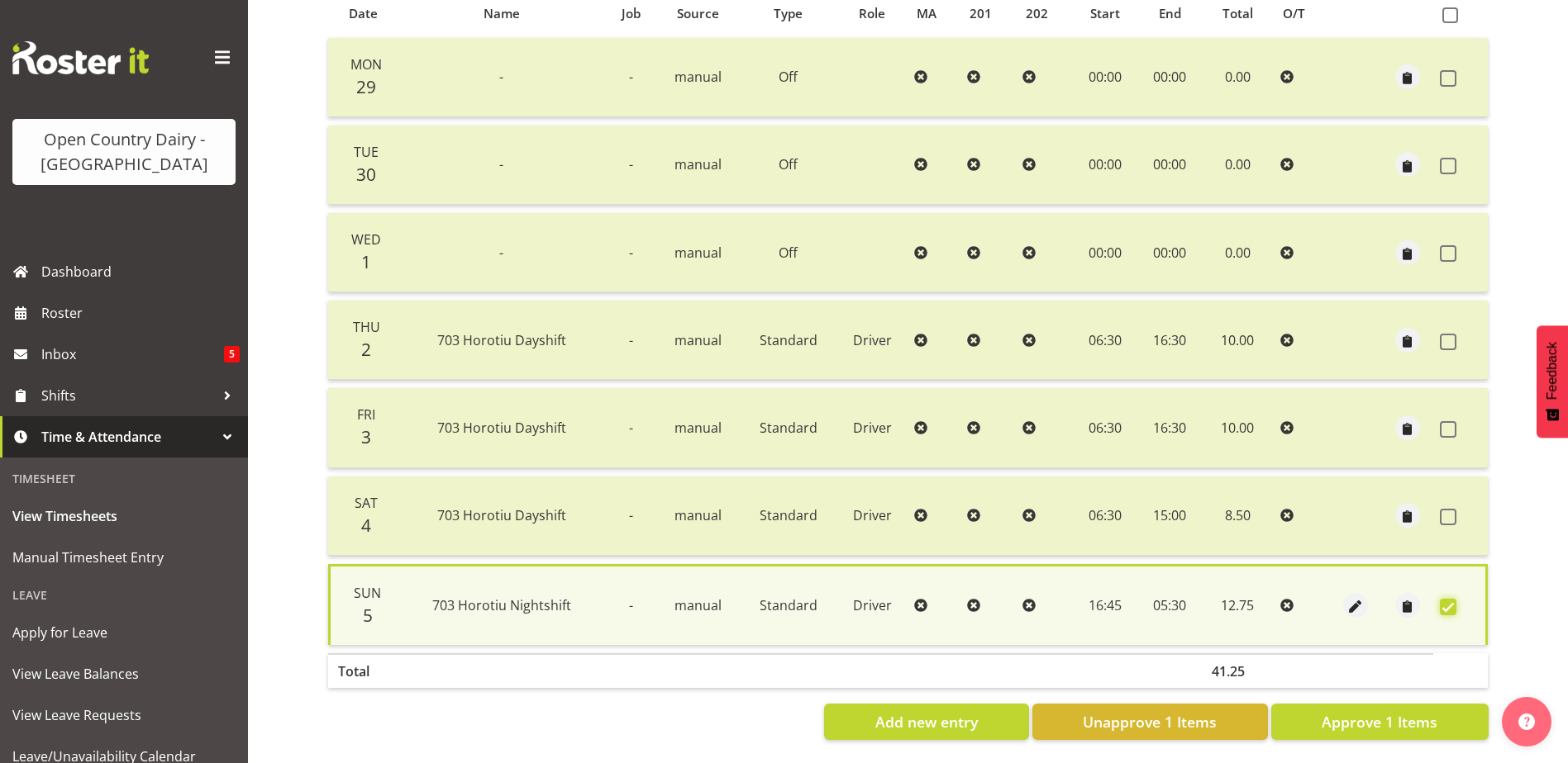
scroll to position [388, 0]
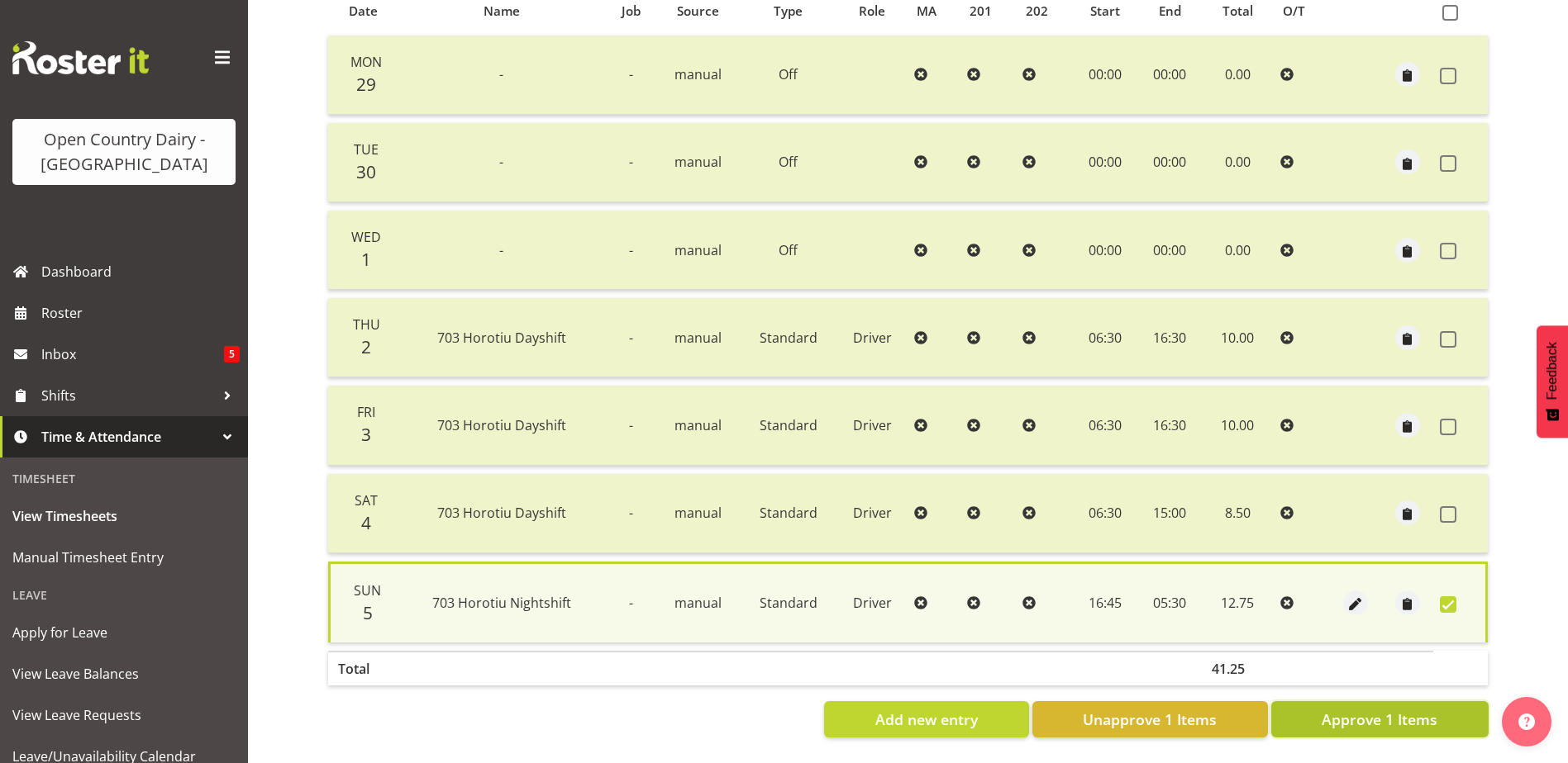
click at [1391, 712] on span "Approve 1 Items" at bounding box center [1379, 720] width 116 height 22
checkbox input "false"
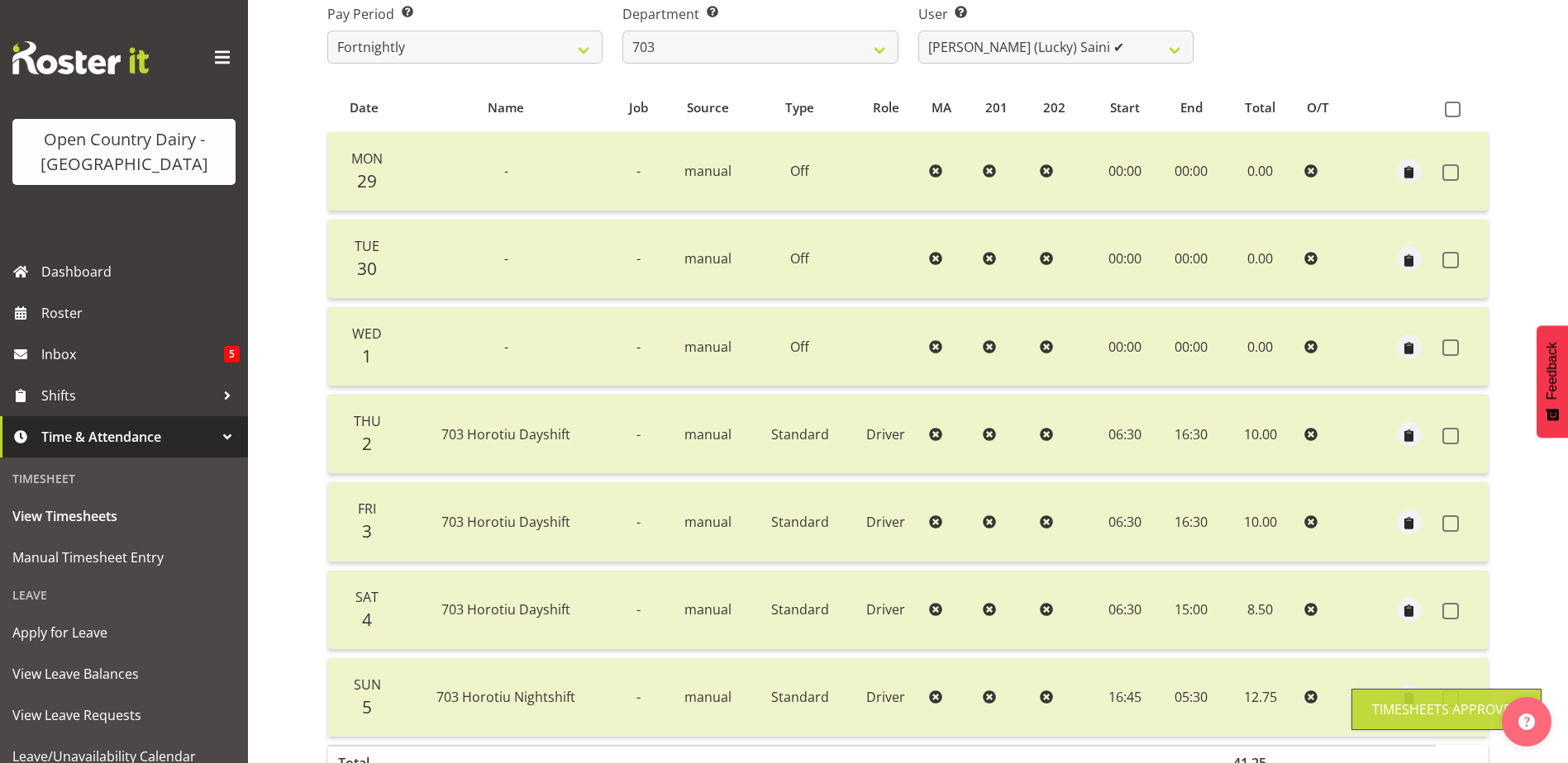
scroll to position [220, 0]
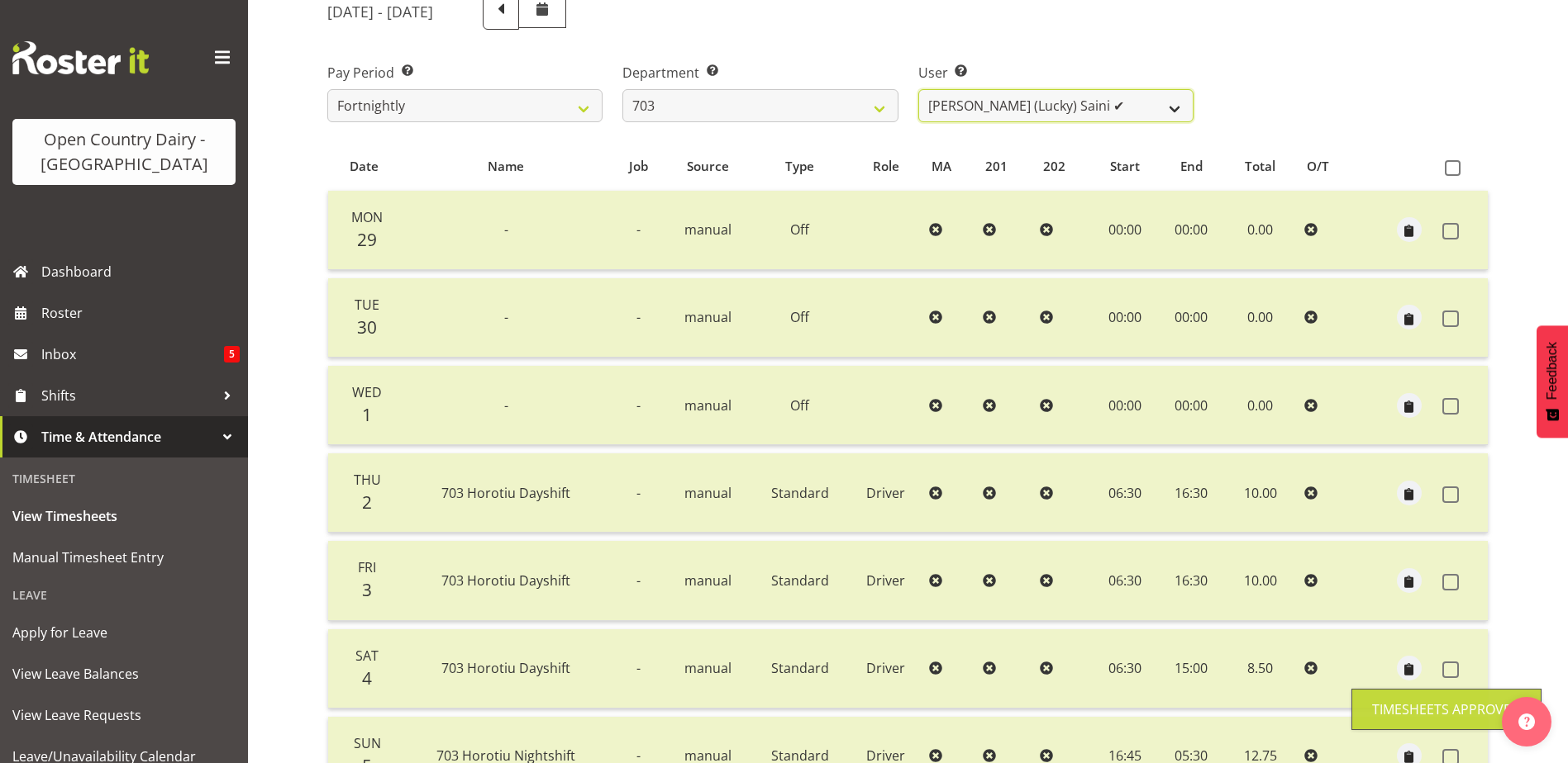
click at [1104, 108] on select "Bhupinder (Lucky) Saini ✔ Mark Fowler ✔ Tama Baker ✔" at bounding box center [1056, 105] width 275 height 33
click at [918, 89] on select "Bhupinder (Lucky) Saini ✔ Mark Fowler ✔ Tama Baker ✔" at bounding box center [1056, 105] width 275 height 33
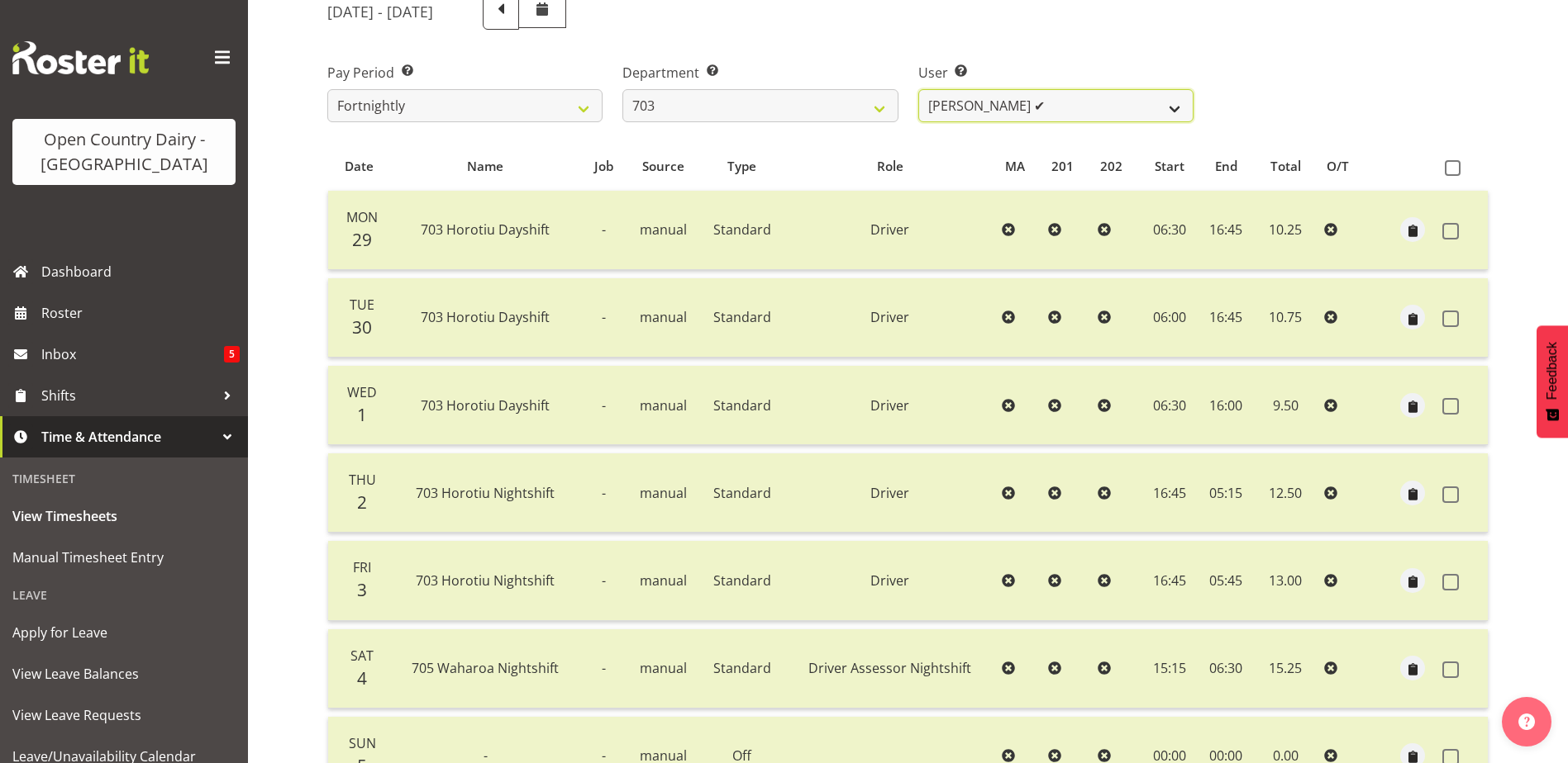
click at [1131, 109] on select "Bhupinder (Lucky) Saini ✔ Mark Fowler ✔ Tama Baker ✔" at bounding box center [1056, 105] width 275 height 33
select select "8209"
click at [918, 89] on select "Bhupinder (Lucky) Saini ✔ Mark Fowler ✔ Tama Baker ✔" at bounding box center [1056, 105] width 275 height 33
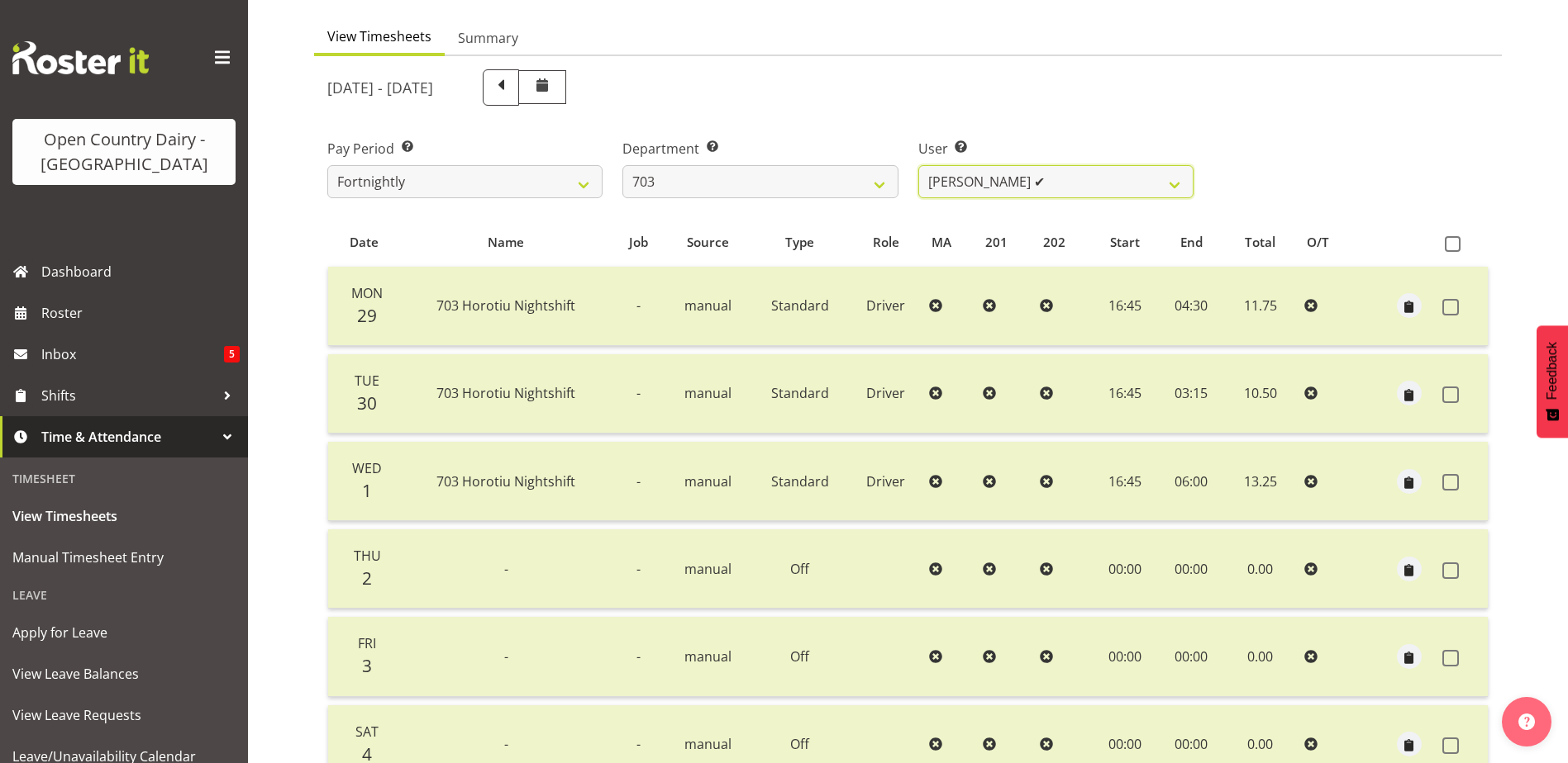
scroll to position [138, 0]
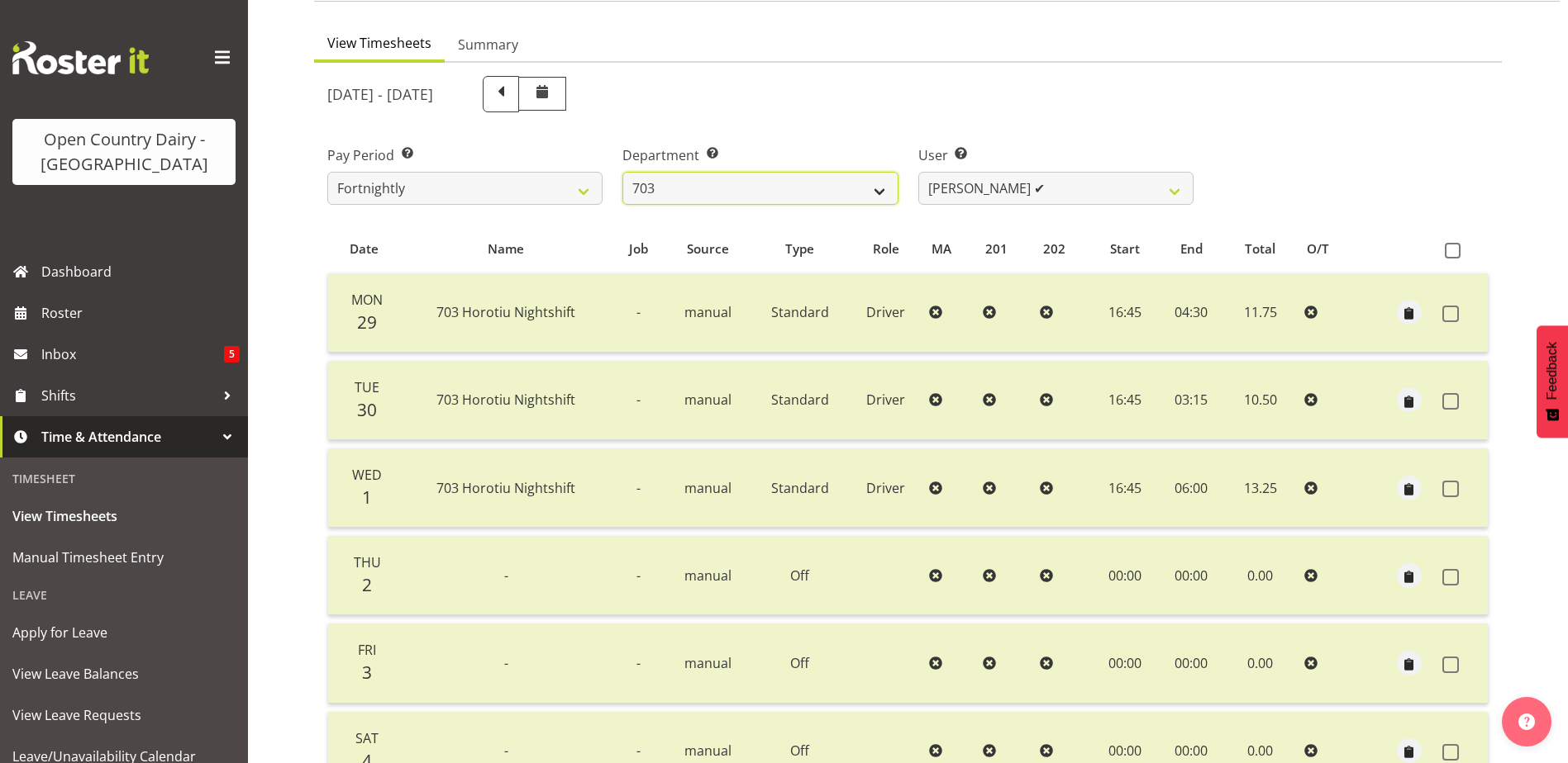
click at [739, 189] on select "701 702 703 704 705 706 707 708 709 710 711 712 713 714 715 716 717 718 719 720" at bounding box center [760, 188] width 275 height 33
select select "717"
click at [622, 172] on select "701 702 703 704 705 706 707 708 709 710 711 712 713 714 715 716 717 718 719 720" at bounding box center [760, 188] width 275 height 33
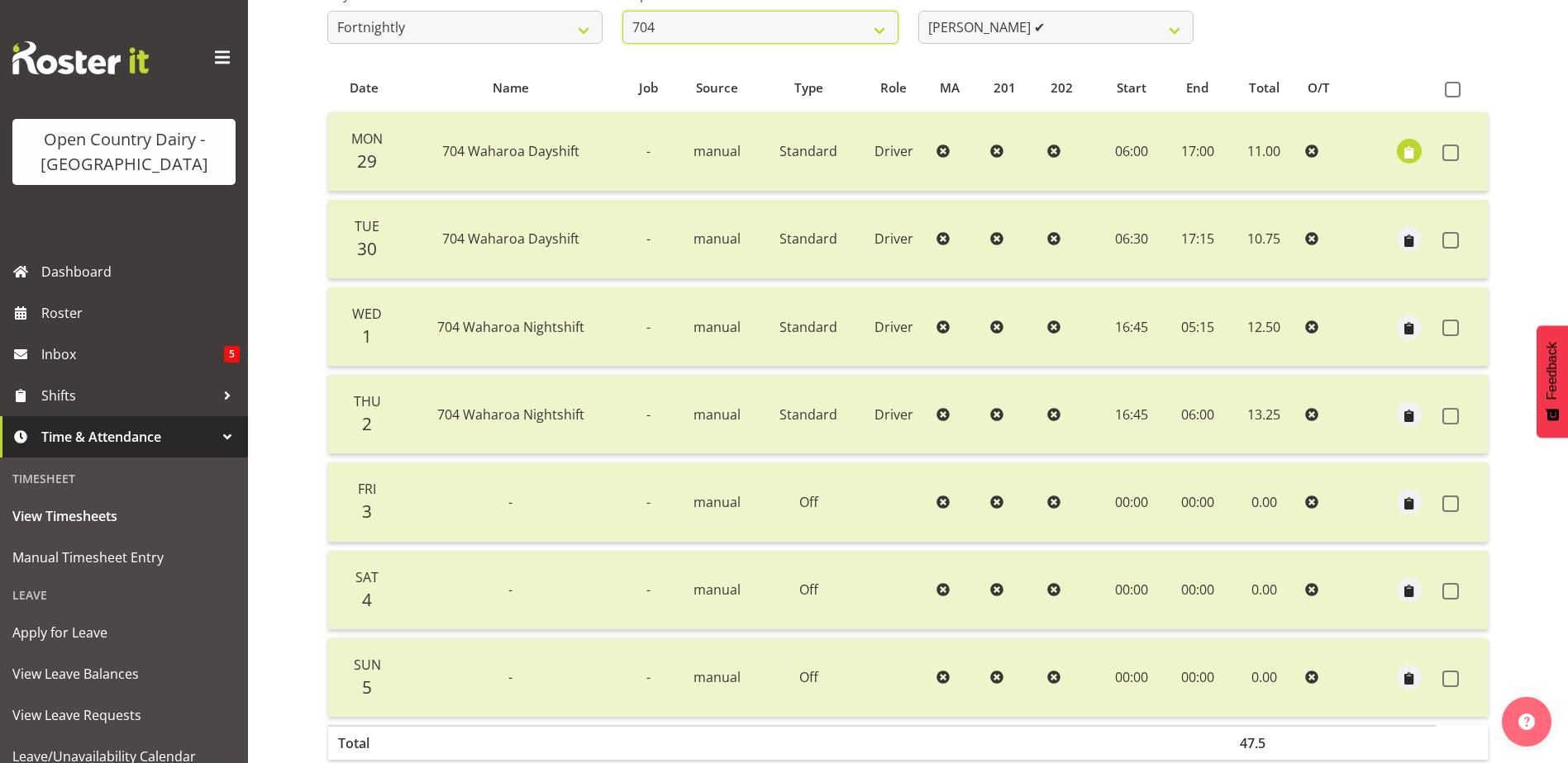
scroll to position [303, 0]
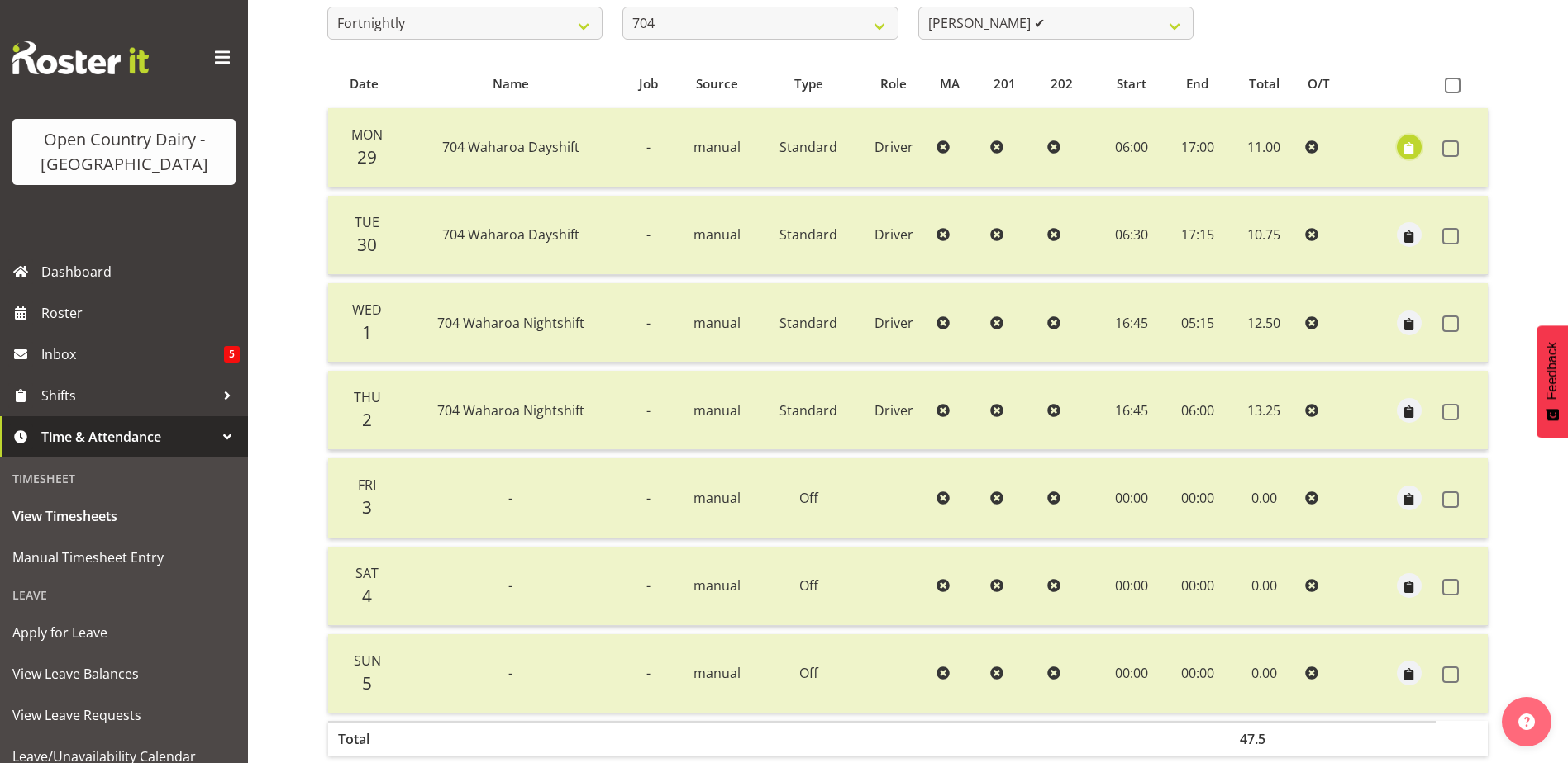
click at [1414, 155] on span "button" at bounding box center [1409, 148] width 19 height 19
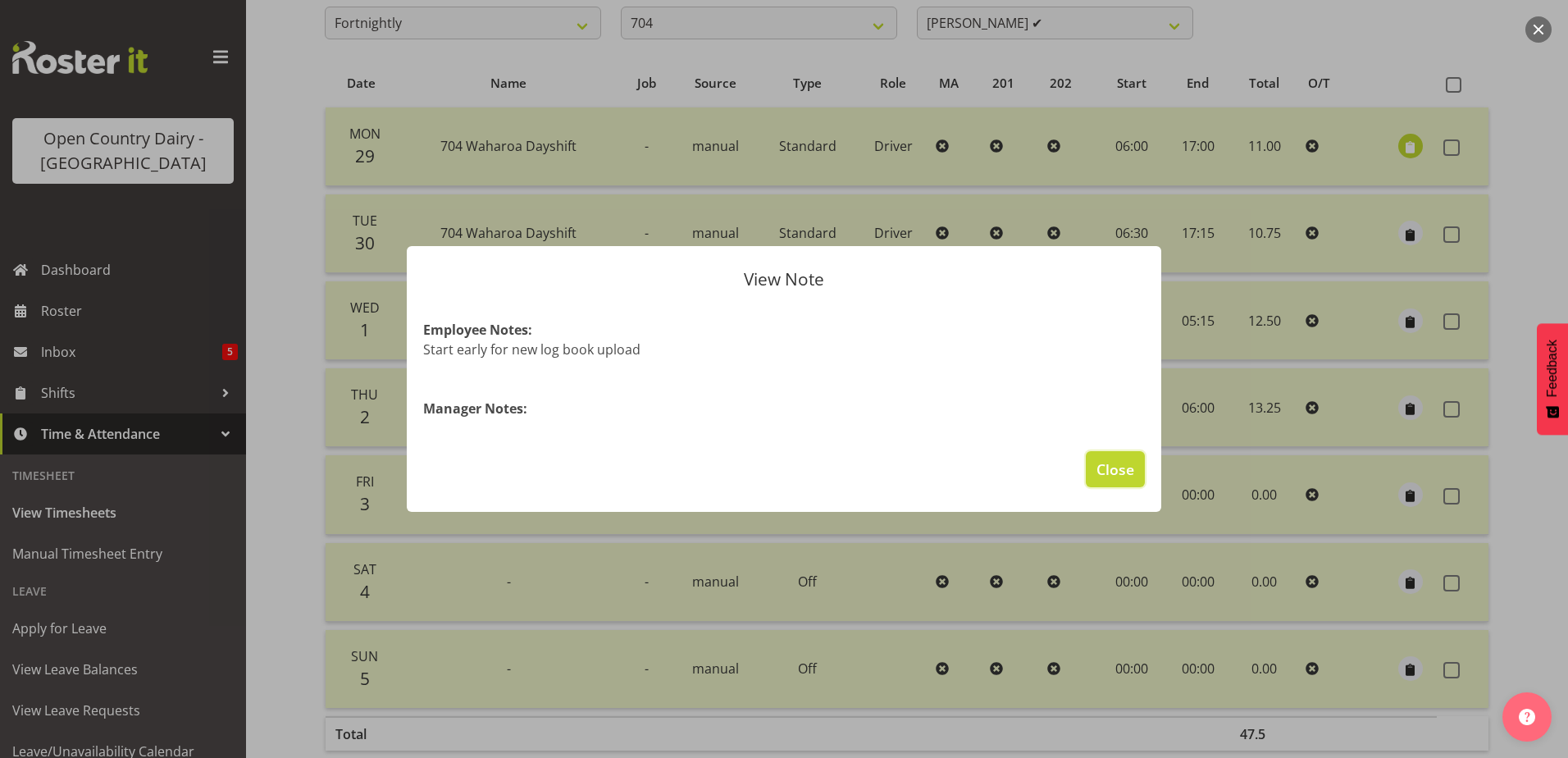
drag, startPoint x: 1109, startPoint y: 463, endPoint x: 1108, endPoint y: 452, distance: 11.0
click at [1108, 460] on span "Close" at bounding box center [1116, 470] width 37 height 21
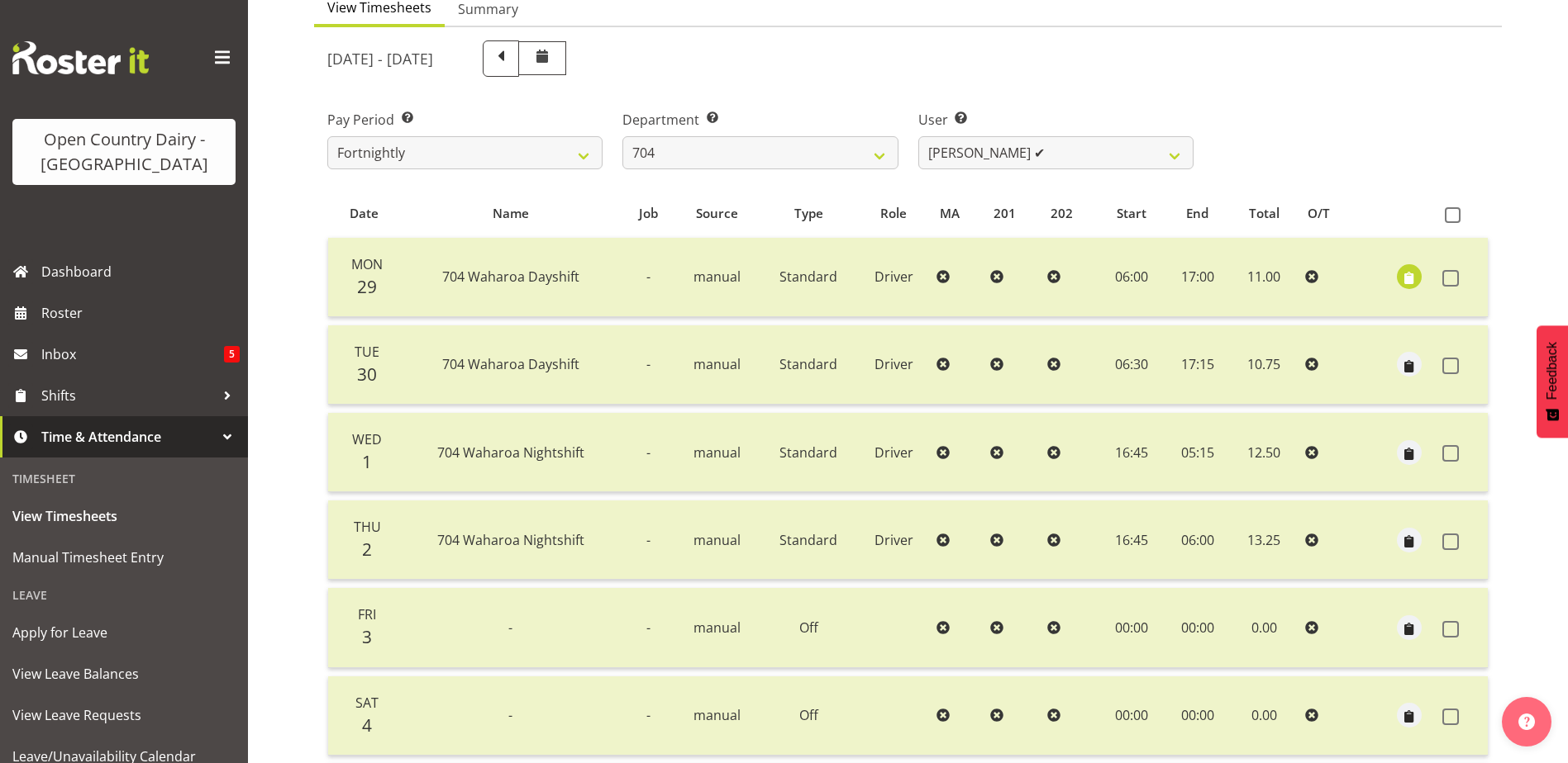
scroll to position [138, 0]
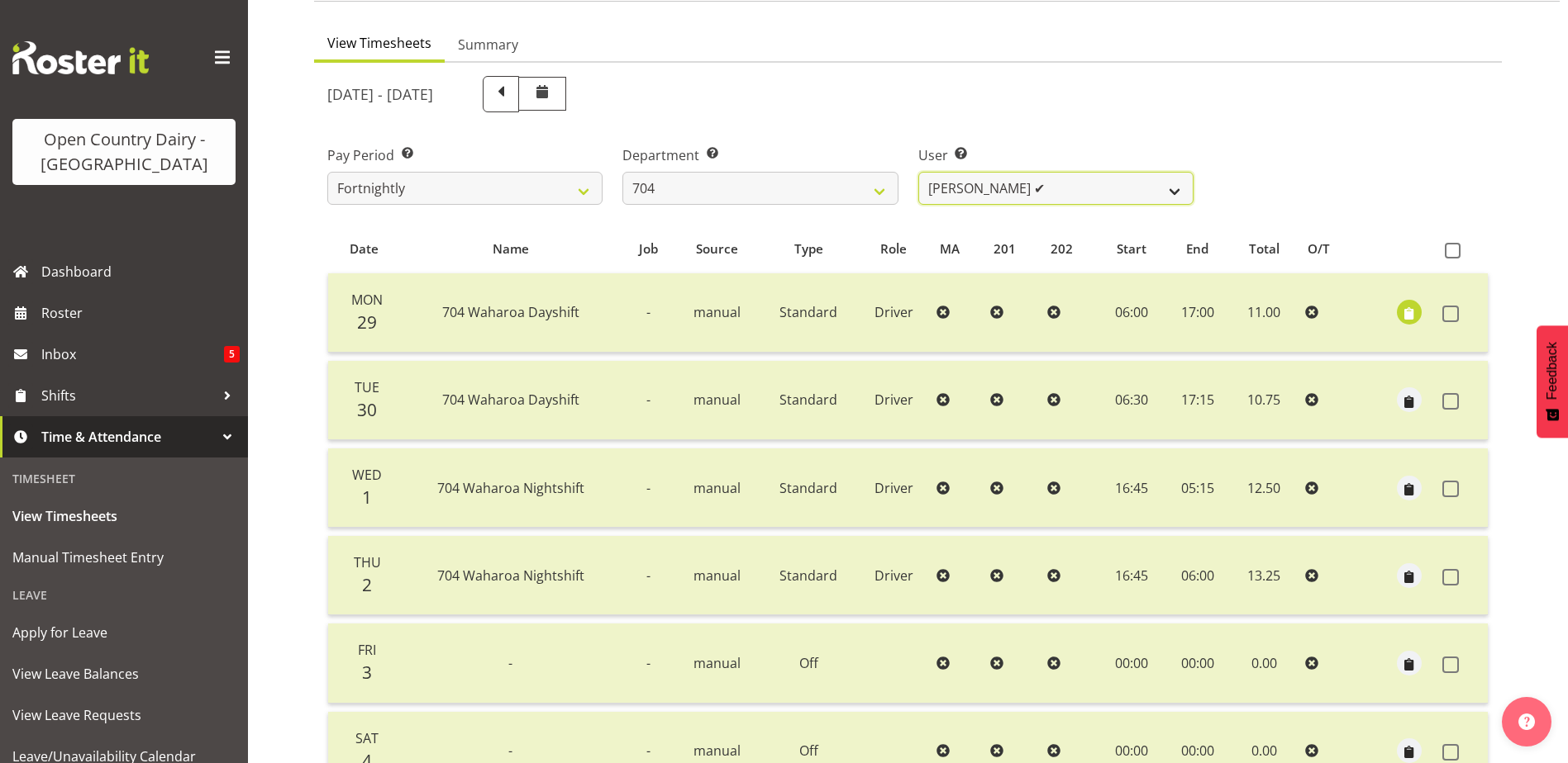
click at [1093, 189] on select "Graham Houghton ✔ Jon Williams ❌ Stephen Rae ❌" at bounding box center [1056, 188] width 275 height 33
select select "11180"
click at [918, 172] on select "Graham Houghton ✔ Jon Williams ❌ Stephen Rae ❌" at bounding box center [1056, 188] width 275 height 33
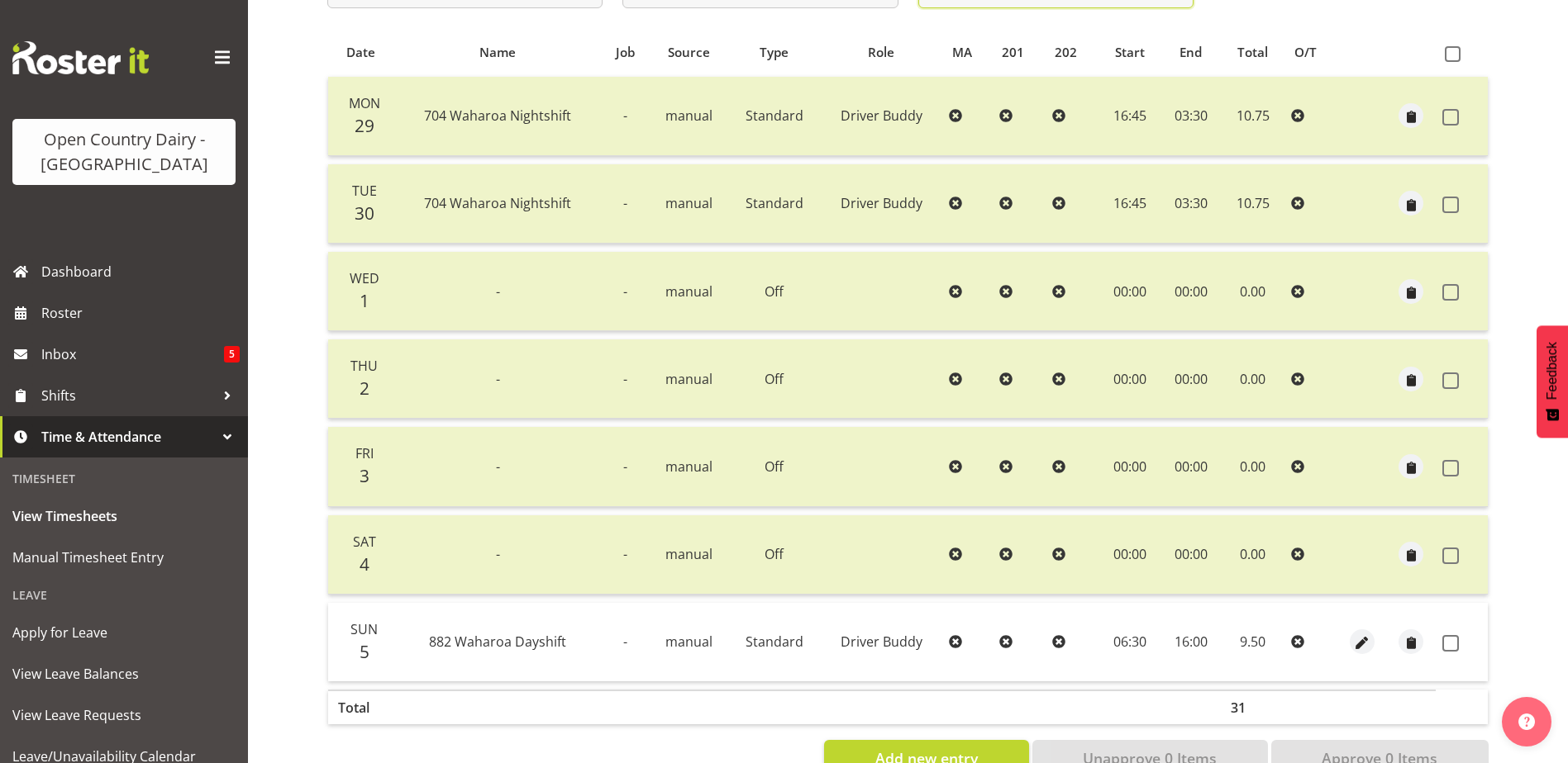
scroll to position [386, 0]
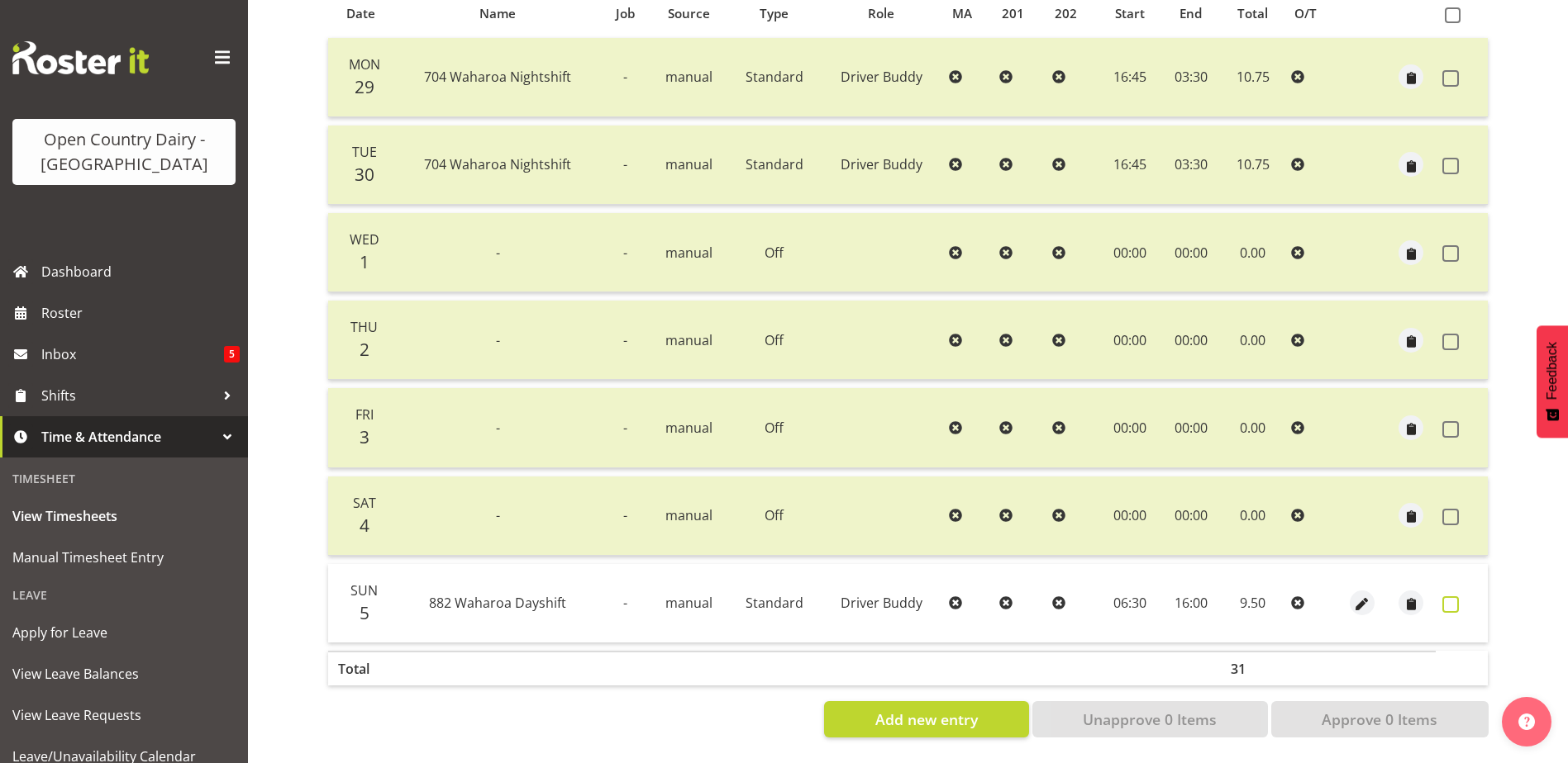
click at [1448, 597] on span at bounding box center [1450, 605] width 16 height 16
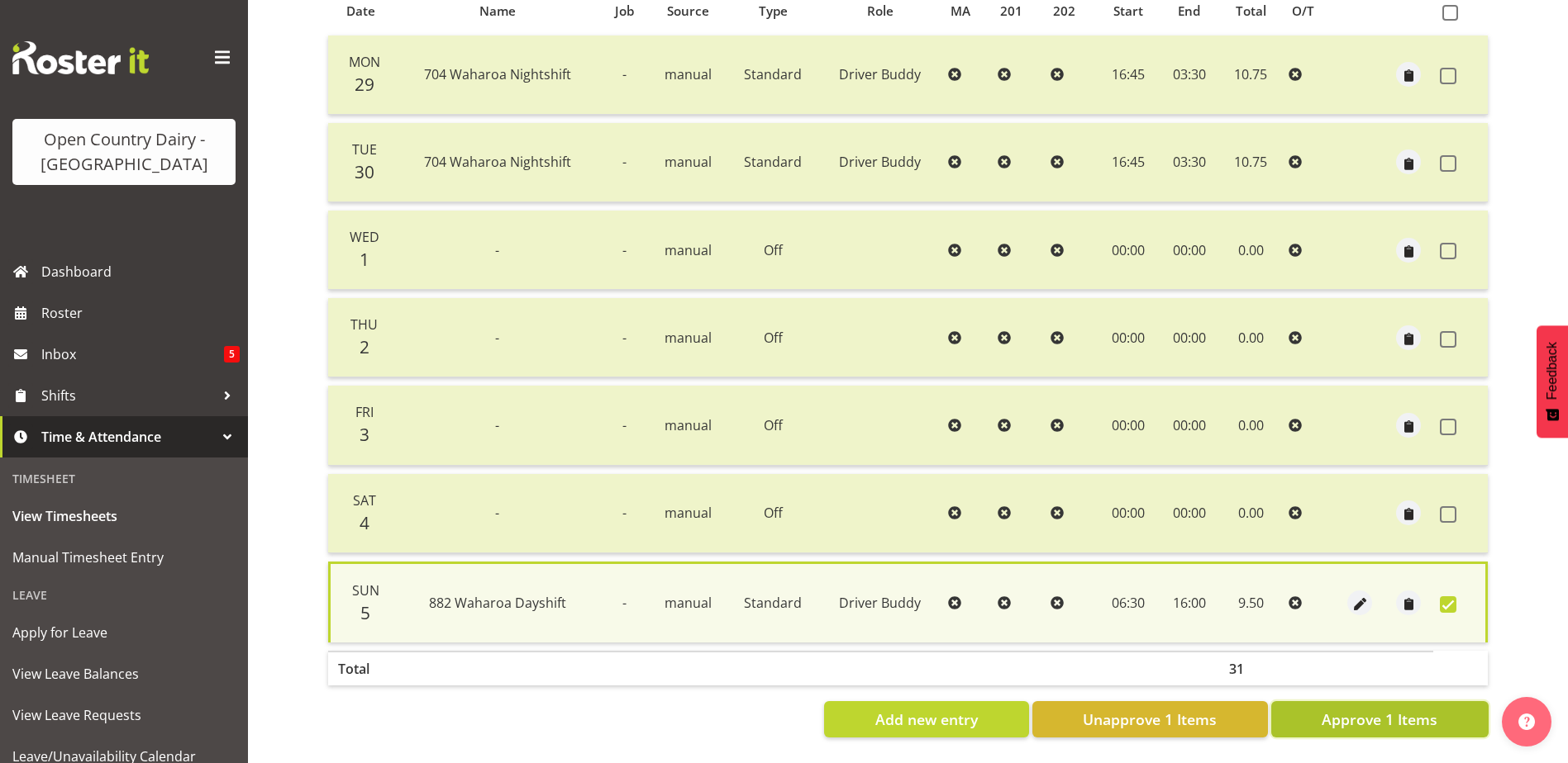
click at [1384, 711] on span "Approve 1 Items" at bounding box center [1379, 720] width 116 height 22
checkbox input "false"
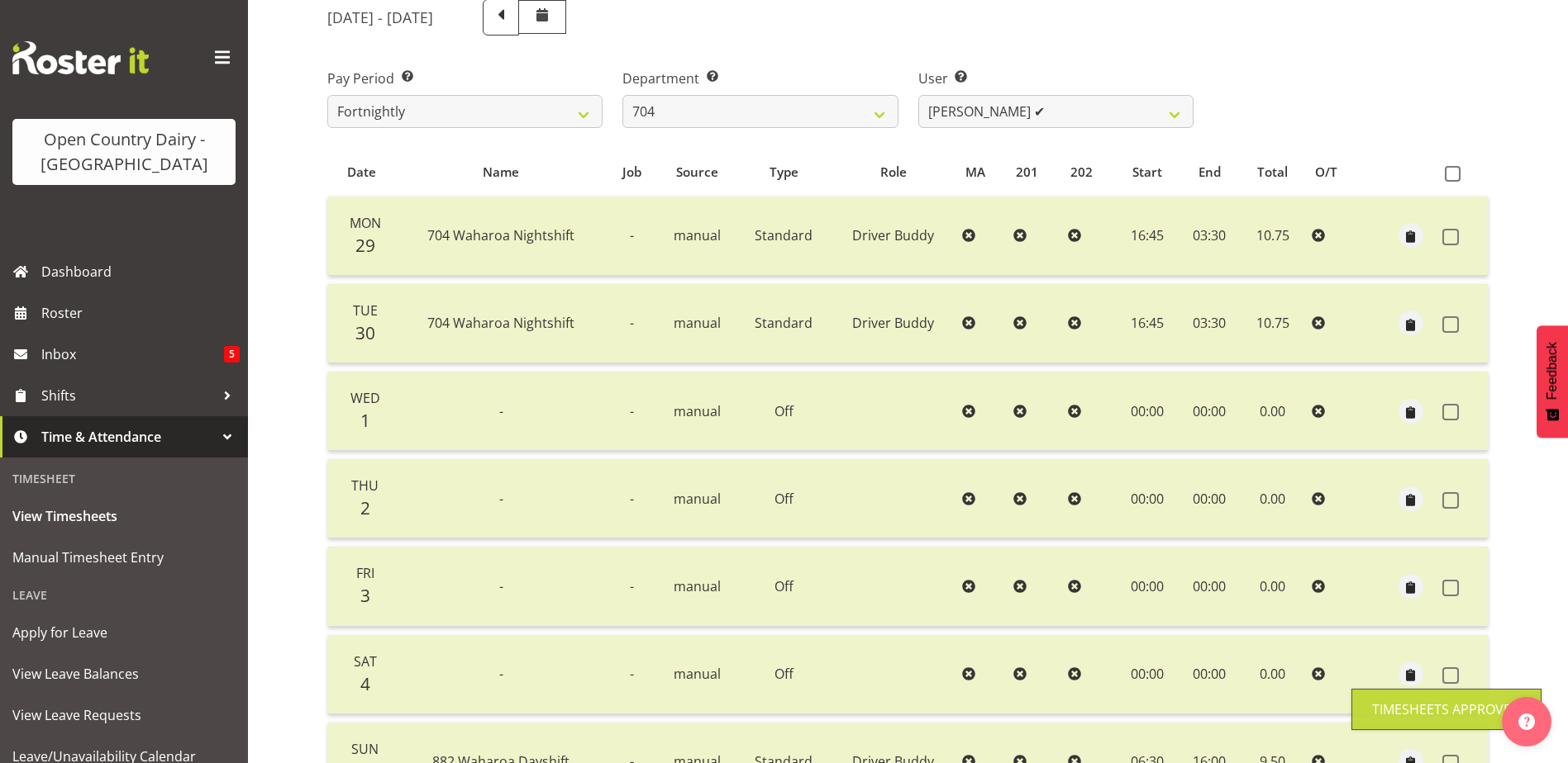
scroll to position [138, 0]
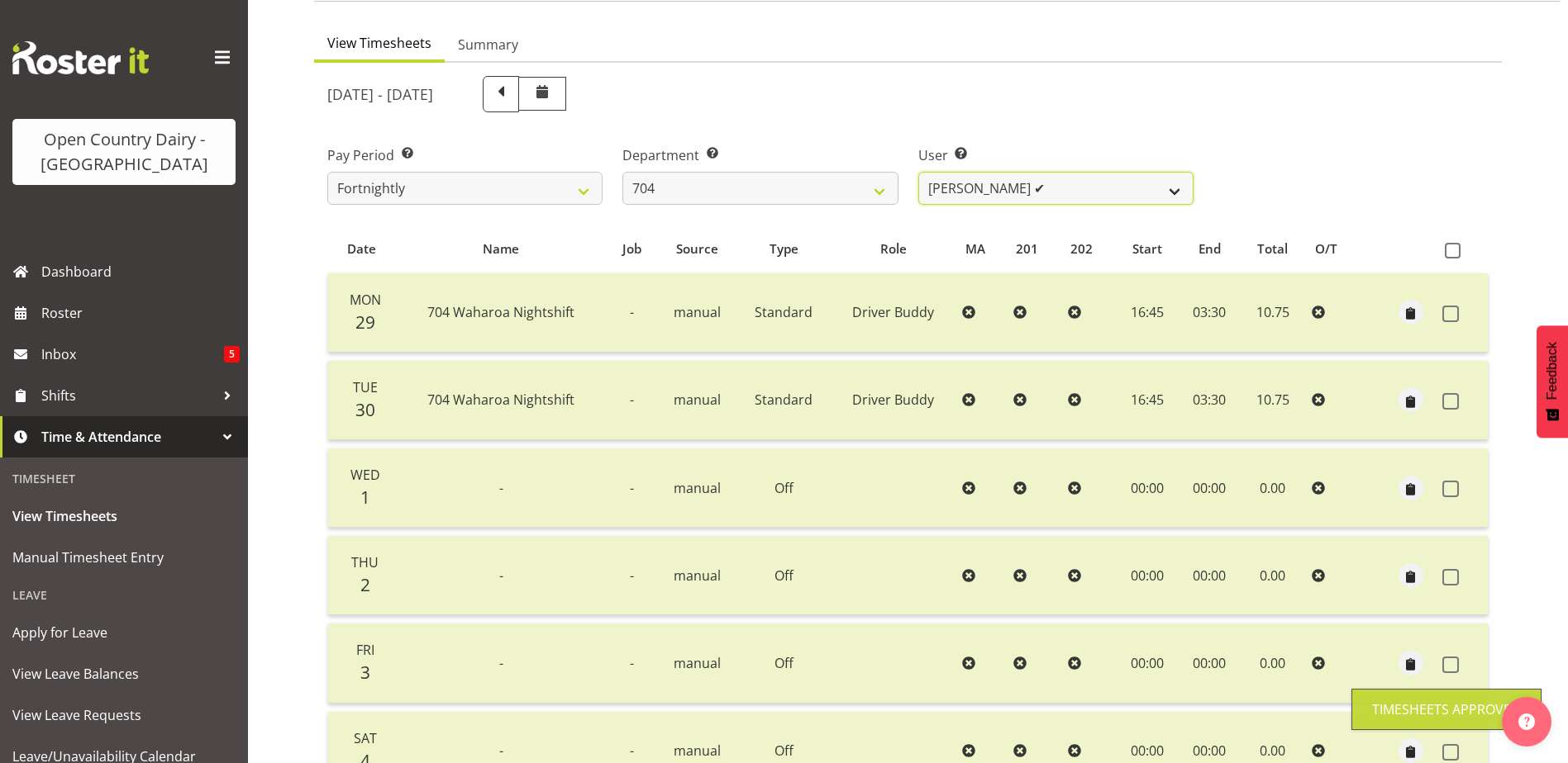
click at [1071, 188] on select "Graham Houghton ✔ Jon Williams ✔ Stephen Rae ❌" at bounding box center [1056, 188] width 275 height 33
select select "11257"
click at [918, 172] on select "Graham Houghton ✔ Jon Williams ✔ Stephen Rae ❌" at bounding box center [1056, 188] width 275 height 33
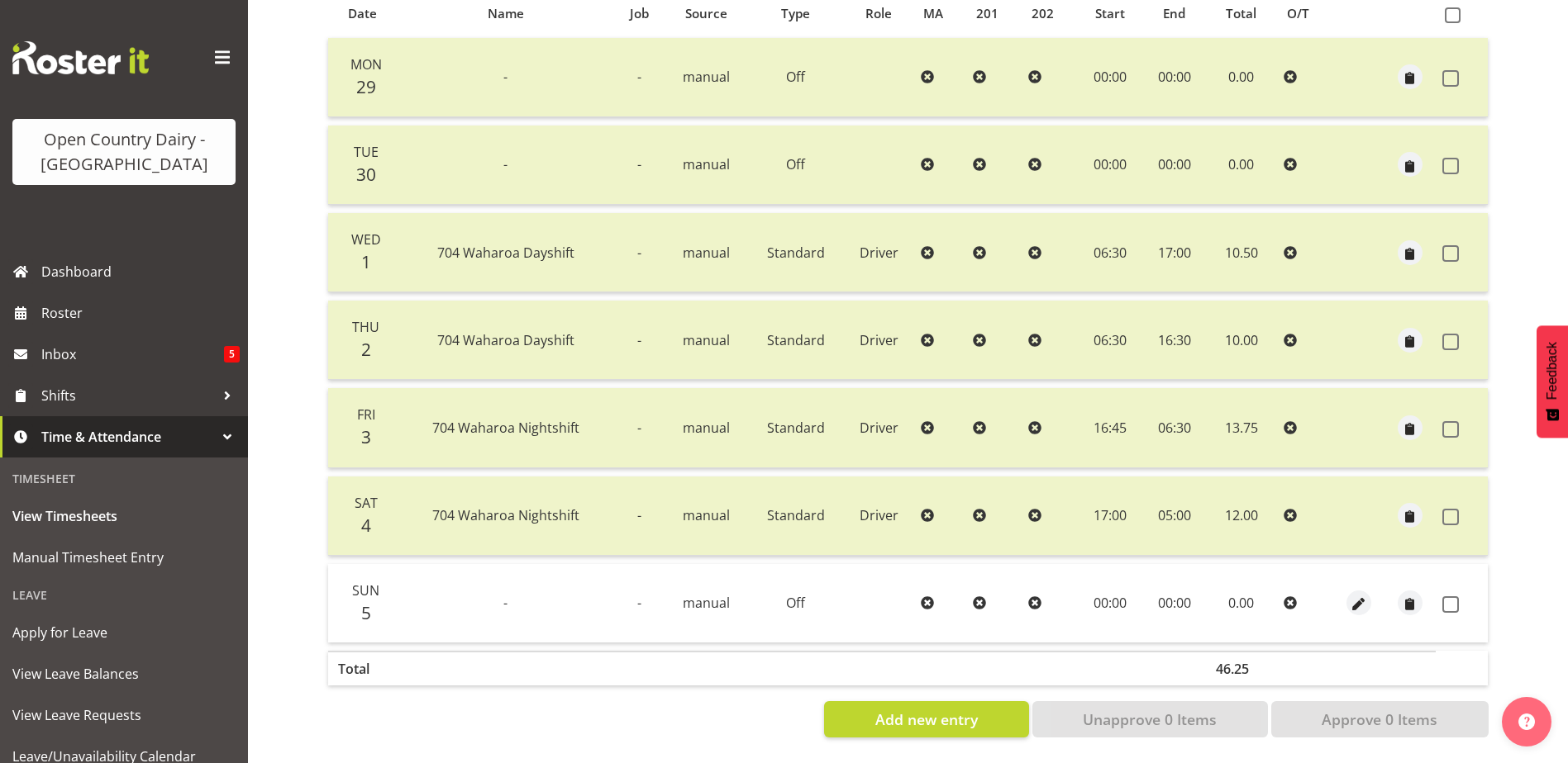
scroll to position [386, 0]
click at [1451, 597] on span at bounding box center [1450, 605] width 16 height 16
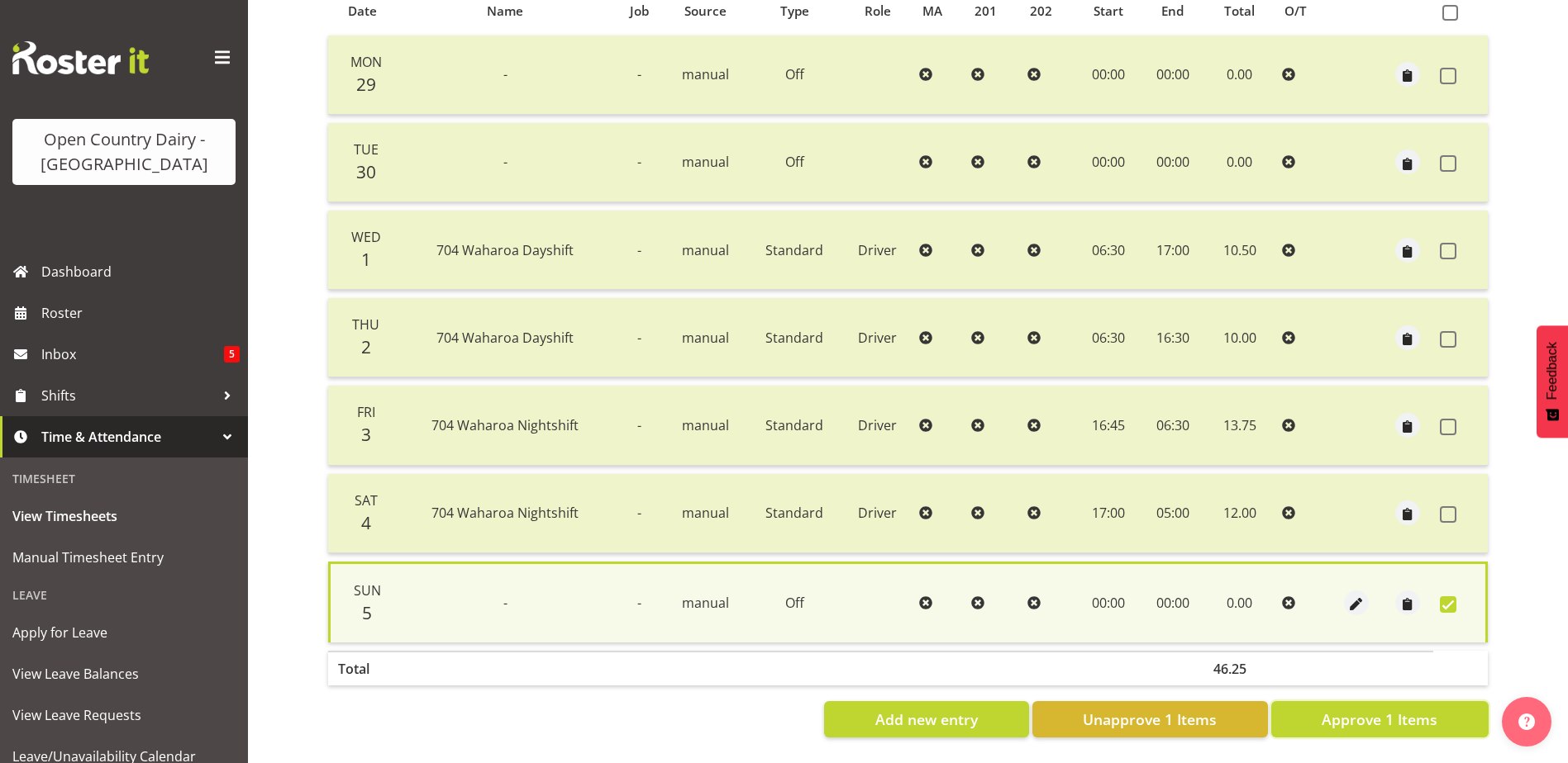
click at [1383, 709] on span "Approve 1 Items" at bounding box center [1379, 720] width 116 height 22
checkbox input "false"
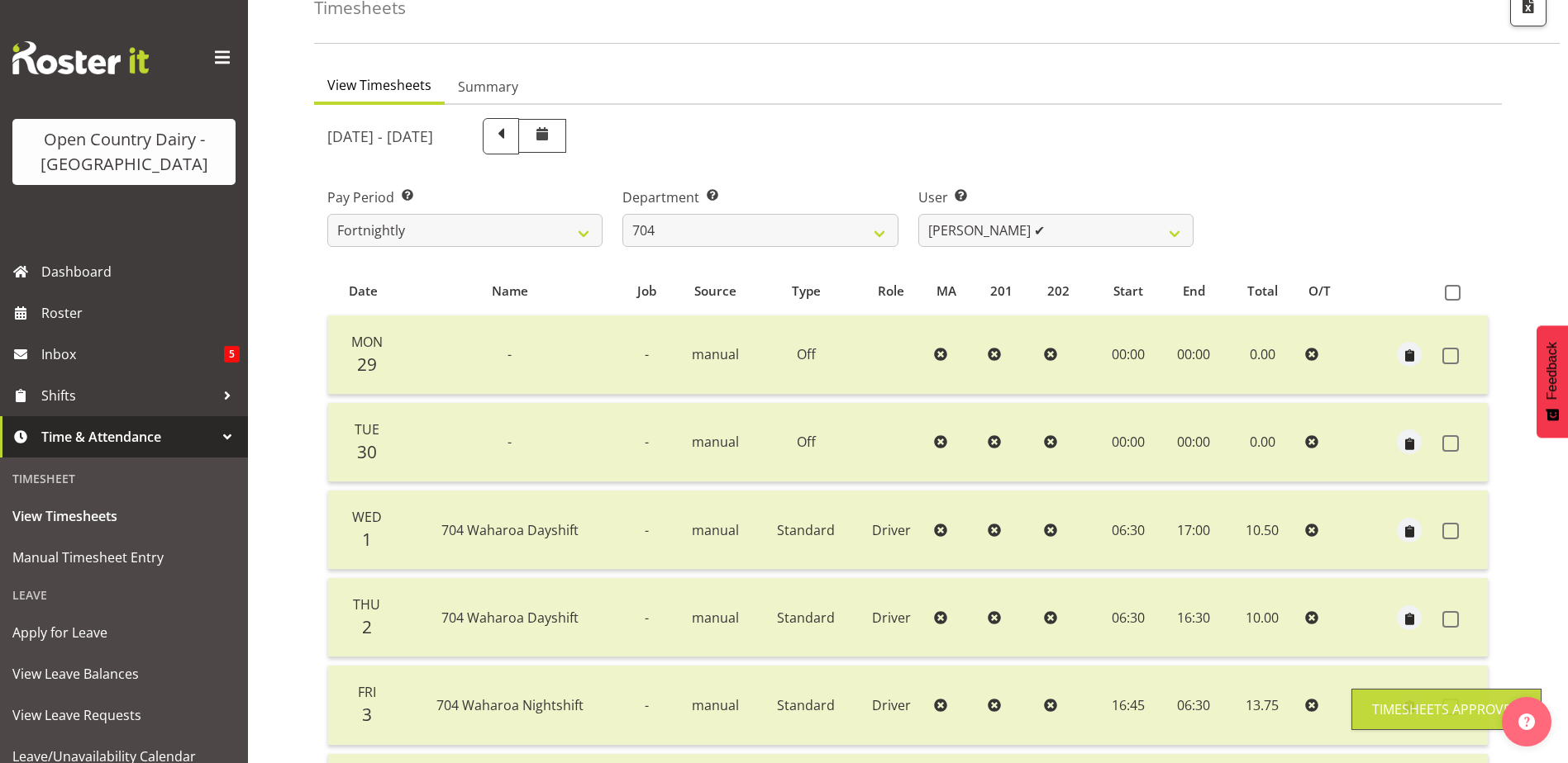
scroll to position [56, 0]
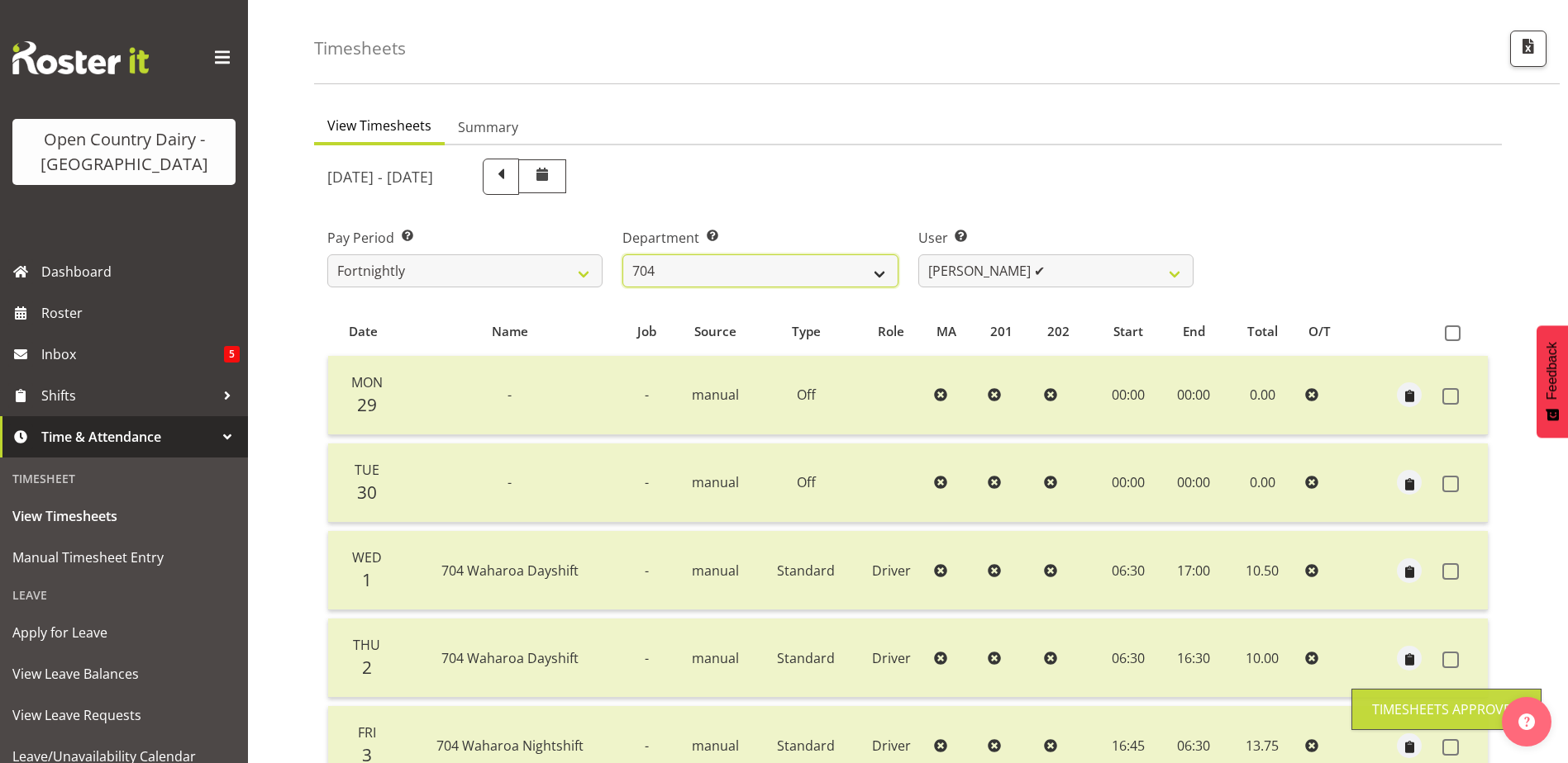
click at [856, 269] on select "701 702 703 704 705 706 707 708 709 710 711 712 713 714 715 716 717 718 719 720" at bounding box center [760, 271] width 275 height 33
select select "714"
click at [622, 254] on select "701 702 703 704 705 706 707 708 709 710 711 712 713 714 715 716 717 718 719 720" at bounding box center [760, 271] width 275 height 33
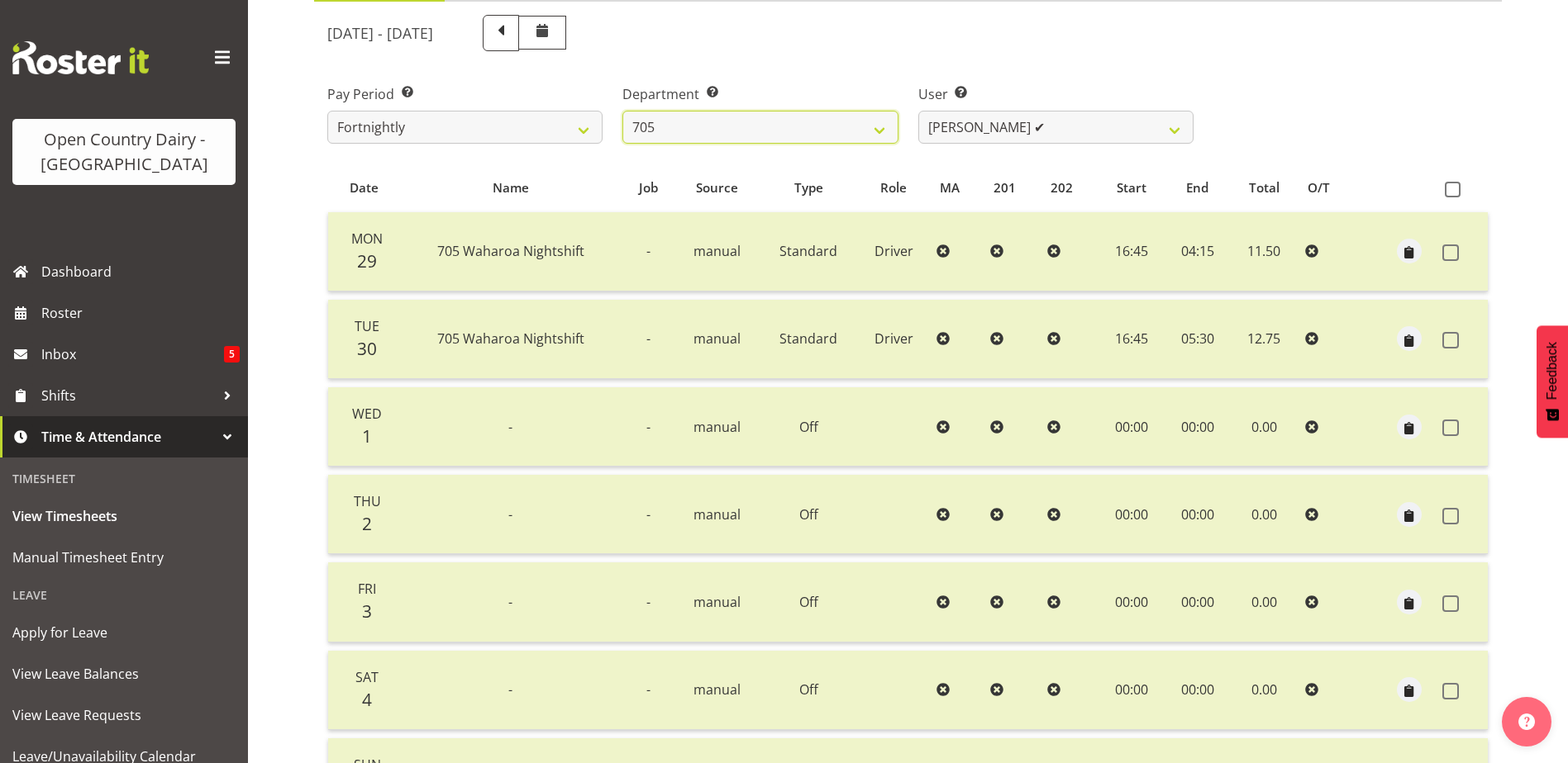
scroll to position [138, 0]
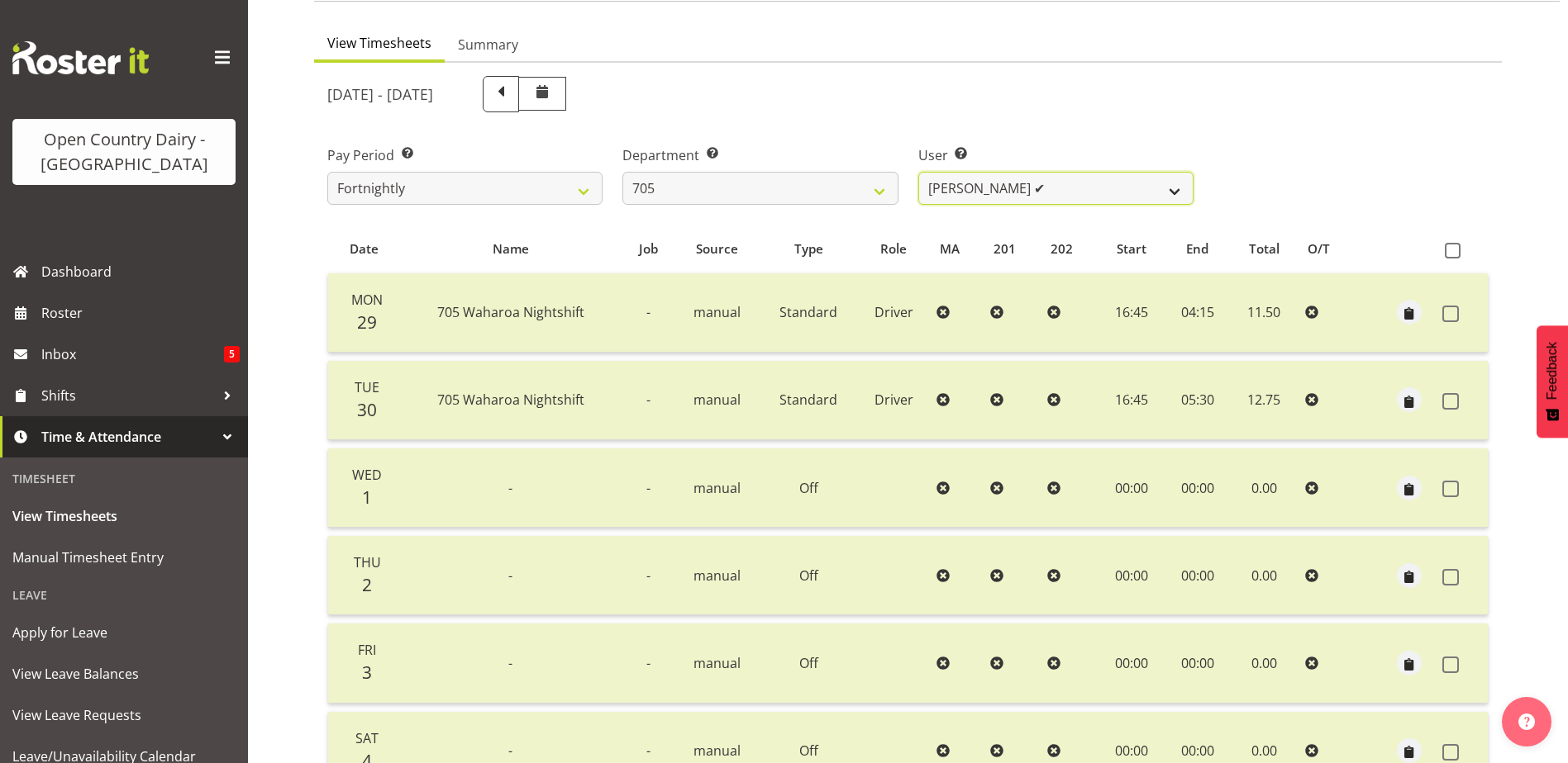
click at [1095, 189] on select "Chris Gibbs ✔ Colin Kelly ✔ Craig Cottam ✔ John May ❌" at bounding box center [1056, 188] width 275 height 33
click at [918, 172] on select "Chris Gibbs ✔ Colin Kelly ✔ Craig Cottam ✔ John May ❌" at bounding box center [1056, 188] width 275 height 33
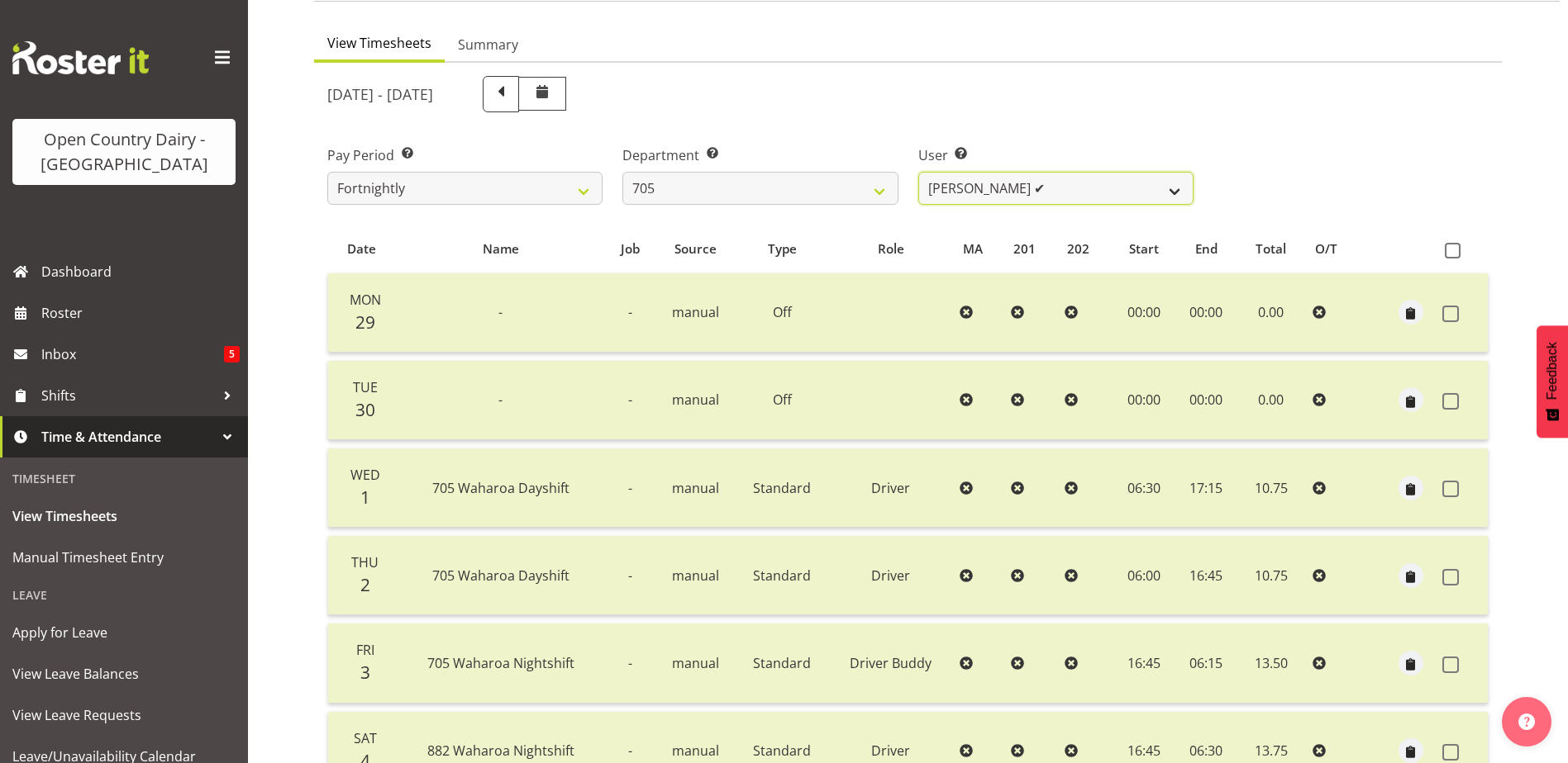
click at [1055, 183] on select "Chris Gibbs ✔ Colin Kelly ✔ Craig Cottam ✔ John May ❌" at bounding box center [1056, 188] width 275 height 33
click at [918, 172] on select "Chris Gibbs ✔ Colin Kelly ✔ Craig Cottam ✔ John May ❌" at bounding box center [1056, 188] width 275 height 33
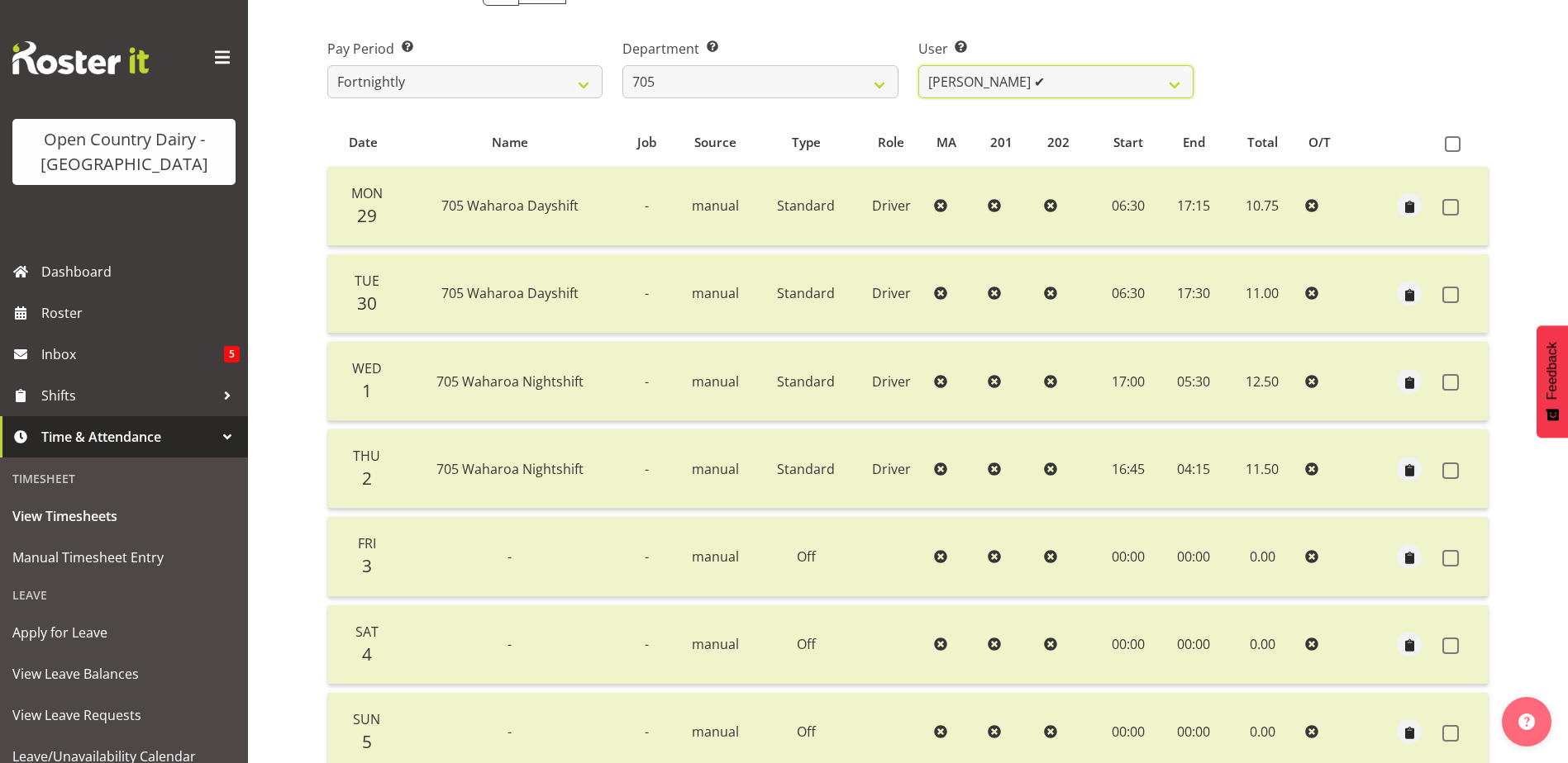
scroll to position [220, 0]
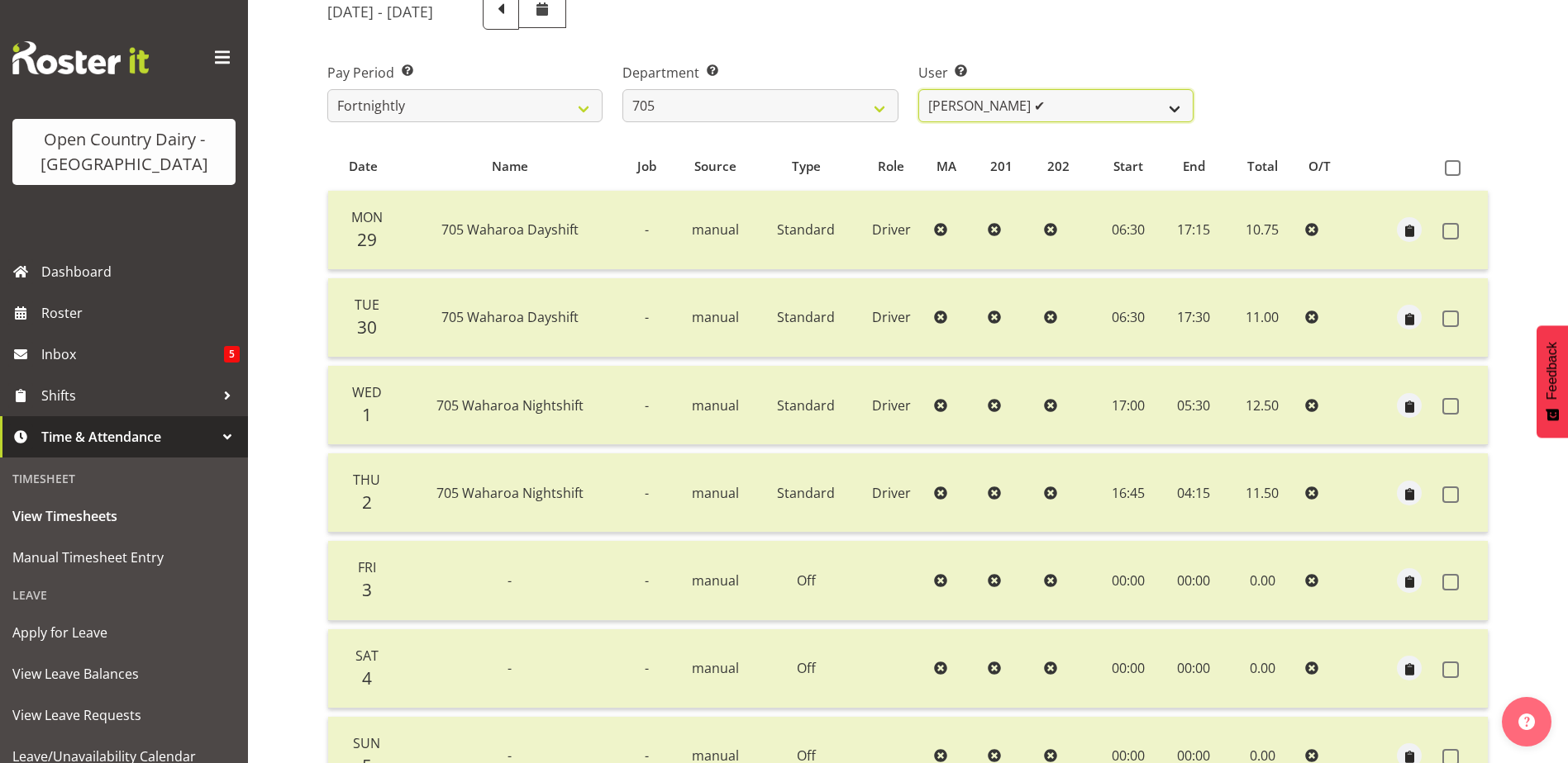
click at [1102, 105] on select "Chris Gibbs ✔ Colin Kelly ✔ Craig Cottam ✔ John May ❌" at bounding box center [1056, 105] width 275 height 33
select select "11696"
click at [918, 89] on select "Chris Gibbs ✔ Colin Kelly ✔ Craig Cottam ✔ John May ❌" at bounding box center [1056, 105] width 275 height 33
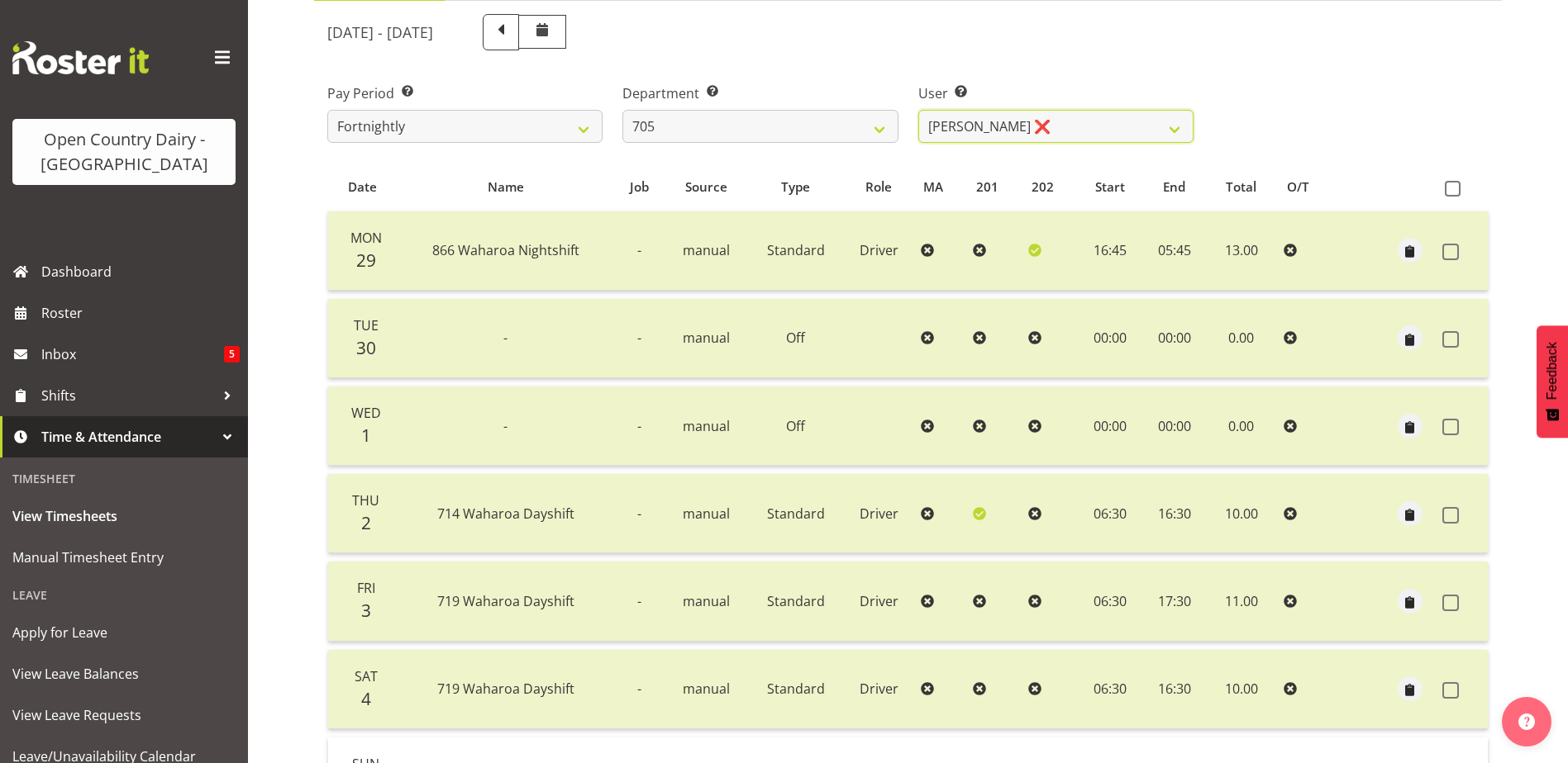
scroll to position [138, 0]
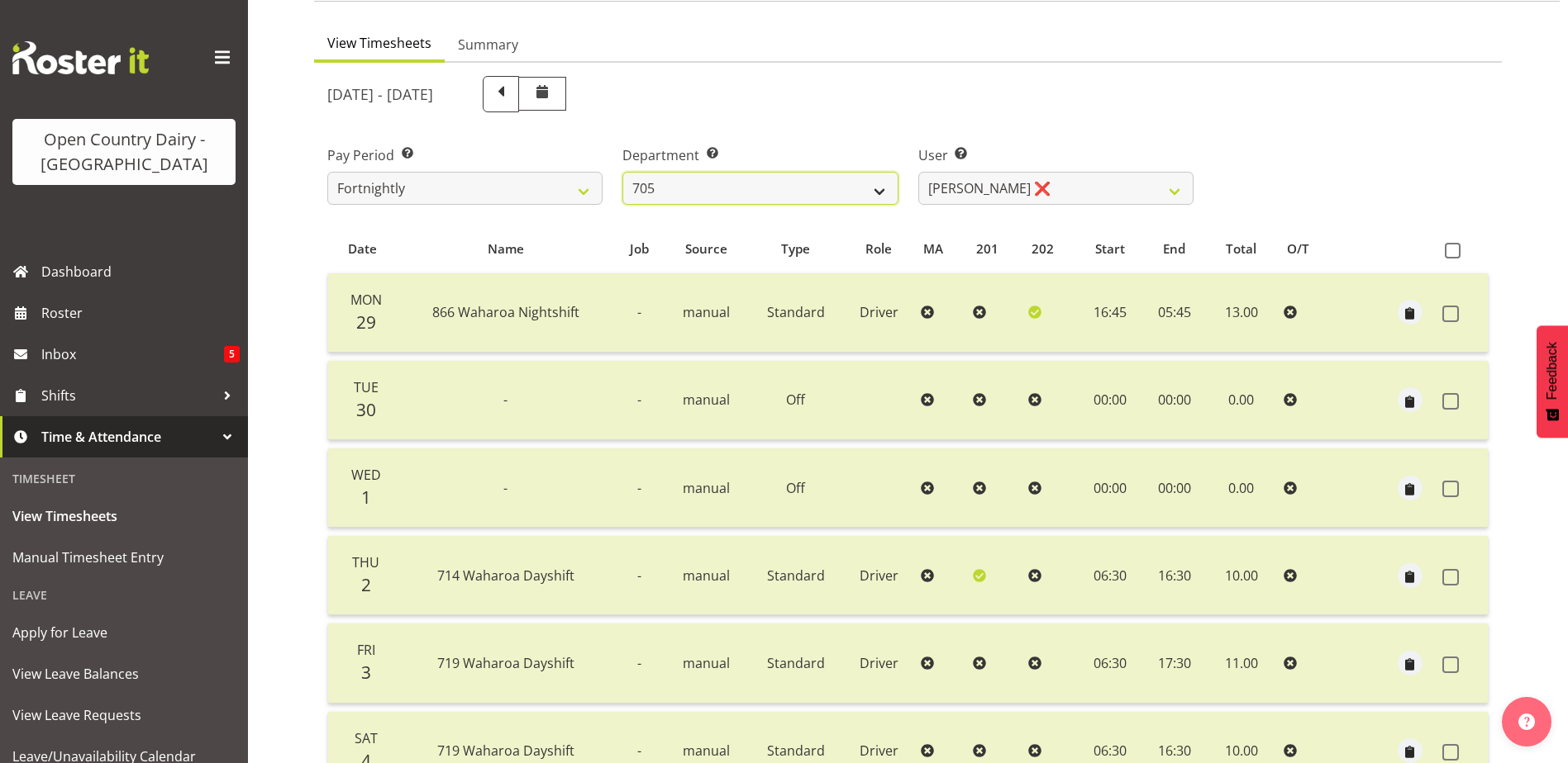
drag, startPoint x: 756, startPoint y: 189, endPoint x: 753, endPoint y: 197, distance: 8.5
click at [756, 189] on select "701 702 703 704 705 706 707 708 709 710 711 712 713 714 715 716 717 718 719 720" at bounding box center [760, 188] width 275 height 33
select select "721"
click at [622, 172] on select "701 702 703 704 705 706 707 708 709 710 711 712 713 714 715 716 717 718 719 720" at bounding box center [760, 188] width 275 height 33
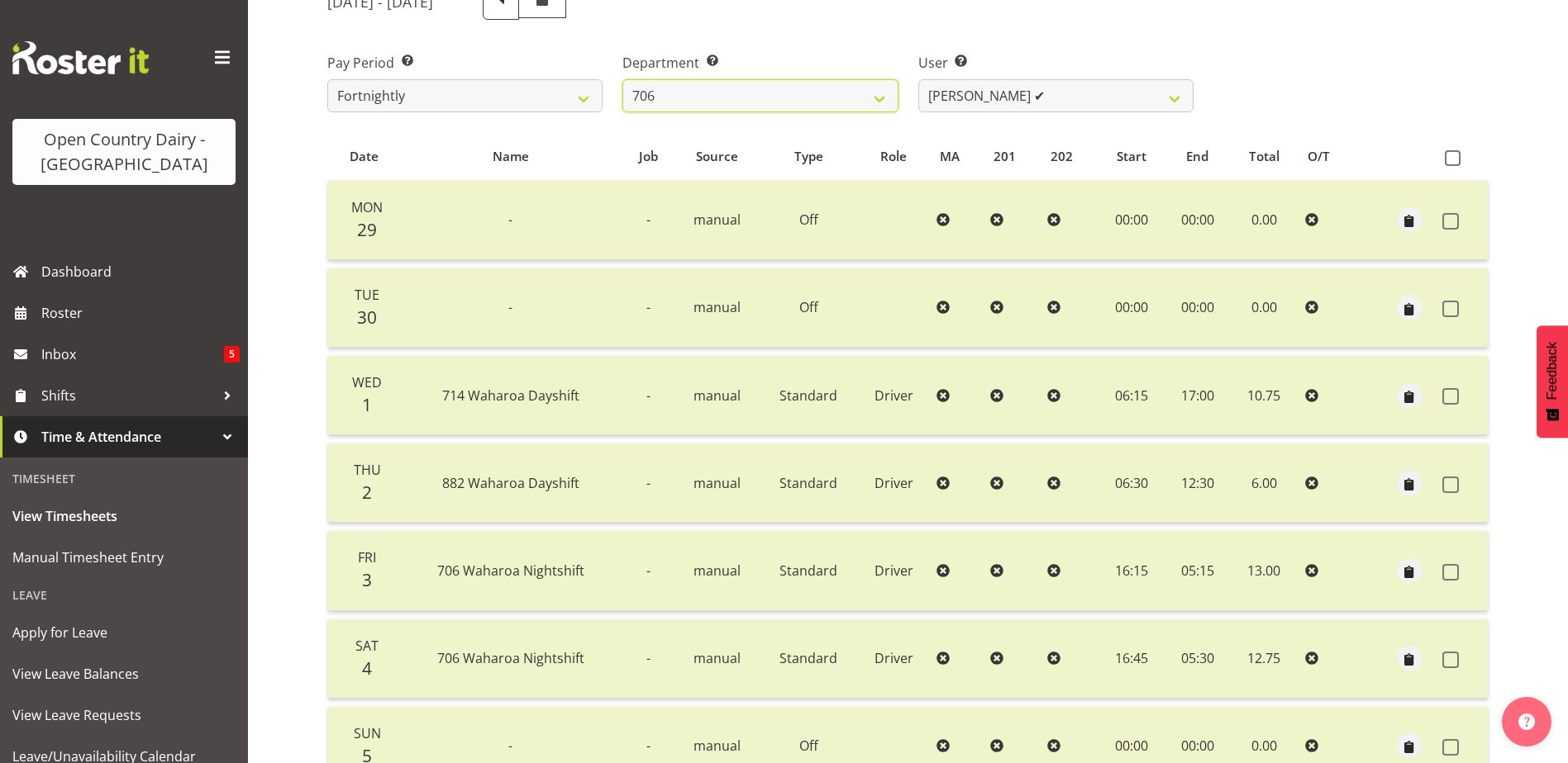
scroll to position [220, 0]
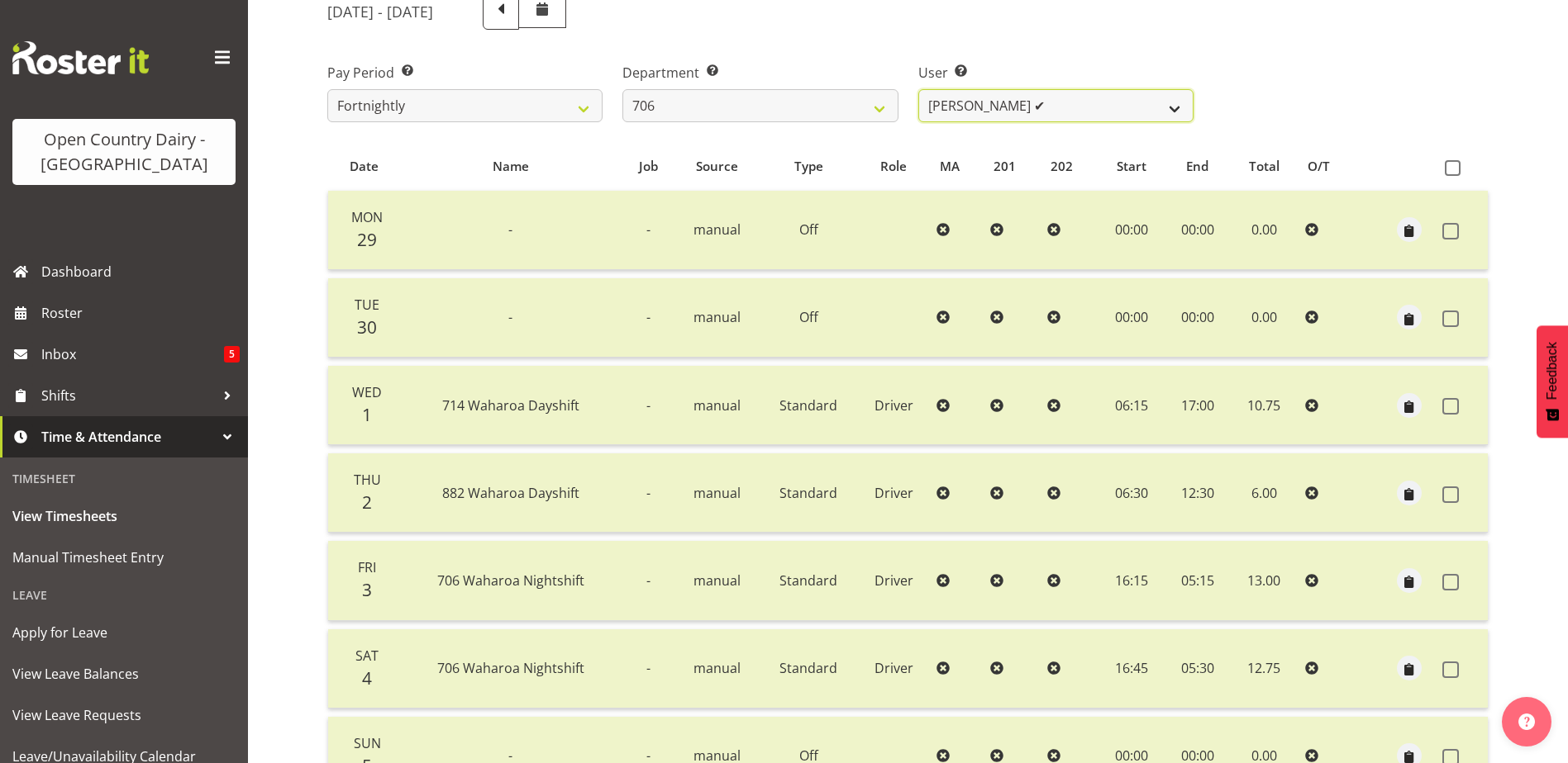
click at [1068, 96] on select "Andrew Kearns ✔ Len Symons ✔ Mark Ansley ✔ Paul Griffin ❌" at bounding box center [1056, 105] width 275 height 33
click at [918, 89] on select "Andrew Kearns ✔ Len Symons ✔ Mark Ansley ✔ Paul Griffin ❌" at bounding box center [1056, 105] width 275 height 33
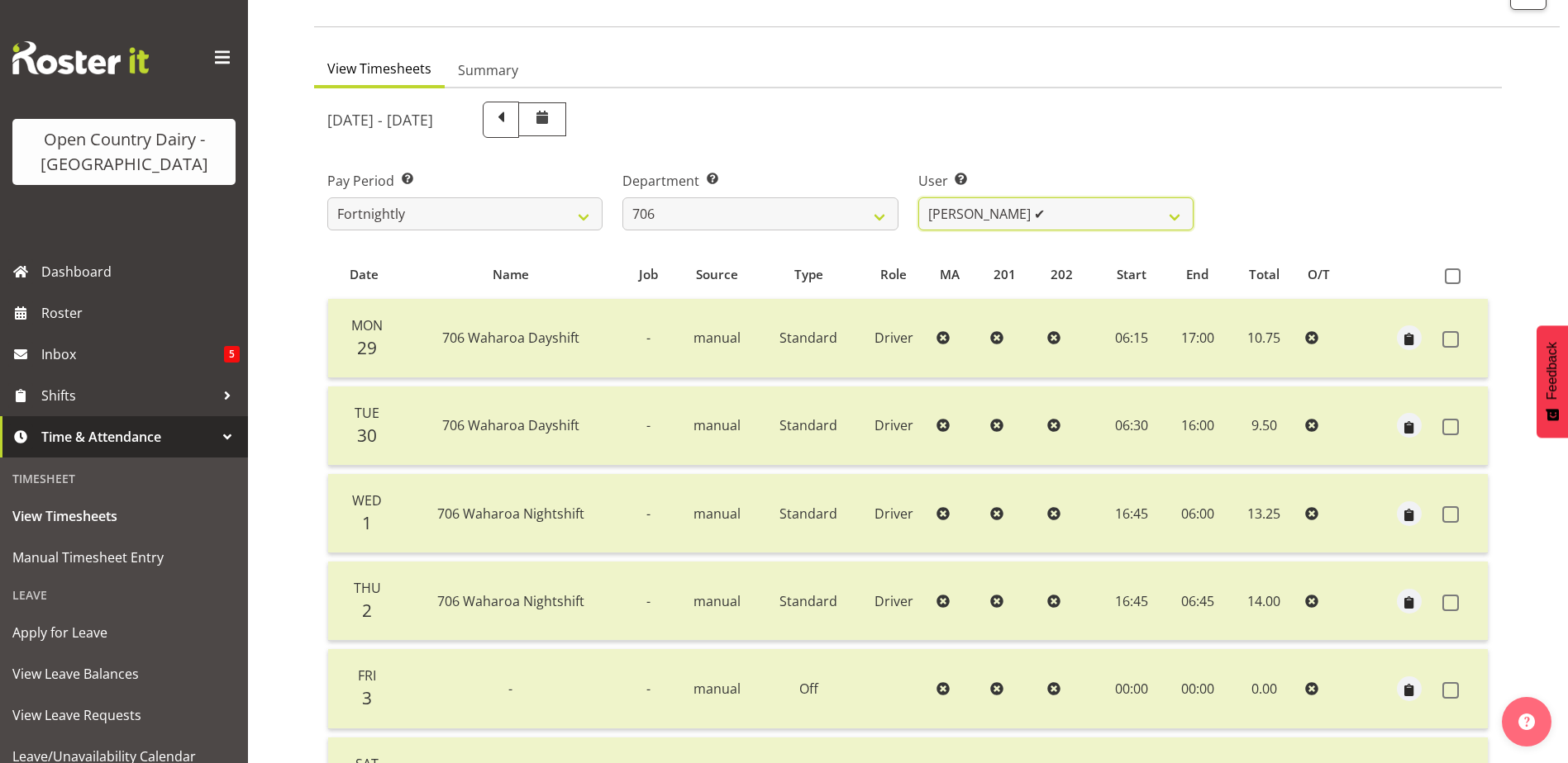
scroll to position [56, 0]
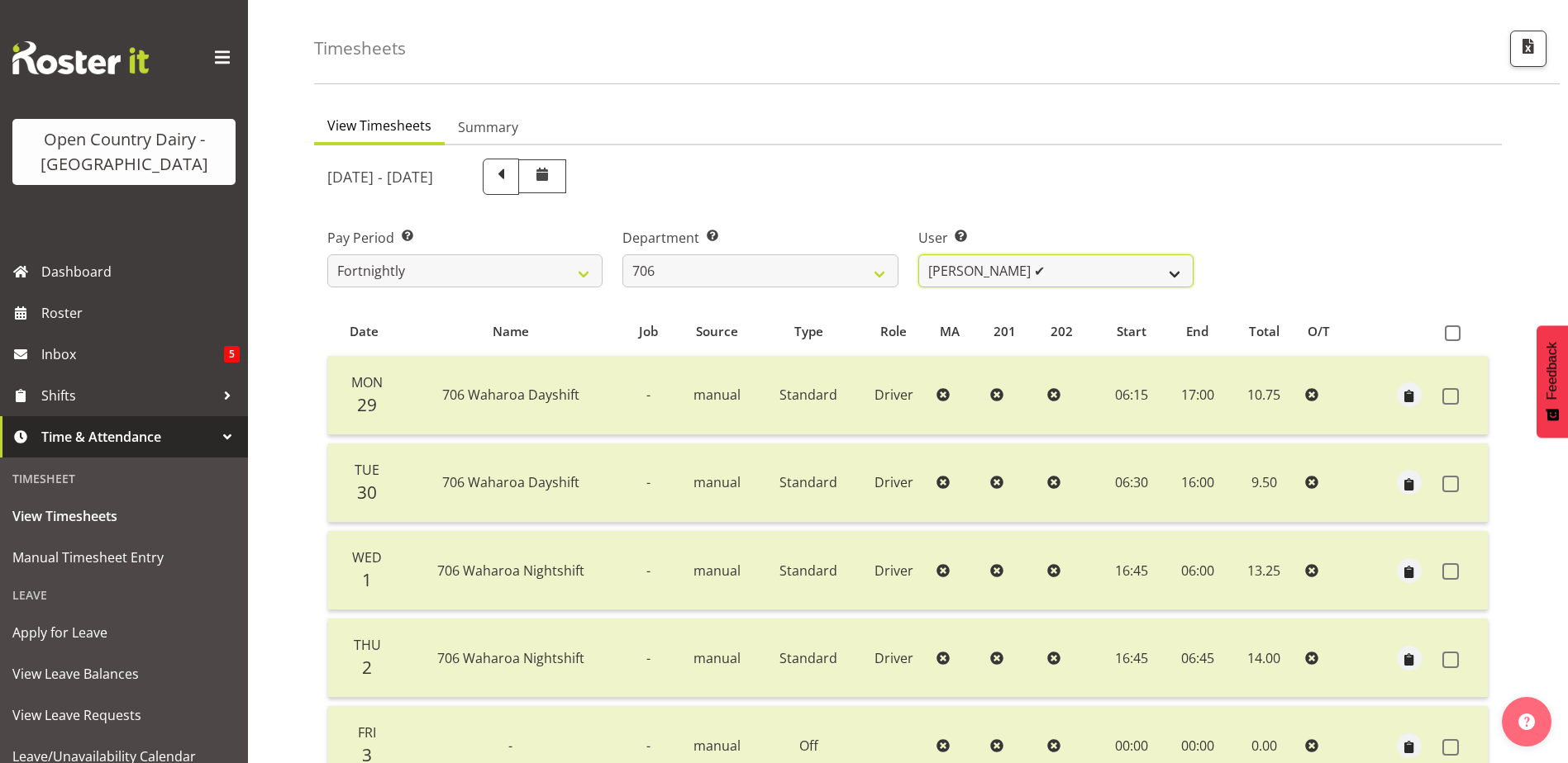
click at [1066, 270] on select "Andrew Kearns ✔ Len Symons ✔ Mark Ansley ✔ Paul Griffin ❌" at bounding box center [1056, 271] width 275 height 33
click at [918, 254] on select "Andrew Kearns ✔ Len Symons ✔ Mark Ansley ✔ Paul Griffin ❌" at bounding box center [1056, 271] width 275 height 33
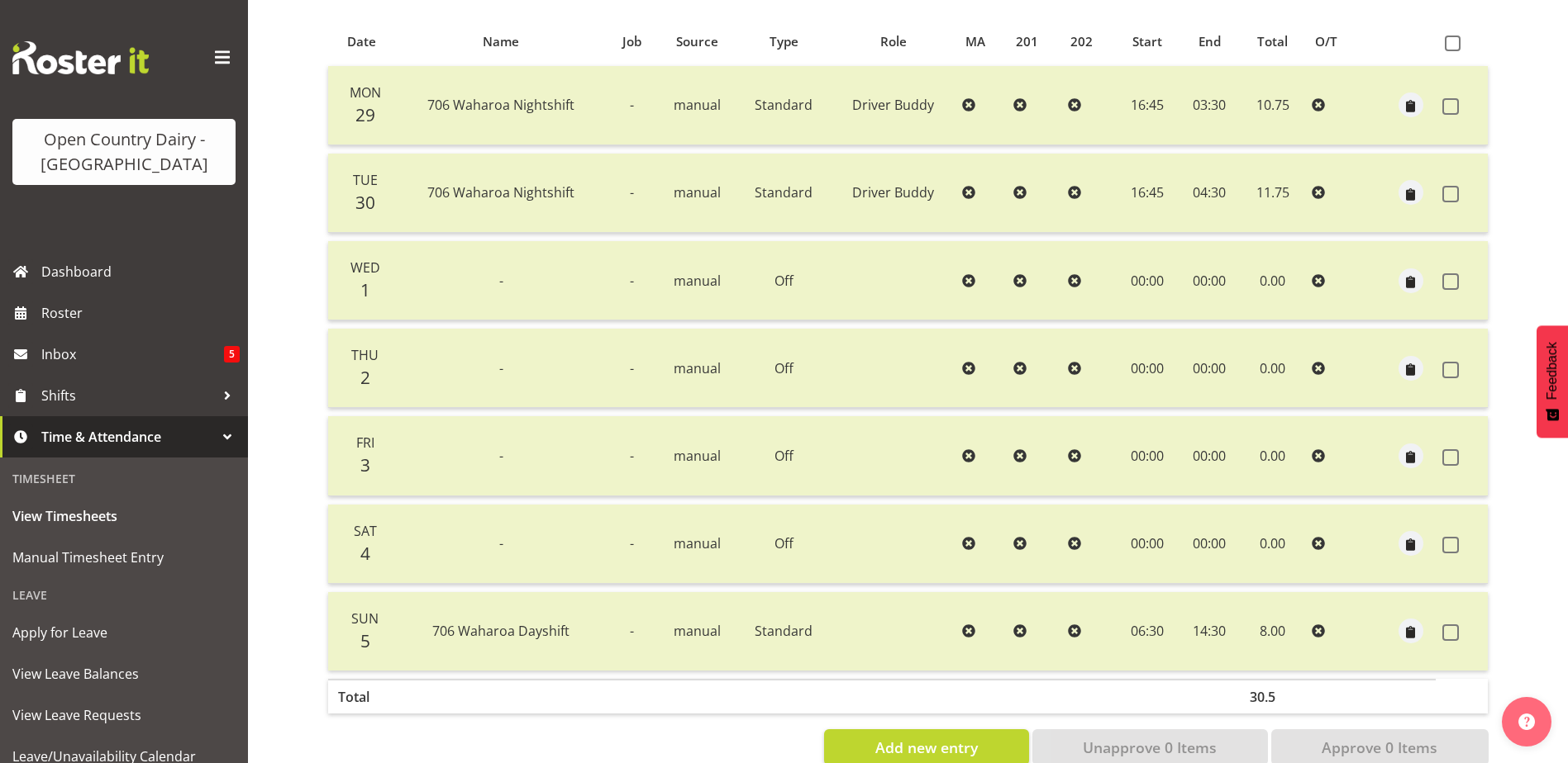
scroll to position [138, 0]
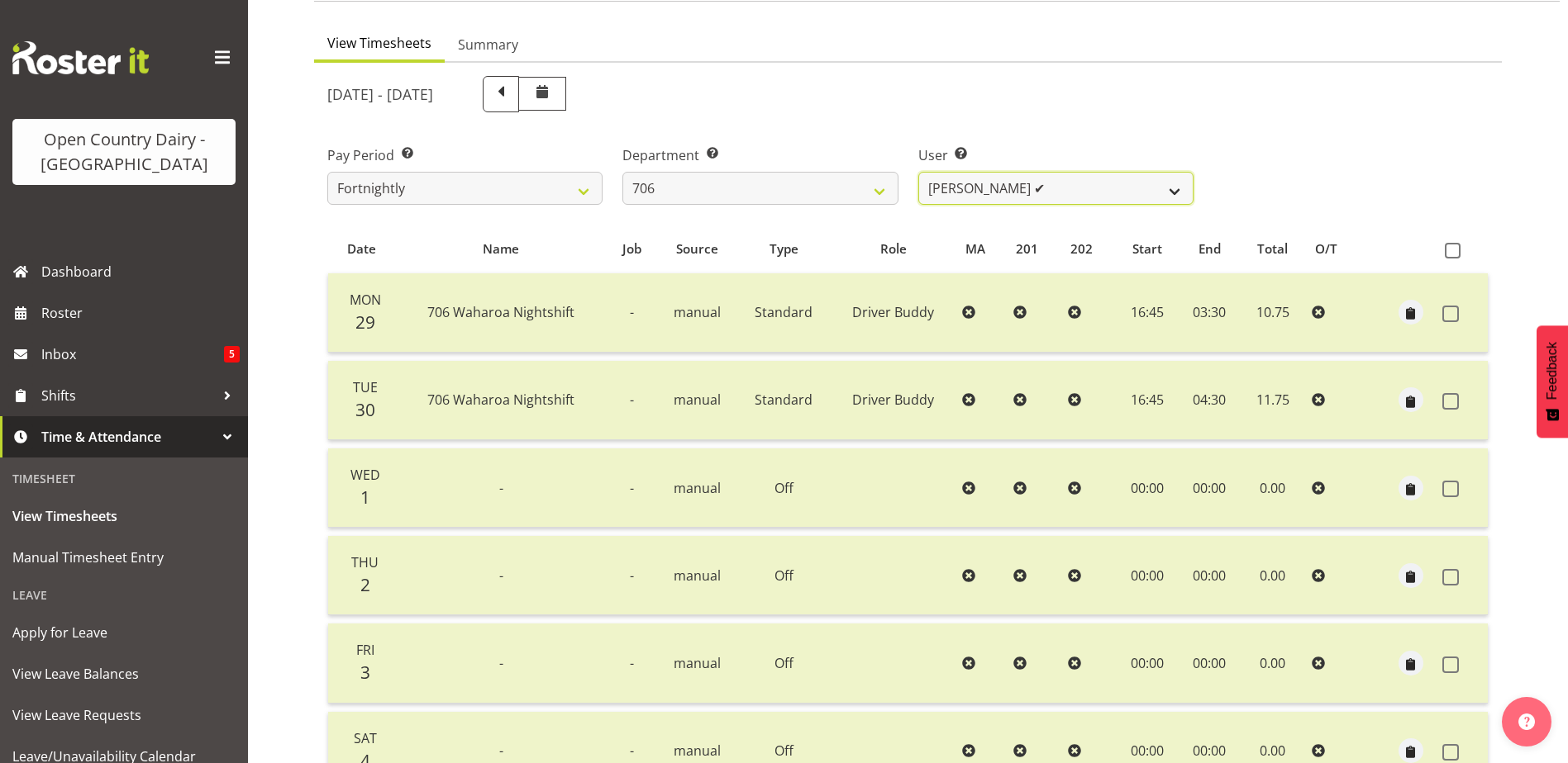
drag, startPoint x: 1052, startPoint y: 188, endPoint x: 1052, endPoint y: 202, distance: 14.0
click at [1053, 187] on select "Andrew Kearns ✔ Len Symons ✔ Mark Ansley ✔ Paul Griffin ❌" at bounding box center [1056, 188] width 275 height 33
select select "11079"
click at [918, 172] on select "Andrew Kearns ✔ Len Symons ✔ Mark Ansley ✔ Paul Griffin ❌" at bounding box center [1056, 188] width 275 height 33
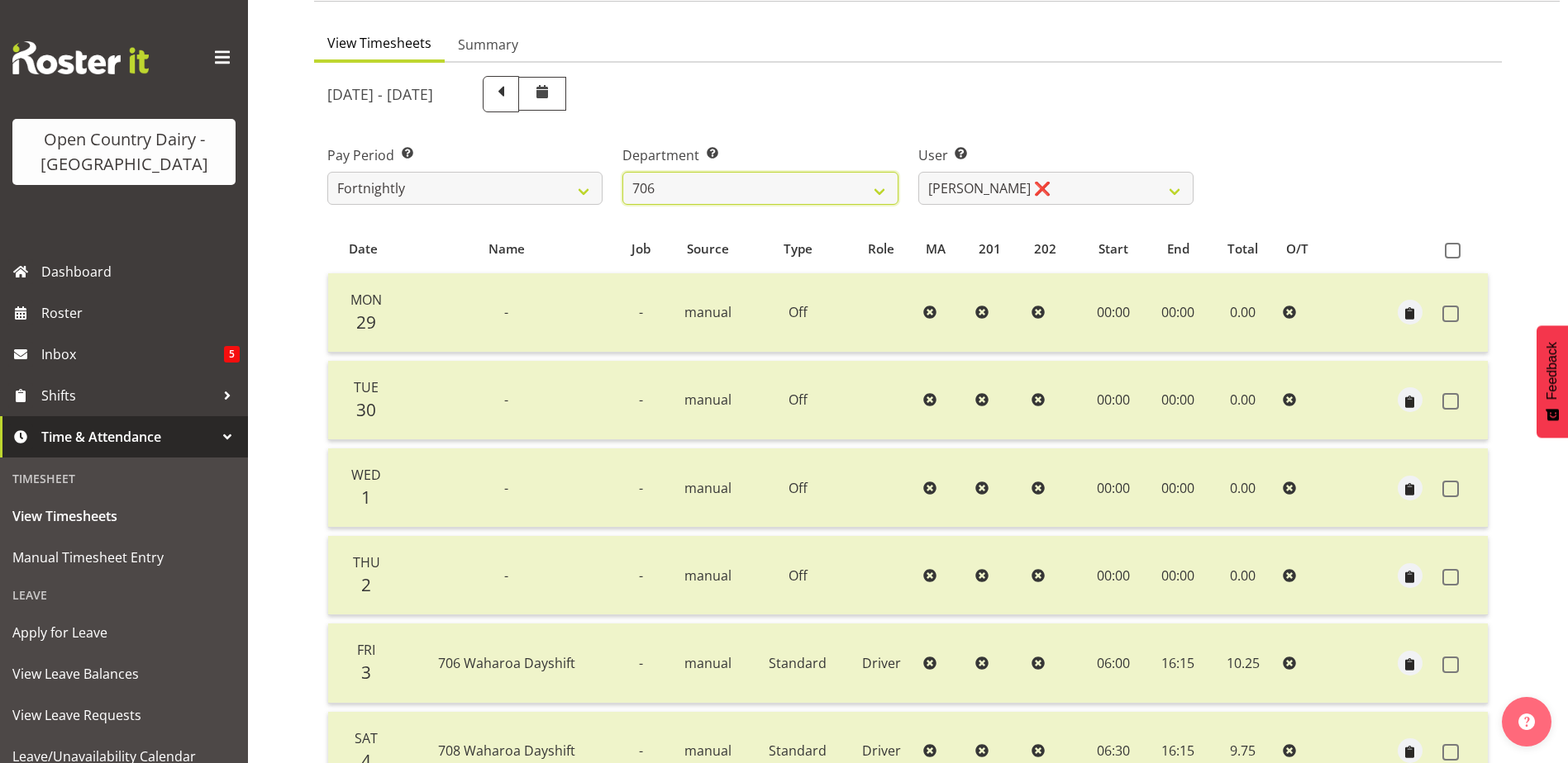
drag, startPoint x: 791, startPoint y: 191, endPoint x: 787, endPoint y: 206, distance: 15.5
click at [791, 191] on select "701 702 703 704 705 706 707 708 709 710 711 712 713 714 715 716 717 718 719 720" at bounding box center [760, 188] width 275 height 33
select select "811"
click at [622, 172] on select "701 702 703 704 705 706 707 708 709 710 711 712 713 714 715 716 717 718 719 720" at bounding box center [760, 188] width 275 height 33
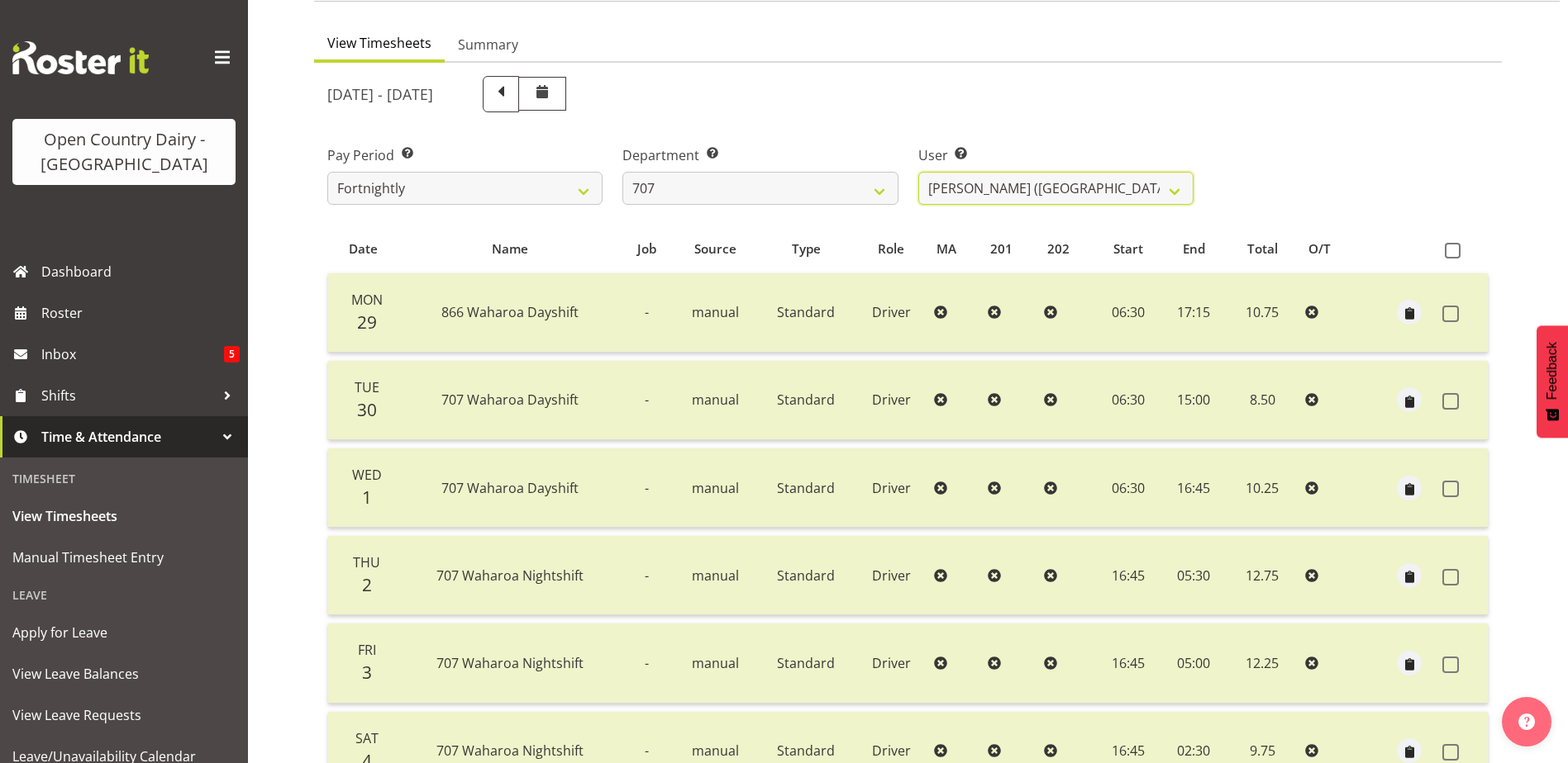
drag, startPoint x: 1088, startPoint y: 181, endPoint x: 1084, endPoint y: 207, distance: 26.3
click at [1088, 181] on select "Alan (TK) Bedford ✔ David Foote (Junior) ❌ Mike Madden ✔" at bounding box center [1056, 188] width 275 height 33
click at [918, 172] on select "Alan (TK) Bedford ✔ David Foote (Junior) ❌ Mike Madden ✔" at bounding box center [1056, 188] width 275 height 33
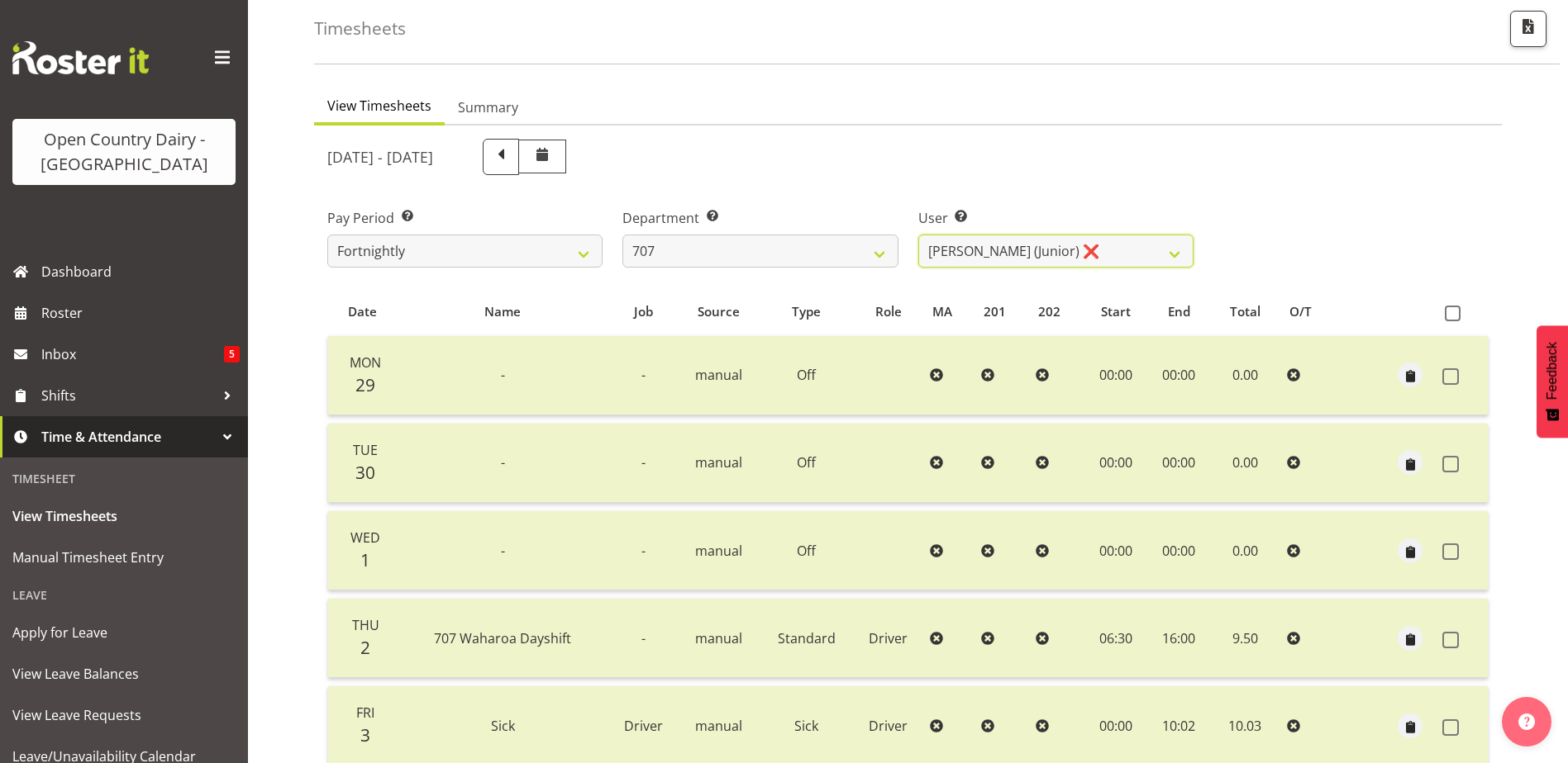
scroll to position [56, 0]
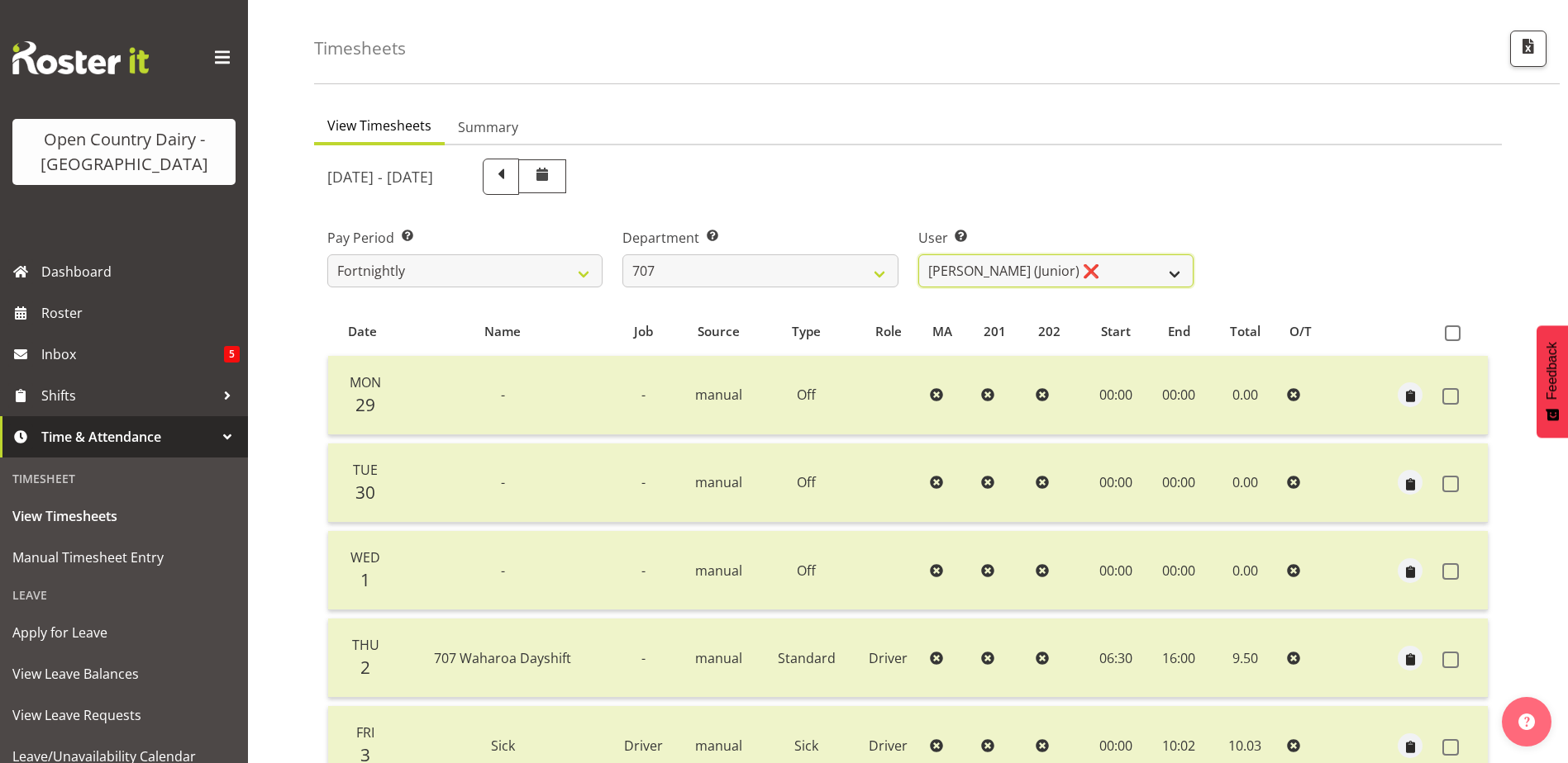
click at [1093, 273] on select "Alan (TK) Bedford ✔ David Foote (Junior) ❌ Mike Madden ✔" at bounding box center [1056, 271] width 275 height 33
select select "8199"
click at [918, 254] on select "Alan (TK) Bedford ✔ David Foote (Junior) ❌ Mike Madden ✔" at bounding box center [1056, 271] width 275 height 33
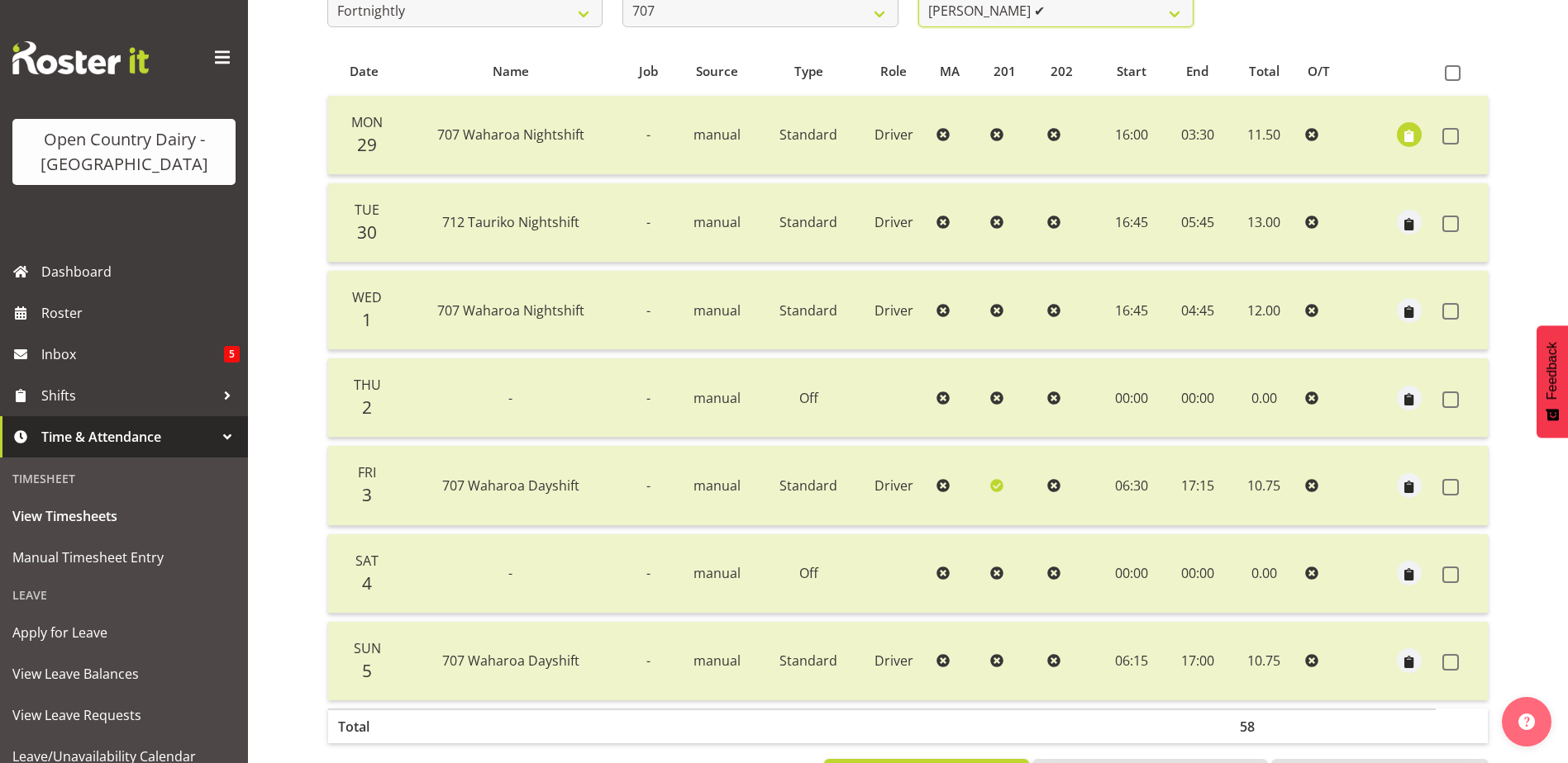
scroll to position [386, 0]
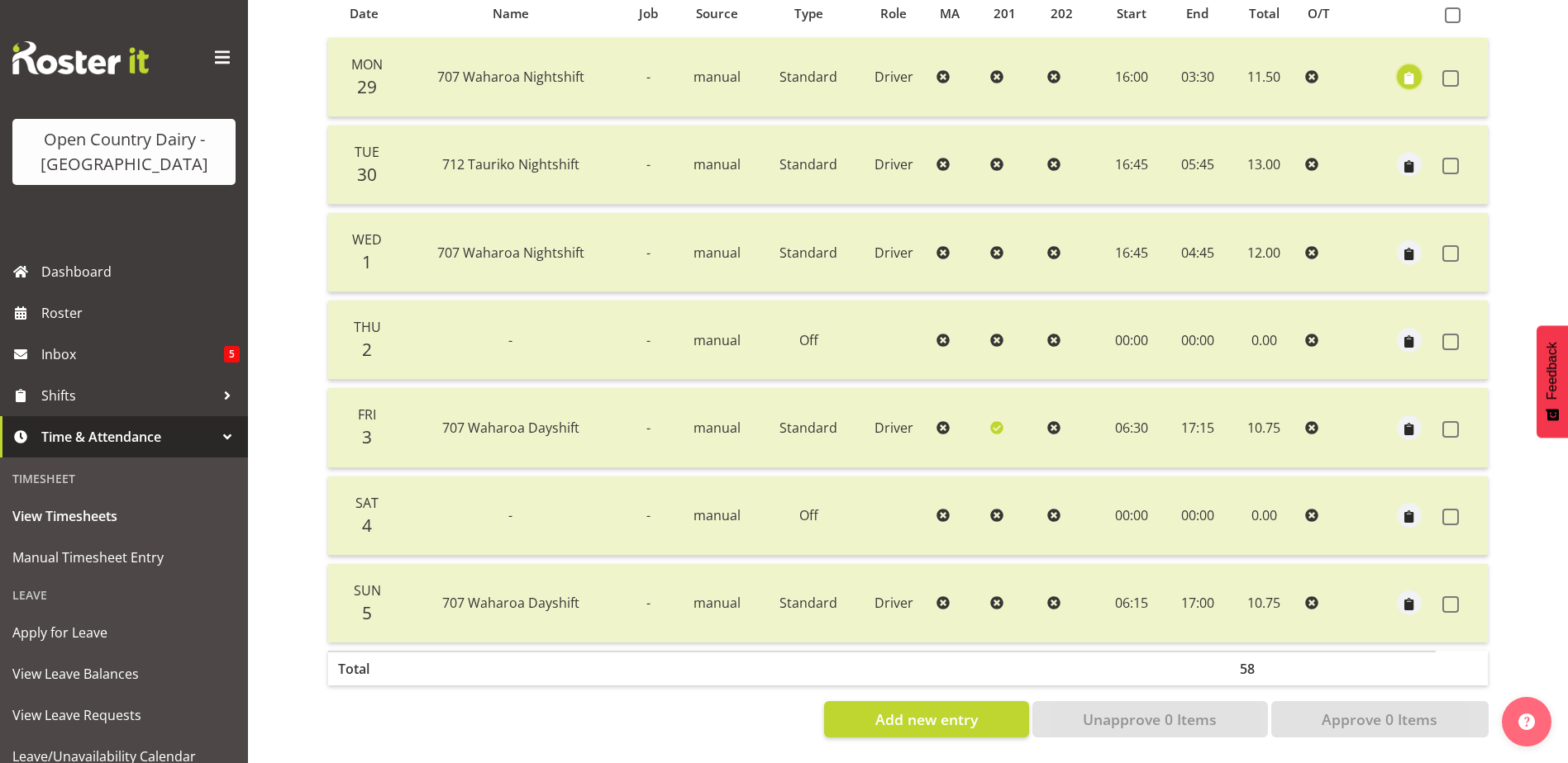
click at [1413, 69] on span "button" at bounding box center [1409, 78] width 19 height 19
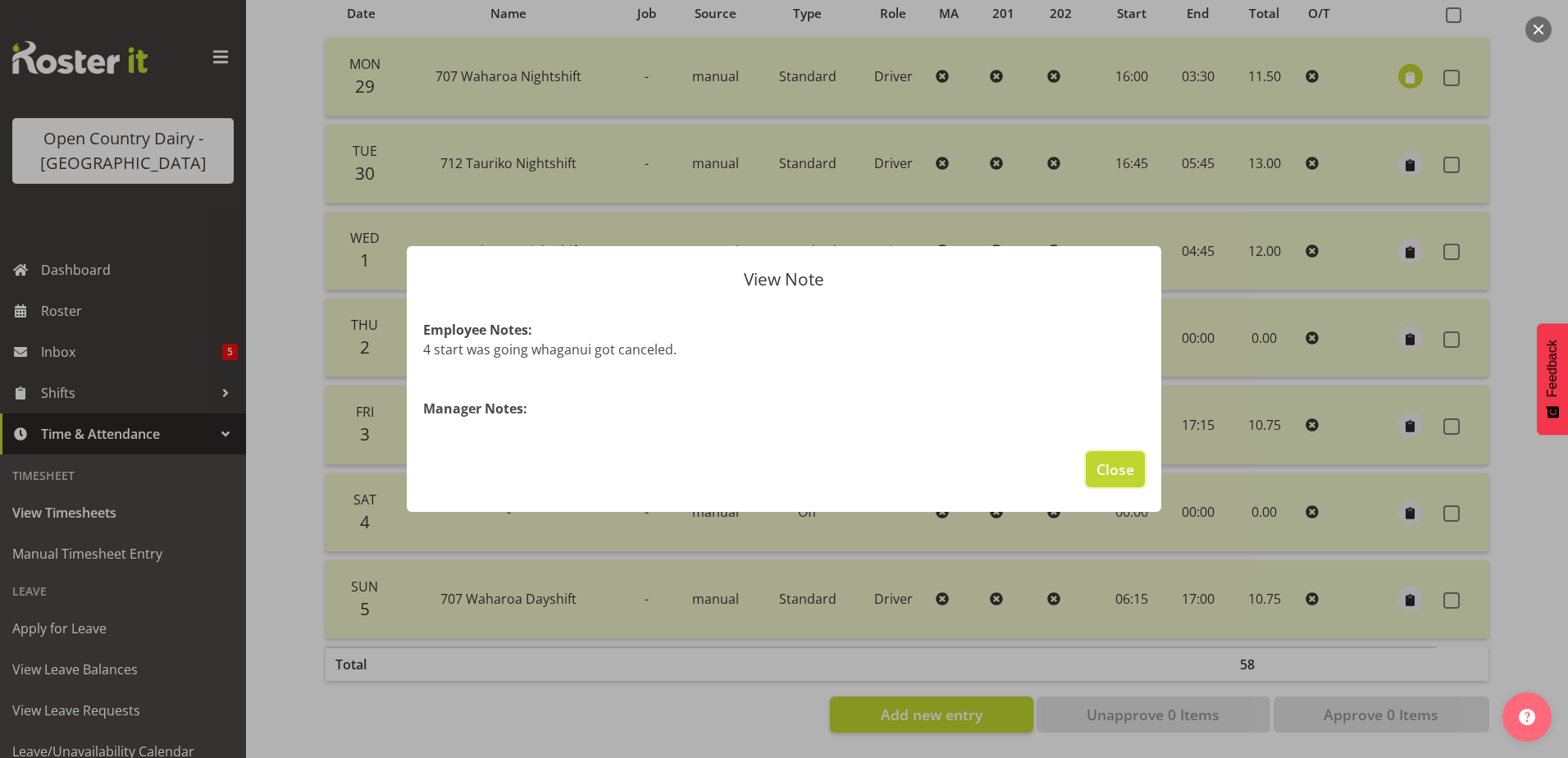
drag, startPoint x: 1118, startPoint y: 463, endPoint x: 1174, endPoint y: 425, distance: 67.7
click at [1119, 463] on span "Close" at bounding box center [1116, 470] width 37 height 21
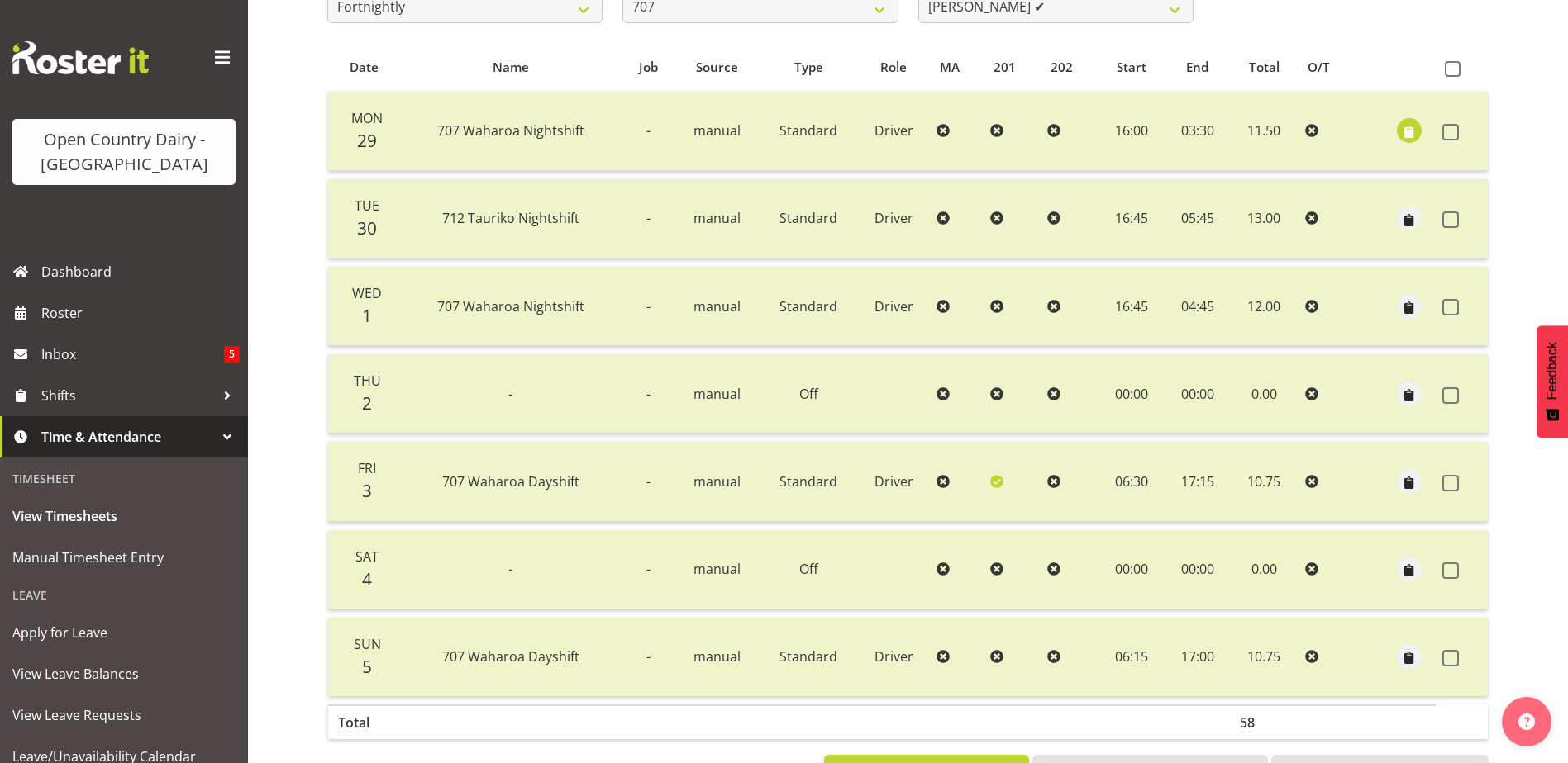
scroll to position [138, 0]
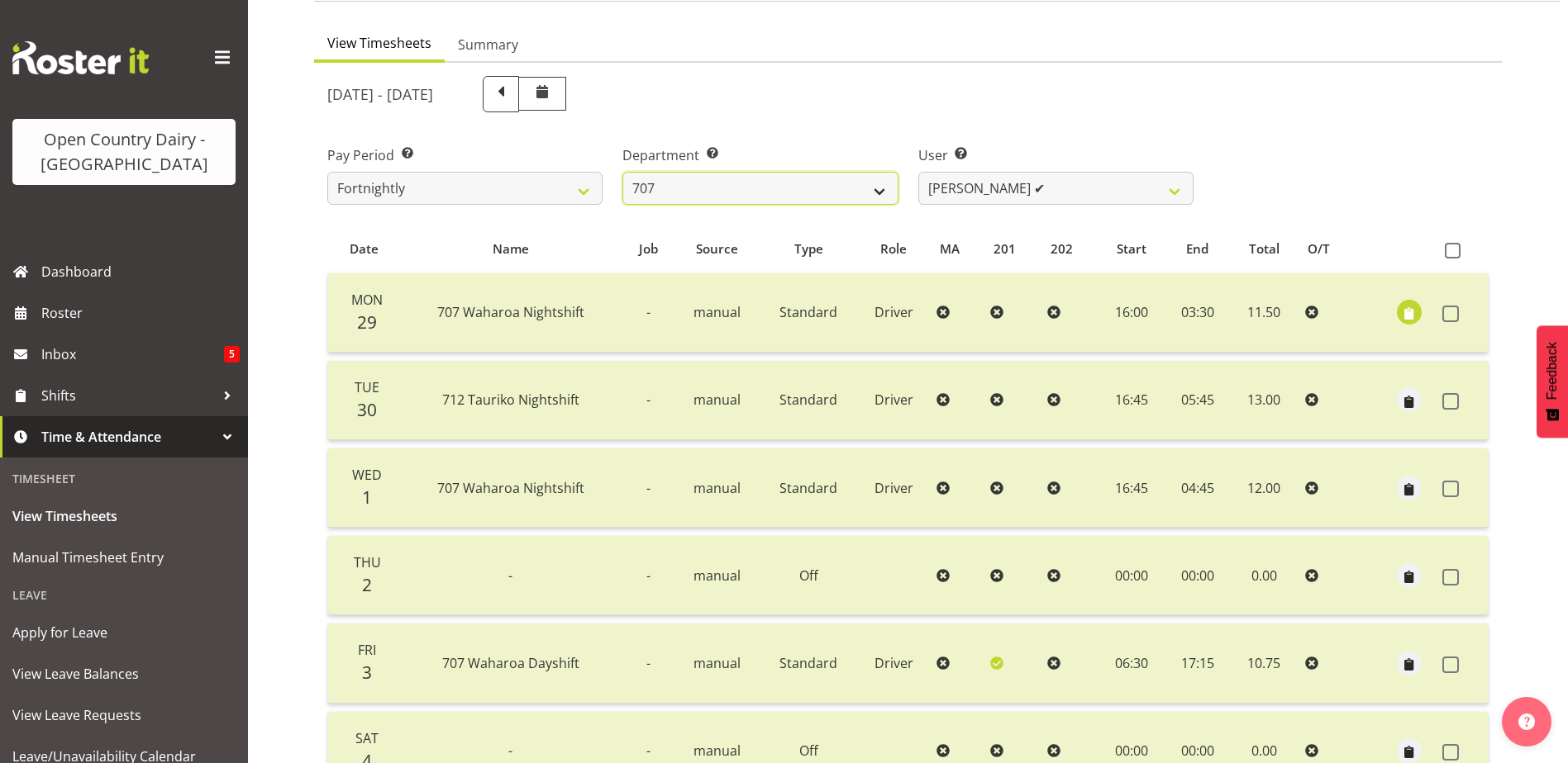
drag, startPoint x: 834, startPoint y: 175, endPoint x: 825, endPoint y: 201, distance: 27.5
click at [834, 175] on select "701 702 703 704 705 706 707 708 709 710 711 712 713 714 715 716 717 718 719 720" at bounding box center [760, 188] width 275 height 33
select select "762"
click at [622, 172] on select "701 702 703 704 705 706 707 708 709 710 711 712 713 714 715 716 717 718 719 720" at bounding box center [760, 188] width 275 height 33
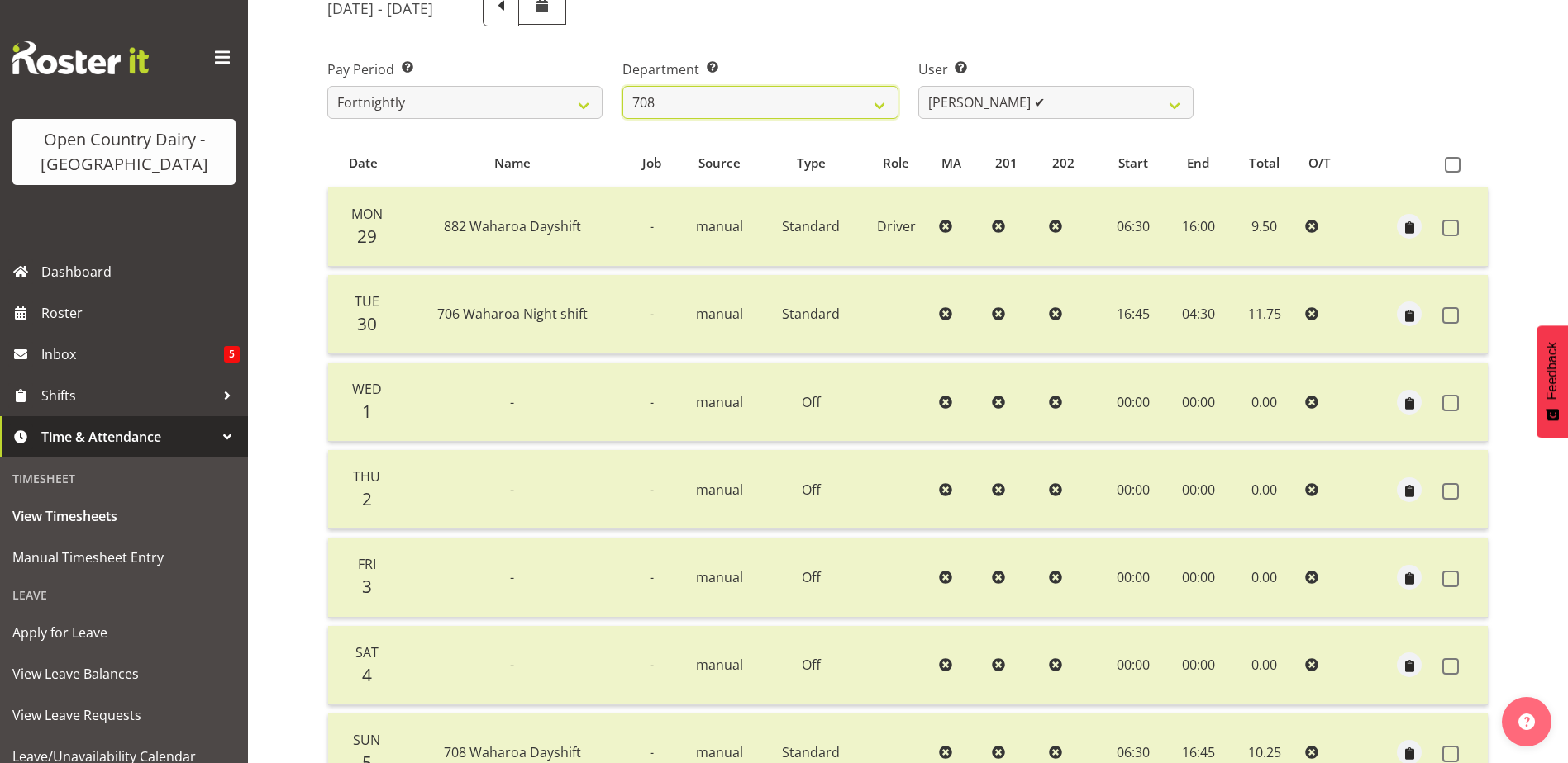
scroll to position [220, 0]
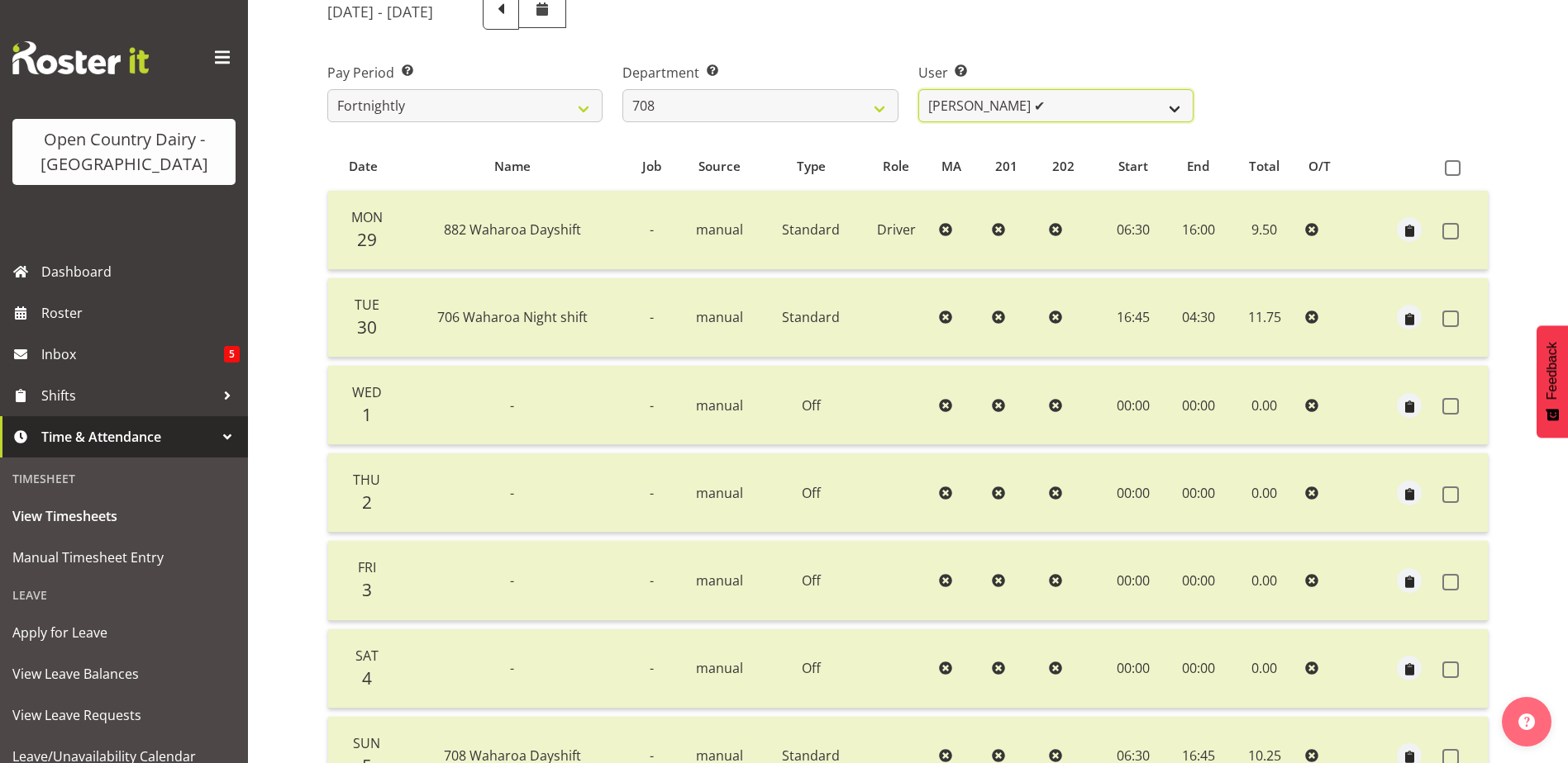
click at [1078, 108] on select "Andrew Murphy ✔ David Foote ✔ Mark Himiona ✔" at bounding box center [1056, 105] width 275 height 33
click at [918, 89] on select "Andrew Murphy ✔ David Foote ✔ Mark Himiona ✔" at bounding box center [1056, 105] width 275 height 33
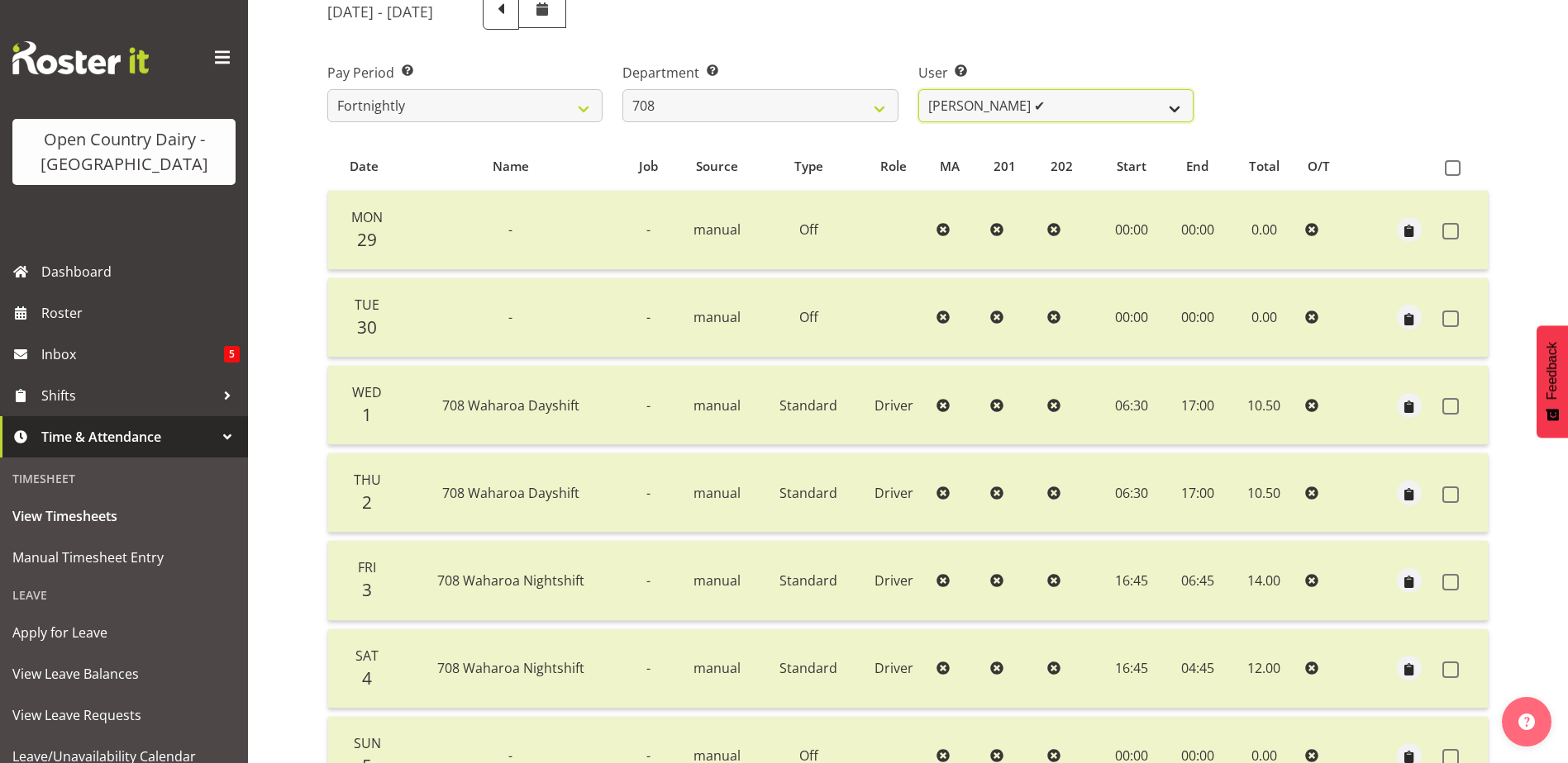
click at [1087, 108] on select "Andrew Murphy ✔ David Foote ✔ Mark Himiona ✔" at bounding box center [1056, 105] width 275 height 33
select select "11697"
click at [918, 89] on select "Andrew Murphy ✔ David Foote ✔ Mark Himiona ✔" at bounding box center [1056, 105] width 275 height 33
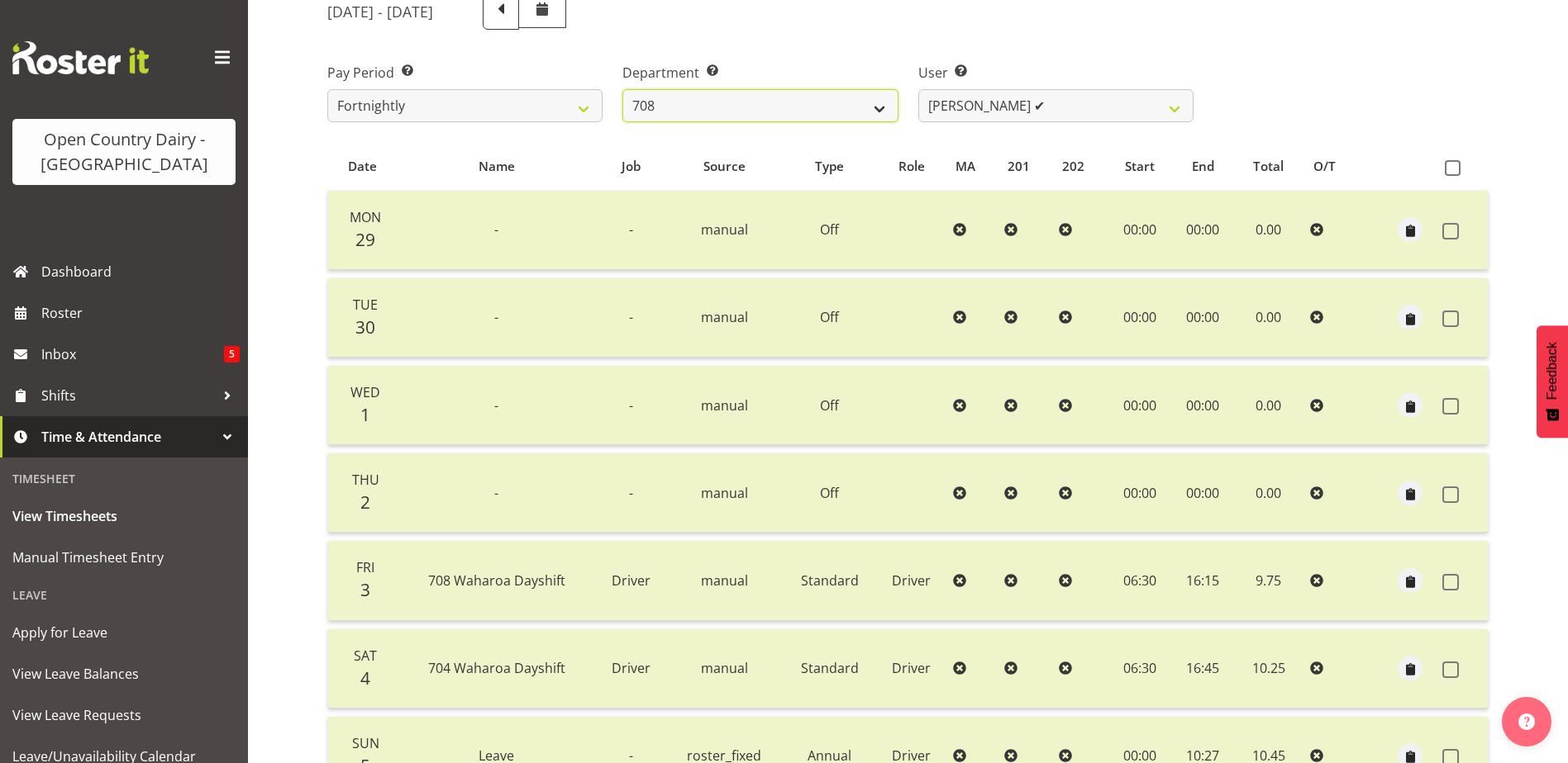
drag, startPoint x: 763, startPoint y: 105, endPoint x: 764, endPoint y: 120, distance: 15.0
click at [763, 105] on select "701 702 703 704 705 706 707 708 709 710 711 712 713 714 715 716 717 718 719 720" at bounding box center [760, 105] width 275 height 33
select select "735"
click at [622, 89] on select "701 702 703 704 705 706 707 708 709 710 711 712 713 714 715 716 717 718 719 720" at bounding box center [760, 105] width 275 height 33
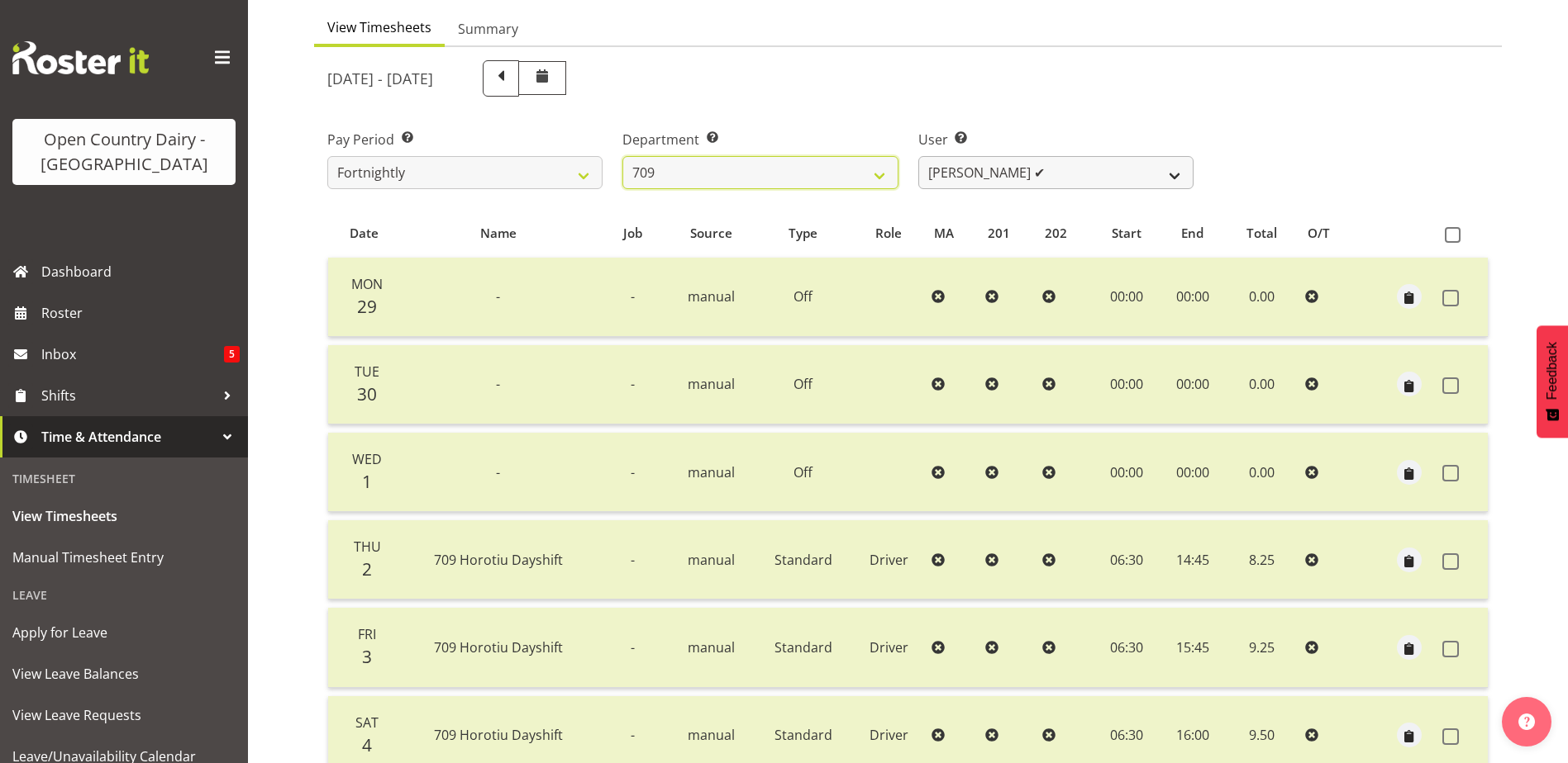
scroll to position [138, 0]
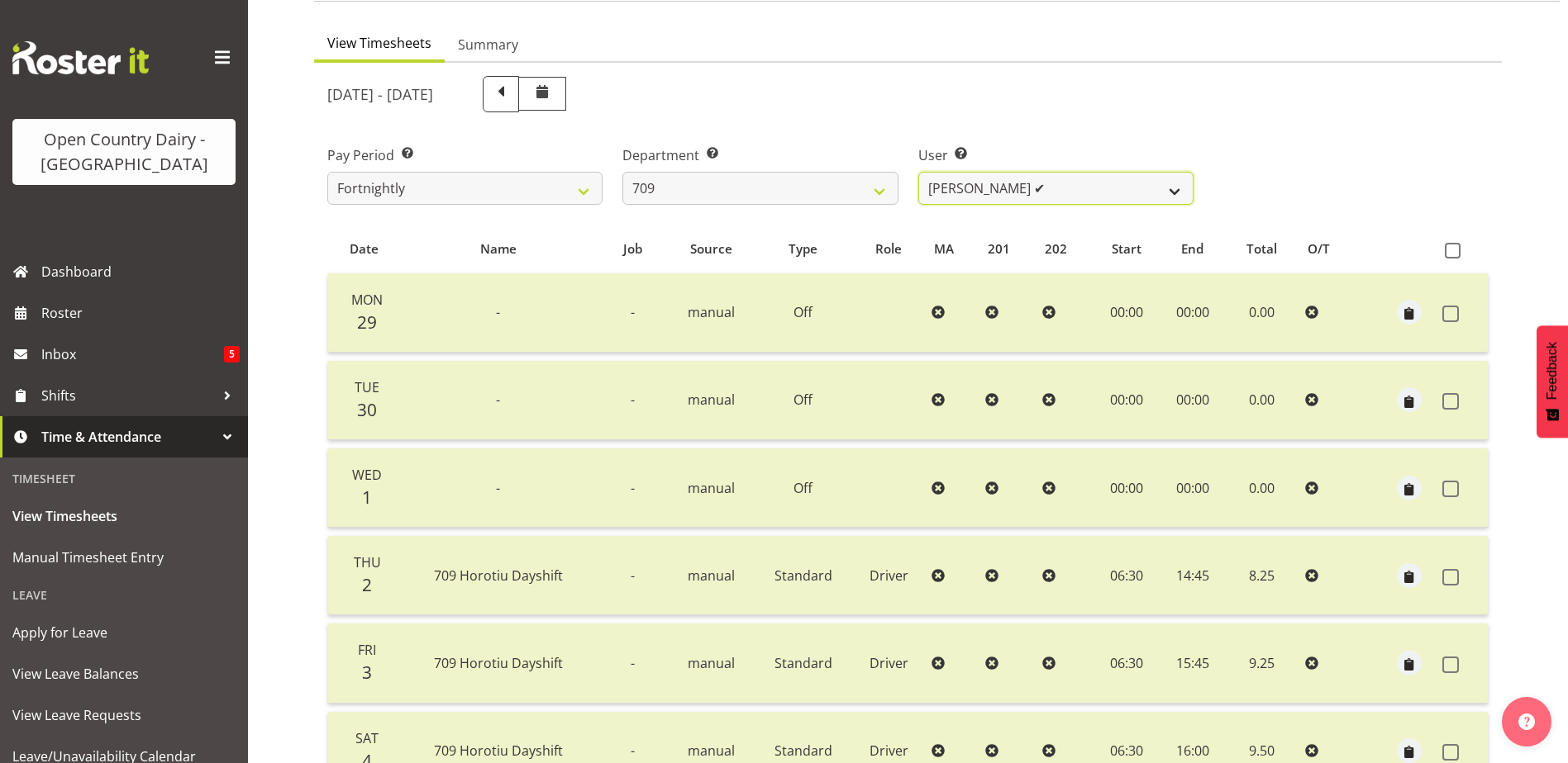
click at [1045, 195] on select "Alex Barclay ✔ Craig Knudsen ✔ Jaswant Singh ✔ Ross Cook ✔" at bounding box center [1056, 188] width 275 height 33
click at [918, 172] on select "Alex Barclay ✔ Craig Knudsen ✔ Jaswant Singh ✔ Ross Cook ✔" at bounding box center [1056, 188] width 275 height 33
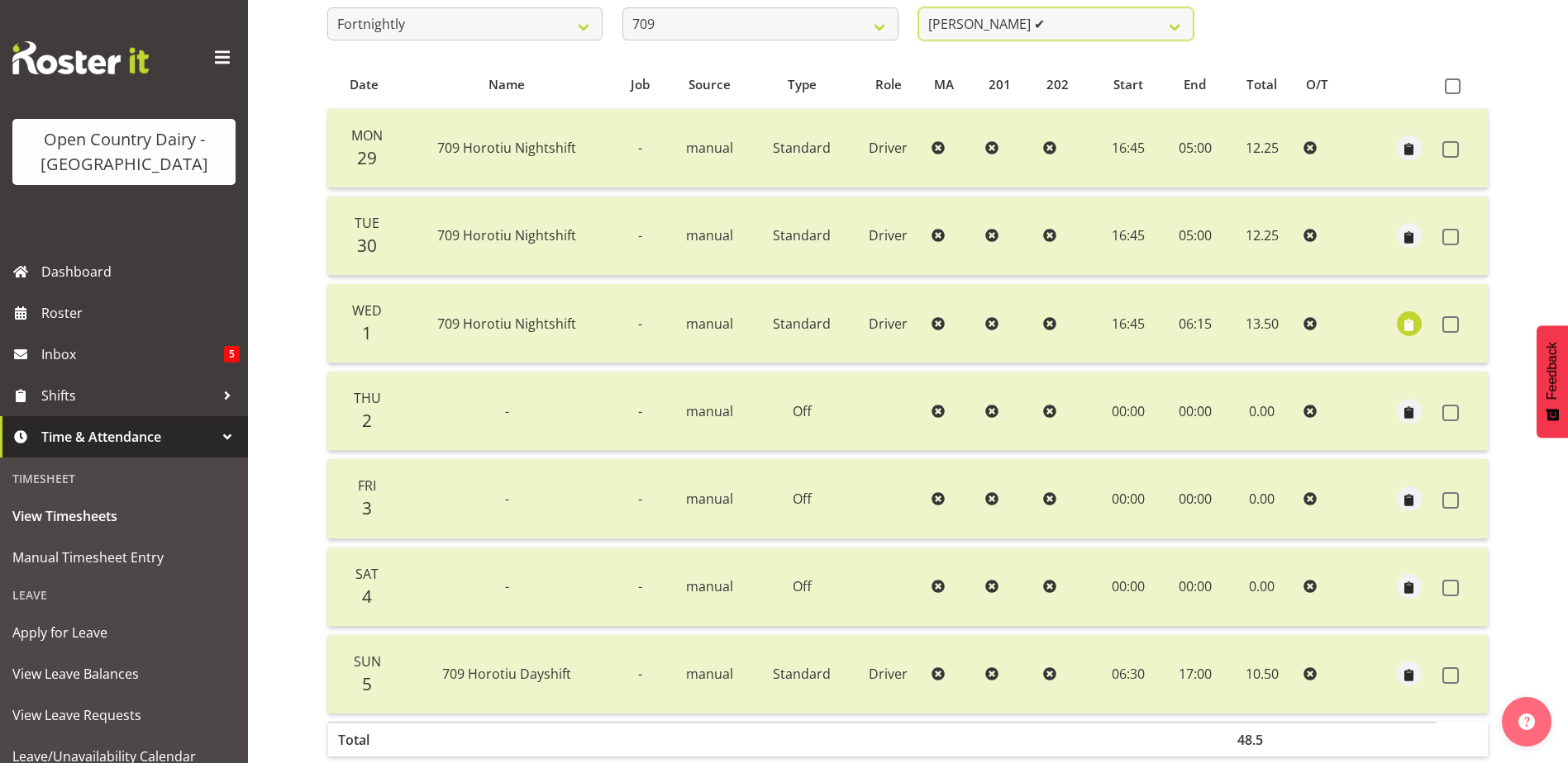
scroll to position [303, 0]
click at [1413, 324] on span "button" at bounding box center [1408, 324] width 19 height 19
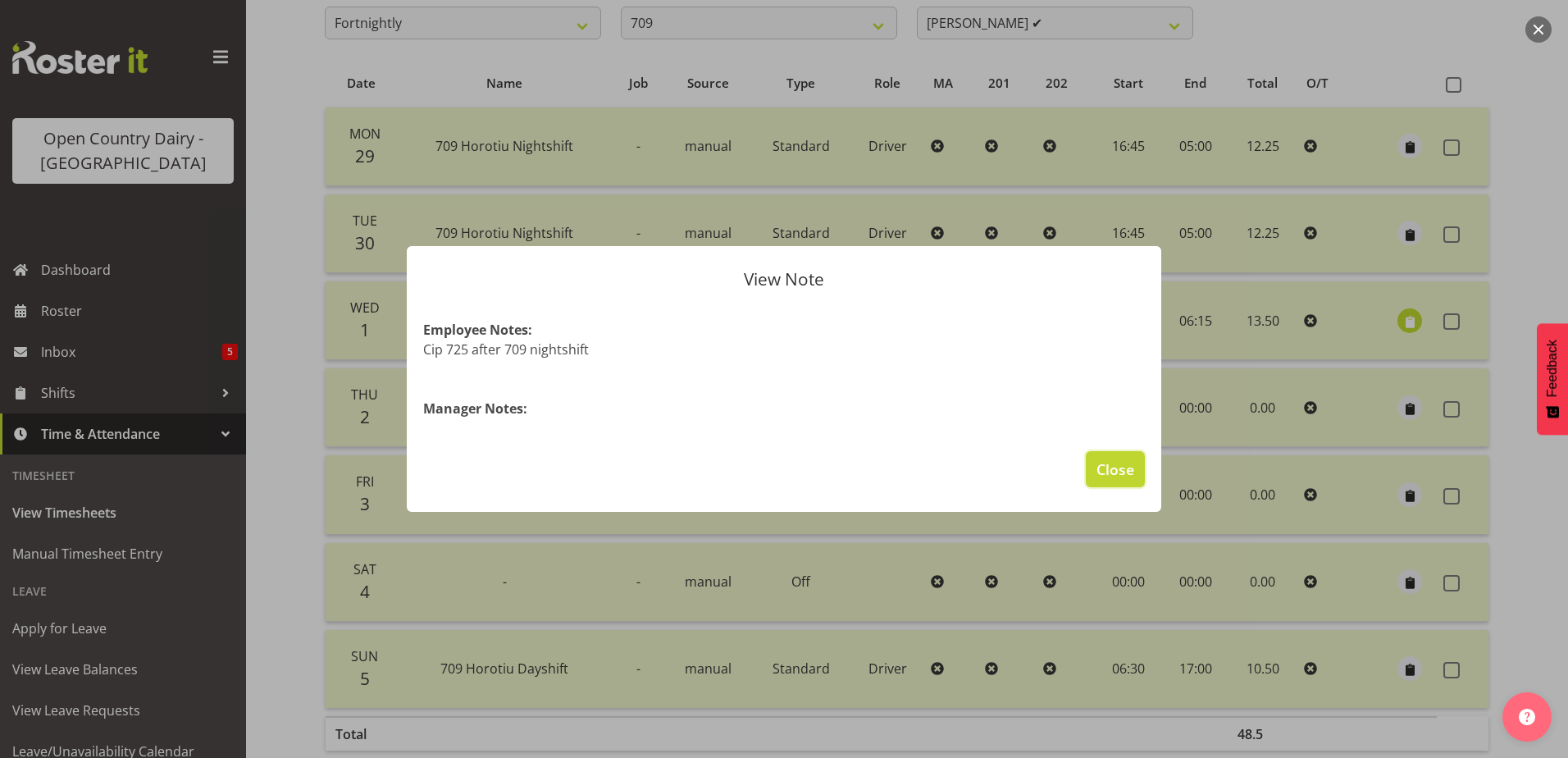
drag, startPoint x: 1105, startPoint y: 475, endPoint x: 1100, endPoint y: 437, distance: 38.3
click at [1104, 472] on span "Close" at bounding box center [1116, 470] width 37 height 21
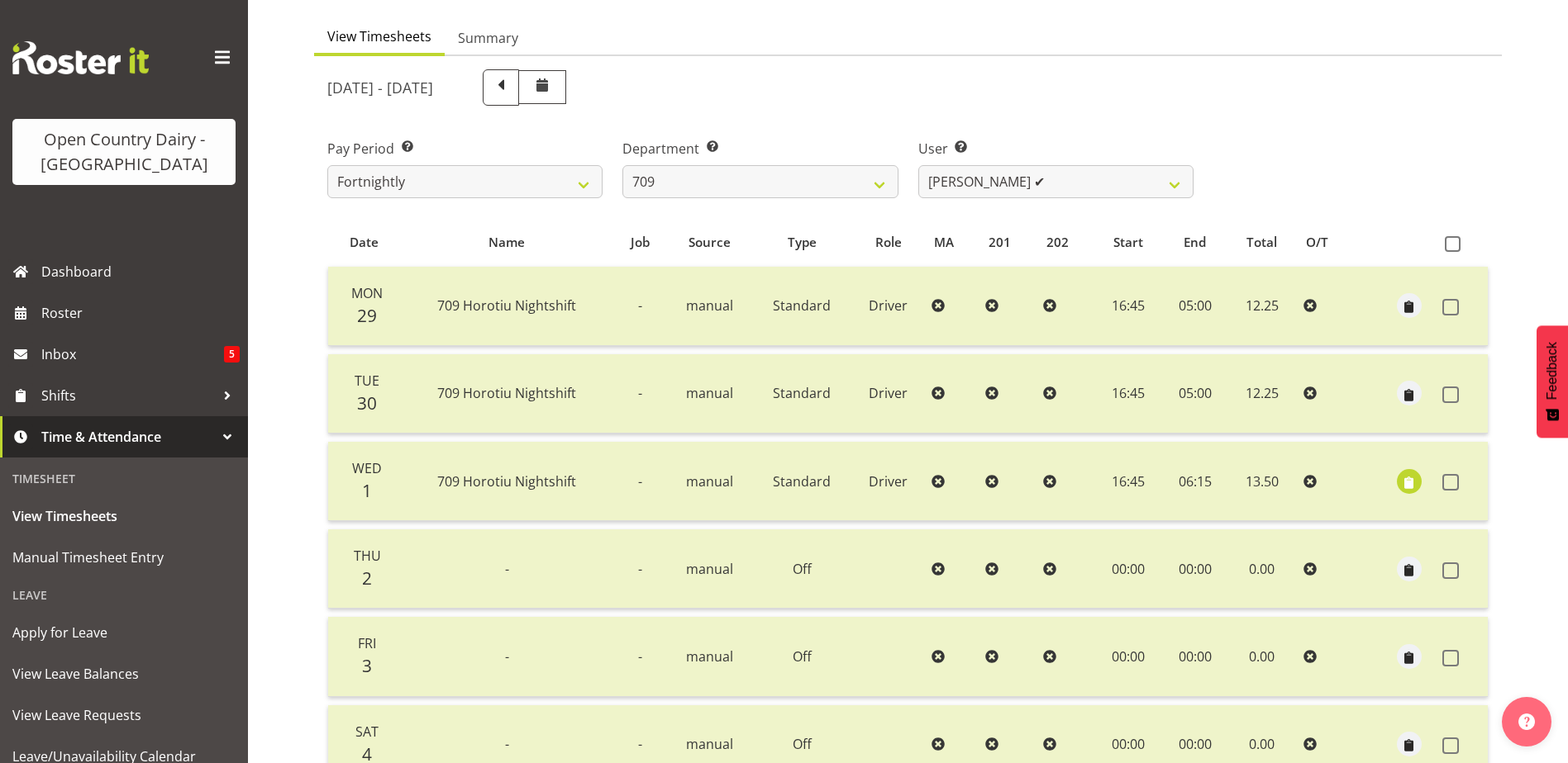
scroll to position [138, 0]
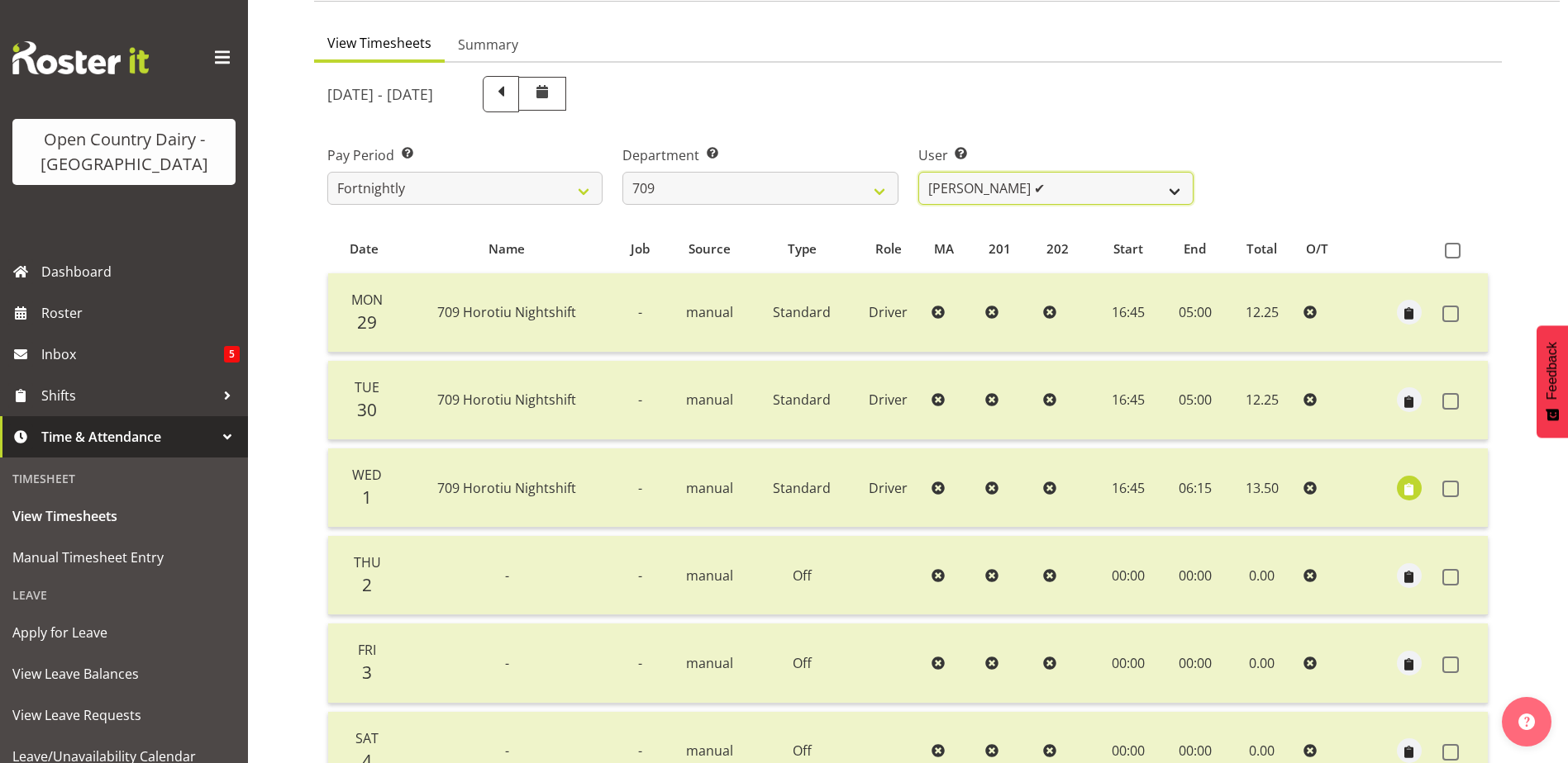
click at [1078, 191] on select "Alex Barclay ✔ Craig Knudsen ✔ Jaswant Singh ✔ Ross Cook ✔" at bounding box center [1056, 188] width 275 height 33
click at [918, 172] on select "Alex Barclay ✔ Craig Knudsen ✔ Jaswant Singh ✔ Ross Cook ✔" at bounding box center [1056, 188] width 275 height 33
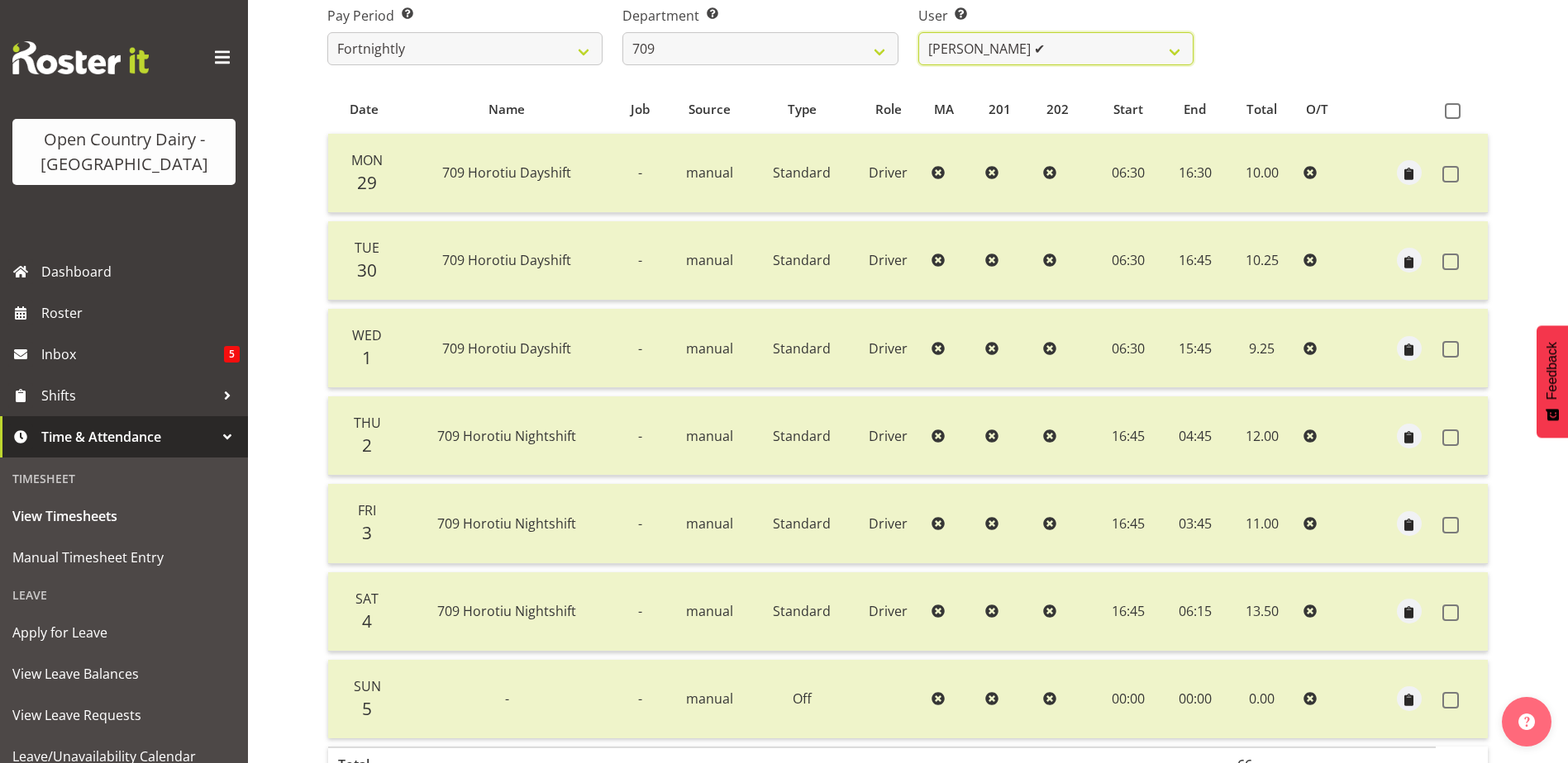
scroll to position [220, 0]
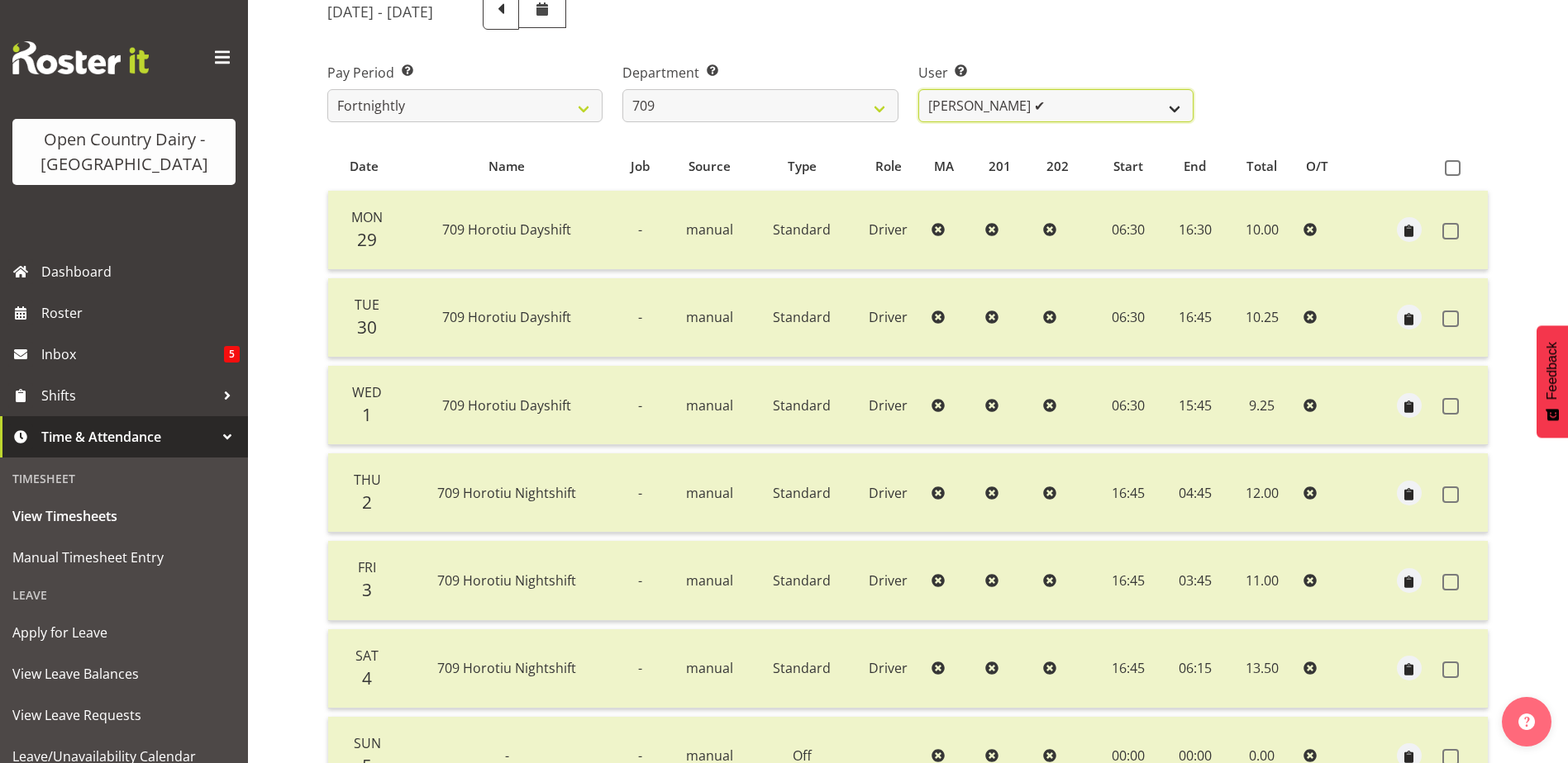
click at [1107, 95] on select "Alex Barclay ✔ Craig Knudsen ✔ Jaswant Singh ✔ Ross Cook ✔" at bounding box center [1056, 105] width 275 height 33
select select "9890"
click at [918, 89] on select "Alex Barclay ✔ Craig Knudsen ✔ Jaswant Singh ✔ Ross Cook ✔" at bounding box center [1056, 105] width 275 height 33
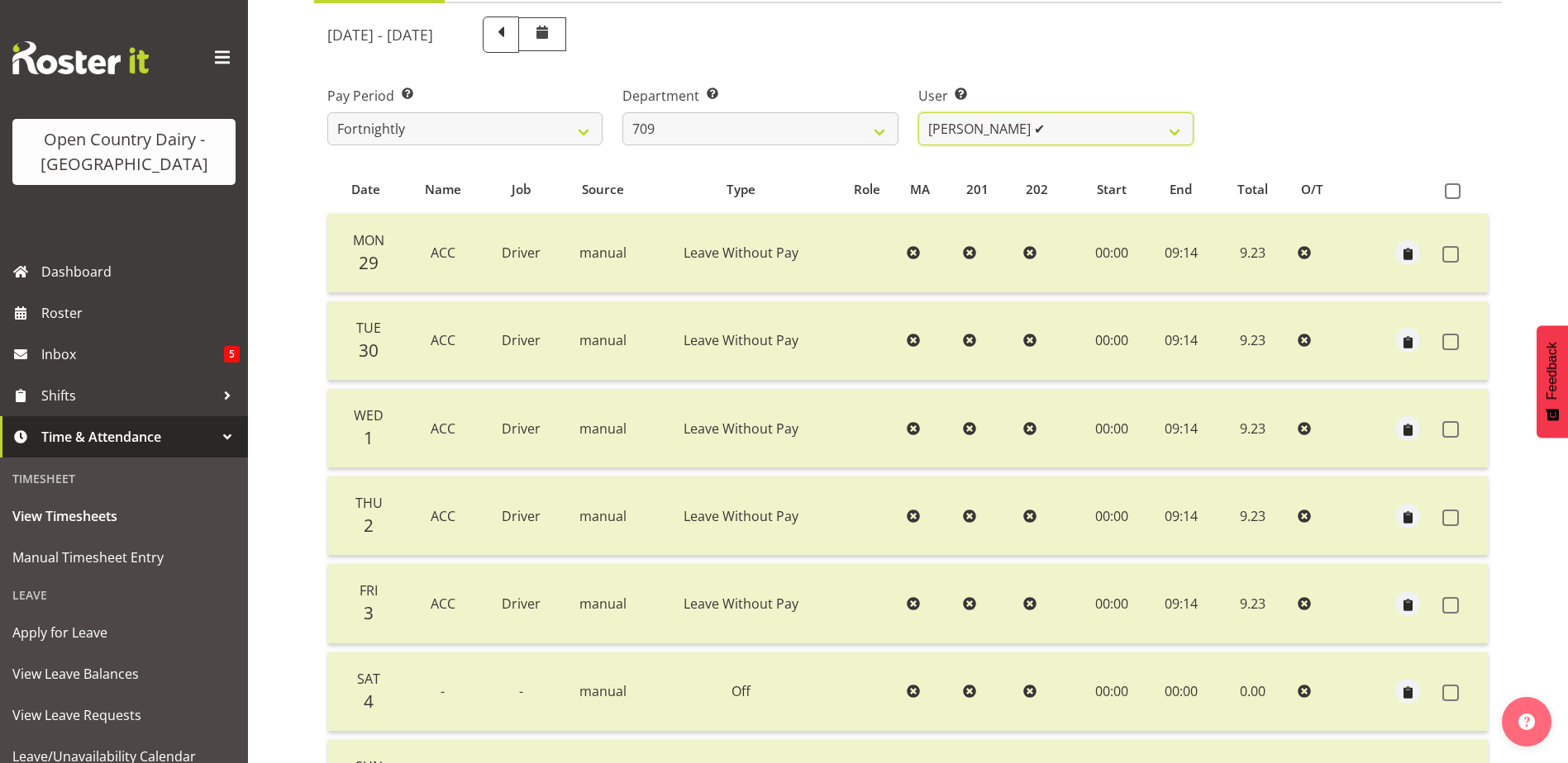
scroll to position [138, 0]
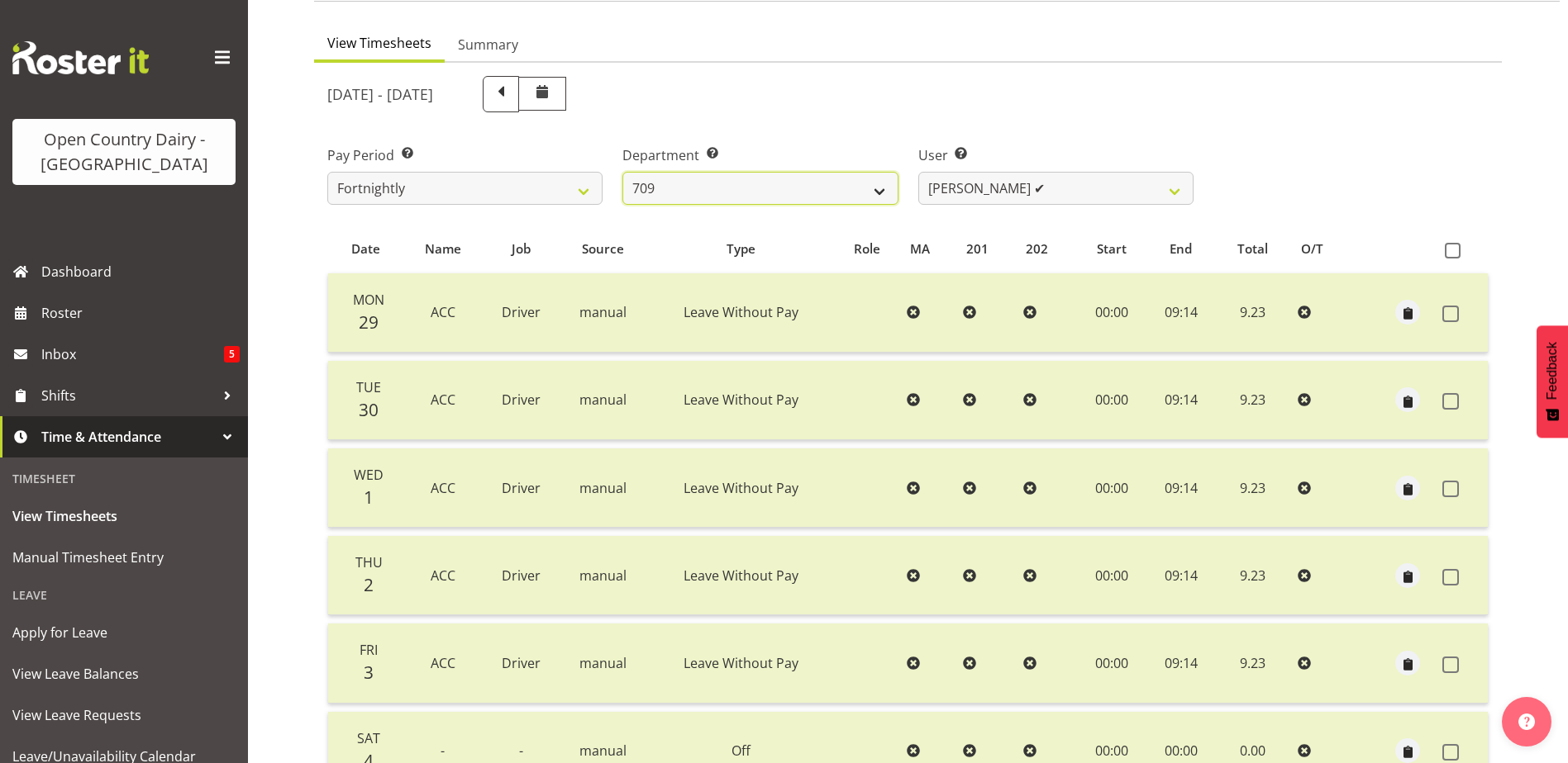
click at [800, 187] on select "701 702 703 704 705 706 707 708 709 710 711 712 713 714 715 716 717 718 719 720" at bounding box center [760, 188] width 275 height 33
select select "875"
click at [622, 172] on select "701 702 703 704 705 706 707 708 709 710 711 712 713 714 715 716 717 718 719 720" at bounding box center [760, 188] width 275 height 33
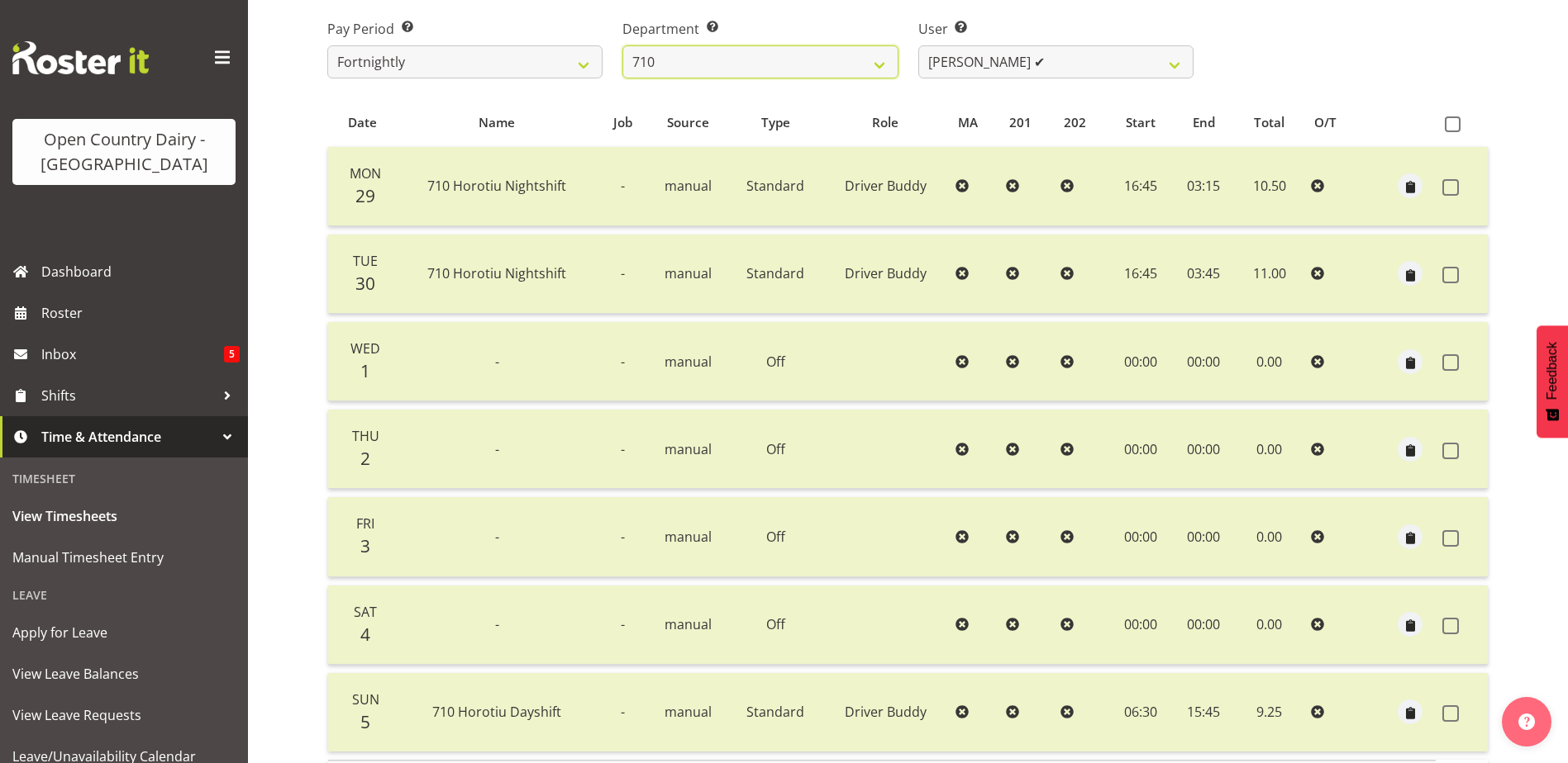
scroll to position [303, 0]
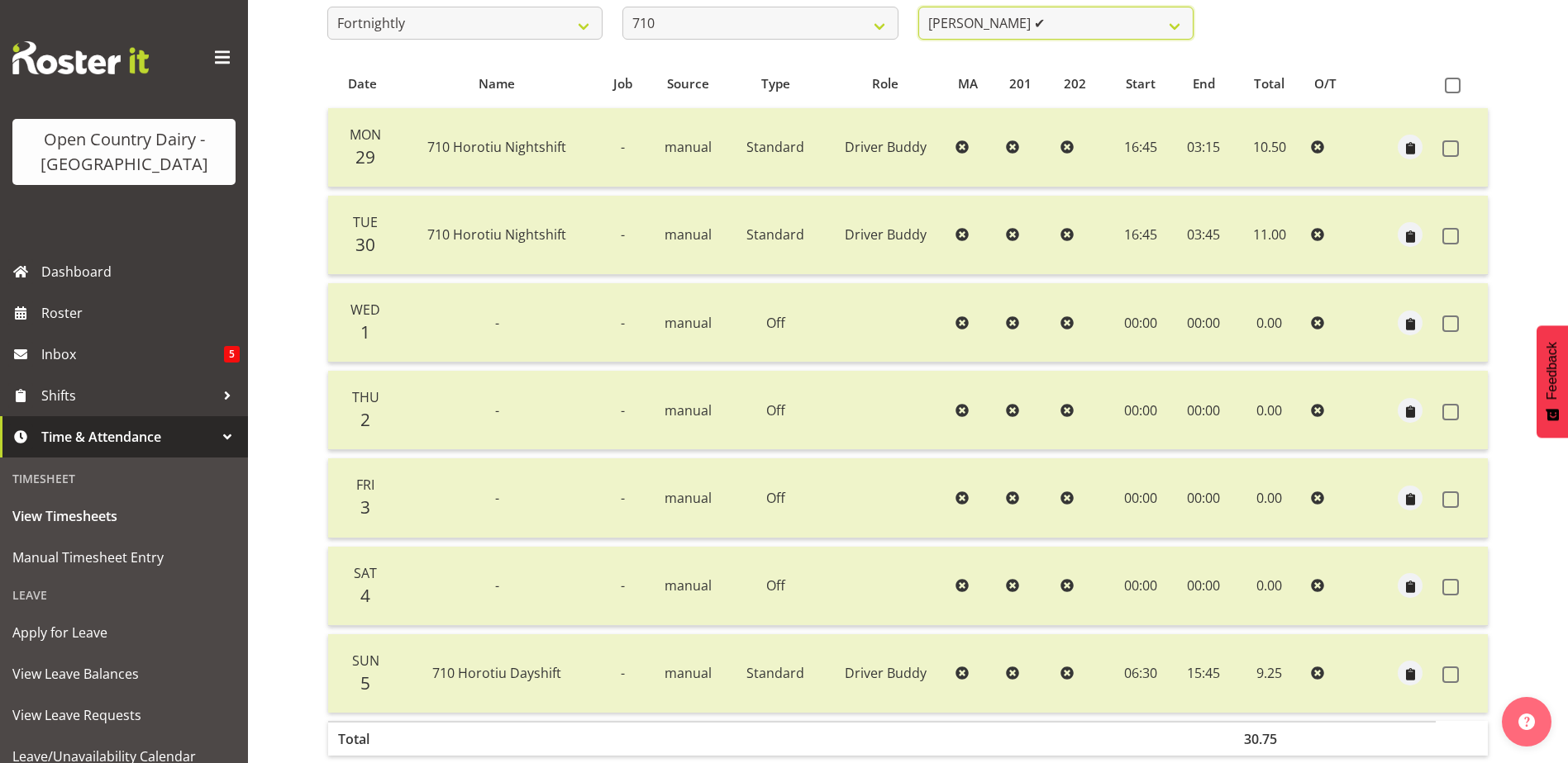
drag, startPoint x: 1077, startPoint y: 28, endPoint x: 1073, endPoint y: 40, distance: 12.6
click at [1077, 28] on select "Dean Chapman ✔ George Megchelse ✔ Kris Gambhir ✔ Richie Epere ❌" at bounding box center [1056, 22] width 275 height 33
click at [918, 6] on select "Dean Chapman ✔ George Megchelse ✔ Kris Gambhir ✔ Richie Epere ❌" at bounding box center [1056, 22] width 275 height 33
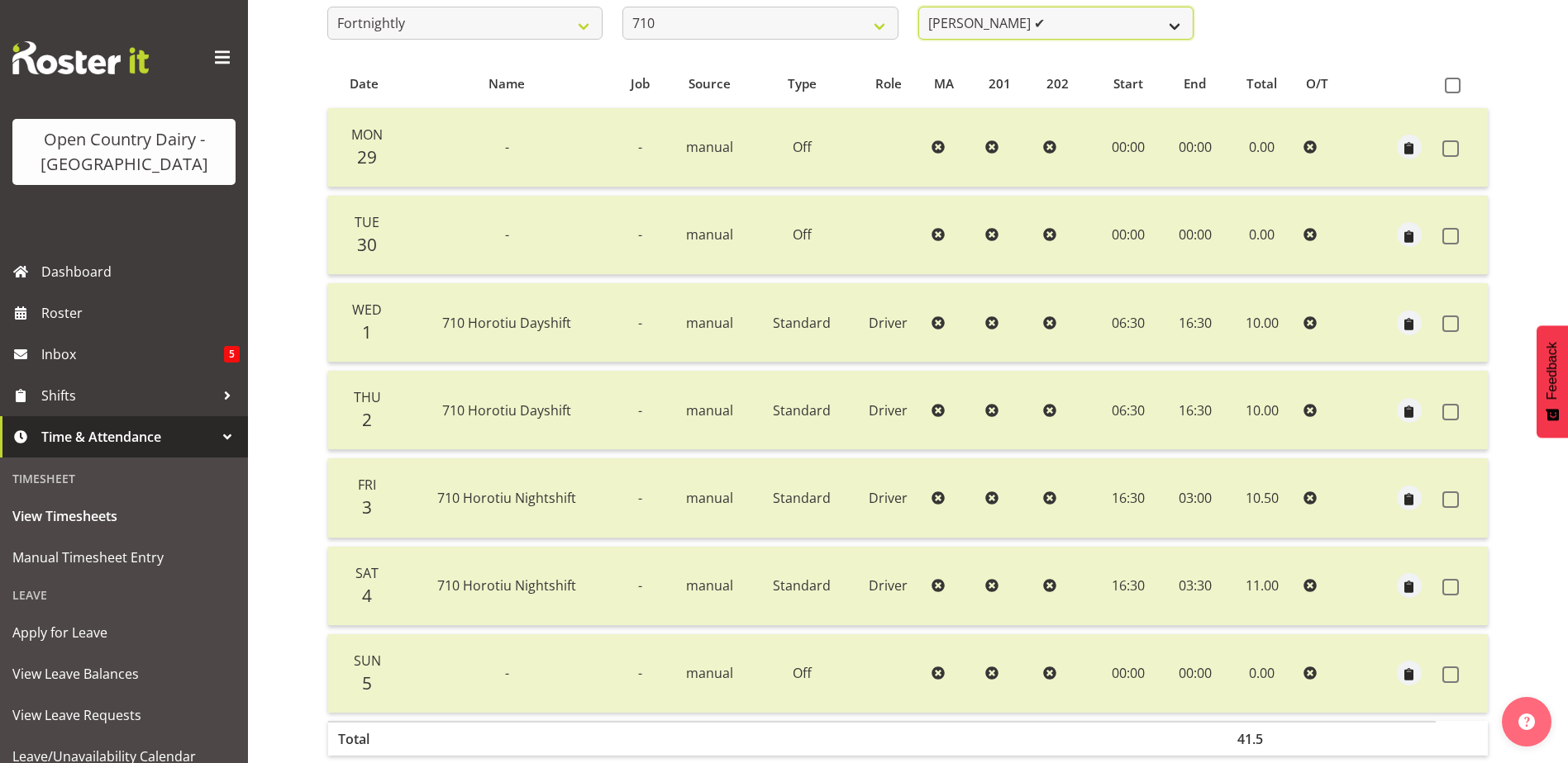
click at [1133, 15] on select "Dean Chapman ✔ George Megchelse ✔ Kris Gambhir ✔ Richie Epere ❌" at bounding box center [1056, 22] width 275 height 33
click at [918, 6] on select "Dean Chapman ✔ George Megchelse ✔ Kris Gambhir ✔ Richie Epere ❌" at bounding box center [1056, 22] width 275 height 33
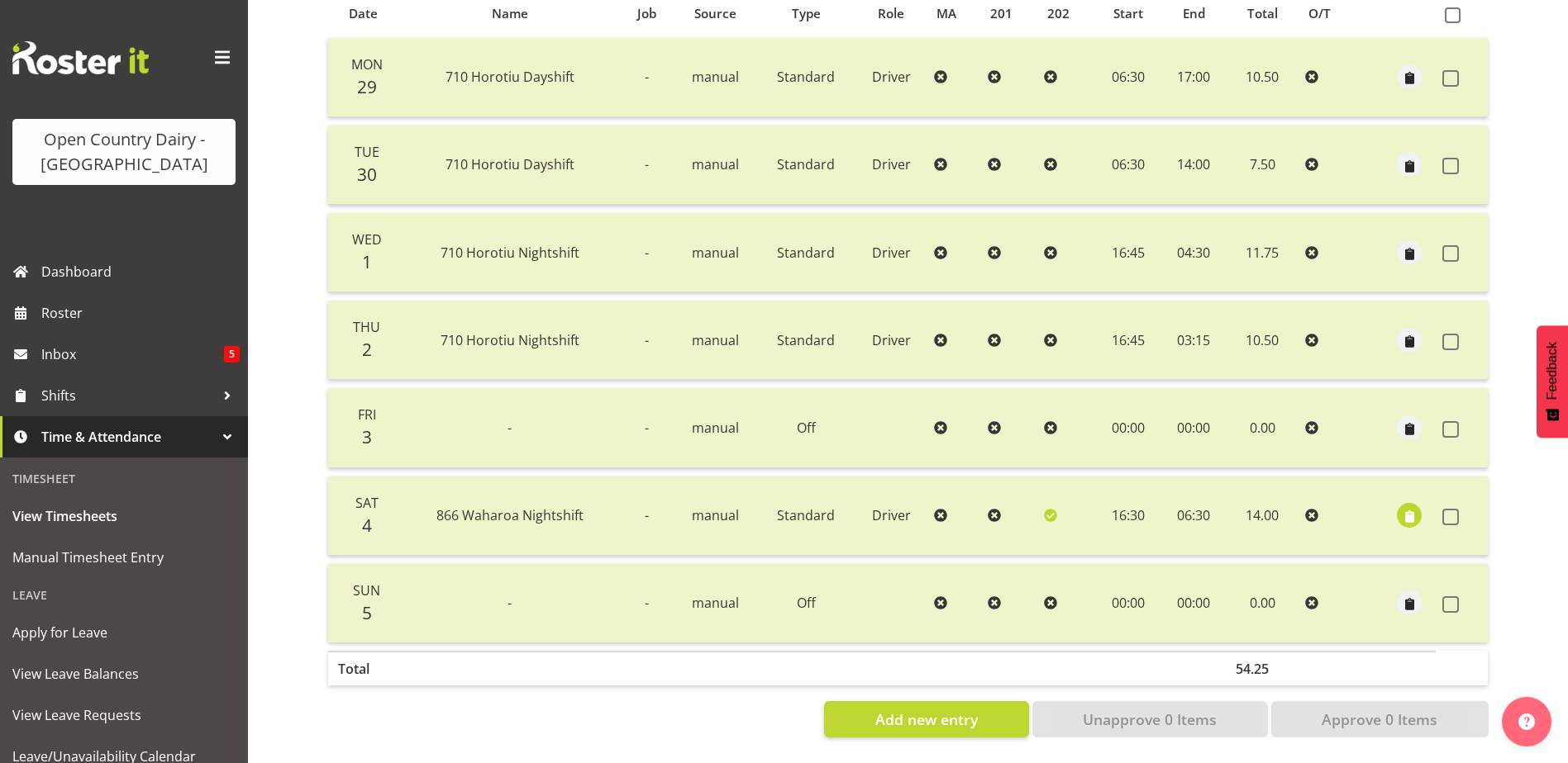
scroll to position [386, 0]
click at [1413, 508] on span "button" at bounding box center [1409, 517] width 19 height 19
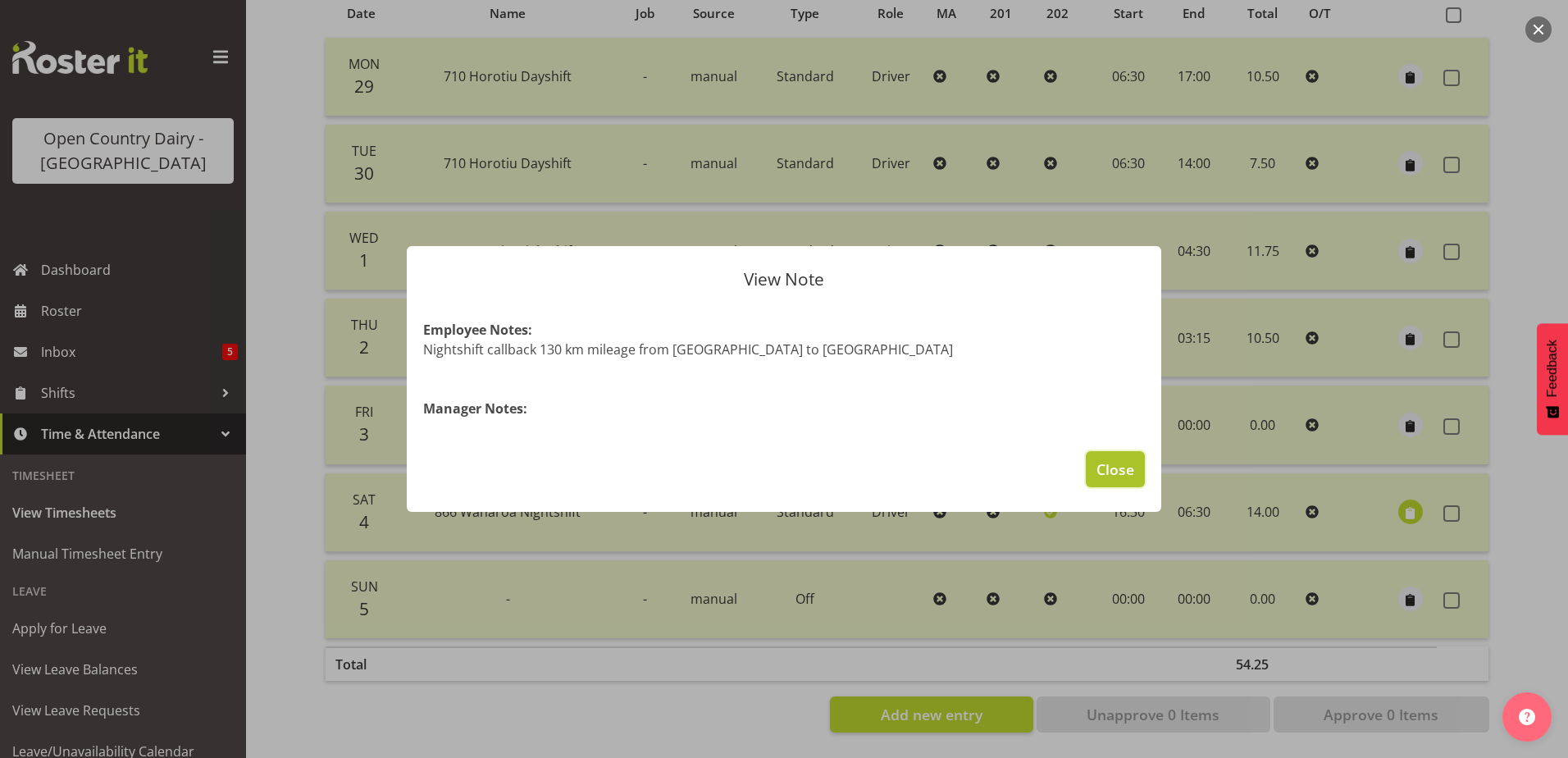
click at [1134, 472] on button "Close" at bounding box center [1116, 470] width 59 height 36
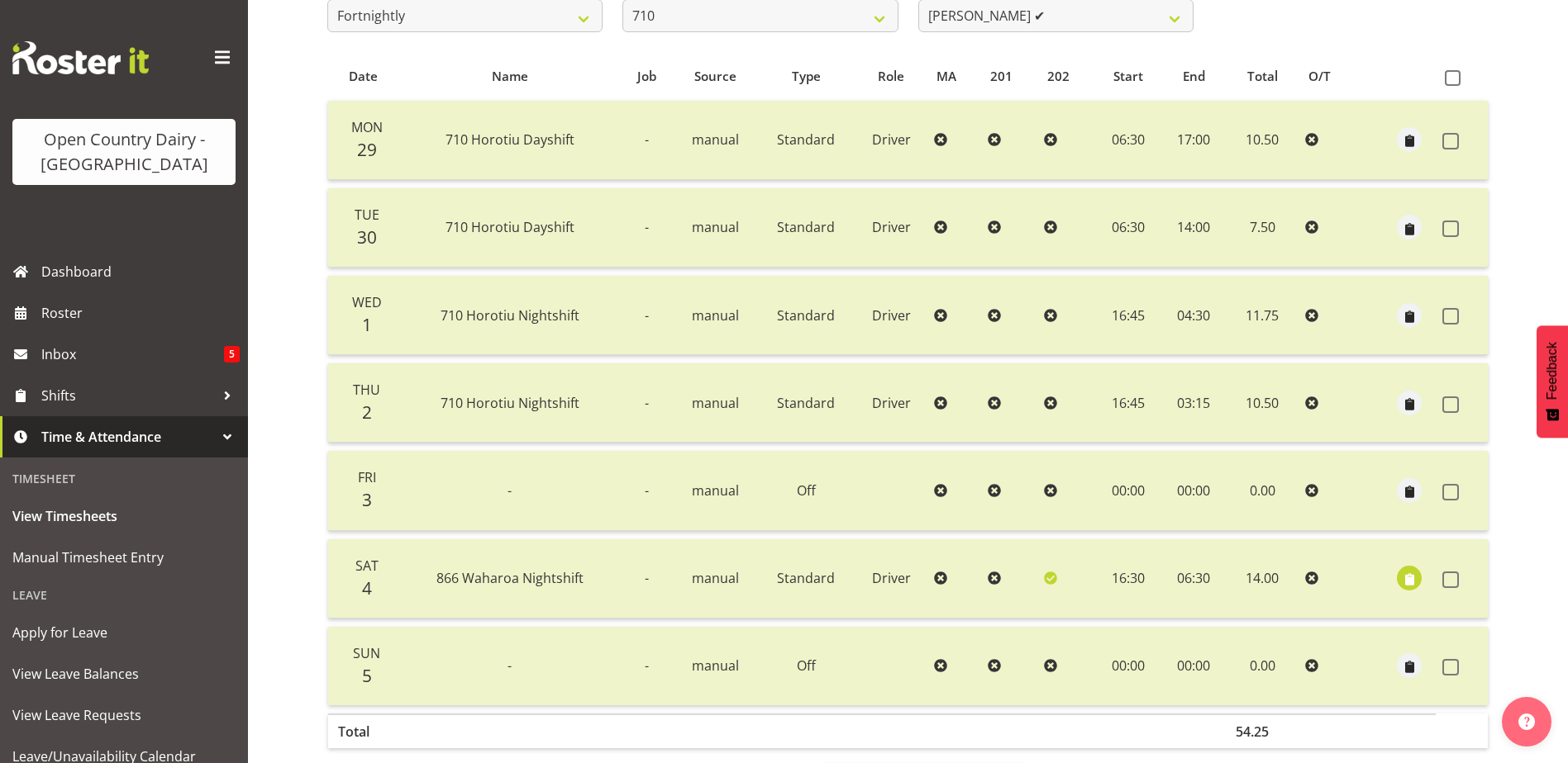
scroll to position [303, 0]
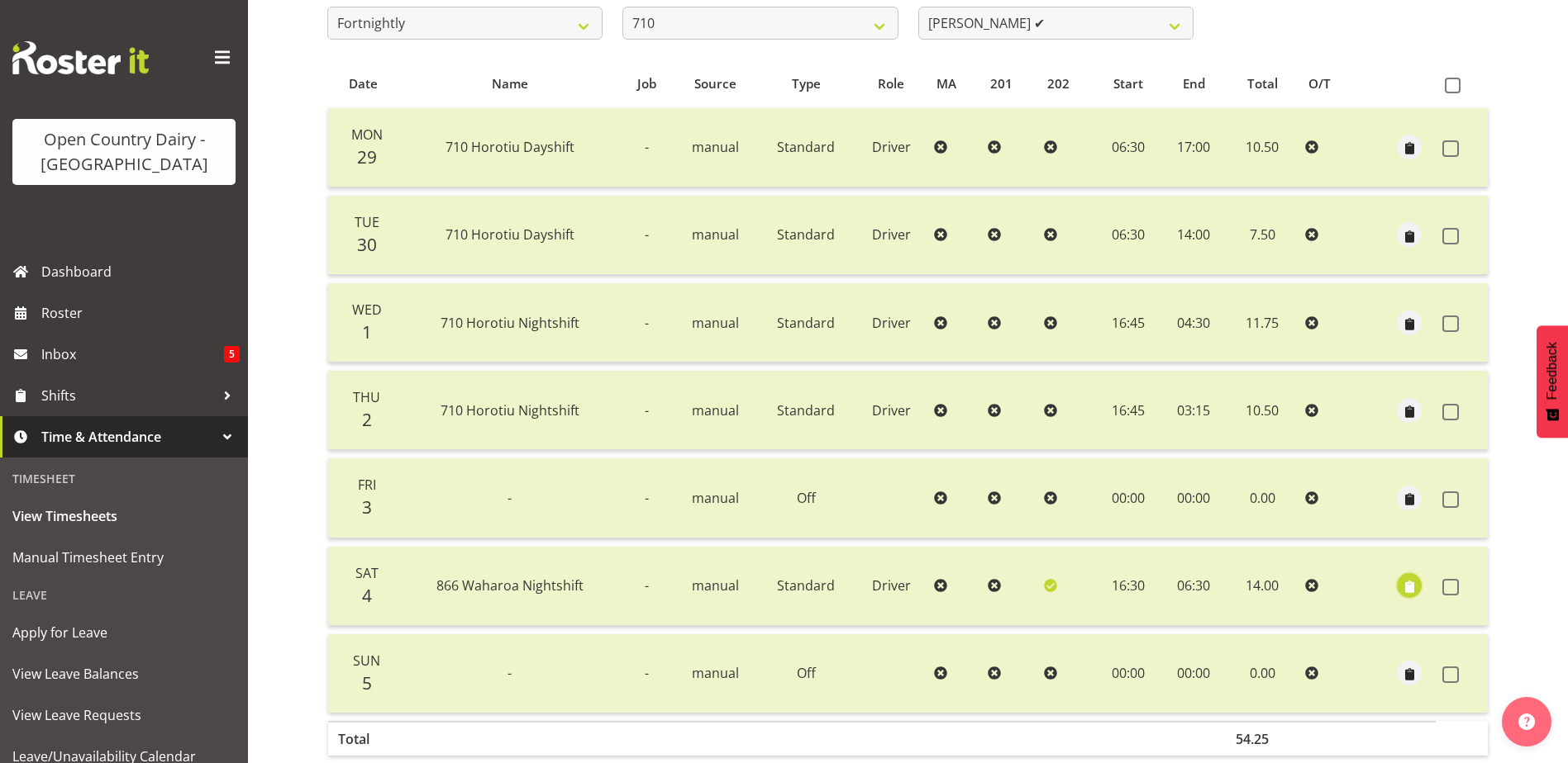
click at [1408, 582] on span "button" at bounding box center [1409, 587] width 19 height 19
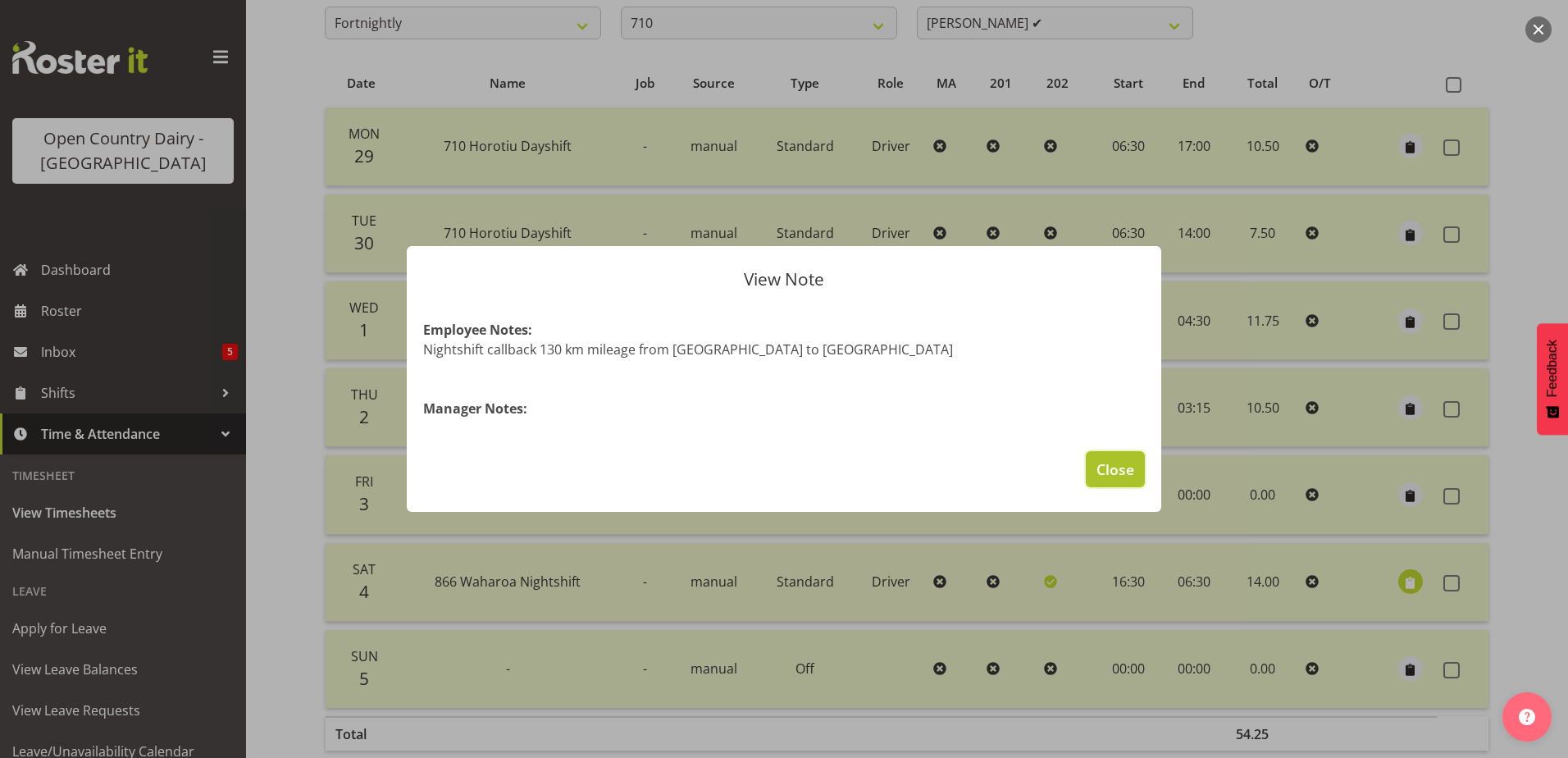
click at [1101, 477] on span "Close" at bounding box center [1116, 470] width 37 height 21
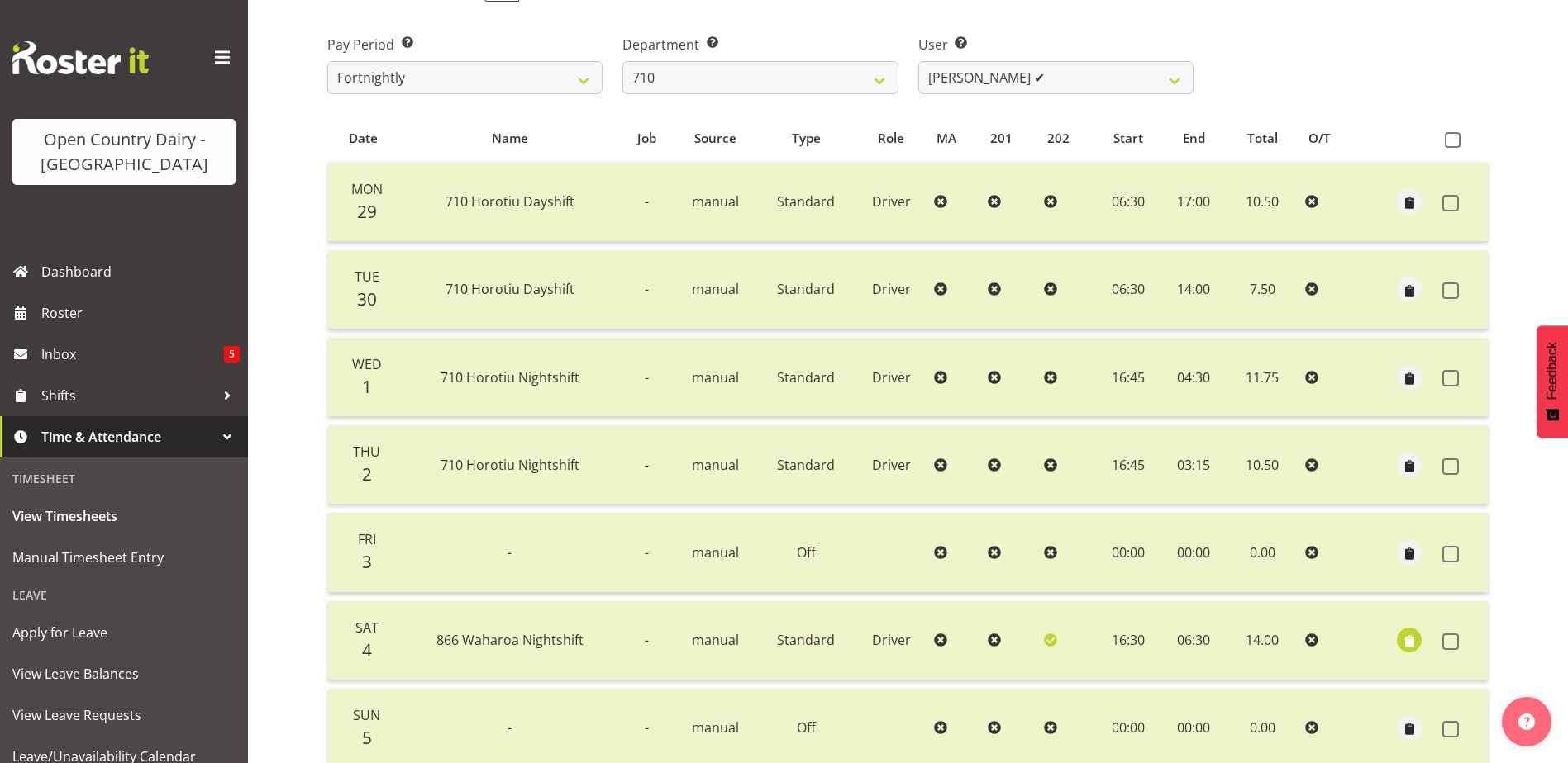
scroll to position [220, 0]
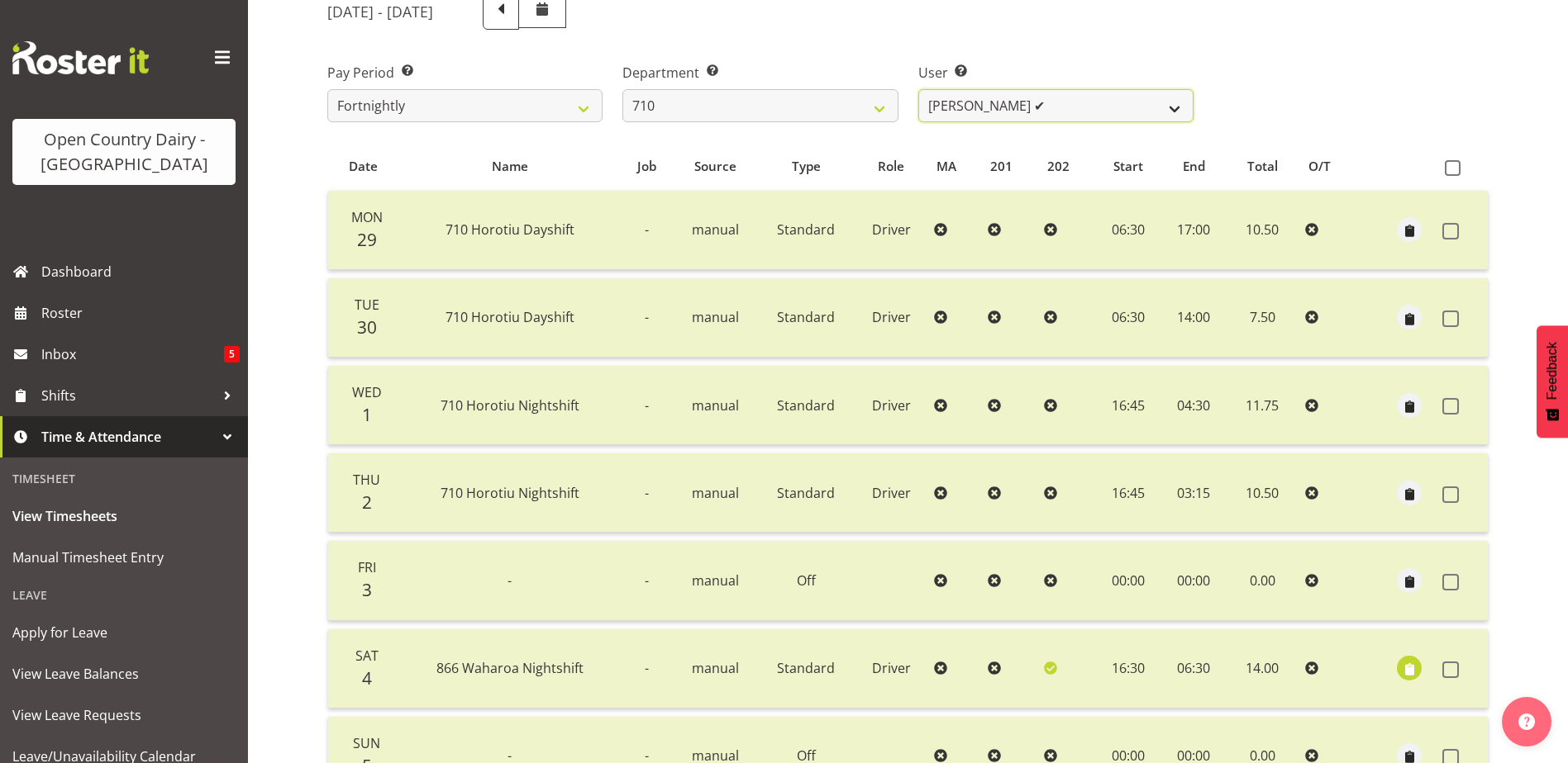
click at [1049, 96] on select "Dean Chapman ✔ George Megchelse ✔ Kris Gambhir ✔ Richie Epere ❌" at bounding box center [1056, 105] width 275 height 33
select select "8203"
click at [918, 89] on select "Dean Chapman ✔ George Megchelse ✔ Kris Gambhir ✔ Richie Epere ❌" at bounding box center [1056, 105] width 275 height 33
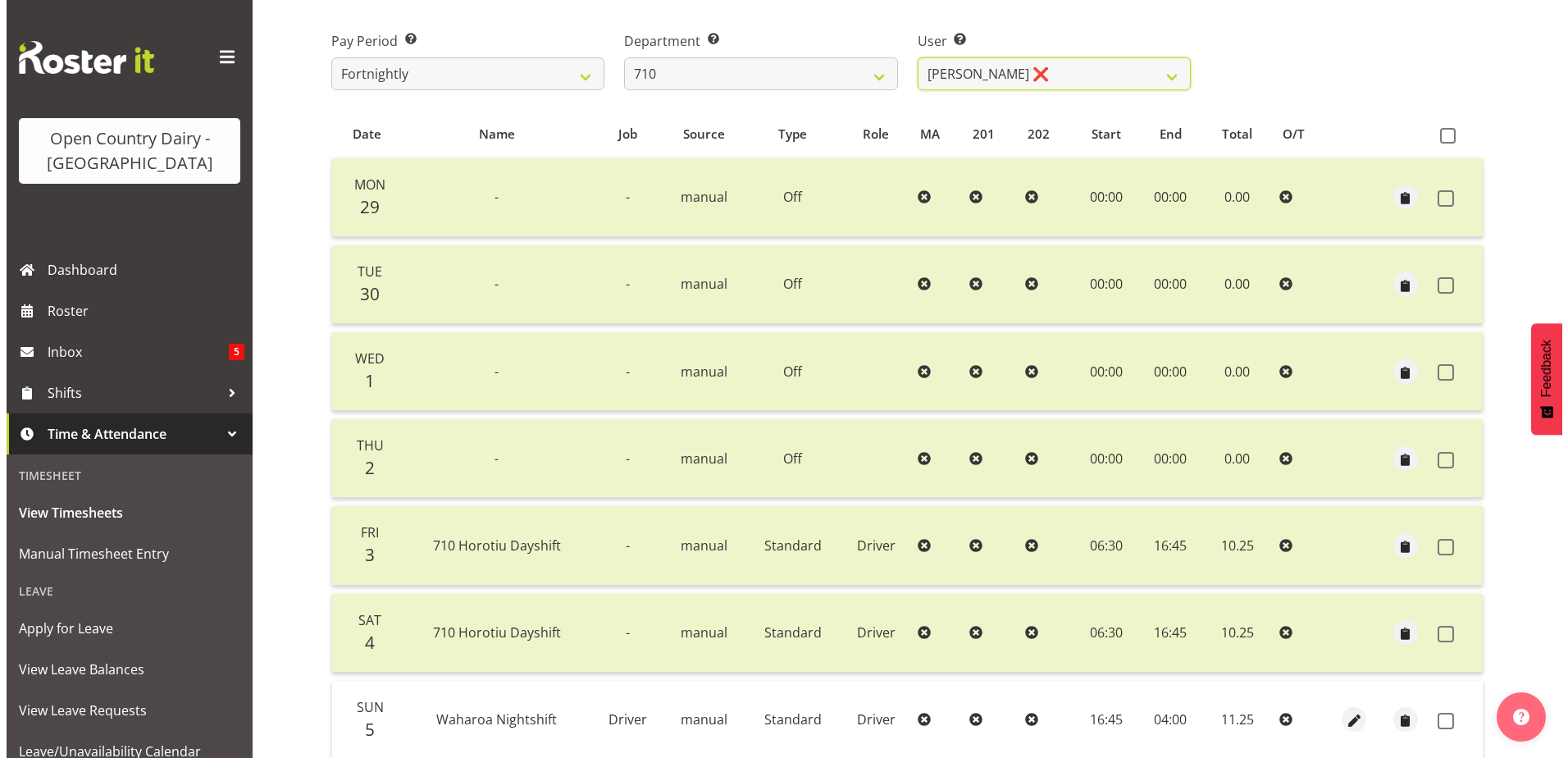
scroll to position [301, 0]
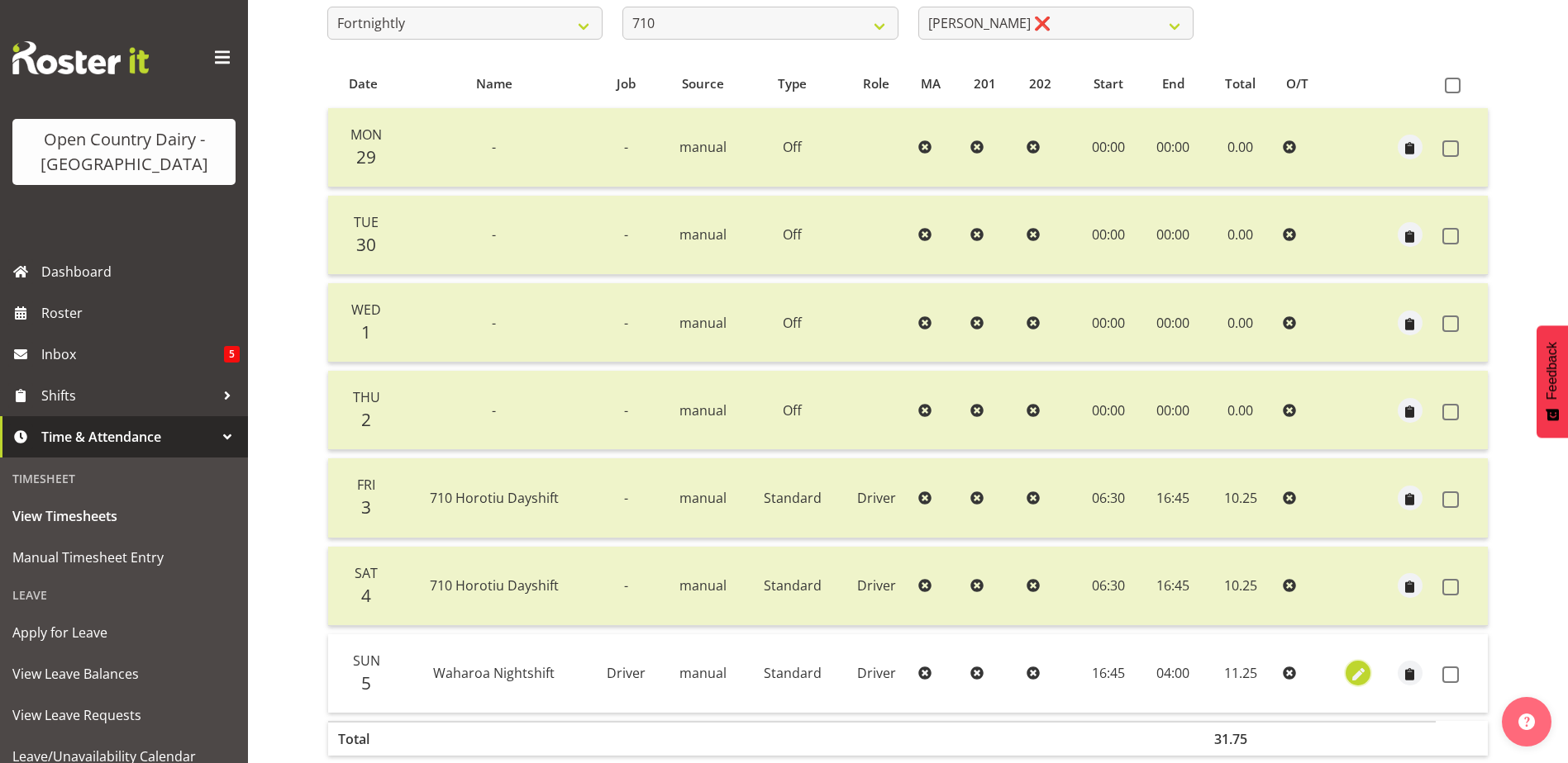
click at [1360, 677] on span "button" at bounding box center [1358, 675] width 19 height 19
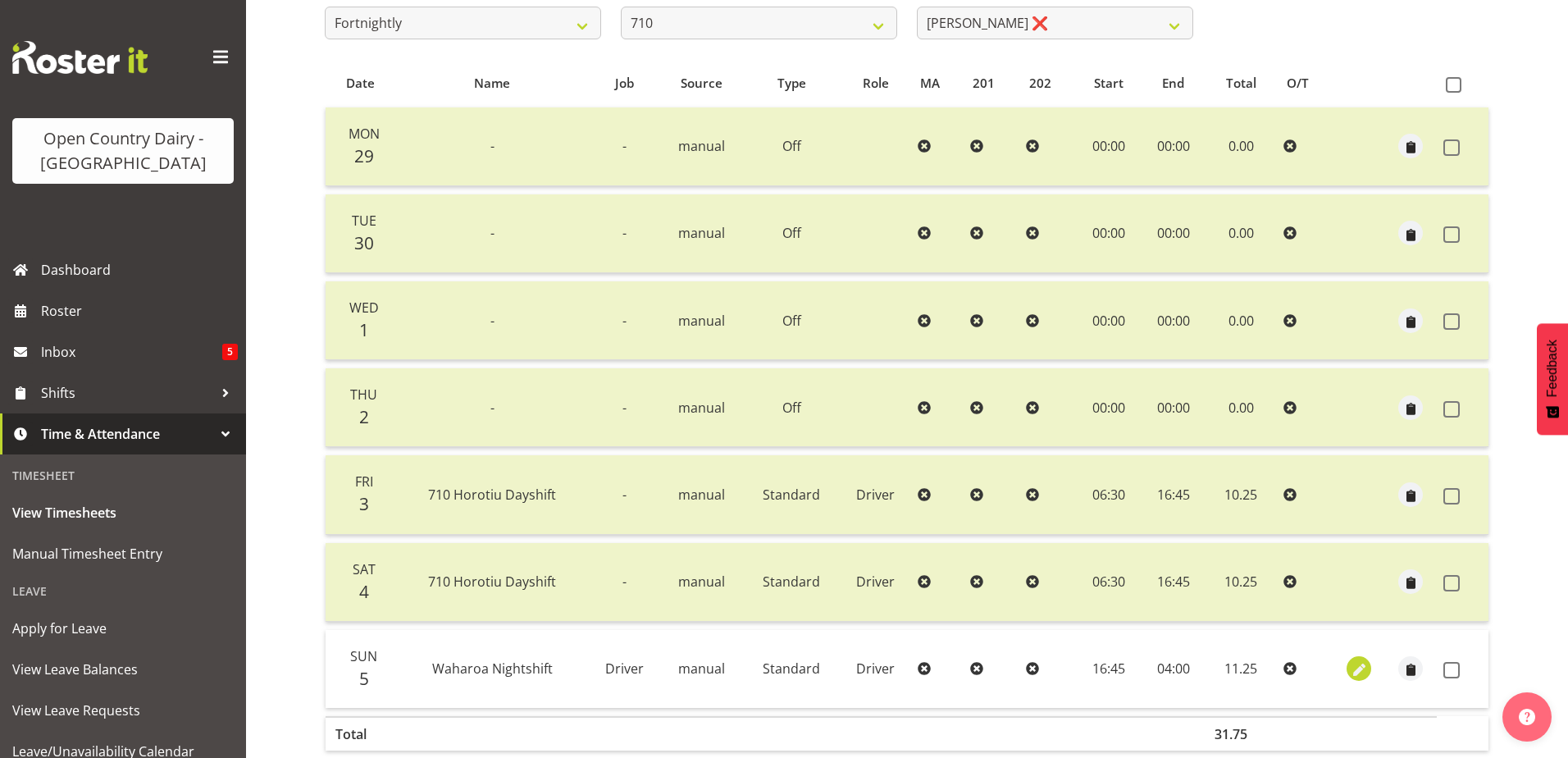
select select "Standard"
select select "9"
select select "2025"
select select "4"
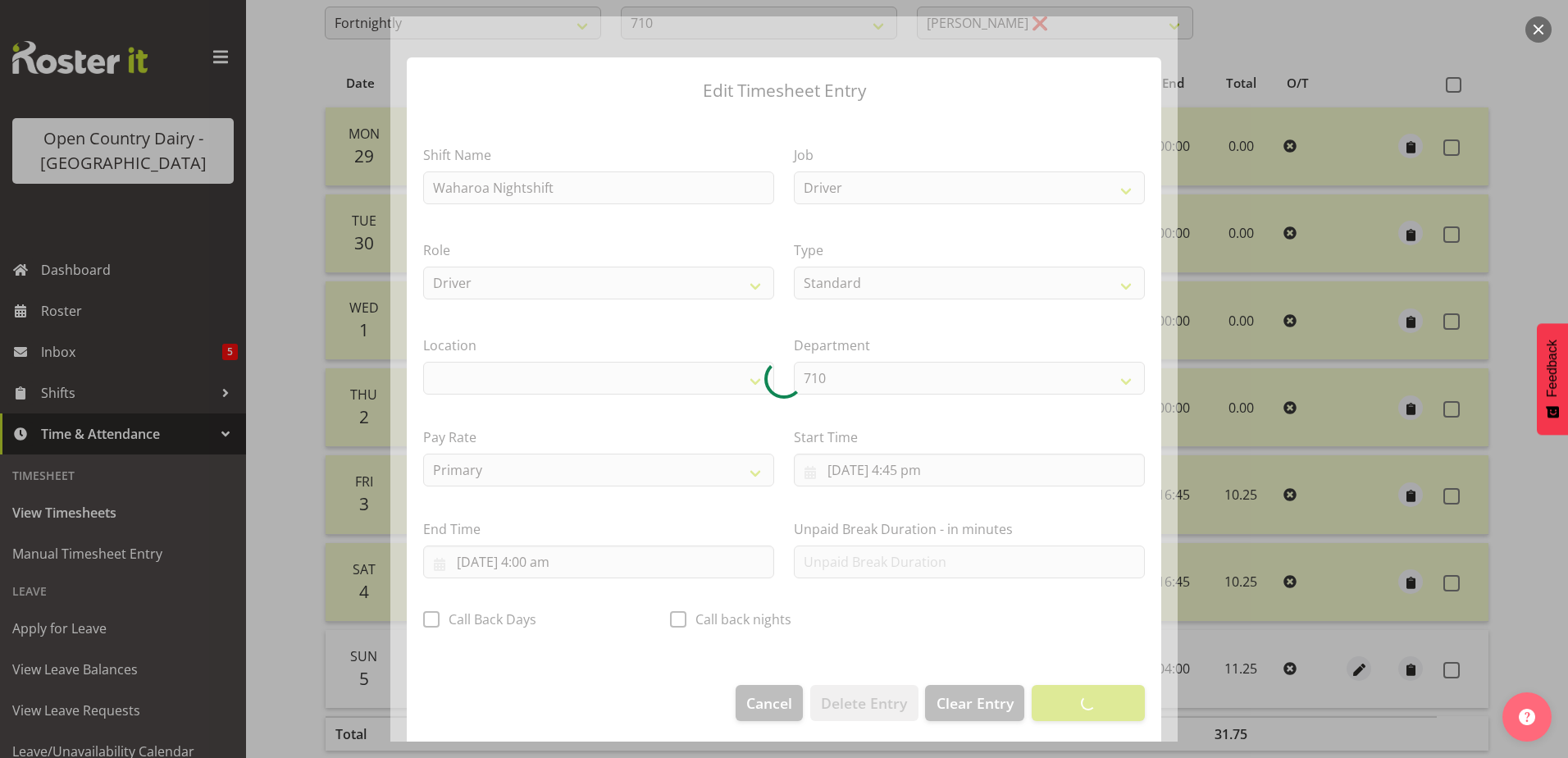
click at [531, 570] on div at bounding box center [784, 379] width 787 height 726
select select "1054"
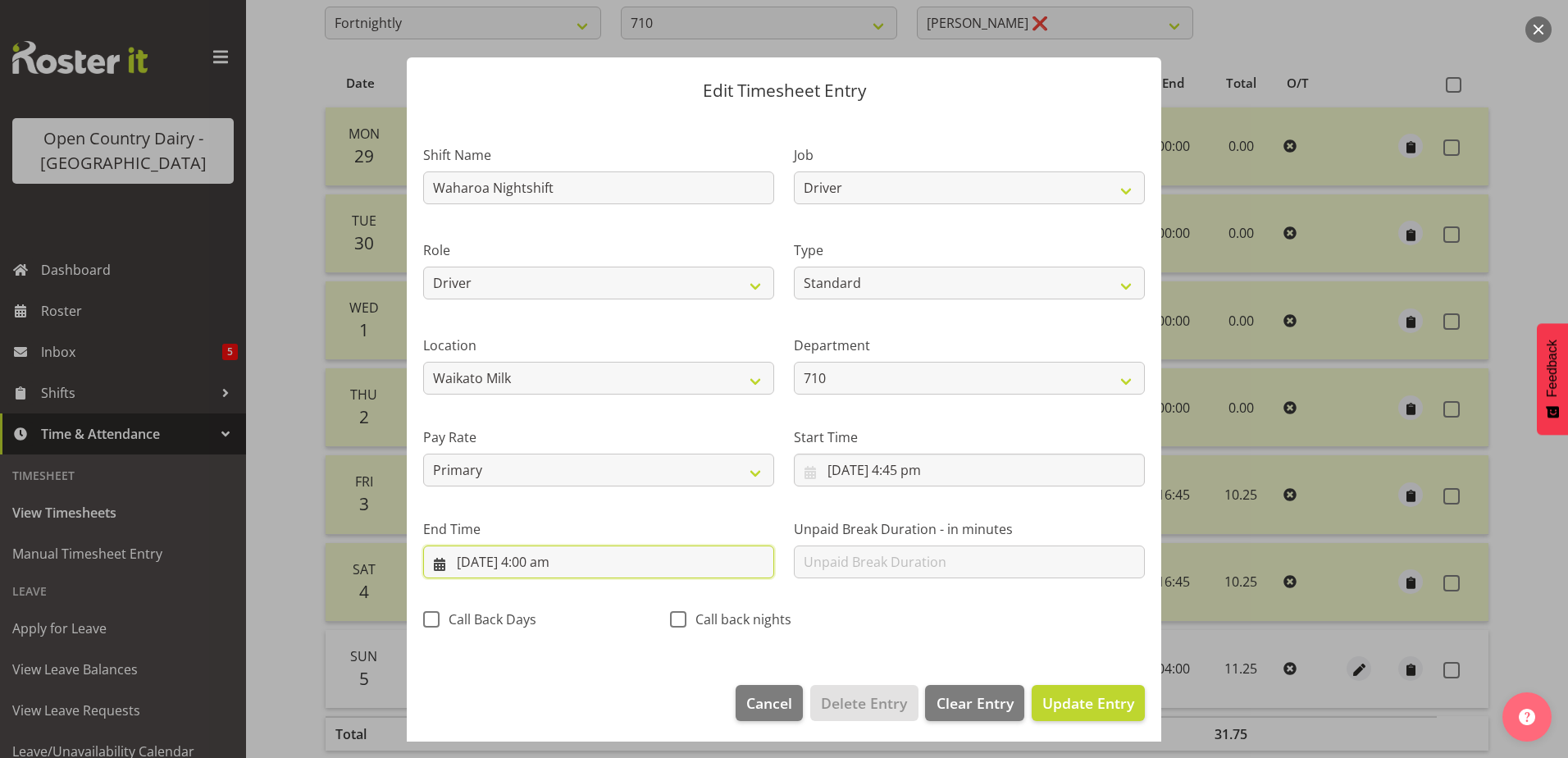
click at [533, 561] on input "6/10/2025, 4:00 am" at bounding box center [598, 562] width 351 height 33
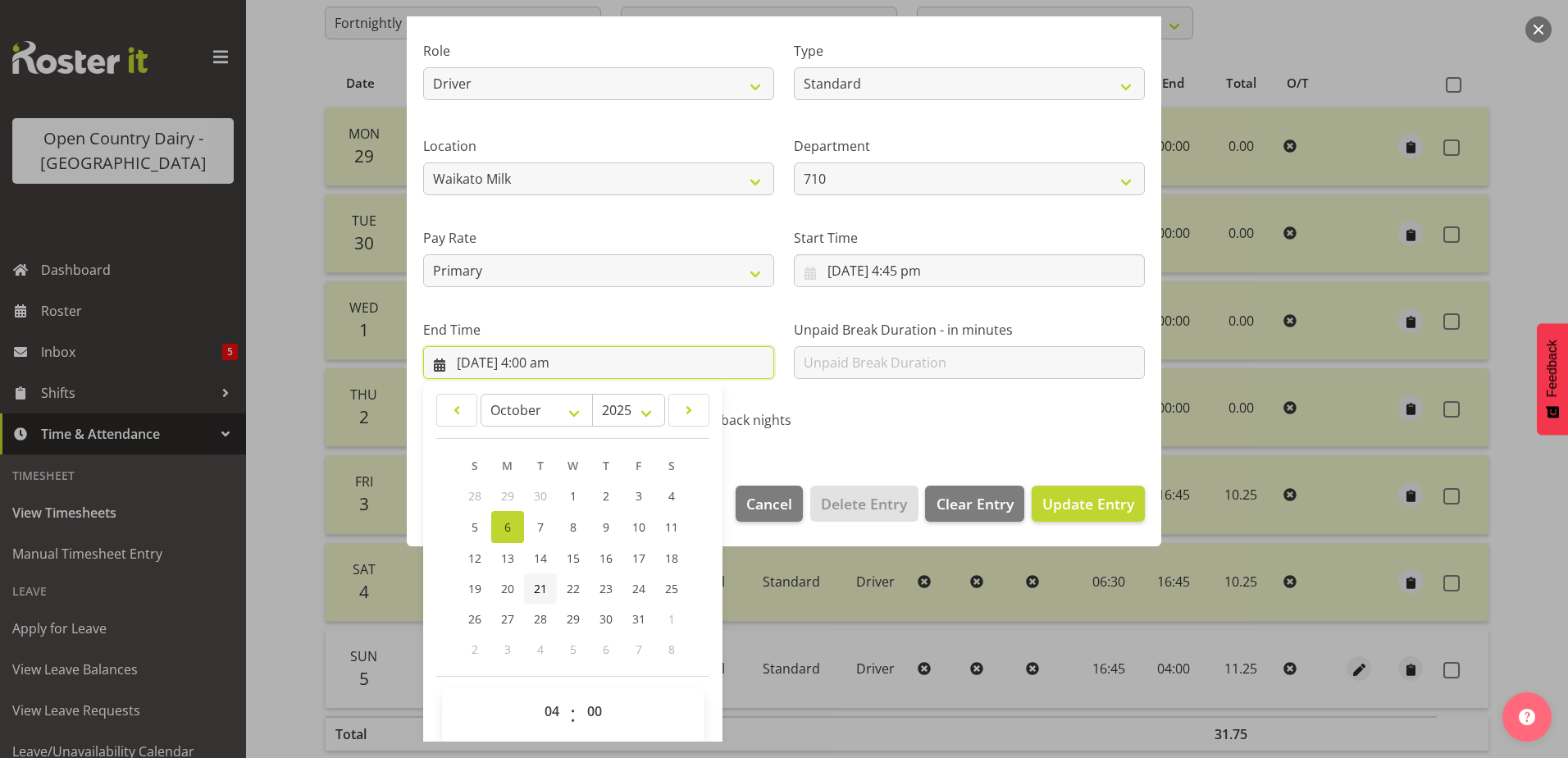
scroll to position [212, 0]
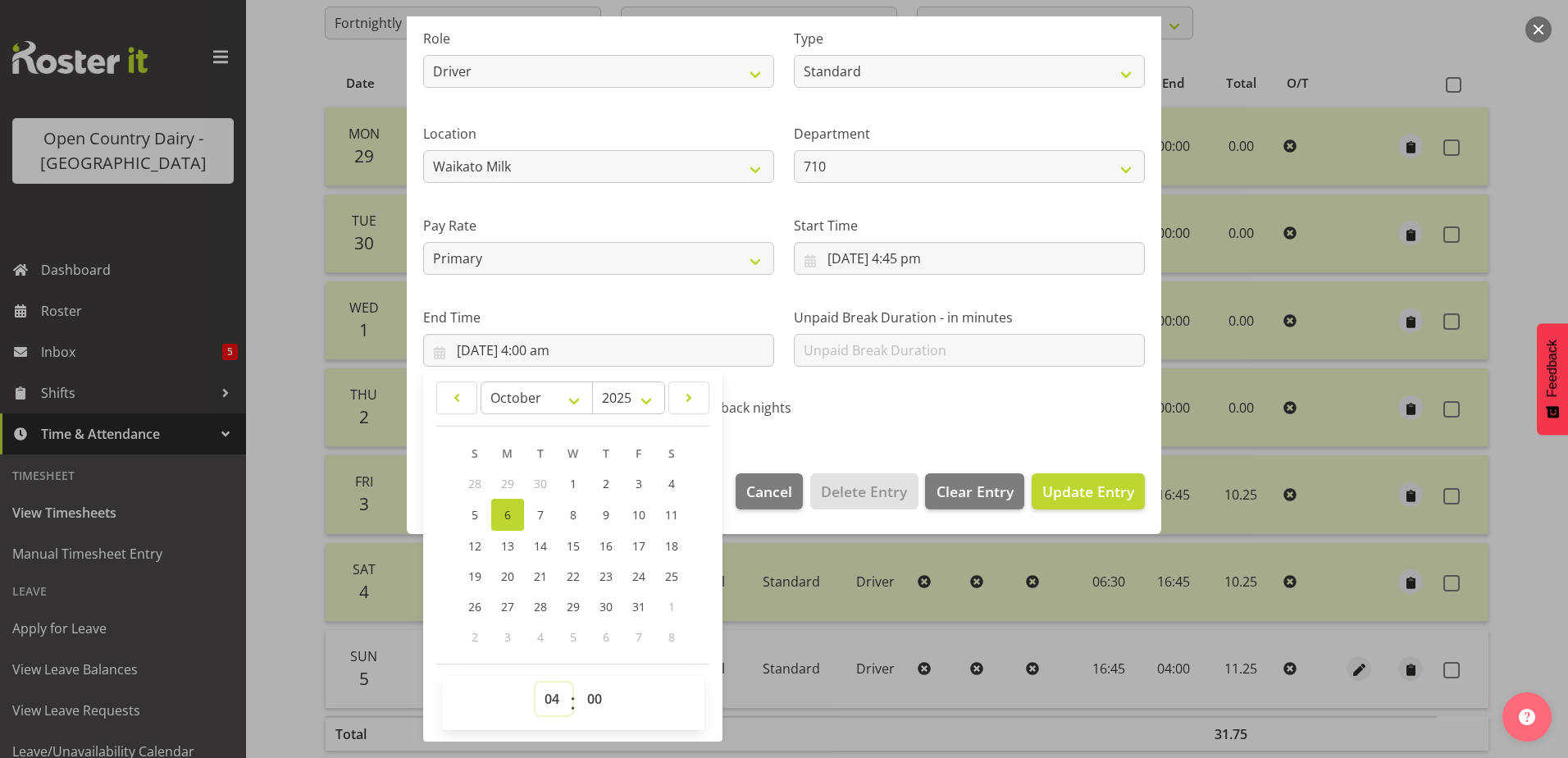
drag, startPoint x: 549, startPoint y: 705, endPoint x: 551, endPoint y: 680, distance: 25.1
click at [549, 705] on select "00 01 02 03 04 05 06 07 08 09 10 11 12 13 14 15 16 17 18 19 20 21 22 23" at bounding box center [553, 699] width 37 height 33
select select "5"
click at [535, 683] on select "00 01 02 03 04 05 06 07 08 09 10 11 12 13 14 15 16 17 18 19 20 21 22 23" at bounding box center [553, 699] width 37 height 33
type input "6/10/2025, 5:00 am"
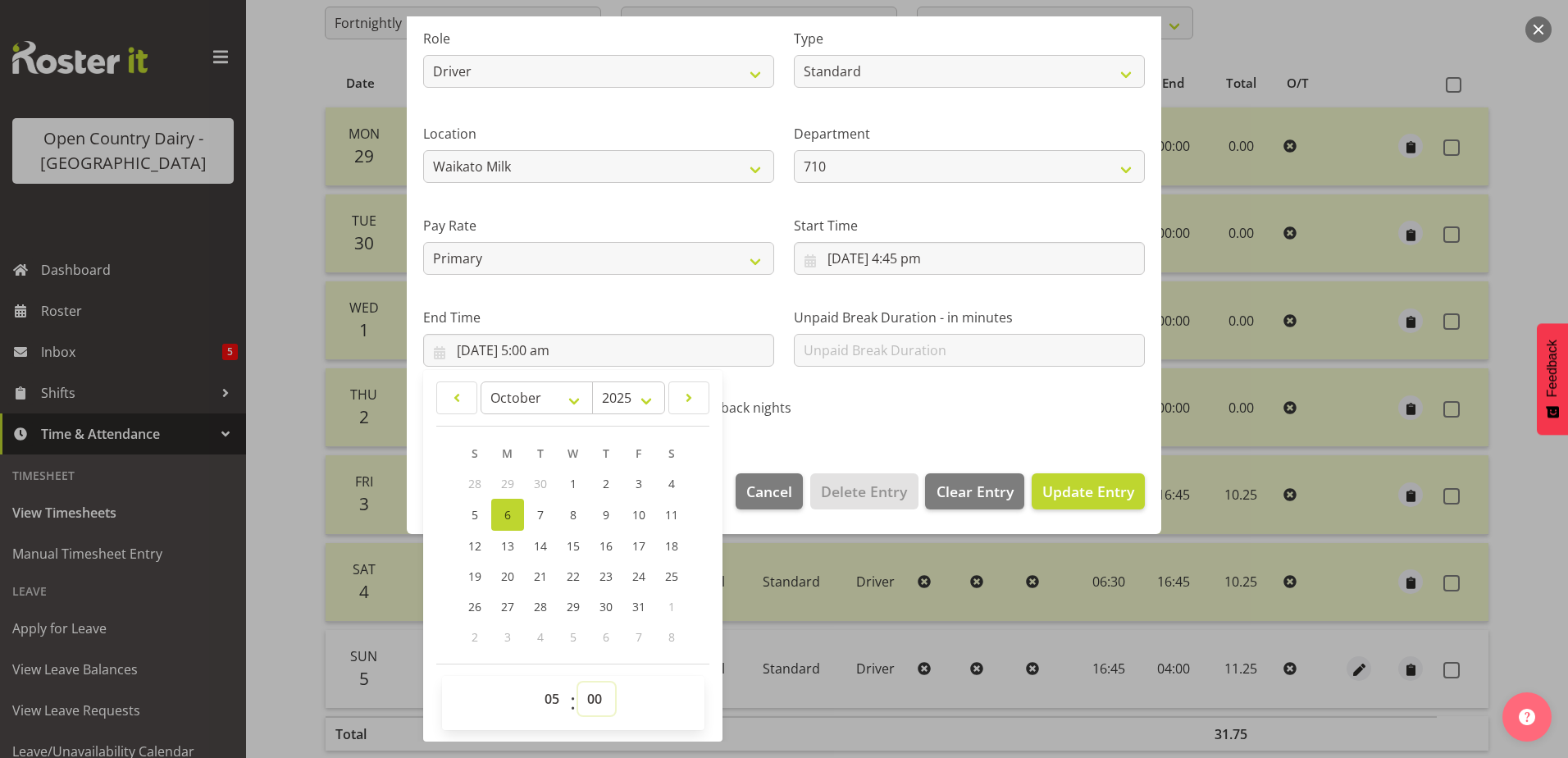
drag, startPoint x: 593, startPoint y: 696, endPoint x: 596, endPoint y: 685, distance: 11.4
click at [593, 696] on select "00 01 02 03 04 05 06 07 08 09 10 11 12 13 14 15 16 17 18 19 20 21 22 23 24 25 2…" at bounding box center [596, 699] width 37 height 33
select select "29"
click at [578, 683] on select "00 01 02 03 04 05 06 07 08 09 10 11 12 13 14 15 16 17 18 19 20 21 22 23 24 25 2…" at bounding box center [596, 699] width 37 height 33
type input "6/10/2025, 5:29 am"
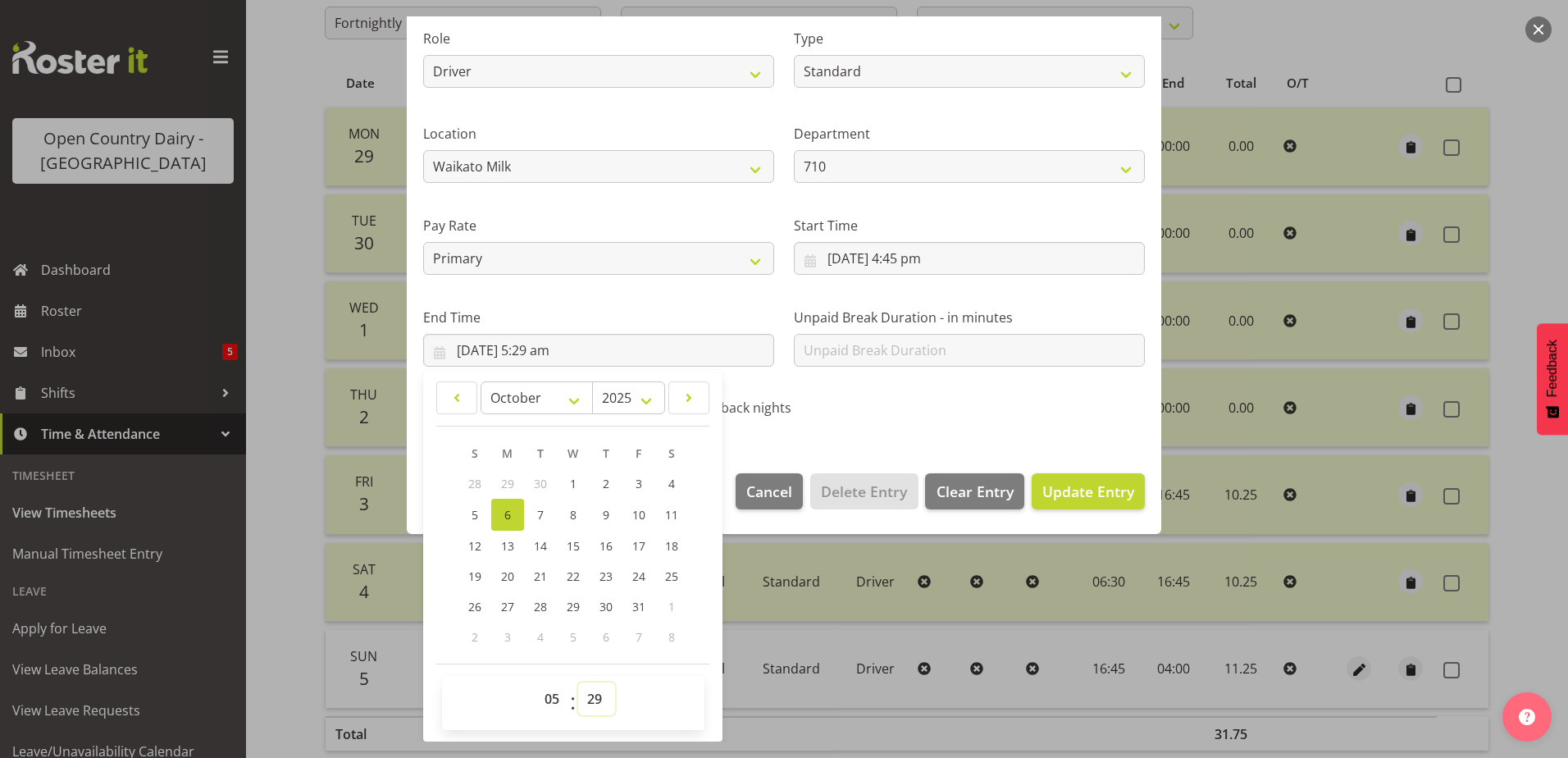
click at [595, 699] on select "00 01 02 03 04 05 06 07 08 09 10 11 12 13 14 15 16 17 18 19 20 21 22 23 24 25 2…" at bounding box center [596, 699] width 37 height 33
select select "30"
click at [578, 683] on select "00 01 02 03 04 05 06 07 08 09 10 11 12 13 14 15 16 17 18 19 20 21 22 23 24 25 2…" at bounding box center [596, 699] width 37 height 33
type input "6/10/2025, 5:30 am"
click at [1075, 497] on span "Update Entry" at bounding box center [1088, 492] width 92 height 20
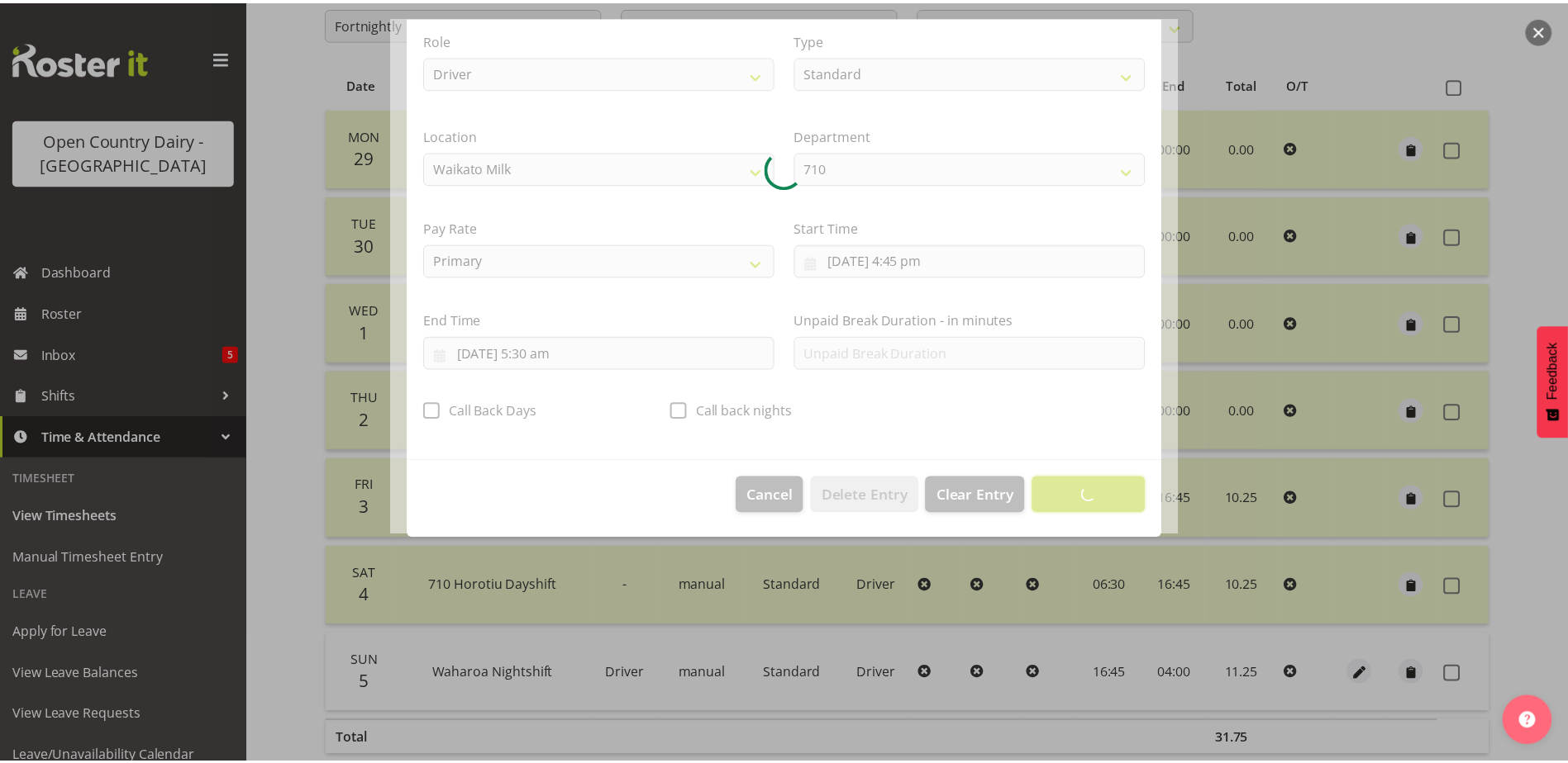
scroll to position [4, 0]
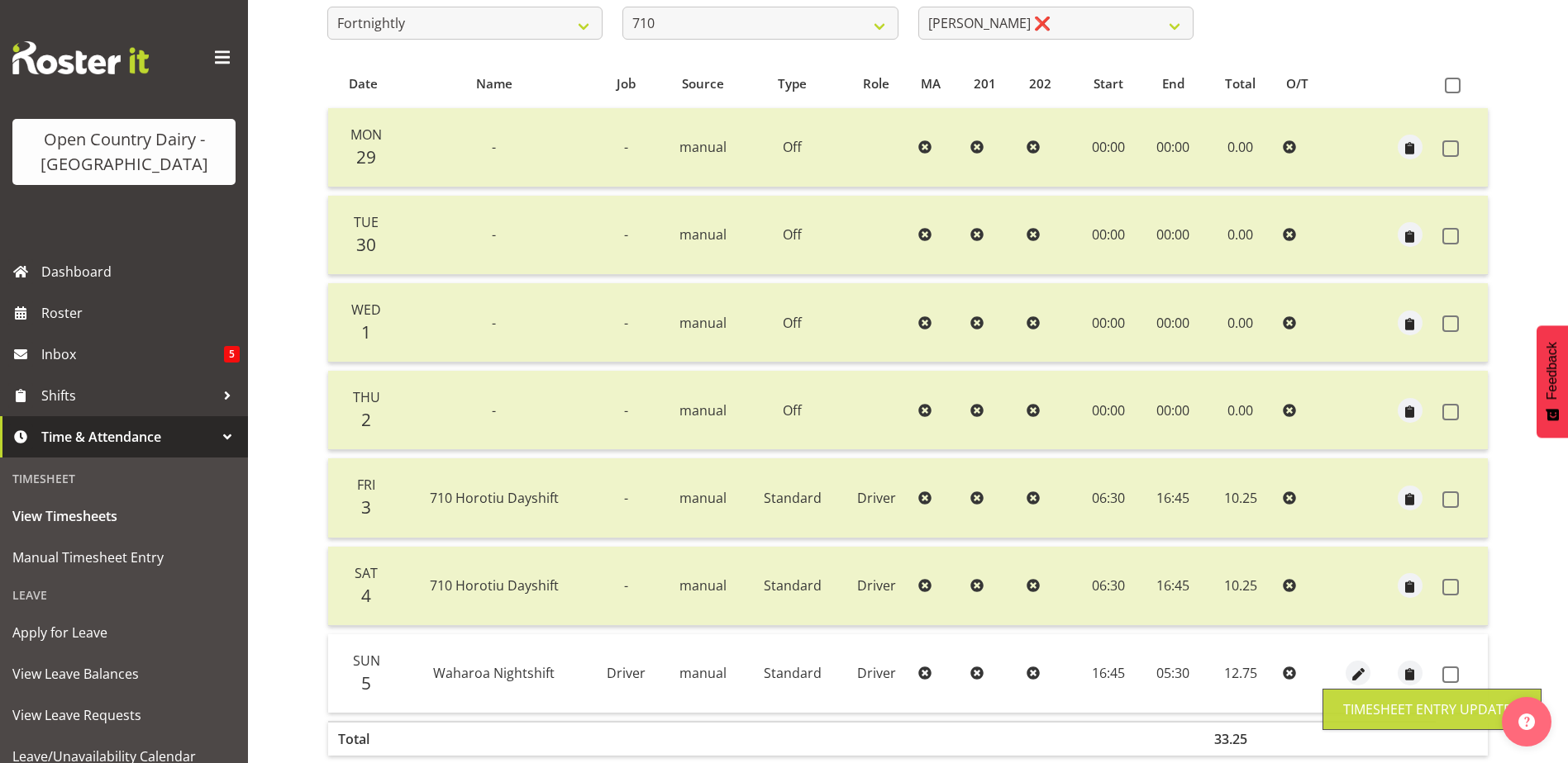
drag, startPoint x: 1464, startPoint y: 671, endPoint x: 1452, endPoint y: 669, distance: 12.2
click at [1460, 668] on label at bounding box center [1455, 675] width 25 height 16
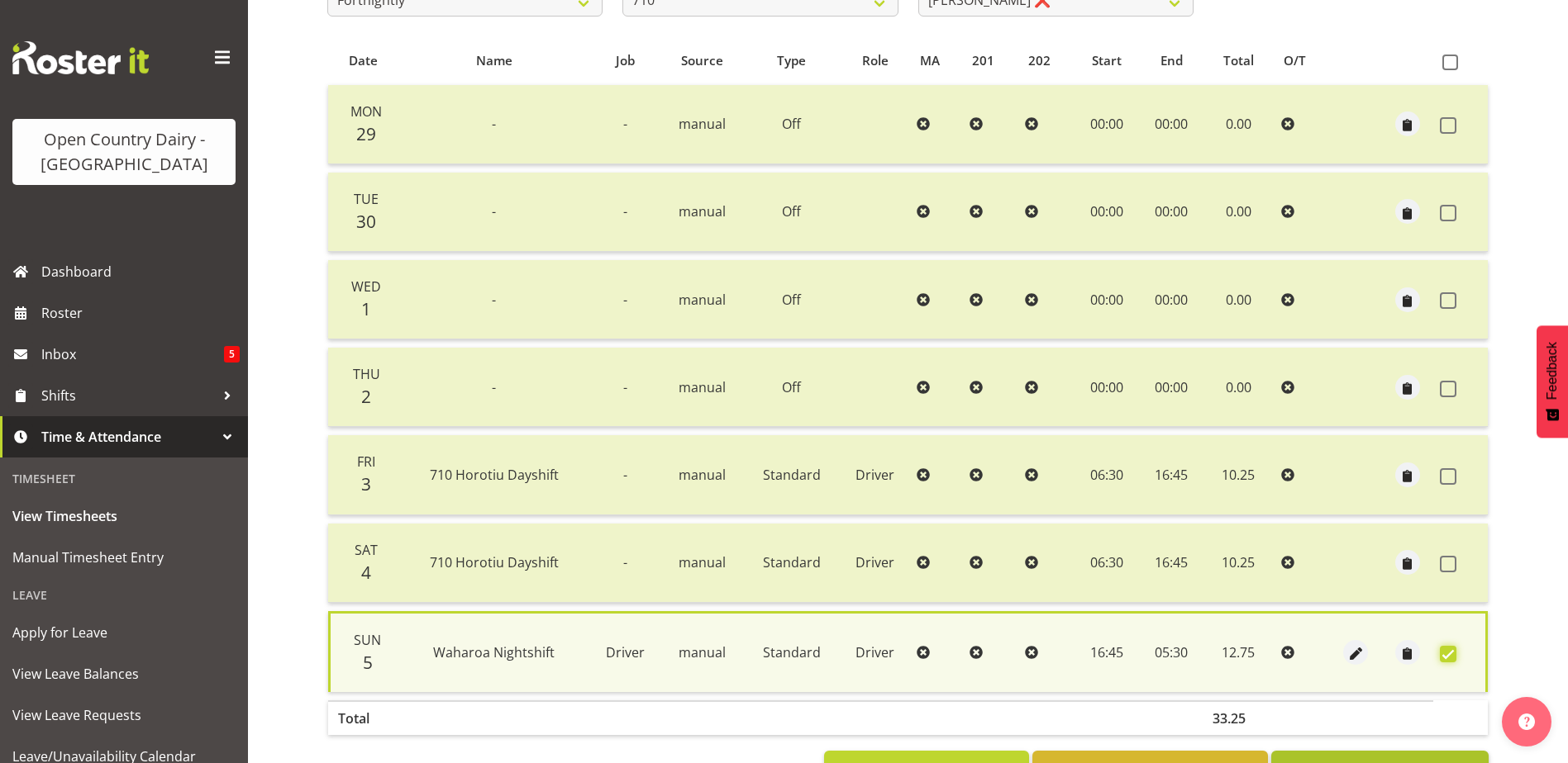
scroll to position [388, 0]
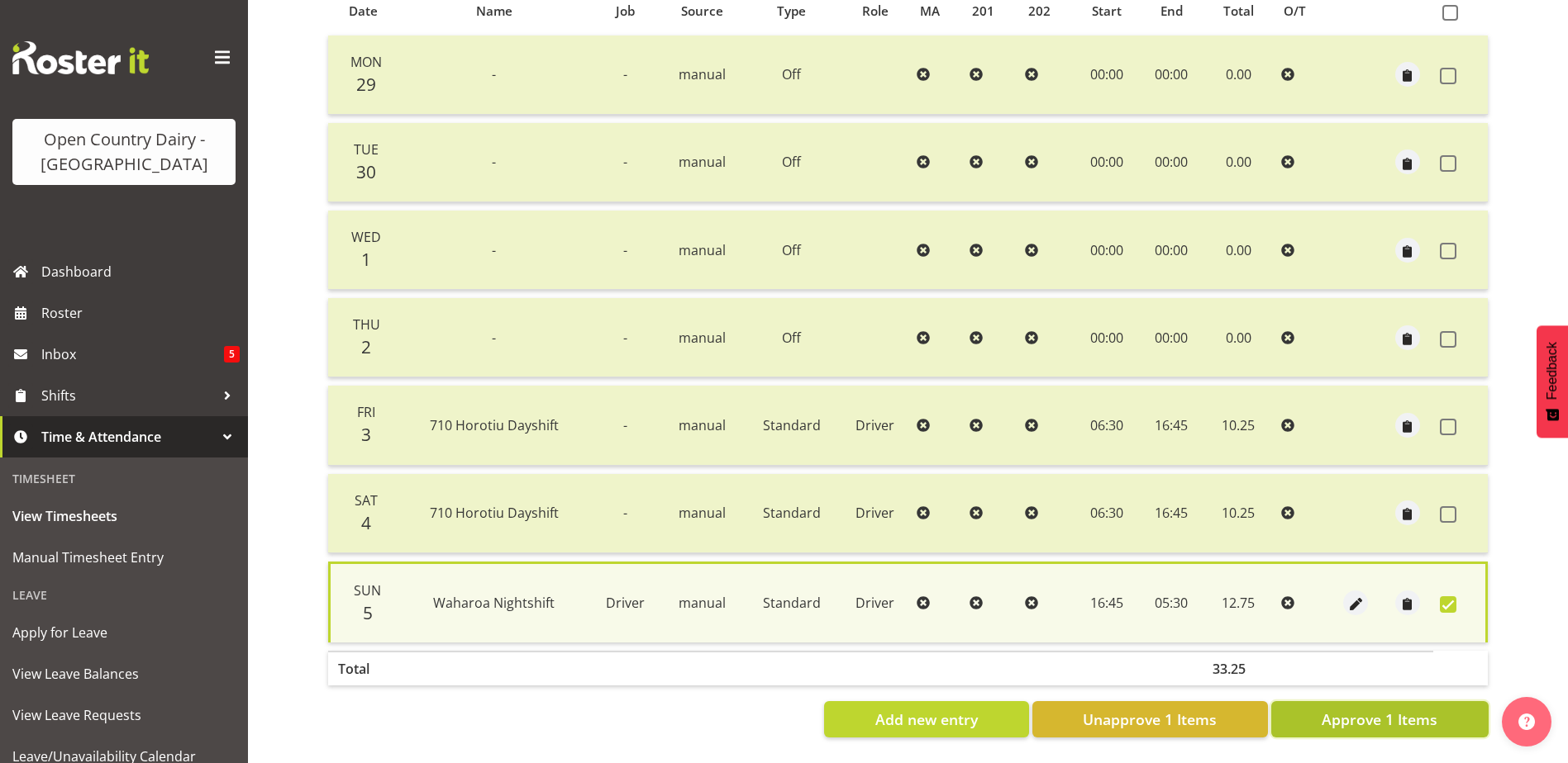
click at [1424, 710] on span "Approve 1 Items" at bounding box center [1379, 720] width 116 height 22
checkbox input "false"
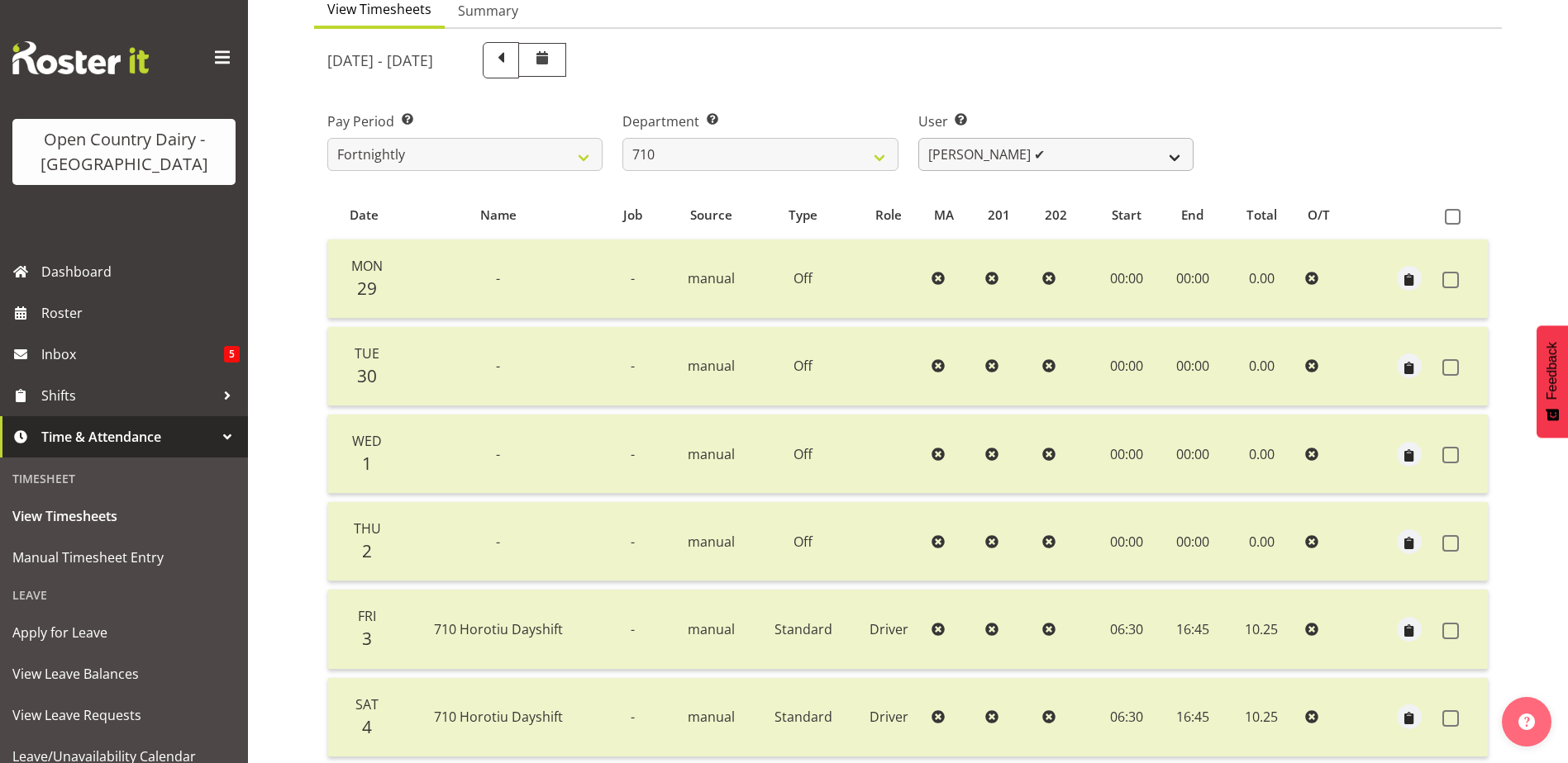
scroll to position [138, 0]
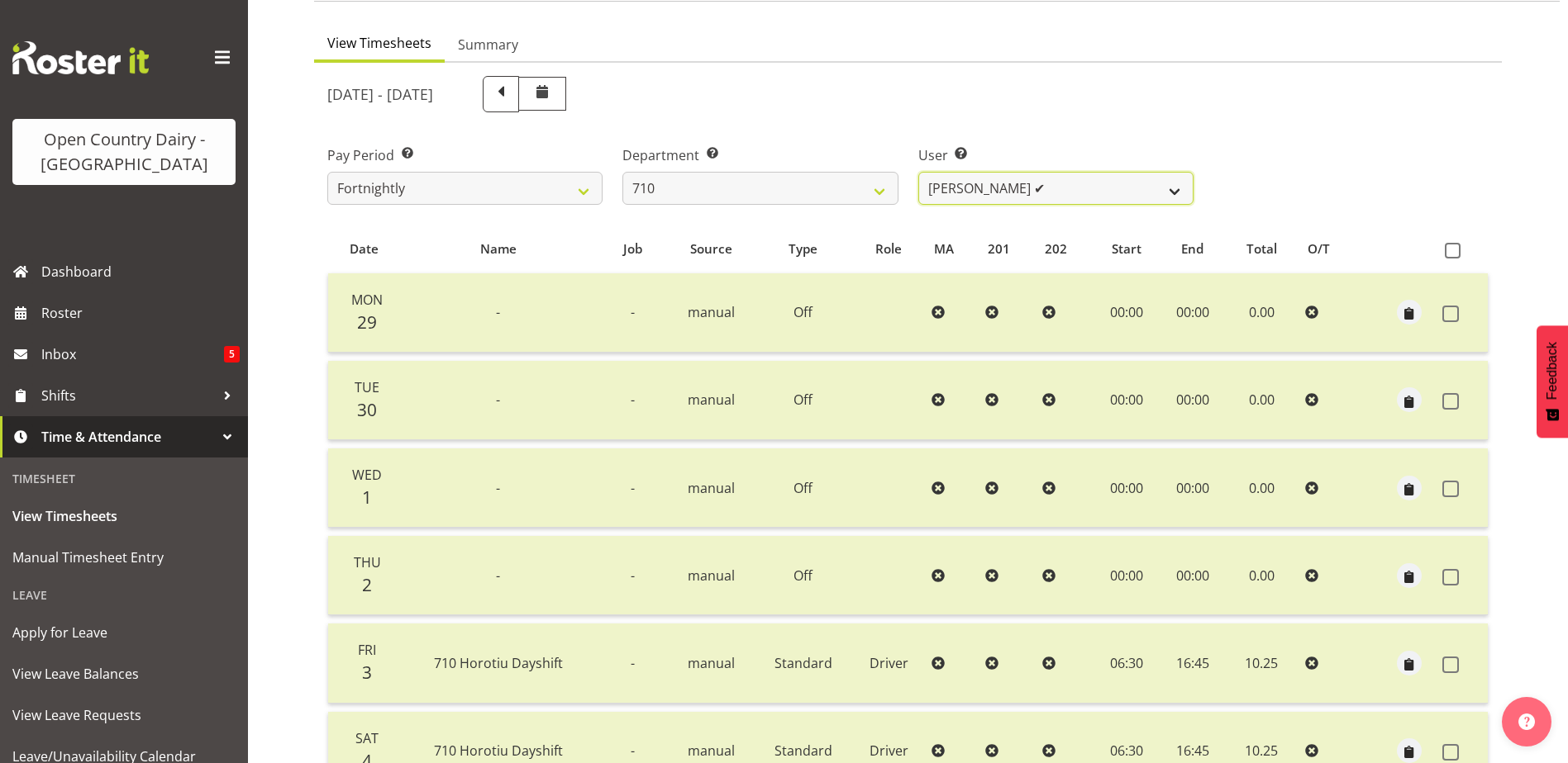
click at [1047, 187] on select "Dean Chapman ✔ George Megchelse ✔ Kris Gambhir ✔ Richie Epere ✔" at bounding box center [1056, 188] width 275 height 33
drag, startPoint x: 1045, startPoint y: 187, endPoint x: 1026, endPoint y: 186, distance: 19.0
click at [1045, 187] on select "Dean Chapman ✔ George Megchelse ✔ Kris Gambhir ✔ Richie Epere ✔" at bounding box center [1056, 188] width 275 height 33
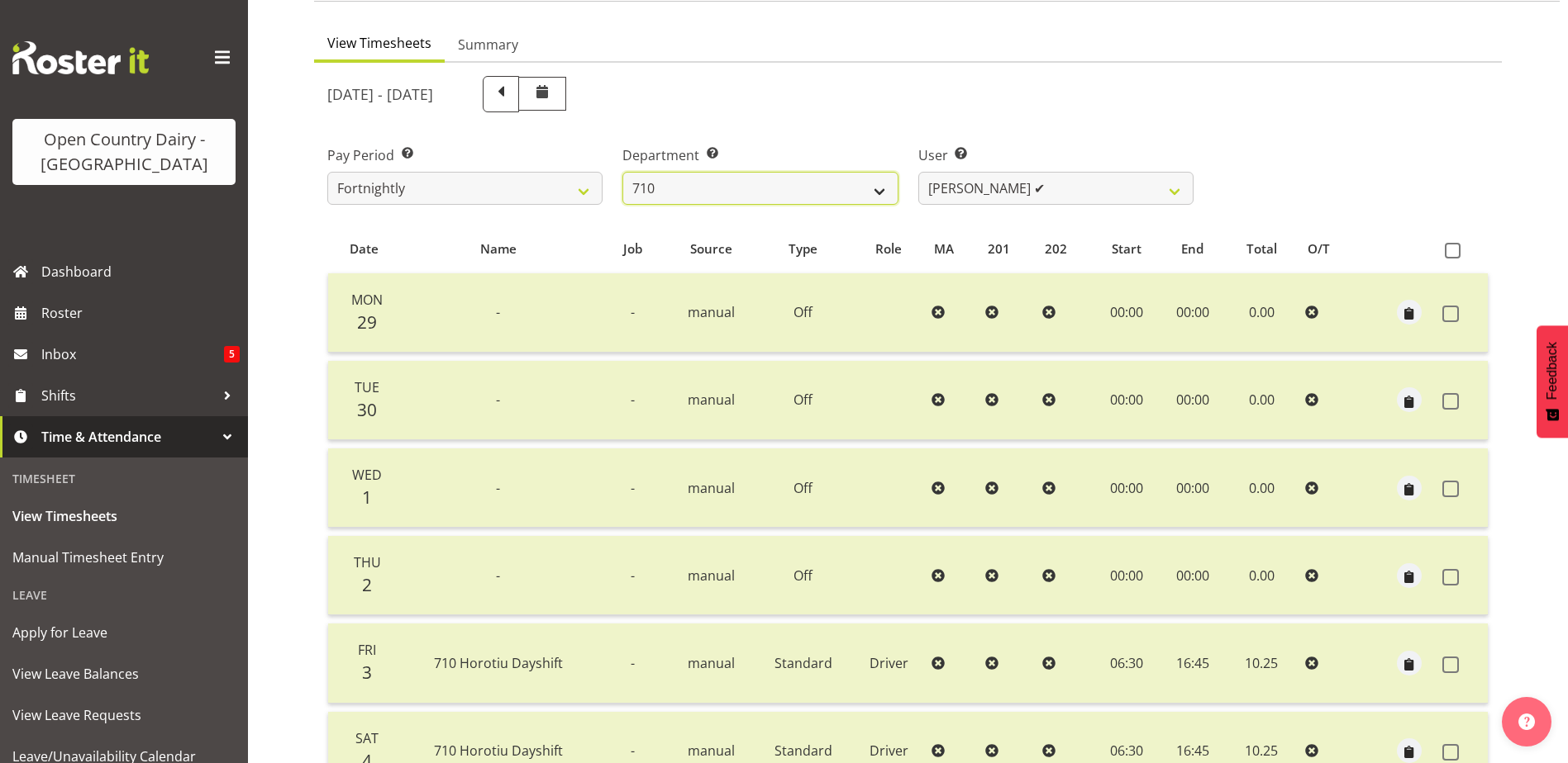
click at [761, 184] on select "701 702 703 704 705 706 707 708 709 710 711 712 713 714 715 716 717 718 719 720" at bounding box center [760, 188] width 275 height 33
select select "832"
click at [622, 172] on select "701 702 703 704 705 706 707 708 709 710 711 712 713 714 715 716 717 718 719 720" at bounding box center [760, 188] width 275 height 33
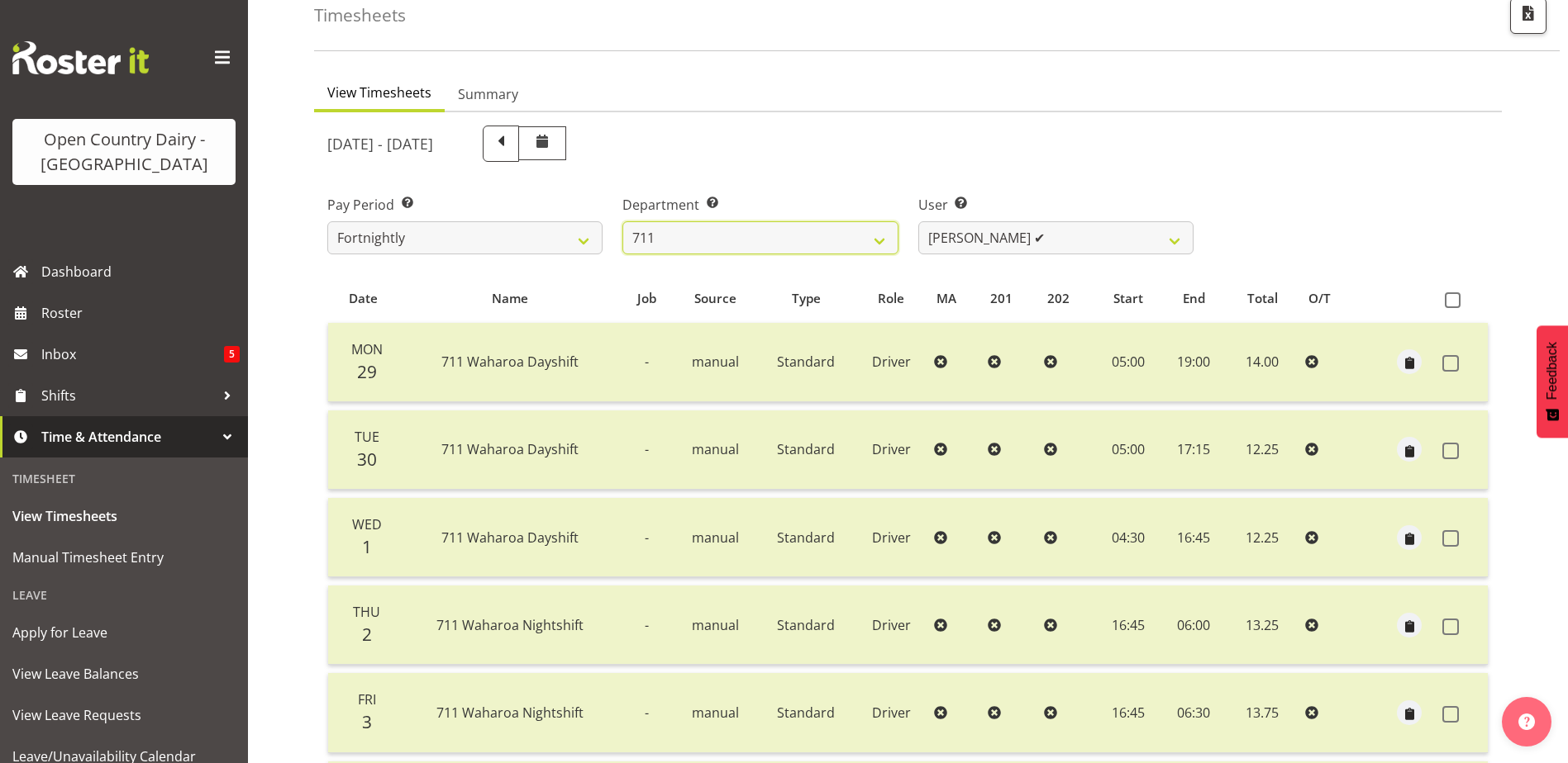
scroll to position [0, 0]
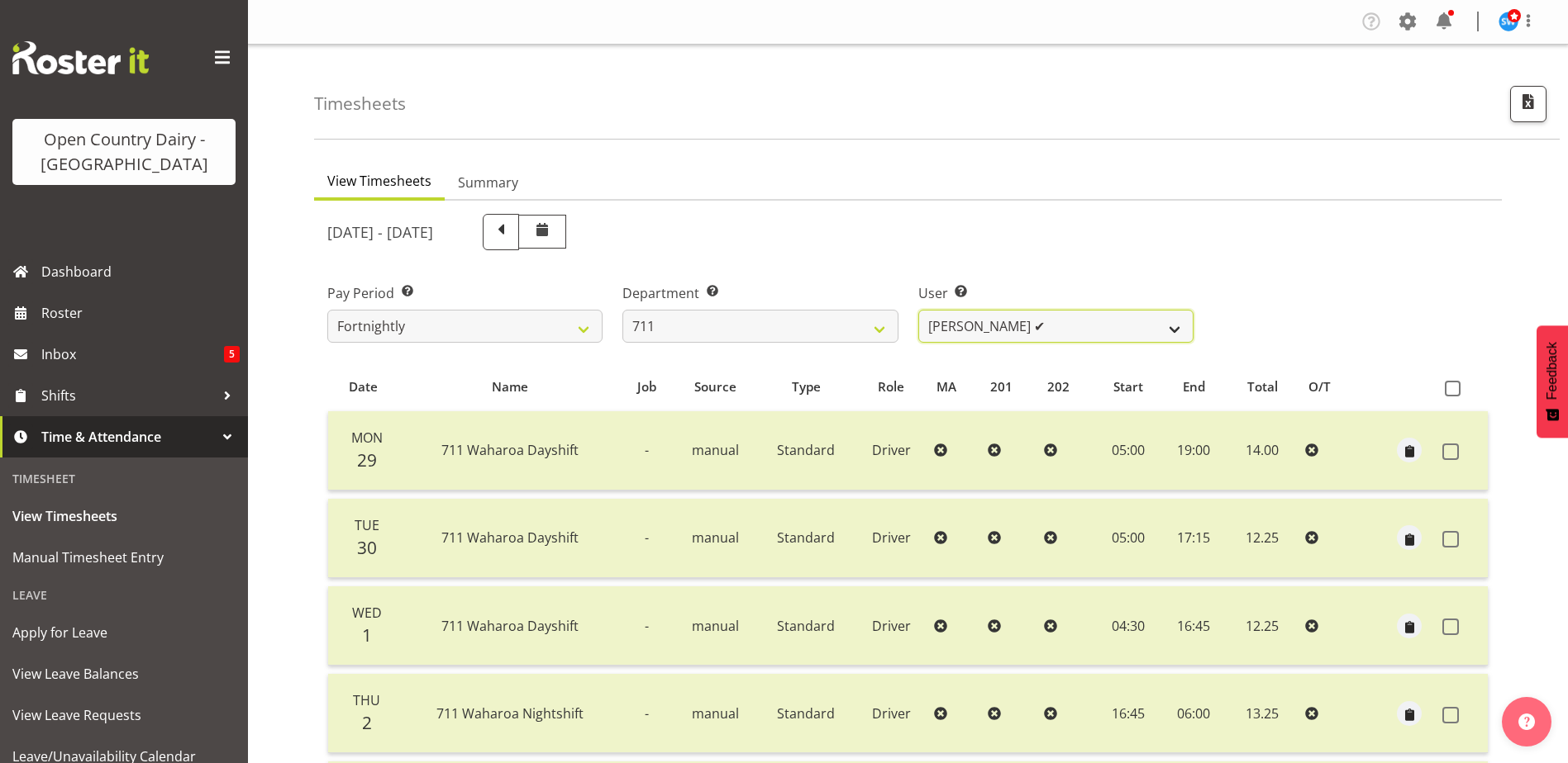
click at [1035, 324] on select "Baz Morgan ✔ Gerard Cavanagh ✔ Tyrone Lawry ❌" at bounding box center [1056, 326] width 275 height 33
click at [918, 310] on select "Baz Morgan ✔ Gerard Cavanagh ✔ Tyrone Lawry ❌" at bounding box center [1056, 326] width 275 height 33
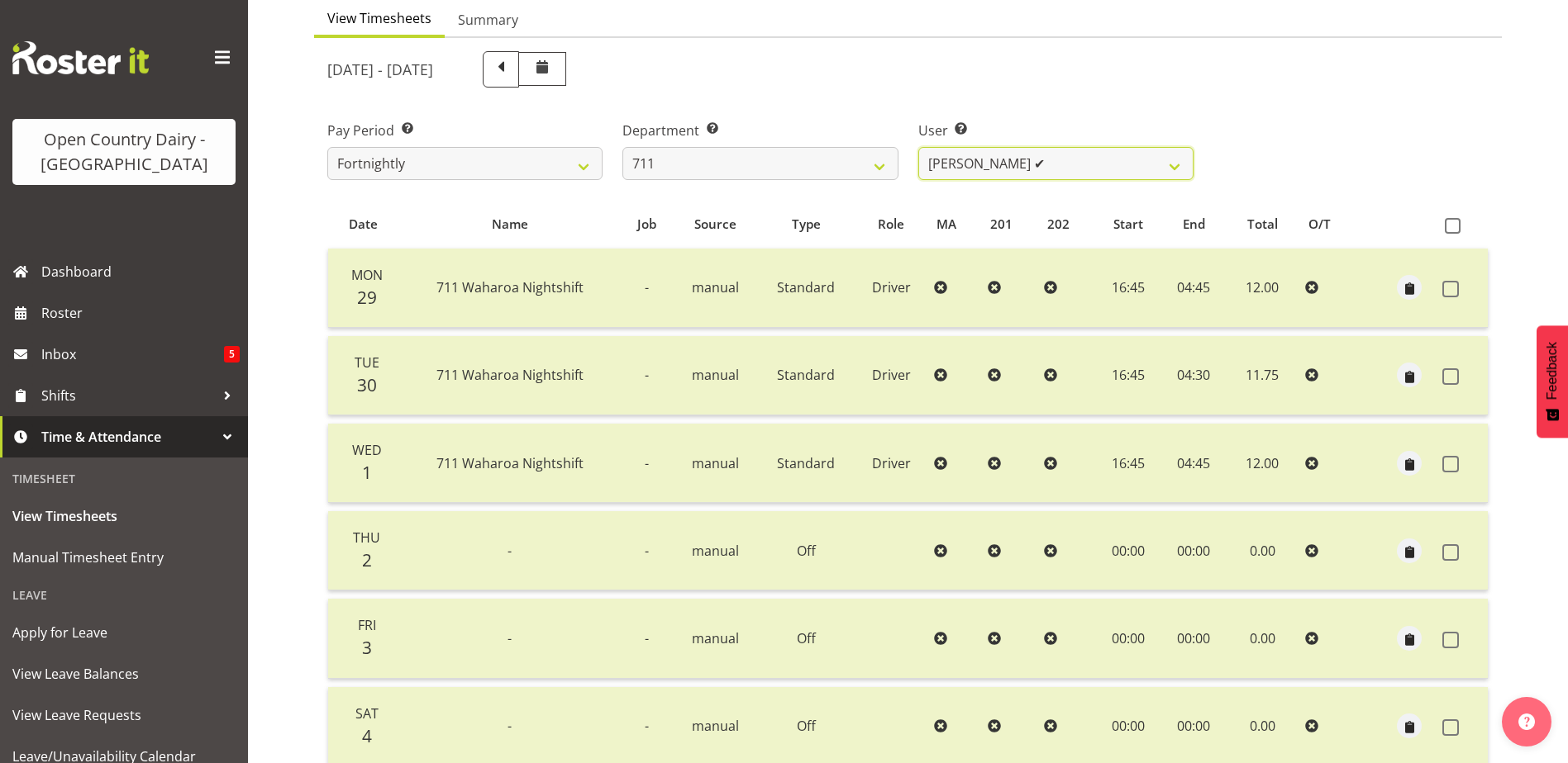
scroll to position [138, 0]
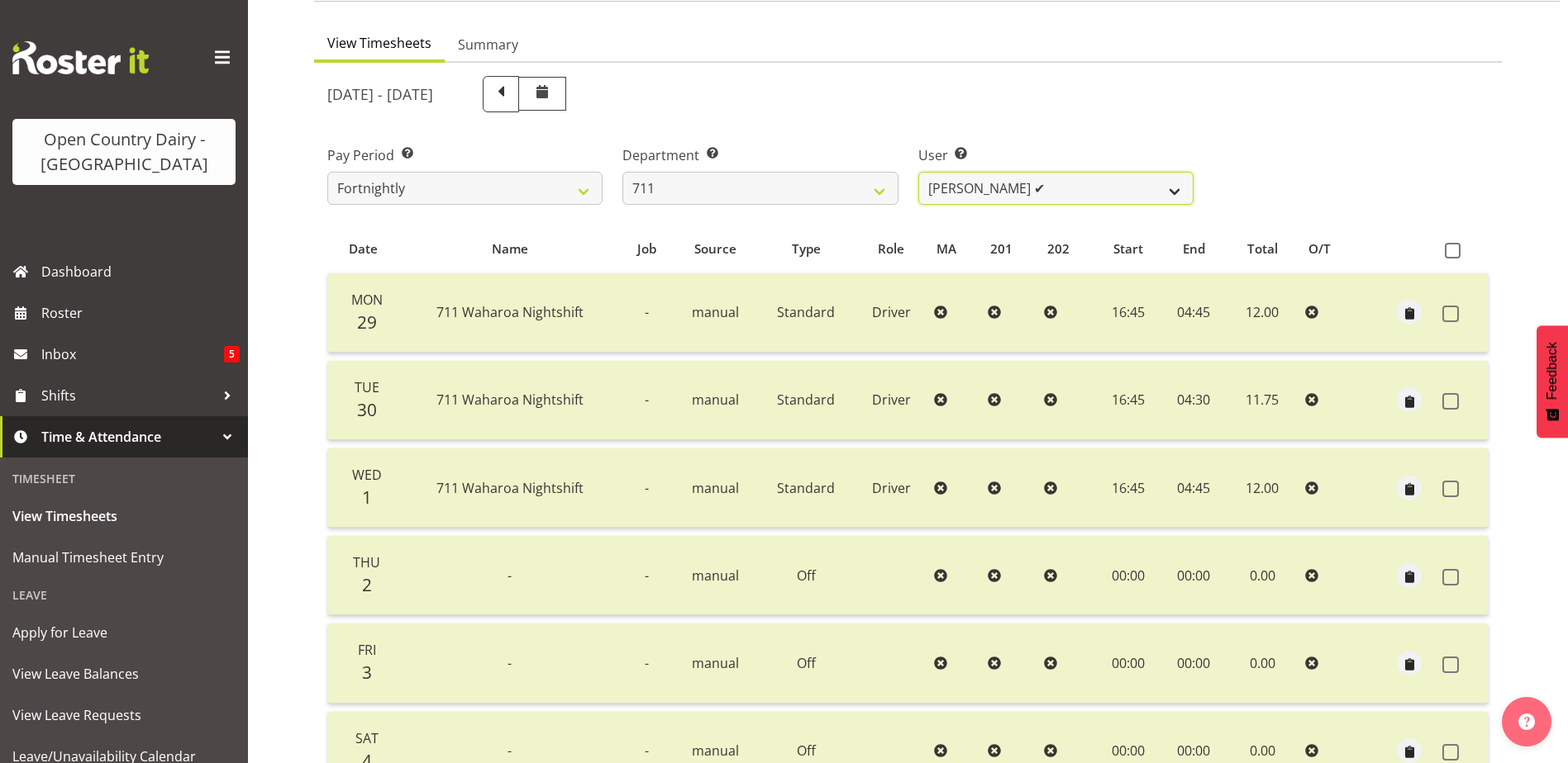
click at [1081, 179] on select "Baz Morgan ✔ Gerard Cavanagh ✔ Tyrone Lawry ❌" at bounding box center [1056, 188] width 275 height 33
select select "10409"
click at [918, 172] on select "Baz Morgan ✔ Gerard Cavanagh ✔ Tyrone Lawry ❌" at bounding box center [1056, 188] width 275 height 33
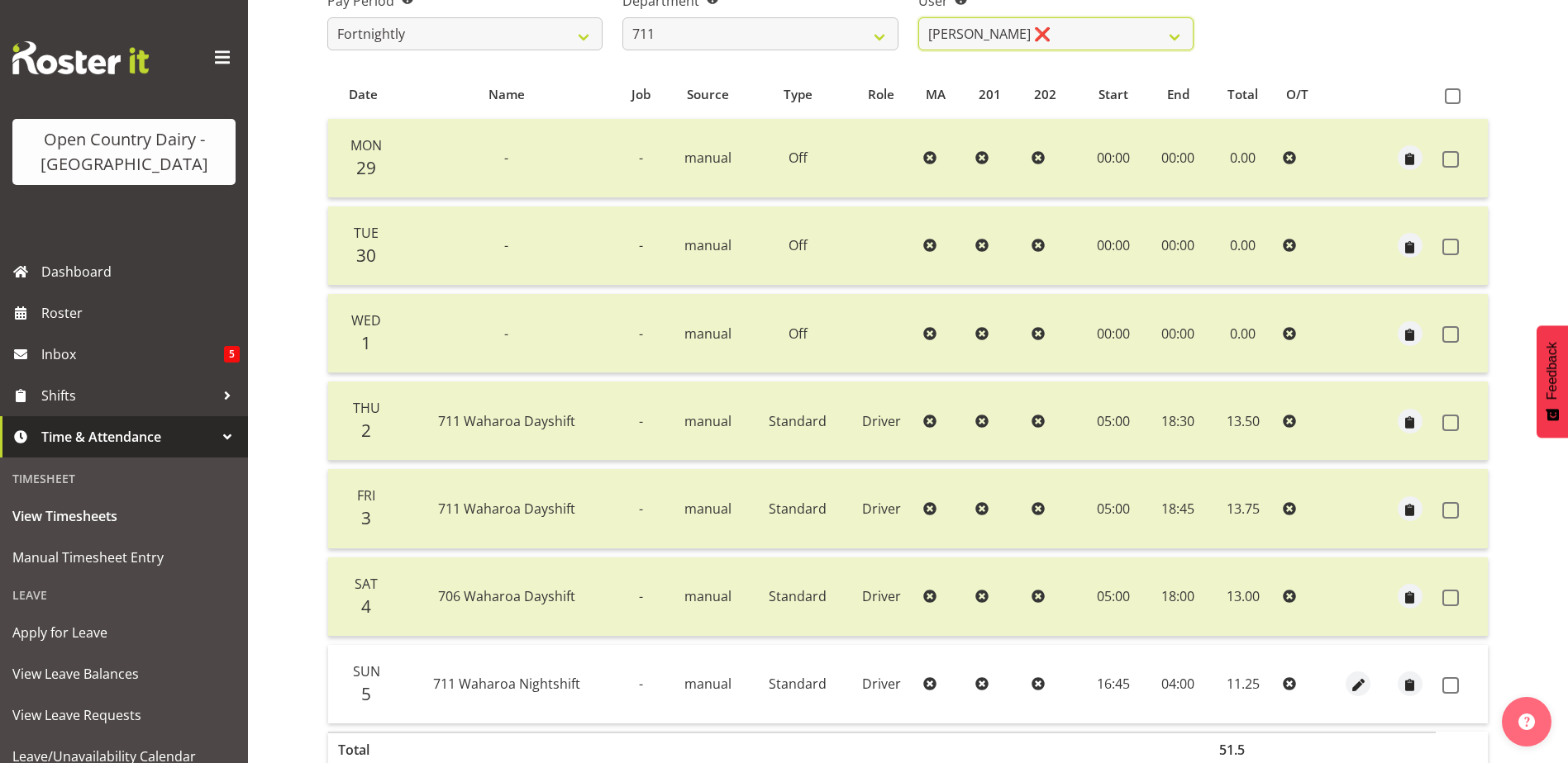
scroll to position [303, 0]
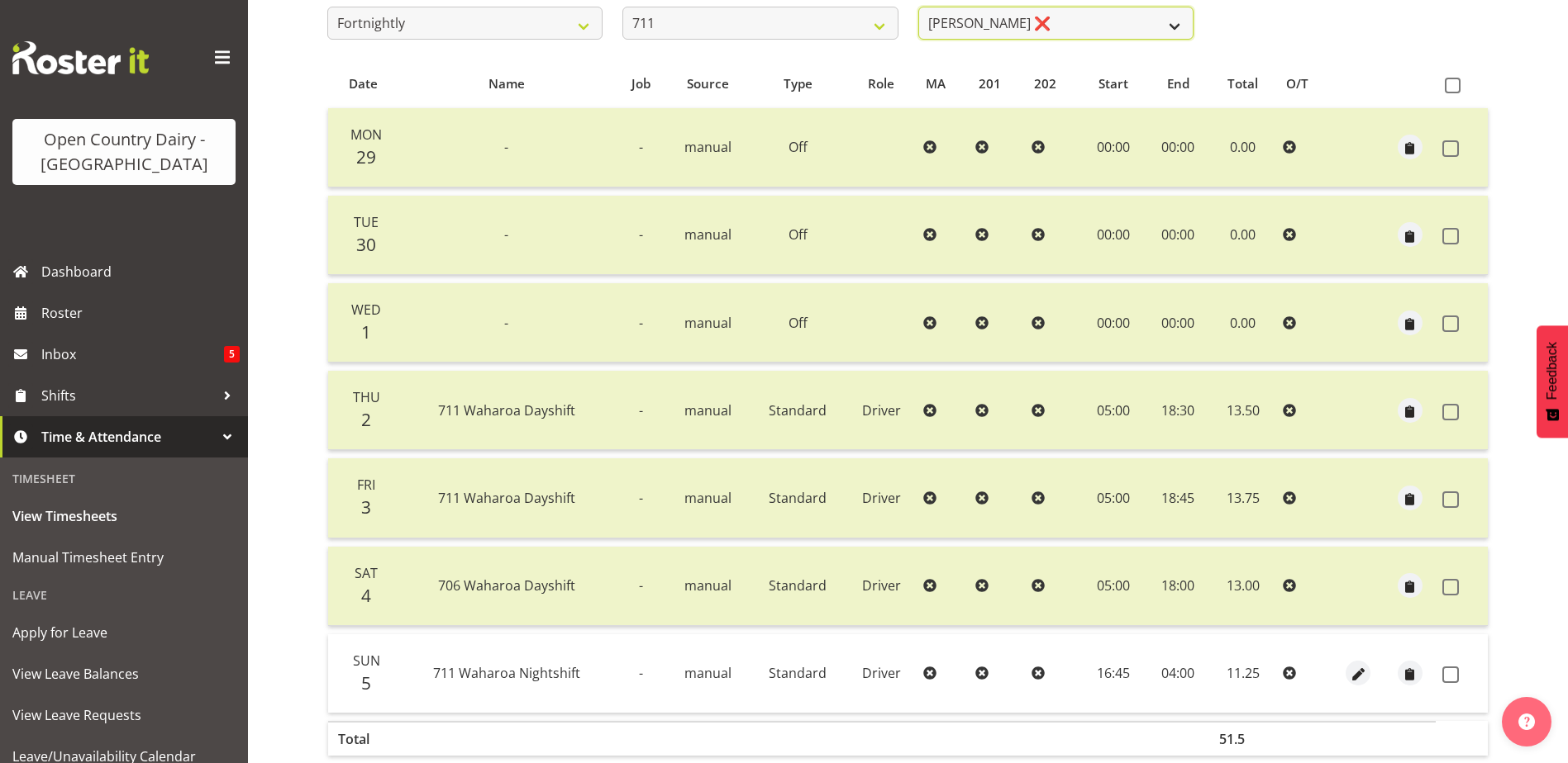
click at [1065, 14] on select "Baz Morgan ✔ Gerard Cavanagh ✔ Tyrone Lawry ❌" at bounding box center [1056, 22] width 275 height 33
drag, startPoint x: 1064, startPoint y: 15, endPoint x: 1034, endPoint y: 19, distance: 30.3
click at [1064, 15] on select "Baz Morgan ✔ Gerard Cavanagh ✔ Tyrone Lawry ❌" at bounding box center [1056, 22] width 275 height 33
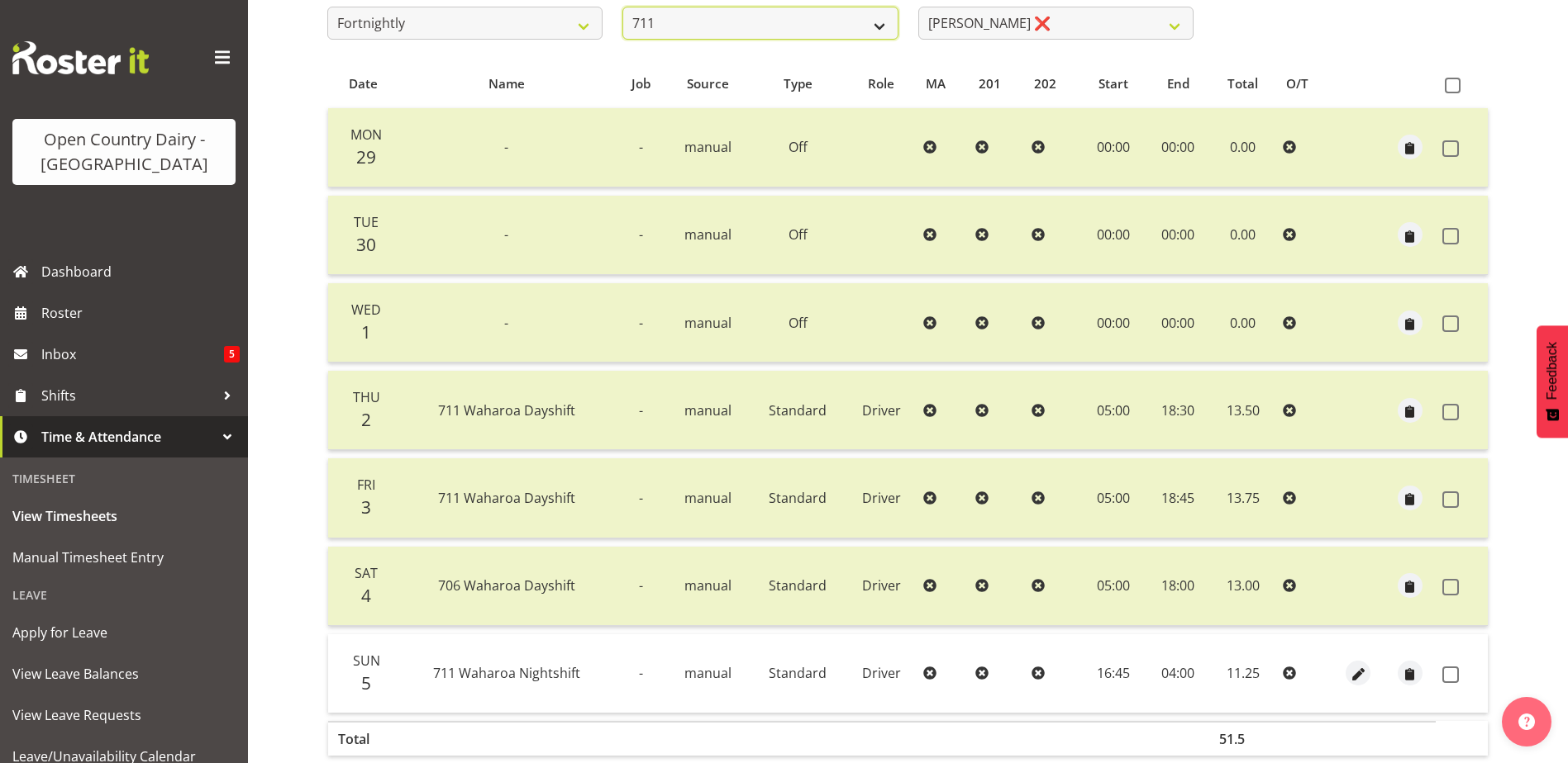
click at [846, 23] on select "701 702 703 704 705 706 707 708 709 710 711 712 713 714 715 716 717 718 719 720" at bounding box center [760, 22] width 275 height 33
select select "822"
click at [622, 6] on select "701 702 703 704 705 706 707 708 709 710 711 712 713 714 715 716 717 718 719 720" at bounding box center [760, 22] width 275 height 33
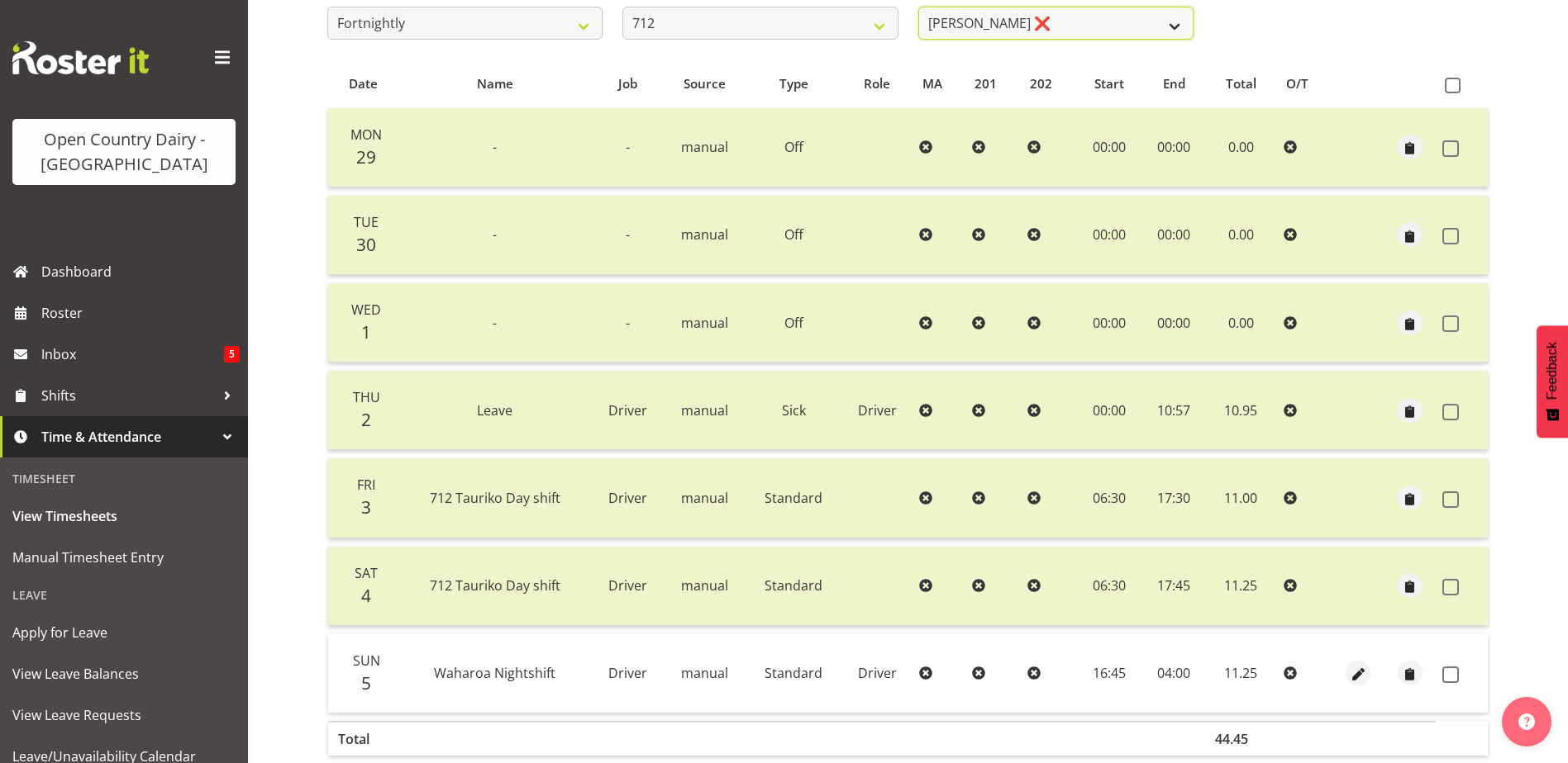
click at [1082, 22] on select "Amrik Singh ❌ Jasdeep Singh ✔ Lucky Kau Kau ✔" at bounding box center [1056, 22] width 275 height 33
select select "8250"
click at [918, 6] on select "Amrik Singh ❌ Jasdeep Singh ✔ Lucky Kau Kau ✔" at bounding box center [1056, 22] width 275 height 33
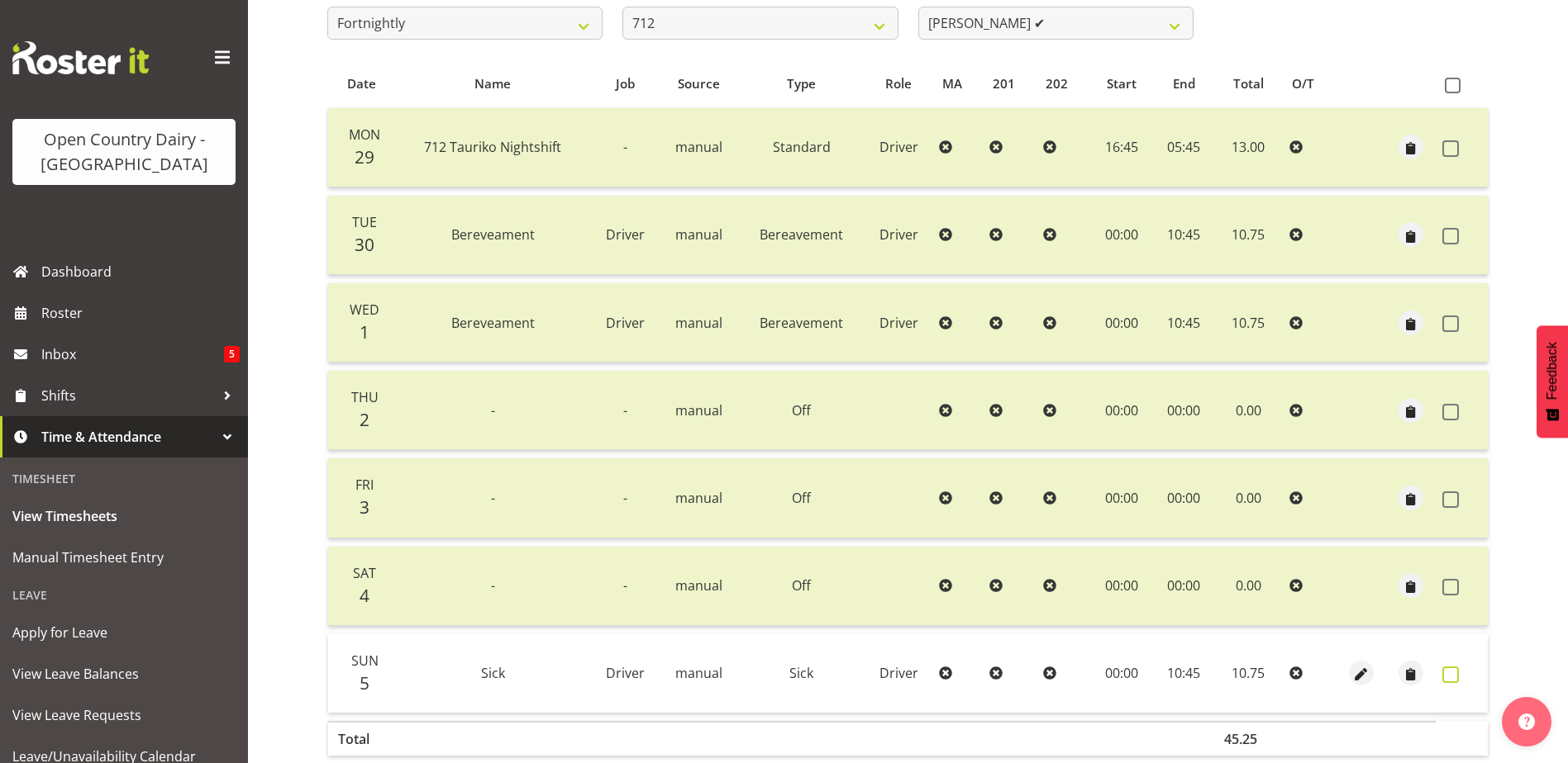
click at [1453, 676] on span at bounding box center [1450, 675] width 16 height 16
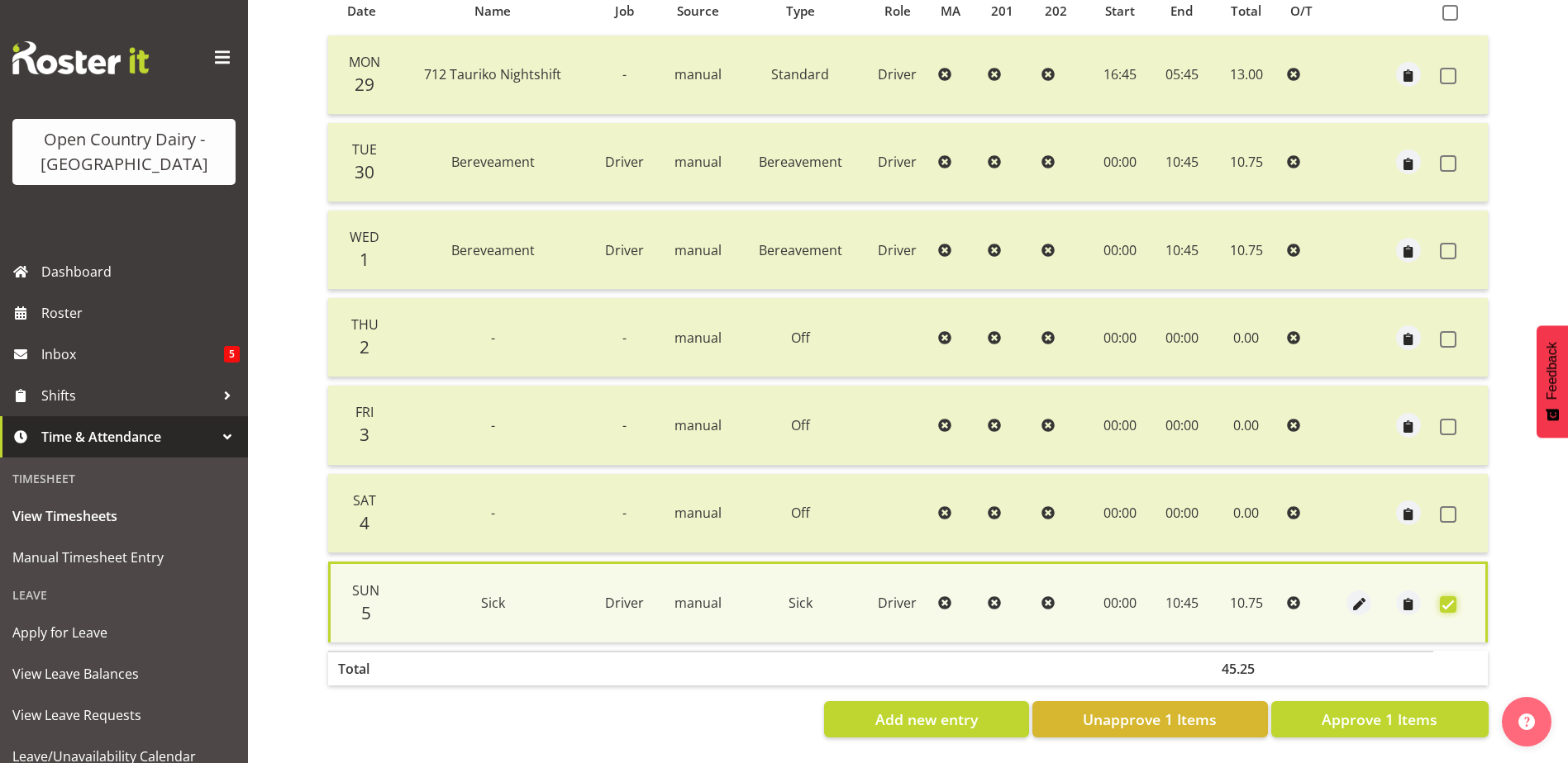
scroll to position [388, 0]
click at [1387, 712] on span "Approve 1 Items" at bounding box center [1379, 720] width 116 height 22
checkbox input "false"
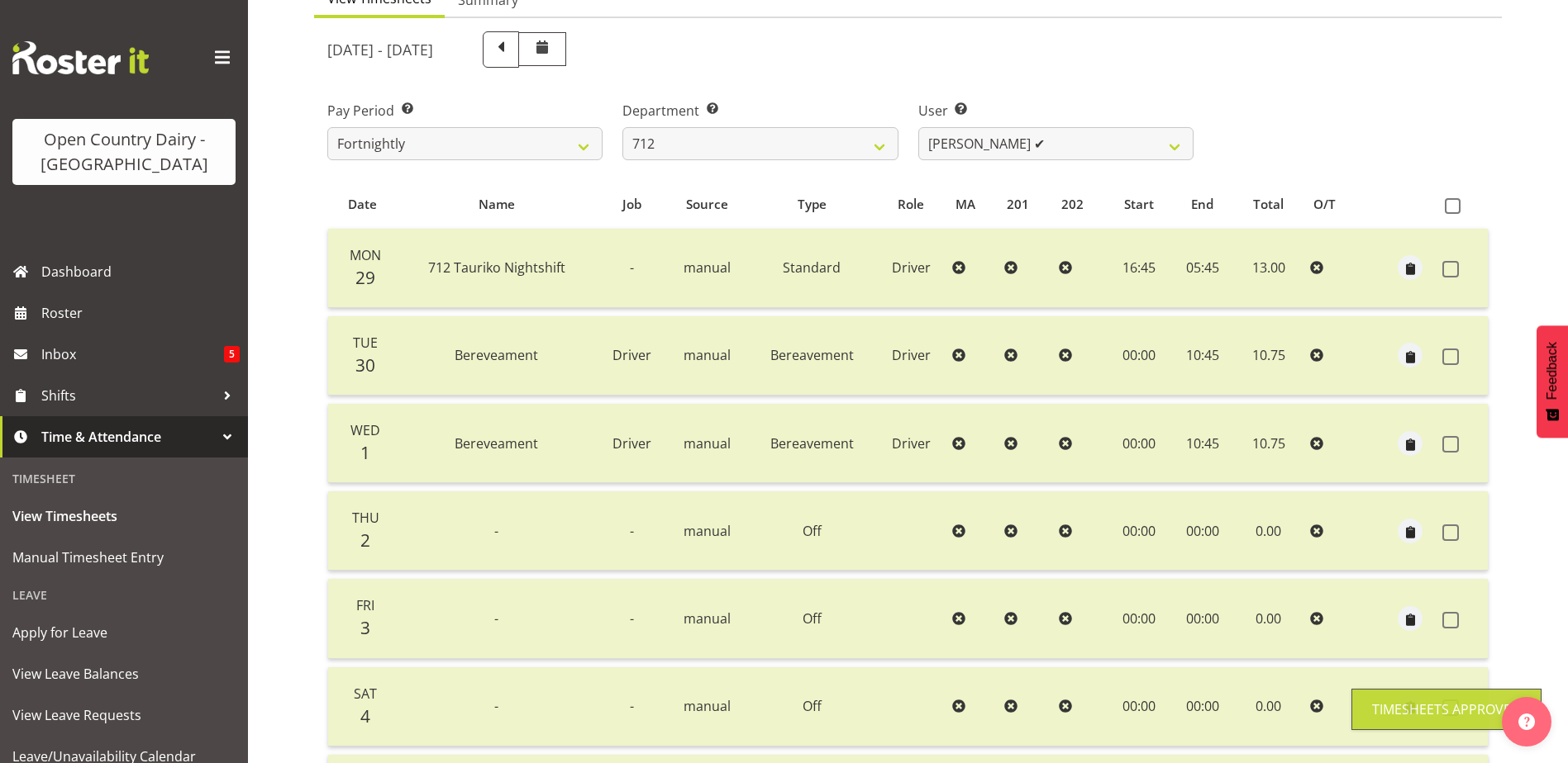
scroll to position [138, 0]
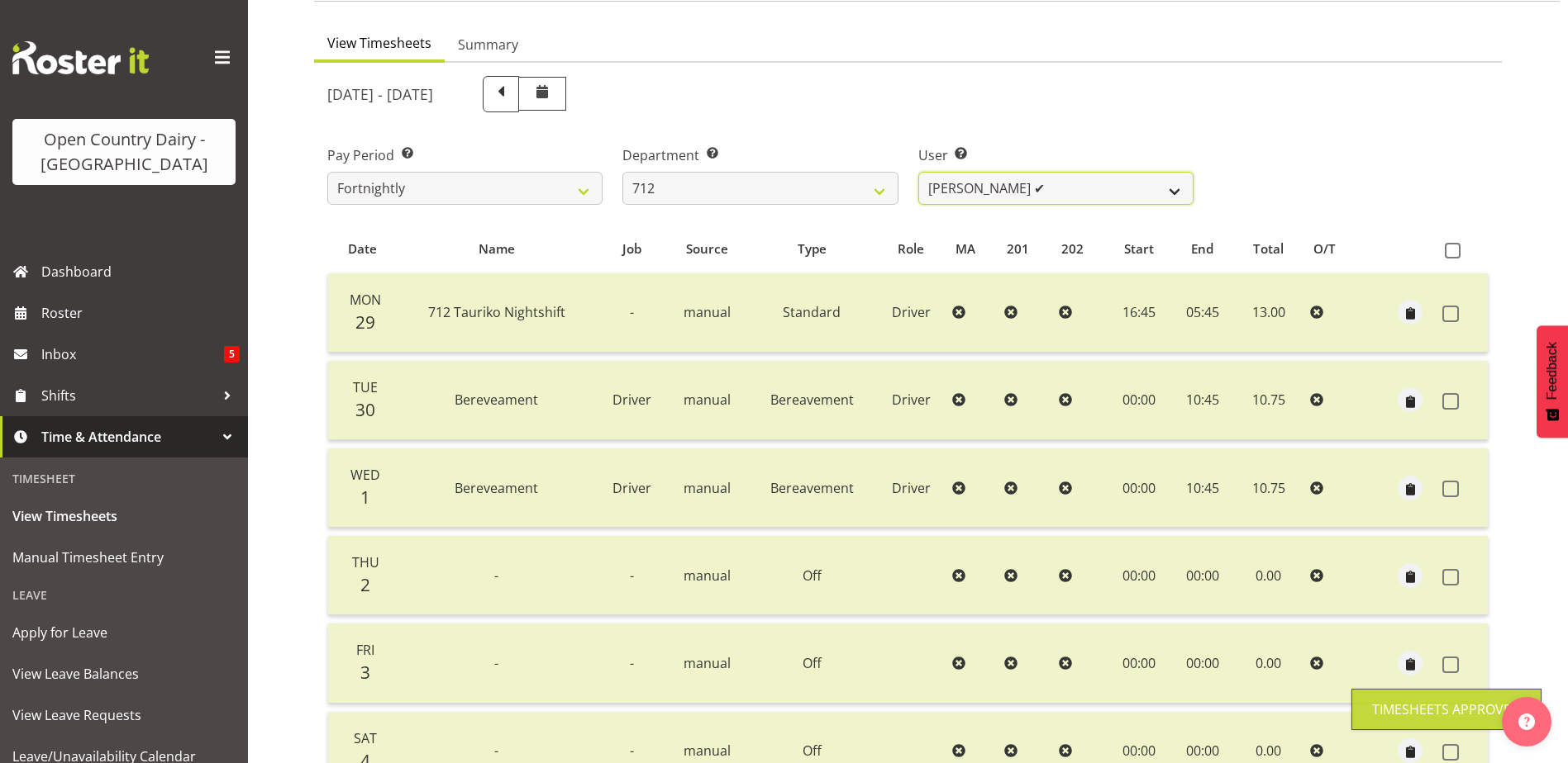
click at [1030, 184] on select "Amrik Singh ❌ Jasdeep Singh ✔ Lucky Kau Kau ✔" at bounding box center [1056, 188] width 275 height 33
click at [1032, 184] on select "Amrik Singh ❌ Jasdeep Singh ✔ Lucky Kau Kau ✔" at bounding box center [1056, 188] width 275 height 33
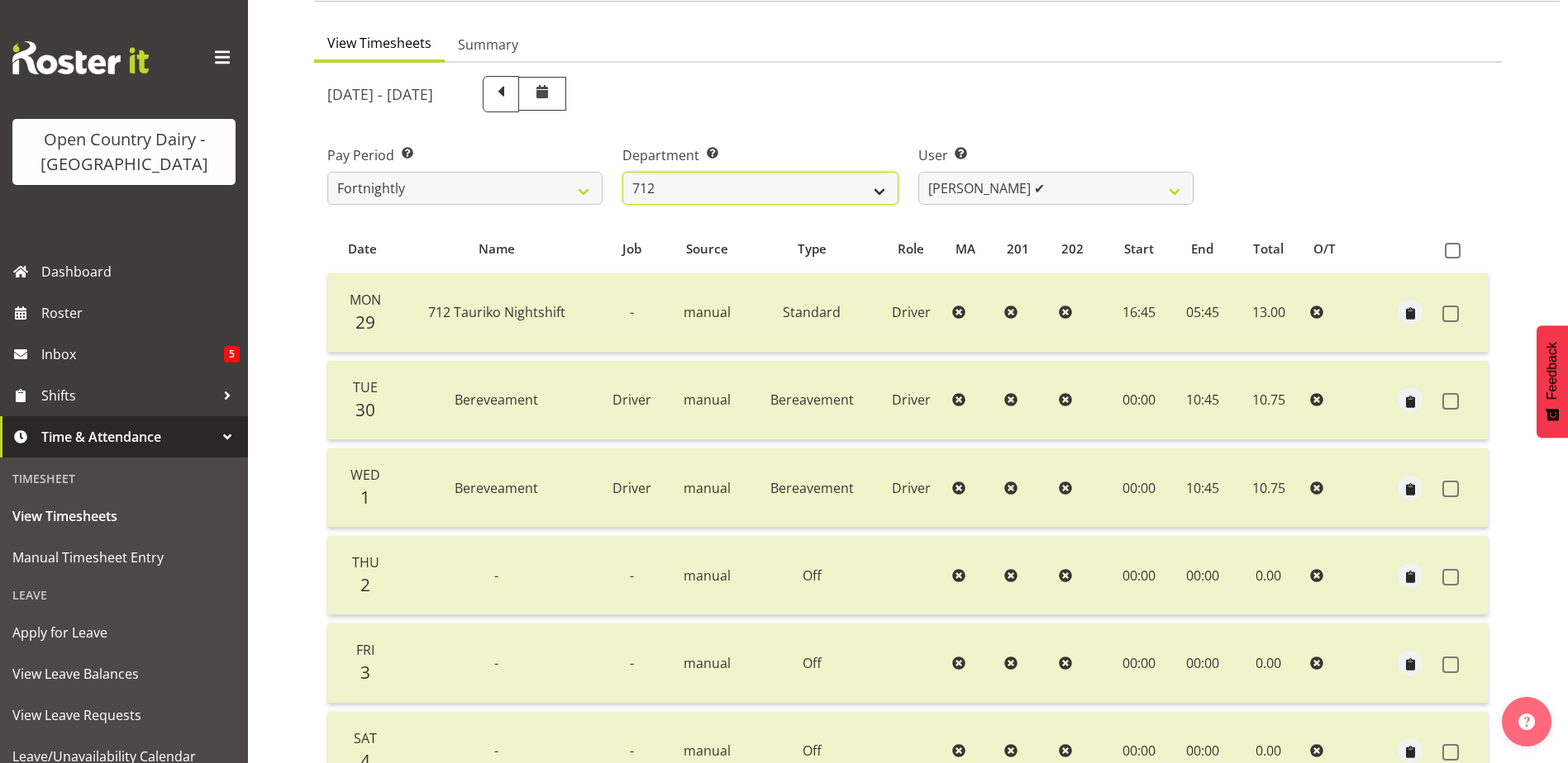
click at [824, 184] on select "701 702 703 704 705 706 707 708 709 710 711 712 713 714 715 716 717 718 719 720" at bounding box center [760, 188] width 275 height 33
select select "716"
click at [622, 172] on select "701 702 703 704 705 706 707 708 709 710 711 712 713 714 715 716 717 718 719 720" at bounding box center [760, 188] width 275 height 33
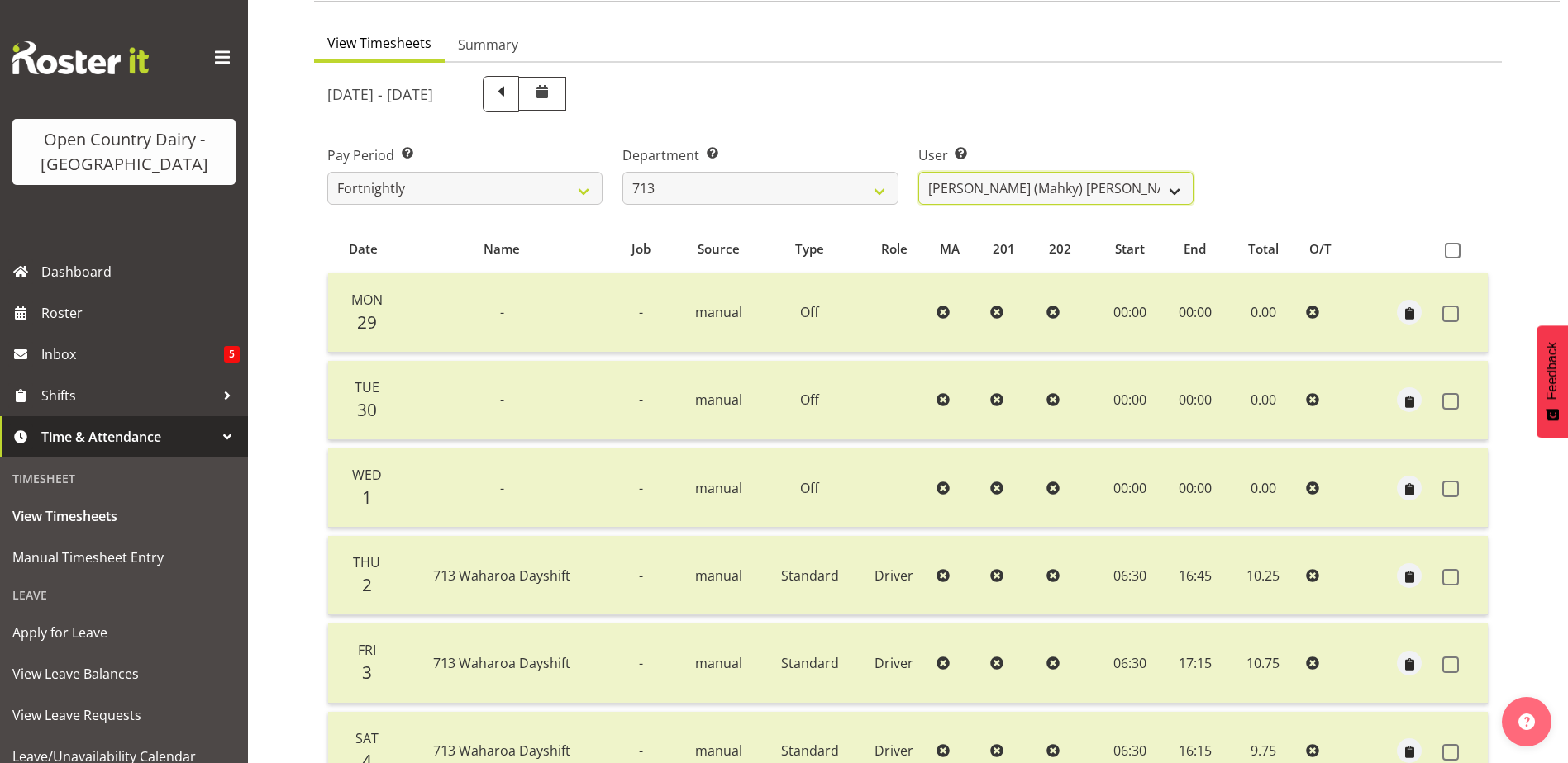
click at [1139, 193] on select "Harmanpreet (Mahky) Dhillon ✔ Marcus Waretini ✔ Norman Sellen ✔" at bounding box center [1056, 188] width 275 height 33
click at [918, 172] on select "Harmanpreet (Mahky) Dhillon ✔ Marcus Waretini ✔ Norman Sellen ✔" at bounding box center [1056, 188] width 275 height 33
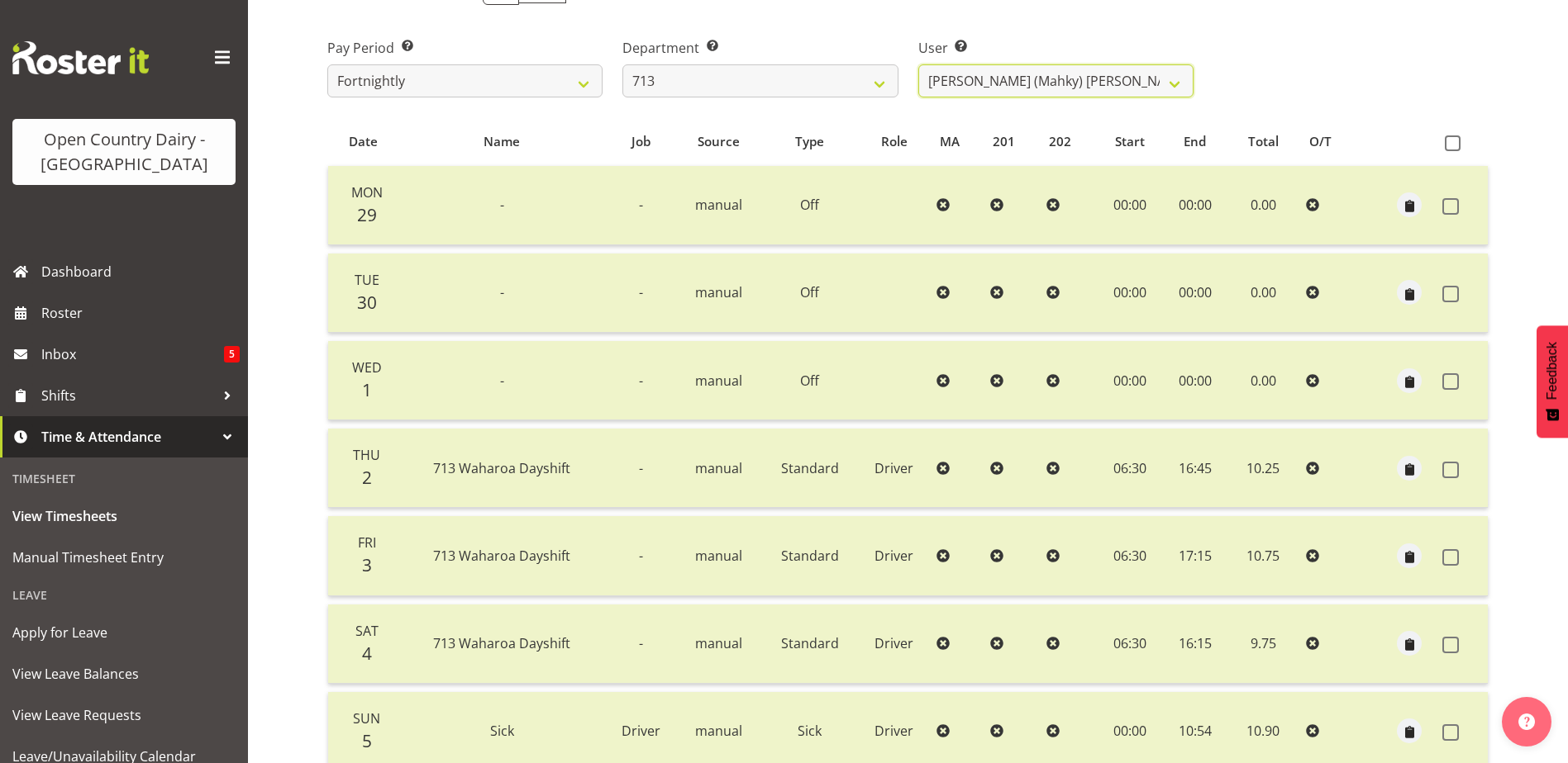
scroll to position [220, 0]
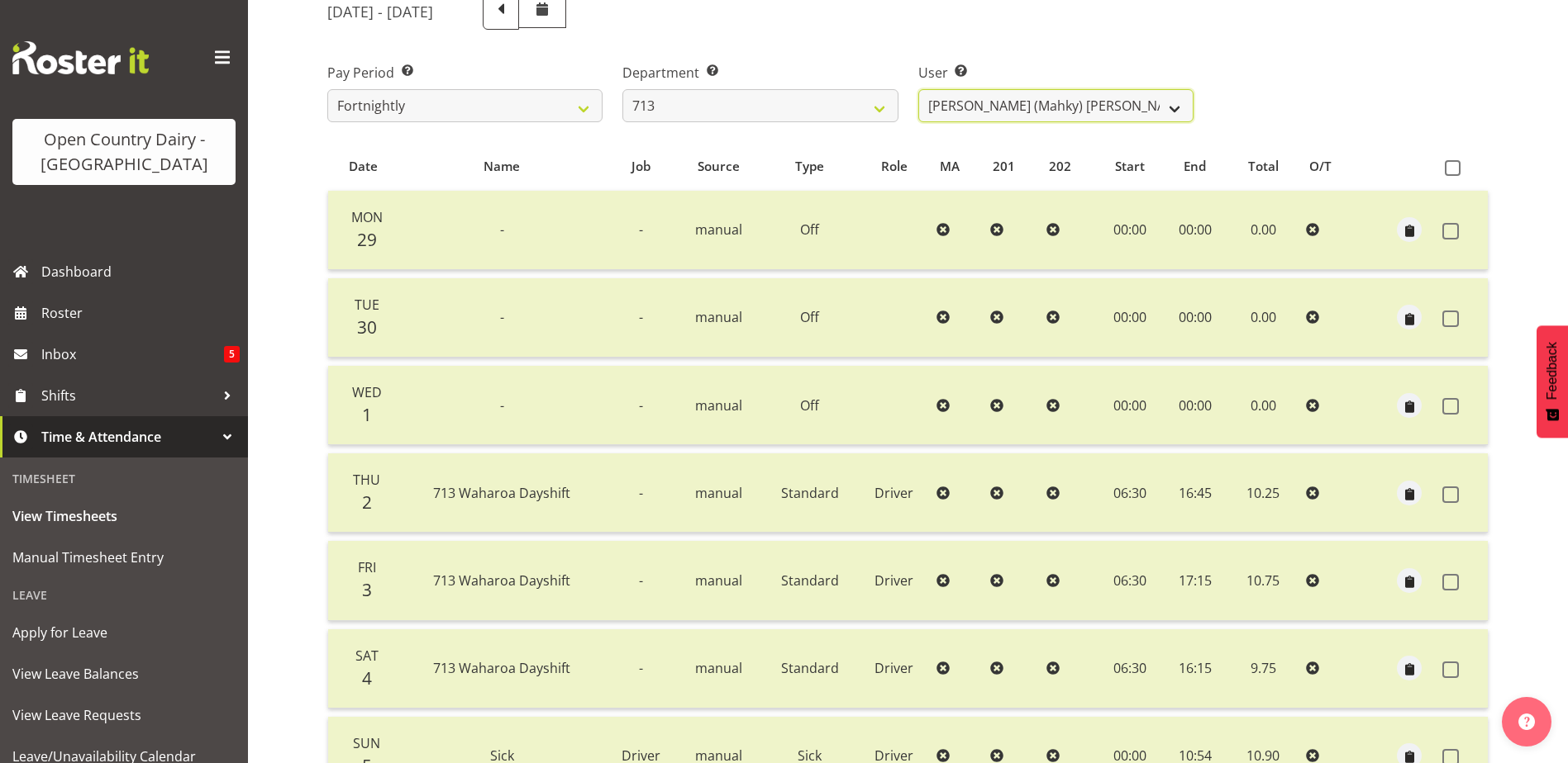
click at [1121, 114] on select "Harmanpreet (Mahky) Dhillon ✔ Marcus Waretini ✔ Norman Sellen ✔" at bounding box center [1056, 105] width 275 height 33
click at [918, 89] on select "Harmanpreet (Mahky) Dhillon ✔ Marcus Waretini ✔ Norman Sellen ✔" at bounding box center [1056, 105] width 275 height 33
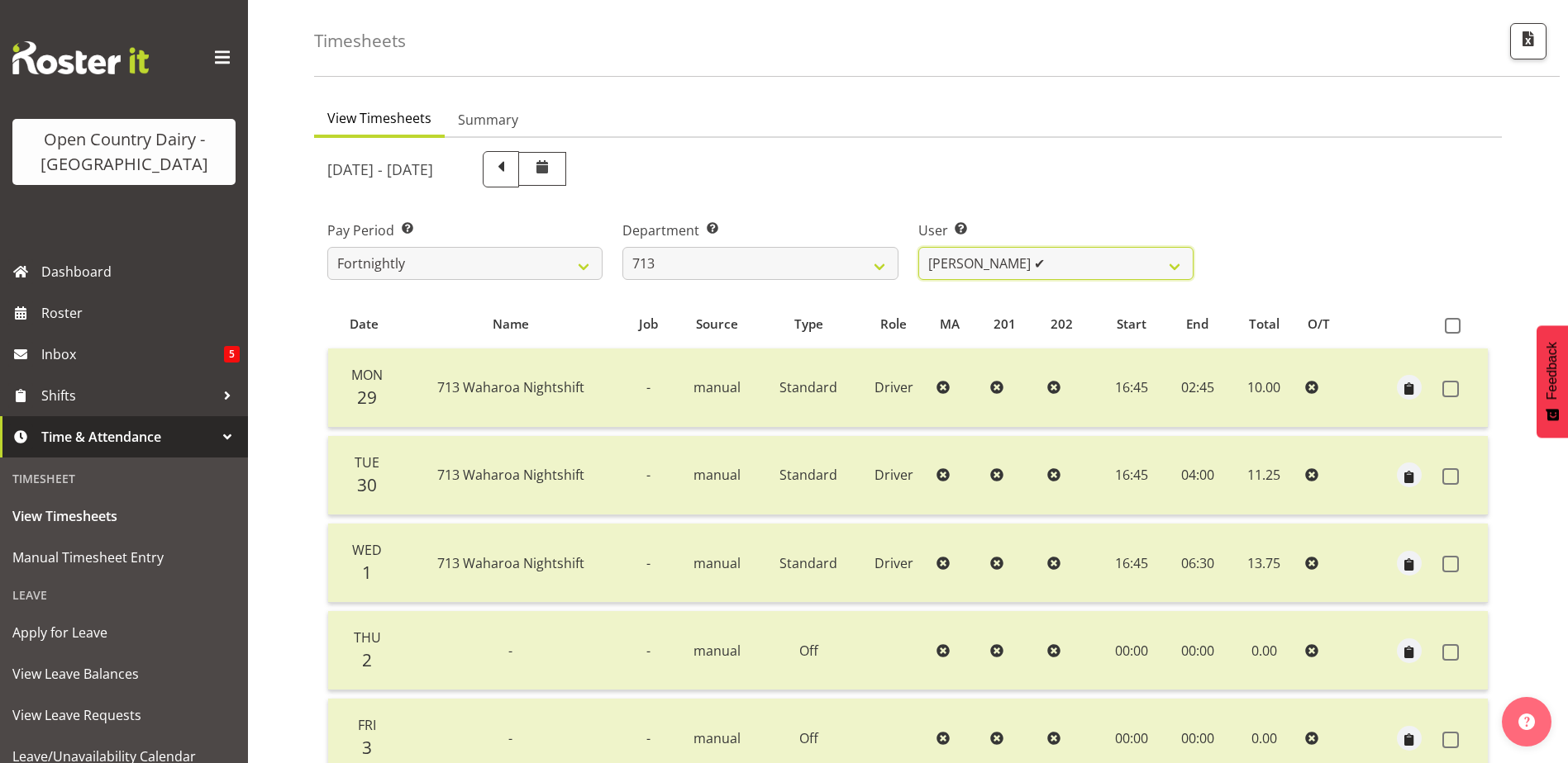
scroll to position [56, 0]
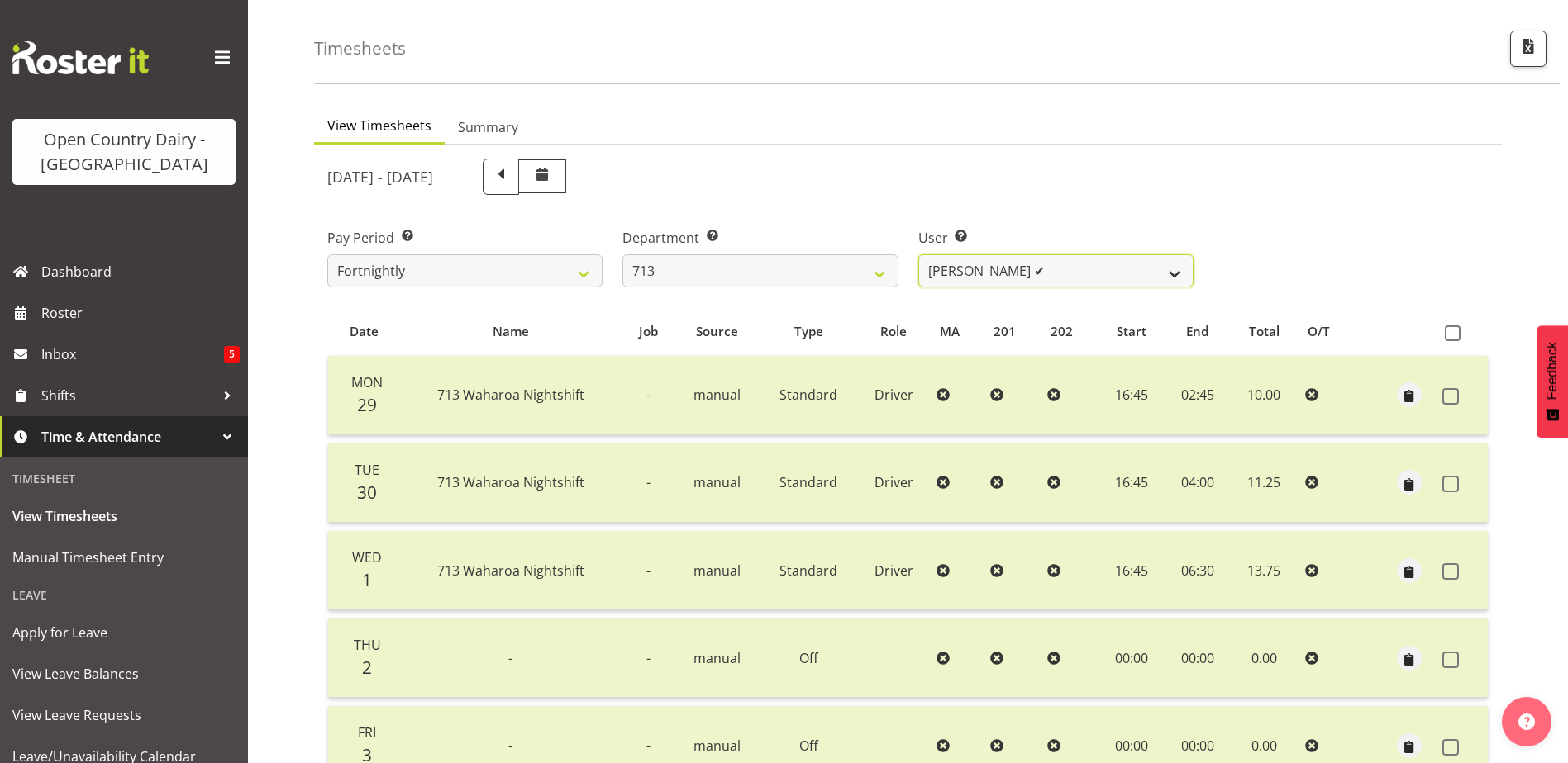
click at [1105, 270] on select "Harmanpreet (Mahky) Dhillon ✔ Marcus Waretini ✔ Norman Sellen ✔" at bounding box center [1056, 271] width 275 height 33
select select "8201"
click at [918, 254] on select "Harmanpreet (Mahky) Dhillon ✔ Marcus Waretini ✔ Norman Sellen ✔" at bounding box center [1056, 271] width 275 height 33
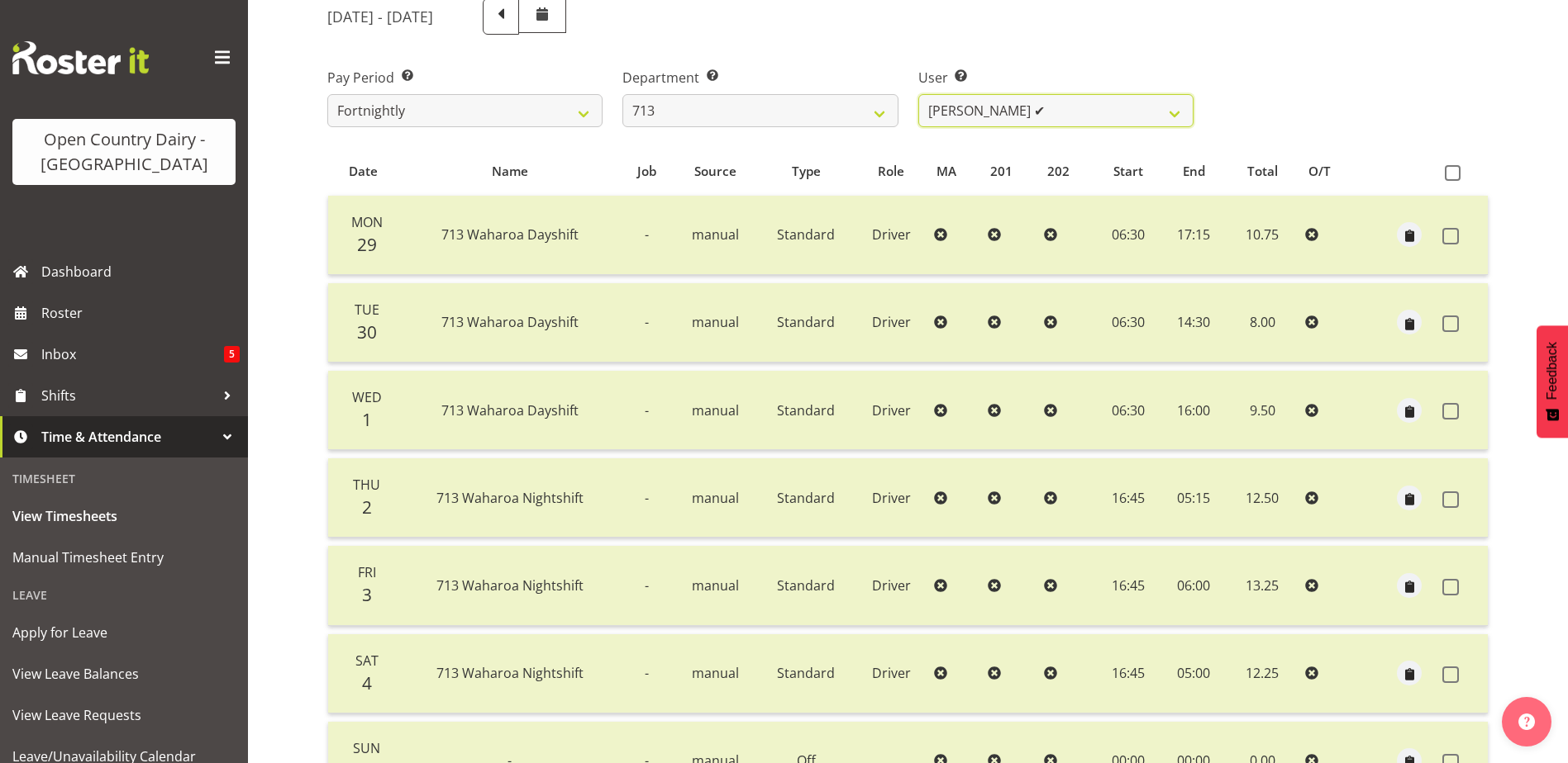
scroll to position [138, 0]
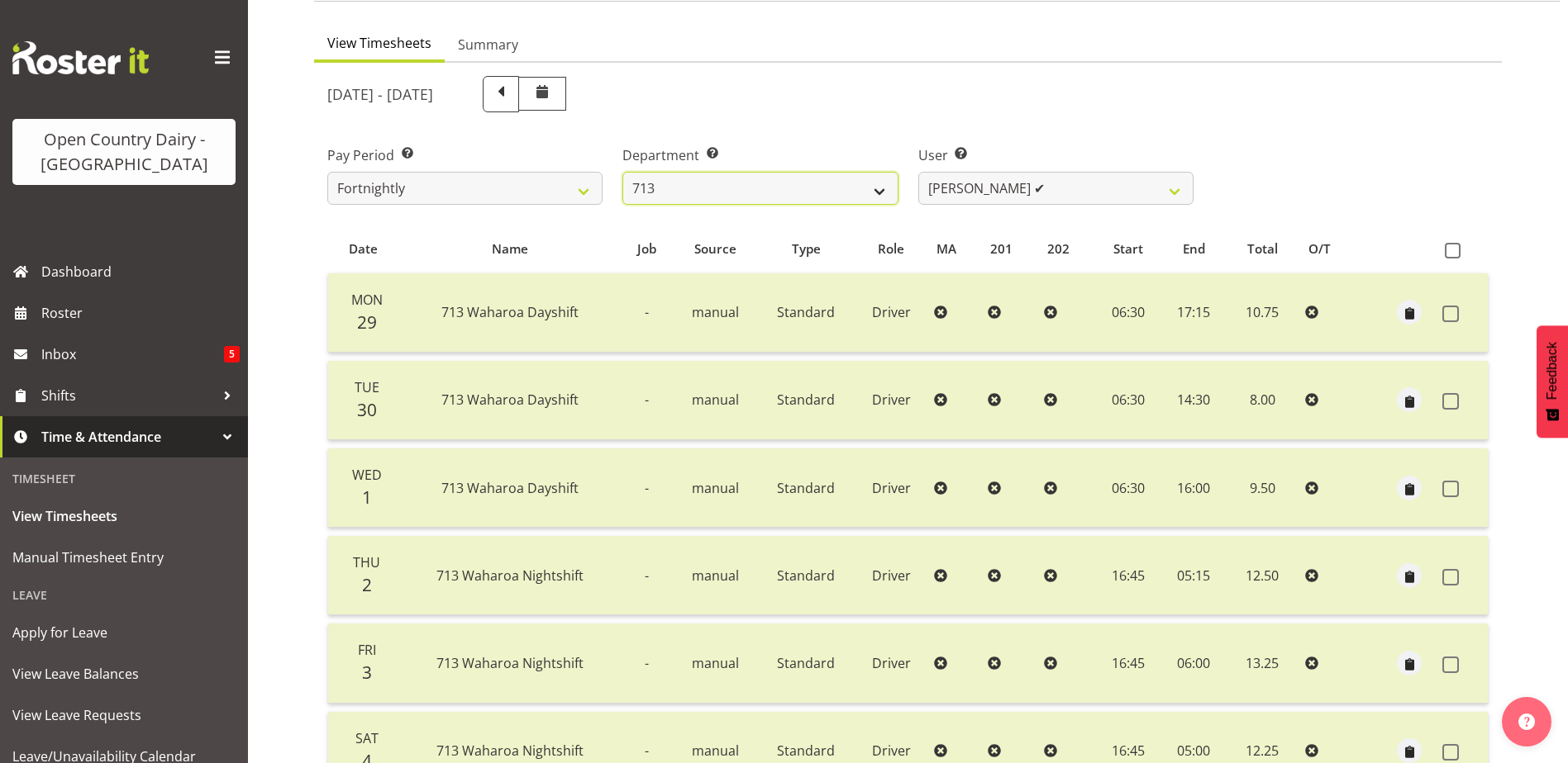
click at [706, 184] on select "701 702 703 704 705 706 707 708 709 710 711 712 713 714 715 716 717 718 719 720" at bounding box center [760, 188] width 275 height 33
select select "805"
click at [622, 172] on select "701 702 703 704 705 706 707 708 709 710 711 712 713 714 715 716 717 718 719 720" at bounding box center [760, 188] width 275 height 33
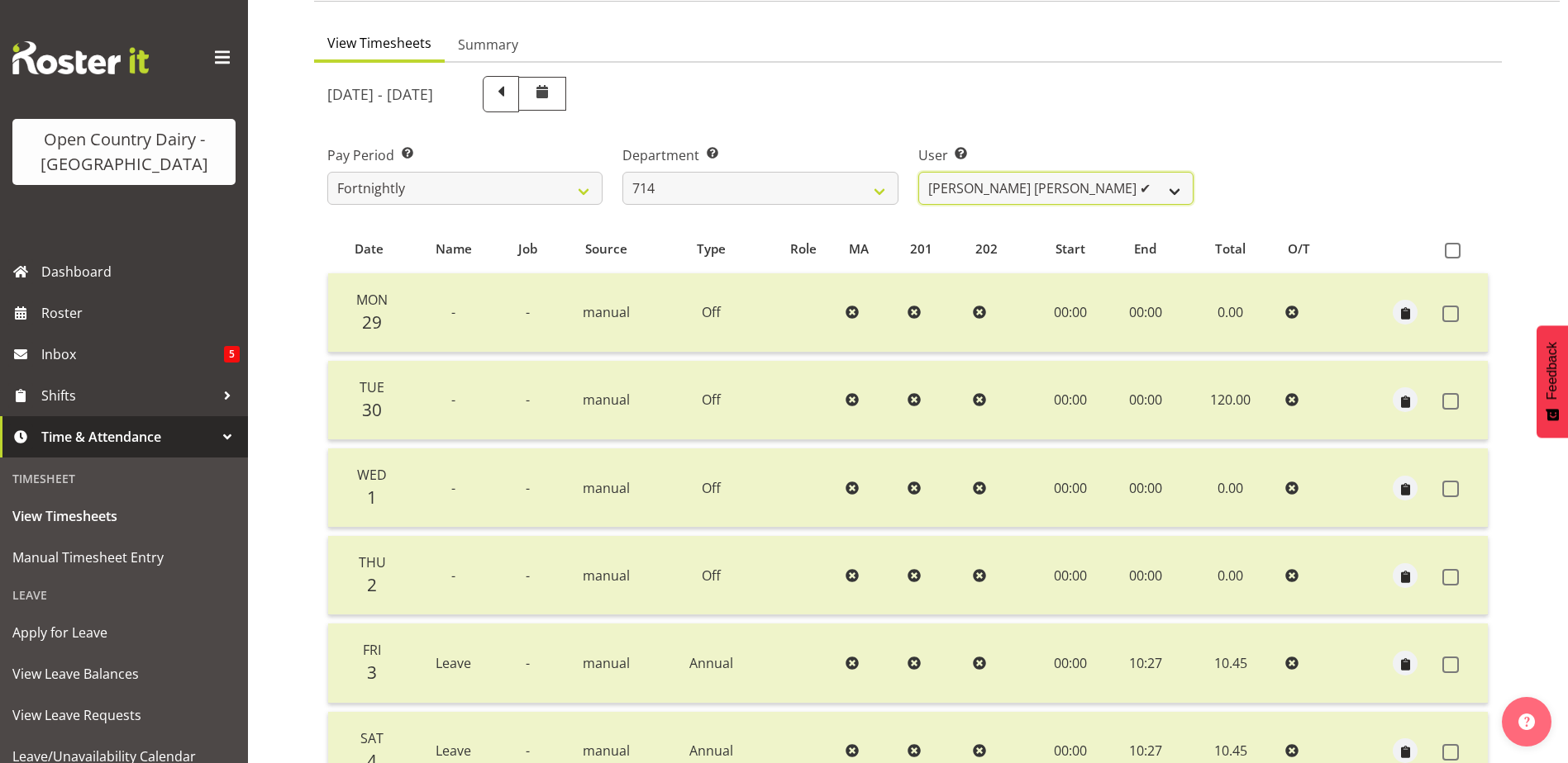
click at [1098, 177] on select "Fraser Stephens ✔ Nev Brewster ✔ Stephen Parsons ✔ Tom Gaelic ✔" at bounding box center [1056, 188] width 275 height 33
select select "10982"
click at [918, 172] on select "Fraser Stephens ✔ Nev Brewster ✔ Stephen Parsons ✔ Tom Gaelic ✔" at bounding box center [1056, 188] width 275 height 33
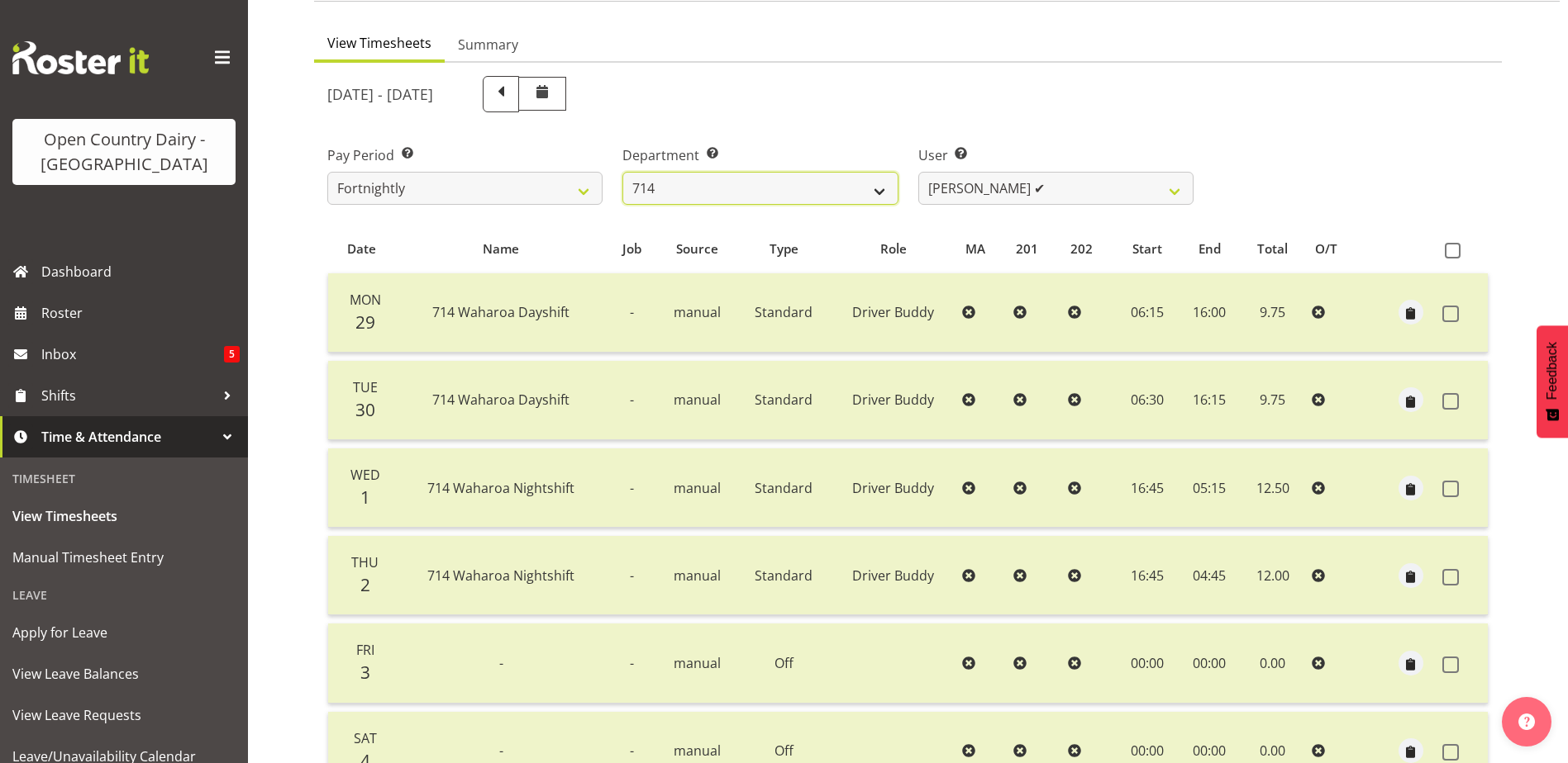
click at [797, 182] on select "701 702 703 704 705 706 707 708 709 710 711 712 713 714 715 716 717 718 719 720" at bounding box center [760, 188] width 275 height 33
click at [852, 120] on div "September 29th - October 5th 2025" at bounding box center [760, 94] width 886 height 57
click at [847, 192] on select "701 702 703 704 705 706 707 708 709 710 711 712 713 714 715 716 717 718 719 720" at bounding box center [760, 188] width 275 height 33
select select "714"
click at [622, 172] on select "701 702 703 704 705 706 707 708 709 710 711 712 713 714 715 716 717 718 719 720" at bounding box center [760, 188] width 275 height 33
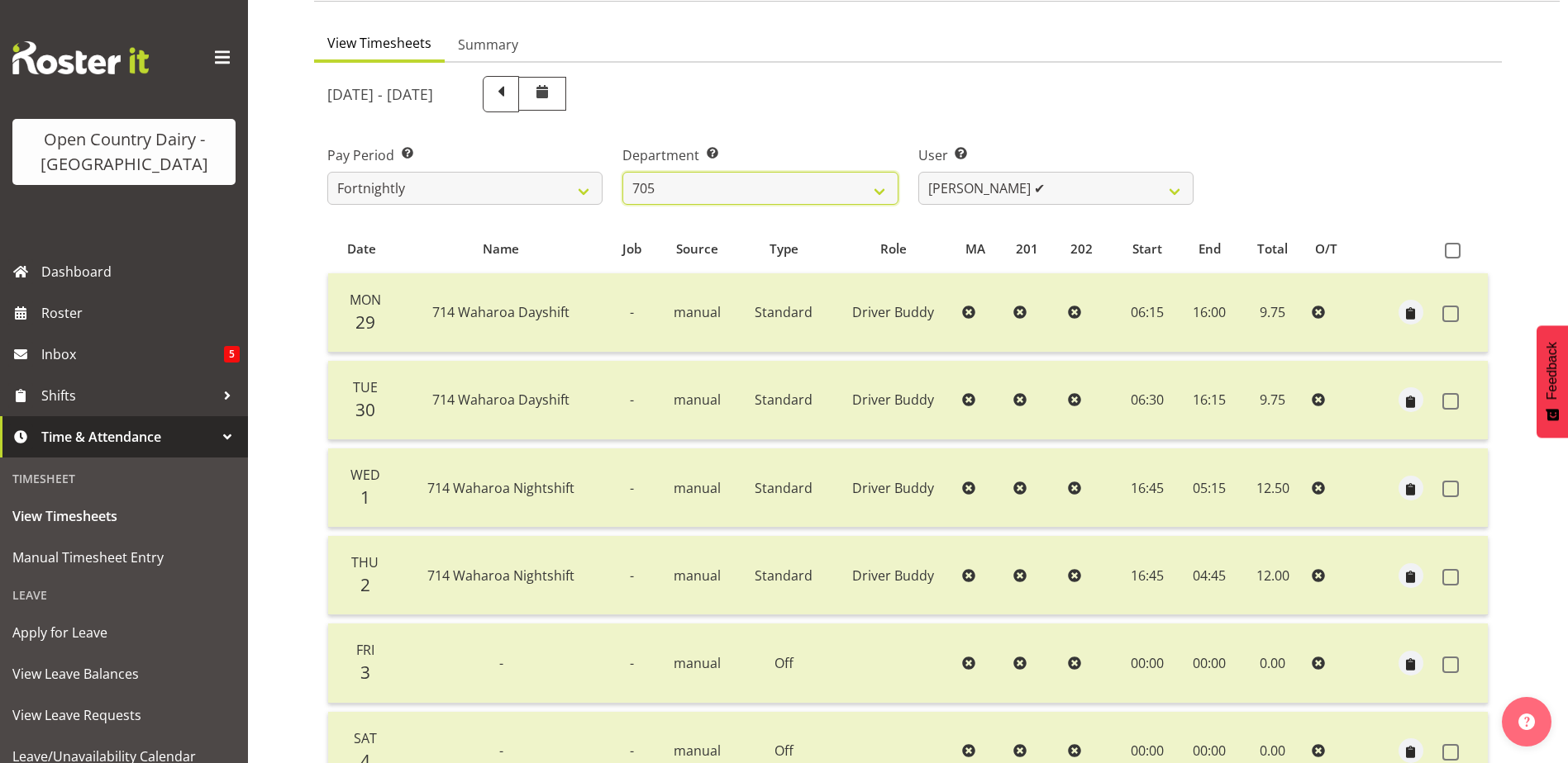
select select "11786"
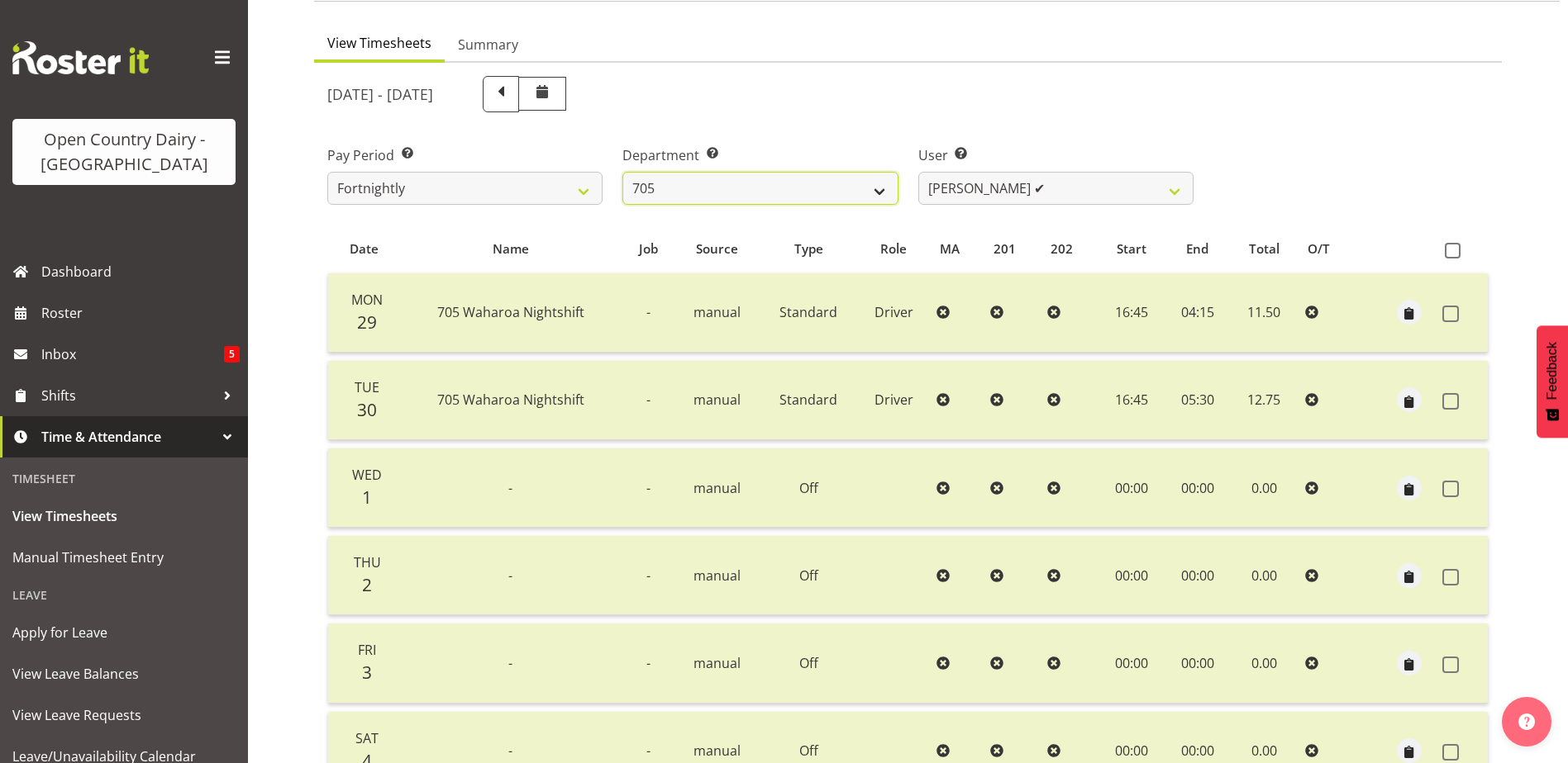
drag, startPoint x: 815, startPoint y: 185, endPoint x: 806, endPoint y: 202, distance: 19.2
click at [815, 185] on select "701 702 703 704 705 706 707 708 709 710 711 712 713 714 715 716 717 718 719 720" at bounding box center [760, 188] width 275 height 33
select select "721"
click at [622, 172] on select "701 702 703 704 705 706 707 708 709 710 711 712 713 714 715 716 717 718 719 720" at bounding box center [760, 188] width 275 height 33
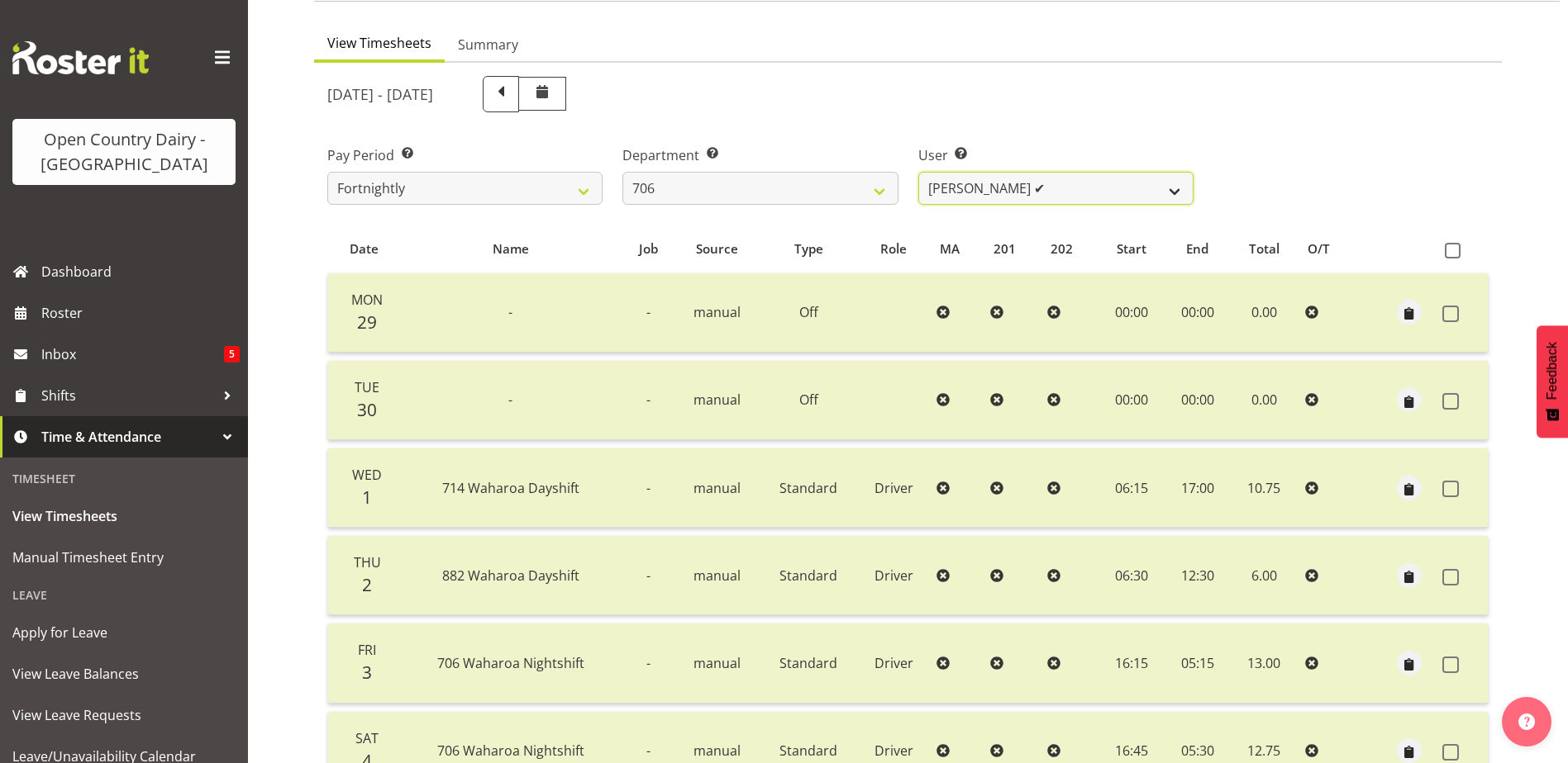
click at [1104, 185] on select "Andrew Kearns ✔ Len Symons ✔ Mark Ansley ✔ Paul Griffin ❌" at bounding box center [1056, 188] width 275 height 33
select select "11079"
click at [918, 172] on select "Andrew Kearns ✔ Len Symons ✔ Mark Ansley ✔ Paul Griffin ❌" at bounding box center [1056, 188] width 275 height 33
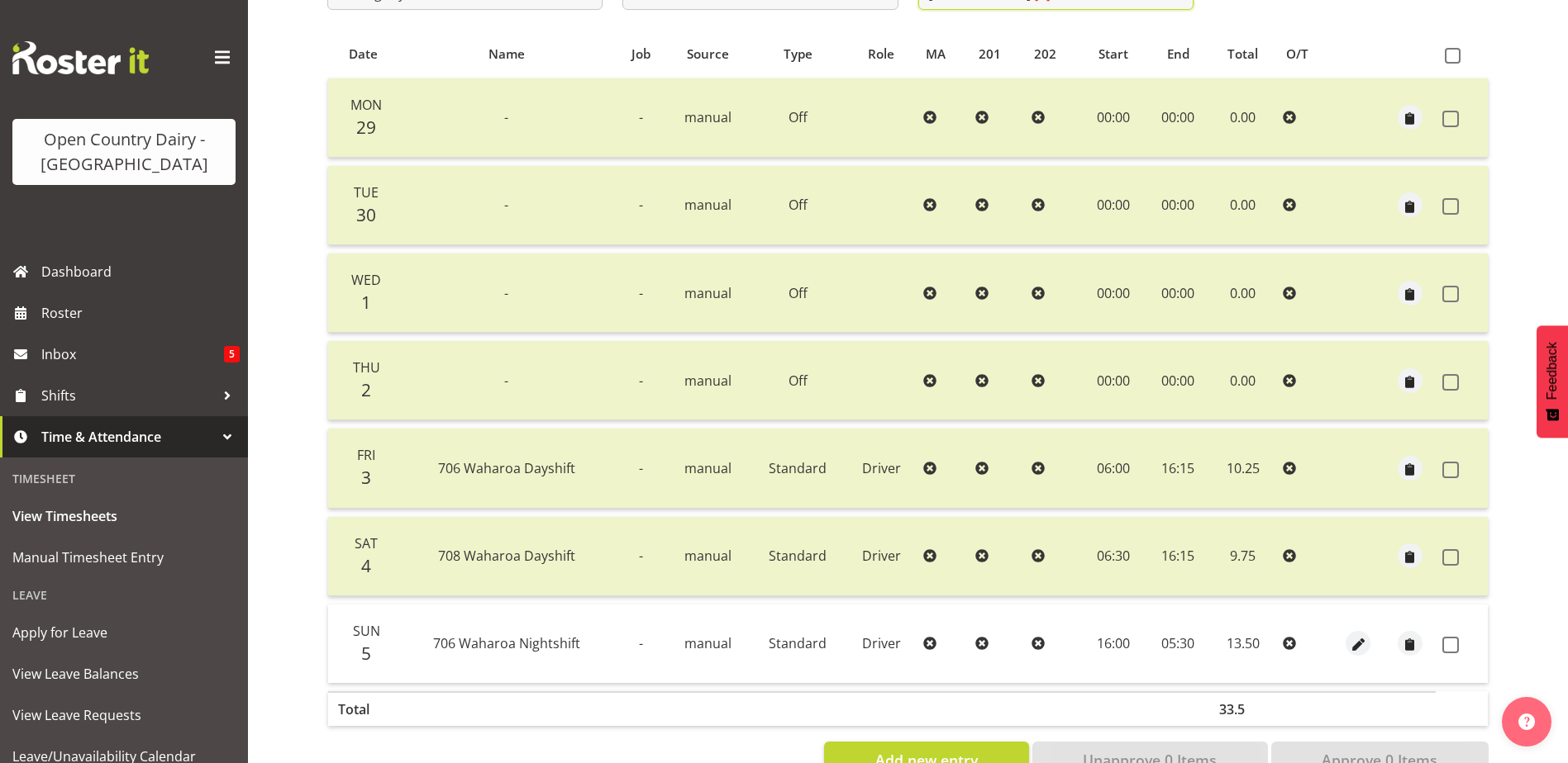
scroll to position [386, 0]
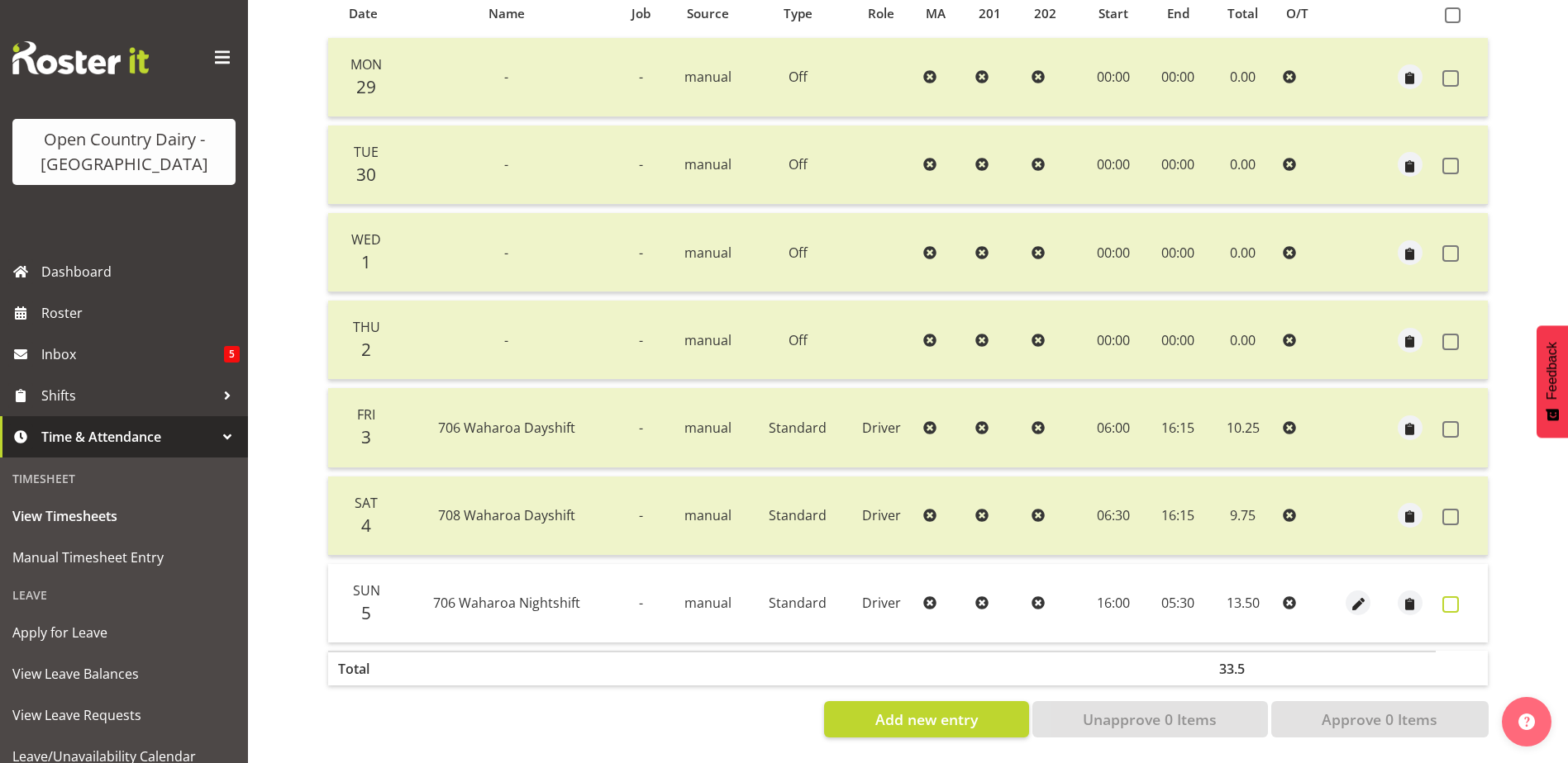
click at [1452, 597] on span at bounding box center [1450, 605] width 16 height 16
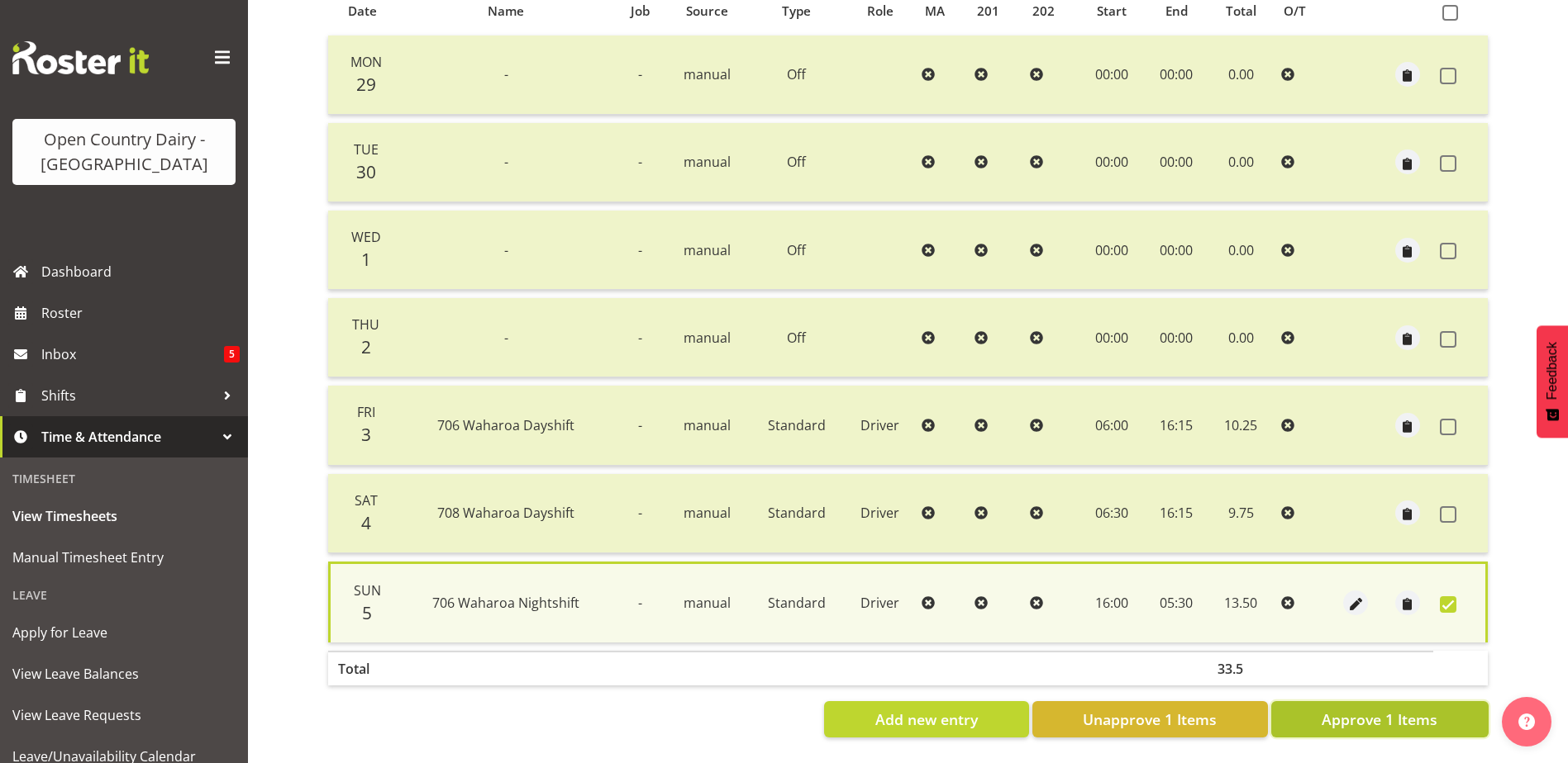
click at [1397, 710] on span "Approve 1 Items" at bounding box center [1379, 720] width 116 height 22
checkbox input "false"
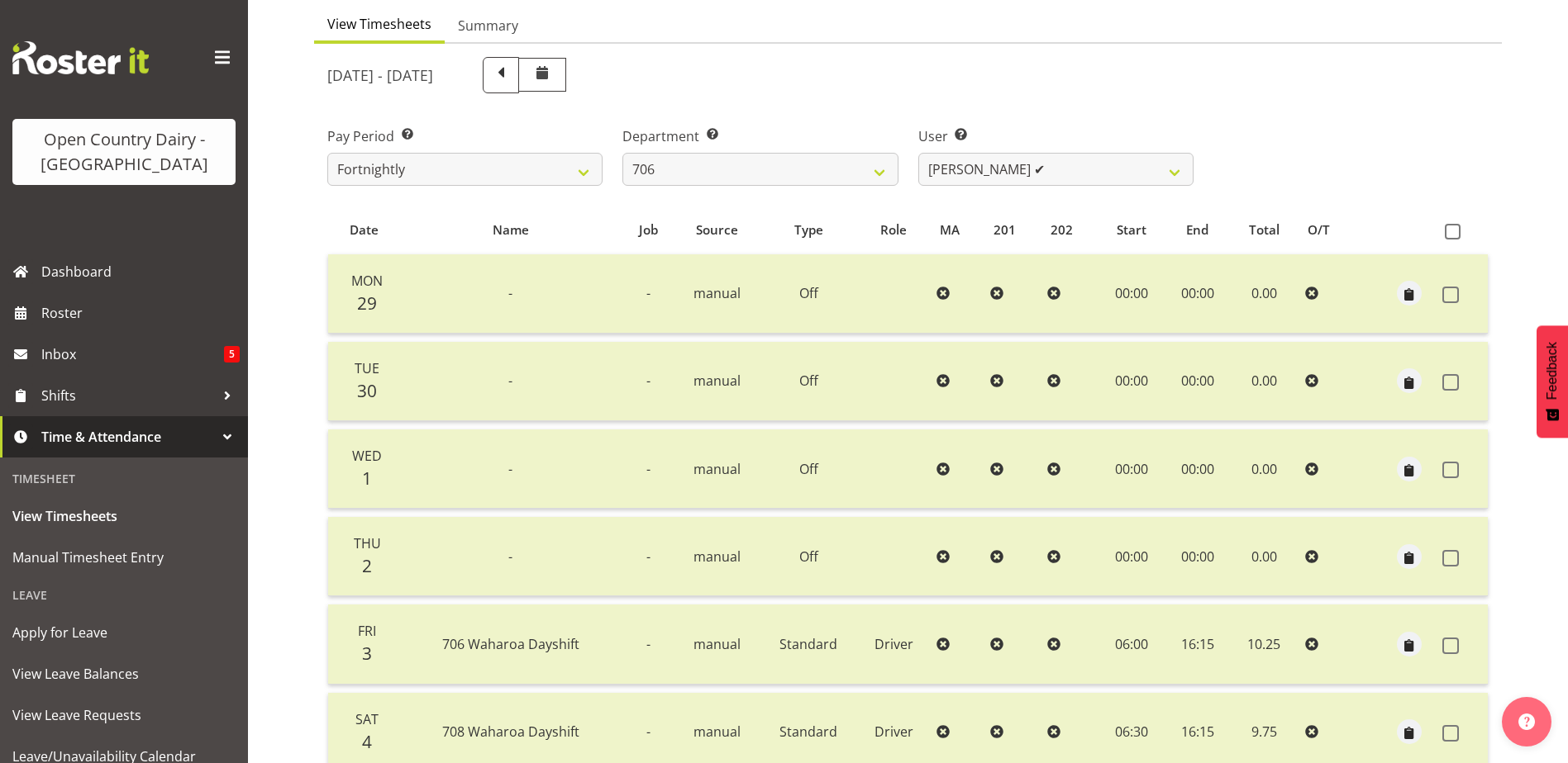
scroll to position [56, 0]
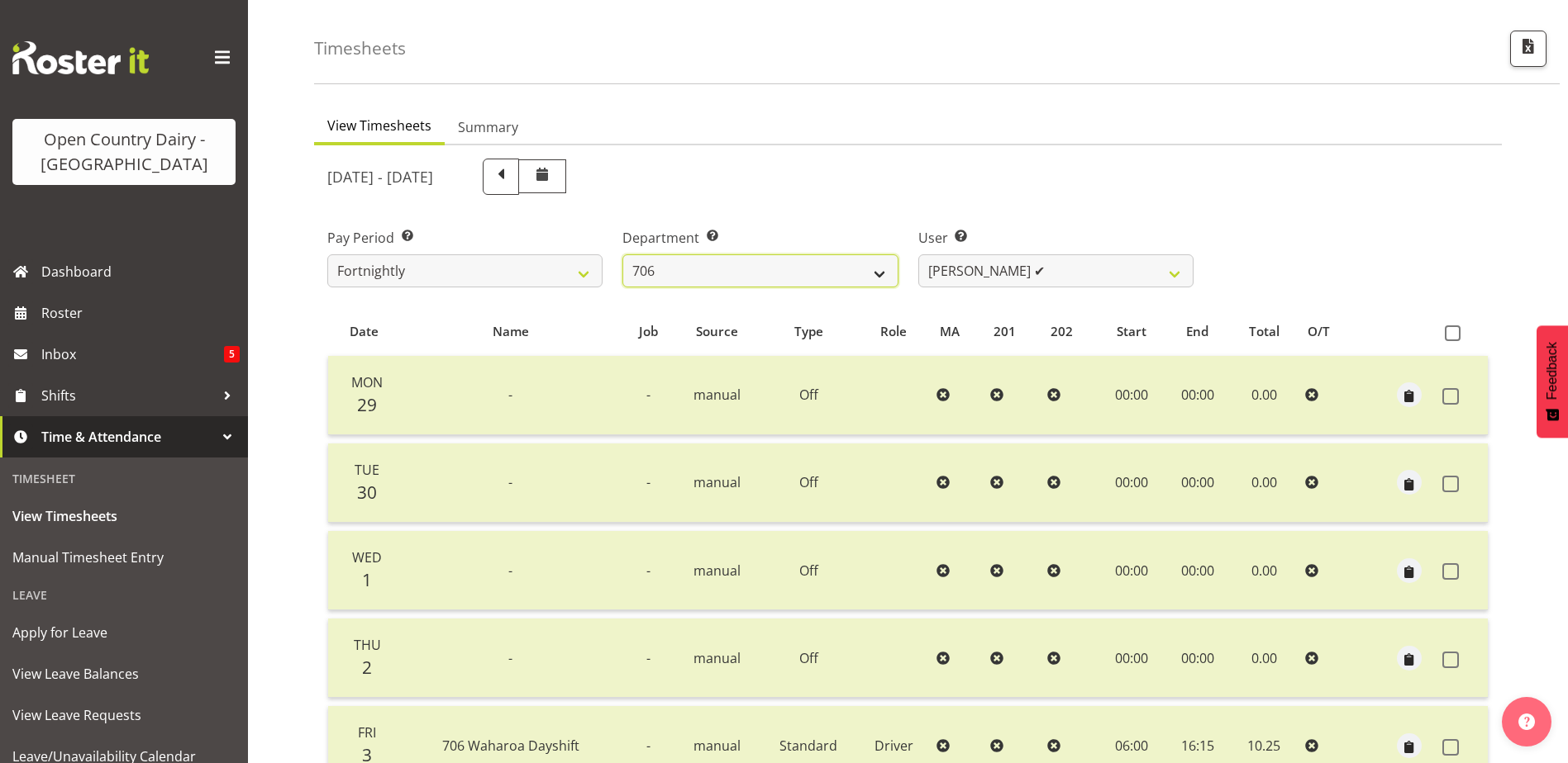
click at [797, 271] on select "701 702 703 704 705 706 707 708 709 710 711 712 713 714 715 716 717 718 719 720" at bounding box center [760, 271] width 275 height 33
select select "811"
click at [622, 254] on select "701 702 703 704 705 706 707 708 709 710 711 712 713 714 715 716 717 718 719 720" at bounding box center [760, 271] width 275 height 33
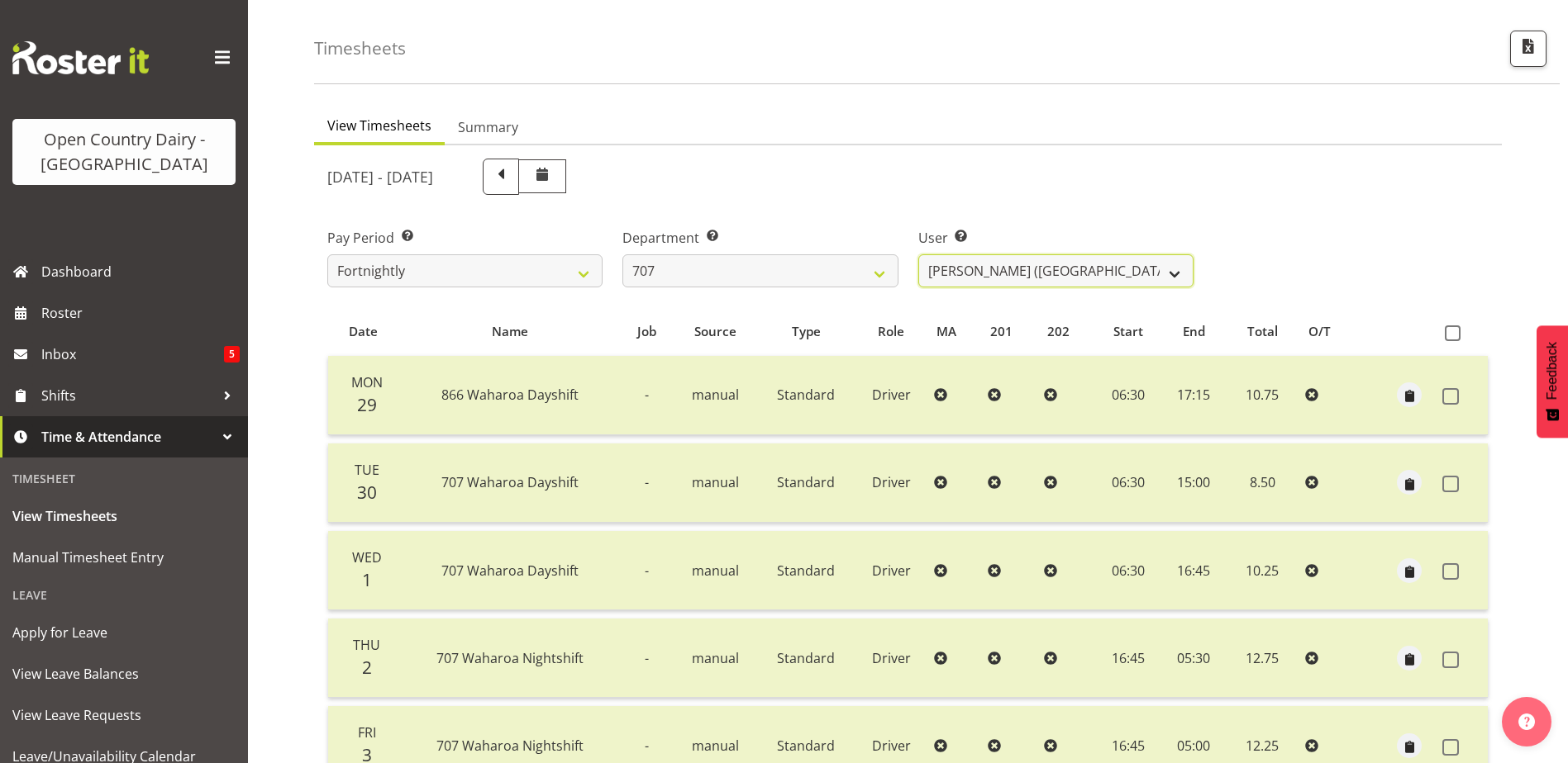
click at [1082, 268] on select "Alan (TK) Bedford ✔ David Foote (Junior) ❌ Mike Madden ✔" at bounding box center [1056, 271] width 275 height 33
select select "11706"
click at [918, 254] on select "Alan (TK) Bedford ✔ David Foote (Junior) ❌ Mike Madden ✔" at bounding box center [1056, 271] width 275 height 33
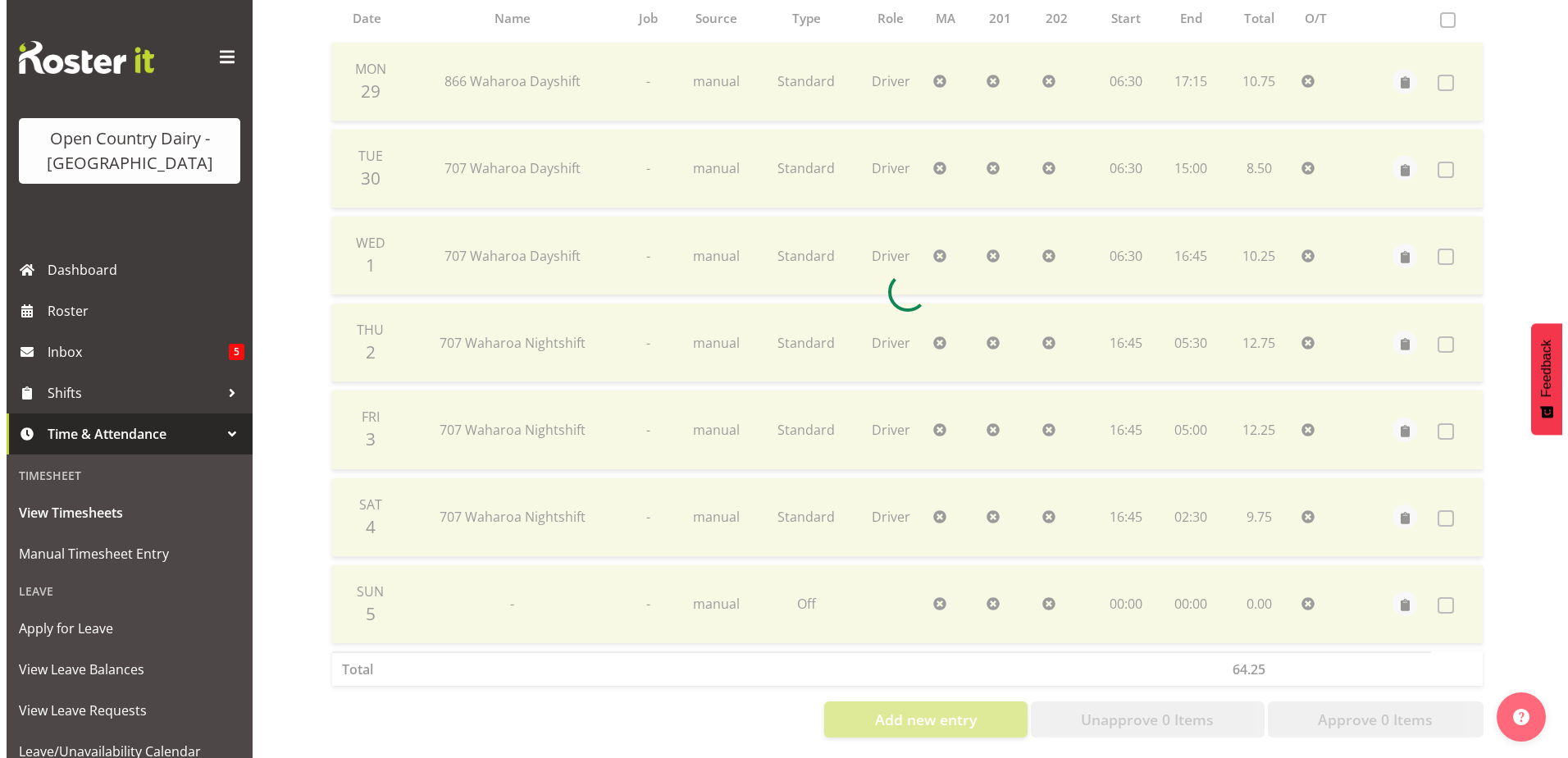
scroll to position [383, 0]
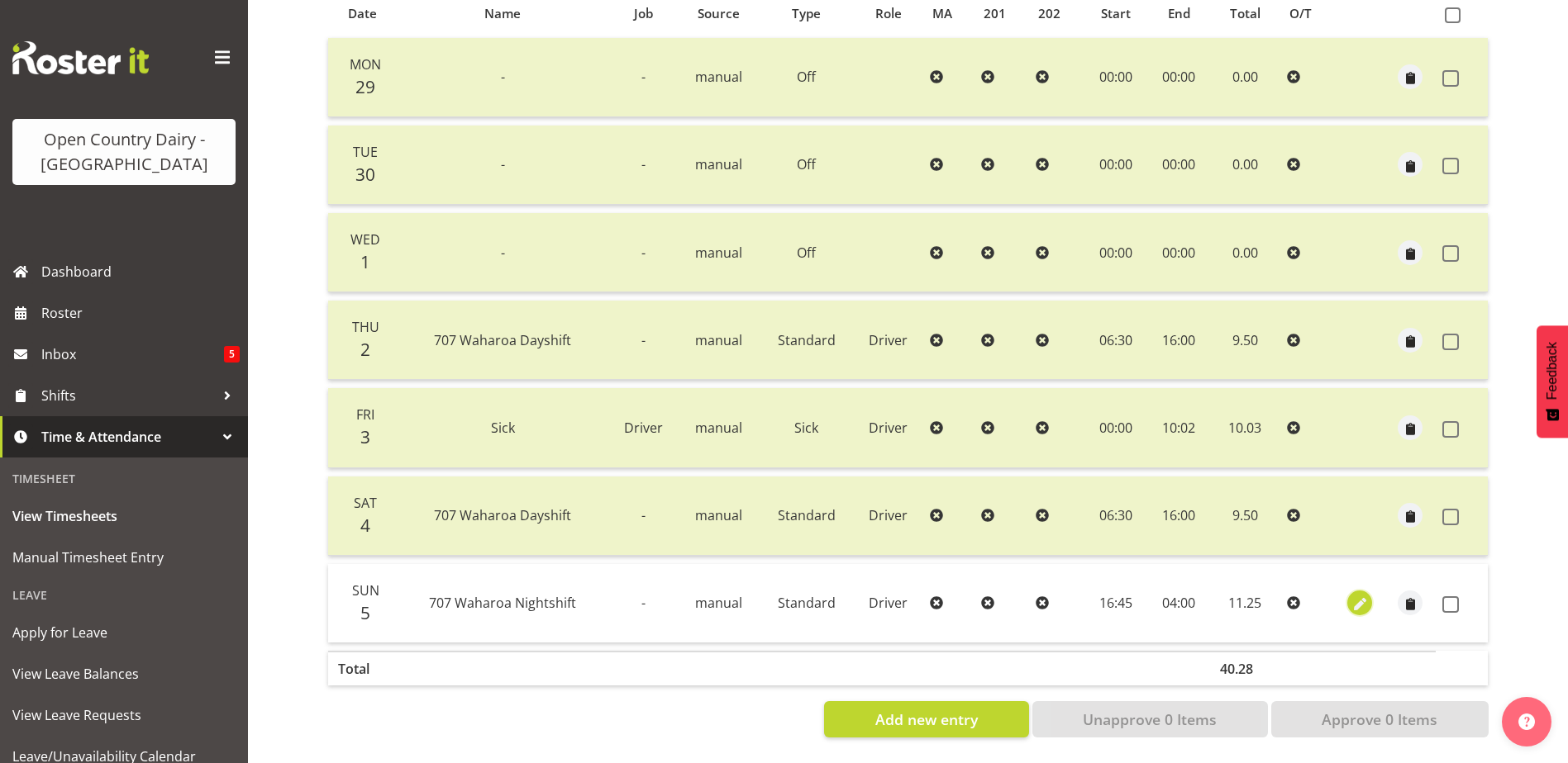
click at [1359, 596] on span "button" at bounding box center [1359, 605] width 19 height 19
select select "Standard"
select select "9"
select select "2025"
select select "4"
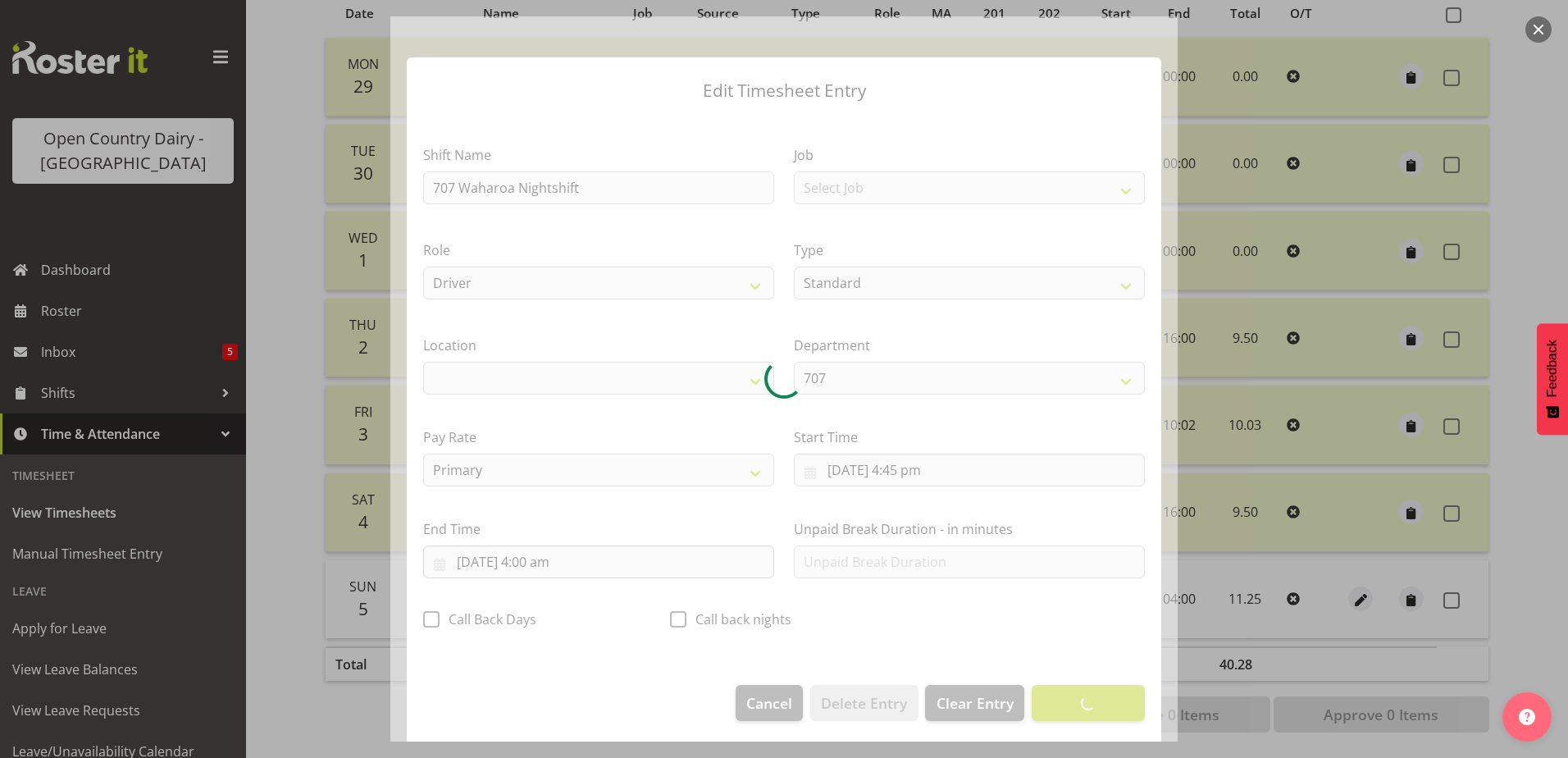
select select "1054"
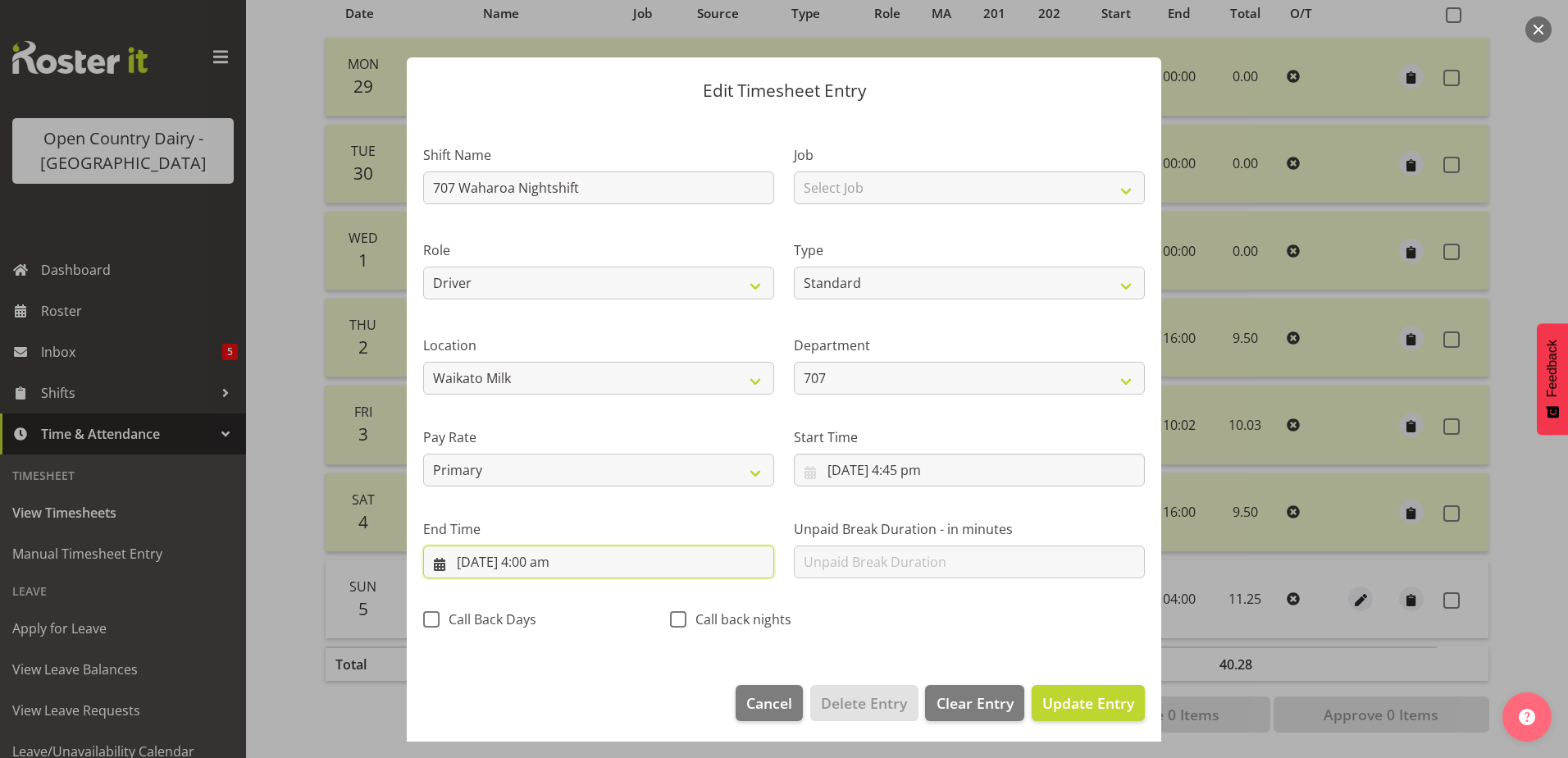
click at [532, 566] on input "6/10/2025, 4:00 am" at bounding box center [598, 562] width 351 height 33
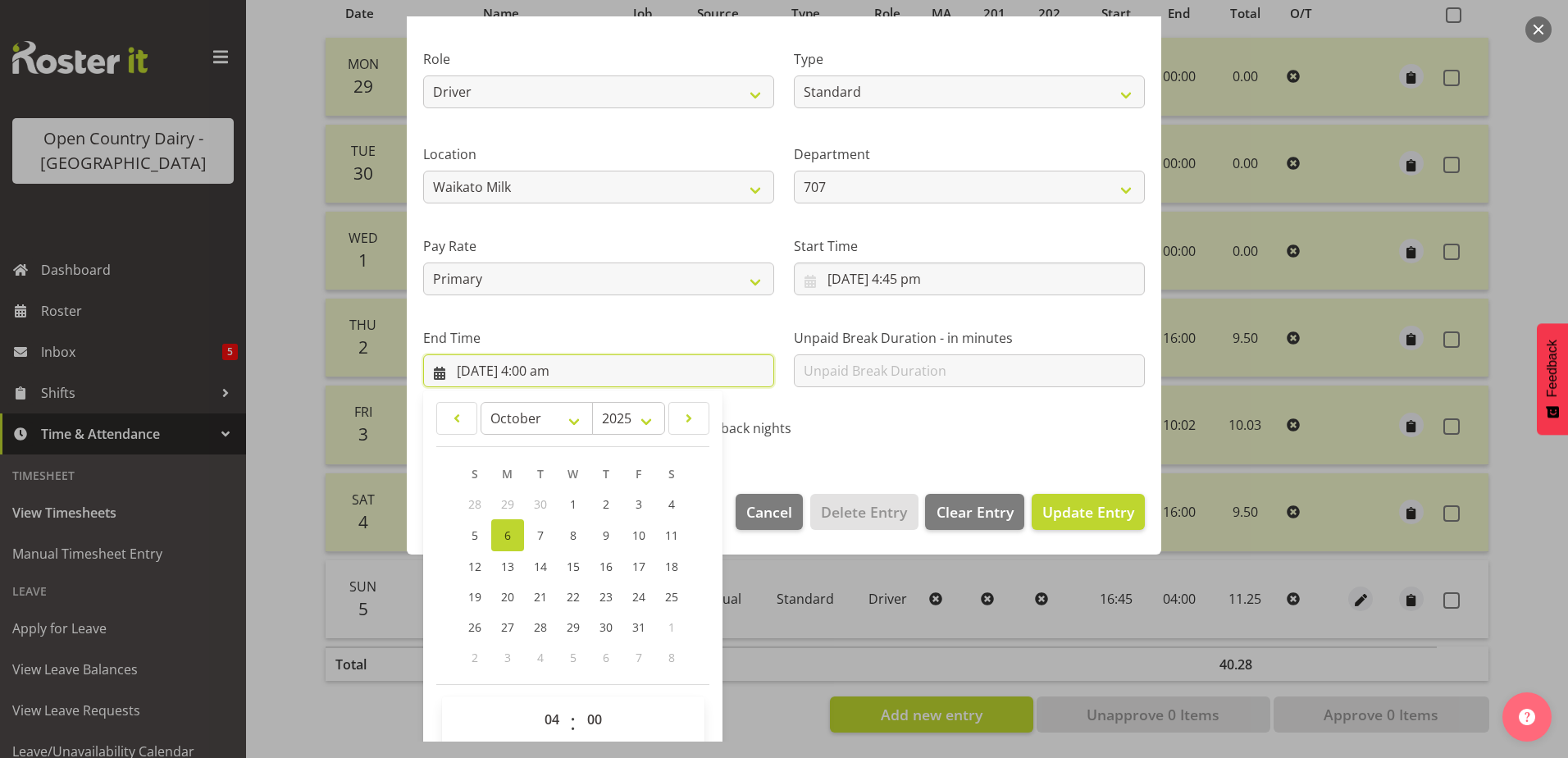
scroll to position [212, 0]
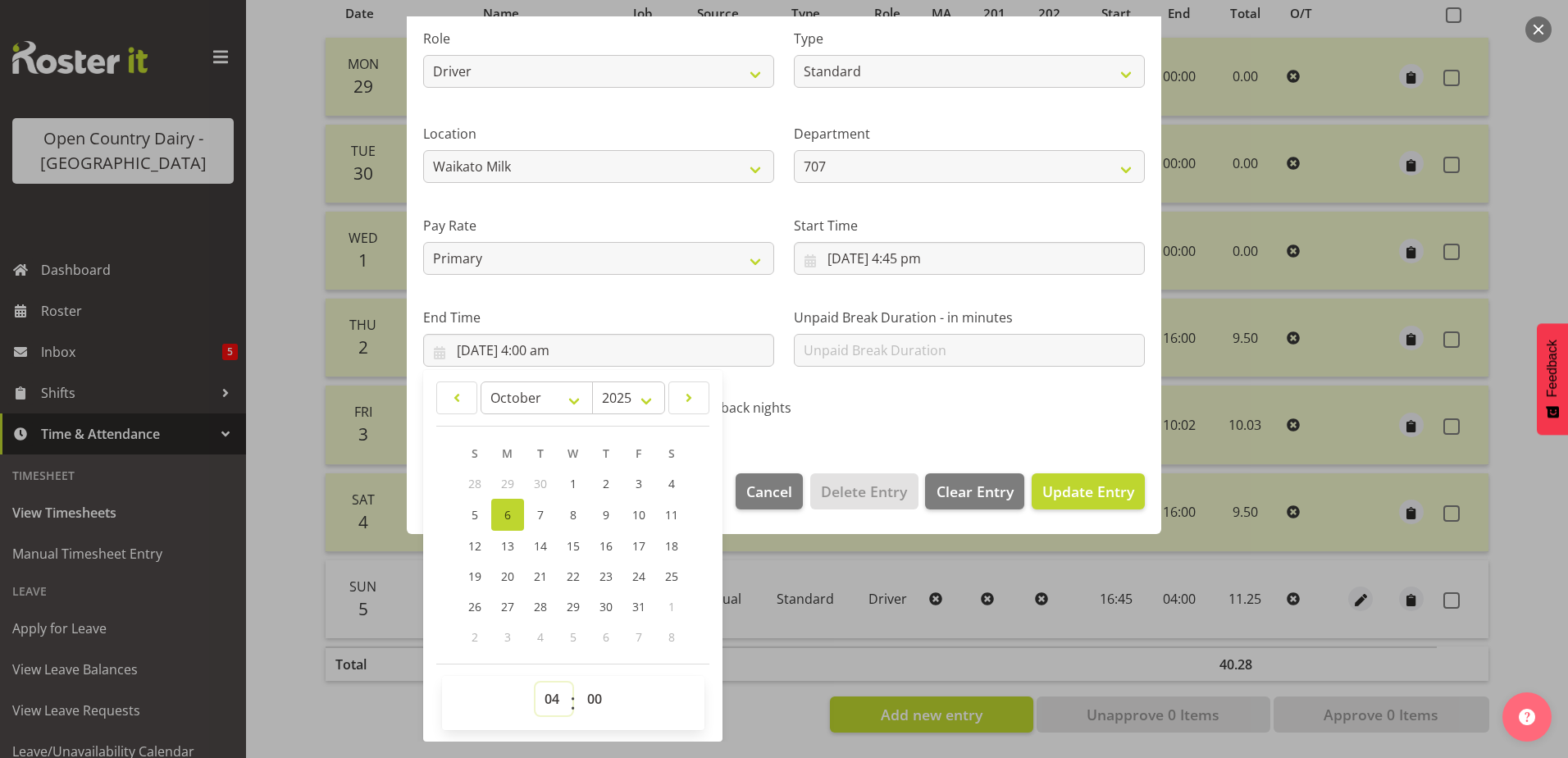
click at [557, 704] on select "00 01 02 03 04 05 06 07 08 09 10 11 12 13 14 15 16 17 18 19 20 21 22 23" at bounding box center [553, 699] width 37 height 33
select select "5"
click at [535, 683] on select "00 01 02 03 04 05 06 07 08 09 10 11 12 13 14 15 16 17 18 19 20 21 22 23" at bounding box center [553, 699] width 37 height 33
type input "6/10/2025, 5:00 am"
click at [589, 698] on select "00 01 02 03 04 05 06 07 08 09 10 11 12 13 14 15 16 17 18 19 20 21 22 23 24 25 2…" at bounding box center [596, 699] width 37 height 33
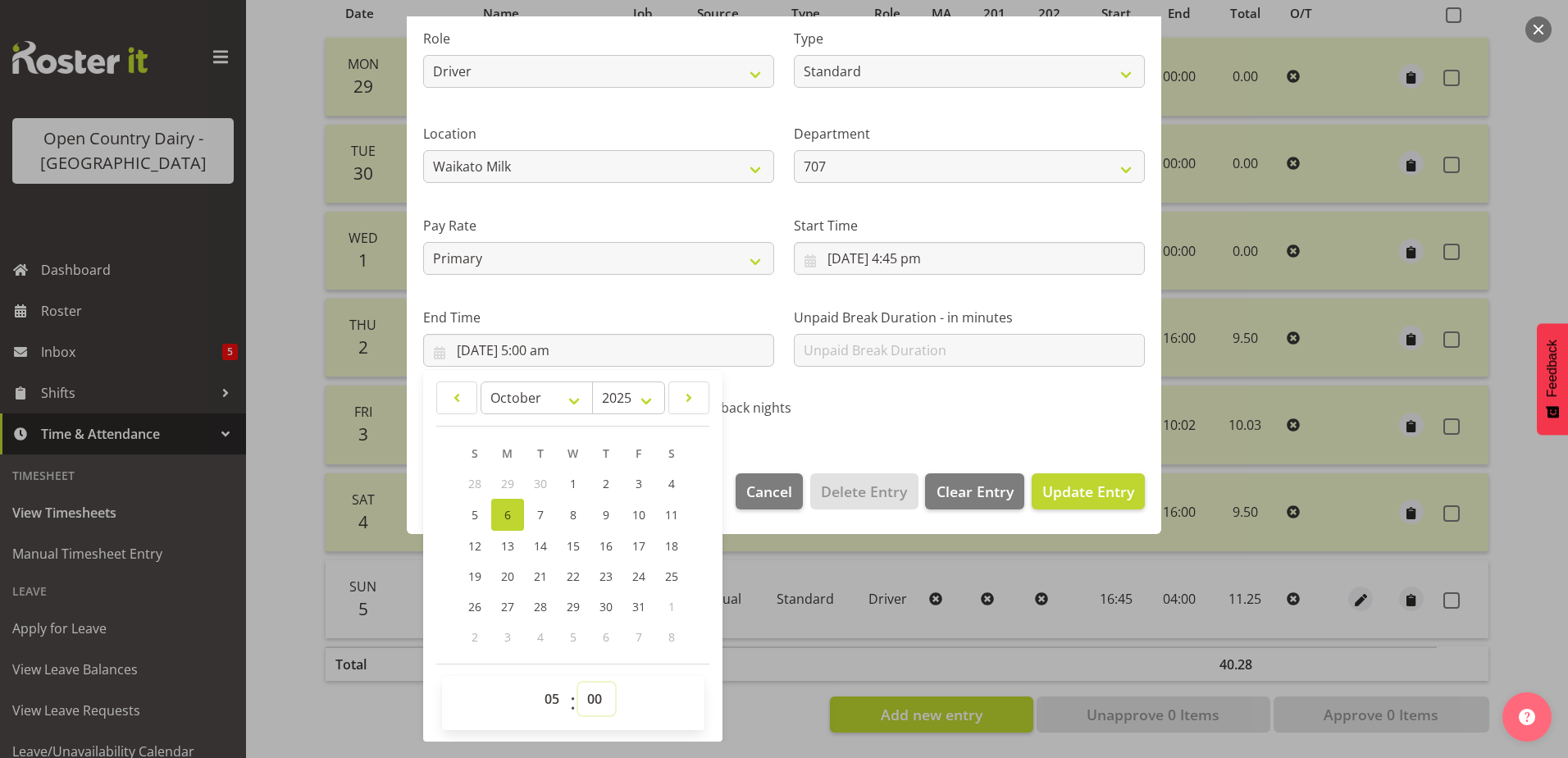
select select "30"
click at [578, 683] on select "00 01 02 03 04 05 06 07 08 09 10 11 12 13 14 15 16 17 18 19 20 21 22 23 24 25 2…" at bounding box center [596, 699] width 37 height 33
type input "6/10/2025, 5:30 am"
click at [1098, 496] on span "Update Entry" at bounding box center [1088, 492] width 92 height 20
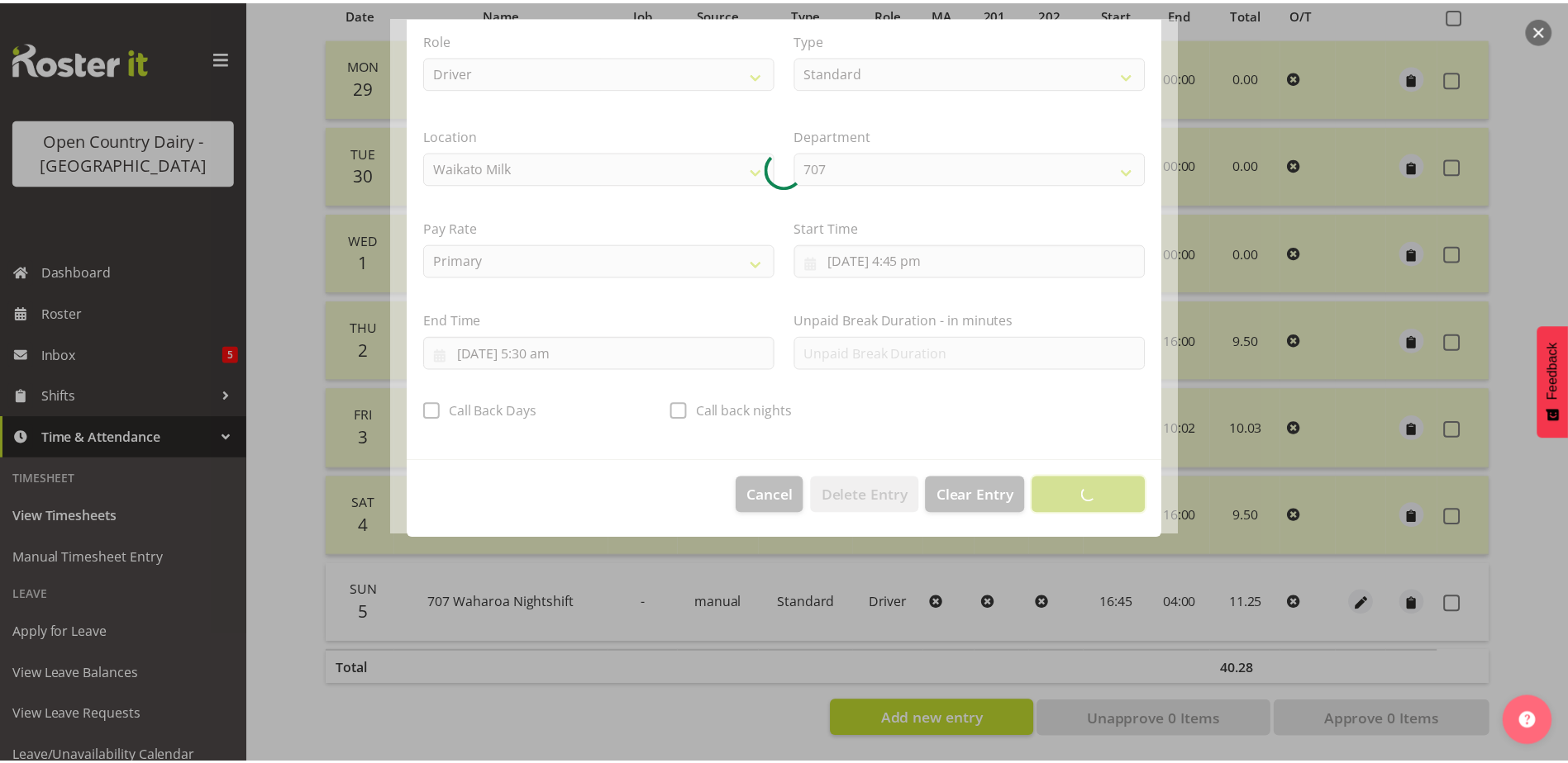
scroll to position [4, 0]
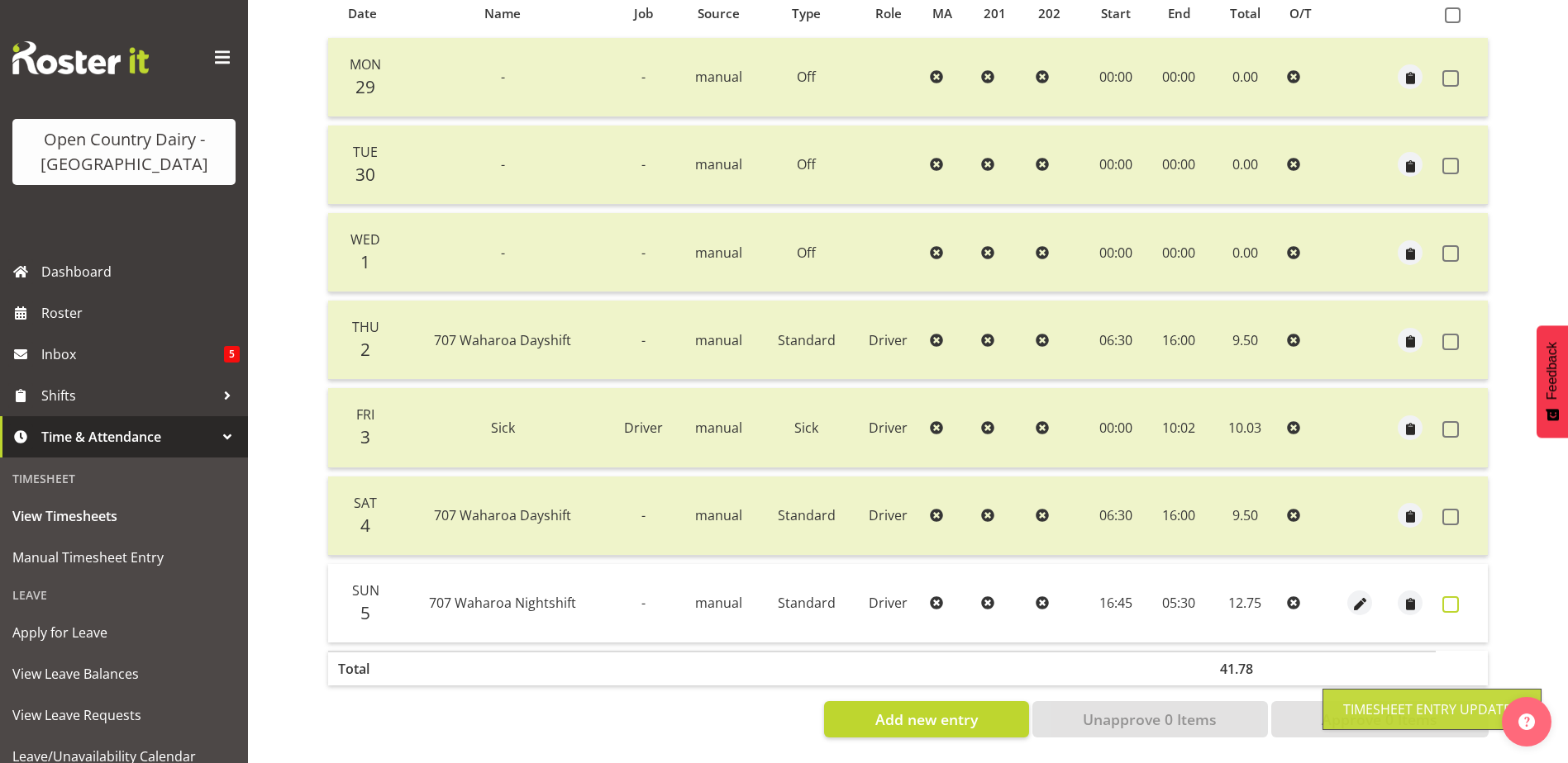
click at [1454, 597] on span at bounding box center [1450, 605] width 16 height 16
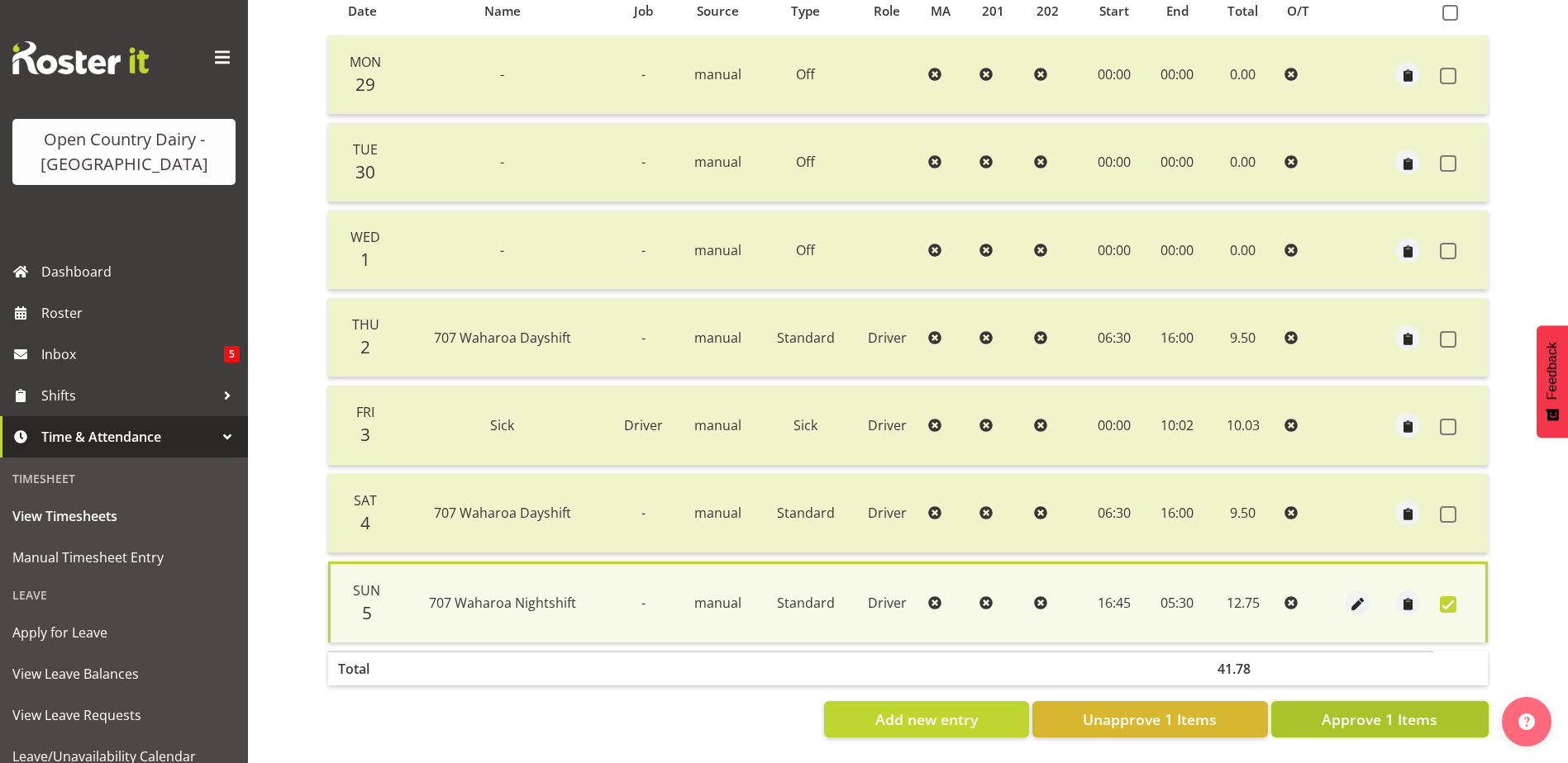
click at [1409, 715] on span "Approve 1 Items" at bounding box center [1379, 720] width 116 height 22
checkbox input "false"
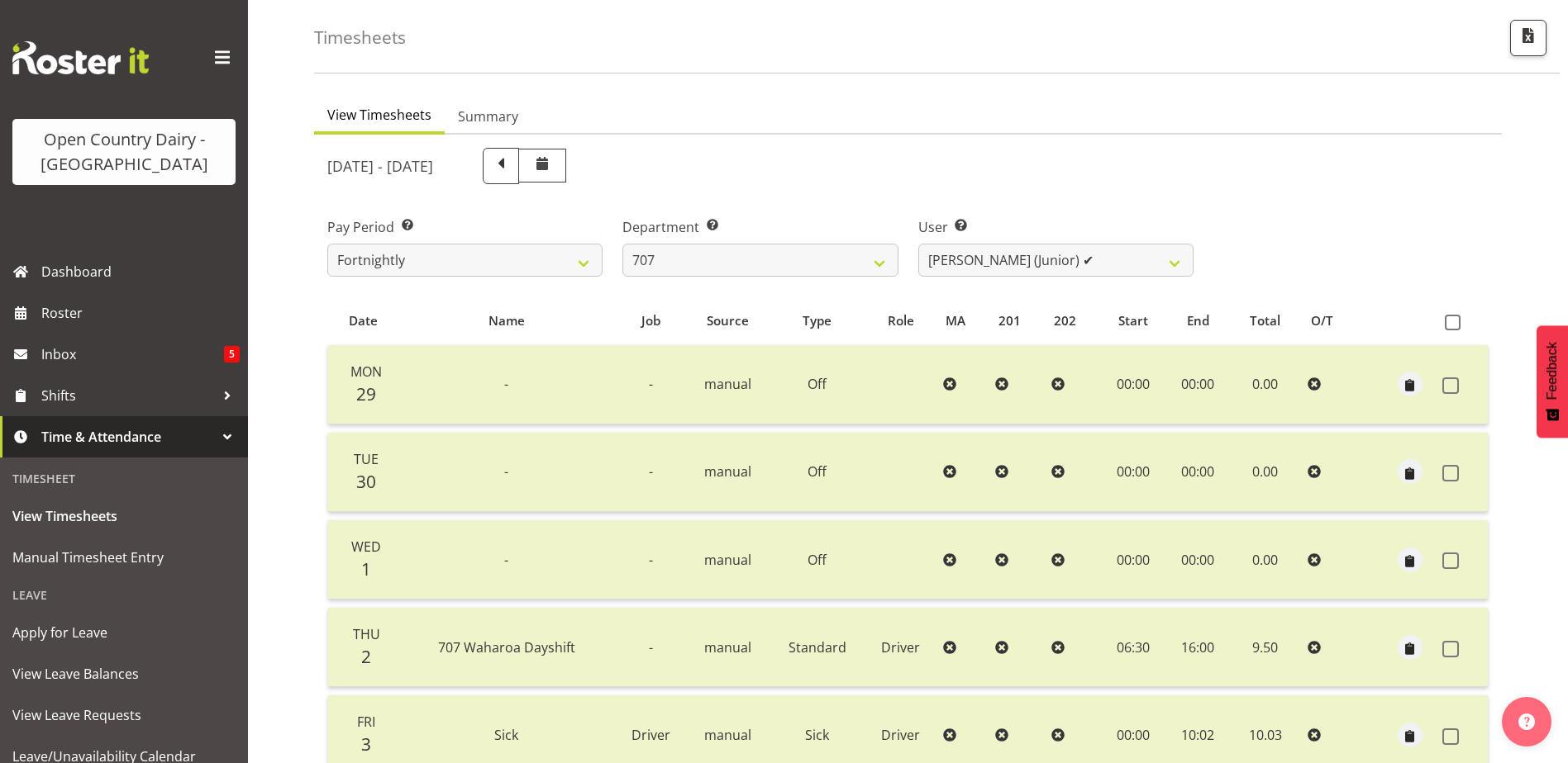
scroll to position [56, 0]
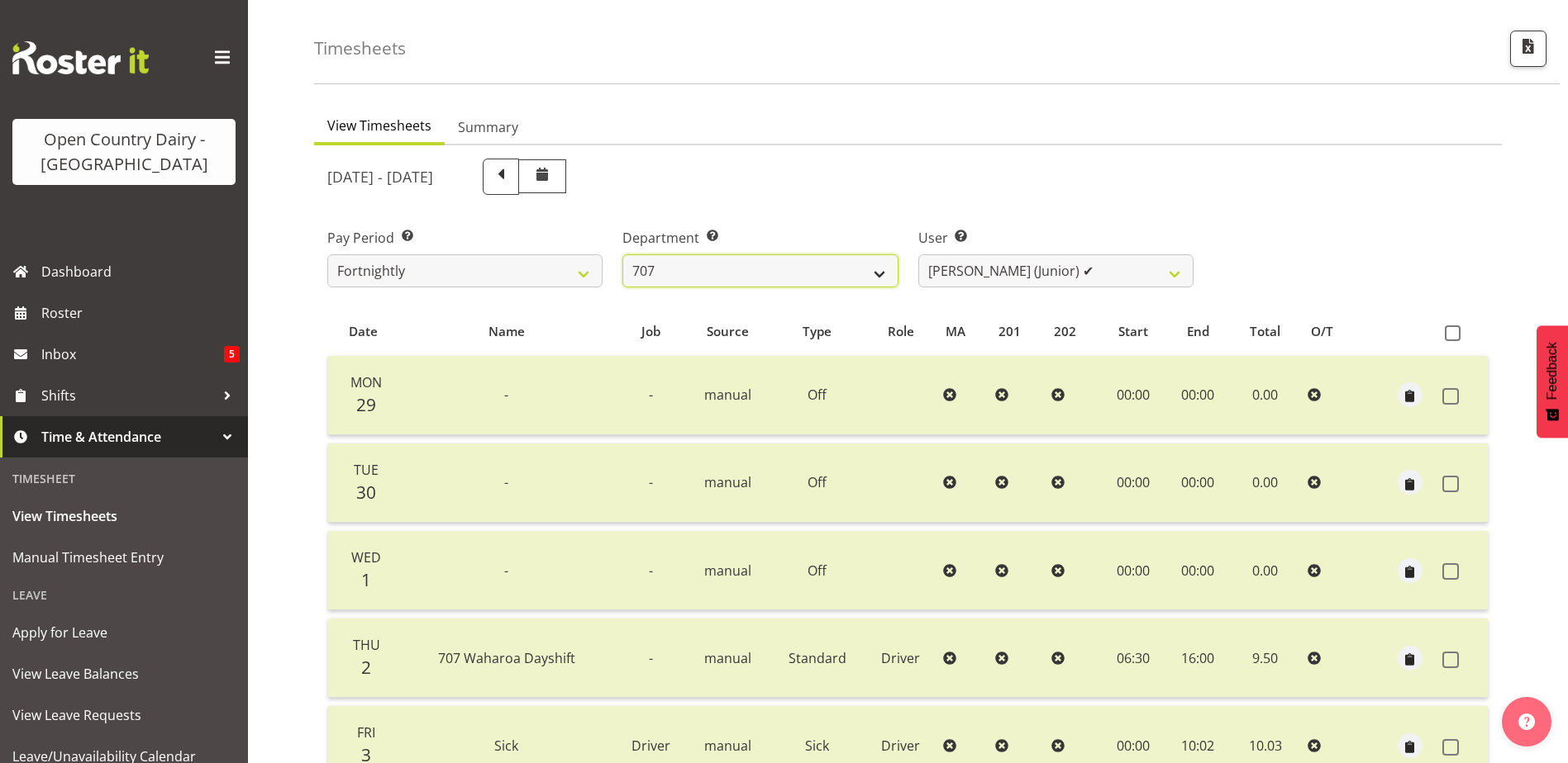
click at [867, 273] on select "701 702 703 704 705 706 707 708 709 710 711 712 713 714 715 716 717 718 719 720" at bounding box center [760, 271] width 275 height 33
select select "716"
click at [622, 254] on select "701 702 703 704 705 706 707 708 709 710 711 712 713 714 715 716 717 718 719 720" at bounding box center [760, 271] width 275 height 33
select select "10098"
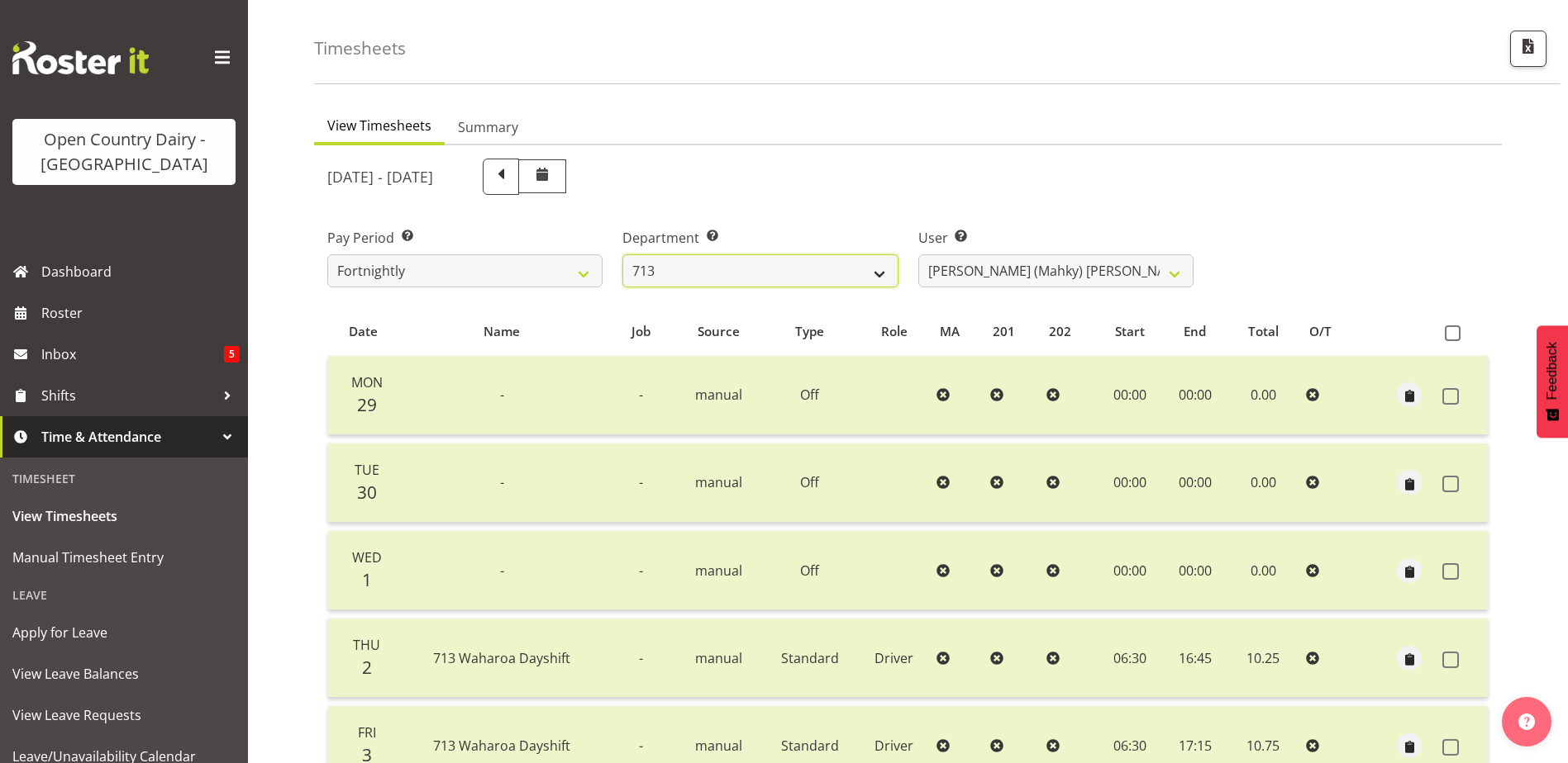
click at [782, 267] on select "701 702 703 704 705 706 707 708 709 710 711 712 713 714 715 716 717 718 719 720" at bounding box center [760, 271] width 275 height 33
select select "808"
click at [622, 254] on select "701 702 703 704 705 706 707 708 709 710 711 712 713 714 715 716 717 718 719 720" at bounding box center [760, 271] width 275 height 33
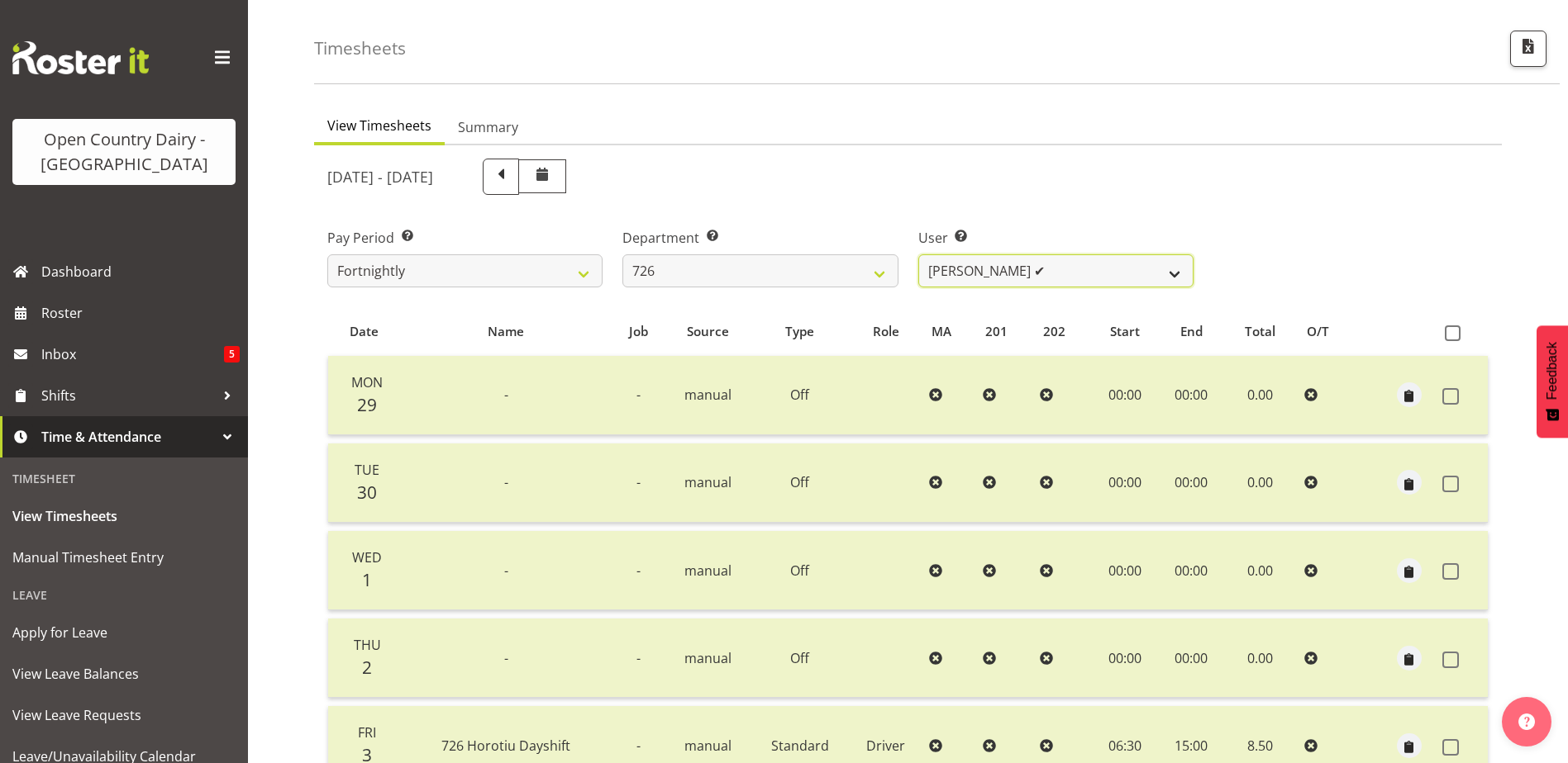
click at [1081, 276] on select "Angela Burrill ✔ Bryan Leathart ✔ Harpreet Singh ✔ Kerry Young ✔" at bounding box center [1056, 271] width 275 height 33
select select "11081"
click at [918, 254] on select "Angela Burrill ✔ Bryan Leathart ✔ Harpreet Singh ✔ Kerry Young ✔" at bounding box center [1056, 271] width 275 height 33
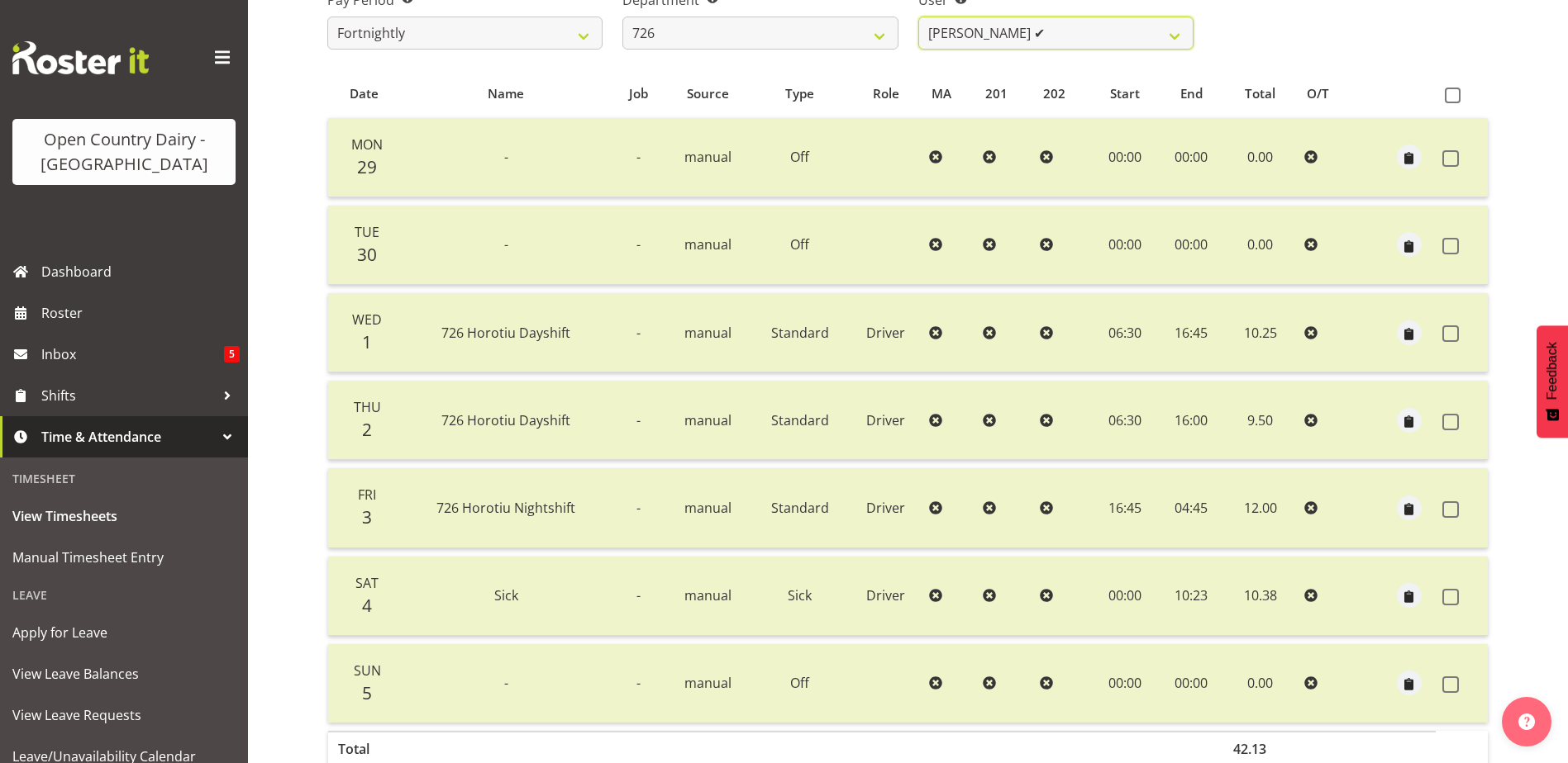
scroll to position [303, 0]
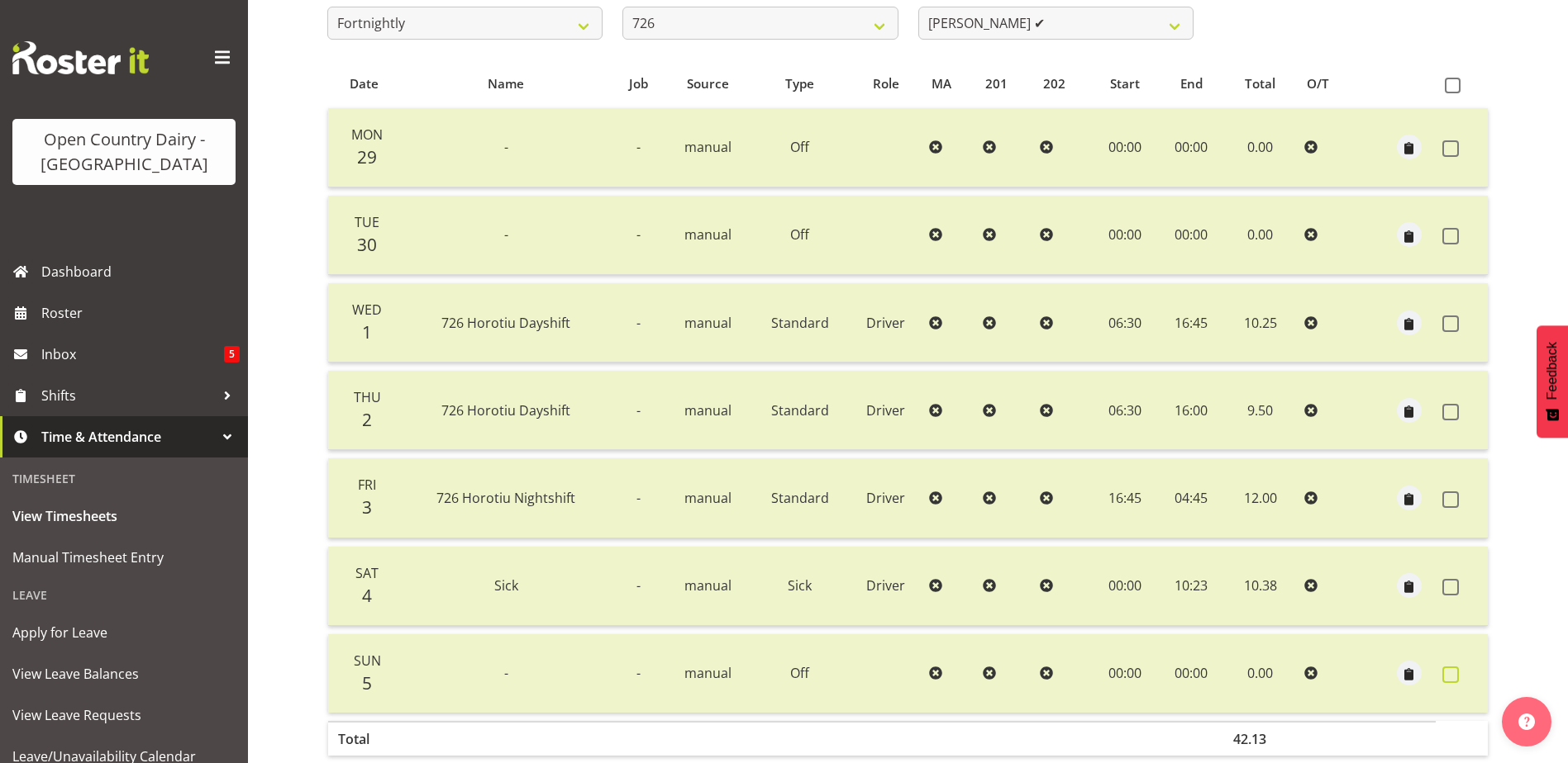
click at [1450, 677] on span at bounding box center [1450, 675] width 16 height 16
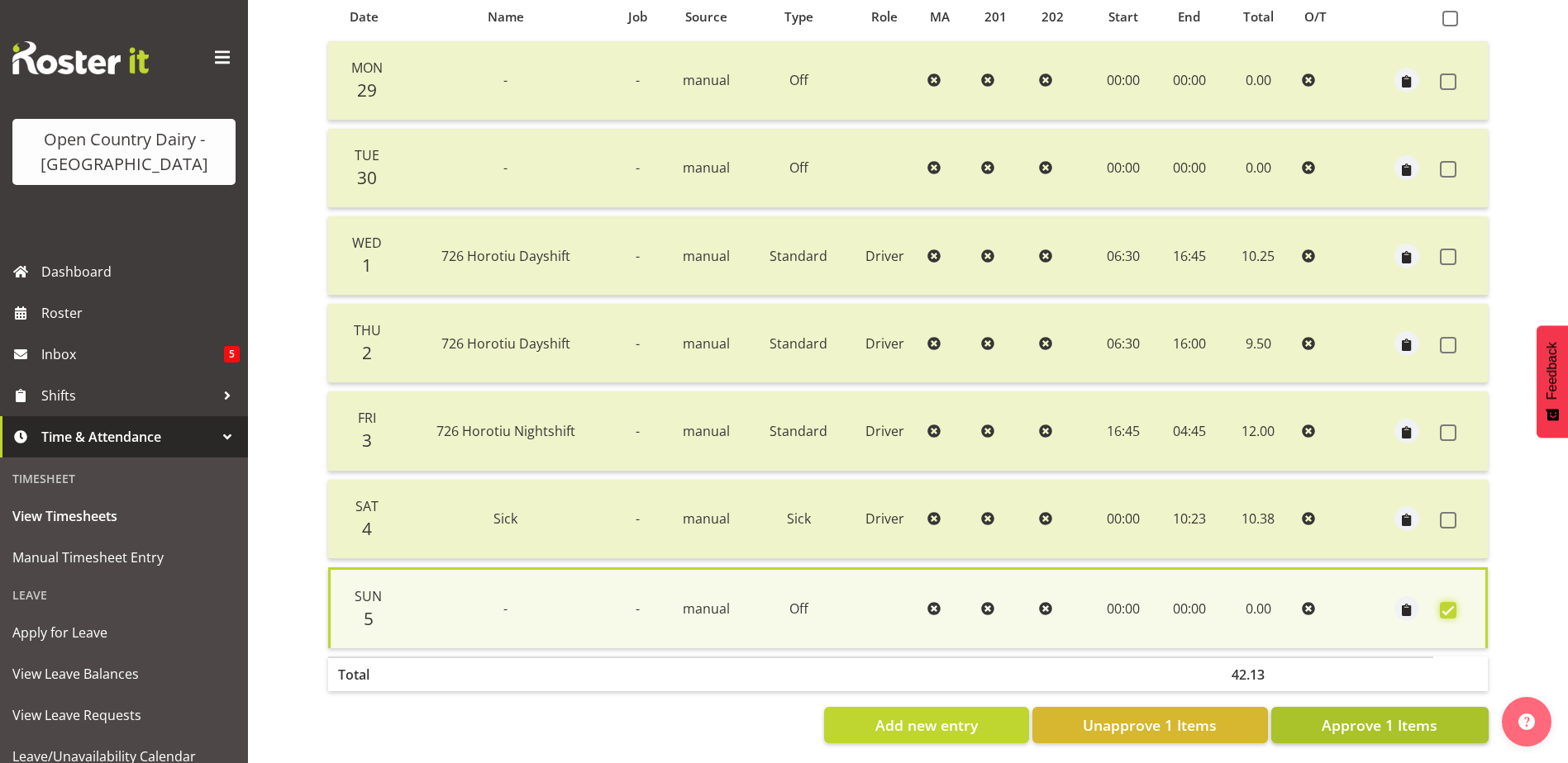
scroll to position [388, 0]
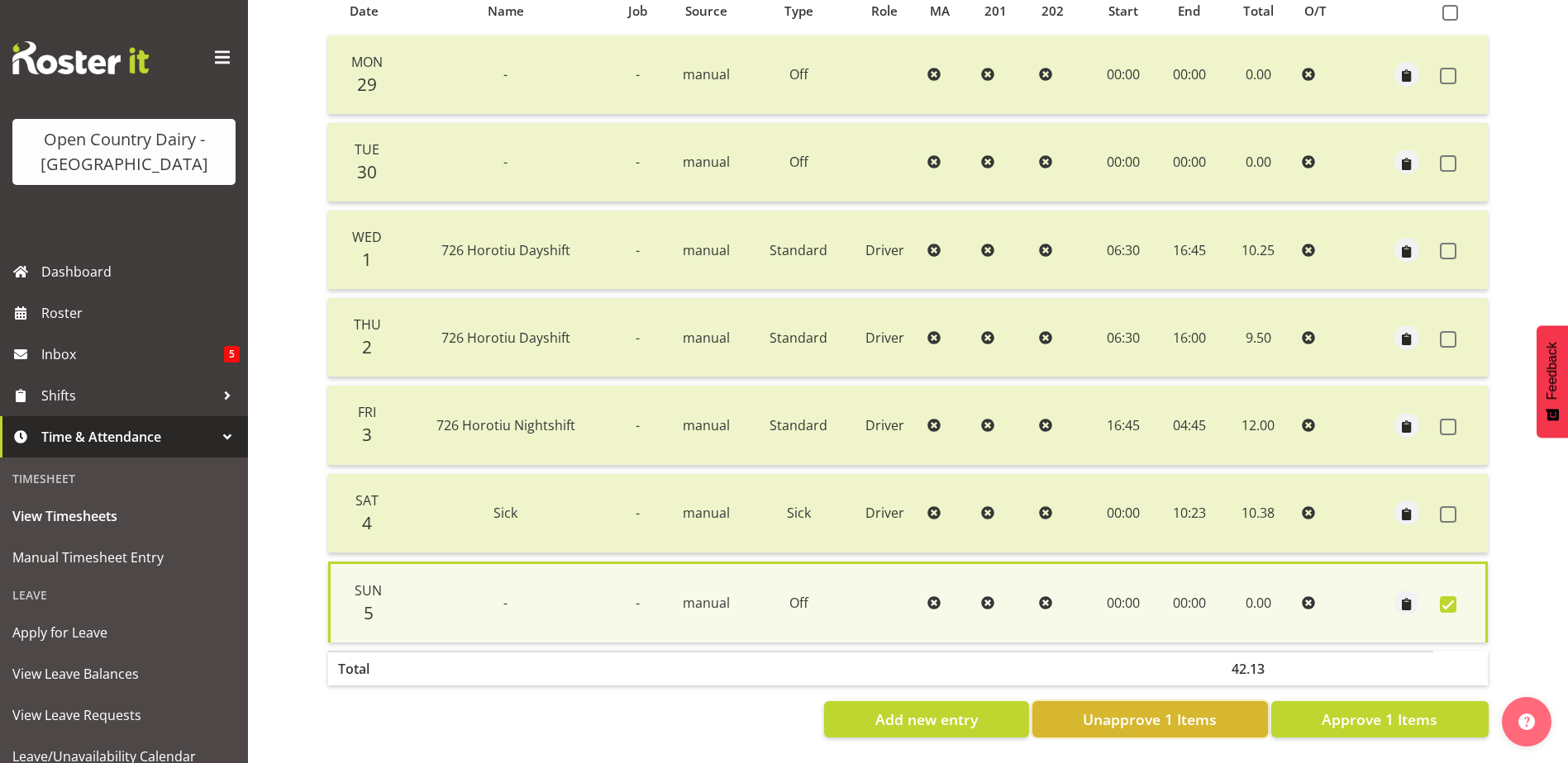
drag, startPoint x: 1172, startPoint y: 718, endPoint x: 1186, endPoint y: 712, distance: 15.2
click at [1176, 715] on span "Unapprove 1 Items" at bounding box center [1149, 720] width 134 height 22
checkbox input "false"
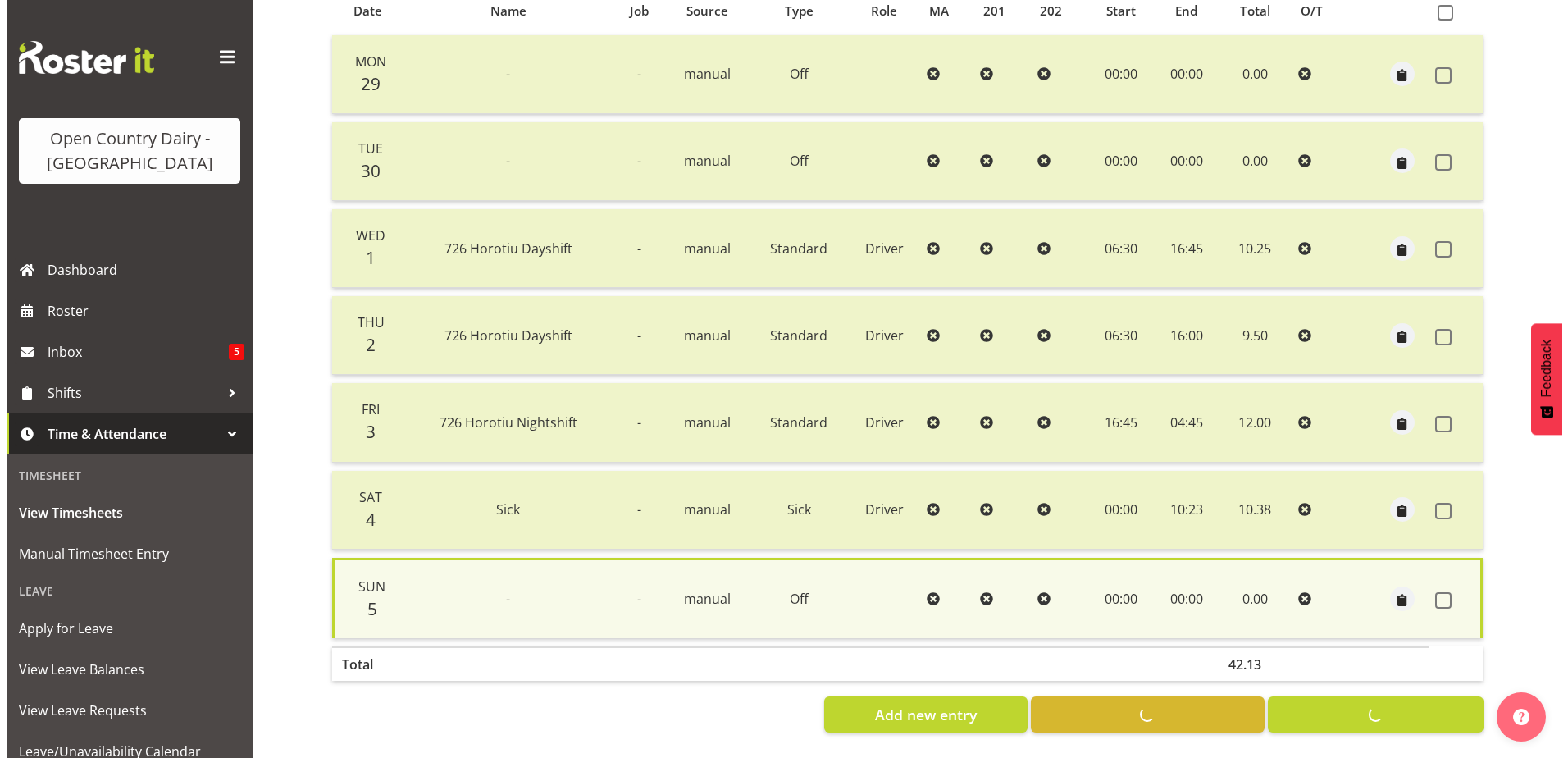
scroll to position [383, 0]
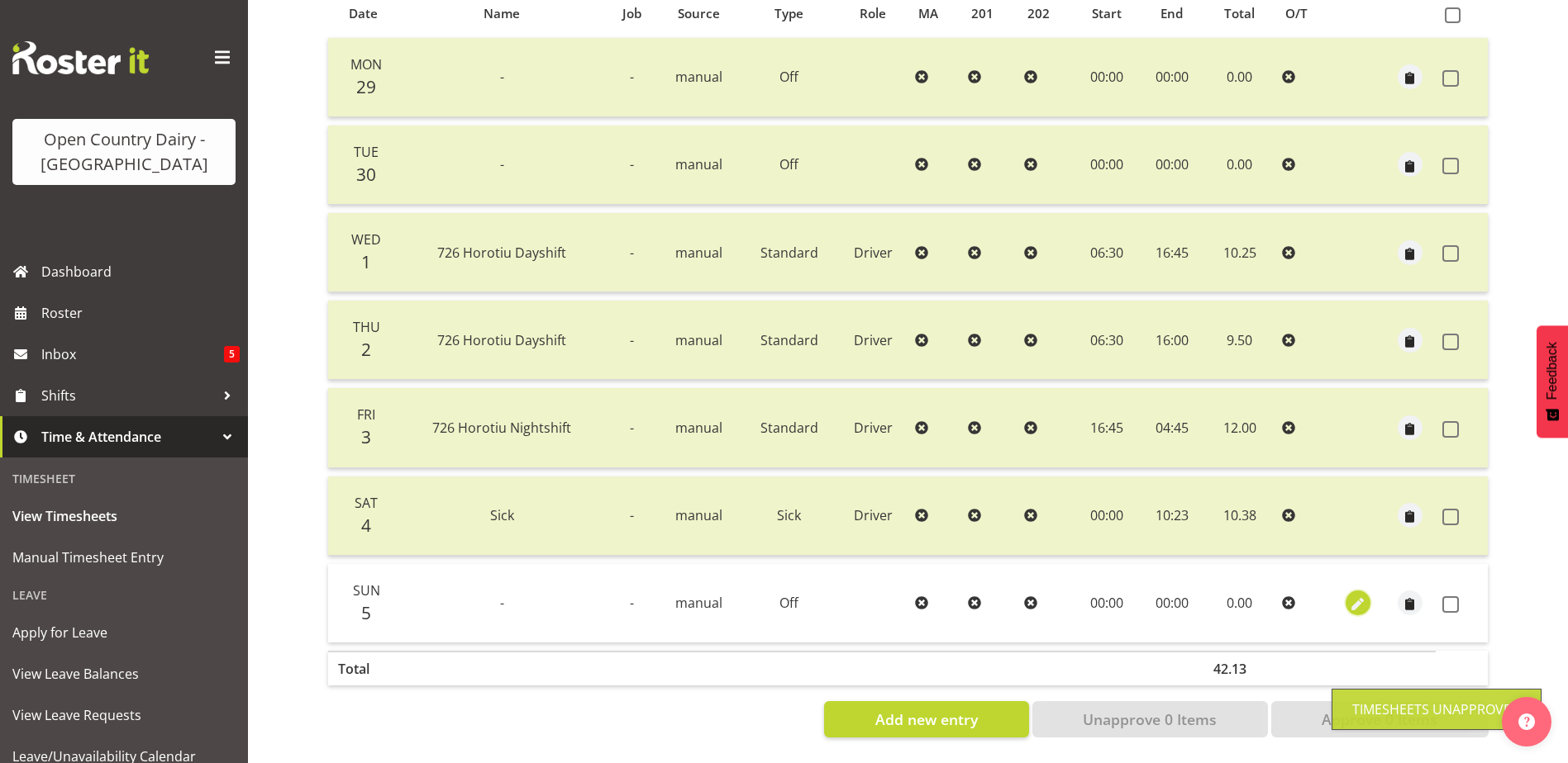
click at [1362, 596] on span "button" at bounding box center [1357, 605] width 19 height 19
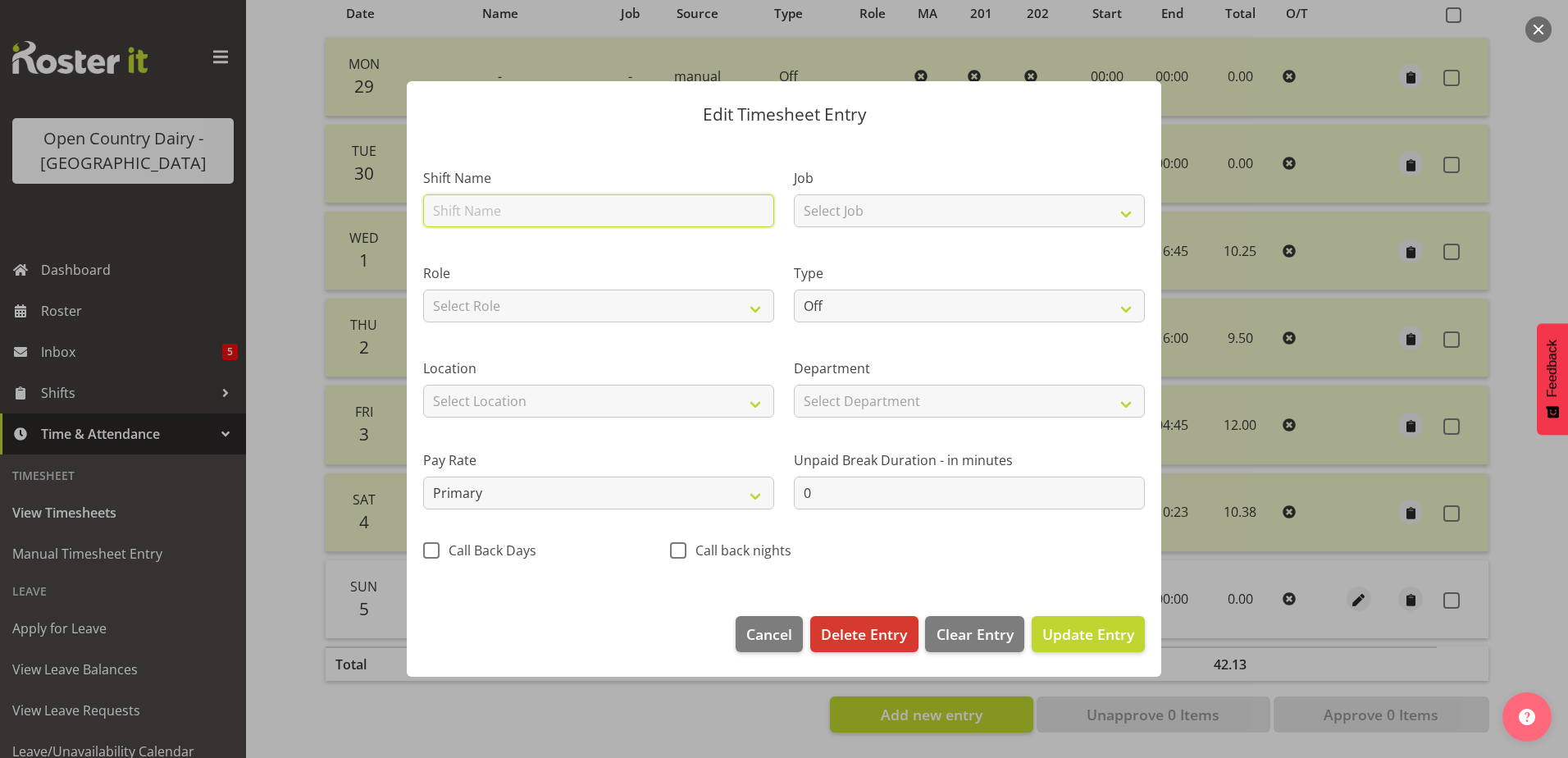
click at [522, 208] on input "text" at bounding box center [598, 211] width 351 height 33
type input "Waharoa Nightshift"
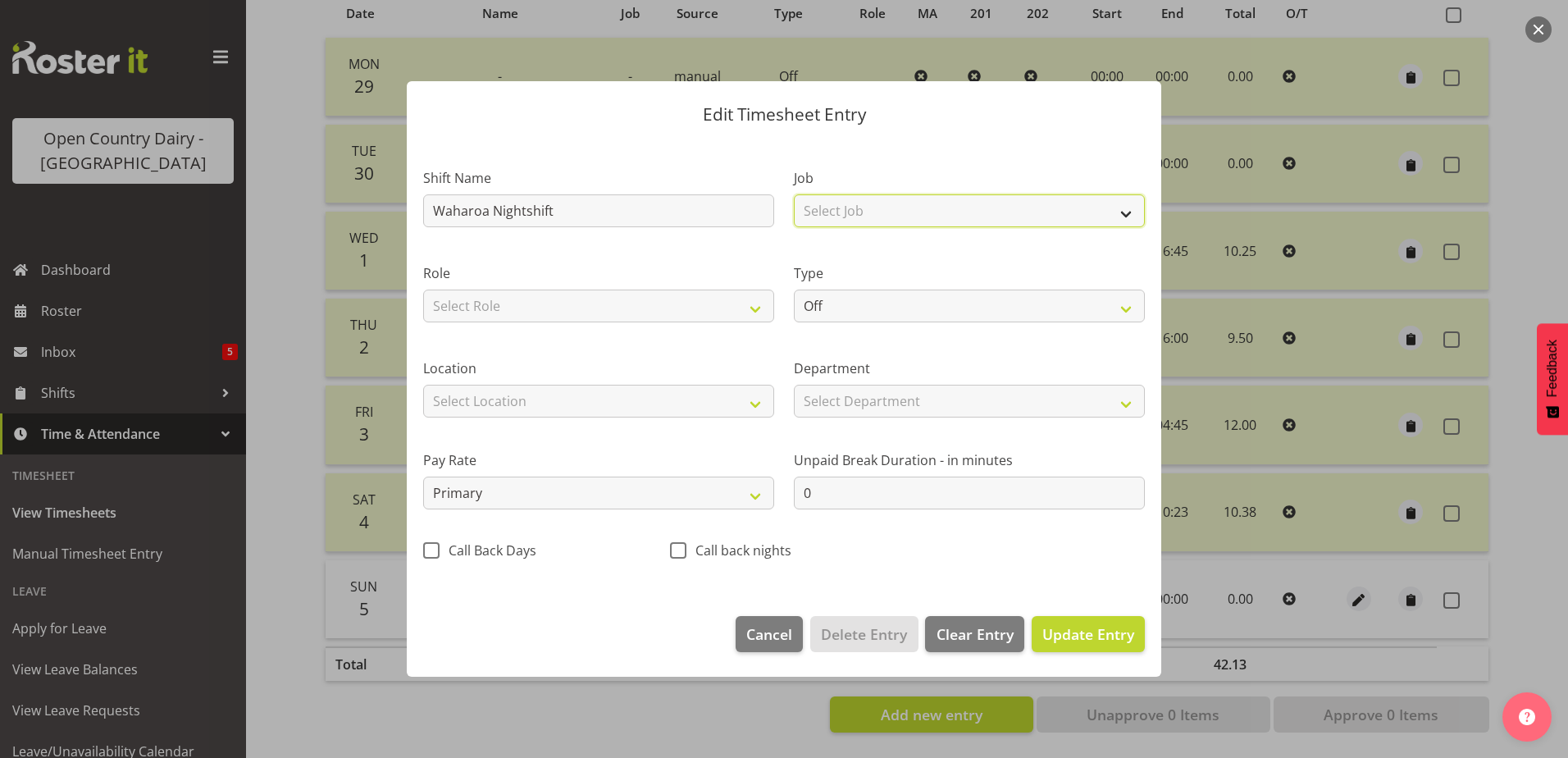
click at [861, 200] on select "Select Job Driver Driver supervisor Support" at bounding box center [969, 211] width 351 height 33
select select "9052"
click at [794, 195] on select "Select Job Driver Driver supervisor Support" at bounding box center [969, 211] width 351 height 33
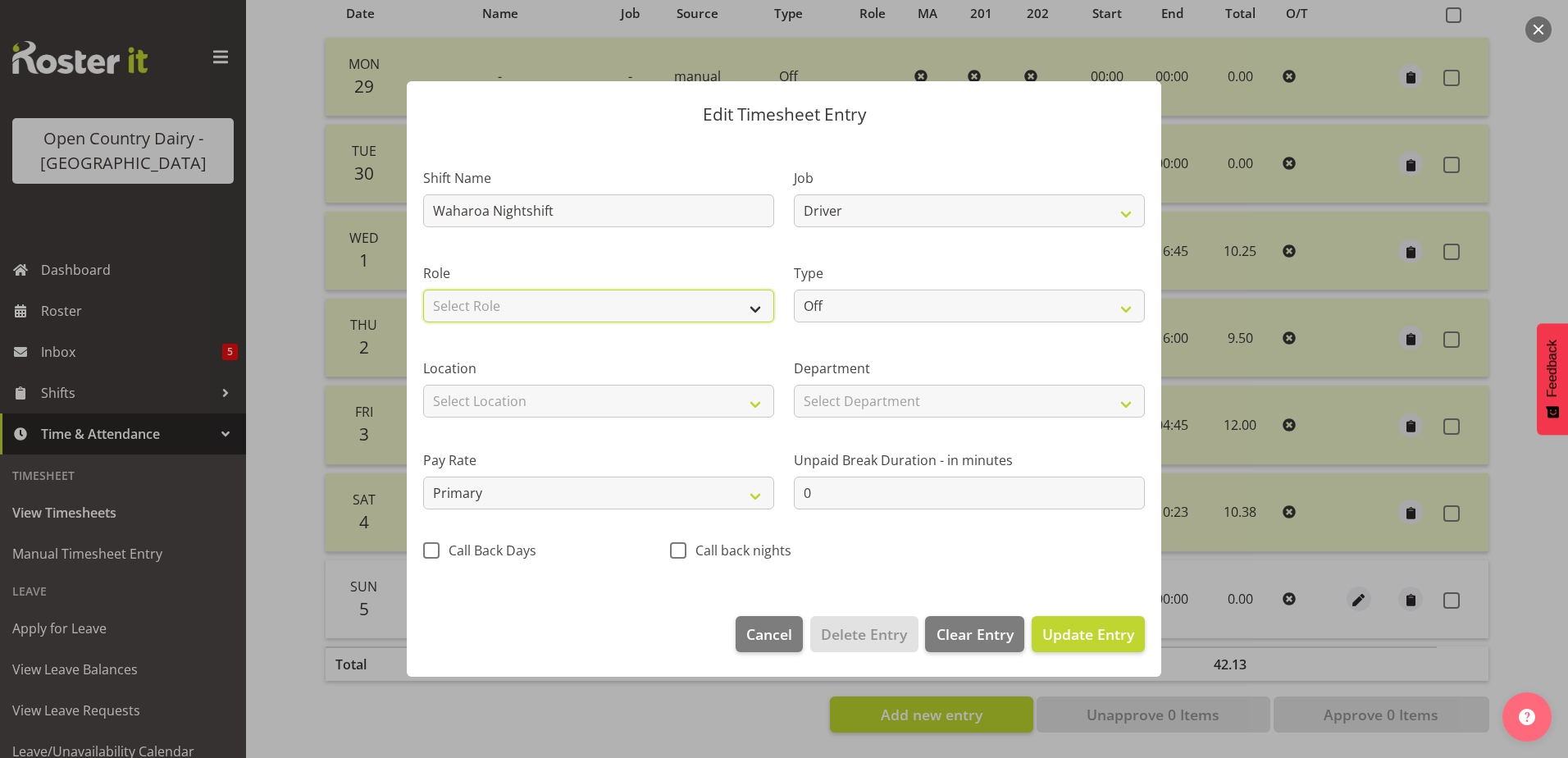
click at [579, 305] on select "Select Role Driver" at bounding box center [598, 305] width 351 height 33
select select "1166"
click at [423, 289] on select "Select Role Driver" at bounding box center [598, 305] width 351 height 33
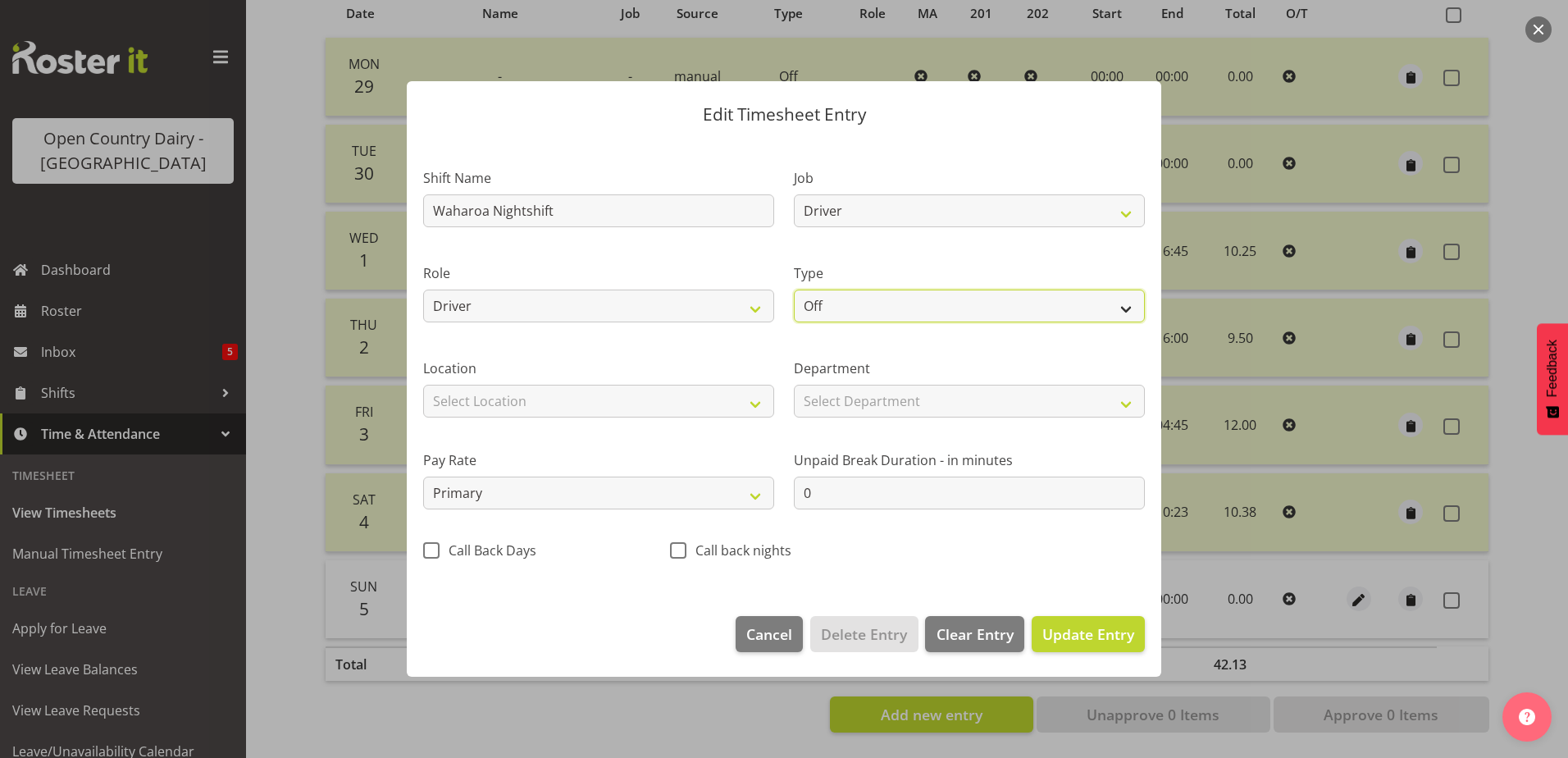
click at [851, 306] on select "Off Standard Public Holiday Public Holiday (Worked) Day In Lieu Annual Leave Si…" at bounding box center [969, 305] width 351 height 33
select select "Standard"
click at [794, 289] on select "Off Standard Public Holiday Public Holiday (Worked) Day In Lieu Annual Leave Si…" at bounding box center [969, 305] width 351 height 33
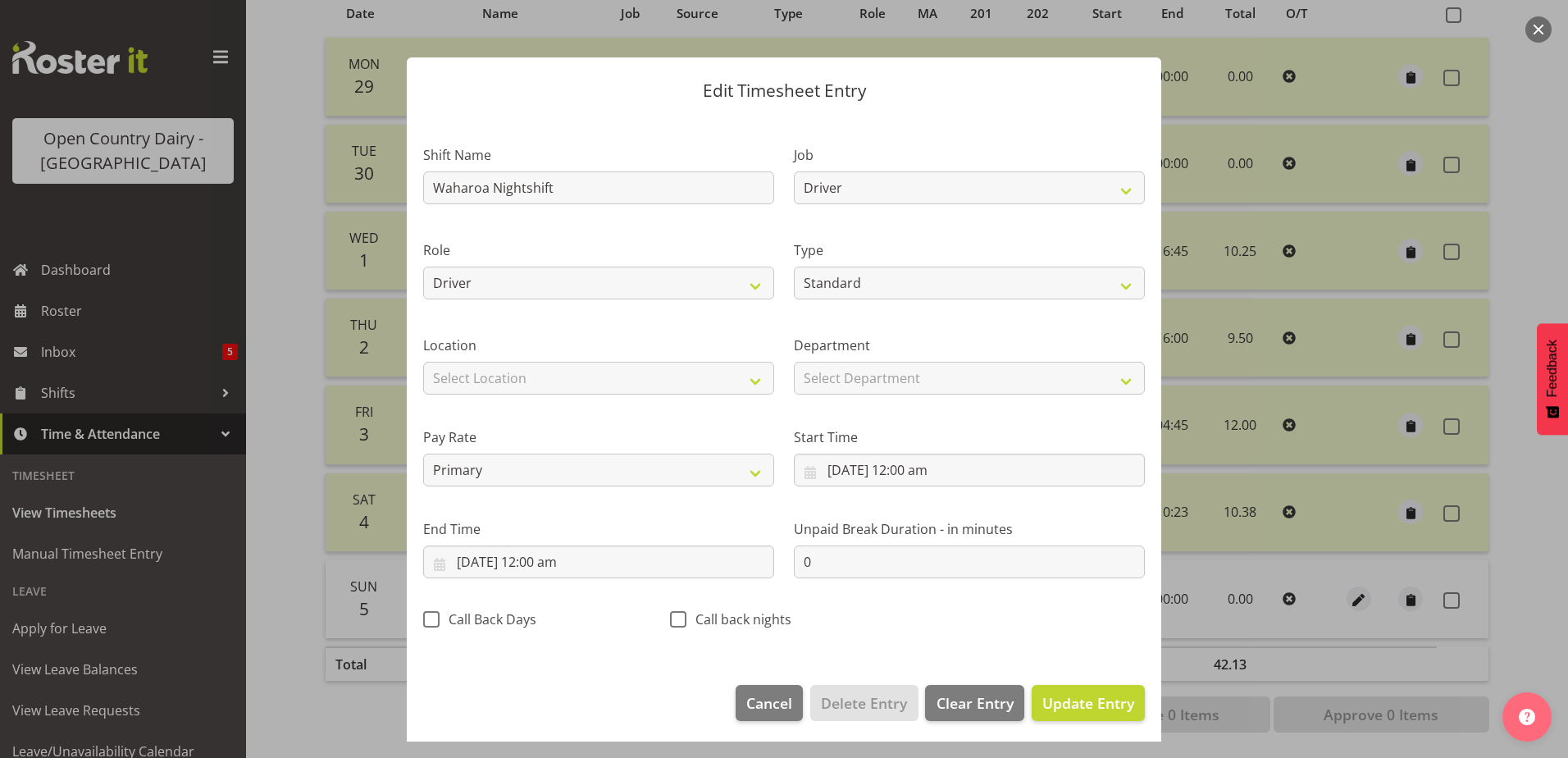
drag, startPoint x: 721, startPoint y: 504, endPoint x: 699, endPoint y: 522, distance: 28.4
drag, startPoint x: 699, startPoint y: 522, endPoint x: 1086, endPoint y: 136, distance: 546.6
click at [1086, 136] on div "Job Driver Driver supervisor Support" at bounding box center [969, 170] width 370 height 96
click at [906, 471] on input "5/10/2025, 12:00 am" at bounding box center [969, 470] width 351 height 33
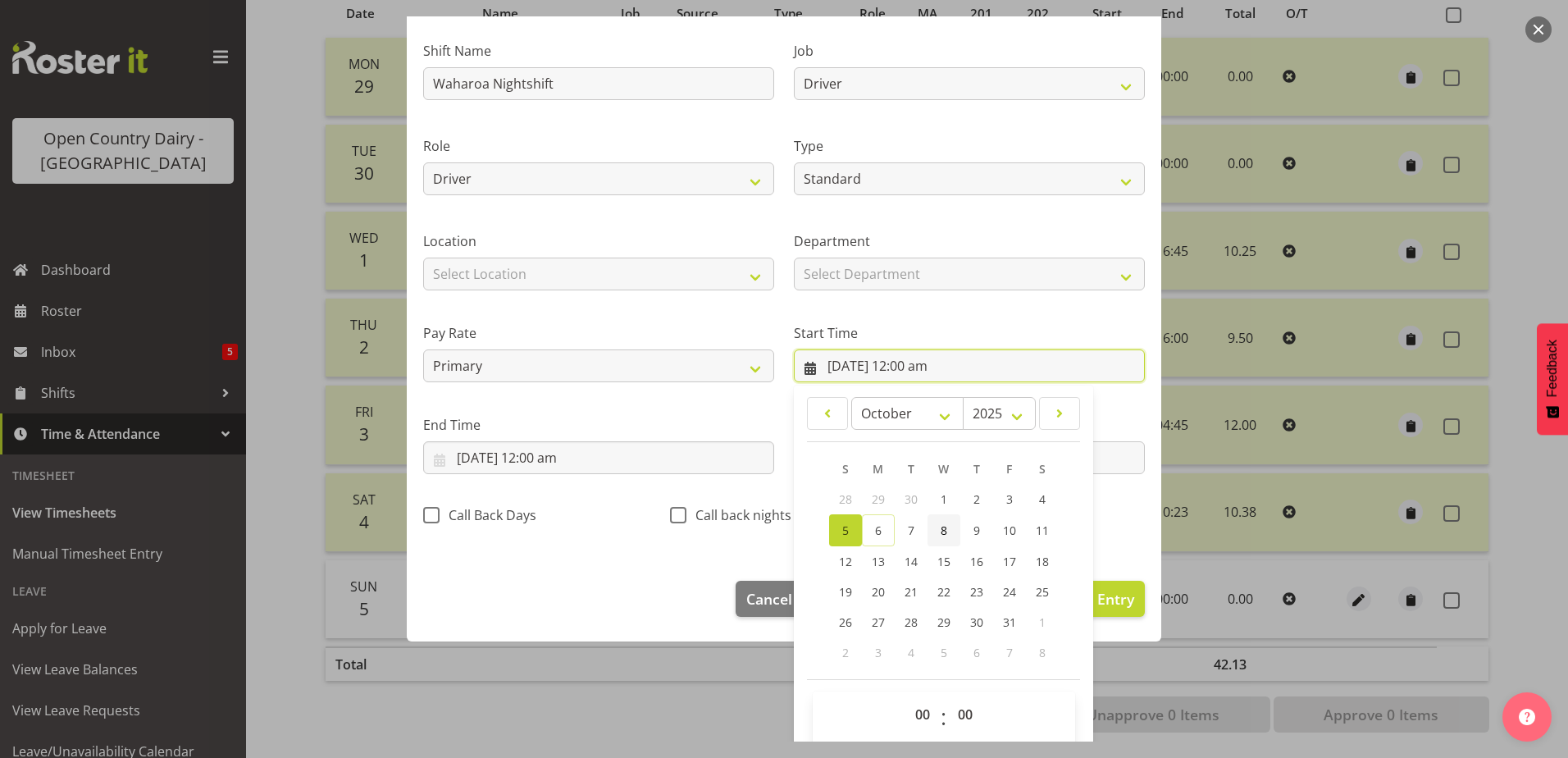
scroll to position [120, 0]
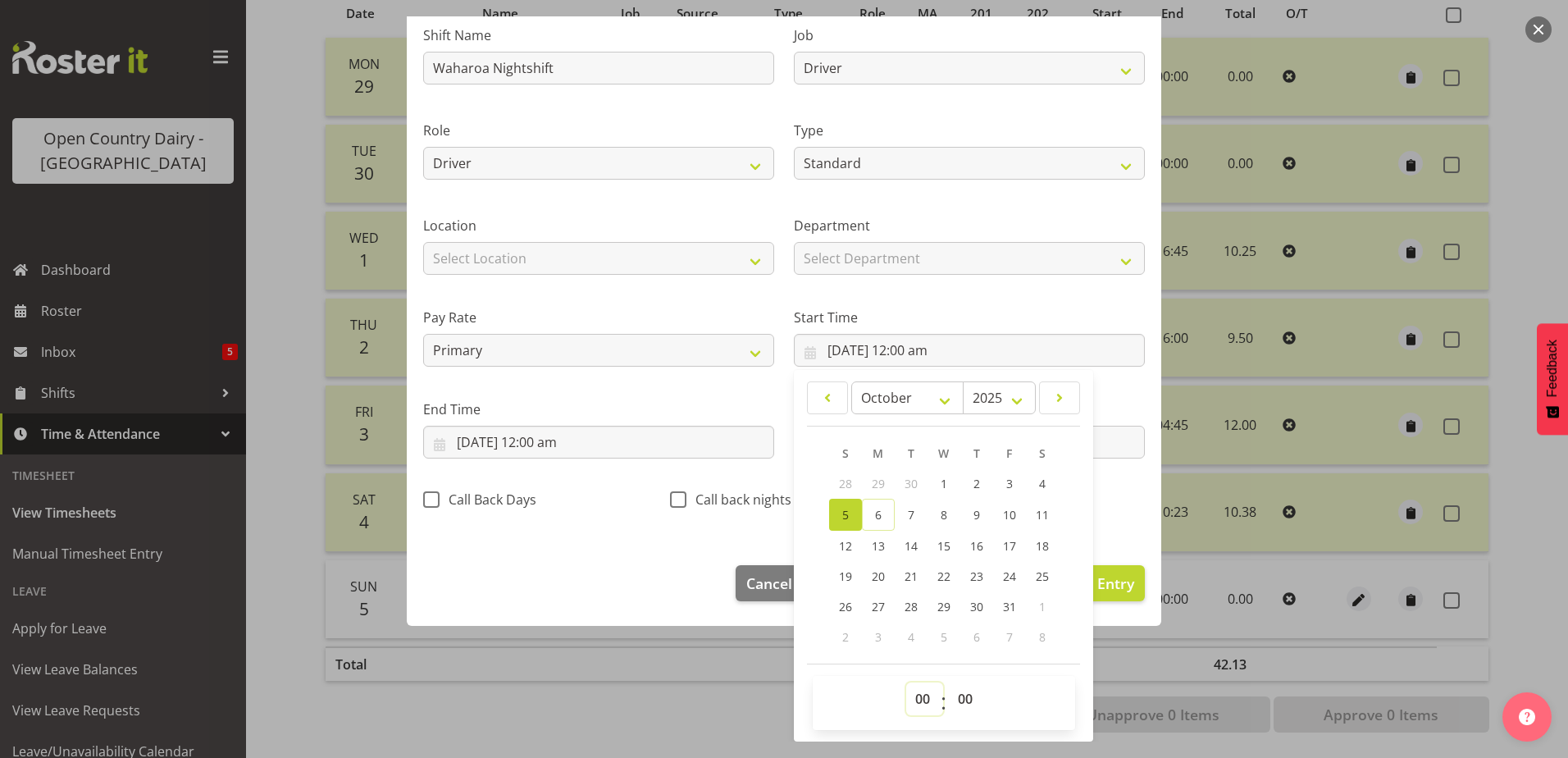
click at [917, 704] on select "00 01 02 03 04 05 06 07 08 09 10 11 12 13 14 15 16 17 18 19 20 21 22 23" at bounding box center [925, 699] width 37 height 33
select select "16"
click at [907, 683] on select "00 01 02 03 04 05 06 07 08 09 10 11 12 13 14 15 16 17 18 19 20 21 22 23" at bounding box center [925, 699] width 37 height 33
type input "5/10/2025, 4:00 pm"
click at [958, 701] on select "00 01 02 03 04 05 06 07 08 09 10 11 12 13 14 15 16 17 18 19 20 21 22 23 24 25 2…" at bounding box center [967, 699] width 37 height 33
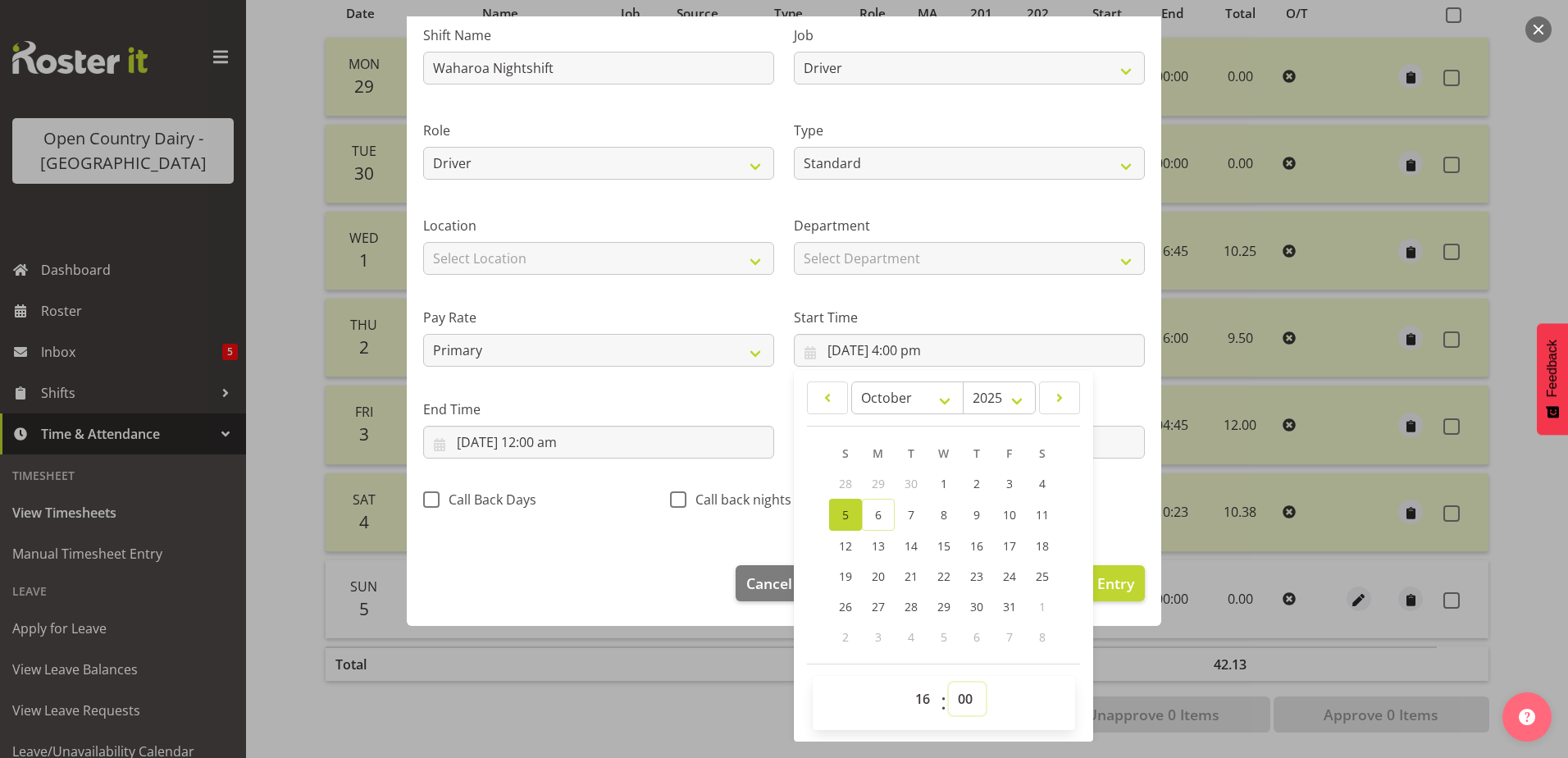
select select "45"
click at [949, 683] on select "00 01 02 03 04 05 06 07 08 09 10 11 12 13 14 15 16 17 18 19 20 21 22 23 24 25 2…" at bounding box center [967, 699] width 37 height 33
type input "5/10/2025, 4:45 pm"
click at [612, 446] on input "5/10/2025, 12:00 am" at bounding box center [598, 442] width 351 height 33
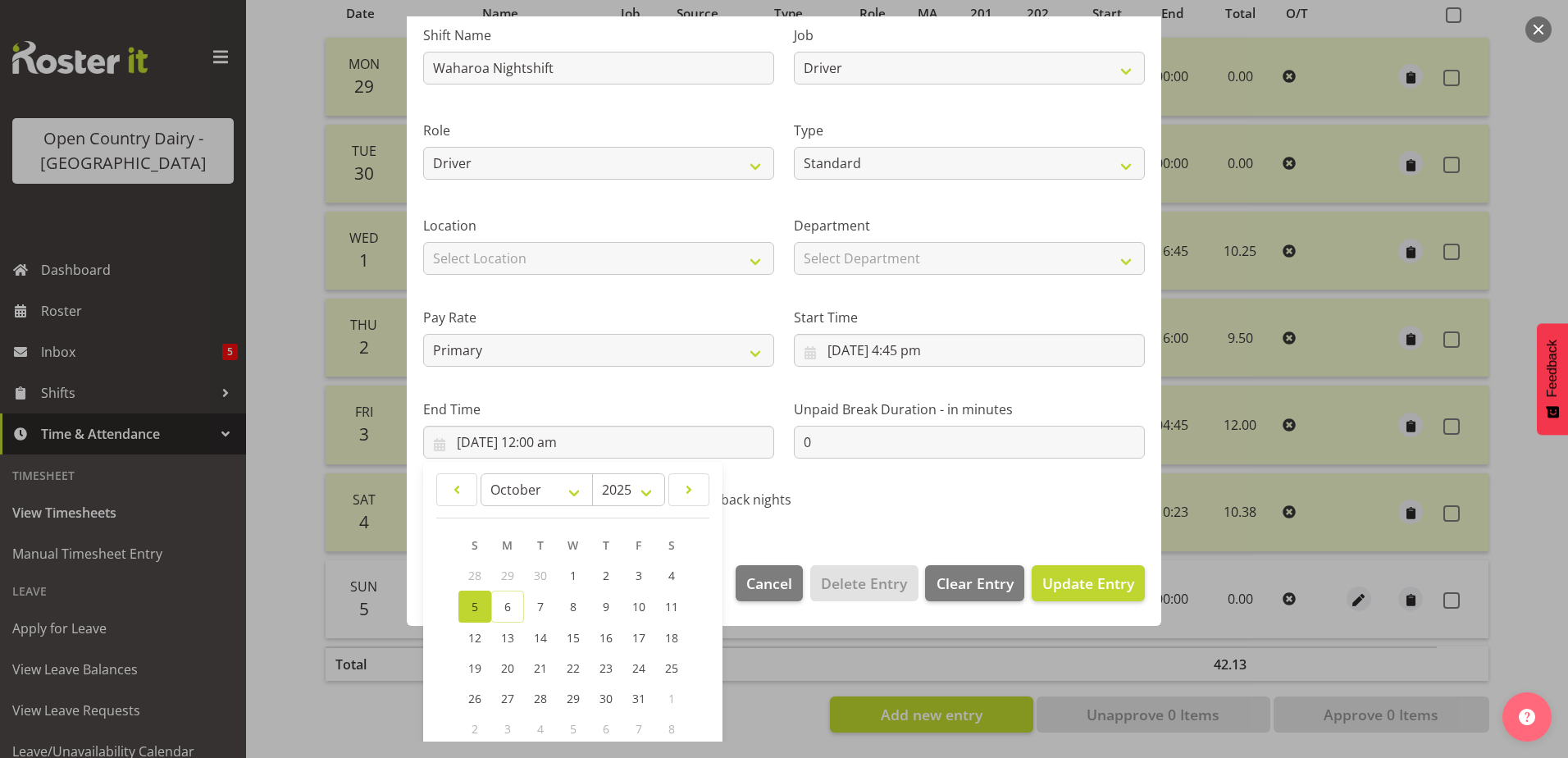
click at [796, 504] on div "Call back nights" at bounding box center [784, 503] width 228 height 21
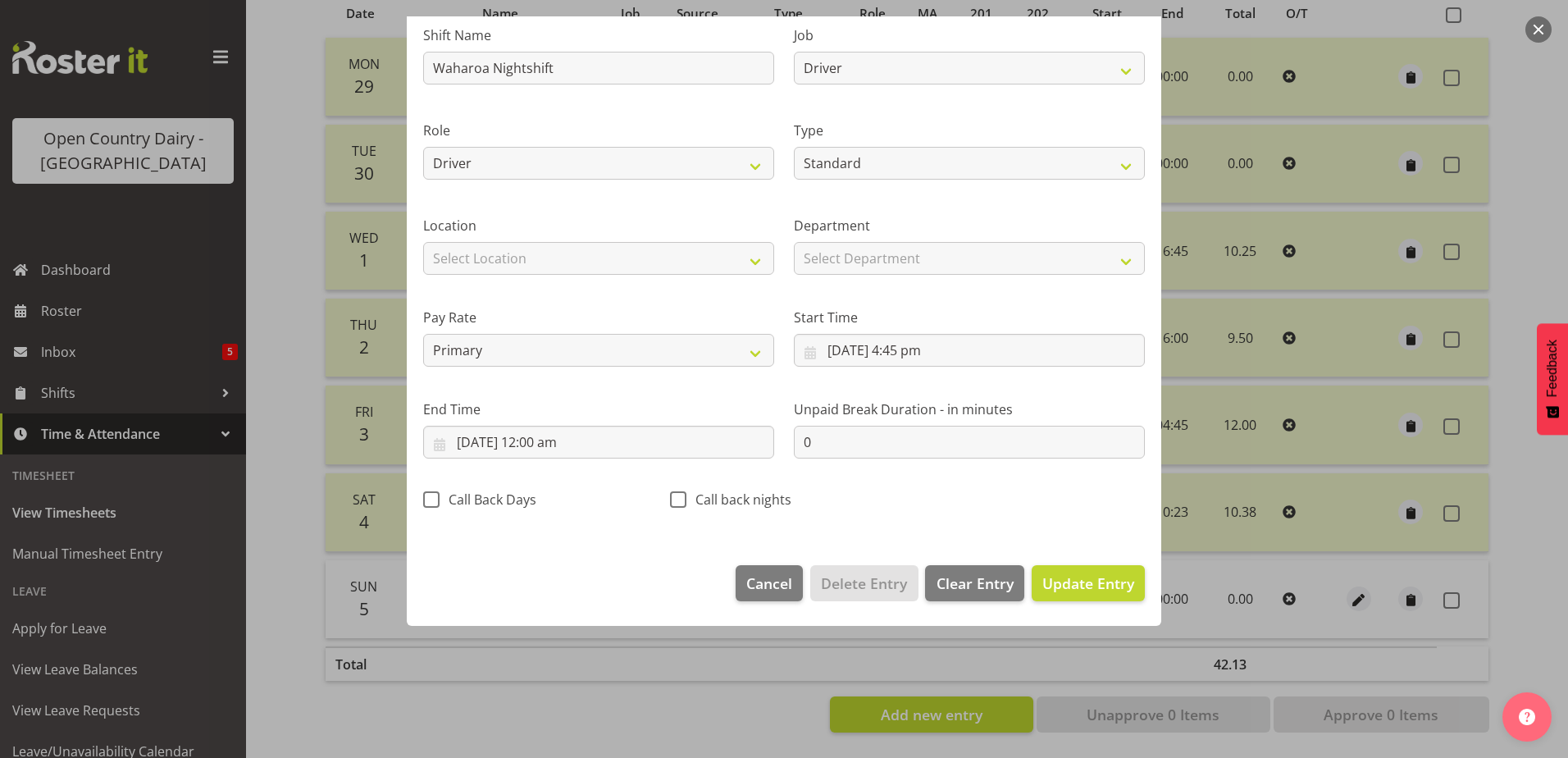
scroll to position [4, 0]
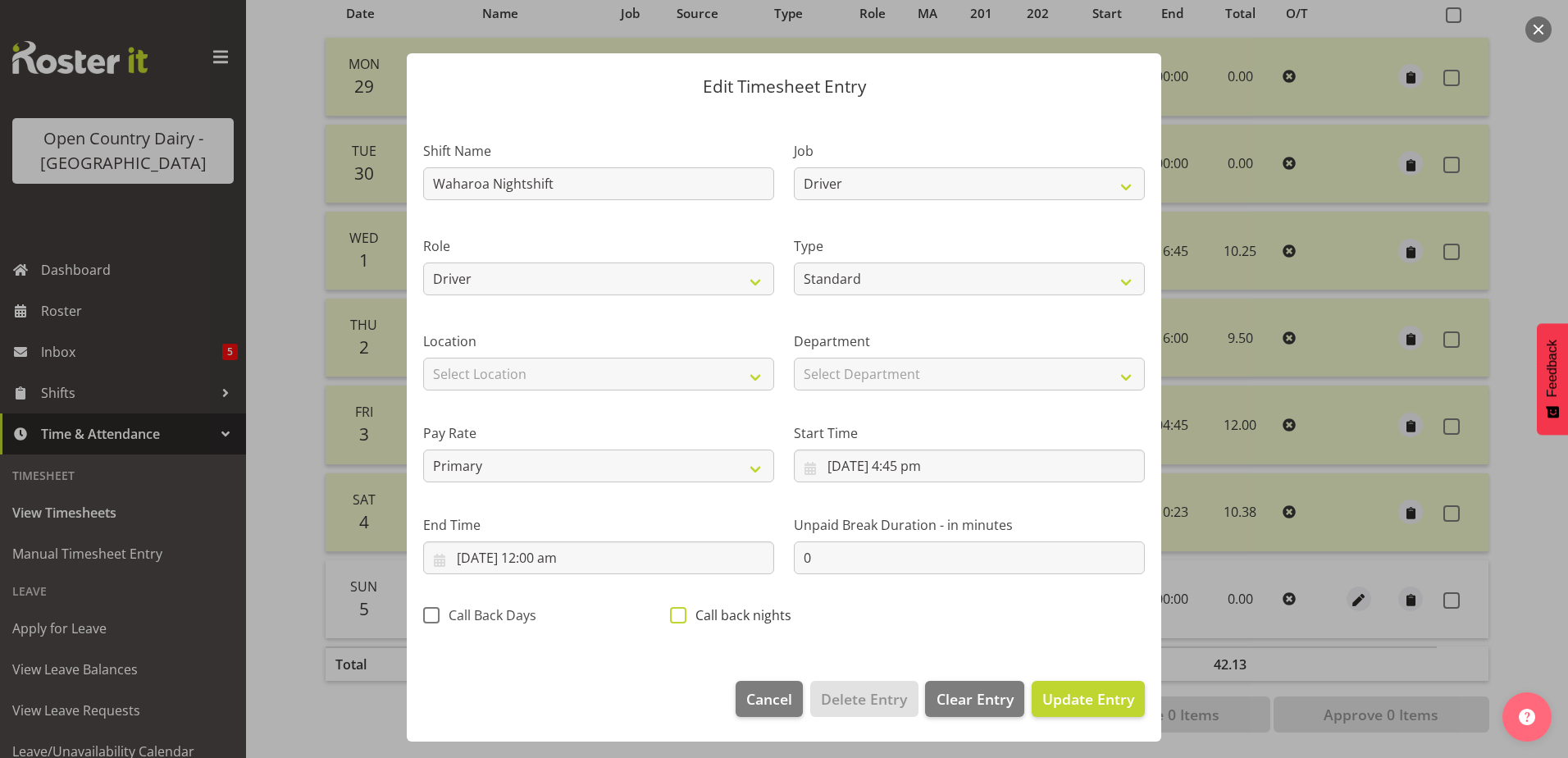
click at [672, 618] on span at bounding box center [678, 615] width 16 height 16
click at [672, 618] on input "Call back nights" at bounding box center [676, 615] width 11 height 11
checkbox input "true"
click at [909, 466] on input "5/10/2025, 4:45 pm" at bounding box center [969, 466] width 351 height 33
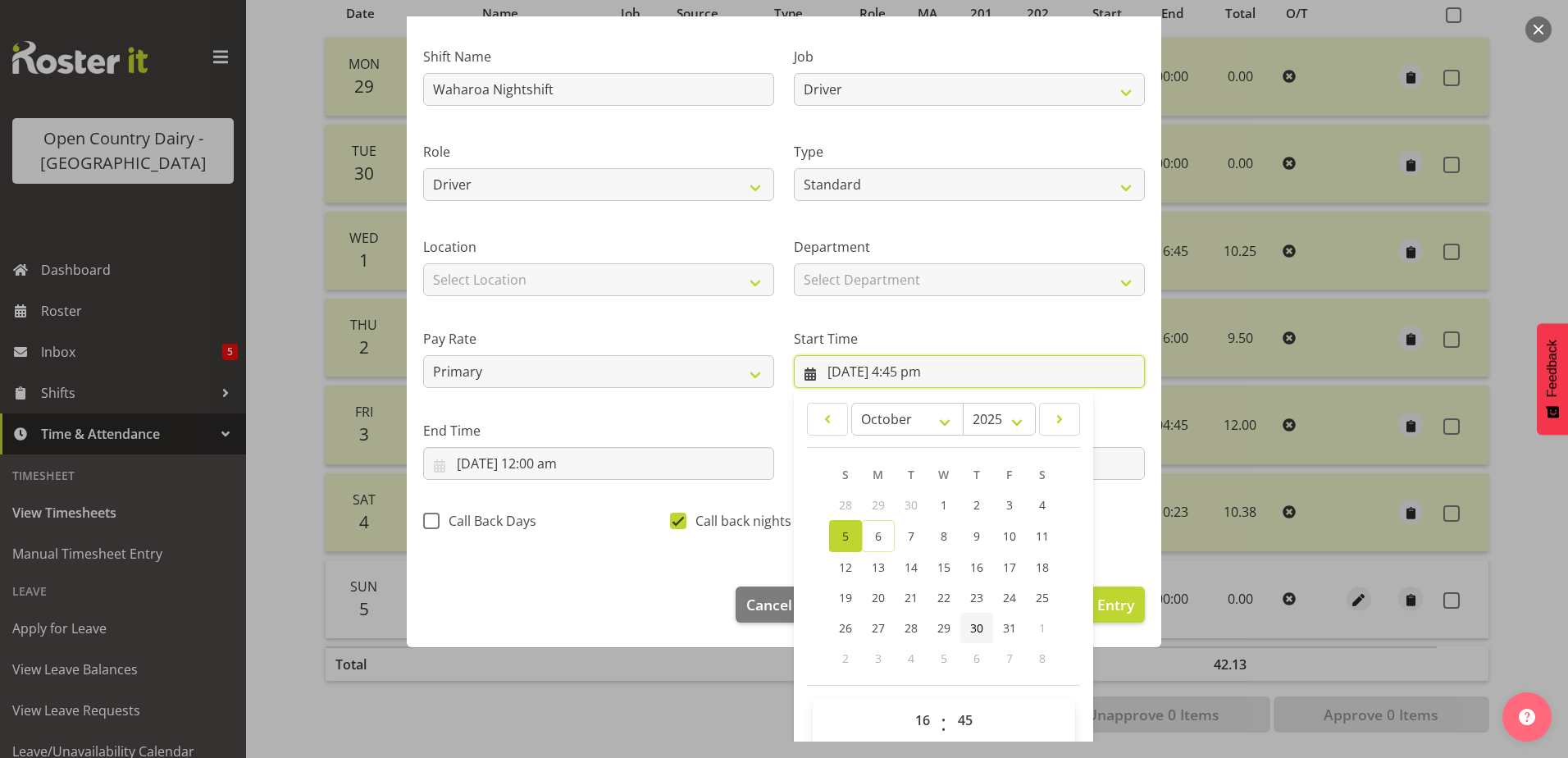
scroll to position [120, 0]
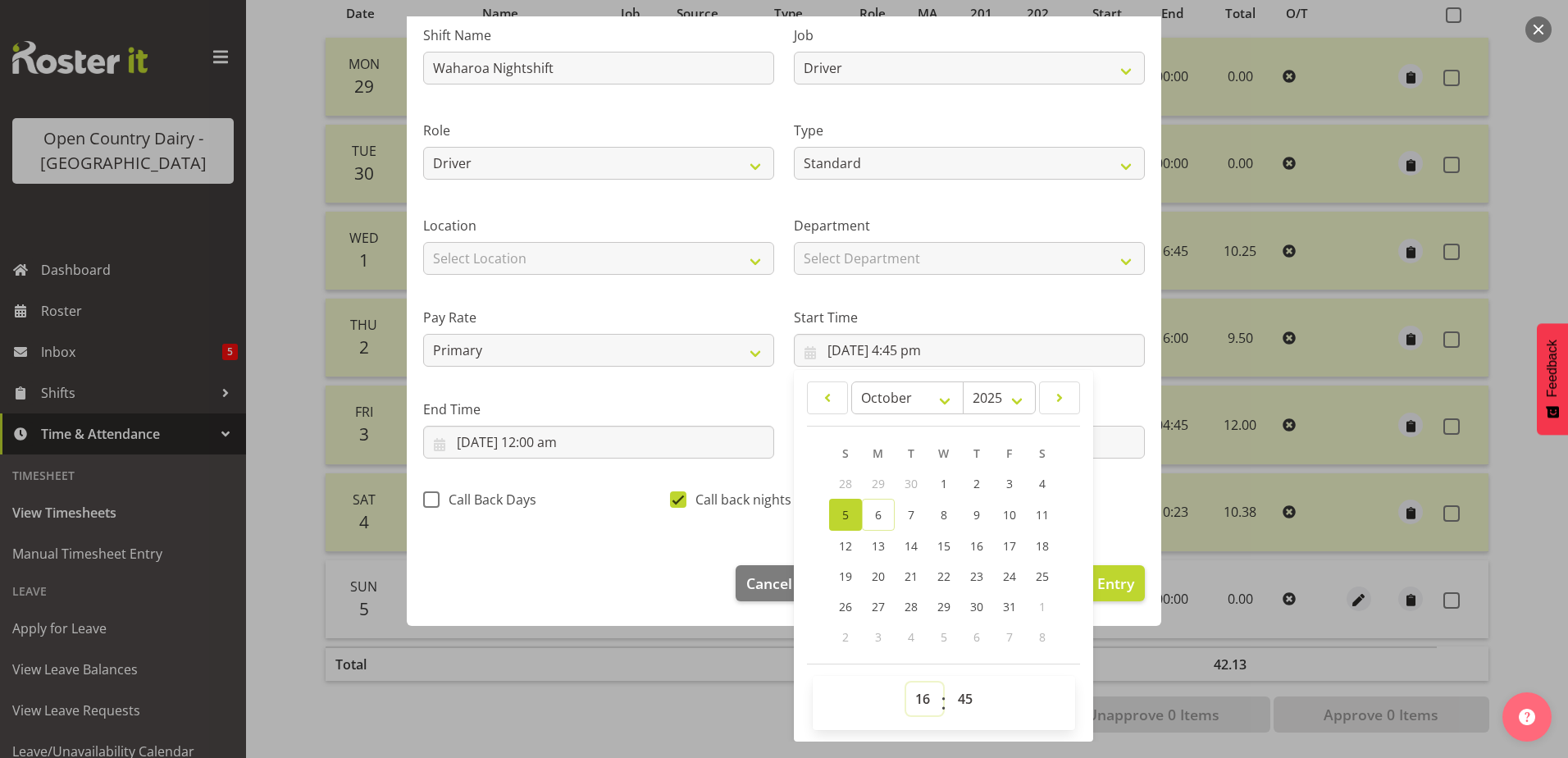
click at [922, 702] on select "00 01 02 03 04 05 06 07 08 09 10 11 12 13 14 15 16 17 18 19 20 21 22 23" at bounding box center [925, 699] width 37 height 33
select select "15"
click at [907, 683] on select "00 01 02 03 04 05 06 07 08 09 10 11 12 13 14 15 16 17 18 19 20 21 22 23" at bounding box center [925, 699] width 37 height 33
type input "5/10/2025, 3:45 pm"
click at [539, 448] on input "5/10/2025, 12:00 am" at bounding box center [598, 442] width 351 height 33
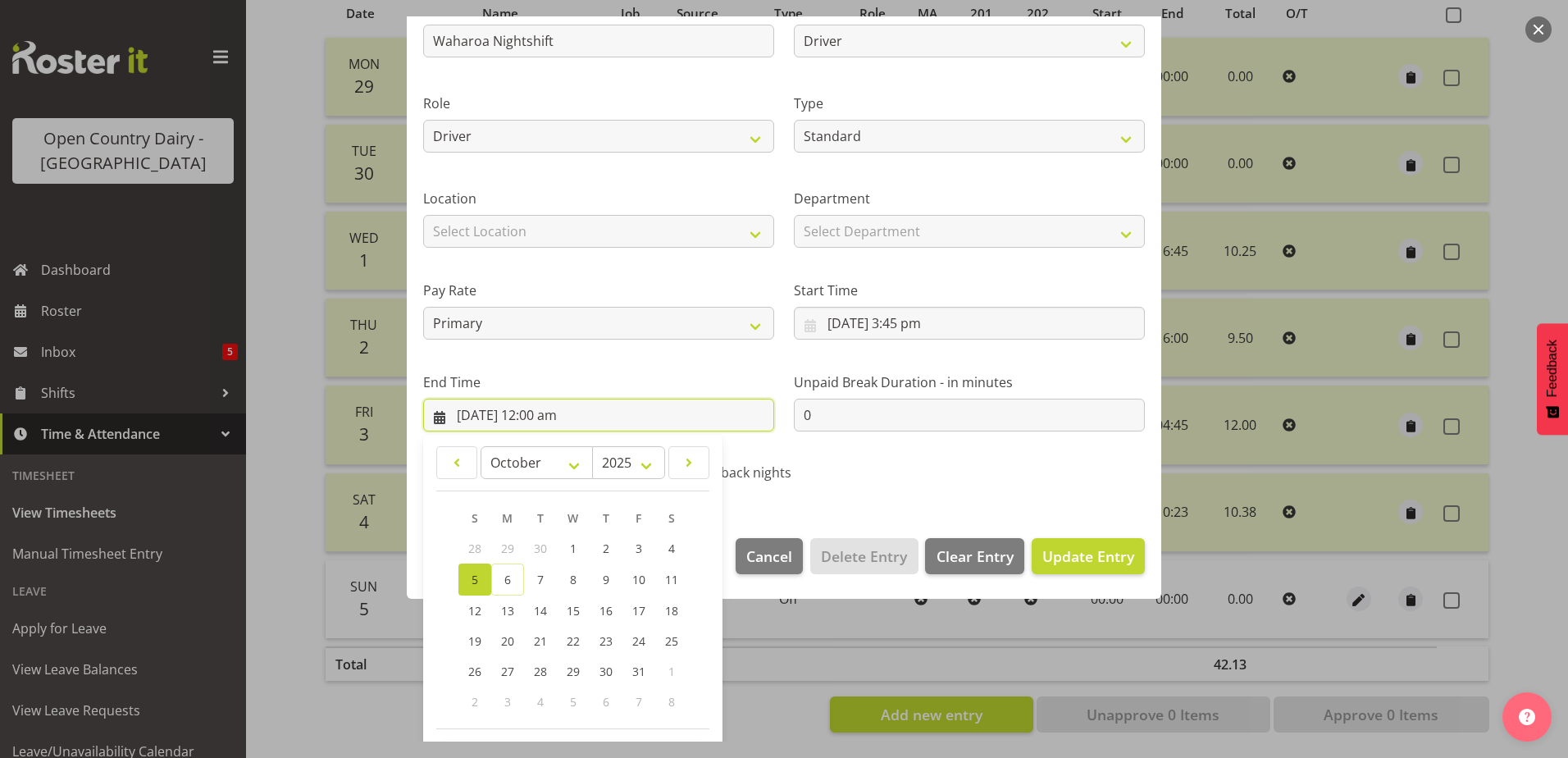
scroll to position [212, 0]
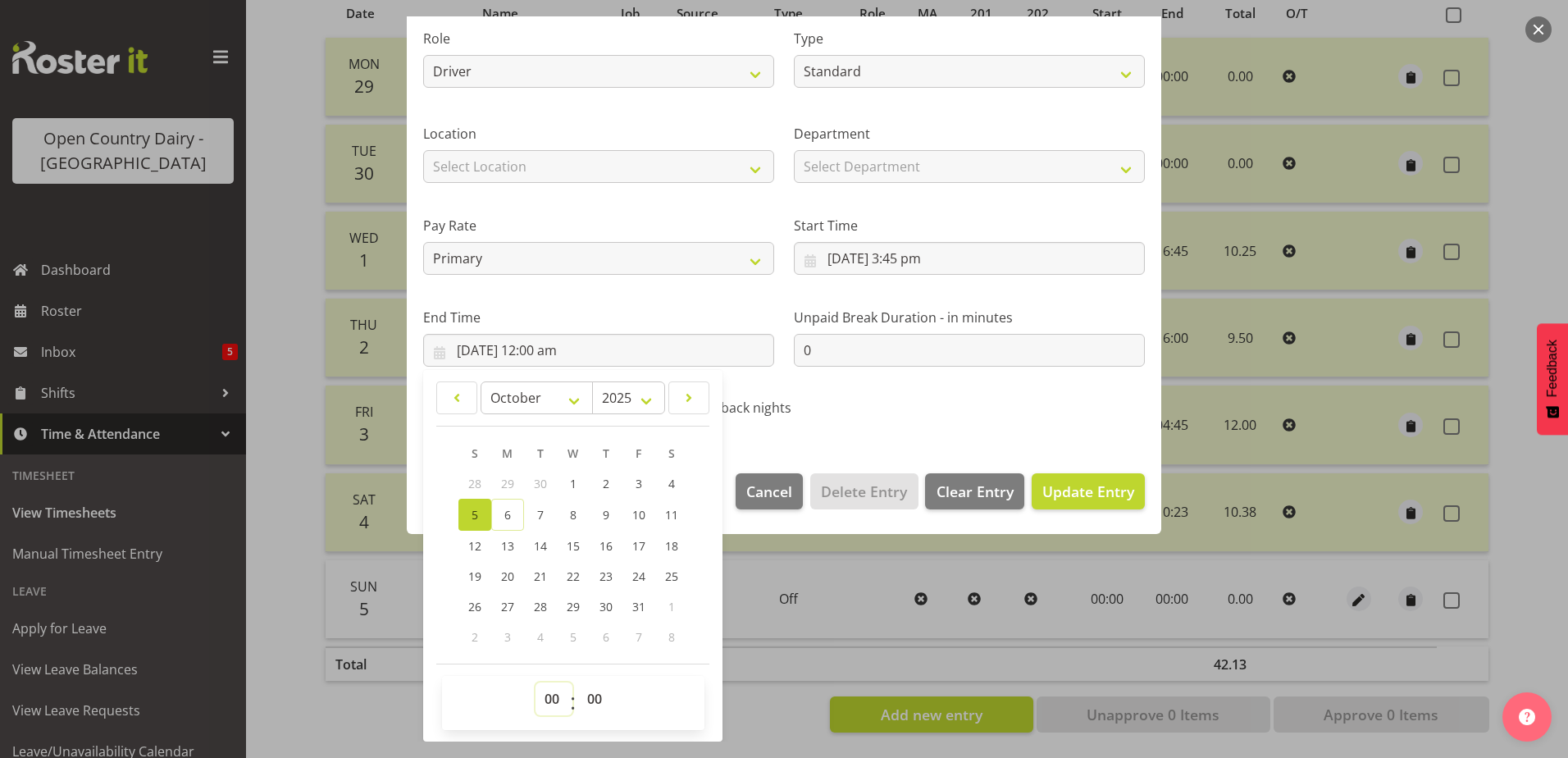
click at [555, 704] on select "00 01 02 03 04 05 06 07 08 09 10 11 12 13 14 15 16 17 18 19 20 21 22 23" at bounding box center [553, 699] width 37 height 33
select select "5"
click at [535, 683] on select "00 01 02 03 04 05 06 07 08 09 10 11 12 13 14 15 16 17 18 19 20 21 22 23" at bounding box center [553, 699] width 37 height 33
type input "5/10/2025, 5:00 am"
drag, startPoint x: 593, startPoint y: 702, endPoint x: 589, endPoint y: 681, distance: 21.4
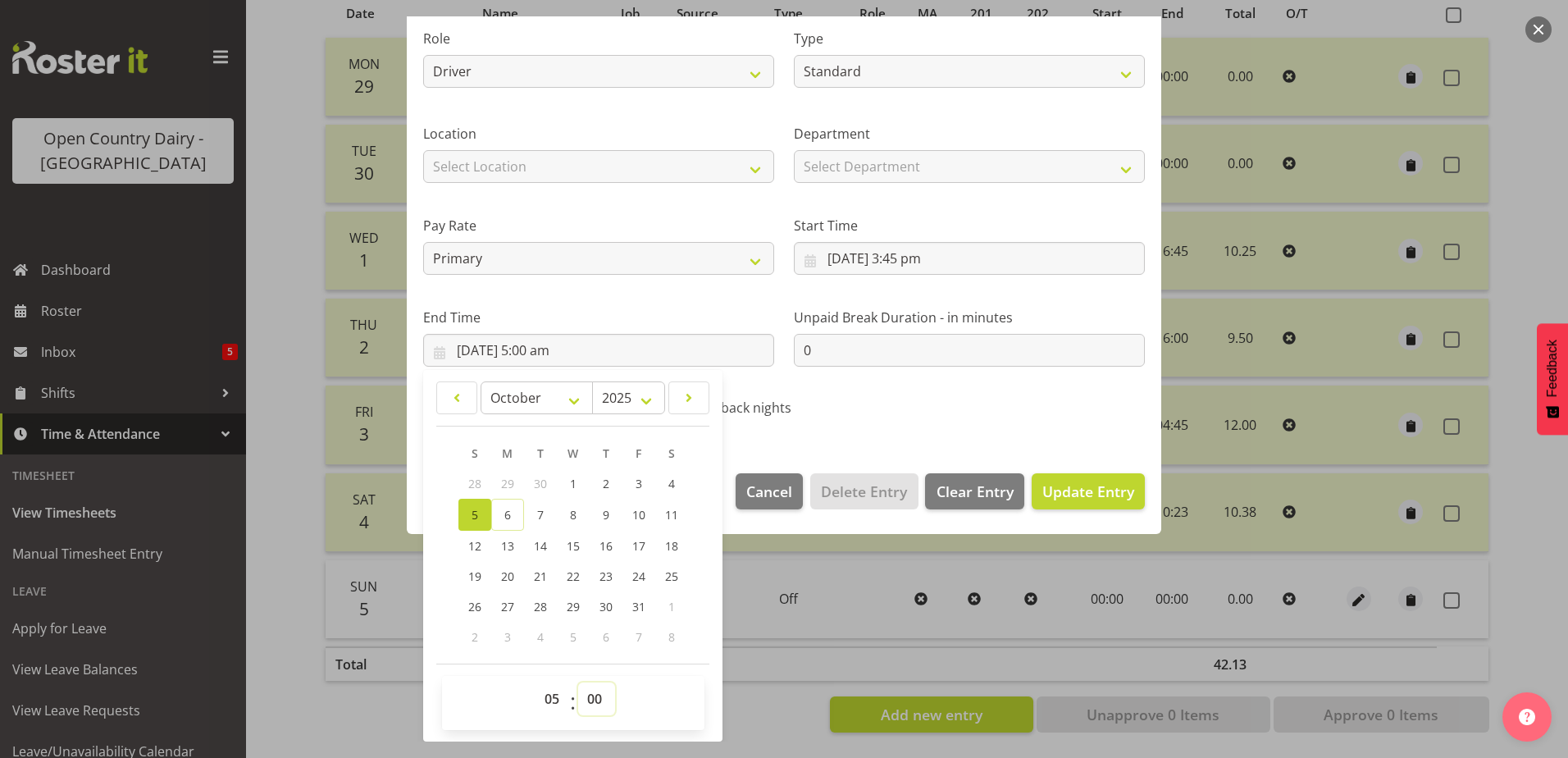
click at [593, 701] on select "00 01 02 03 04 05 06 07 08 09 10 11 12 13 14 15 16 17 18 19 20 21 22 23 24 25 2…" at bounding box center [596, 699] width 37 height 33
select select "45"
click at [578, 683] on select "00 01 02 03 04 05 06 07 08 09 10 11 12 13 14 15 16 17 18 19 20 21 22 23 24 25 2…" at bounding box center [596, 699] width 37 height 33
type input "5/10/2025, 5:45 am"
click at [889, 400] on div "Call back nights" at bounding box center [784, 411] width 228 height 21
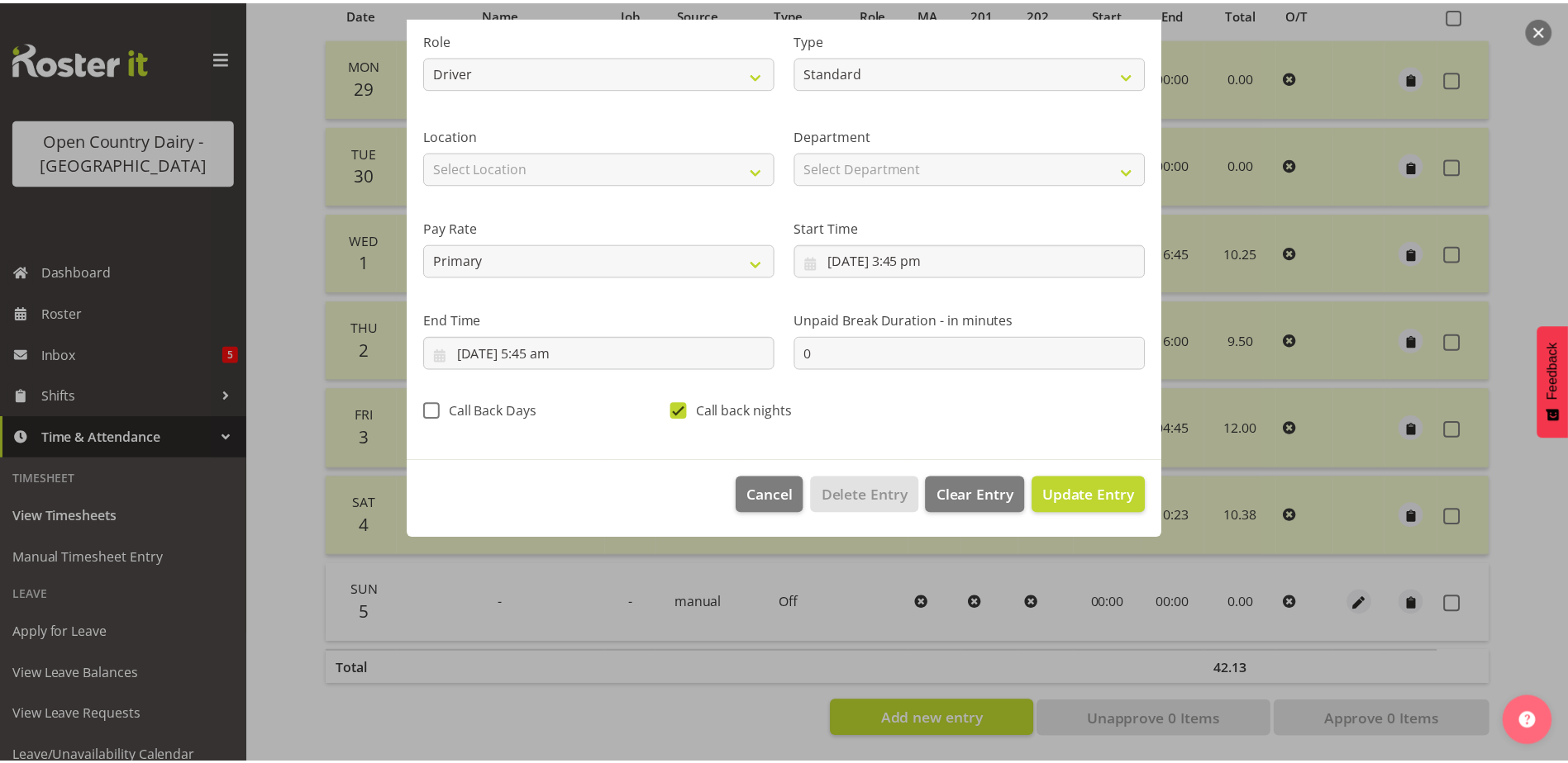
scroll to position [4, 0]
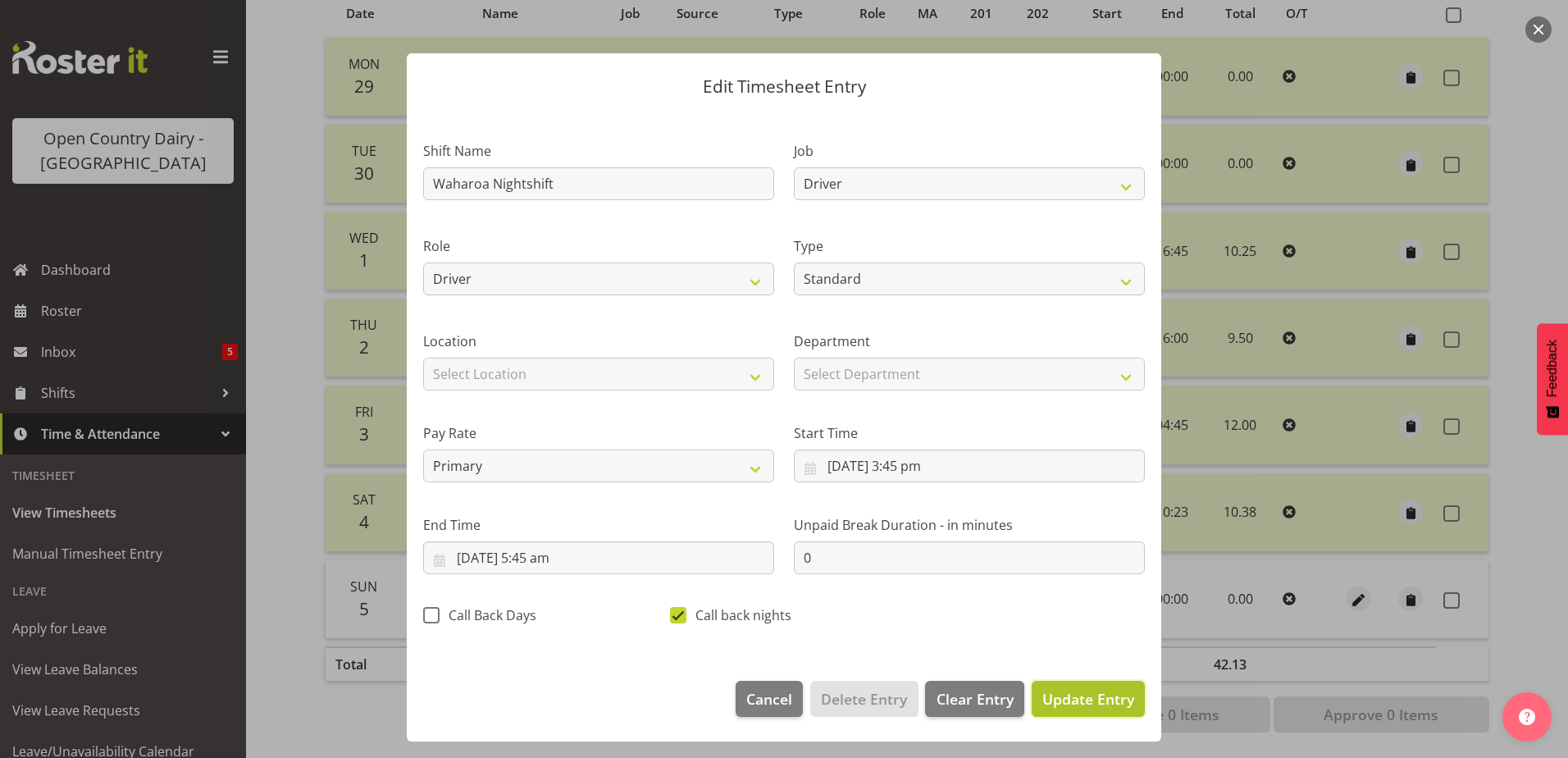
click at [1101, 705] on span "Update Entry" at bounding box center [1088, 699] width 92 height 20
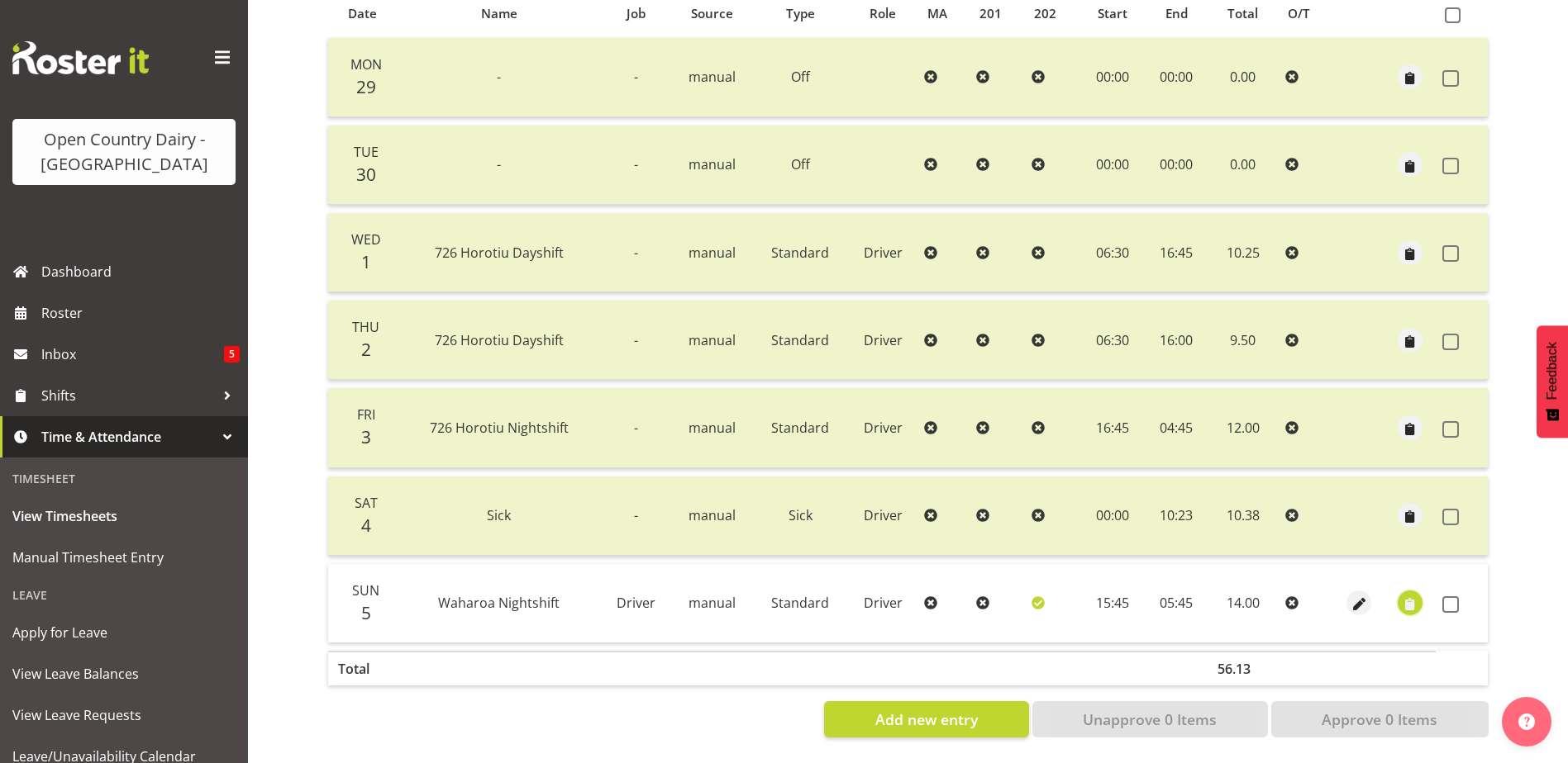
click at [1409, 597] on span "button" at bounding box center [1410, 605] width 19 height 19
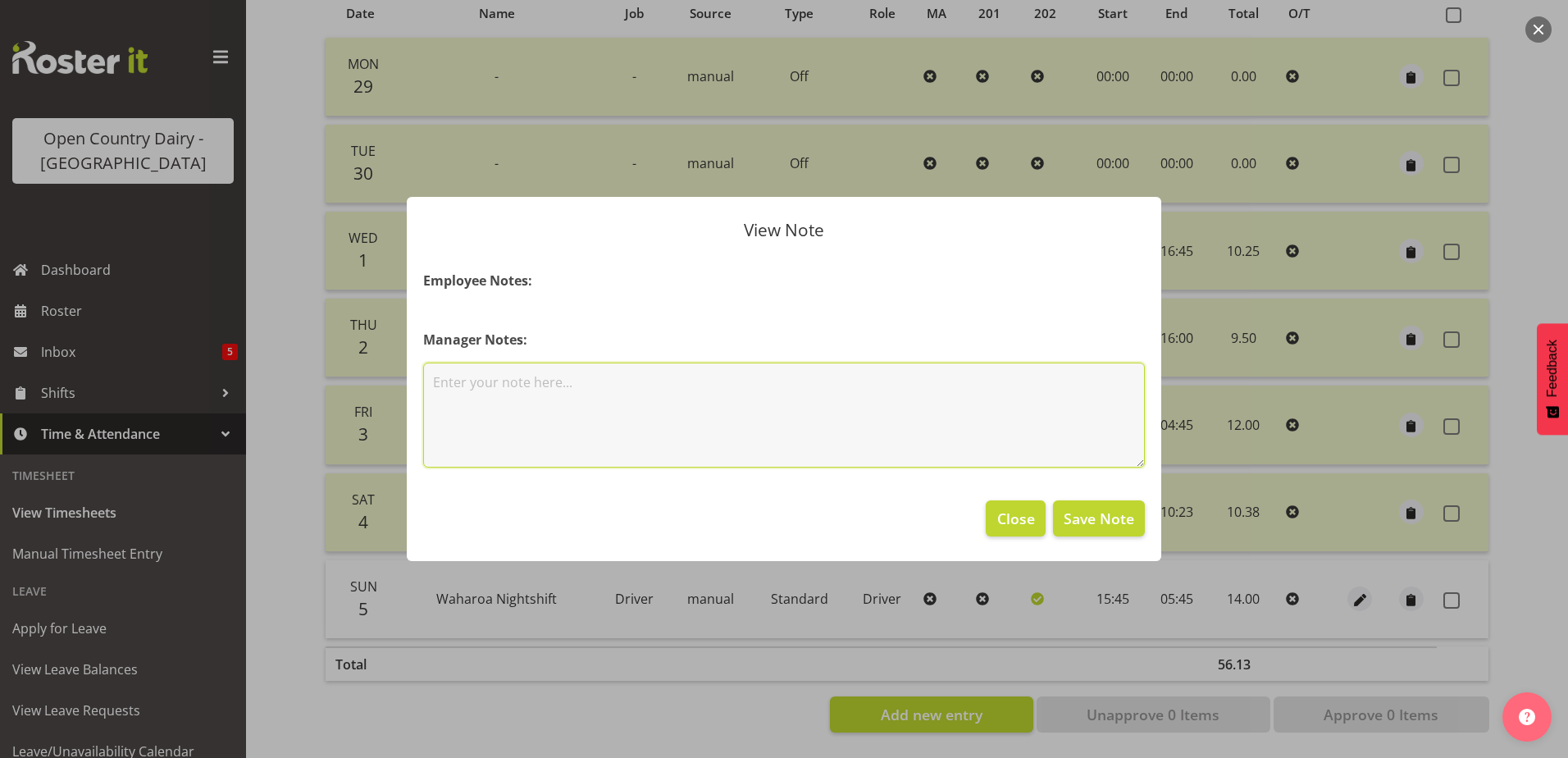
click at [552, 391] on textarea at bounding box center [784, 415] width 722 height 105
type textarea "130km"
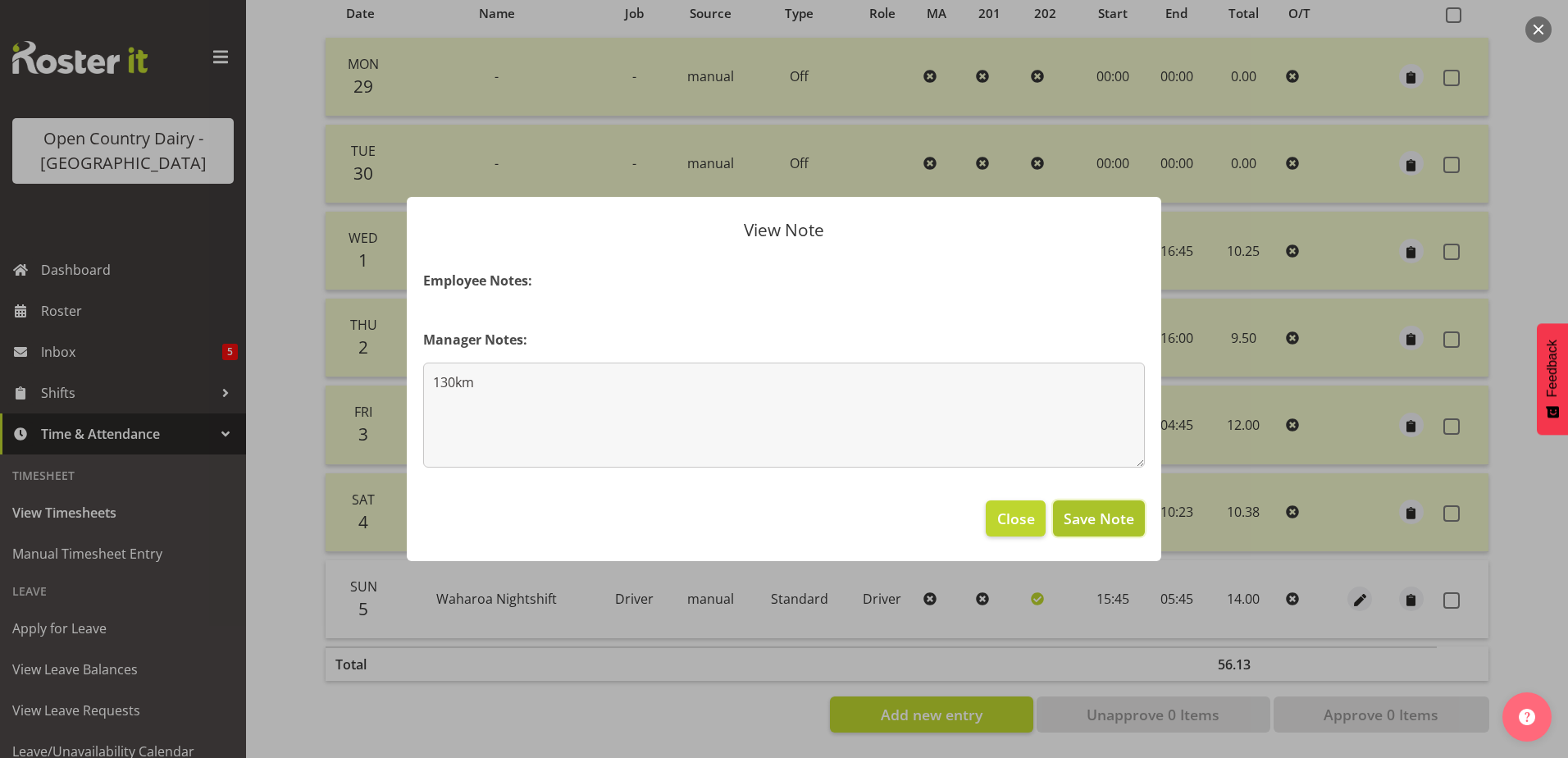
click at [1085, 522] on span "Save Note" at bounding box center [1099, 519] width 71 height 21
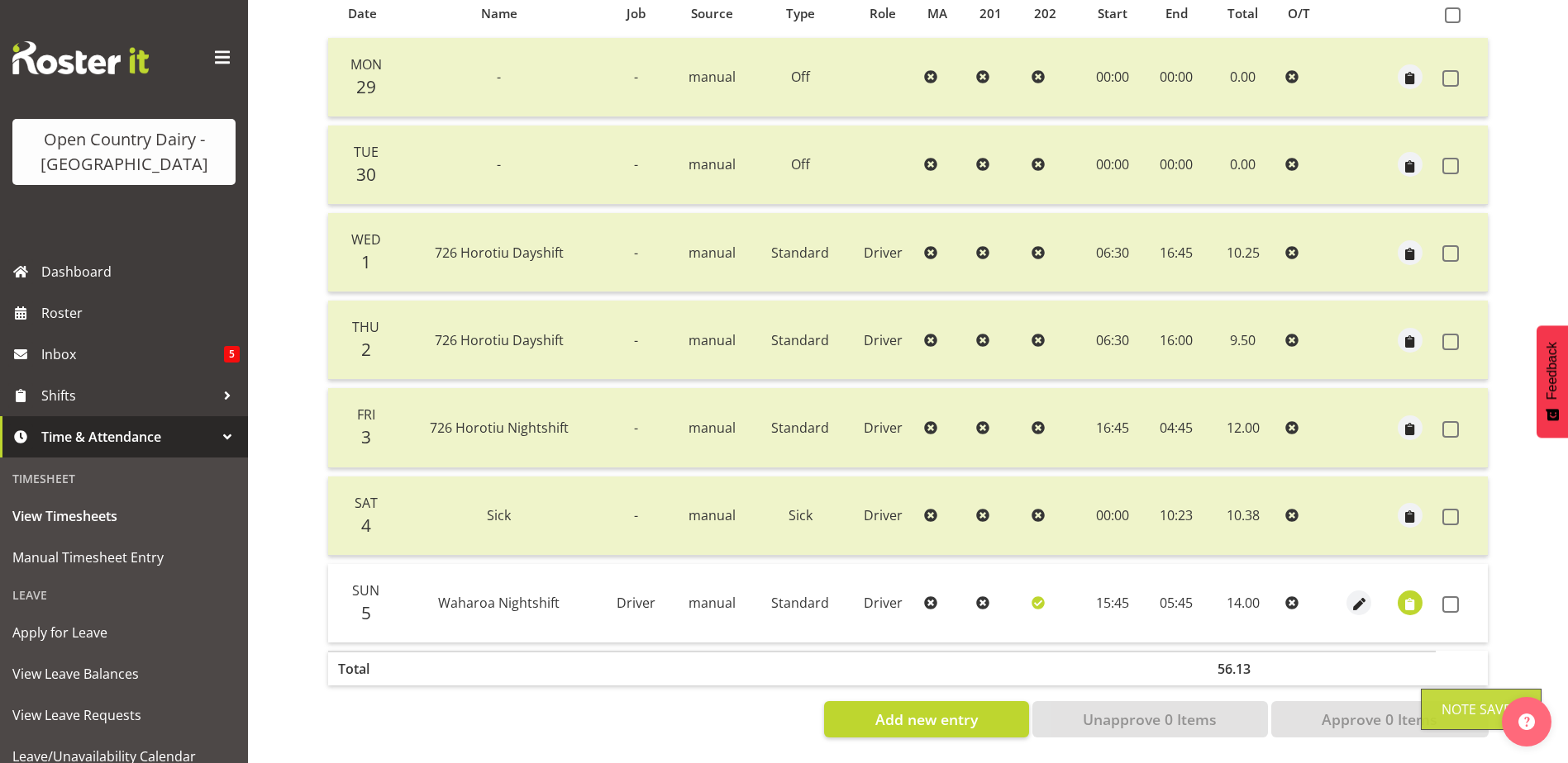
drag, startPoint x: 1449, startPoint y: 595, endPoint x: 1396, endPoint y: 663, distance: 86.2
click at [1449, 597] on span at bounding box center [1450, 605] width 16 height 16
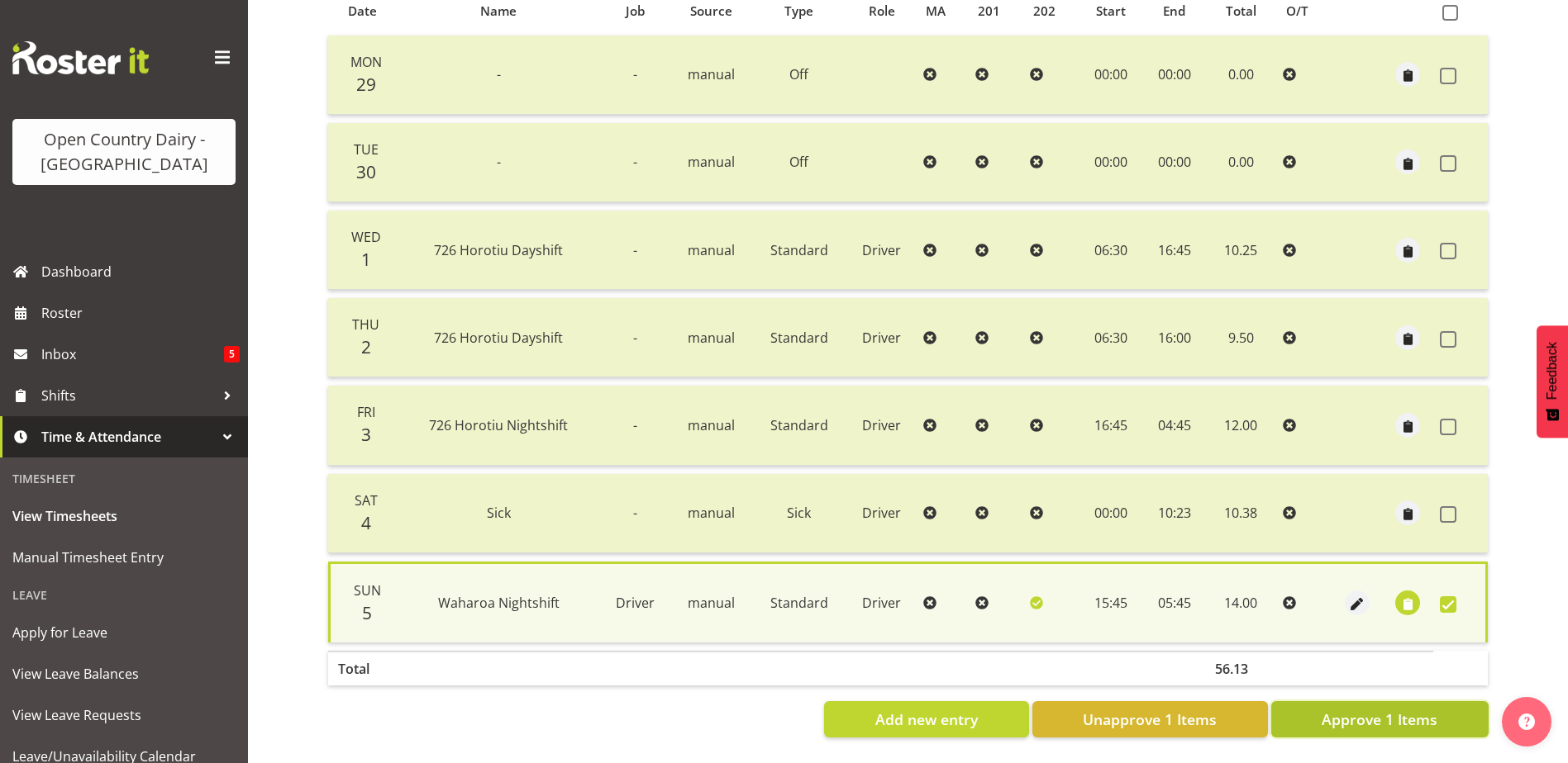
click at [1349, 712] on span "Approve 1 Items" at bounding box center [1379, 720] width 116 height 22
checkbox input "false"
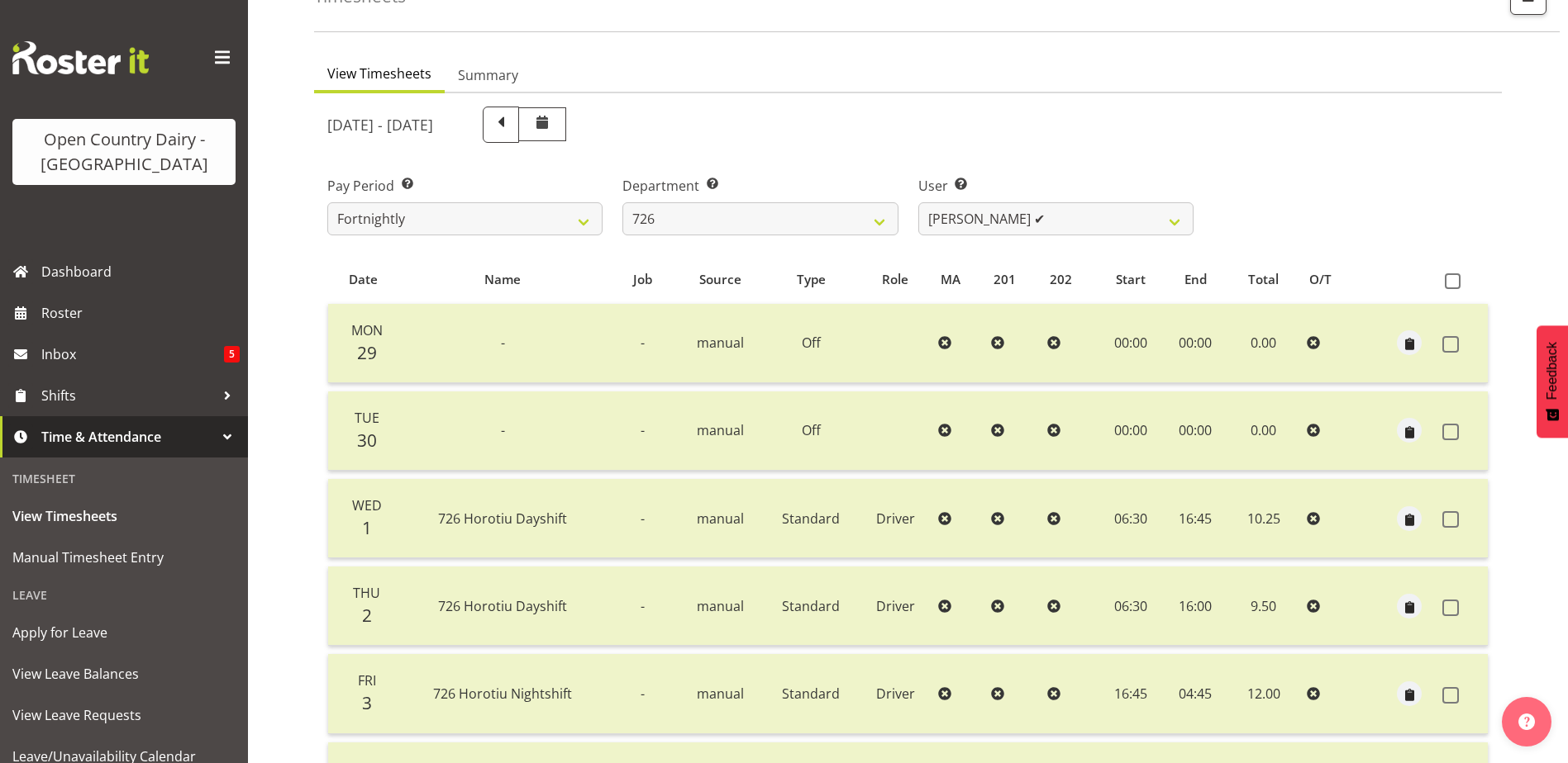
scroll to position [83, 0]
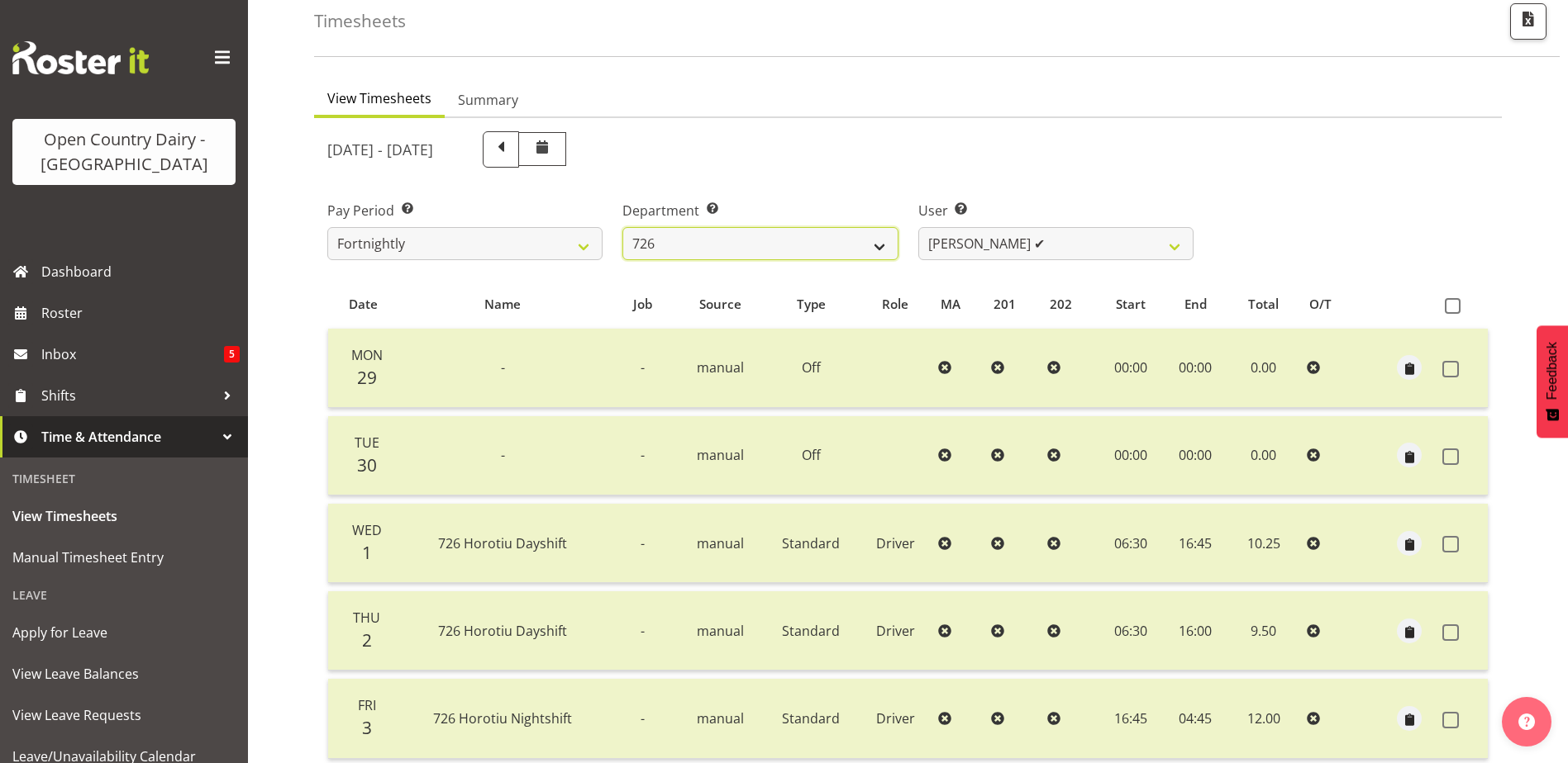
click at [737, 228] on select "701 702 703 704 705 706 707 708 709 710 711 712 713 714 715 716 717 718 719 720" at bounding box center [760, 244] width 275 height 33
click at [1171, 118] on section "September 29th - October 5th 2025 Pay Period Select which pay period you would …" at bounding box center [907, 580] width 1188 height 924
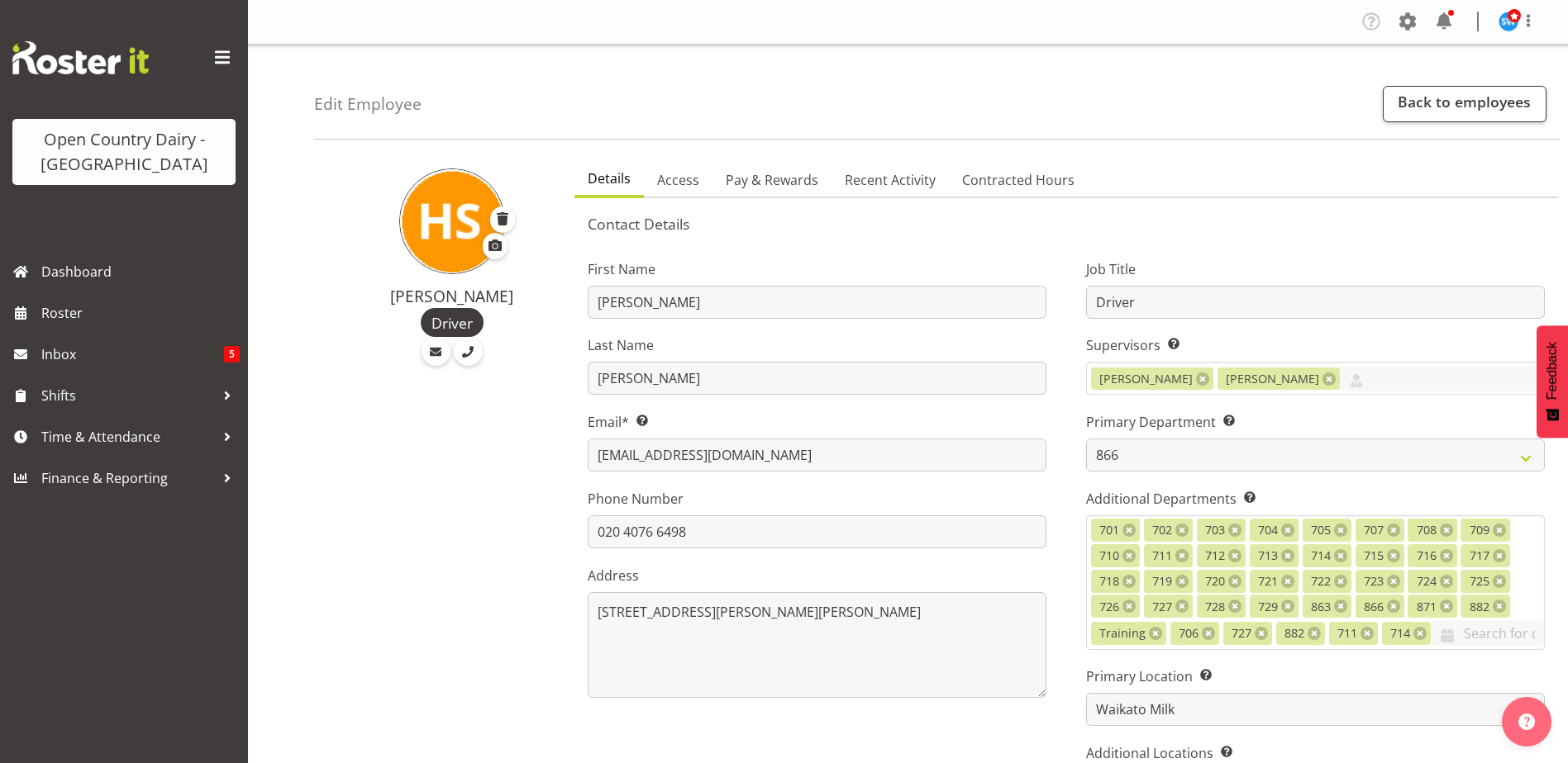
select select "898"
select select "1054"
select select "TimelineWeek"
select select "898"
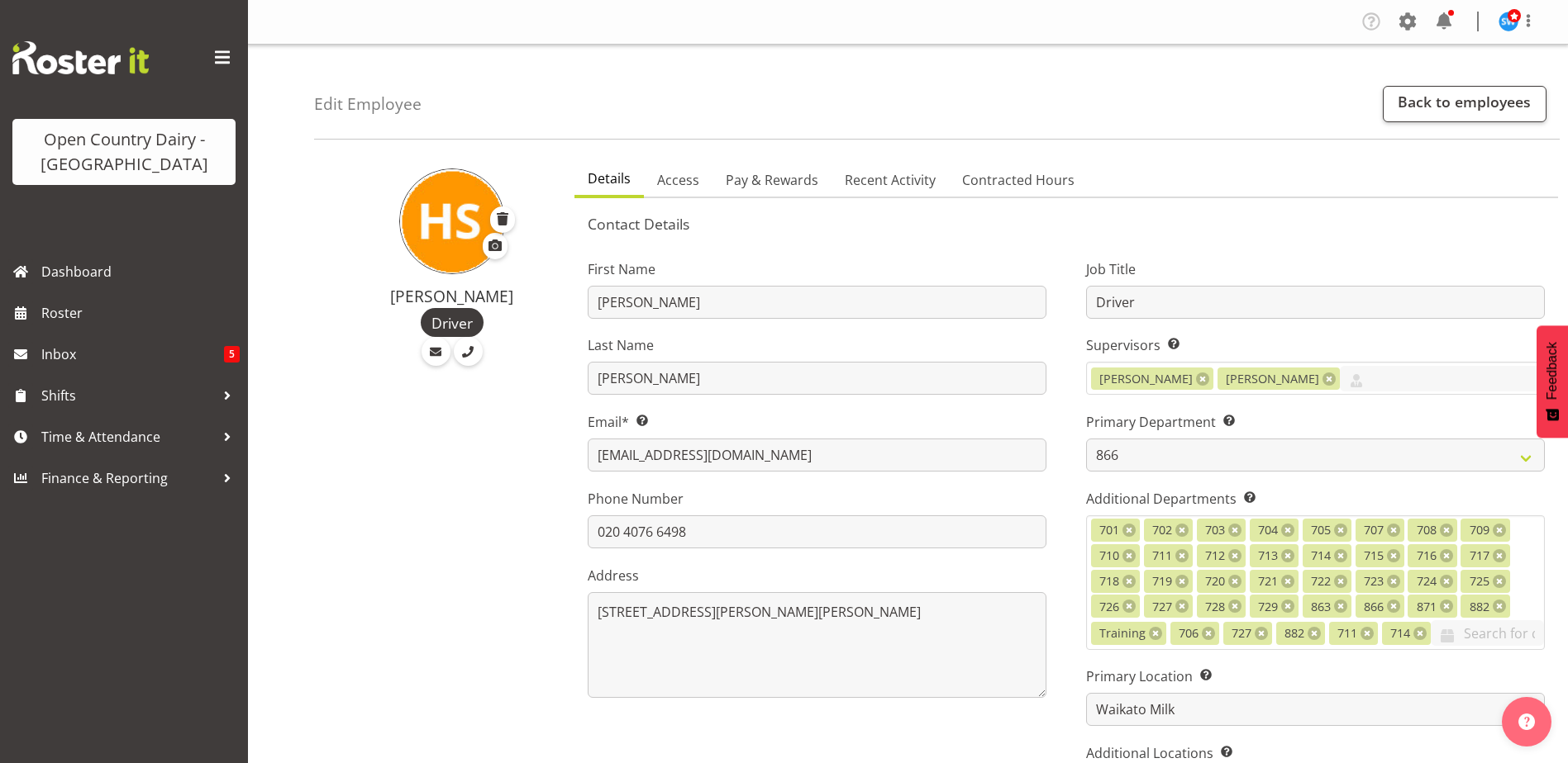
select select "1054"
select select "TimelineWeek"
